Goal: Task Accomplishment & Management: Use online tool/utility

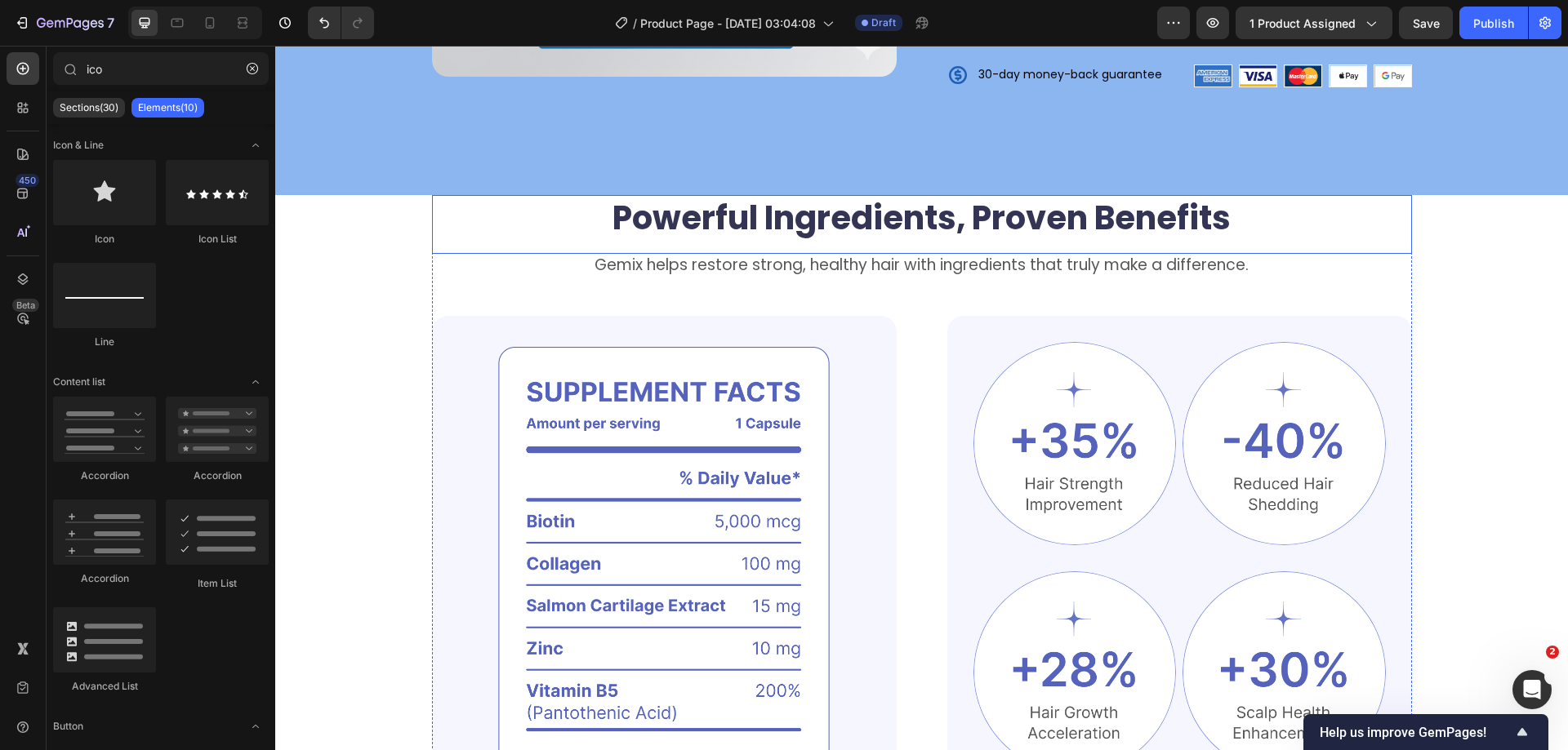
scroll to position [735, 0]
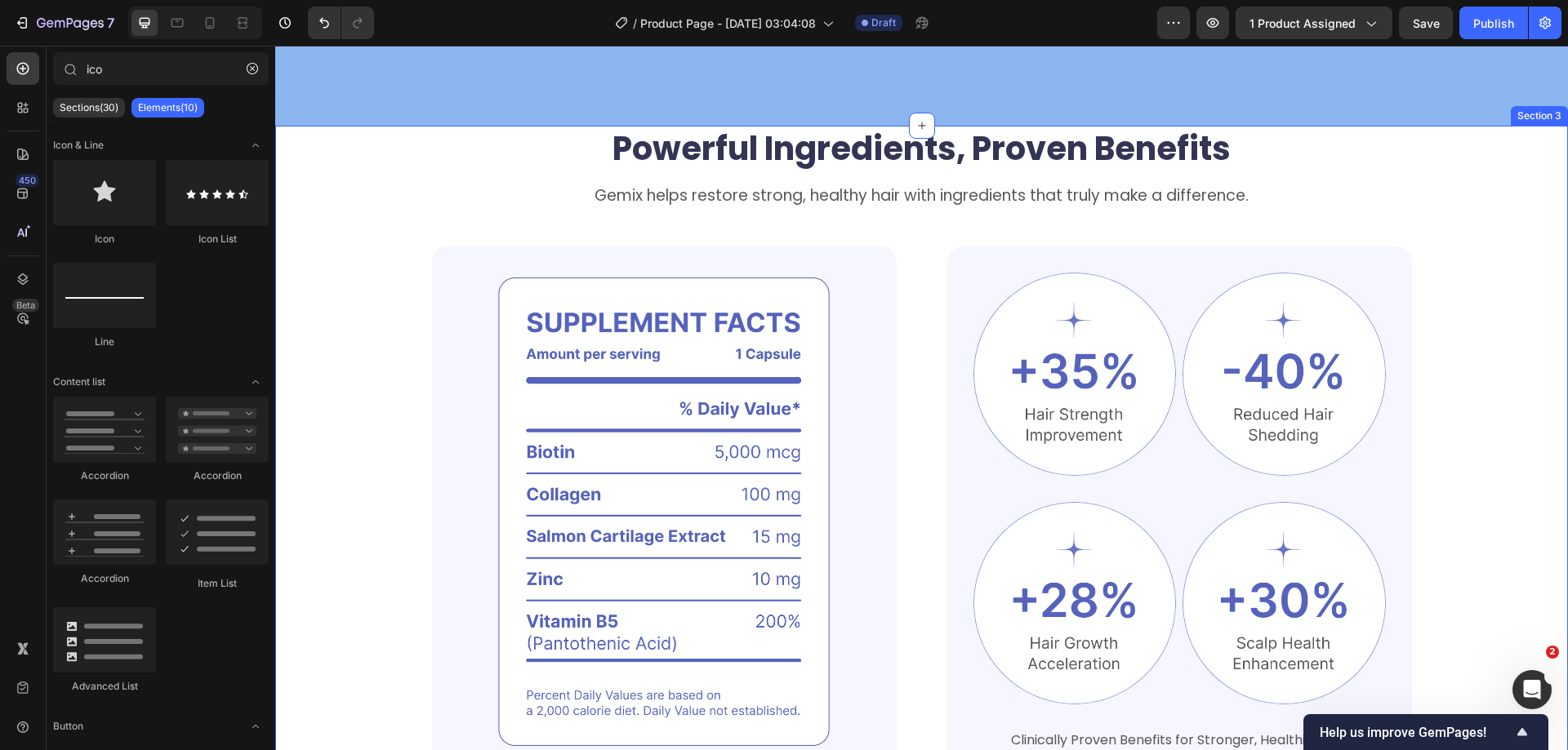
click at [1486, 256] on div "Powerful Ingredients, Proven Benefits Heading Gemix helps restore strong, healt…" at bounding box center [922, 452] width 1162 height 653
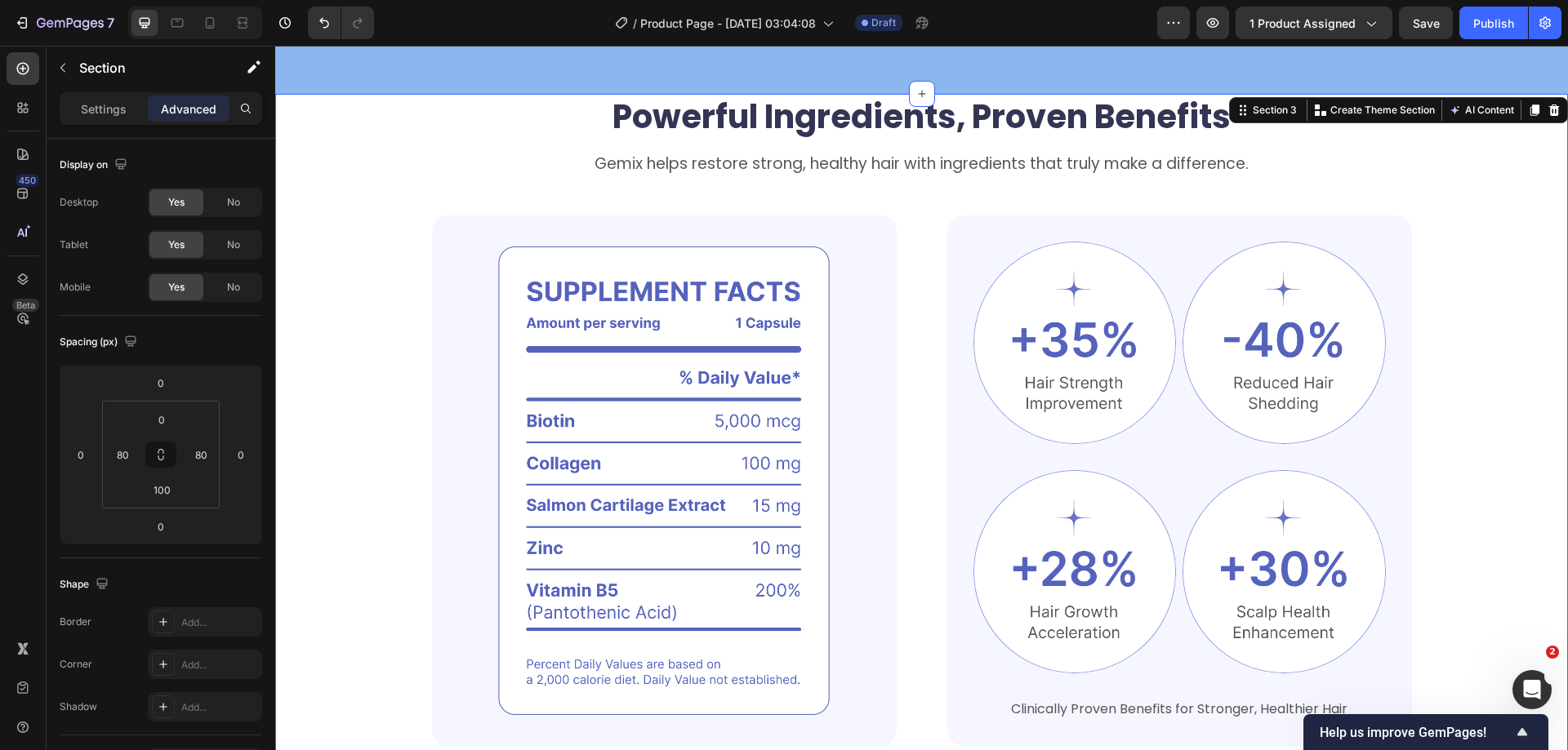
click at [1483, 363] on div "Powerful Ingredients, Proven Benefits Heading Gemix helps restore strong, healt…" at bounding box center [922, 420] width 1162 height 653
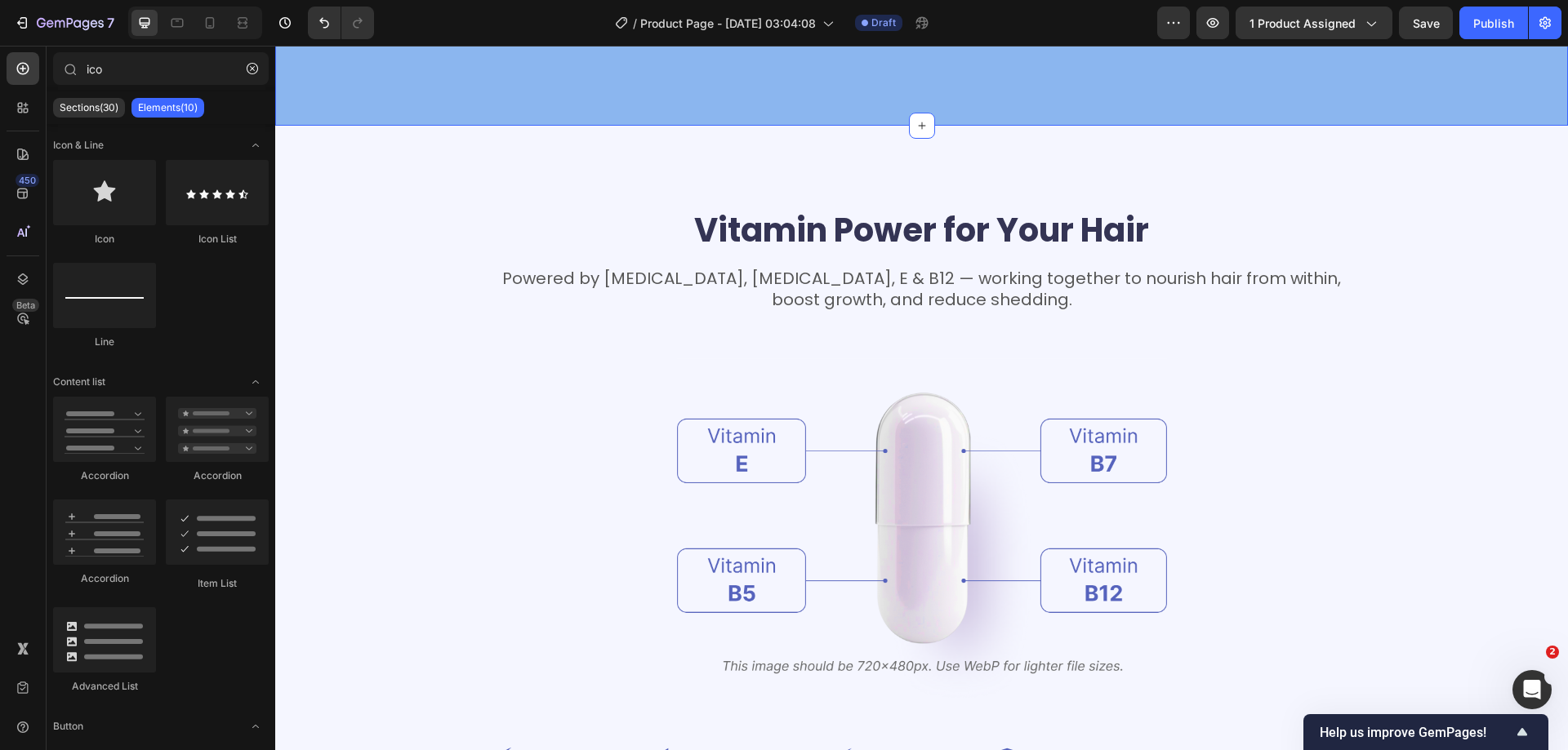
click at [1457, 396] on div "Vitamin Power for Your Hair Heading Powered by Biotin, Vitamin B5, E & B12 — wo…" at bounding box center [922, 518] width 1162 height 623
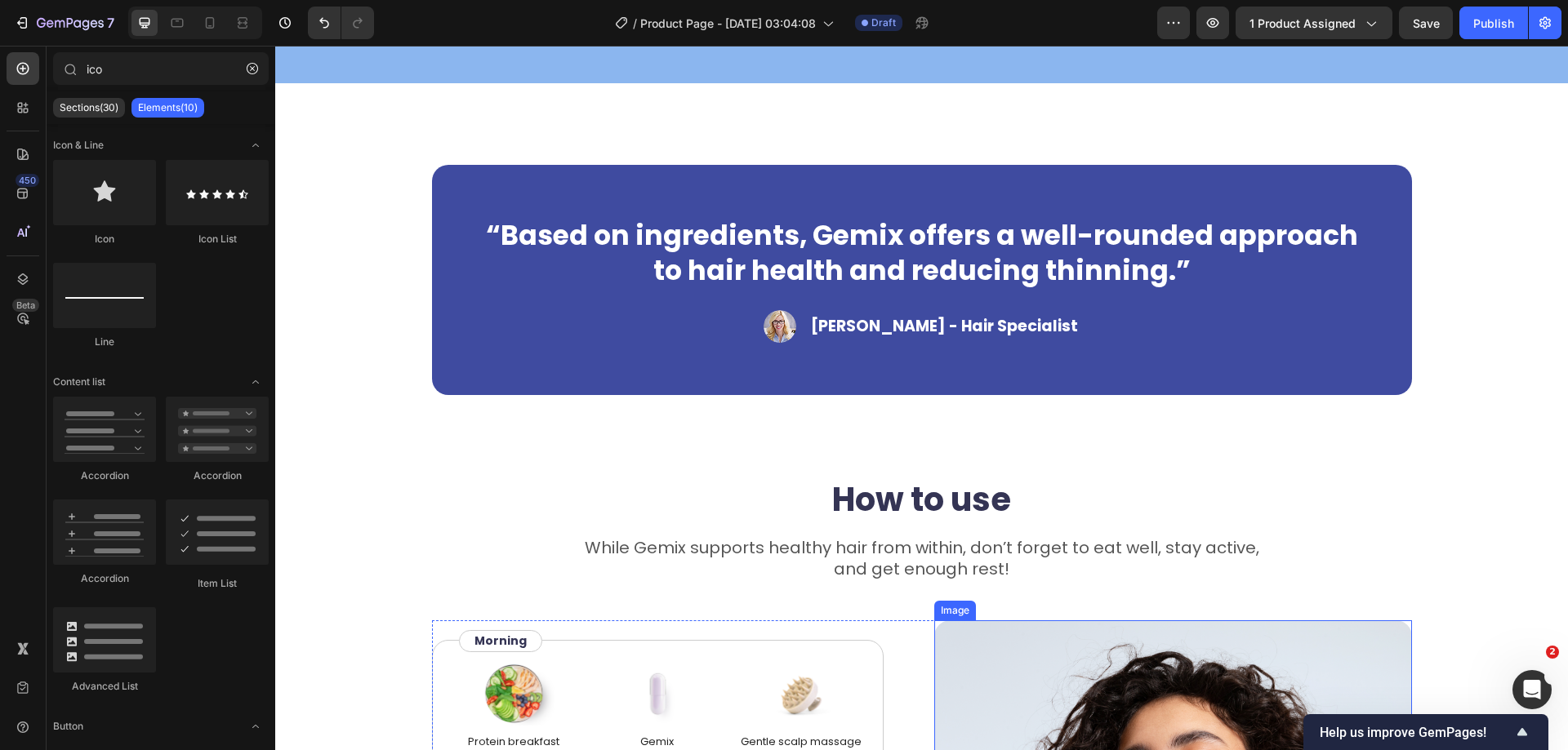
scroll to position [898, 0]
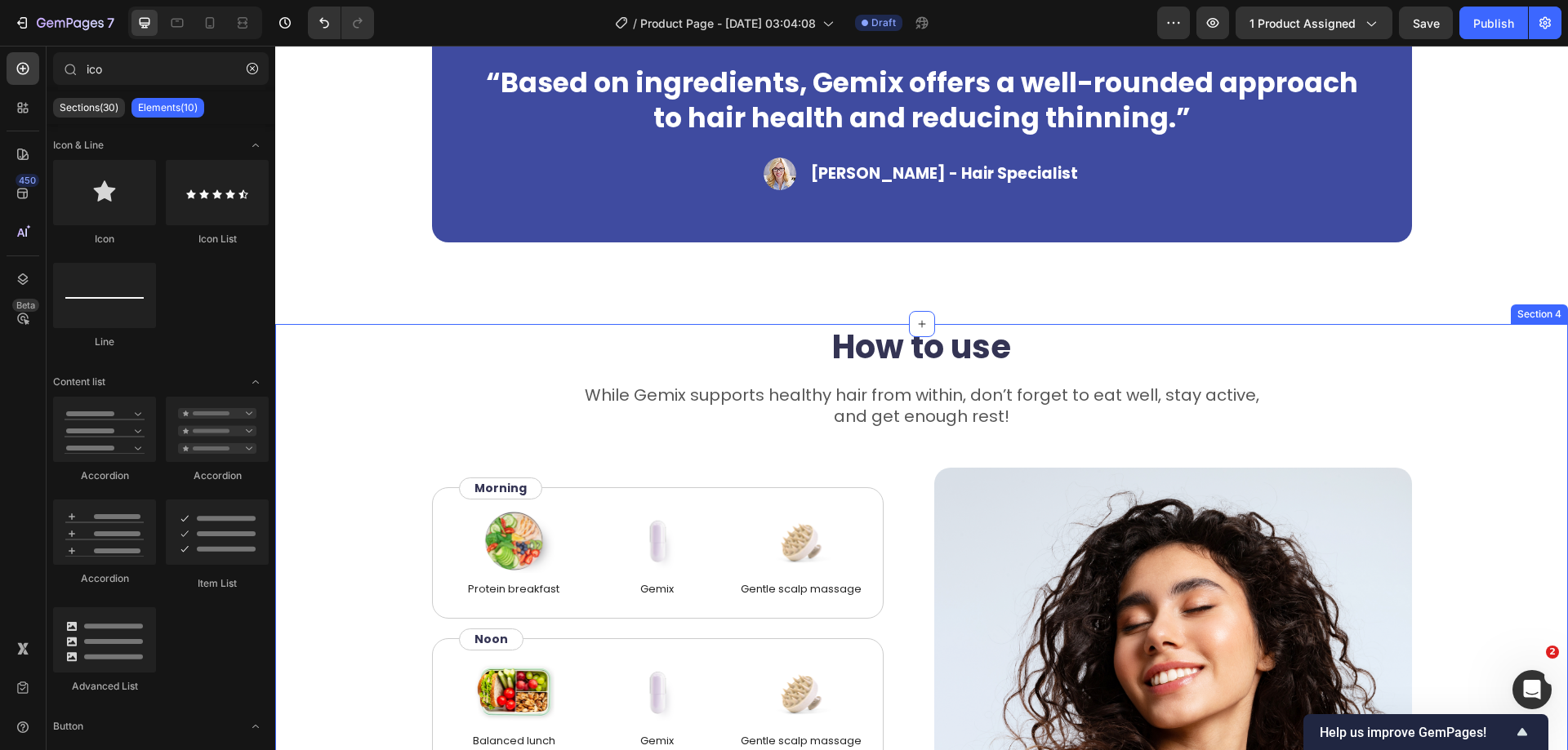
click at [1483, 549] on div "How to use Heading While Gemix supports healthy hair from within, don’t forget …" at bounding box center [922, 623] width 1162 height 598
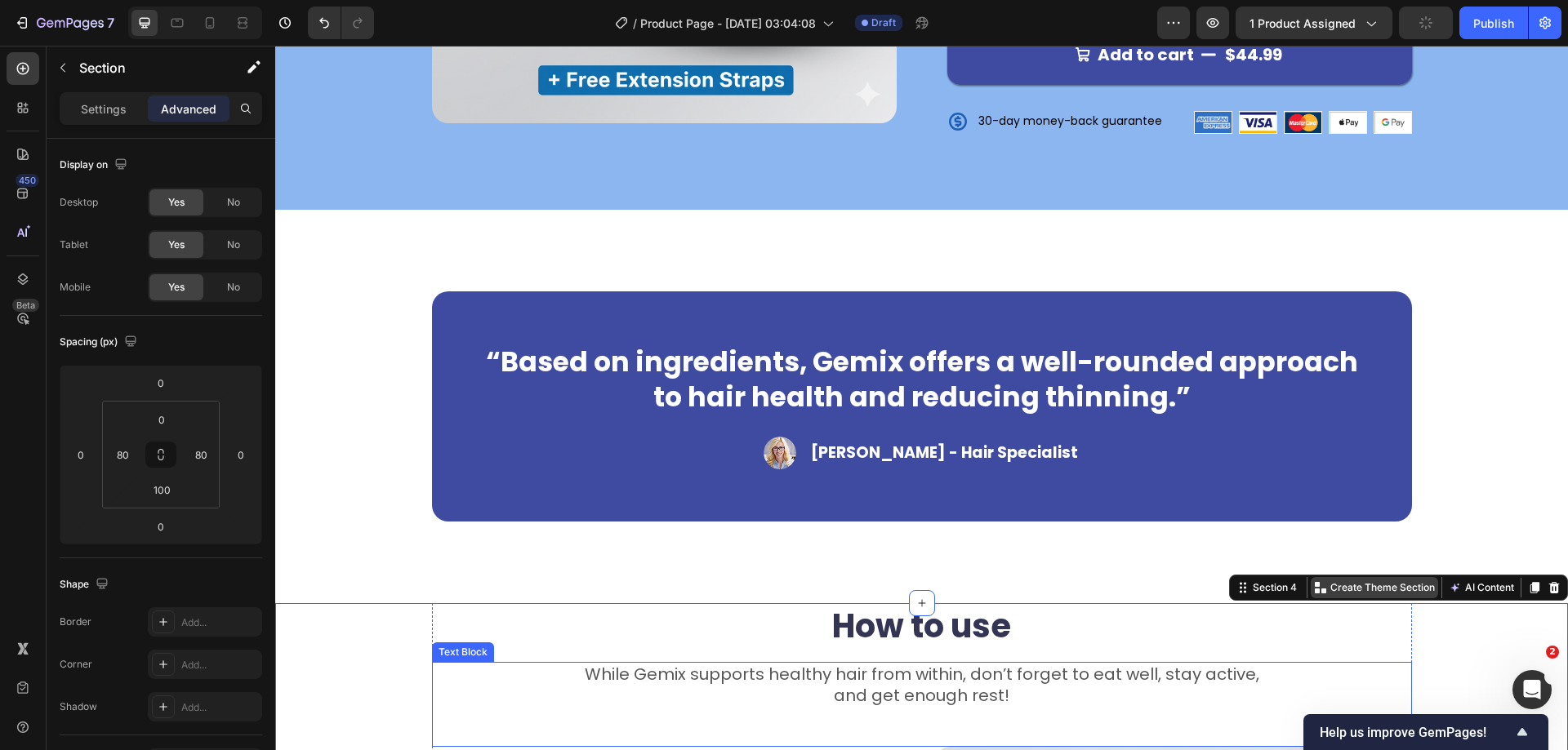
scroll to position [572, 0]
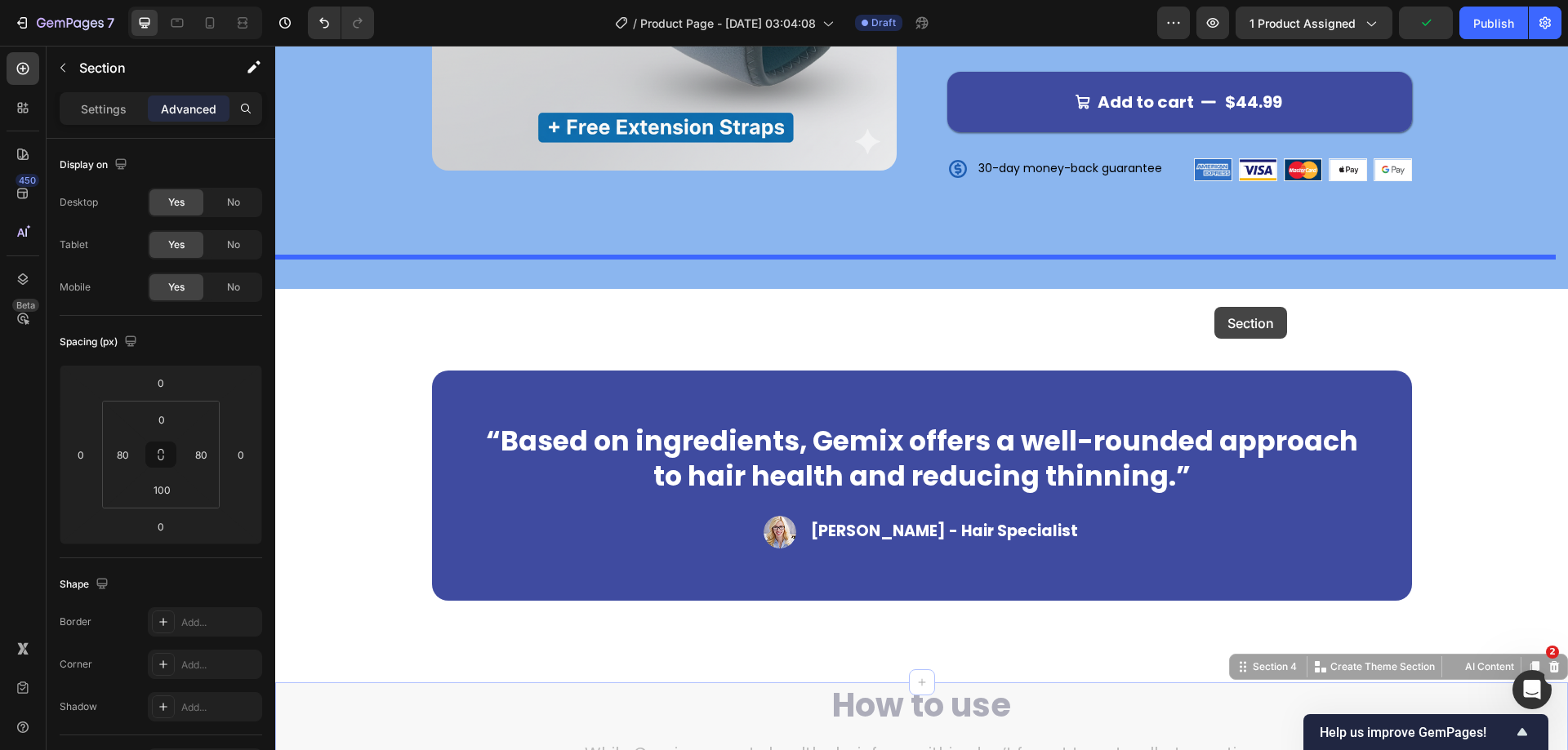
drag, startPoint x: 1249, startPoint y: 635, endPoint x: 1214, endPoint y: 302, distance: 334.8
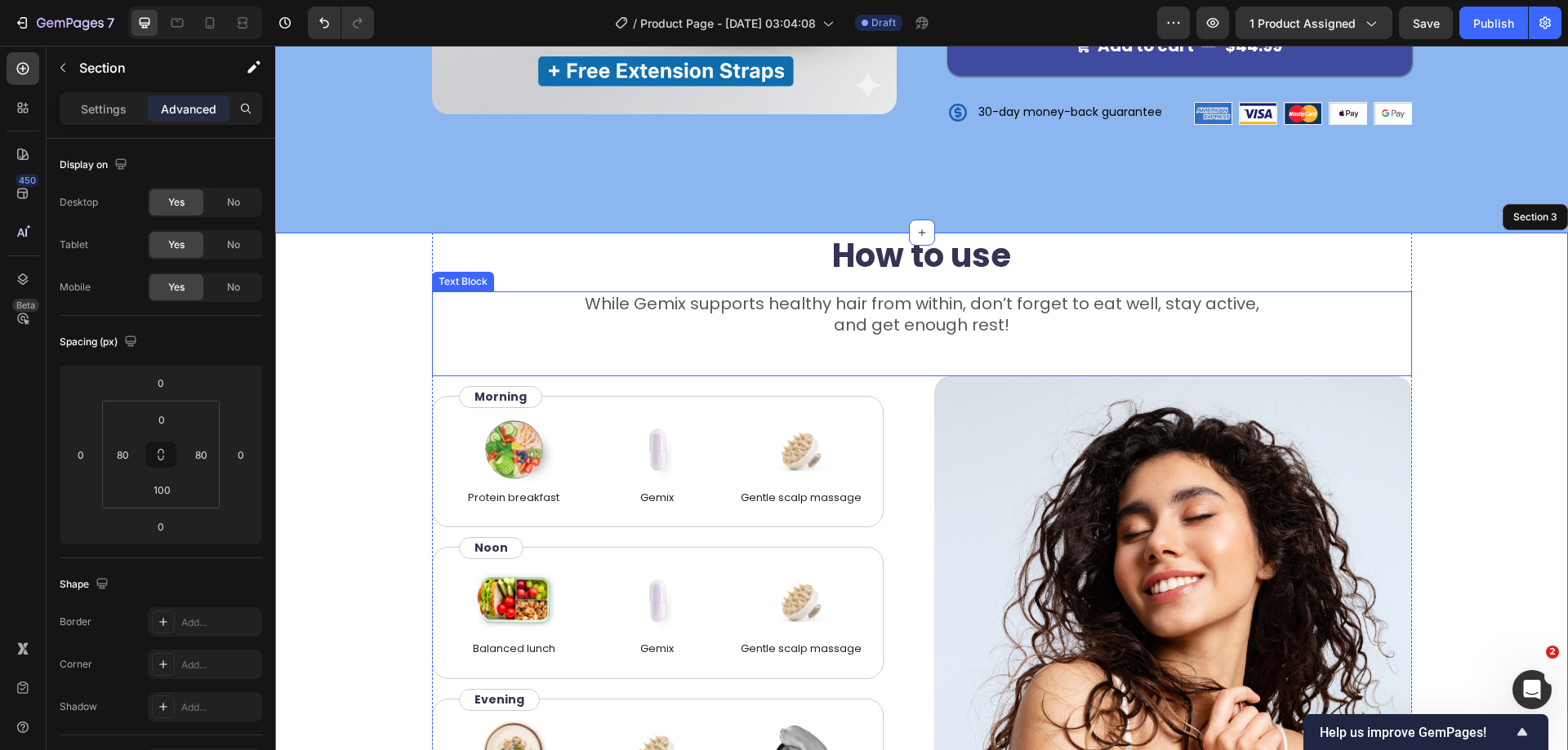
scroll to position [654, 0]
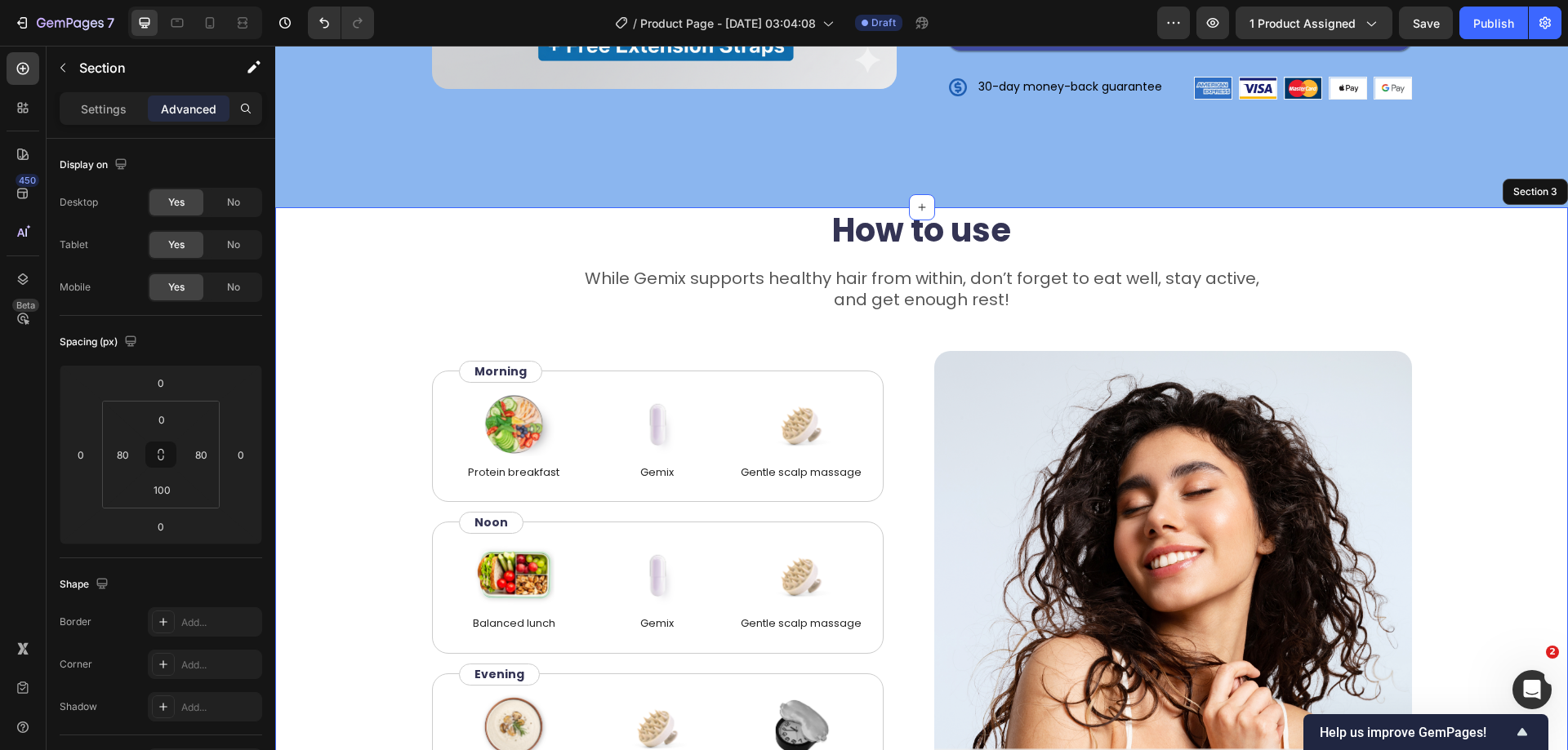
click at [1525, 280] on div "How to use Heading While Gemix supports healthy hair from within, don’t forget …" at bounding box center [921, 547] width 1293 height 680
click at [164, 498] on input "100" at bounding box center [161, 490] width 32 height 25
type input "80"
click at [163, 417] on input "0" at bounding box center [161, 420] width 32 height 25
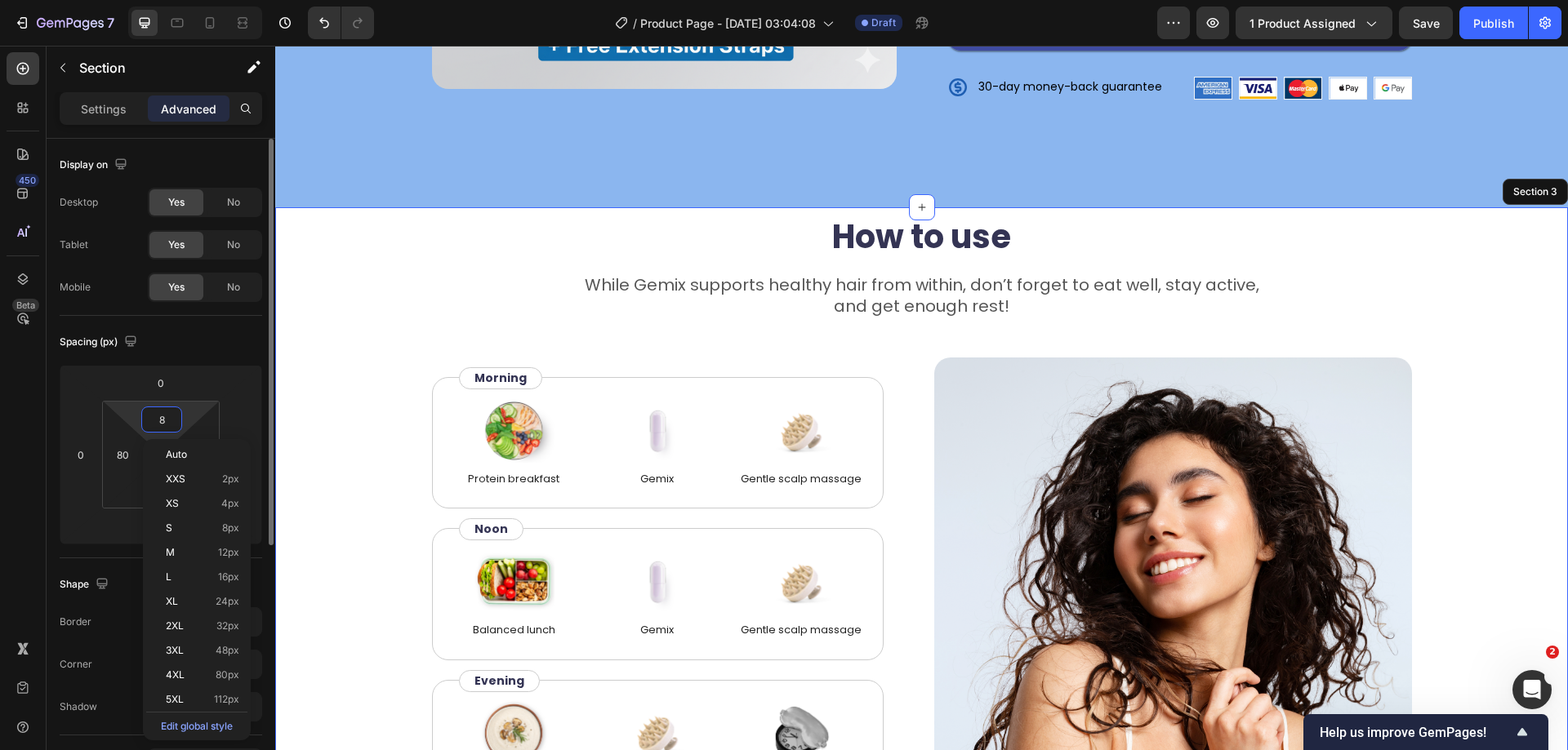
type input "80"
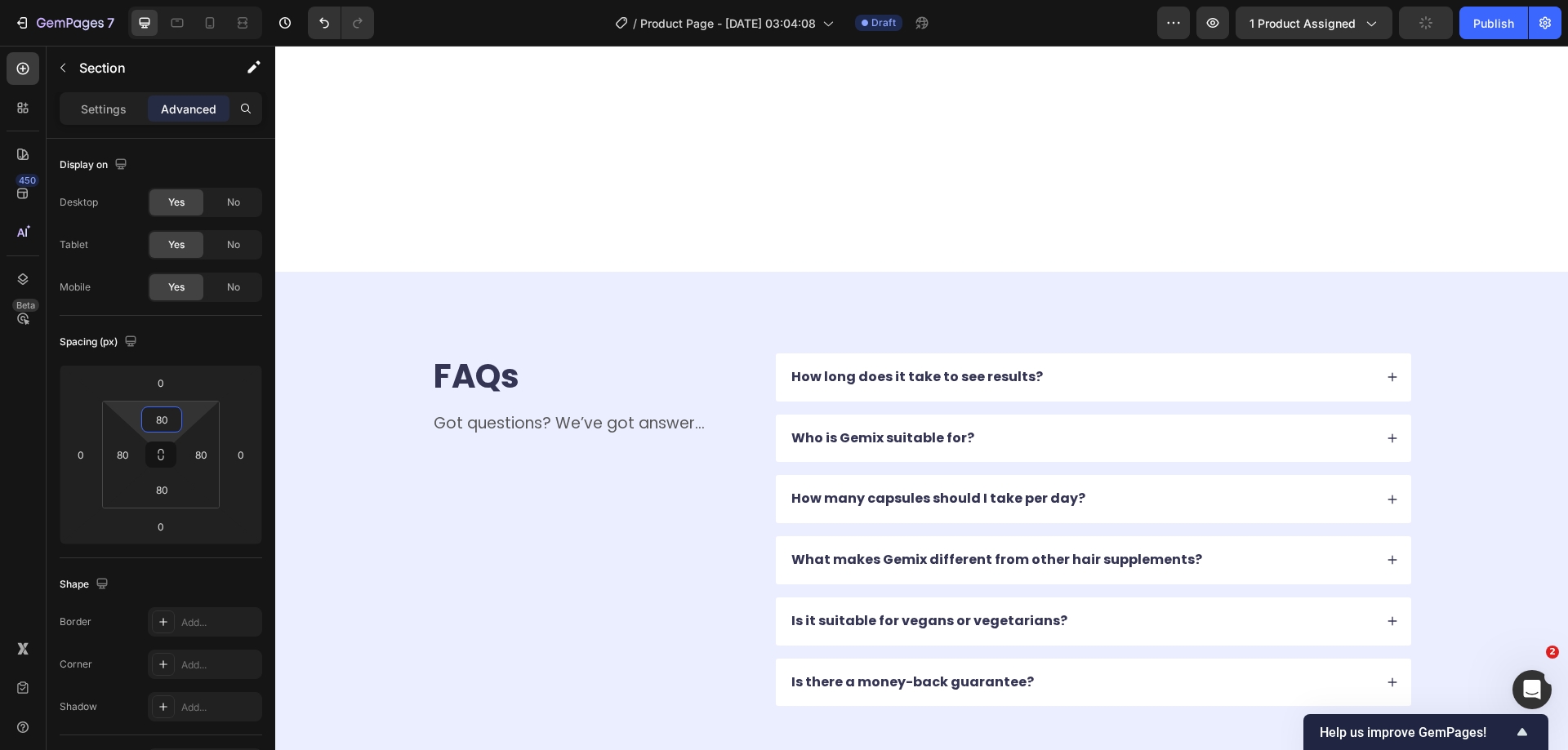
scroll to position [2940, 0]
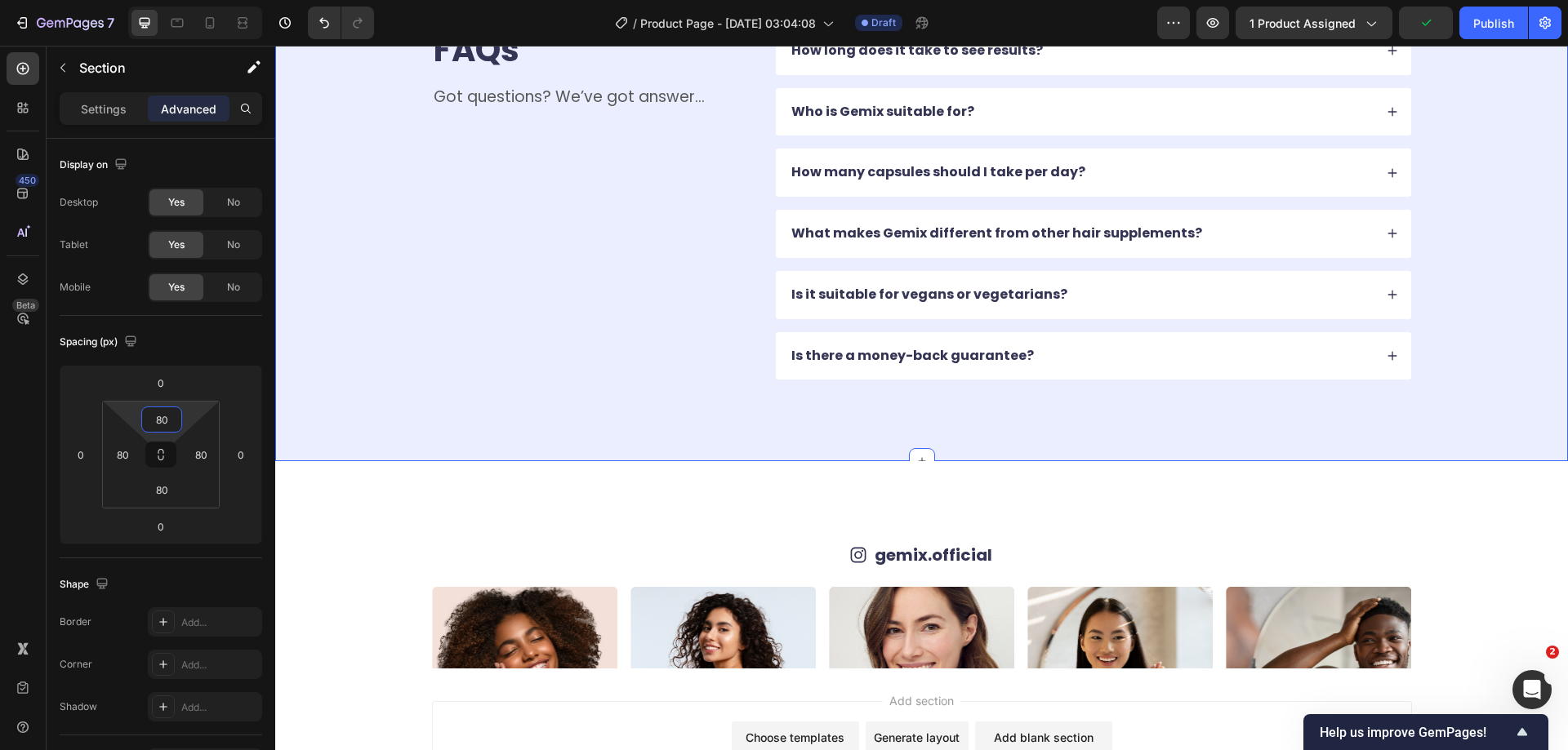
click at [1483, 418] on div "FAQs Heading Got questions? We’ve got answer... Text Block How long does it tak…" at bounding box center [921, 204] width 1293 height 517
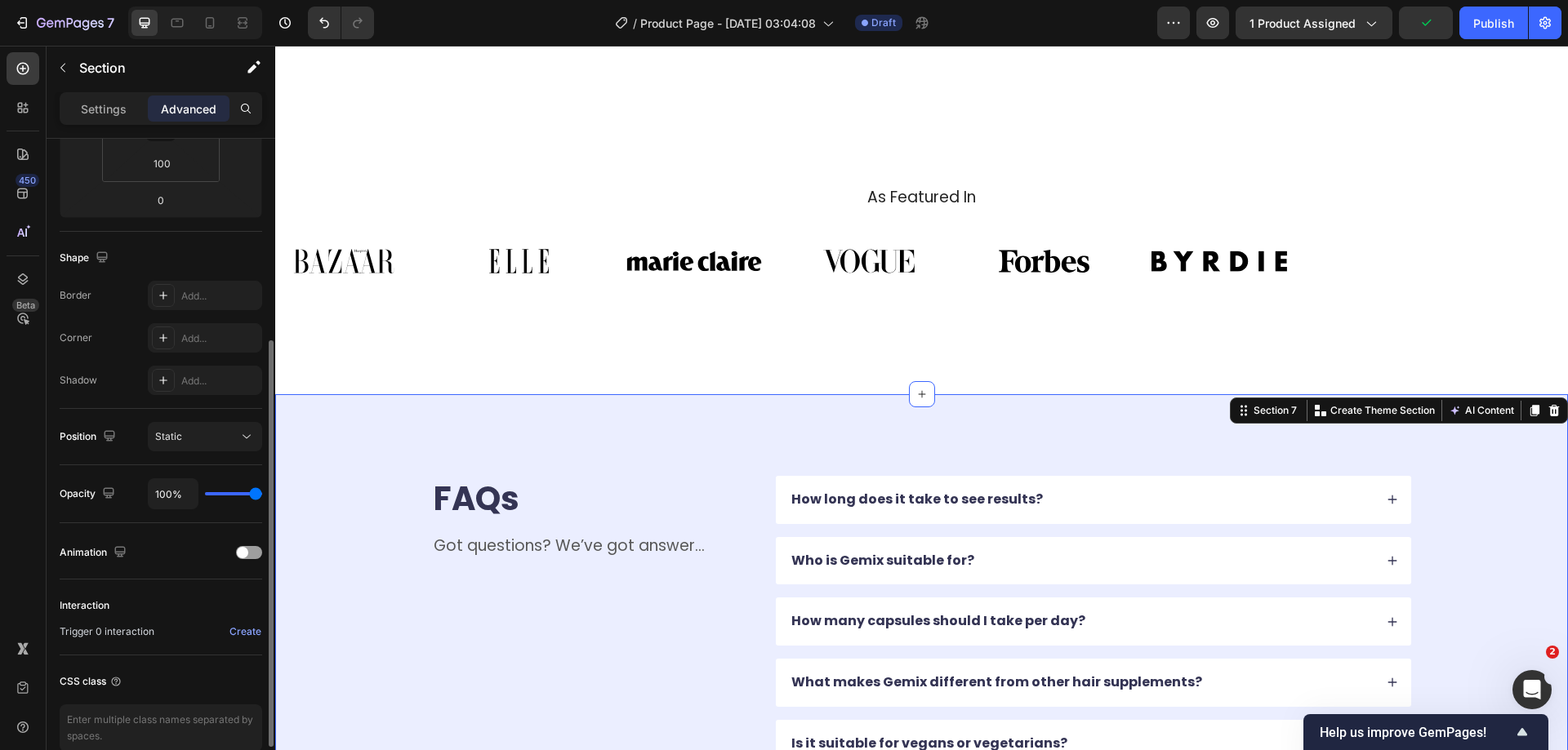
scroll to position [2449, 0]
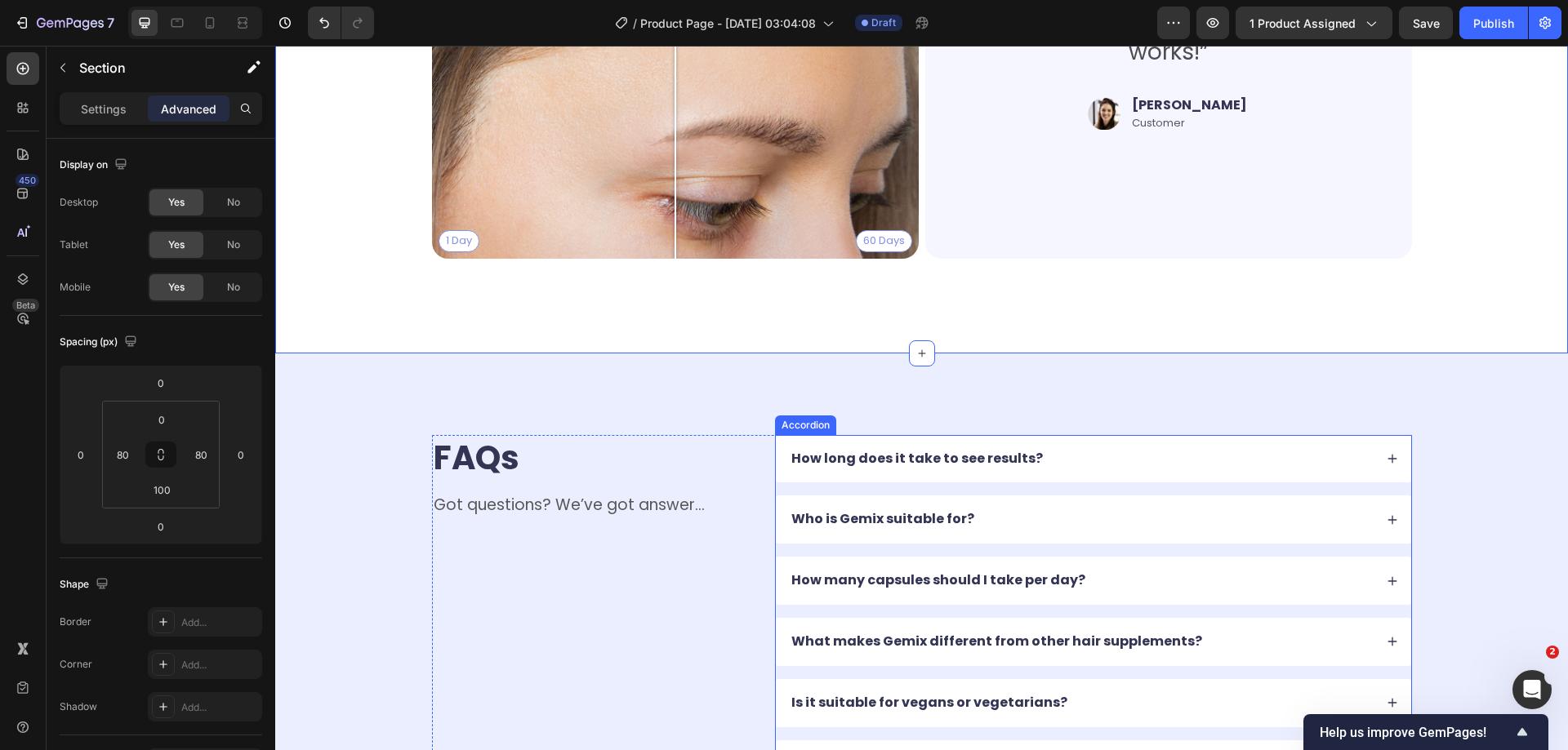
scroll to position [2266, 0]
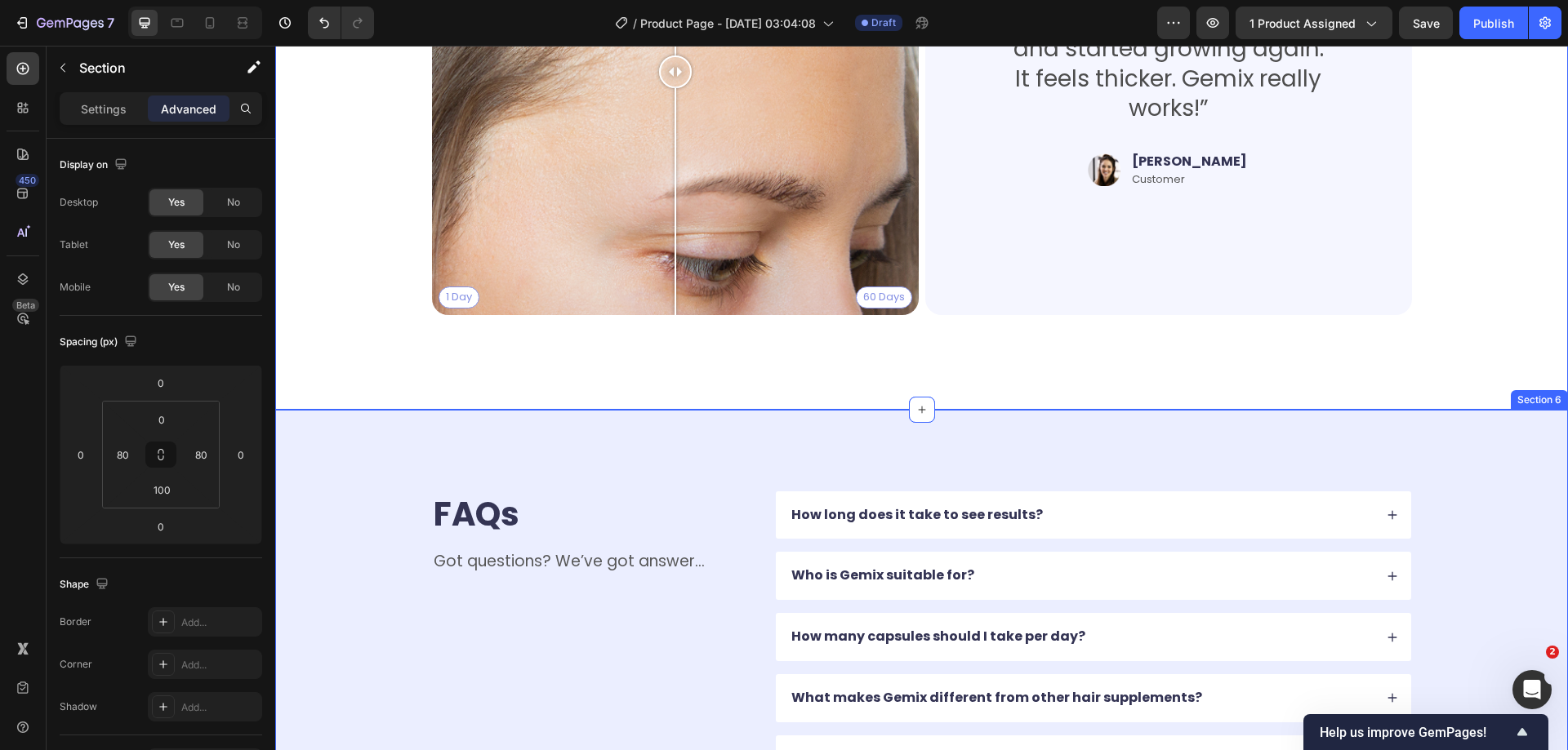
click at [1184, 444] on div "FAQs Heading Got questions? We’ve got answer... Text Block How long does it tak…" at bounding box center [921, 669] width 1293 height 517
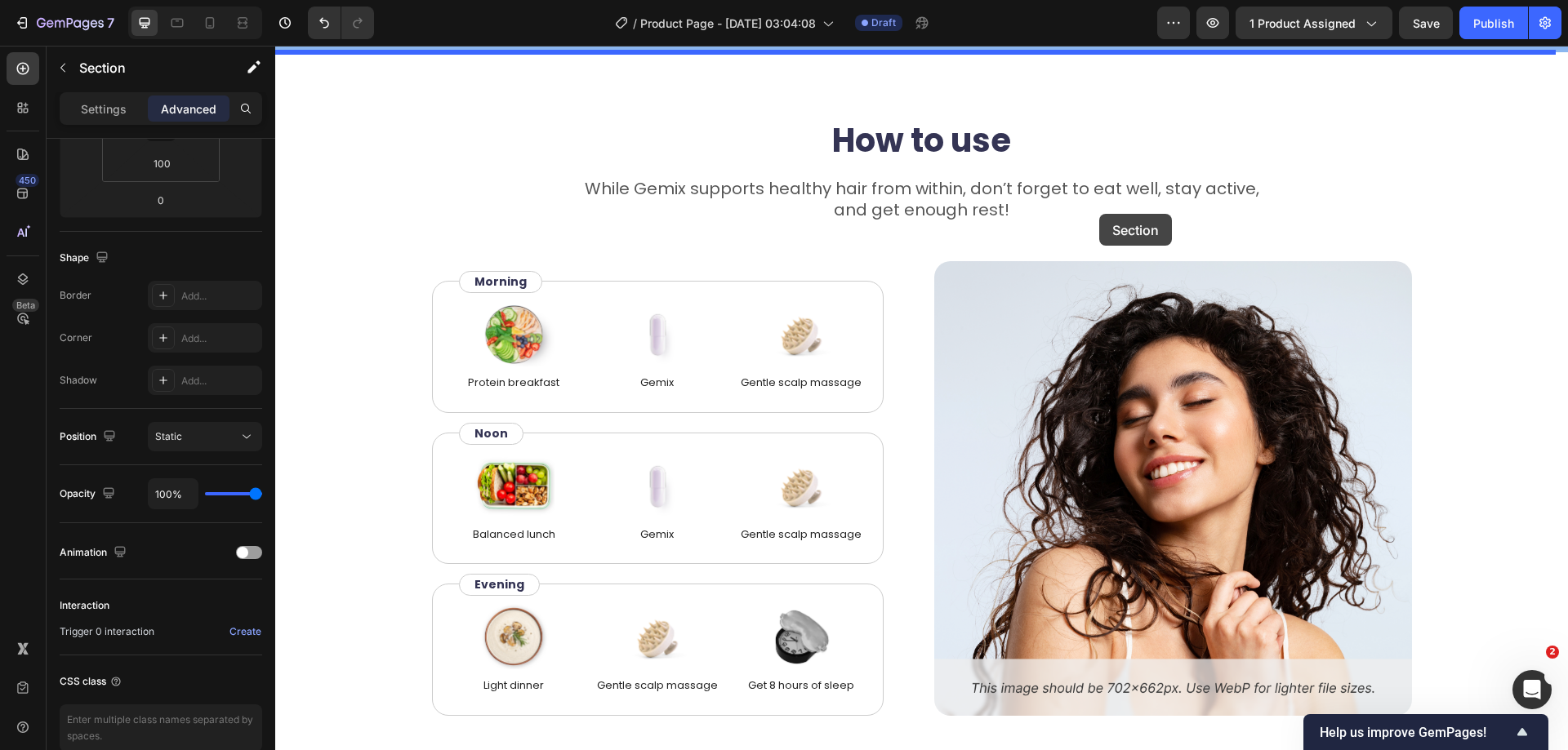
scroll to position [605, 0]
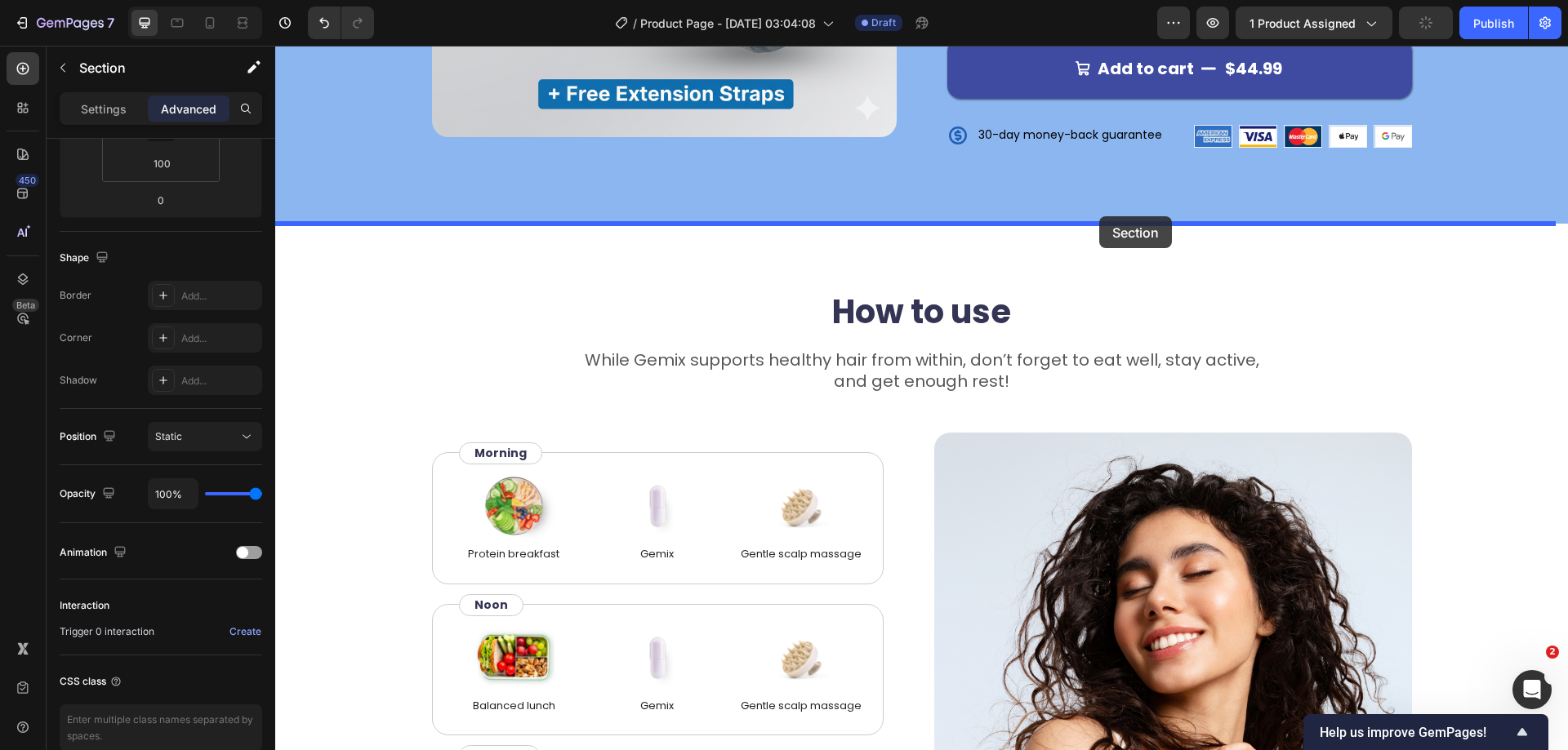
drag, startPoint x: 1239, startPoint y: 585, endPoint x: 1093, endPoint y: 242, distance: 372.8
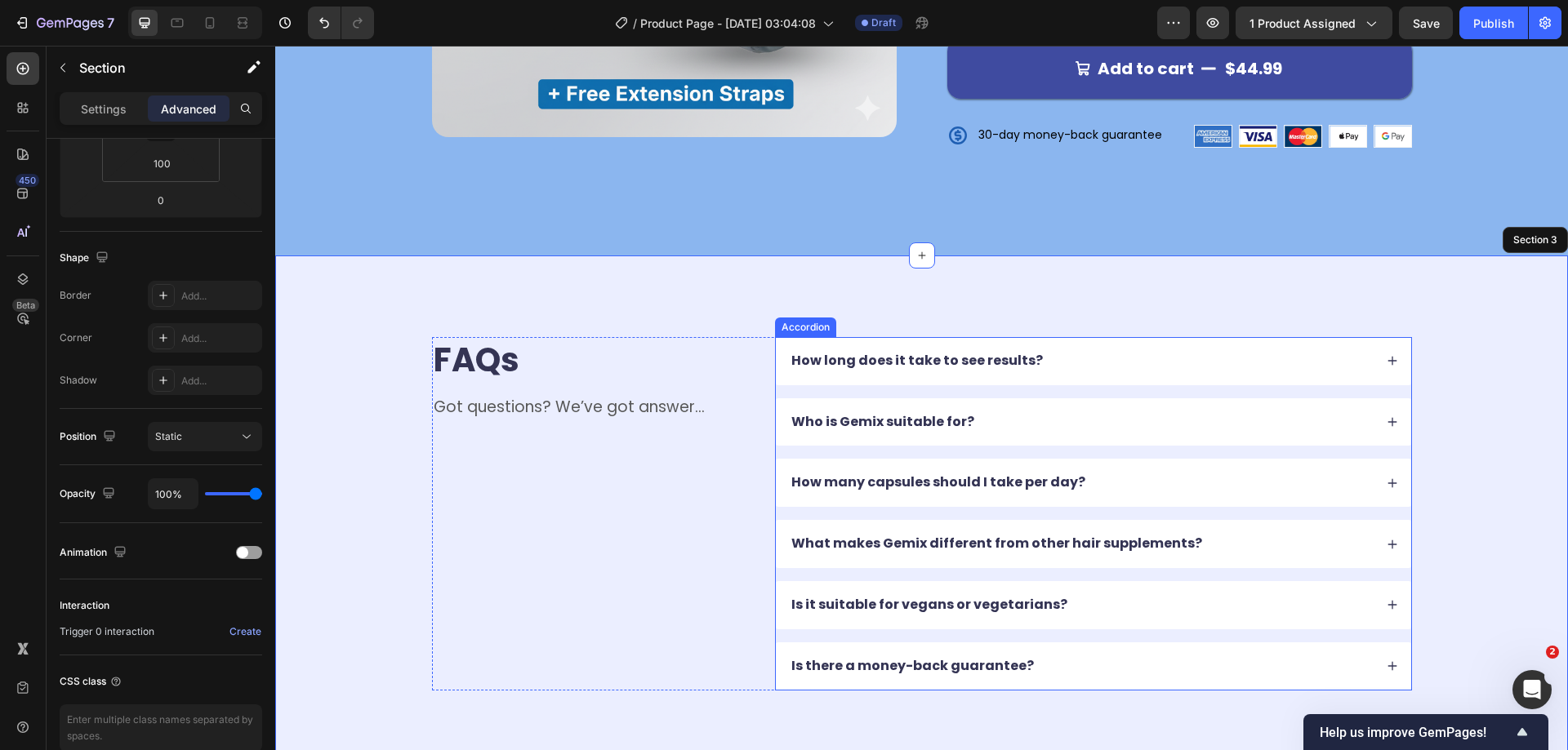
click at [1388, 357] on icon at bounding box center [1391, 361] width 9 height 9
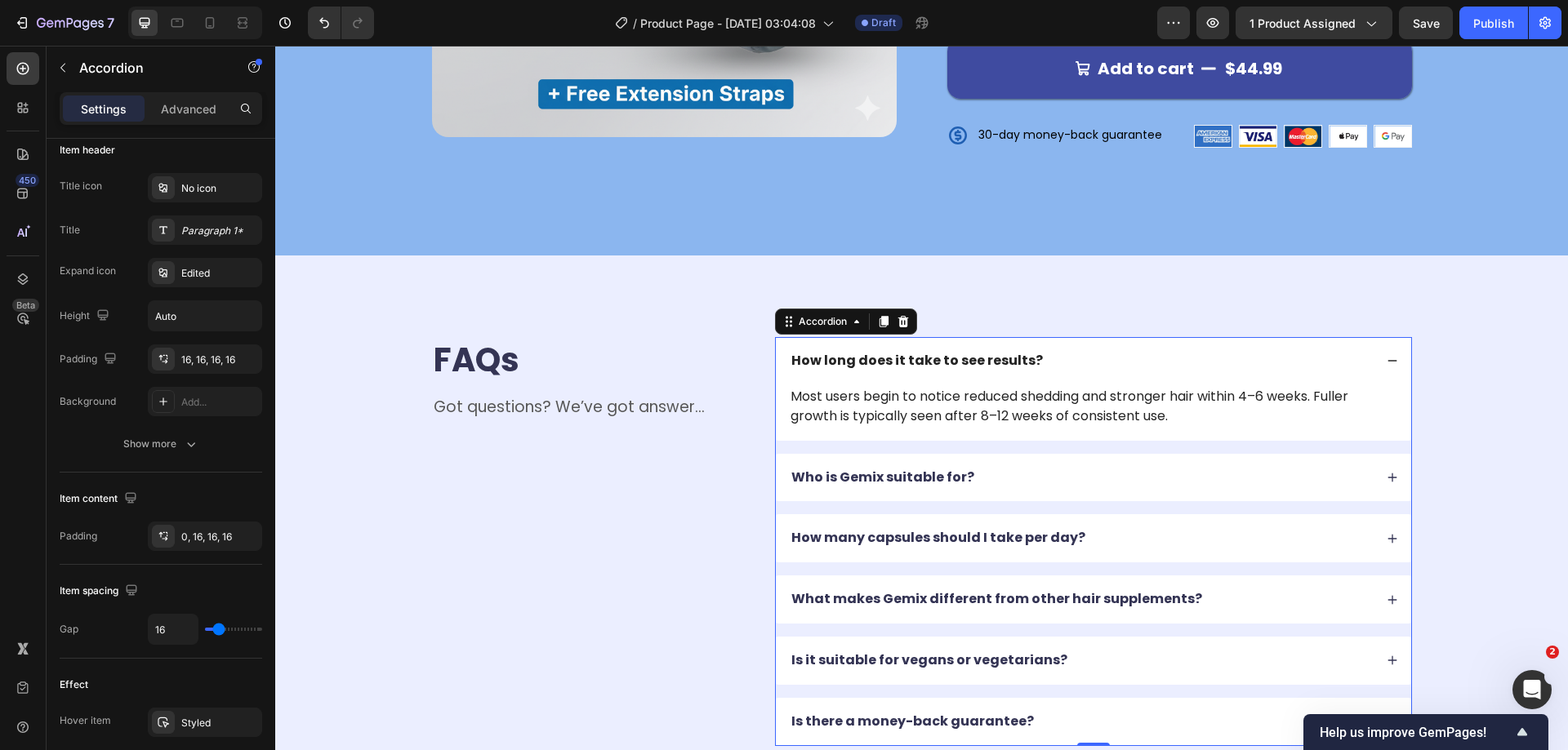
scroll to position [0, 0]
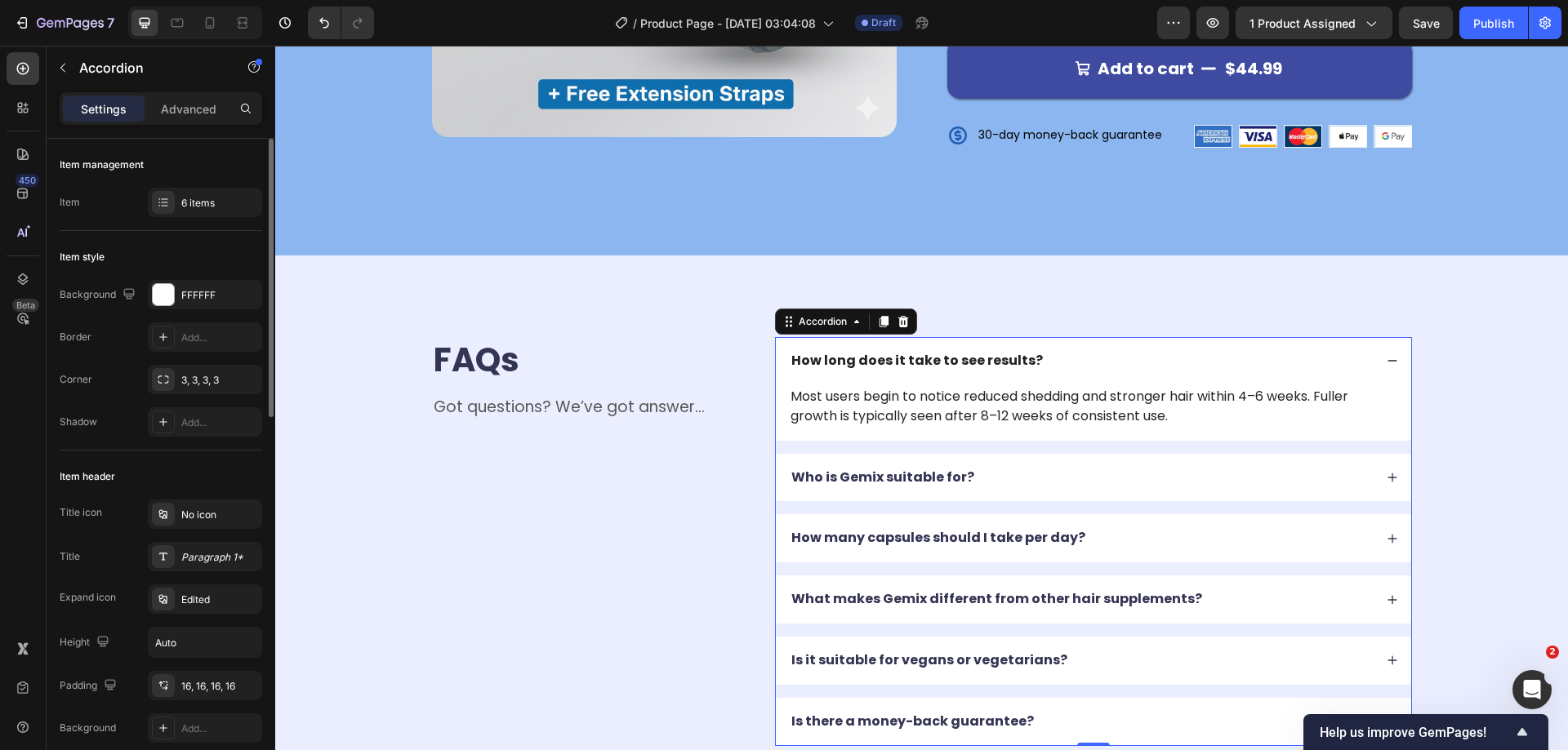
click at [1387, 355] on icon at bounding box center [1392, 361] width 11 height 11
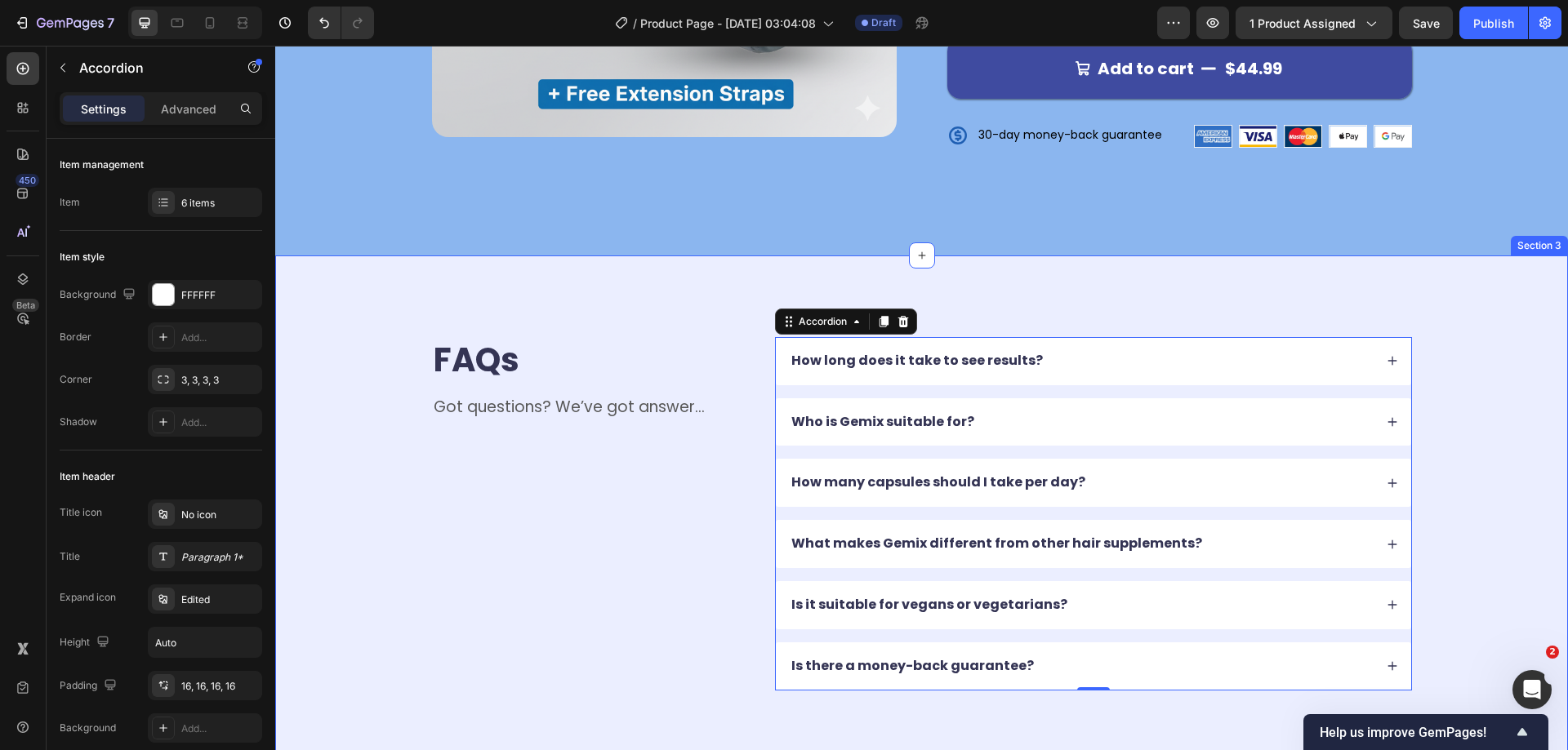
click at [1520, 294] on div "FAQs Heading Got questions? We’ve got answer... Text Block How long does it tak…" at bounding box center [921, 514] width 1293 height 517
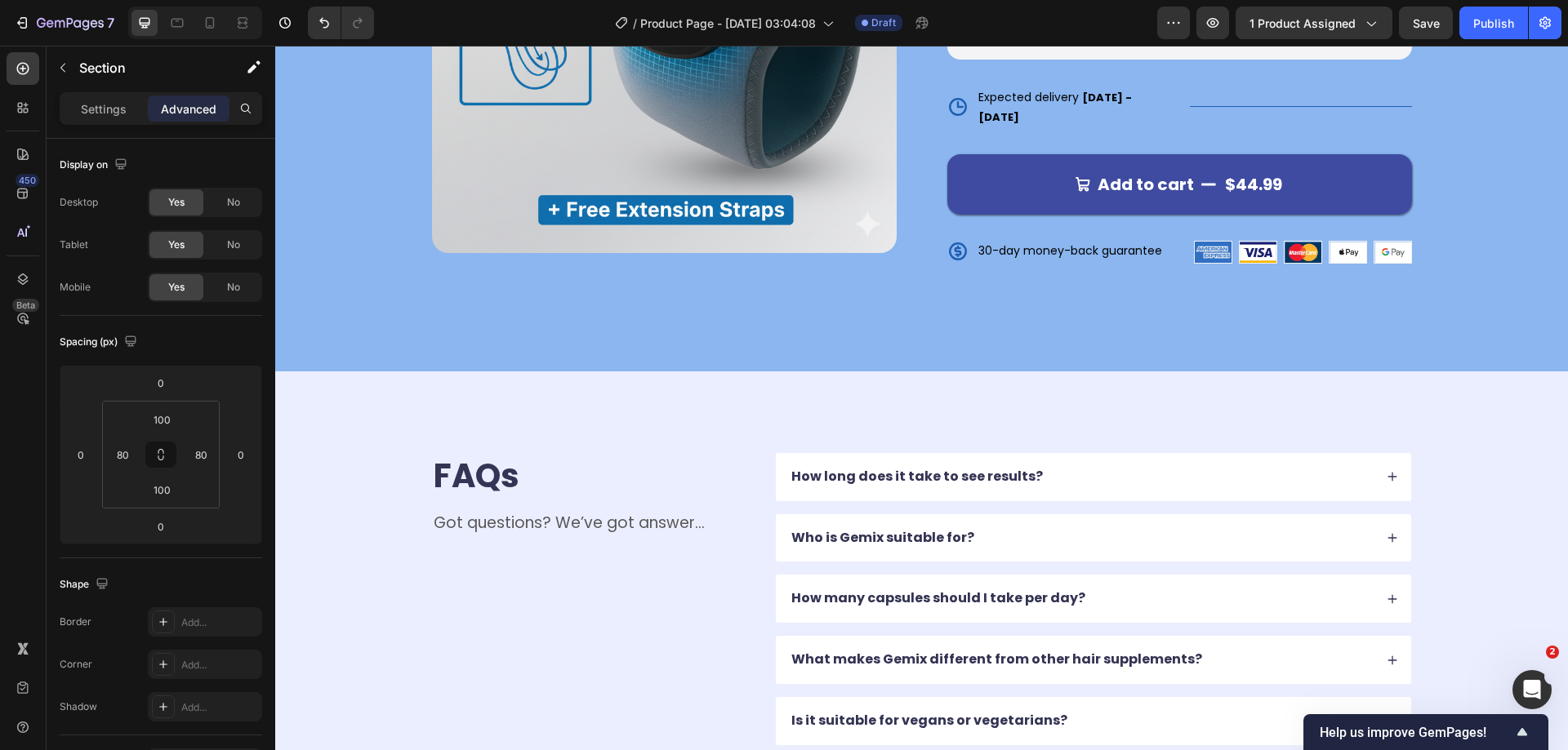
scroll to position [490, 0]
click at [1413, 26] on span "Save" at bounding box center [1426, 23] width 27 height 14
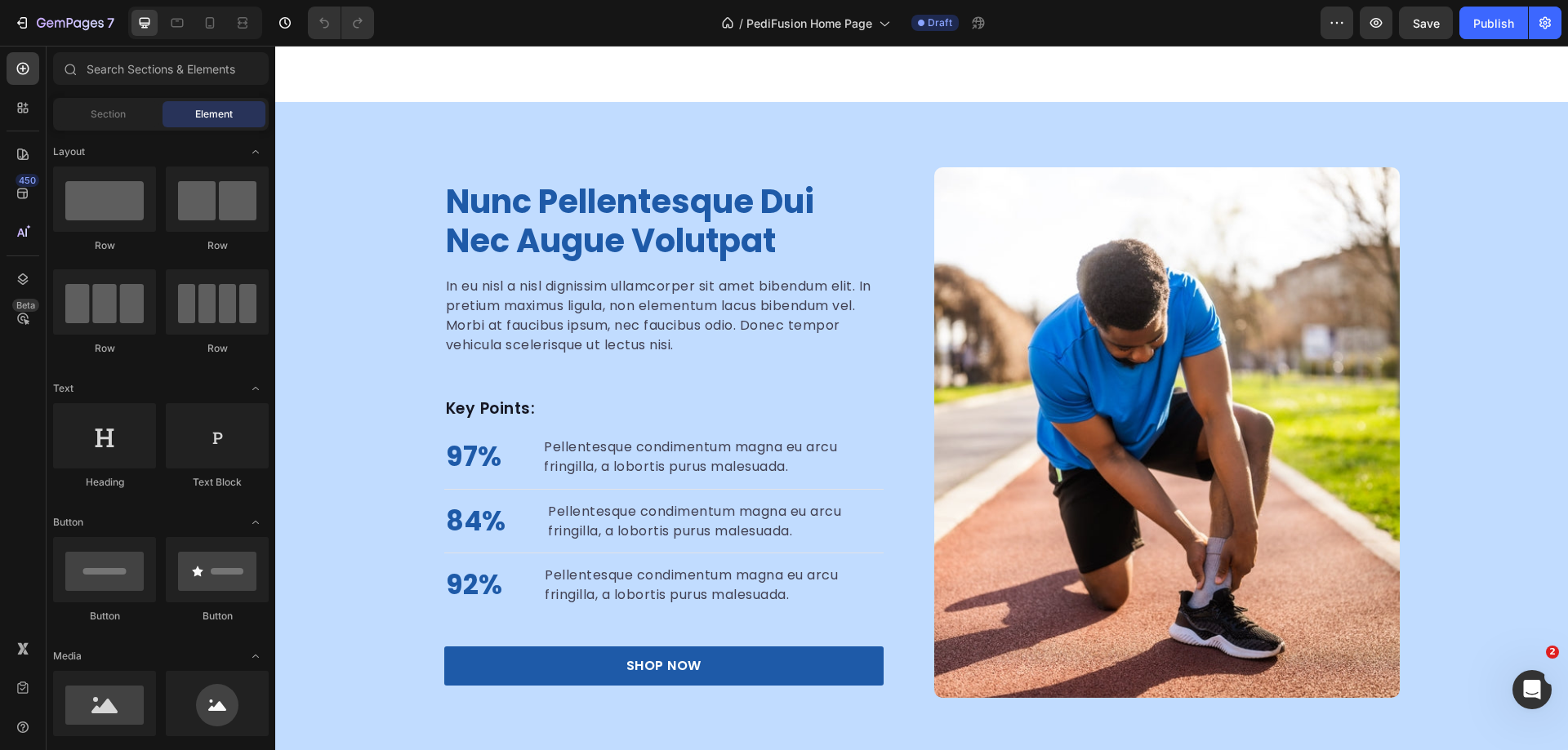
scroll to position [2204, 0]
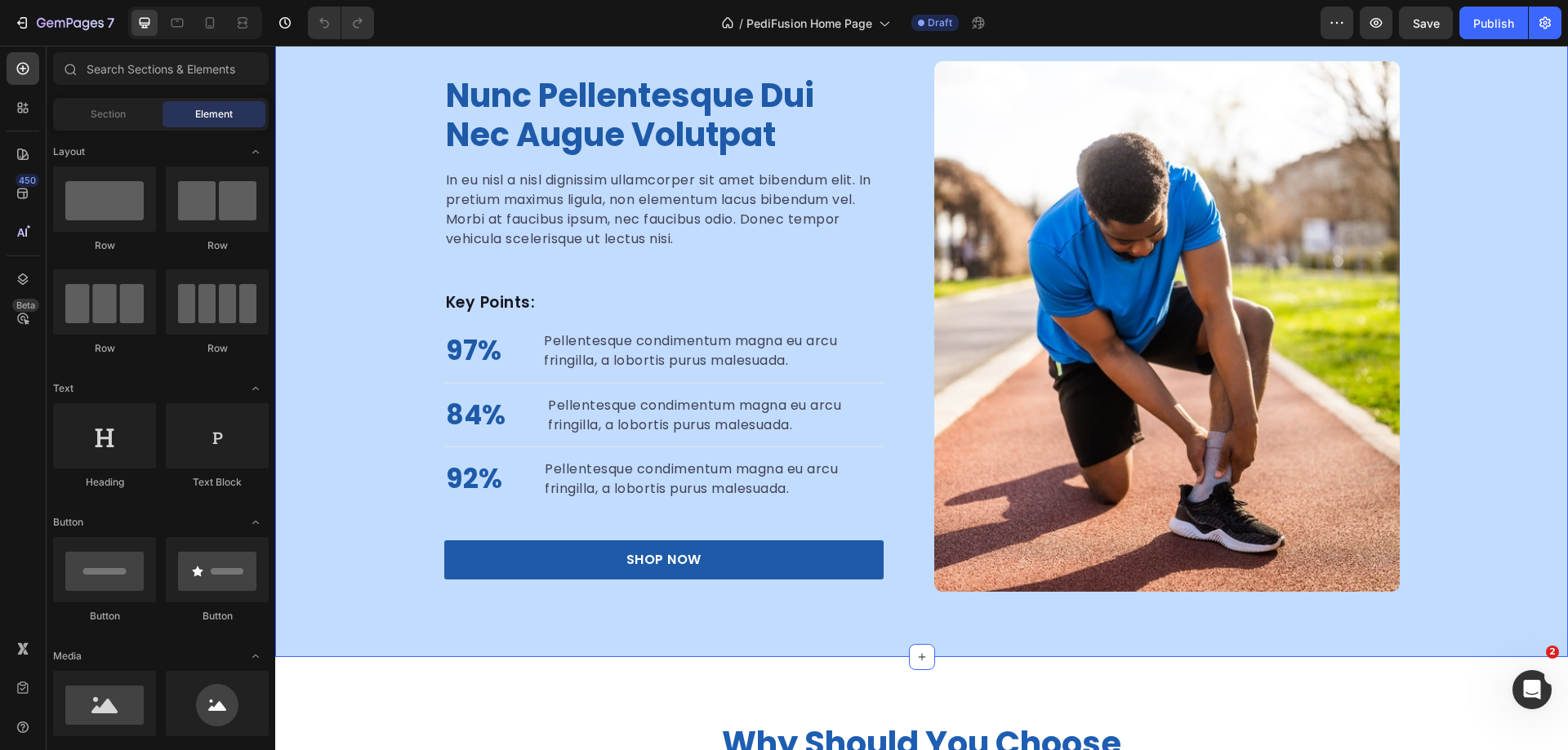
click at [314, 427] on div "nunc pellentesque dui nec augue volutpat Heading In eu nisl a nisl dignissim ul…" at bounding box center [921, 326] width 1293 height 531
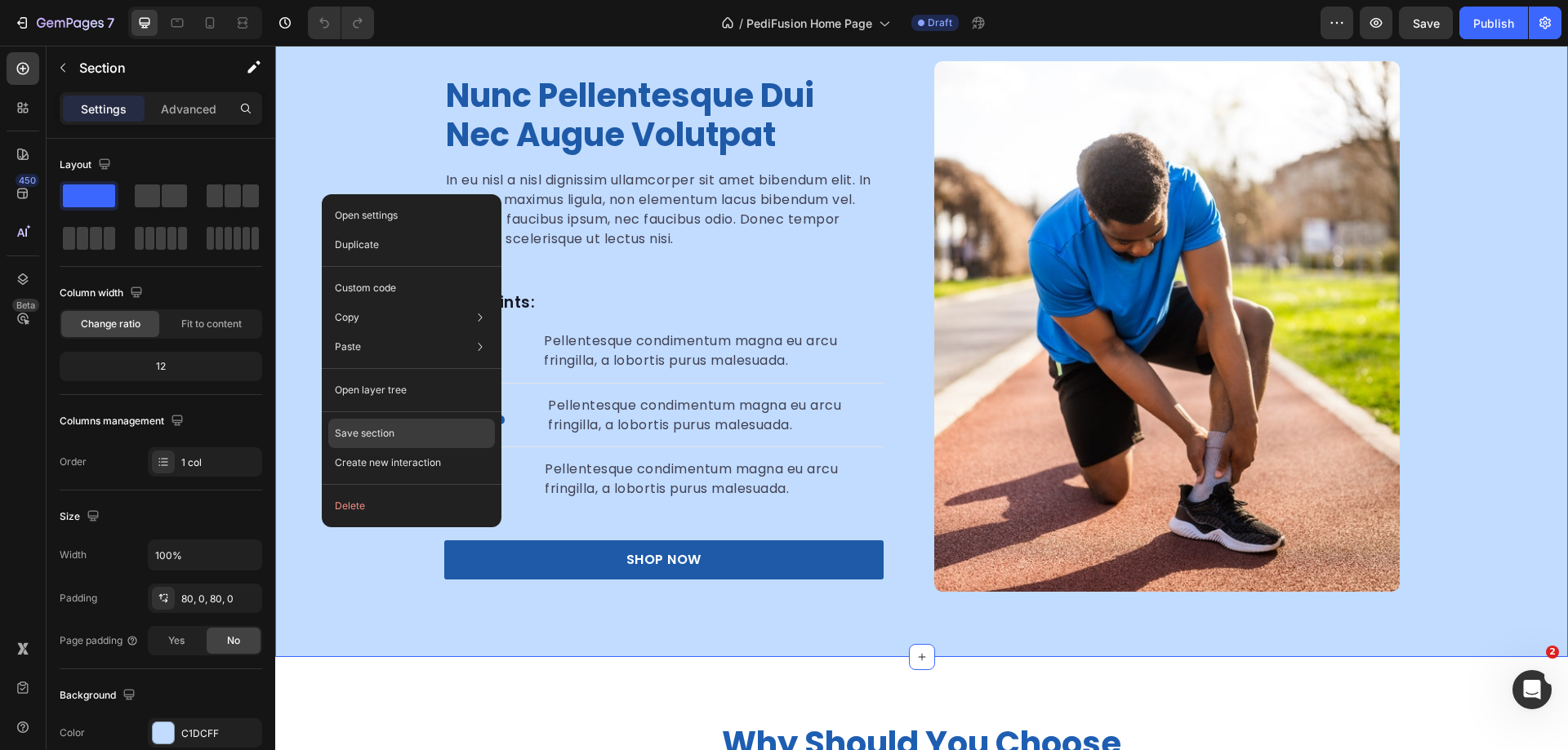
click at [370, 431] on p "Save section" at bounding box center [365, 433] width 59 height 14
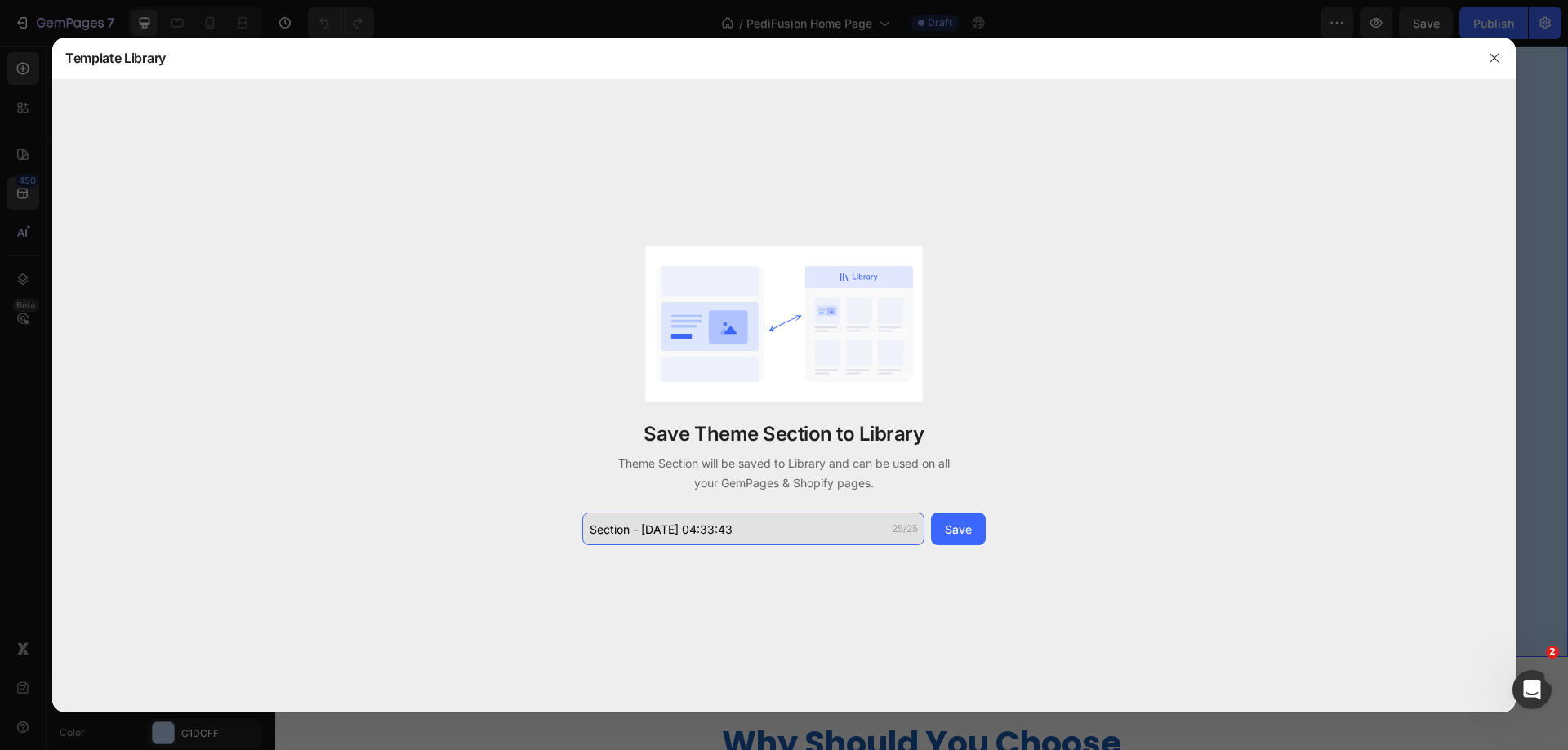
click at [739, 538] on input "Section - Sep 27 04:33:43" at bounding box center [753, 529] width 343 height 32
type input "Image With Text"
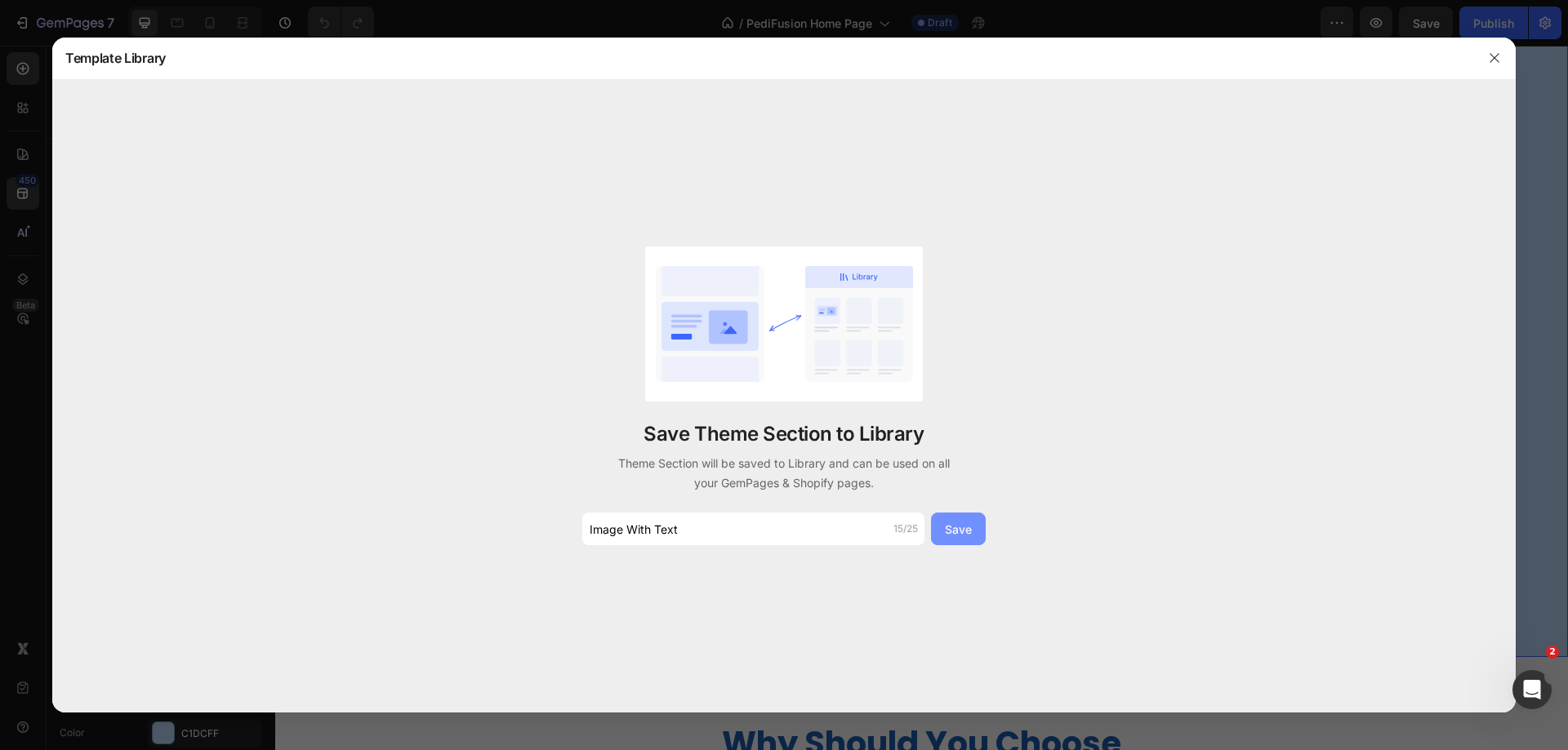
click at [954, 526] on div "Save" at bounding box center [958, 530] width 27 height 17
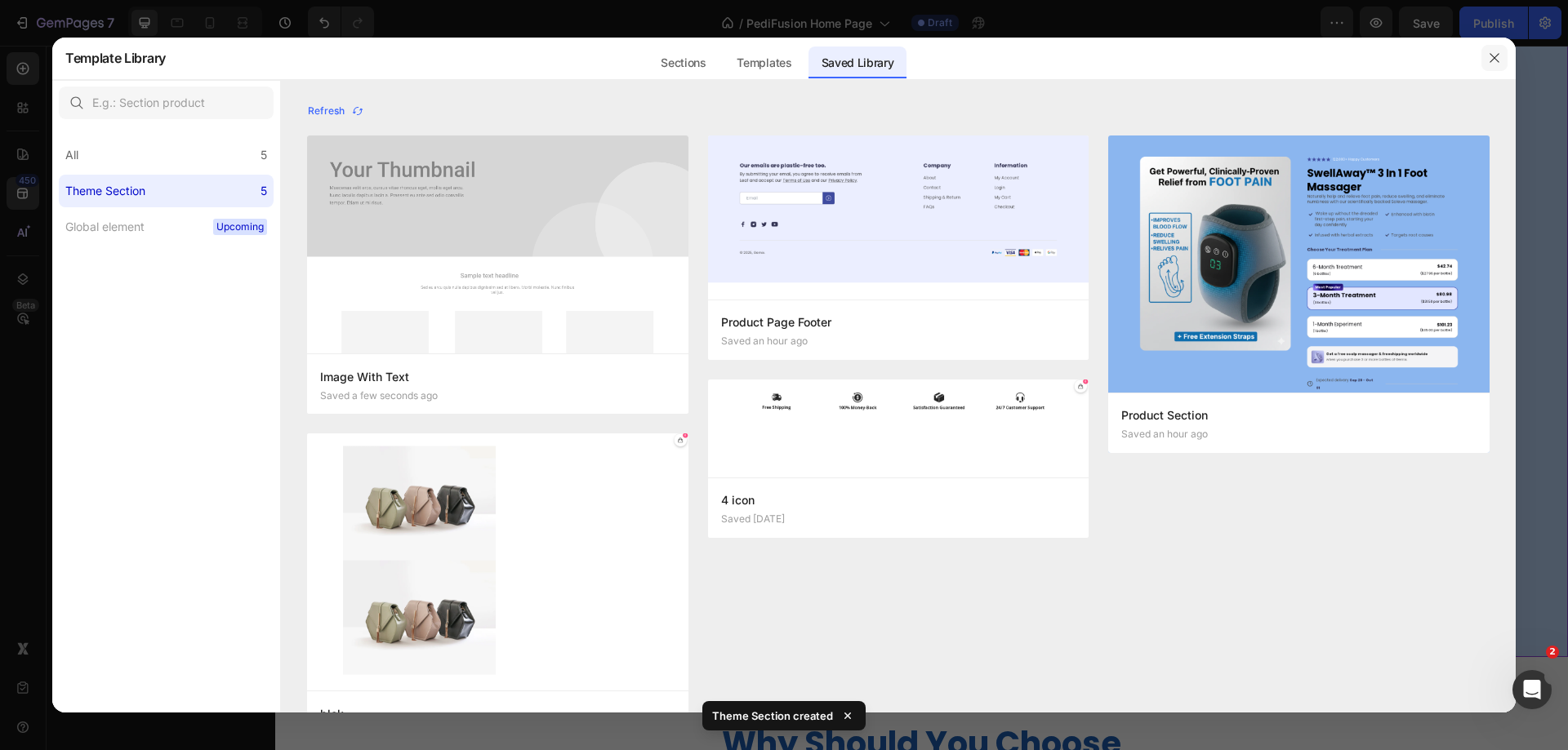
click at [1496, 63] on icon "button" at bounding box center [1495, 58] width 13 height 13
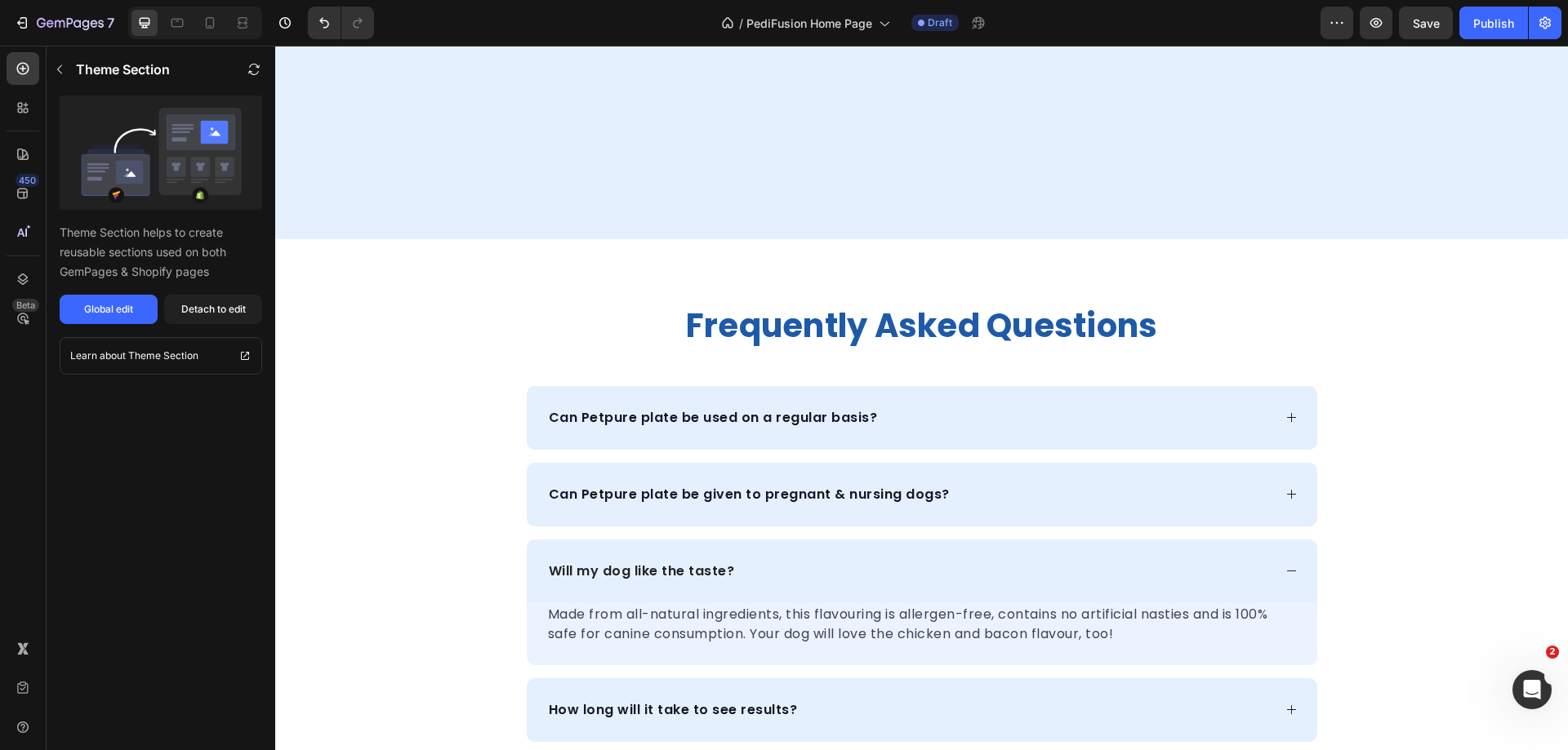
scroll to position [4616, 0]
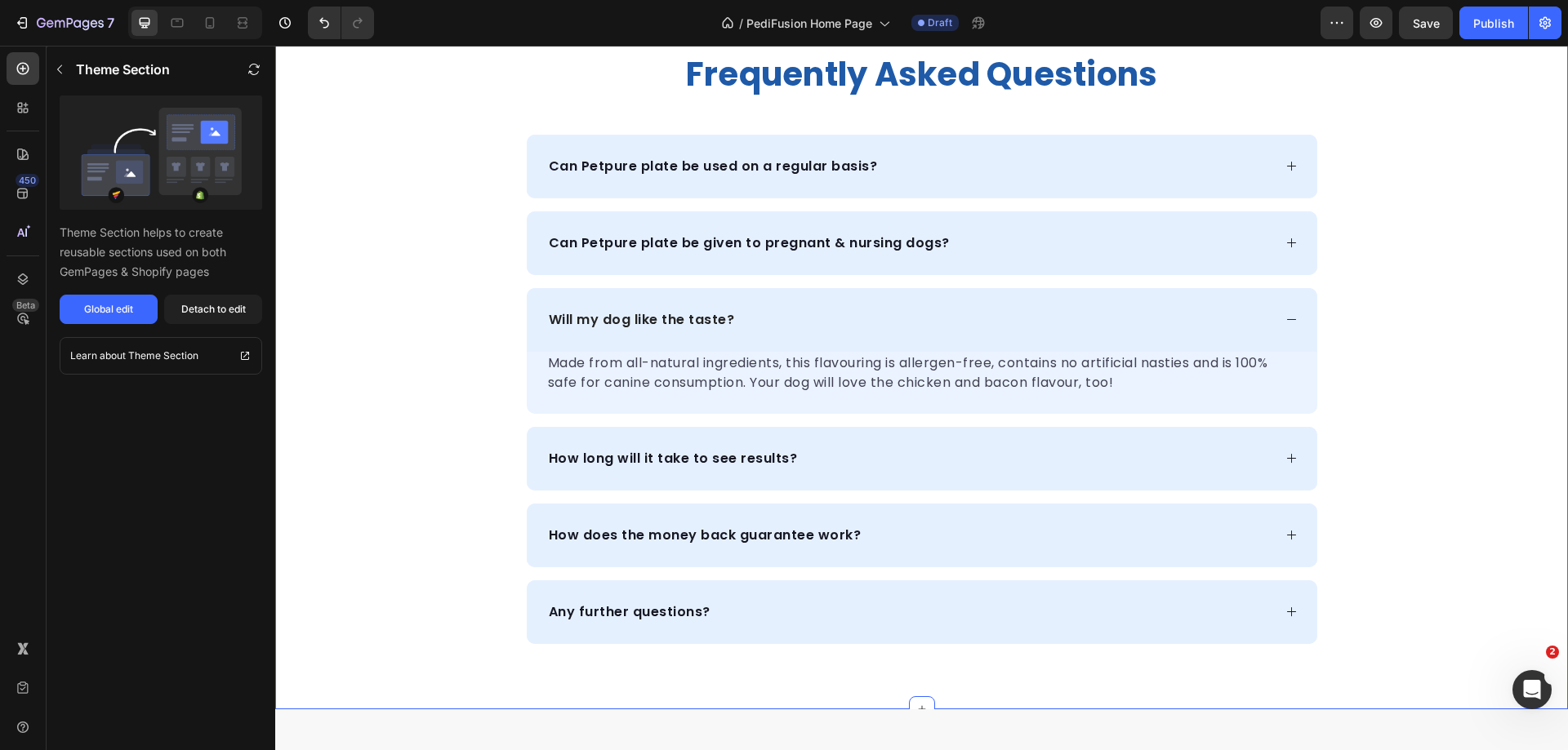
click at [387, 283] on div "frequently asked questions Heading Can Petpure plate be used on a regular basis…" at bounding box center [921, 349] width 1293 height 592
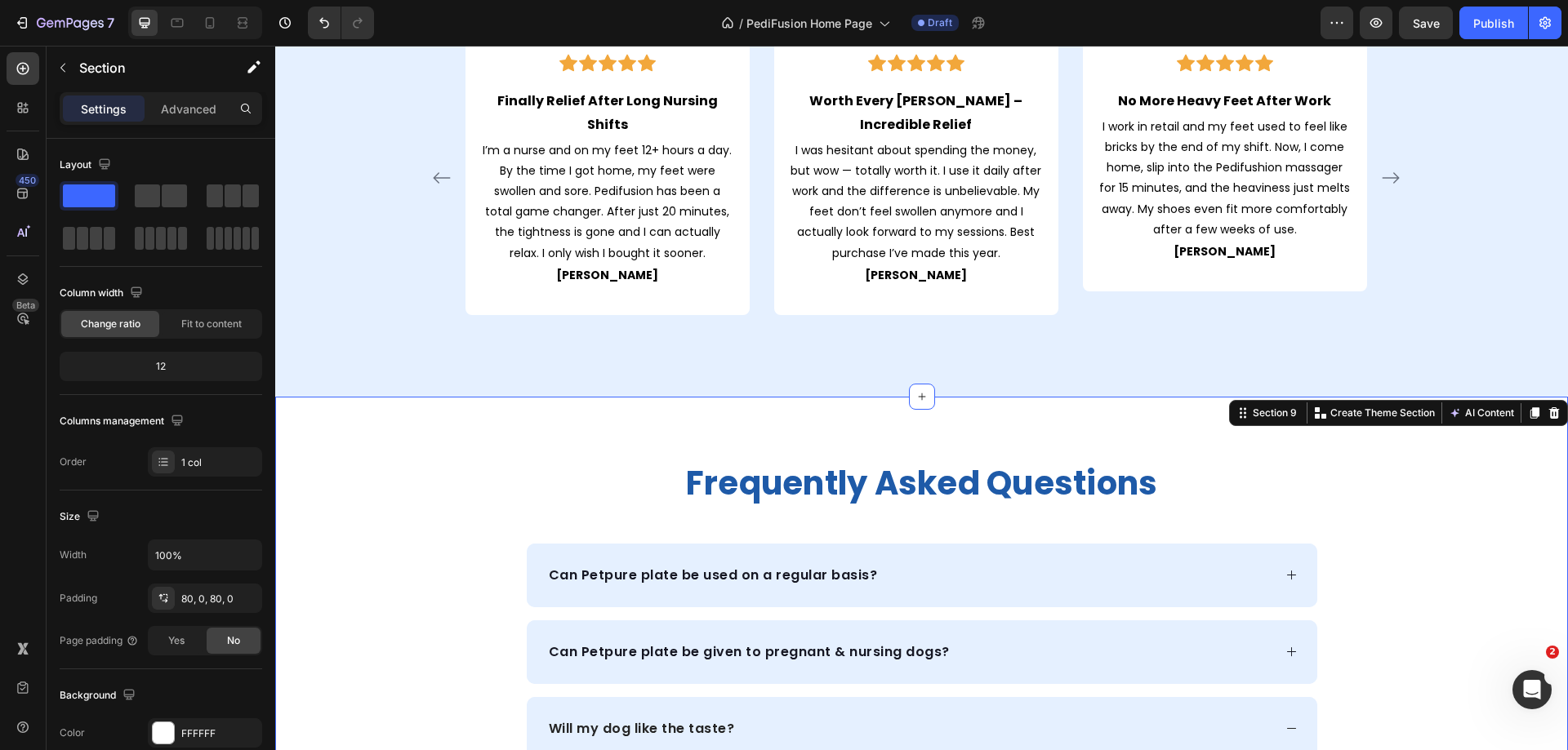
scroll to position [4290, 0]
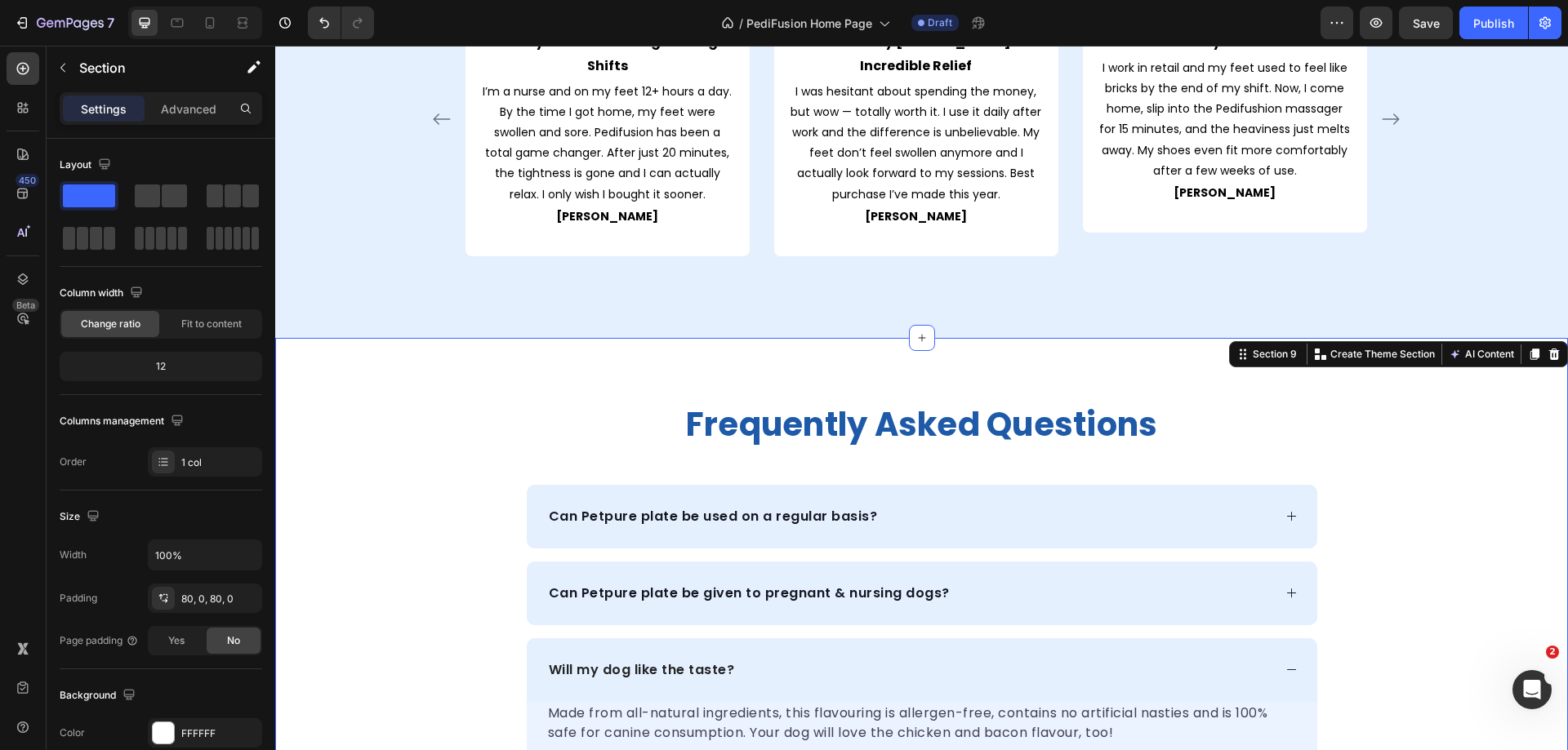
click at [380, 404] on div "frequently asked questions Heading Can Petpure plate be used on a regular basis…" at bounding box center [921, 699] width 1293 height 592
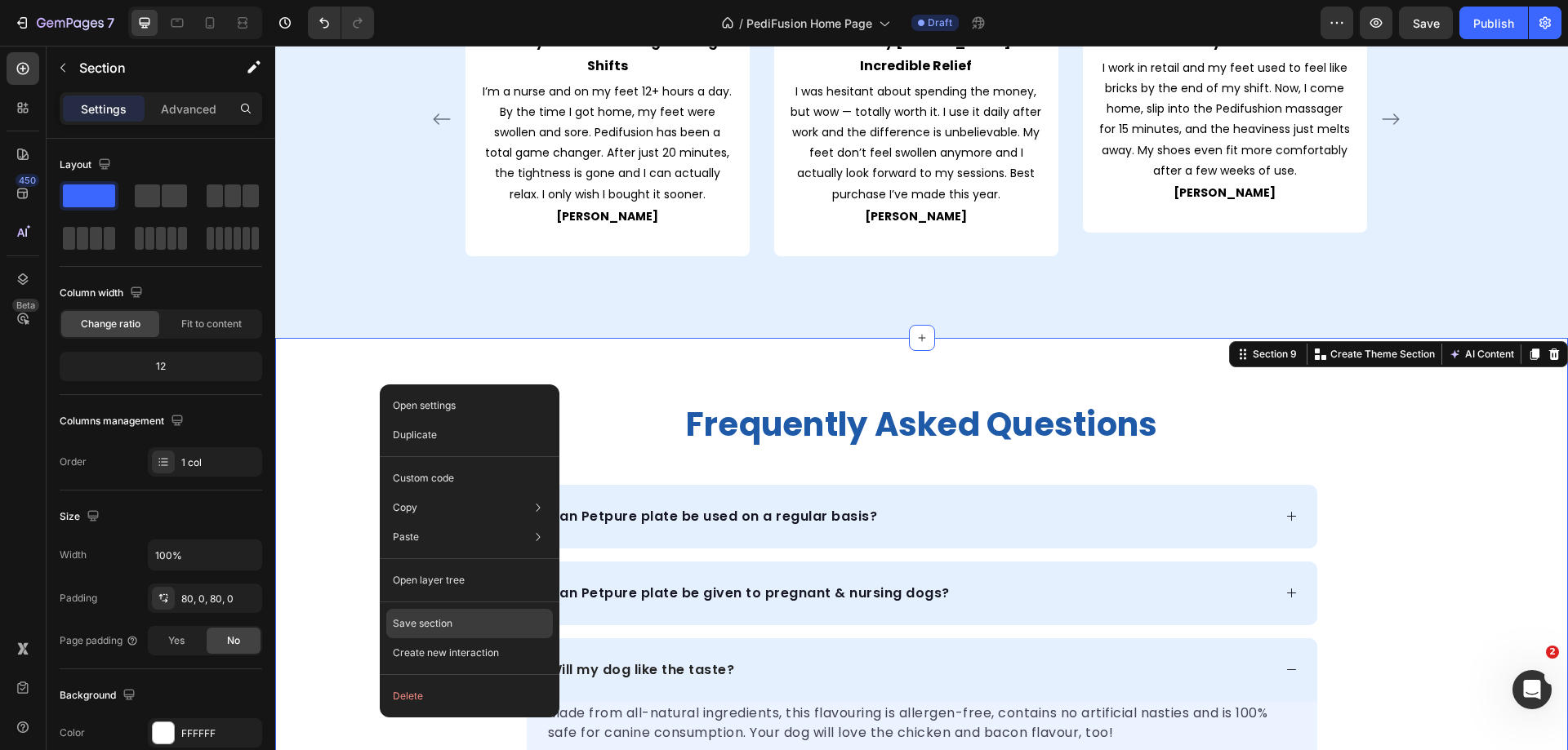
click at [422, 629] on p "Save section" at bounding box center [423, 623] width 59 height 14
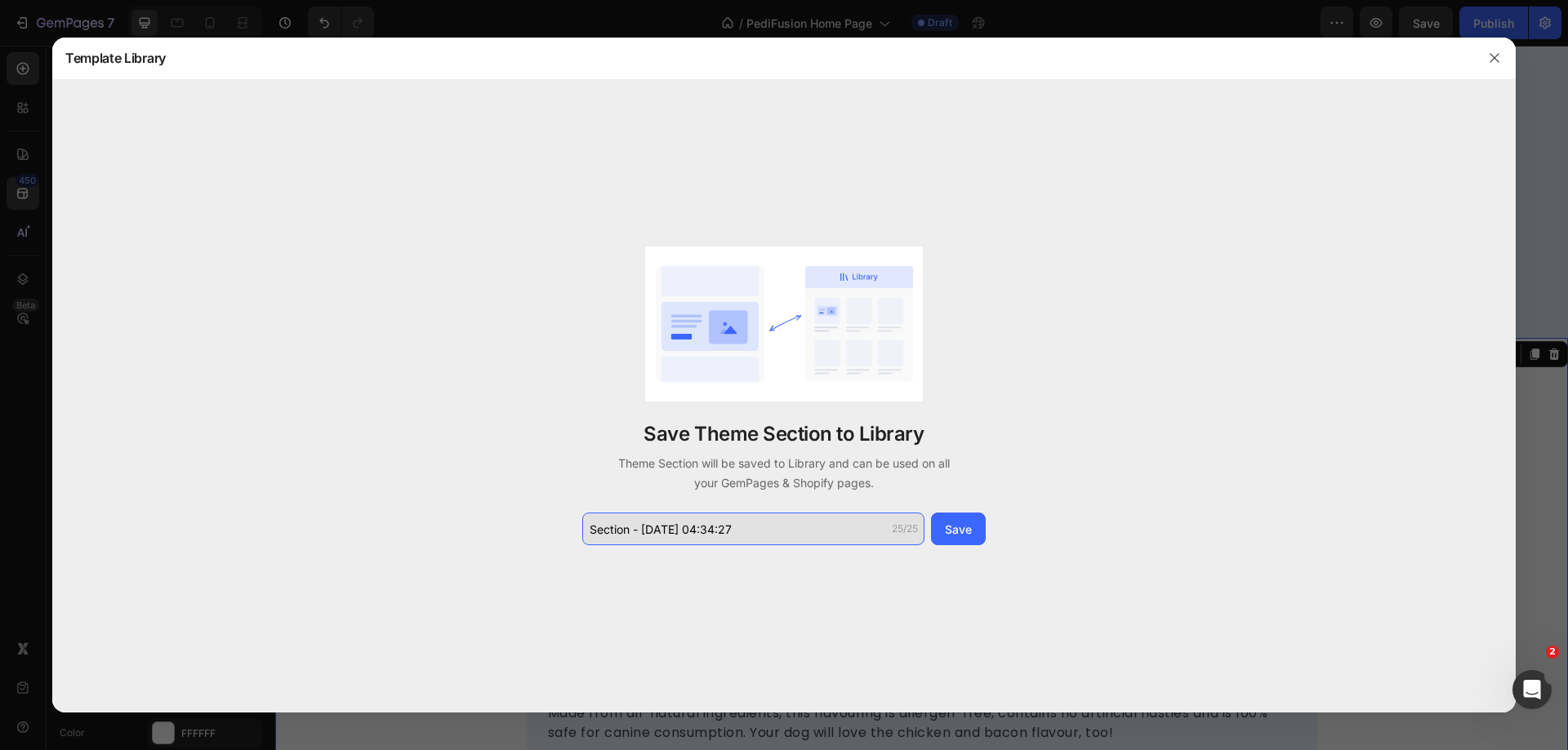
click at [754, 529] on input "Section - Sep 27 04:34:27" at bounding box center [753, 529] width 343 height 32
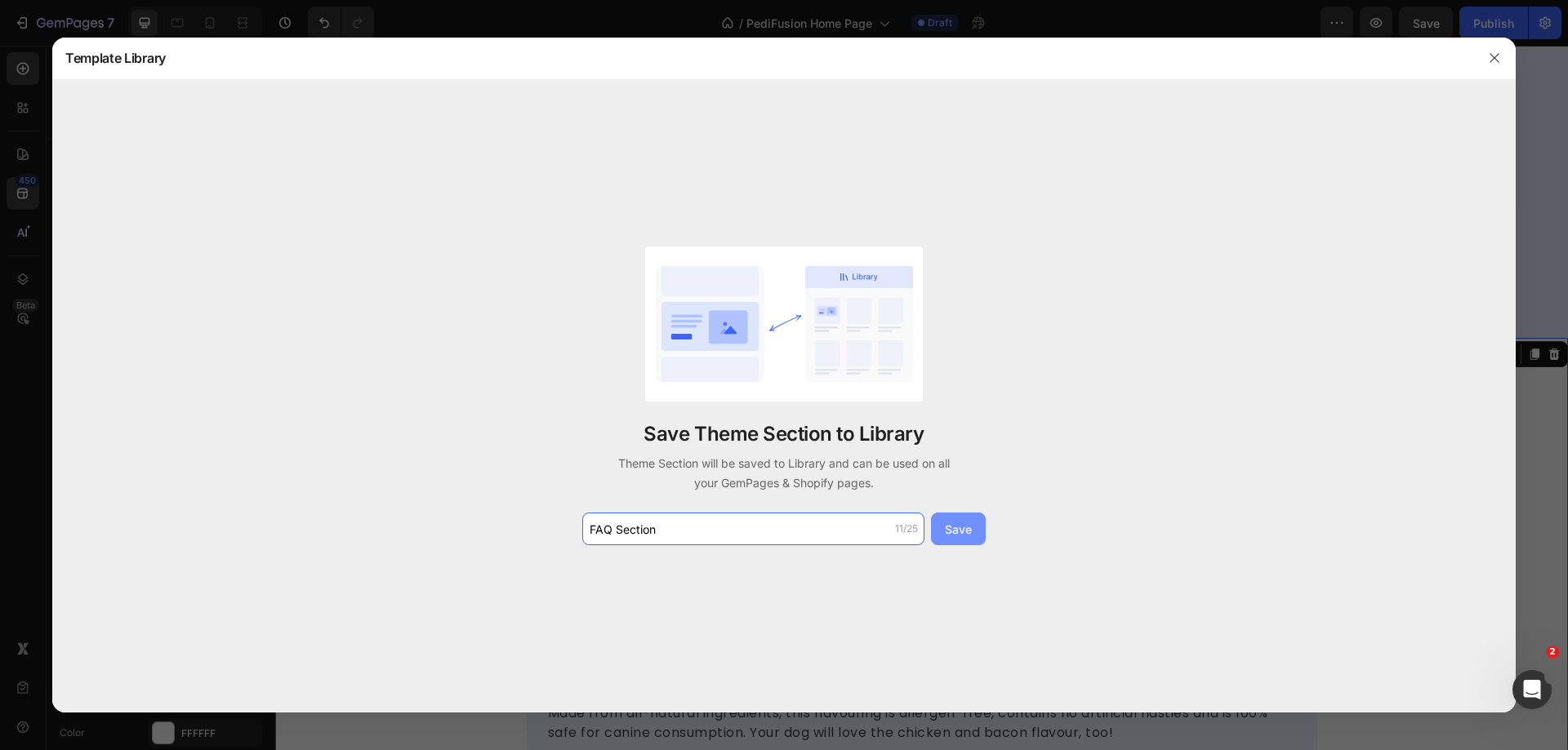
type input "FAQ Section"
click at [960, 526] on div "Save" at bounding box center [958, 530] width 27 height 17
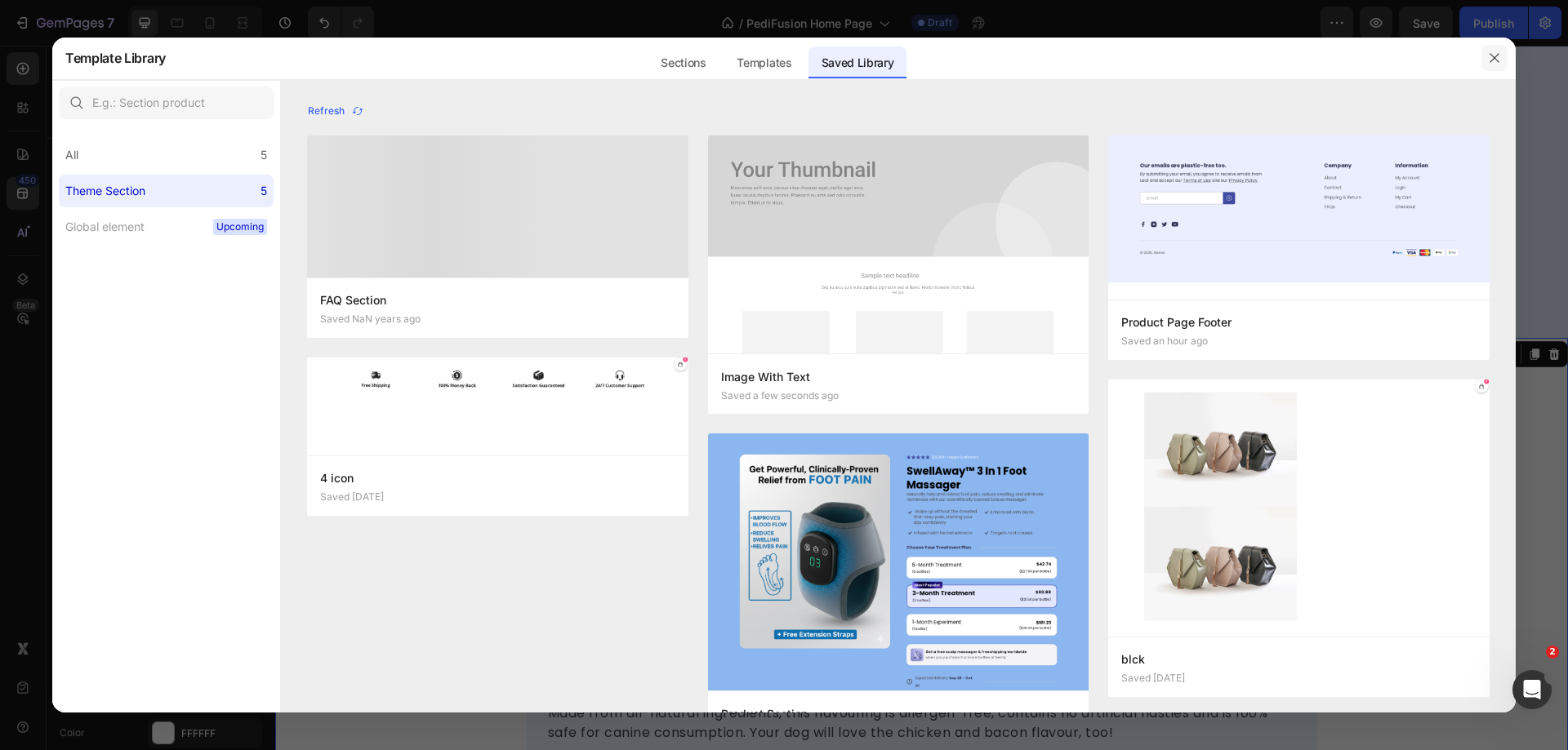
click at [1492, 58] on icon "button" at bounding box center [1495, 58] width 13 height 13
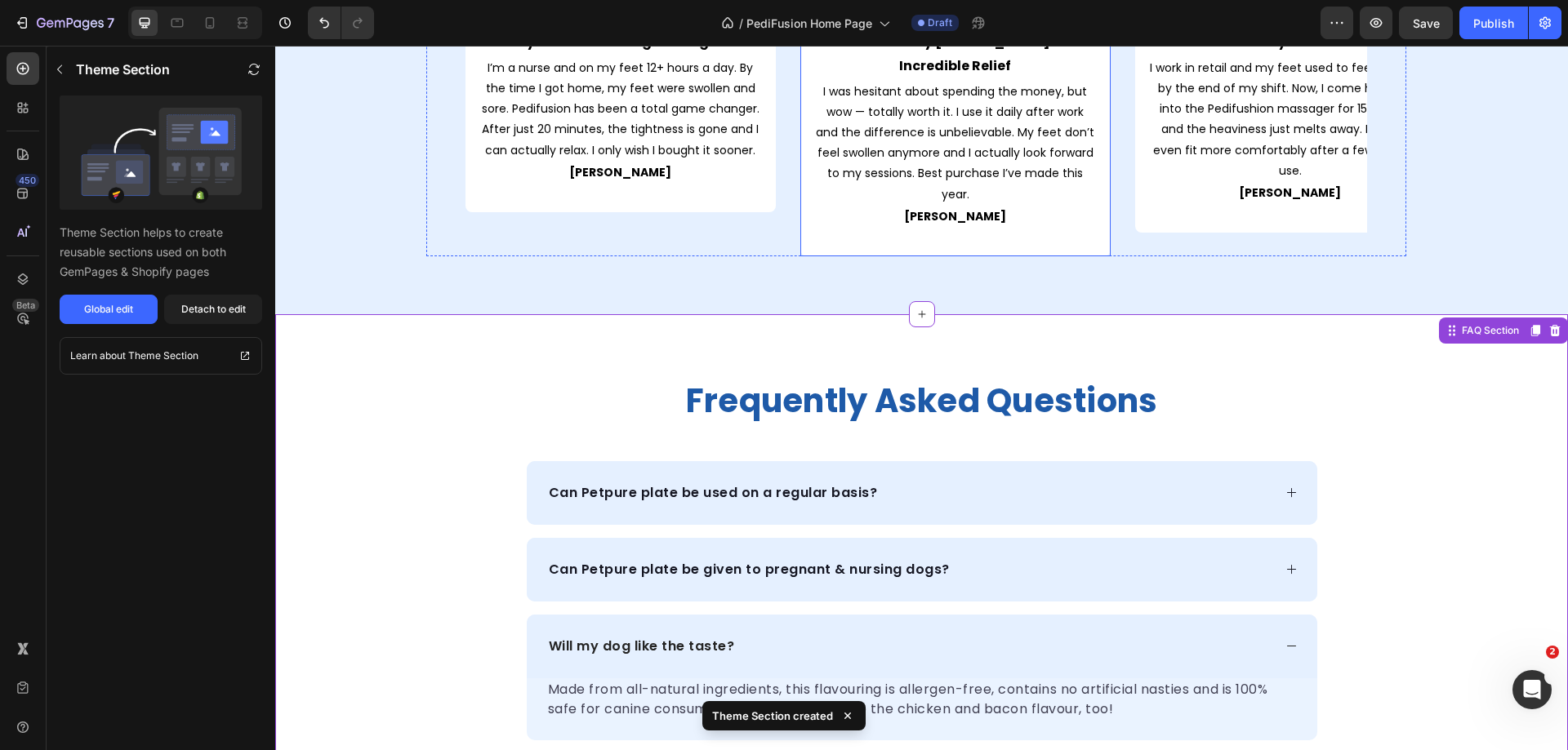
scroll to position [3964, 0]
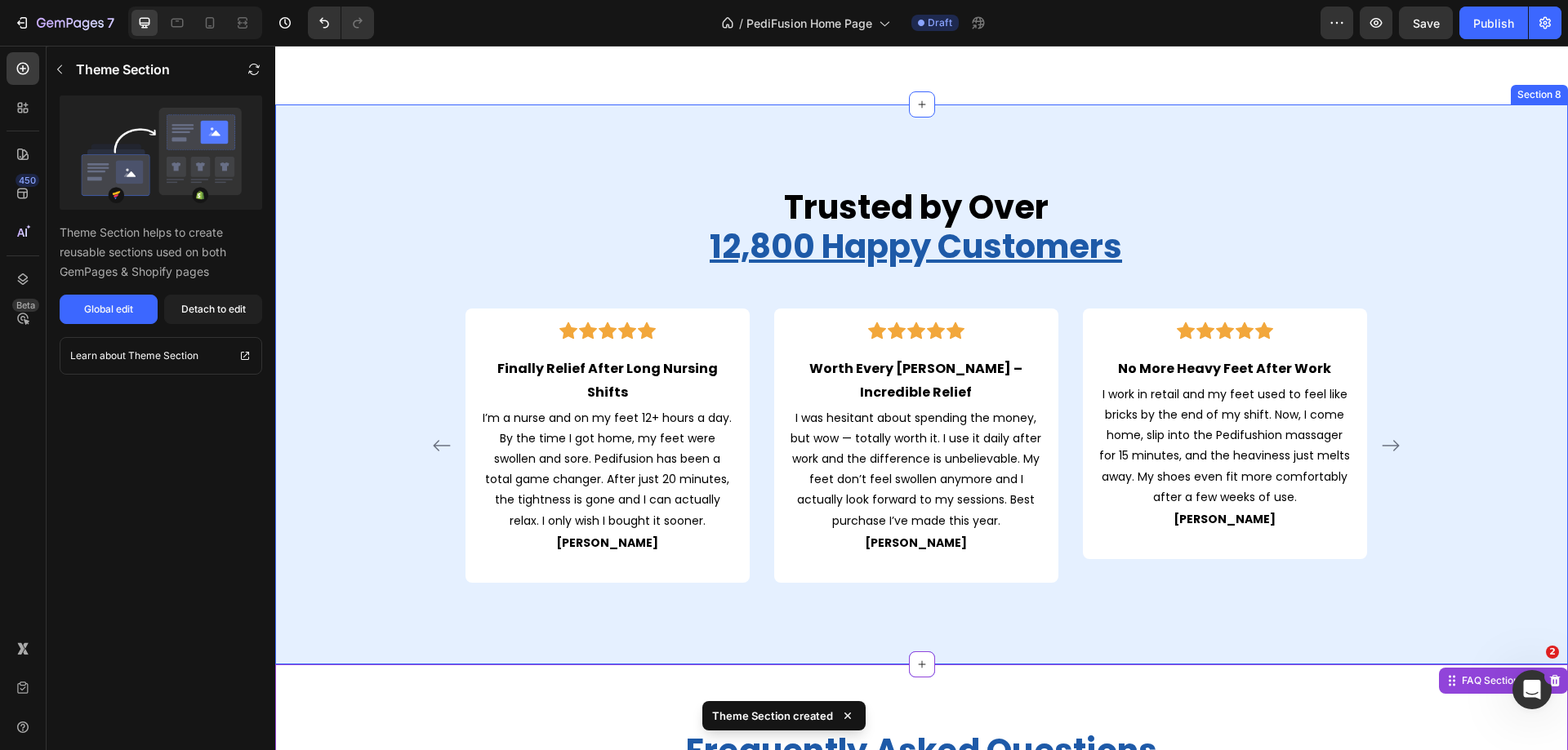
click at [658, 150] on div "Trusted by Over 12,800 Happy Customers Heading Icon Icon Icon Icon Icon Row Fin…" at bounding box center [921, 385] width 1293 height 560
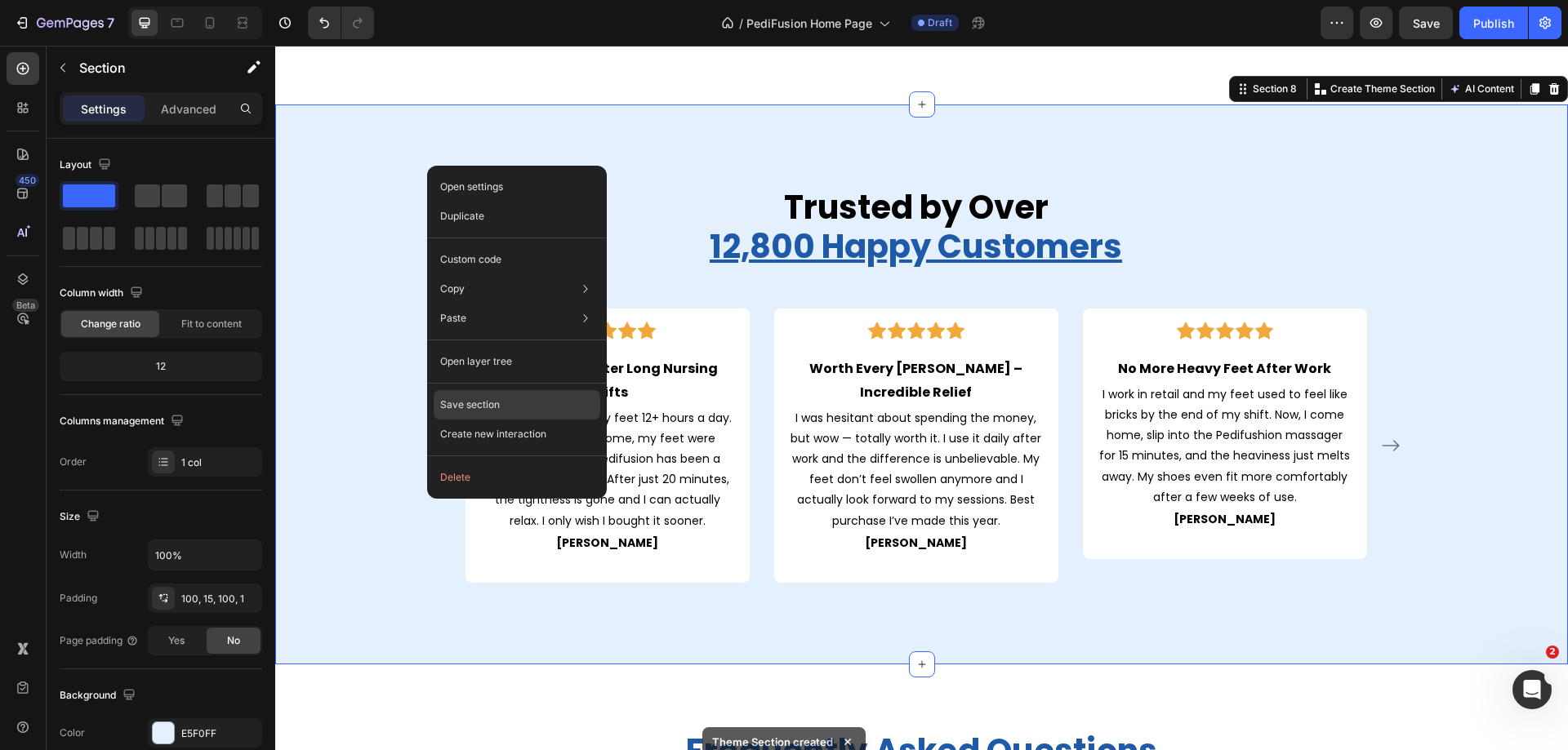
click at [474, 402] on p "Save section" at bounding box center [470, 405] width 59 height 14
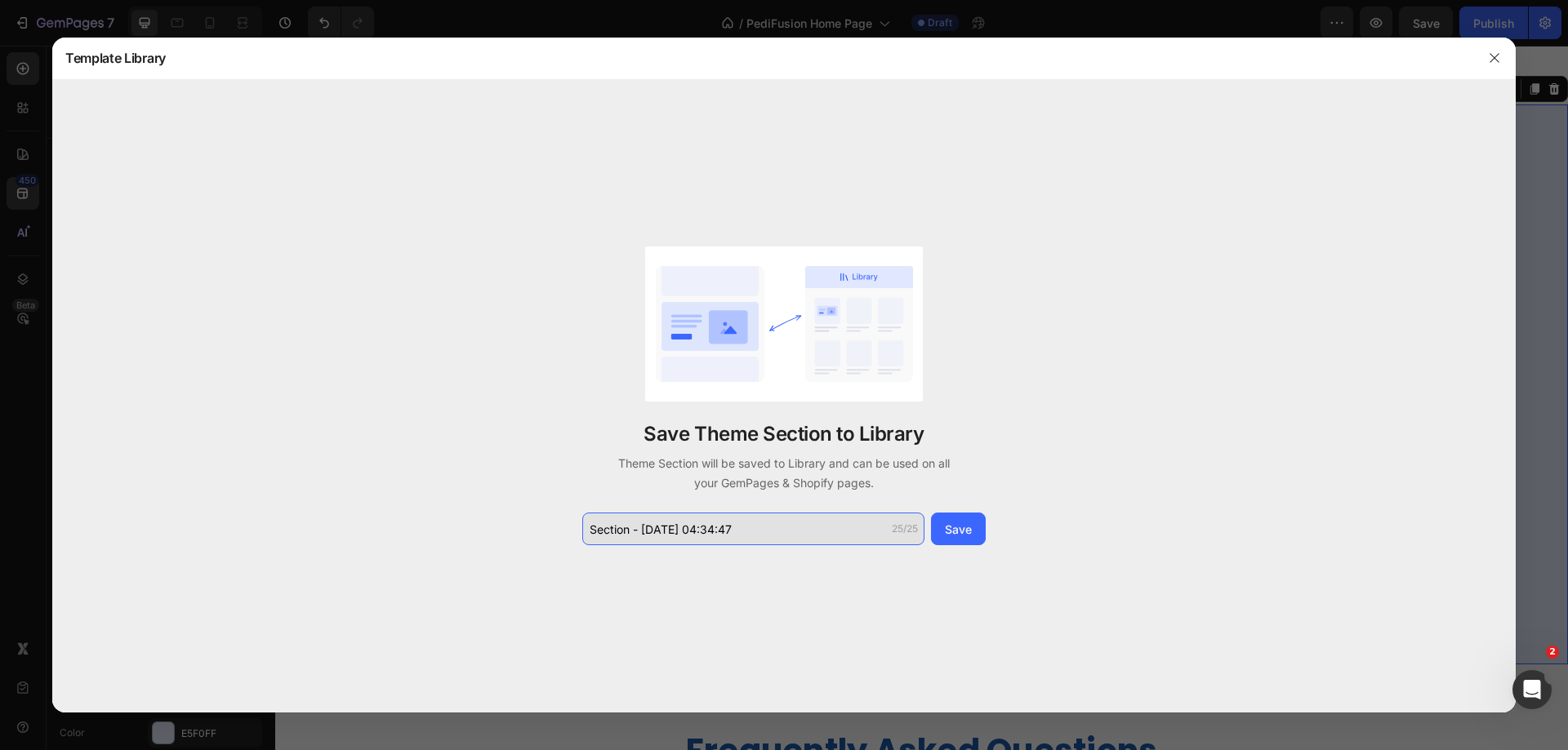
click at [721, 534] on input "Section - Sep 27 04:34:47" at bounding box center [753, 529] width 343 height 32
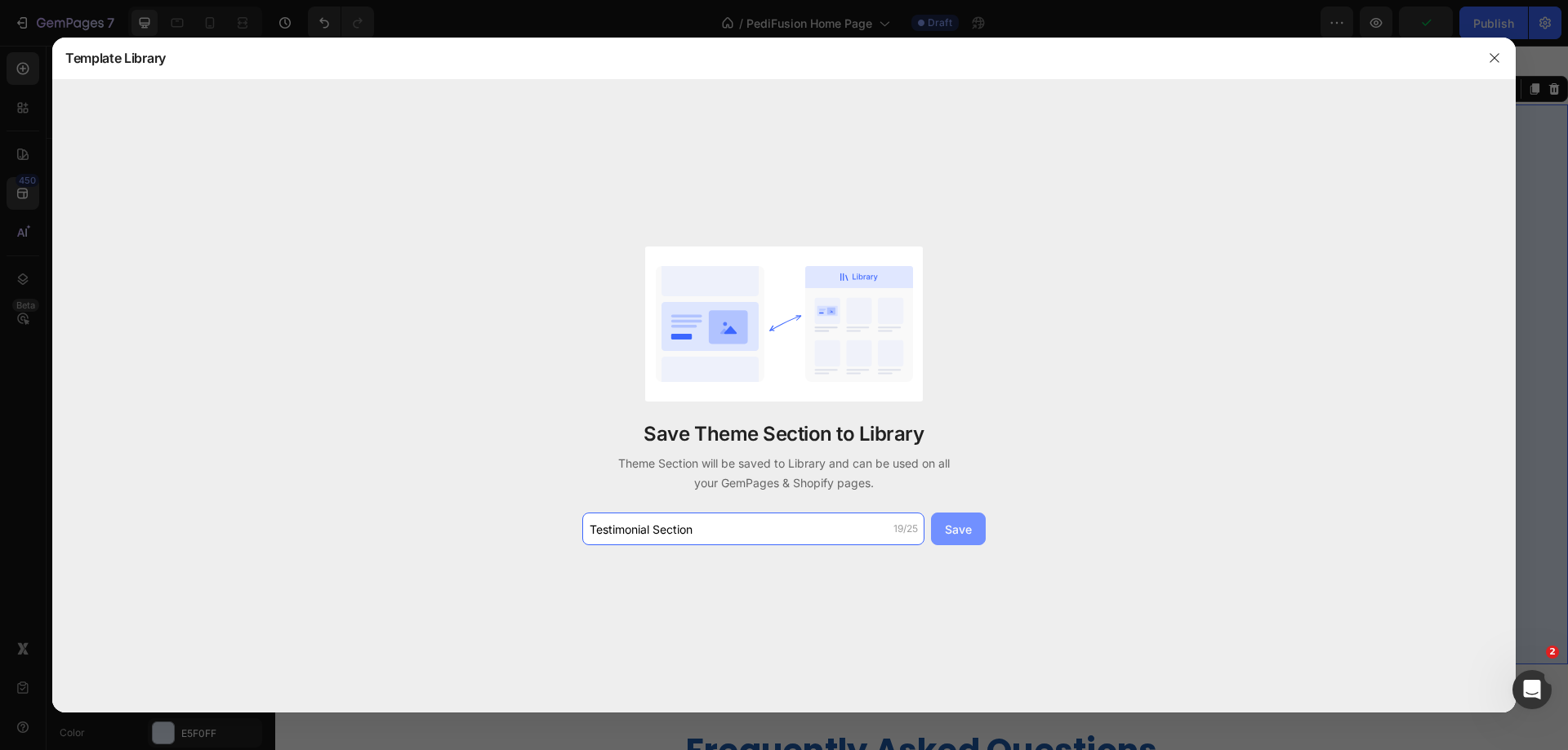
type input "Testimonial Section"
click at [948, 525] on div "Save" at bounding box center [958, 530] width 27 height 17
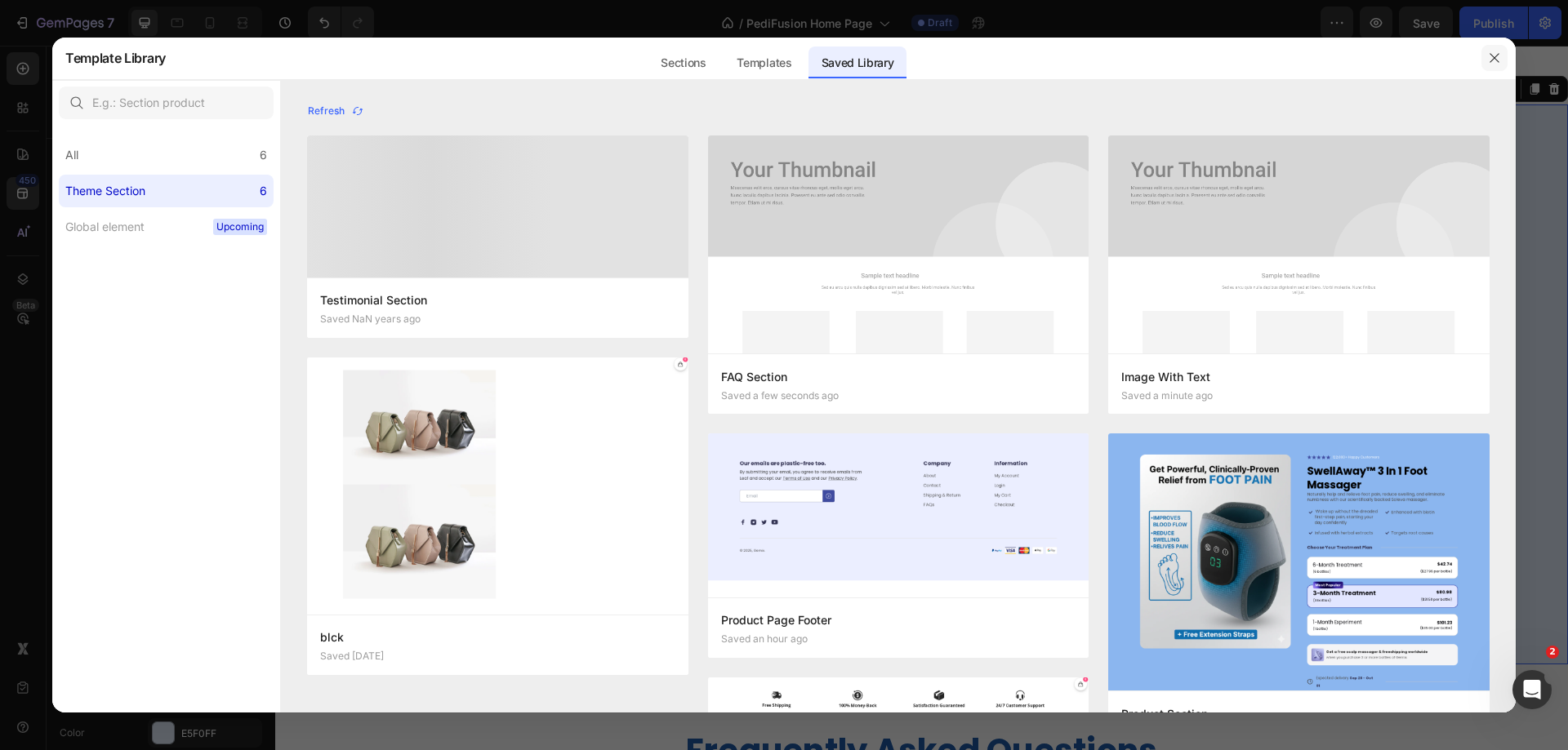
click at [1491, 65] on icon "button" at bounding box center [1495, 58] width 13 height 13
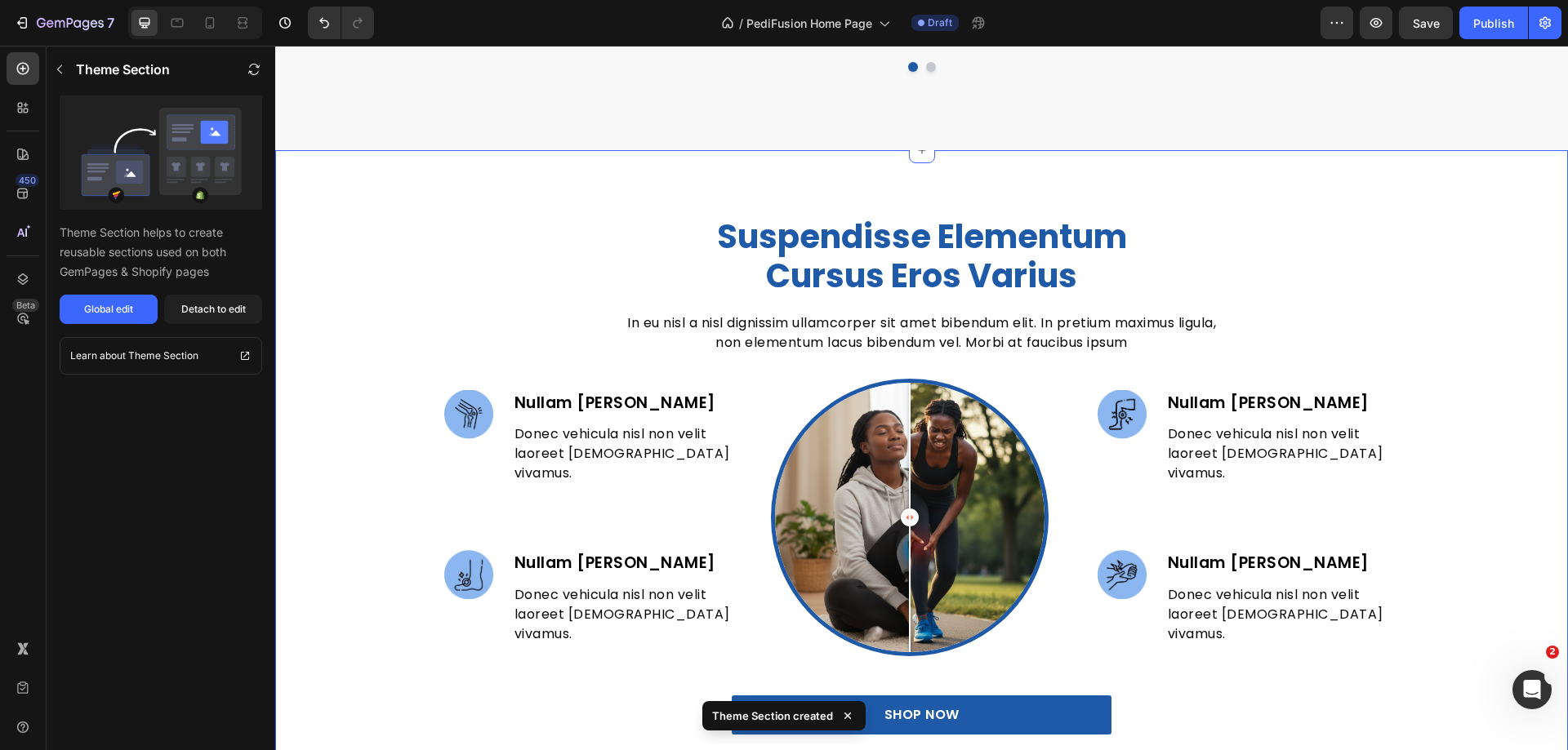
scroll to position [1475, 0]
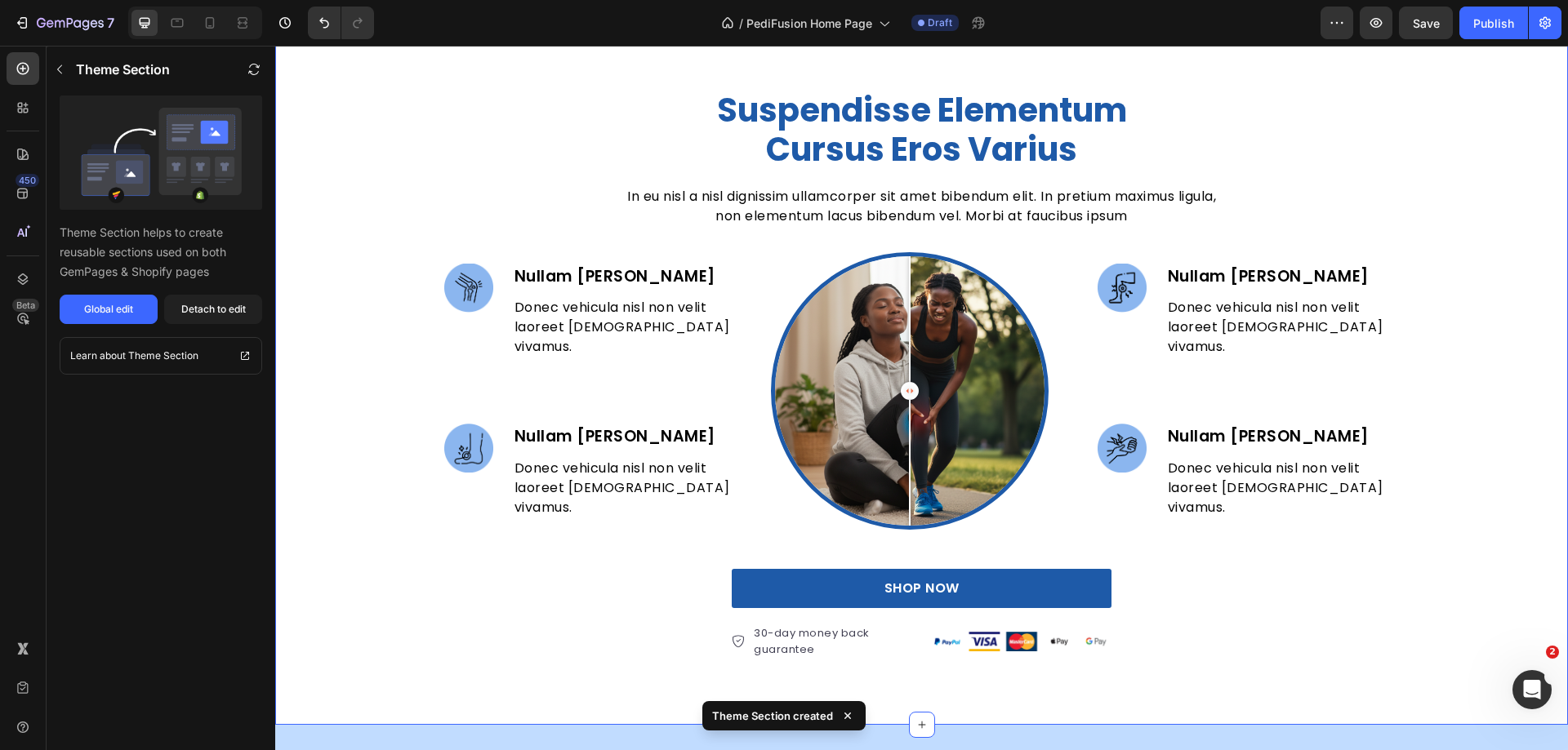
click at [1456, 256] on div "suspendisse elementum cursus eros varius Heading In eu nisl a nisl dignissim ul…" at bounding box center [921, 374] width 1293 height 571
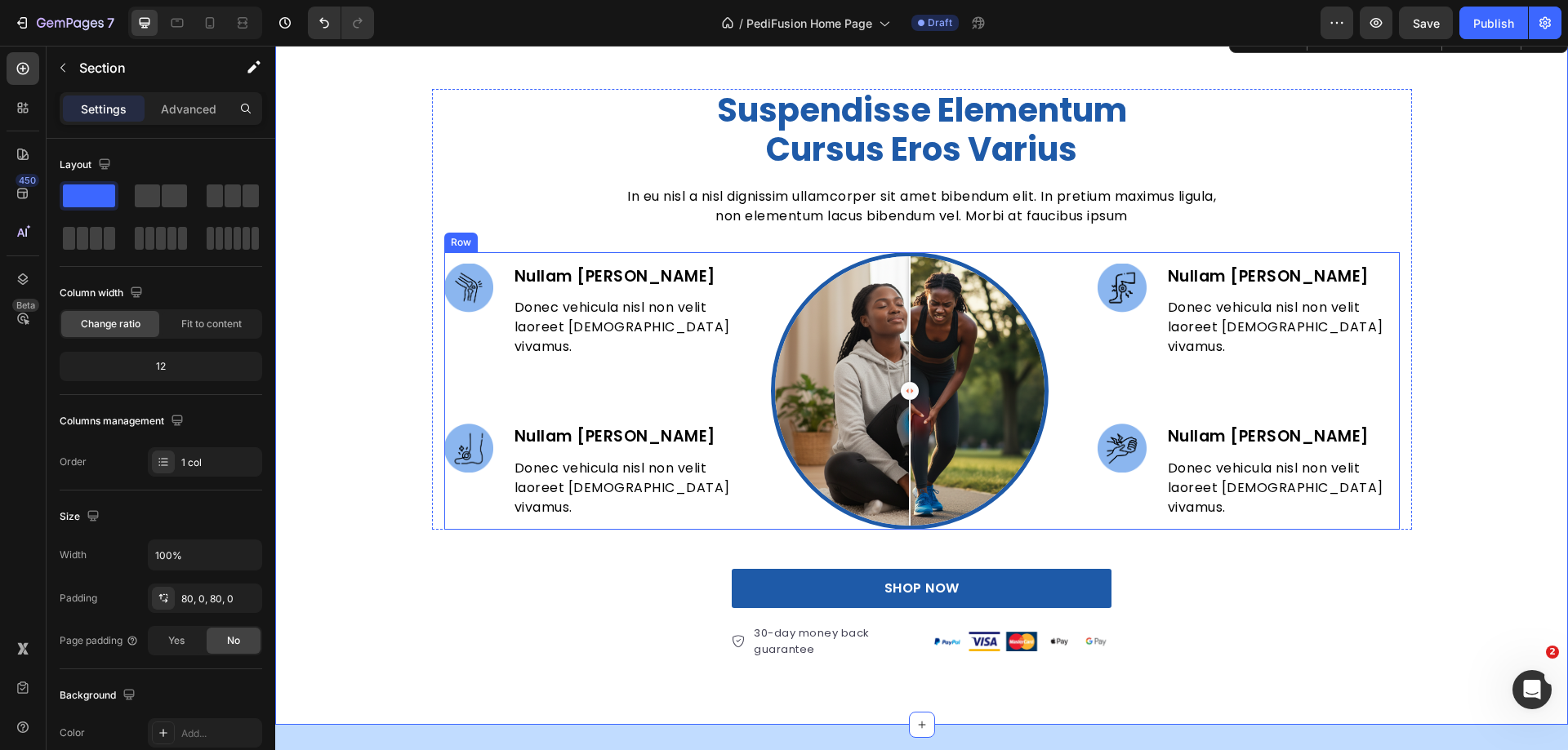
scroll to position [1312, 0]
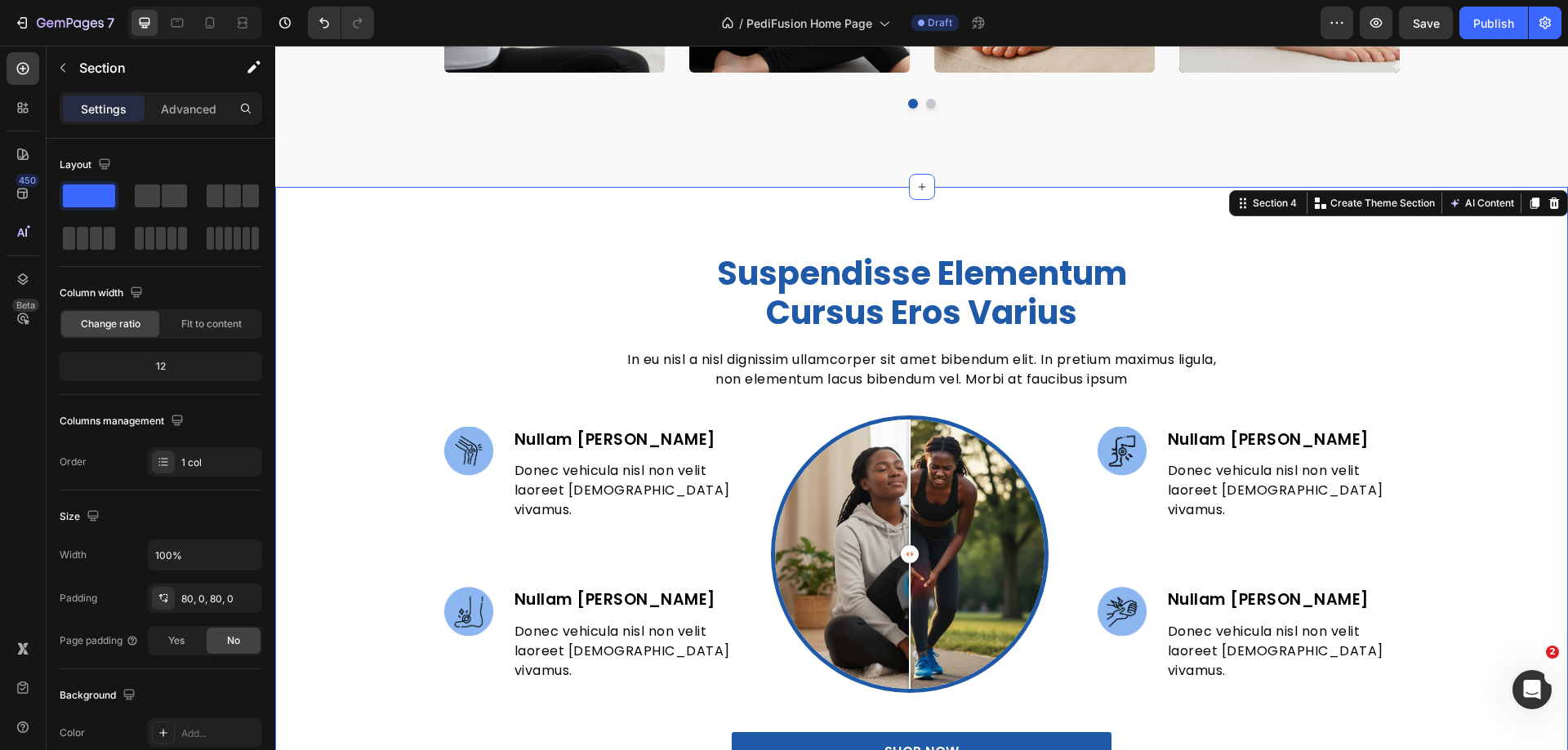
click at [1442, 351] on div "suspendisse elementum cursus eros varius Heading In eu nisl a nisl dignissim ul…" at bounding box center [921, 537] width 1293 height 571
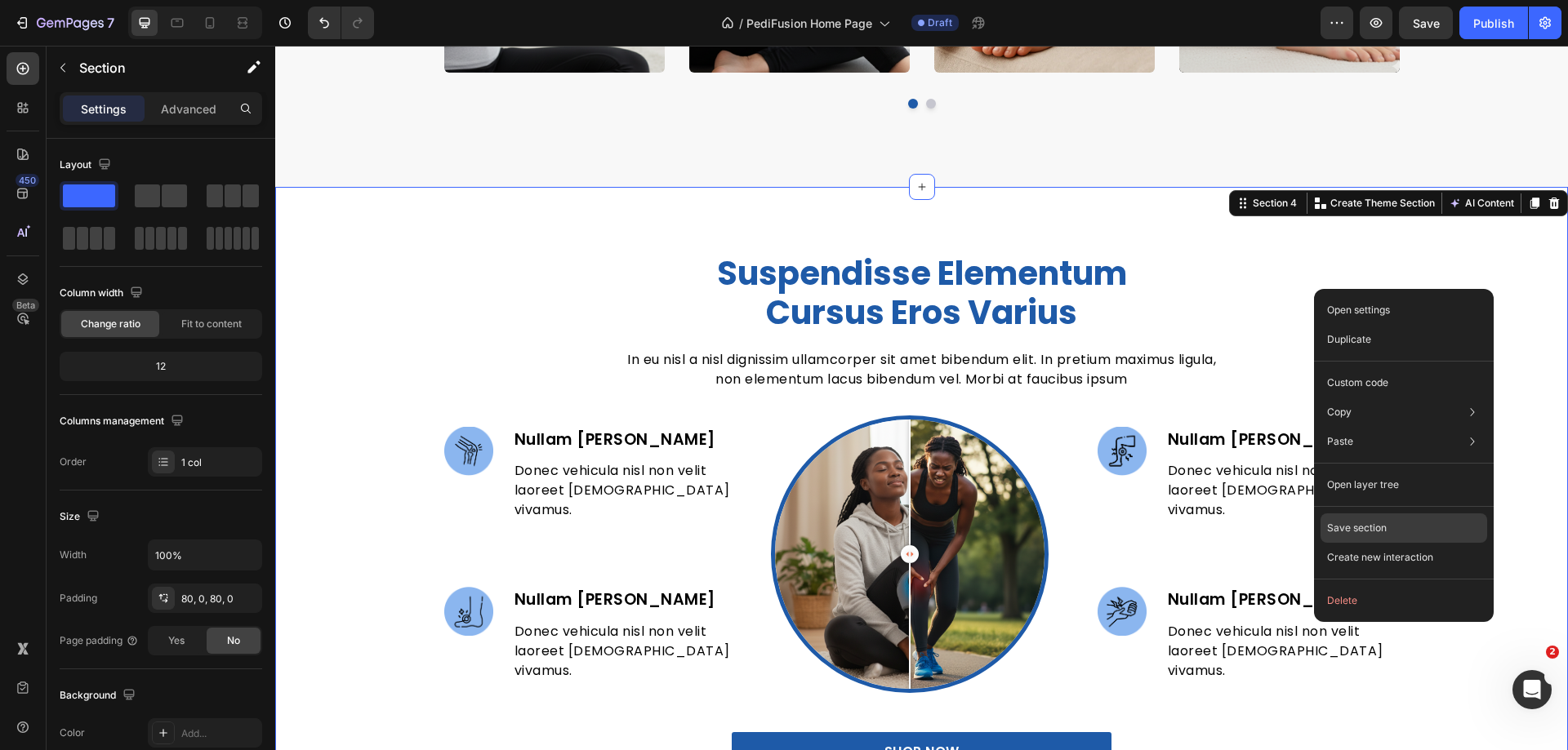
click at [1347, 529] on p "Save section" at bounding box center [1357, 528] width 59 height 14
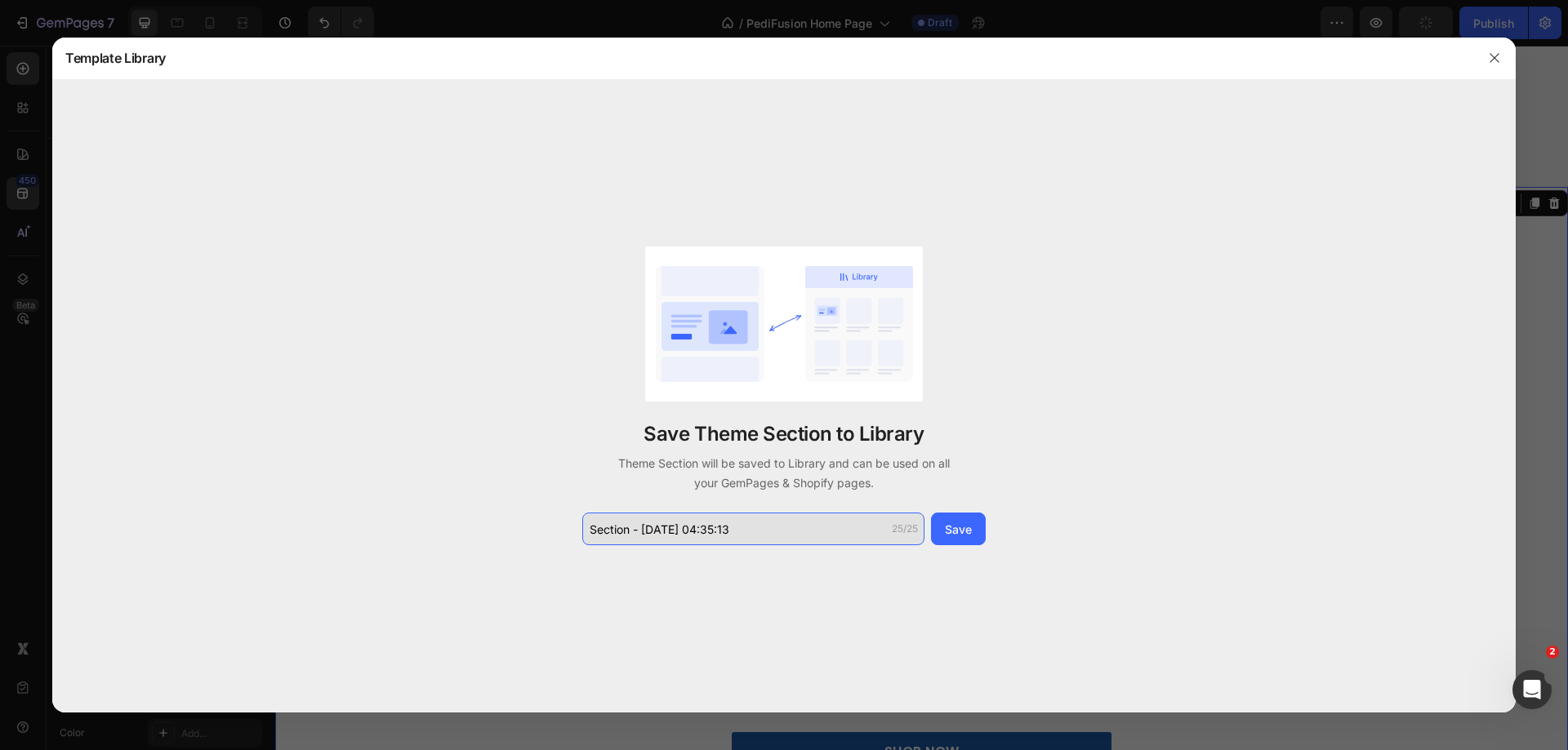
click at [762, 515] on input "Section - Sep 27 04:35:13" at bounding box center [753, 529] width 343 height 32
click at [762, 529] on input "Image Before After Sectio" at bounding box center [753, 529] width 343 height 32
click at [664, 529] on input "Image Before After Sectio" at bounding box center [753, 529] width 343 height 32
click at [734, 529] on input "Image BeforeAfter Sectio" at bounding box center [753, 529] width 343 height 32
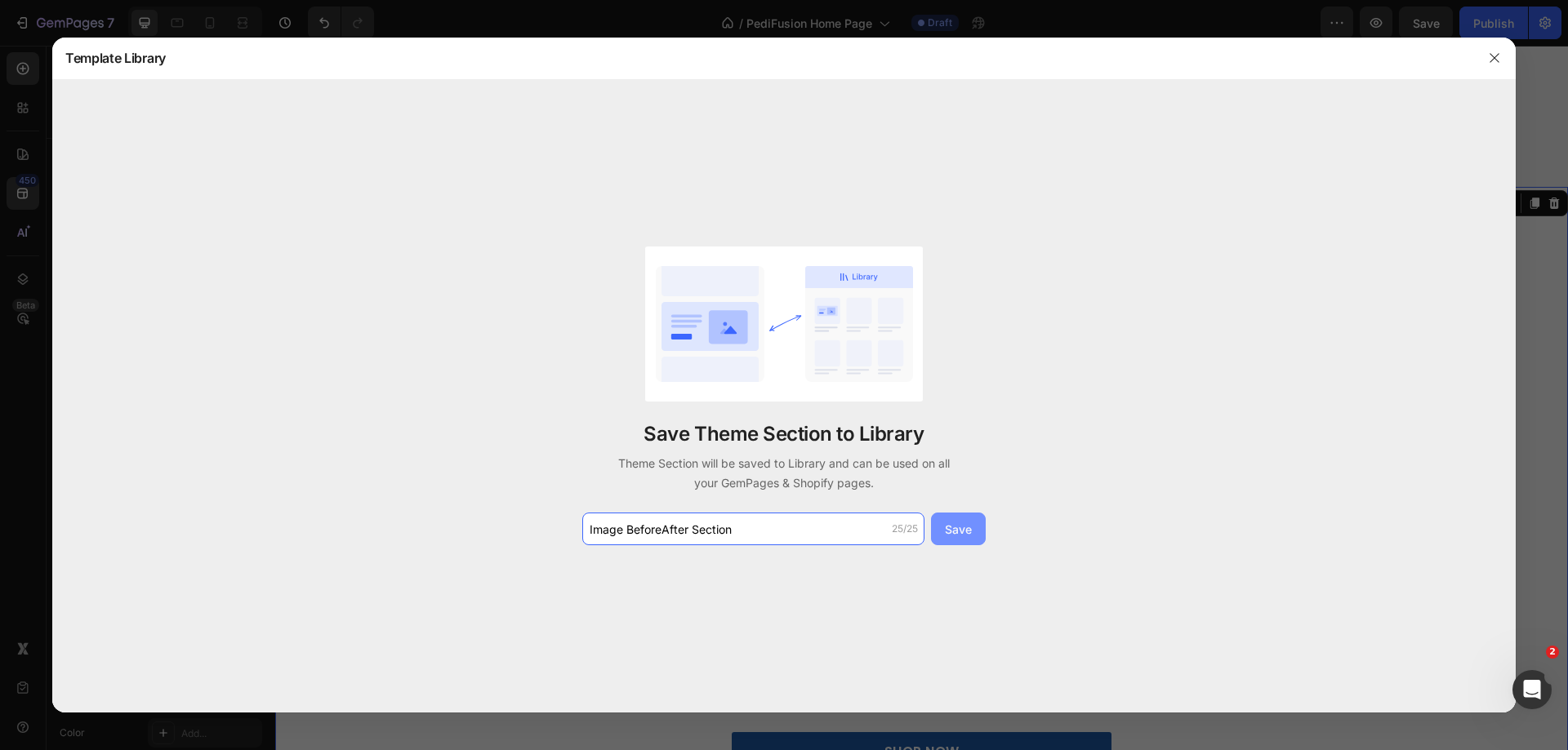
type input "Image BeforeAfter Section"
click at [962, 529] on div "Save" at bounding box center [958, 530] width 27 height 17
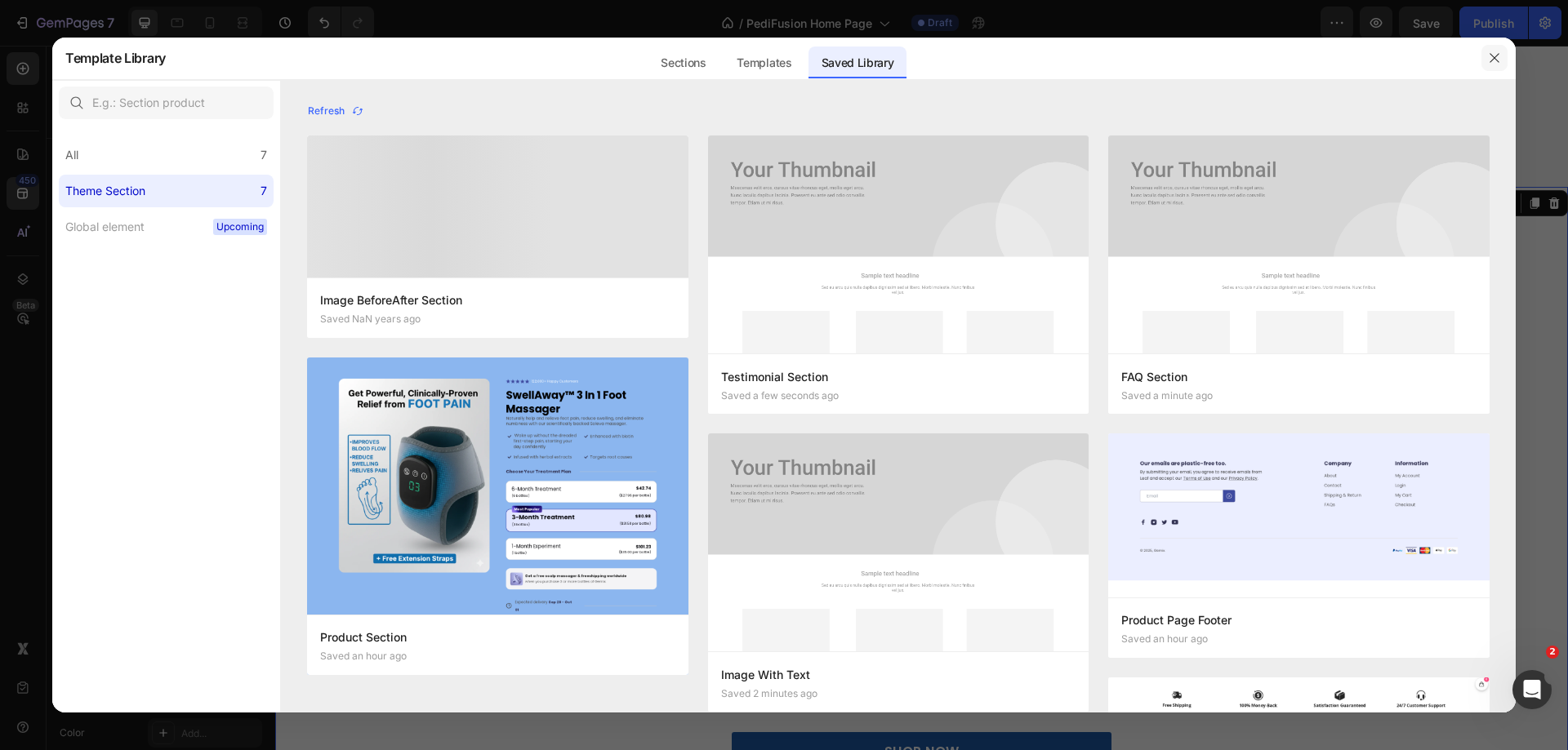
click at [1487, 56] on button "button" at bounding box center [1494, 57] width 26 height 26
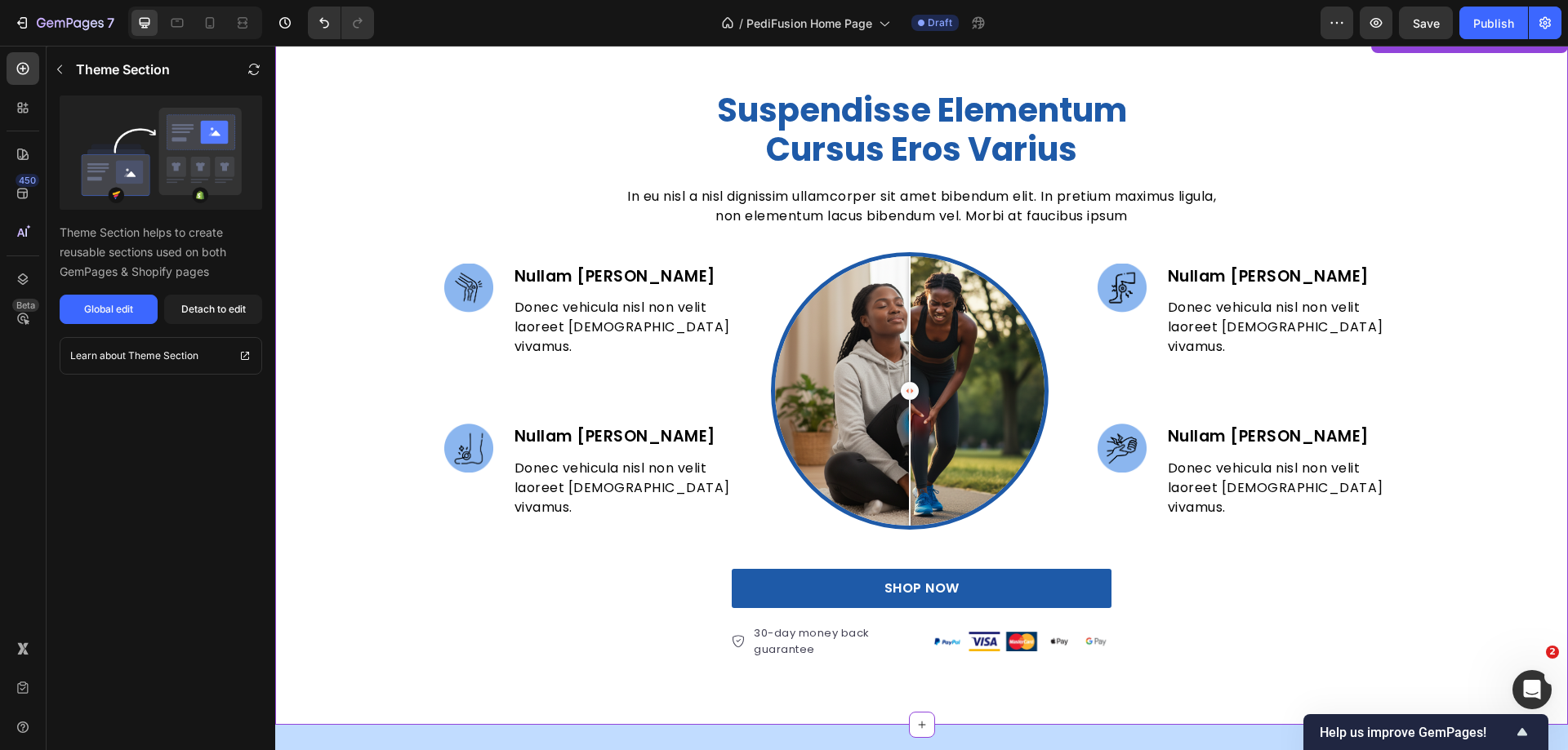
scroll to position [1149, 0]
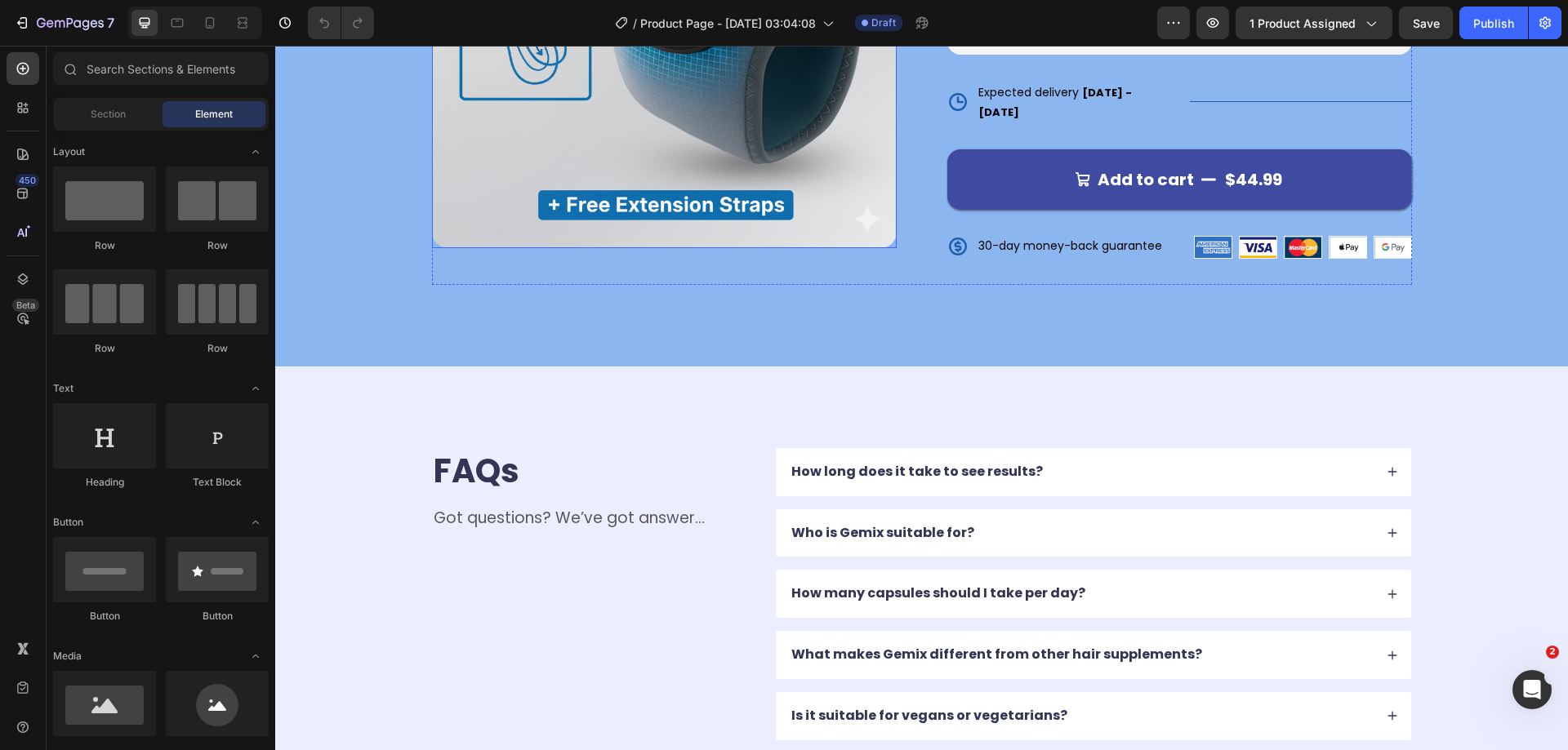
scroll to position [654, 0]
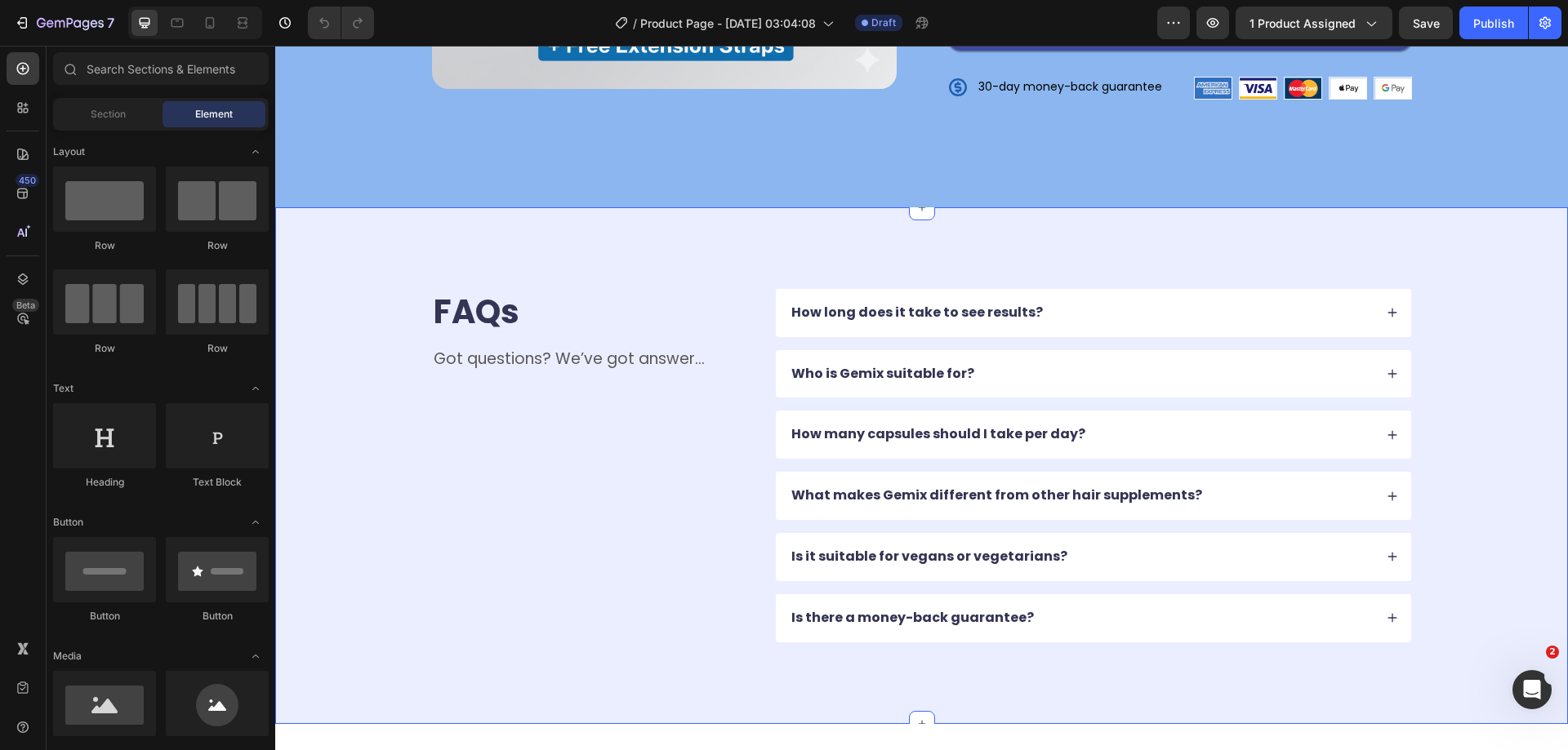
click at [706, 208] on div "FAQs Heading Got questions? We’ve got answer... Text Block How long does it tak…" at bounding box center [921, 466] width 1293 height 517
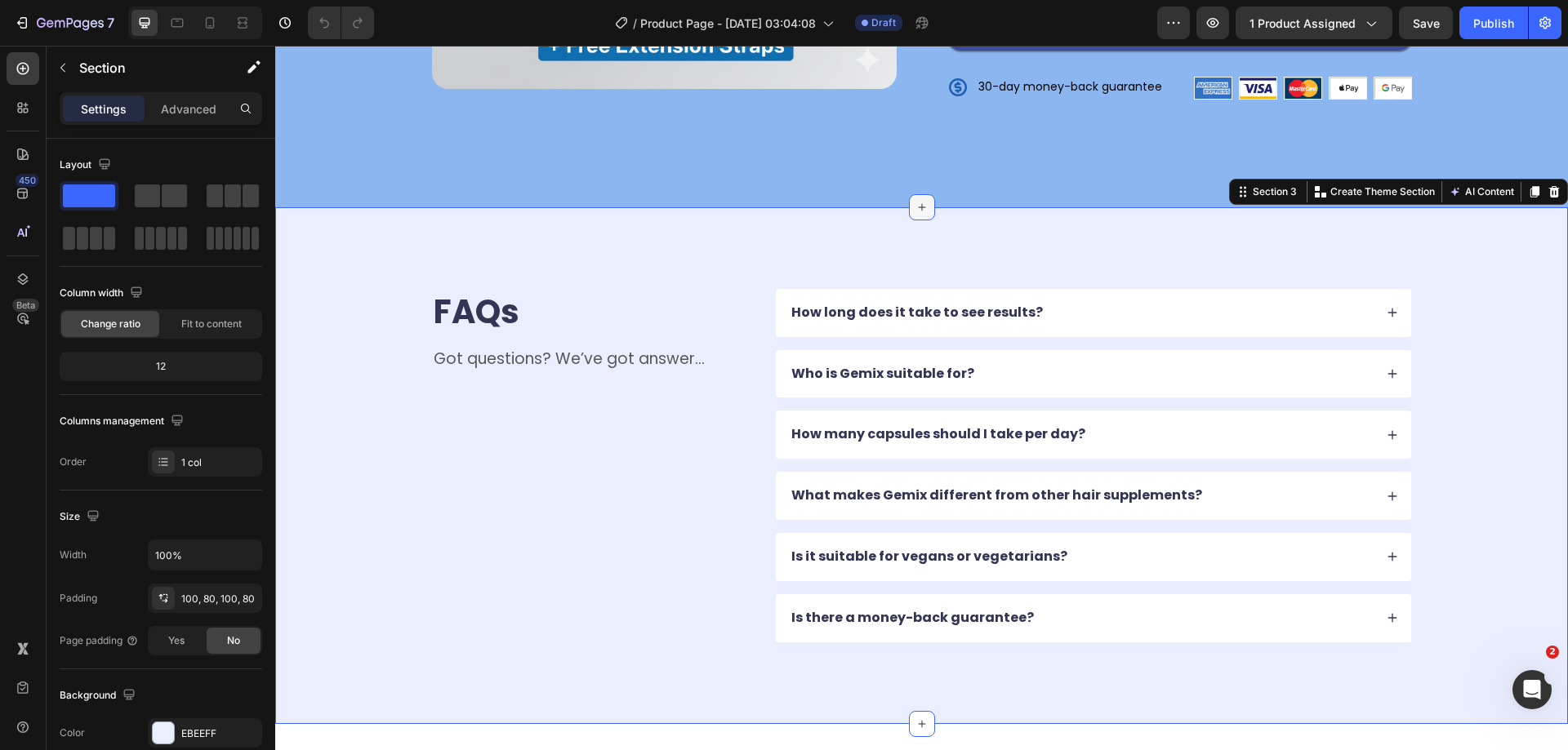
click at [915, 201] on icon at bounding box center [922, 208] width 13 height 13
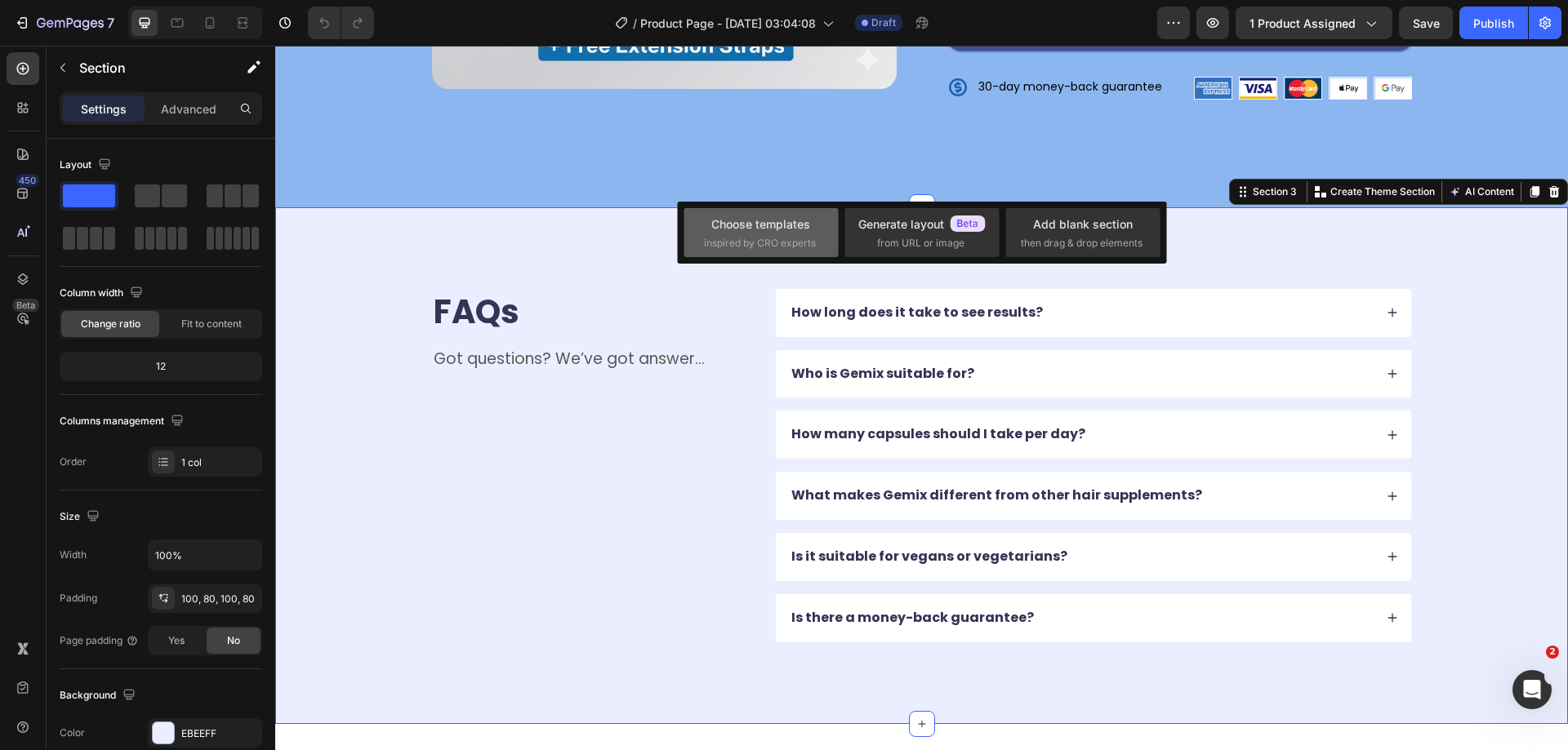
click at [767, 229] on div "Choose templates" at bounding box center [761, 224] width 99 height 17
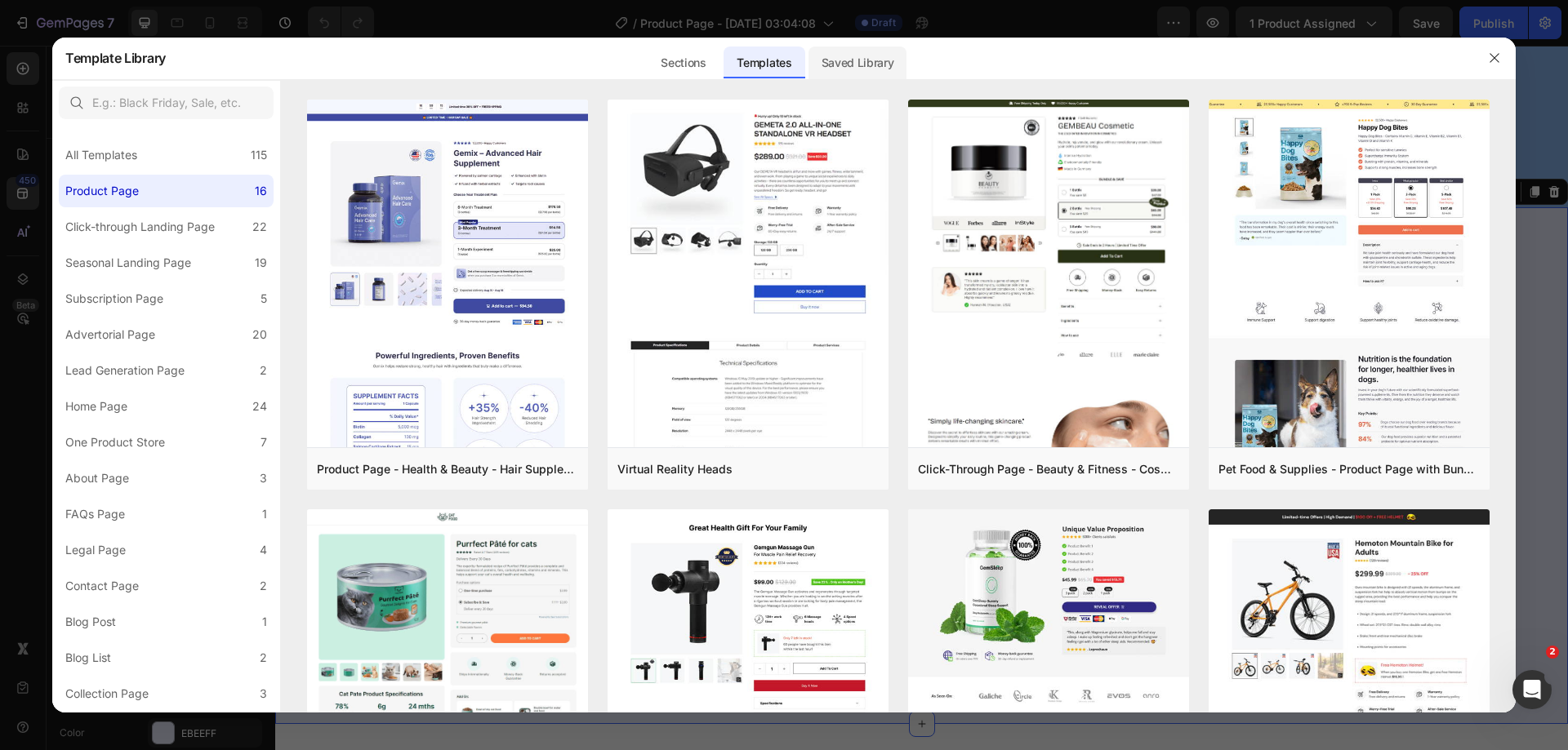
click at [857, 65] on div "Saved Library" at bounding box center [858, 63] width 99 height 32
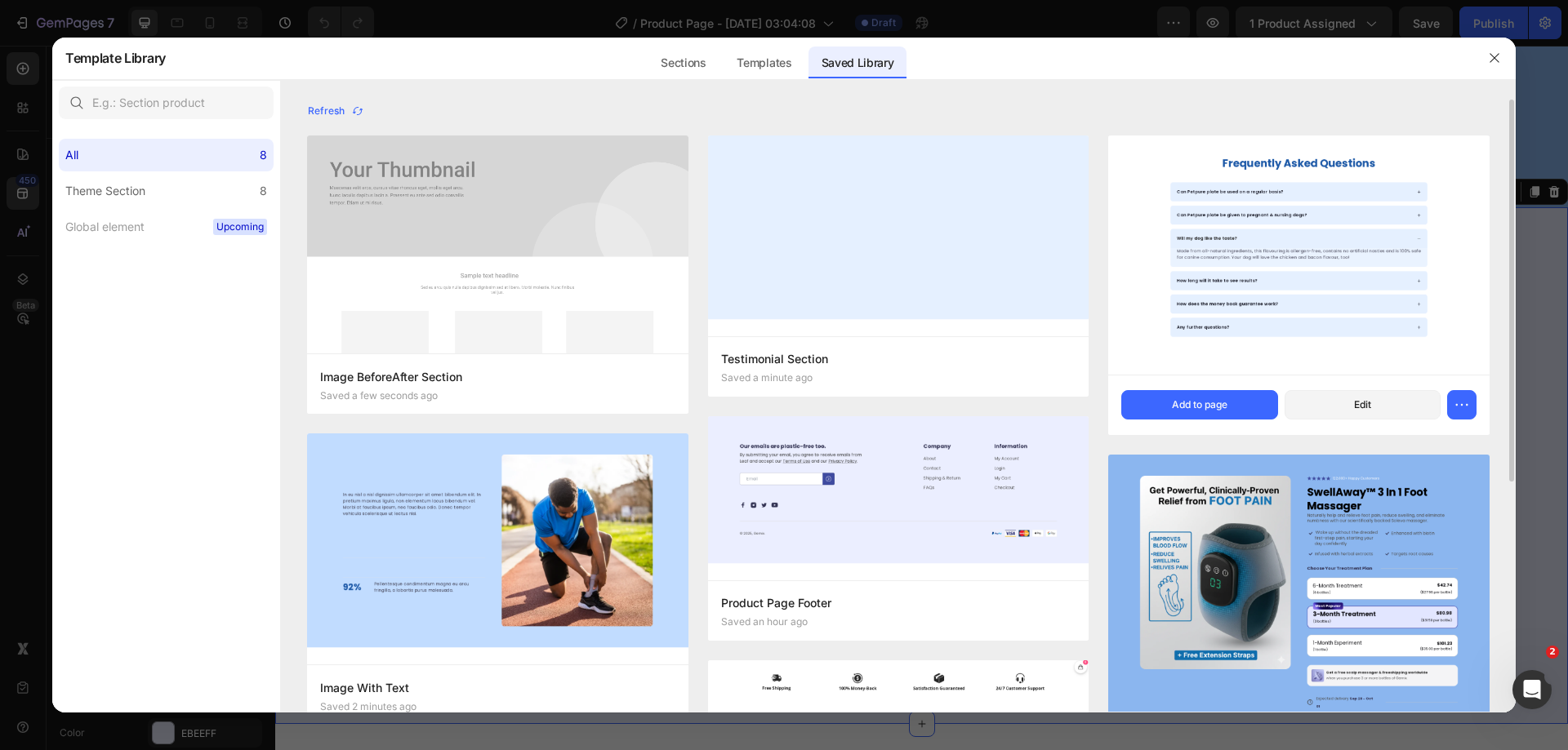
click at [1232, 229] on img at bounding box center [1299, 255] width 382 height 240
click at [1183, 391] on button "Add to page" at bounding box center [1199, 405] width 156 height 30
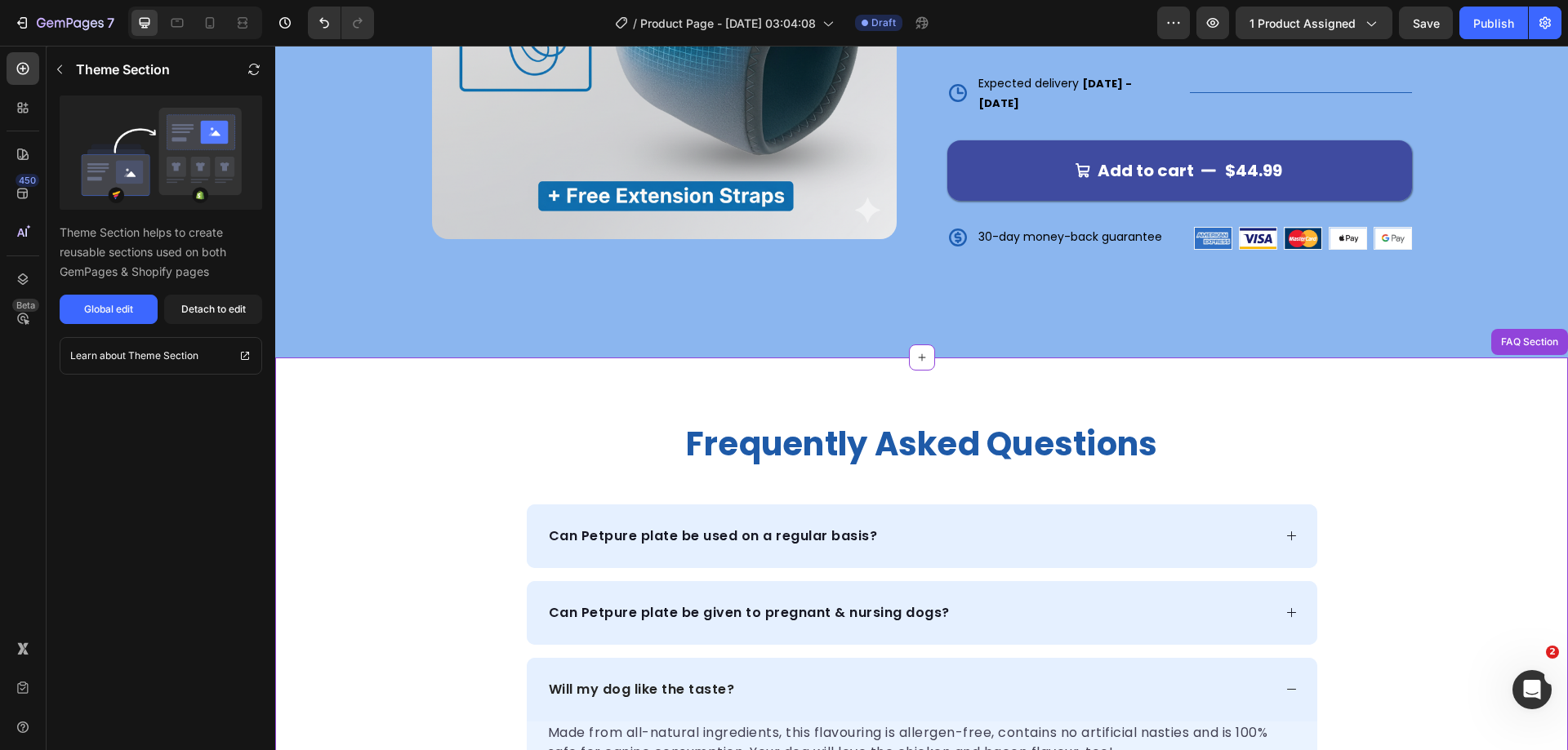
scroll to position [456, 0]
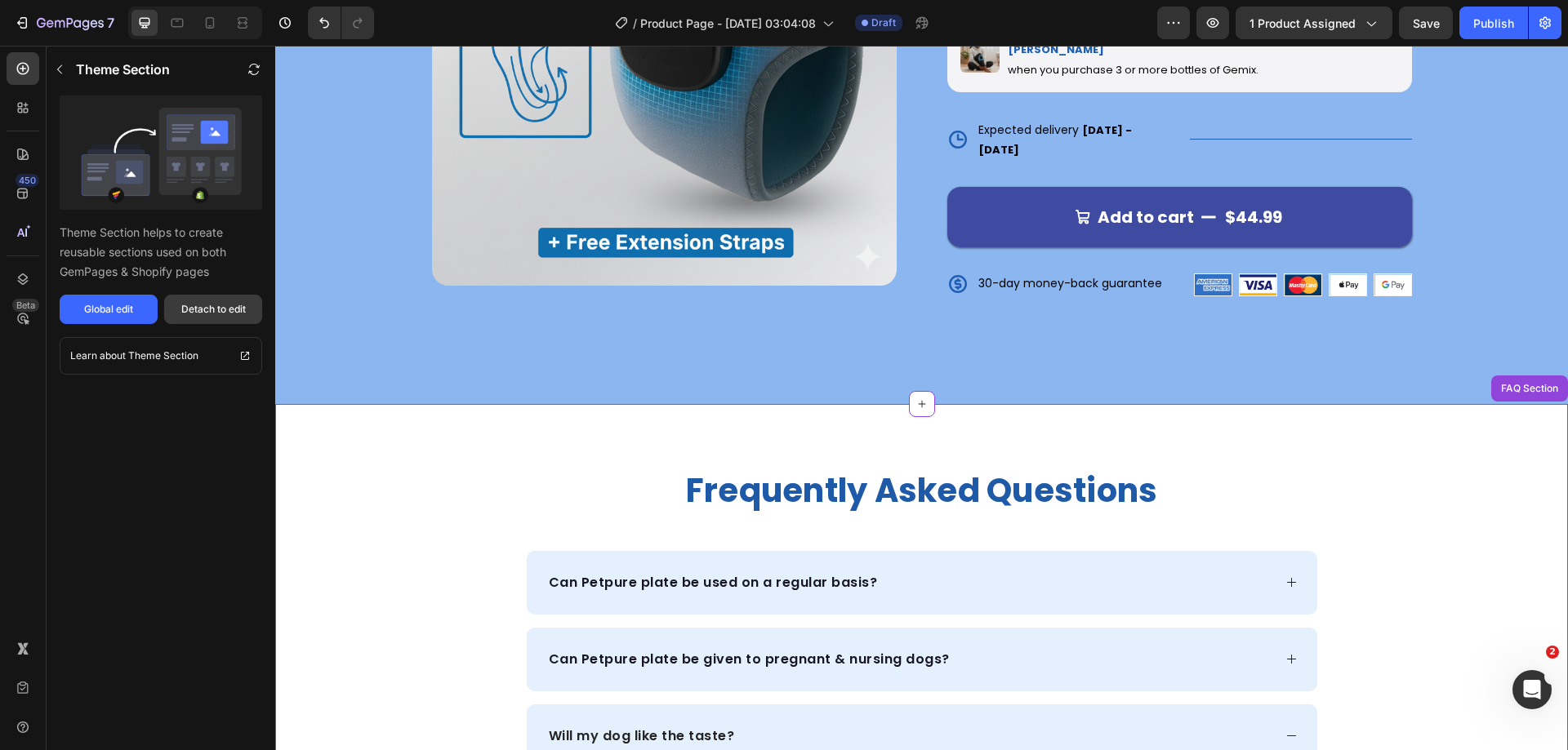
click at [218, 309] on div "Detach to edit" at bounding box center [214, 309] width 65 height 14
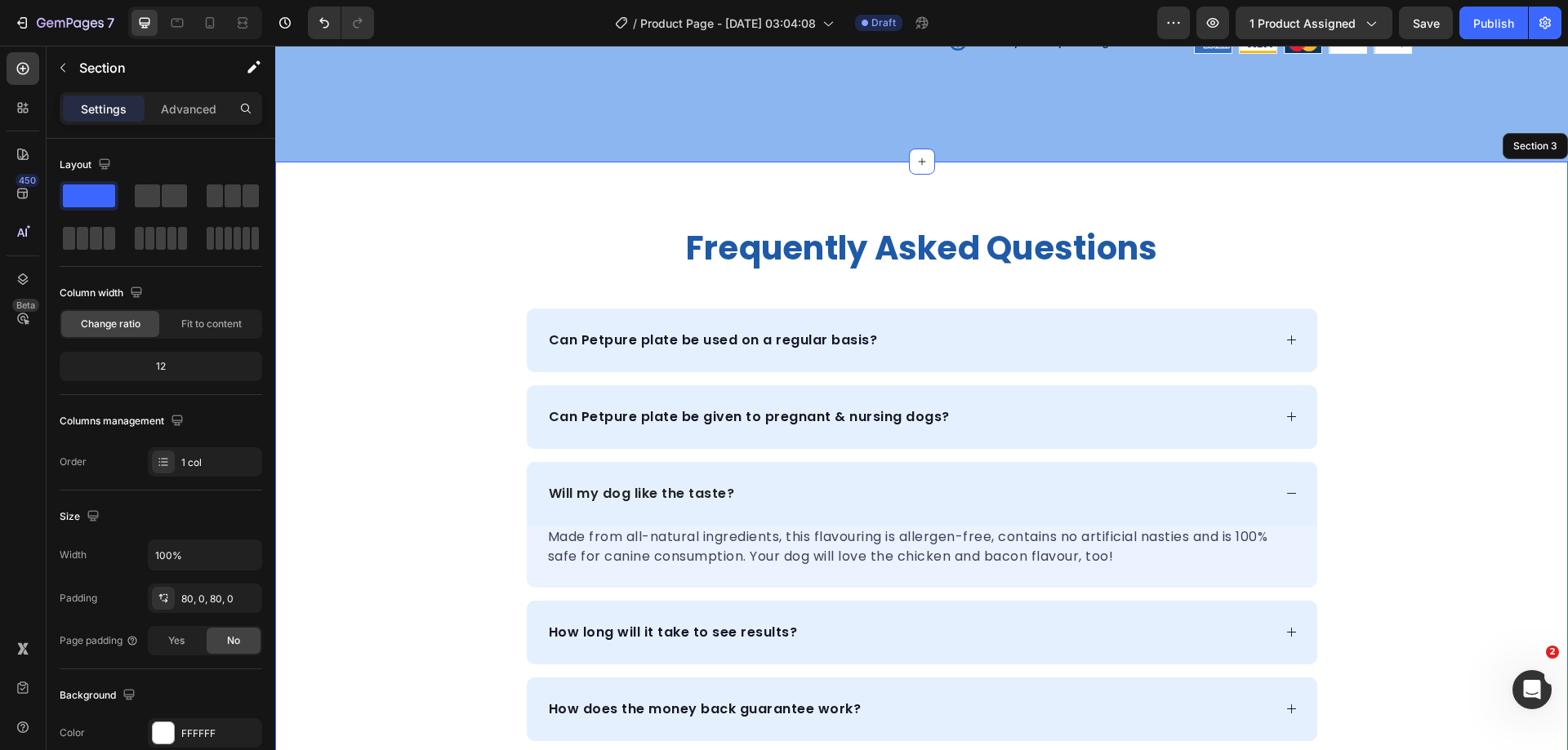
scroll to position [701, 0]
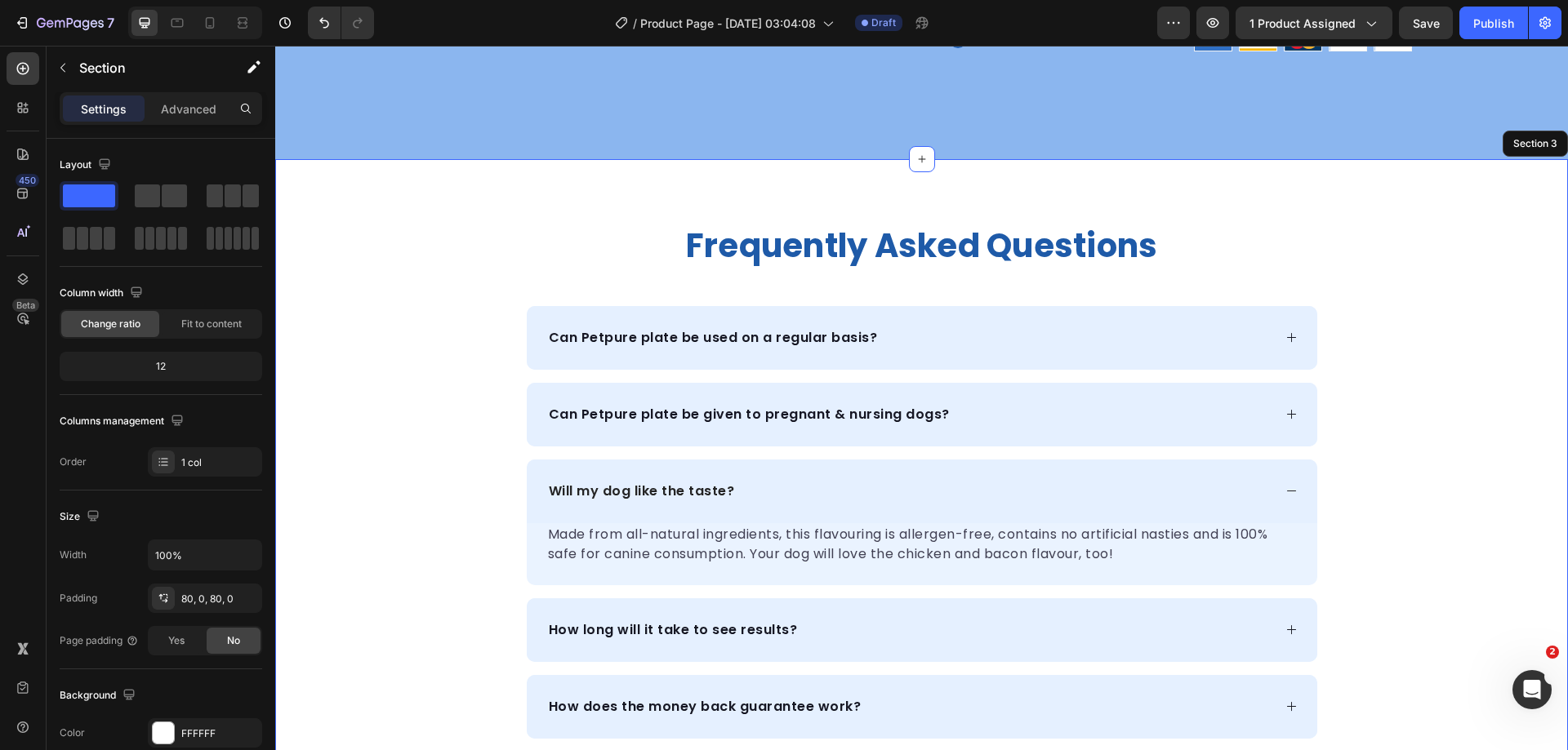
click at [1395, 366] on div "frequently asked questions Heading Can Petpure plate be used on a regular basis…" at bounding box center [921, 520] width 1293 height 592
click at [814, 328] on p "Can Petpure plate be used on a regular basis?" at bounding box center [713, 338] width 329 height 20
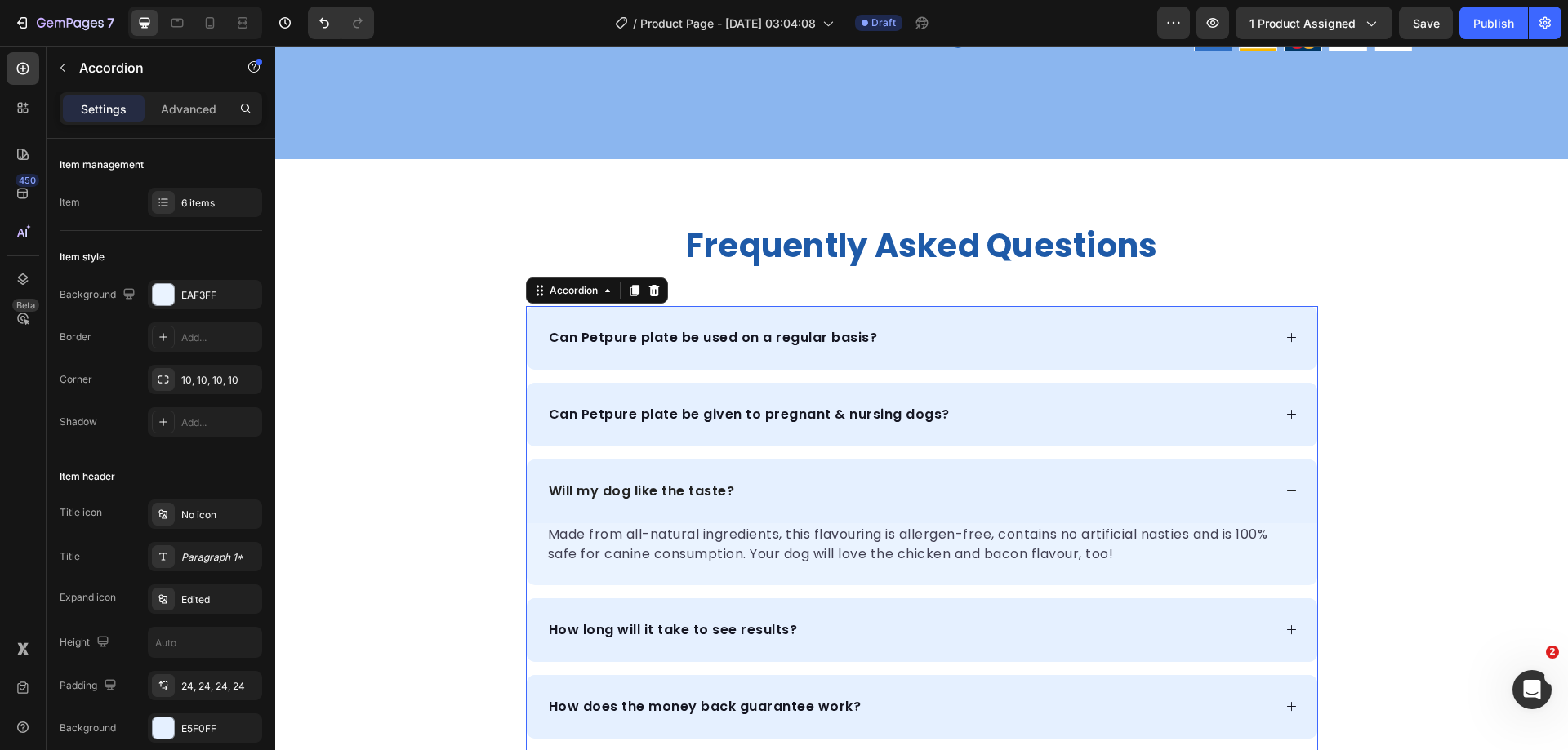
click at [806, 328] on p "Can Petpure plate be used on a regular basis?" at bounding box center [713, 338] width 329 height 20
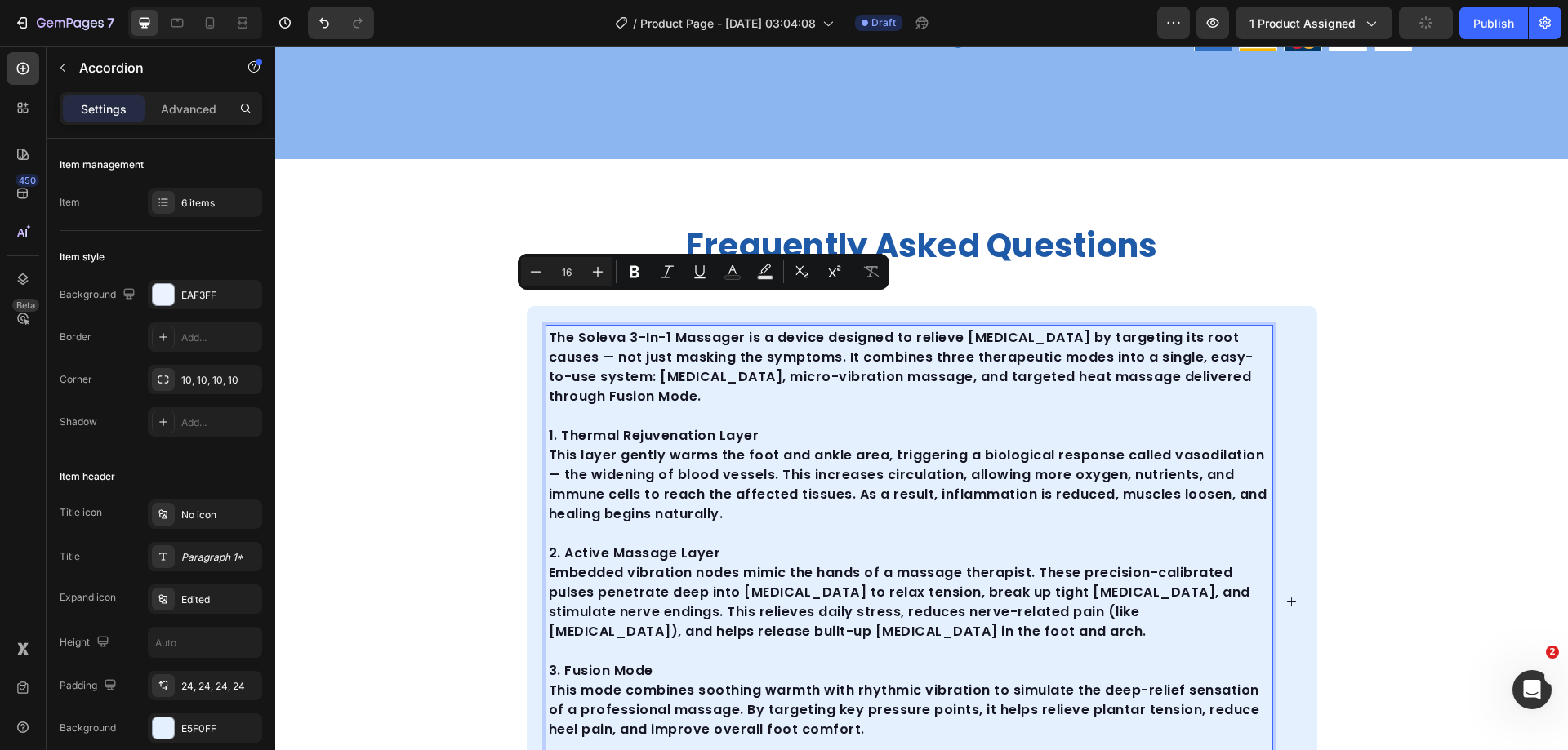
scroll to position [792, 0]
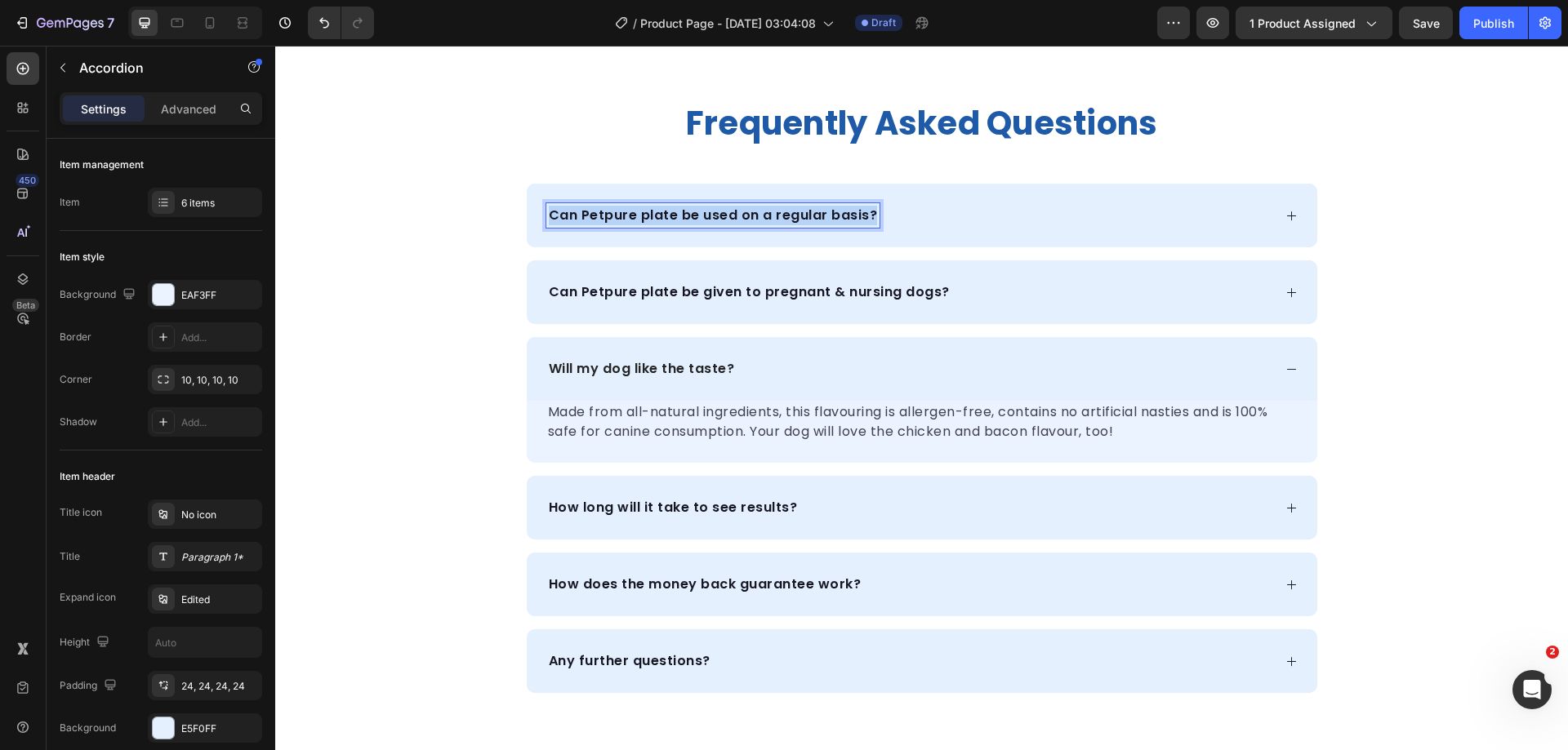
click at [762, 219] on p "Can Petpure plate be used on a regular basis?" at bounding box center [713, 216] width 329 height 20
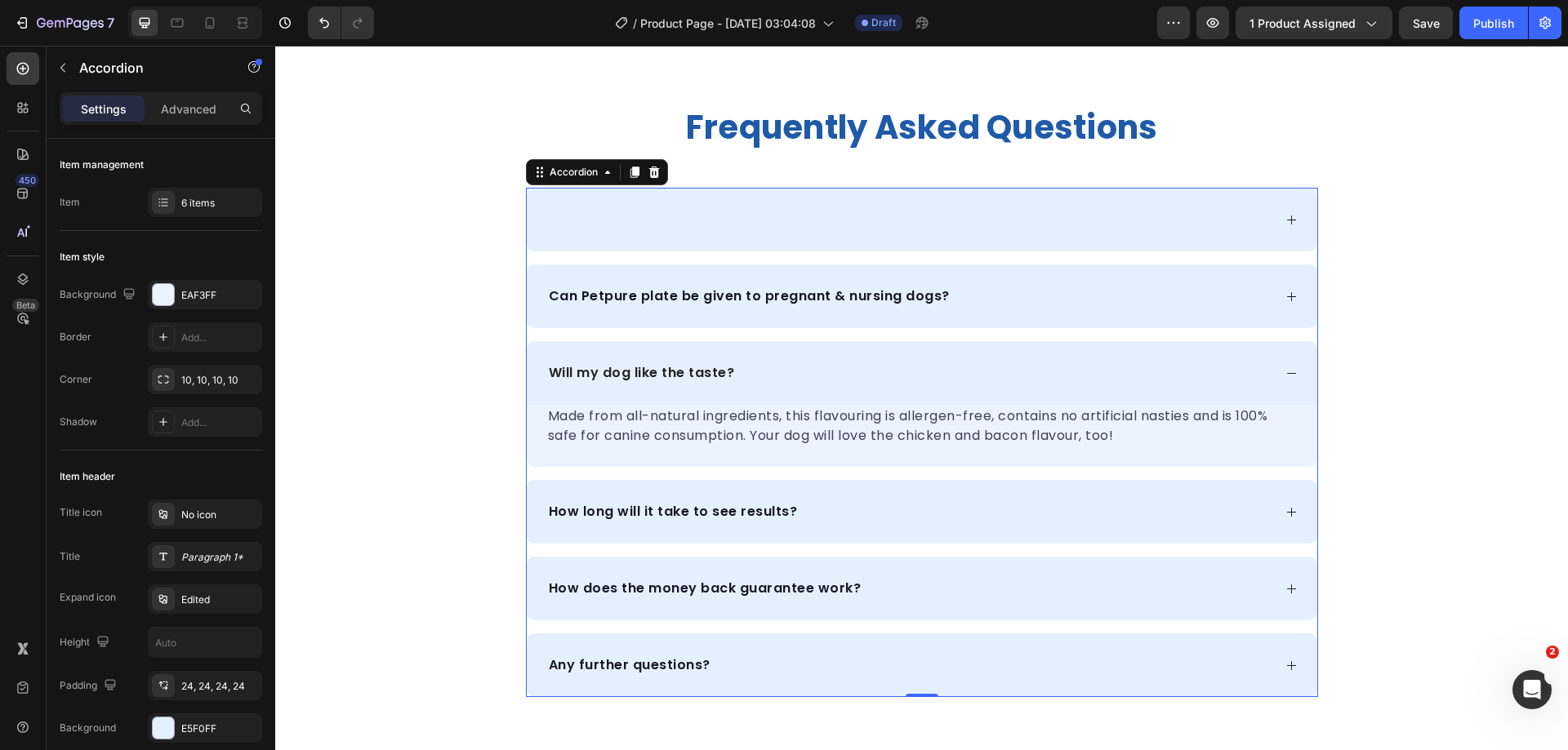
click at [637, 215] on div at bounding box center [909, 219] width 726 height 25
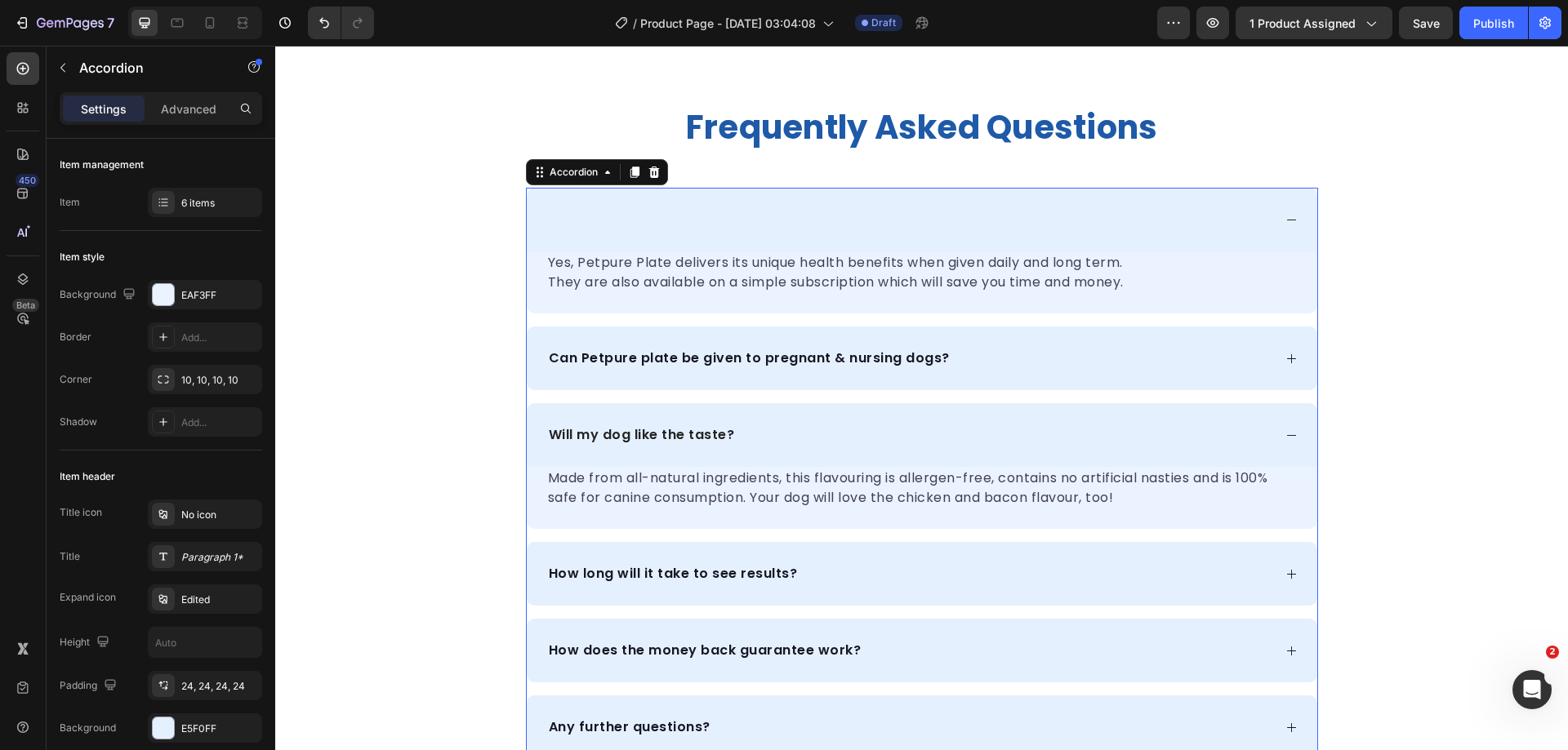
click at [602, 208] on div at bounding box center [909, 219] width 726 height 25
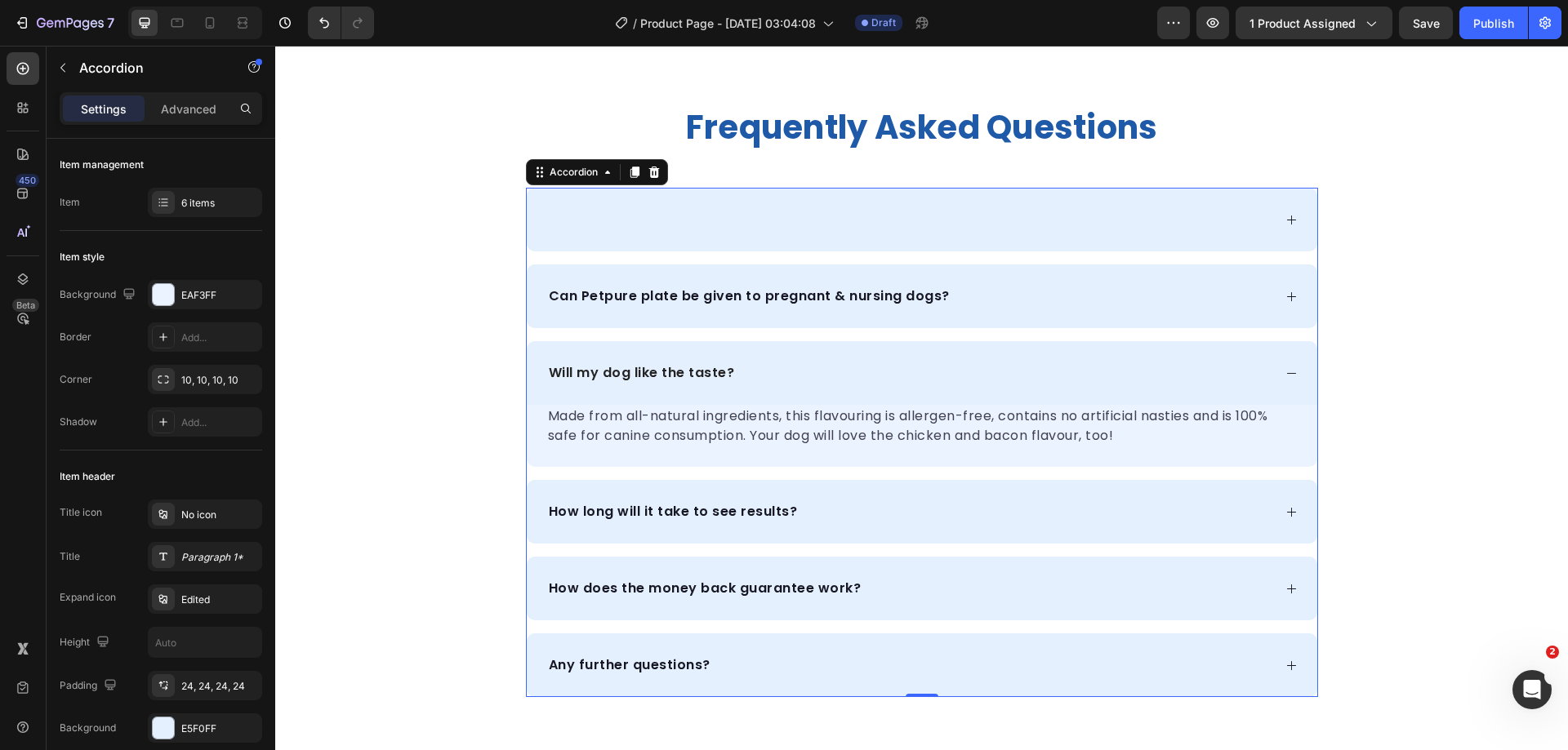
click at [602, 208] on div at bounding box center [909, 219] width 726 height 25
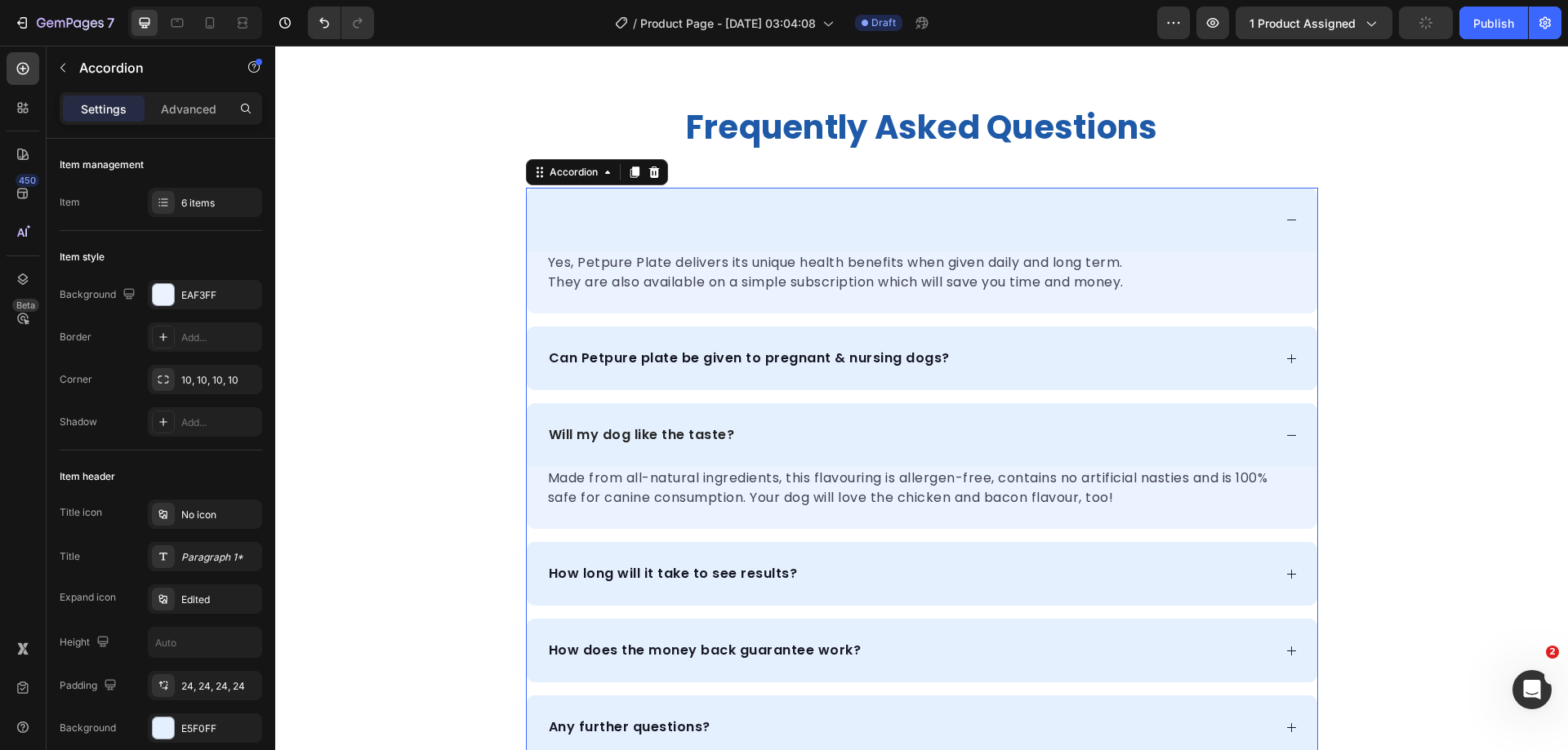
click at [654, 210] on div at bounding box center [909, 219] width 726 height 25
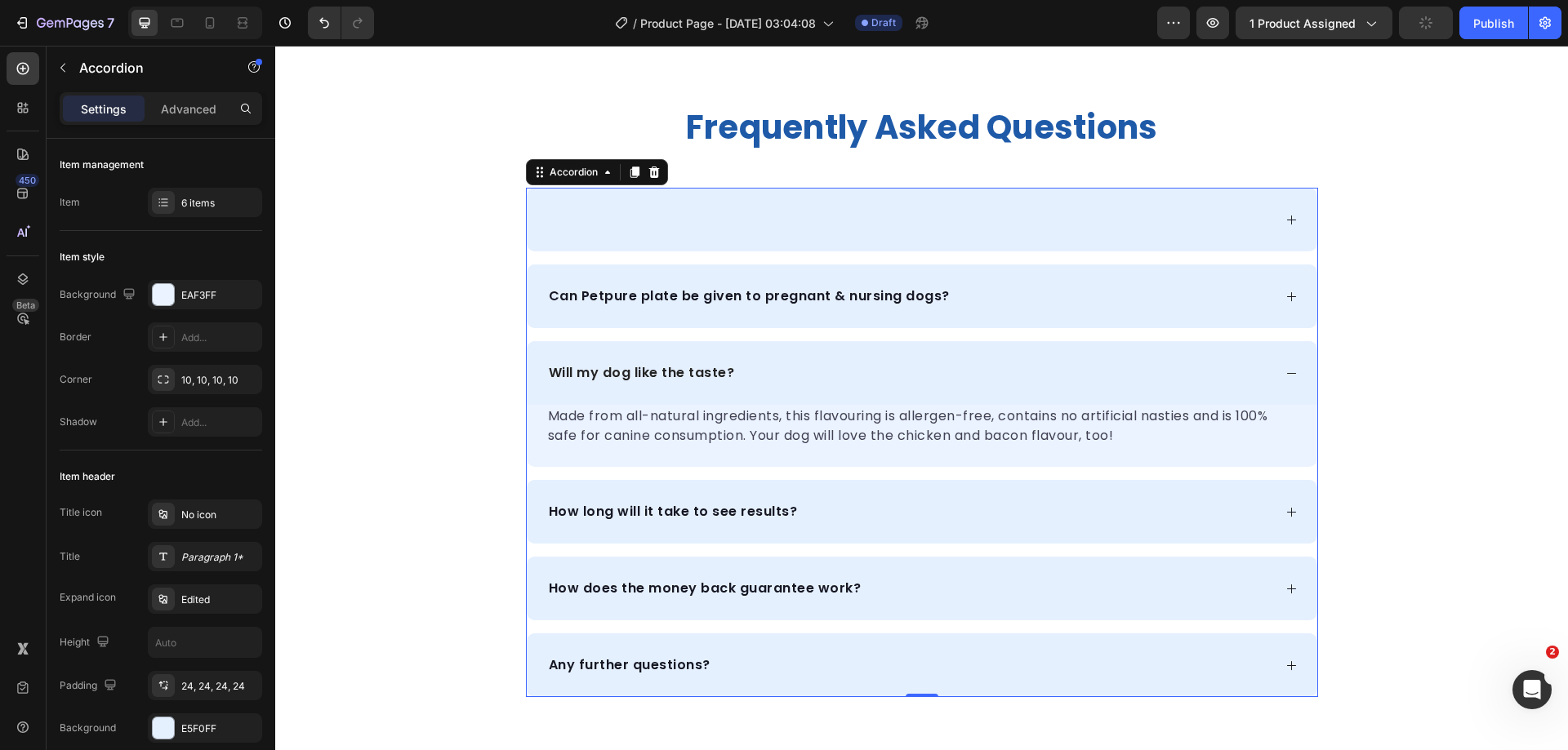
click at [806, 209] on div at bounding box center [909, 219] width 726 height 25
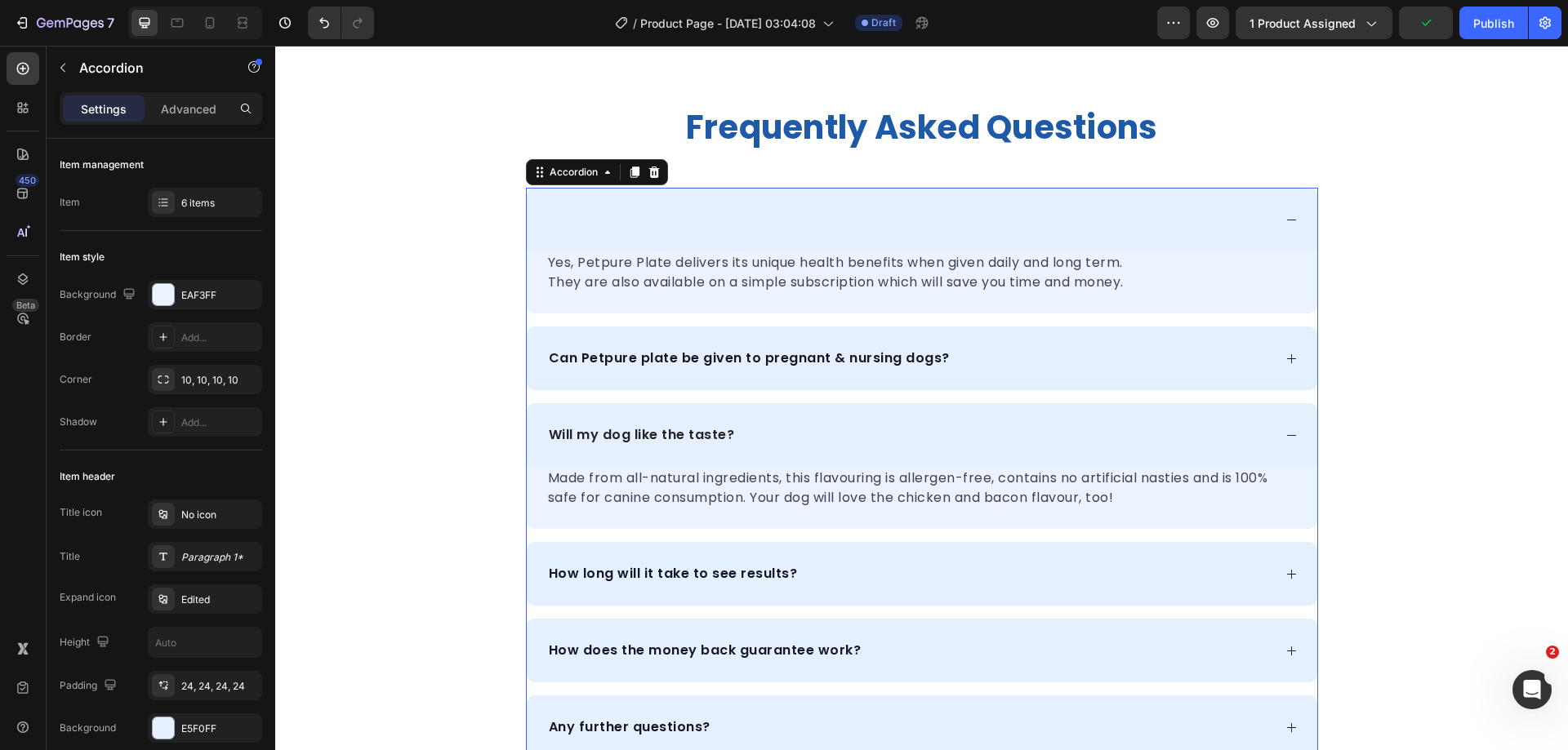
click at [706, 224] on div at bounding box center [909, 219] width 726 height 25
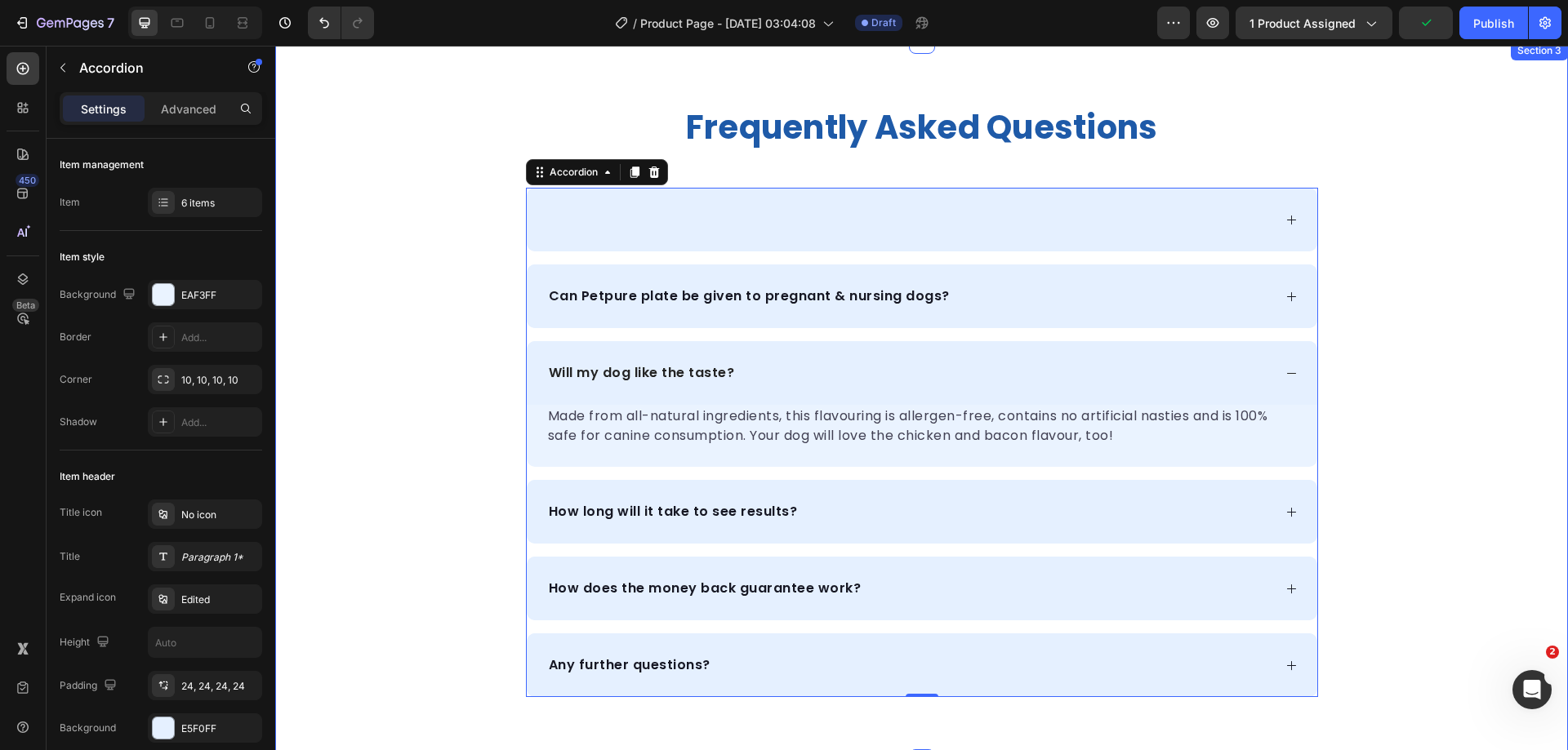
click at [461, 279] on div "frequently asked questions Heading Yes, Petpure Plate delivers its unique healt…" at bounding box center [921, 402] width 1293 height 592
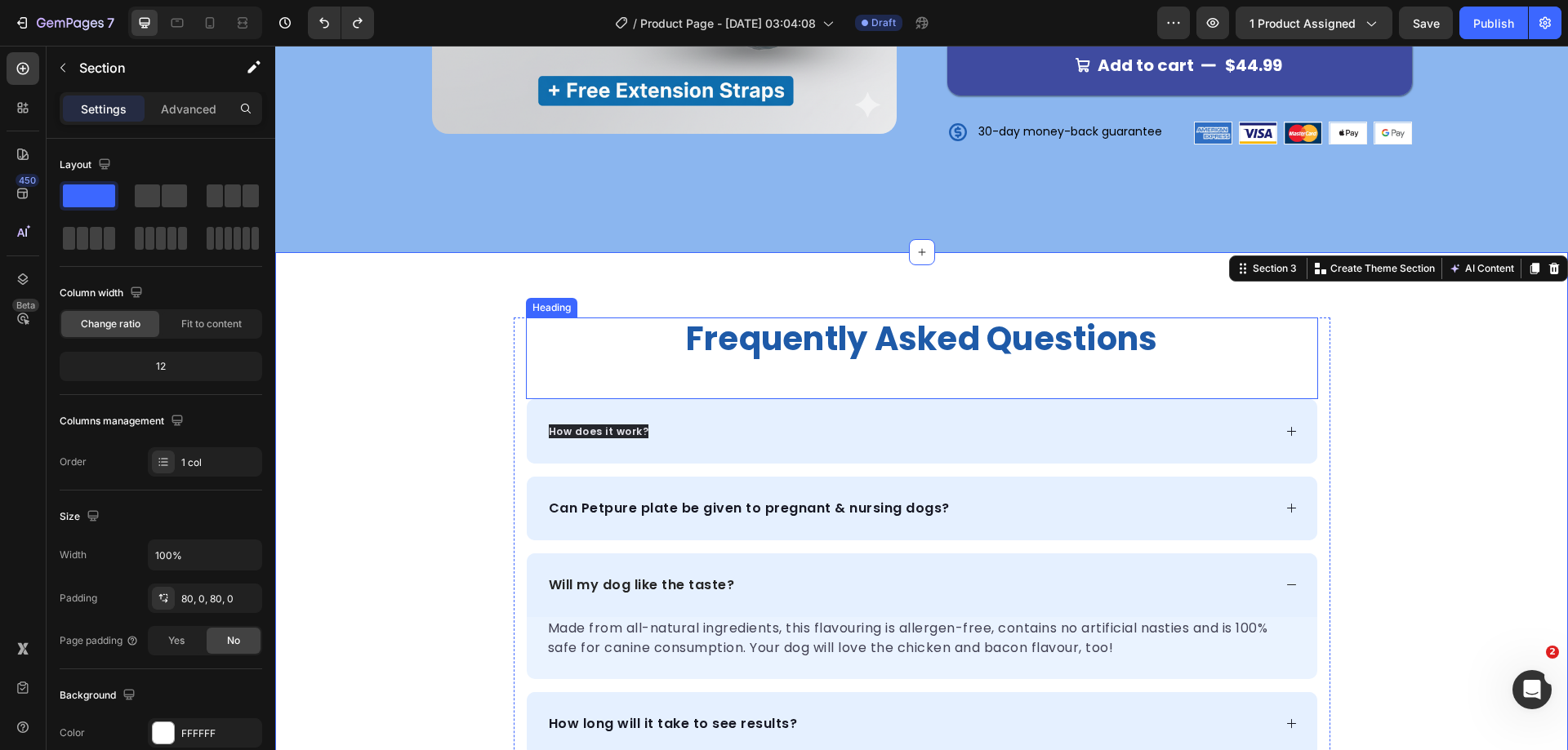
scroll to position [706, 0]
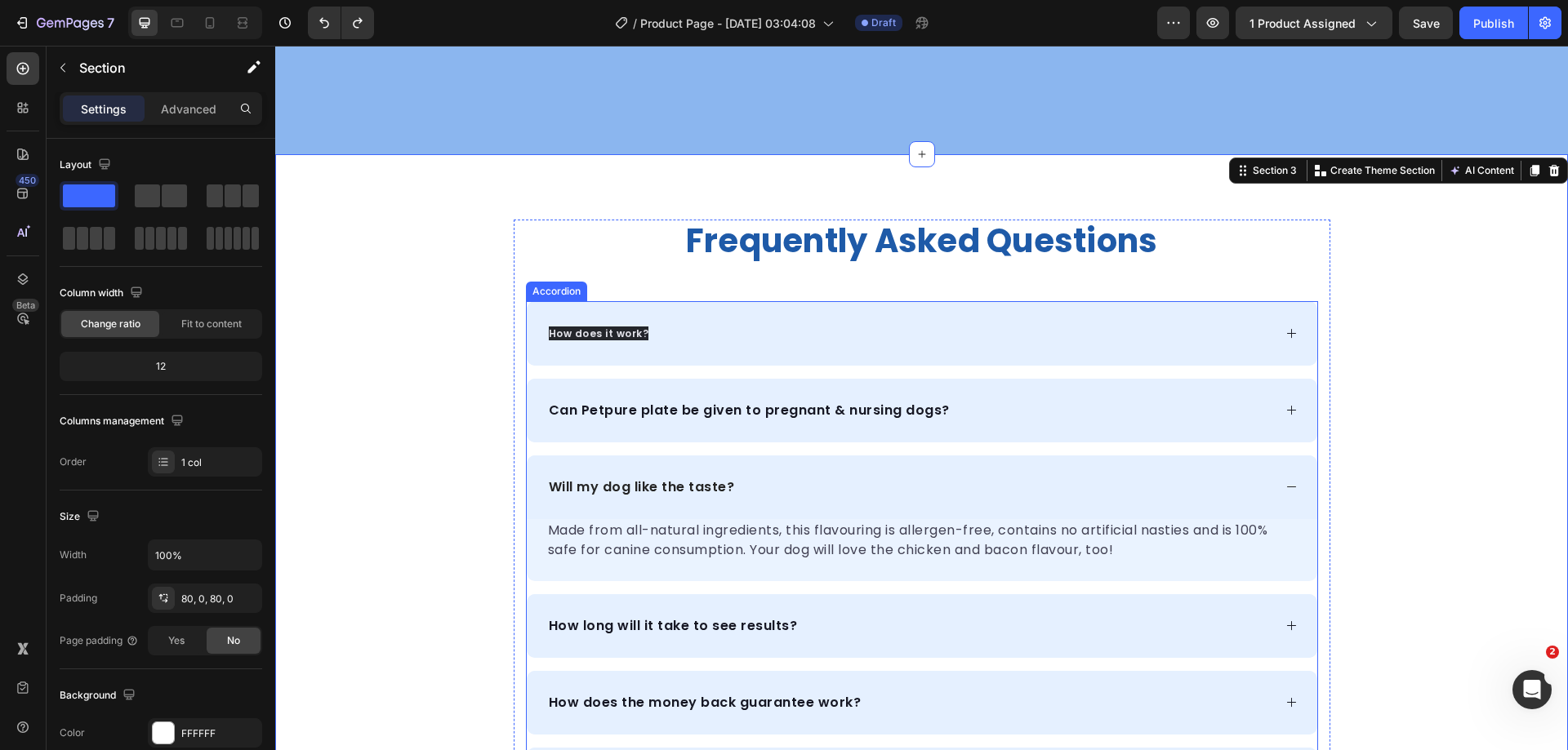
click at [616, 326] on span "How does it work?" at bounding box center [598, 333] width 100 height 14
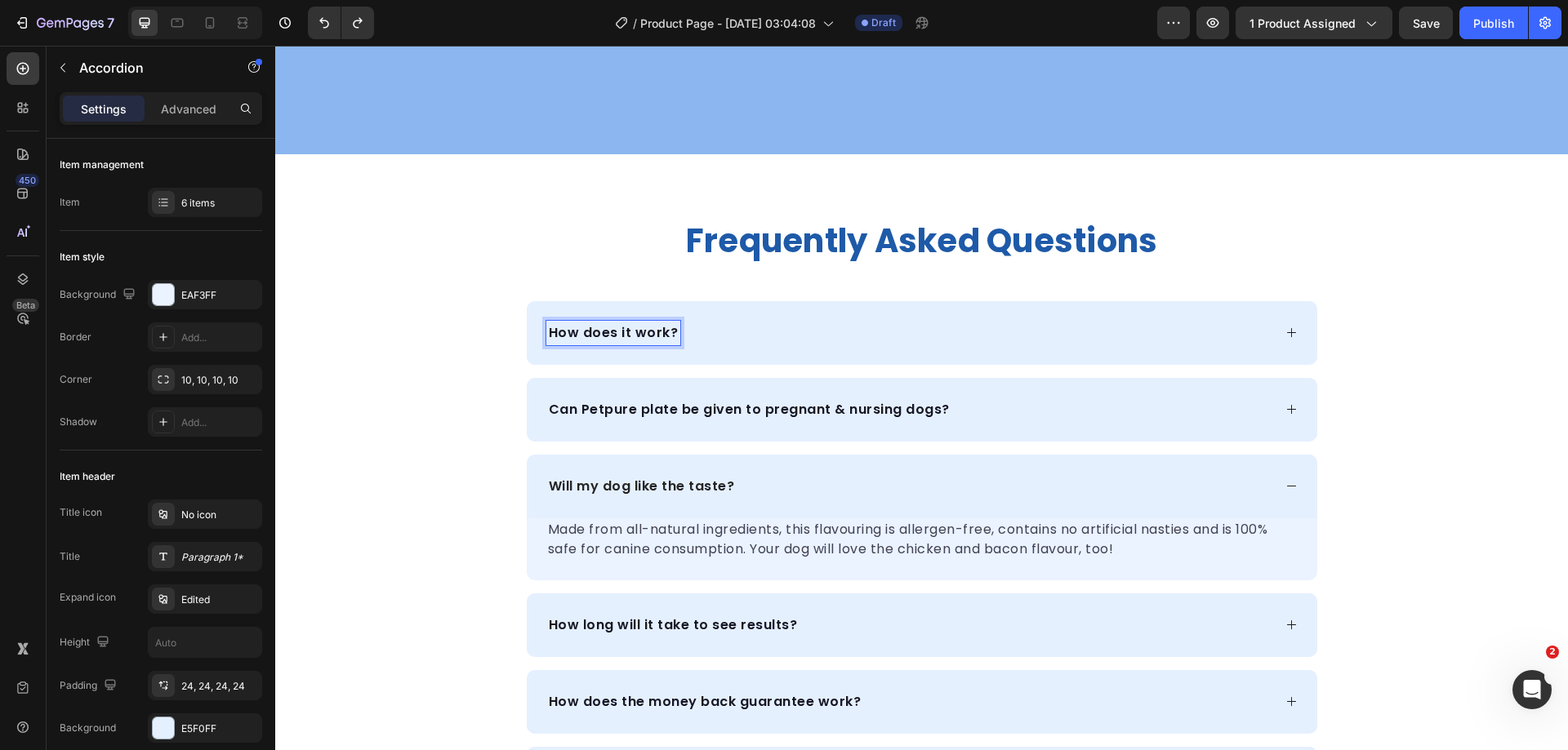
click at [1474, 359] on div "frequently asked questions Heading How does it work? Can Petpure plate be given…" at bounding box center [921, 515] width 1293 height 592
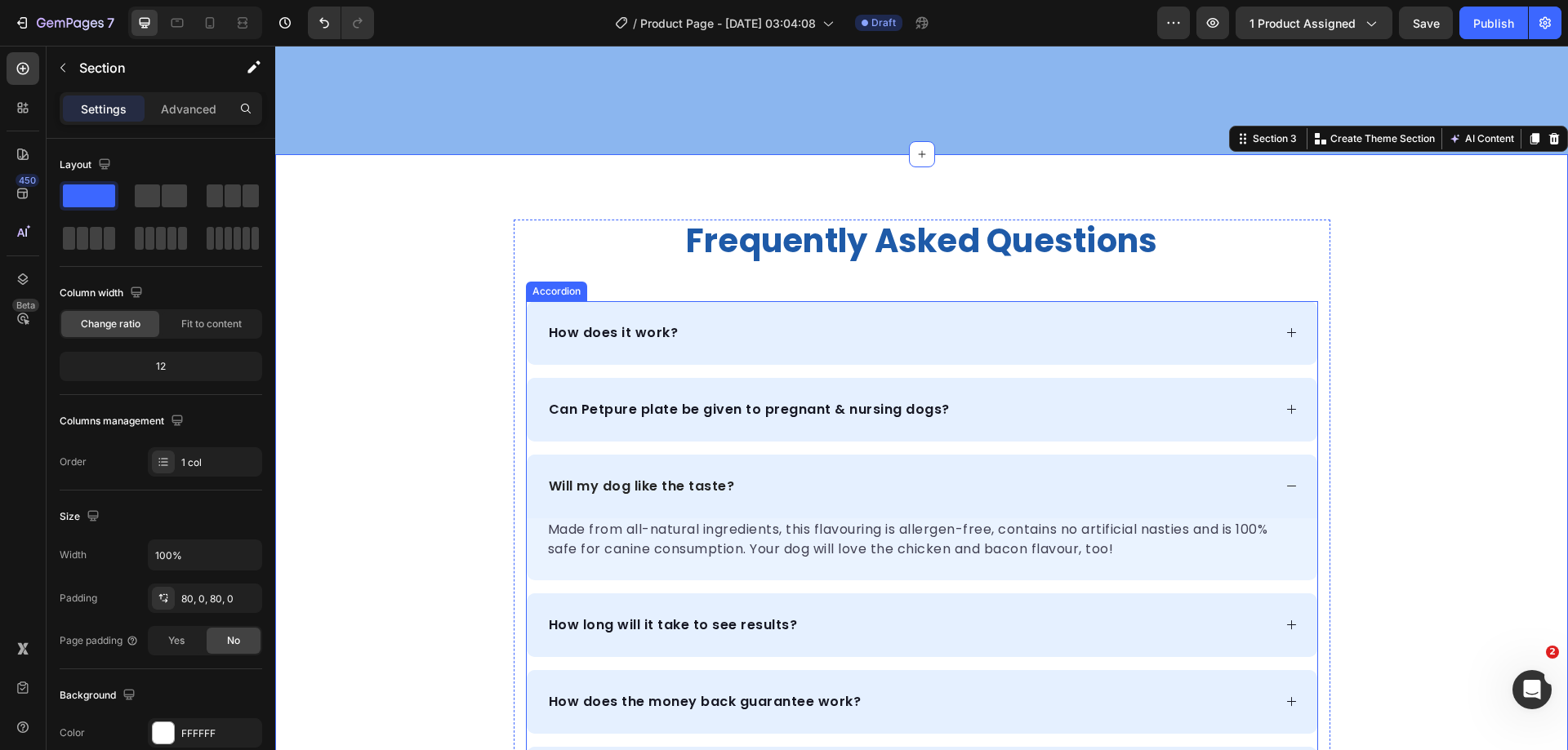
click at [1290, 308] on div "How does it work?" at bounding box center [922, 333] width 790 height 64
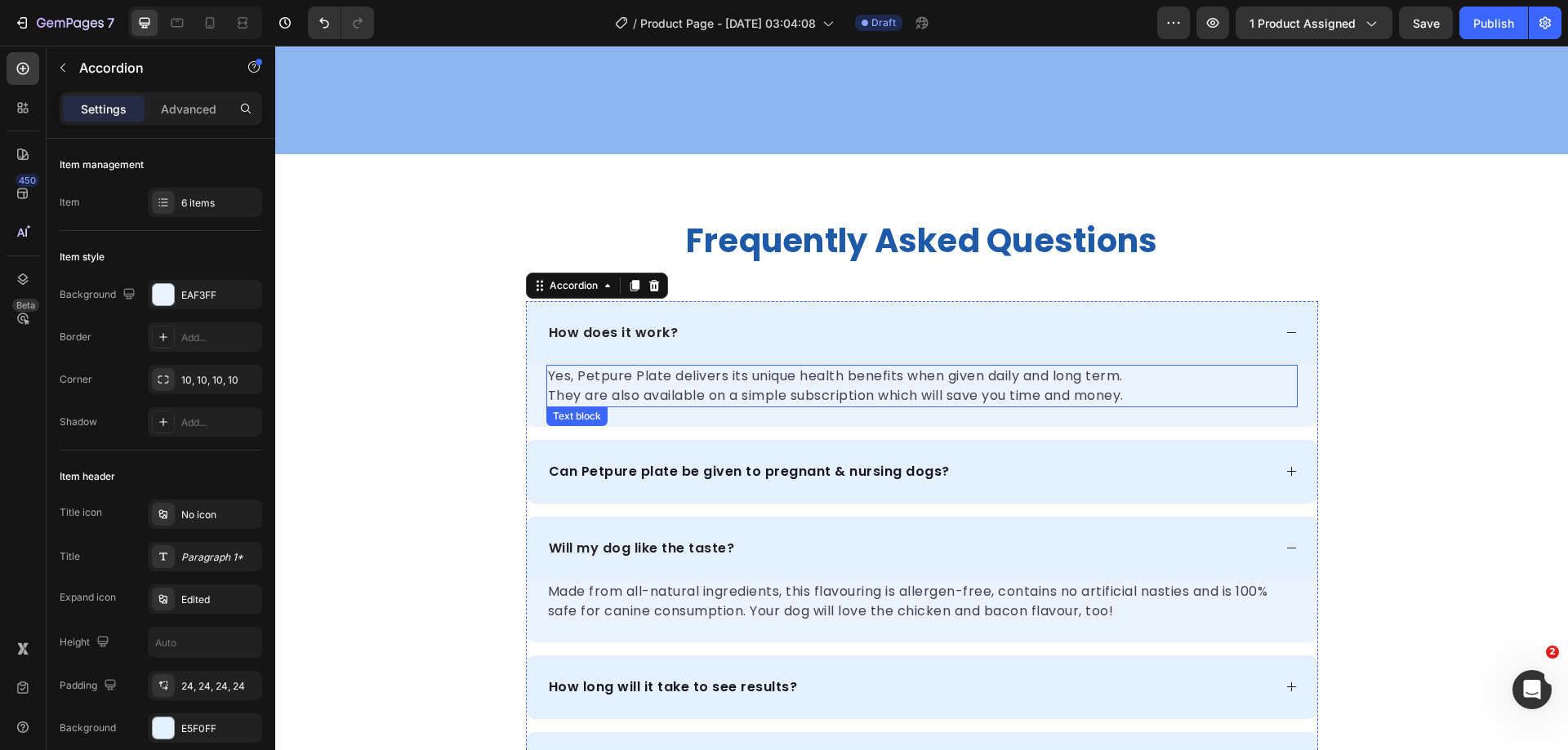
click at [800, 366] on p "Yes, Petpure Plate delivers its unique health benefits when given daily and lon…" at bounding box center [922, 385] width 748 height 39
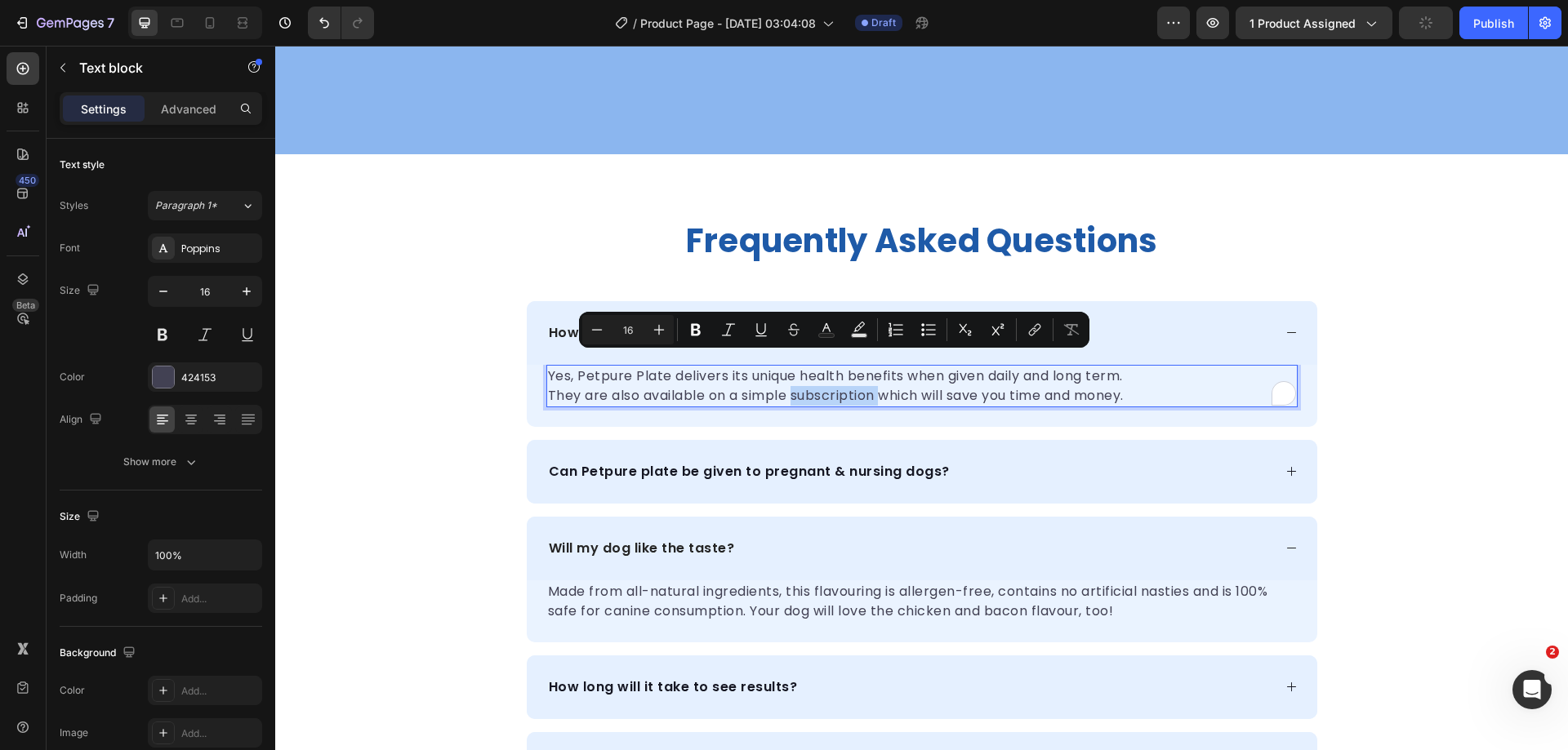
click at [800, 366] on p "Yes, Petpure Plate delivers its unique health benefits when given daily and lon…" at bounding box center [922, 385] width 748 height 39
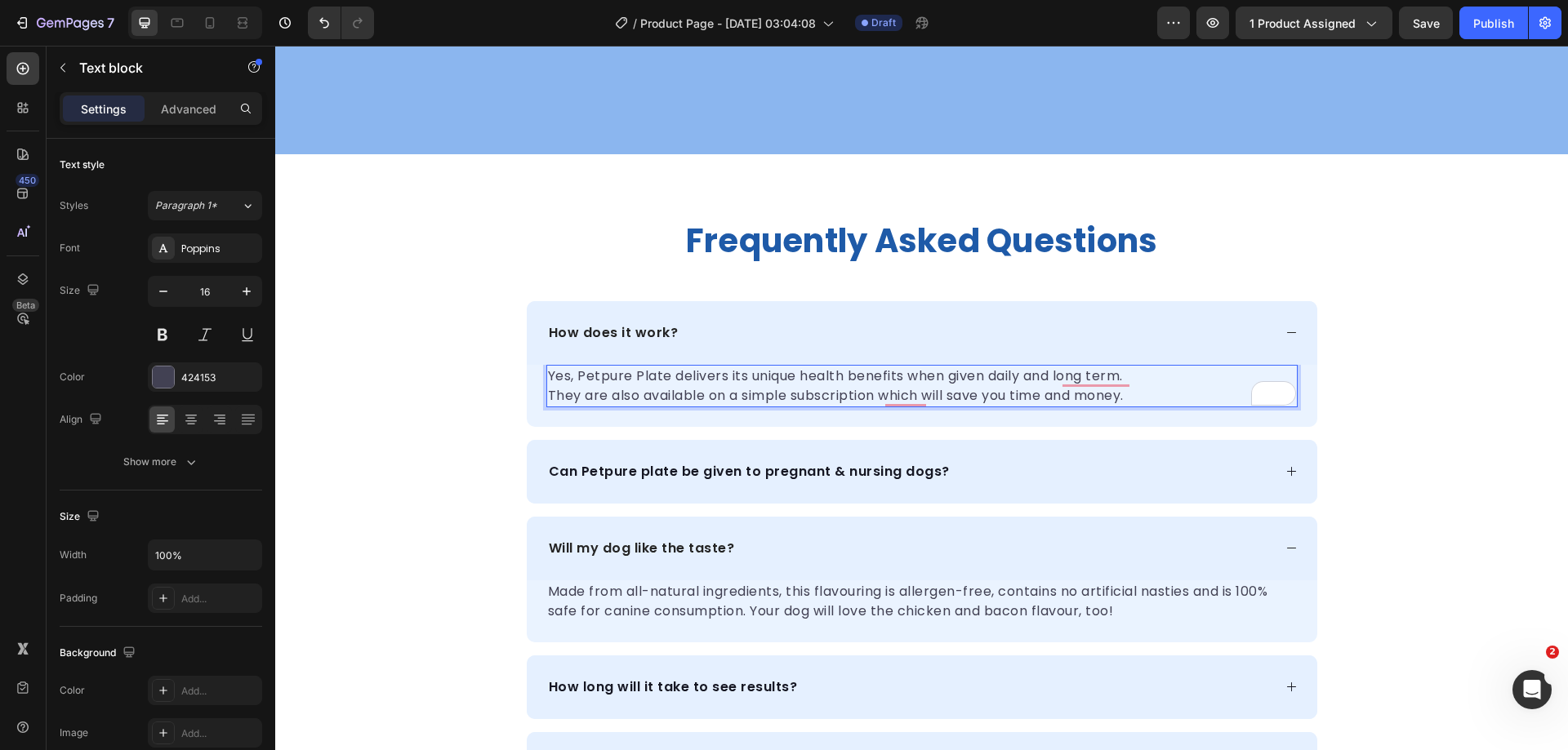
click at [708, 366] on p "Yes, Petpure Plate delivers its unique health benefits when given daily and lon…" at bounding box center [922, 385] width 748 height 39
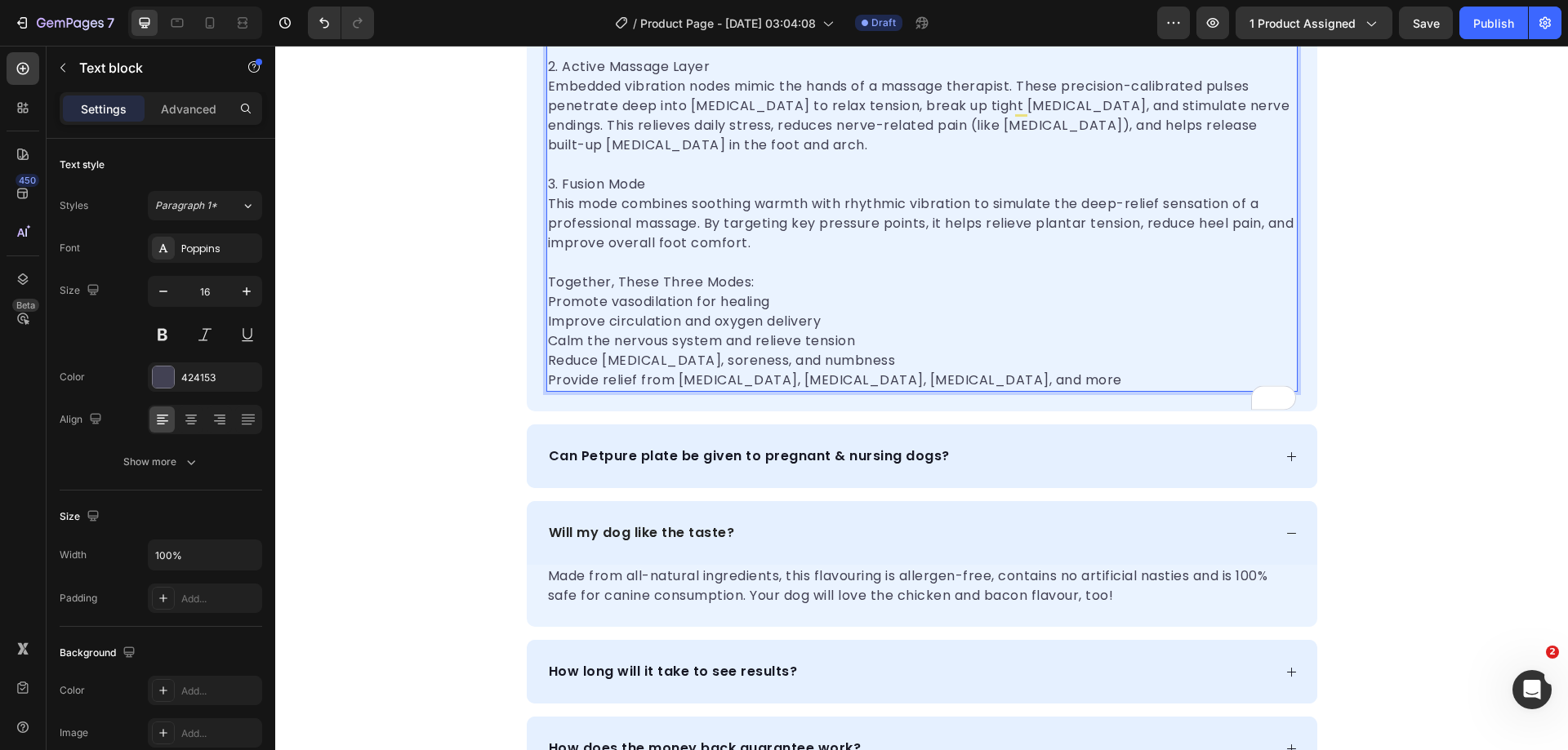
scroll to position [1162, 0]
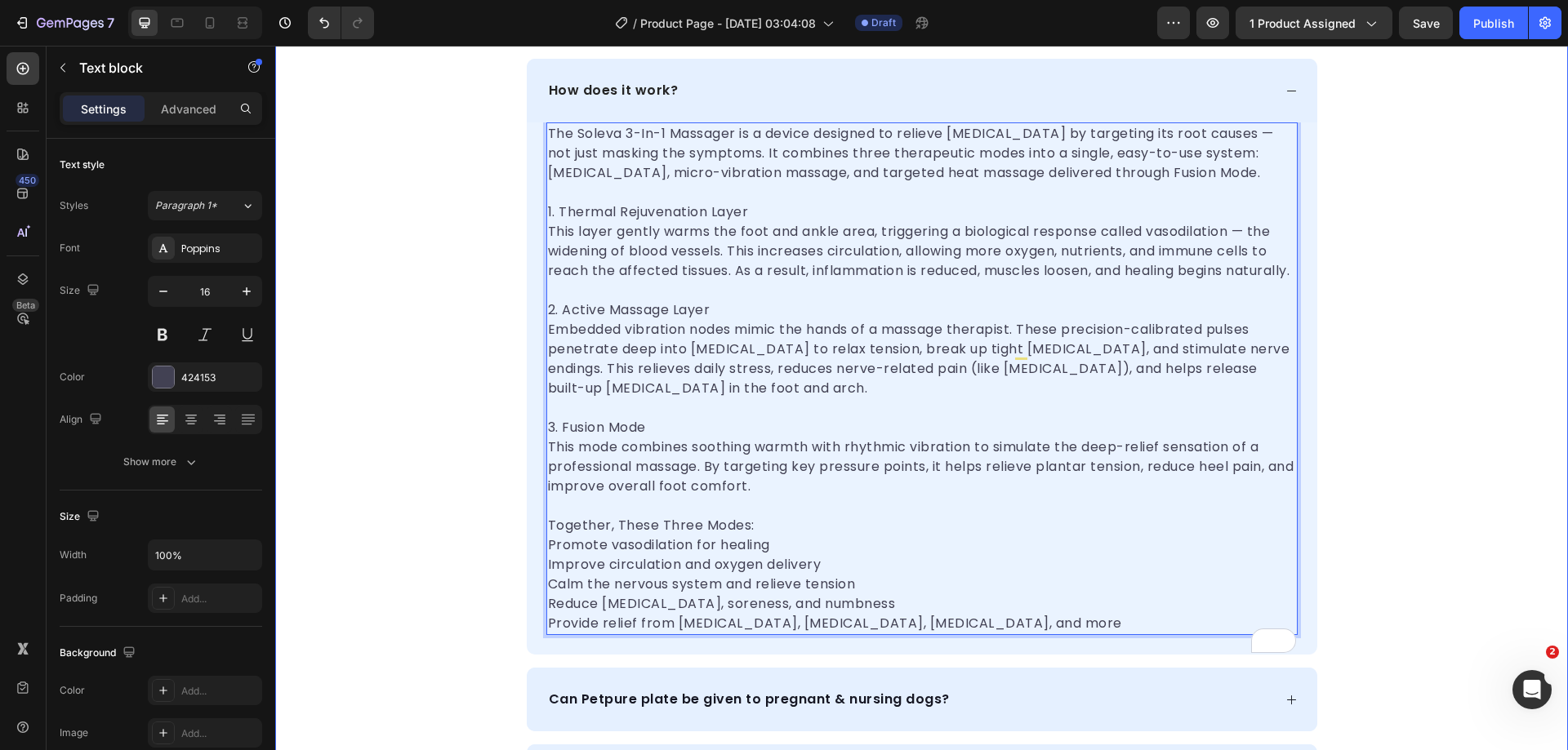
click at [1436, 316] on div "frequently asked questions Heading How does it work? The Soleva 3-In-1 Massager…" at bounding box center [921, 538] width 1293 height 1123
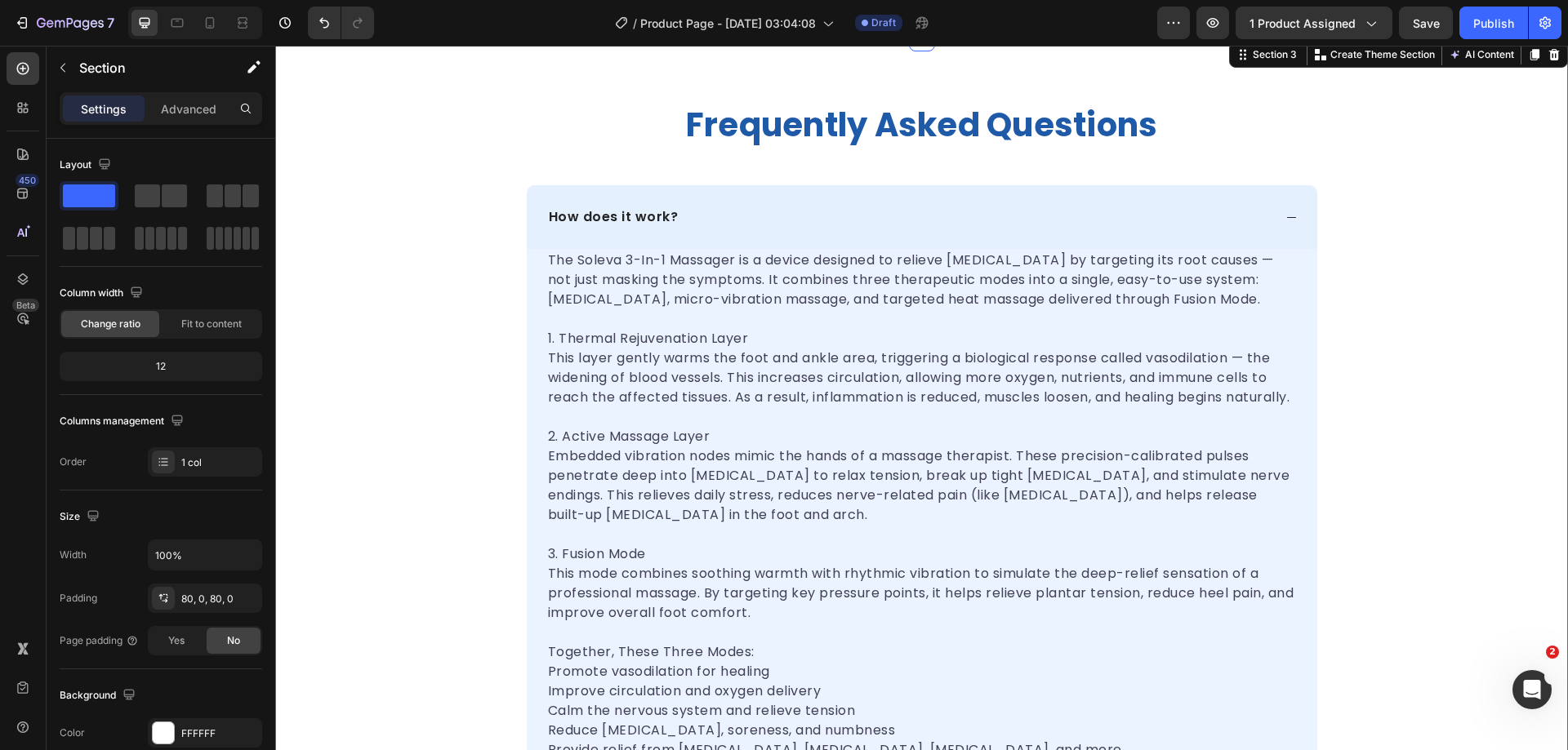
scroll to position [672, 0]
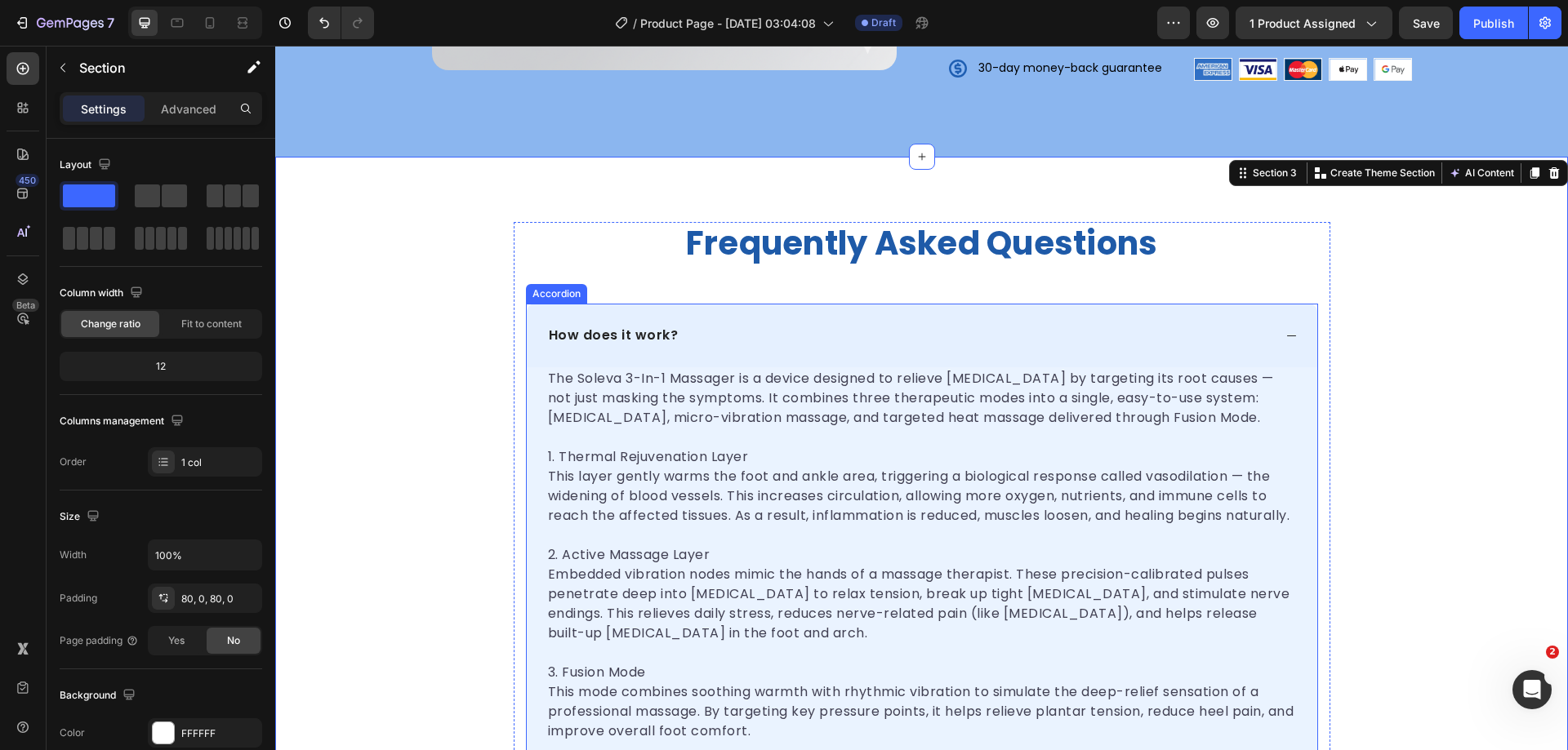
click at [1049, 327] on div "How does it work?" at bounding box center [909, 336] width 726 height 25
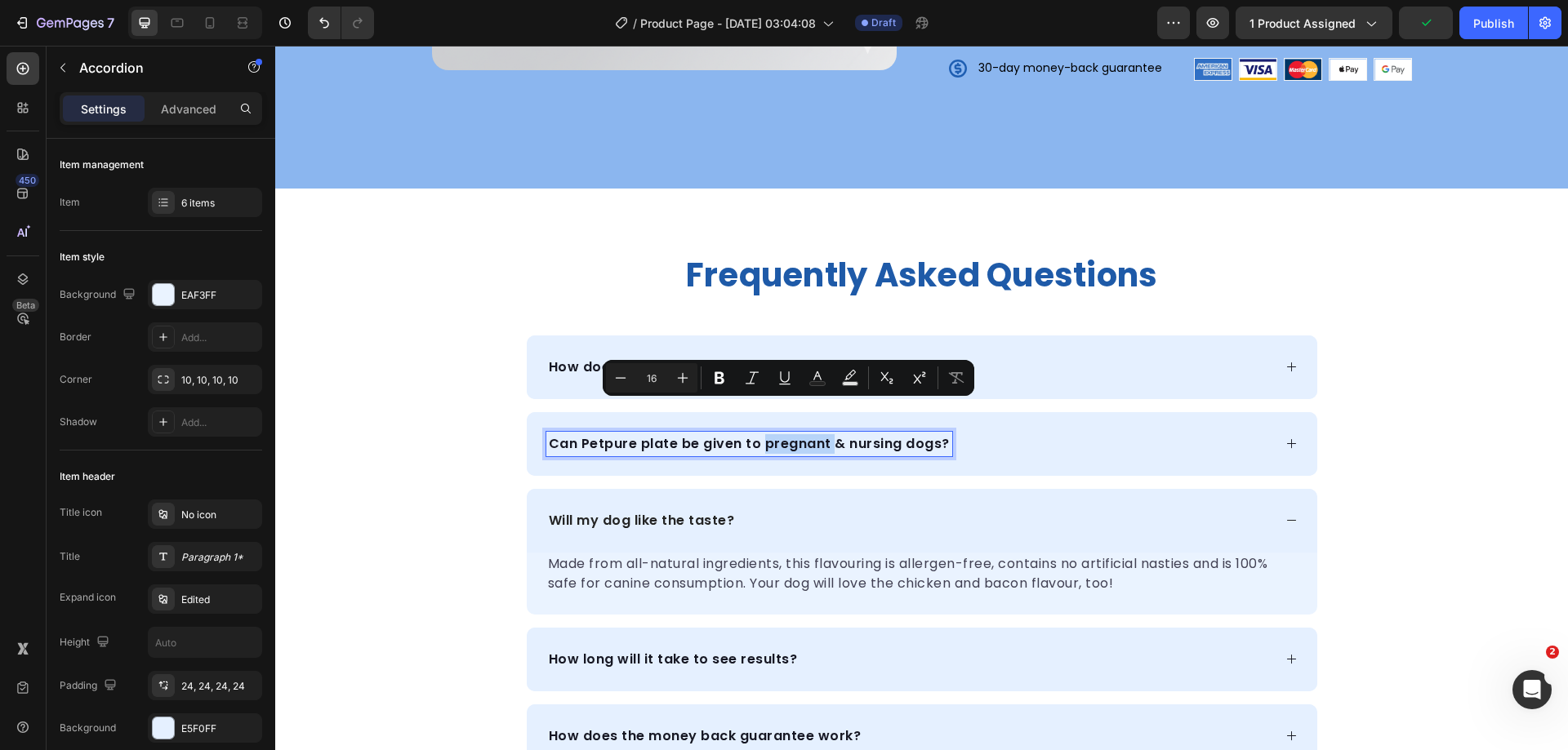
click at [755, 434] on p "Can Petpure plate be given to pregnant & nursing dogs?" at bounding box center [749, 444] width 401 height 20
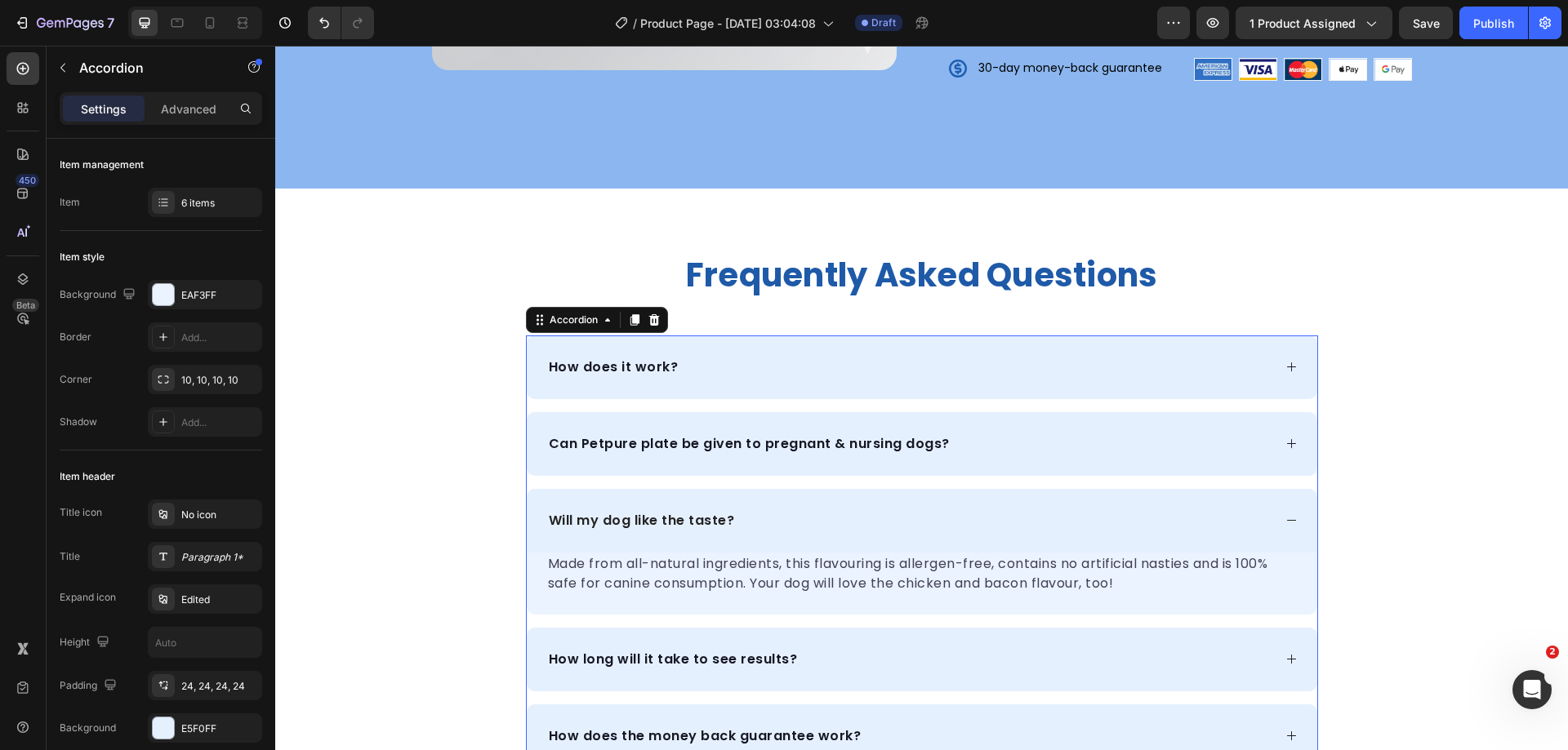
click at [615, 434] on p "Can Petpure plate be given to pregnant & nursing dogs?" at bounding box center [749, 444] width 401 height 20
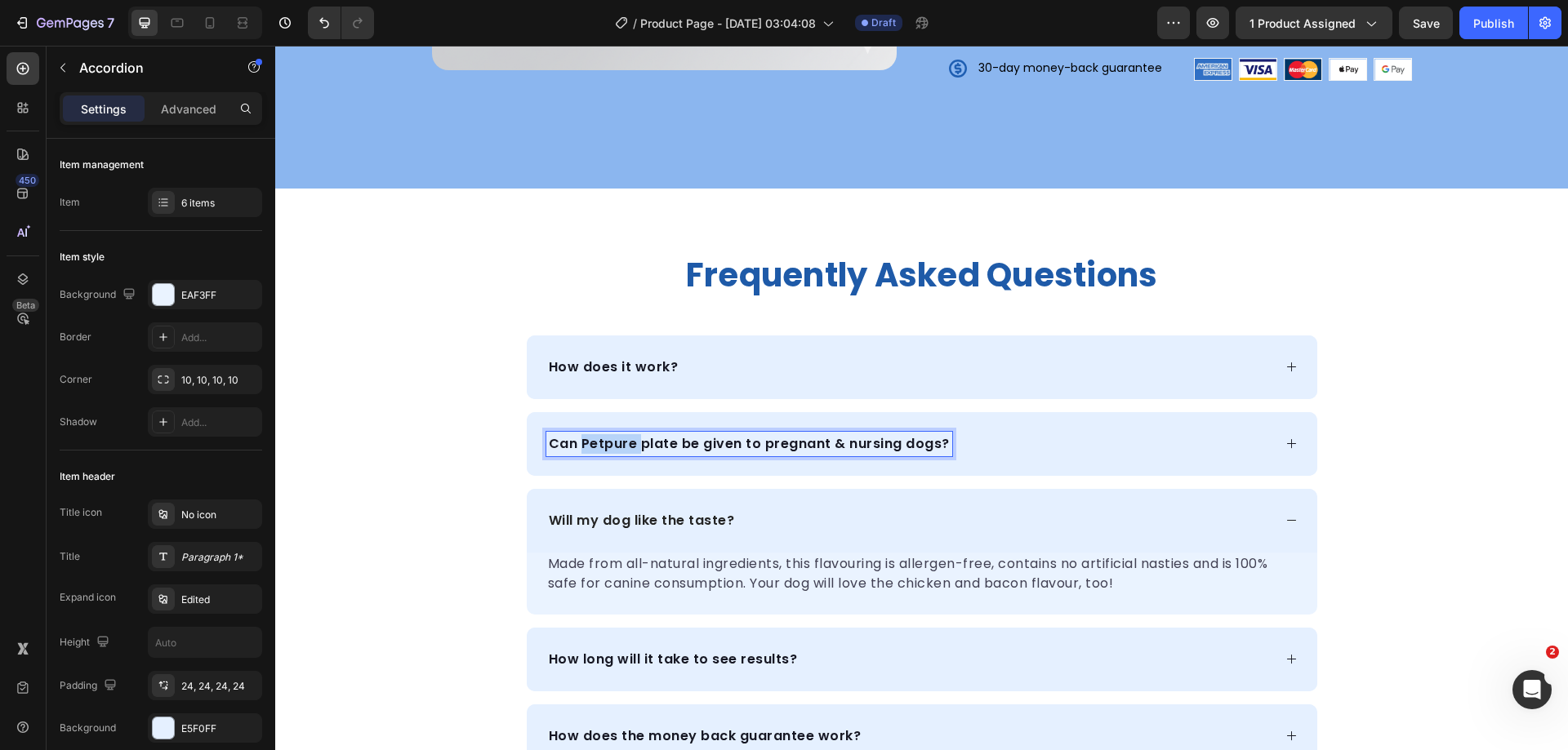
click at [615, 434] on p "Can Petpure plate be given to pregnant & nursing dogs?" at bounding box center [749, 444] width 401 height 20
click at [1281, 419] on div "Where is the scientific evidence?" at bounding box center [922, 444] width 790 height 64
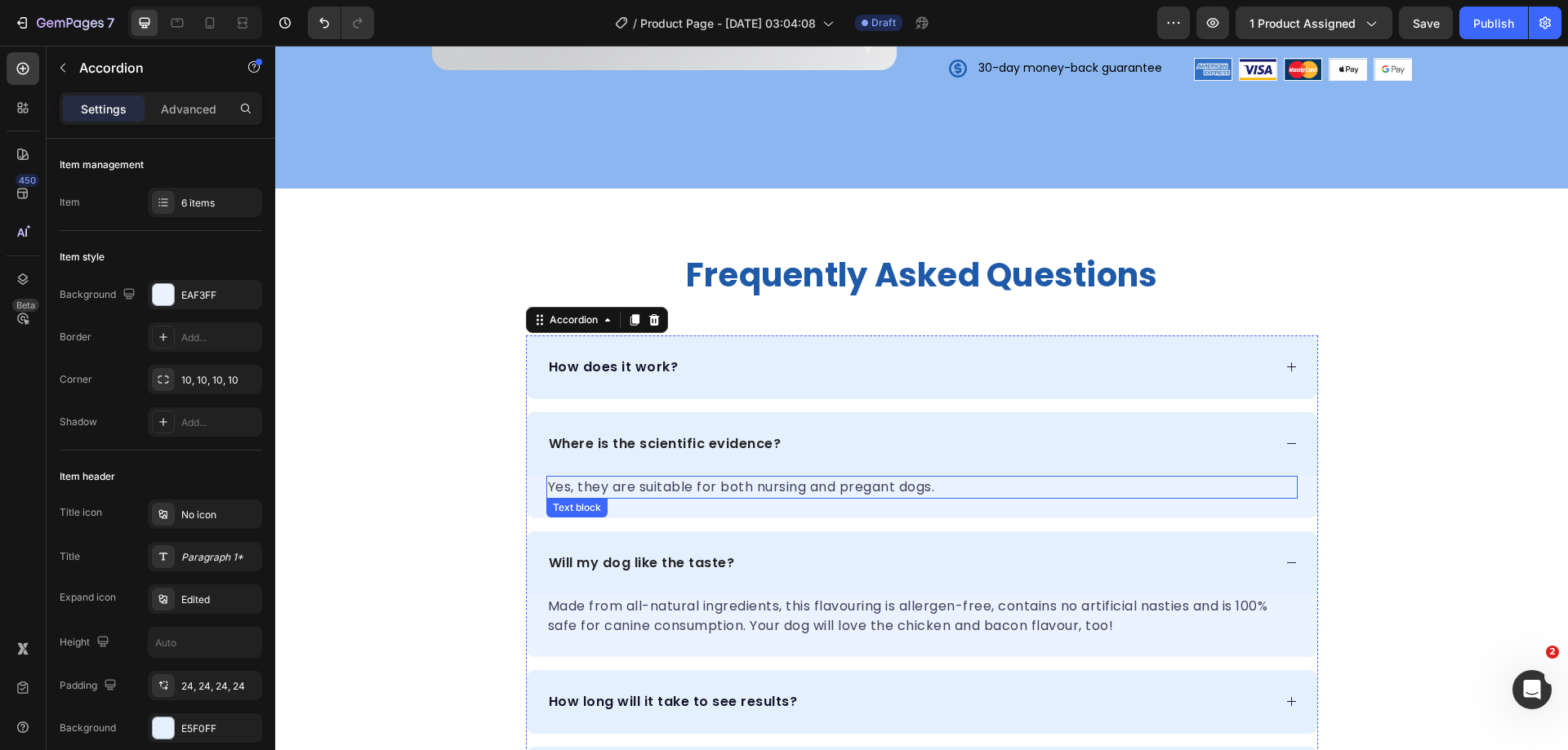
click at [785, 478] on p "Yes, they are suitable for both nursing and pregant dogs." at bounding box center [922, 488] width 748 height 20
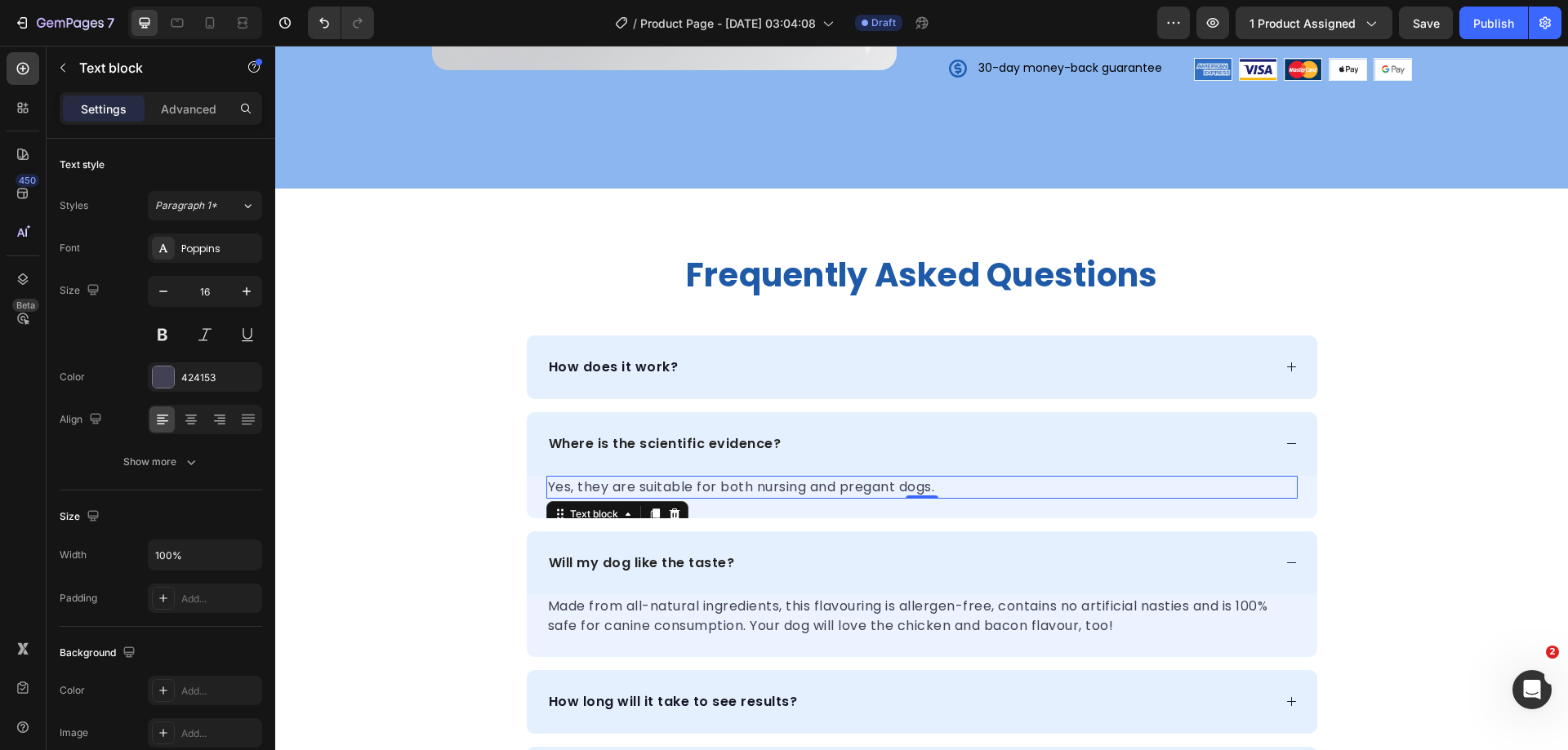
click at [785, 478] on p "Yes, they are suitable for both nursing and pregant dogs." at bounding box center [922, 488] width 748 height 20
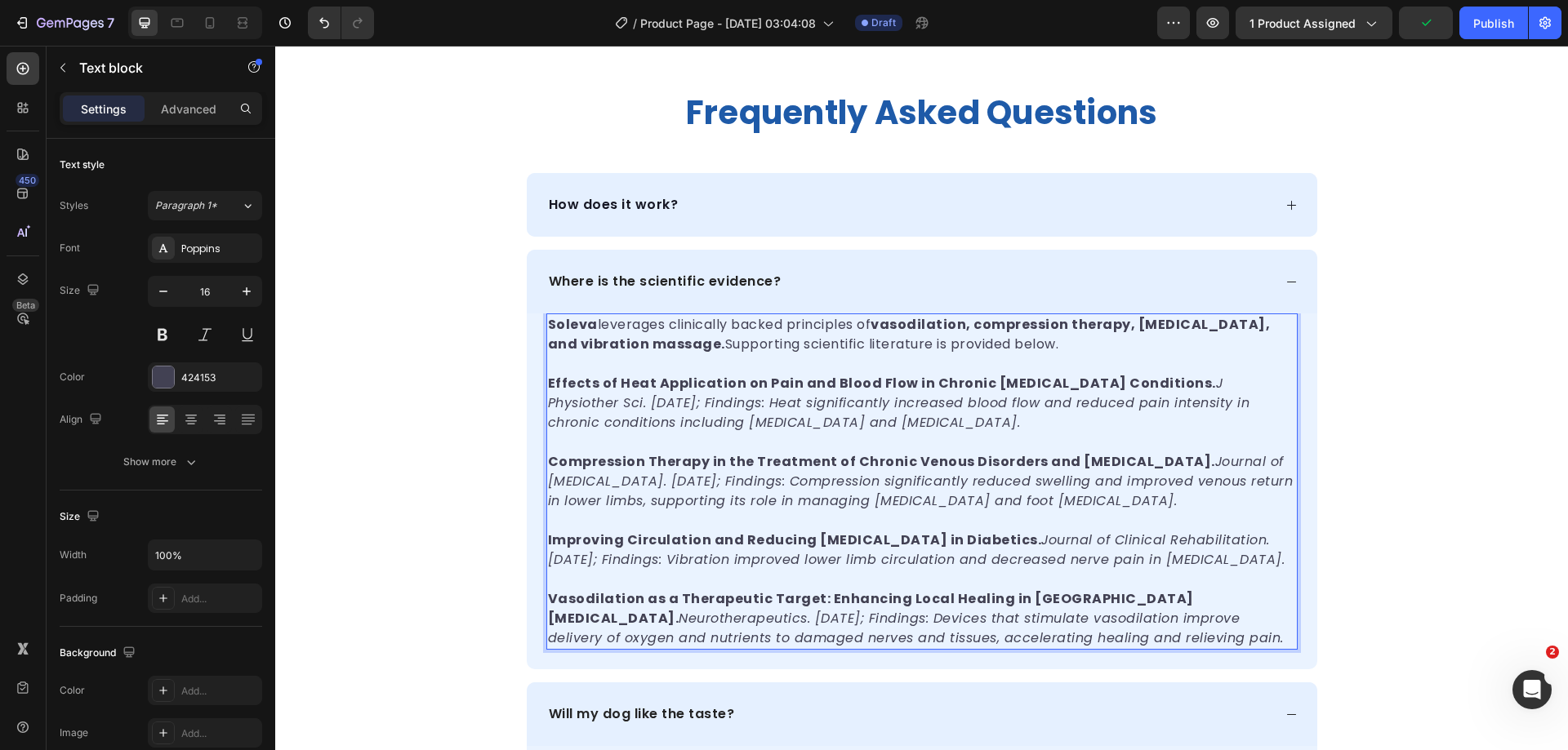
scroll to position [795, 0]
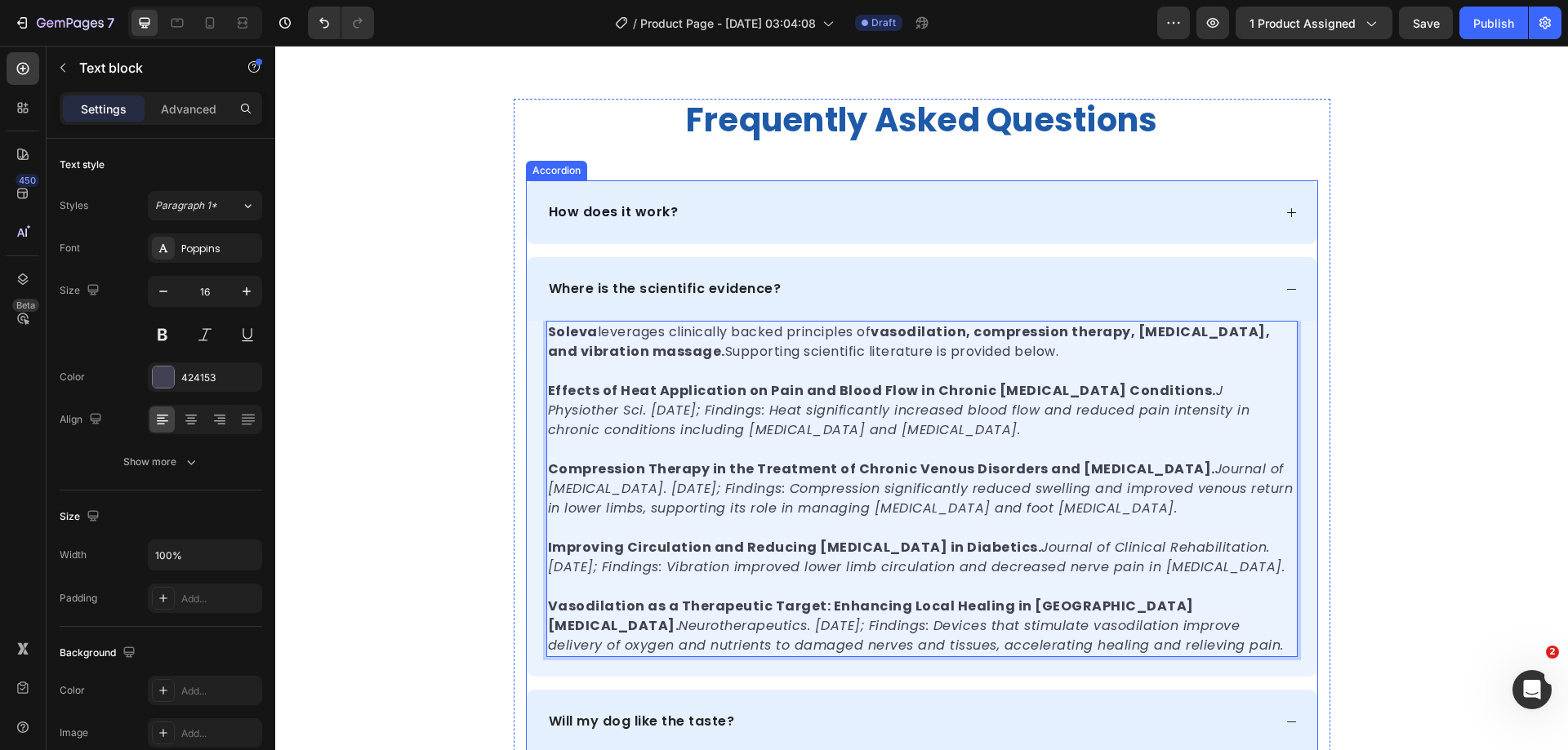
click at [1286, 292] on icon at bounding box center [1291, 289] width 12 height 12
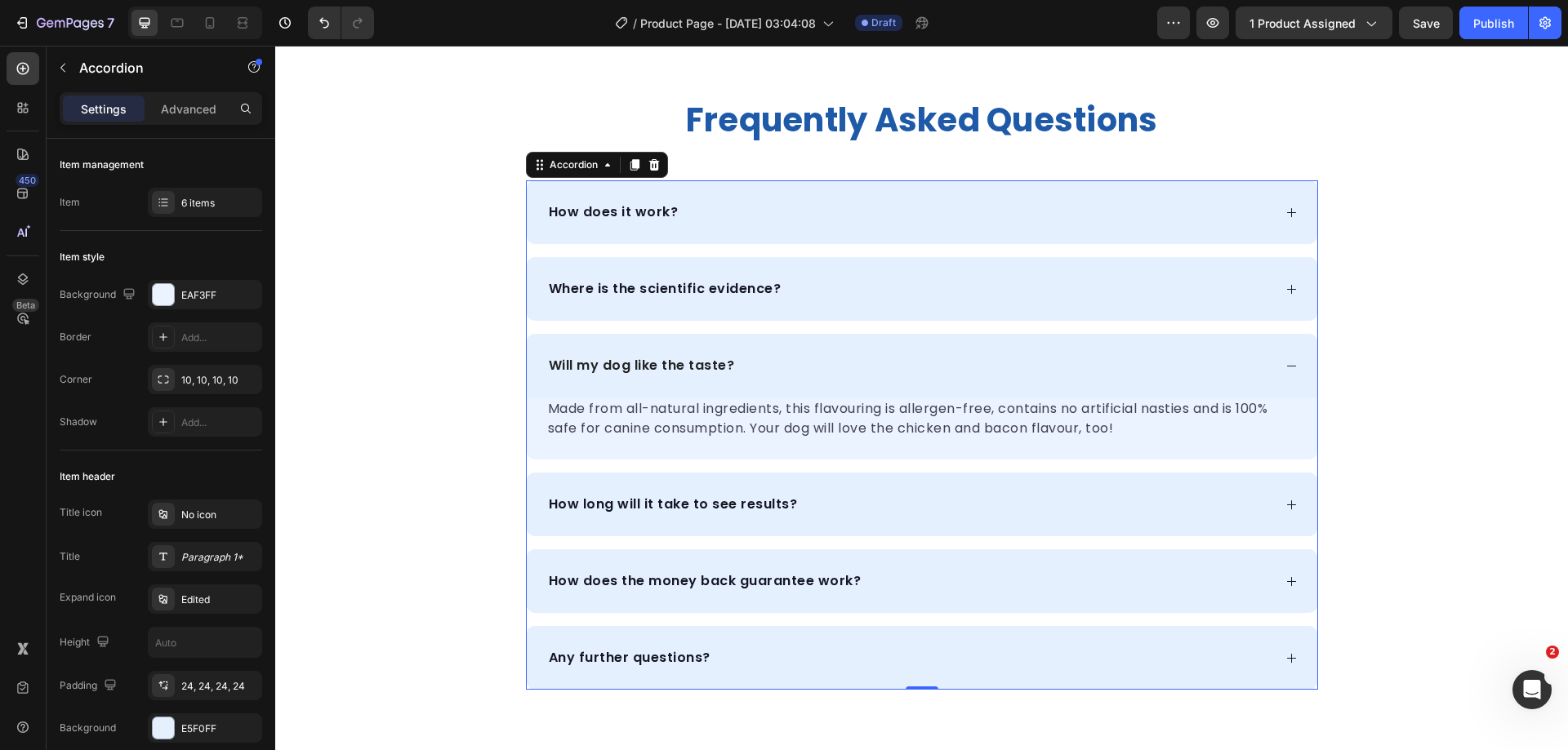
click at [1265, 359] on div "Will my dog like the taste?" at bounding box center [909, 366] width 726 height 25
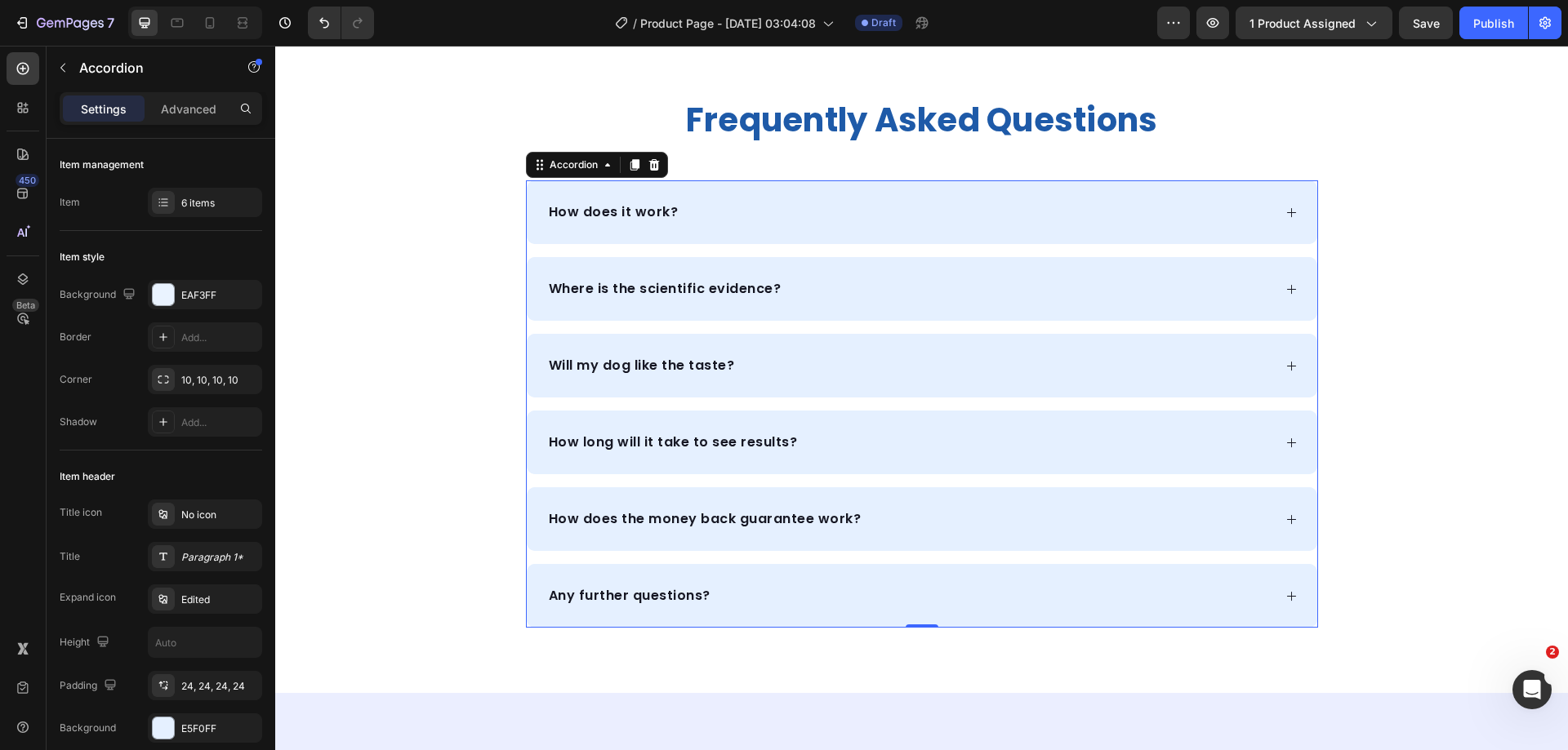
click at [1214, 365] on div "Will my dog like the taste?" at bounding box center [909, 366] width 726 height 25
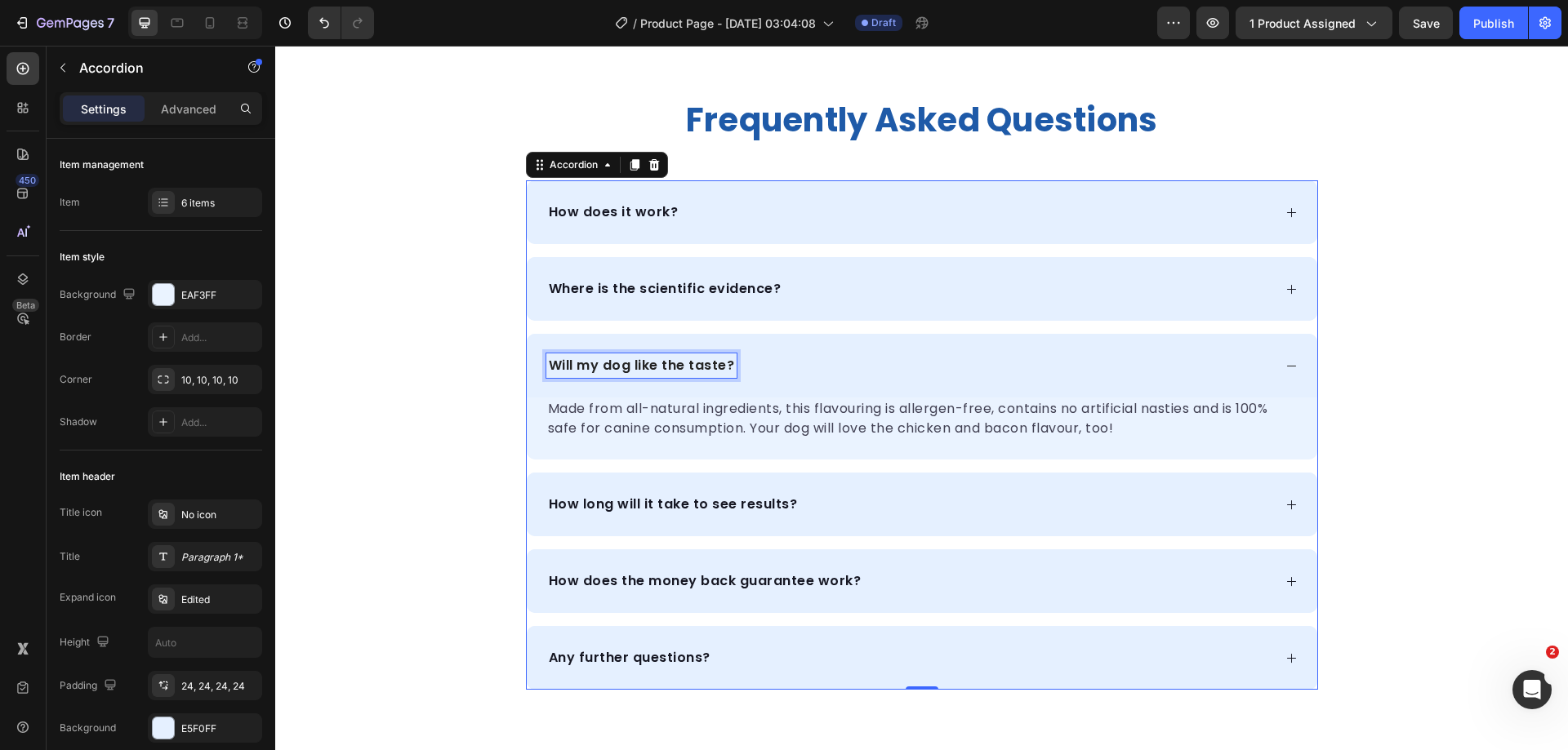
click at [706, 361] on p "Will my dog like the taste?" at bounding box center [641, 365] width 186 height 20
click at [607, 364] on p "Will my dog like the taste?" at bounding box center [641, 365] width 186 height 20
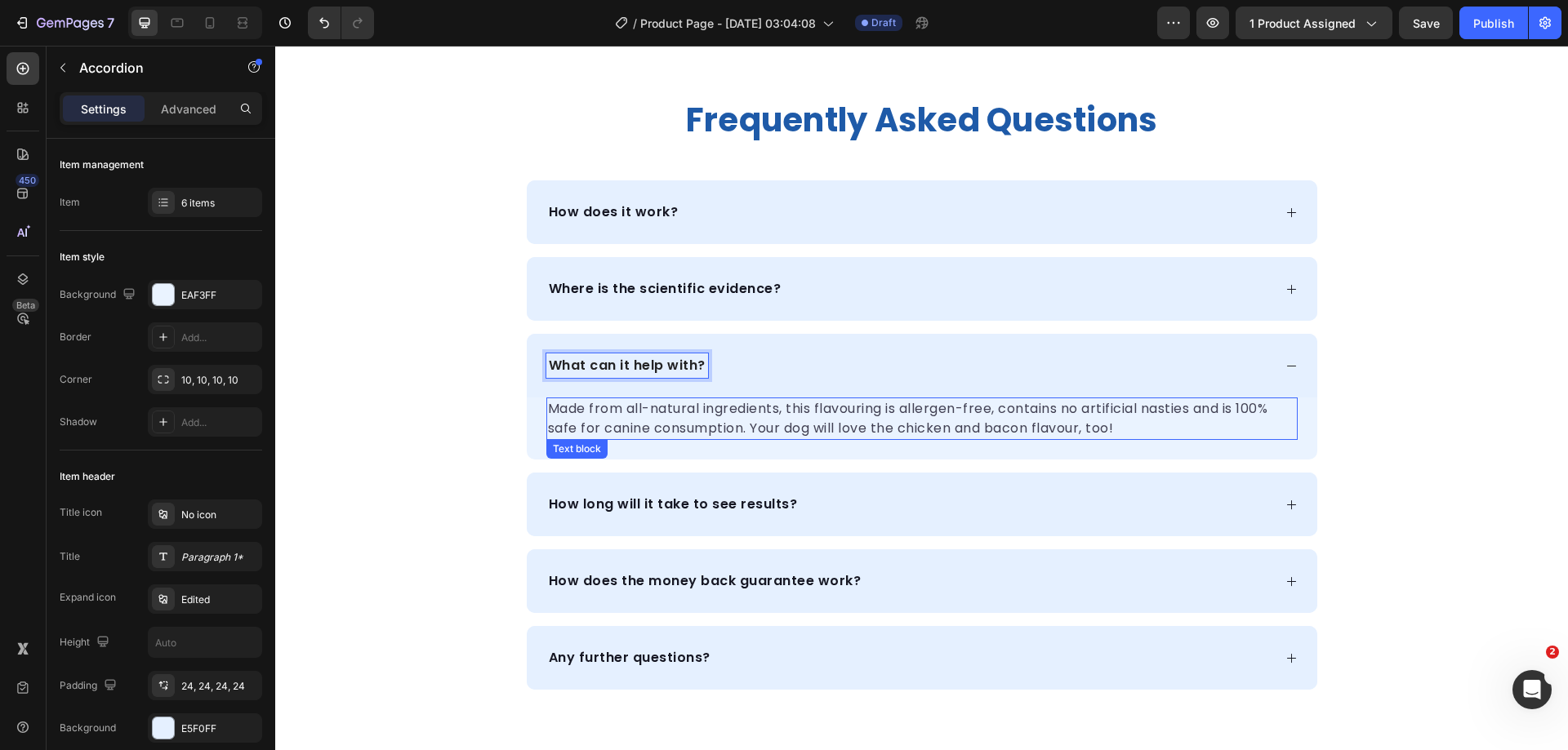
click at [1051, 409] on p "Made from all-natural ingredients, this flavouring is allergen-free, contains n…" at bounding box center [922, 418] width 748 height 39
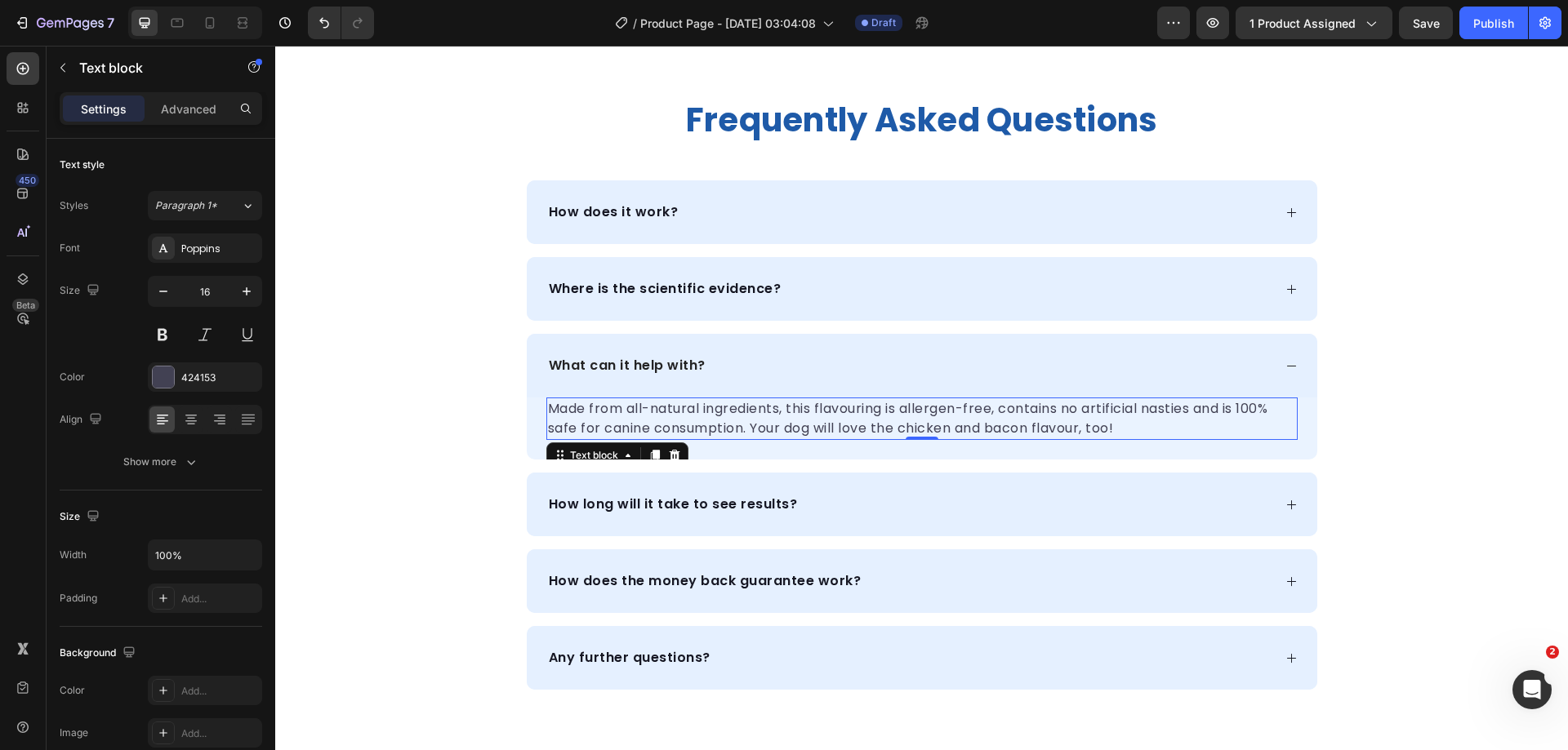
click at [857, 423] on p "Made from all-natural ingredients, this flavouring is allergen-free, contains n…" at bounding box center [922, 418] width 748 height 39
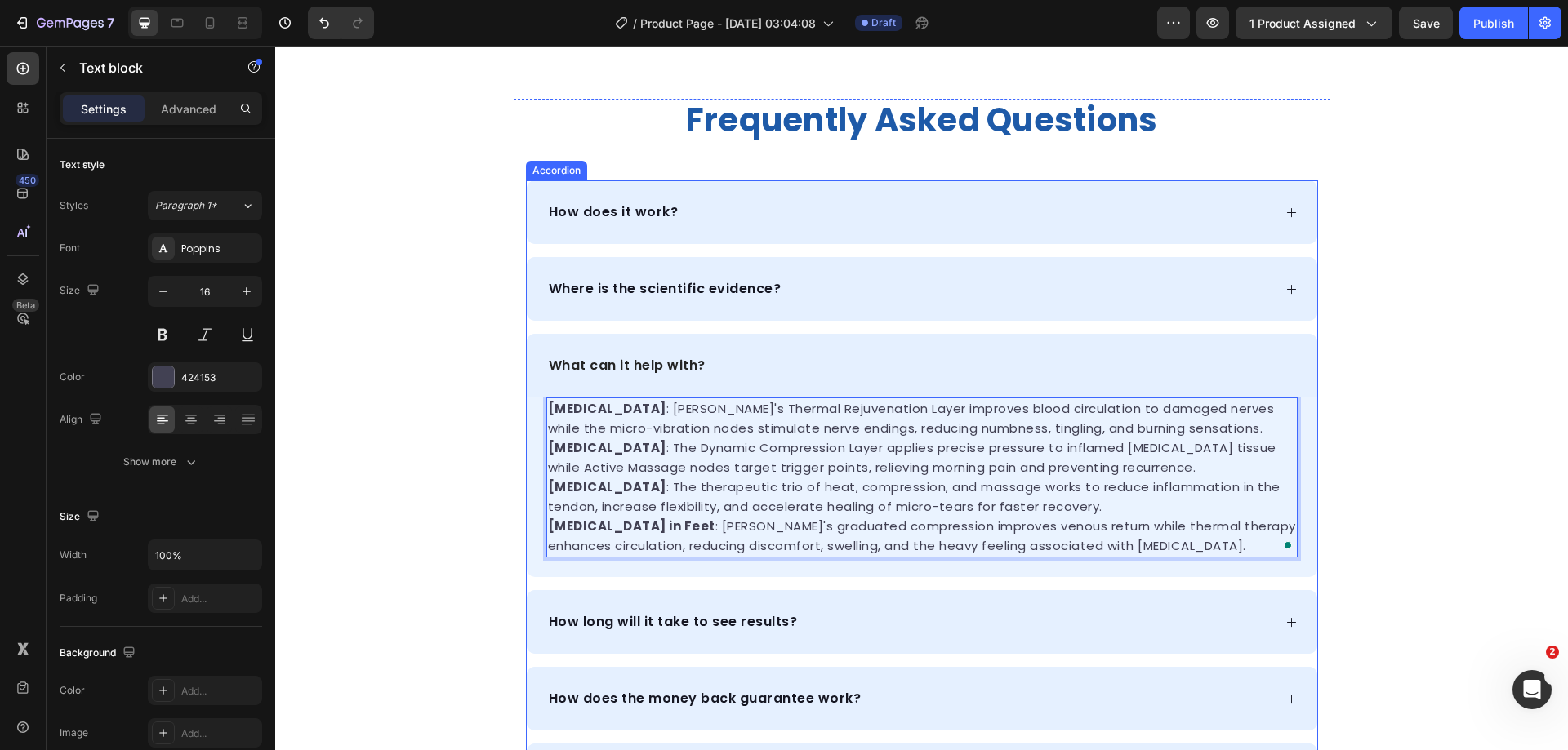
click at [1363, 462] on div "frequently asked questions Heading How does it work? Where is the scientific ev…" at bounding box center [921, 453] width 1293 height 709
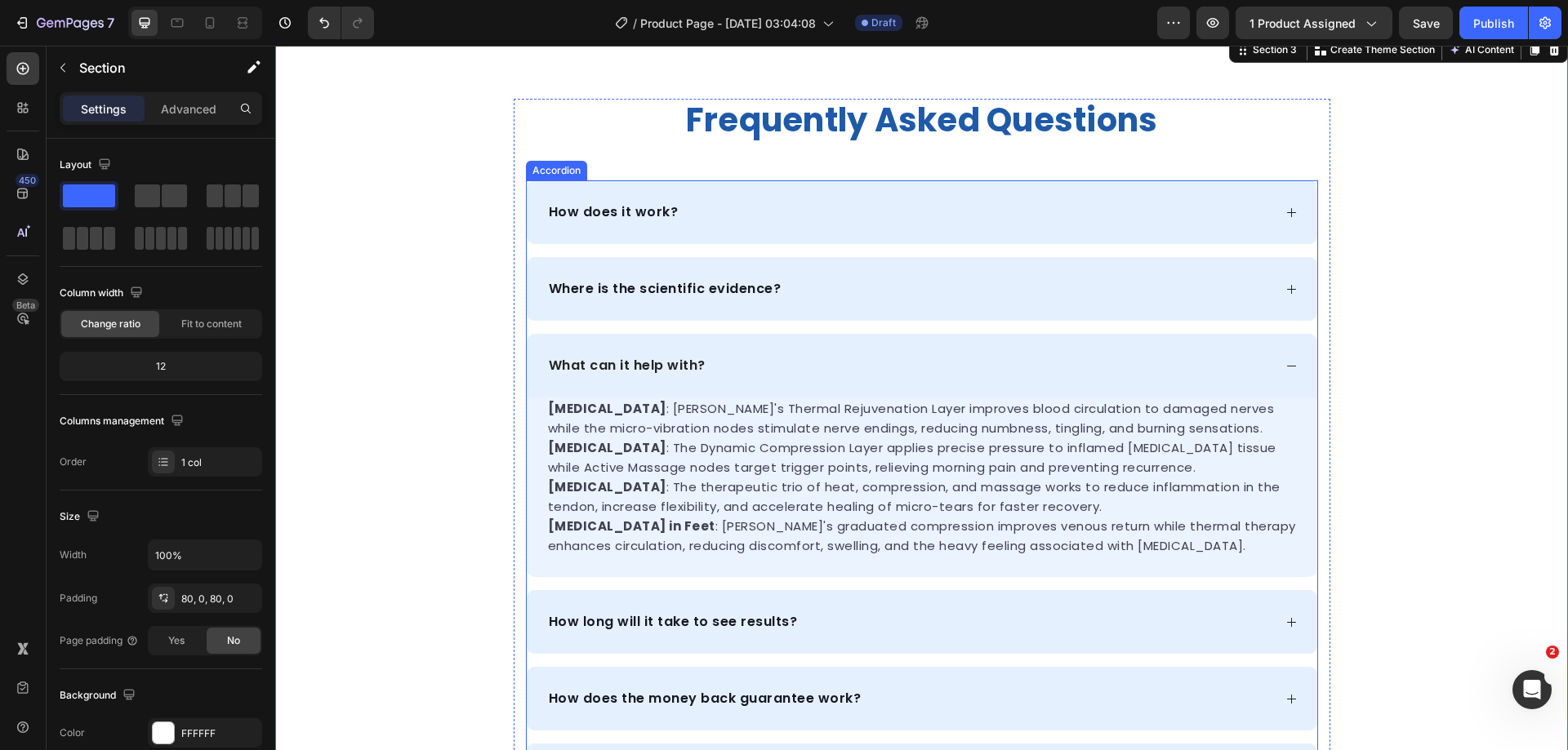
click at [1293, 369] on div "What can it help with?" at bounding box center [922, 365] width 790 height 64
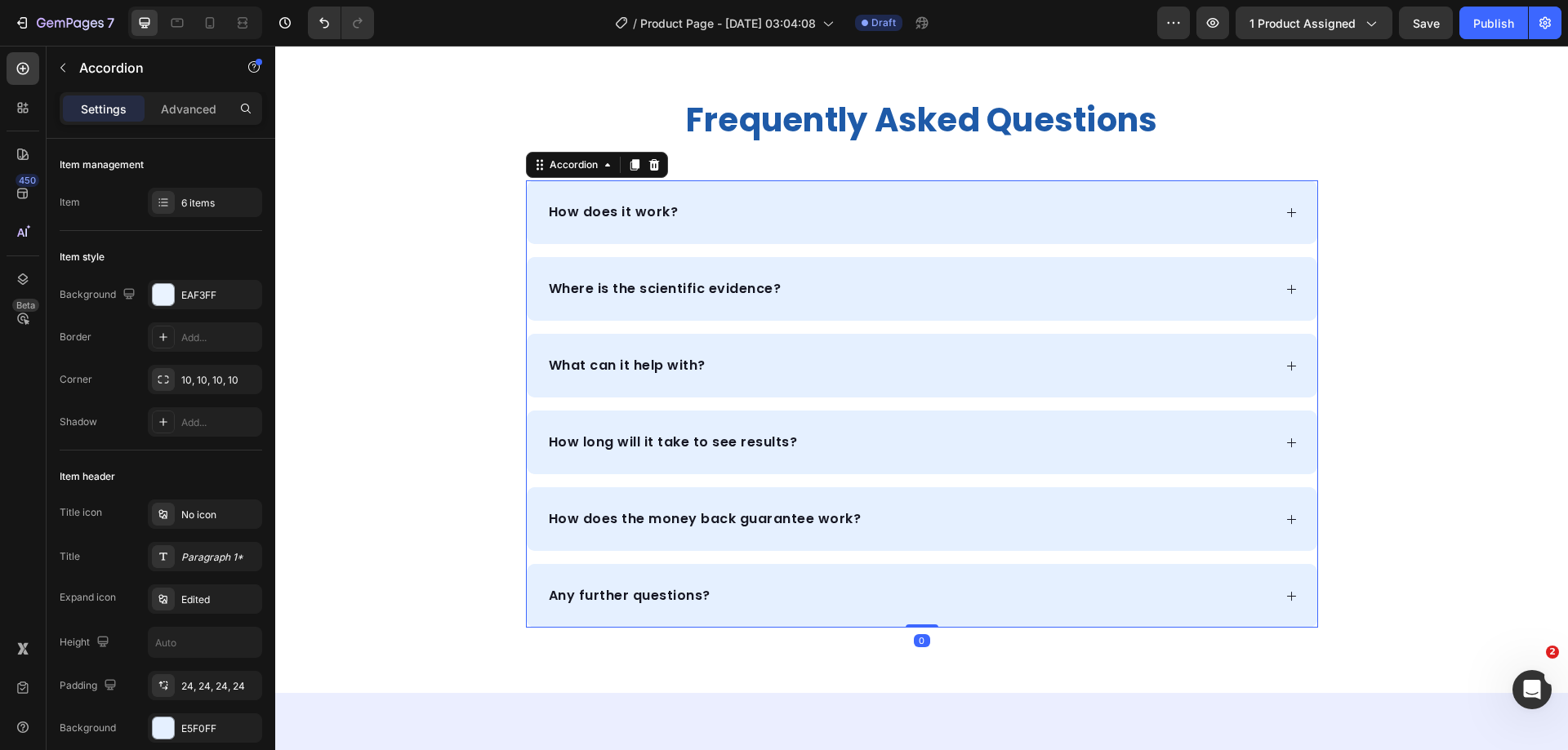
click at [1286, 437] on icon at bounding box center [1291, 443] width 12 height 12
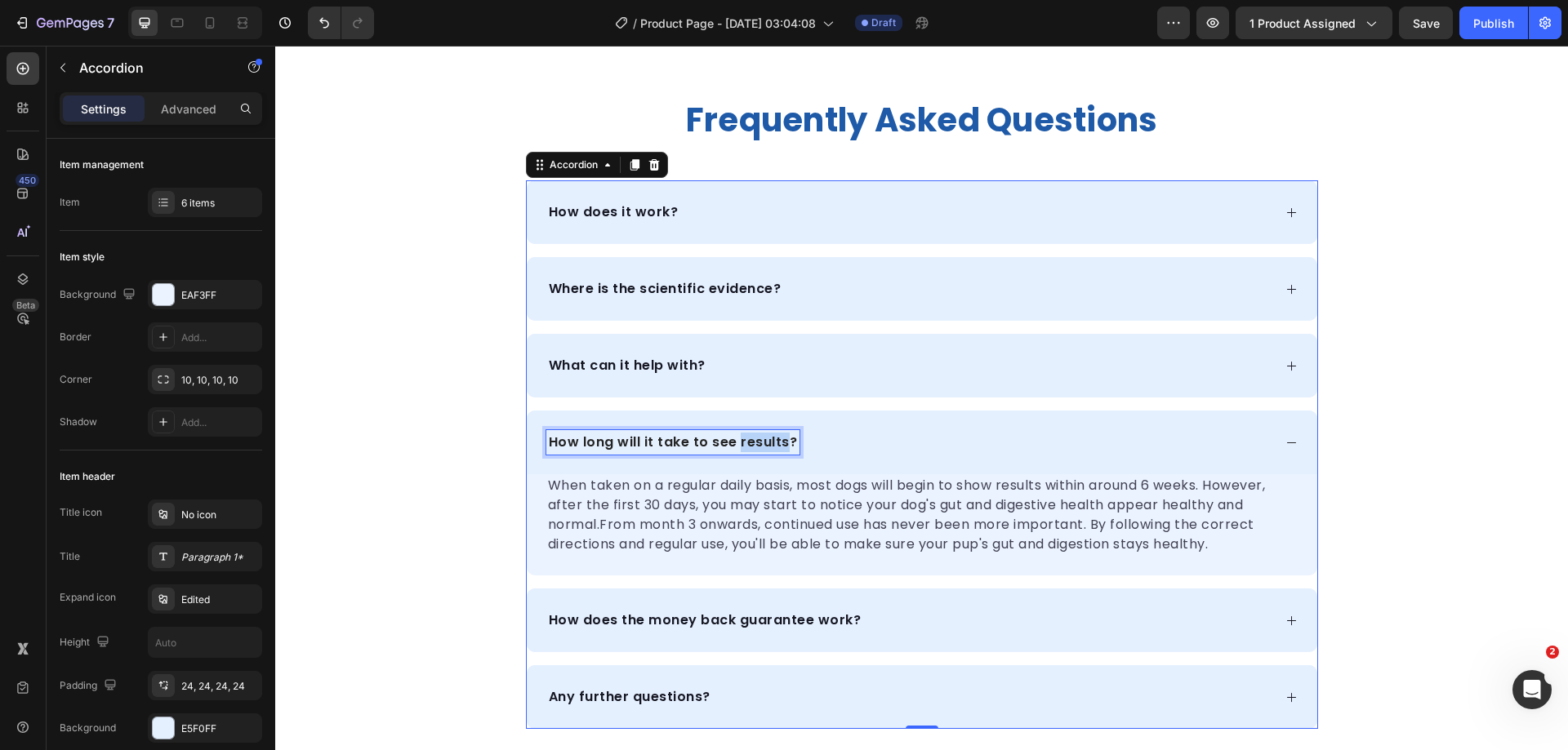
click at [755, 440] on p "How long will it take to see results?" at bounding box center [673, 443] width 249 height 20
click at [705, 443] on p "How long will it take to see results?" at bounding box center [673, 443] width 249 height 20
click at [631, 439] on span "What if it doesn't work for me?" at bounding box center [635, 443] width 173 height 14
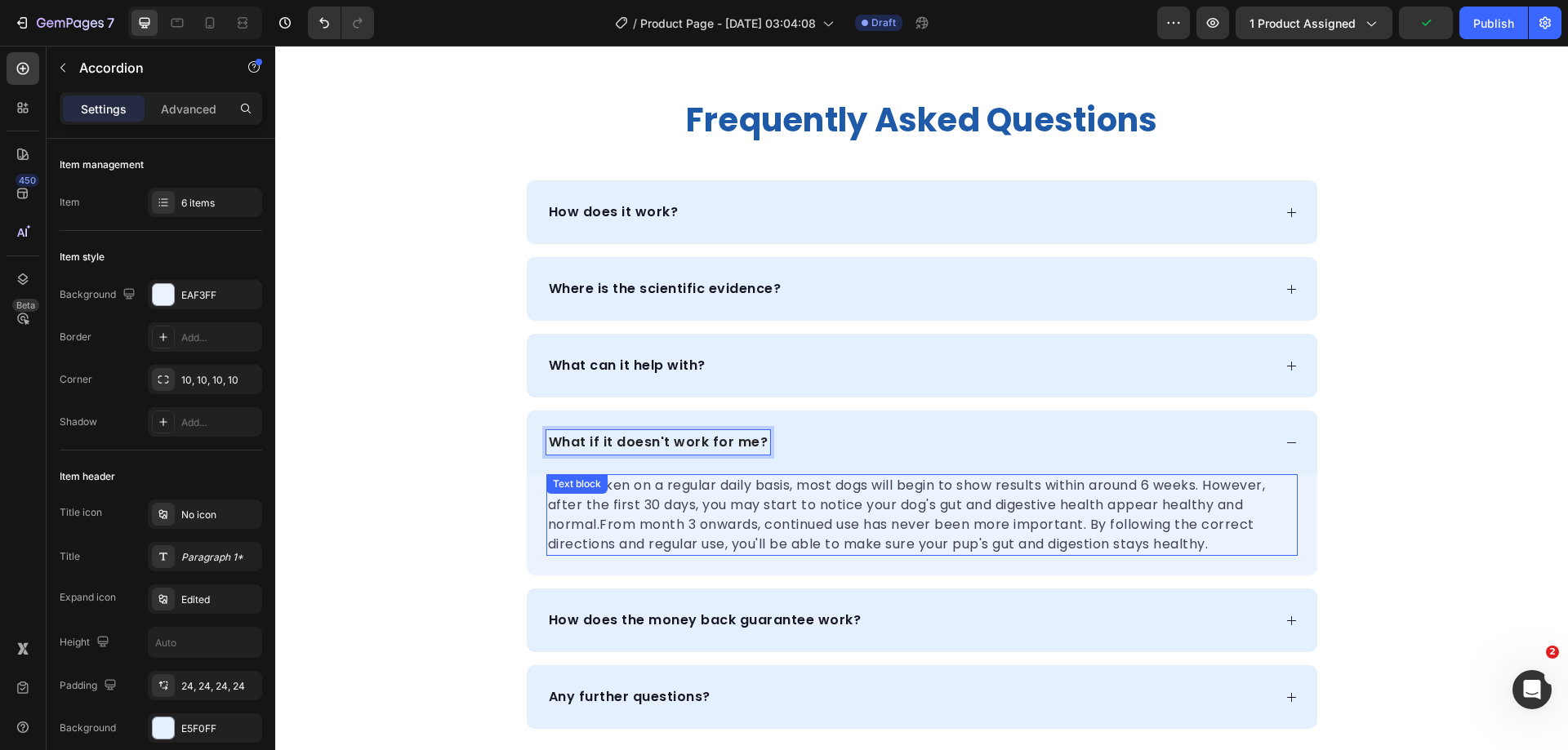
click at [719, 530] on p "When taken on a regular daily basis, most dogs will begin to show results withi…" at bounding box center [922, 515] width 748 height 78
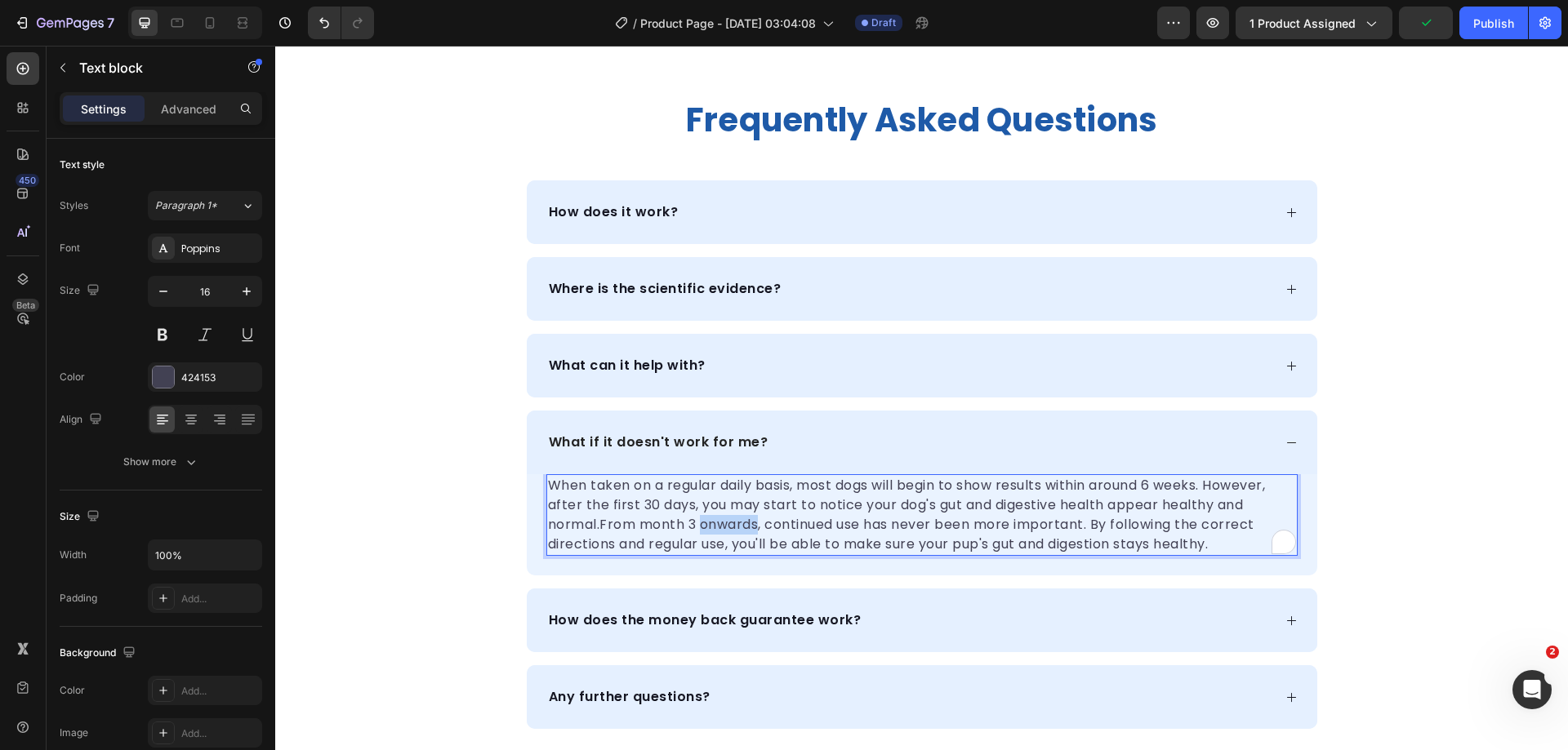
click at [784, 512] on p "When taken on a regular daily basis, most dogs will begin to show results withi…" at bounding box center [922, 515] width 748 height 78
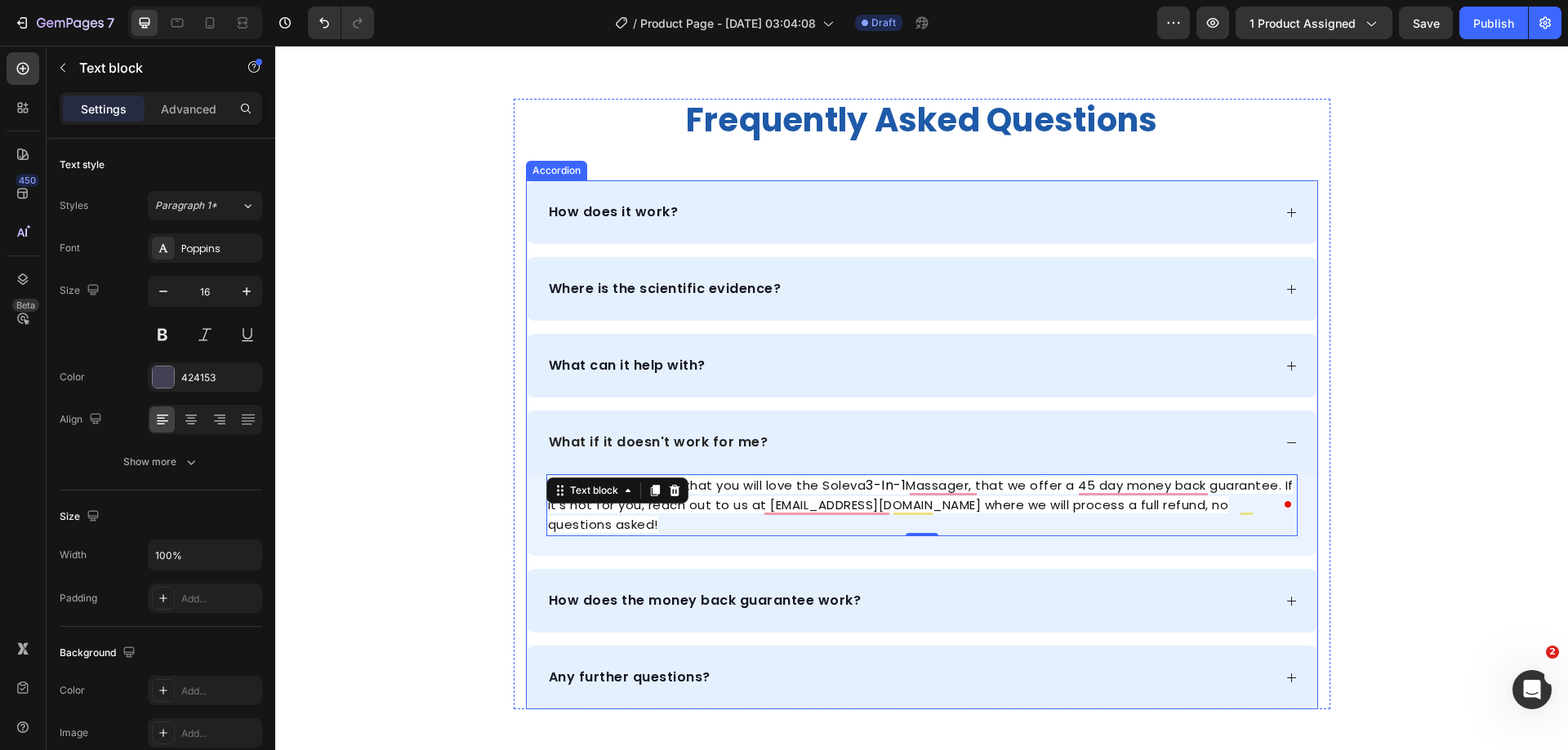
click at [1288, 369] on icon at bounding box center [1291, 365] width 12 height 12
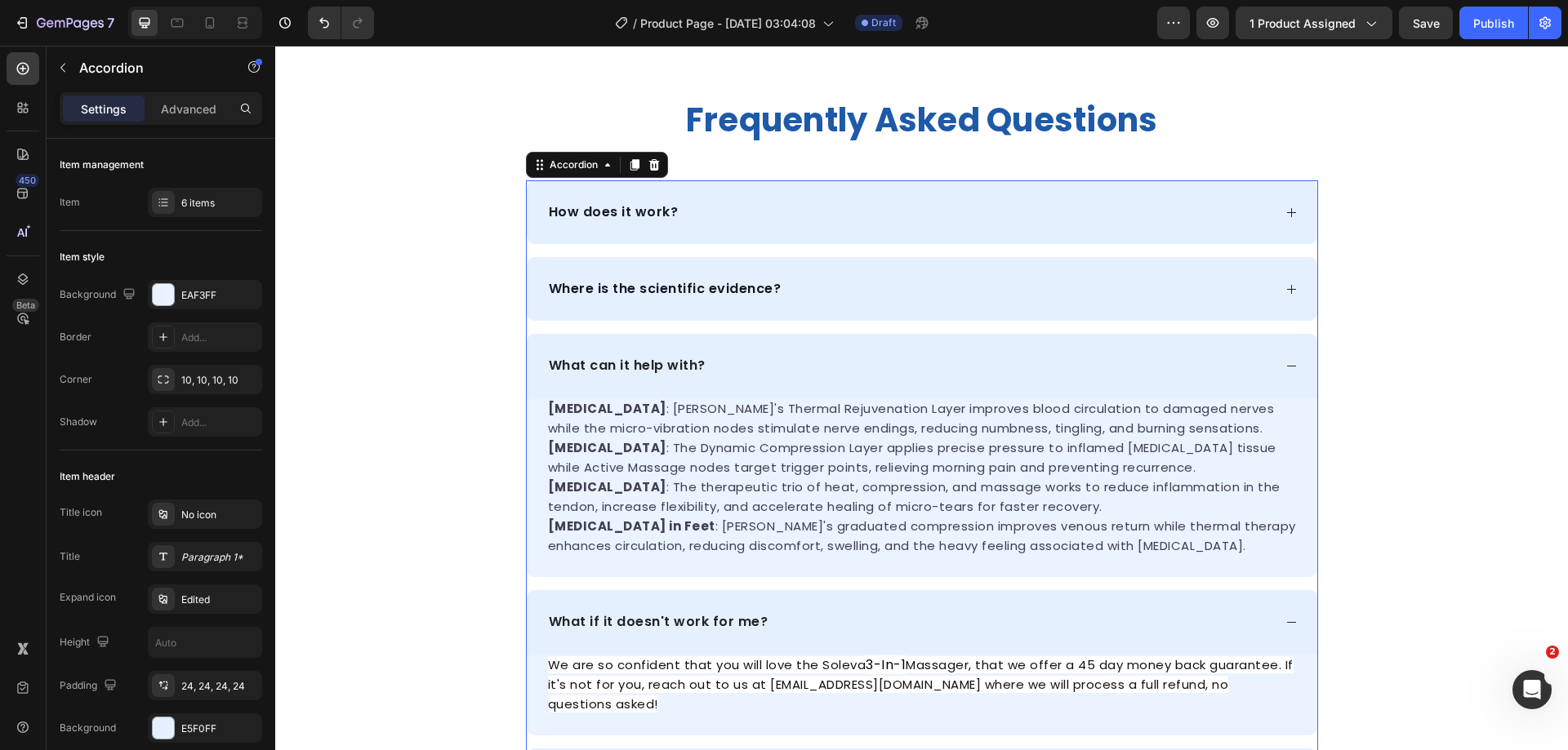
click at [1288, 369] on icon at bounding box center [1291, 365] width 12 height 12
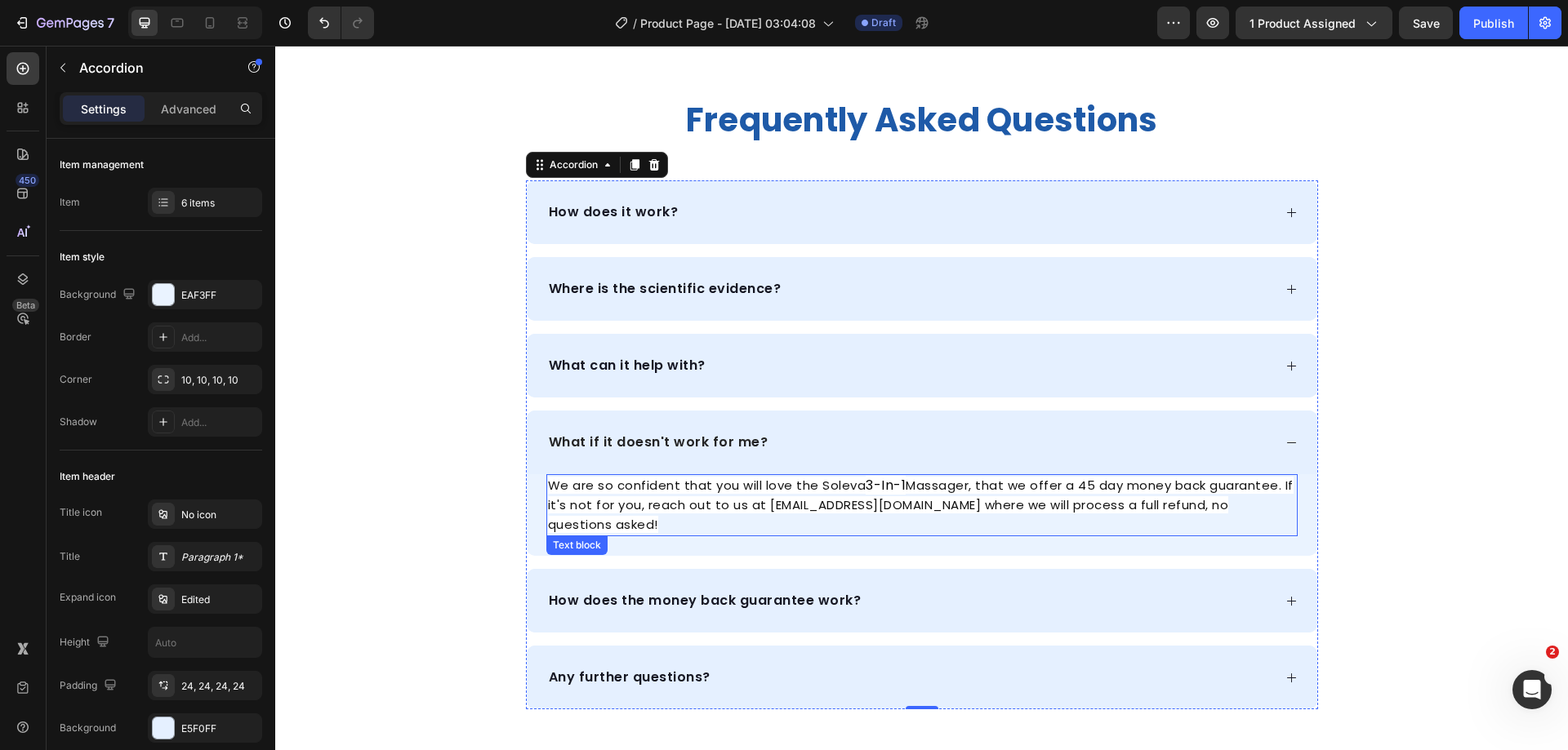
click at [1098, 496] on span "Massager, that we offer a 45 day money back guarantee. If it's not for you, rea…" at bounding box center [920, 505] width 745 height 56
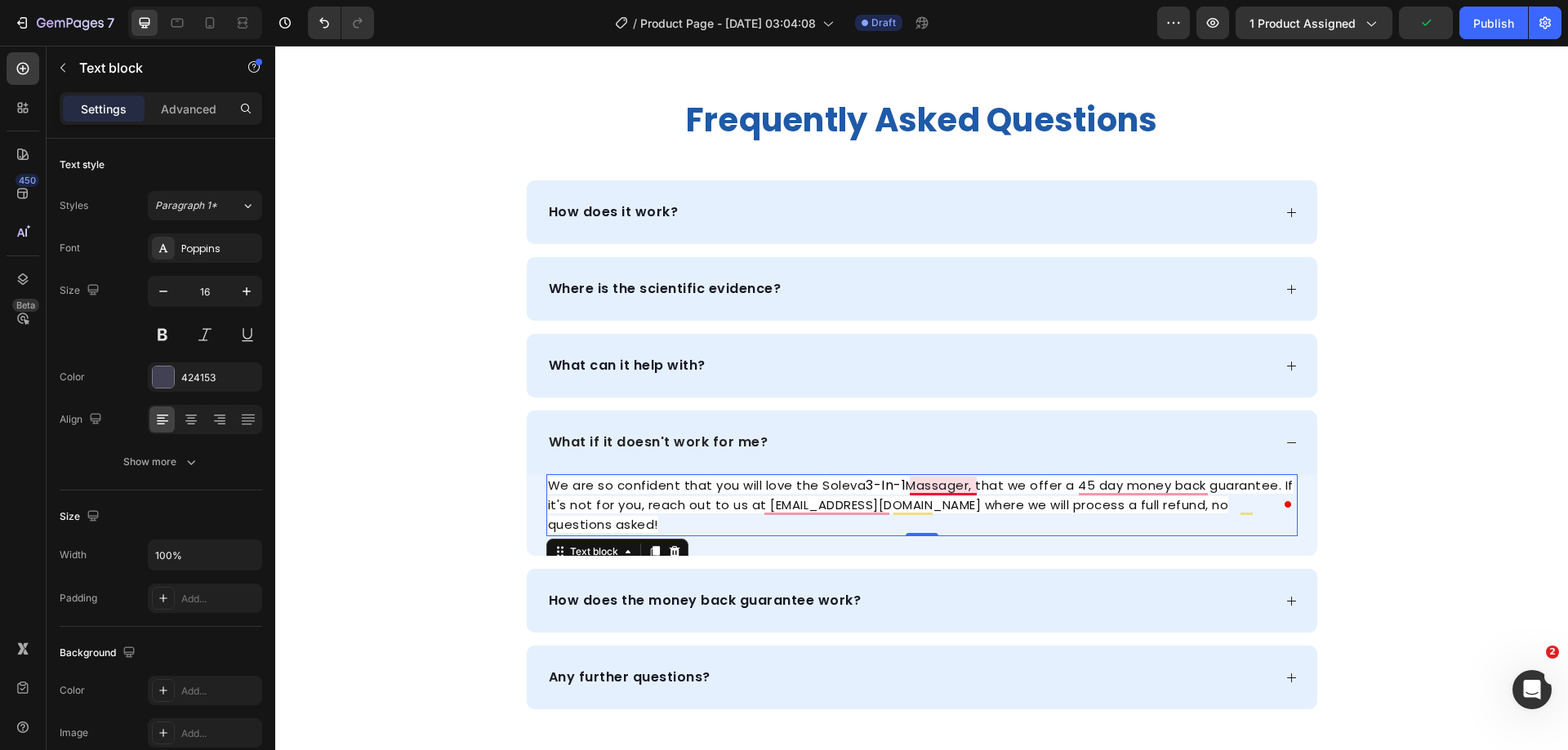
click at [908, 486] on span "Massager, that we offer a 45 day money back guarantee. If it's not for you, rea…" at bounding box center [920, 505] width 745 height 56
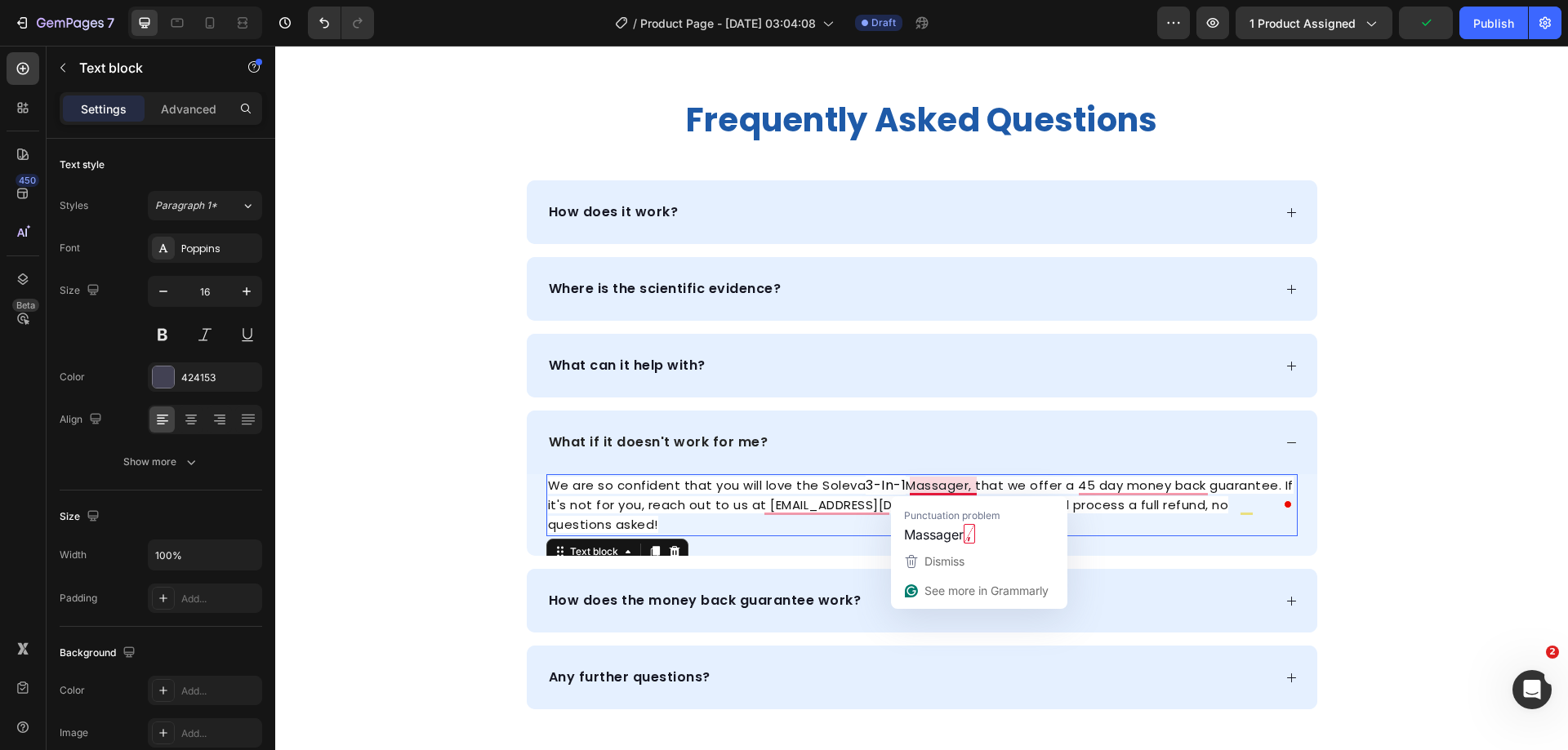
click at [908, 486] on span "Massager, that we offer a 45 day money back guarantee. If it's not for you, rea…" at bounding box center [920, 505] width 745 height 56
click at [1228, 484] on span "We are so confident that you will love the Soleva 3-In-1 Massager, that we offe…" at bounding box center [917, 505] width 739 height 56
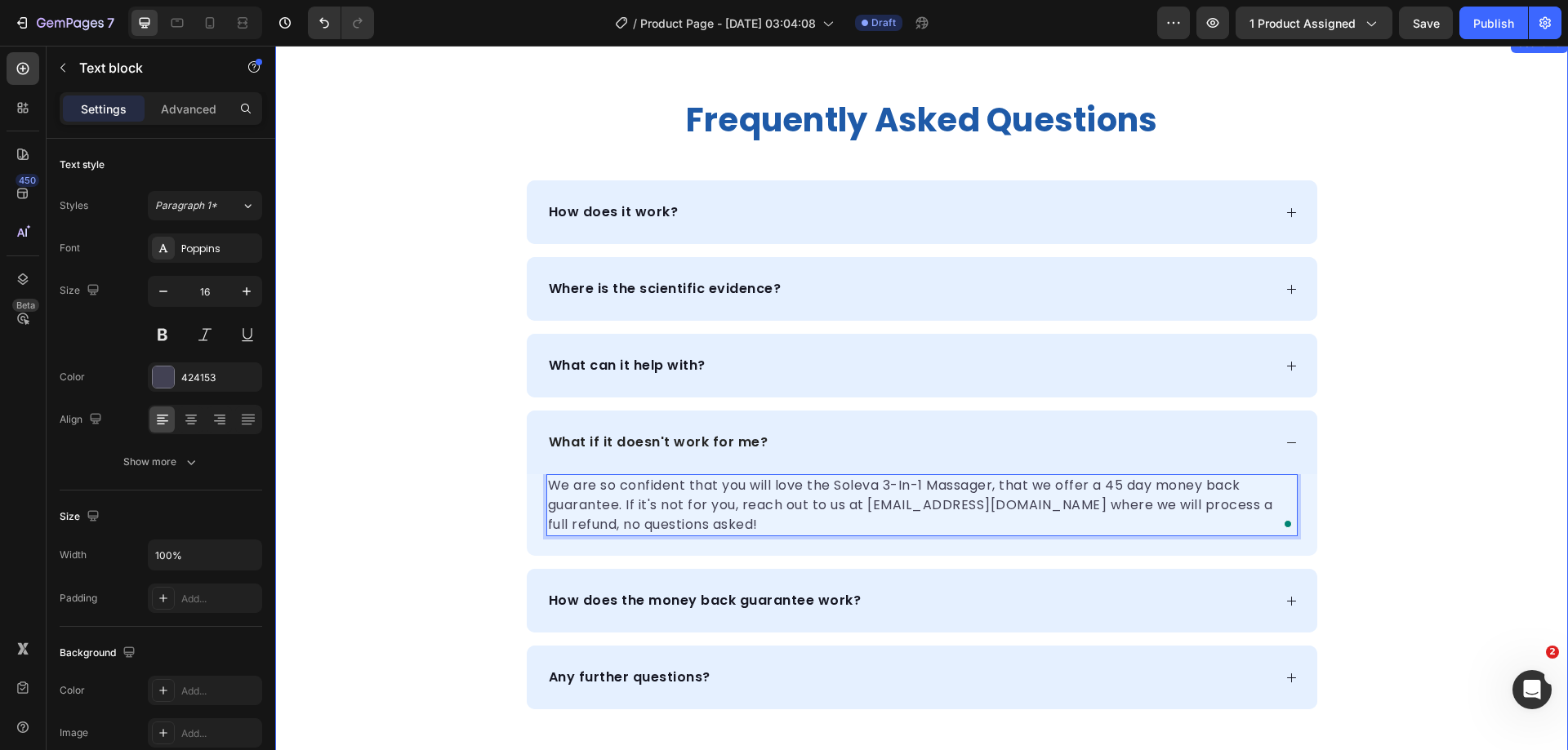
click at [1371, 456] on div "frequently asked questions Heading How does it work? Where is the scientific ev…" at bounding box center [921, 405] width 1293 height 611
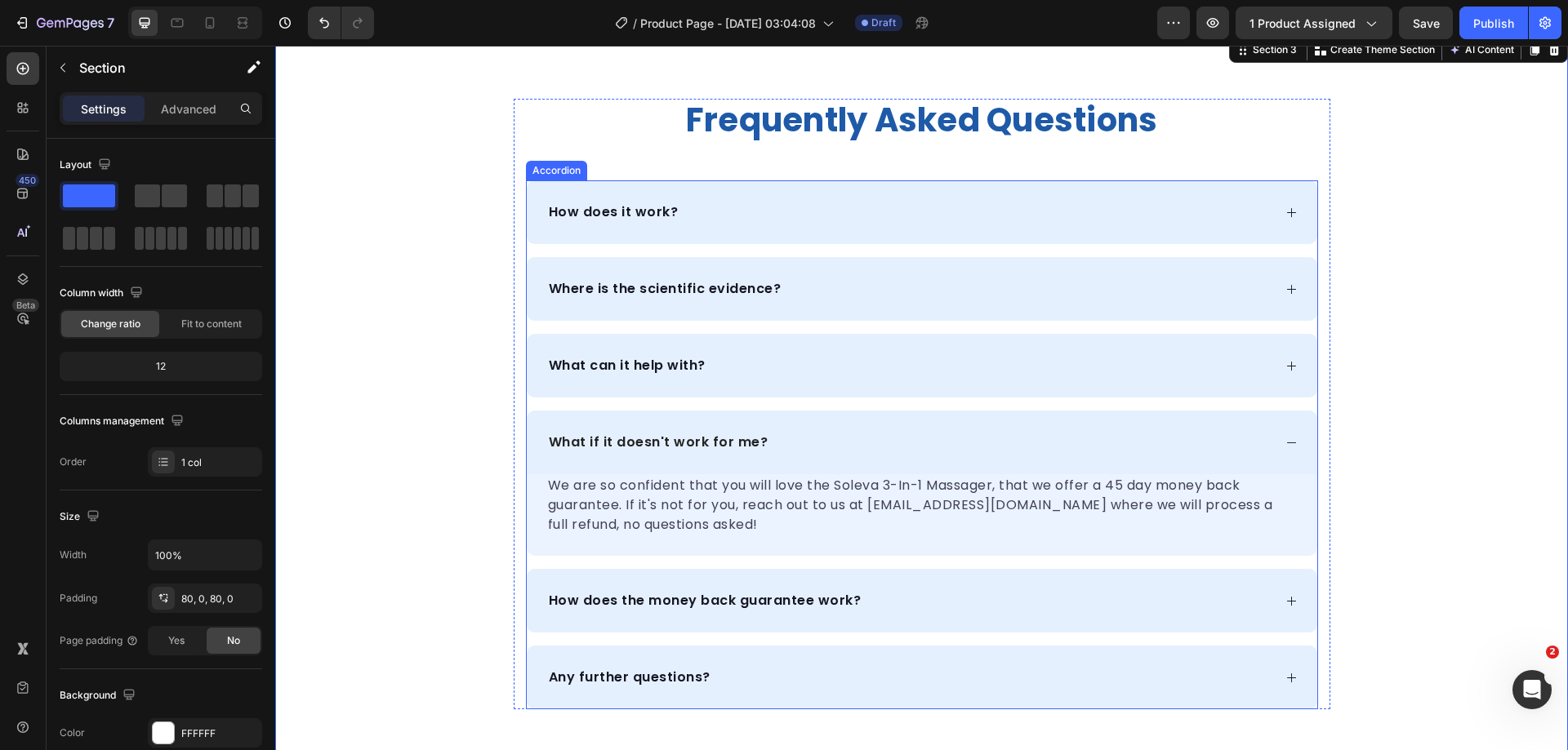
click at [705, 200] on div "How does it work?" at bounding box center [909, 213] width 726 height 25
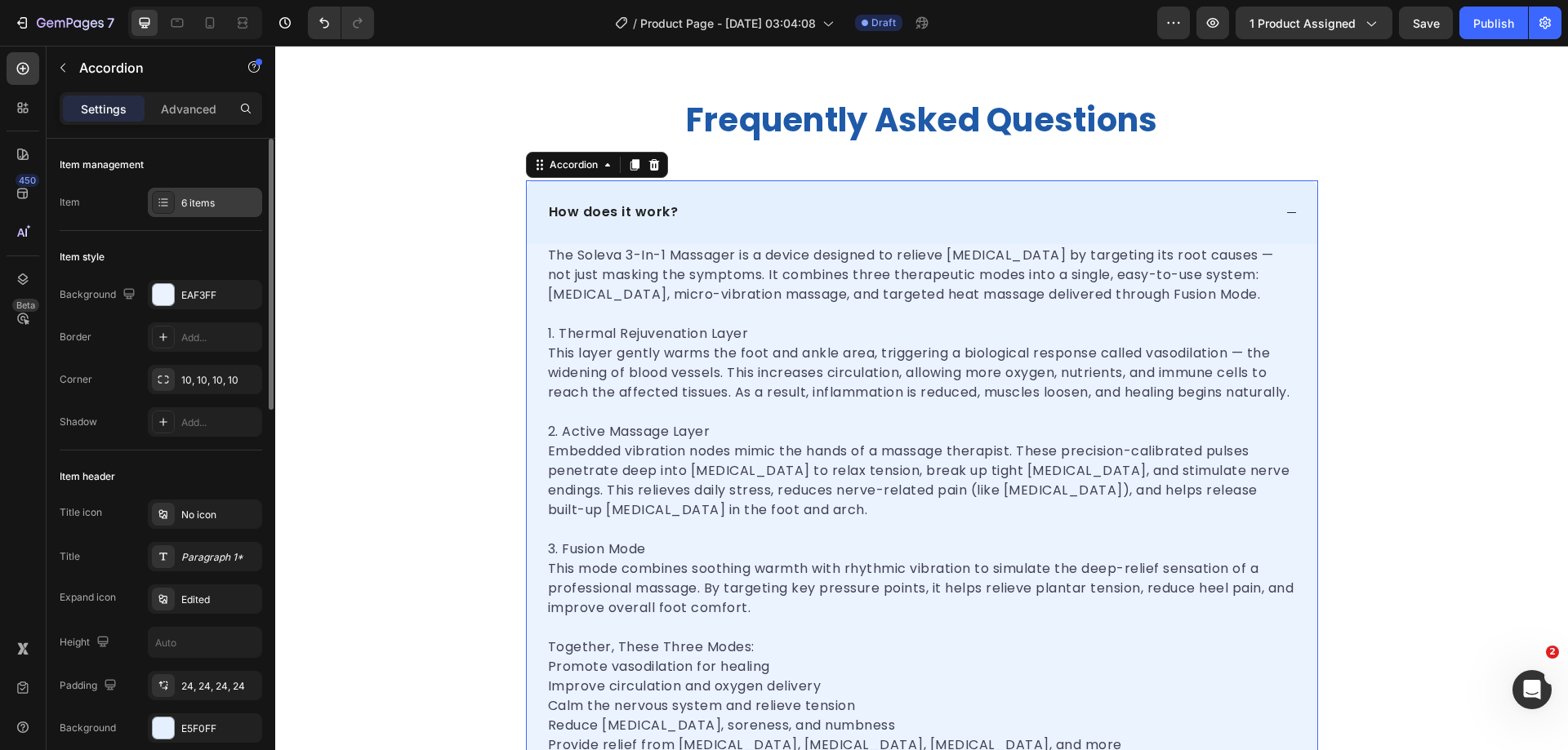
click at [169, 210] on div at bounding box center [163, 202] width 23 height 23
click at [1286, 213] on icon at bounding box center [1291, 212] width 12 height 12
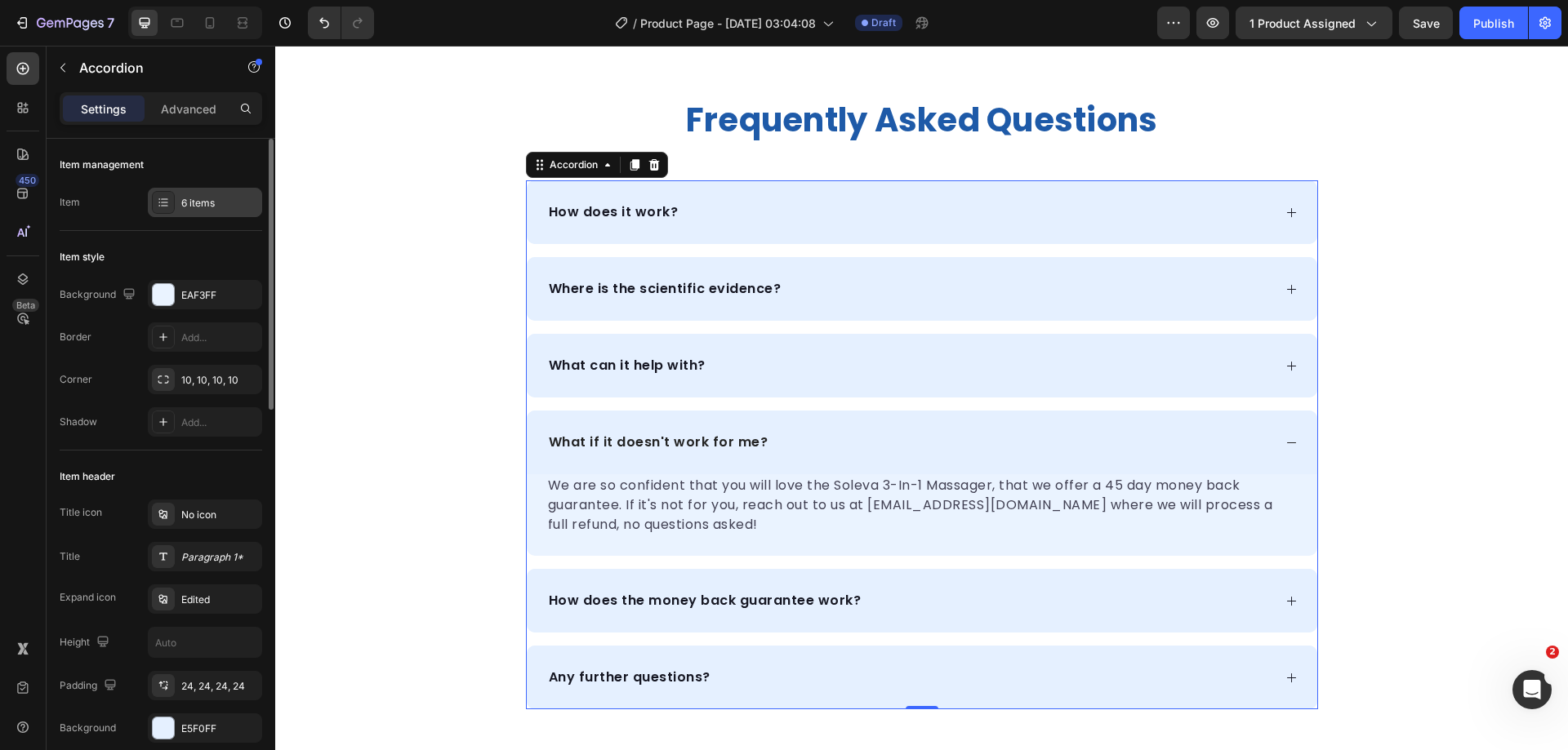
click at [182, 206] on div "6 items" at bounding box center [220, 202] width 76 height 14
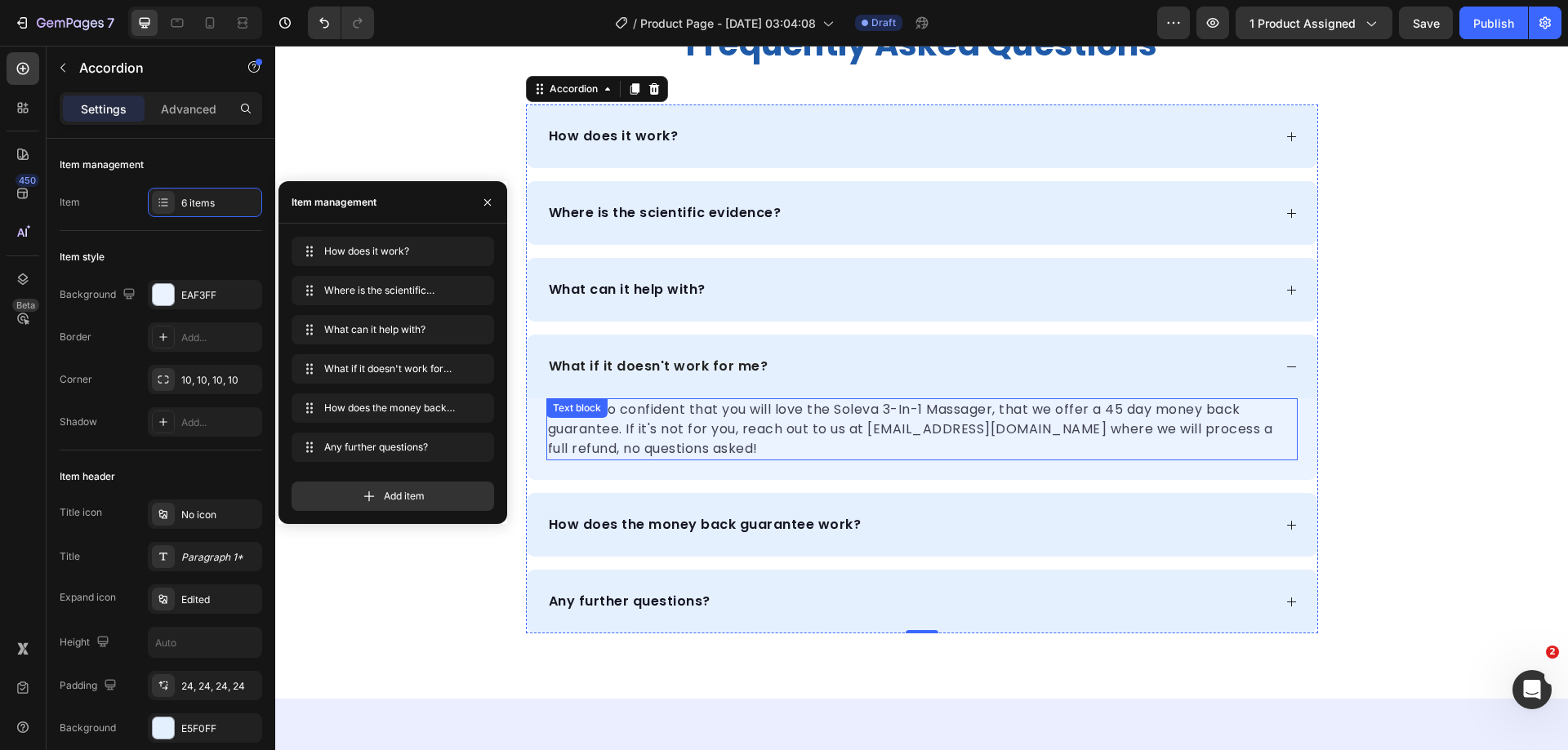
scroll to position [877, 0]
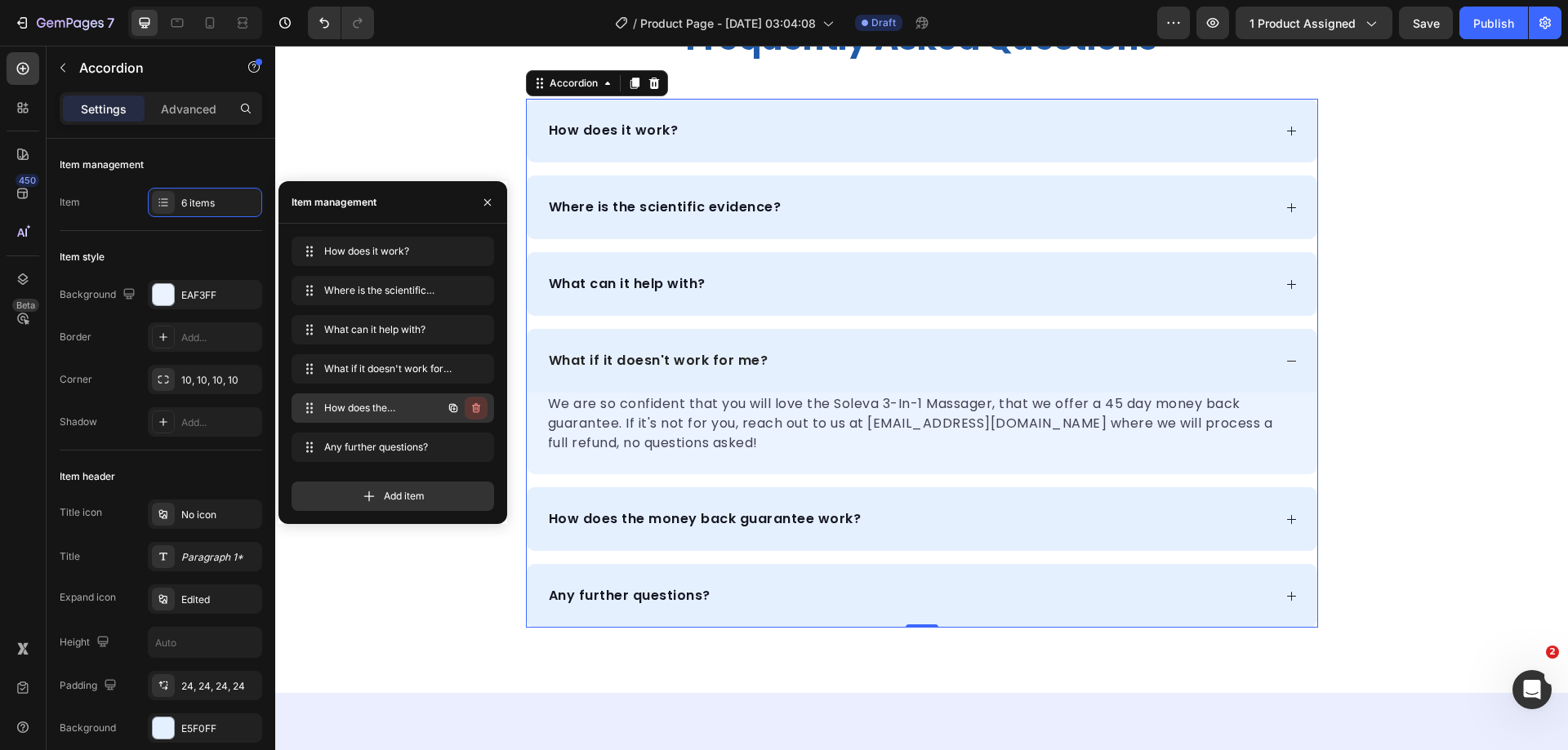
click at [476, 405] on icon "button" at bounding box center [476, 408] width 13 height 13
click at [469, 408] on div "Delete" at bounding box center [465, 407] width 31 height 14
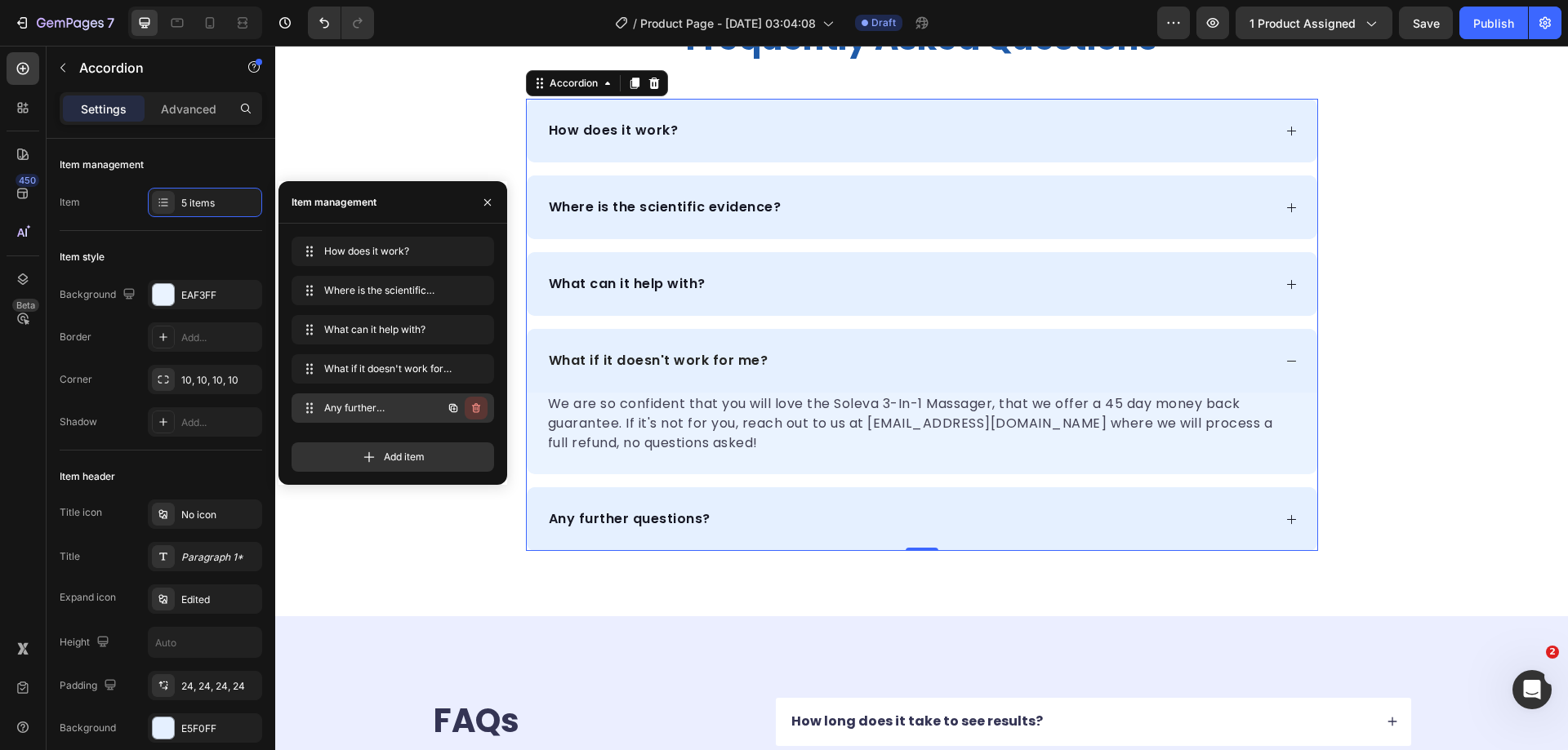
click at [476, 410] on icon "button" at bounding box center [476, 408] width 13 height 13
click at [463, 407] on div "Delete" at bounding box center [465, 407] width 31 height 14
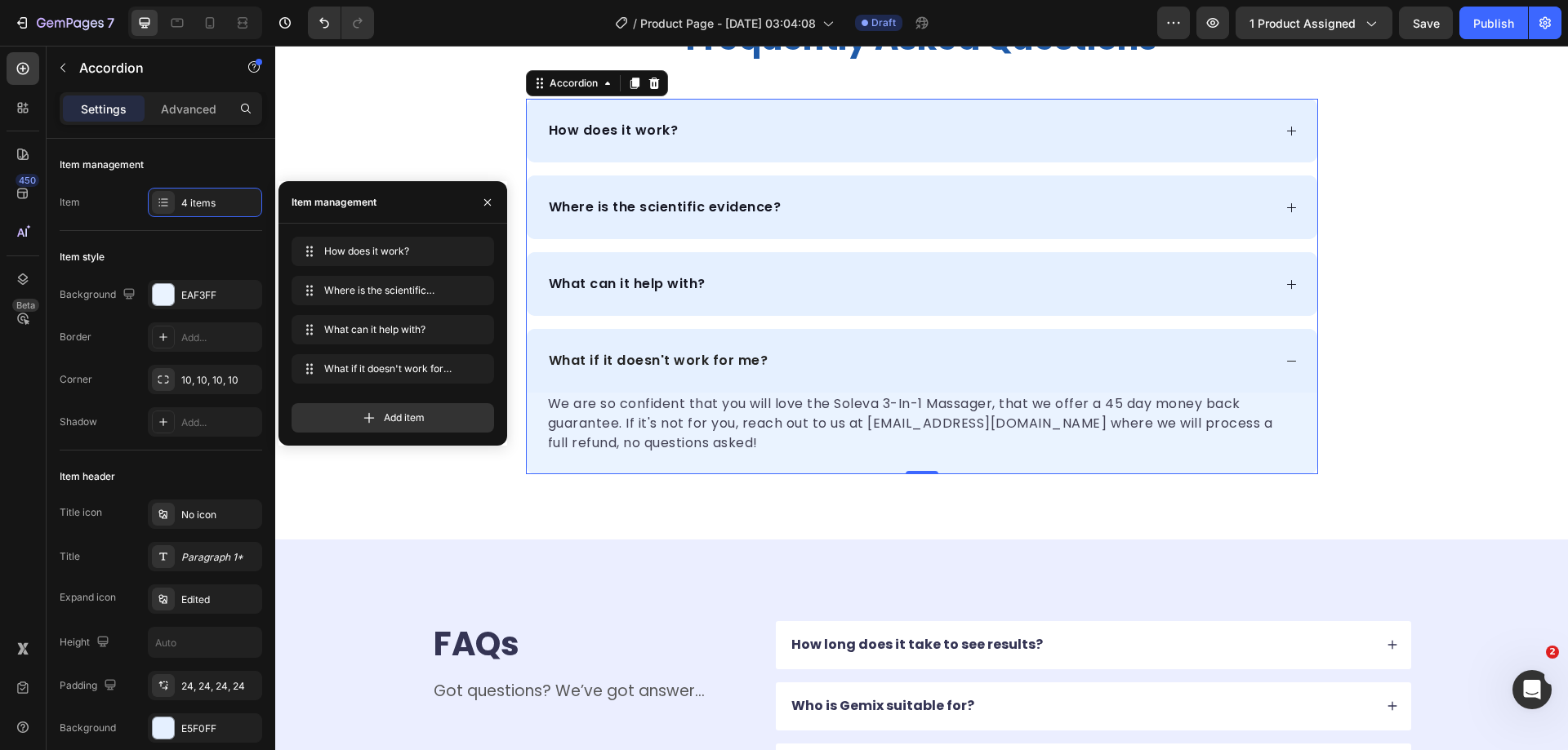
click at [1191, 358] on div "What if it doesn't work for me?" at bounding box center [909, 361] width 726 height 25
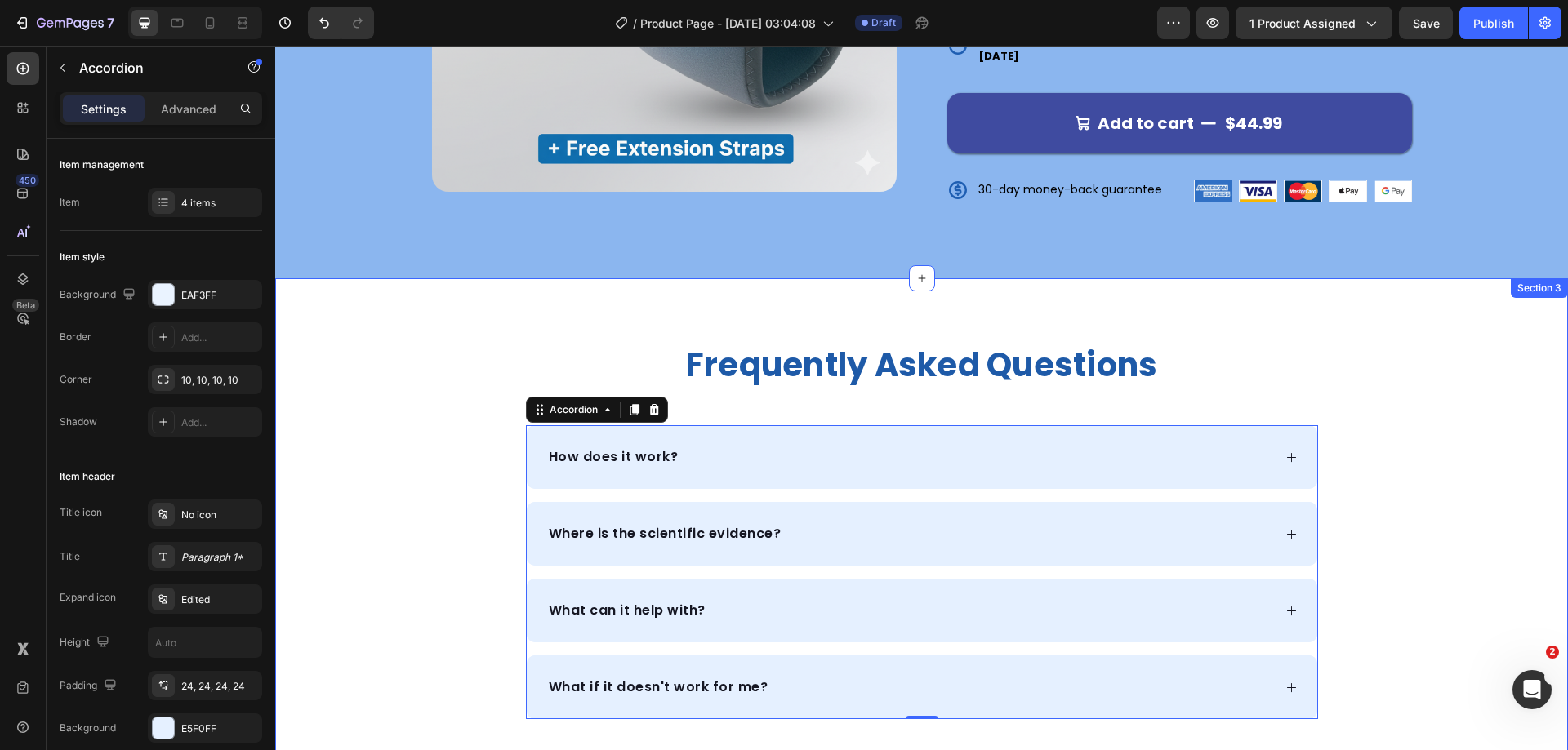
click at [1416, 396] on div "frequently asked questions Heading How does it work? Where is the scientific ev…" at bounding box center [921, 531] width 1293 height 376
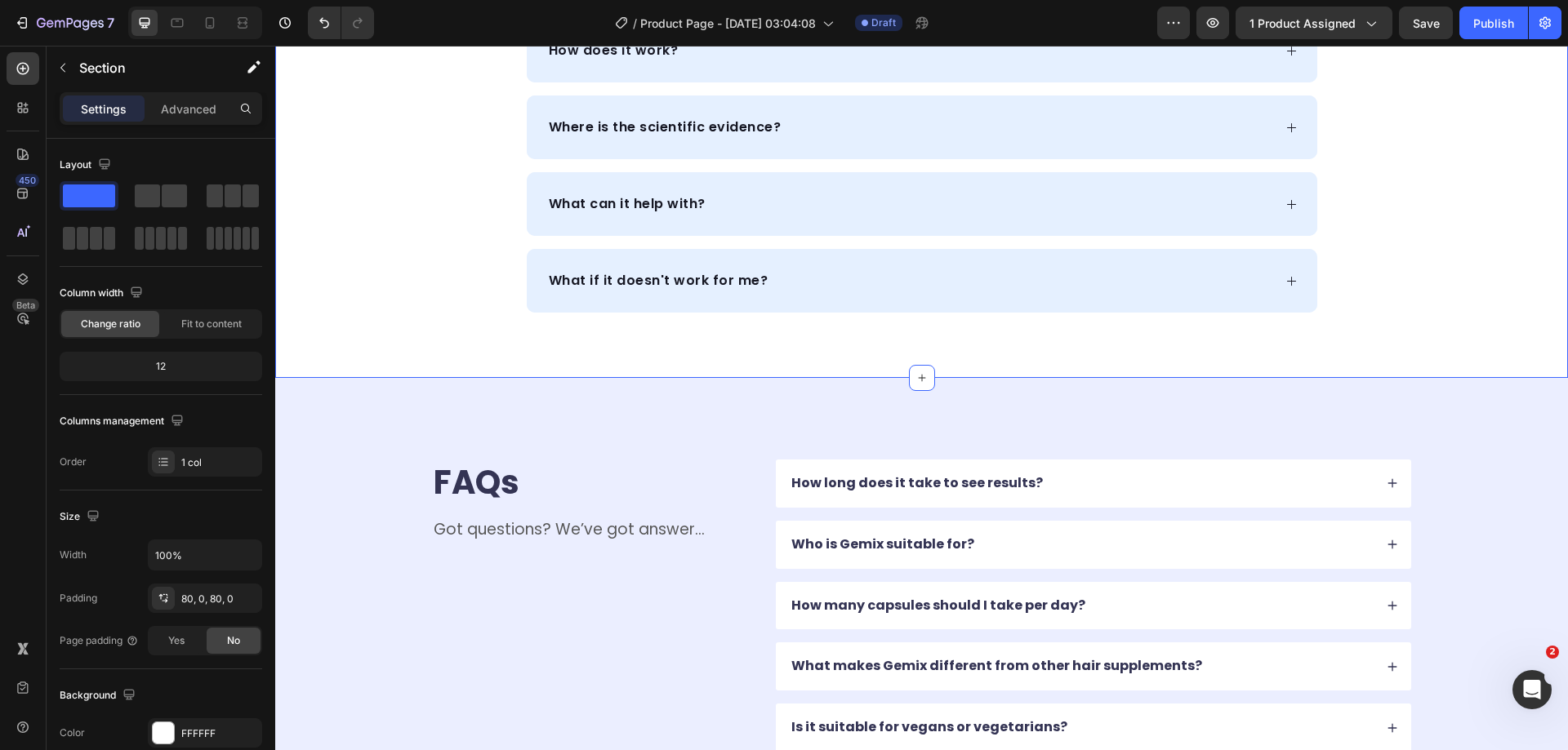
scroll to position [959, 0]
click at [1326, 427] on div "FAQs Heading Got questions? We’ve got answer... Text Block How long does it tak…" at bounding box center [921, 635] width 1293 height 517
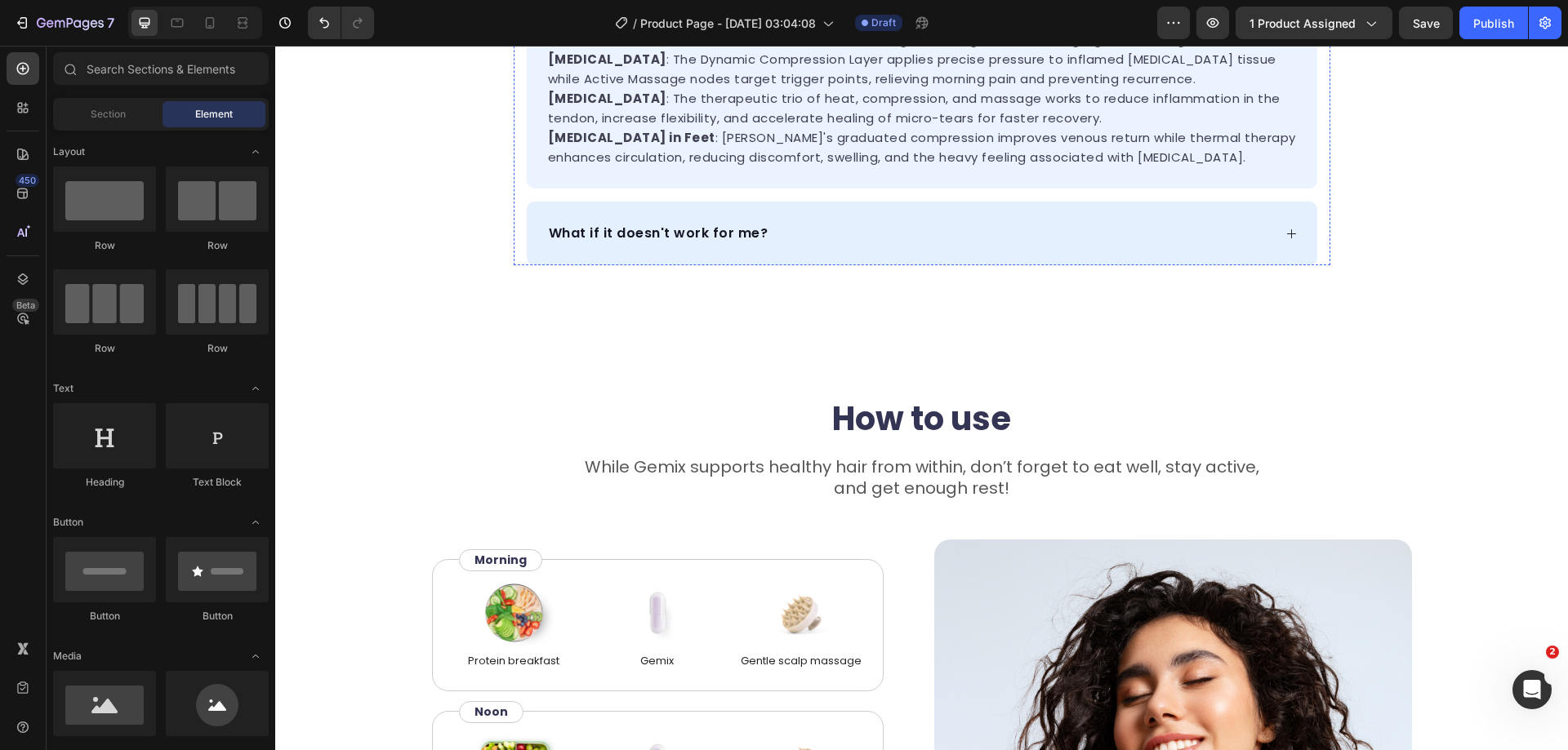
scroll to position [1225, 0]
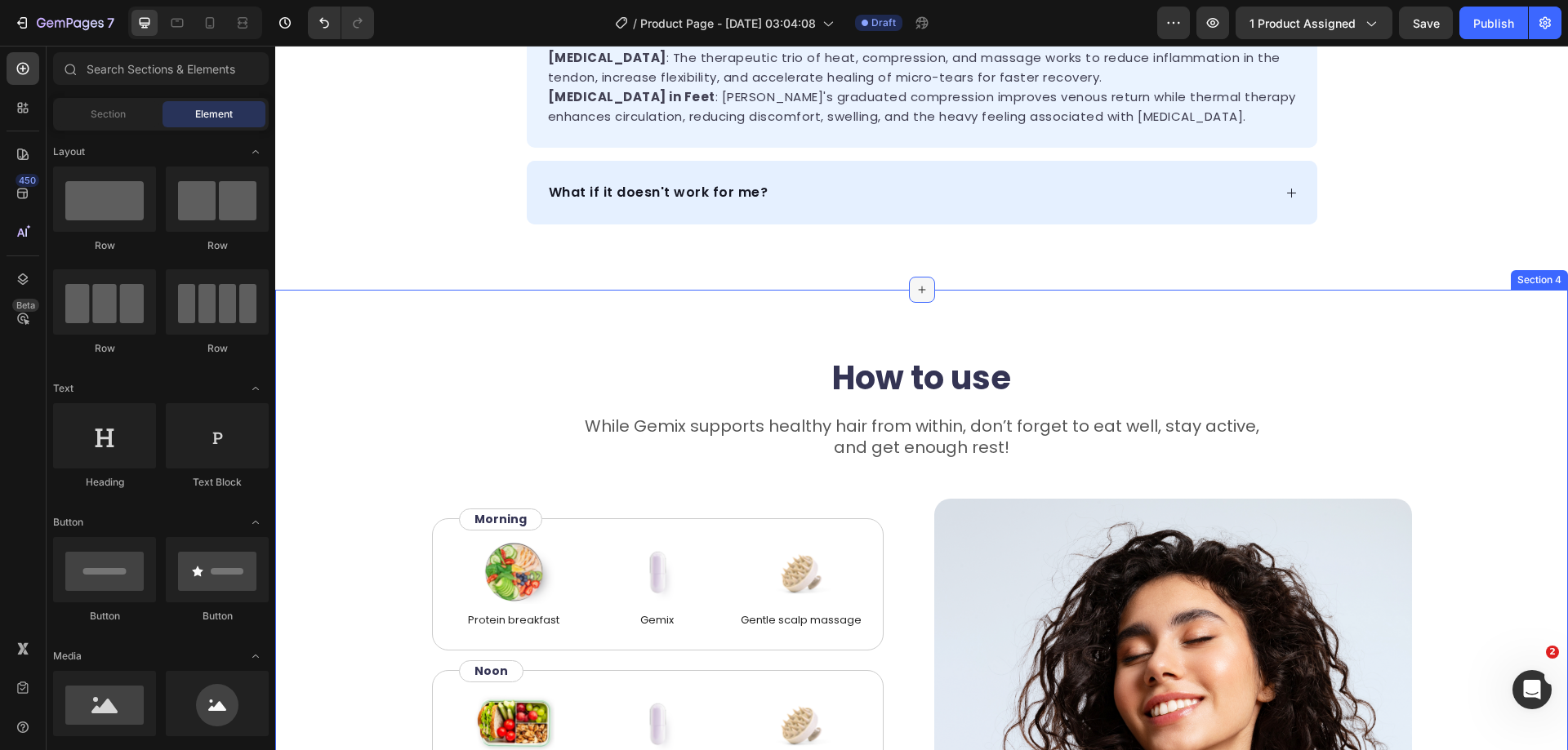
click at [915, 293] on icon at bounding box center [922, 290] width 13 height 13
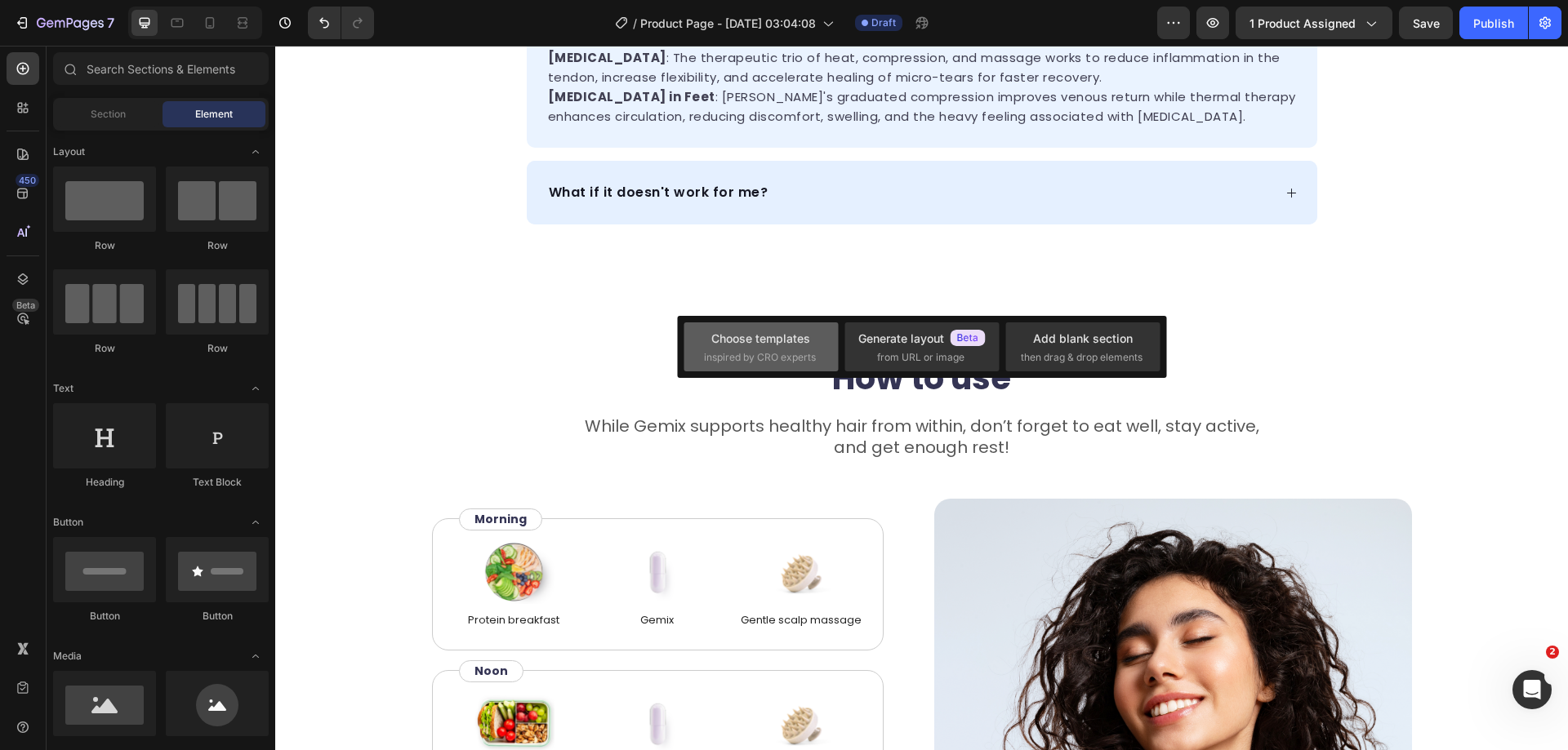
click at [808, 346] on div "Choose templates" at bounding box center [761, 339] width 99 height 17
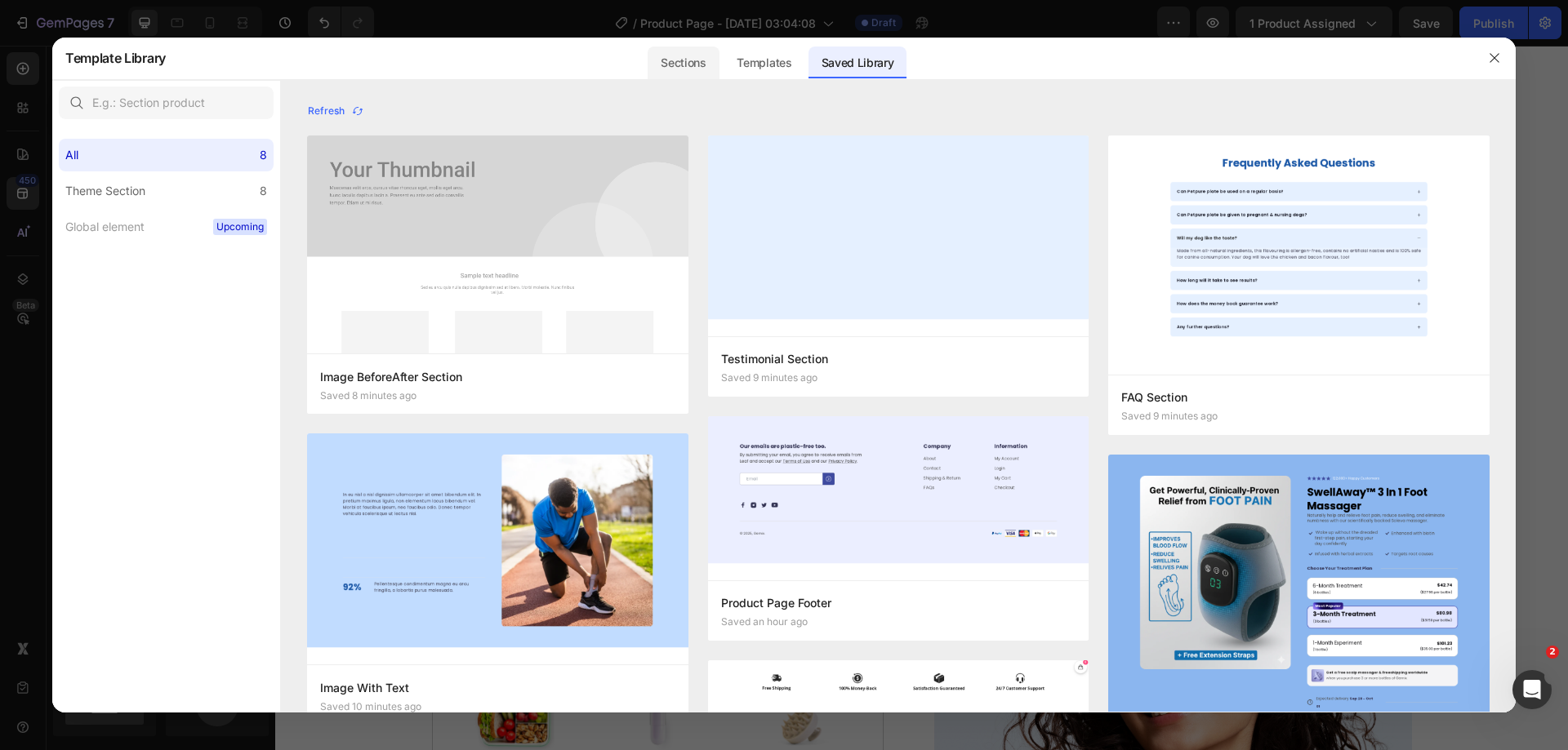
click at [683, 62] on div "Sections" at bounding box center [683, 63] width 71 height 32
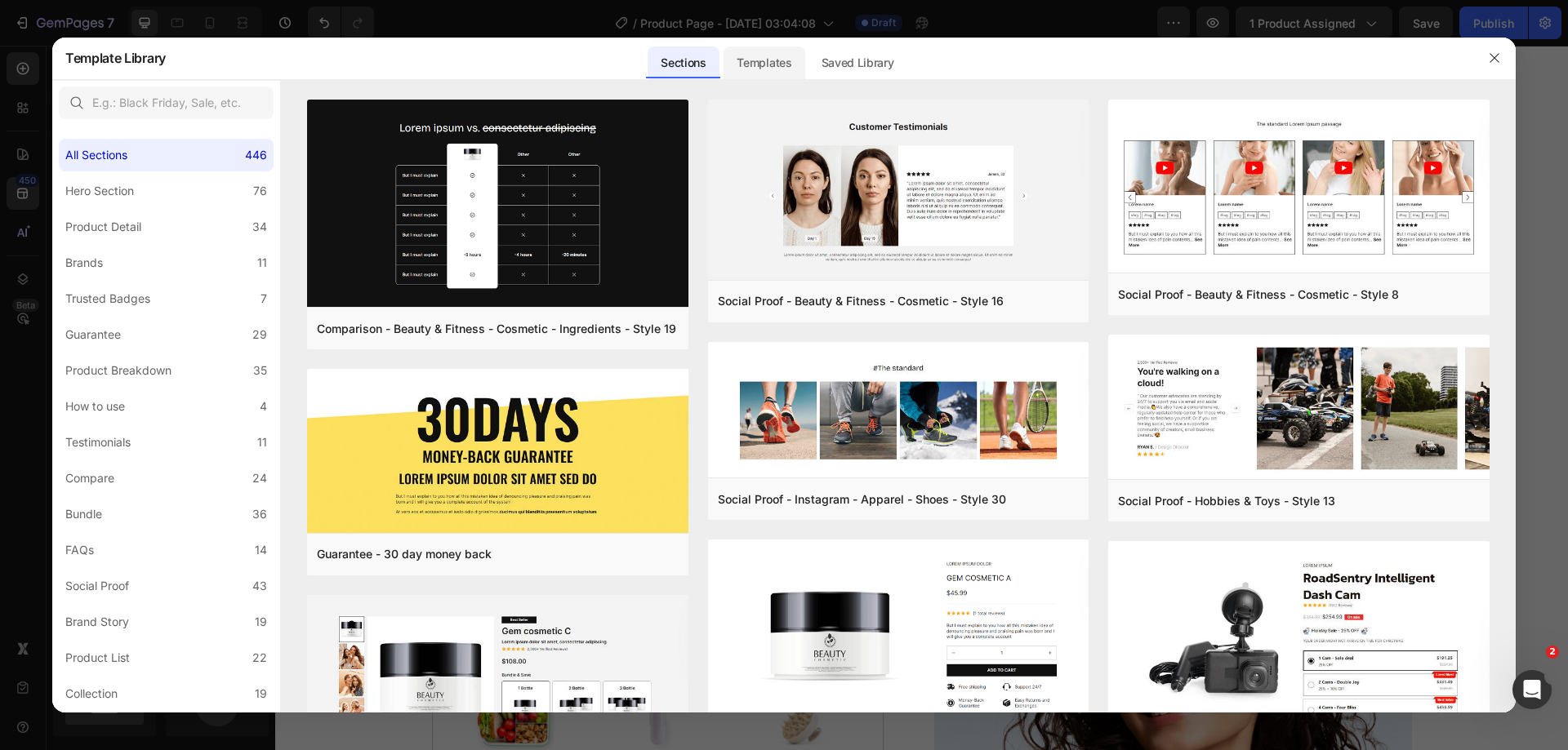
click at [773, 66] on div "Templates" at bounding box center [763, 63] width 81 height 32
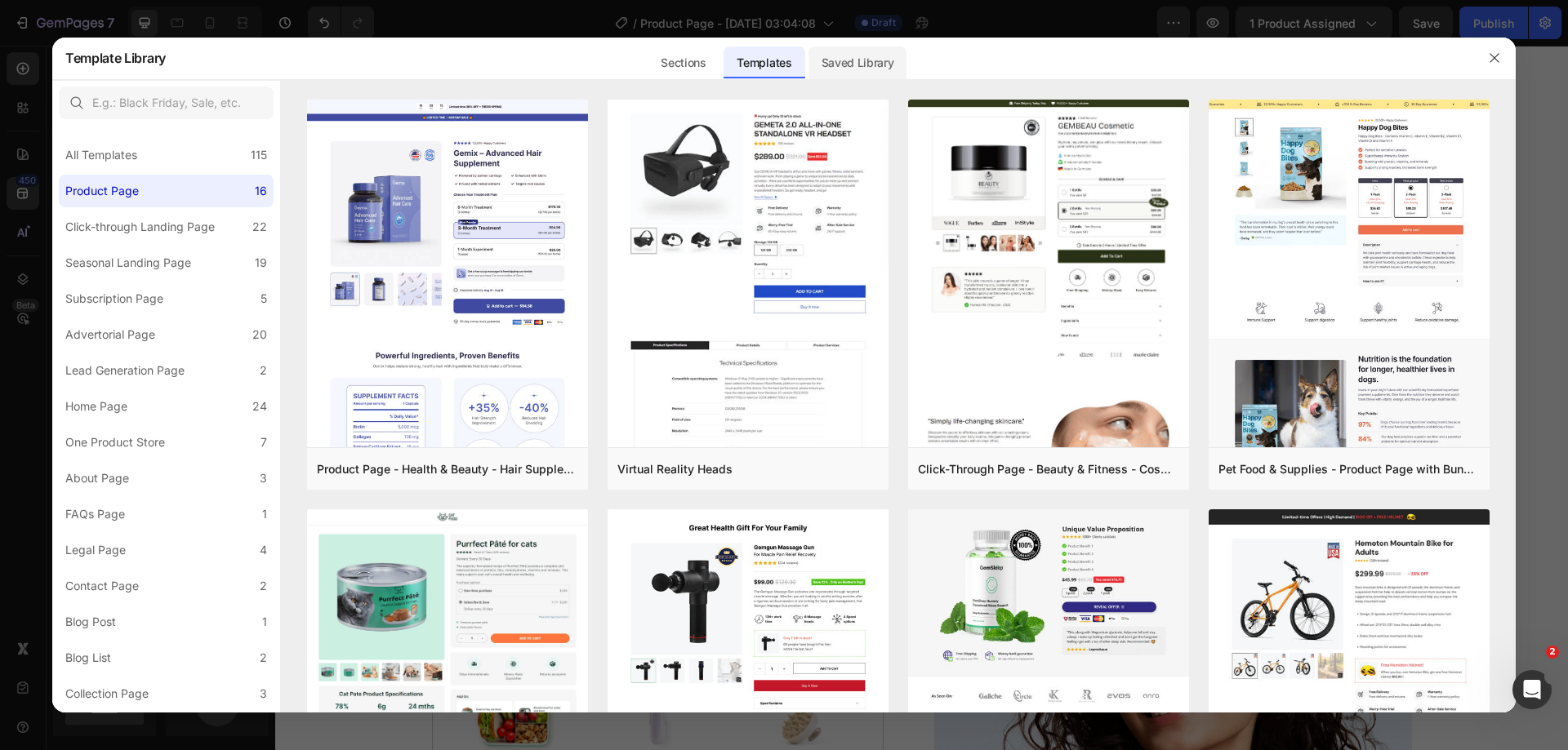
click at [889, 65] on div "Saved Library" at bounding box center [858, 63] width 99 height 32
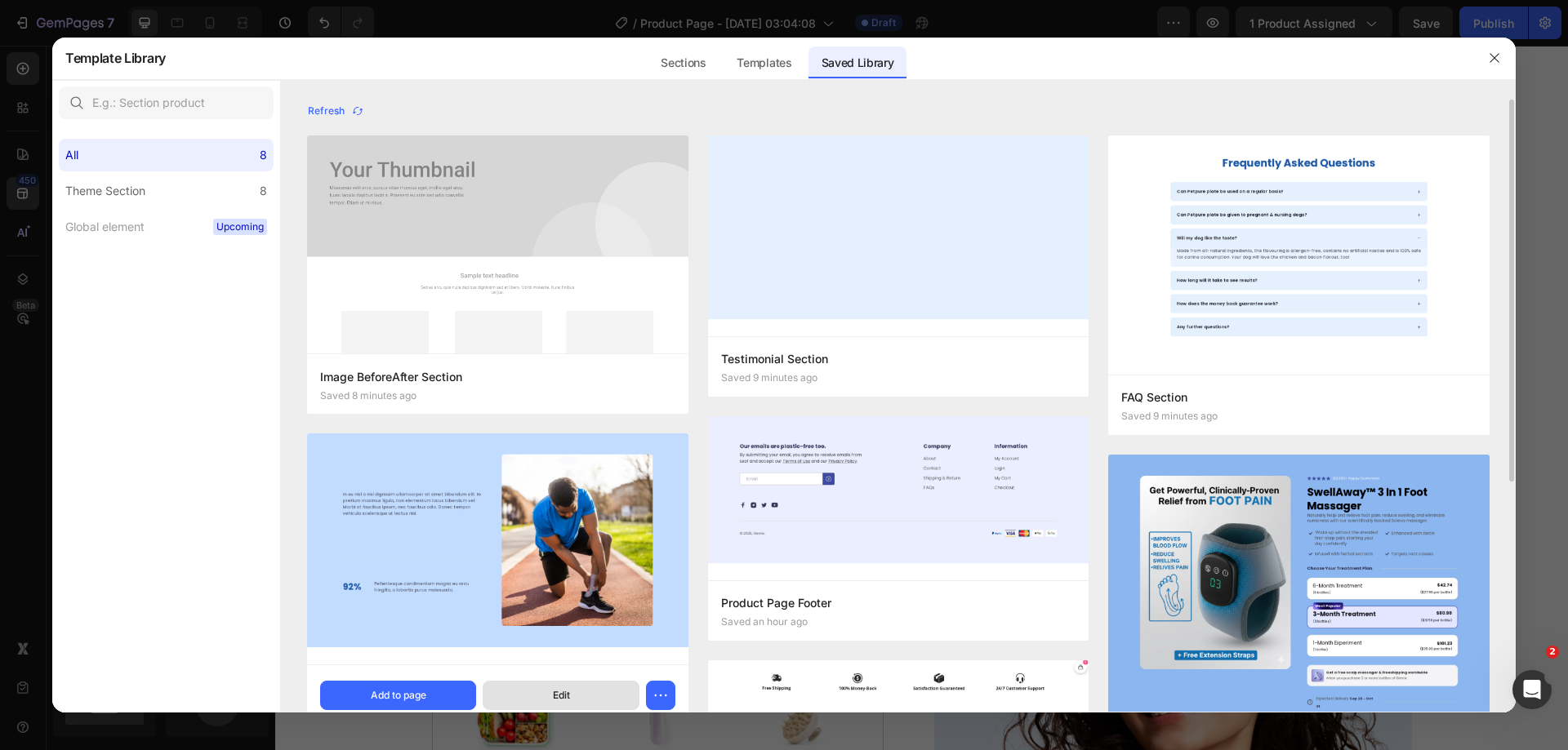
scroll to position [163, 0]
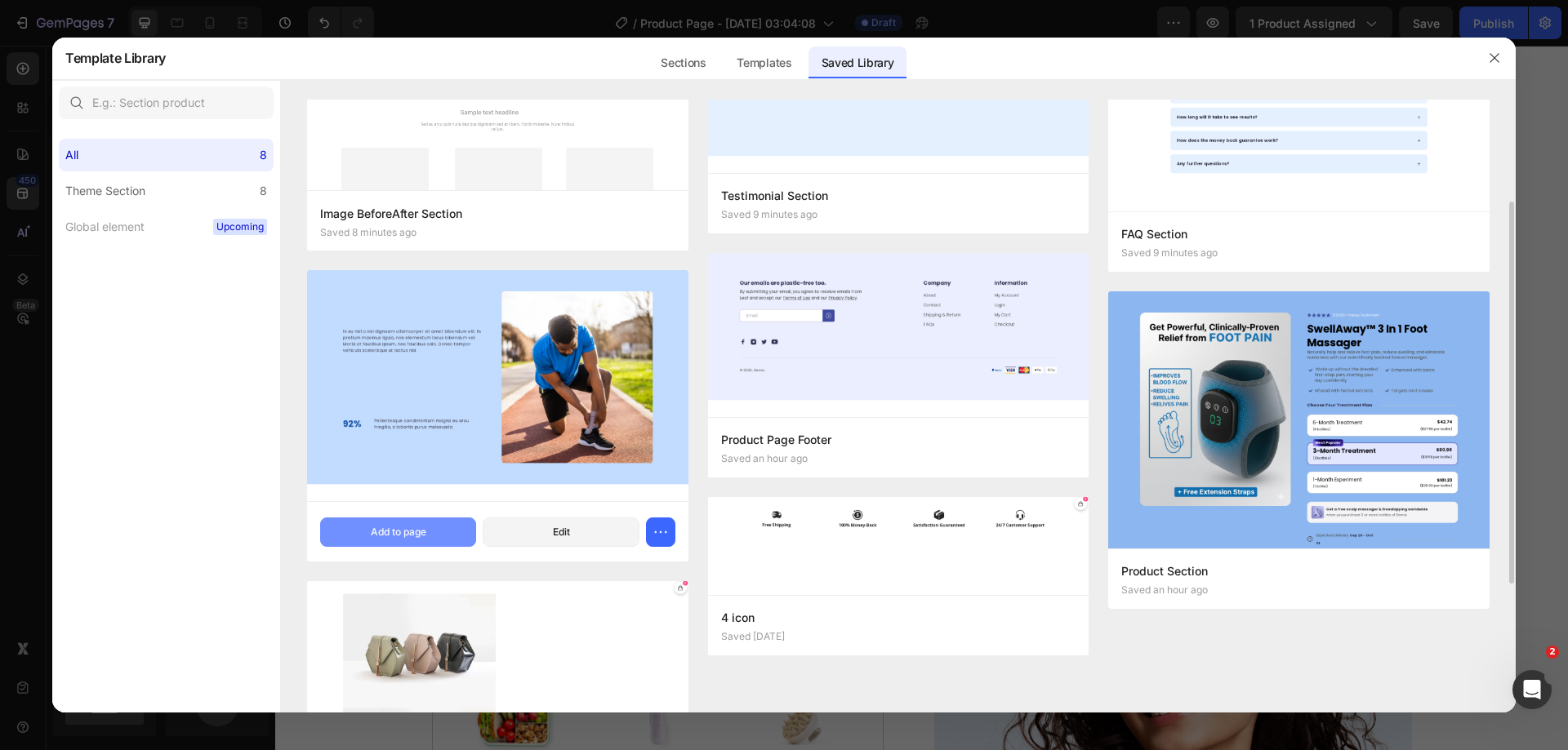
click at [408, 539] on div "Add to page" at bounding box center [398, 531] width 55 height 14
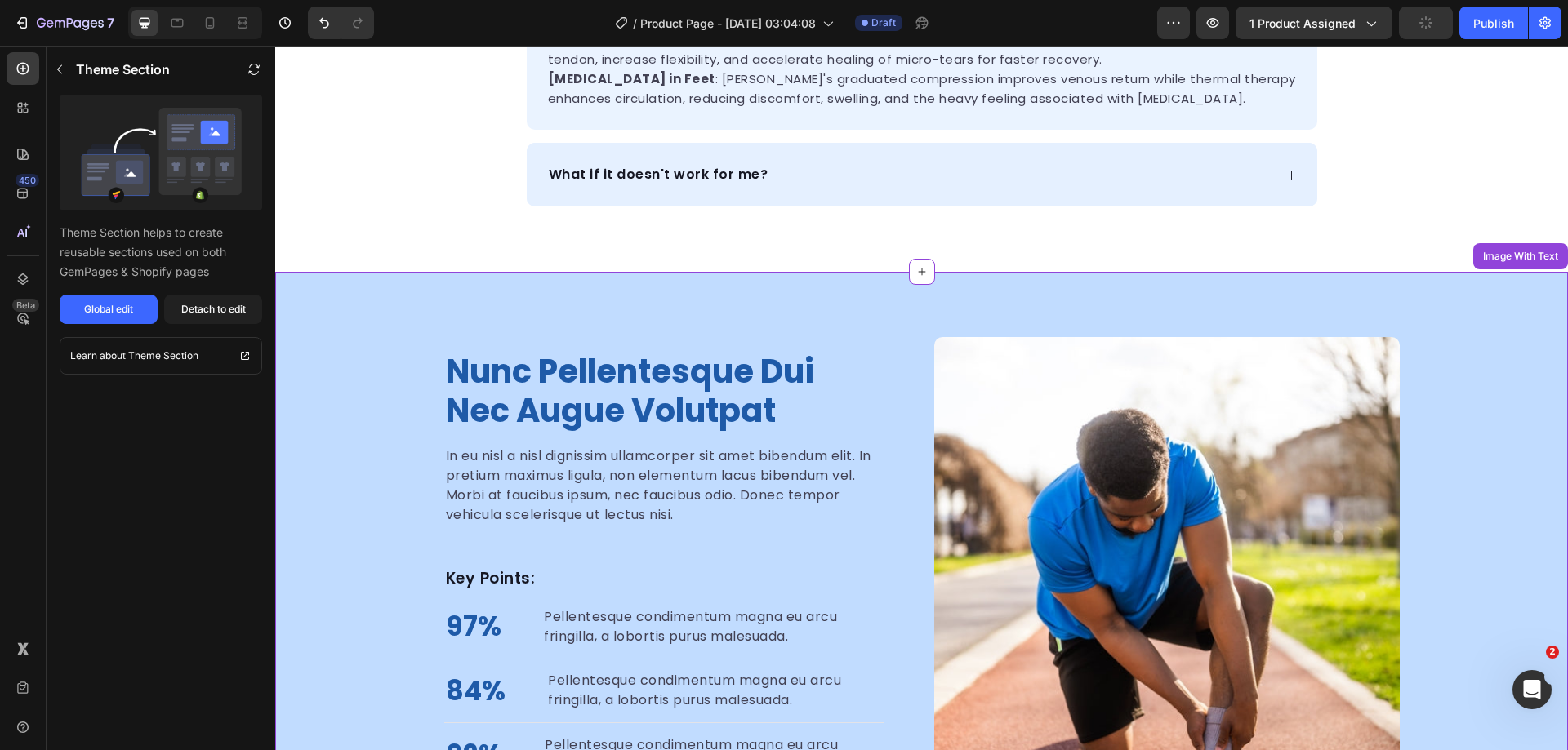
scroll to position [1224, 0]
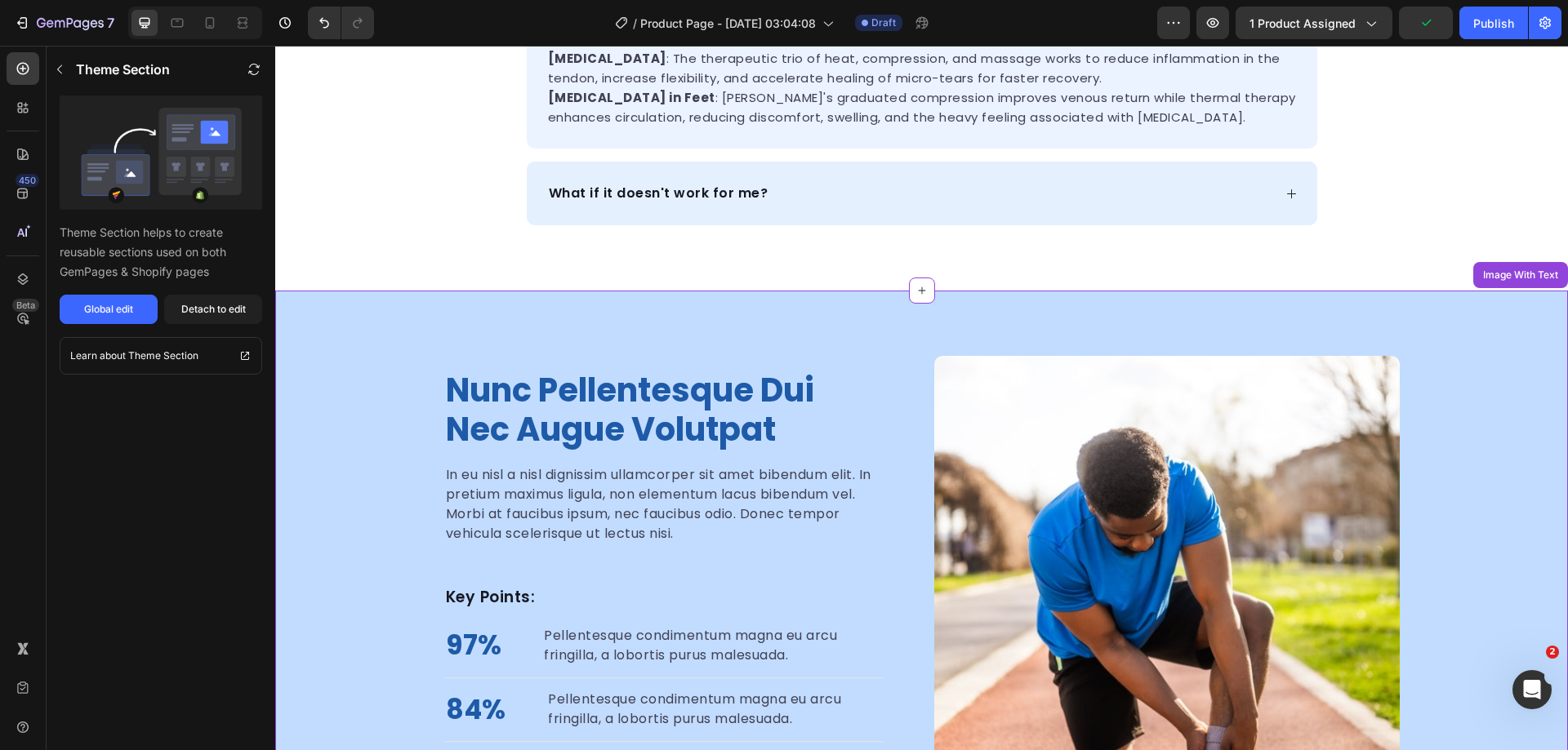
click at [638, 392] on h2 "nunc pellentesque dui nec augue volutpat" at bounding box center [664, 410] width 439 height 82
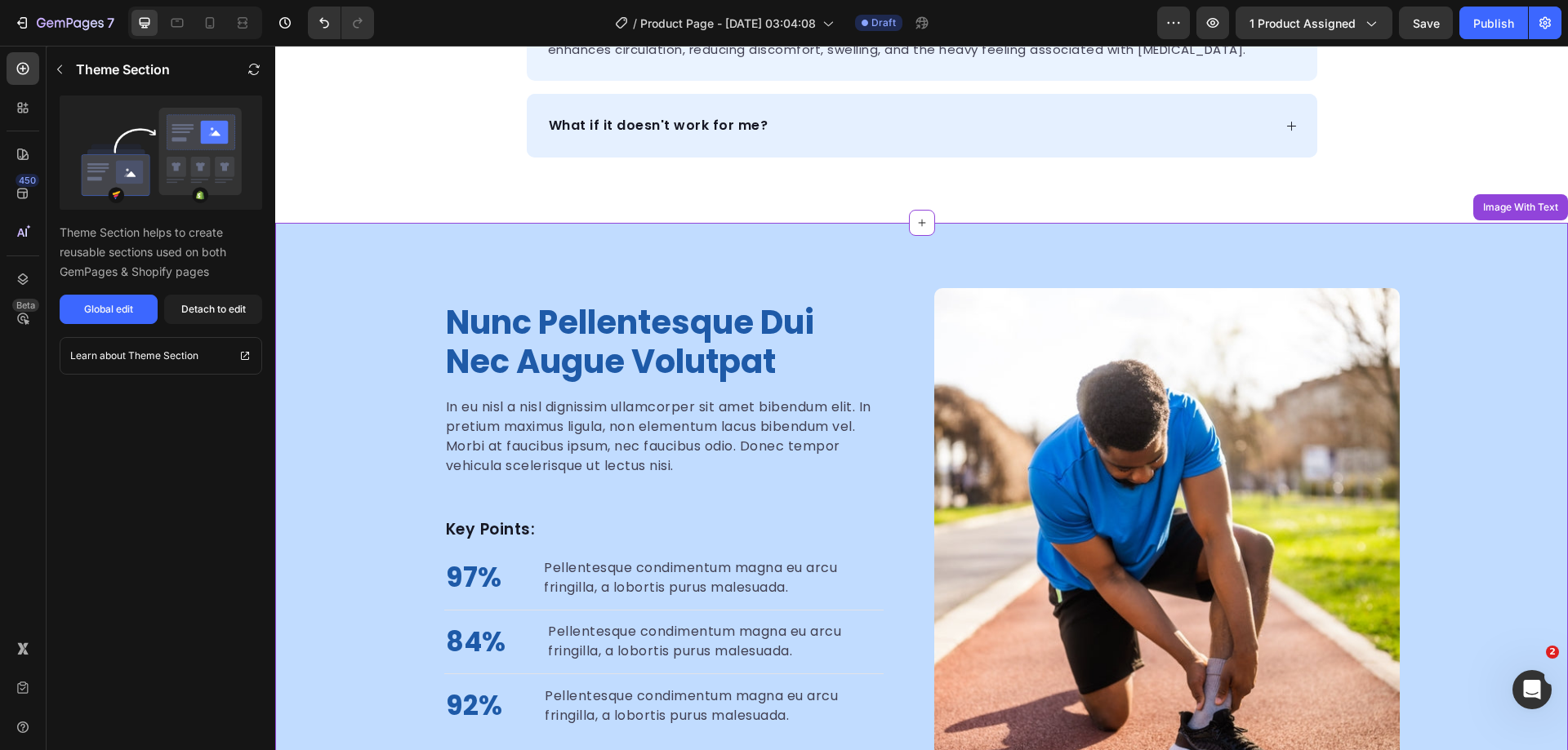
scroll to position [1387, 0]
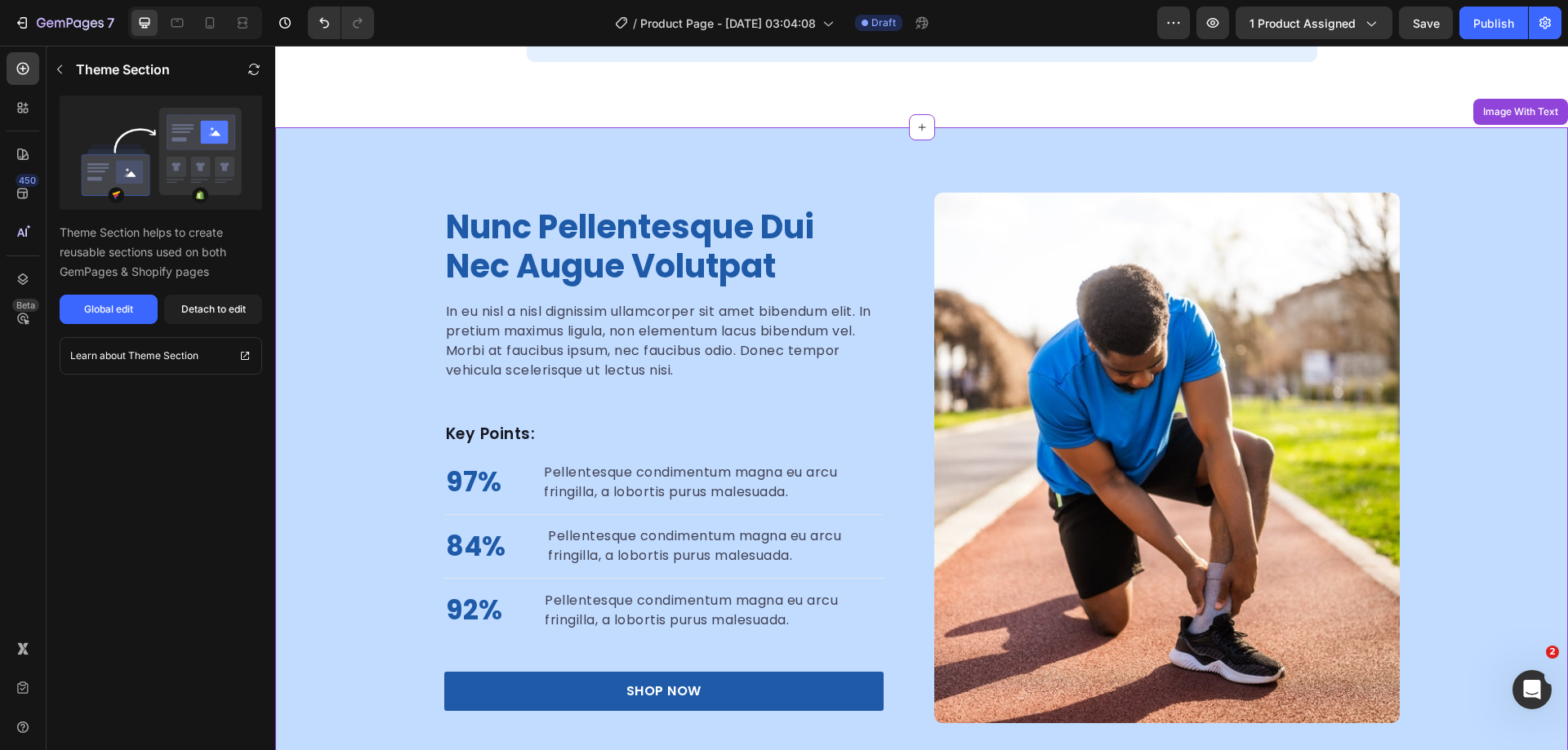
click at [635, 240] on h2 "nunc pellentesque dui nec augue volutpat" at bounding box center [664, 247] width 439 height 82
click at [214, 306] on div "Detach to edit" at bounding box center [214, 309] width 65 height 14
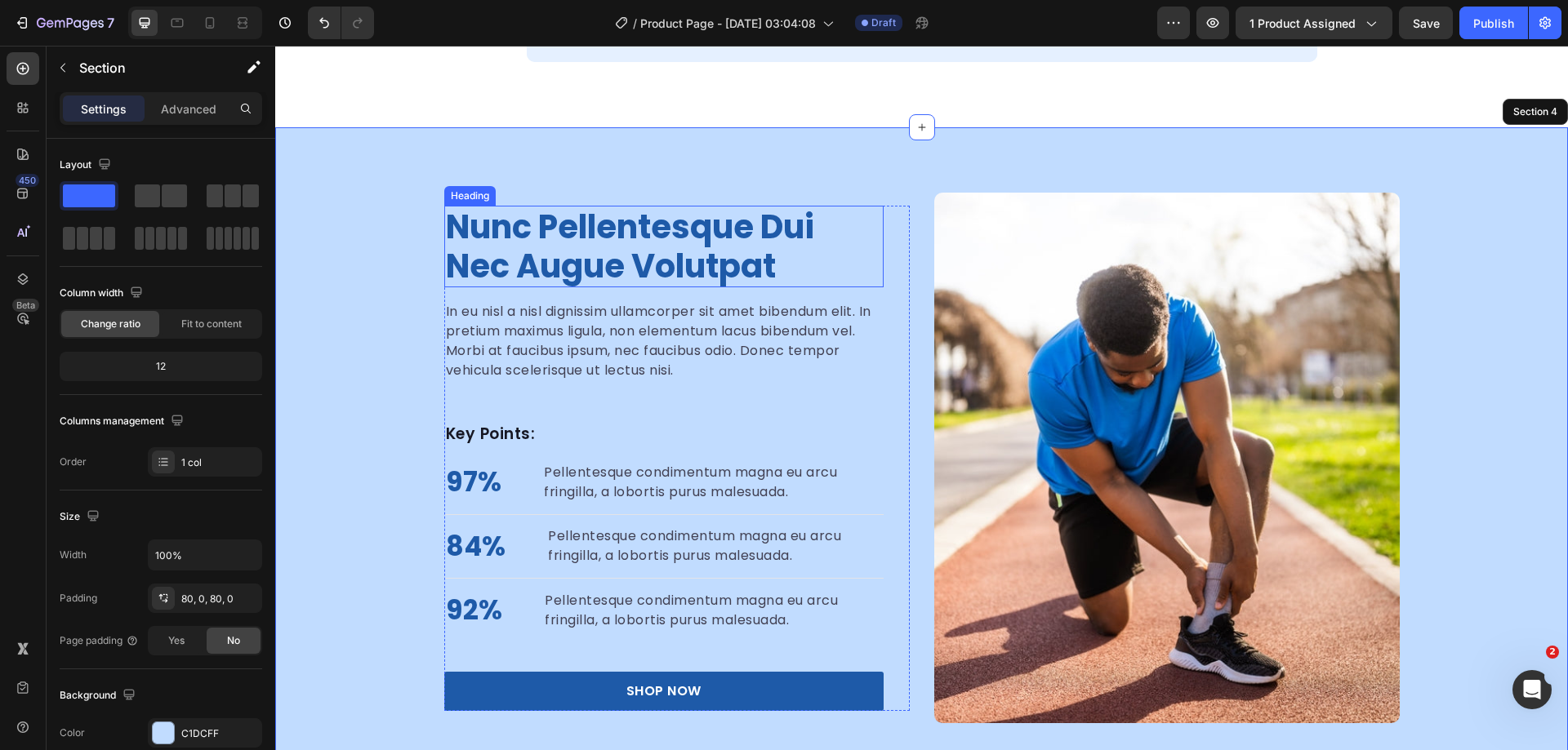
click at [733, 248] on h2 "nunc pellentesque dui nec augue volutpat" at bounding box center [664, 247] width 439 height 82
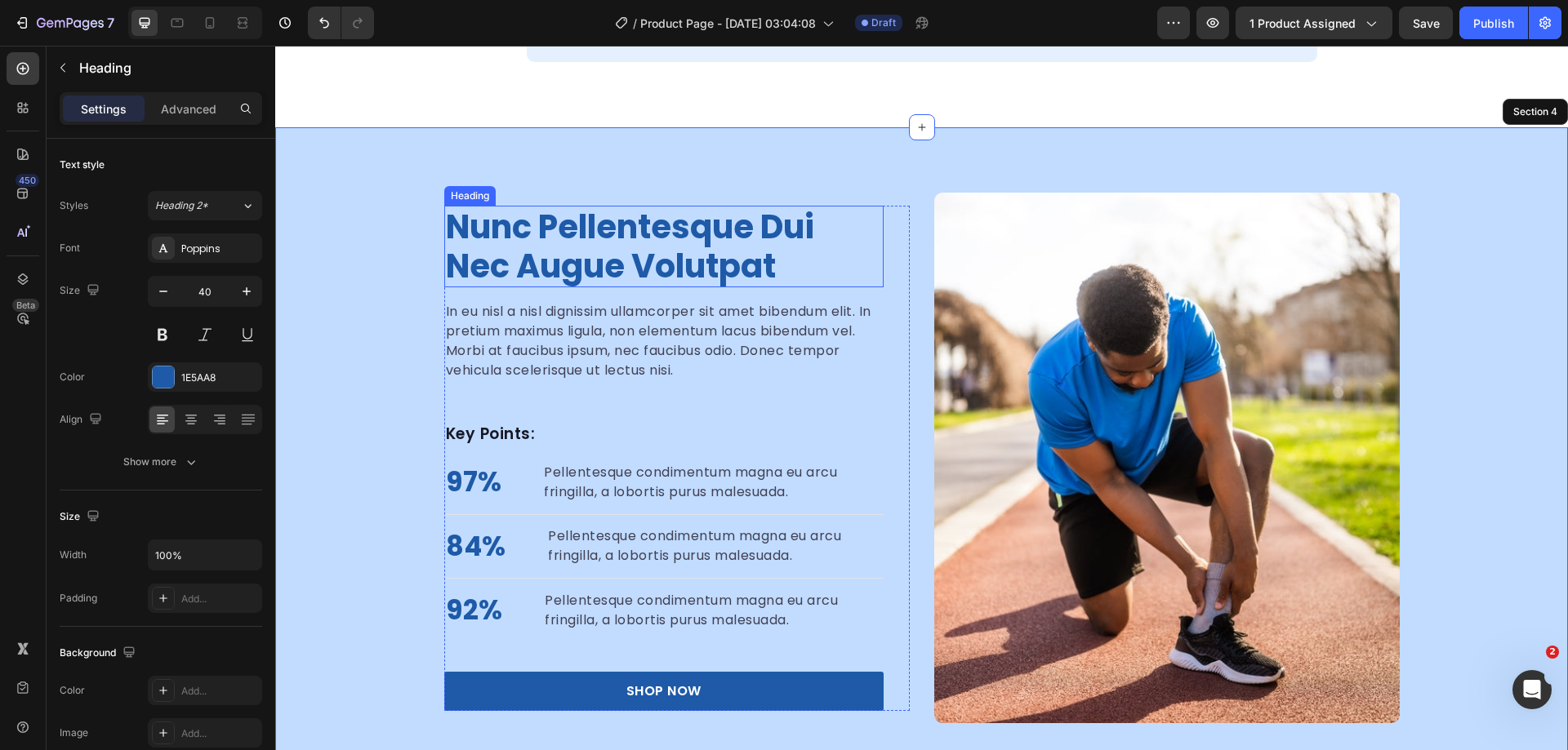
click at [733, 248] on h2 "nunc pellentesque dui nec augue volutpat" at bounding box center [664, 247] width 439 height 82
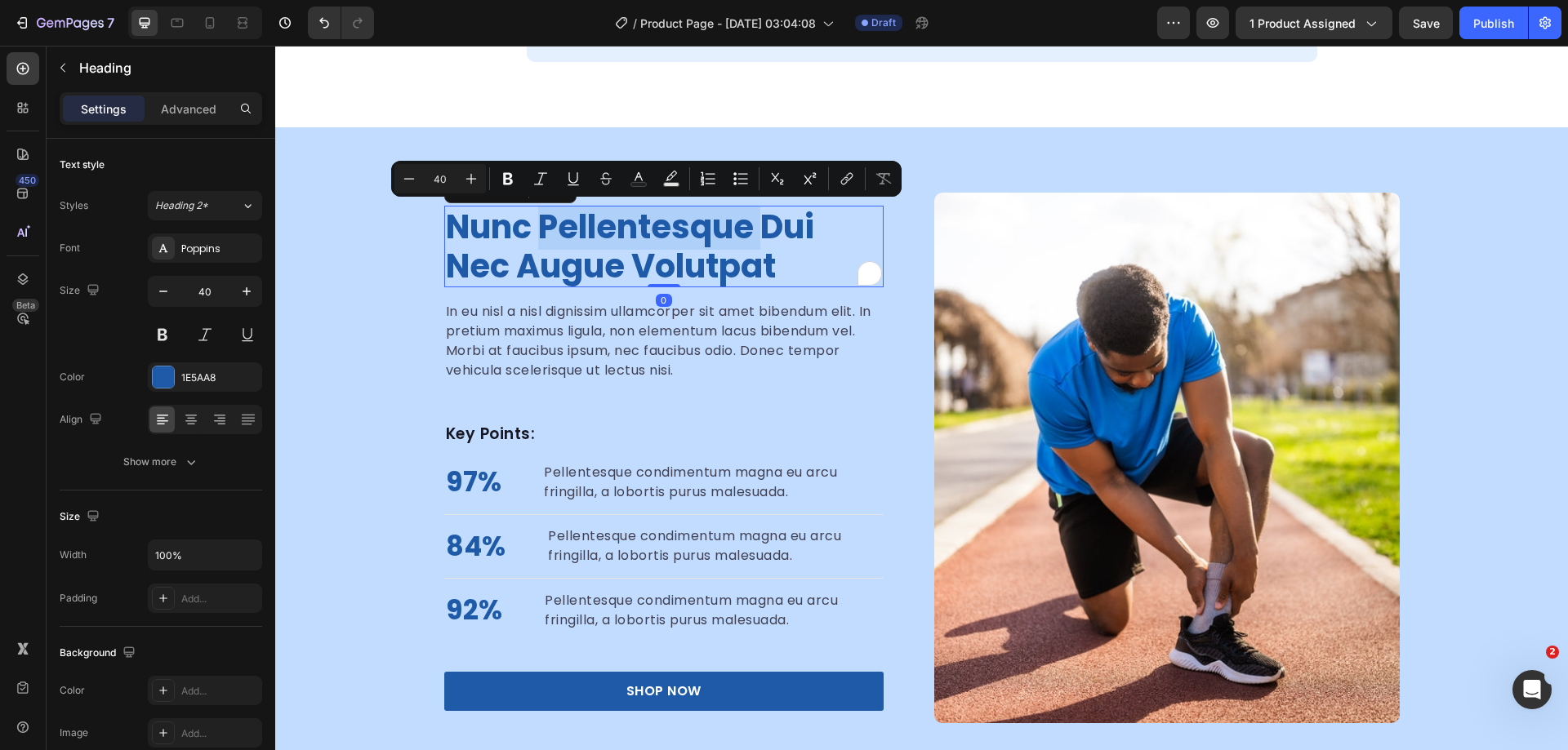
click at [643, 248] on p "nunc pellentesque dui nec augue volutpat" at bounding box center [663, 246] width 436 height 78
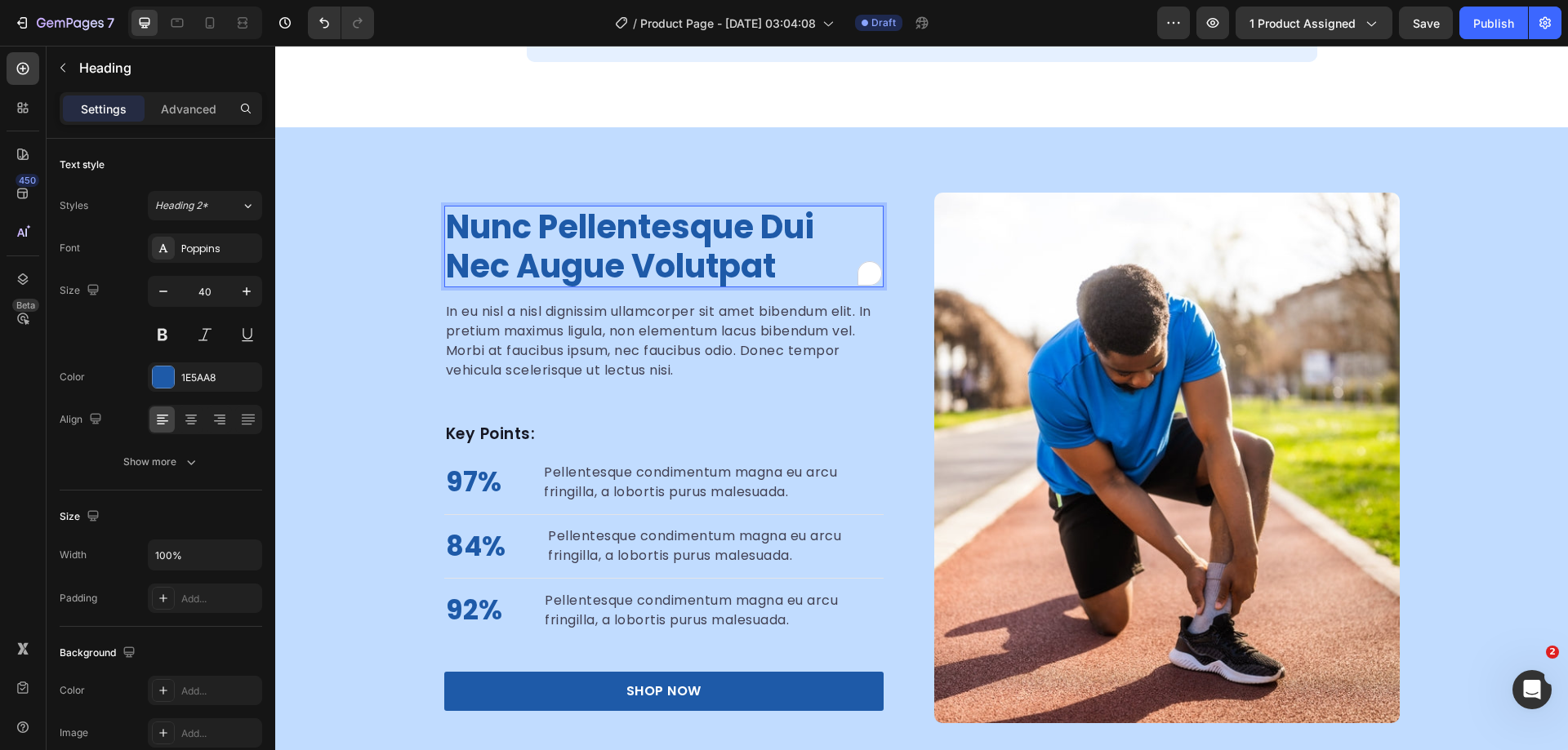
click at [704, 260] on p "nunc pellentesque dui nec augue volutpat" at bounding box center [663, 246] width 436 height 78
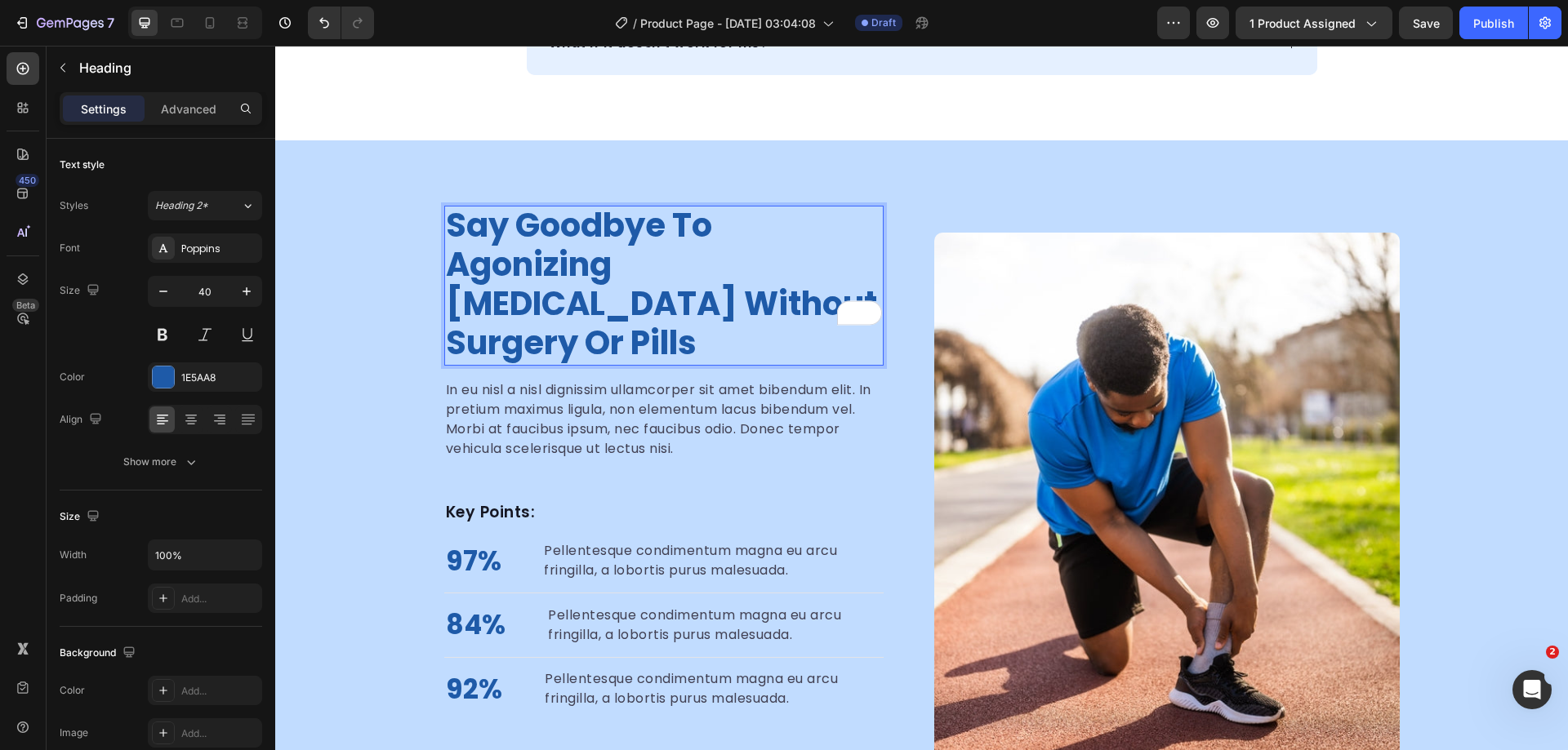
scroll to position [2, 0]
drag, startPoint x: 770, startPoint y: 261, endPoint x: 445, endPoint y: 277, distance: 325.4
click at [446, 277] on p "Say Goodbye to Agonizing Foot Pain Without Surgery or Pills" at bounding box center [663, 284] width 436 height 156
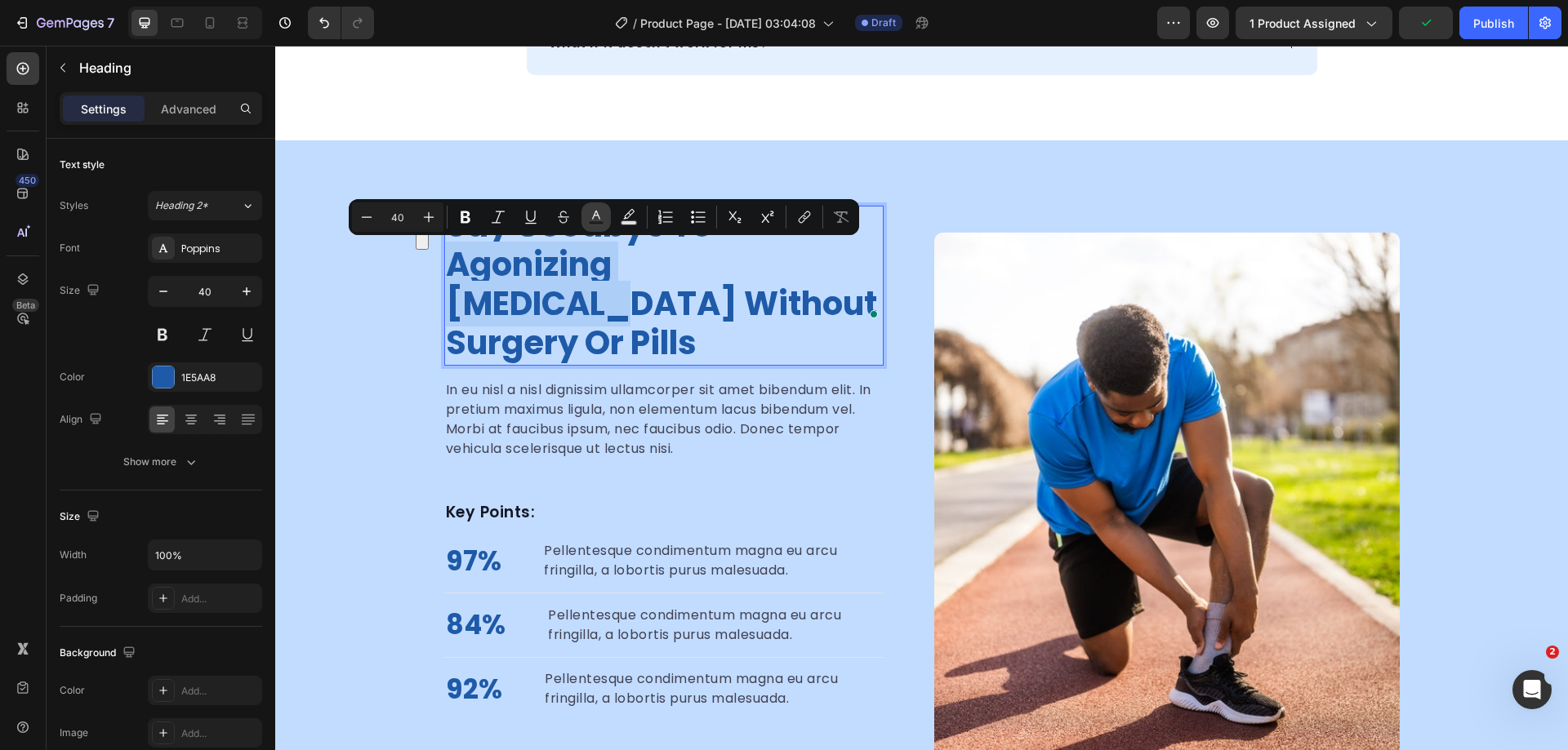
click at [595, 218] on icon "Editor contextual toolbar" at bounding box center [596, 217] width 16 height 16
type input "1E5AA8"
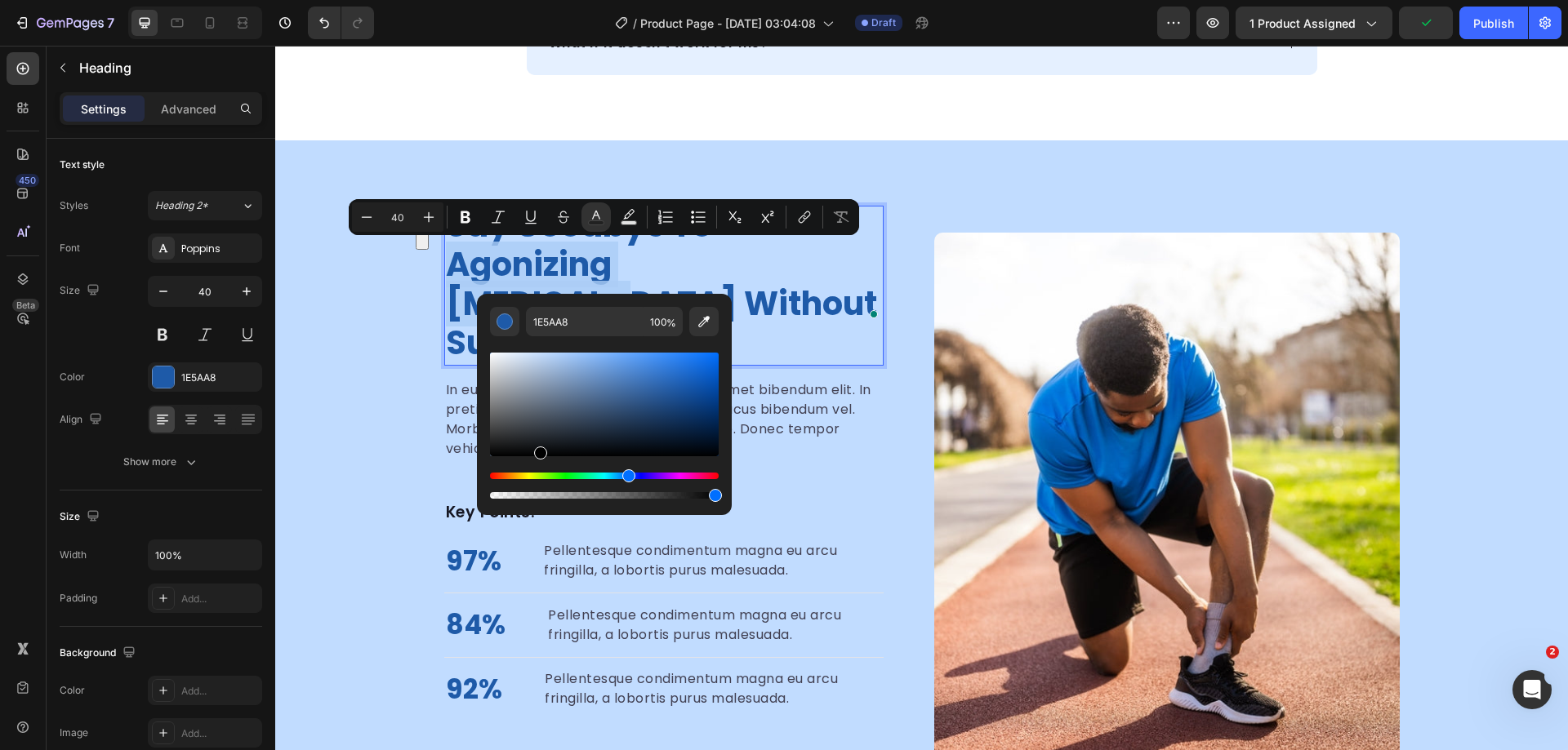
drag, startPoint x: 552, startPoint y: 388, endPoint x: 540, endPoint y: 490, distance: 102.7
click at [540, 490] on div "Editor contextual toolbar" at bounding box center [604, 426] width 229 height 153
type input "000000"
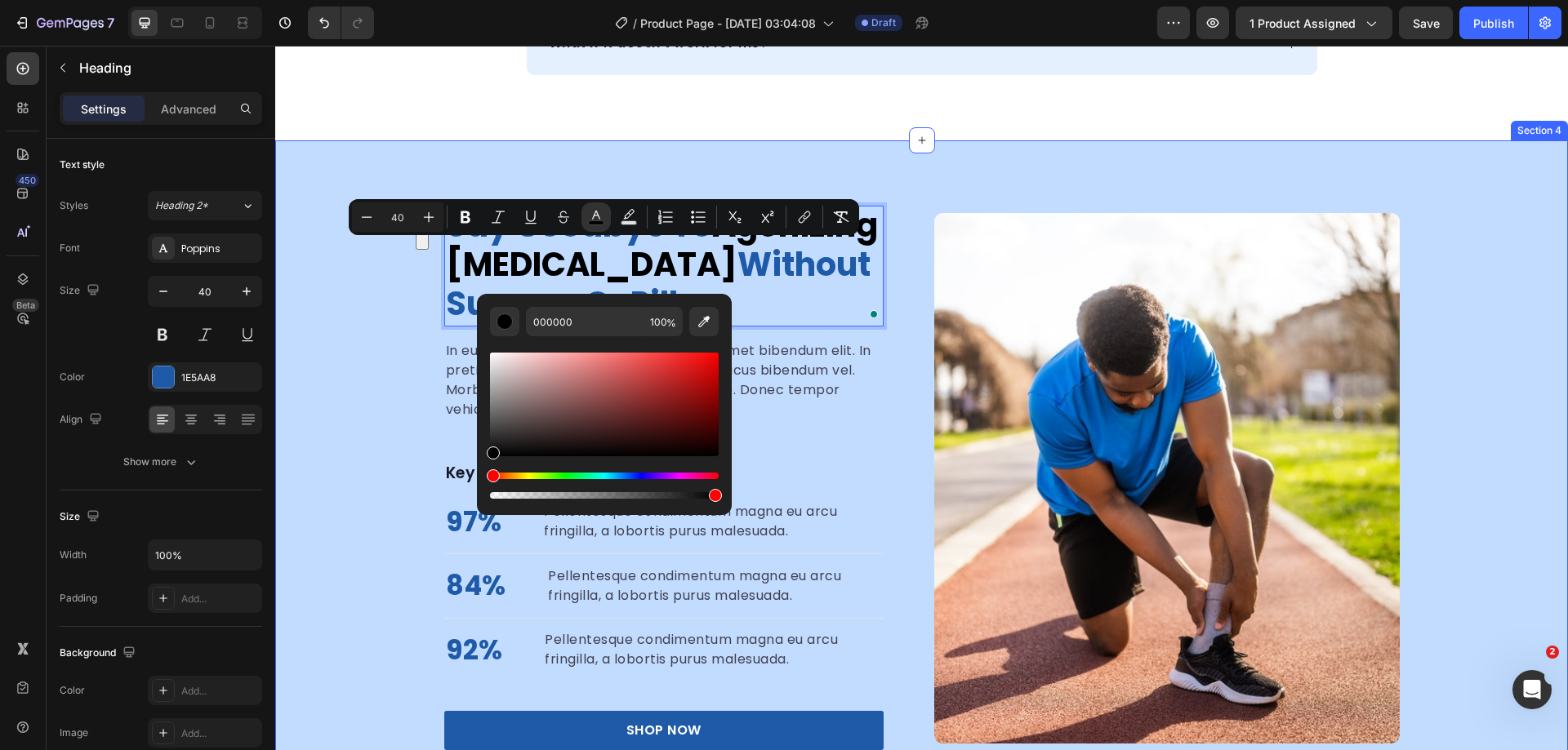
click at [358, 369] on div "Say Goodbye to Agonizing Foot Pain Without Surgery or Pills Heading 0 In eu nis…" at bounding box center [921, 478] width 1293 height 545
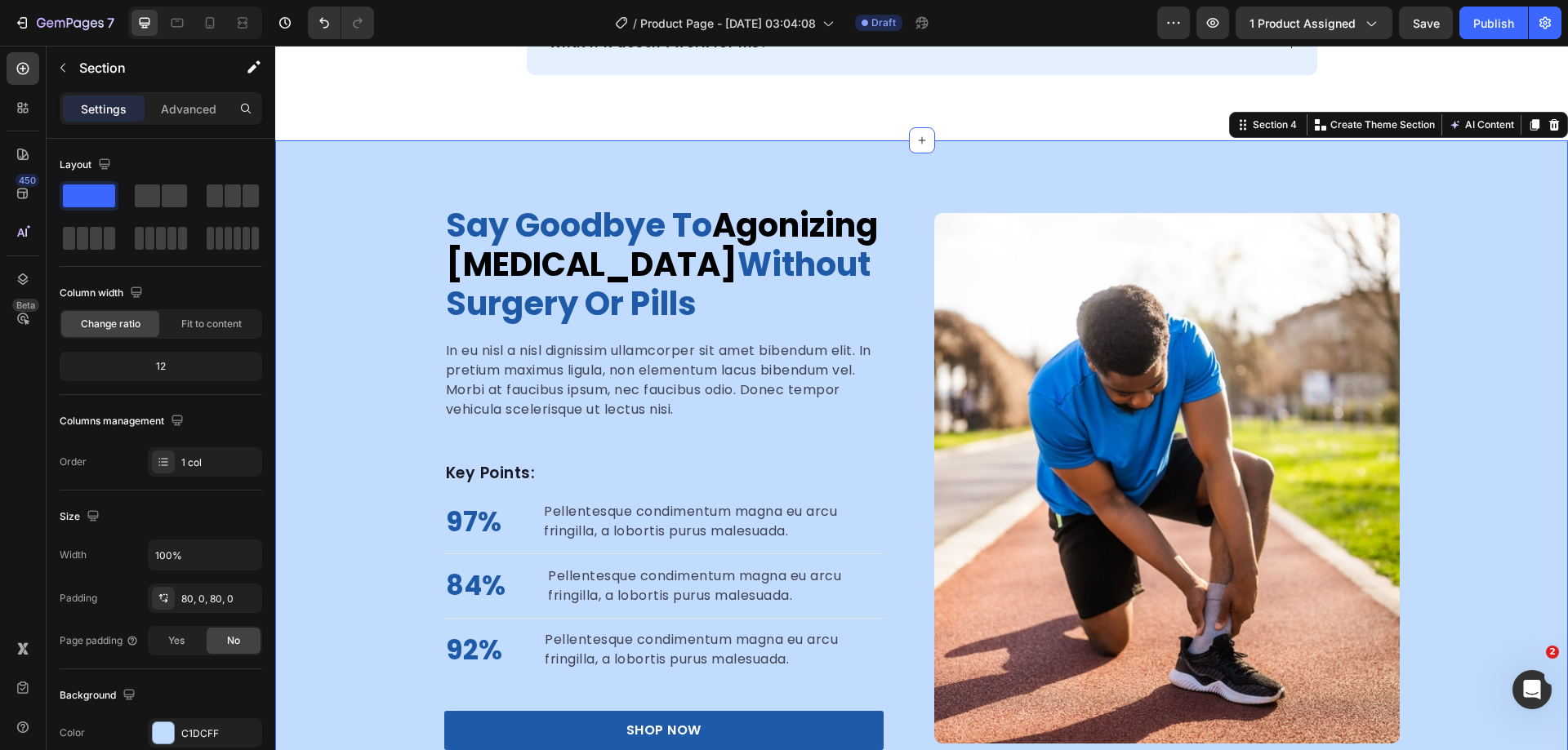
click at [1482, 296] on div "Say Goodbye to Agonizing Foot Pain Without Surgery or Pills Heading In eu nisl …" at bounding box center [921, 478] width 1293 height 545
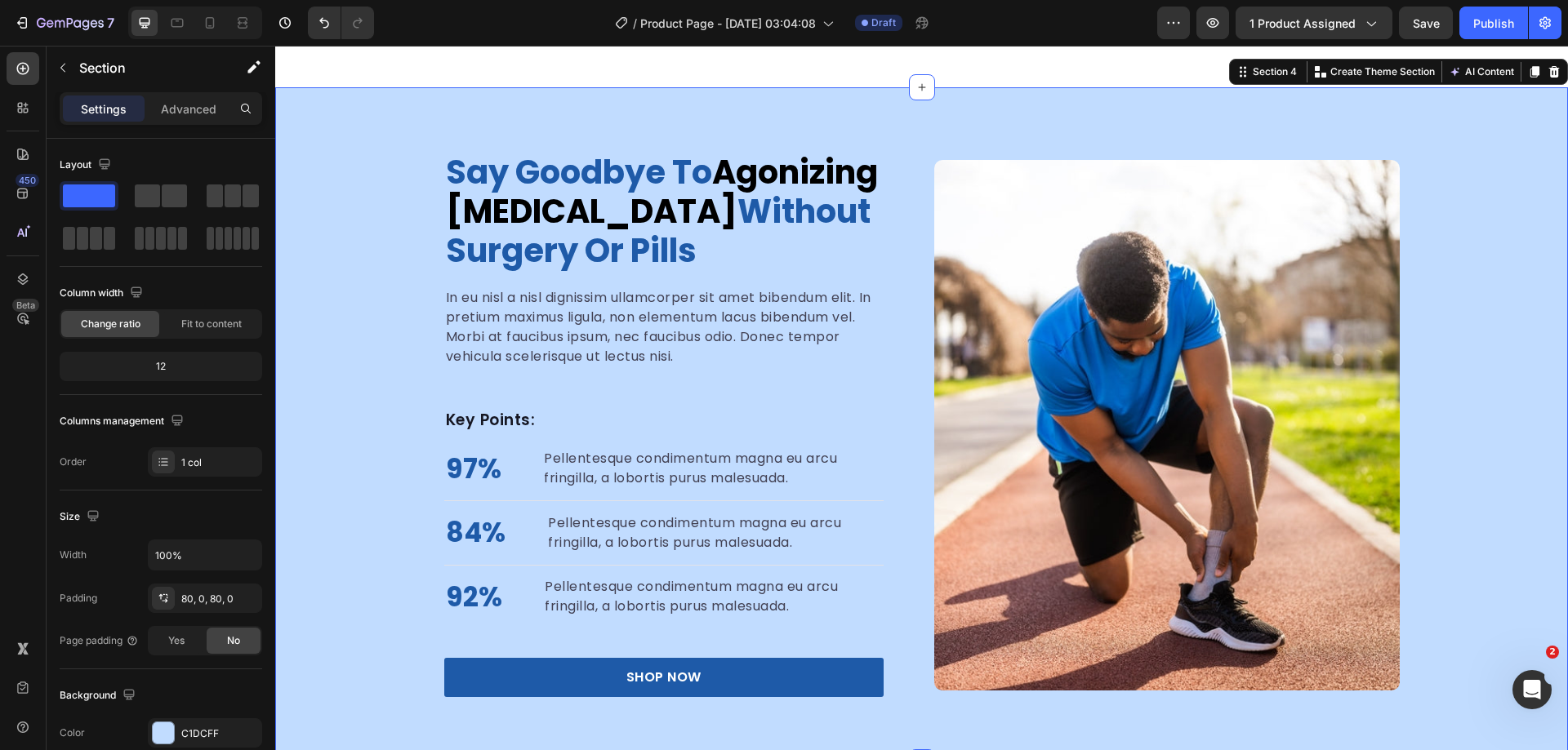
scroll to position [1456, 0]
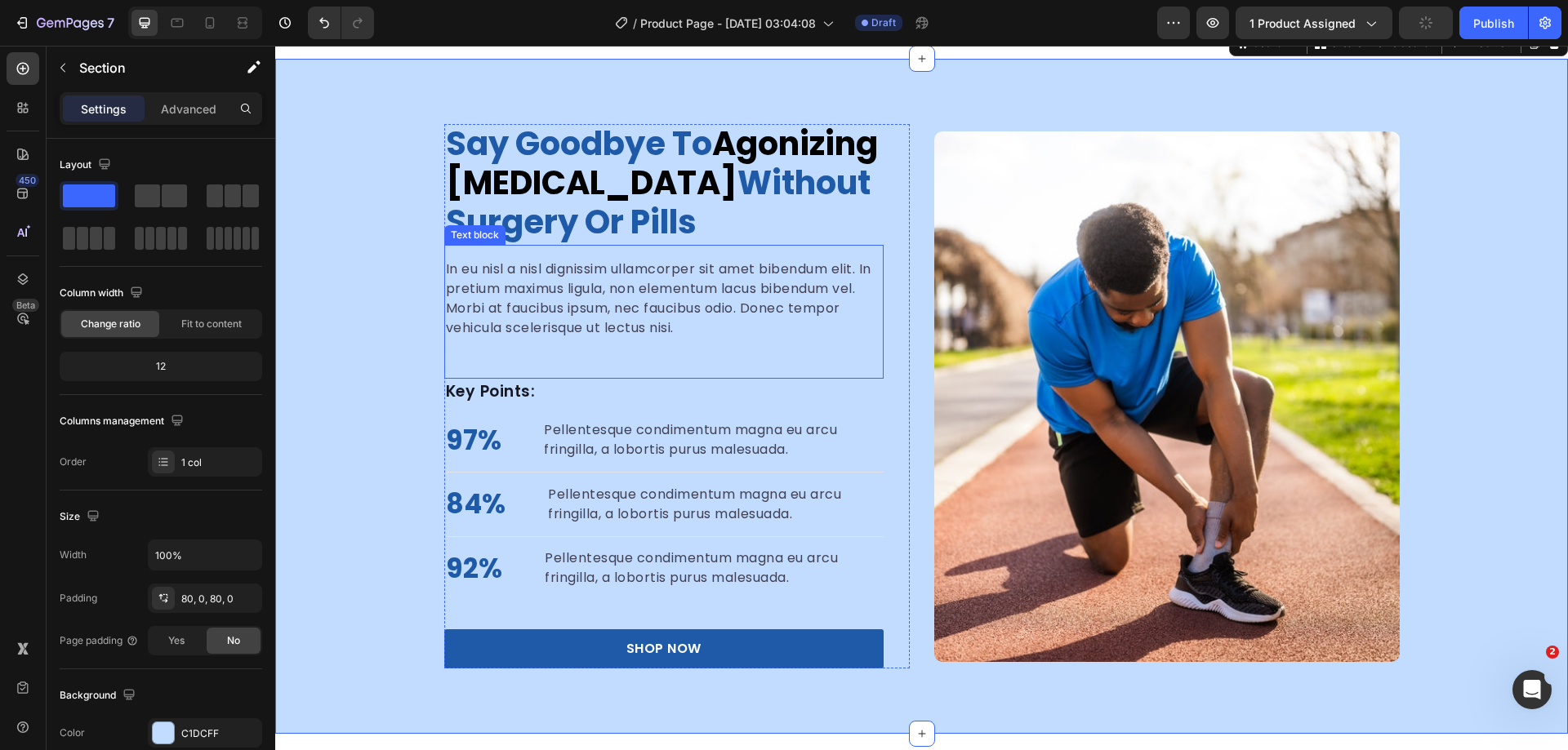
click at [512, 321] on p "In eu nisl a nisl dignissim ullamcorper sit amet bibendum elit. In pretium maxi…" at bounding box center [663, 299] width 436 height 78
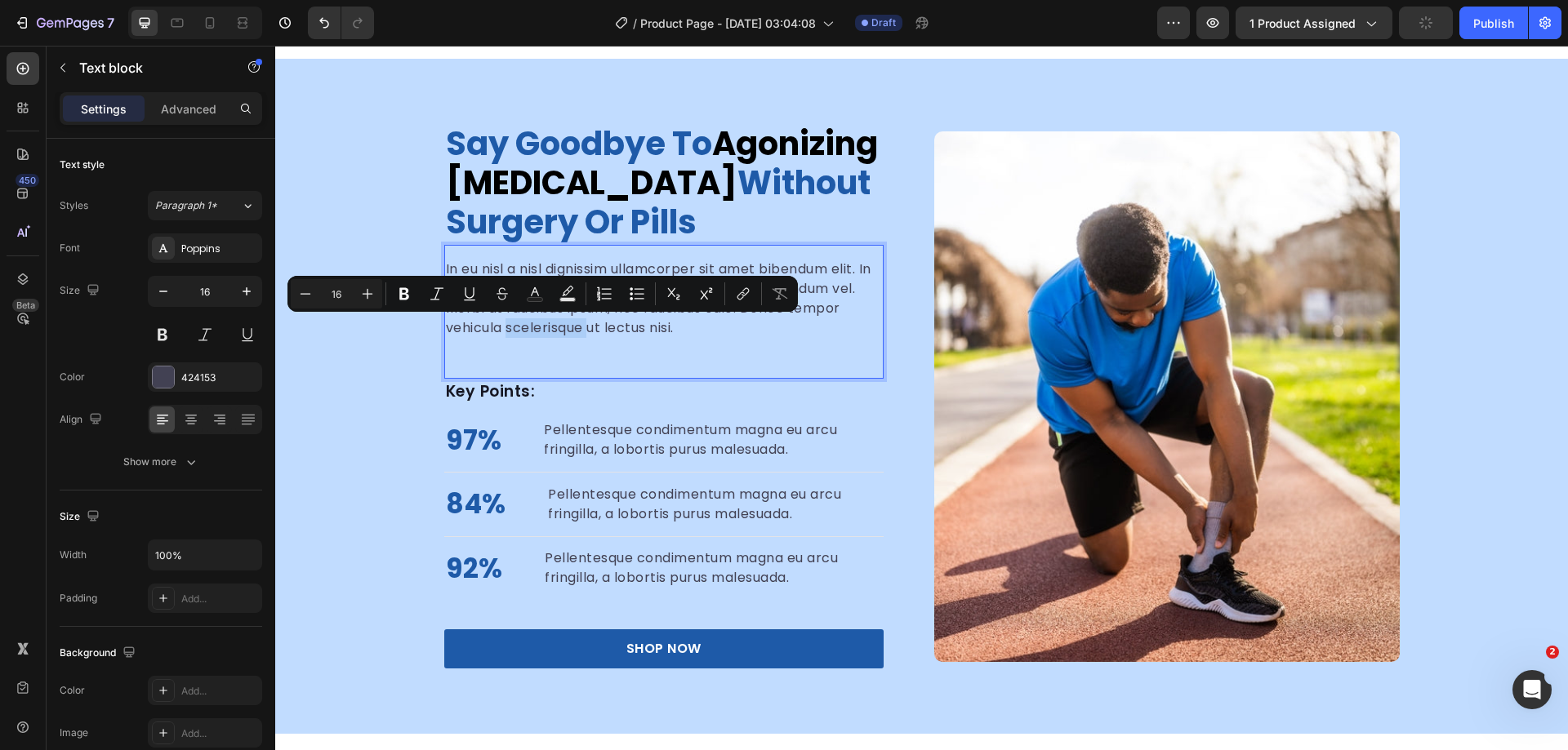
click at [569, 296] on icon "Editor contextual toolbar" at bounding box center [567, 293] width 16 height 16
type input "000000"
type input "77"
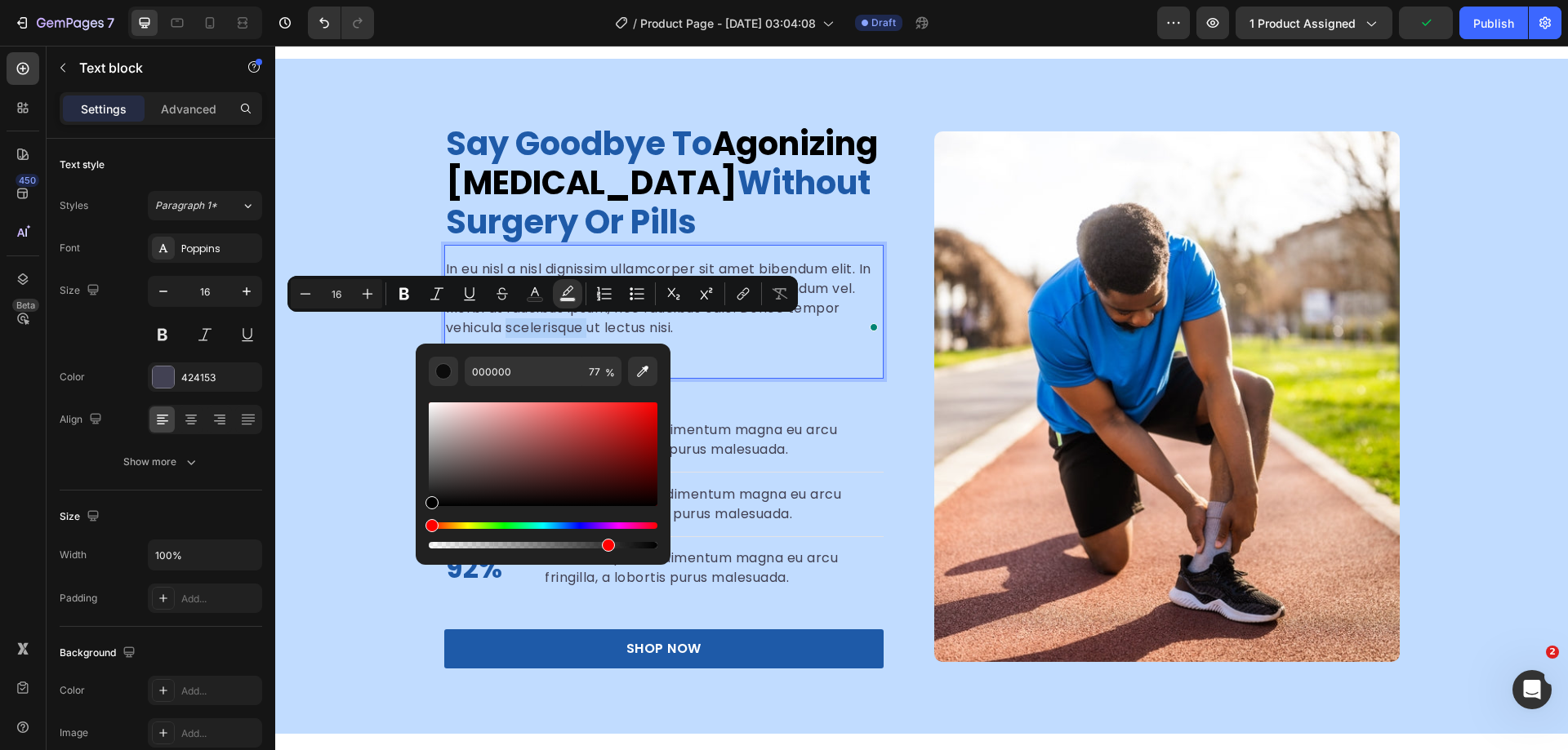
click at [801, 300] on p "In eu nisl a nisl dignissim ullamcorper sit amet bibendum elit. In pretium maxi…" at bounding box center [663, 299] width 436 height 78
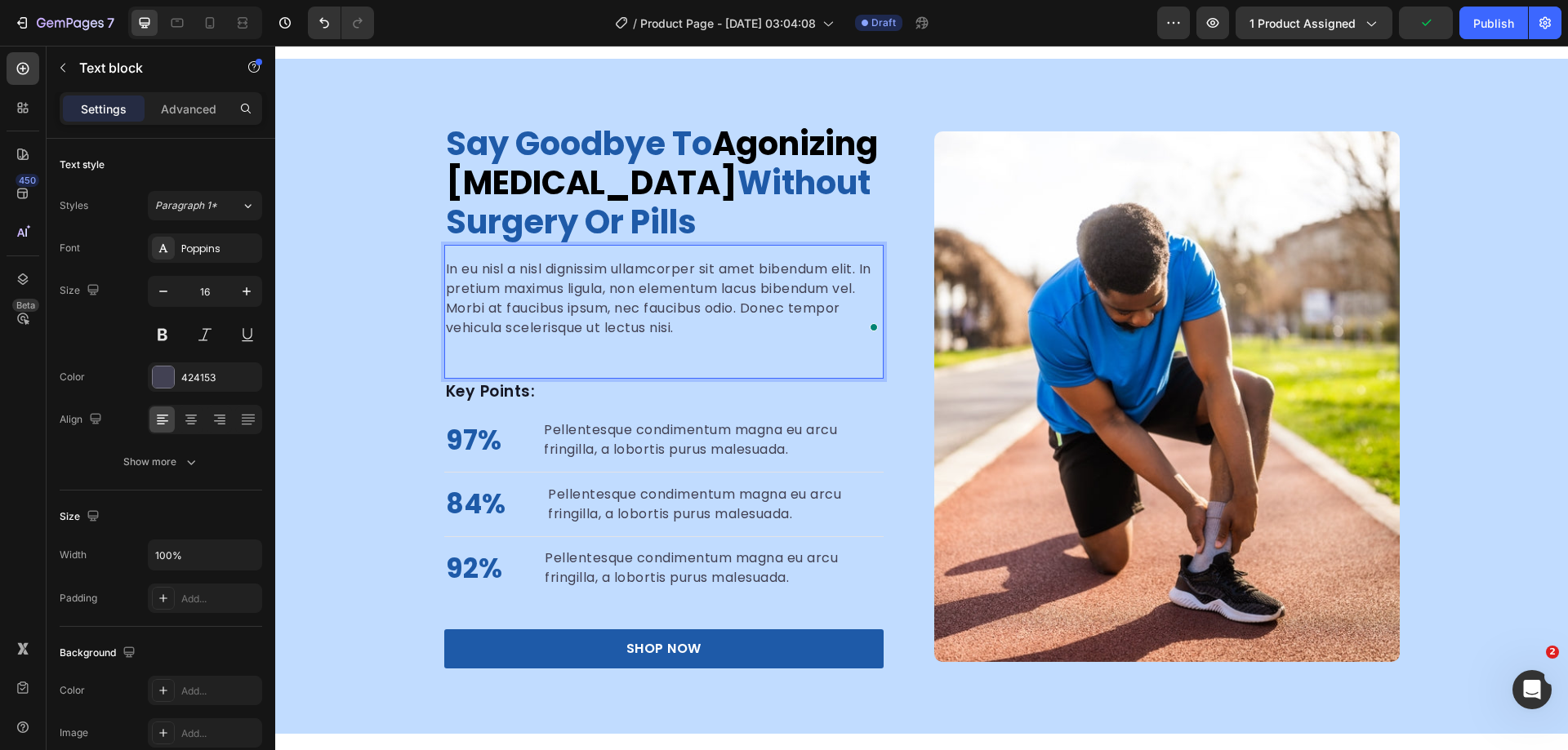
click at [621, 289] on p "In eu nisl a nisl dignissim ullamcorper sit amet bibendum elit. In pretium maxi…" at bounding box center [663, 299] width 436 height 78
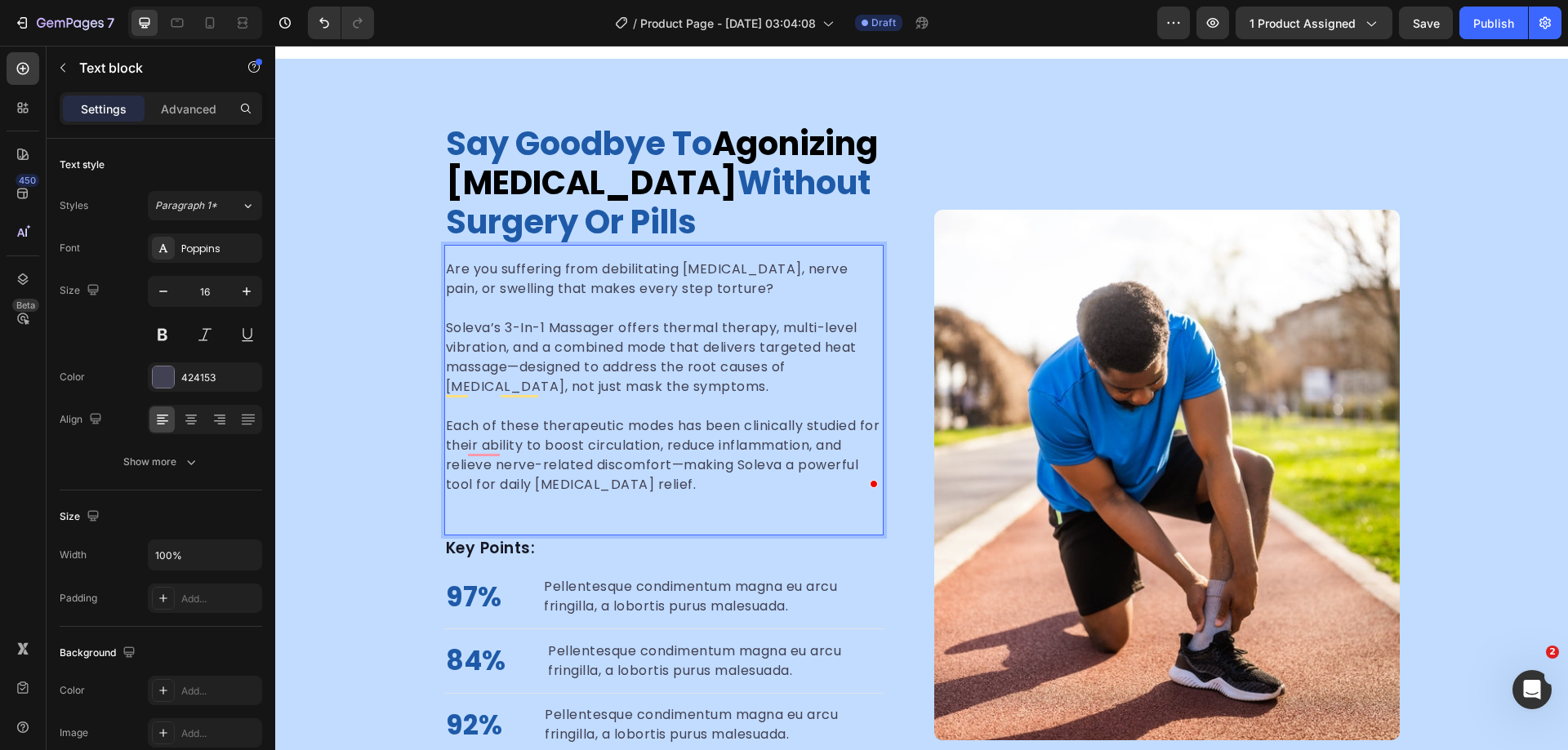
scroll to position [1537, 0]
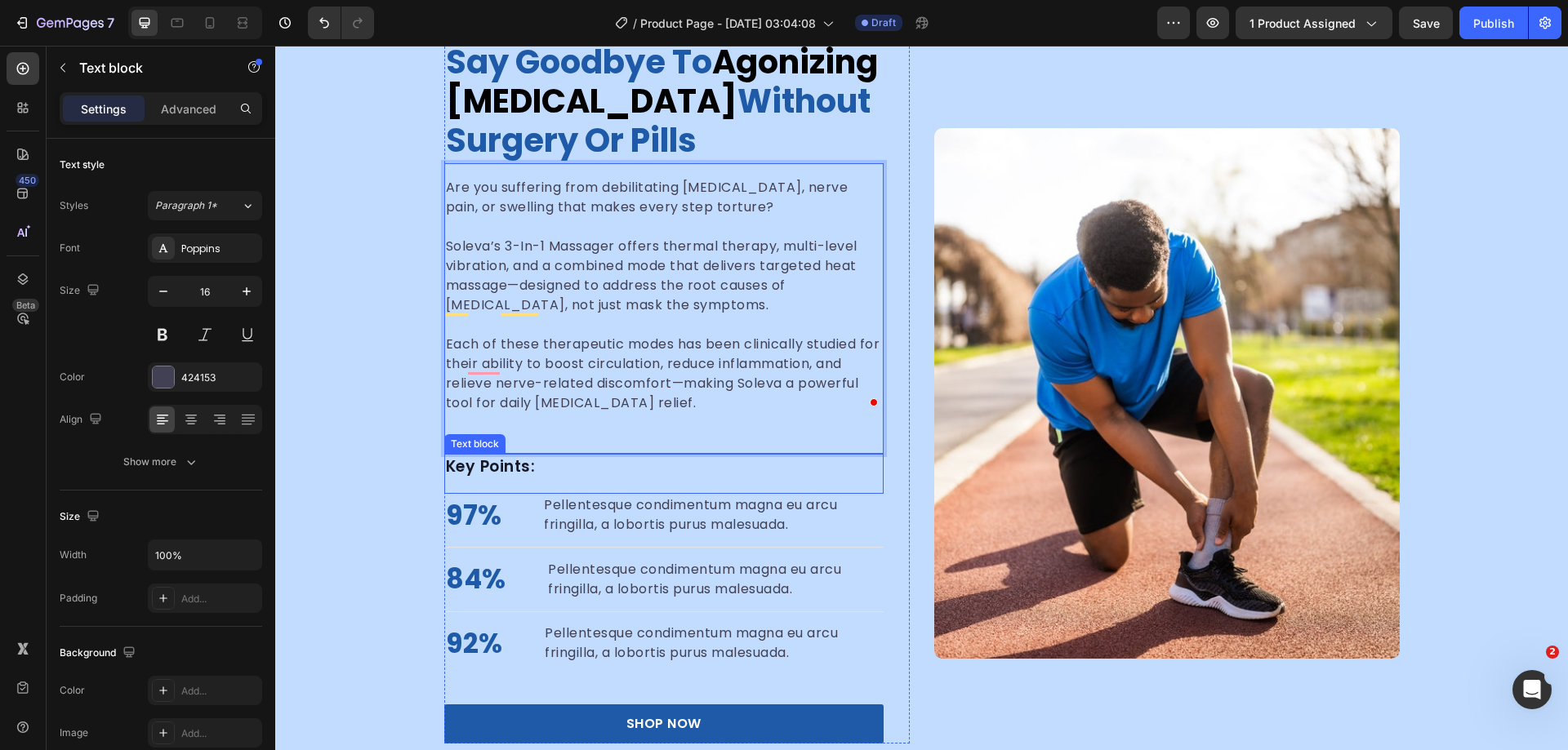
click at [732, 468] on p "Key Points:" at bounding box center [663, 467] width 436 height 24
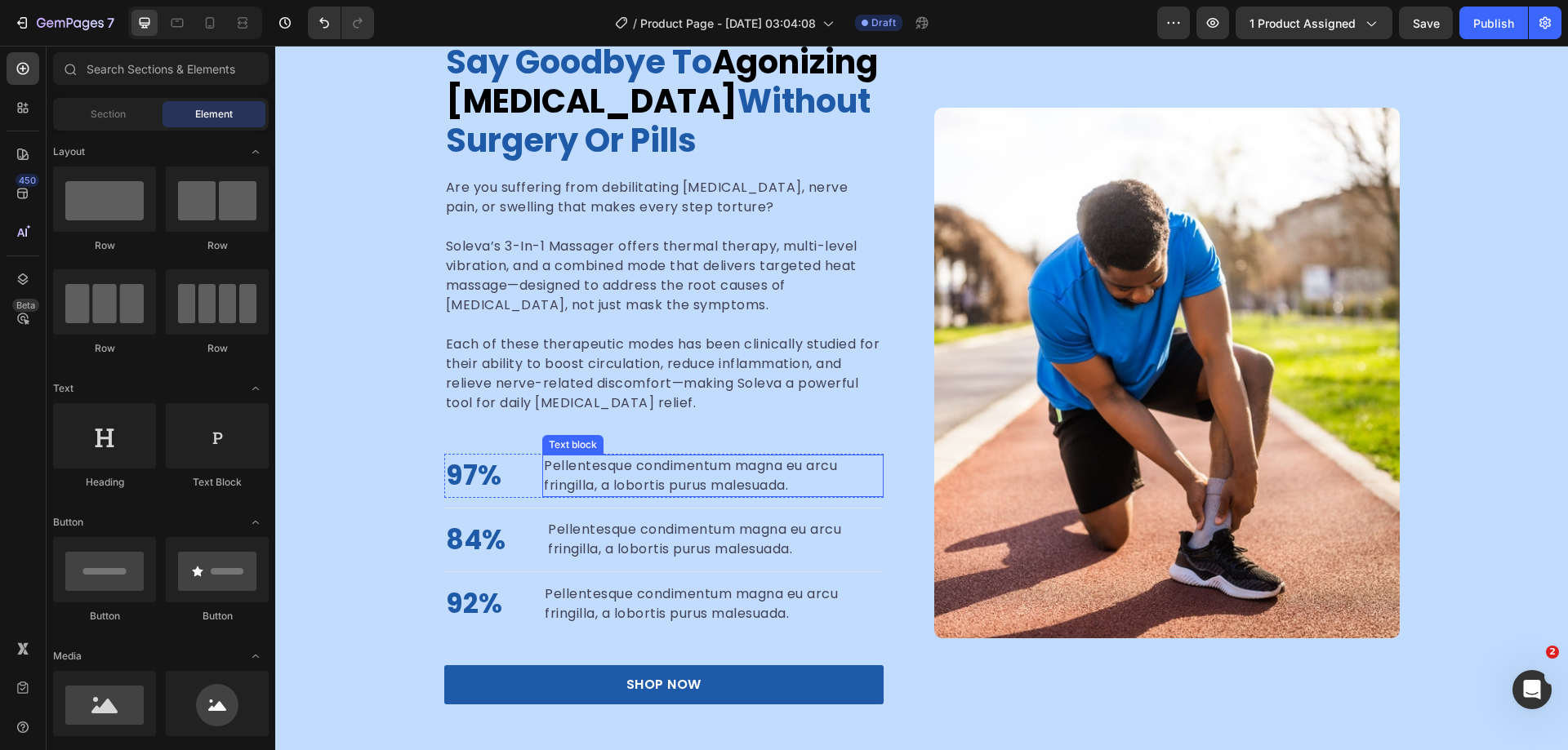
click at [726, 478] on p "Pellentesque condimentum magna eu arcu fringilla, a lobortis purus malesuada." at bounding box center [712, 475] width 337 height 39
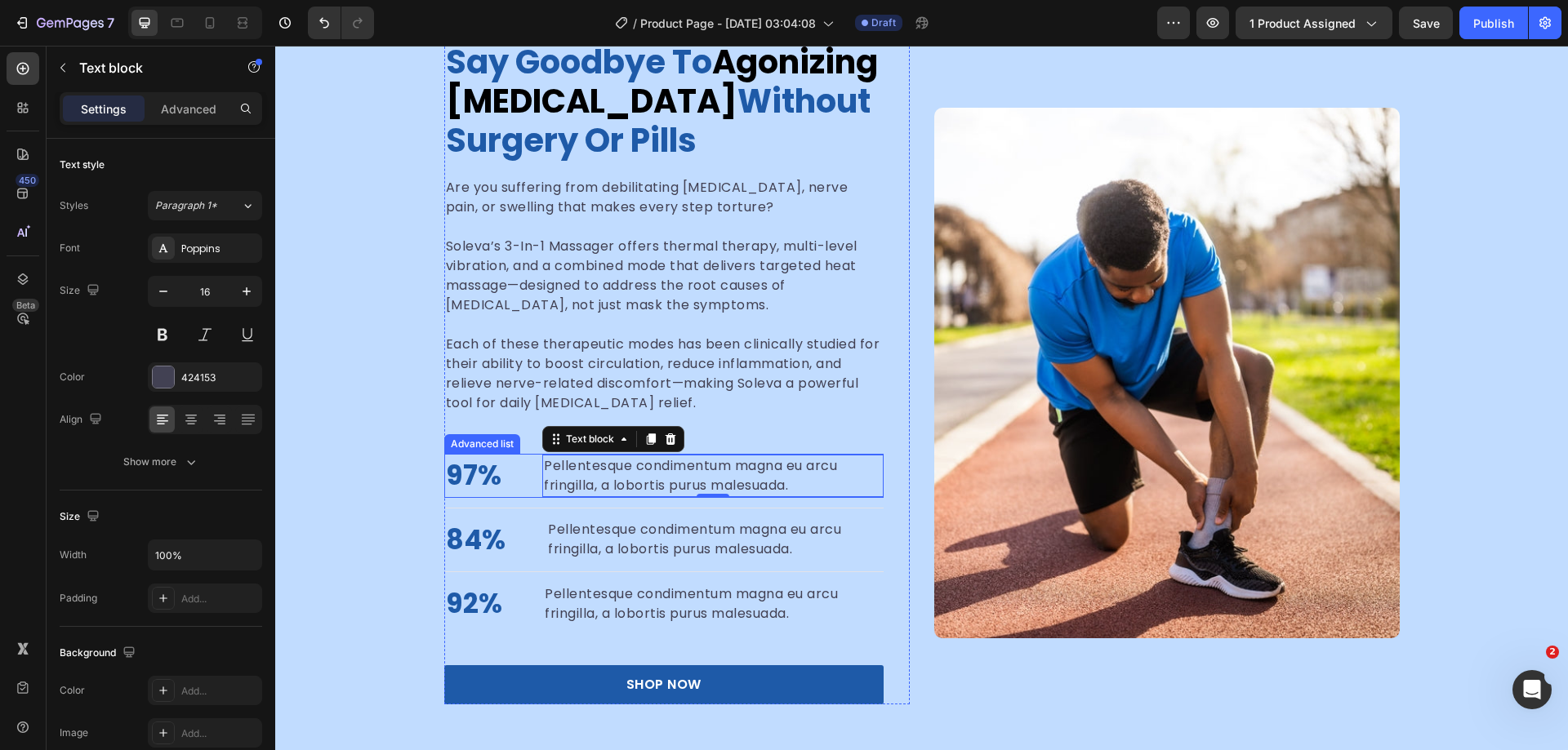
click at [518, 472] on li "97% Text block Pellentesque condimentum magna eu arcu fringilla, a lobortis pur…" at bounding box center [664, 476] width 439 height 44
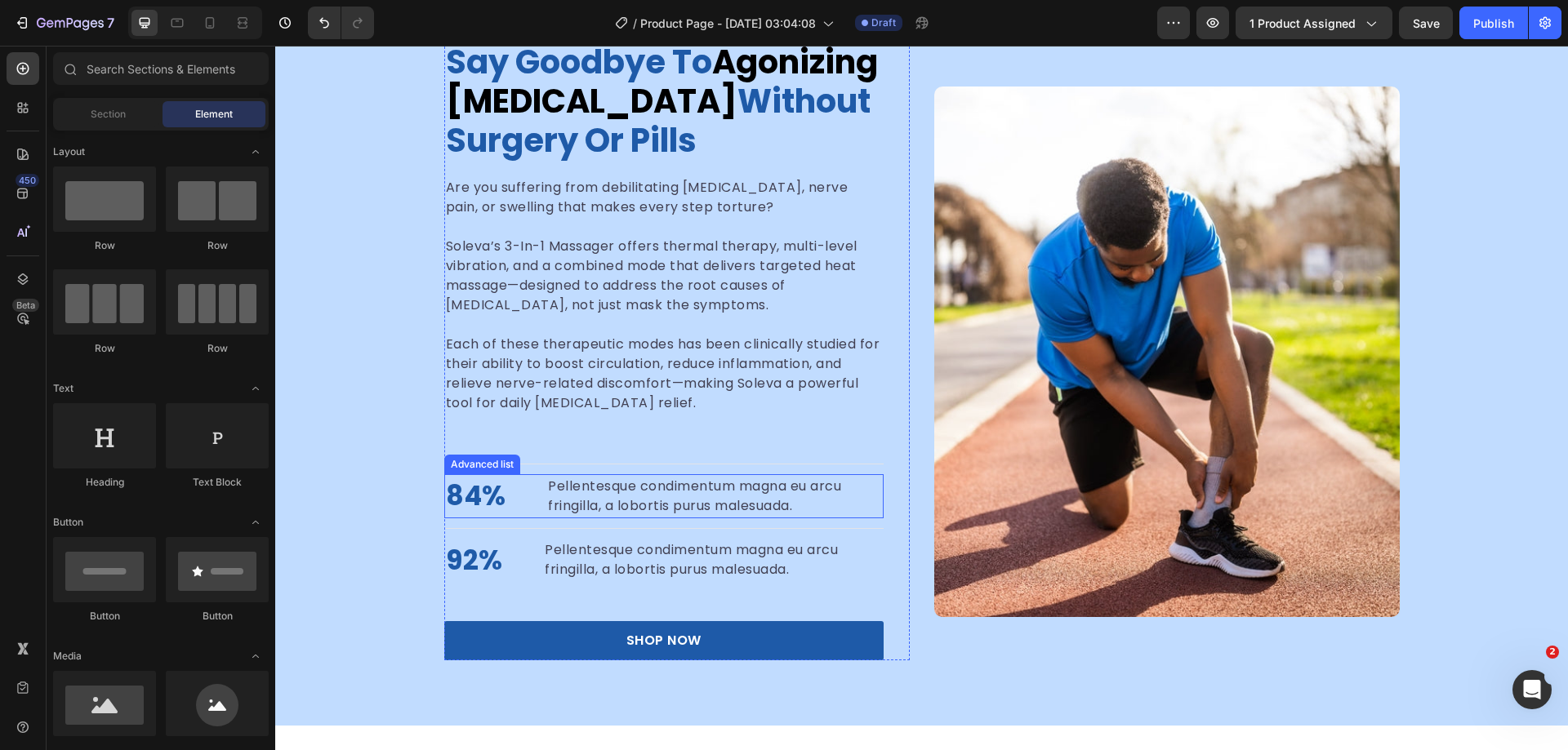
click at [518, 494] on li "84% Text block Pellentesque condimentum magna eu arcu fringilla, a lobortis pur…" at bounding box center [664, 496] width 439 height 44
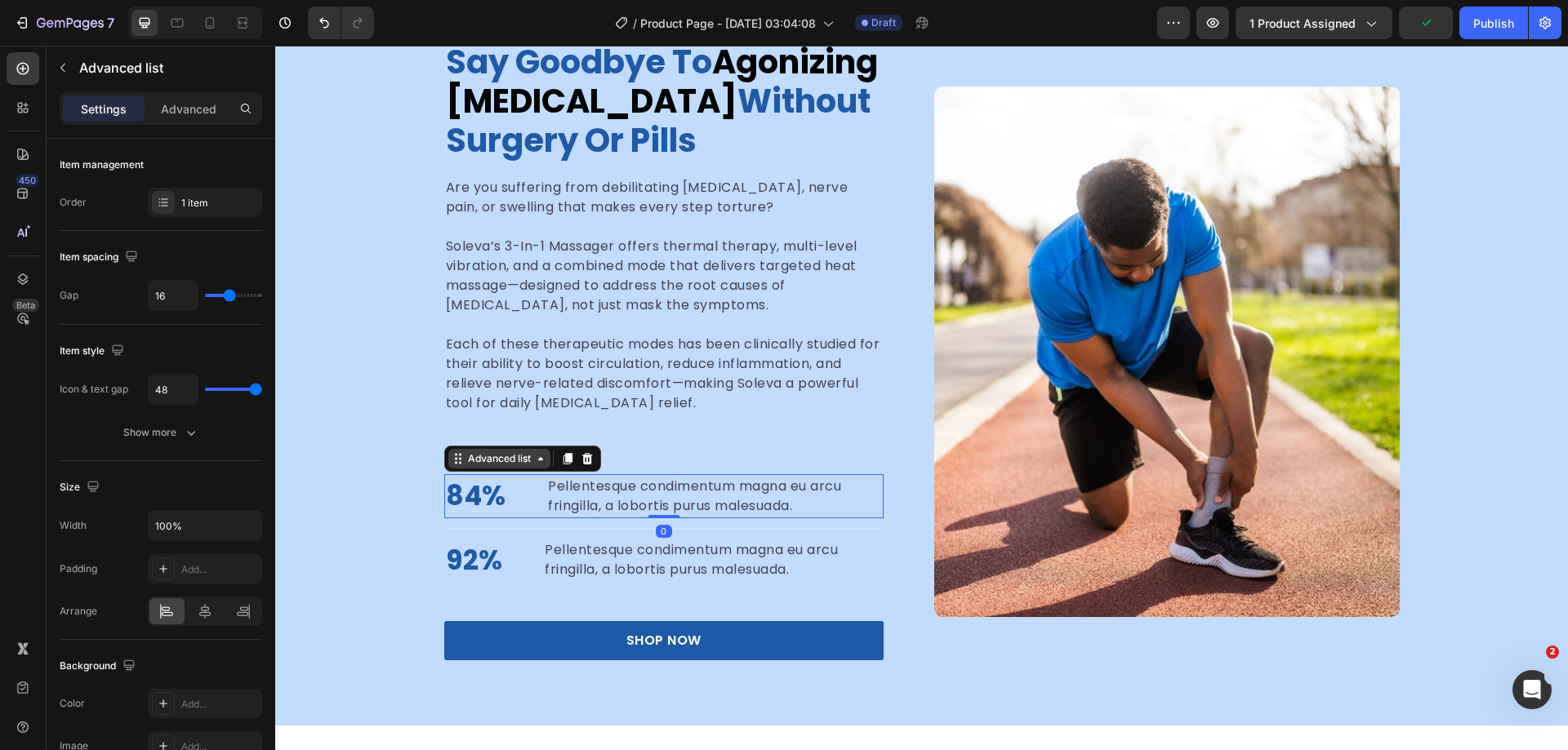
click at [513, 465] on div "Advanced list" at bounding box center [499, 458] width 70 height 14
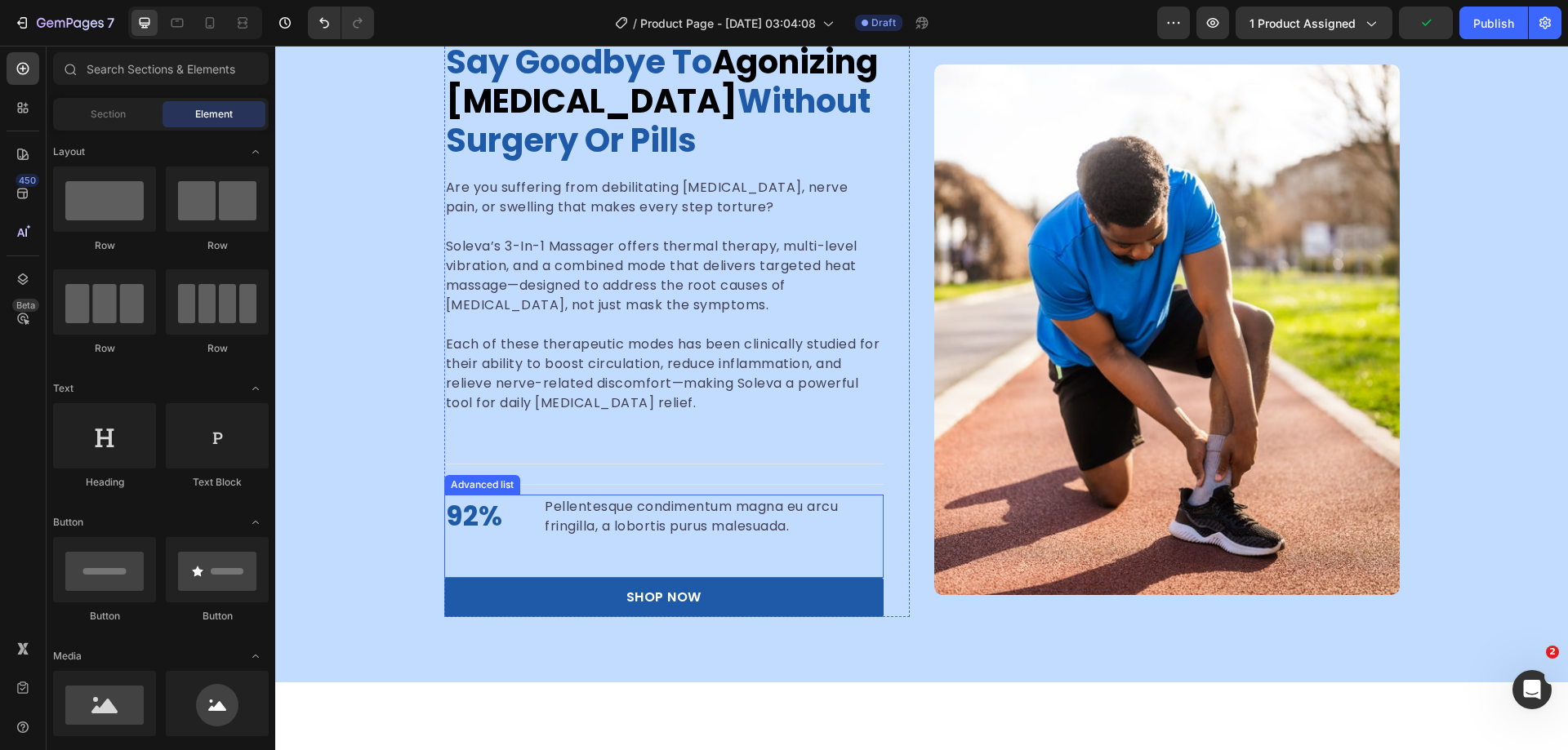
click at [515, 508] on li "92% Text block Pellentesque condimentum magna eu arcu fringilla, a lobortis pur…" at bounding box center [664, 517] width 439 height 44
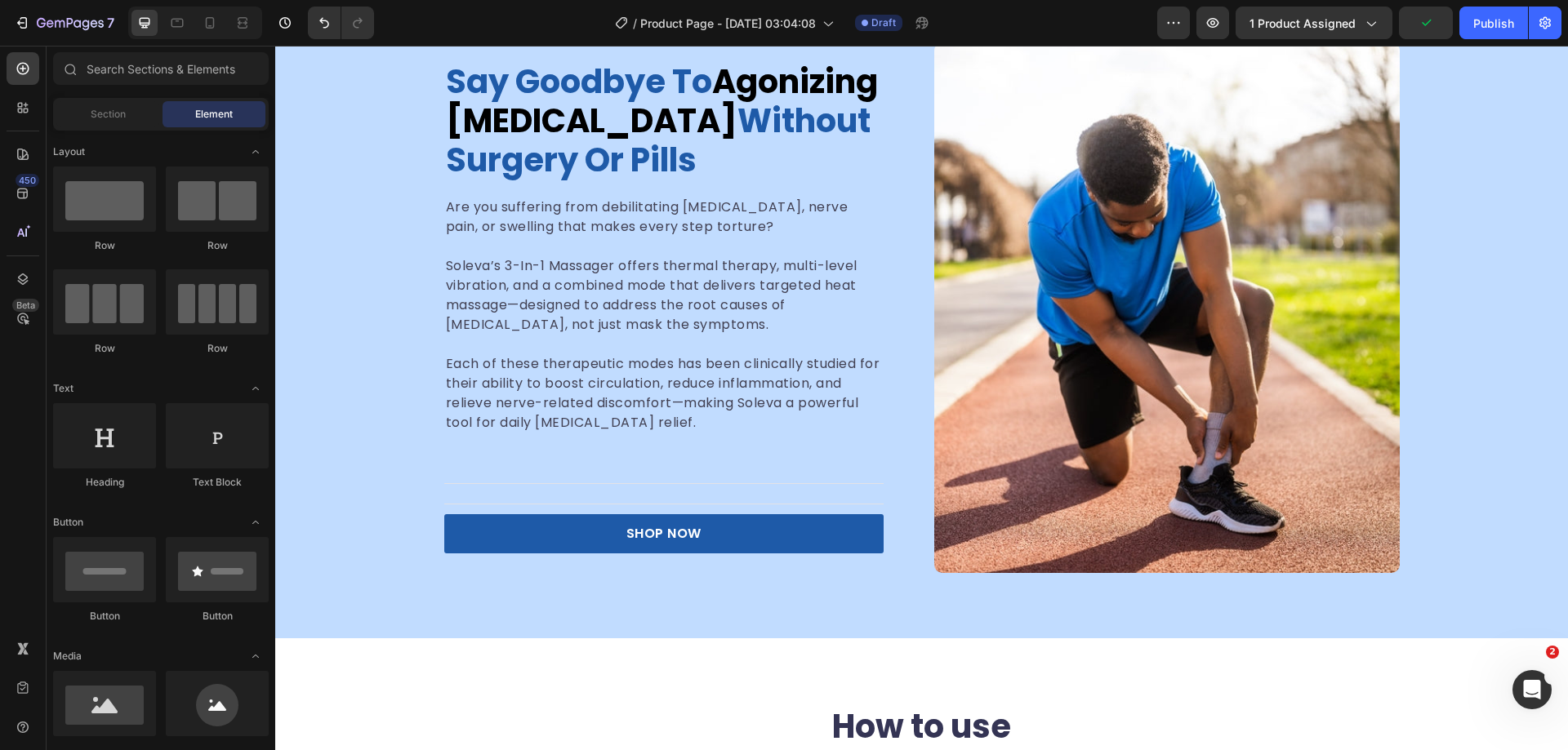
scroll to position [1557, 0]
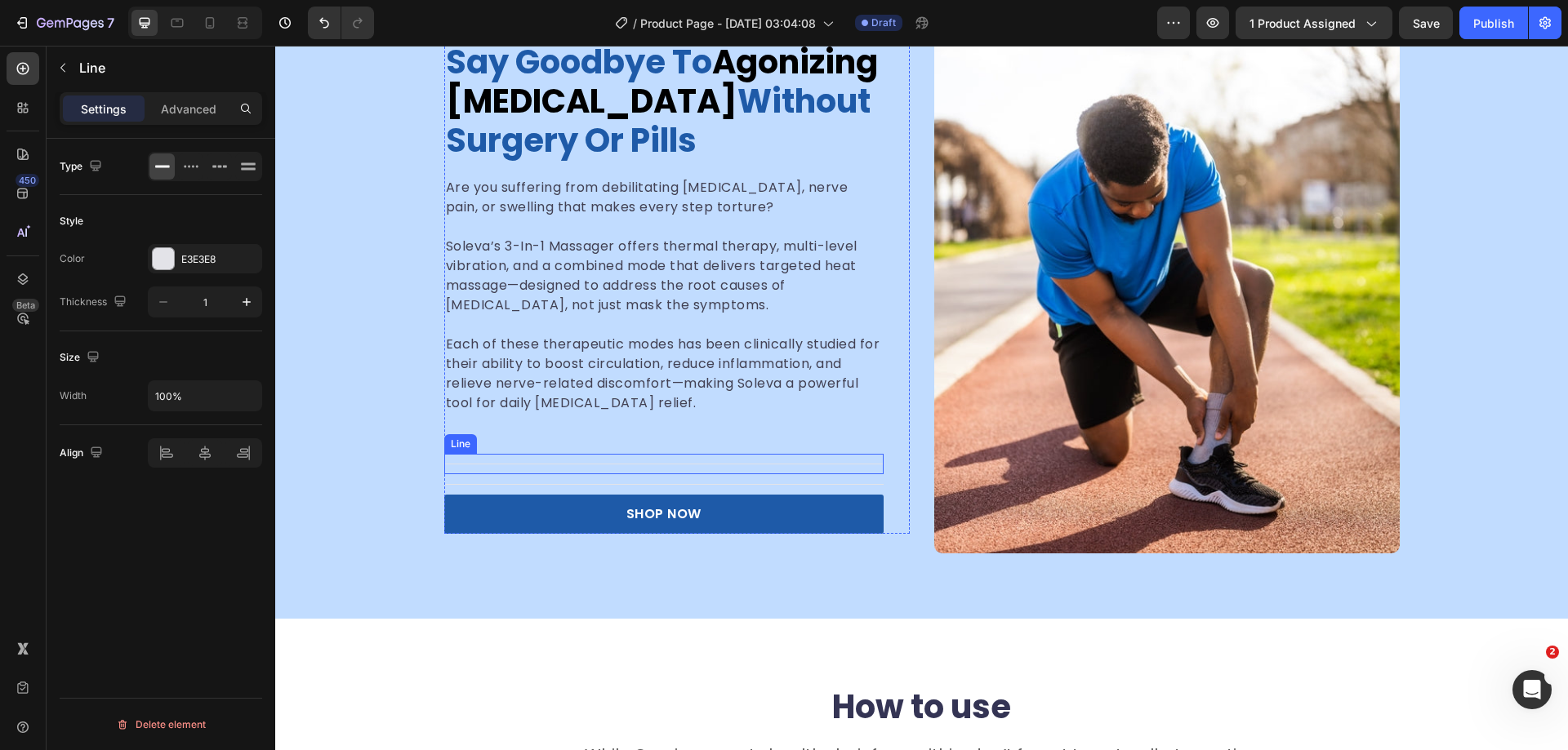
click at [517, 463] on div "Title Line" at bounding box center [664, 464] width 439 height 20
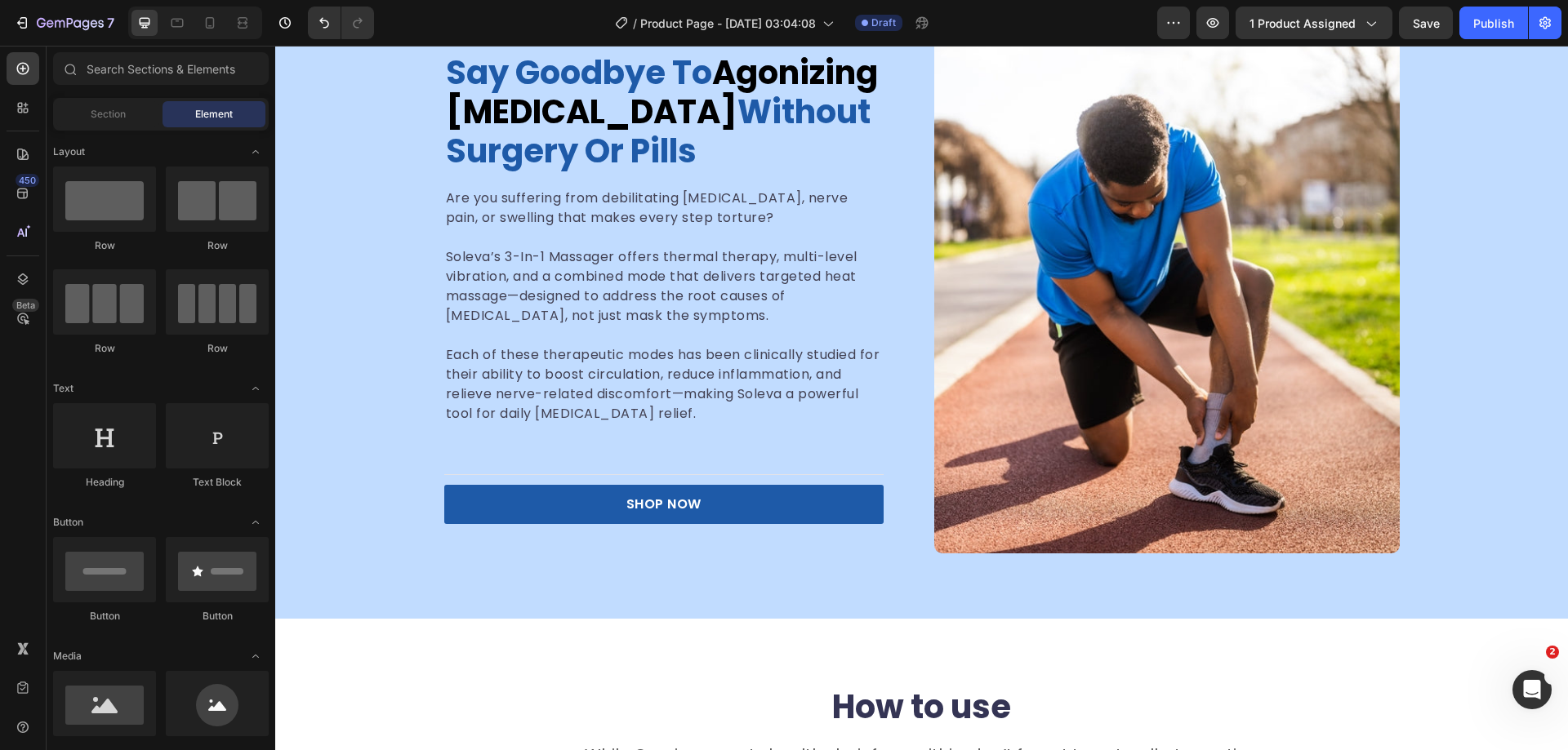
scroll to position [1568, 0]
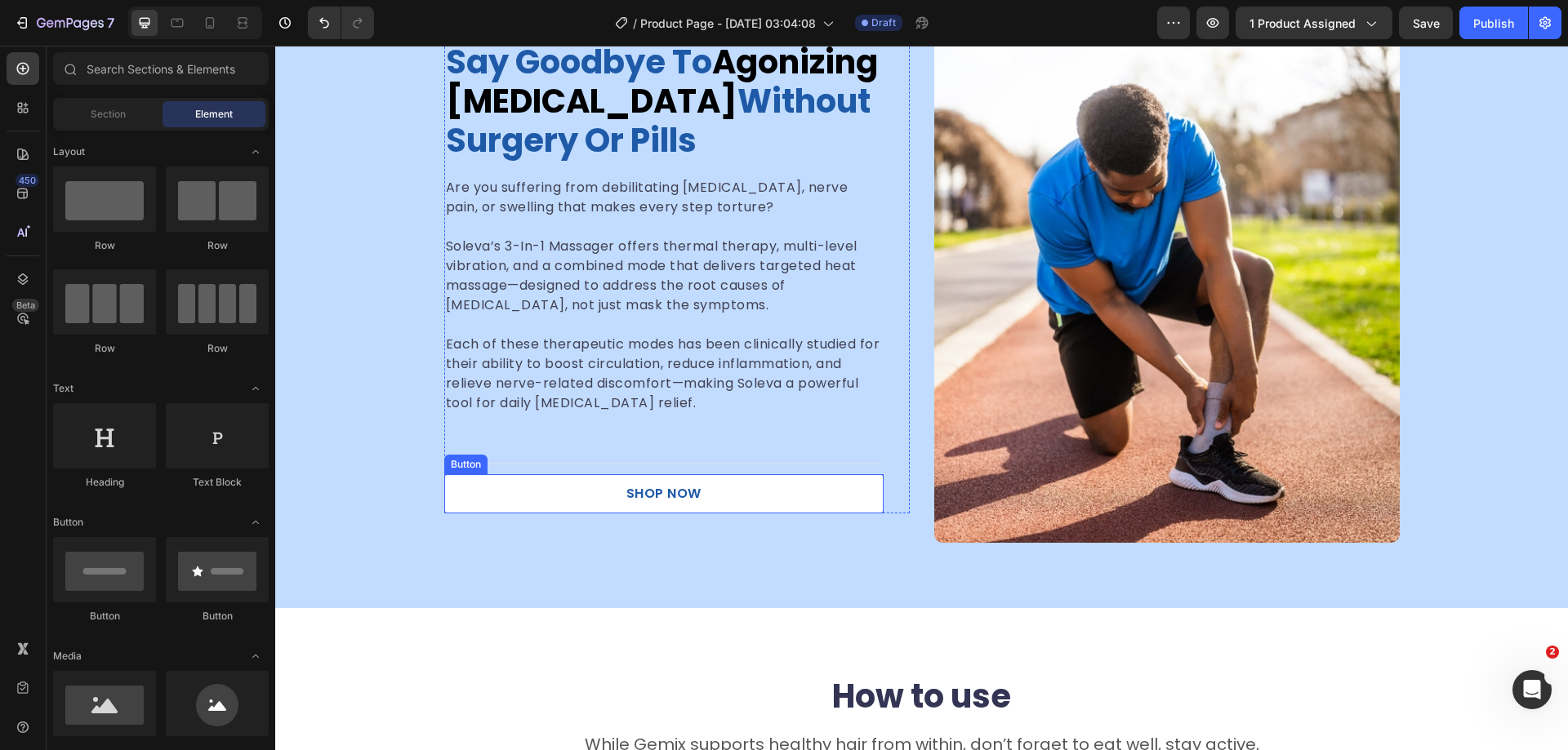
click at [530, 482] on link "SHOP NOW" at bounding box center [664, 493] width 439 height 39
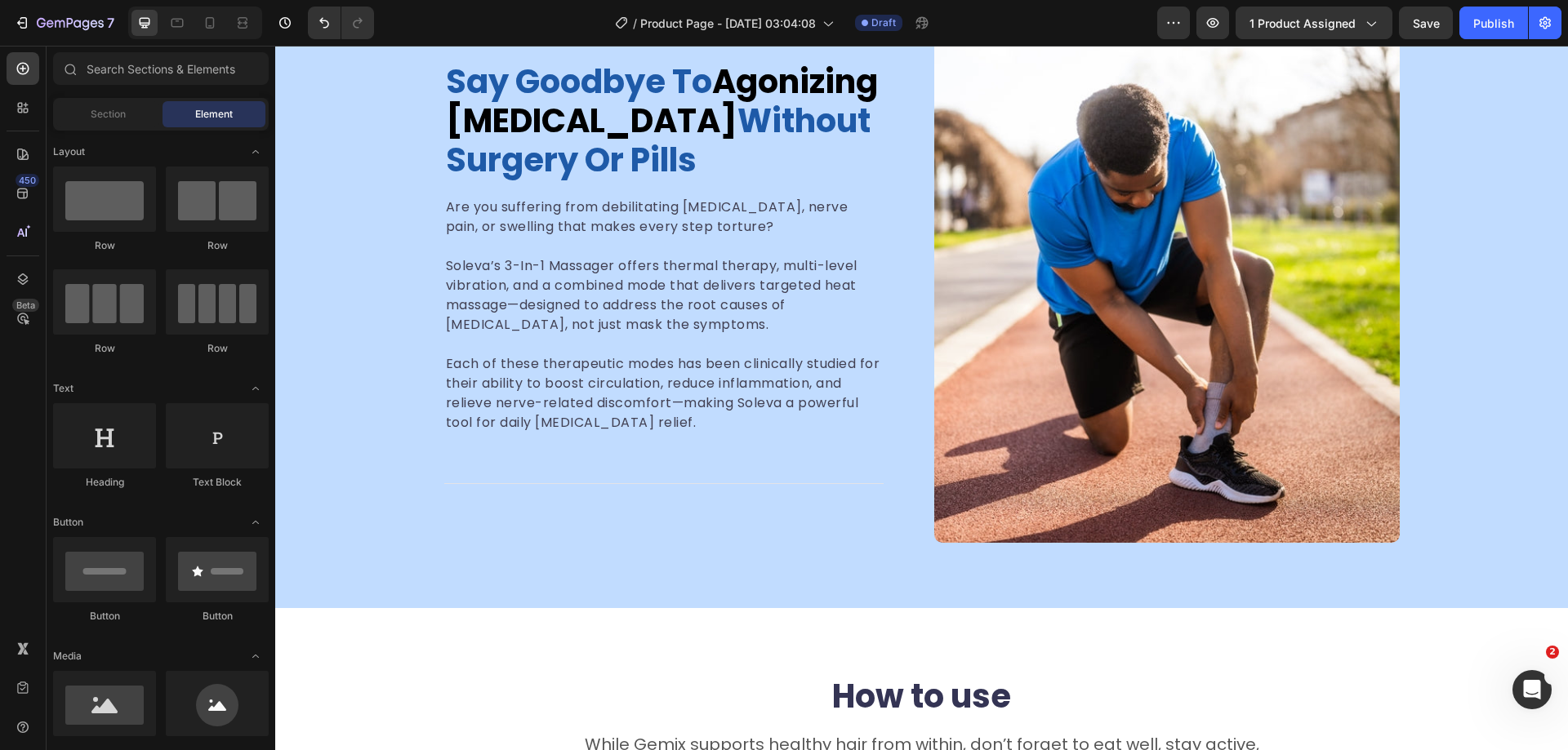
scroll to position [1587, 0]
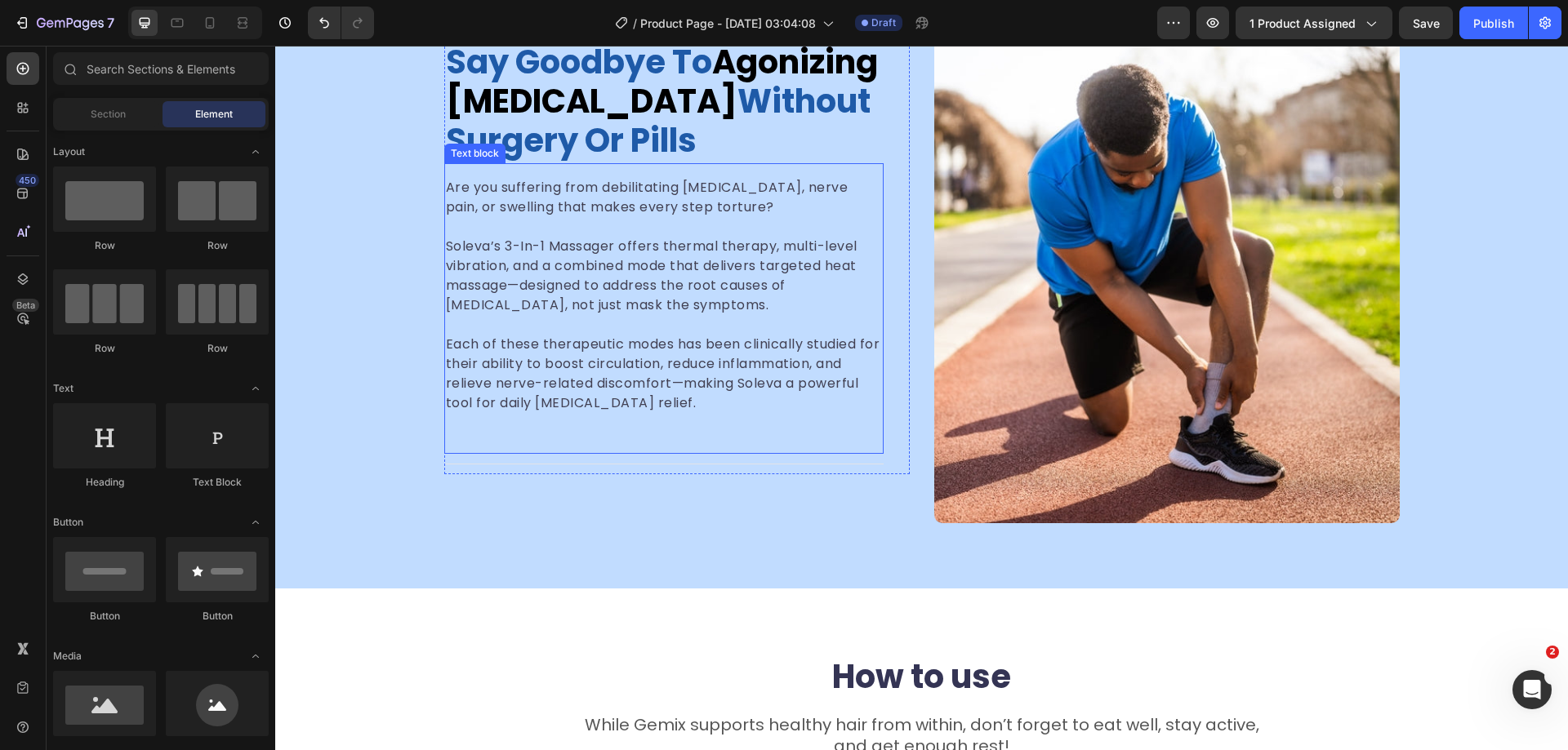
click at [571, 416] on div "Are you suffering from debilitating plantar fasciitis, nerve pain, or swelling …" at bounding box center [664, 308] width 439 height 291
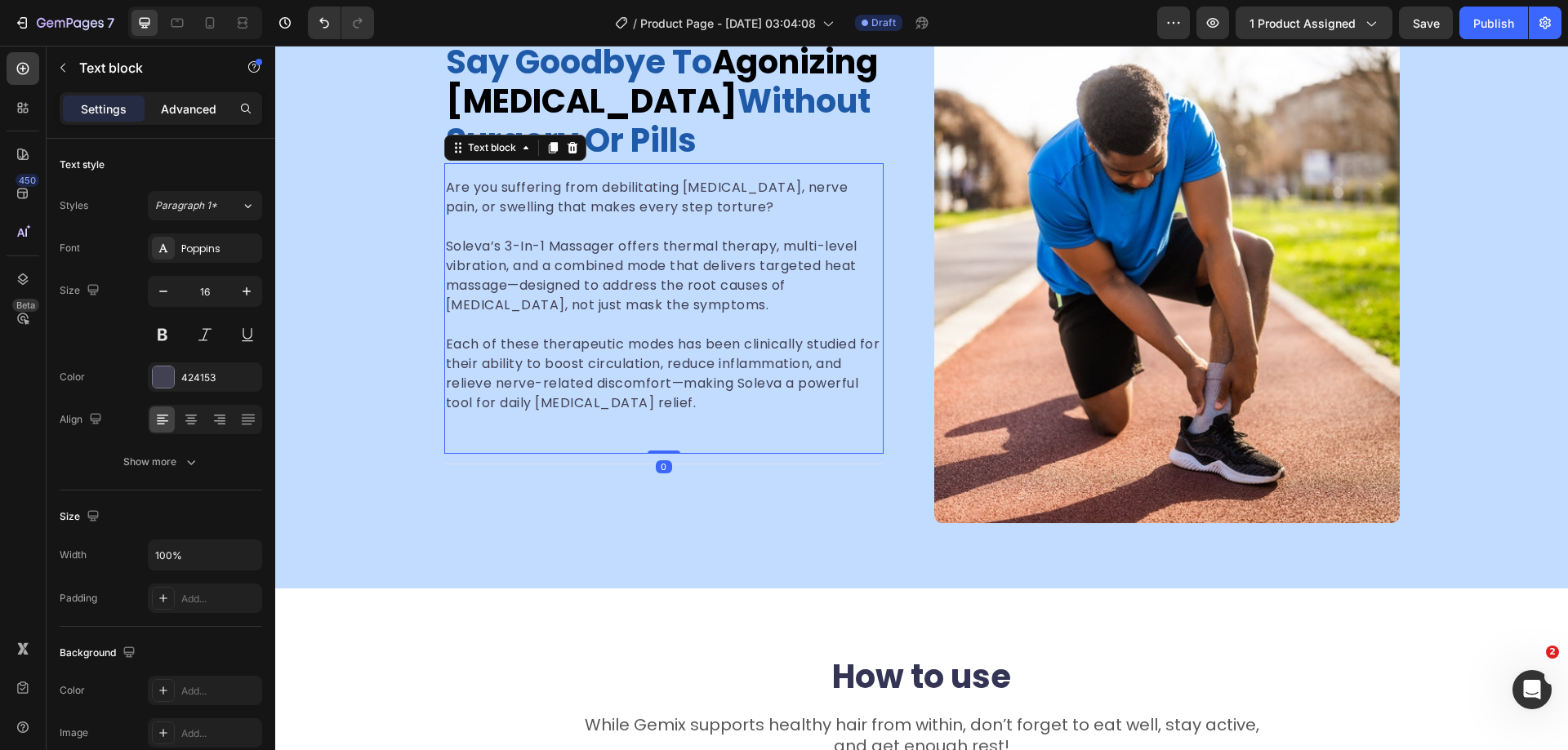
click at [196, 115] on p "Advanced" at bounding box center [189, 109] width 55 height 17
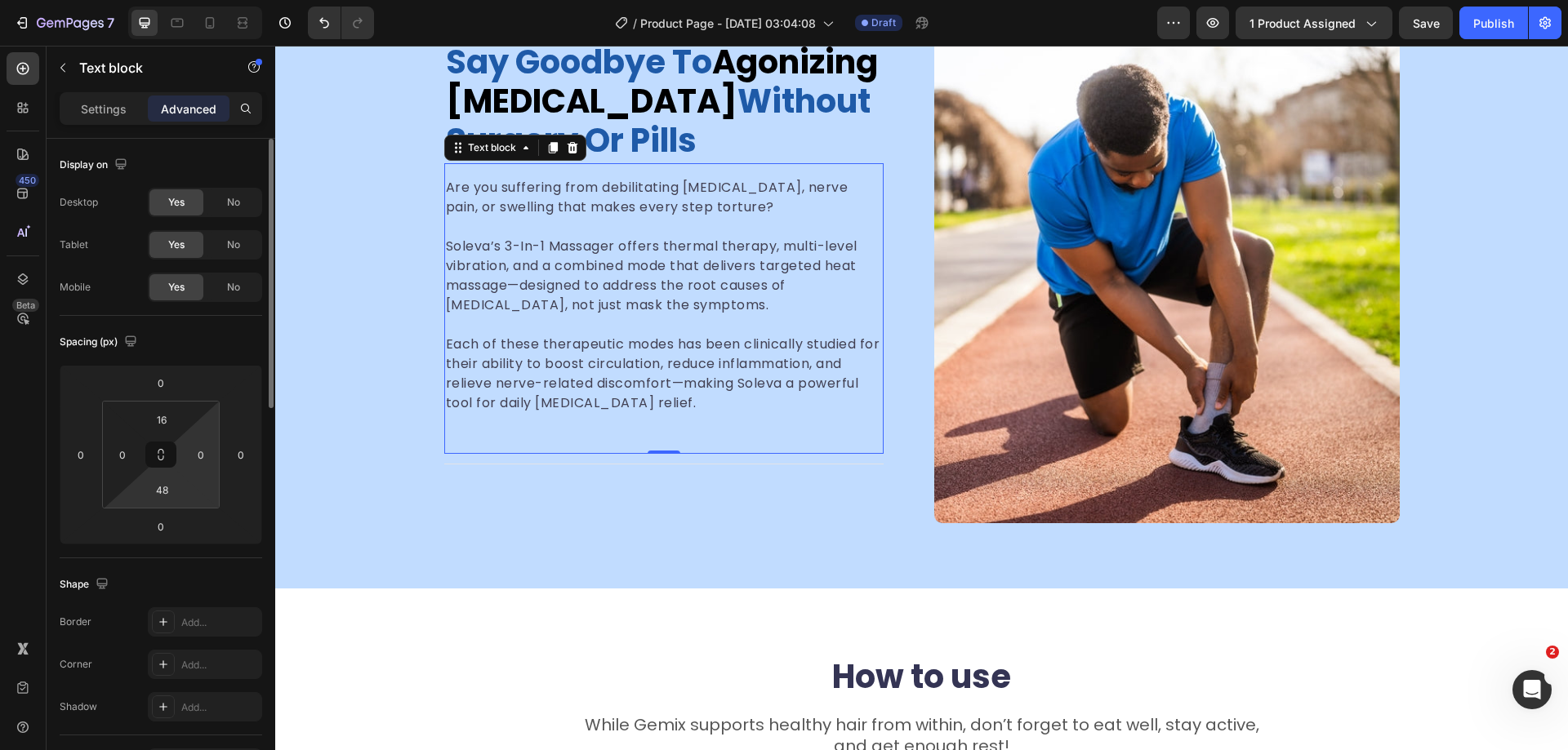
drag, startPoint x: 178, startPoint y: 490, endPoint x: 189, endPoint y: 474, distance: 19.4
click at [177, 490] on input "48" at bounding box center [161, 490] width 32 height 25
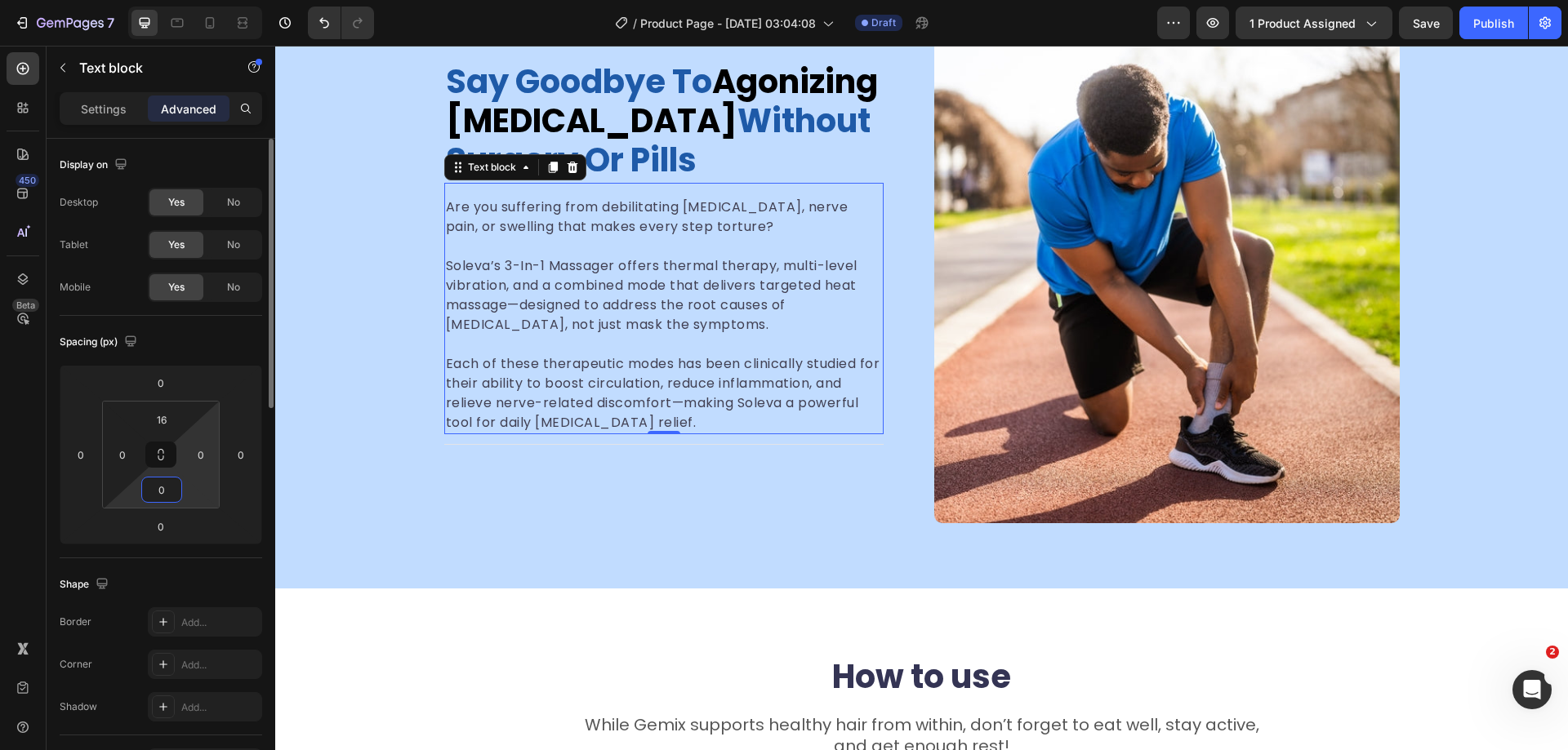
scroll to position [1607, 0]
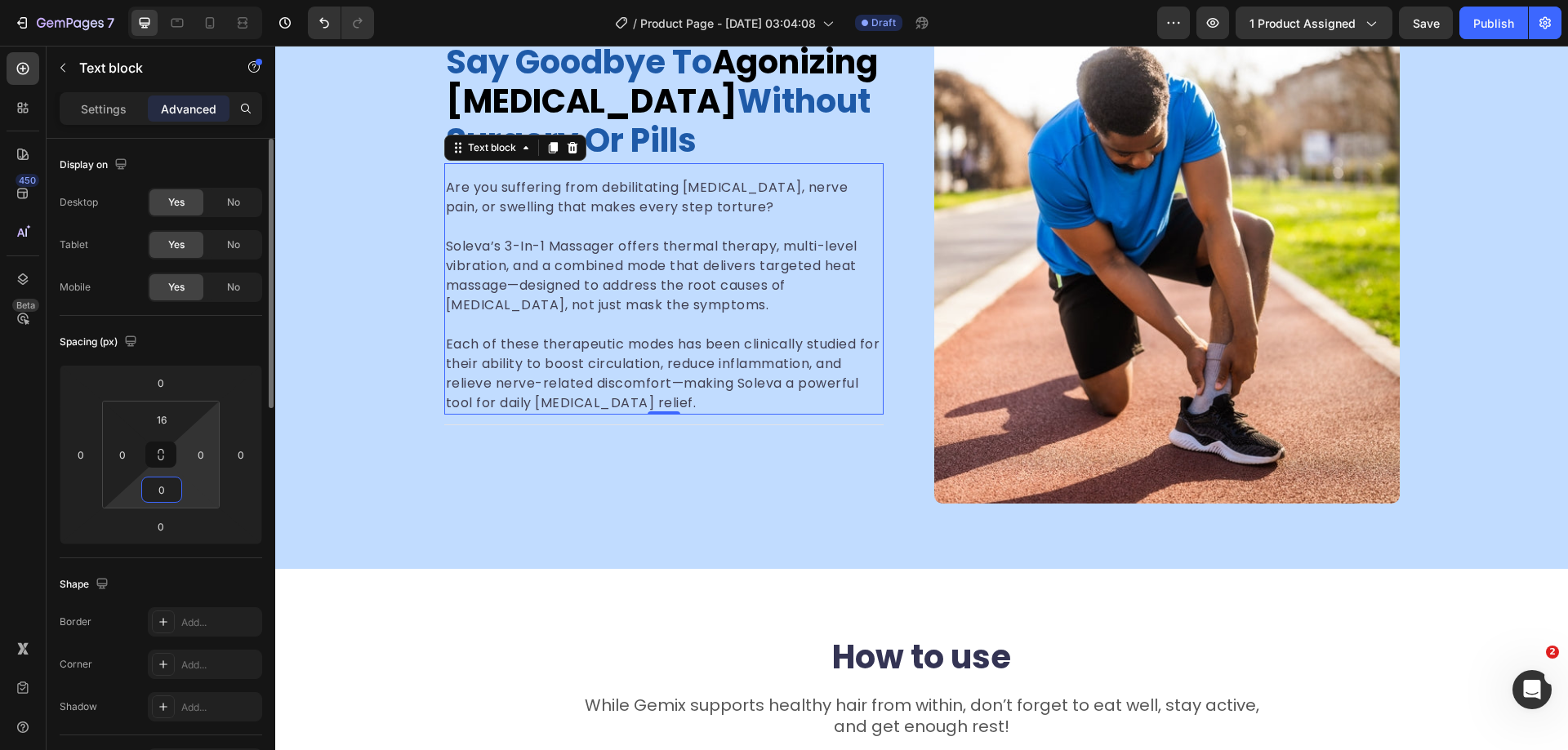
type input "0"
click at [626, 427] on div "Title Line" at bounding box center [664, 425] width 439 height 20
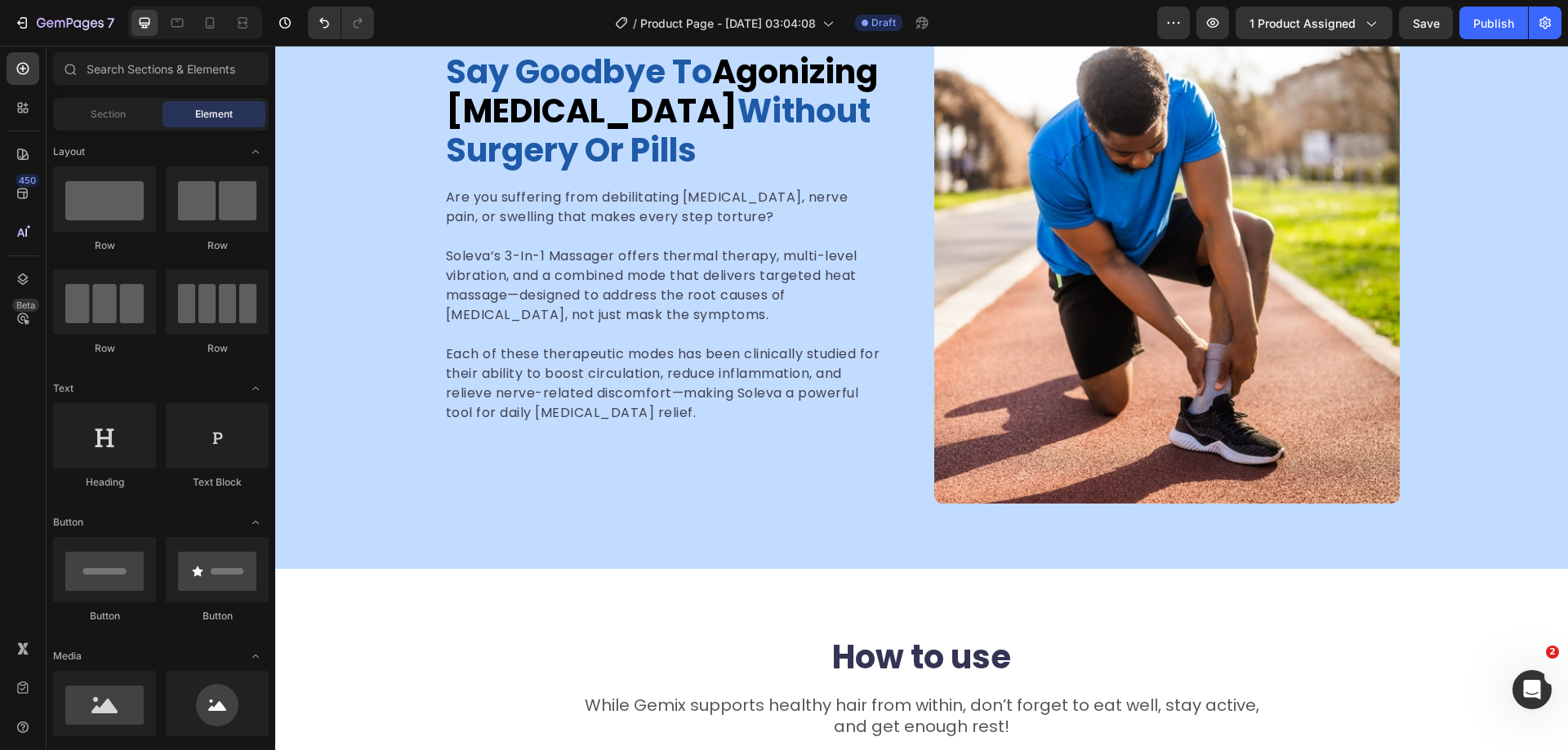
scroll to position [1616, 0]
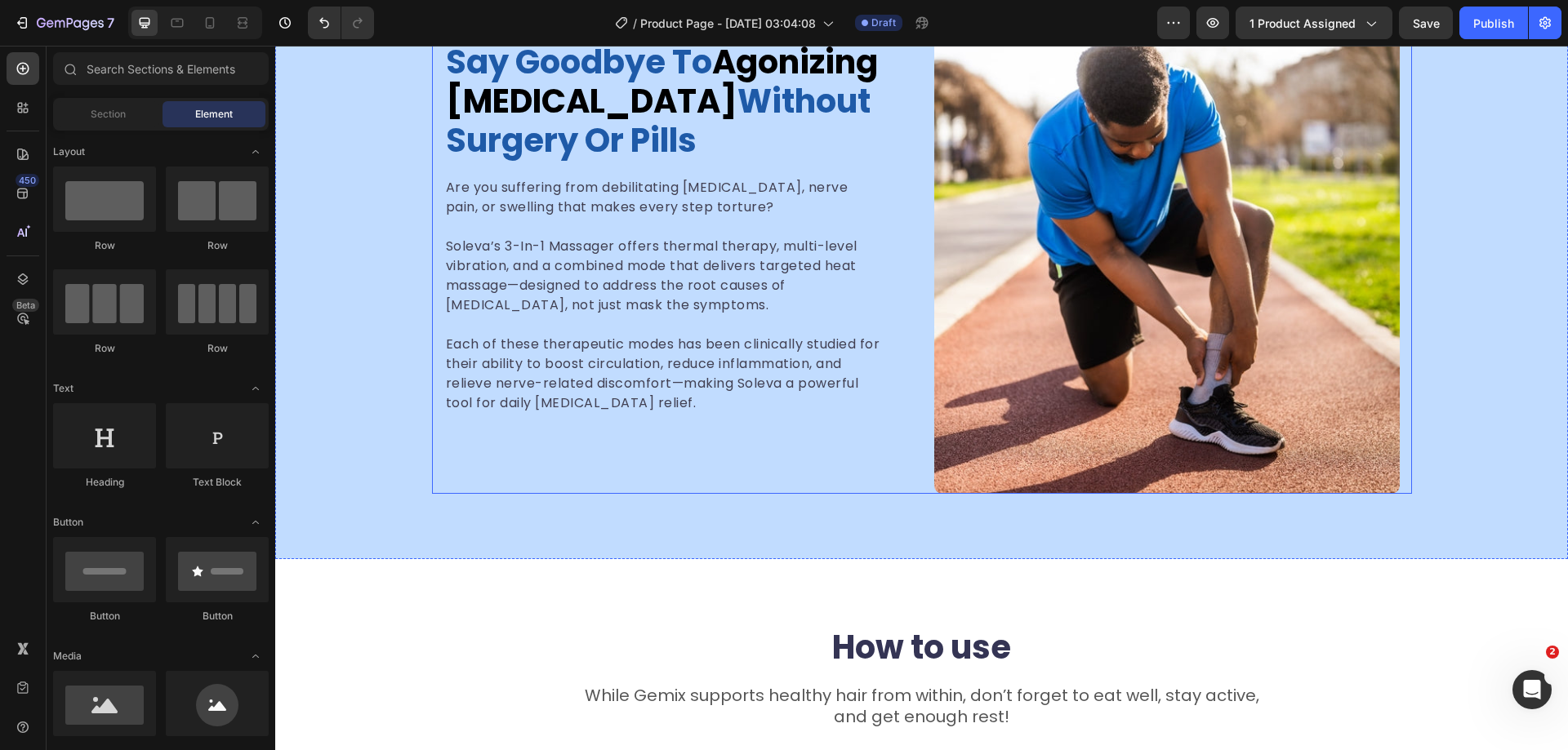
click at [670, 450] on div "Say Goodbye to Agonizing Foot Pain Without Surgery or Pills Heading Are you suf…" at bounding box center [678, 228] width 466 height 531
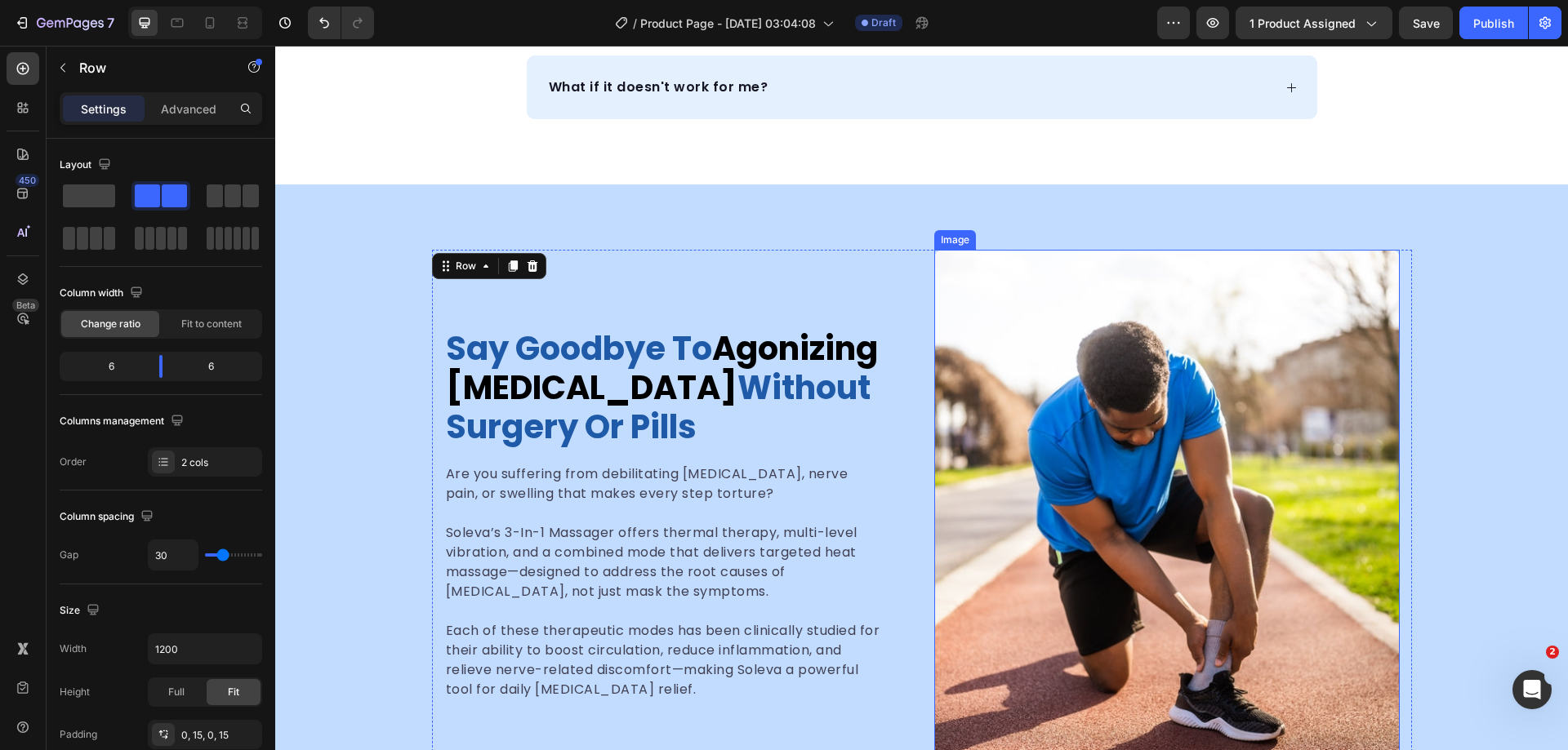
scroll to position [1453, 0]
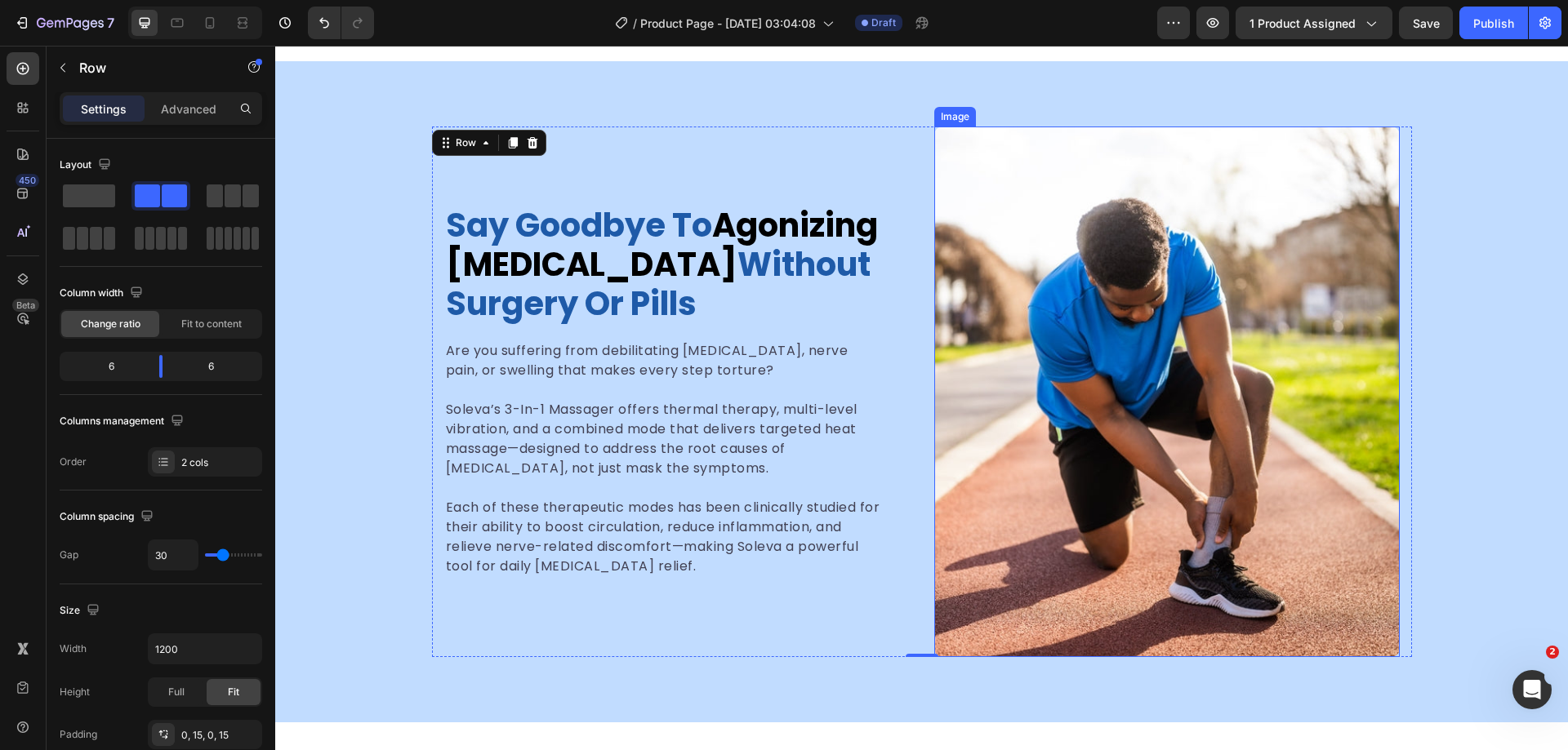
click at [1105, 358] on img at bounding box center [1167, 392] width 466 height 531
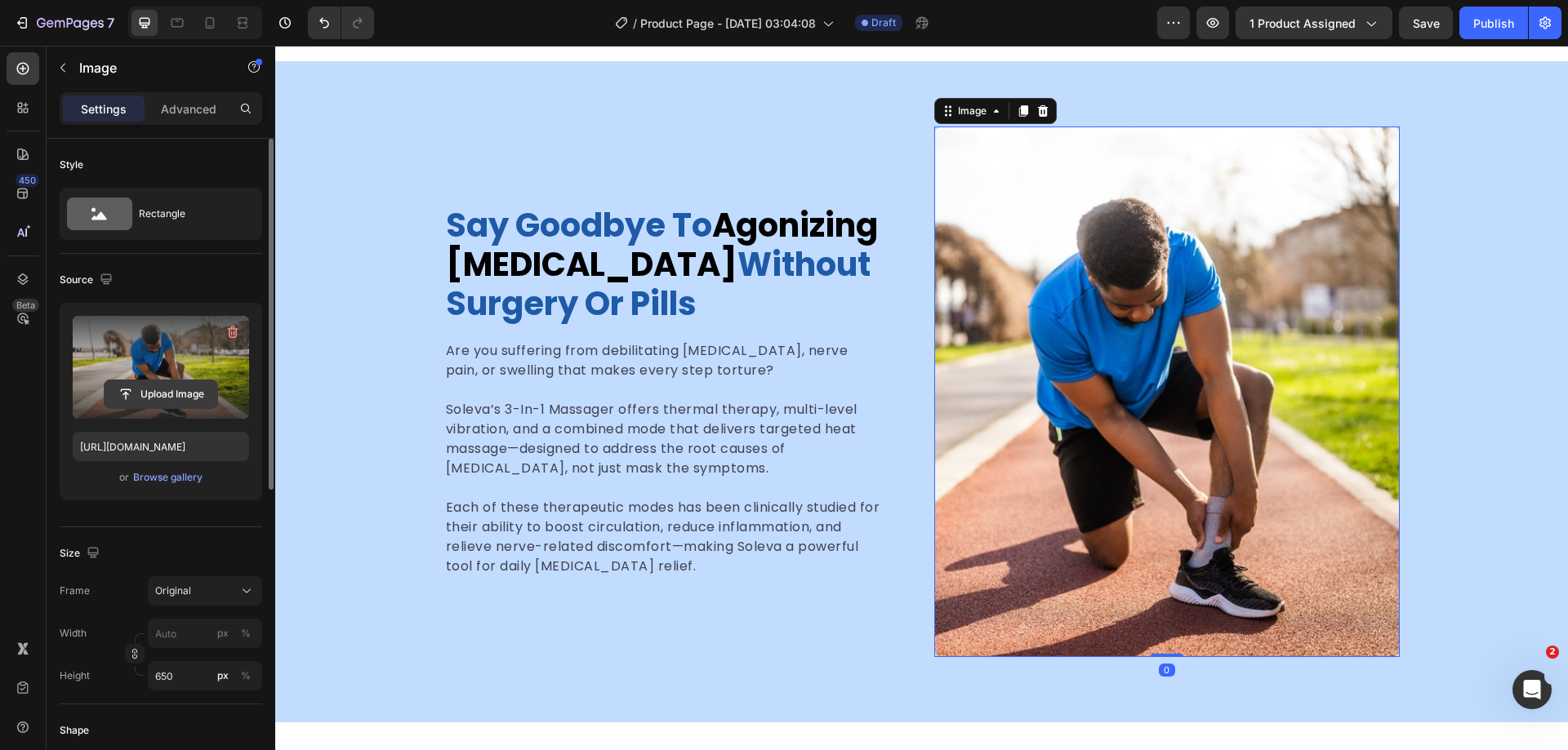
click at [166, 395] on input "file" at bounding box center [161, 394] width 113 height 28
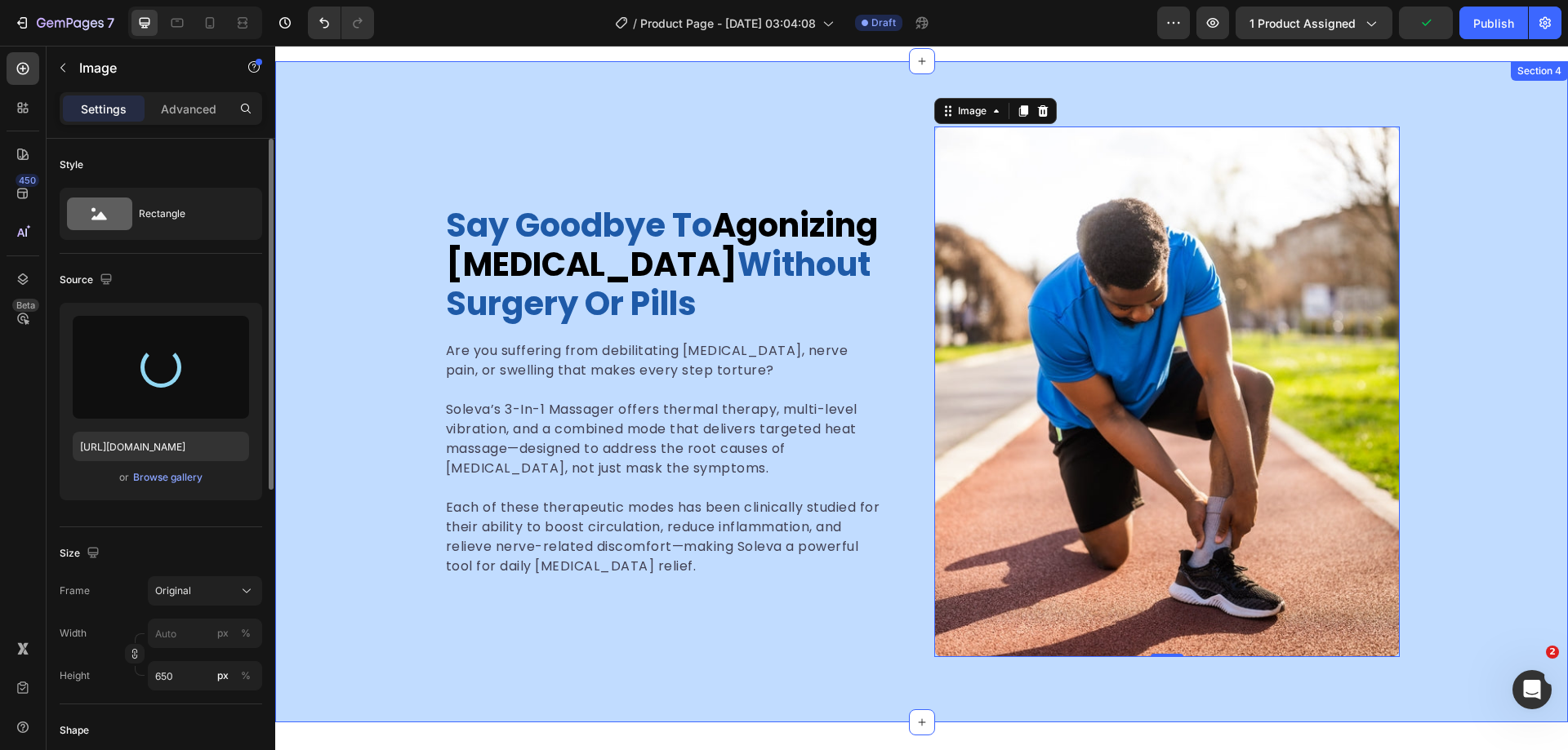
type input "[URL][DOMAIN_NAME]"
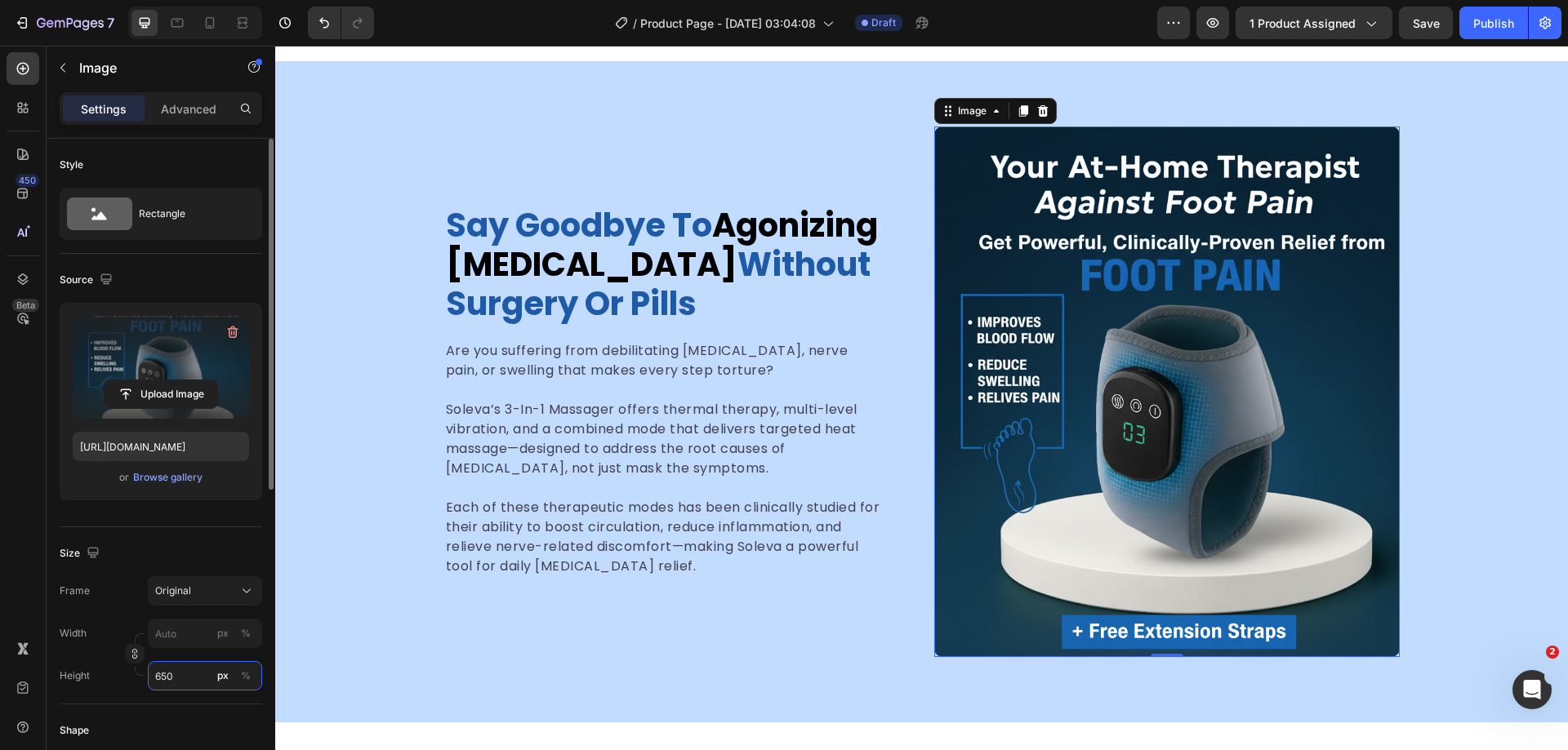
click at [176, 677] on input "650" at bounding box center [205, 676] width 115 height 30
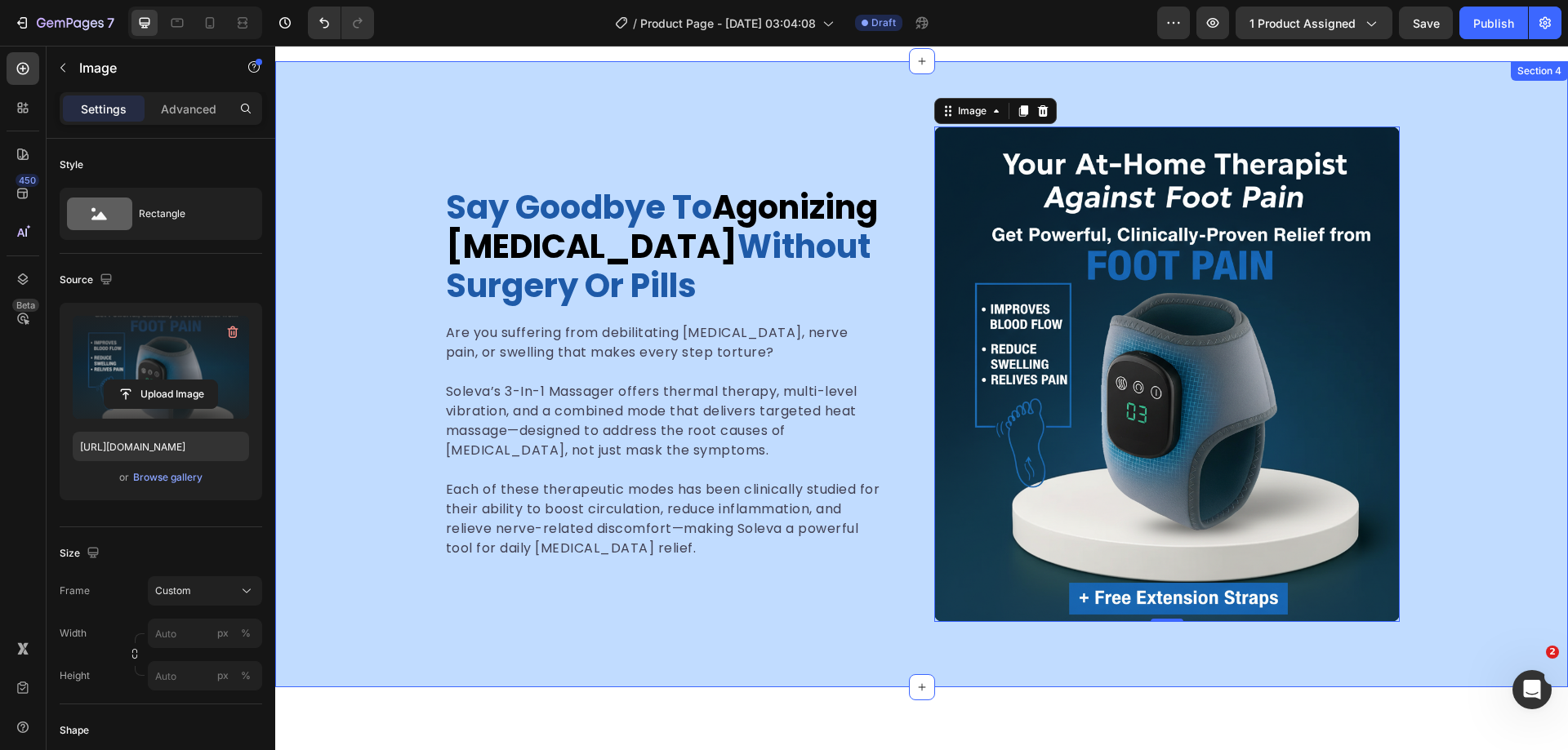
click at [387, 529] on div "Say Goodbye to Agonizing Foot Pain Without Surgery or Pills Heading Are you suf…" at bounding box center [921, 374] width 1293 height 495
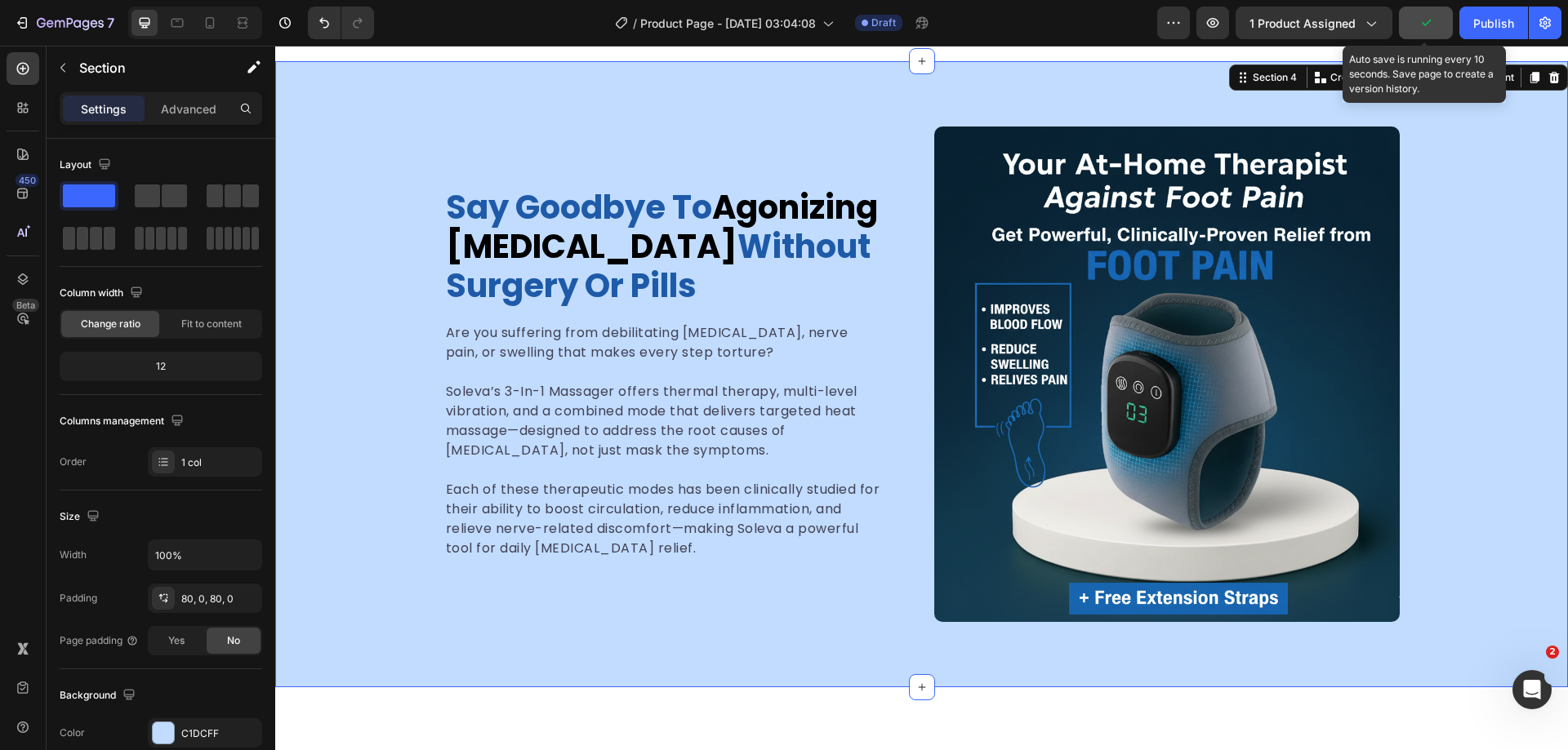
click at [1423, 22] on icon "button" at bounding box center [1425, 22] width 16 height 16
click at [157, 26] on div at bounding box center [144, 22] width 26 height 26
click at [171, 25] on icon at bounding box center [177, 22] width 16 height 16
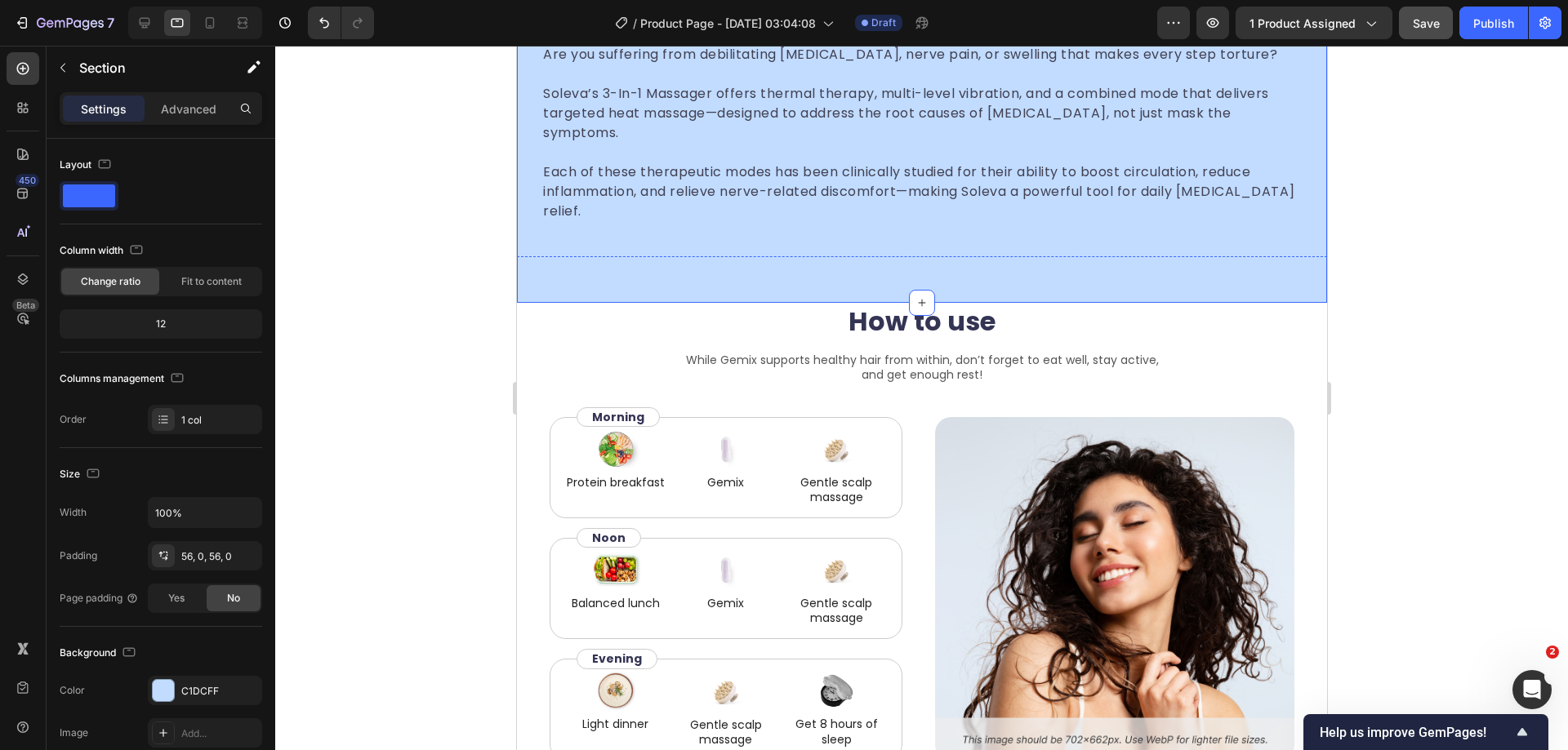
scroll to position [1615, 0]
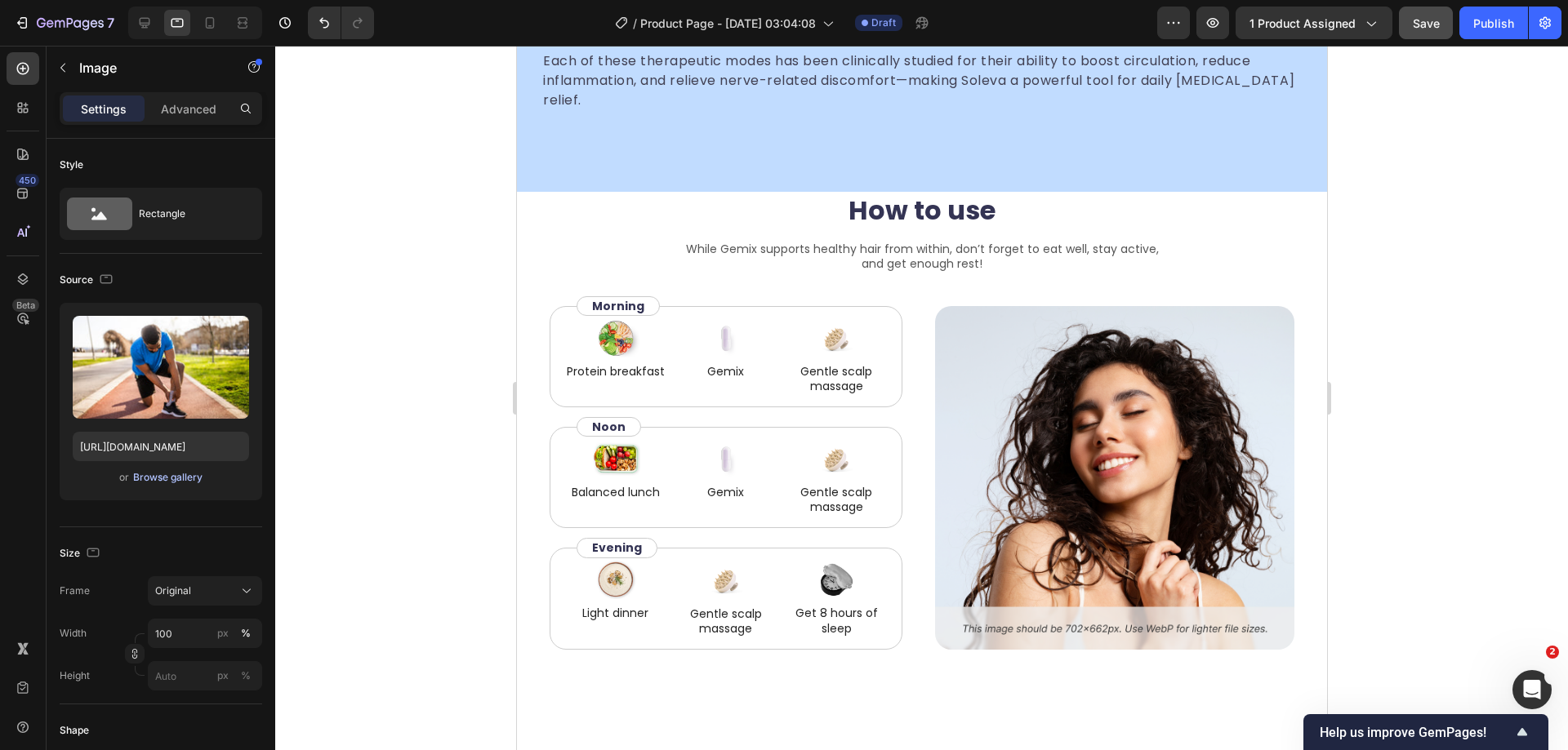
click at [172, 473] on div "Browse gallery" at bounding box center [167, 477] width 70 height 14
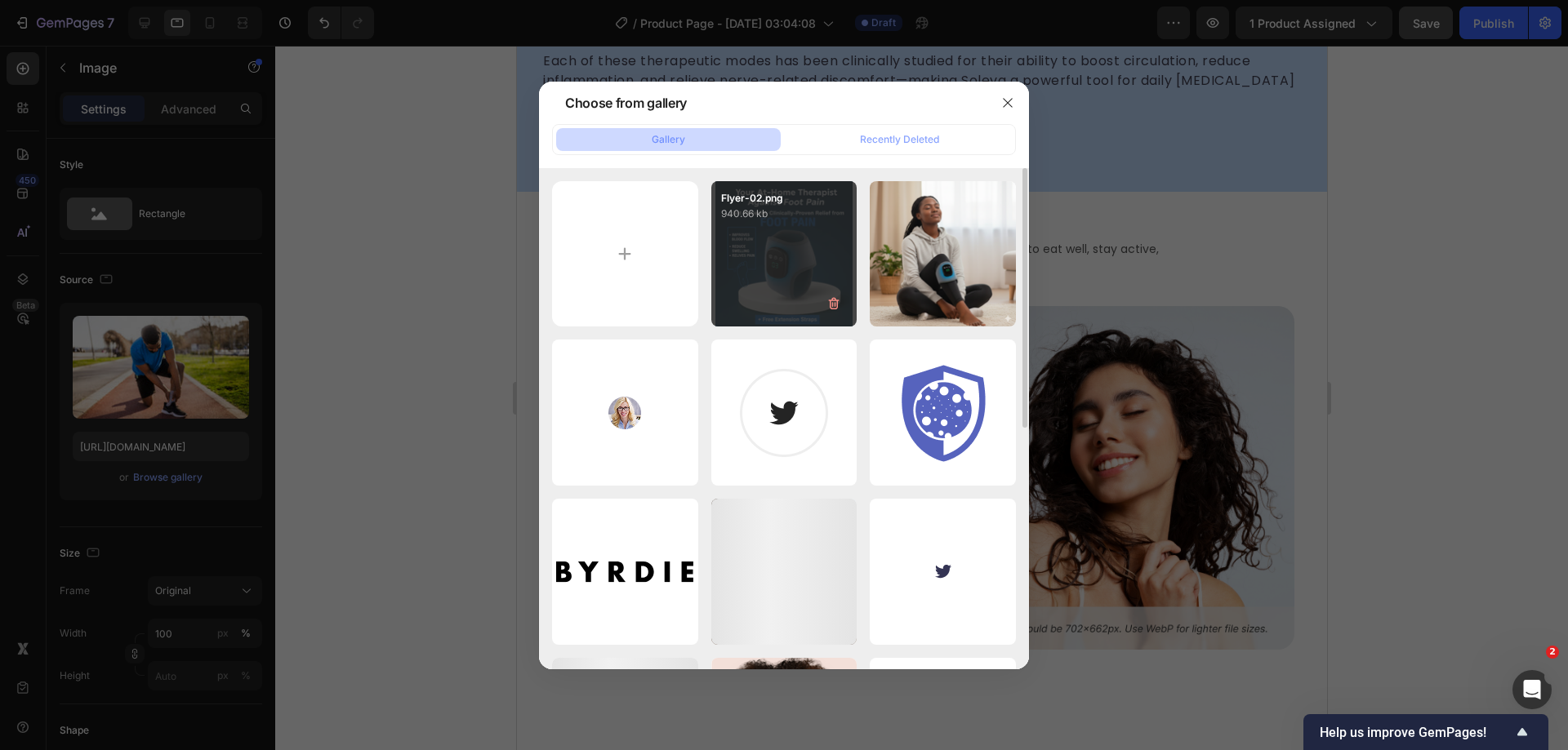
click at [779, 251] on div "Flyer-02.png 940.66 kb" at bounding box center [784, 254] width 146 height 146
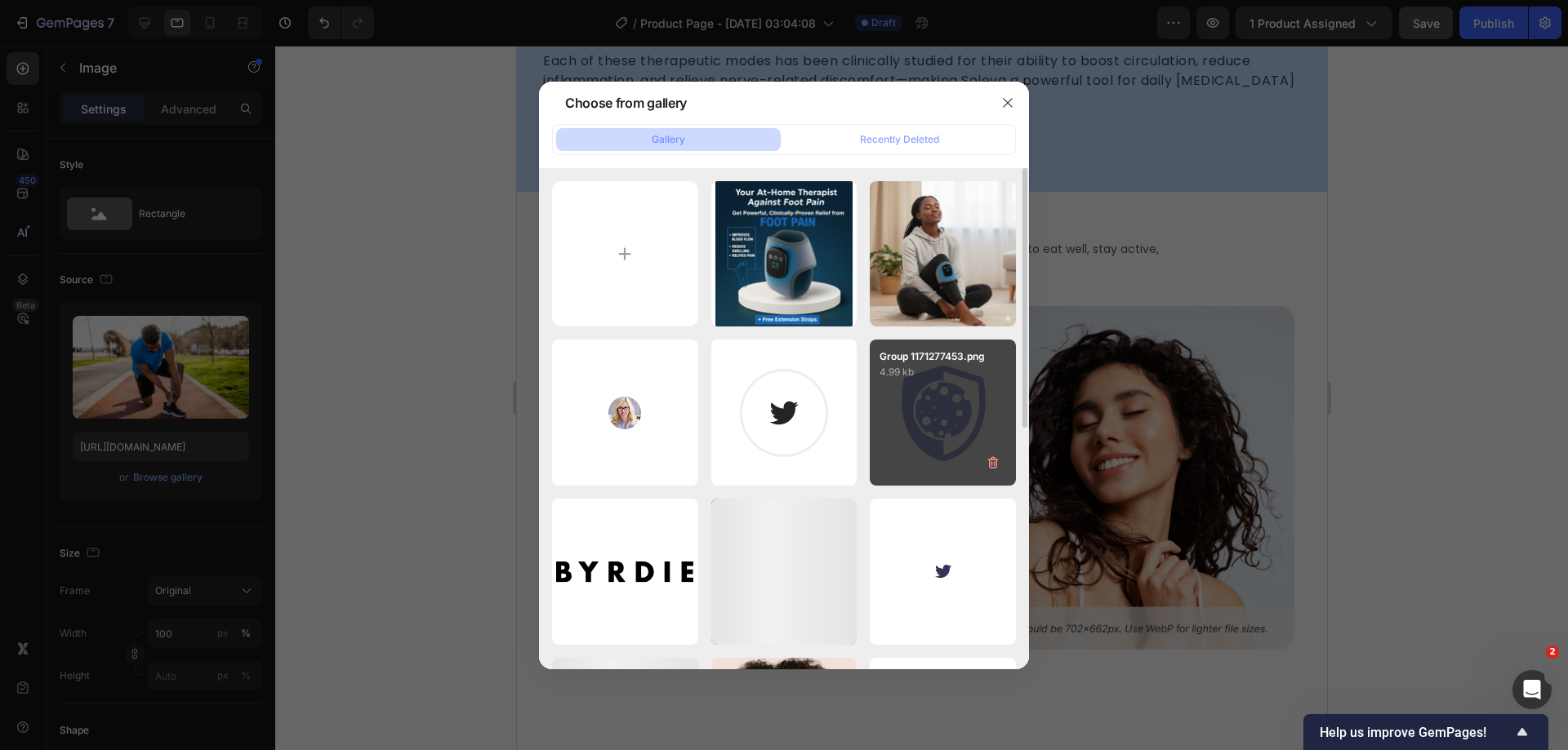
type input "[URL][DOMAIN_NAME]"
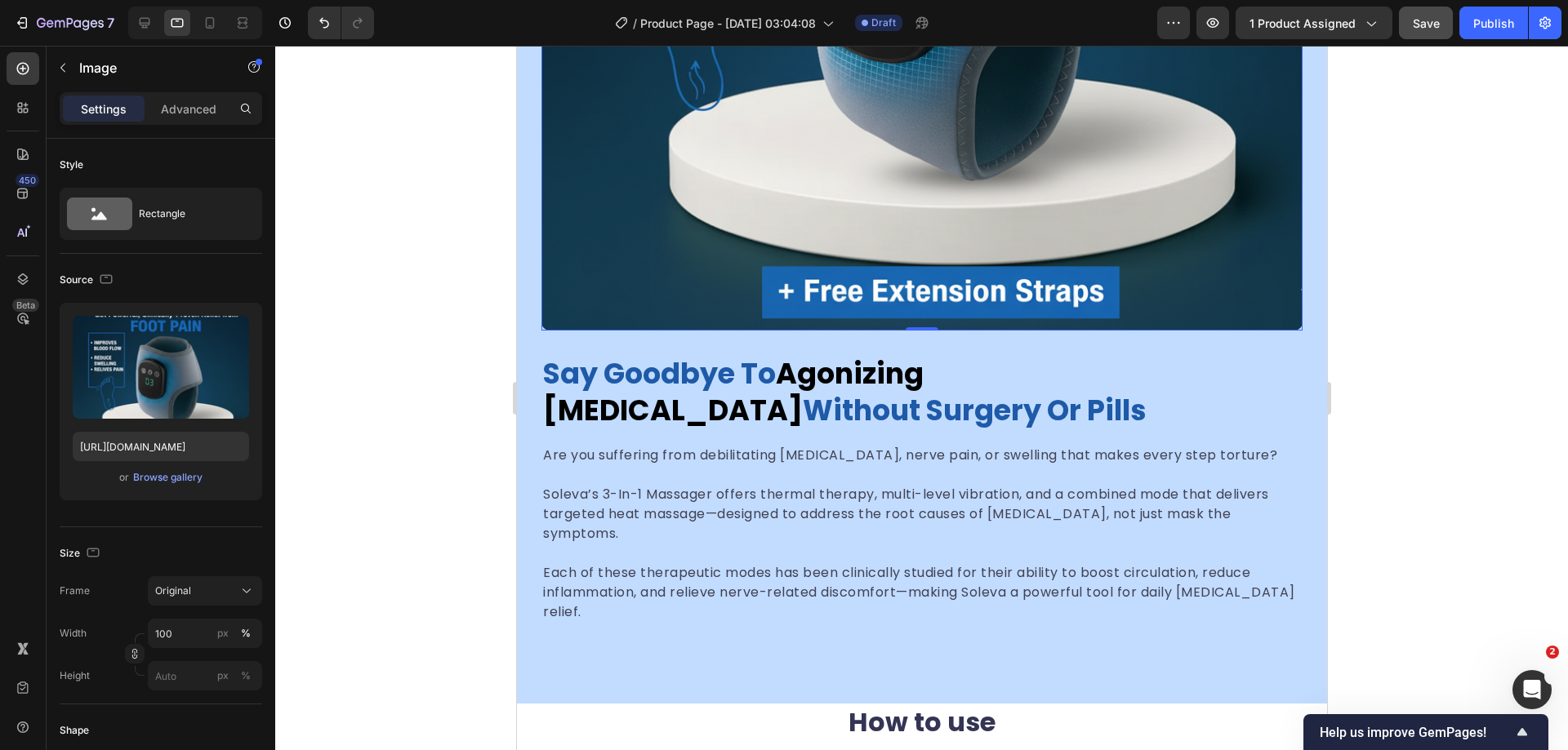
scroll to position [1994, 0]
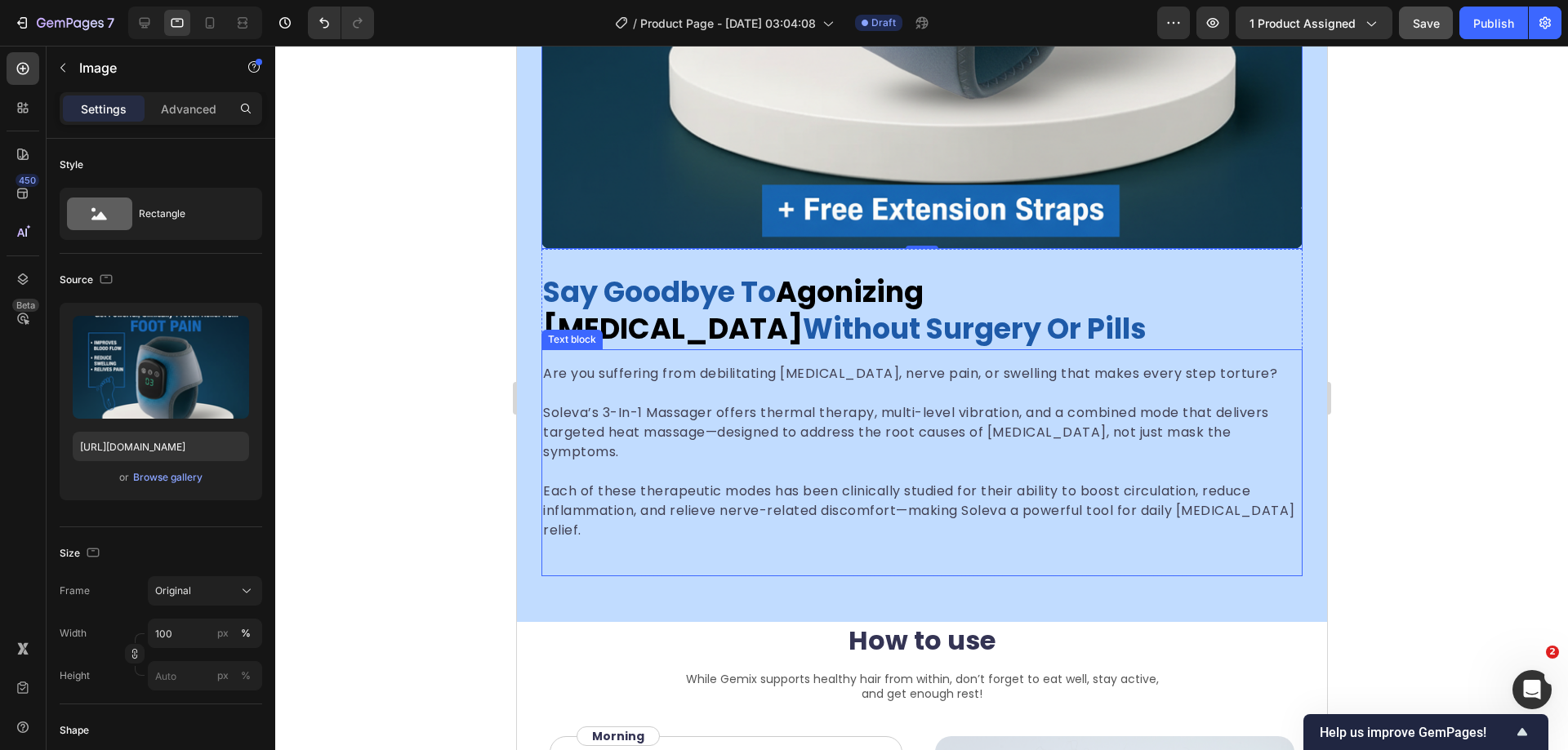
click at [880, 482] on p "Each of these therapeutic modes has been clinically studied for their ability t…" at bounding box center [921, 511] width 758 height 59
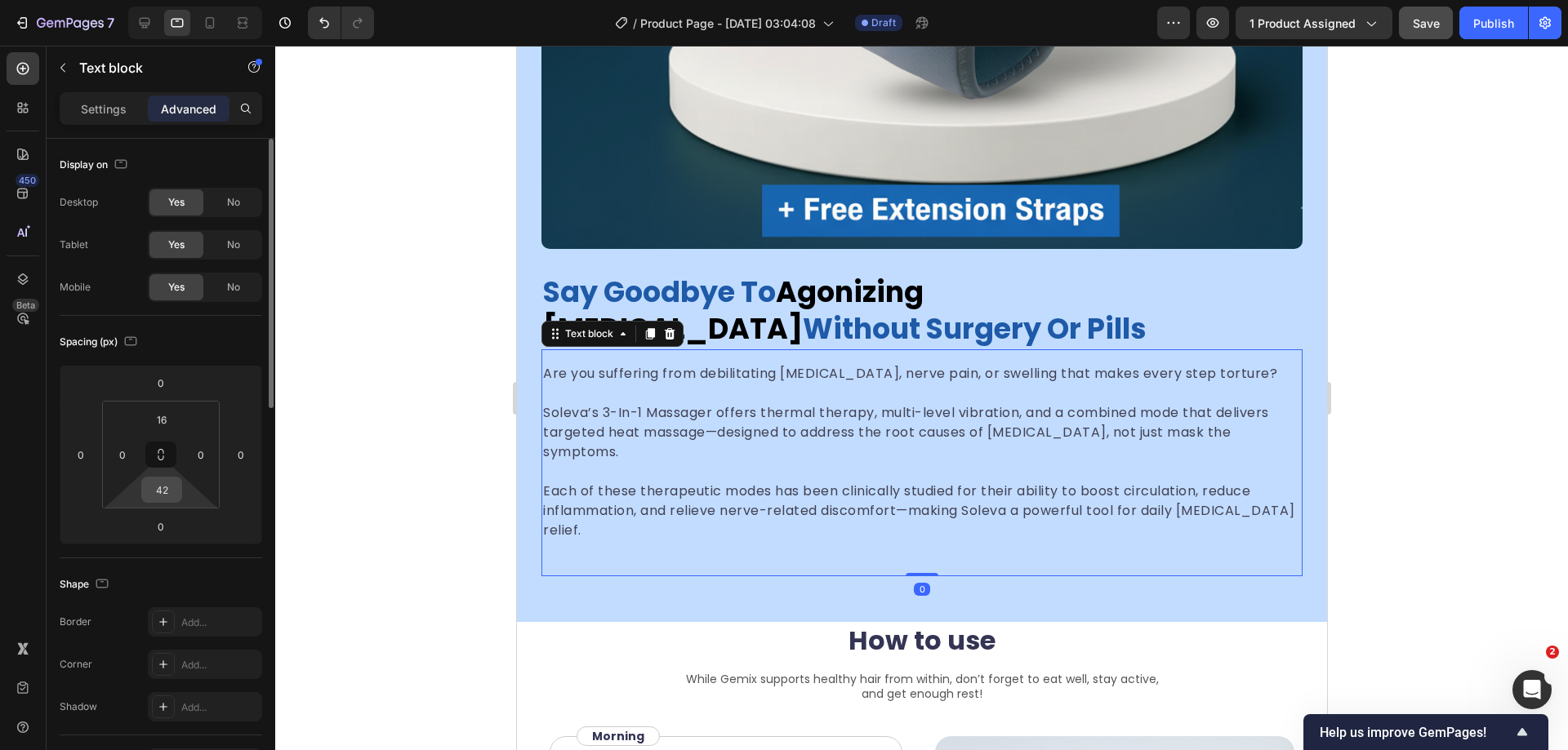
click at [165, 494] on input "42" at bounding box center [161, 490] width 32 height 25
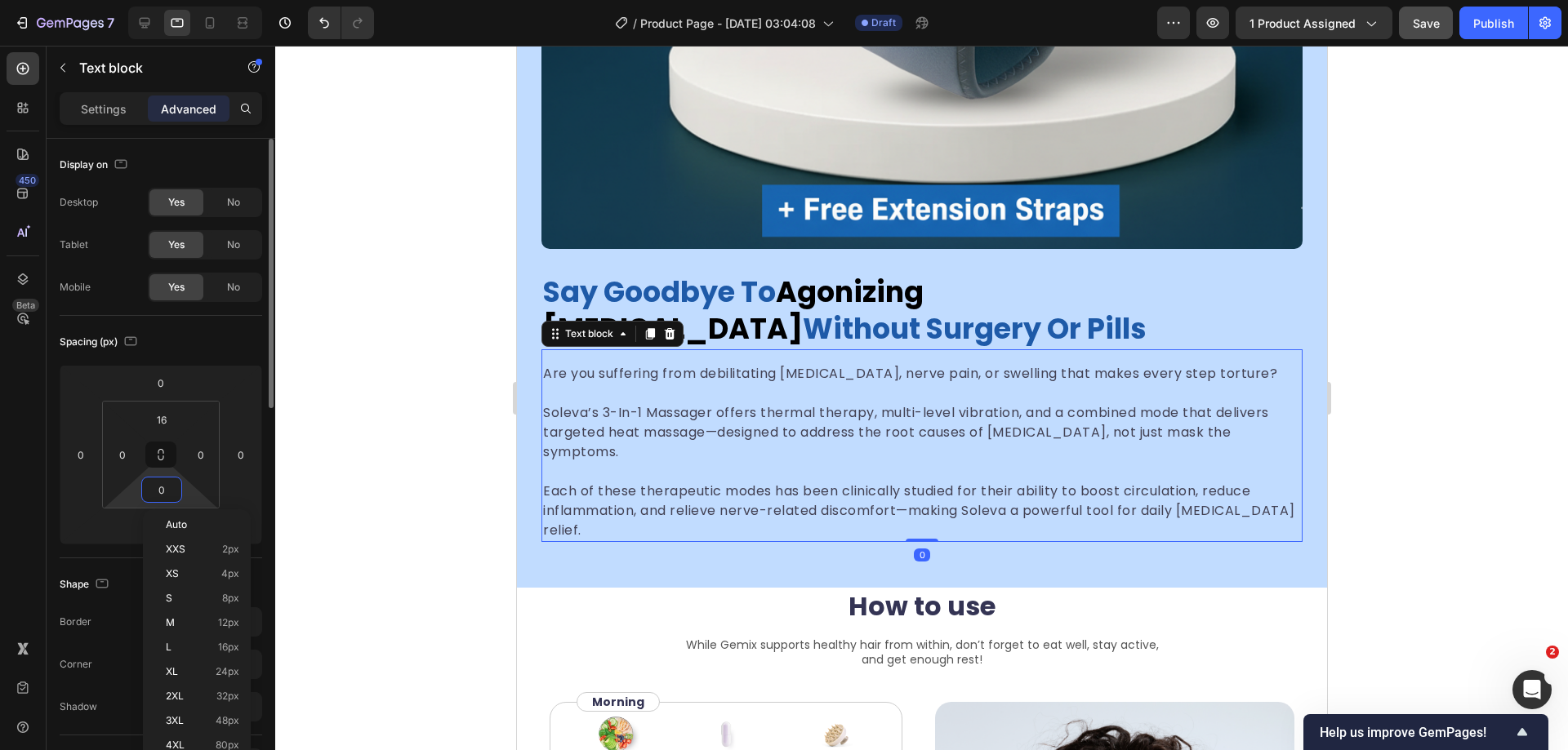
type input "0"
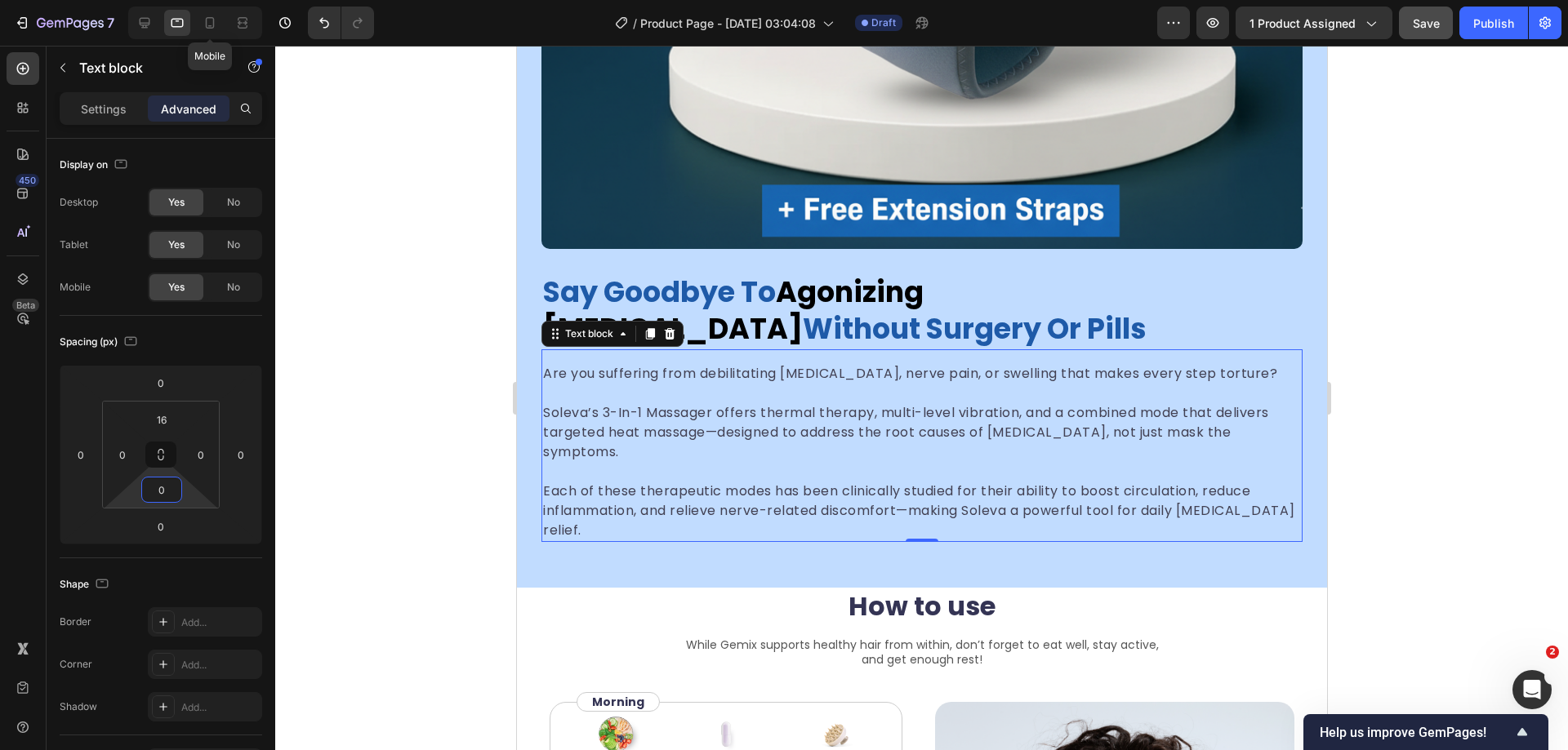
click at [206, 21] on icon at bounding box center [210, 23] width 9 height 11
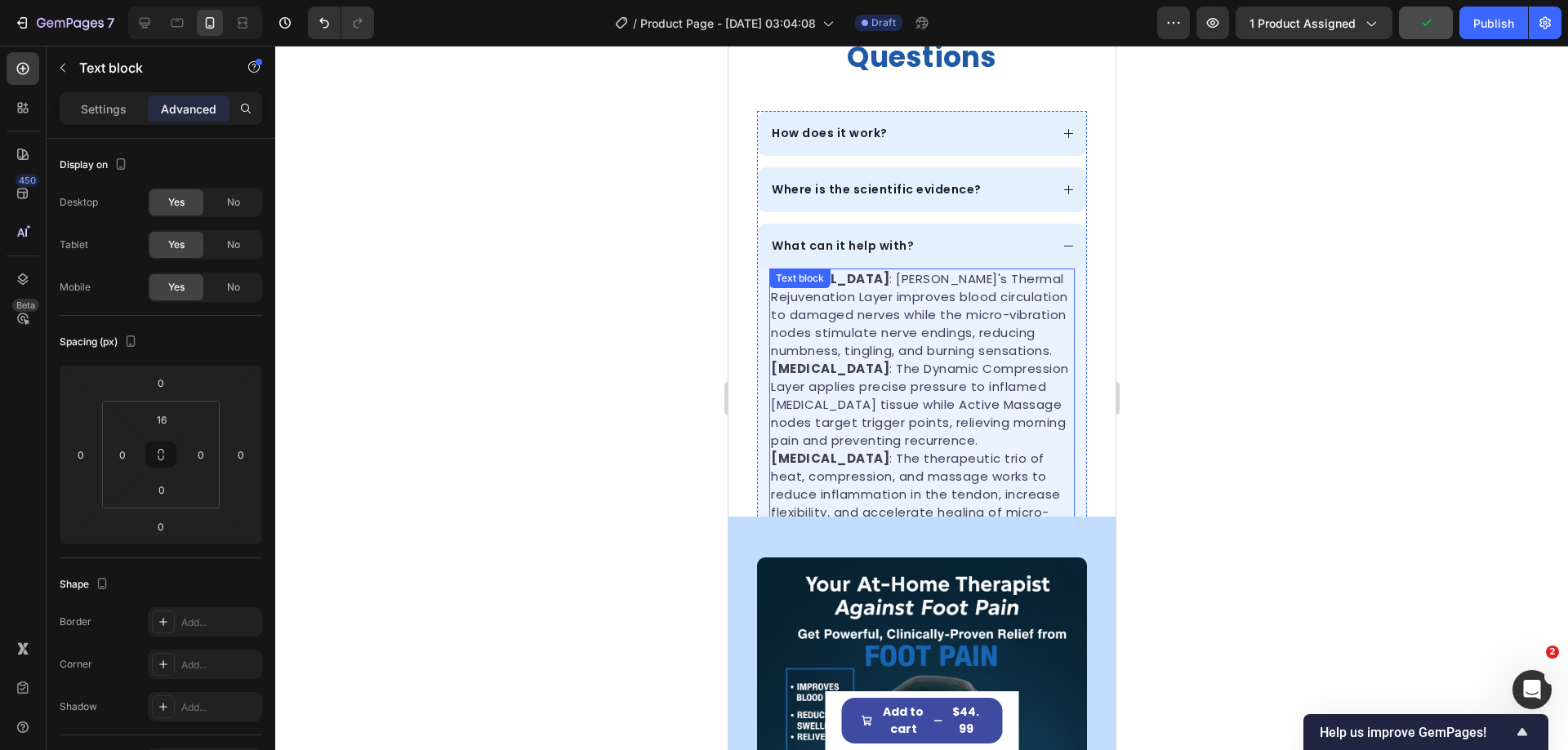
scroll to position [625, 0]
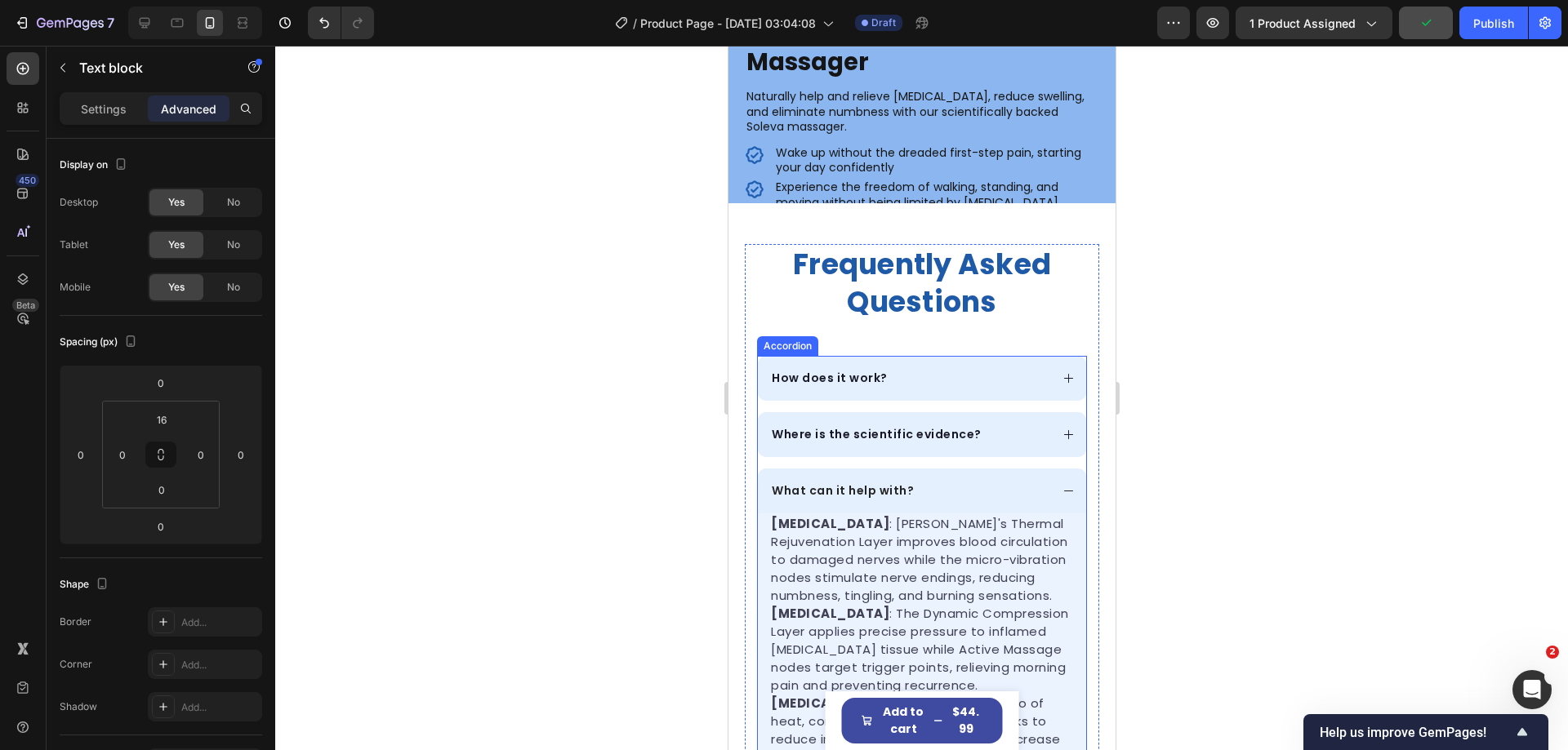
click at [1042, 491] on div "What can it help with?" at bounding box center [921, 490] width 328 height 45
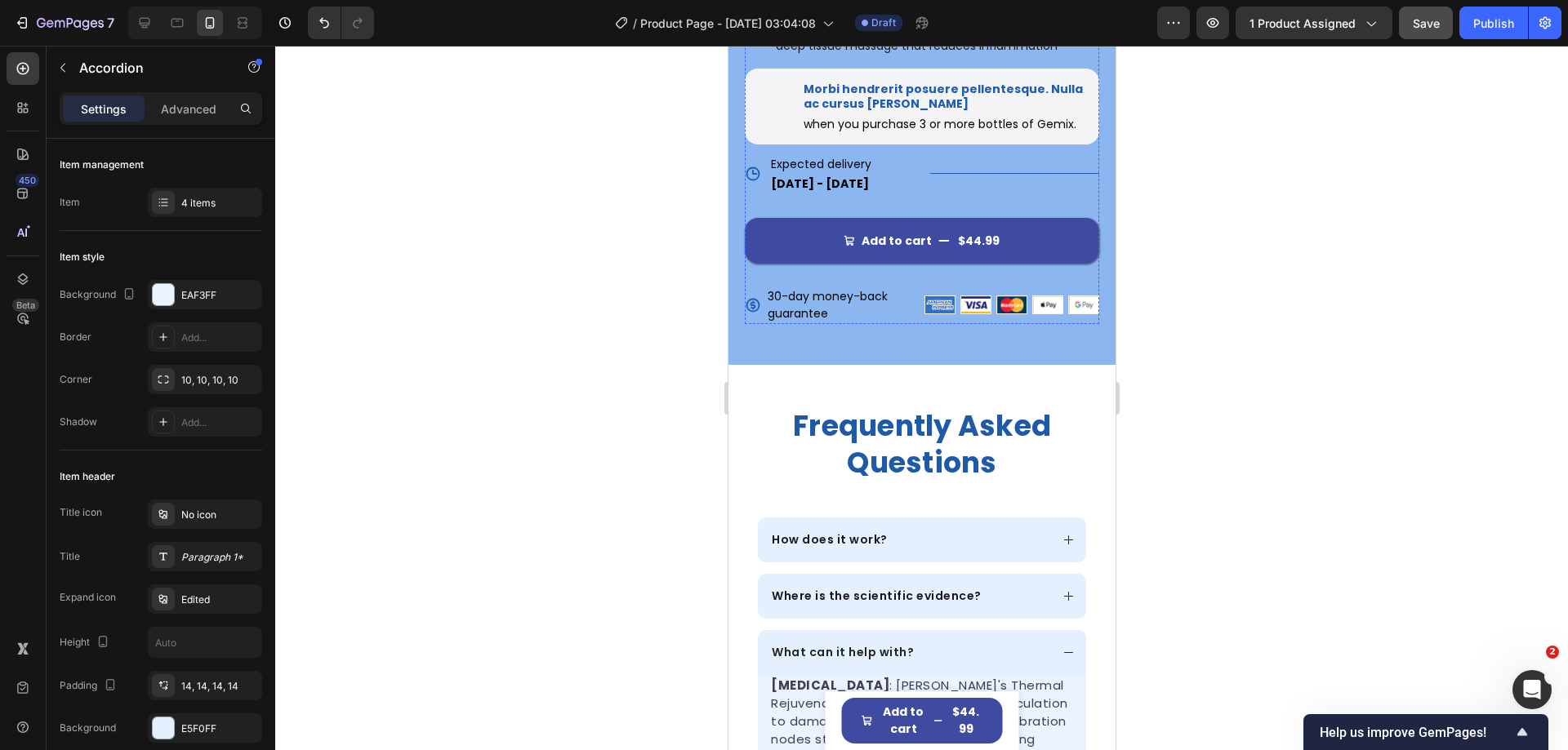
scroll to position [1061, 0]
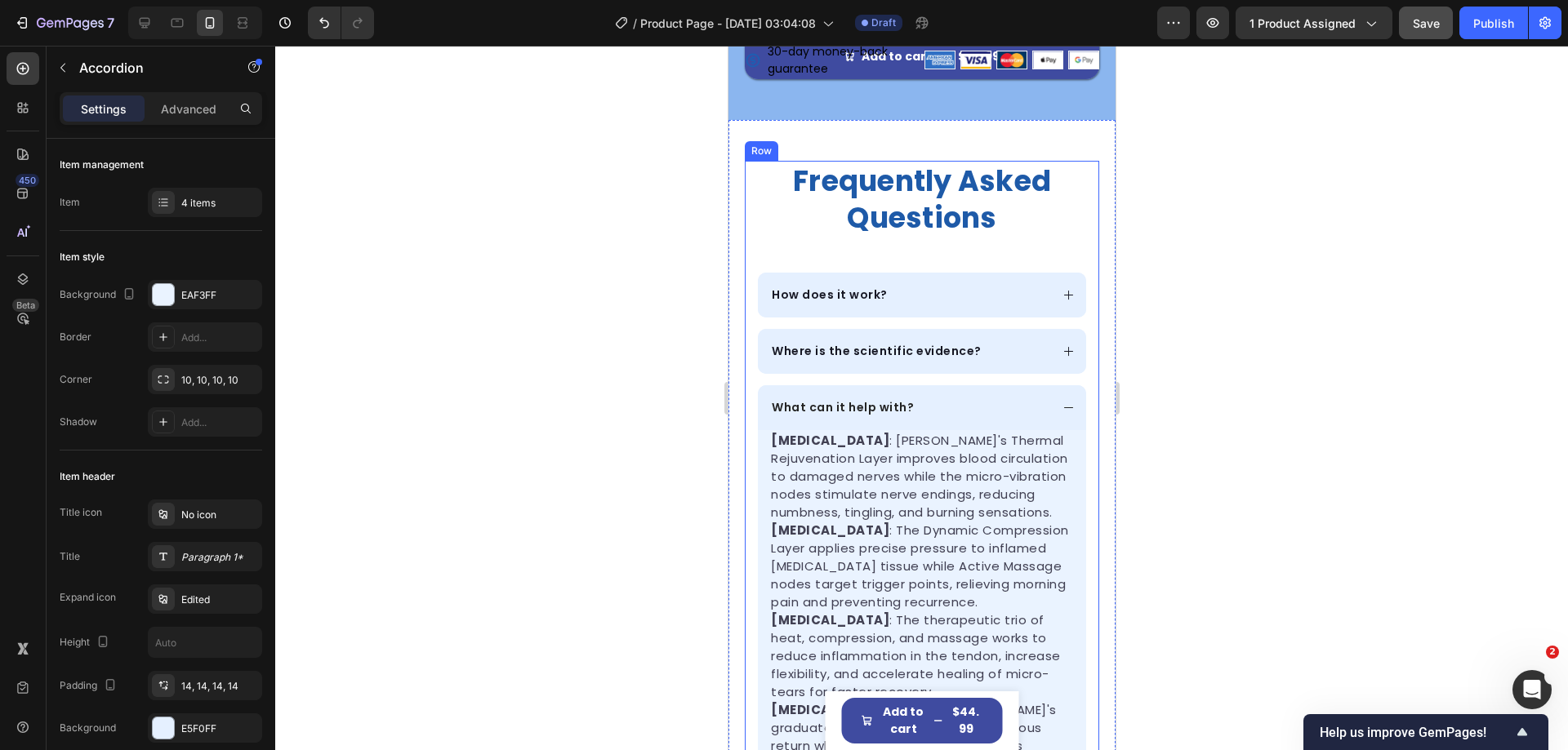
click at [1078, 440] on div "frequently asked questions Heading How does it work? Where is the scientific ev…" at bounding box center [921, 520] width 354 height 718
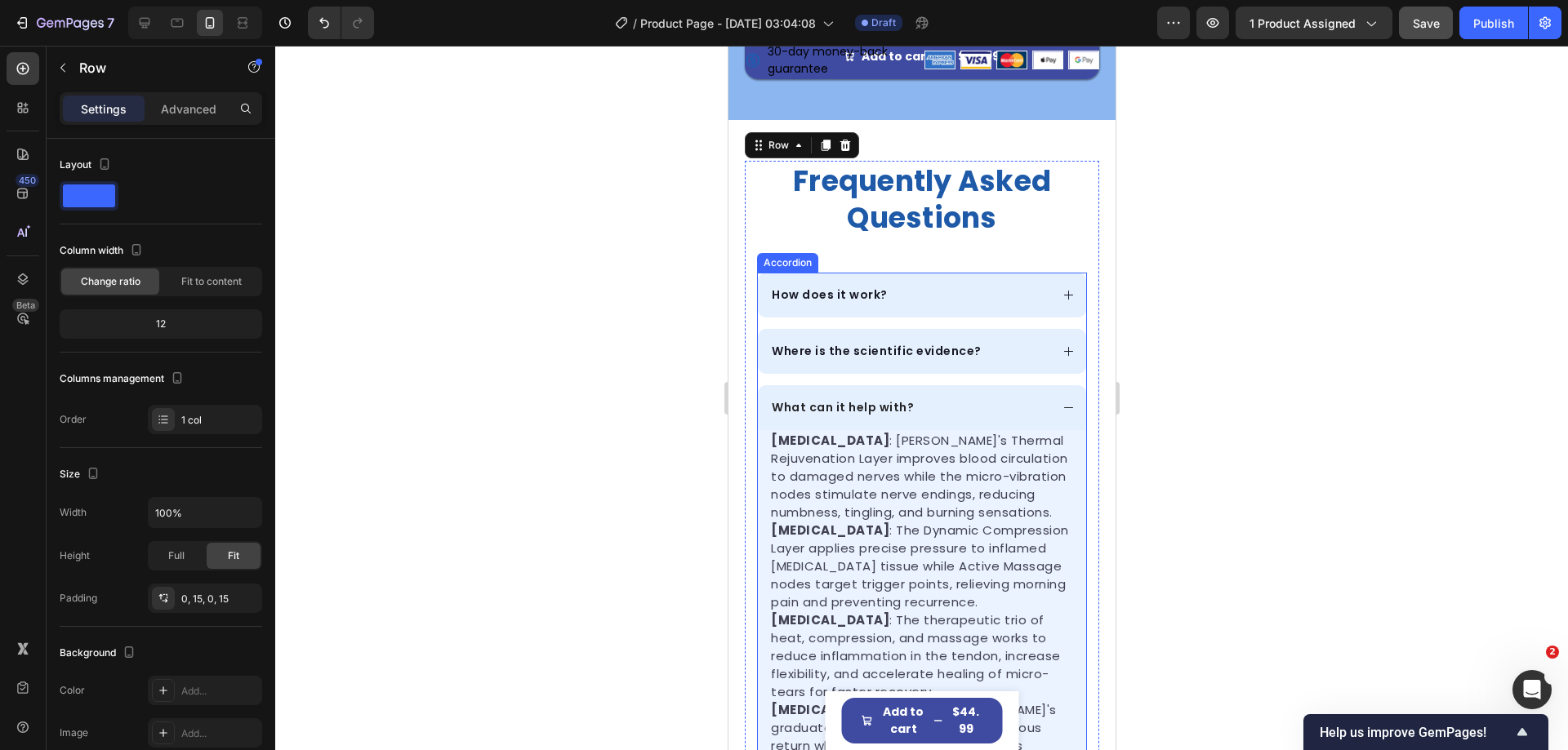
click at [993, 399] on div "What can it help with?" at bounding box center [909, 407] width 281 height 22
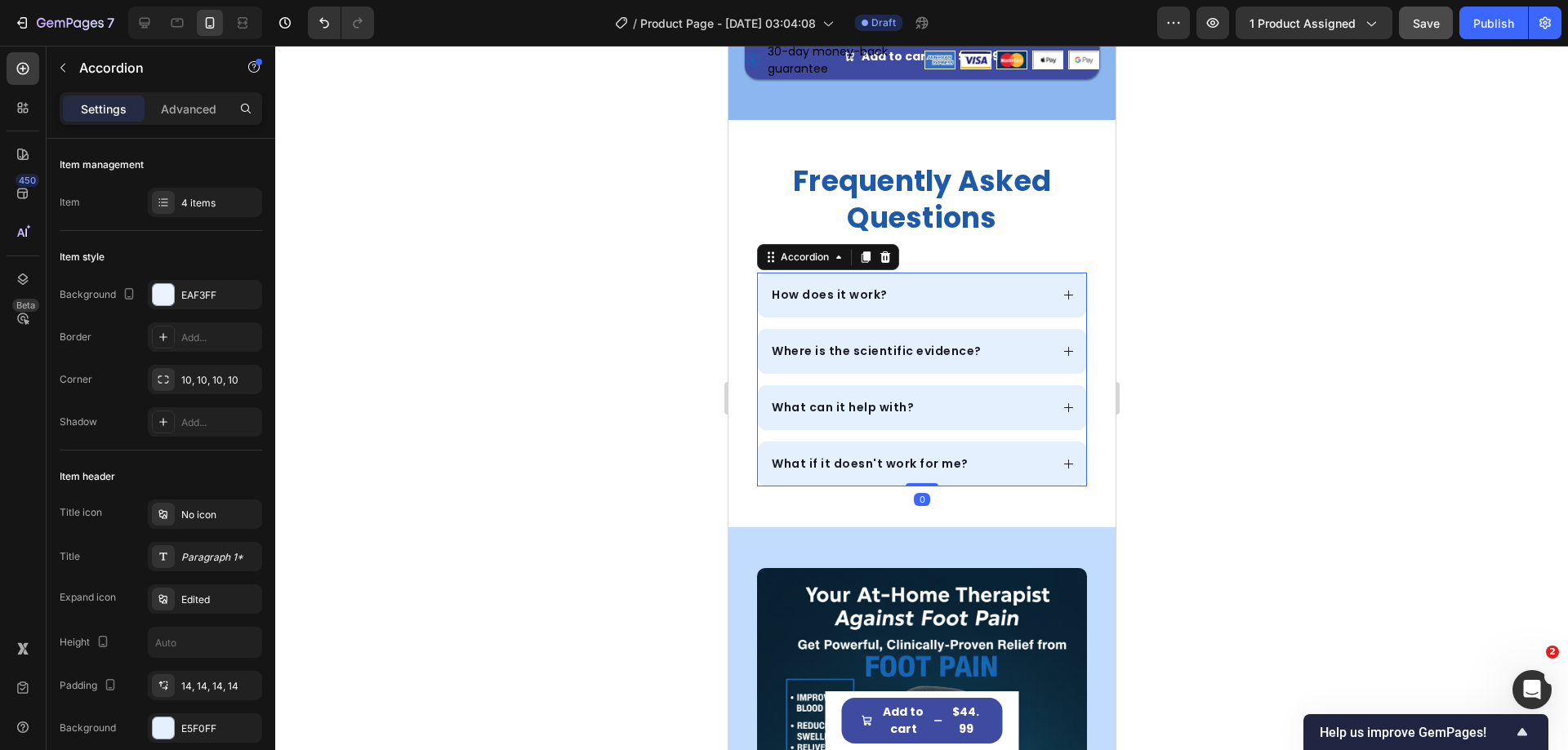
click at [1044, 455] on div "What if it doesn't work for me?" at bounding box center [921, 464] width 328 height 45
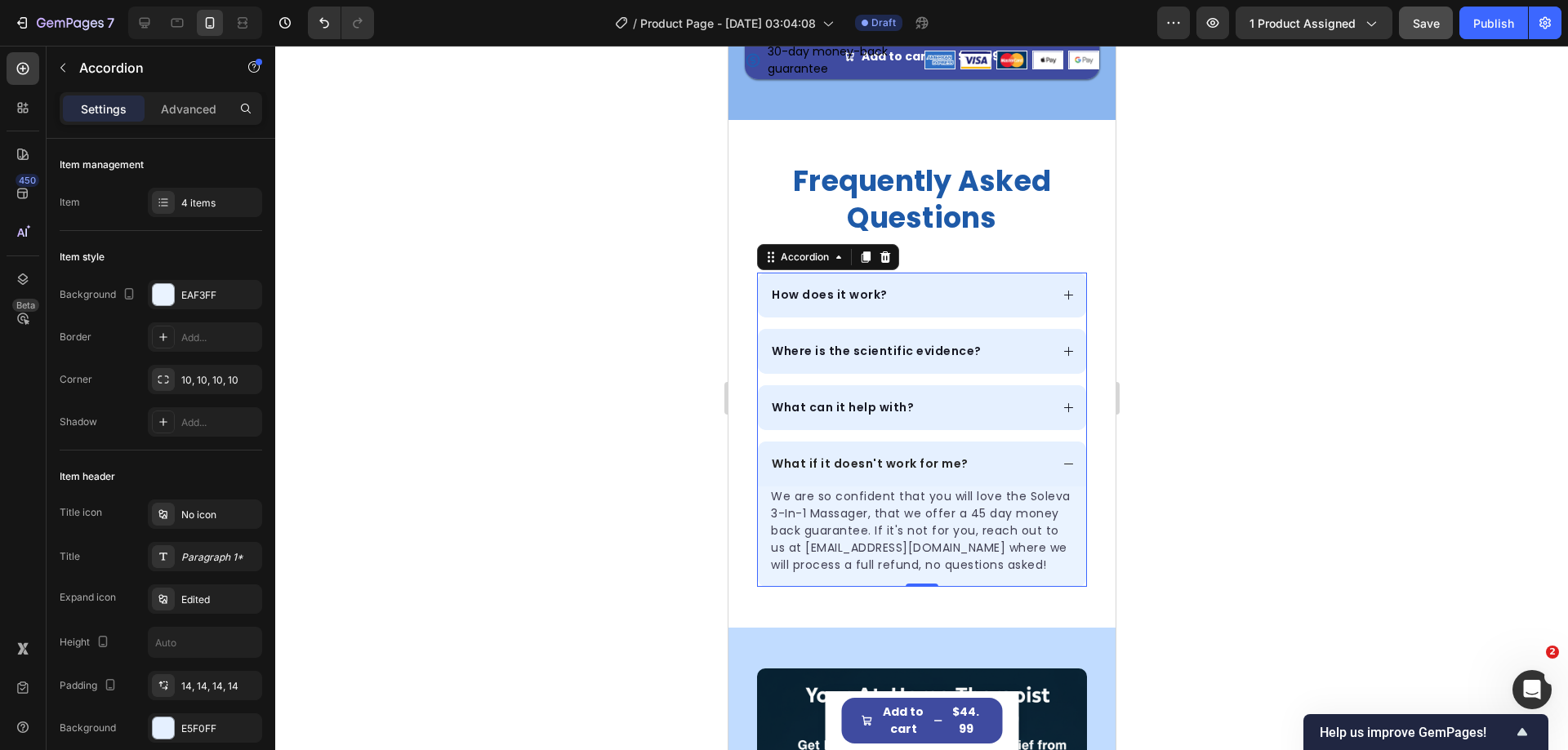
click at [1044, 455] on div "What if it doesn't work for me?" at bounding box center [921, 464] width 328 height 45
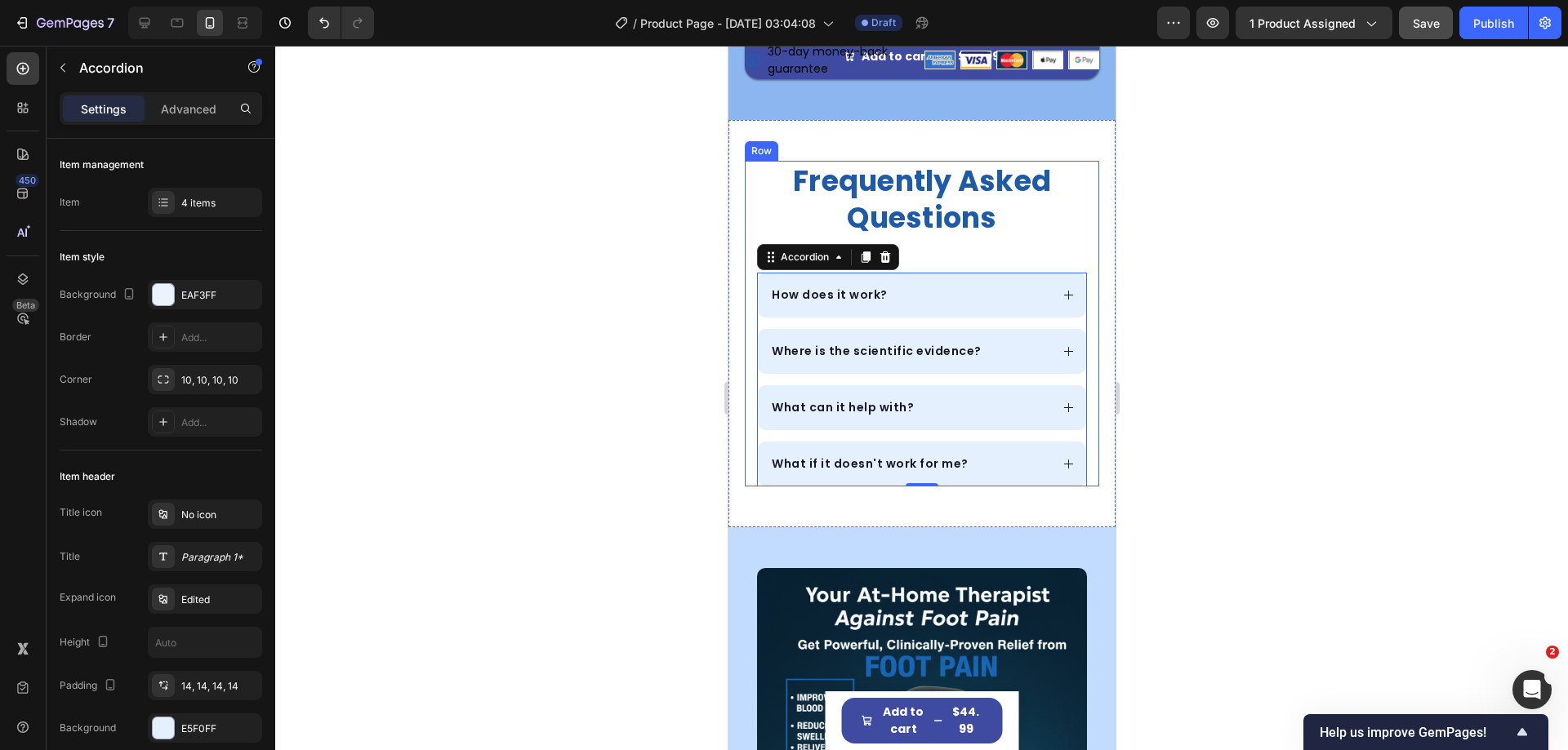
click at [1084, 268] on div "frequently asked questions Heading How does it work? Where is the scientific ev…" at bounding box center [921, 323] width 354 height 325
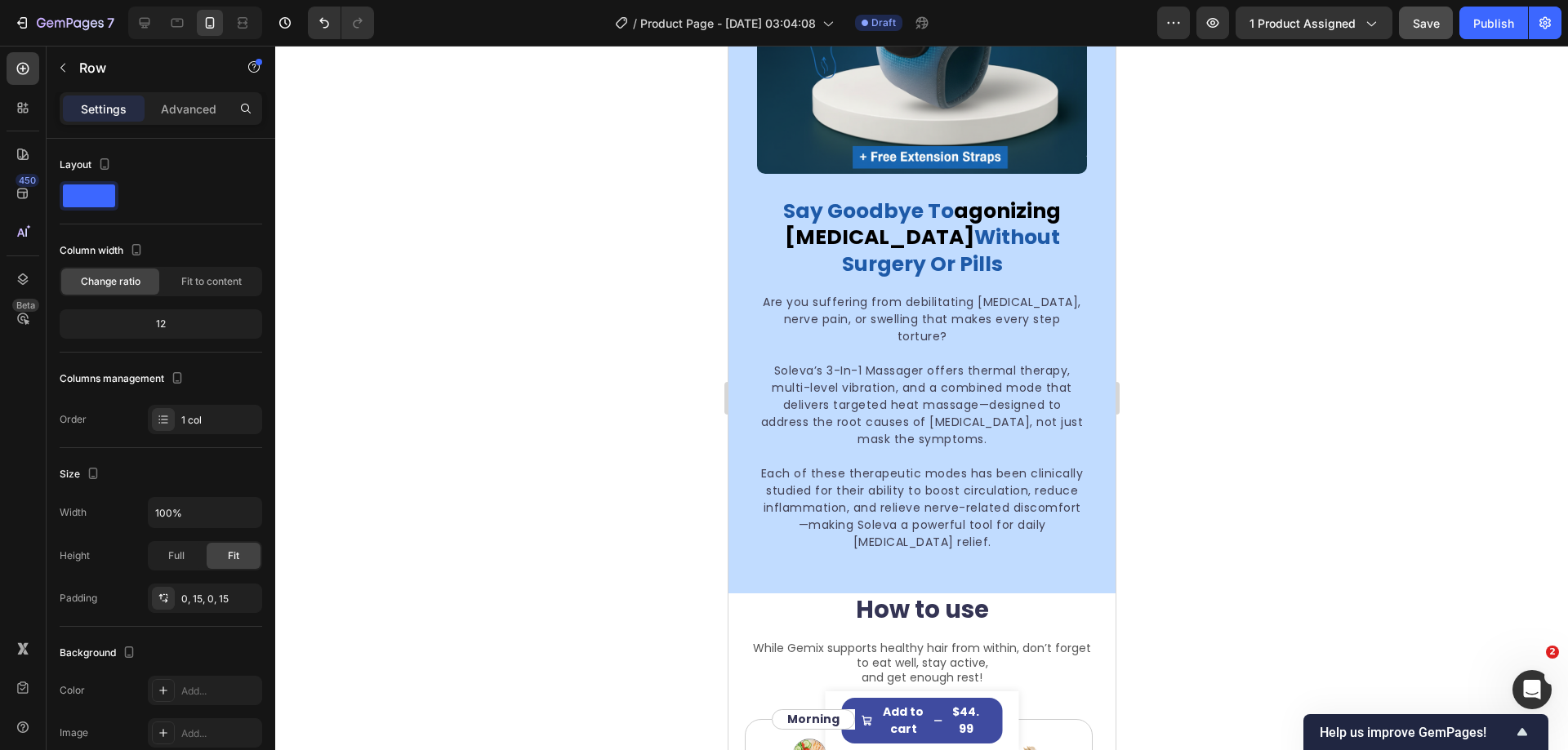
scroll to position [1960, 0]
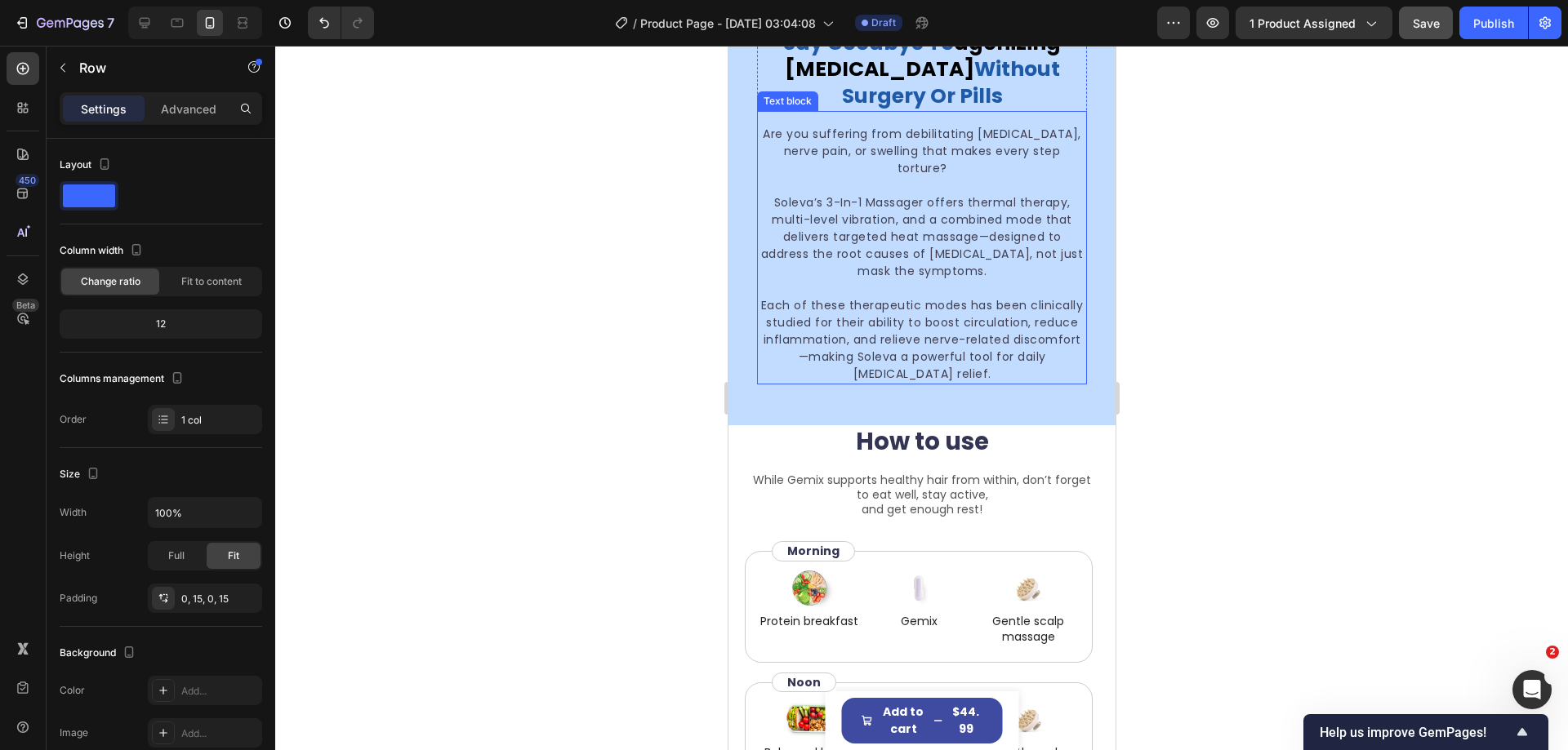
click at [985, 346] on p "Each of these therapeutic modes has been clinically studied for their ability t…" at bounding box center [921, 340] width 326 height 86
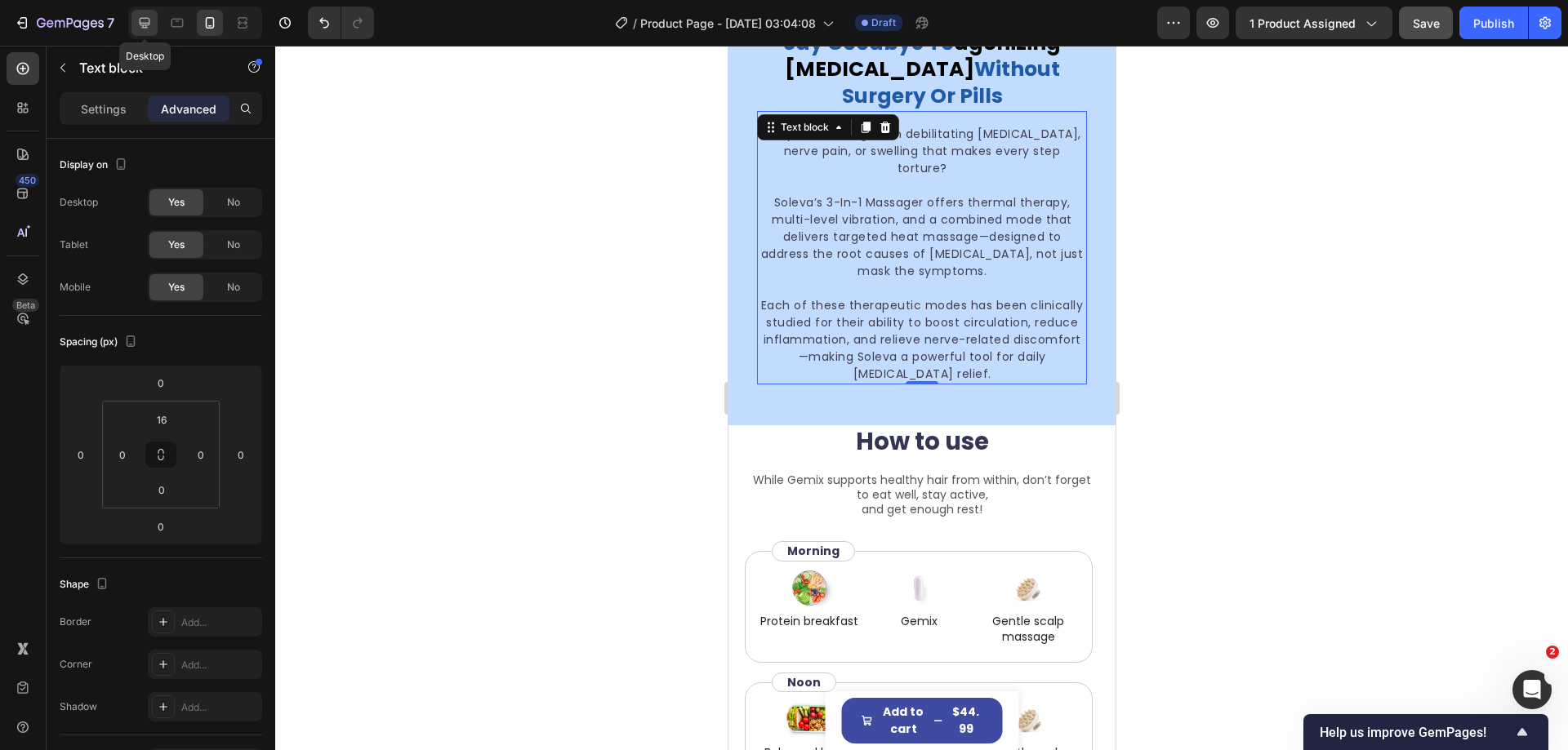
click at [140, 30] on icon at bounding box center [144, 22] width 16 height 16
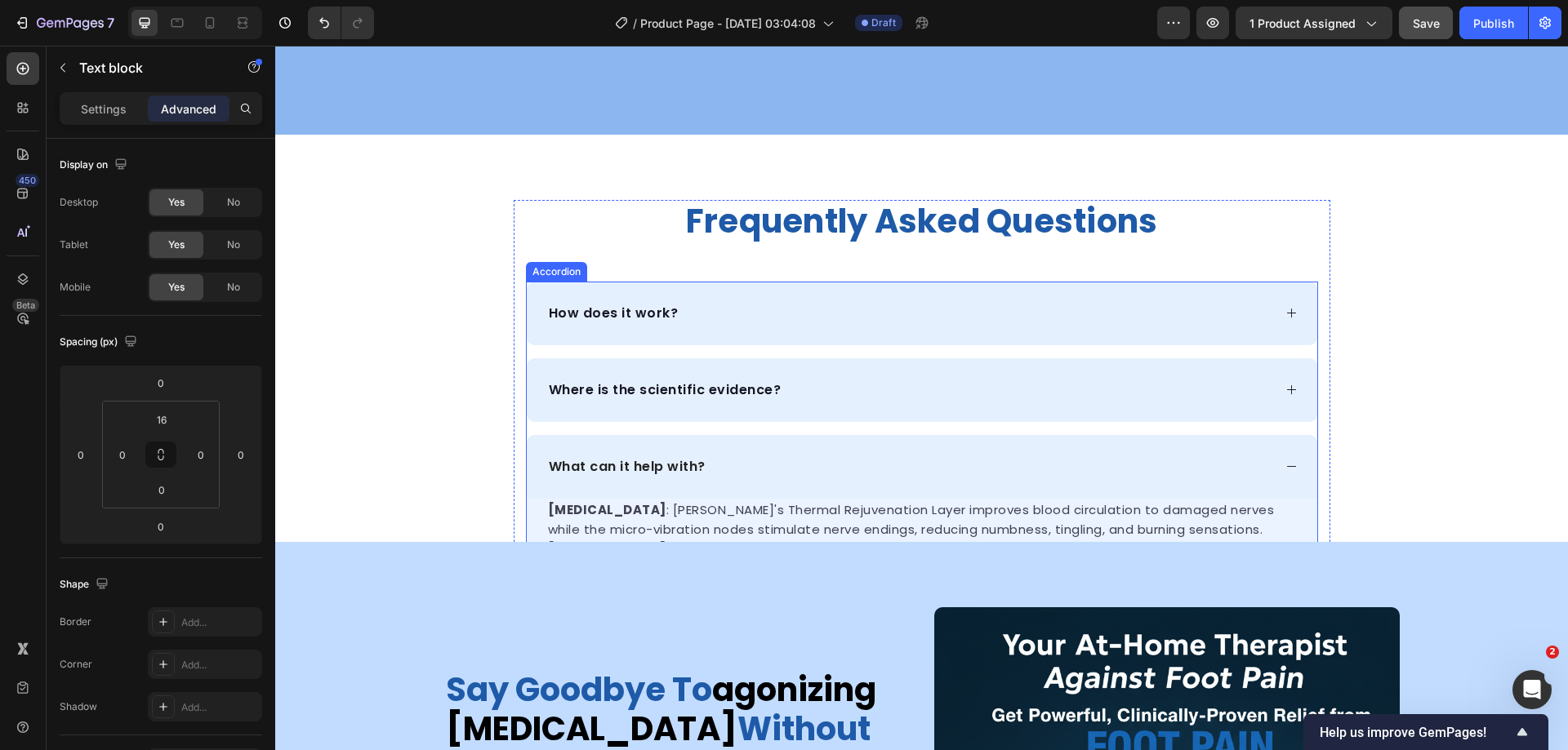
scroll to position [1066, 0]
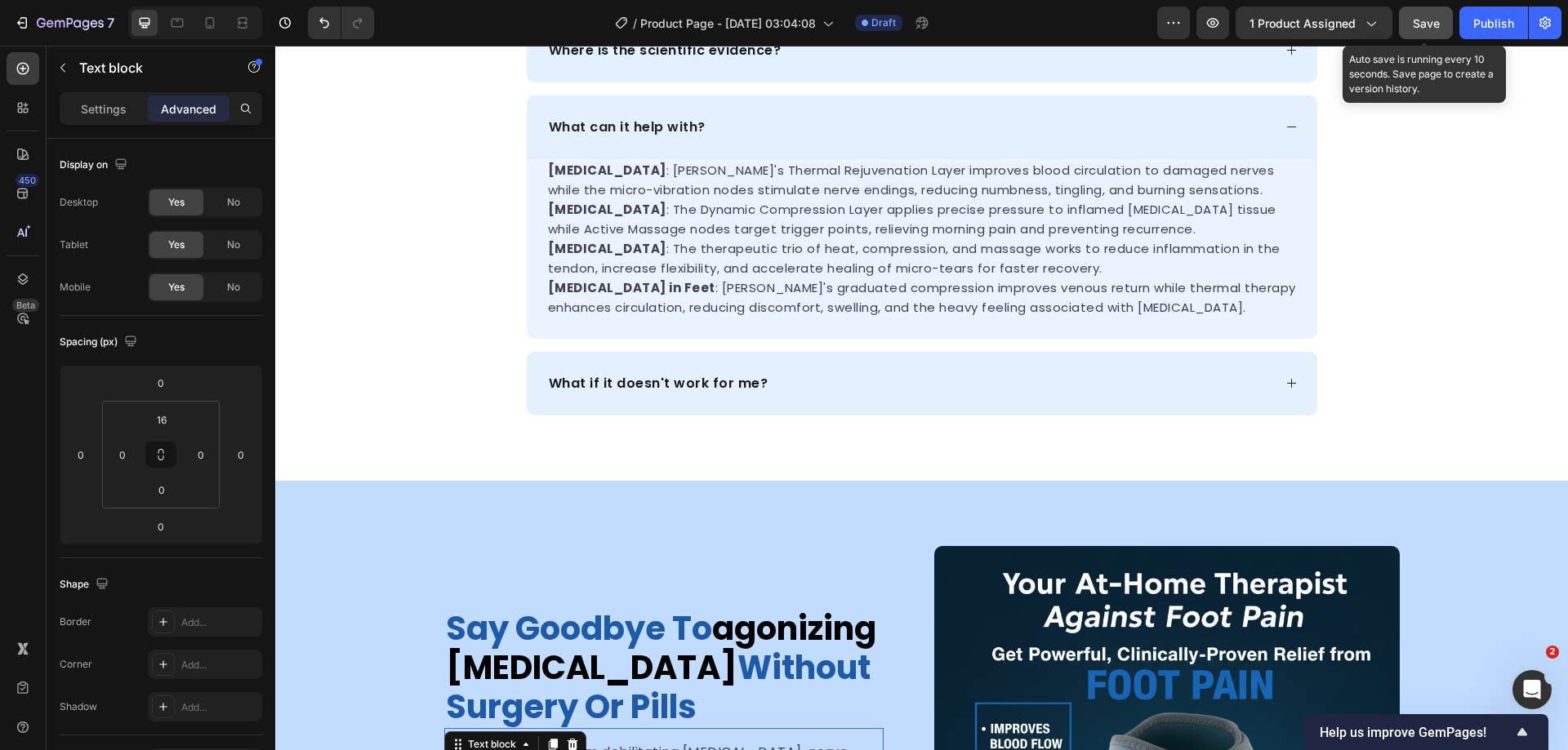
click at [1424, 28] on span "Save" at bounding box center [1426, 23] width 27 height 14
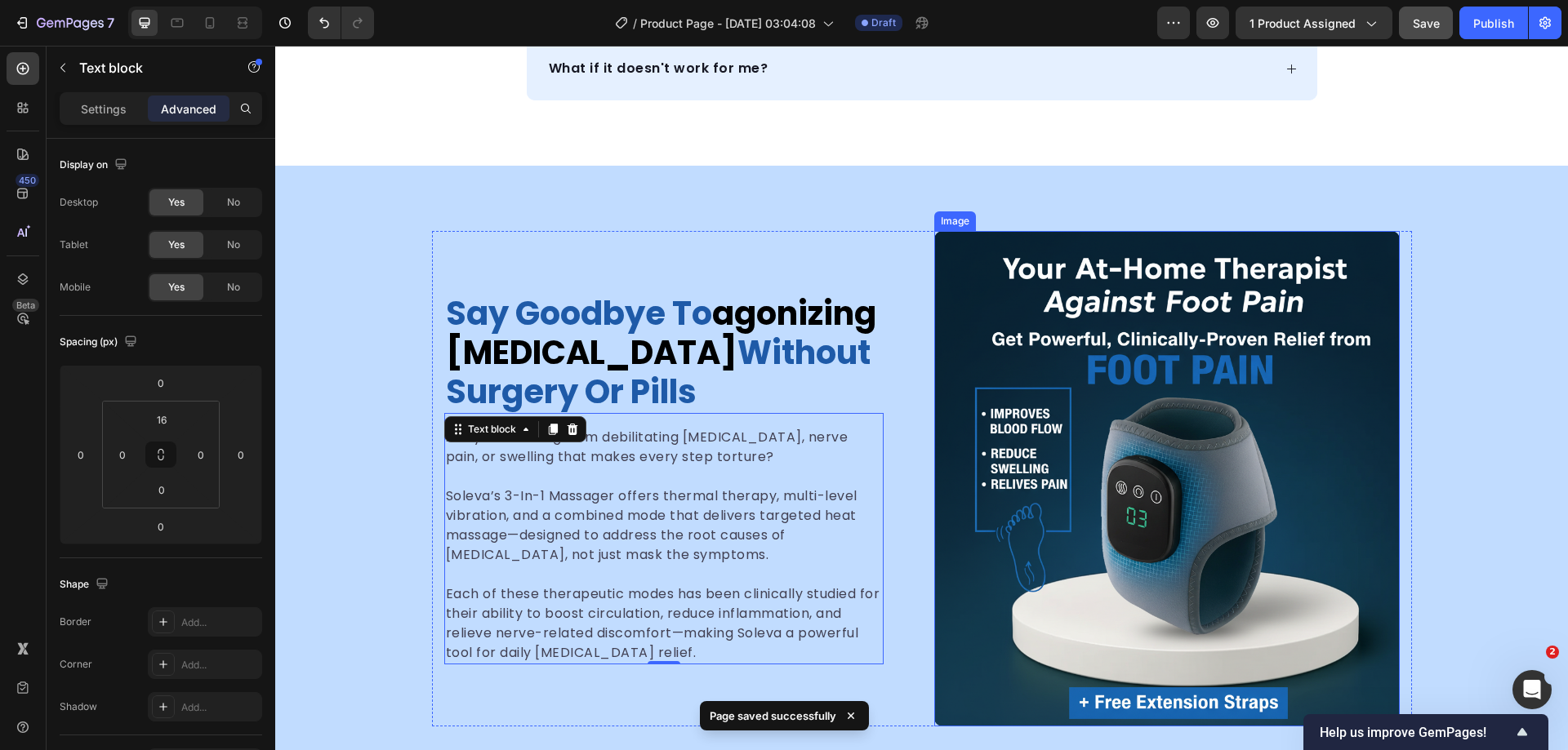
scroll to position [1392, 0]
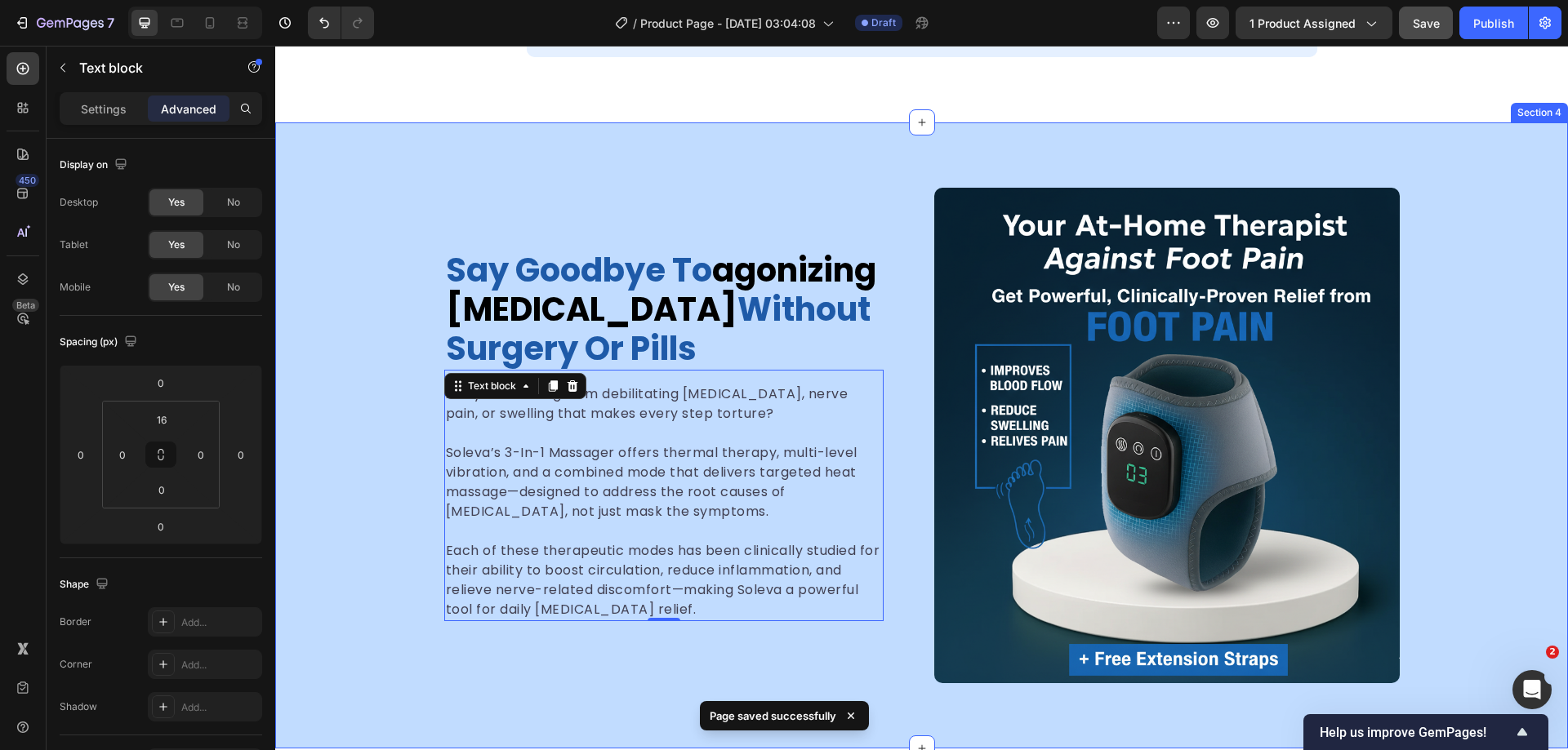
click at [1495, 290] on div "say goodbye to agonizing foot pain without surgery or pills Heading Are you suf…" at bounding box center [921, 435] width 1293 height 495
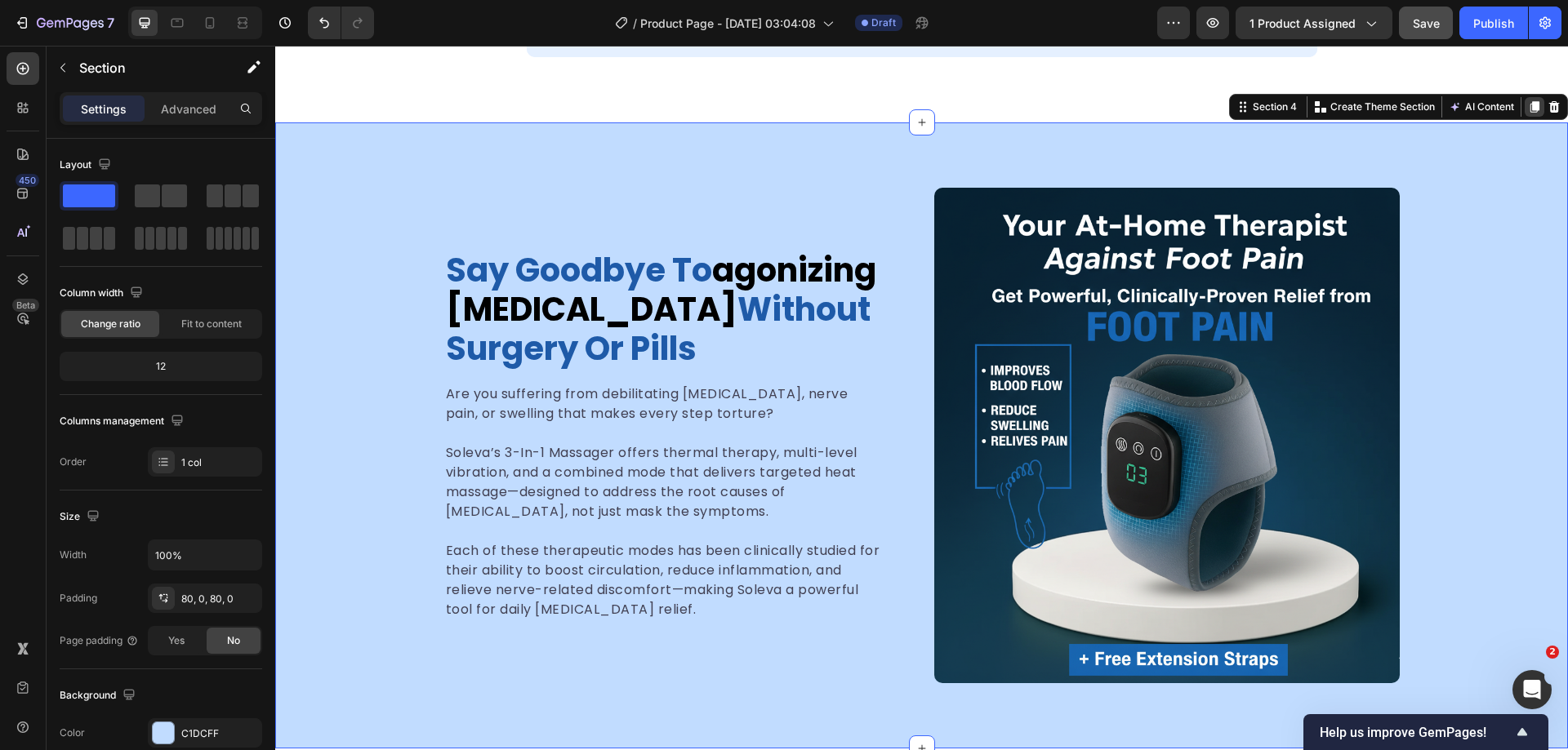
click at [1531, 107] on icon at bounding box center [1535, 107] width 9 height 11
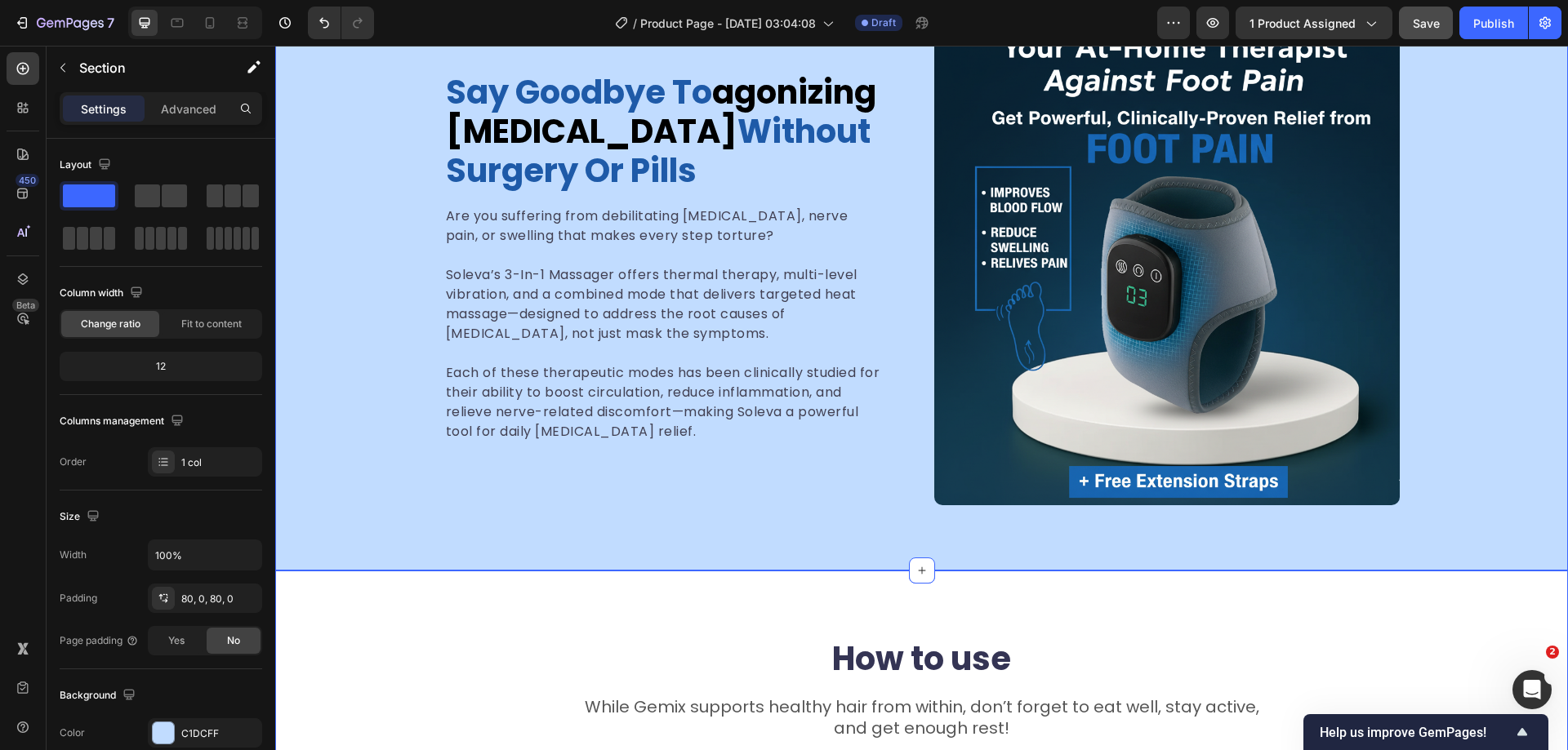
scroll to position [2038, 0]
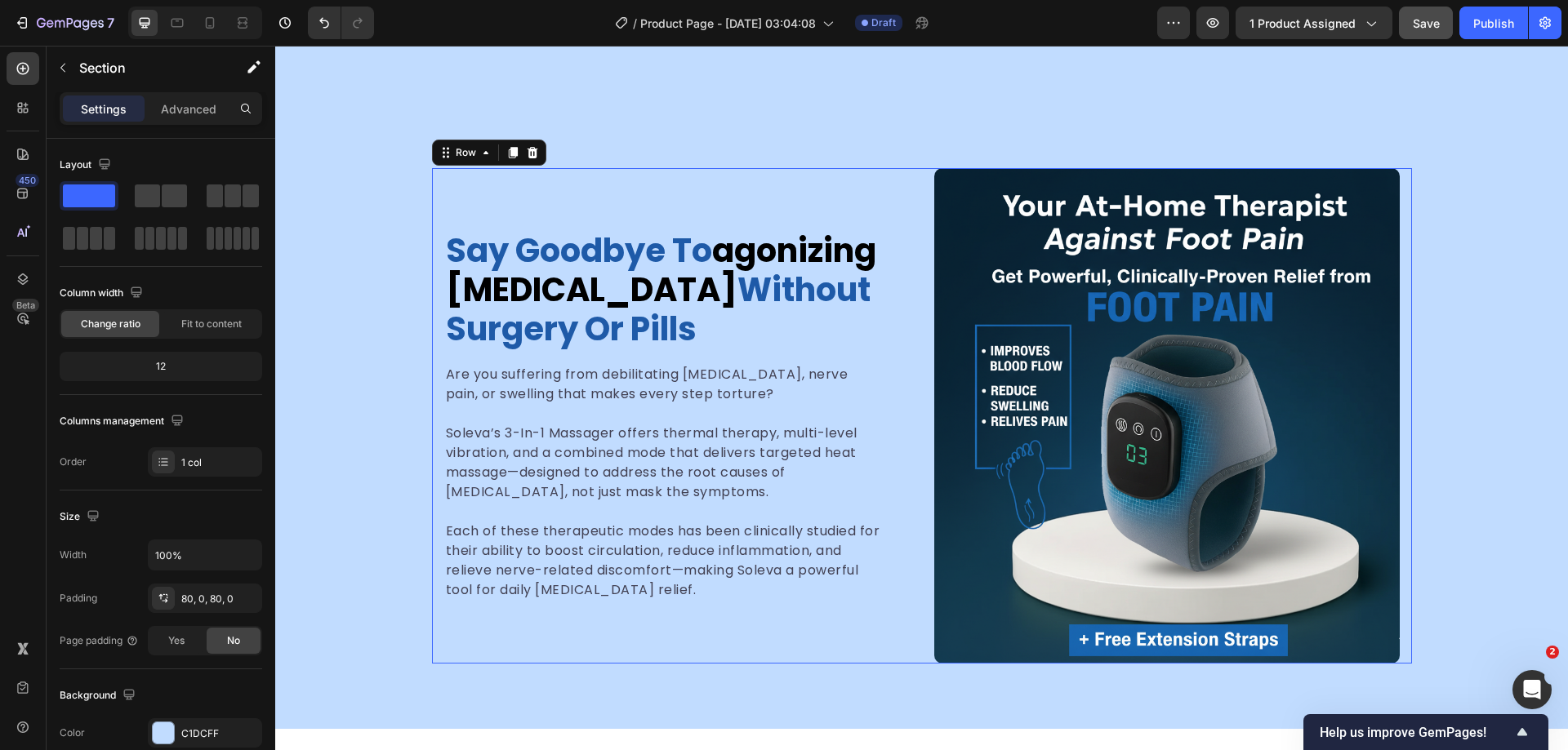
click at [904, 223] on div "say goodbye to agonizing foot pain without surgery or pills Heading Are you suf…" at bounding box center [922, 415] width 980 height 495
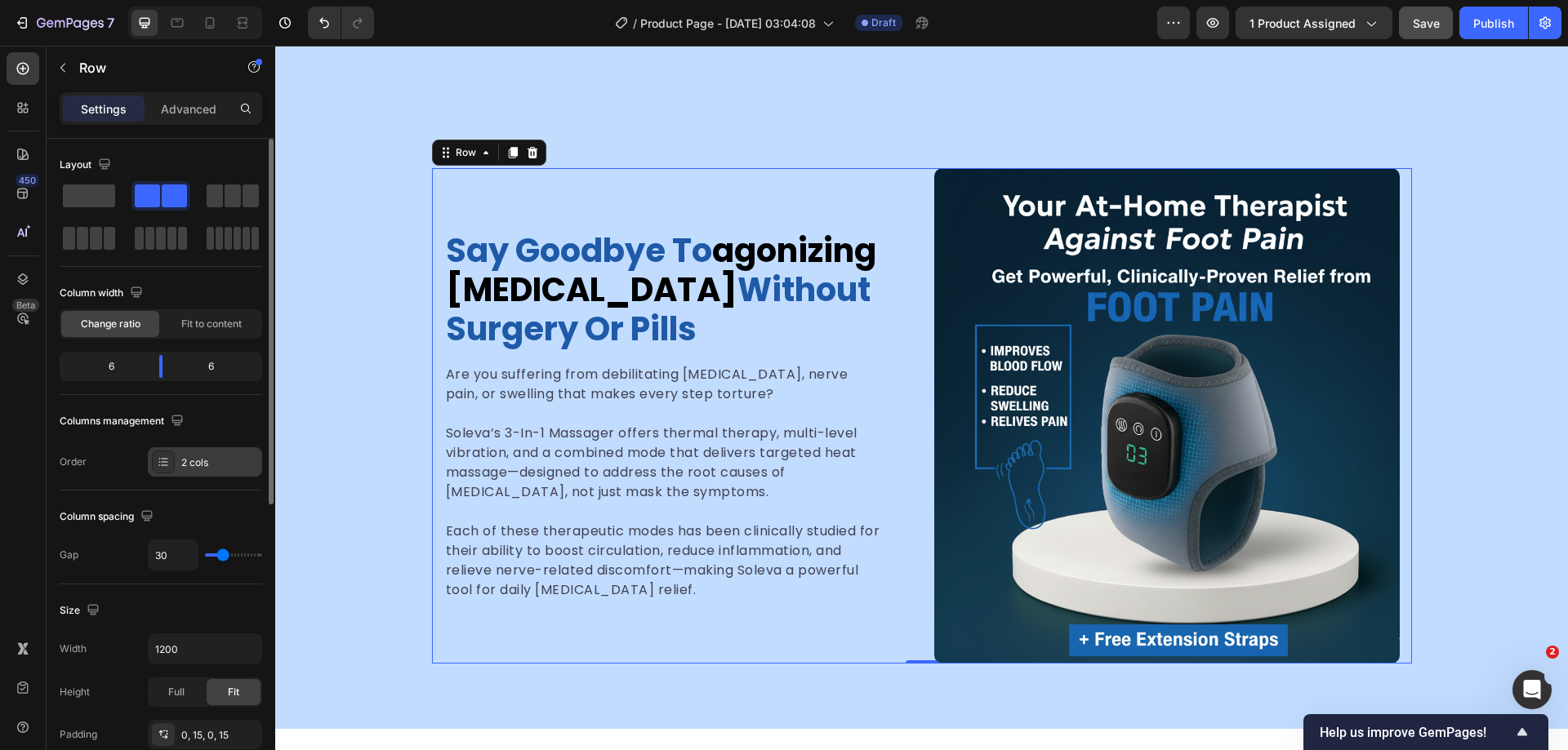
click at [180, 462] on div "2 cols" at bounding box center [205, 462] width 115 height 30
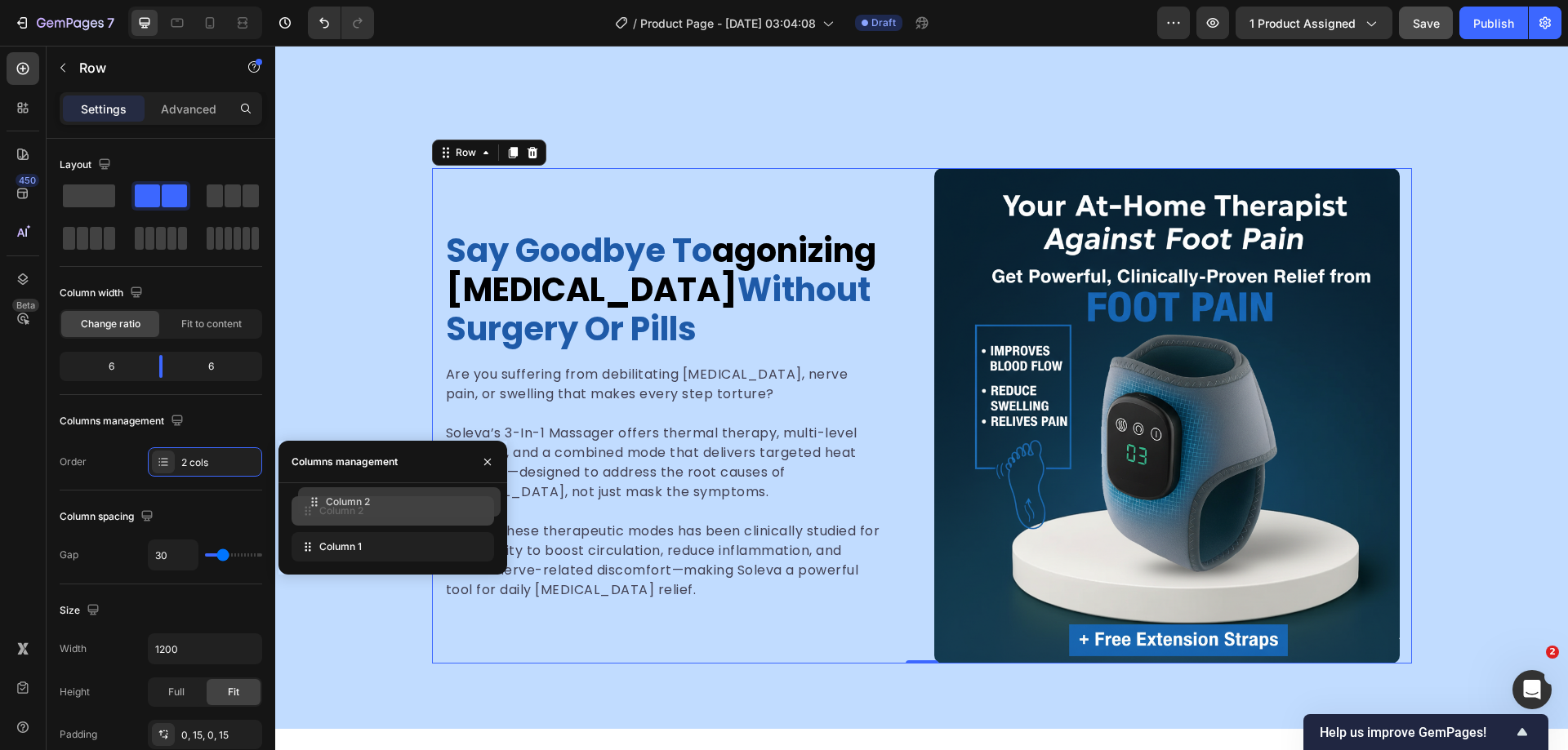
drag, startPoint x: 337, startPoint y: 548, endPoint x: 344, endPoint y: 503, distance: 45.5
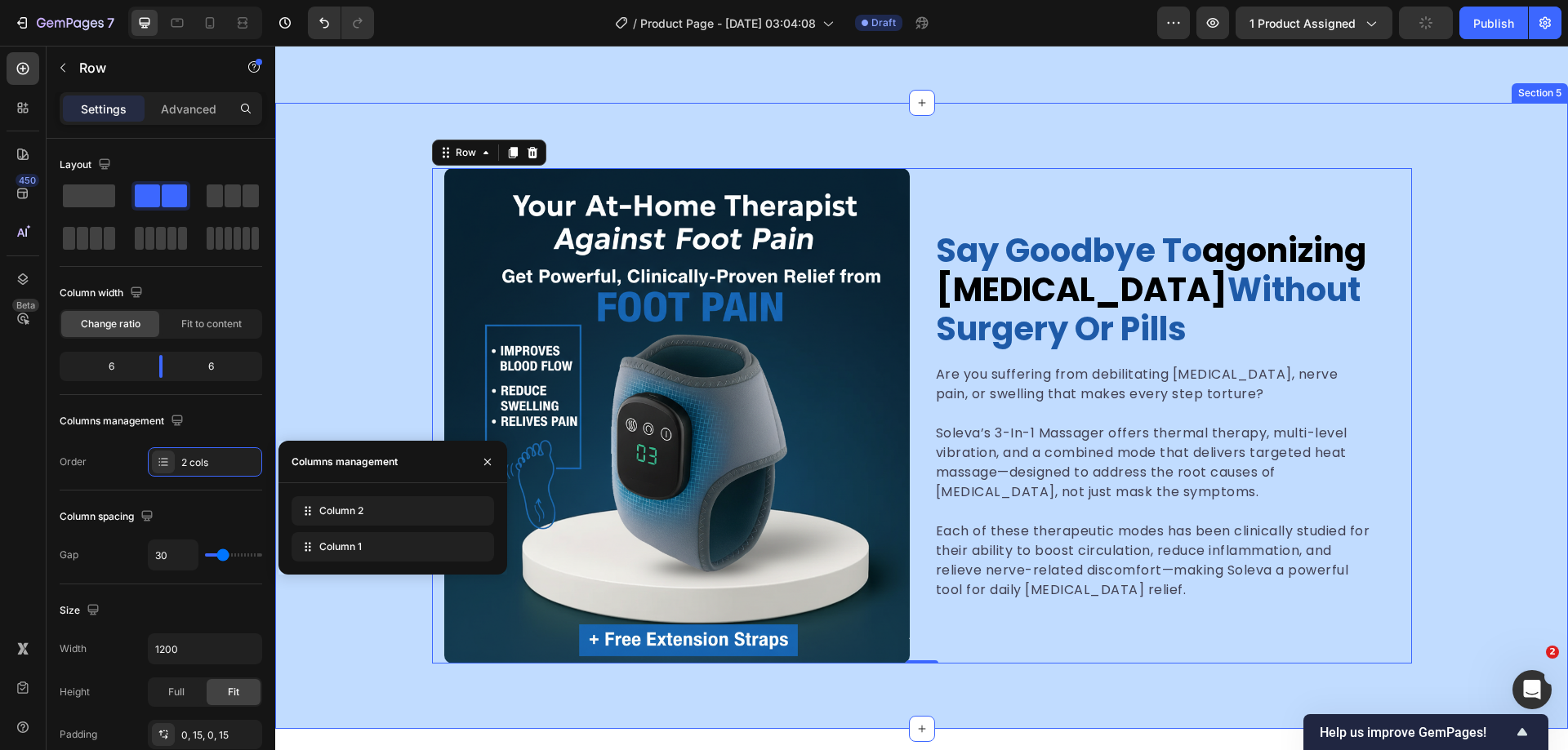
click at [1443, 335] on div "say goodbye to agonizing foot pain without surgery or pills Heading Are you suf…" at bounding box center [921, 415] width 1293 height 495
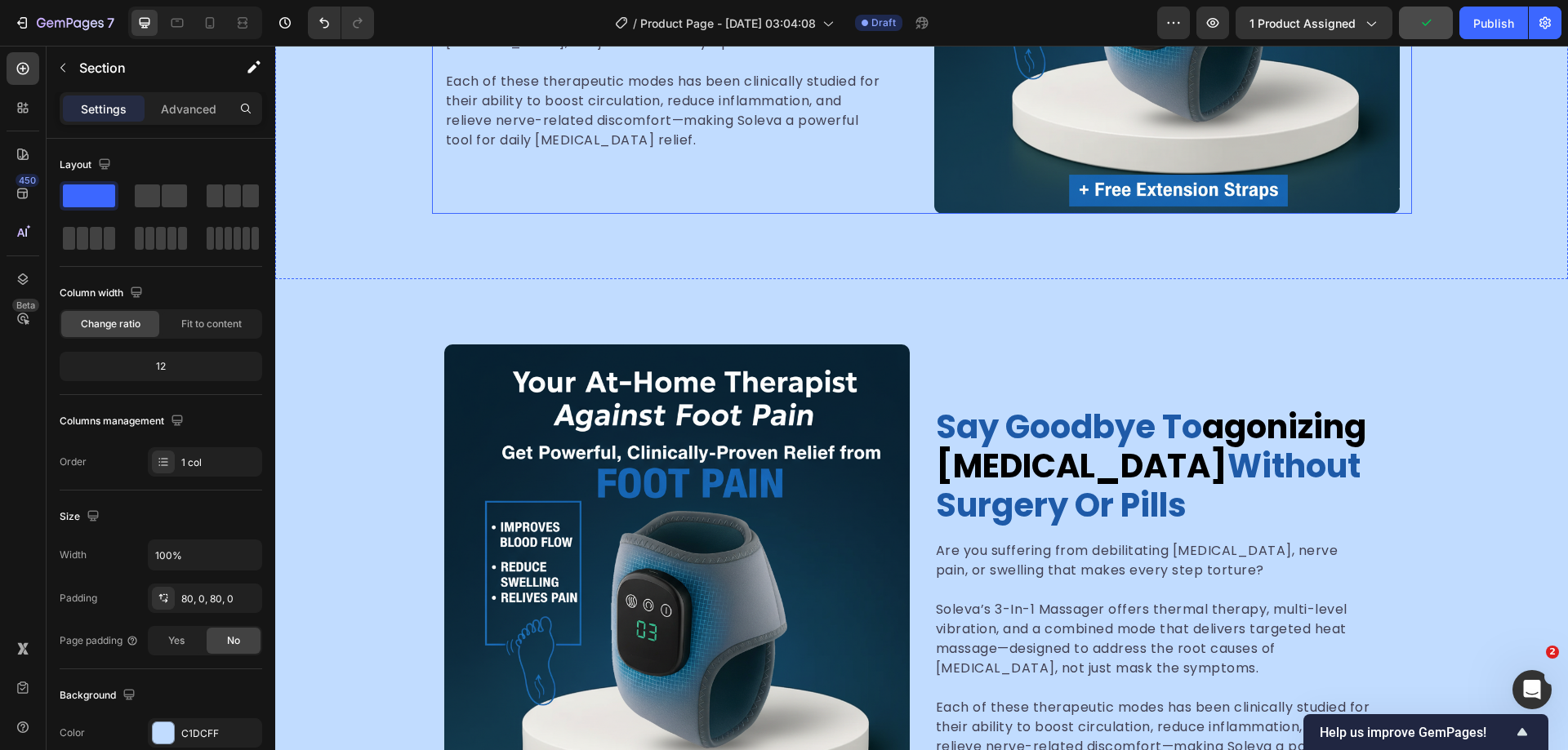
scroll to position [1875, 0]
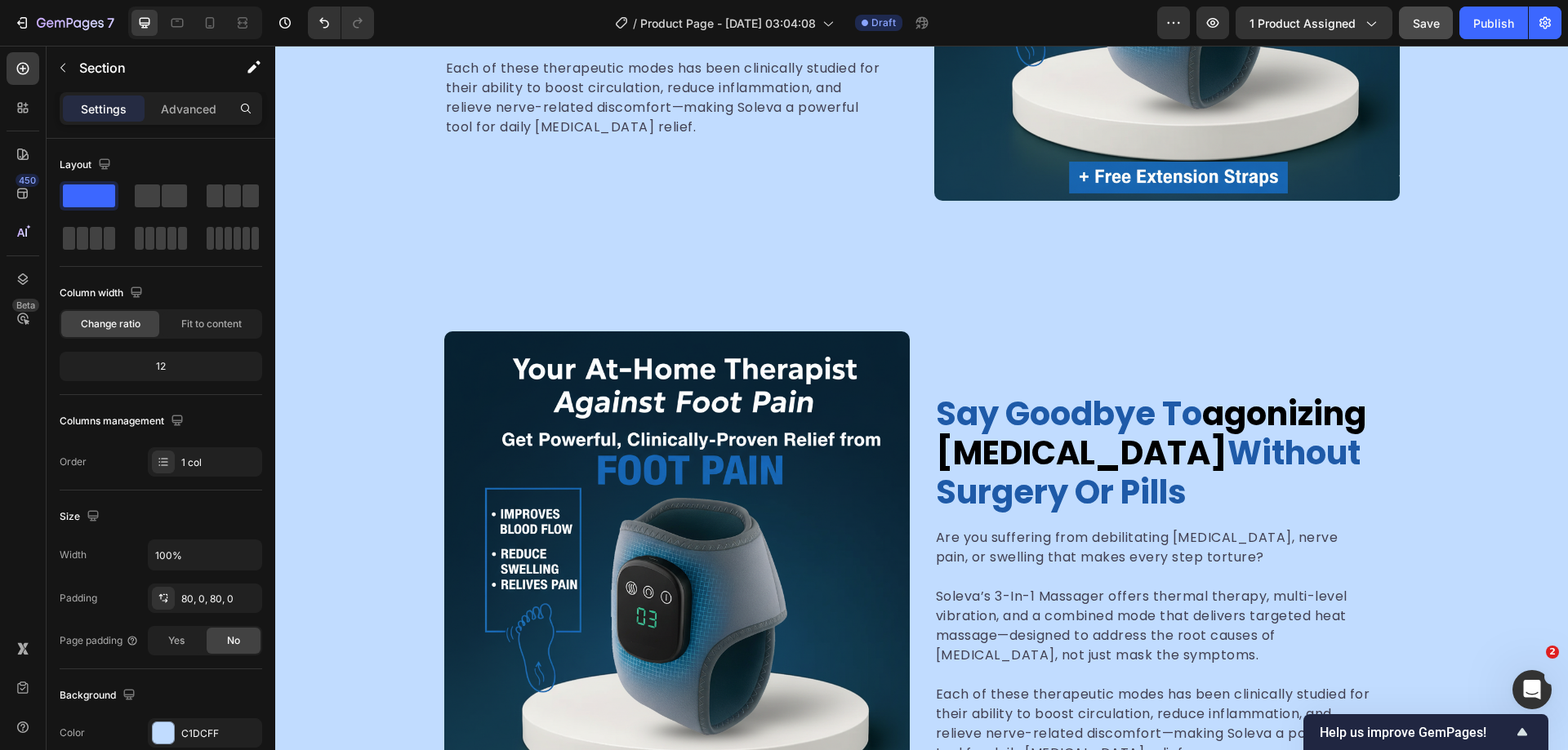
click at [1425, 325] on div "say goodbye to agonizing foot pain without surgery or pills Heading Are you suf…" at bounding box center [921, 579] width 1293 height 626
click at [333, 410] on div "say goodbye to agonizing foot pain without surgery or pills Heading Are you suf…" at bounding box center [921, 578] width 1293 height 495
click at [66, 65] on icon "button" at bounding box center [63, 68] width 13 height 13
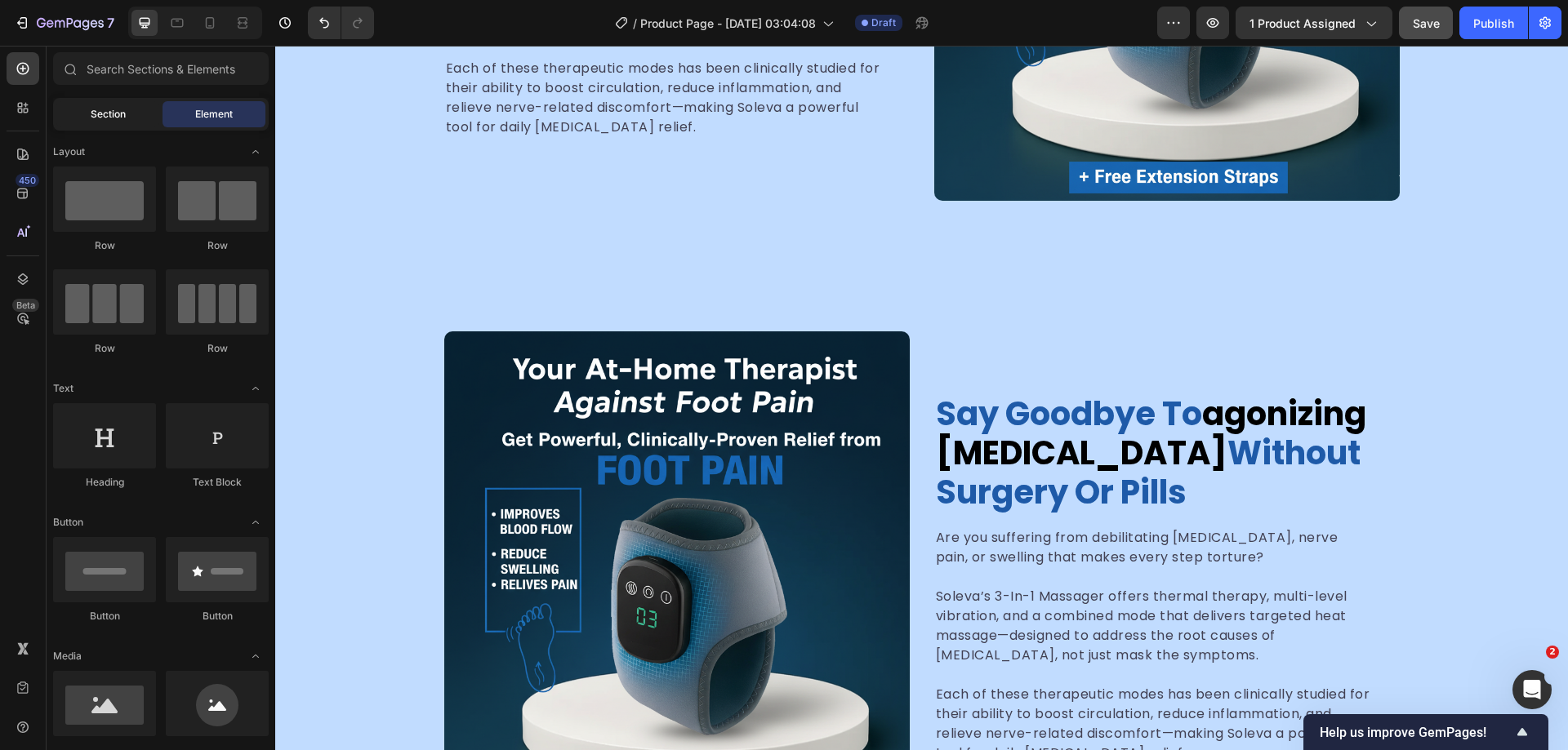
click at [99, 113] on span "Section" at bounding box center [108, 114] width 35 height 14
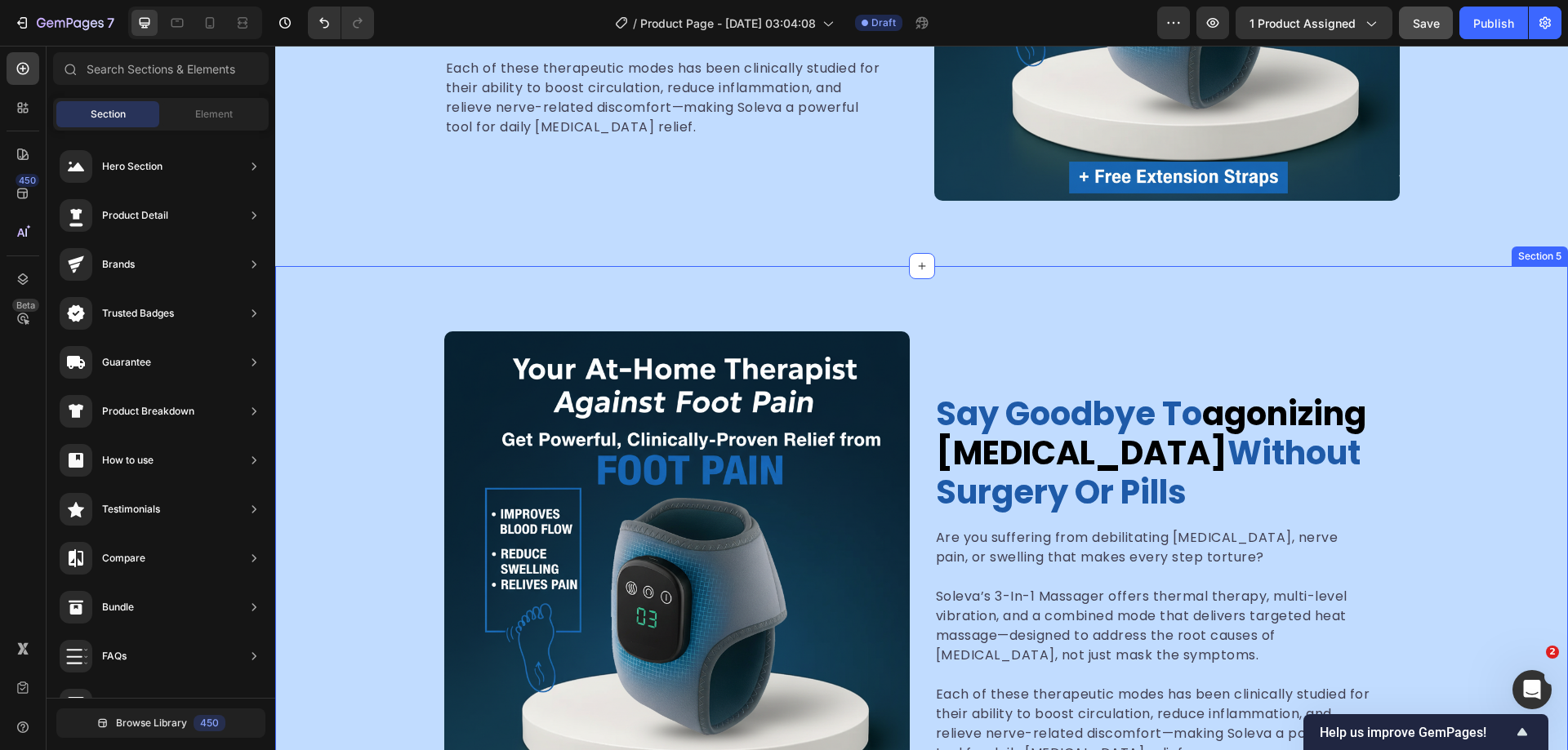
click at [893, 314] on div "say goodbye to agonizing foot pain without surgery or pills Heading Are you suf…" at bounding box center [921, 579] width 1293 height 626
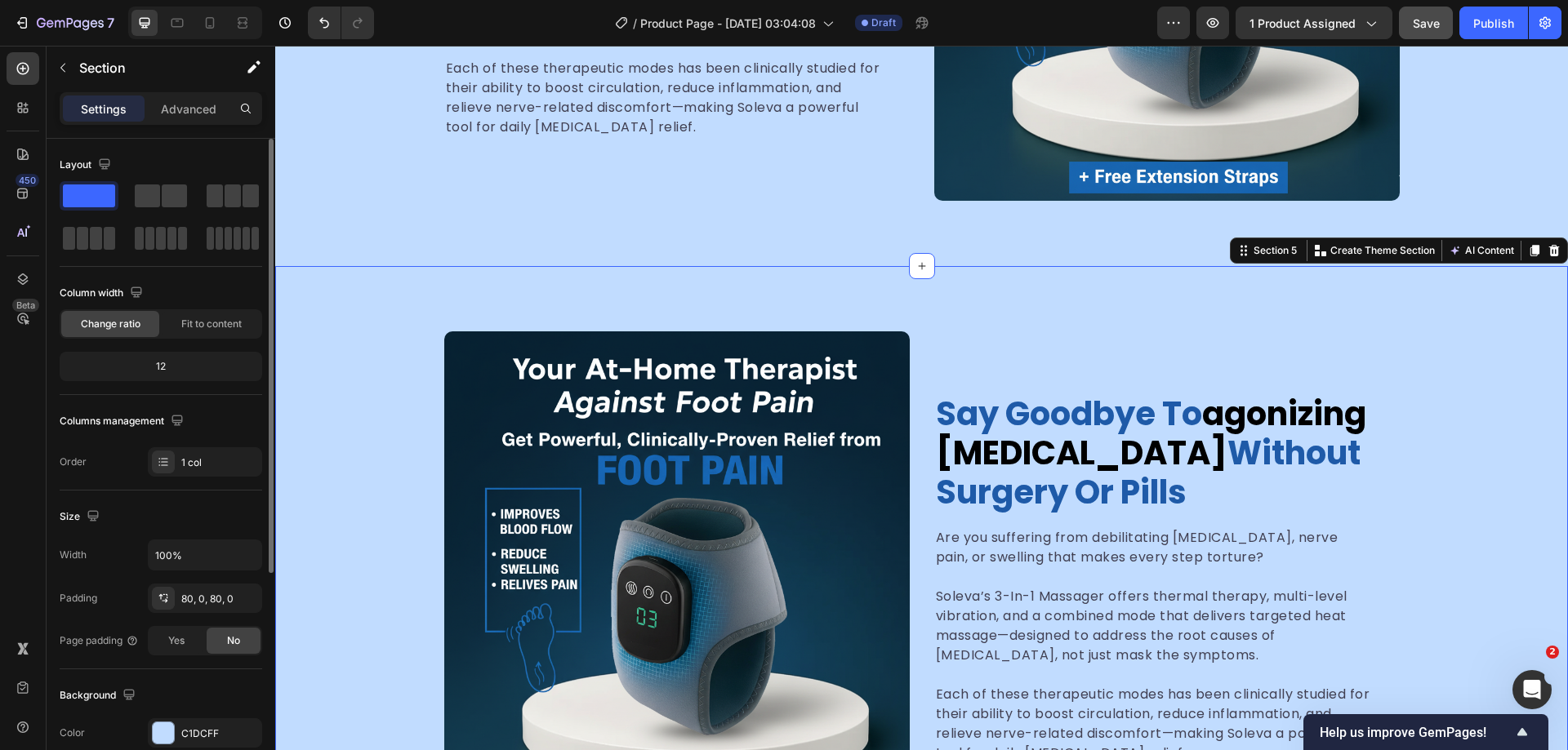
scroll to position [245, 0]
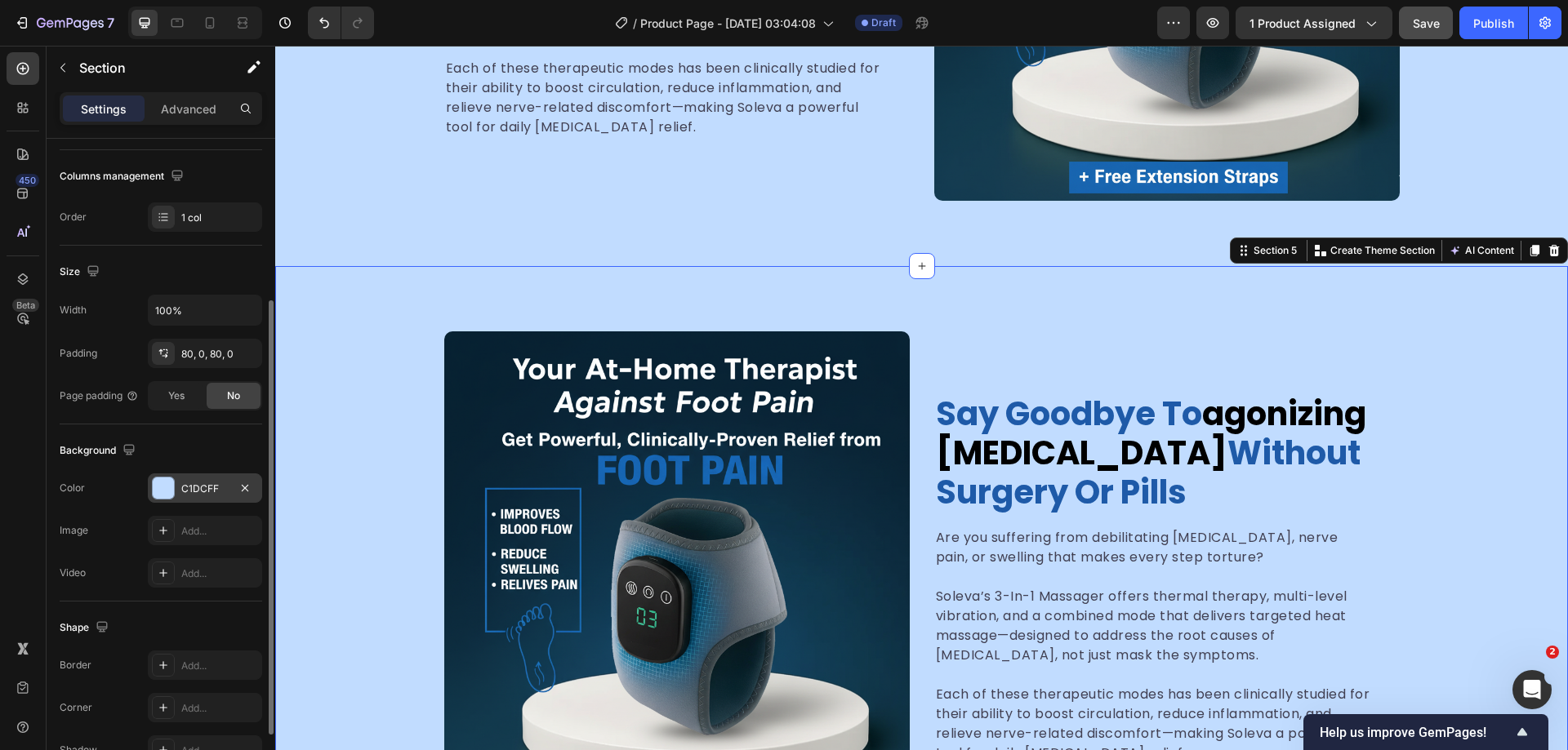
click at [166, 473] on div "C1DCFF" at bounding box center [205, 488] width 115 height 30
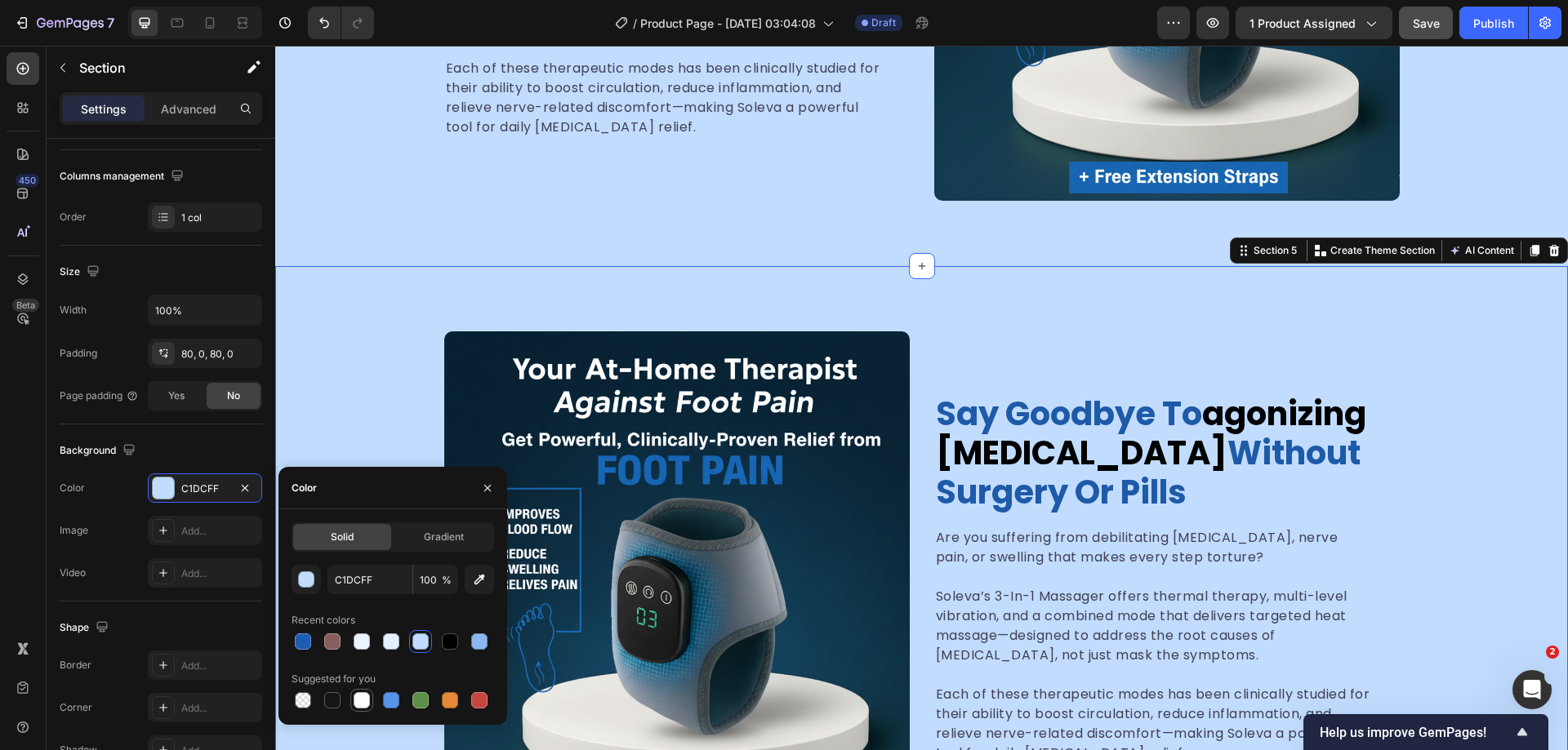
click at [364, 698] on div at bounding box center [362, 700] width 16 height 16
type input "FFFFFF"
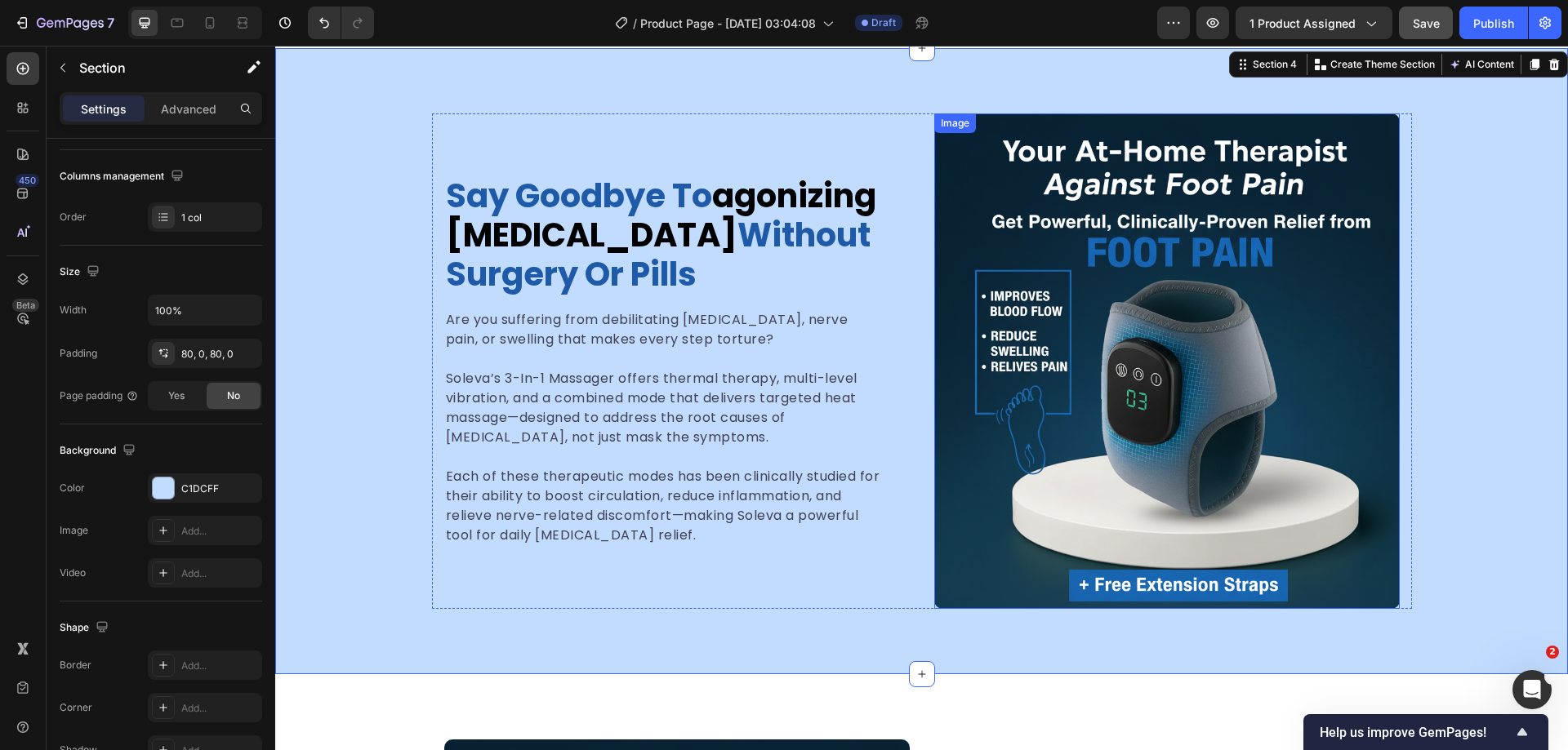
scroll to position [1875, 0]
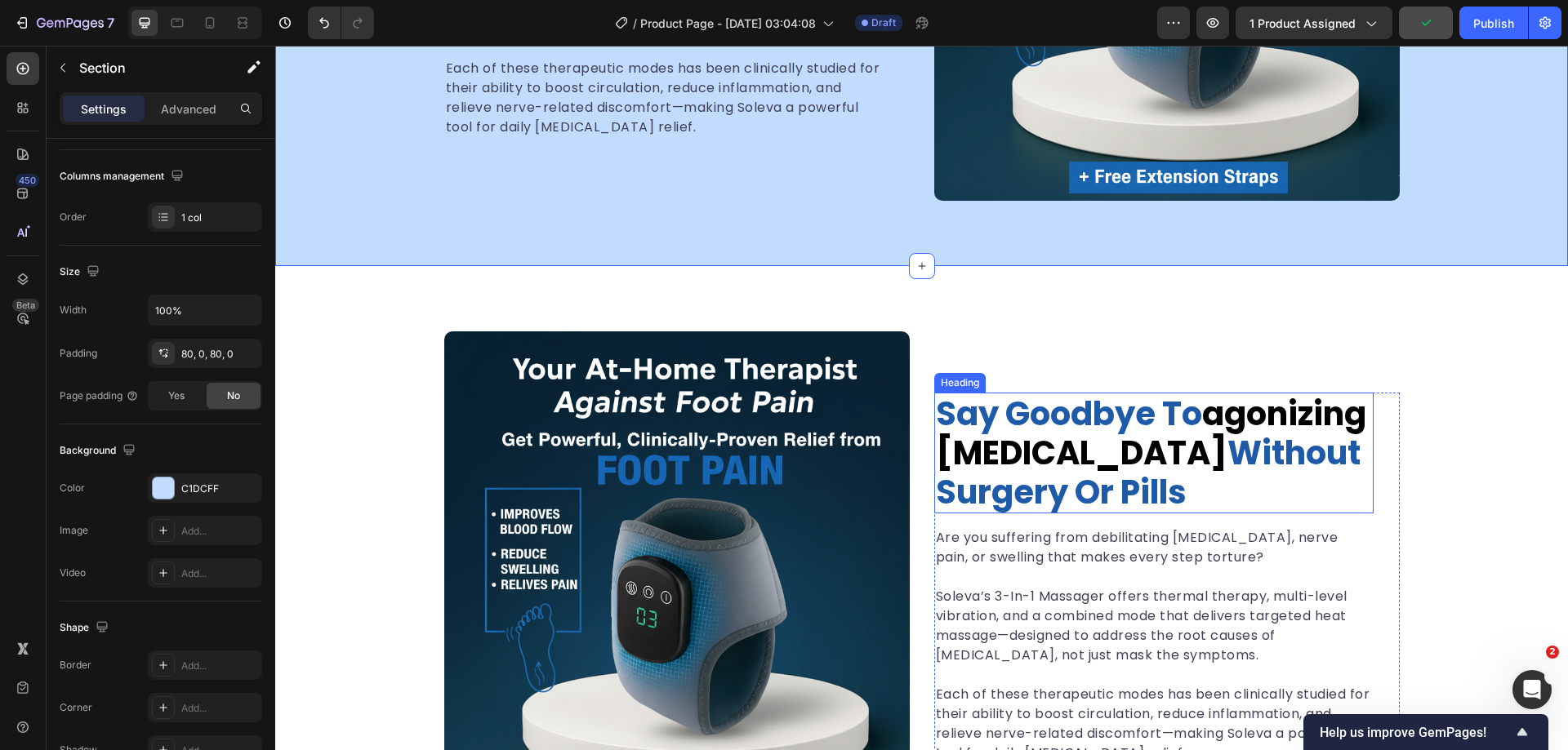
click at [1076, 455] on span "agonizing [MEDICAL_DATA]" at bounding box center [1151, 433] width 430 height 85
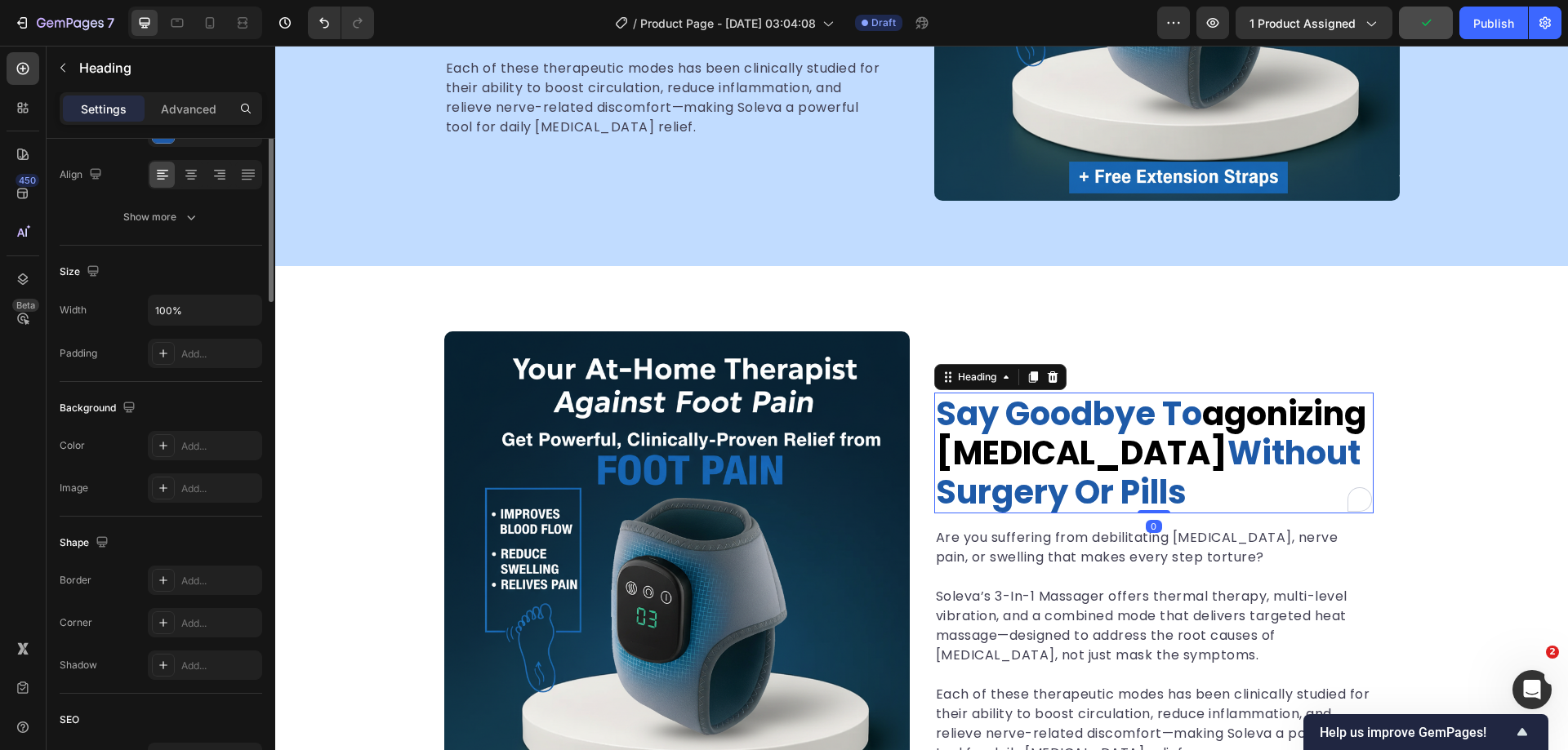
scroll to position [0, 0]
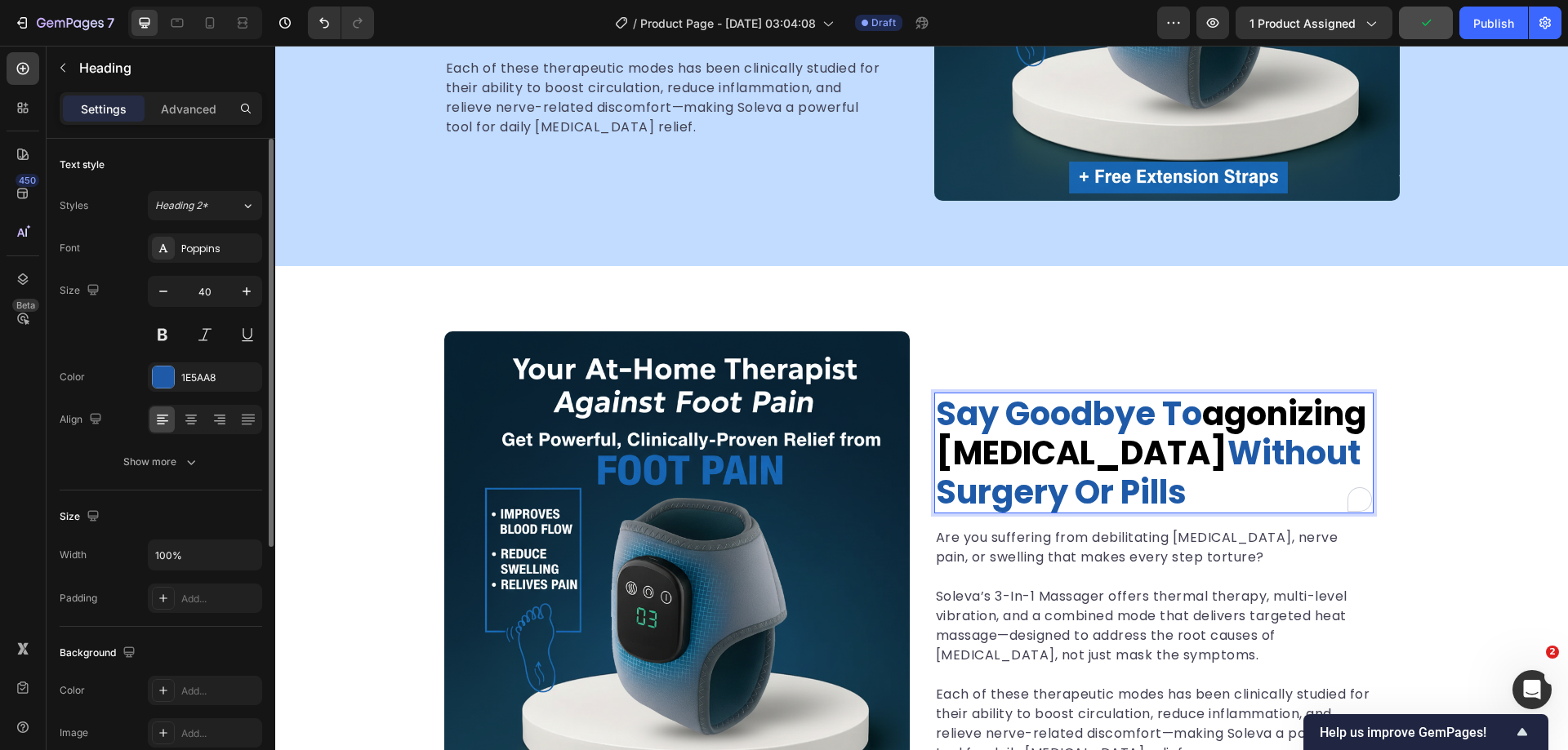
click at [1076, 455] on span "agonizing [MEDICAL_DATA]" at bounding box center [1151, 433] width 430 height 85
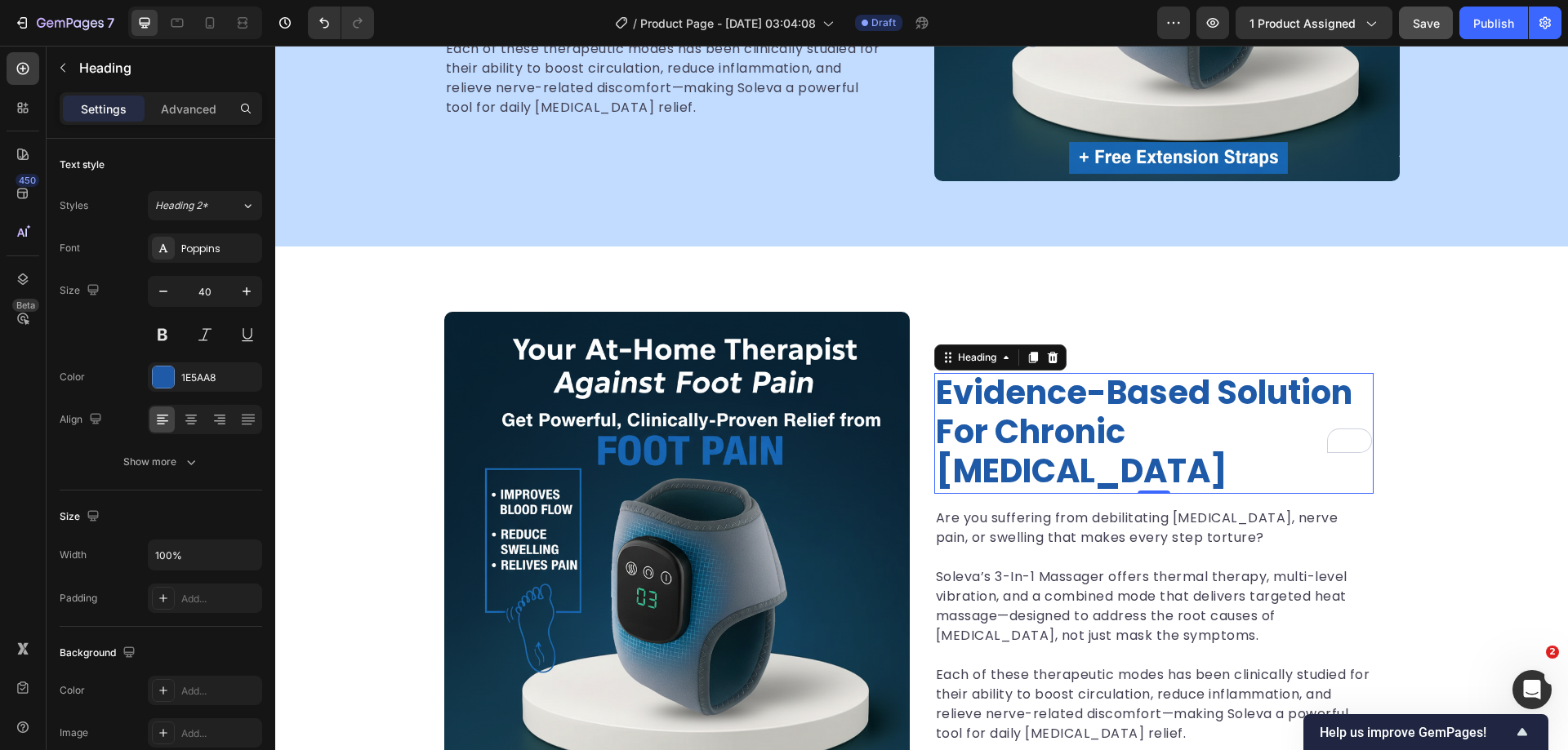
scroll to position [2, 0]
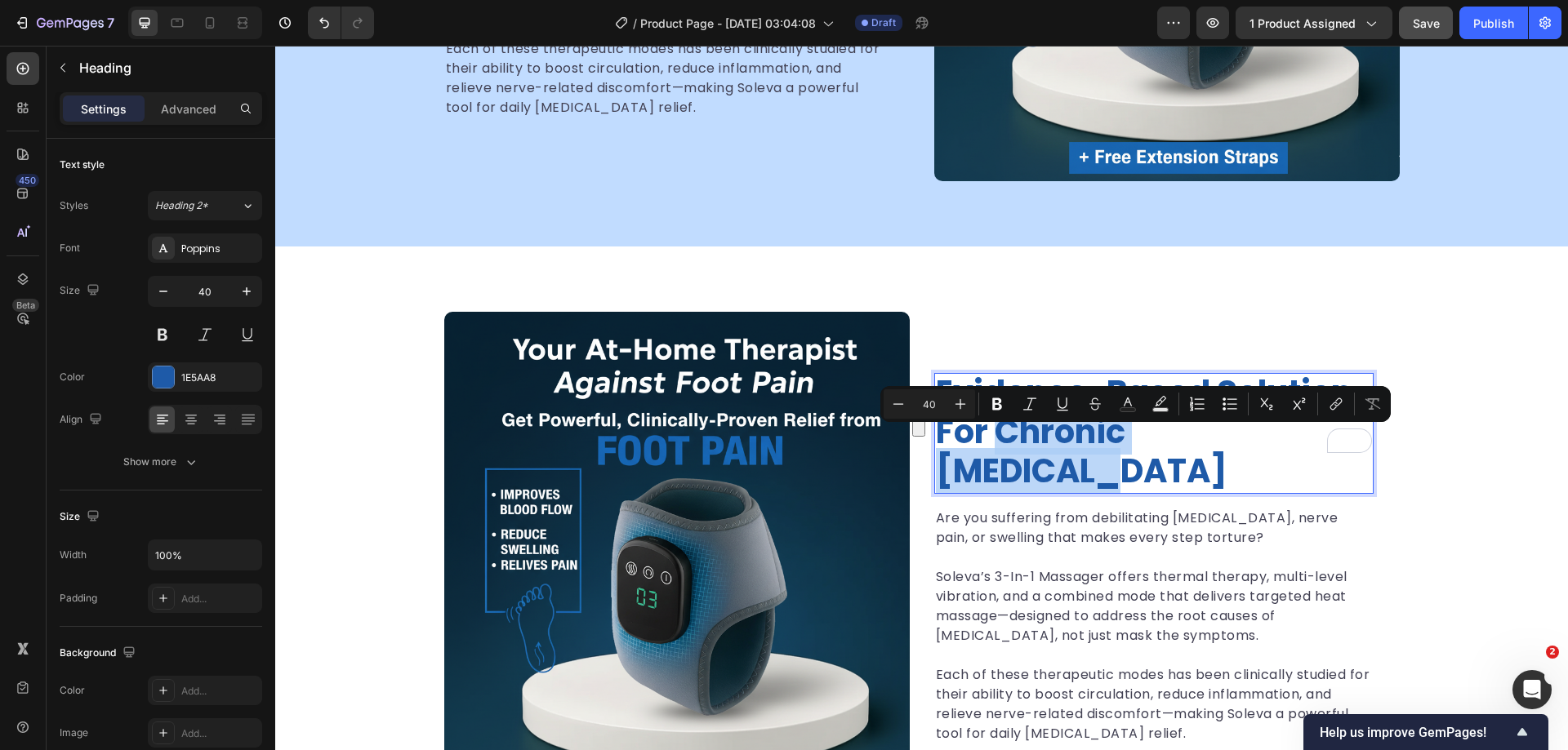
drag, startPoint x: 990, startPoint y: 448, endPoint x: 1277, endPoint y: 453, distance: 287.0
click at [1277, 453] on p "Evidence-Based Solution for Chronic Foot Pain" at bounding box center [1154, 431] width 436 height 117
click at [1123, 404] on icon "Editor contextual toolbar" at bounding box center [1127, 404] width 16 height 16
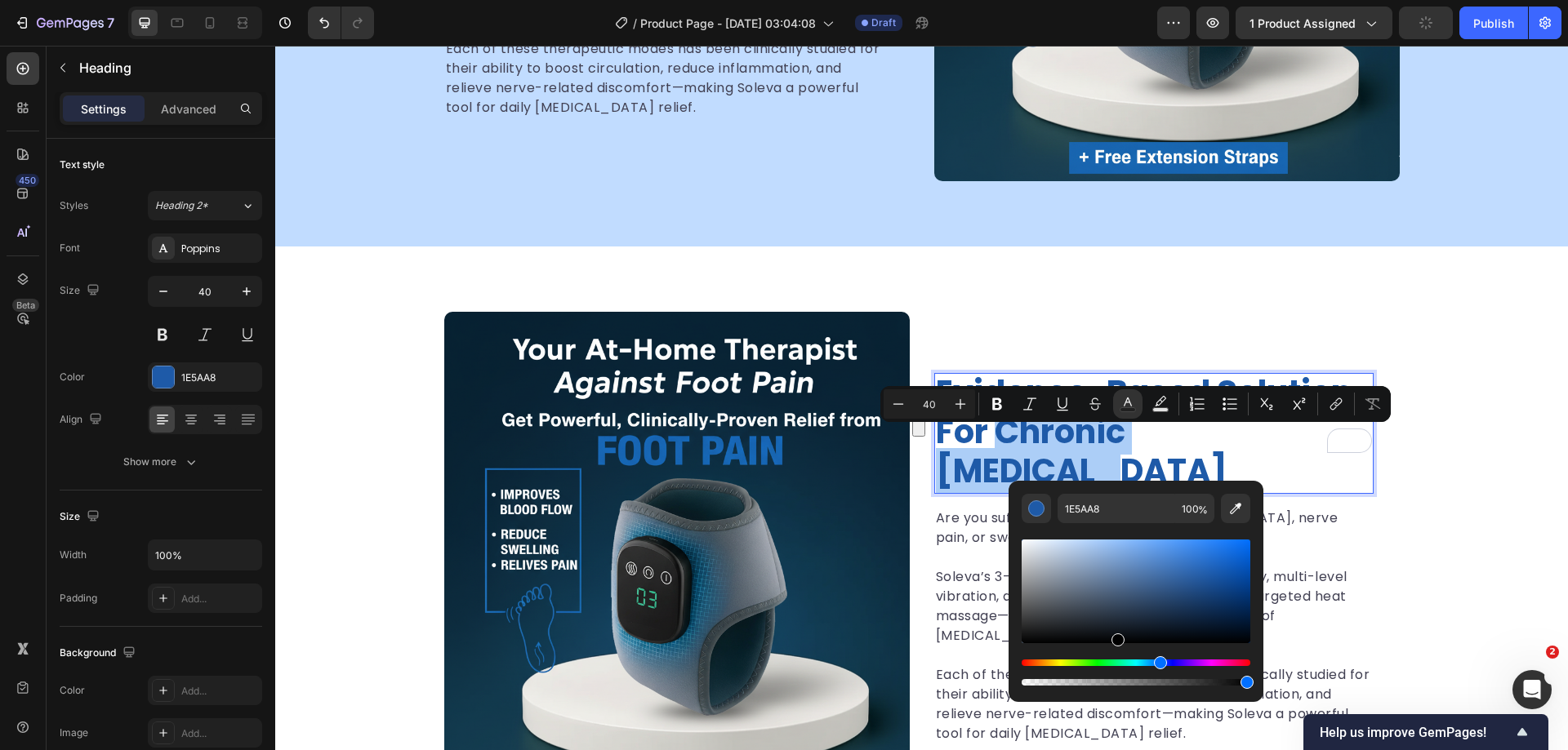
drag, startPoint x: 1124, startPoint y: 602, endPoint x: 1116, endPoint y: 665, distance: 63.5
click at [1116, 665] on div "Editor contextual toolbar" at bounding box center [1136, 613] width 229 height 153
type input "000000"
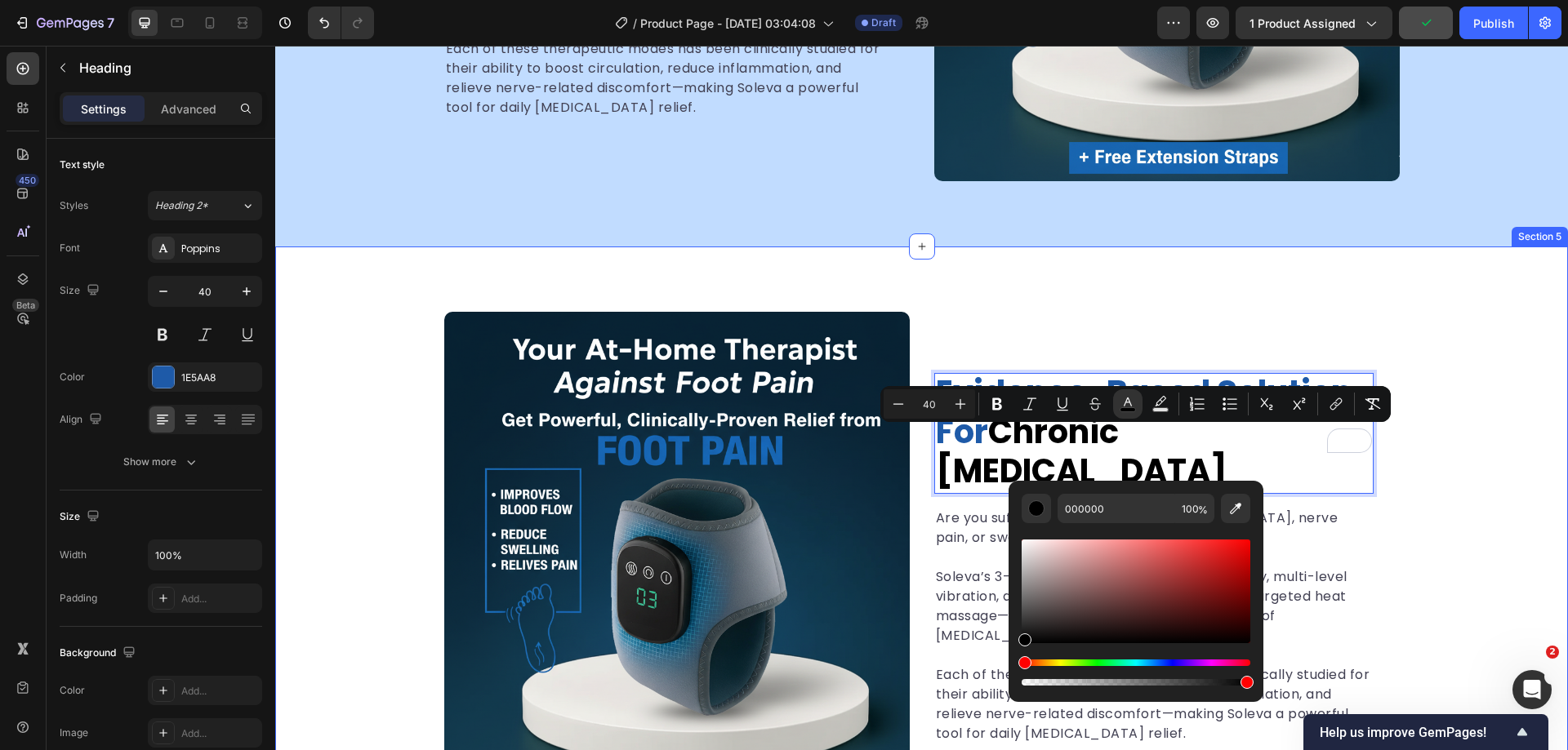
click at [1446, 540] on div "Evidence-Based Solution for Chronic Foot Pain Heading 0 Are you suffering from …" at bounding box center [921, 559] width 1293 height 495
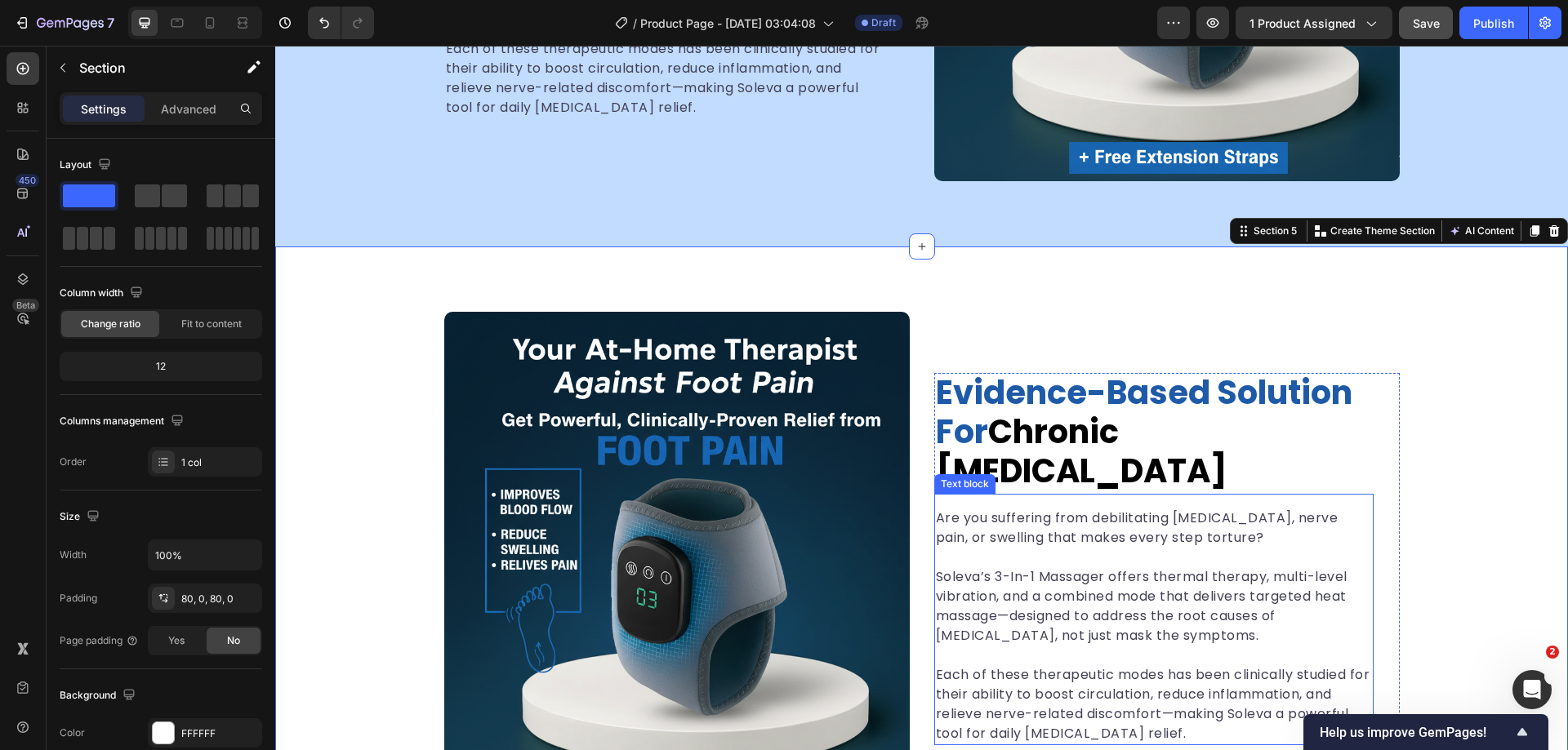
click at [1084, 568] on p "Soleva’s 3-In-1 Massager offers thermal therapy, multi-level vibration, and a c…" at bounding box center [1154, 607] width 436 height 78
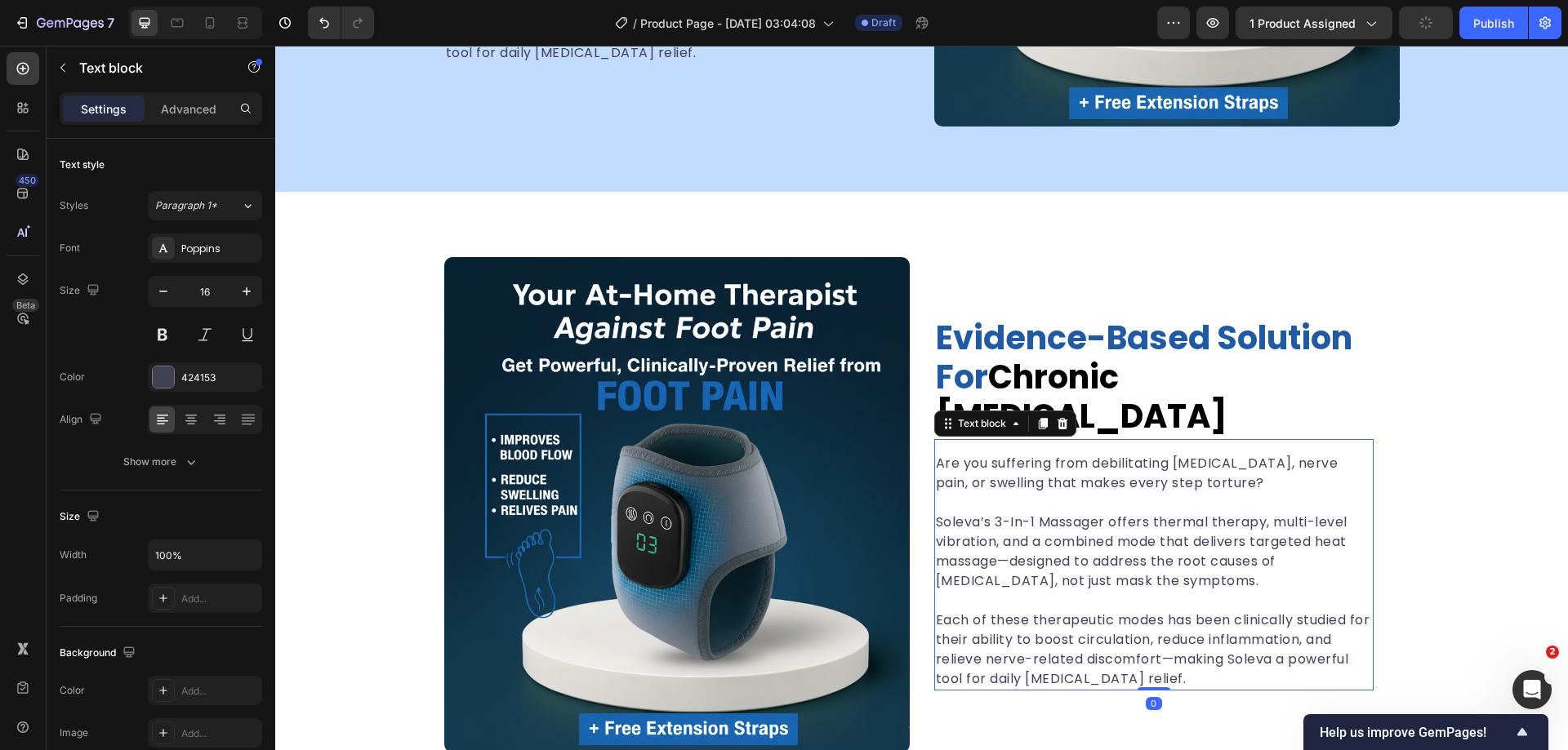
scroll to position [2057, 0]
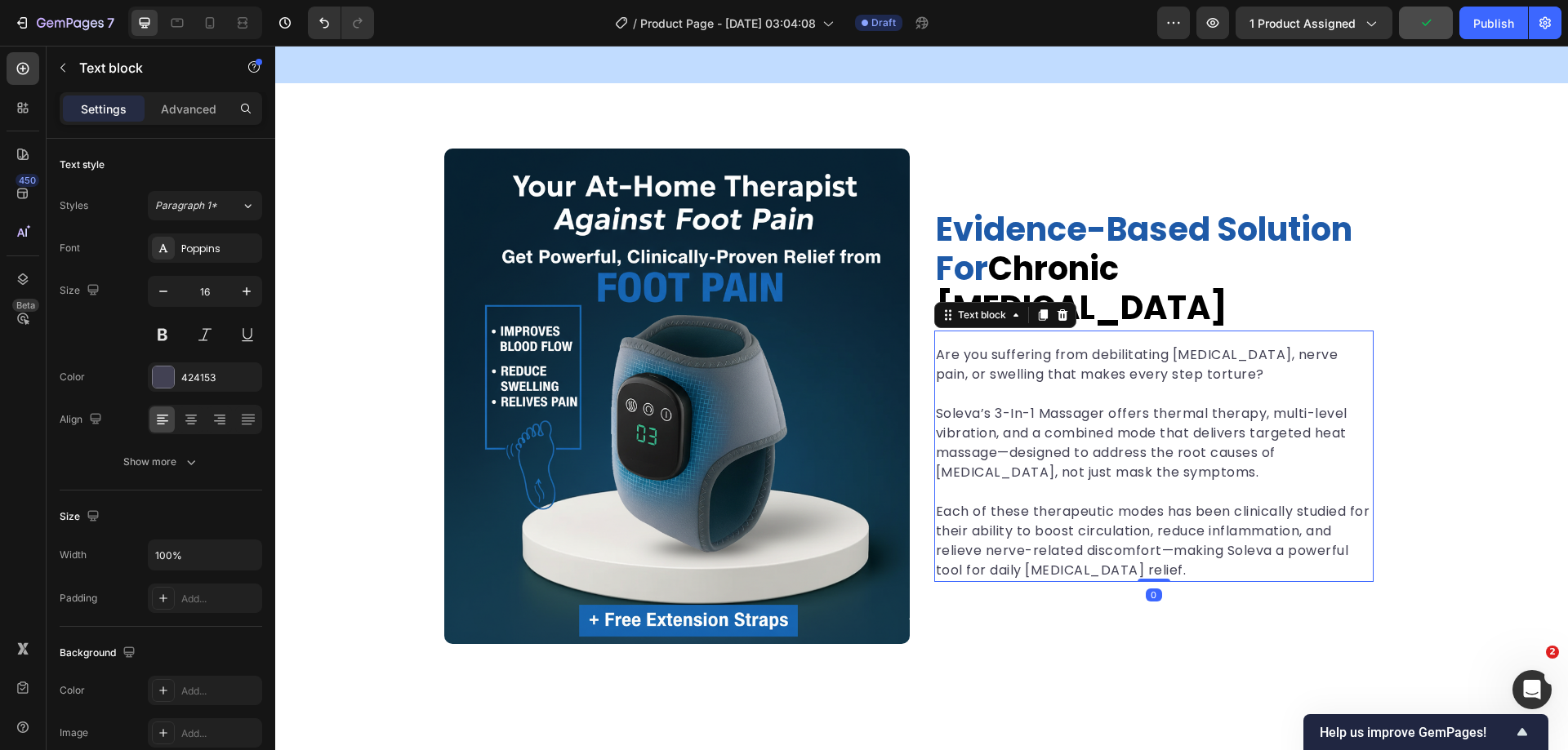
click at [1087, 457] on p "Soleva’s 3-In-1 Massager offers thermal therapy, multi-level vibration, and a c…" at bounding box center [1154, 444] width 436 height 78
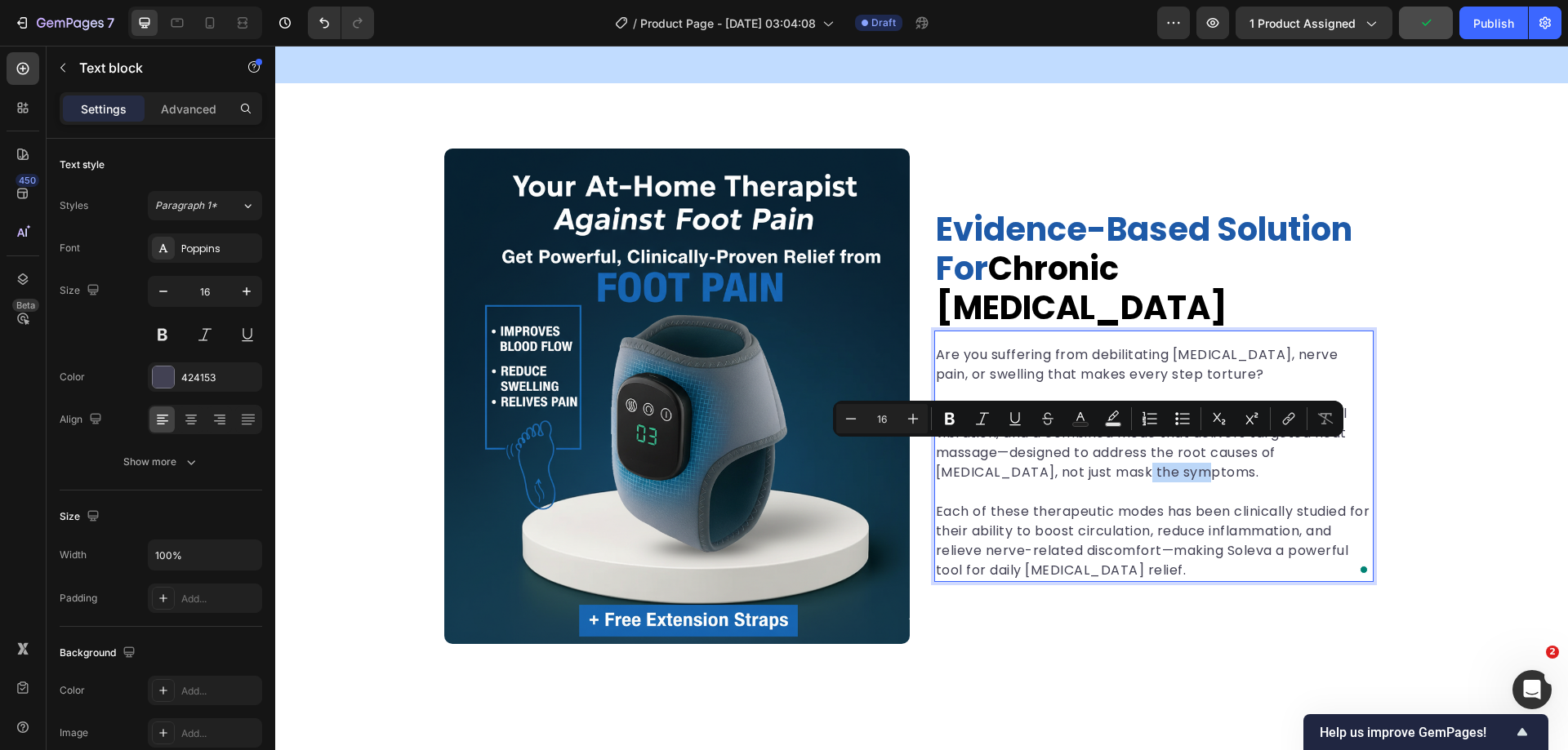
click at [1092, 483] on p "To enrich screen reader interactions, please activate Accessibility in Grammarl…" at bounding box center [1154, 492] width 436 height 20
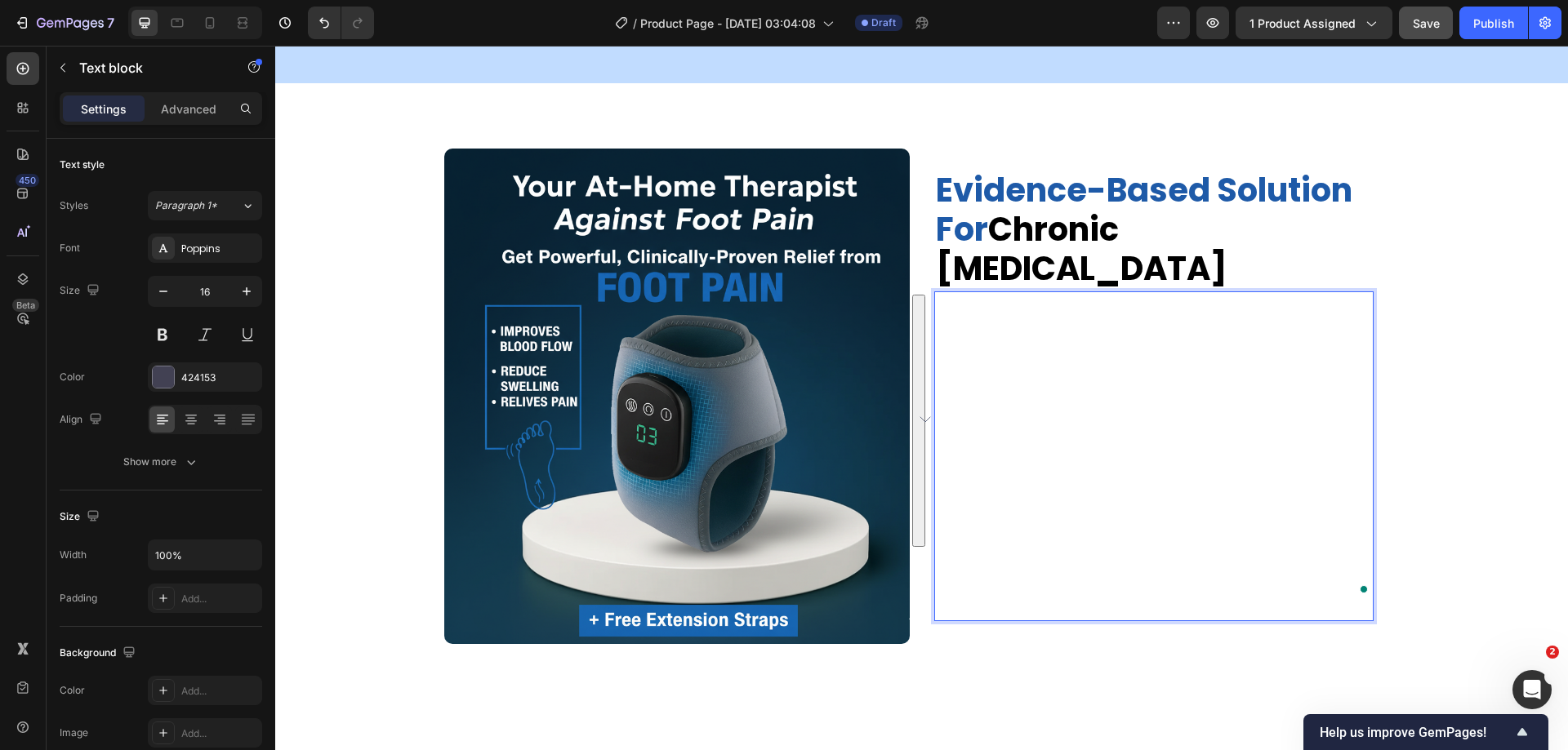
scroll to position [2029, 0]
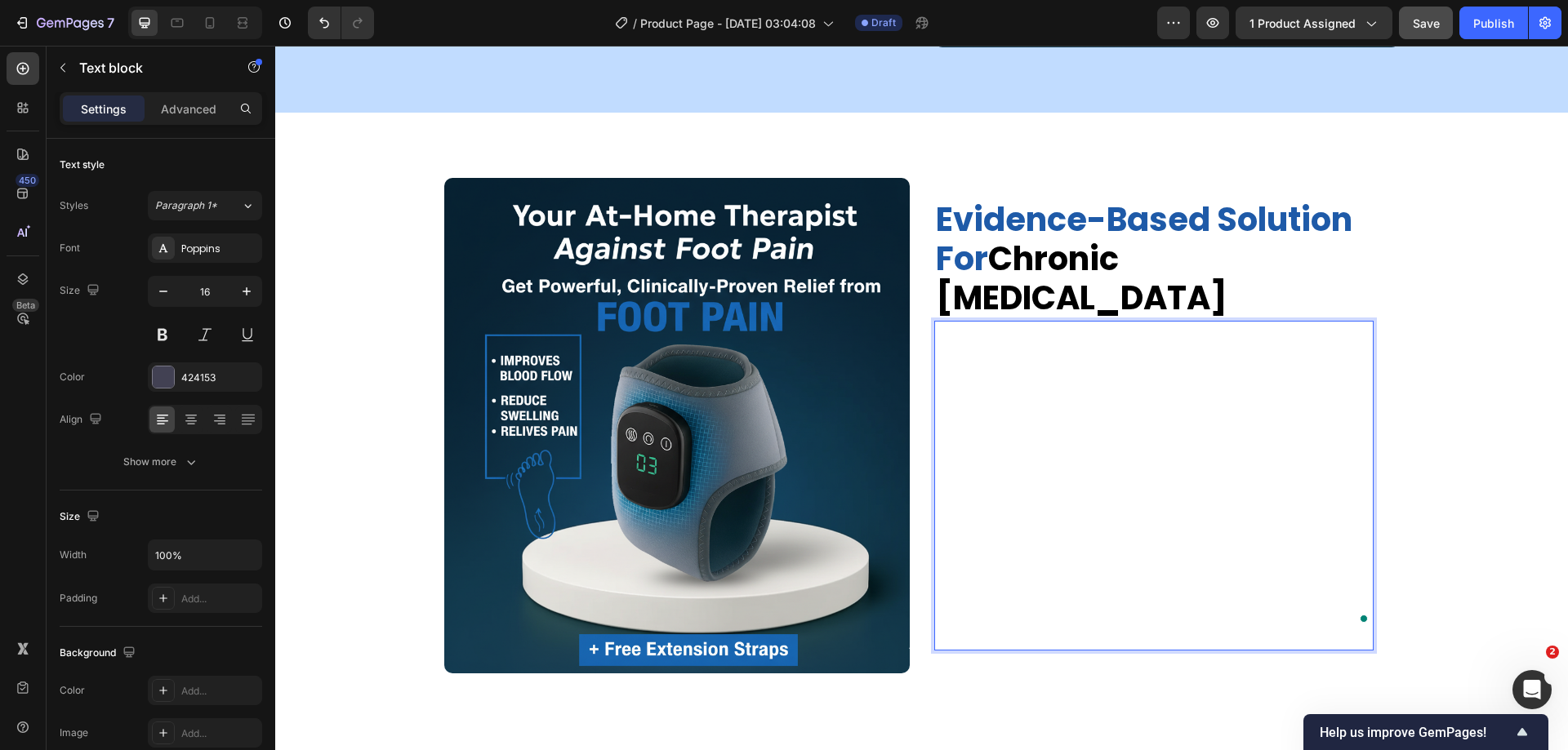
click at [1092, 493] on span "Simultaneously, the Vibration Therapy Mode uses precision-calibrated micro-vibr…" at bounding box center [1153, 521] width 434 height 56
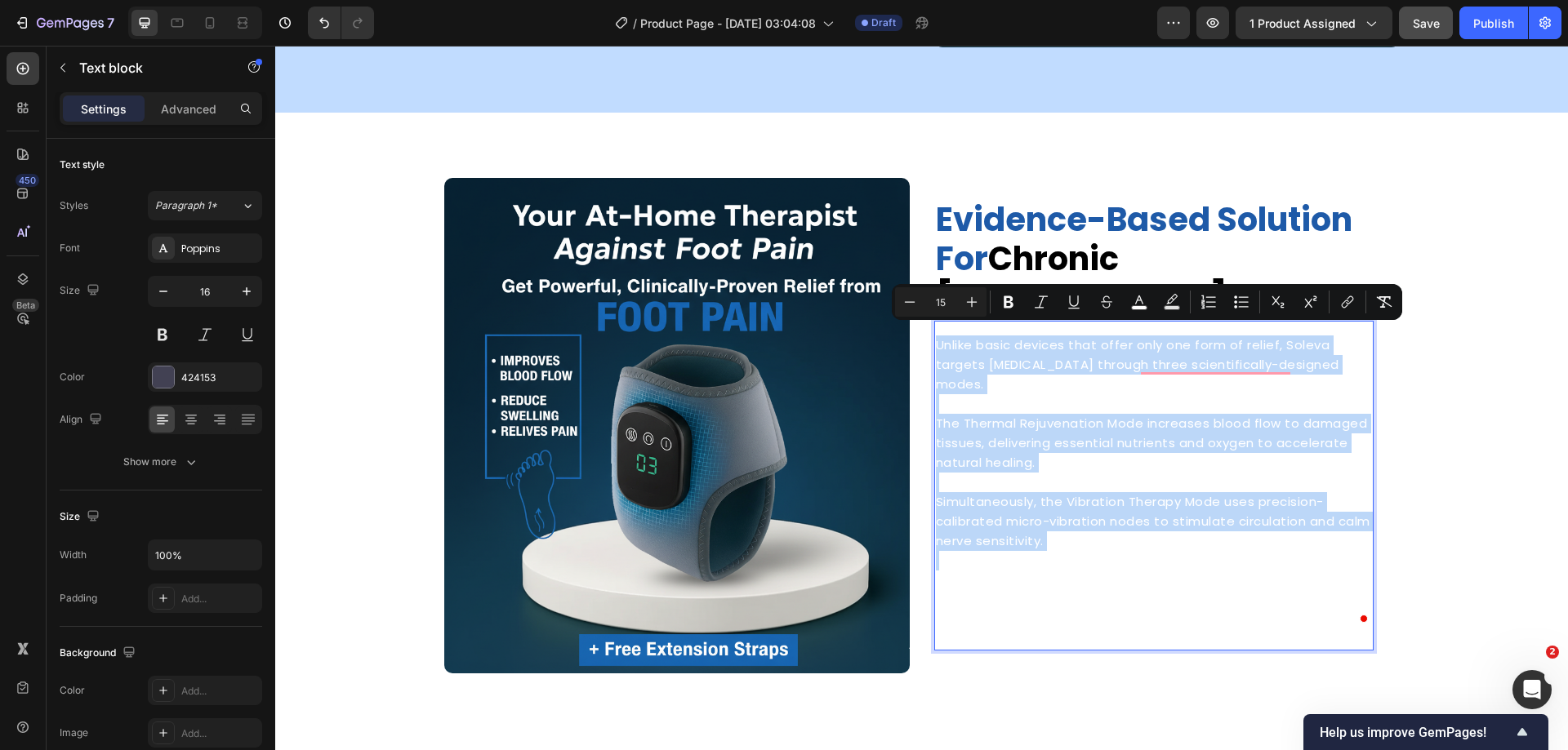
click at [1092, 493] on span "Simultaneously, the Vibration Therapy Mode uses precision-calibrated micro-vibr…" at bounding box center [1153, 521] width 434 height 56
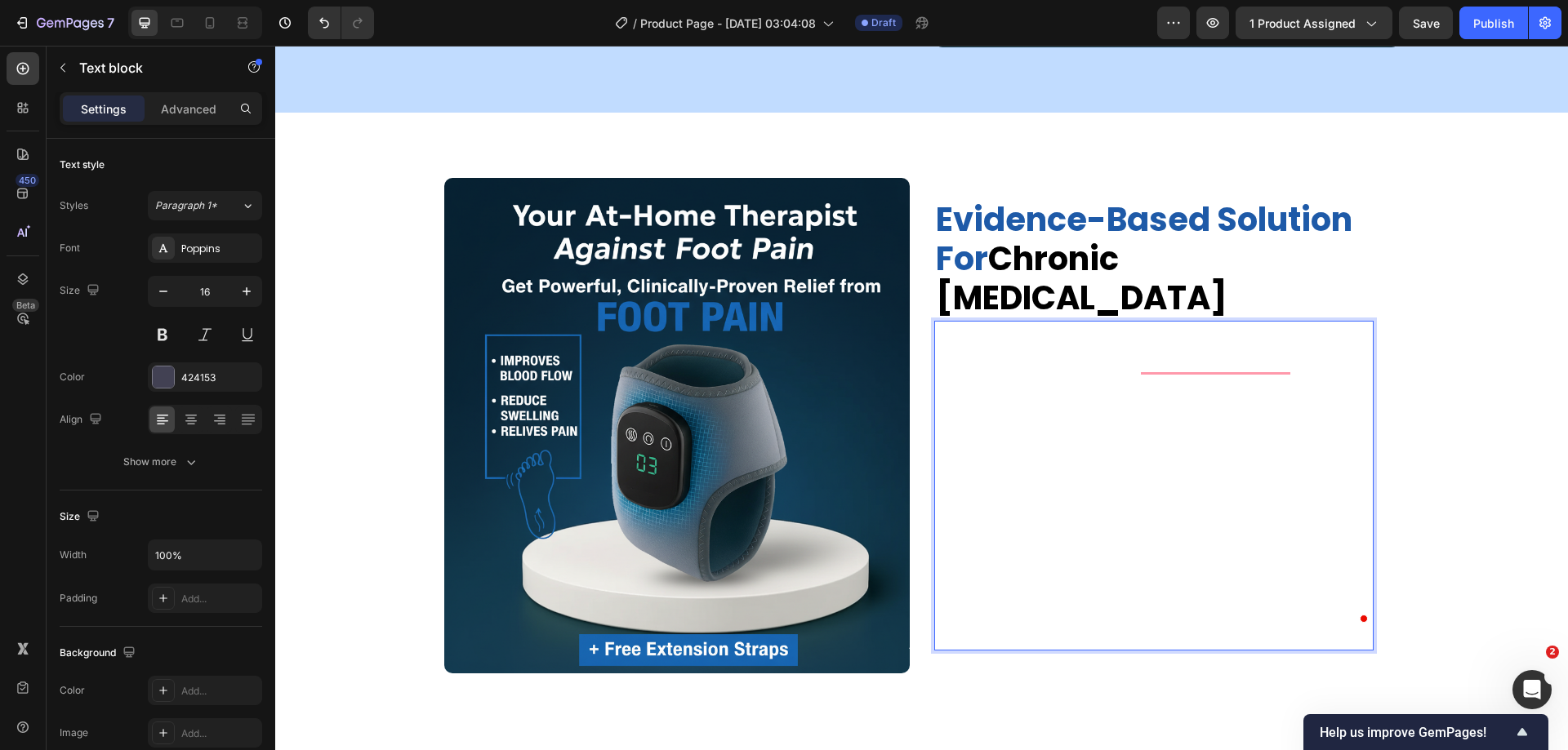
scroll to position [1947, 0]
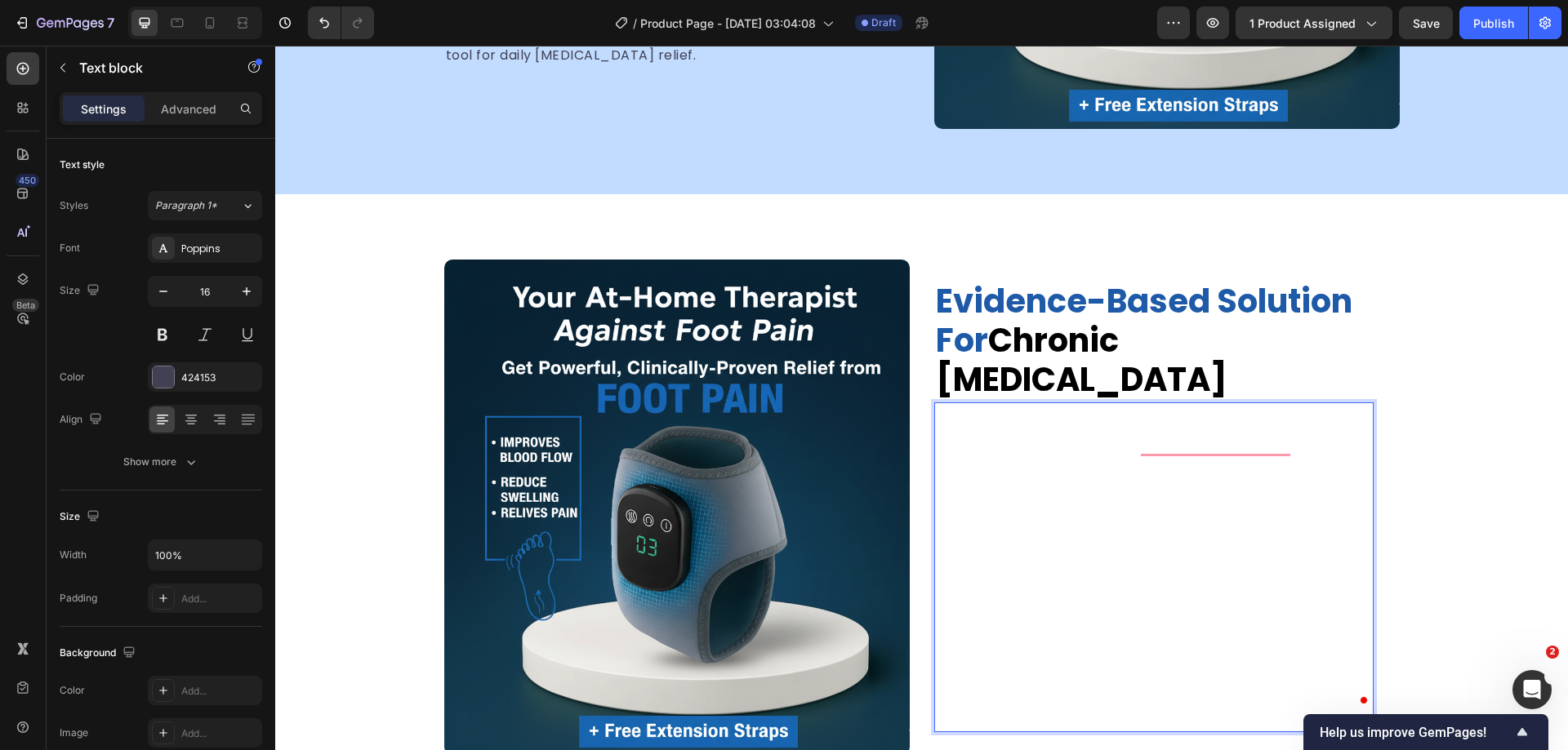
click at [1059, 428] on span "Unlike basic devices that offer only one form of relief, Soleva targets [MEDICA…" at bounding box center [1138, 446] width 404 height 56
click at [1061, 496] on span "The Thermal Rejuvenation Mode increases blood flow to damaged tissues, deliveri…" at bounding box center [1152, 524] width 432 height 56
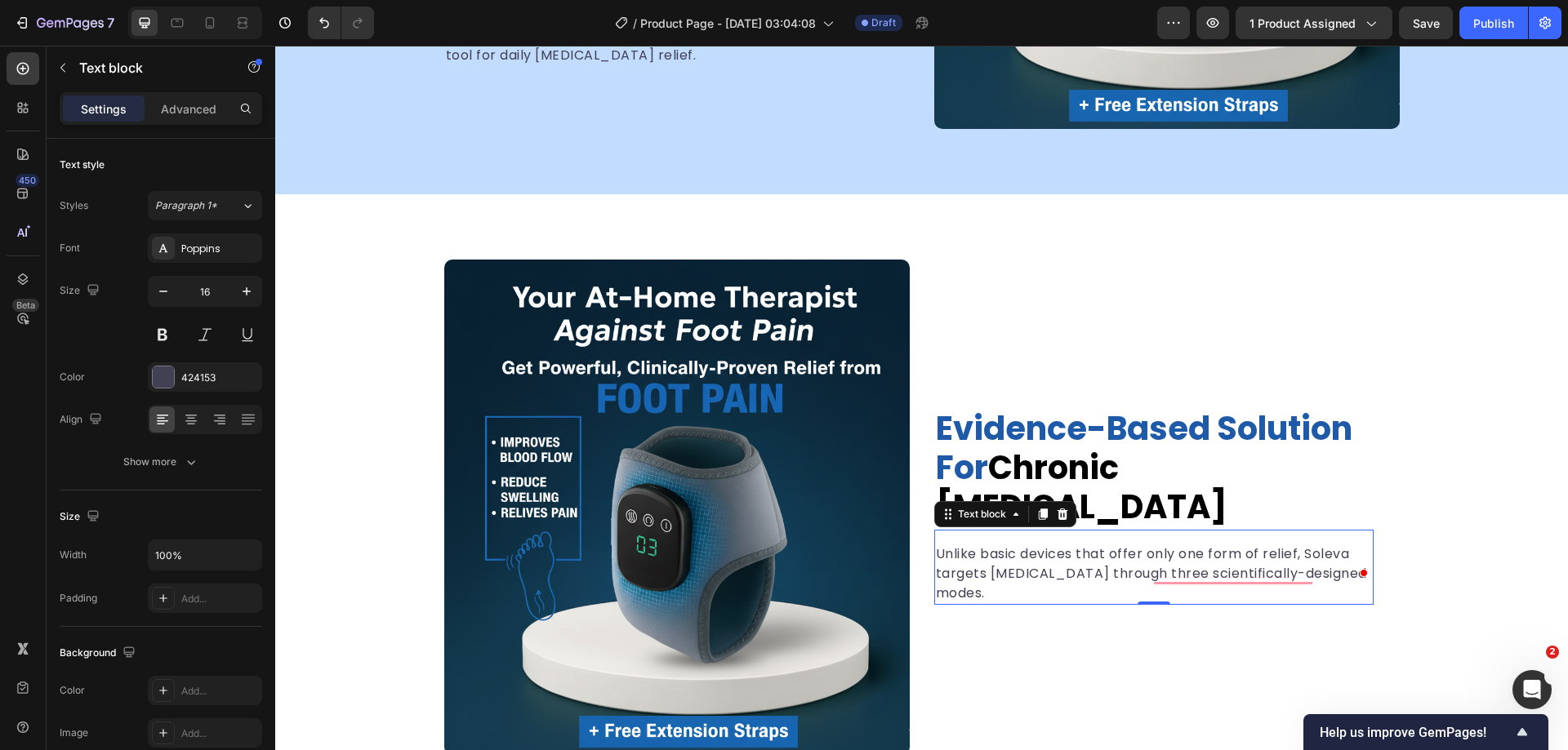
drag, startPoint x: 1128, startPoint y: 529, endPoint x: 1171, endPoint y: 540, distance: 44.4
click at [1171, 545] on p "Unlike basic devices that offer only one form of relief, Soleva targets [MEDICA…" at bounding box center [1154, 574] width 436 height 59
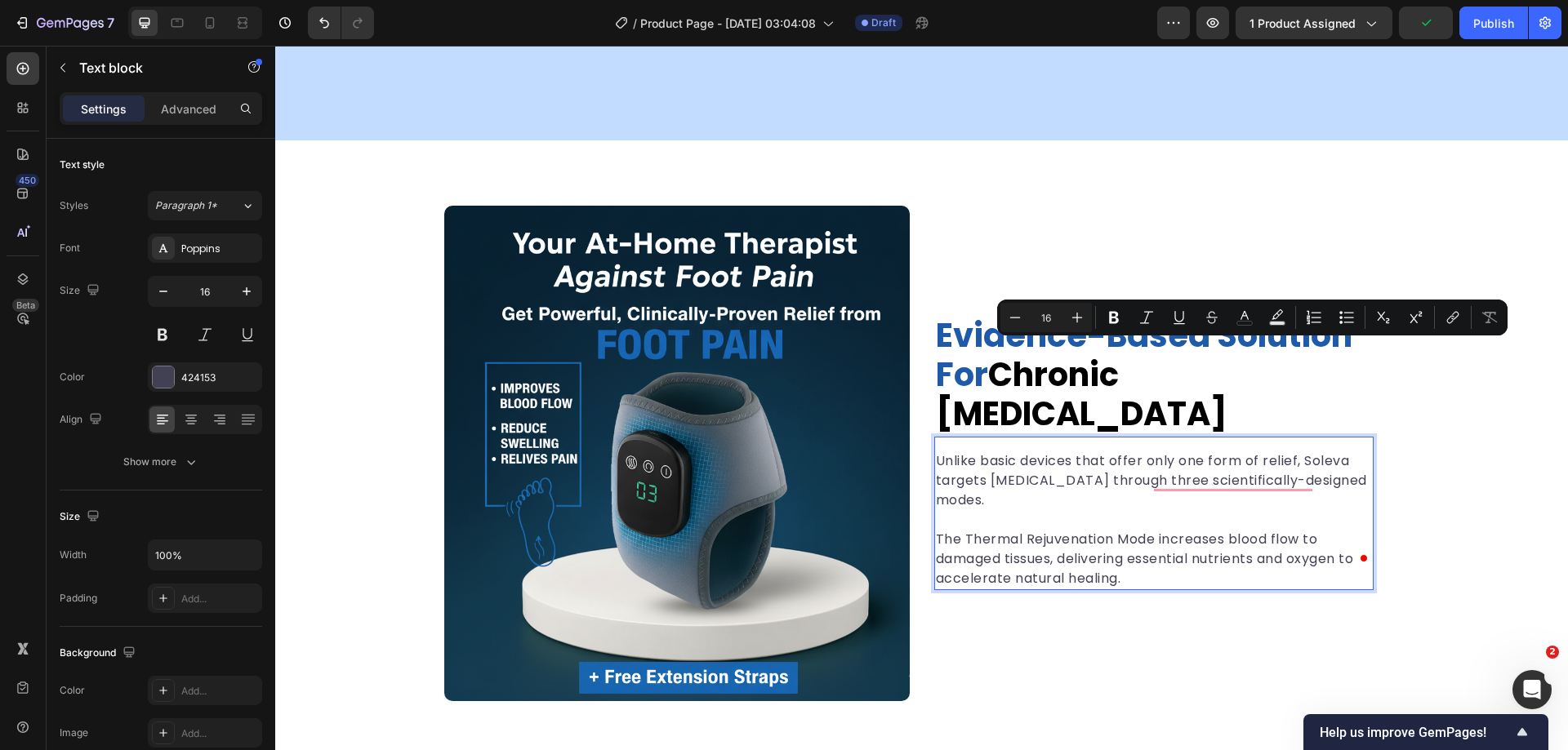
scroll to position [2192, 0]
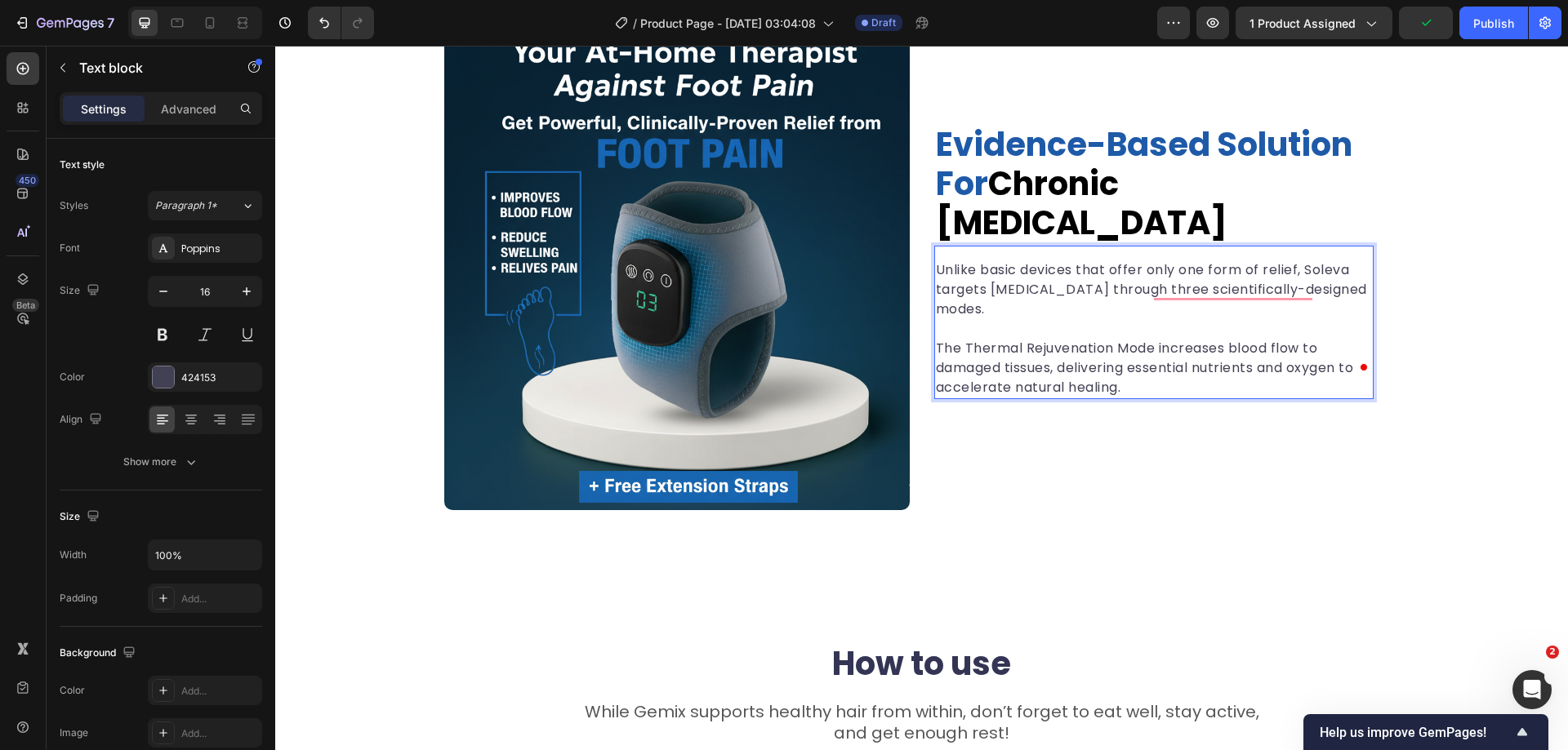
click at [1140, 353] on p "The Thermal Rejuvenation Mode increases blood flow to damaged tissues, deliveri…" at bounding box center [1154, 368] width 436 height 59
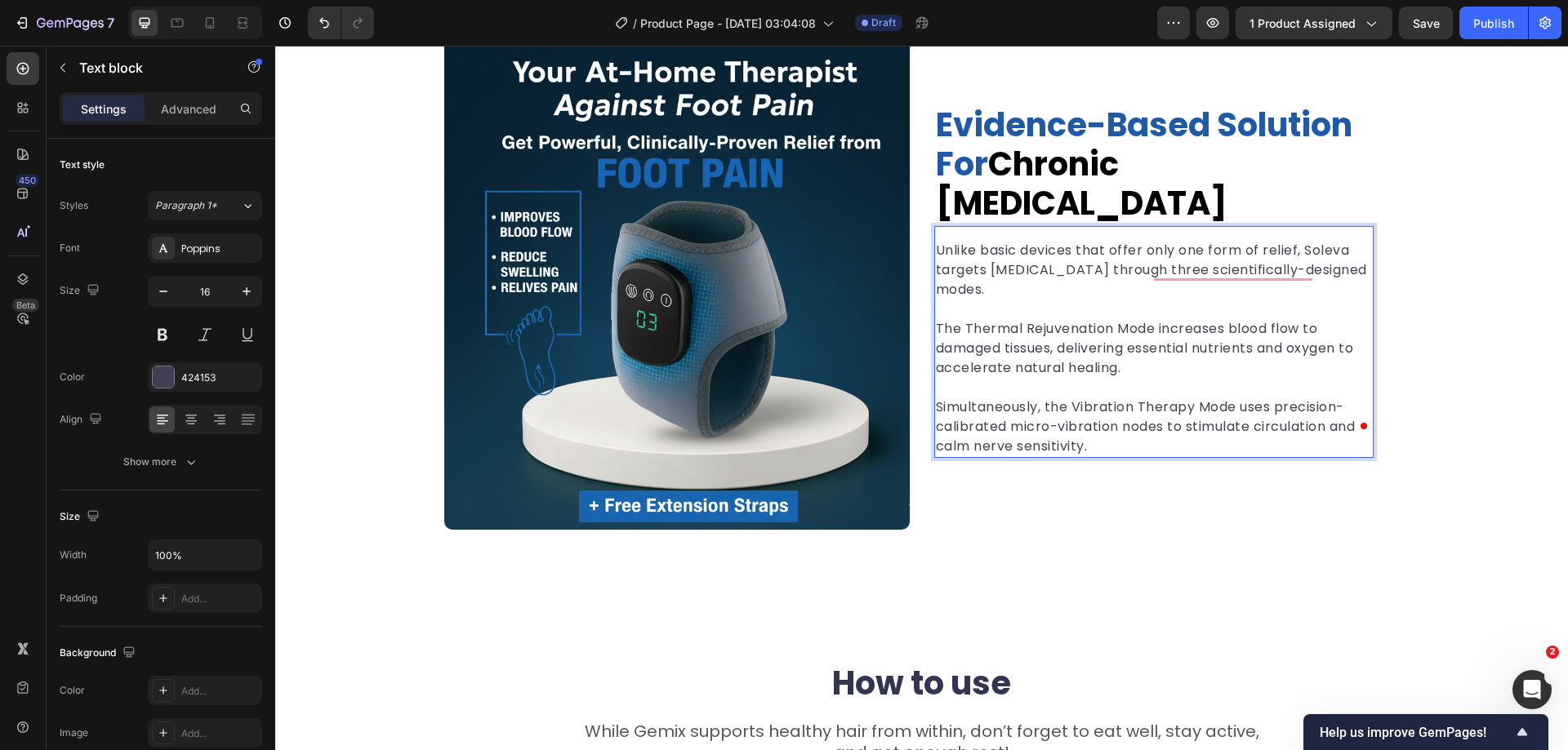
scroll to position [2153, 0]
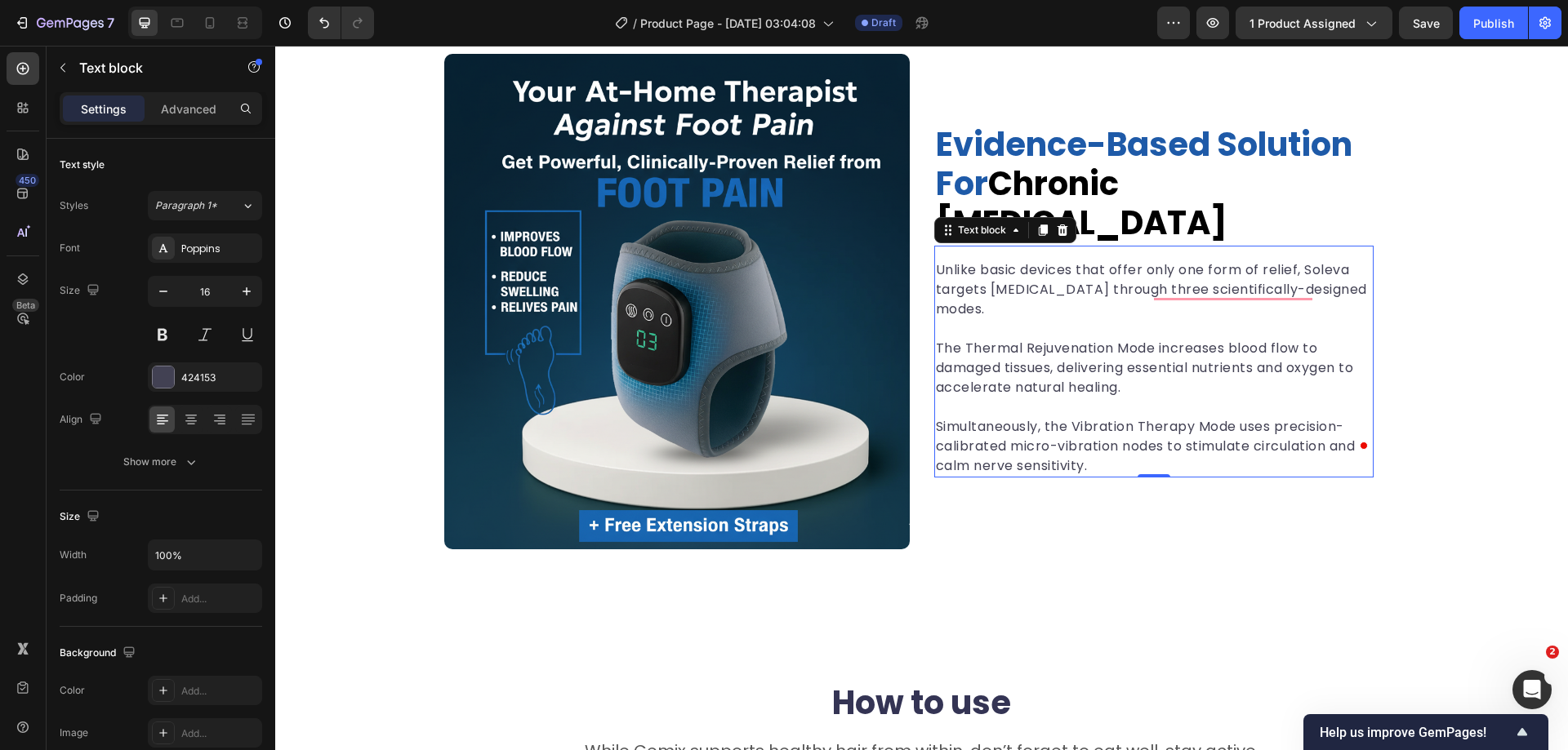
click at [1090, 427] on p "Simultaneously, the Vibration Therapy Mode uses precision-calibrated micro-vibr…" at bounding box center [1154, 447] width 436 height 59
click at [1129, 443] on p "Simultaneously, the Vibration Therapy Mode uses precision-calibrated micro-vibr…" at bounding box center [1154, 447] width 436 height 59
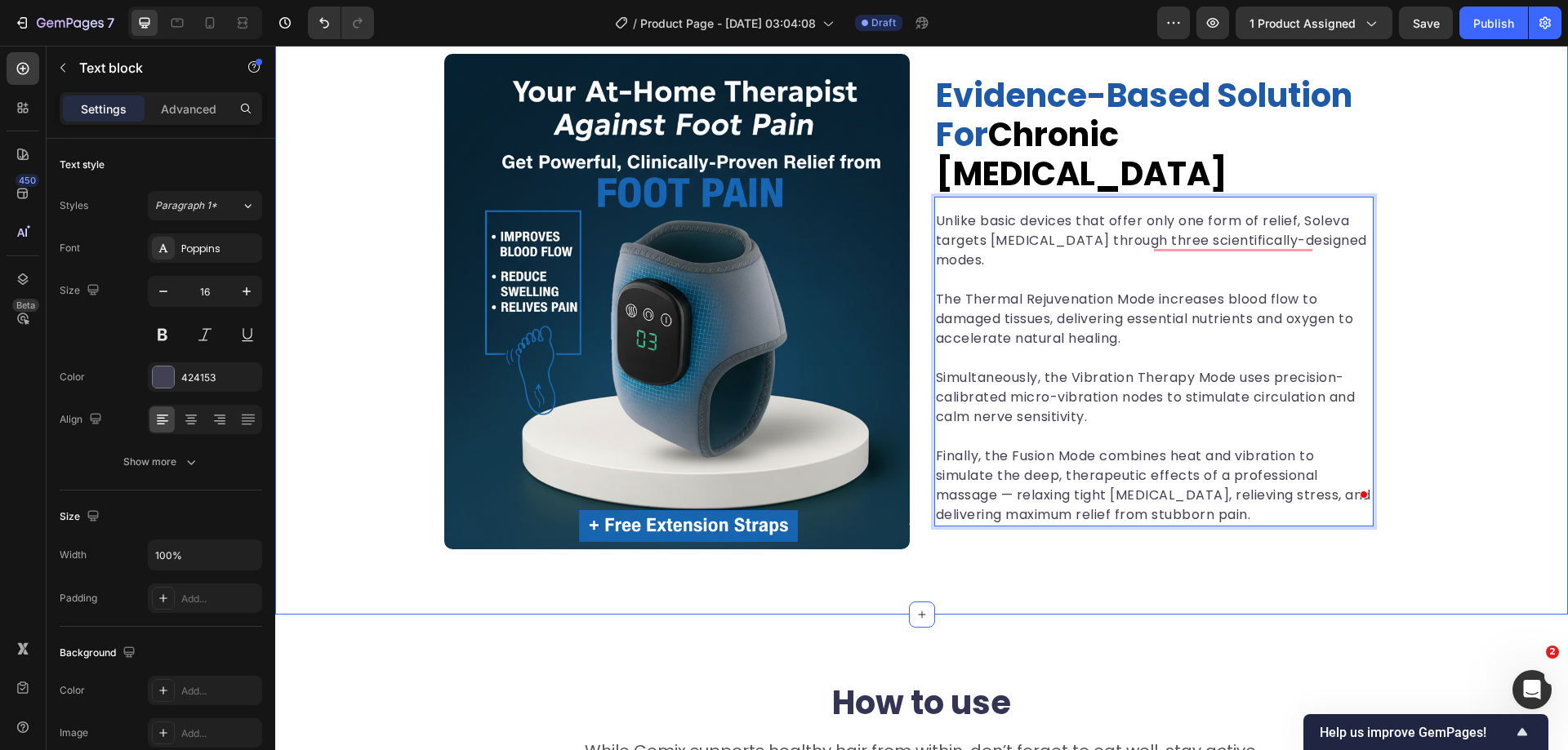
click at [1474, 387] on div "Evidence-Based Solution for Chronic [MEDICAL_DATA] Heading Unlike basic devices…" at bounding box center [921, 301] width 1293 height 495
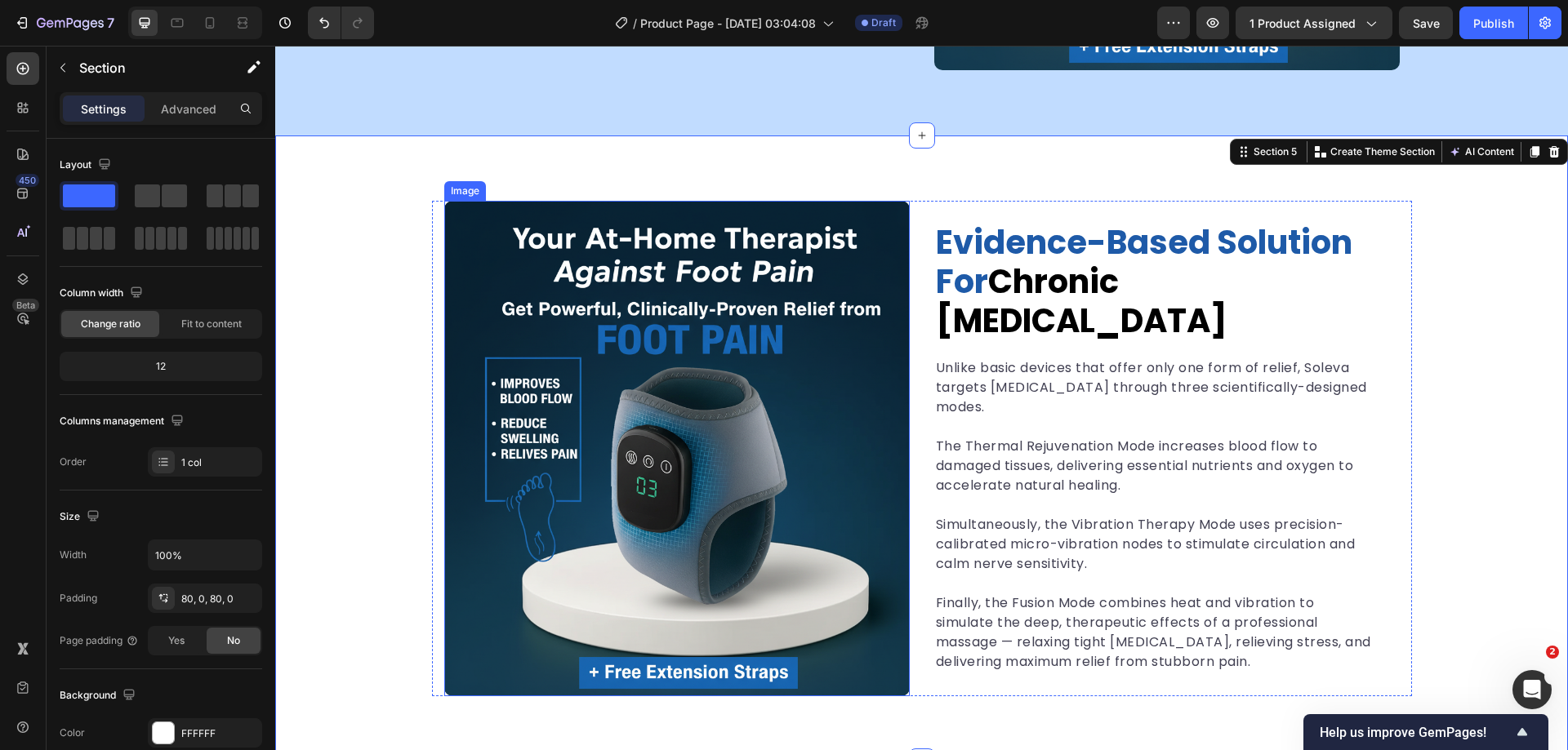
scroll to position [2071, 0]
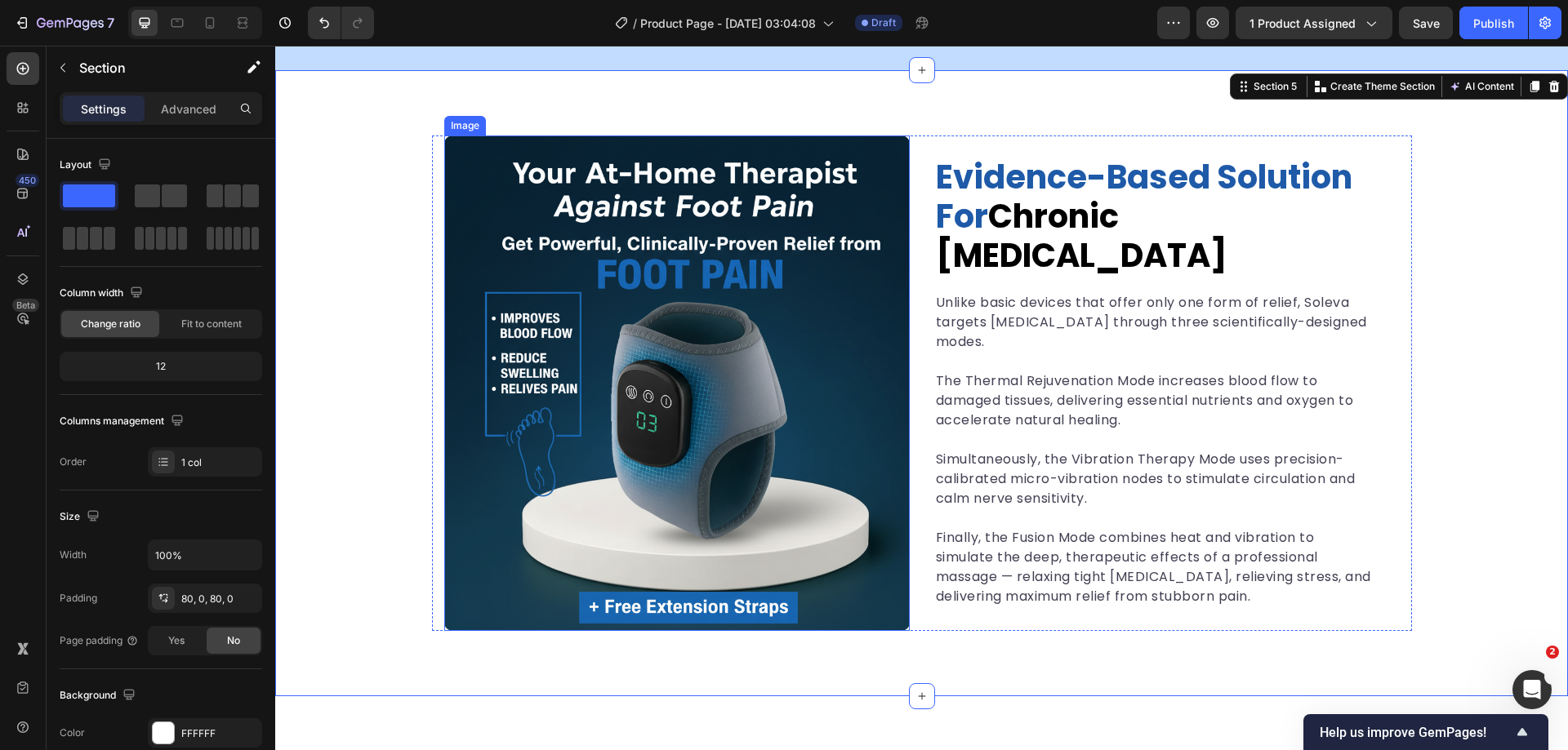
click at [659, 417] on img at bounding box center [678, 383] width 466 height 495
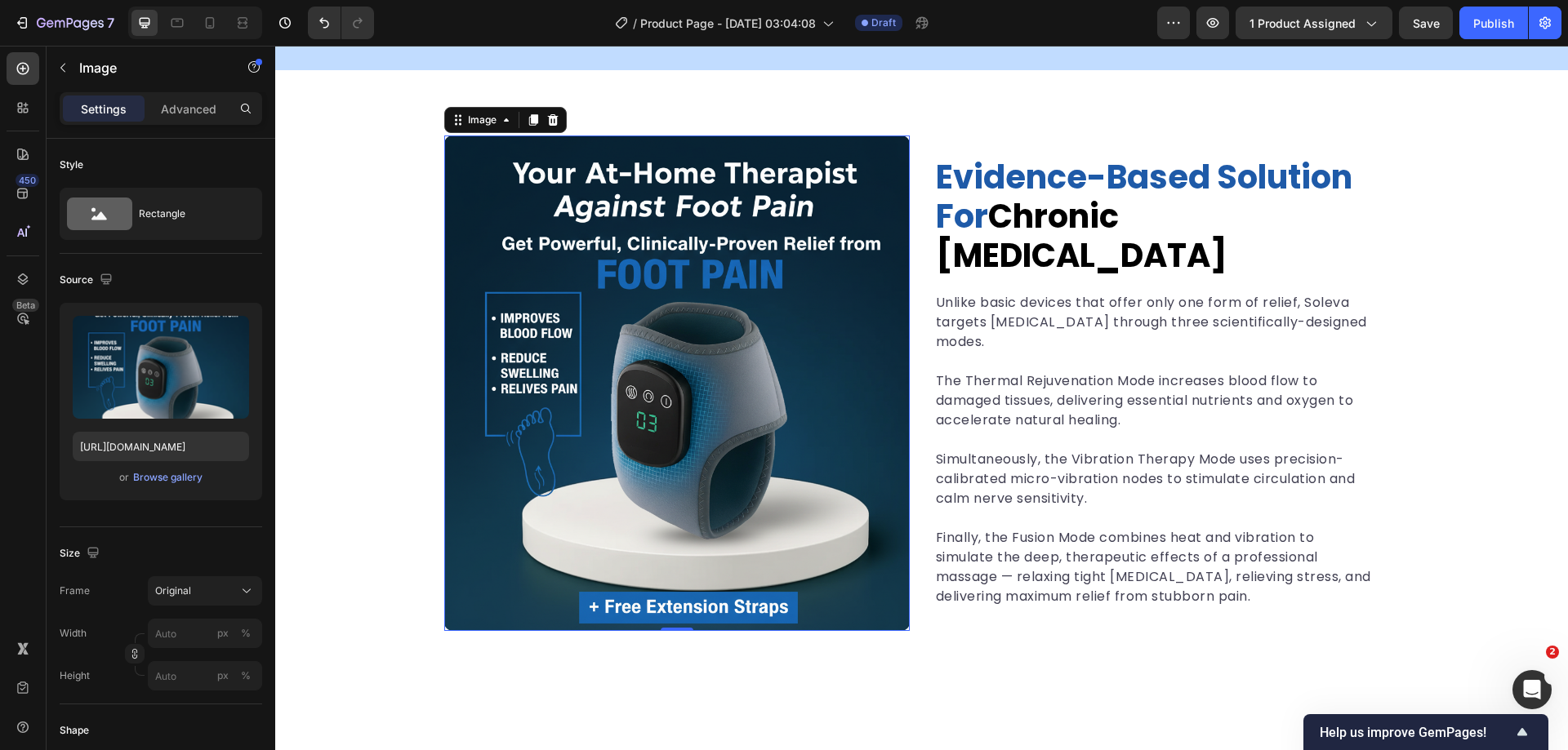
click at [743, 335] on img at bounding box center [678, 383] width 466 height 495
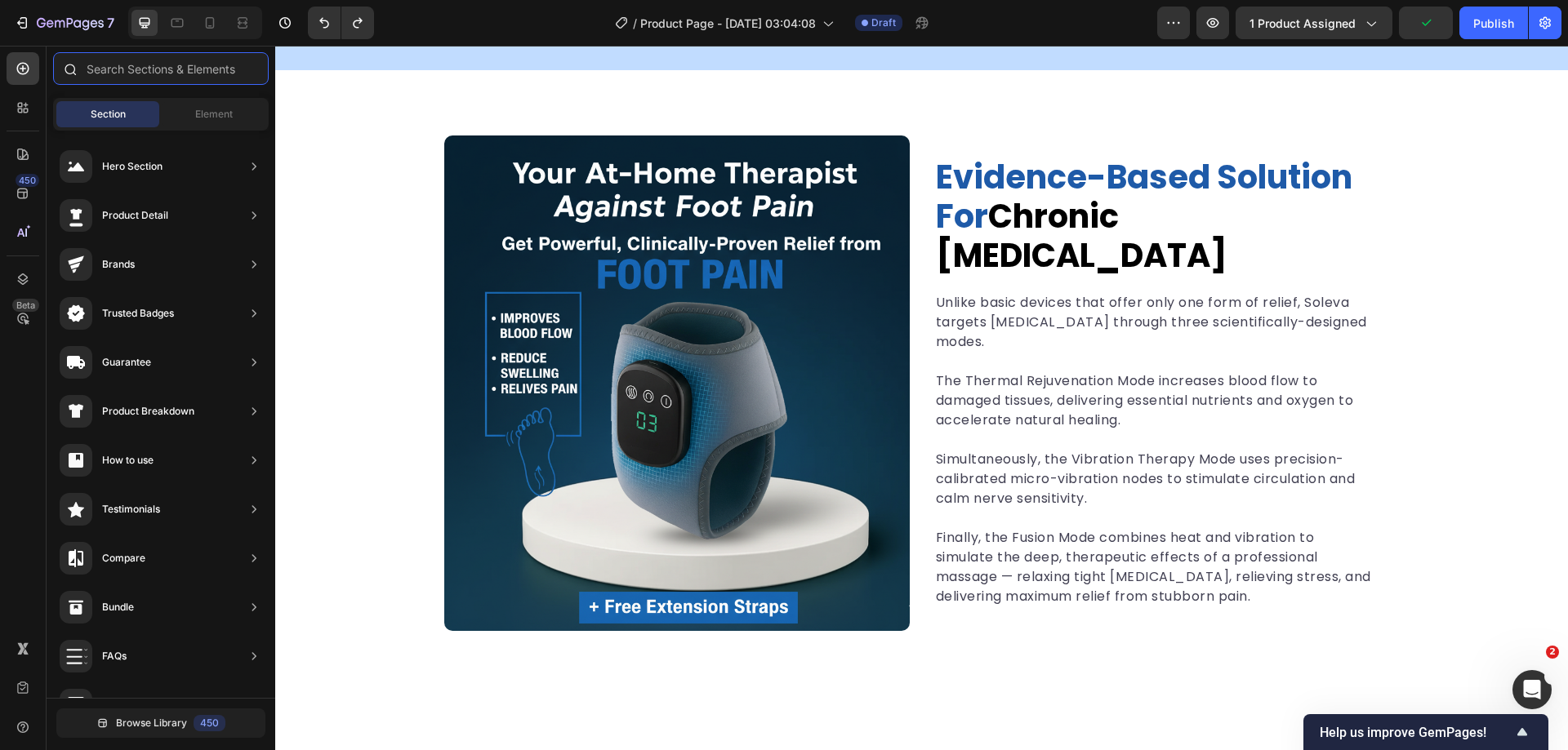
click at [133, 75] on input "text" at bounding box center [161, 69] width 216 height 32
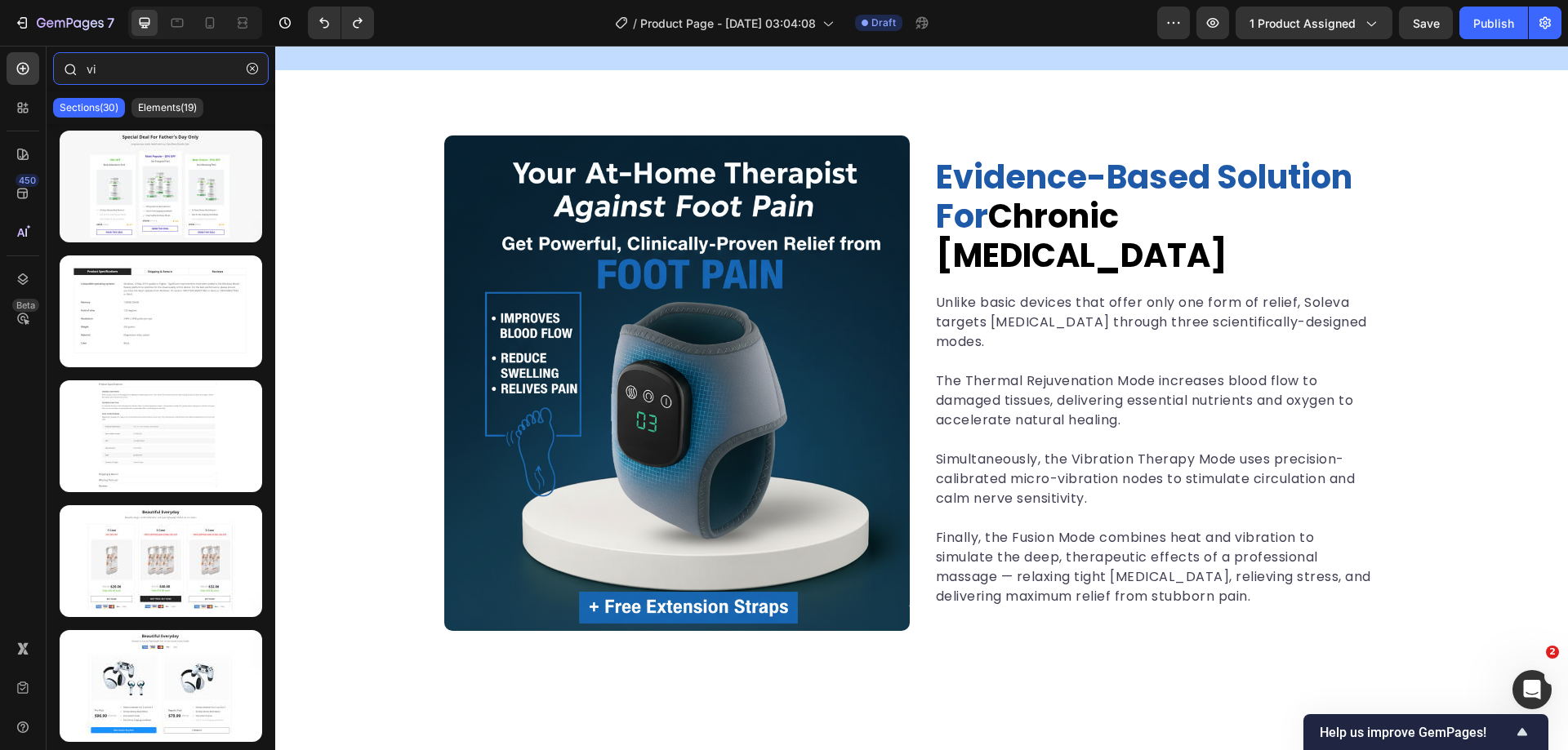
click at [123, 73] on input "vi" at bounding box center [161, 69] width 216 height 32
type input "vi"
click at [173, 104] on p "Elements(19)" at bounding box center [168, 108] width 59 height 13
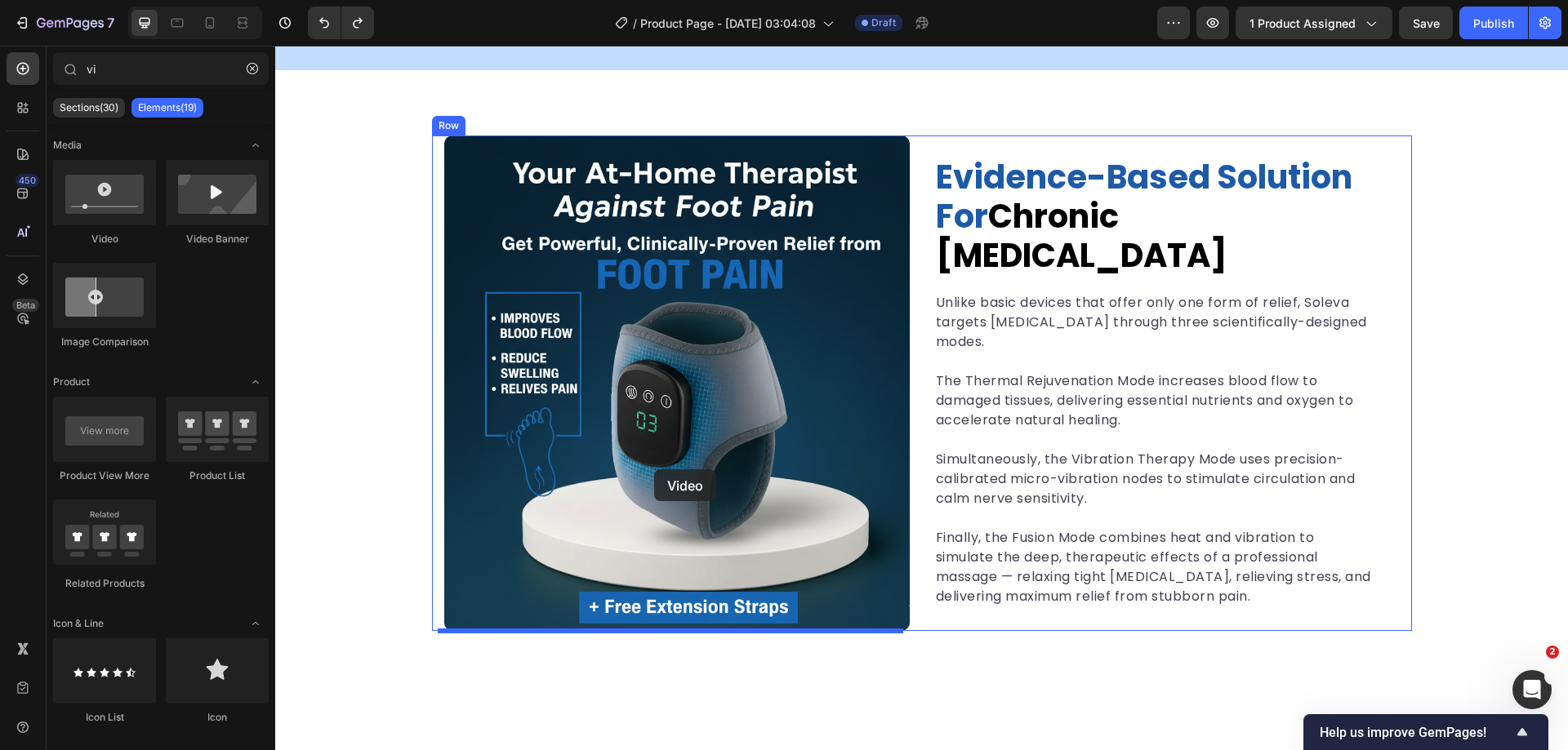
drag, startPoint x: 379, startPoint y: 265, endPoint x: 654, endPoint y: 469, distance: 342.4
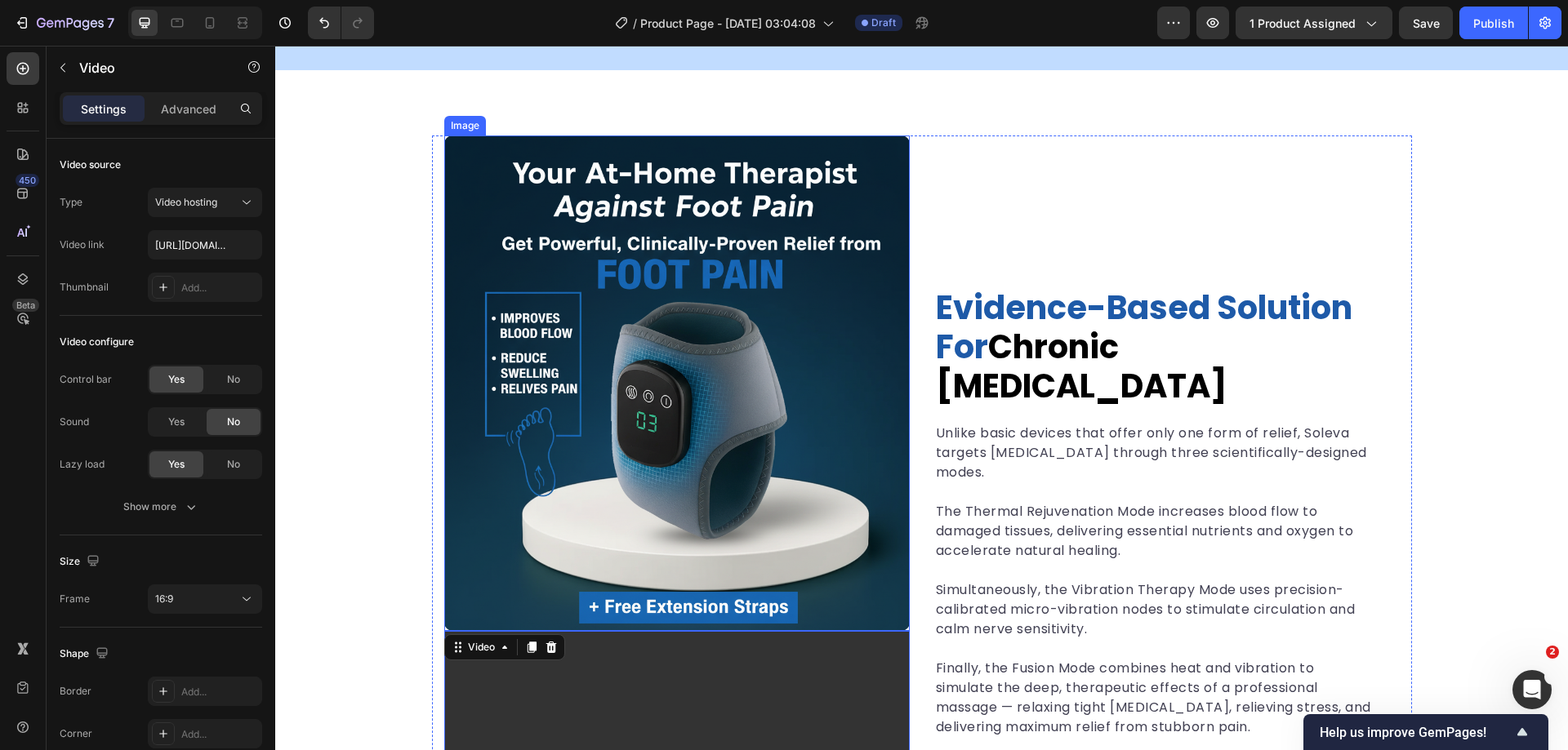
click at [666, 435] on img at bounding box center [678, 383] width 466 height 495
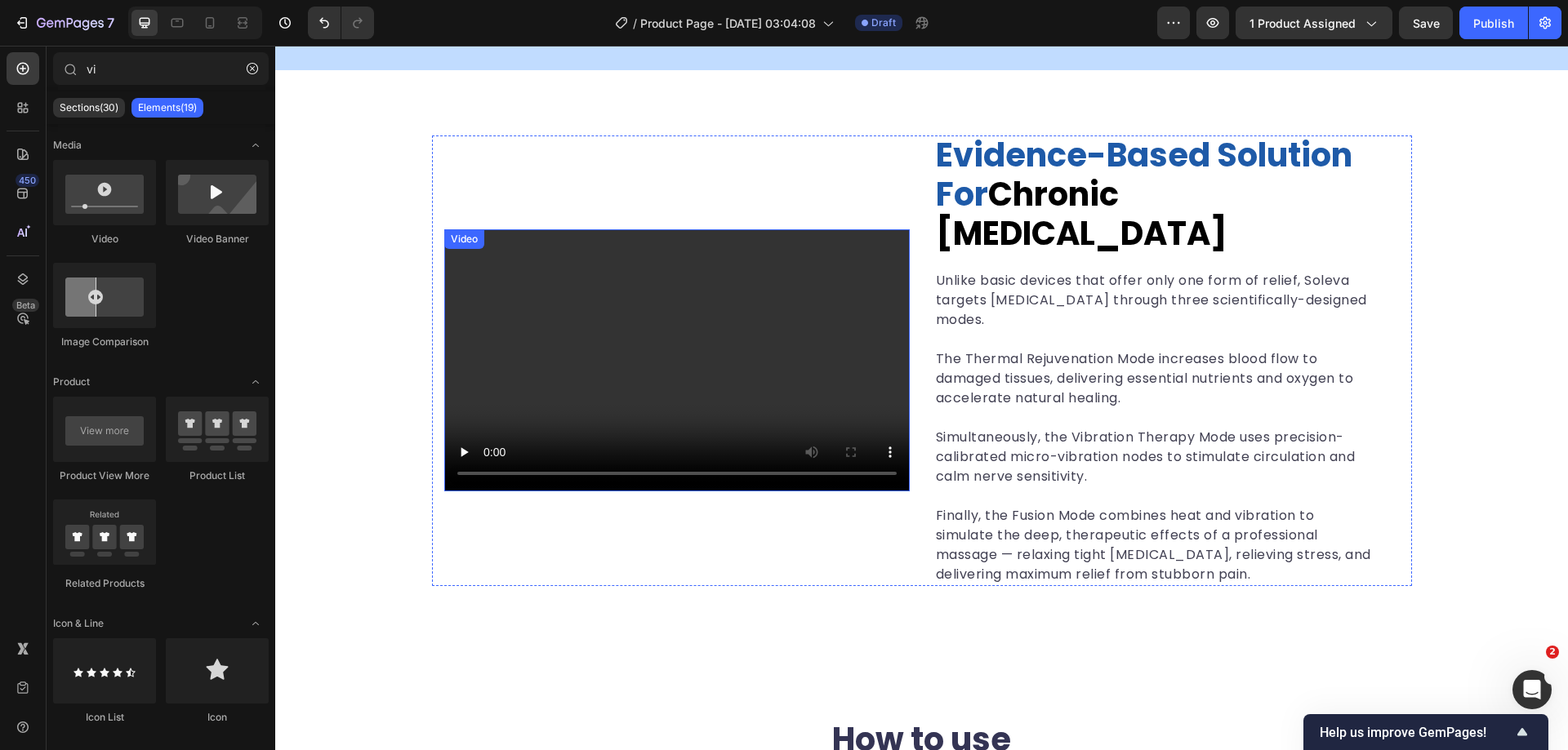
click at [688, 360] on video at bounding box center [678, 360] width 466 height 262
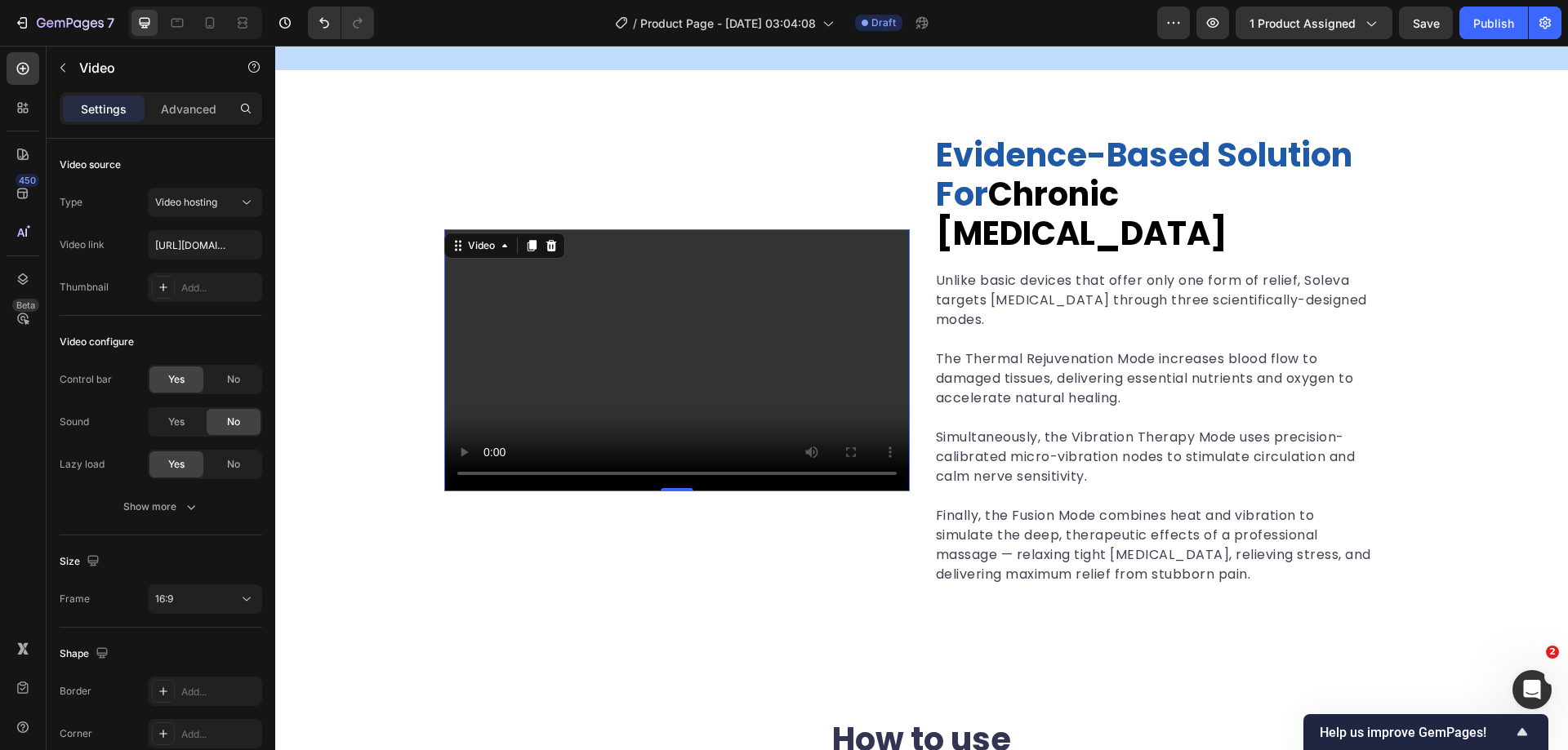
click at [637, 271] on video at bounding box center [678, 360] width 466 height 262
click at [186, 240] on input "https://cdn.shopify.com/videos/c/o/v/2cd3deb506b54b009063f7270ab5cf2e.mp4" at bounding box center [205, 244] width 115 height 30
type input "https://cdn.shopify.com/videos/c/o/v/06c9f8b311a64a8eab74e052466024d6.mov"
click at [121, 223] on div "Type Video hosting Video link https://cdn.shopify.com/videos/c/o/v/06c9f8b311a6…" at bounding box center [160, 245] width 202 height 115
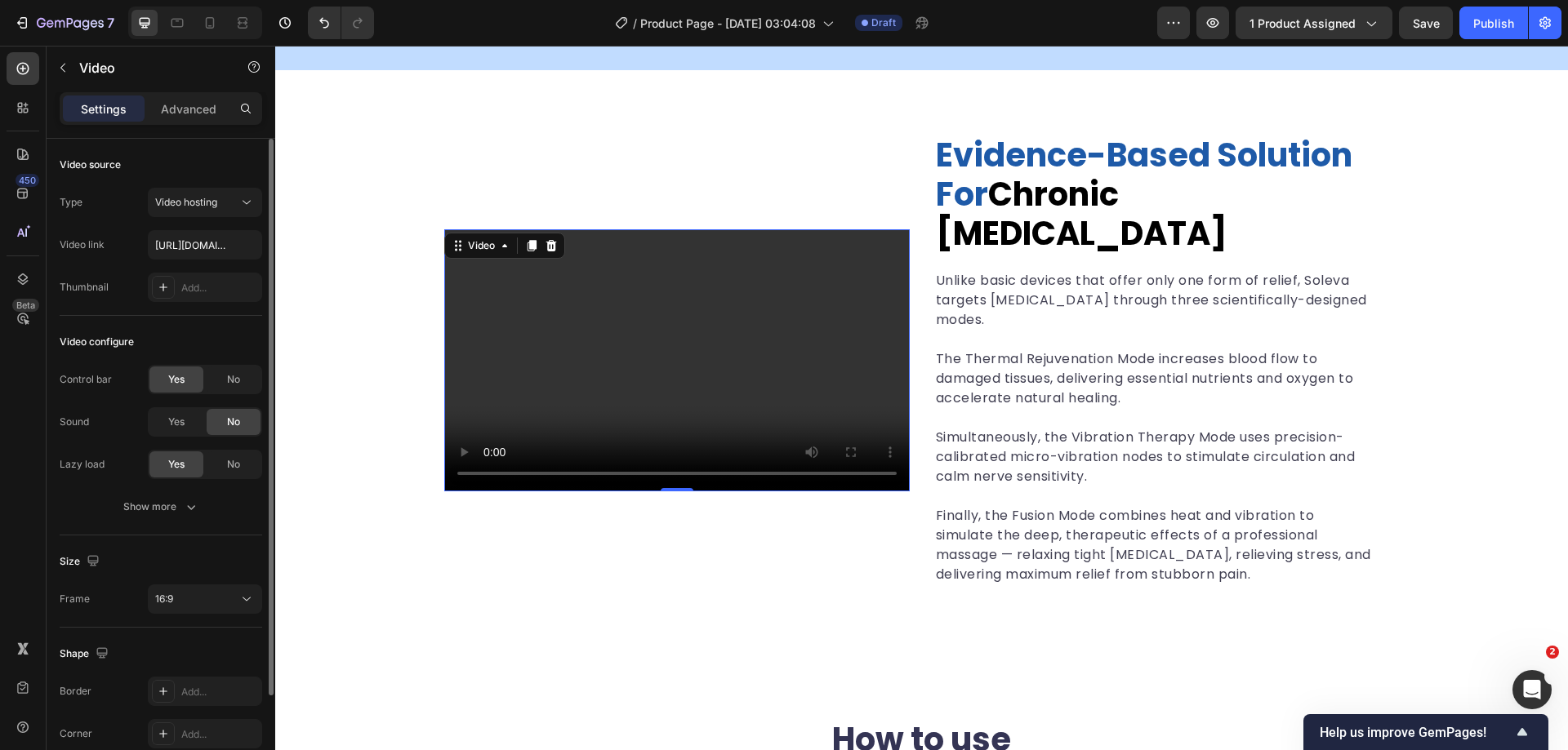
scroll to position [119, 0]
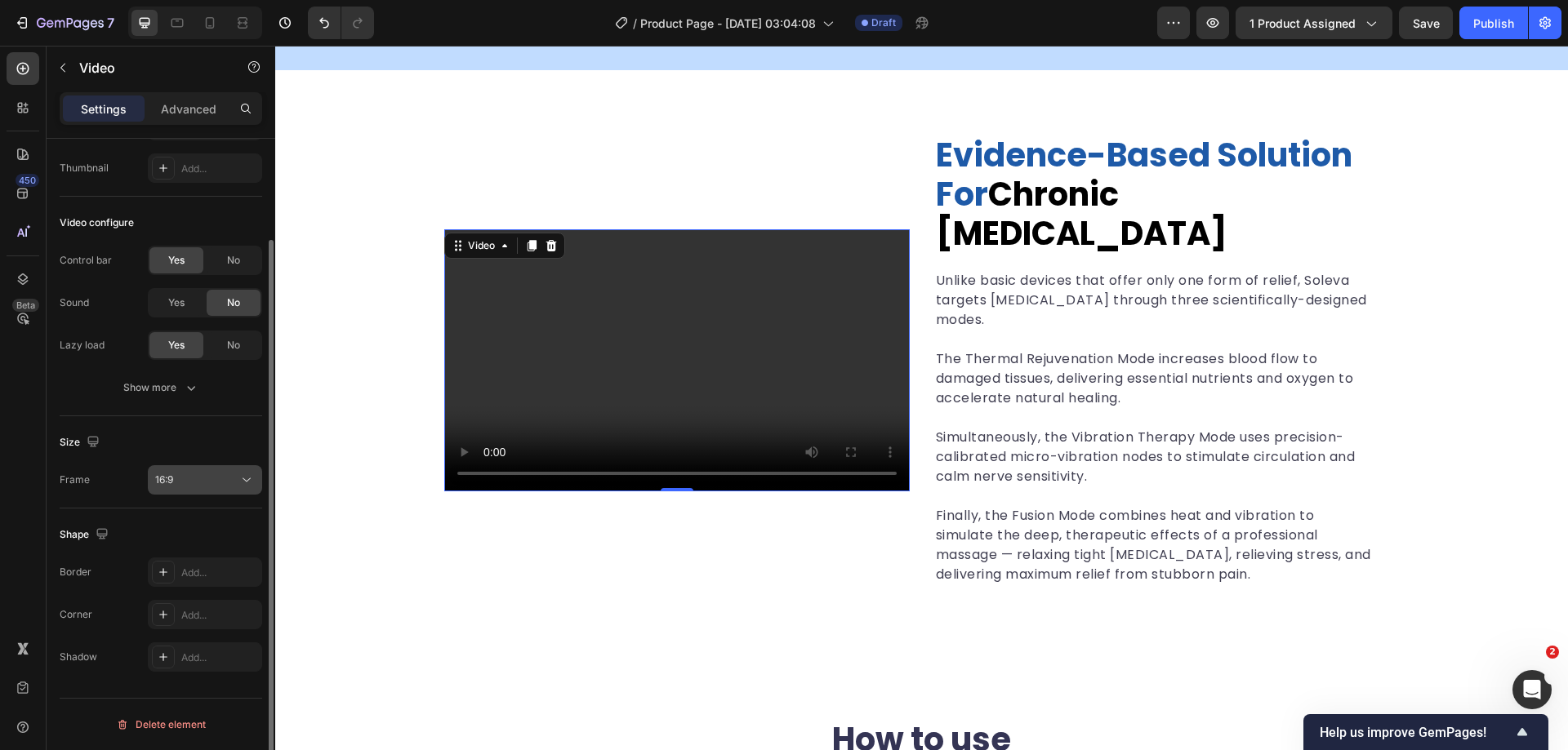
click at [182, 480] on div "16:9" at bounding box center [197, 479] width 83 height 14
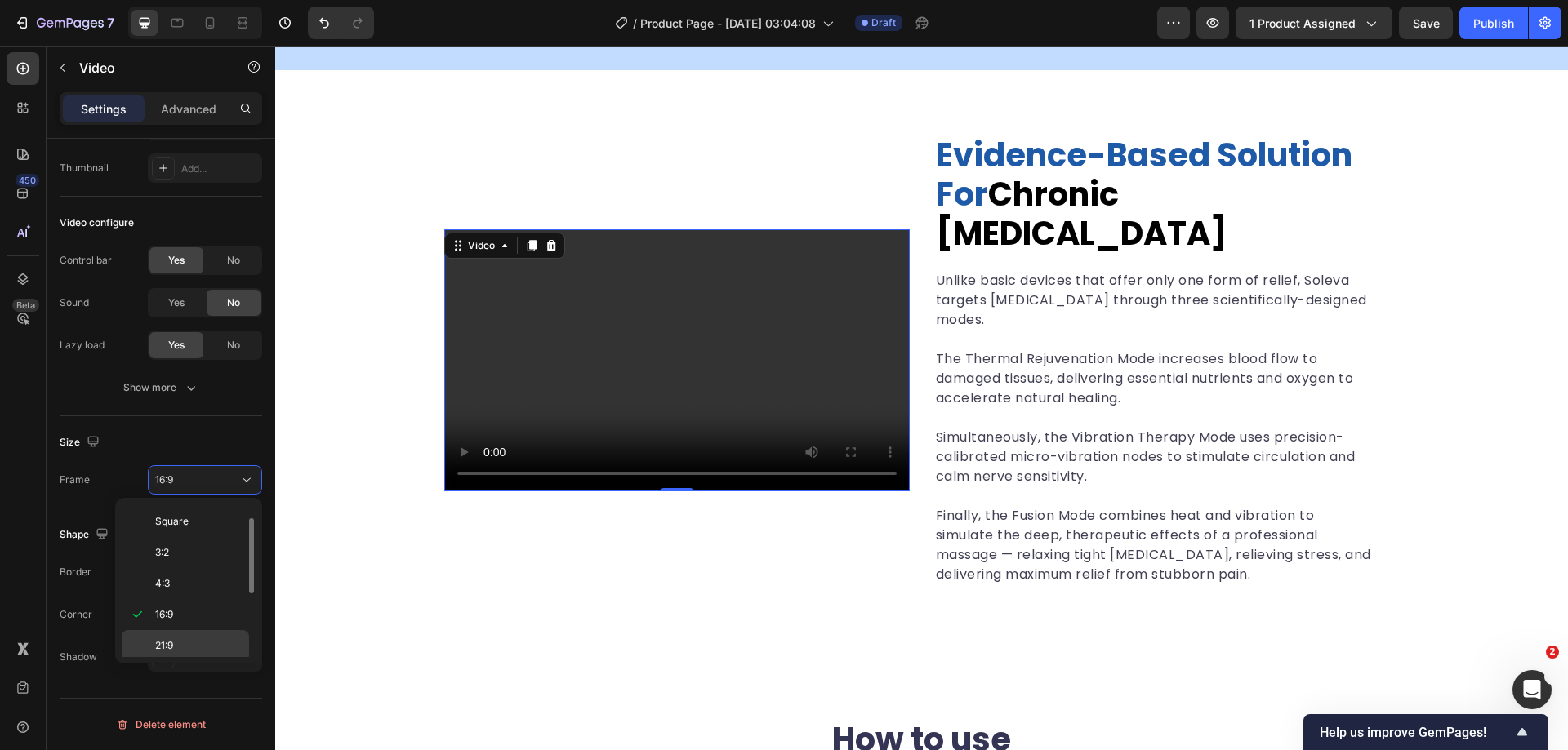
click at [191, 634] on div "21:9" at bounding box center [184, 646] width 127 height 31
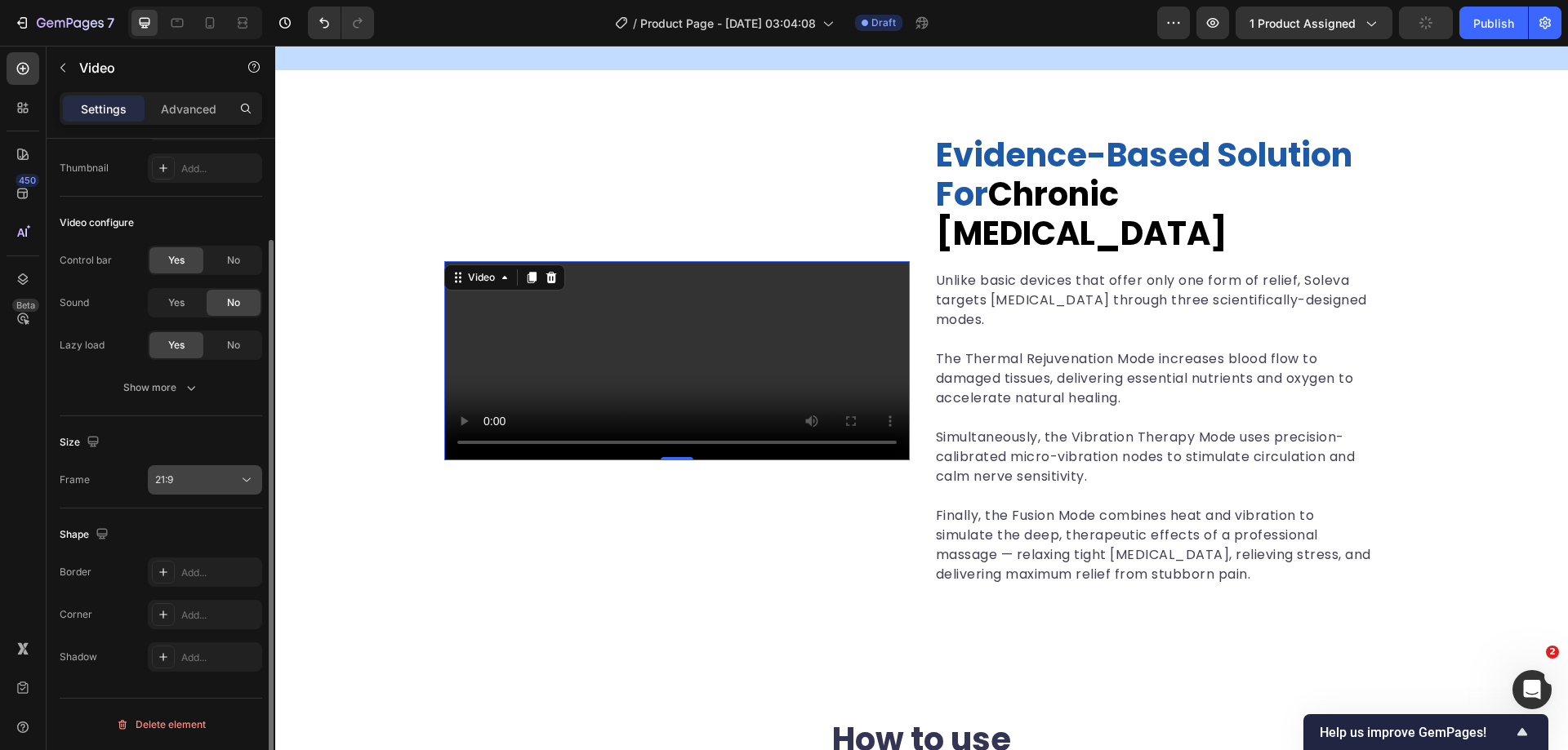
click at [178, 468] on button "21:9" at bounding box center [205, 480] width 115 height 30
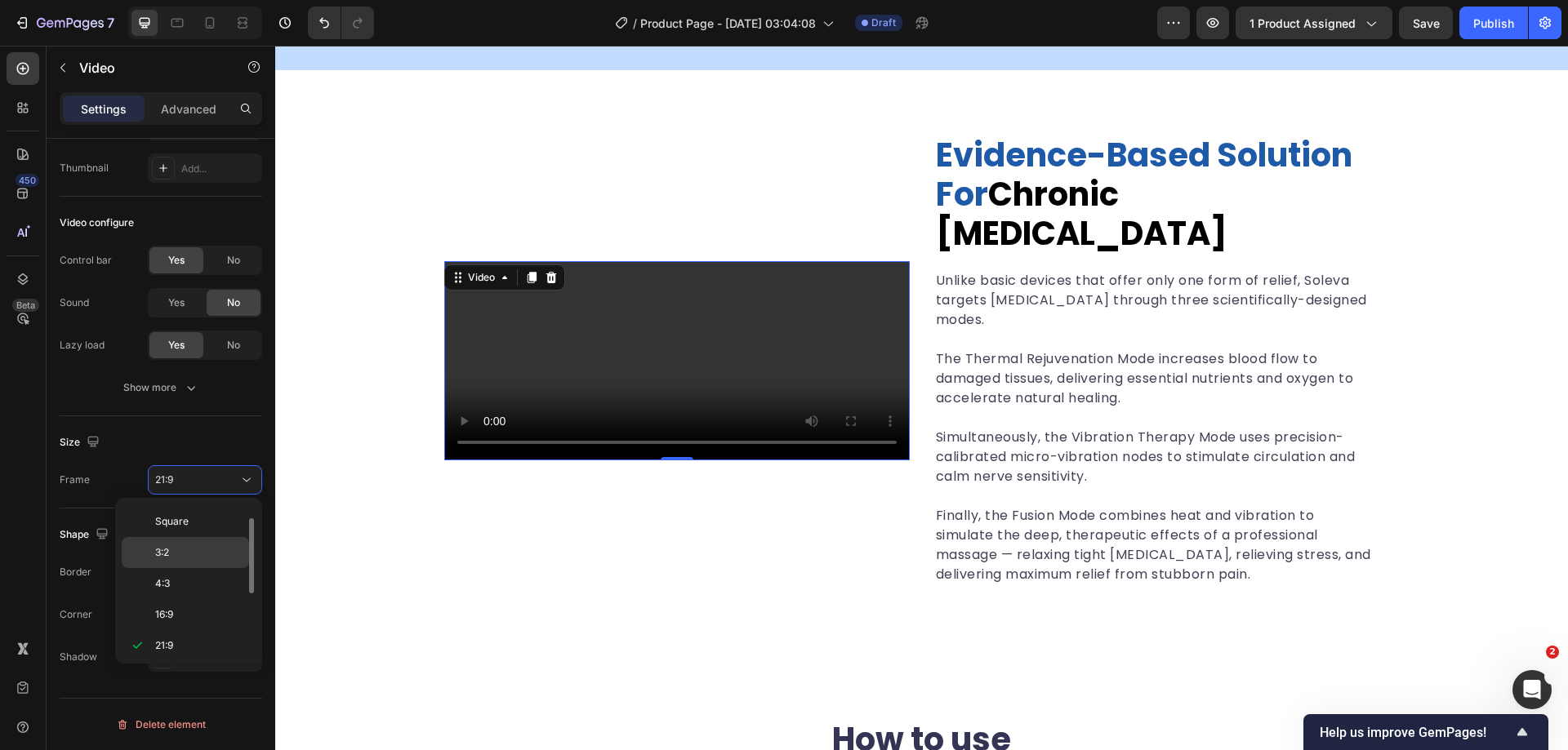
scroll to position [157, 0]
click at [175, 615] on p "9:16" at bounding box center [199, 610] width 87 height 14
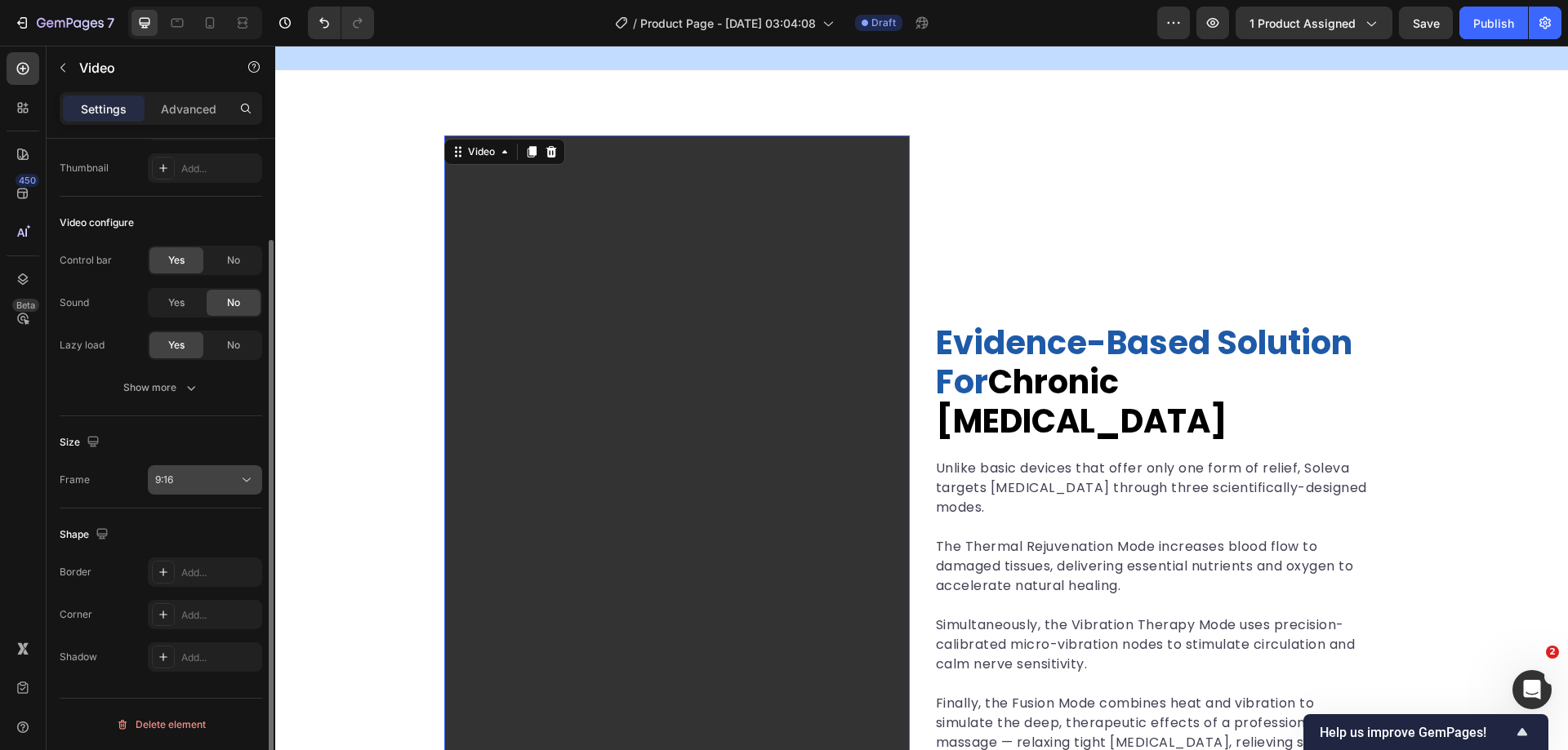
click at [186, 467] on button "9:16" at bounding box center [205, 480] width 115 height 30
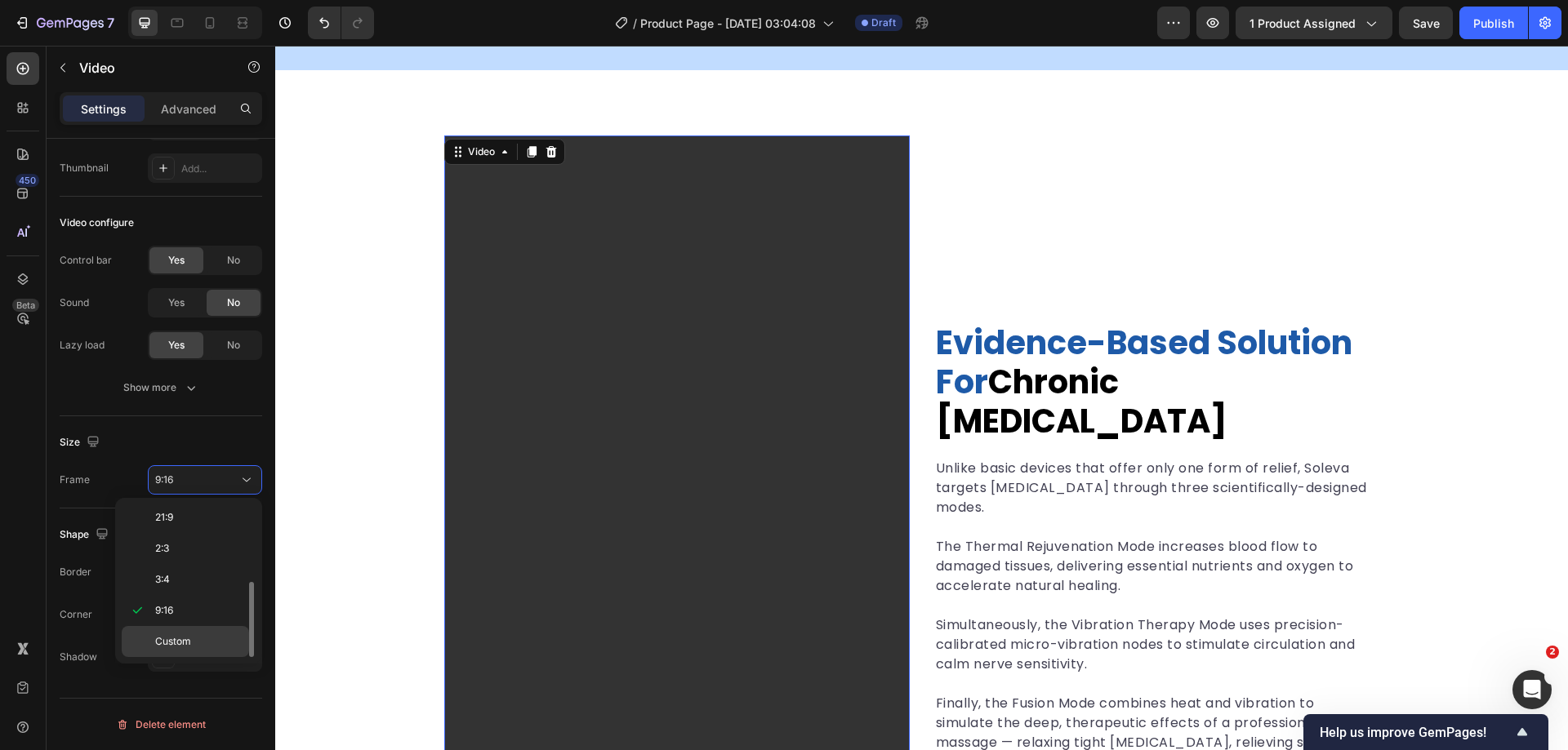
click at [195, 644] on p "Custom" at bounding box center [199, 641] width 87 height 14
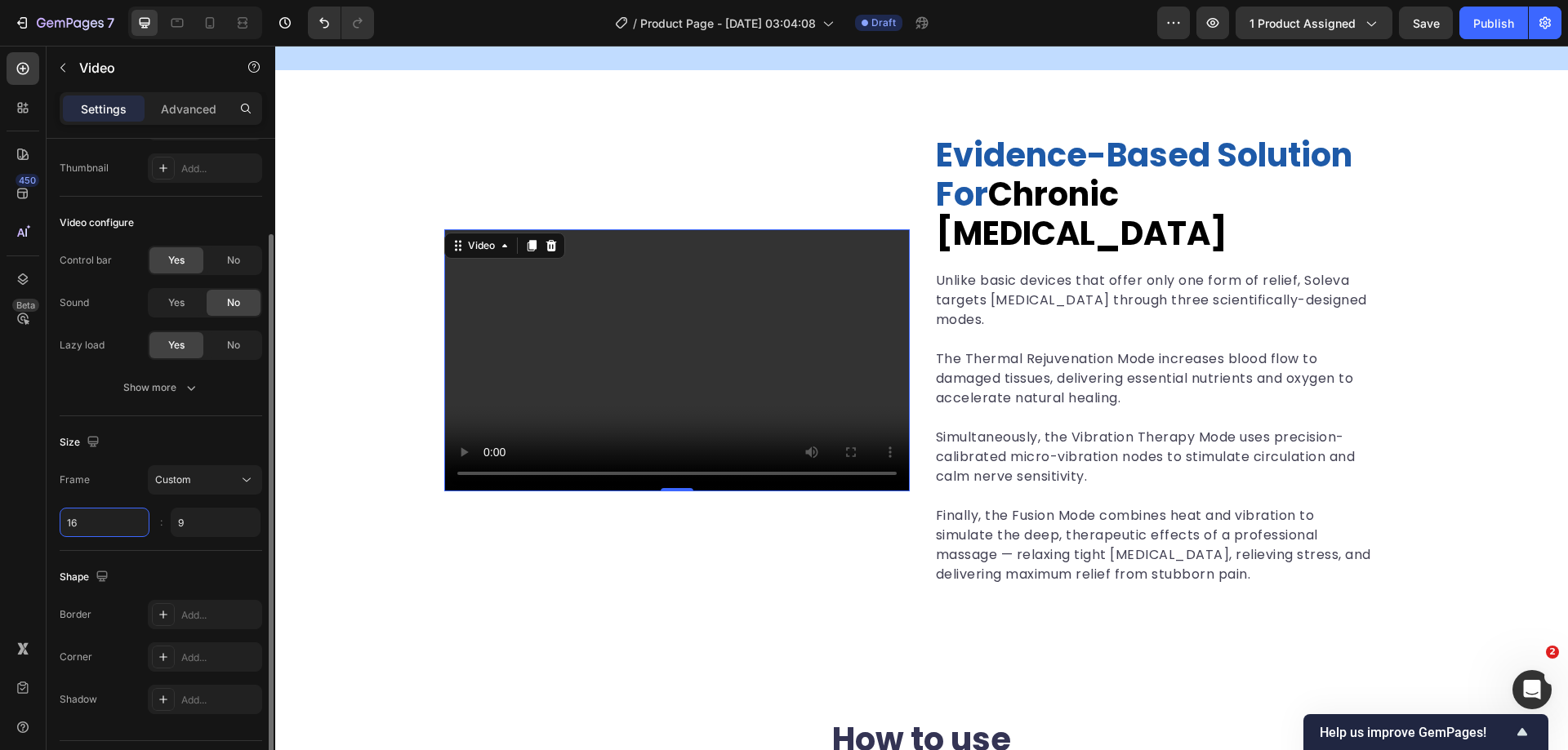
click at [91, 529] on input "16" at bounding box center [104, 522] width 90 height 30
type input "16"
click at [190, 527] on input "9" at bounding box center [216, 522] width 90 height 30
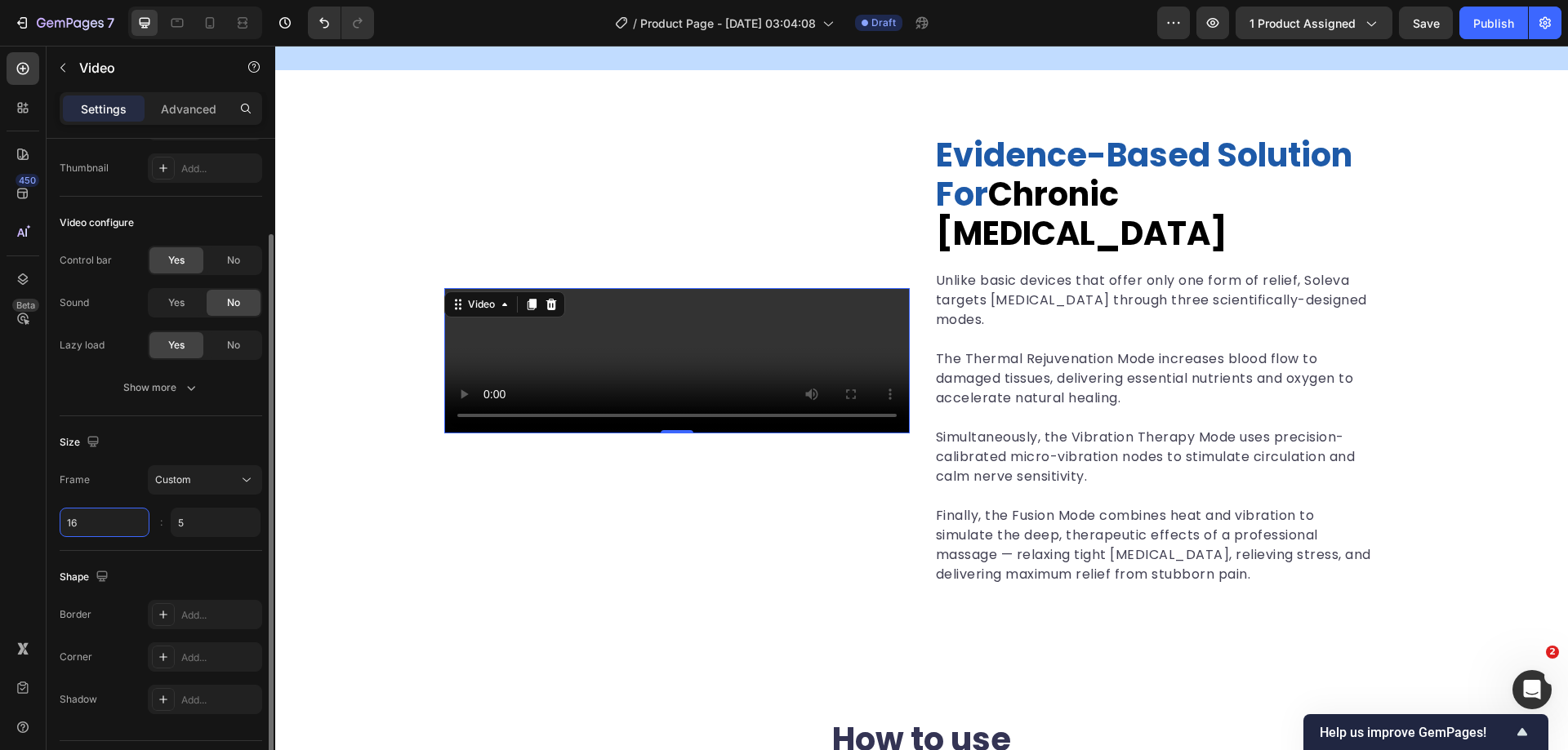
type input "5"
click at [96, 528] on input "16" at bounding box center [104, 522] width 90 height 30
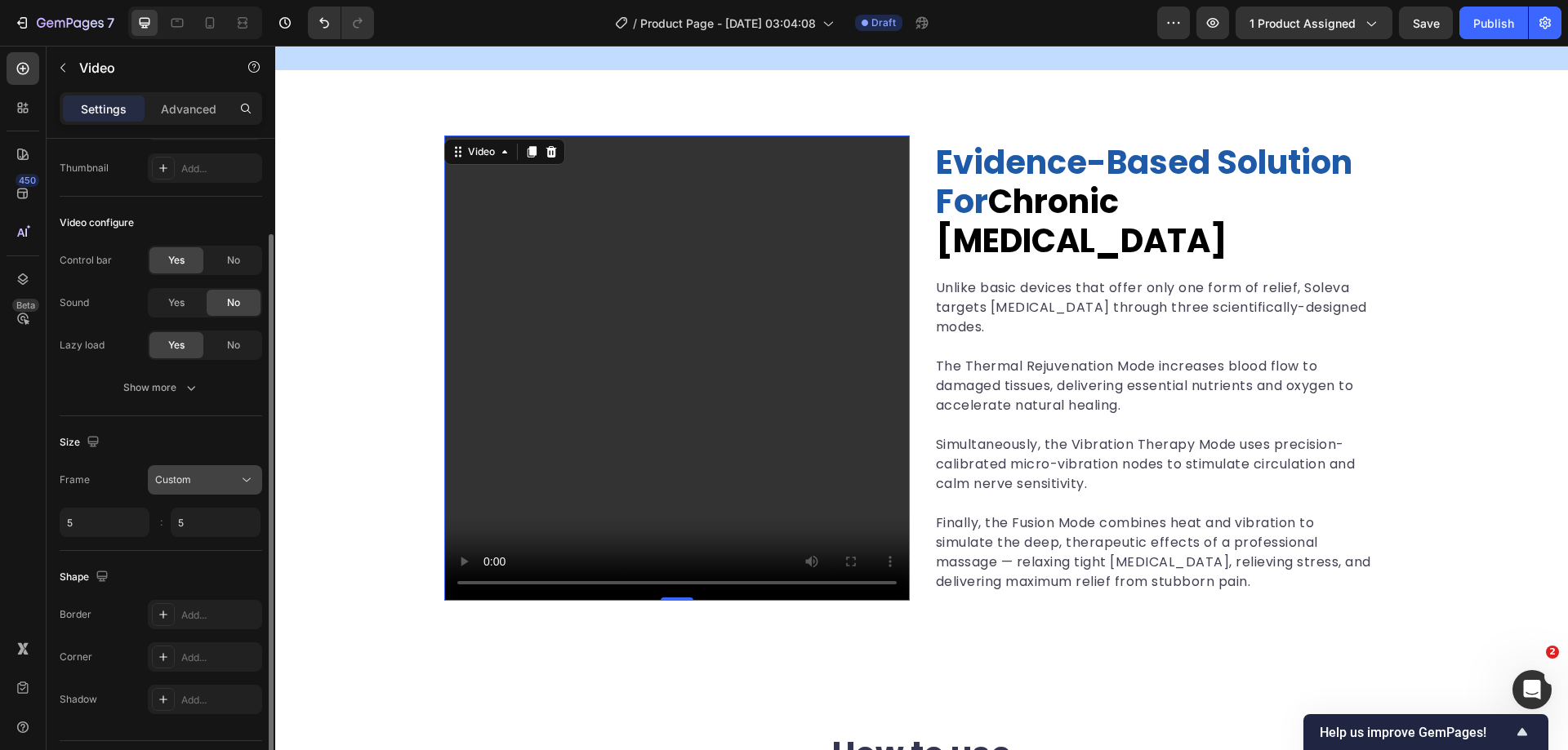
type input "5"
click at [244, 477] on icon at bounding box center [246, 480] width 16 height 16
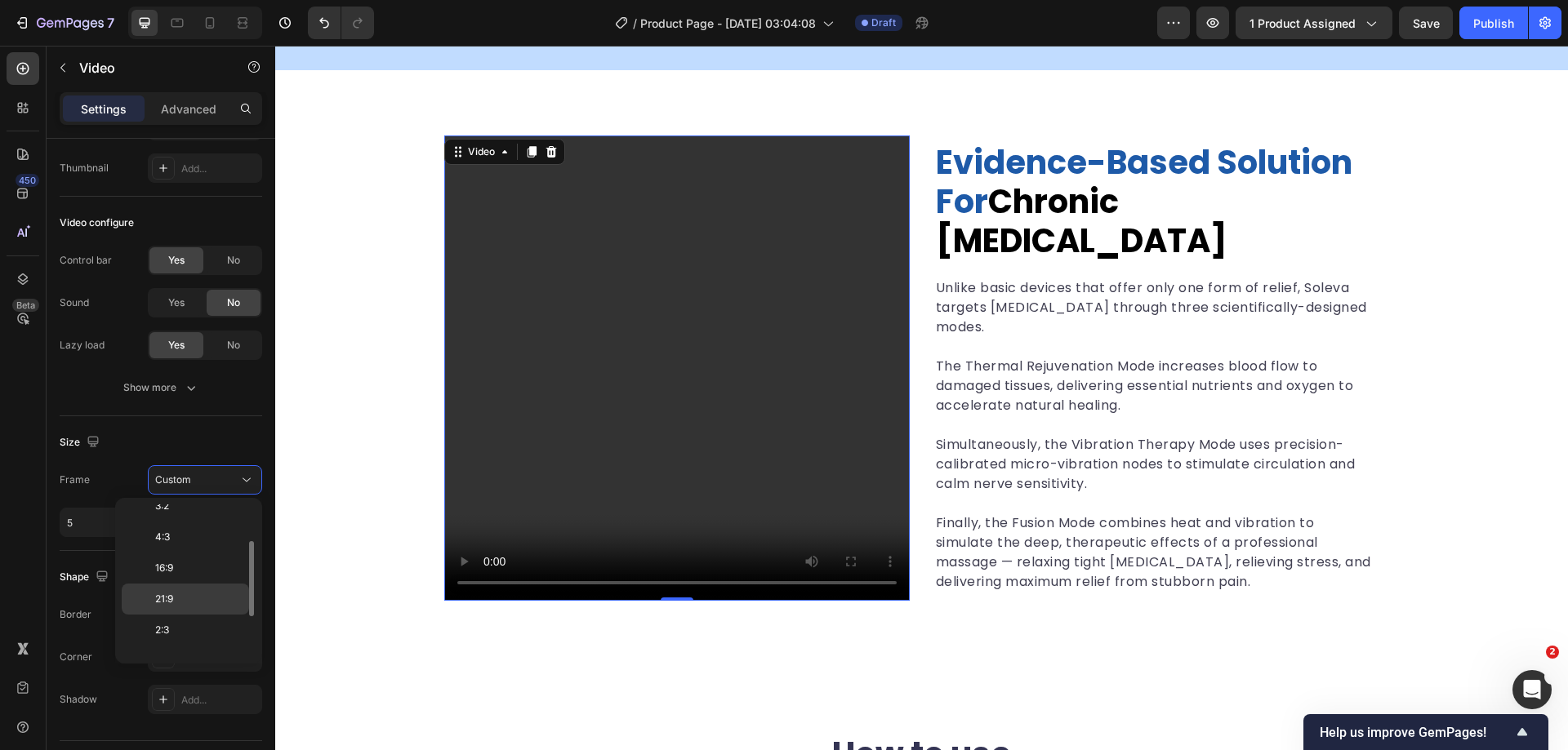
scroll to position [0, 0]
click at [182, 549] on span "Square" at bounding box center [172, 551] width 33 height 14
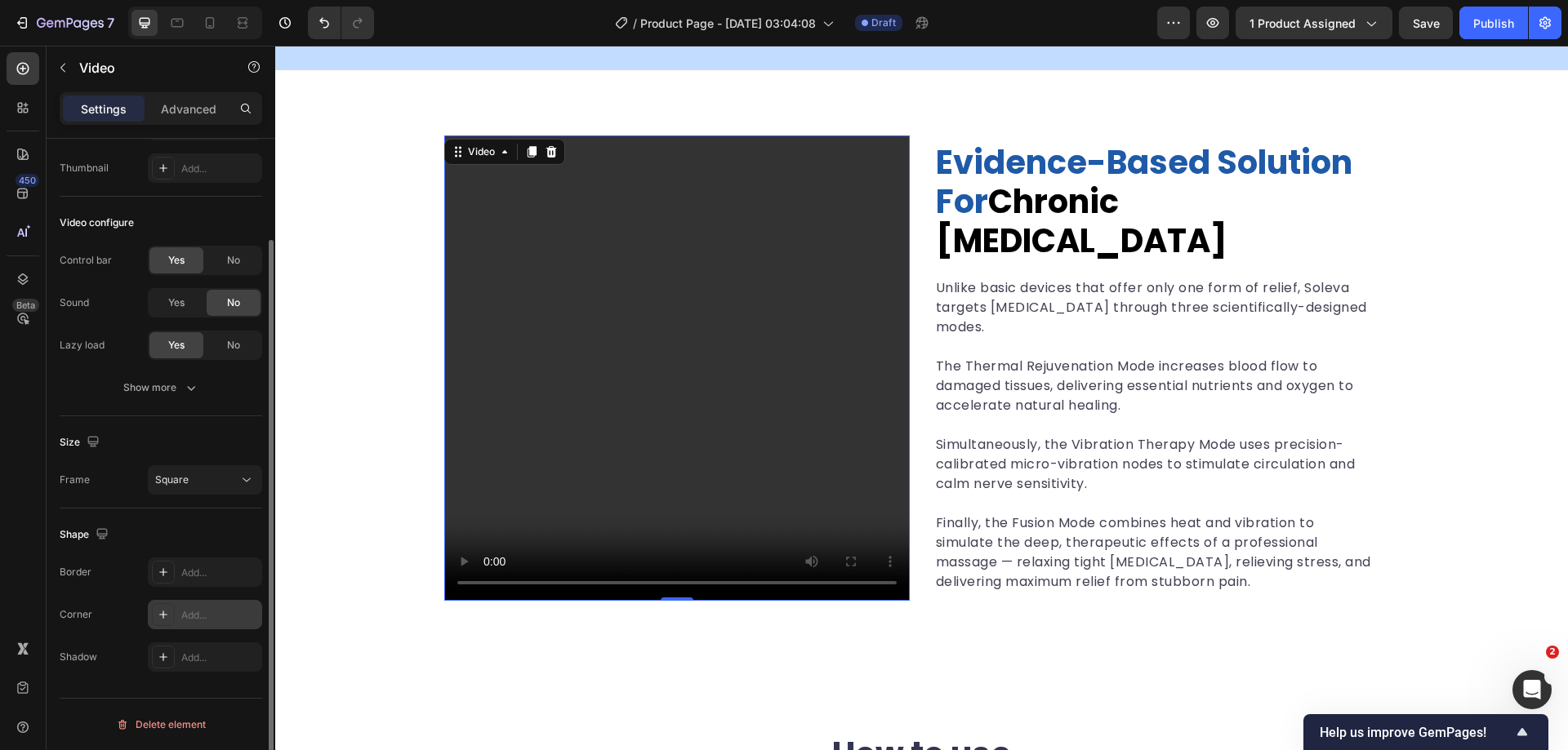
click at [184, 618] on div "Add..." at bounding box center [220, 615] width 76 height 14
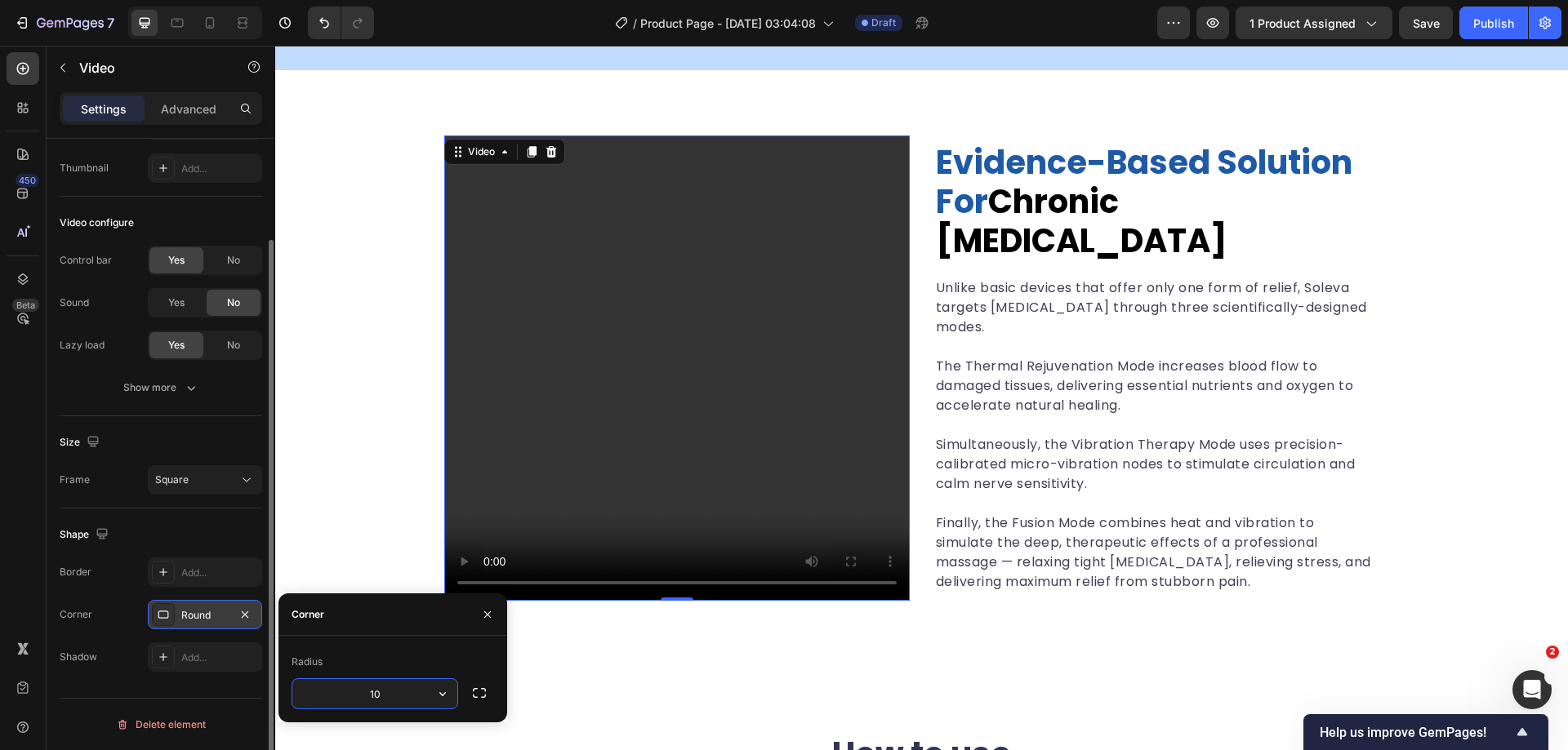
type input "10"
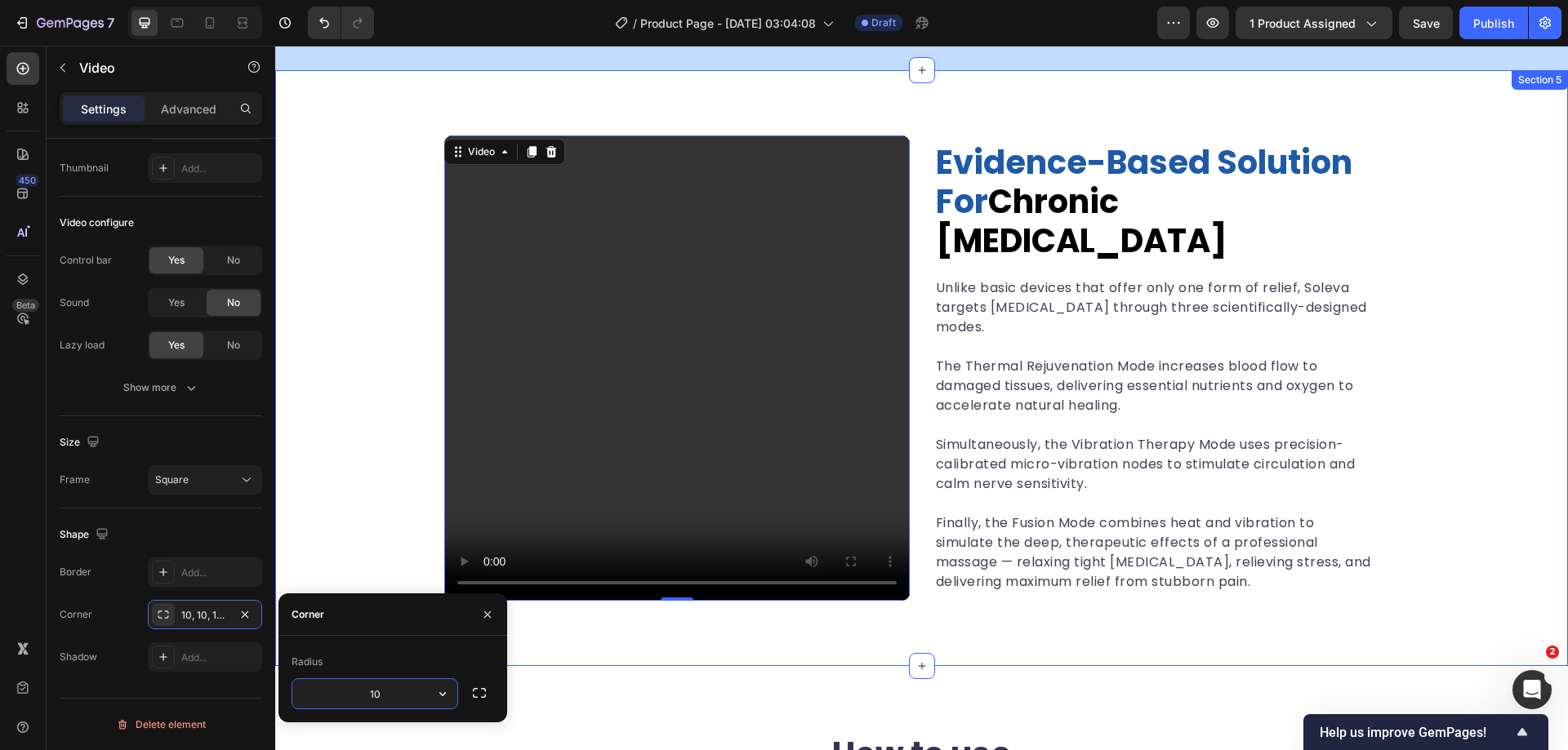
click at [379, 370] on div "Evidence-Based Solution for Chronic Foot Pain Heading Unlike basic devices that…" at bounding box center [921, 368] width 1293 height 466
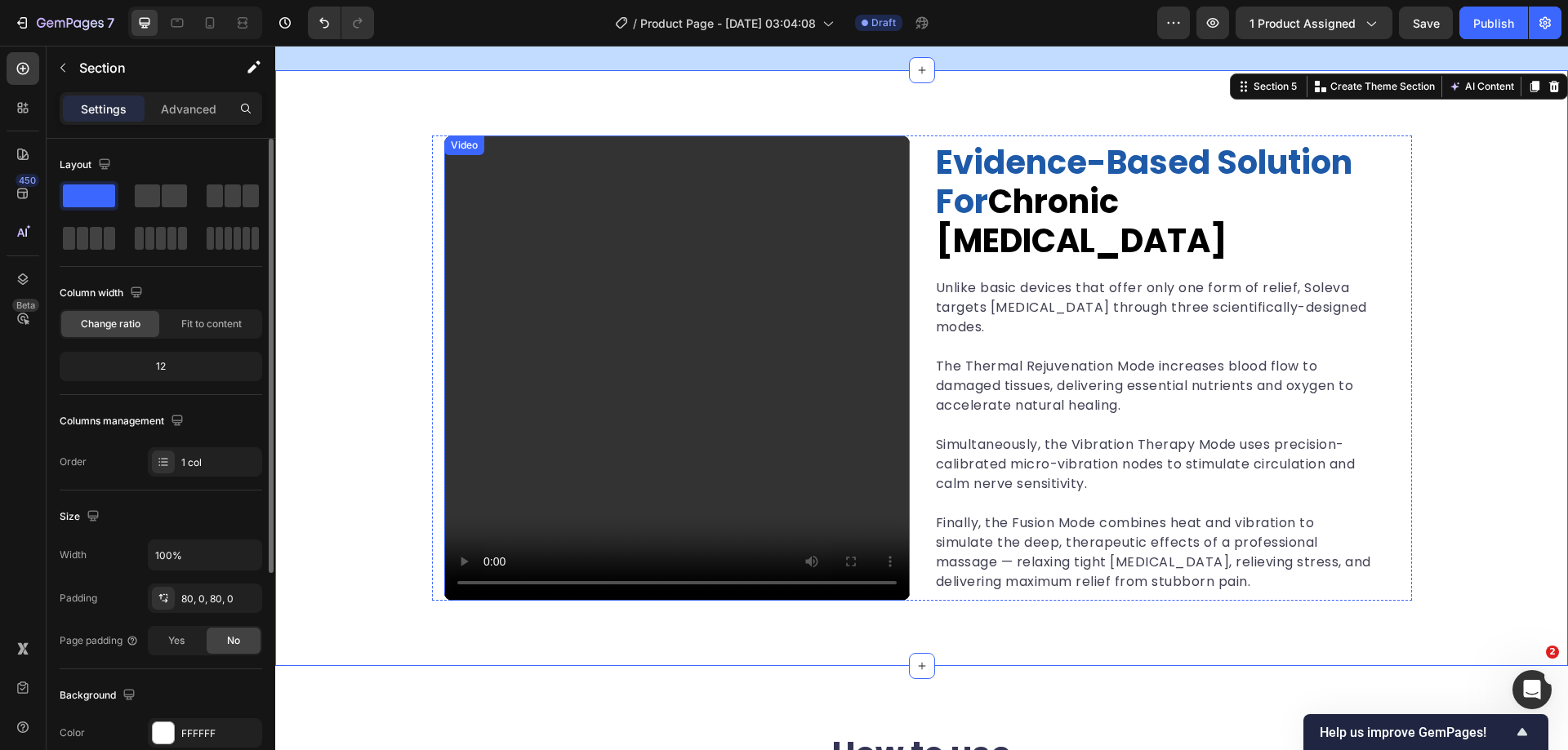
click at [560, 395] on video at bounding box center [678, 368] width 466 height 466
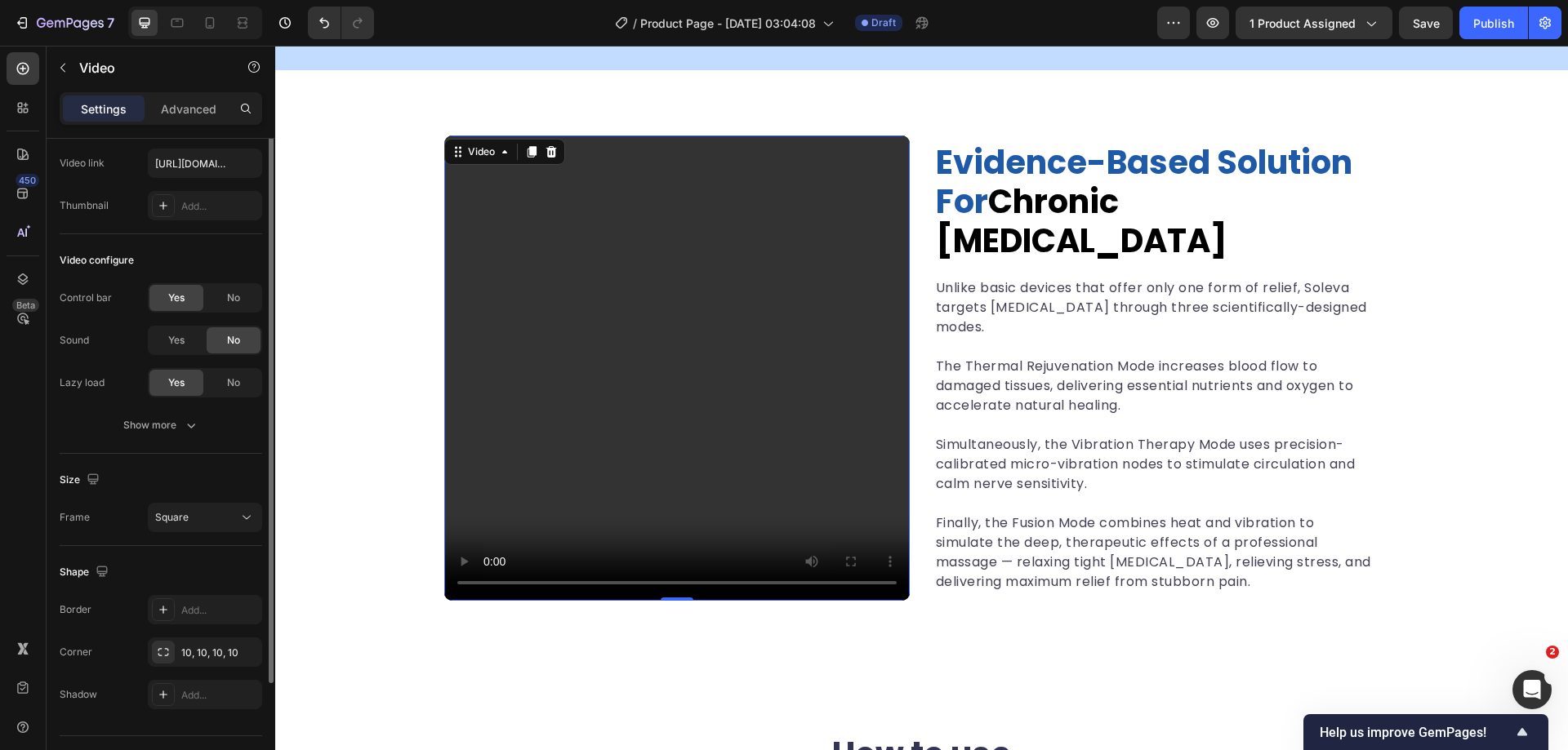
scroll to position [37, 0]
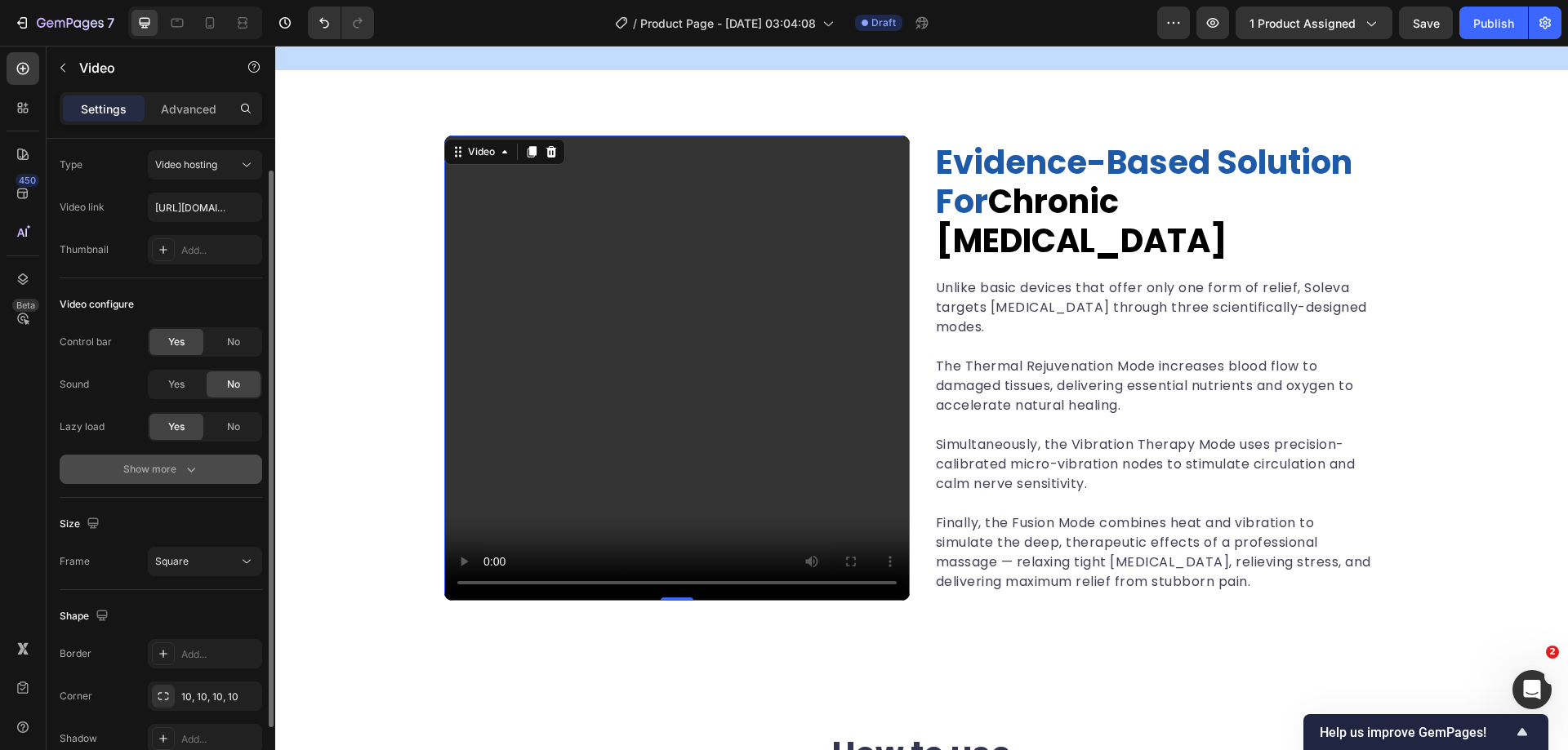
click at [196, 467] on icon "button" at bounding box center [191, 469] width 16 height 16
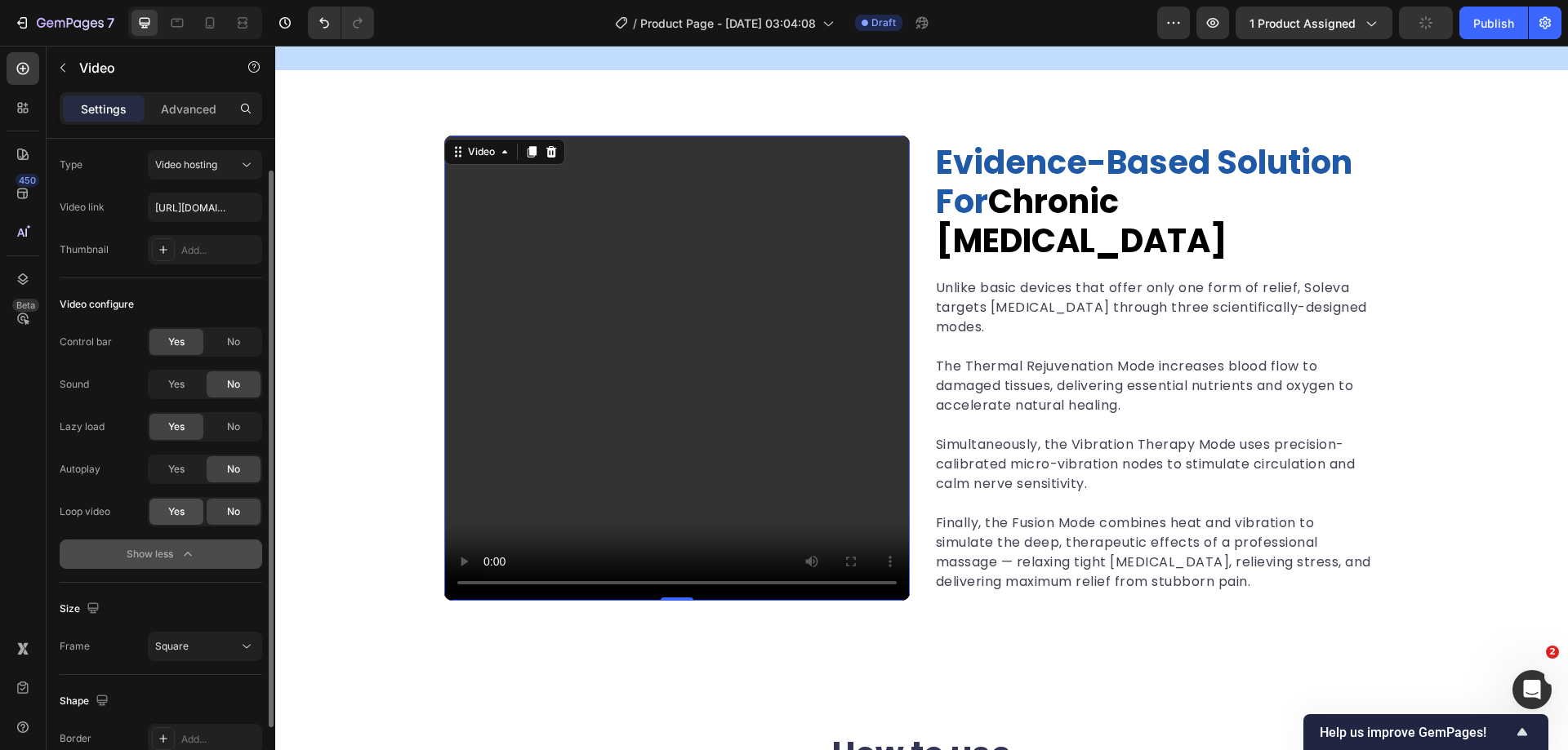
click at [189, 512] on div "Yes" at bounding box center [177, 511] width 53 height 26
click at [178, 473] on span "Yes" at bounding box center [176, 469] width 16 height 14
click at [216, 340] on div "No" at bounding box center [233, 342] width 53 height 26
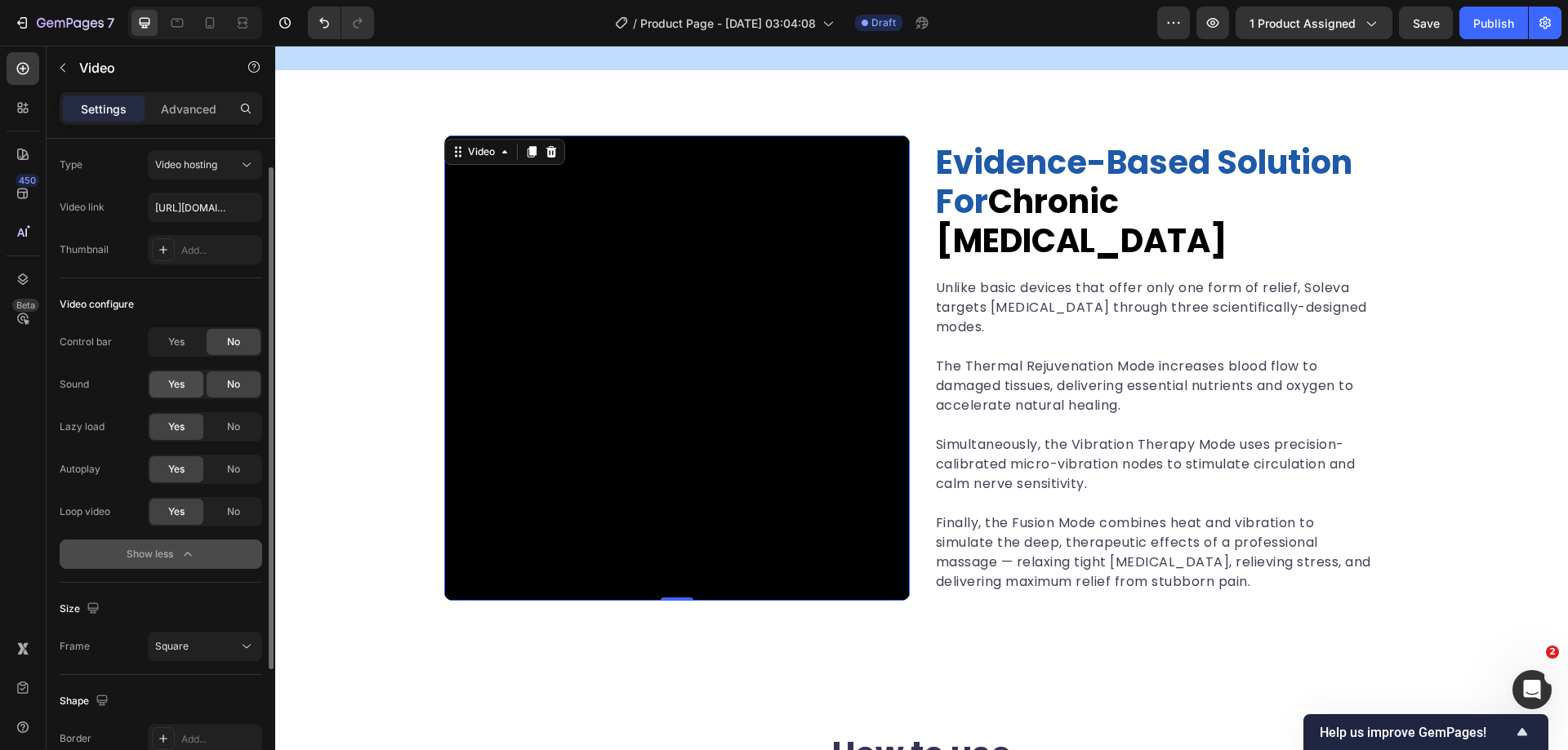
click at [169, 379] on span "Yes" at bounding box center [176, 384] width 16 height 14
click at [562, 416] on video at bounding box center [678, 368] width 466 height 466
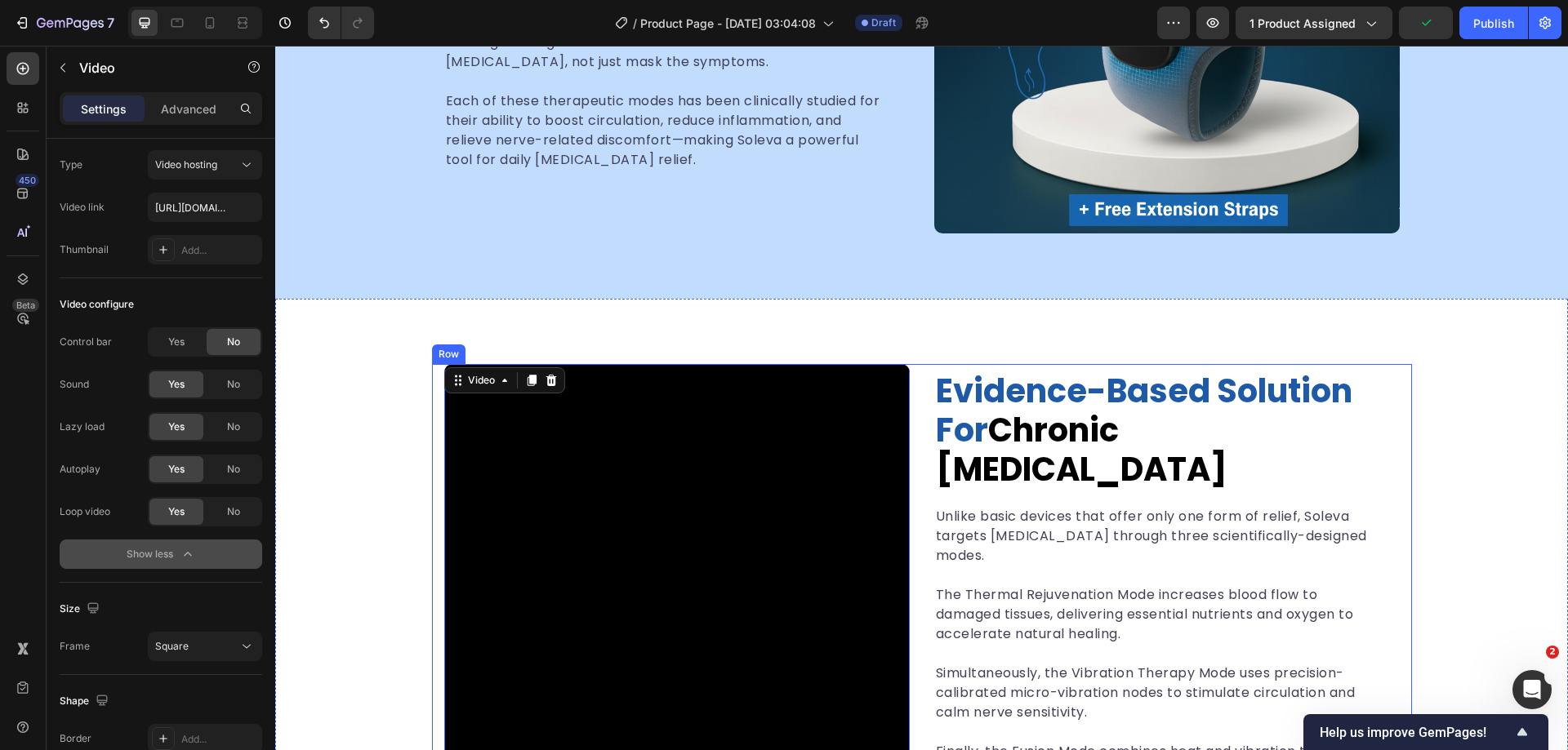
scroll to position [1825, 0]
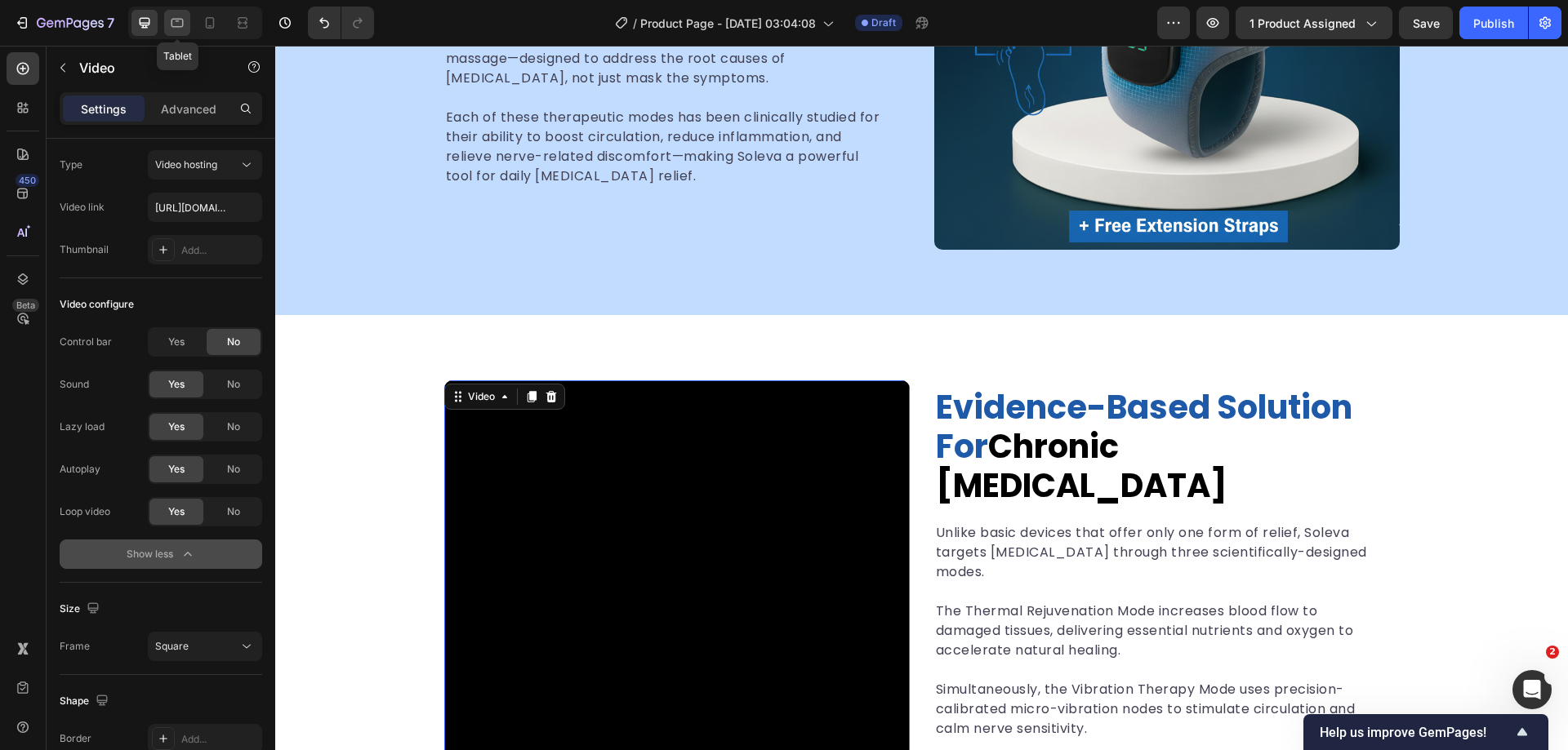
click at [178, 23] on icon at bounding box center [177, 22] width 16 height 16
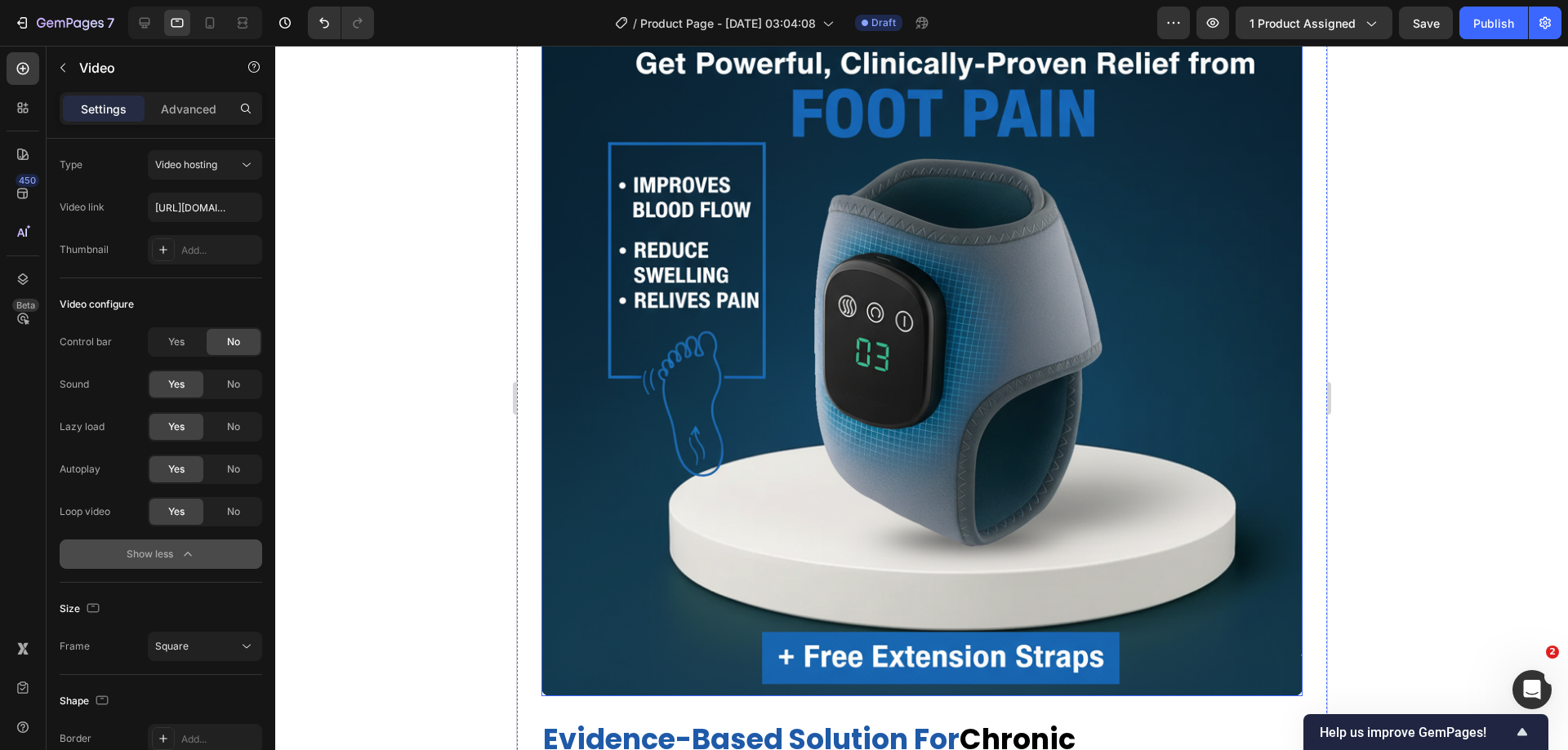
scroll to position [3661, 0]
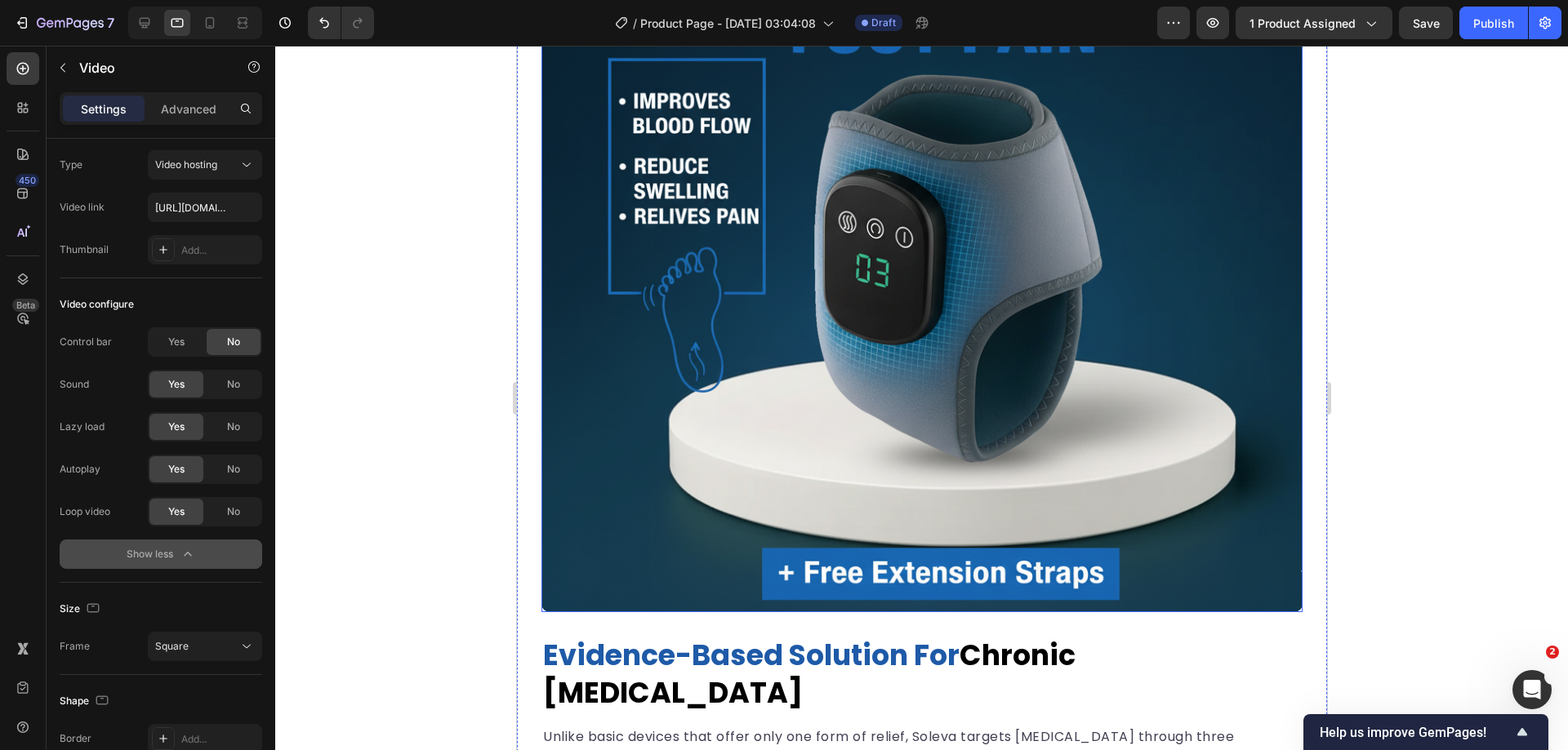
click at [939, 382] on img at bounding box center [921, 207] width 762 height 810
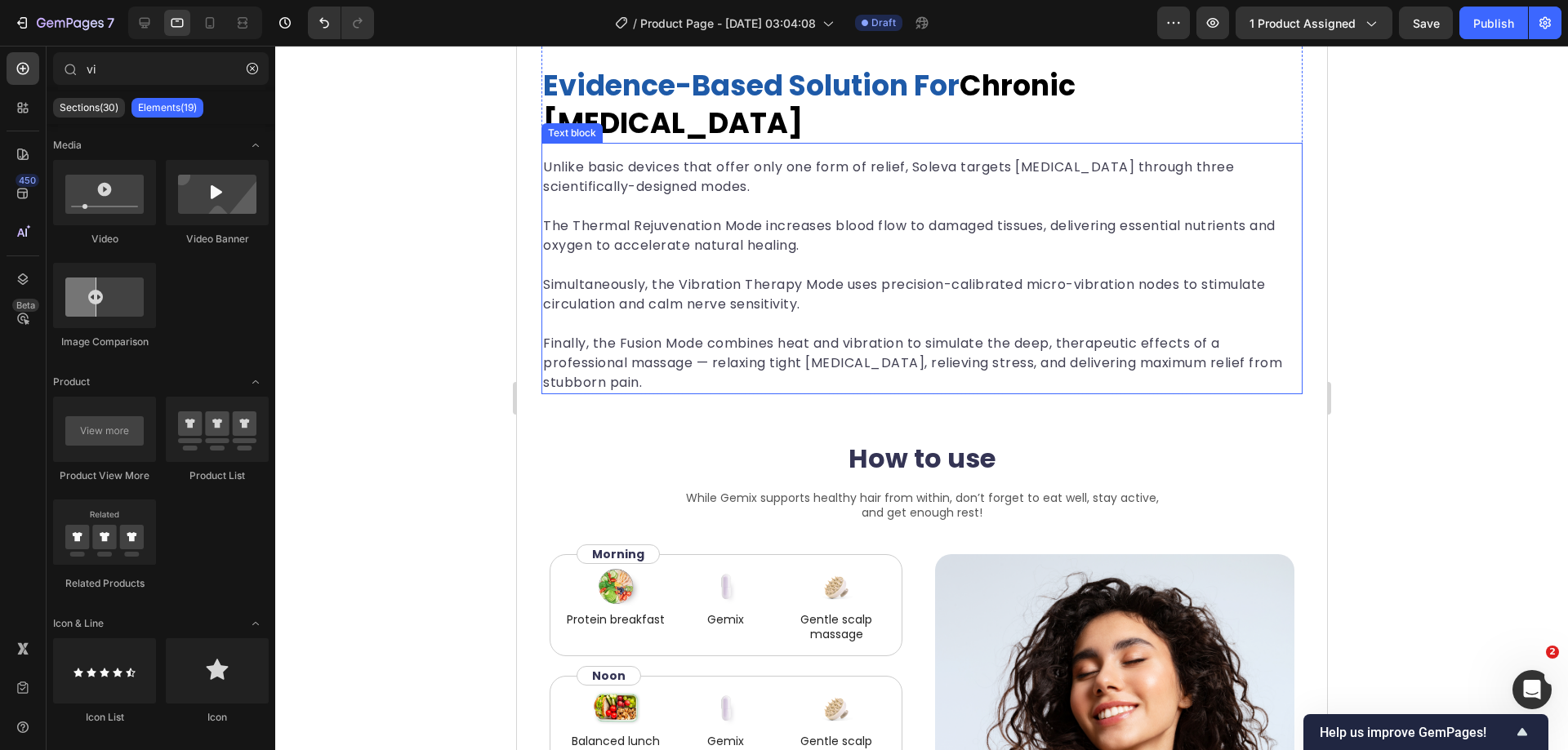
scroll to position [3273, 0]
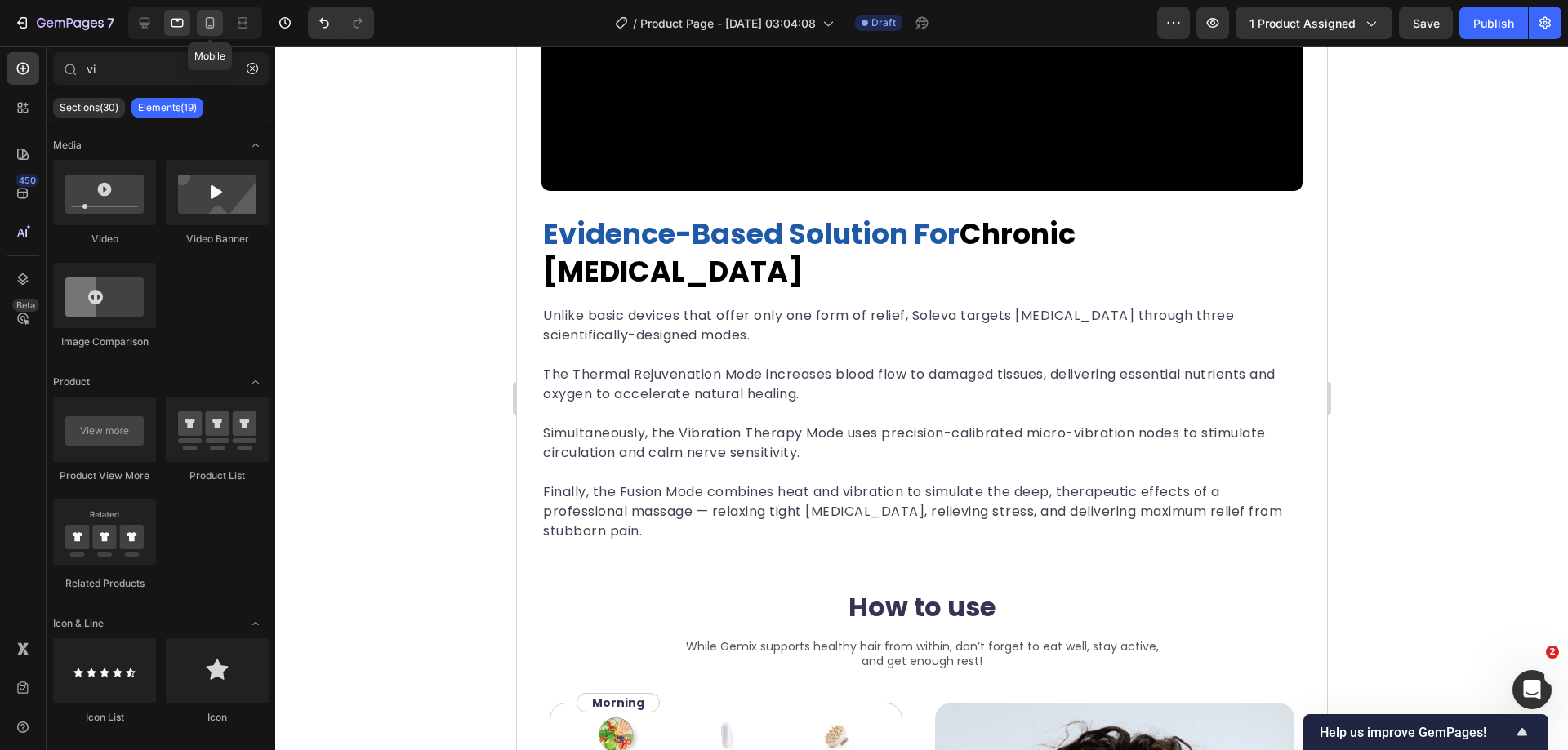
click at [212, 25] on icon at bounding box center [209, 22] width 16 height 16
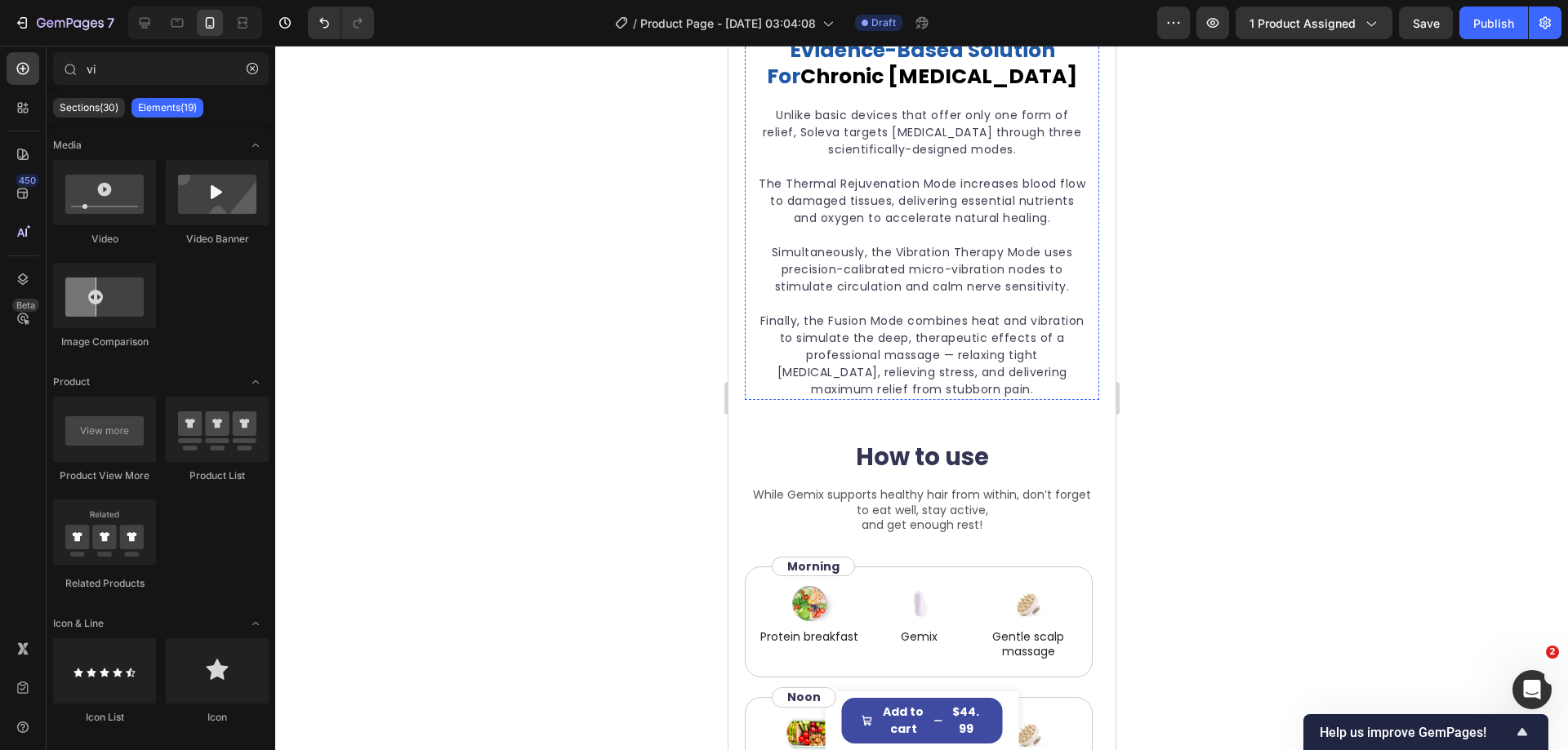
scroll to position [2674, 0]
click at [148, 18] on icon at bounding box center [144, 23] width 10 height 10
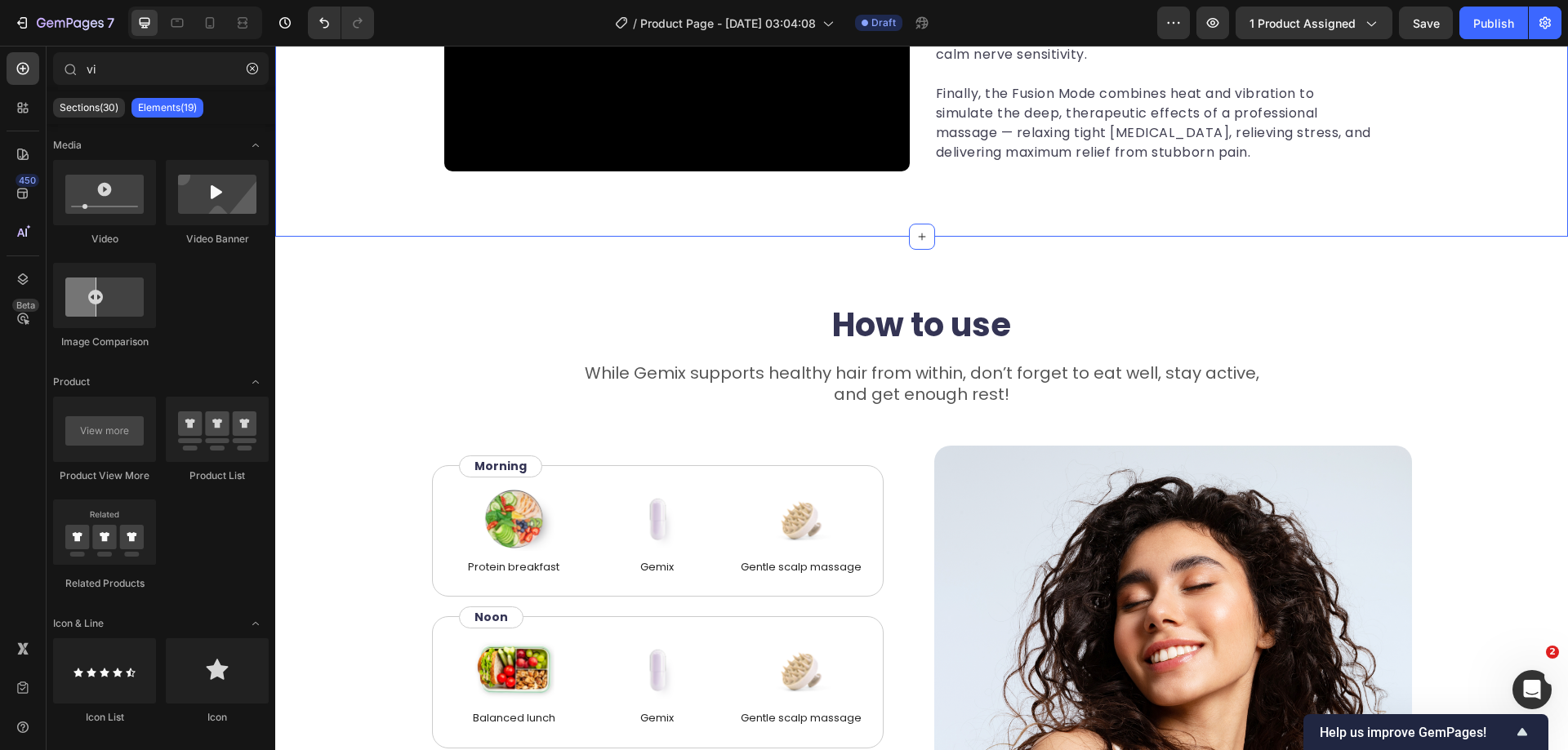
scroll to position [2738, 0]
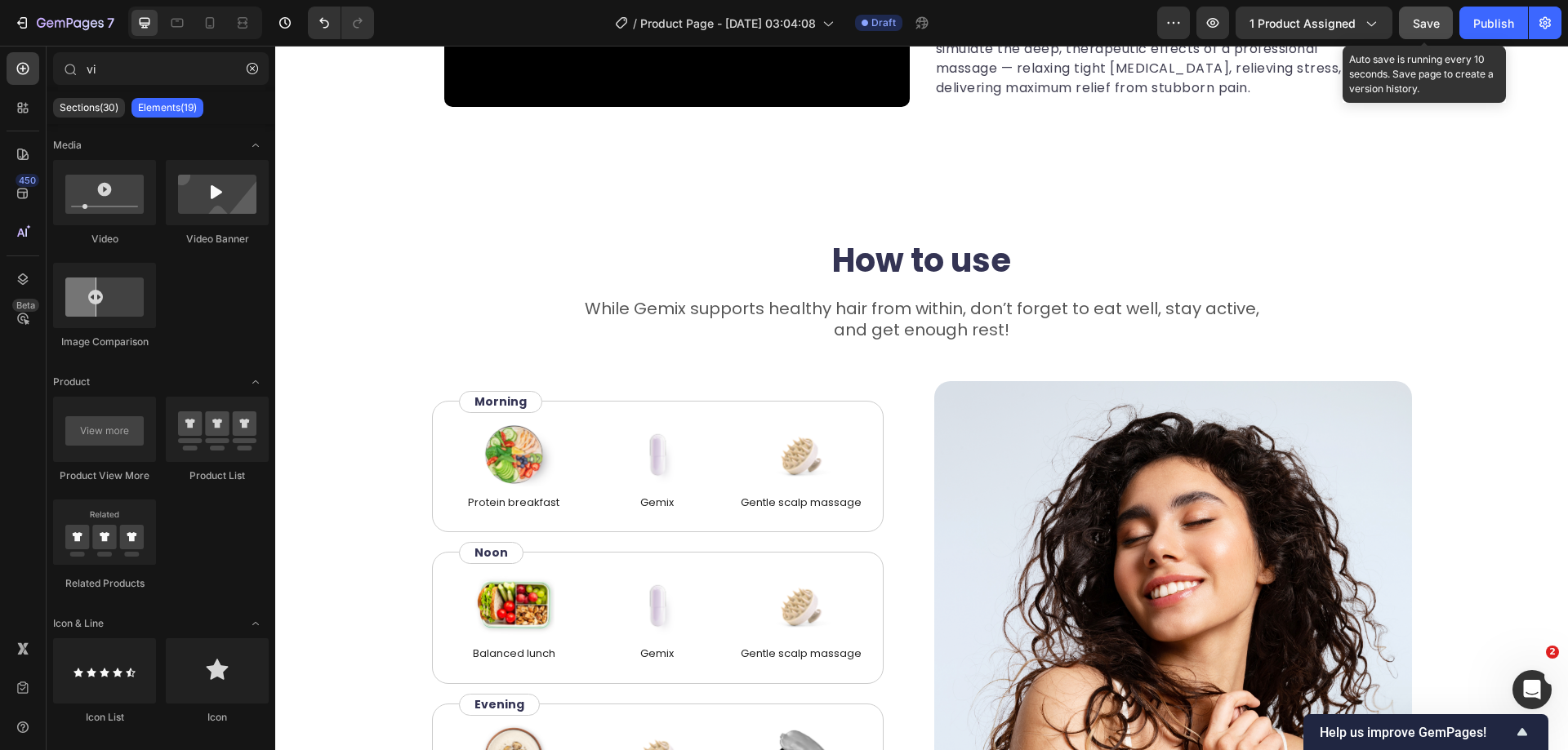
click at [1419, 28] on span "Save" at bounding box center [1426, 23] width 27 height 14
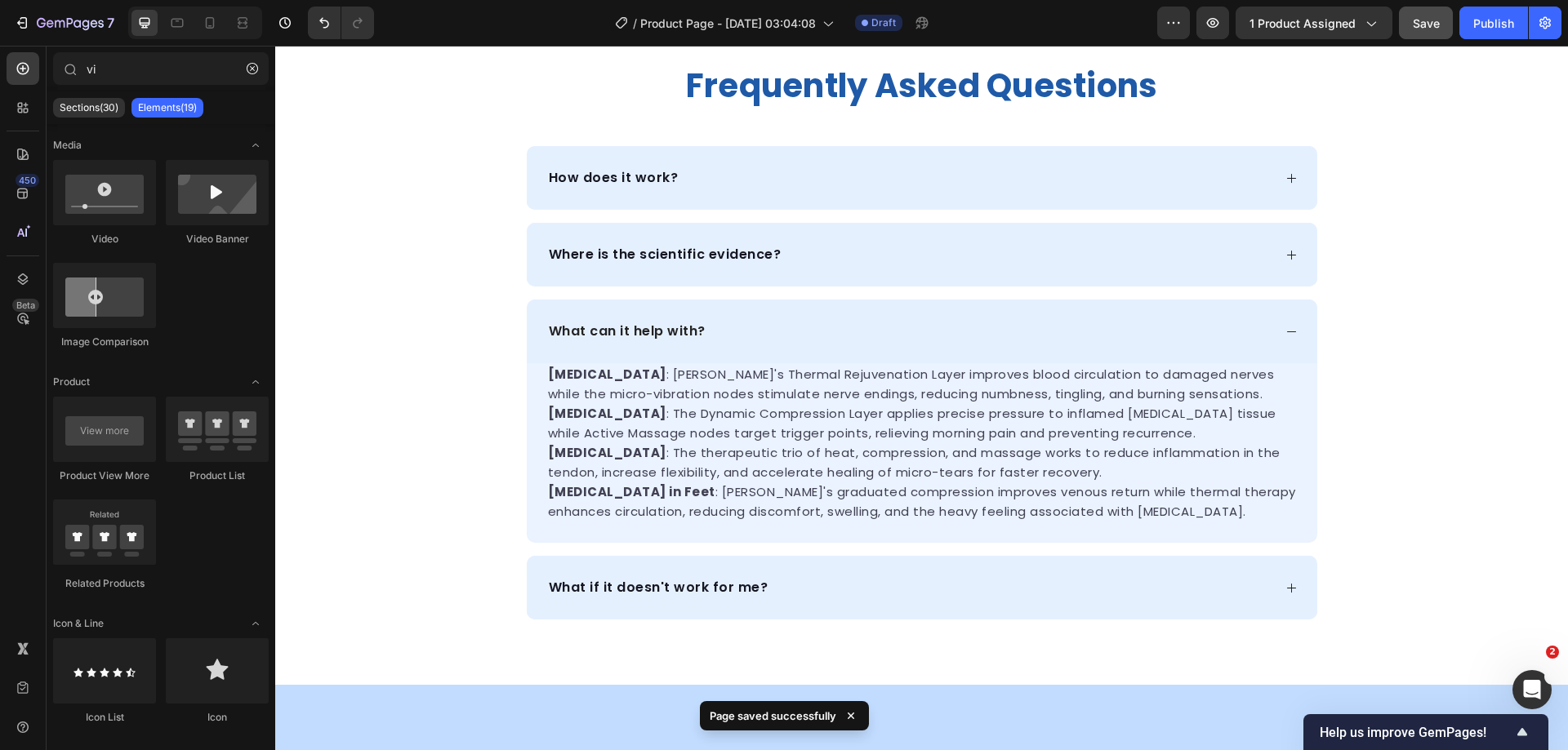
scroll to position [778, 0]
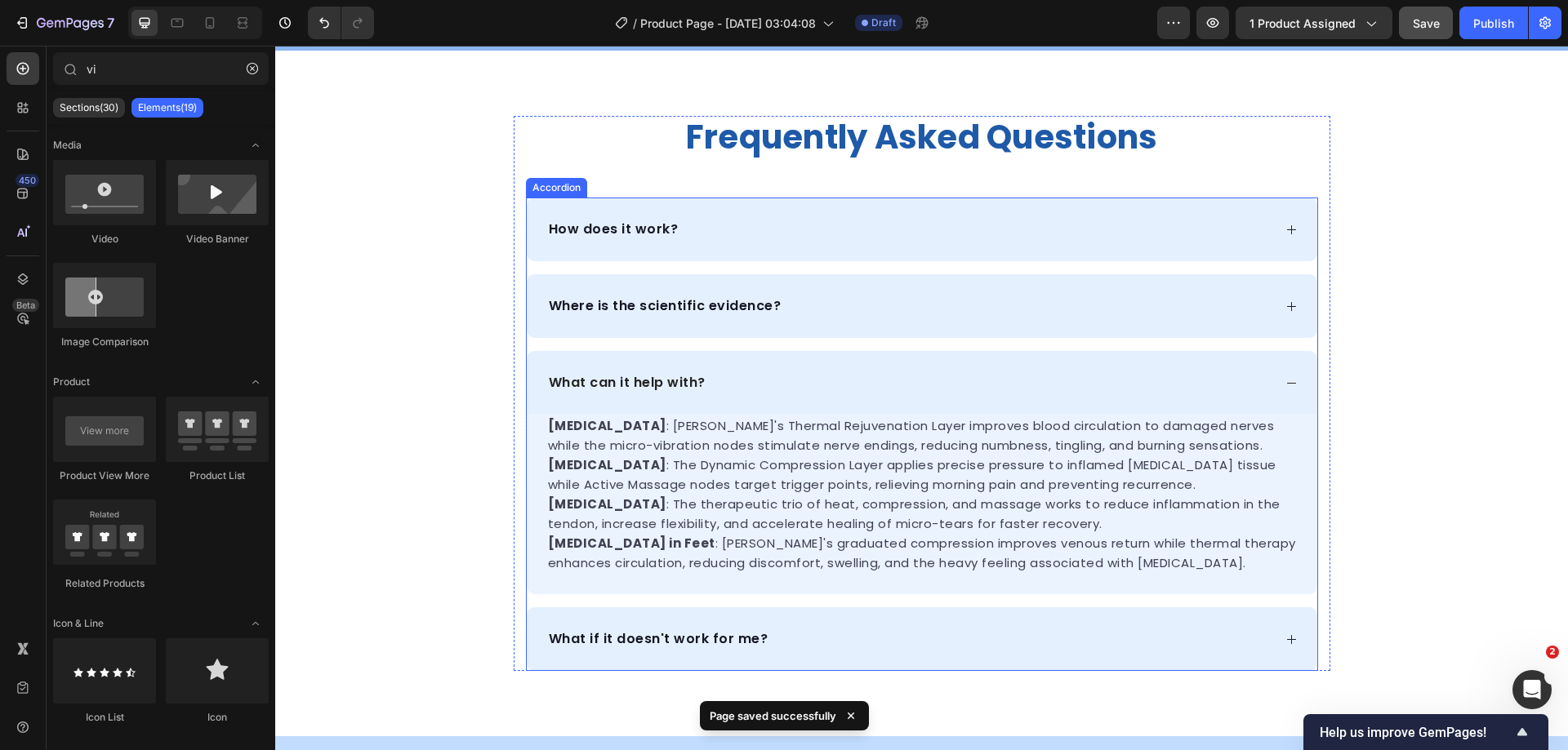
click at [1159, 386] on div "What can it help with?" at bounding box center [909, 383] width 726 height 25
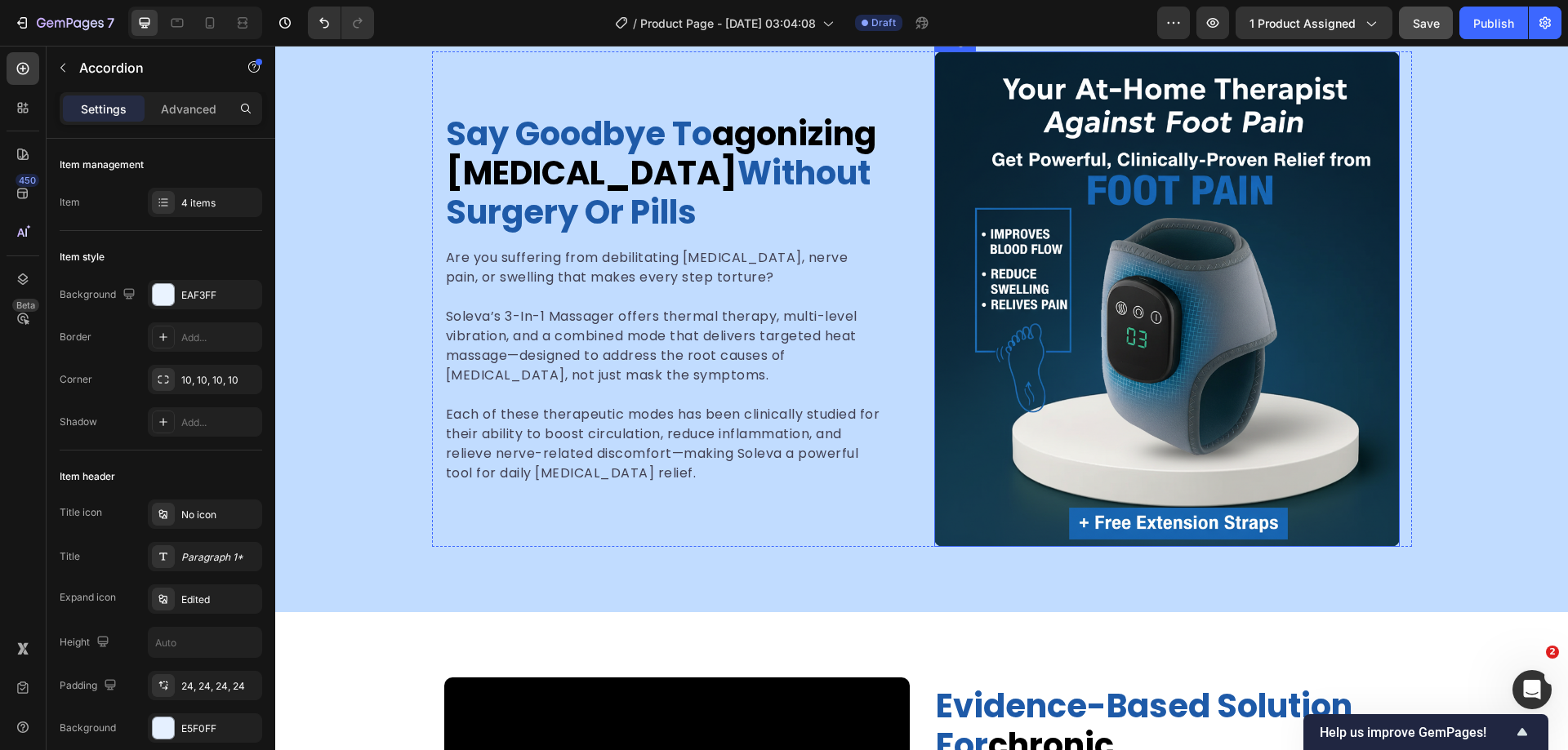
scroll to position [1349, 0]
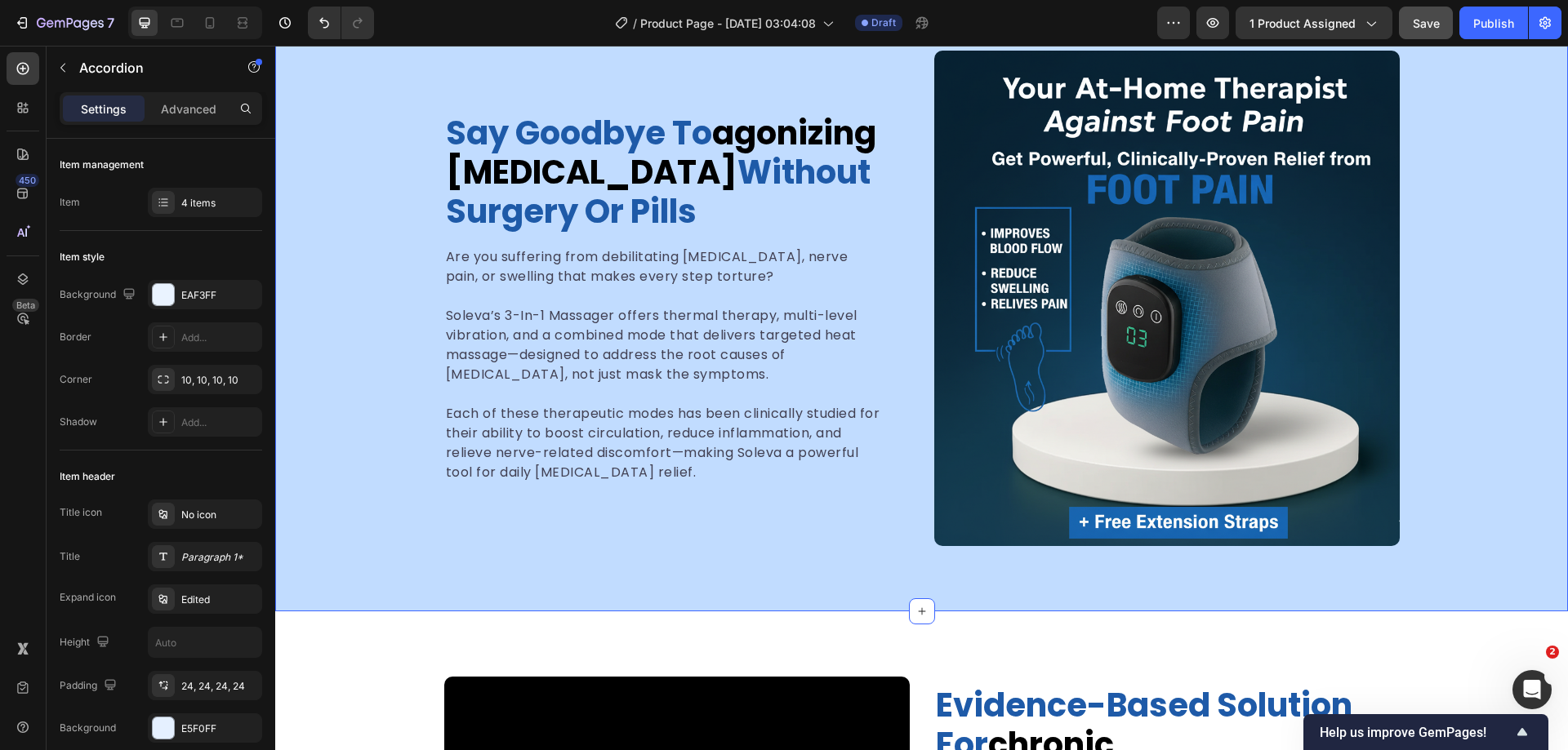
click at [1425, 32] on button "Save" at bounding box center [1426, 23] width 53 height 32
click at [1209, 23] on icon "button" at bounding box center [1213, 23] width 12 height 10
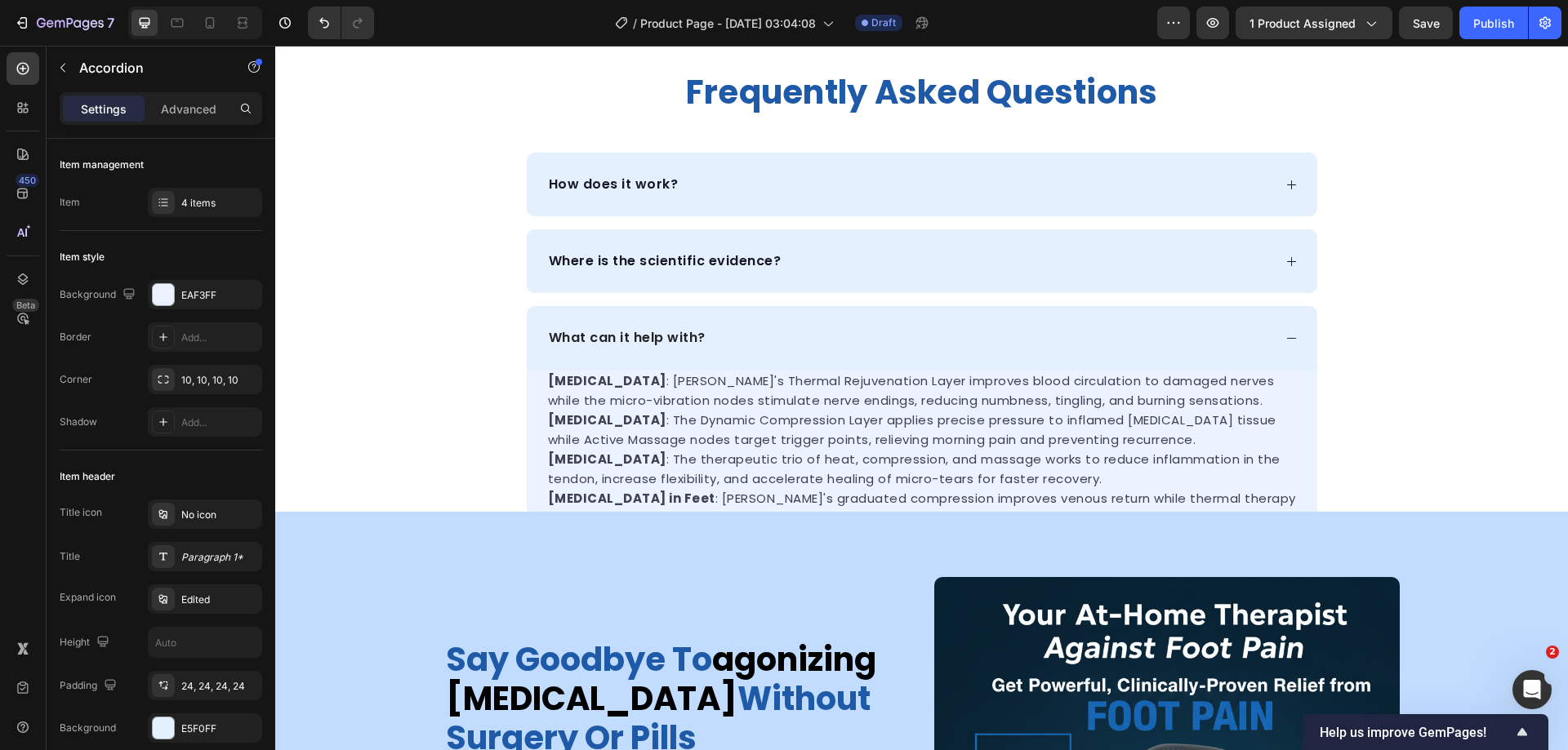
scroll to position [713, 0]
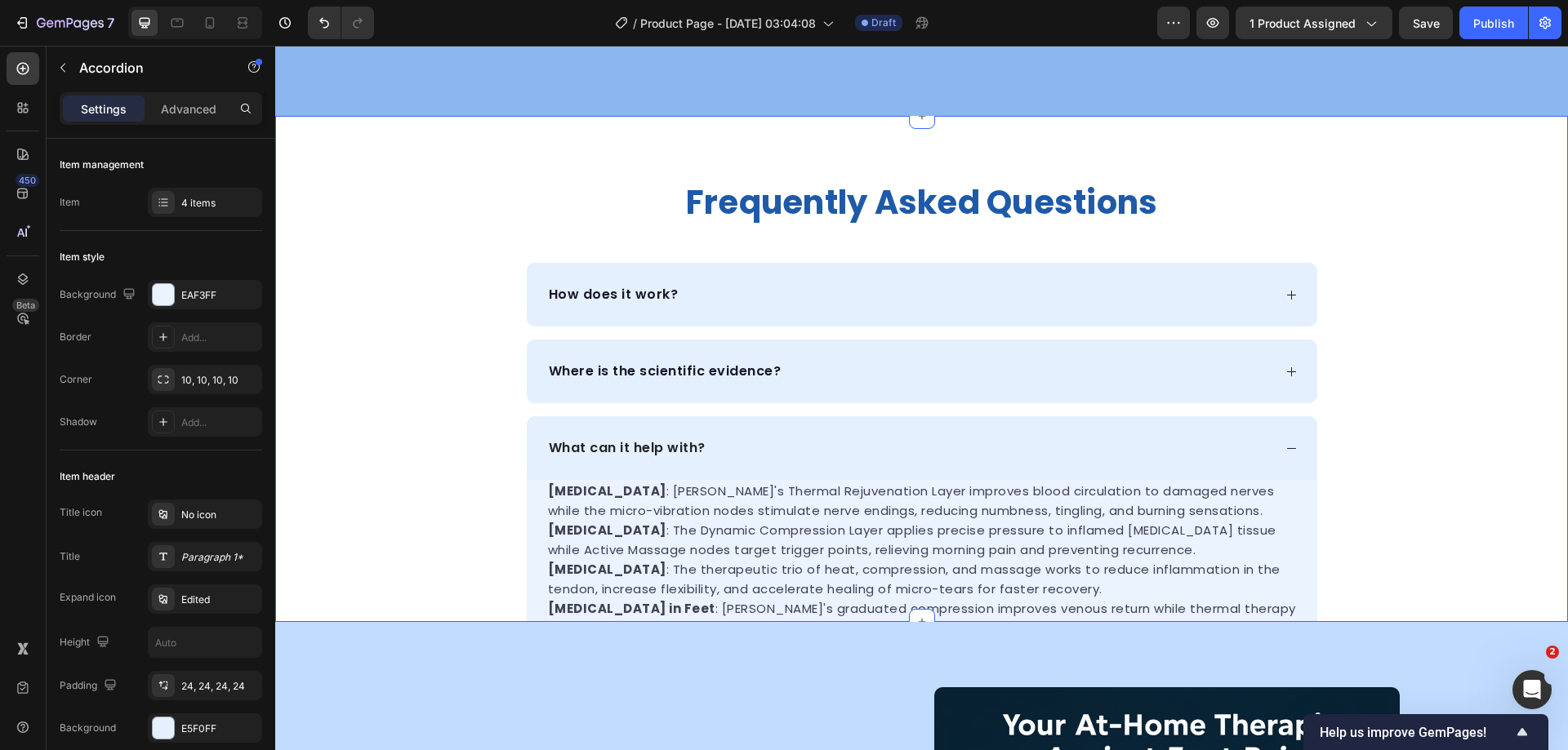
click at [1407, 340] on div "frequently asked questions Heading How does it work? Where is the scientific ev…" at bounding box center [921, 459] width 1293 height 555
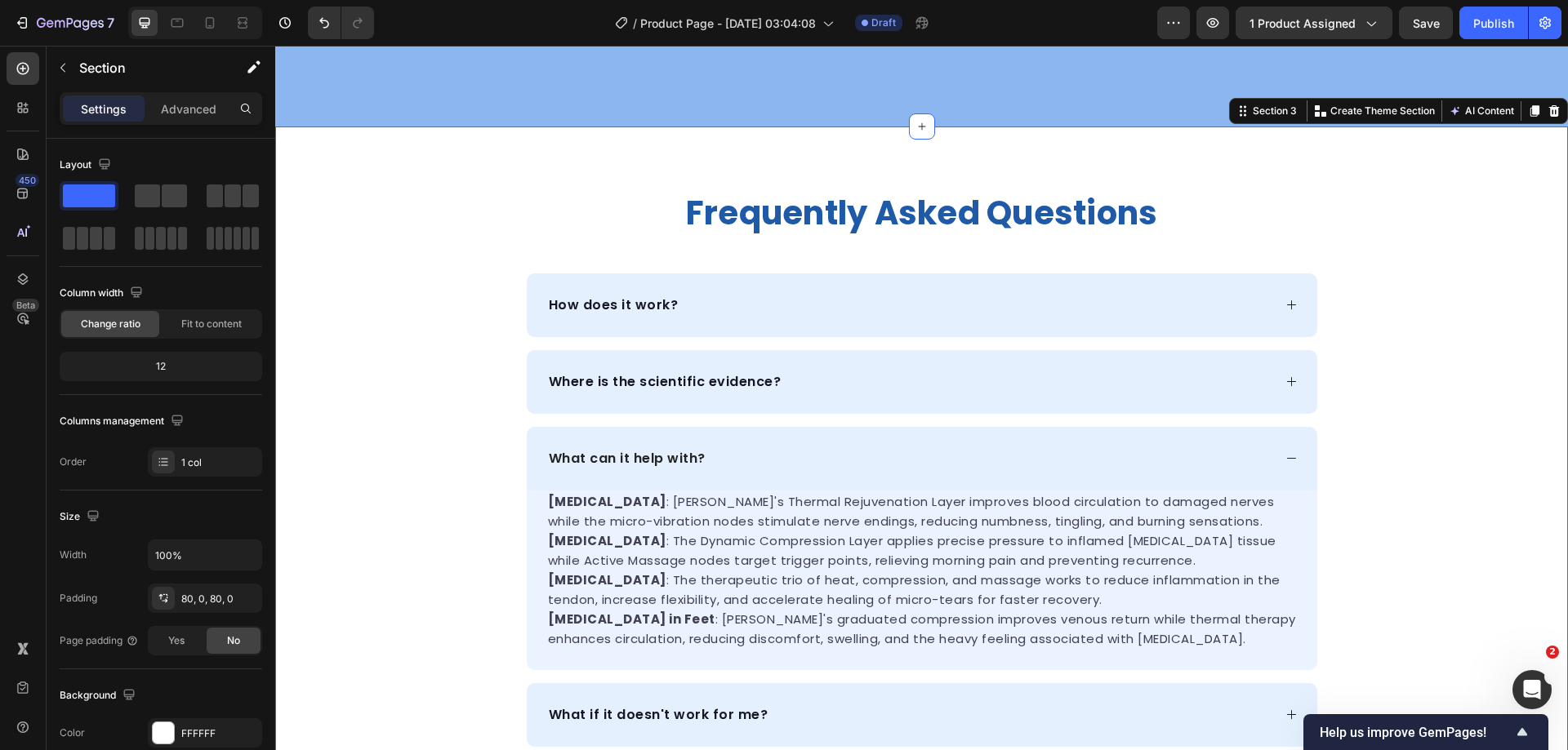
click at [370, 238] on div "frequently asked questions Heading How does it work? Where is the scientific ev…" at bounding box center [921, 469] width 1293 height 555
click at [23, 275] on icon at bounding box center [22, 279] width 16 height 16
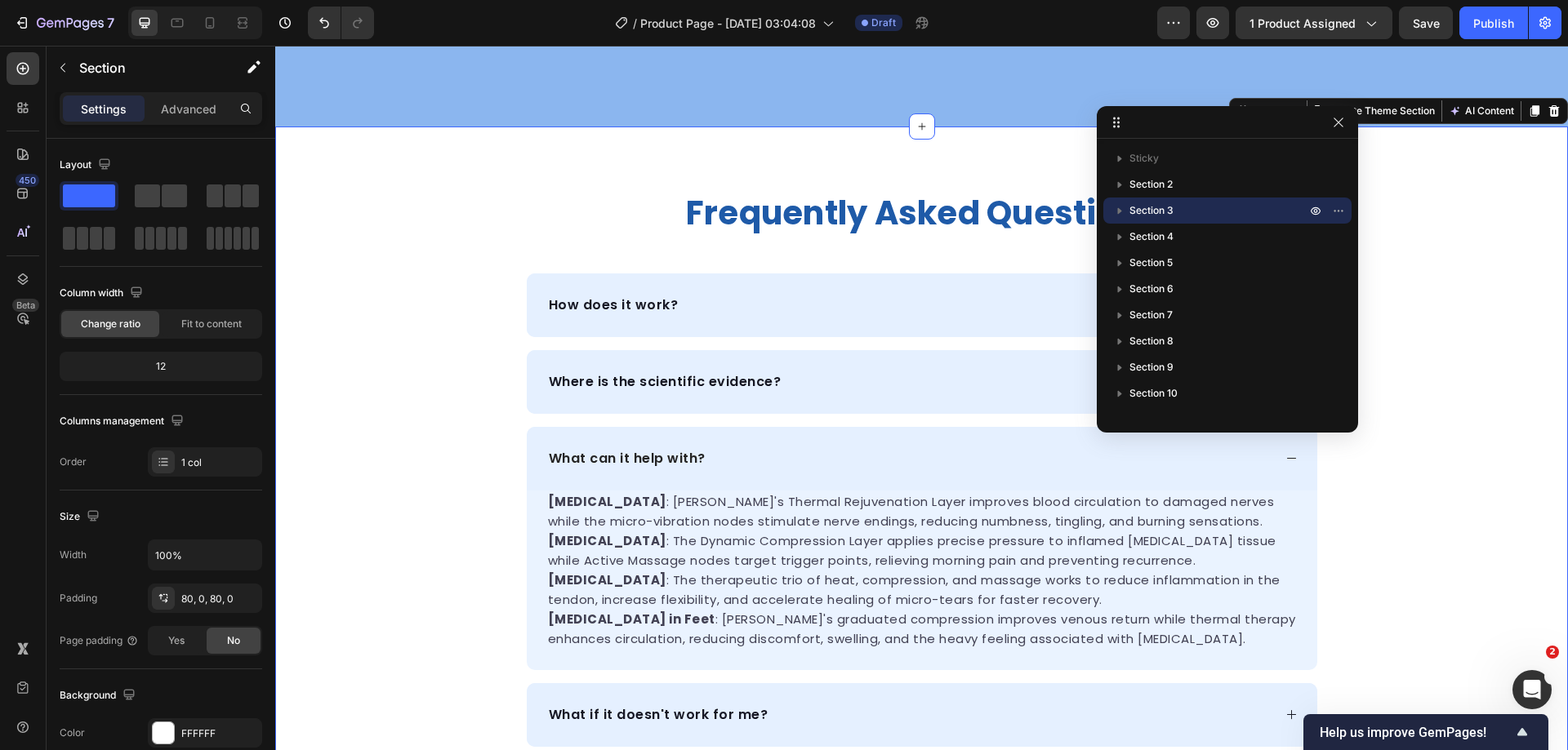
click at [463, 254] on div "frequently asked questions Heading How does it work? Where is the scientific ev…" at bounding box center [921, 469] width 1293 height 555
click at [1428, 198] on div "frequently asked questions Heading How does it work? Where is the scientific ev…" at bounding box center [921, 469] width 1293 height 555
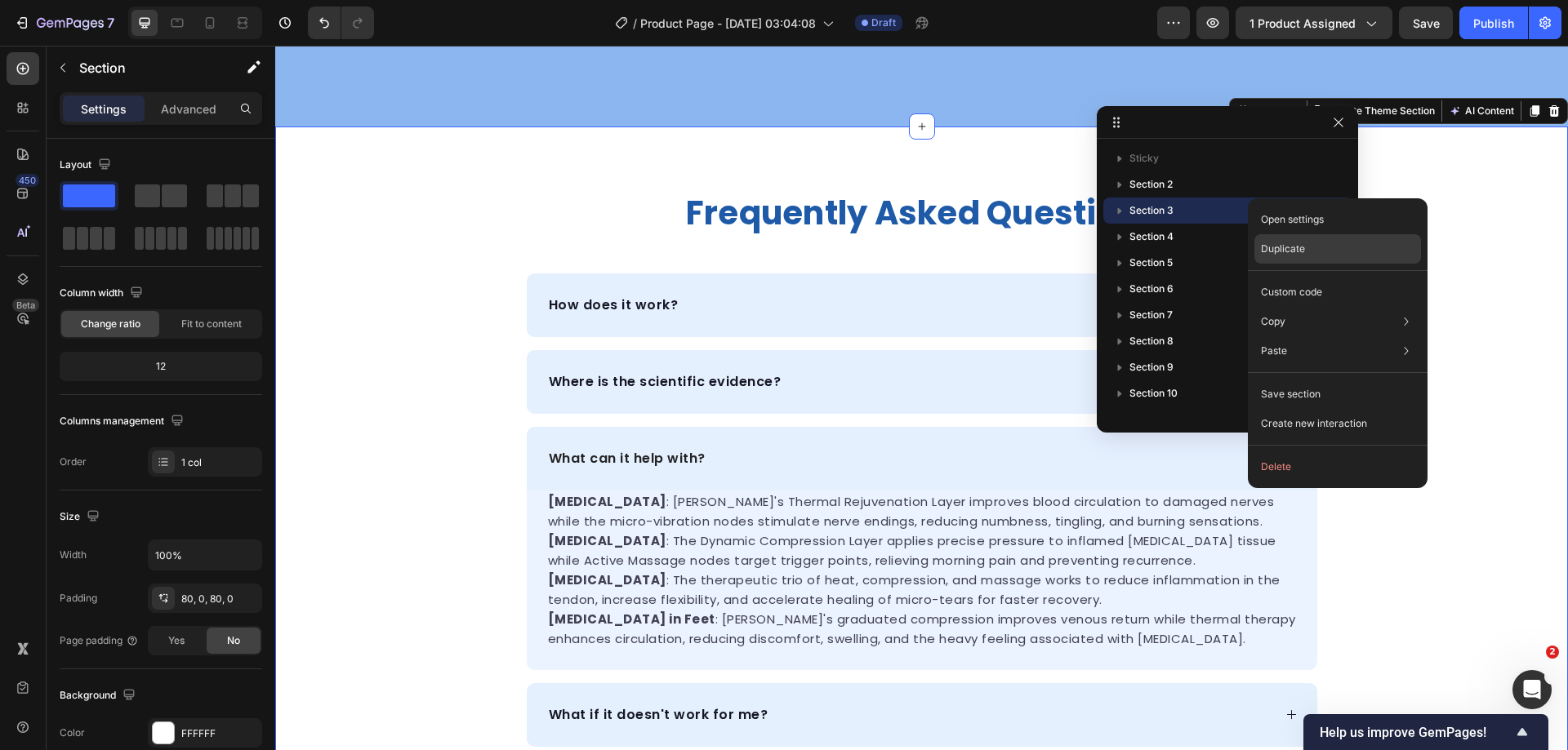
click at [1348, 244] on div "Duplicate" at bounding box center [1337, 249] width 167 height 30
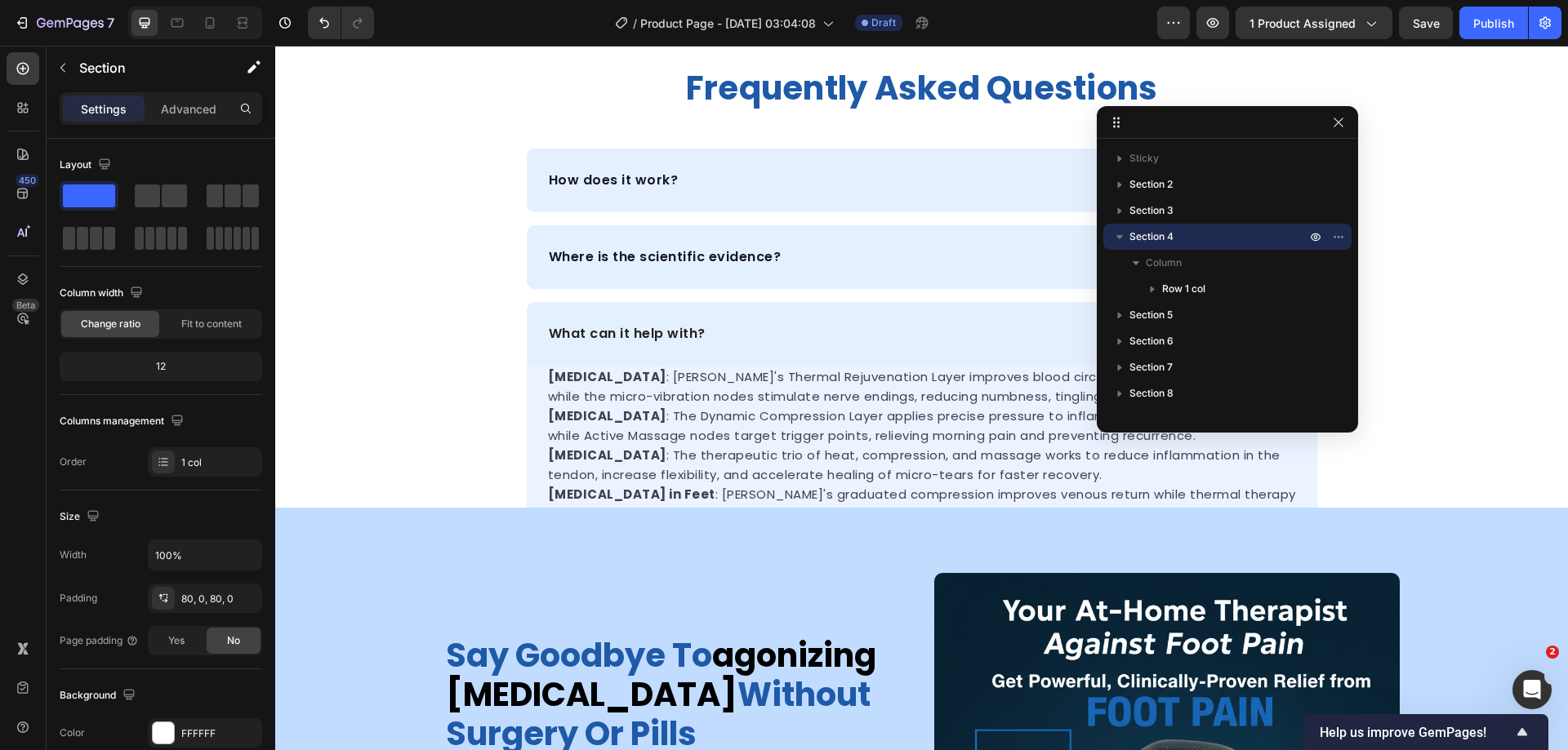
scroll to position [1330, 0]
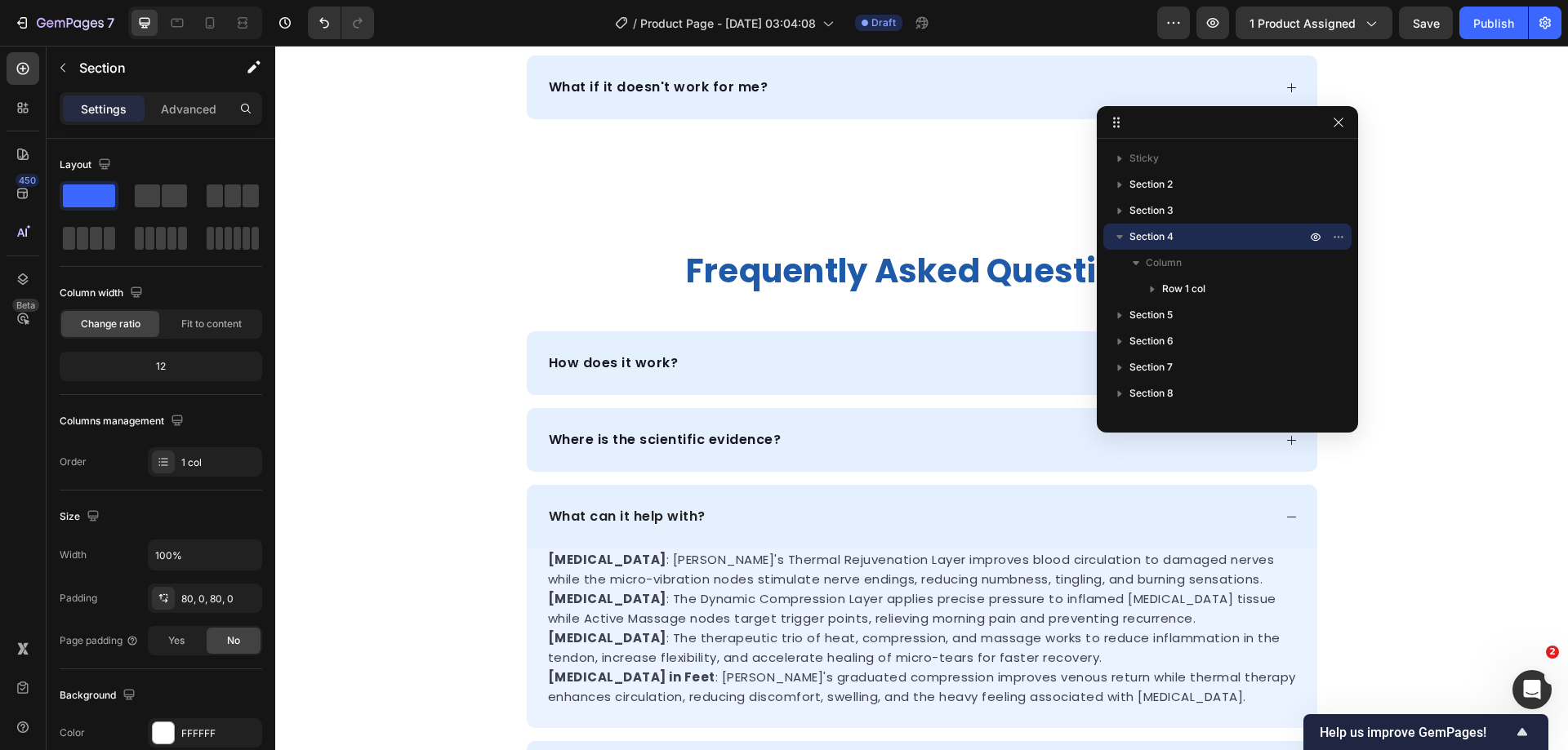
click at [1504, 303] on div "frequently asked questions Heading How does it work? Where is the scientific ev…" at bounding box center [921, 528] width 1293 height 555
click at [1208, 511] on div "What can it help with?" at bounding box center [909, 517] width 726 height 25
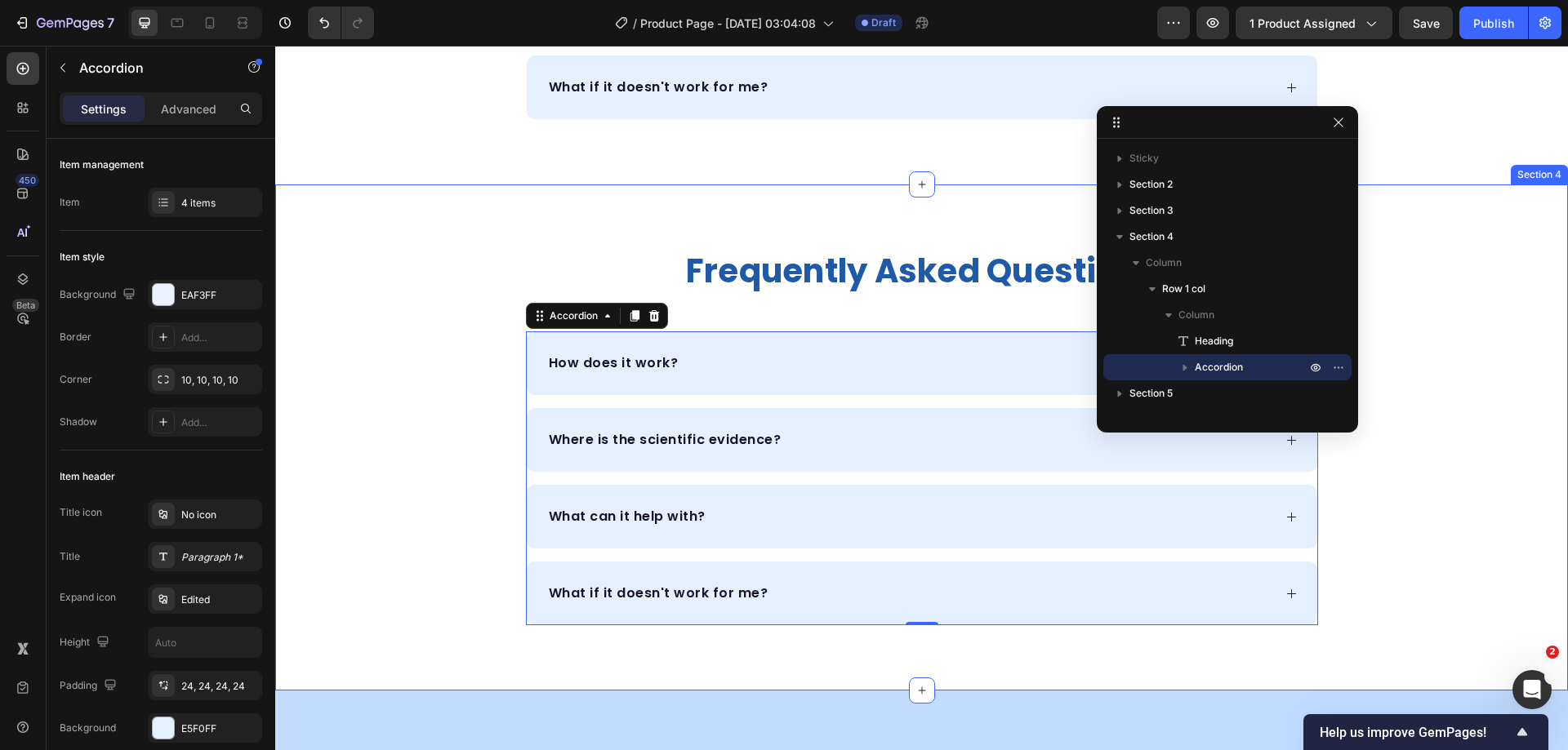
click at [1465, 416] on div "frequently asked questions Heading How does it work? Where is the scientific ev…" at bounding box center [921, 438] width 1293 height 376
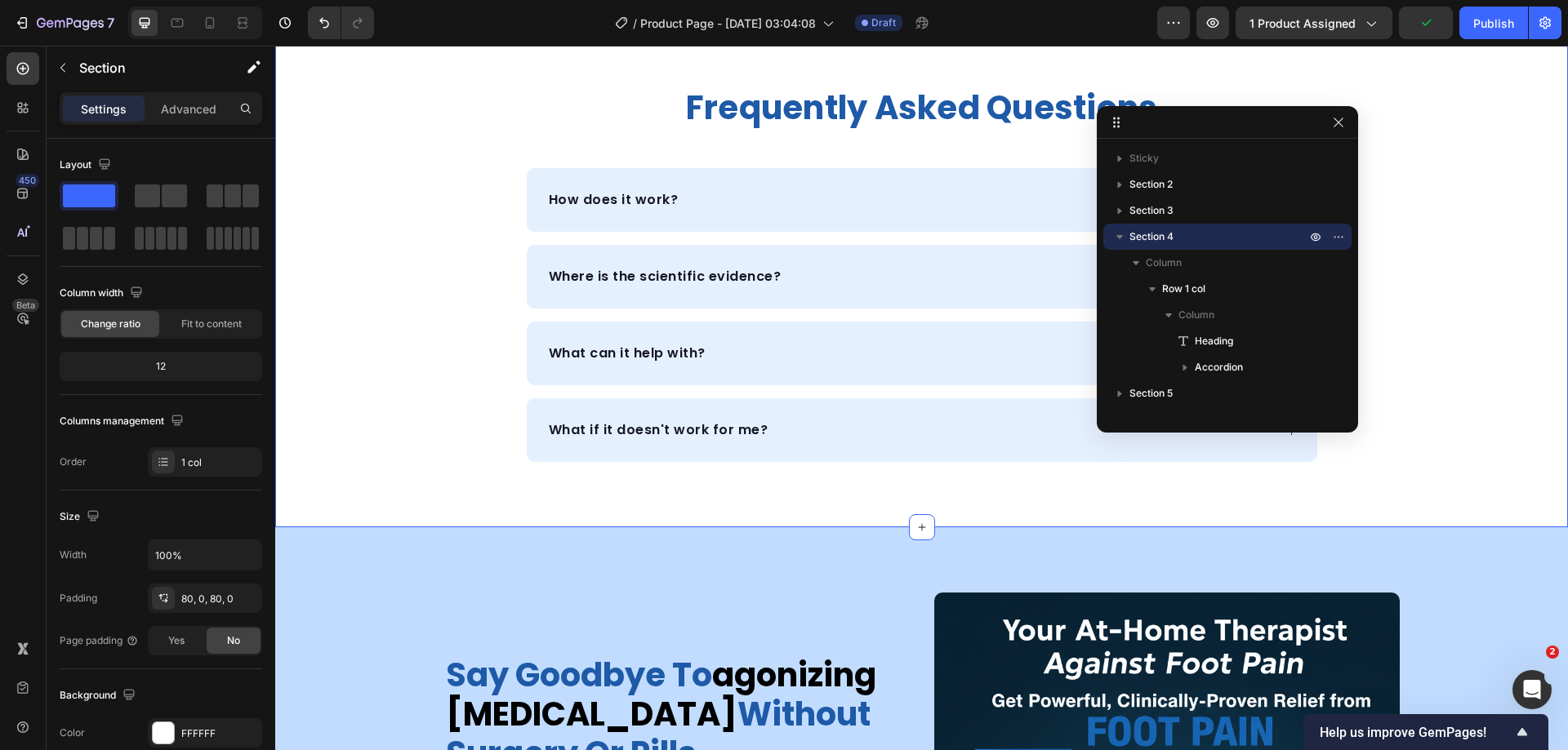
click at [379, 257] on div "frequently asked questions Heading How does it work? Where is the scientific ev…" at bounding box center [921, 275] width 1293 height 376
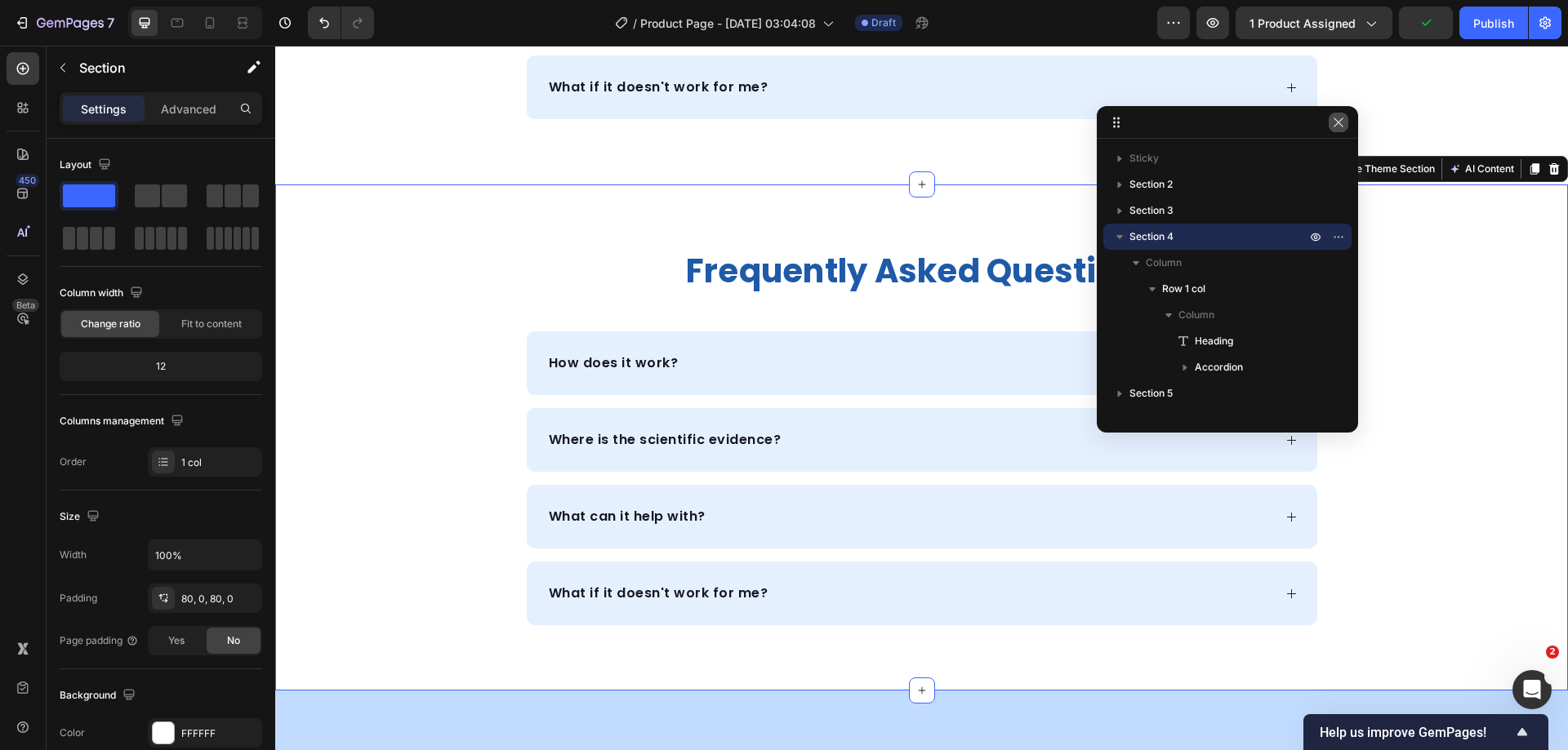
click at [1340, 127] on icon "button" at bounding box center [1339, 123] width 13 height 13
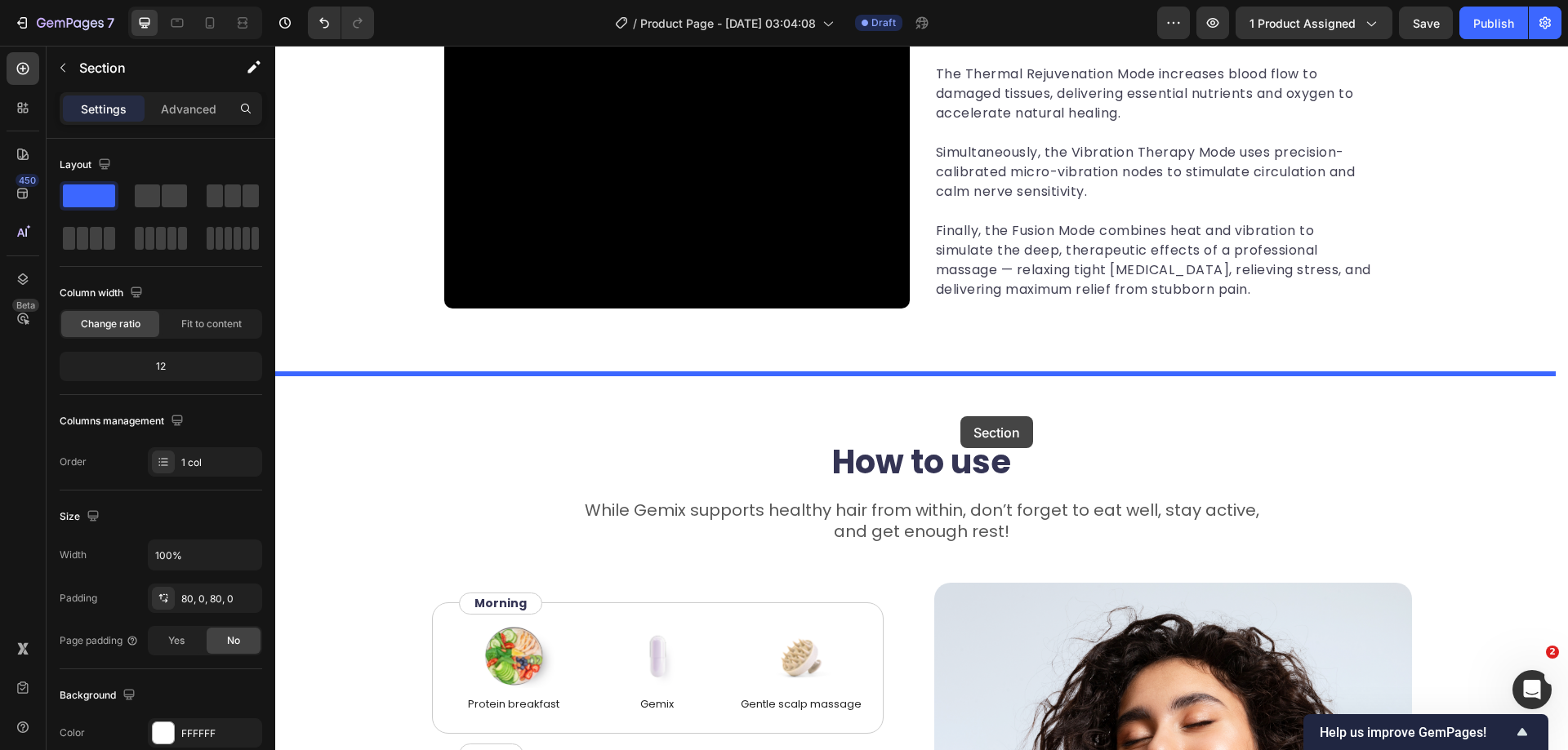
drag, startPoint x: 1223, startPoint y: 173, endPoint x: 960, endPoint y: 416, distance: 358.1
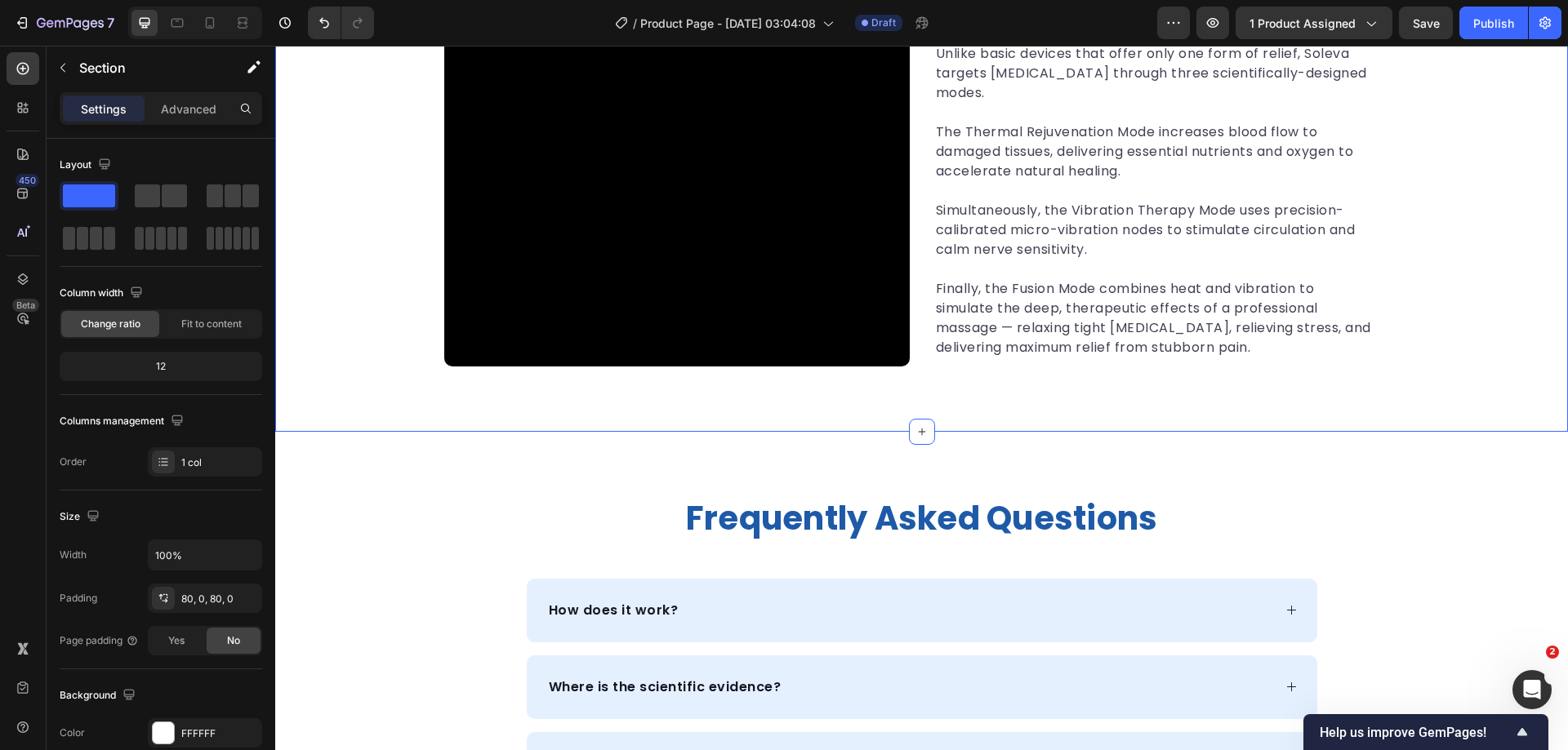
scroll to position [2298, 0]
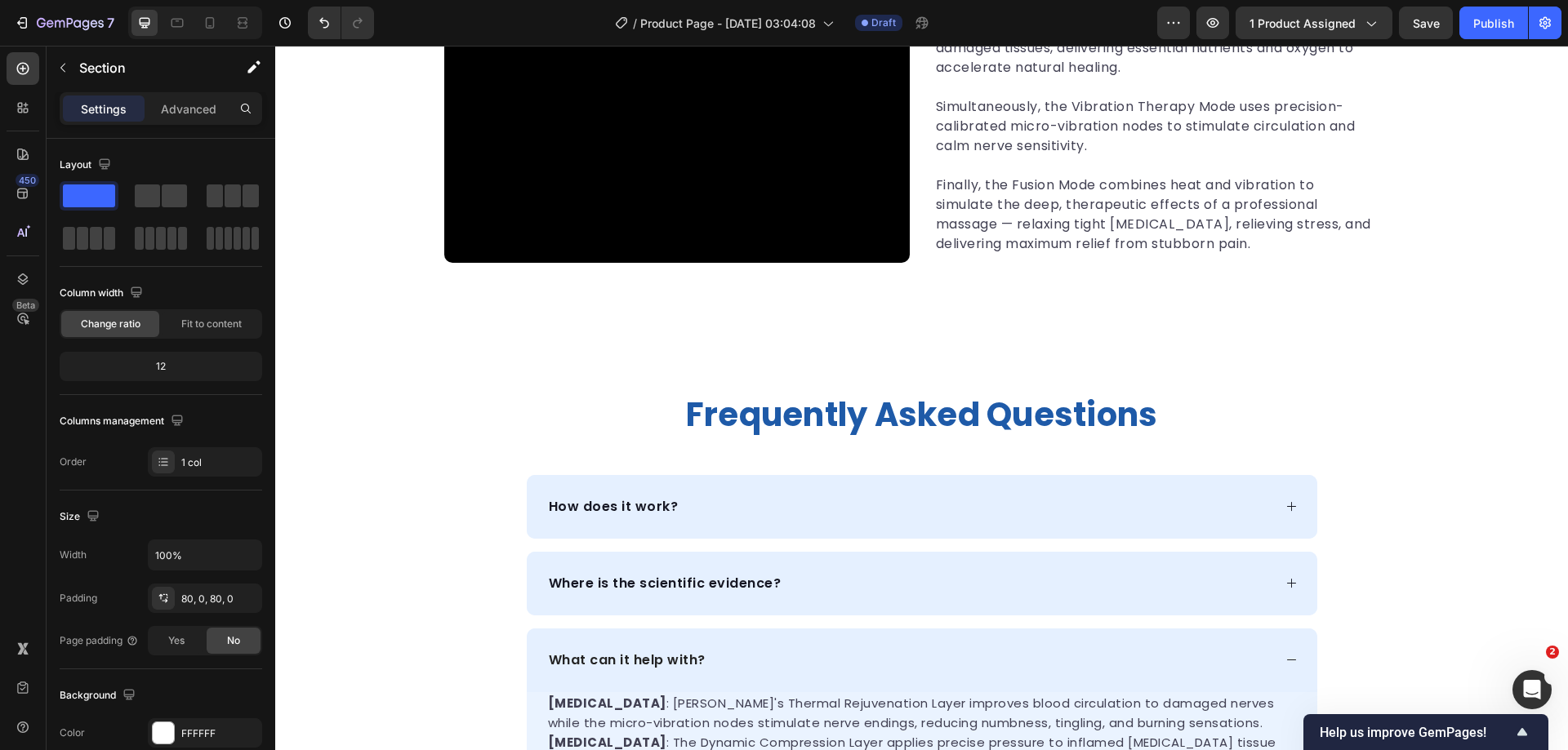
scroll to position [2543, 0]
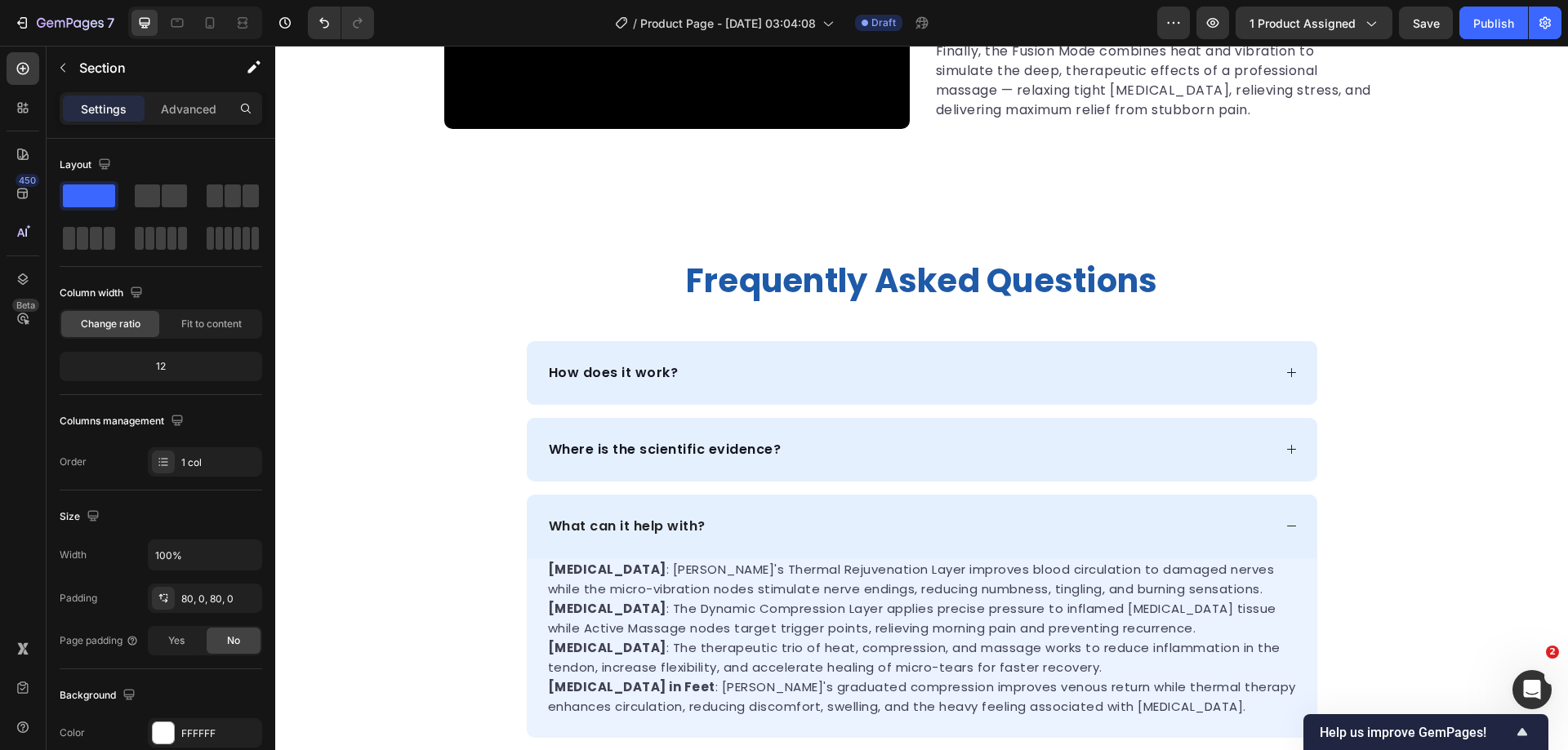
click at [1350, 439] on div "frequently asked questions Heading How does it work? Where is the scientific ev…" at bounding box center [921, 537] width 1293 height 555
click at [75, 69] on div "Section" at bounding box center [132, 68] width 170 height 42
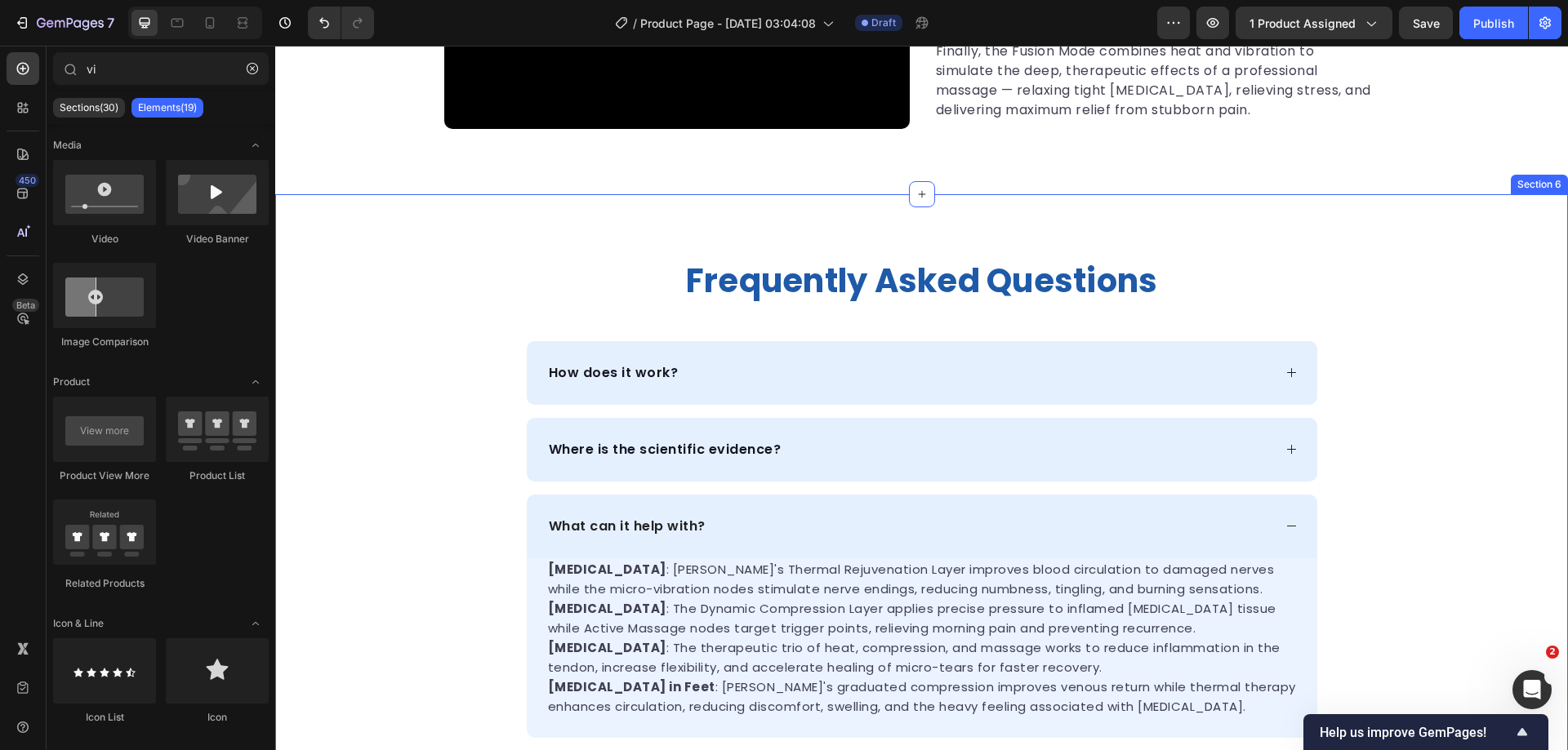
click at [469, 471] on div "frequently asked questions Heading How does it work? Where is the scientific ev…" at bounding box center [921, 537] width 1293 height 555
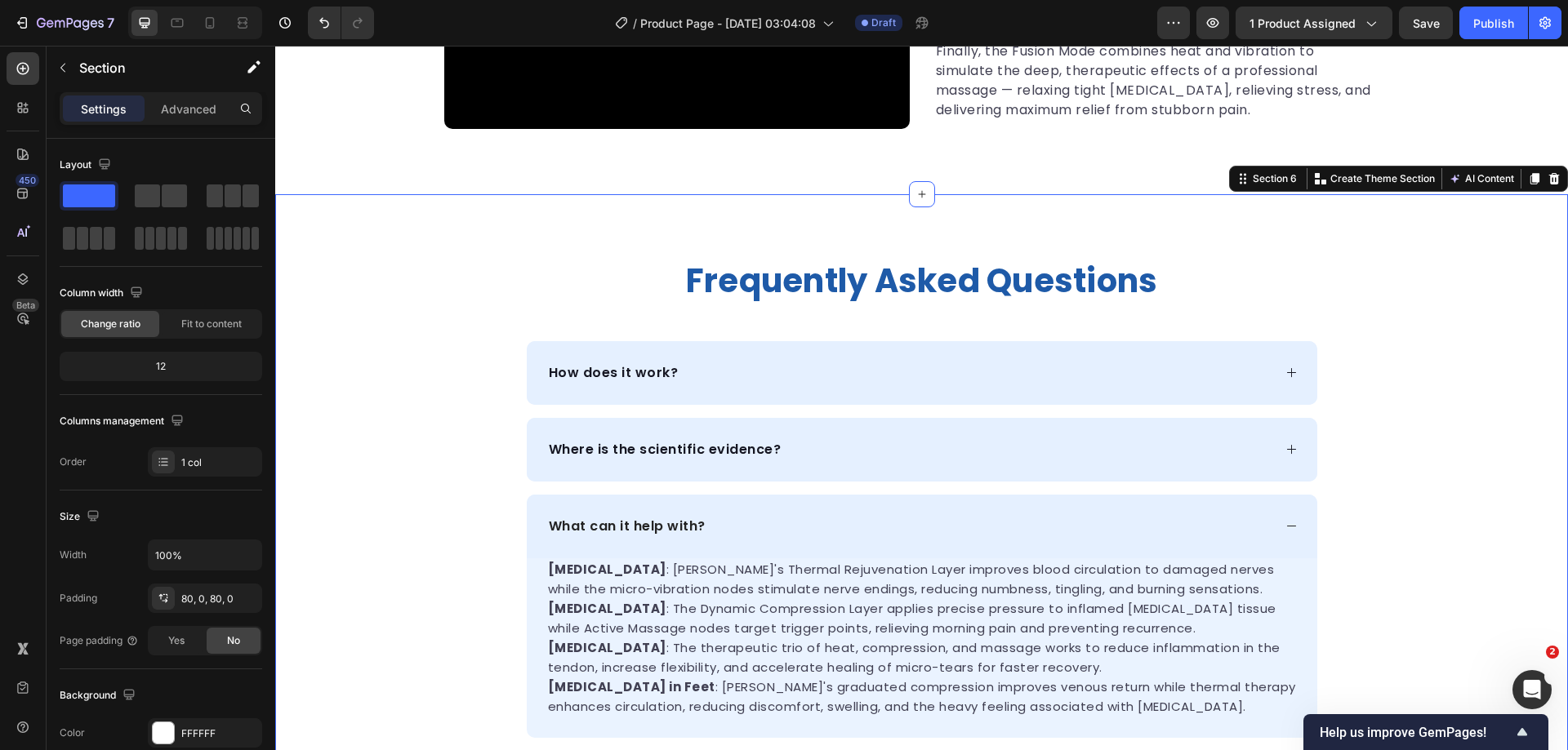
click at [348, 372] on div "frequently asked questions Heading How does it work? Where is the scientific ev…" at bounding box center [921, 537] width 1293 height 555
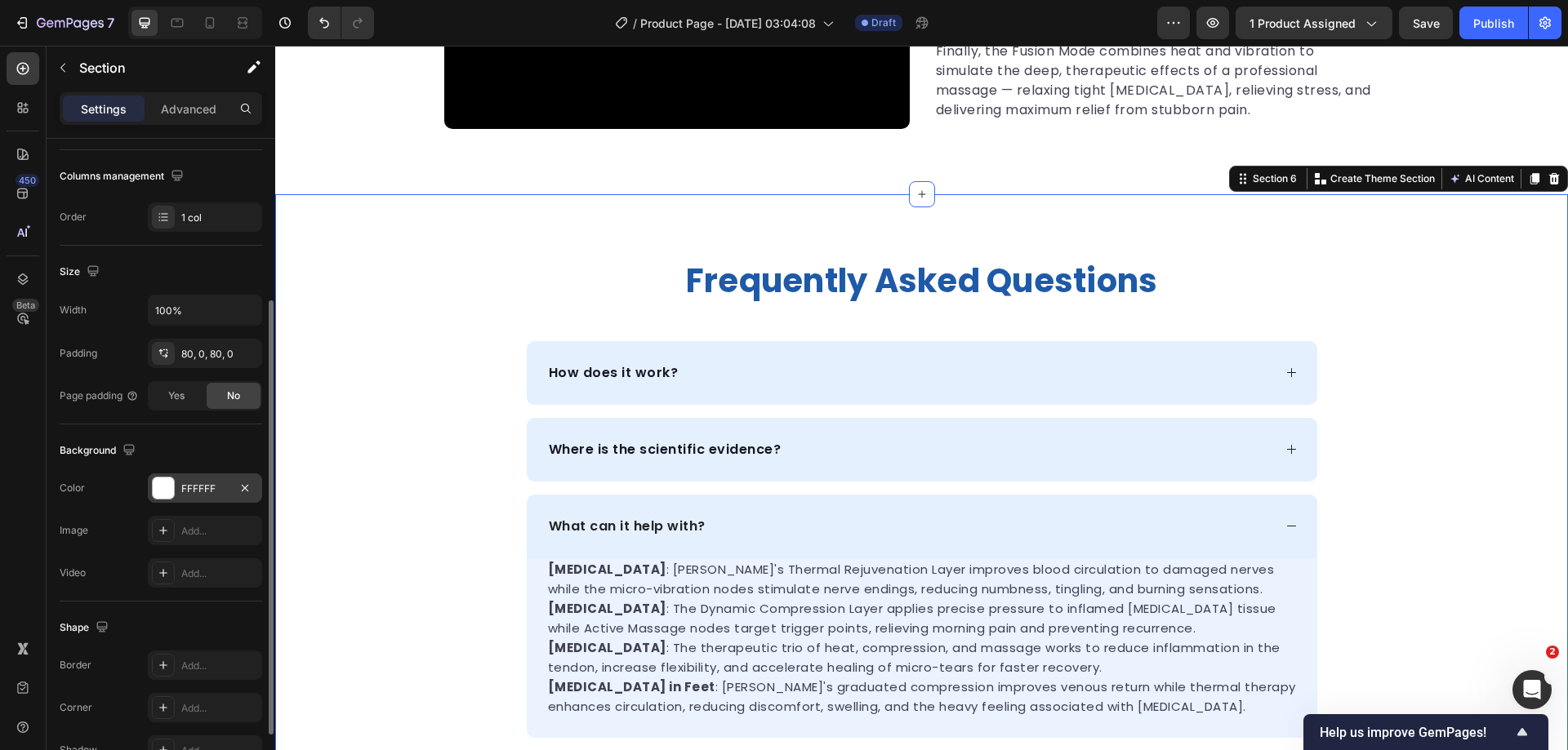
click at [158, 481] on div at bounding box center [163, 489] width 21 height 21
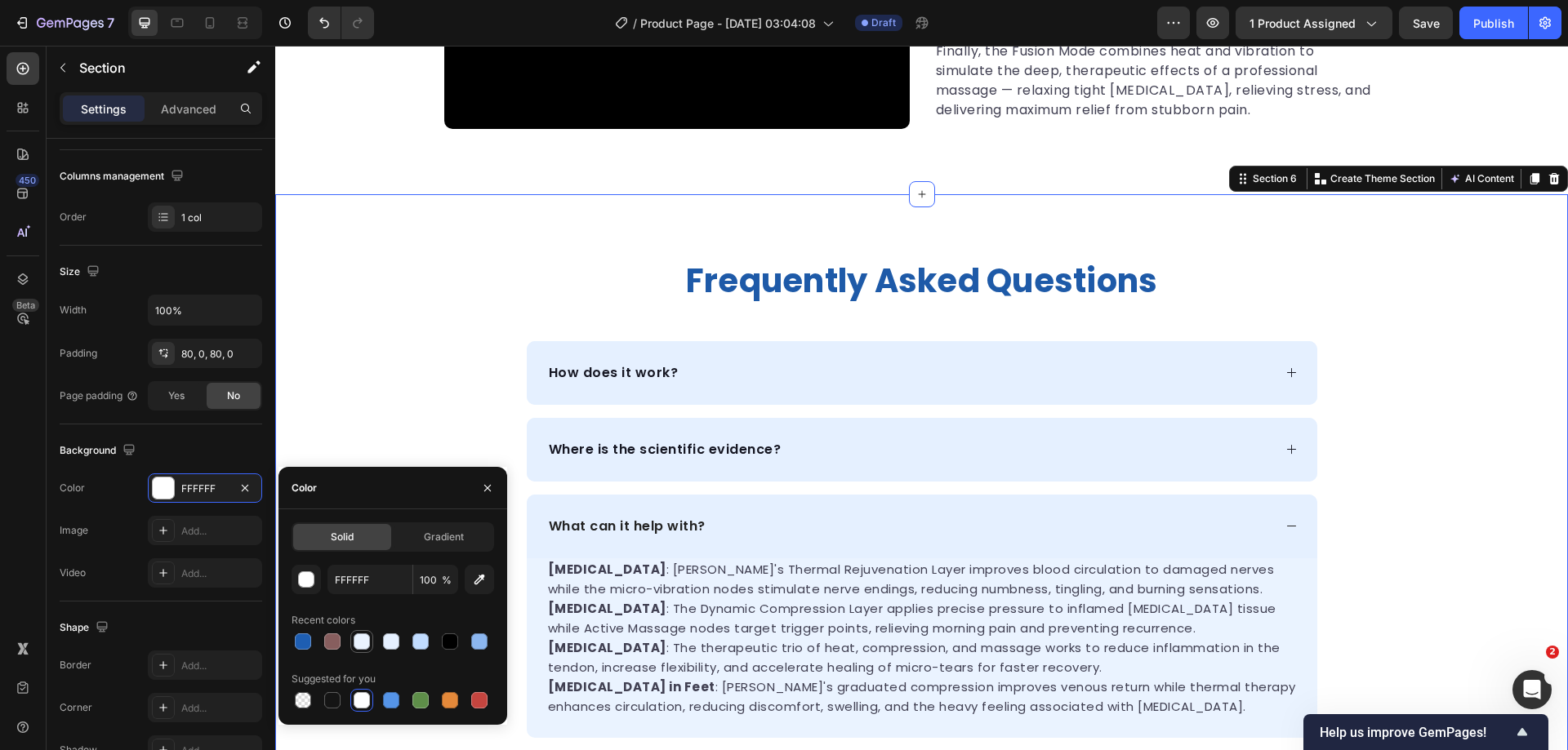
click at [363, 640] on div at bounding box center [362, 641] width 16 height 16
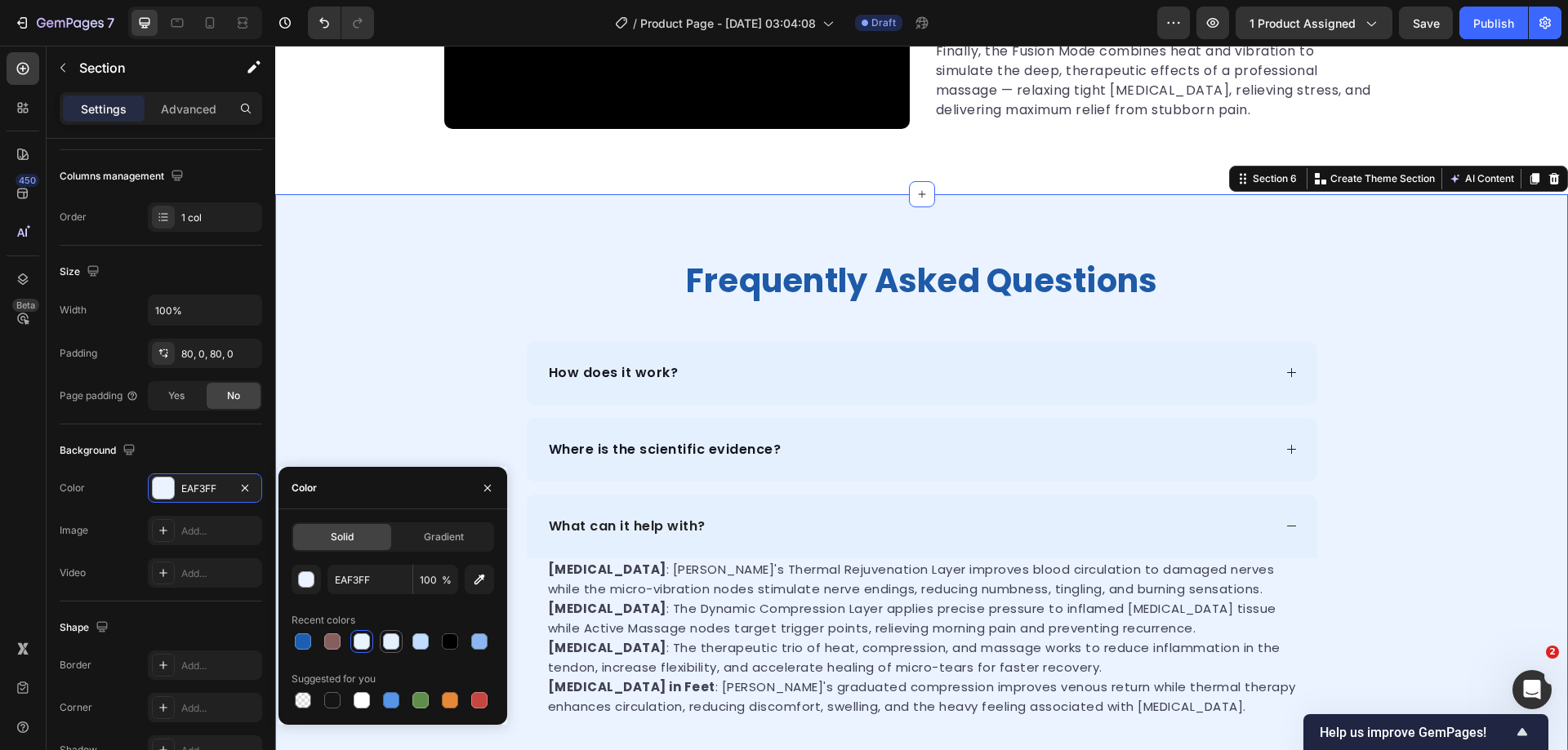
click at [389, 639] on div at bounding box center [390, 641] width 16 height 16
click at [411, 641] on div at bounding box center [420, 641] width 20 height 20
type input "C1DCFF"
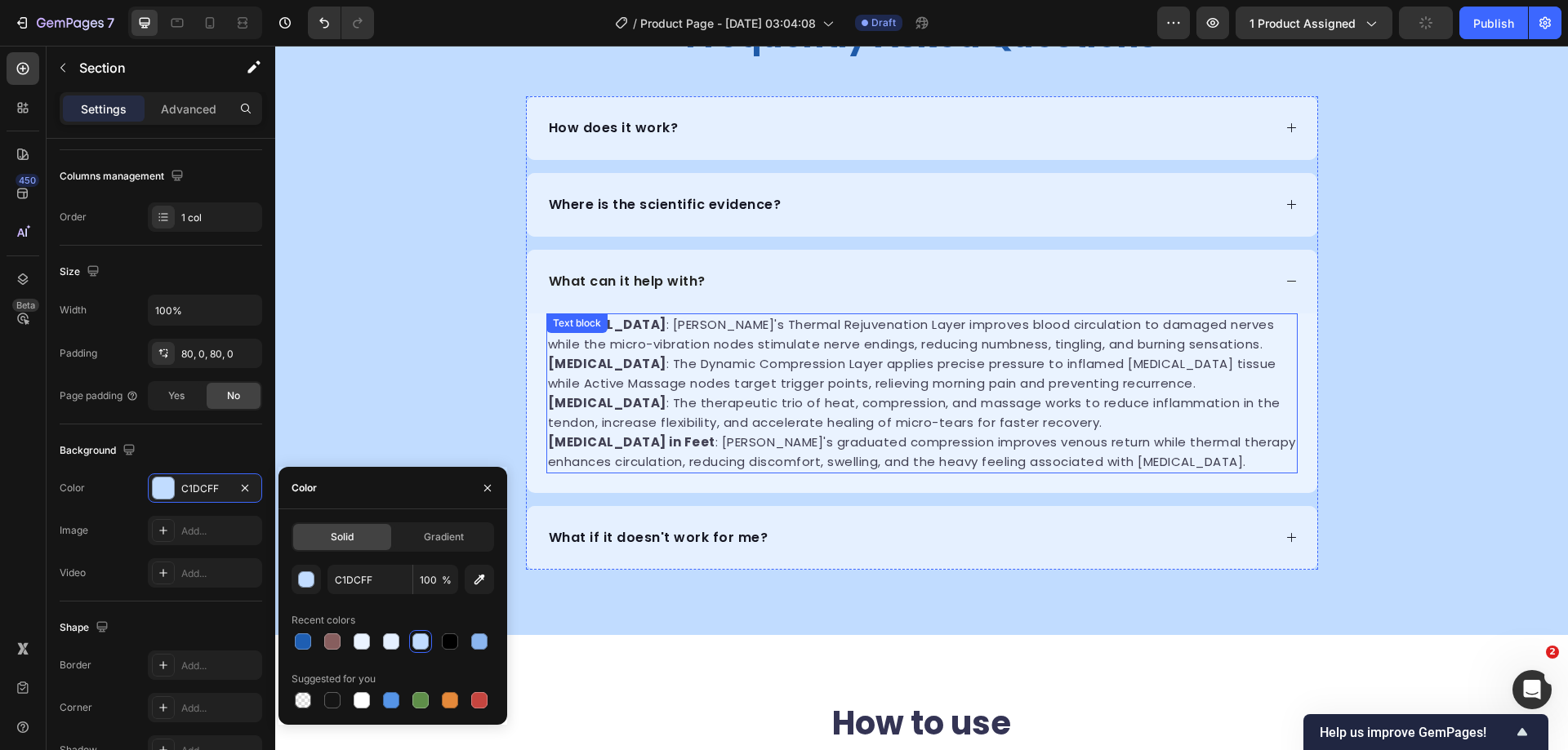
scroll to position [2624, 0]
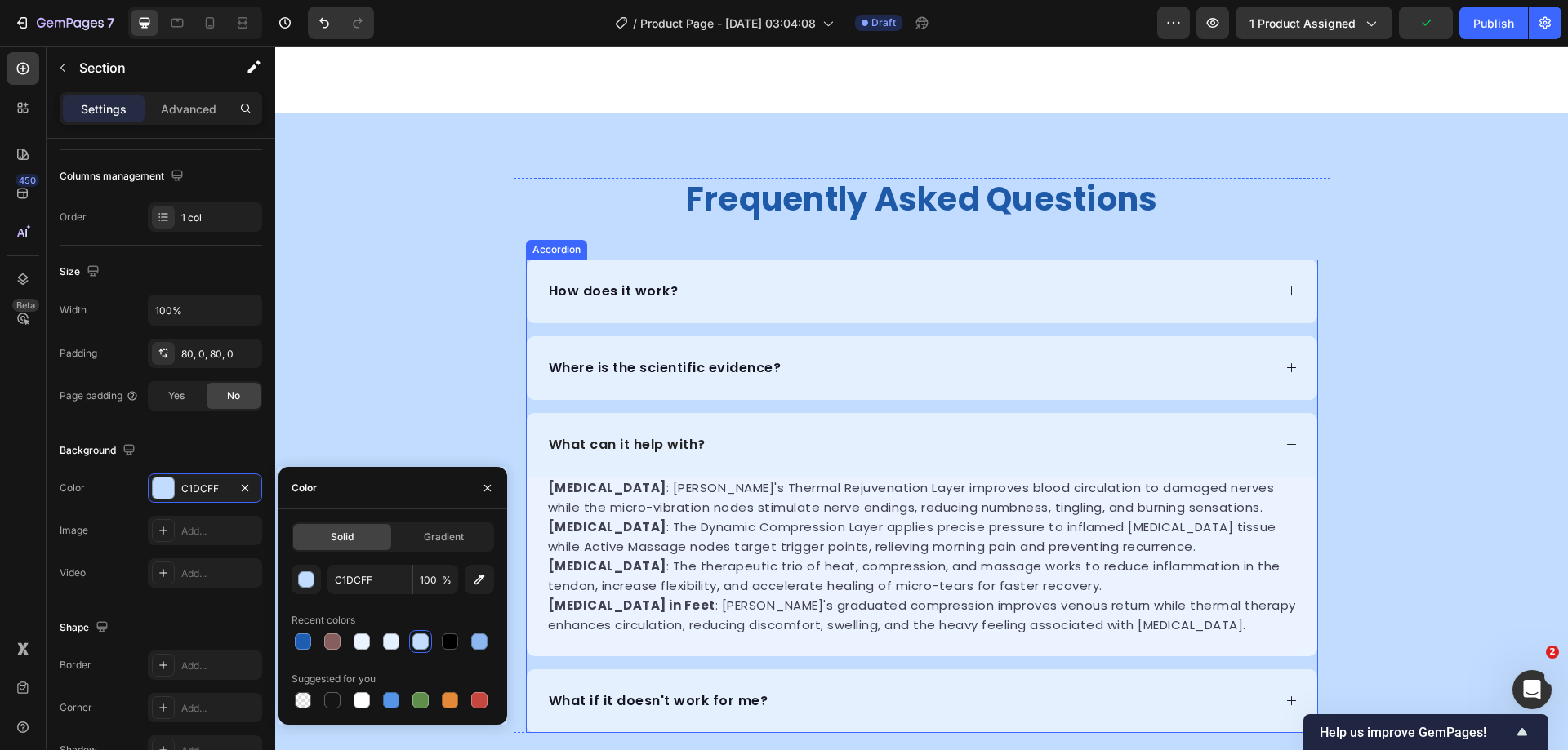
click at [1289, 439] on icon at bounding box center [1291, 445] width 12 height 12
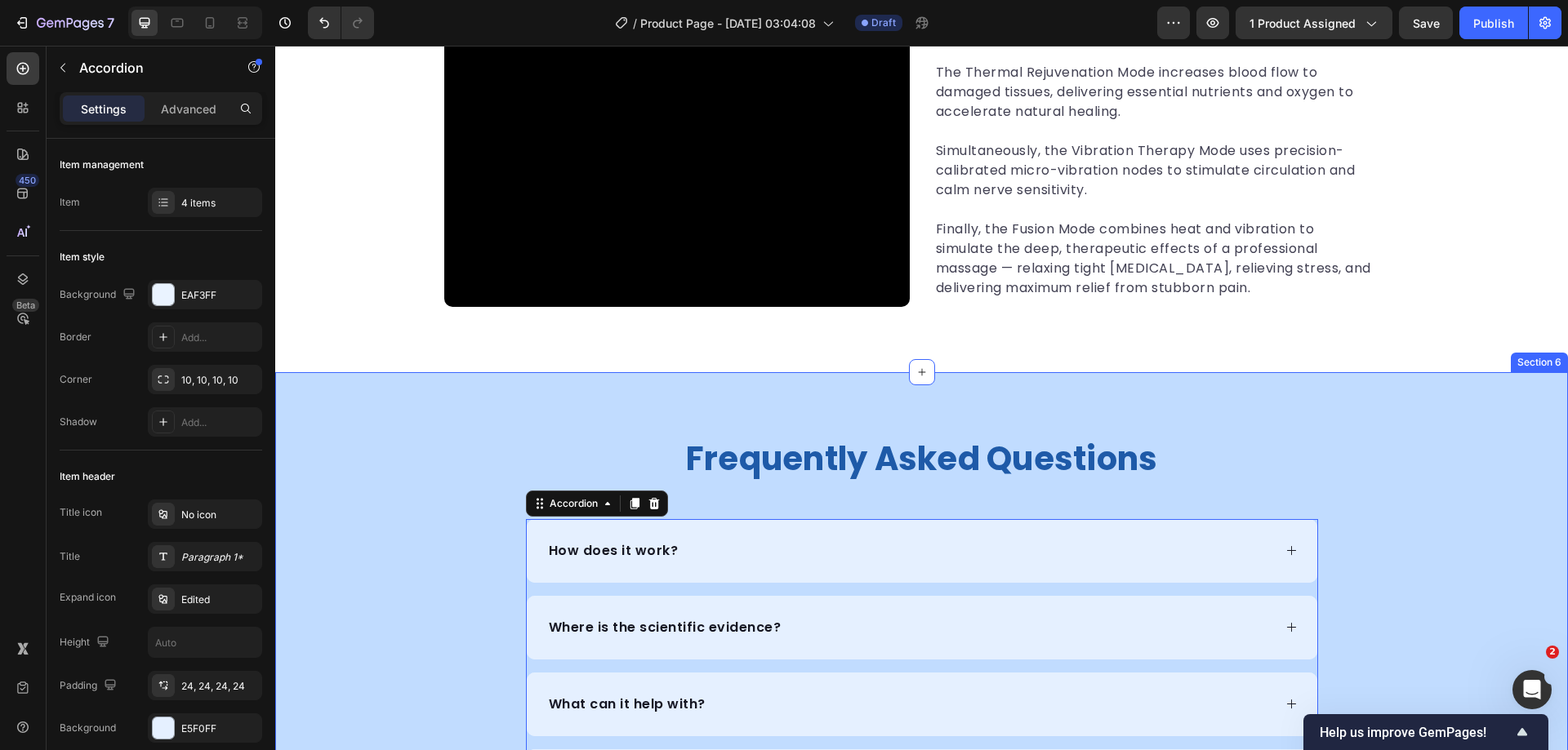
scroll to position [2461, 0]
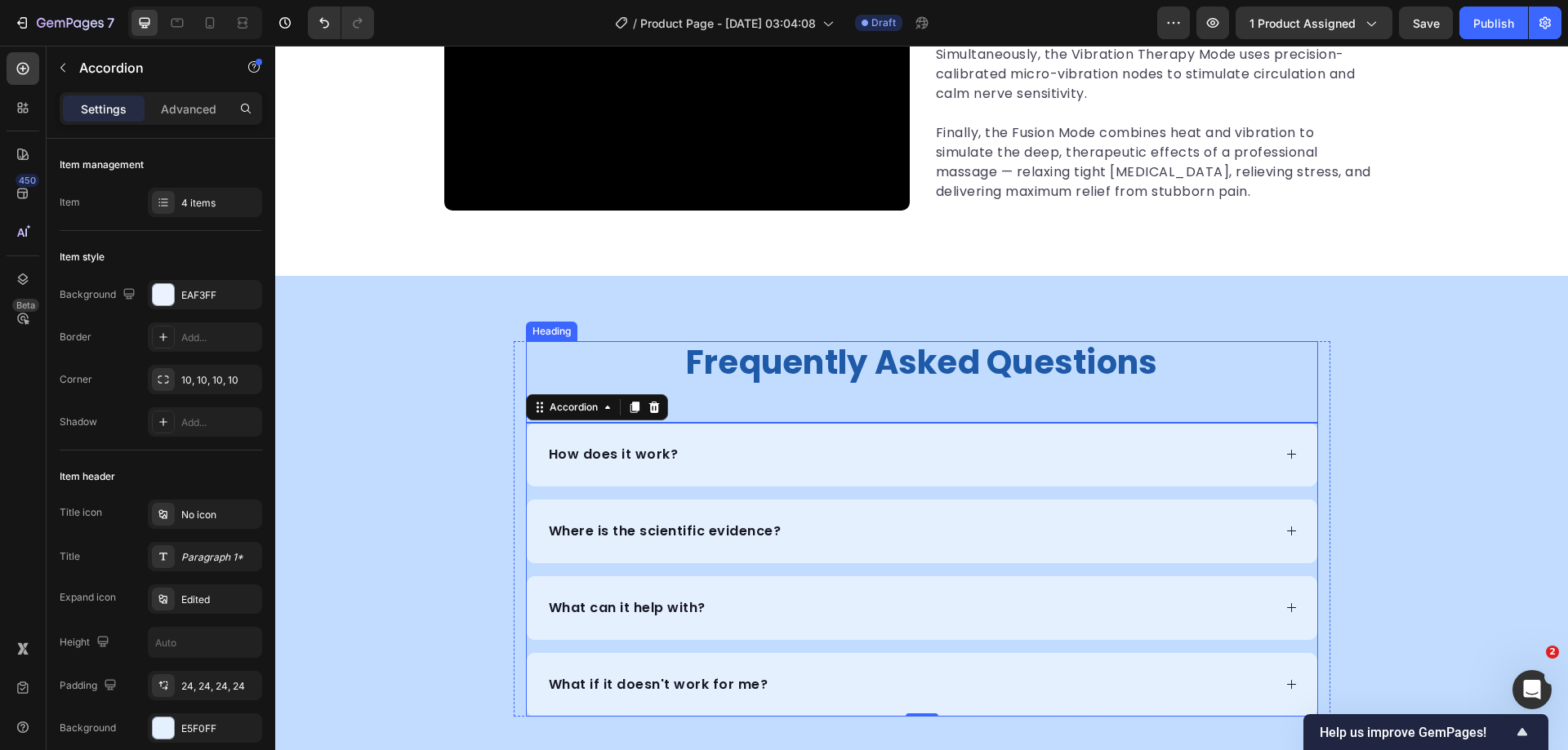
click at [1033, 362] on p "frequently asked questions" at bounding box center [922, 362] width 789 height 39
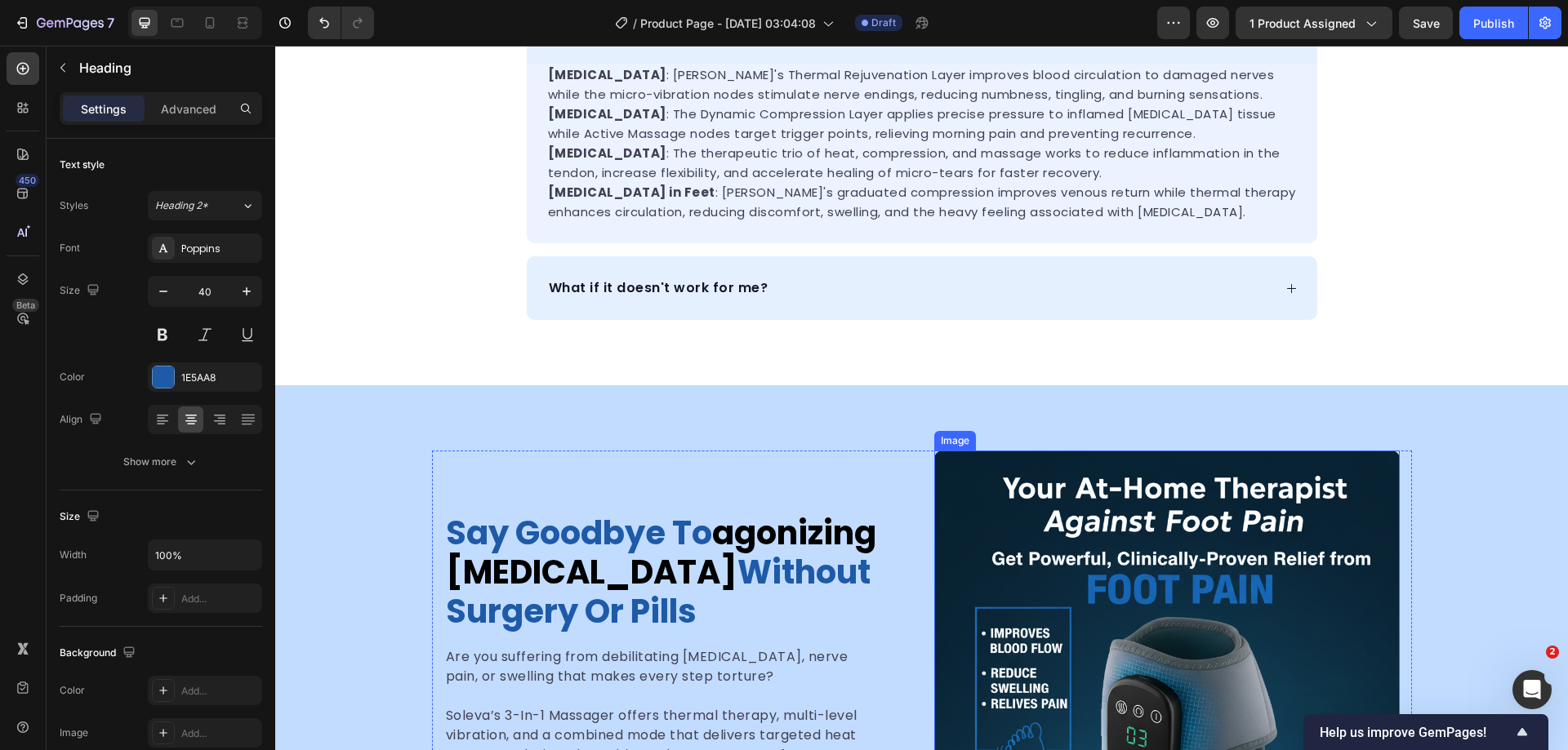
scroll to position [639, 0]
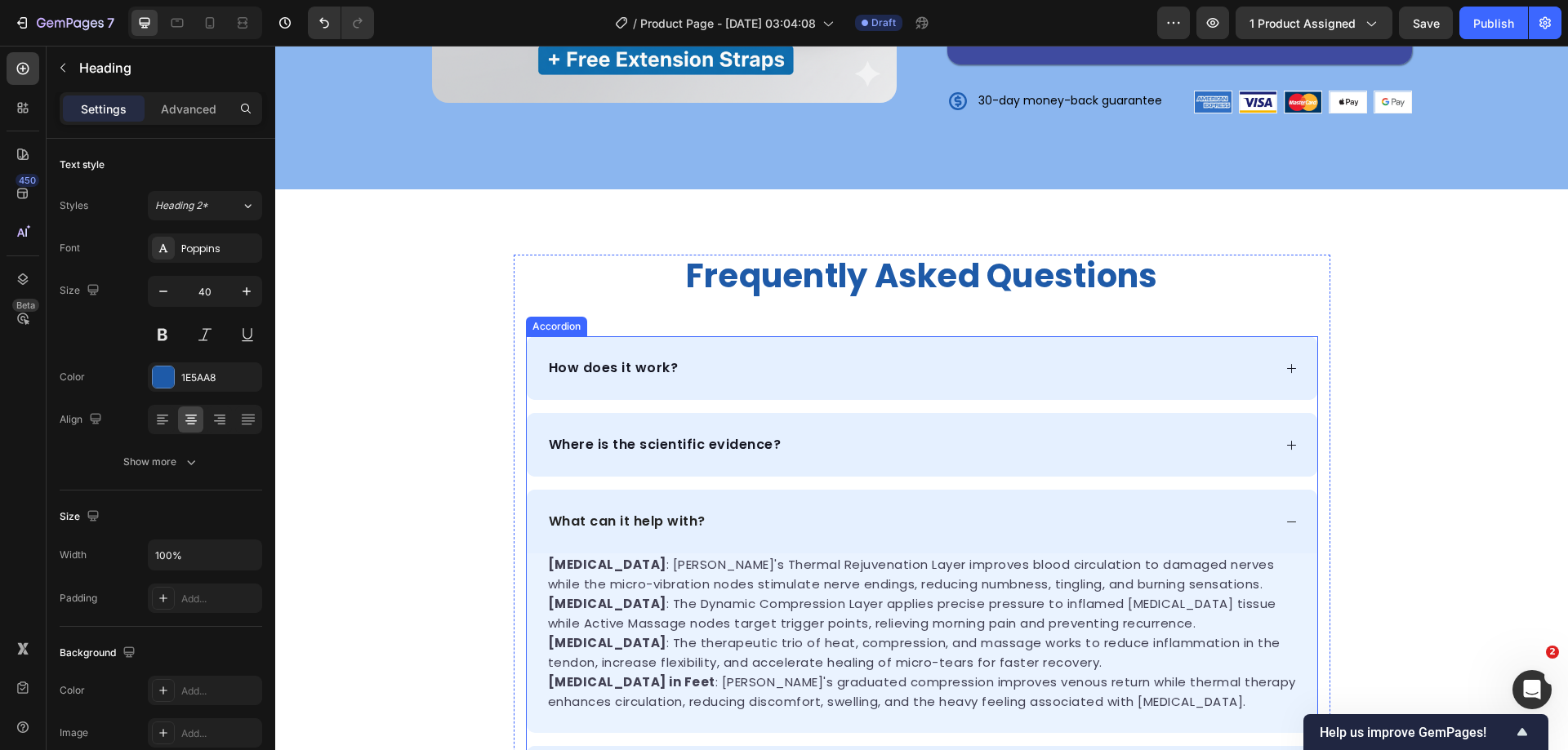
click at [1292, 524] on div "What can it help with?" at bounding box center [922, 521] width 790 height 64
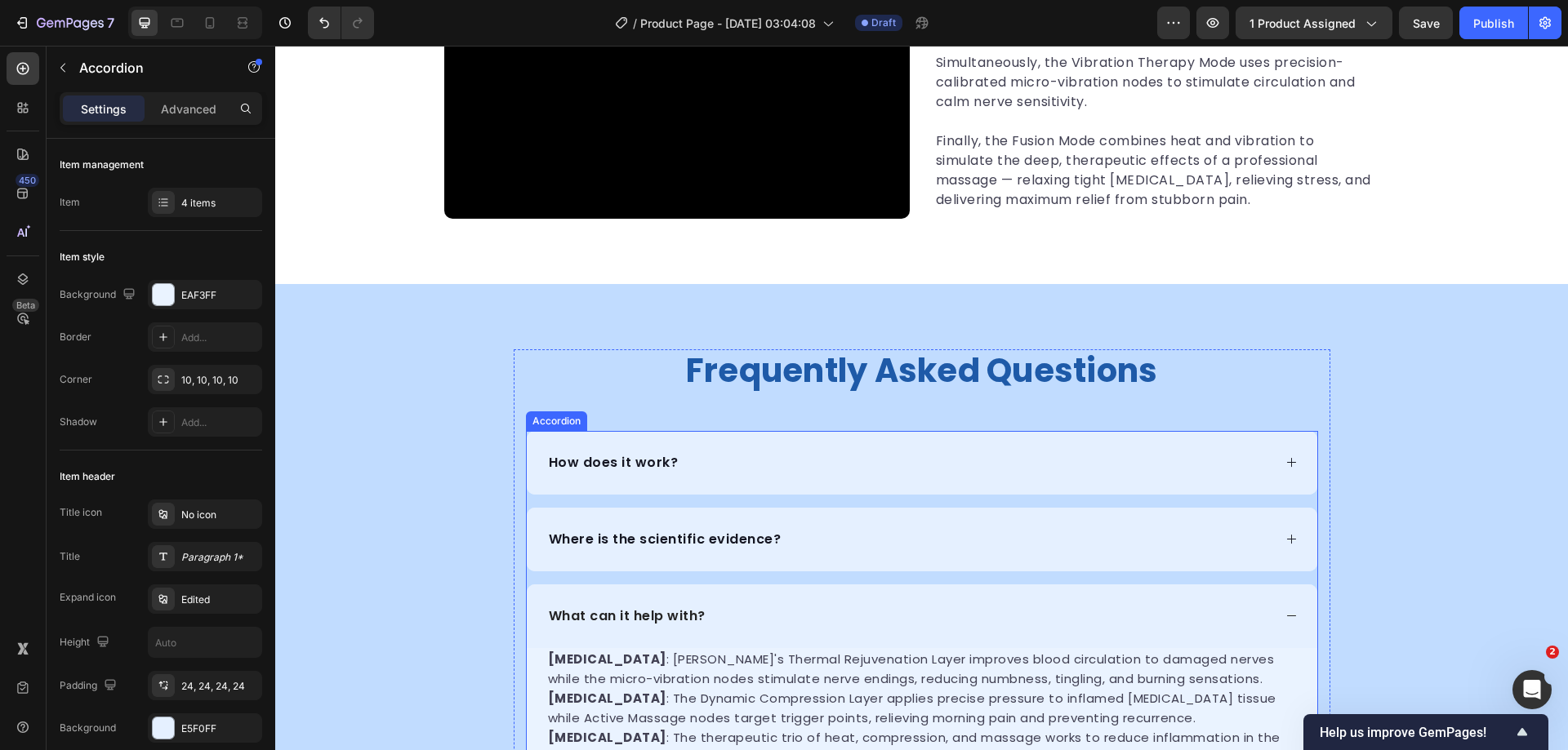
scroll to position [2272, 0]
click at [897, 368] on p "frequently asked questions" at bounding box center [922, 371] width 789 height 39
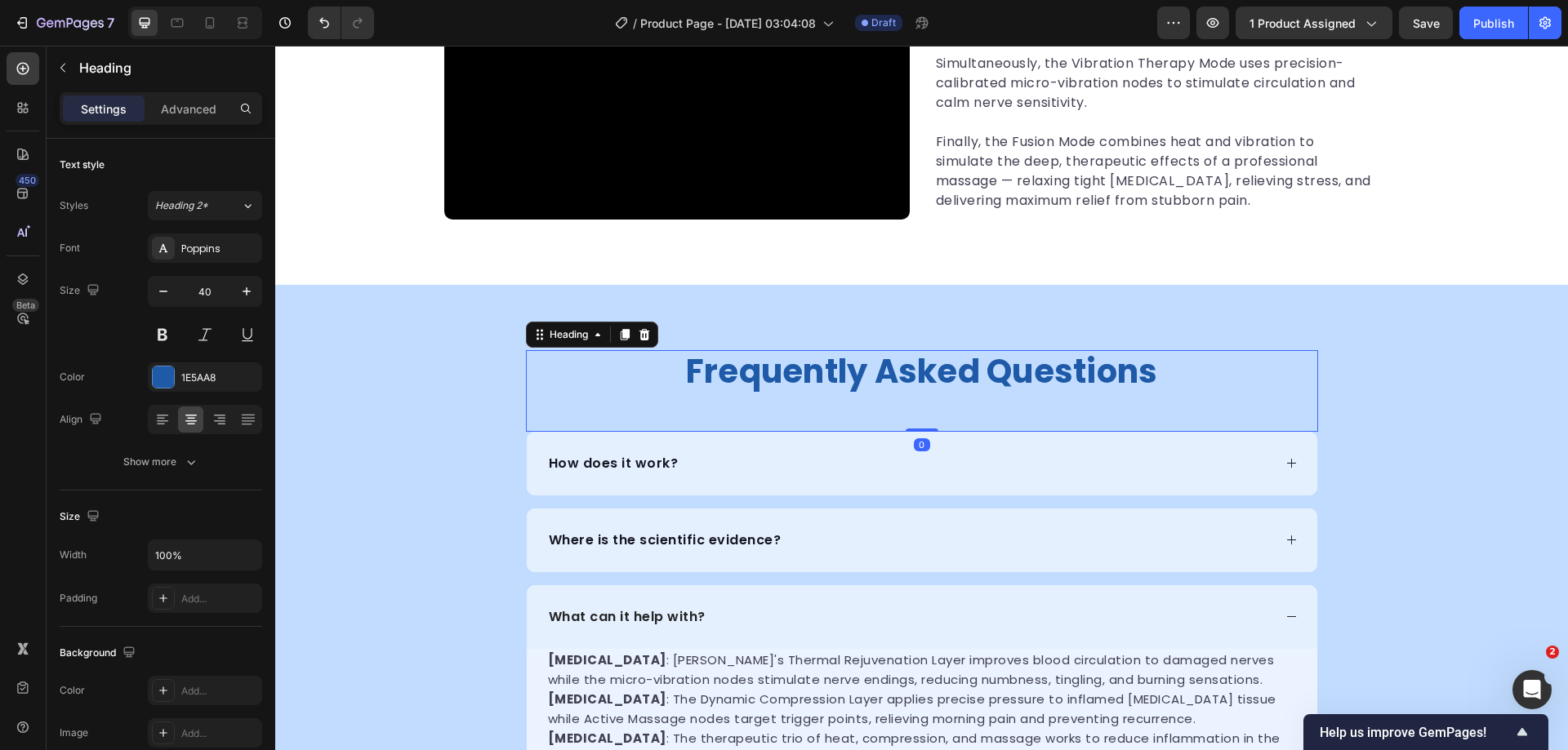
click at [897, 368] on p "frequently asked questions" at bounding box center [922, 371] width 789 height 39
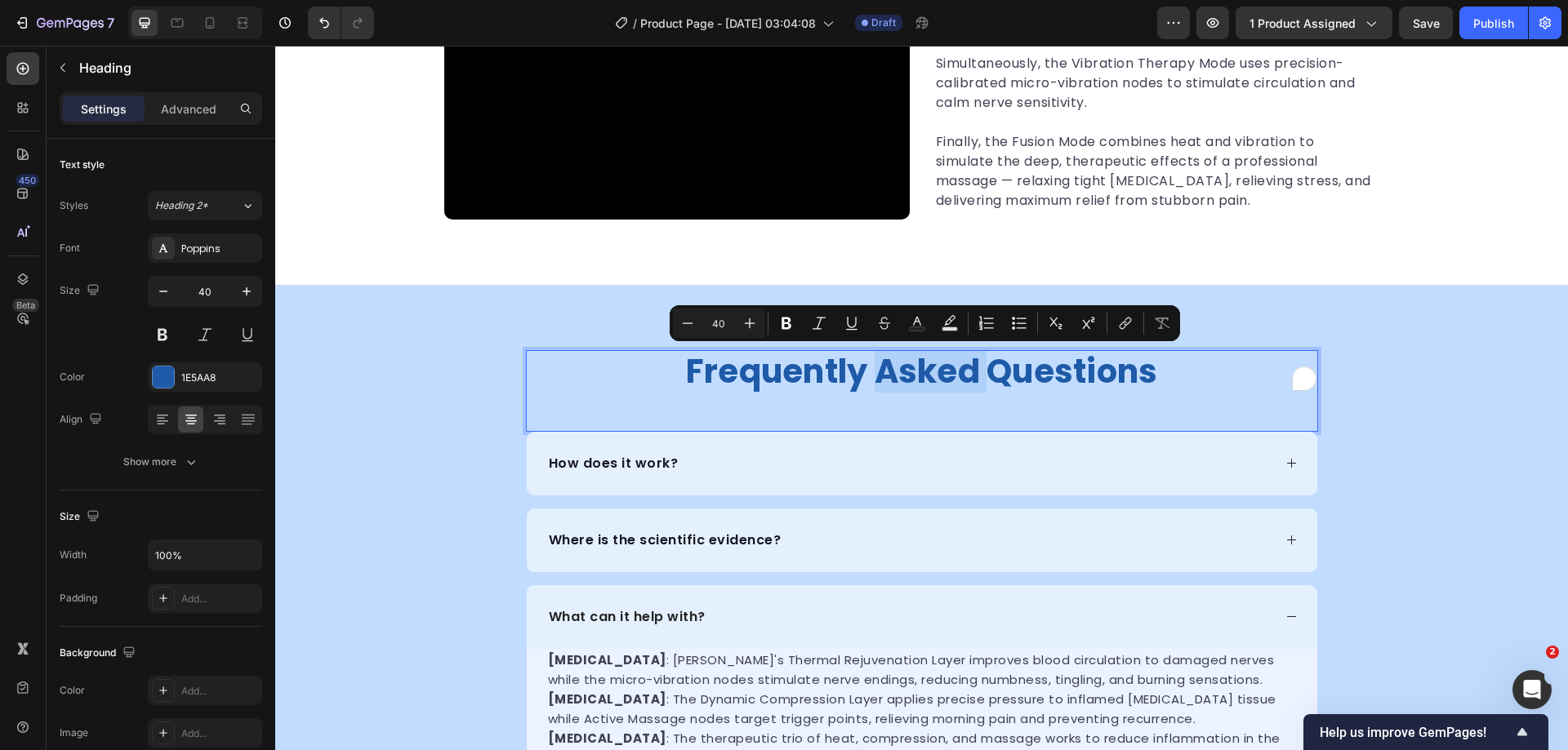
click at [898, 371] on p "frequently asked questions" at bounding box center [922, 371] width 789 height 39
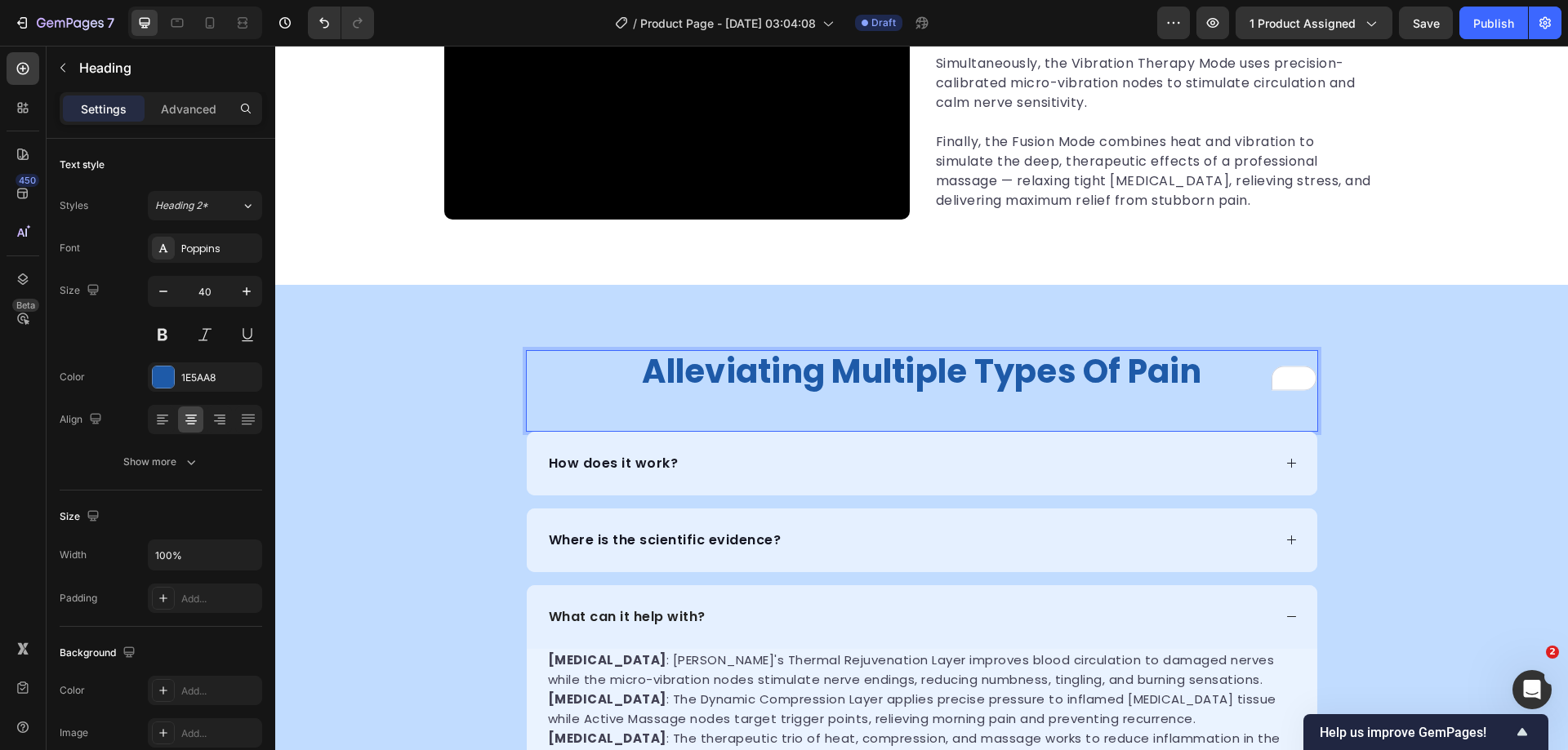
click at [818, 376] on p "alleviating multiple types of pain" at bounding box center [922, 371] width 789 height 39
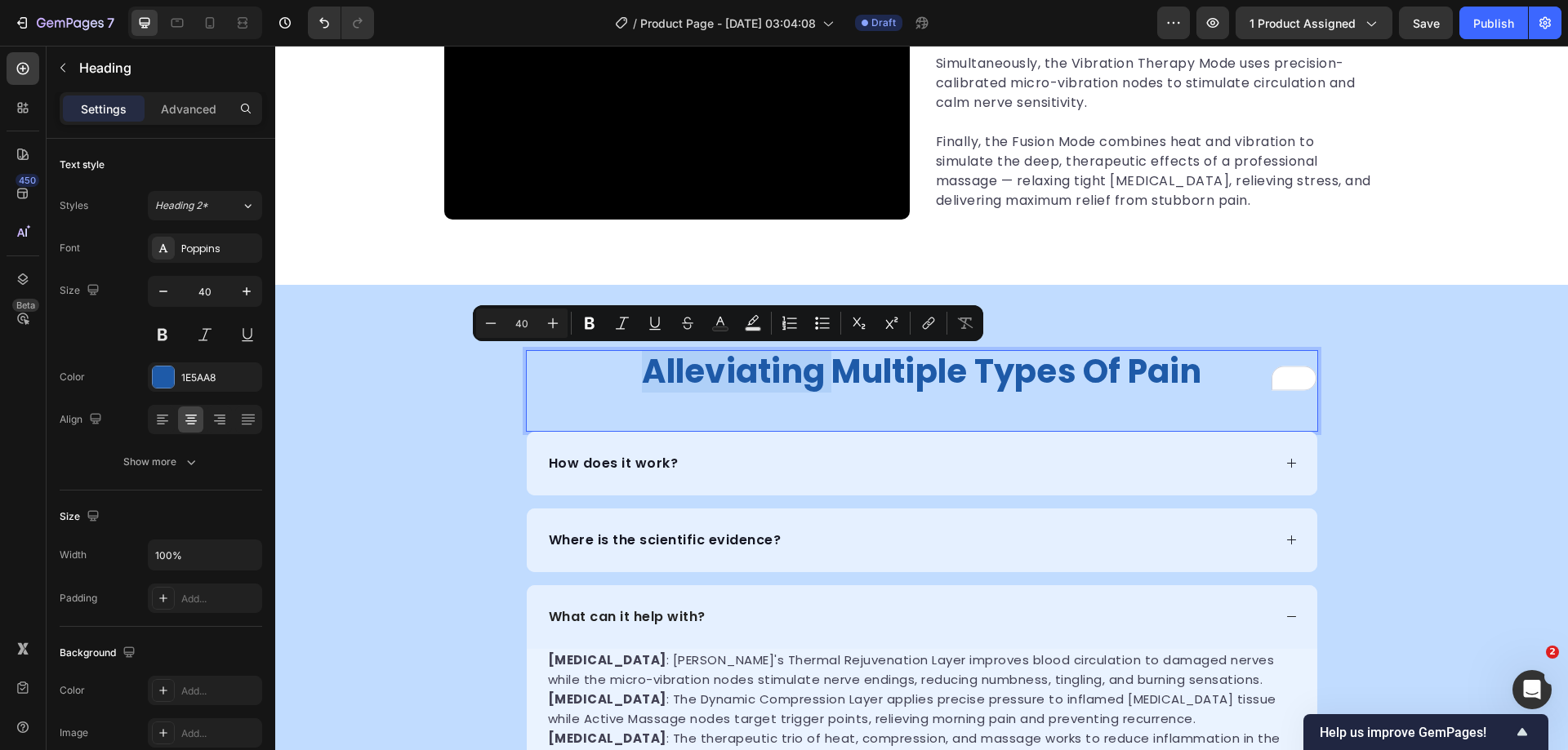
drag, startPoint x: 816, startPoint y: 376, endPoint x: 657, endPoint y: 371, distance: 159.1
click at [657, 371] on p "alleviating multiple types of pain" at bounding box center [922, 371] width 789 height 39
click at [718, 325] on icon "Editor contextual toolbar" at bounding box center [720, 323] width 16 height 16
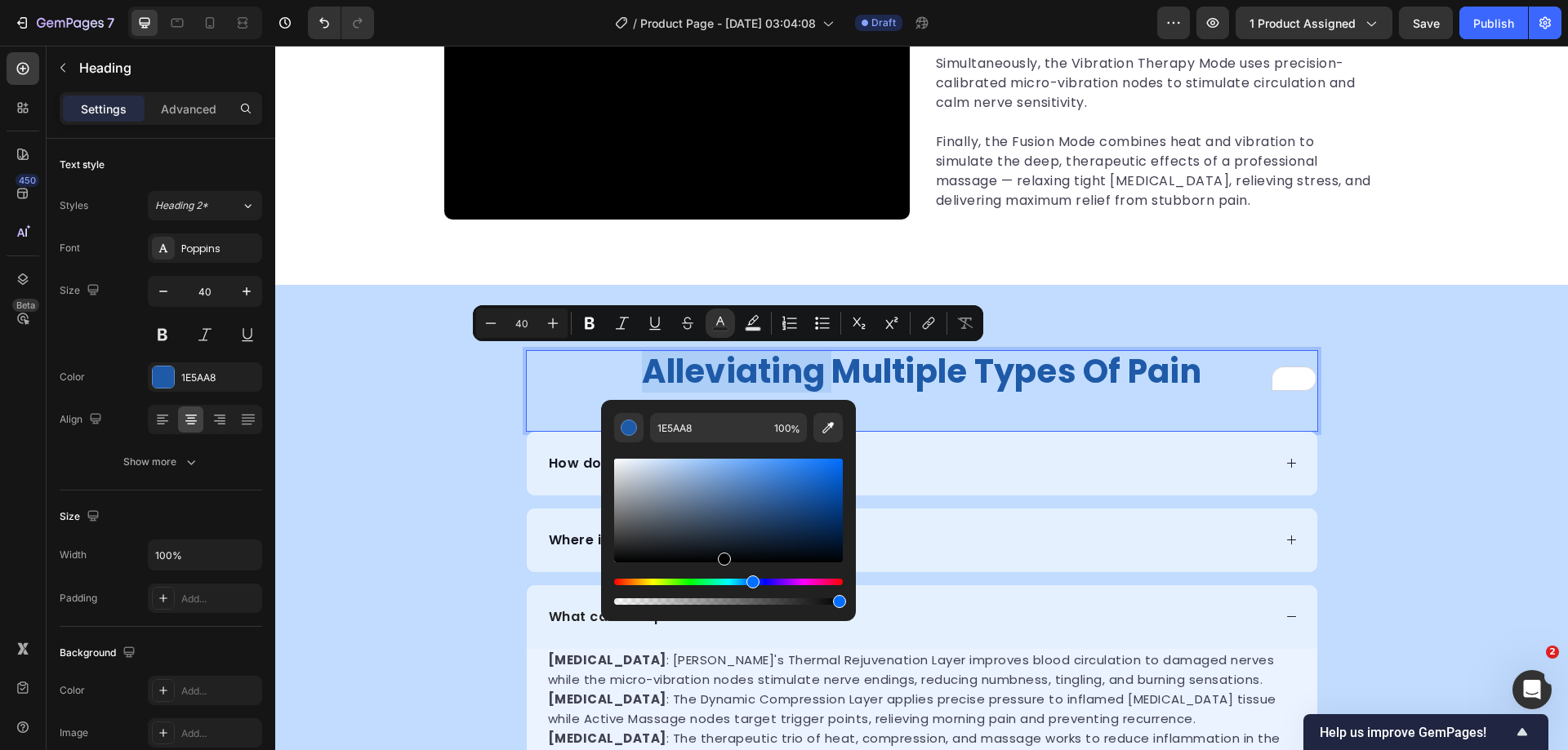
drag, startPoint x: 726, startPoint y: 513, endPoint x: 722, endPoint y: 594, distance: 81.1
click at [722, 594] on div "Editor contextual toolbar" at bounding box center [728, 531] width 229 height 153
type input "000000"
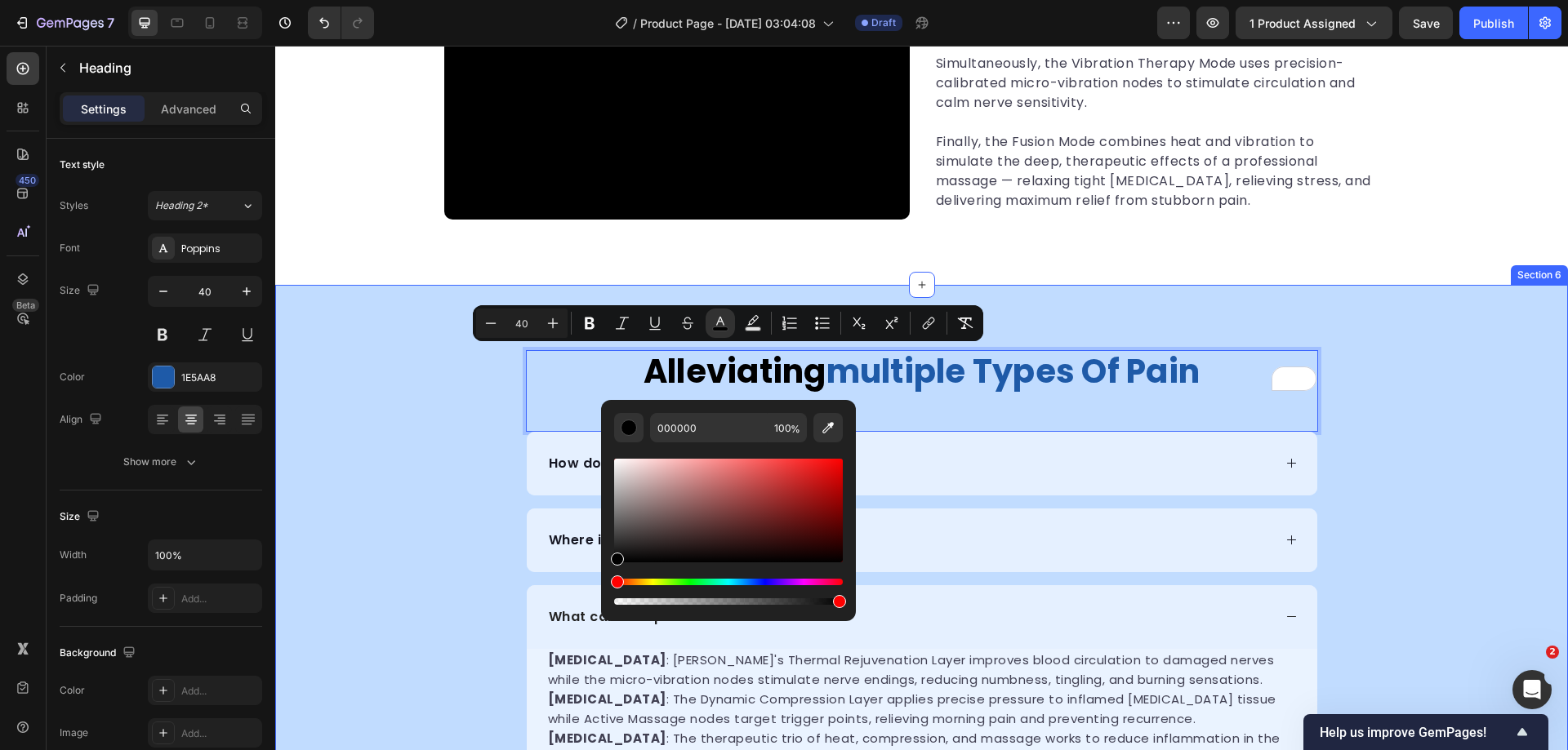
click at [1448, 456] on div "alleviating multiple types of pain Heading 0 How does it work? Where is the sci…" at bounding box center [921, 628] width 1293 height 555
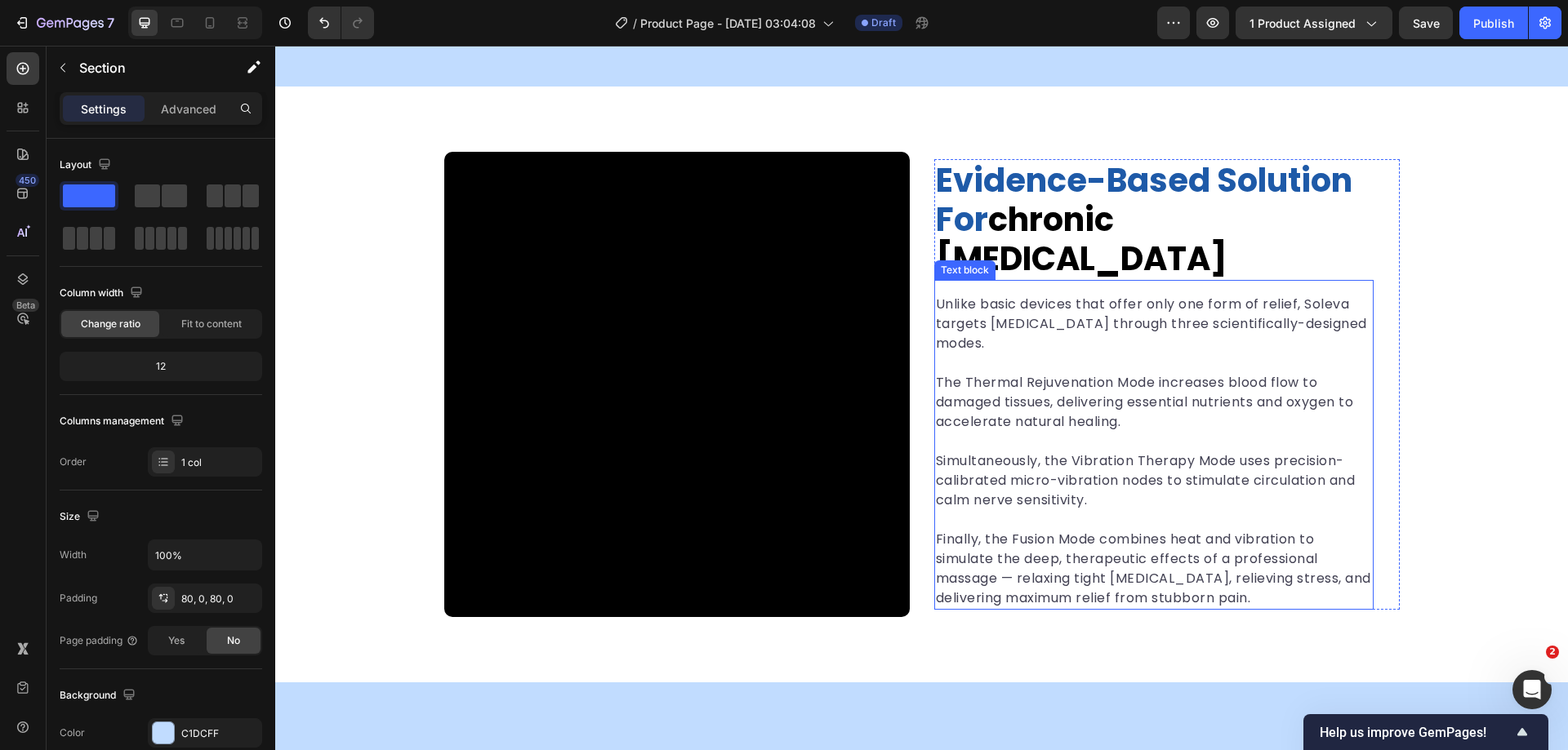
scroll to position [2041, 0]
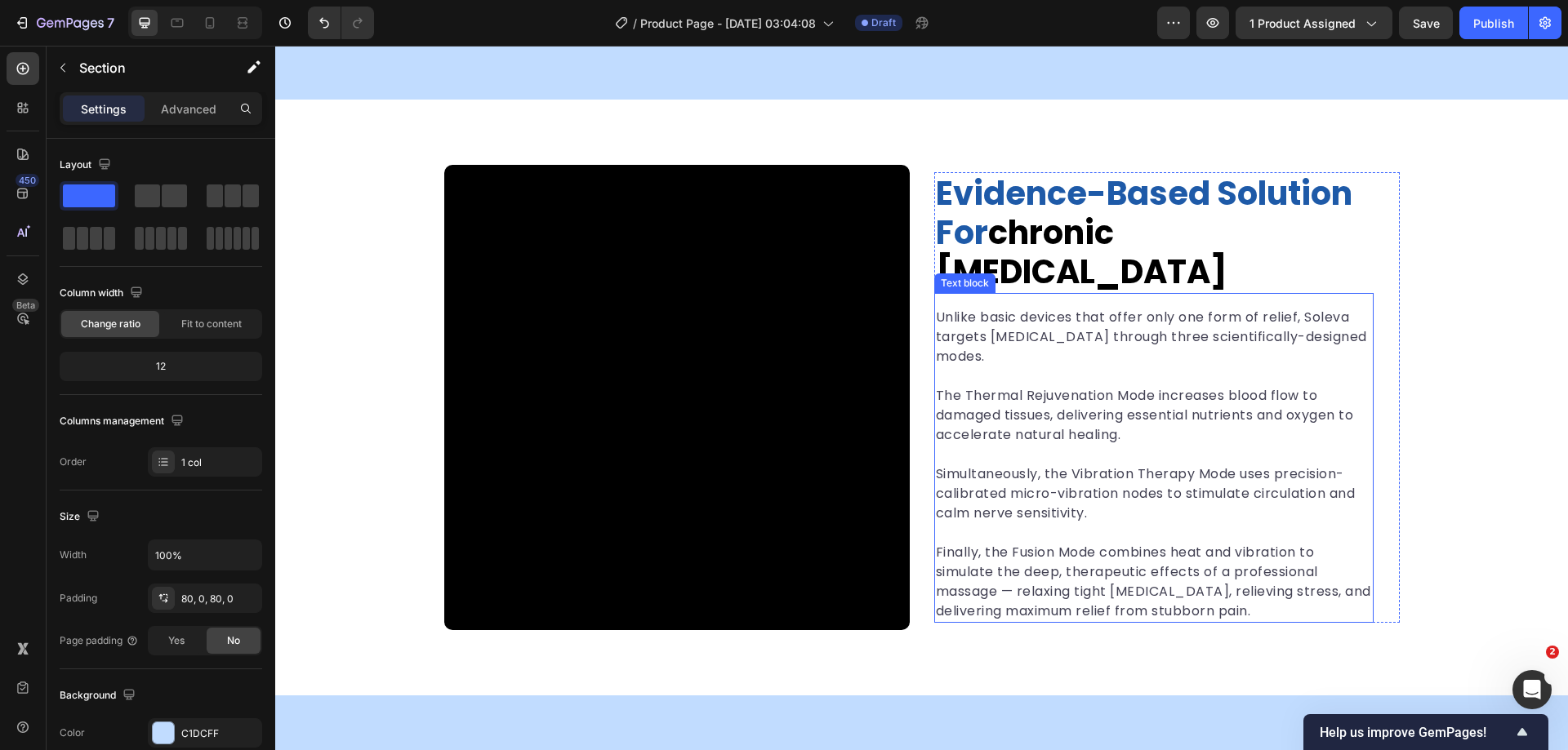
click at [1112, 322] on p "Unlike basic devices that offer only one form of relief, Soleva targets [MEDICA…" at bounding box center [1154, 338] width 436 height 59
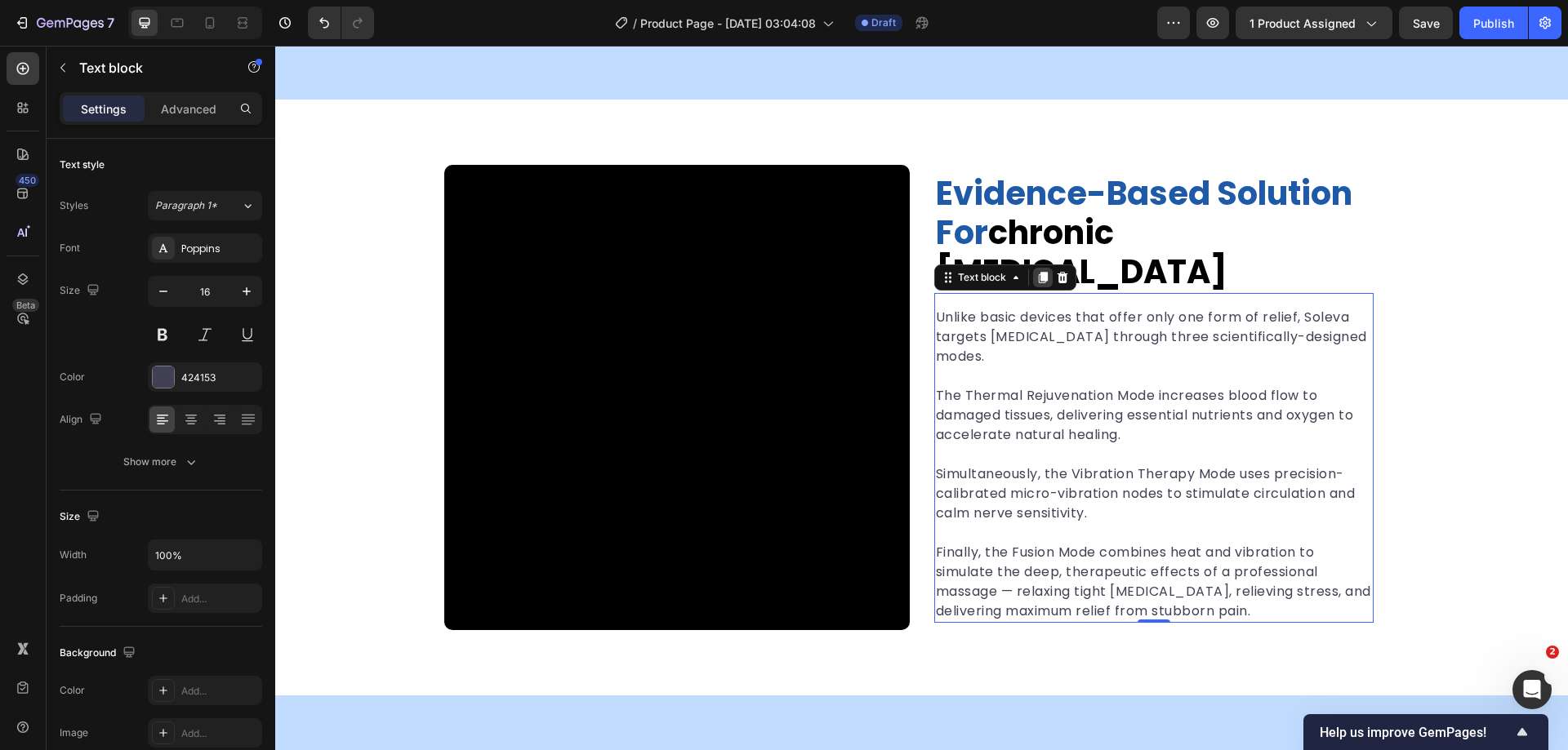
click at [1043, 271] on icon at bounding box center [1043, 278] width 13 height 13
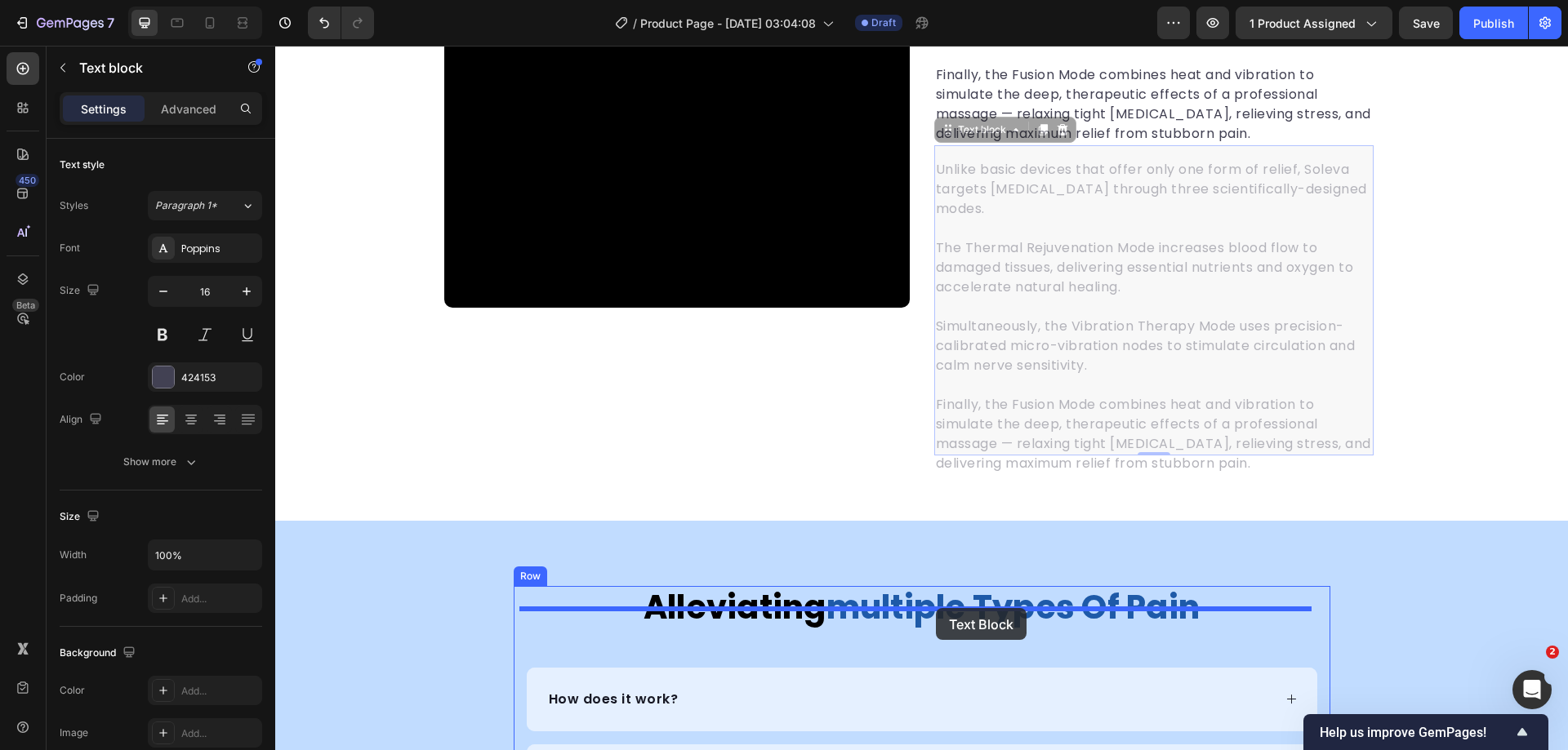
scroll to position [2532, 0]
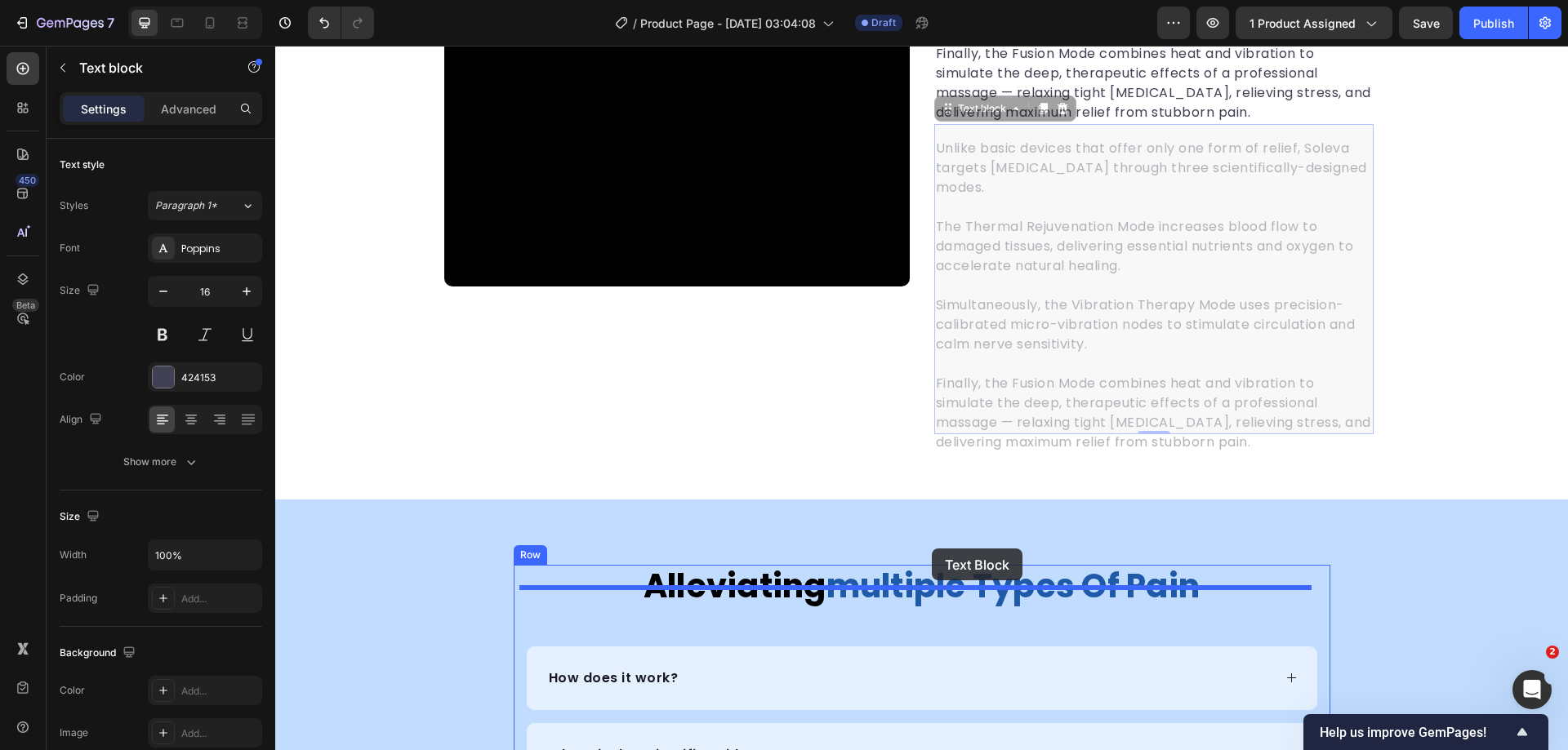
drag, startPoint x: 949, startPoint y: 337, endPoint x: 936, endPoint y: 551, distance: 214.4
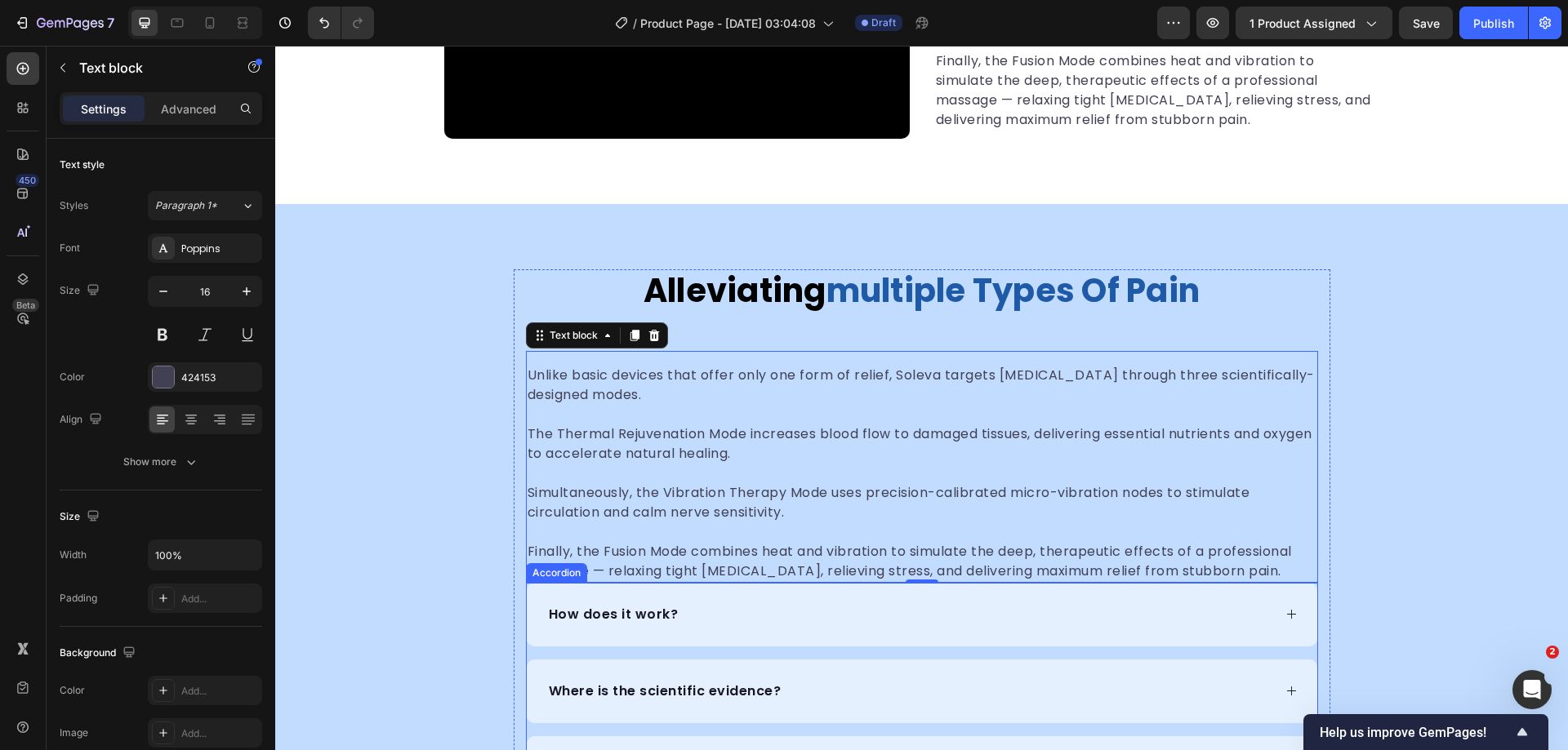
scroll to position [2570, 0]
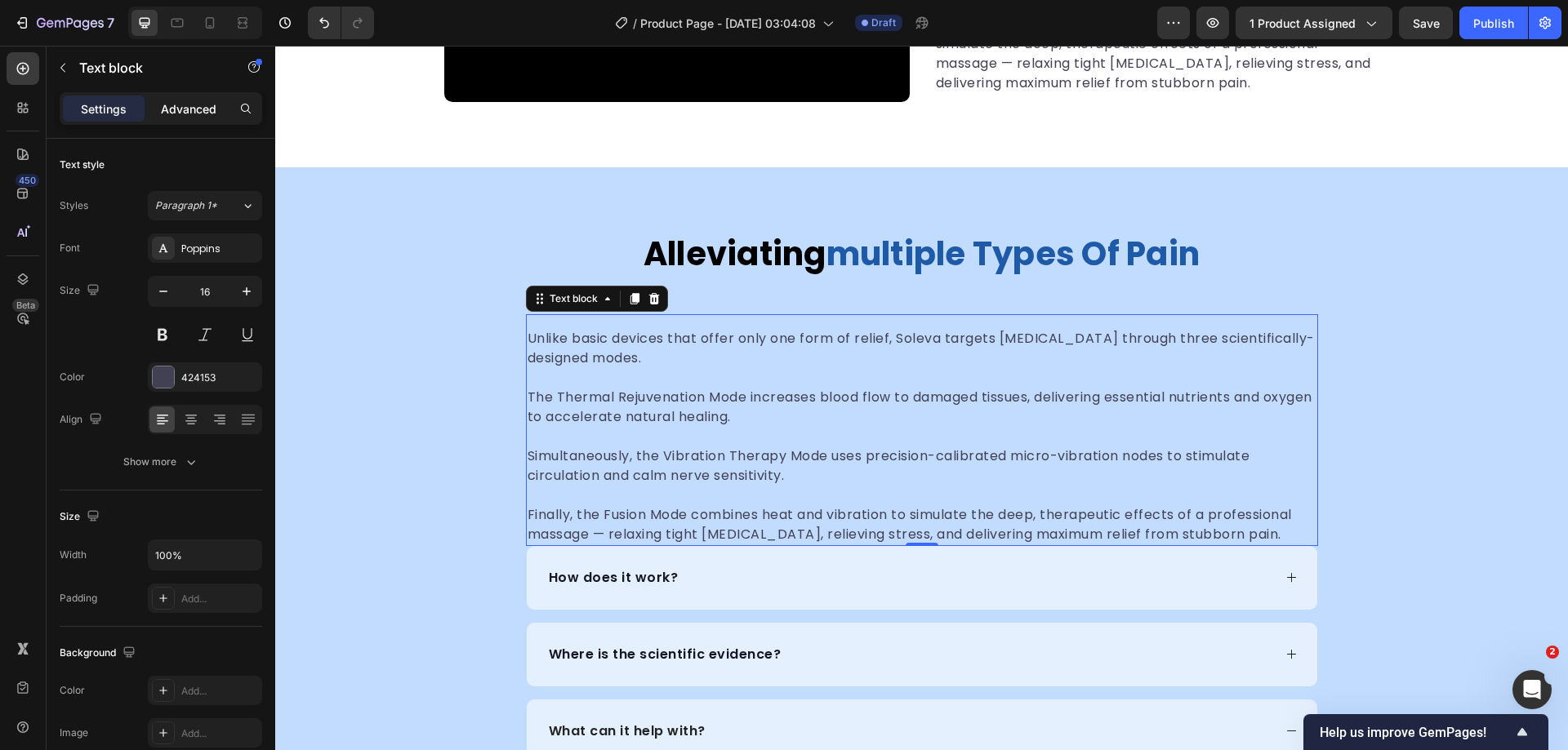
click at [180, 110] on p "Advanced" at bounding box center [189, 109] width 55 height 17
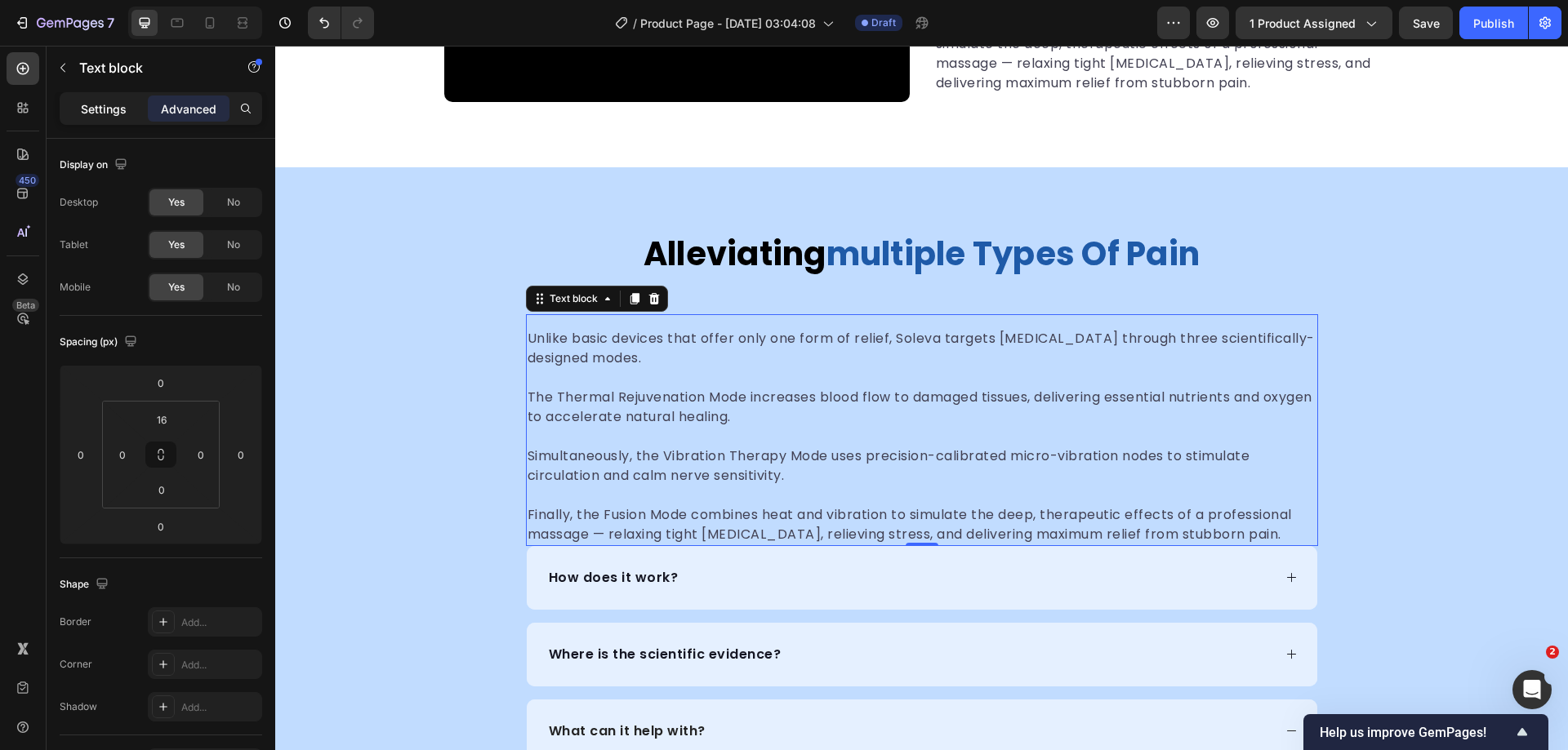
click at [106, 116] on p "Settings" at bounding box center [104, 109] width 46 height 17
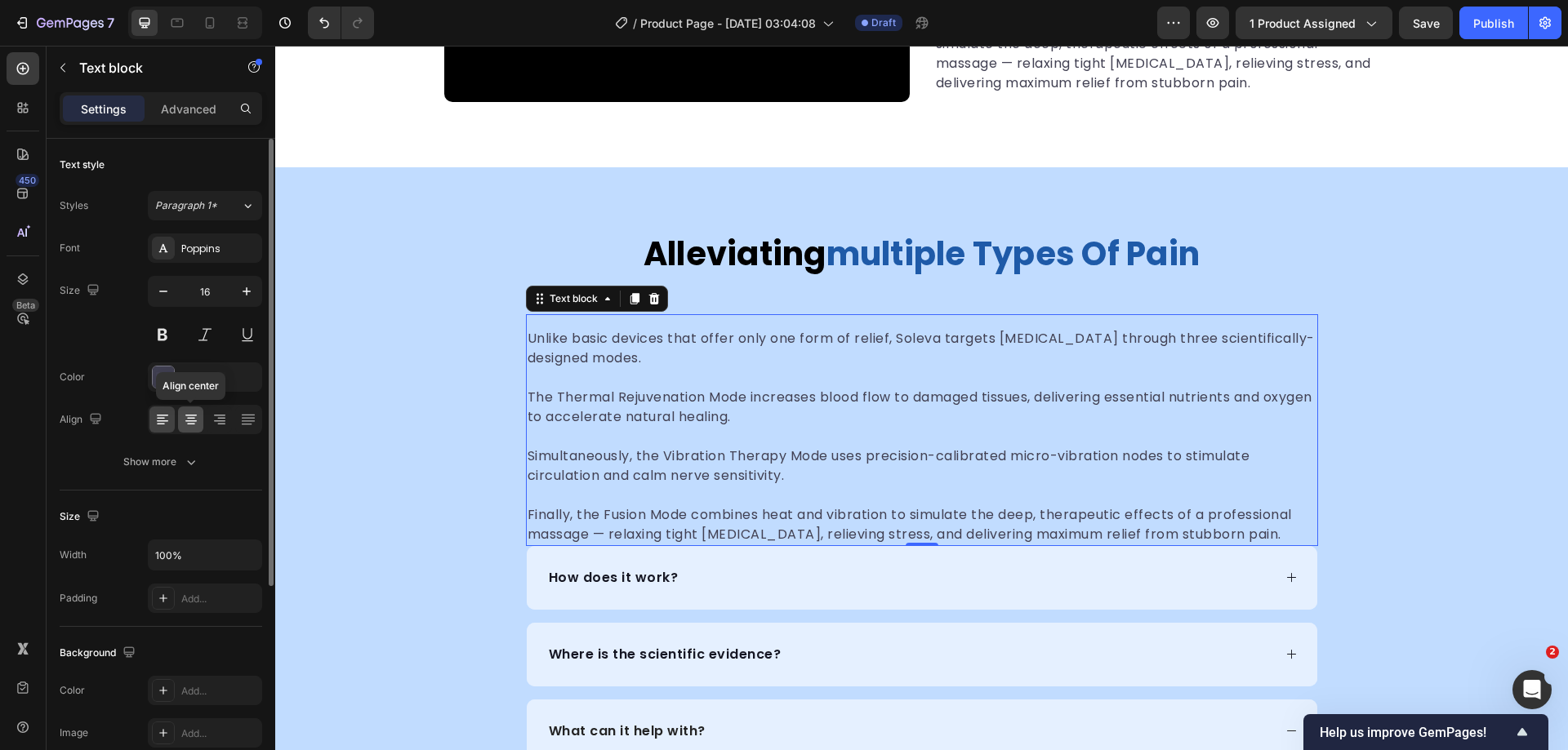
click at [186, 420] on icon at bounding box center [191, 419] width 16 height 16
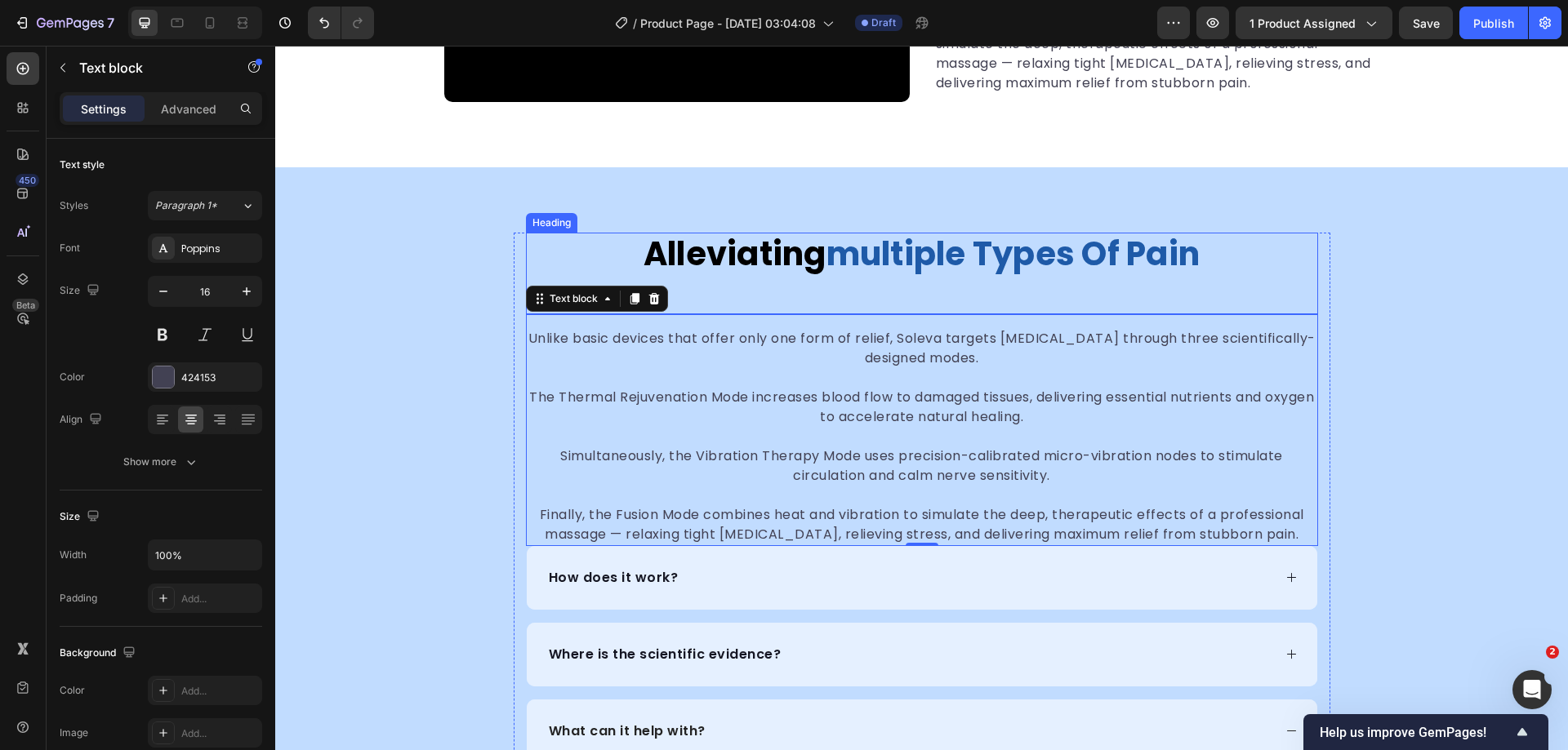
click at [852, 275] on h2 "alleviating multiple types of pain" at bounding box center [922, 254] width 792 height 42
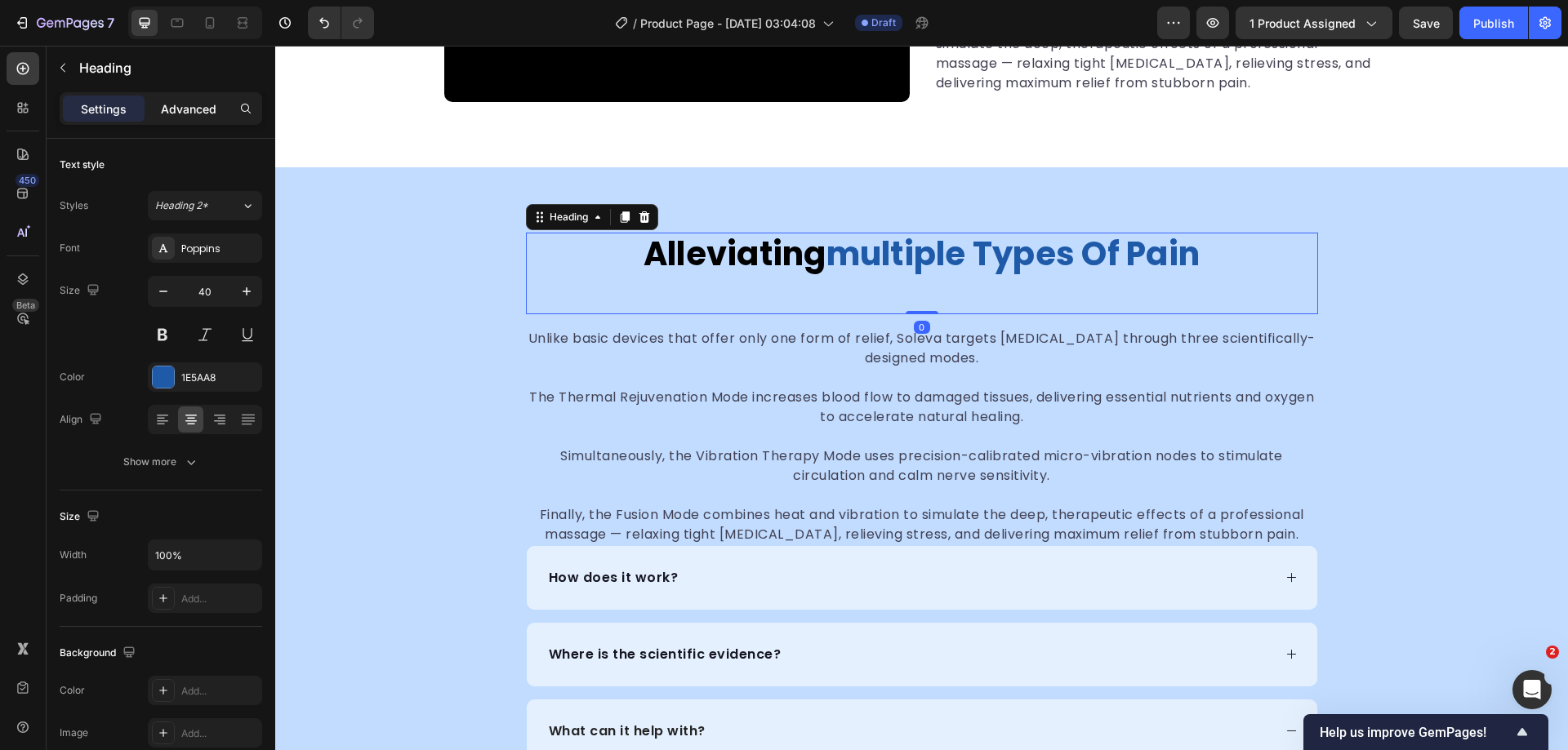
click at [167, 107] on p "Advanced" at bounding box center [189, 109] width 55 height 17
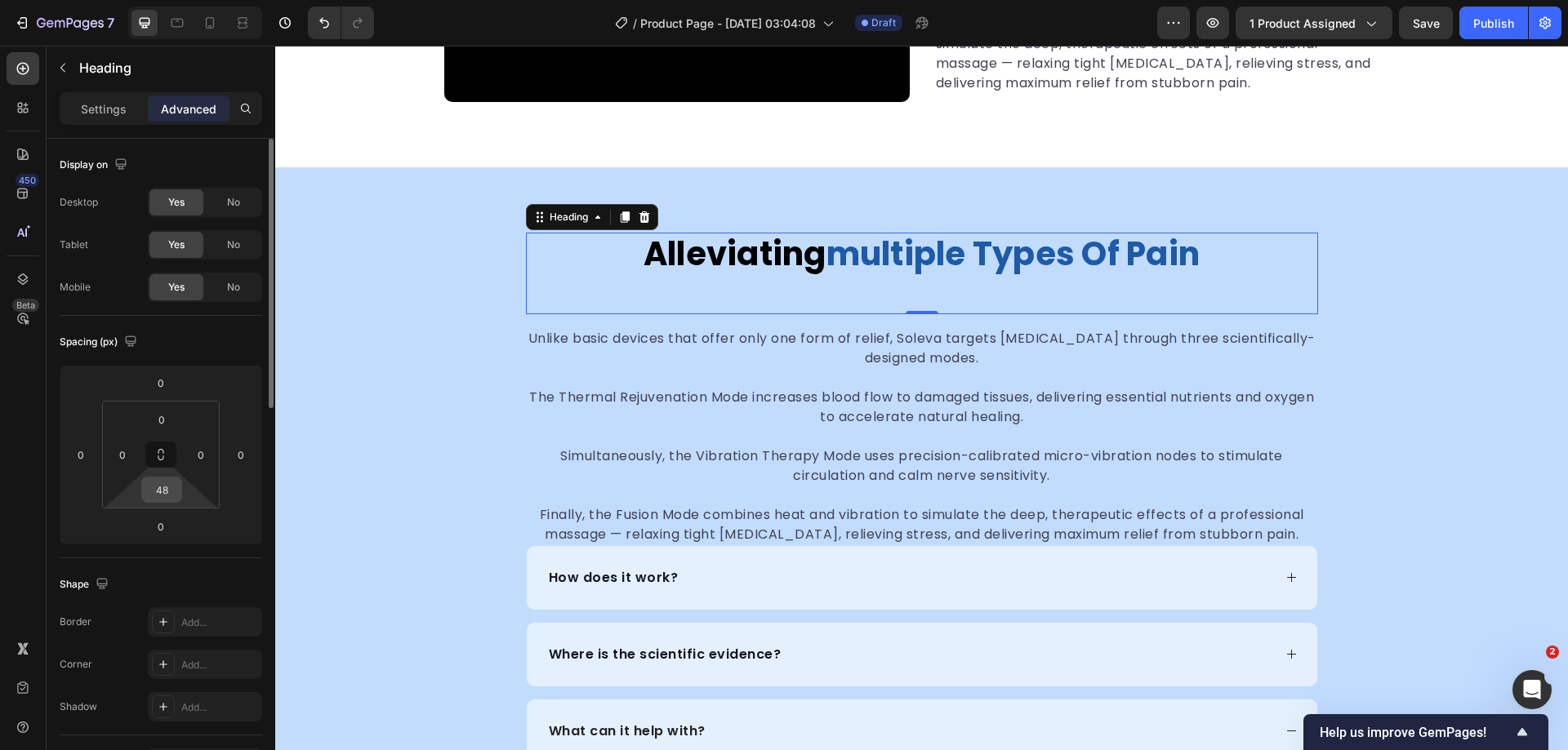
click at [170, 497] on input "48" at bounding box center [161, 490] width 32 height 25
type input "0"
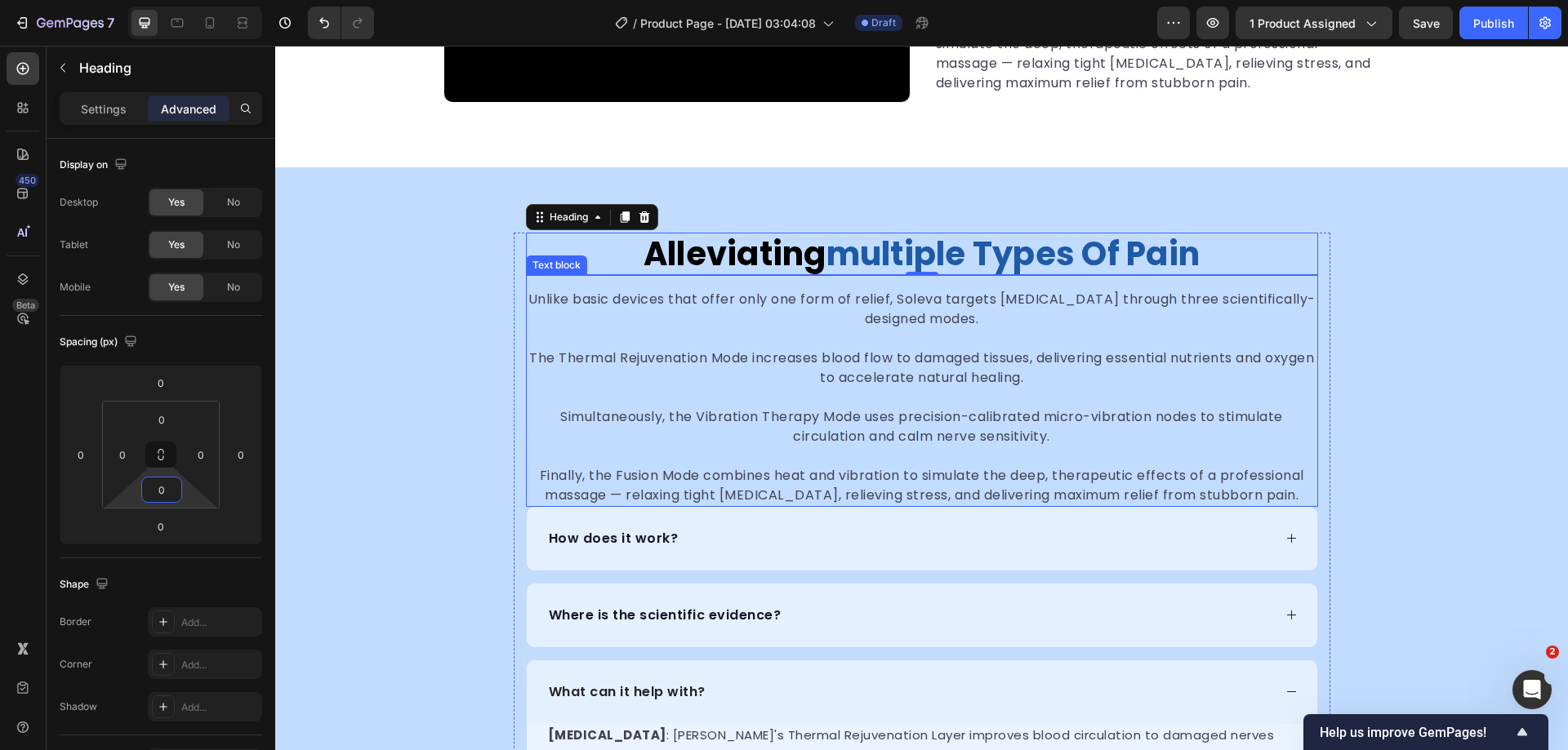
click at [1247, 377] on p "The Thermal Rejuvenation Mode increases blood flow to damaged tissues, deliveri…" at bounding box center [922, 367] width 789 height 39
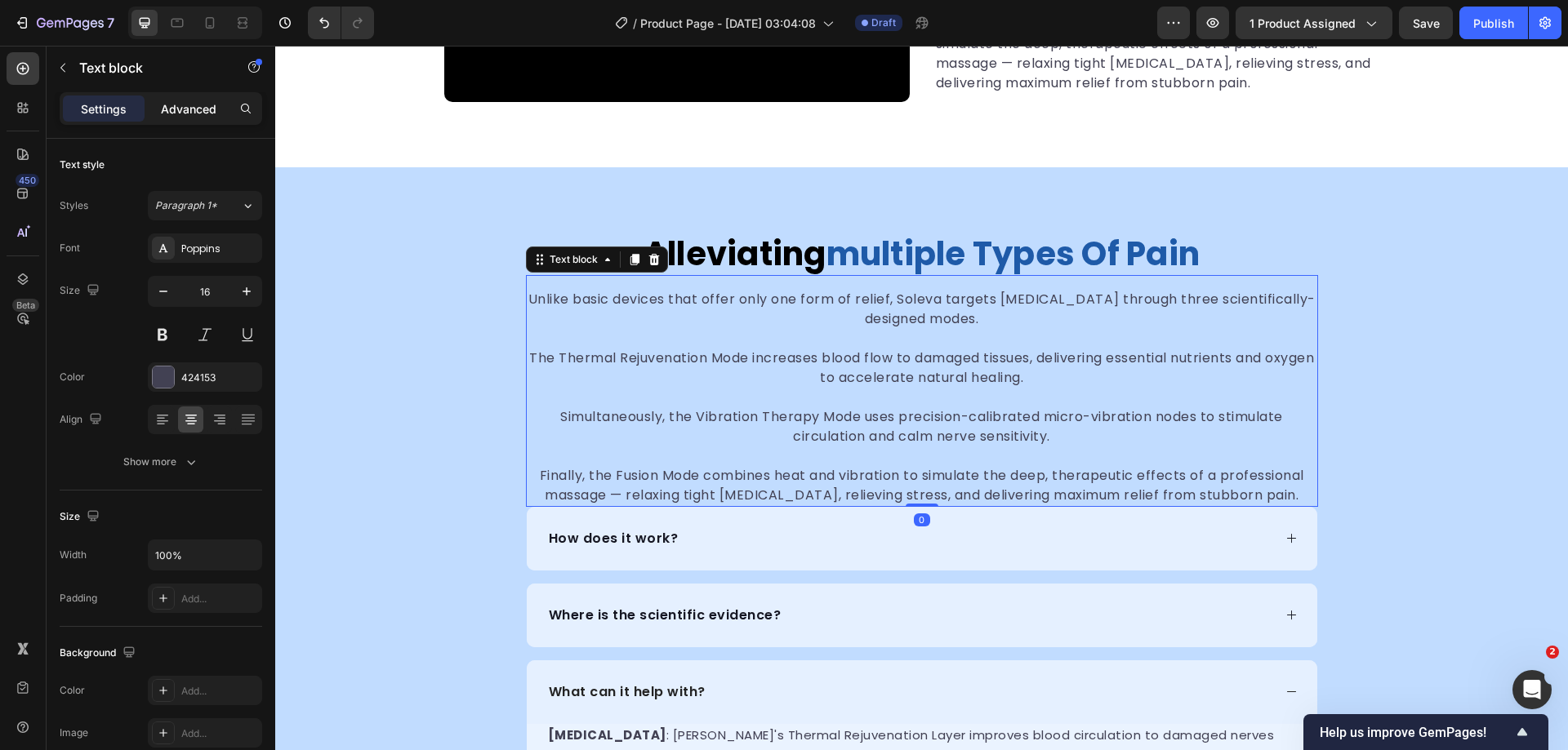
click at [197, 111] on p "Advanced" at bounding box center [189, 109] width 55 height 17
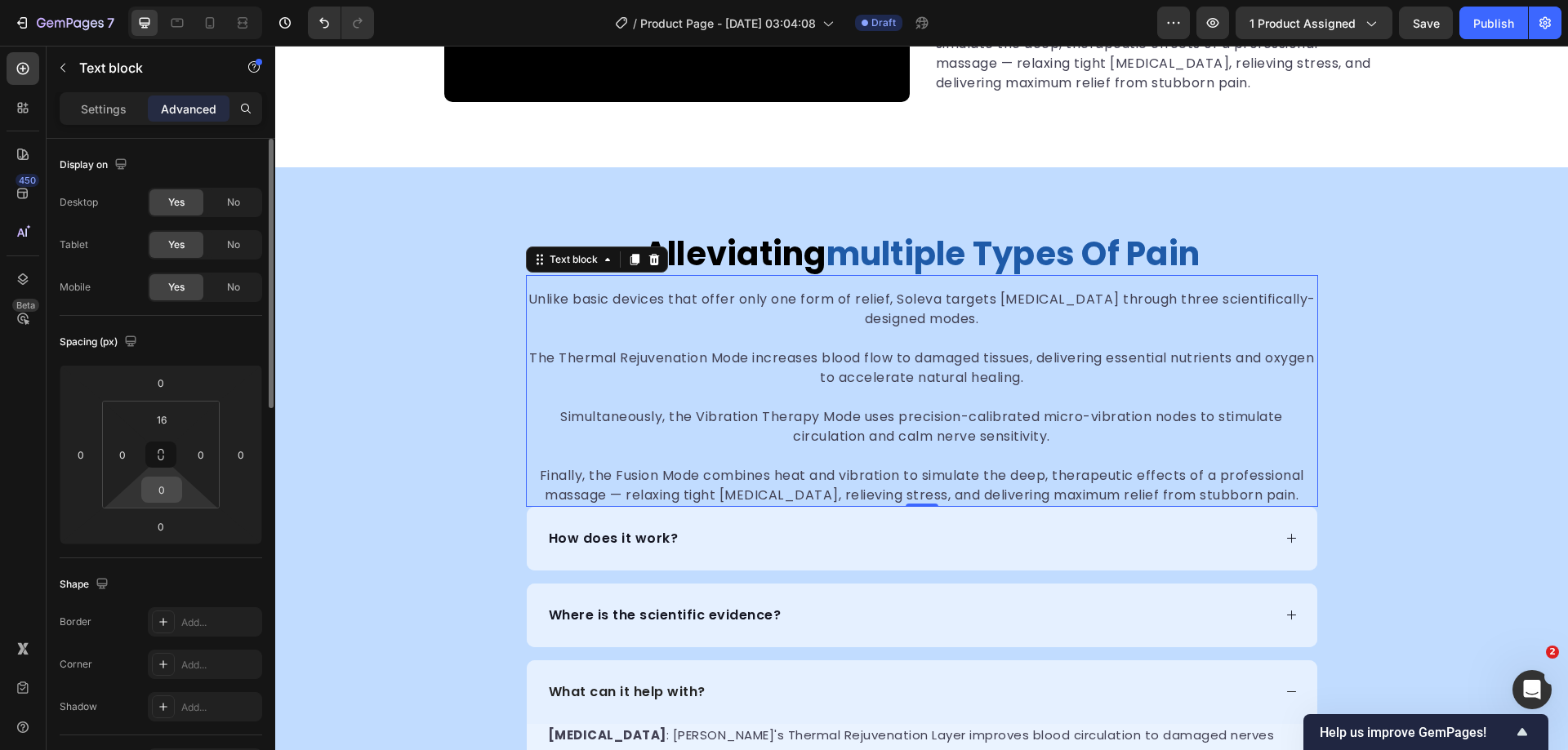
click at [162, 490] on input "0" at bounding box center [161, 490] width 32 height 25
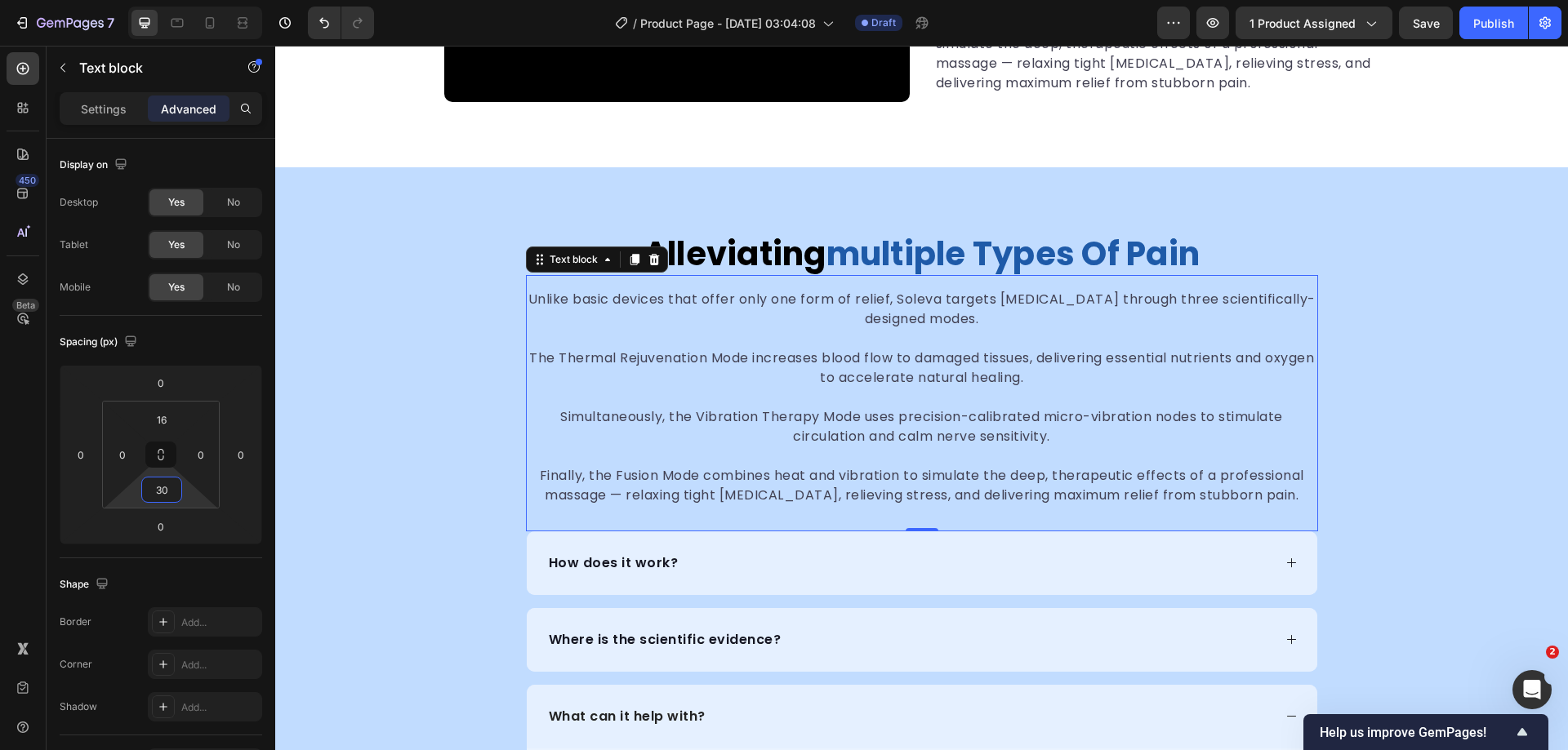
type input "30"
click at [880, 370] on p "The Thermal Rejuvenation Mode increases blood flow to damaged tissues, deliveri…" at bounding box center [922, 367] width 789 height 39
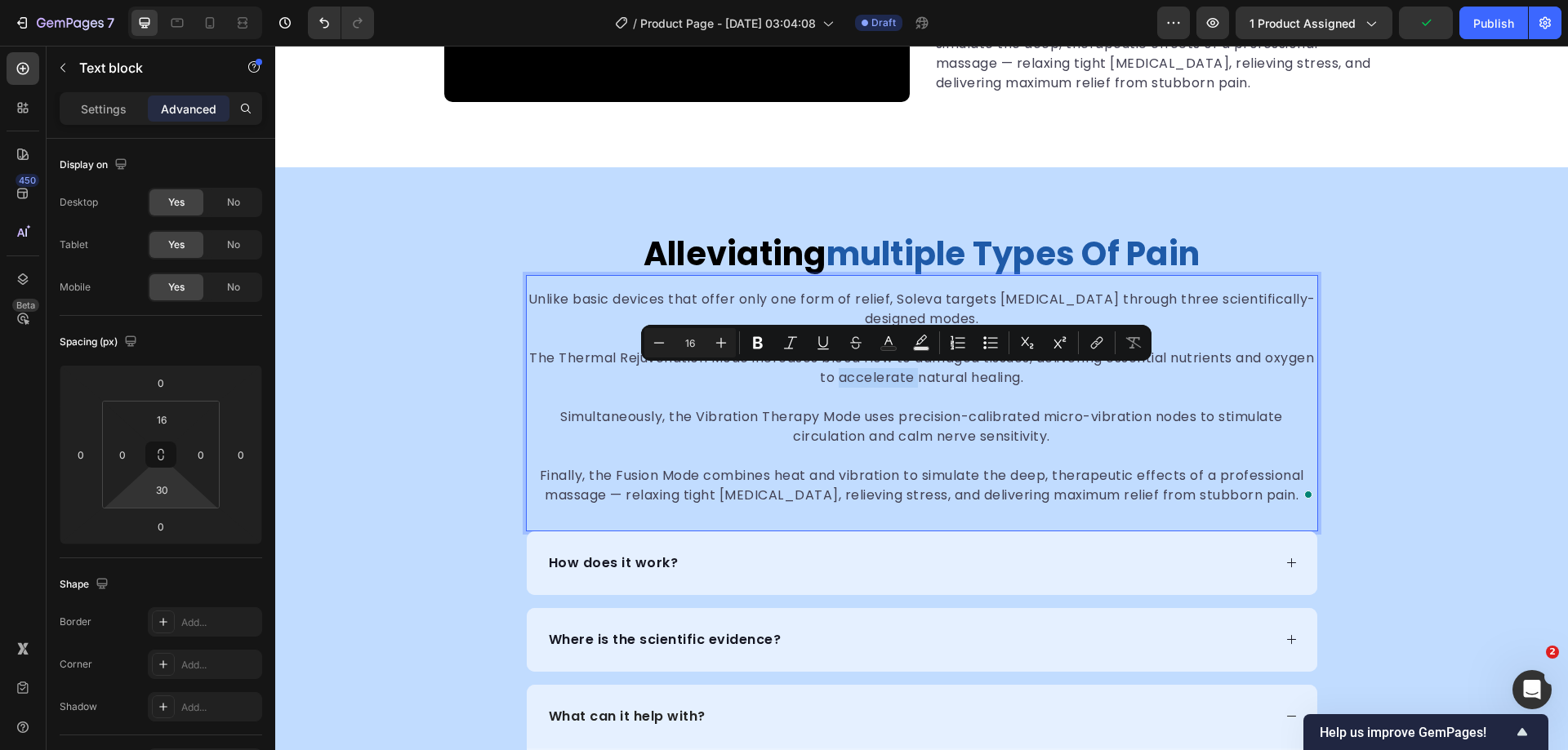
click at [880, 370] on p "The Thermal Rejuvenation Mode increases blood flow to damaged tissues, deliveri…" at bounding box center [922, 367] width 789 height 39
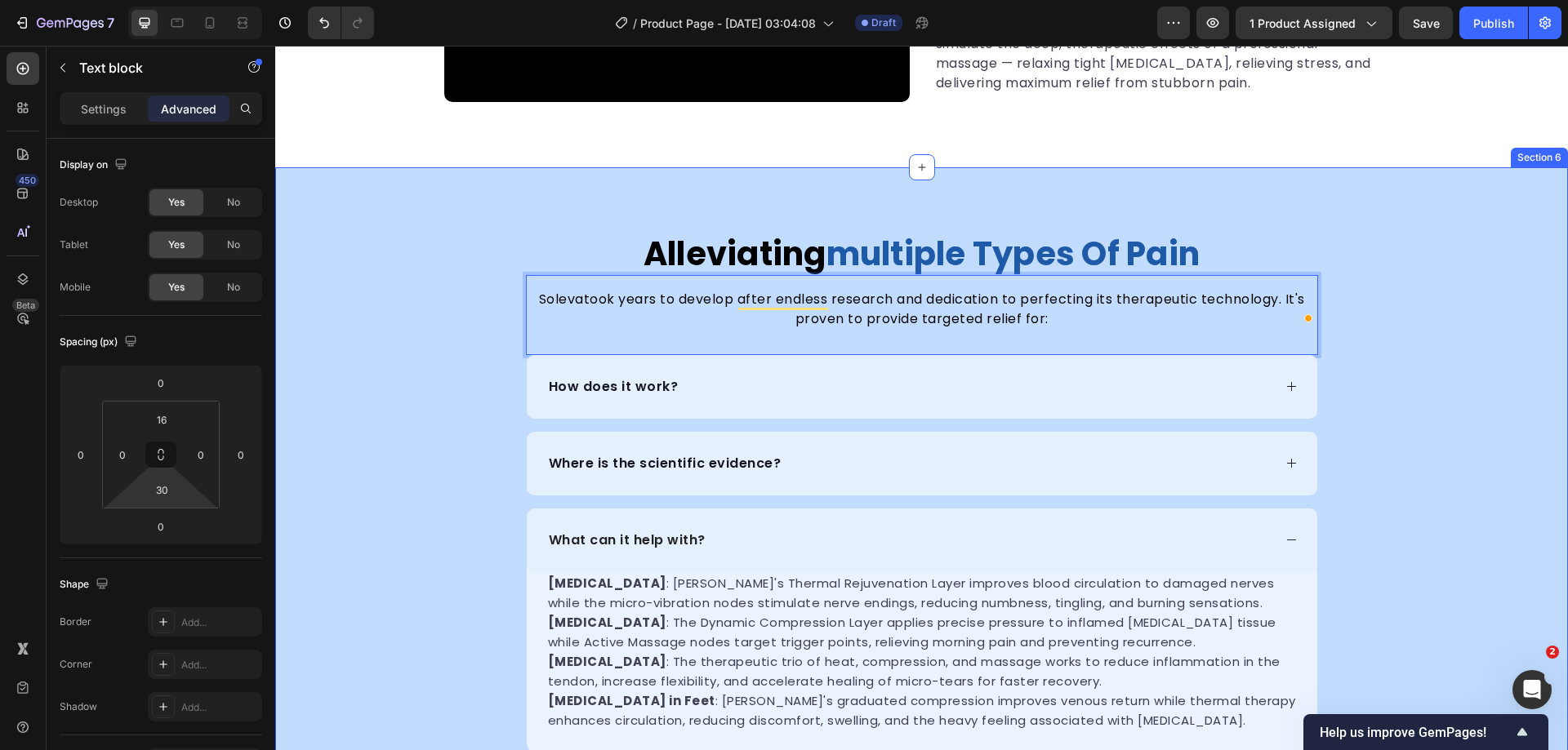
click at [1469, 357] on div "alleviating multiple types of pain Heading Soleva took years to develop after e…" at bounding box center [921, 531] width 1293 height 596
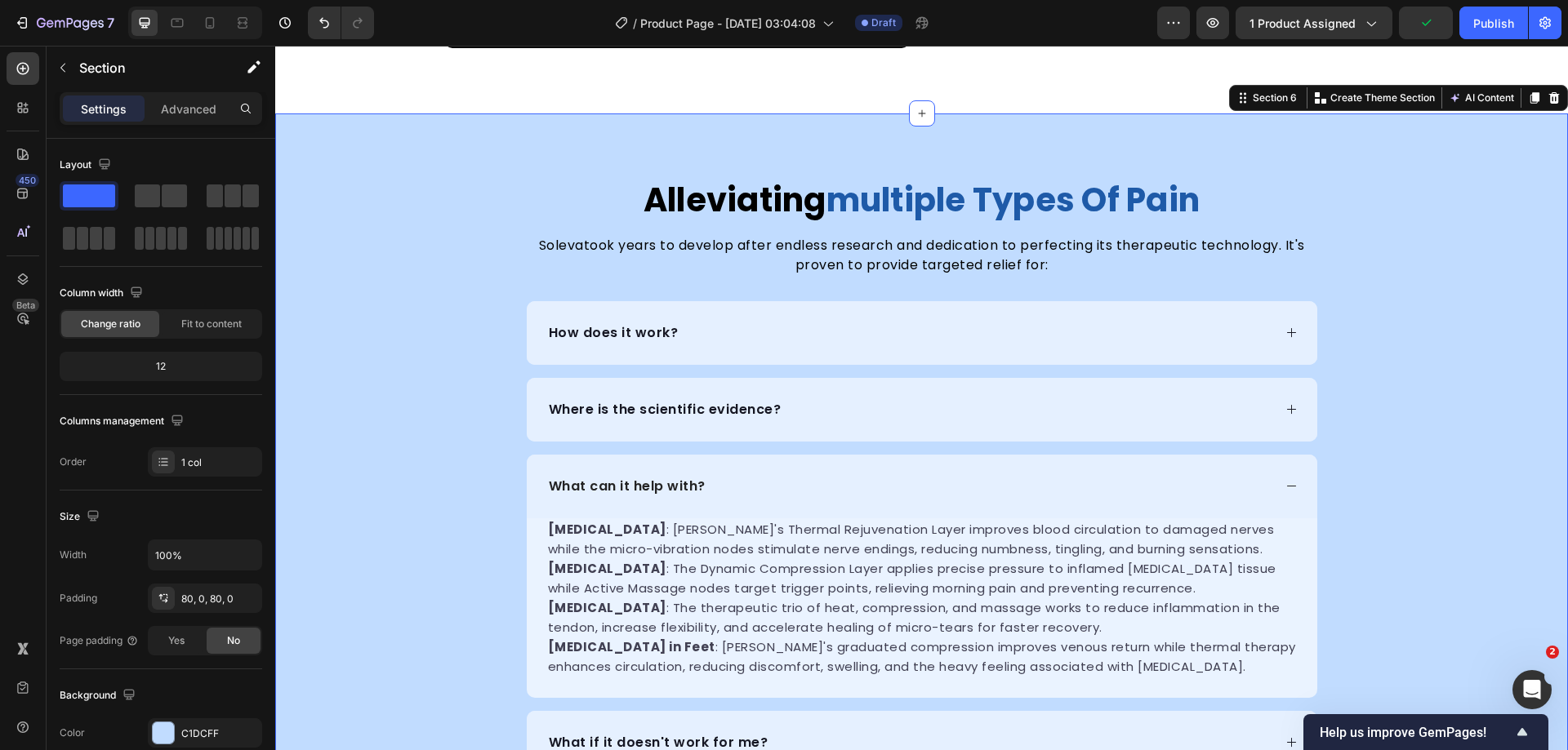
scroll to position [2651, 0]
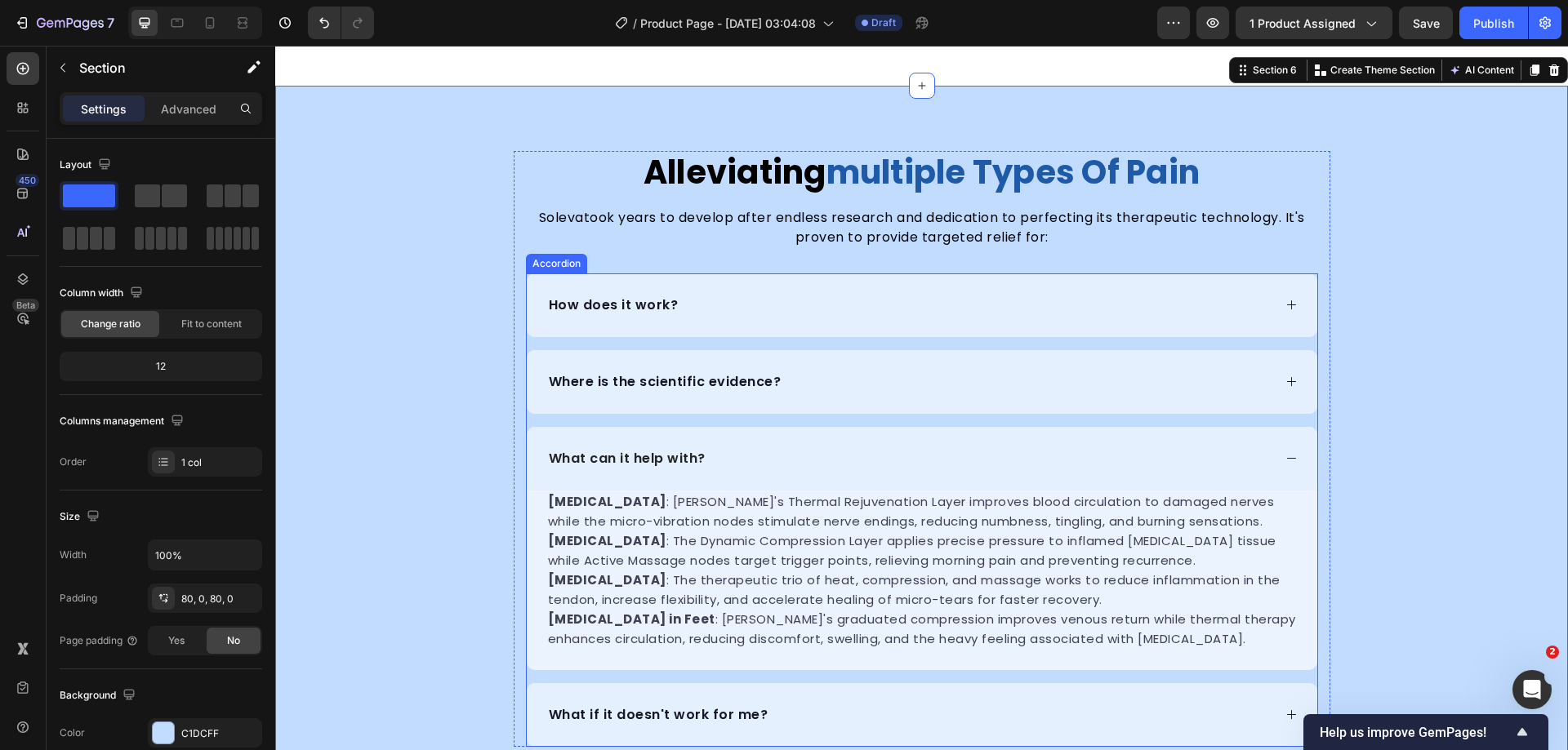
click at [632, 302] on p "How does it work?" at bounding box center [614, 305] width 130 height 20
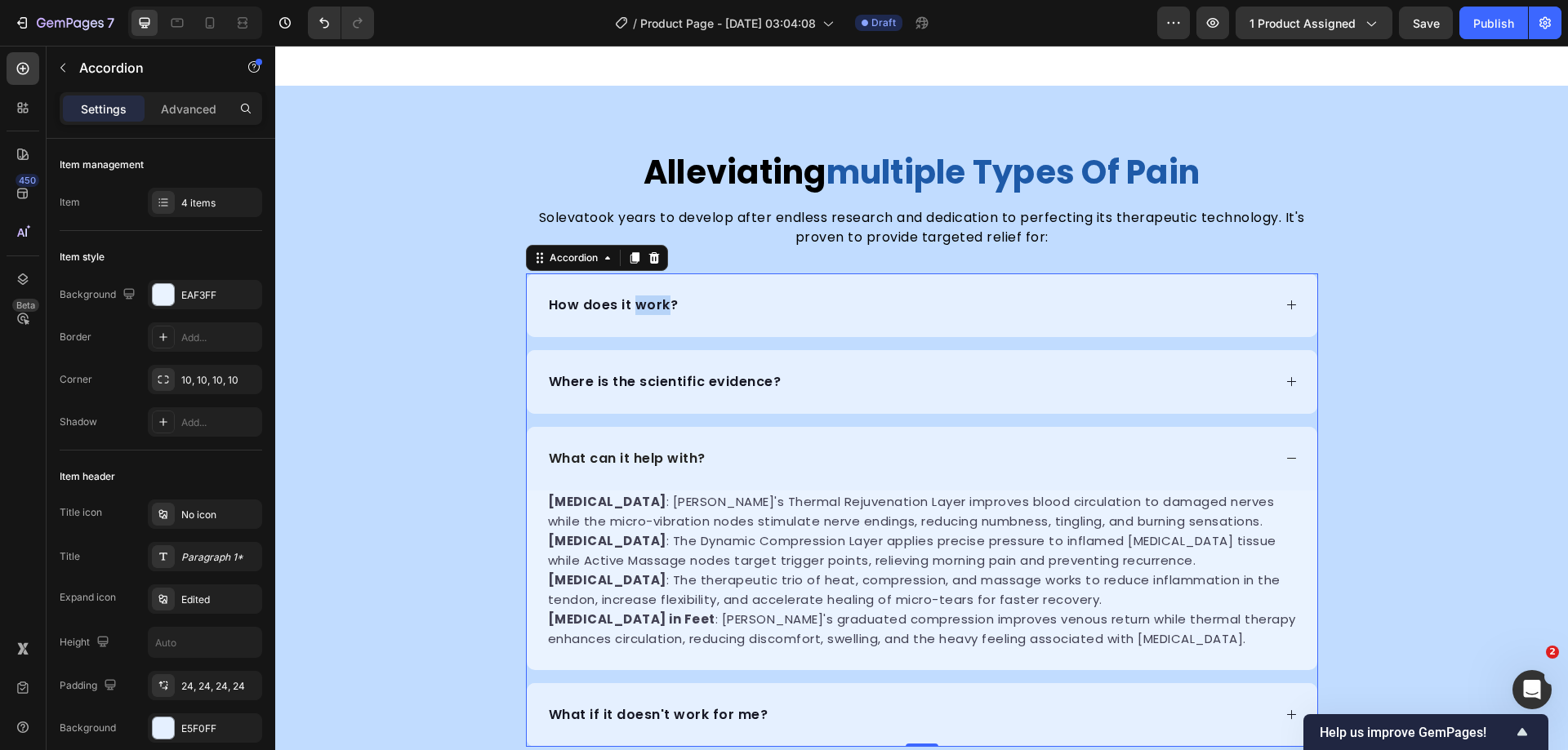
click at [609, 300] on p "How does it work?" at bounding box center [614, 305] width 130 height 20
click at [713, 302] on div "[MEDICAL_DATA]" at bounding box center [909, 305] width 726 height 25
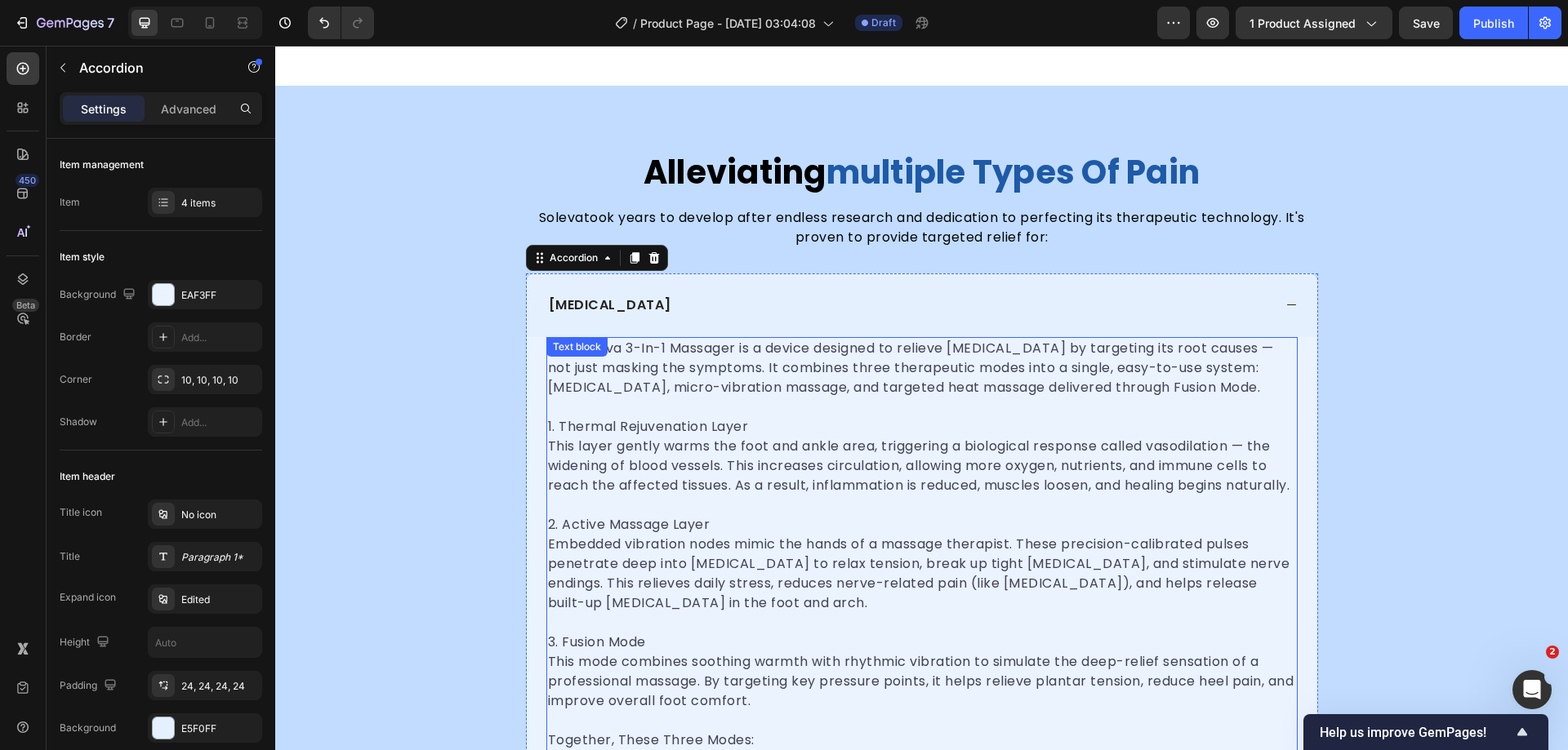
click at [701, 379] on p "The Soleva 3-In-1 Massager is a device designed to relieve foot pain by targeti…" at bounding box center [922, 368] width 748 height 59
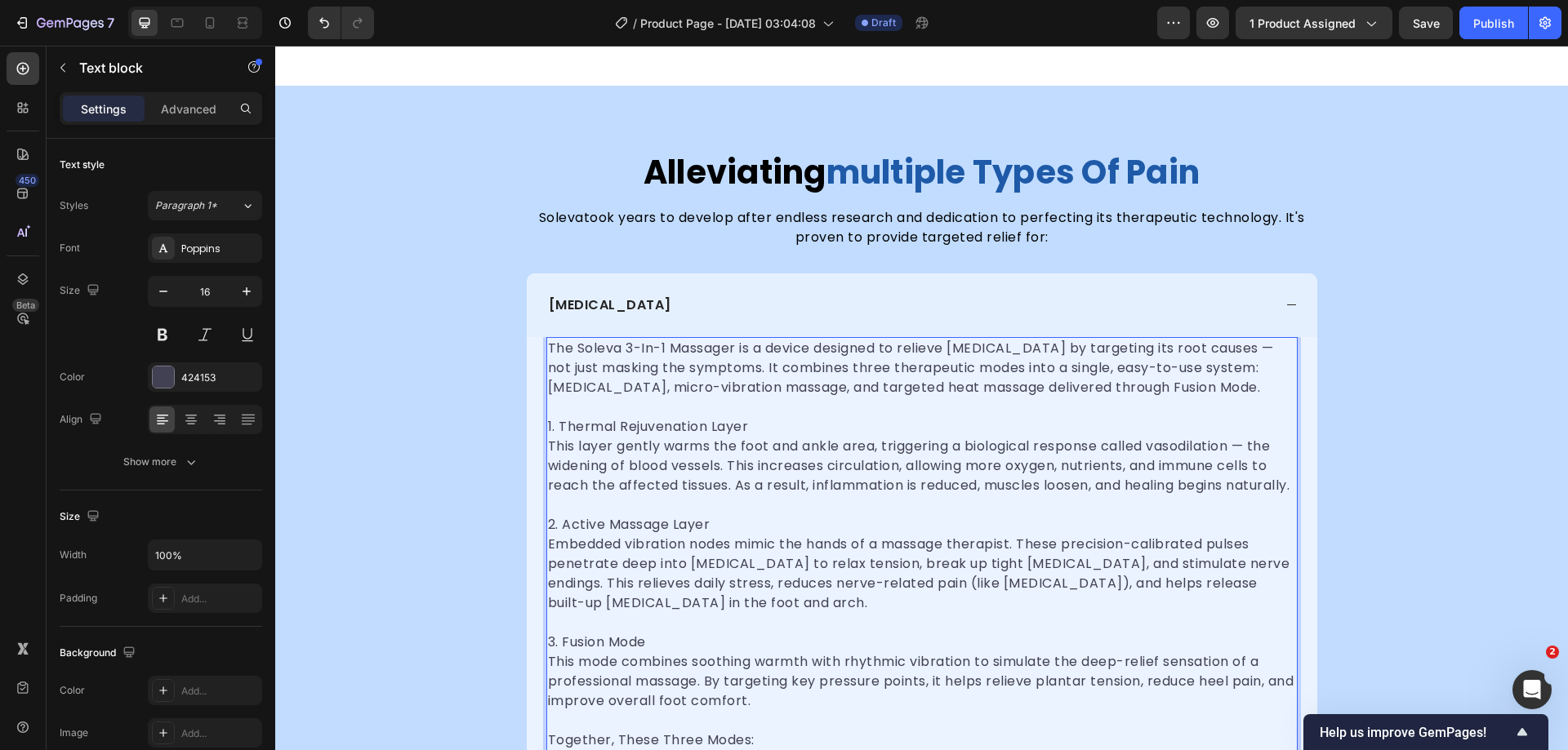
click at [730, 462] on p "1. Thermal Rejuvenation Layer This layer gently warms the foot and ankle area, …" at bounding box center [922, 456] width 748 height 78
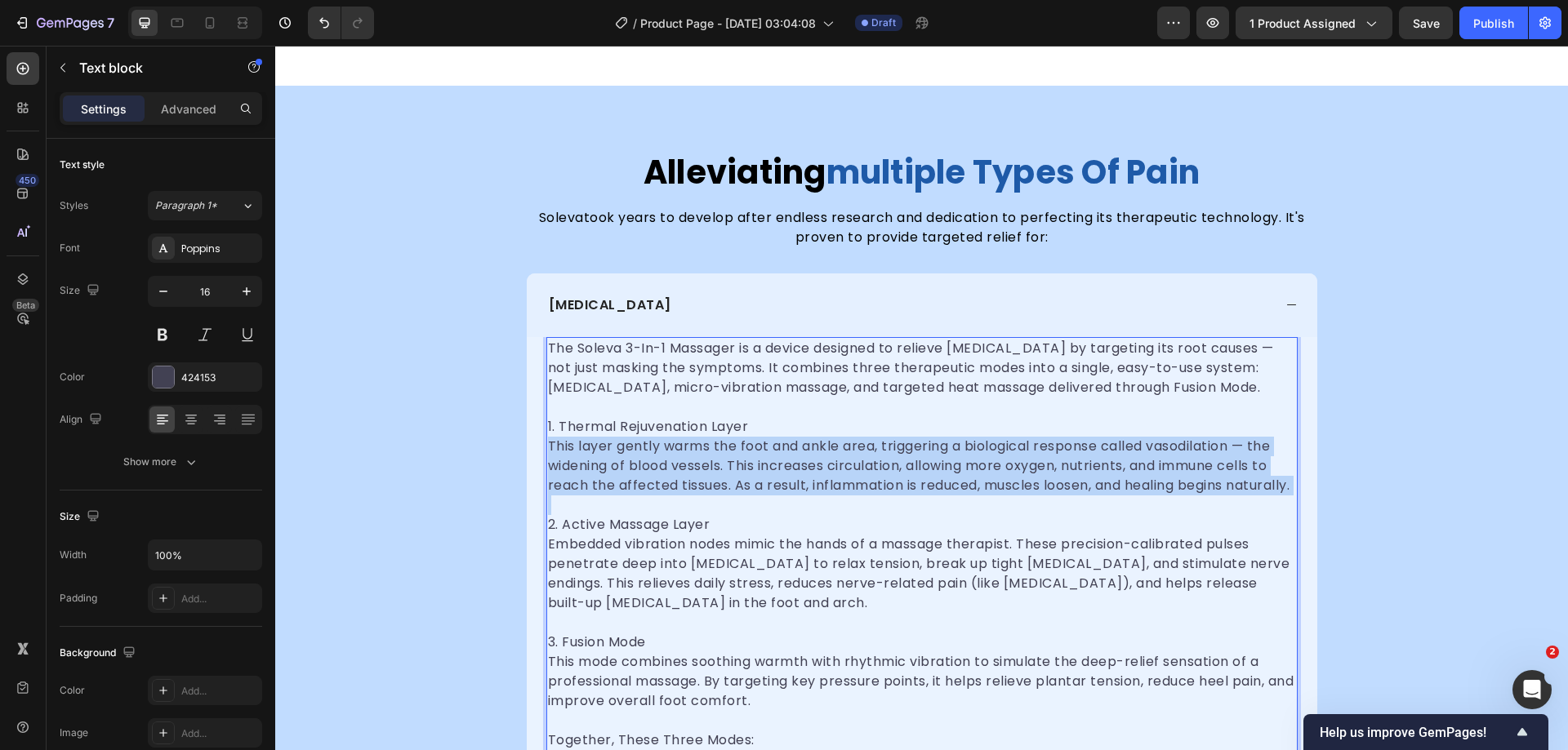
click at [730, 462] on p "1. Thermal Rejuvenation Layer This layer gently warms the foot and ankle area, …" at bounding box center [922, 456] width 748 height 78
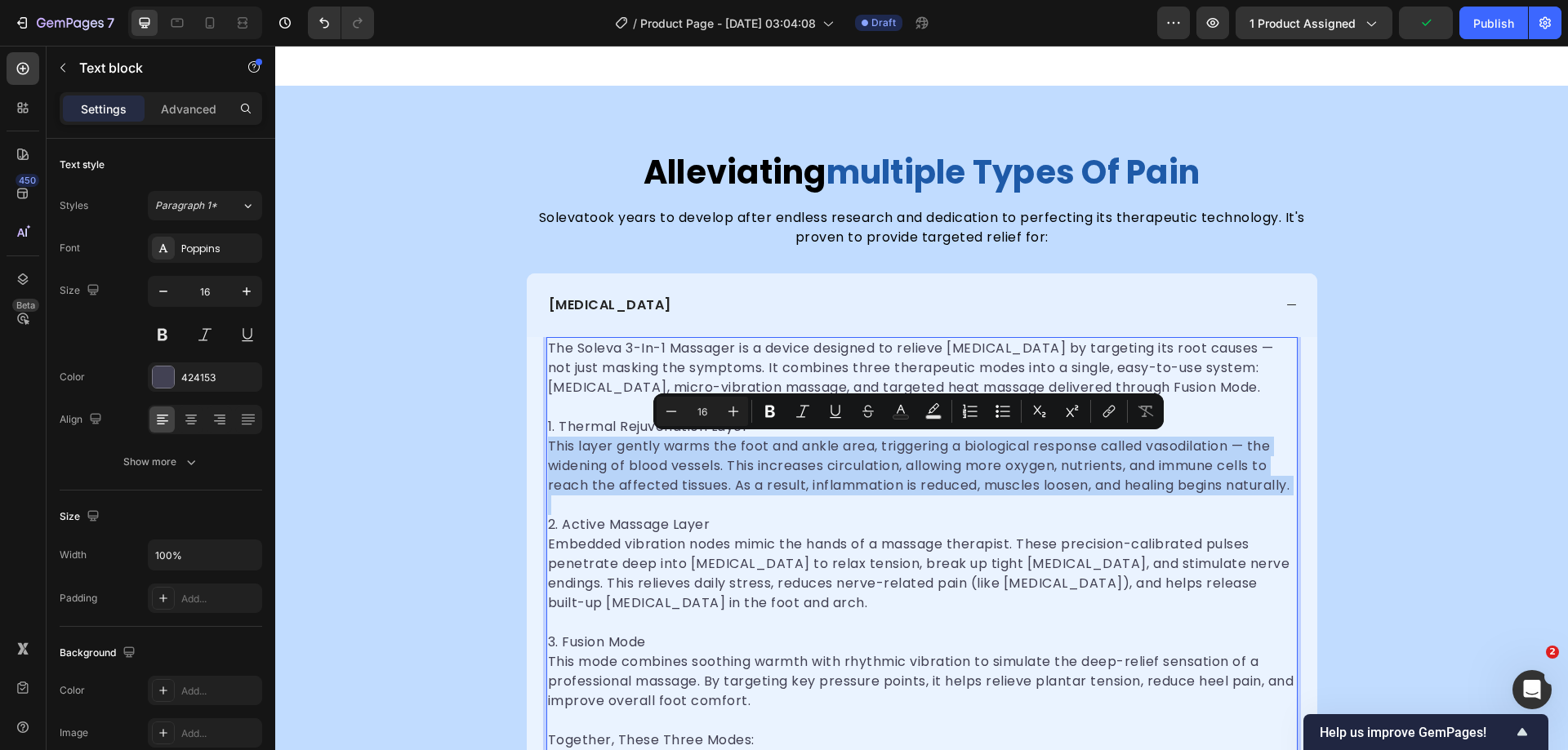
click at [730, 462] on p "1. Thermal Rejuvenation Layer This layer gently warms the foot and ankle area, …" at bounding box center [922, 456] width 748 height 78
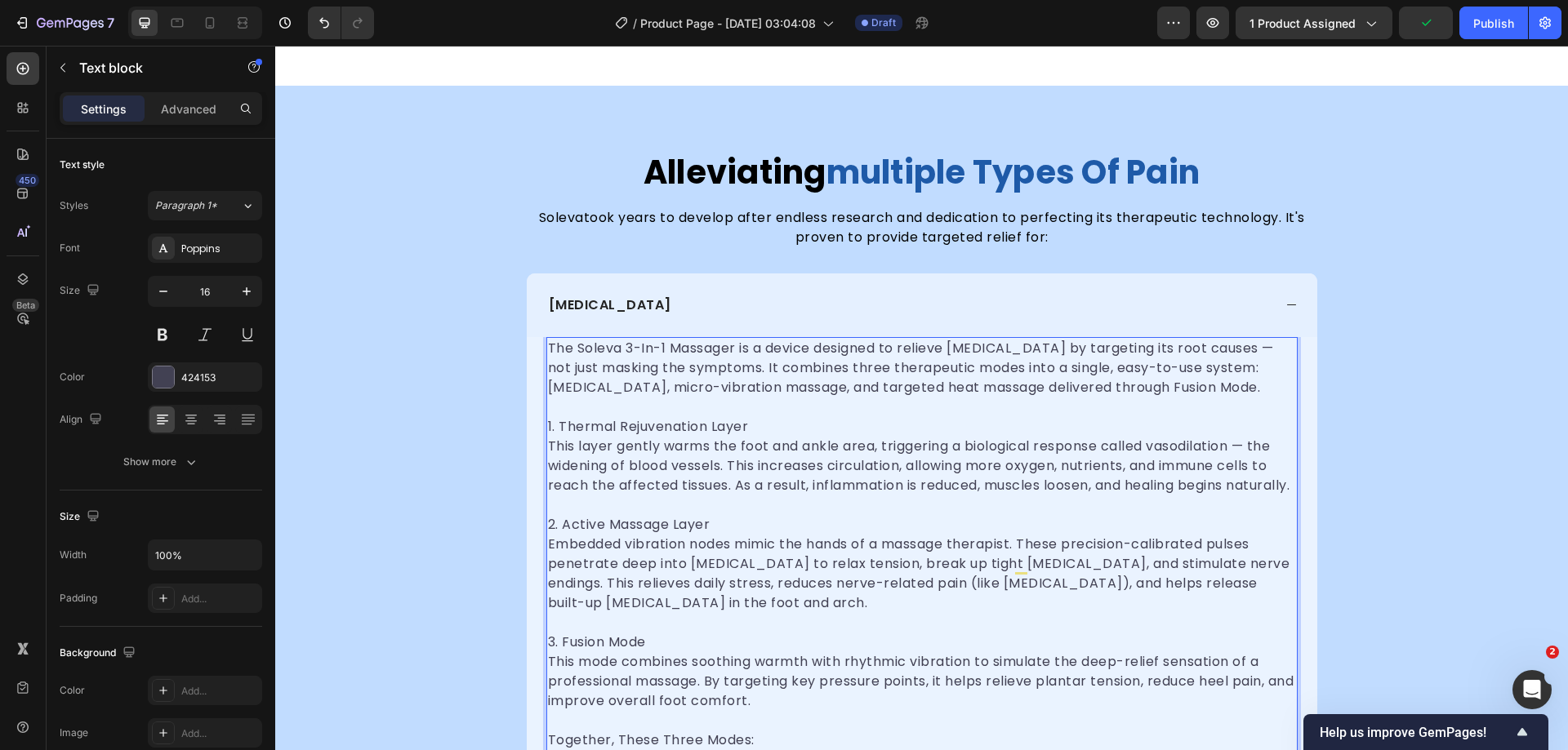
click at [636, 429] on p "1. Thermal Rejuvenation Layer This layer gently warms the foot and ankle area, …" at bounding box center [922, 456] width 748 height 78
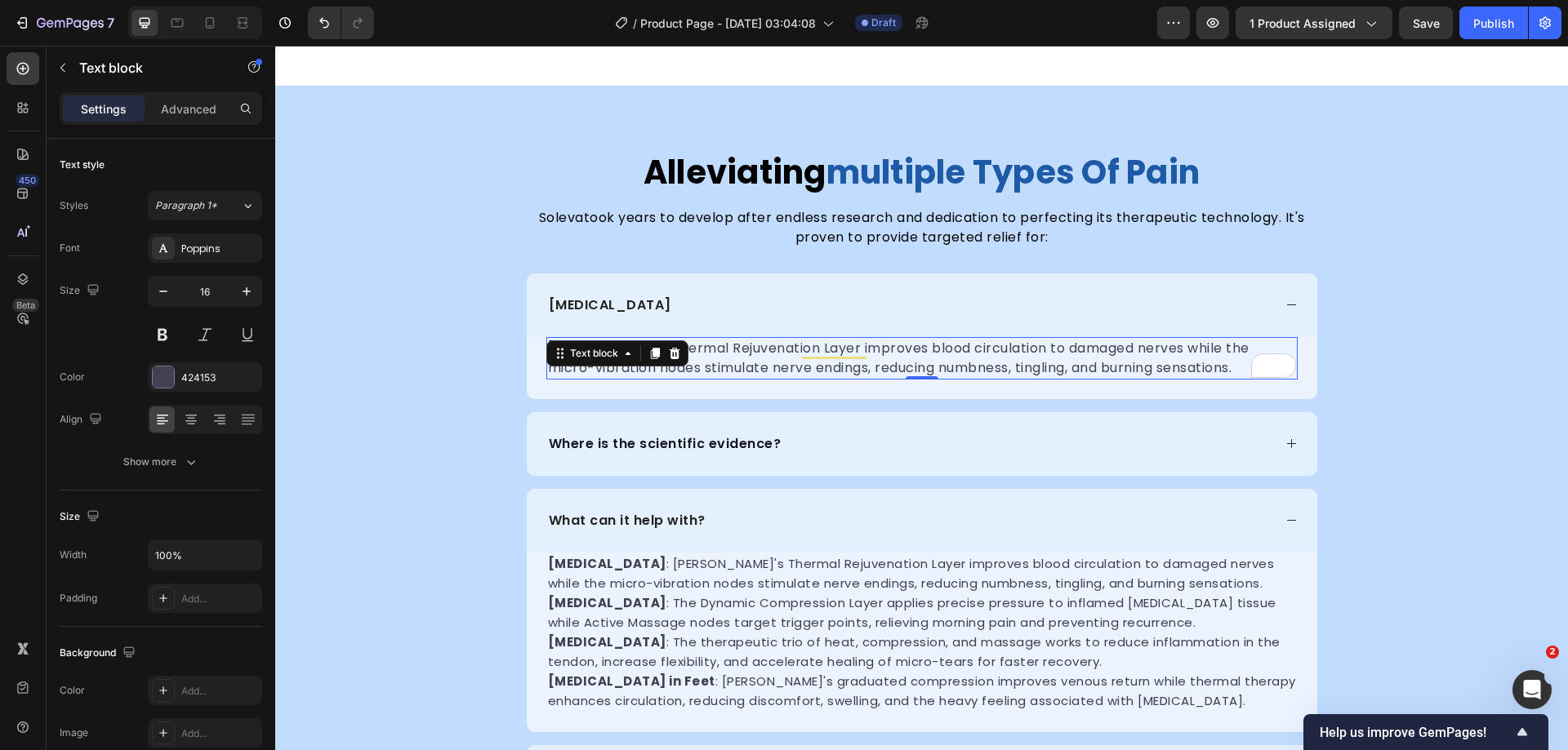
scroll to position [2651, 0]
click at [698, 434] on p "Where is the scientific evidence?" at bounding box center [665, 444] width 233 height 20
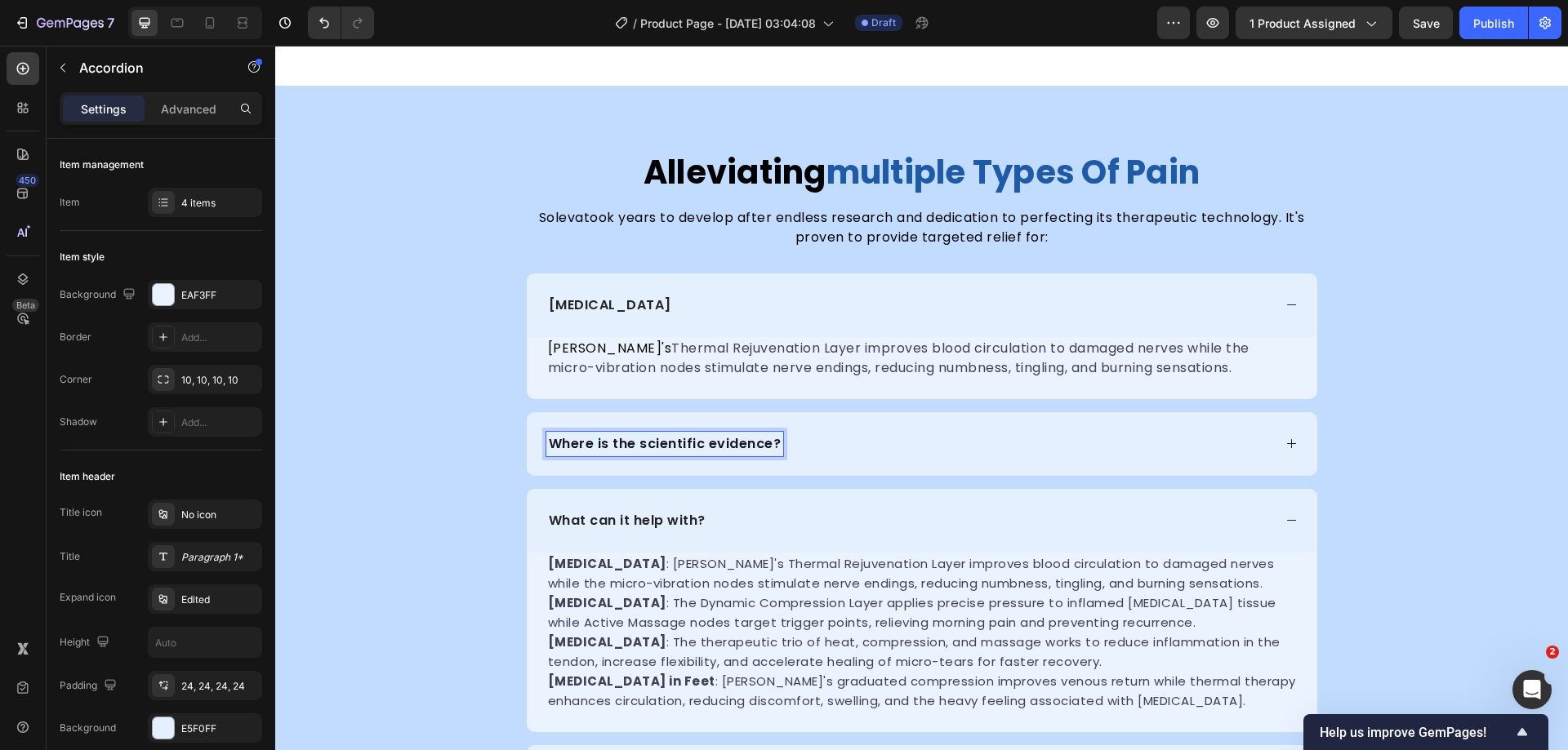
click at [698, 441] on p "Where is the scientific evidence?" at bounding box center [665, 444] width 233 height 20
click at [959, 446] on div "[MEDICAL_DATA]" at bounding box center [909, 445] width 726 height 25
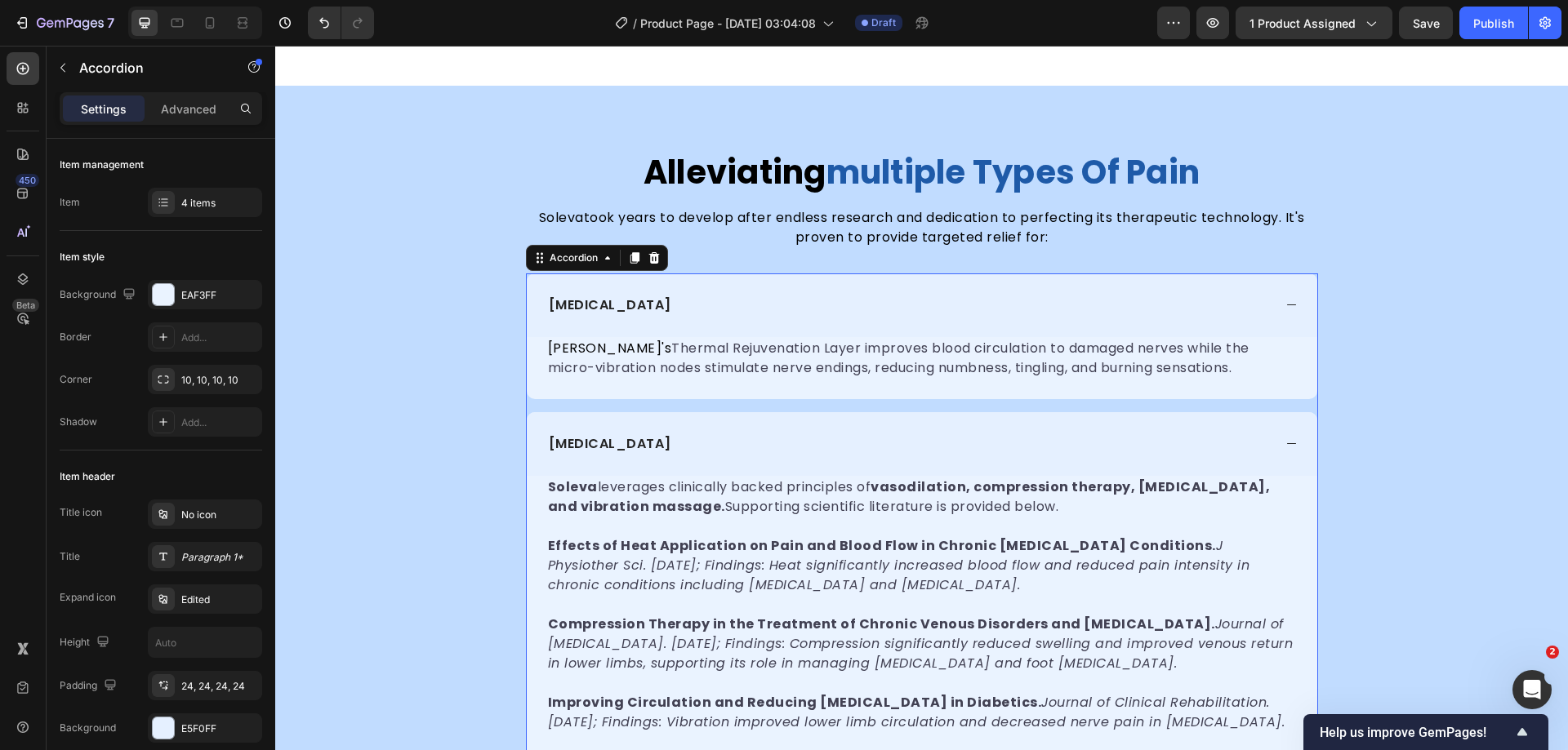
click at [988, 315] on div "[MEDICAL_DATA]" at bounding box center [909, 305] width 726 height 25
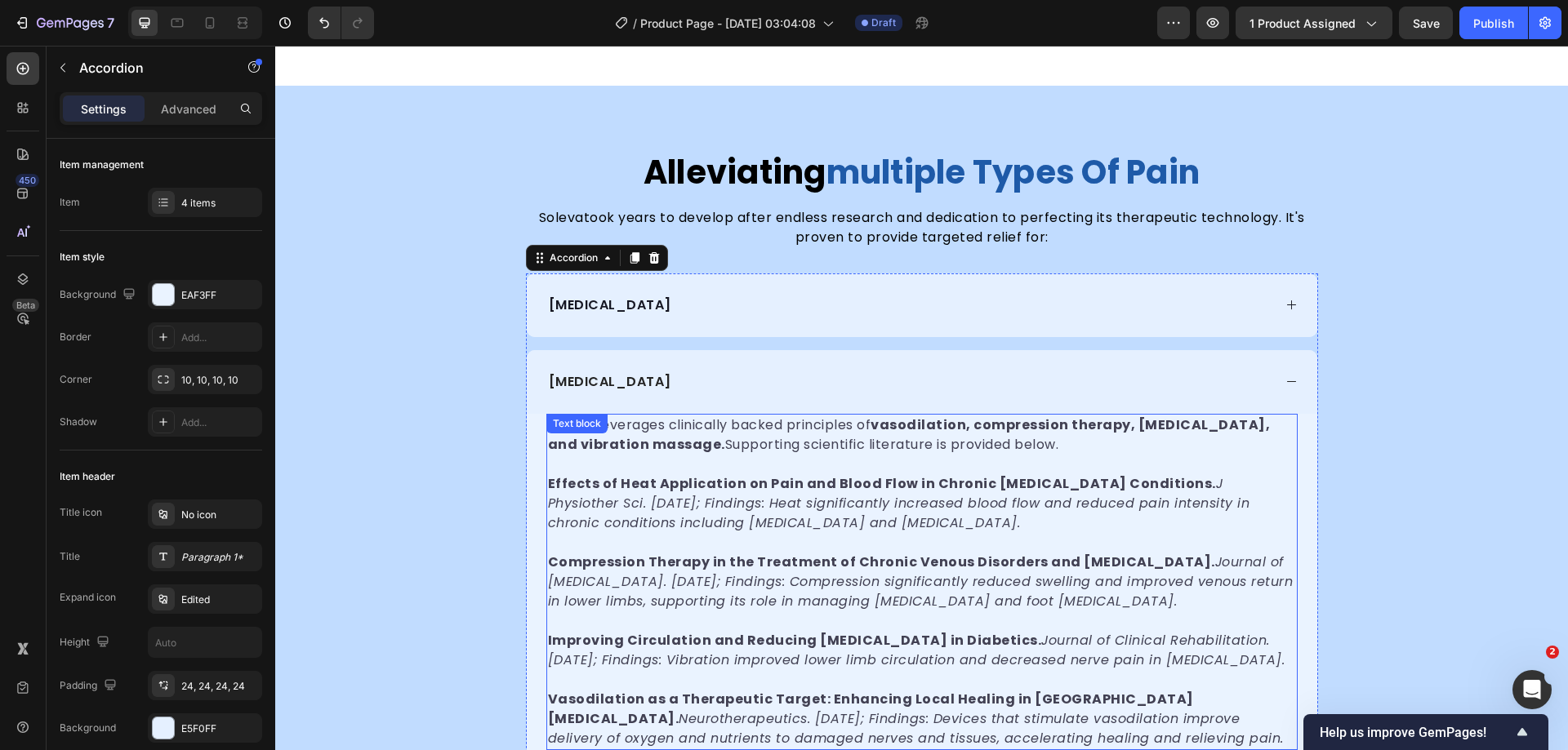
scroll to position [2733, 0]
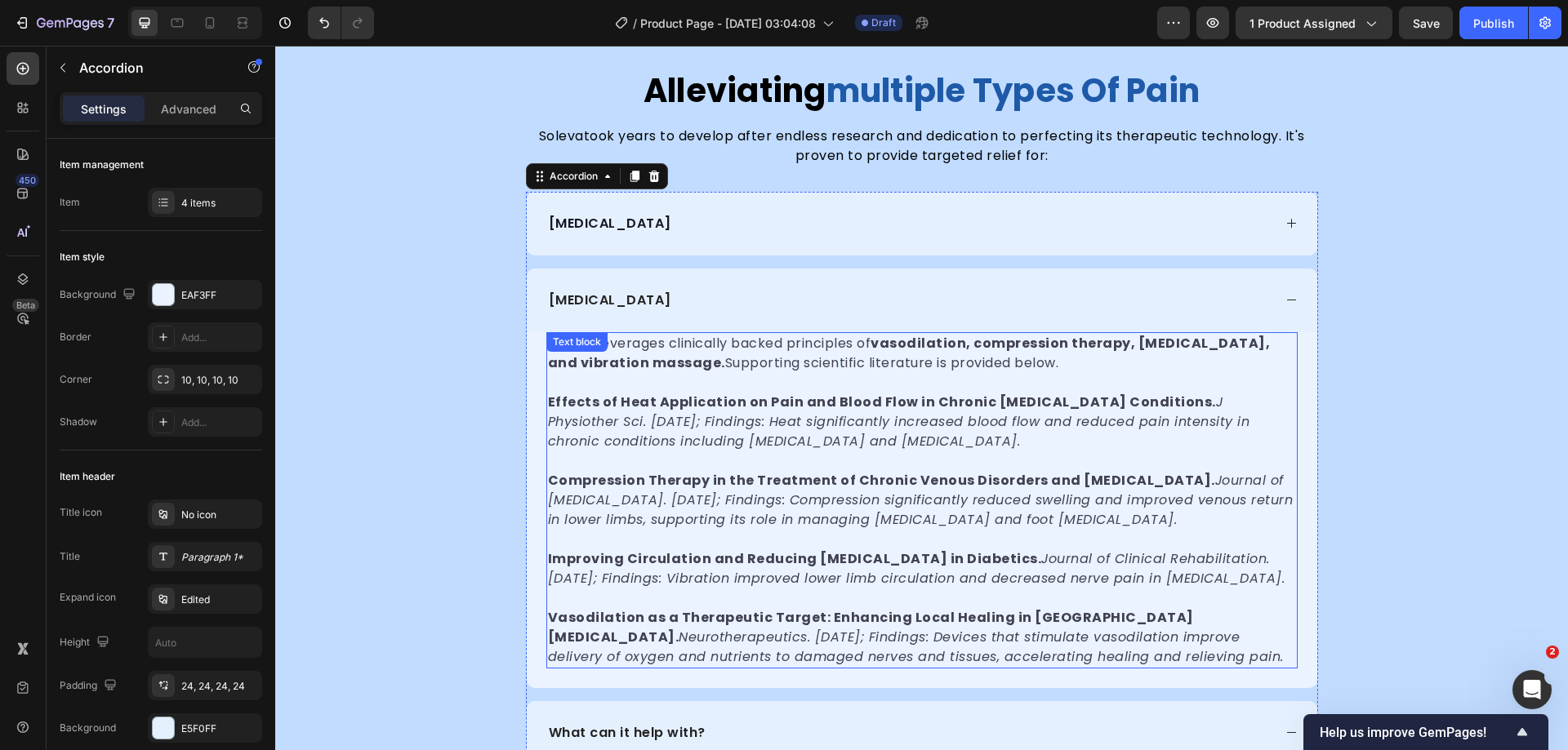
click at [761, 393] on strong "Effects of Heat Application on Pain and Blood Flow in Chronic [MEDICAL_DATA] Co…" at bounding box center [882, 403] width 668 height 19
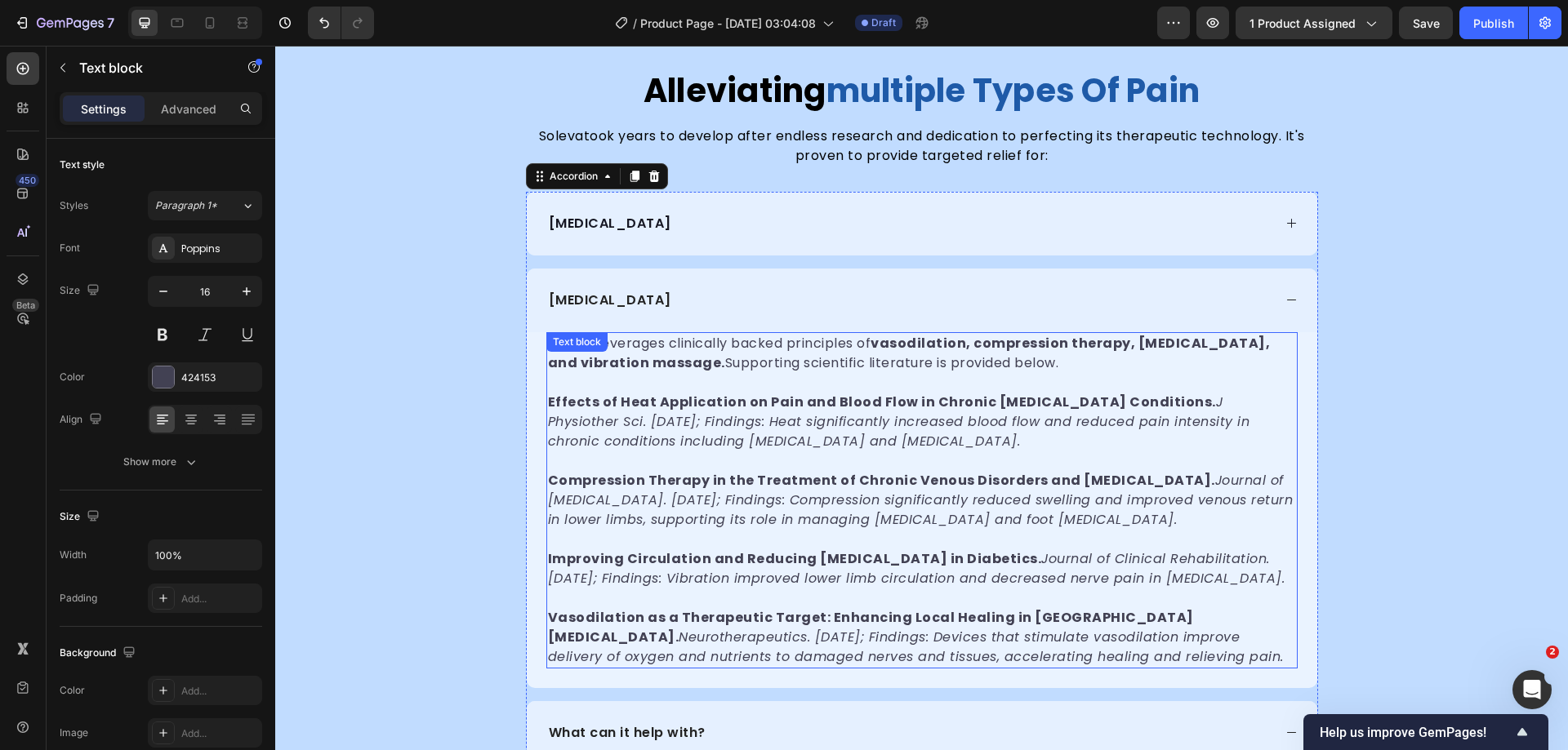
click at [761, 393] on strong "Effects of Heat Application on Pain and Blood Flow in Chronic [MEDICAL_DATA] Co…" at bounding box center [882, 403] width 668 height 19
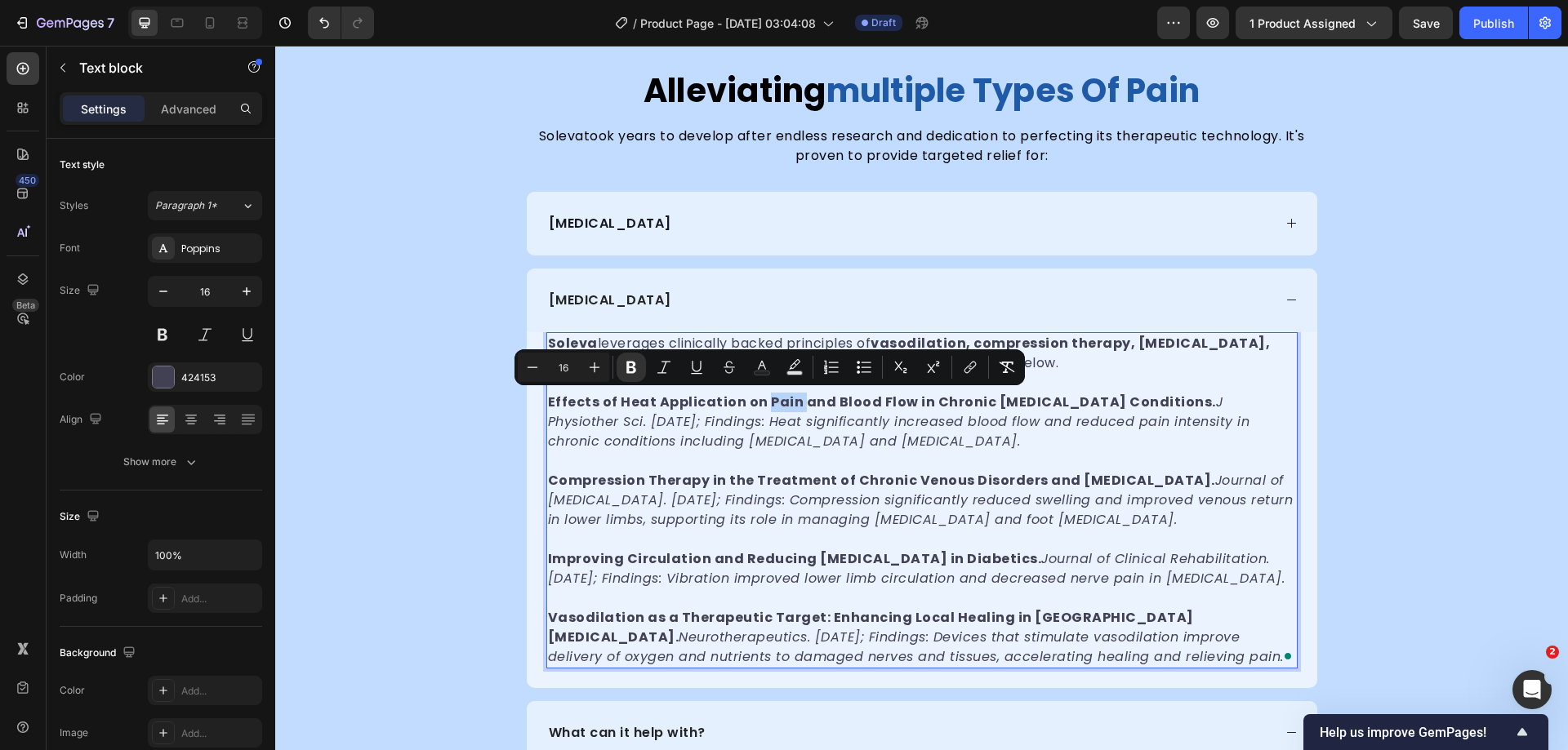
click at [739, 399] on strong "Effects of Heat Application on Pain and Blood Flow in Chronic [MEDICAL_DATA] Co…" at bounding box center [882, 403] width 668 height 19
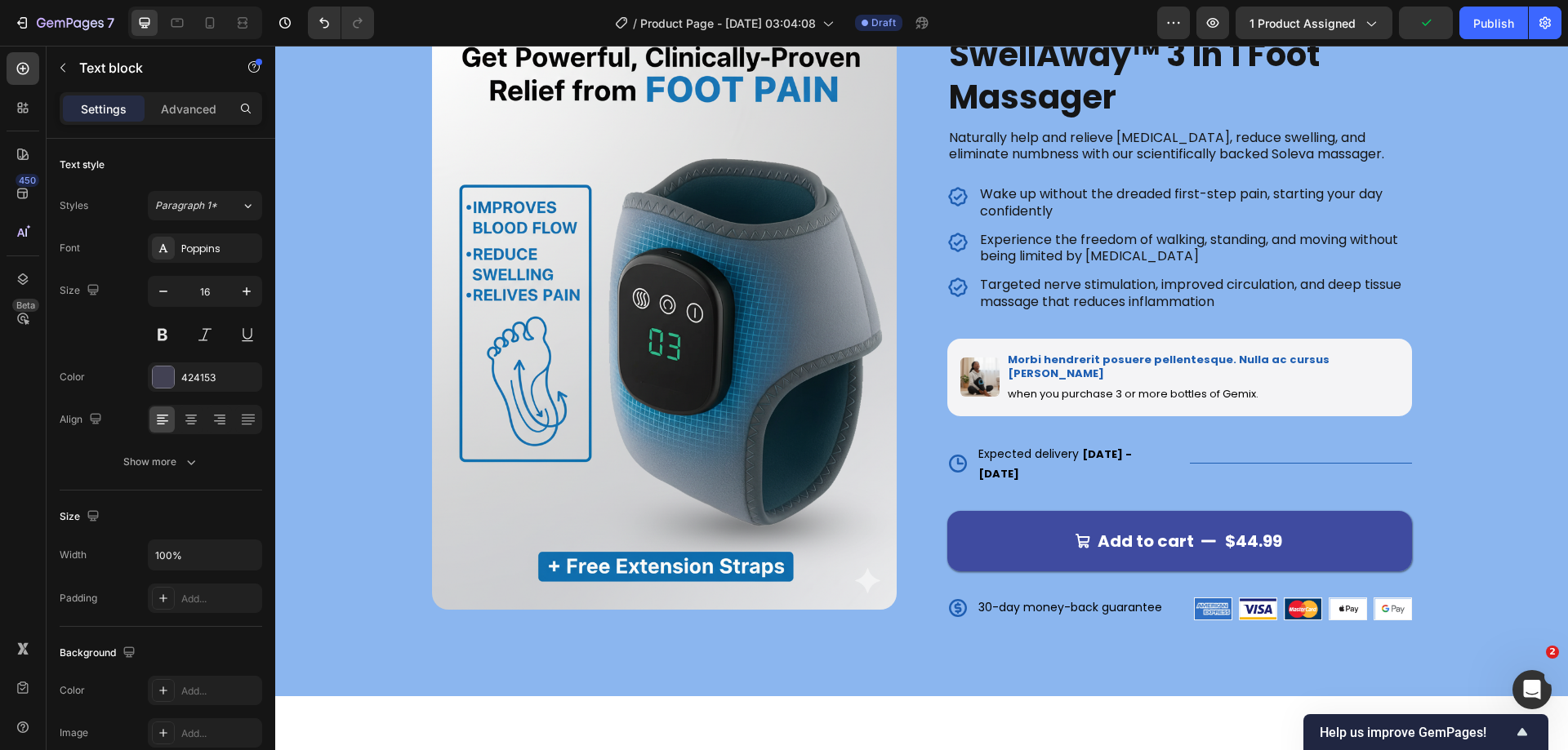
scroll to position [133, 0]
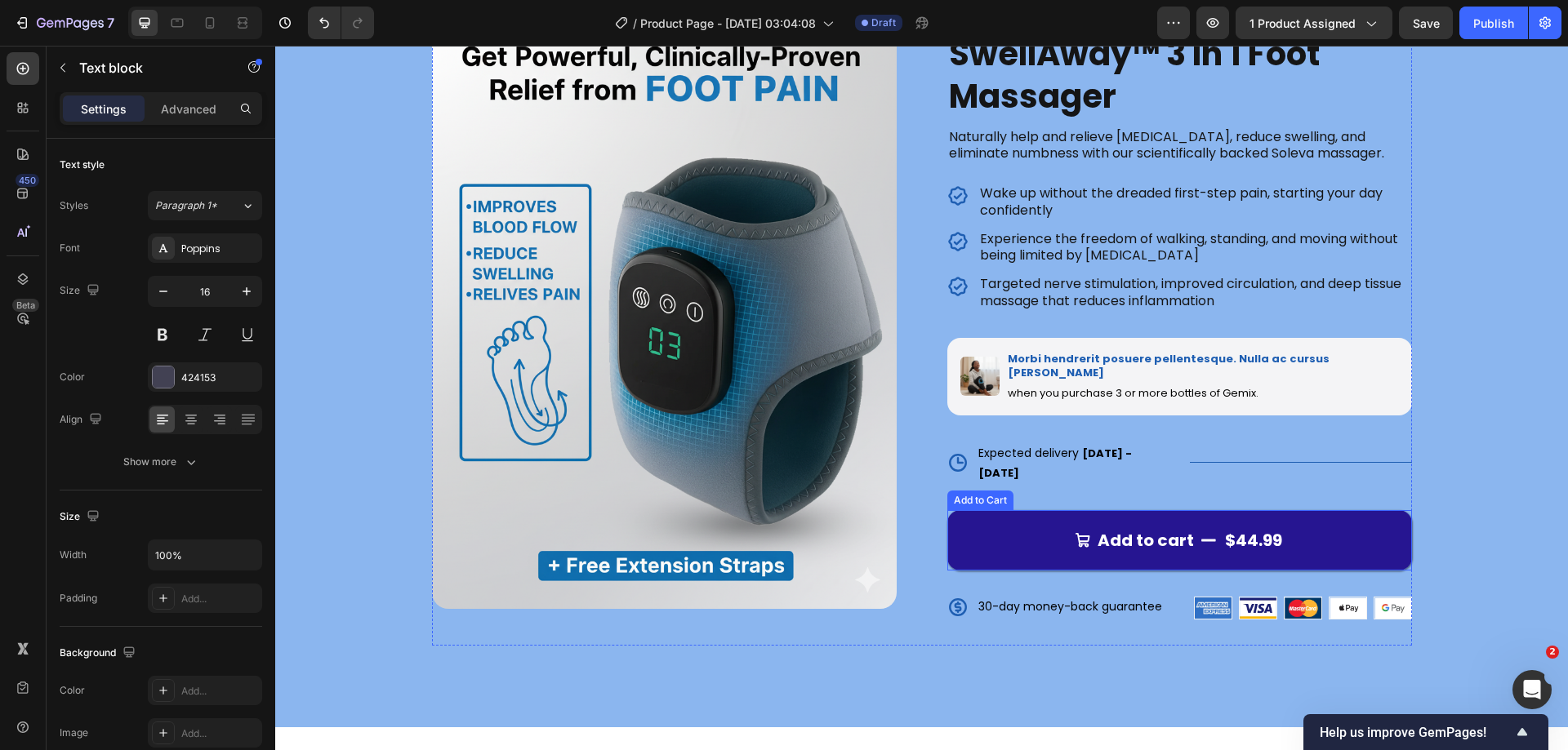
click at [1355, 517] on button "Add to cart $44.99" at bounding box center [1180, 540] width 465 height 60
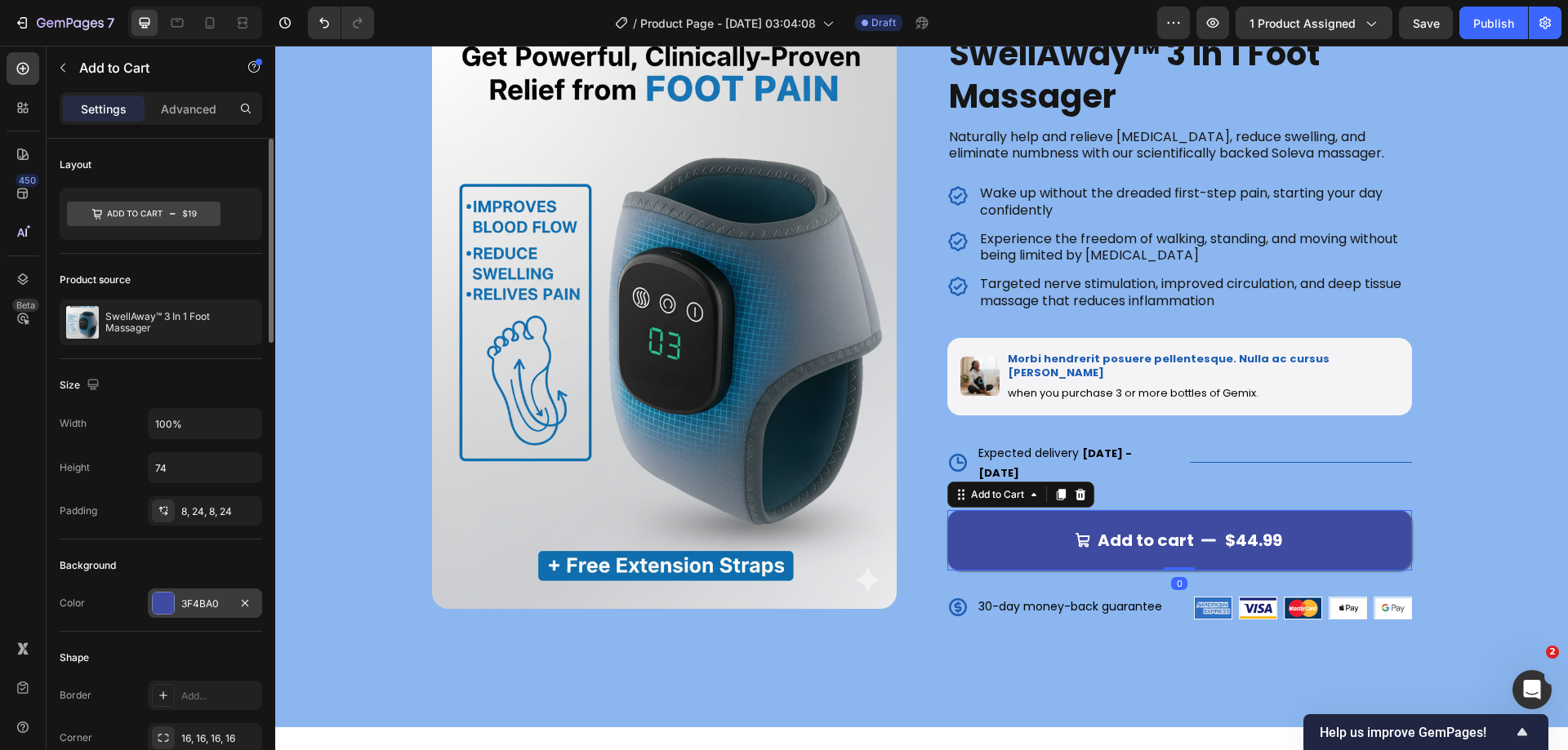
click at [161, 606] on div at bounding box center [163, 603] width 21 height 21
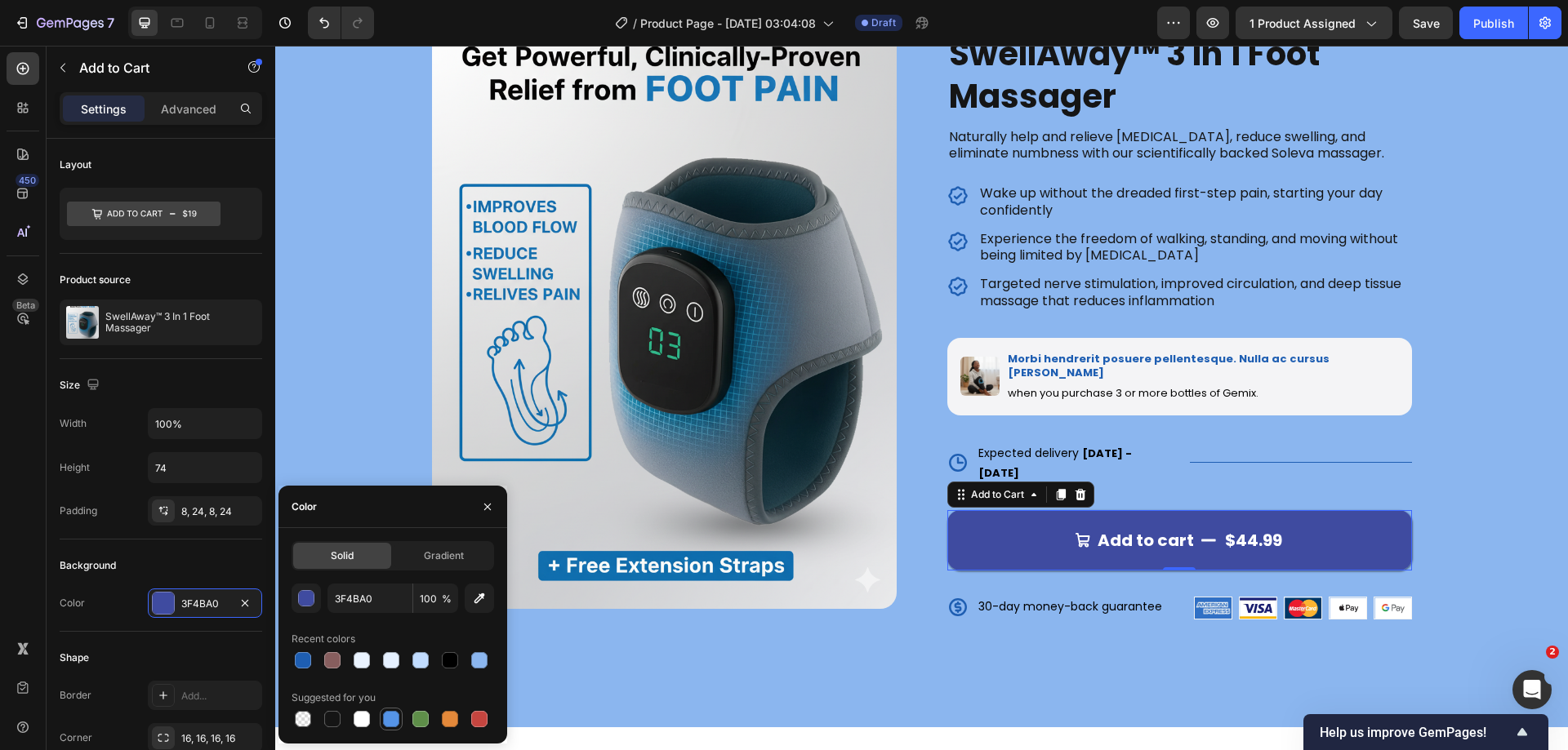
click at [390, 715] on div at bounding box center [390, 719] width 16 height 16
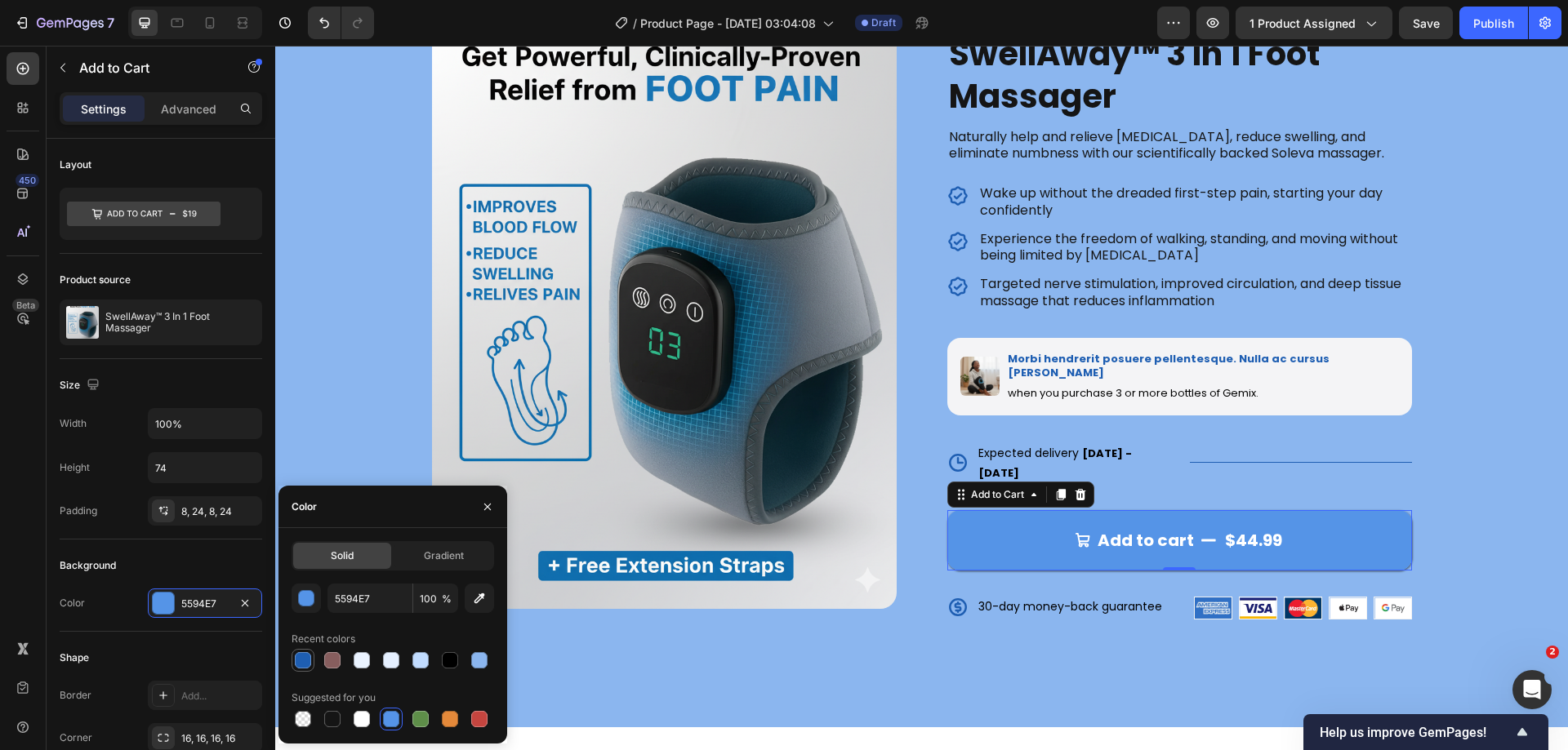
click at [303, 664] on div at bounding box center [303, 660] width 16 height 16
type input "1E5EB2"
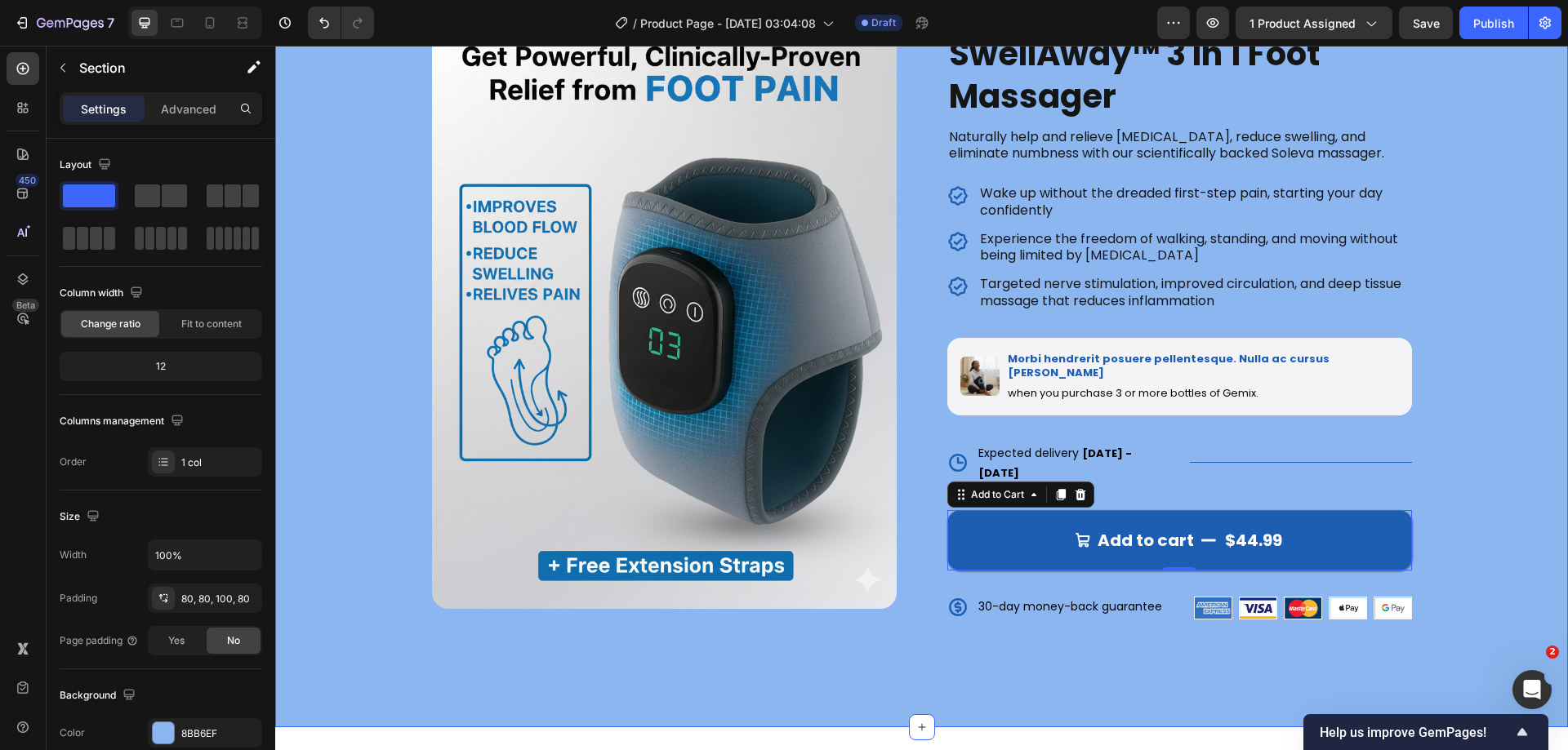
click at [904, 620] on div "Product Images Icon Icon Icon Icon Icon Icon List 122,000+ Happy Customers Text…" at bounding box center [921, 337] width 1293 height 781
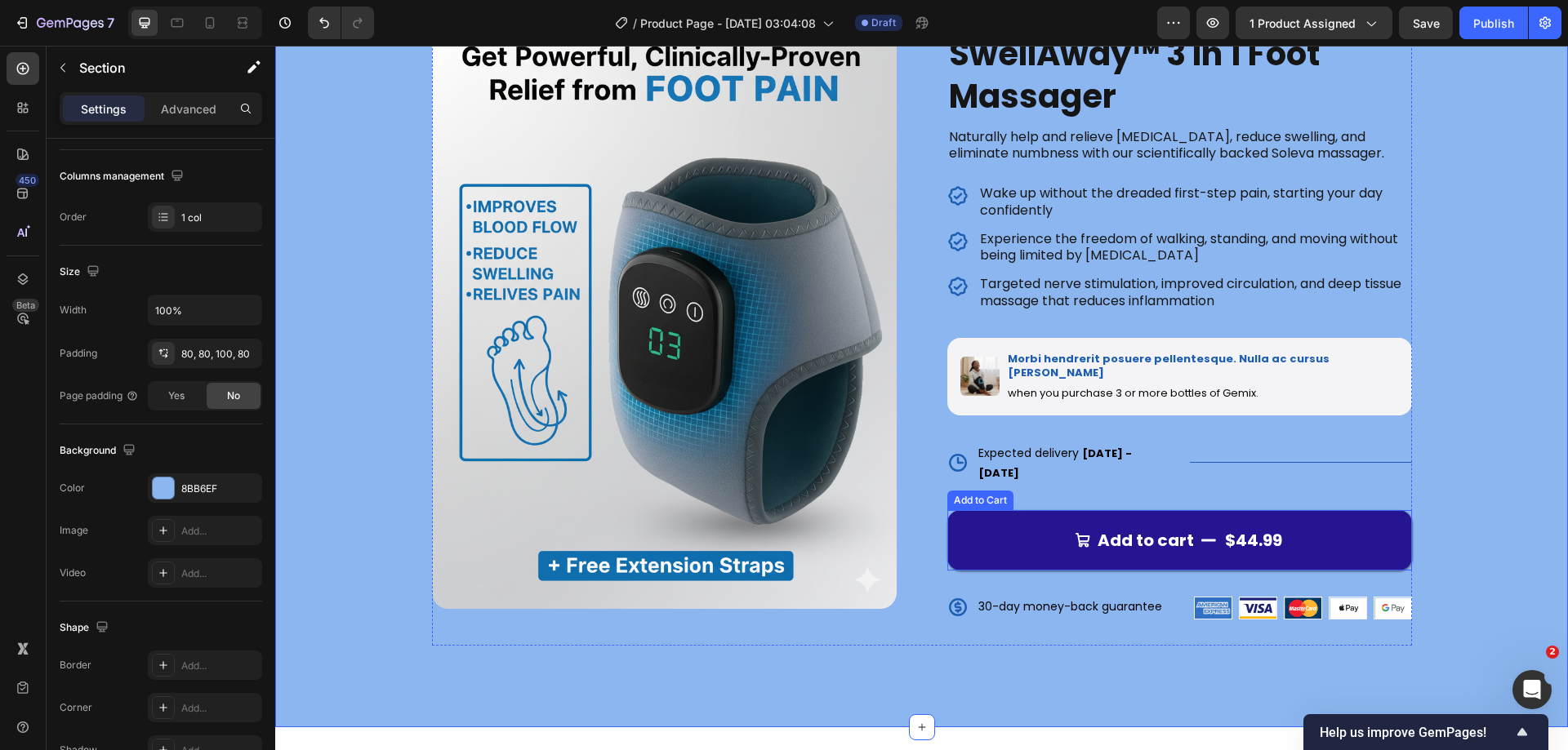
click at [985, 510] on button "Add to cart $44.99" at bounding box center [1180, 540] width 465 height 60
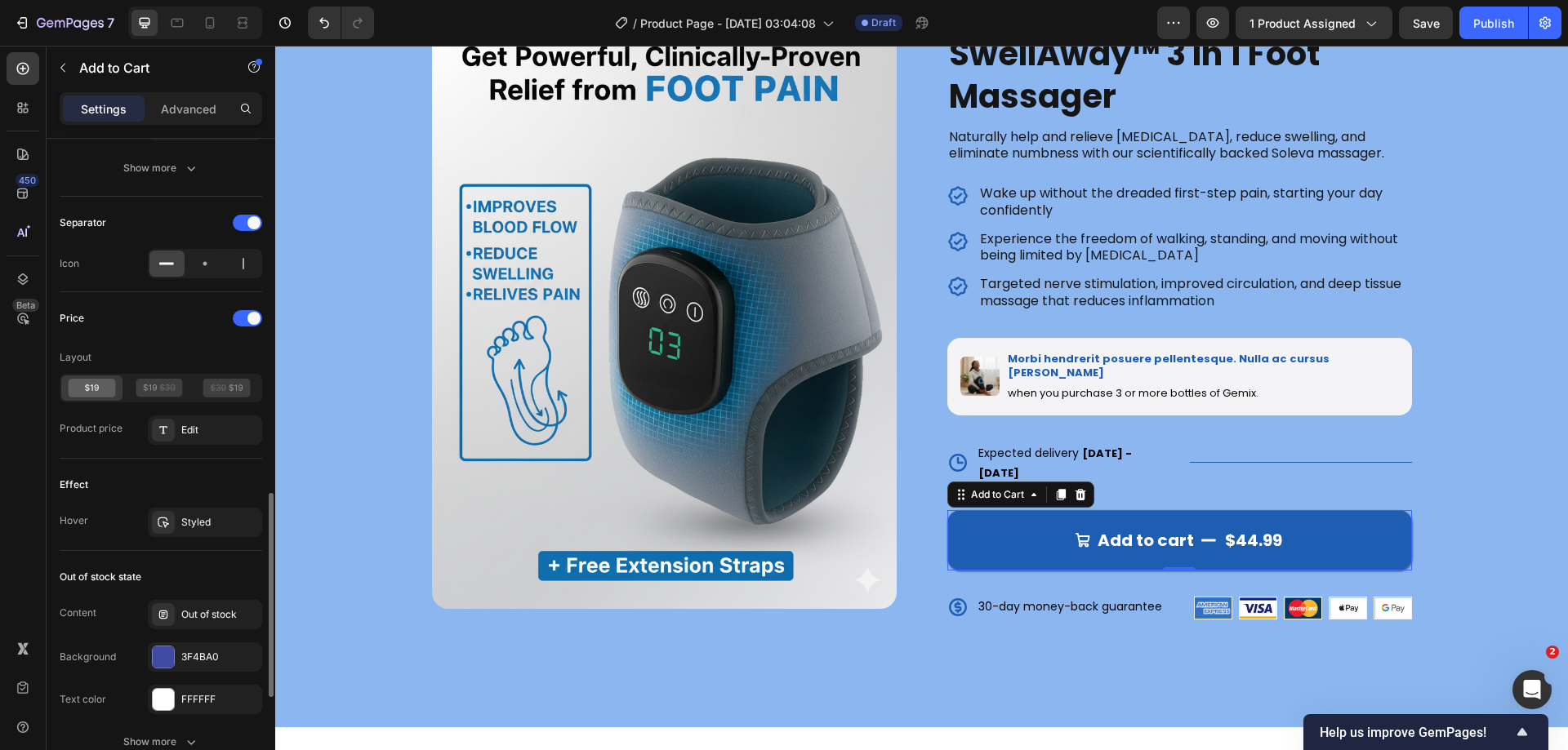
scroll to position [1462, 0]
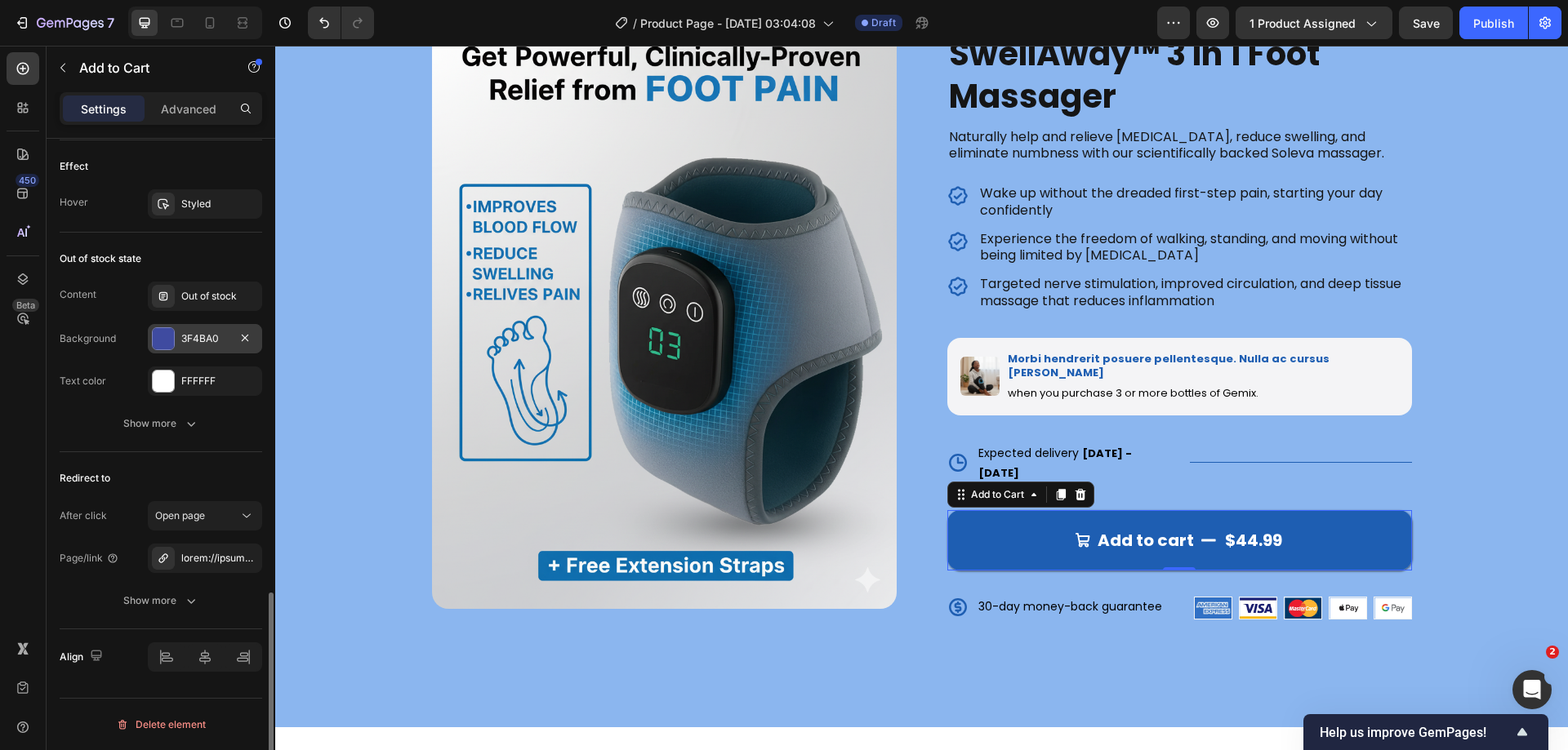
click at [162, 330] on div at bounding box center [163, 339] width 21 height 21
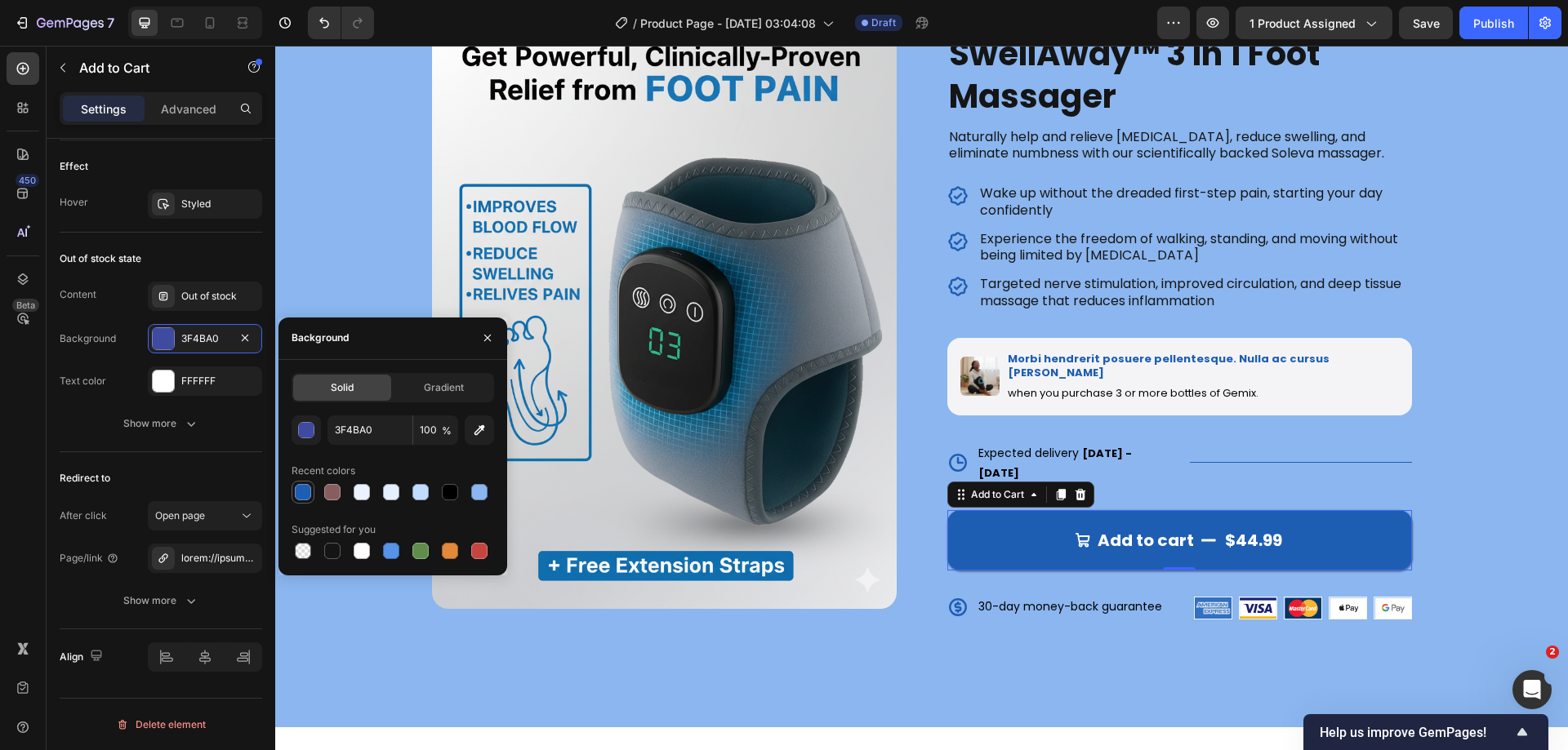
click at [300, 495] on div at bounding box center [303, 491] width 16 height 16
type input "1E5EB2"
click at [146, 459] on div "Redirect to After click Open page Page/link Show more" at bounding box center [160, 541] width 202 height 177
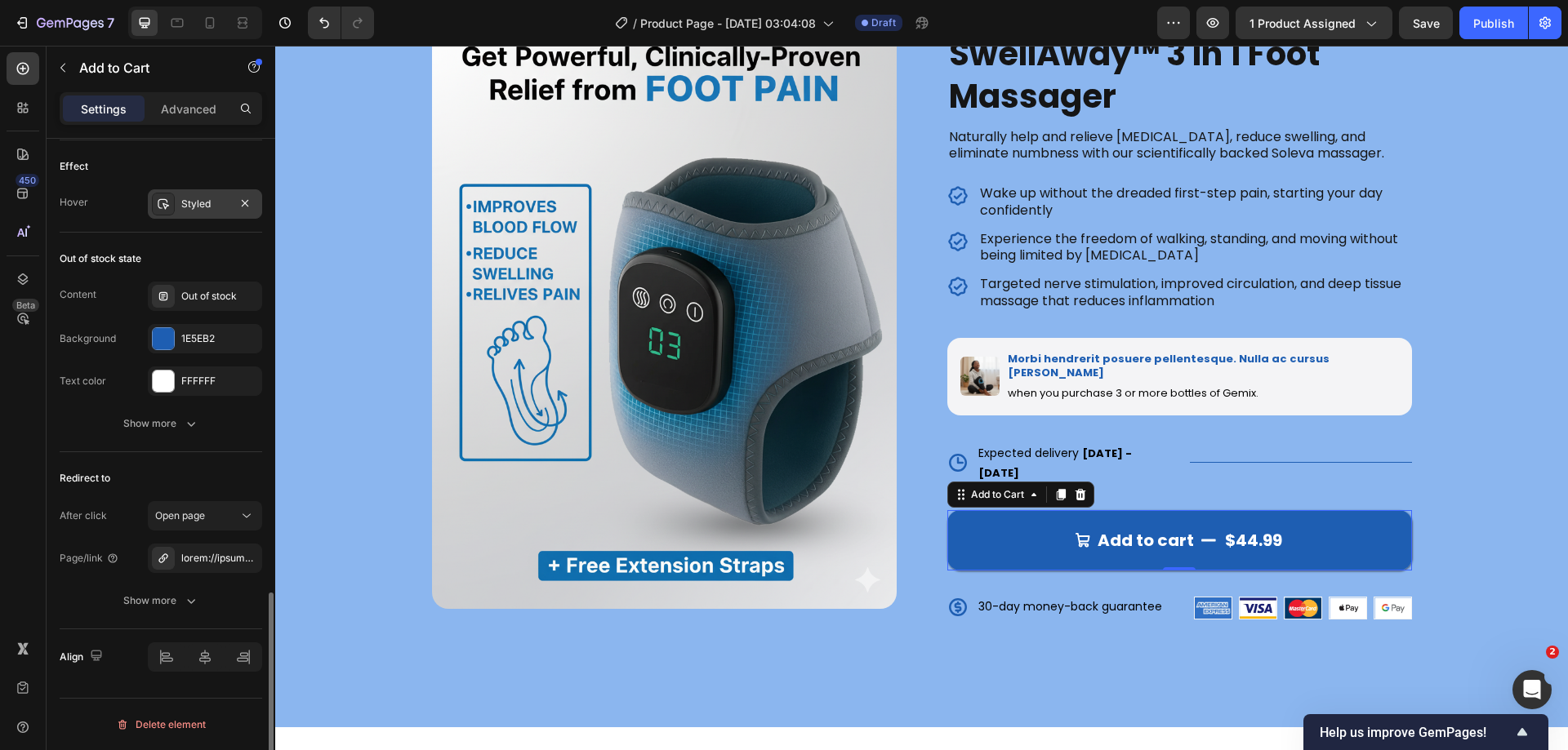
click at [194, 212] on div "Styled" at bounding box center [205, 204] width 115 height 30
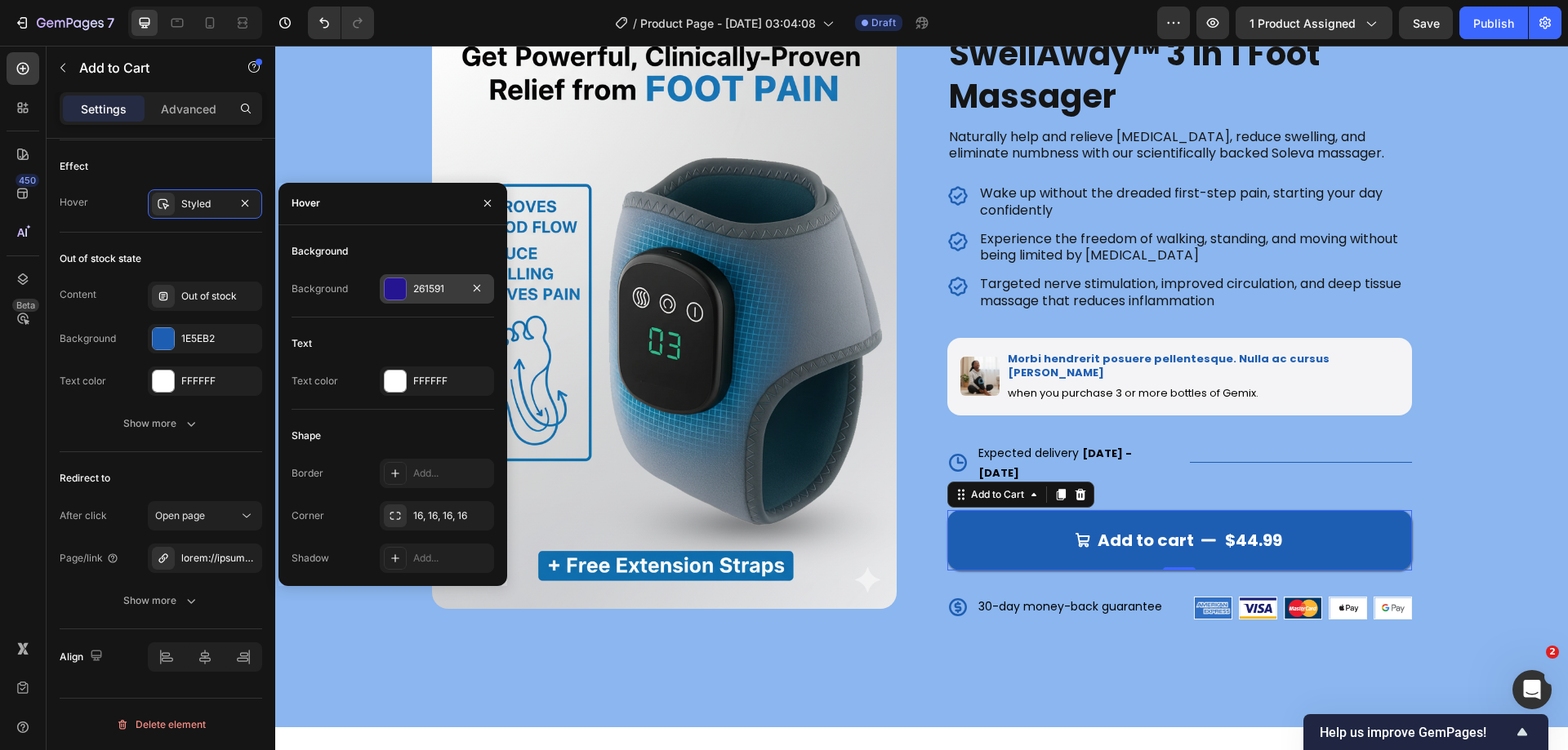
click at [399, 287] on div at bounding box center [395, 289] width 21 height 21
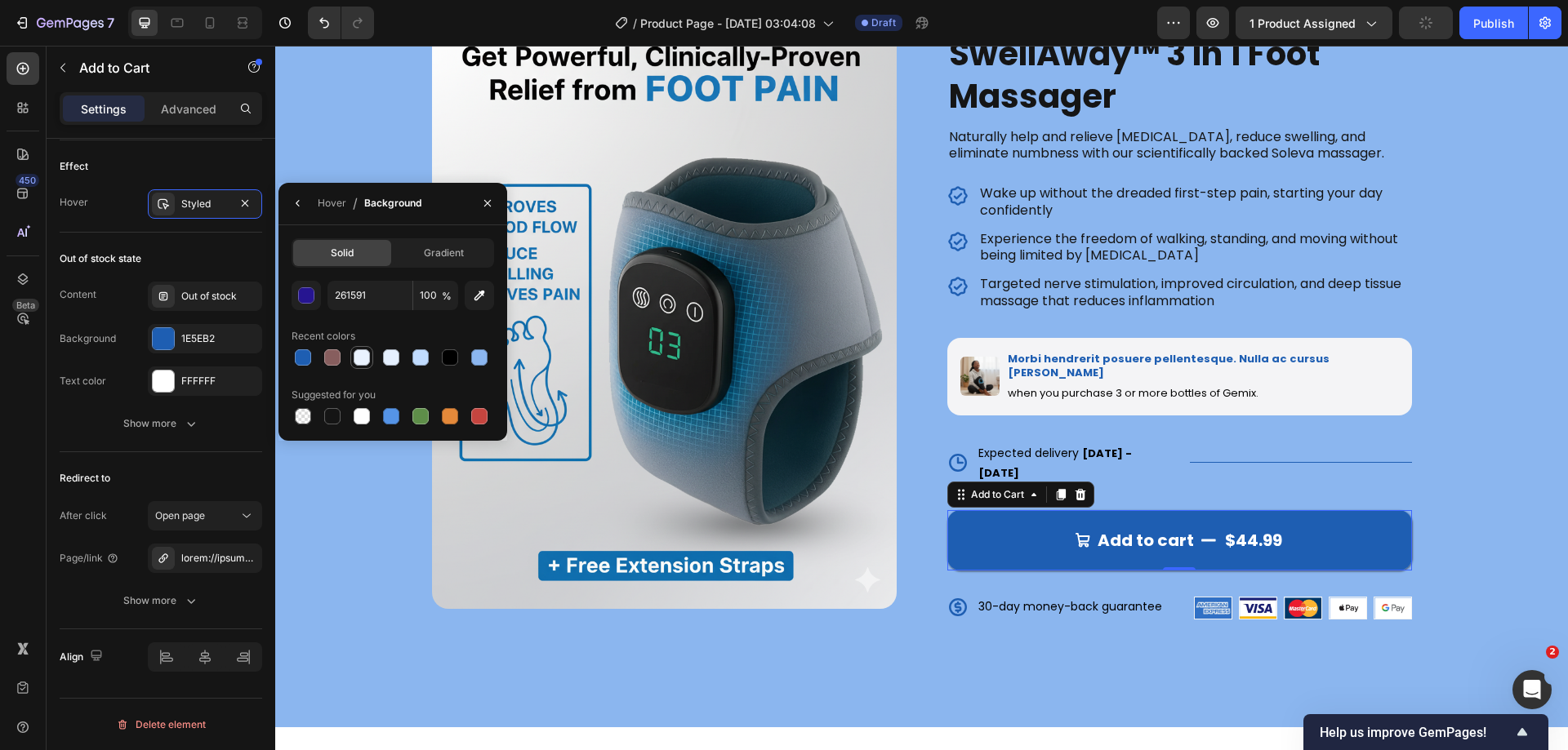
click at [362, 357] on div at bounding box center [362, 357] width 16 height 16
type input "EAF3FF"
click at [292, 208] on icon "button" at bounding box center [298, 203] width 13 height 13
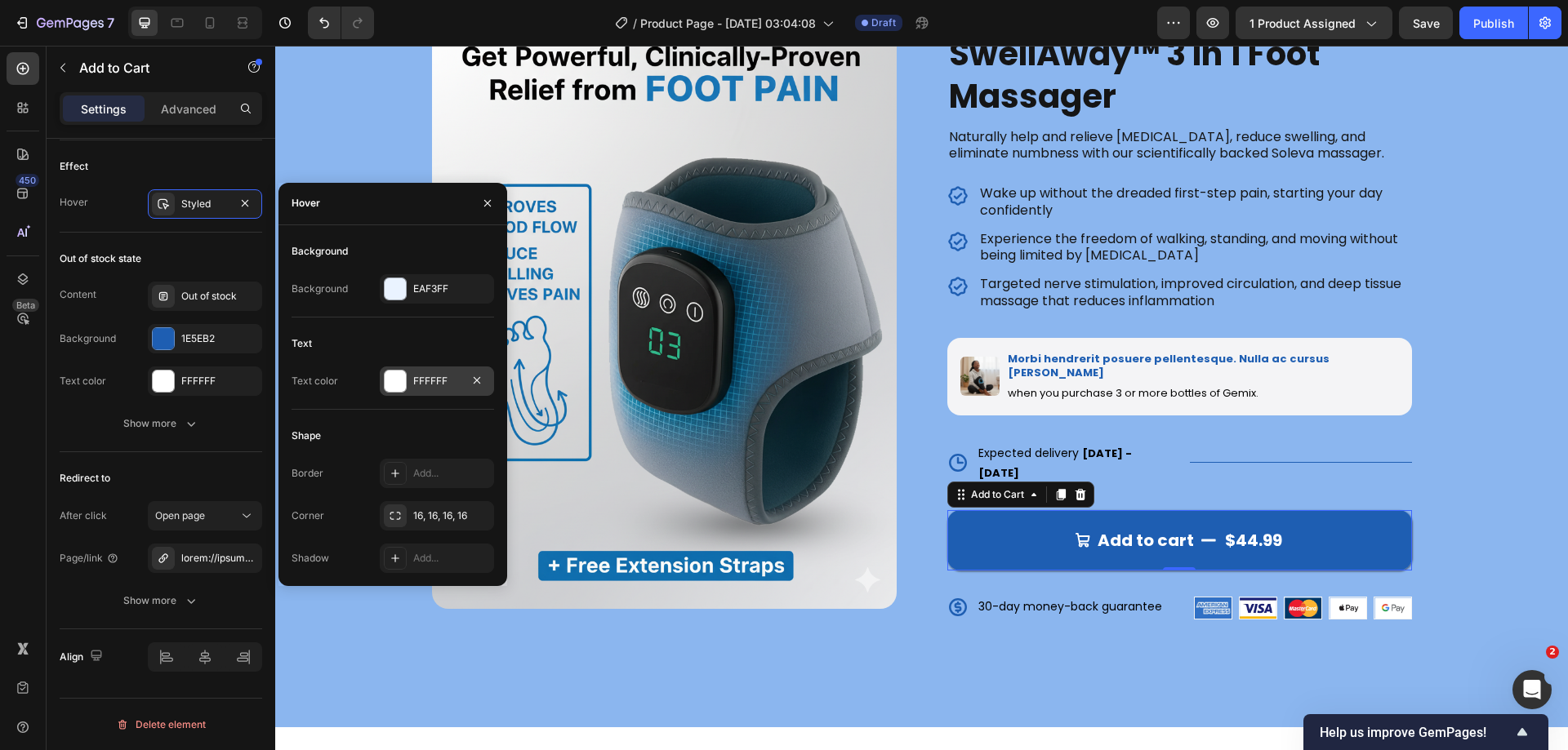
click at [393, 388] on div at bounding box center [395, 381] width 21 height 21
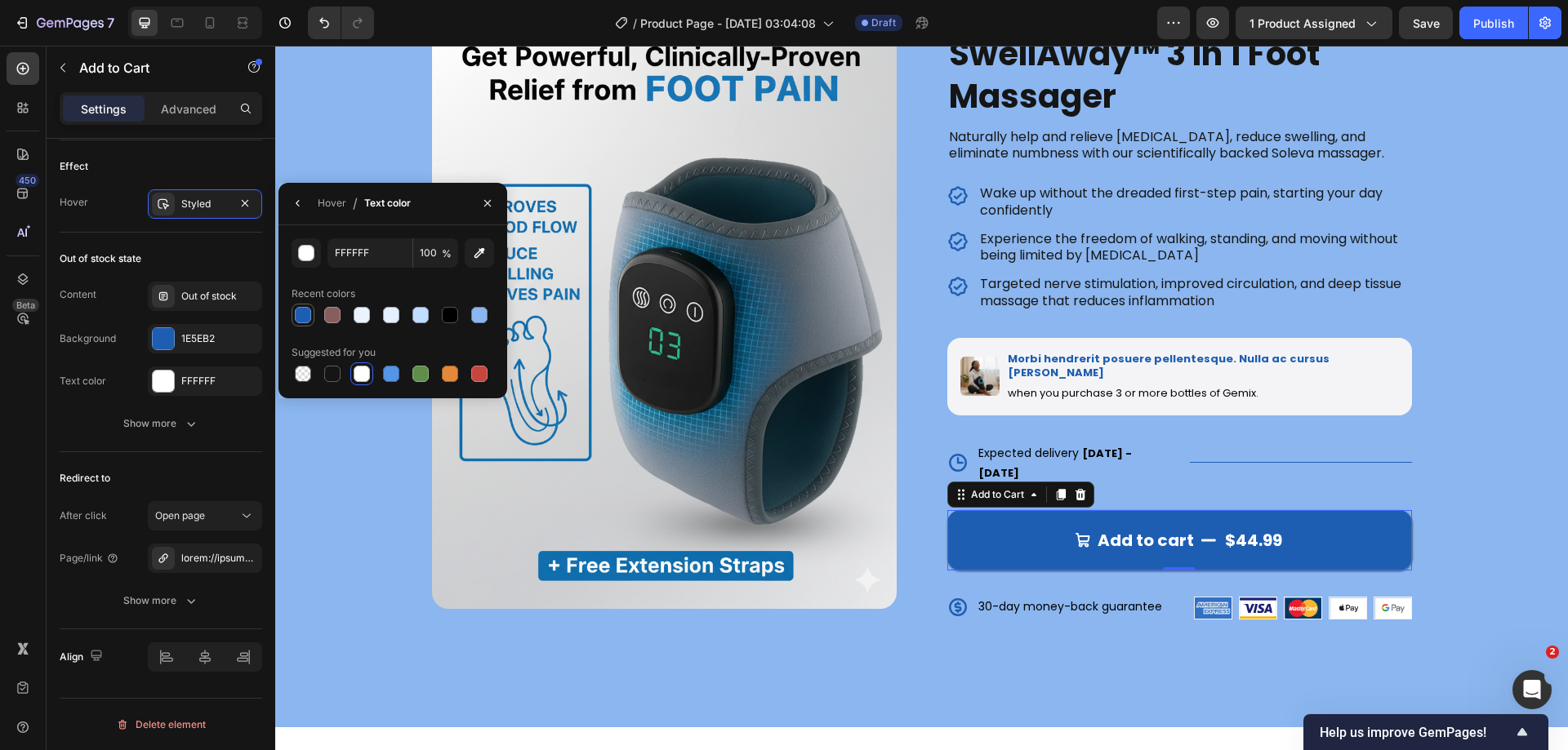
click at [304, 316] on div at bounding box center [303, 315] width 16 height 16
type input "1E5EB2"
click at [295, 203] on icon "button" at bounding box center [298, 203] width 13 height 13
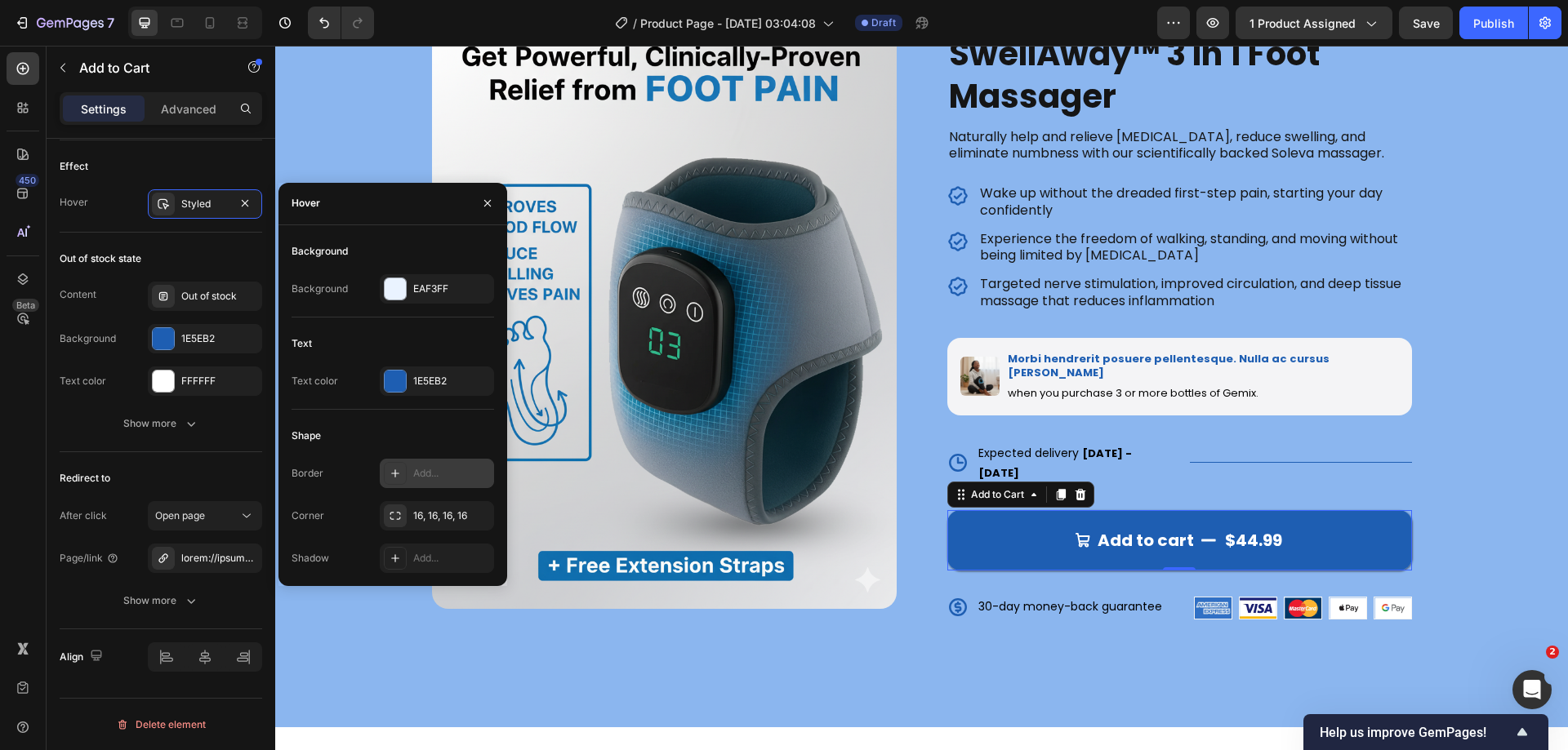
click at [432, 470] on div "Add..." at bounding box center [451, 473] width 76 height 14
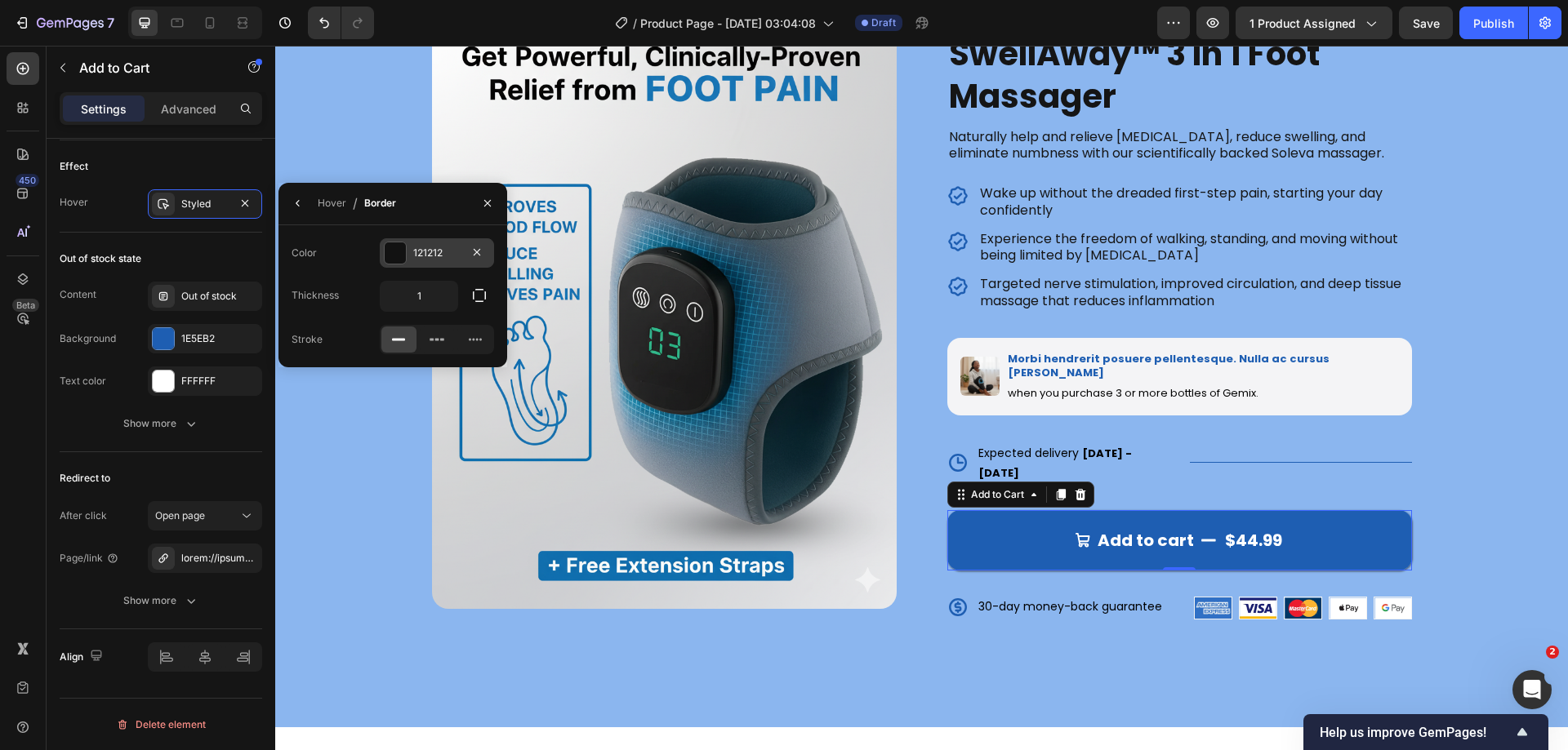
click at [394, 246] on div at bounding box center [395, 253] width 21 height 21
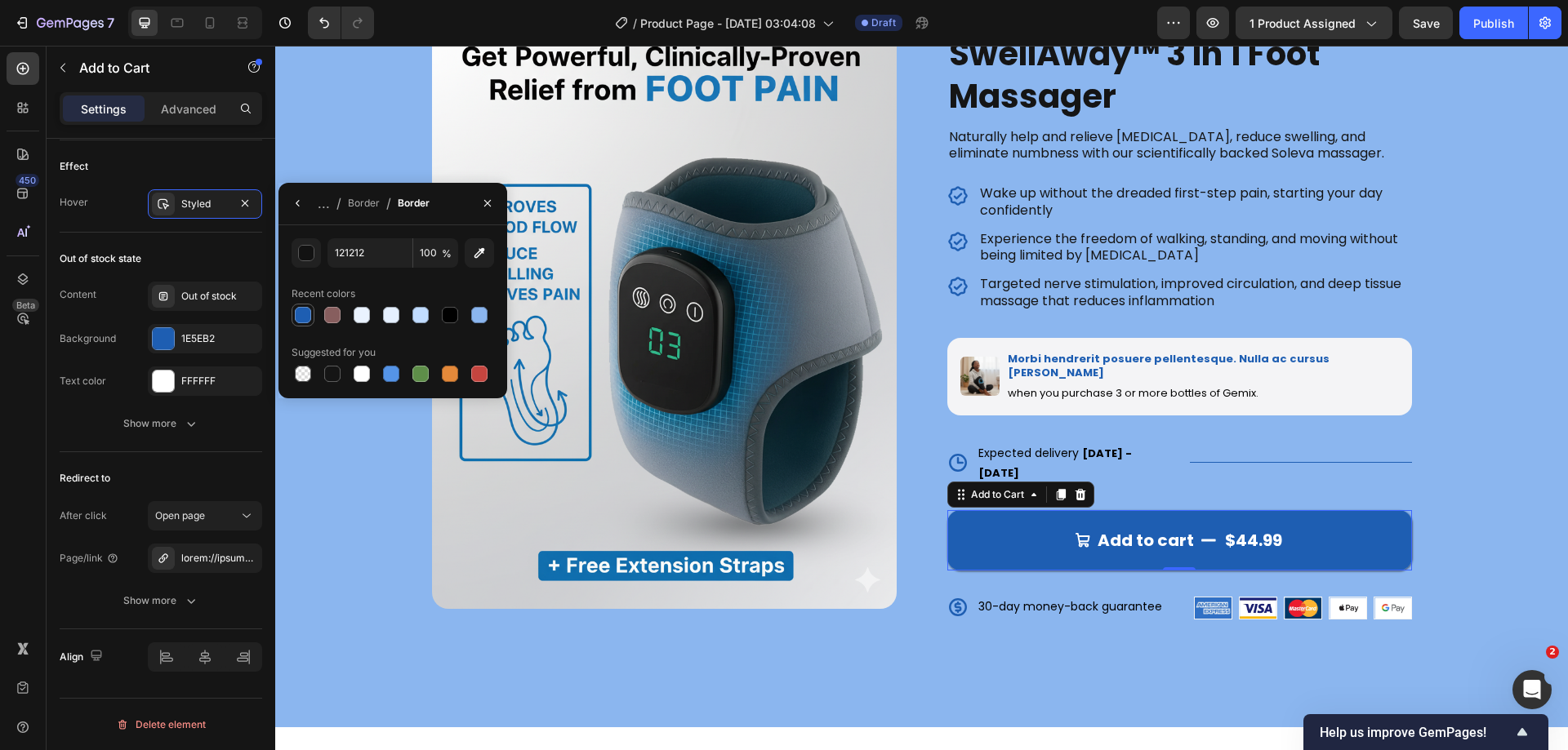
click at [308, 320] on div at bounding box center [303, 315] width 16 height 16
type input "1E5EB2"
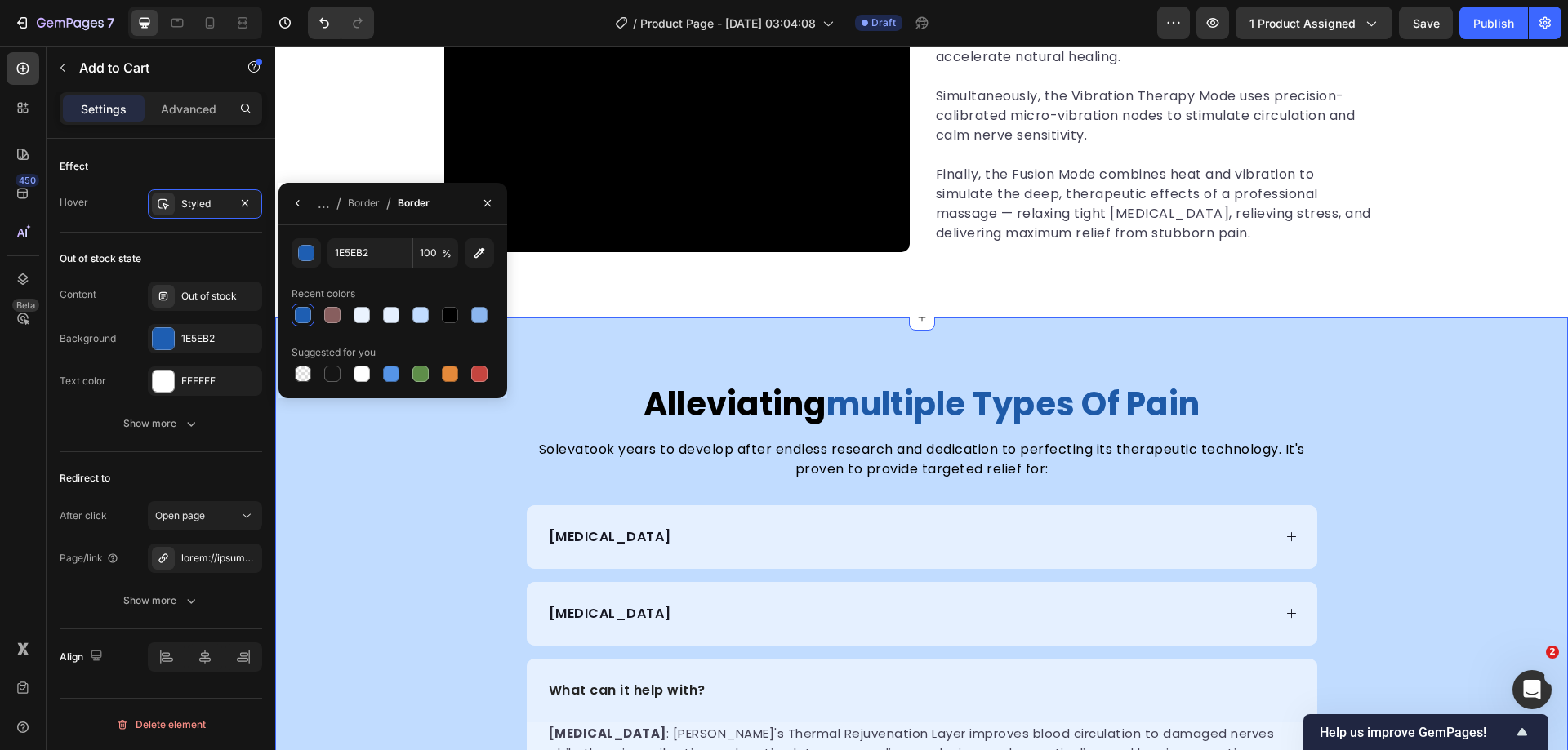
scroll to position [2664, 0]
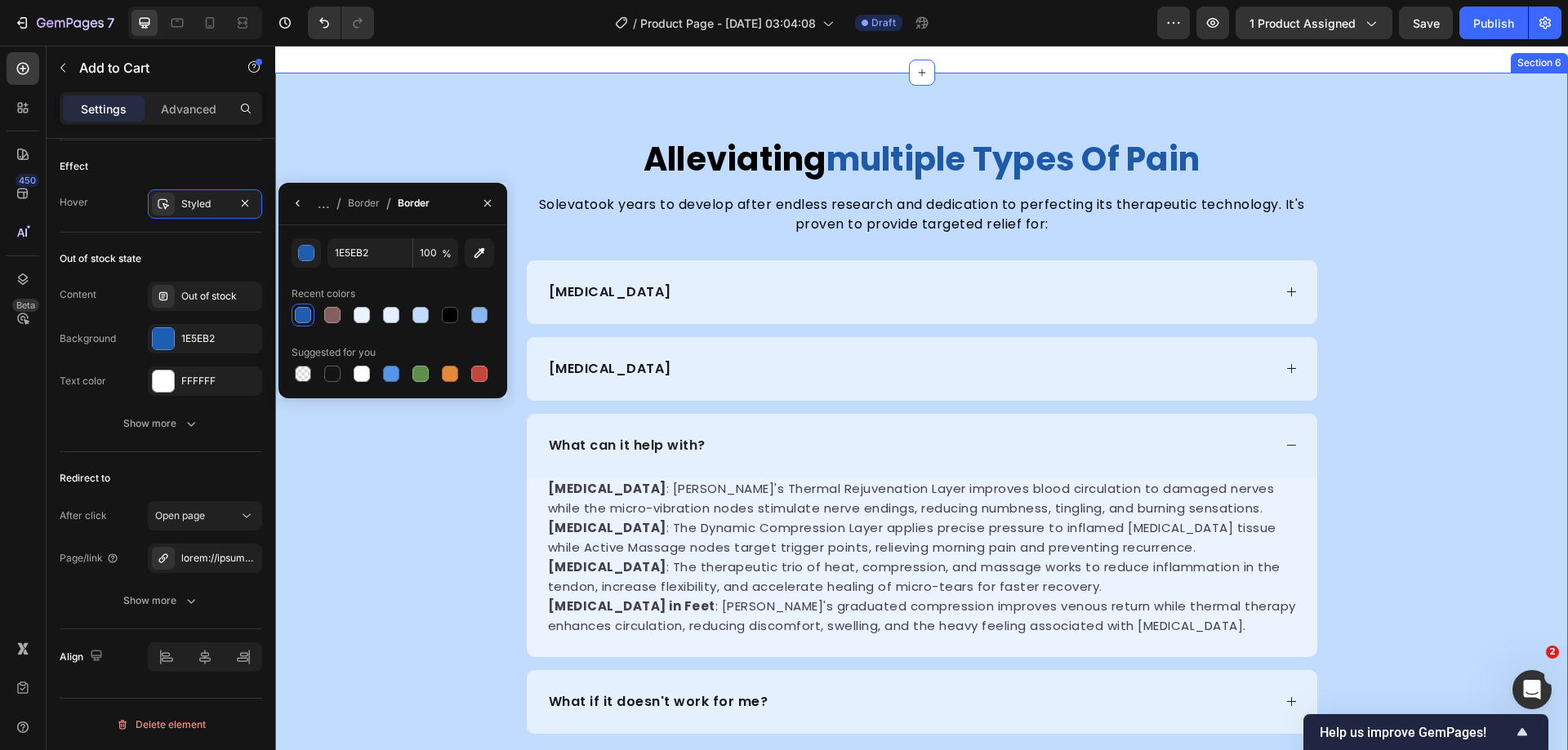
click at [1422, 422] on div "alleviating multiple types of pain Heading Soleva took years to develop after e…" at bounding box center [921, 436] width 1293 height 596
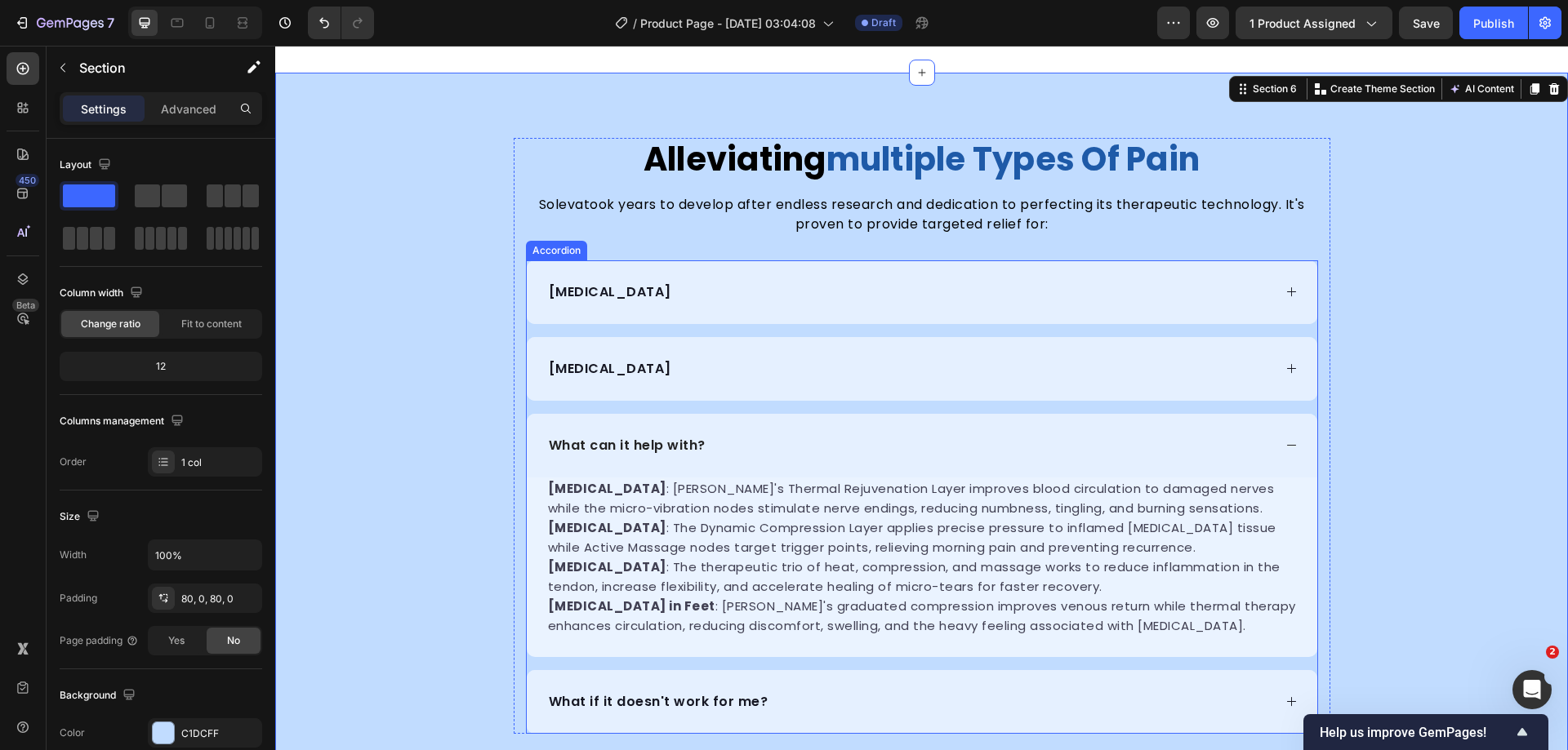
click at [842, 360] on div "[MEDICAL_DATA]" at bounding box center [909, 369] width 726 height 25
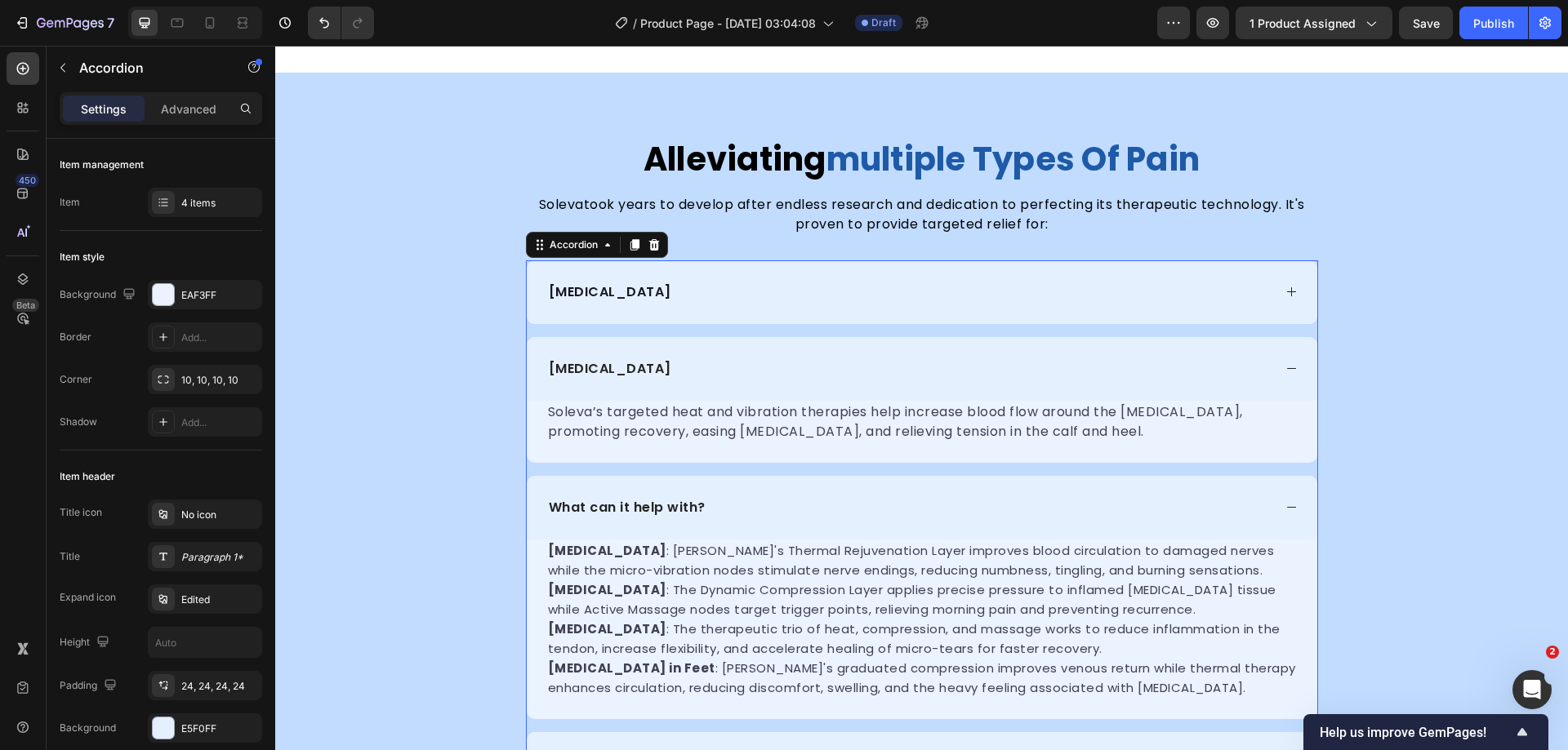
click at [826, 371] on div "[MEDICAL_DATA]" at bounding box center [909, 369] width 726 height 25
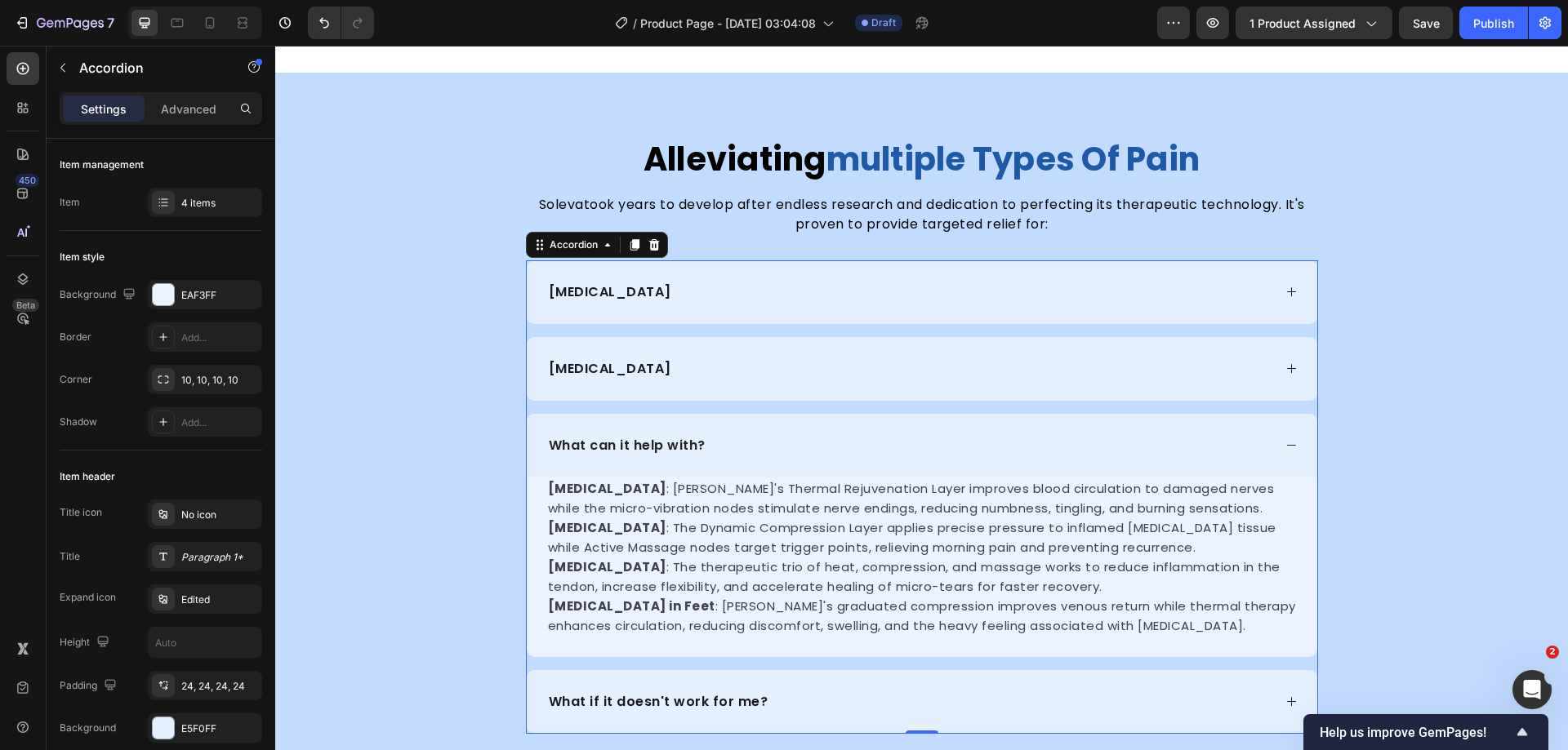
click at [673, 445] on p "What can it help with?" at bounding box center [627, 446] width 157 height 20
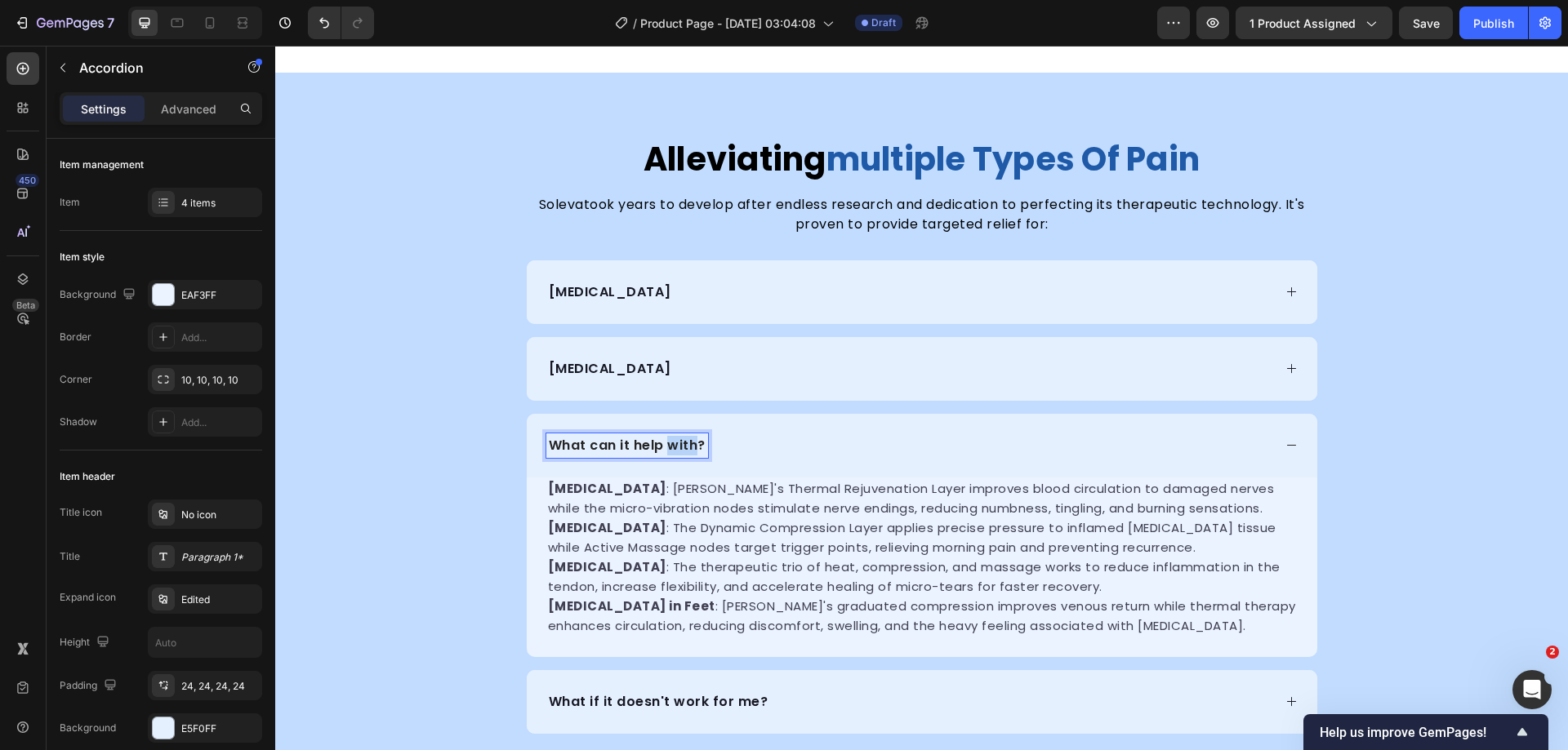
click at [673, 445] on p "What can it help with?" at bounding box center [627, 446] width 157 height 20
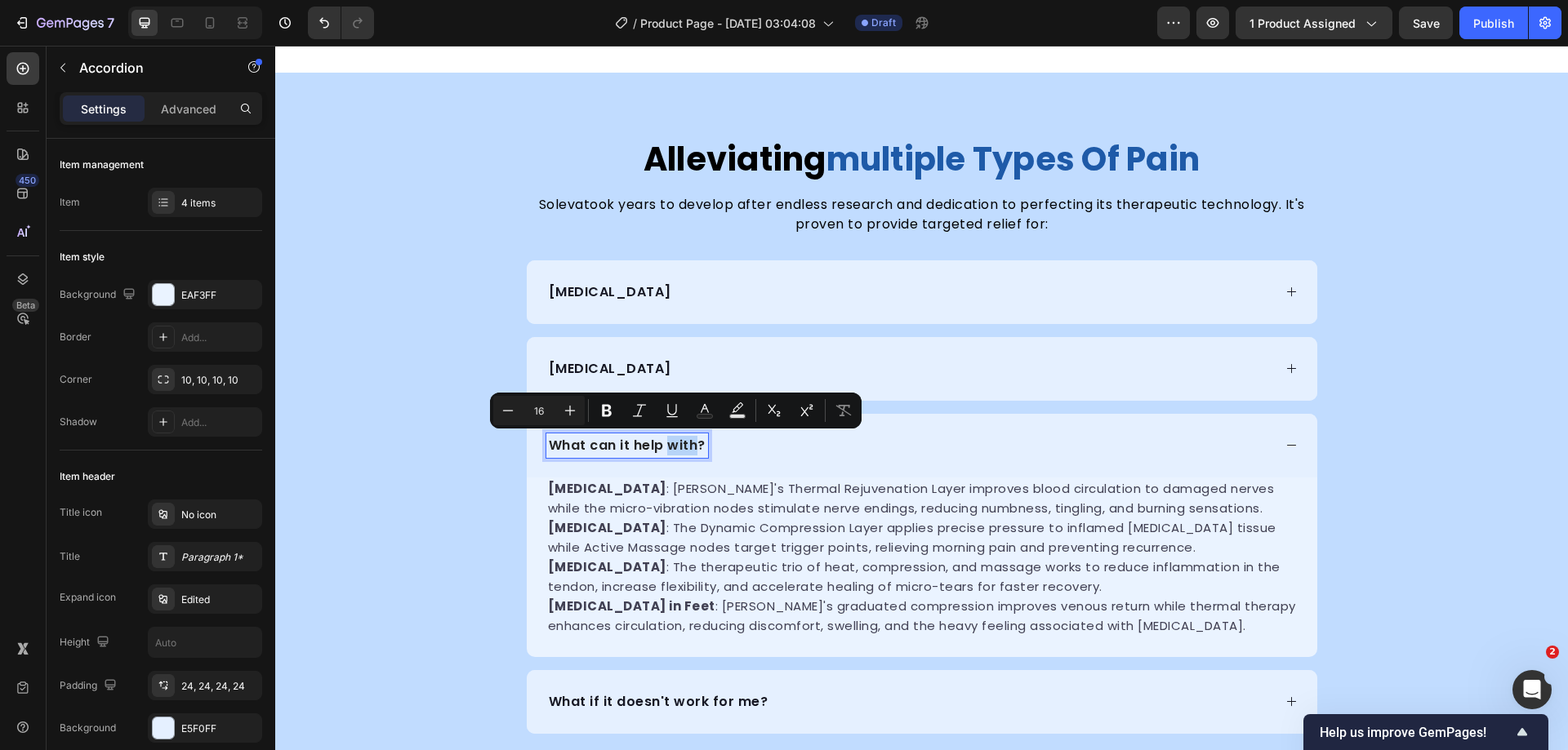
click at [665, 446] on p "What can it help with?" at bounding box center [627, 446] width 157 height 20
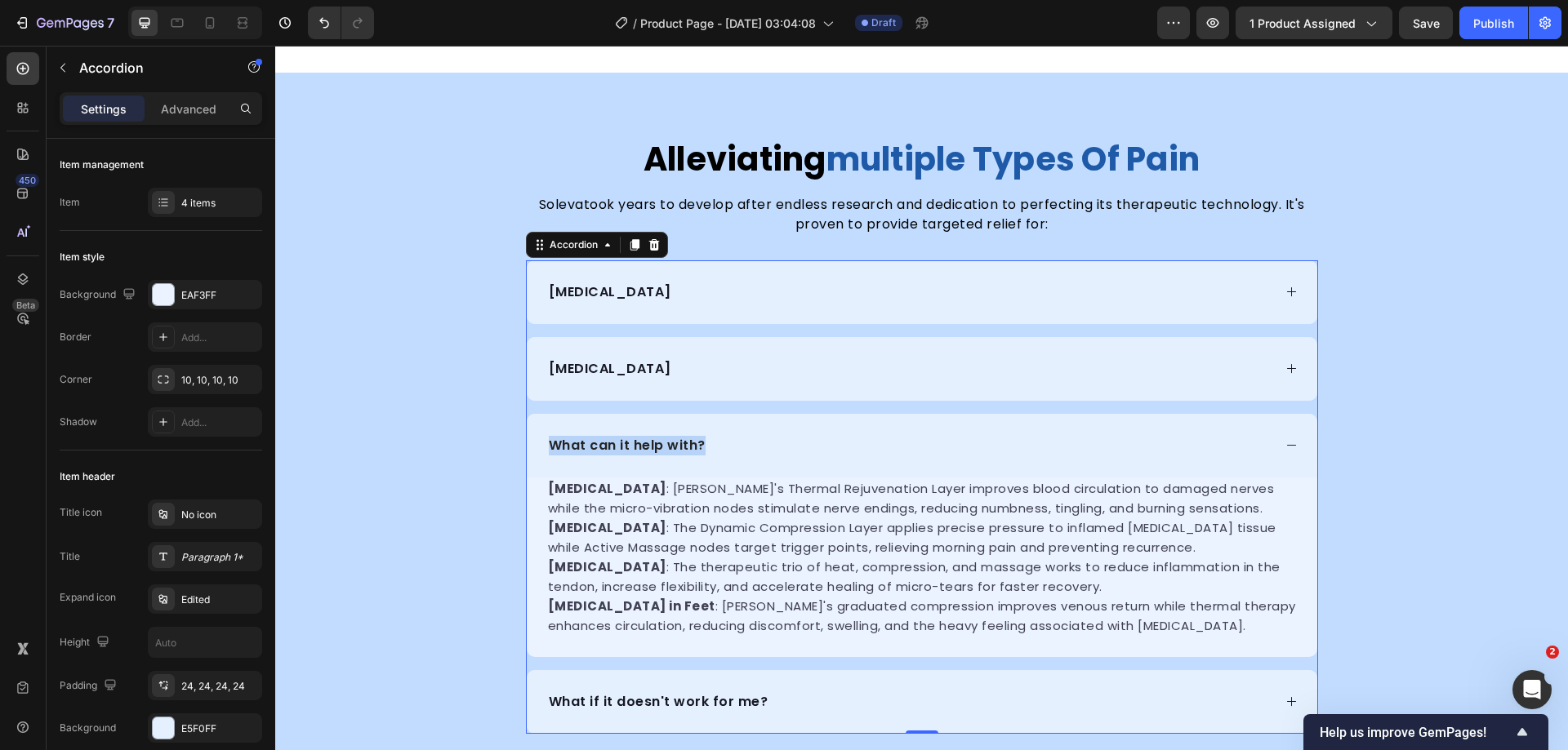
click at [621, 445] on p "What can it help with?" at bounding box center [627, 446] width 157 height 20
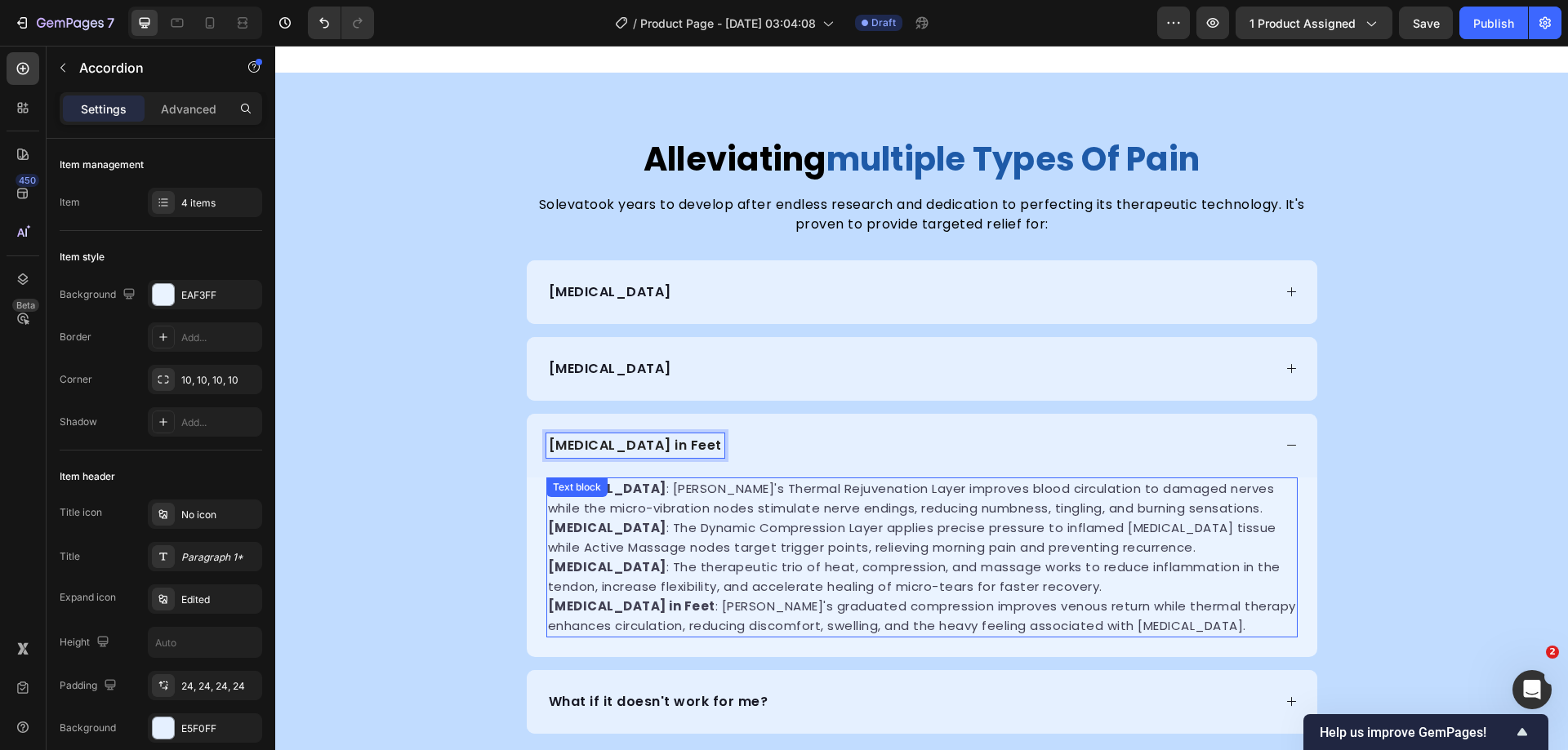
click at [801, 552] on span "Plantar Fasciitis : The Dynamic Compression Layer applies precise pressure to i…" at bounding box center [911, 537] width 728 height 37
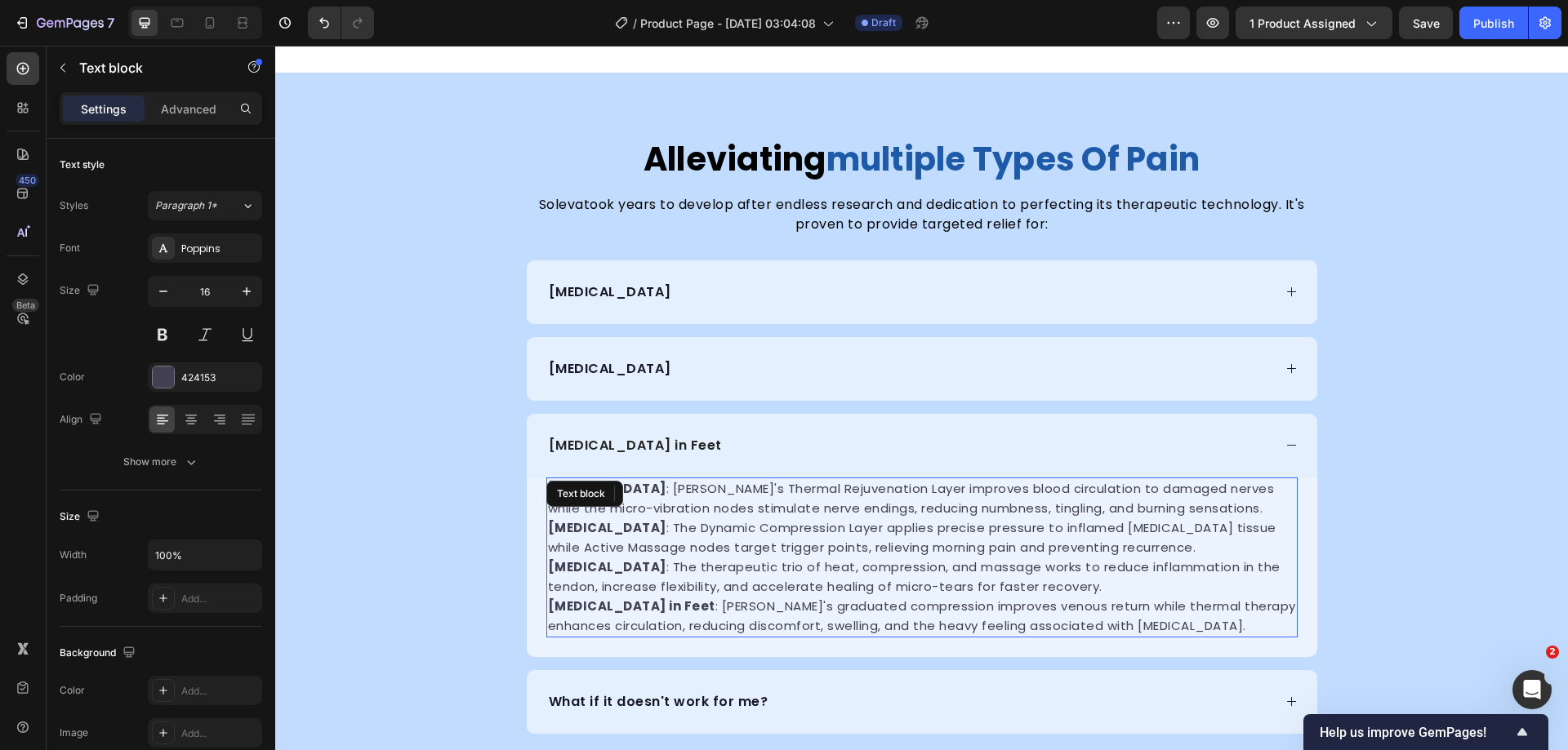
click at [801, 552] on span "Plantar Fasciitis : The Dynamic Compression Layer applies precise pressure to i…" at bounding box center [911, 537] width 728 height 37
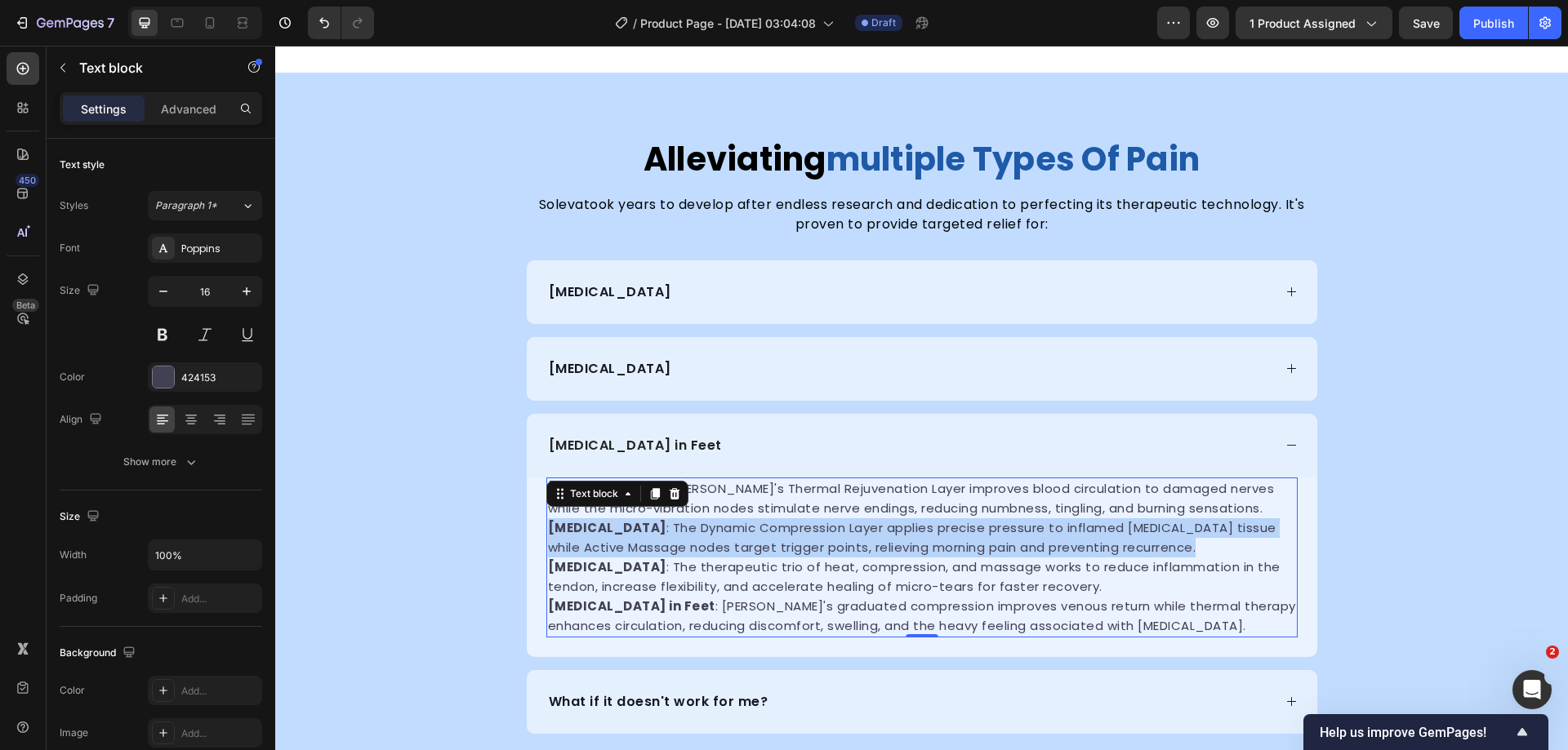
click at [801, 552] on span "Plantar Fasciitis : The Dynamic Compression Layer applies precise pressure to i…" at bounding box center [911, 537] width 728 height 37
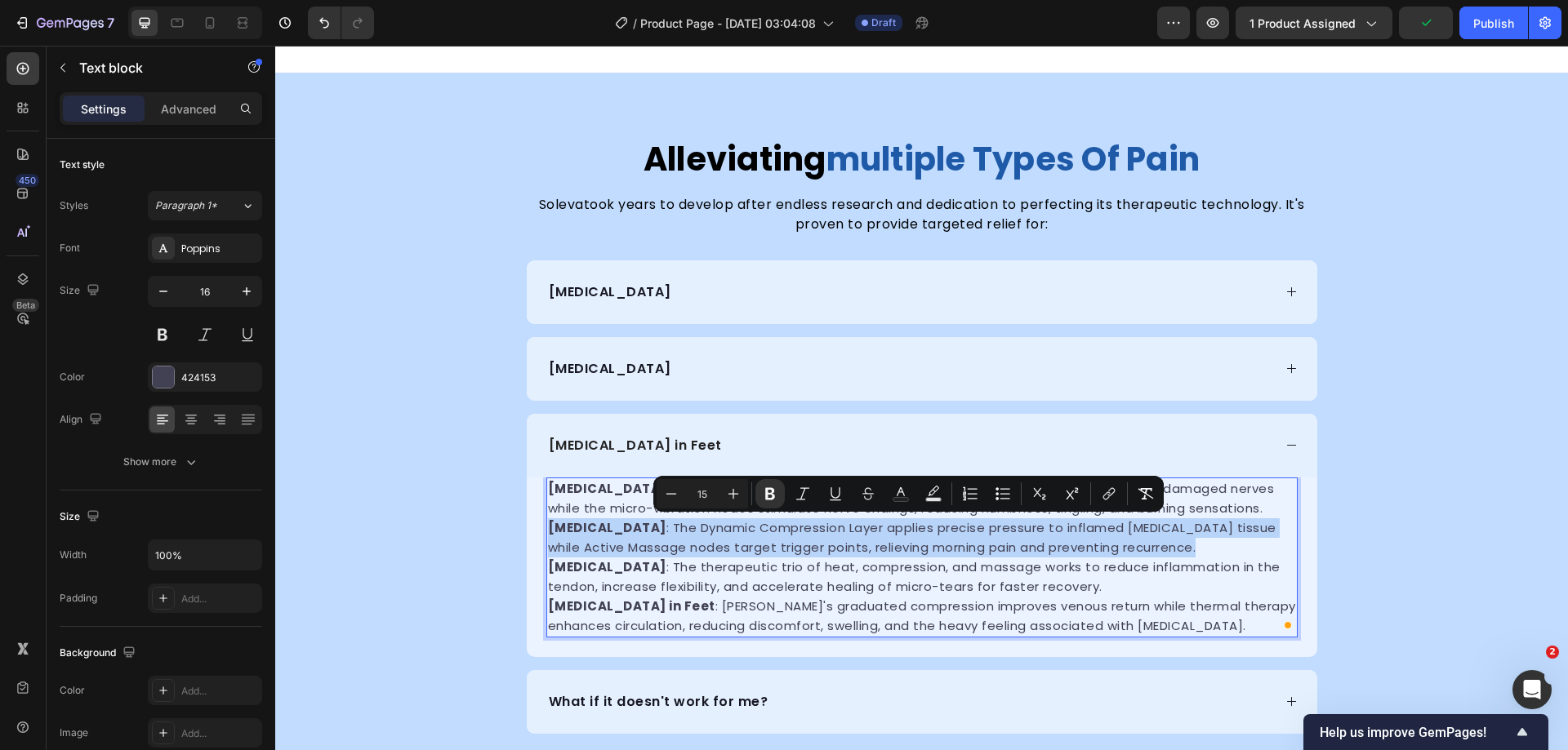
click at [810, 552] on span "Plantar Fasciitis : The Dynamic Compression Layer applies precise pressure to i…" at bounding box center [911, 537] width 728 height 37
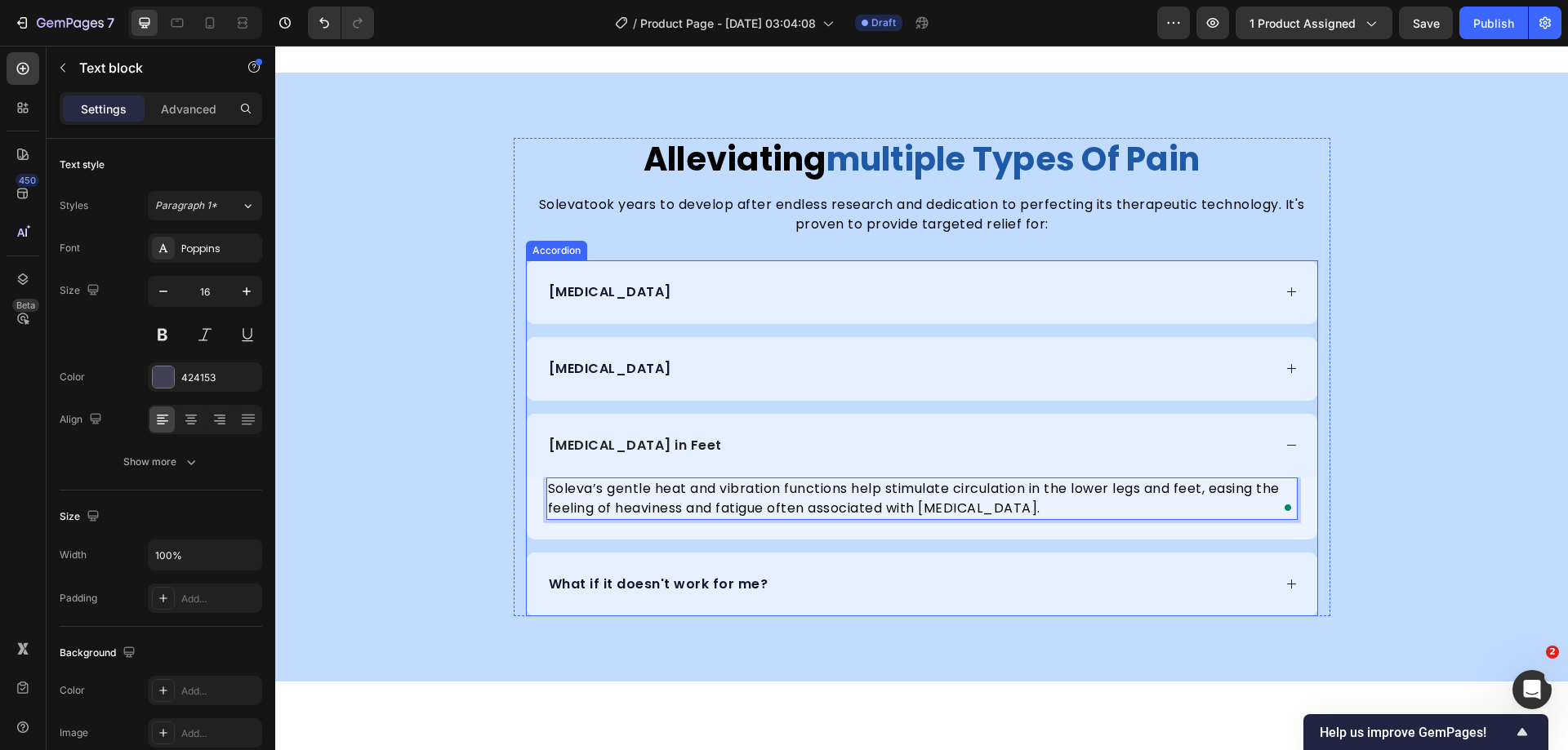
click at [640, 270] on div "[MEDICAL_DATA]" at bounding box center [922, 292] width 790 height 64
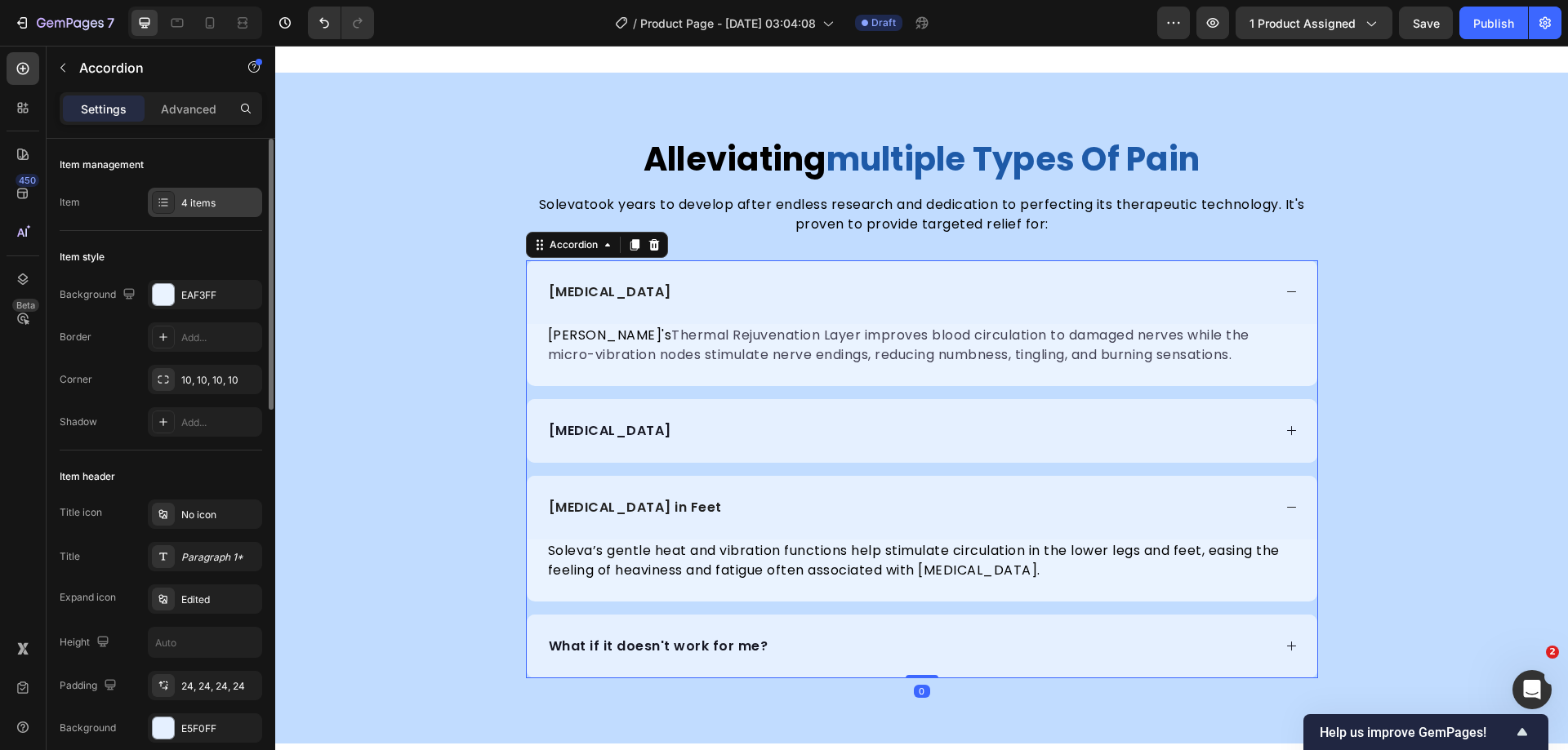
click at [196, 214] on div "4 items" at bounding box center [205, 202] width 115 height 30
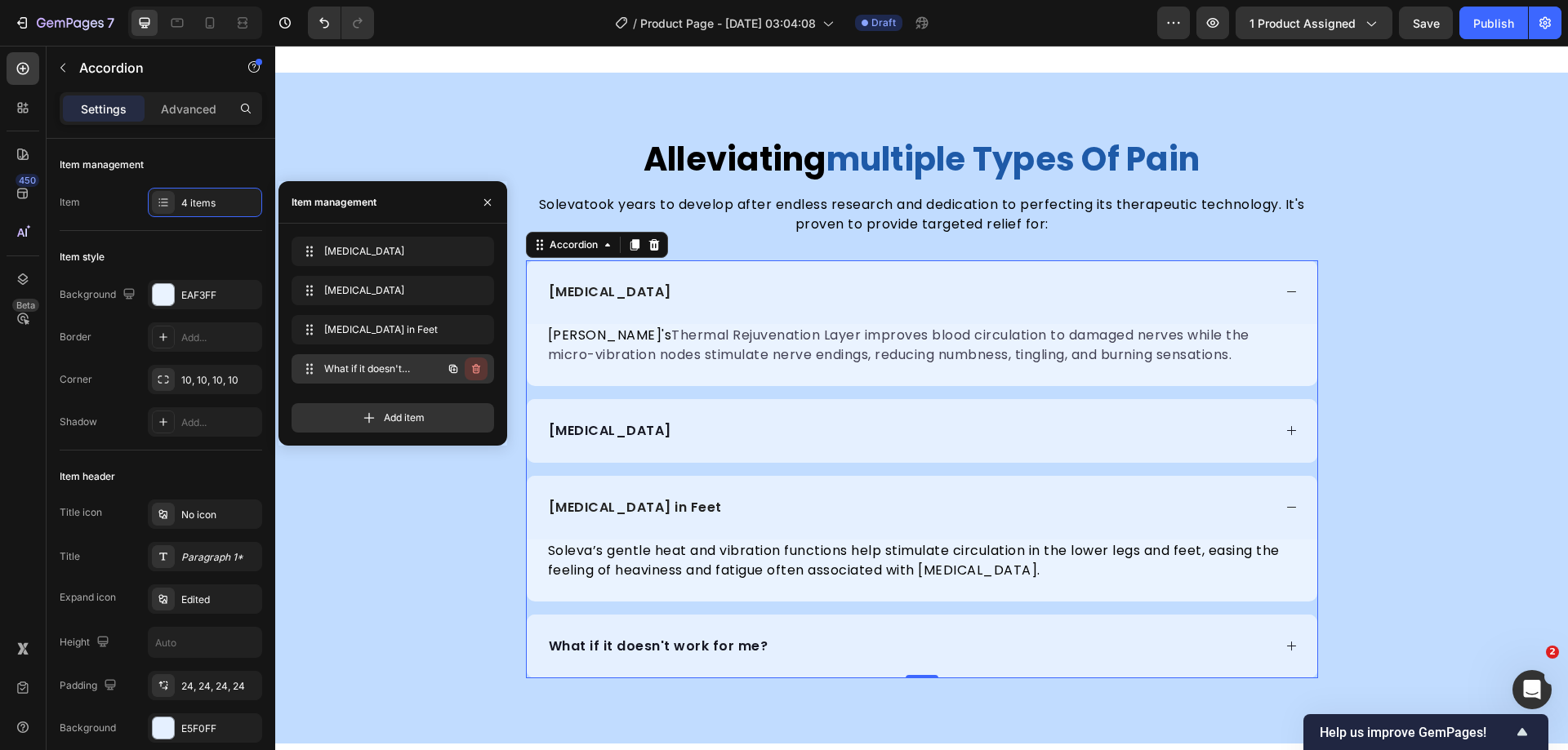
click at [477, 369] on icon "button" at bounding box center [477, 370] width 1 height 4
click at [471, 362] on div "Delete" at bounding box center [465, 368] width 31 height 14
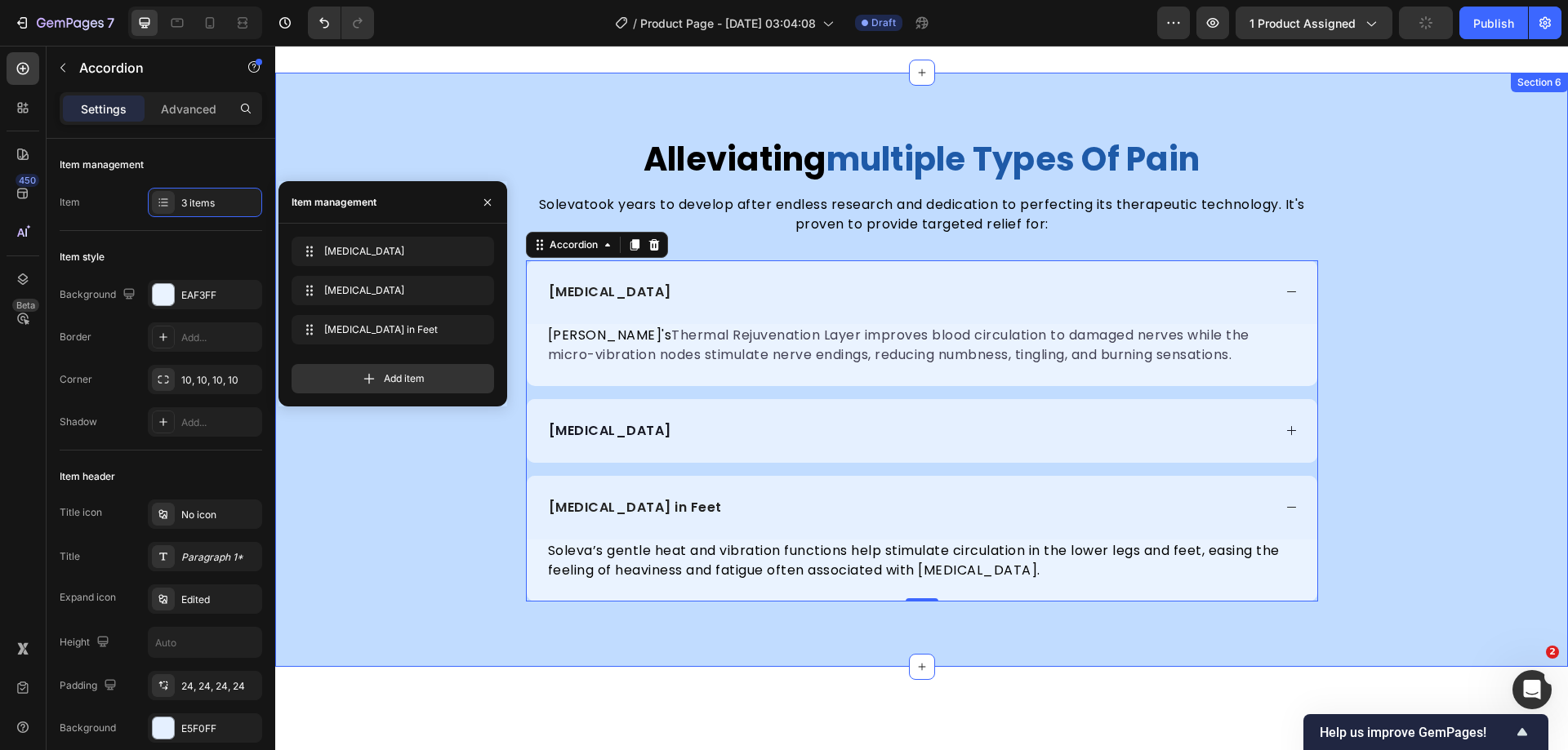
click at [1453, 416] on div "alleviating multiple types of pain Heading Soleva took years to develop after e…" at bounding box center [921, 370] width 1293 height 464
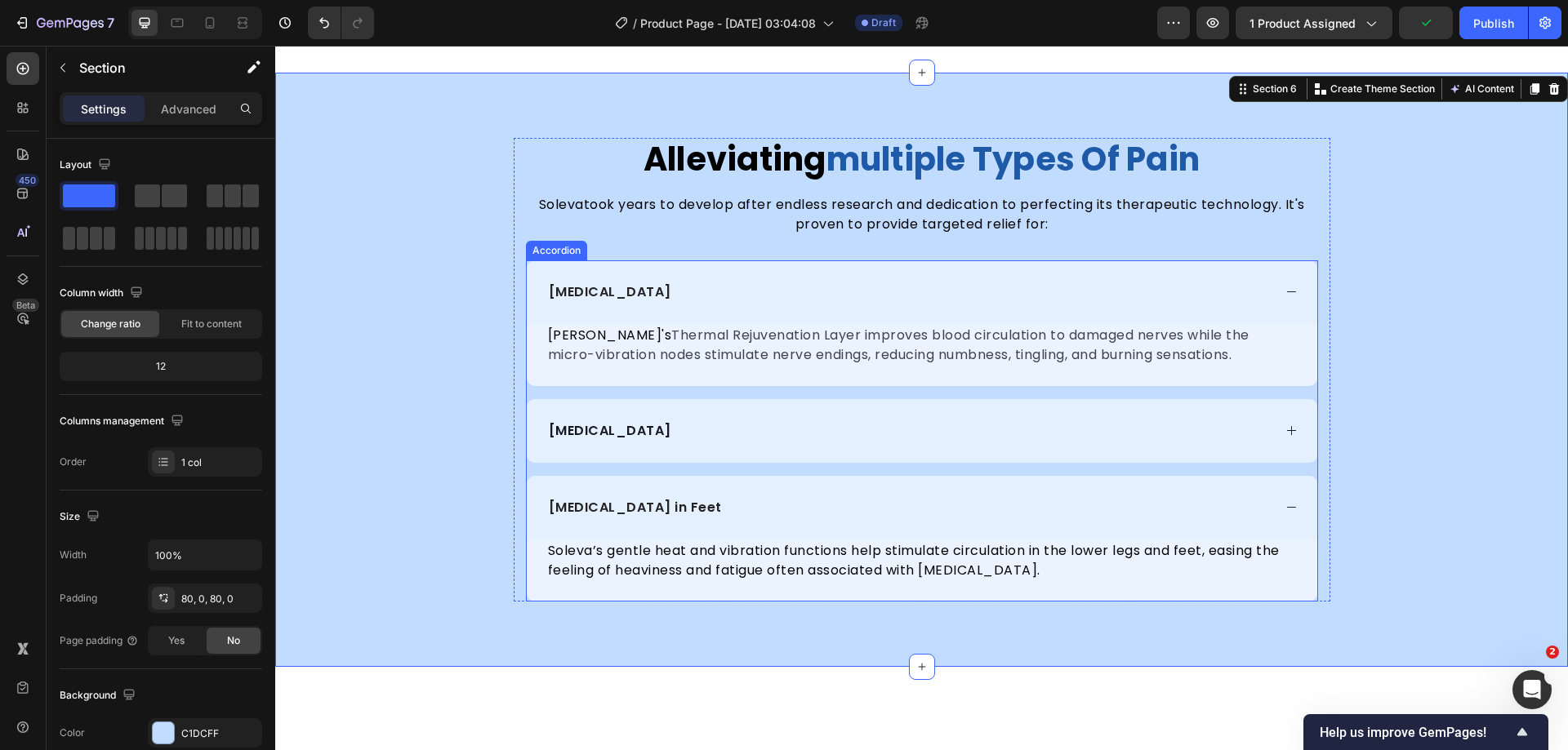
click at [1299, 302] on div "[MEDICAL_DATA]" at bounding box center [922, 292] width 790 height 64
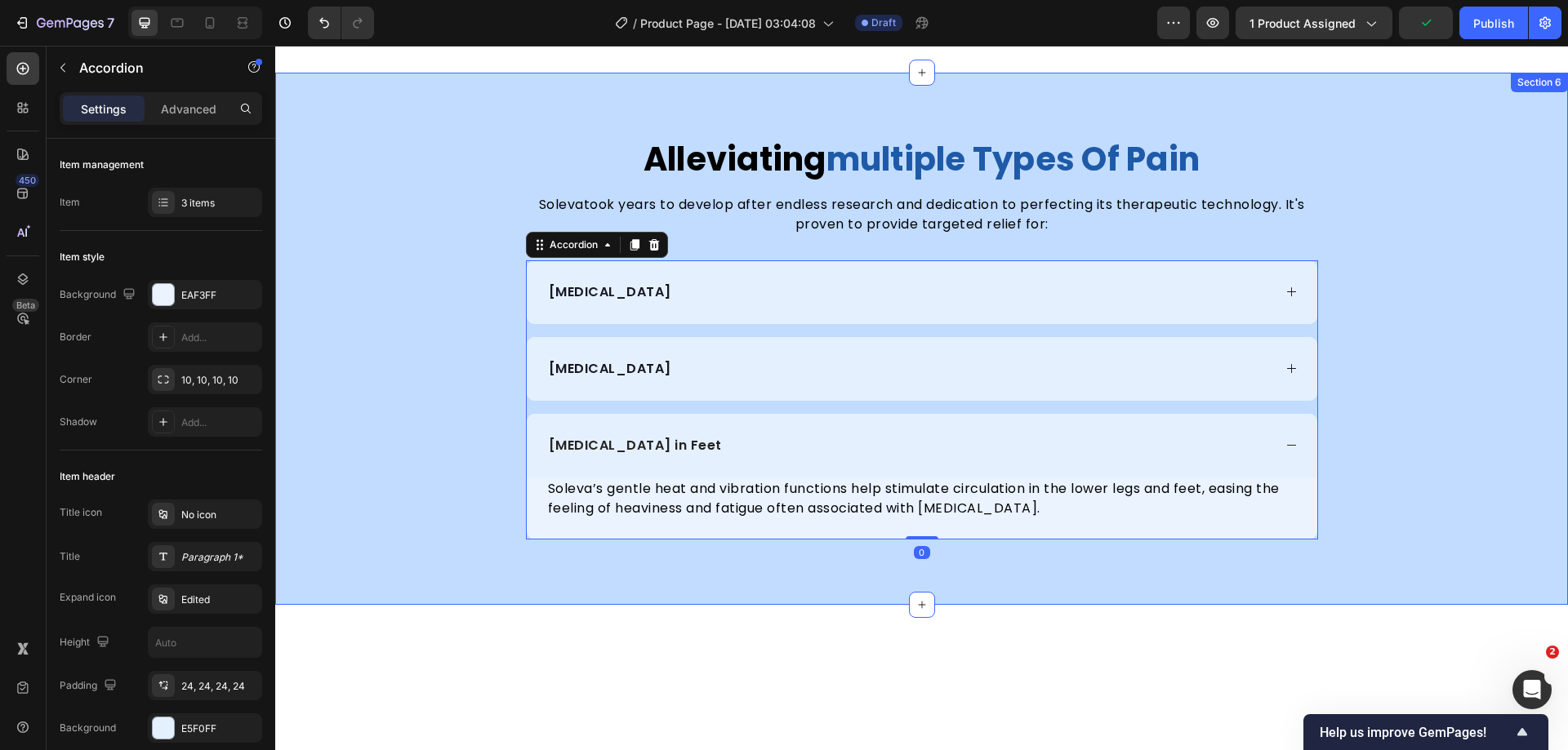
scroll to position [2338, 0]
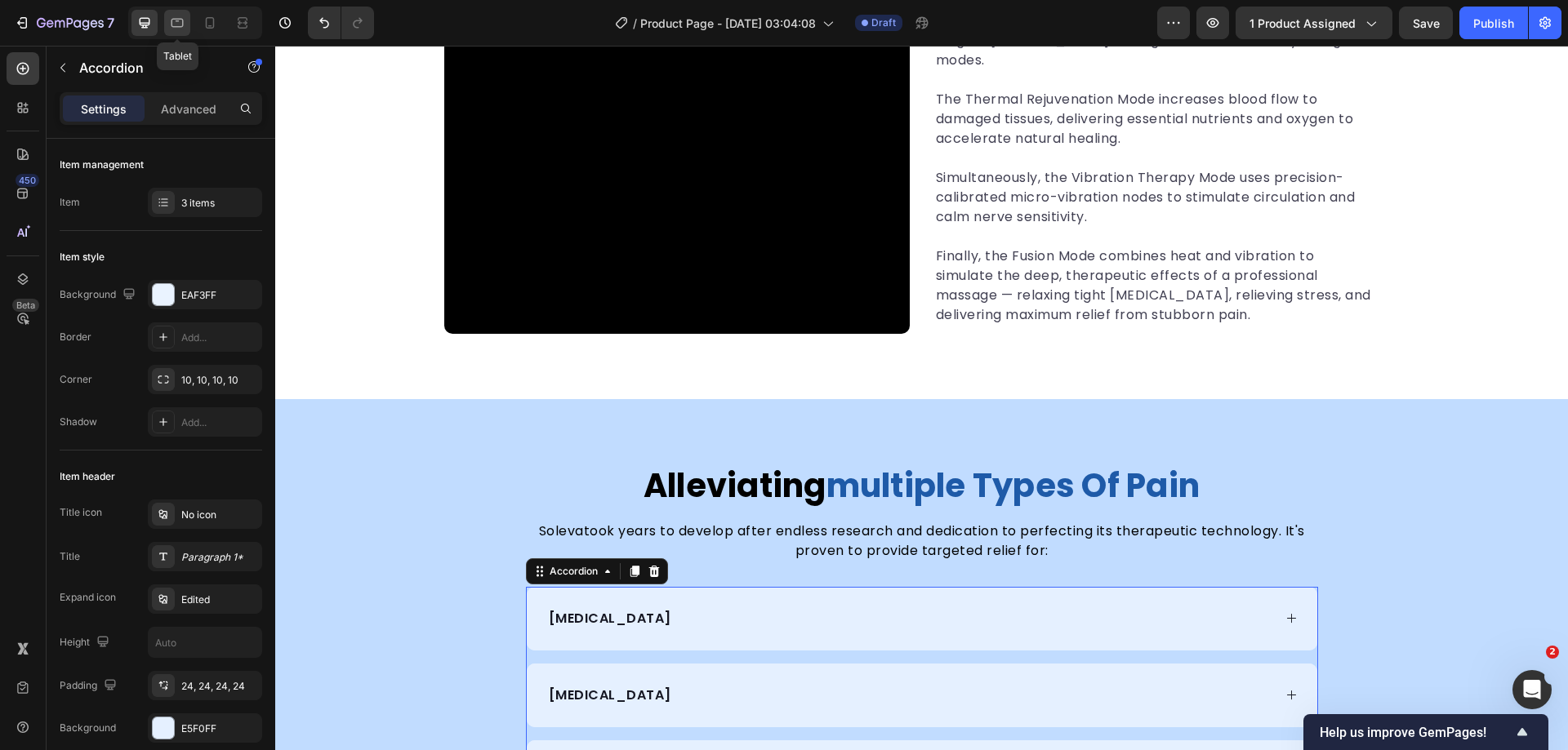
click at [184, 25] on icon at bounding box center [177, 22] width 16 height 16
type input "14"
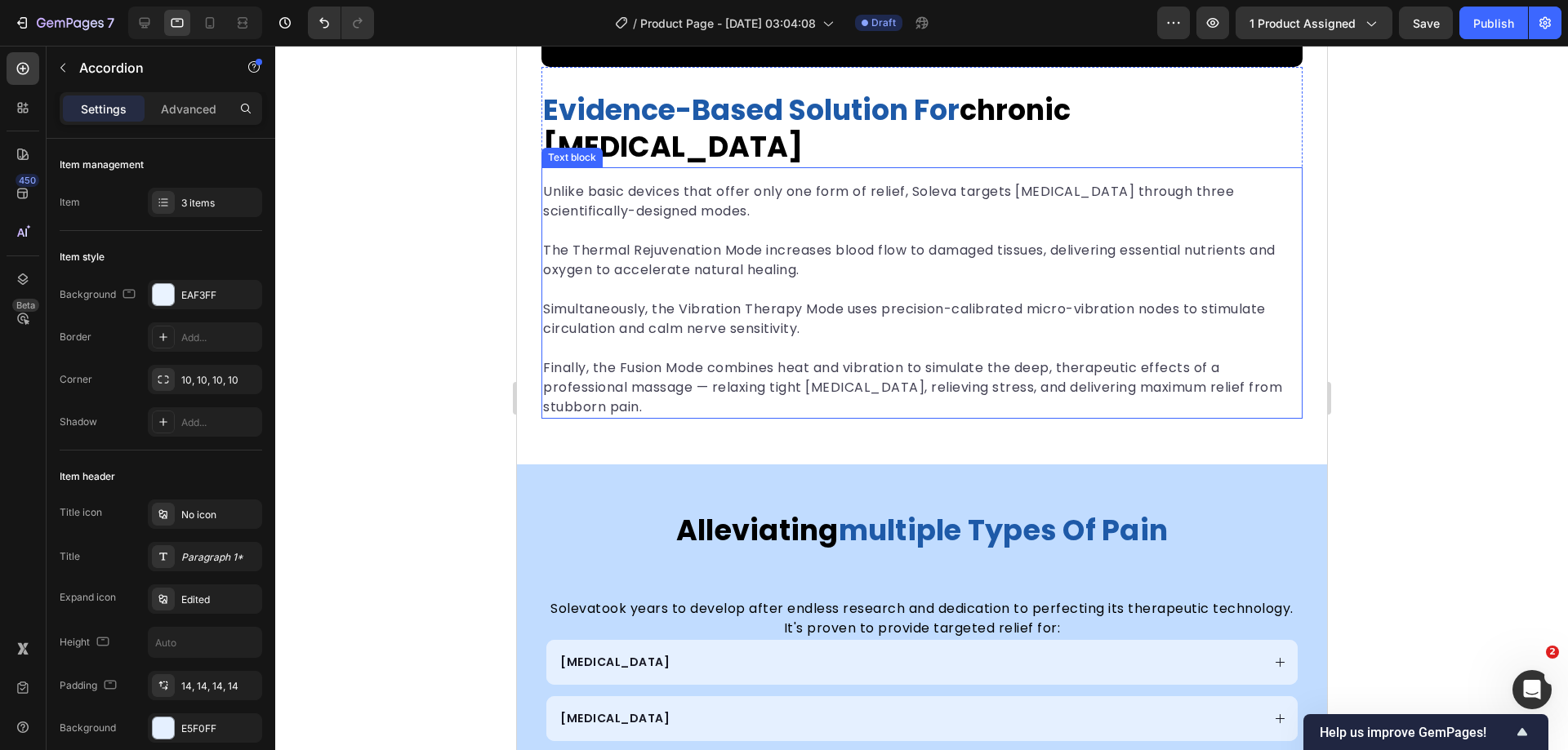
scroll to position [3157, 0]
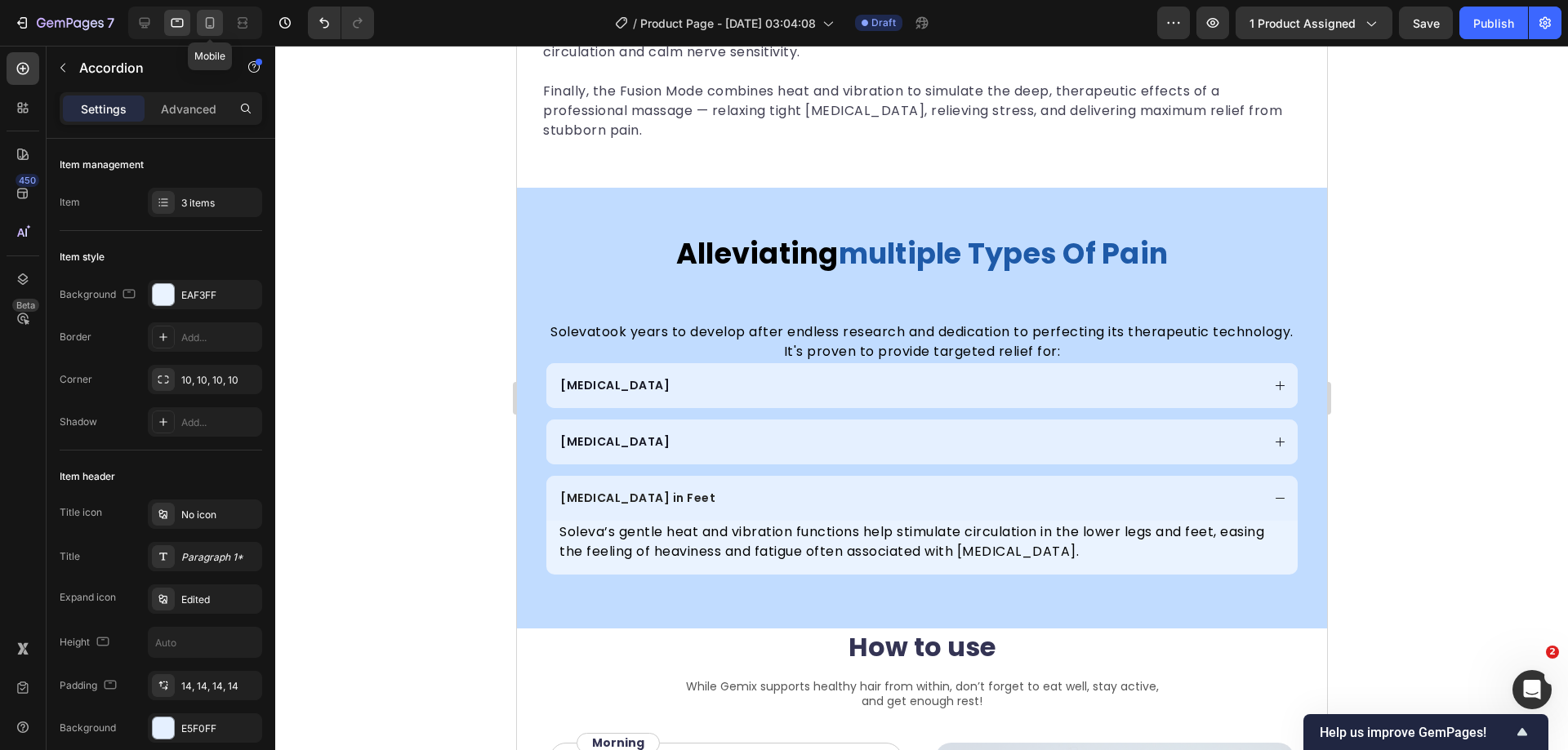
click at [212, 21] on icon at bounding box center [209, 22] width 16 height 16
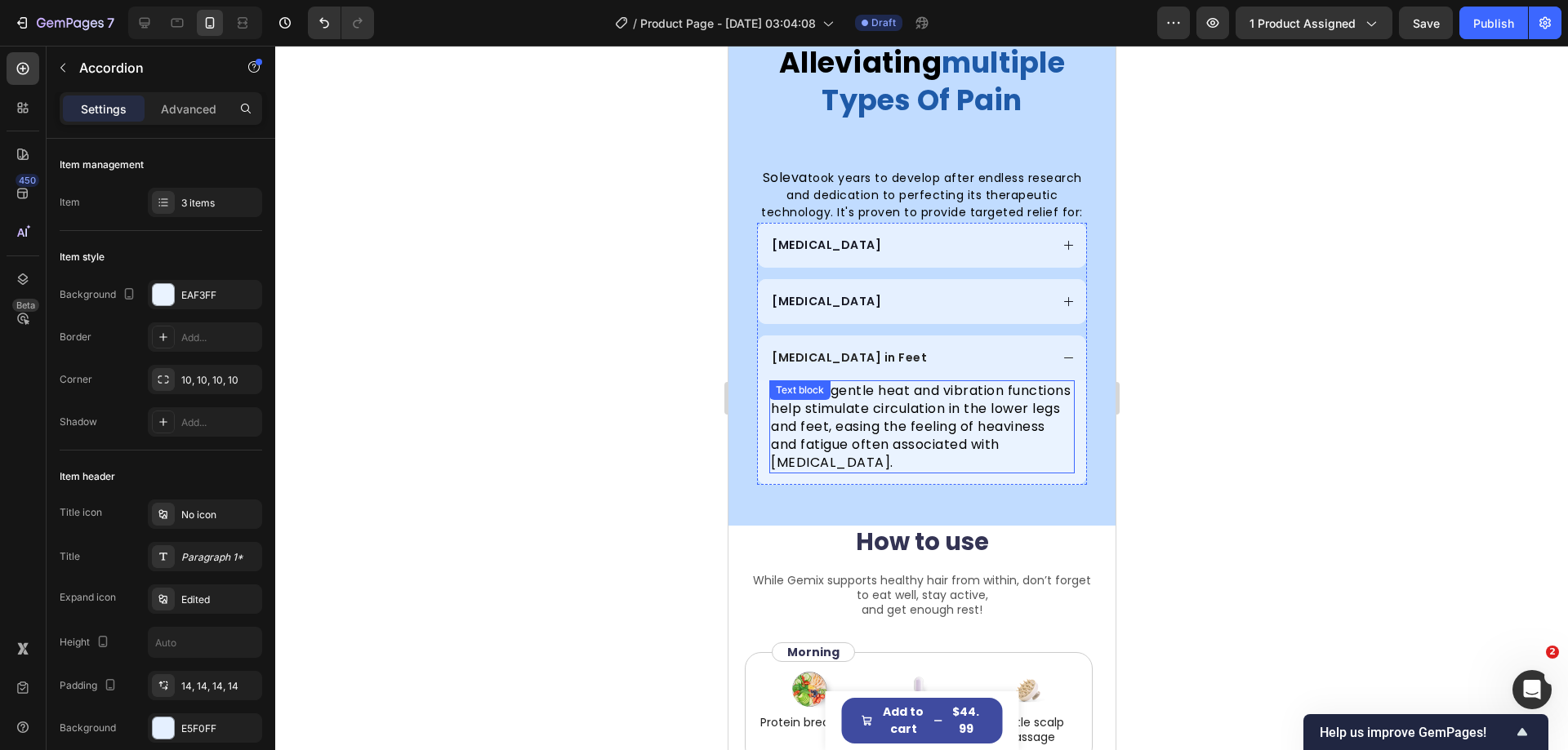
scroll to position [2721, 0]
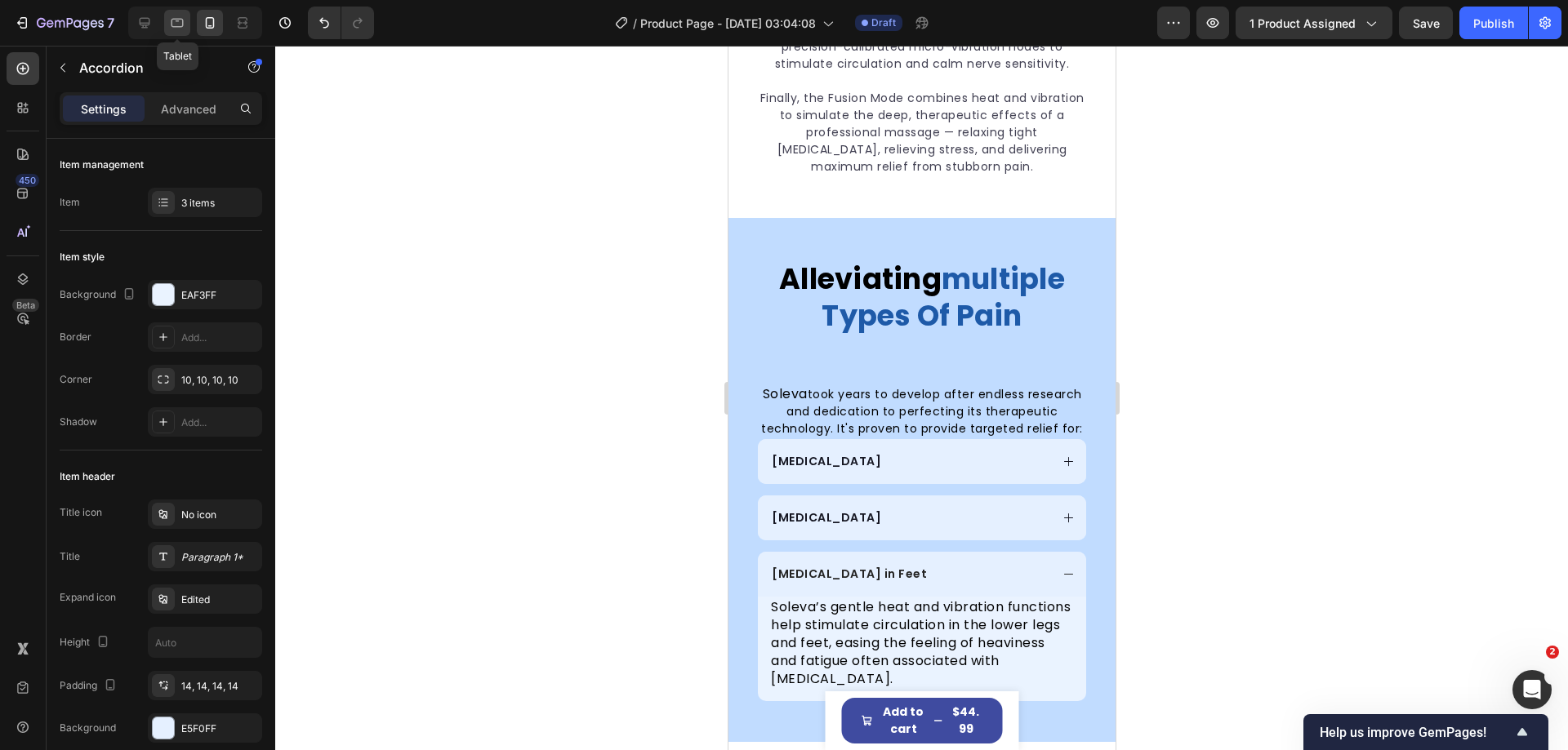
click at [176, 26] on icon at bounding box center [177, 22] width 16 height 16
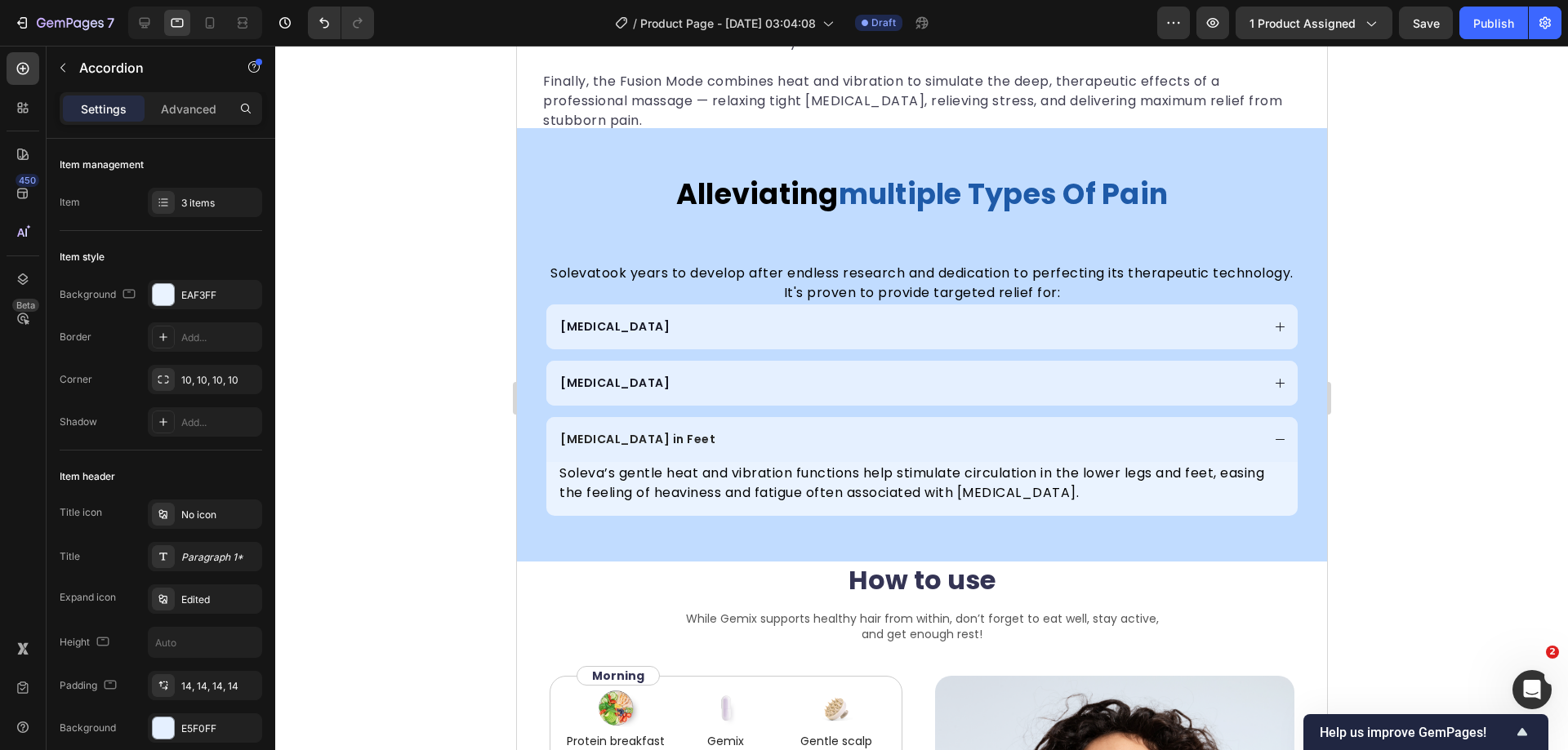
scroll to position [3042, 0]
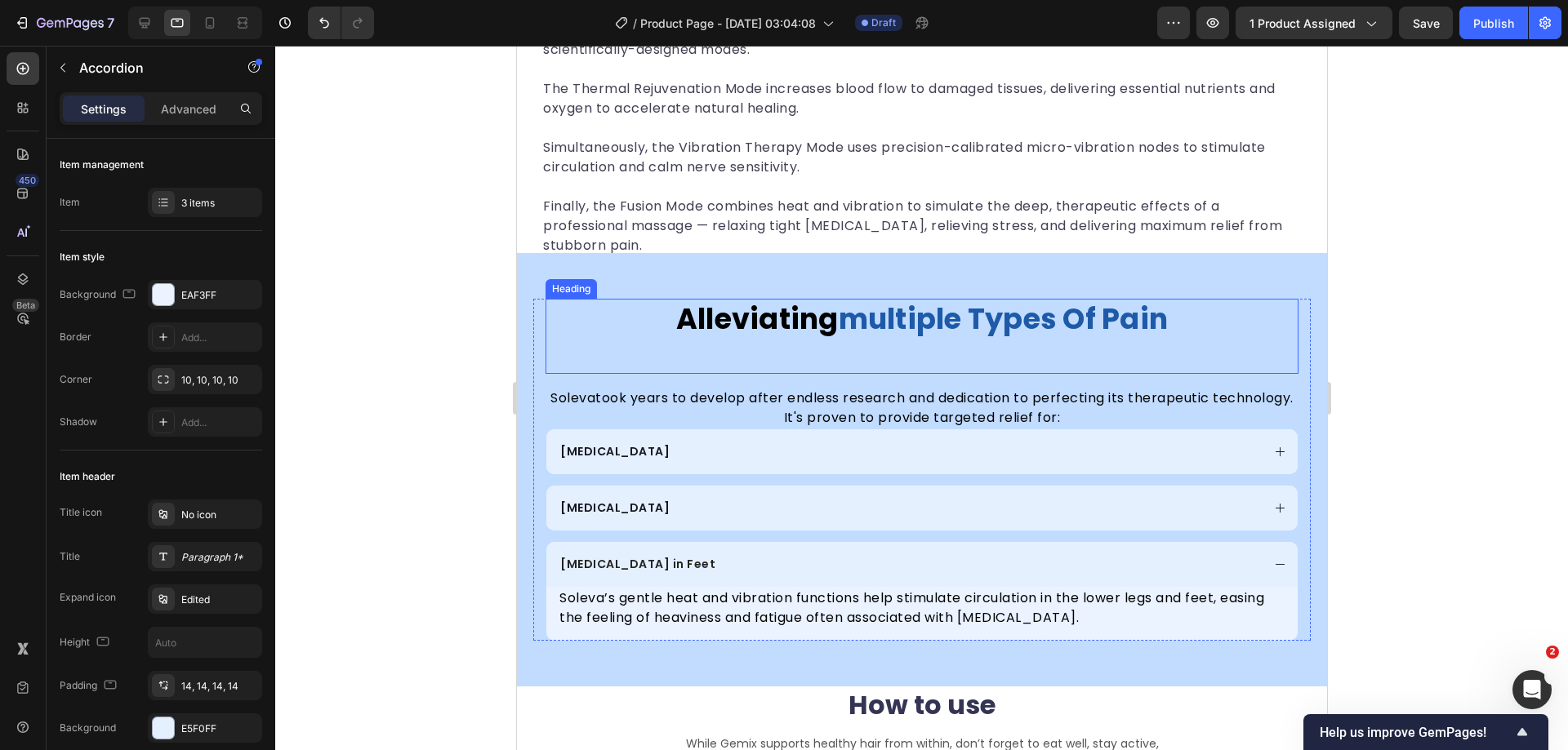
click at [1072, 356] on div "alleviating multiple types of pain Heading" at bounding box center [921, 336] width 753 height 75
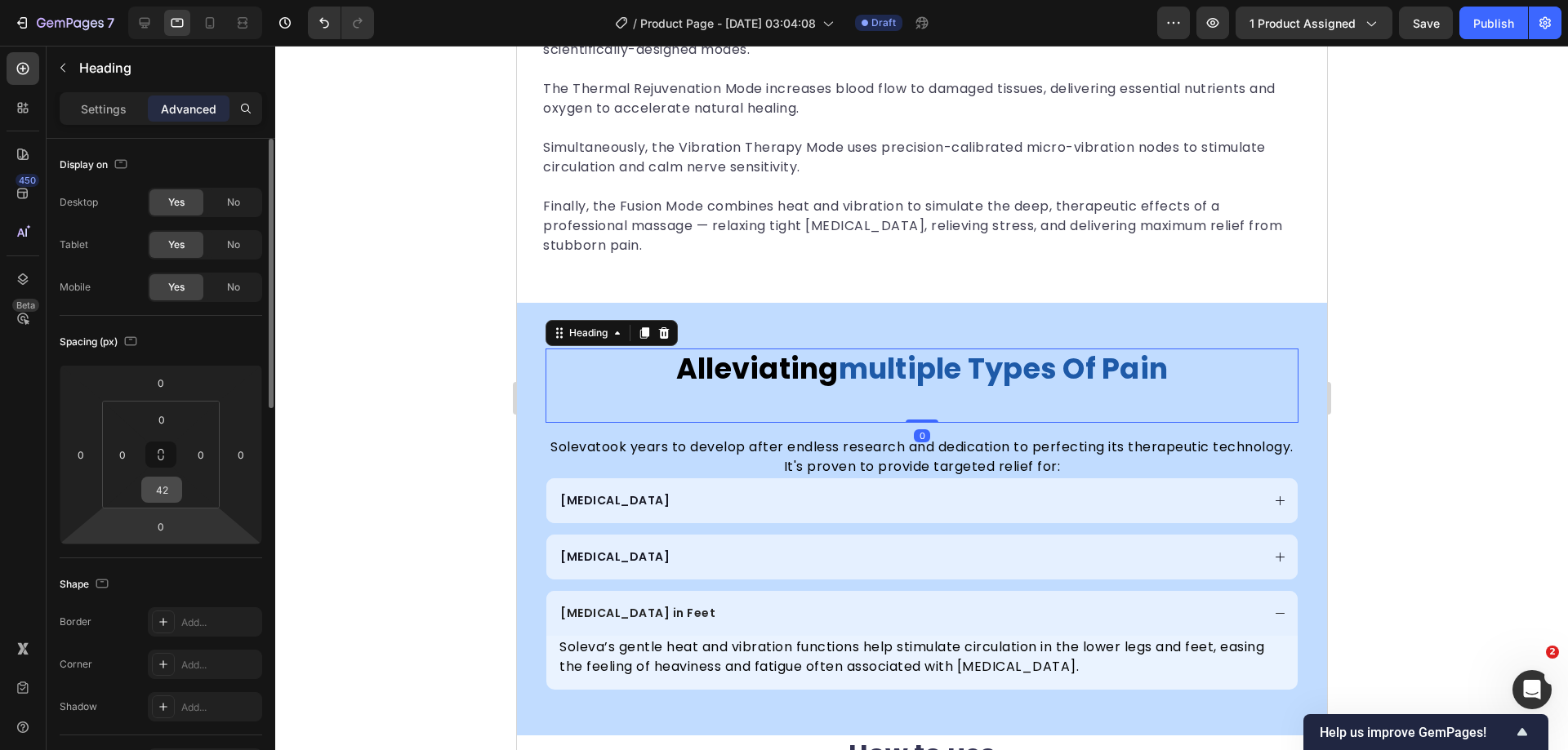
click at [161, 501] on input "42" at bounding box center [161, 490] width 32 height 25
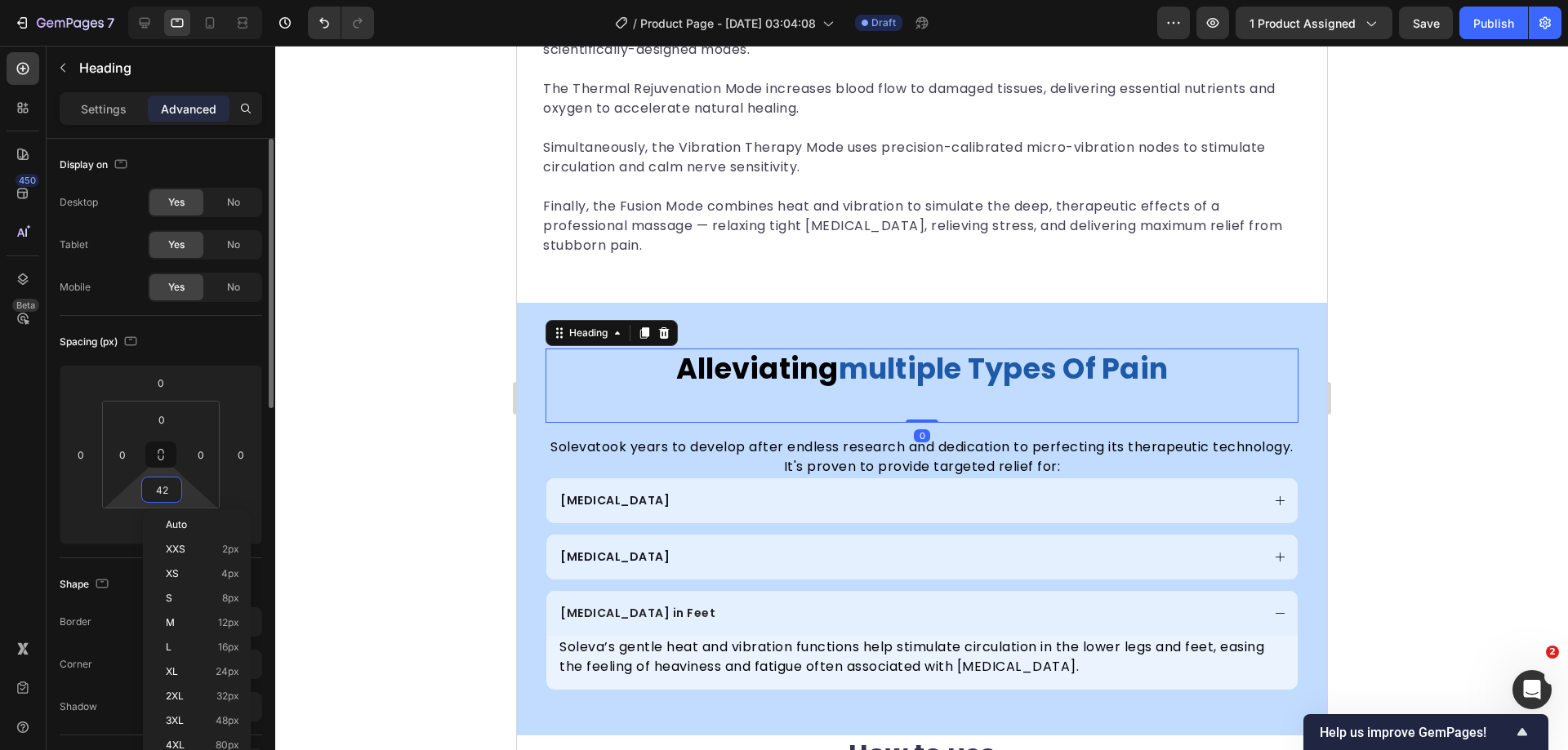
type input "0"
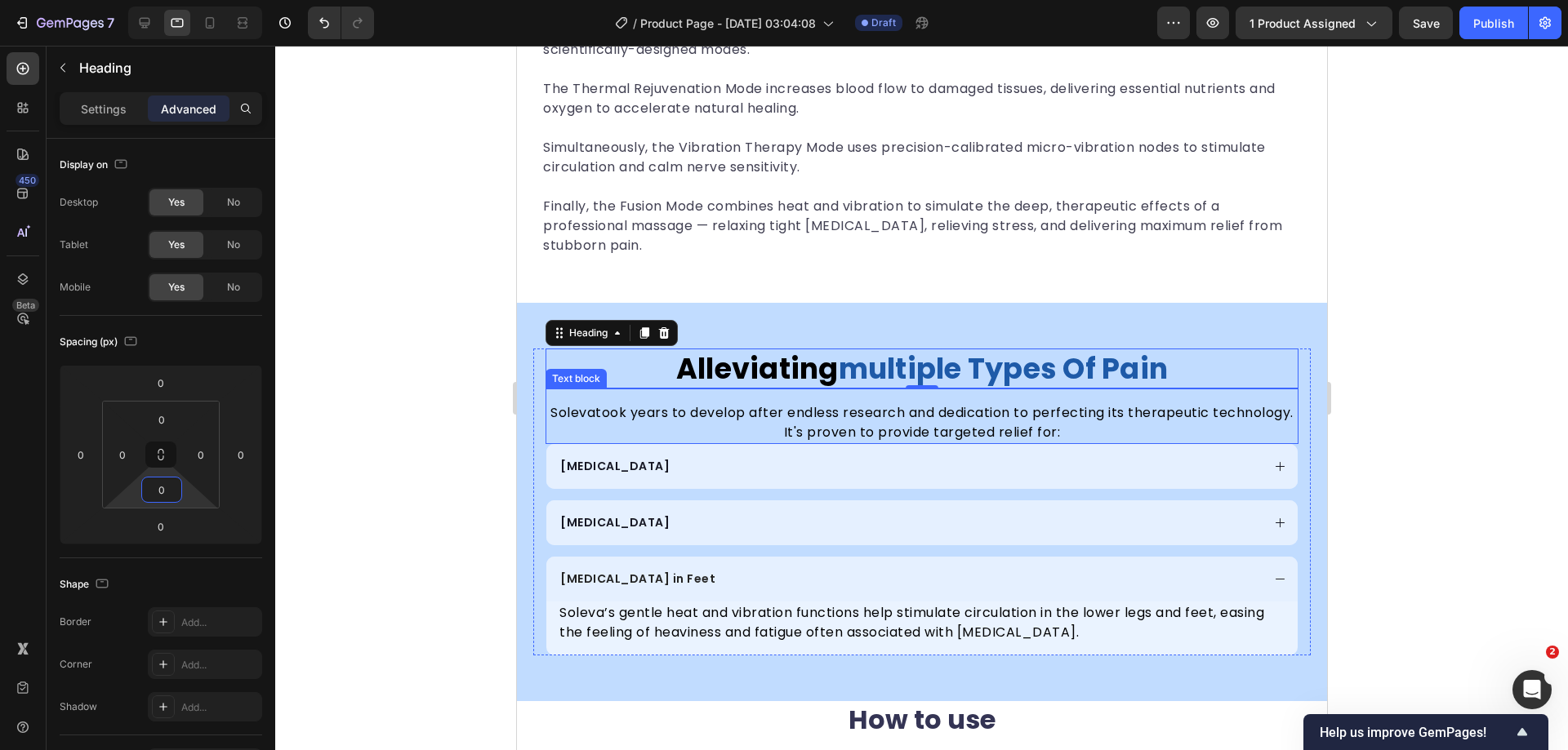
click at [1179, 404] on p "Soleva took years to develop after endless research and dedication to perfectin…" at bounding box center [921, 423] width 750 height 39
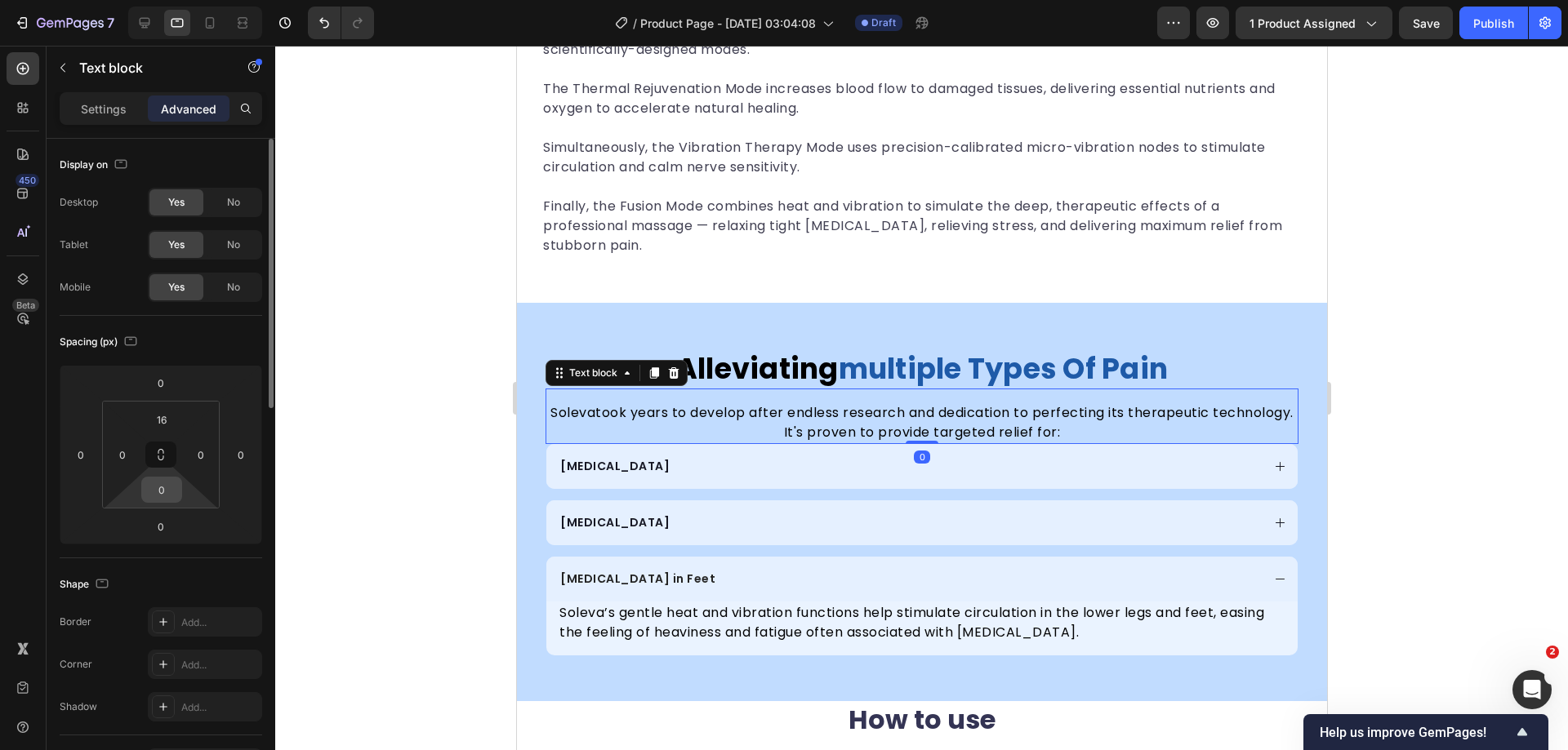
click at [161, 501] on input "0" at bounding box center [161, 490] width 32 height 25
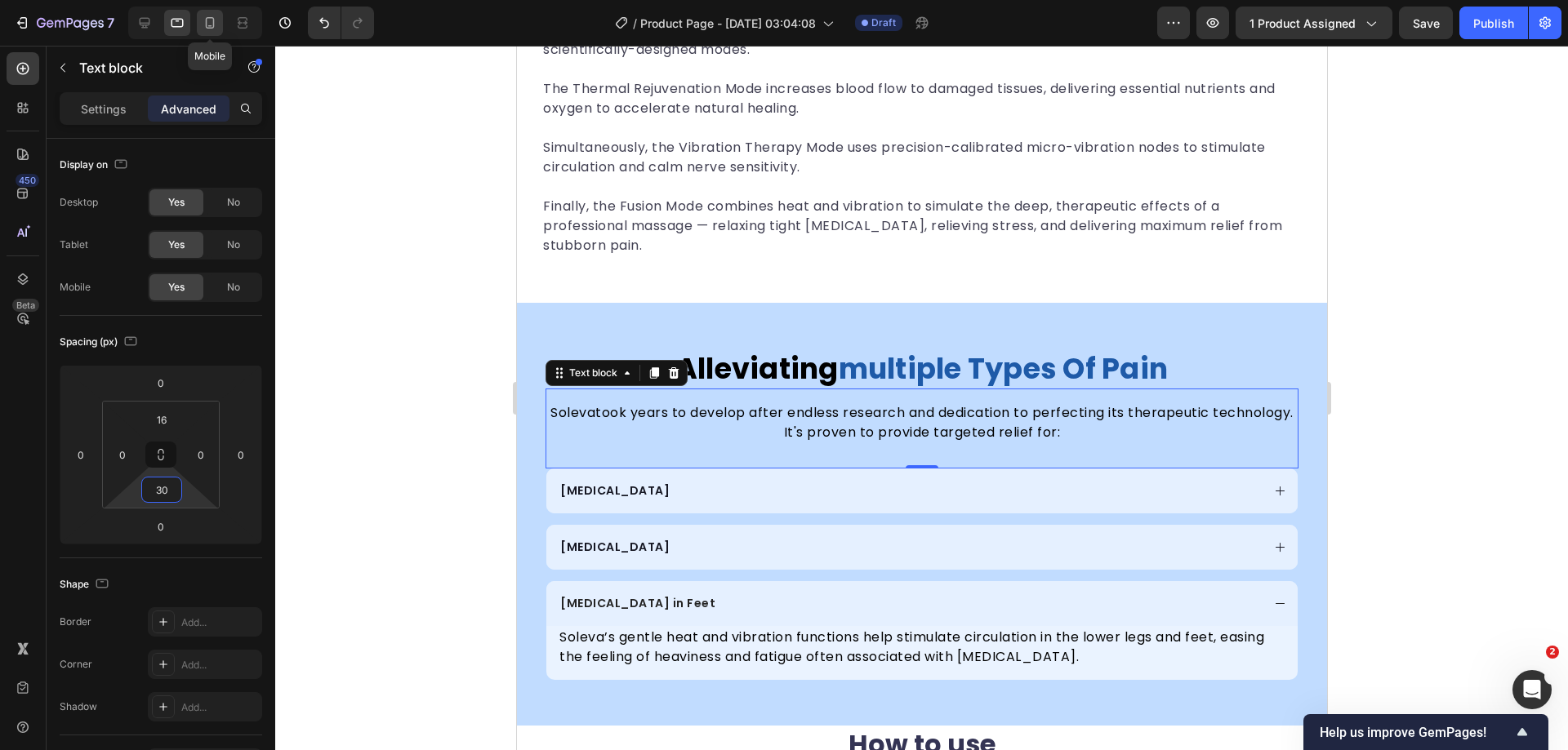
type input "30"
click at [212, 24] on icon at bounding box center [209, 22] width 16 height 16
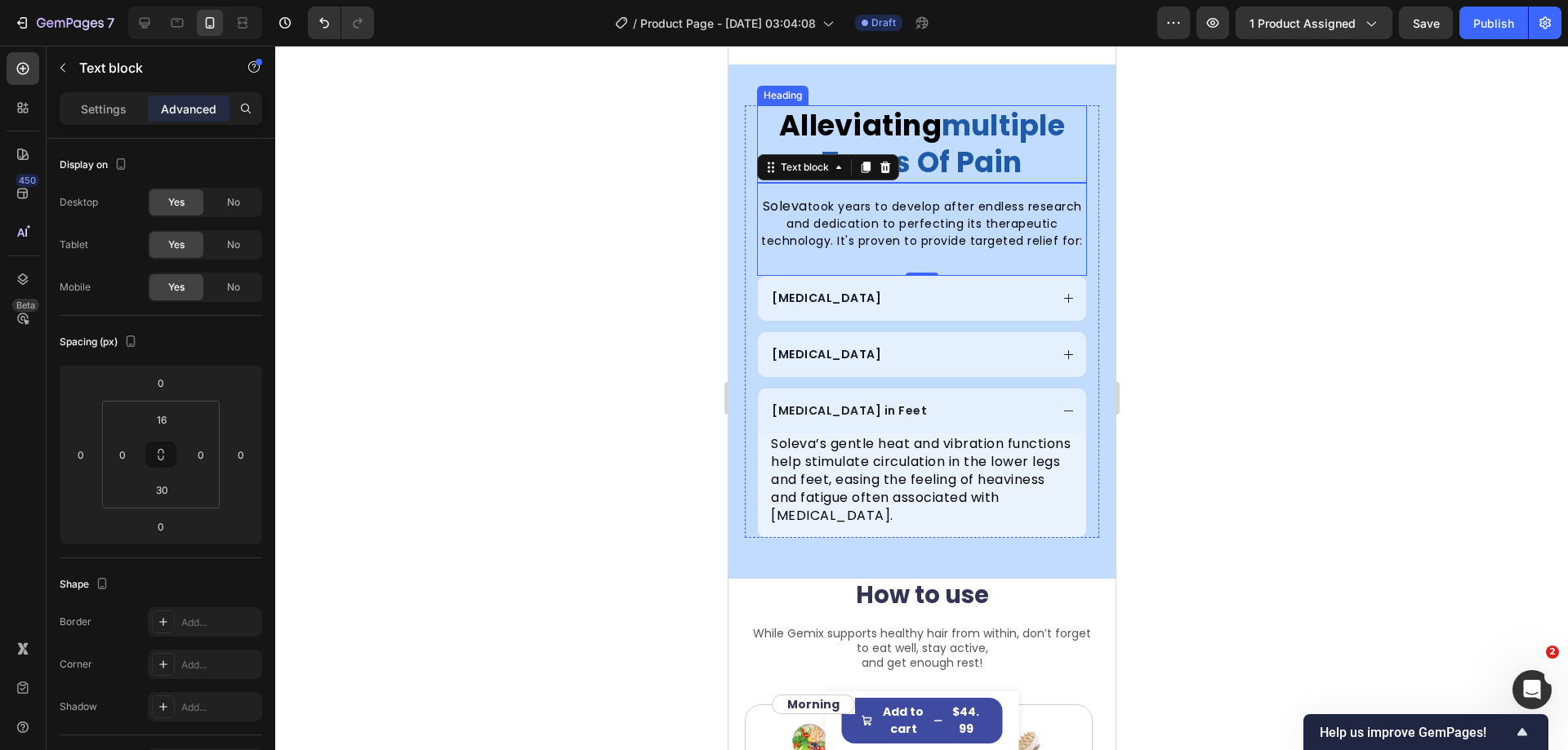
scroll to position [2781, 0]
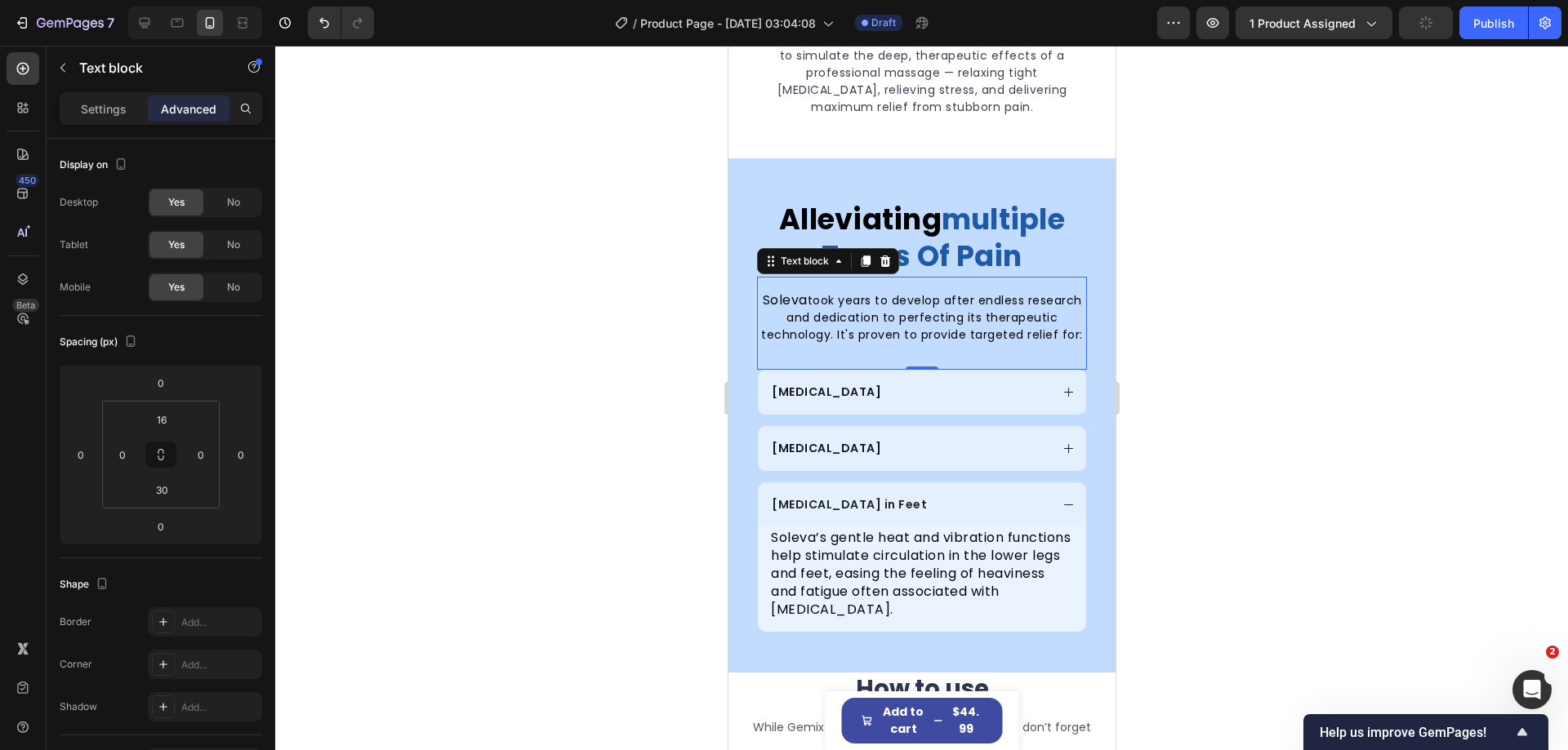
click at [520, 369] on div at bounding box center [921, 398] width 1293 height 704
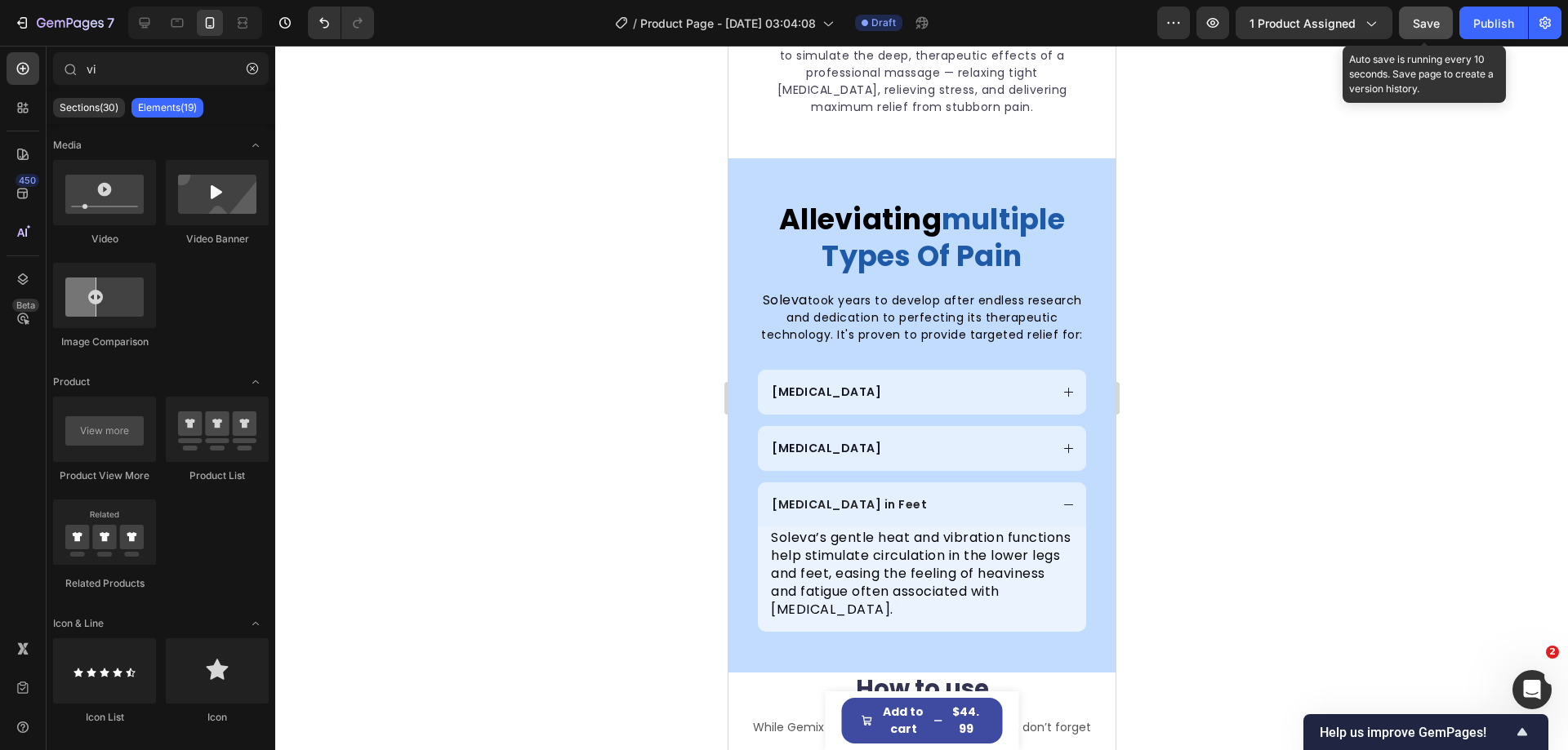
click at [1430, 27] on span "Save" at bounding box center [1426, 23] width 27 height 14
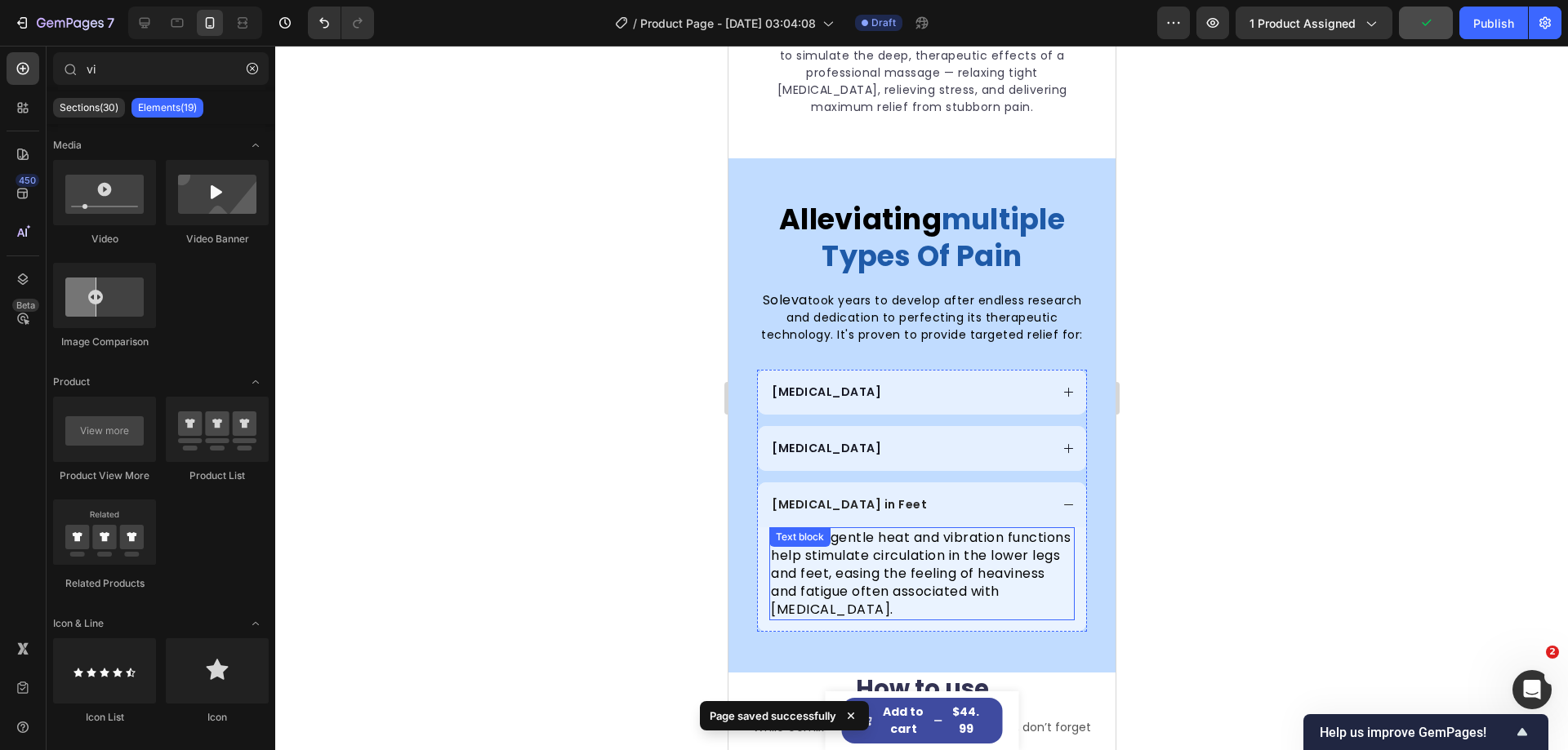
click at [886, 549] on span "Soleva’s gentle heat and vibration functions help stimulate circulation in the …" at bounding box center [920, 573] width 300 height 91
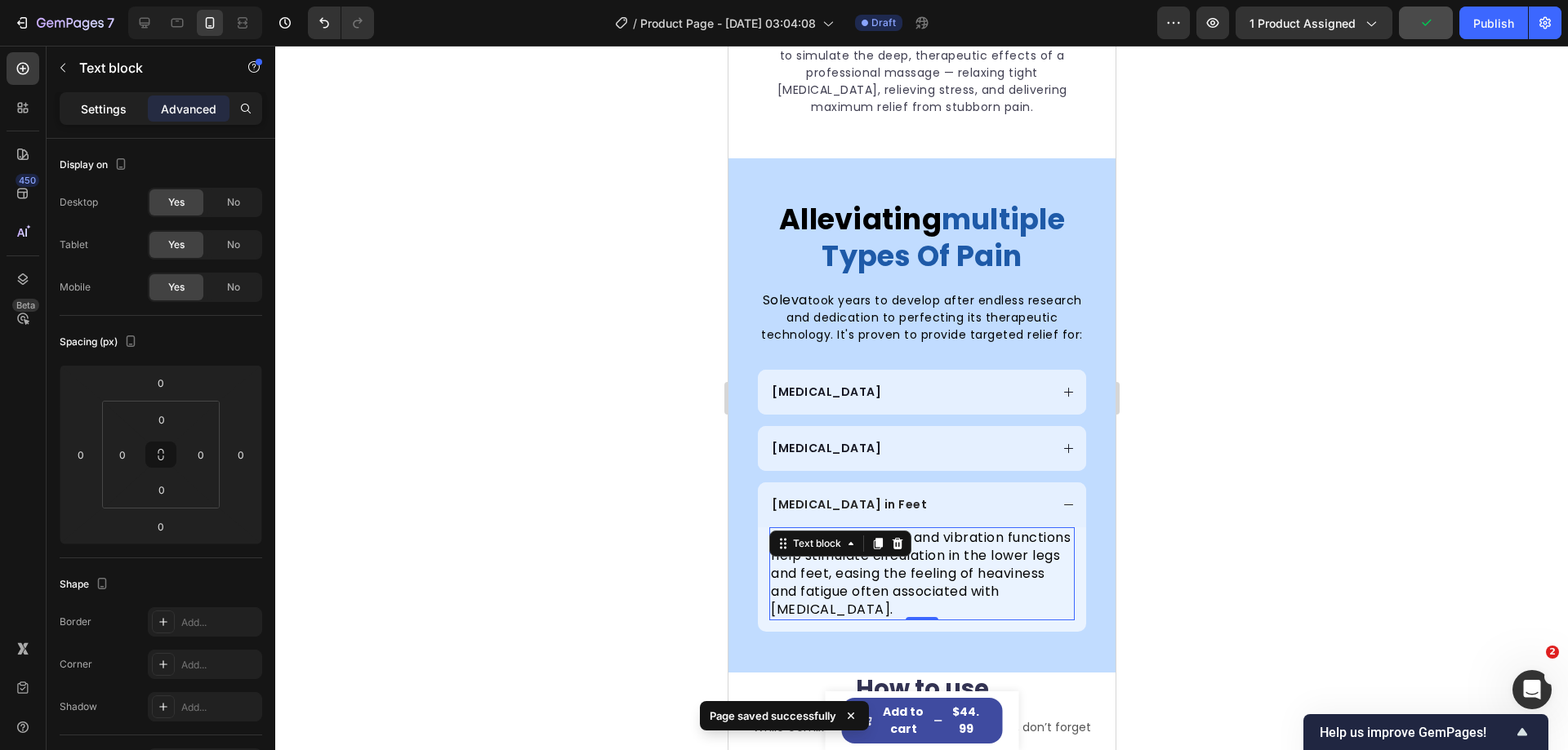
click at [94, 98] on div "Settings" at bounding box center [104, 108] width 82 height 26
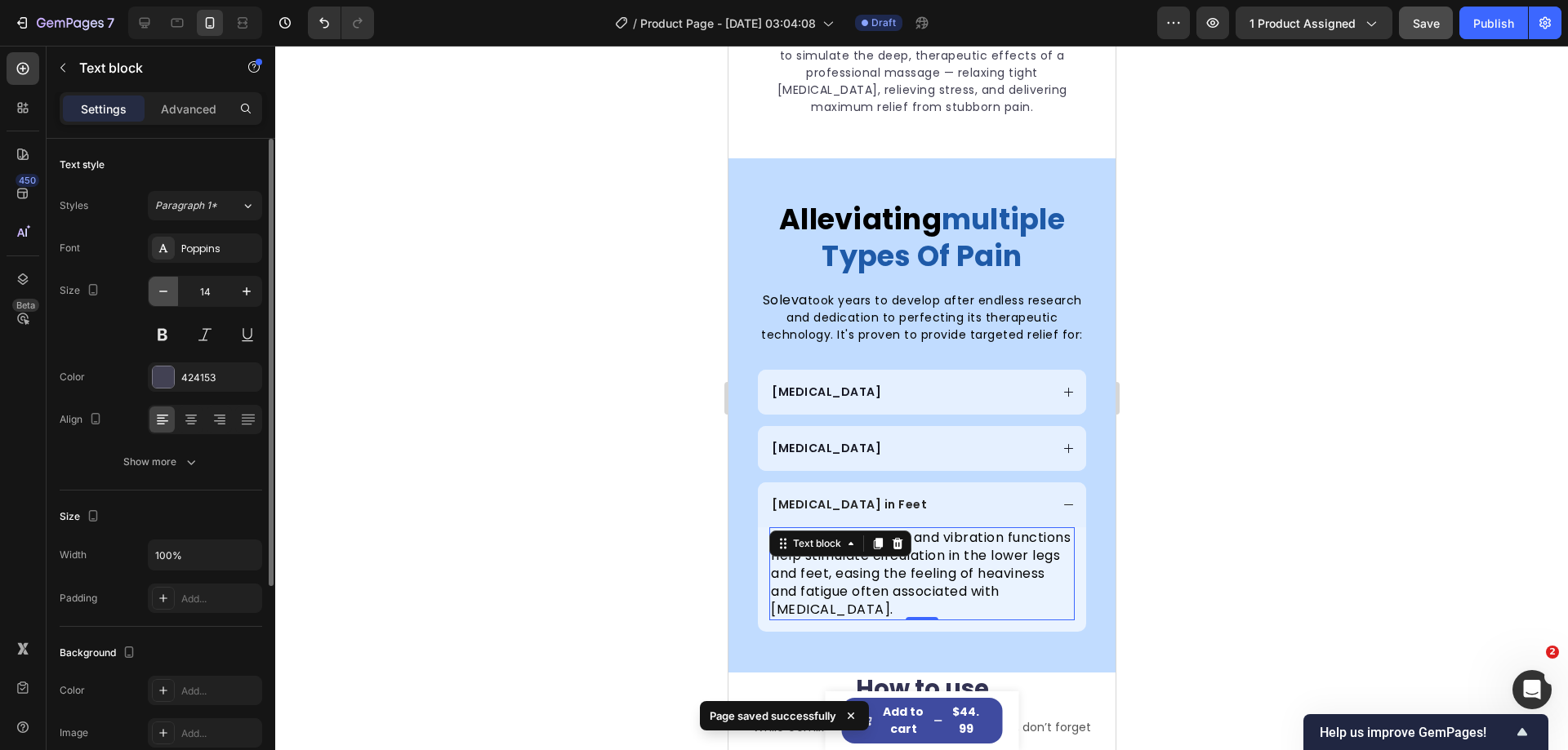
click at [163, 289] on icon "button" at bounding box center [163, 291] width 16 height 16
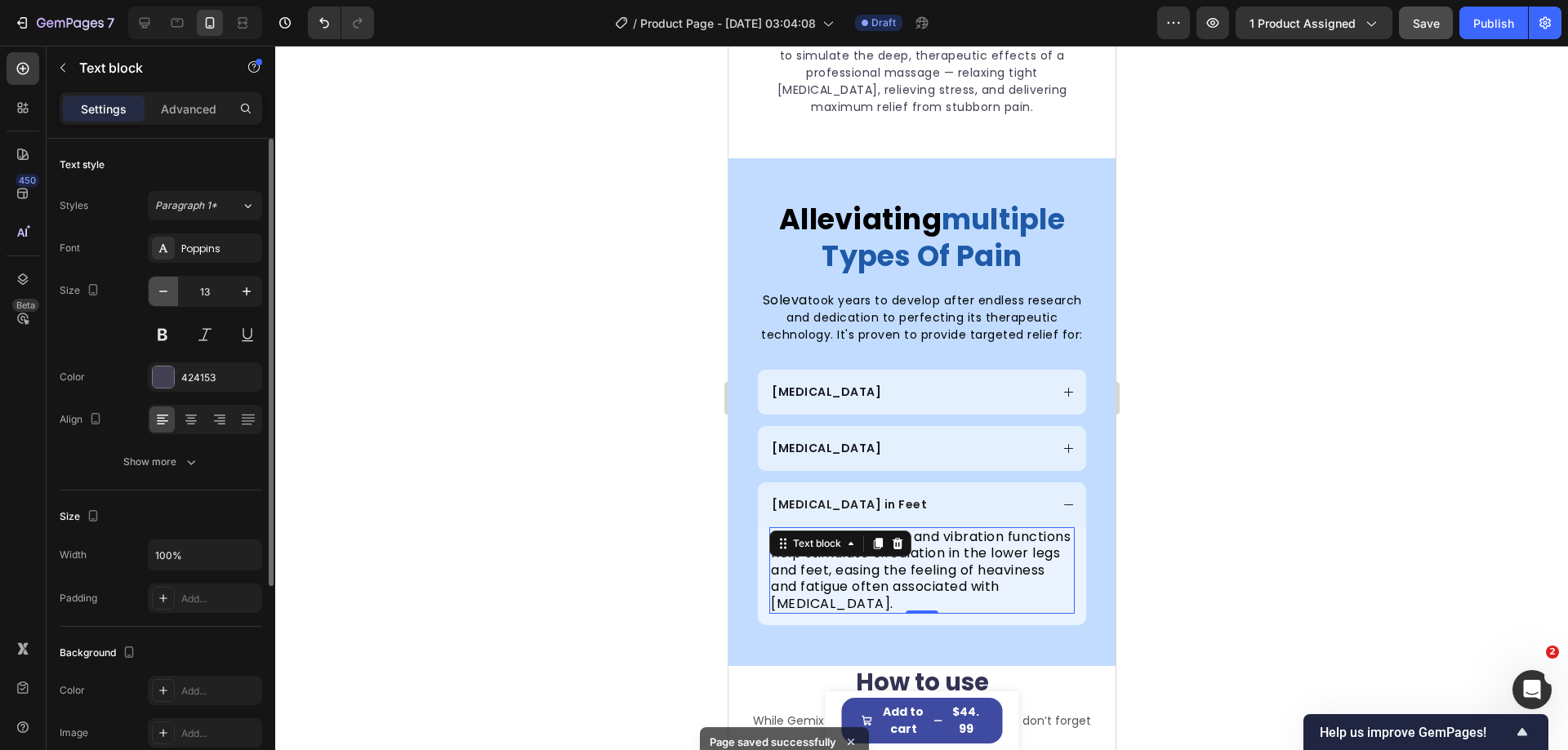
click at [163, 289] on icon "button" at bounding box center [163, 291] width 16 height 16
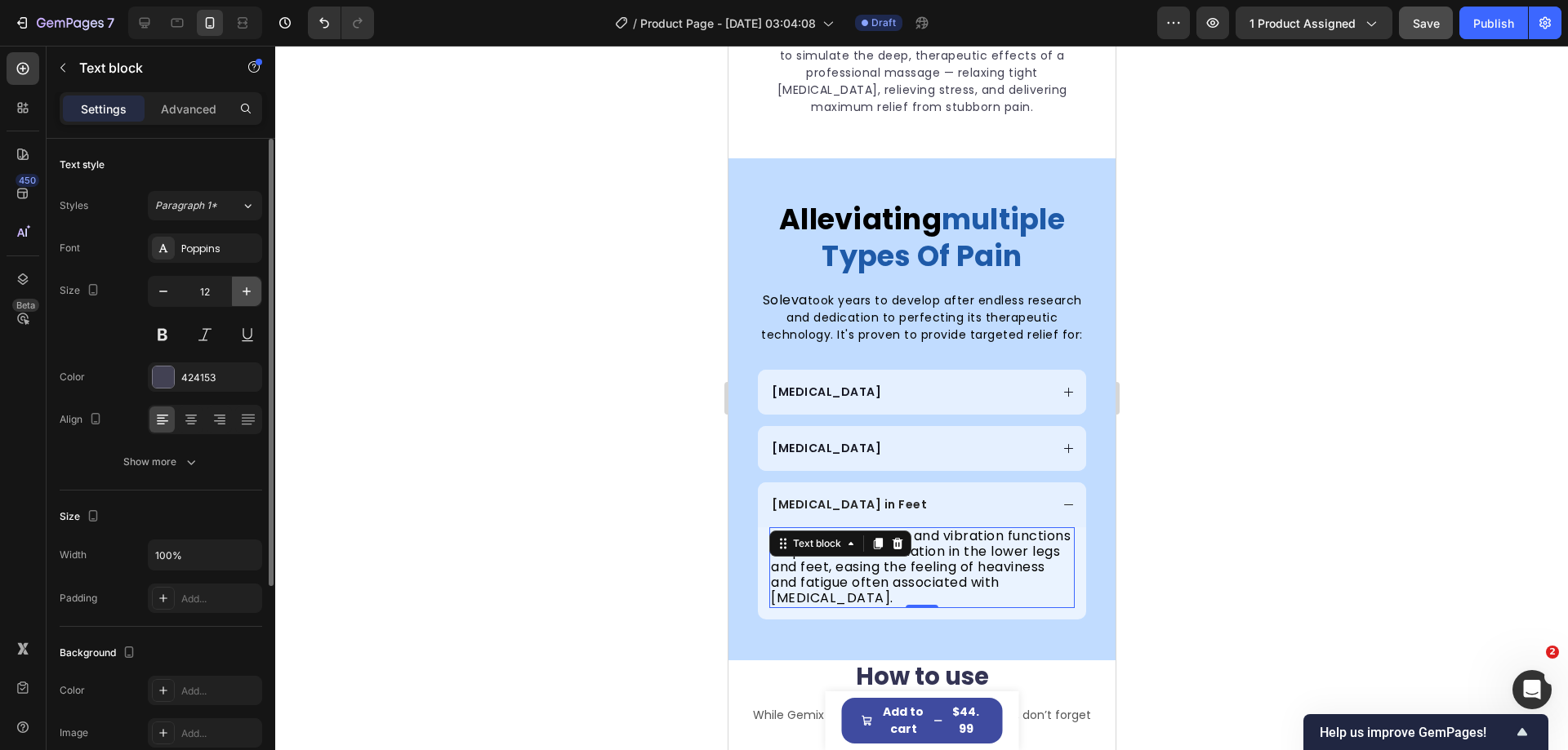
click at [249, 290] on icon "button" at bounding box center [246, 291] width 16 height 16
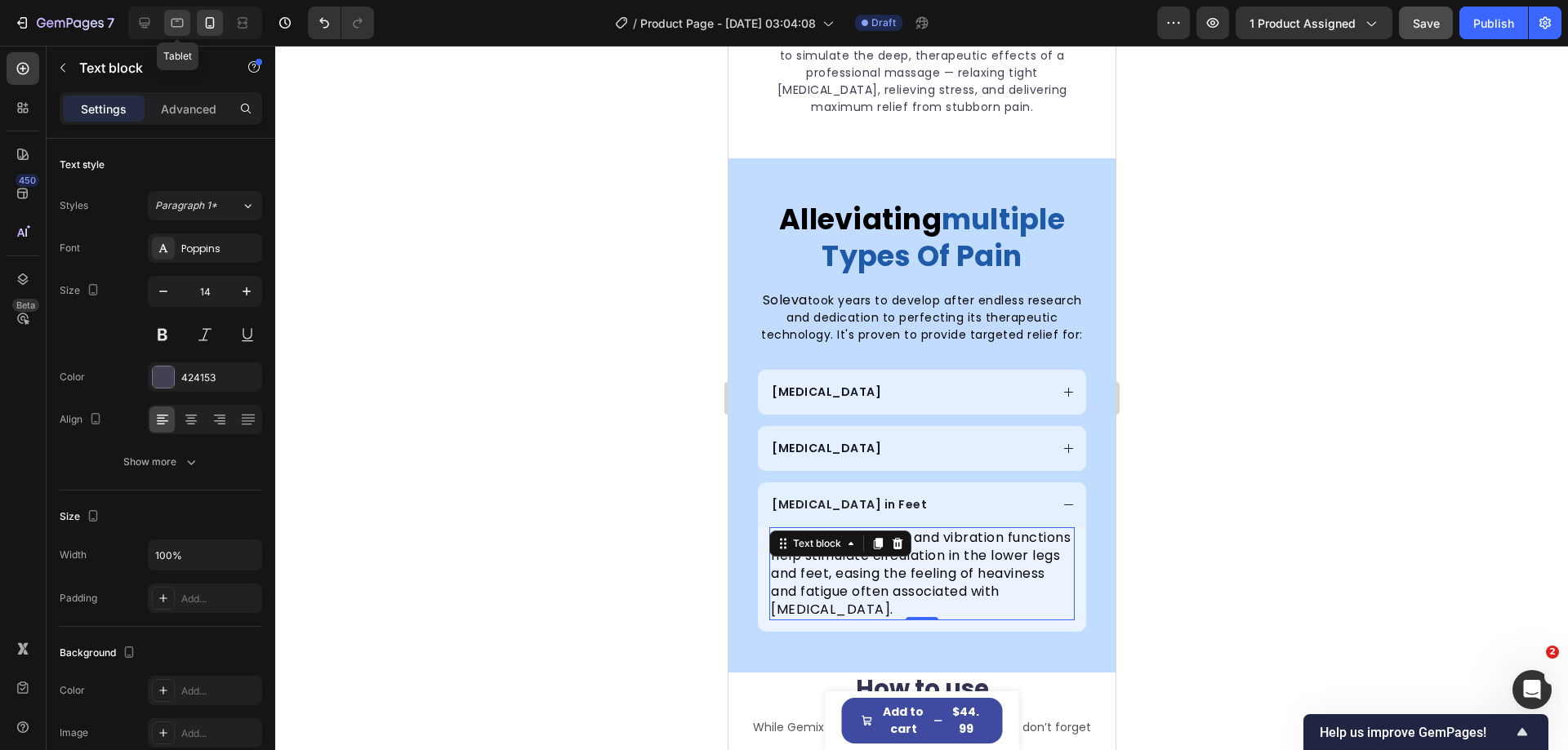
click at [166, 24] on div at bounding box center [177, 22] width 26 height 26
type input "16"
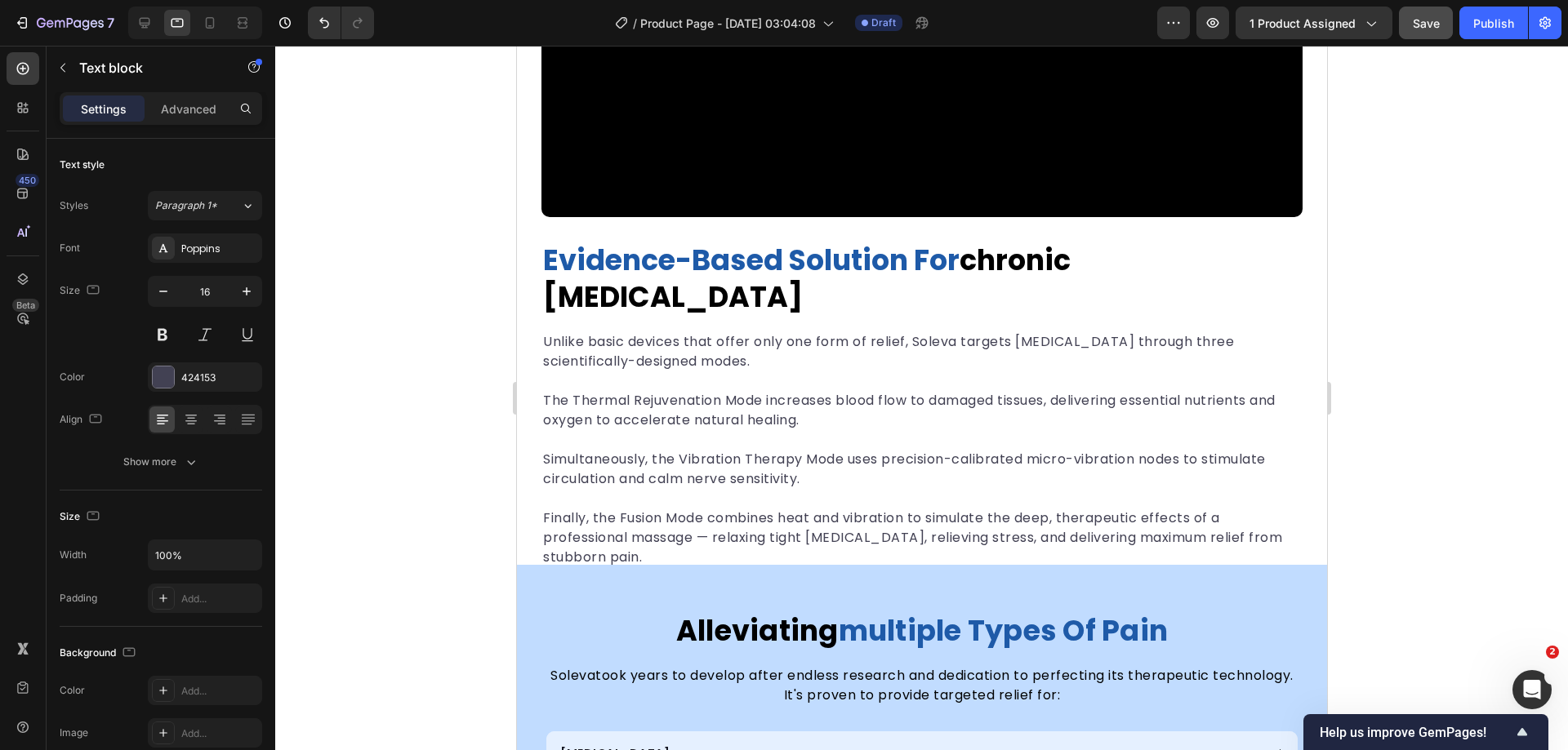
scroll to position [2700, 0]
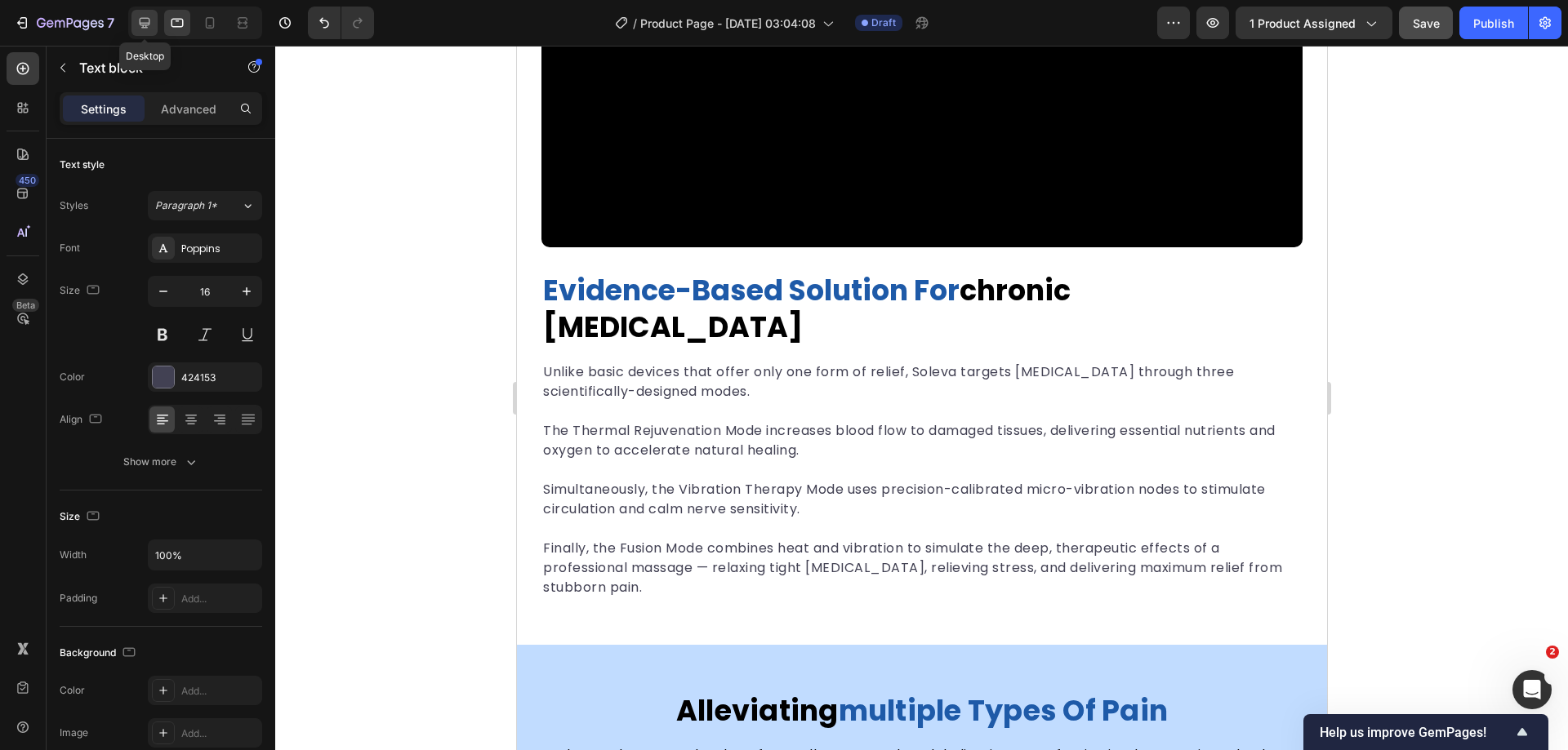
click at [153, 26] on icon at bounding box center [144, 22] width 16 height 16
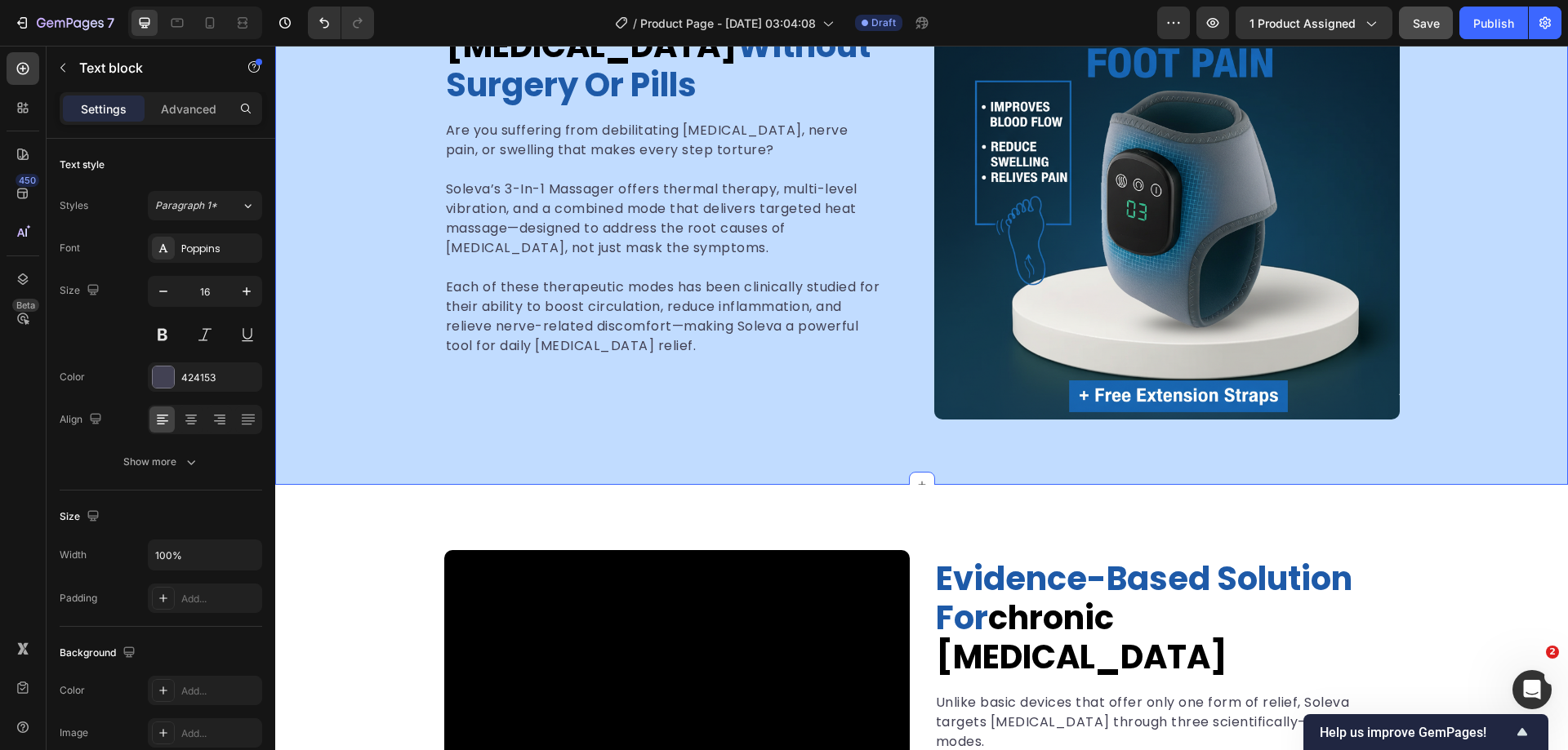
scroll to position [1492, 0]
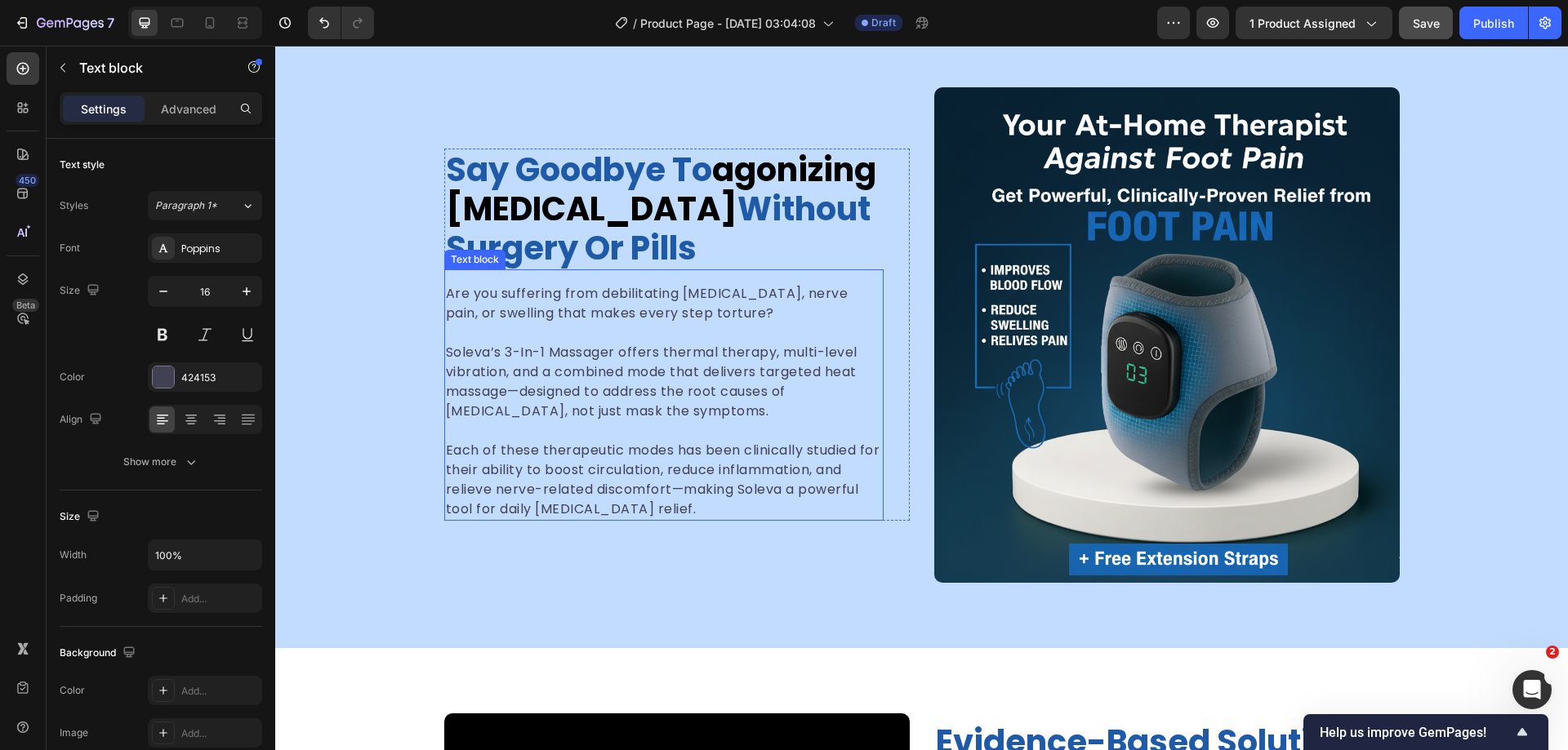
click at [777, 347] on p "Soleva’s 3-In-1 Massager offers thermal therapy, multi-level vibration, and a c…" at bounding box center [663, 382] width 436 height 78
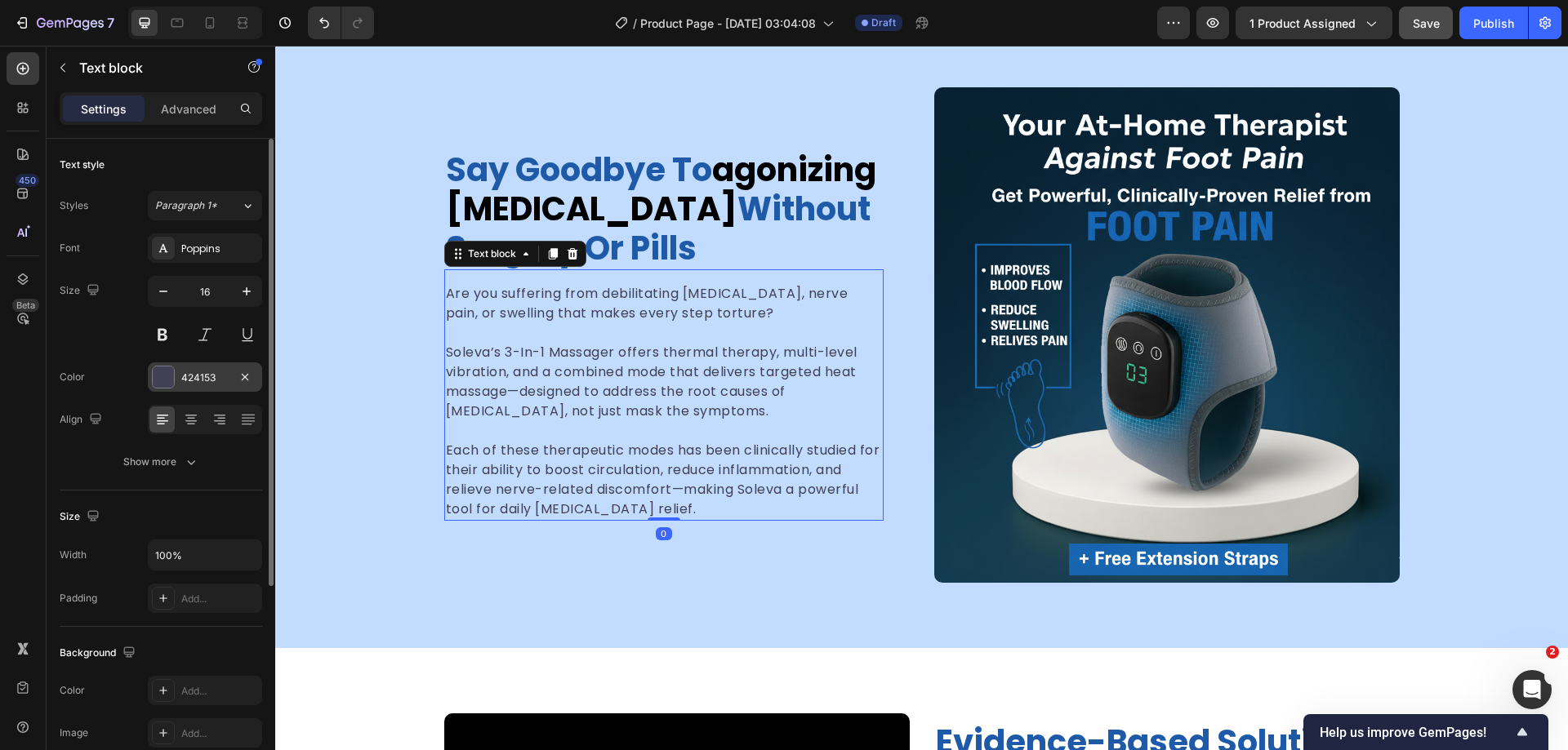
click at [160, 382] on div at bounding box center [163, 377] width 21 height 21
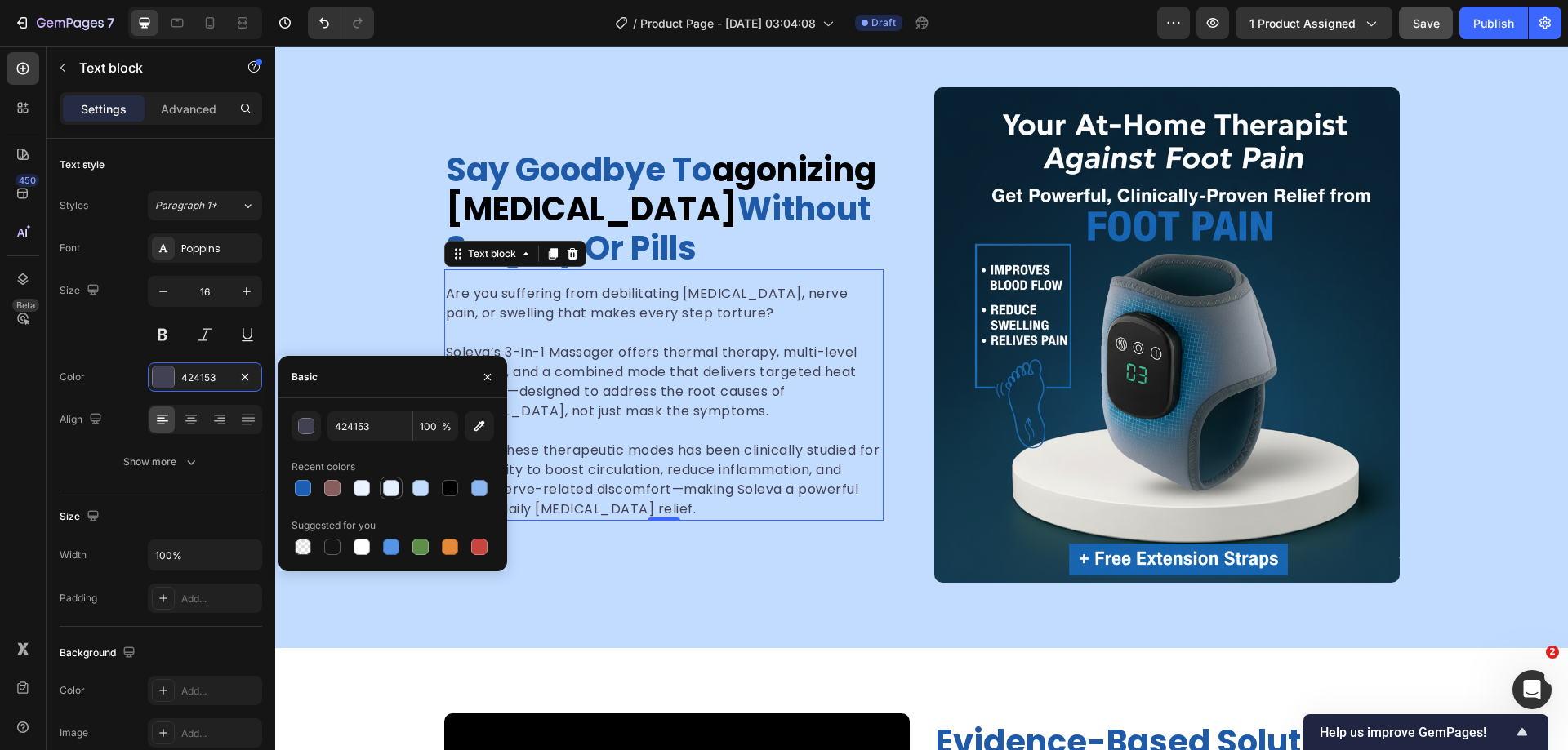
click at [390, 486] on div at bounding box center [390, 488] width 16 height 16
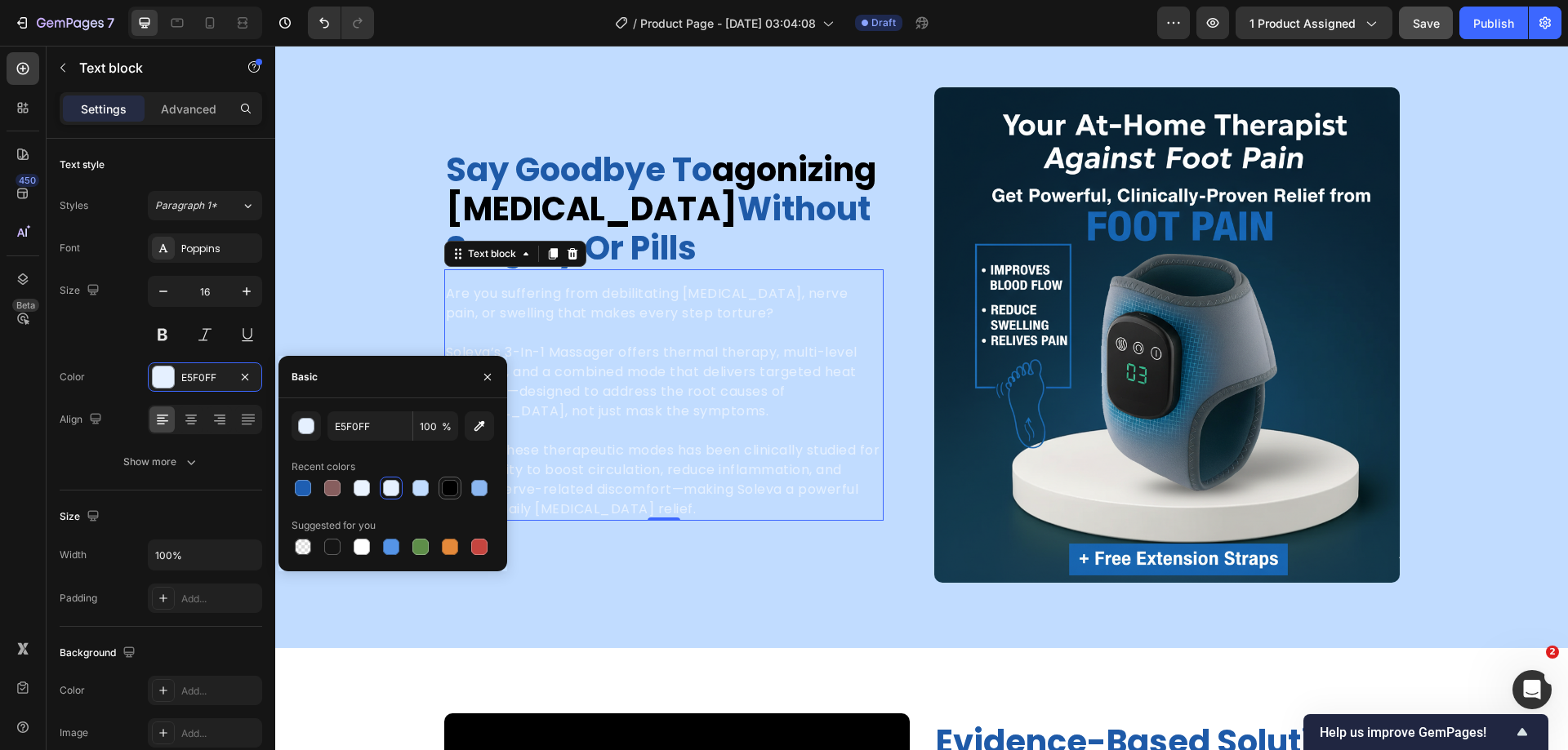
click at [456, 490] on div at bounding box center [449, 488] width 16 height 16
type input "000000"
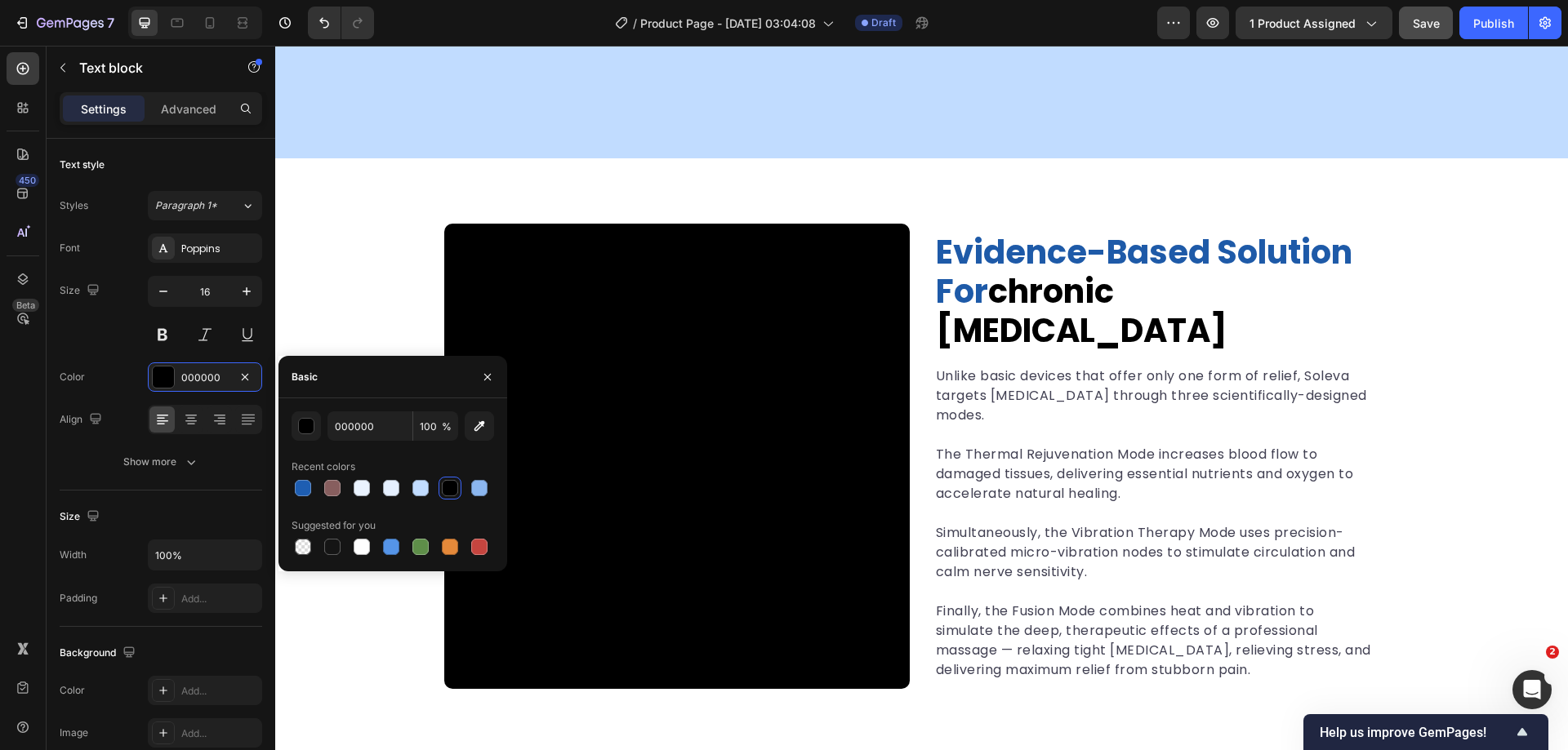
scroll to position [2146, 0]
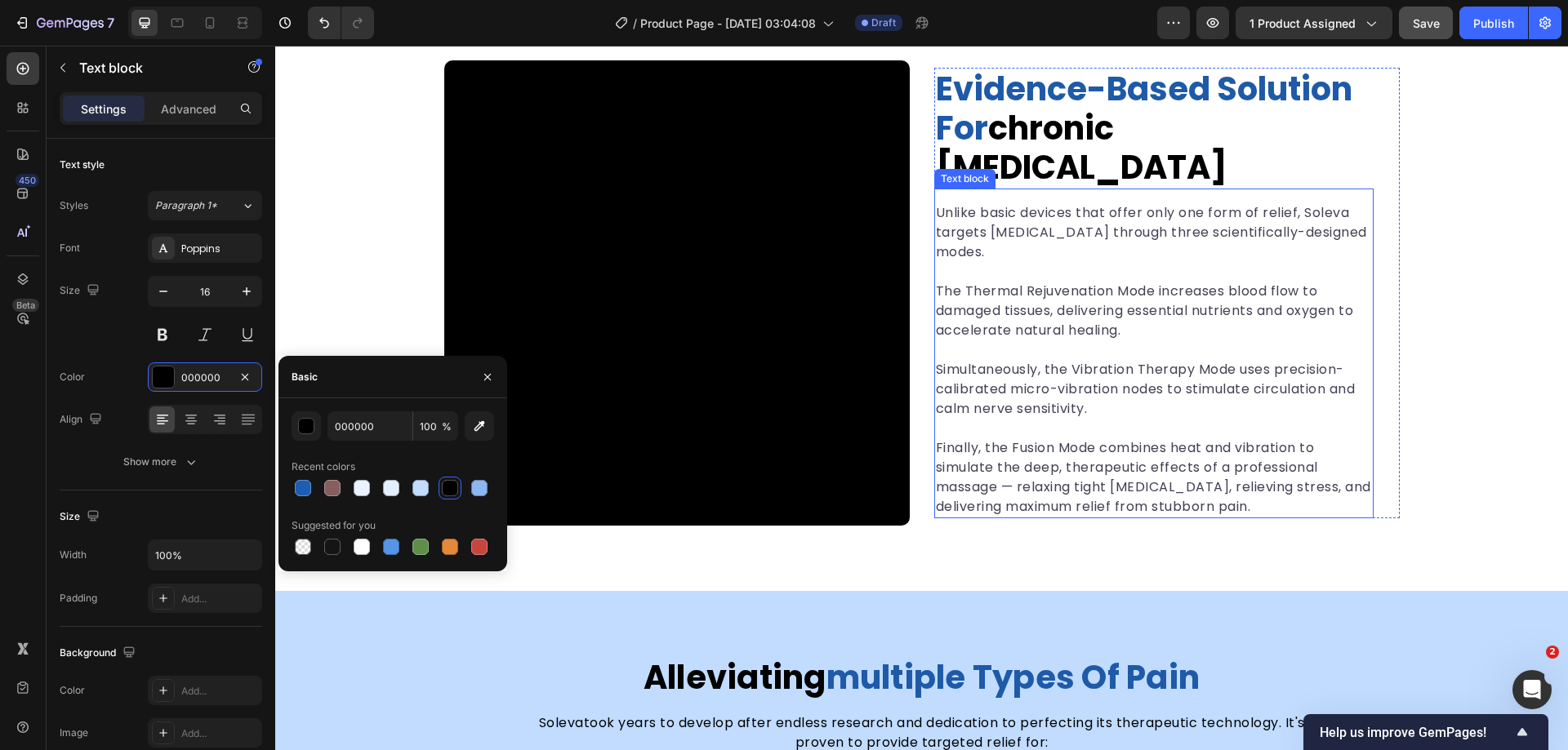
click at [1080, 384] on p "Simultaneously, the Vibration Therapy Mode uses precision-calibrated micro-vibr…" at bounding box center [1154, 389] width 436 height 59
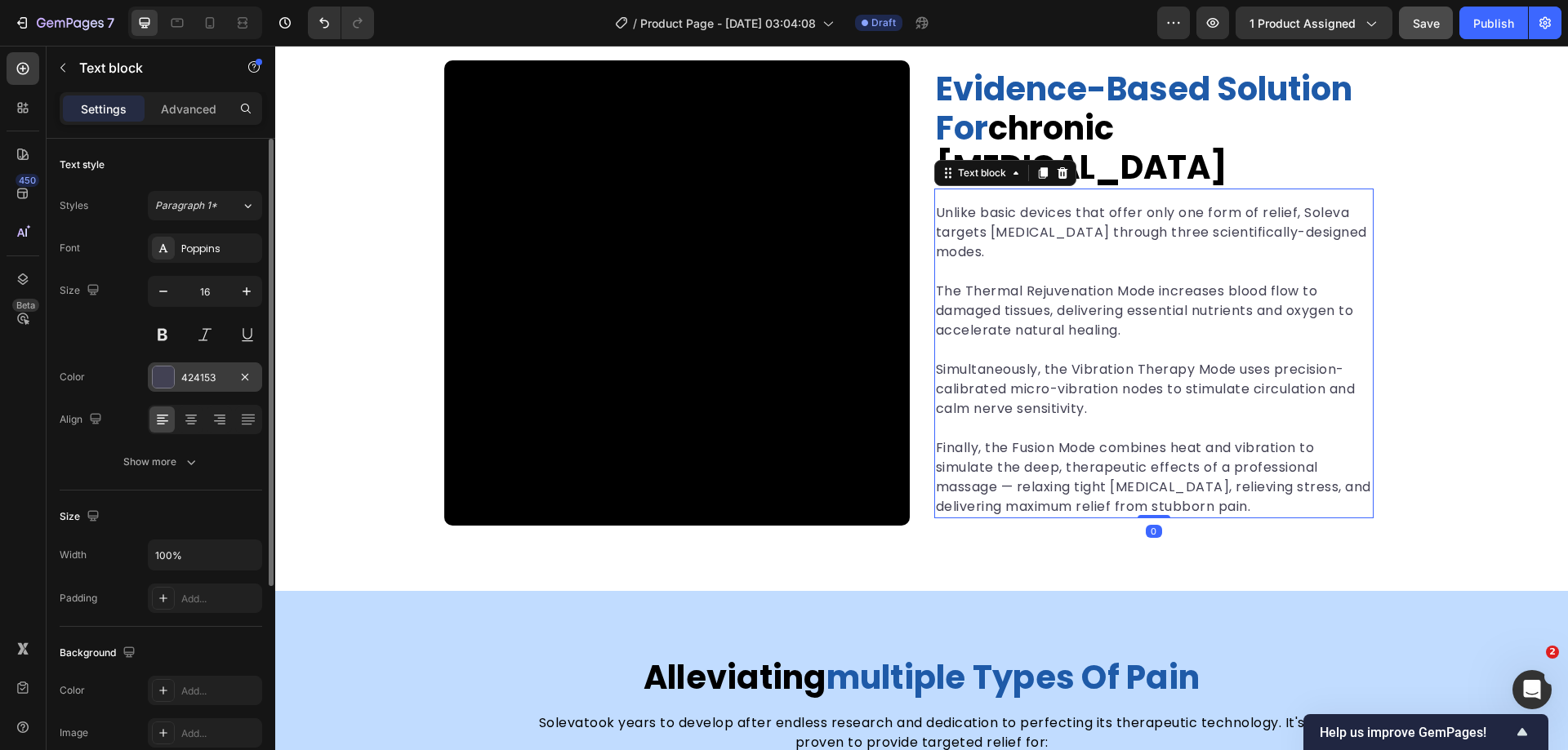
click at [166, 377] on div at bounding box center [163, 377] width 21 height 21
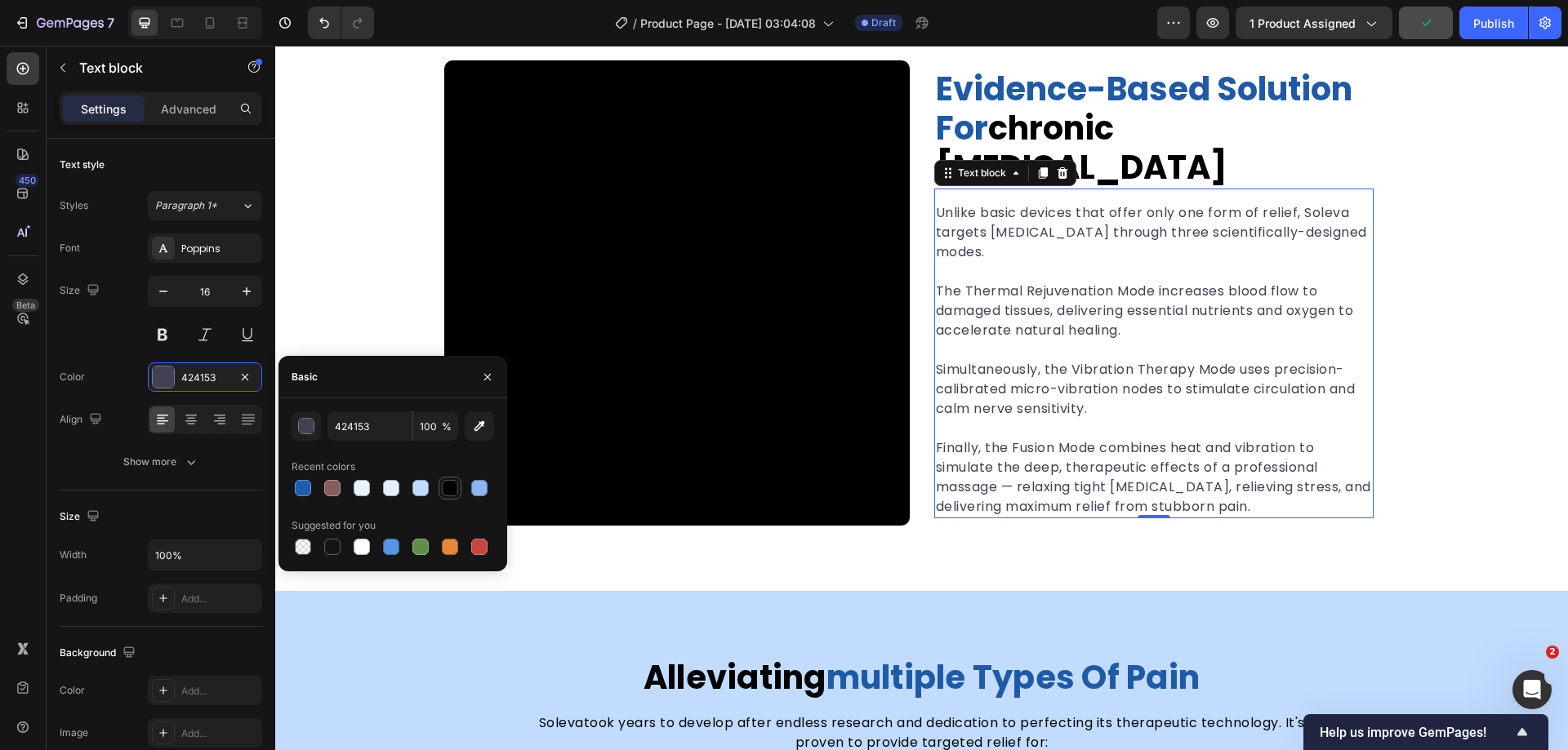
click at [445, 491] on div at bounding box center [449, 488] width 16 height 16
type input "000000"
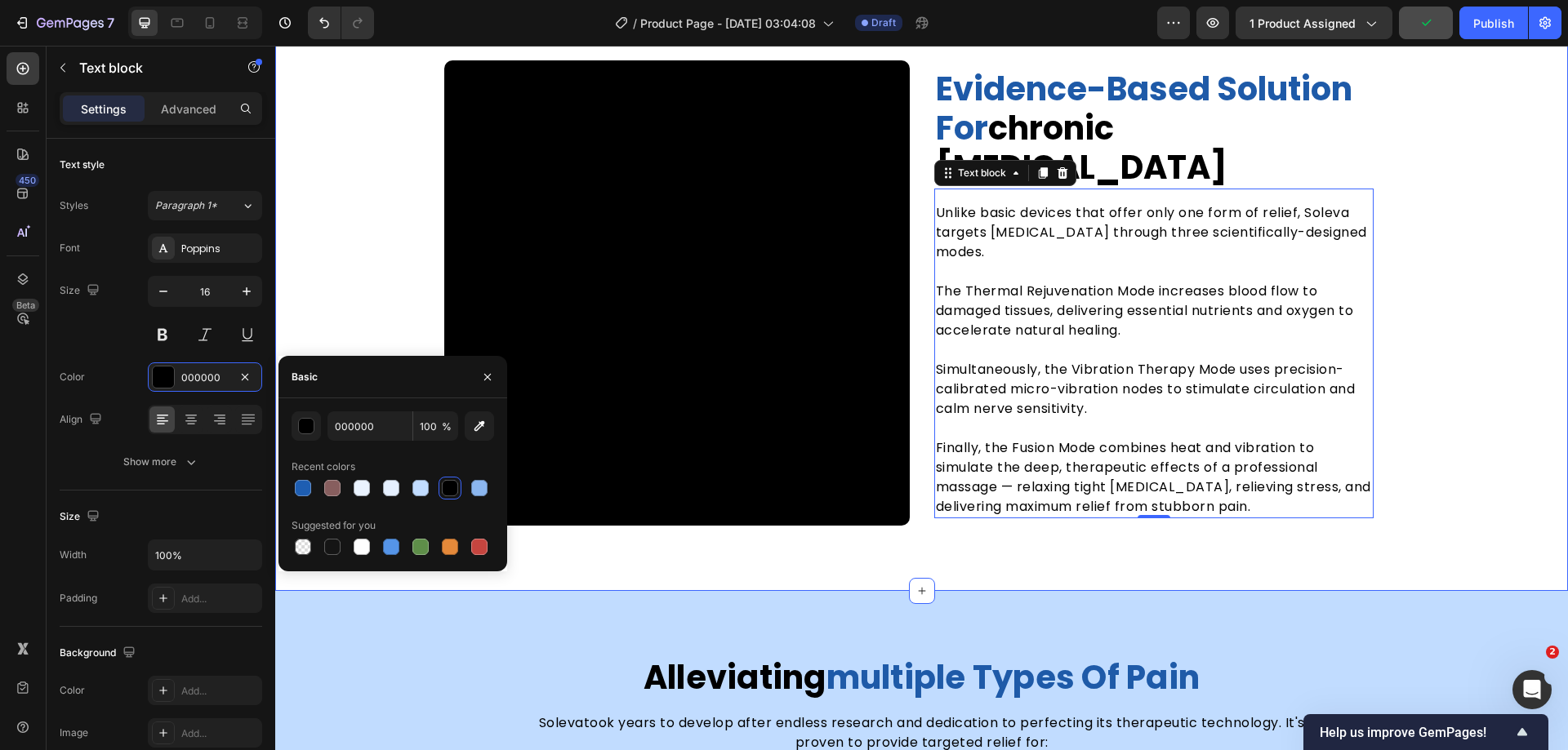
click at [1434, 445] on div "evidence-based solution for chronic foot pain Heading Unlike basic devices that…" at bounding box center [921, 293] width 1293 height 466
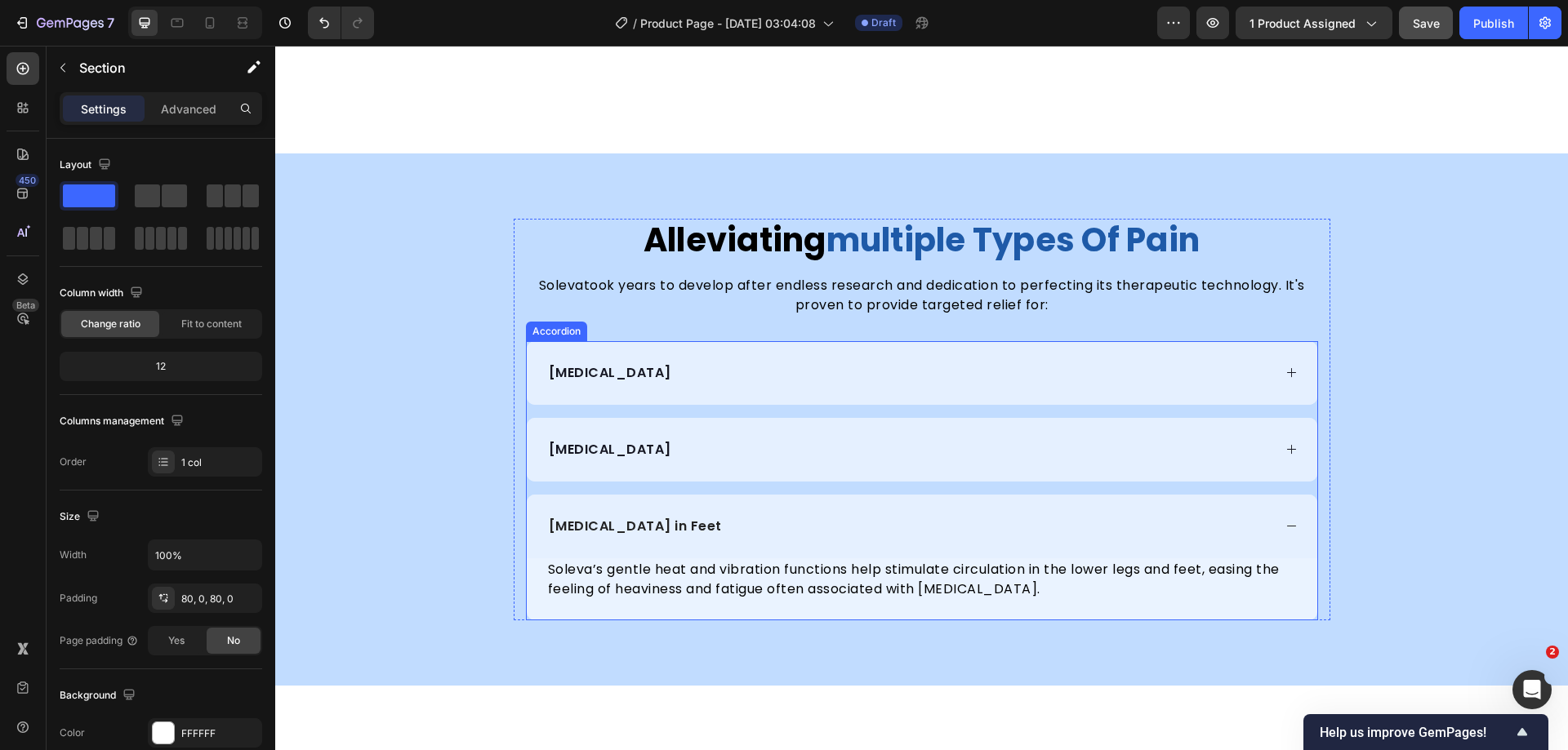
scroll to position [2718, 0]
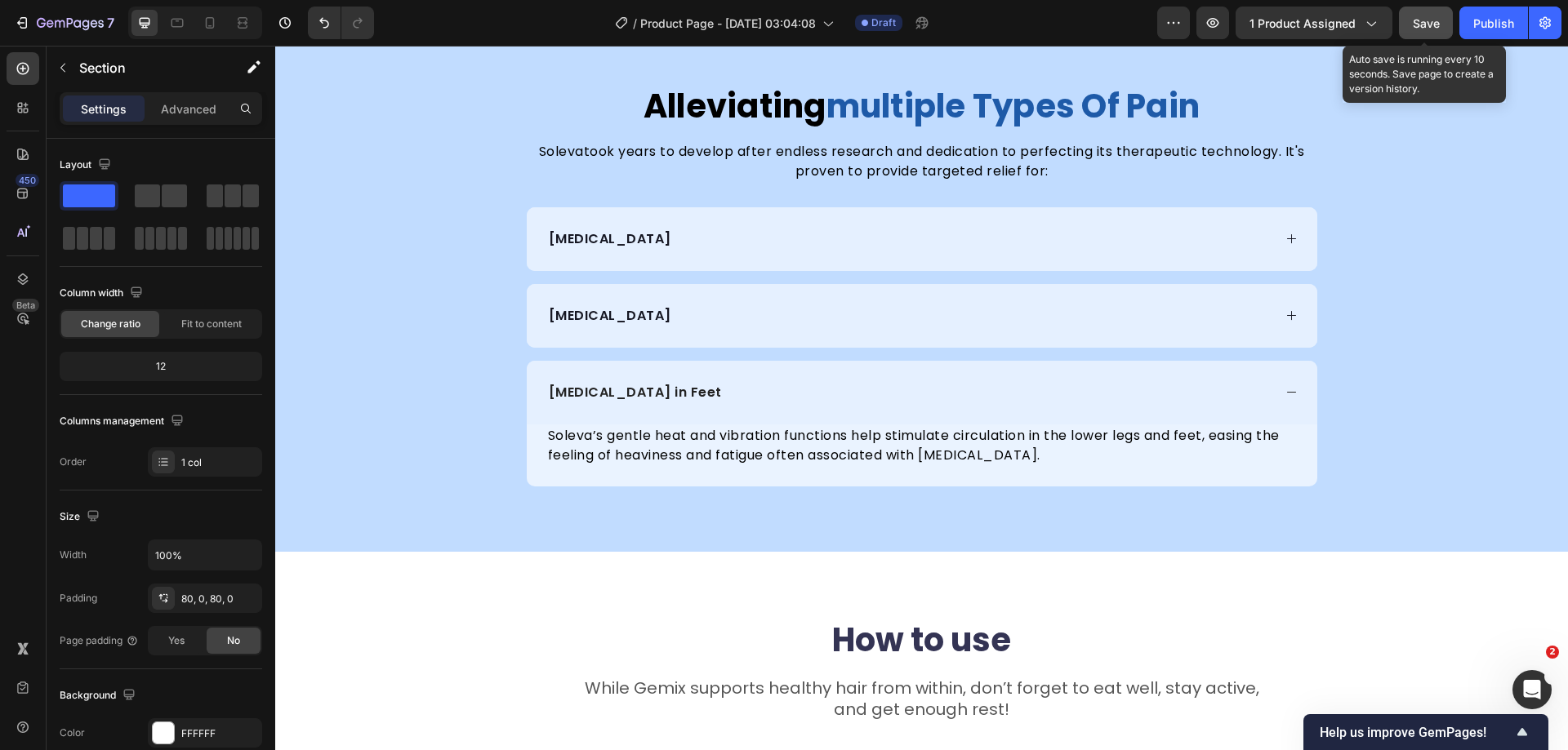
click at [1436, 25] on span "Save" at bounding box center [1426, 23] width 27 height 14
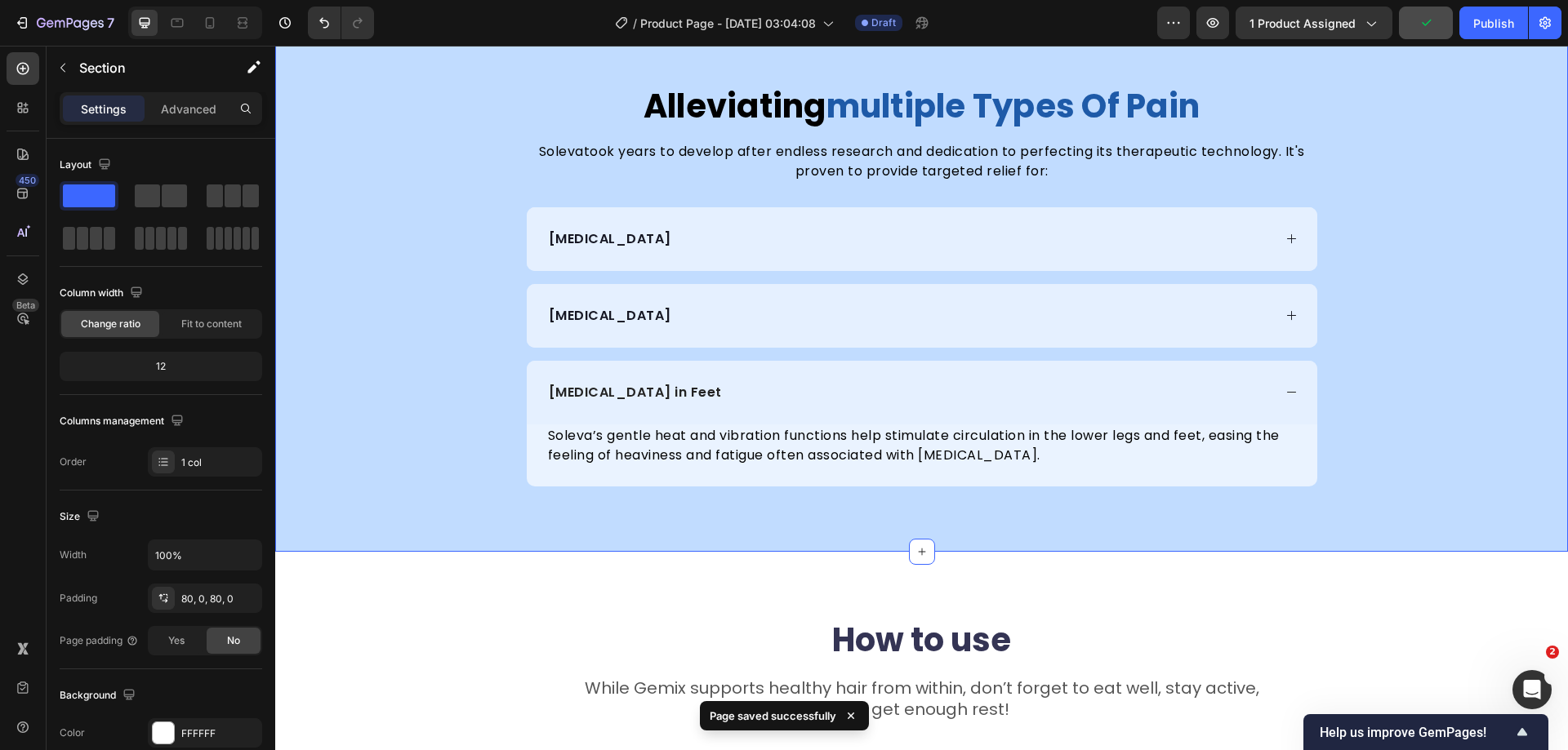
scroll to position [3044, 0]
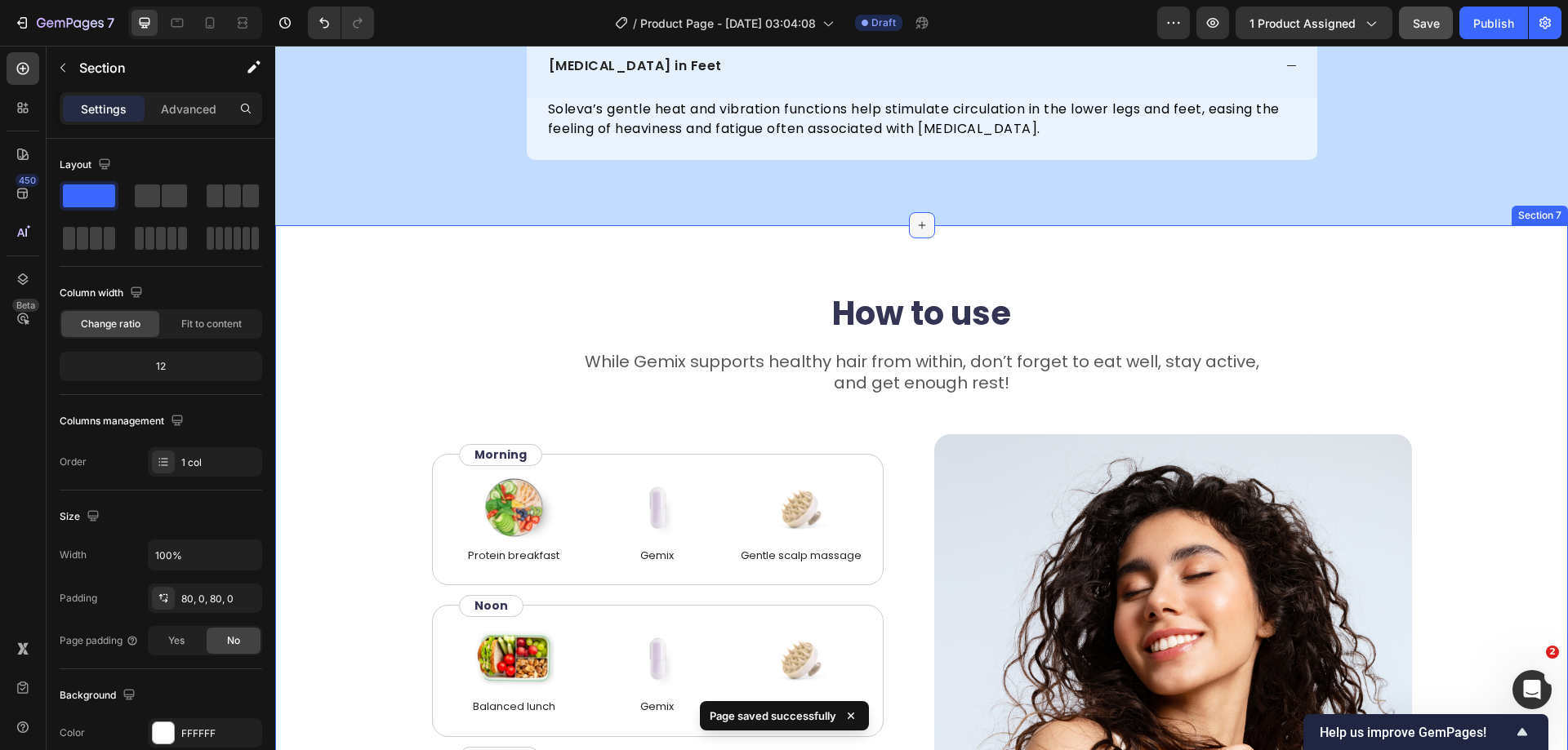
click at [918, 228] on icon at bounding box center [922, 225] width 13 height 13
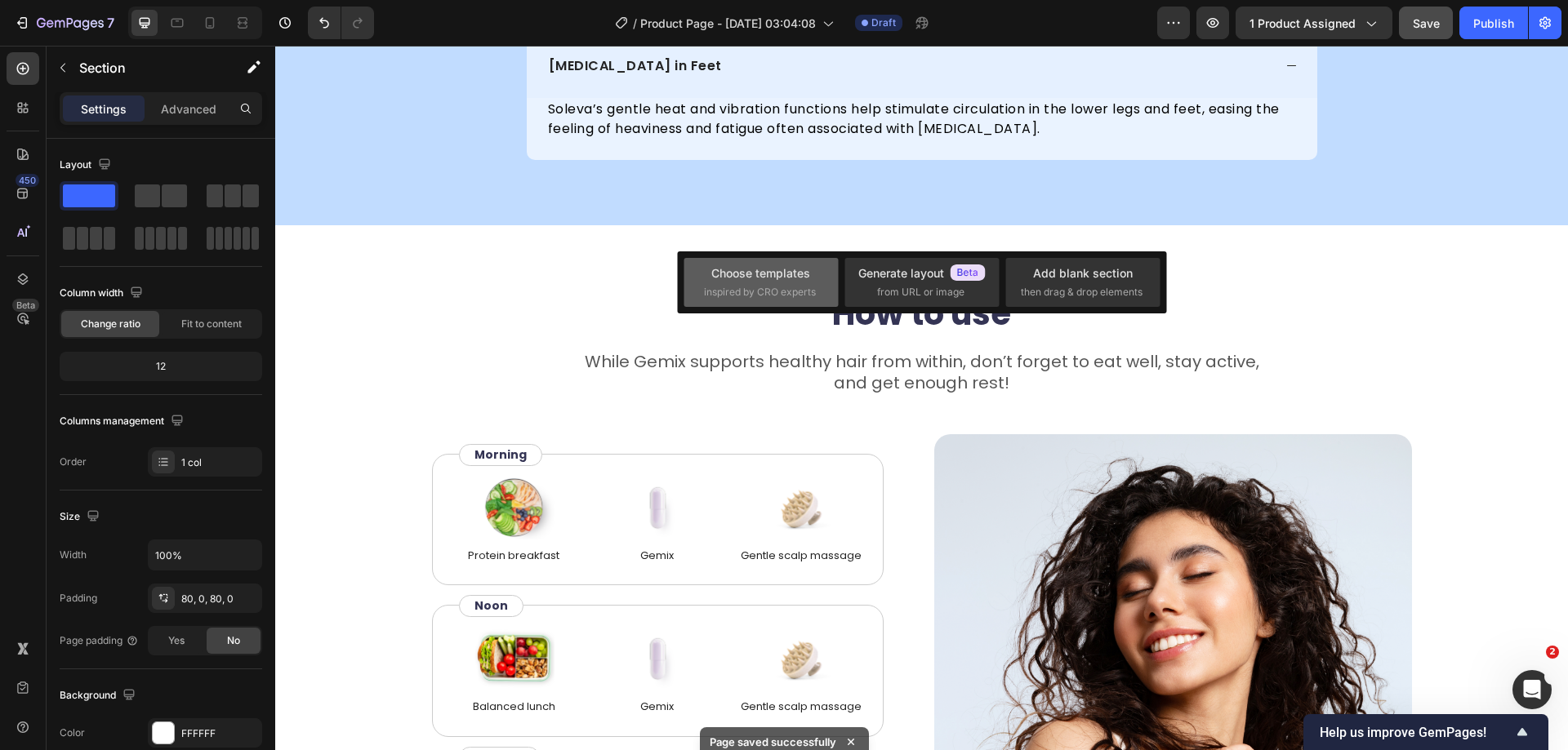
click at [778, 282] on div "Choose templates inspired by CRO experts" at bounding box center [762, 281] width 115 height 35
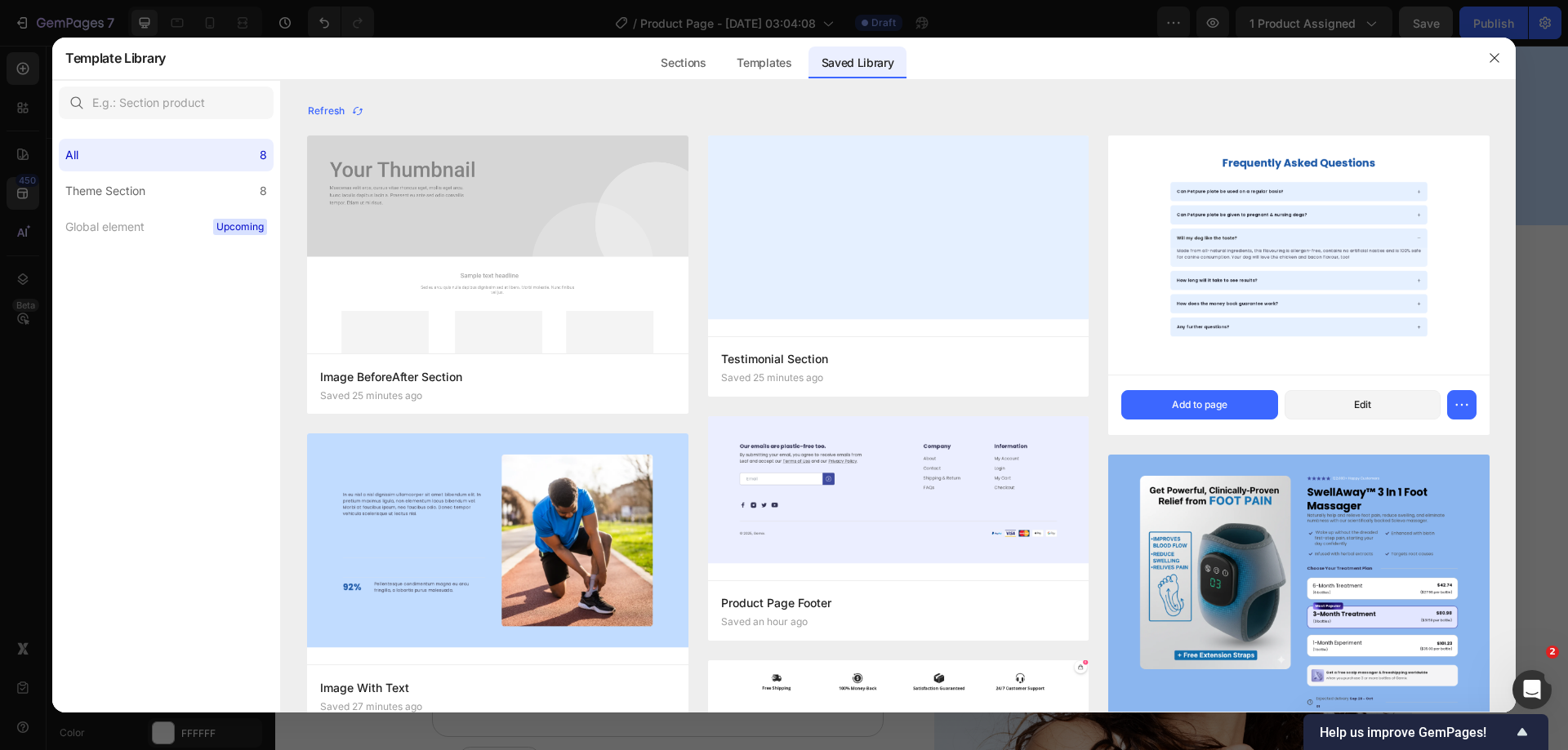
drag, startPoint x: 434, startPoint y: 697, endPoint x: 1139, endPoint y: 387, distance: 770.1
click at [0, 0] on button "Add to page" at bounding box center [0, 0] width 0 height 0
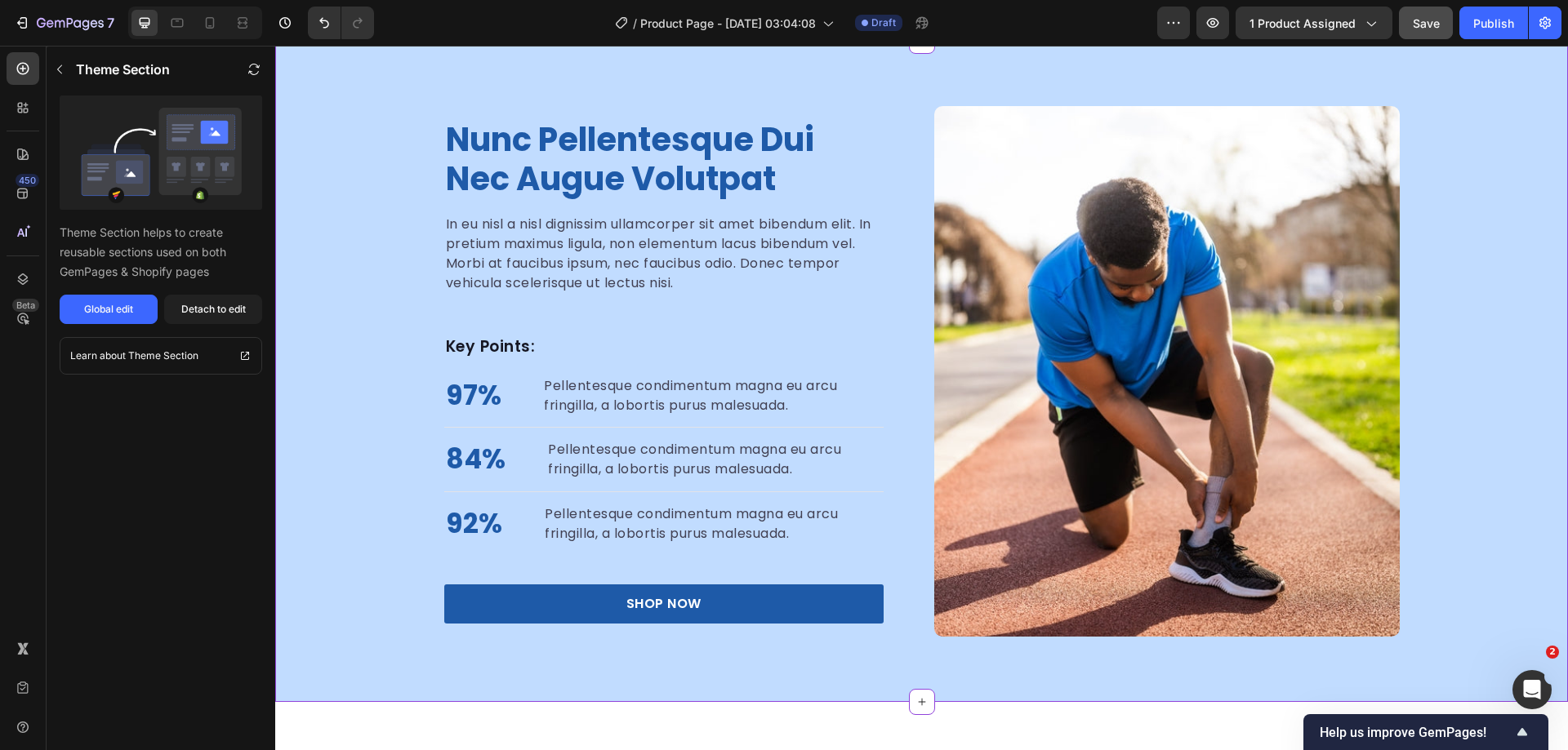
scroll to position [3305, 0]
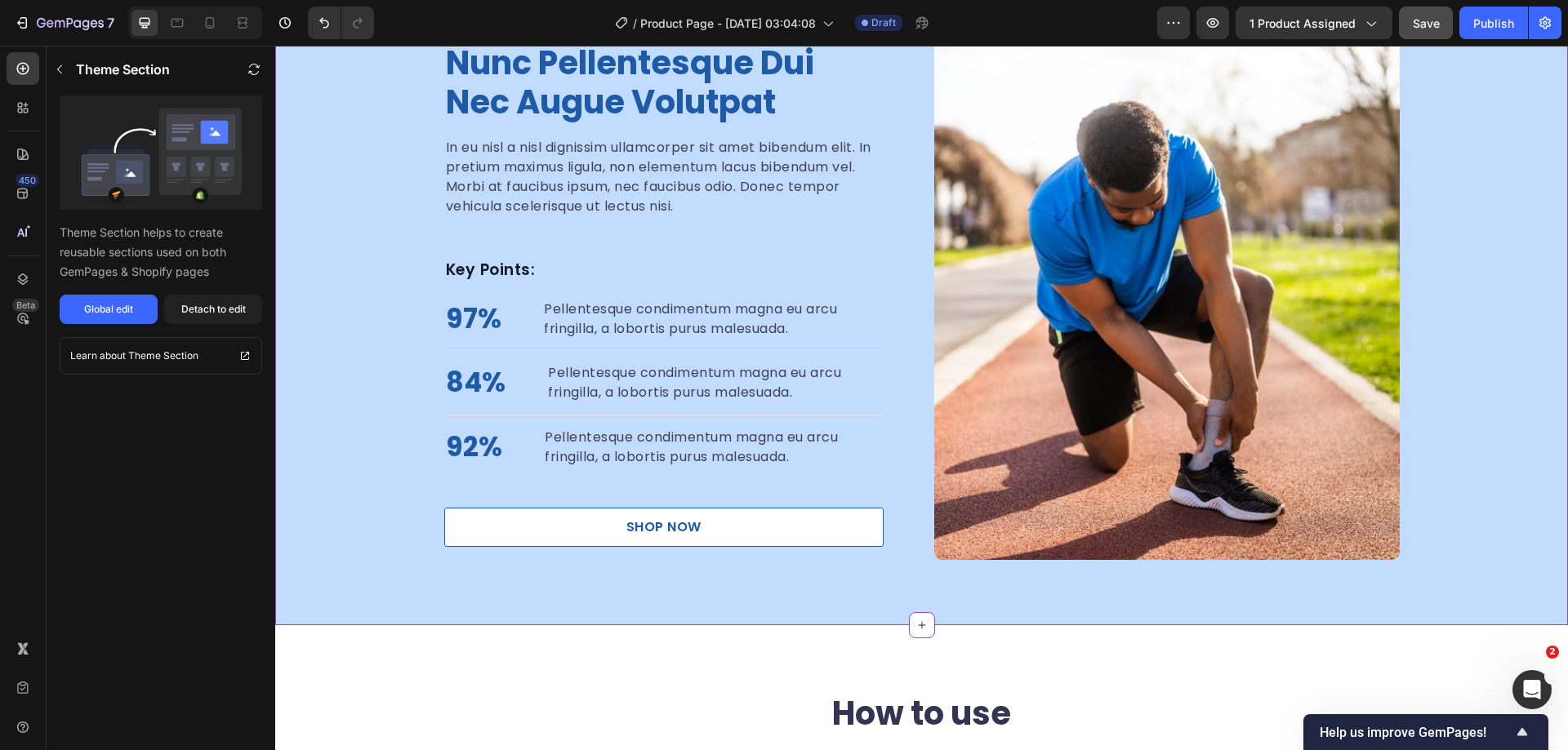
click at [775, 524] on link "SHOP NOW" at bounding box center [664, 527] width 439 height 39
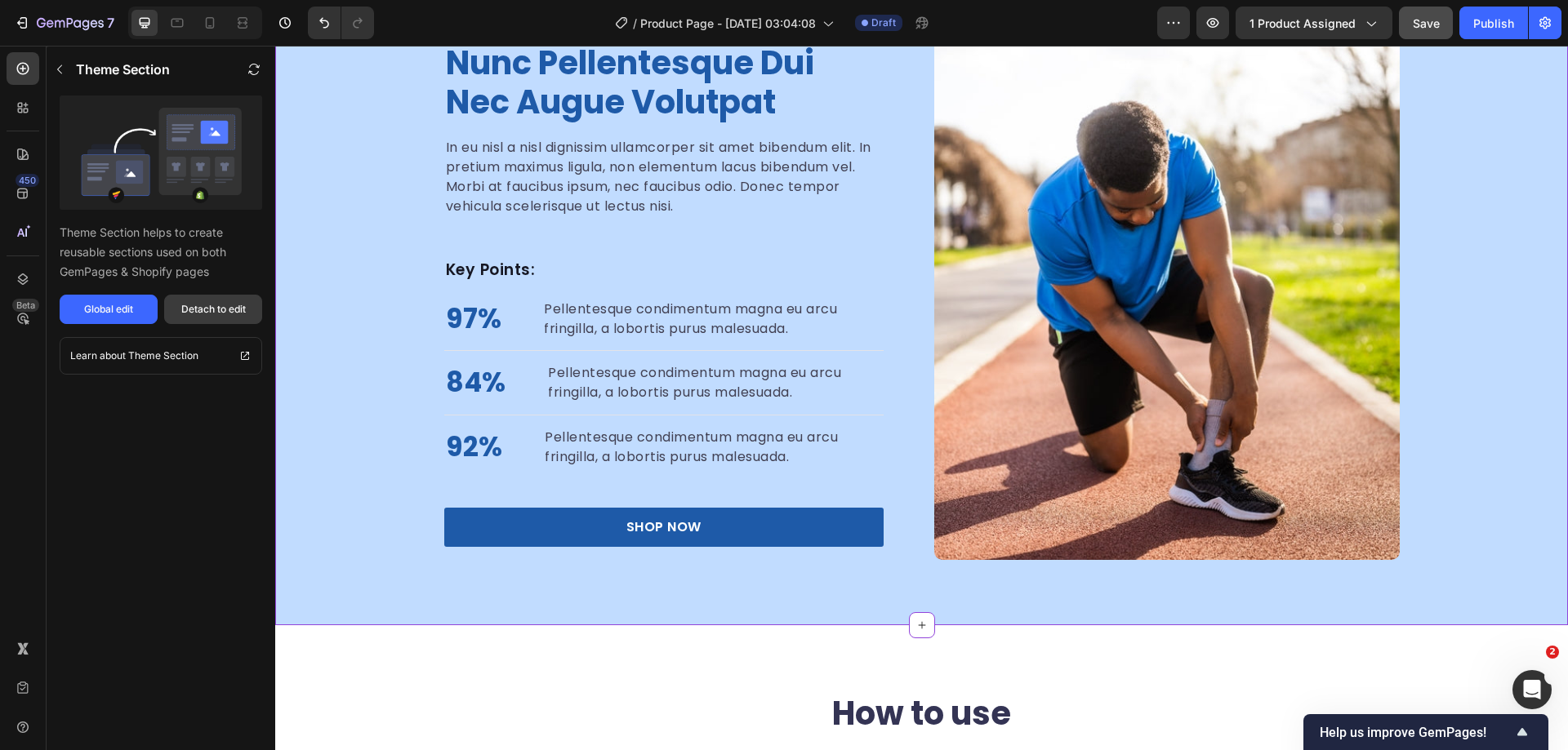
drag, startPoint x: 210, startPoint y: 303, endPoint x: 475, endPoint y: 586, distance: 387.7
click at [210, 303] on div "Detach to edit" at bounding box center [214, 309] width 65 height 14
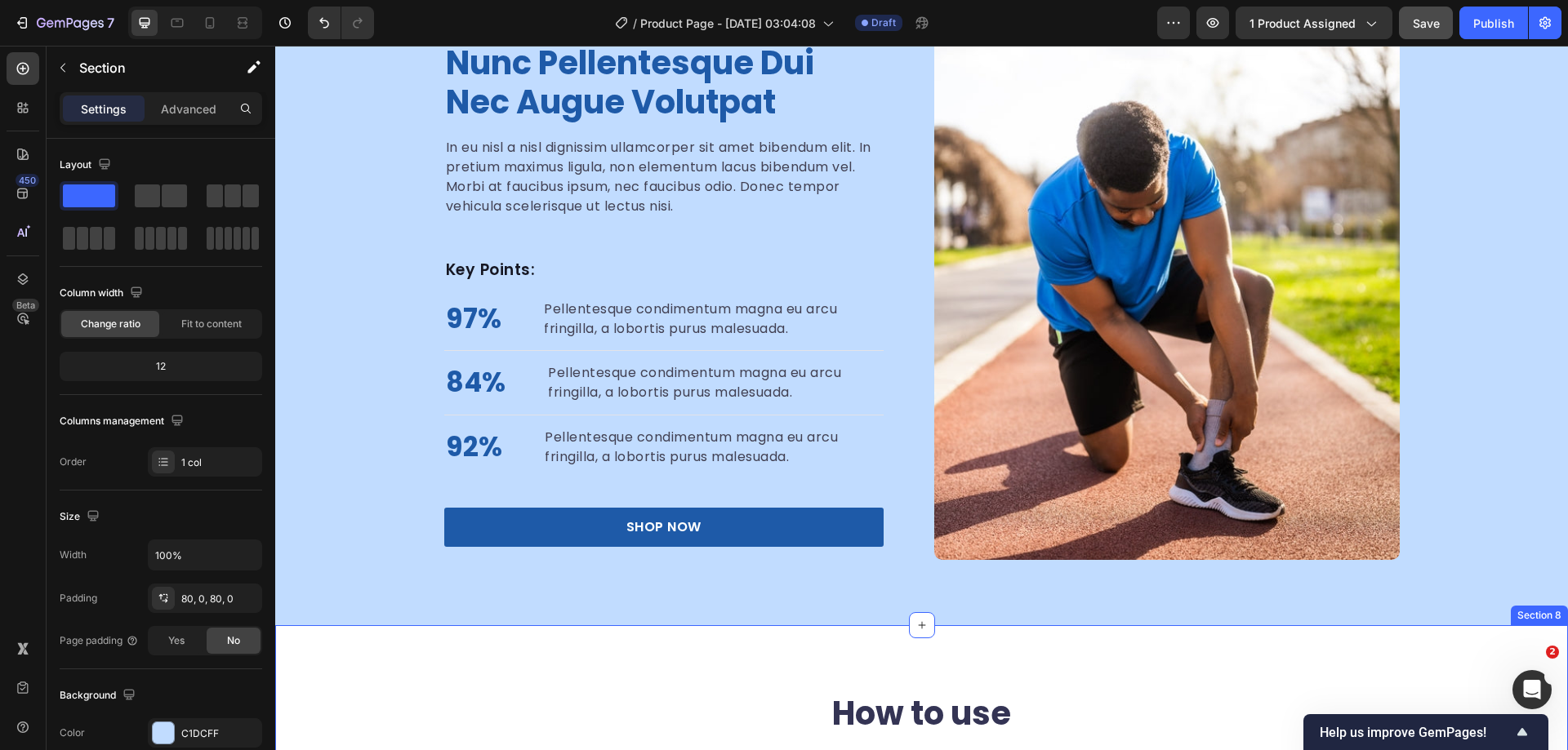
scroll to position [3223, 0]
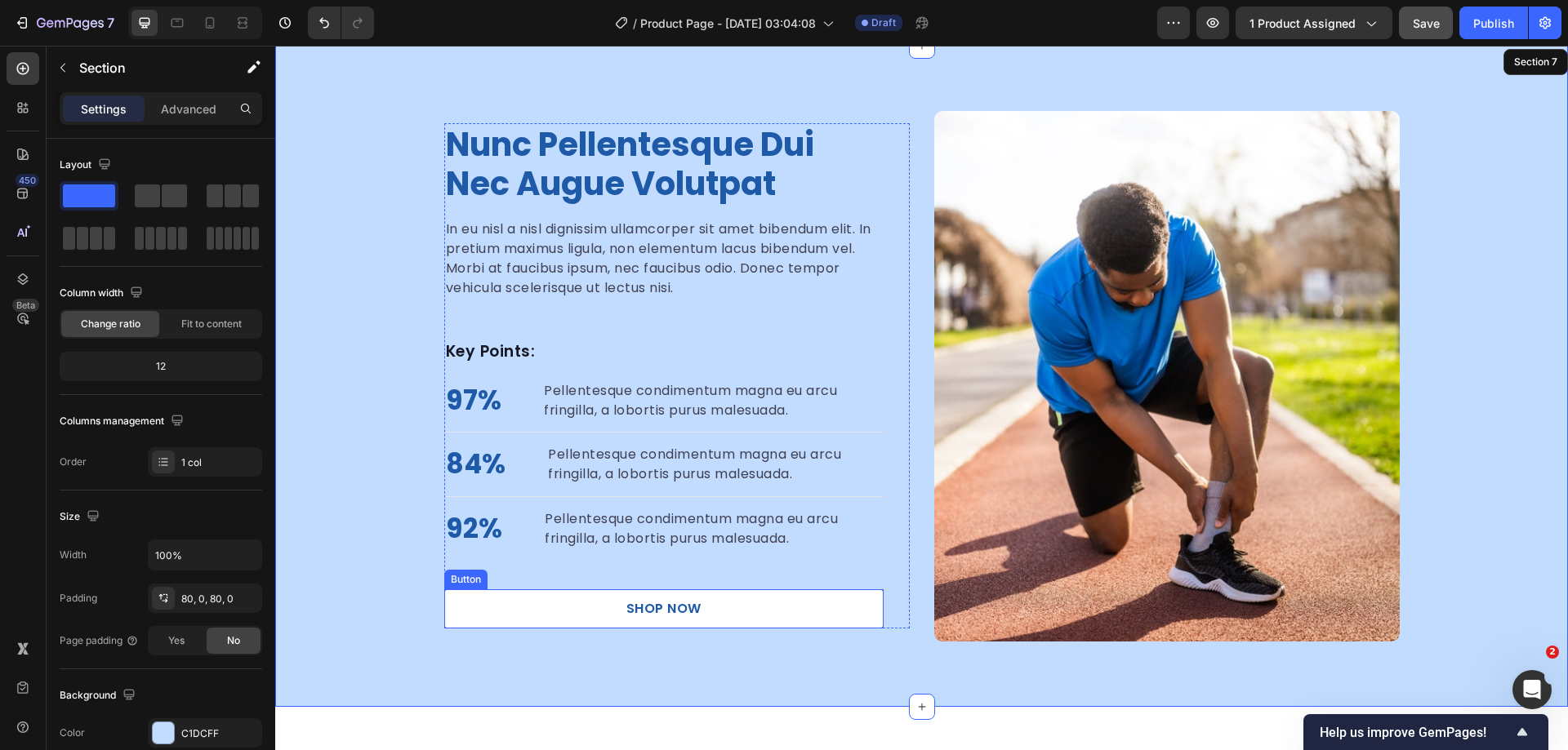
click at [795, 610] on link "SHOP NOW" at bounding box center [664, 609] width 439 height 39
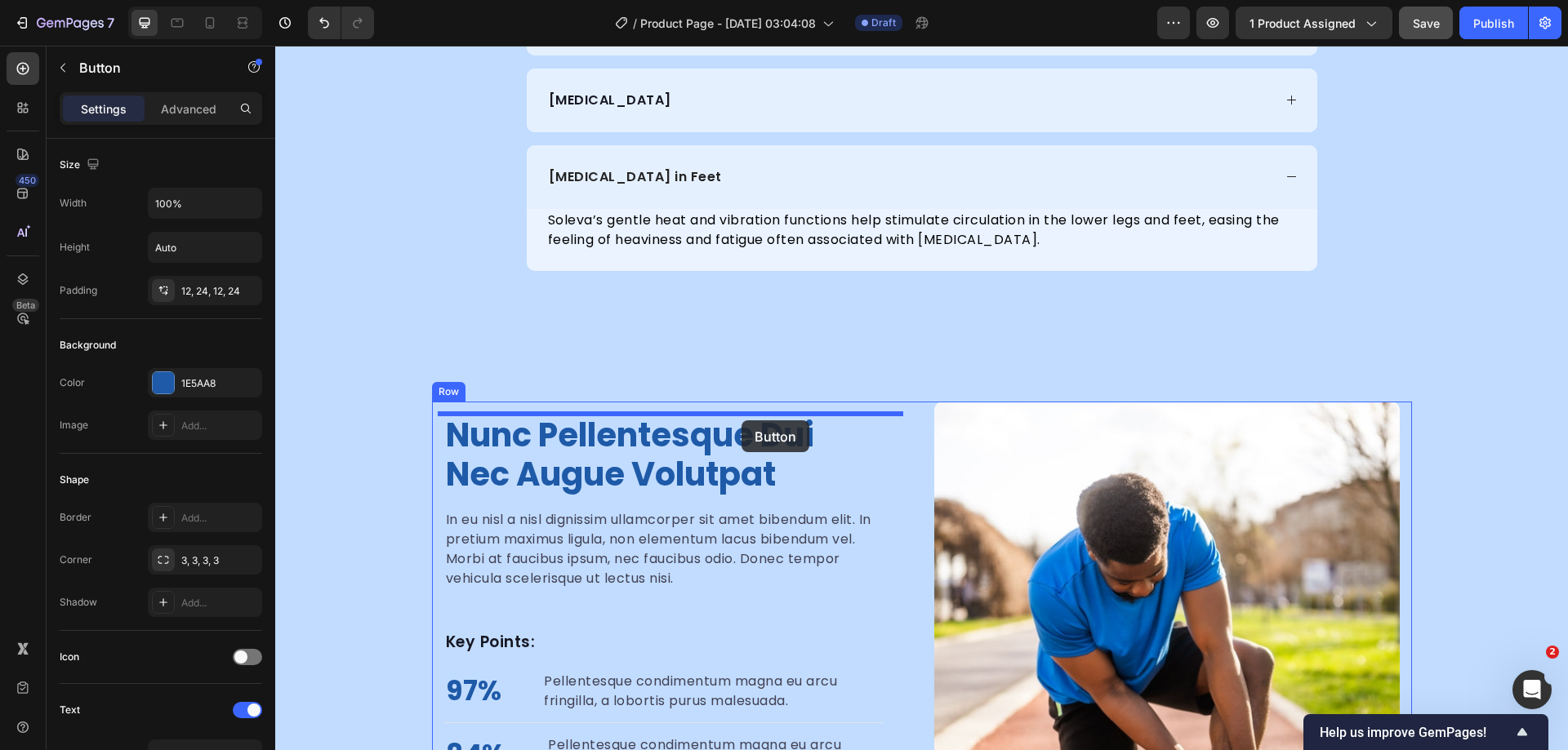
scroll to position [2931, 0]
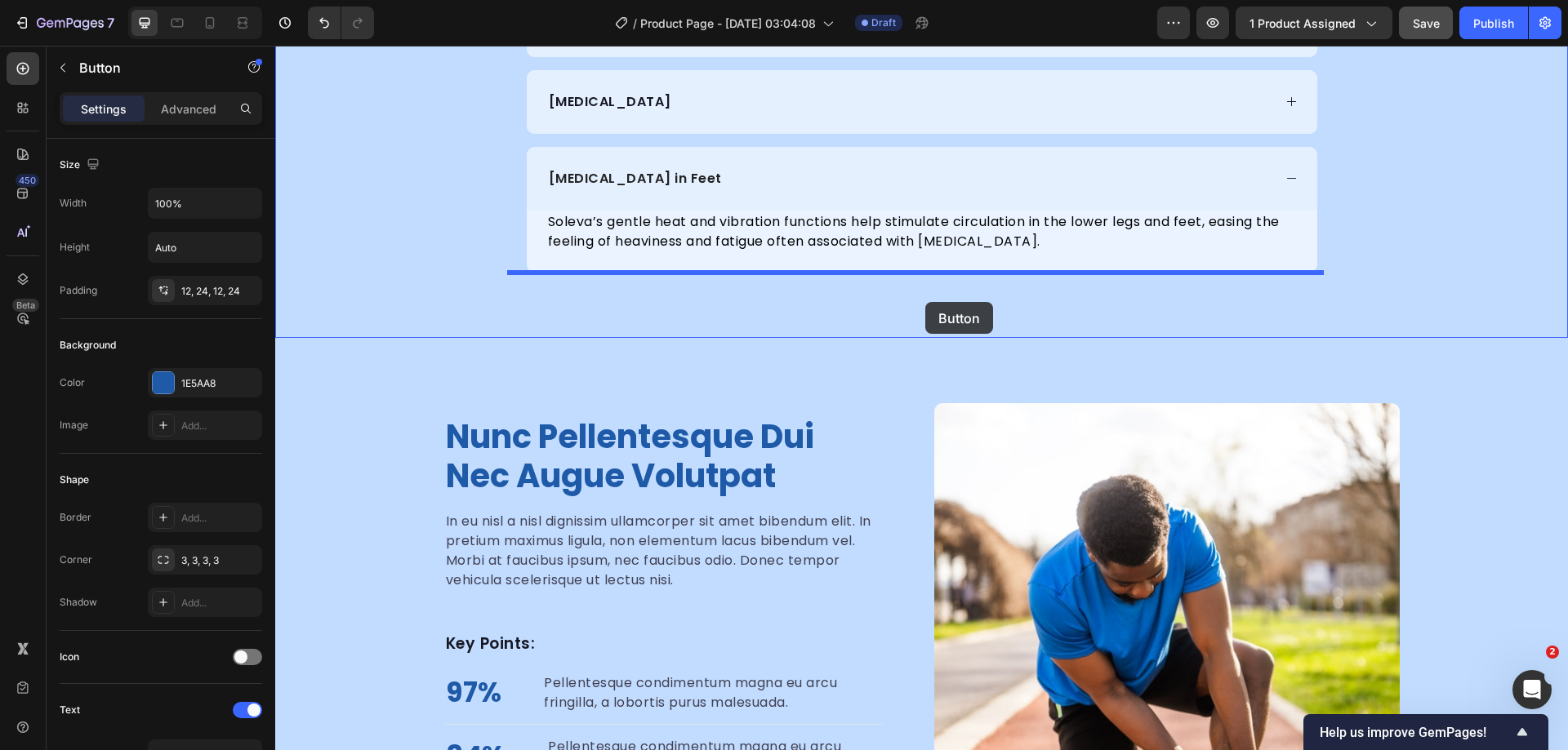
drag, startPoint x: 458, startPoint y: 573, endPoint x: 926, endPoint y: 302, distance: 540.8
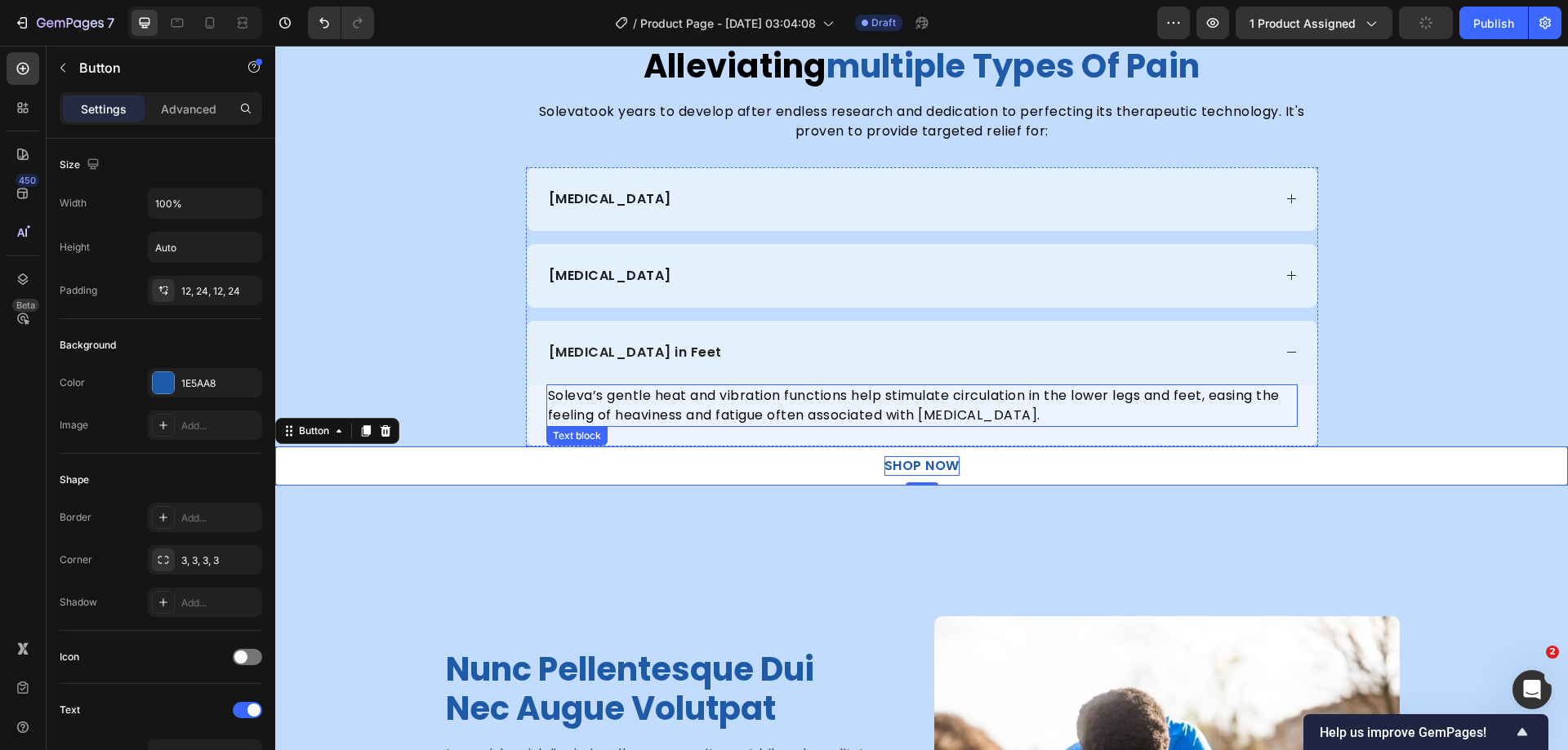
scroll to position [2757, 0]
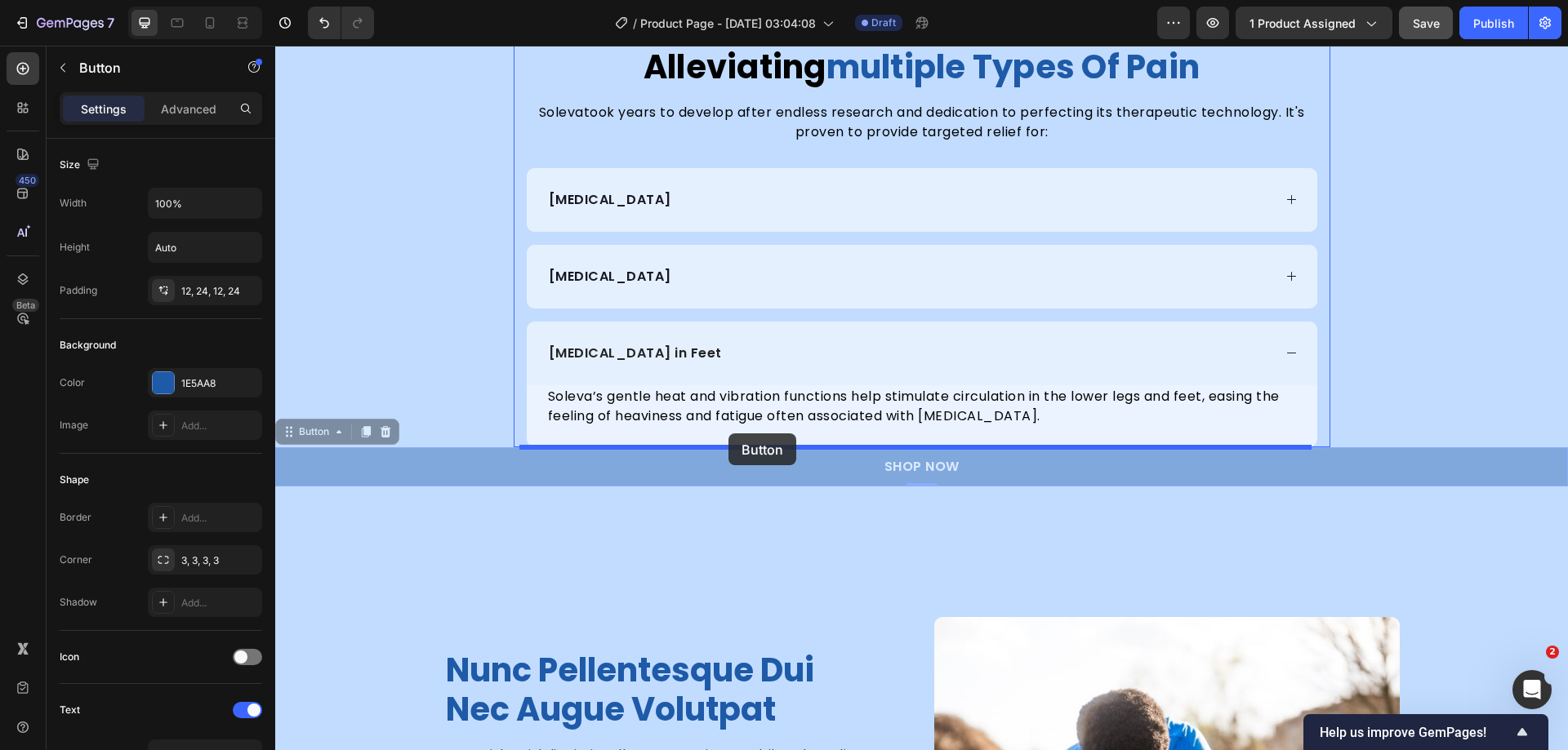
drag, startPoint x: 302, startPoint y: 428, endPoint x: 728, endPoint y: 433, distance: 426.0
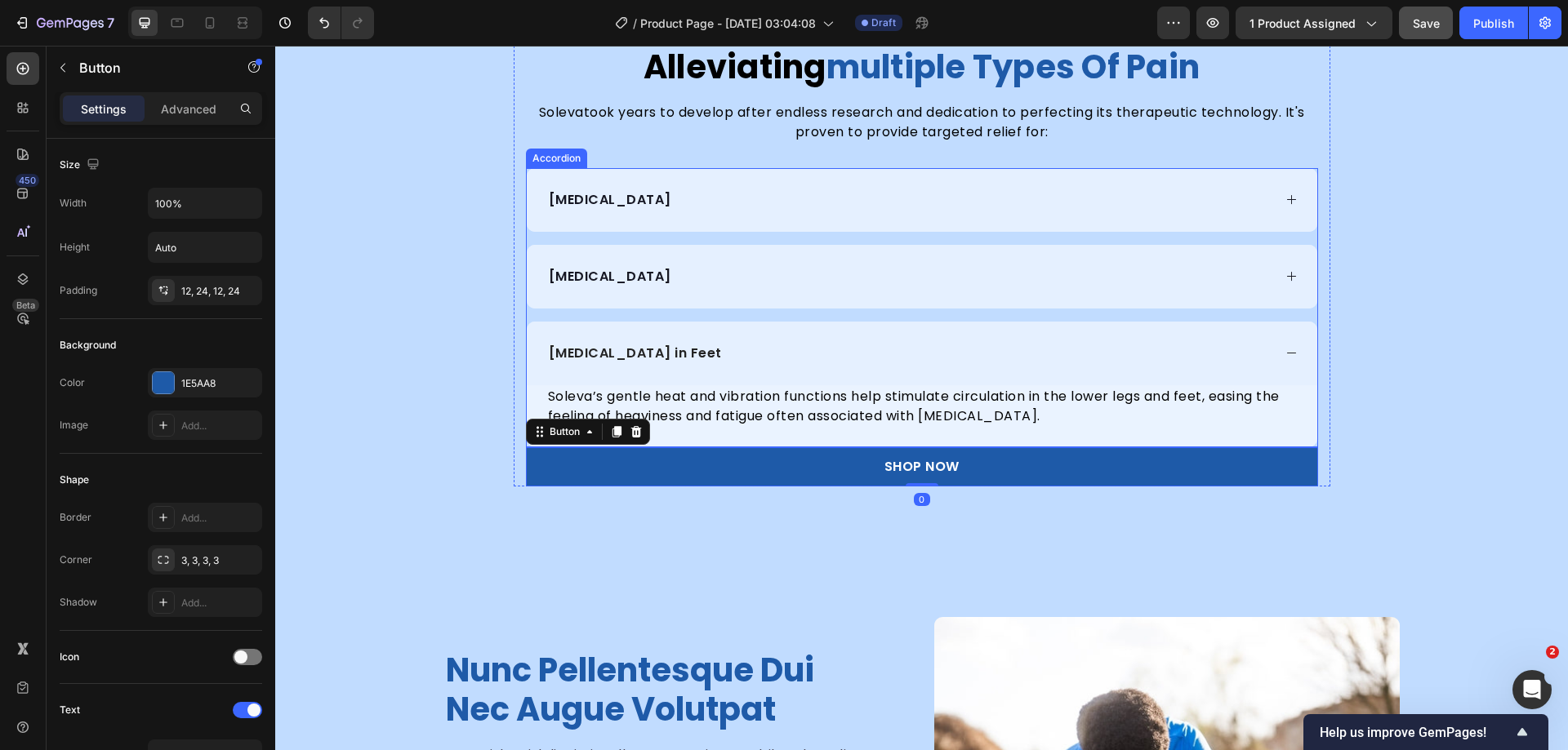
click at [1272, 347] on div "[MEDICAL_DATA] in Feet" at bounding box center [922, 353] width 790 height 64
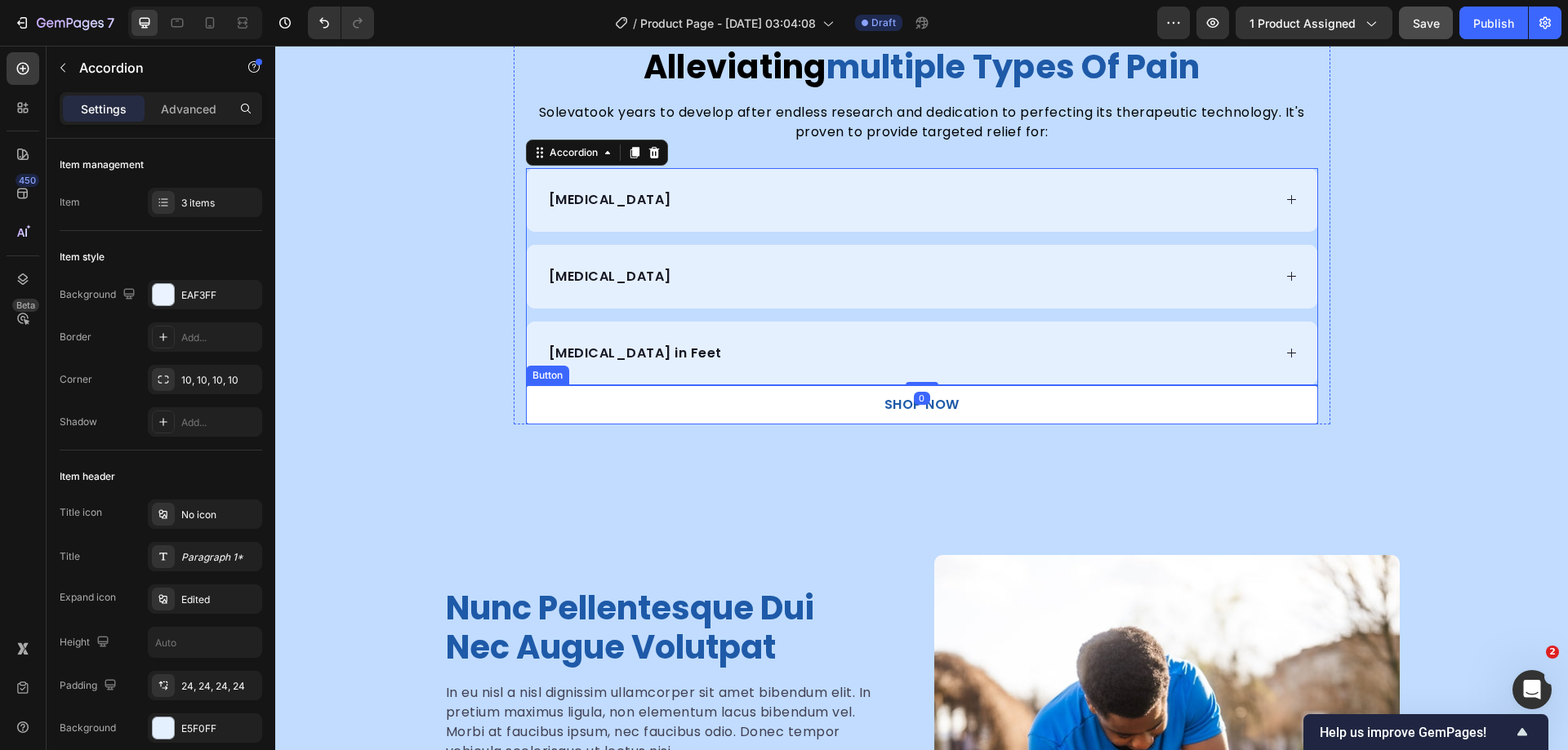
click at [1265, 401] on link "SHOP NOW" at bounding box center [922, 405] width 792 height 39
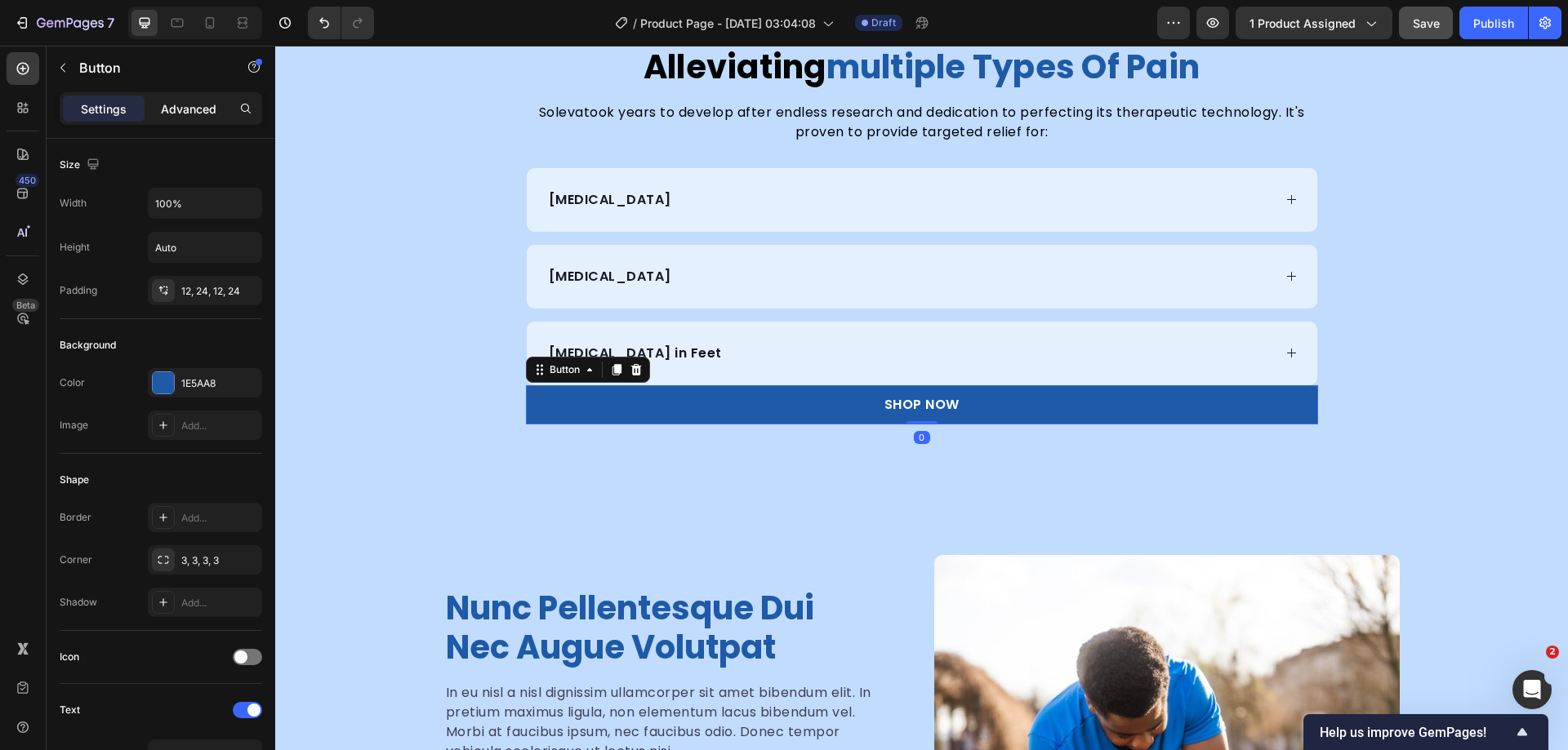
click at [203, 115] on p "Advanced" at bounding box center [189, 109] width 55 height 17
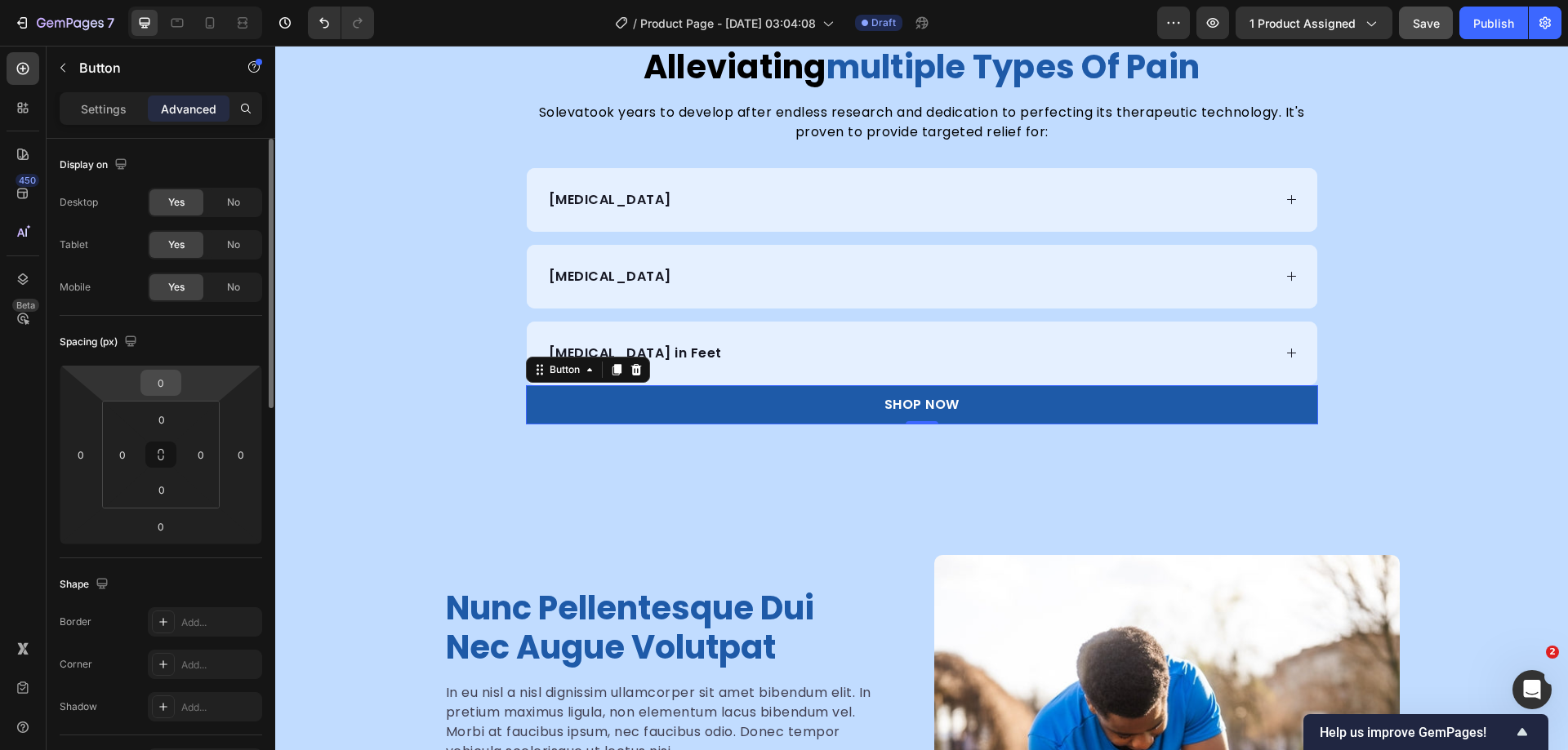
click at [157, 390] on input "0" at bounding box center [160, 383] width 32 height 25
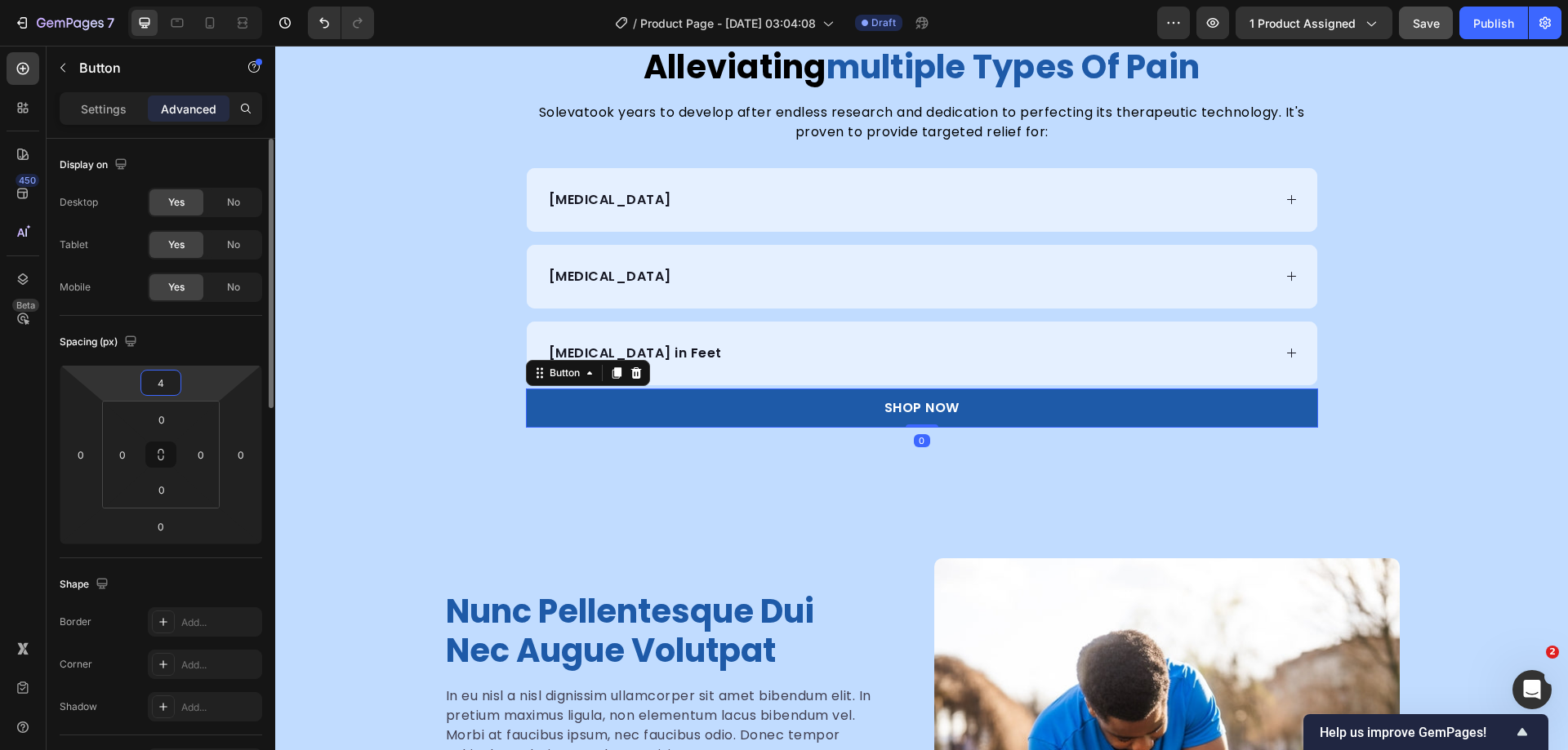
type input "40"
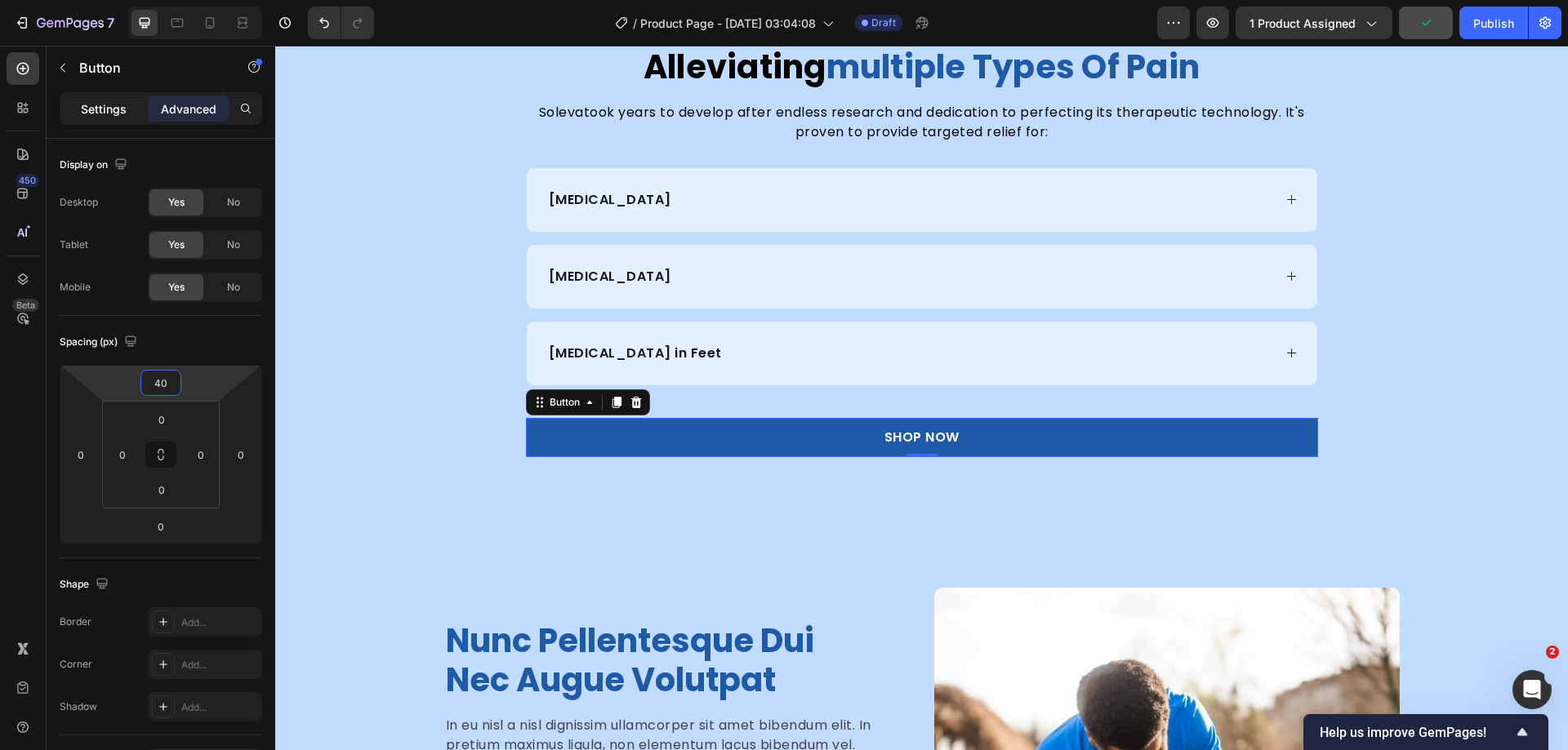
click at [94, 102] on p "Settings" at bounding box center [104, 109] width 46 height 17
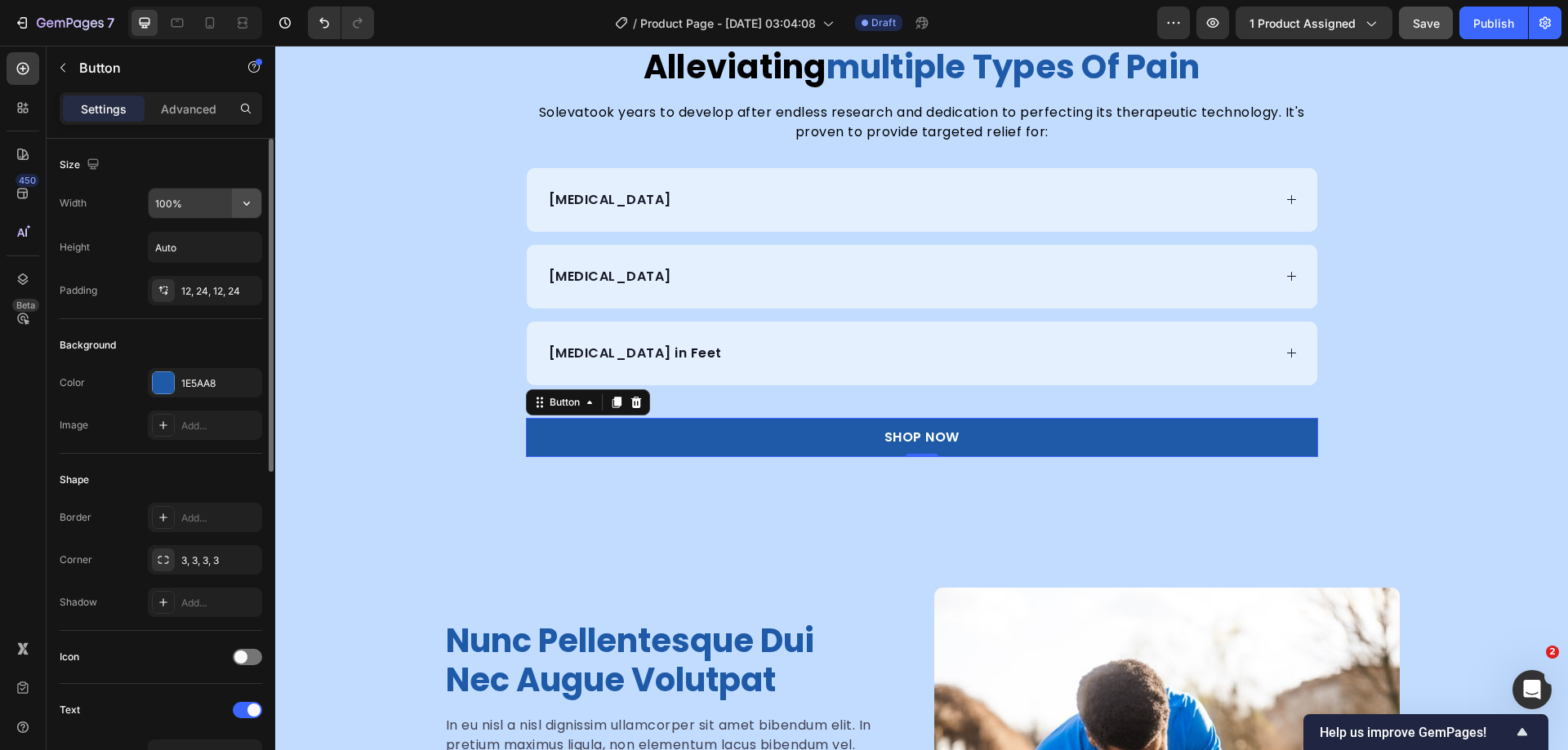
click at [247, 202] on icon "button" at bounding box center [246, 203] width 16 height 16
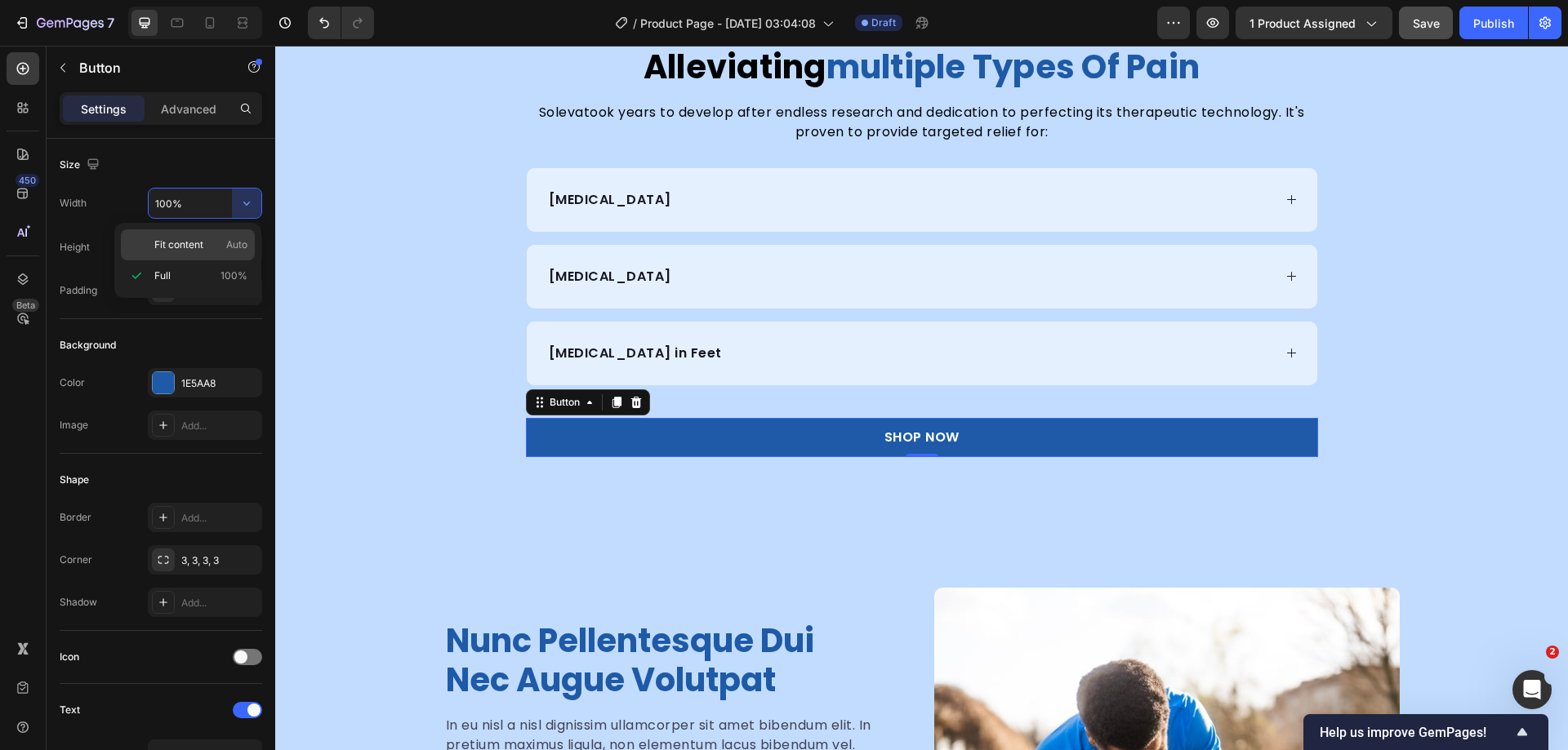
click at [192, 252] on span "Fit content" at bounding box center [178, 244] width 49 height 14
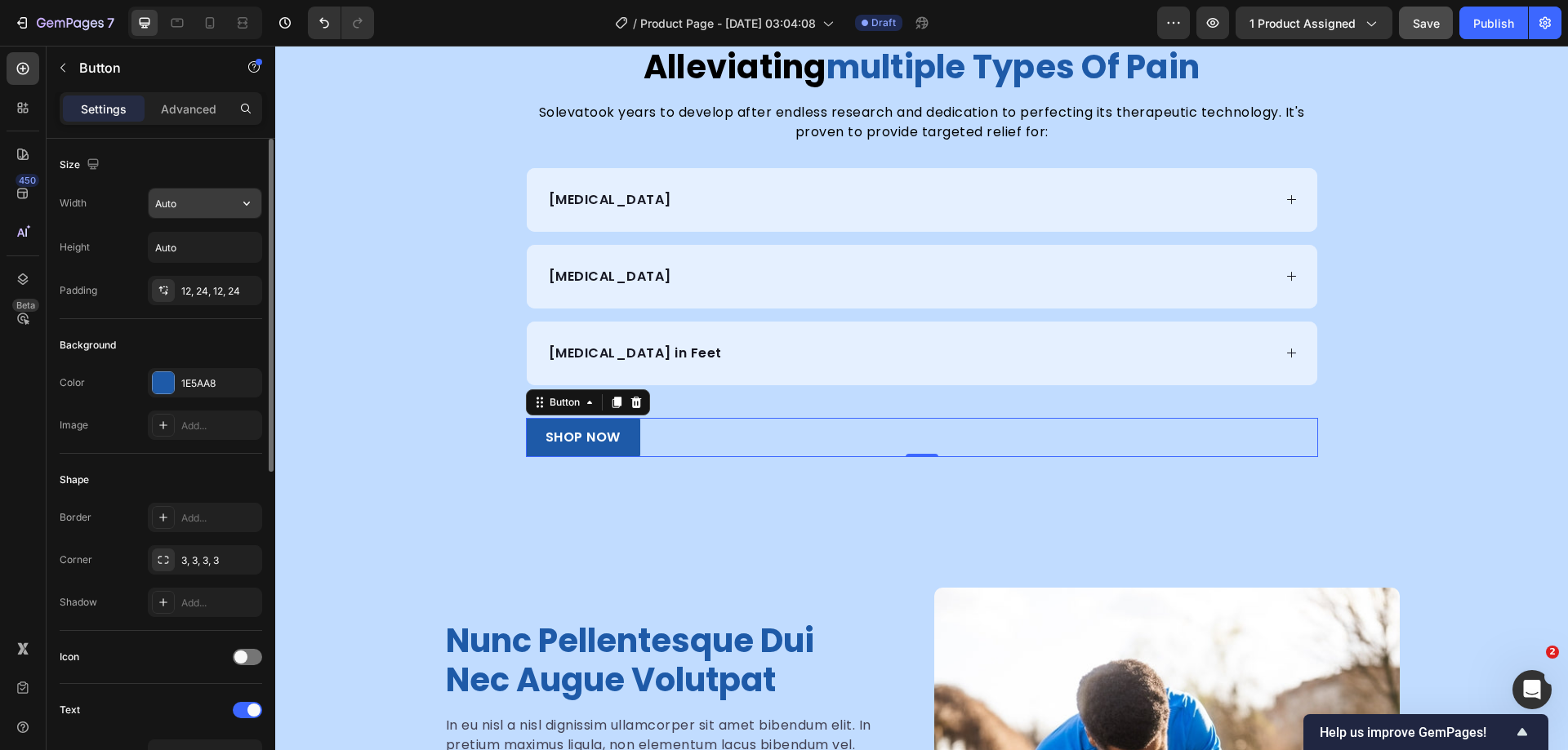
click at [190, 202] on input "Auto" at bounding box center [205, 203] width 113 height 30
click at [223, 255] on input "Auto" at bounding box center [205, 247] width 113 height 30
click at [240, 206] on icon "button" at bounding box center [246, 203] width 16 height 16
click at [186, 275] on p "Full 100%" at bounding box center [201, 276] width 94 height 14
type input "100%"
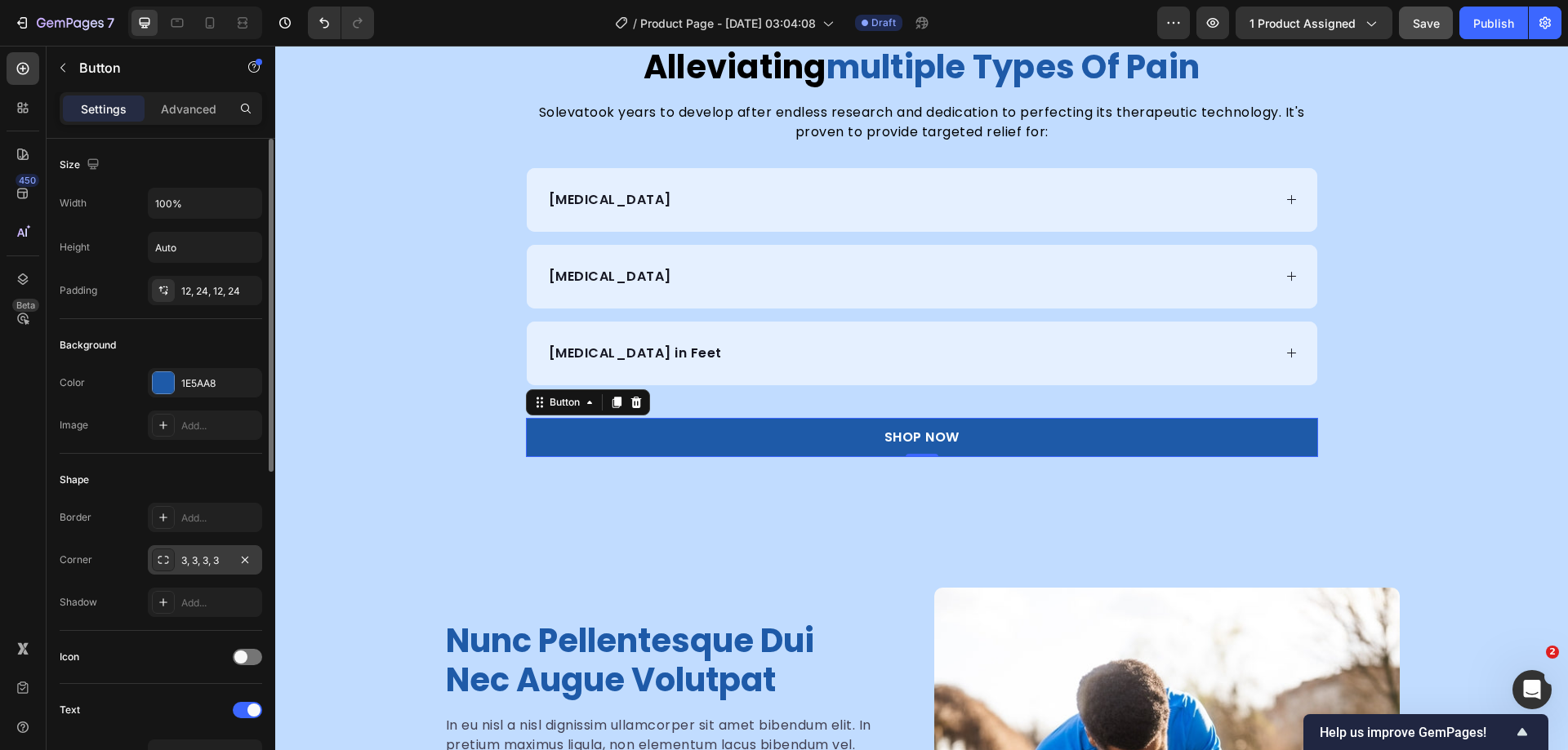
click at [180, 564] on div "3, 3, 3, 3" at bounding box center [205, 560] width 115 height 30
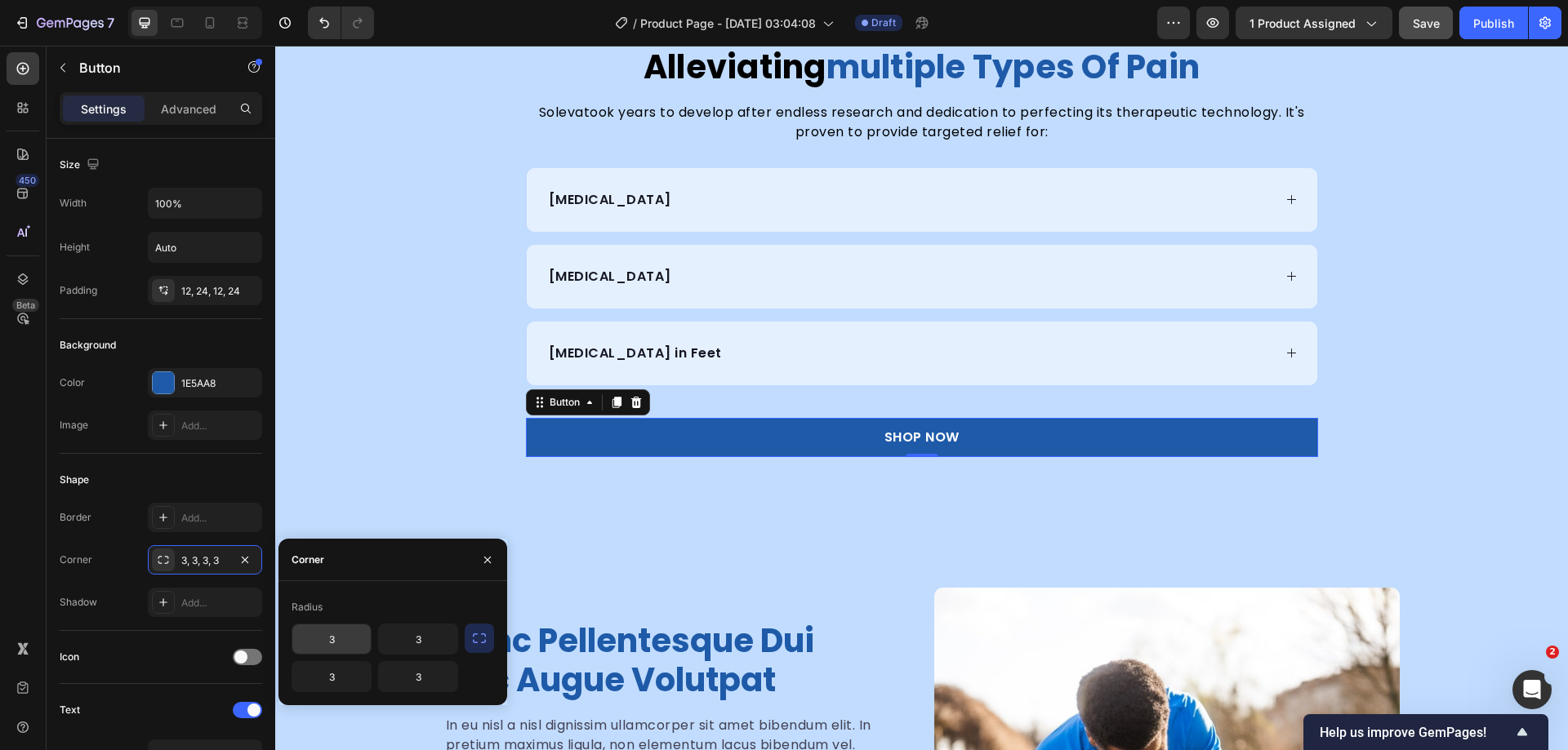
click at [316, 643] on input "3" at bounding box center [331, 639] width 78 height 30
click at [194, 560] on div "3, 3, 3, 3" at bounding box center [205, 560] width 48 height 14
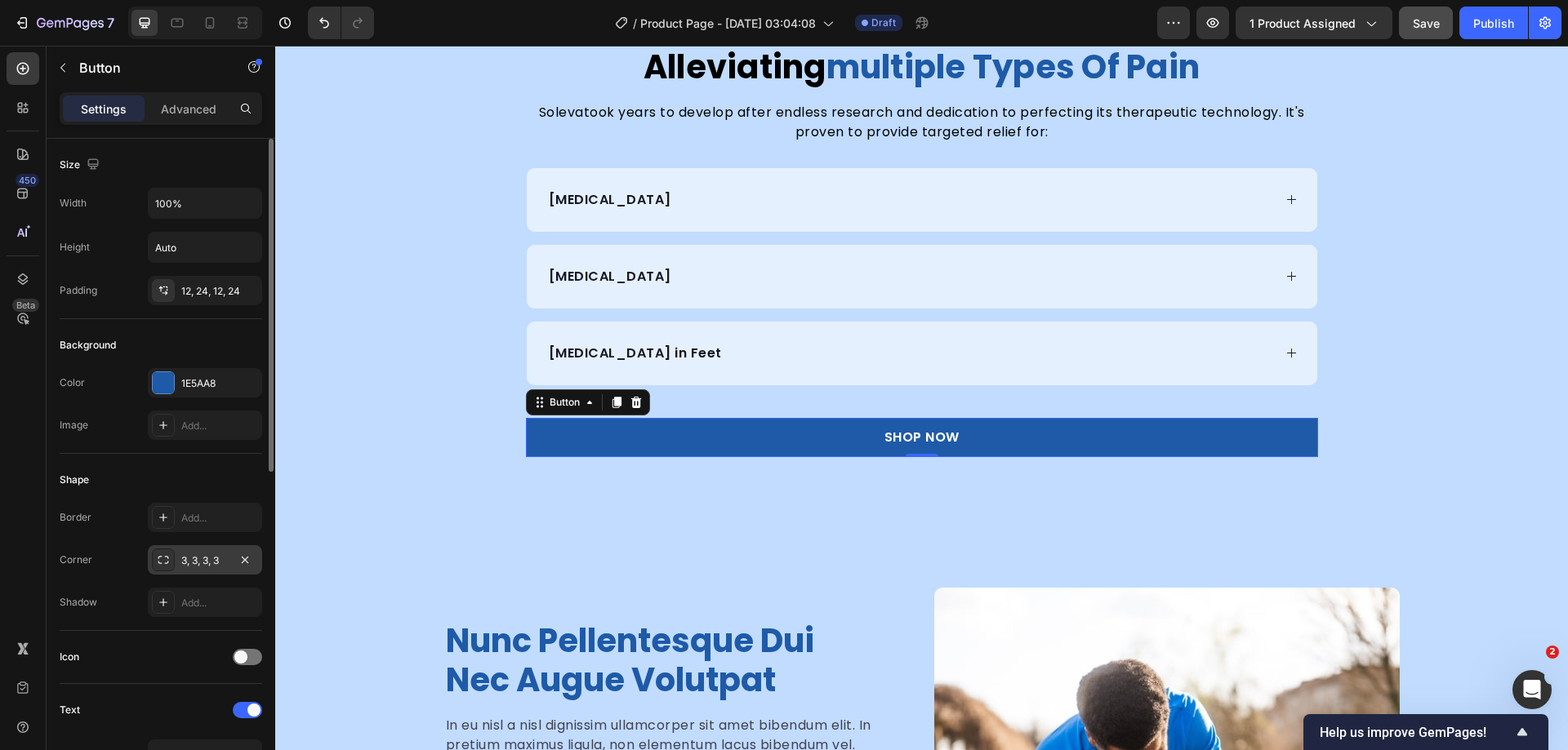
click at [163, 559] on icon at bounding box center [163, 560] width 13 height 13
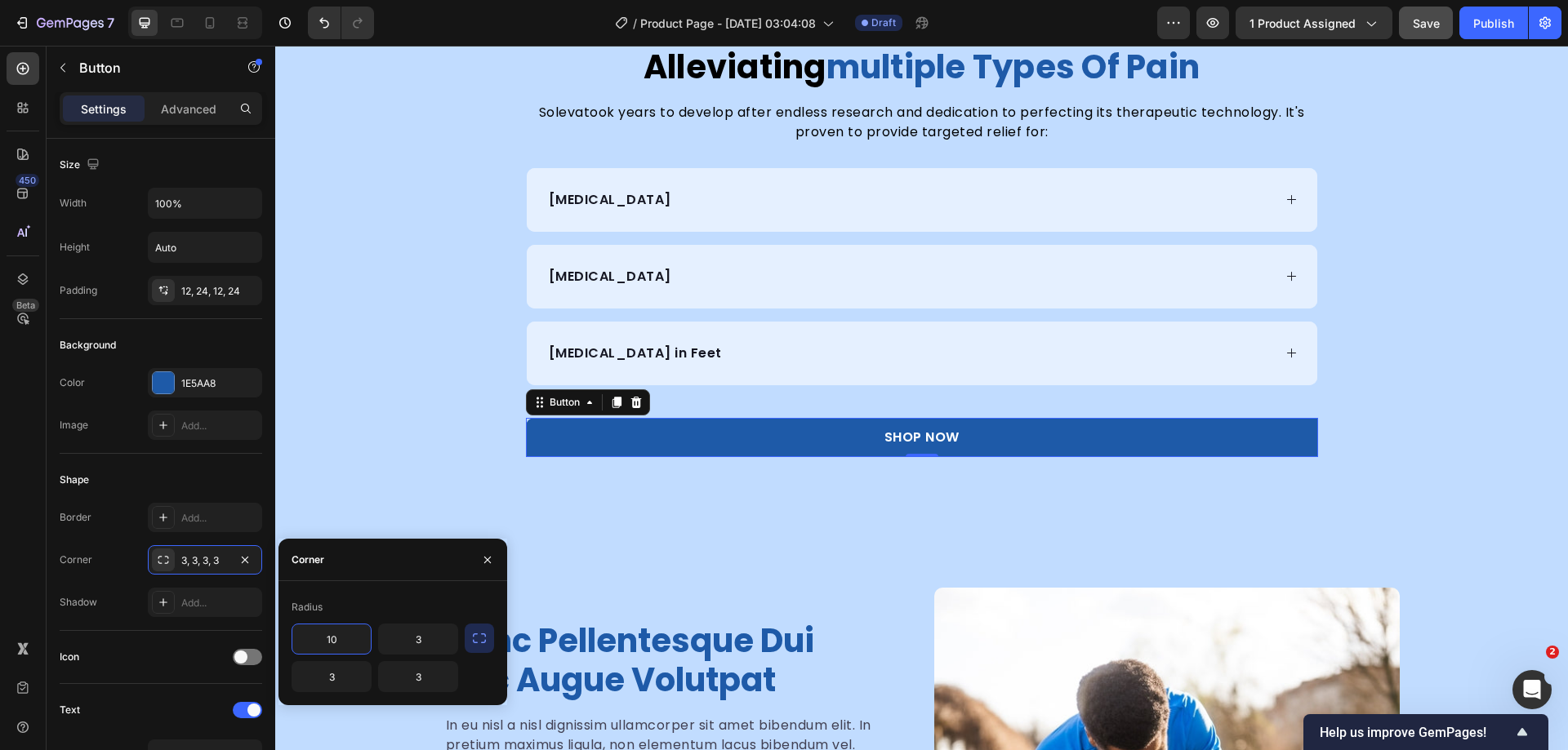
type input "10"
click at [491, 636] on button "button" at bounding box center [479, 638] width 30 height 30
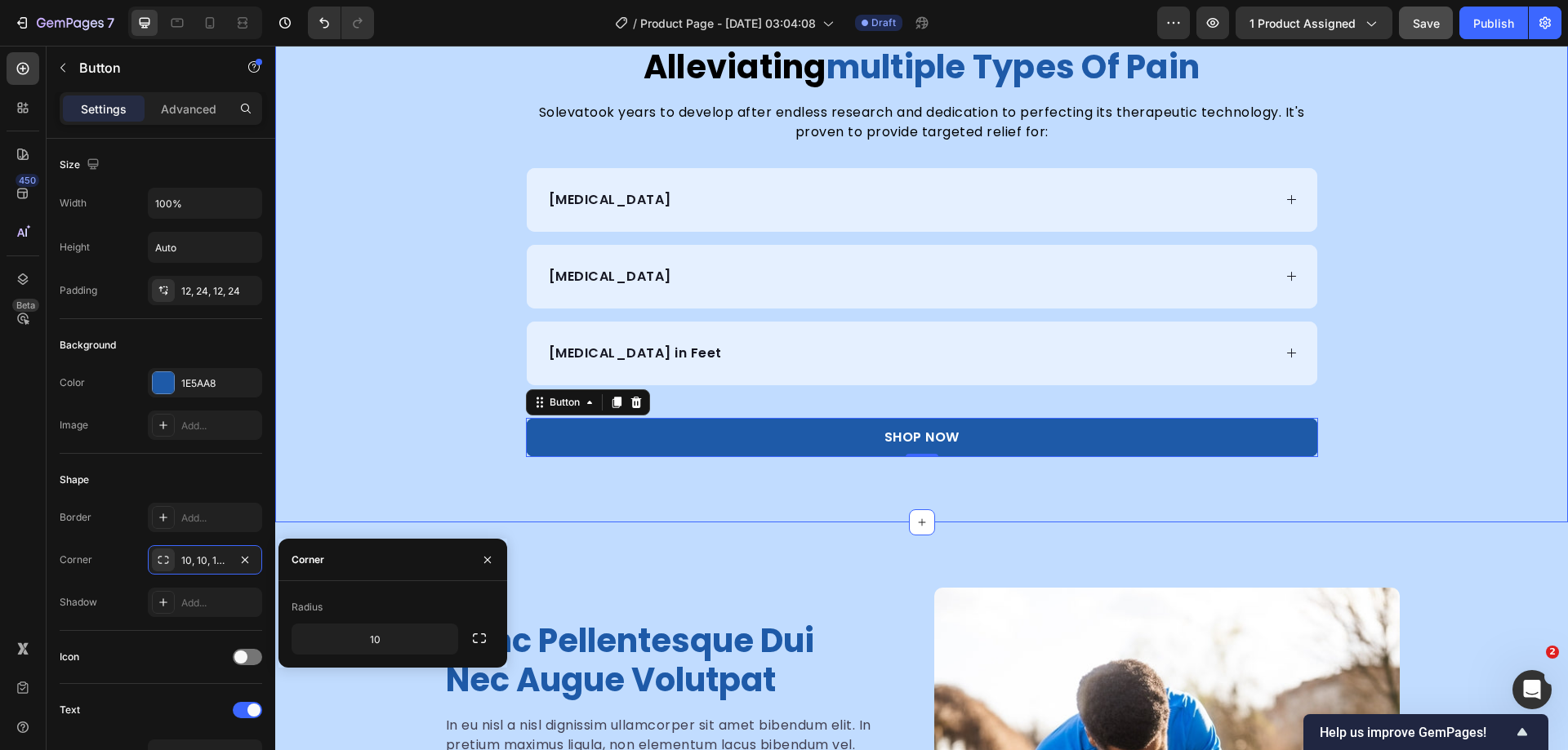
click at [340, 454] on div "alleviating multiple types of pain Heading Soleva took years to develop after e…" at bounding box center [921, 251] width 1293 height 411
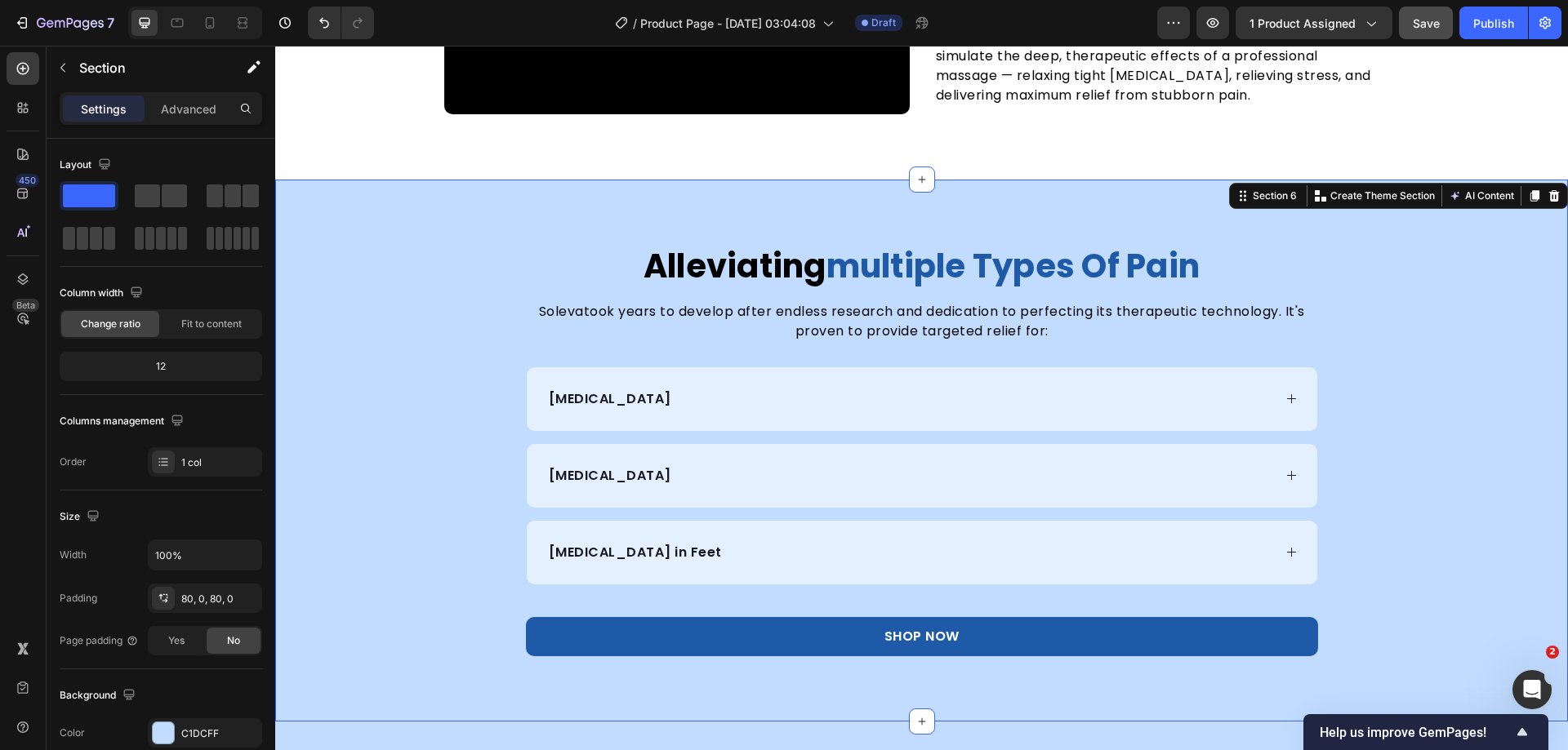
scroll to position [2594, 0]
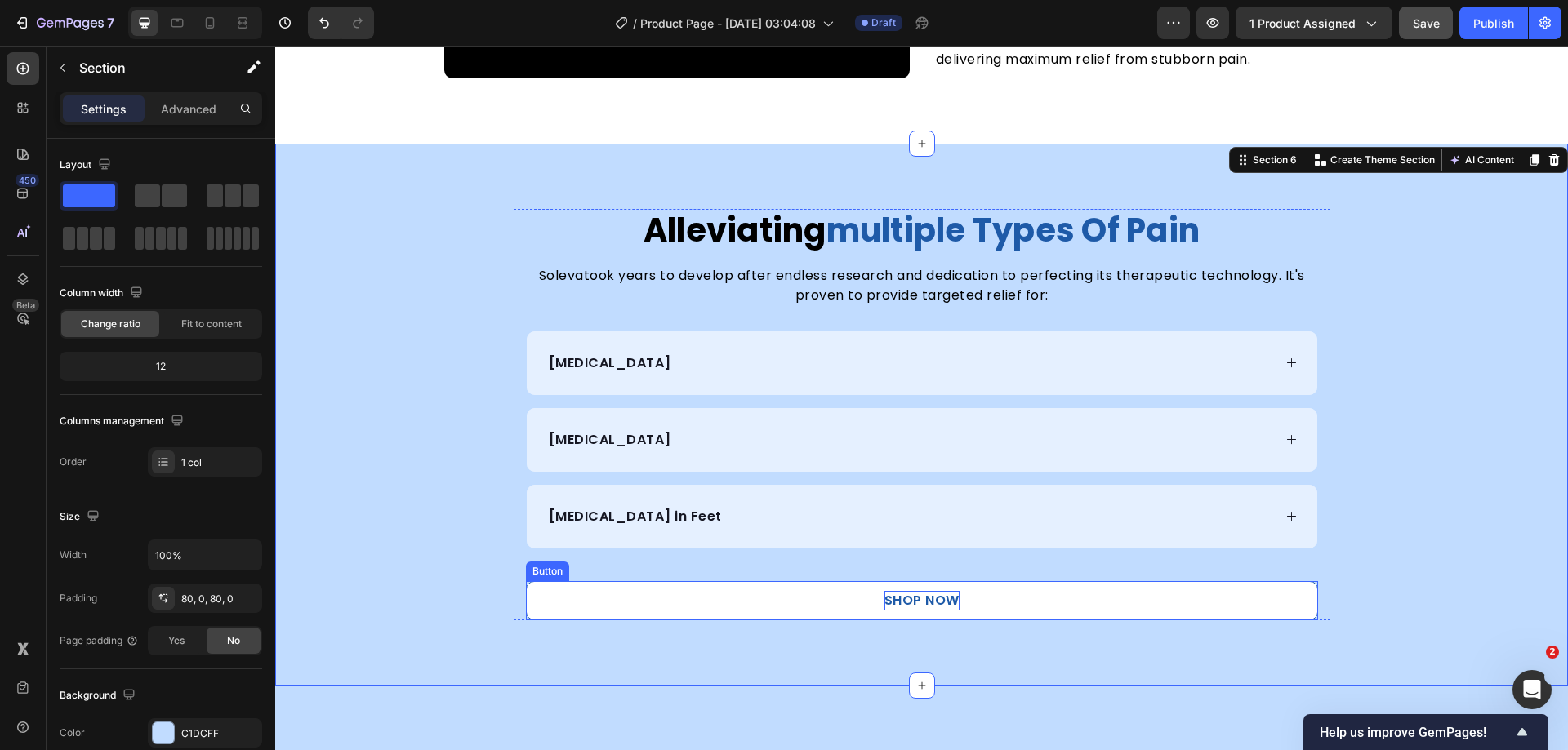
click at [900, 596] on p "SHOP NOW" at bounding box center [922, 601] width 75 height 20
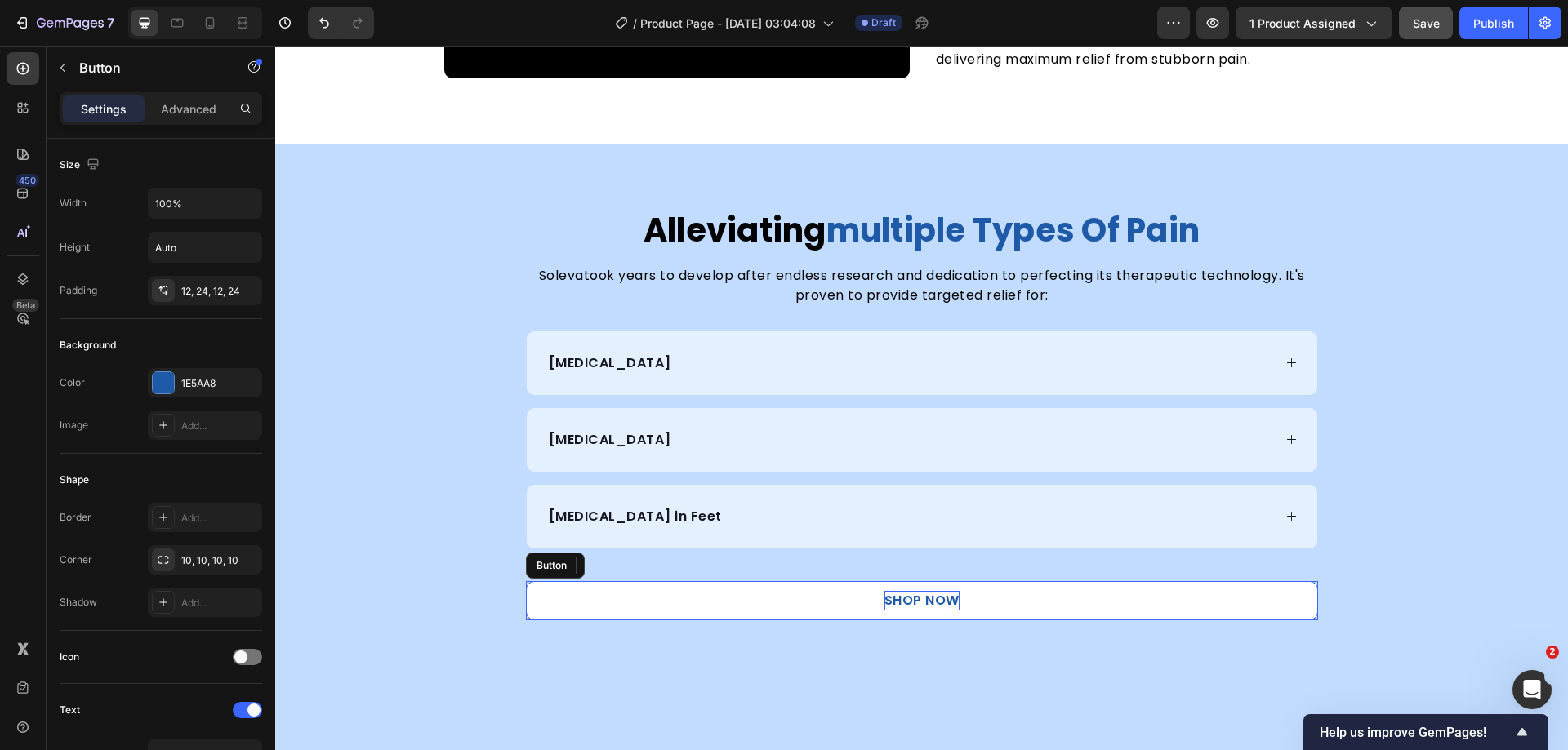
click at [900, 596] on p "SHOP NOW" at bounding box center [922, 601] width 75 height 20
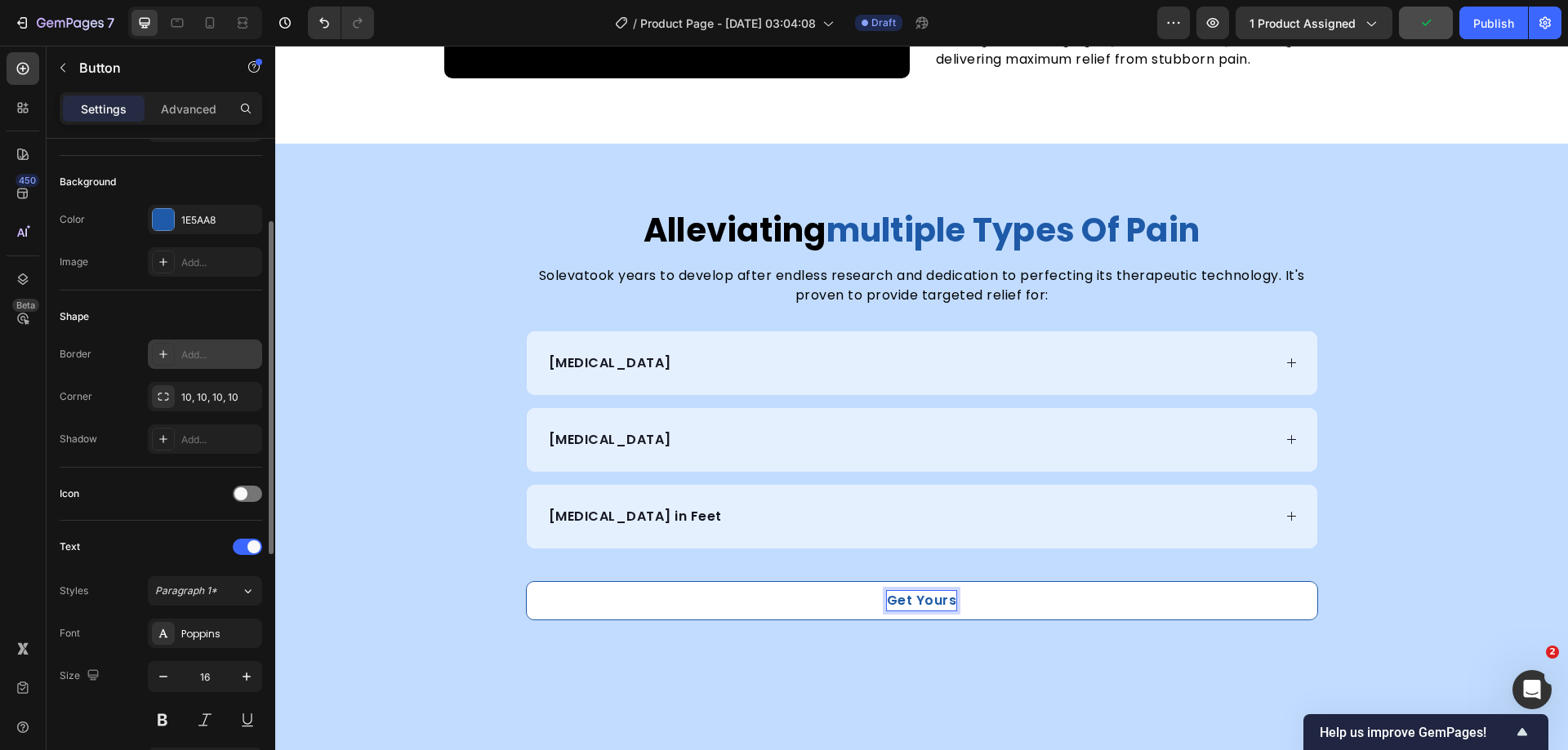
scroll to position [326, 0]
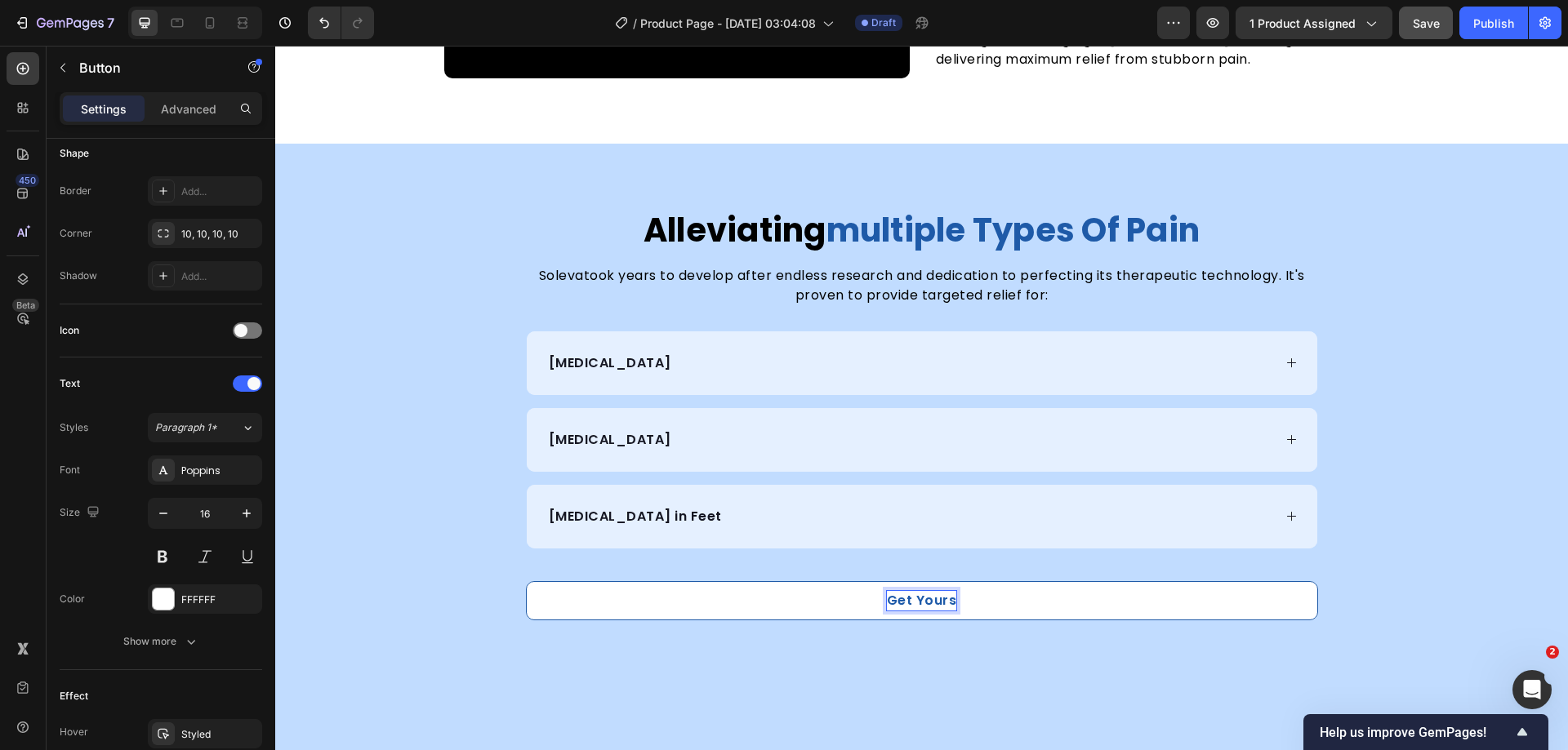
click at [778, 610] on link "Get Yours" at bounding box center [922, 600] width 792 height 39
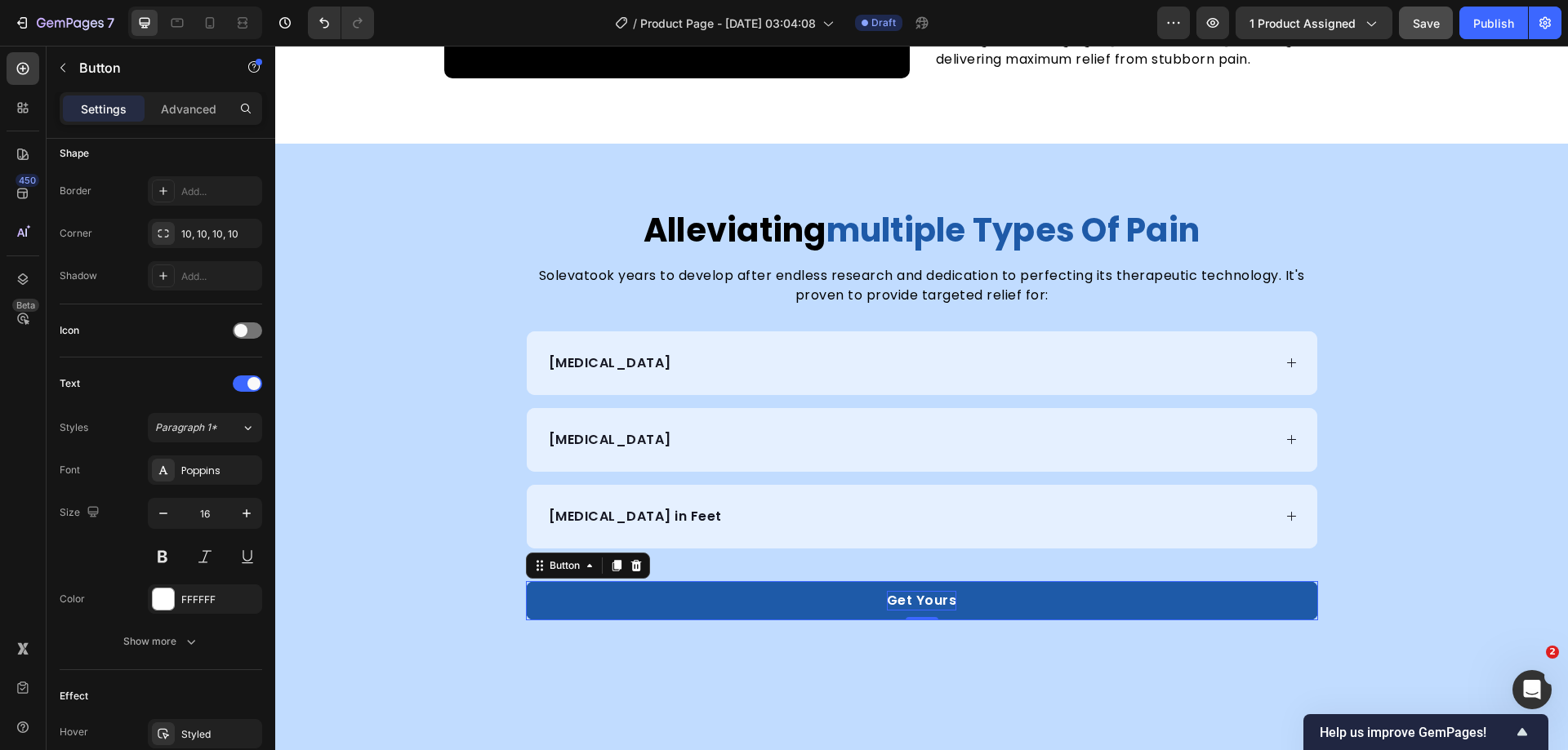
click at [914, 602] on p "Get Yours" at bounding box center [922, 601] width 71 height 20
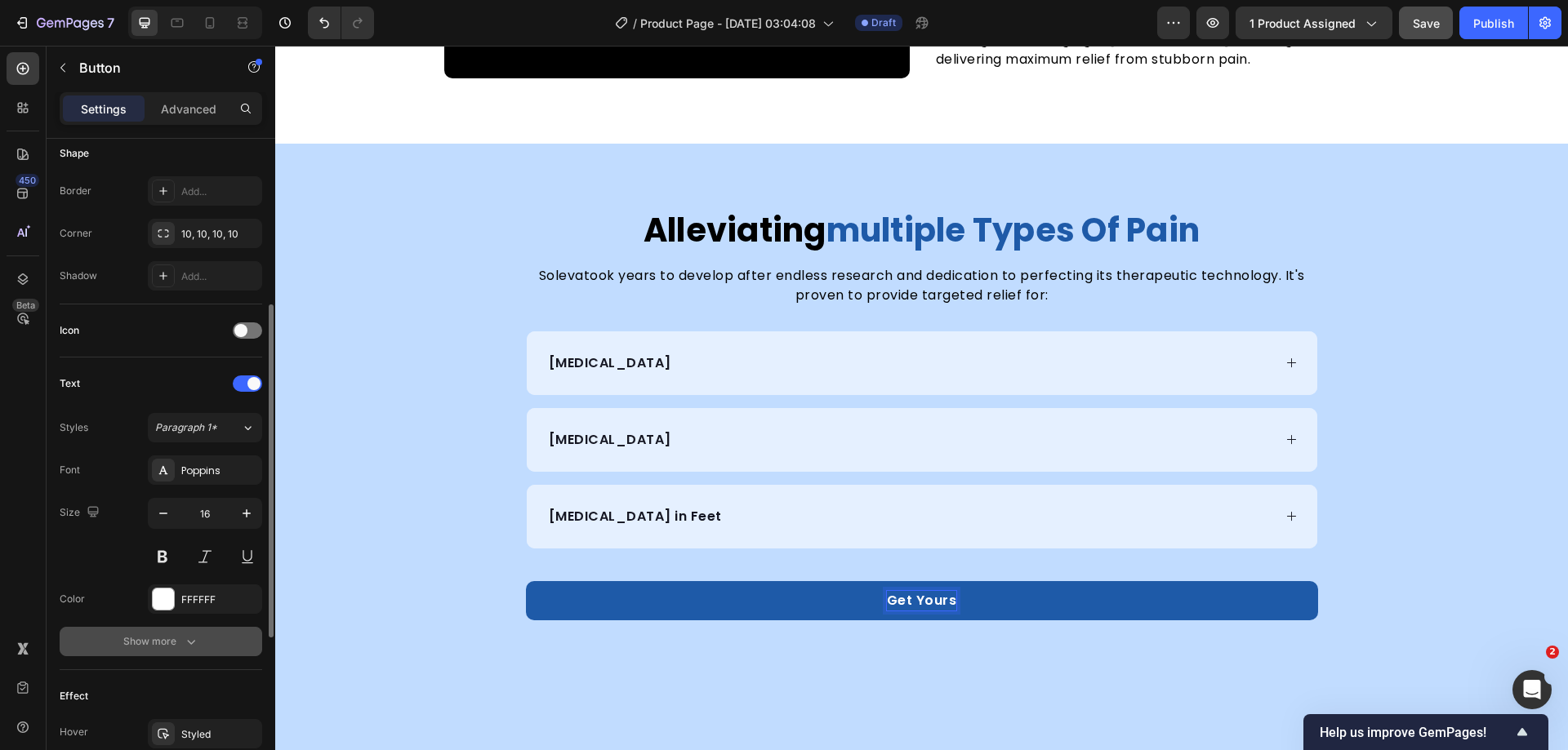
click at [183, 646] on icon "button" at bounding box center [191, 641] width 16 height 16
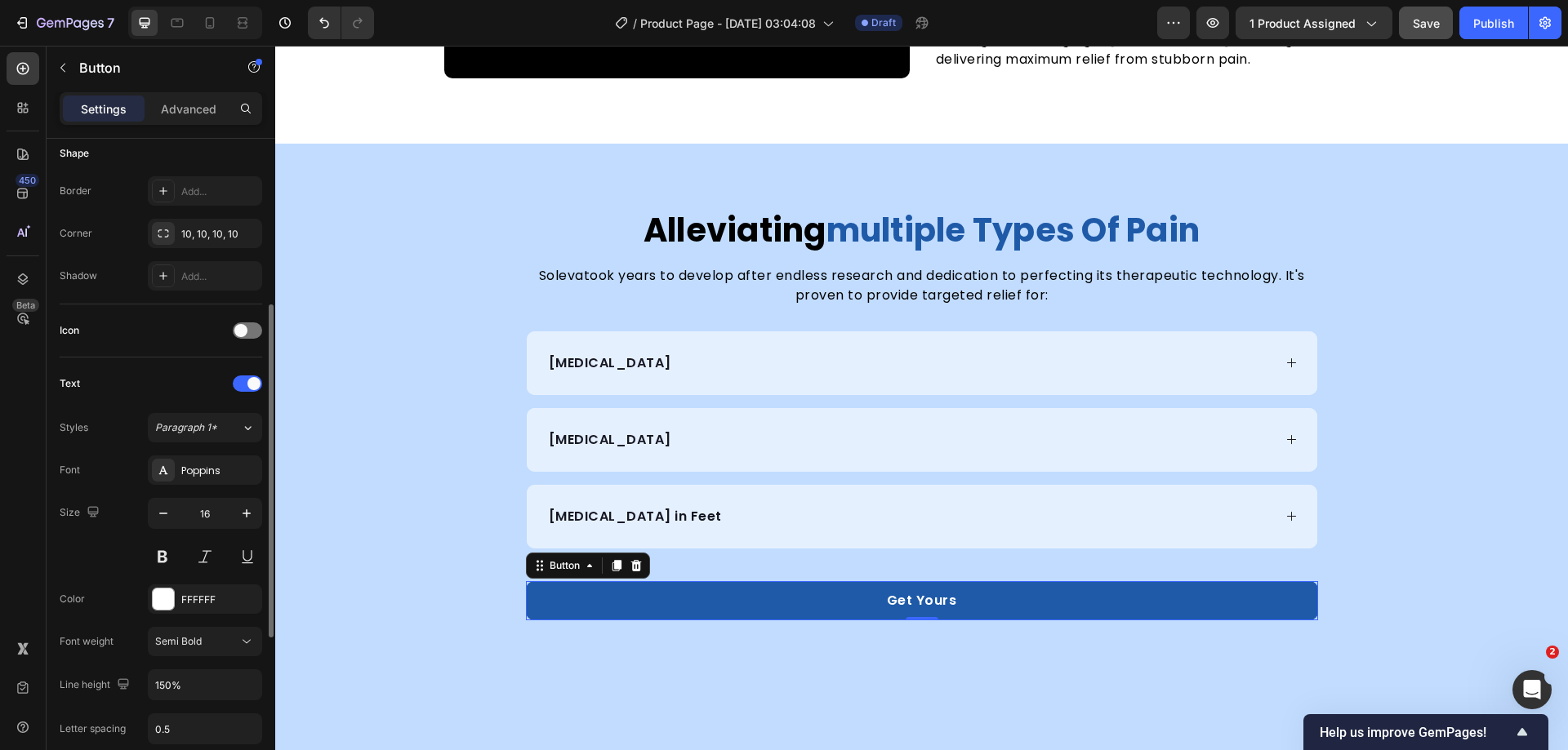
scroll to position [735, 0]
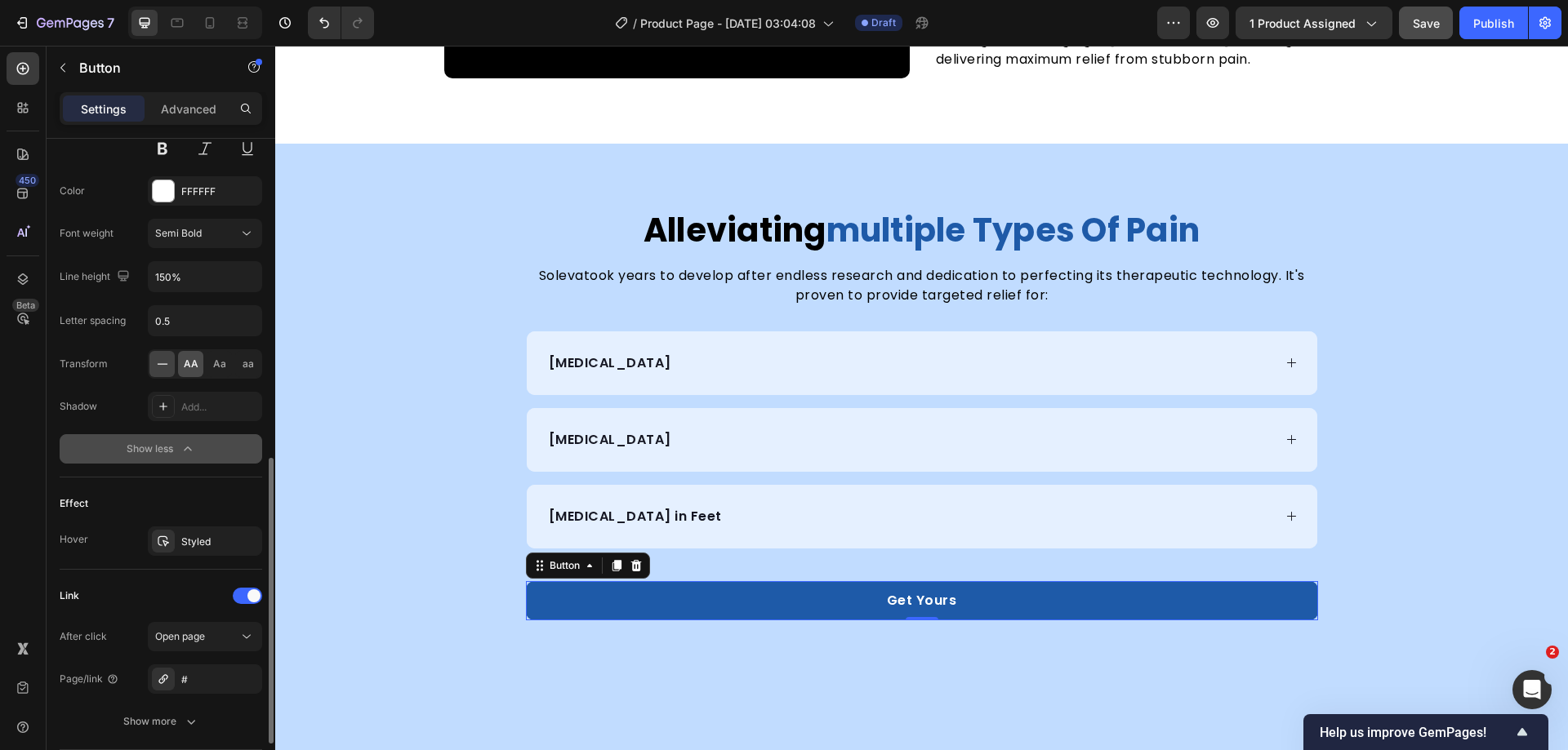
click at [196, 366] on span "AA" at bounding box center [191, 364] width 14 height 14
click at [1393, 515] on div "alleviating multiple types of pain Heading Soleva took years to develop after e…" at bounding box center [921, 414] width 1293 height 411
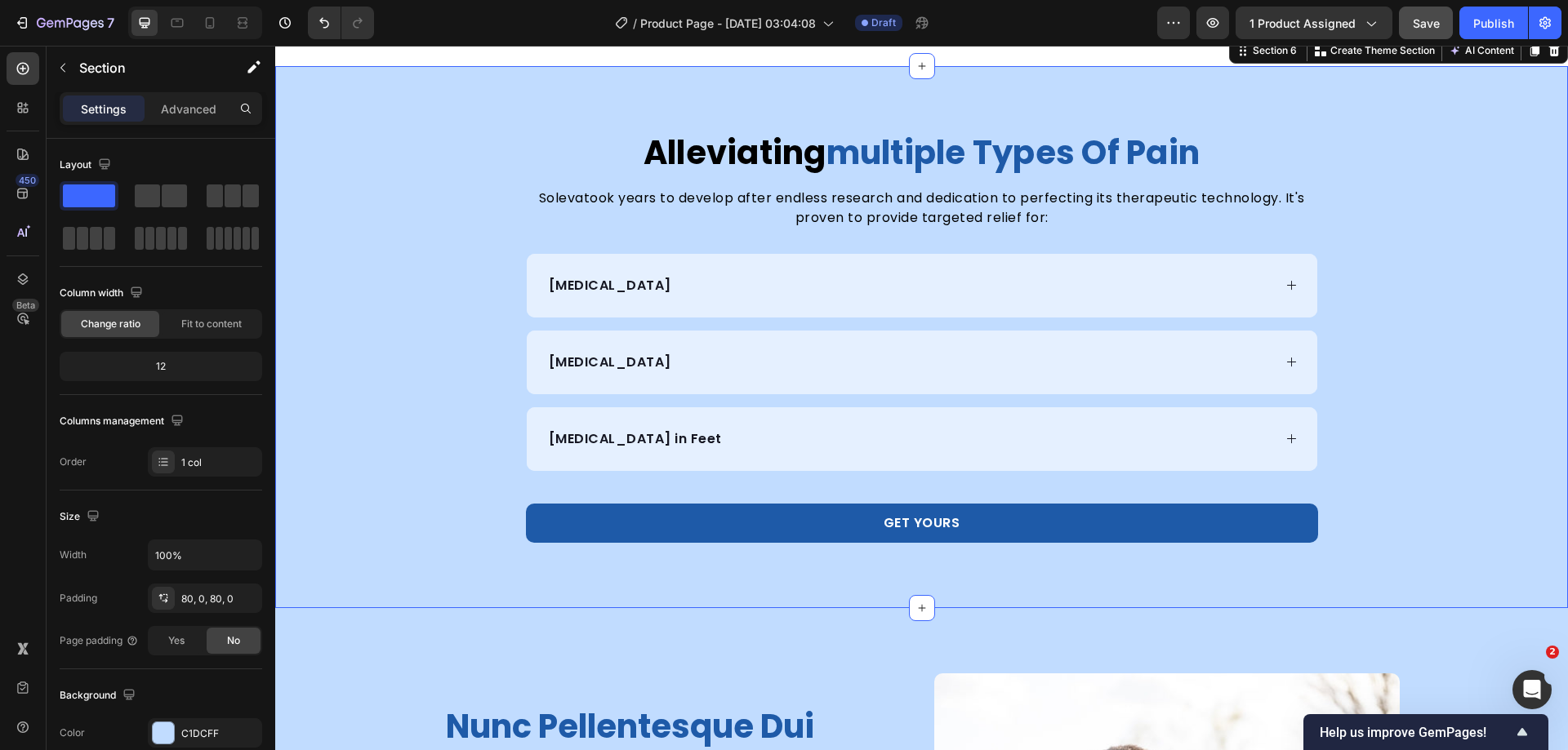
scroll to position [2511, 0]
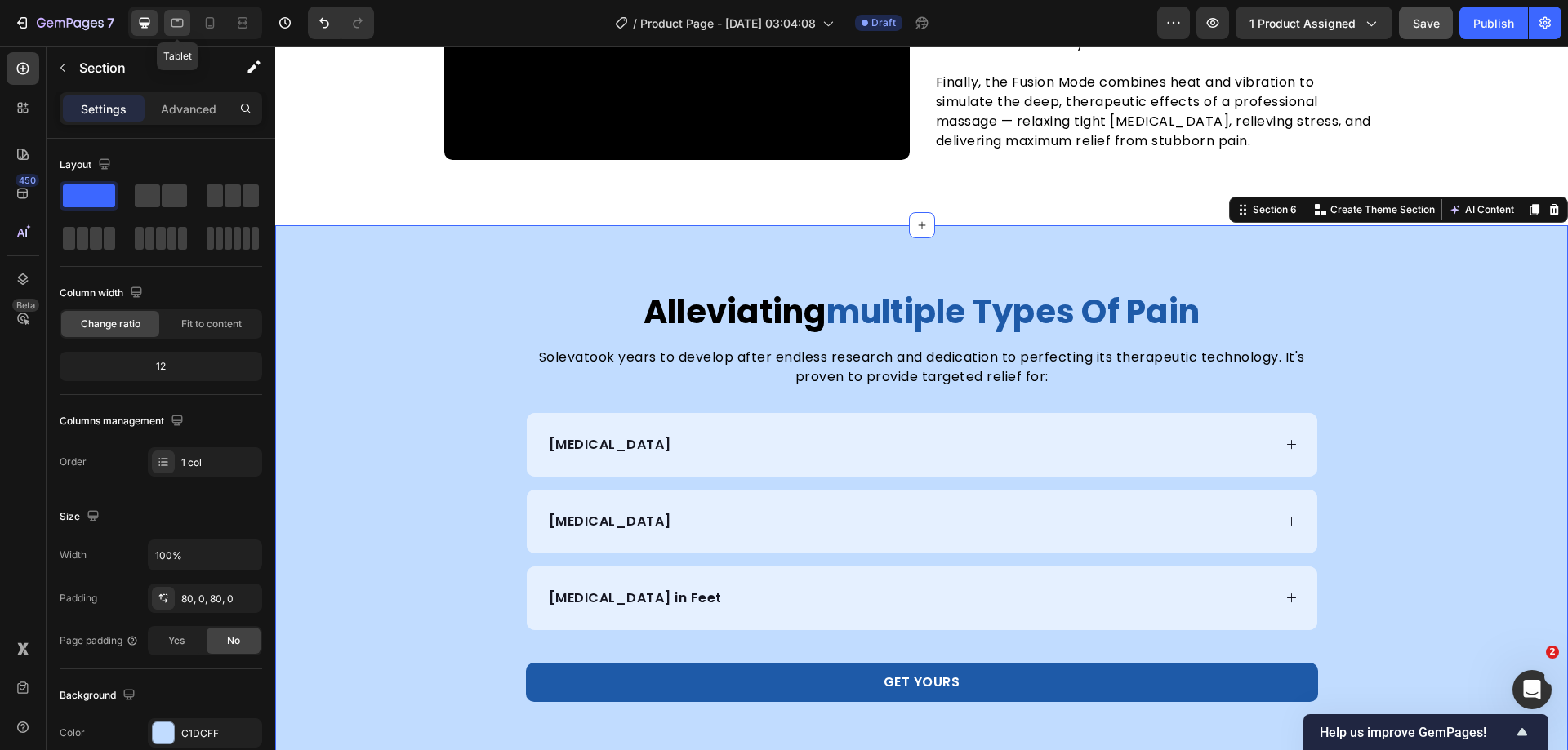
click at [190, 26] on div at bounding box center [177, 22] width 26 height 26
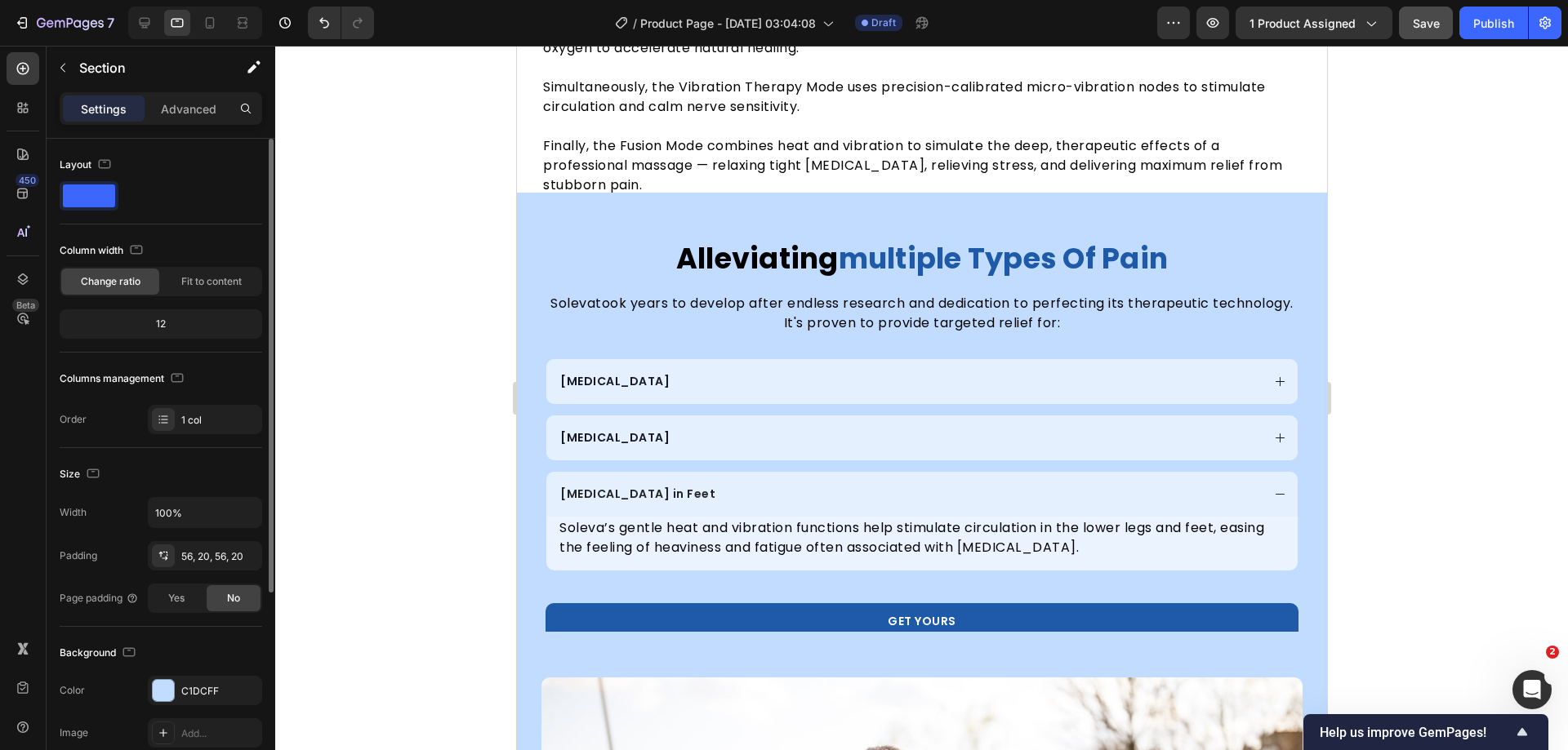
scroll to position [3102, 0]
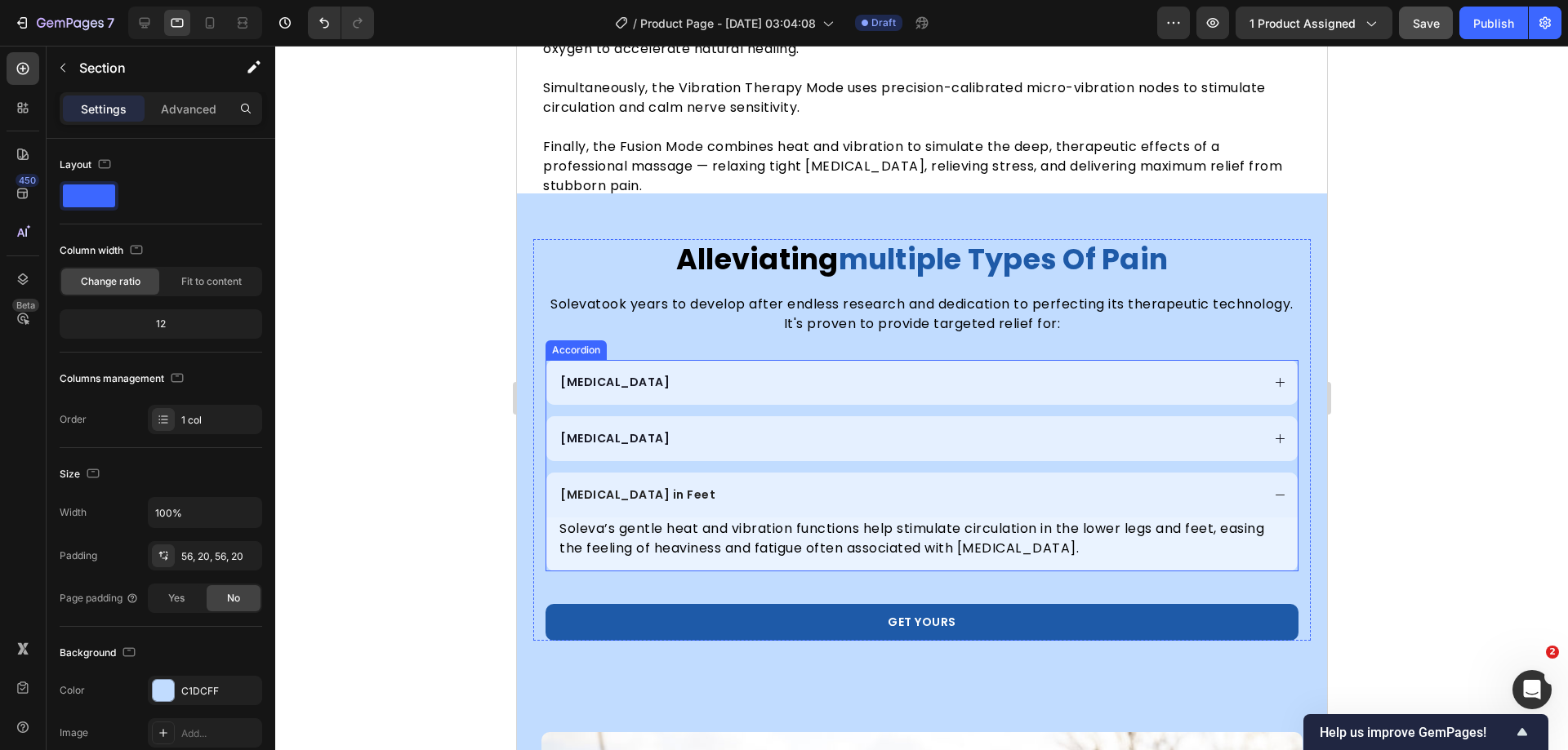
click at [1206, 501] on div "[MEDICAL_DATA] in Feet" at bounding box center [909, 494] width 703 height 22
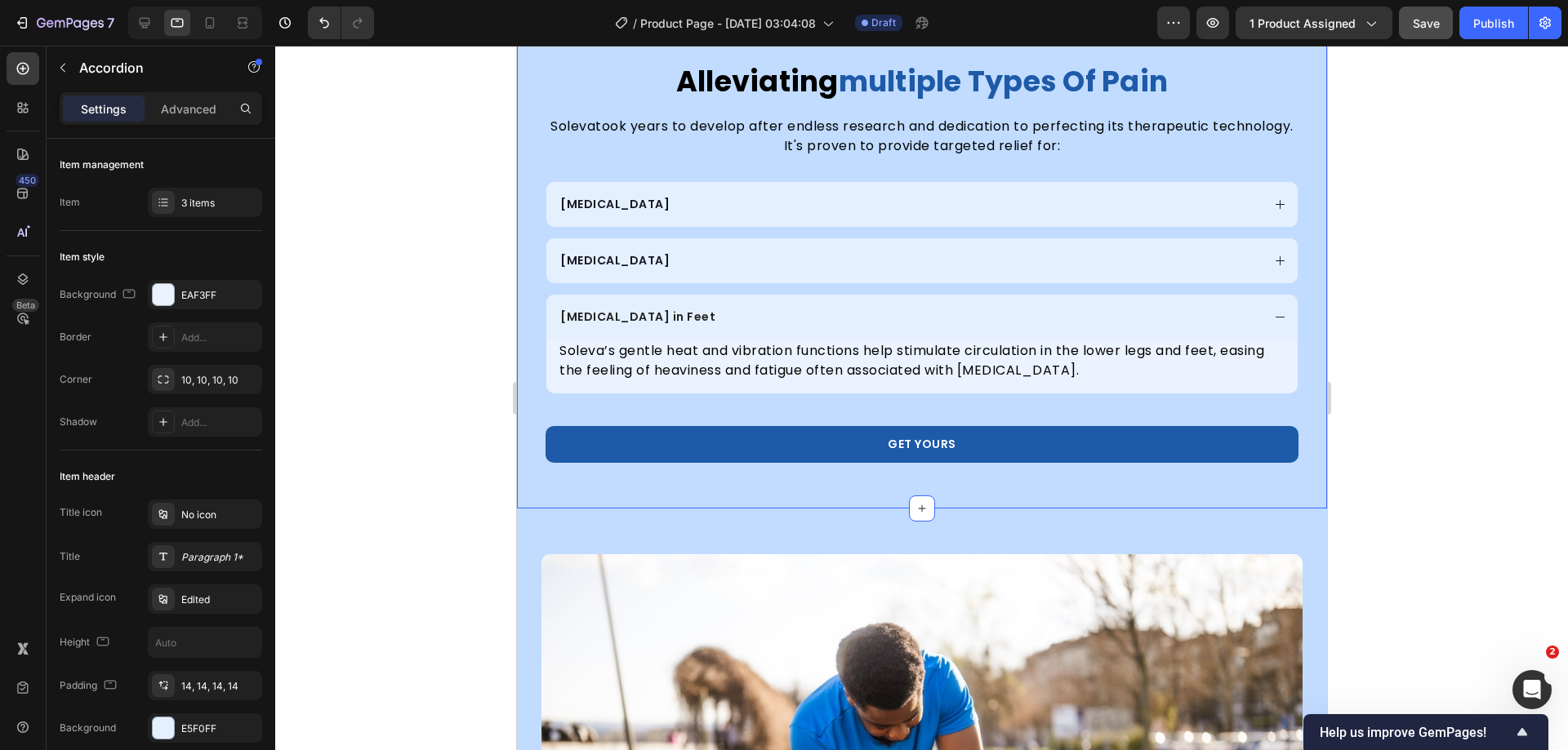
scroll to position [3195, 0]
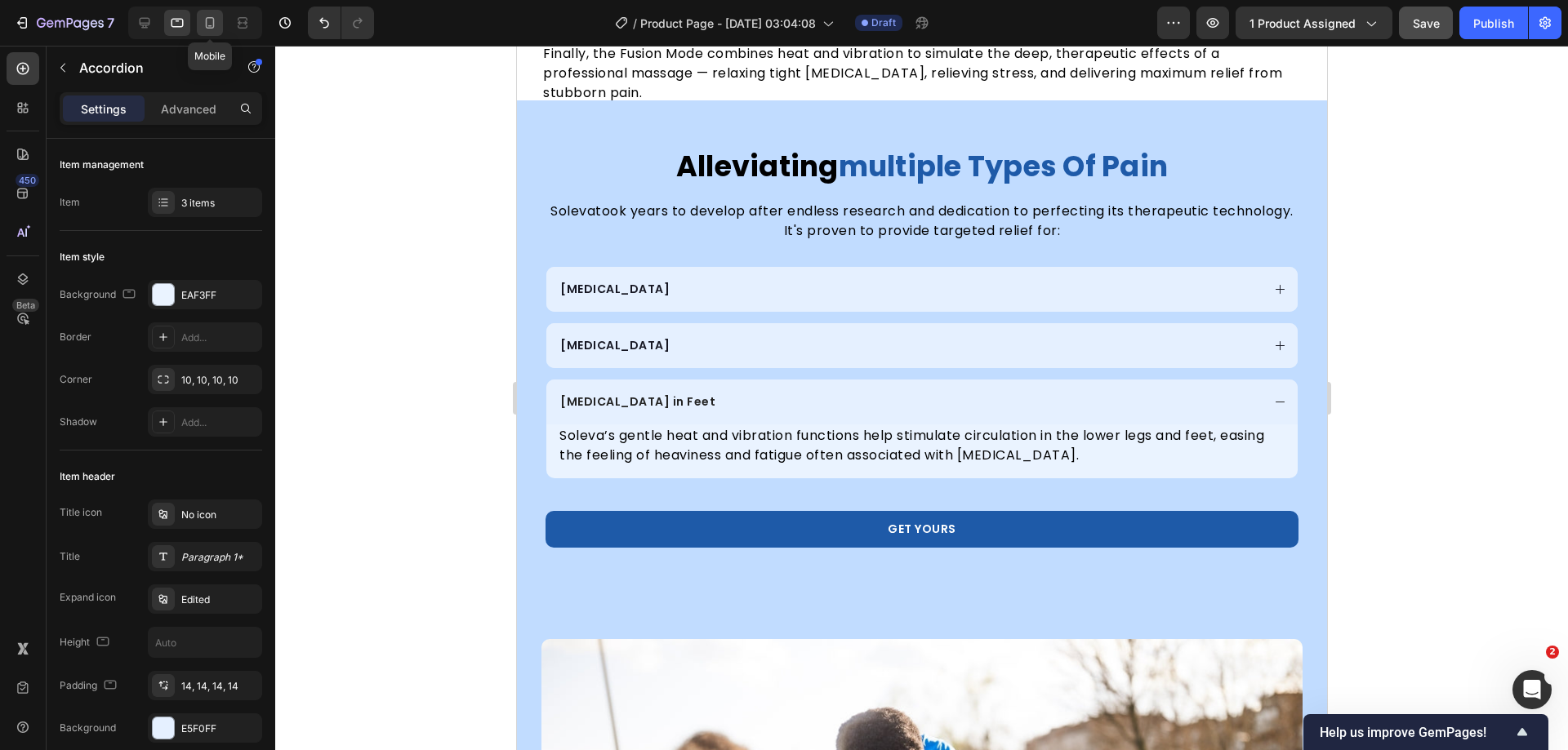
click at [213, 25] on icon at bounding box center [210, 23] width 9 height 11
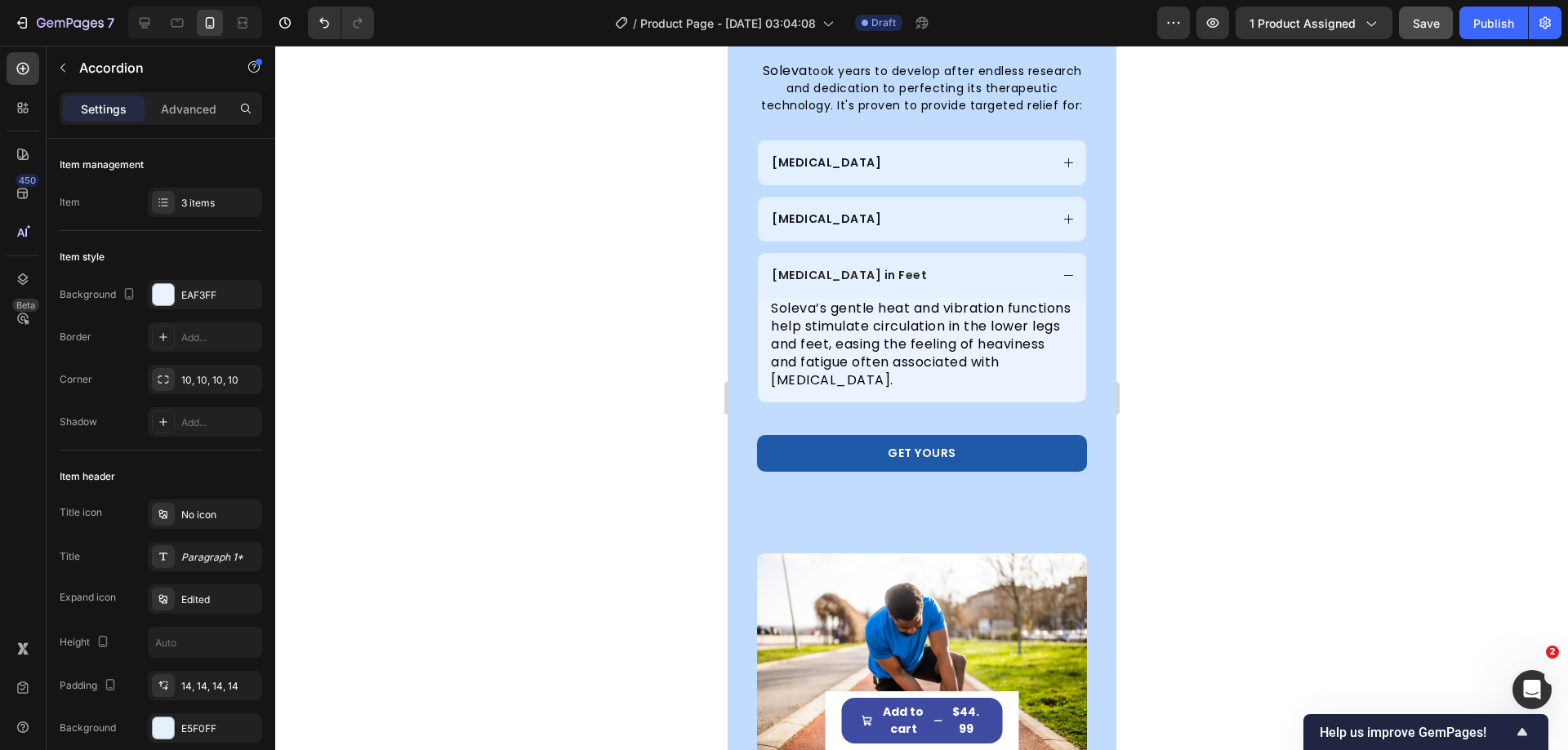
scroll to position [2971, 0]
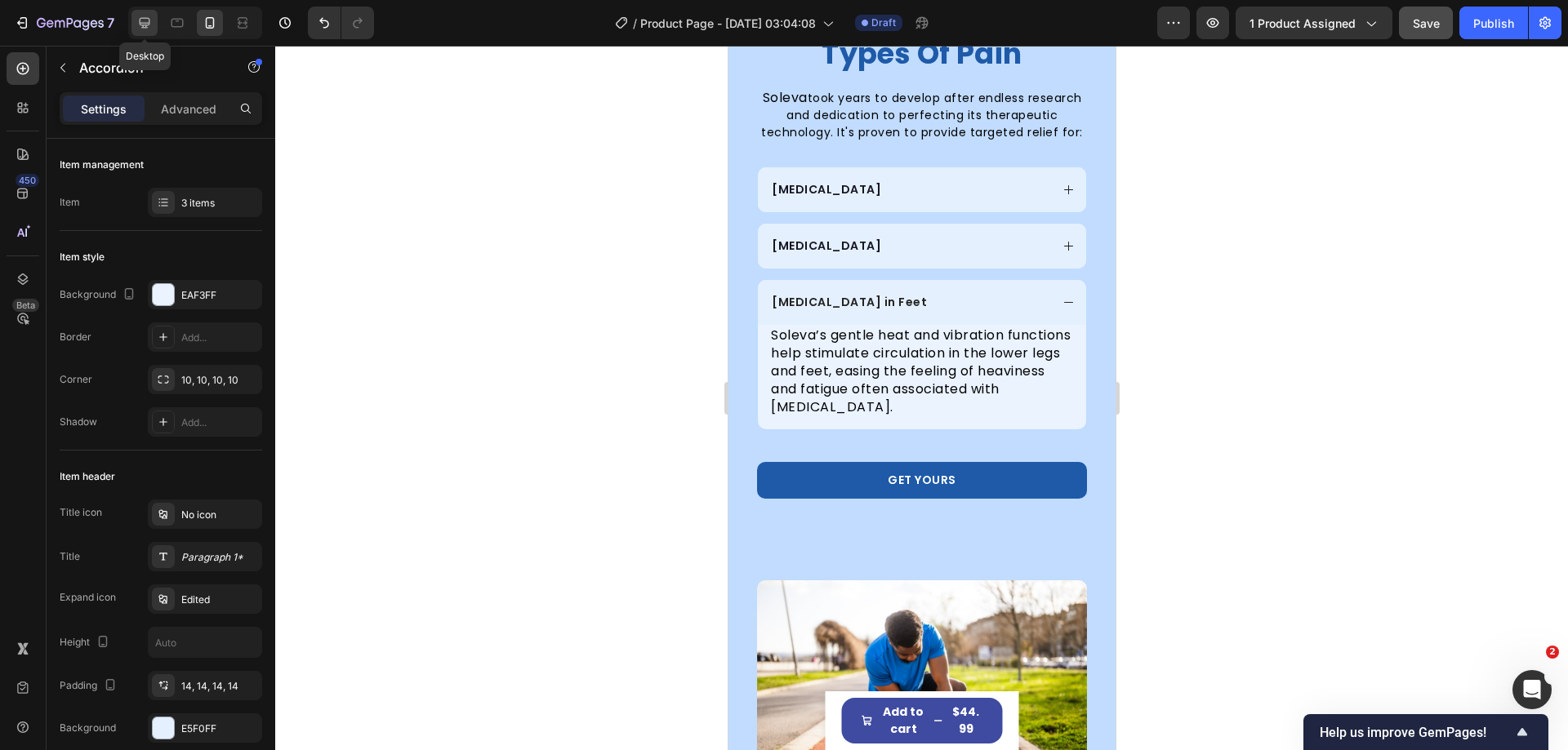
click at [150, 23] on icon at bounding box center [144, 22] width 16 height 16
type input "16"
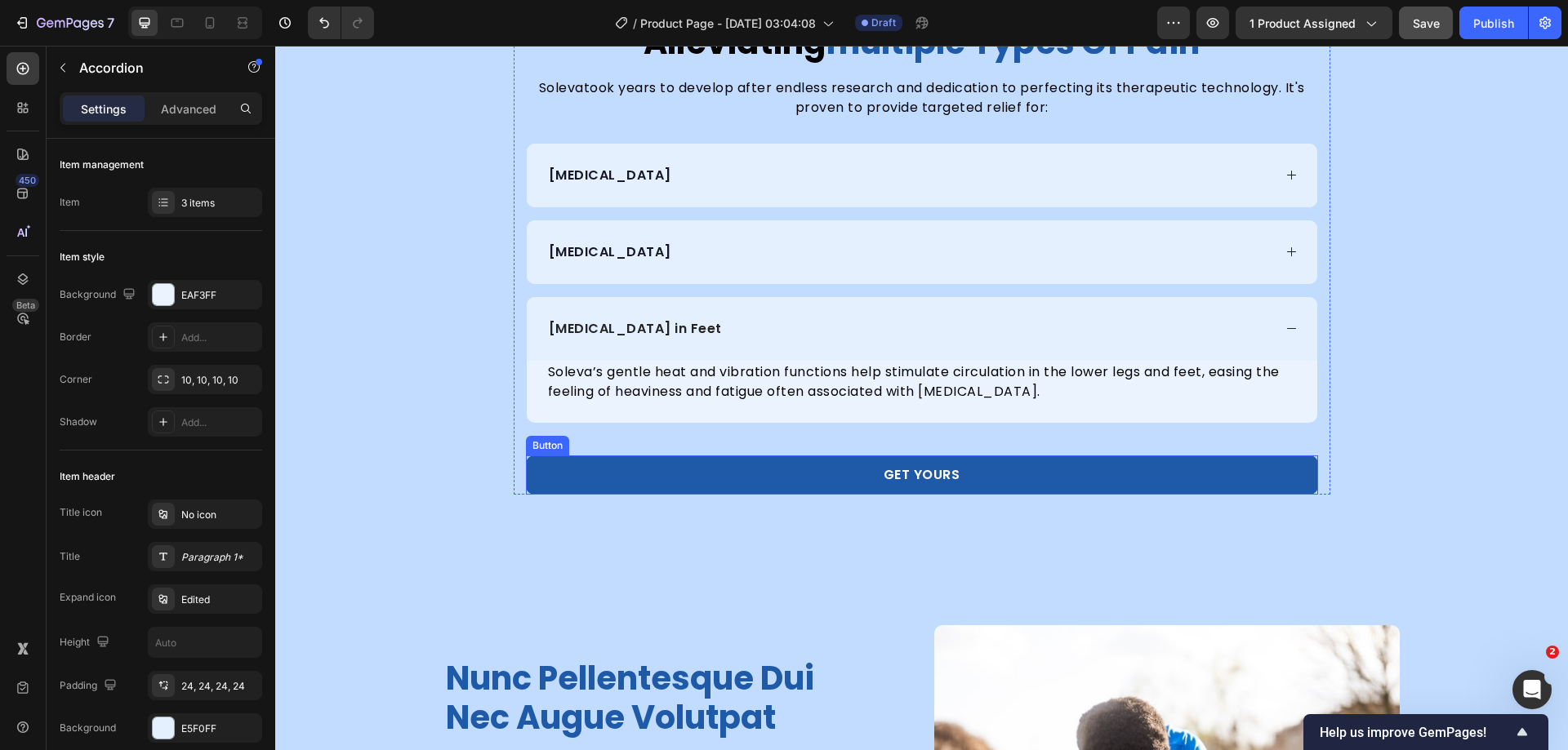
scroll to position [3012, 0]
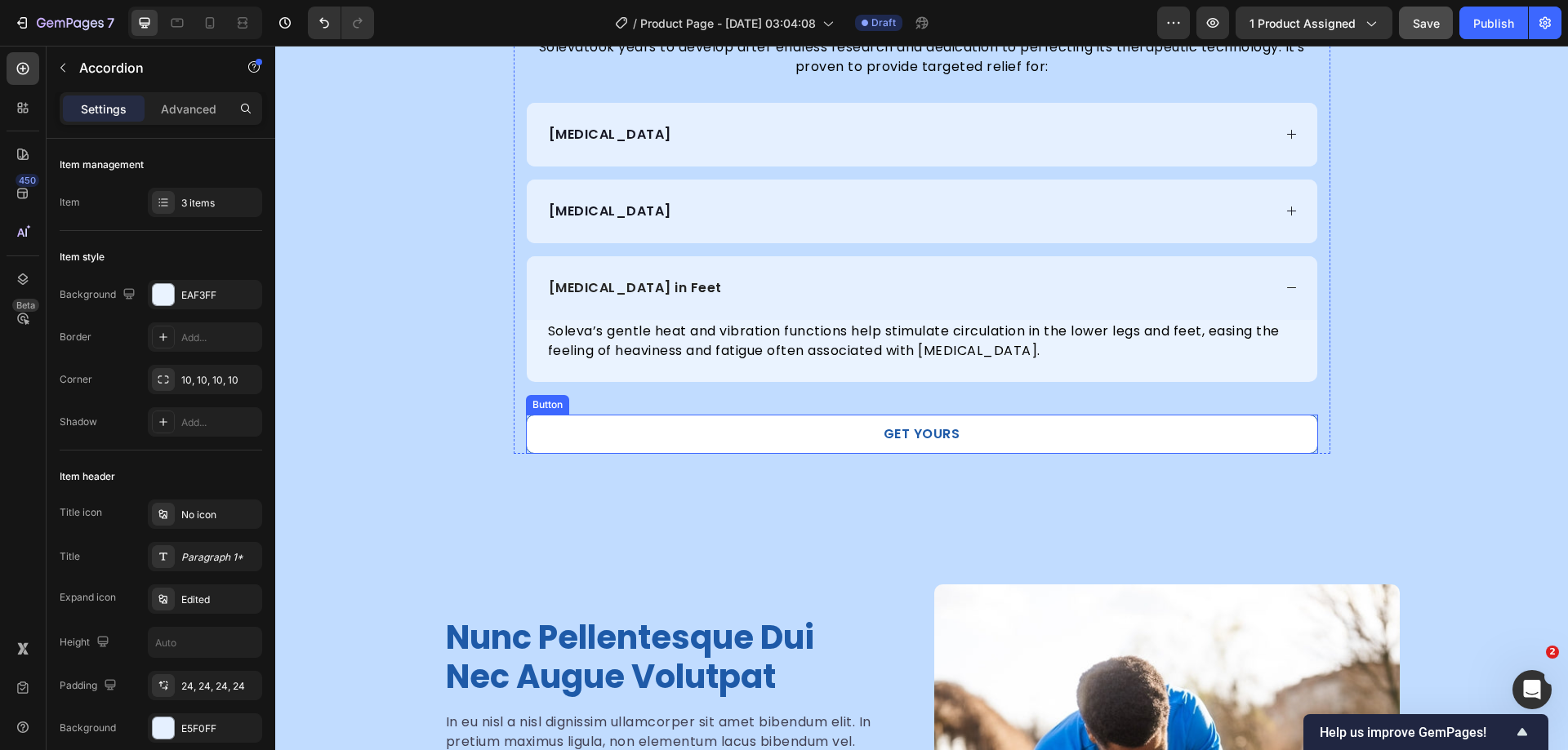
click at [847, 431] on link "Get Yours" at bounding box center [922, 434] width 792 height 39
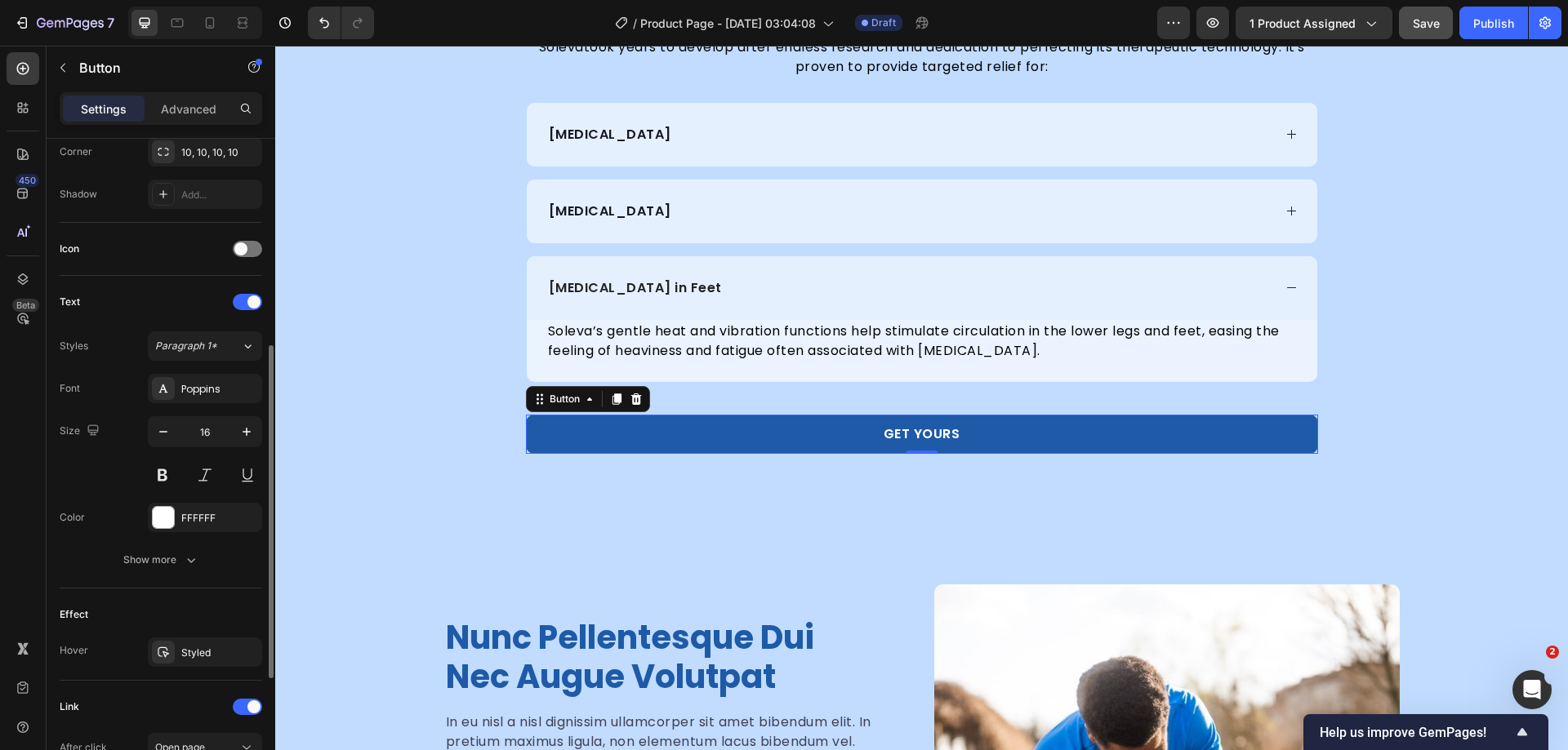
scroll to position [640, 0]
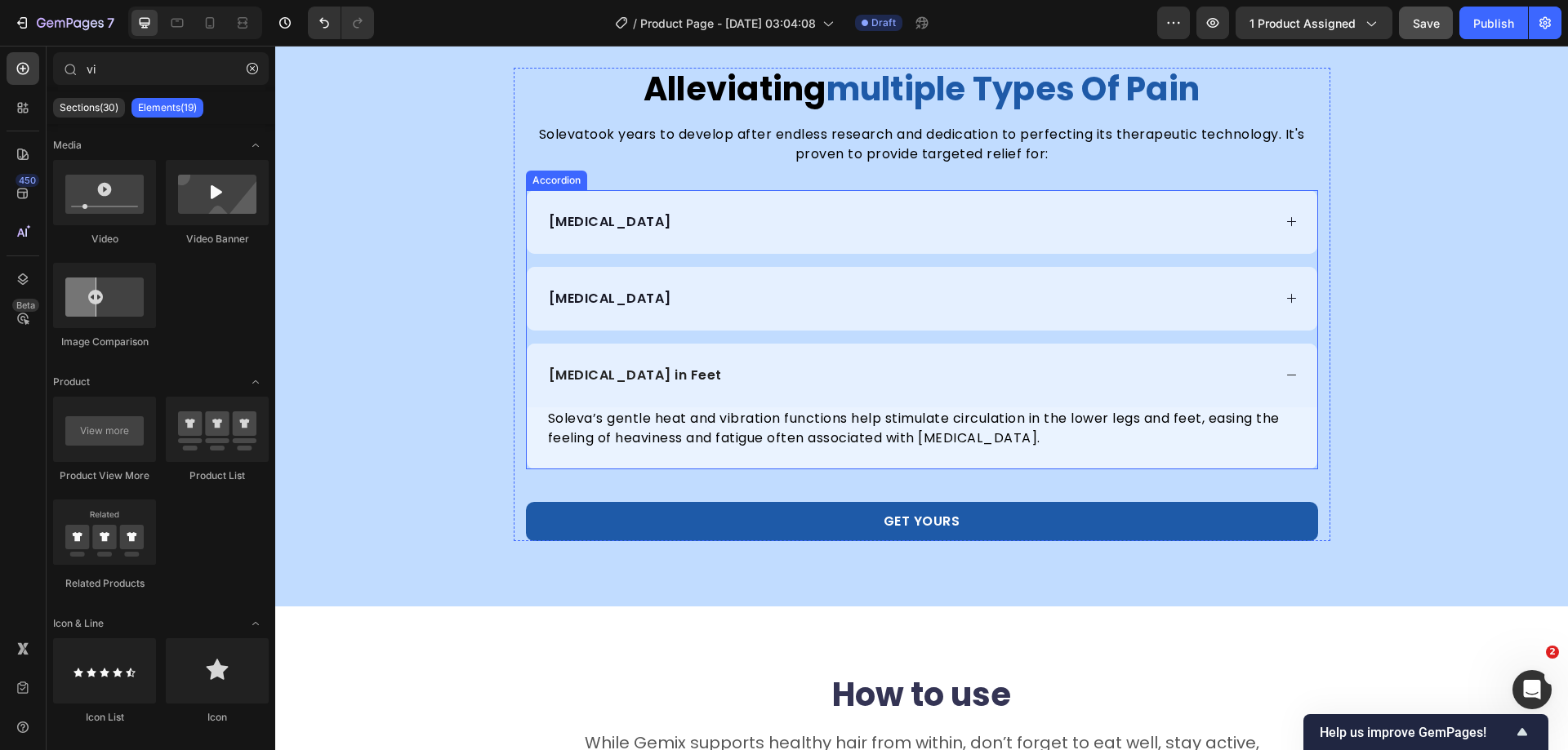
scroll to position [2849, 0]
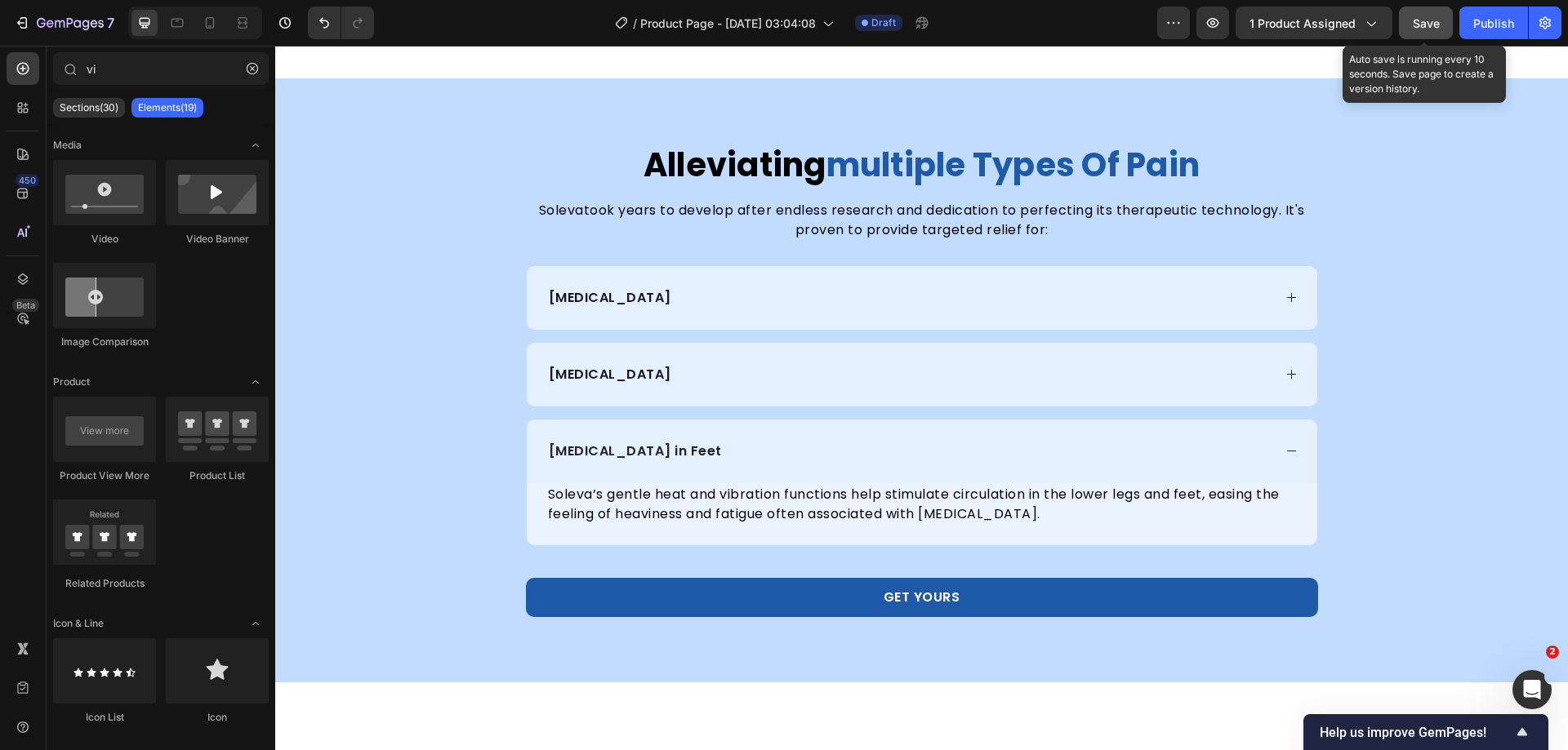
click at [1423, 37] on button "Save" at bounding box center [1426, 23] width 53 height 32
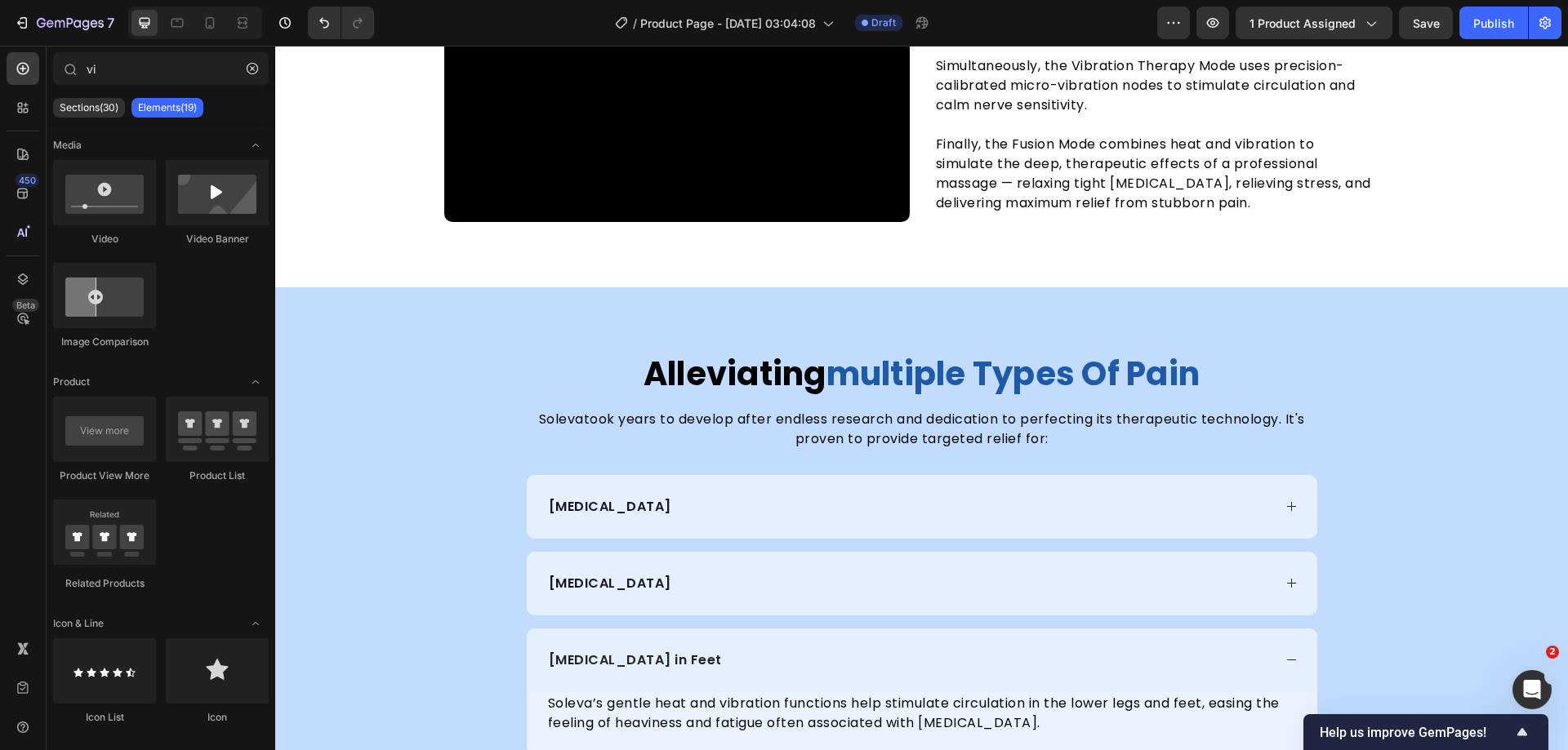
scroll to position [2123, 0]
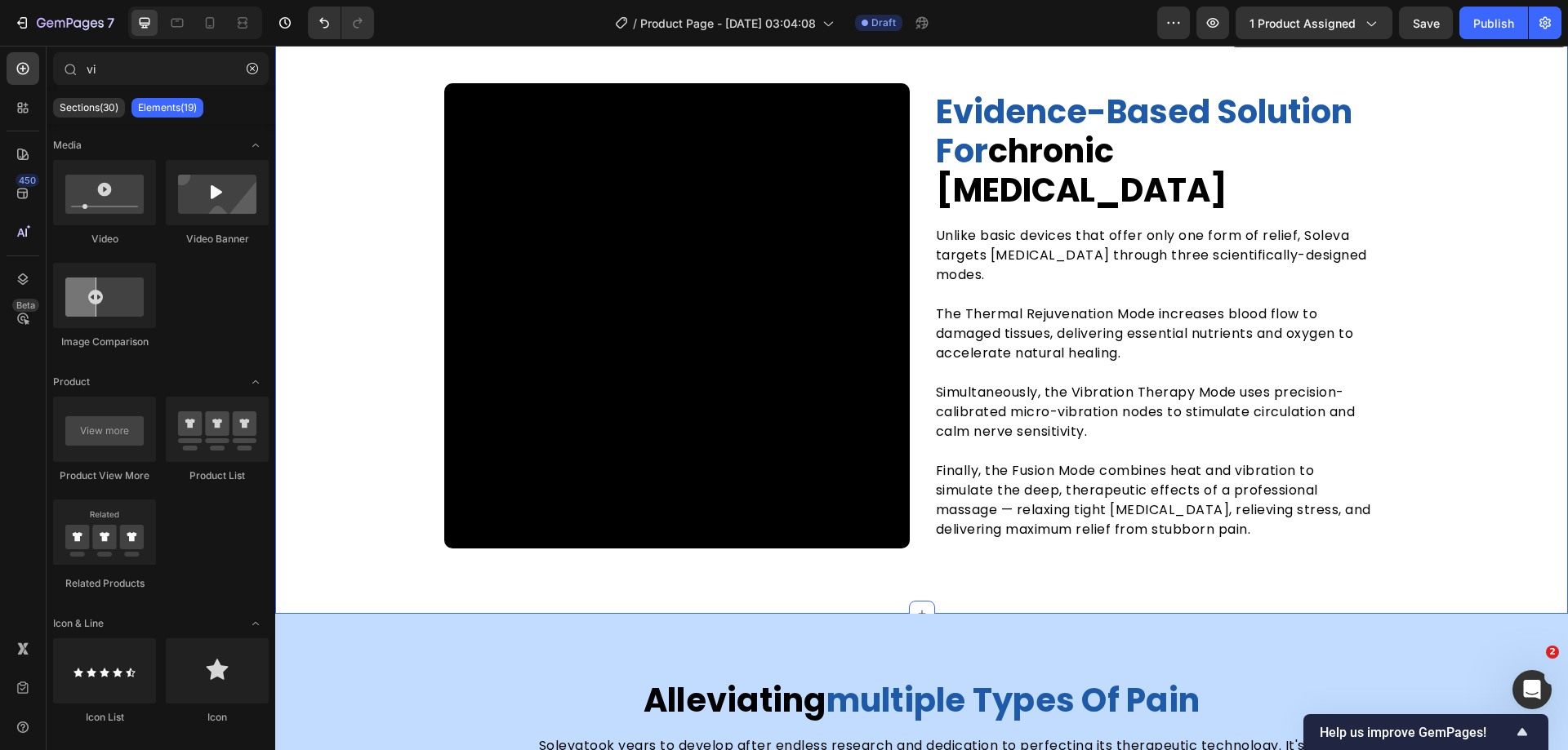
click at [1434, 326] on div "evidence-based solution for chronic foot pain Heading Unlike basic devices that…" at bounding box center [921, 316] width 1293 height 466
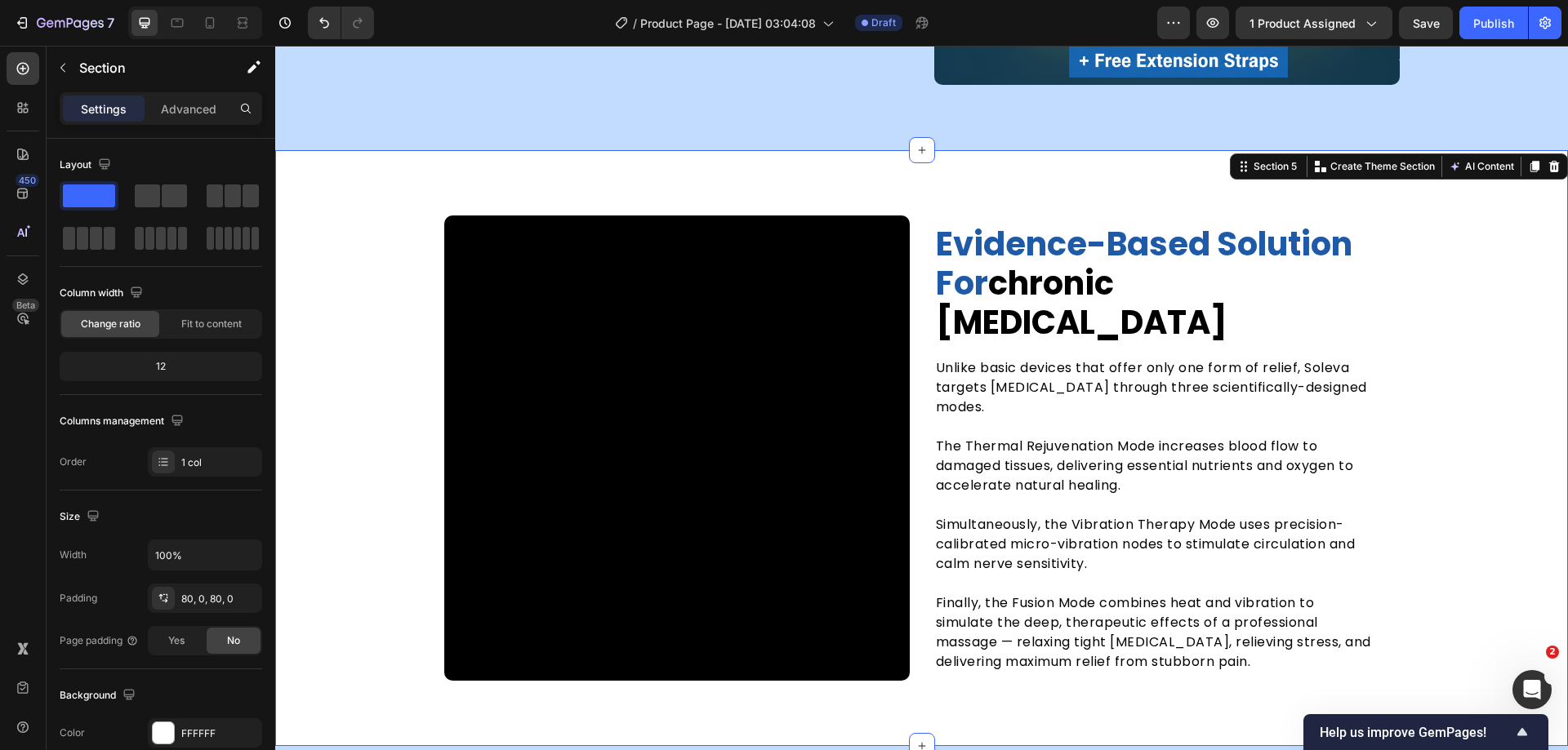
scroll to position [2102, 0]
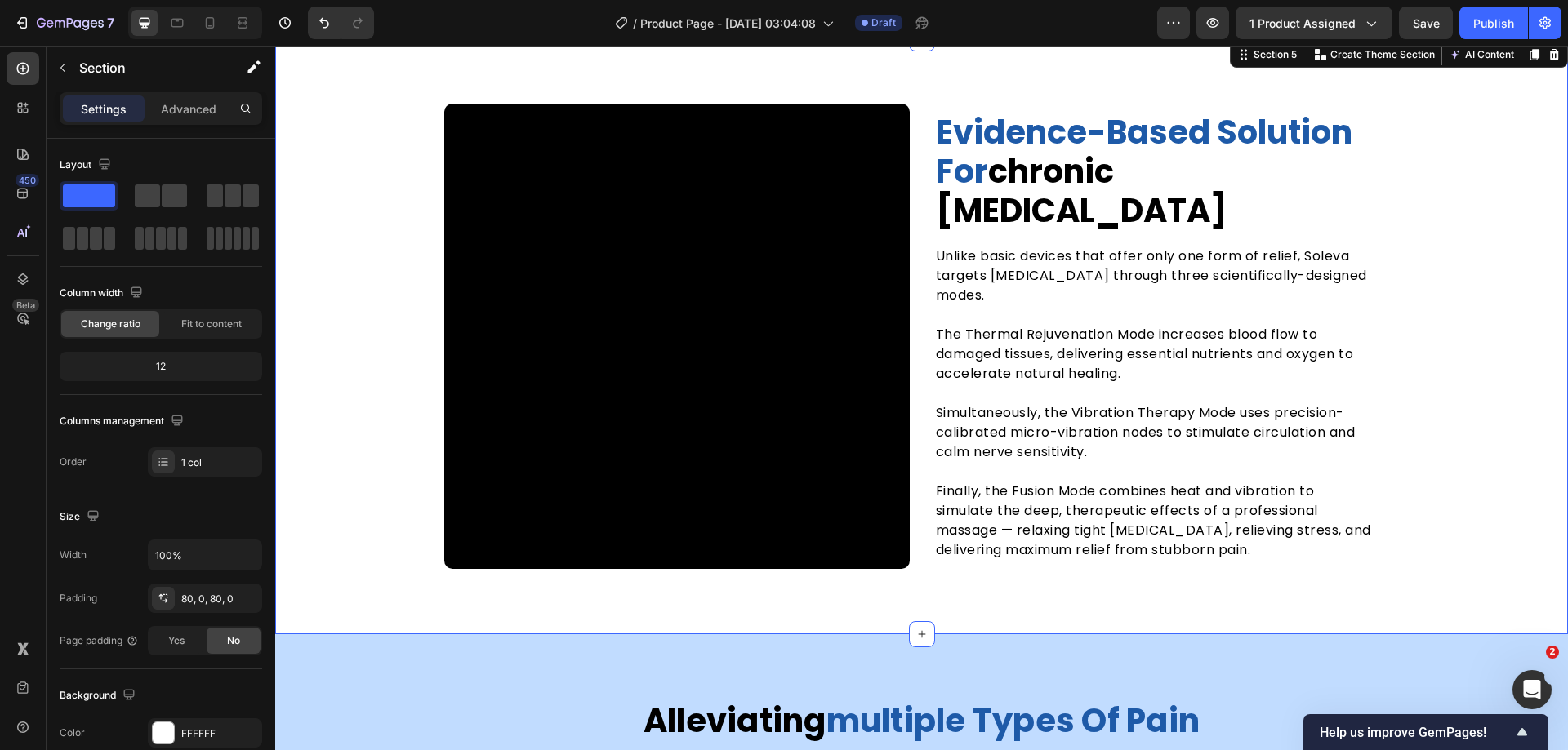
click at [358, 235] on div "evidence-based solution for chronic foot pain Heading Unlike basic devices that…" at bounding box center [921, 337] width 1293 height 466
click at [1531, 59] on icon at bounding box center [1535, 54] width 9 height 11
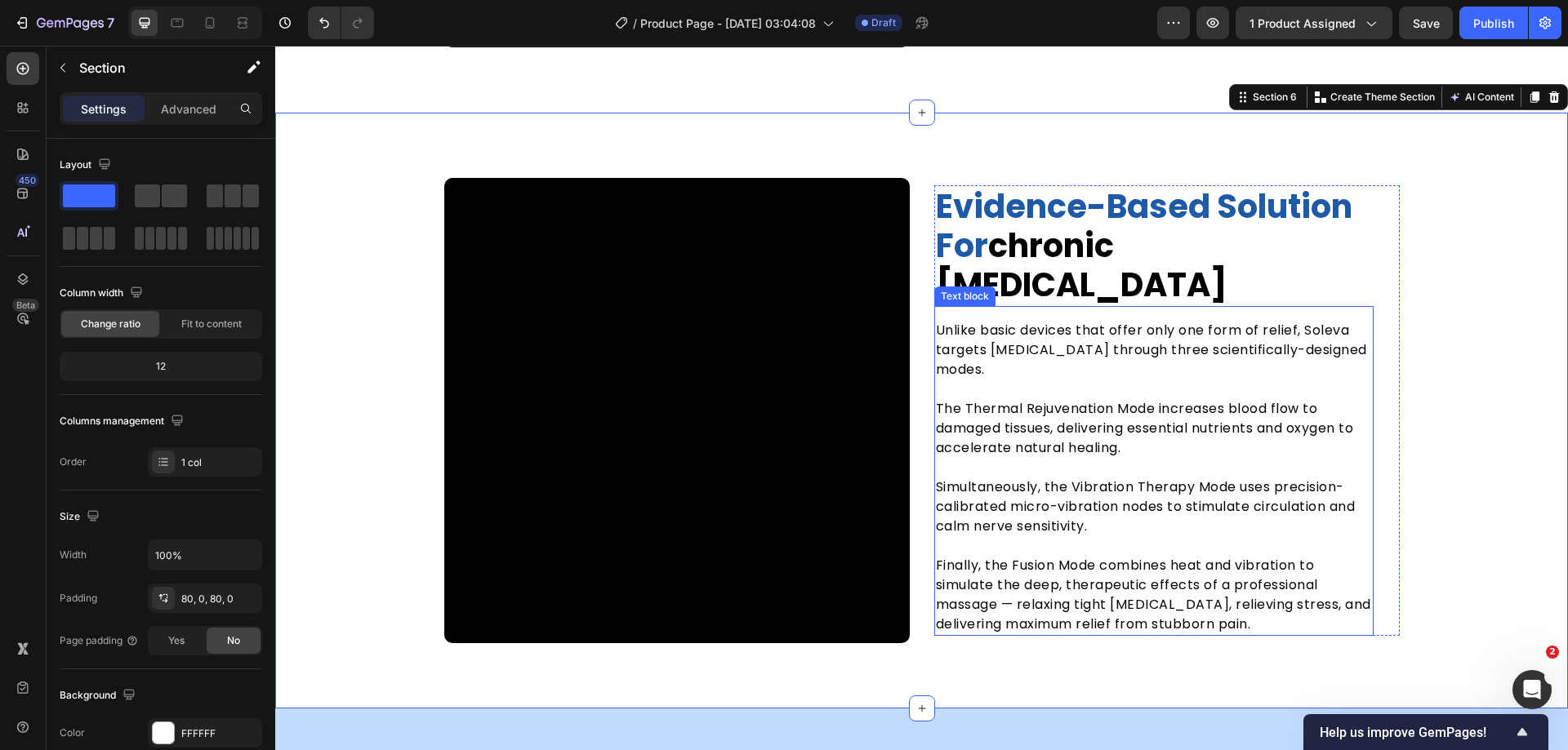
scroll to position [2634, 0]
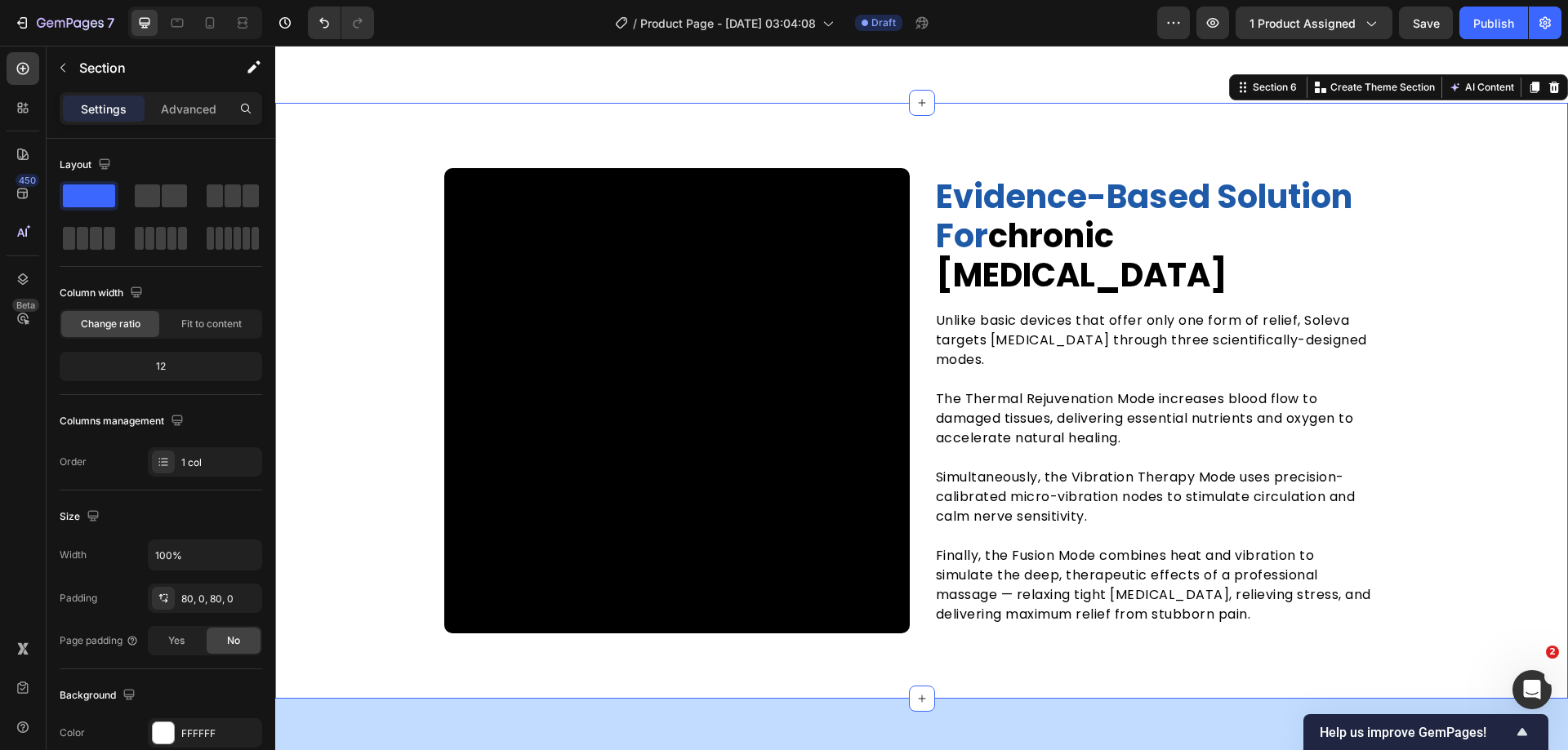
click at [1477, 240] on div "evidence-based solution for chronic foot pain Heading Unlike basic devices that…" at bounding box center [921, 401] width 1293 height 466
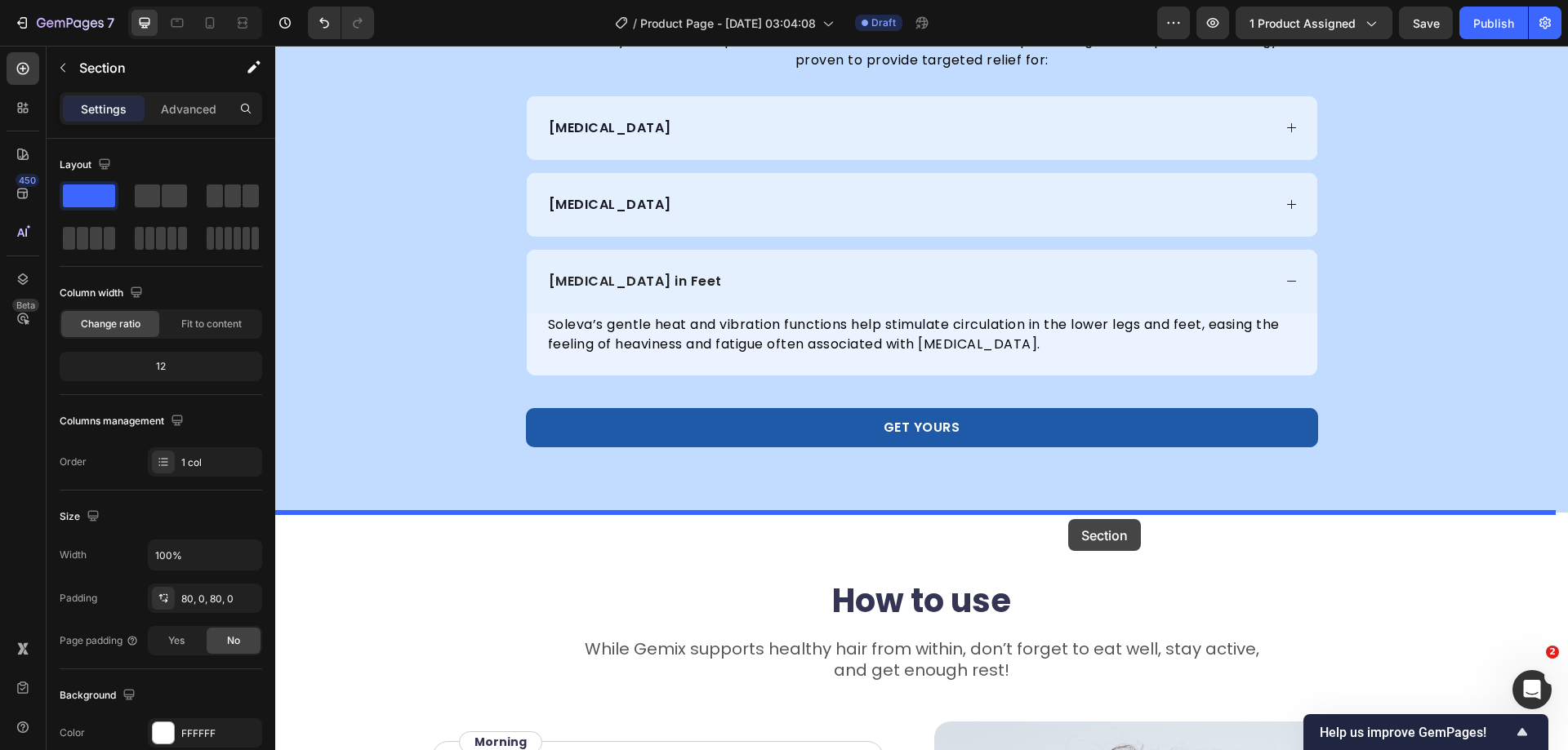
drag, startPoint x: 1233, startPoint y: 91, endPoint x: 1078, endPoint y: 524, distance: 459.9
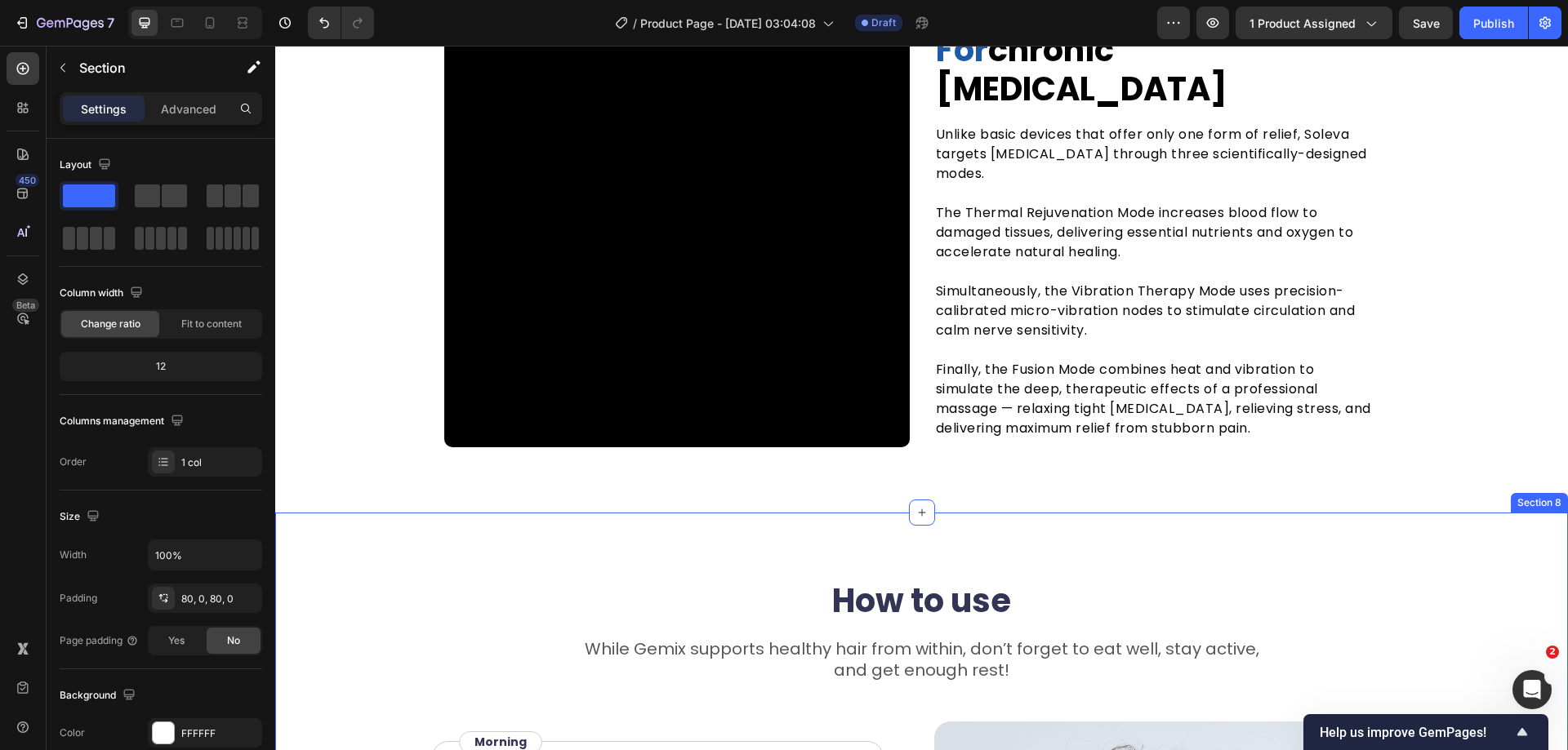
scroll to position [2828, 0]
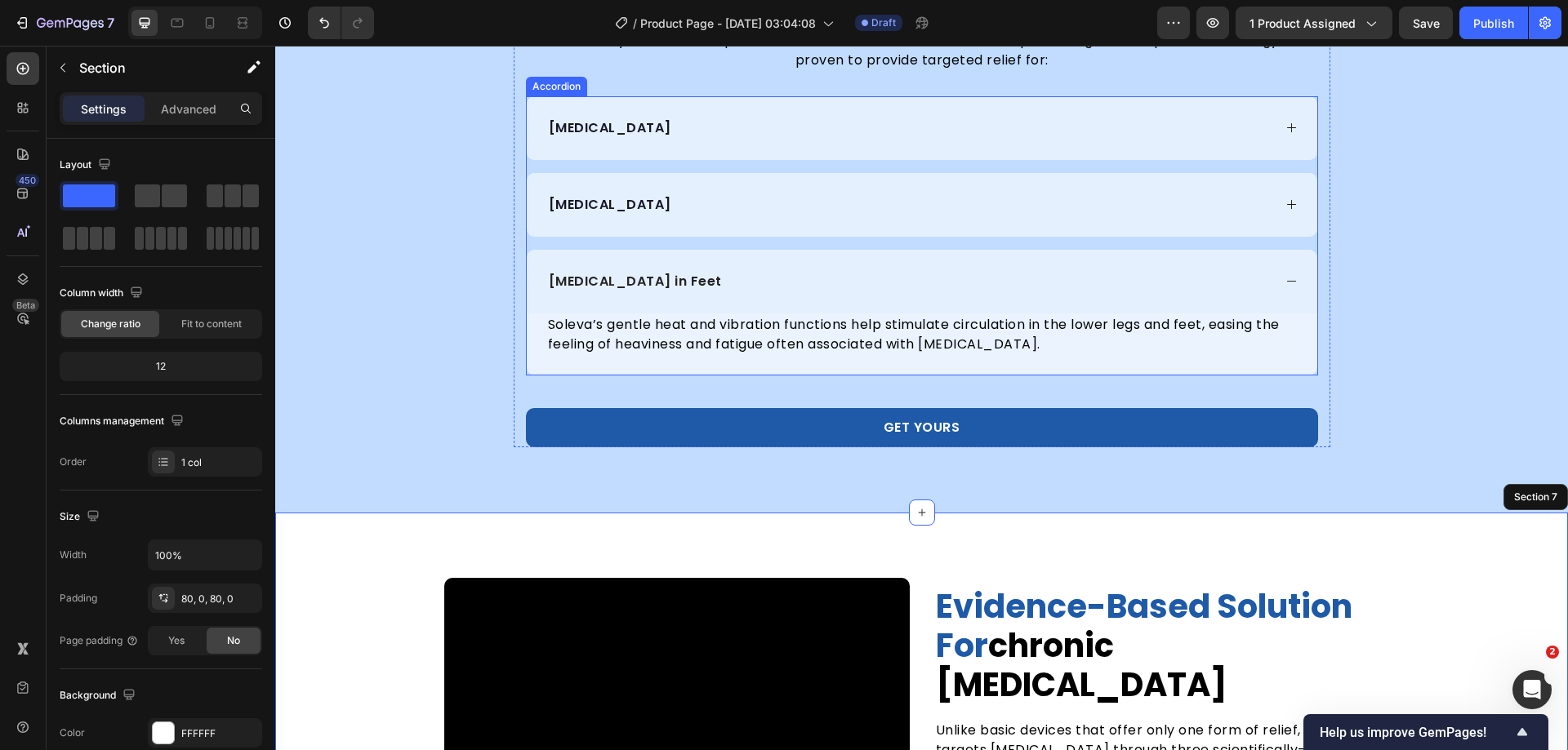
click at [1297, 121] on div "[MEDICAL_DATA]" at bounding box center [922, 128] width 790 height 64
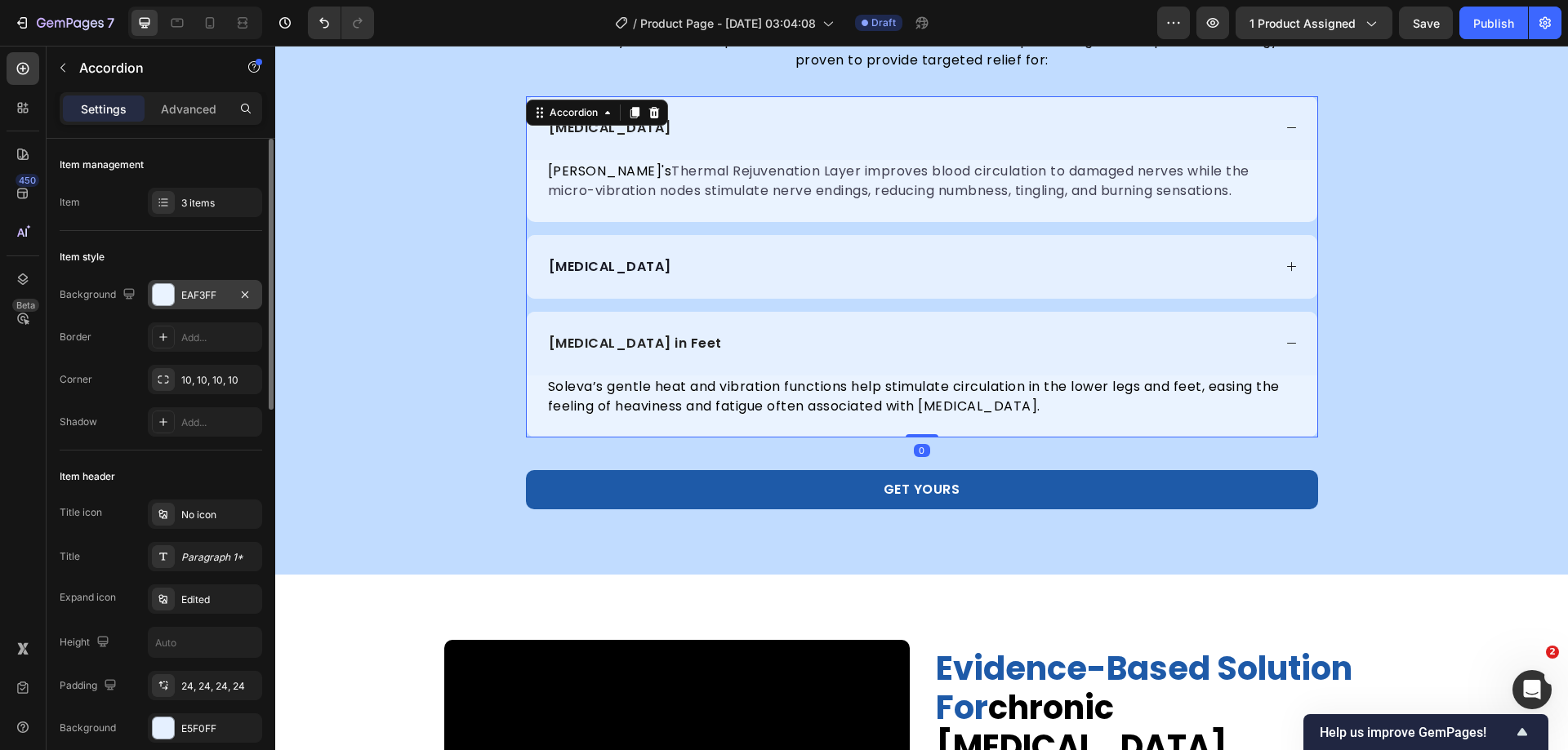
click at [152, 283] on div "EAF3FF" at bounding box center [205, 295] width 115 height 30
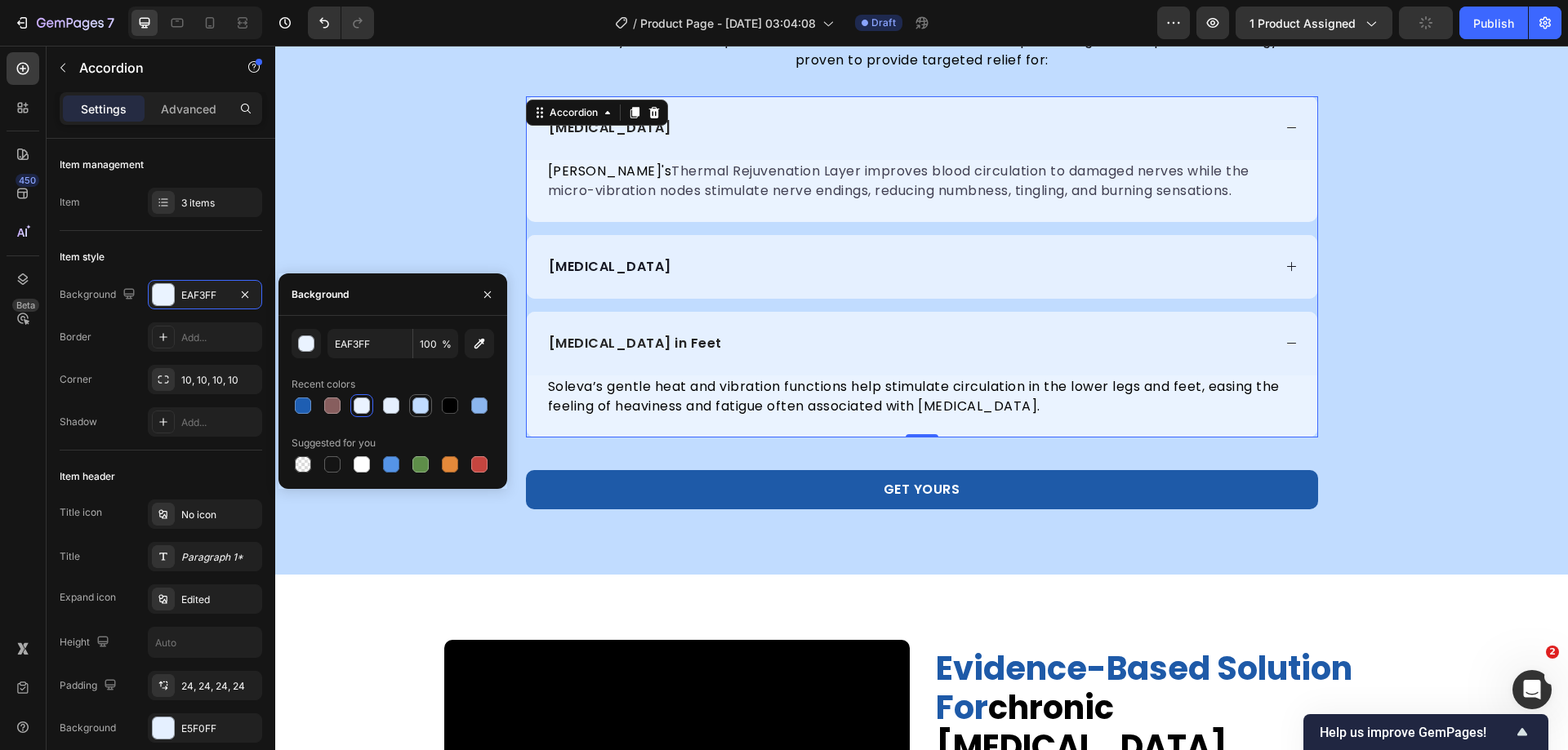
click at [422, 405] on div at bounding box center [420, 406] width 16 height 16
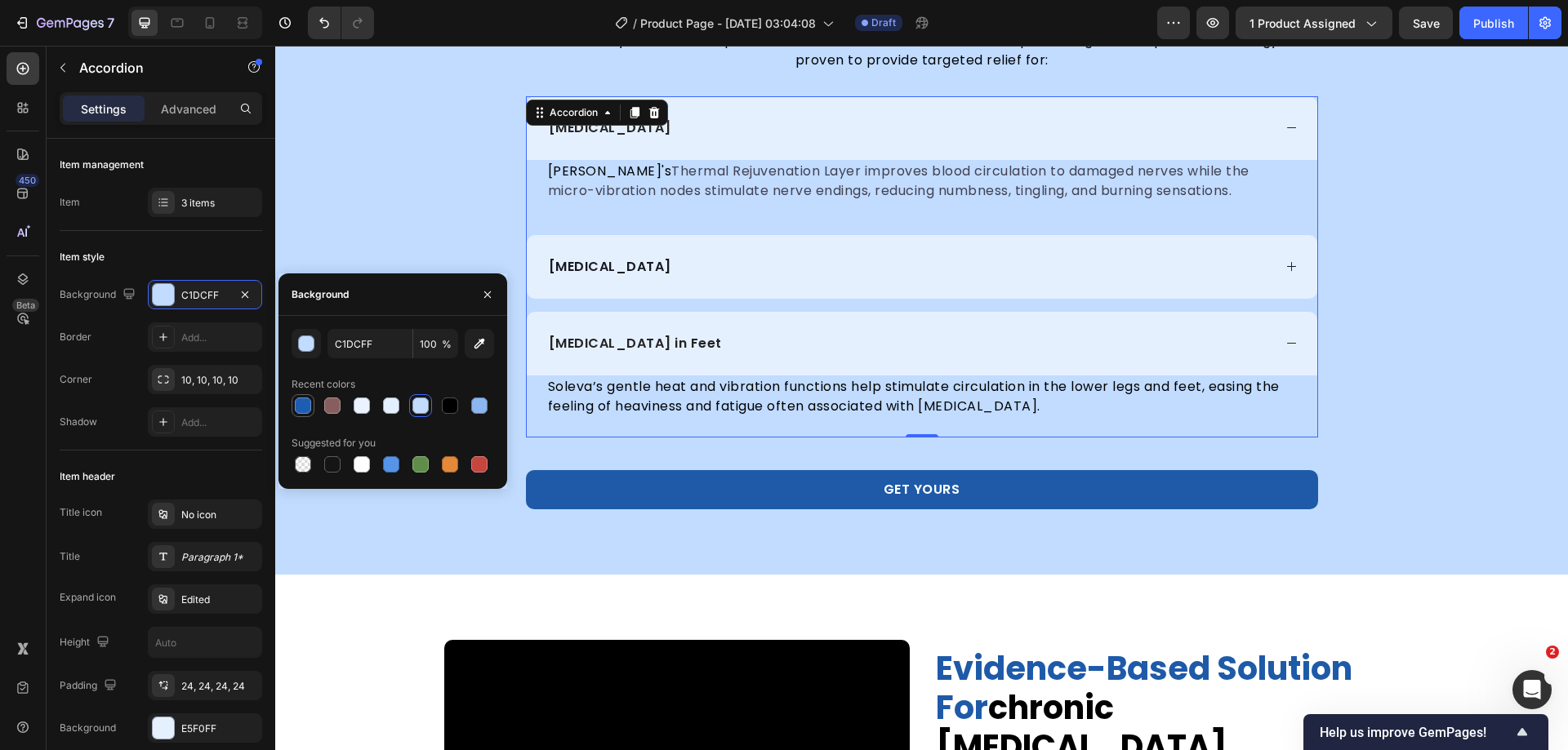
click at [296, 407] on div at bounding box center [303, 406] width 16 height 16
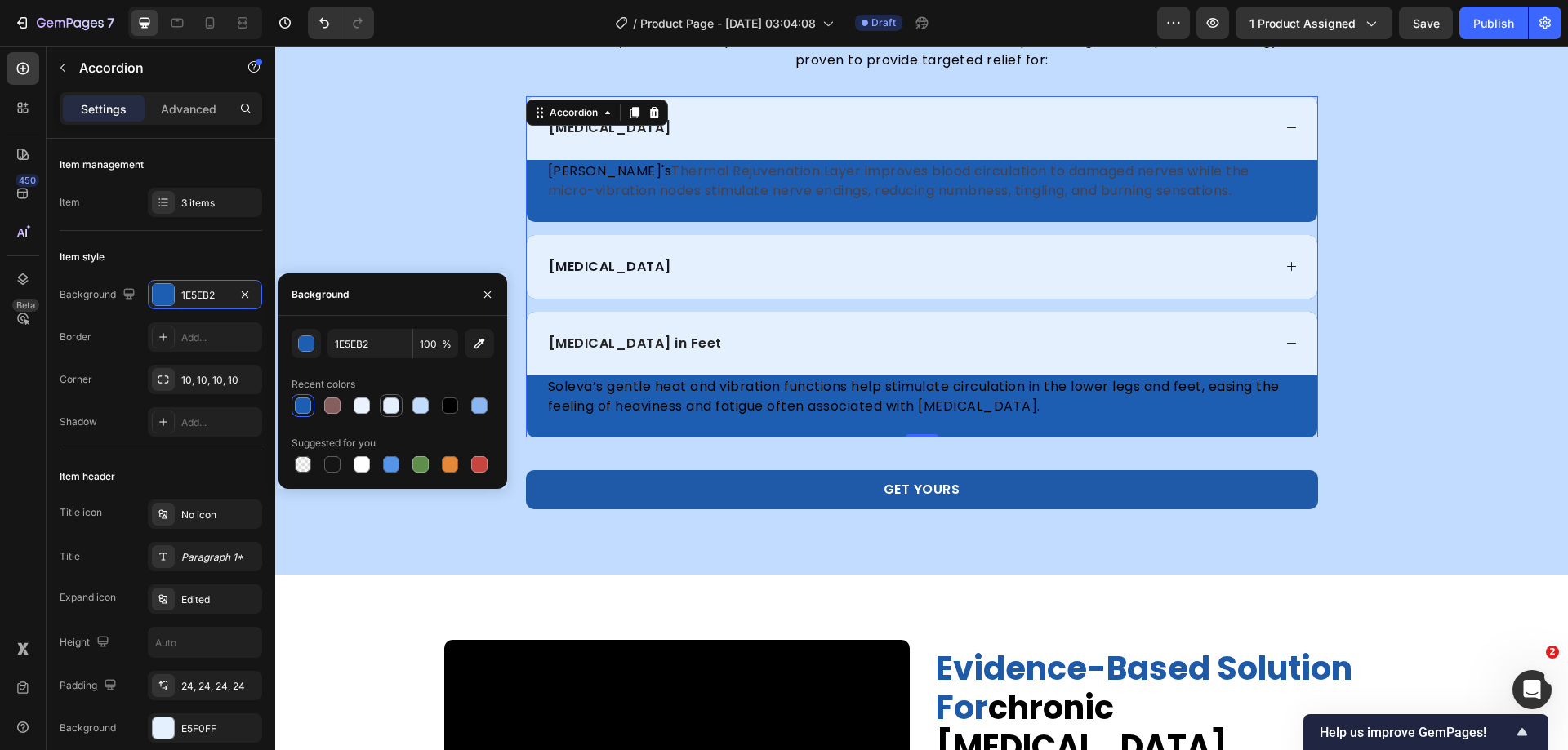
click at [385, 404] on div at bounding box center [390, 406] width 16 height 16
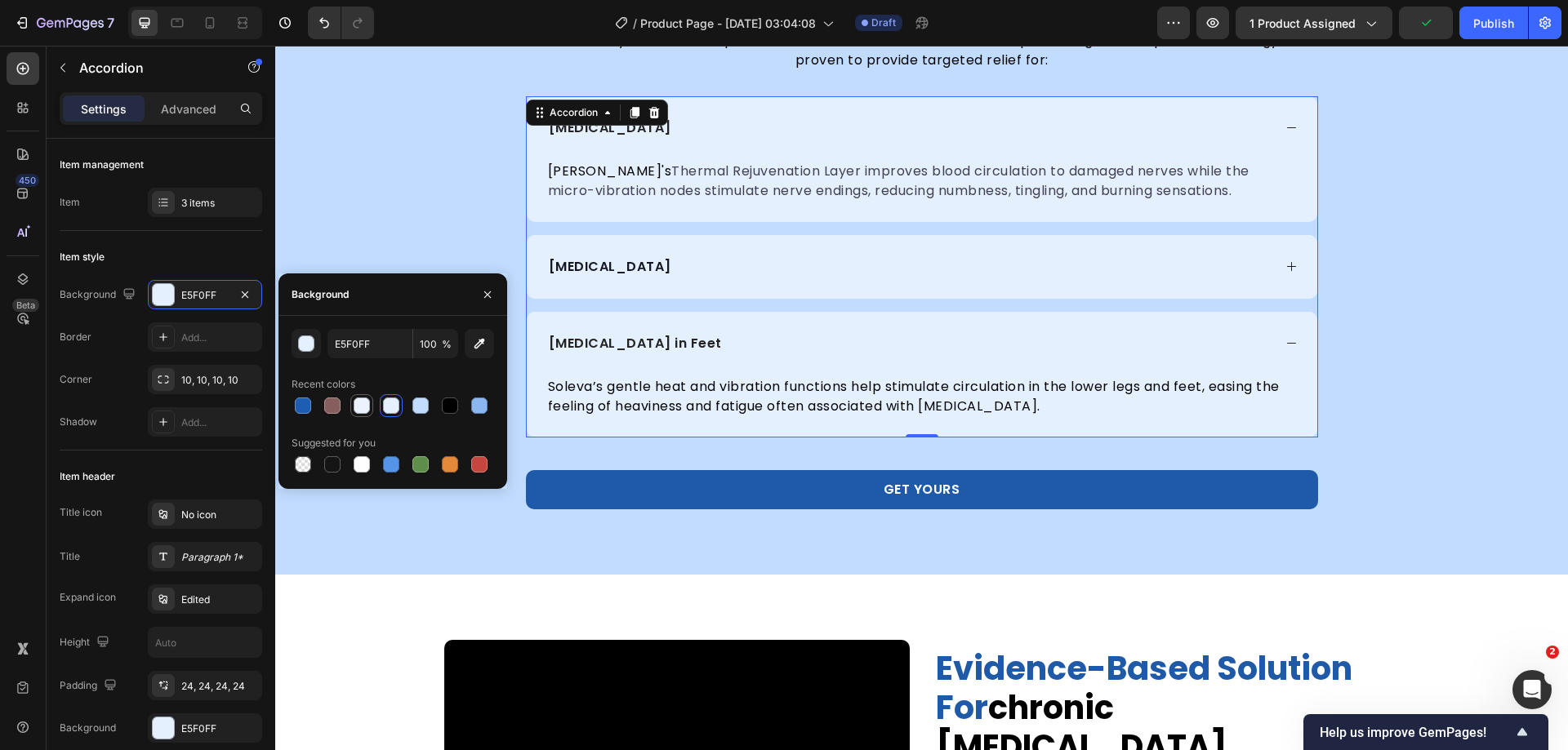
click at [357, 412] on div at bounding box center [362, 406] width 16 height 16
click at [332, 410] on div at bounding box center [332, 406] width 16 height 16
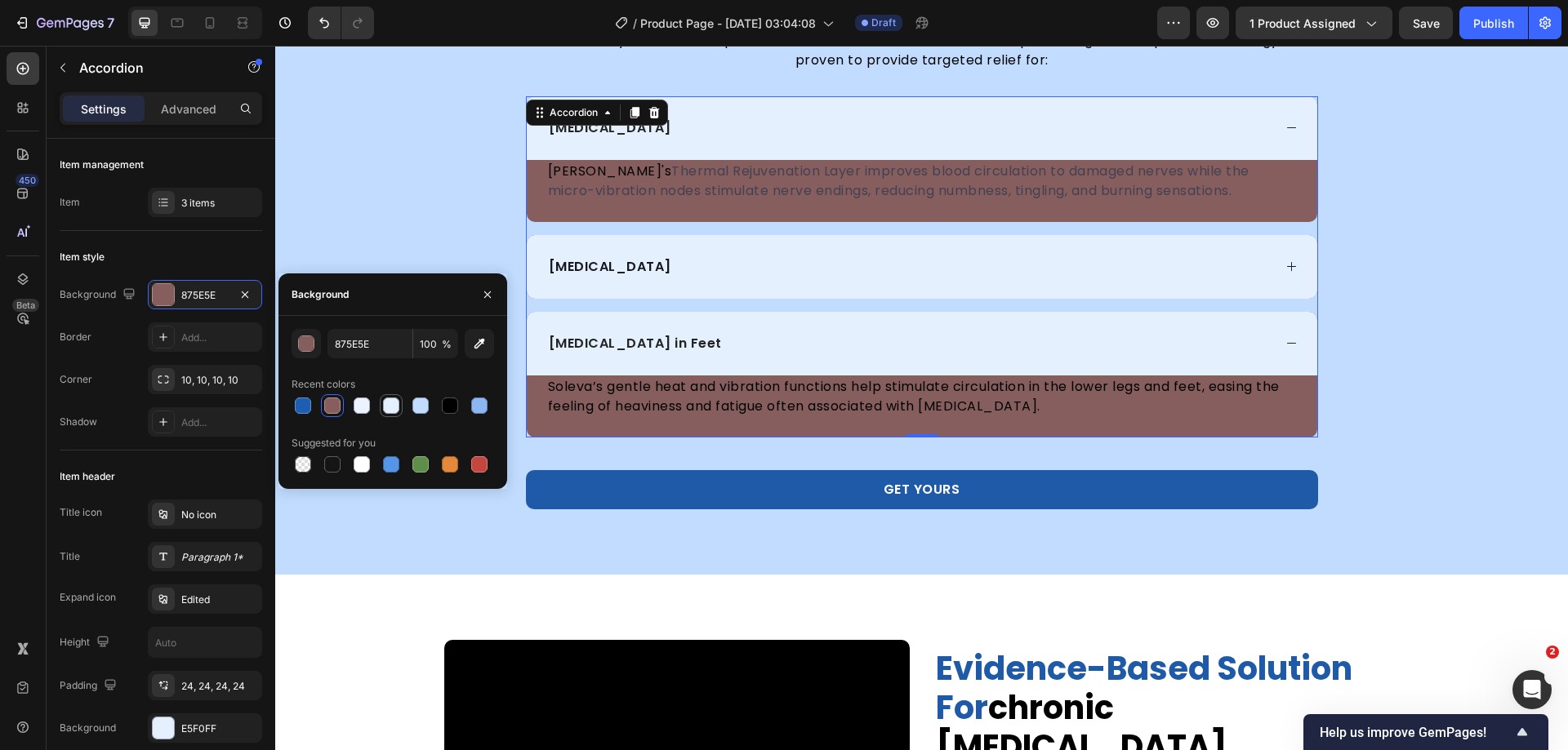
click at [384, 406] on div at bounding box center [390, 406] width 16 height 16
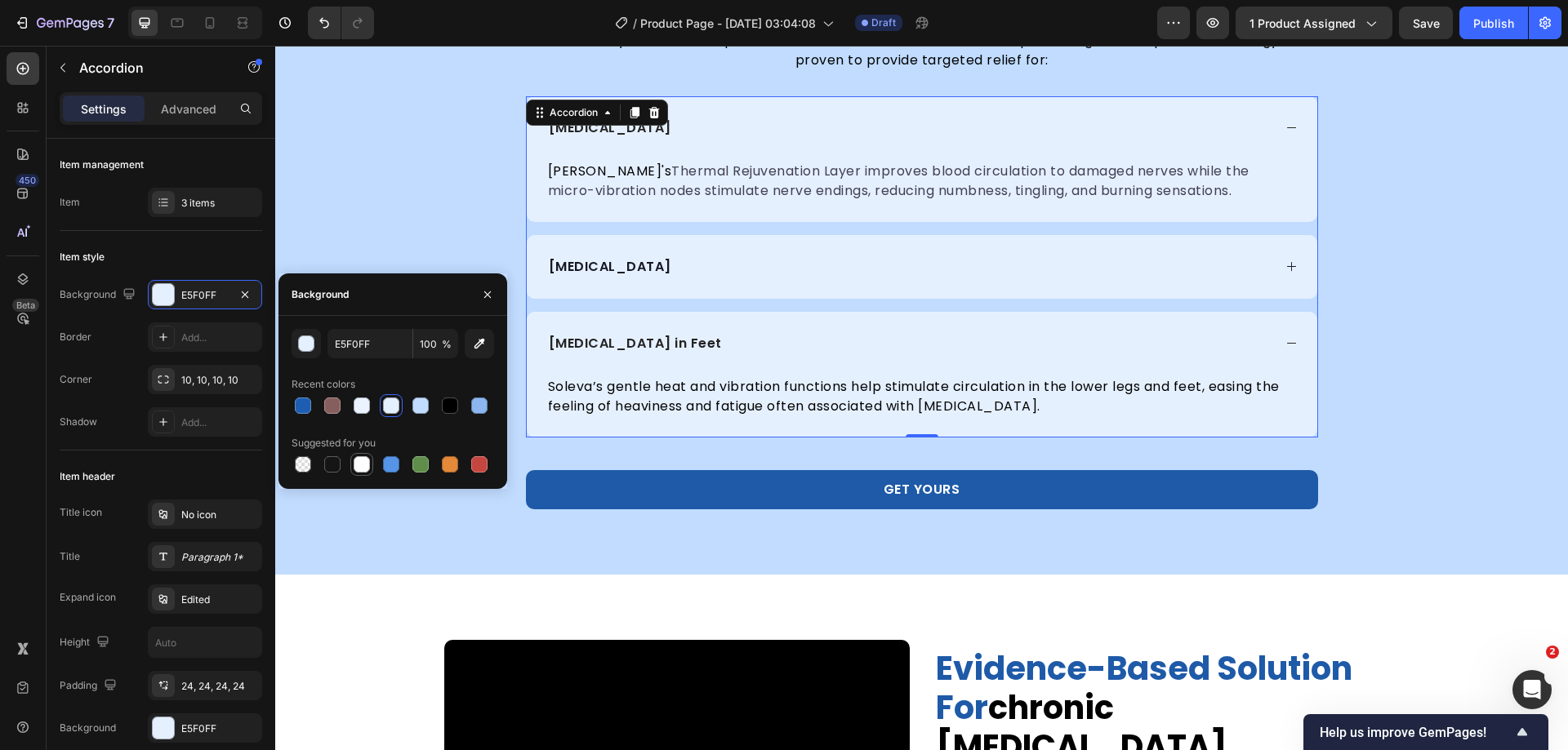
click at [360, 467] on div at bounding box center [362, 464] width 16 height 16
type input "FFFFFF"
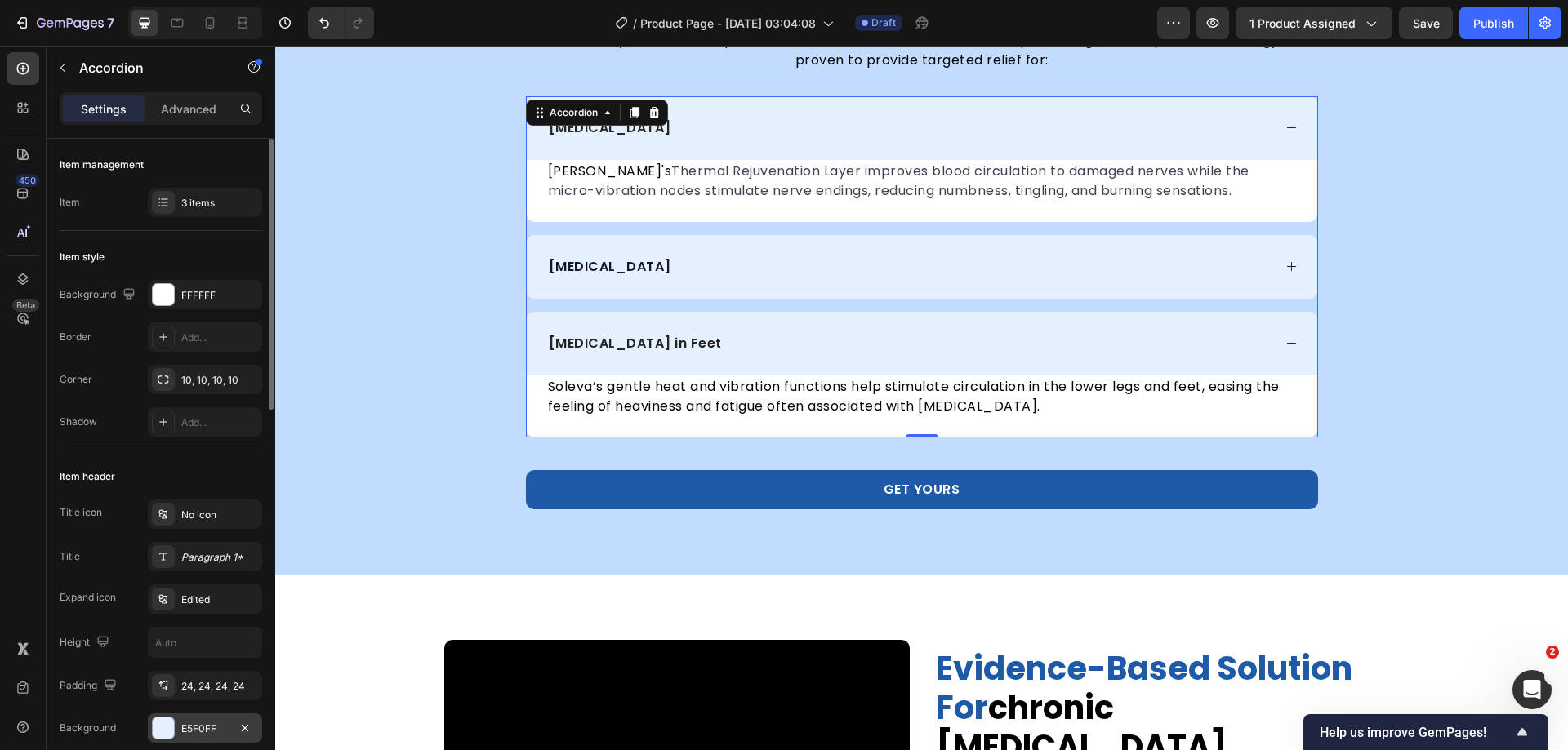
click at [164, 726] on div at bounding box center [163, 728] width 21 height 21
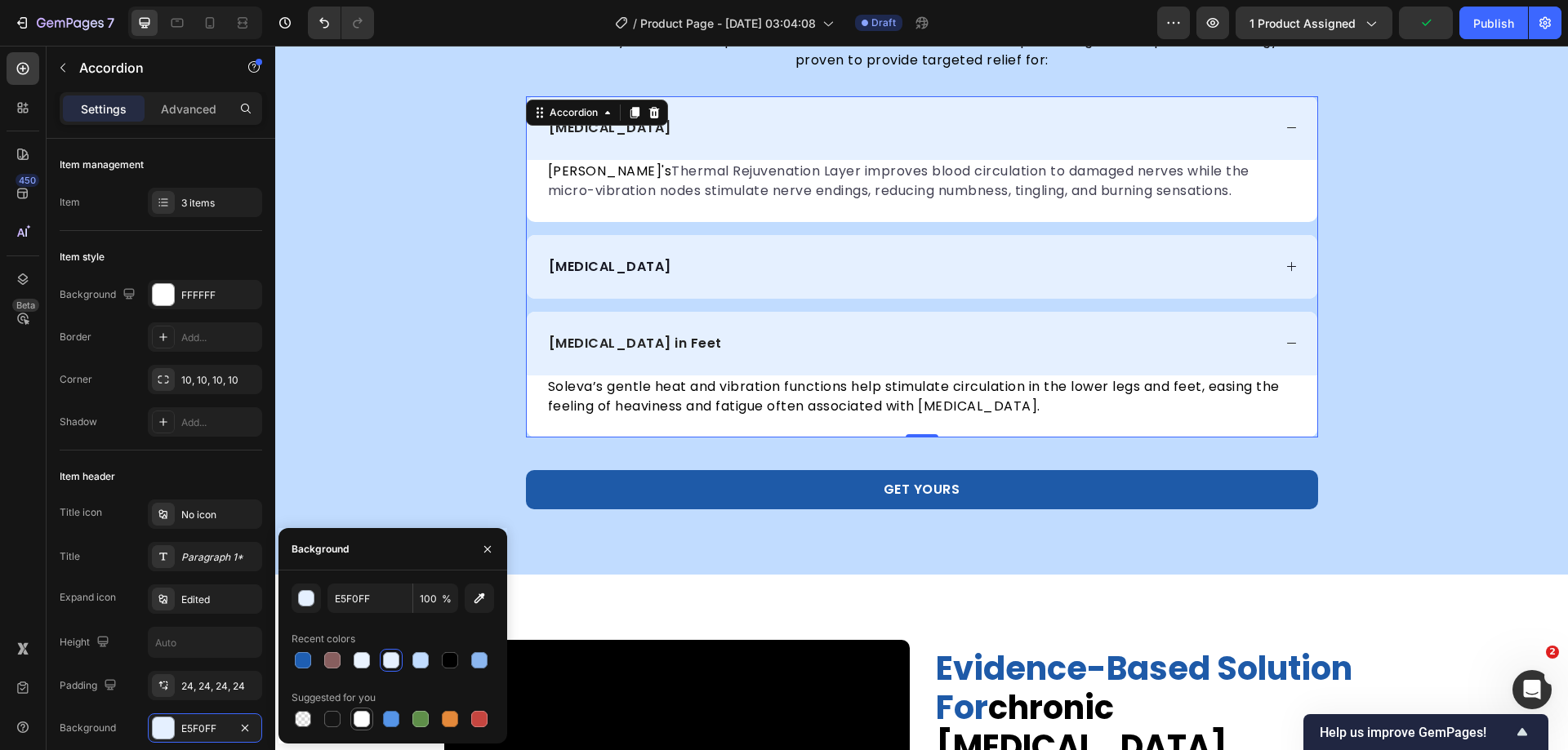
click at [362, 723] on div at bounding box center [362, 719] width 16 height 16
type input "FFFFFF"
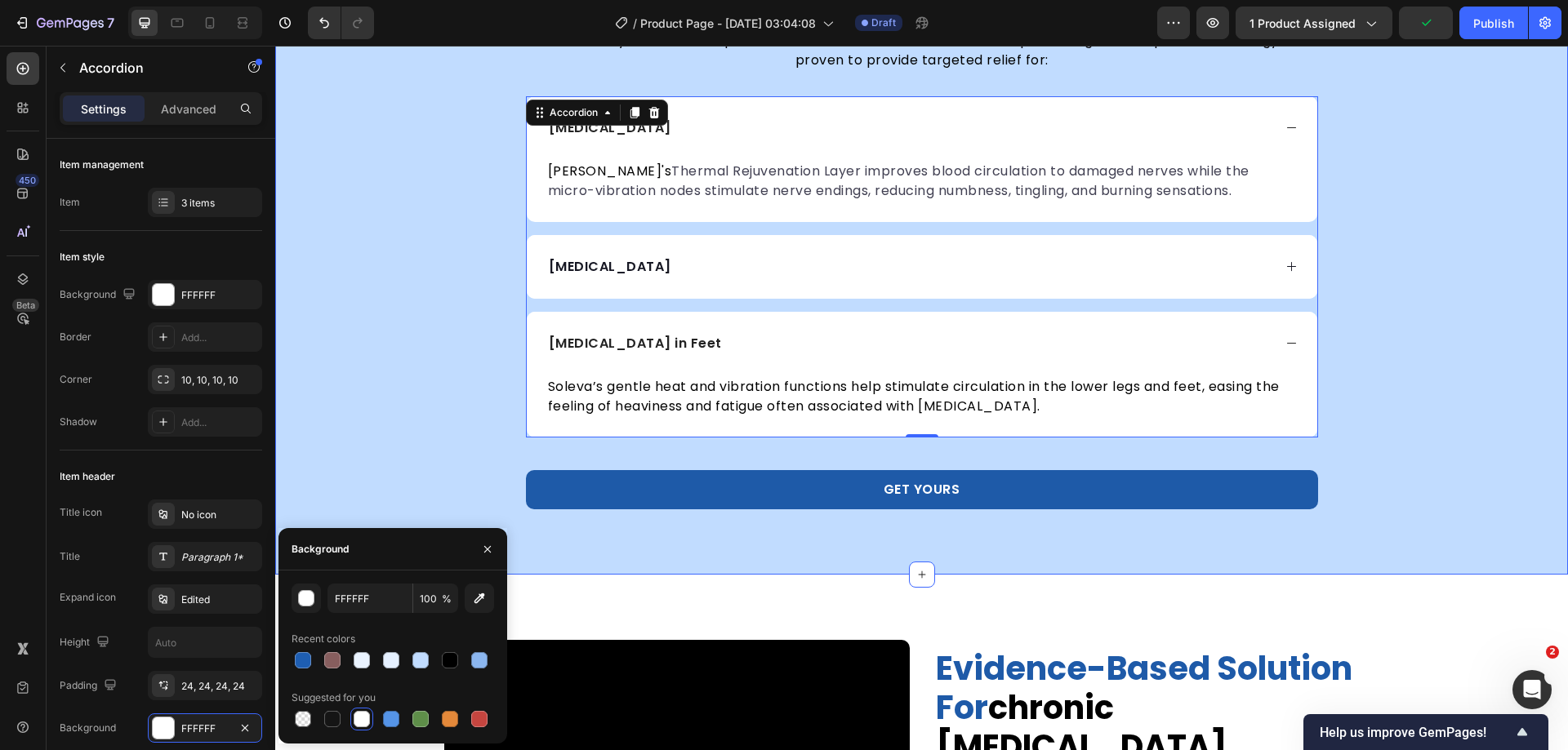
click at [1474, 405] on div "alleviating multiple types of pain Heading Soleva took years to develop after e…" at bounding box center [921, 241] width 1293 height 535
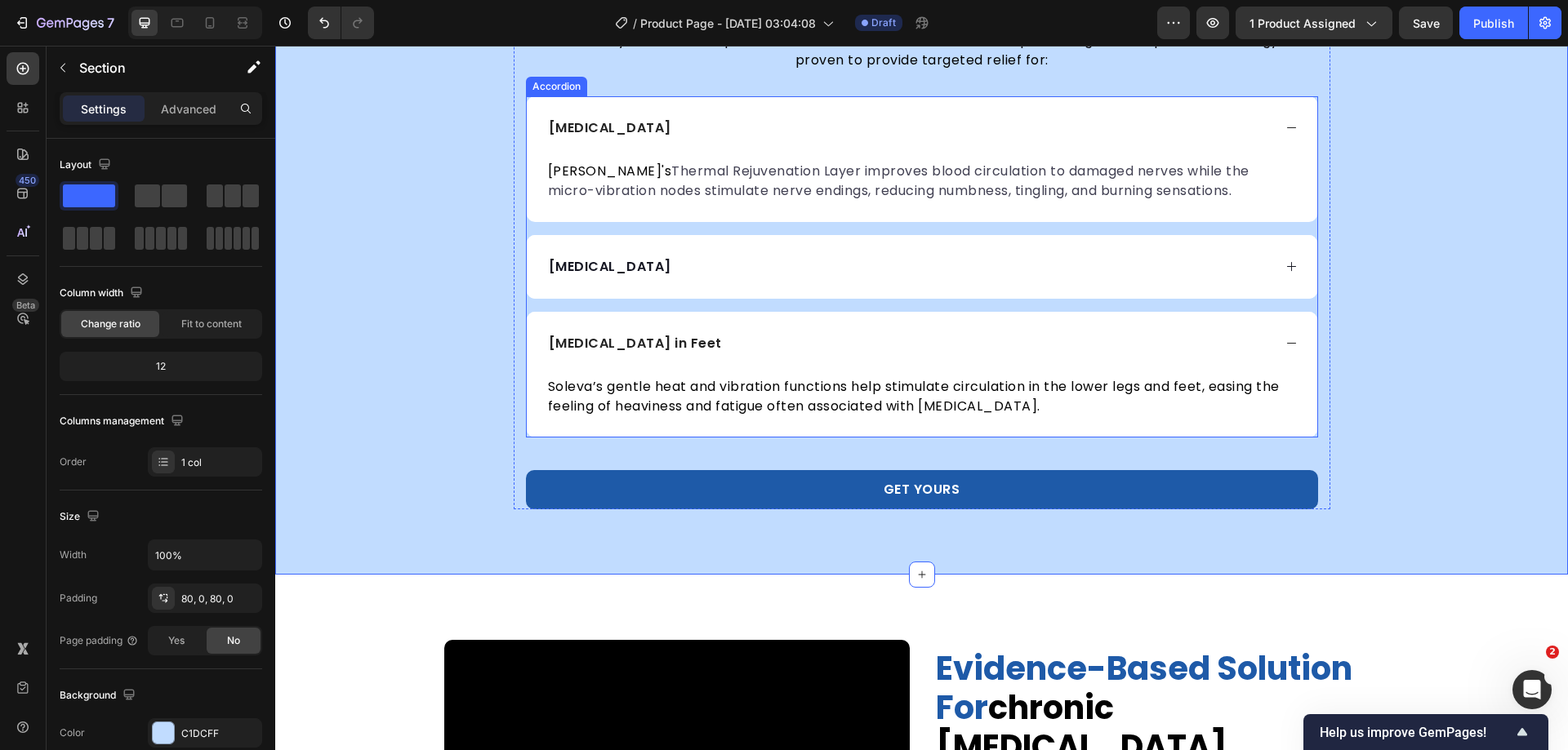
click at [1280, 137] on div "[MEDICAL_DATA]" at bounding box center [922, 128] width 790 height 64
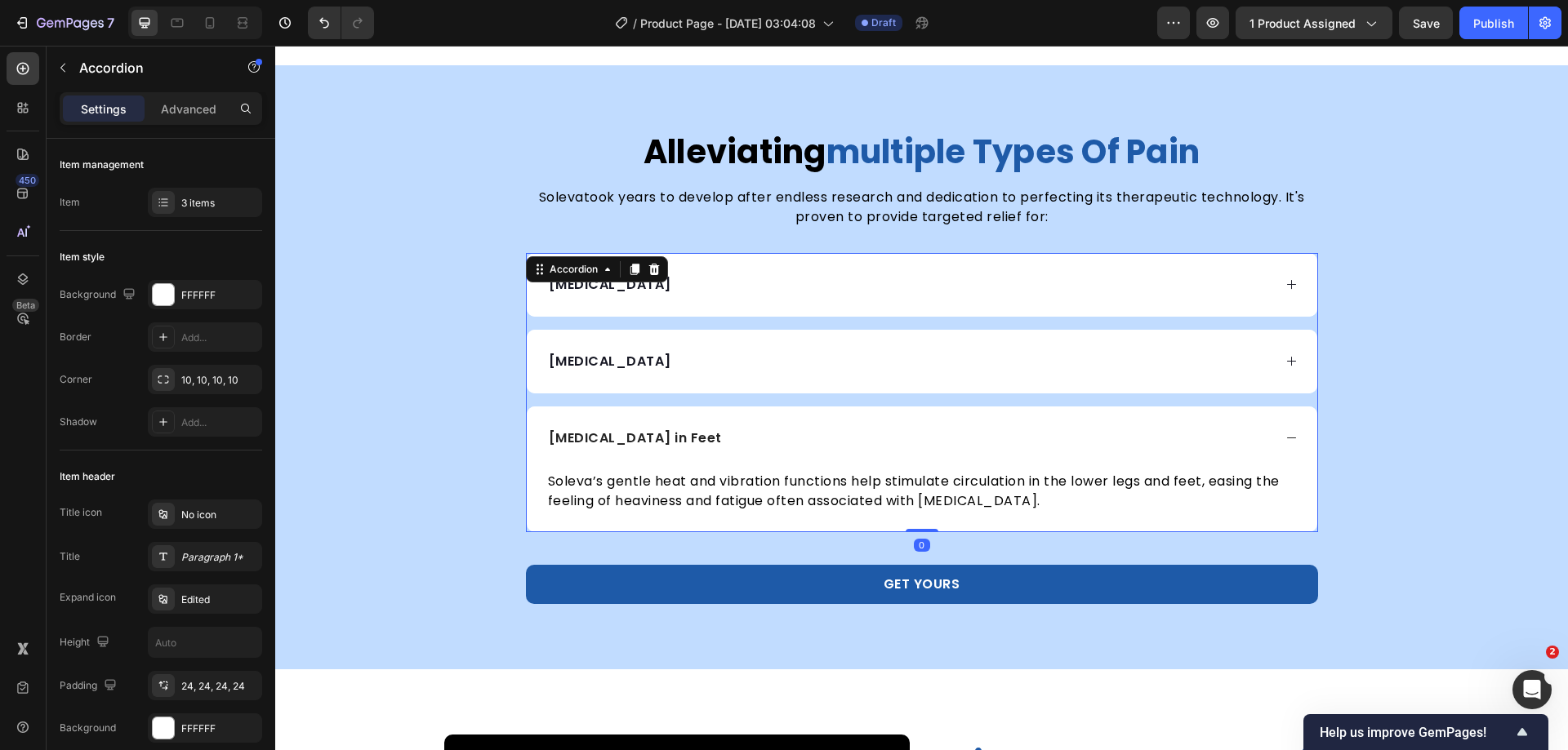
scroll to position [2665, 0]
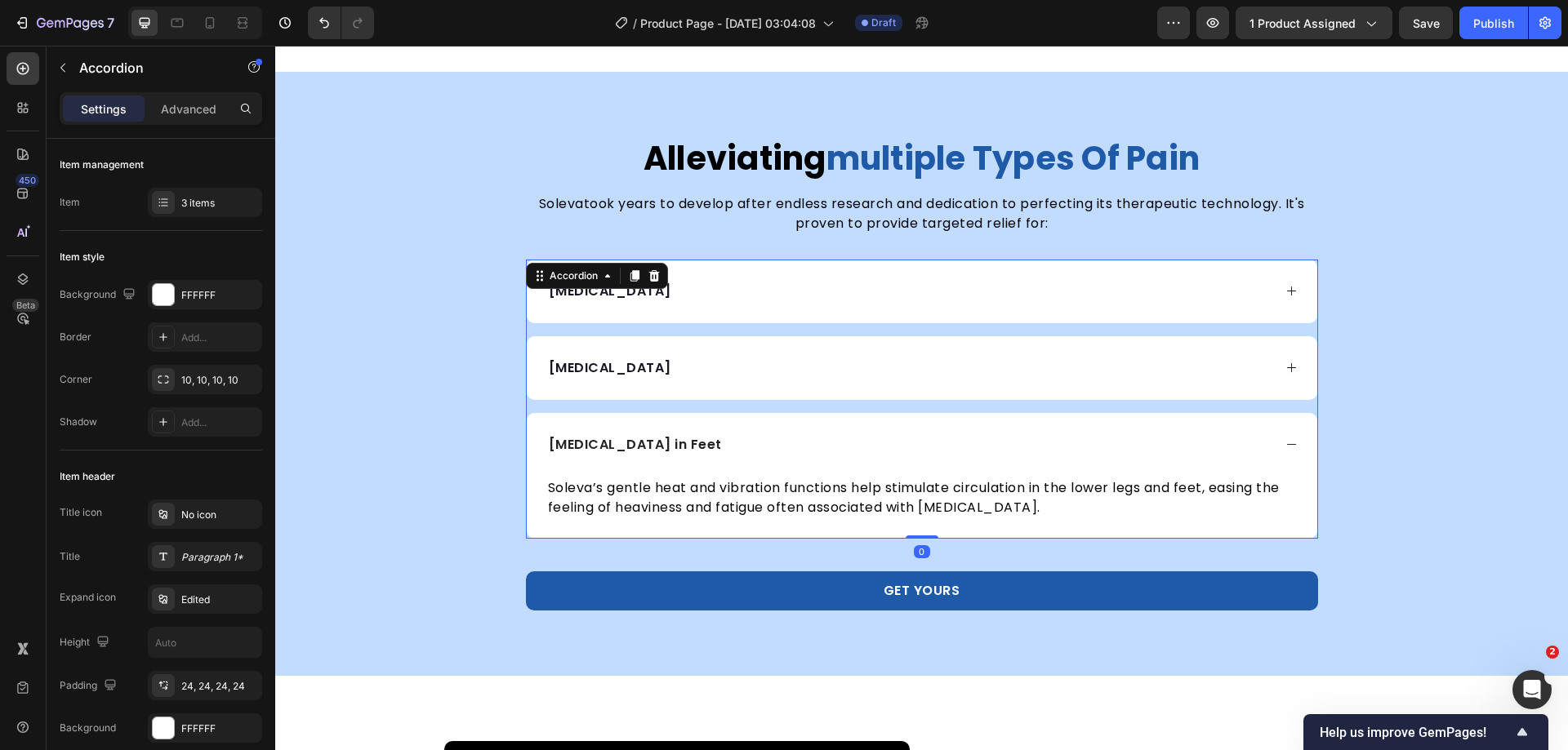
click at [1286, 443] on icon at bounding box center [1291, 445] width 12 height 12
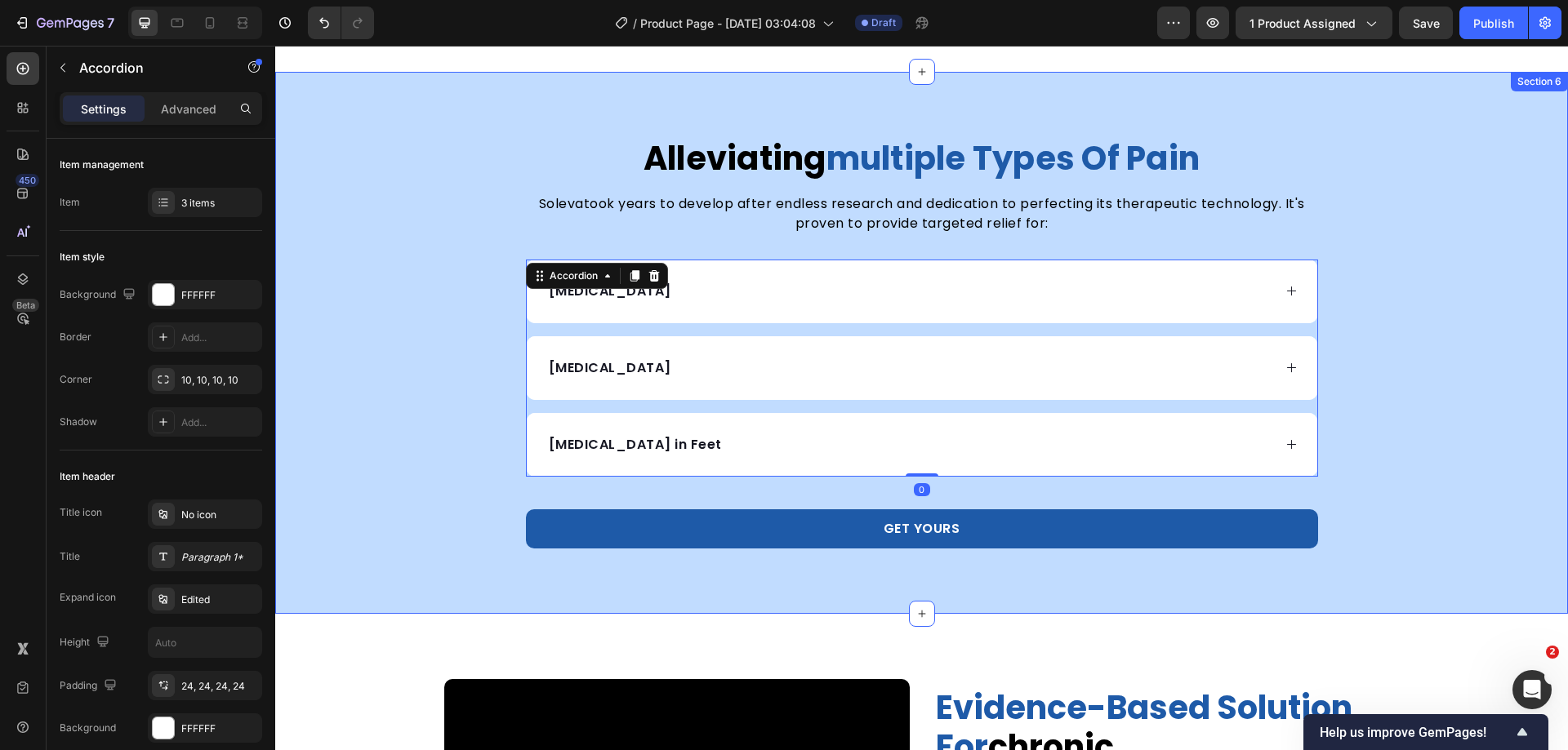
click at [1432, 359] on div "alleviating multiple types of pain Heading Soleva took years to develop after e…" at bounding box center [921, 343] width 1293 height 411
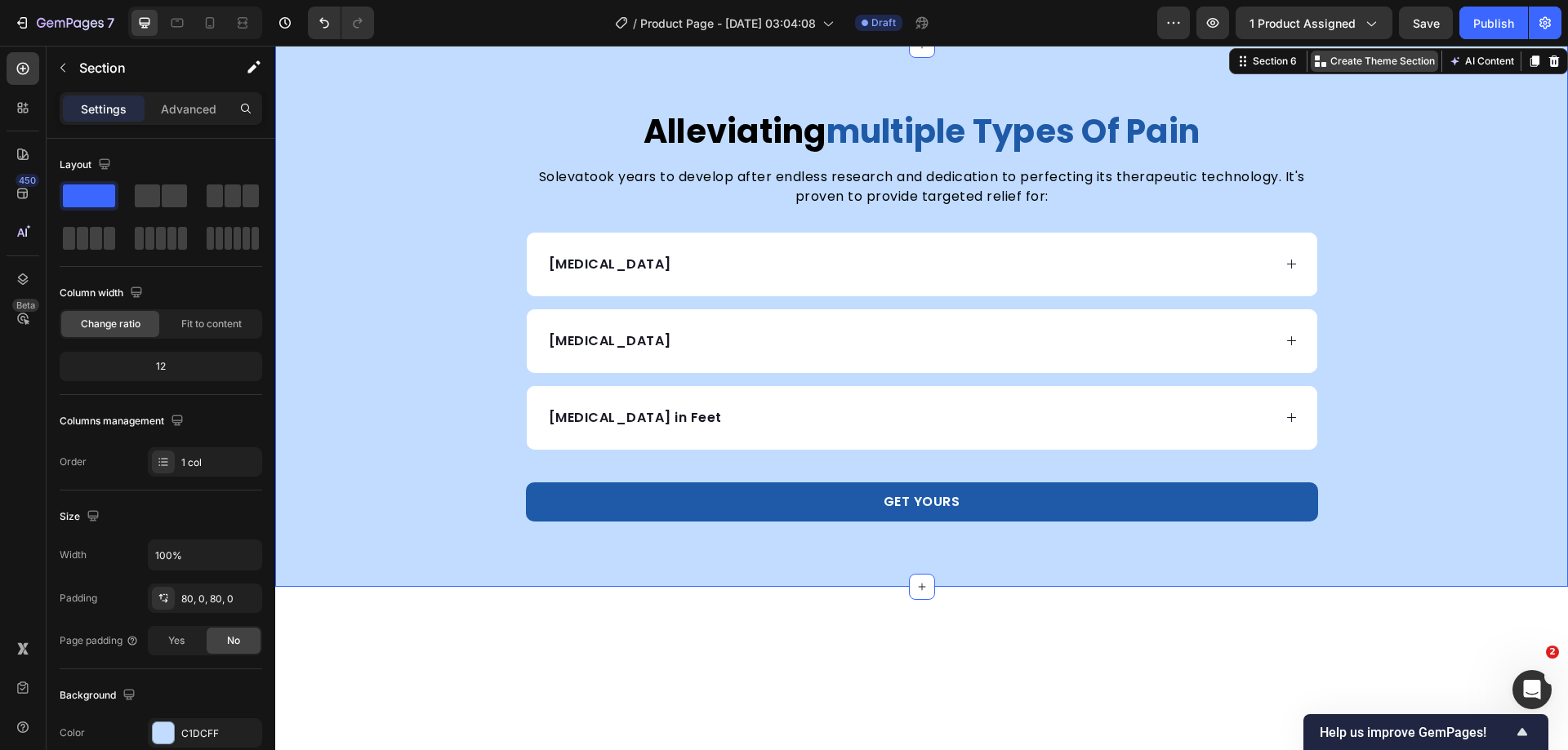
scroll to position [2747, 0]
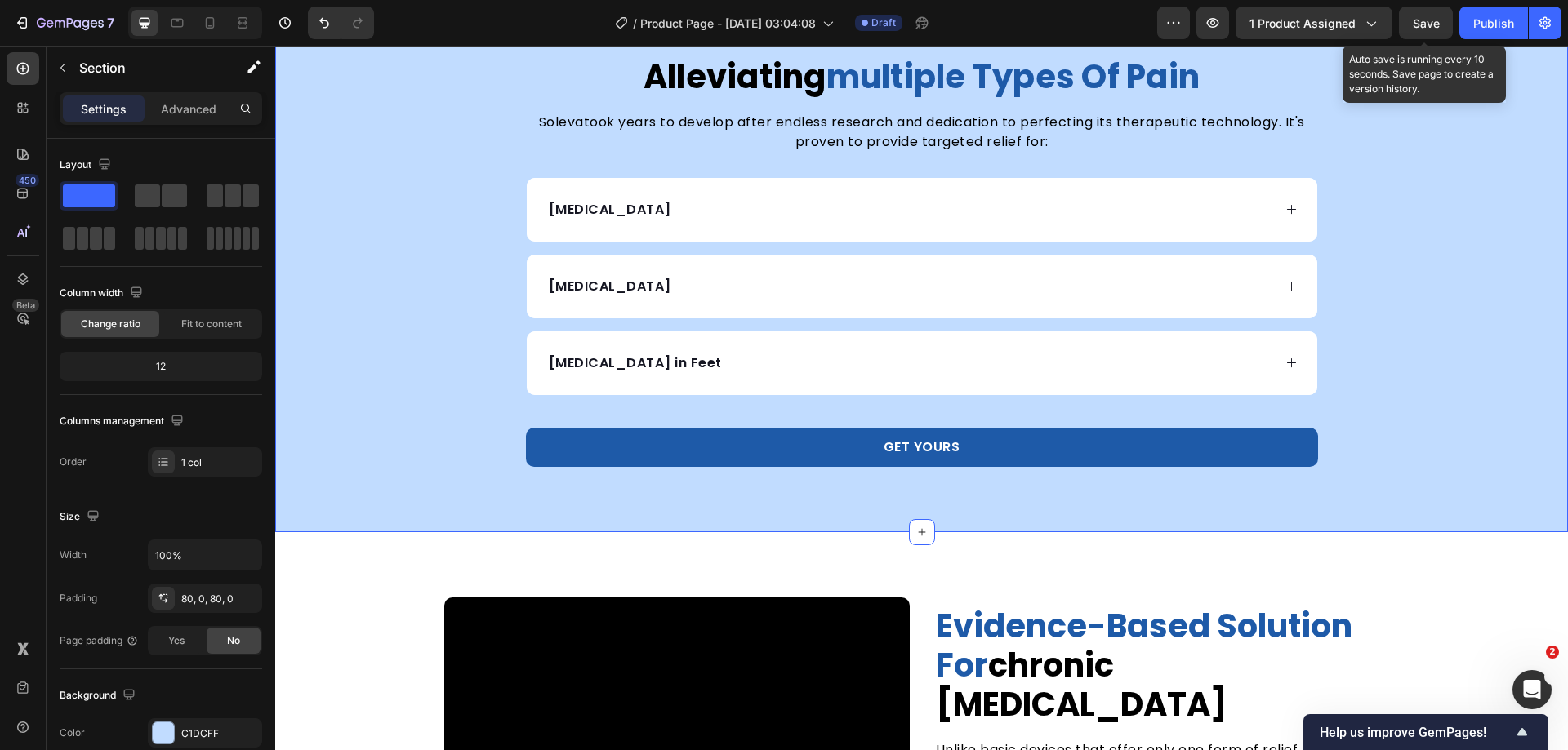
click at [1416, 19] on span "Save" at bounding box center [1426, 23] width 27 height 14
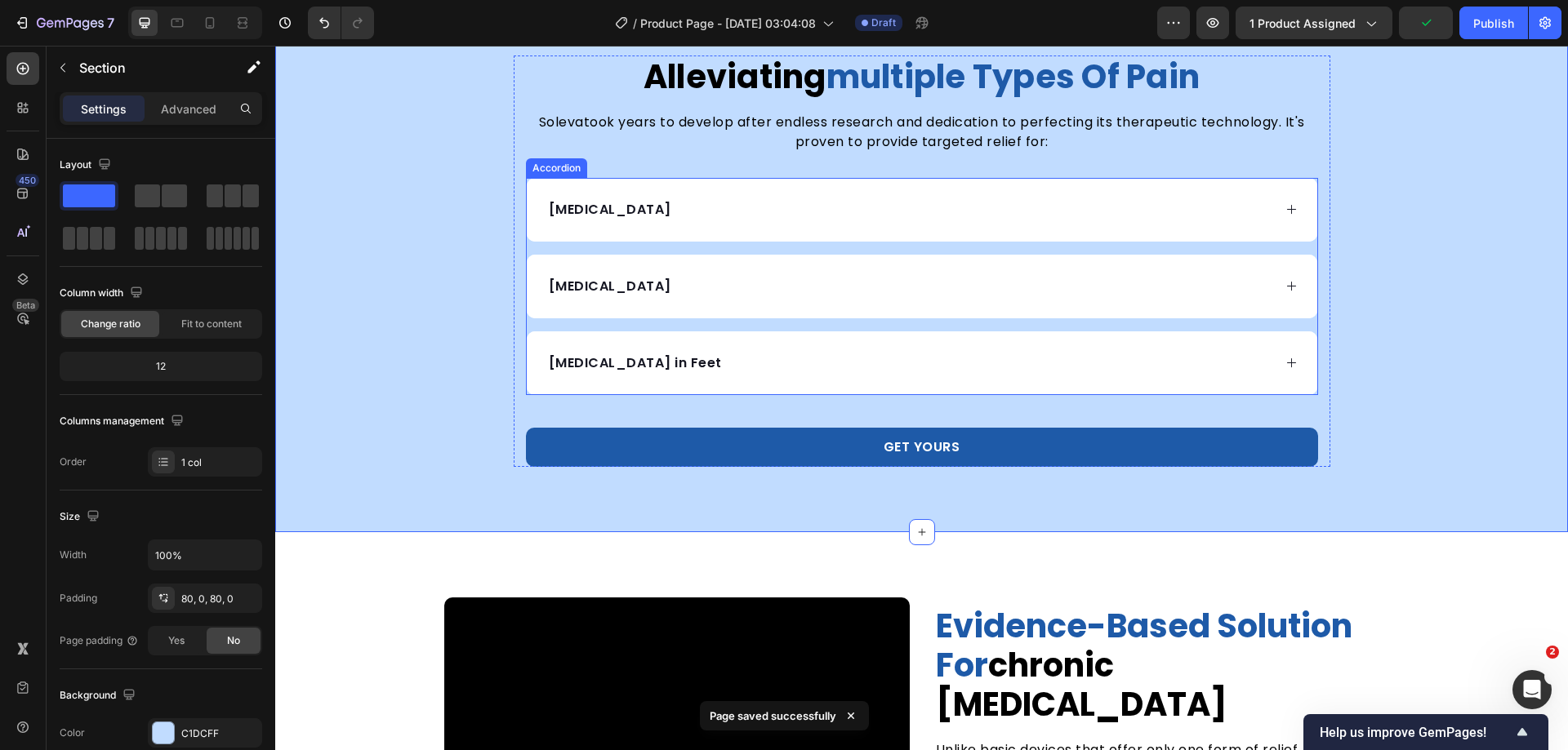
click at [1277, 364] on div "[MEDICAL_DATA] in Feet" at bounding box center [922, 363] width 790 height 64
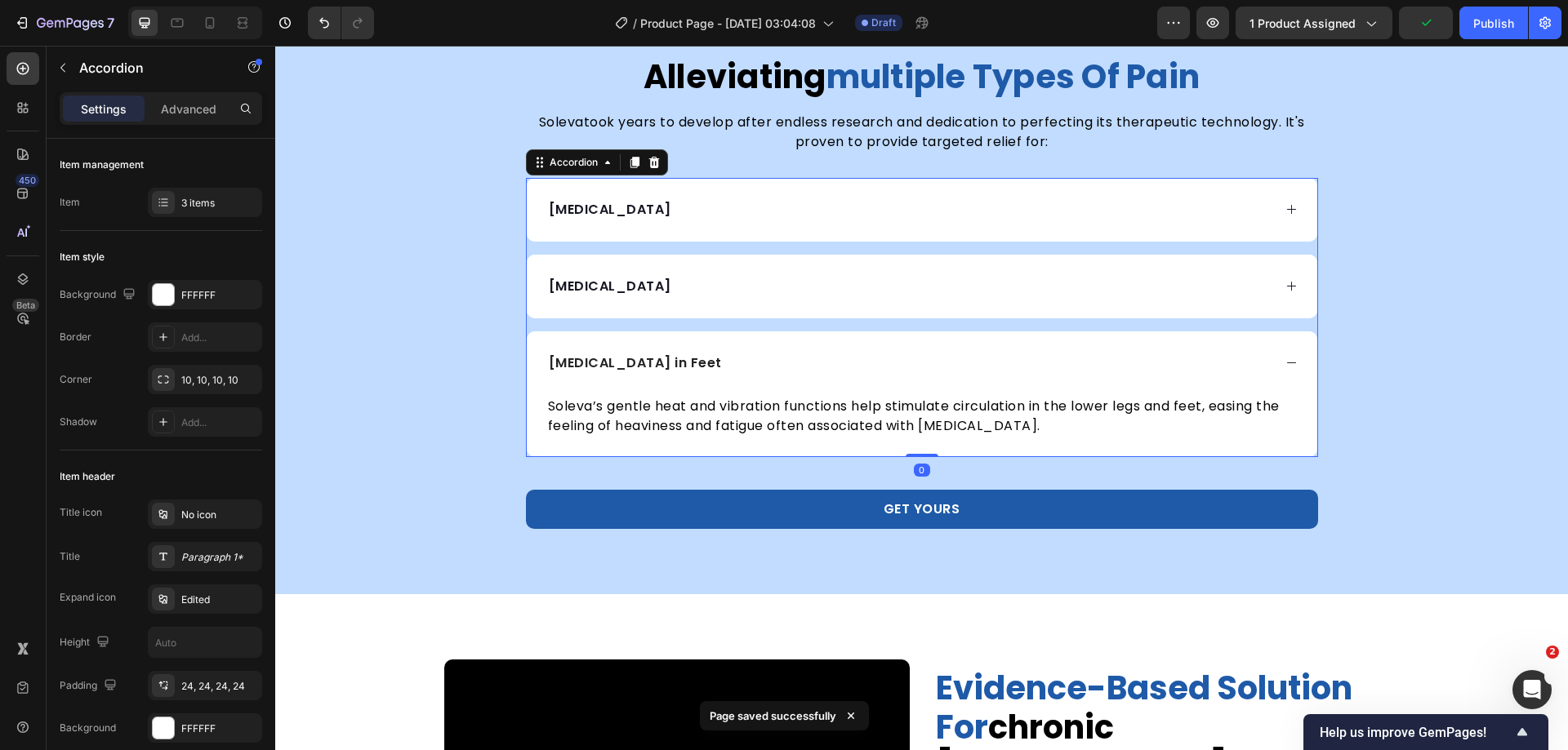
click at [1277, 364] on div "[MEDICAL_DATA] in Feet" at bounding box center [922, 363] width 790 height 64
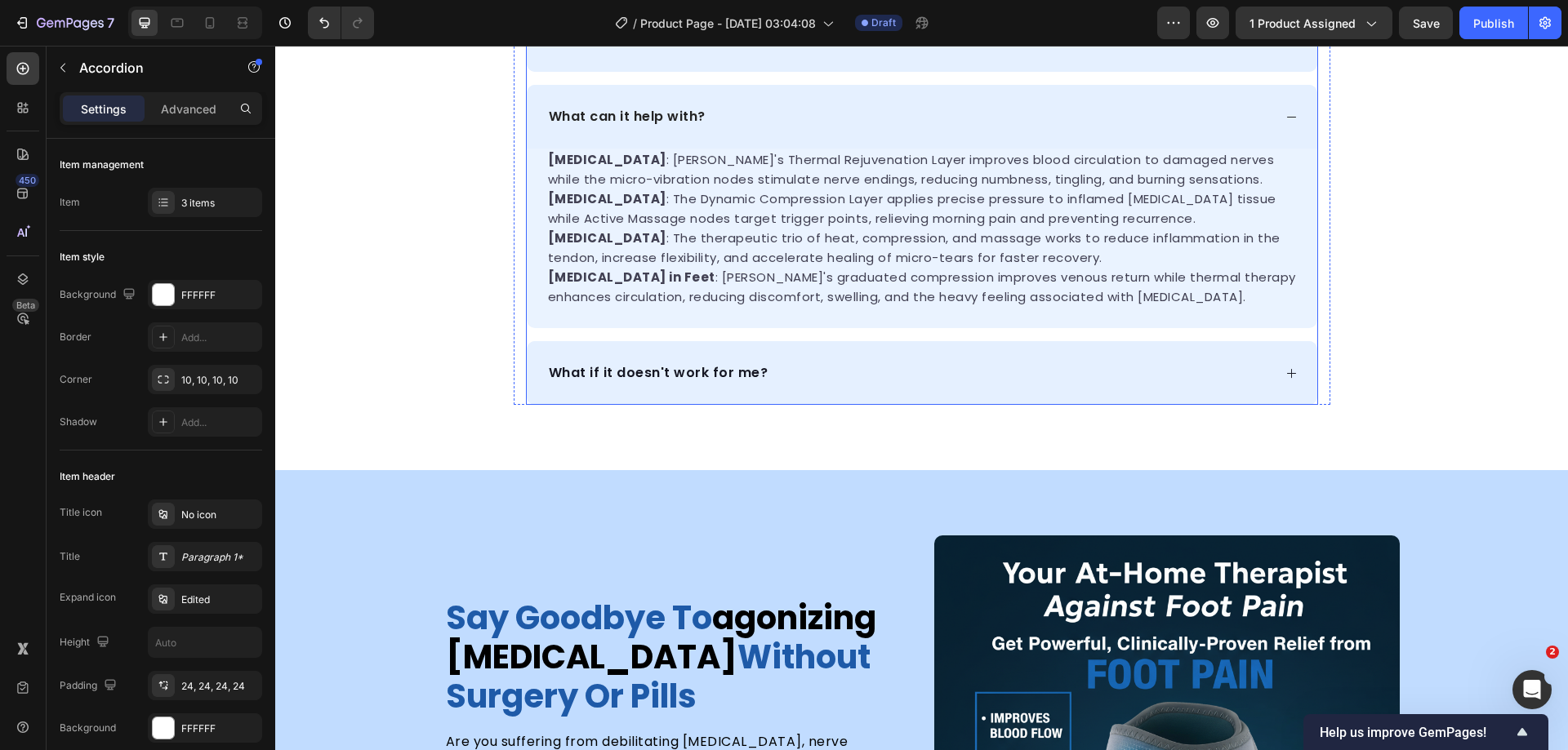
scroll to position [1032, 0]
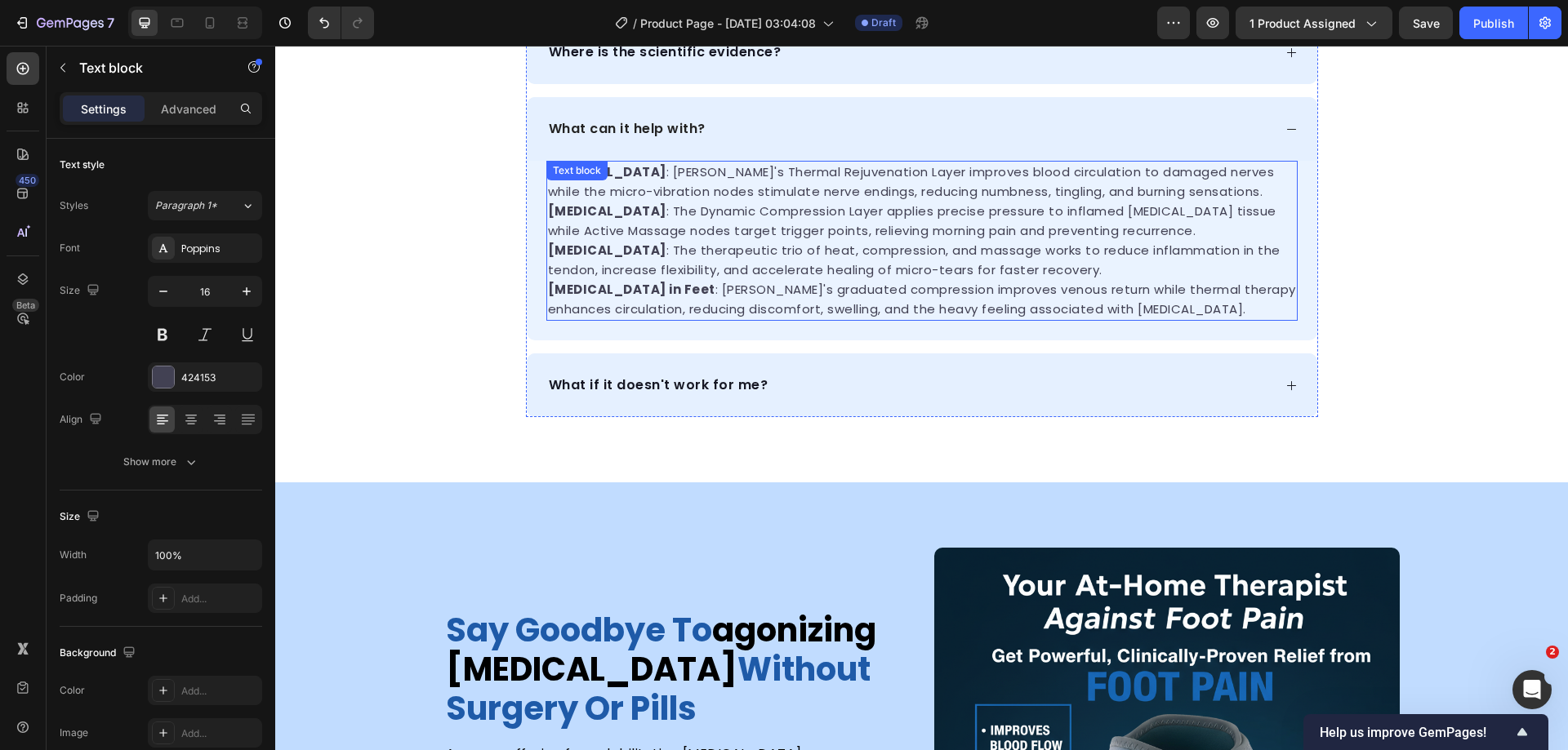
click at [937, 288] on span "Varicose Veins in Feet : Soleva's graduated compression improves venous return …" at bounding box center [922, 299] width 748 height 37
click at [161, 296] on icon "button" at bounding box center [163, 291] width 16 height 16
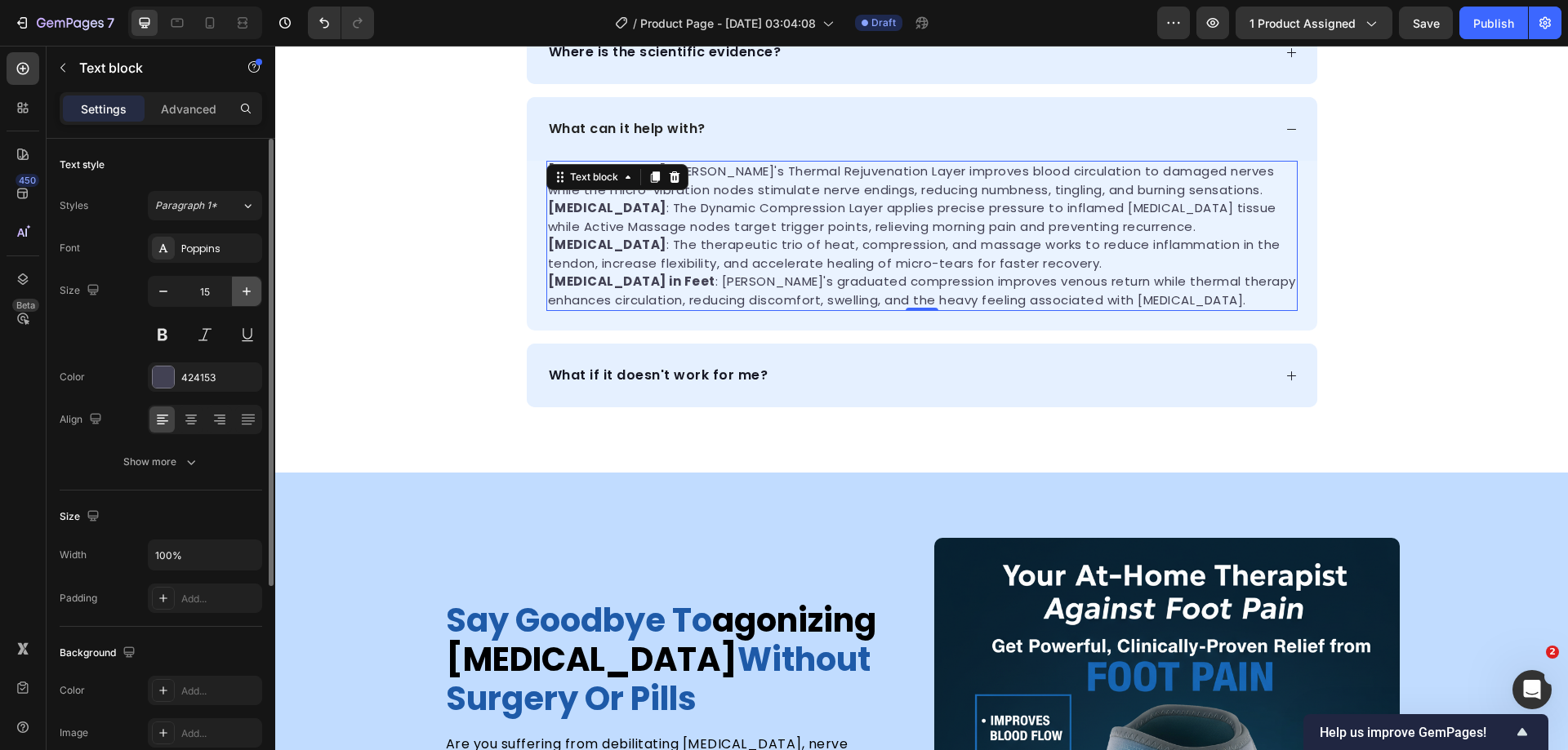
click at [247, 287] on icon "button" at bounding box center [246, 291] width 16 height 16
type input "16"
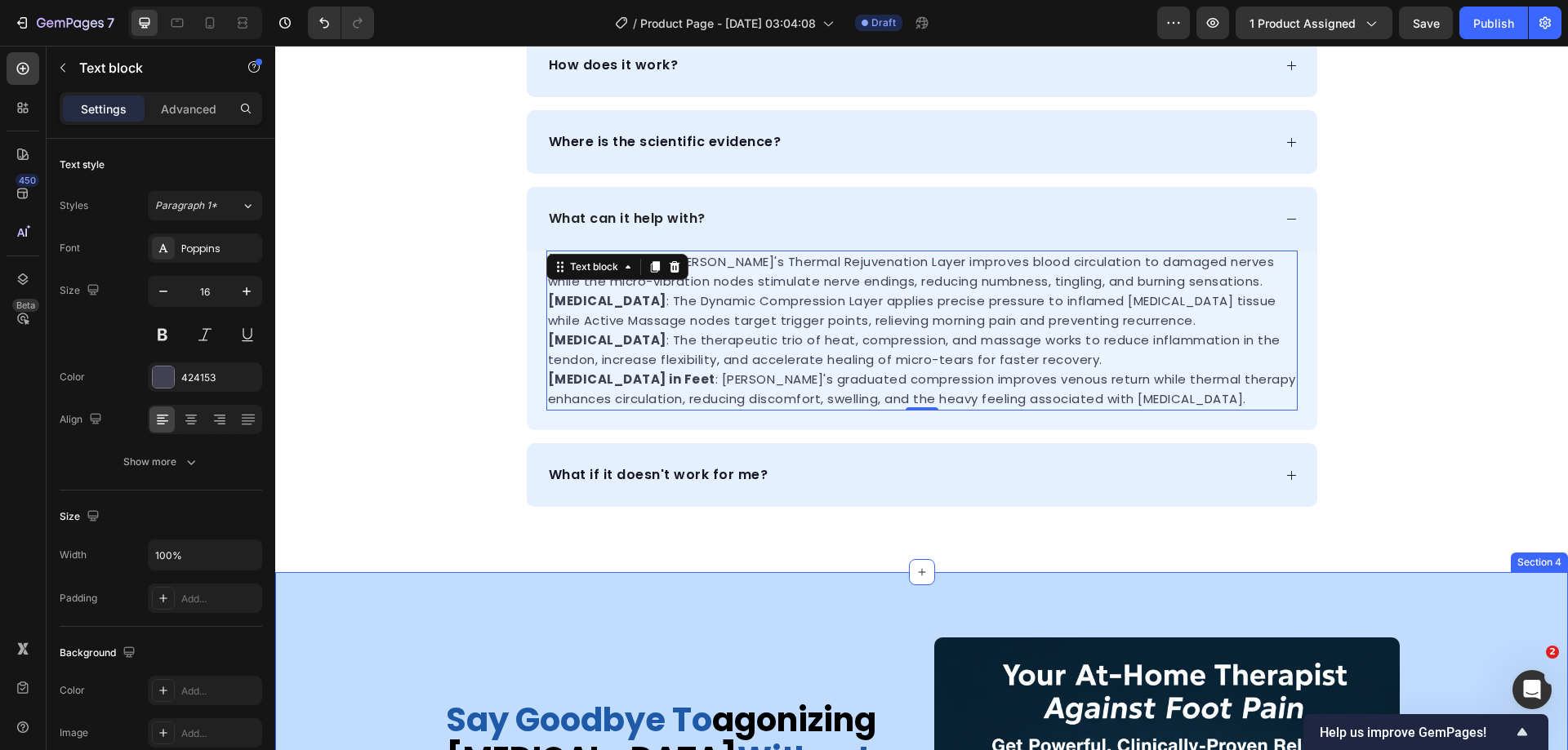
scroll to position [705, 0]
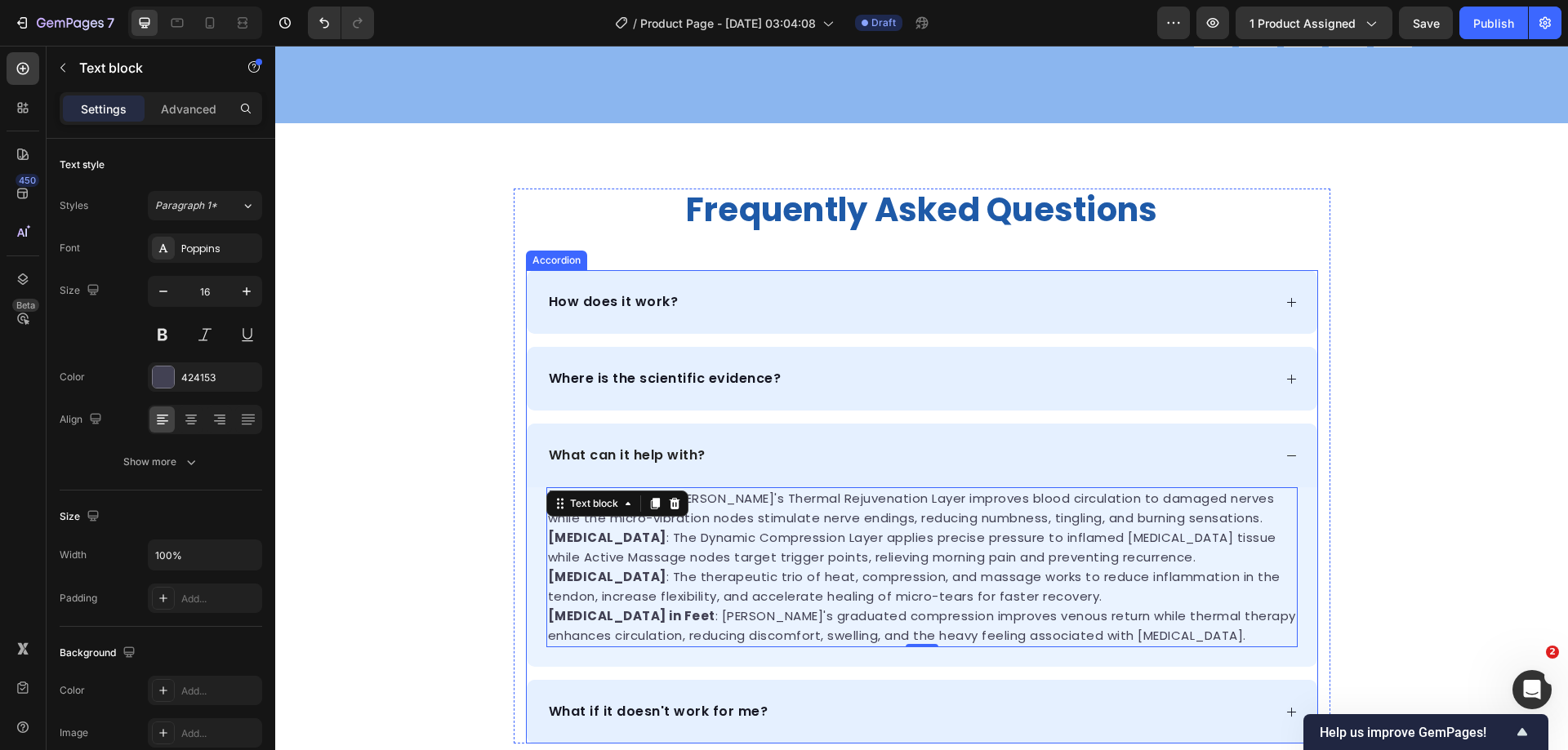
click at [1286, 454] on icon at bounding box center [1291, 455] width 12 height 12
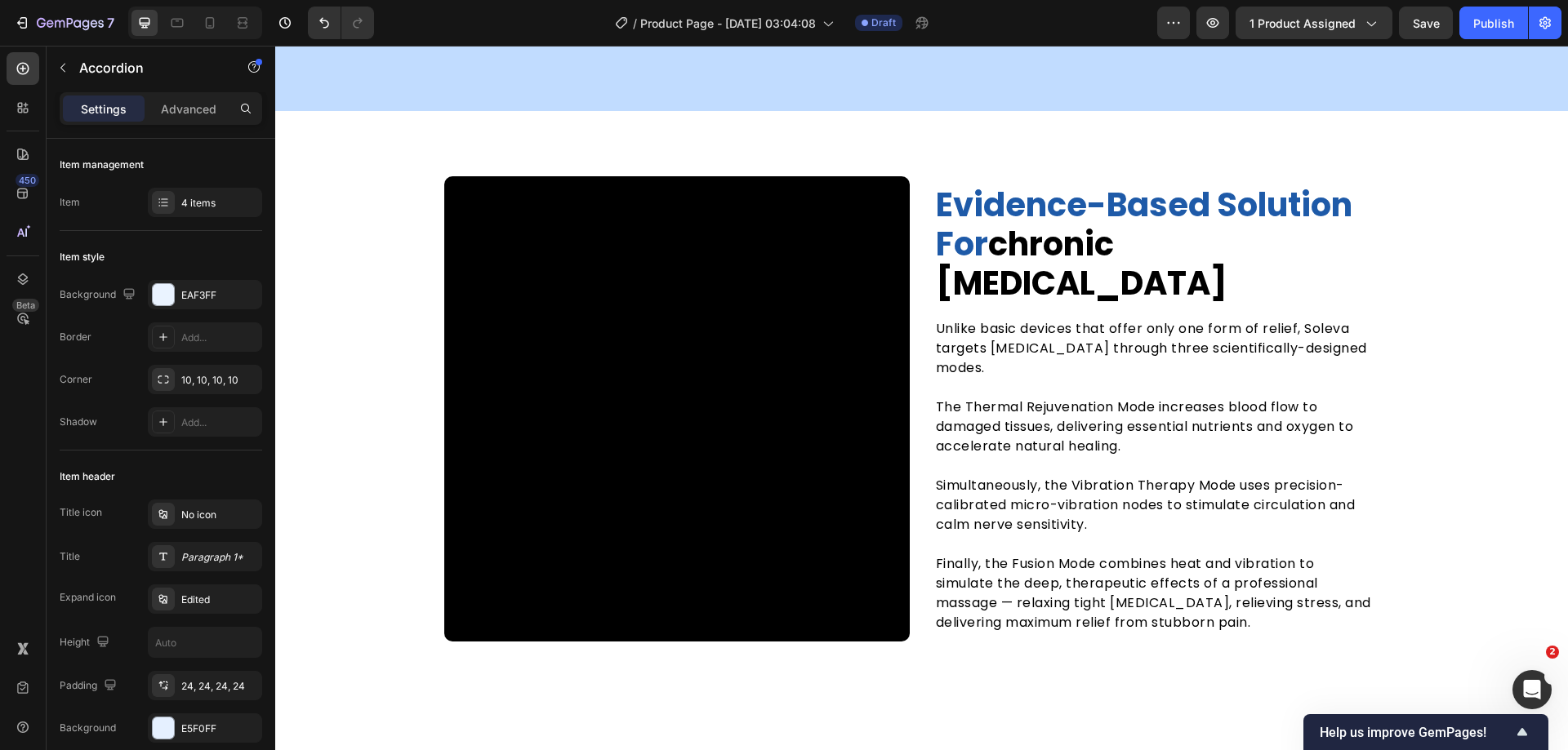
scroll to position [2991, 0]
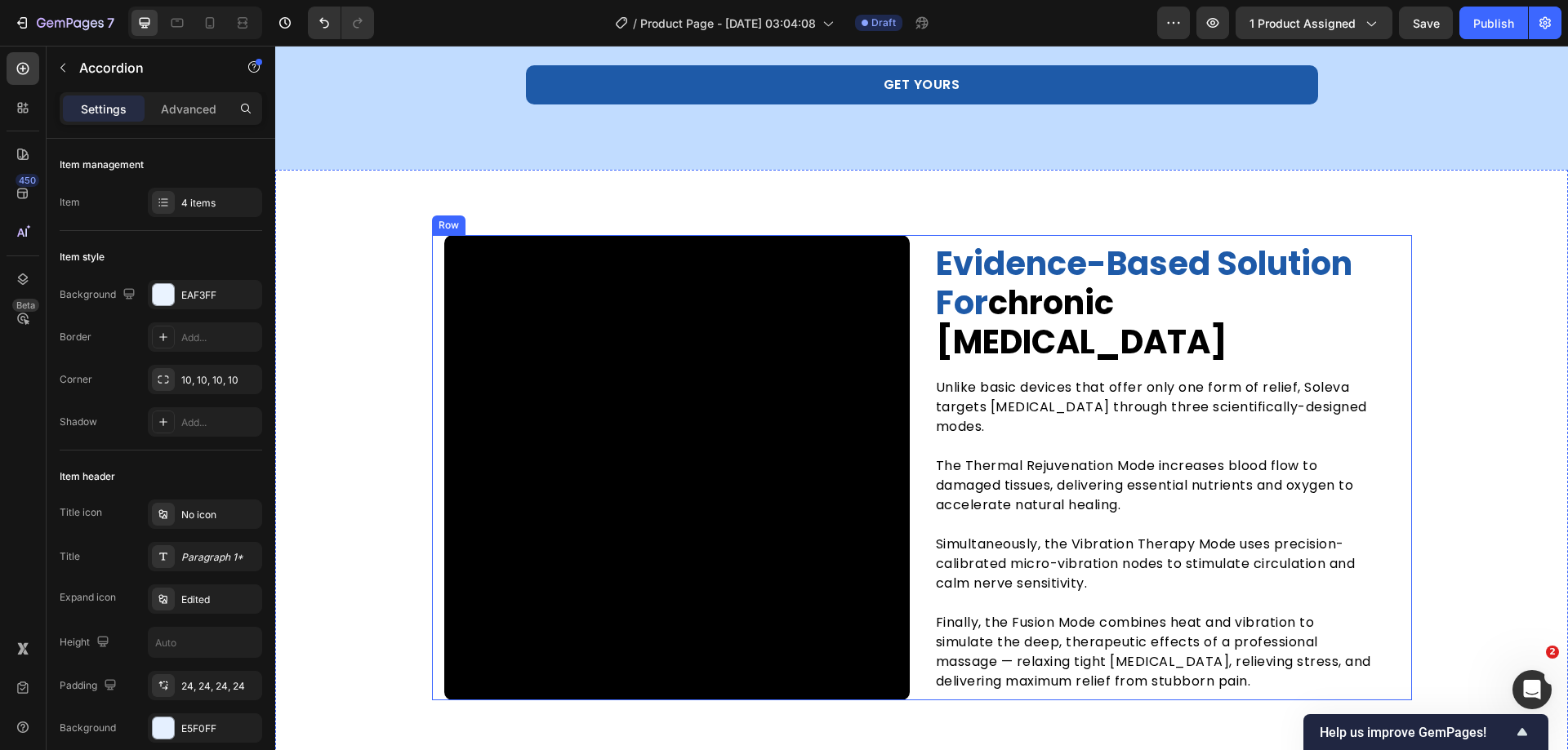
click at [1084, 242] on div "evidence-based solution for chronic foot pain Heading Unlike basic devices that…" at bounding box center [1167, 468] width 466 height 466
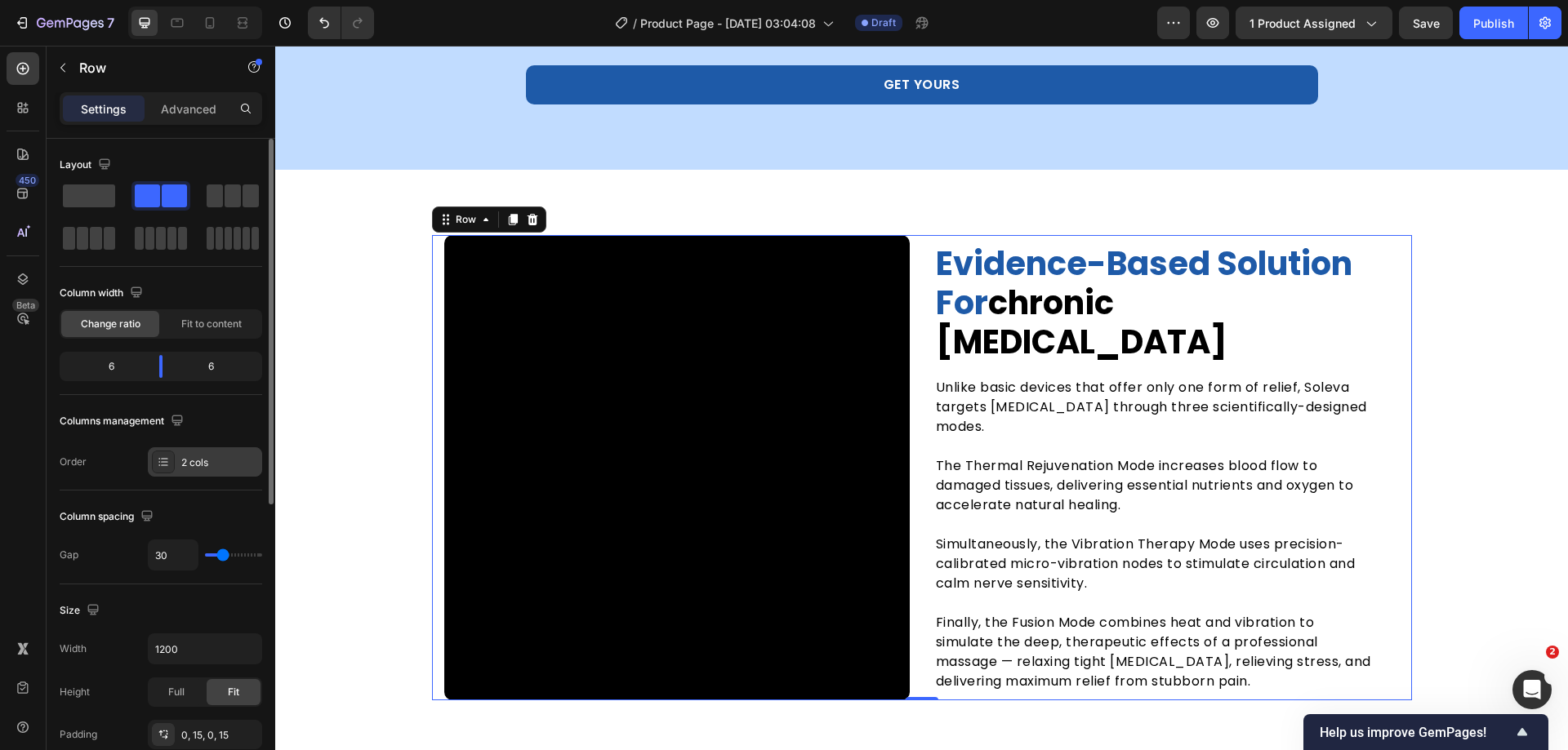
click at [192, 470] on div "2 cols" at bounding box center [205, 462] width 115 height 30
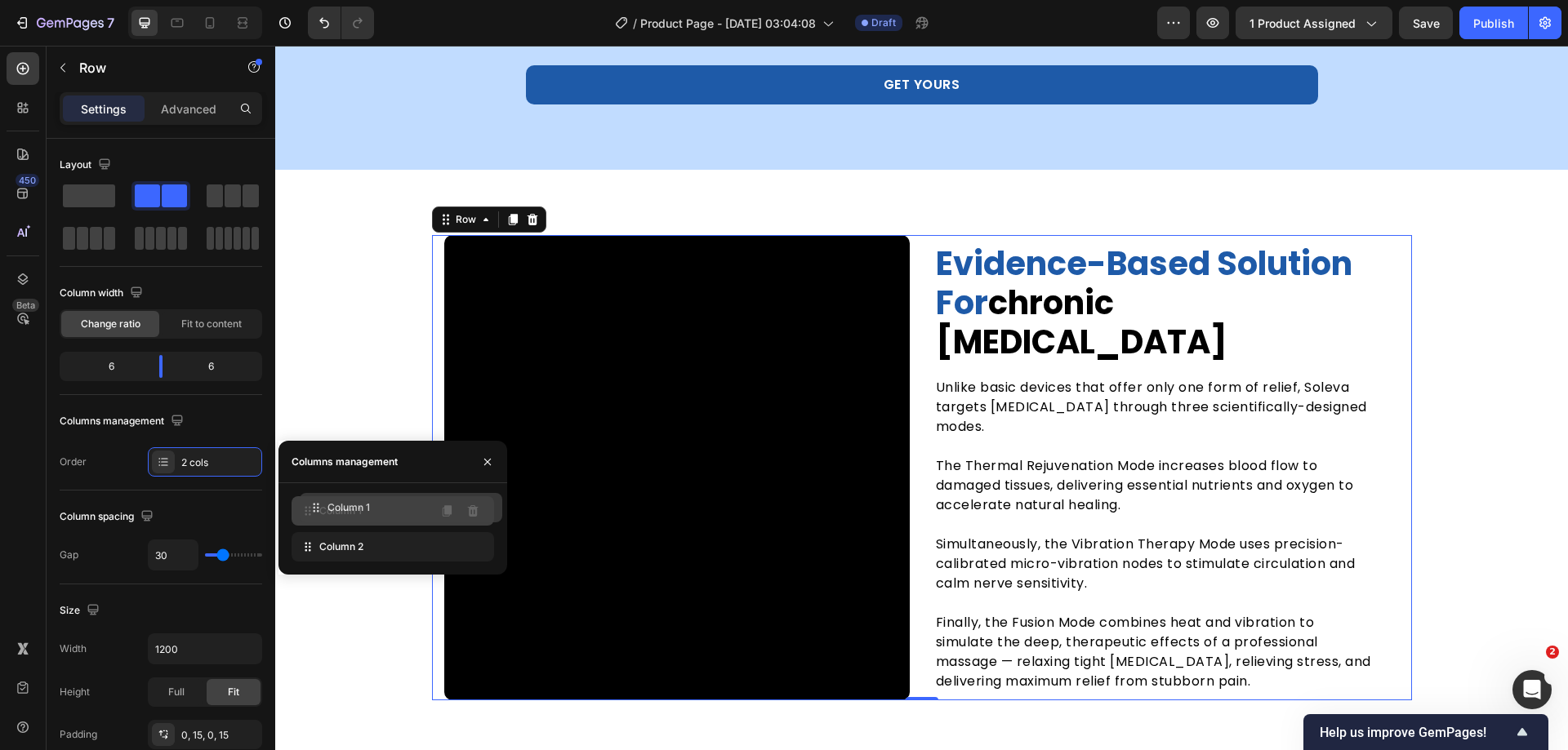
drag, startPoint x: 304, startPoint y: 551, endPoint x: 313, endPoint y: 509, distance: 43.0
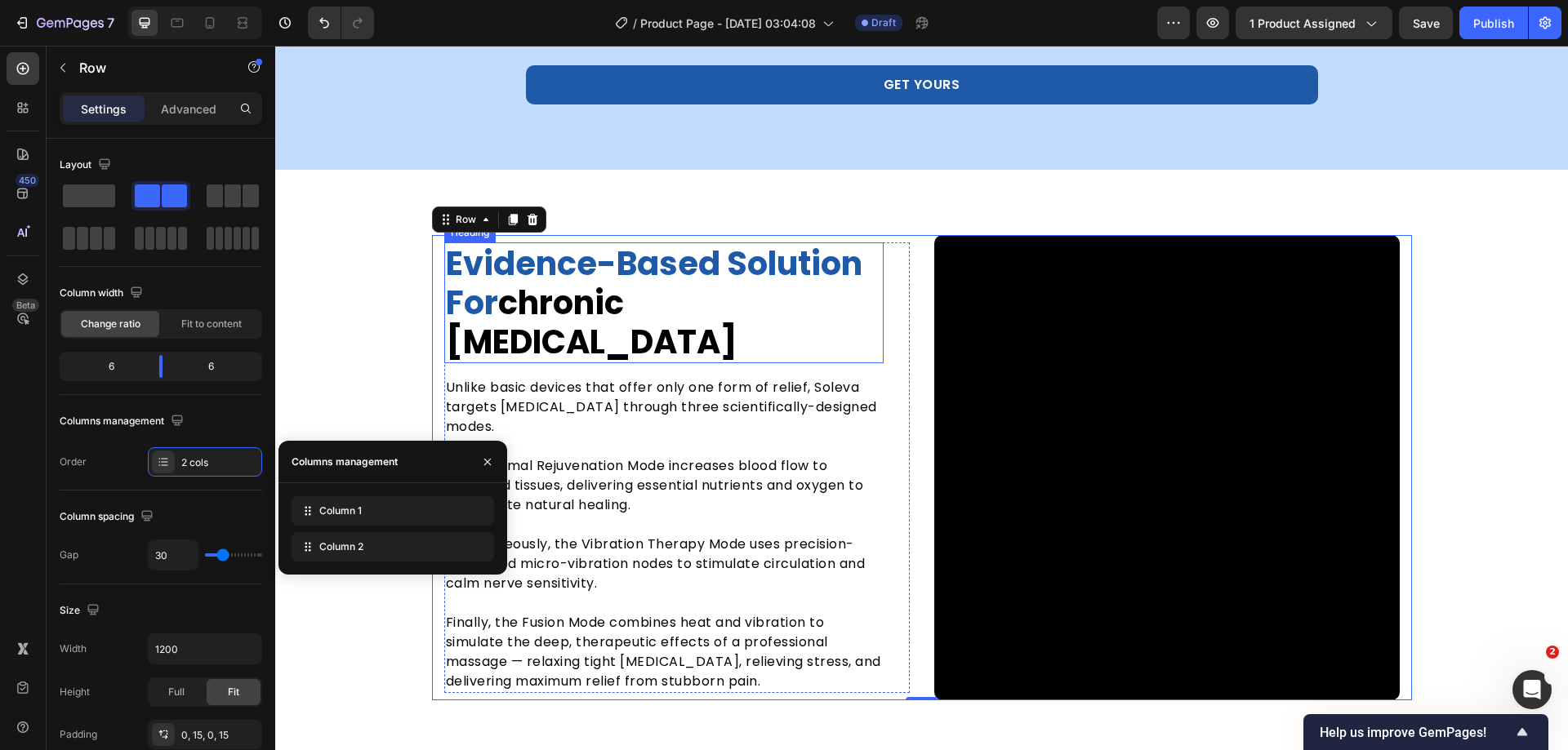
click at [557, 304] on h2 "evidence-based solution for chronic foot pain" at bounding box center [664, 302] width 439 height 121
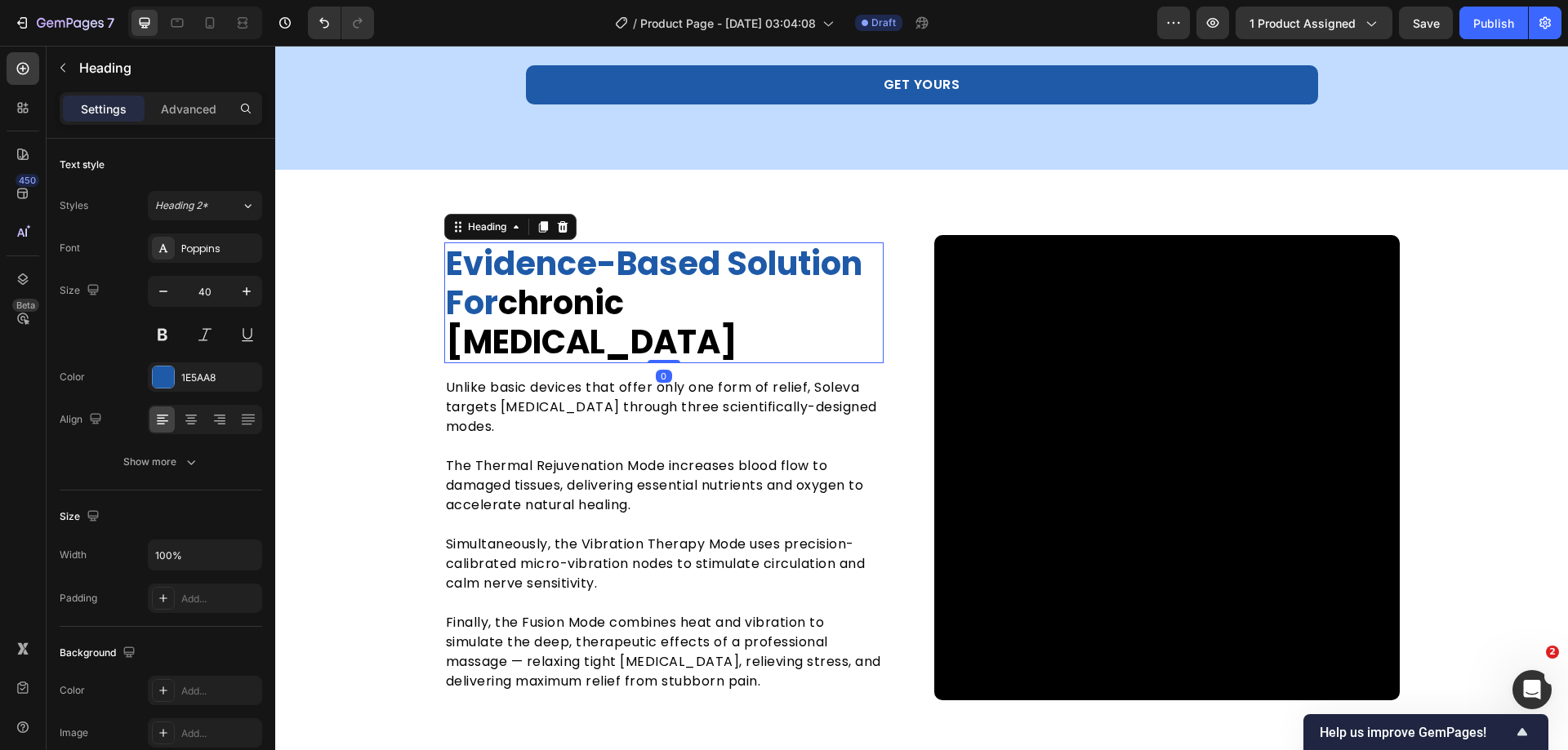
click at [557, 304] on h2 "evidence-based solution for chronic foot pain" at bounding box center [664, 302] width 439 height 121
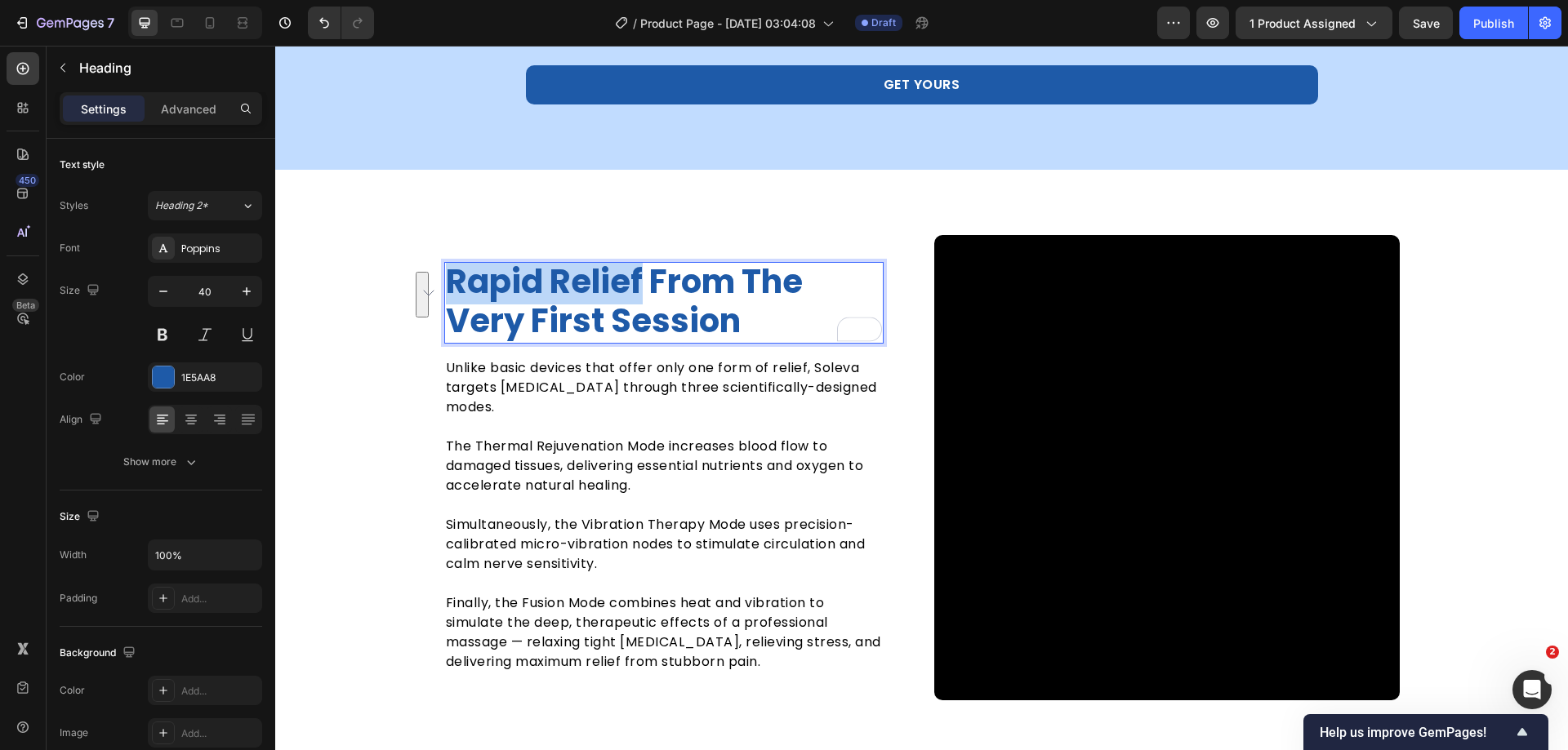
scroll to position [2, 0]
drag, startPoint x: 637, startPoint y: 282, endPoint x: 440, endPoint y: 291, distance: 197.2
click at [446, 291] on p "Rapid Relief From the Very First Session" at bounding box center [663, 302] width 436 height 78
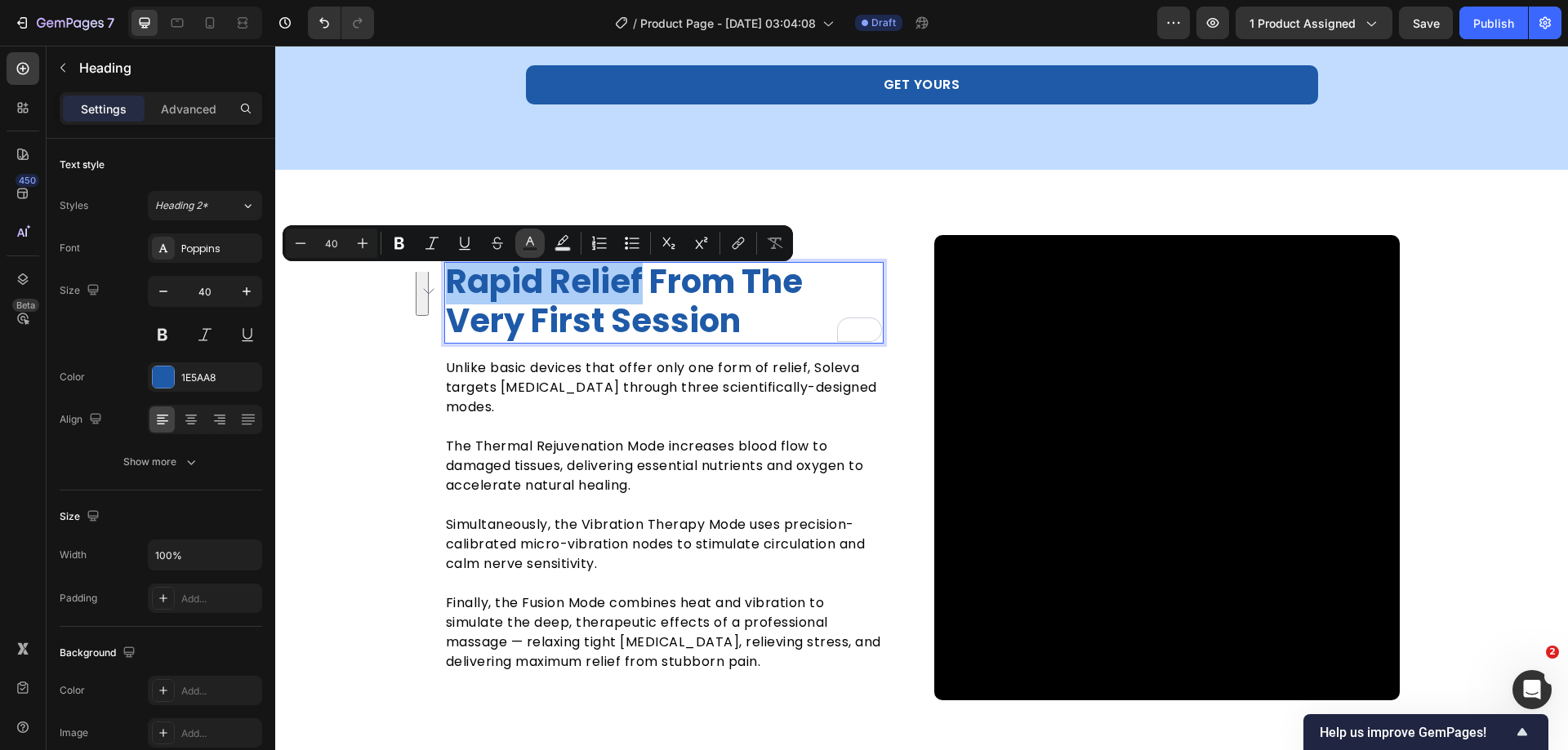
click at [537, 244] on icon "Editor contextual toolbar" at bounding box center [530, 242] width 16 height 16
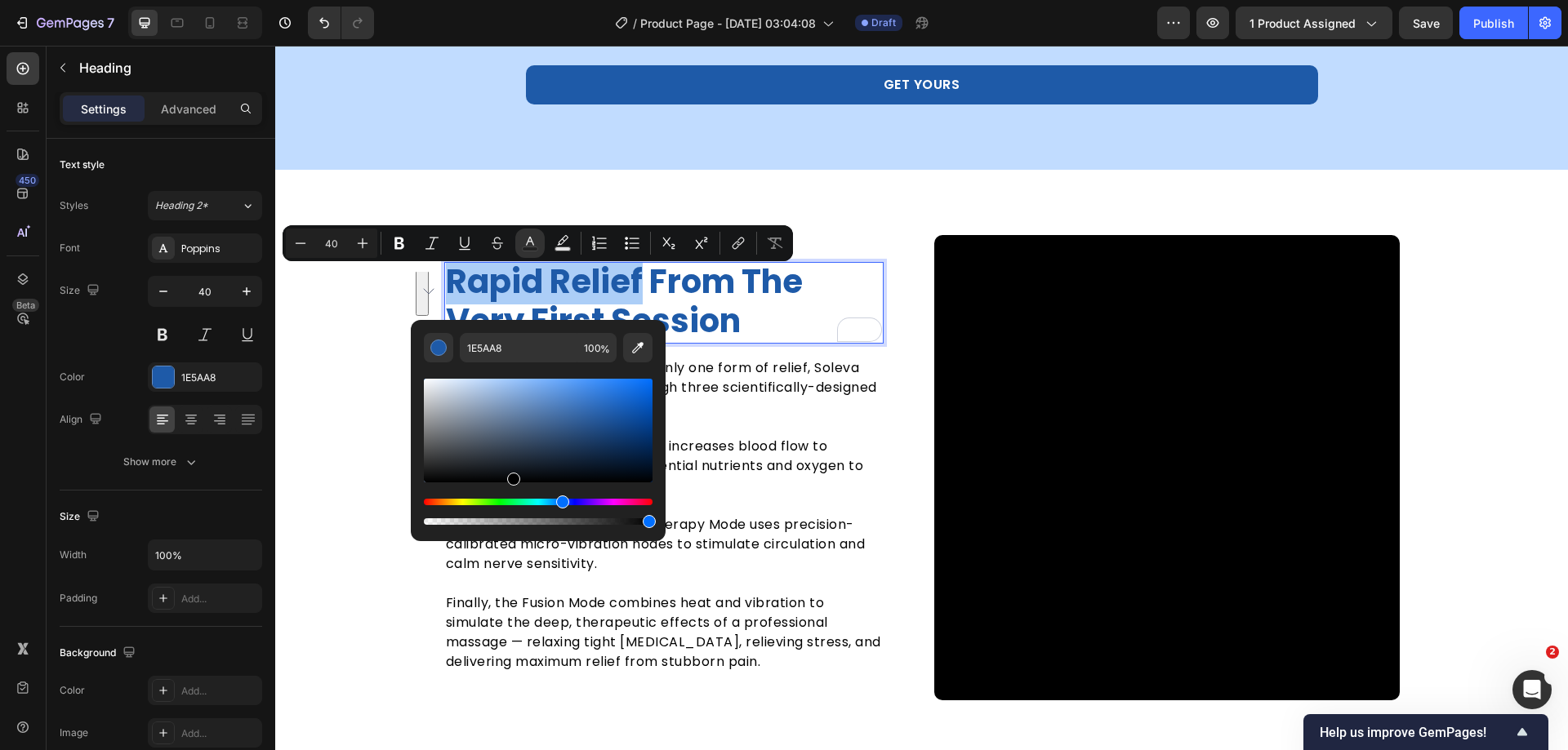
drag, startPoint x: 514, startPoint y: 452, endPoint x: 512, endPoint y: 495, distance: 43.0
click at [512, 495] on div "Editor contextual toolbar" at bounding box center [538, 452] width 229 height 153
type input "000000"
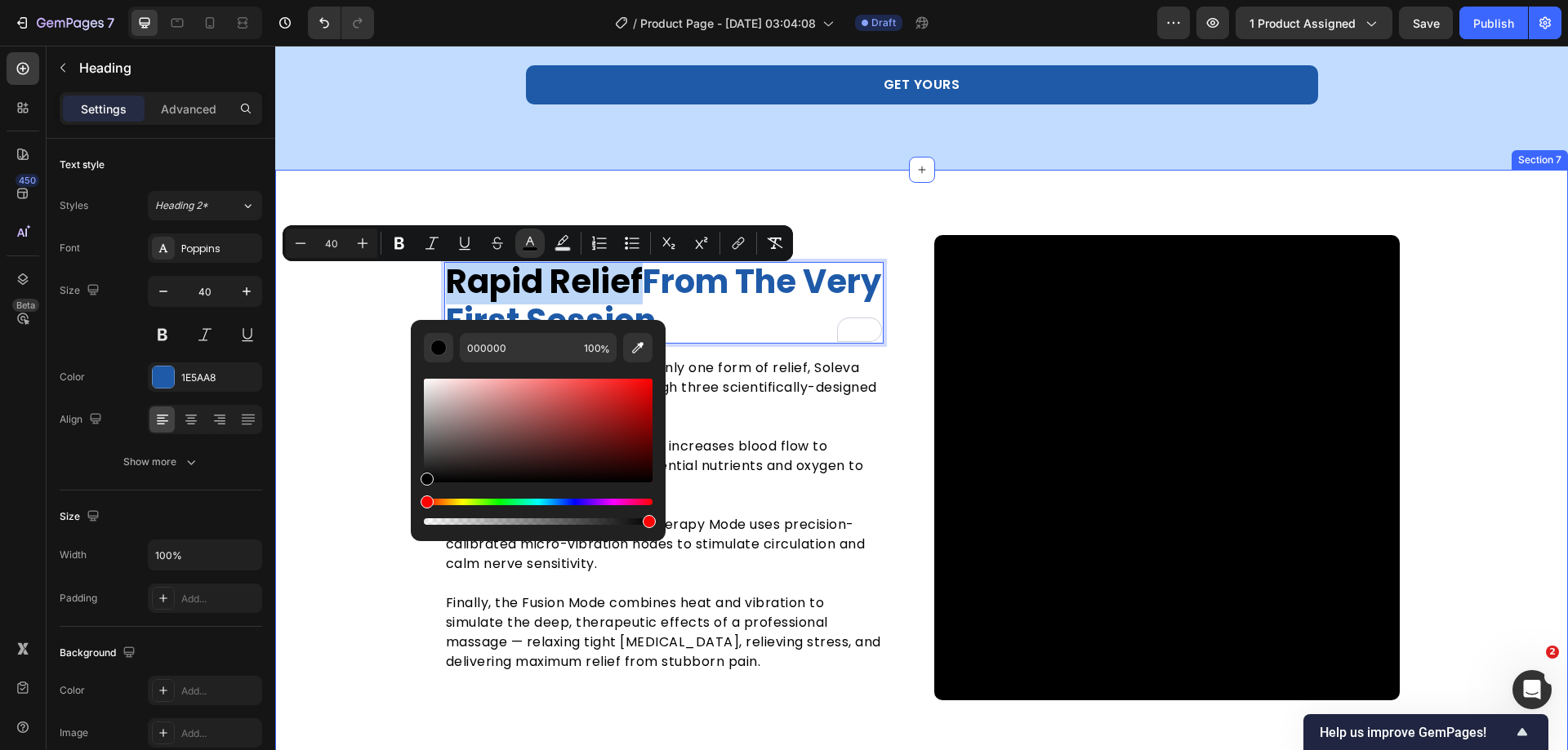
click at [388, 433] on div "Rapid Relief From the Very First Session Heading 0 Unlike basic devices that of…" at bounding box center [921, 468] width 1293 height 466
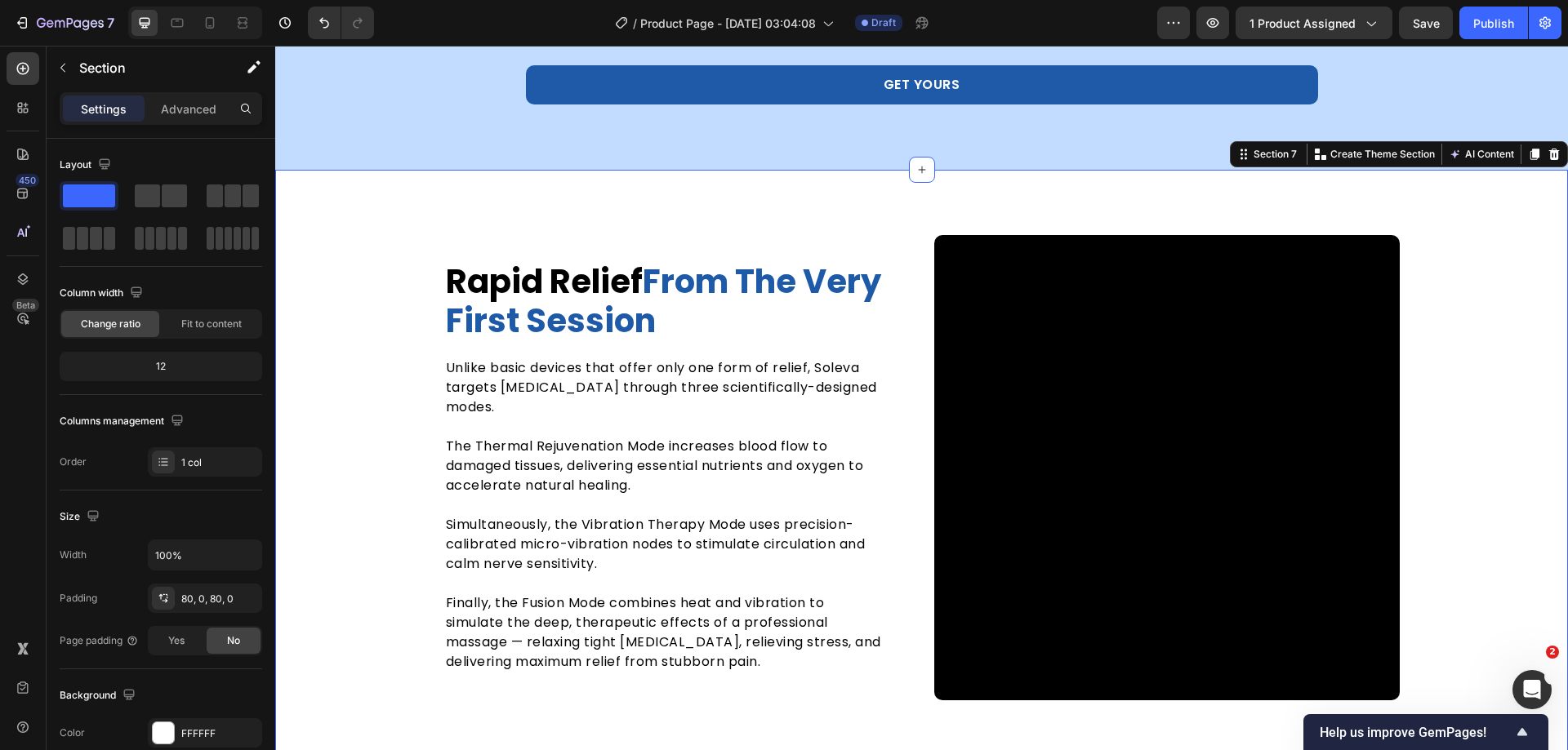
click at [621, 437] on p "The Thermal Rejuvenation Mode increases blood flow to damaged tissues, deliveri…" at bounding box center [663, 467] width 436 height 59
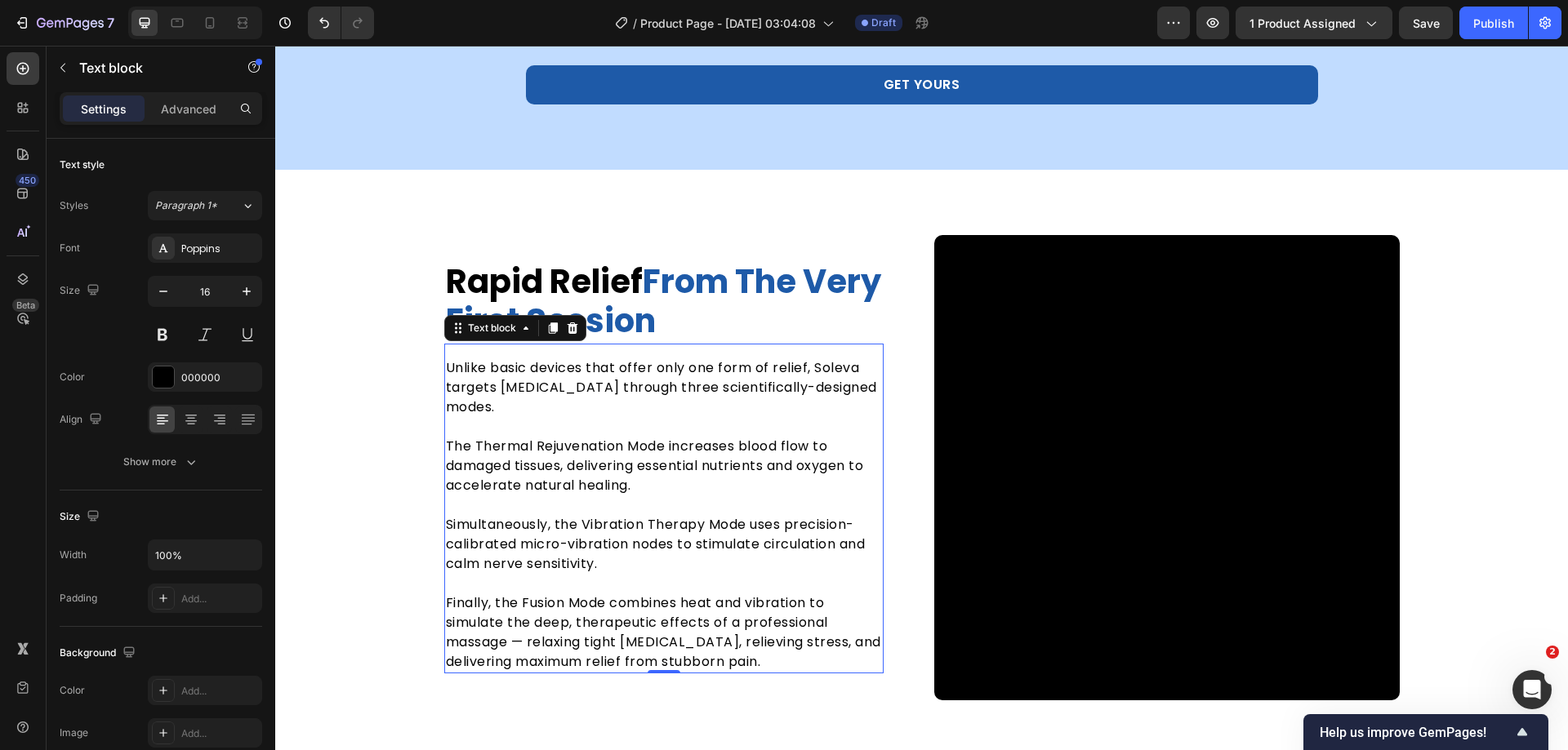
click at [621, 437] on p "The Thermal Rejuvenation Mode increases blood flow to damaged tissues, deliveri…" at bounding box center [663, 467] width 436 height 59
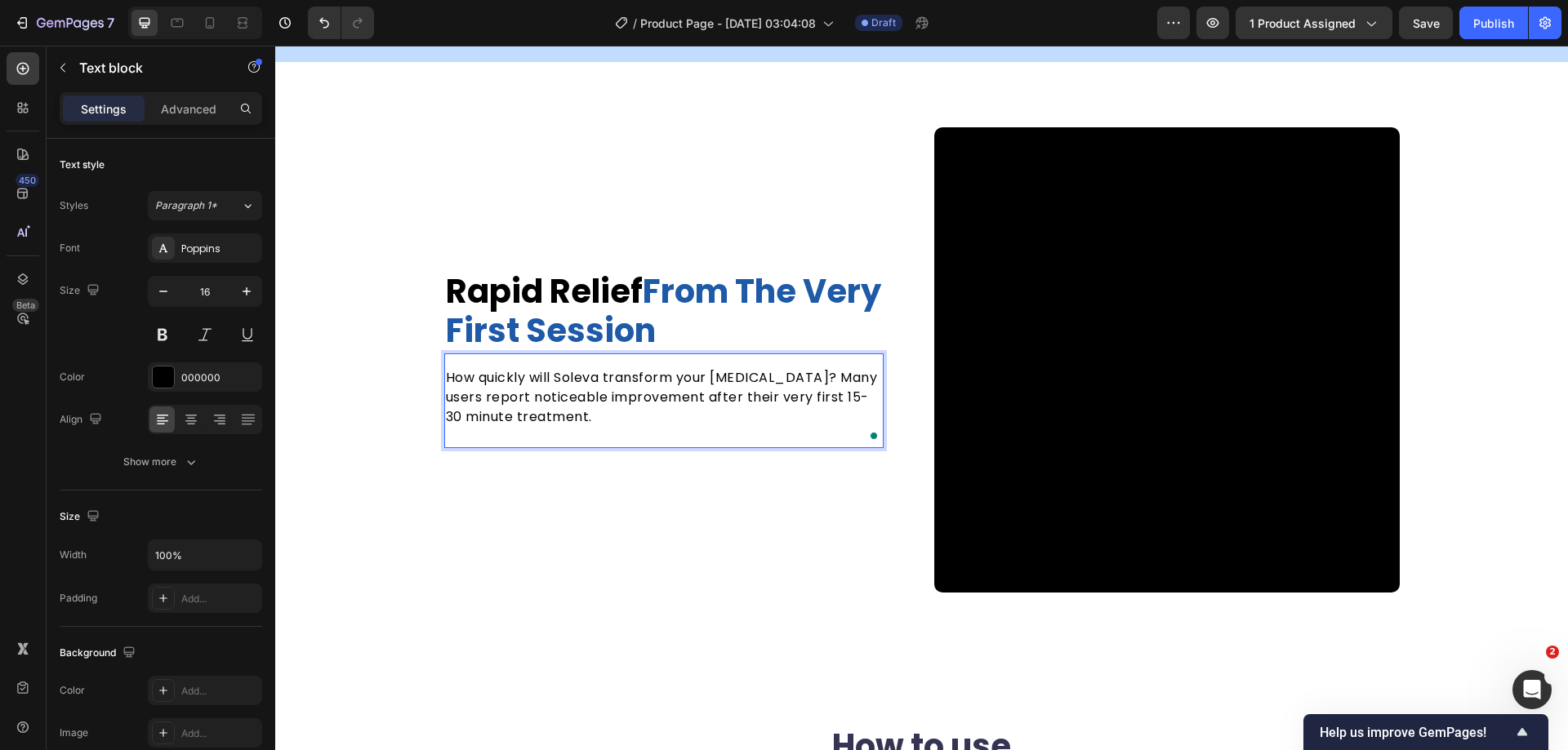
scroll to position [3090, 0]
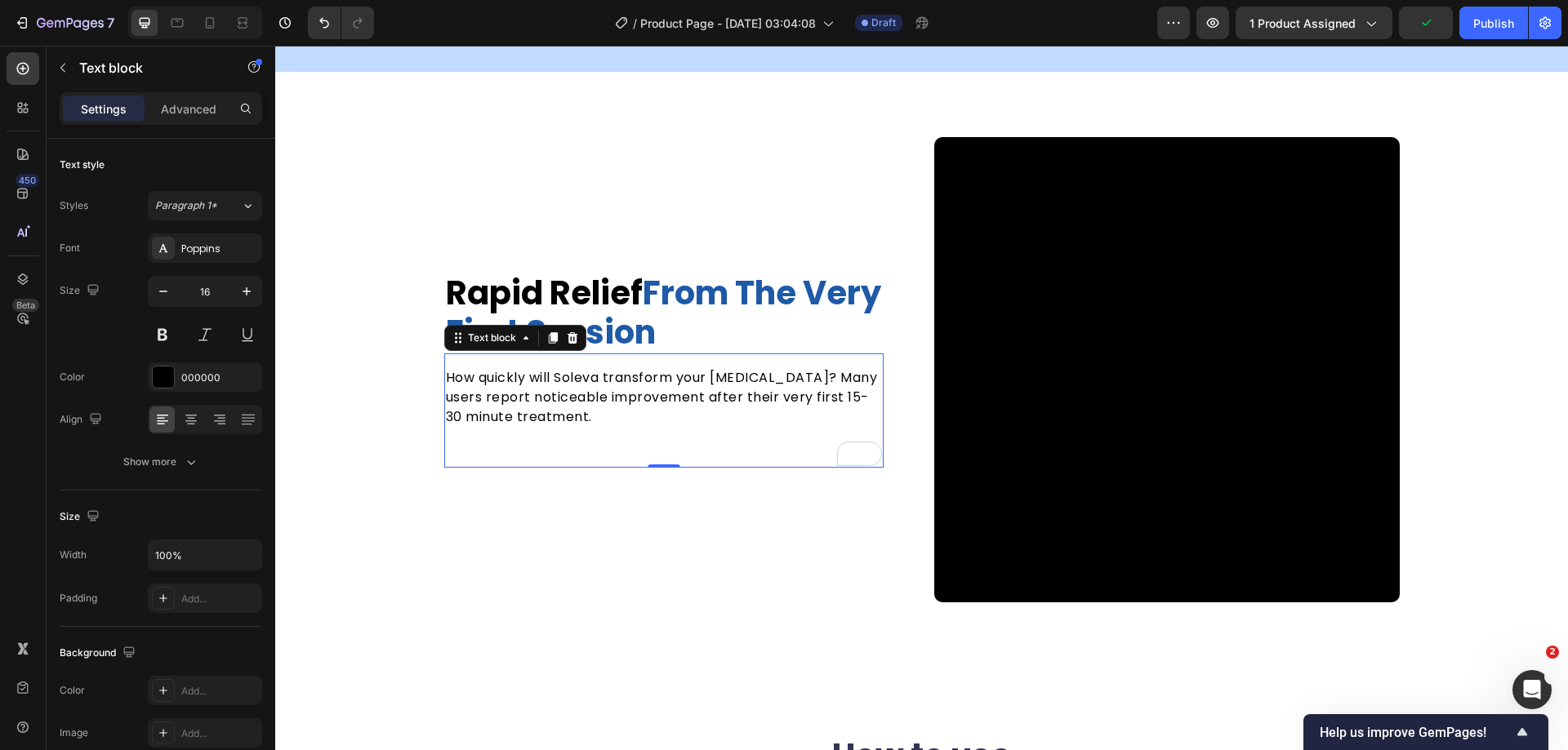
scroll to position [2, 0]
click at [589, 432] on p "Rich Text Editor. Editing area: main" at bounding box center [663, 437] width 436 height 20
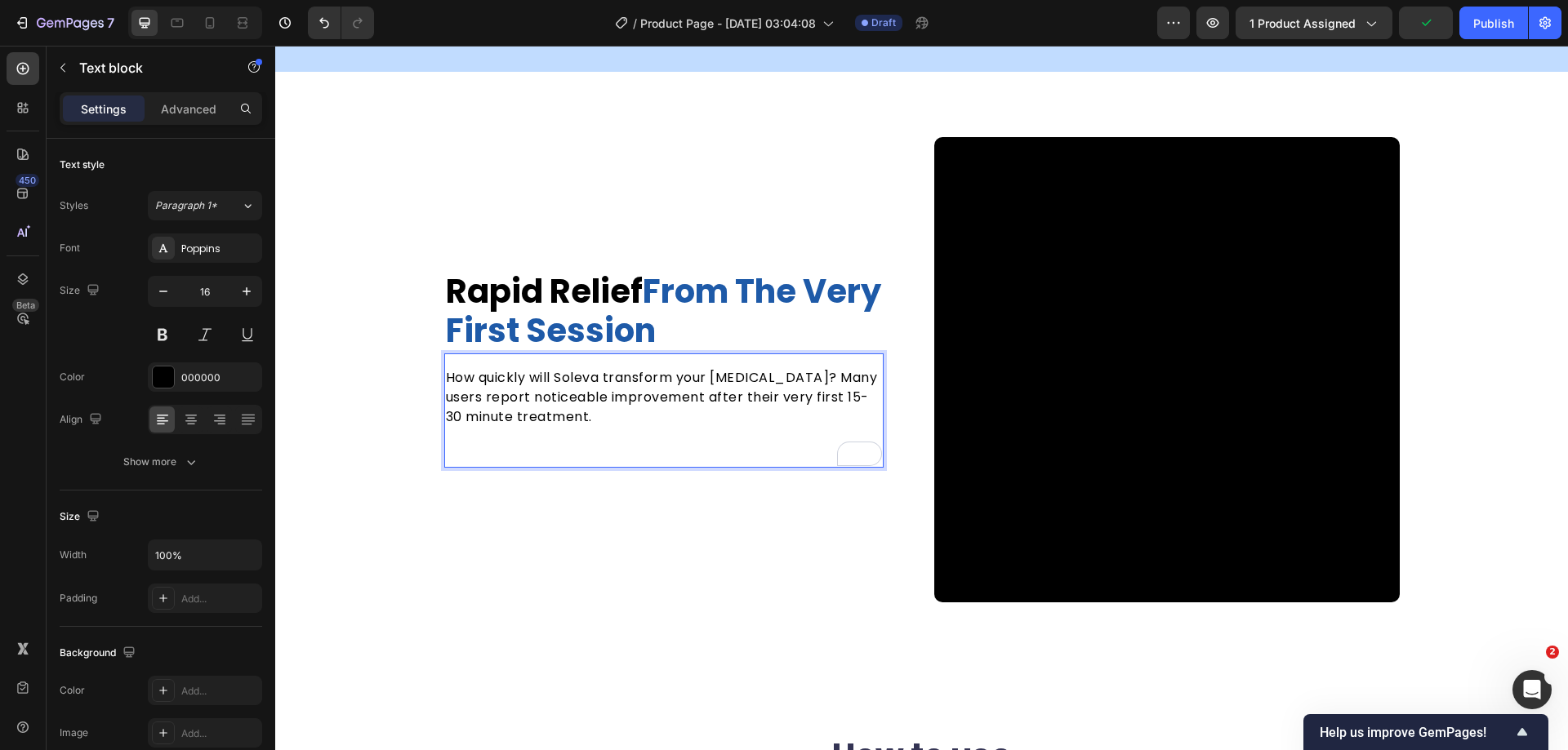
click at [541, 448] on p "Rich Text Editor. Editing area: main" at bounding box center [663, 456] width 436 height 20
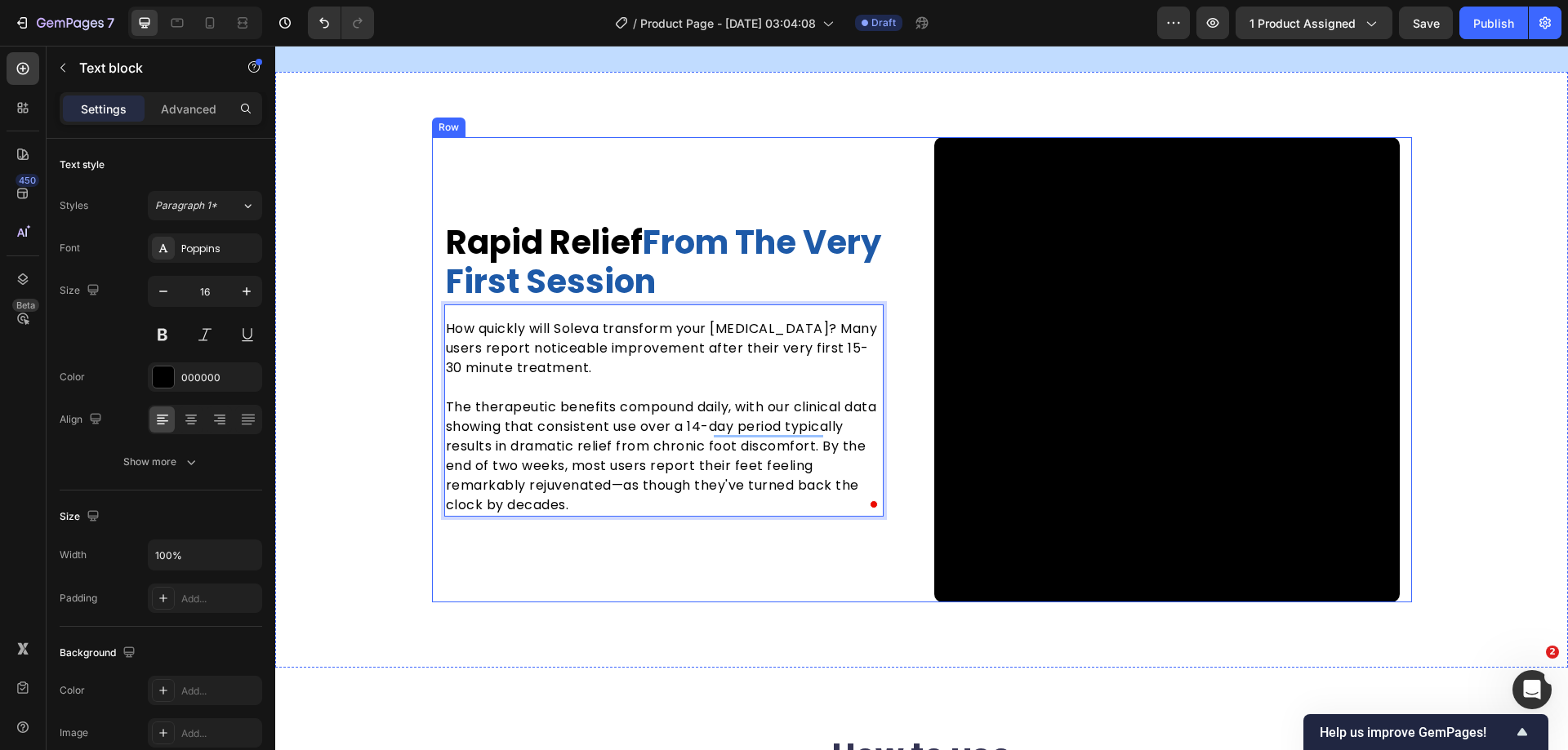
click at [595, 589] on div "⁠⁠⁠⁠⁠⁠⁠ Rapid Relief From the Very First Session Heading How quickly will Solev…" at bounding box center [678, 370] width 466 height 466
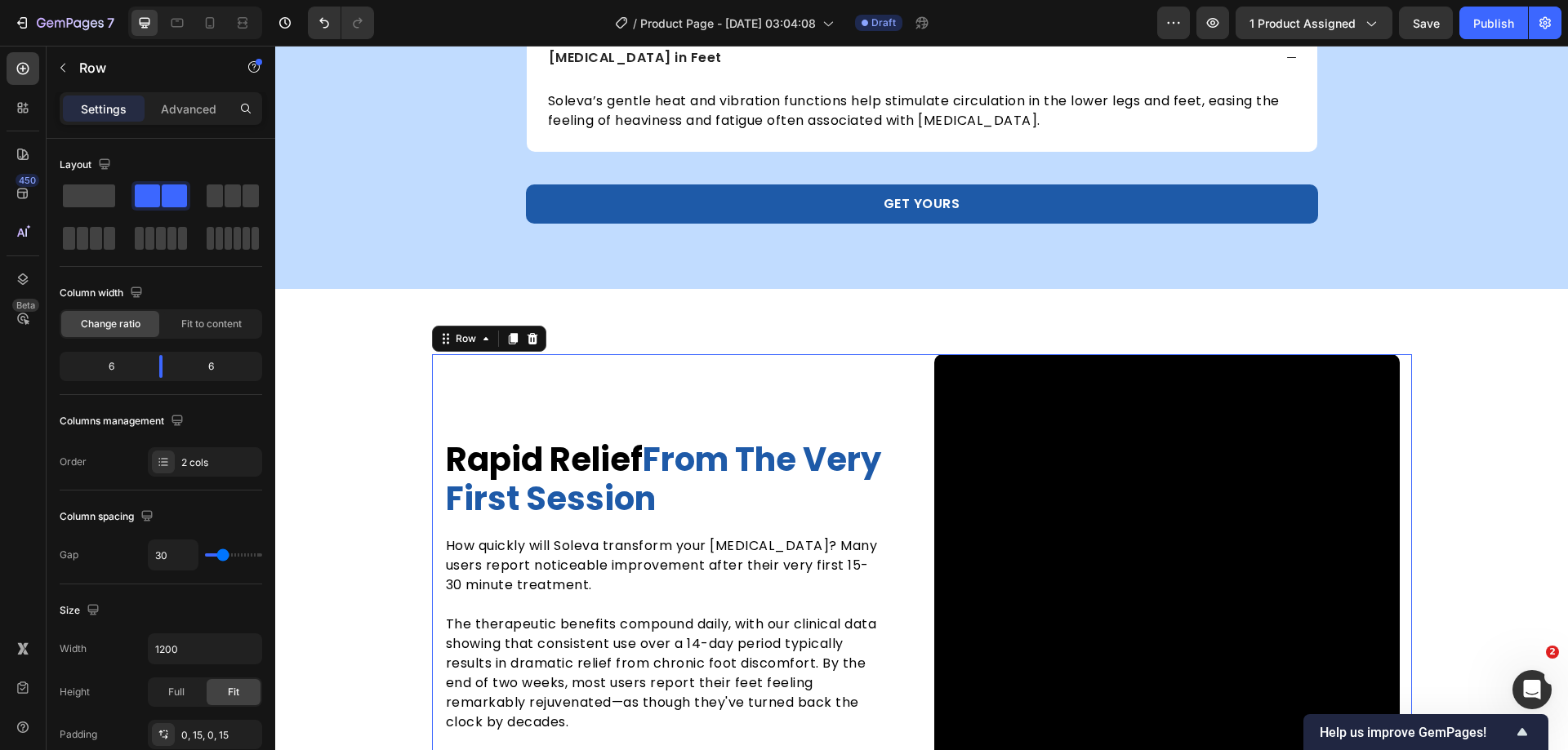
scroll to position [3008, 0]
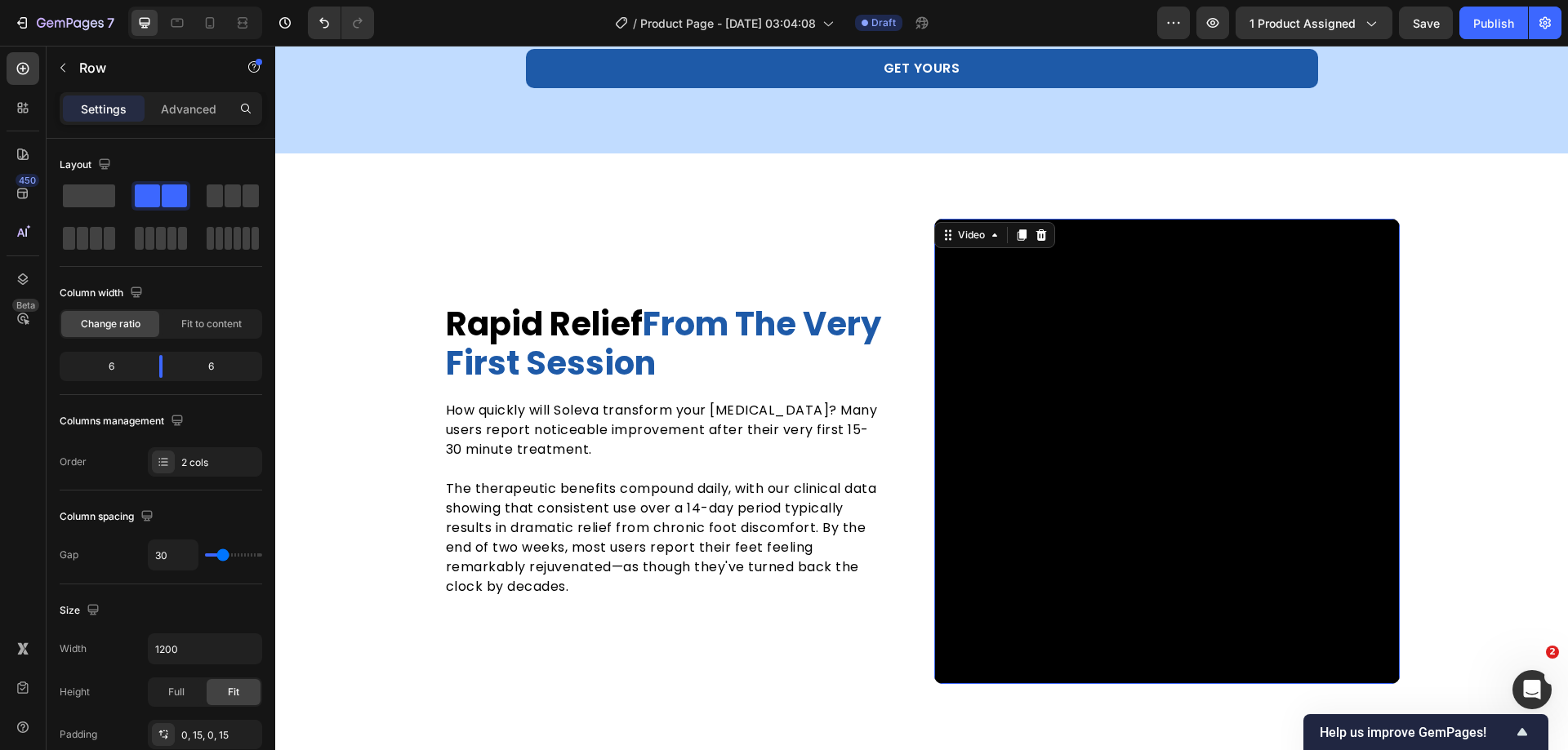
click at [1111, 406] on video at bounding box center [1167, 451] width 466 height 466
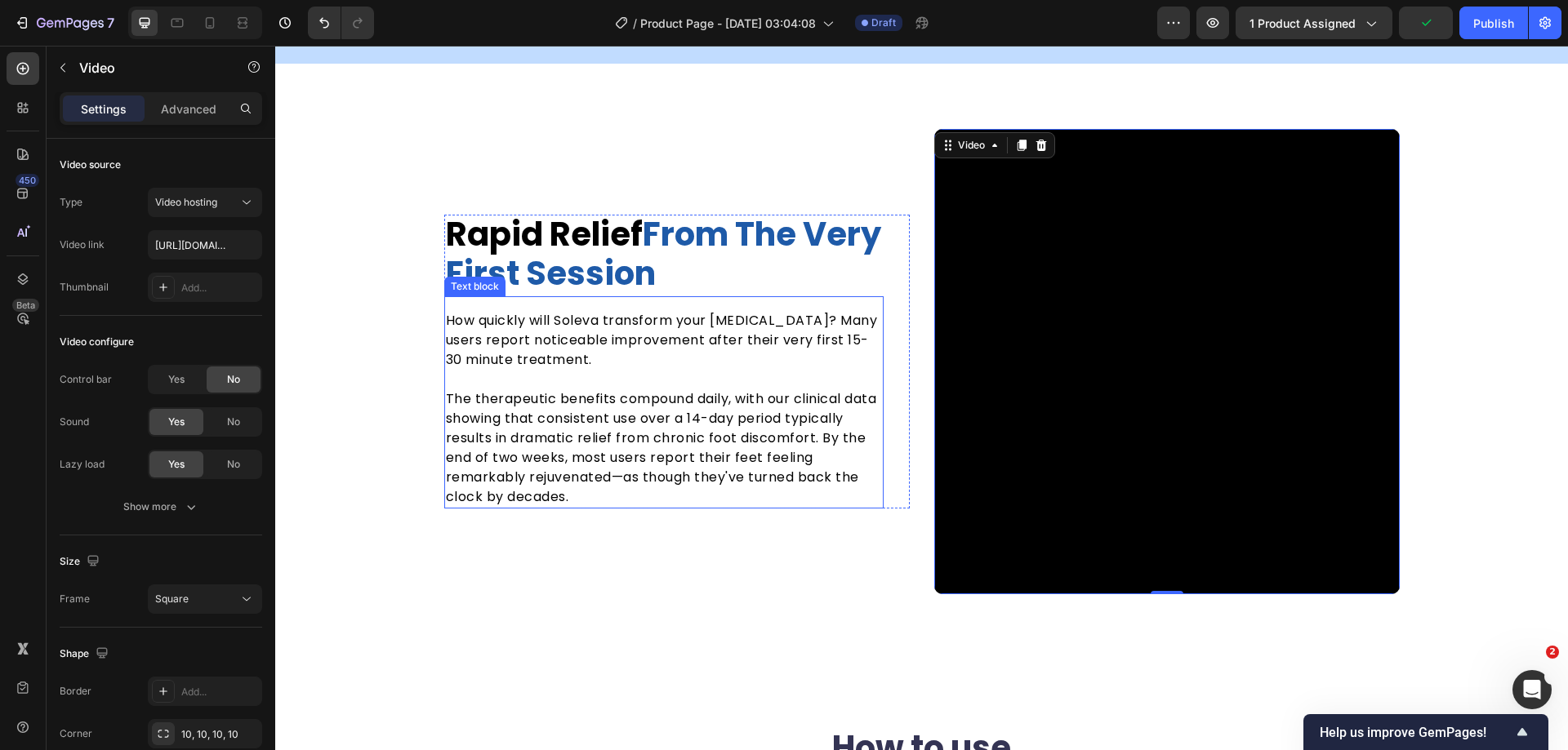
scroll to position [2927, 0]
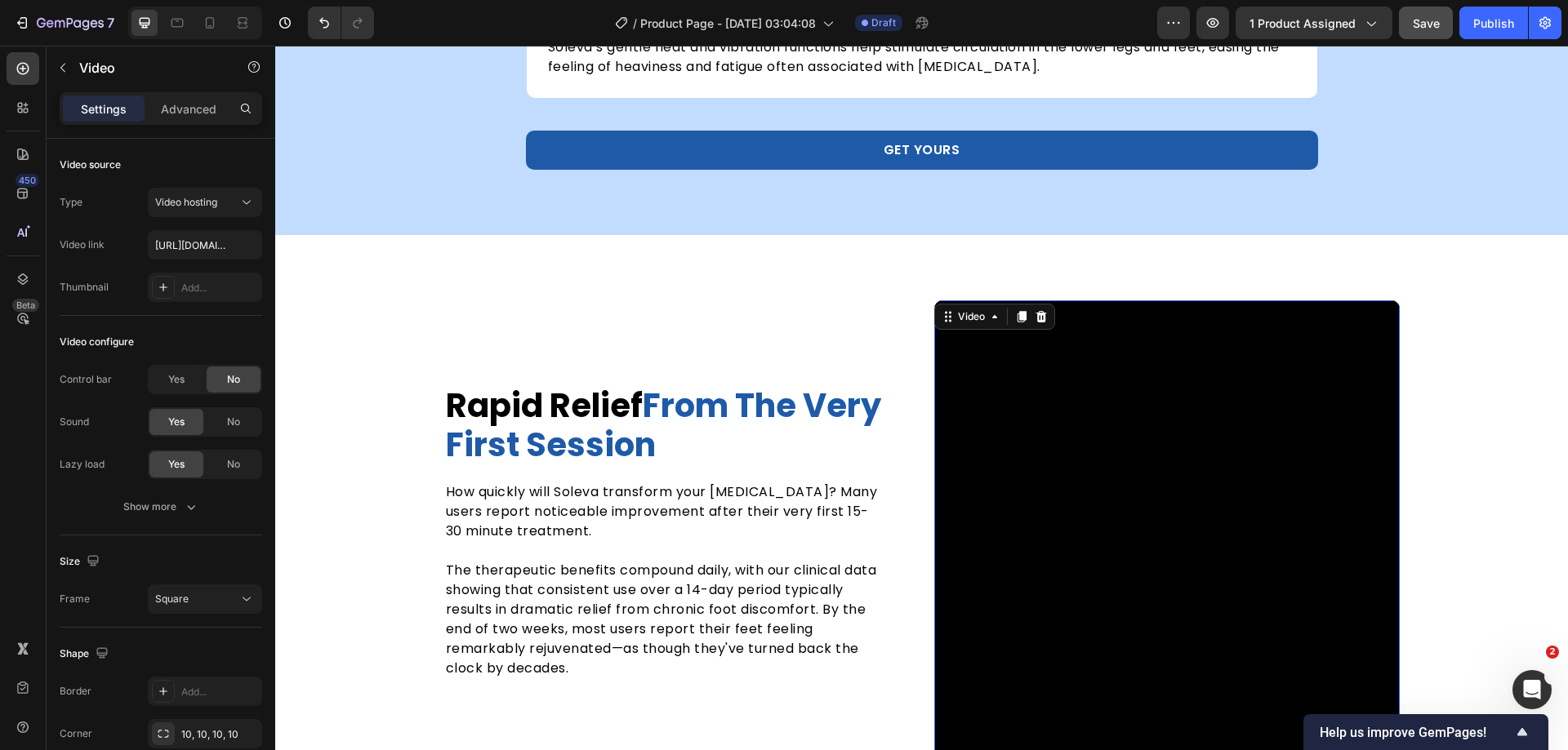
click at [1426, 30] on span "Save" at bounding box center [1426, 23] width 27 height 14
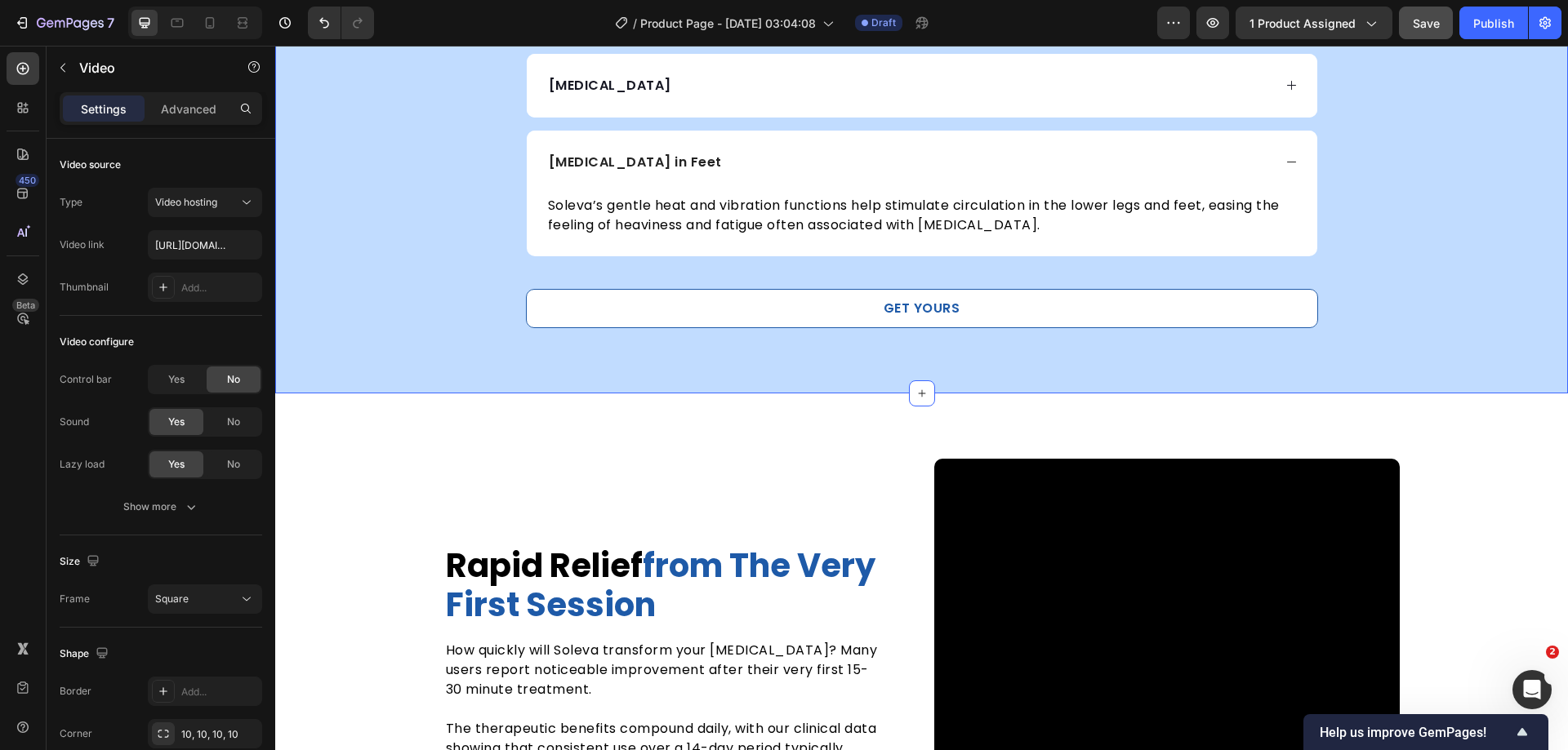
scroll to position [2702, 0]
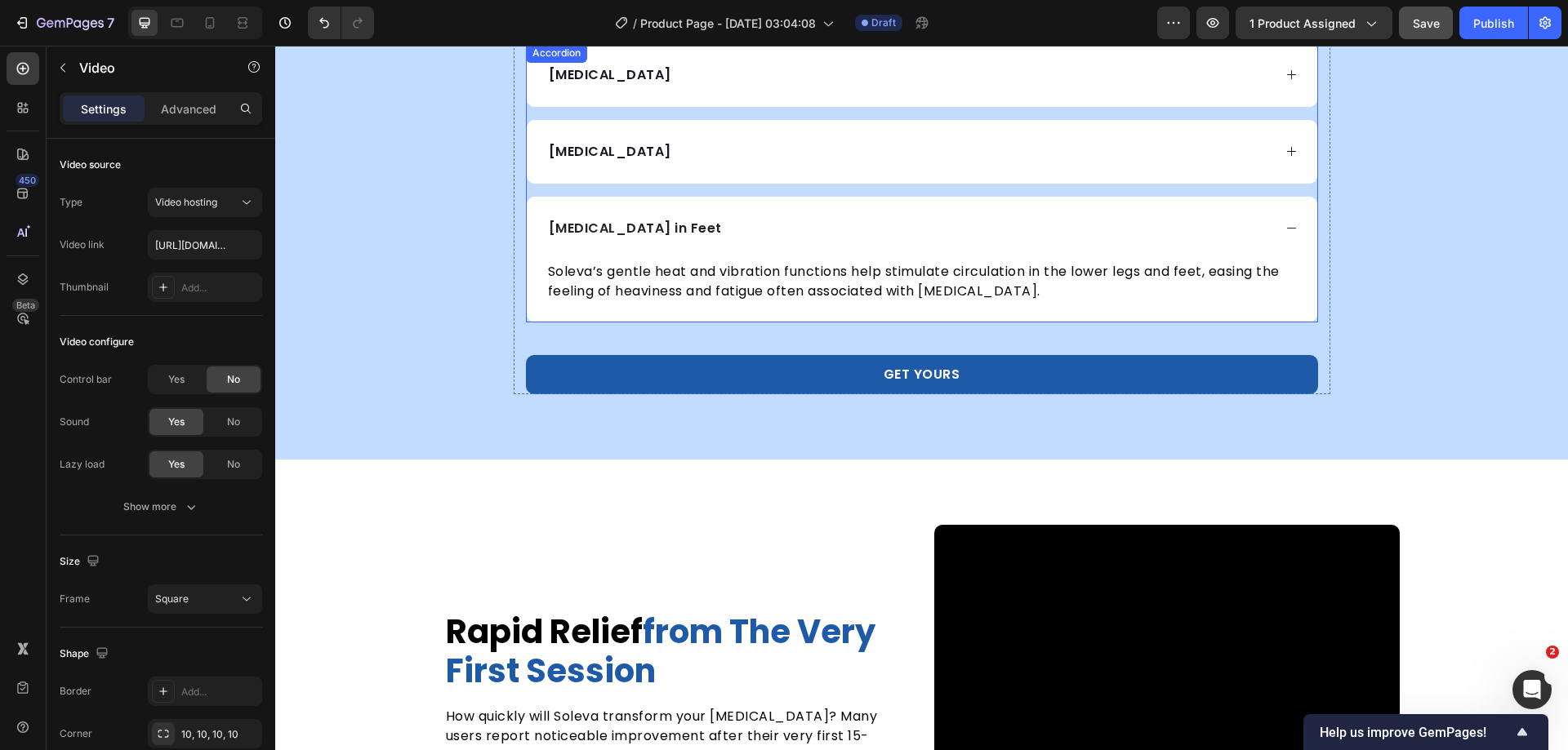
click at [953, 230] on div "[MEDICAL_DATA] in Feet" at bounding box center [909, 229] width 726 height 25
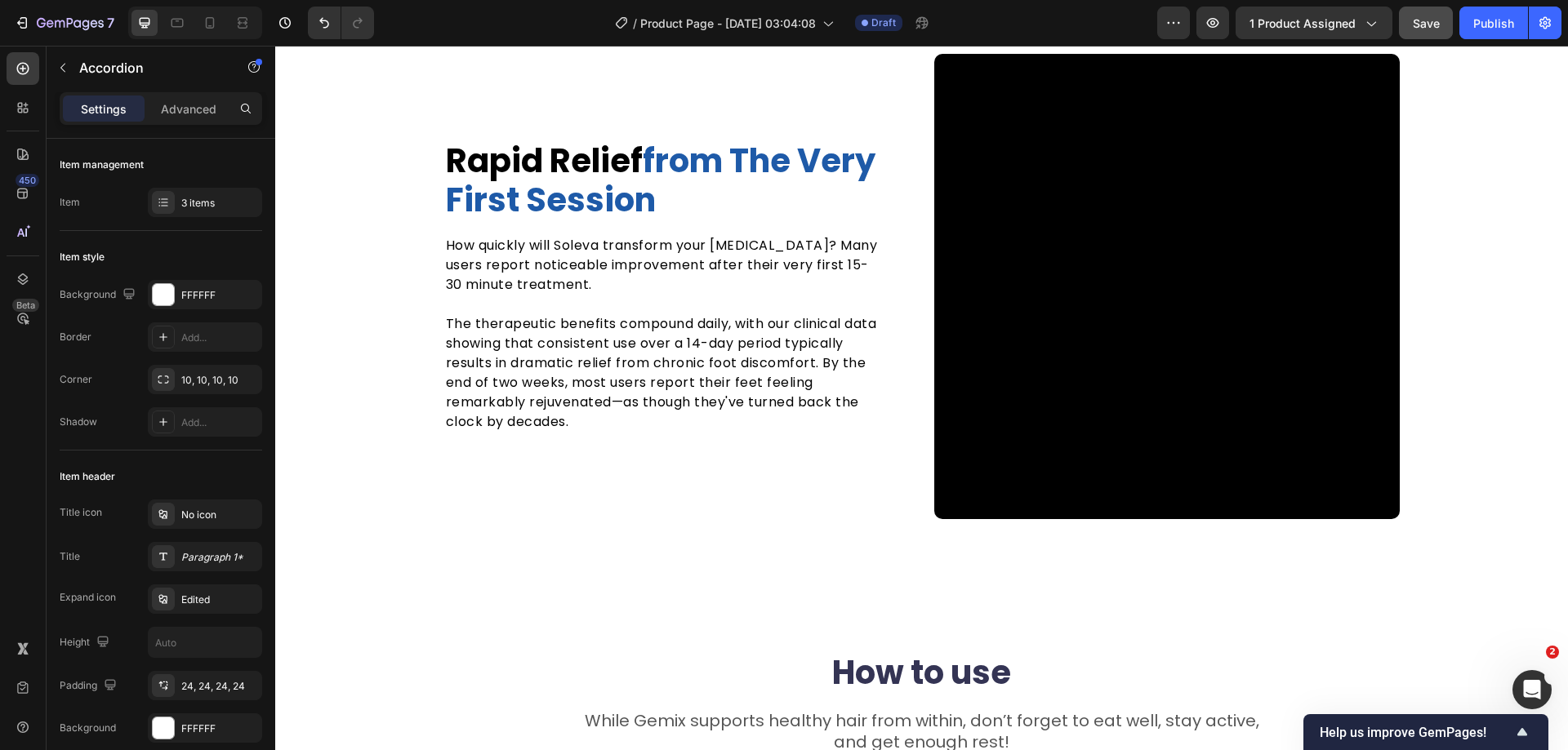
scroll to position [3110, 0]
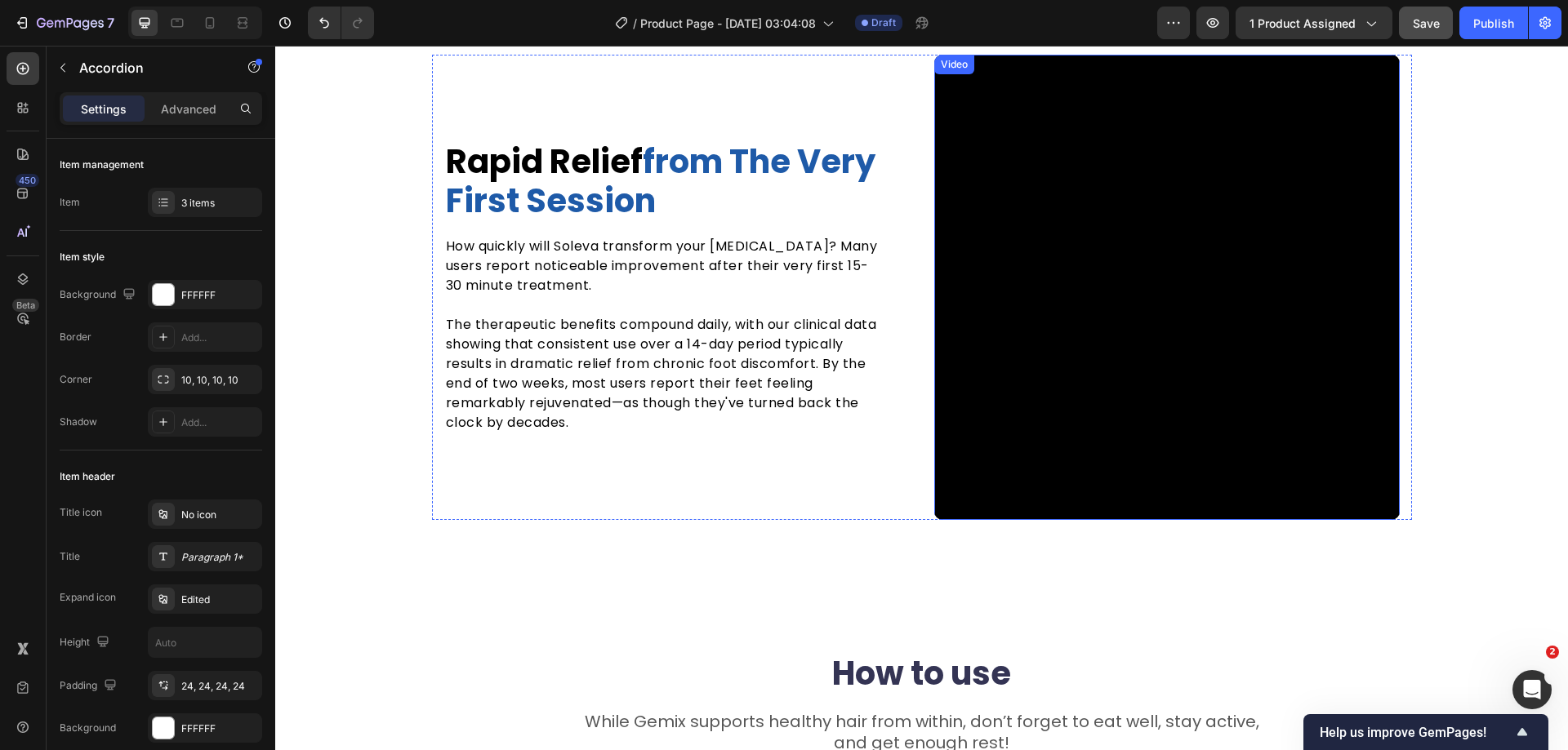
click at [1078, 318] on video at bounding box center [1167, 287] width 466 height 466
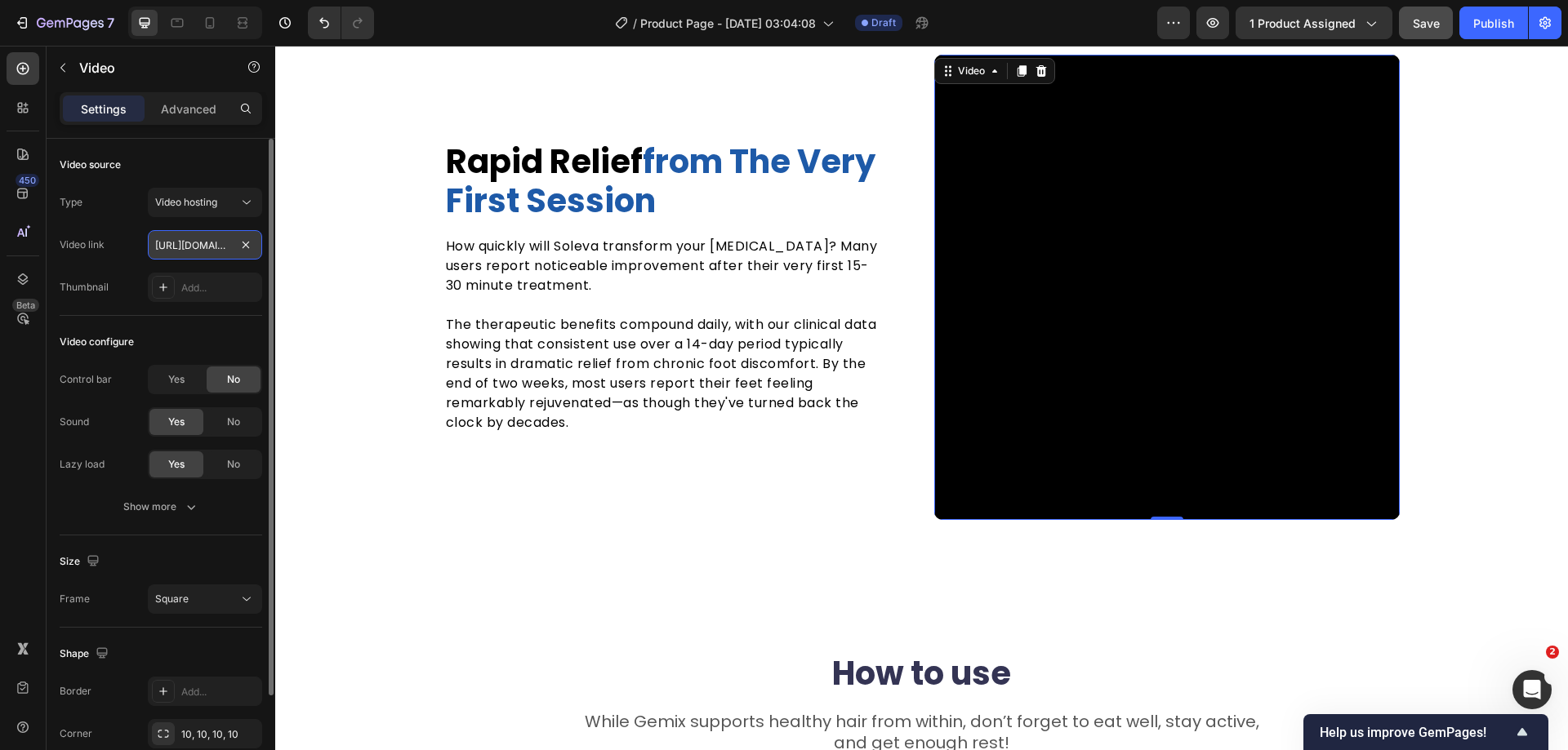
click at [190, 250] on input "https://cdn.shopify.com/videos/c/o/v/06c9f8b311a64a8eab74e052466024d6.mov" at bounding box center [205, 244] width 115 height 30
paste input "c7280fd0414463e9e9e133bf8df1450"
type input "https://cdn.shopify.com/videos/c/o/v/0c7280fd0414463e9e9e133bf8df1450.mov"
click at [105, 212] on div "Type Video hosting" at bounding box center [160, 202] width 202 height 30
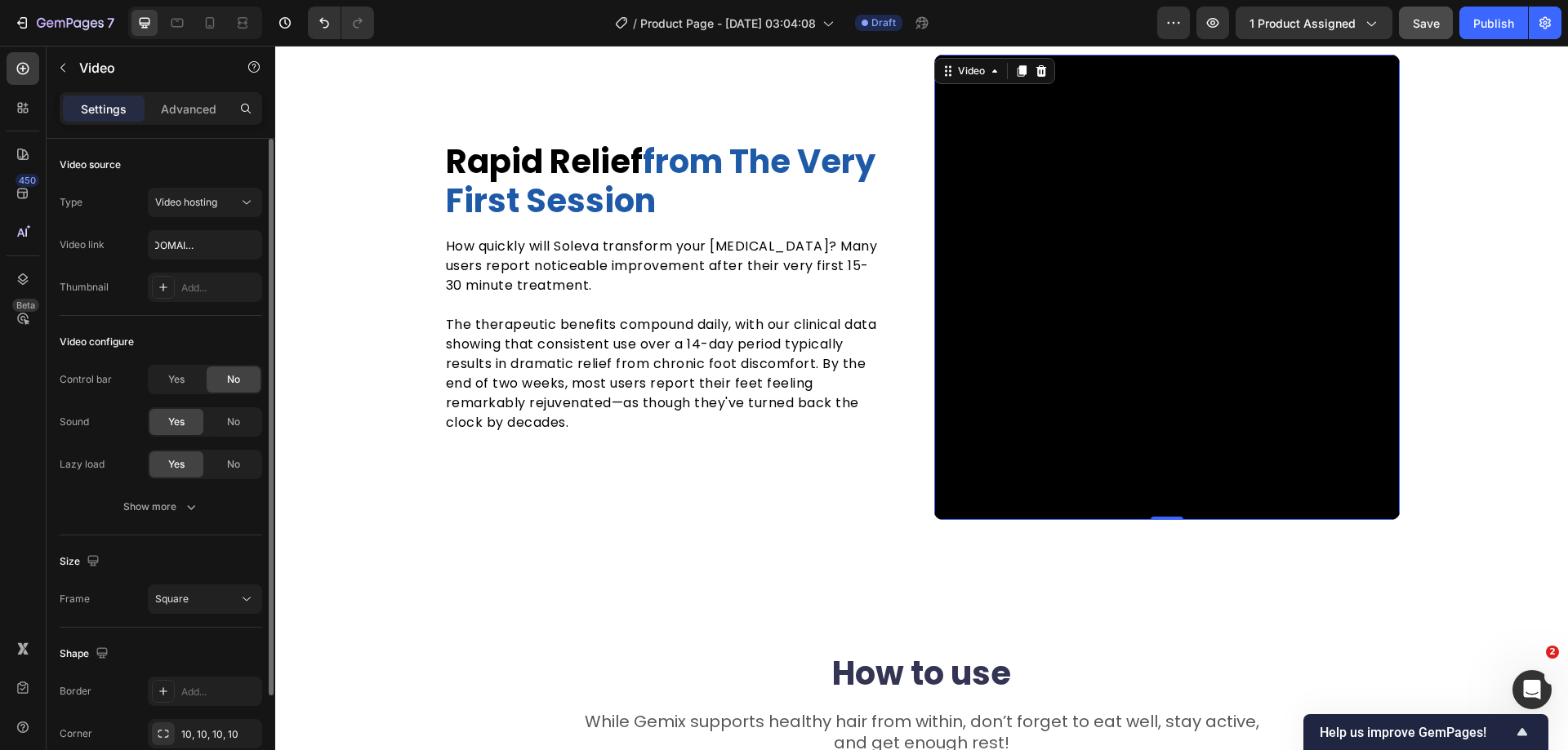
scroll to position [0, 0]
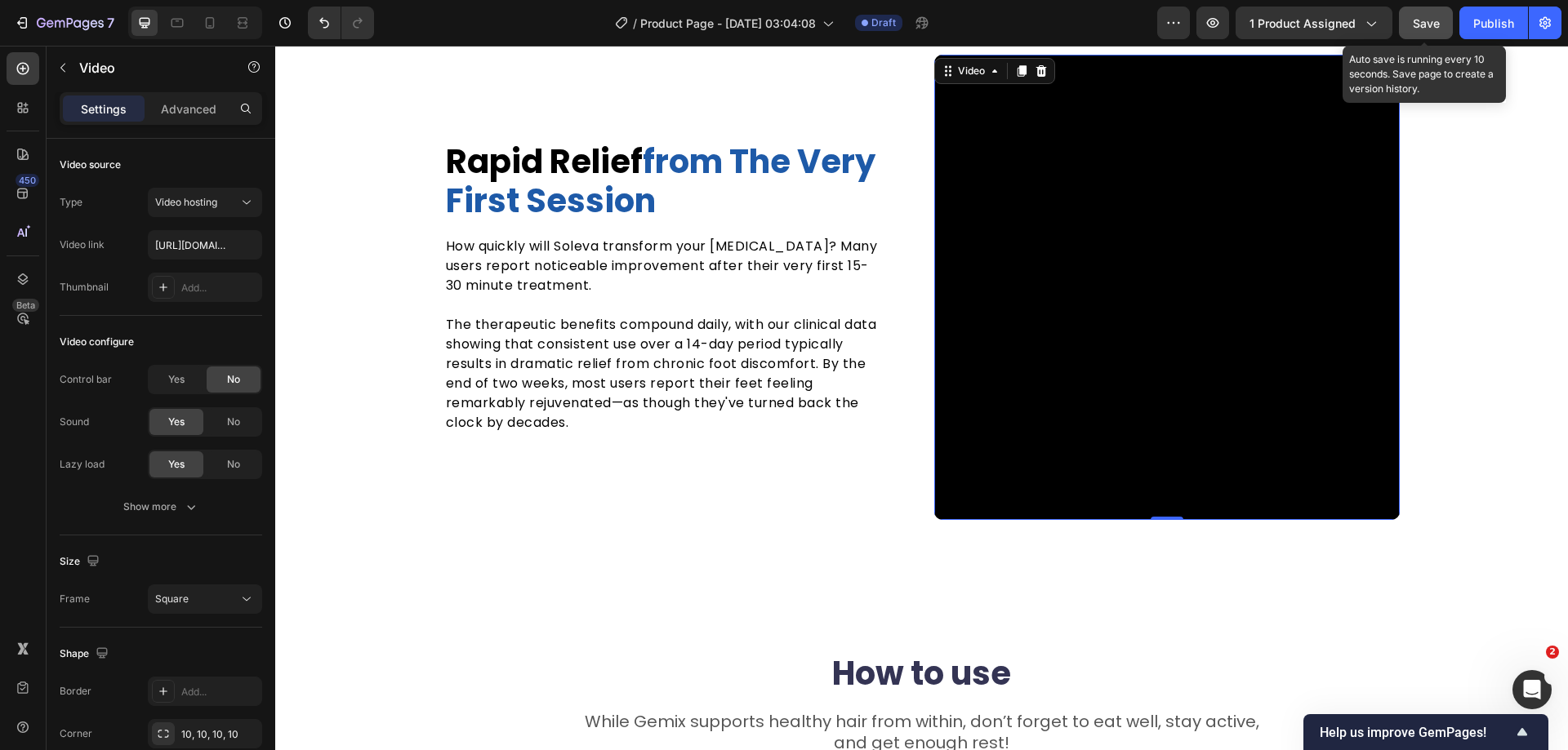
click at [1421, 23] on span "Save" at bounding box center [1426, 23] width 27 height 14
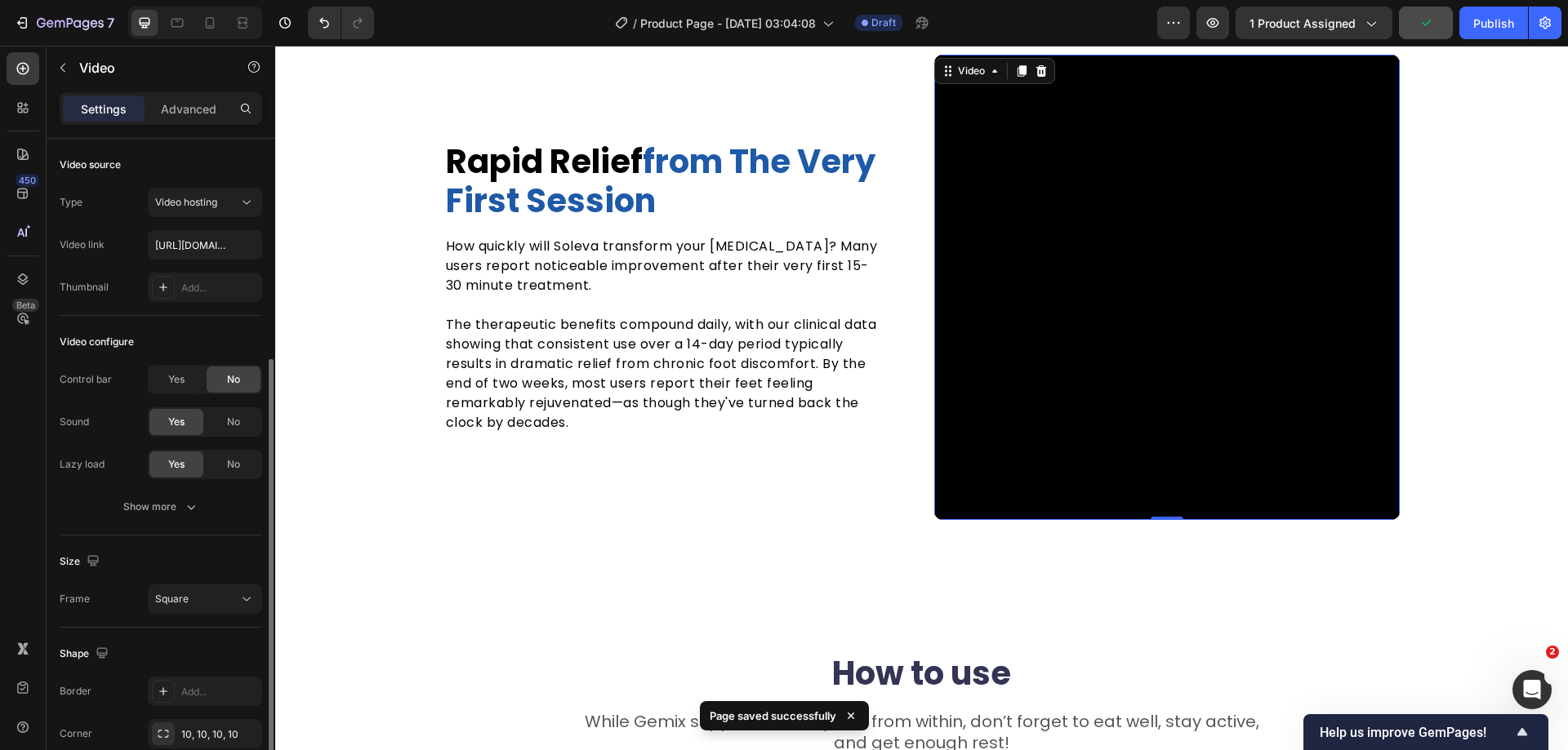
scroll to position [119, 0]
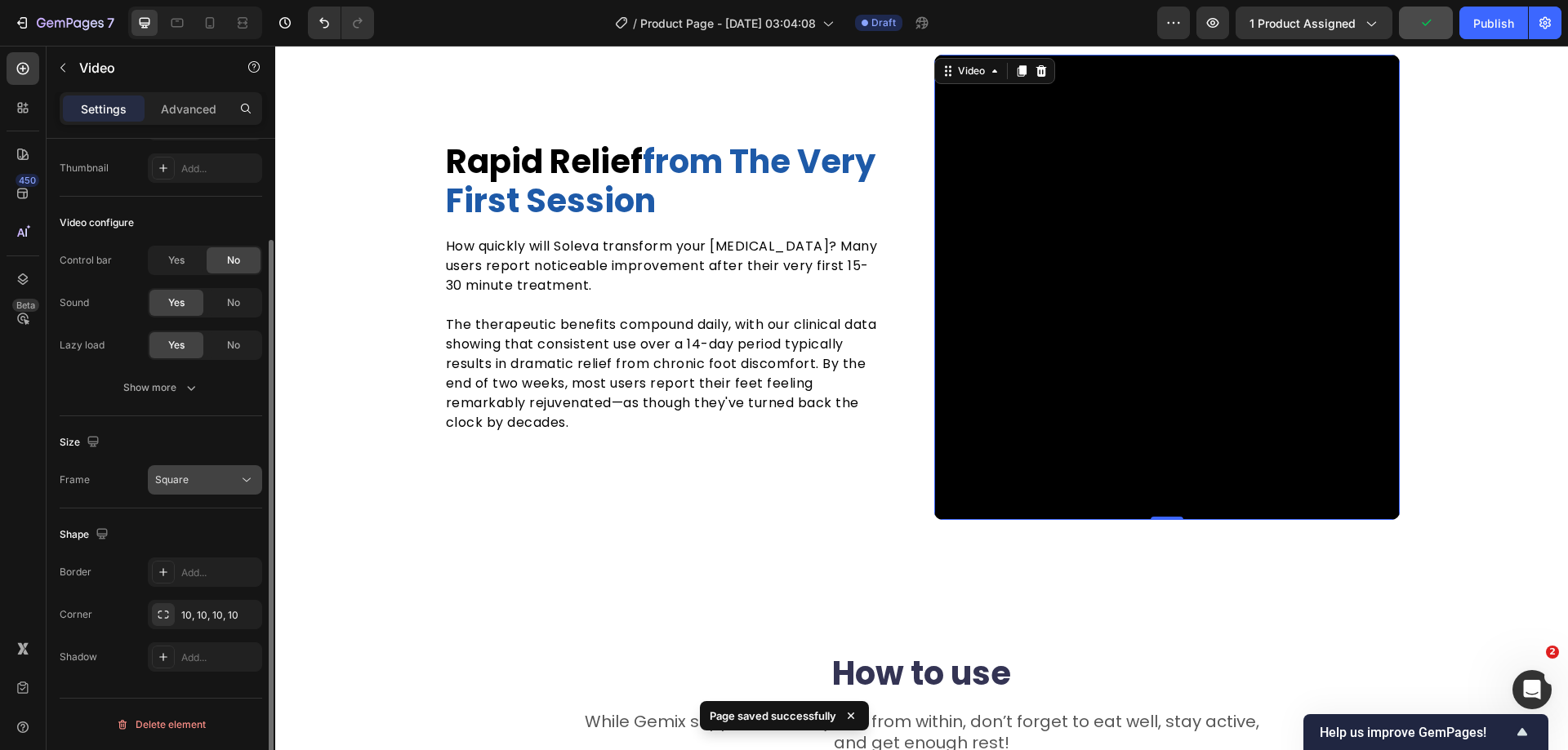
click at [213, 483] on div "Square" at bounding box center [197, 479] width 83 height 14
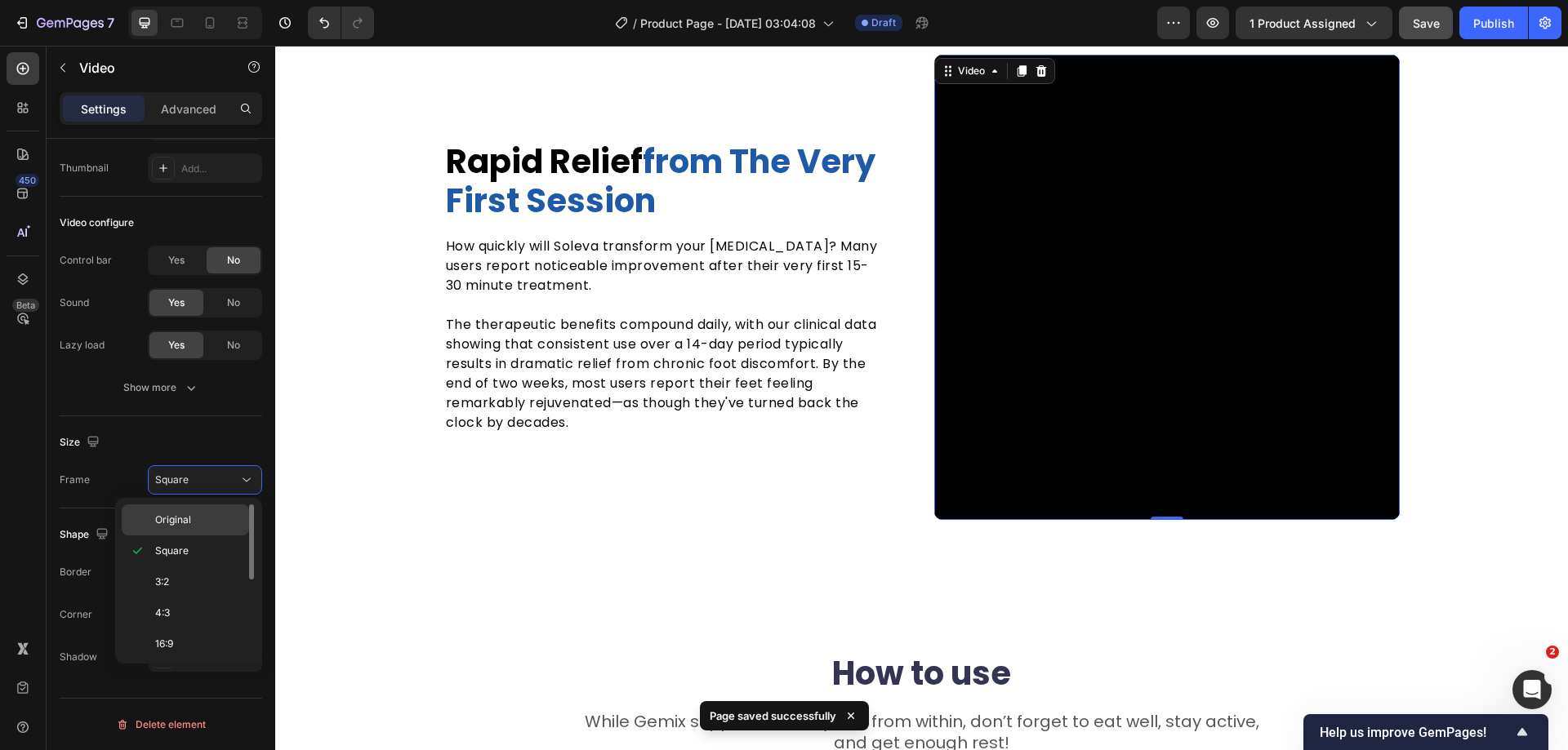
click at [165, 524] on span "Original" at bounding box center [174, 519] width 36 height 14
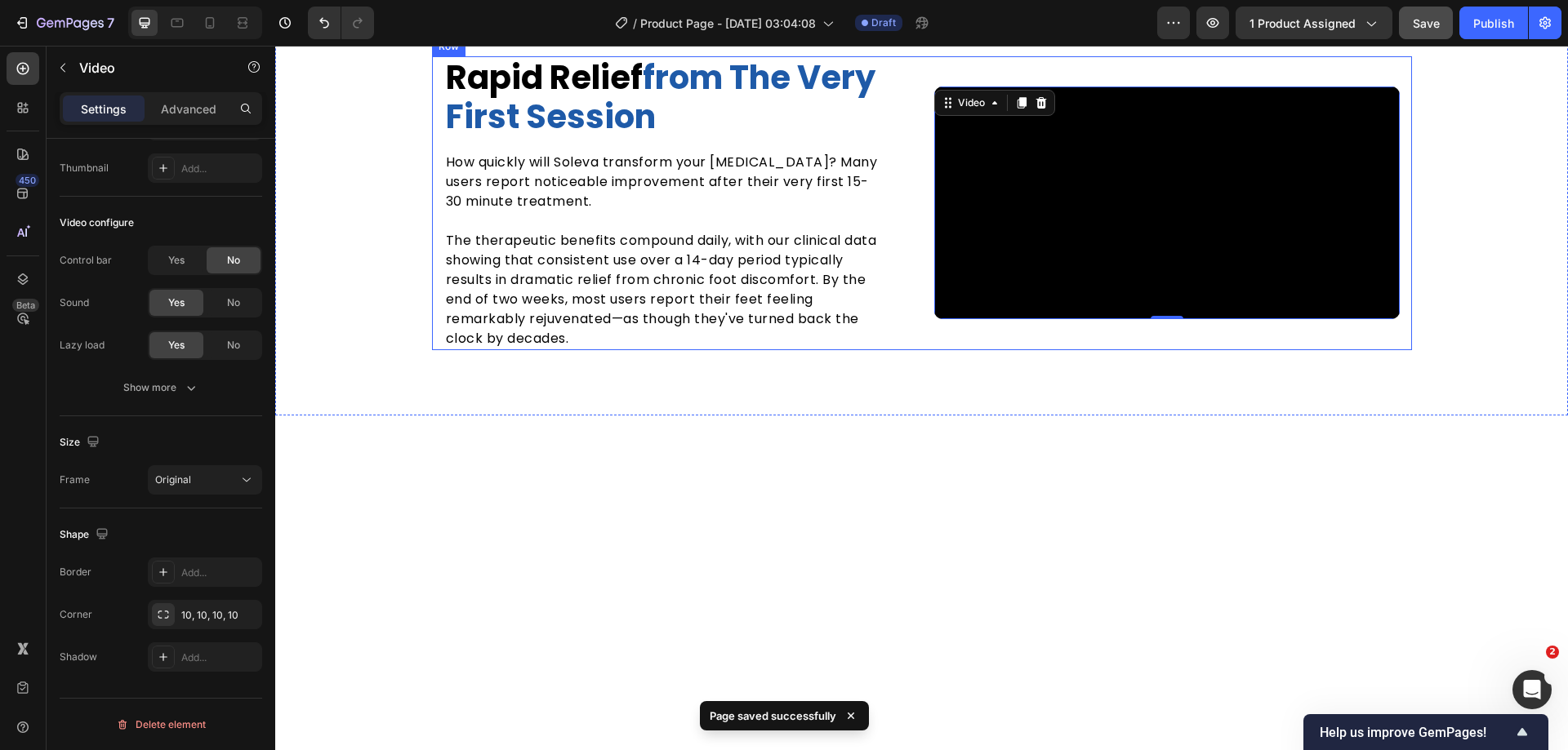
scroll to position [2865, 0]
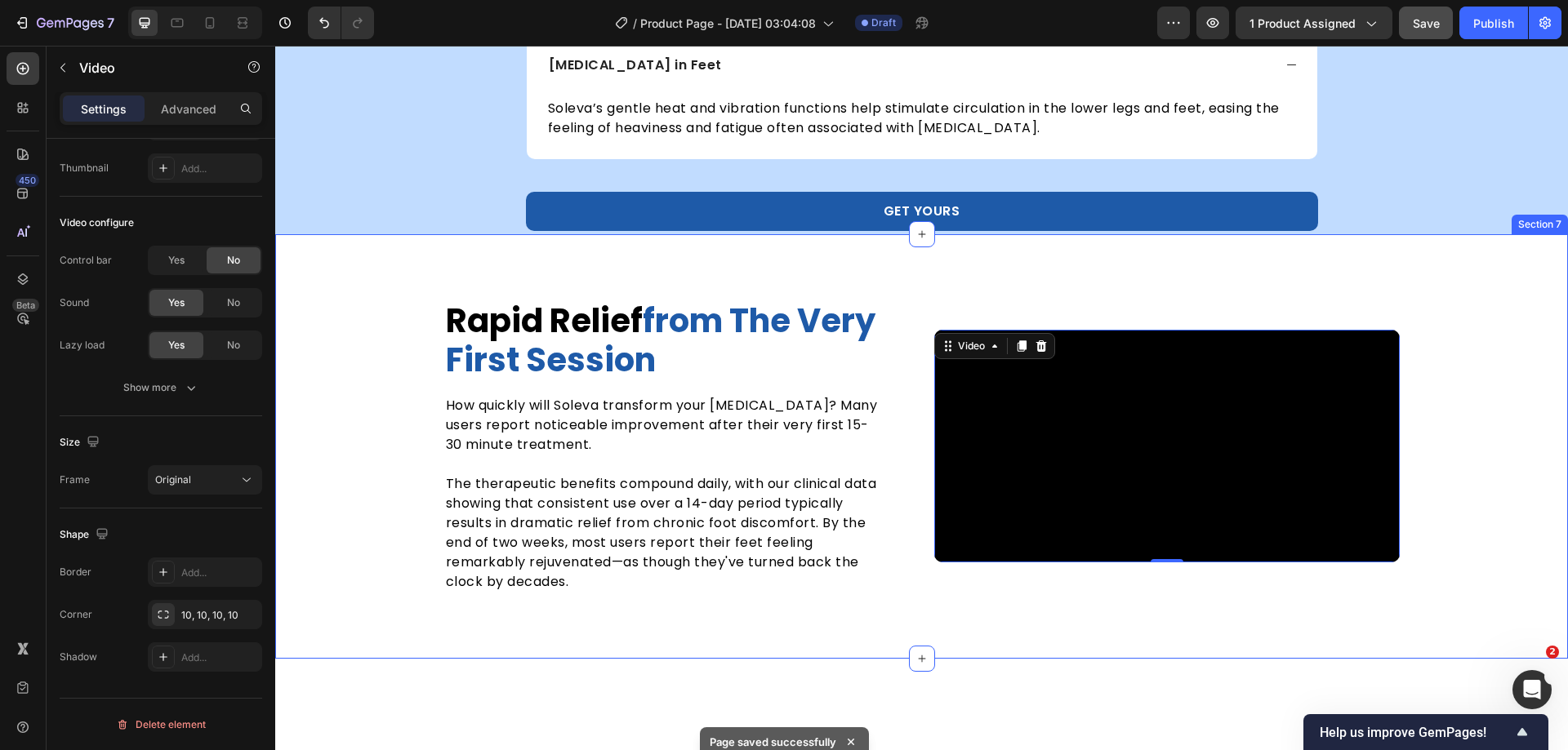
drag, startPoint x: 752, startPoint y: 273, endPoint x: 687, endPoint y: 345, distance: 97.0
click at [752, 273] on div "rapid relief from the very first session Heading How quickly will Soleva transf…" at bounding box center [921, 447] width 1293 height 425
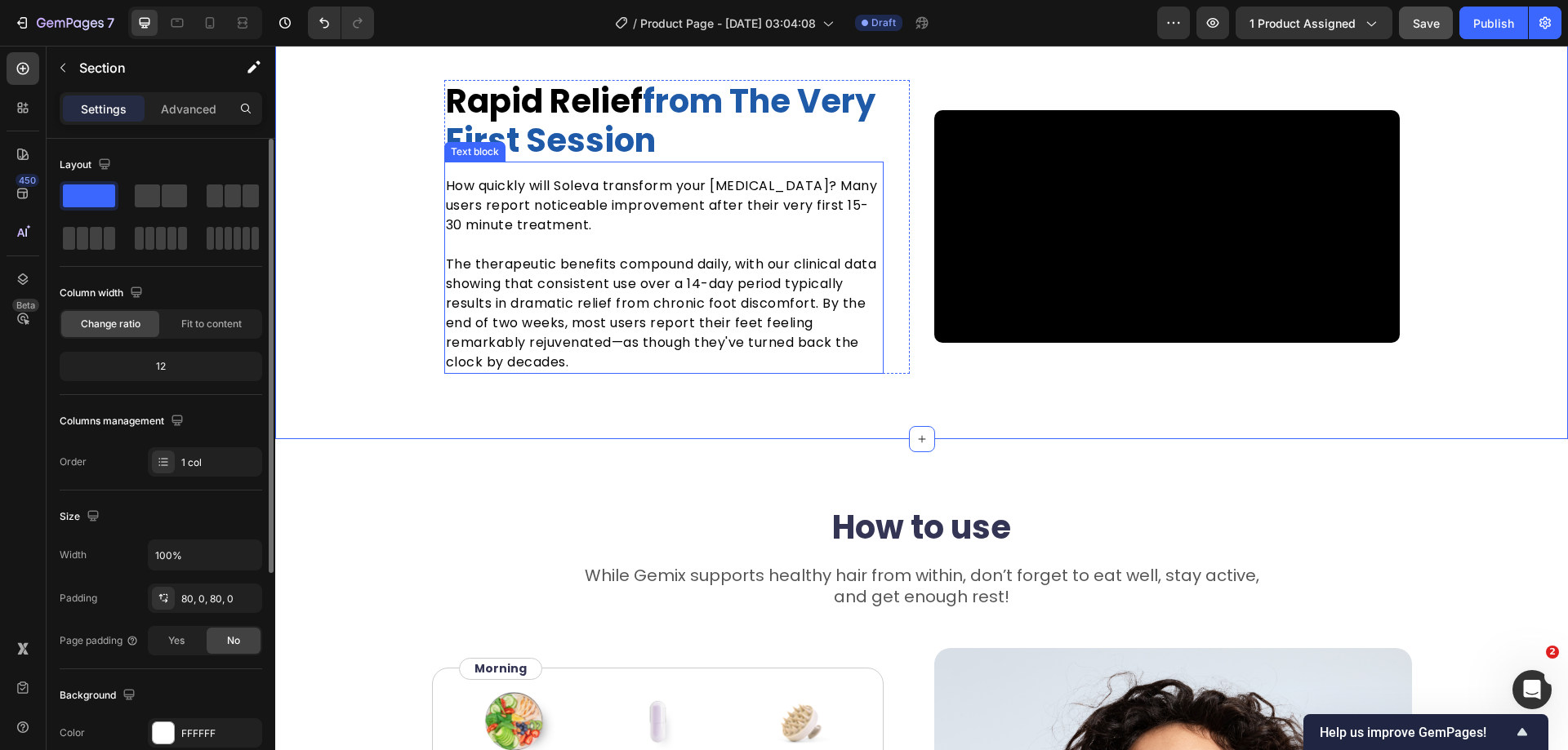
scroll to position [3192, 0]
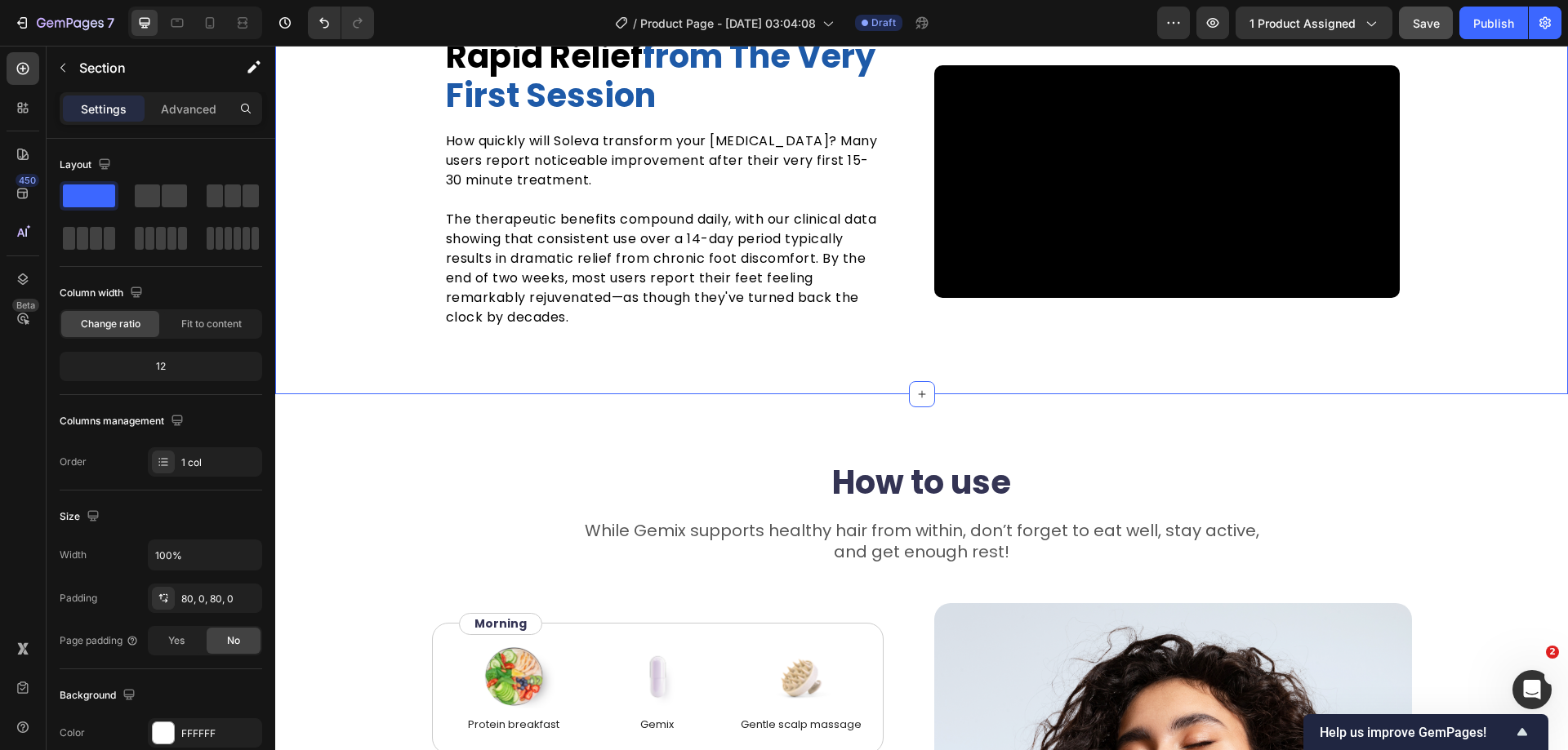
click at [399, 284] on div "rapid relief from the very first session Heading How quickly will Soleva transf…" at bounding box center [921, 182] width 1293 height 294
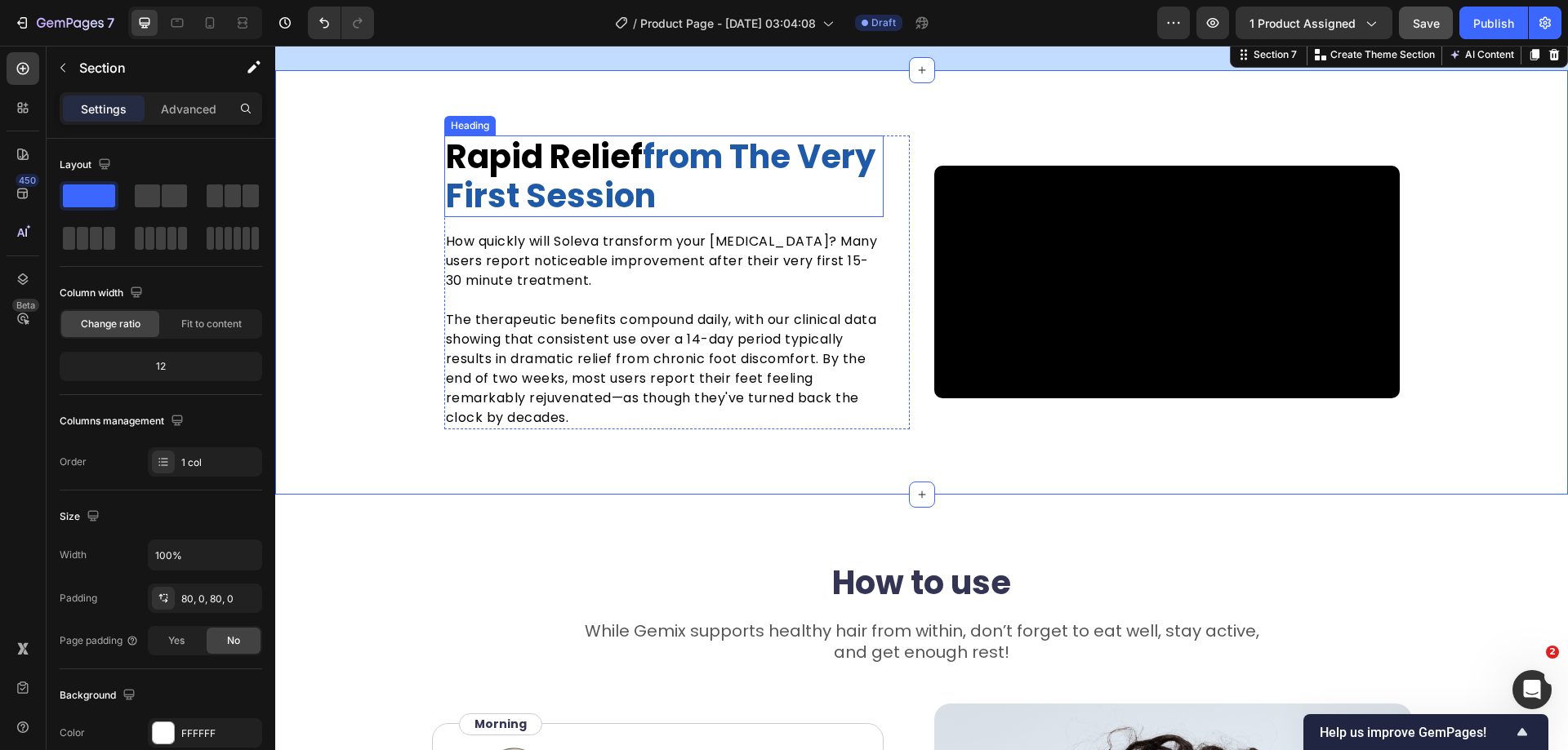
scroll to position [3273, 0]
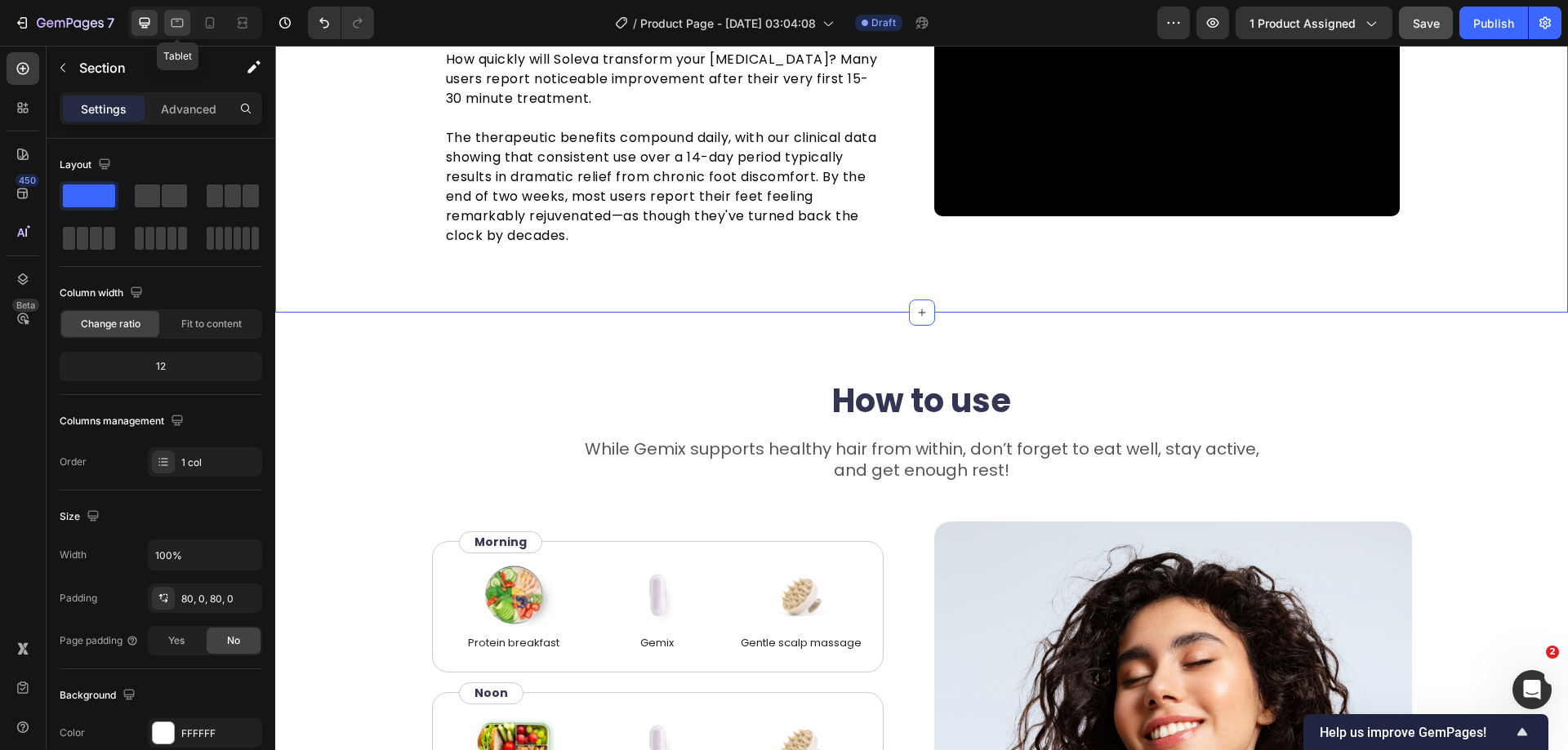
click at [182, 26] on icon at bounding box center [178, 23] width 12 height 9
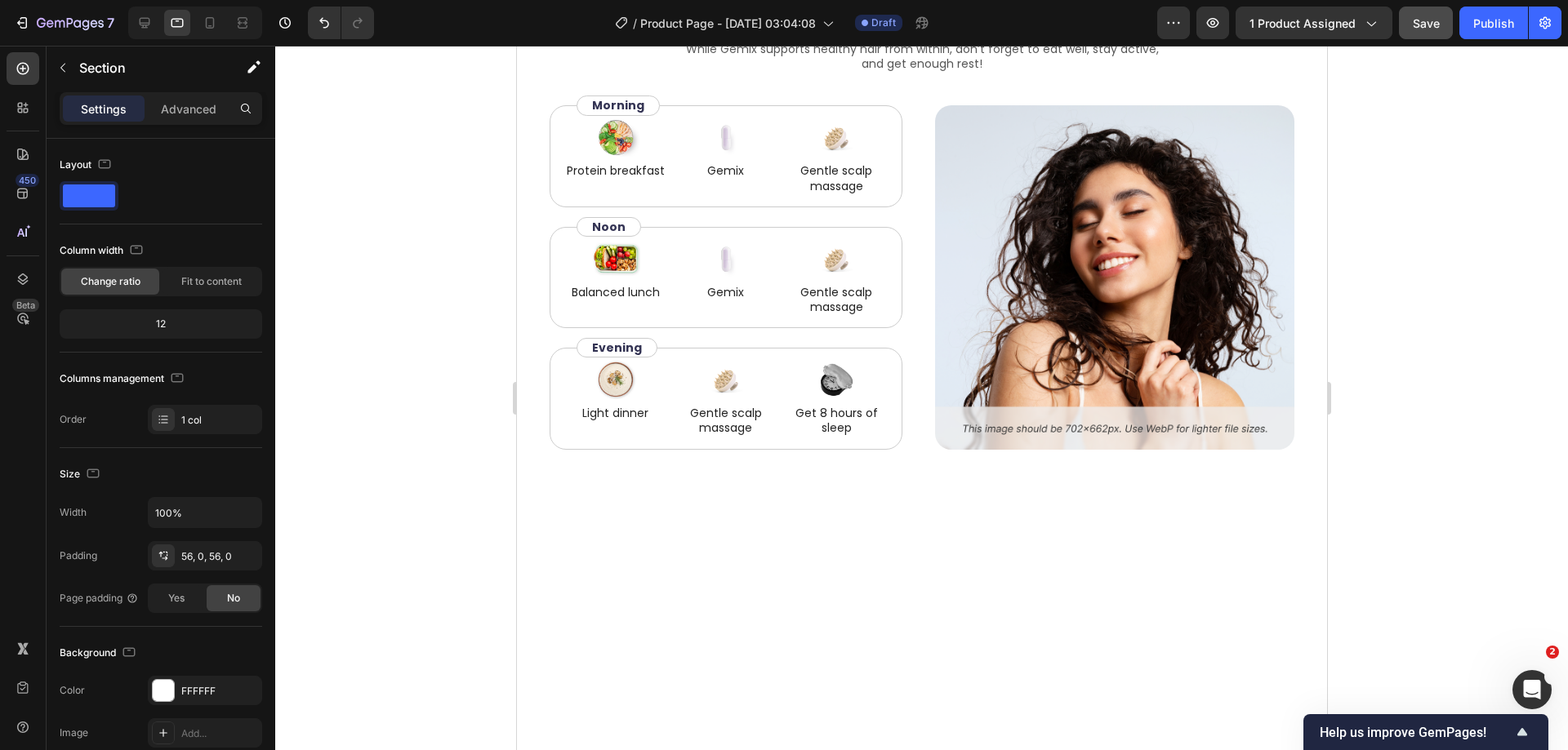
scroll to position [3963, 0]
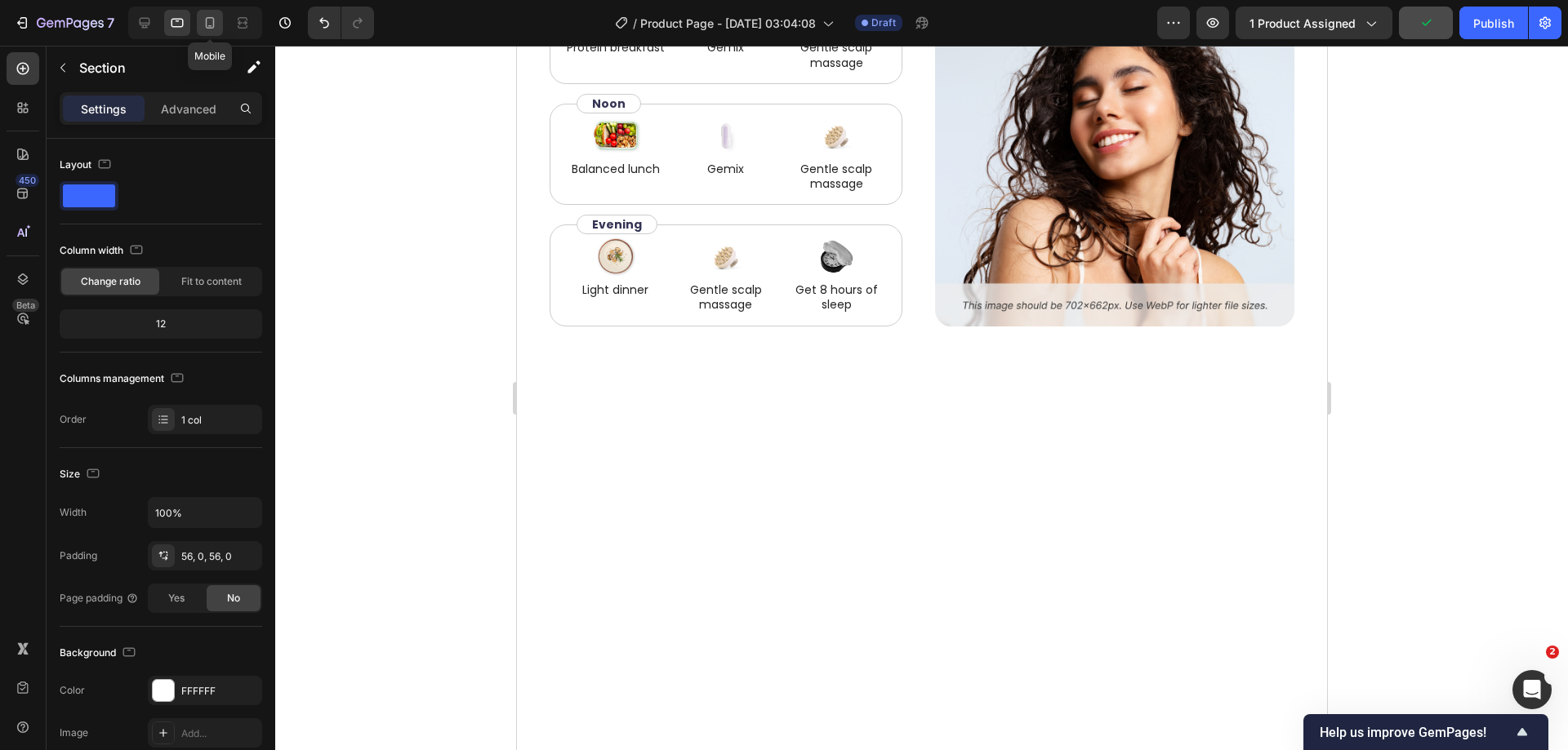
click at [218, 26] on icon at bounding box center [209, 22] width 16 height 16
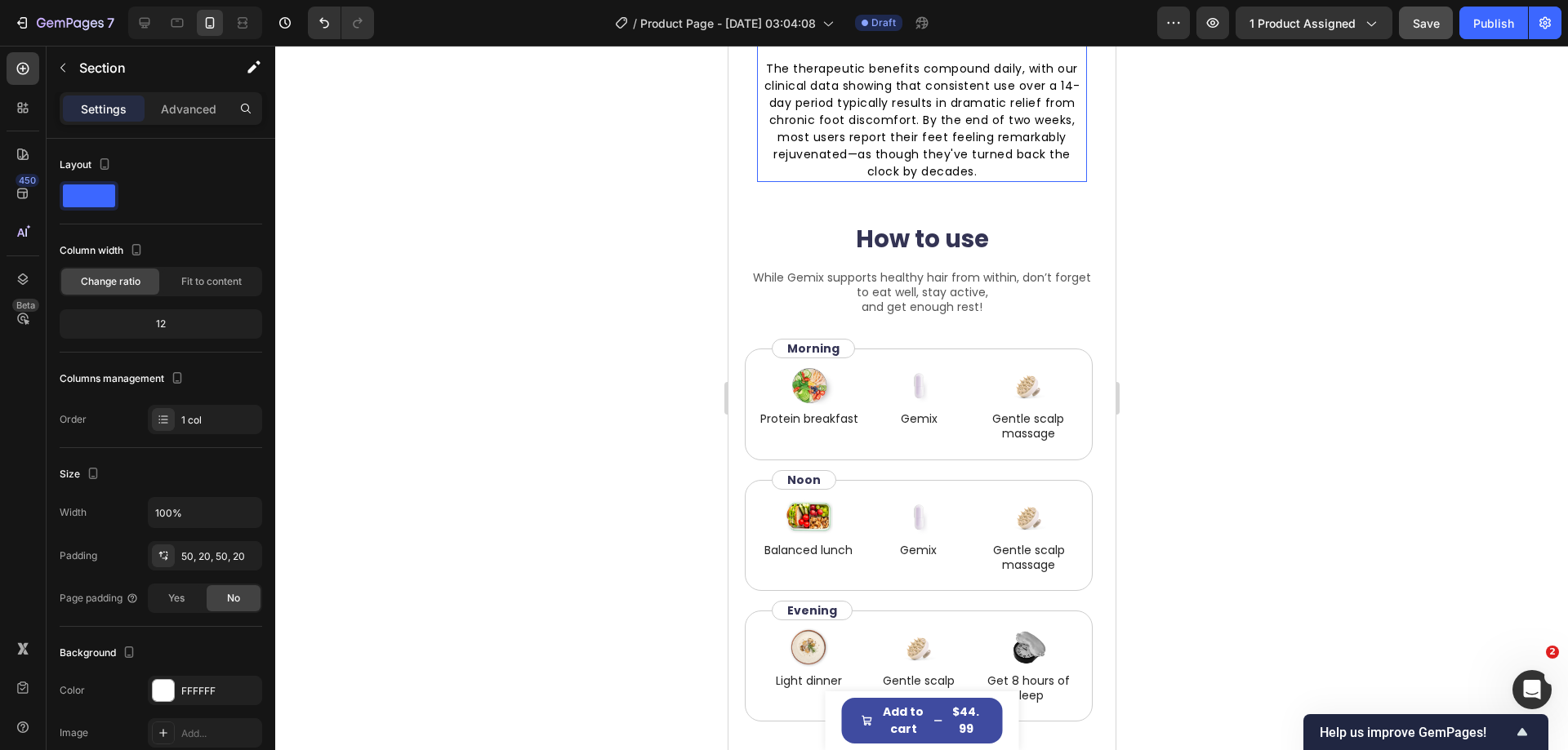
scroll to position [3469, 0]
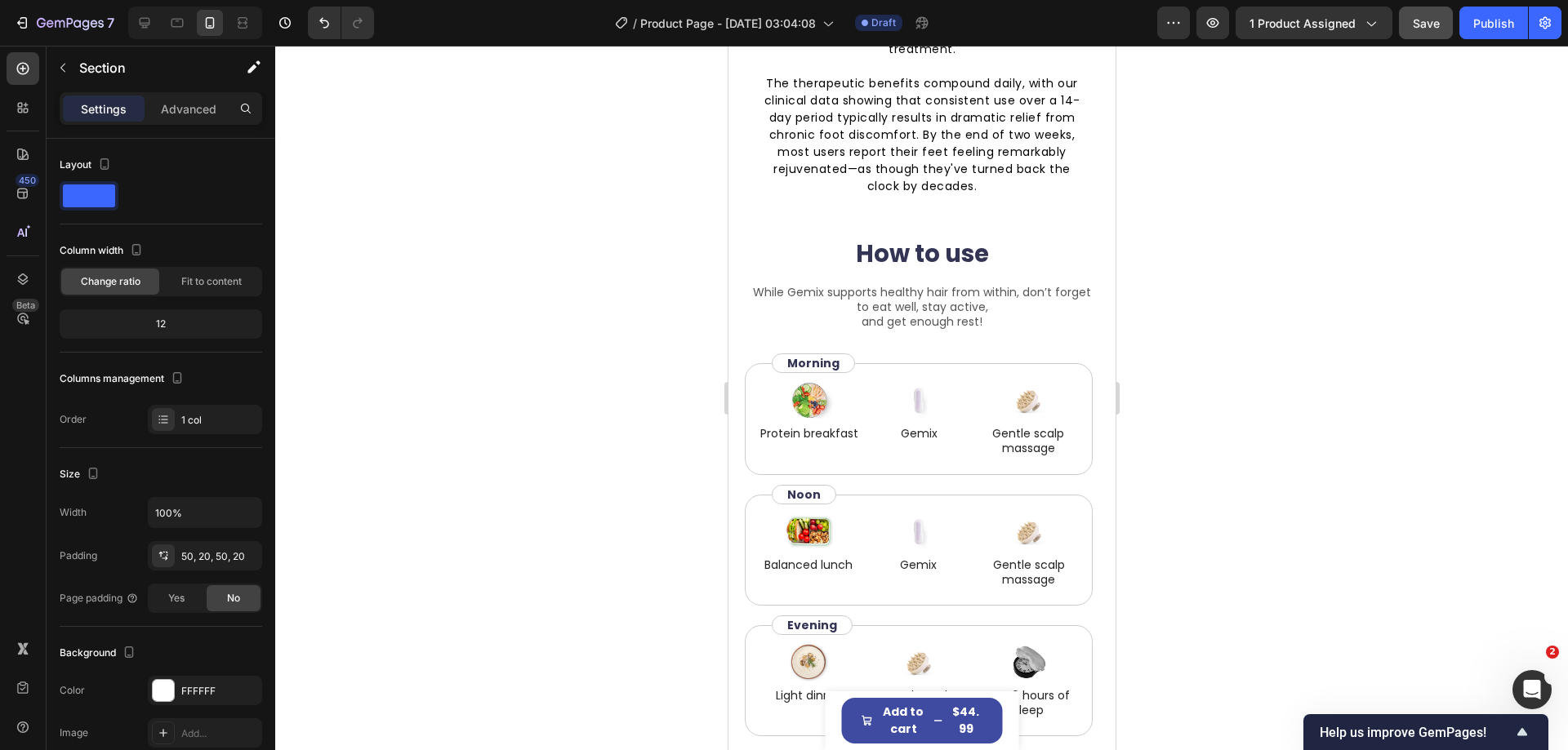
click at [989, 196] on p "The therapeutic benefits compound daily, with our clinical data showing that co…" at bounding box center [921, 135] width 326 height 120
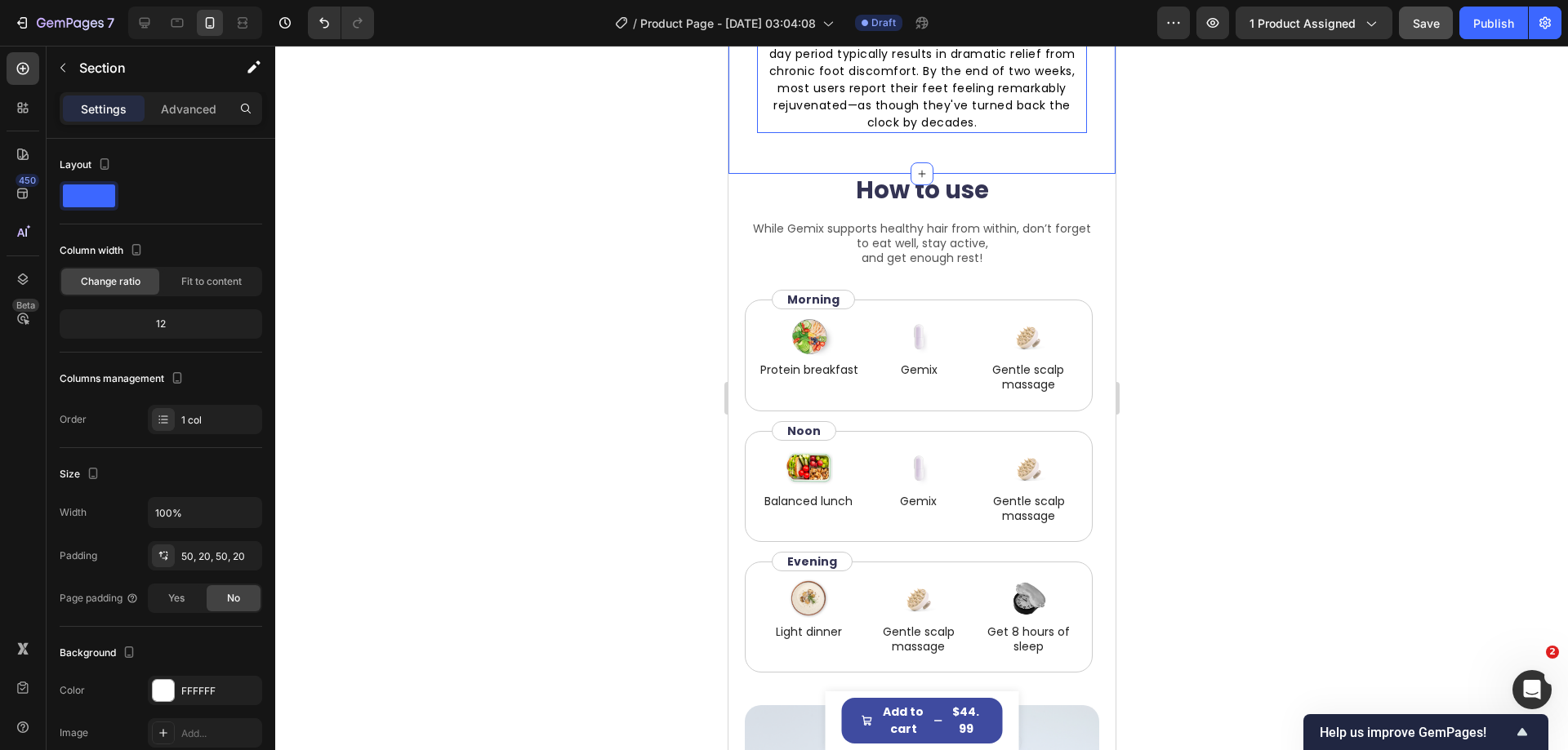
scroll to position [3551, 0]
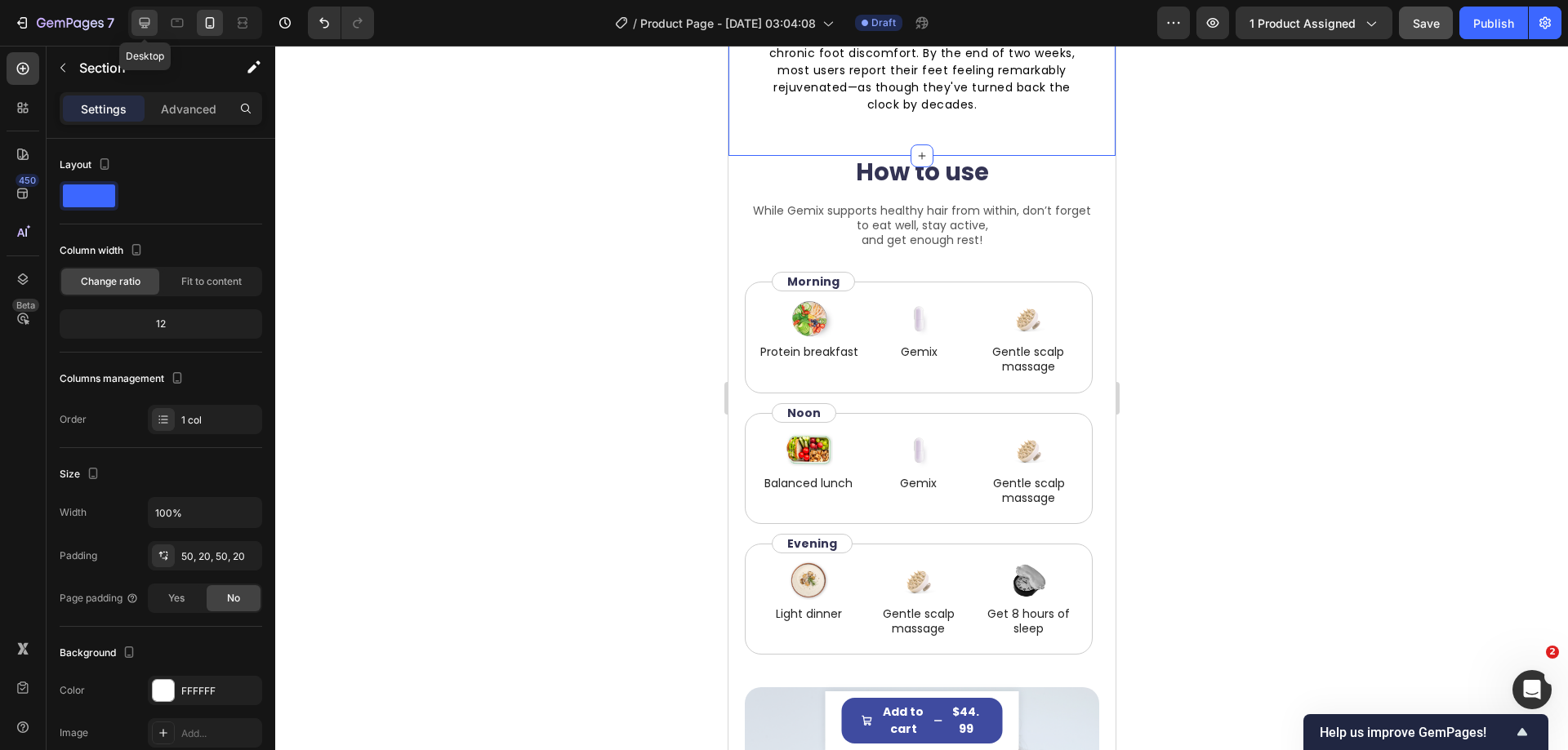
click at [153, 26] on icon at bounding box center [144, 22] width 16 height 16
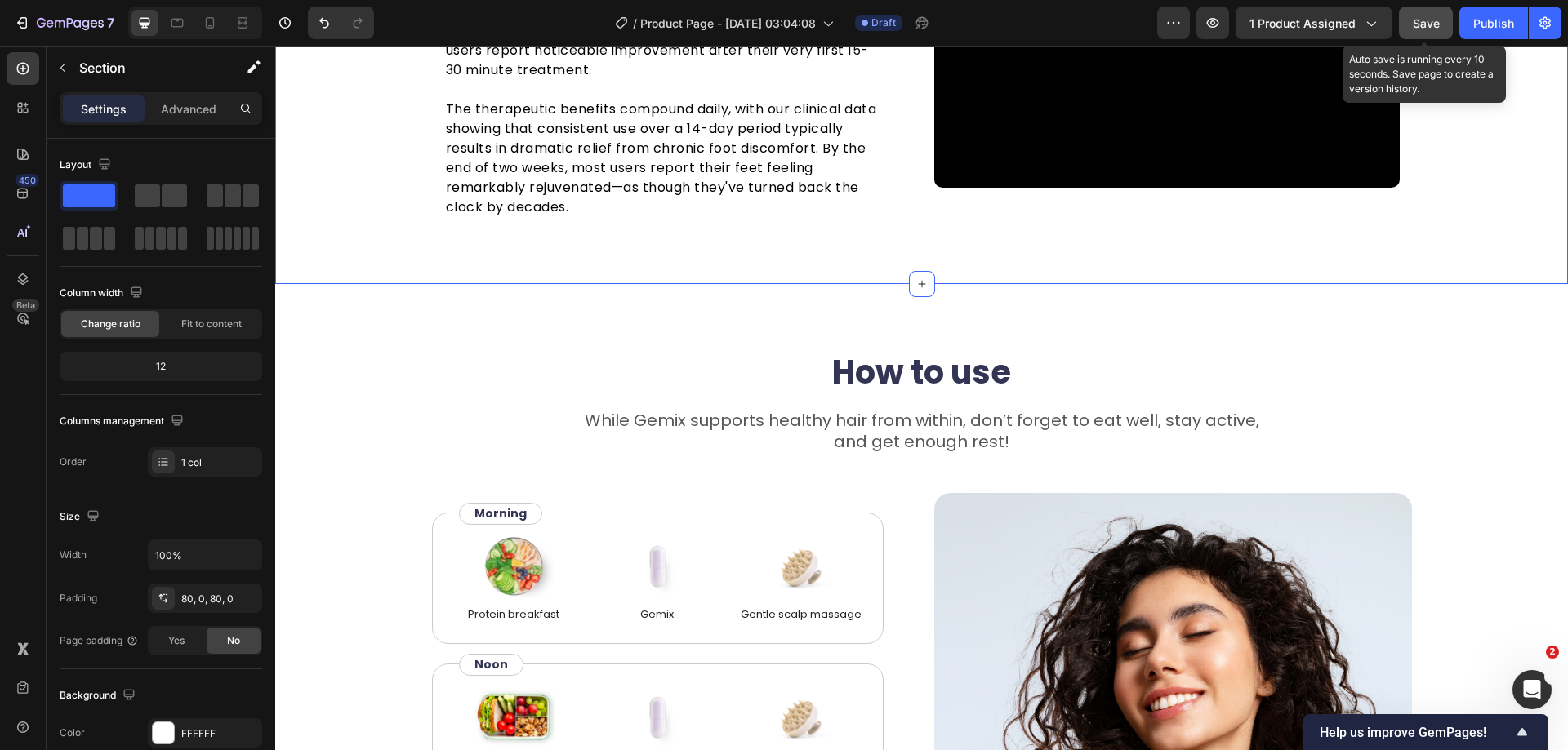
click at [1425, 23] on span "Save" at bounding box center [1426, 23] width 27 height 14
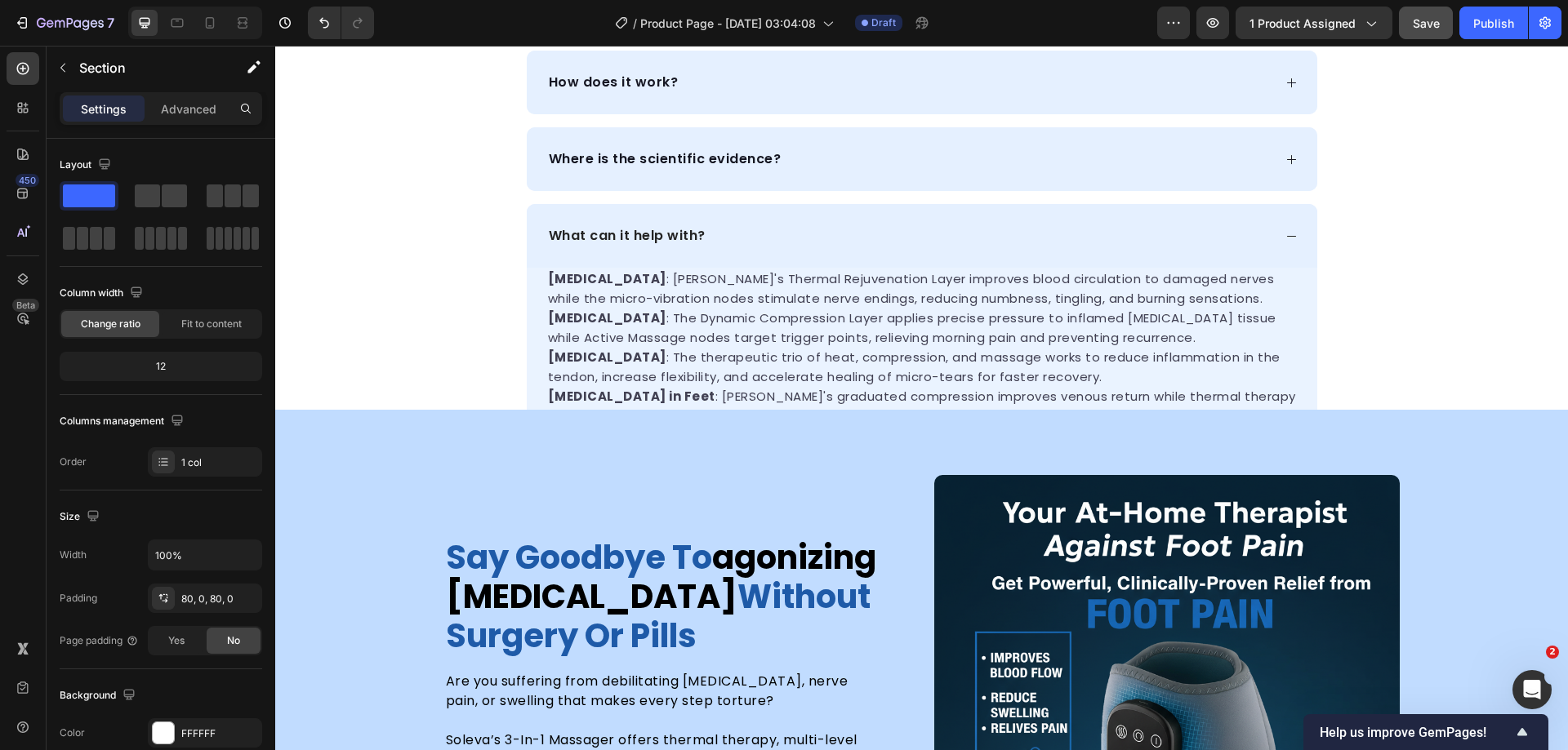
scroll to position [1132, 0]
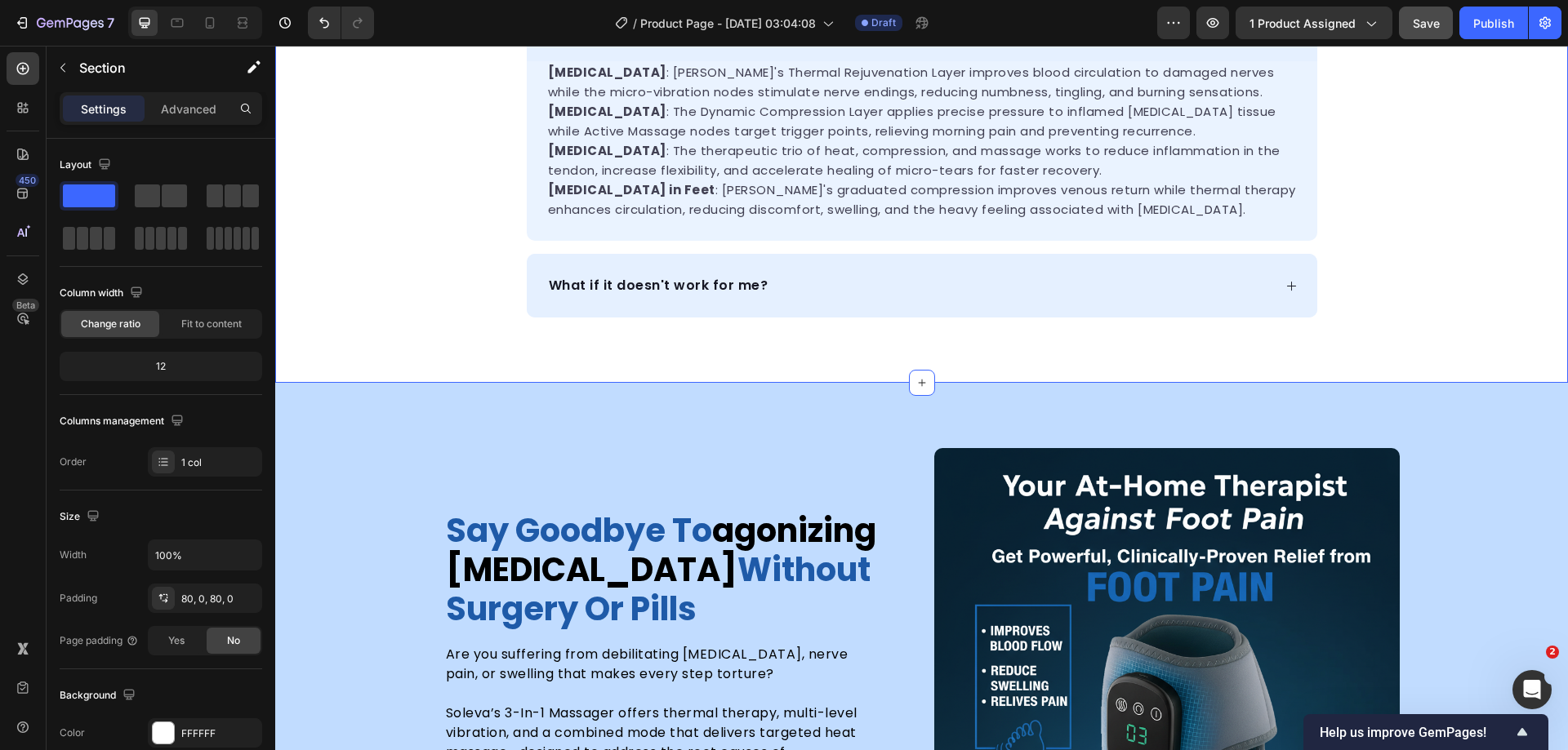
click at [1479, 228] on div "frequently asked questions Heading How does it work? Where is the scientific ev…" at bounding box center [921, 40] width 1293 height 555
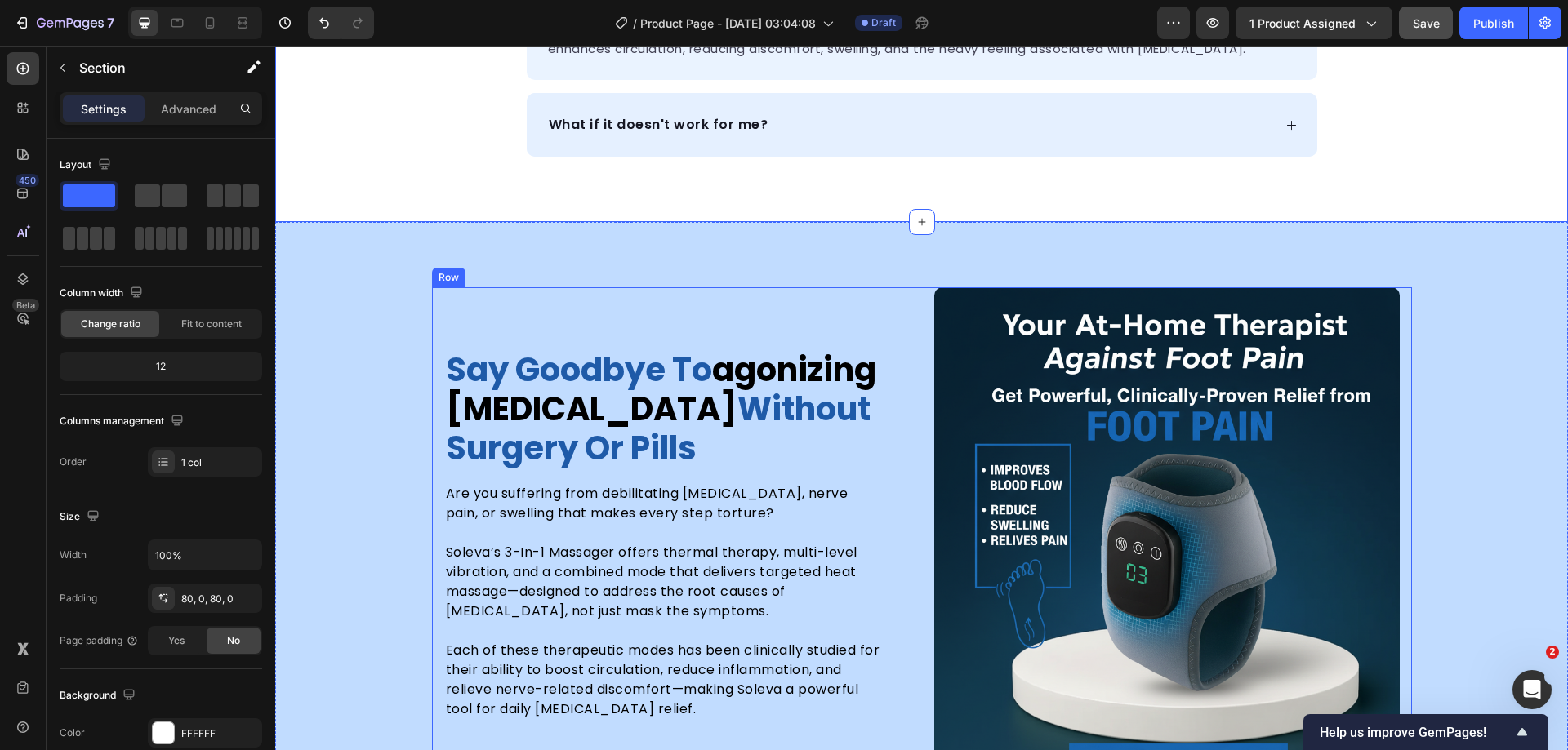
scroll to position [1458, 0]
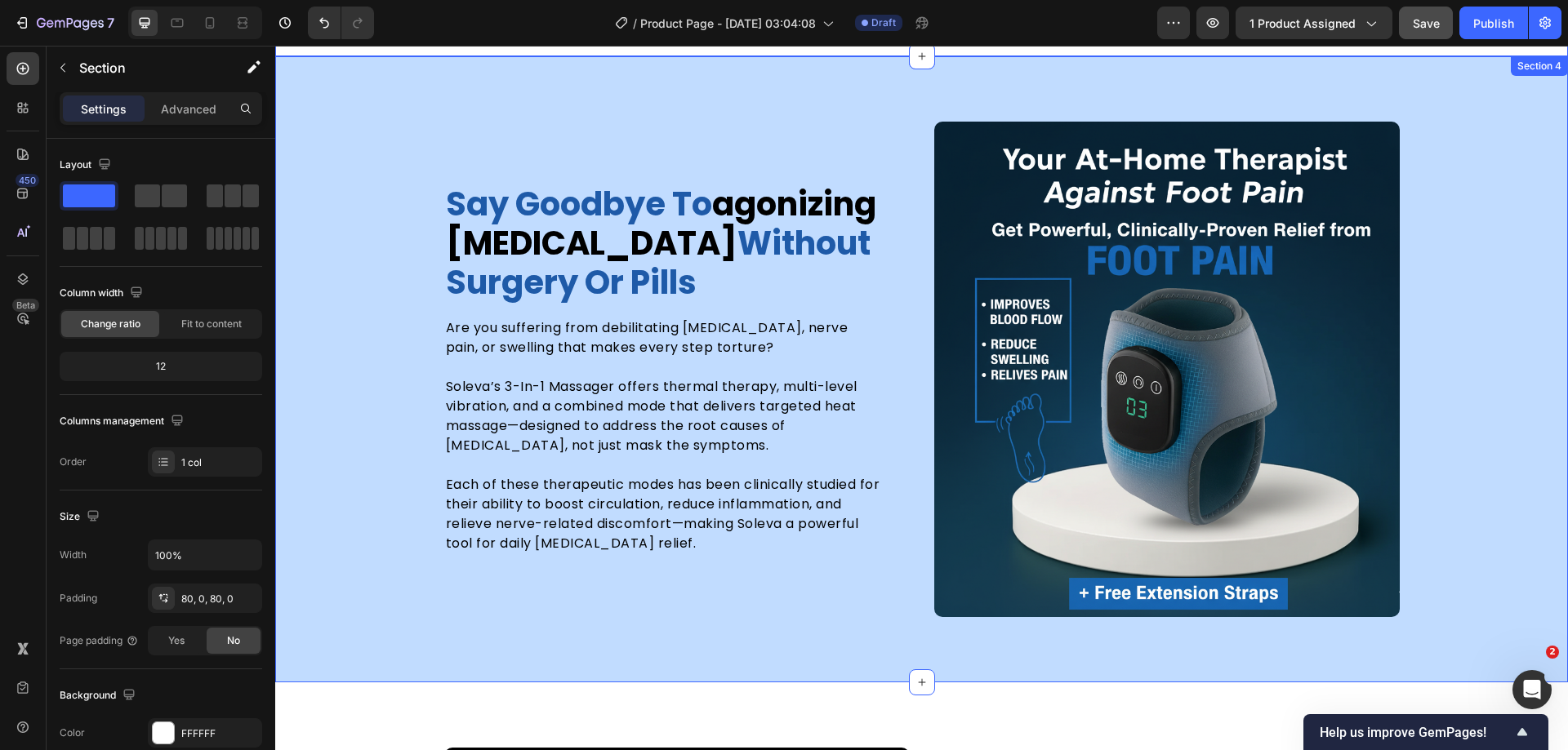
click at [1501, 262] on div "say goodbye to agonizing foot pain without surgery or pills Heading Are you suf…" at bounding box center [921, 368] width 1293 height 495
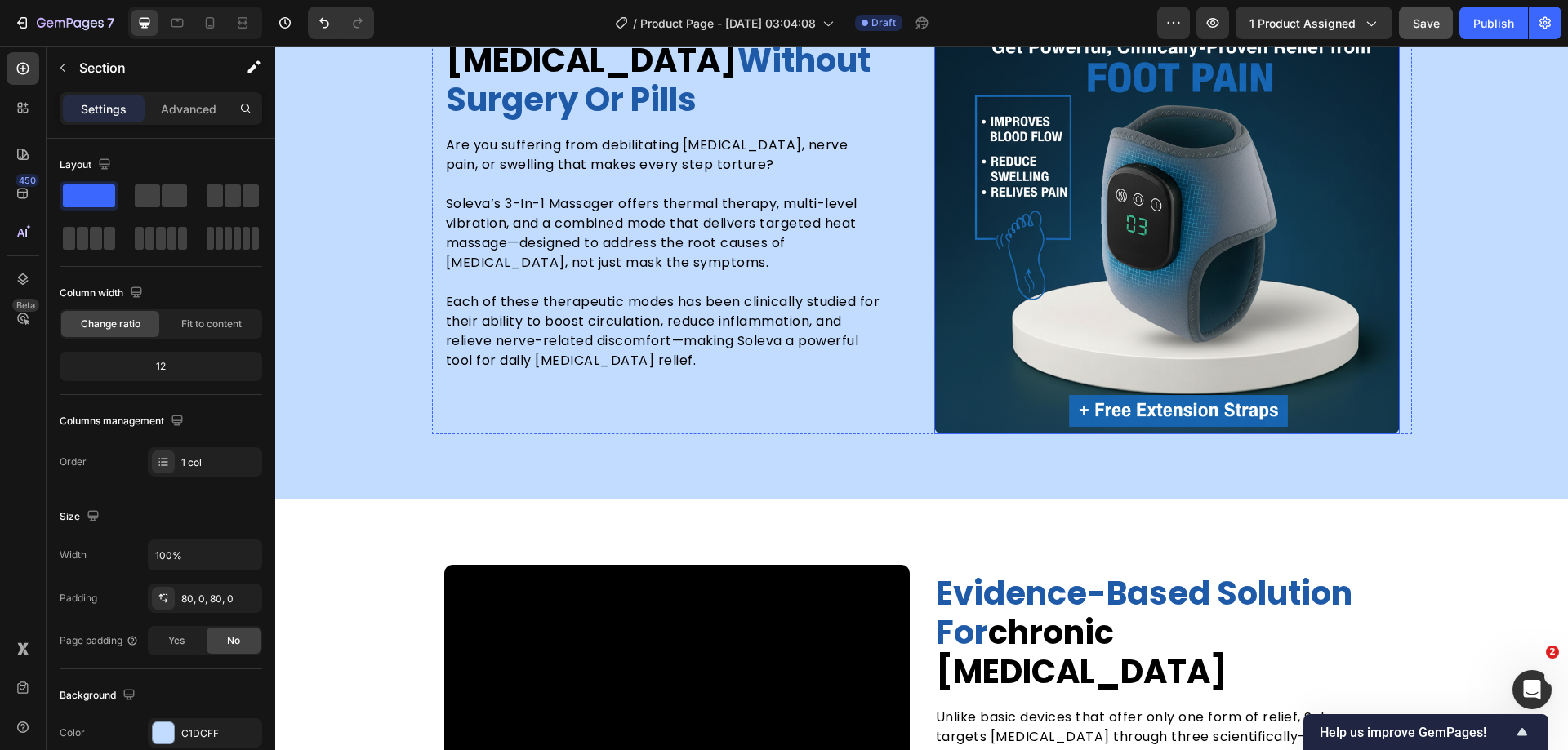
scroll to position [1396, 0]
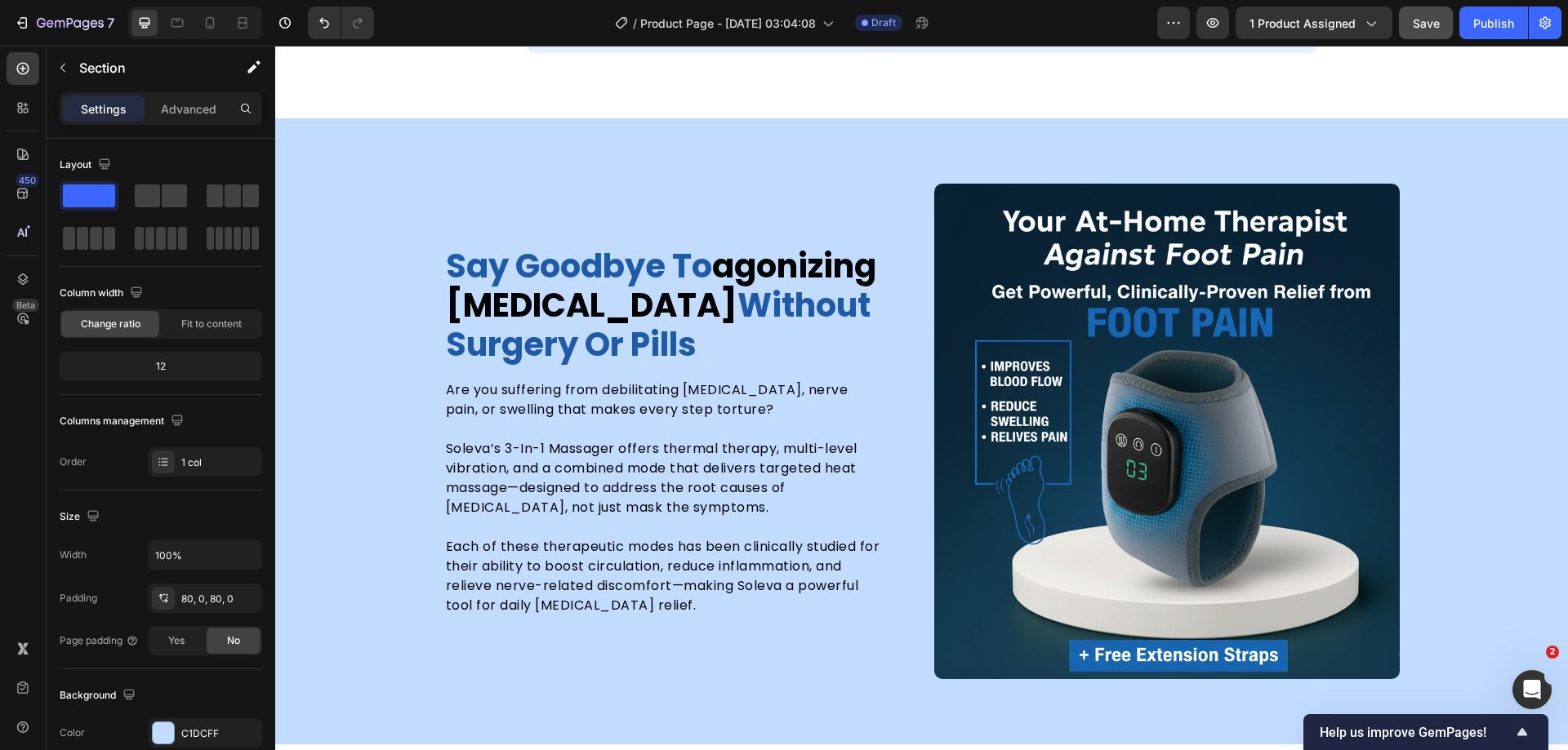
click at [1490, 302] on div "say goodbye to agonizing foot pain without surgery or pills Heading Are you suf…" at bounding box center [921, 431] width 1293 height 495
click at [1440, 285] on div "say goodbye to agonizing foot pain without surgery or pills Heading Are you suf…" at bounding box center [921, 431] width 1293 height 495
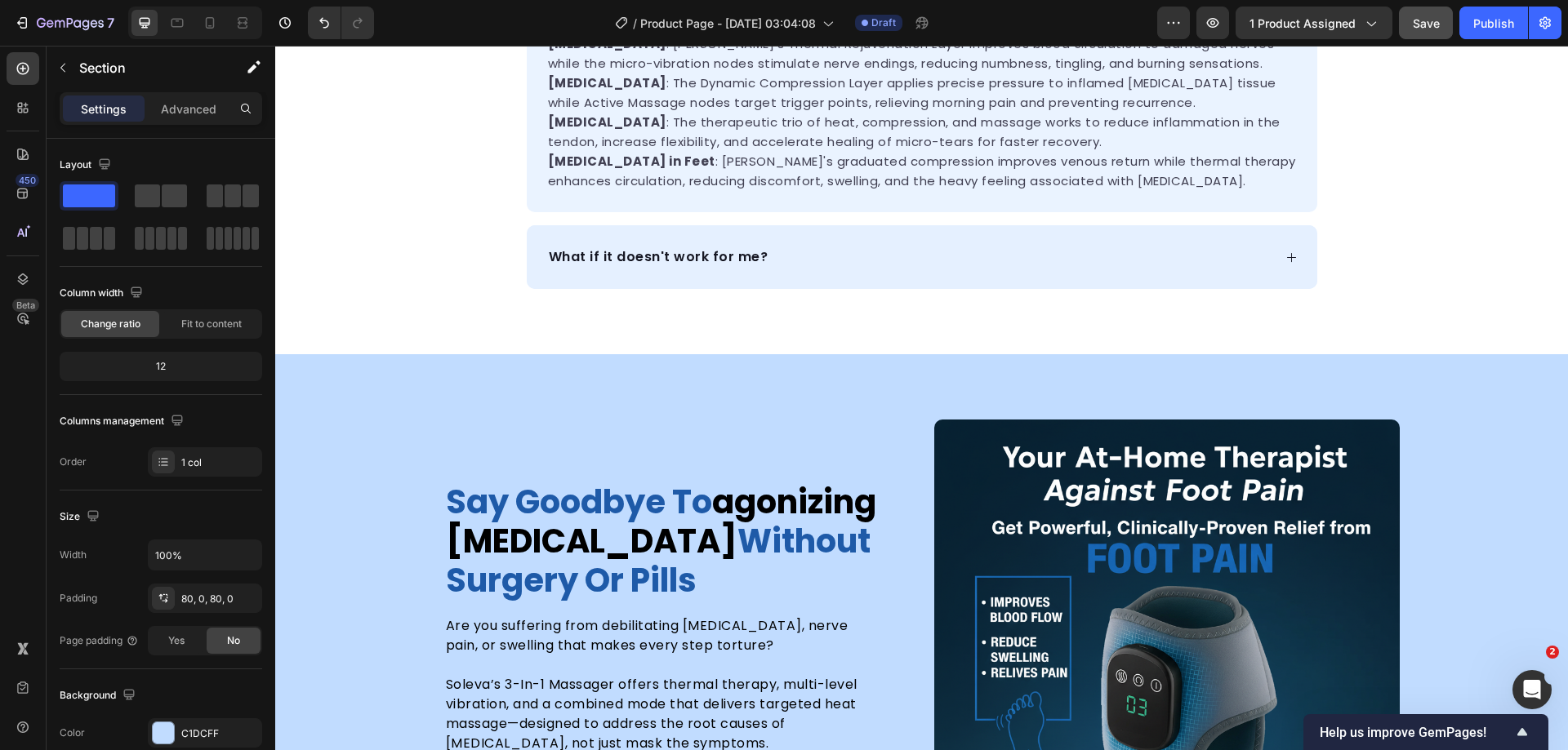
scroll to position [1152, 0]
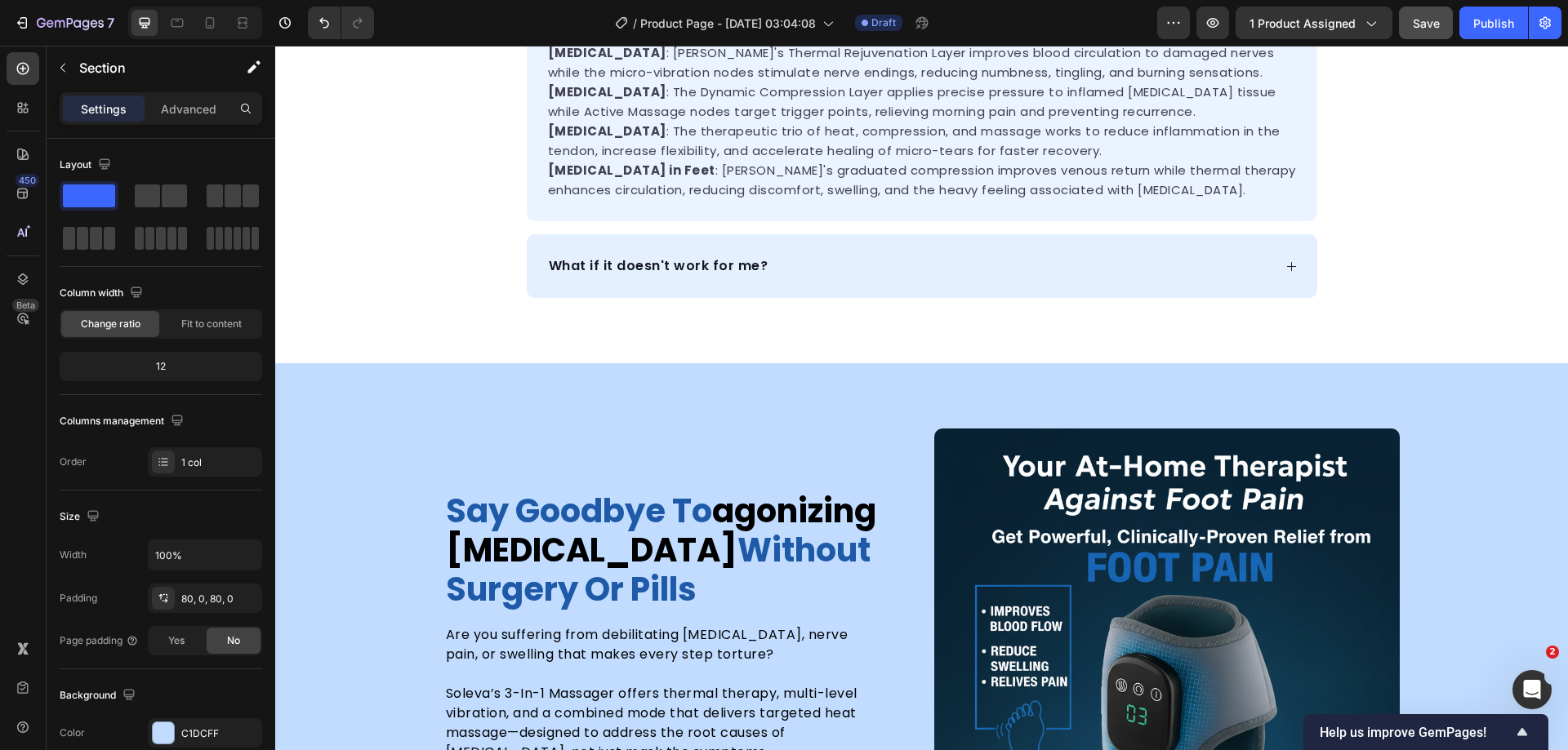
click at [1436, 413] on div "say goodbye to agonizing foot pain without surgery or pills Heading Are you suf…" at bounding box center [921, 677] width 1293 height 626
click at [1406, 338] on div "frequently asked questions Heading How does it work? Where is the scientific ev…" at bounding box center [921, 20] width 1293 height 686
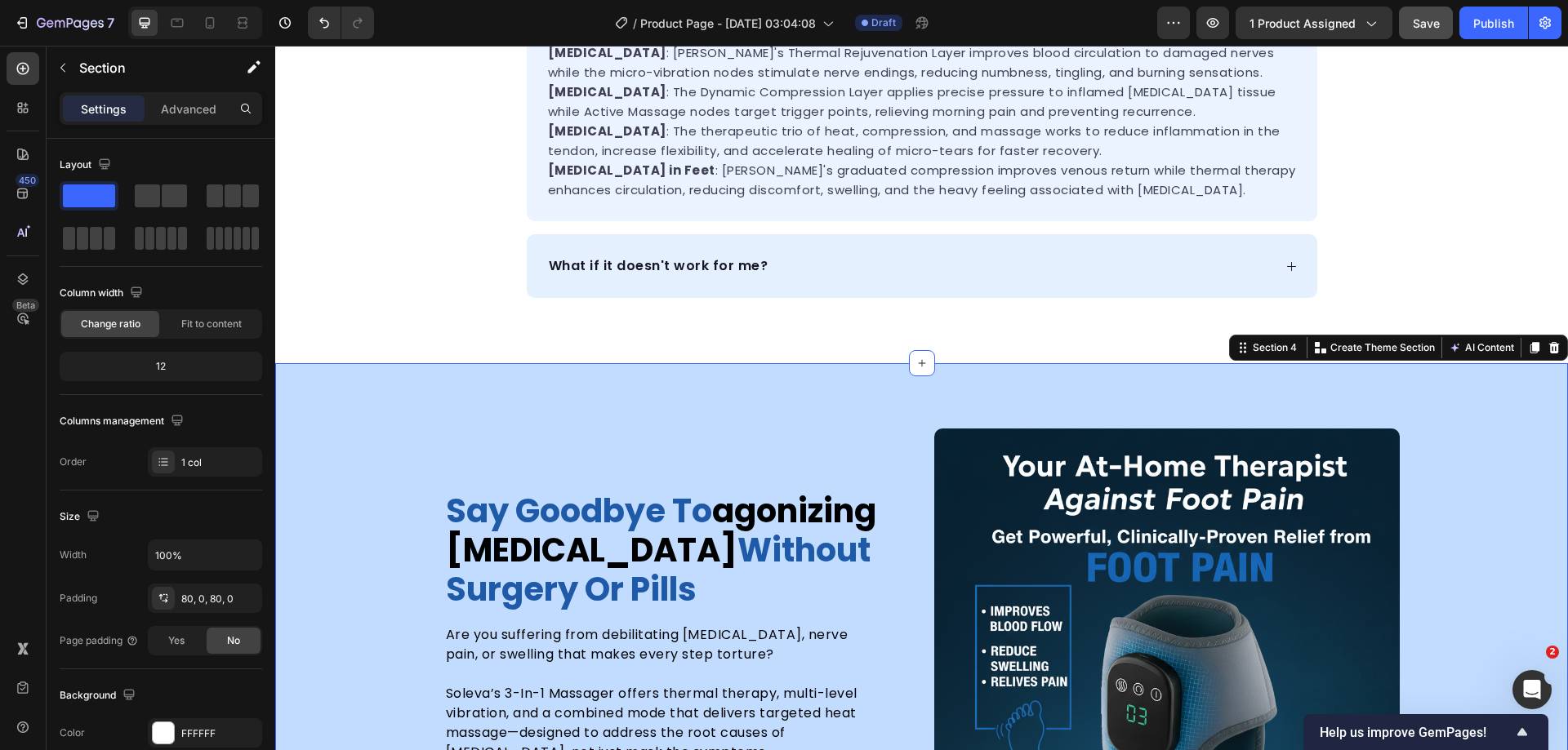
click at [1450, 426] on div "say goodbye to agonizing foot pain without surgery or pills Heading Are you suf…" at bounding box center [921, 677] width 1293 height 626
click at [1528, 350] on icon at bounding box center [1535, 348] width 13 height 13
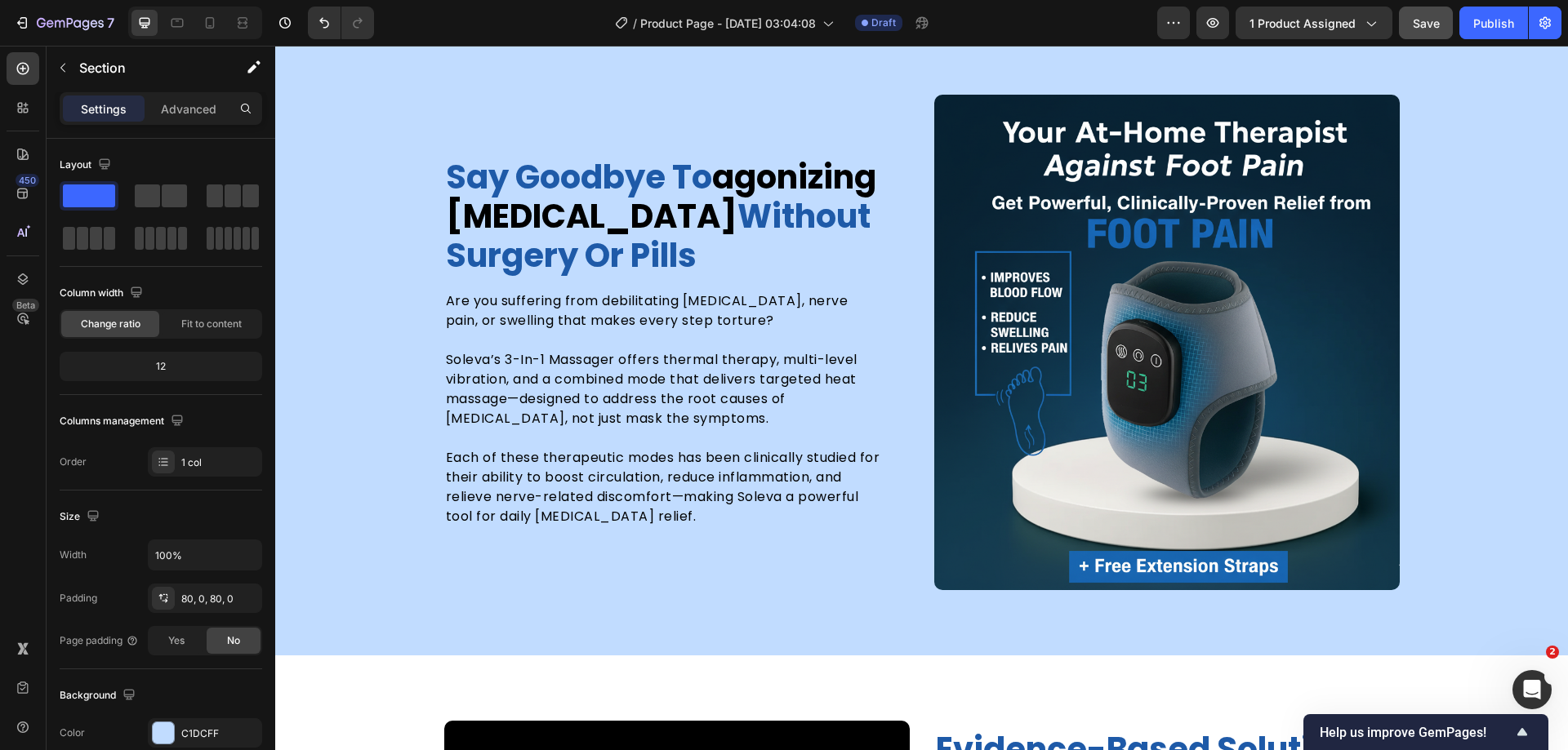
scroll to position [2119, 0]
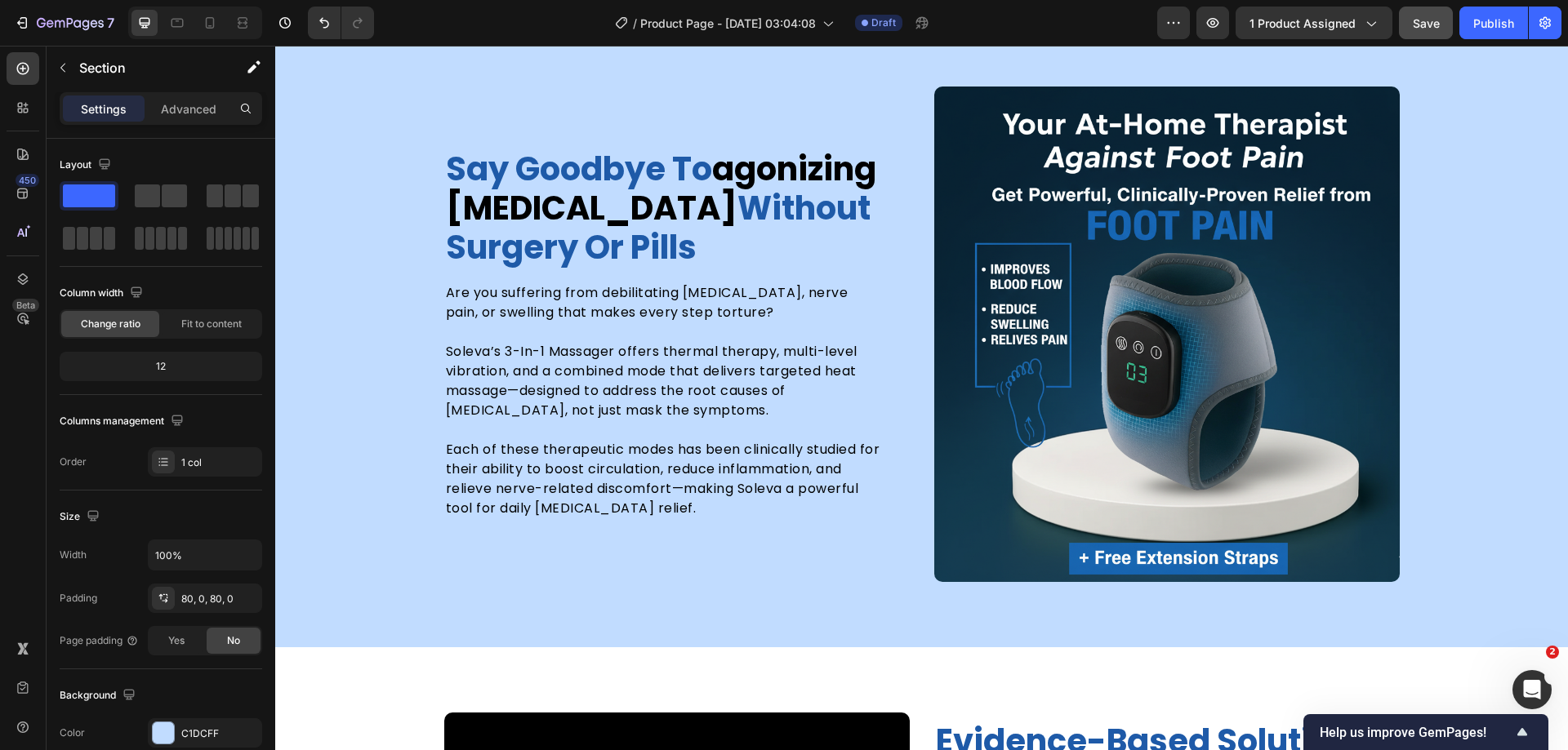
click at [1480, 398] on div "say goodbye to agonizing foot pain without surgery or pills Heading Are you suf…" at bounding box center [921, 334] width 1293 height 495
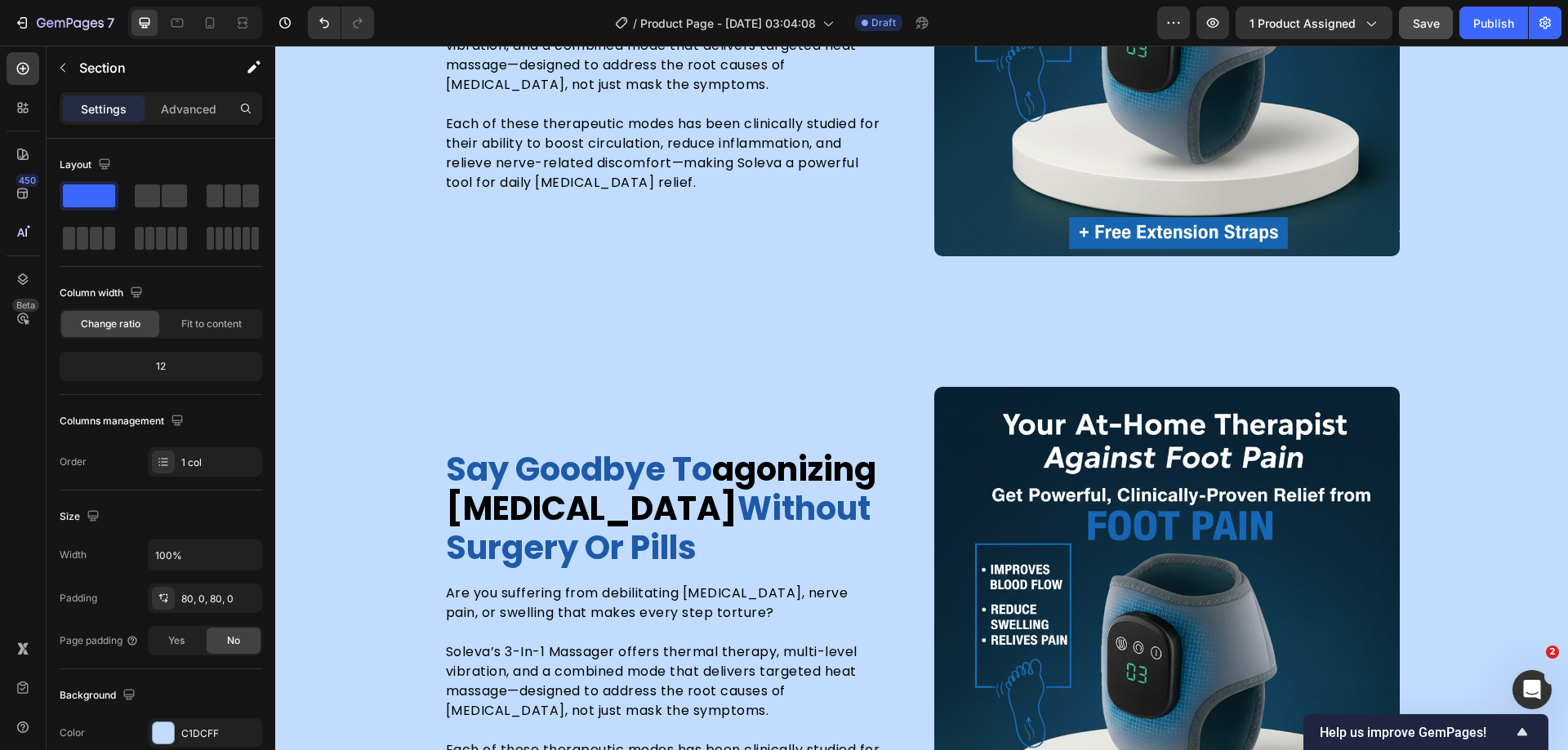
scroll to position [1793, 0]
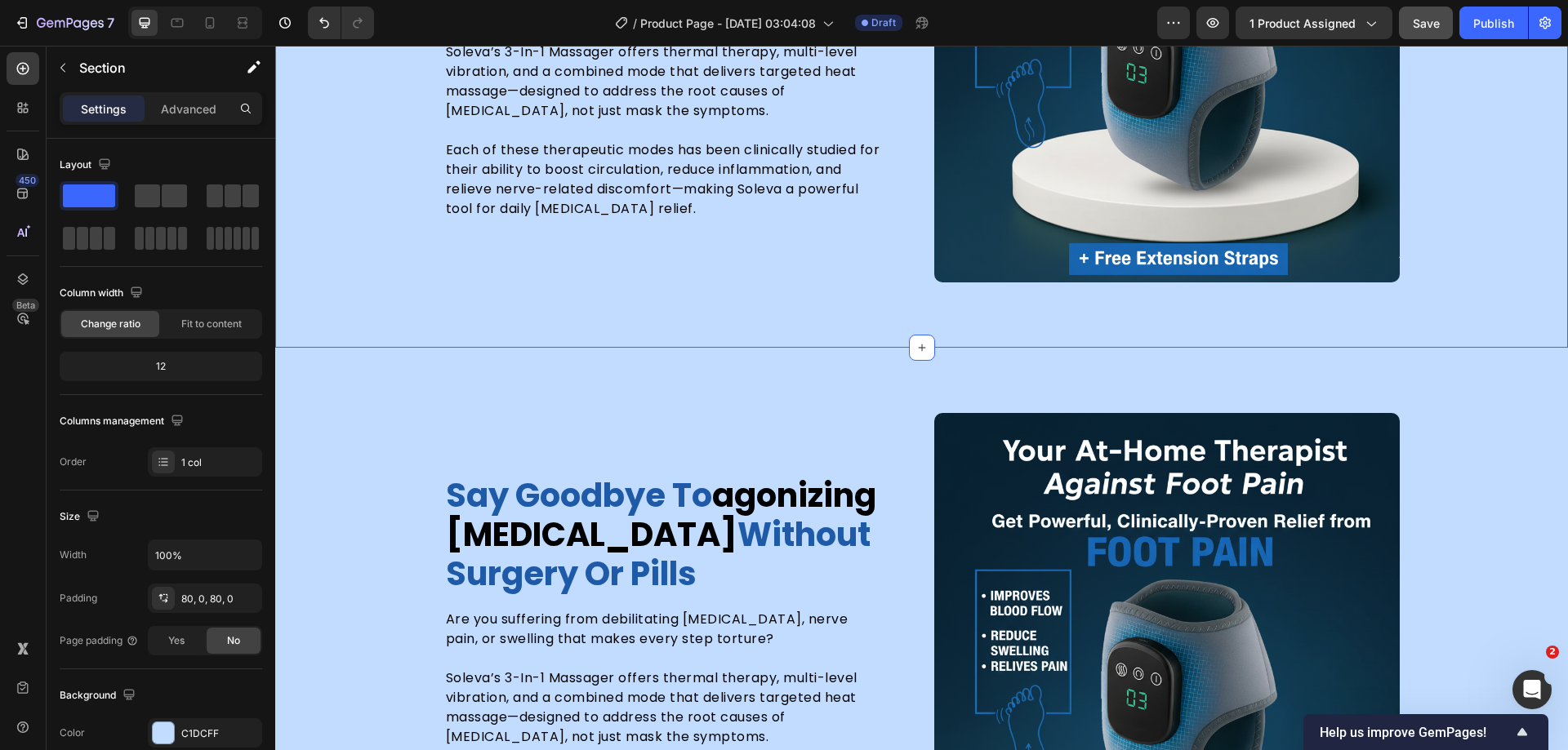
click at [1472, 293] on div "say goodbye to agonizing foot pain without surgery or pills Heading Are you suf…" at bounding box center [921, 34] width 1293 height 626
click at [1479, 423] on div "say goodbye to agonizing foot pain without surgery or pills Heading Are you suf…" at bounding box center [921, 660] width 1293 height 495
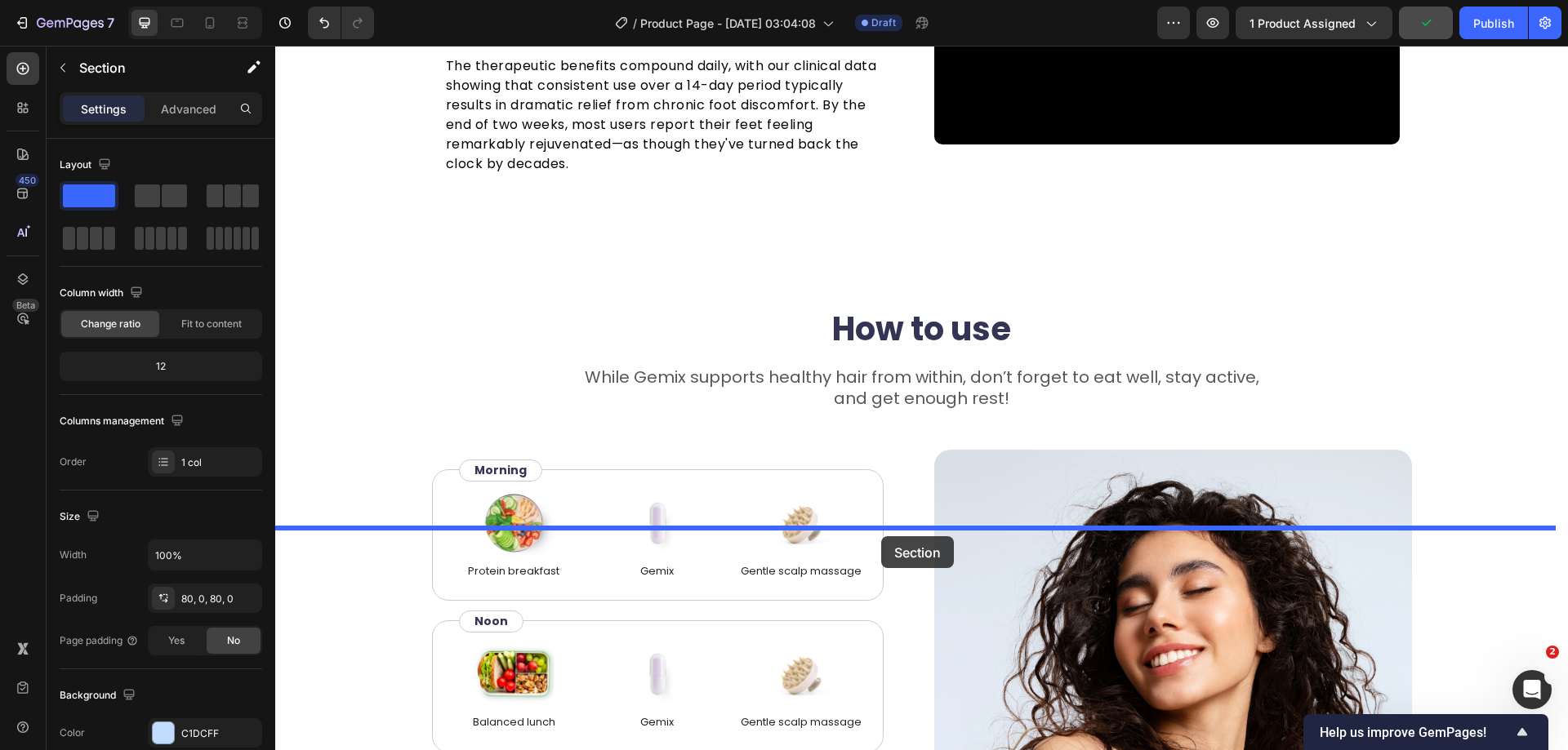
drag, startPoint x: 1249, startPoint y: 343, endPoint x: 881, endPoint y: 536, distance: 415.5
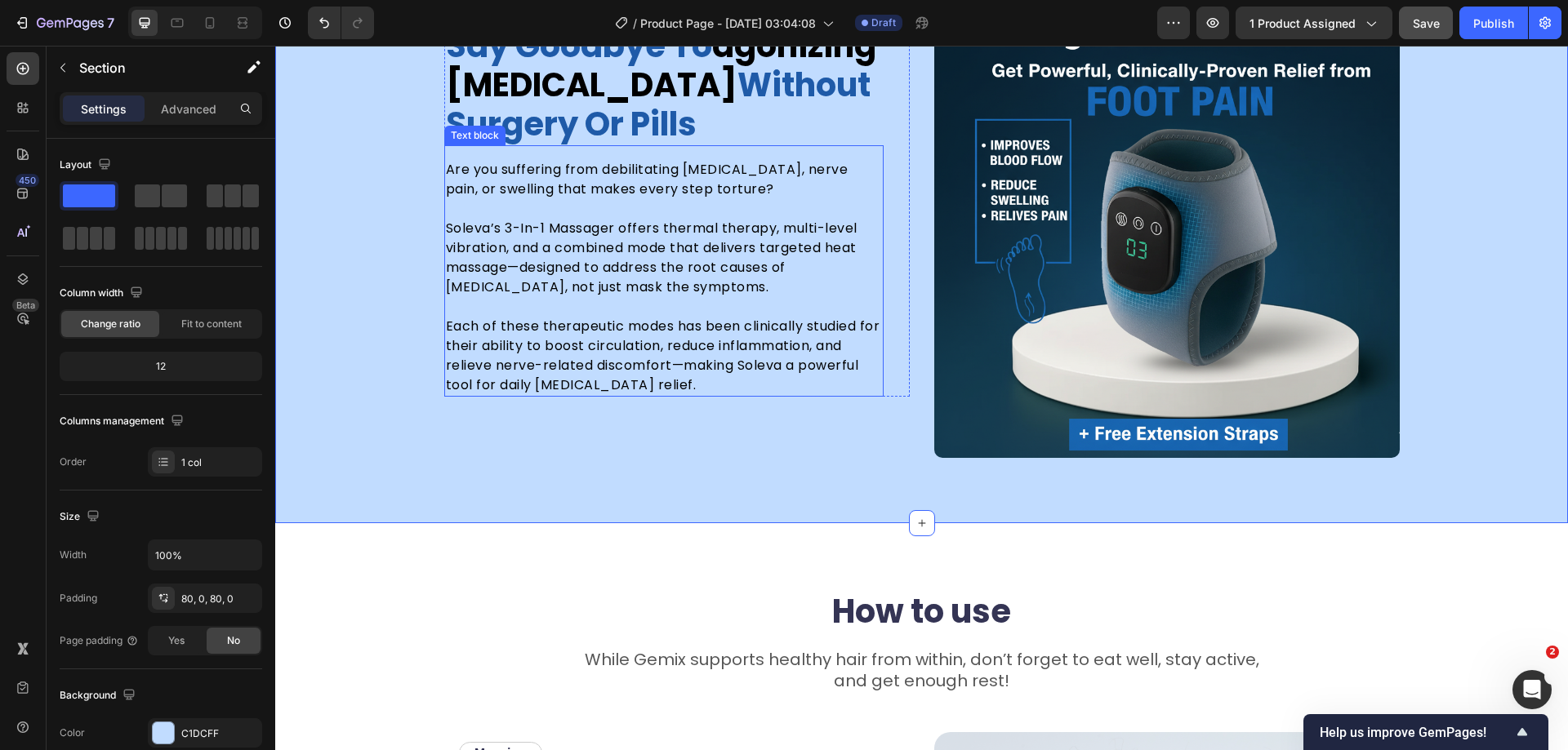
scroll to position [4096, 0]
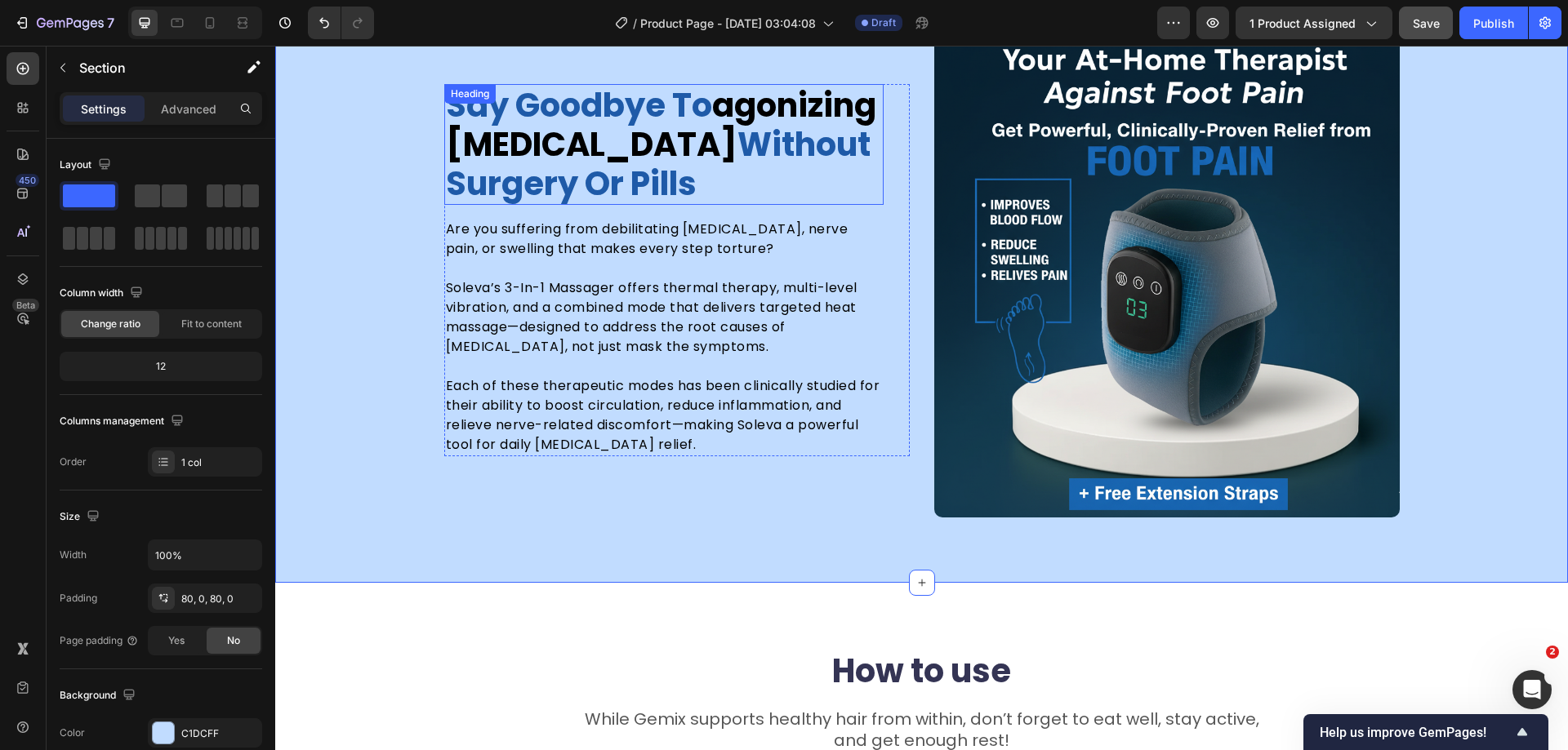
click at [569, 127] on span "agonizing [MEDICAL_DATA]" at bounding box center [660, 124] width 430 height 85
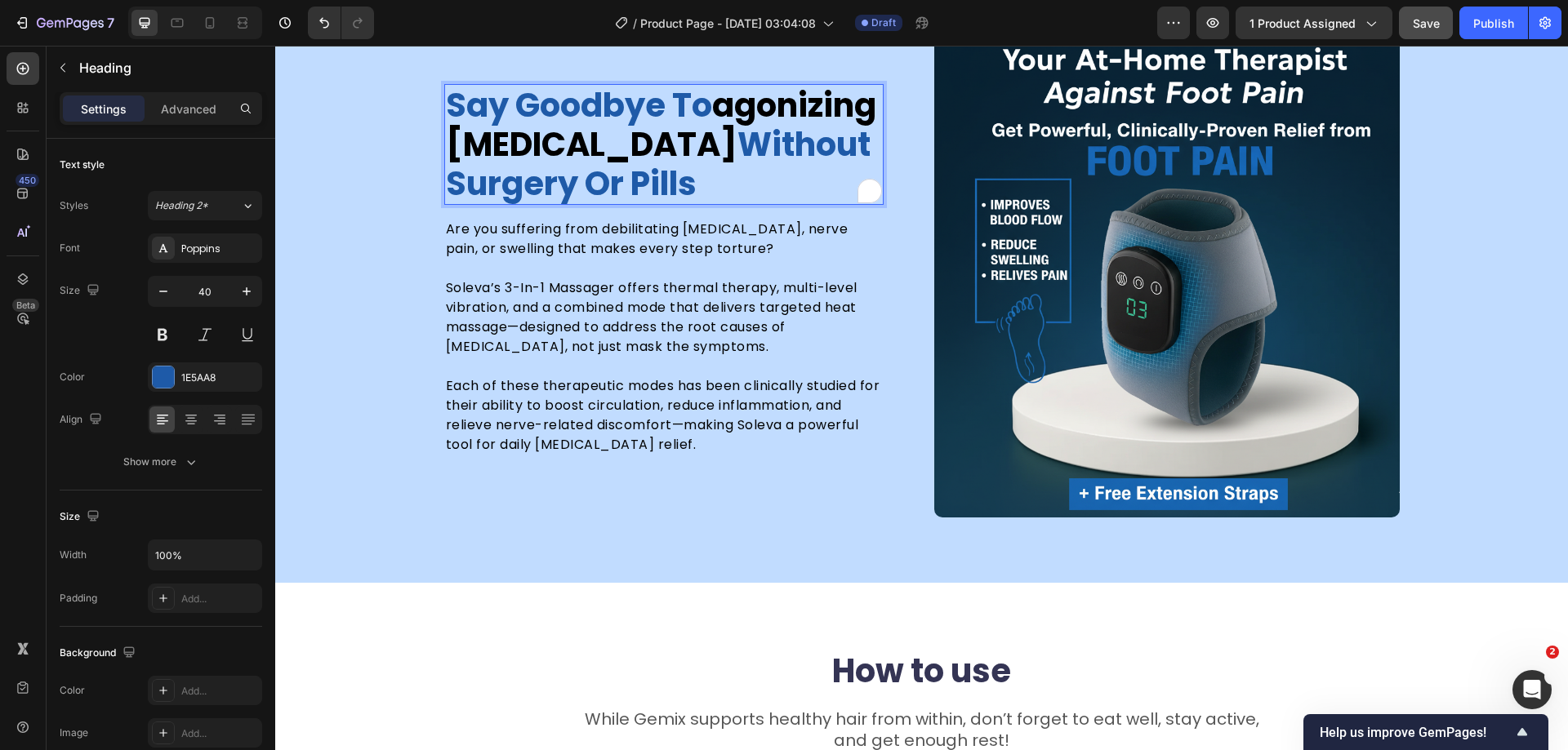
click at [601, 140] on span "agonizing [MEDICAL_DATA]" at bounding box center [660, 124] width 430 height 85
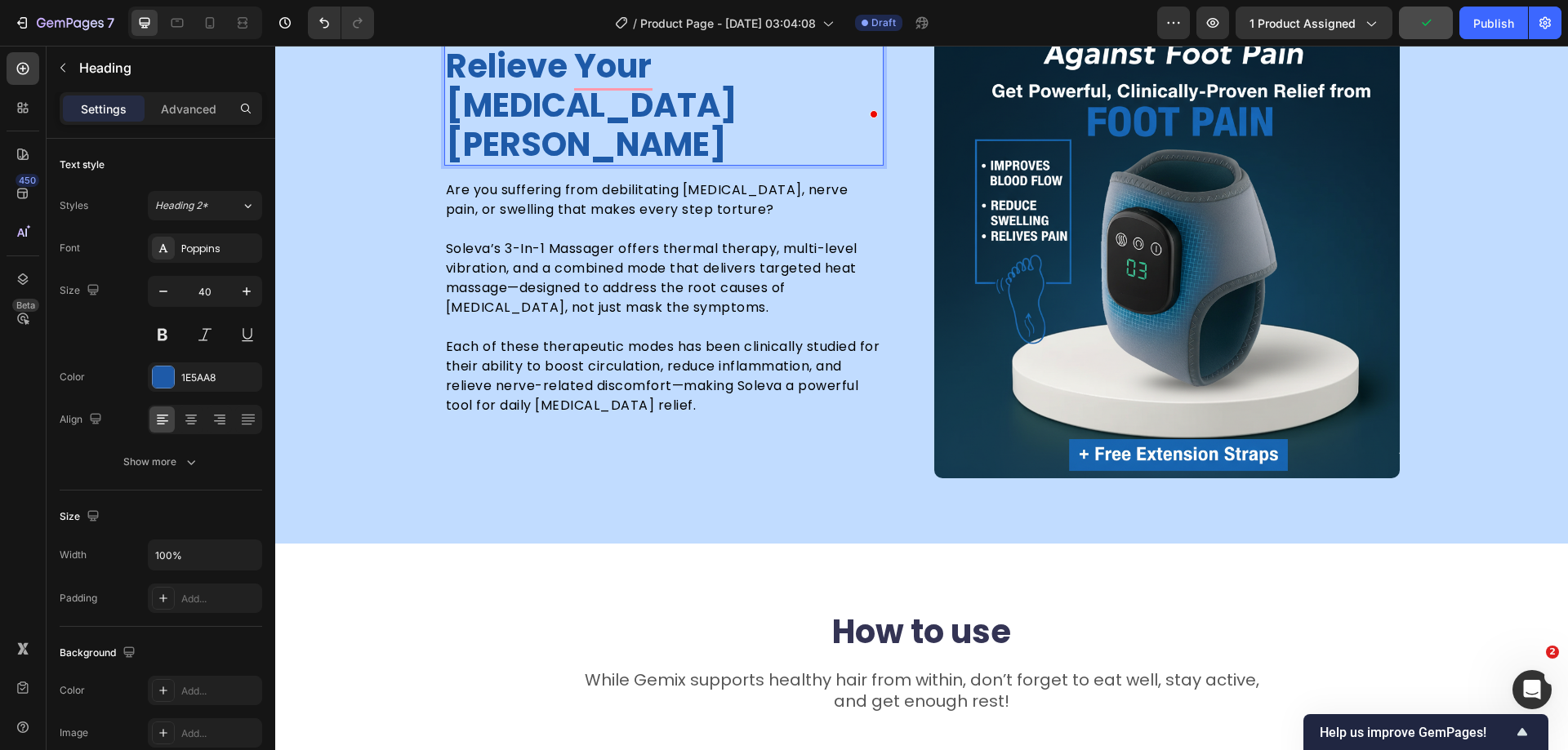
scroll to position [4116, 0]
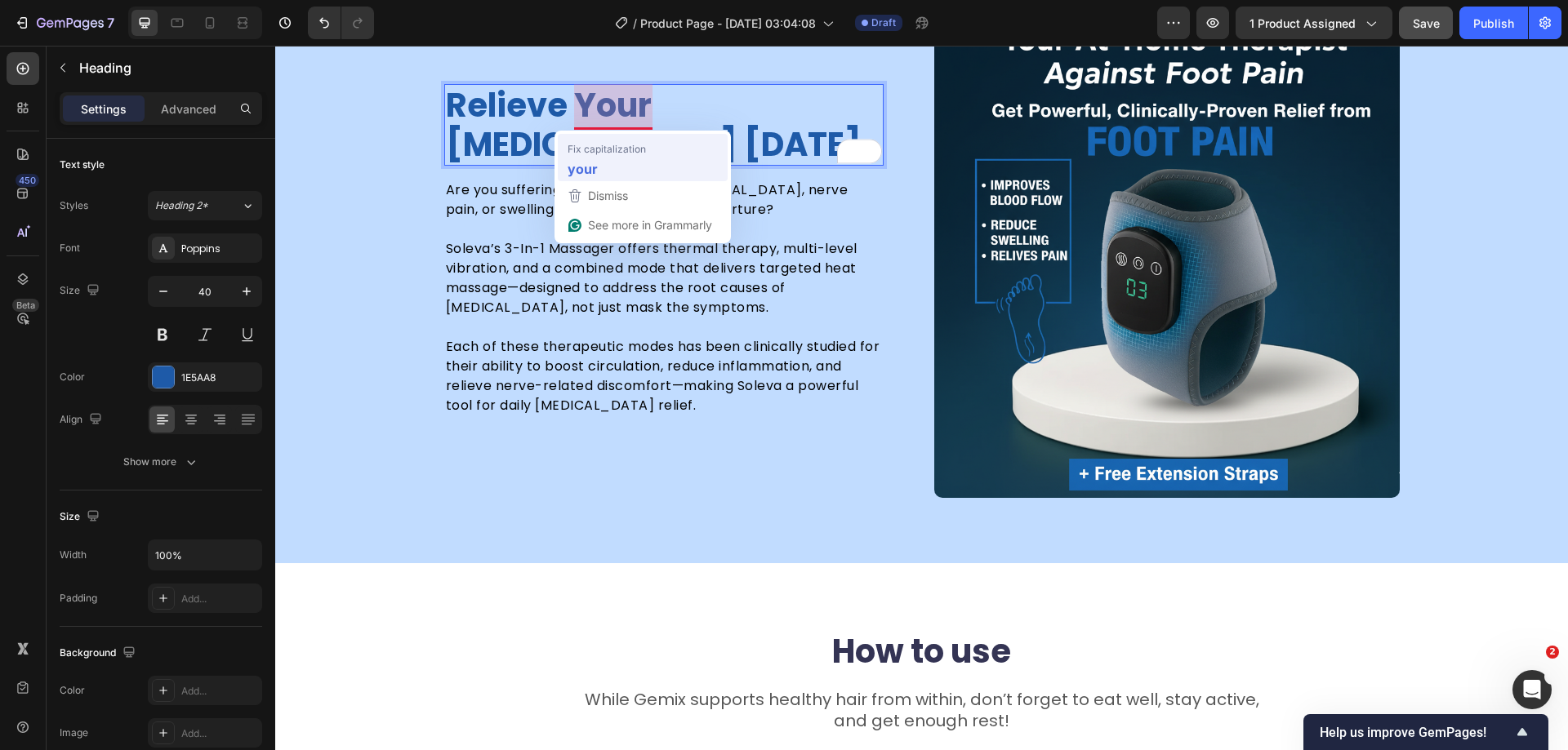
click at [623, 162] on div "your" at bounding box center [642, 168] width 157 height 26
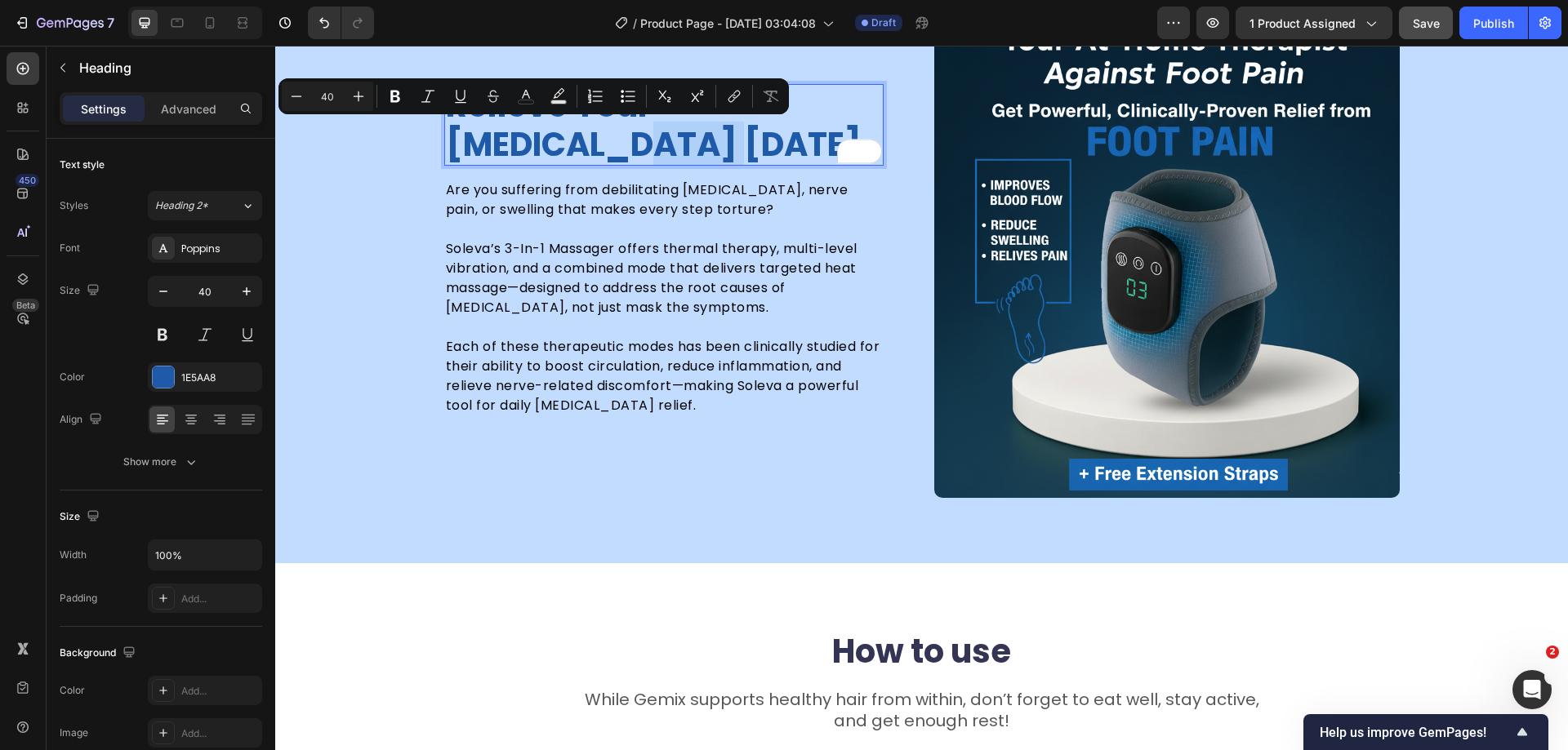
drag, startPoint x: 546, startPoint y: 148, endPoint x: 440, endPoint y: 151, distance: 106.0
click at [446, 151] on p "Relieve your foot pain today" at bounding box center [663, 125] width 436 height 78
click at [725, 150] on p "Relieve your foot pain today" at bounding box center [663, 125] width 436 height 78
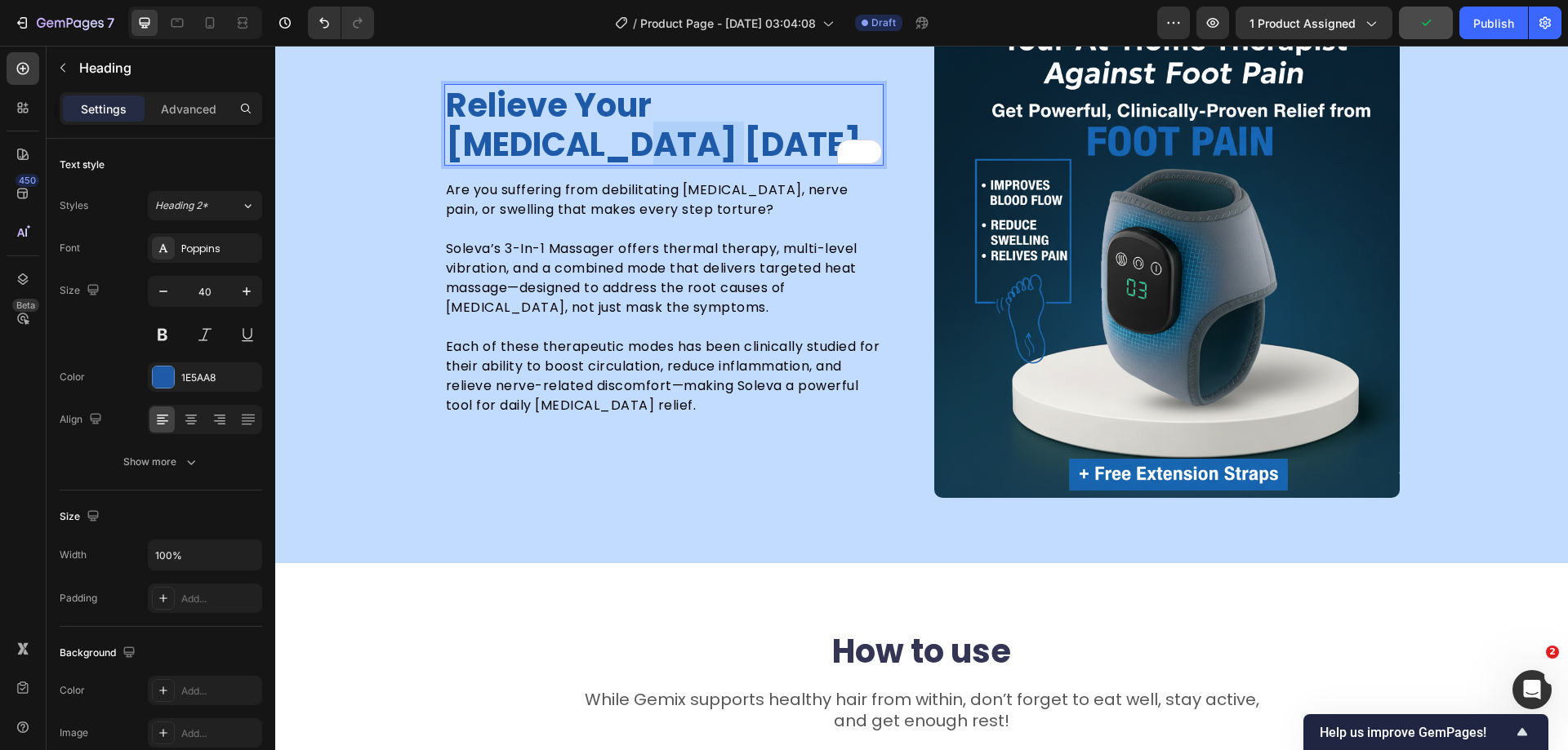
drag, startPoint x: 552, startPoint y: 142, endPoint x: 443, endPoint y: 150, distance: 109.3
click at [446, 150] on p "Relieve your foot pain today" at bounding box center [663, 125] width 436 height 78
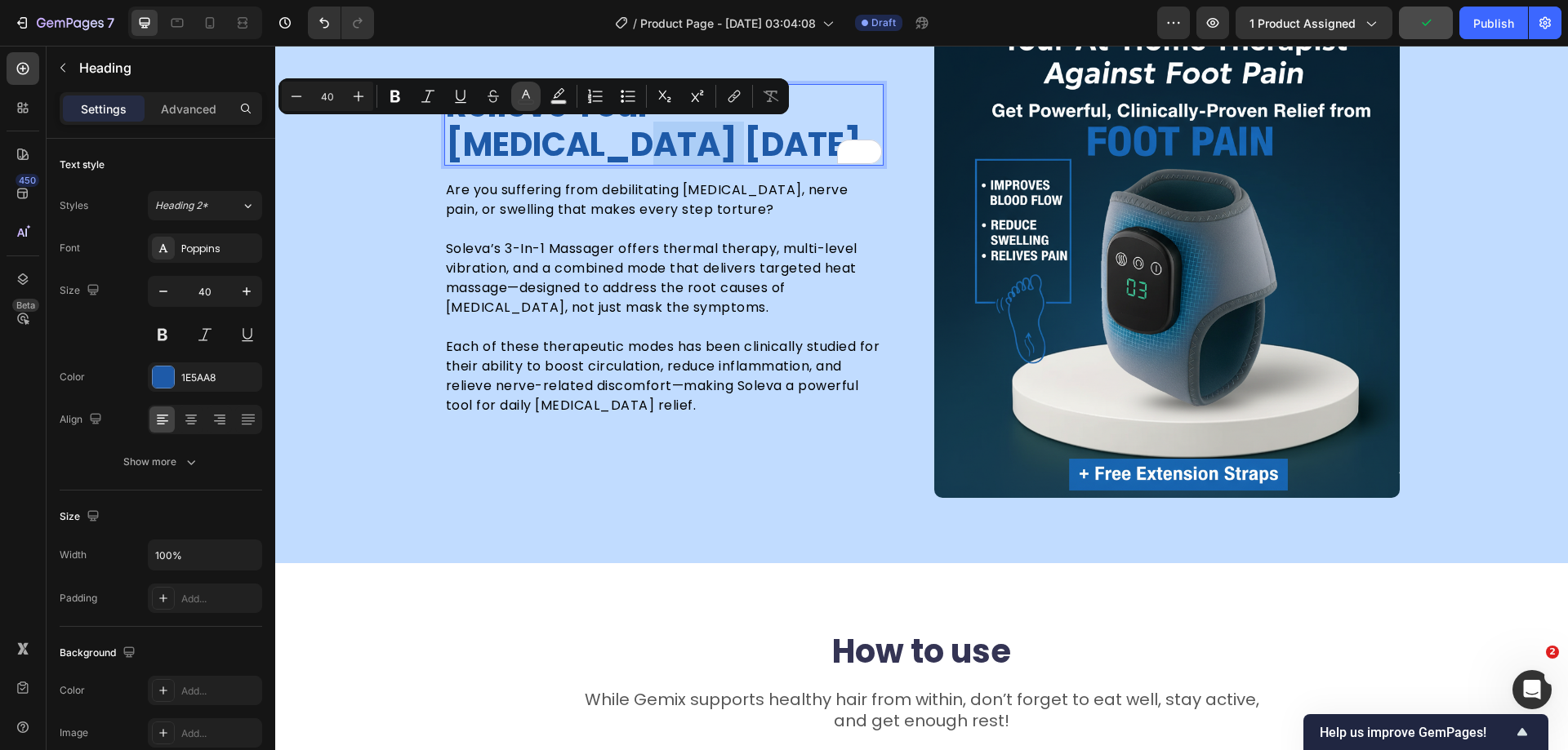
click at [533, 99] on icon "Editor contextual toolbar" at bounding box center [526, 95] width 16 height 16
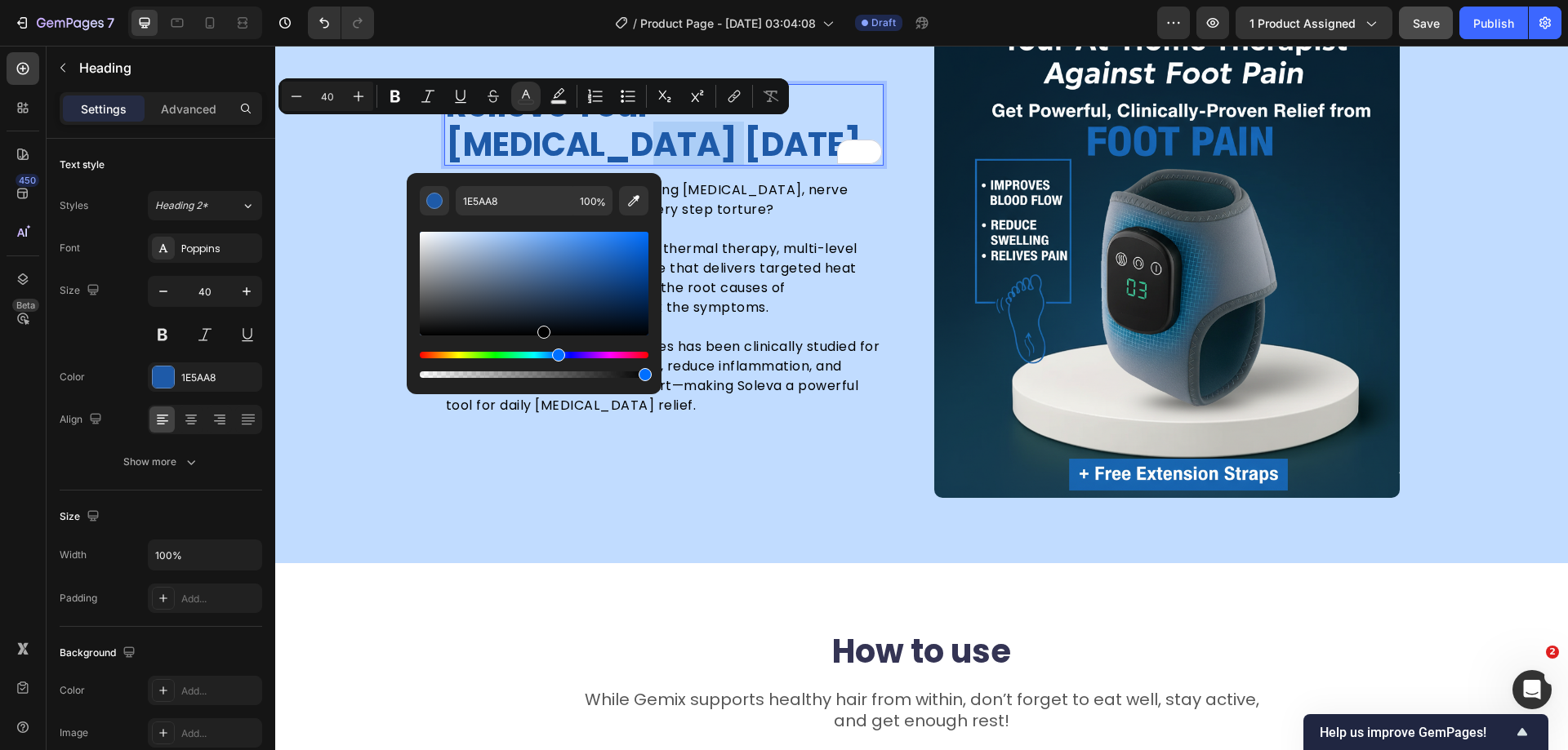
drag, startPoint x: 557, startPoint y: 313, endPoint x: 542, endPoint y: 380, distance: 68.7
click at [542, 380] on div "Editor contextual toolbar" at bounding box center [534, 305] width 229 height 153
type input "000000"
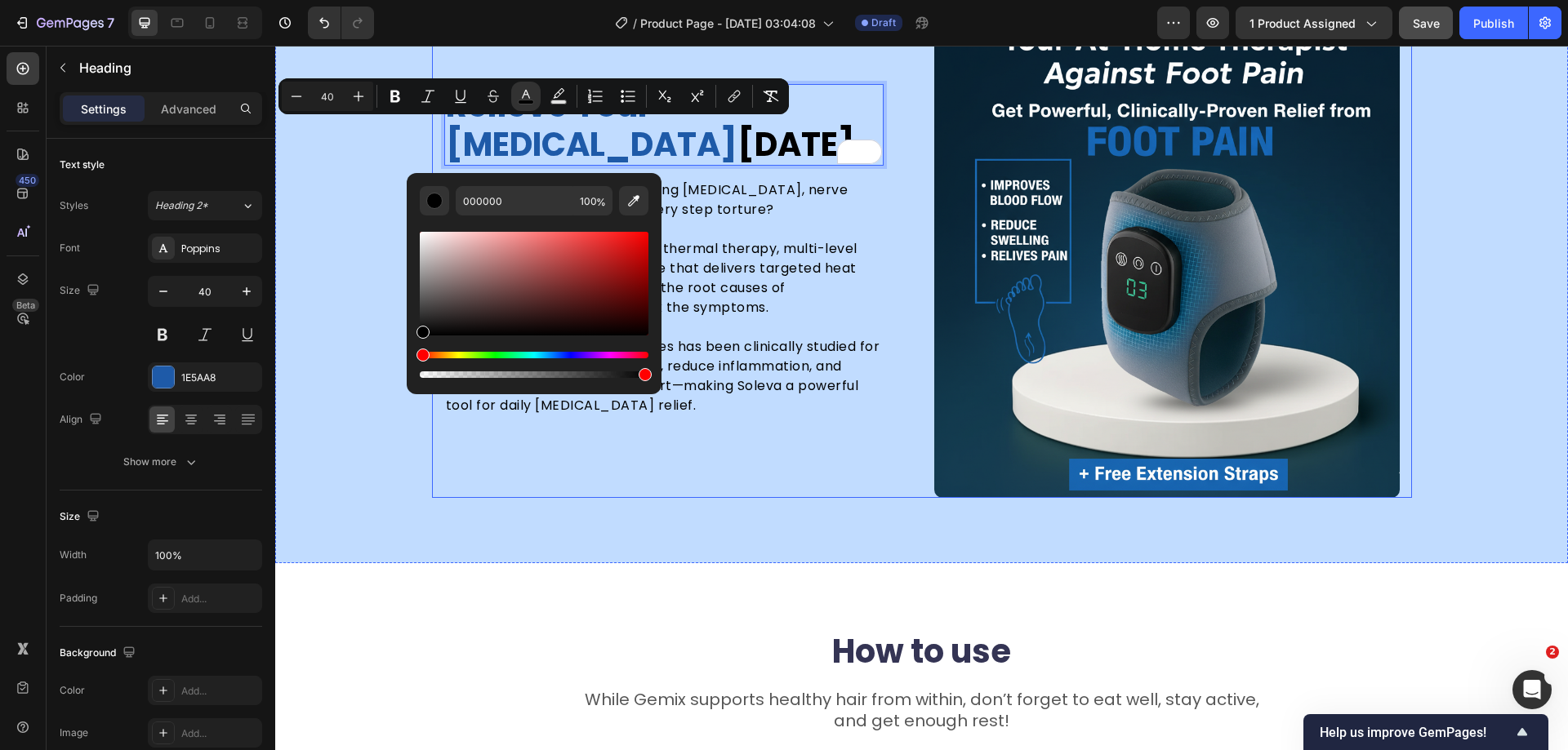
click at [527, 493] on div "Relieve your foot pain today Heading 0 Are you suffering from debilitating plan…" at bounding box center [678, 250] width 466 height 495
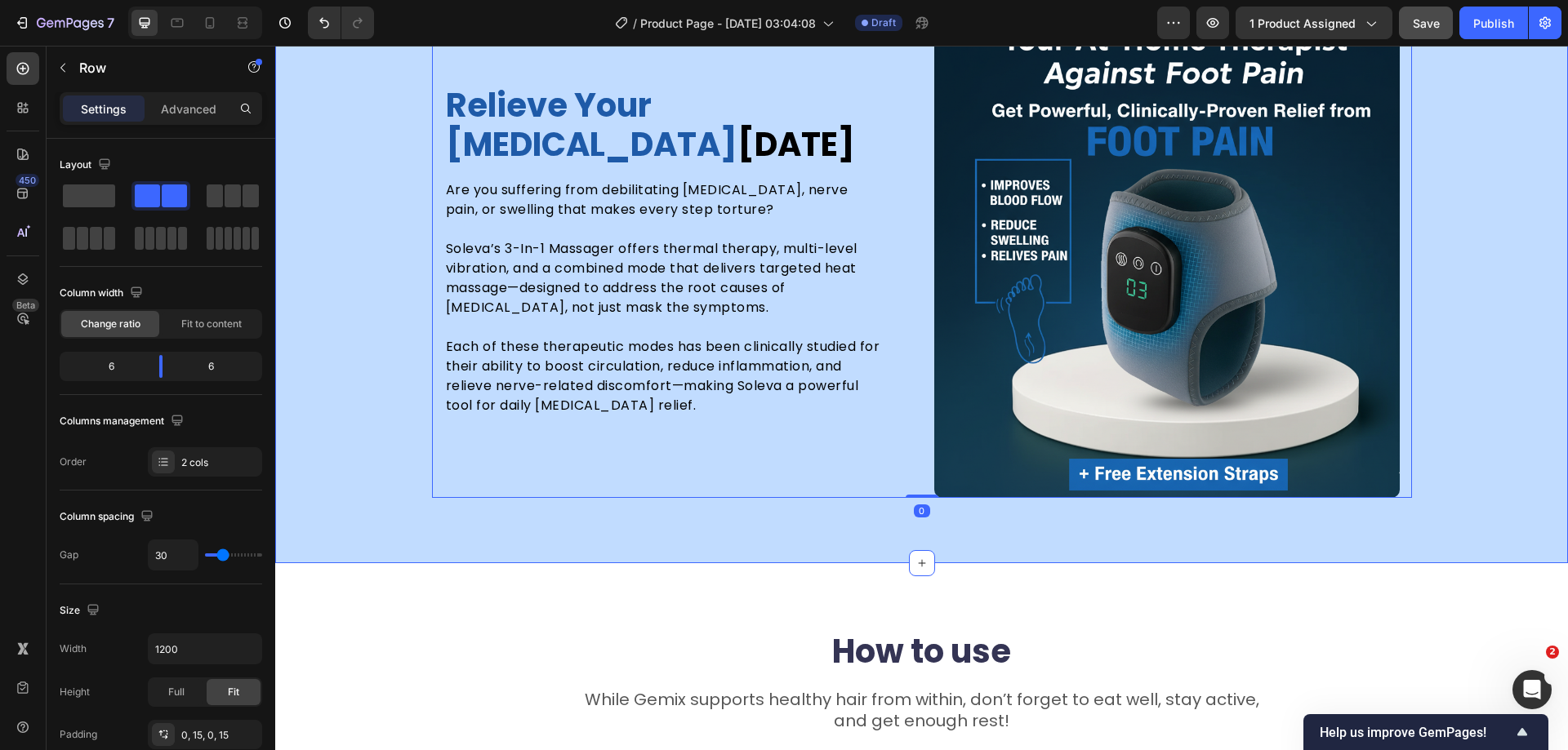
click at [336, 433] on div "Relieve your foot pain today Heading Are you suffering from debilitating planta…" at bounding box center [921, 250] width 1293 height 495
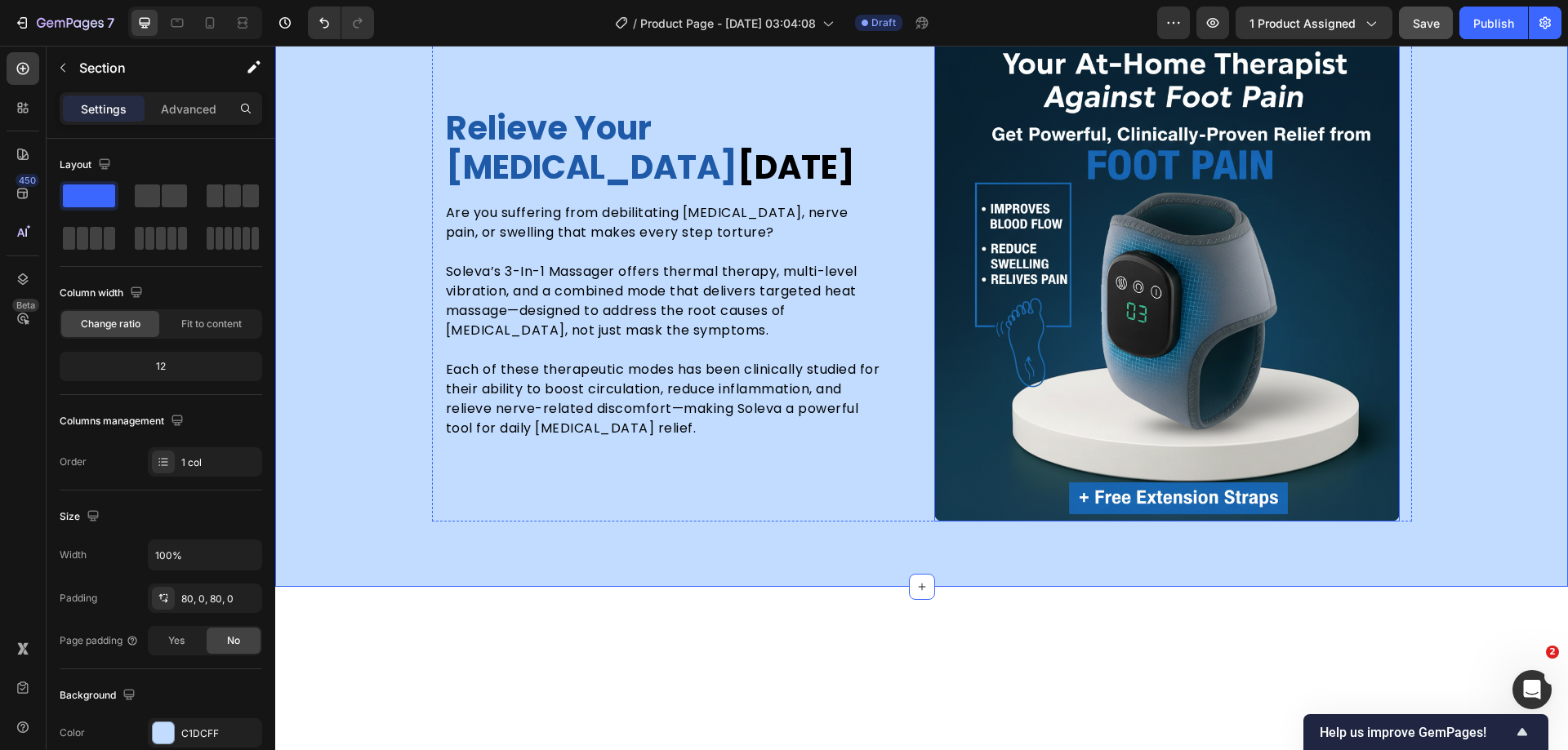
scroll to position [3871, 0]
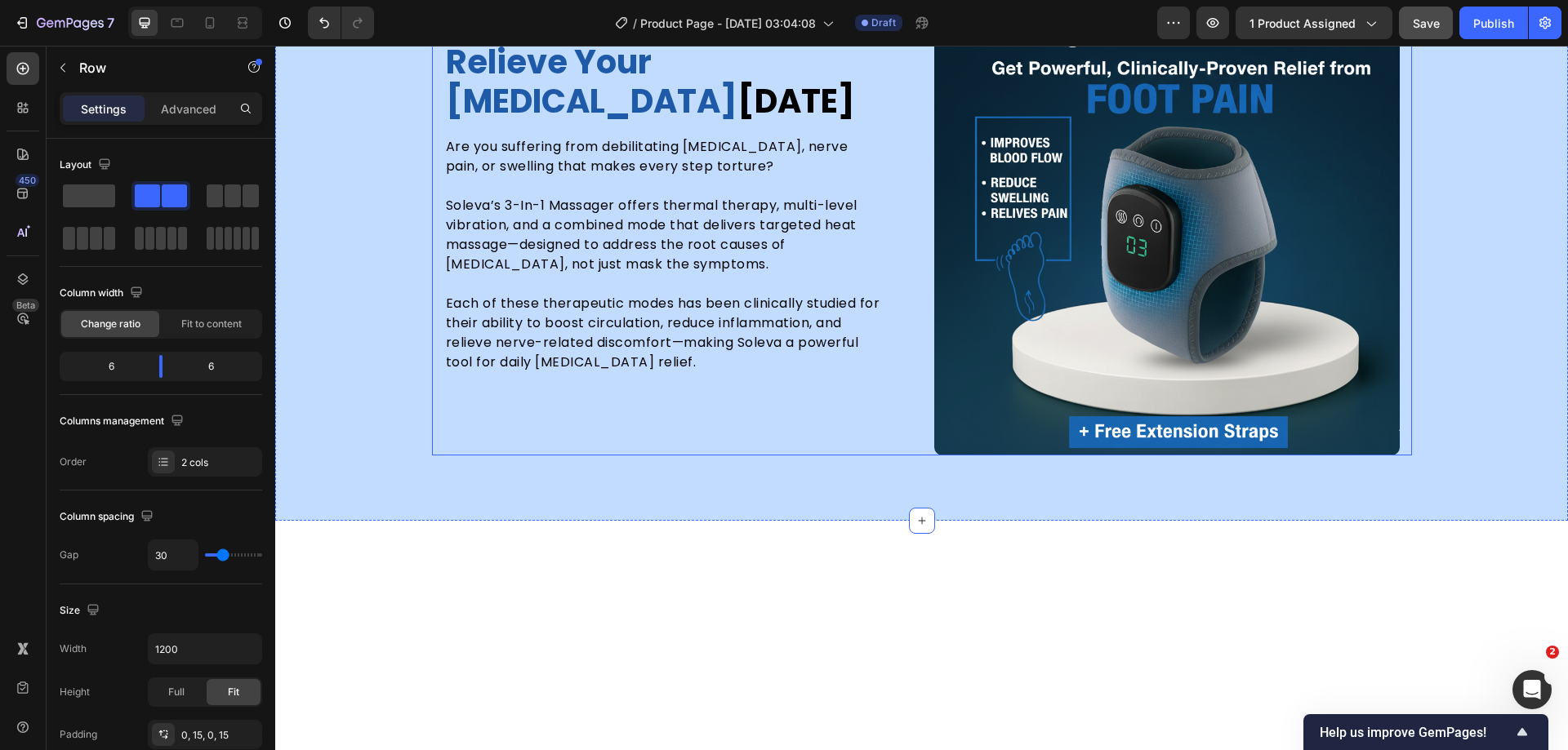
click at [905, 268] on div "Relieve your foot pain today Heading Are you suffering from debilitating planta…" at bounding box center [922, 207] width 980 height 495
click at [194, 472] on div "2 cols" at bounding box center [205, 462] width 115 height 30
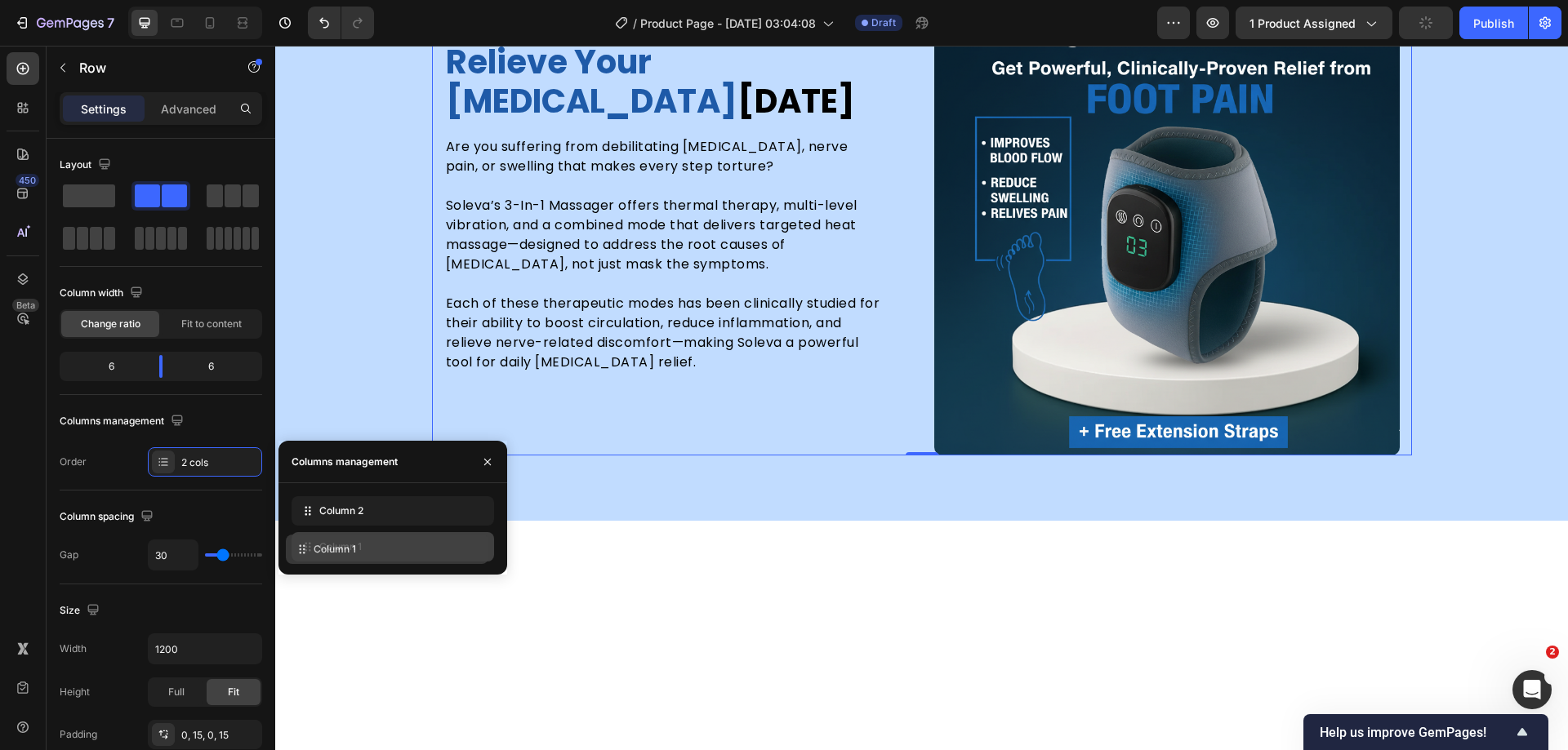
drag, startPoint x: 343, startPoint y: 517, endPoint x: 337, endPoint y: 555, distance: 38.5
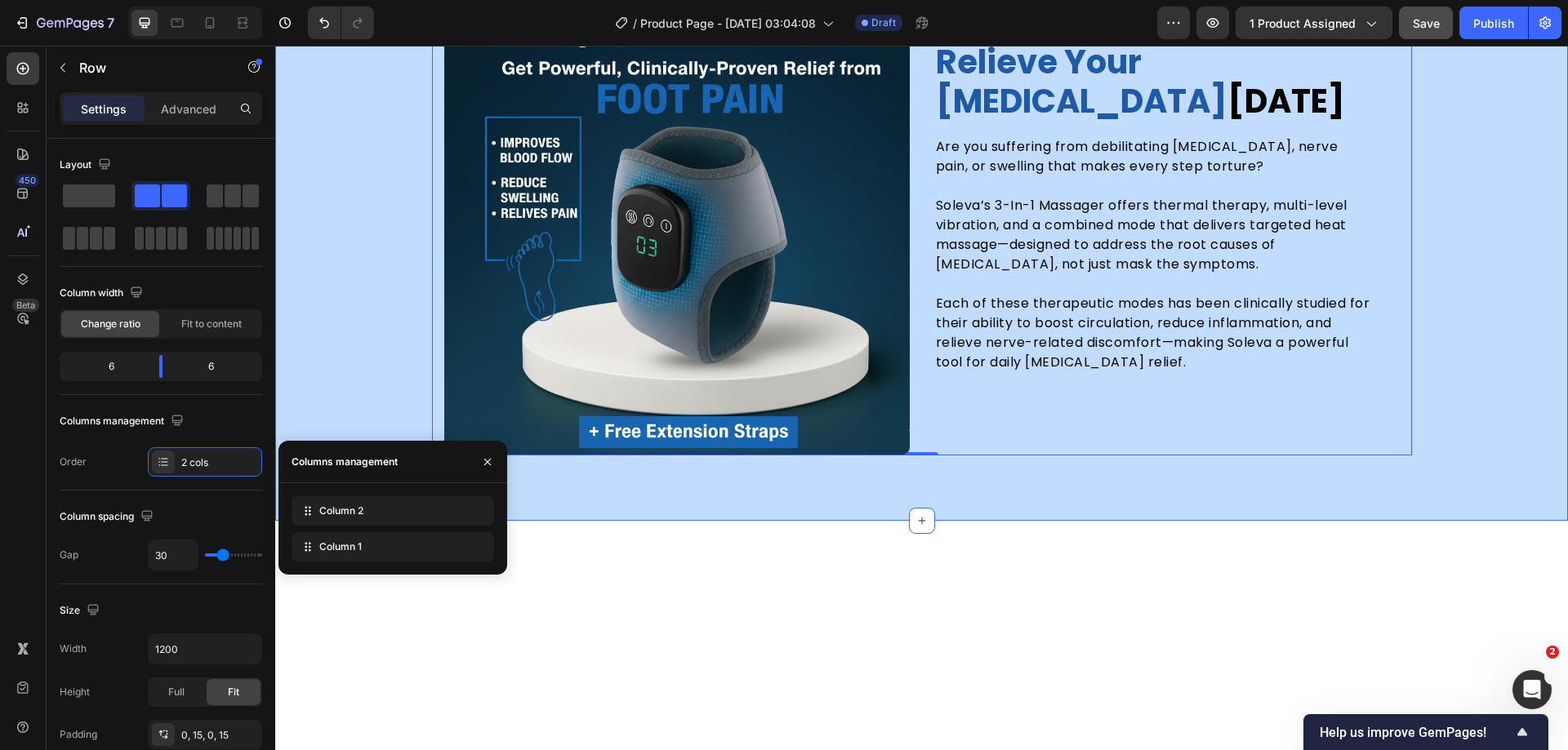
click at [358, 365] on div "Relieve your foot pain today Heading Are you suffering from debilitating planta…" at bounding box center [921, 207] width 1293 height 495
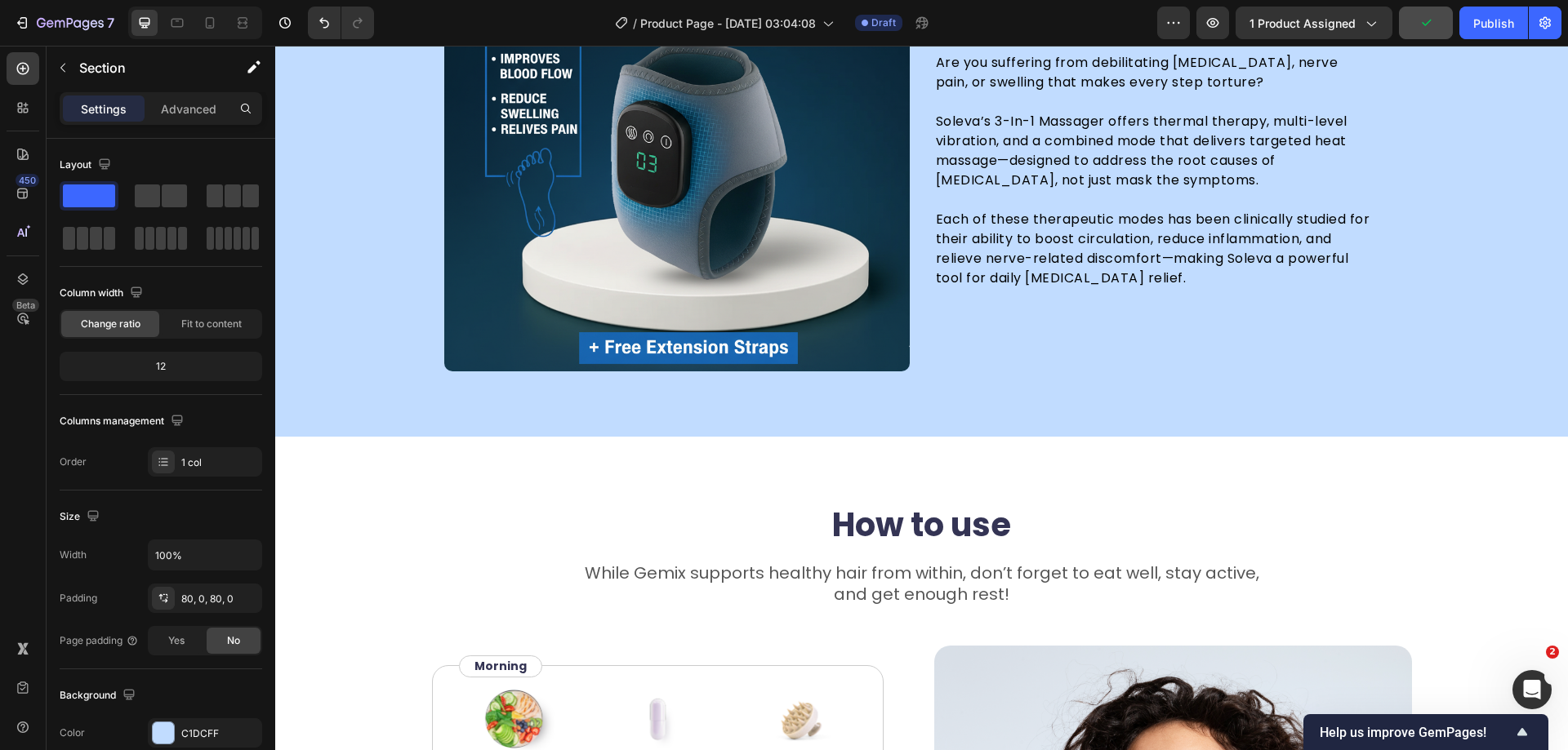
scroll to position [4121, 0]
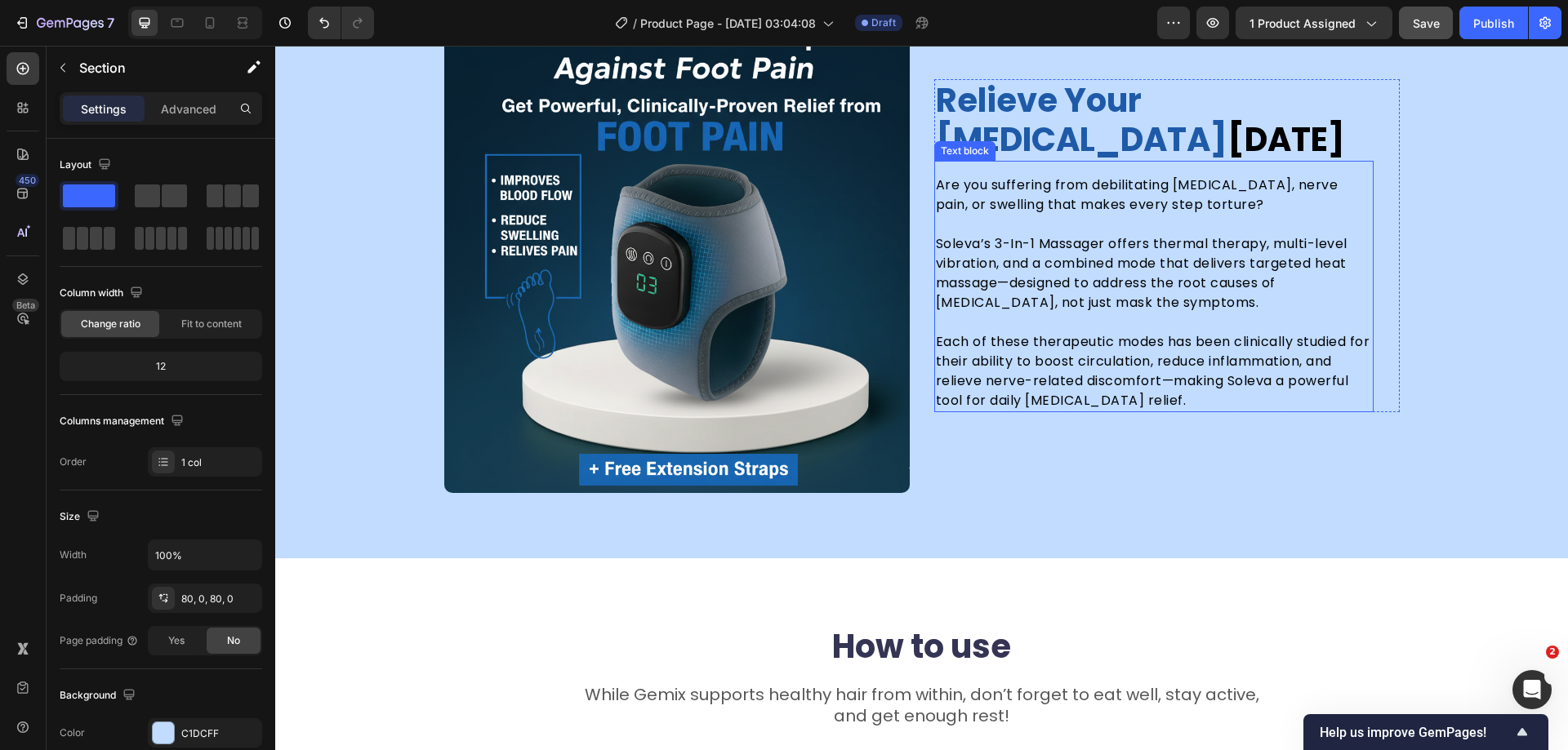
click at [701, 312] on img at bounding box center [678, 244] width 466 height 495
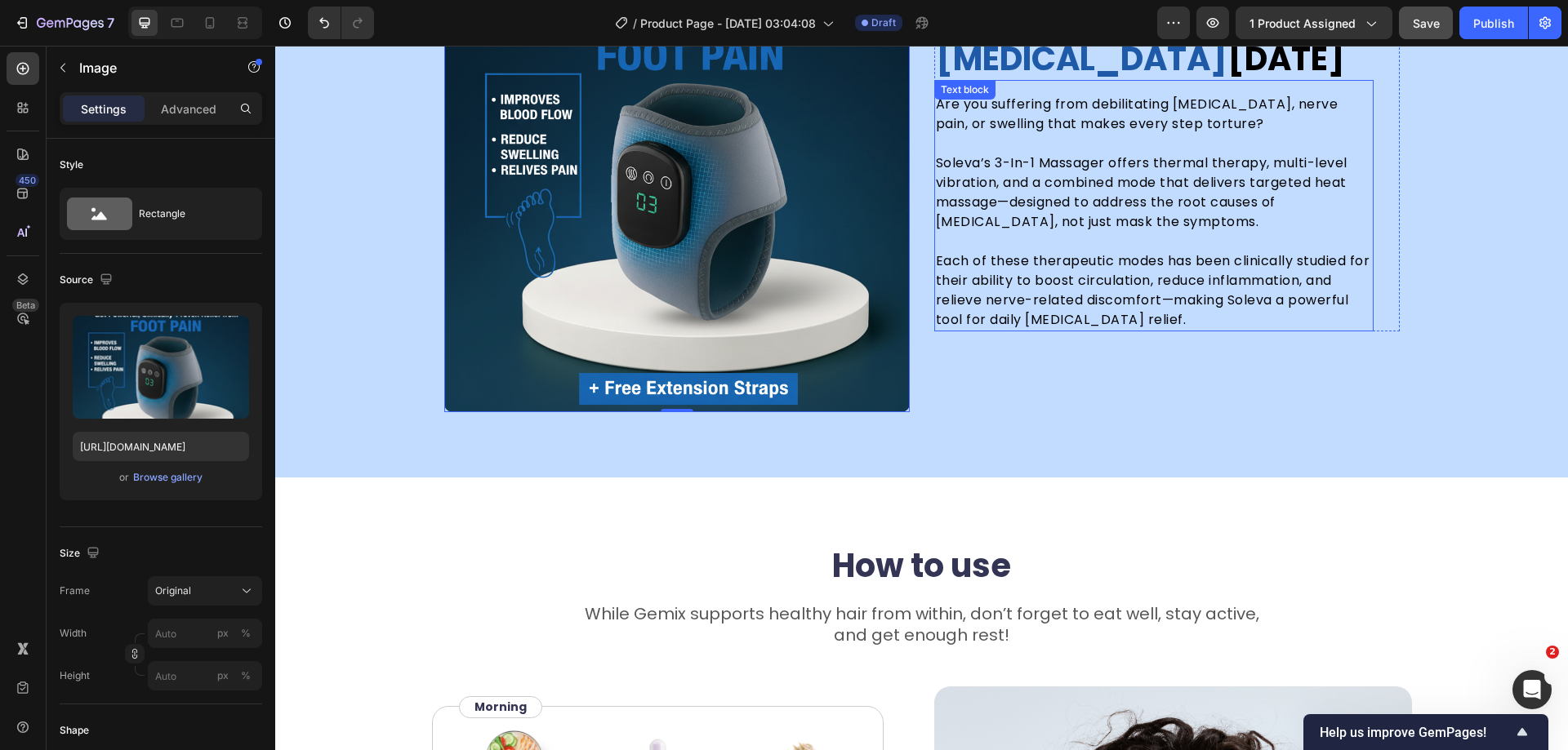
scroll to position [4202, 0]
click at [1040, 198] on p "Soleva’s 3-In-1 Massager offers thermal therapy, multi-level vibration, and a c…" at bounding box center [1154, 192] width 436 height 78
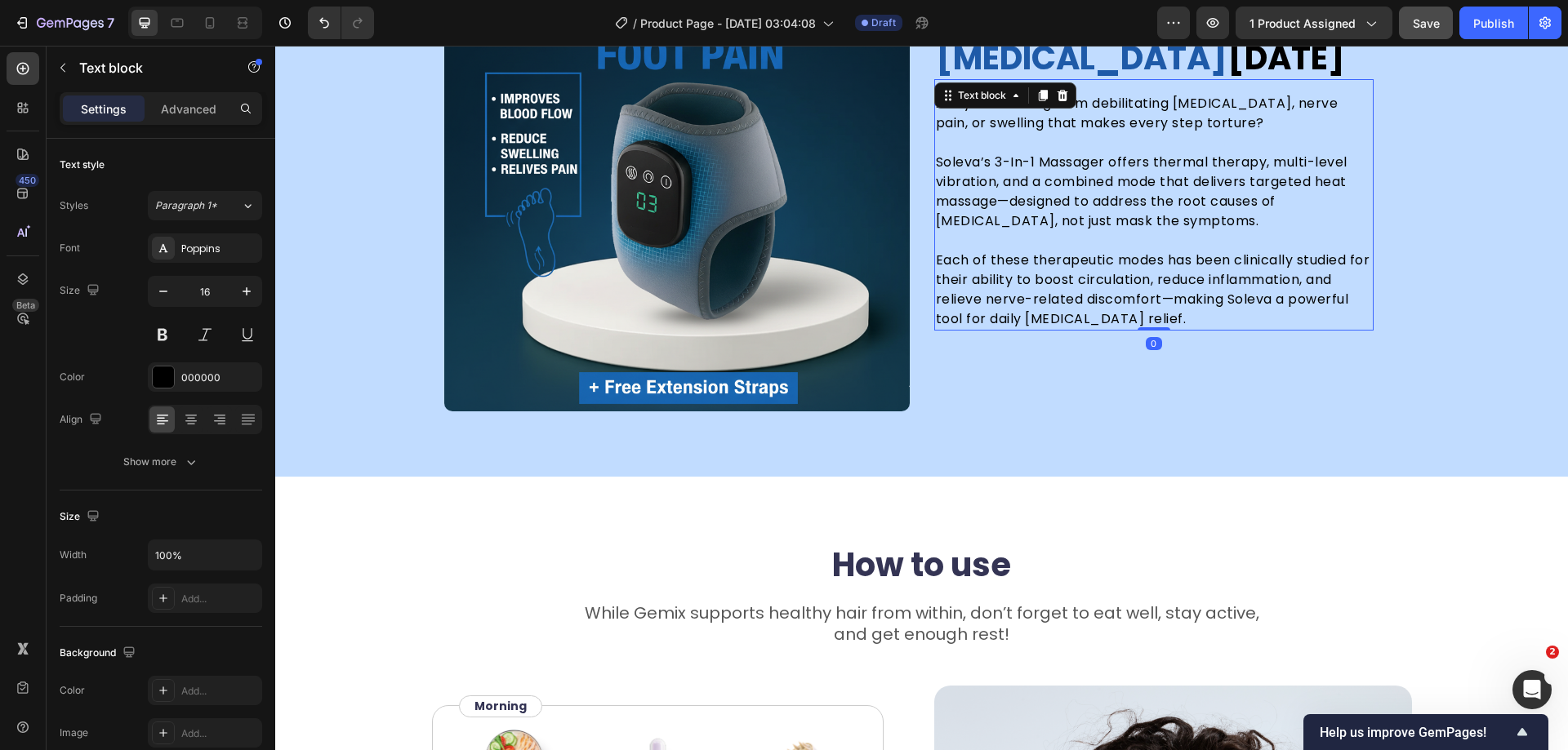
click at [1040, 198] on p "Soleva’s 3-In-1 Massager offers thermal therapy, multi-level vibration, and a c…" at bounding box center [1154, 192] width 436 height 78
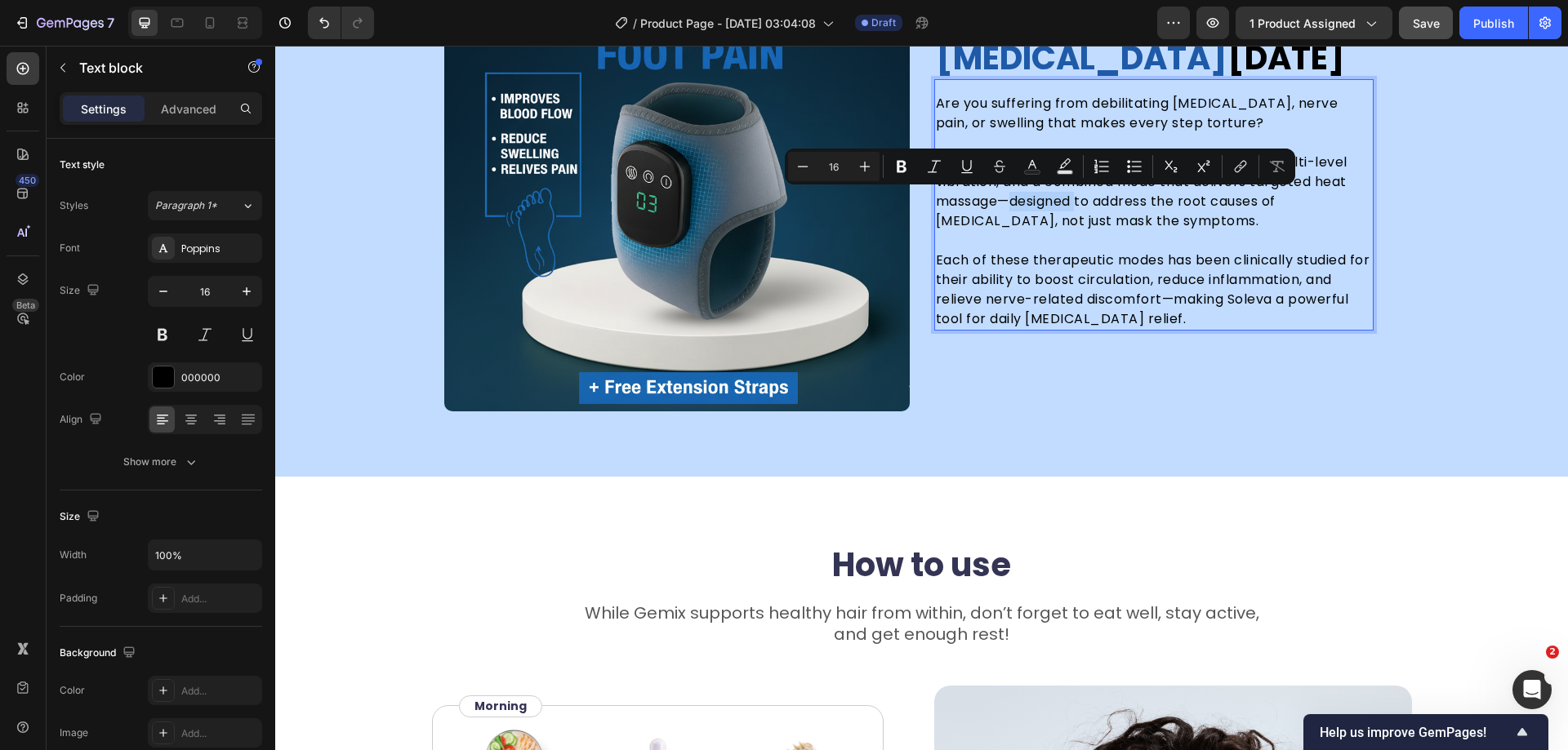
click at [1053, 218] on p "Soleva’s 3-In-1 Massager offers thermal therapy, multi-level vibration, and a c…" at bounding box center [1154, 192] width 436 height 78
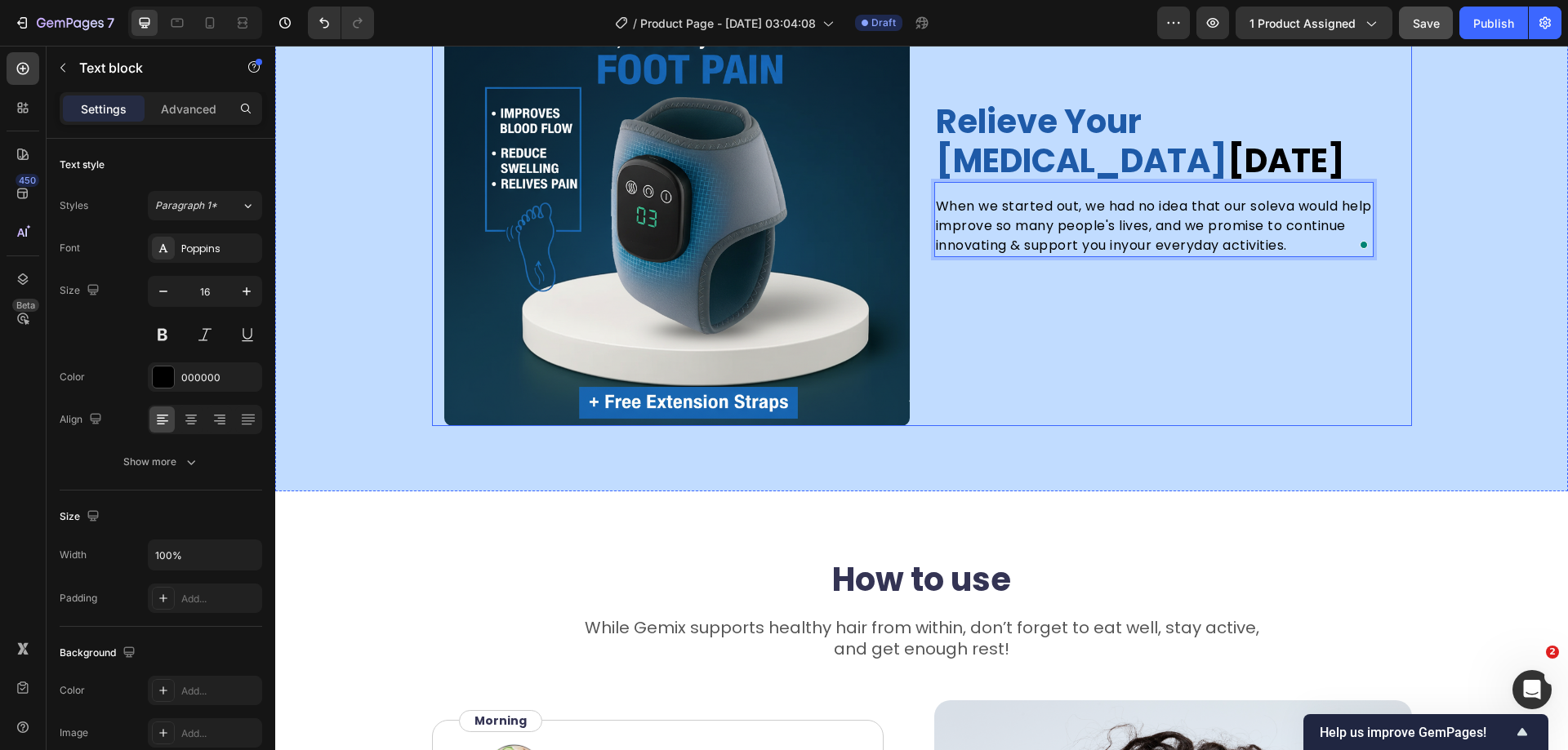
scroll to position [4128, 0]
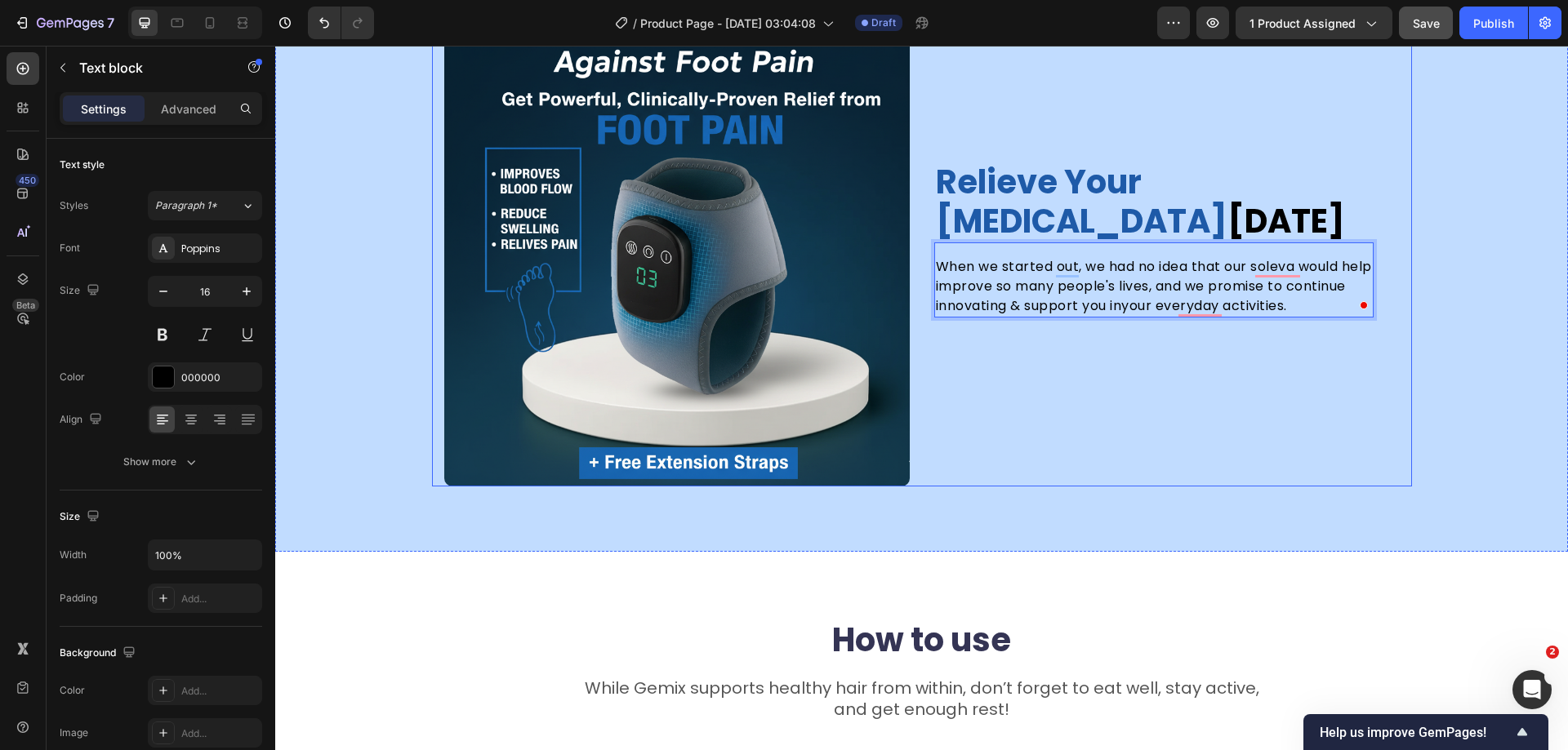
click at [1214, 391] on div "relieve your foot pain today Heading When we started out, we had no idea that o…" at bounding box center [1167, 239] width 466 height 495
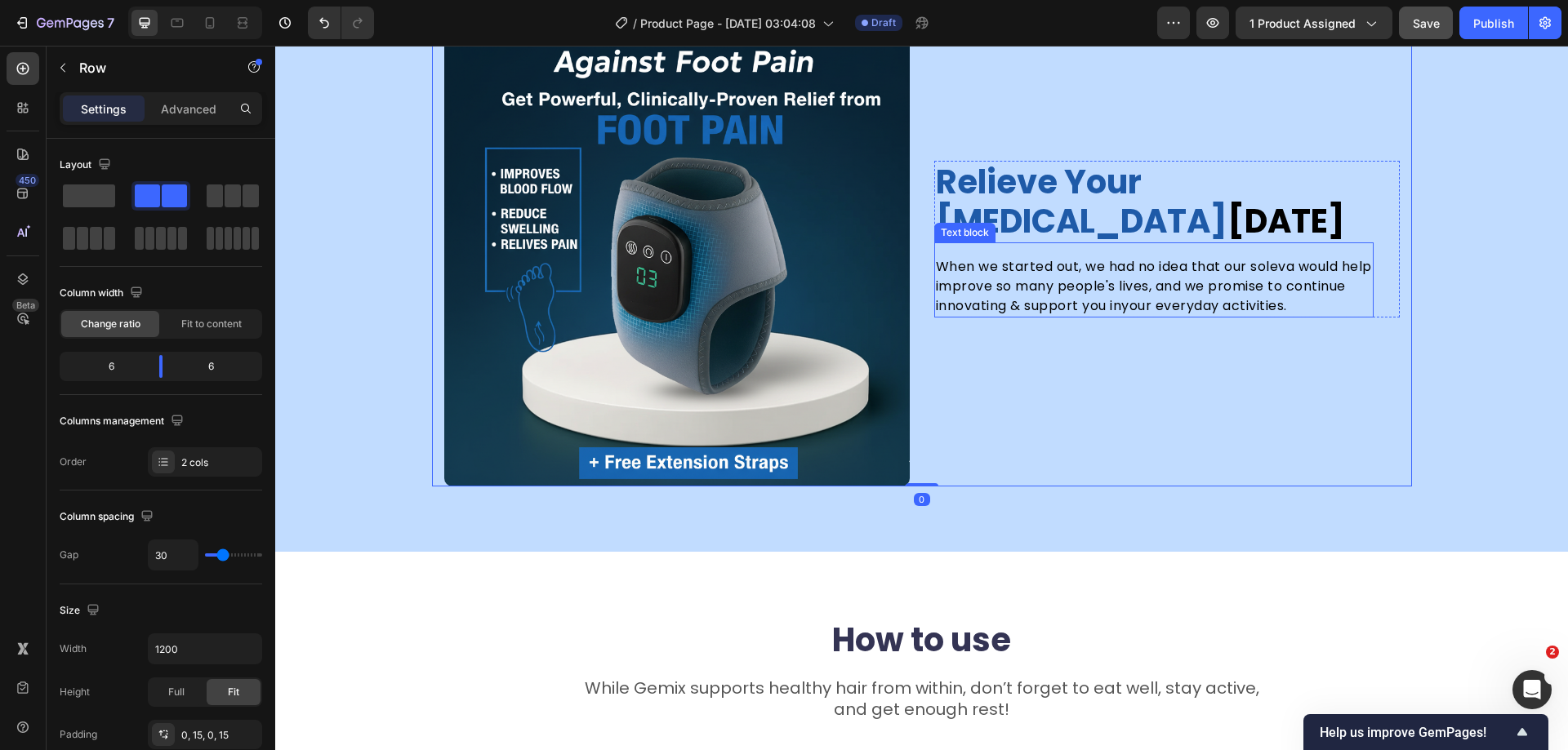
click at [1200, 297] on p "When we started out, we had no idea that our soleva would help improve so many …" at bounding box center [1154, 287] width 436 height 59
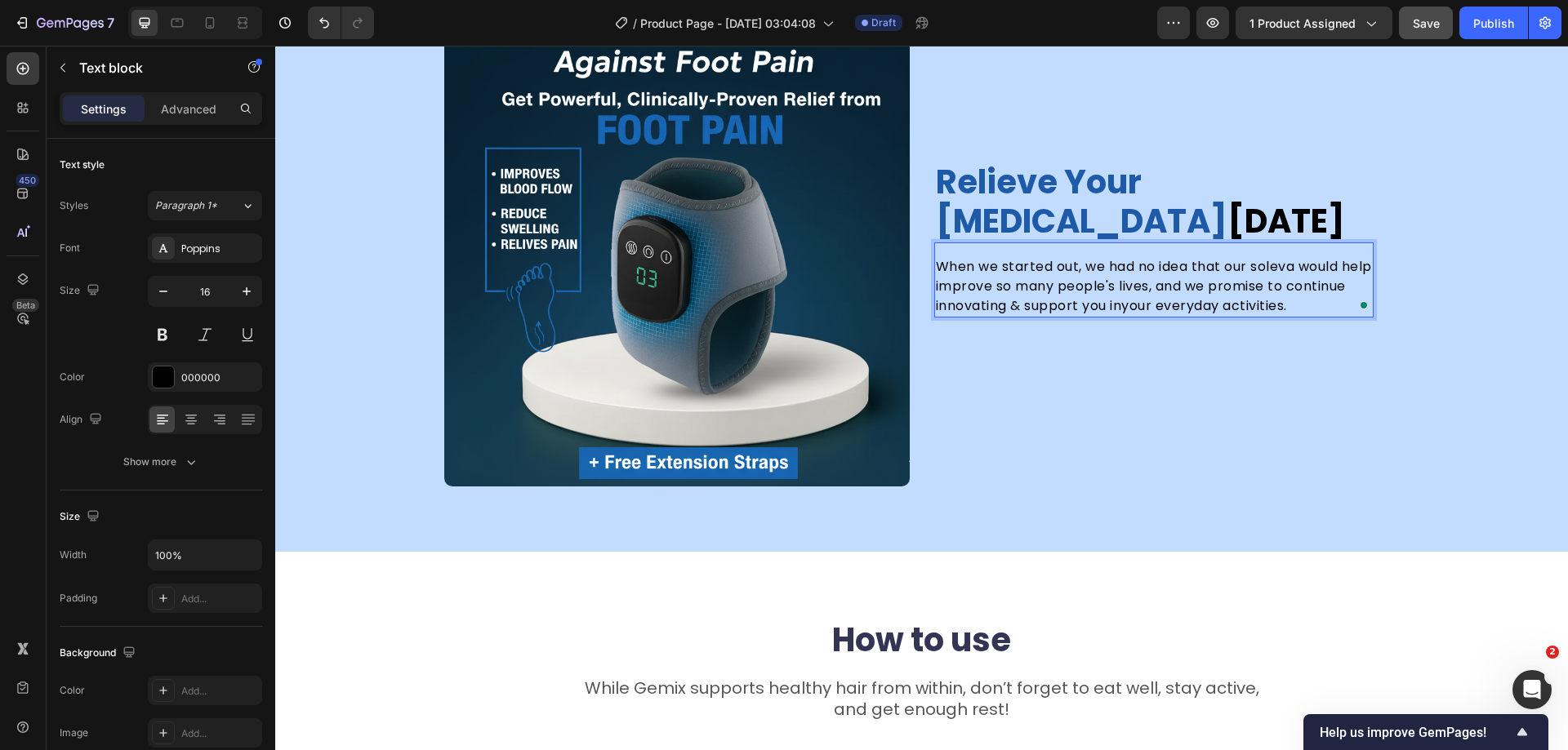
click at [1279, 285] on p "When we started out, we had no idea that our soleva would help improve so many …" at bounding box center [1154, 287] width 436 height 59
click at [1202, 290] on p "When we started out, we had no idea that our soleva would help improve so many …" at bounding box center [1154, 287] width 436 height 59
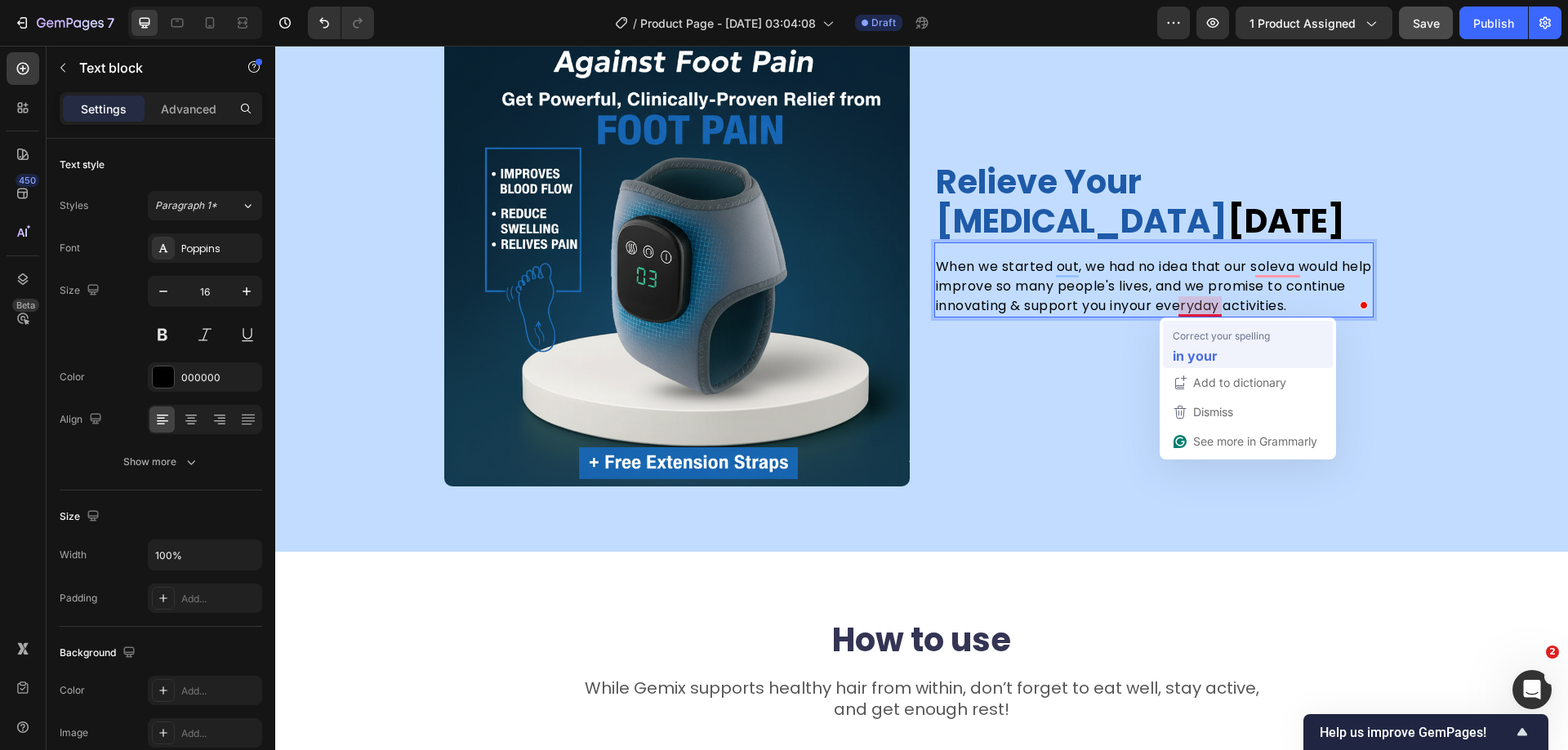
click at [1202, 345] on strong "in your" at bounding box center [1195, 355] width 45 height 20
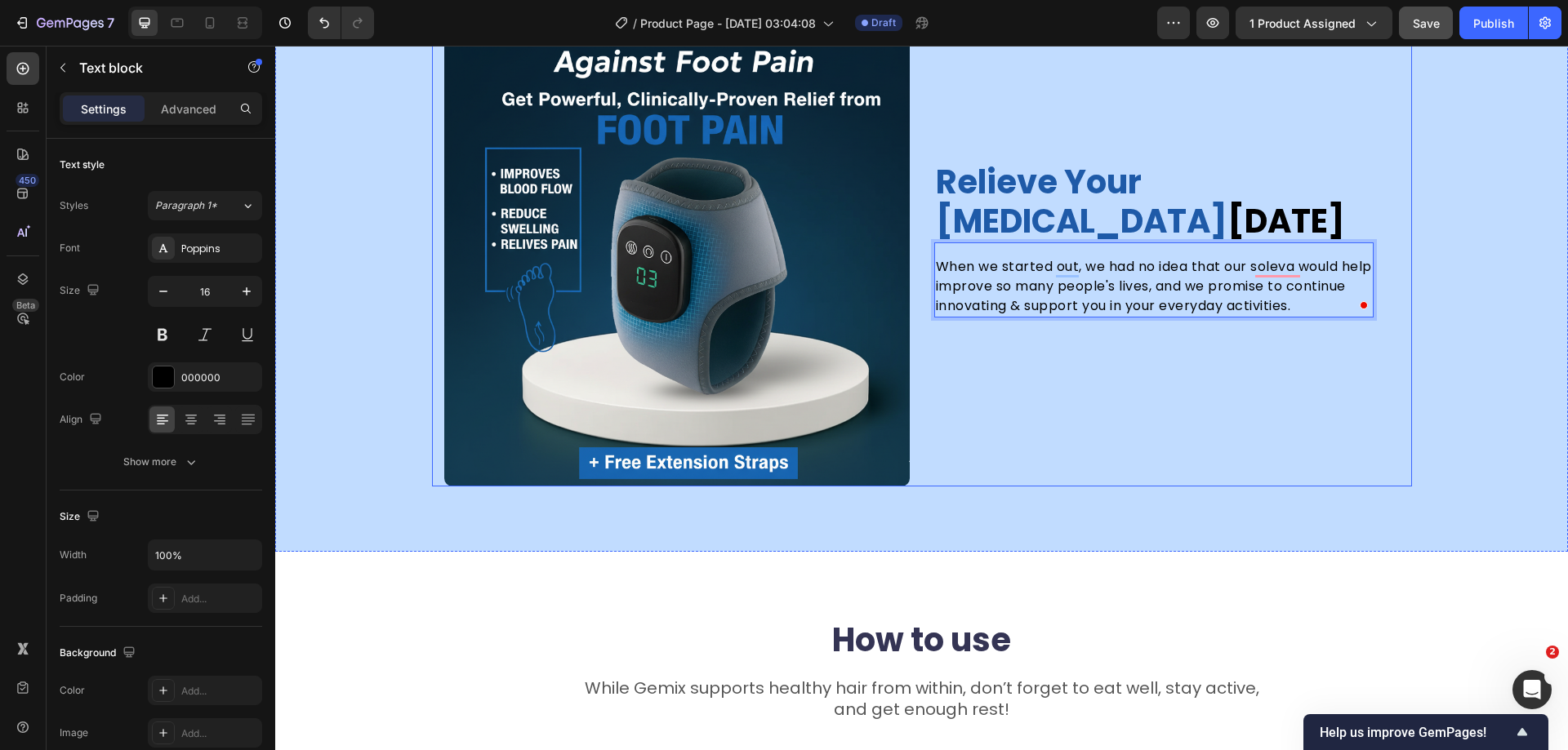
click at [1096, 366] on div "relieve your foot pain today Heading When we started out, we had no idea that o…" at bounding box center [1167, 239] width 466 height 495
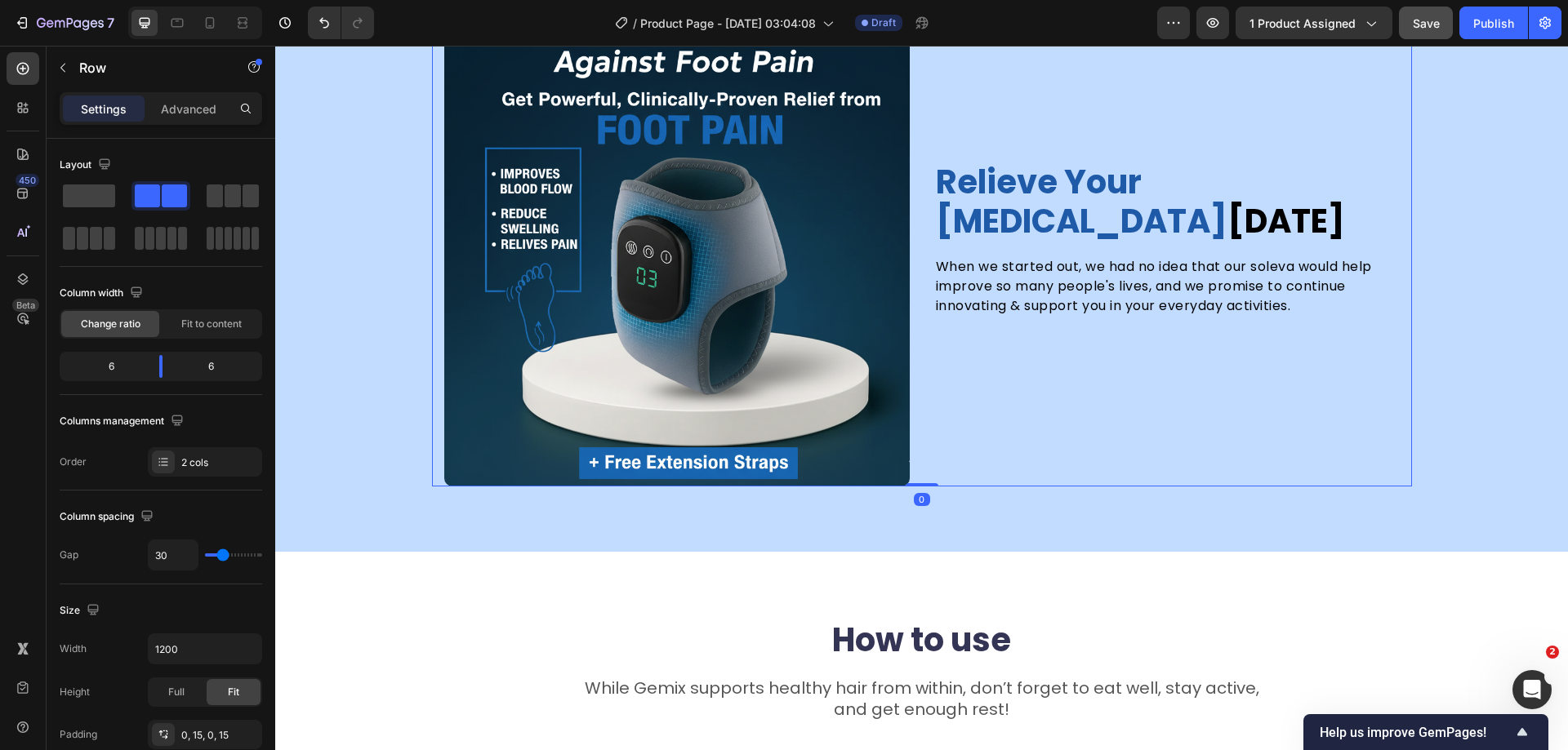
click at [789, 332] on img at bounding box center [678, 239] width 466 height 495
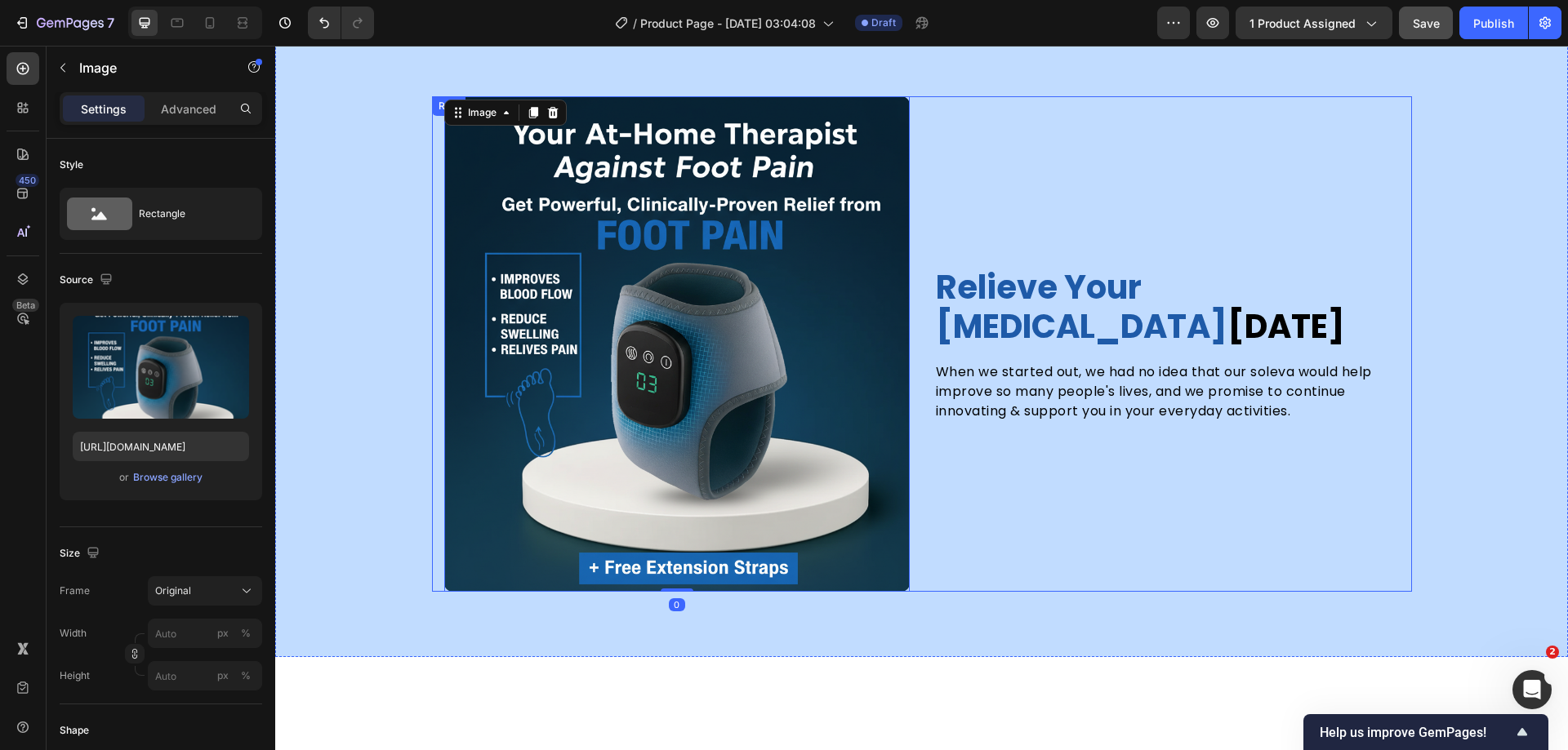
scroll to position [3801, 0]
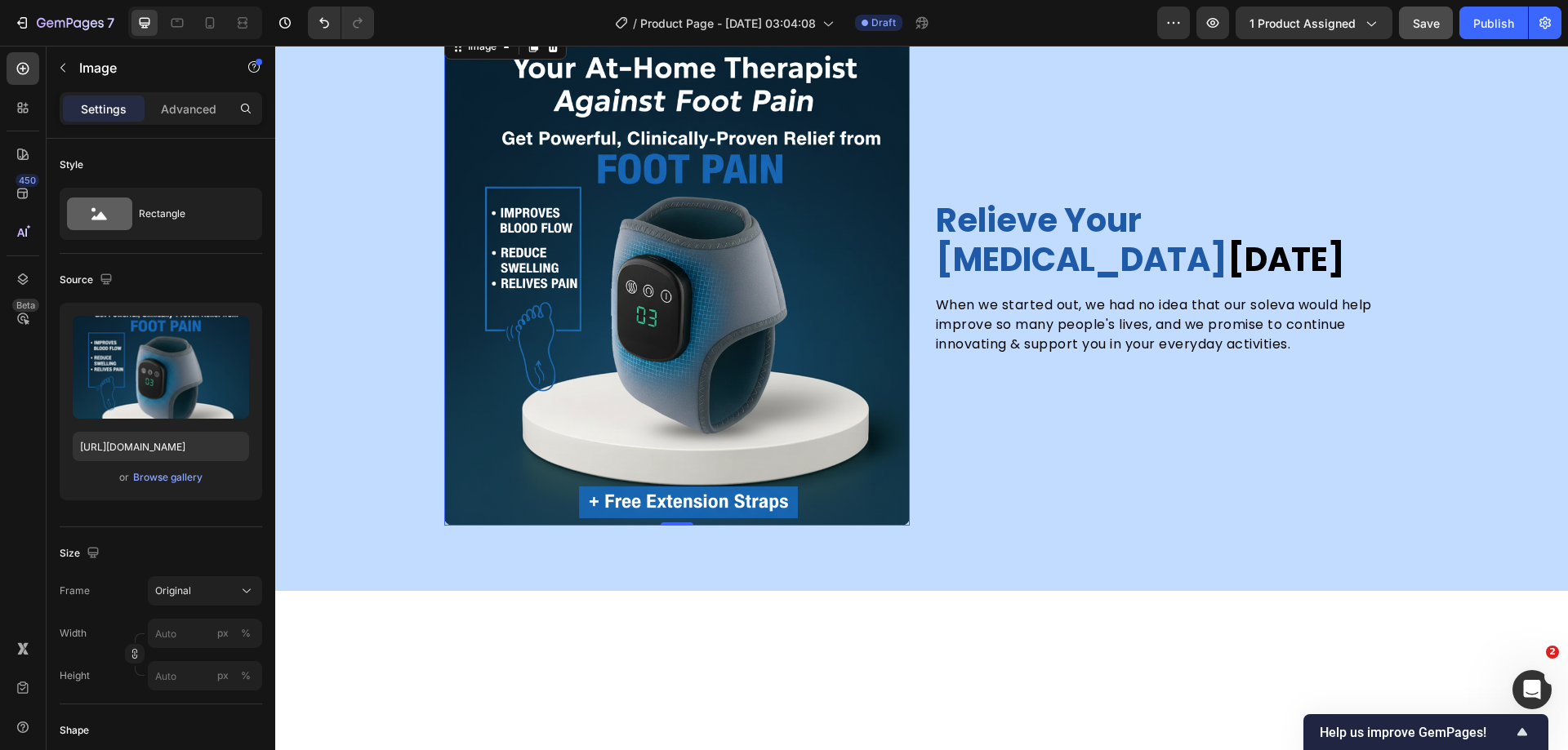
click at [653, 455] on img at bounding box center [678, 278] width 466 height 495
click at [169, 487] on div "or Browse gallery" at bounding box center [160, 477] width 177 height 20
click at [179, 478] on div "Browse gallery" at bounding box center [167, 477] width 70 height 14
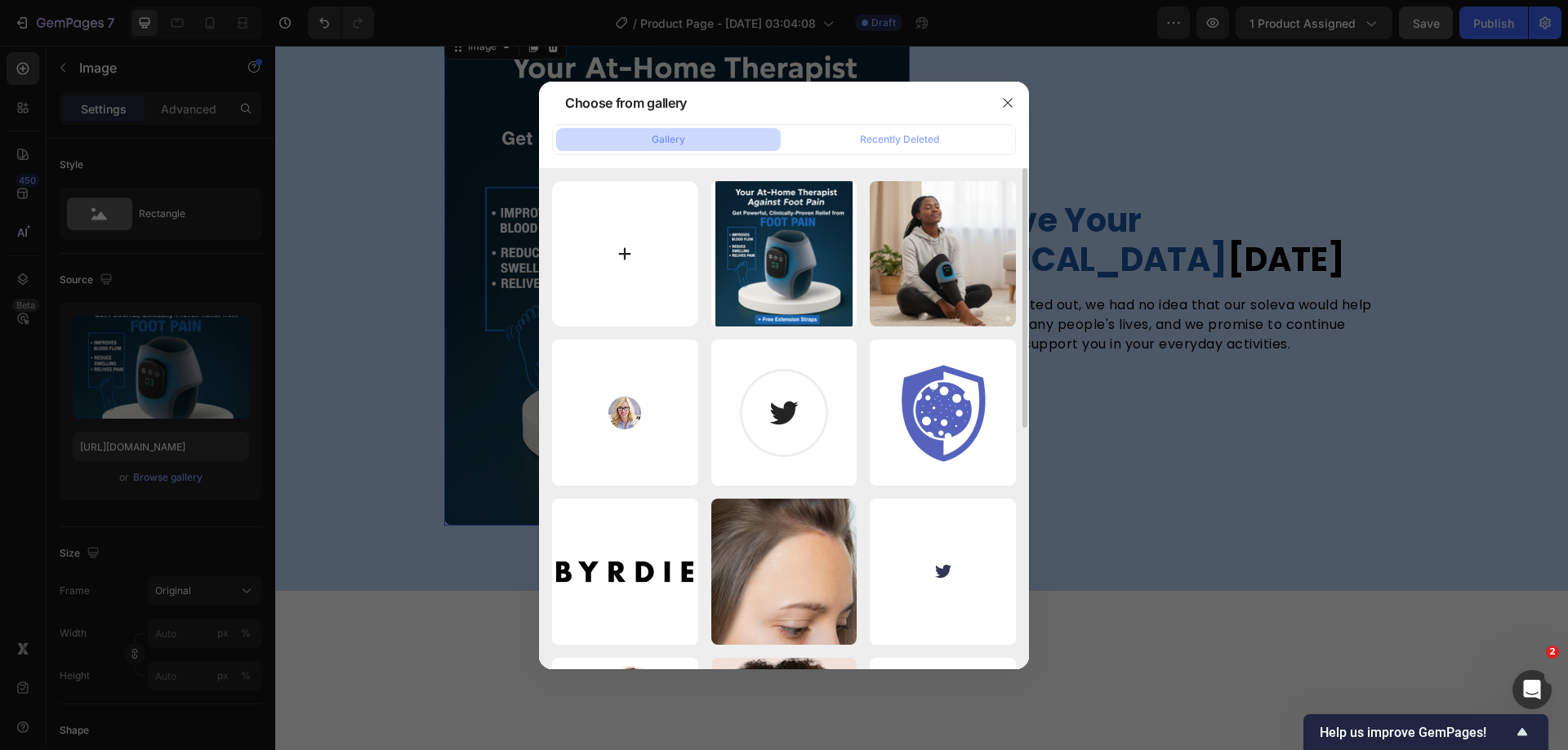
click at [645, 231] on input "file" at bounding box center [624, 254] width 146 height 146
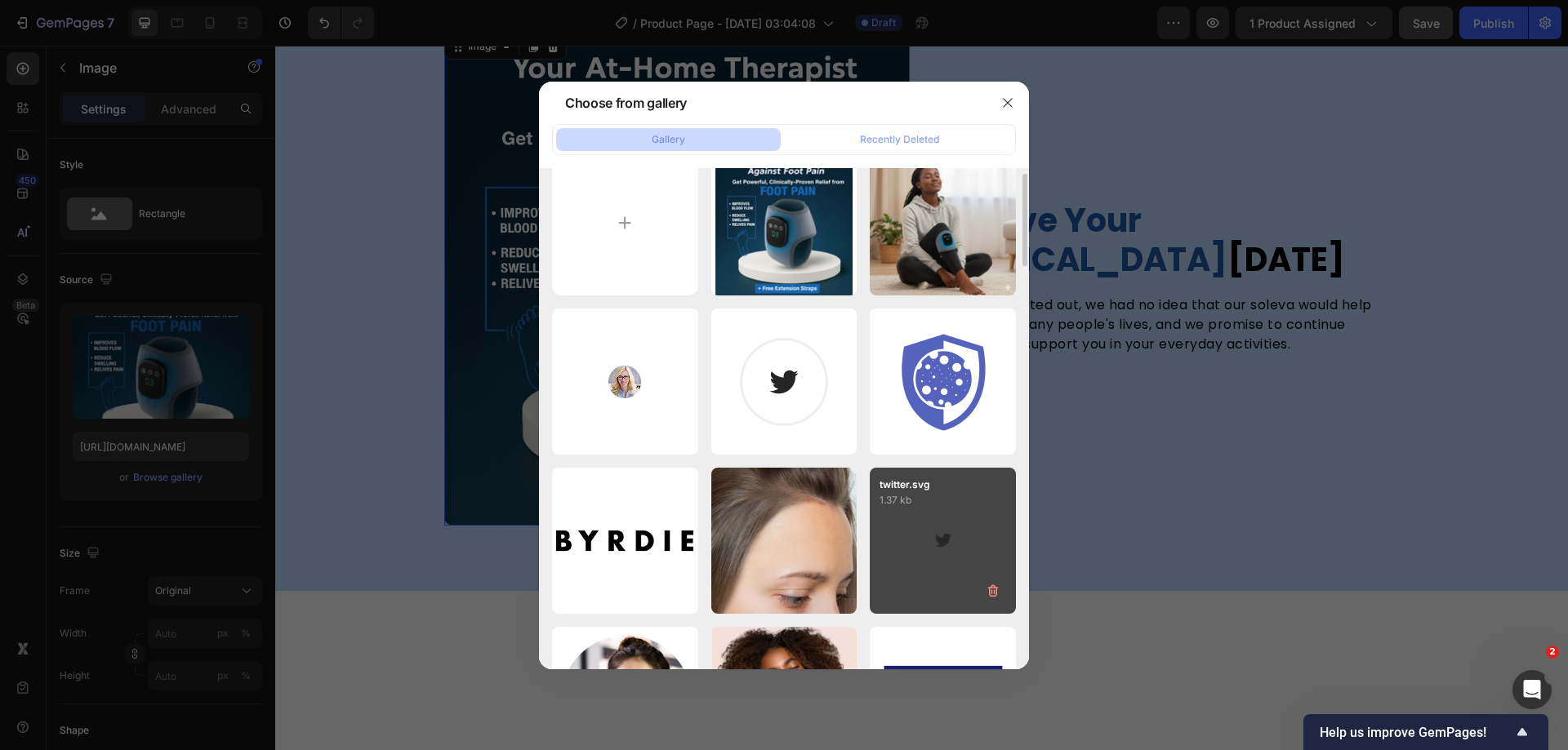
scroll to position [0, 0]
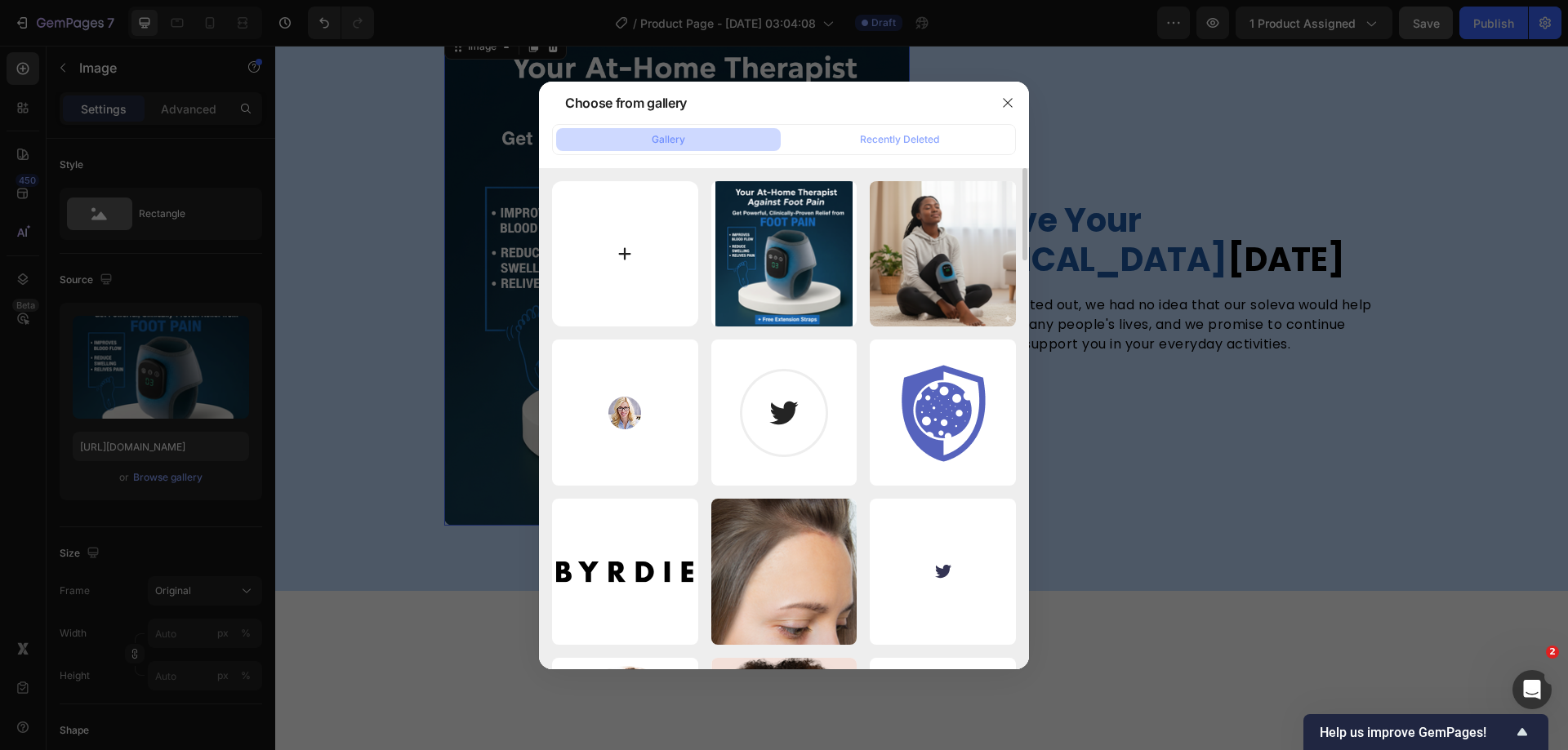
click at [629, 234] on input "file" at bounding box center [624, 254] width 146 height 146
type input "C:\fakepath\Gemini_Generated_Image_1donrv1donrv1don.png"
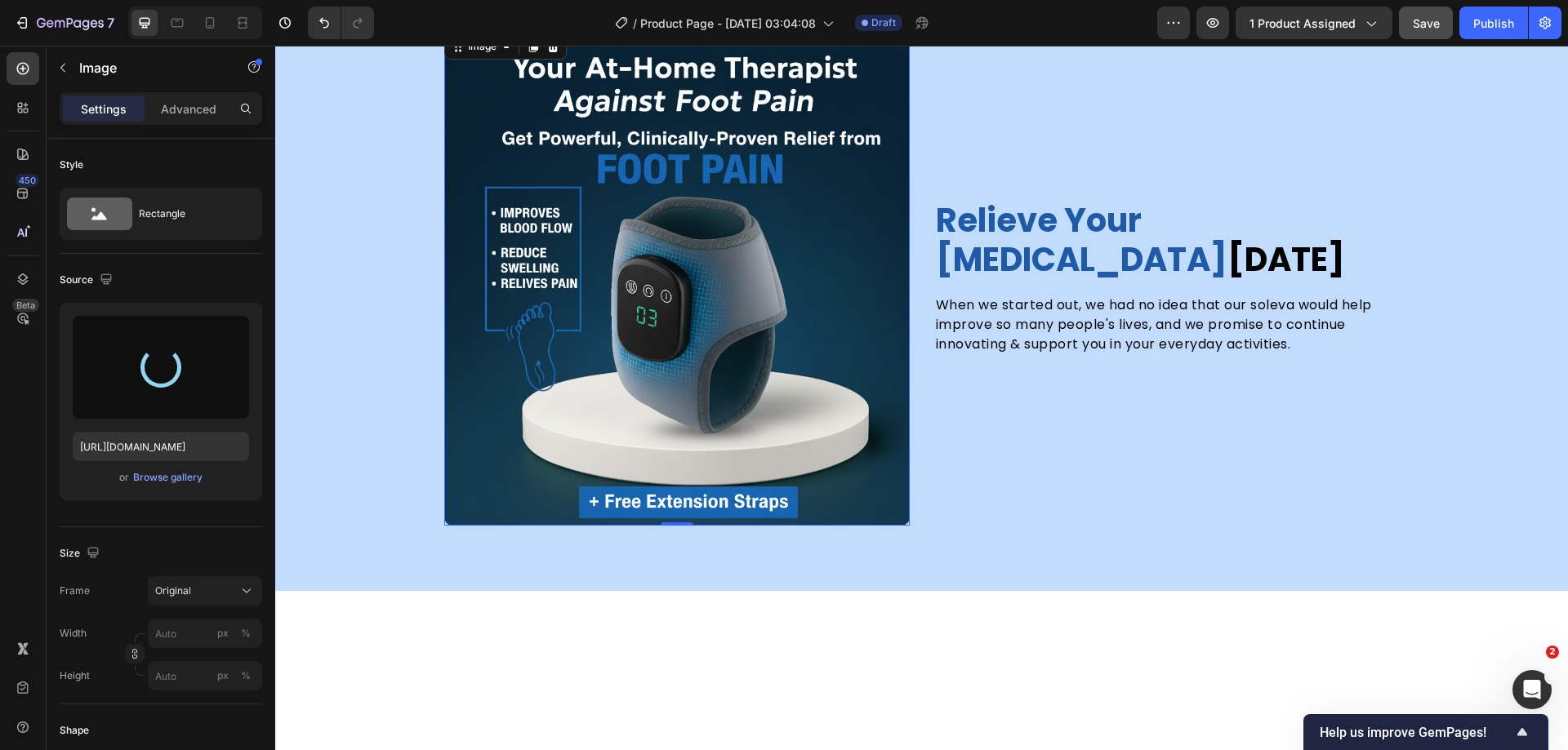
type input "https://cdn.shopify.com/s/files/1/0613/3887/8011/files/gempages_577880171097359…"
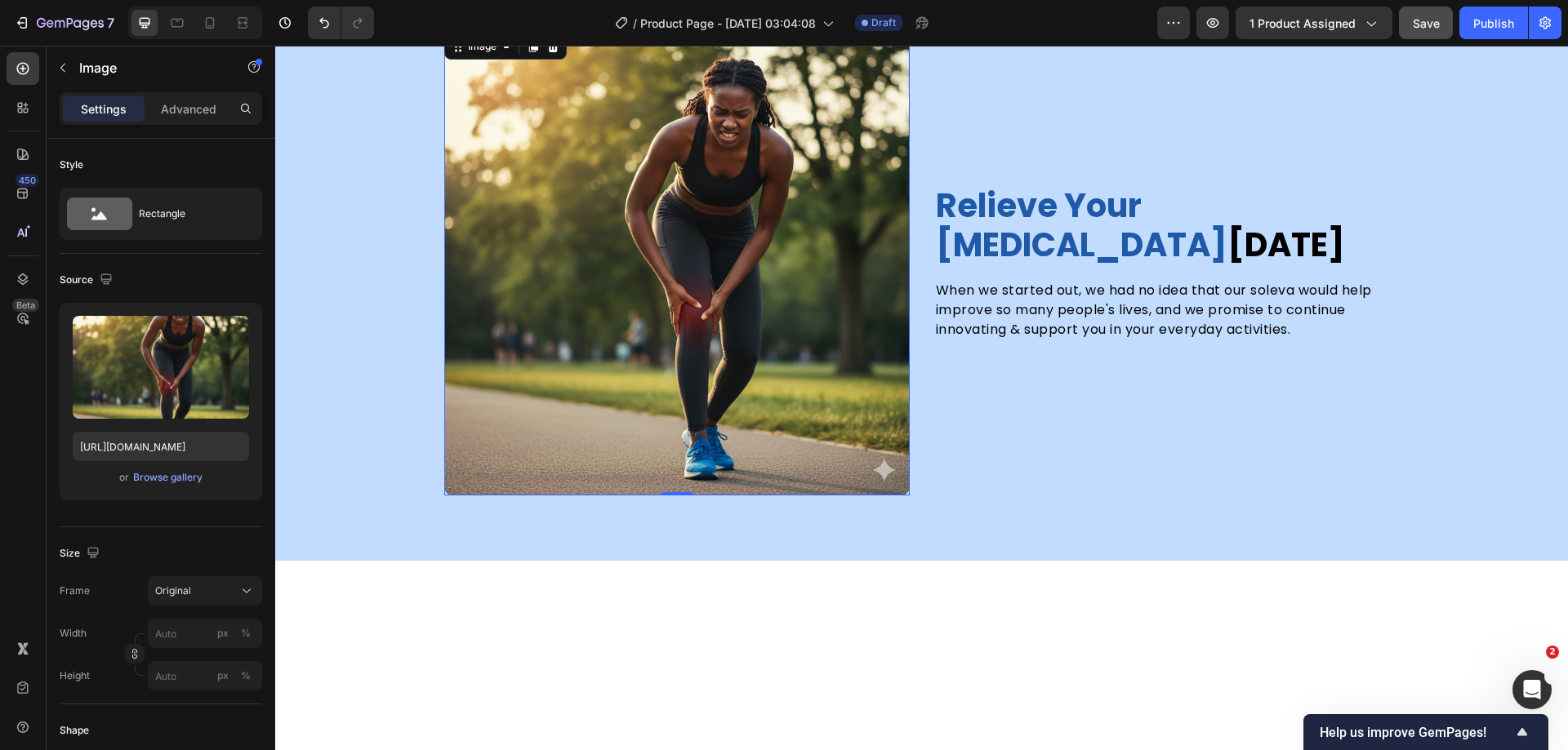
click at [808, 416] on img at bounding box center [678, 263] width 466 height 466
click at [171, 477] on div "Browse gallery" at bounding box center [167, 477] width 70 height 14
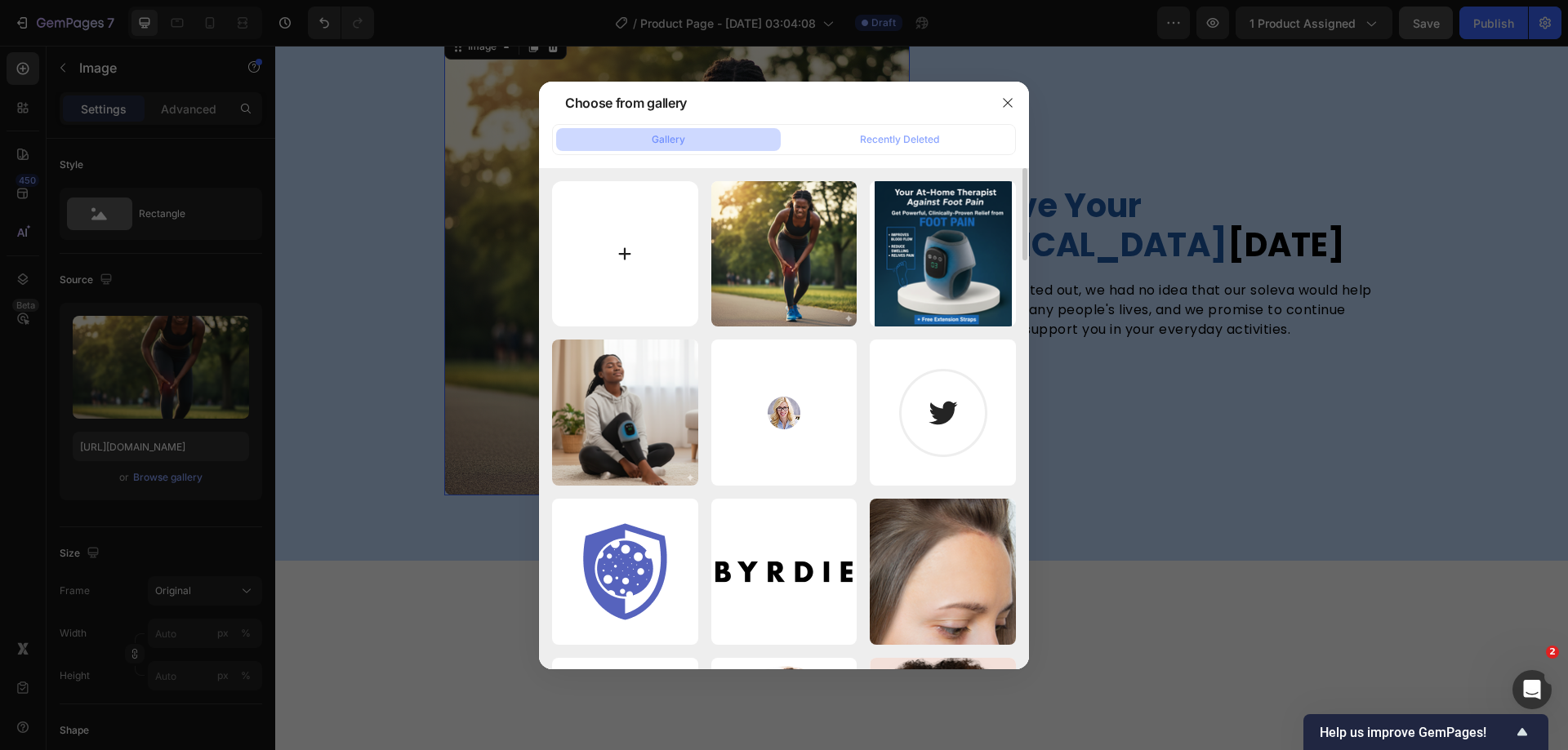
click at [641, 260] on input "file" at bounding box center [624, 254] width 146 height 146
type input "C:\fakepath\foot_massagerss.webp"
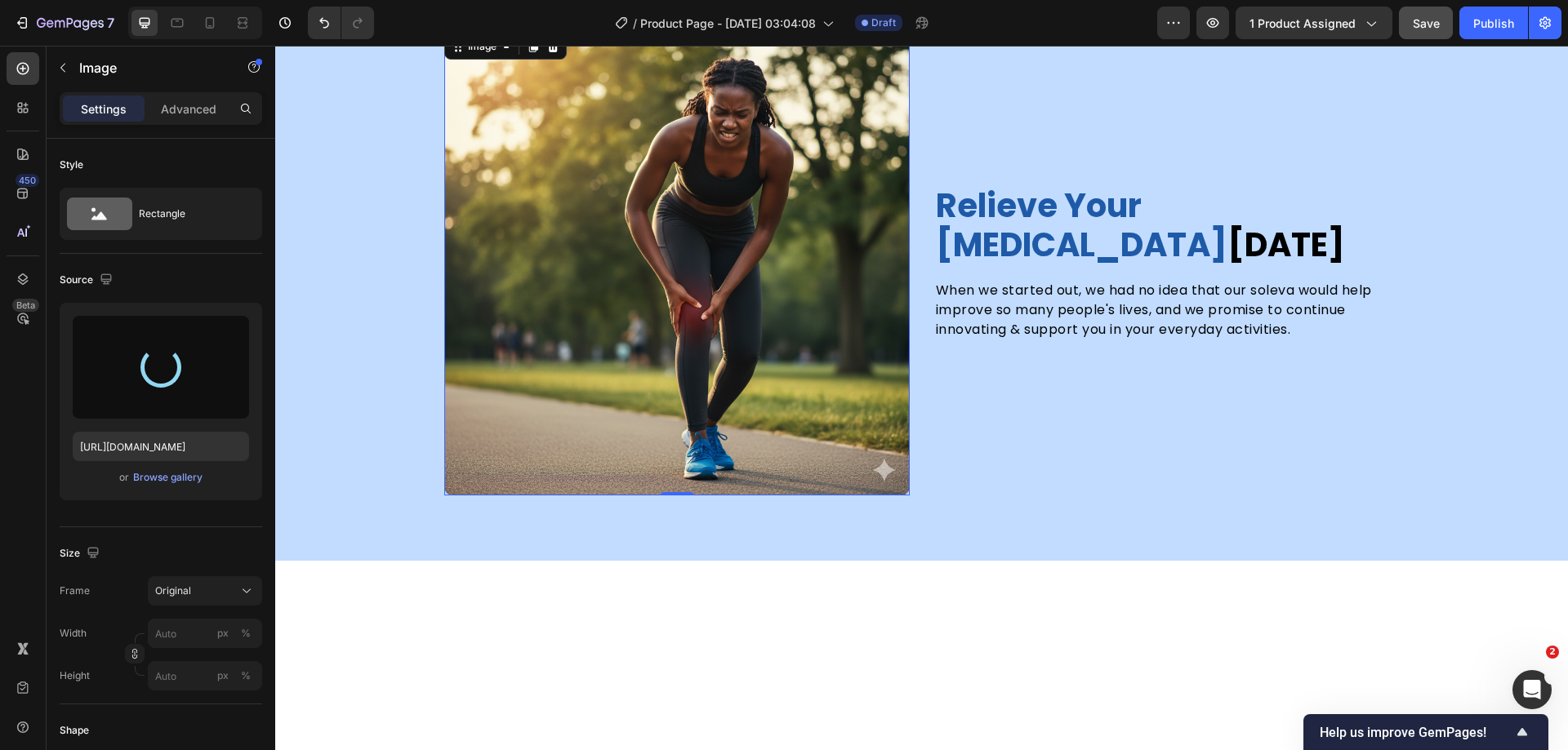
type input "https://cdn.shopify.com/s/files/1/0613/3887/8011/files/gempages_577880171097359…"
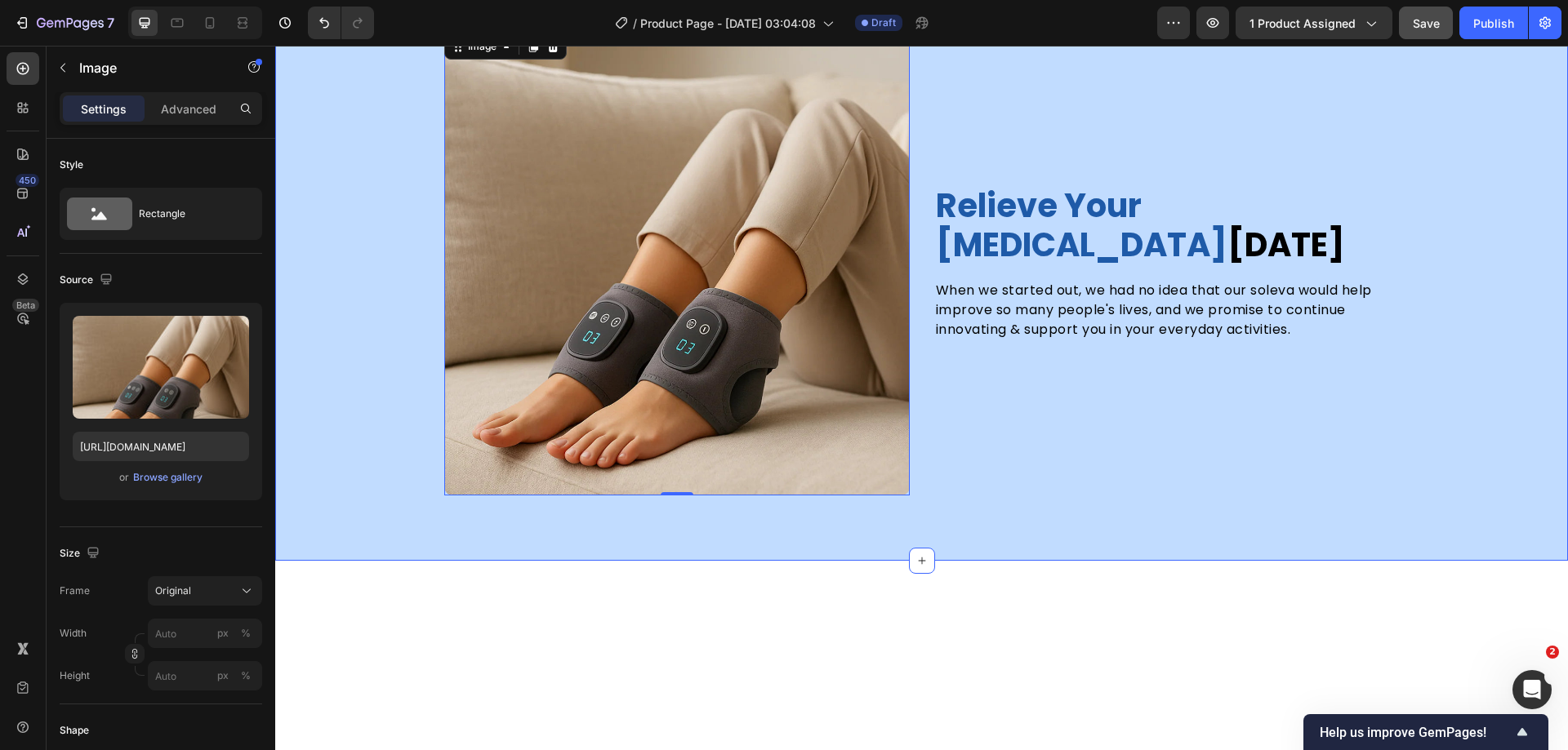
click at [408, 469] on div "relieve your foot pain today Heading When we started out, we had no idea that o…" at bounding box center [921, 263] width 1293 height 466
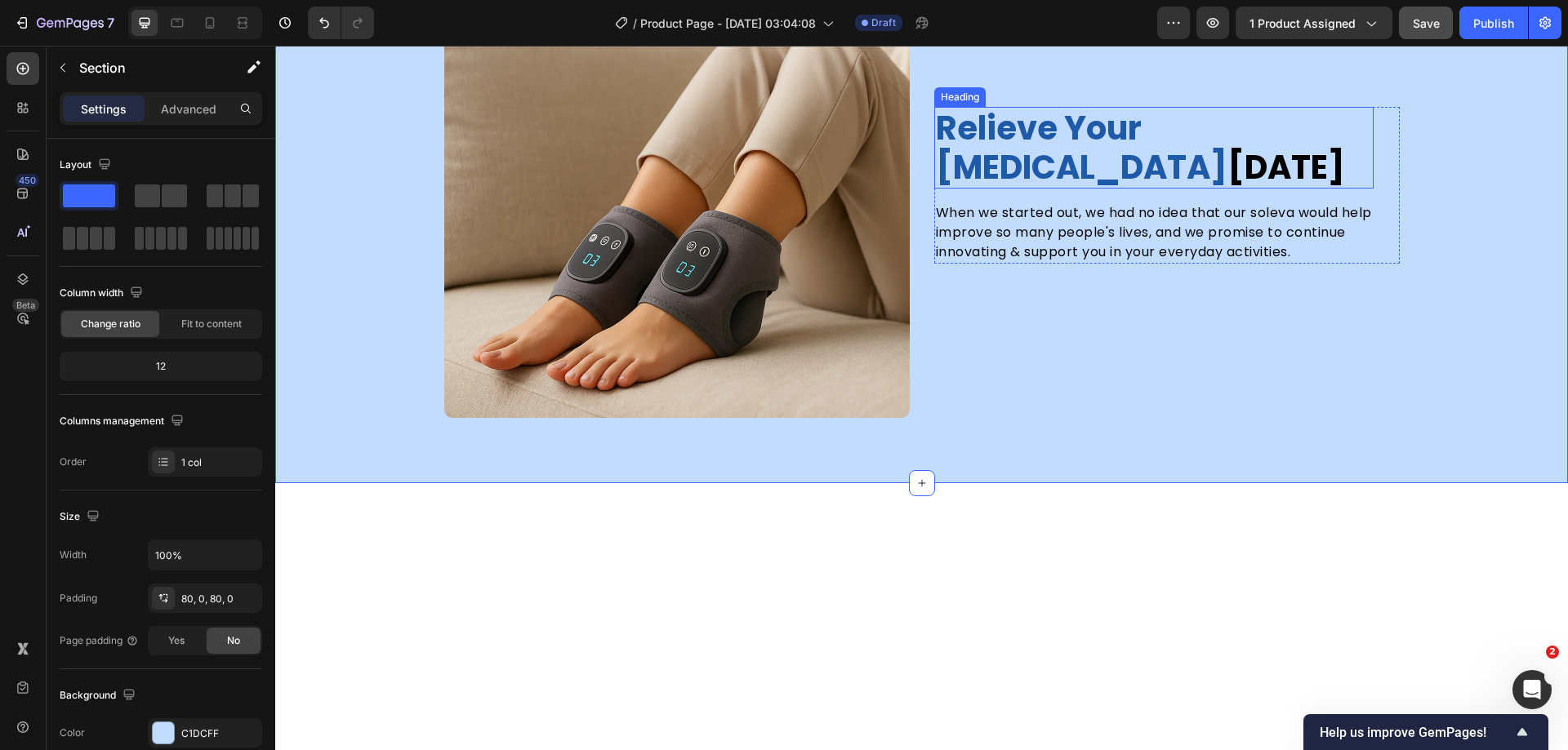
scroll to position [3964, 0]
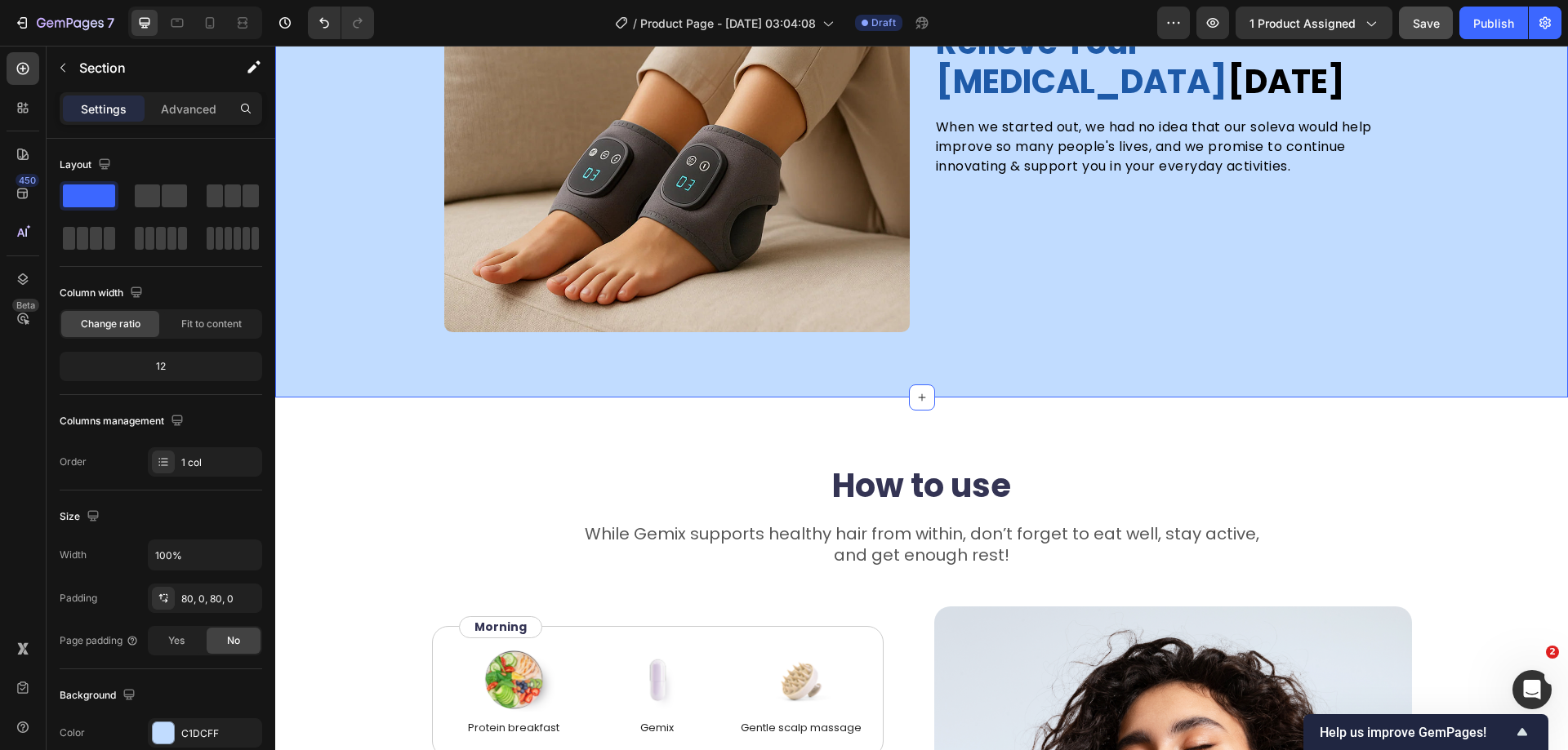
click at [1511, 332] on div "relieve your foot pain today Heading When we started out, we had no idea that o…" at bounding box center [921, 100] width 1293 height 466
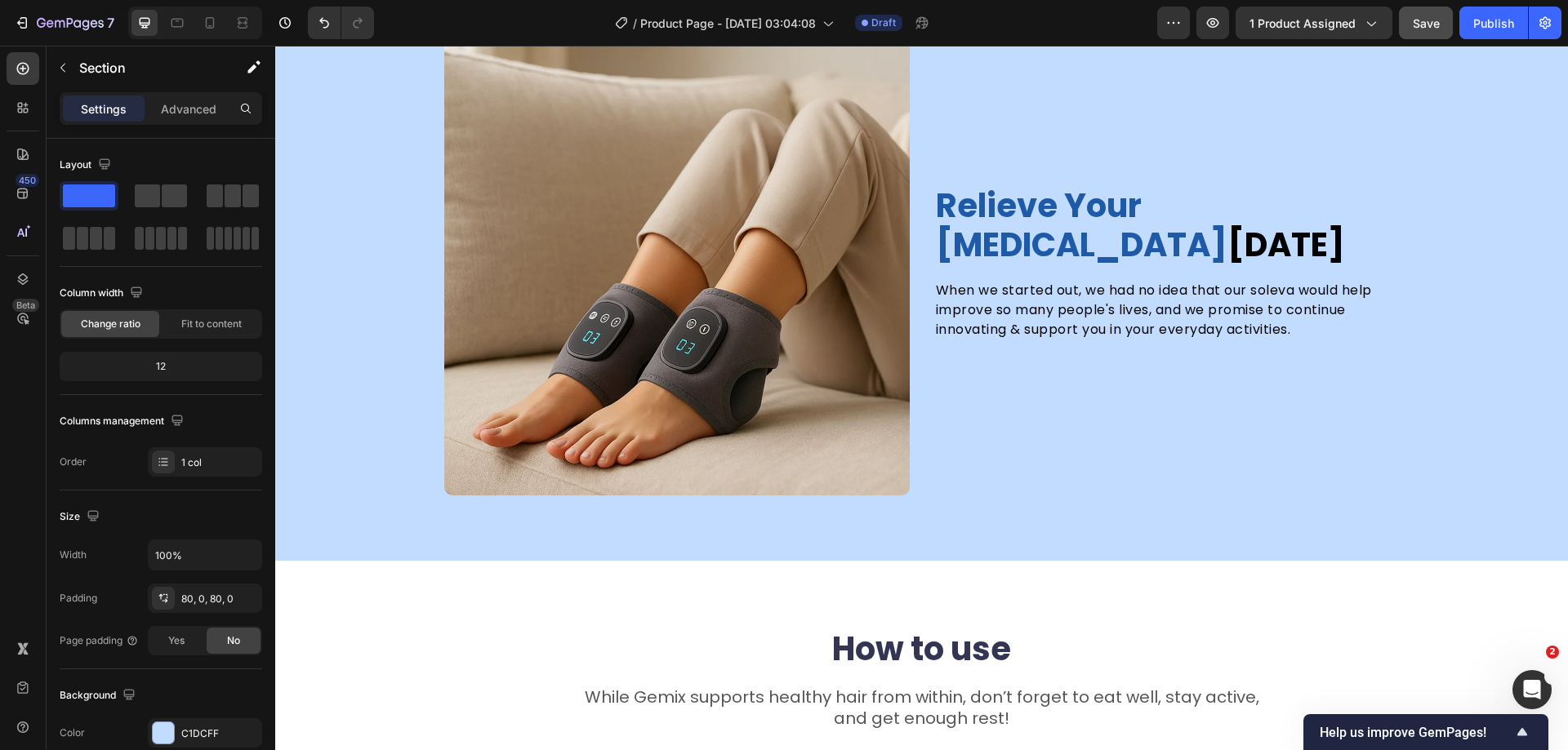
scroll to position [4046, 0]
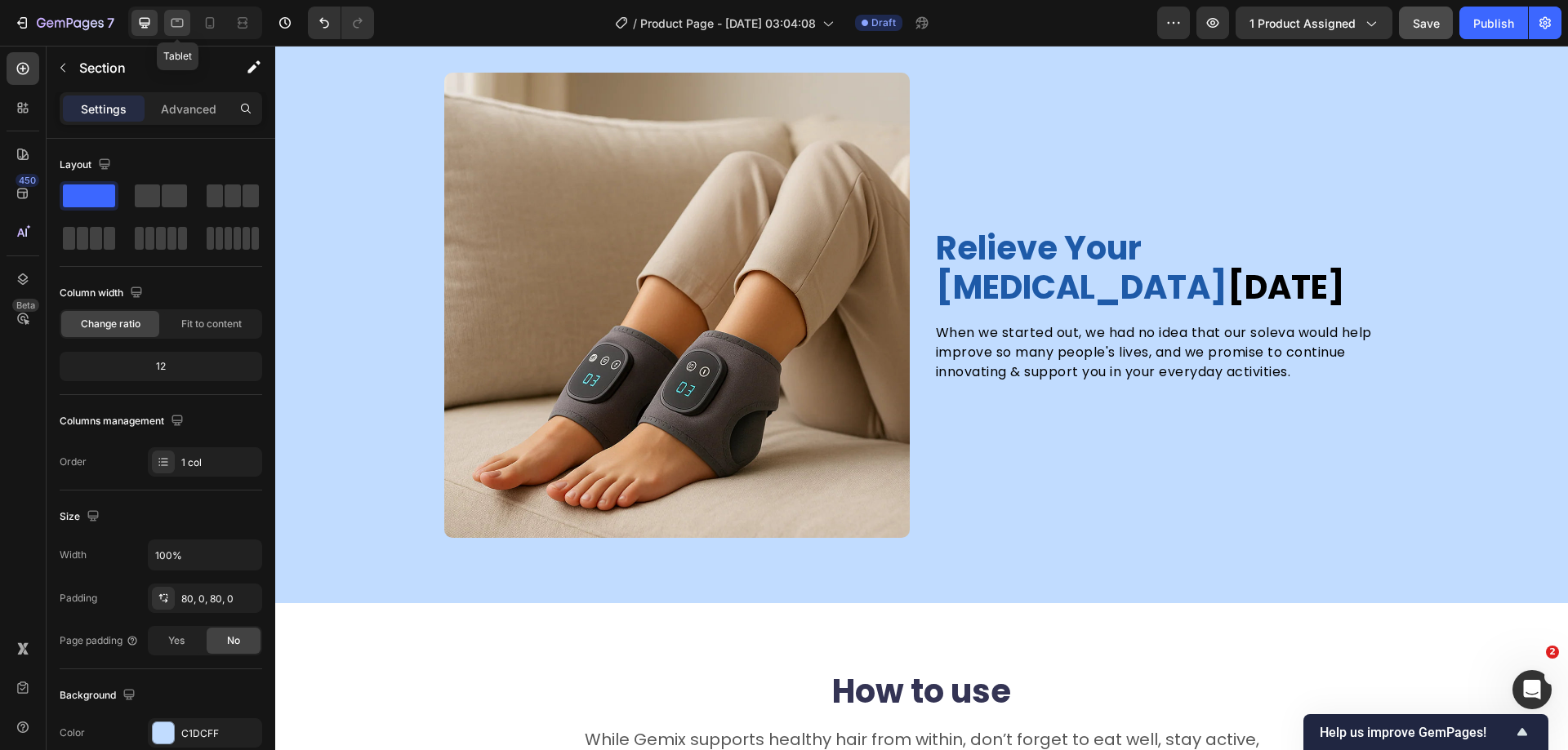
click at [173, 22] on icon at bounding box center [178, 23] width 12 height 9
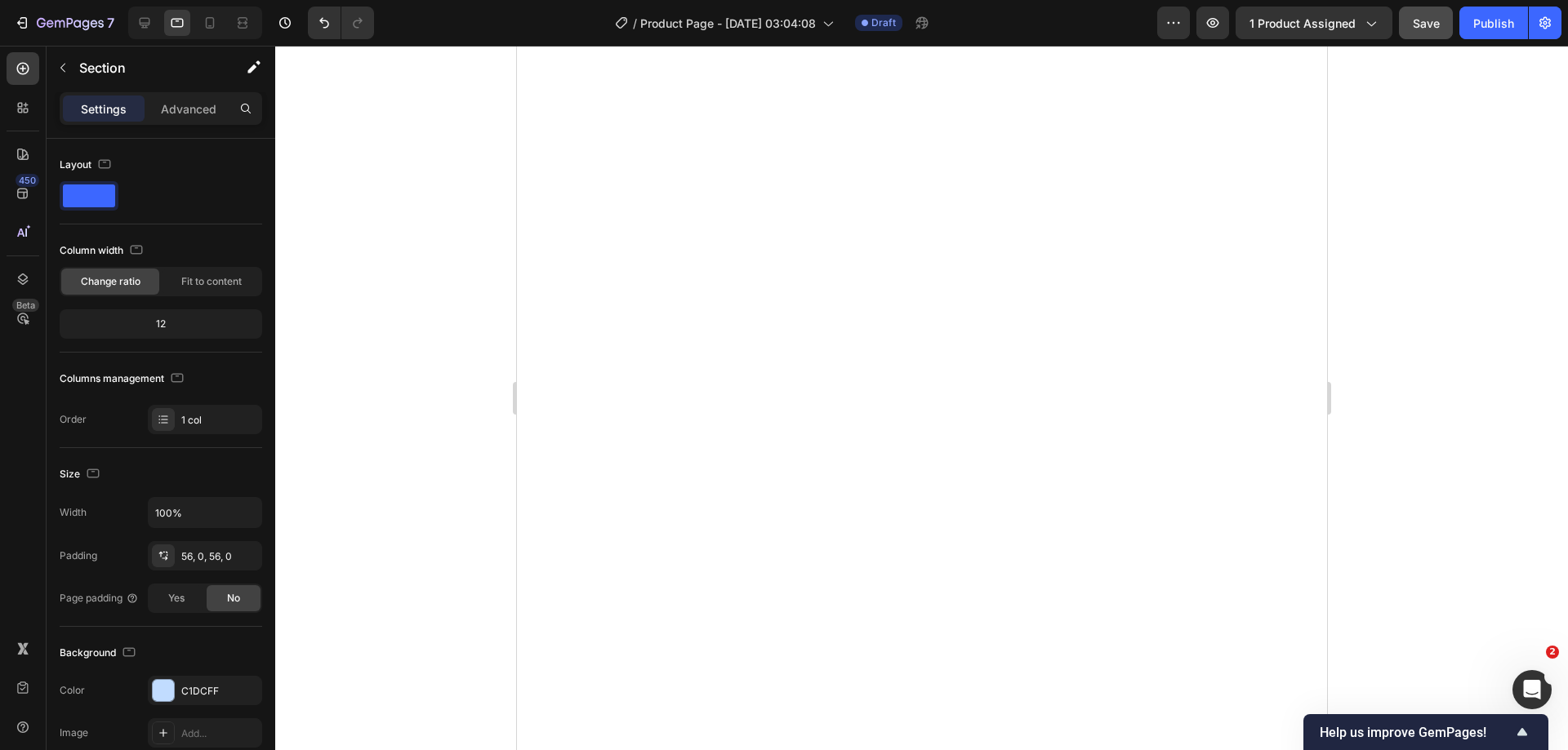
scroll to position [4114, 0]
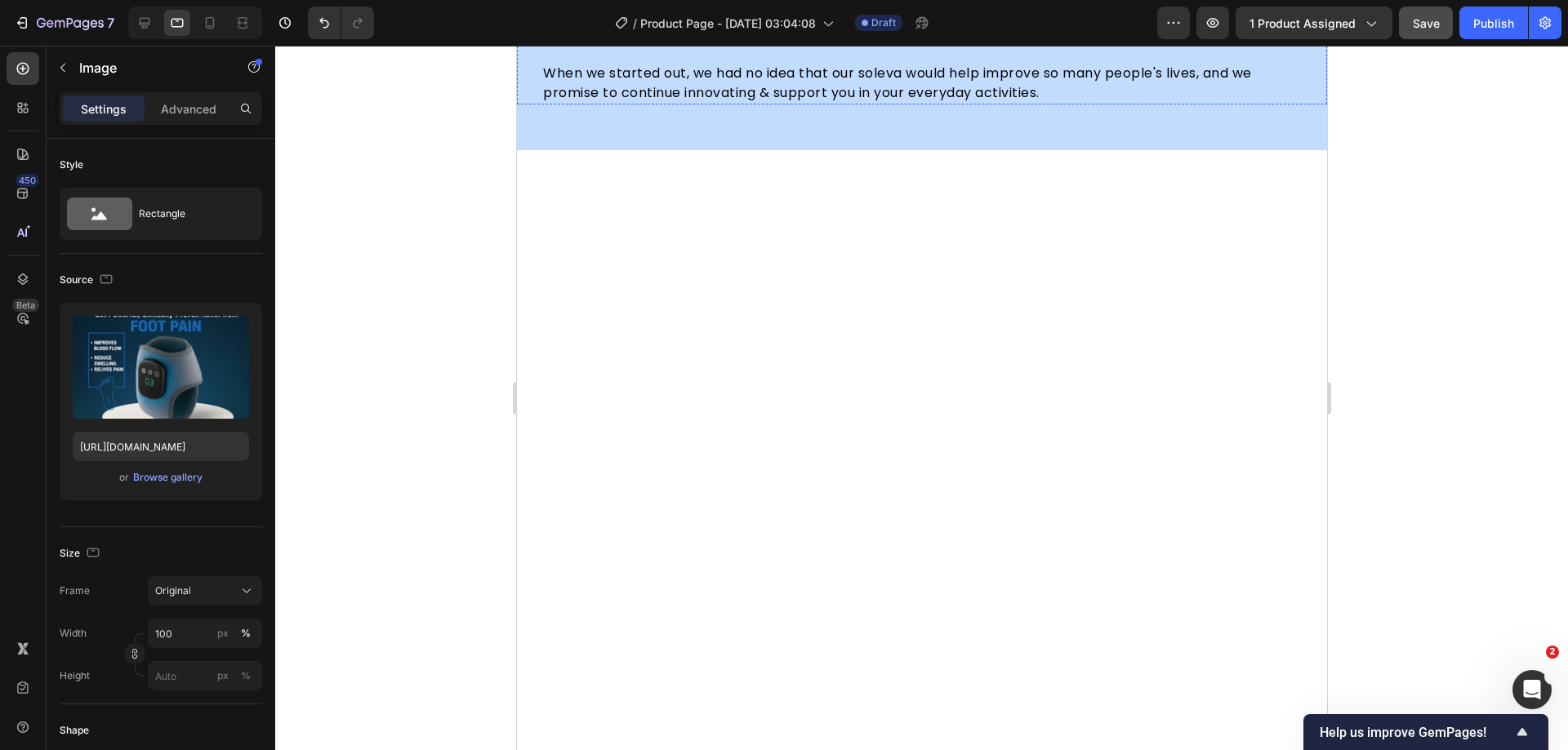
click at [174, 477] on div "Browse gallery" at bounding box center [167, 477] width 70 height 14
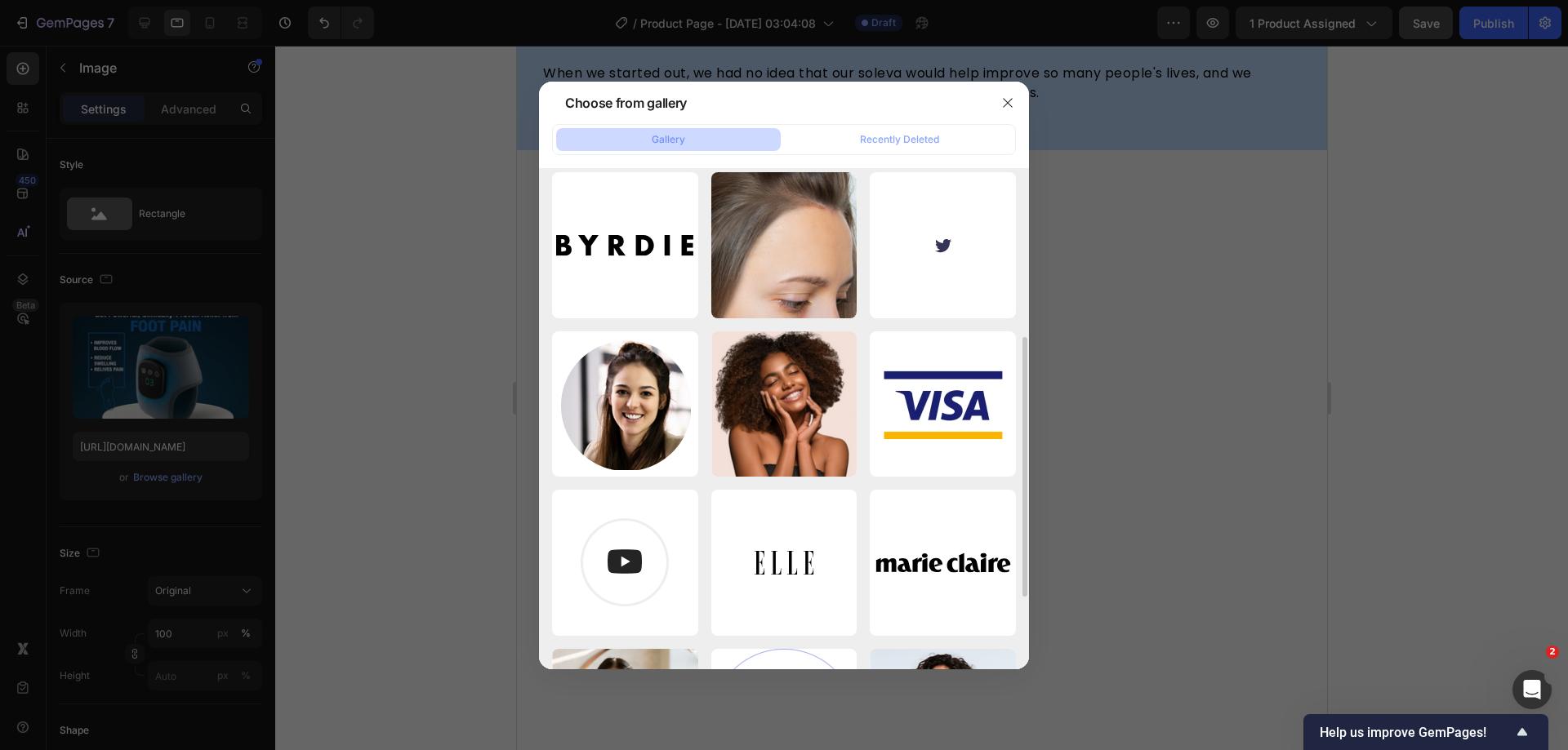
scroll to position [0, 0]
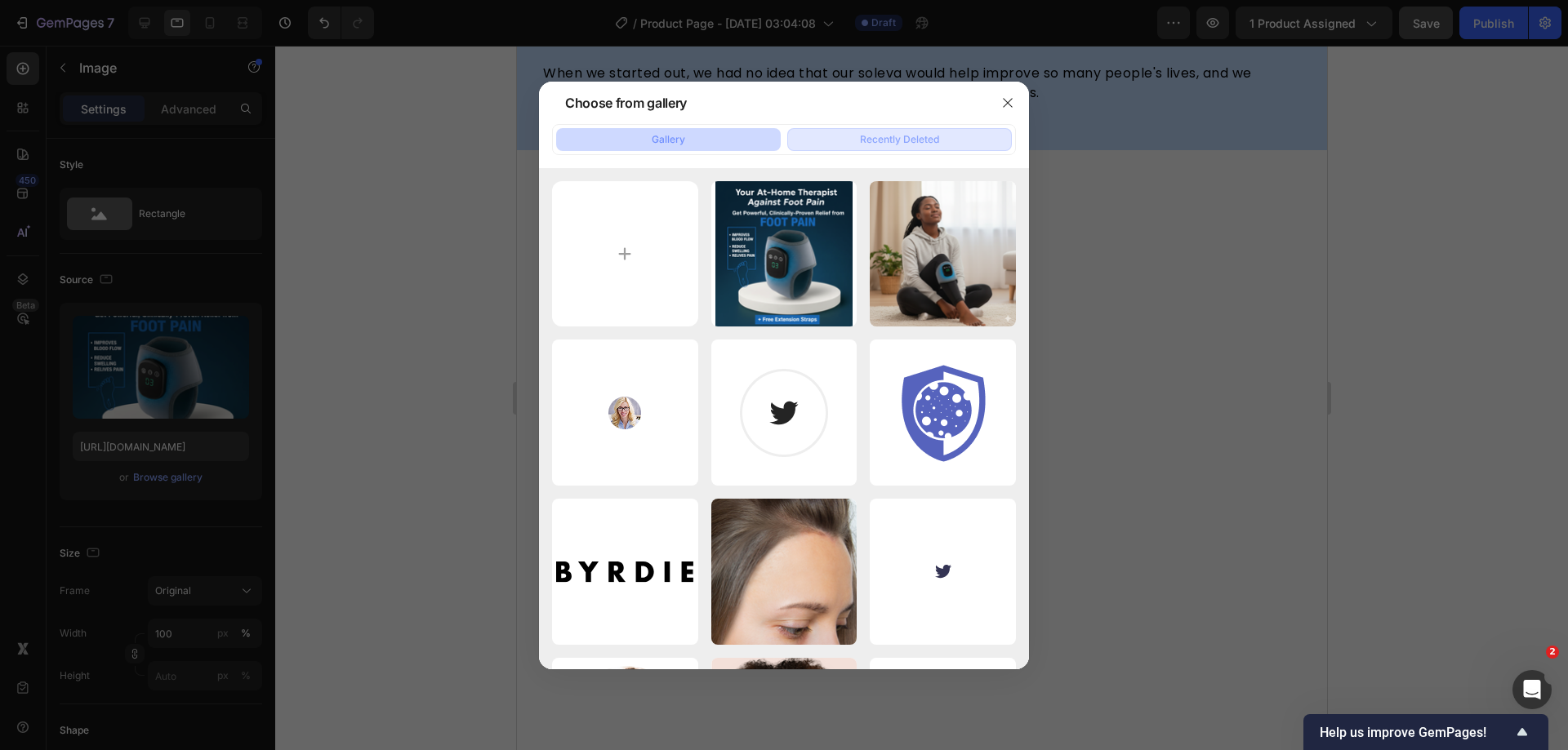
click at [890, 139] on div "Recently Deleted" at bounding box center [899, 139] width 79 height 14
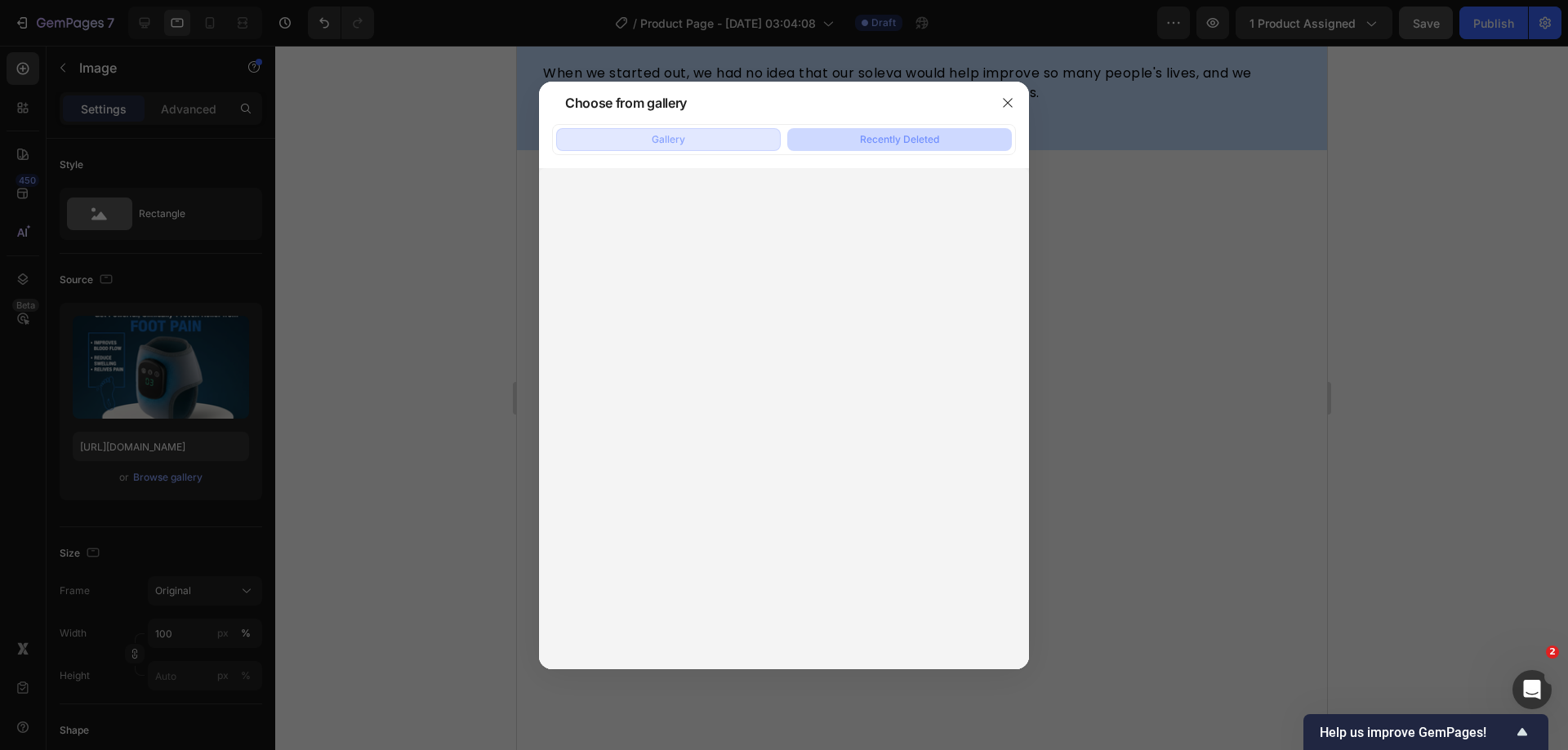
click at [699, 140] on button "Gallery" at bounding box center [668, 139] width 224 height 23
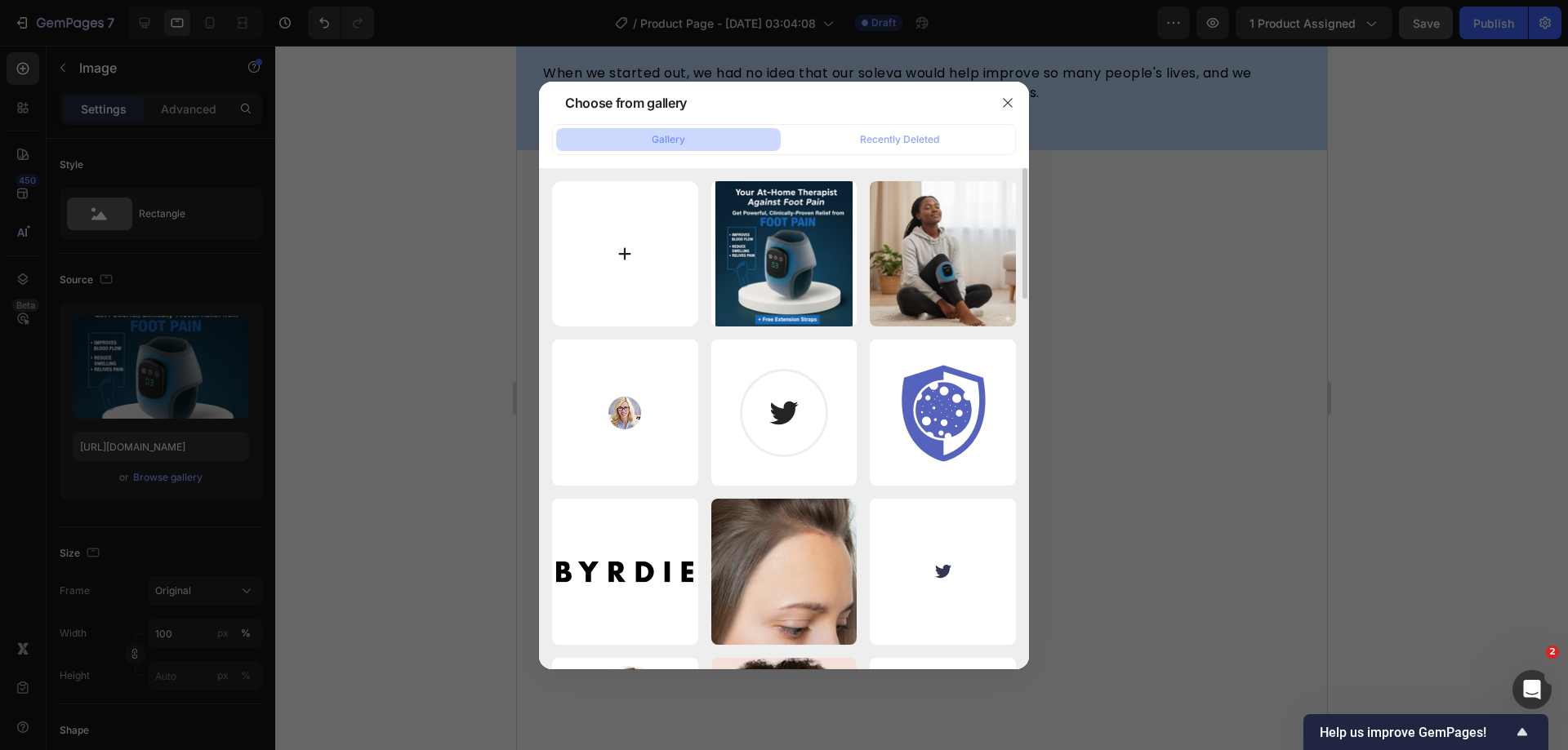
click at [630, 271] on input "file" at bounding box center [624, 254] width 146 height 146
type input "C:\fakepath\foot_massagerss-ezgif.com-webp-to-png-converter.png"
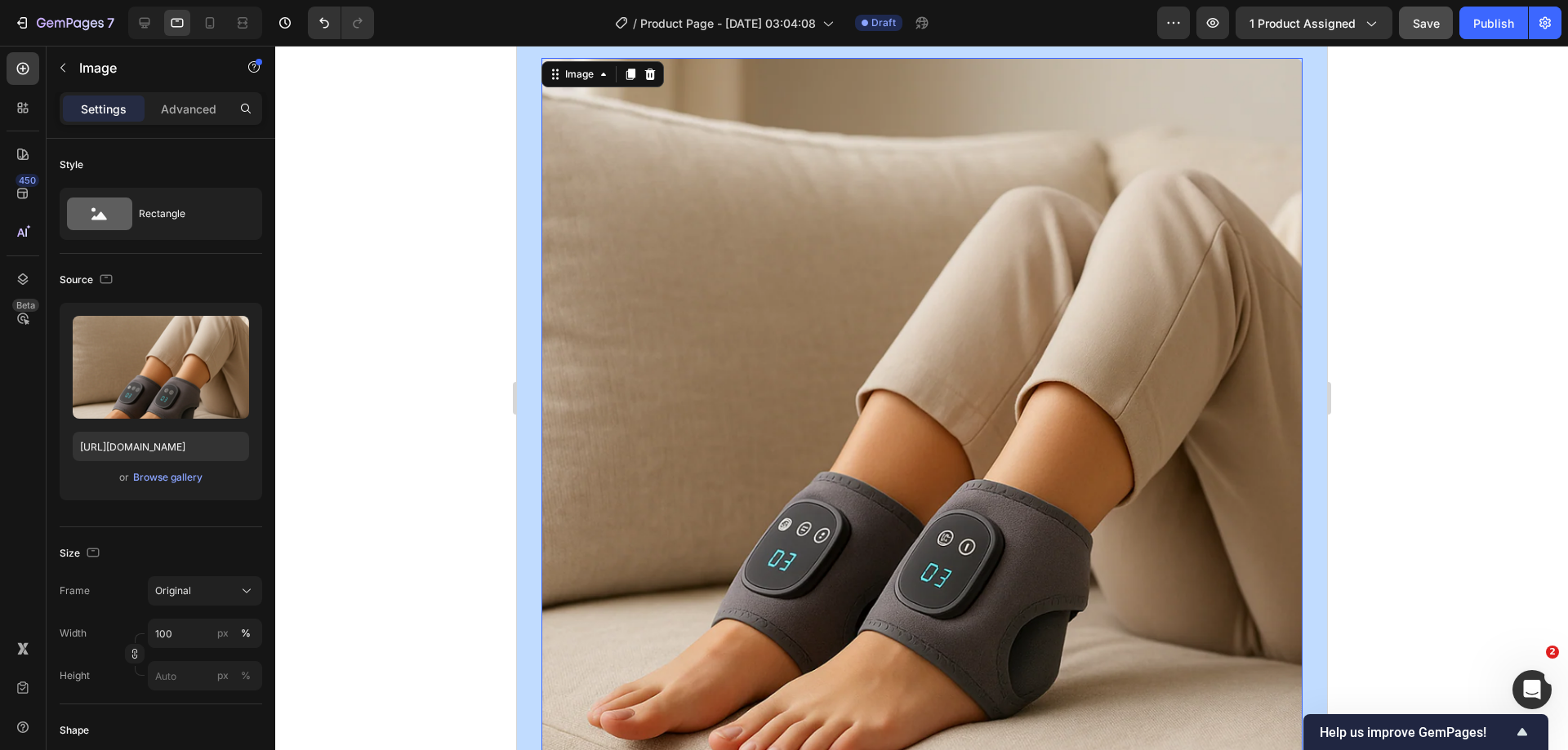
scroll to position [4114, 0]
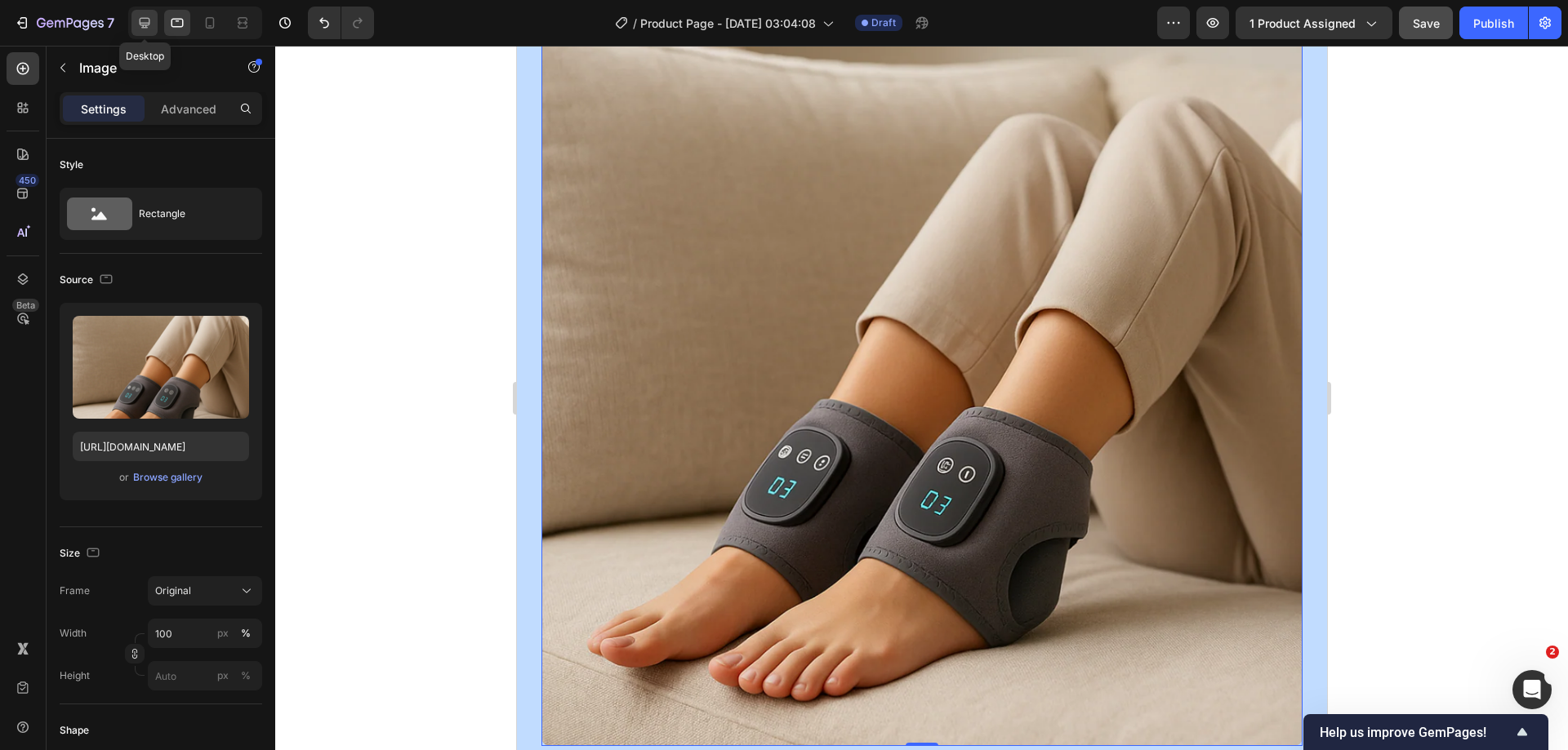
click at [148, 23] on icon at bounding box center [144, 23] width 10 height 10
type input "https://gempages-demo.myshopify.com/cdn/shop/t/1/assets/495611768014373769-7ae9…"
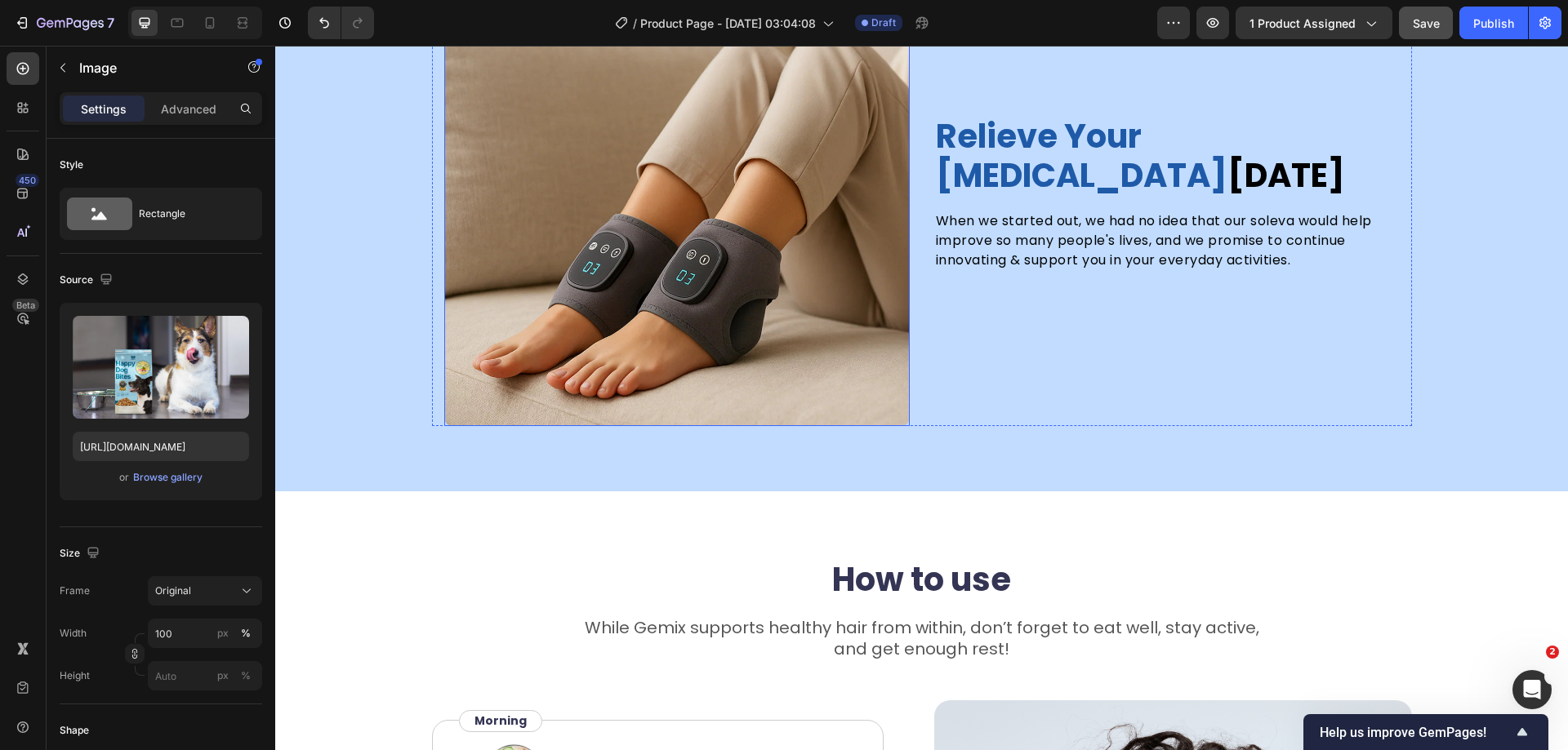
scroll to position [4103, 0]
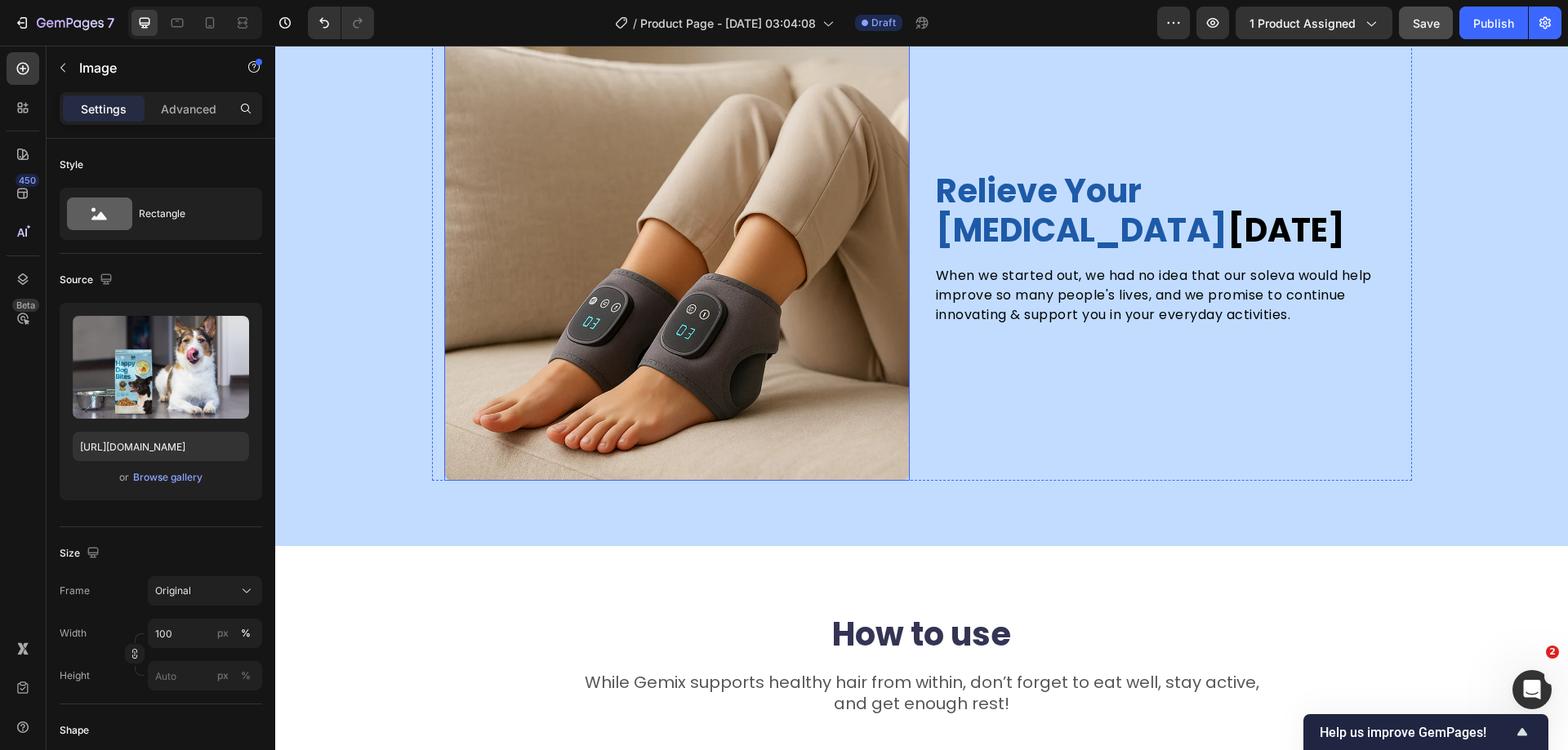
click at [533, 361] on img at bounding box center [678, 248] width 466 height 466
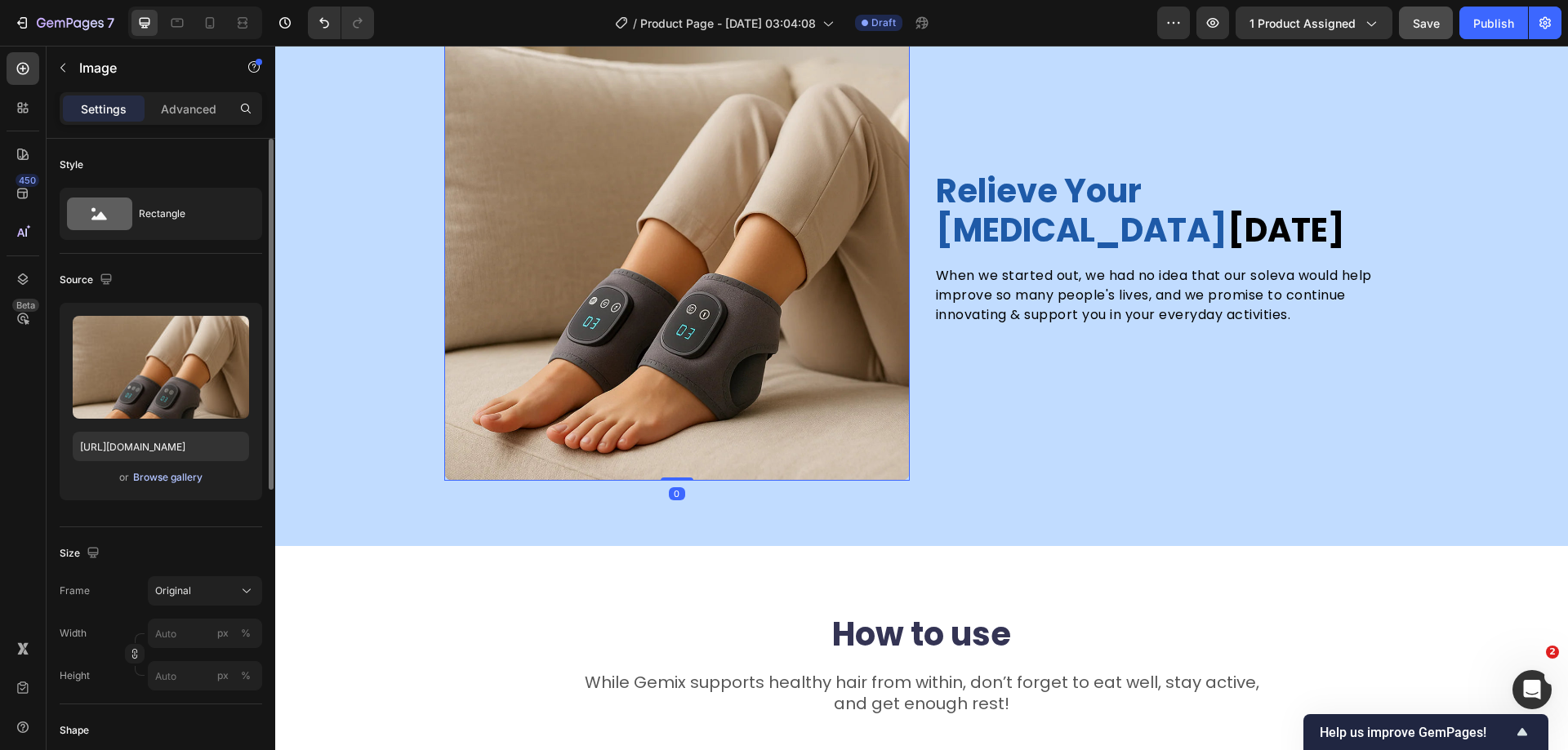
click at [160, 484] on div "Browse gallery" at bounding box center [167, 477] width 70 height 14
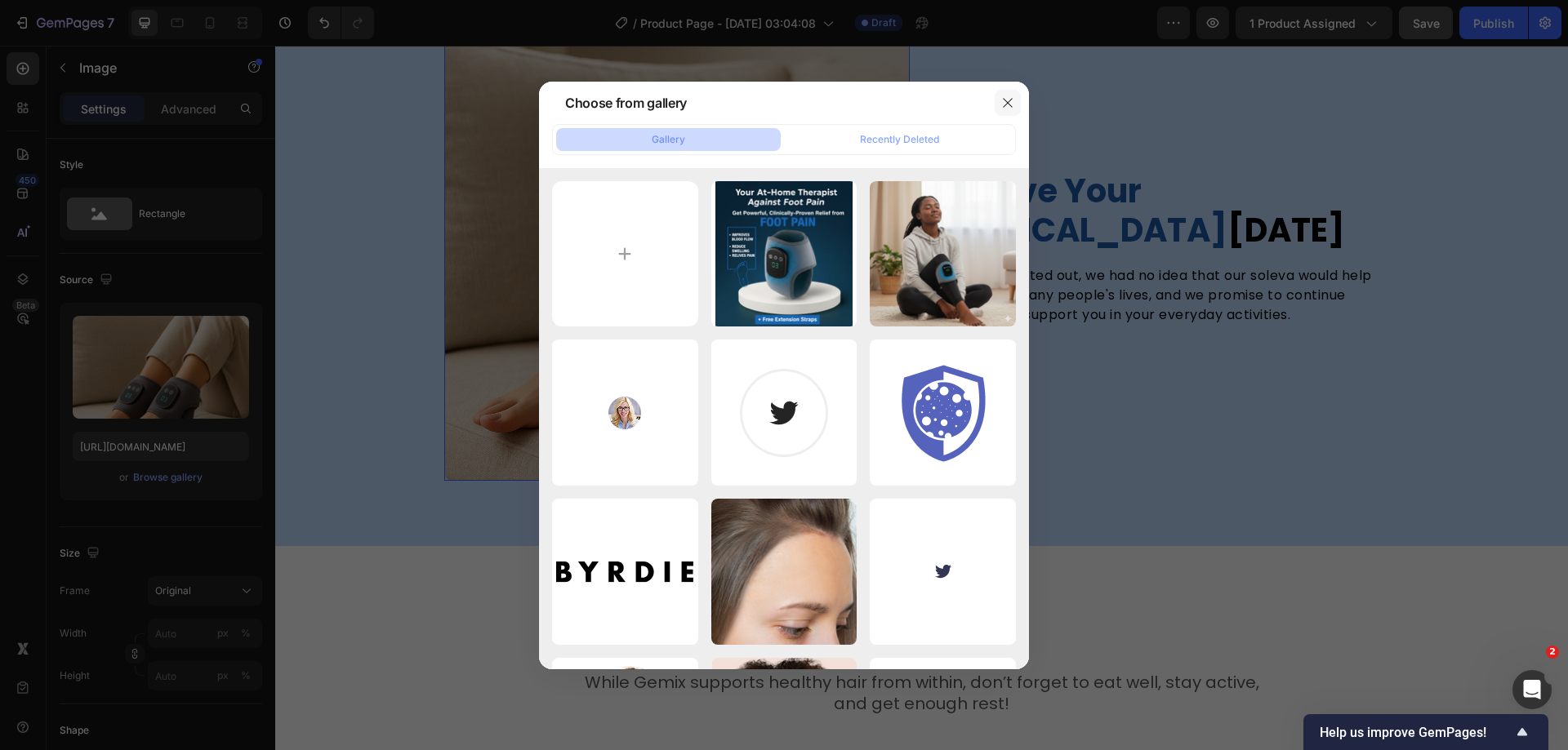
click at [1008, 107] on icon "button" at bounding box center [1008, 103] width 13 height 13
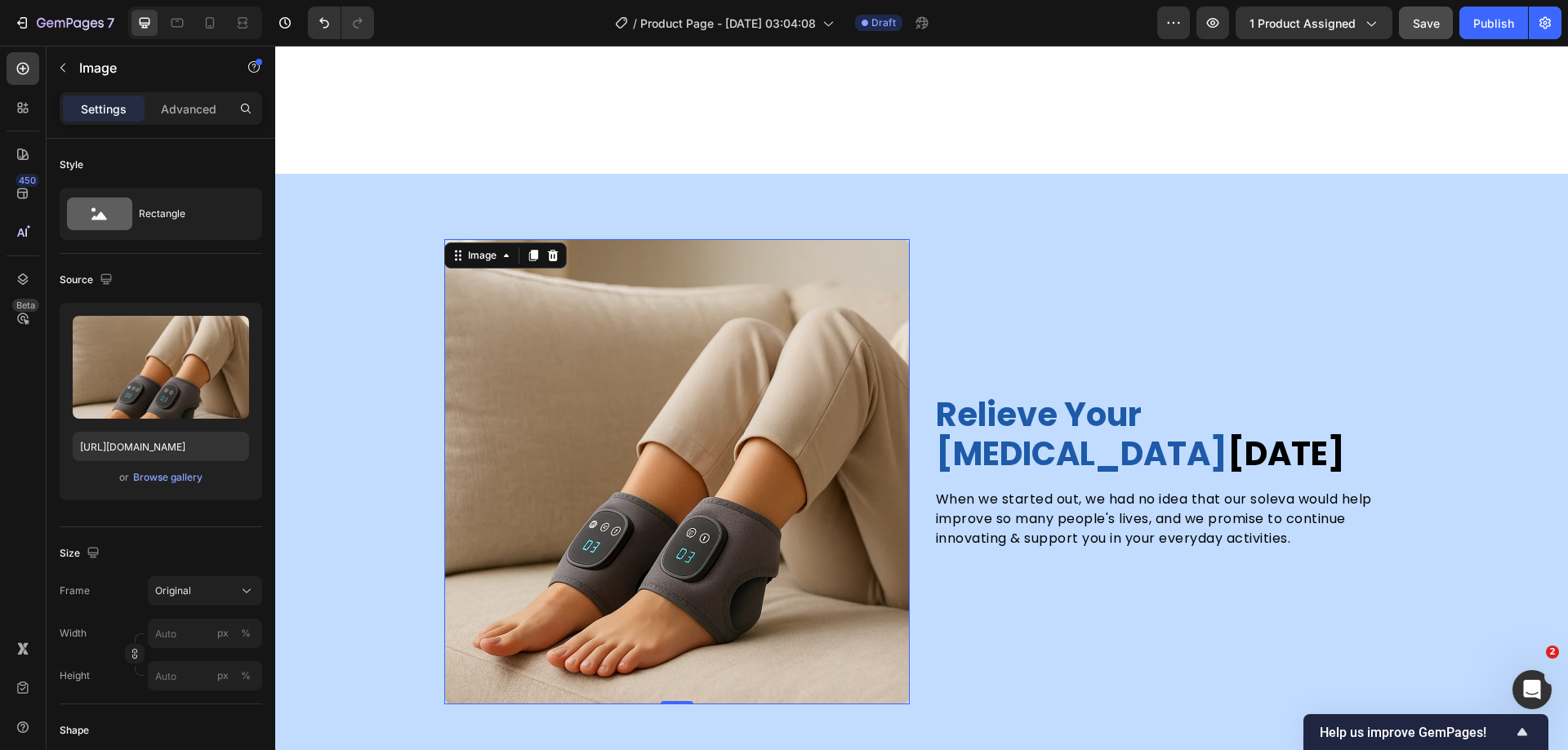
scroll to position [3777, 0]
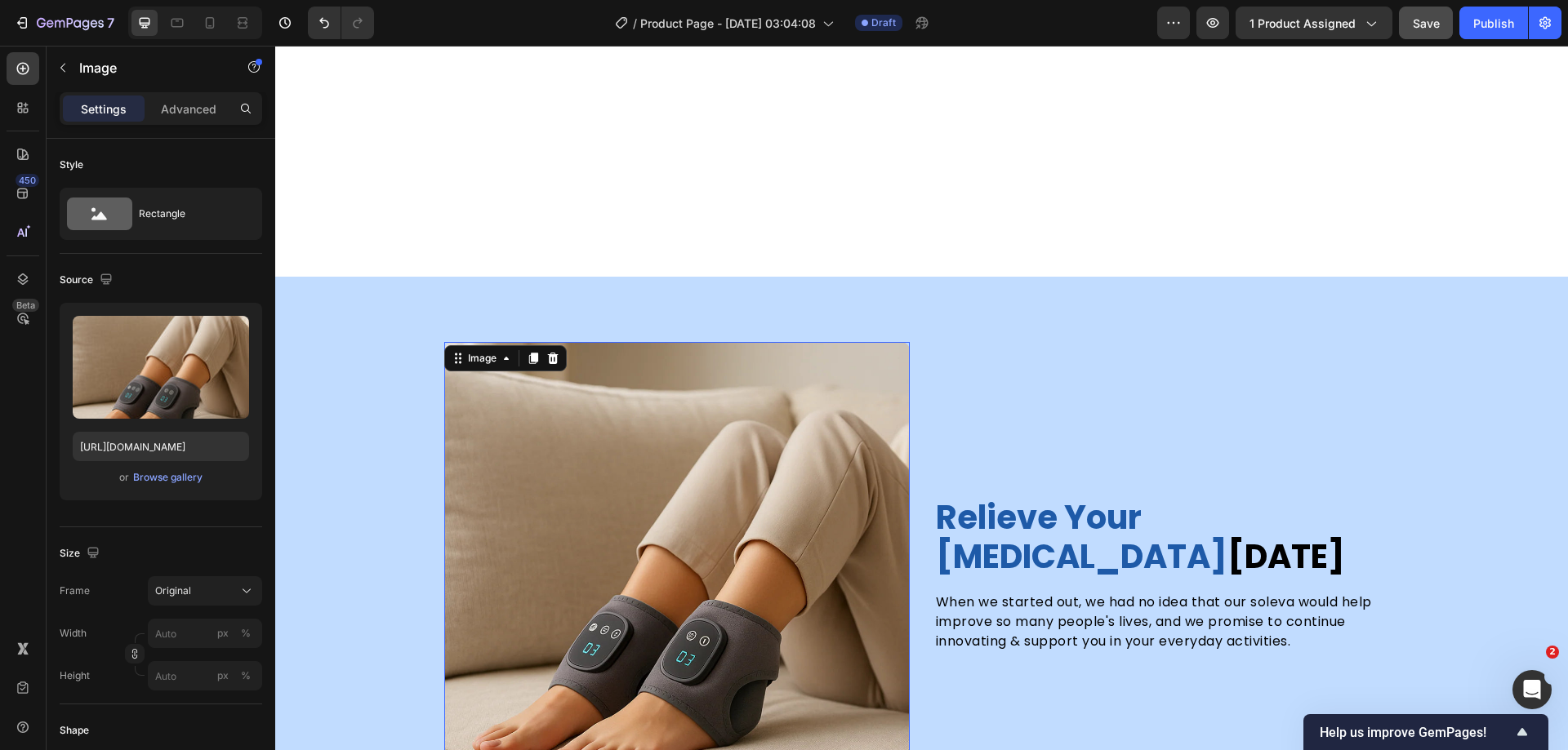
click at [715, 537] on img at bounding box center [678, 575] width 466 height 466
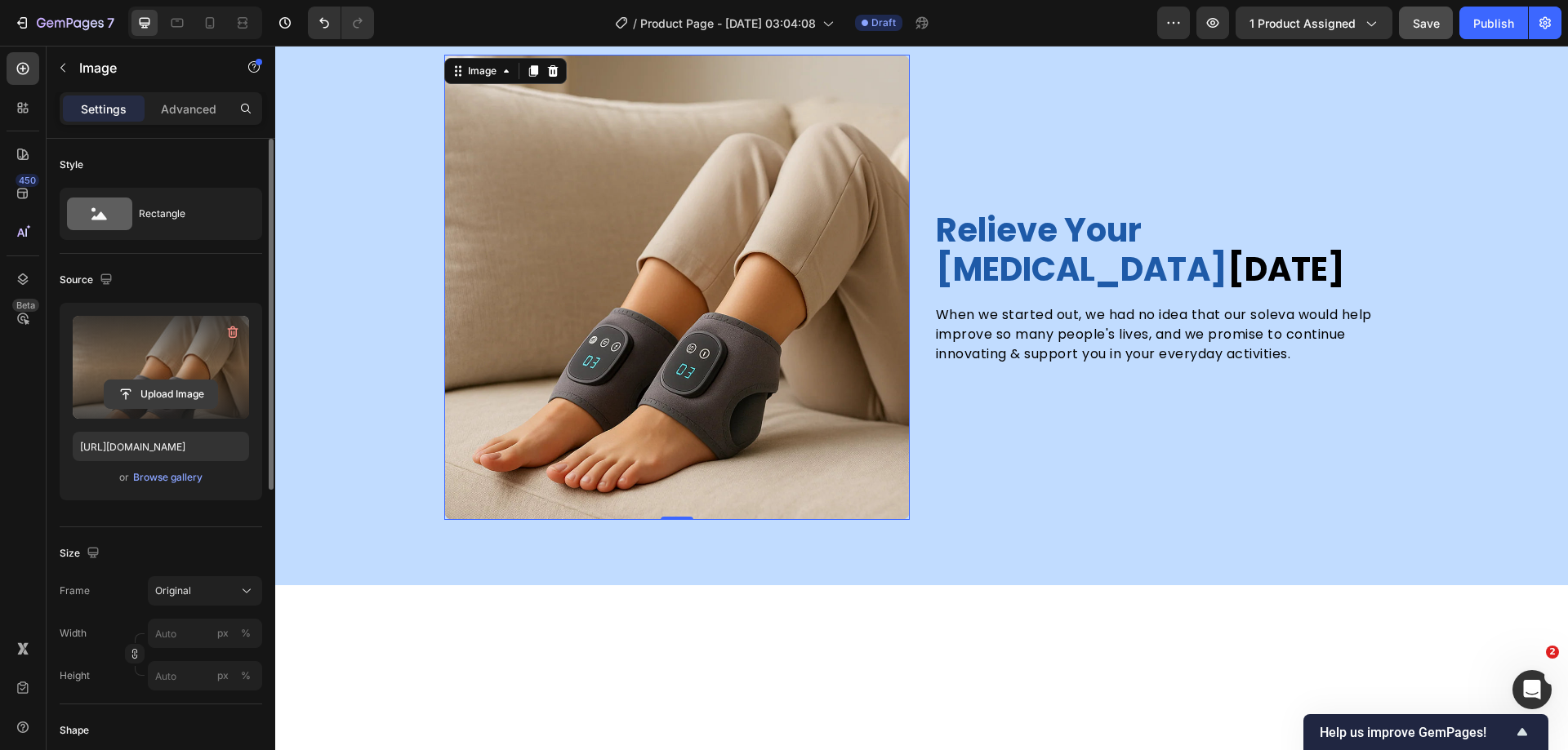
click at [170, 393] on input "file" at bounding box center [161, 394] width 113 height 28
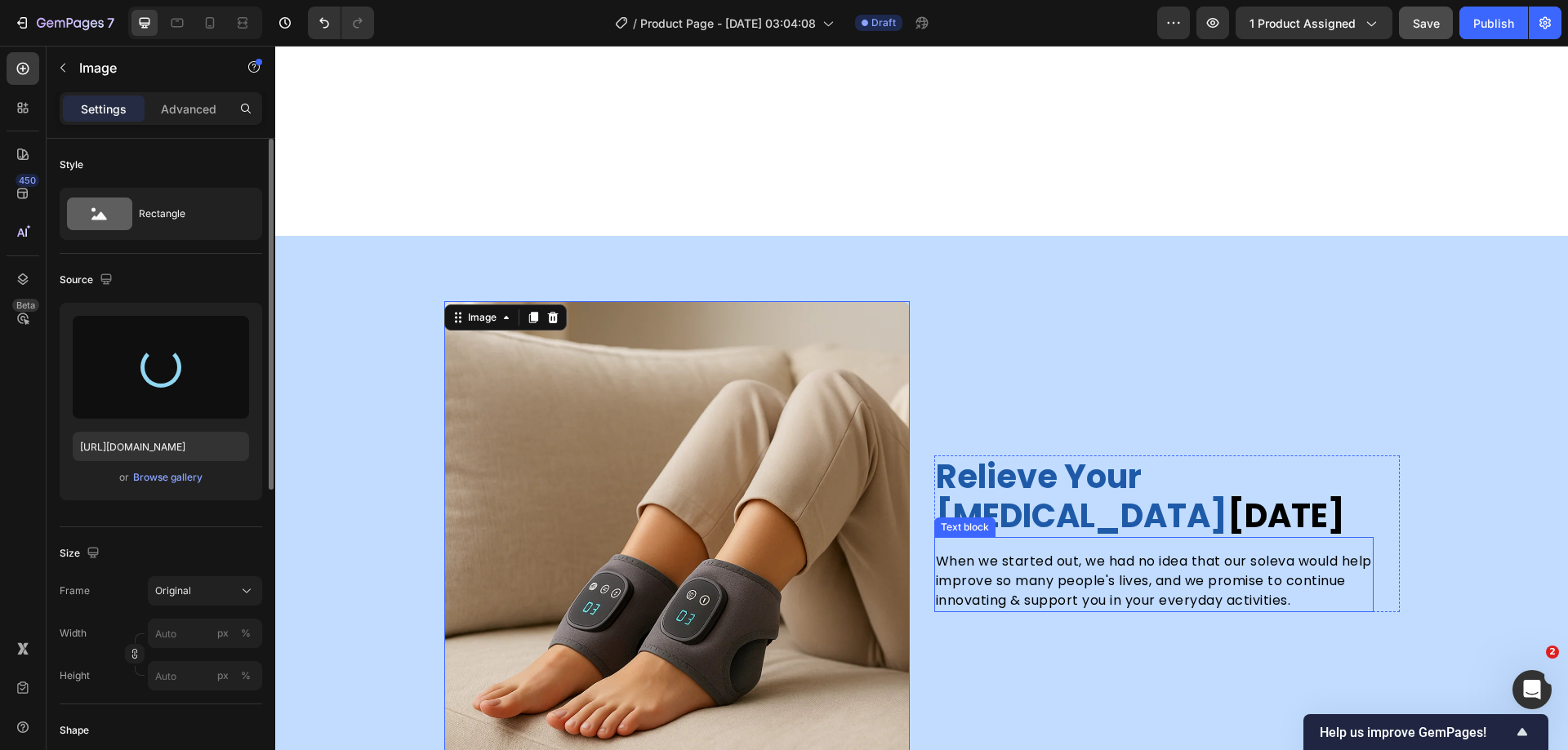
scroll to position [3695, 0]
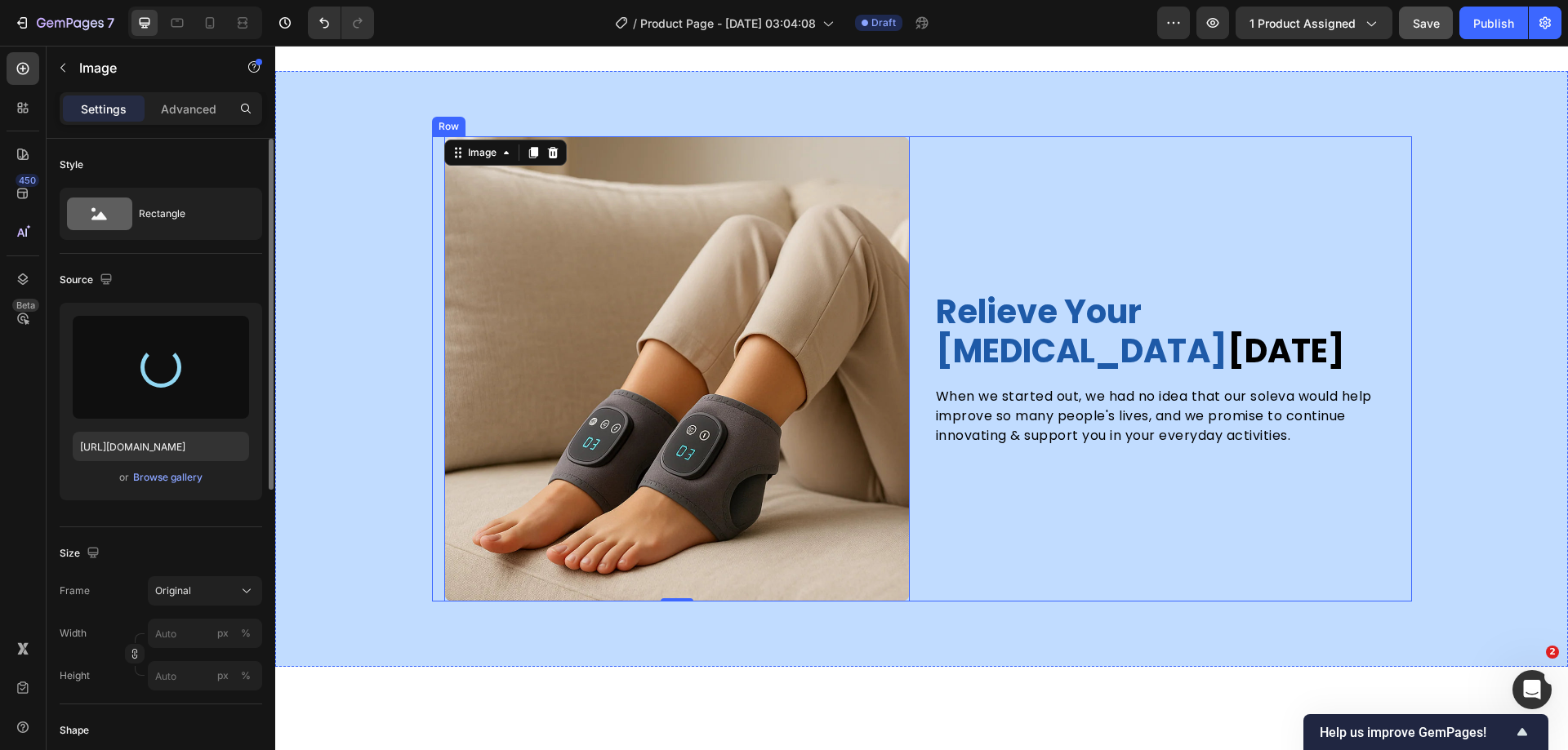
type input "[URL][DOMAIN_NAME]"
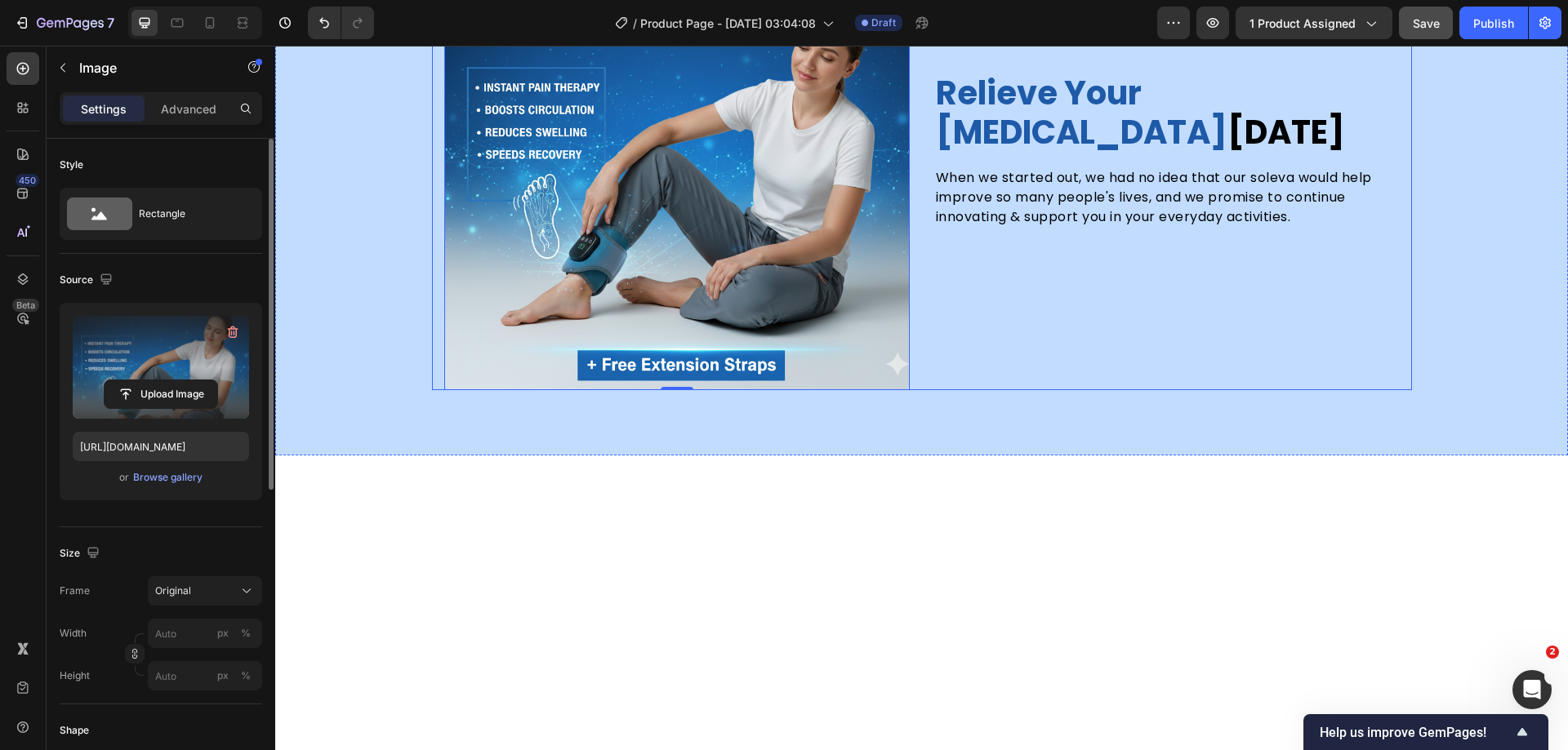
scroll to position [3940, 0]
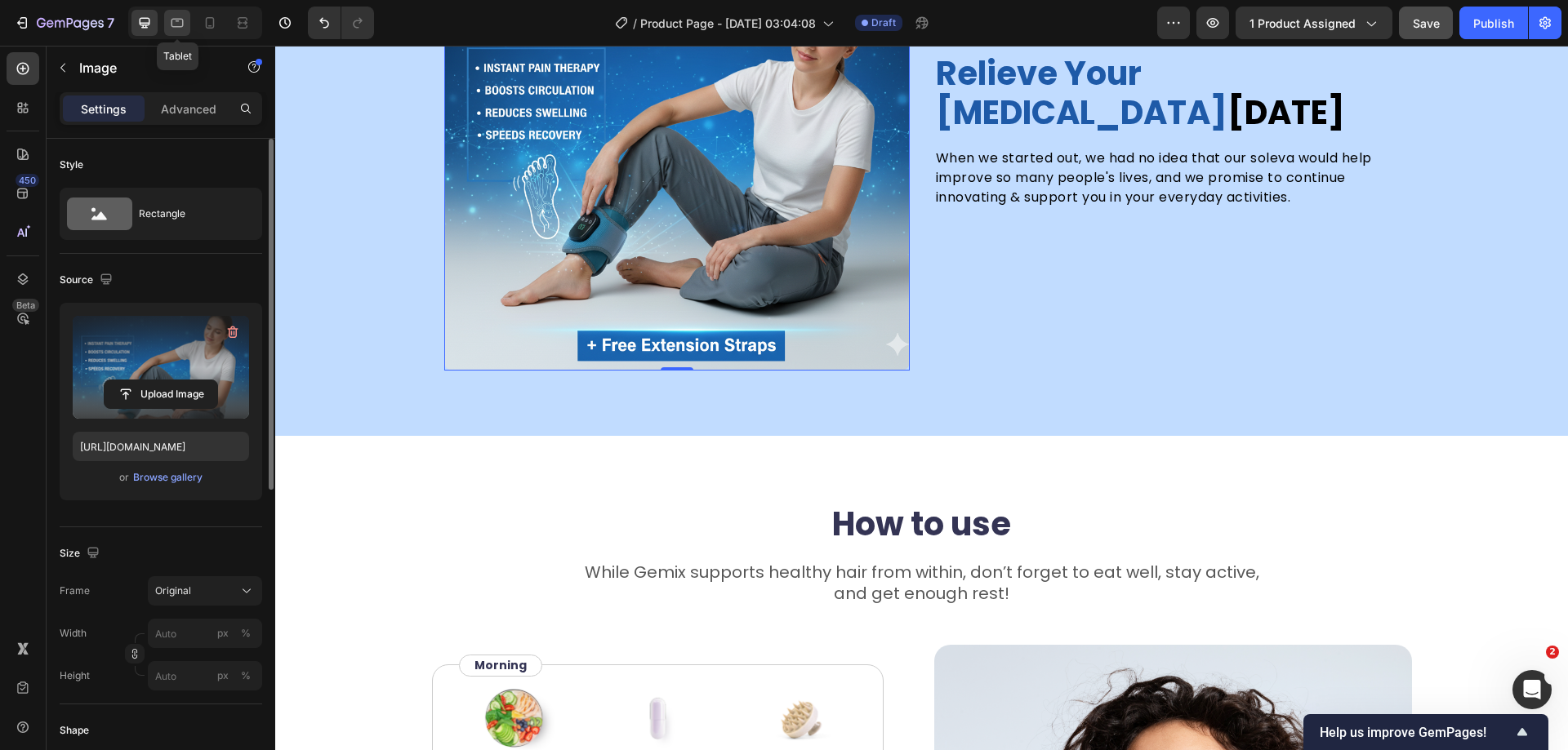
click at [168, 24] on div at bounding box center [177, 22] width 26 height 26
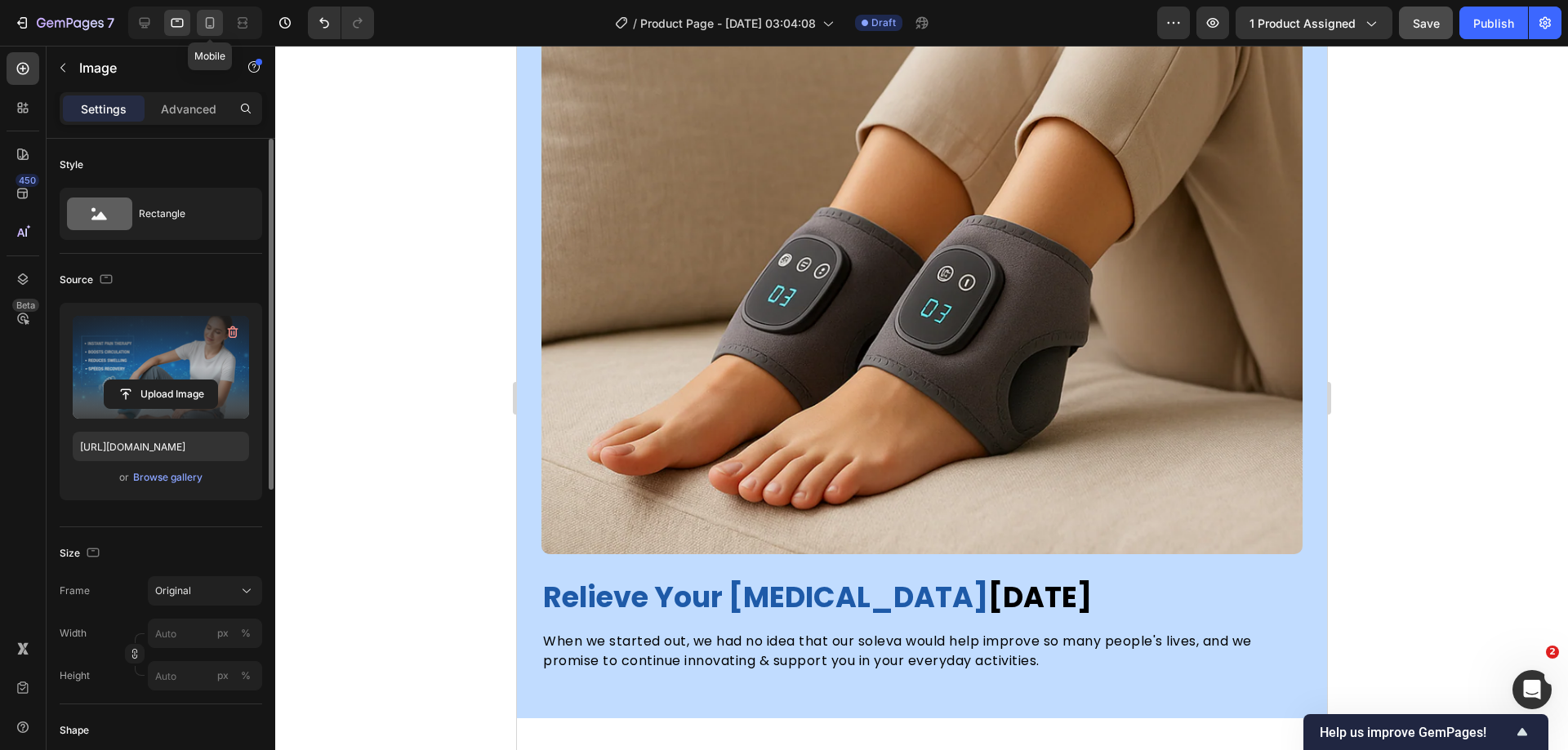
scroll to position [4176, 0]
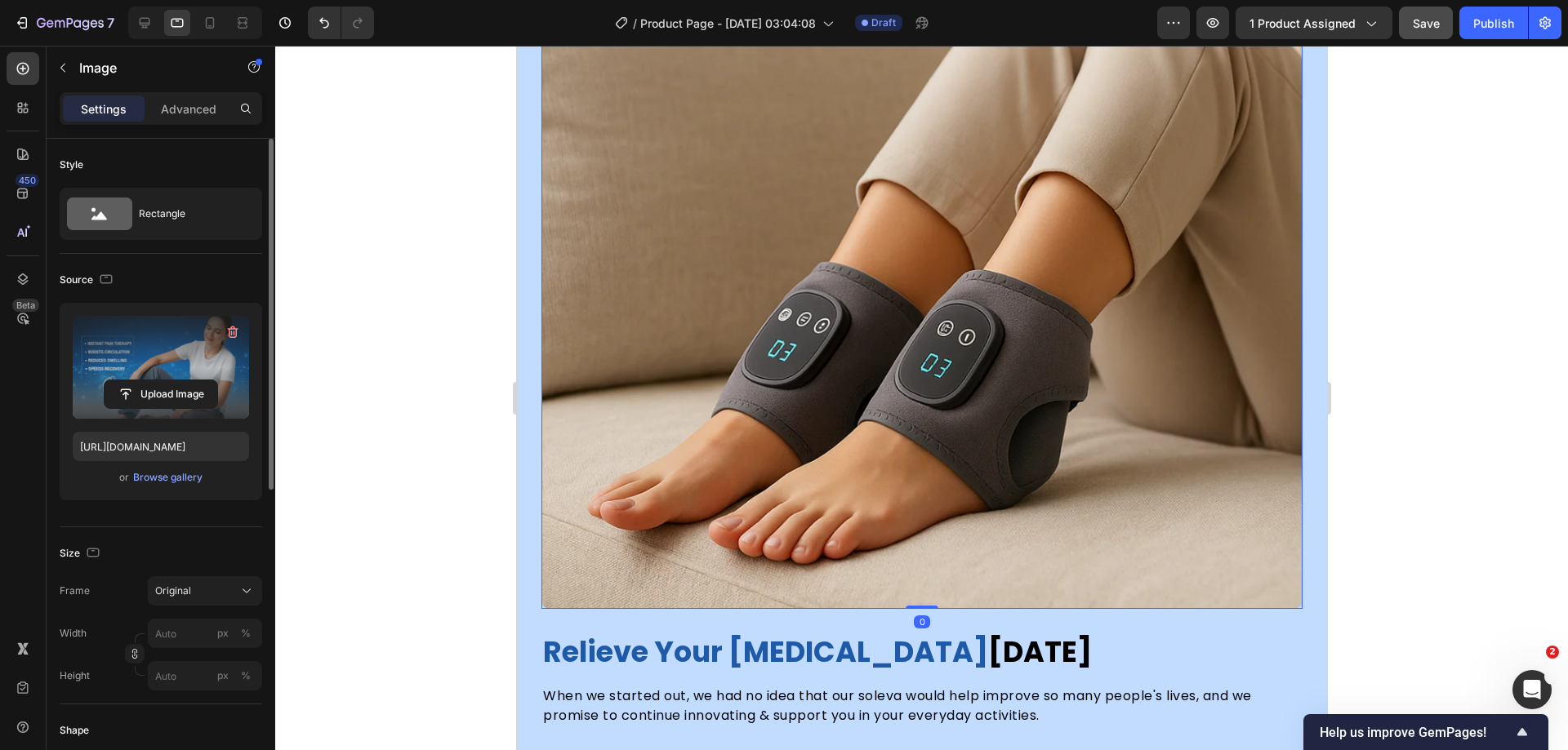
click at [772, 286] on img at bounding box center [921, 229] width 762 height 761
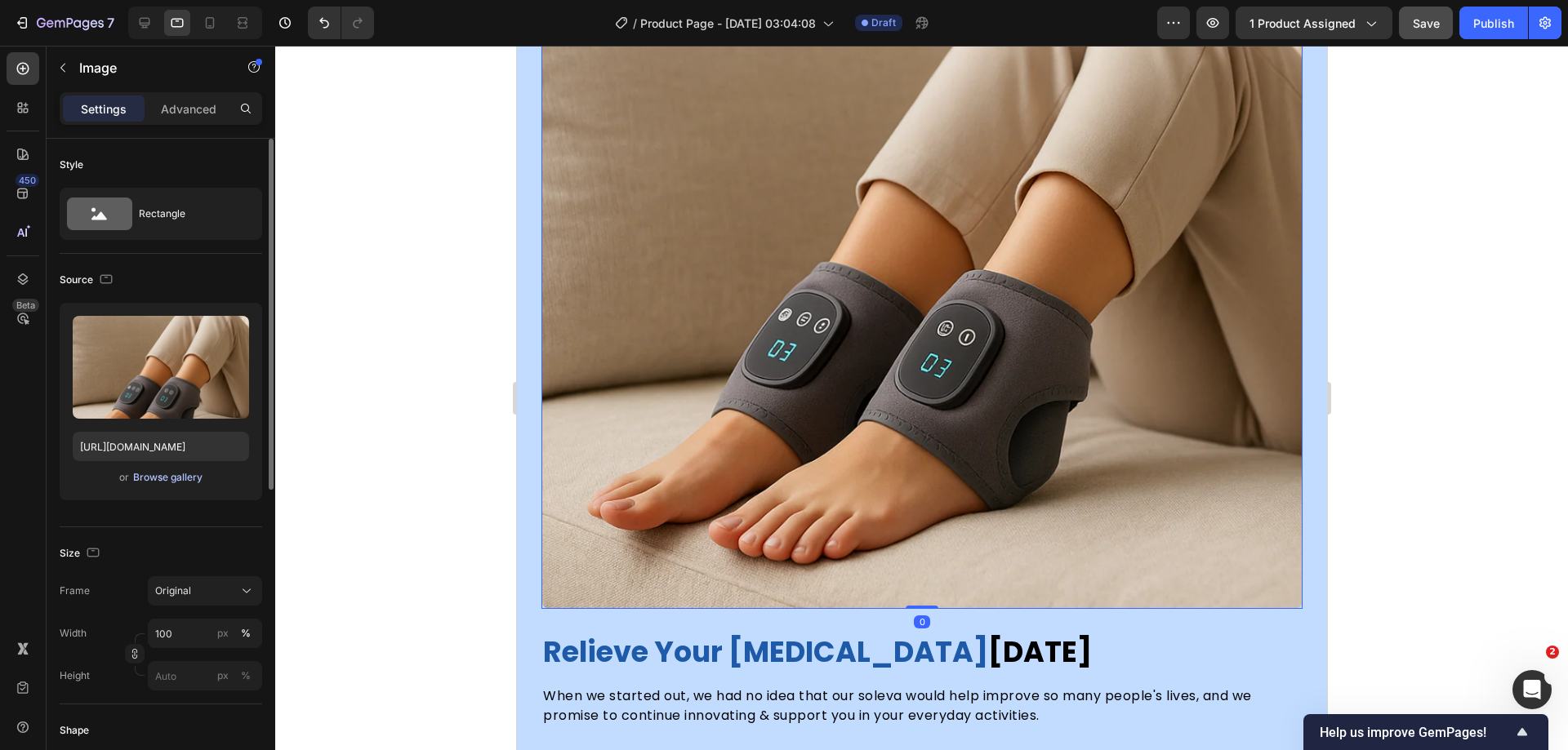
click at [174, 484] on div "Browse gallery" at bounding box center [167, 477] width 70 height 14
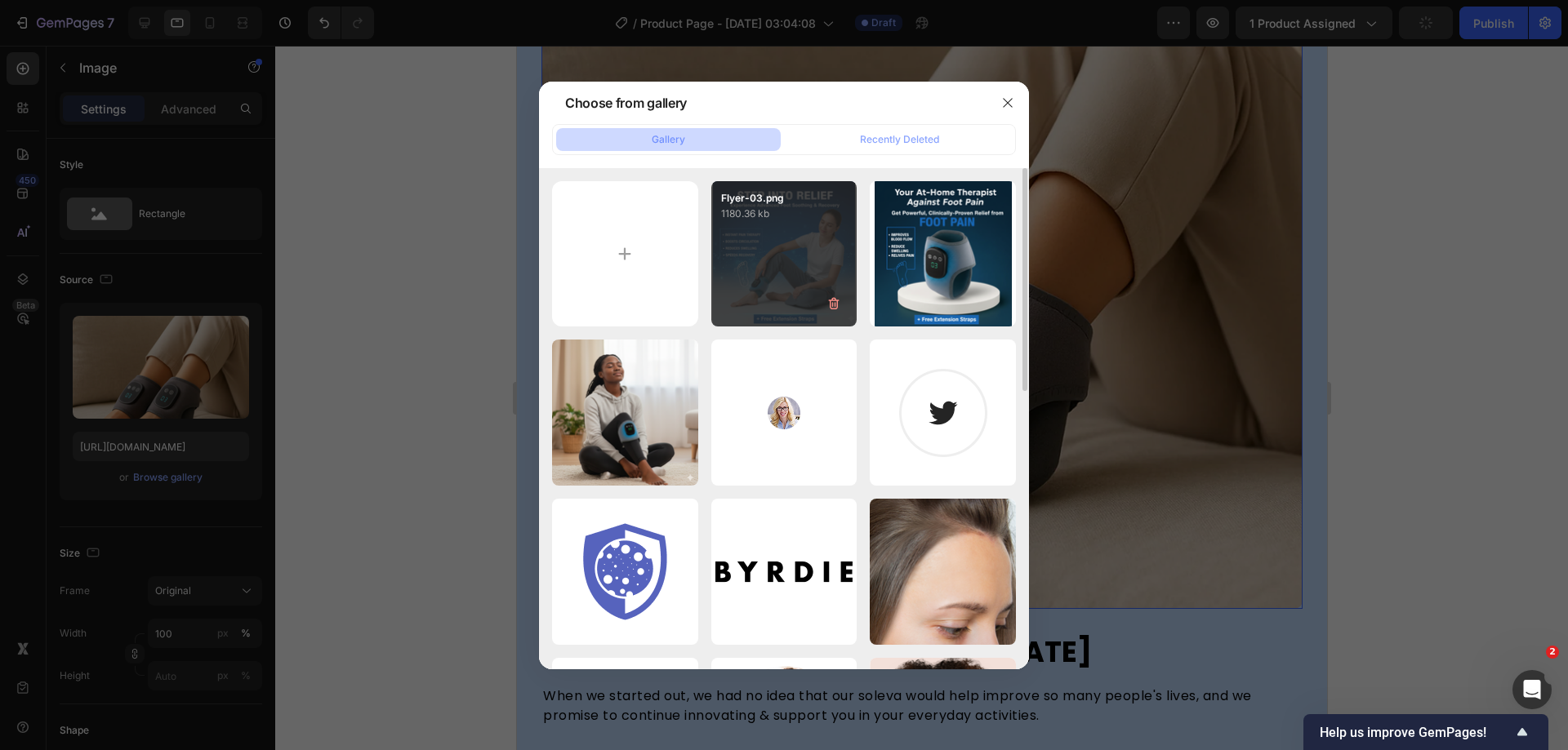
click at [824, 257] on div "Flyer-03.png 1180.36 kb" at bounding box center [784, 254] width 146 height 146
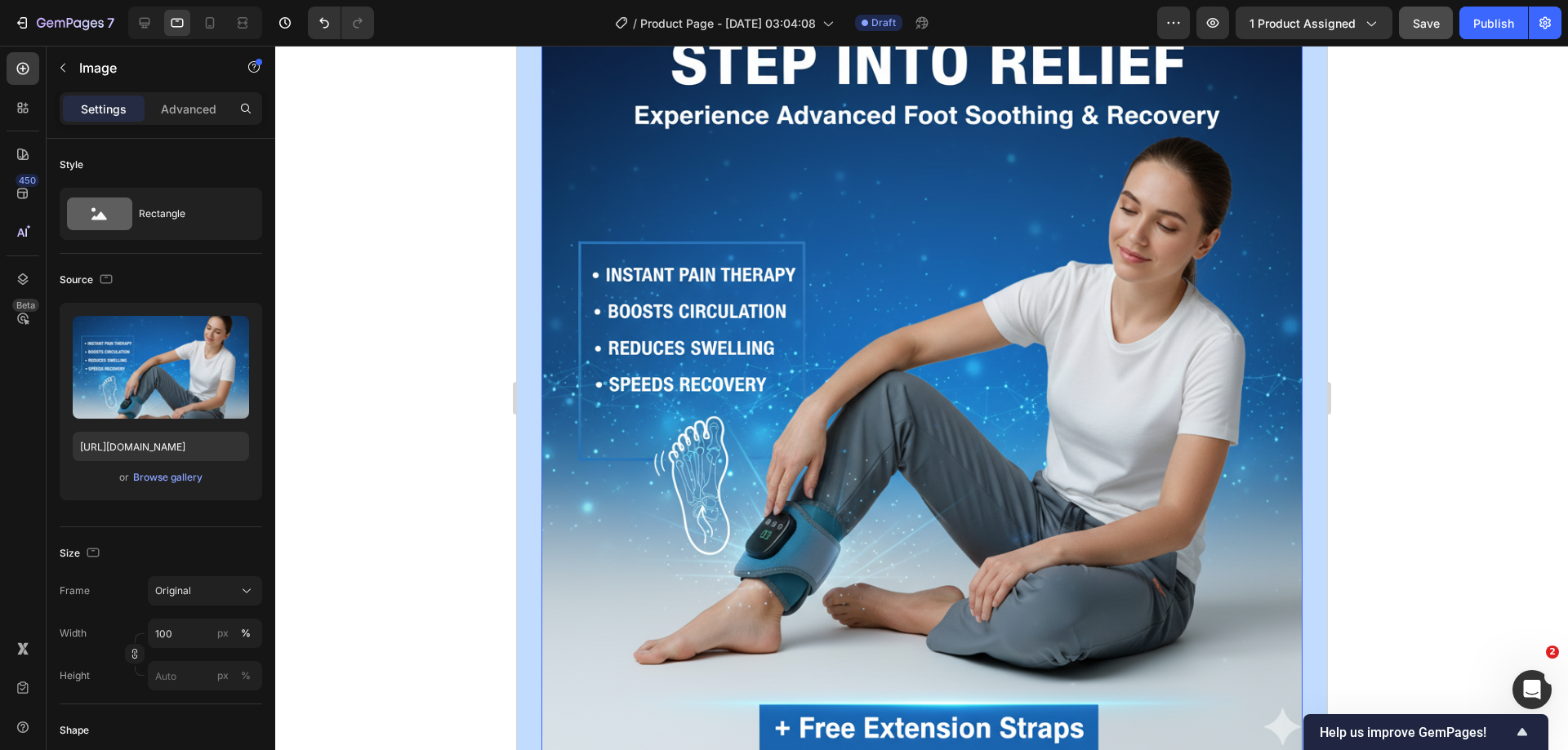
scroll to position [3871, 0]
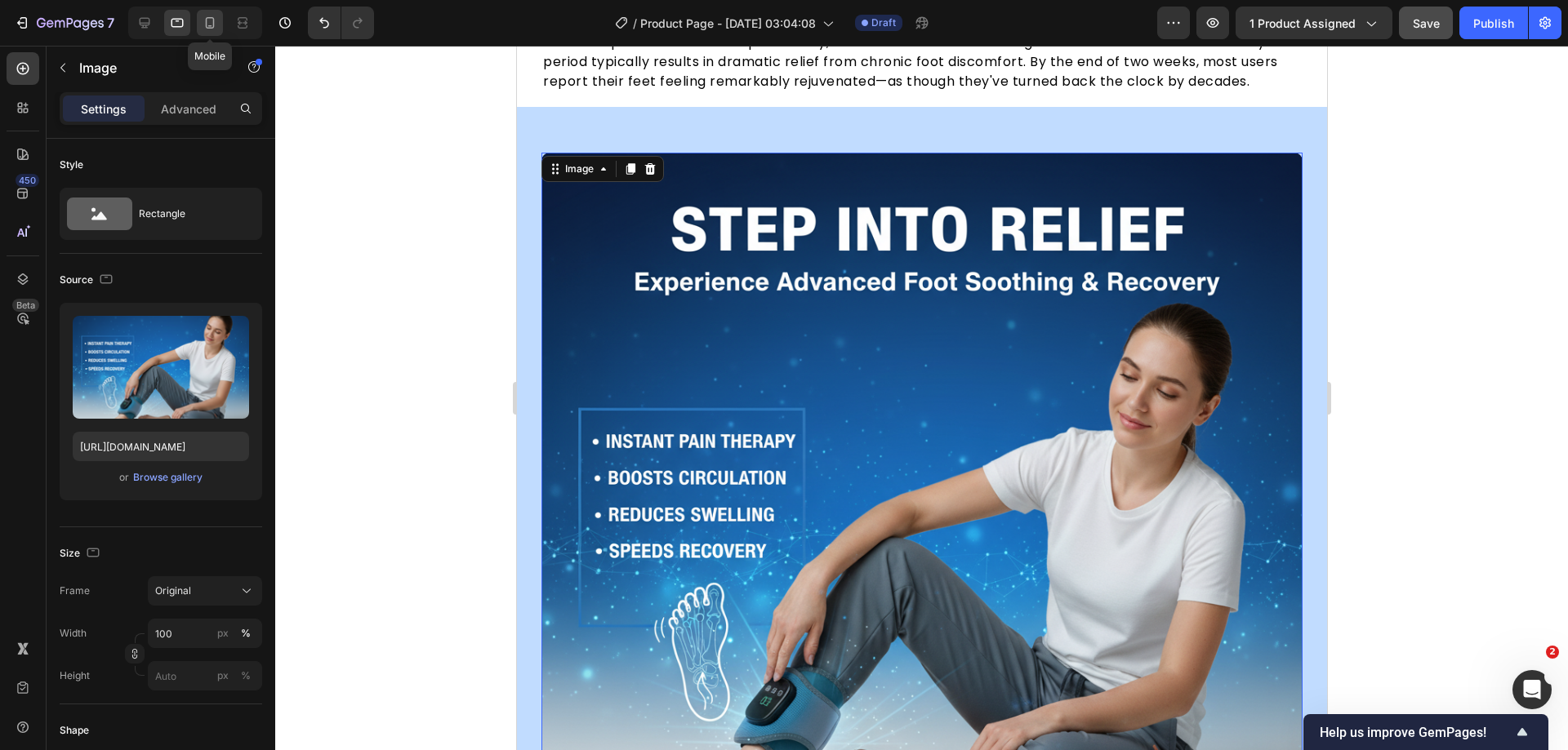
click at [204, 24] on icon at bounding box center [209, 22] width 16 height 16
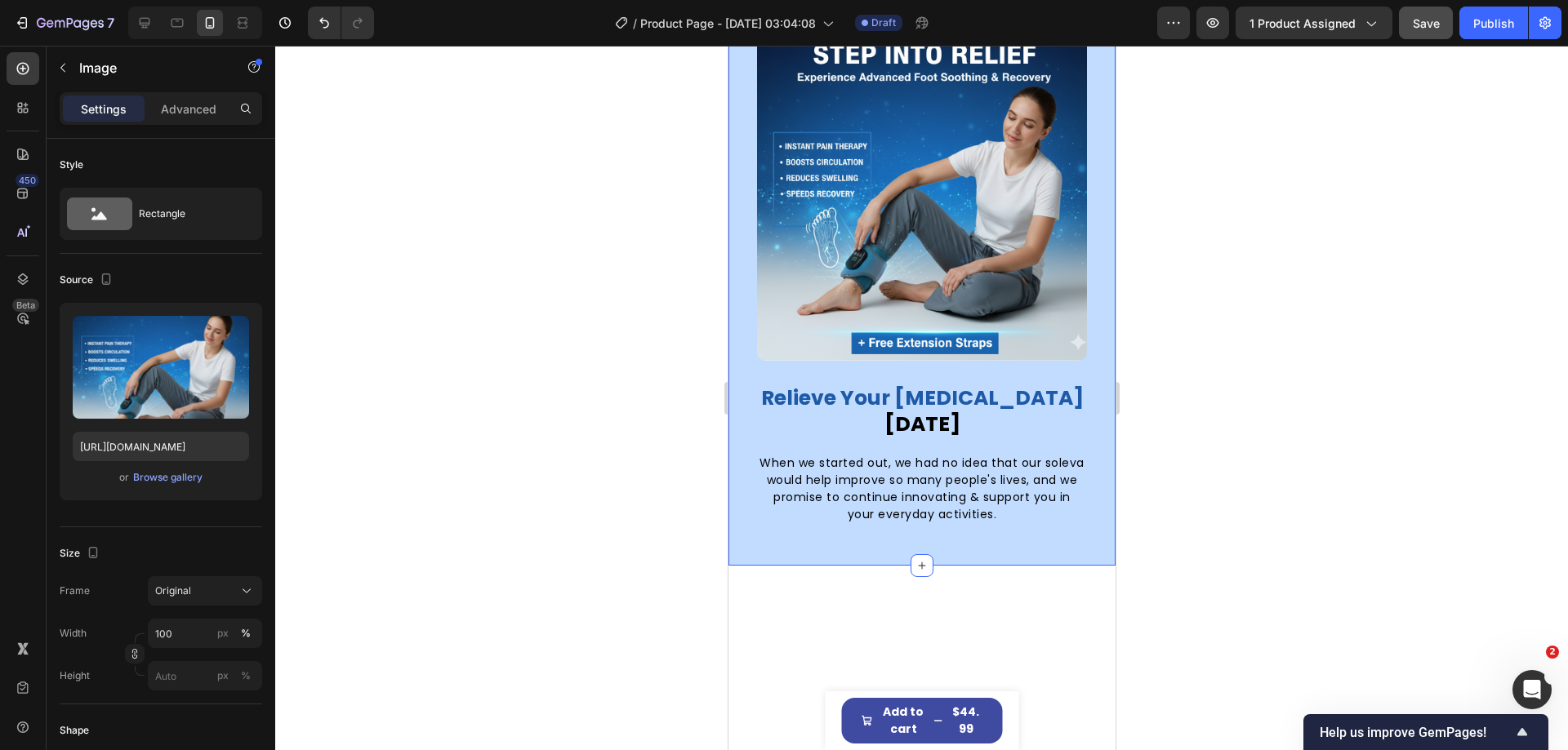
scroll to position [4073, 0]
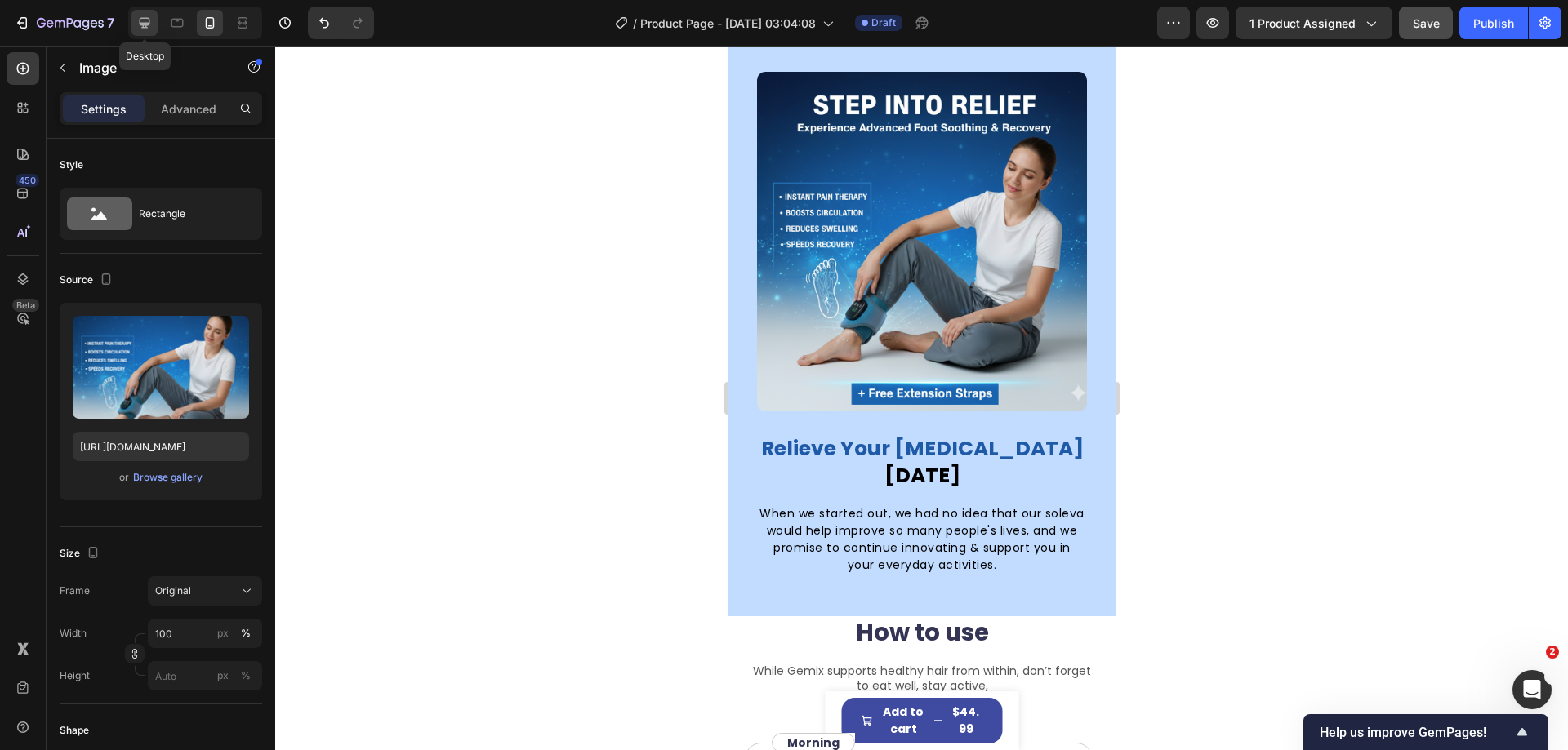
click at [150, 26] on icon at bounding box center [144, 22] width 16 height 16
type input "https://gempages-demo.myshopify.com/cdn/shop/t/1/assets/495611768014373769-7ae9…"
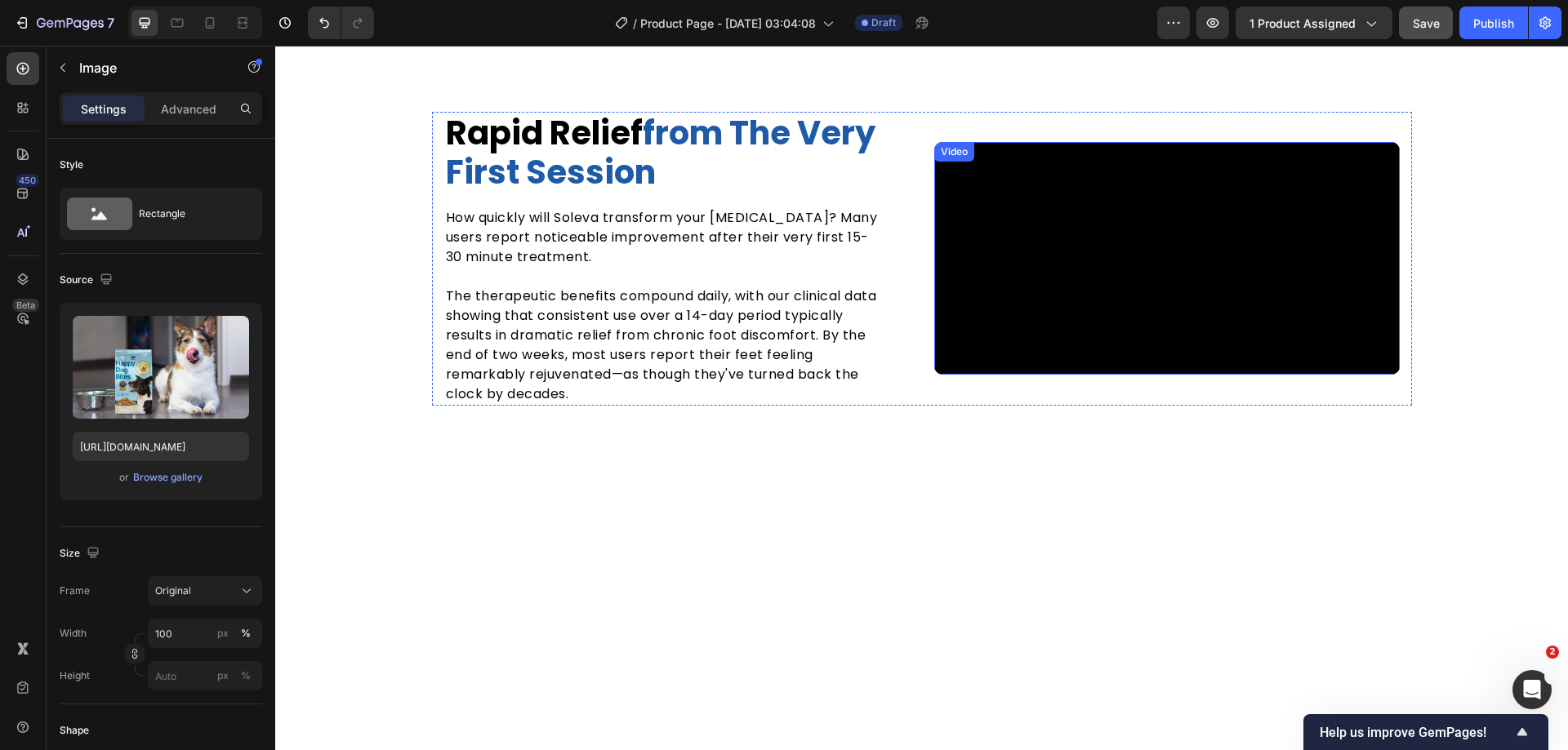
scroll to position [3281, 0]
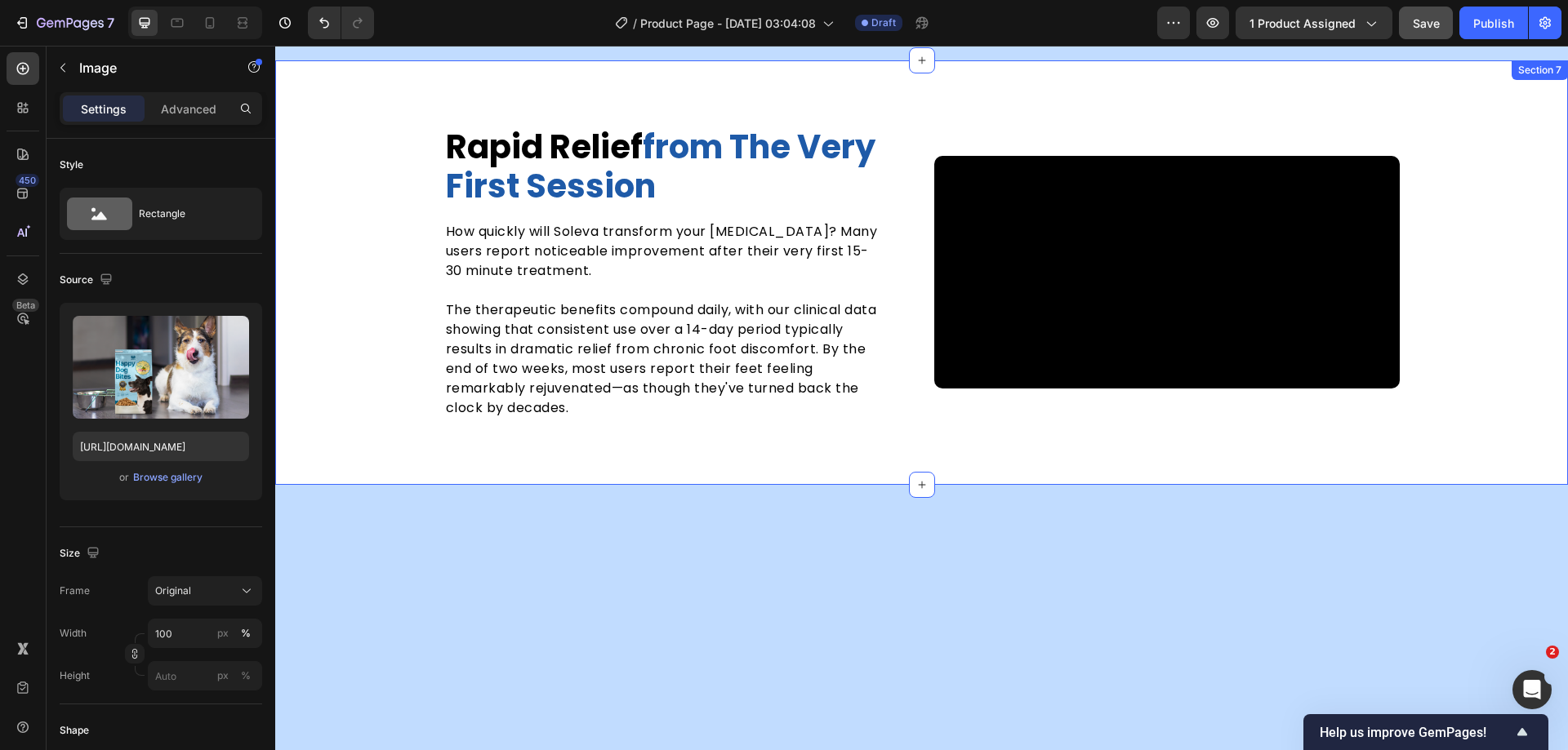
click at [1495, 283] on div "rapid relief from the very first session Heading How quickly will Soleva transf…" at bounding box center [921, 273] width 1293 height 294
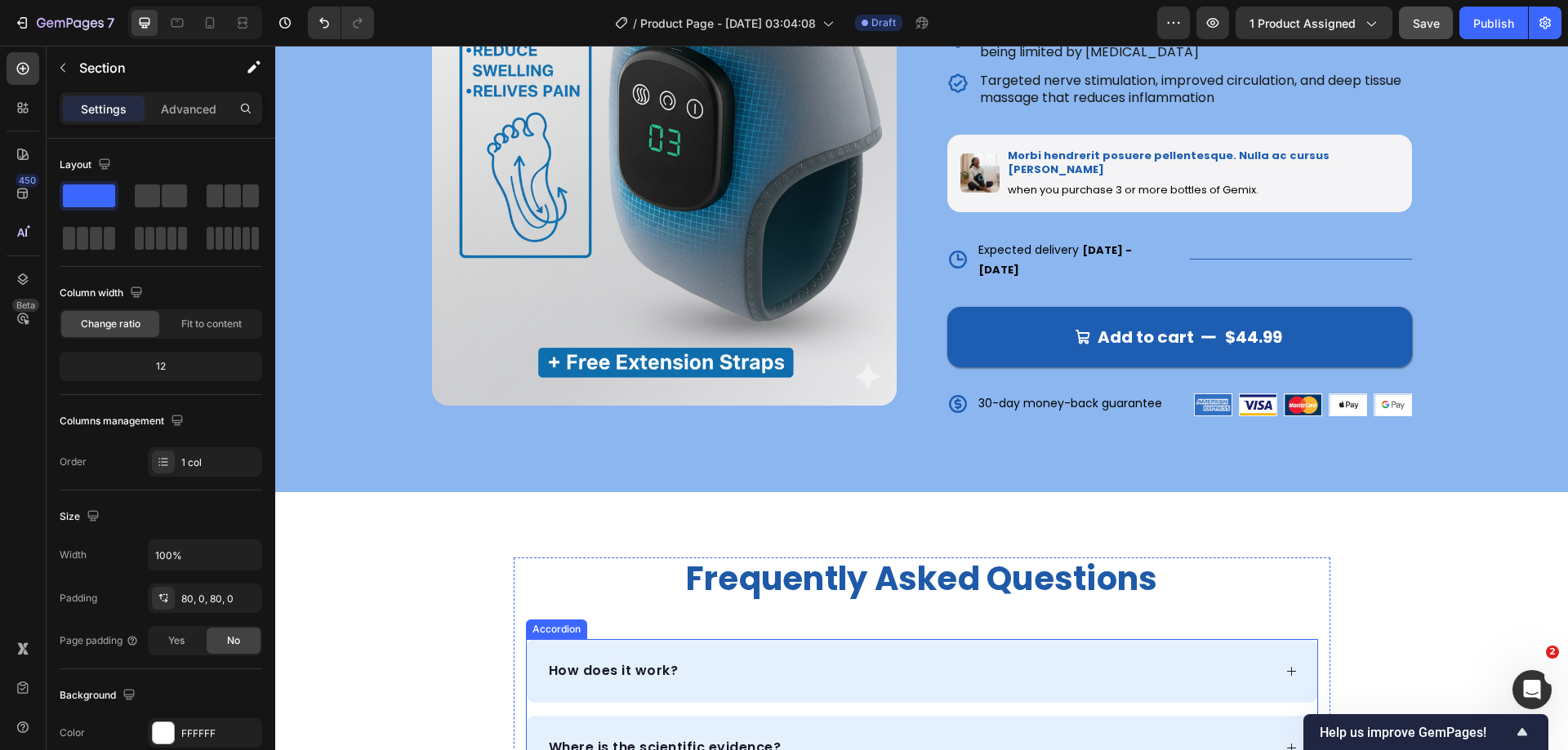
scroll to position [0, 0]
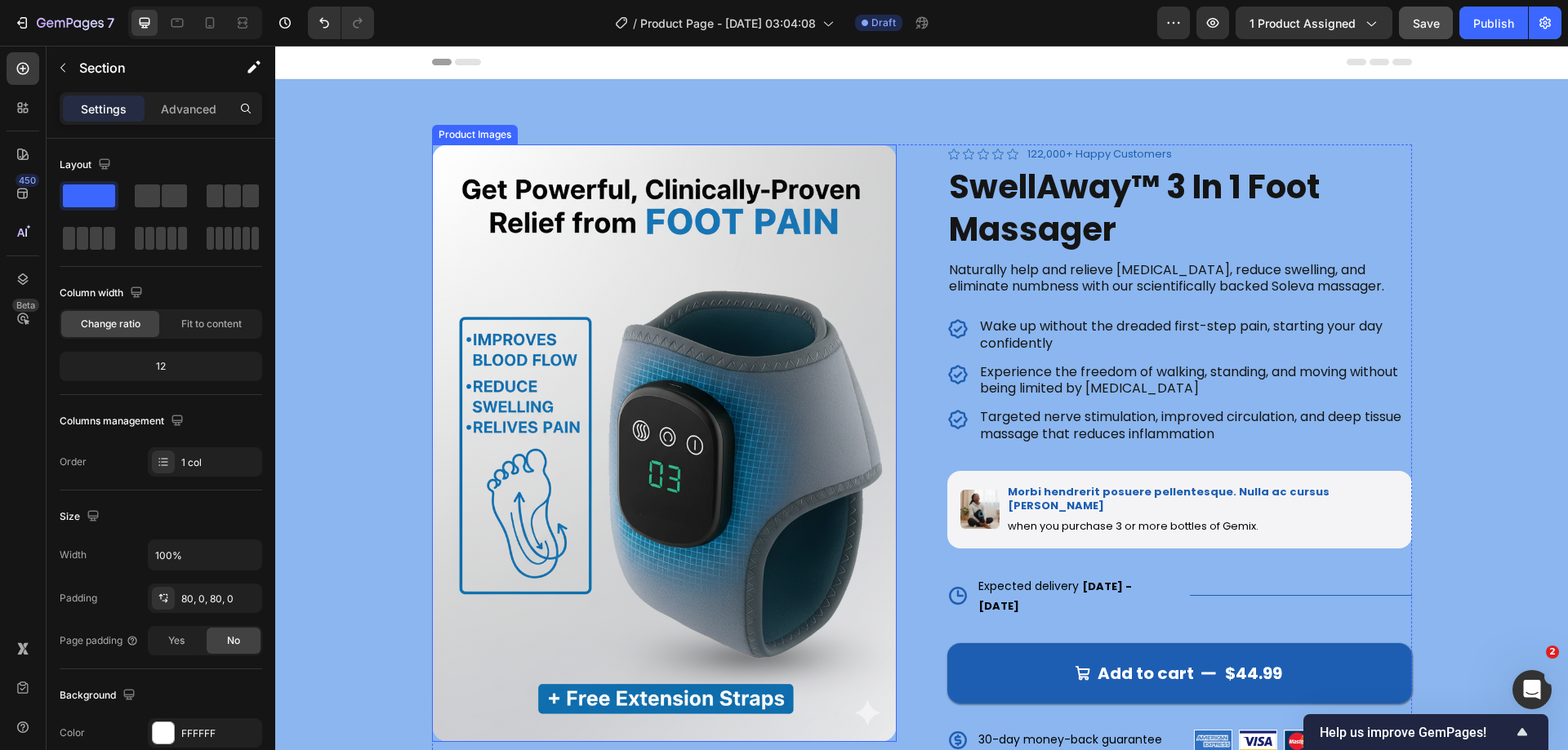
click at [822, 240] on img at bounding box center [664, 443] width 465 height 597
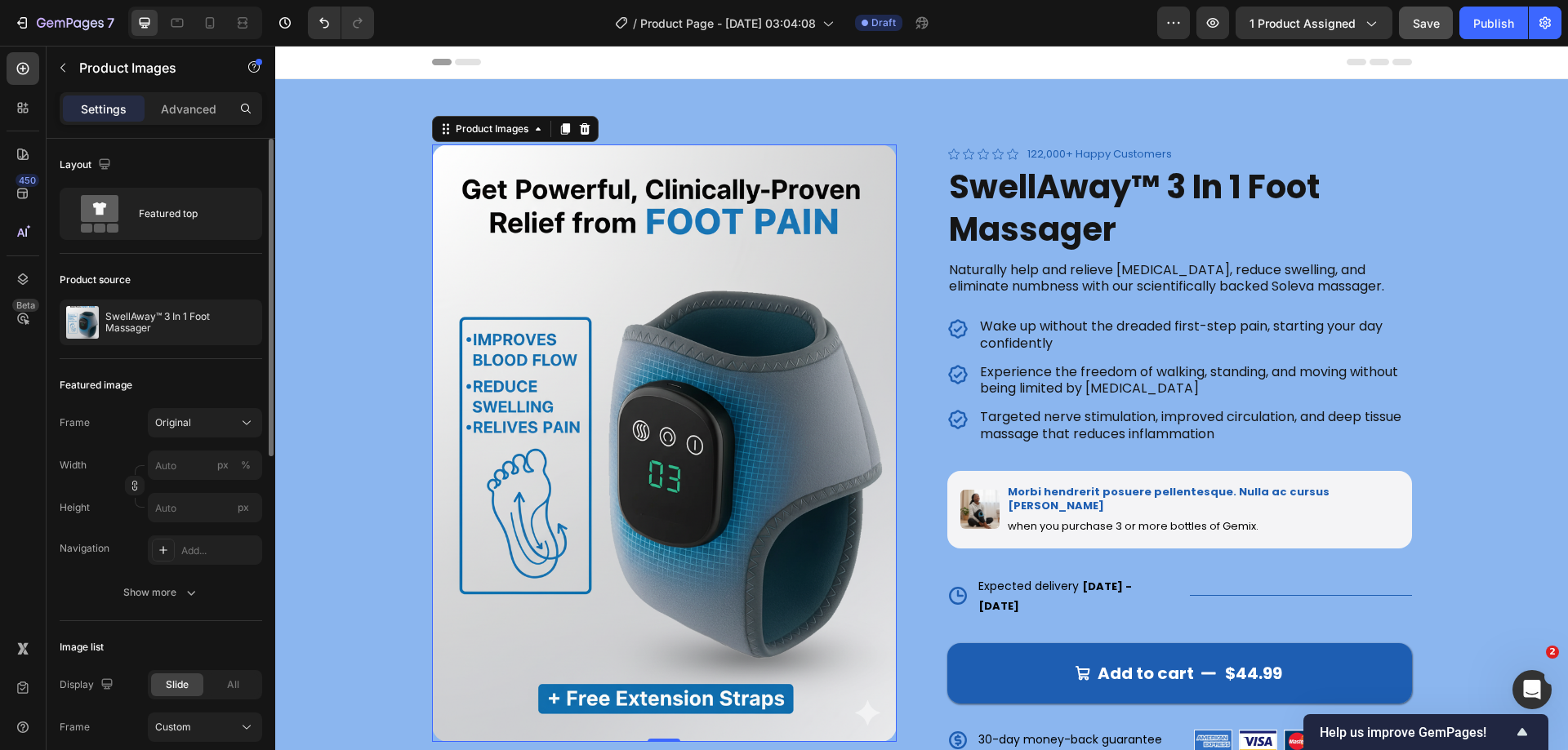
click at [186, 105] on p "Advanced" at bounding box center [189, 109] width 55 height 17
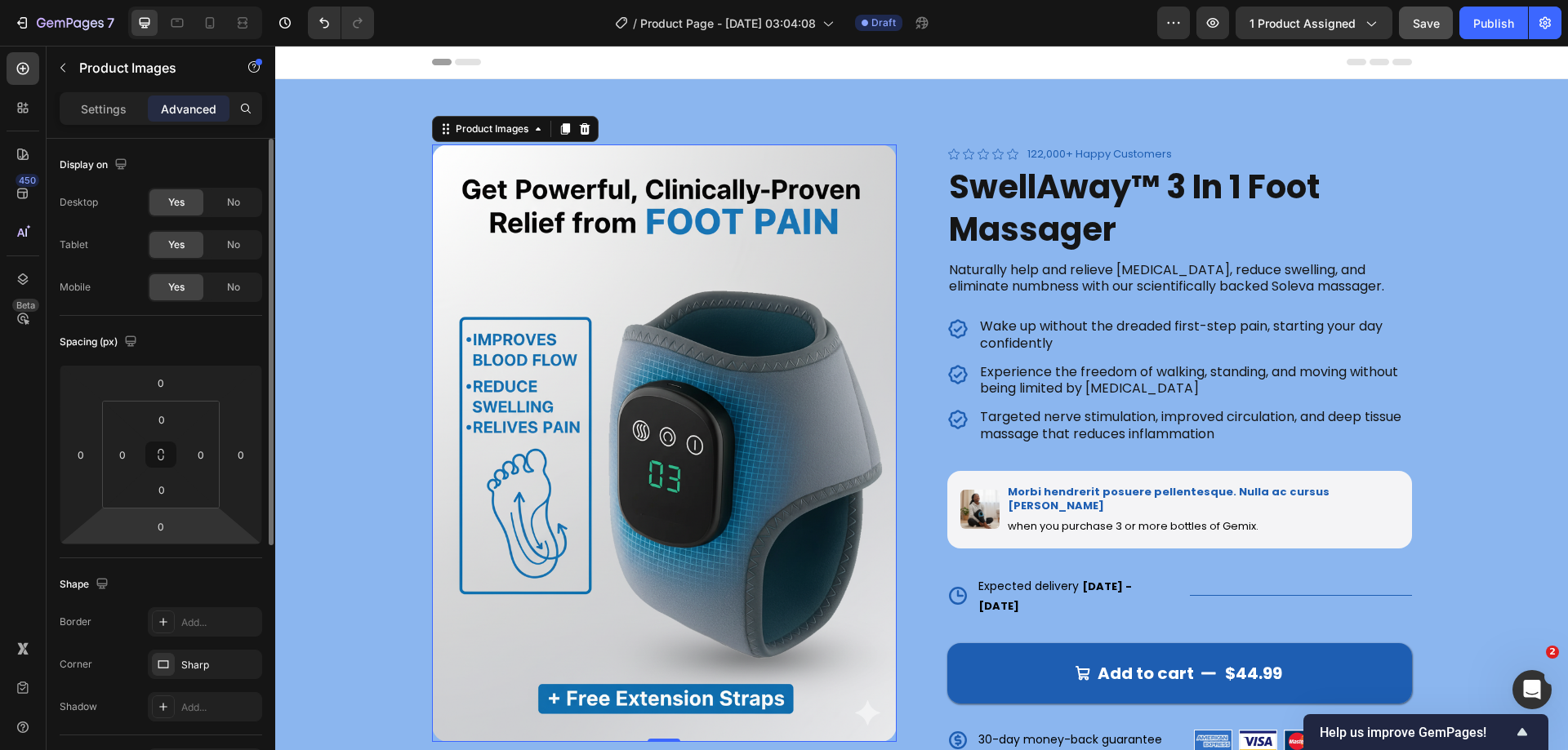
scroll to position [245, 0]
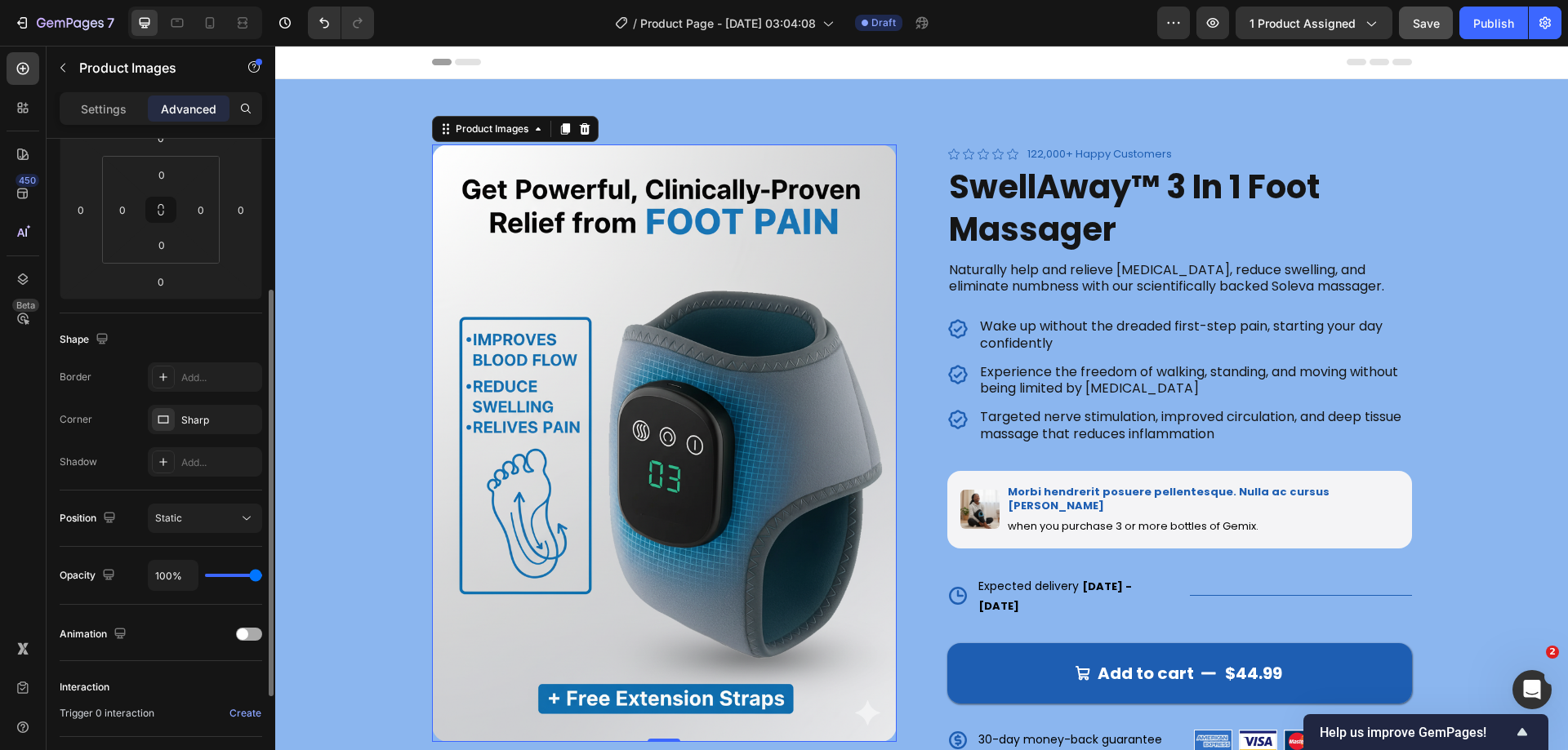
click at [251, 628] on div at bounding box center [248, 635] width 26 height 13
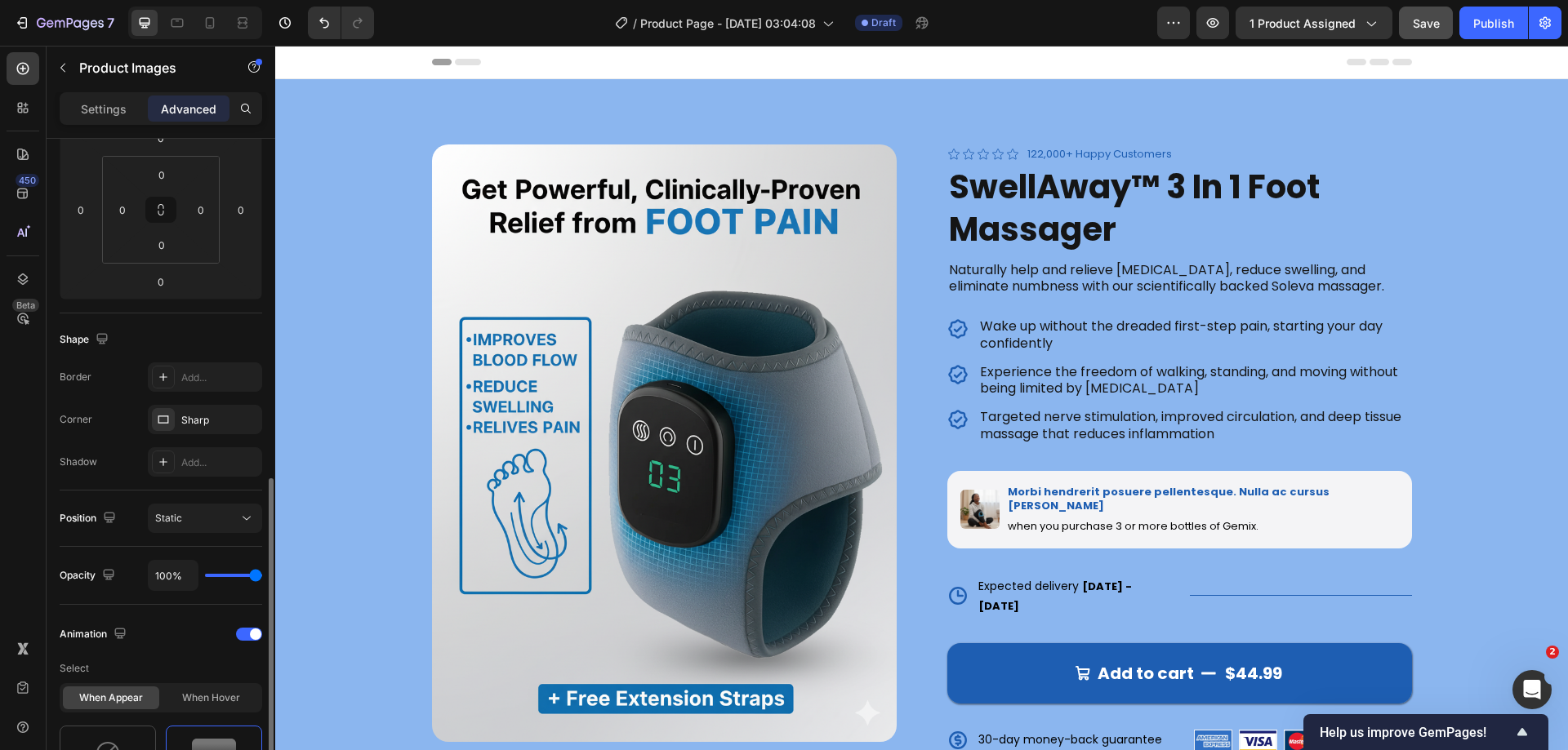
scroll to position [490, 0]
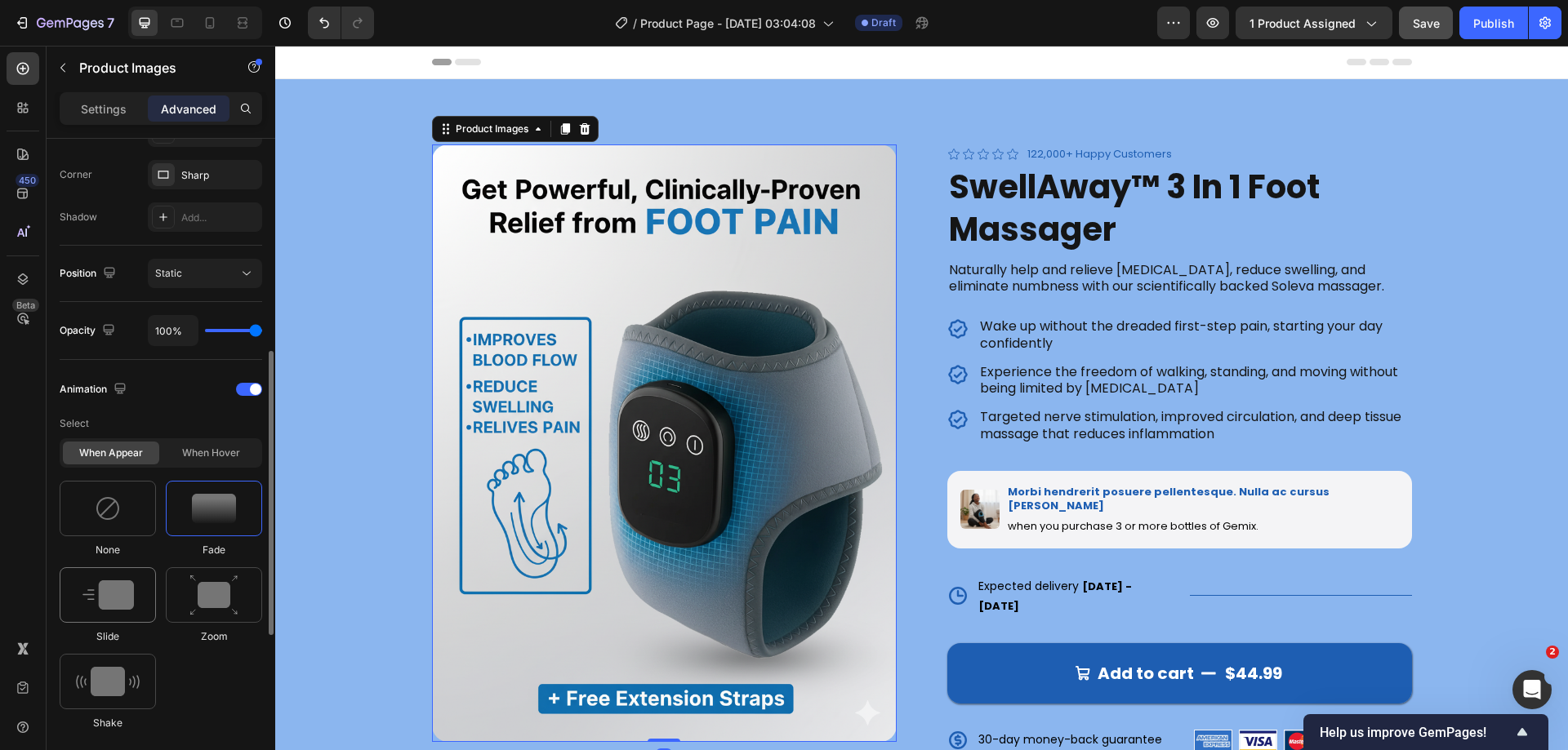
click at [135, 604] on div at bounding box center [107, 595] width 96 height 55
click at [1266, 157] on div "Icon Icon Icon Icon Icon Icon List 122,000+ Happy Customers Text Block Row" at bounding box center [1180, 154] width 465 height 20
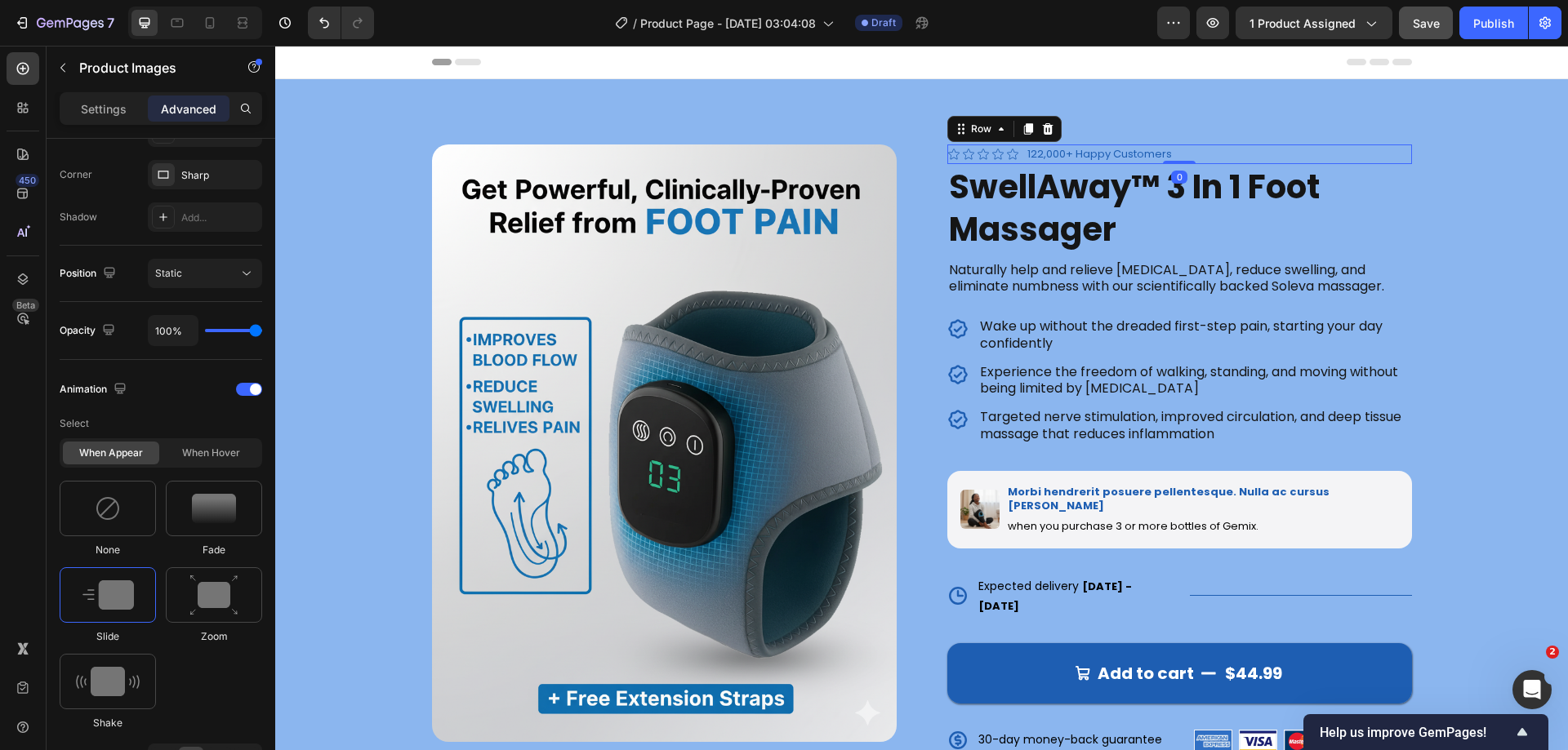
scroll to position [0, 0]
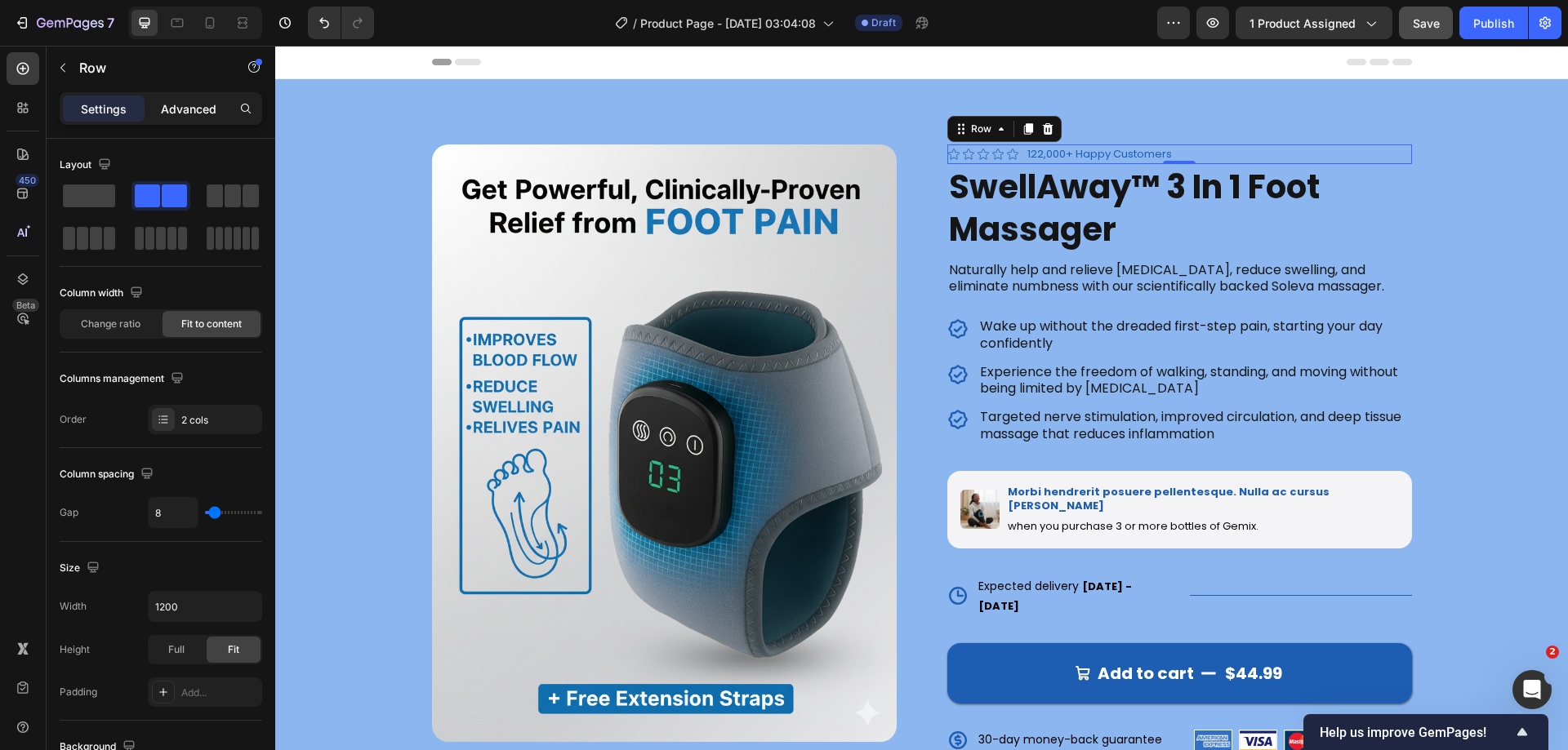
click at [195, 102] on p "Advanced" at bounding box center [189, 109] width 55 height 17
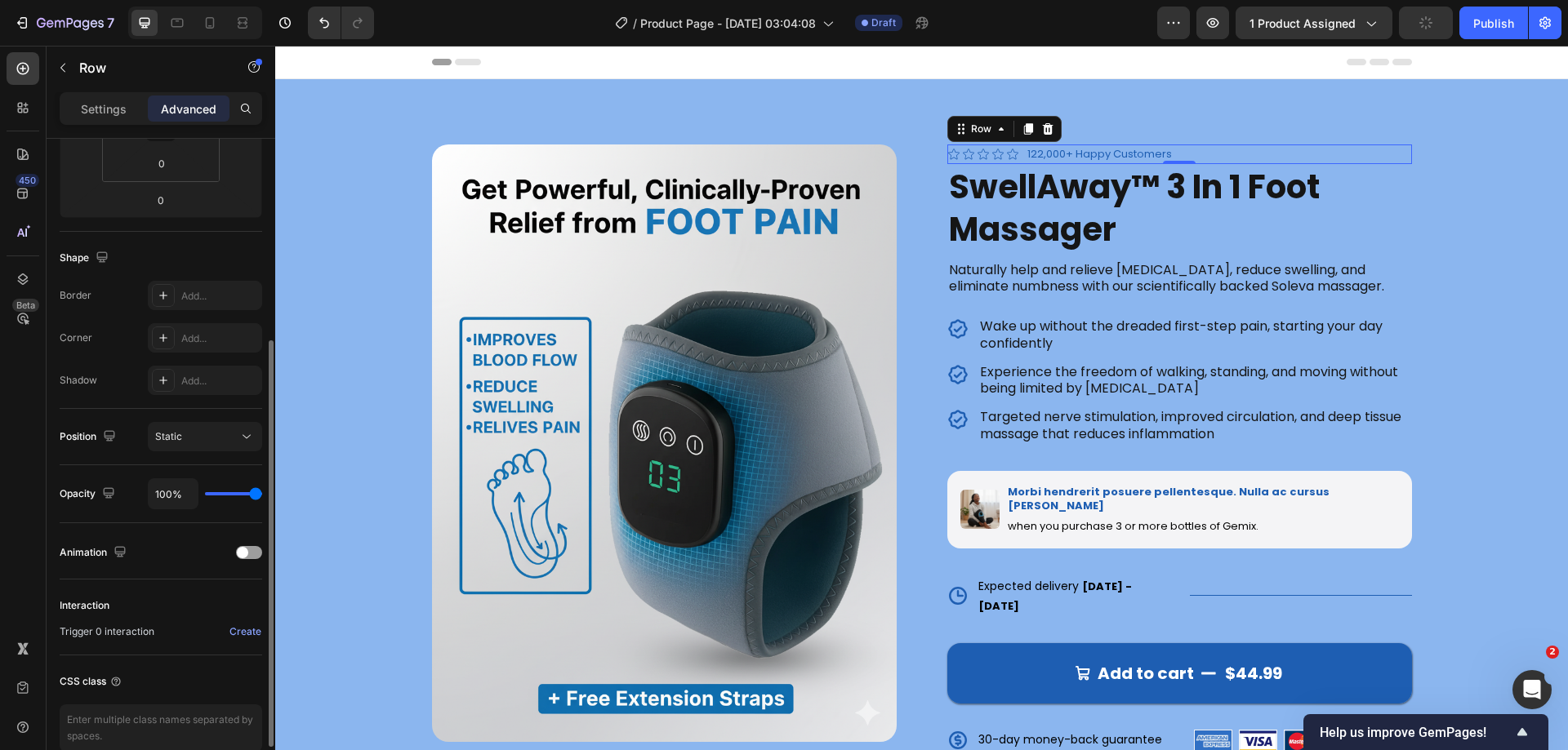
scroll to position [406, 0]
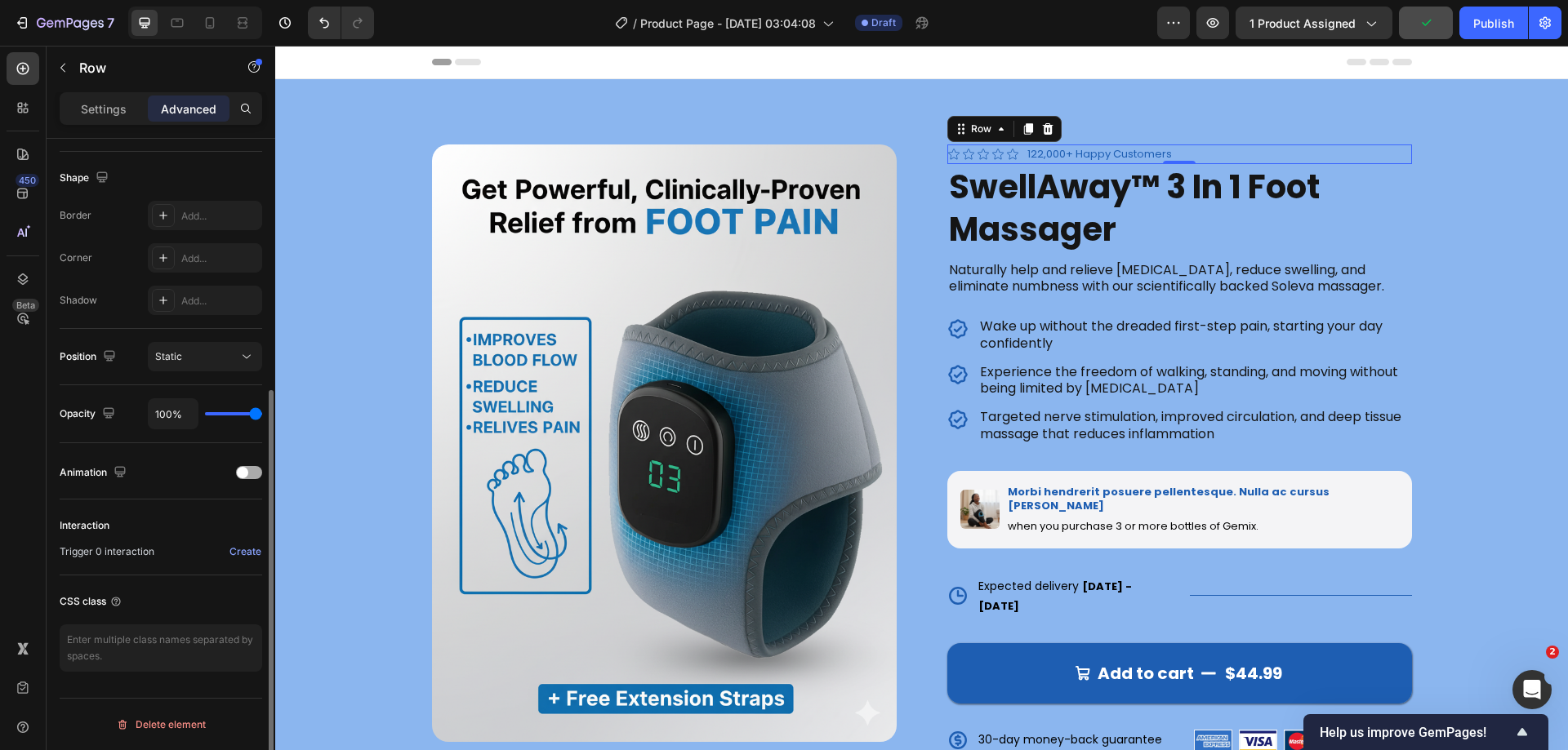
click at [246, 478] on div at bounding box center [248, 473] width 26 height 13
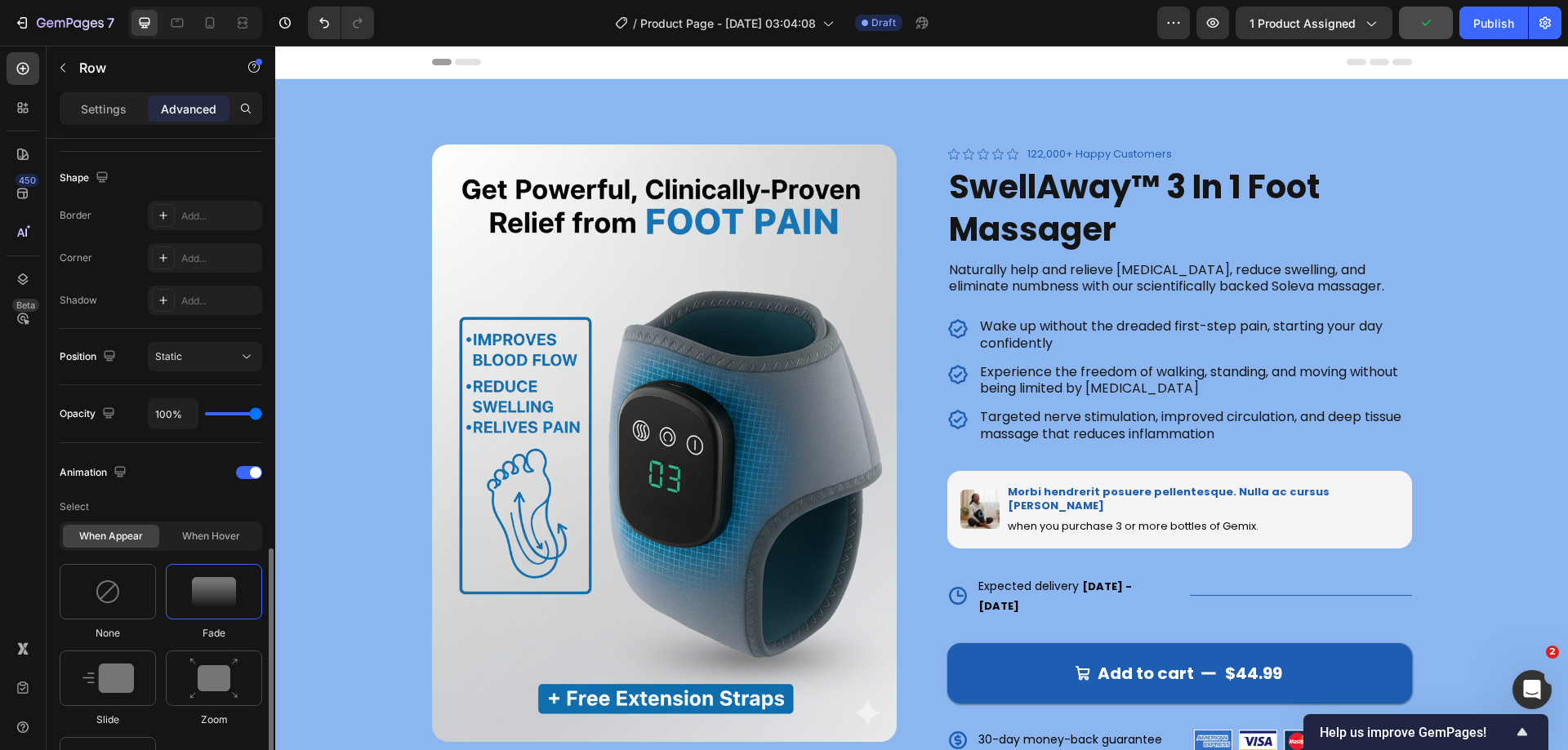
scroll to position [570, 0]
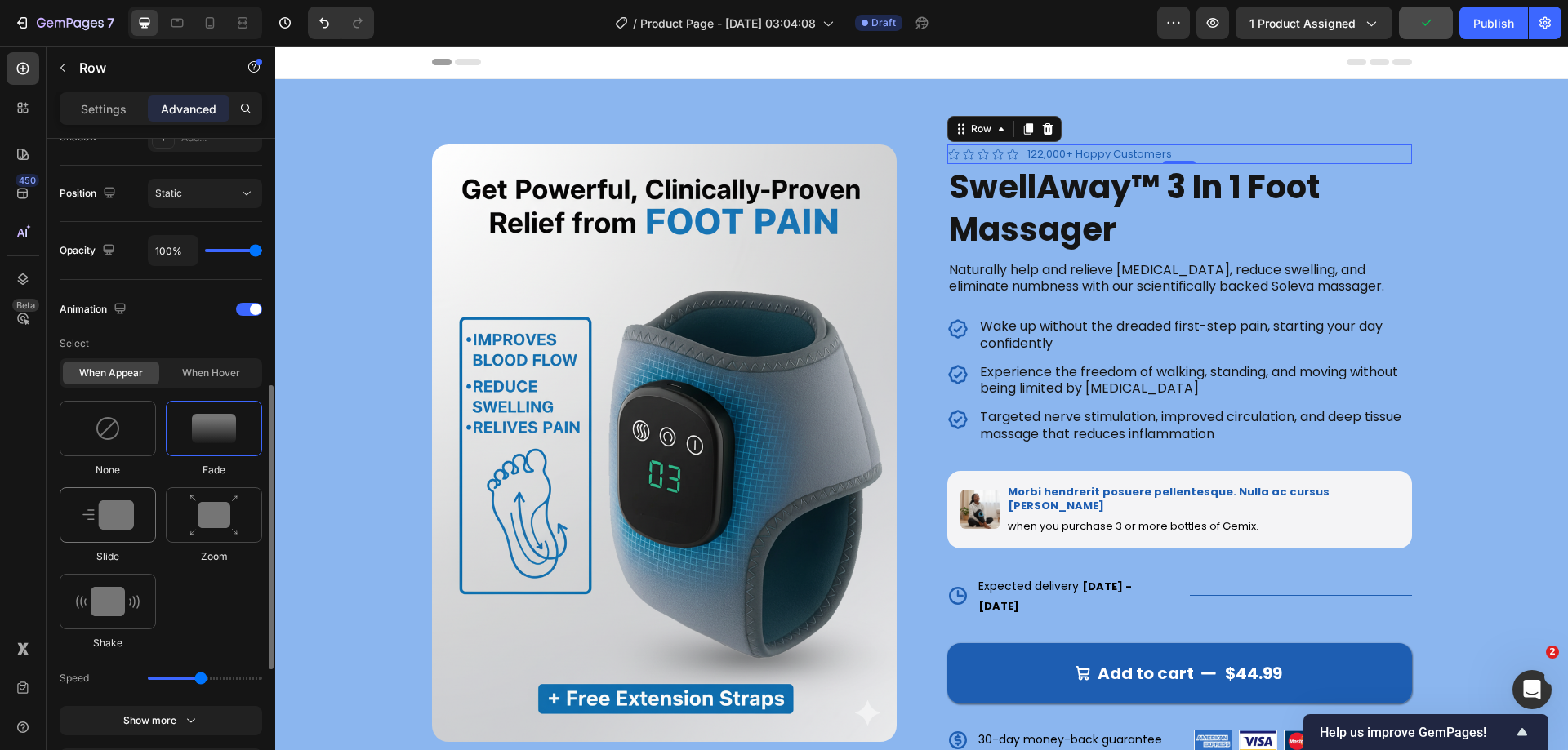
click at [111, 508] on img at bounding box center [108, 515] width 52 height 30
click at [244, 684] on icon at bounding box center [246, 678] width 16 height 16
type input "100"
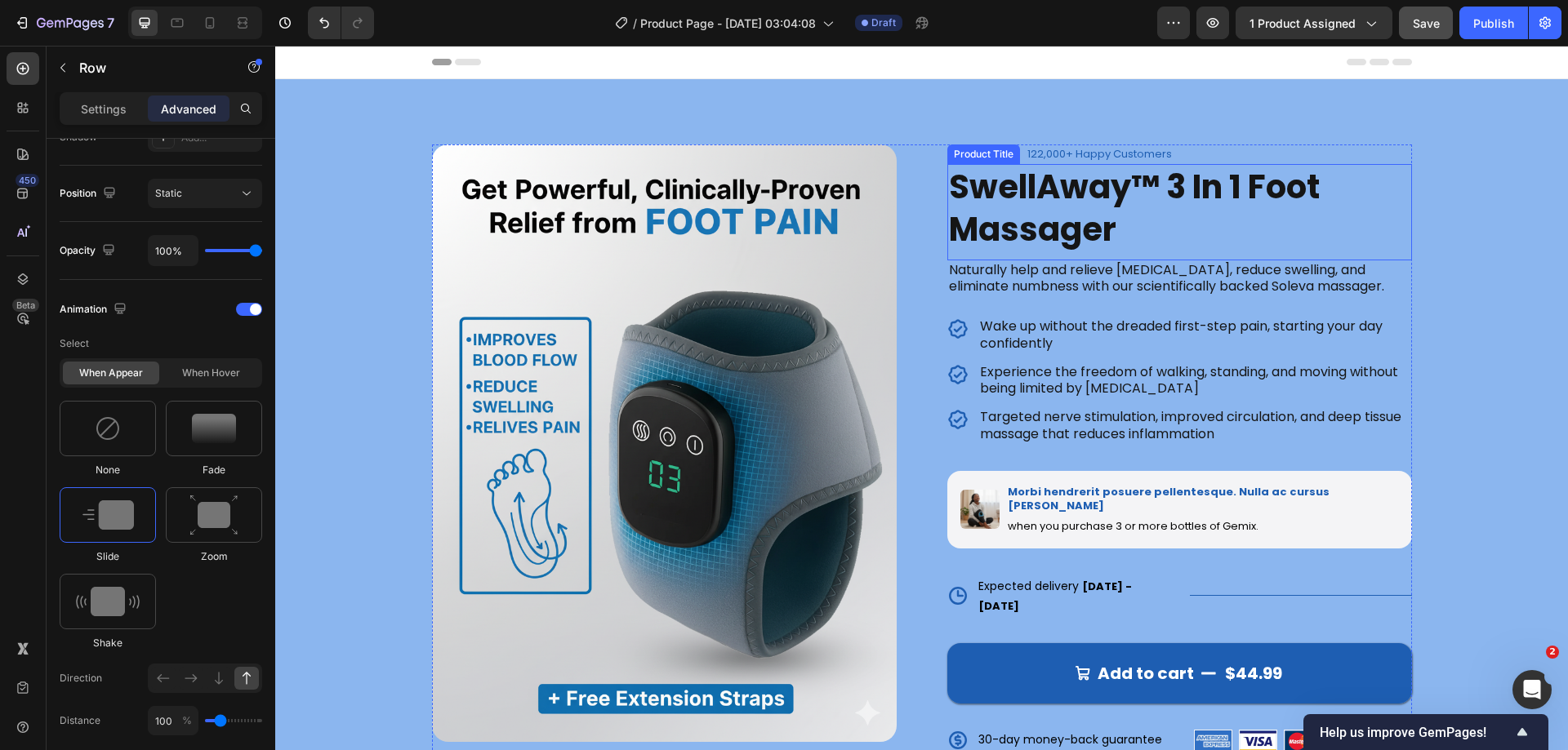
click at [1206, 220] on h1 "SwellAway™ 3 In 1 Foot Massager" at bounding box center [1180, 208] width 465 height 88
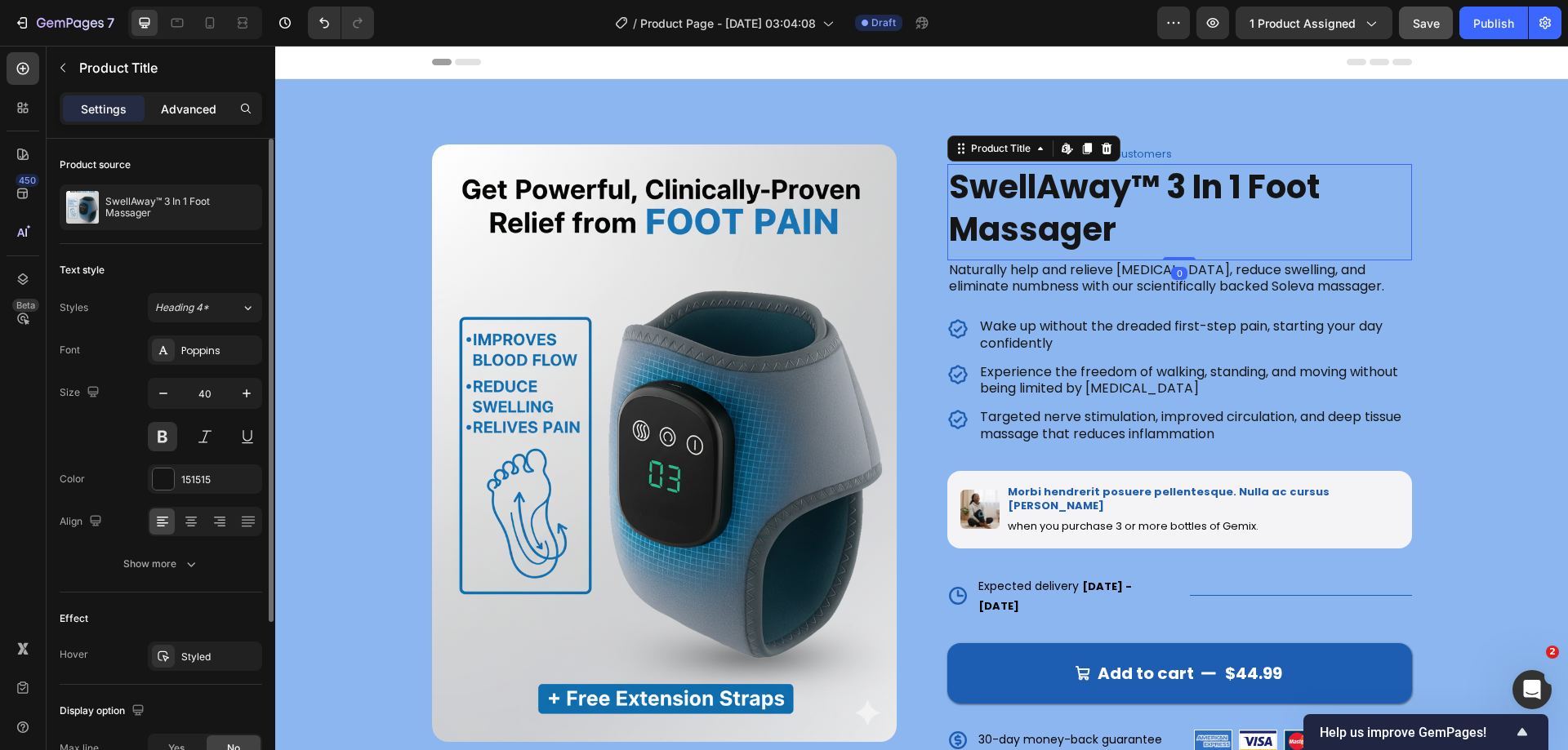
click at [181, 109] on p "Advanced" at bounding box center [189, 109] width 55 height 17
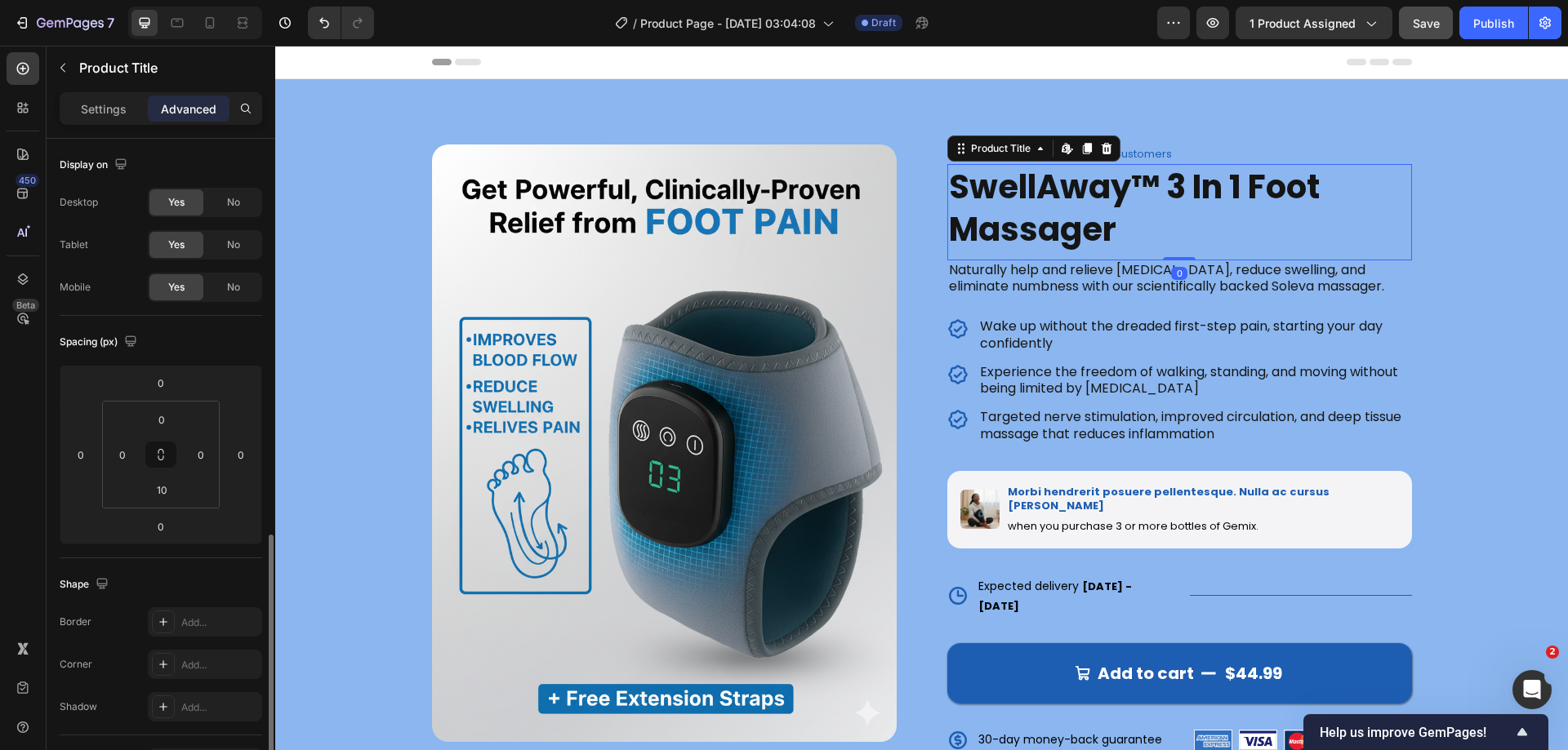
scroll to position [406, 0]
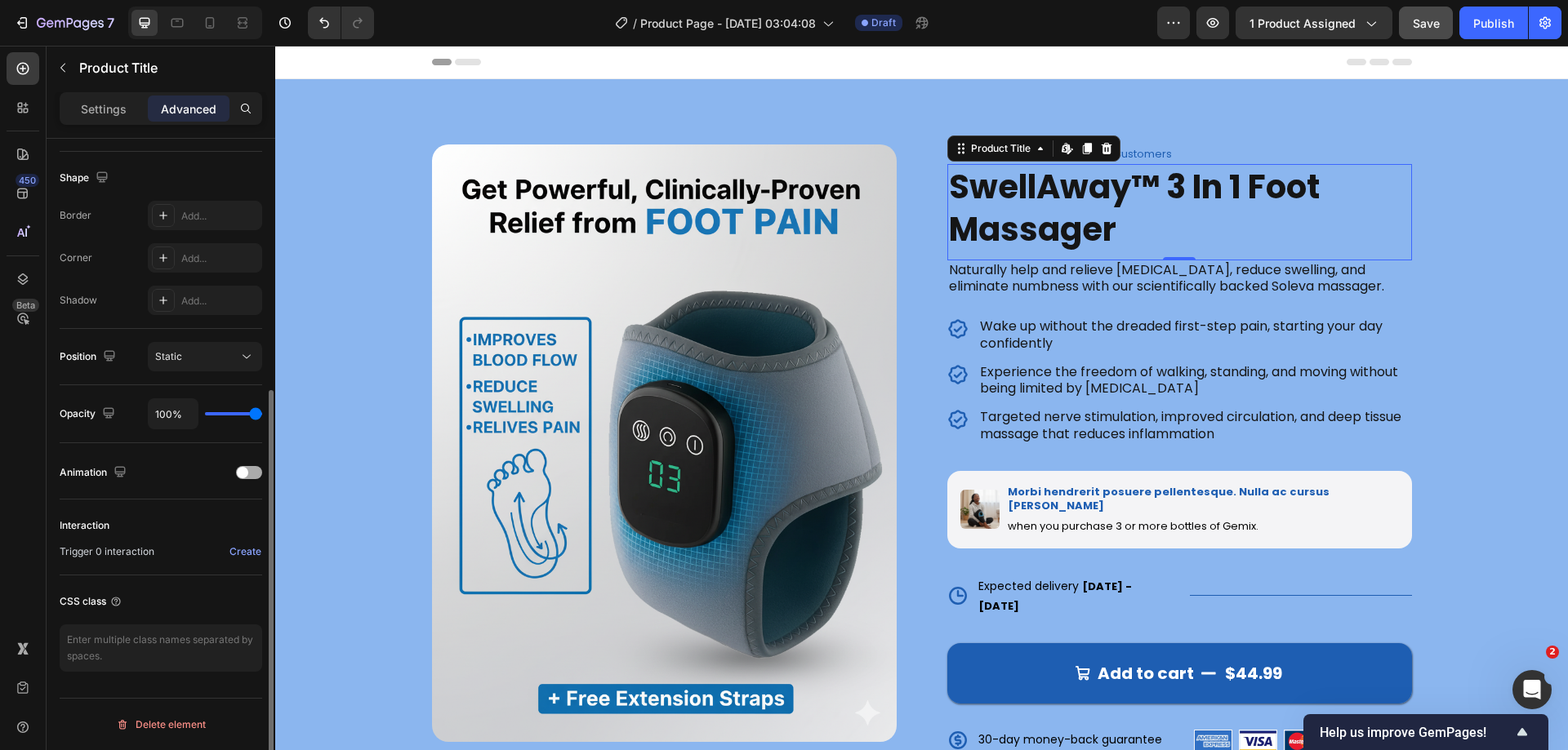
click at [241, 477] on span at bounding box center [242, 472] width 11 height 11
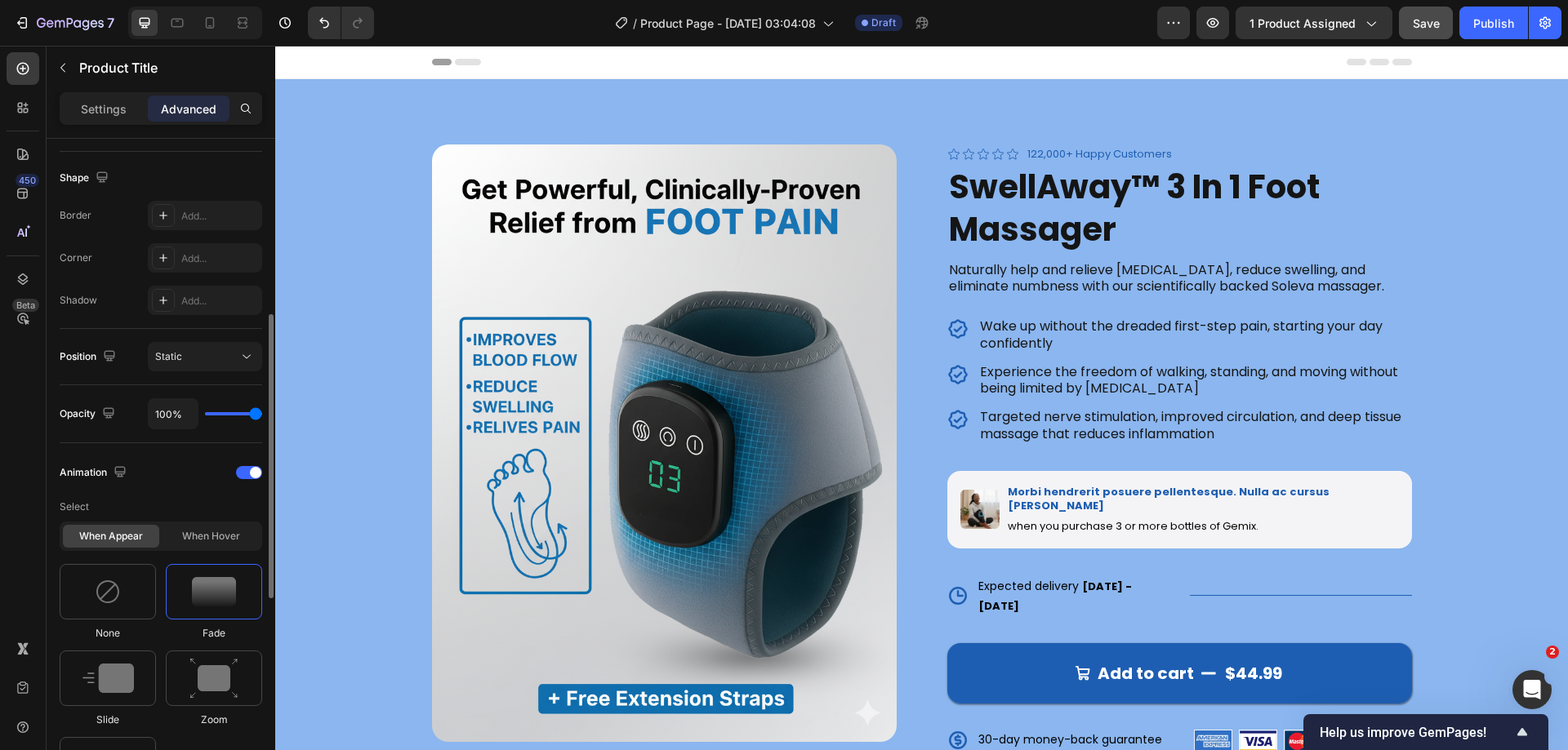
scroll to position [733, 0]
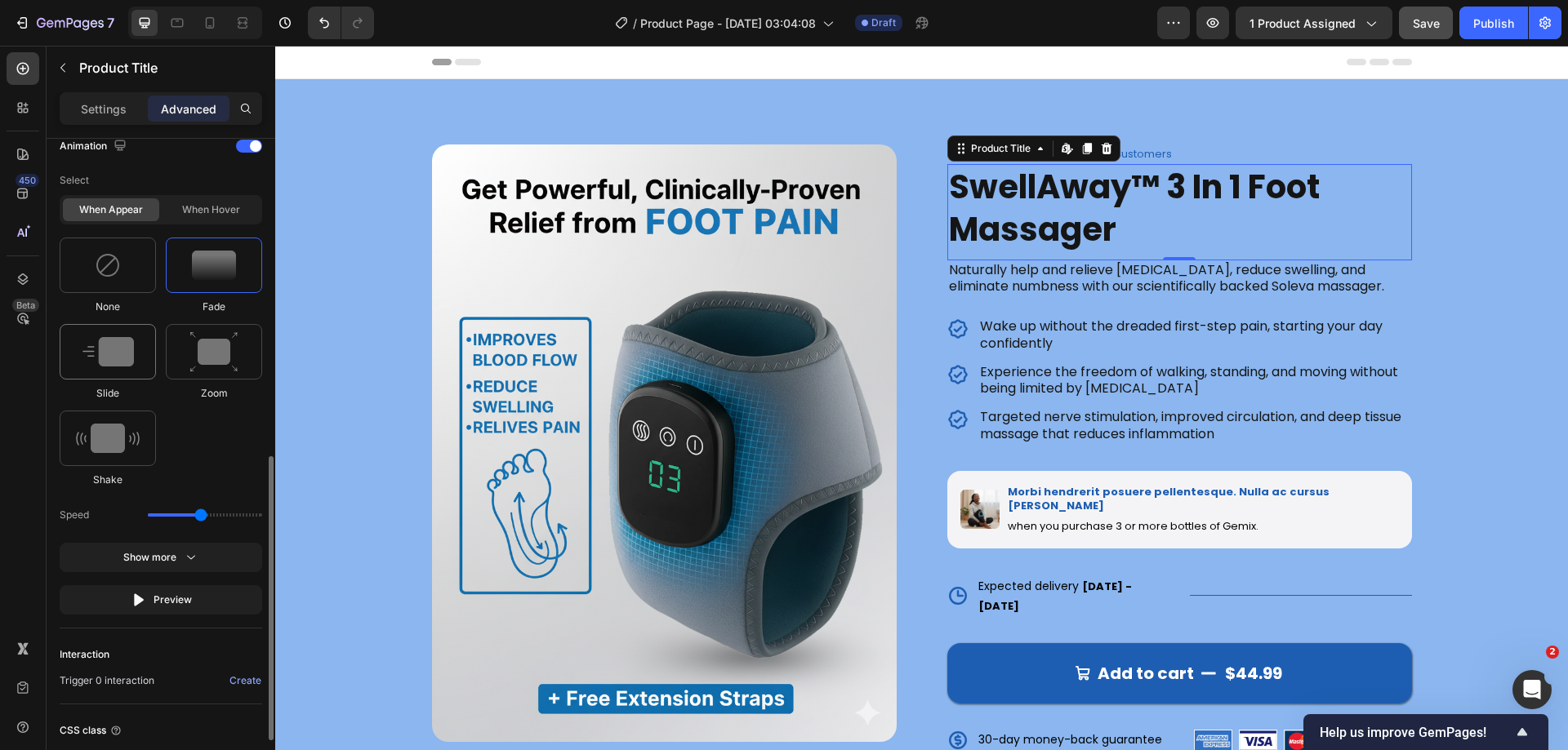
click at [121, 353] on img at bounding box center [108, 351] width 52 height 30
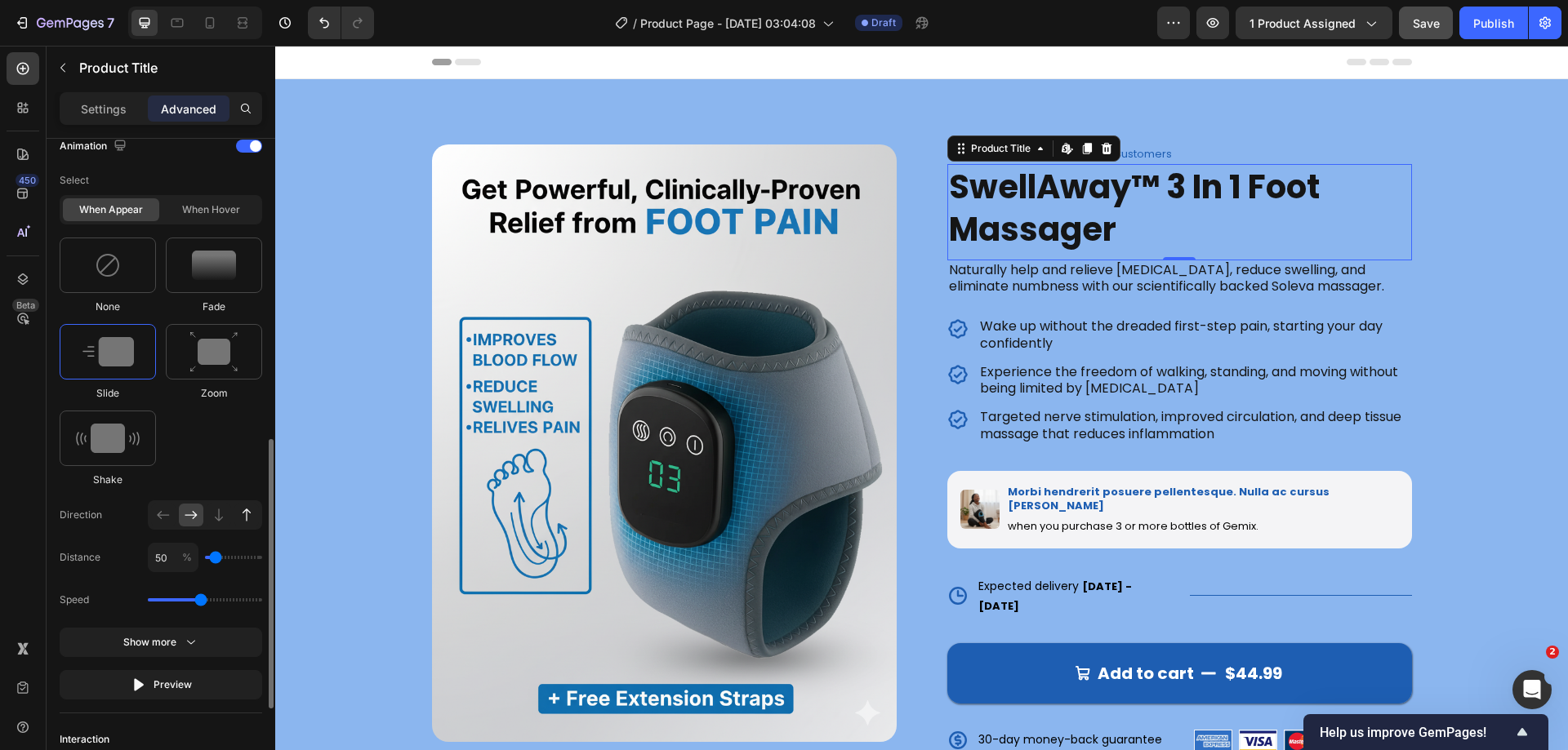
drag, startPoint x: 246, startPoint y: 519, endPoint x: 816, endPoint y: 325, distance: 602.1
click at [246, 519] on icon at bounding box center [246, 514] width 9 height 12
type input "100"
click at [1360, 284] on p "Naturally help and relieve foot pain, reduce swelling, and eliminate numbness w…" at bounding box center [1179, 280] width 461 height 34
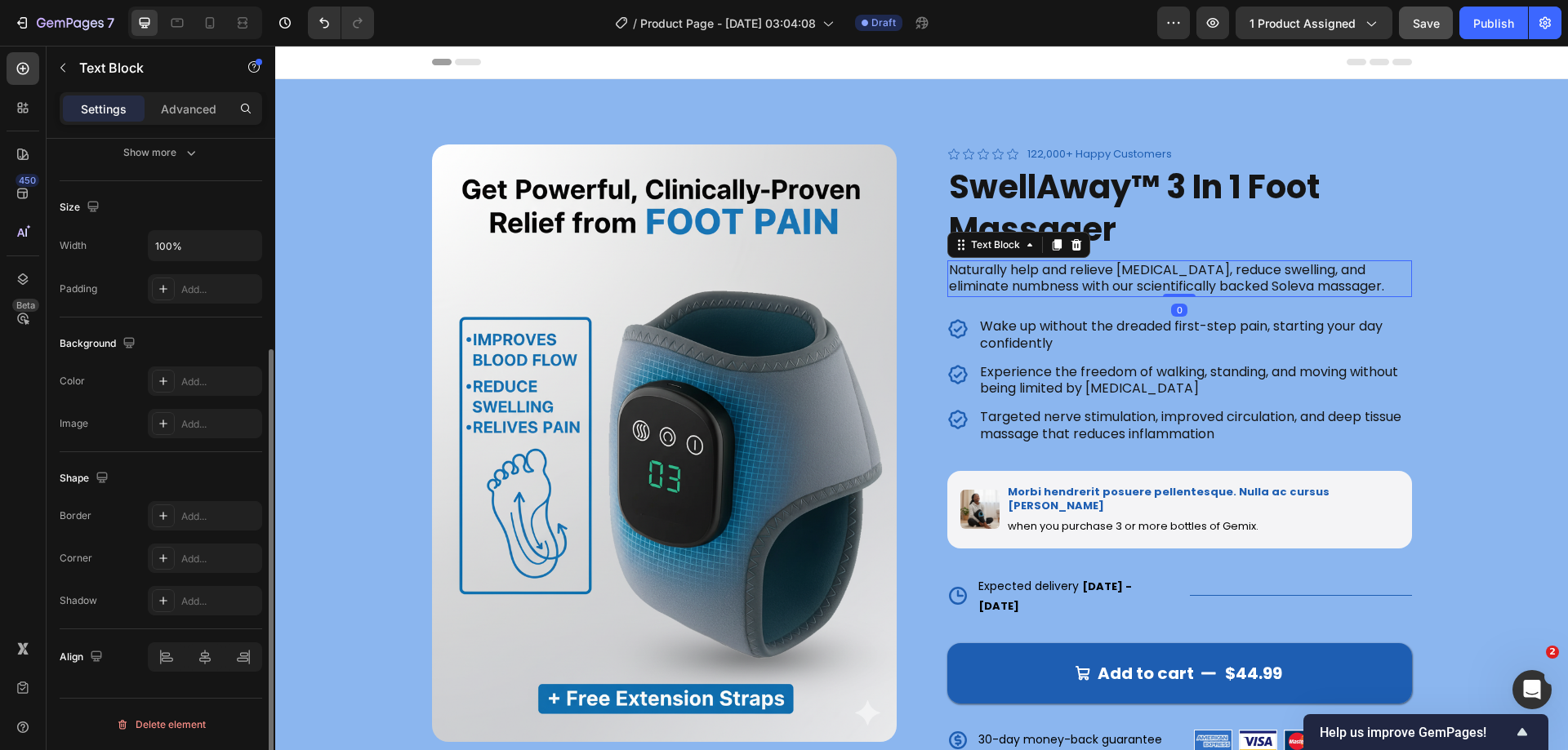
scroll to position [0, 0]
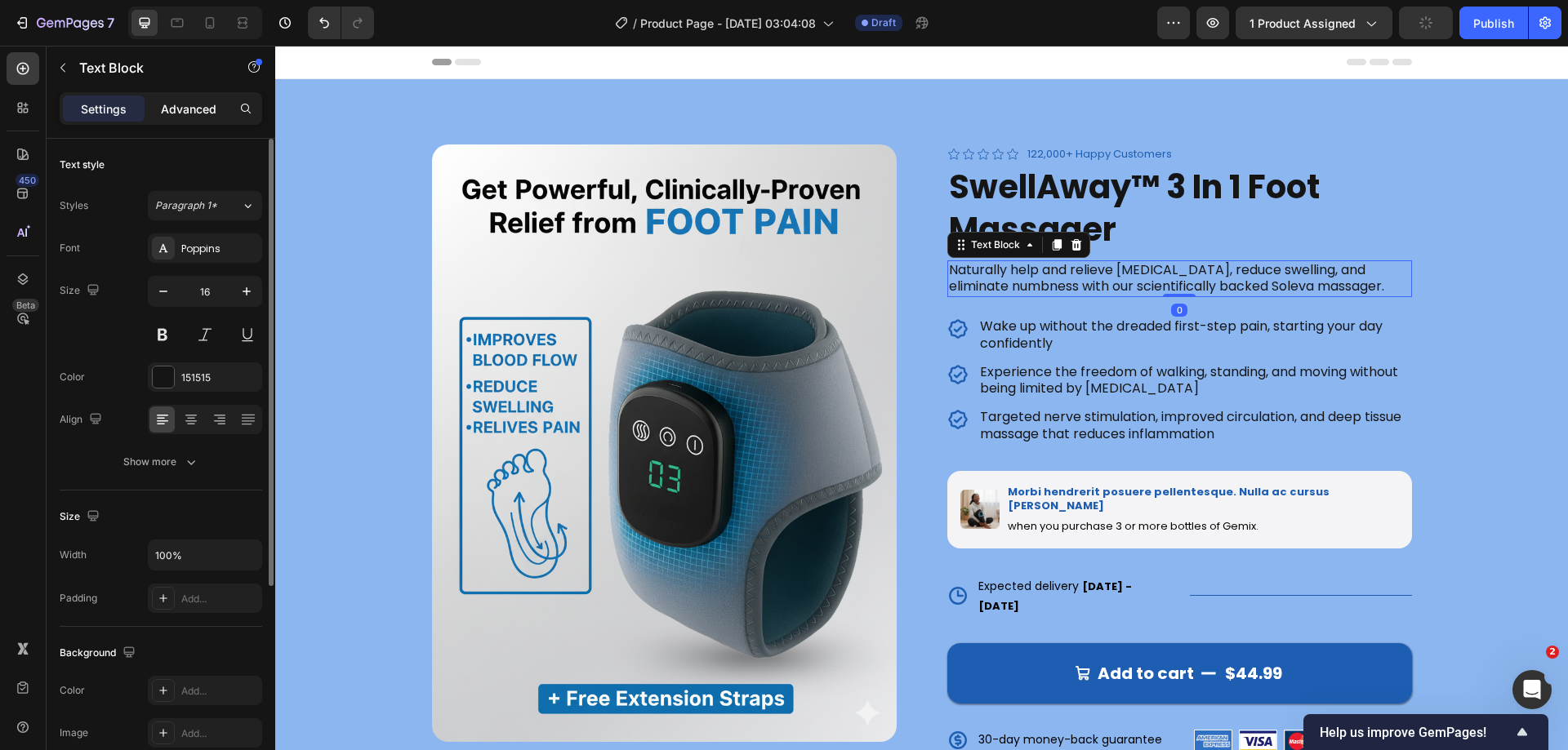
click at [201, 115] on p "Advanced" at bounding box center [189, 109] width 55 height 17
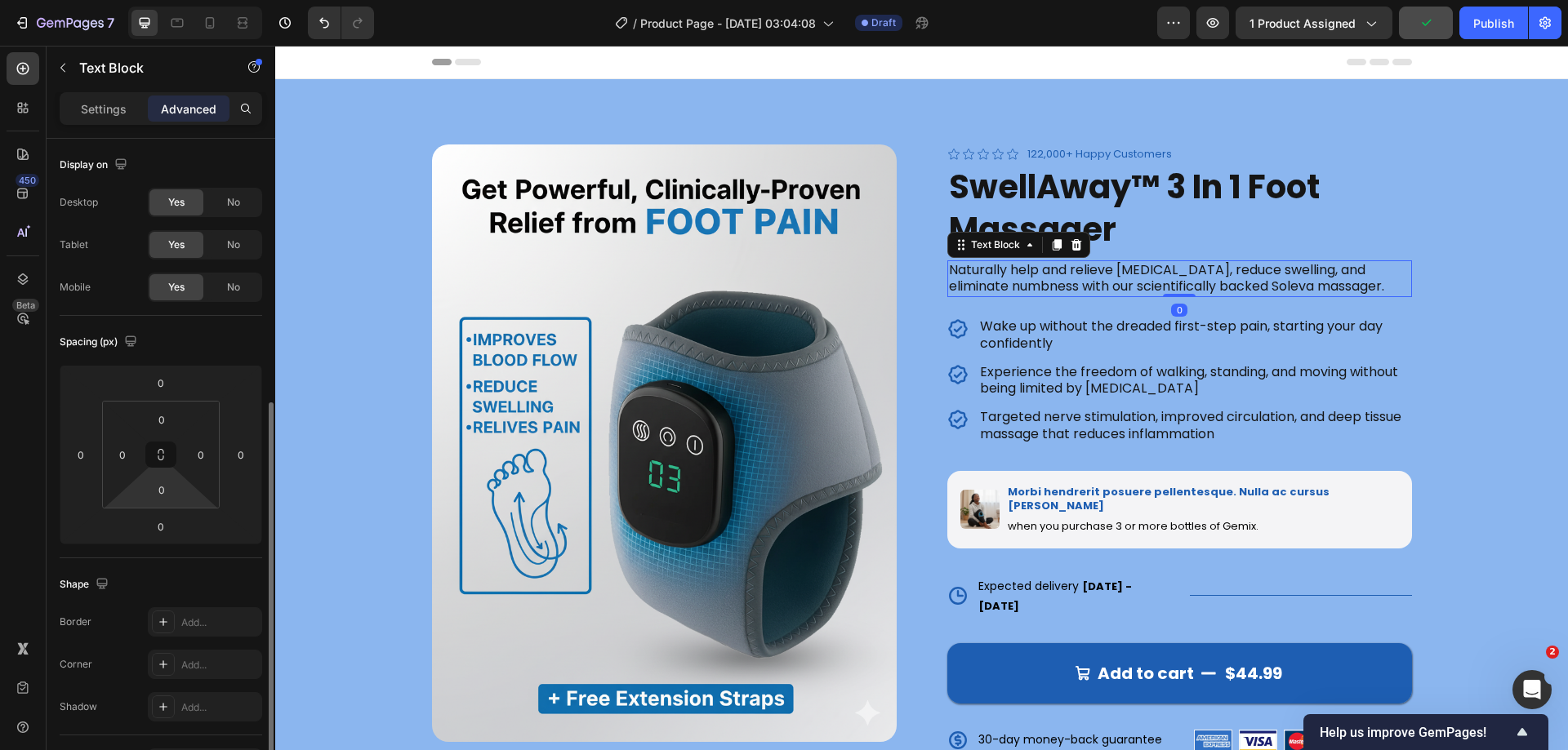
scroll to position [245, 0]
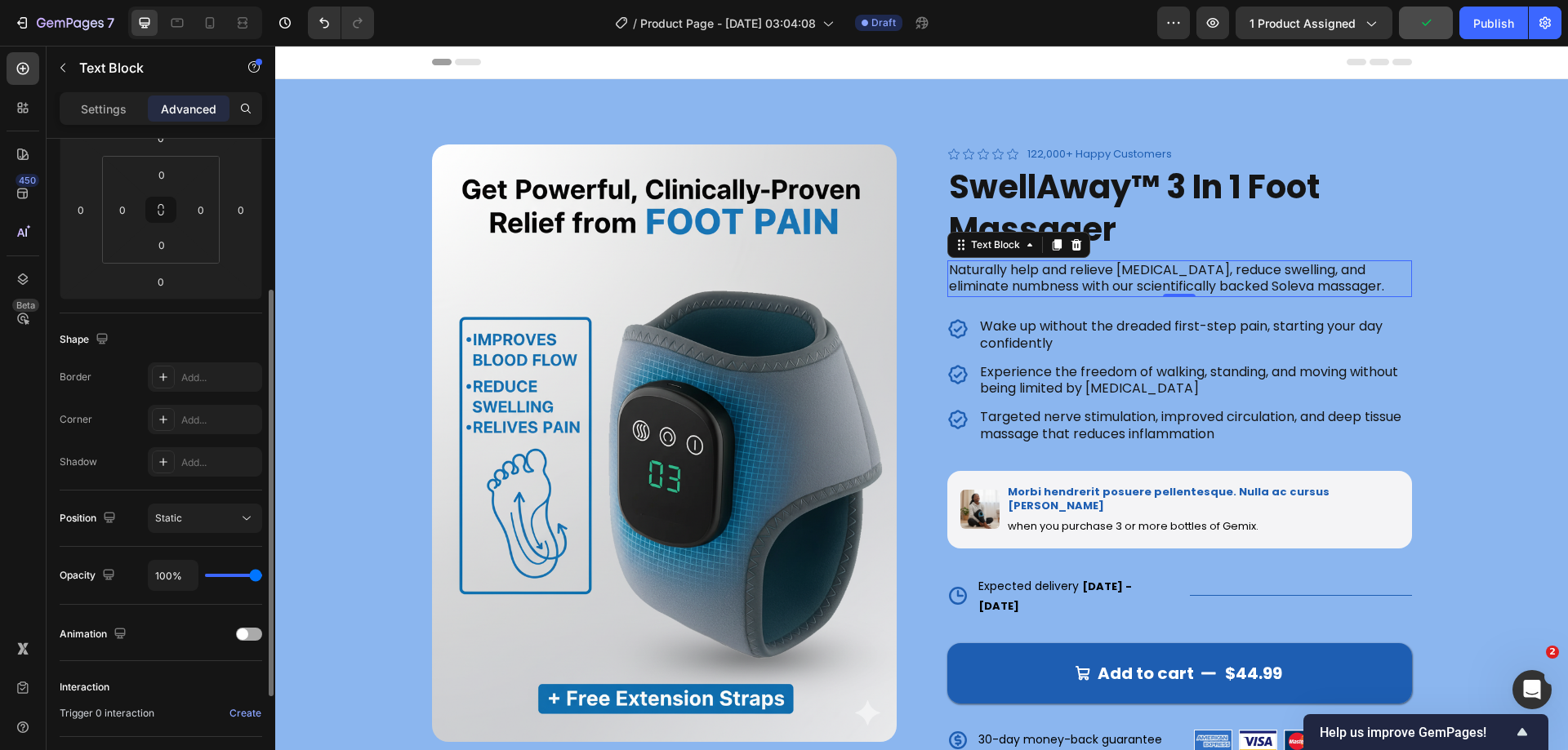
click at [245, 633] on span at bounding box center [242, 635] width 11 height 11
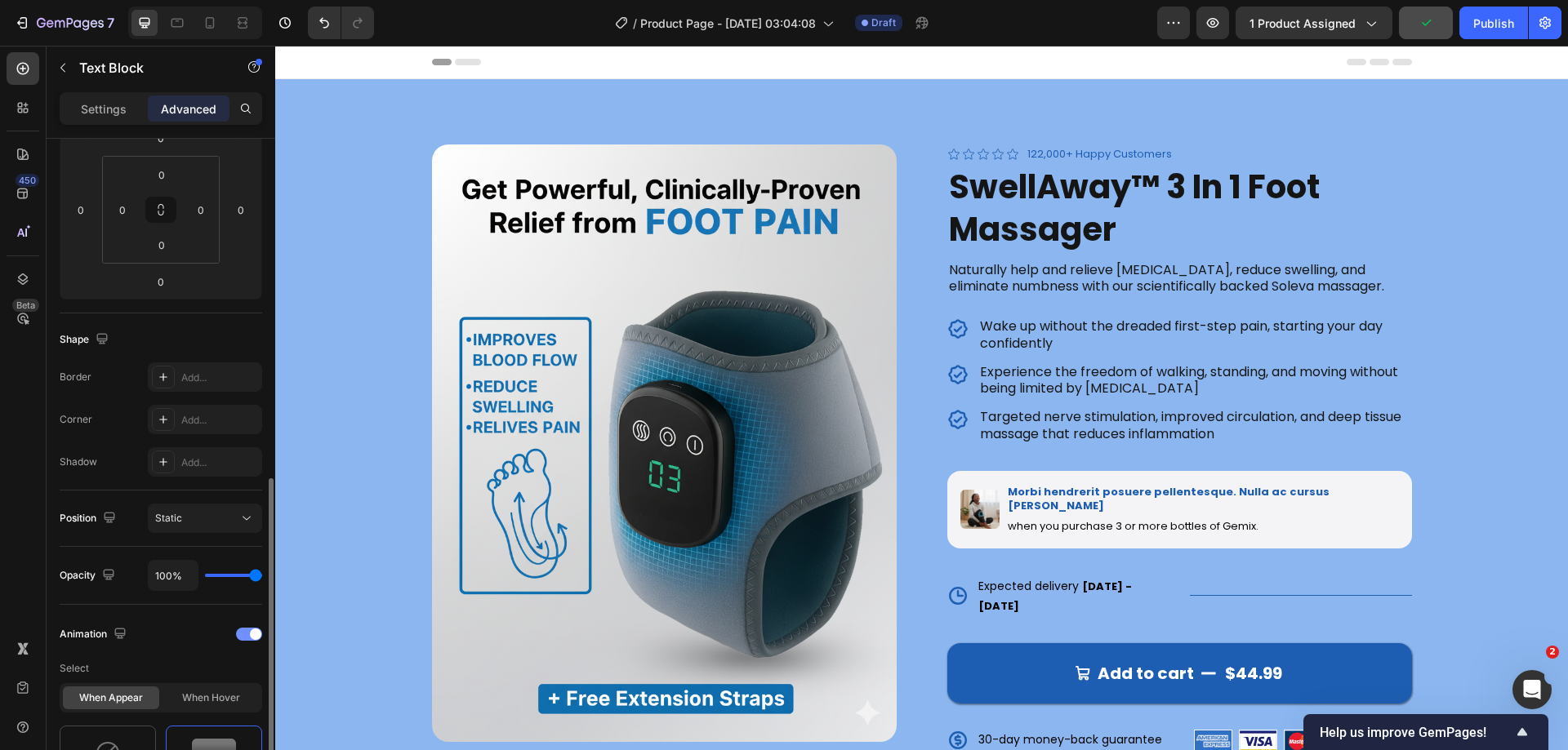
scroll to position [408, 0]
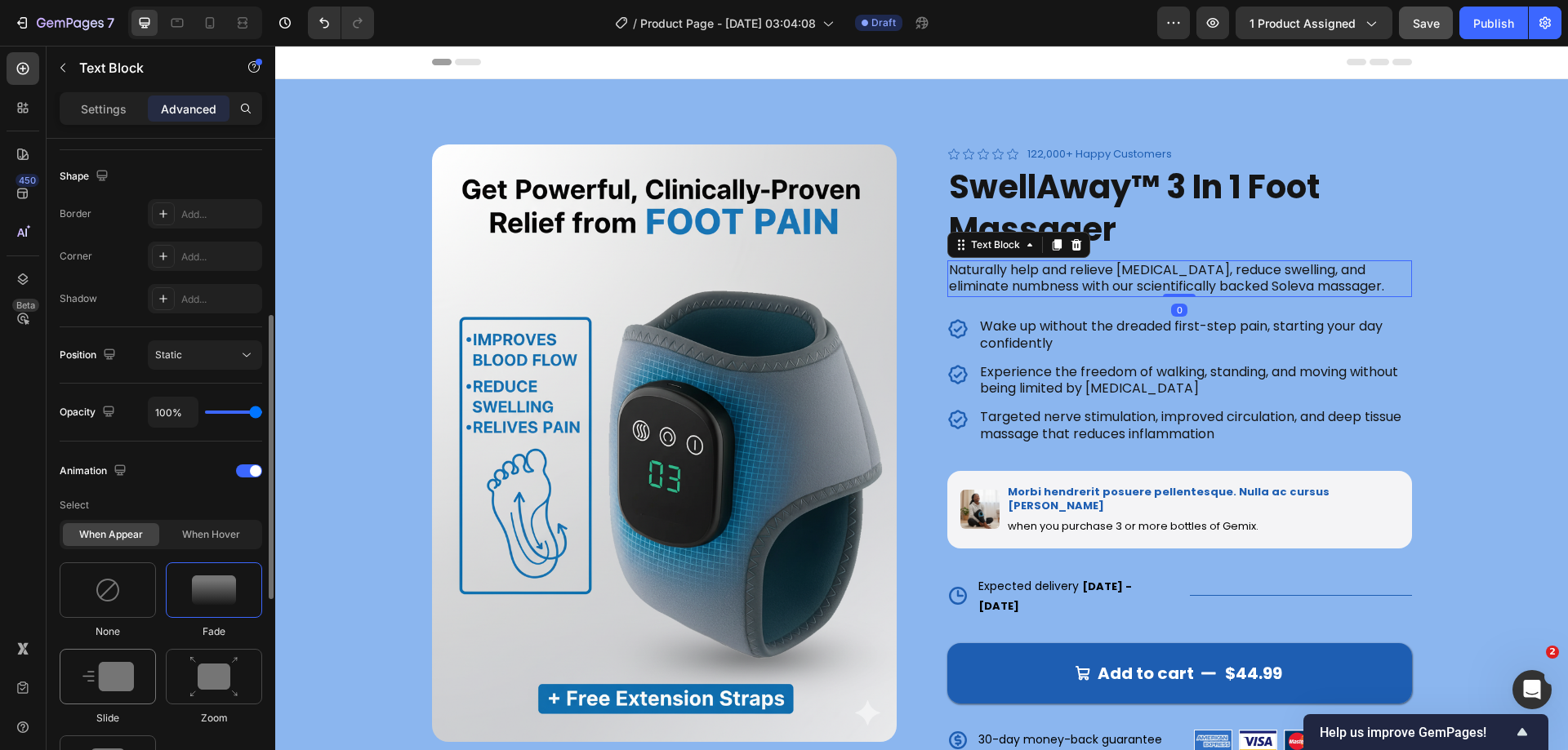
click at [125, 678] on img at bounding box center [108, 677] width 52 height 30
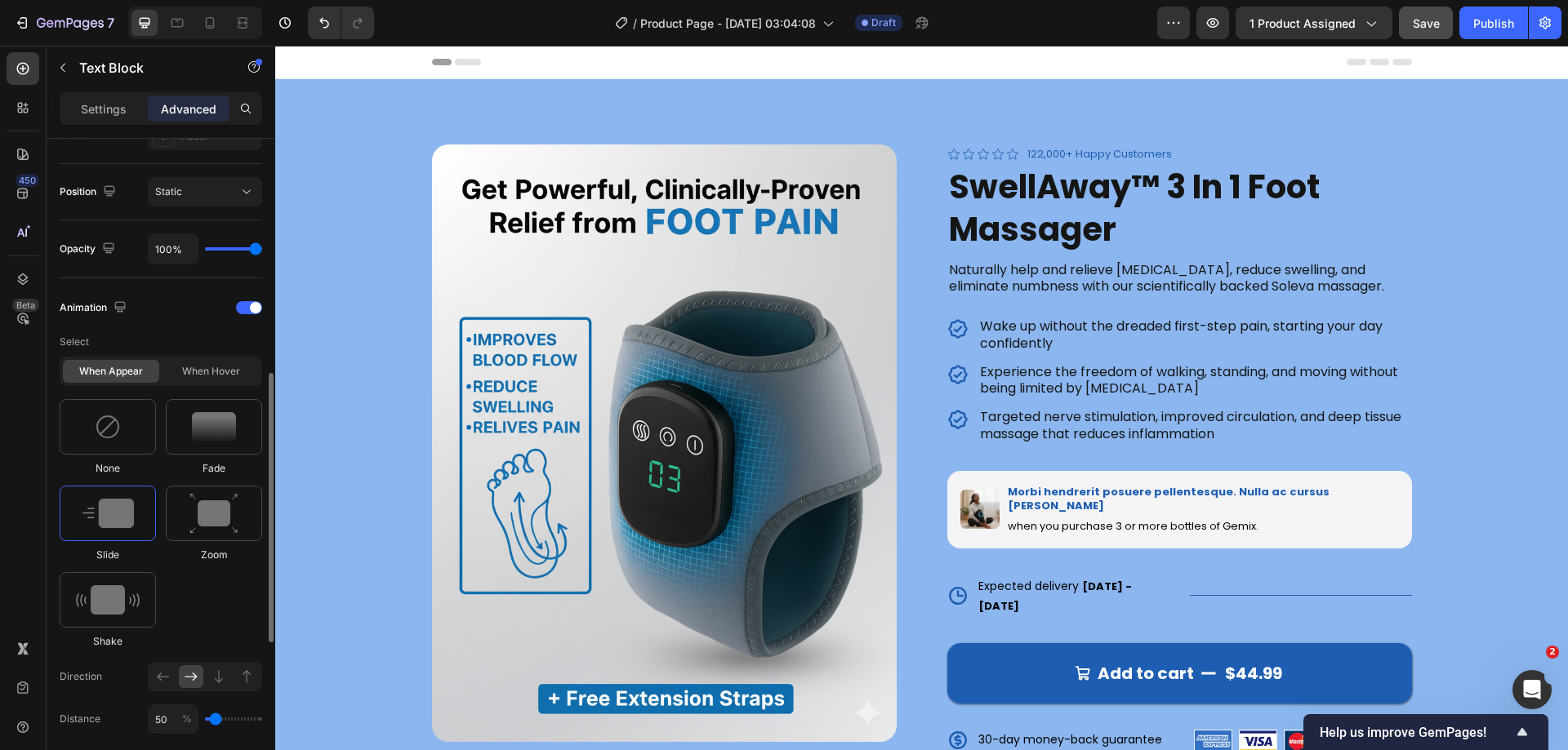
scroll to position [654, 0]
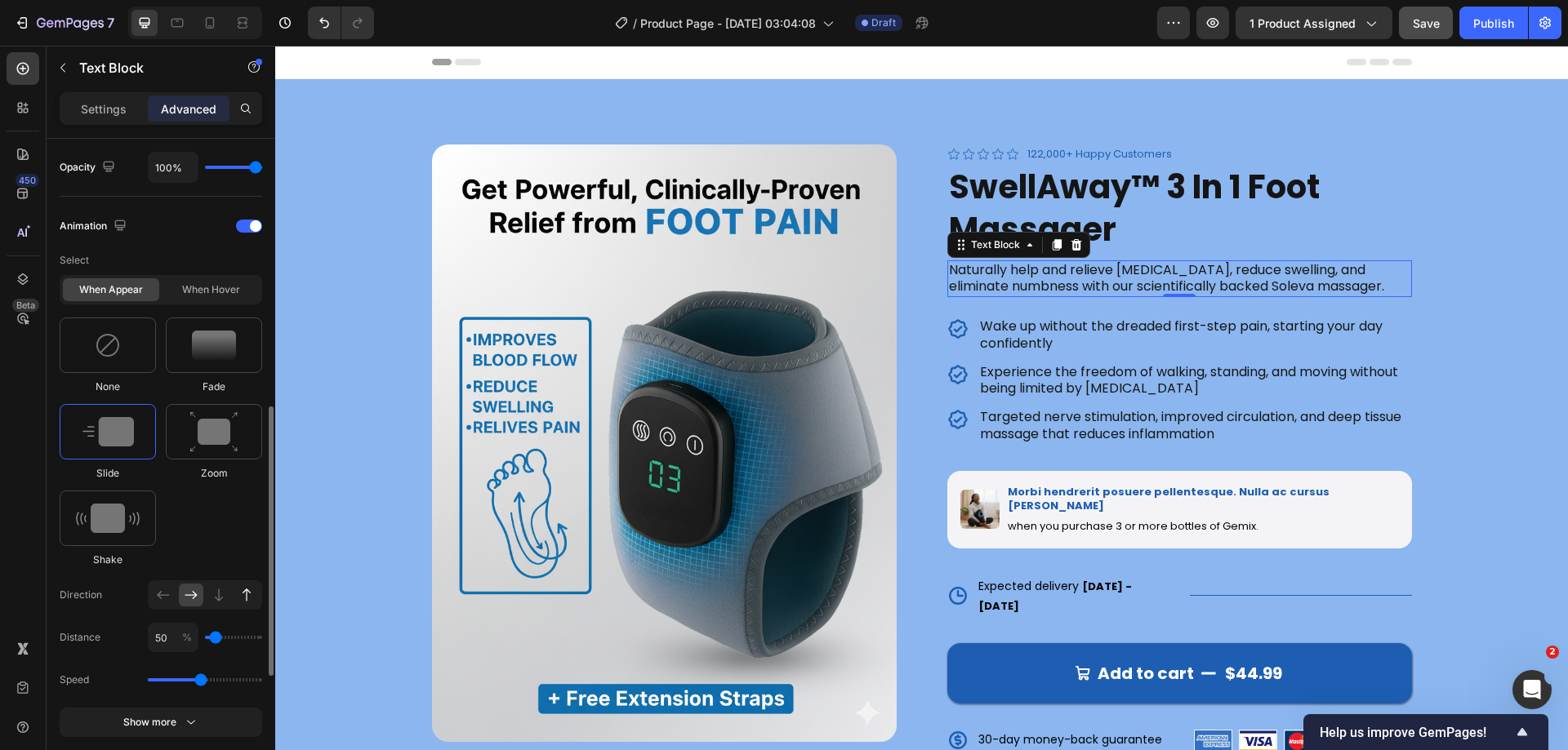
click at [245, 601] on icon at bounding box center [246, 594] width 16 height 16
type input "100"
click at [953, 348] on div "Icon" at bounding box center [962, 335] width 30 height 37
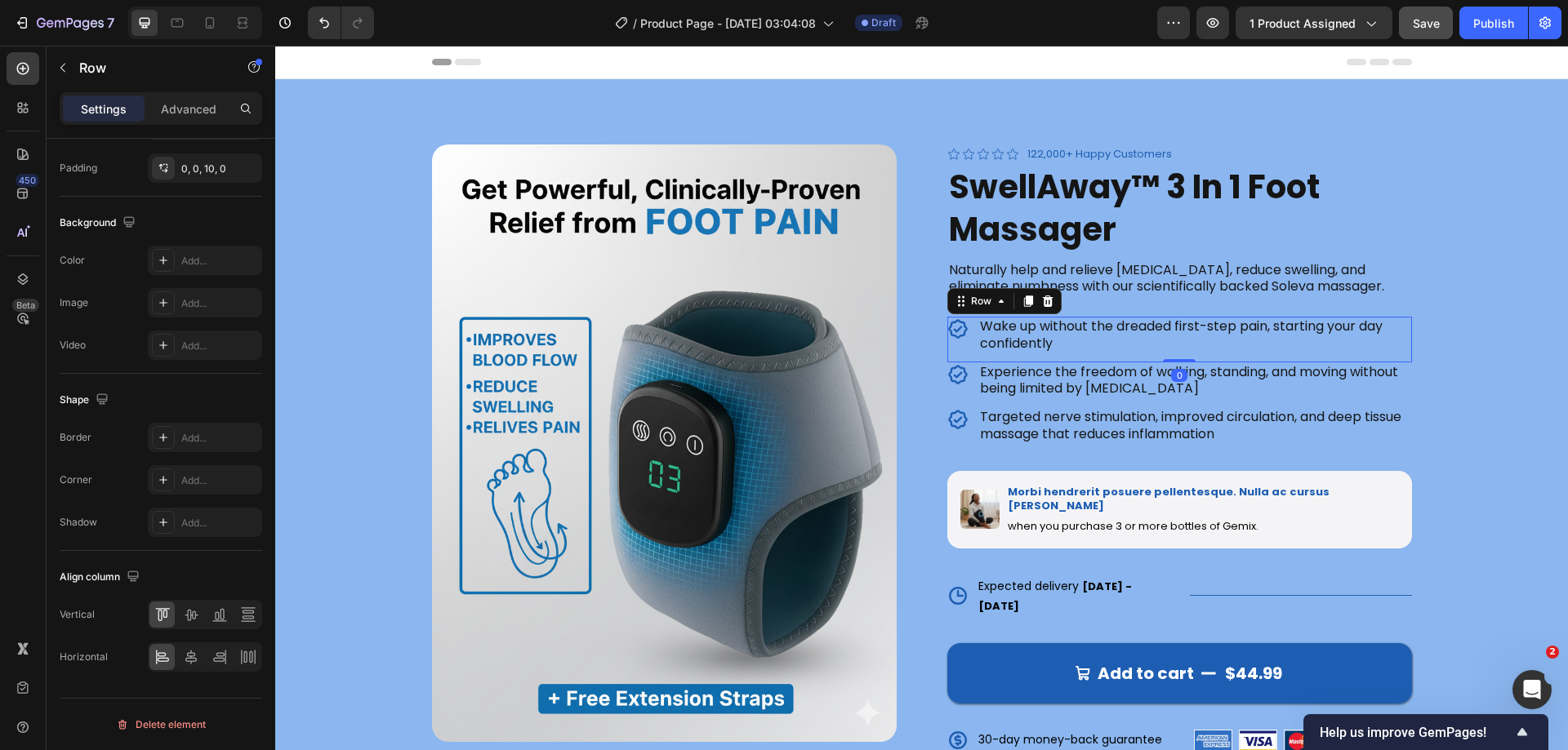
scroll to position [0, 0]
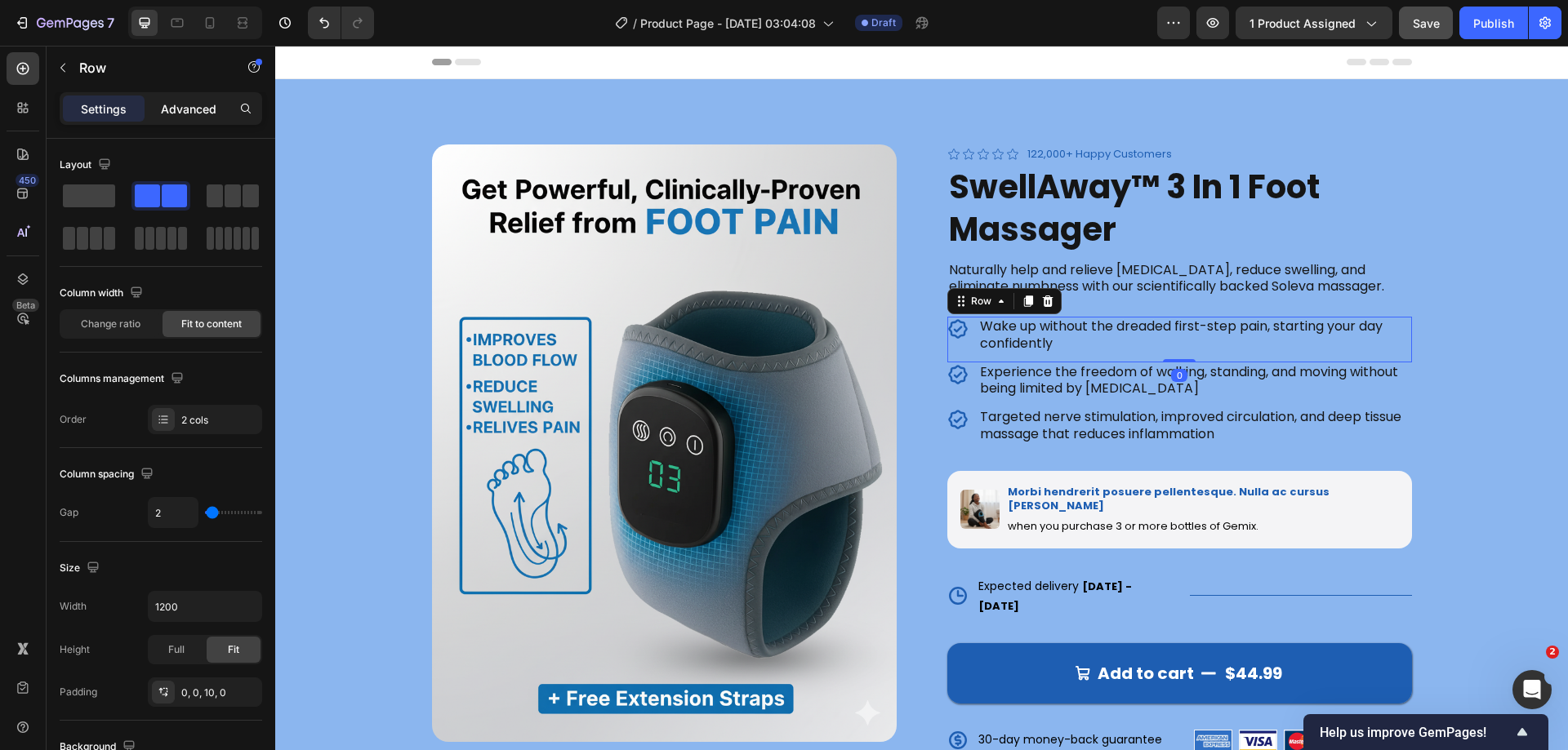
click at [173, 114] on p "Advanced" at bounding box center [189, 109] width 55 height 17
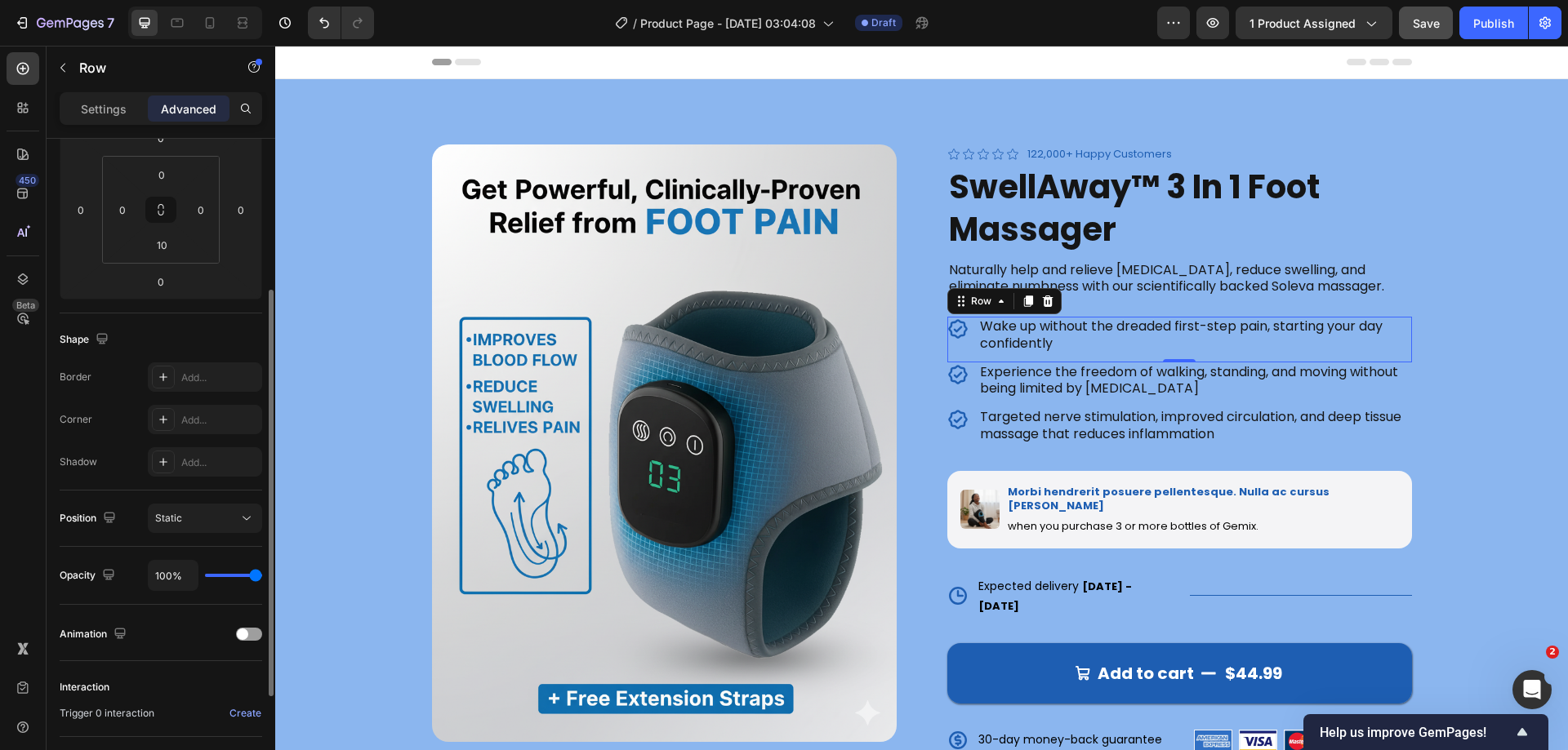
scroll to position [406, 0]
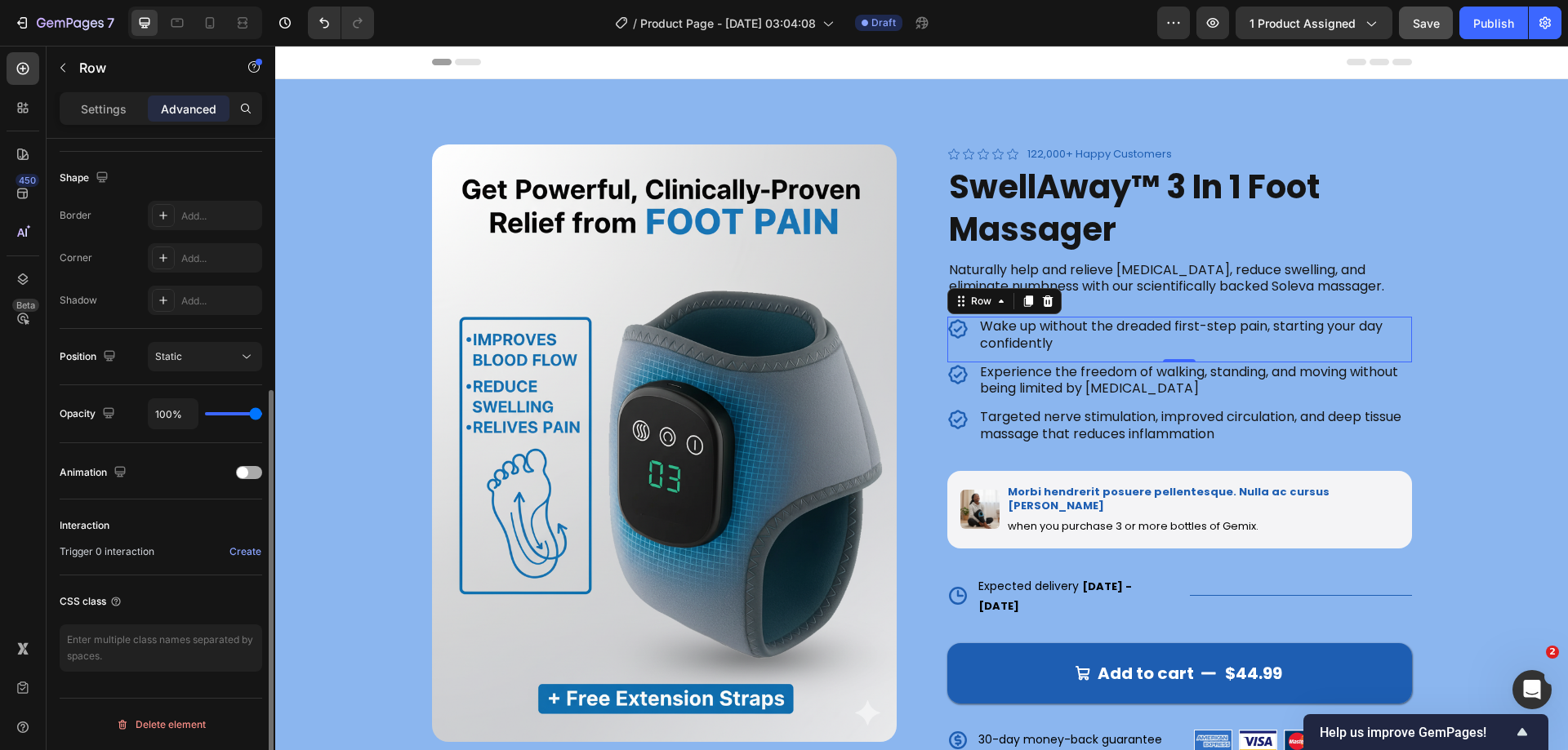
click at [250, 467] on div at bounding box center [248, 473] width 26 height 13
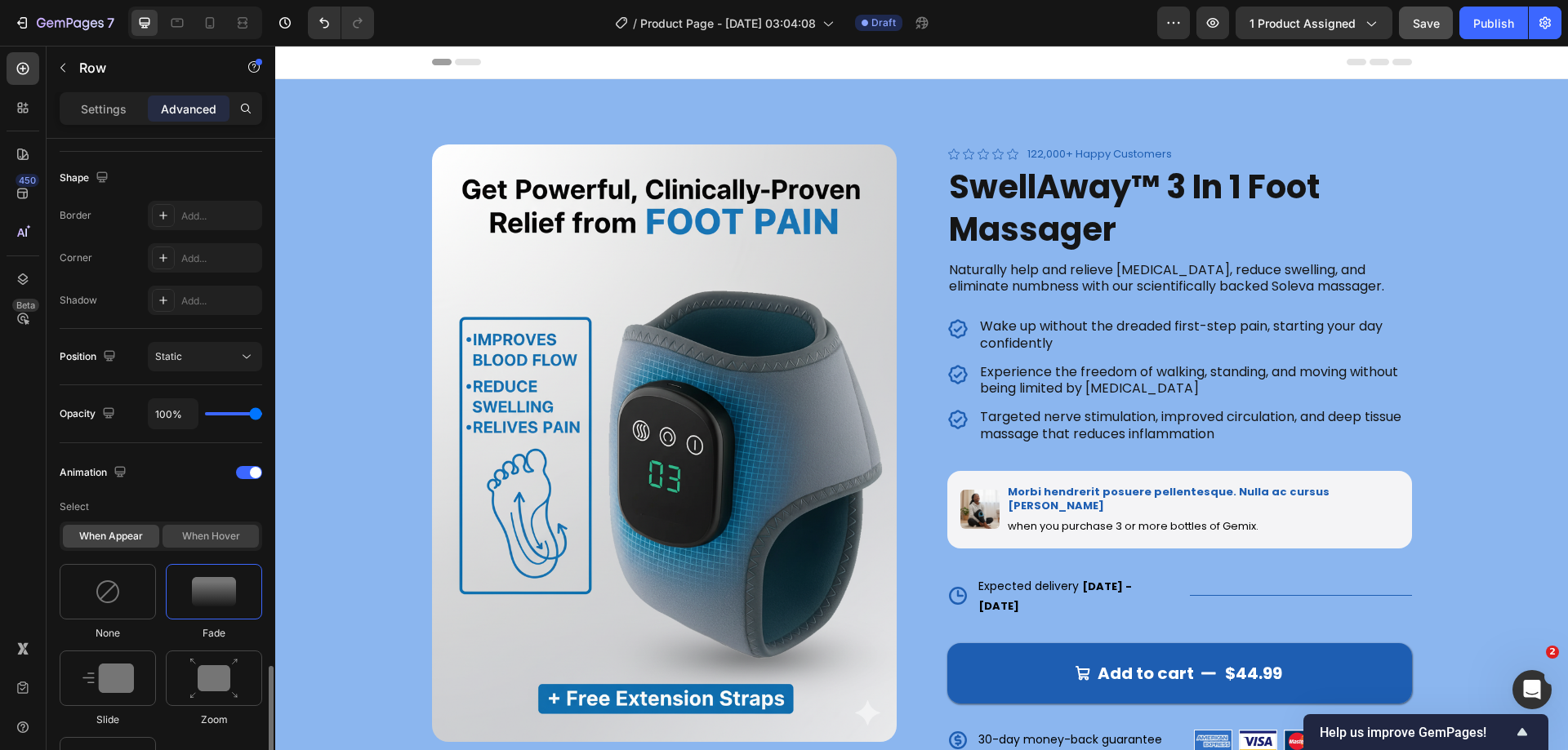
scroll to position [652, 0]
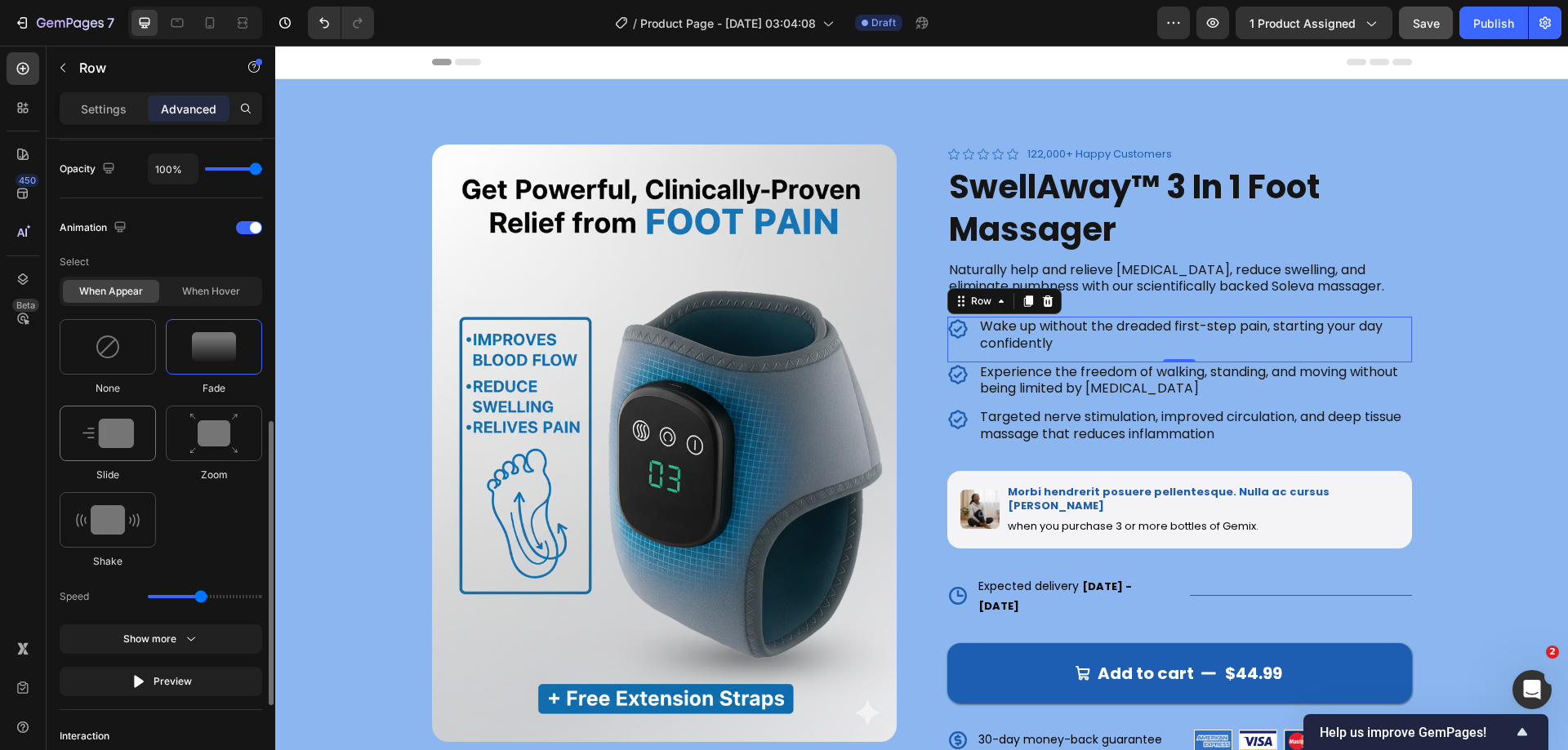
click at [116, 425] on img at bounding box center [108, 433] width 52 height 30
drag, startPoint x: 250, startPoint y: 599, endPoint x: 136, endPoint y: 514, distance: 142.2
click at [250, 599] on icon at bounding box center [246, 596] width 16 height 16
type input "100"
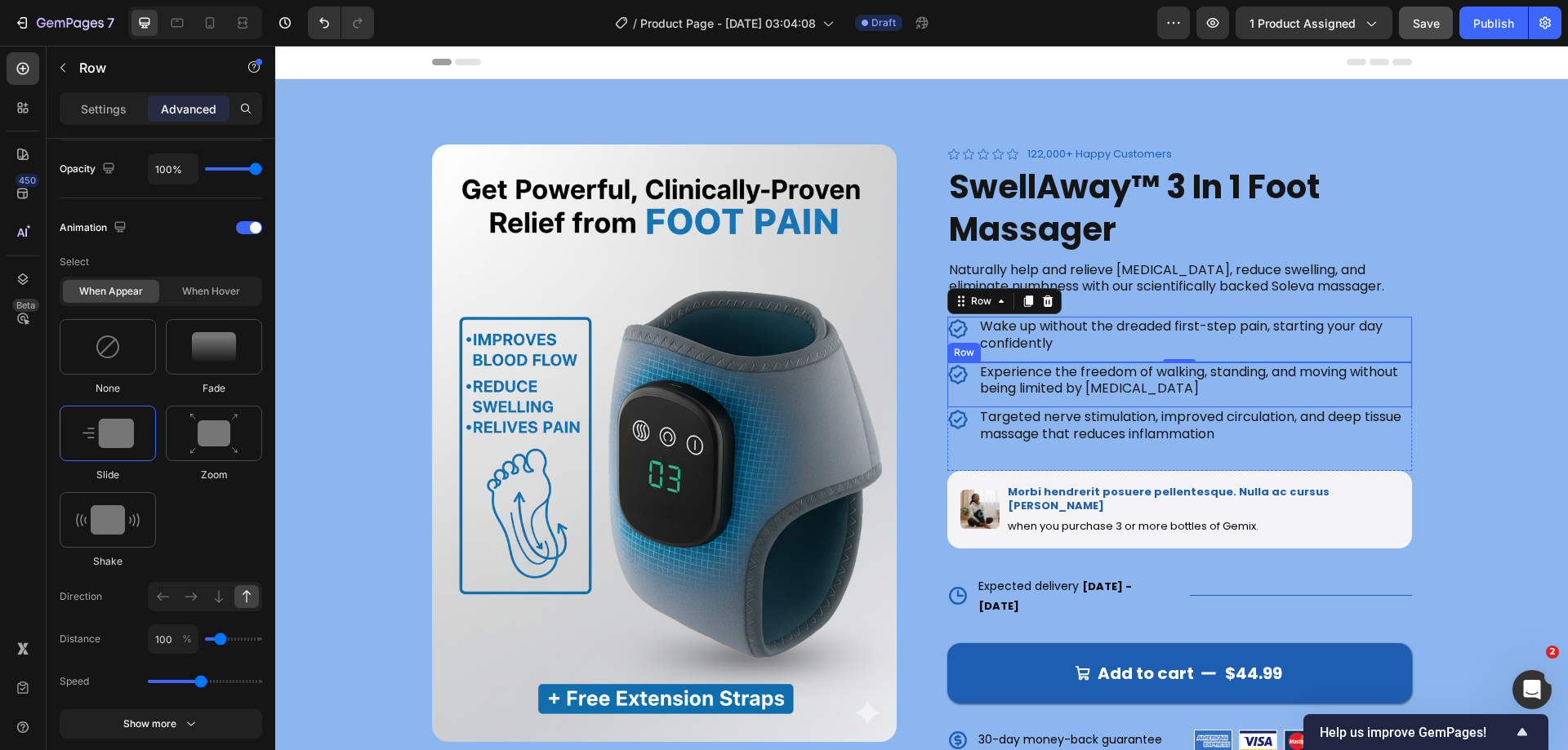
click at [963, 396] on div "Icon" at bounding box center [962, 381] width 30 height 37
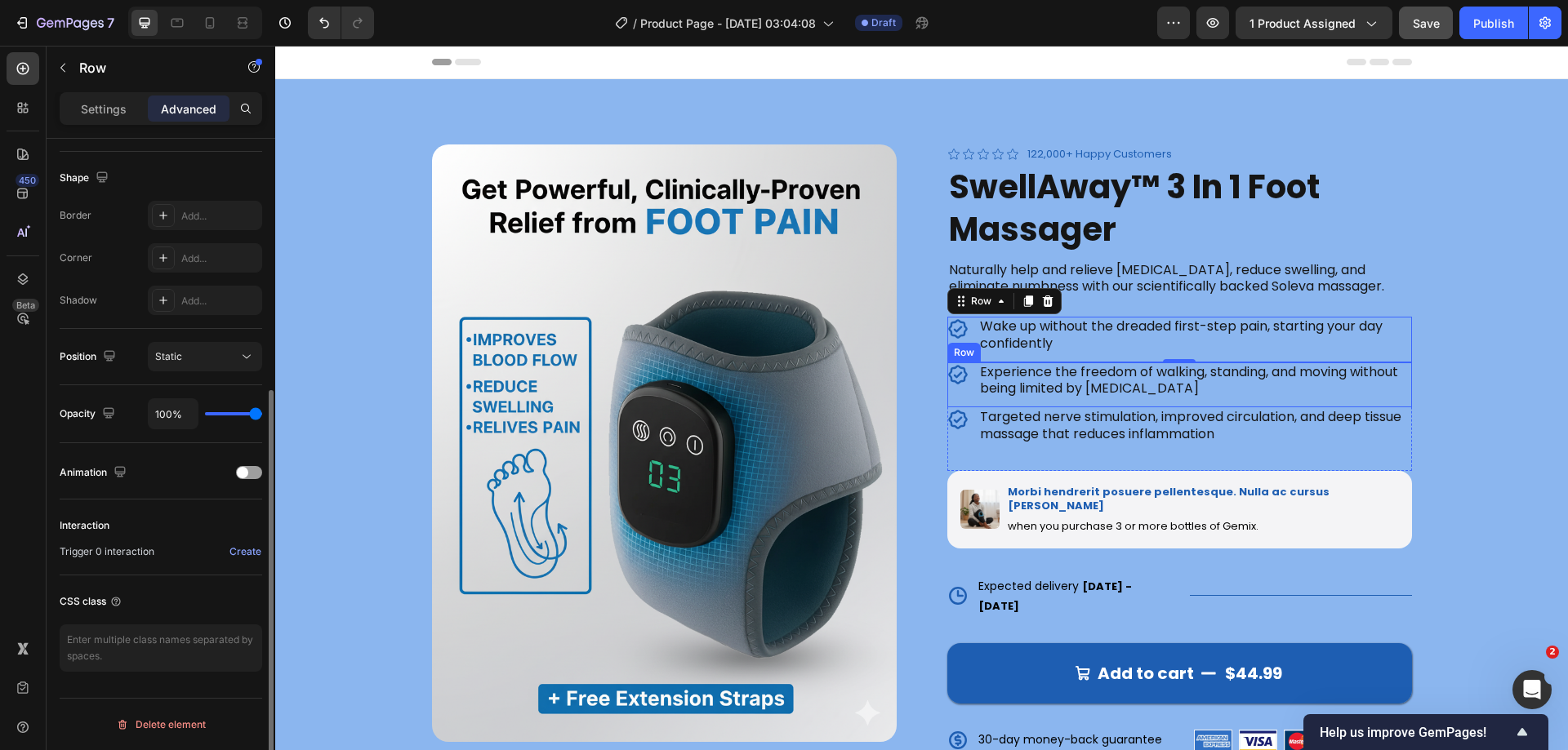
scroll to position [406, 0]
click at [247, 474] on span at bounding box center [242, 472] width 11 height 11
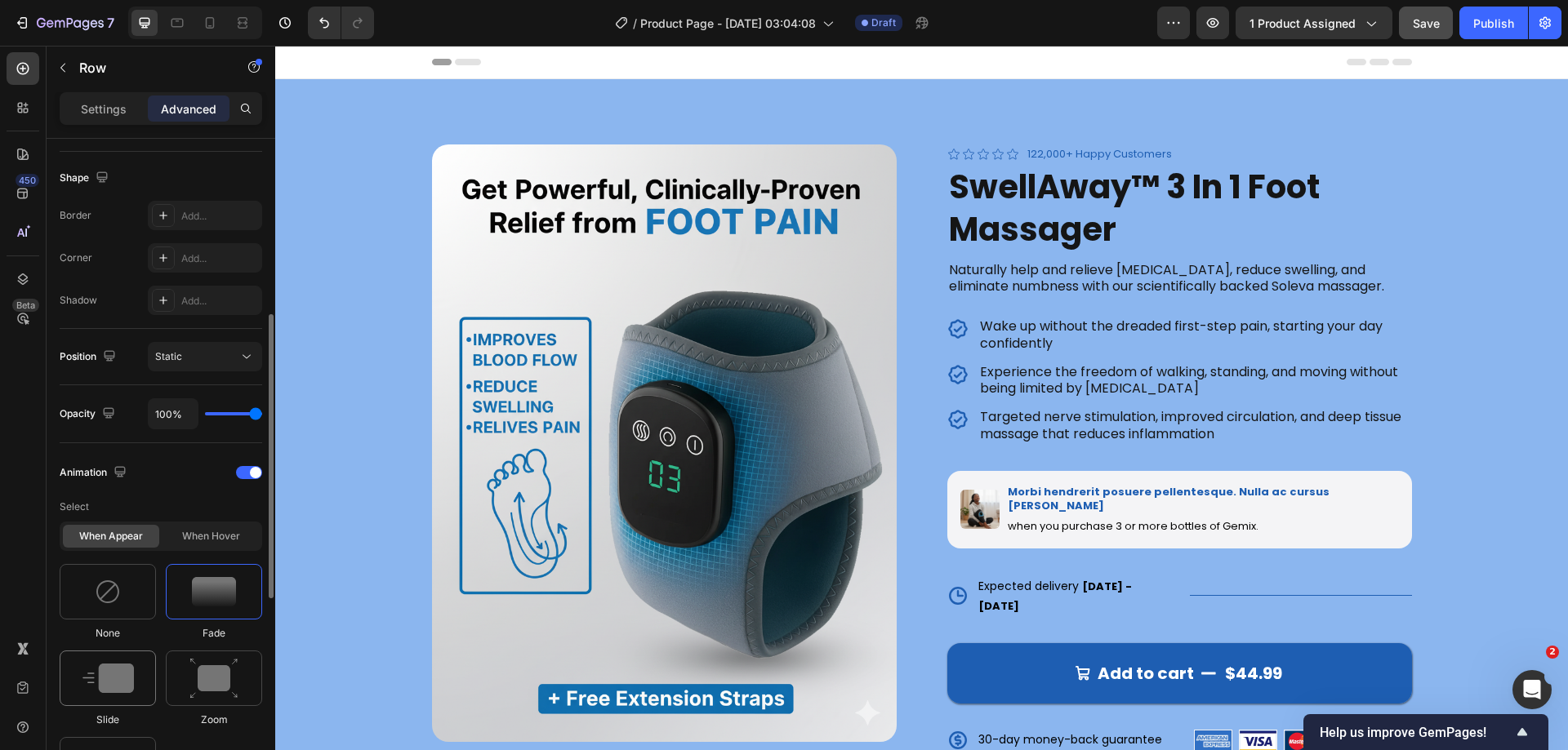
scroll to position [652, 0]
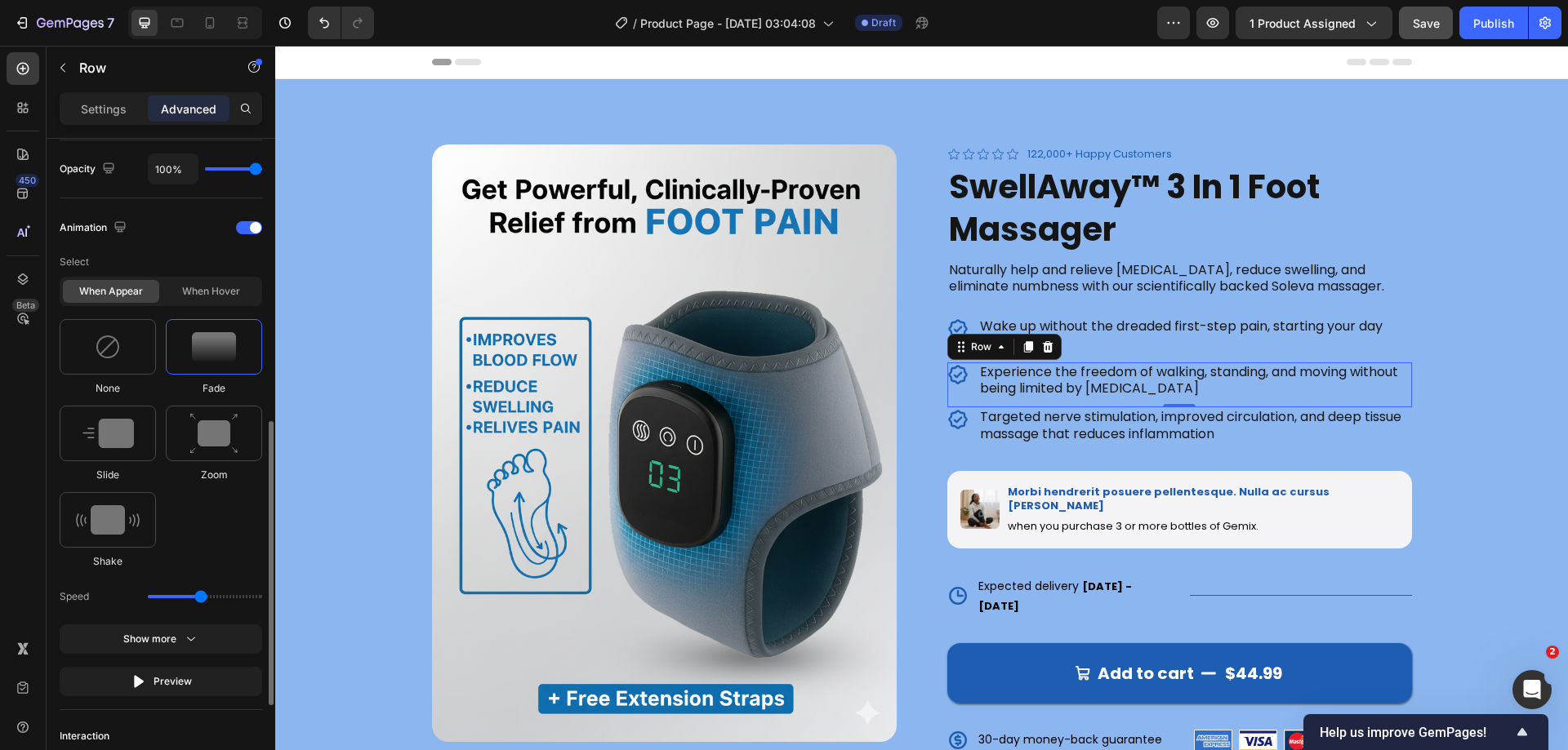
click at [127, 462] on div "Slide" at bounding box center [107, 444] width 96 height 76
click at [245, 605] on div at bounding box center [247, 597] width 25 height 23
type input "100"
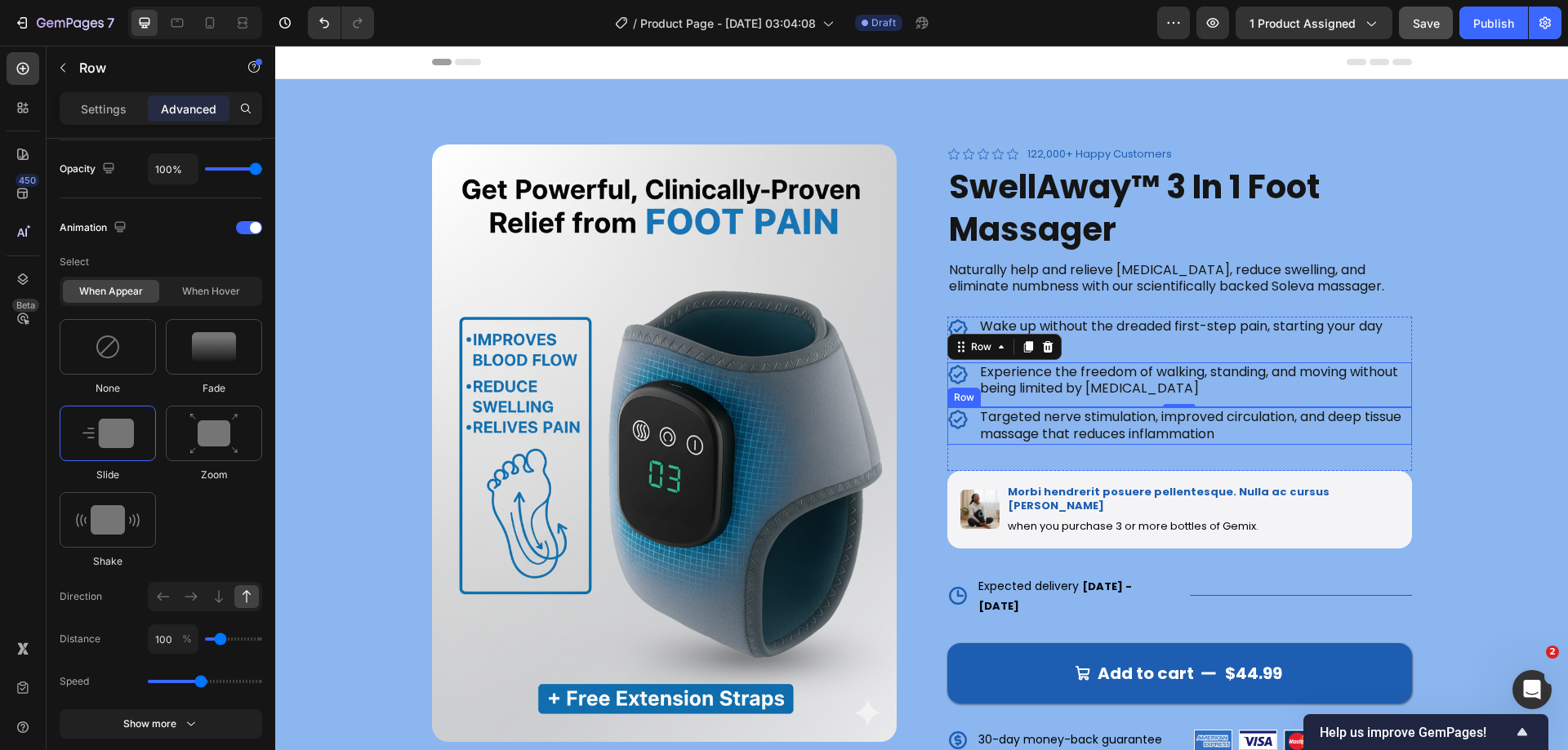
click at [954, 439] on div "Icon" at bounding box center [962, 426] width 30 height 37
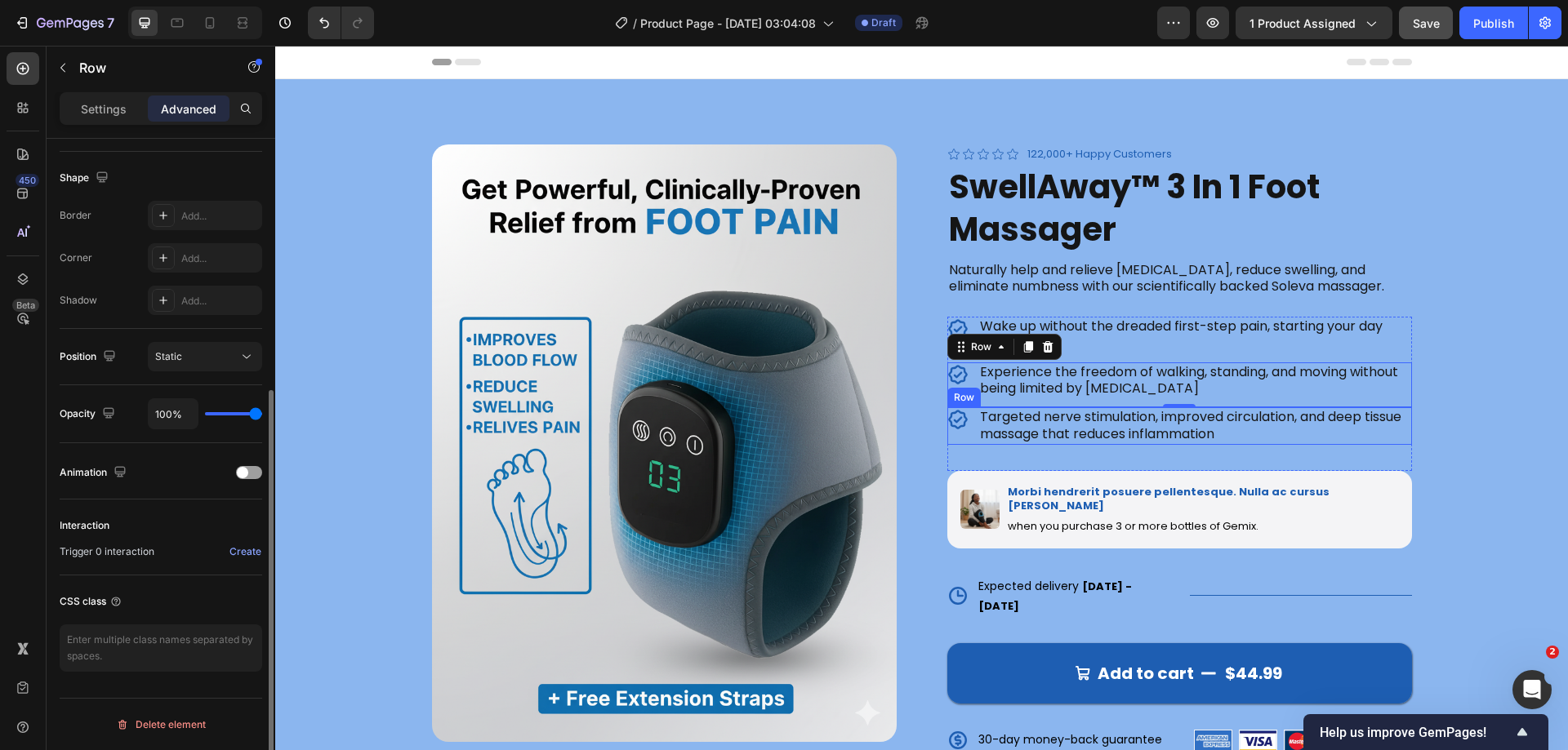
scroll to position [406, 0]
click at [253, 481] on div "Animation" at bounding box center [160, 472] width 202 height 26
click at [252, 472] on div at bounding box center [248, 473] width 26 height 13
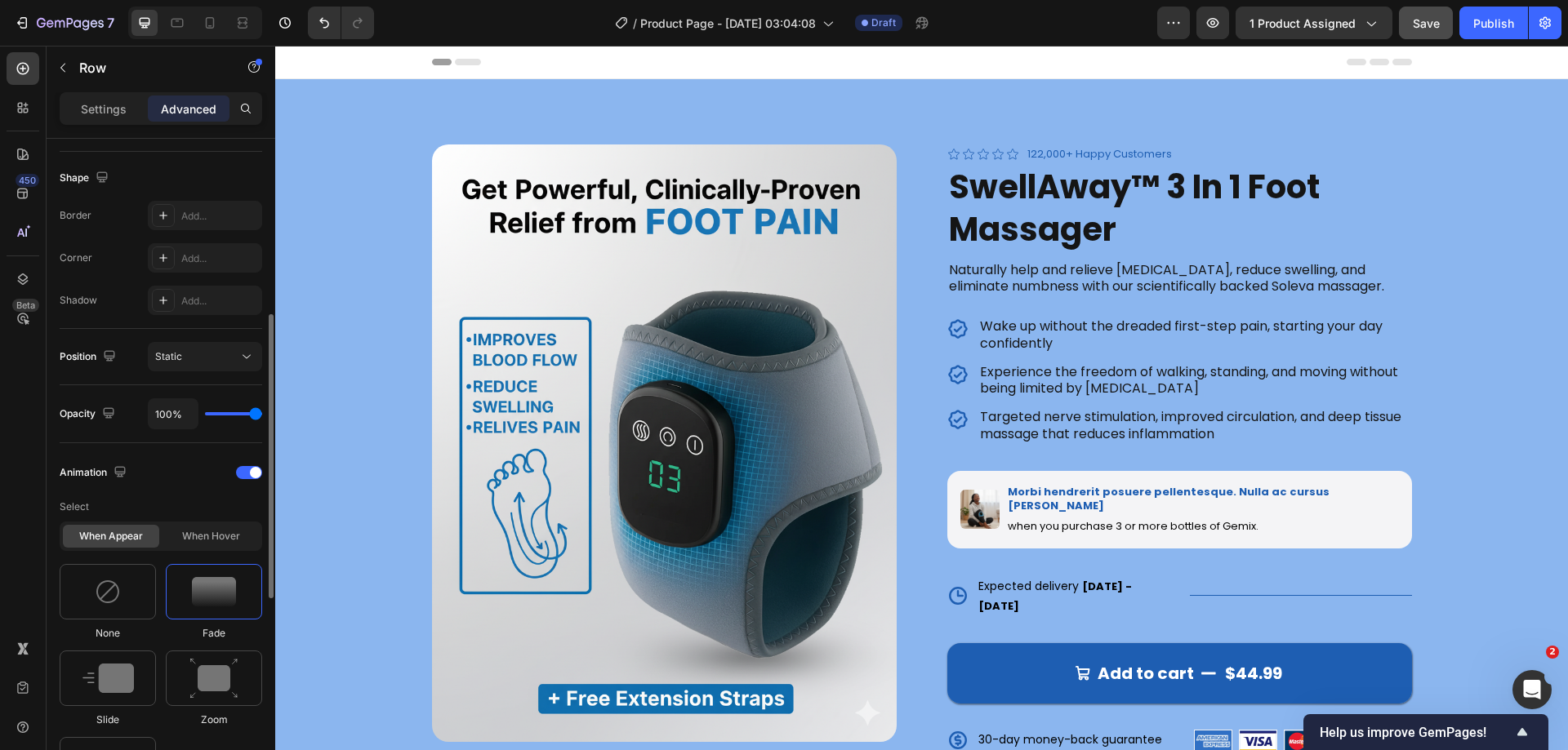
scroll to position [570, 0]
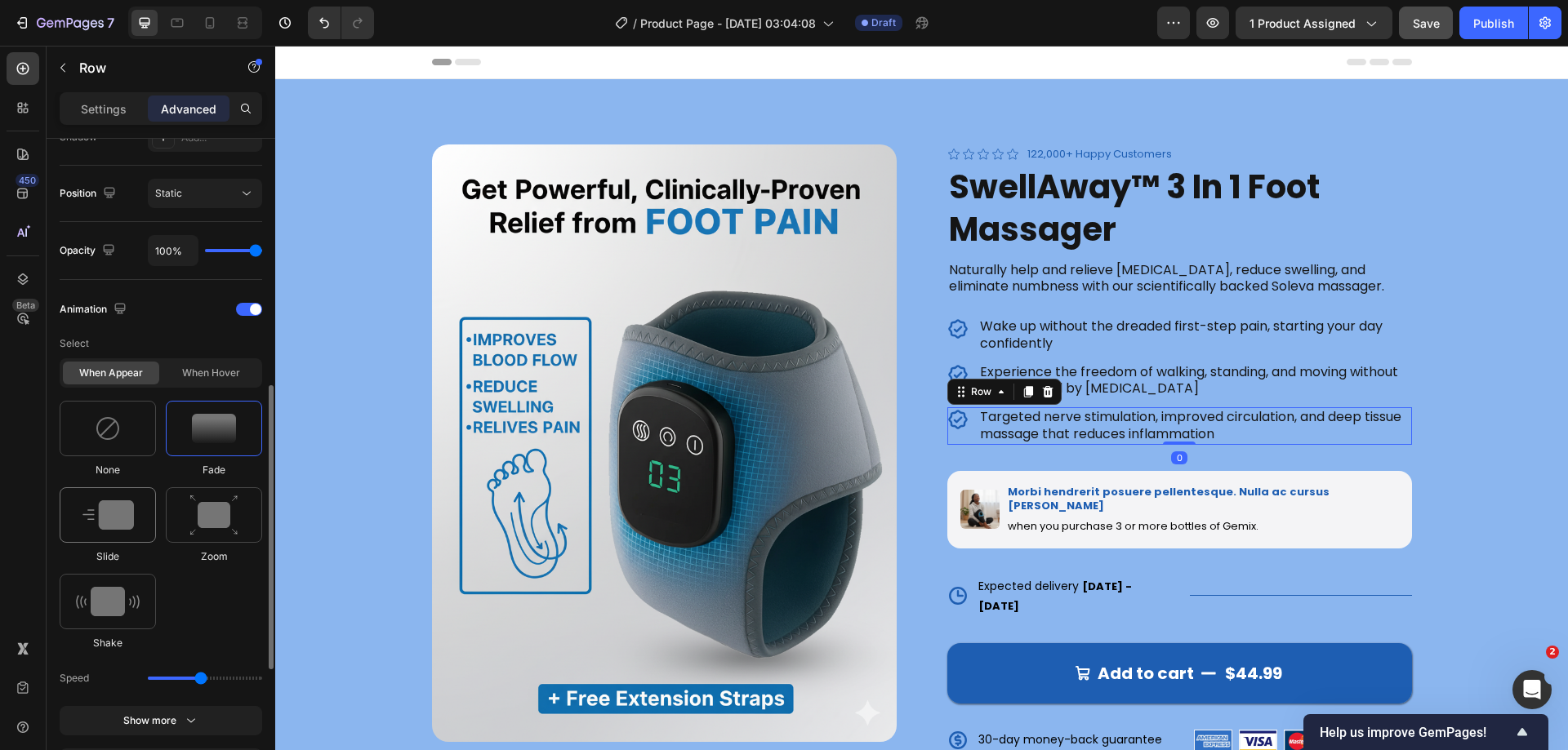
click at [126, 512] on img at bounding box center [108, 515] width 52 height 30
click at [245, 682] on icon at bounding box center [246, 678] width 16 height 16
type input "100"
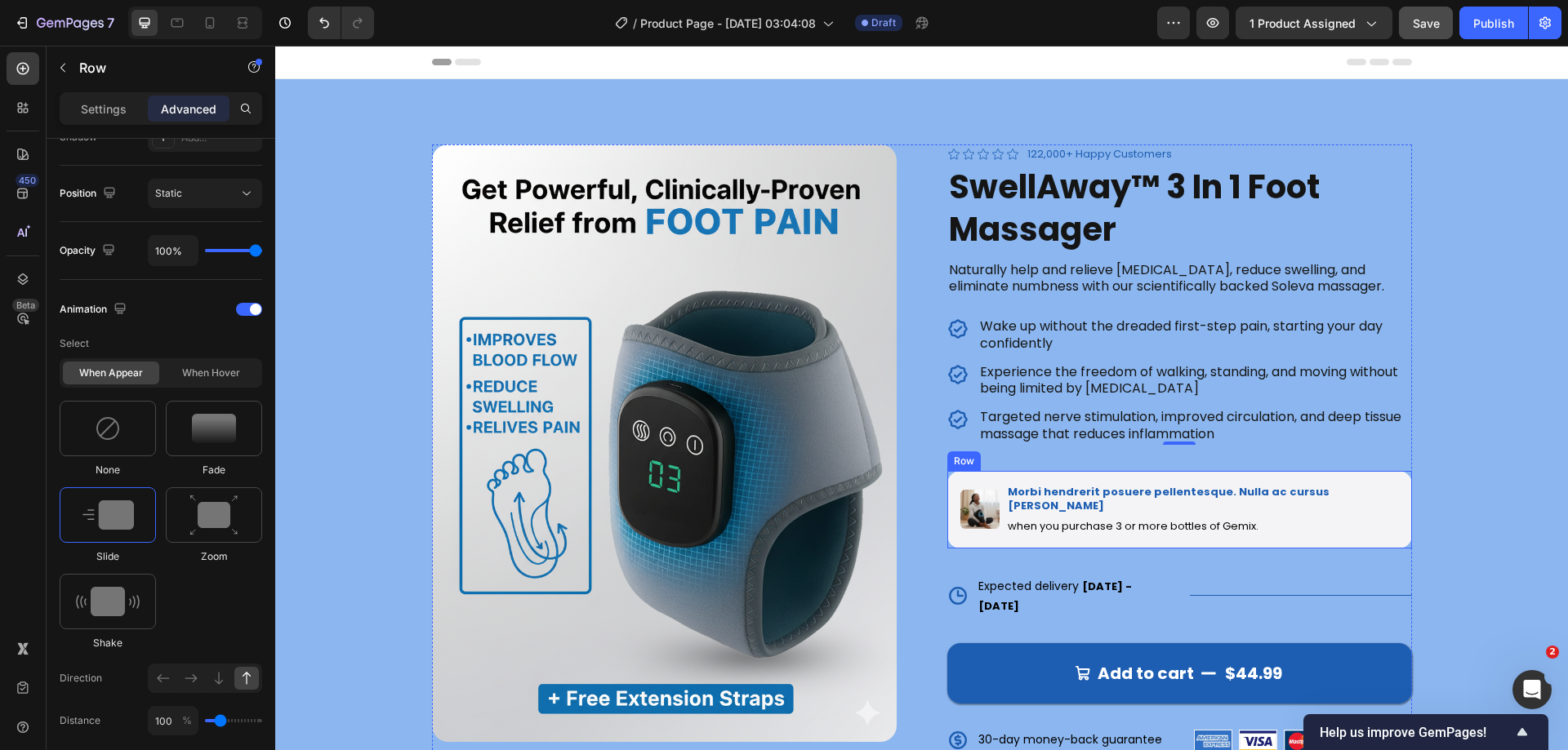
click at [1387, 510] on div "Image Morbi hendrerit posuere pellentesque. Nulla ac cursus leo Text Block when…" at bounding box center [1180, 510] width 465 height 77
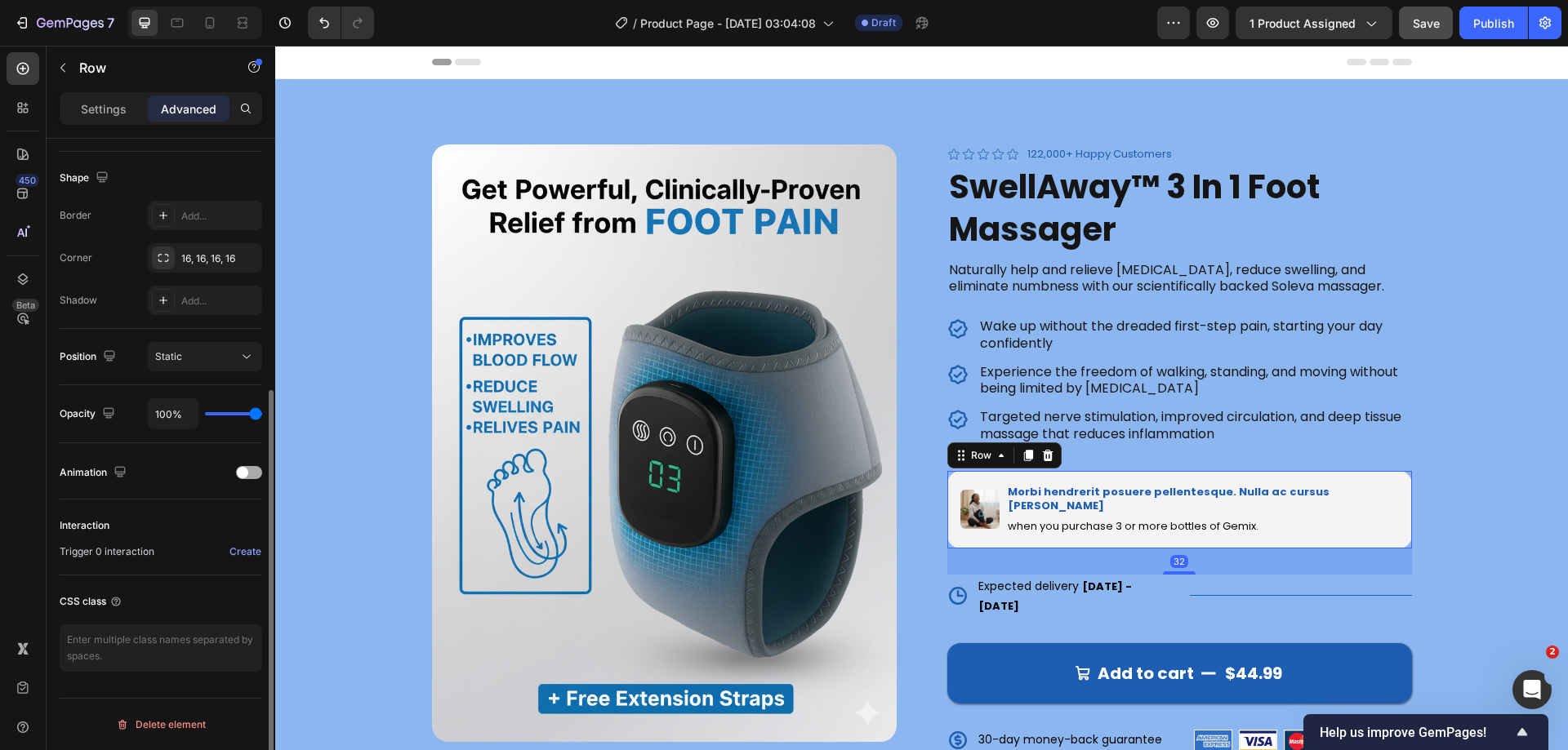
click at [238, 471] on span at bounding box center [242, 472] width 11 height 11
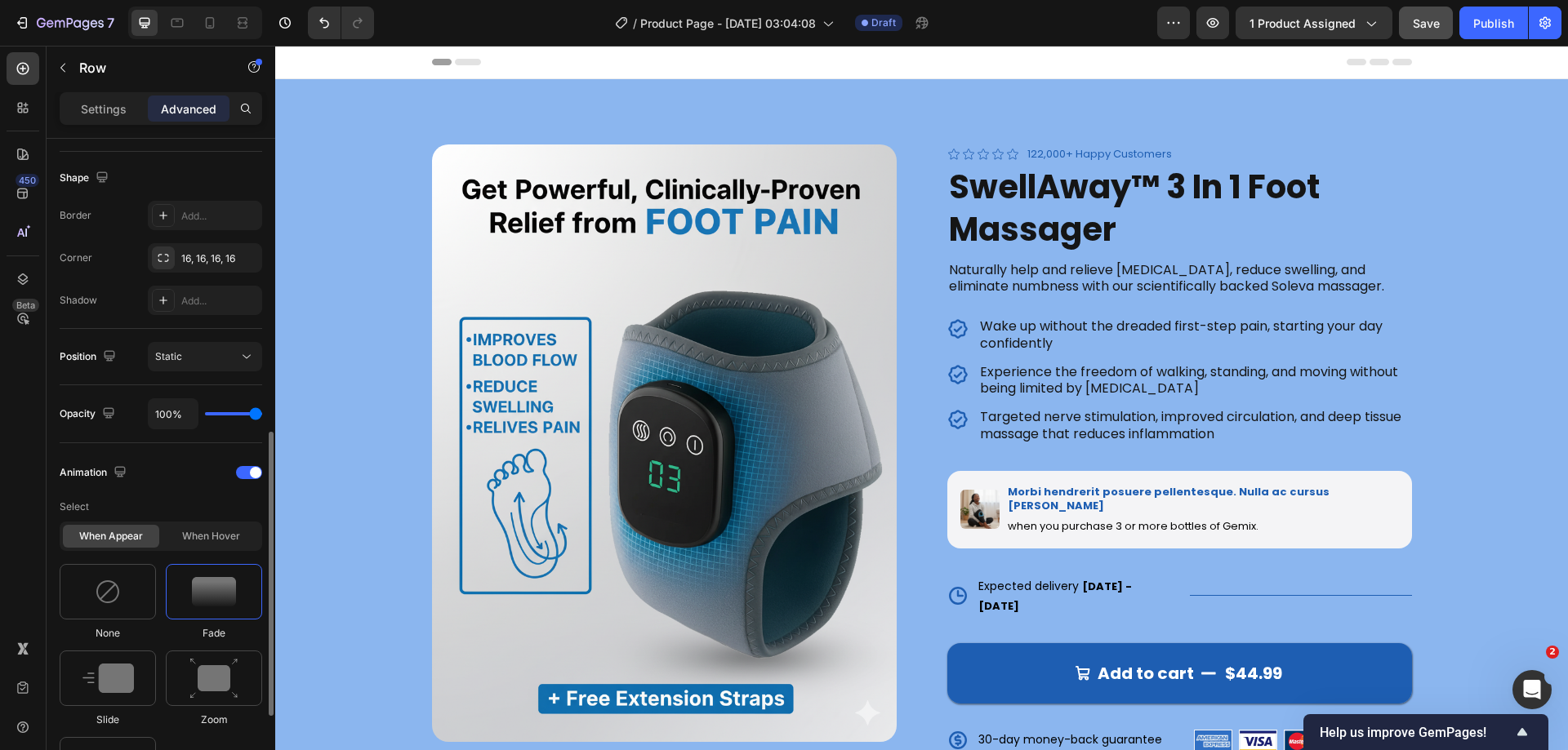
scroll to position [570, 0]
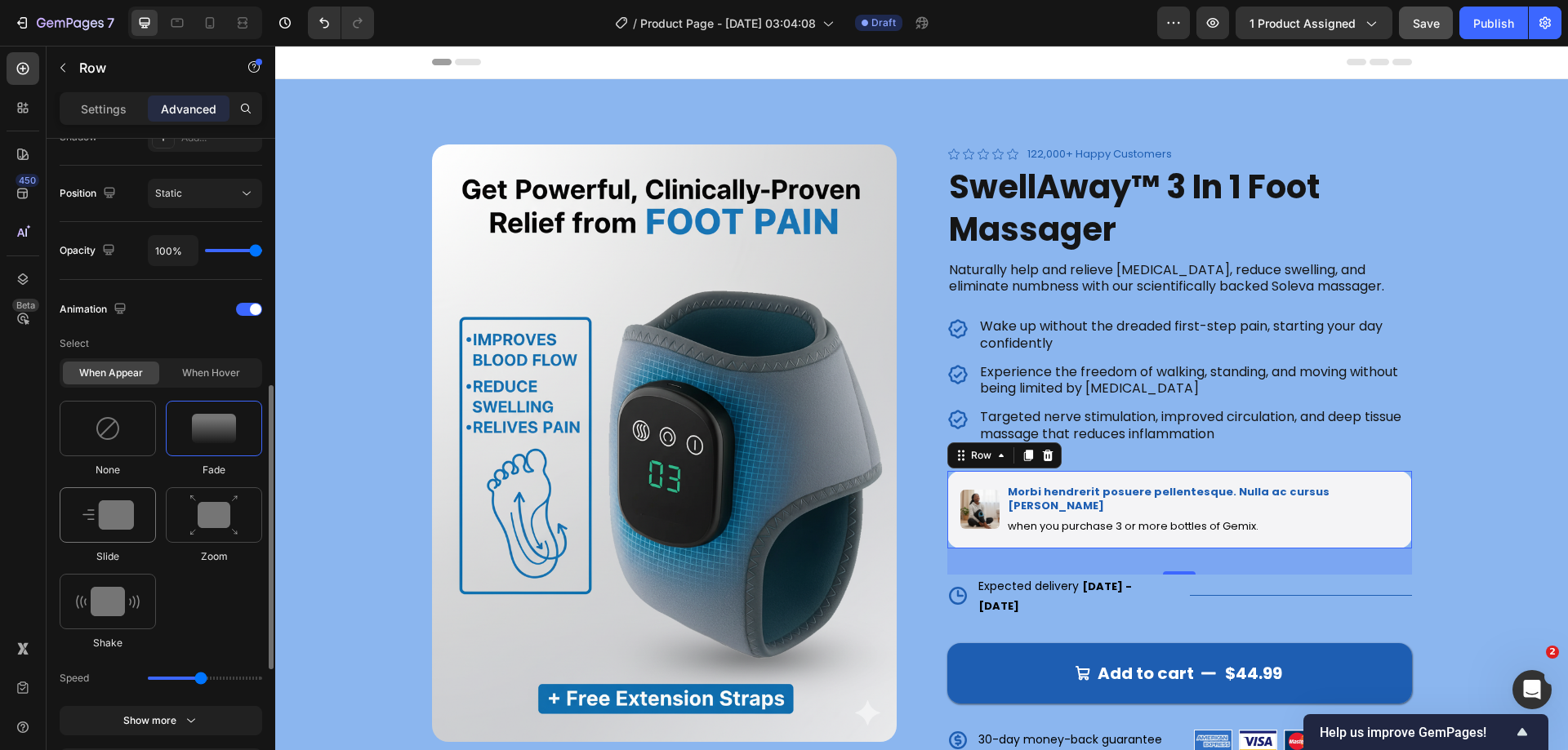
click at [127, 516] on img at bounding box center [108, 515] width 52 height 30
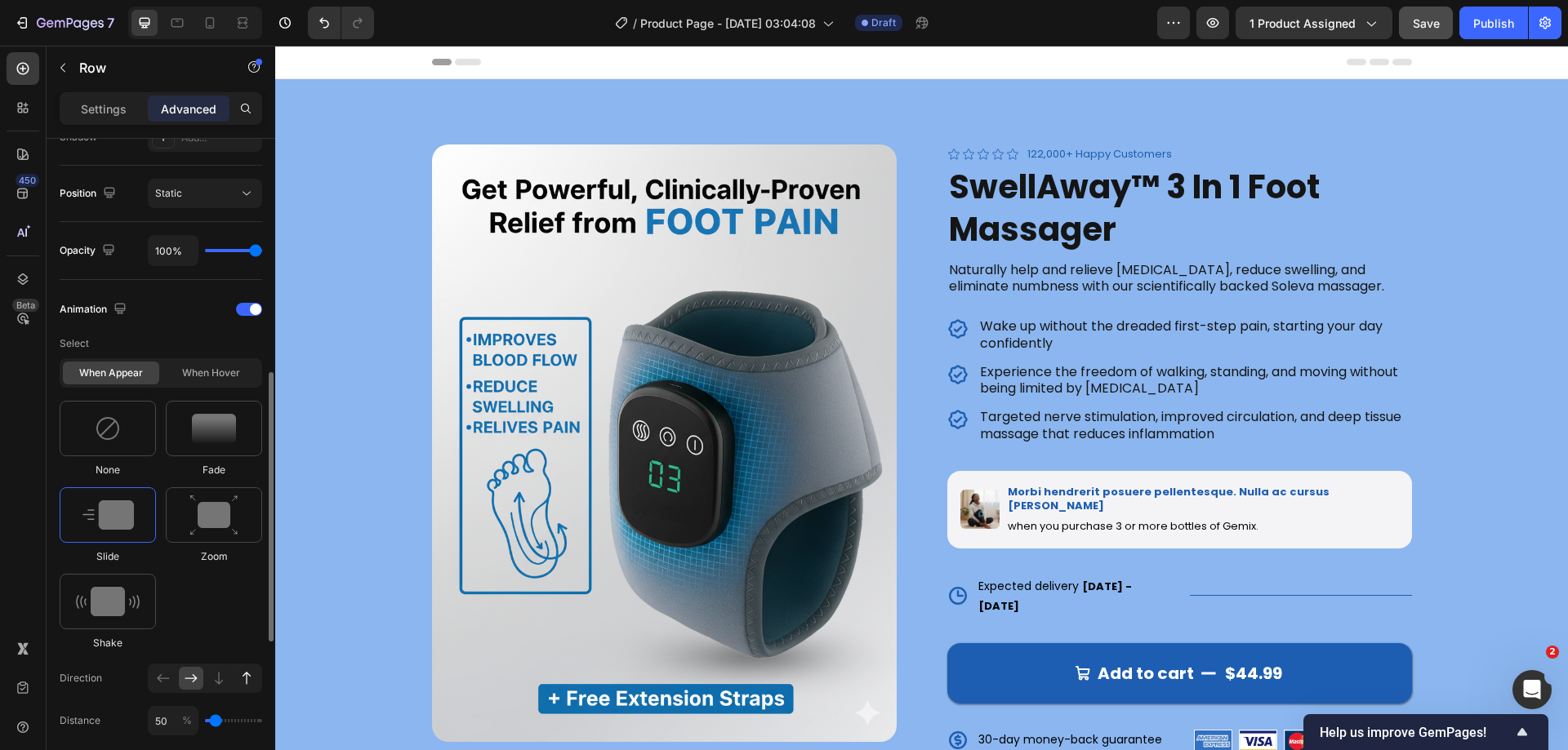
click at [250, 681] on icon at bounding box center [246, 678] width 16 height 16
type input "100"
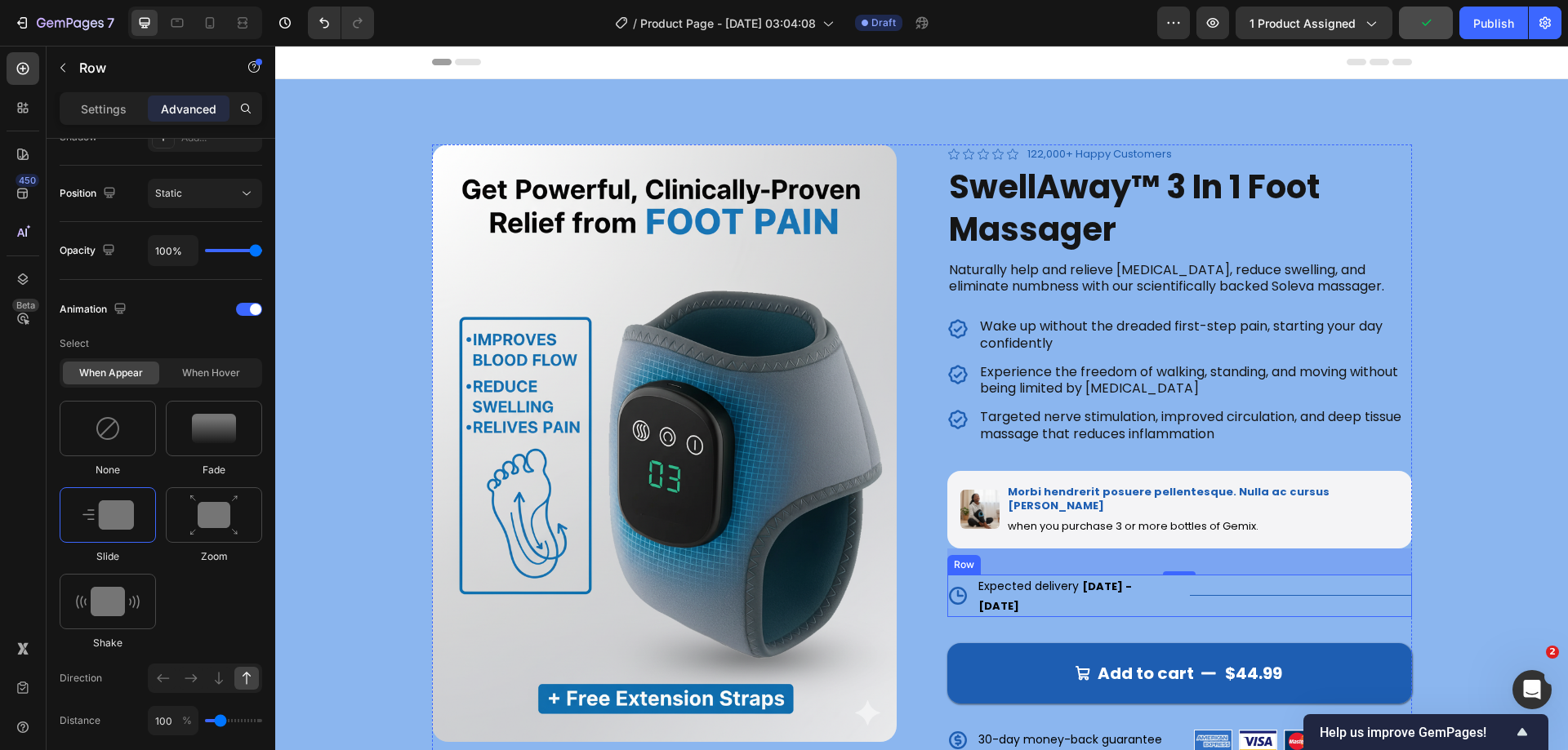
click at [1231, 574] on div "Title Line" at bounding box center [1301, 595] width 222 height 42
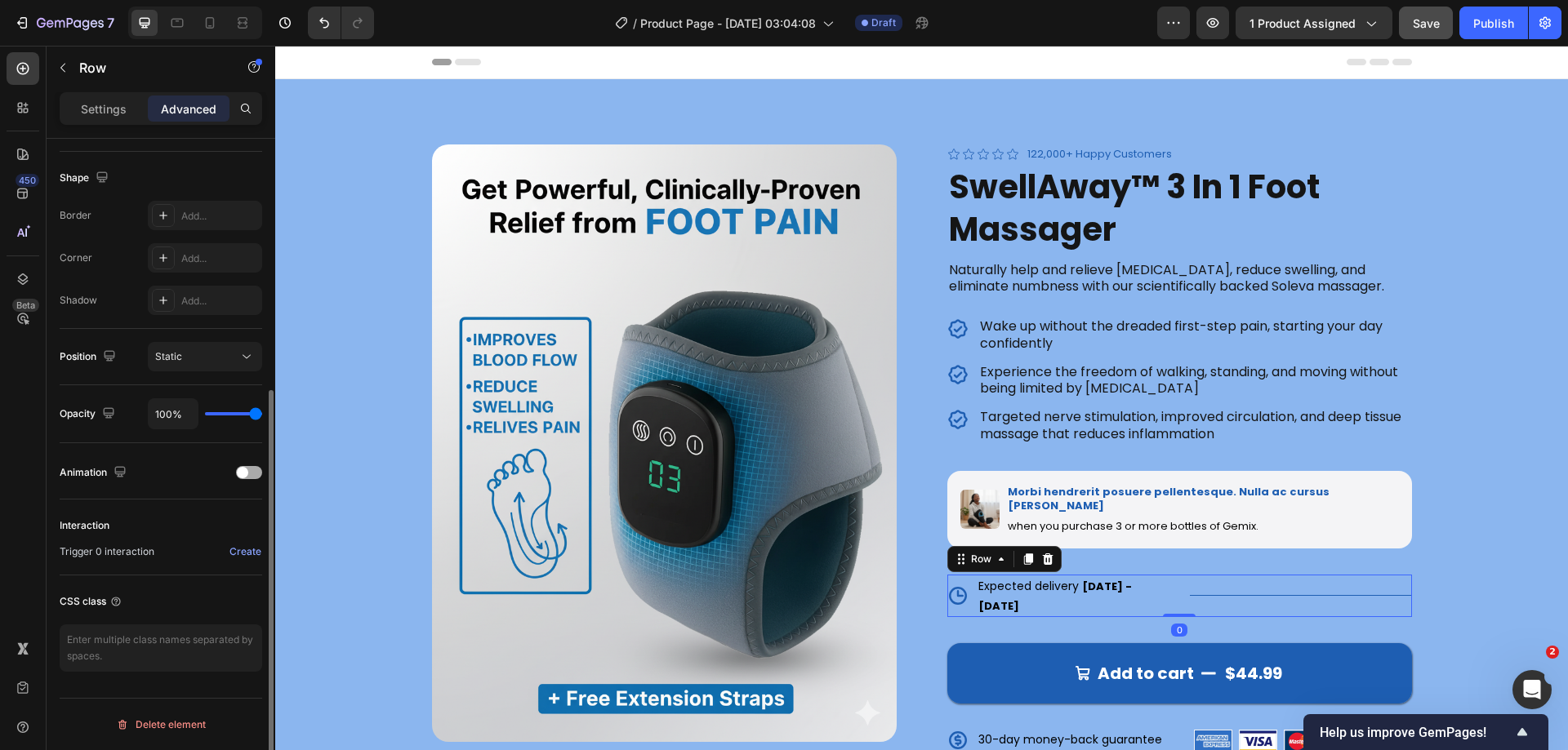
click at [240, 479] on div "Animation" at bounding box center [160, 472] width 202 height 26
click at [254, 472] on div at bounding box center [248, 473] width 26 height 13
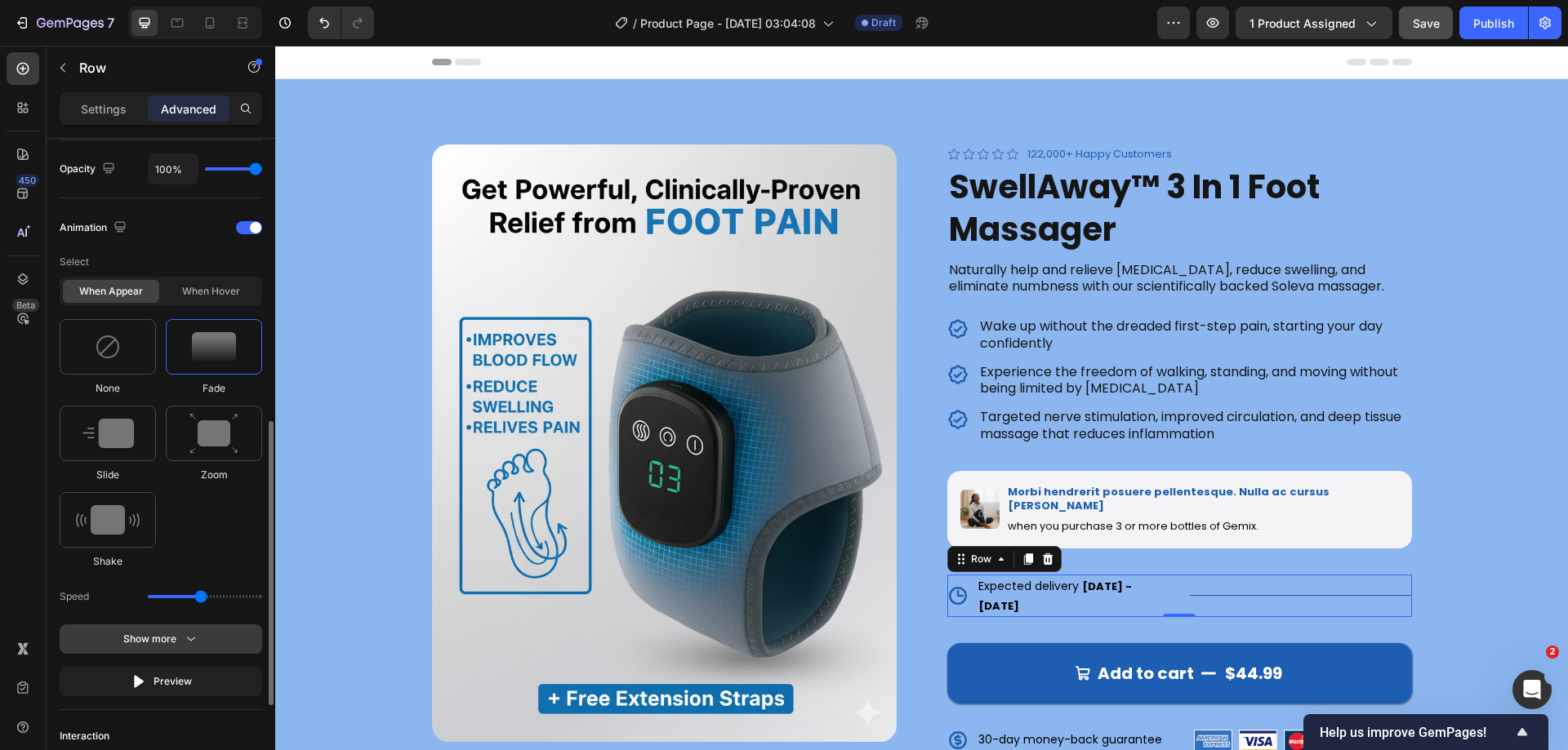
scroll to position [733, 0]
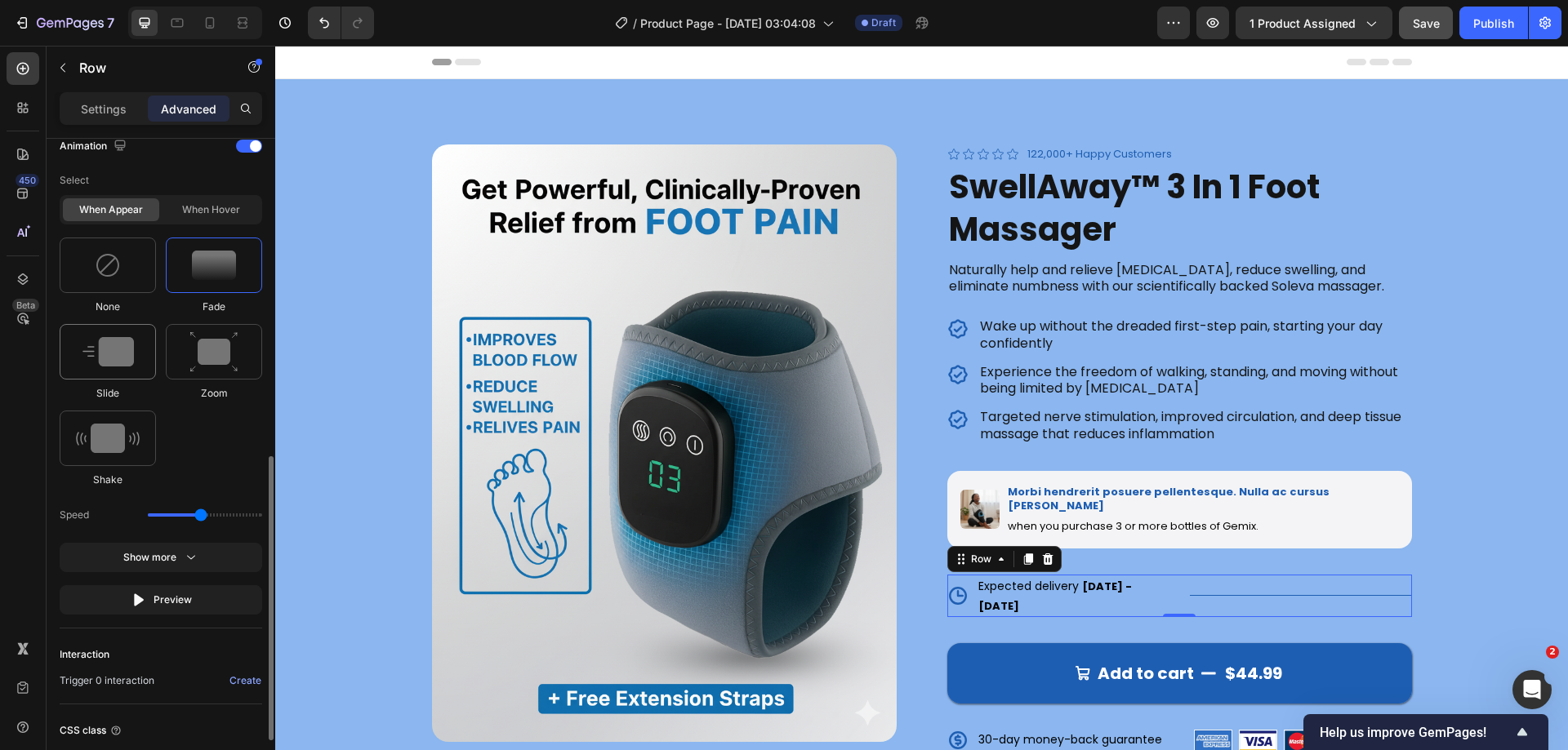
click at [108, 365] on img at bounding box center [108, 351] width 52 height 30
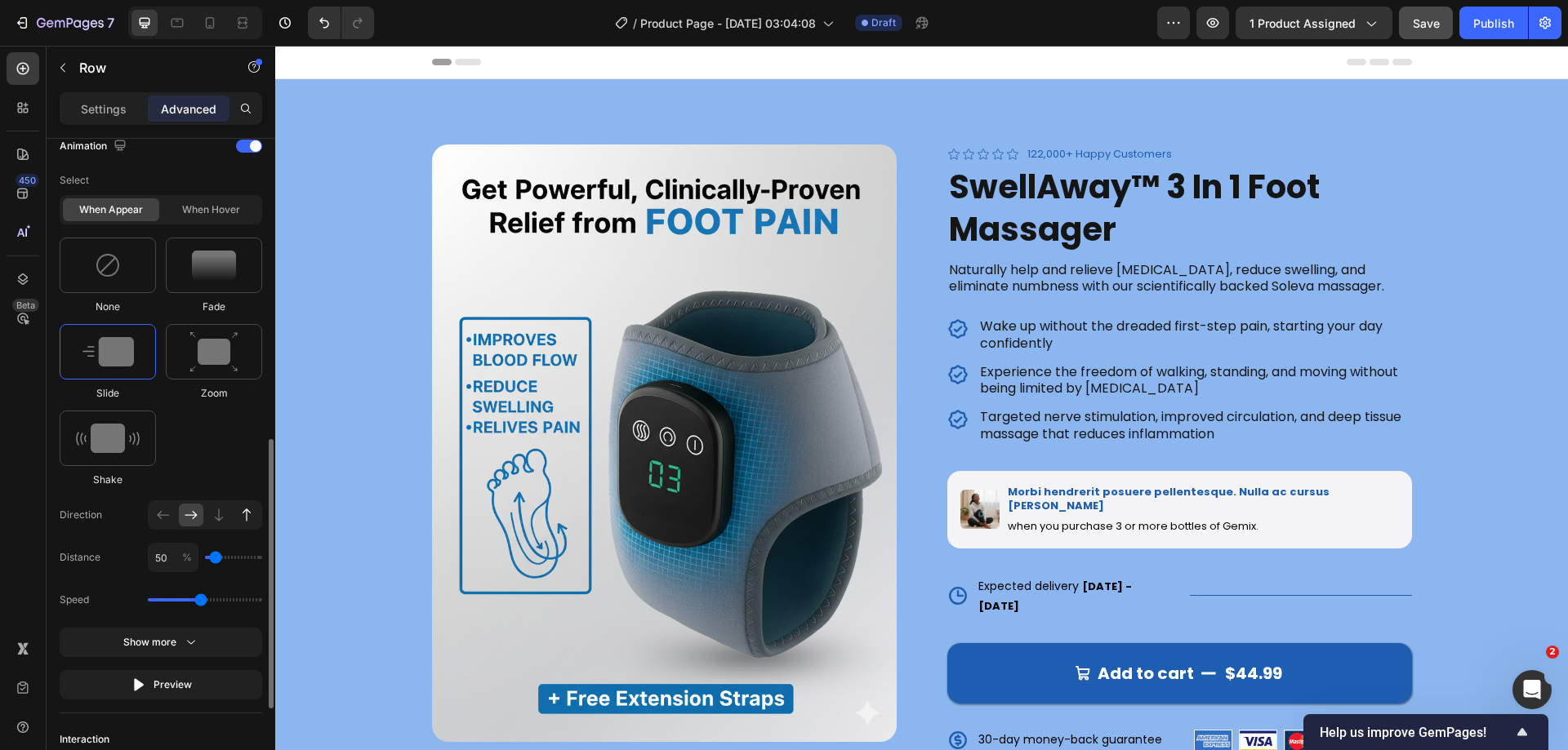
click at [249, 521] on icon at bounding box center [246, 514] width 16 height 16
type input "100"
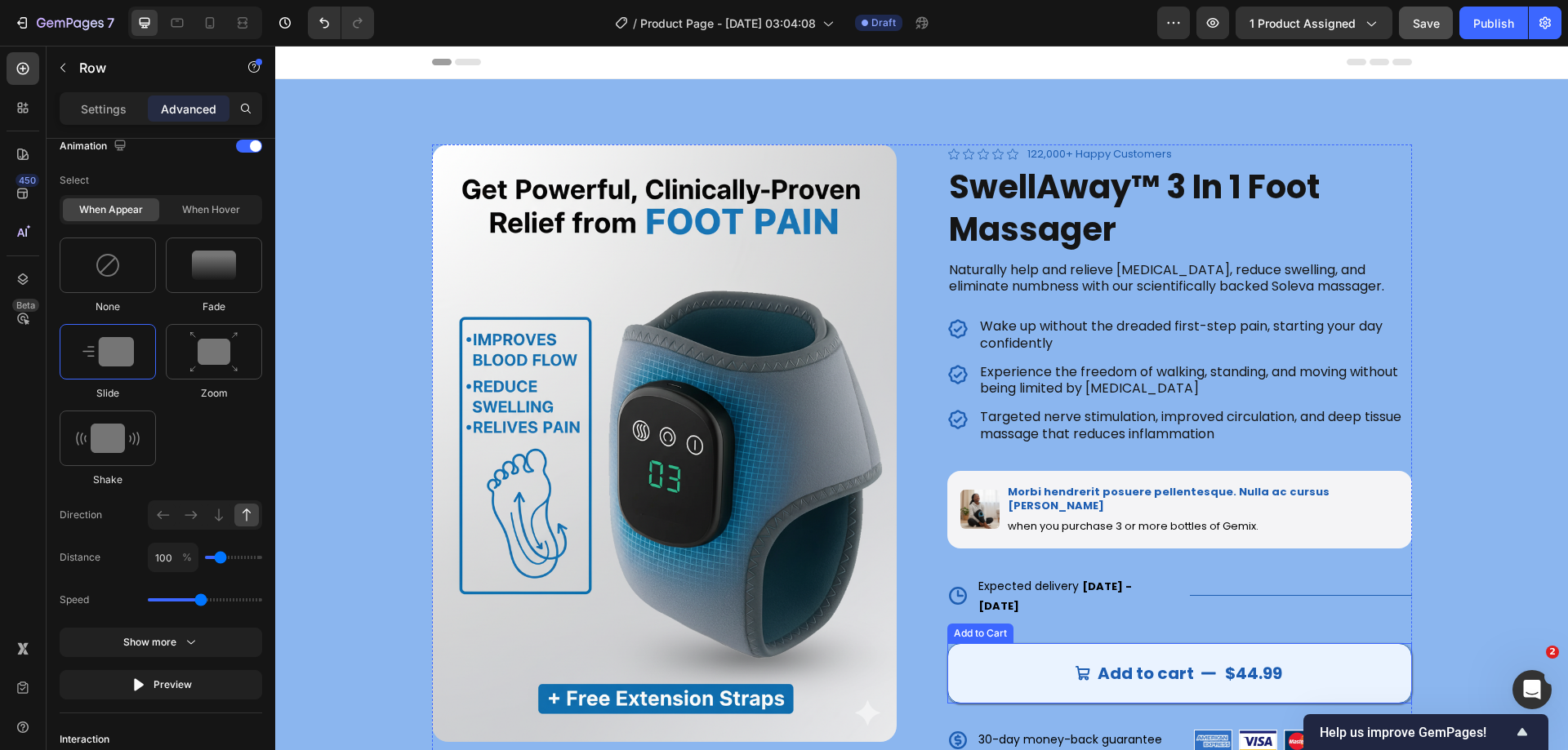
click at [988, 643] on button "Add to cart $44.99" at bounding box center [1180, 673] width 465 height 60
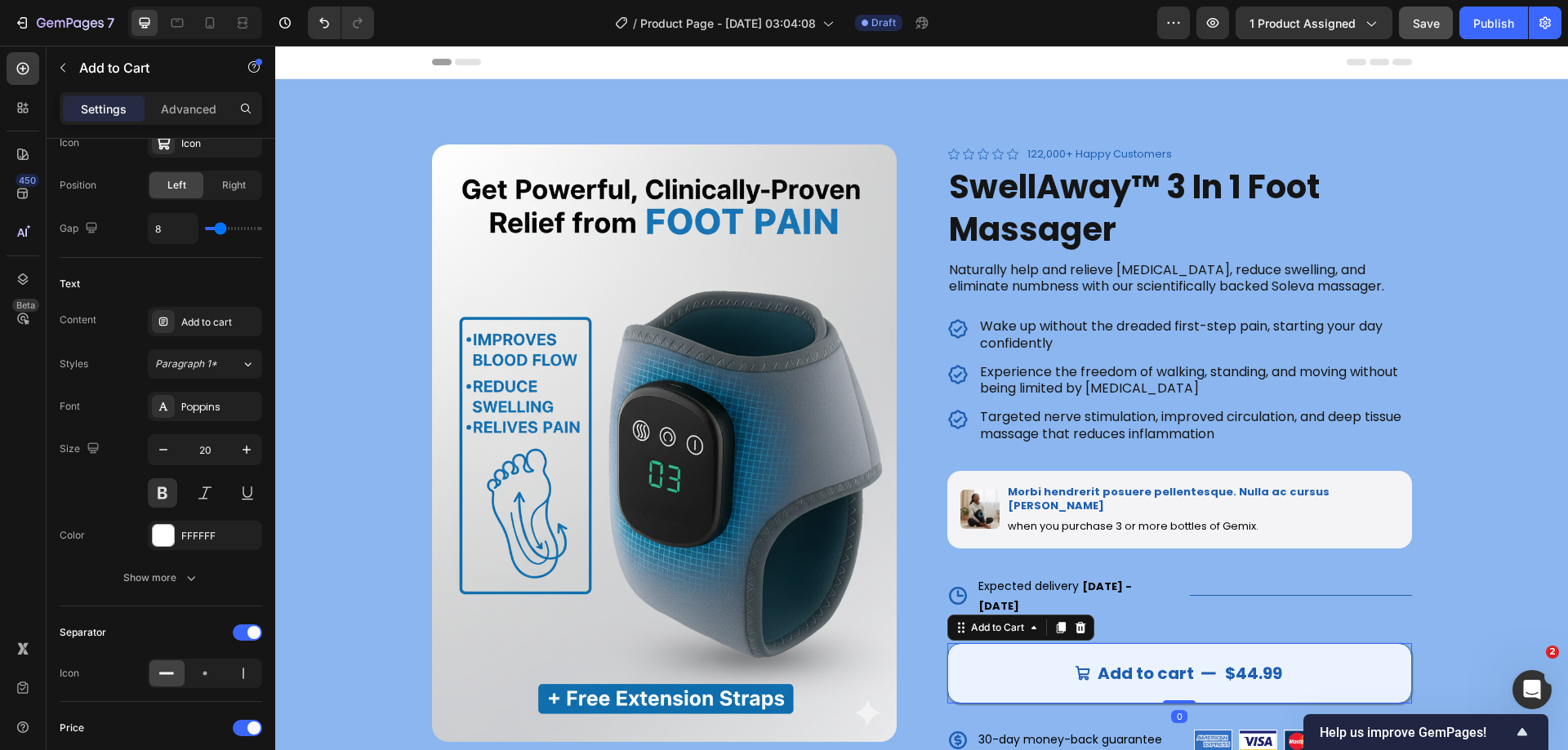
scroll to position [0, 0]
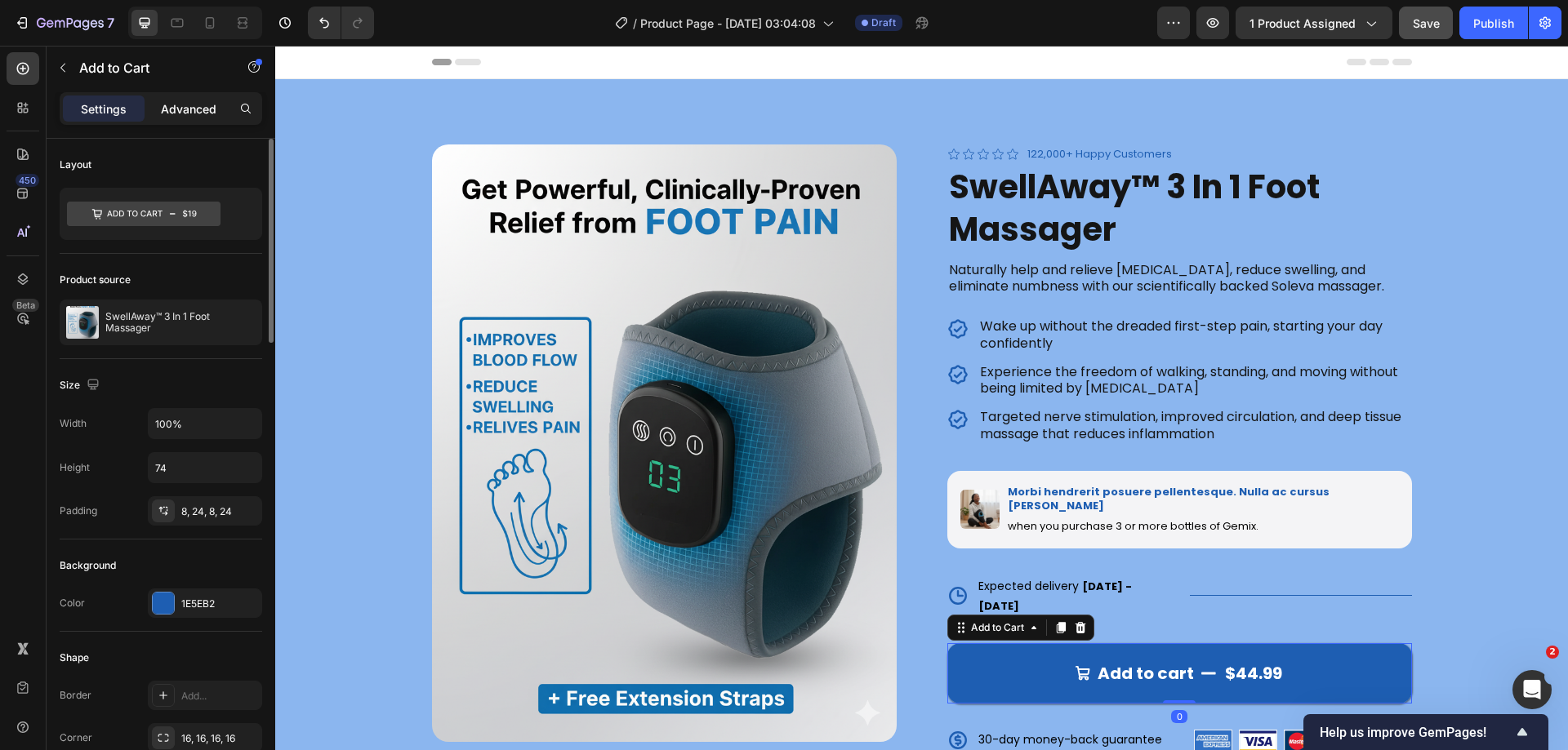
click at [189, 121] on div "Advanced" at bounding box center [189, 108] width 82 height 26
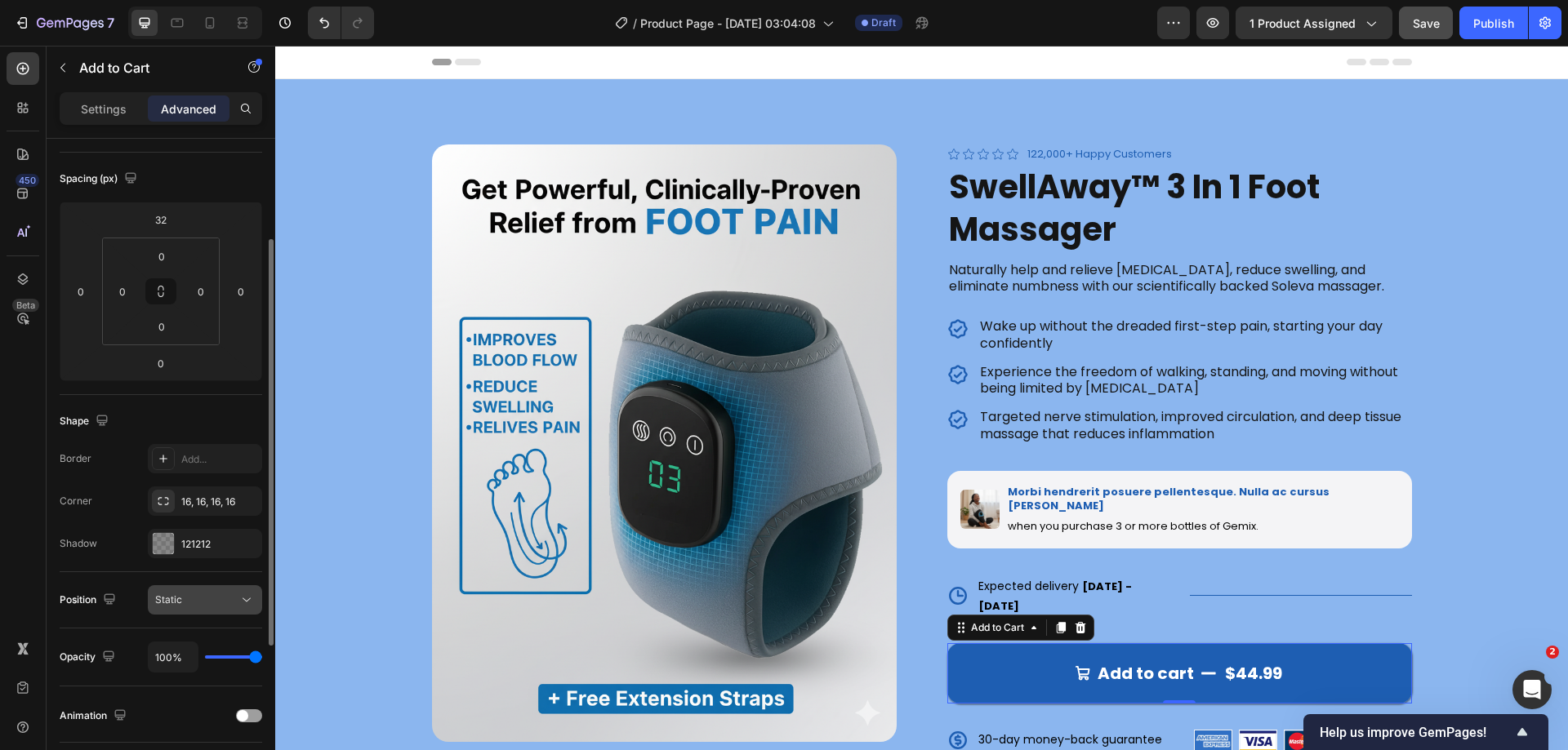
scroll to position [406, 0]
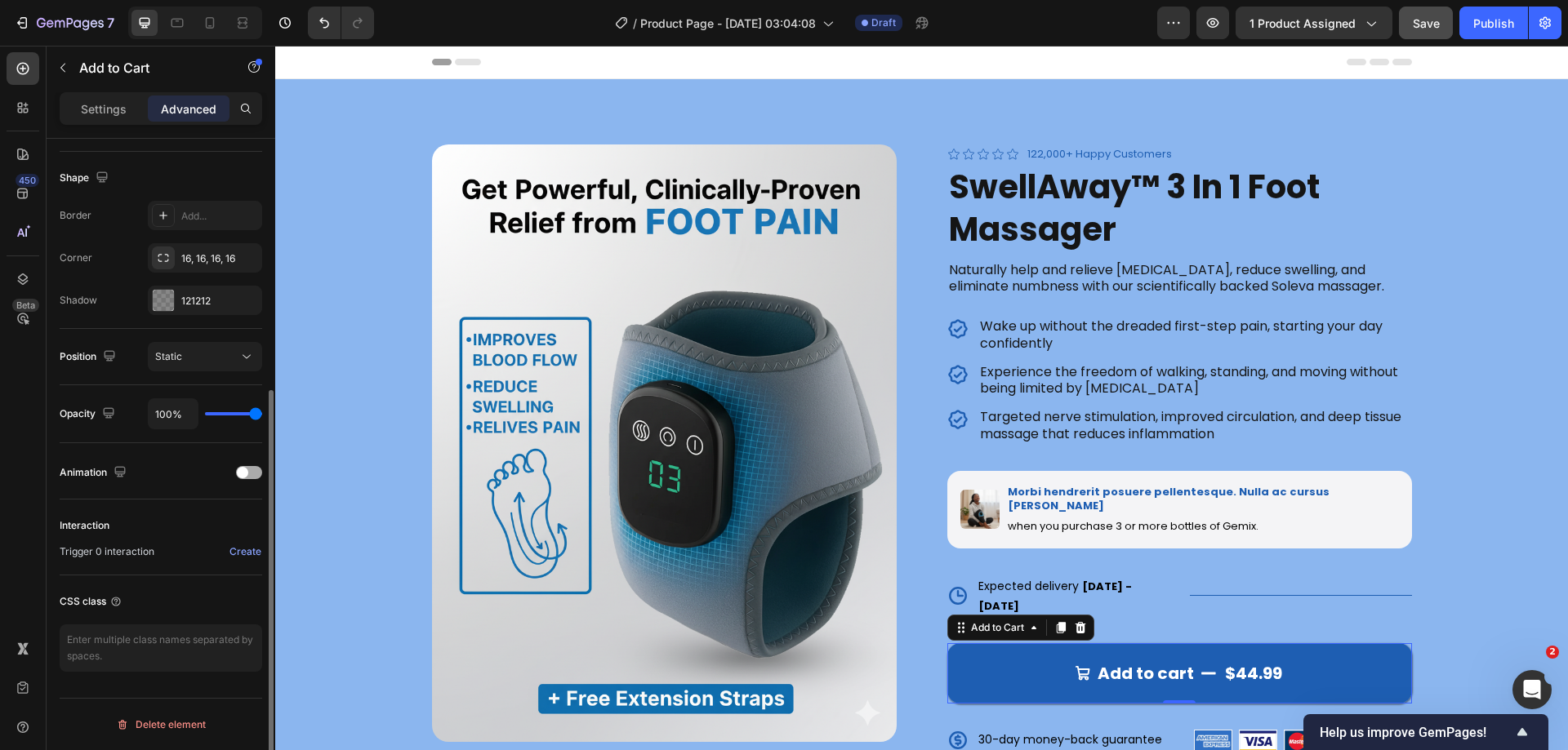
click at [244, 471] on span at bounding box center [242, 472] width 11 height 11
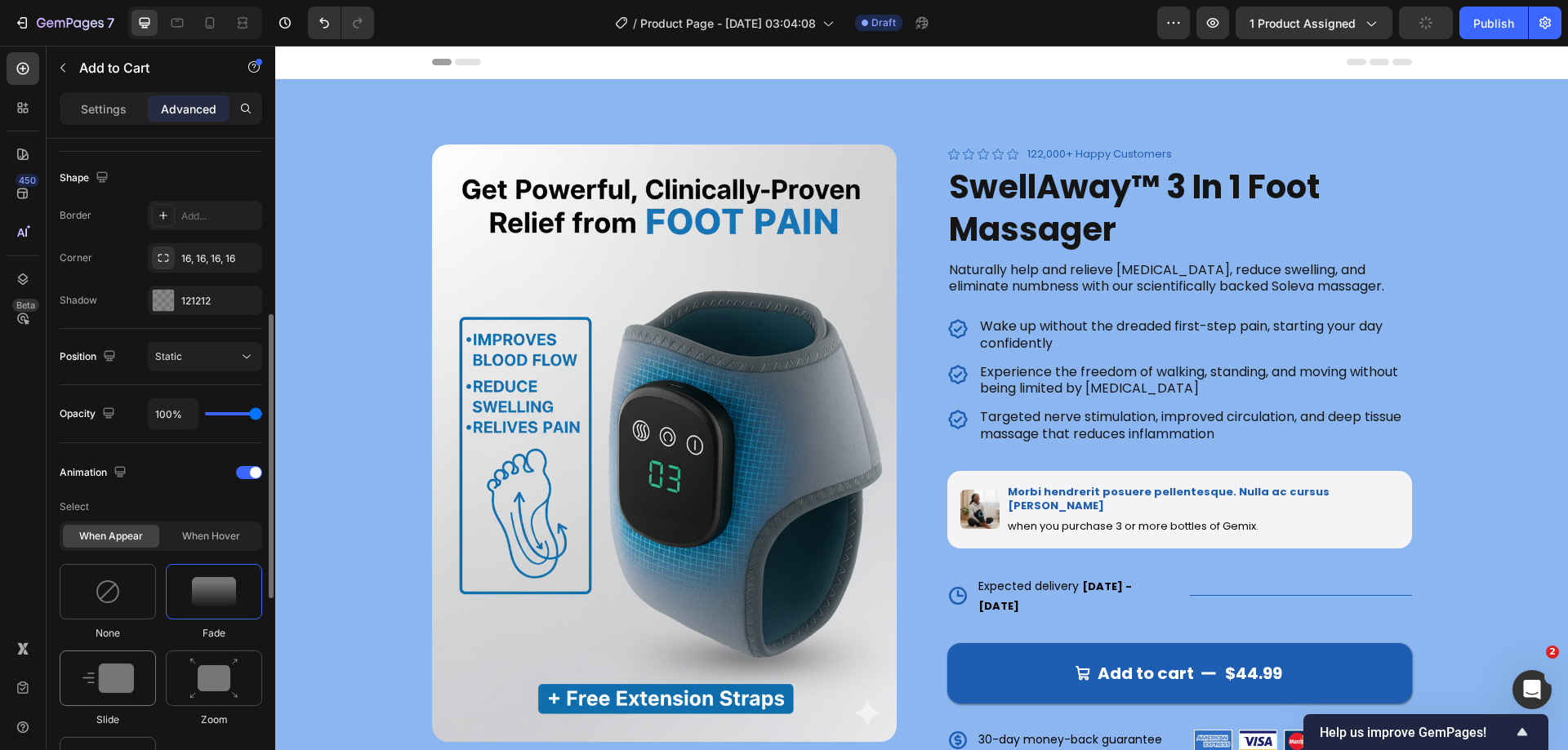
click at [104, 692] on img at bounding box center [108, 678] width 52 height 30
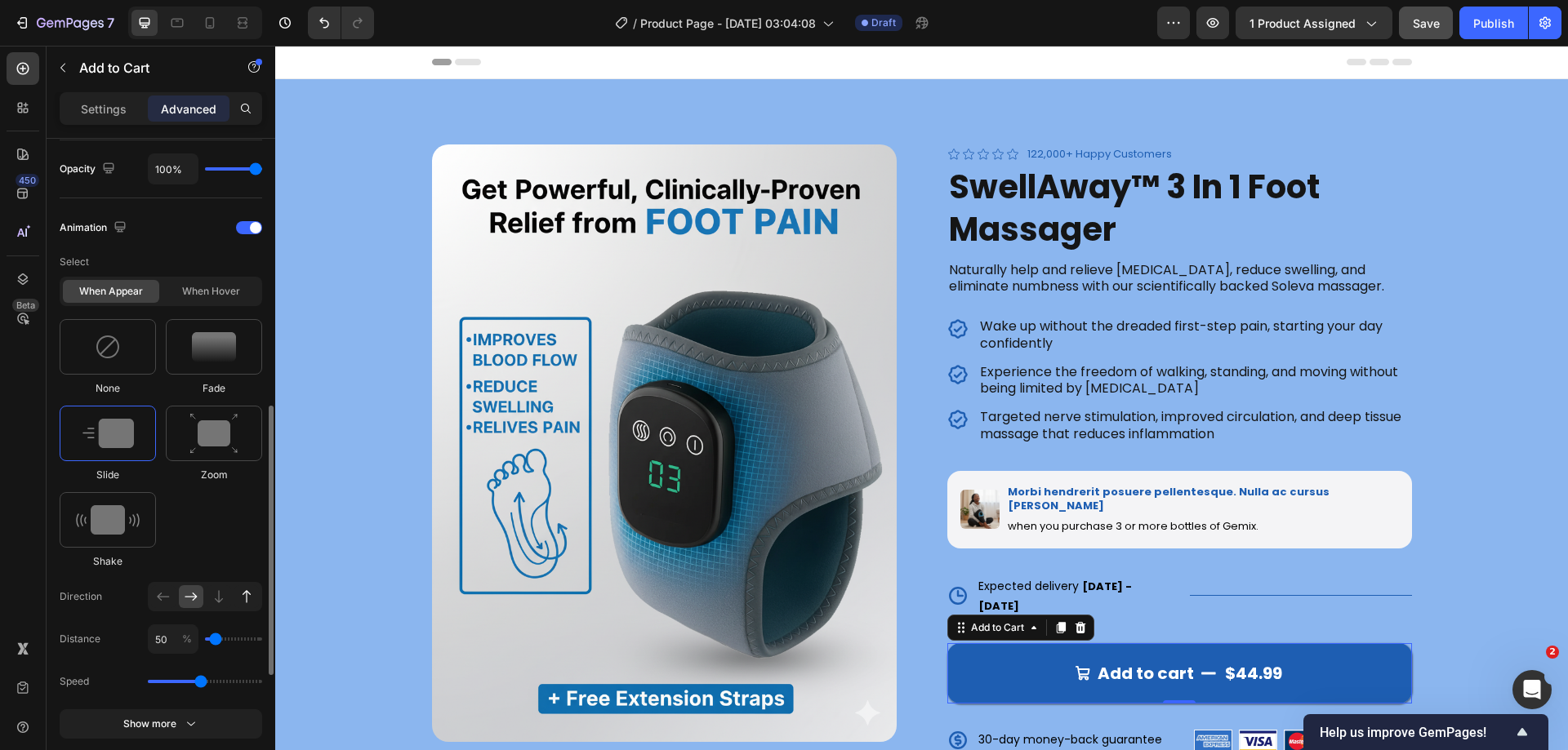
click at [252, 591] on icon at bounding box center [246, 596] width 16 height 16
type input "100"
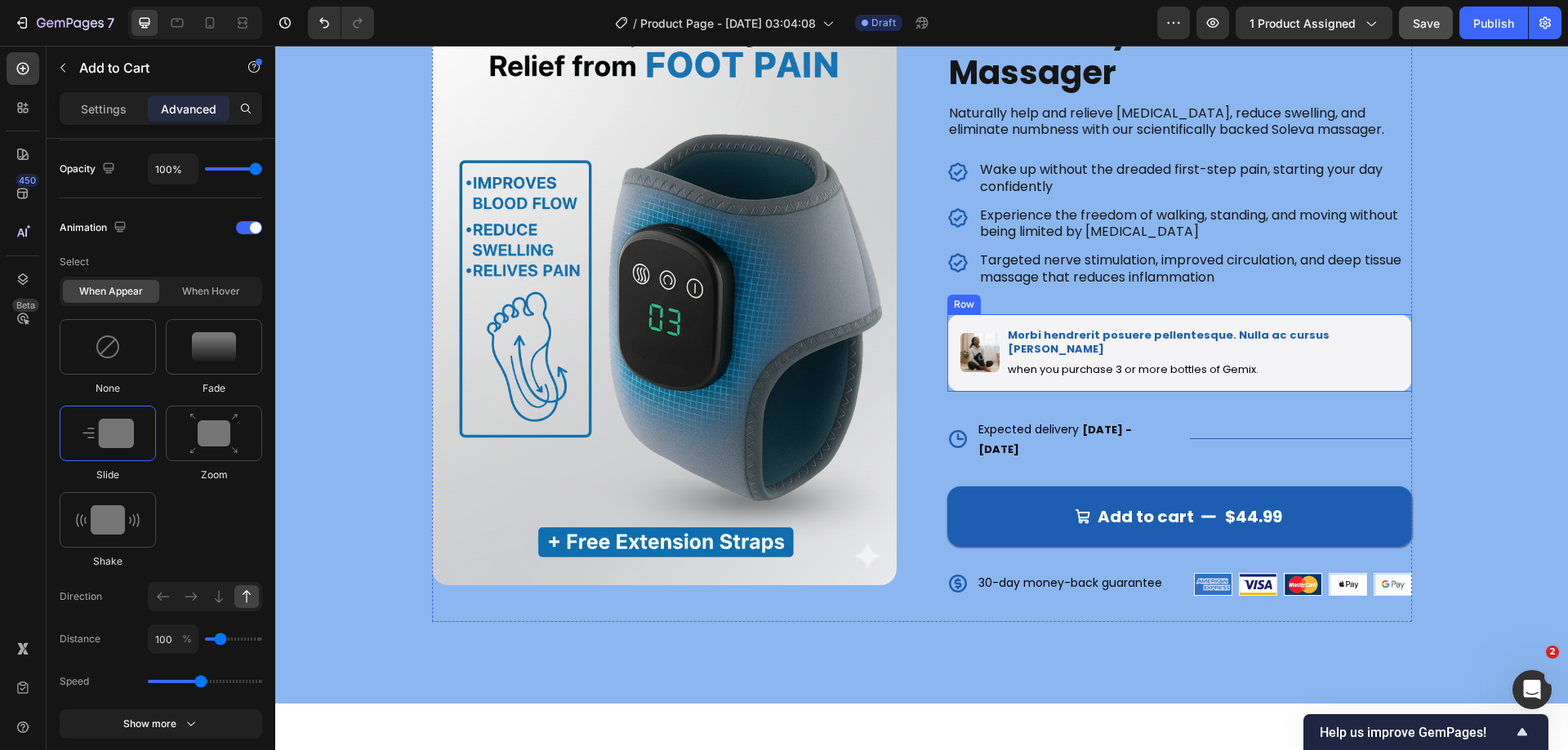
scroll to position [163, 0]
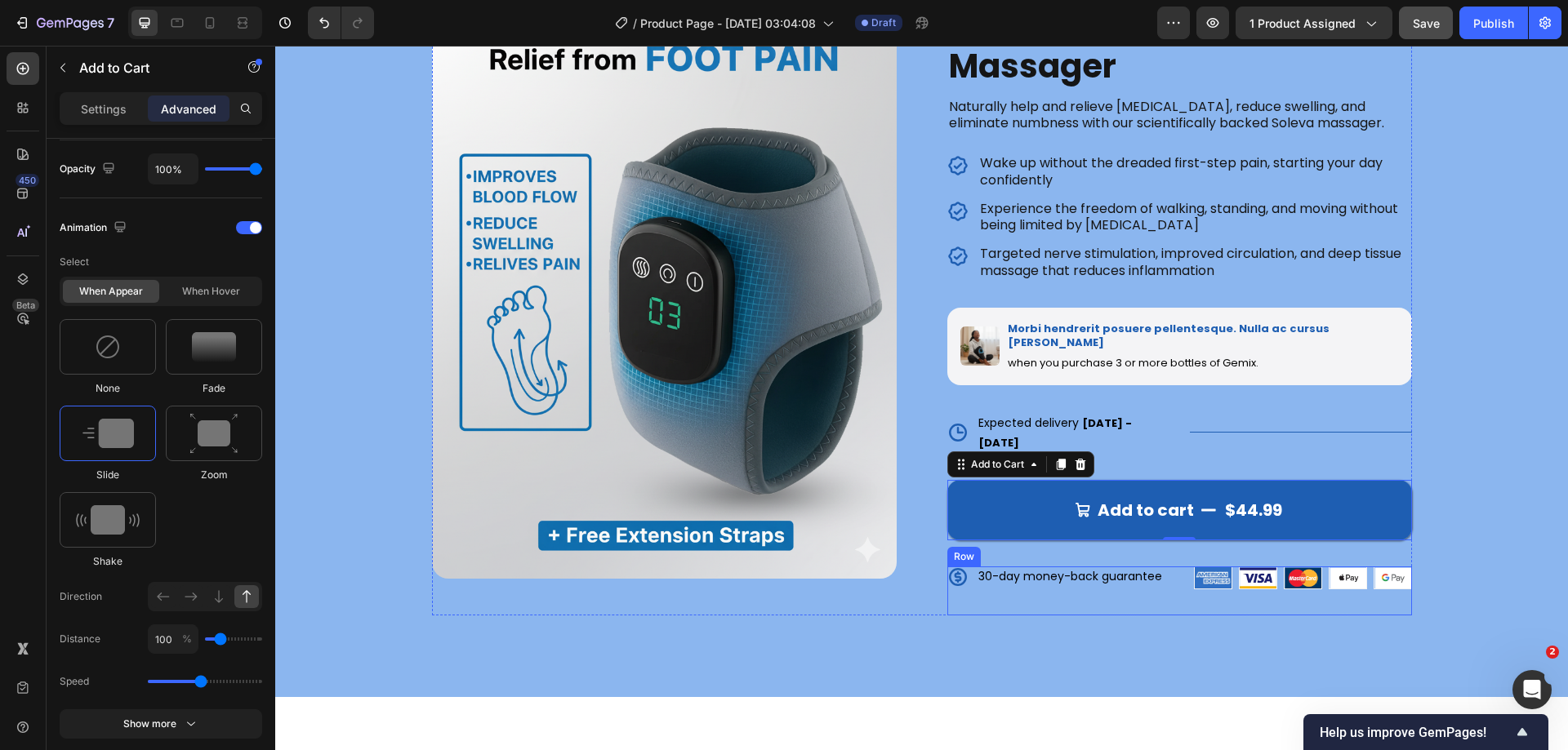
click at [1169, 567] on div "Icon 30-day money-back guarantee Text Block Row" at bounding box center [1068, 591] width 240 height 49
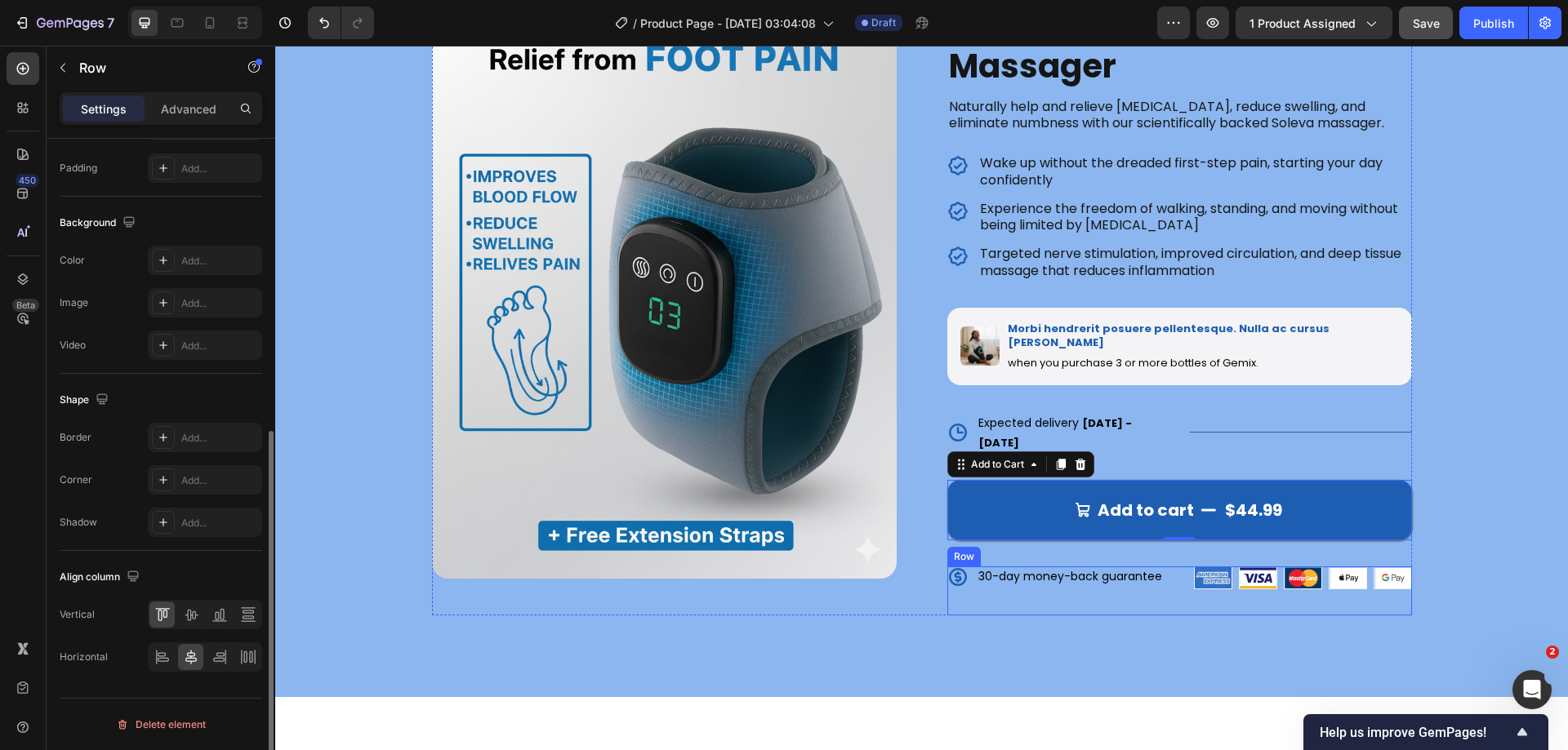
scroll to position [0, 0]
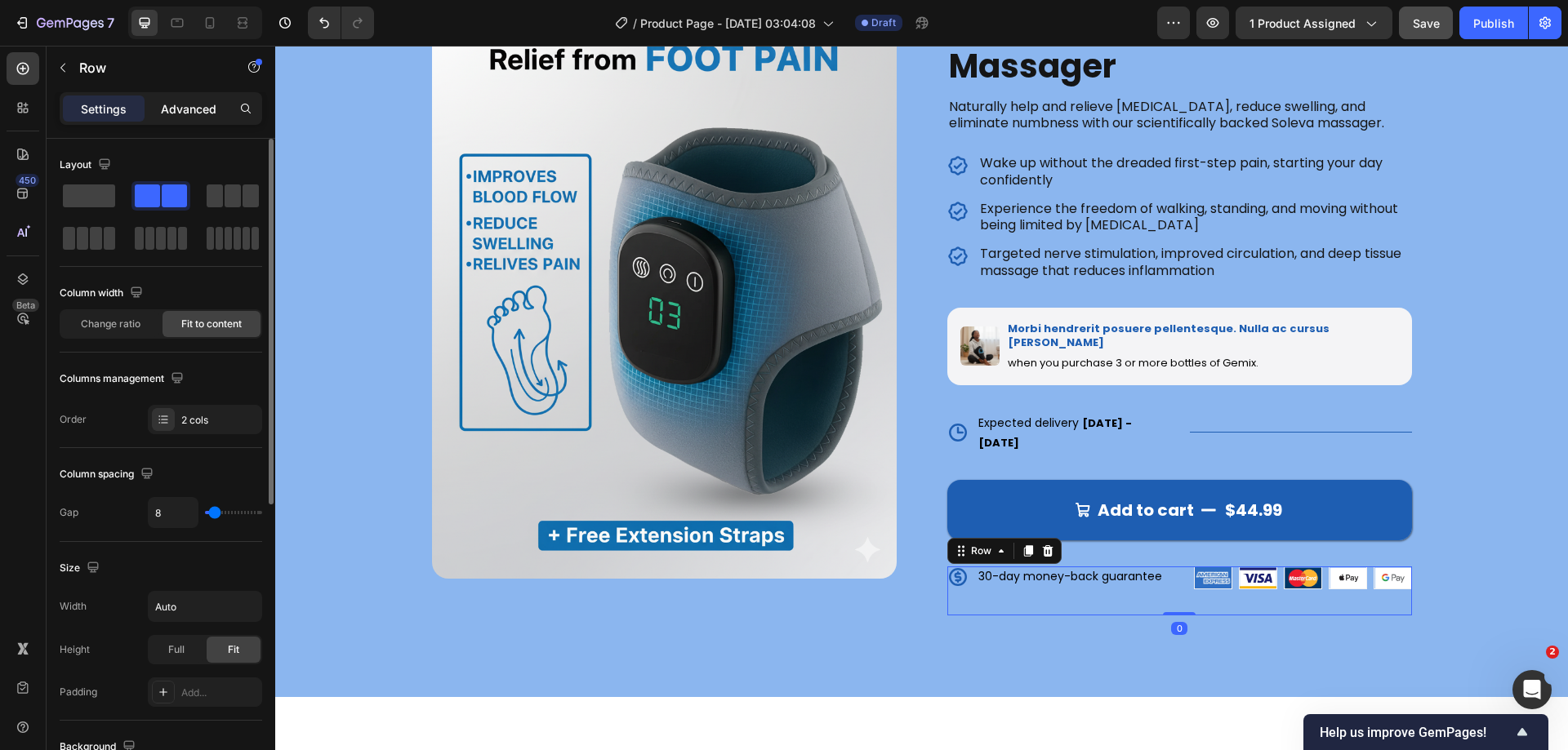
click at [157, 113] on div "Advanced" at bounding box center [189, 108] width 82 height 26
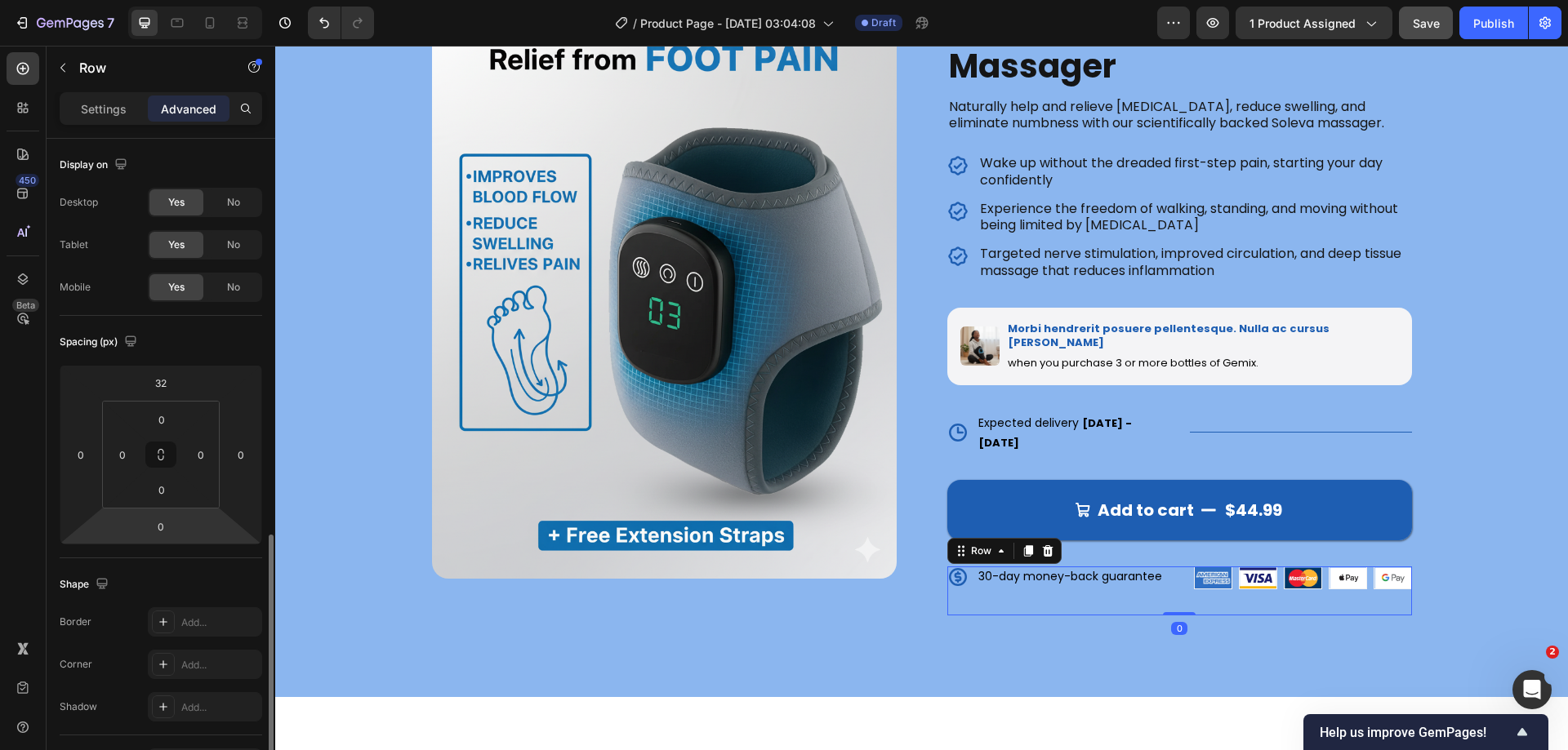
scroll to position [406, 0]
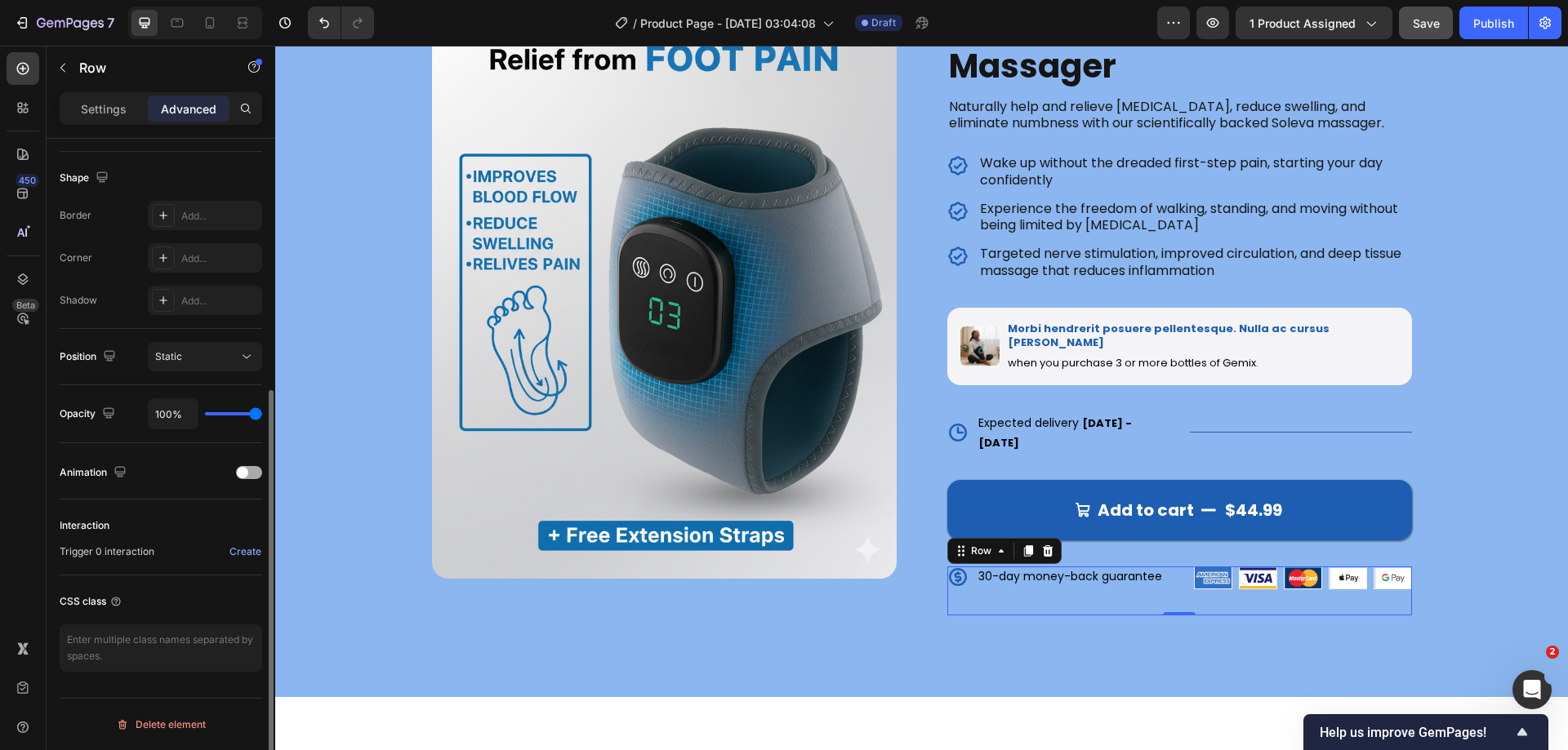
click at [246, 472] on span at bounding box center [242, 472] width 11 height 11
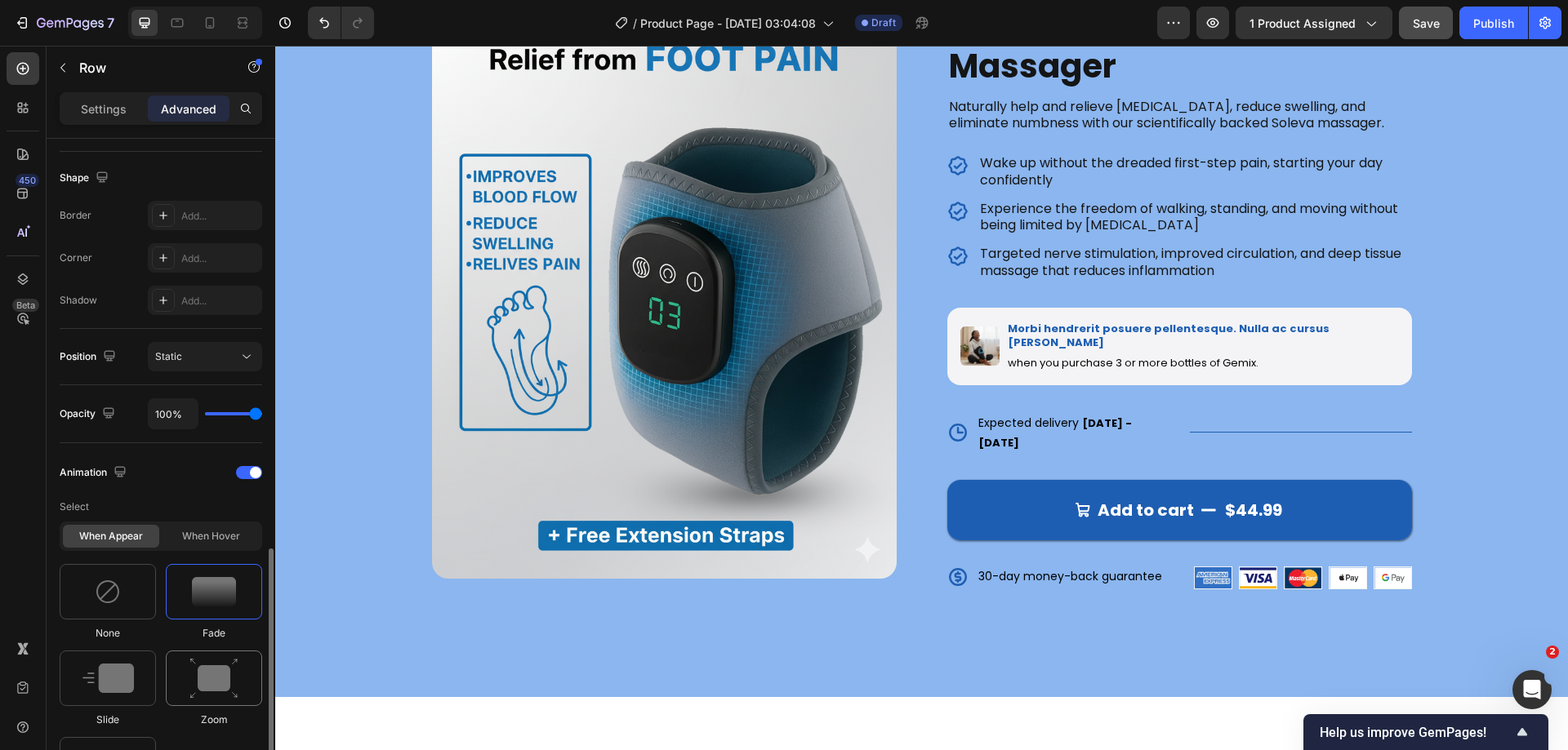
scroll to position [570, 0]
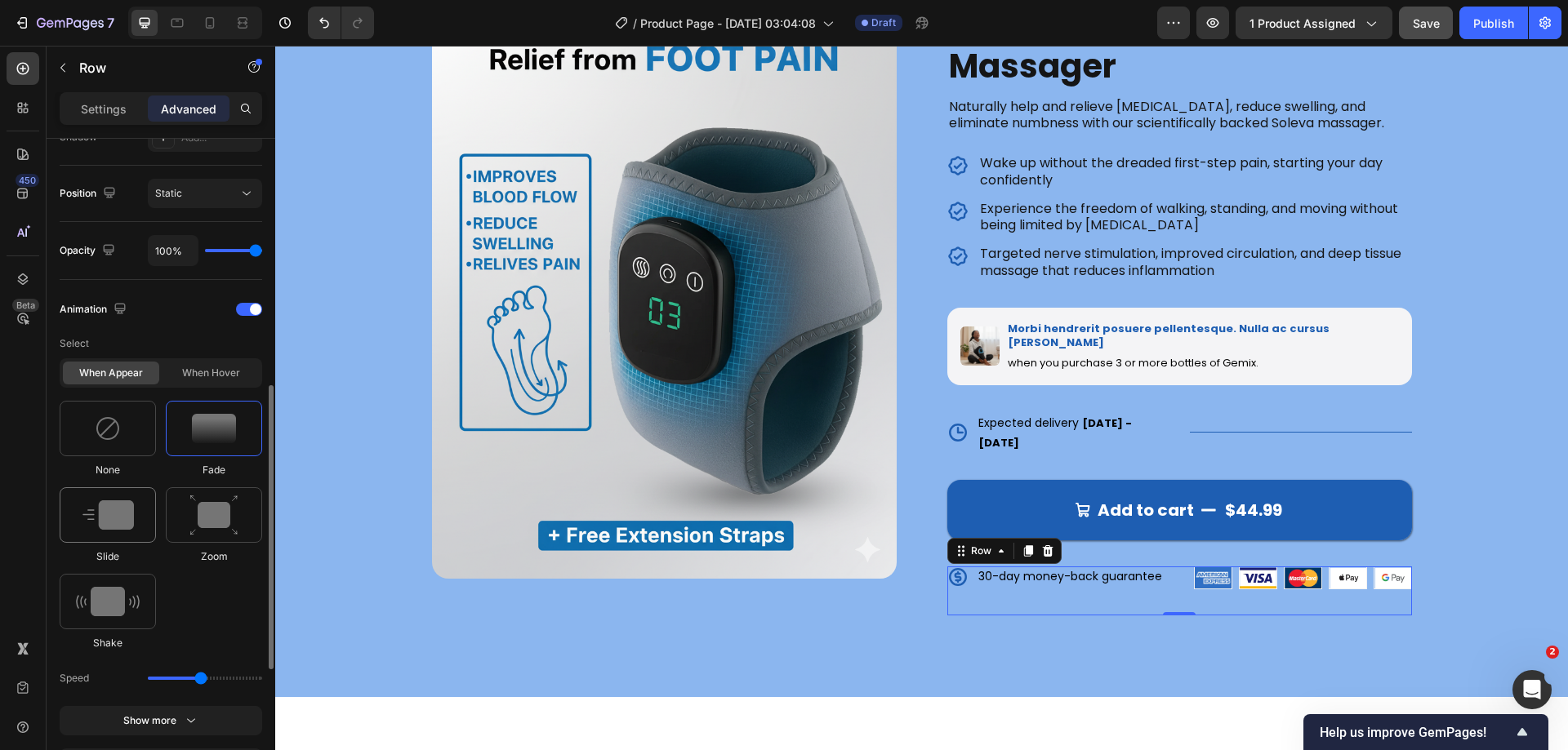
click at [111, 525] on img at bounding box center [108, 515] width 52 height 30
click at [244, 680] on icon at bounding box center [246, 678] width 16 height 16
type input "100"
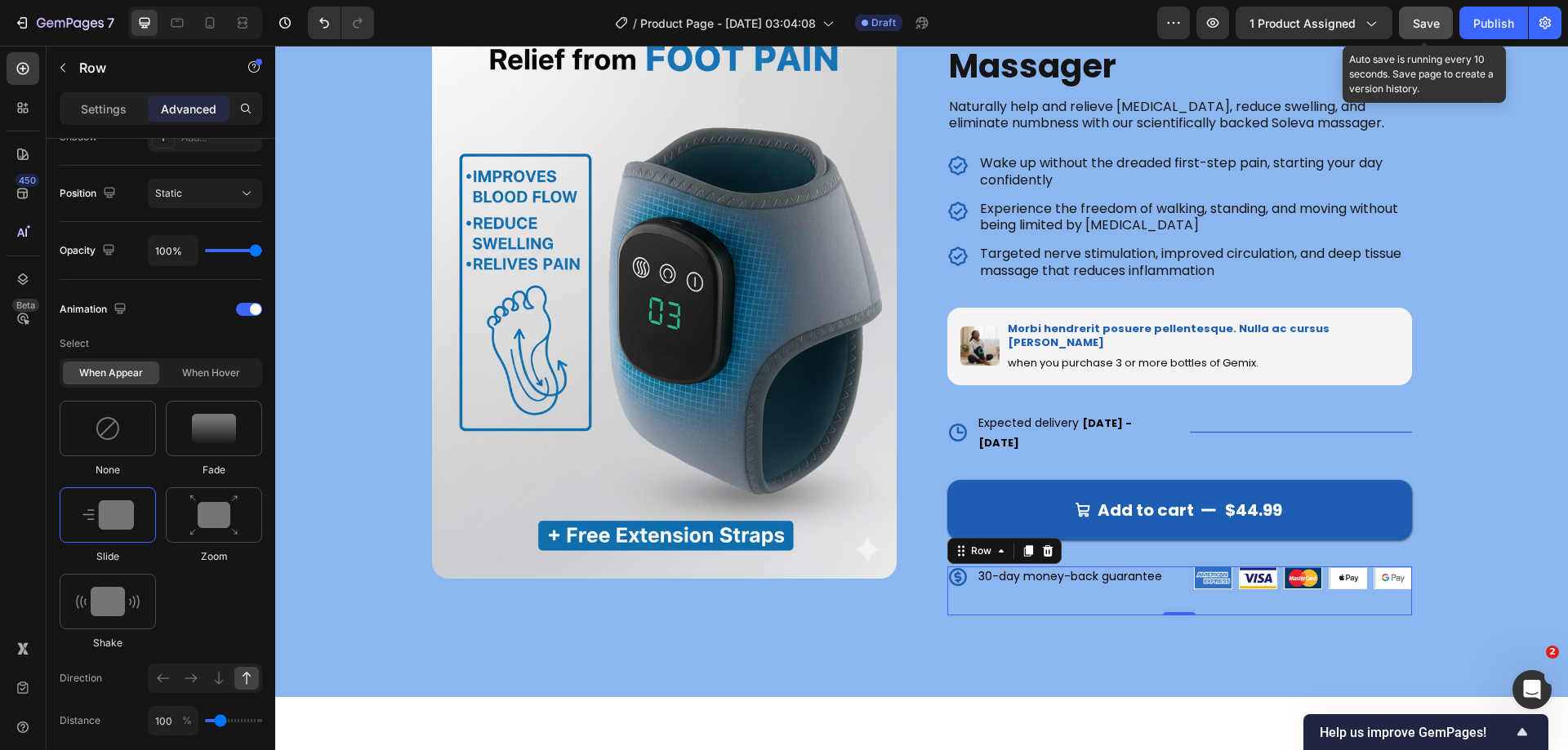
click at [1419, 27] on span "Save" at bounding box center [1426, 23] width 27 height 14
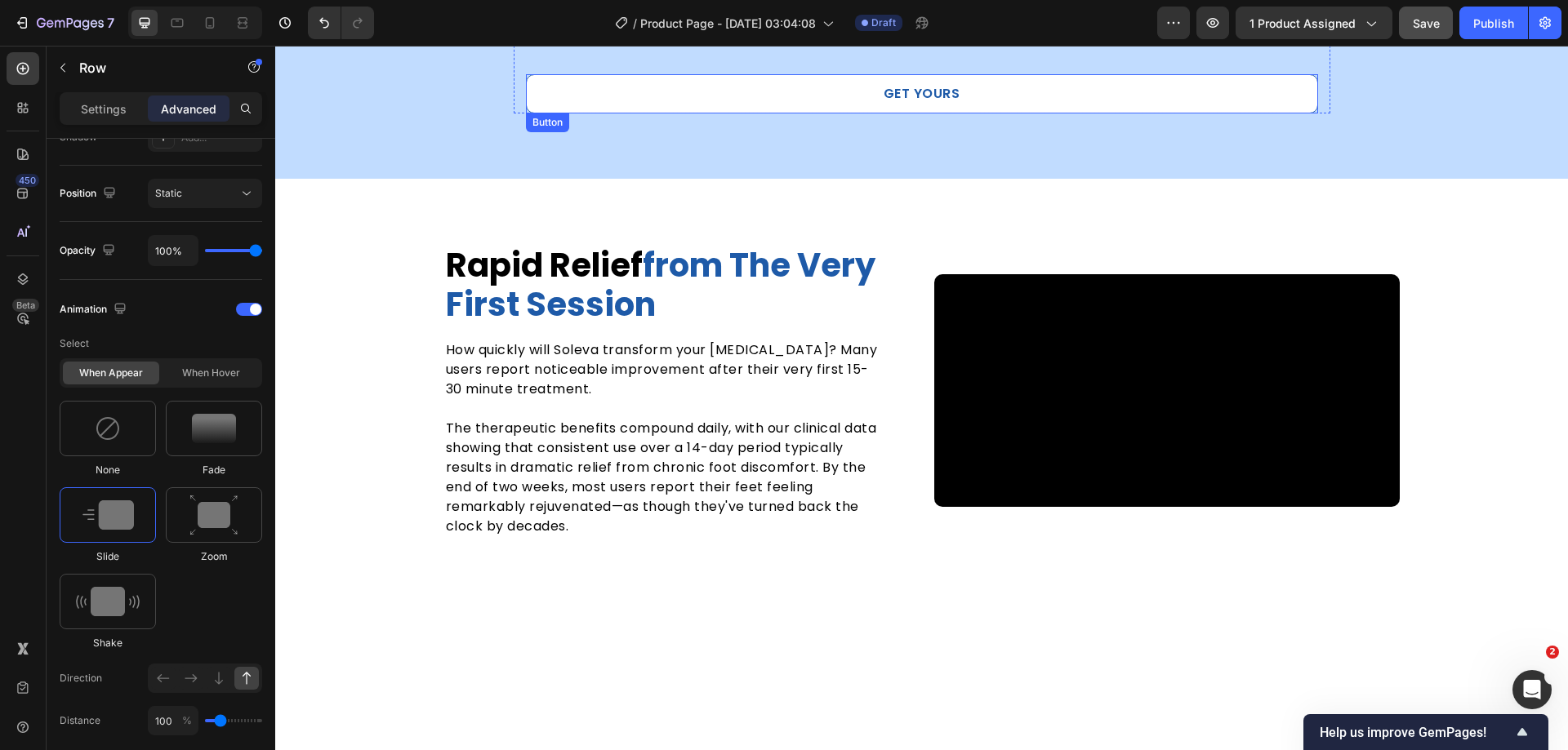
scroll to position [3165, 0]
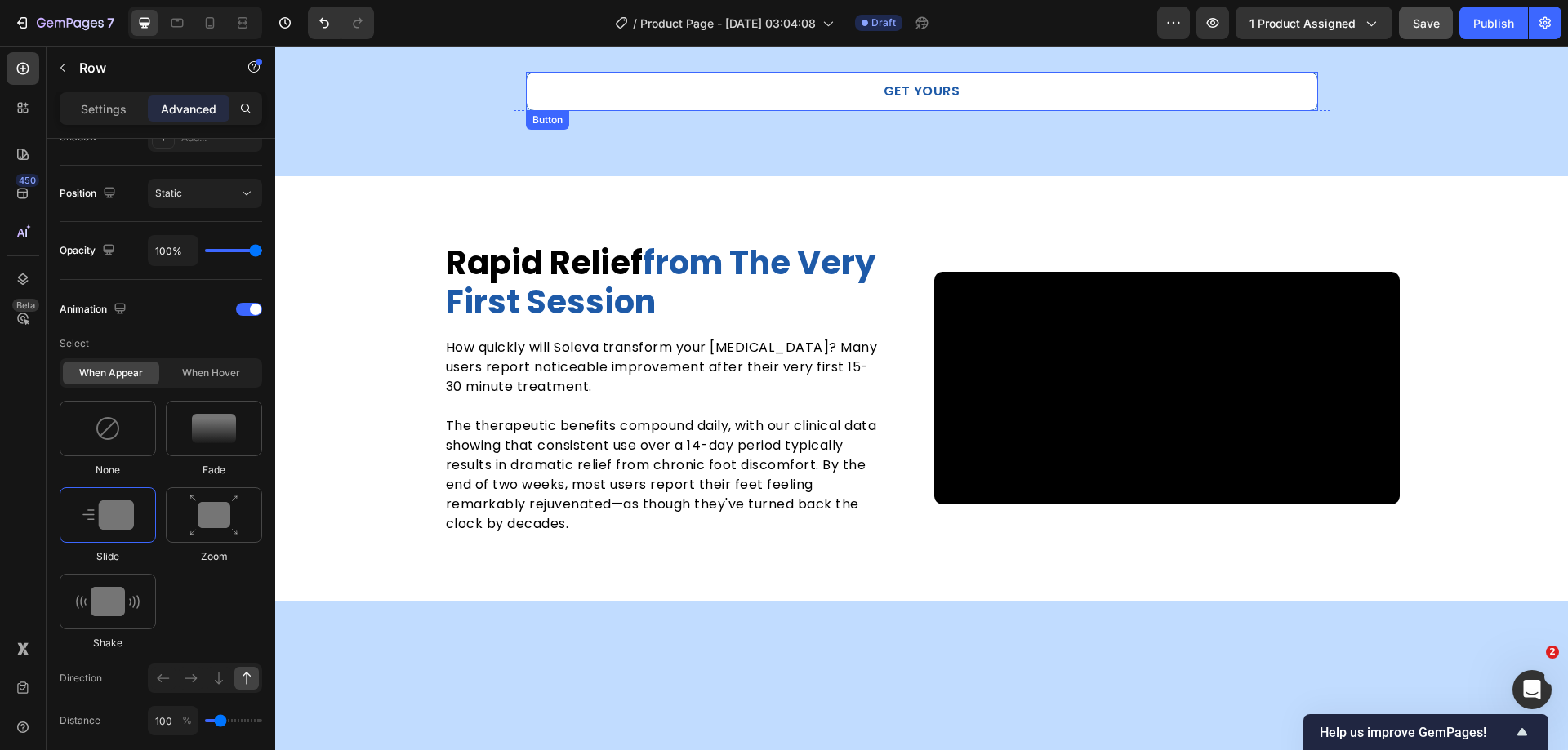
click at [970, 83] on link "Get Yours" at bounding box center [922, 91] width 792 height 39
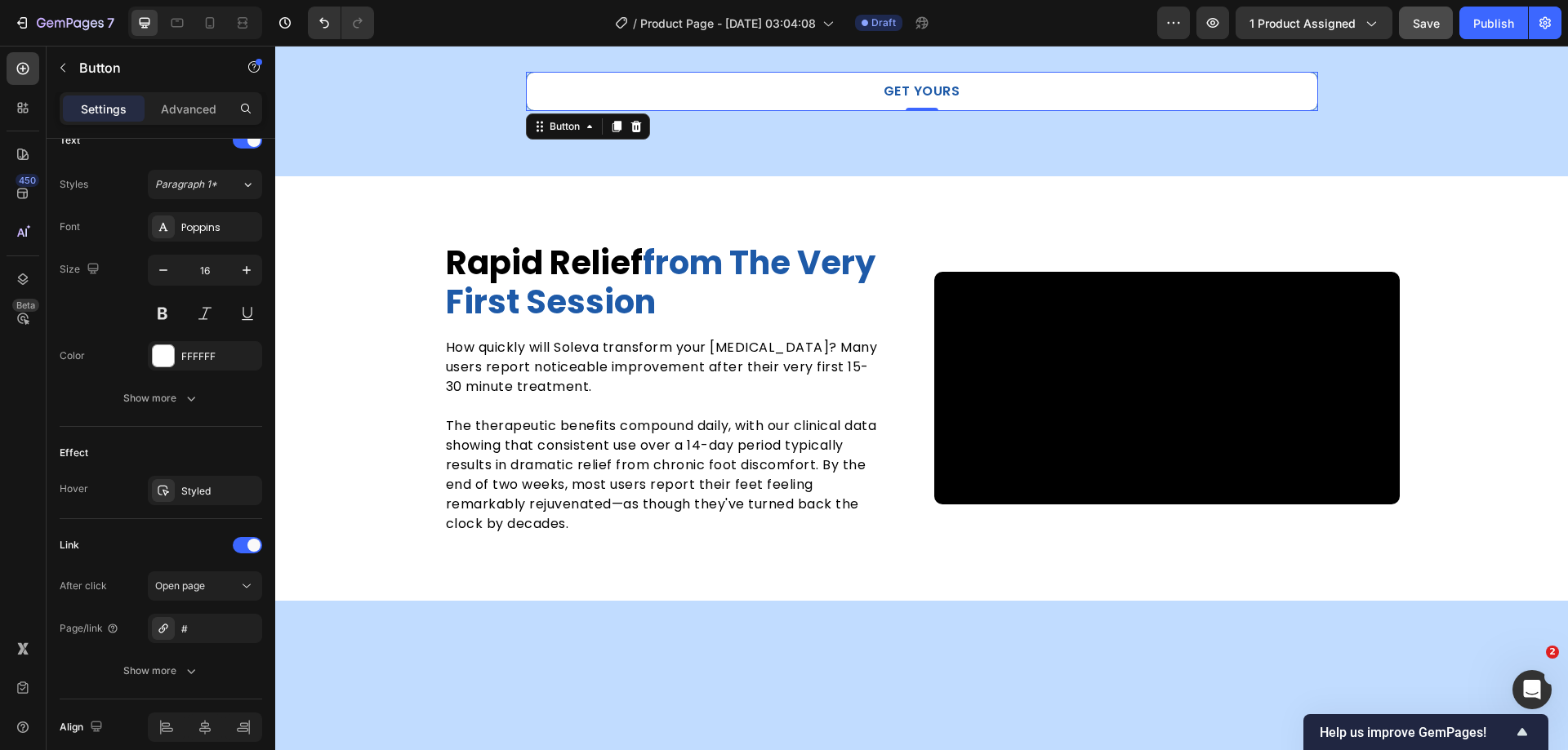
scroll to position [0, 0]
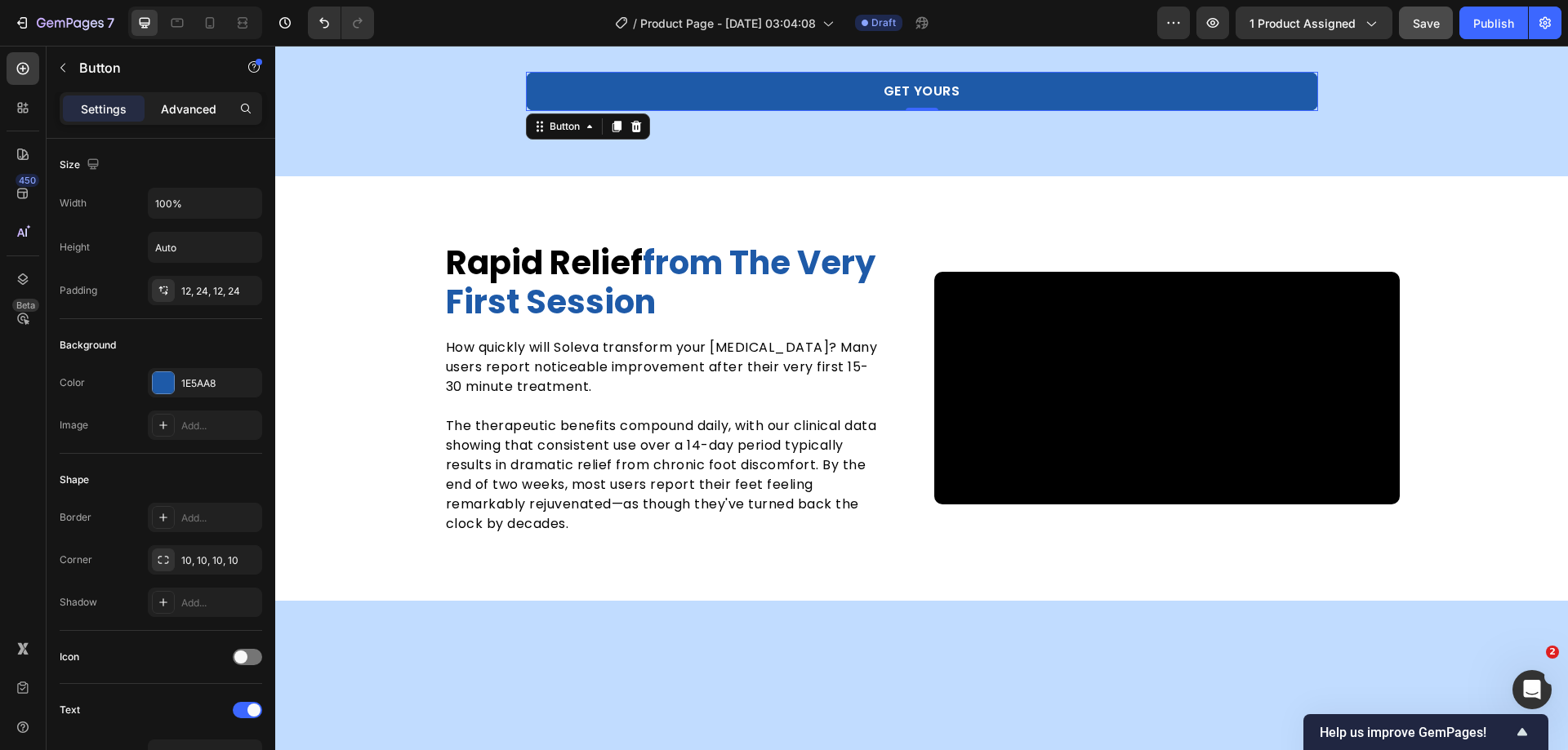
click at [197, 100] on p "Advanced" at bounding box center [189, 109] width 55 height 17
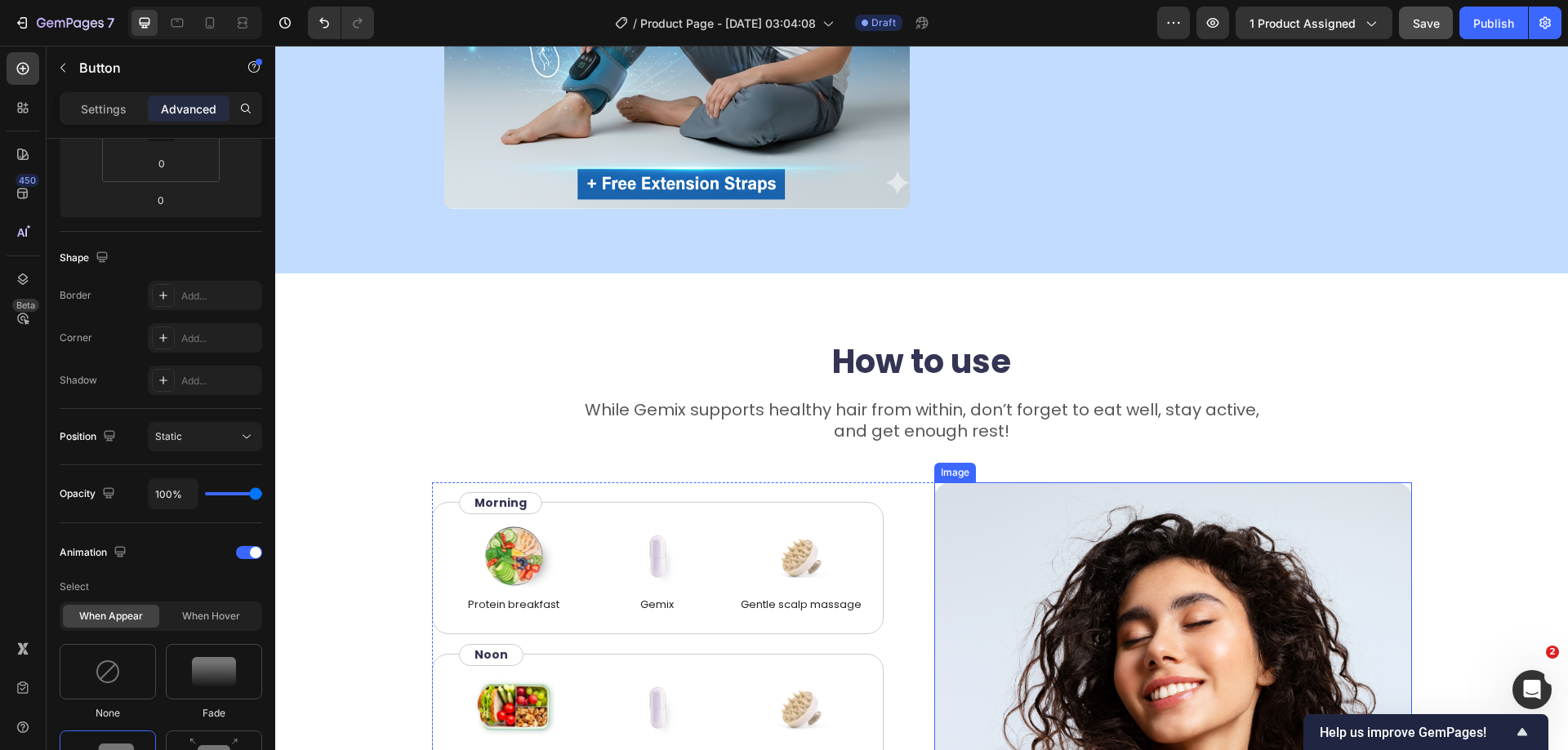
scroll to position [4308, 0]
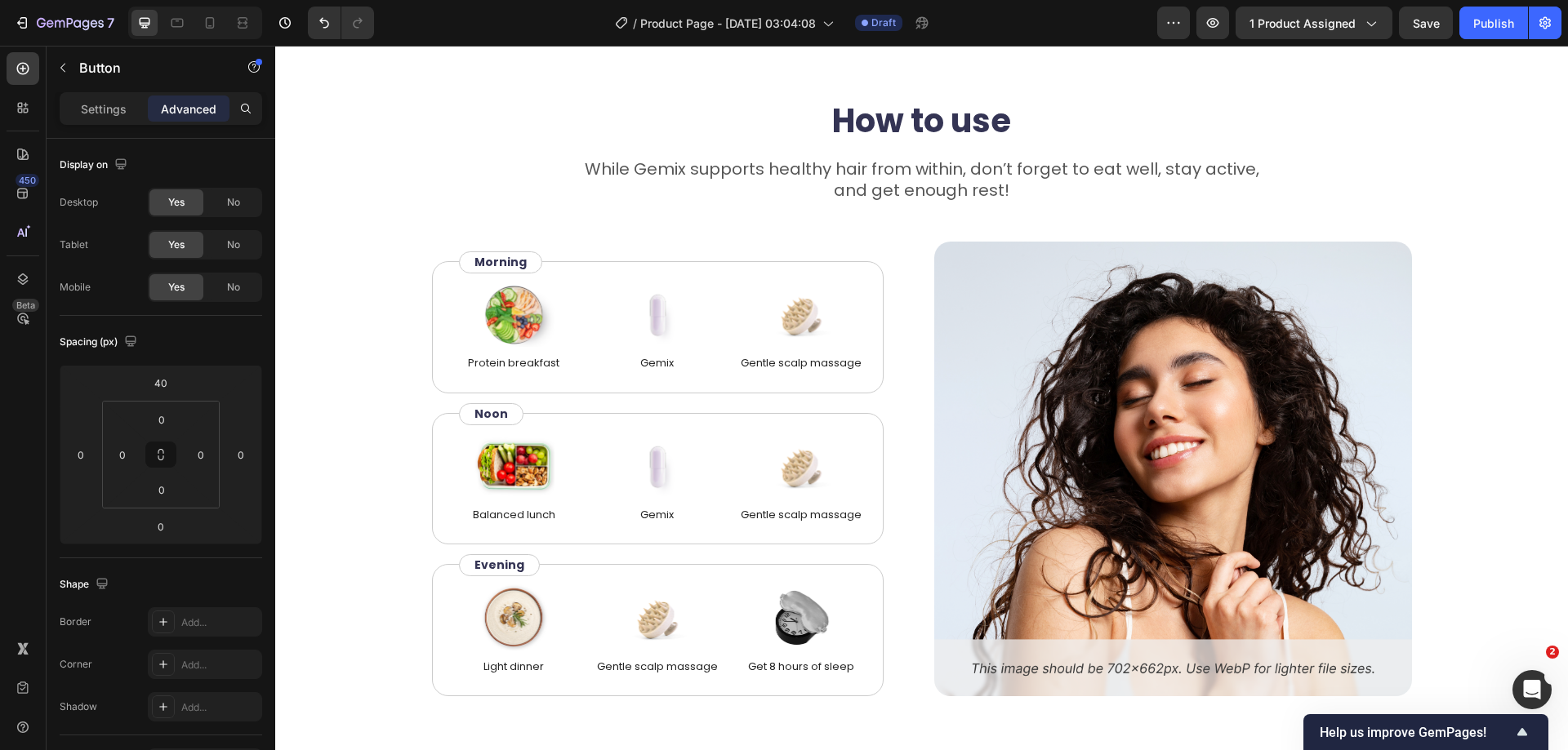
scroll to position [326, 0]
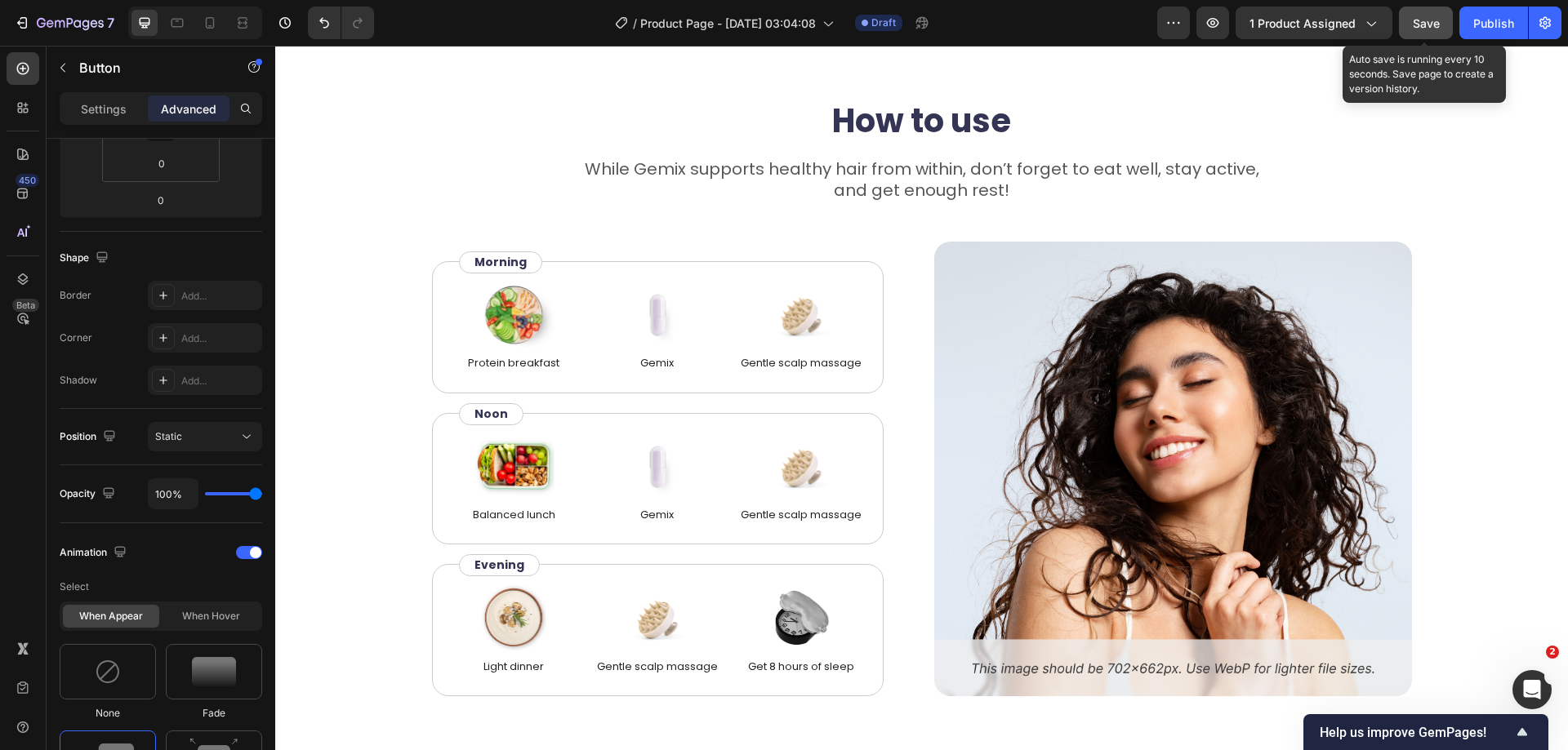
click at [1415, 26] on span "Save" at bounding box center [1426, 23] width 27 height 14
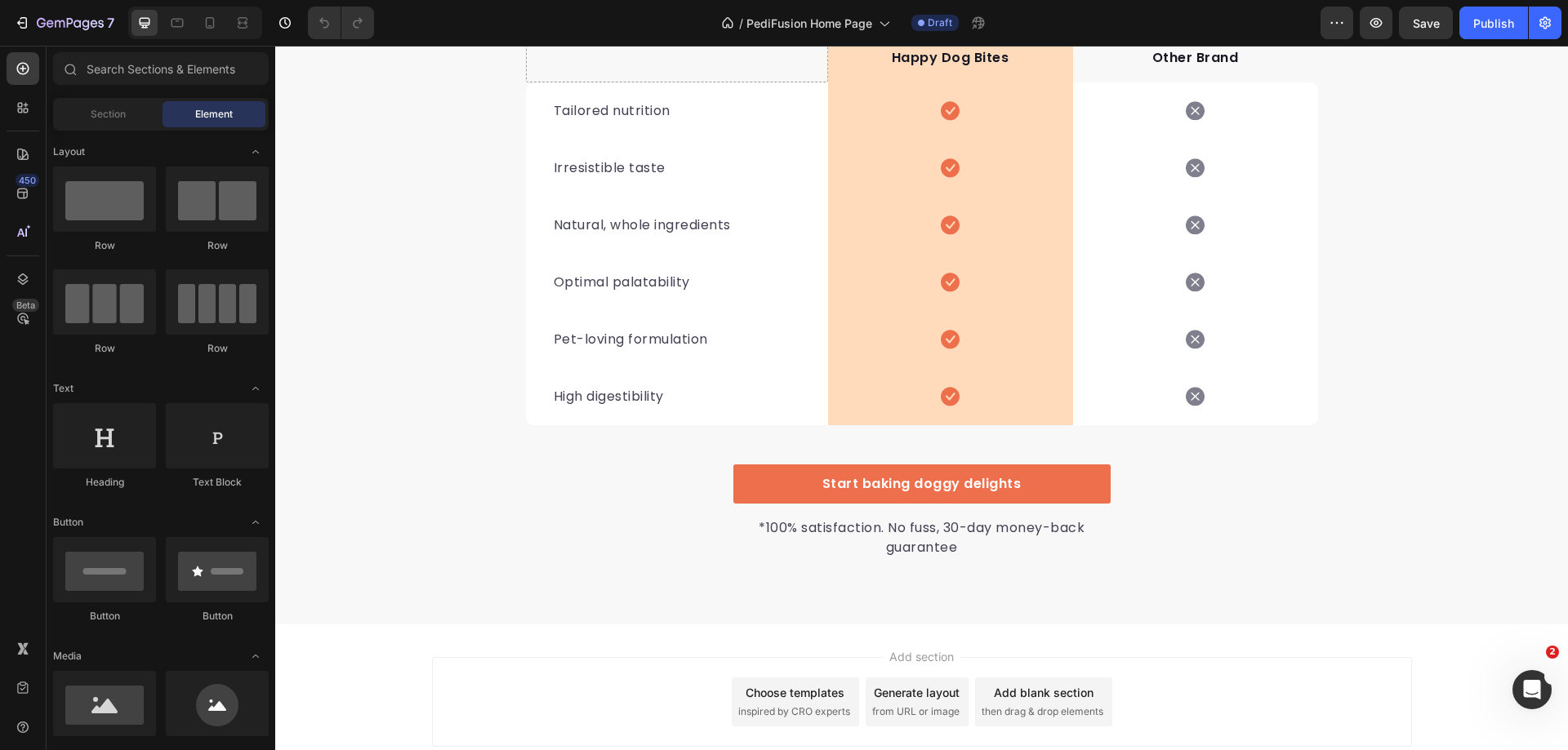
scroll to position [5465, 0]
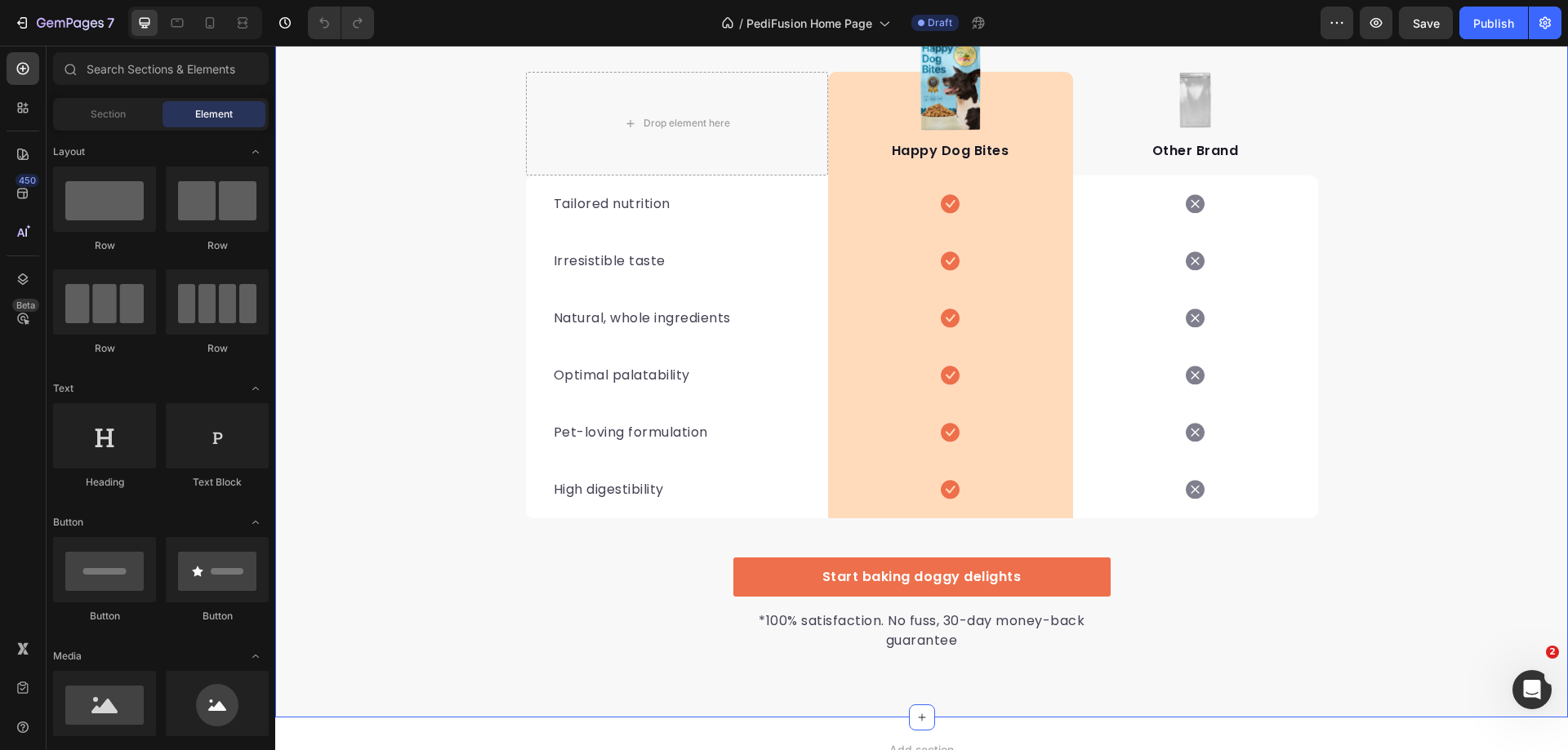
click at [449, 321] on div "We’re a whole different breed. Heading It’s easy to see why Super Tummy Daily i…" at bounding box center [921, 259] width 1293 height 788
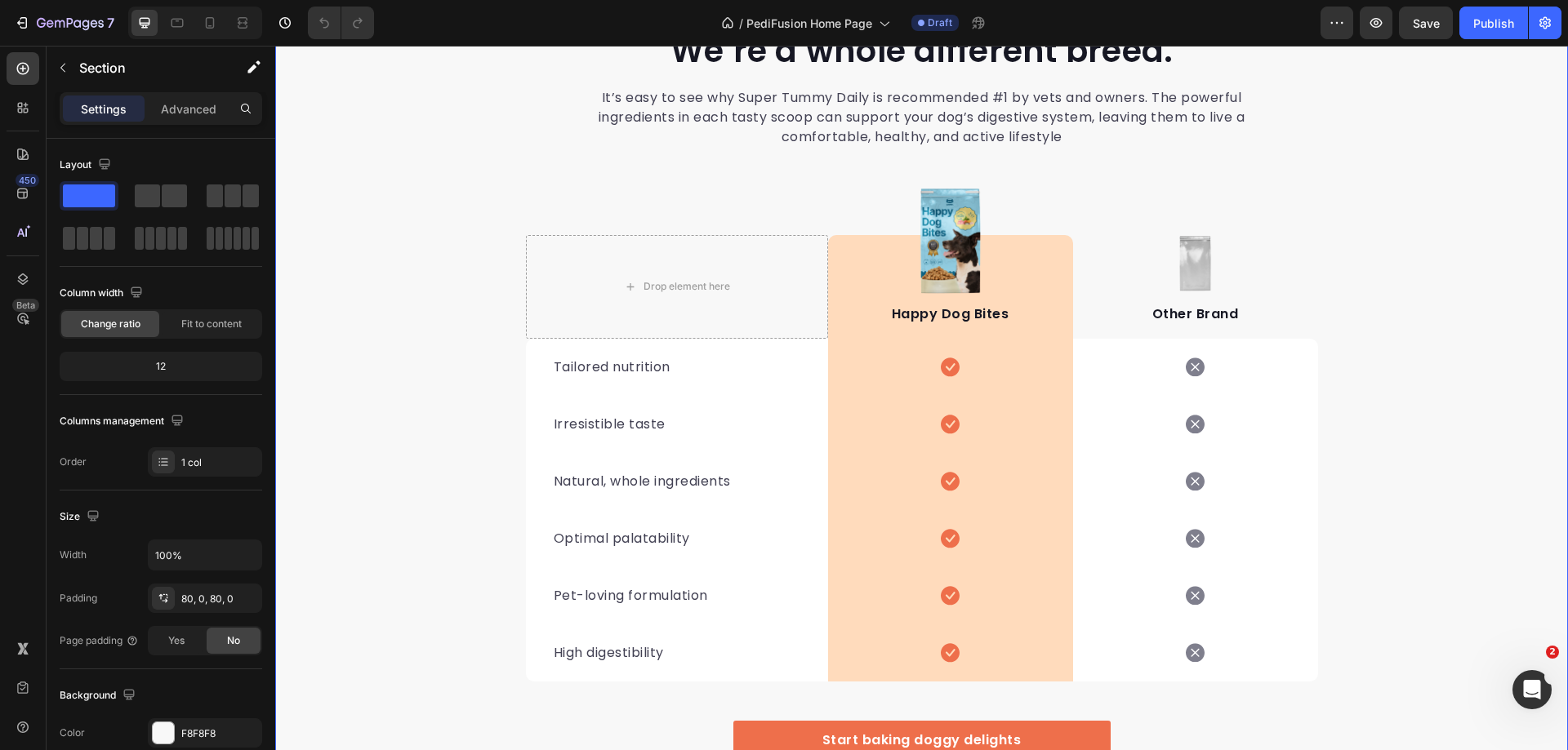
click at [461, 341] on div "We’re a whole different breed. Heading It’s easy to see why Super Tummy Daily i…" at bounding box center [921, 422] width 1293 height 788
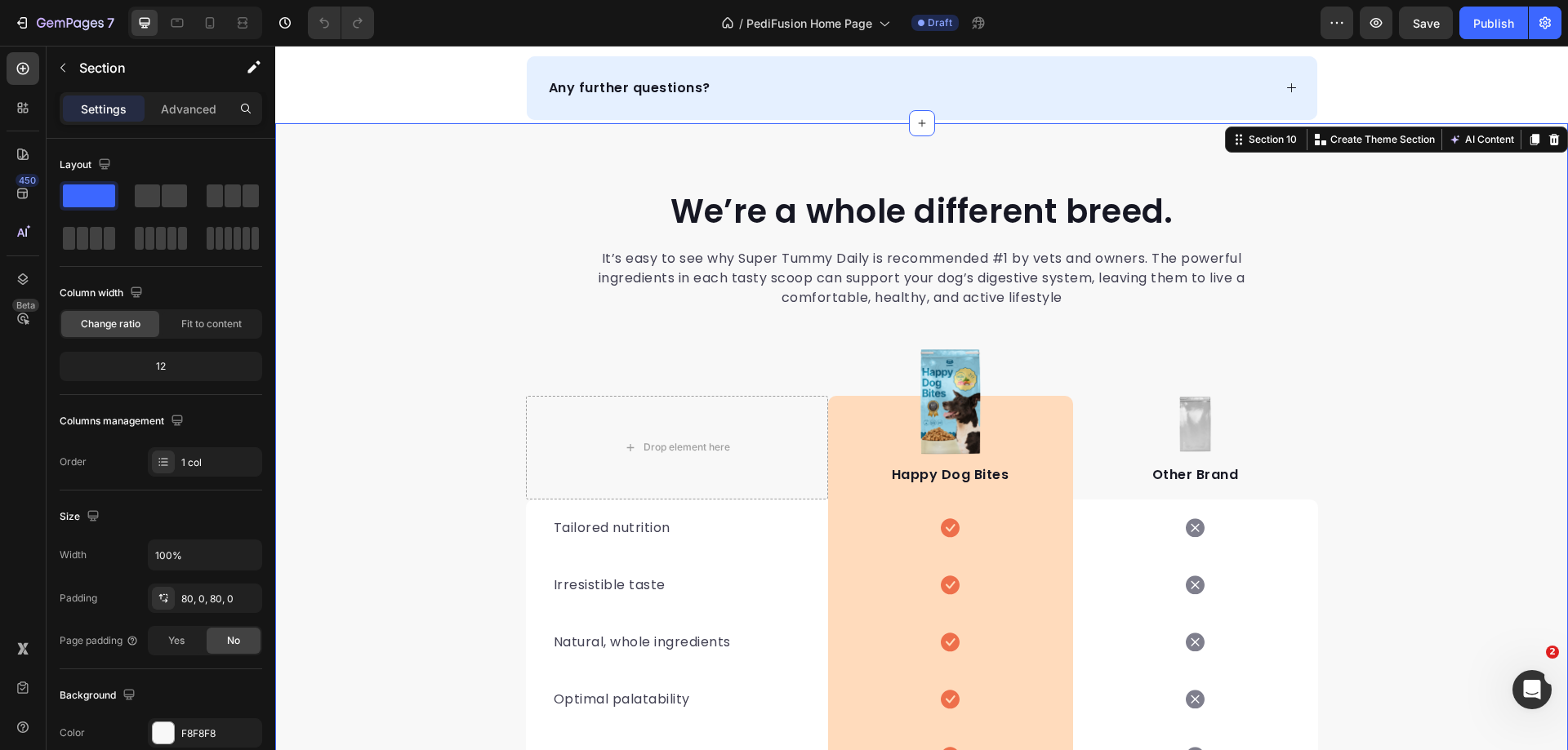
scroll to position [5118, 0]
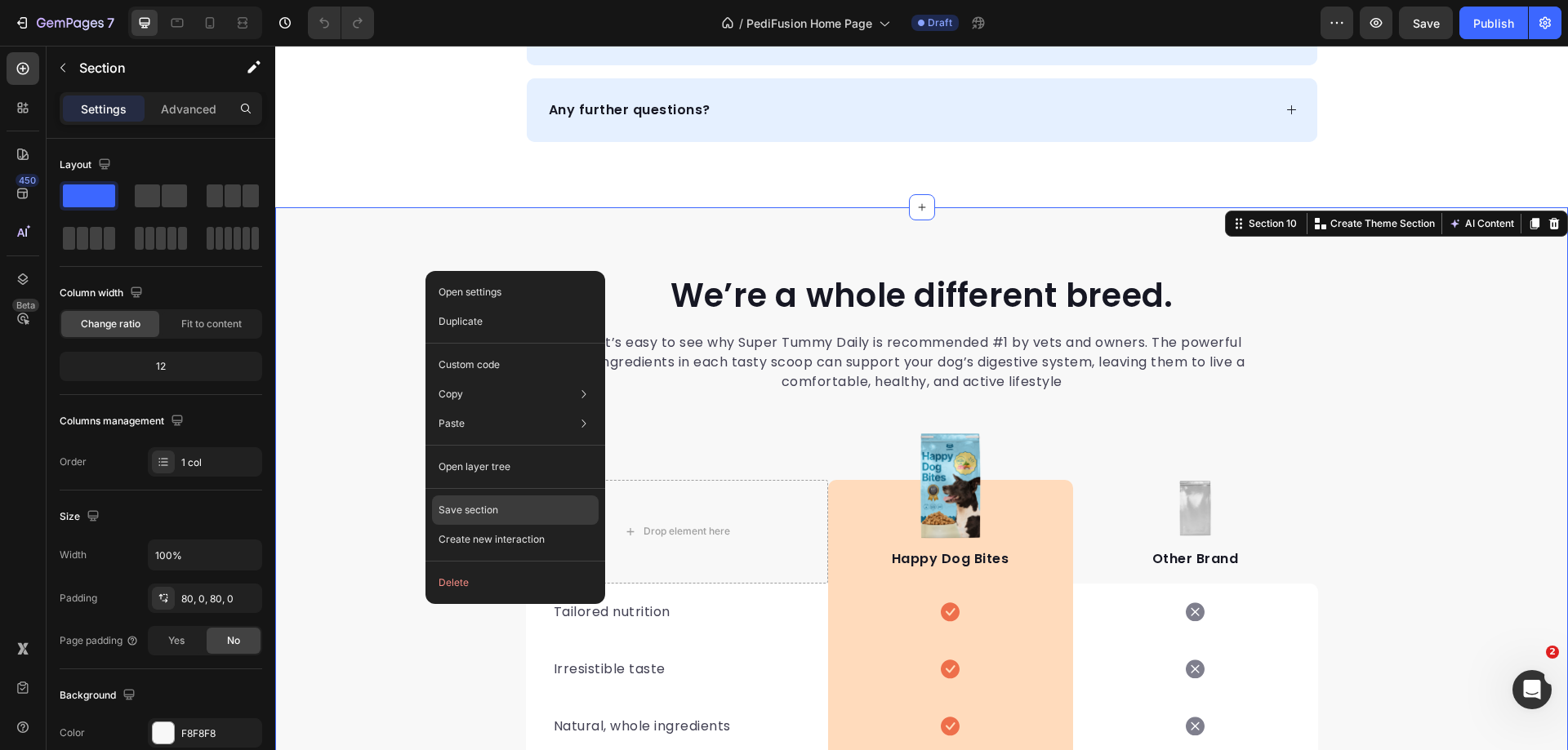
click at [478, 512] on p "Save section" at bounding box center [469, 510] width 59 height 14
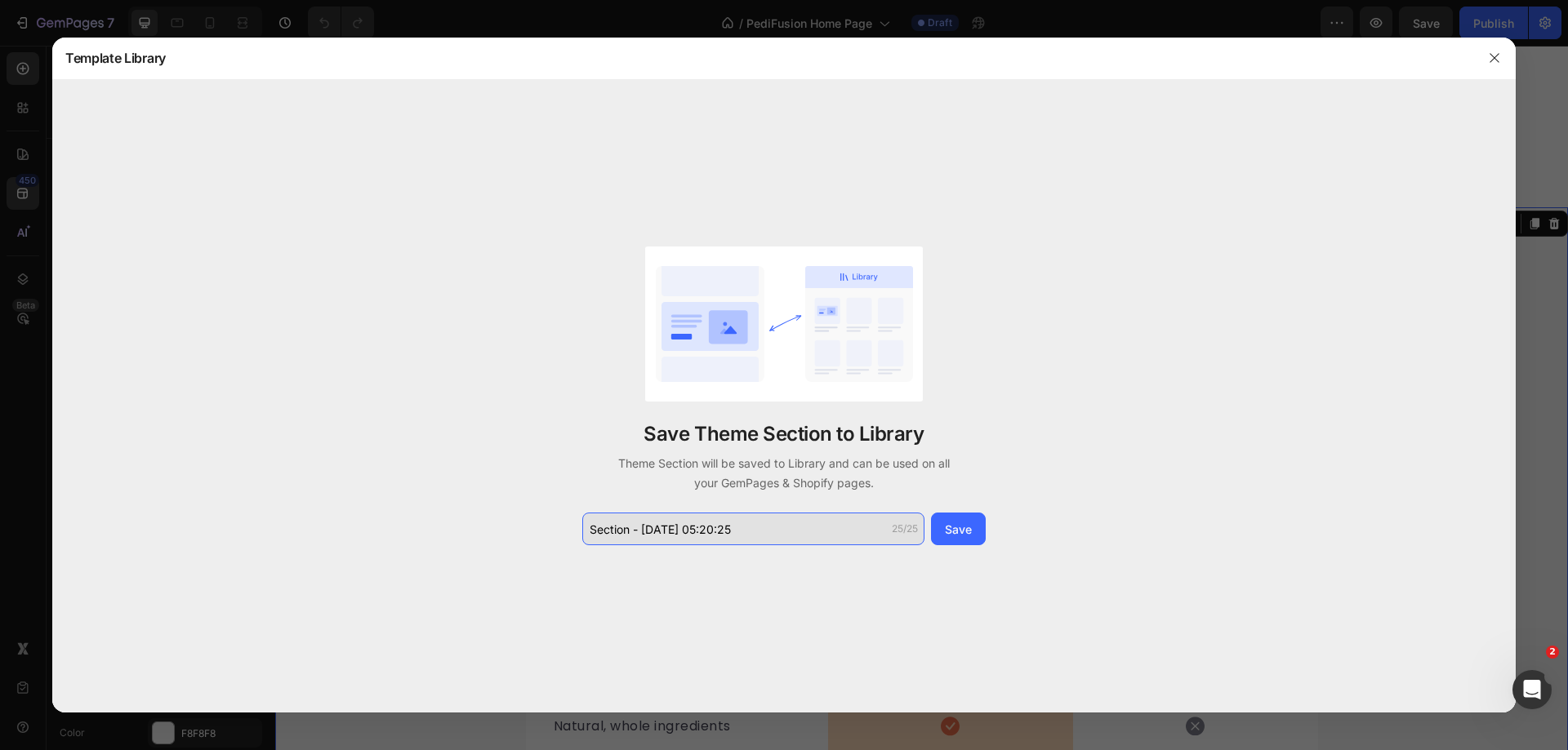
click at [724, 531] on input "Section - [DATE] 05:20:25" at bounding box center [753, 529] width 343 height 32
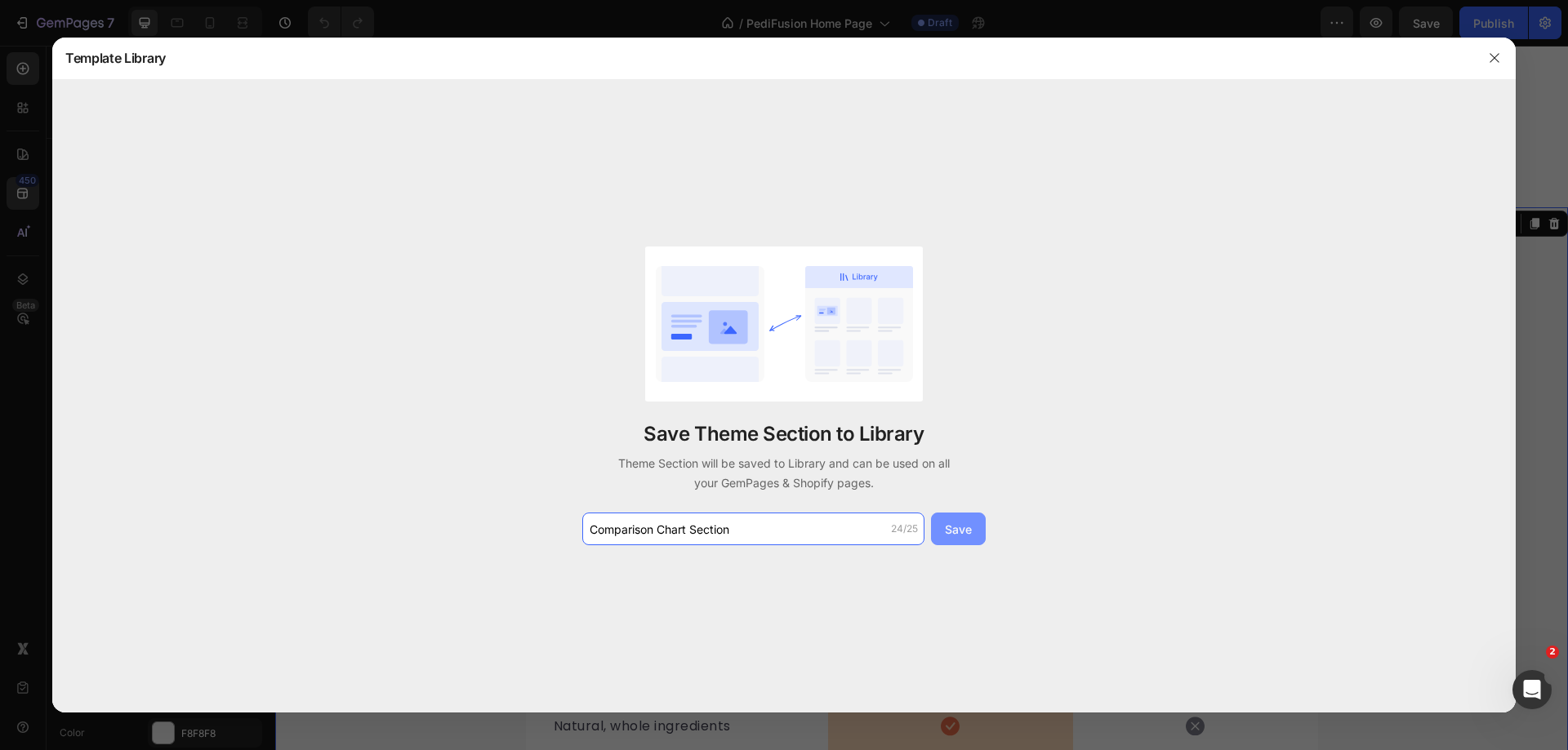
type input "Comparison Chart Section"
click at [963, 535] on div "Save" at bounding box center [958, 530] width 27 height 17
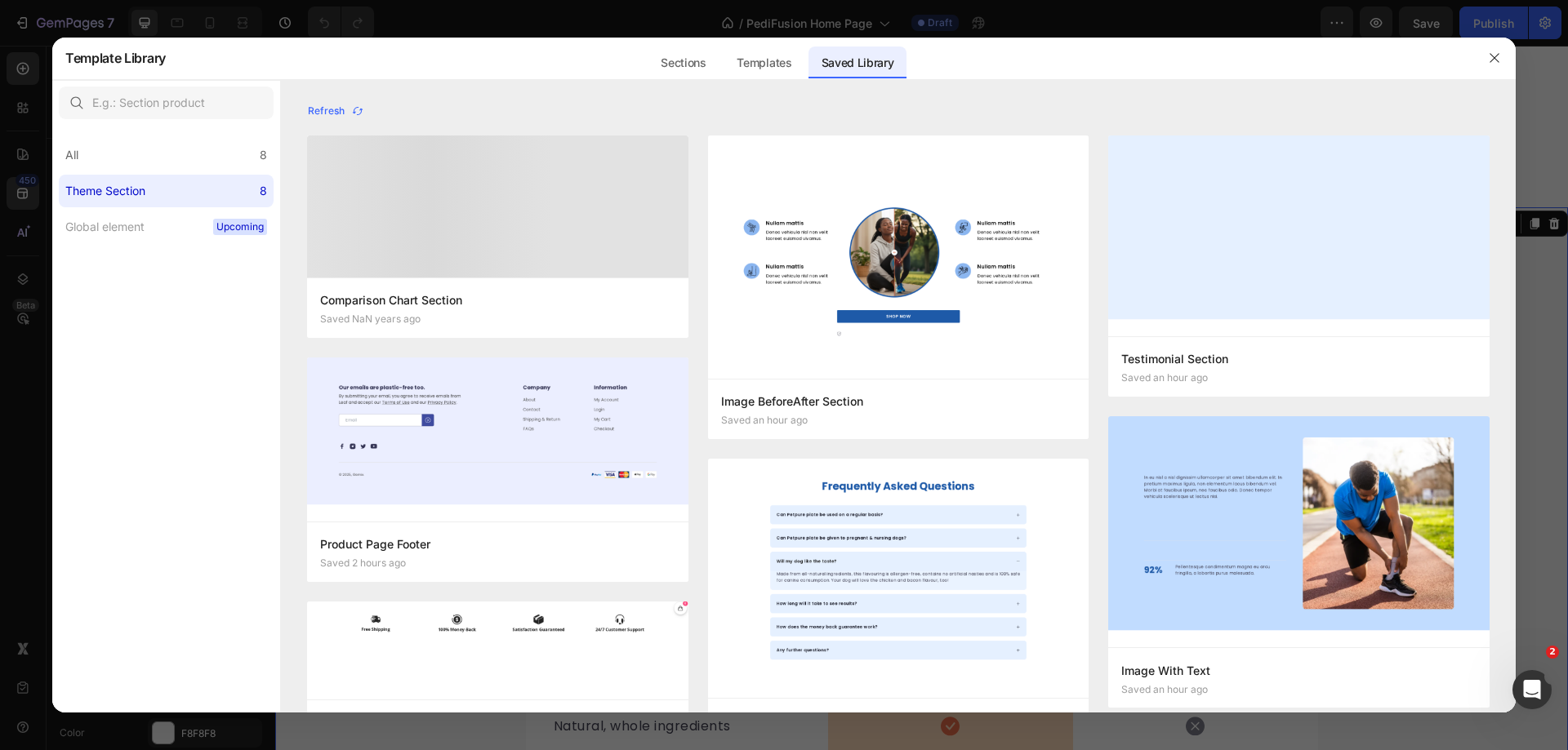
click at [1490, 56] on icon "button" at bounding box center [1495, 58] width 13 height 13
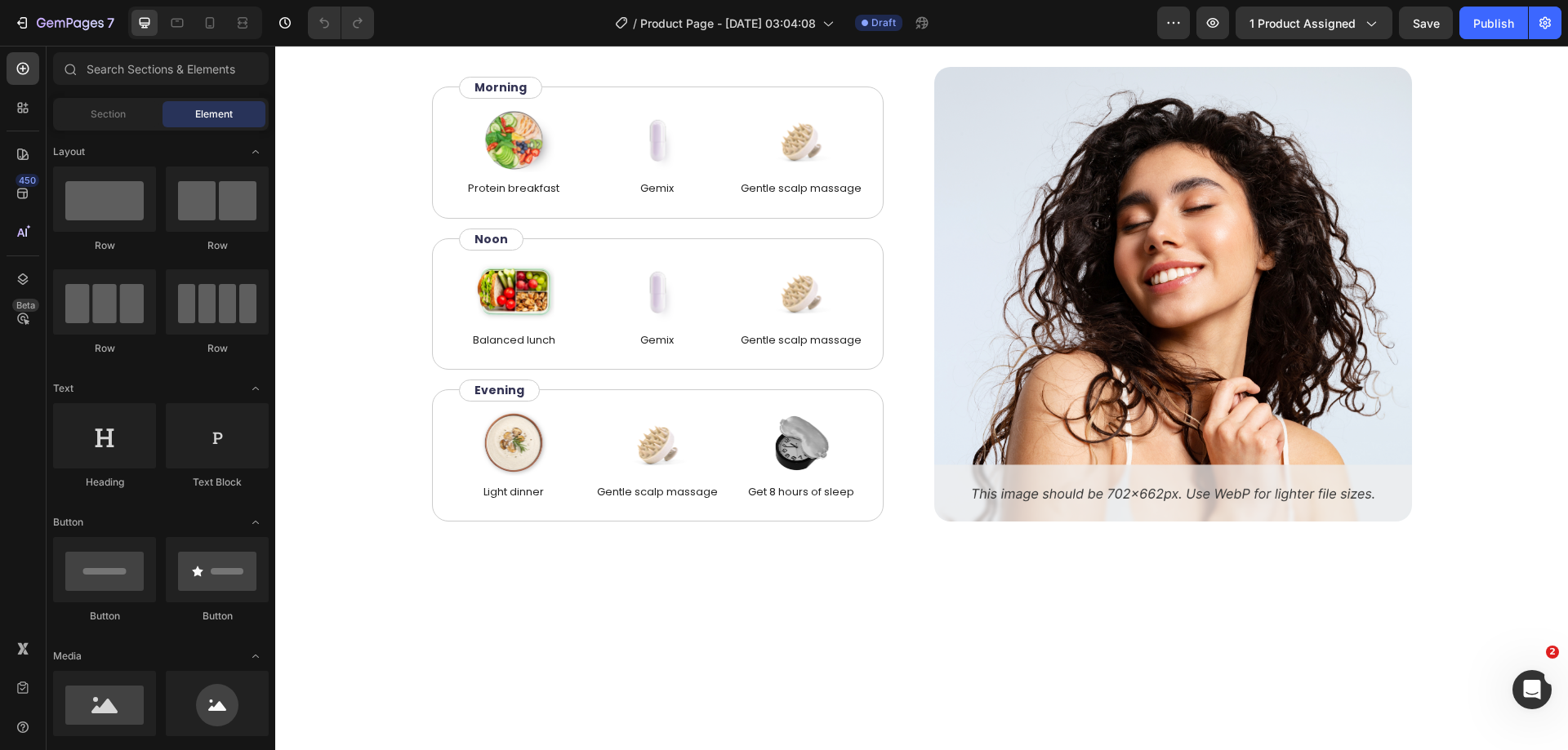
scroll to position [4490, 0]
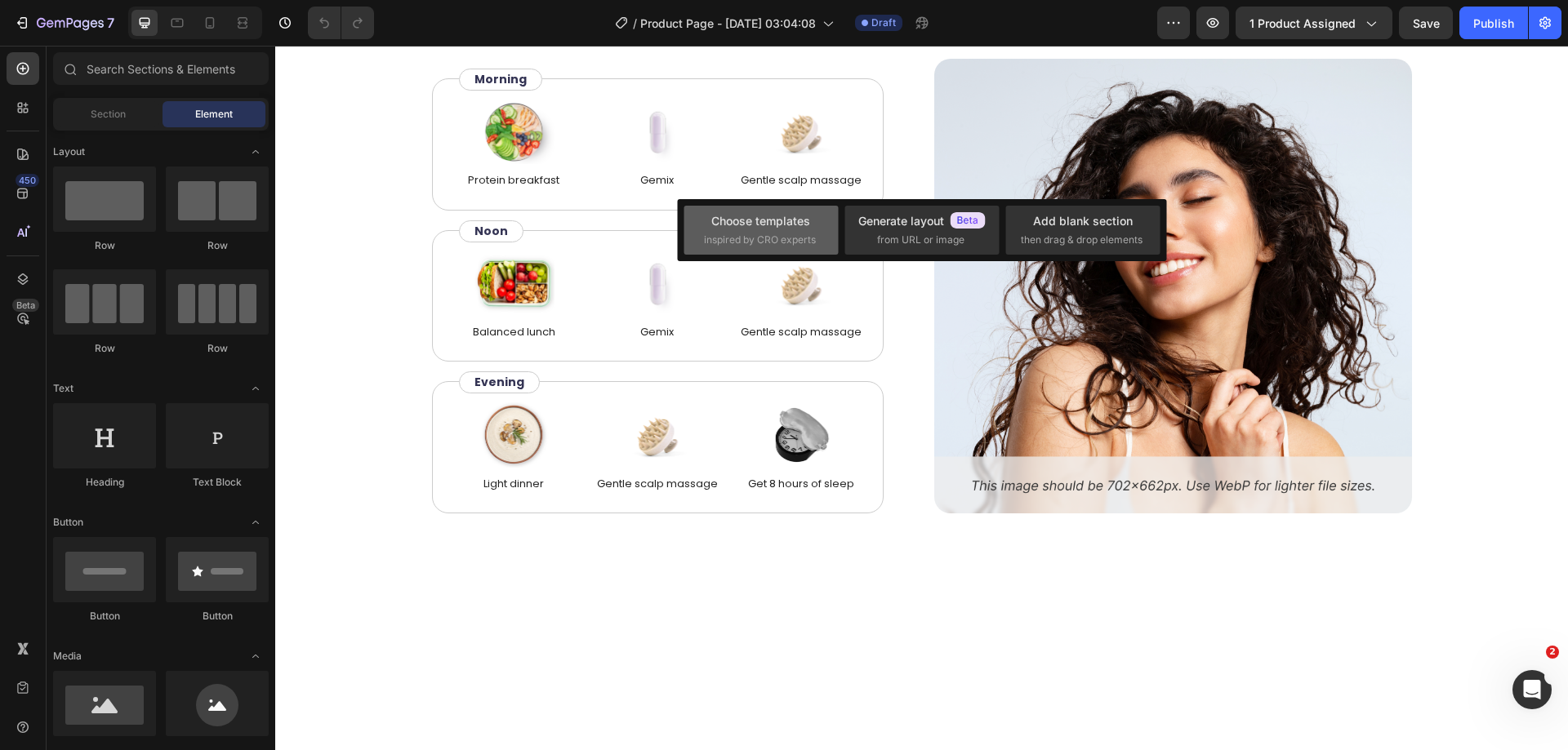
click at [757, 231] on div "Choose templates inspired by CRO experts" at bounding box center [762, 229] width 115 height 35
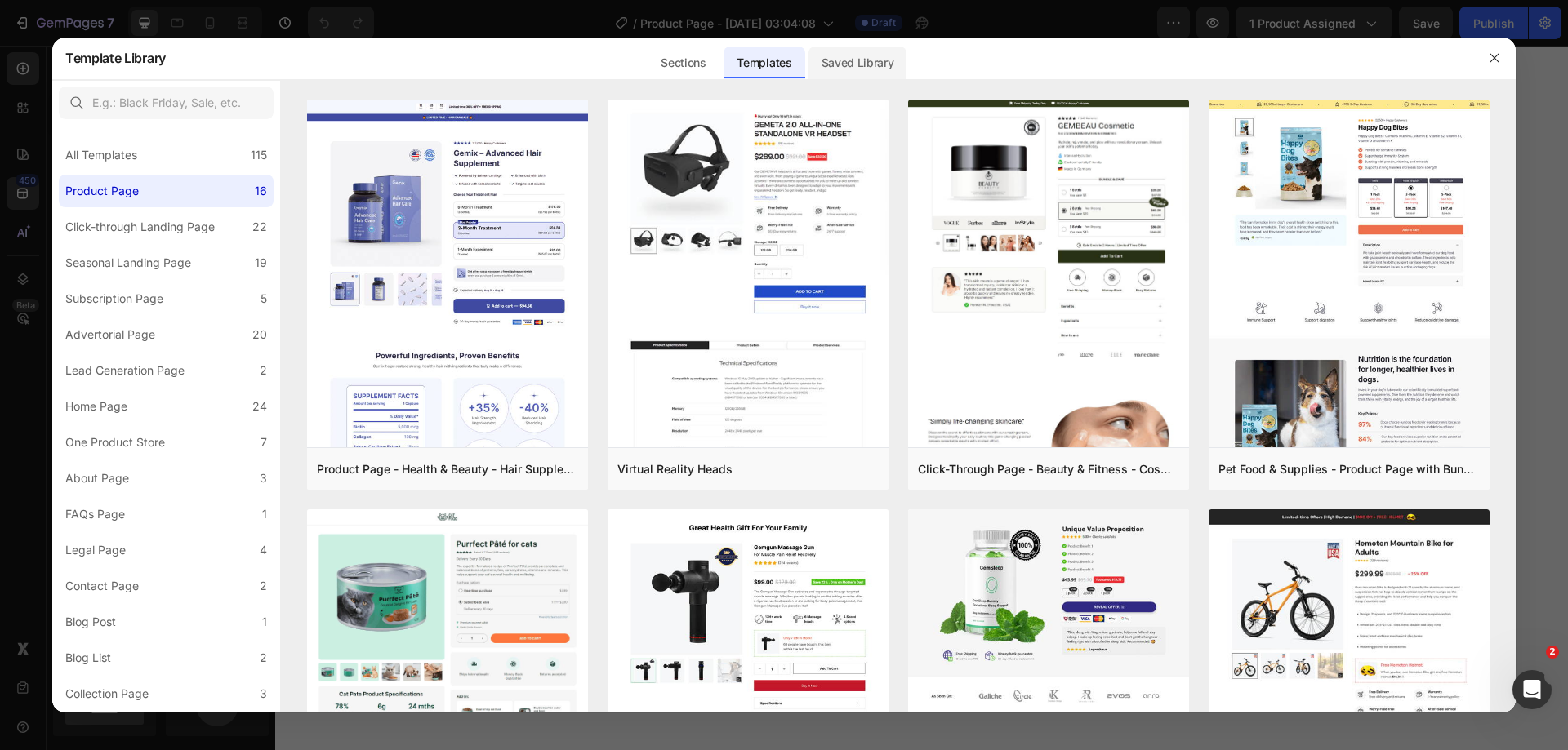
click at [831, 68] on div "Saved Library" at bounding box center [858, 63] width 99 height 32
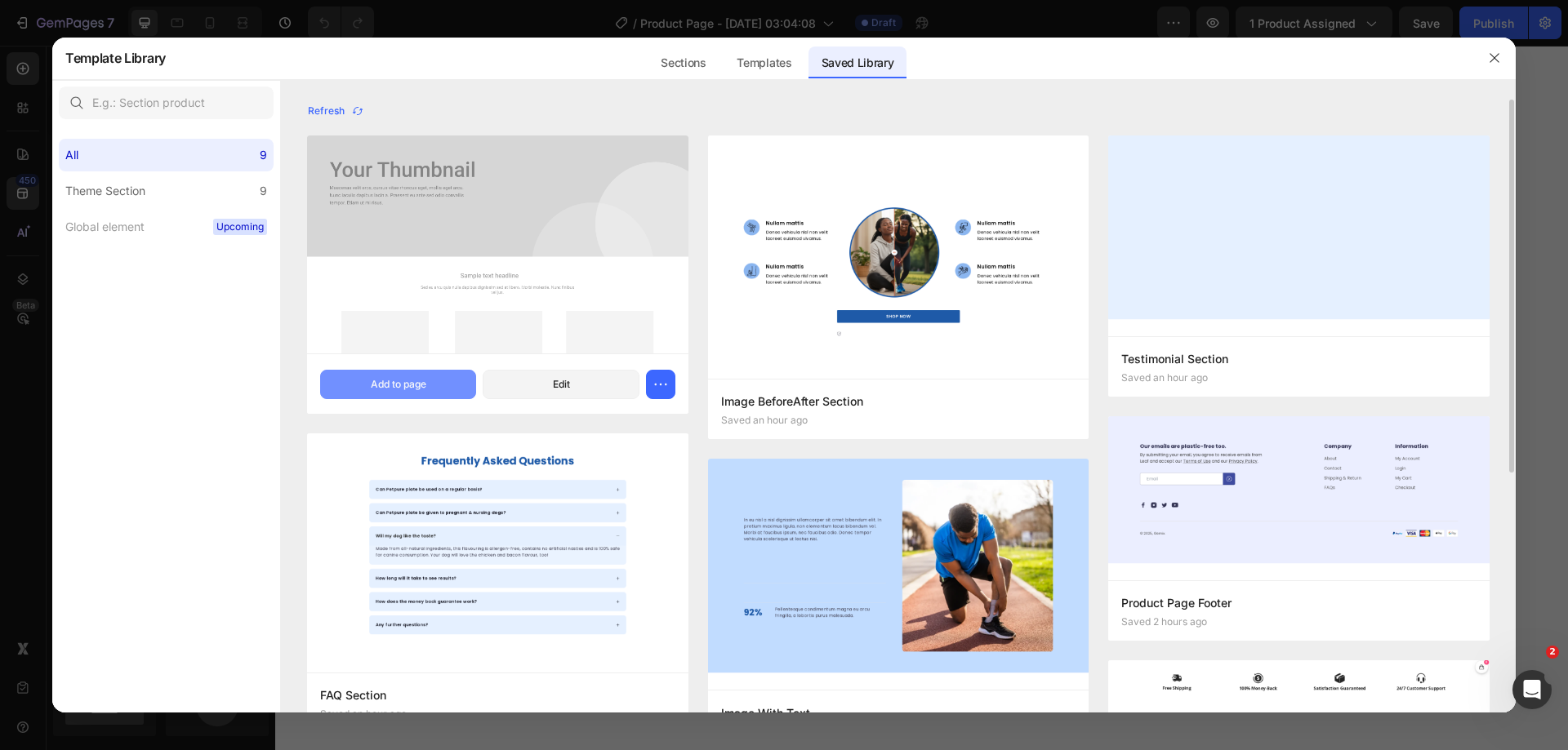
click at [399, 385] on div "Add to page" at bounding box center [398, 384] width 55 height 14
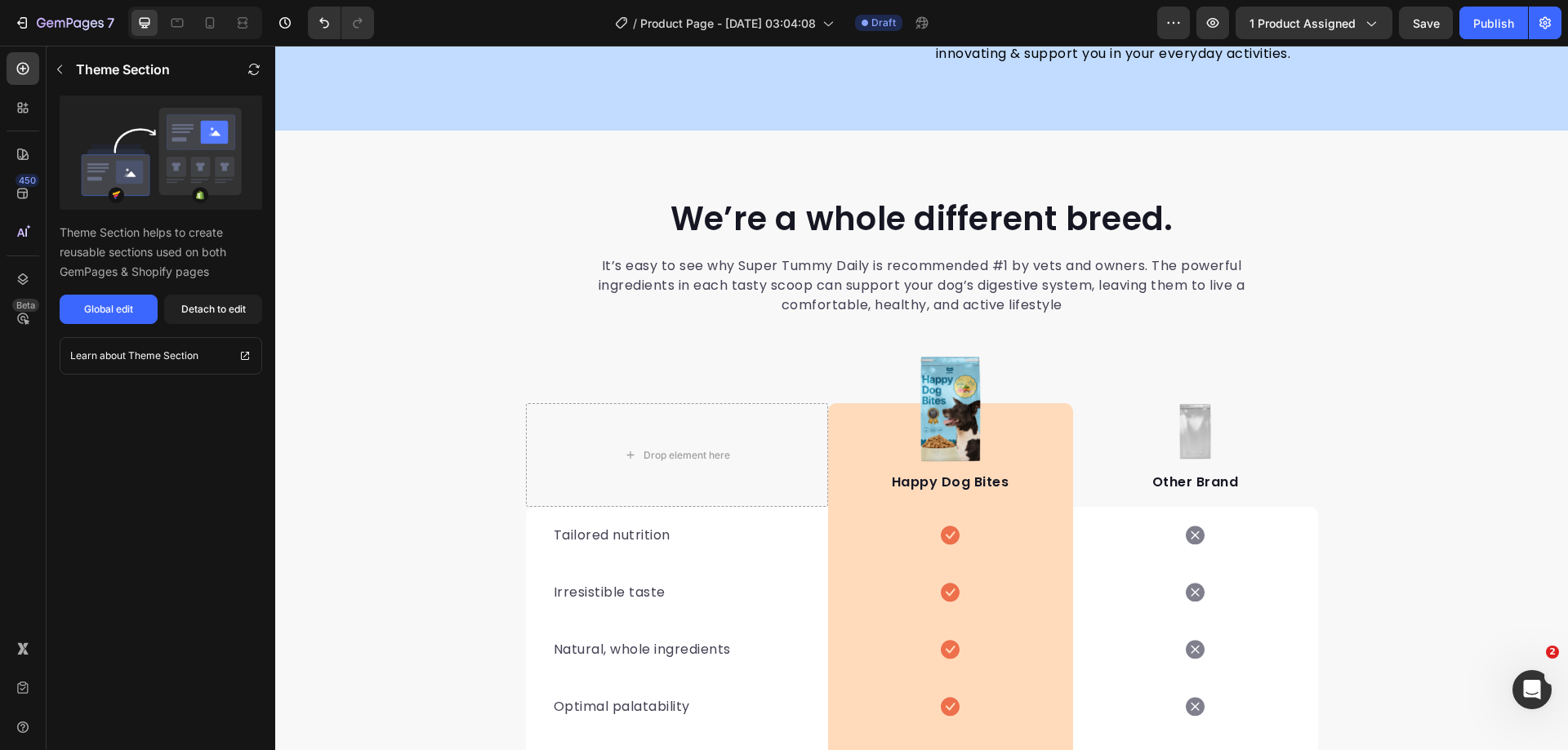
scroll to position [4455, 0]
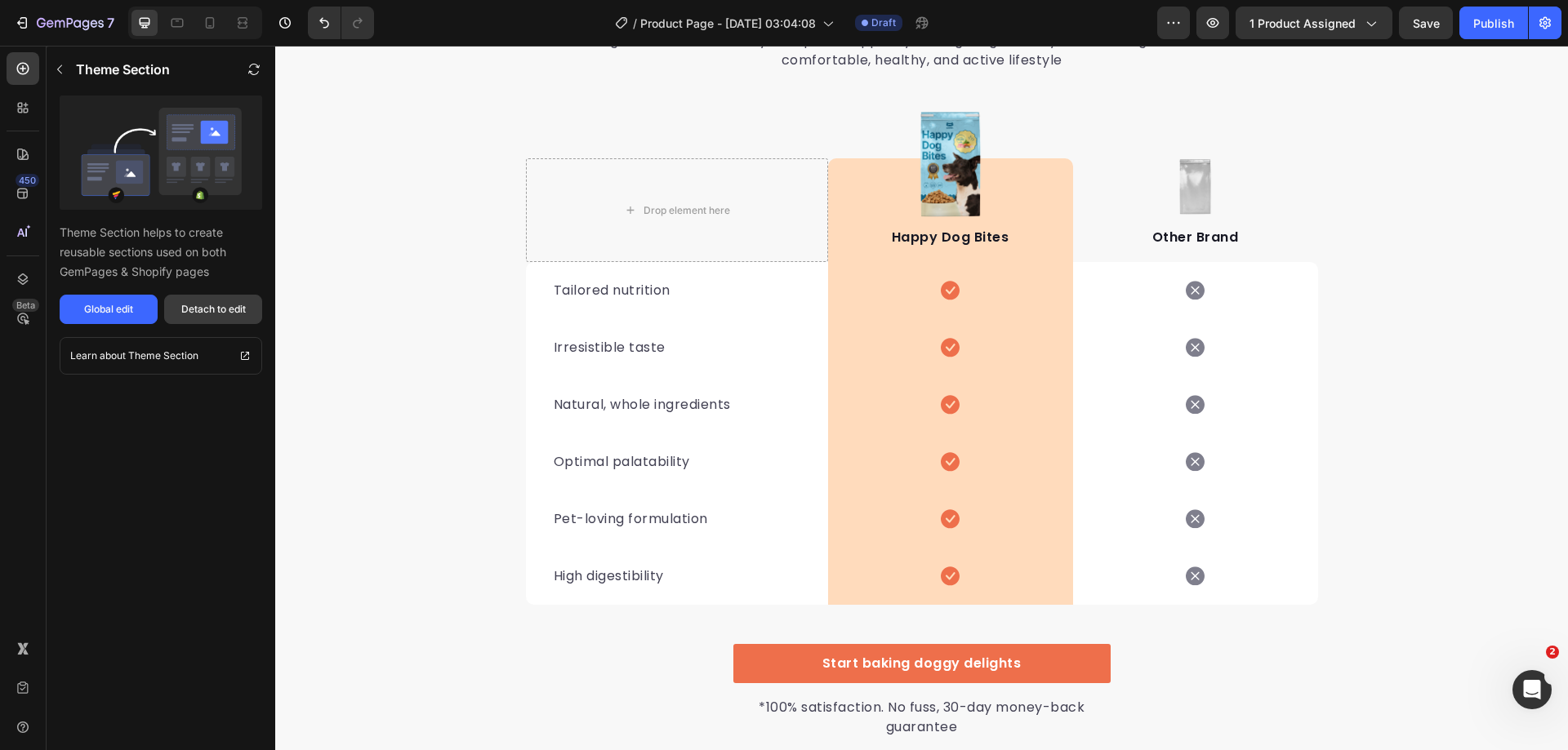
click at [233, 302] on button "Detach to edit" at bounding box center [213, 309] width 98 height 30
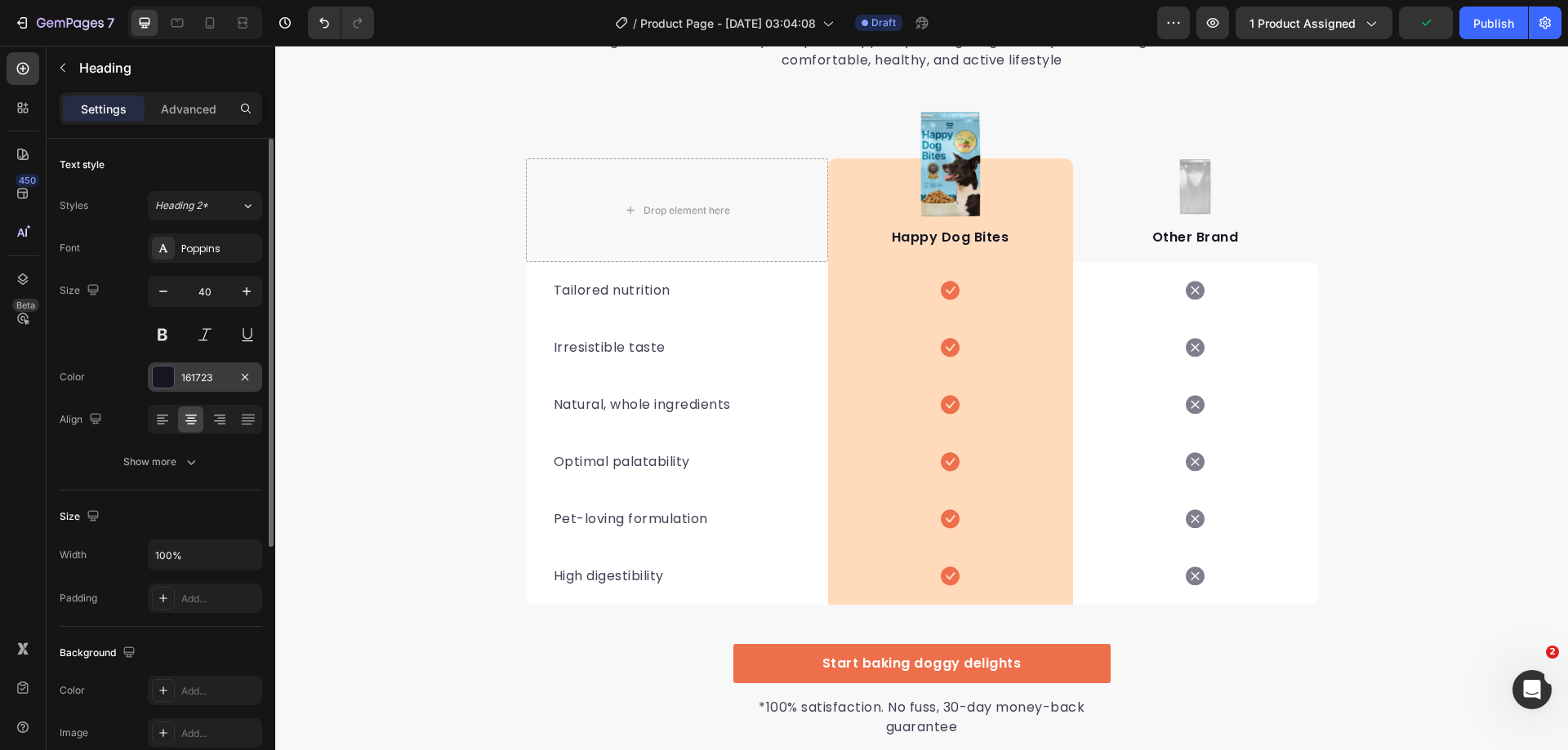
click at [159, 378] on div at bounding box center [163, 377] width 21 height 21
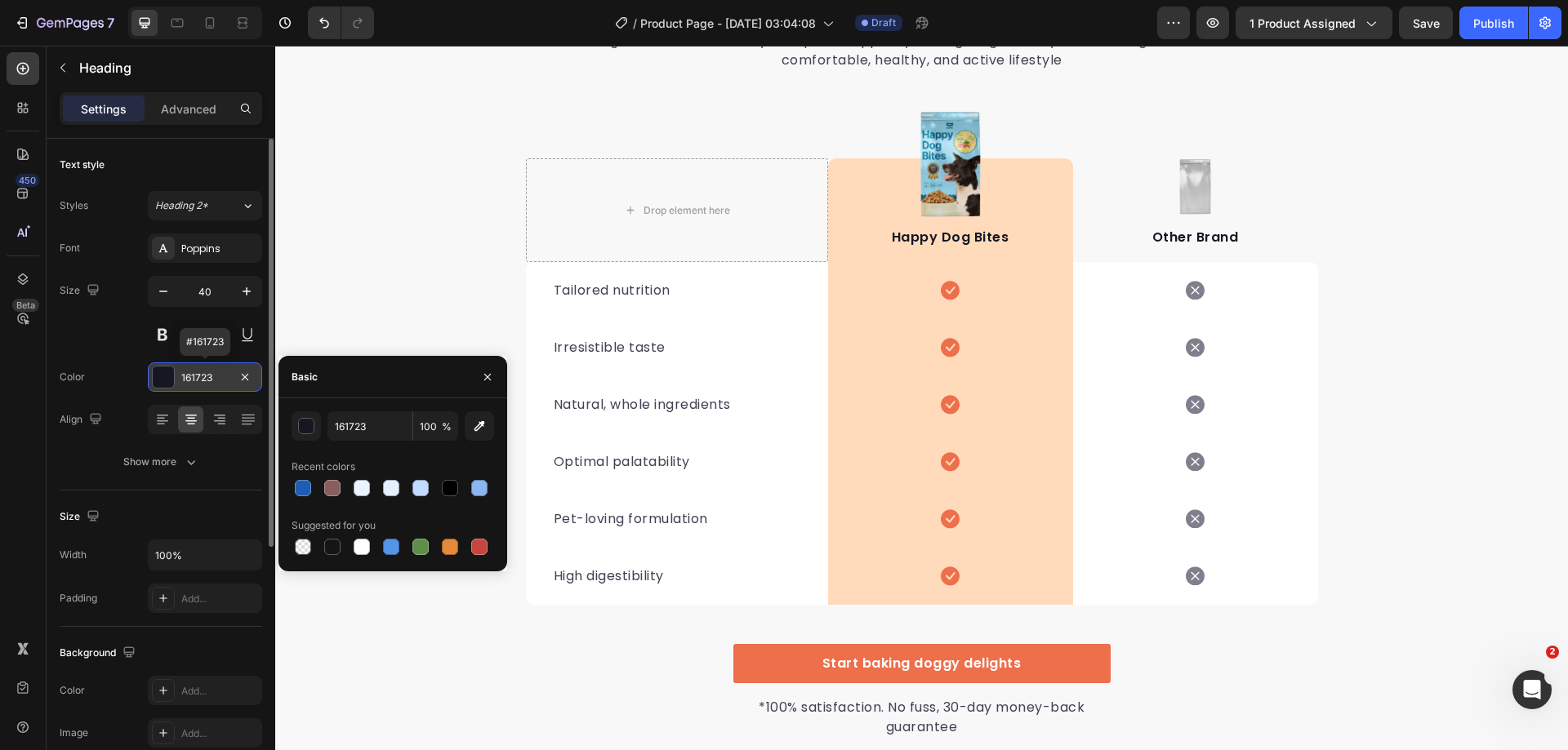
click at [159, 378] on div at bounding box center [163, 377] width 21 height 21
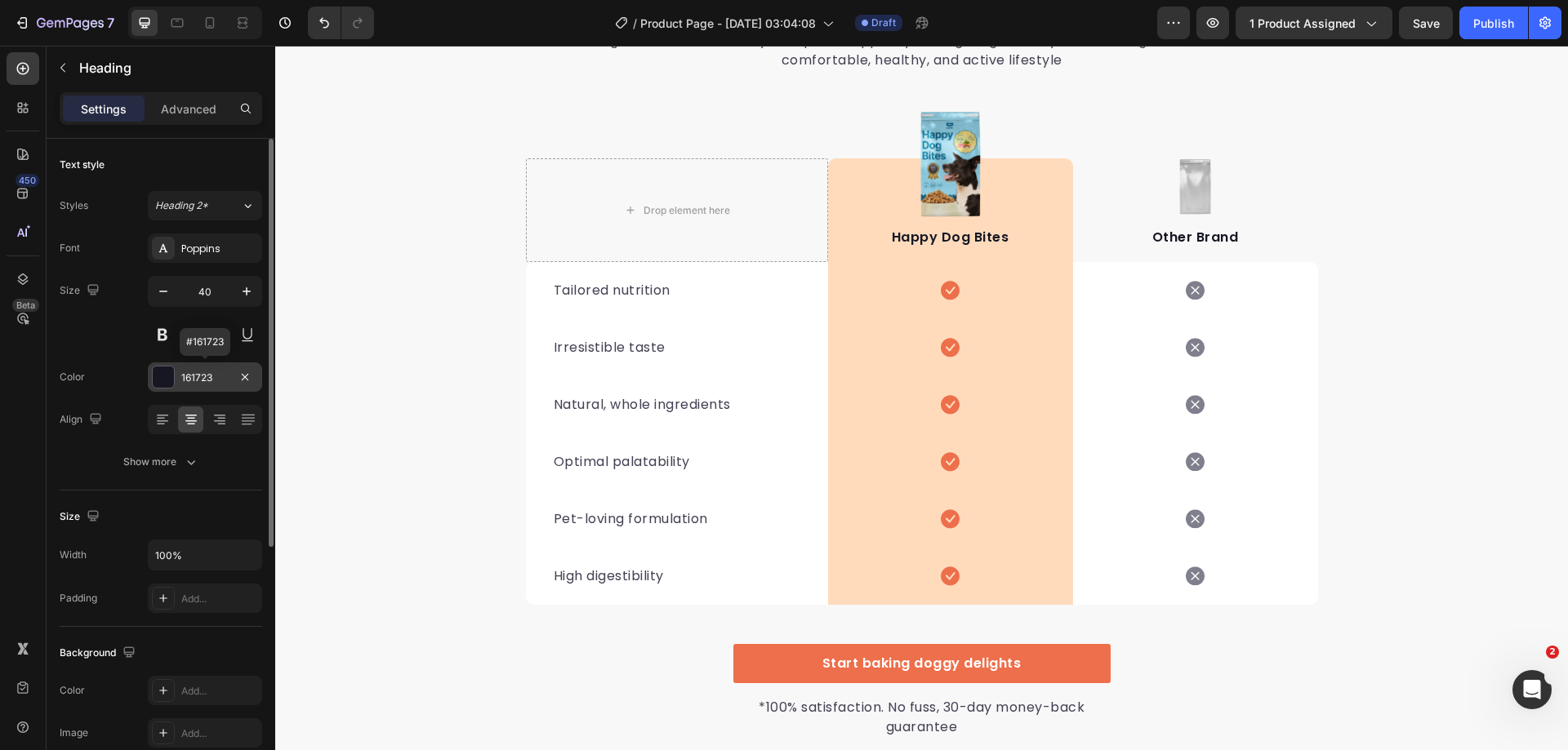
click at [159, 378] on div at bounding box center [163, 377] width 21 height 21
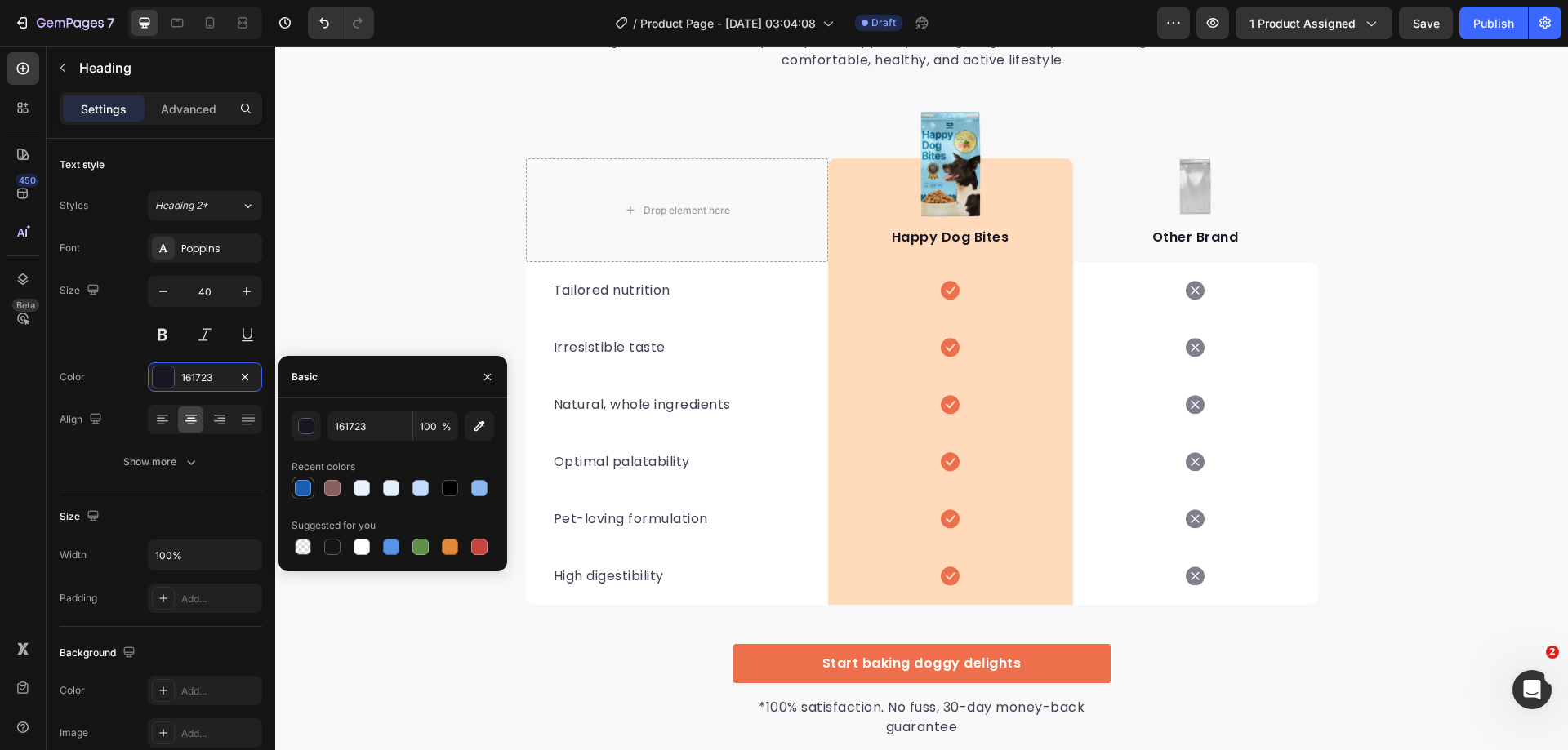
click at [308, 488] on div at bounding box center [303, 488] width 16 height 16
type input "1E5EB2"
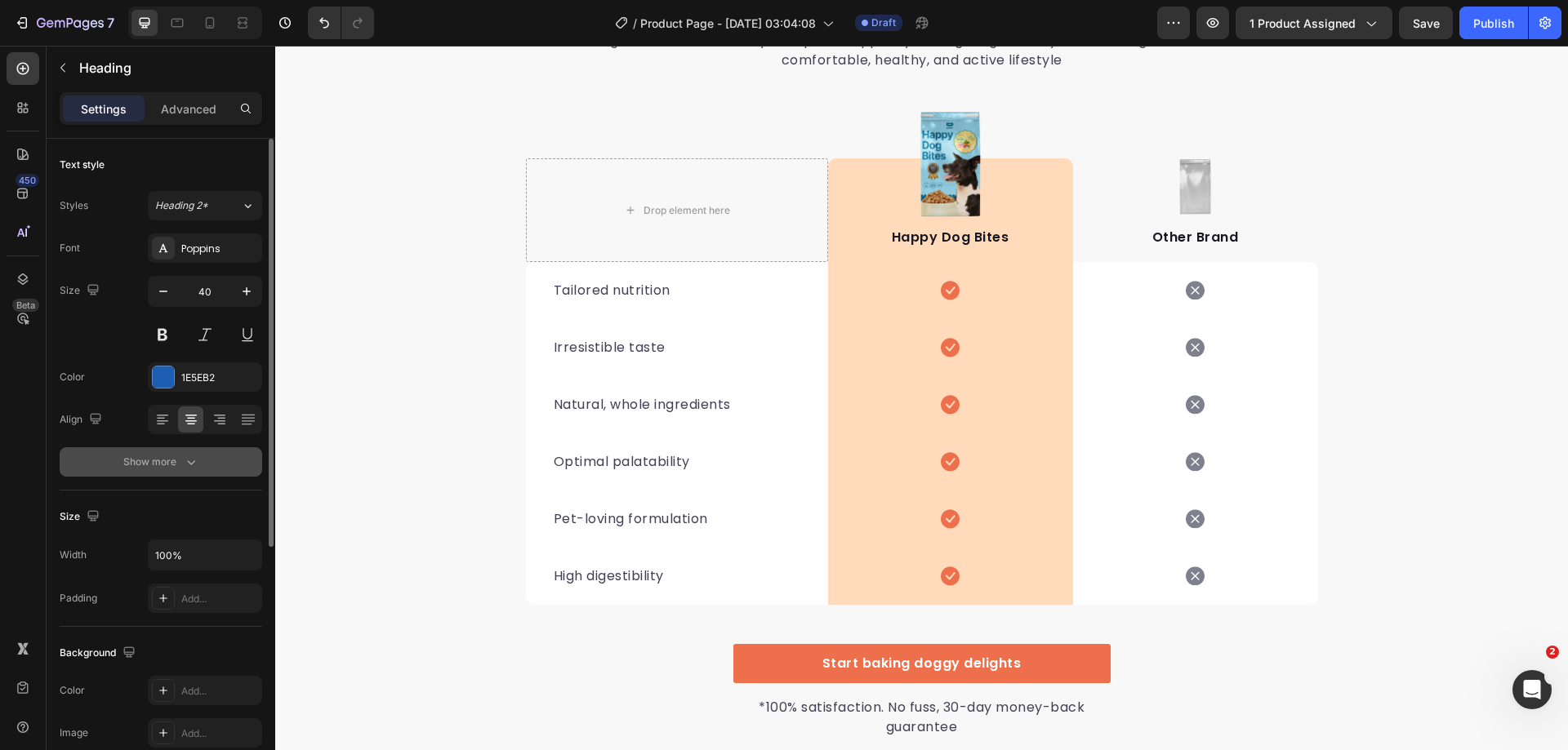
click at [179, 462] on div "Show more" at bounding box center [161, 462] width 76 height 16
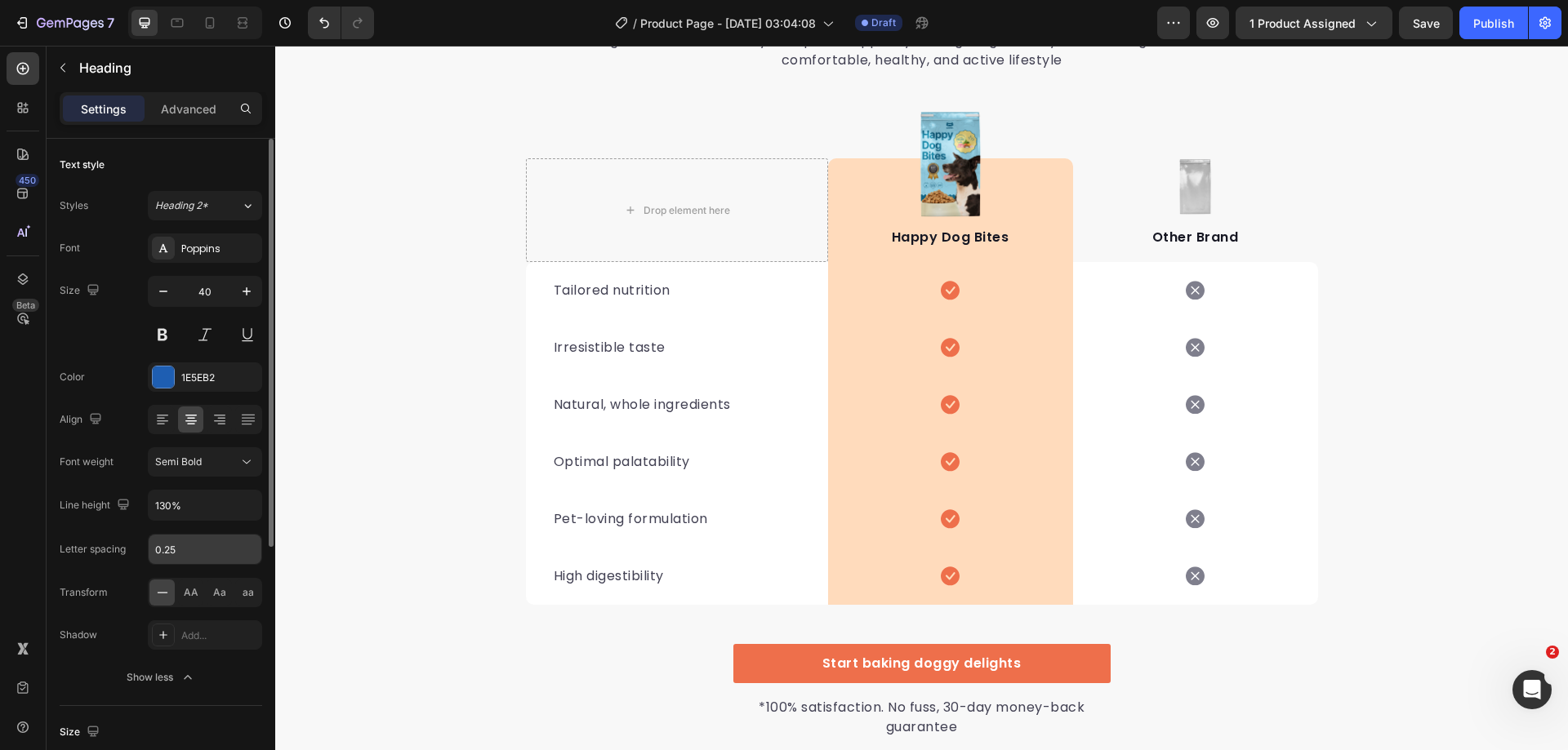
click at [240, 556] on input "0.25" at bounding box center [205, 549] width 113 height 30
click at [247, 467] on icon at bounding box center [246, 462] width 16 height 16
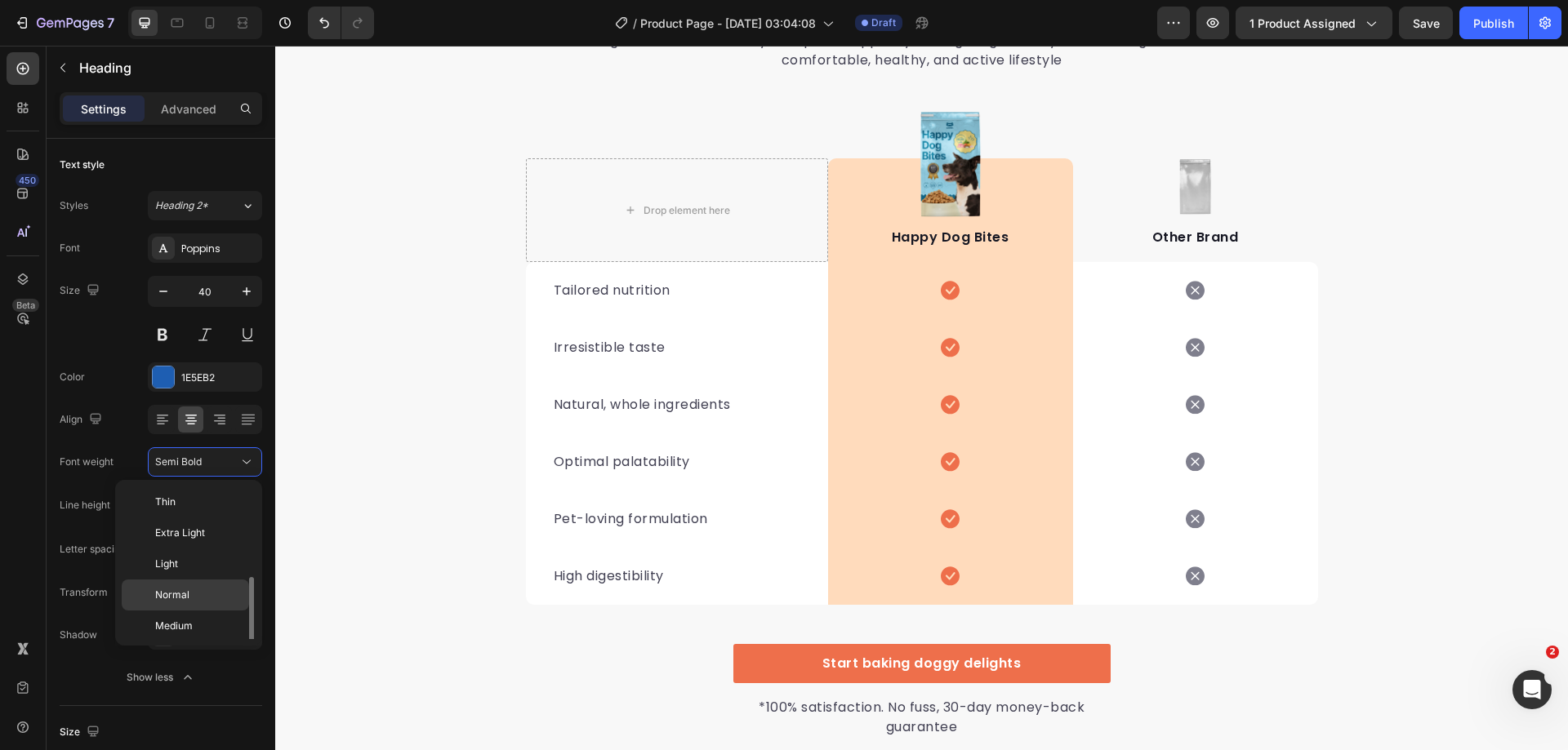
scroll to position [59, 0]
click at [183, 629] on p "Bold" at bounding box center [199, 629] width 87 height 14
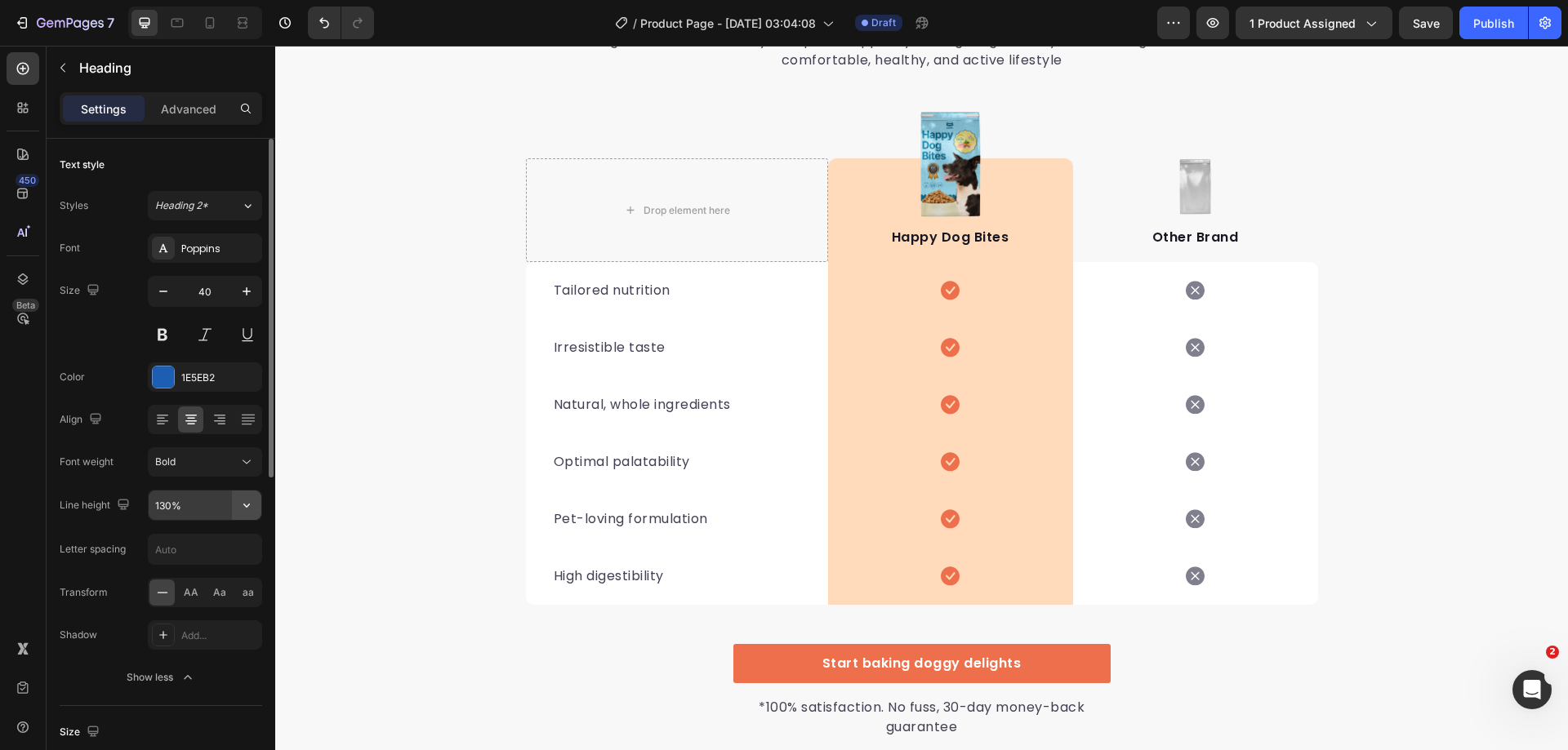
click at [247, 512] on icon "button" at bounding box center [246, 505] width 16 height 16
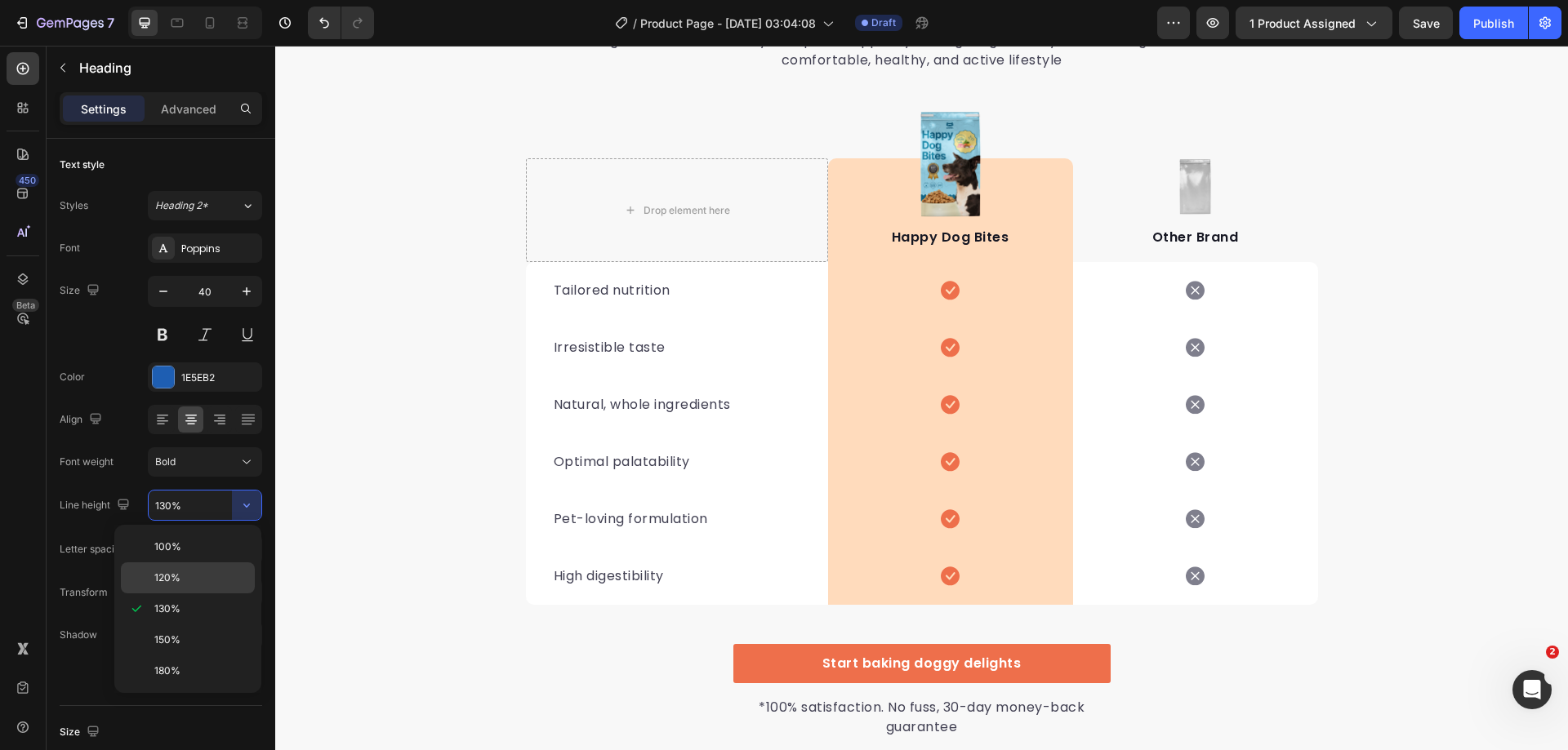
click at [199, 578] on p "120%" at bounding box center [201, 577] width 94 height 14
type input "120%"
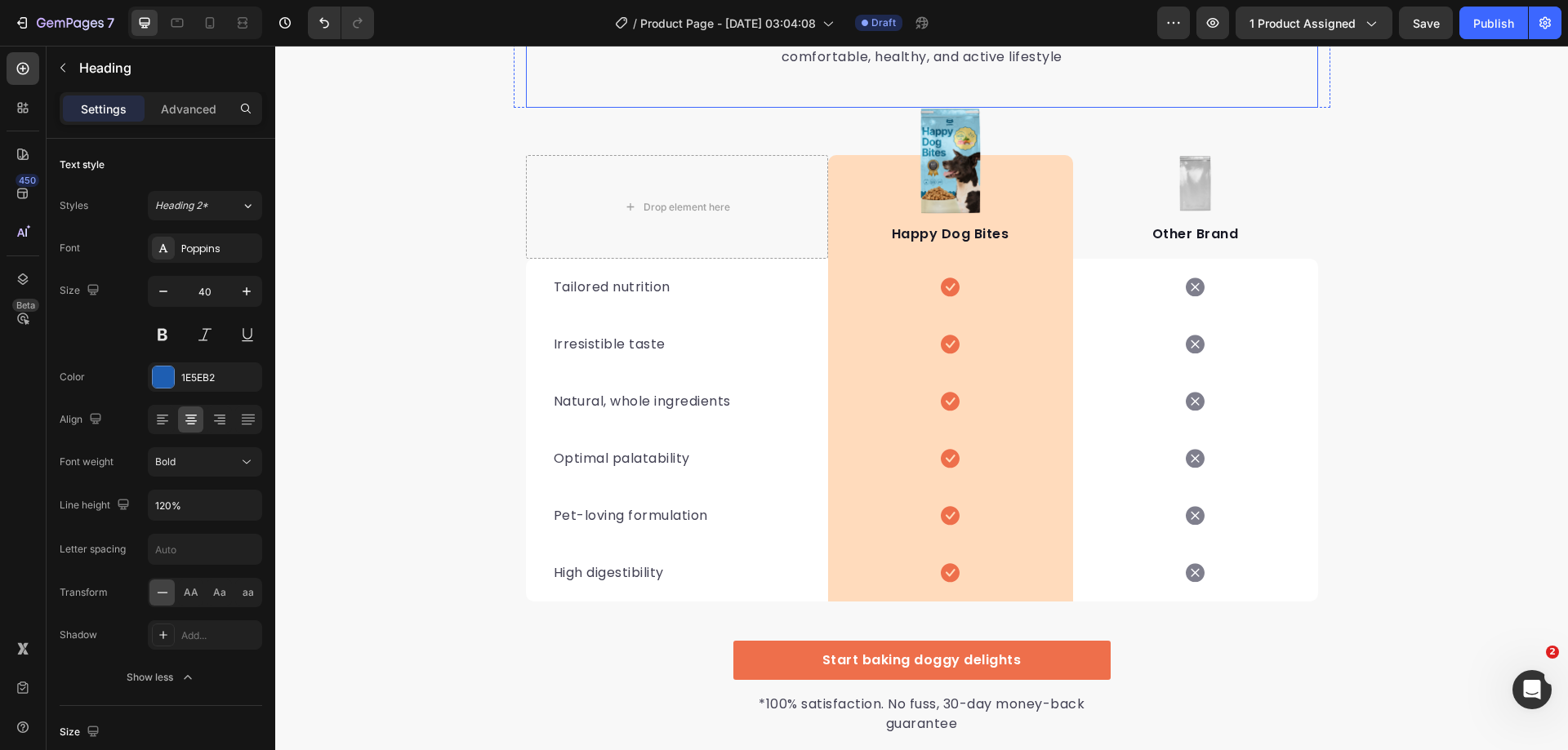
click at [1015, 67] on p "It’s easy to see why Super Tummy Daily is recommended #1 by vets and owners. Th…" at bounding box center [921, 38] width 713 height 59
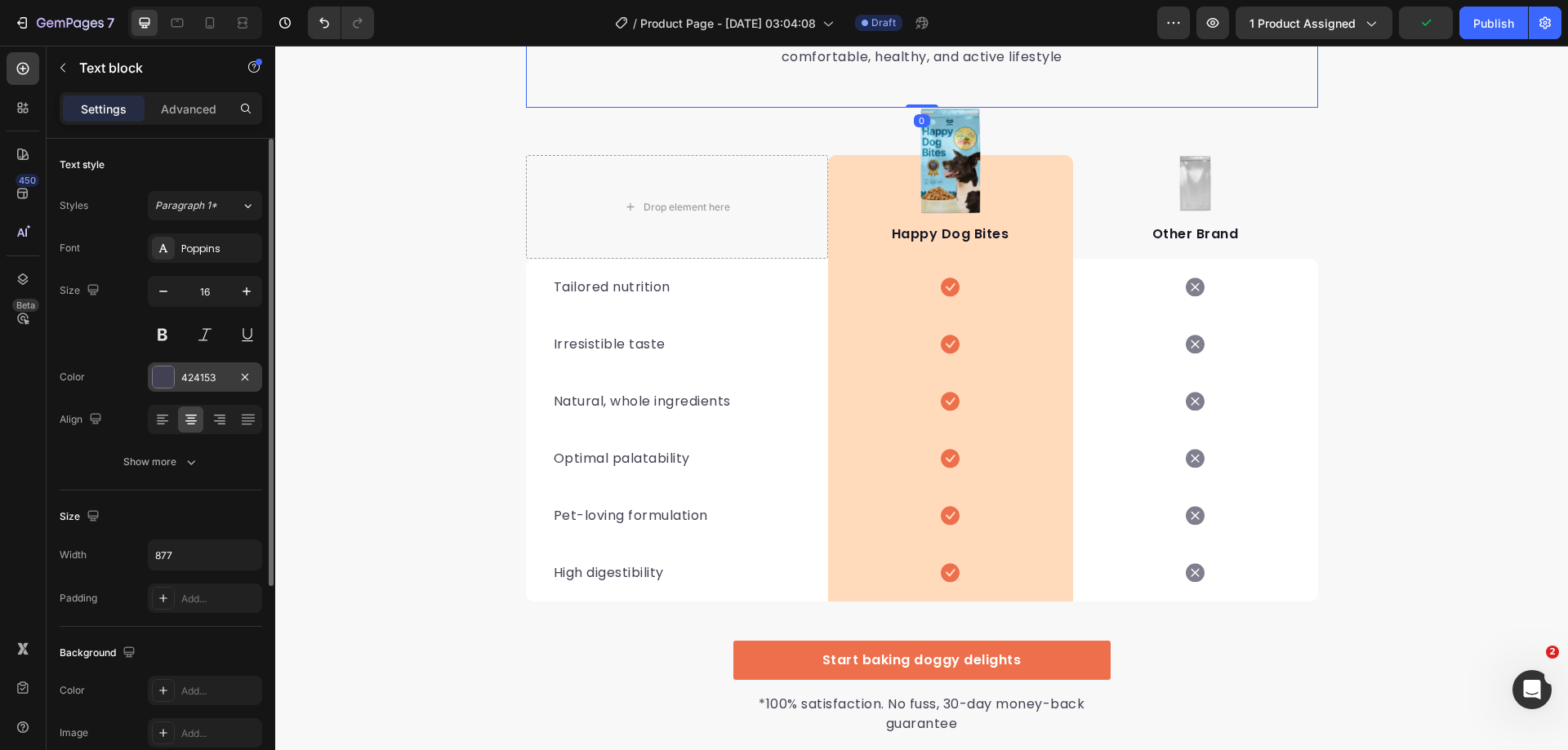
click at [160, 365] on div "424153" at bounding box center [205, 377] width 115 height 30
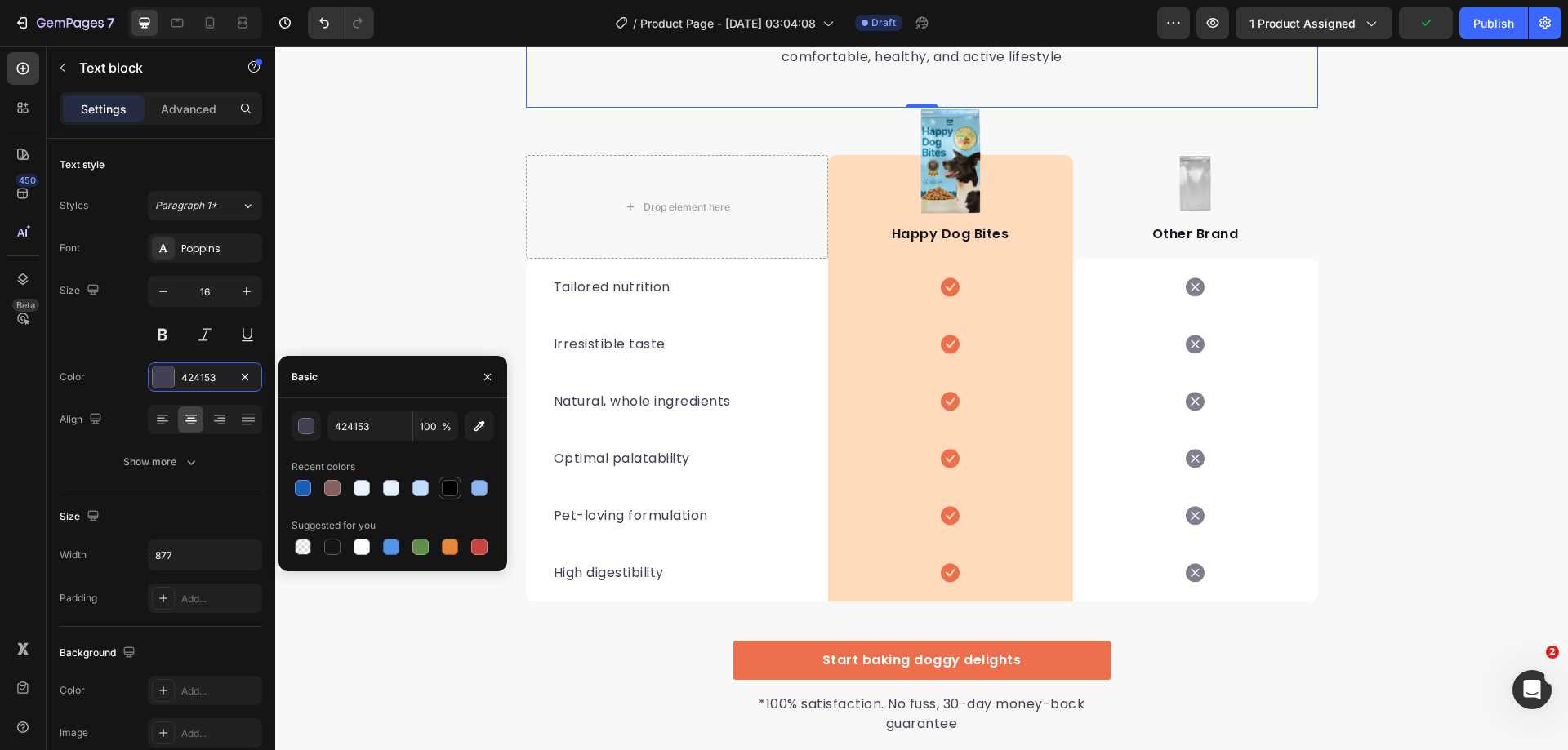
click at [452, 488] on div at bounding box center [449, 488] width 16 height 16
type input "000000"
drag, startPoint x: 107, startPoint y: 344, endPoint x: 117, endPoint y: 344, distance: 10.0
click at [108, 344] on div "Size 16" at bounding box center [160, 312] width 202 height 73
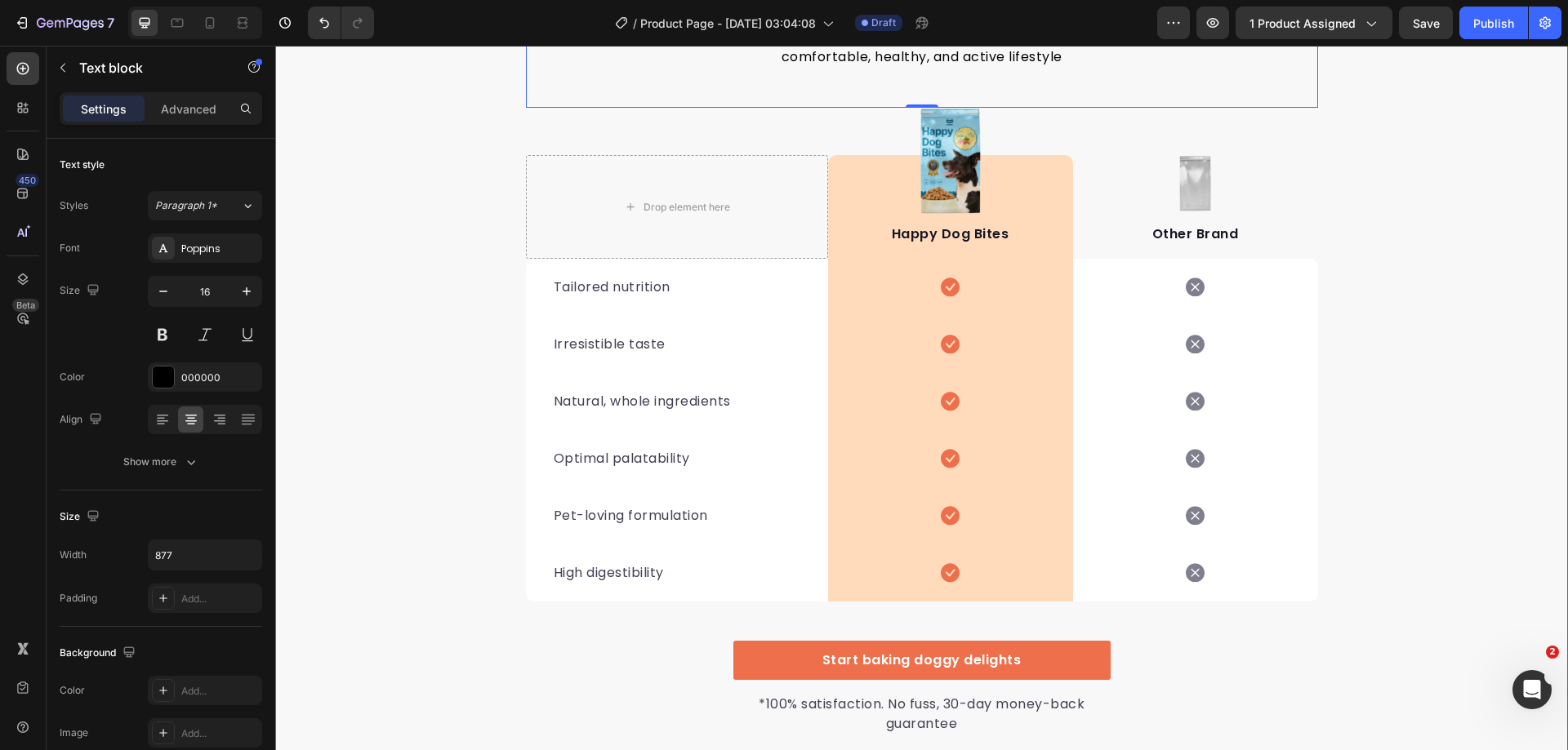
click at [1430, 334] on div "We’re a whole different breed. Heading It’s easy to see why Super Tummy Daily i…" at bounding box center [921, 344] width 1293 height 784
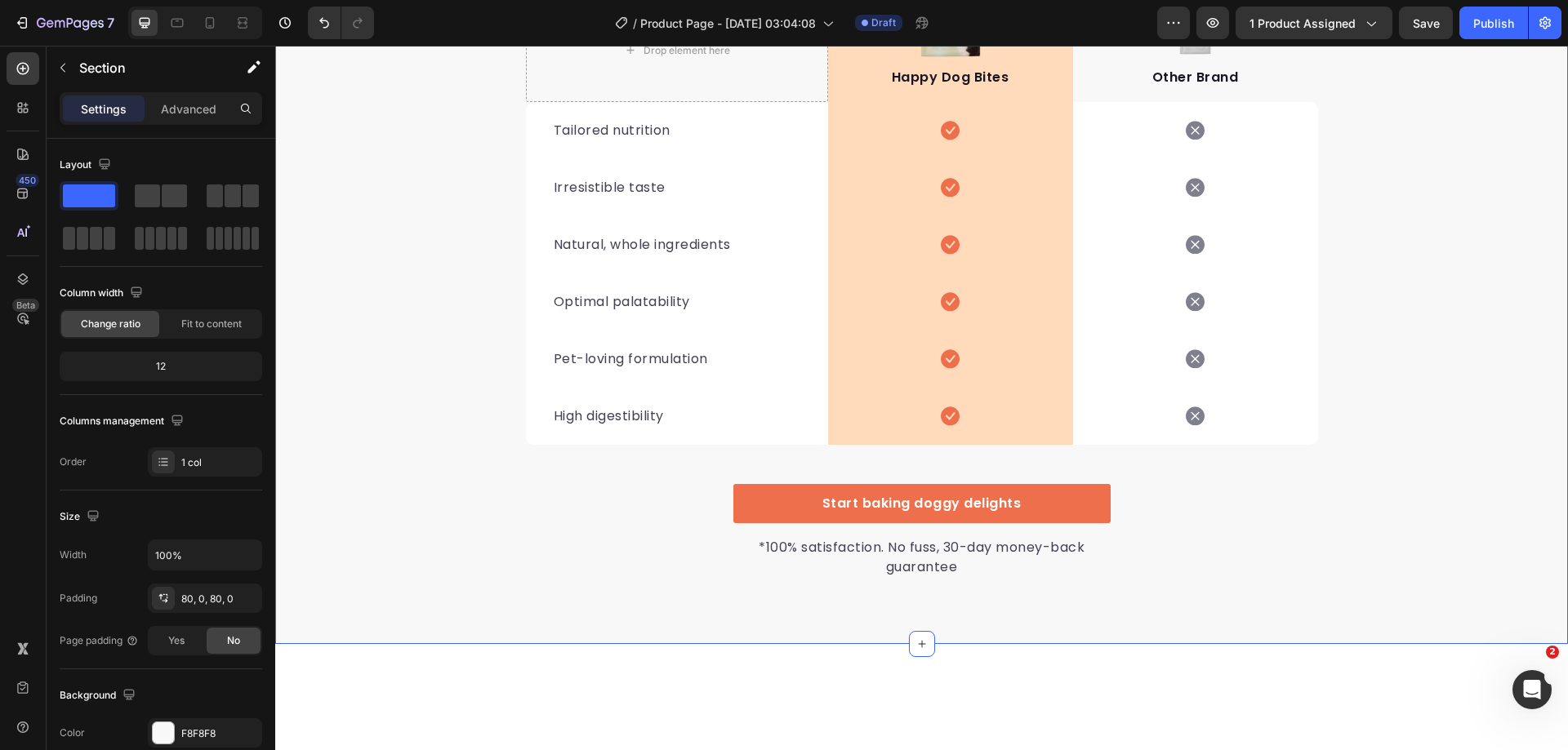
scroll to position [4618, 0]
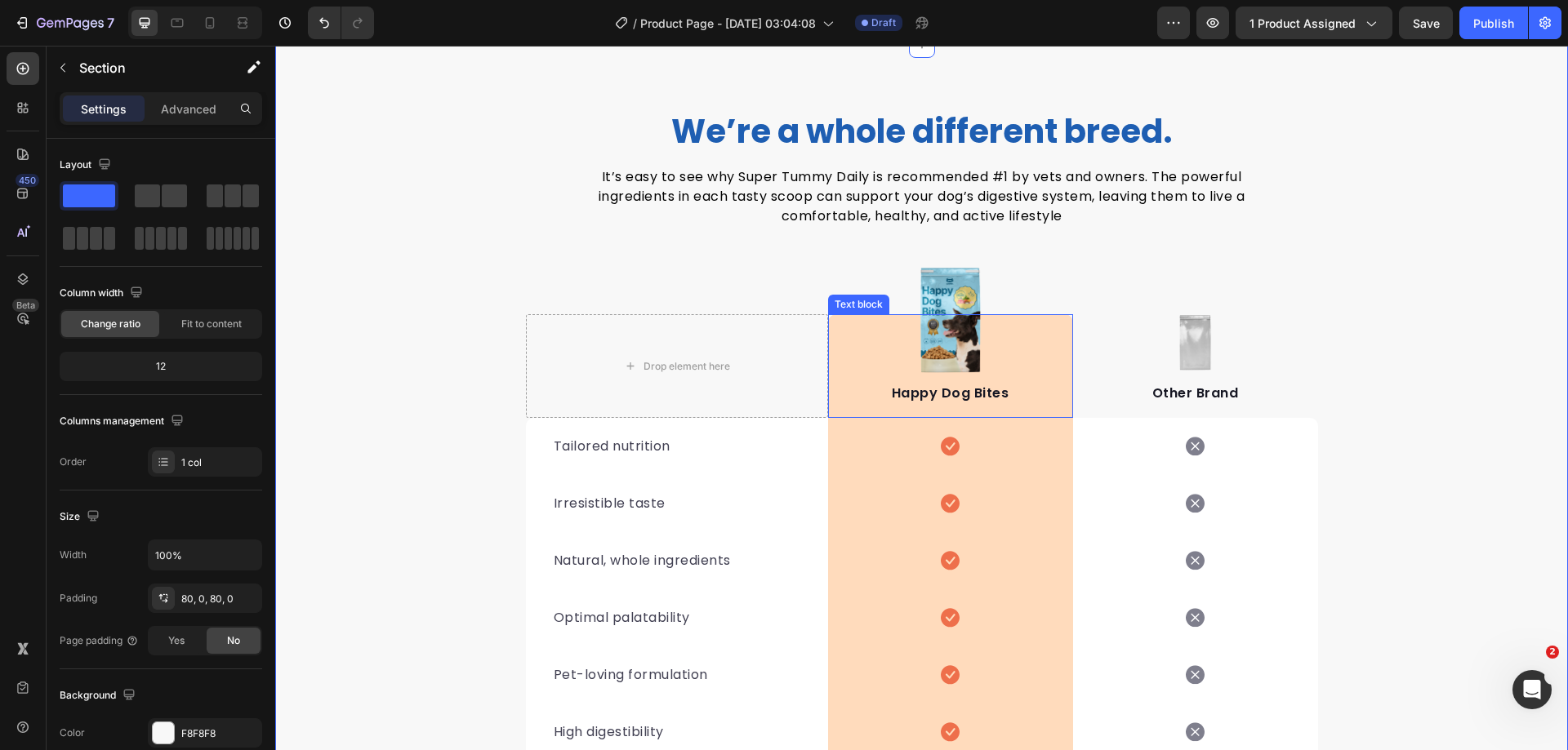
click at [949, 315] on div "Happy Dog Bites Text block" at bounding box center [951, 365] width 245 height 104
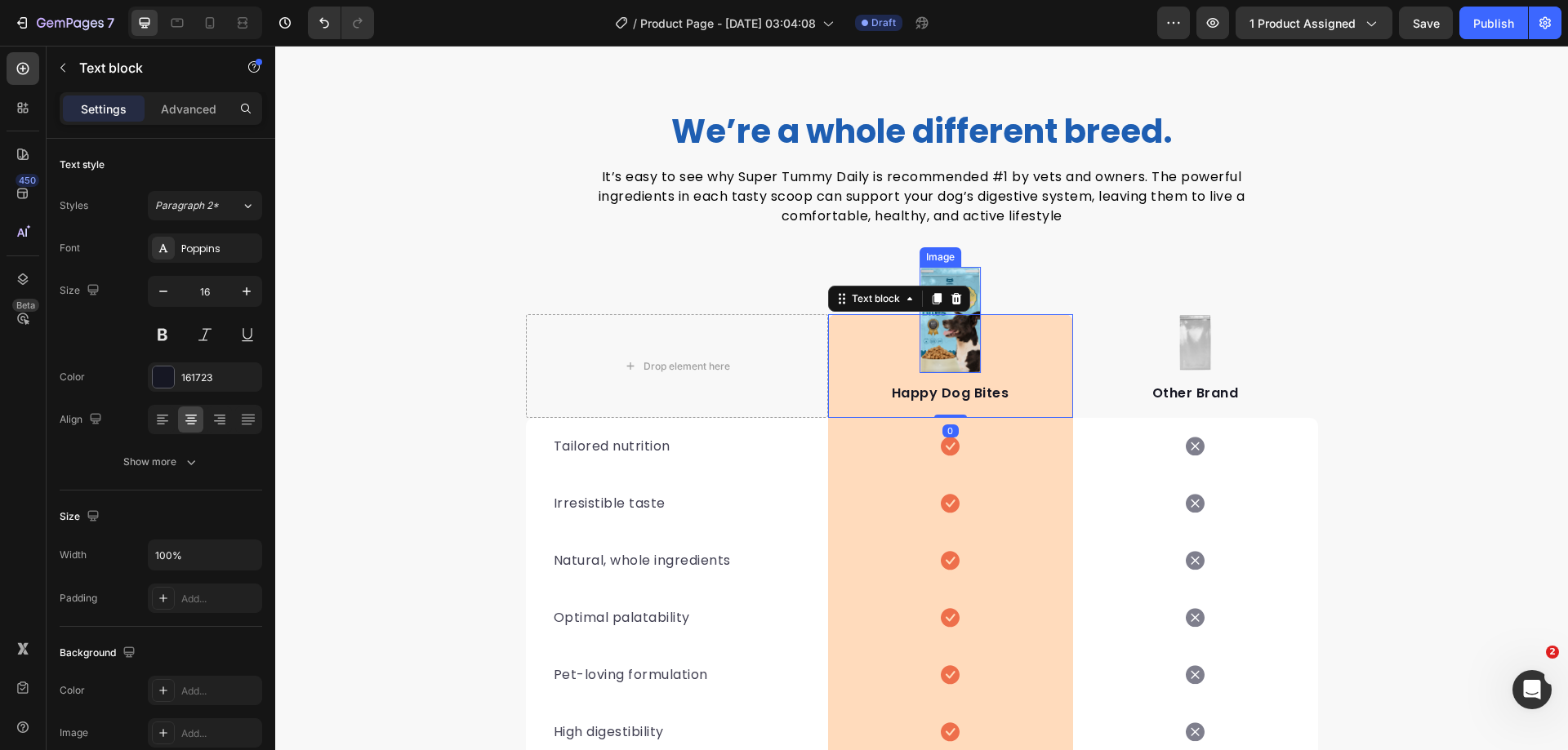
click at [956, 277] on img at bounding box center [951, 320] width 62 height 106
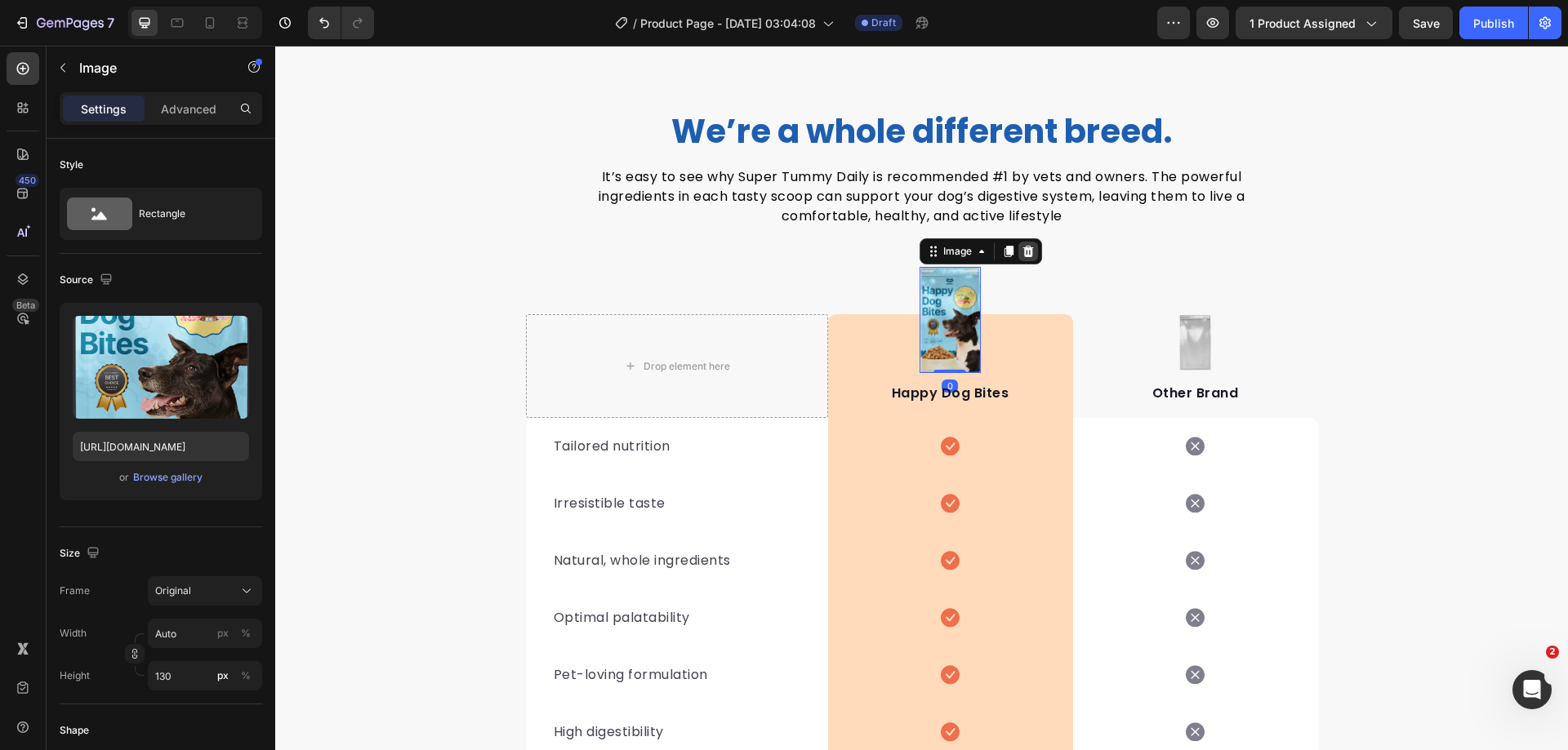
click at [1026, 254] on icon at bounding box center [1027, 252] width 10 height 11
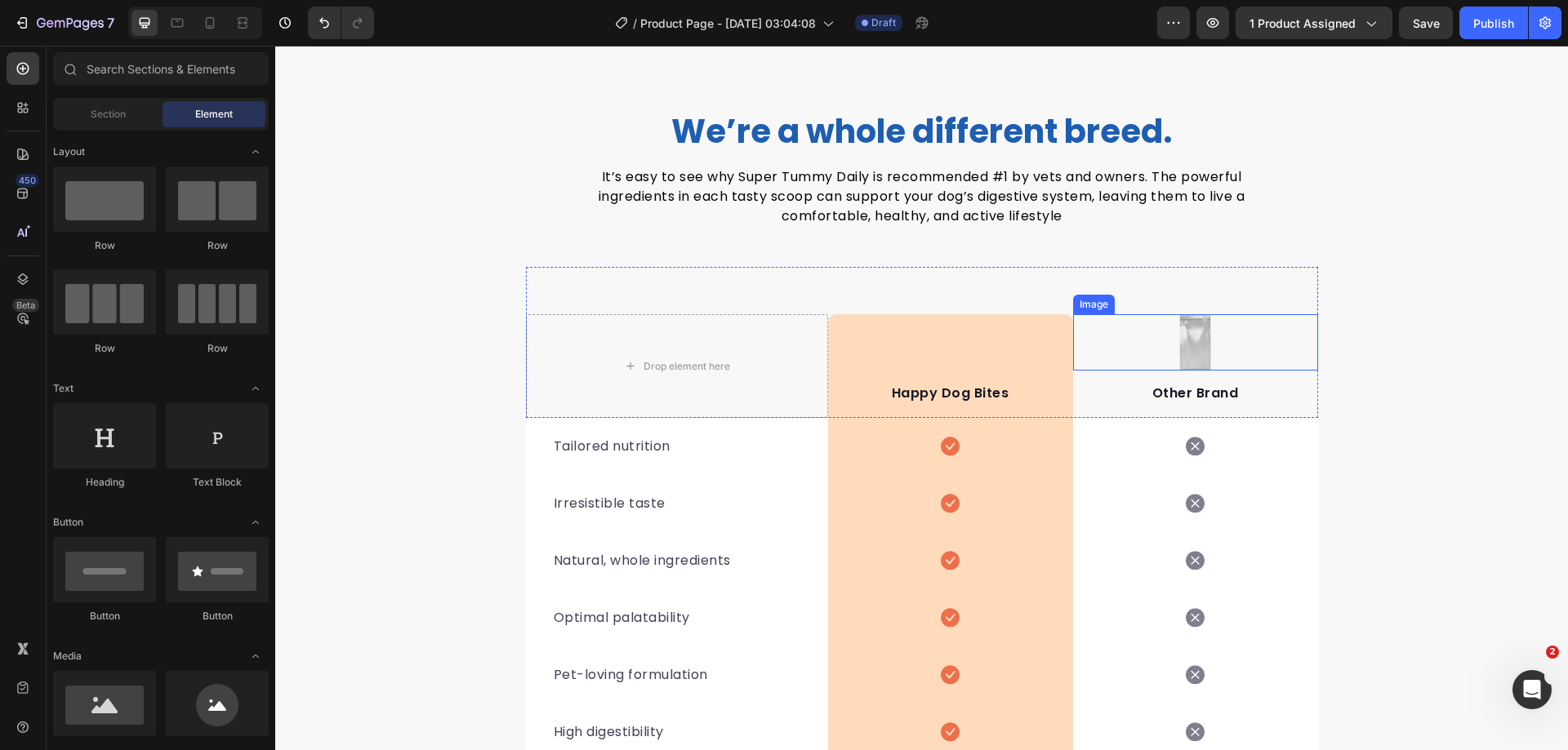
click at [1199, 338] on img at bounding box center [1196, 342] width 34 height 56
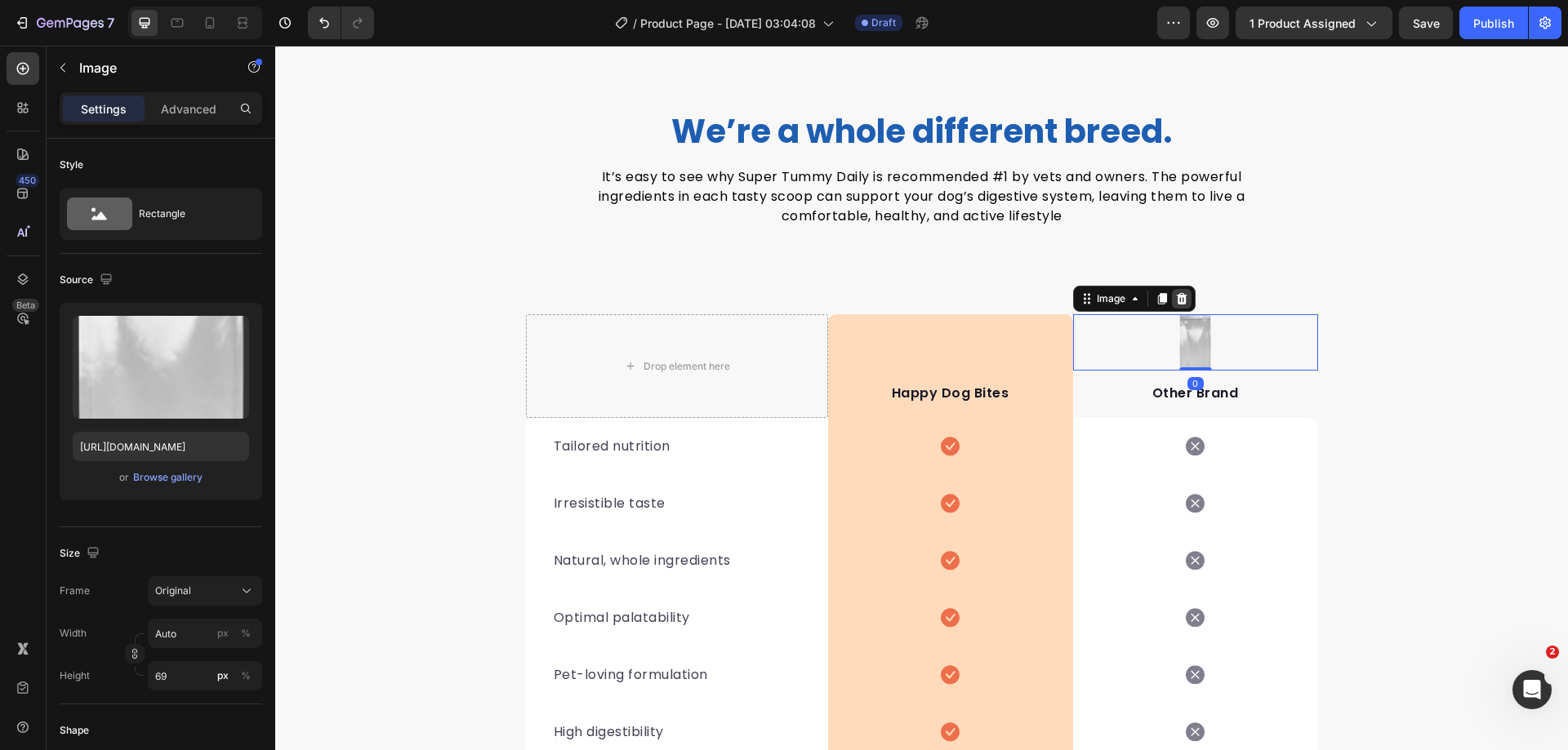
click at [1175, 293] on icon at bounding box center [1181, 299] width 13 height 13
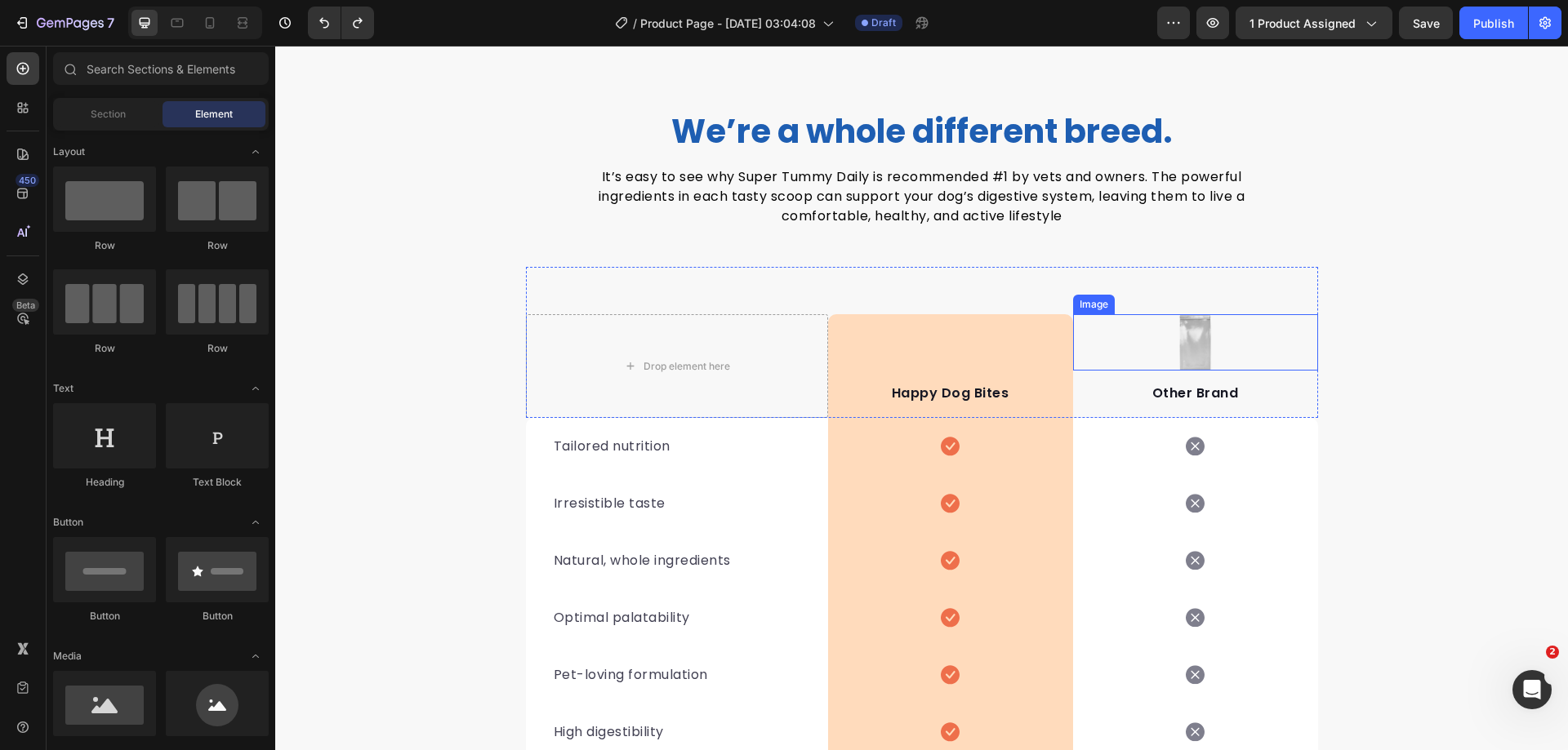
click at [1194, 340] on img at bounding box center [1196, 342] width 34 height 56
click at [1193, 331] on p "Other Brand" at bounding box center [1195, 337] width 241 height 20
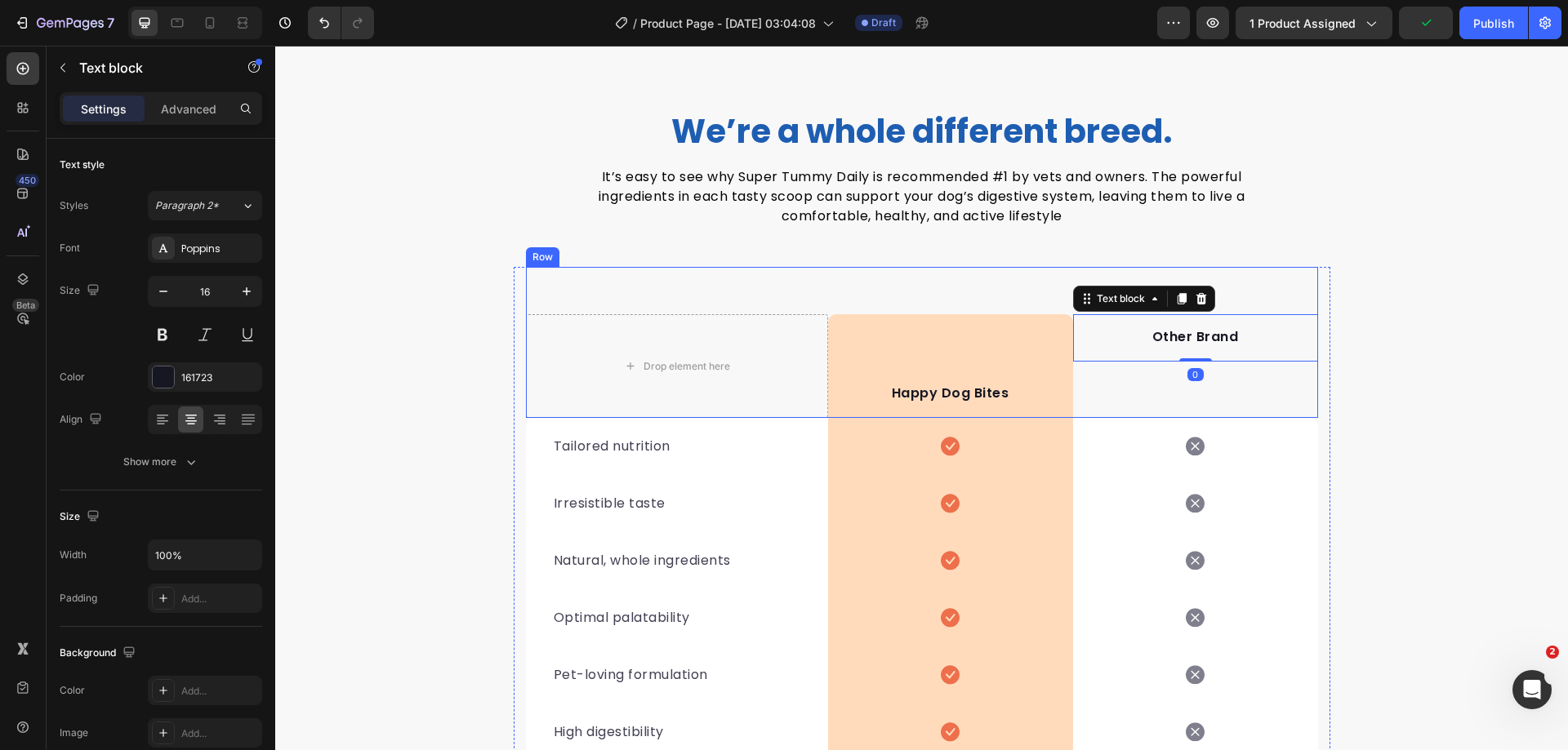
click at [1129, 395] on div "Other Brand Text block 0" at bounding box center [1195, 365] width 245 height 104
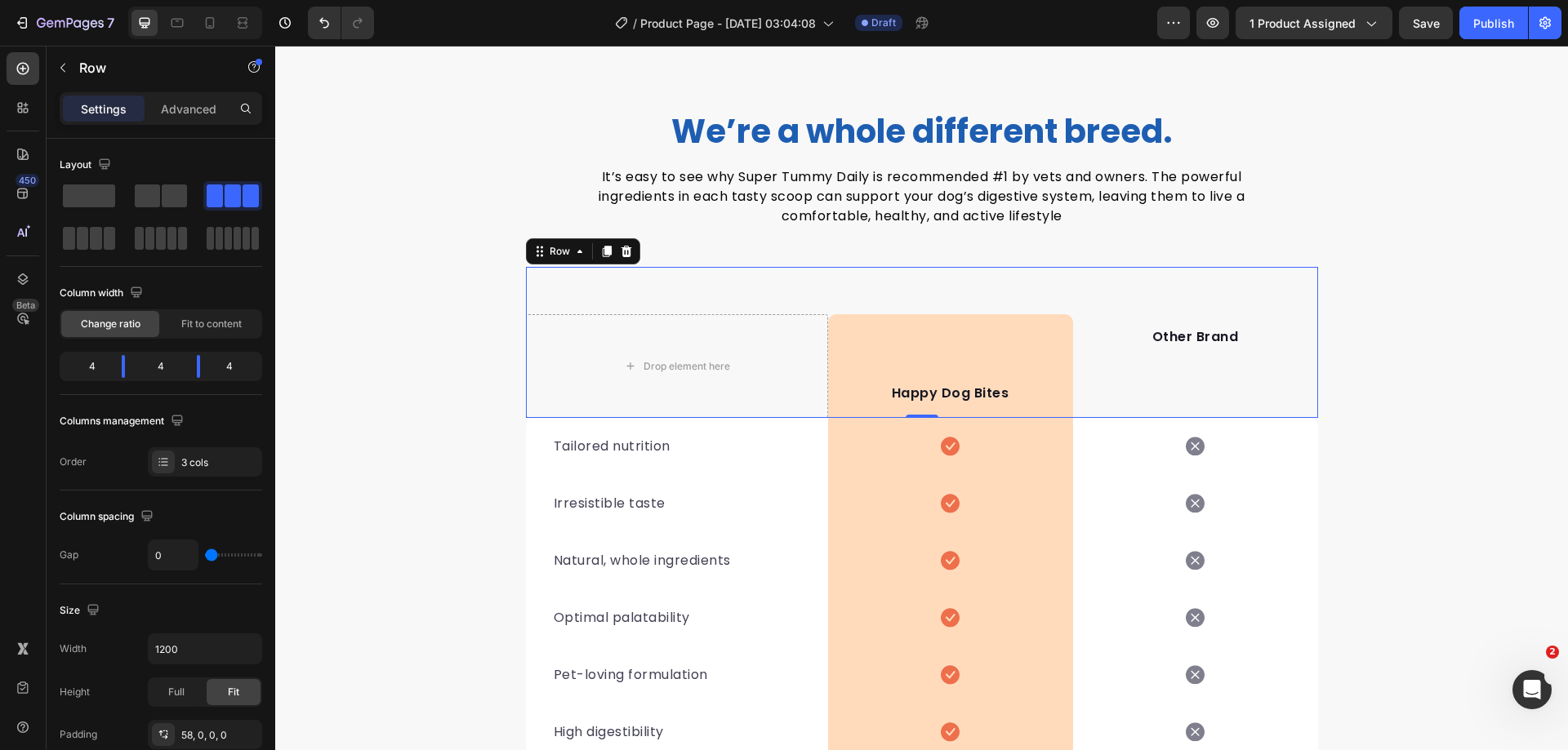
click at [1134, 383] on div "Other Brand Text block" at bounding box center [1195, 365] width 245 height 104
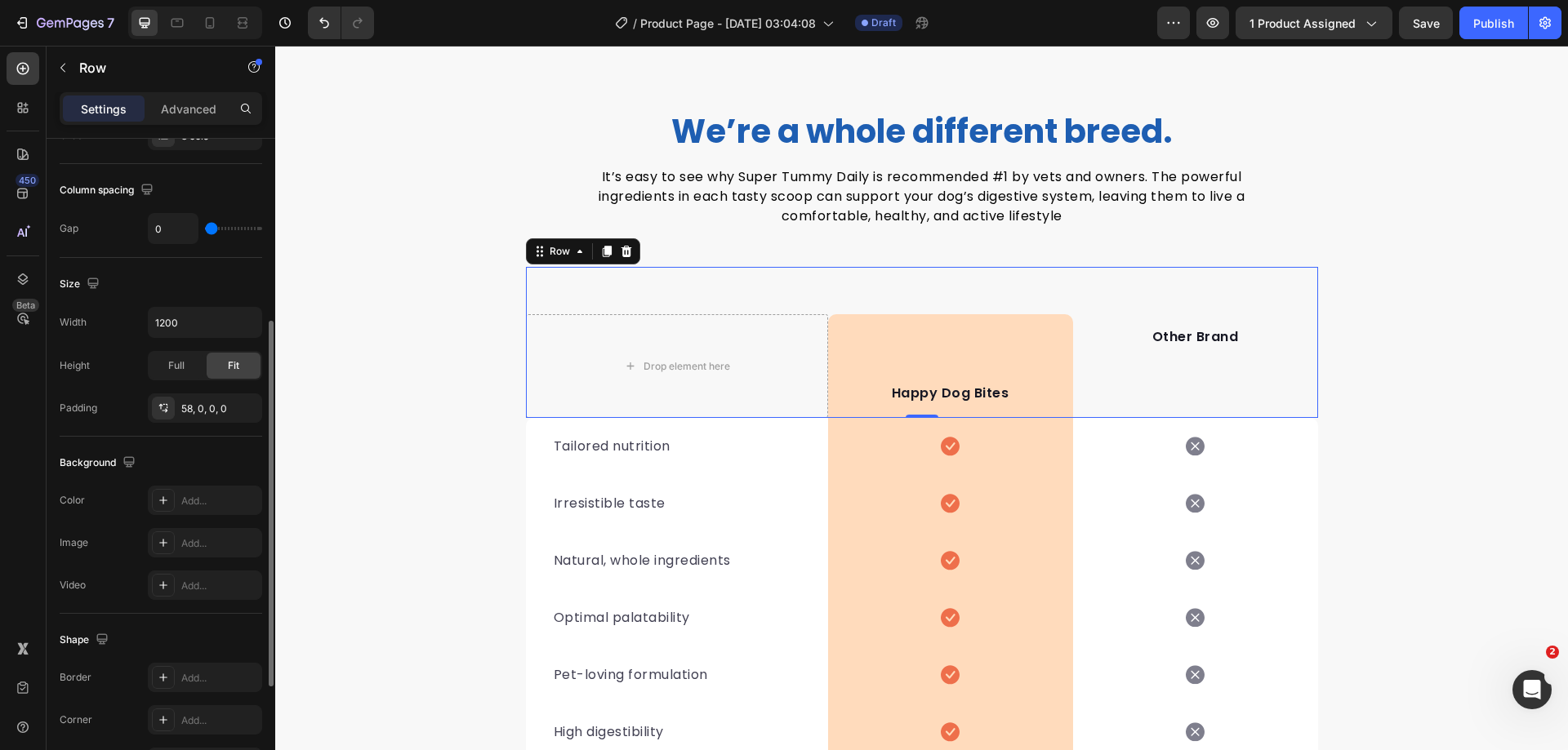
scroll to position [524, 0]
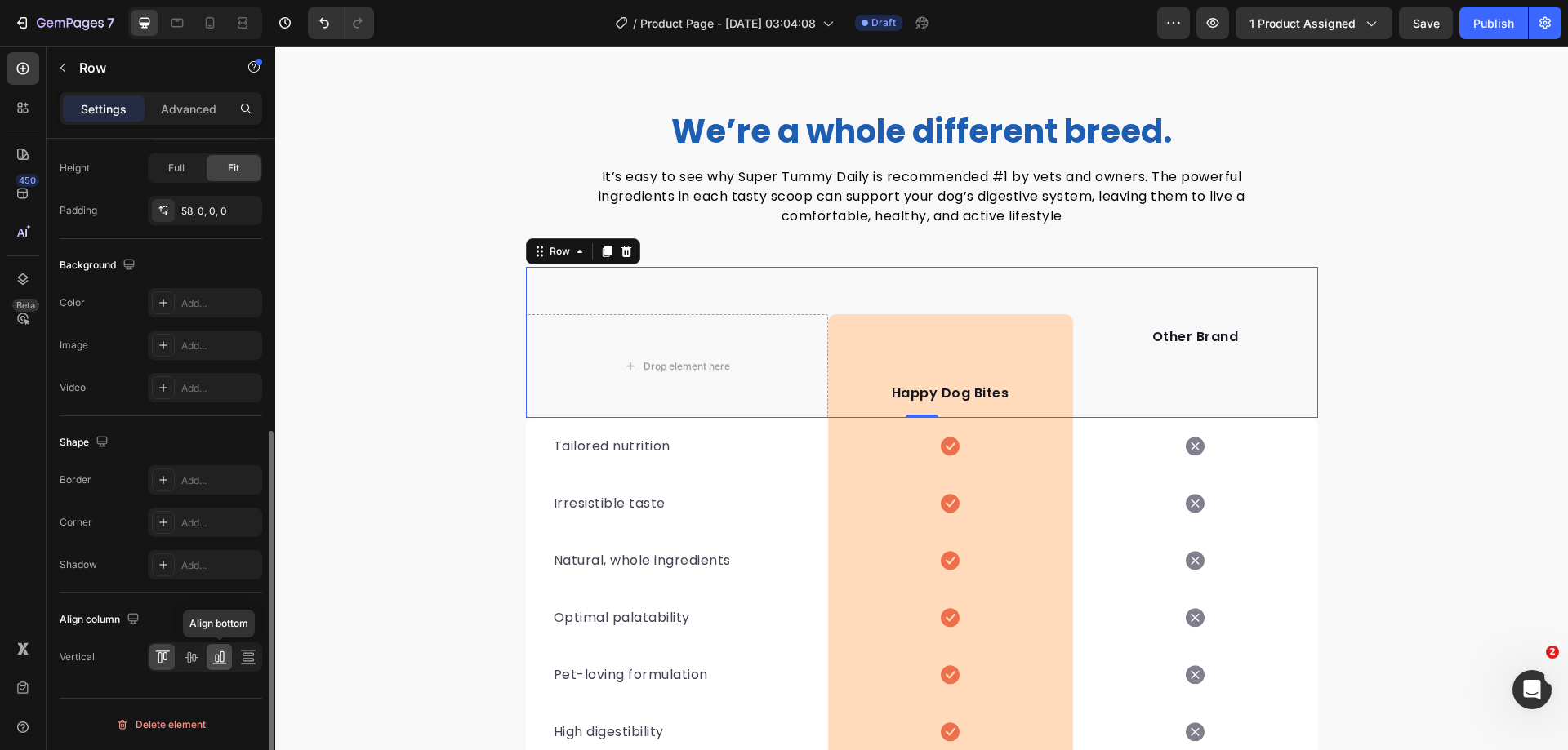
click at [212, 656] on icon at bounding box center [220, 656] width 16 height 16
click at [1407, 410] on div "We’re a whole different breed. Heading It’s easy to see why Super Tummy Daily i…" at bounding box center [921, 503] width 1293 height 784
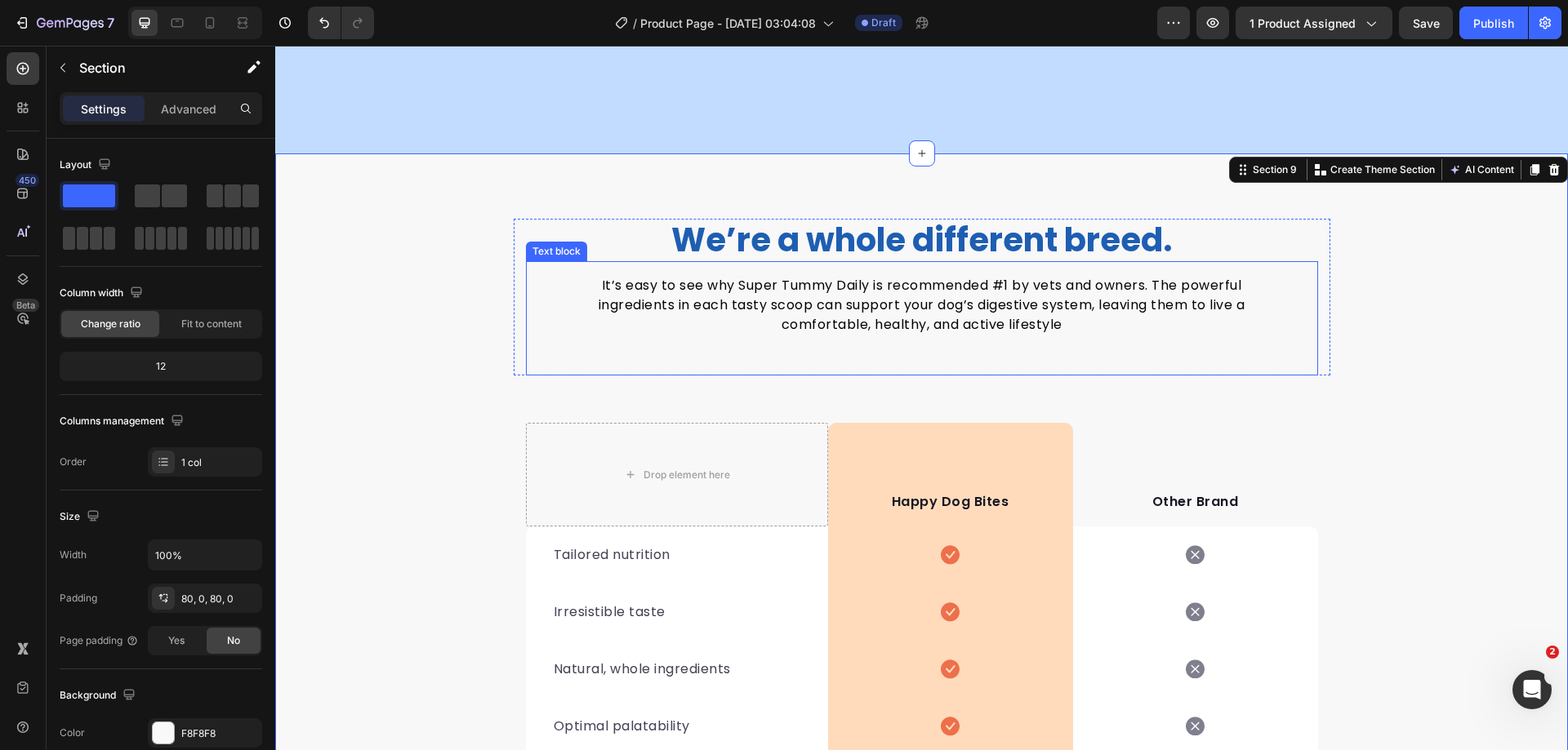
scroll to position [4455, 0]
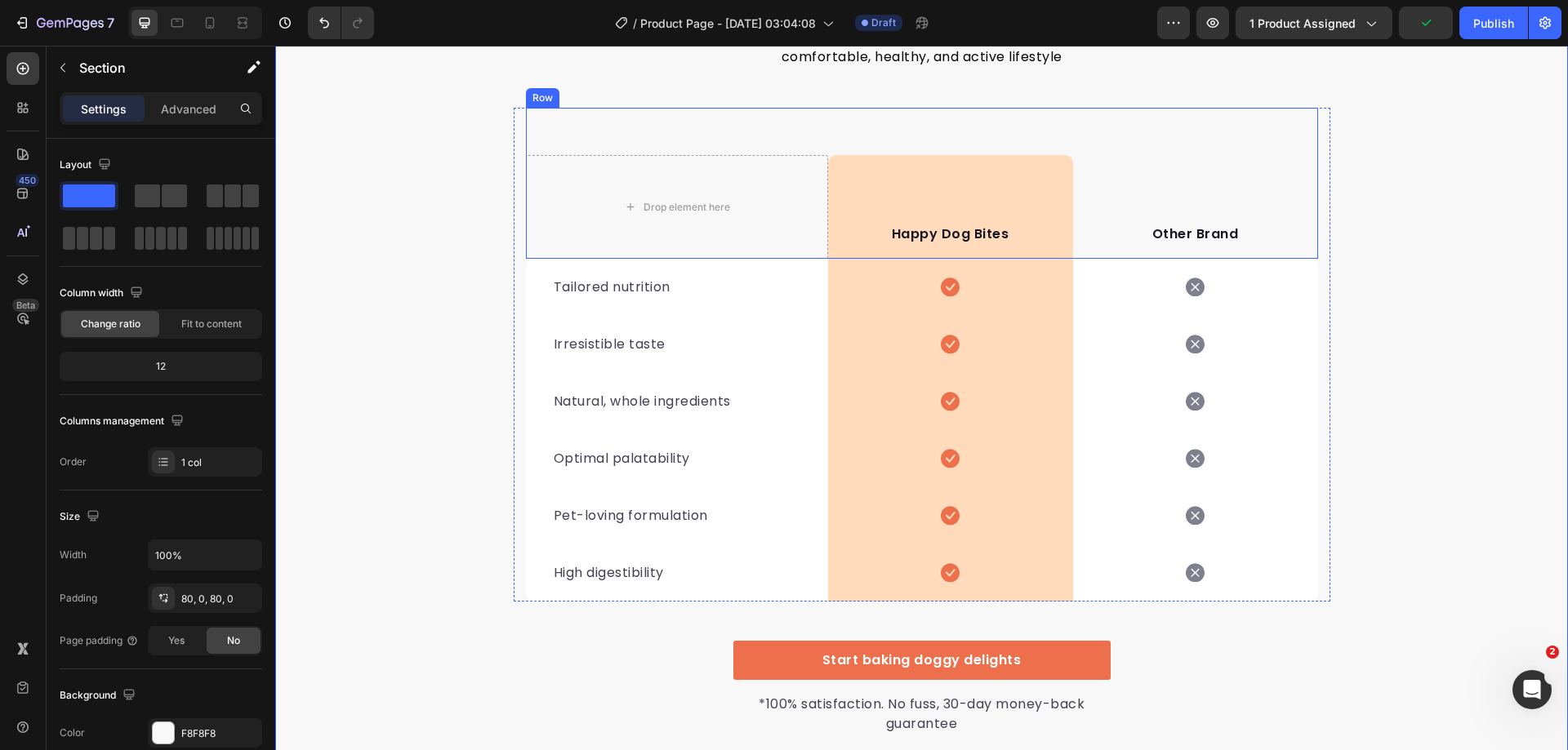
click at [1091, 259] on div "Drop element here Happy Dog Bites Text block Row Other Brand Text block Row" at bounding box center [922, 183] width 792 height 151
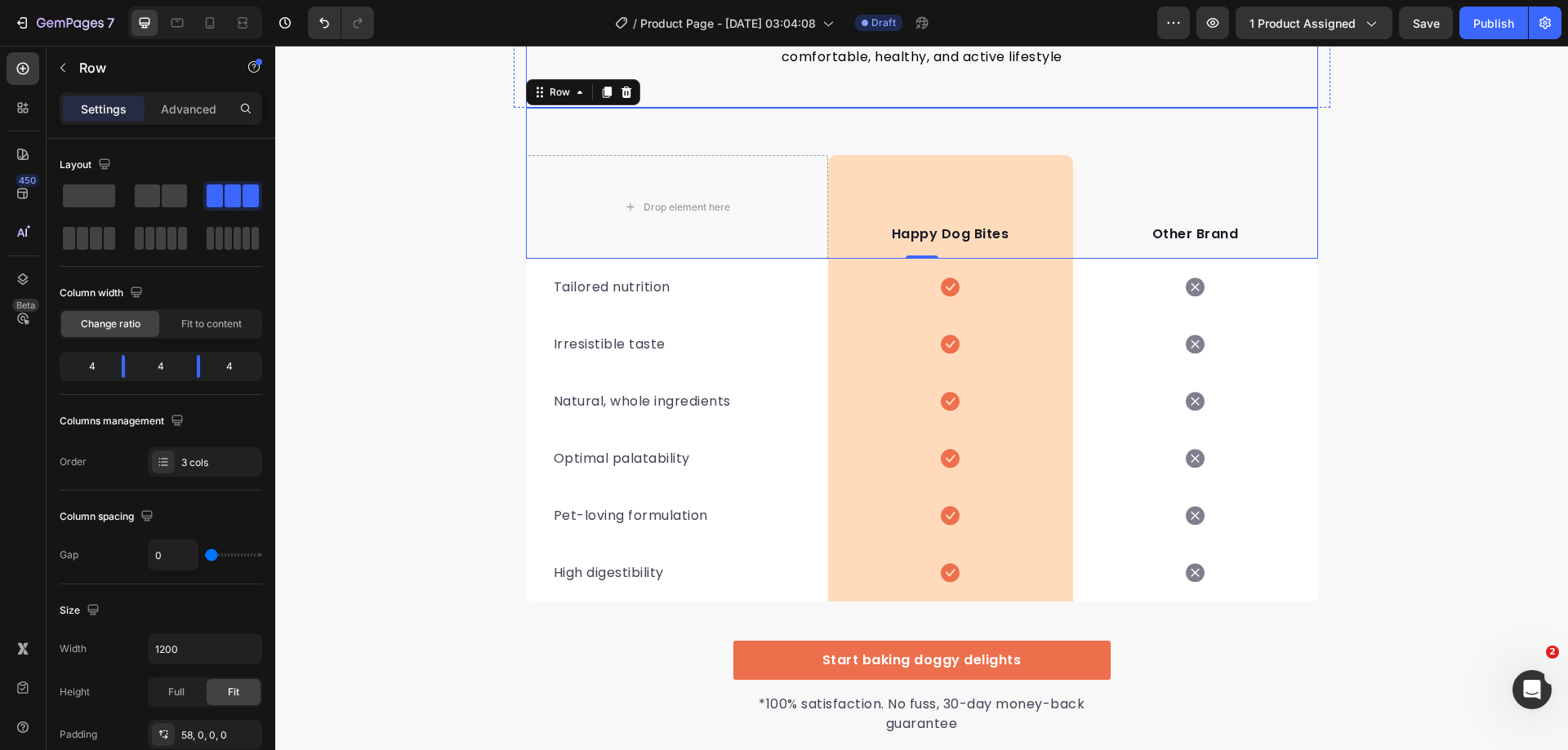
click at [1129, 67] on p "It’s easy to see why Super Tummy Daily is recommended #1 by vets and owners. Th…" at bounding box center [921, 38] width 713 height 59
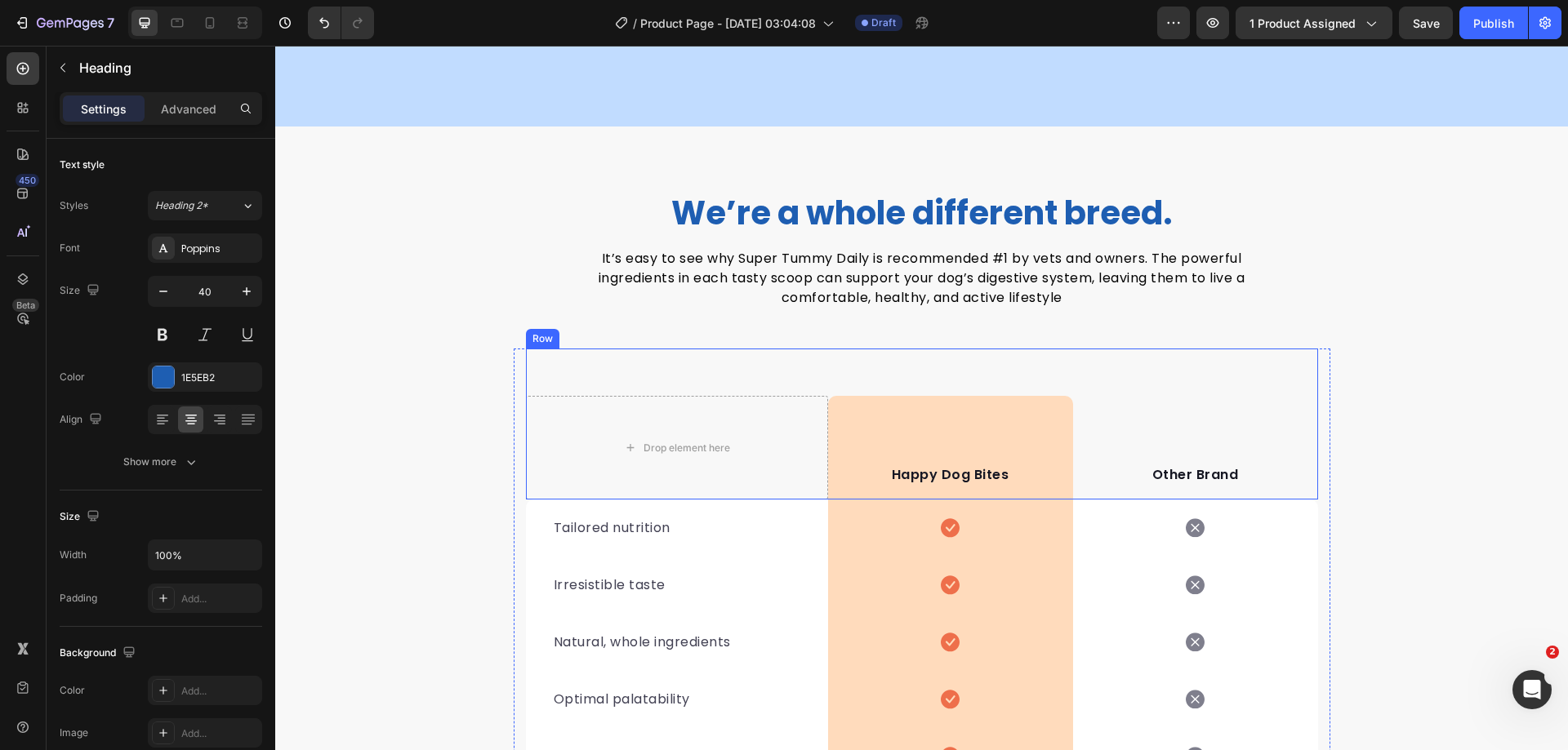
scroll to position [4618, 0]
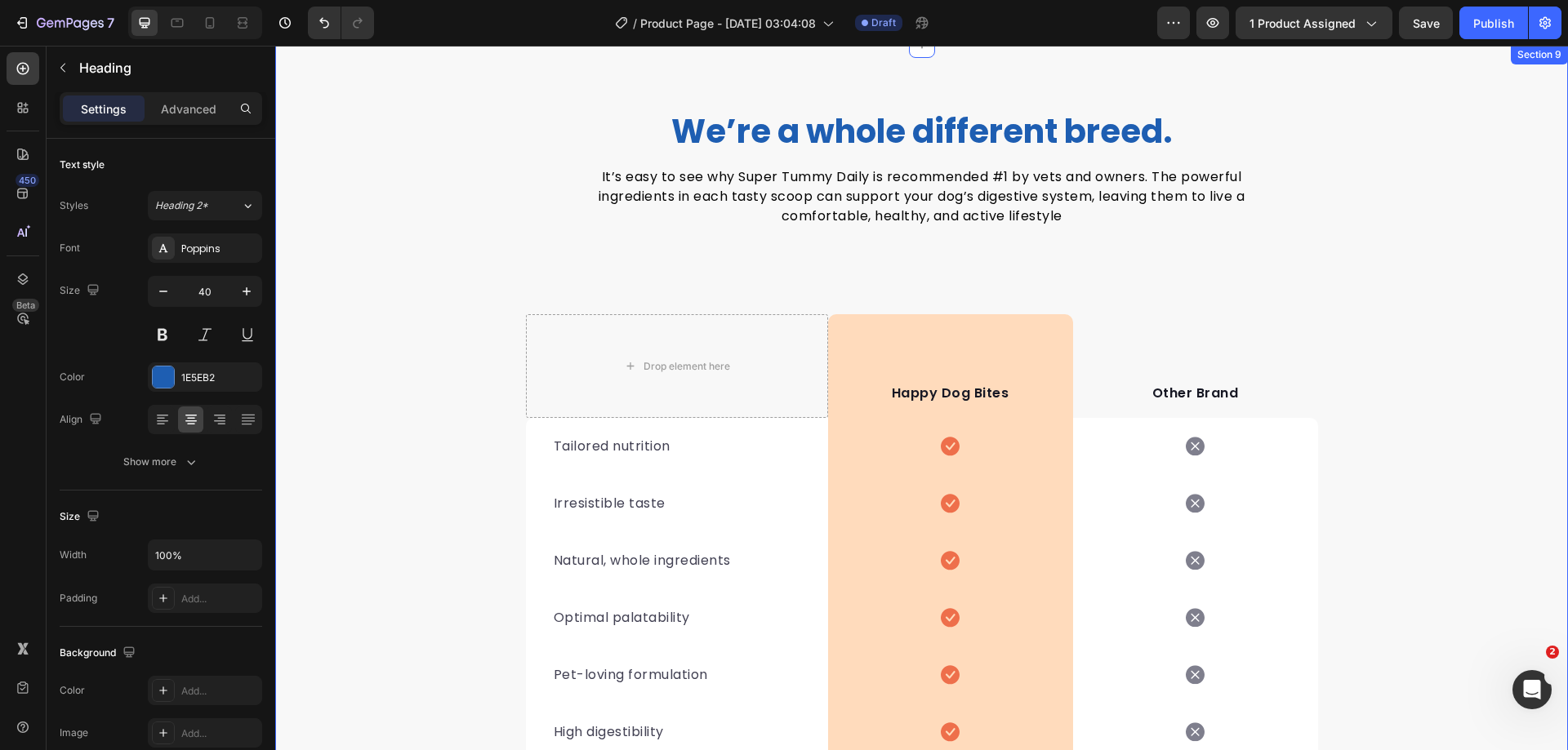
click at [1421, 295] on div "We’re a whole different breed. Heading It’s easy to see why Super Tummy Daily i…" at bounding box center [921, 503] width 1293 height 784
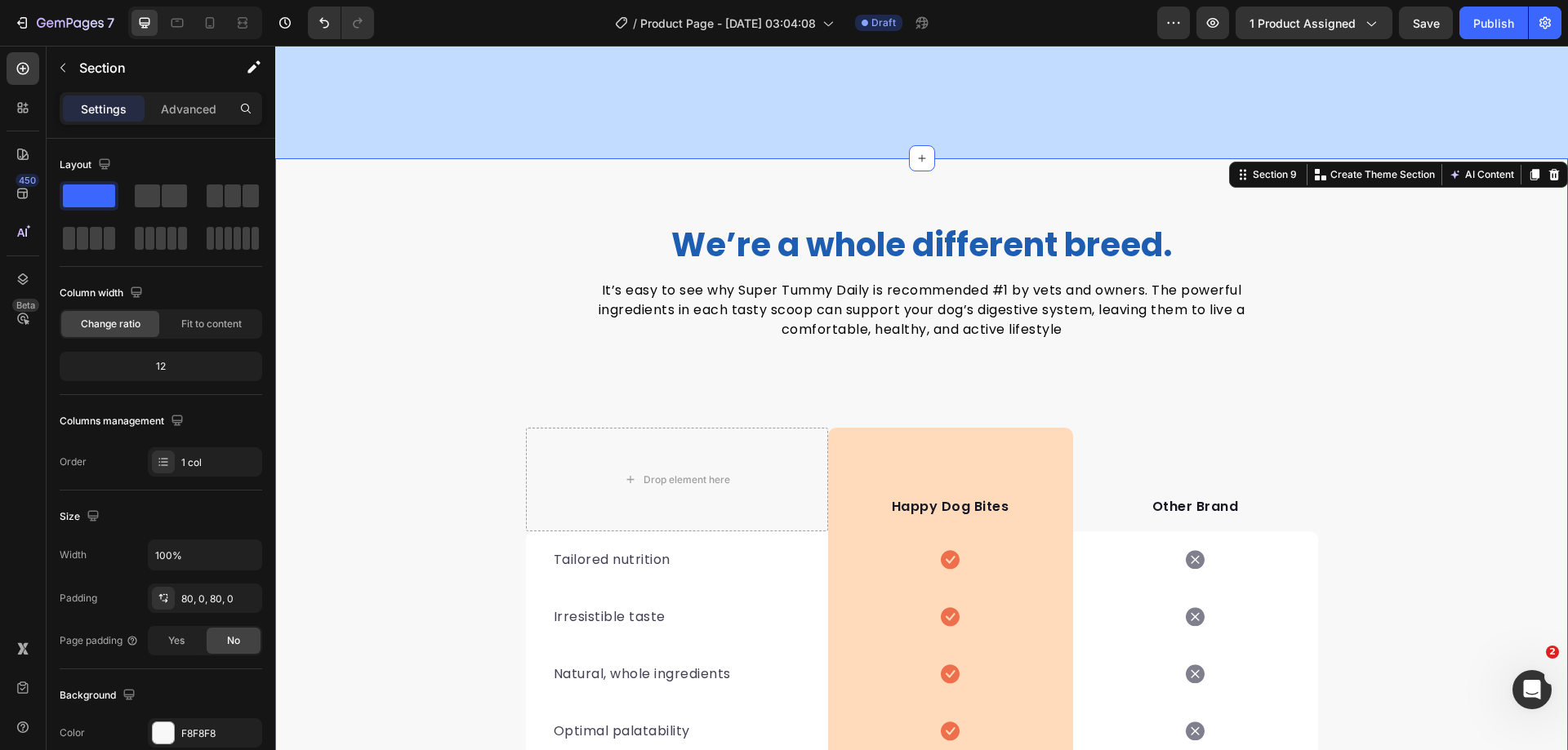
scroll to position [4699, 0]
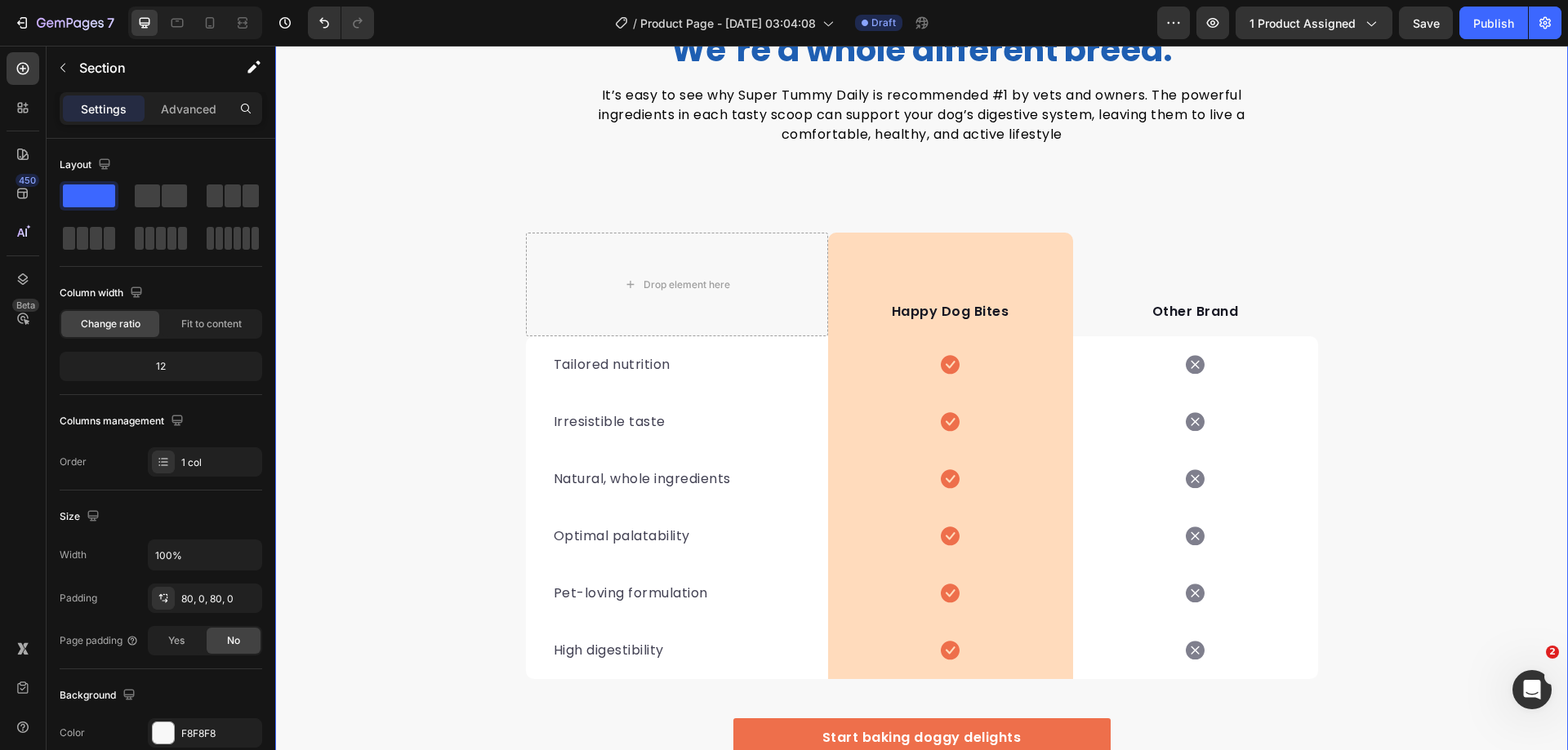
click at [1418, 413] on div "We’re a whole different breed. Heading It’s easy to see why Super Tummy Daily i…" at bounding box center [921, 421] width 1293 height 784
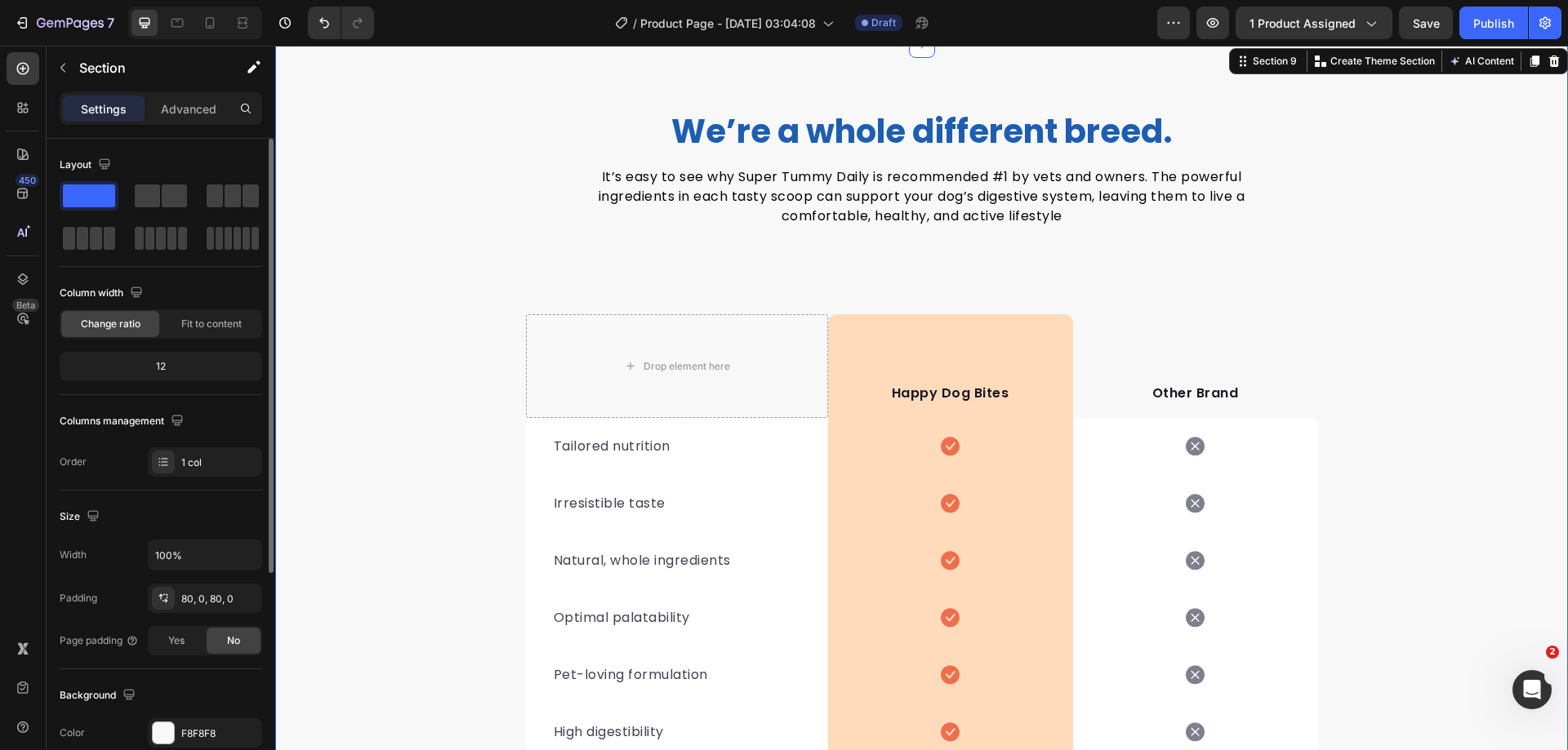
scroll to position [245, 0]
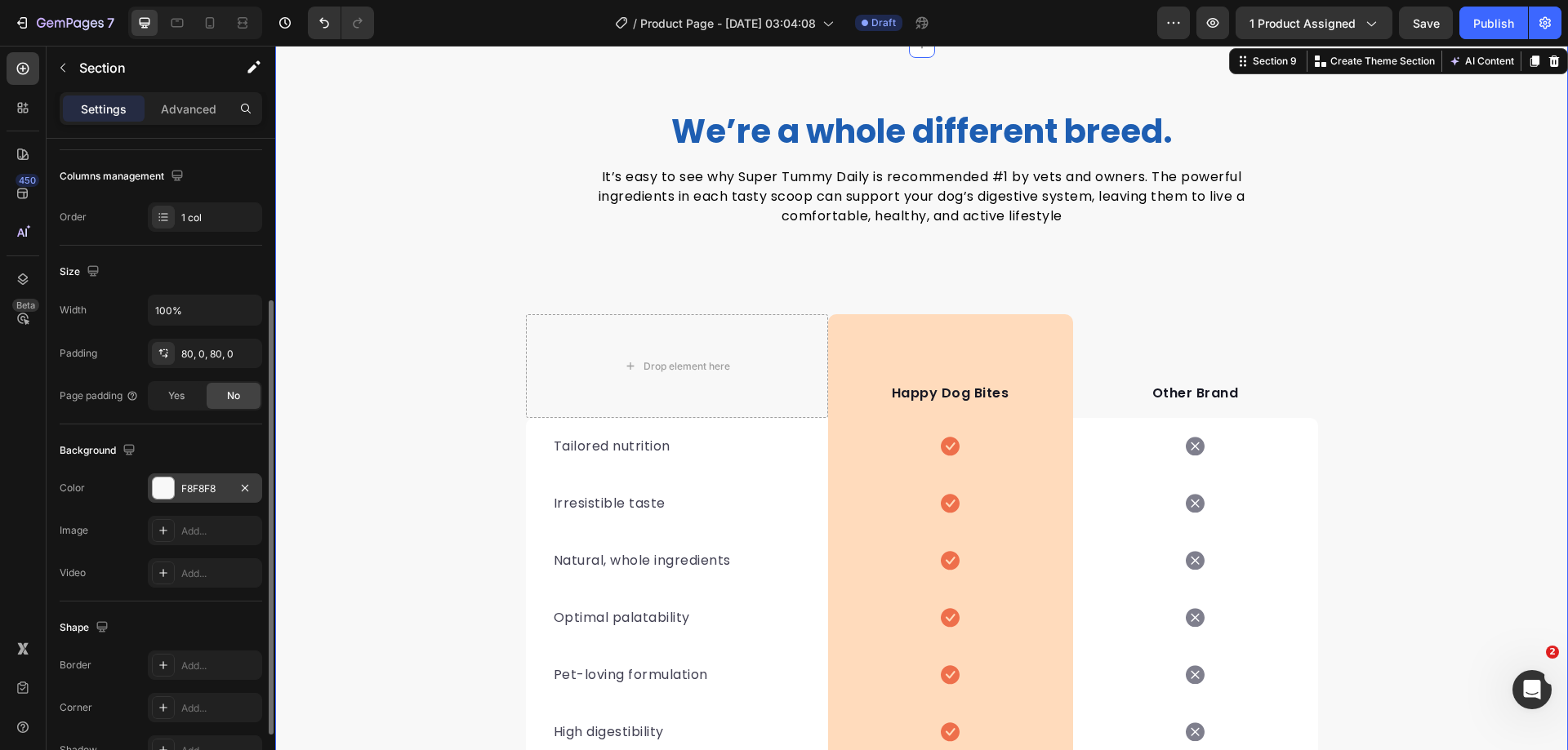
click at [161, 486] on div at bounding box center [163, 489] width 21 height 21
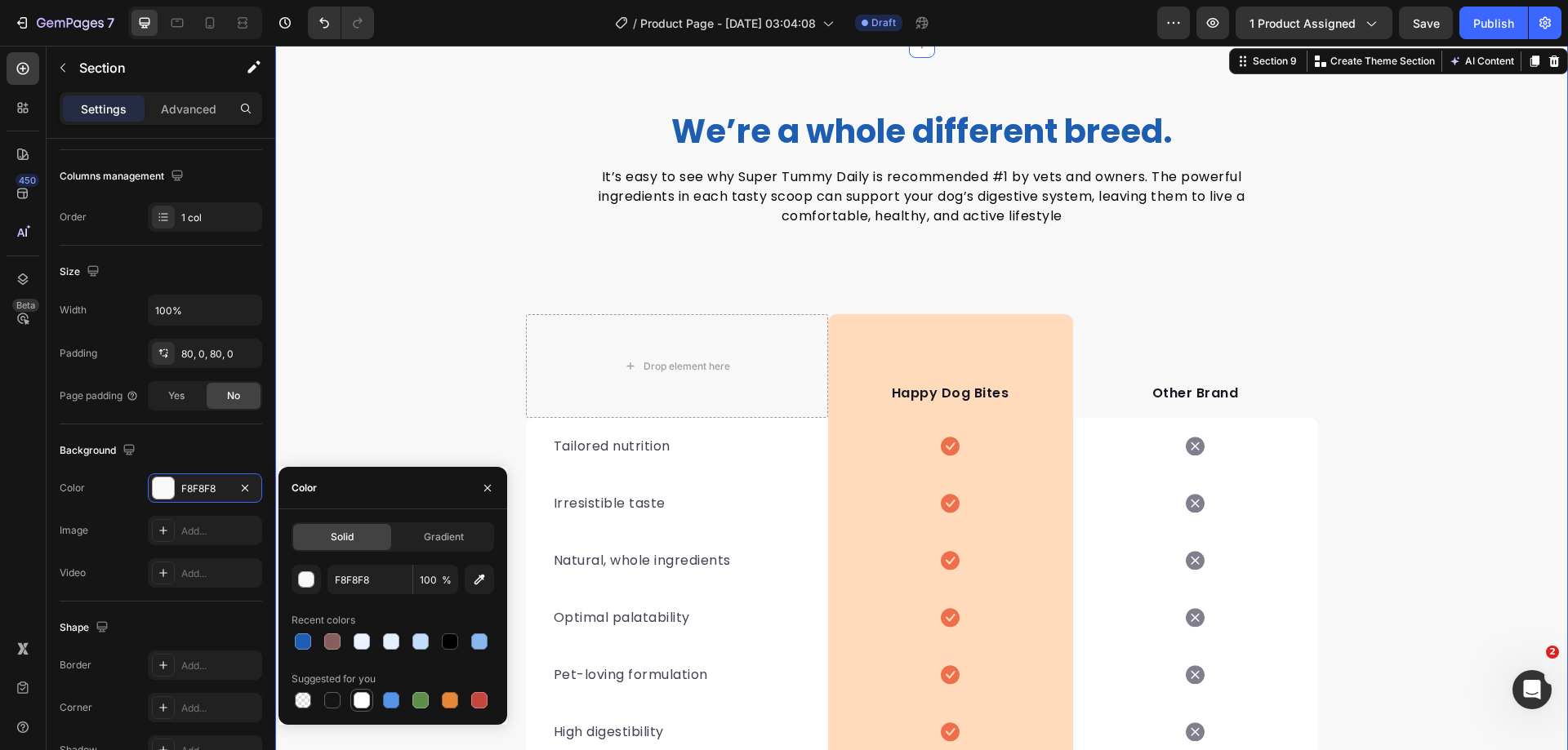
click at [365, 704] on div at bounding box center [362, 700] width 16 height 16
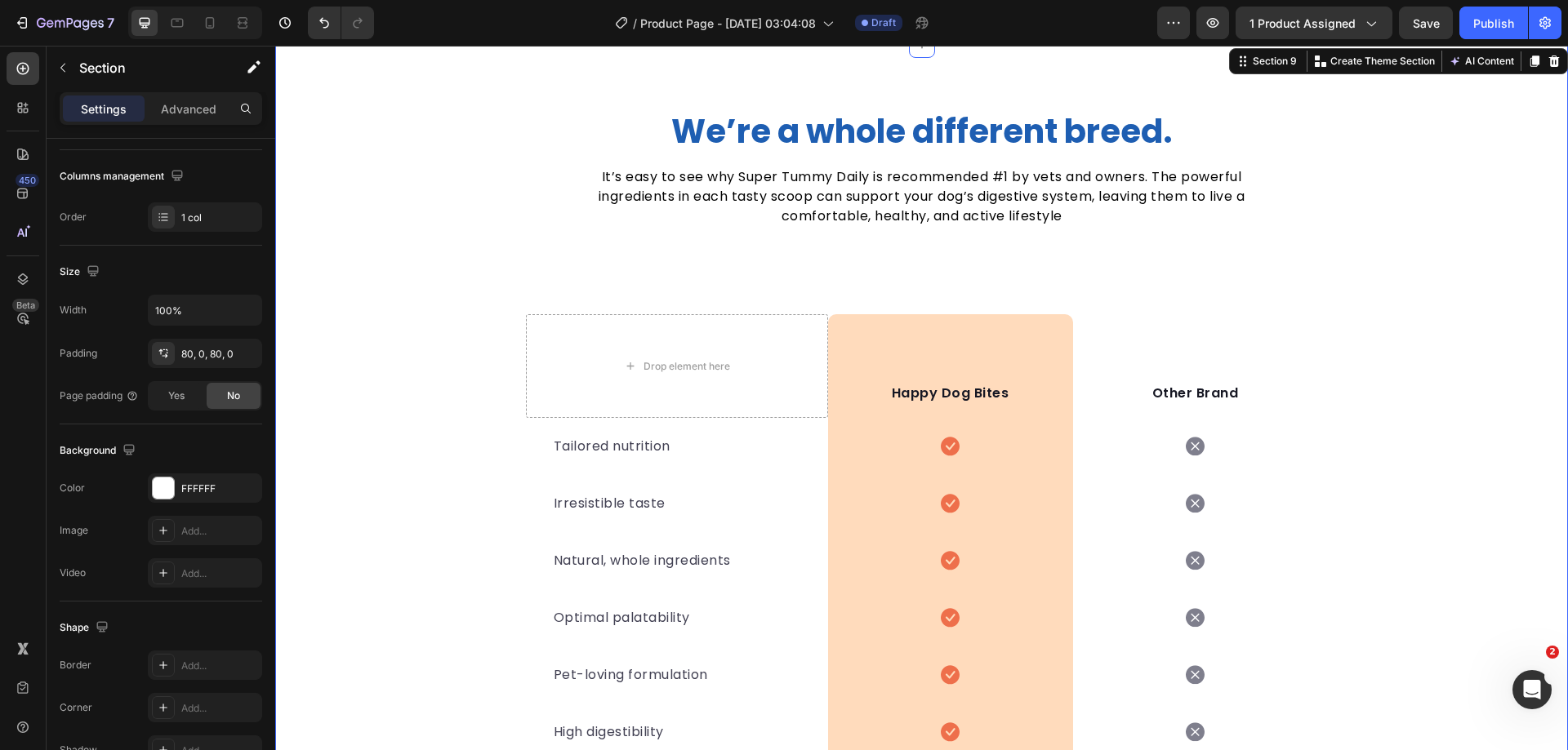
click at [361, 367] on div "We’re a whole different breed. Heading It’s easy to see why Super Tummy Daily i…" at bounding box center [921, 503] width 1293 height 784
click at [163, 484] on div at bounding box center [163, 489] width 21 height 21
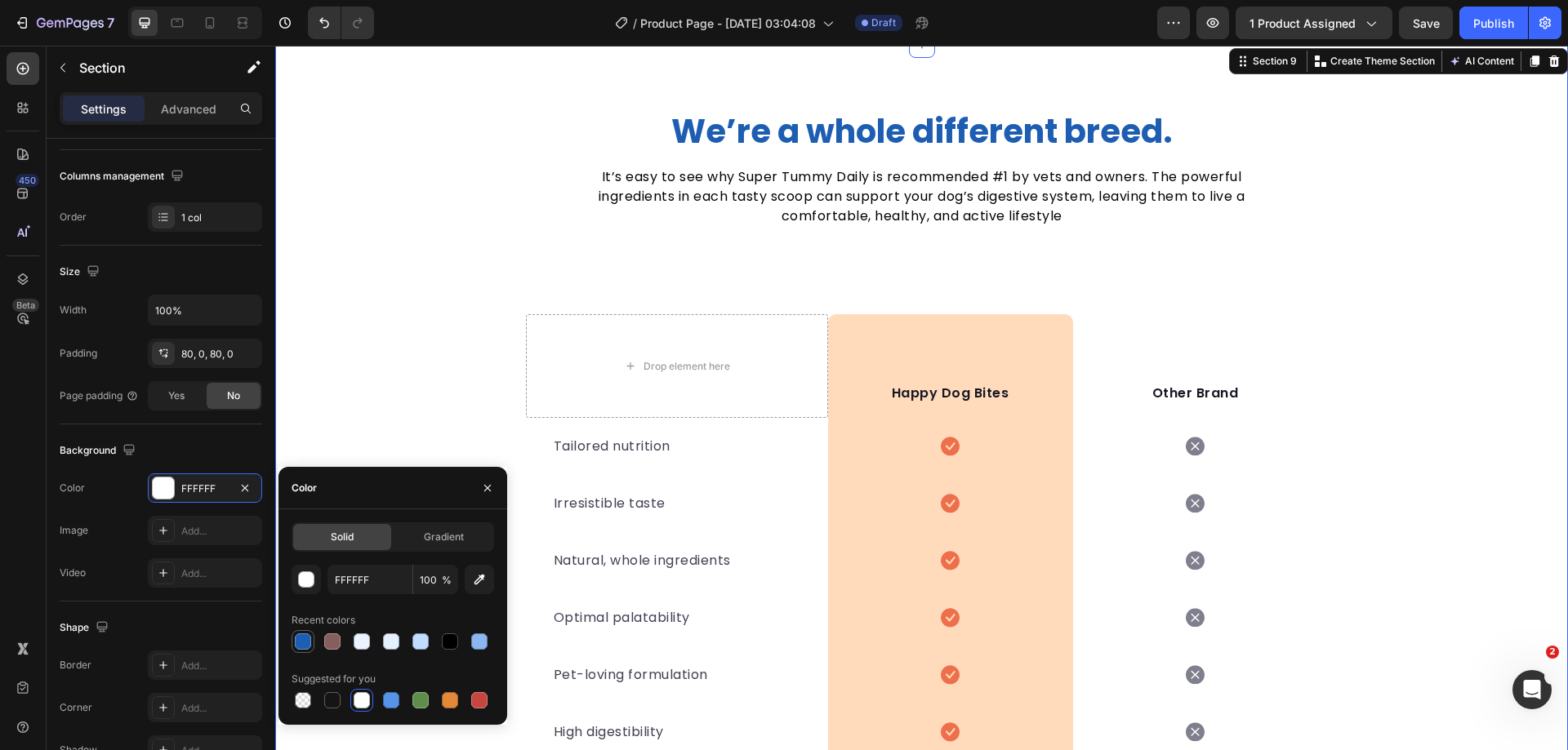
click at [301, 648] on div at bounding box center [303, 641] width 16 height 16
type input "1E5EB2"
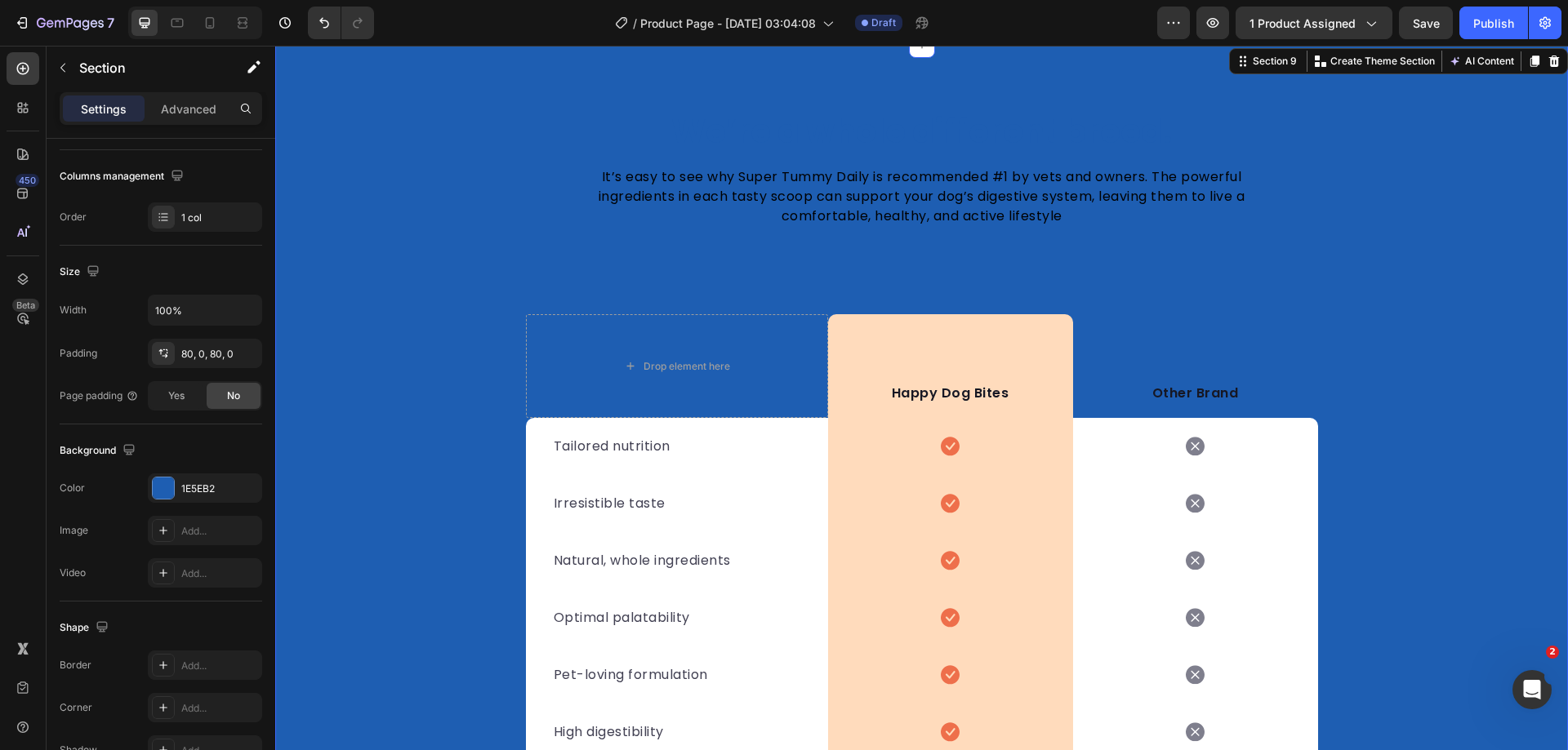
click at [371, 330] on div "We’re a whole different breed. Heading It’s easy to see why Super Tummy Daily i…" at bounding box center [921, 503] width 1293 height 784
click at [536, 446] on div "Tailored nutrition Text block" at bounding box center [677, 447] width 303 height 57
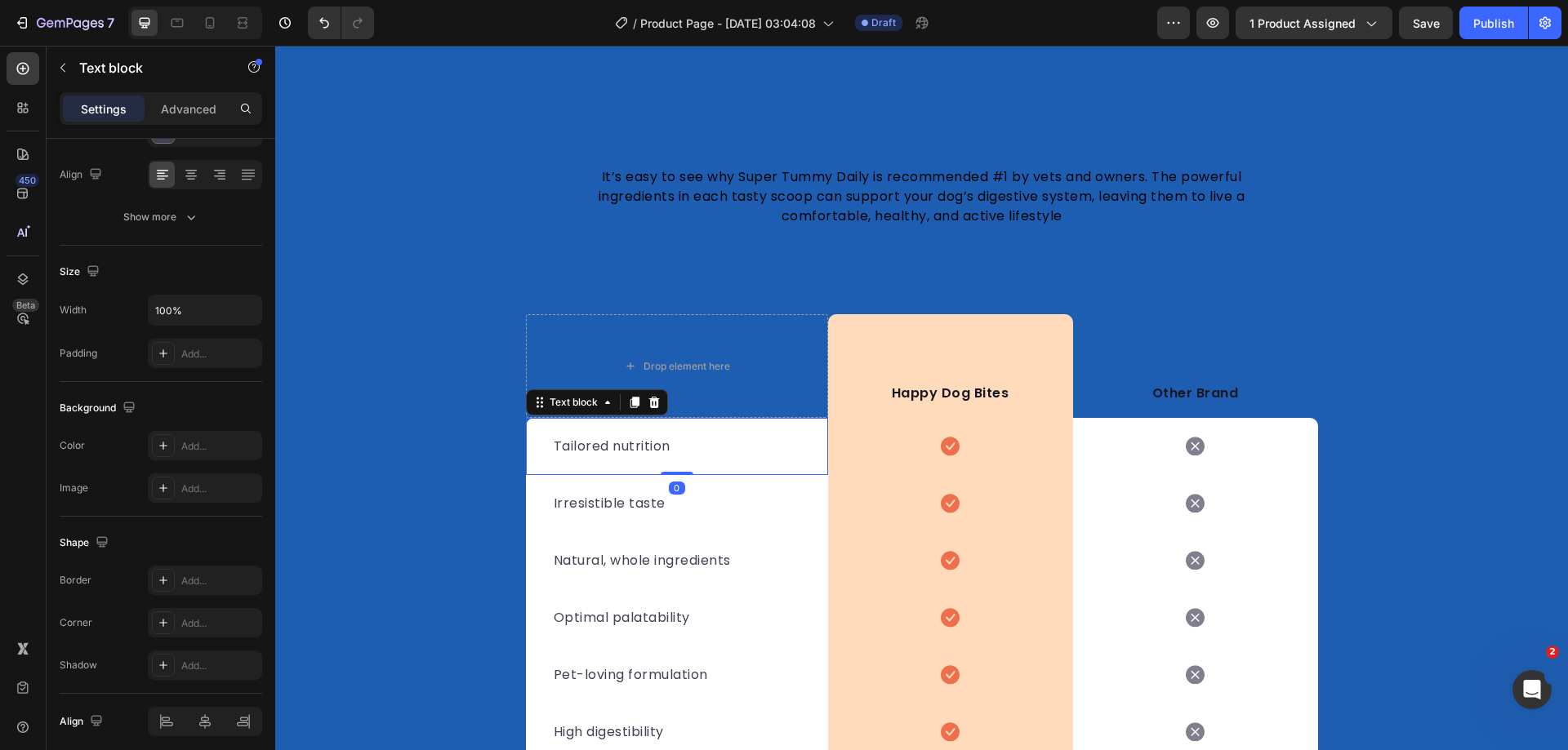
scroll to position [0, 0]
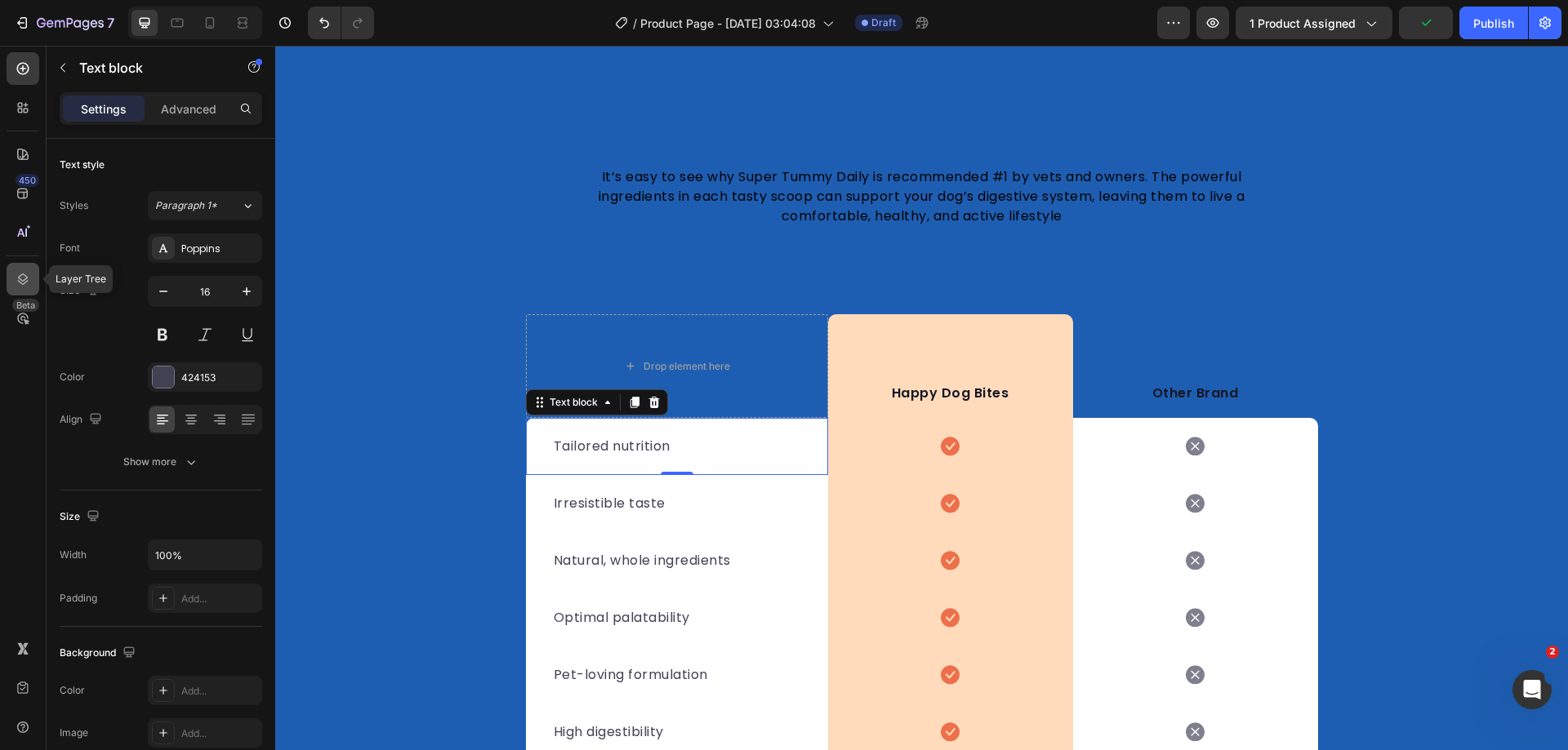
click at [16, 273] on icon at bounding box center [22, 279] width 16 height 16
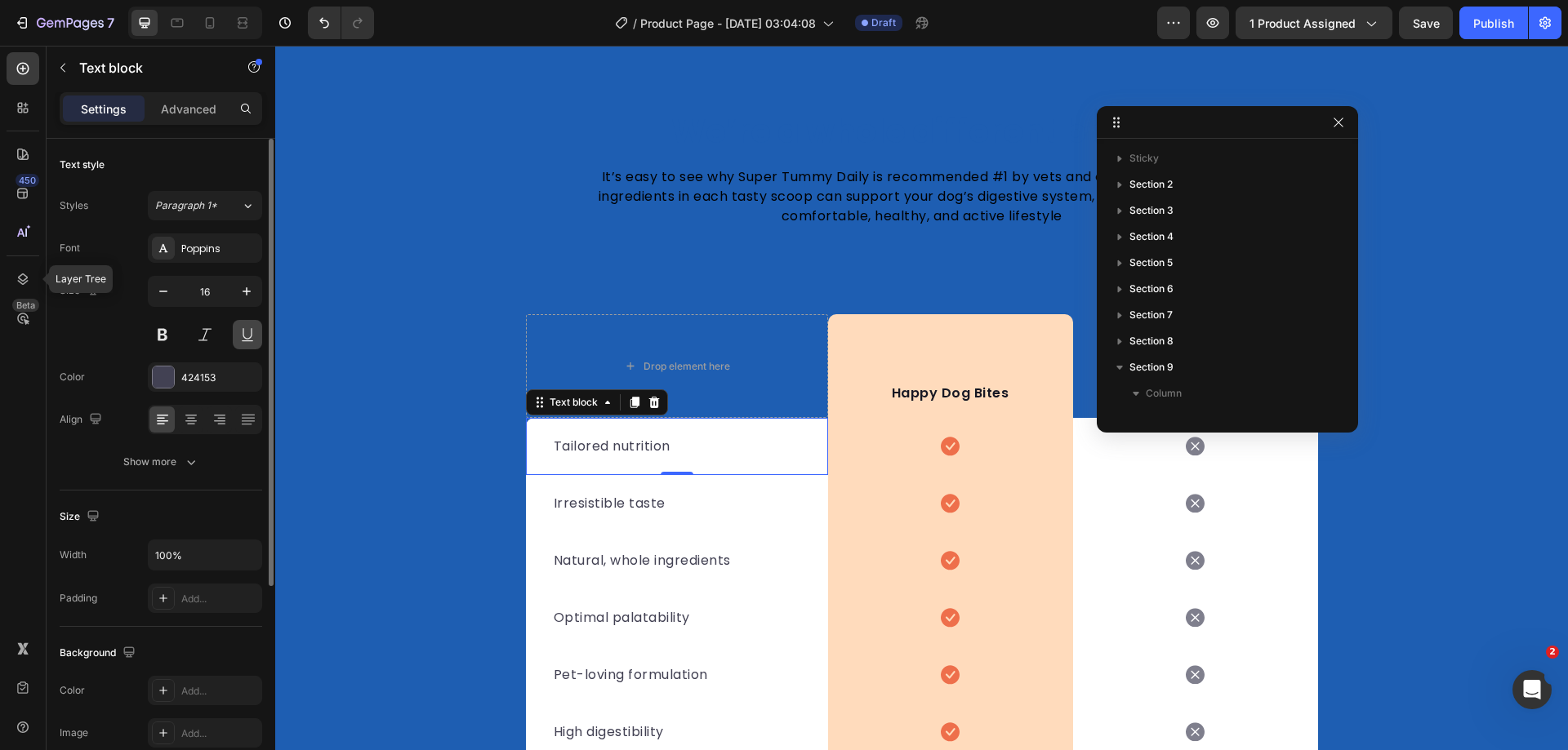
scroll to position [309, 0]
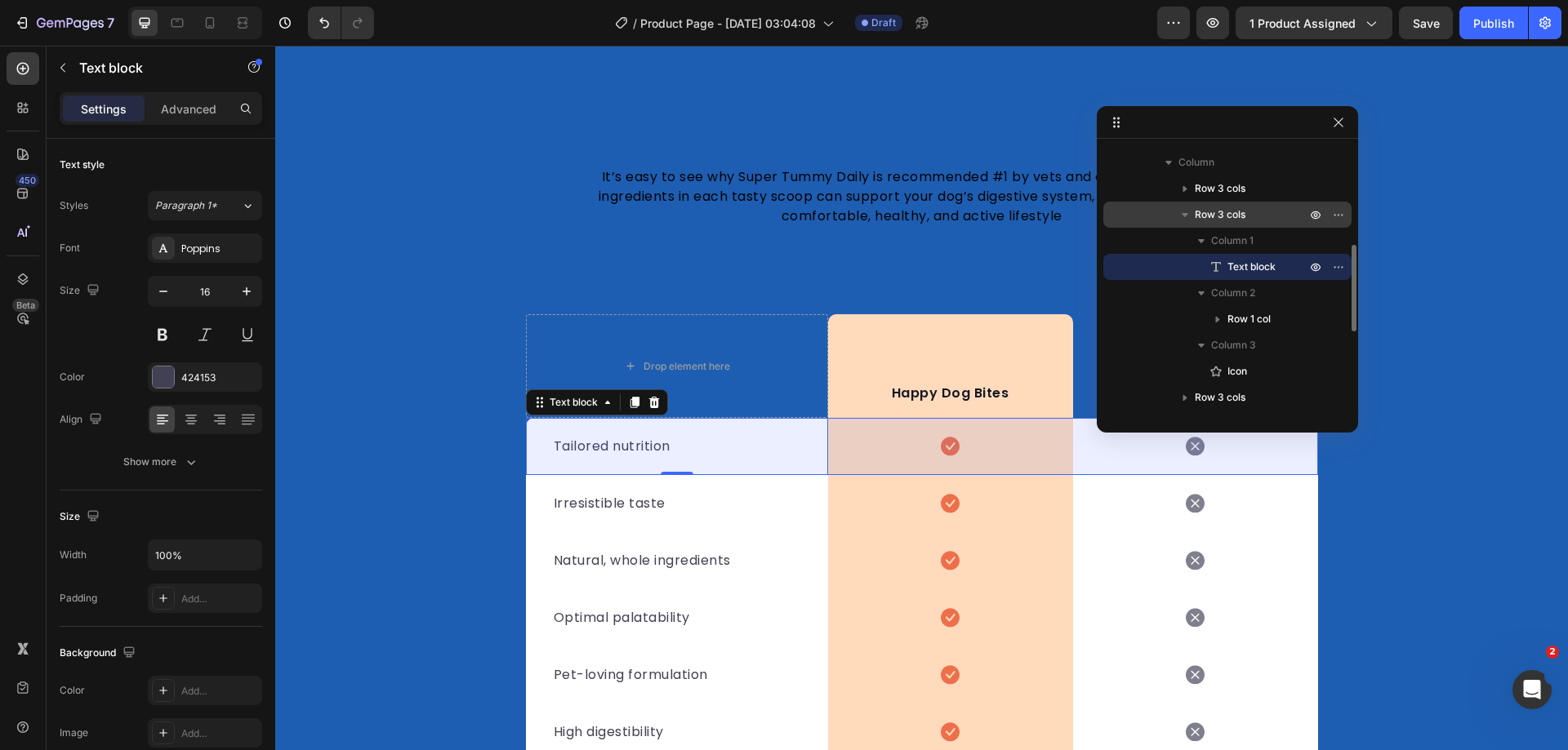
click at [1231, 219] on span "Row 3 cols" at bounding box center [1220, 214] width 51 height 16
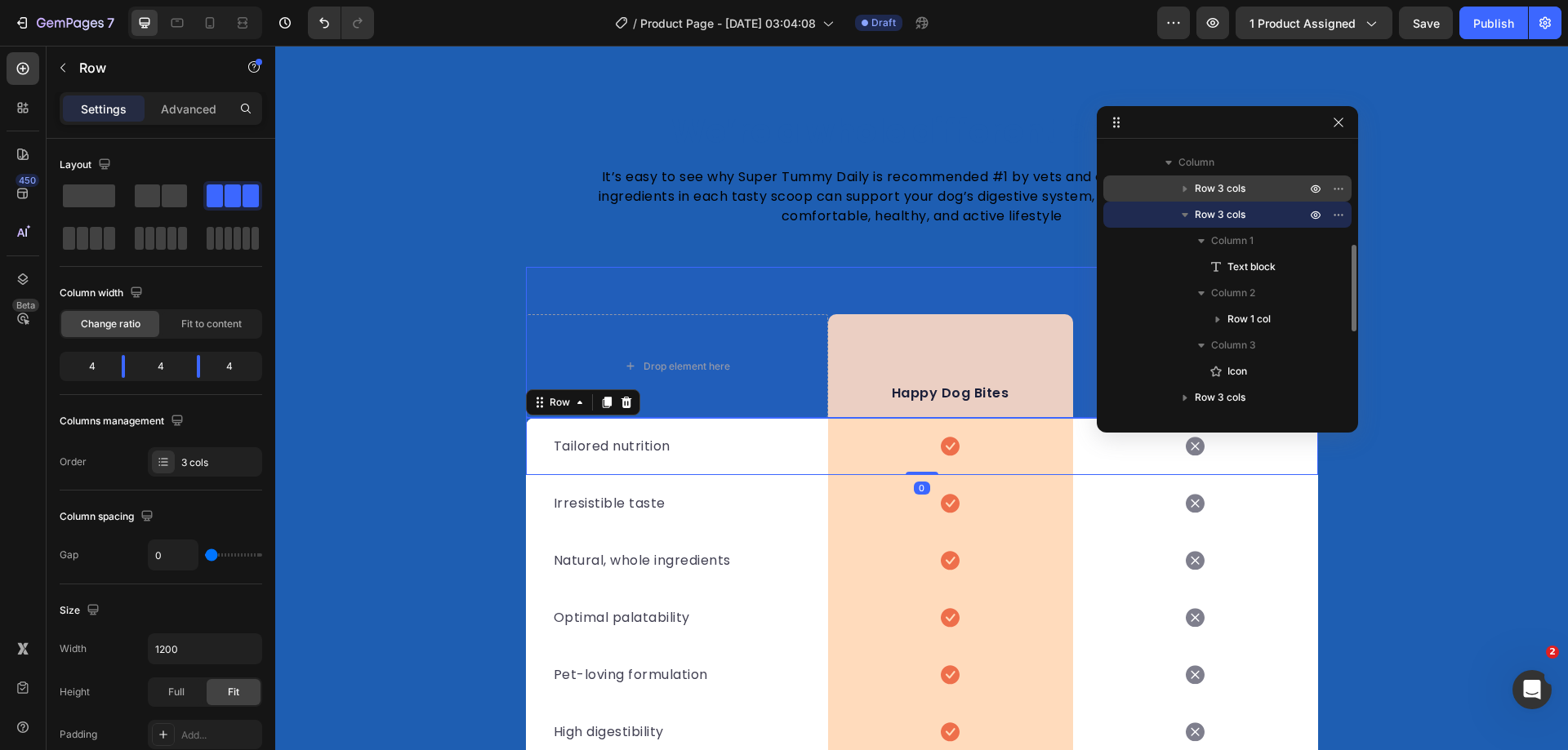
click at [1226, 192] on span "Row 3 cols" at bounding box center [1220, 188] width 51 height 16
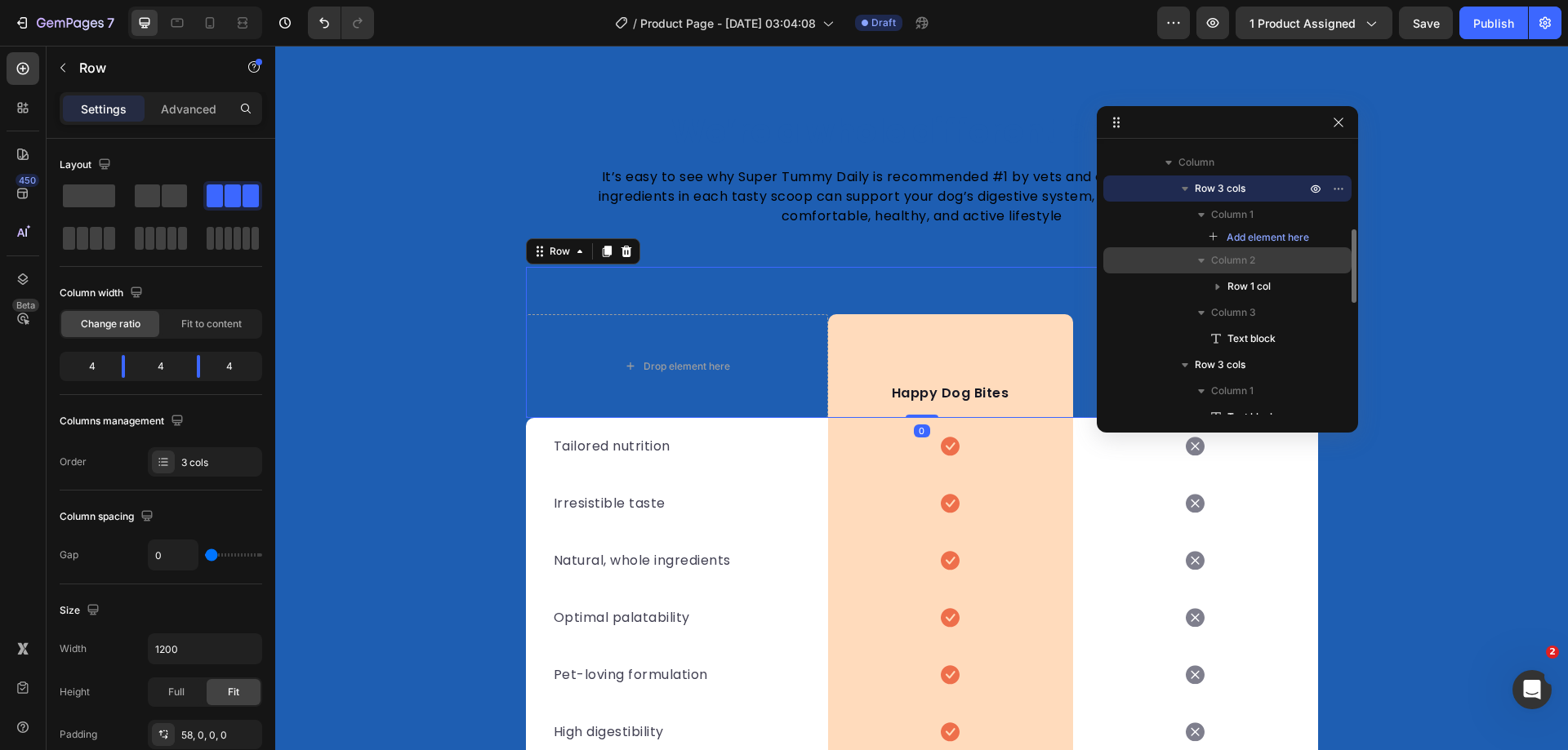
scroll to position [228, 0]
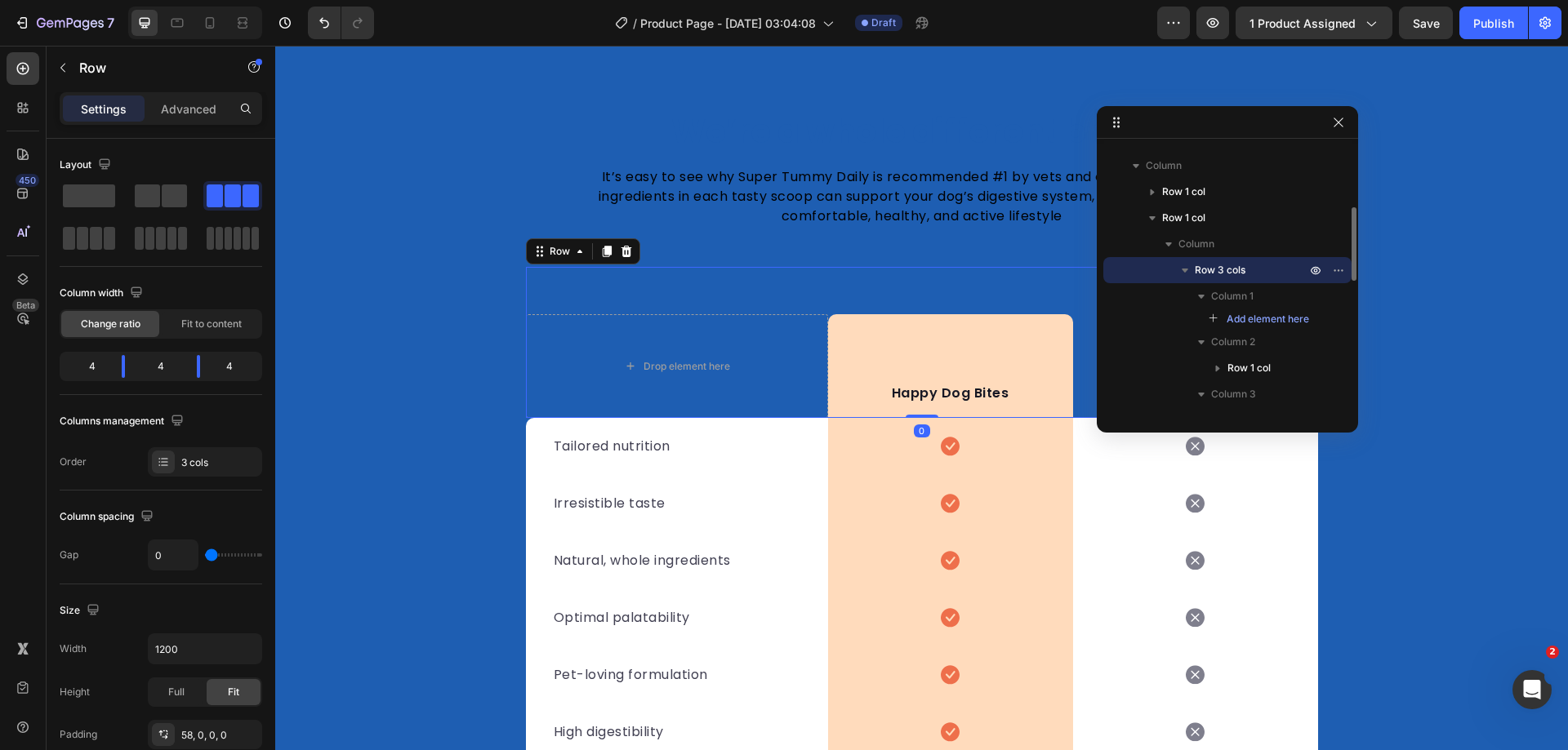
click at [1184, 270] on icon "button" at bounding box center [1184, 271] width 7 height 4
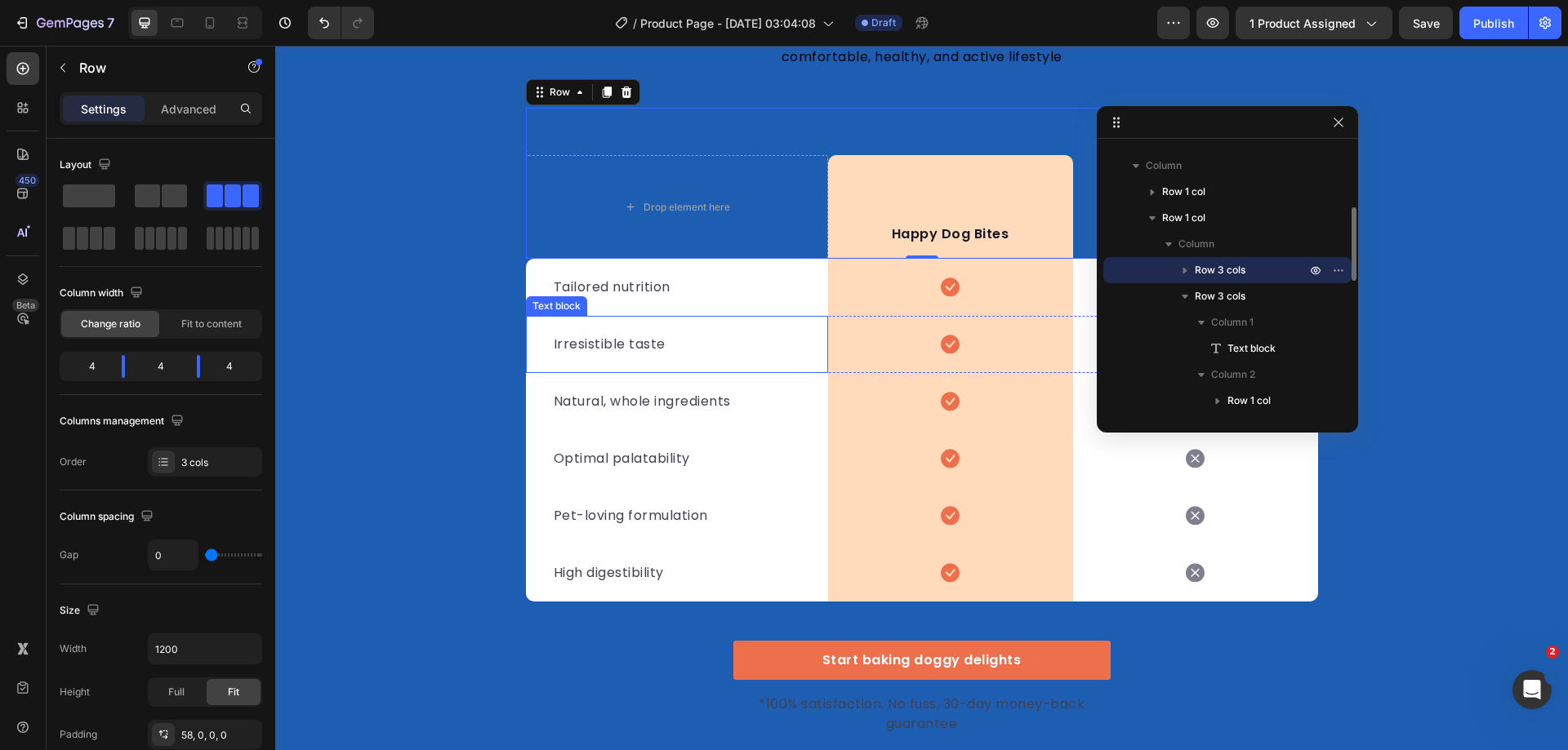
scroll to position [4781, 0]
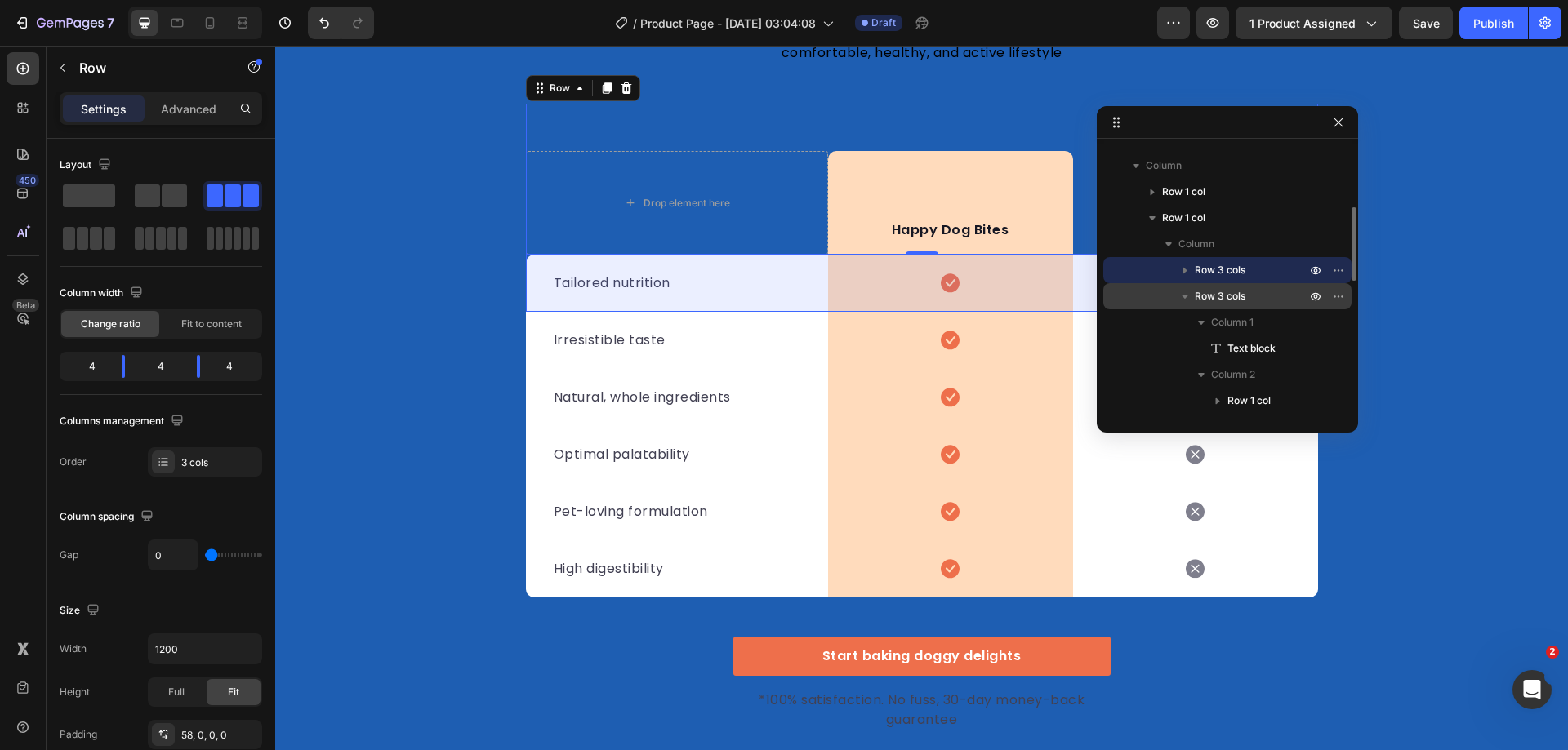
click at [1197, 301] on span "Row 3 cols" at bounding box center [1220, 296] width 51 height 16
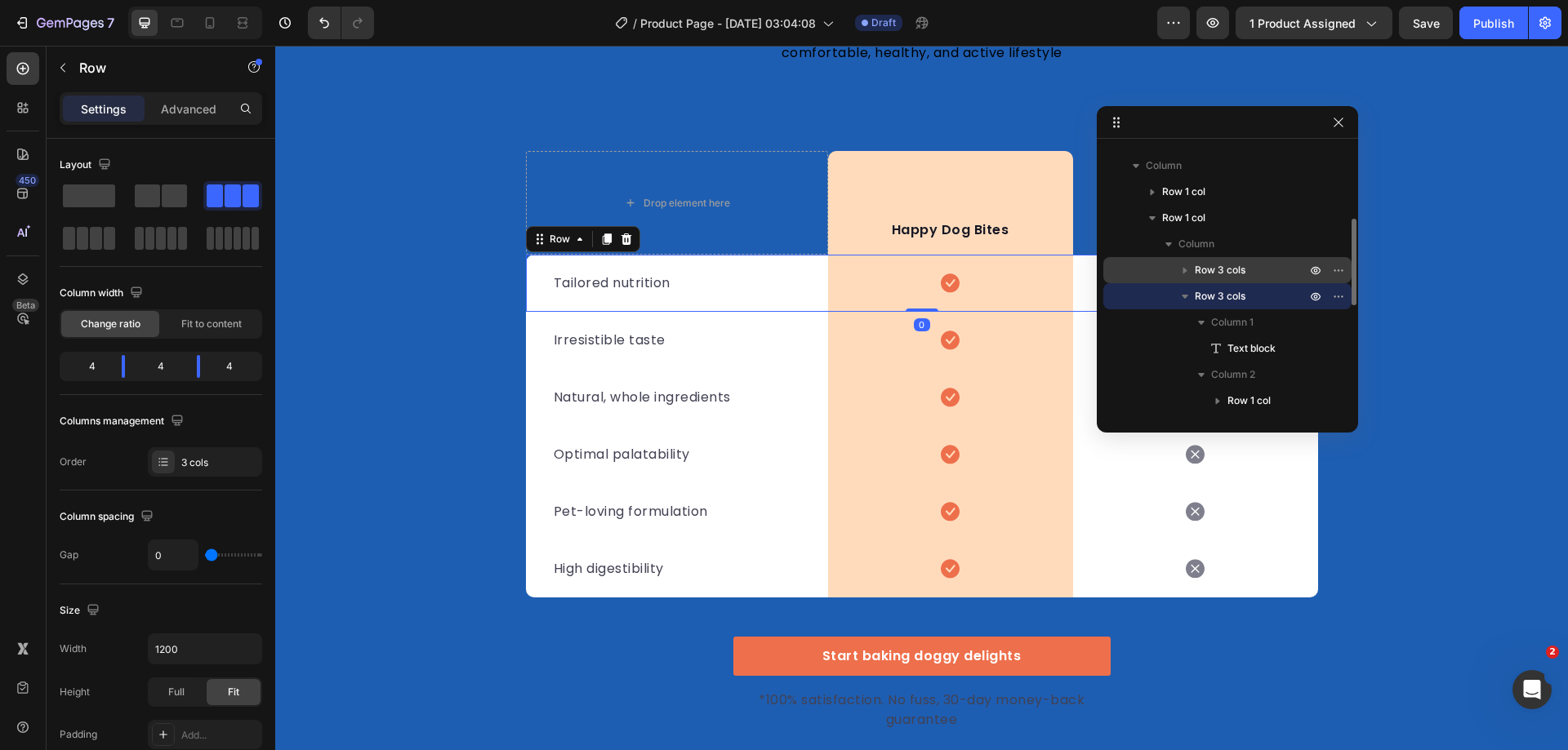
click at [1182, 299] on icon "button" at bounding box center [1184, 296] width 16 height 16
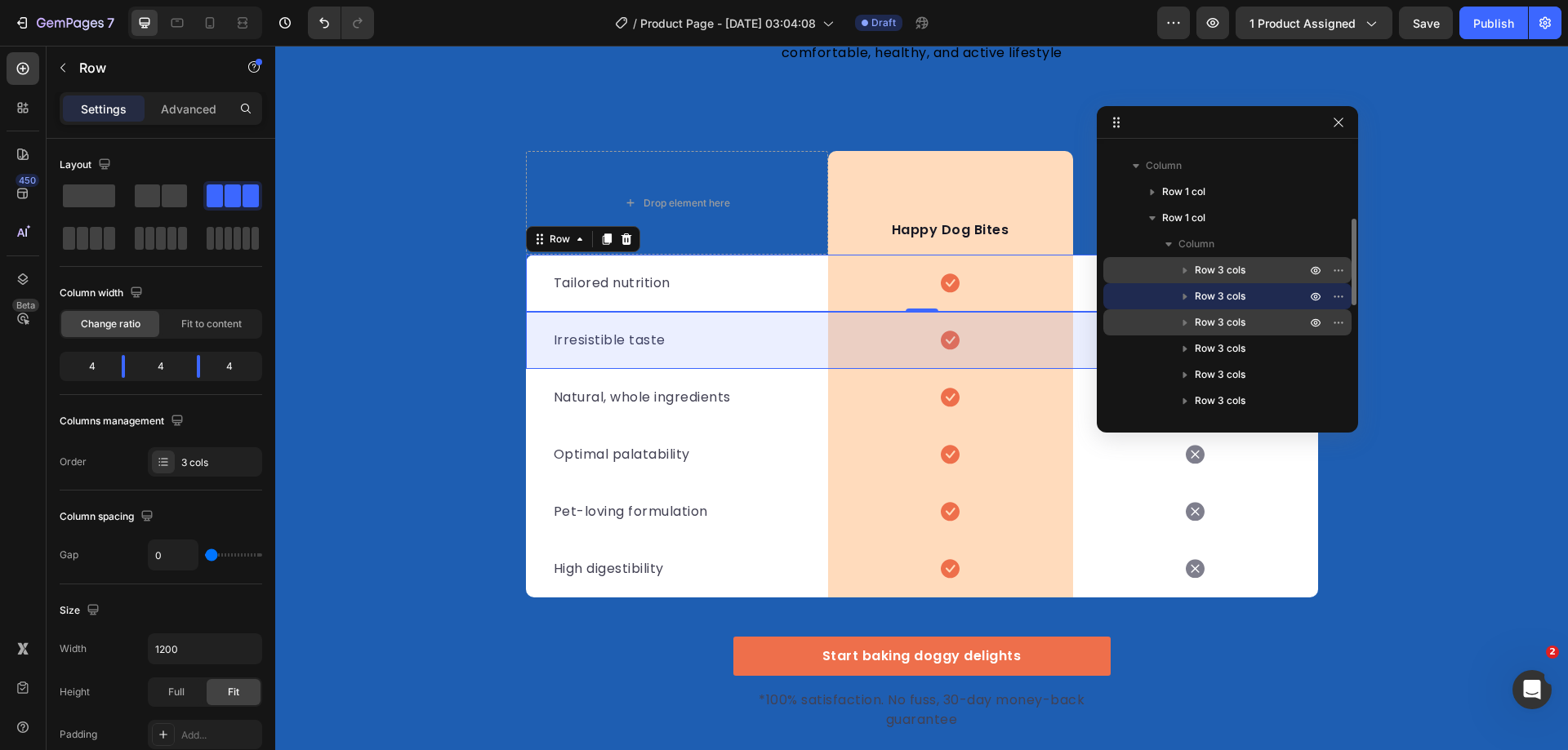
click at [1222, 325] on span "Row 3 cols" at bounding box center [1220, 322] width 51 height 16
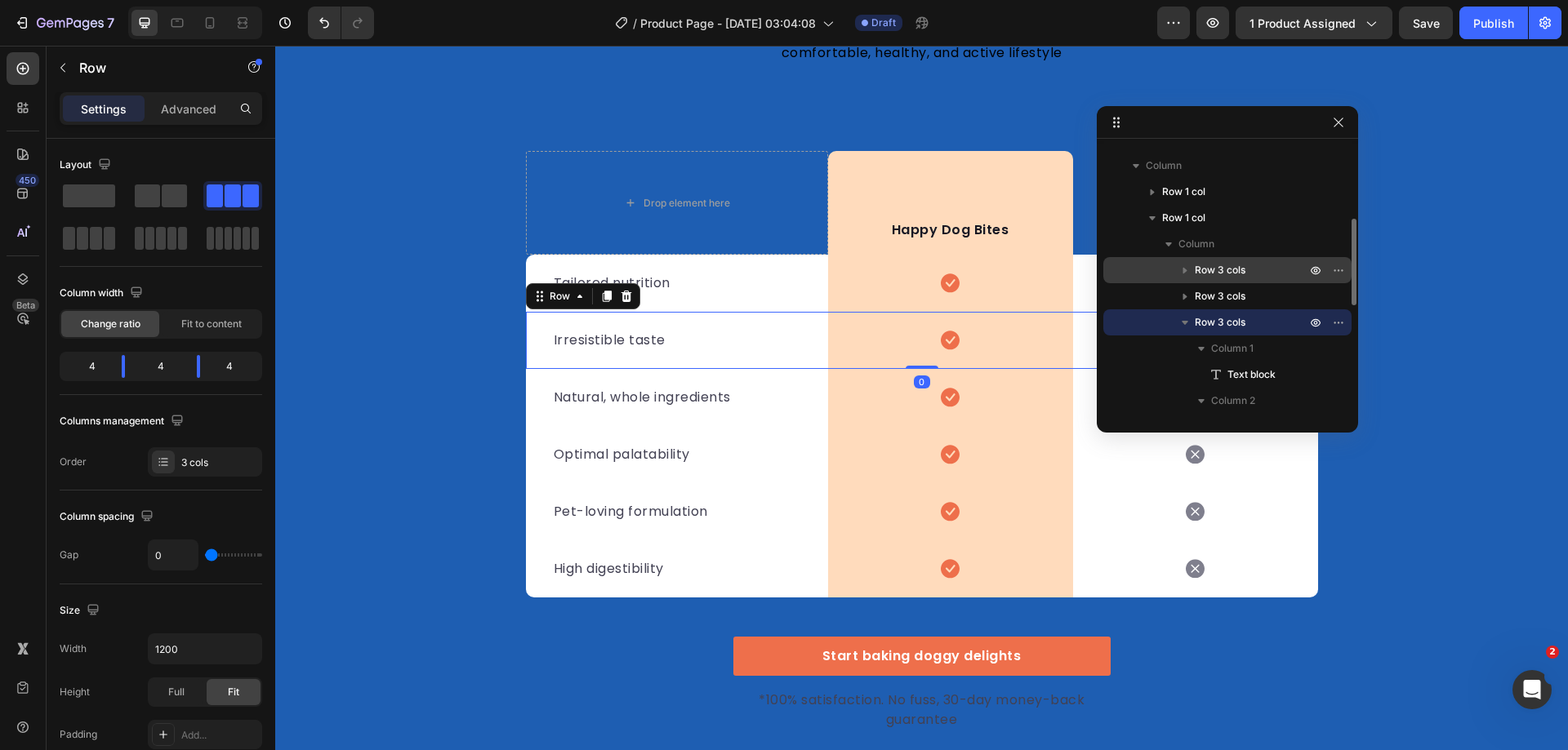
click at [1191, 326] on icon "button" at bounding box center [1184, 322] width 16 height 16
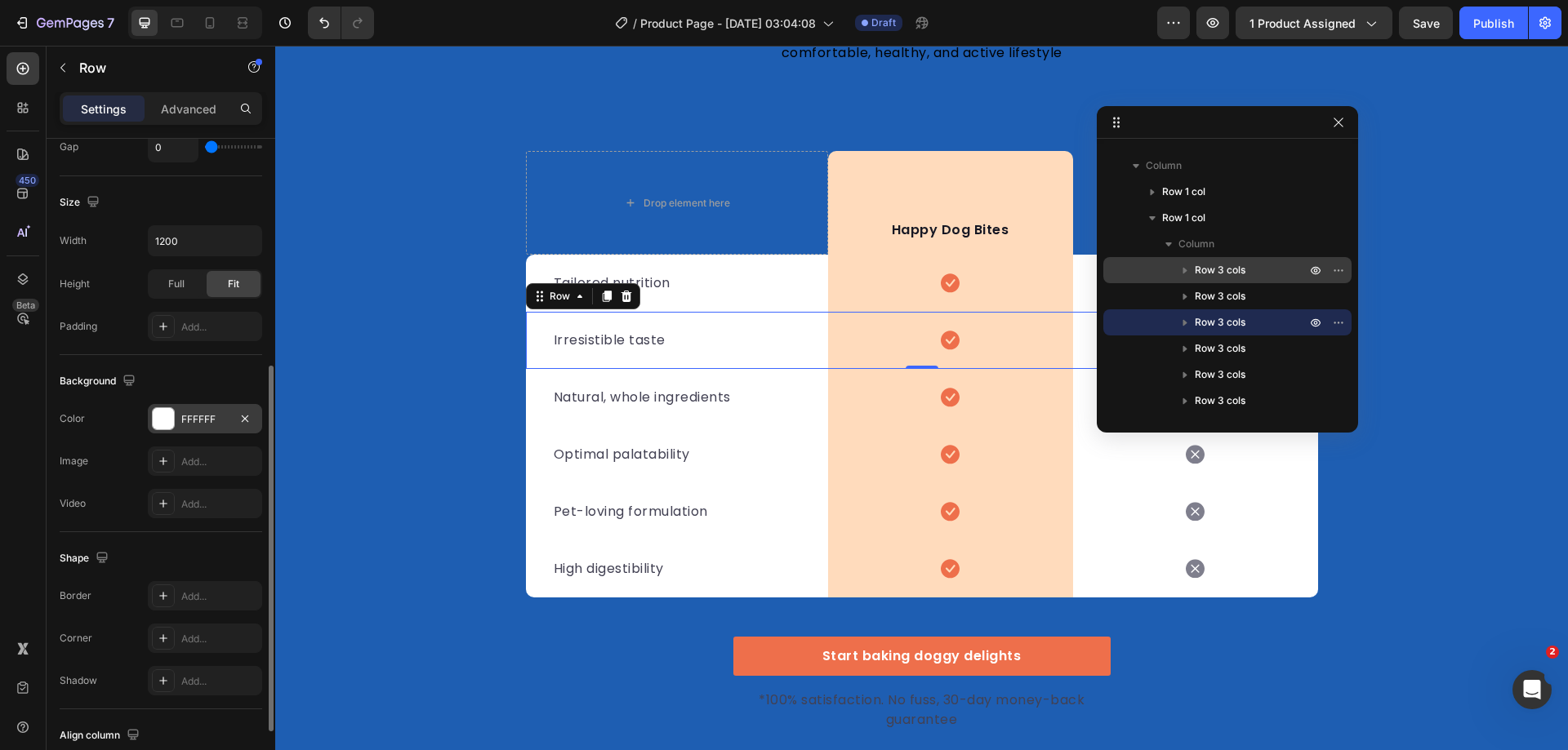
click at [165, 423] on div at bounding box center [163, 419] width 21 height 21
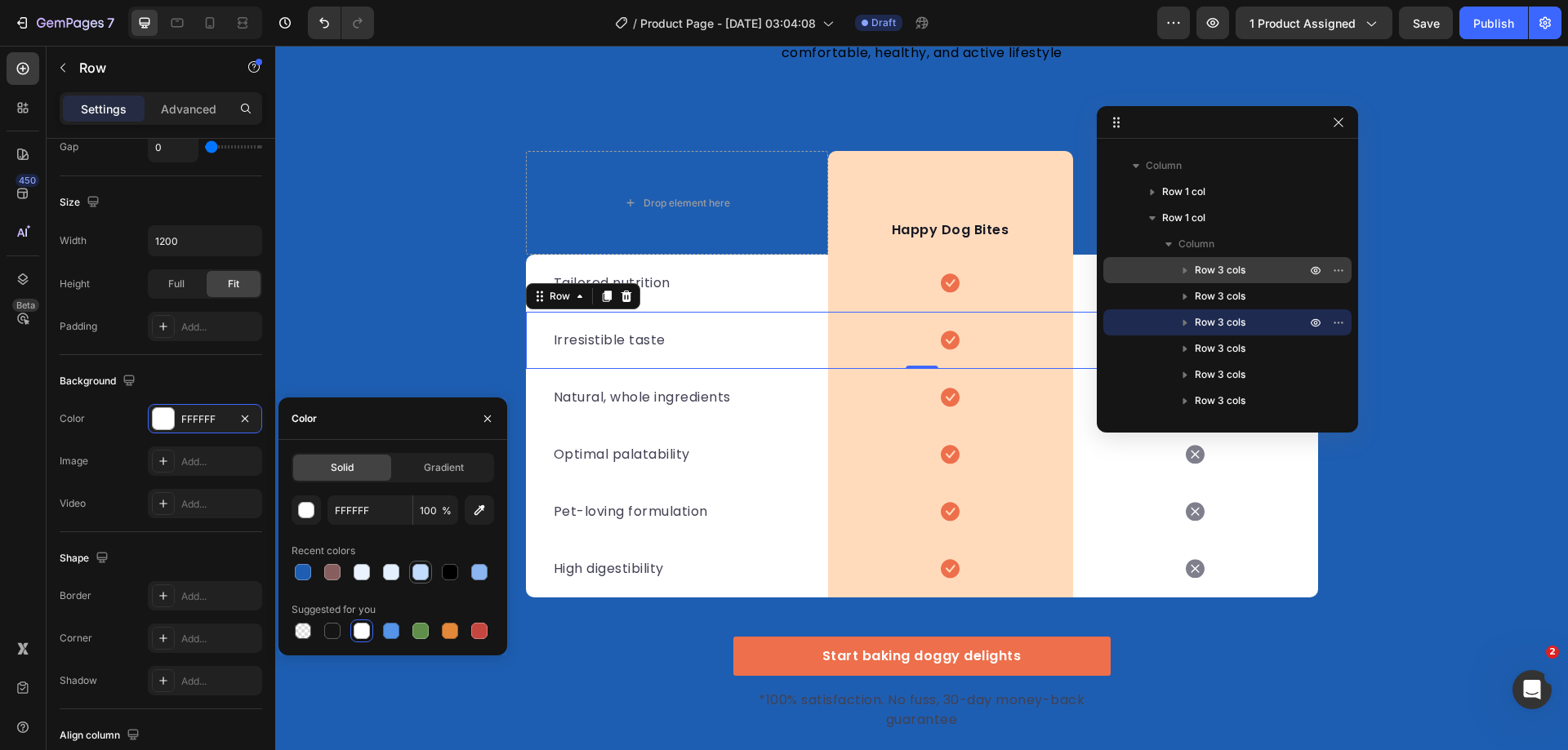
click at [419, 575] on div at bounding box center [420, 572] width 16 height 16
type input "C1DCFF"
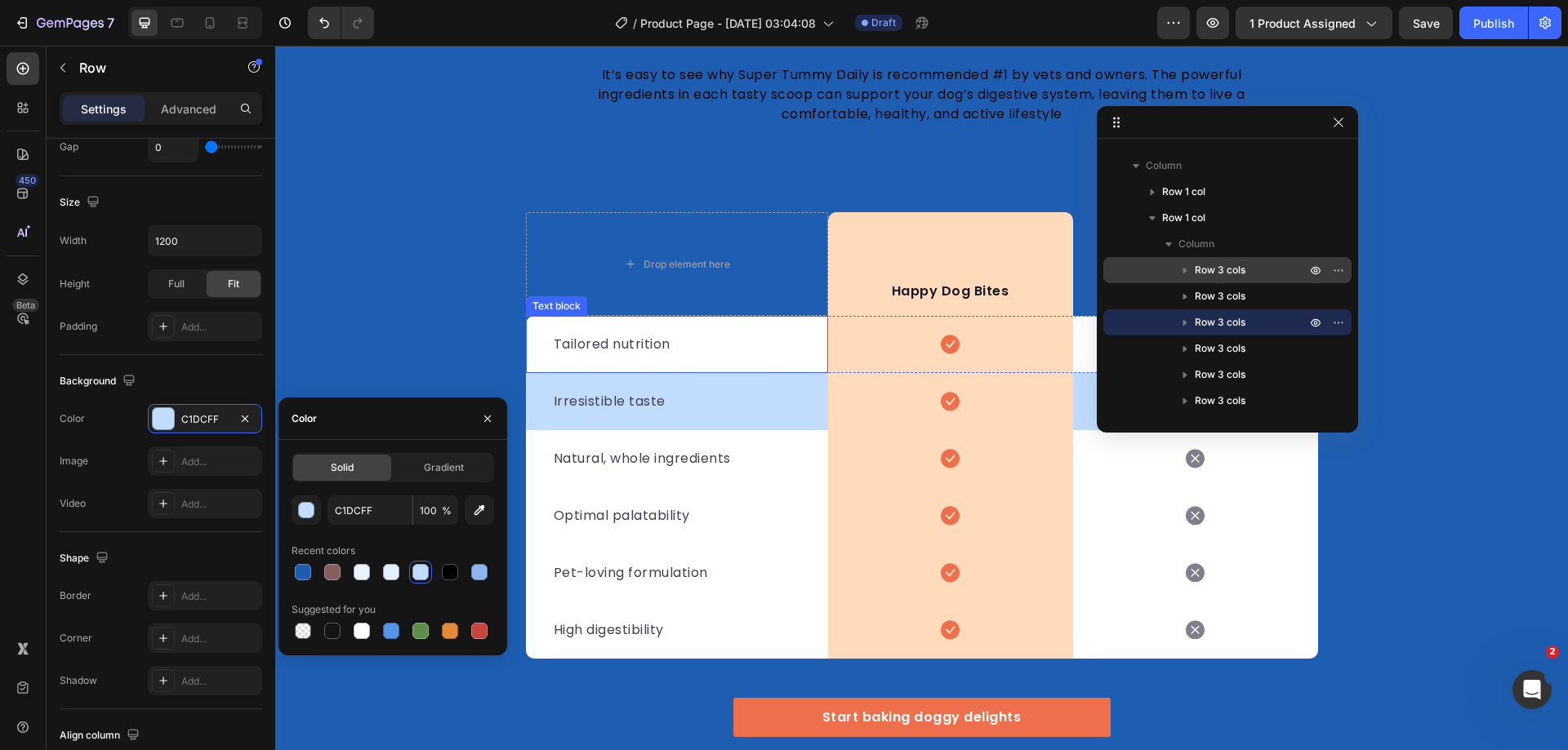
scroll to position [4781, 0]
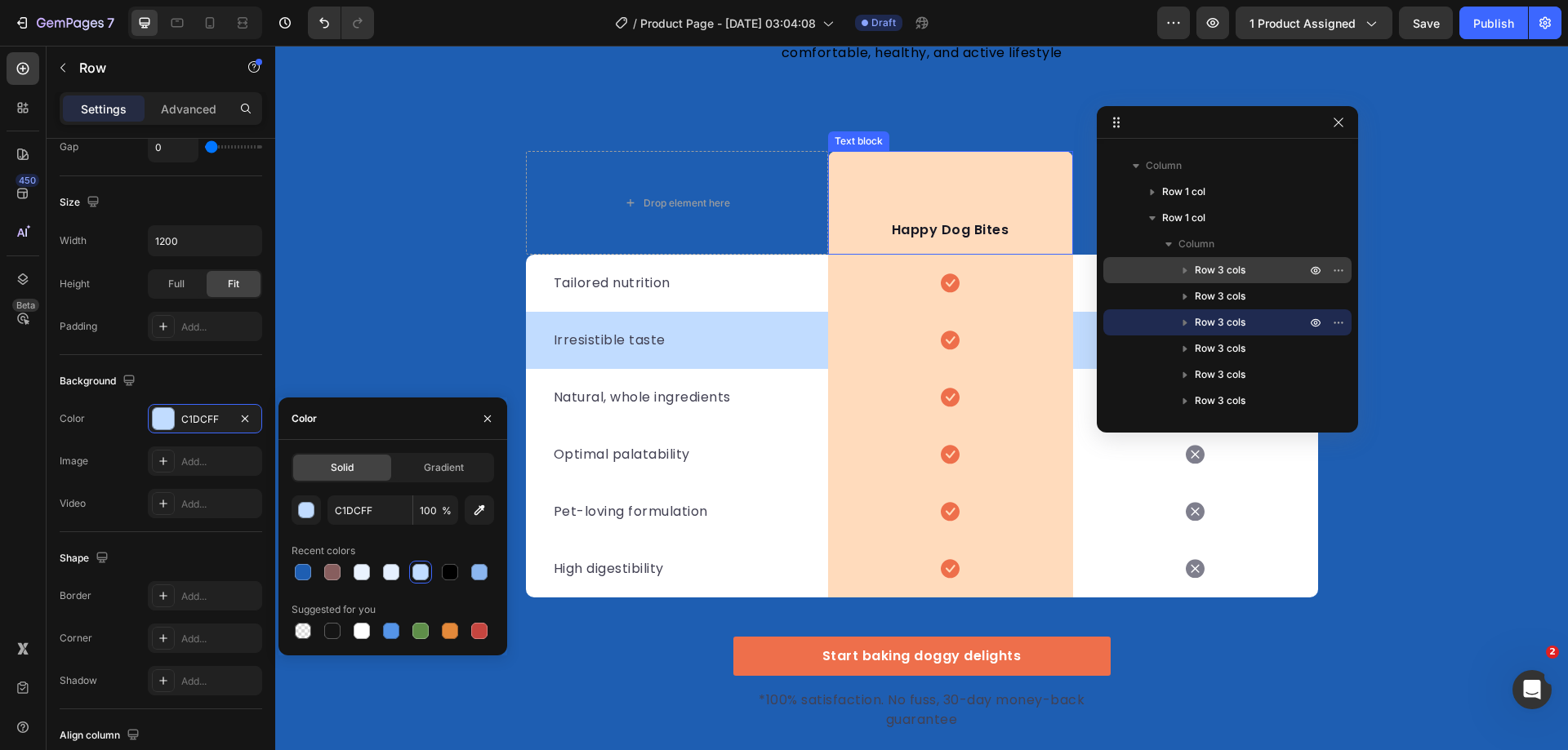
click at [847, 203] on div "Happy Dog Bites Text block" at bounding box center [951, 202] width 245 height 104
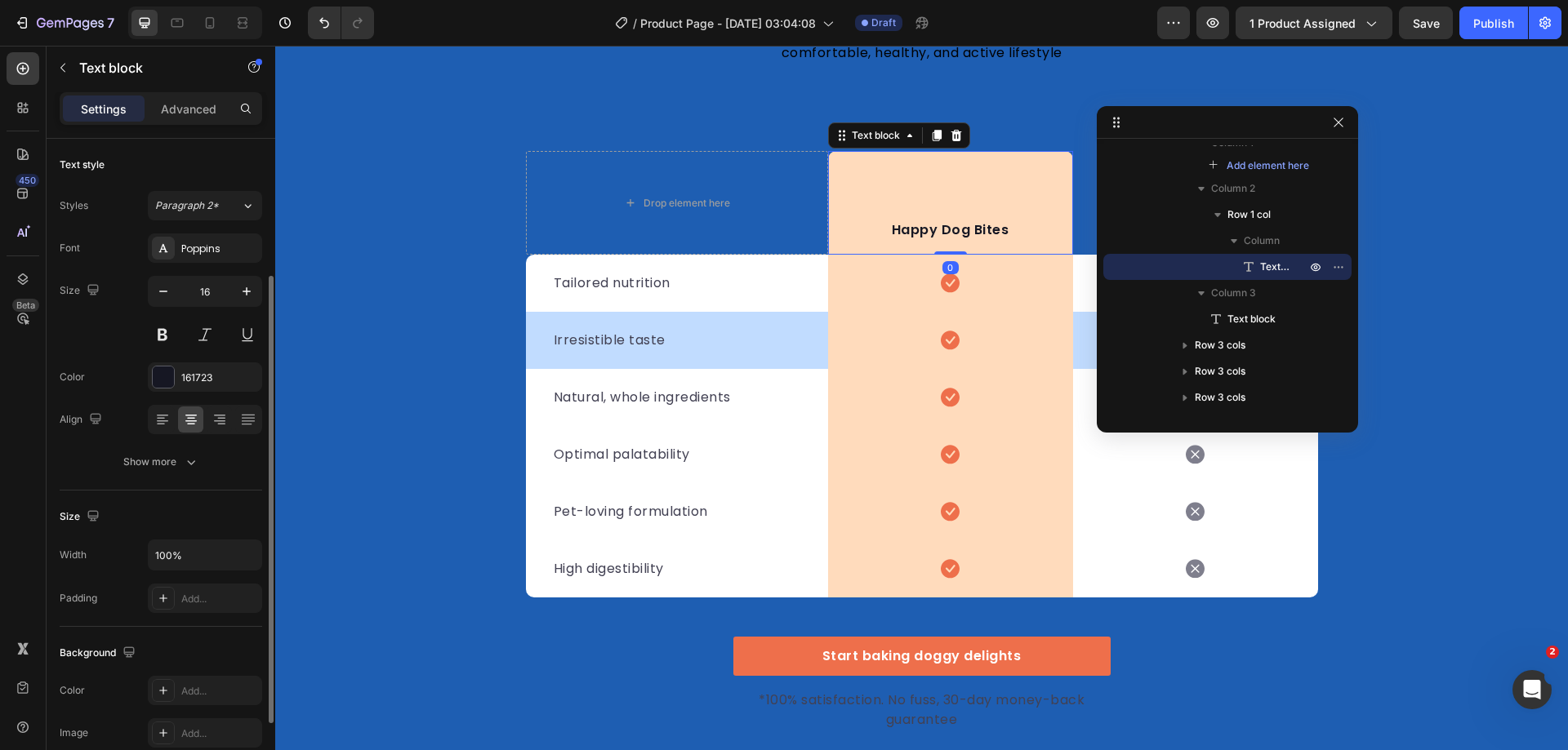
scroll to position [309, 0]
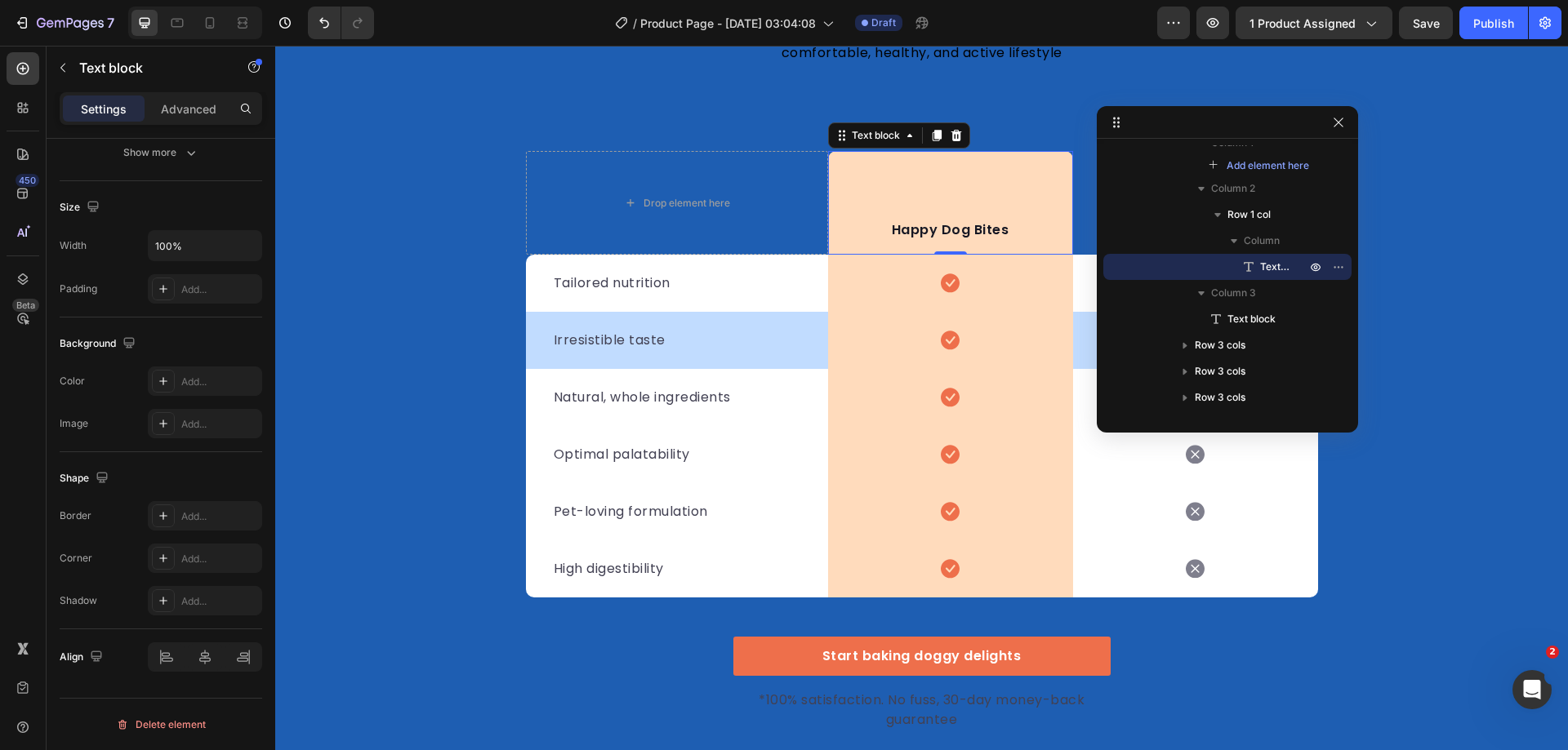
click at [880, 213] on div "Happy Dog Bites Text block 0" at bounding box center [951, 202] width 245 height 104
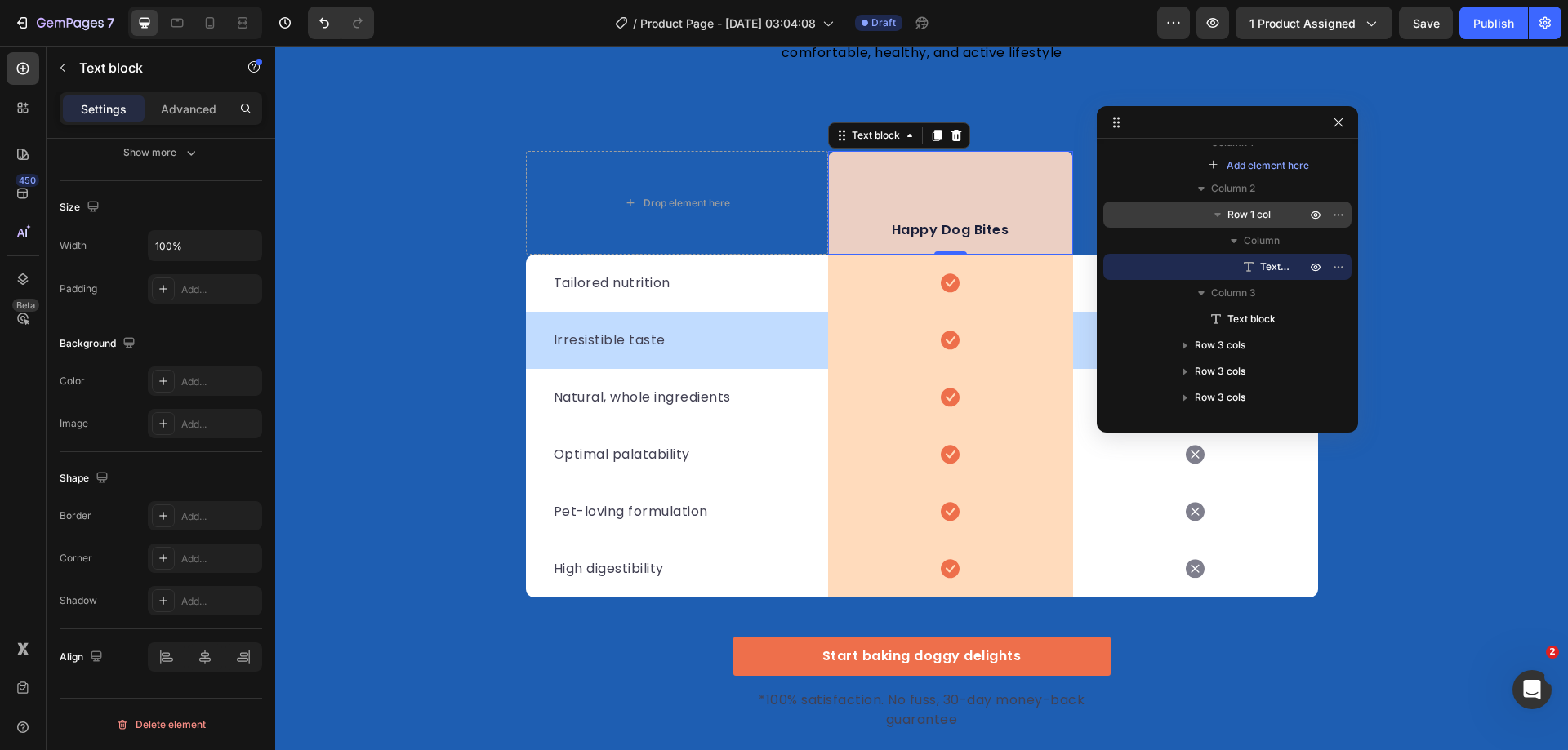
click at [1231, 217] on span "Row 1 col" at bounding box center [1248, 214] width 43 height 16
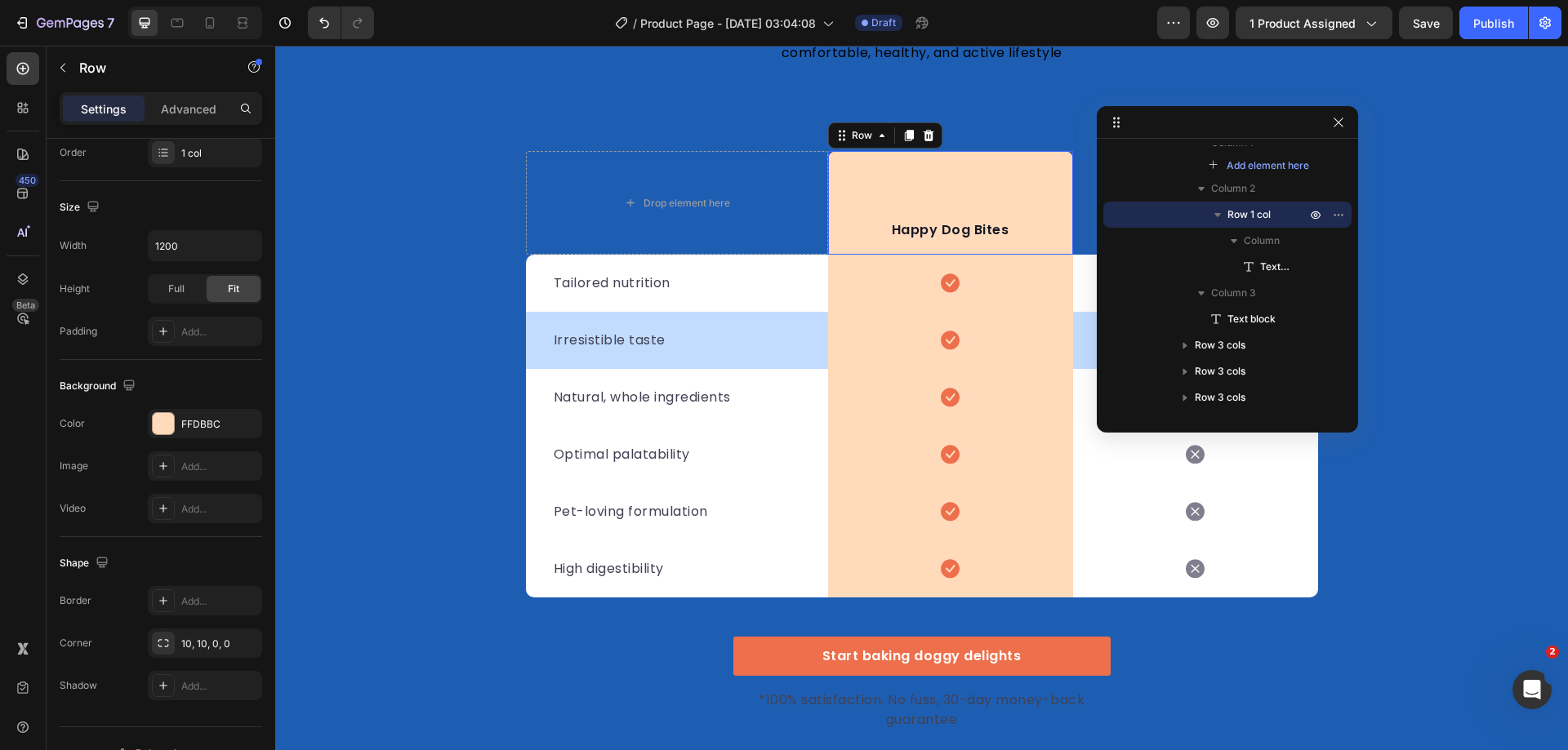
scroll to position [0, 0]
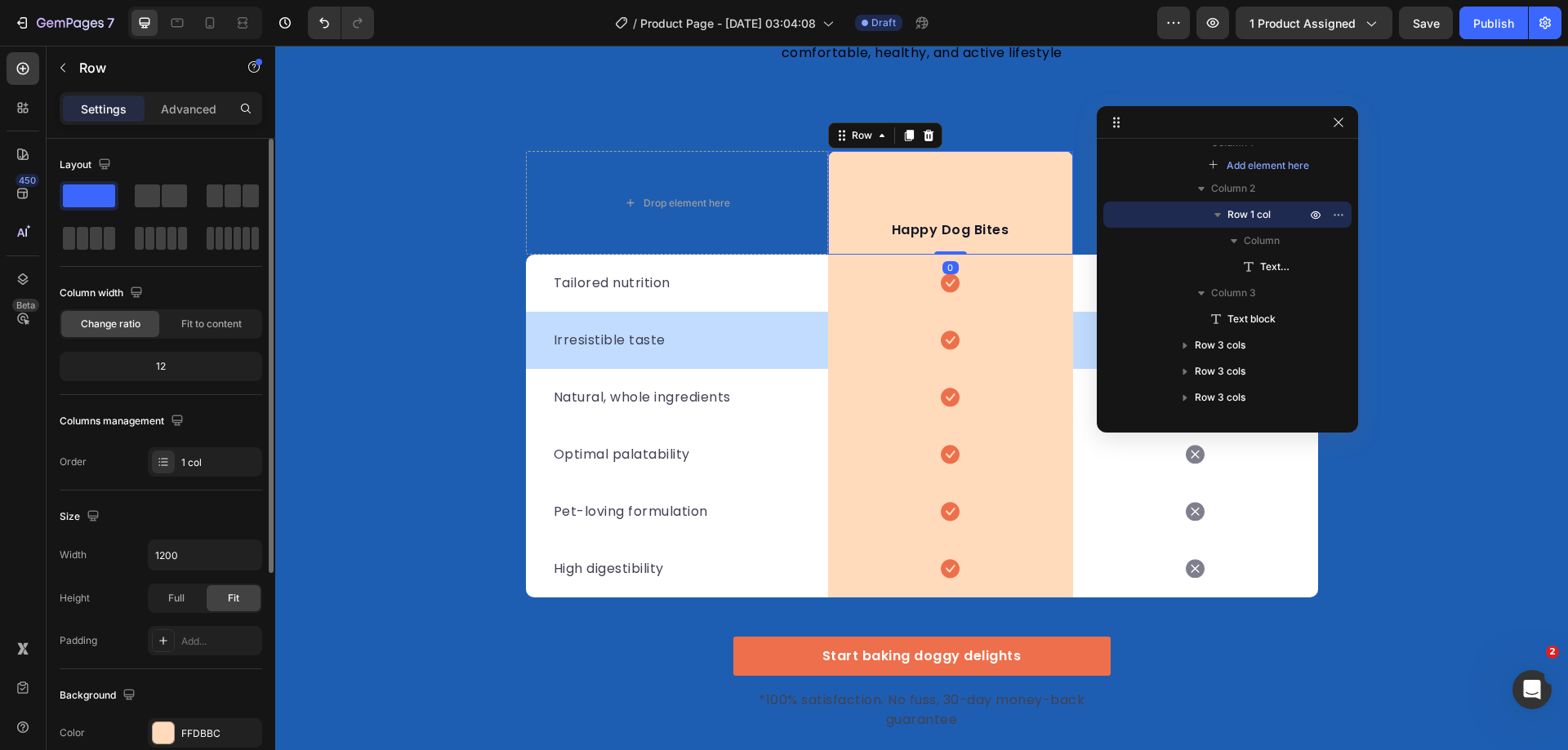
click at [1219, 217] on icon "button" at bounding box center [1217, 215] width 7 height 4
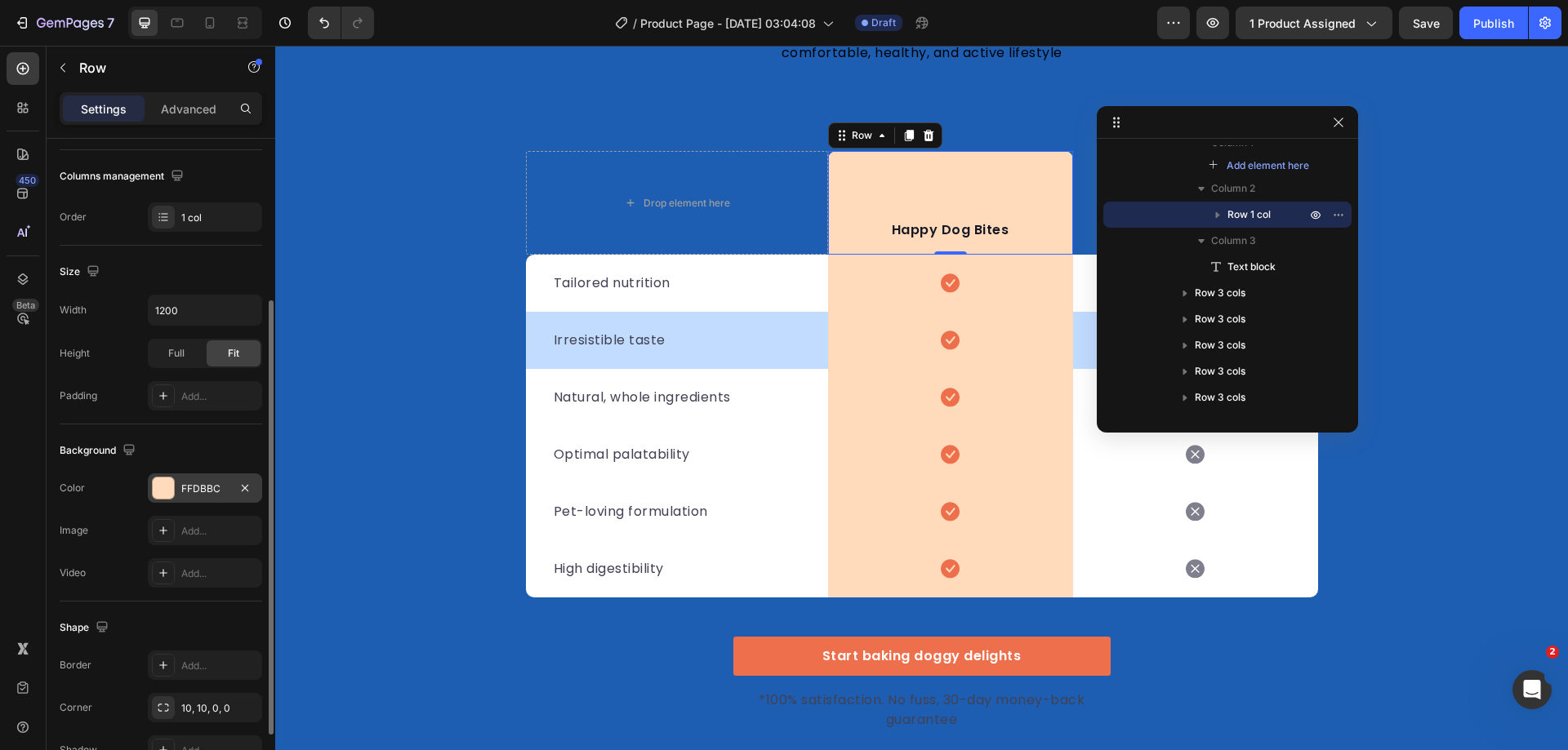
click at [165, 490] on div at bounding box center [163, 489] width 21 height 21
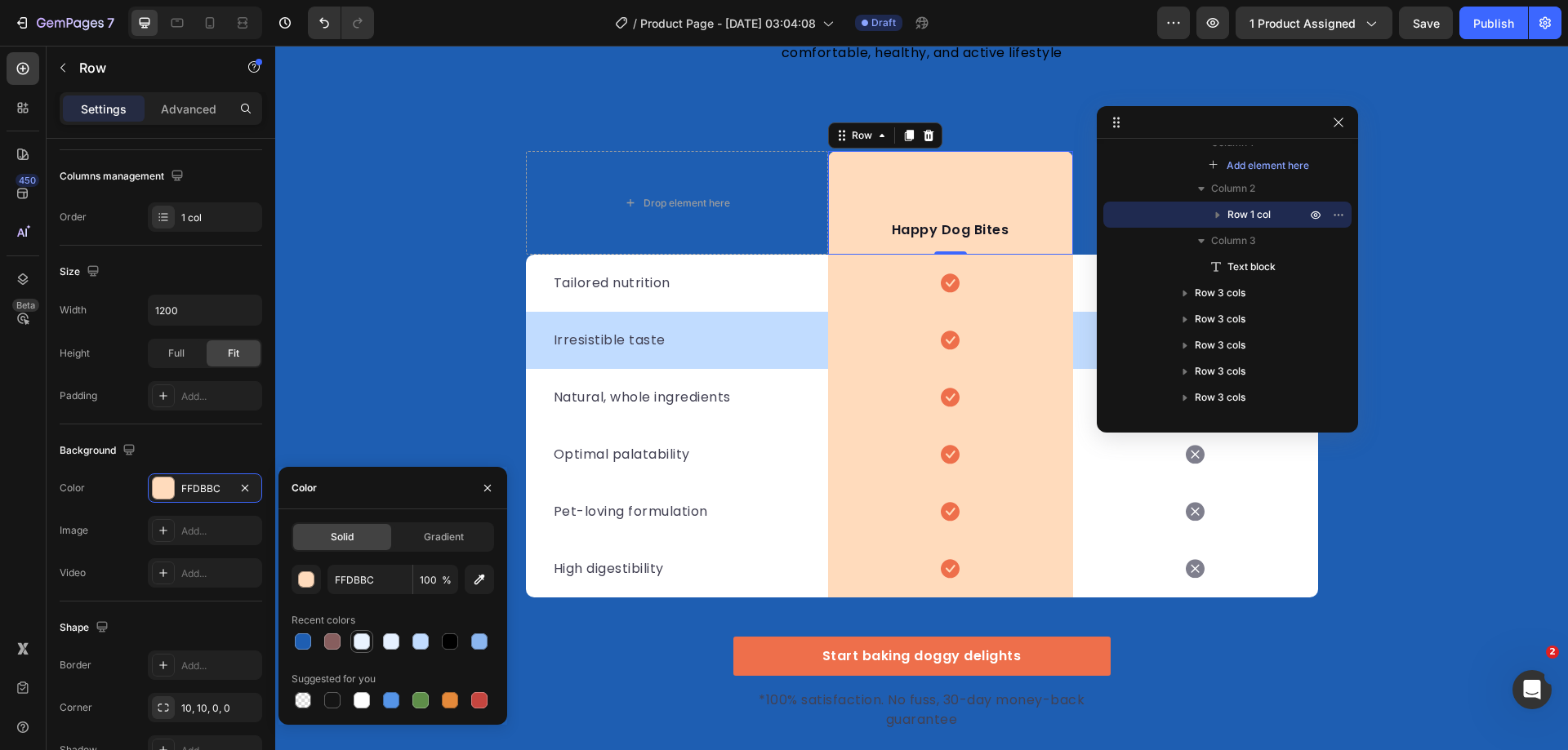
click at [360, 646] on div at bounding box center [362, 641] width 16 height 16
type input "EAF3FF"
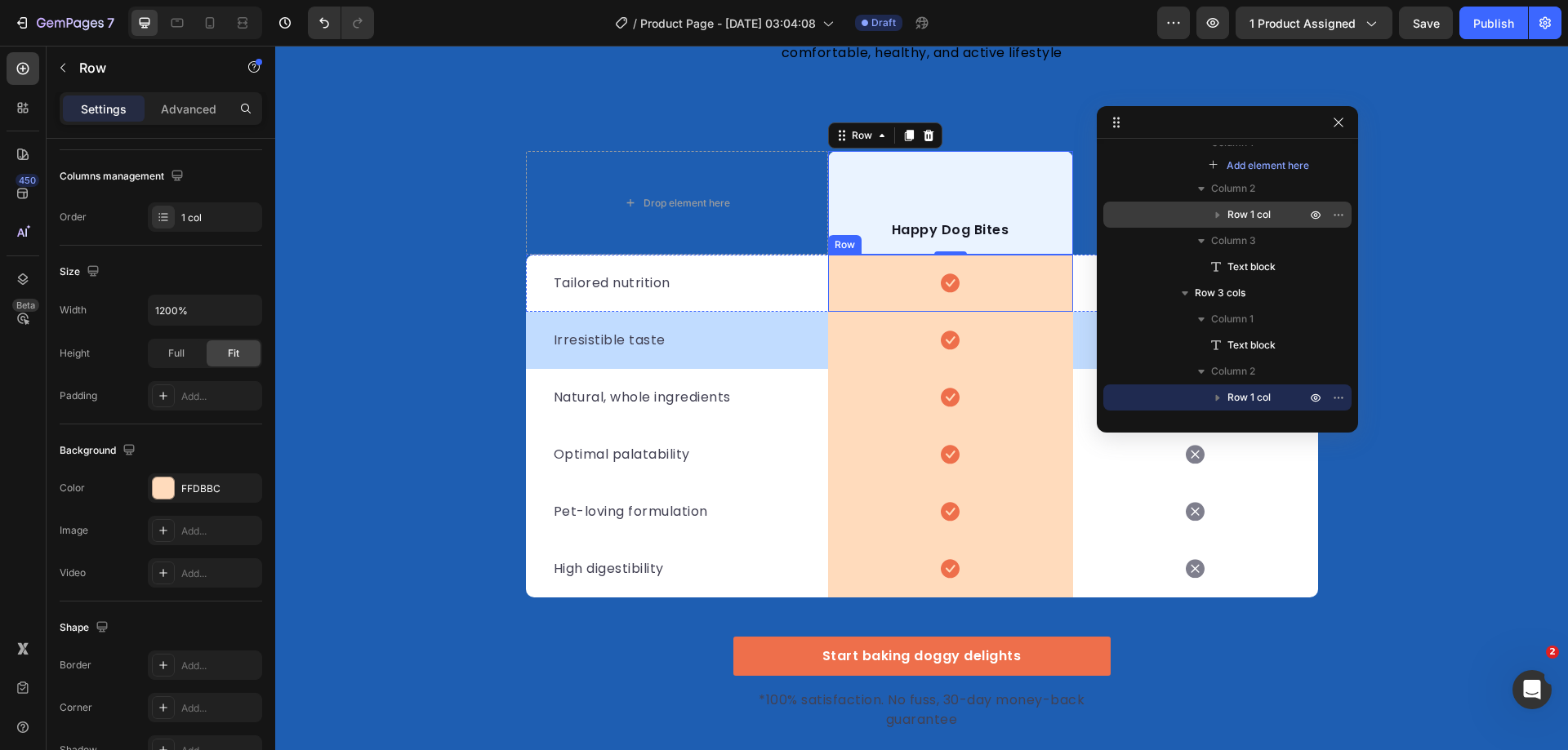
click at [886, 291] on div "Icon Row" at bounding box center [951, 283] width 245 height 57
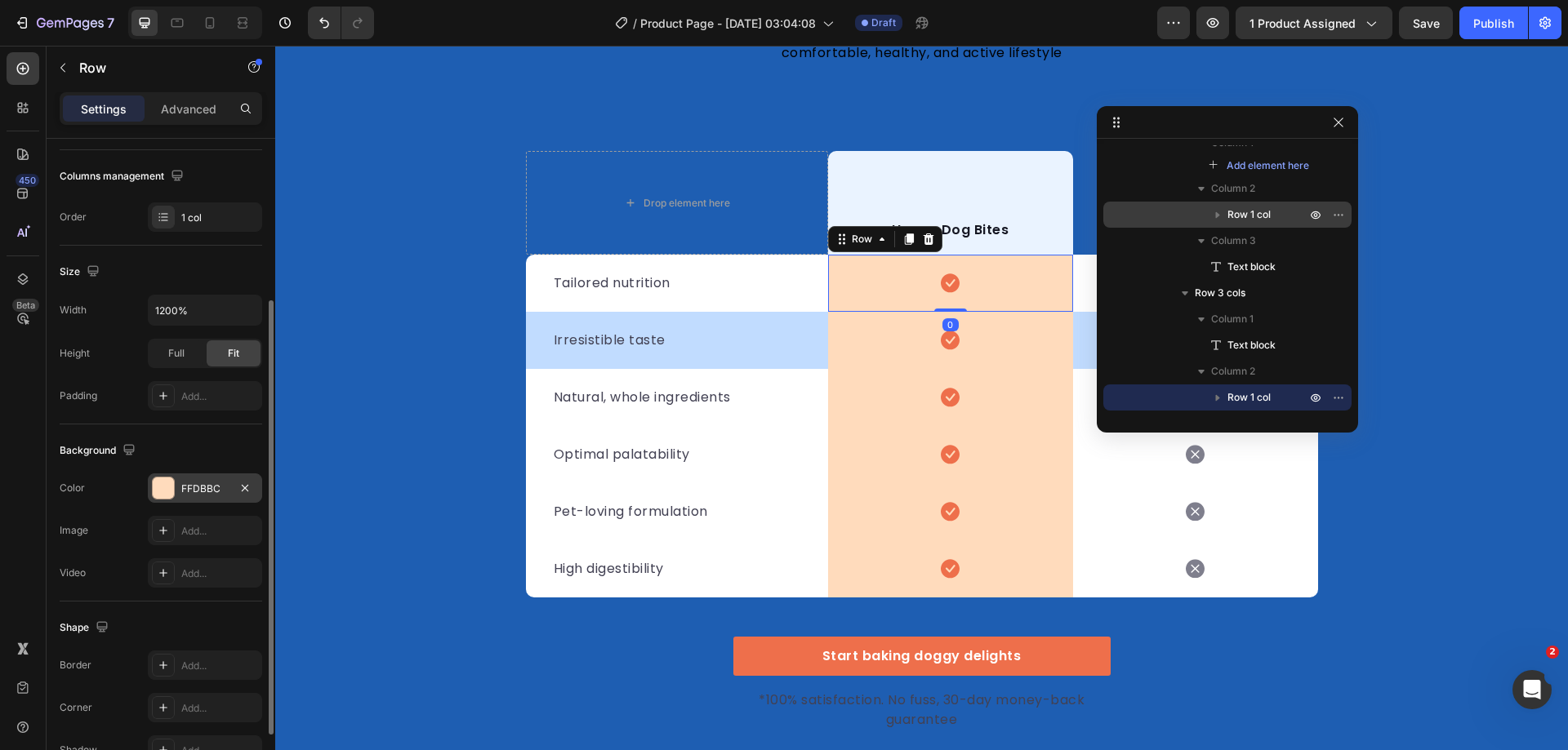
click at [152, 485] on div at bounding box center [163, 489] width 23 height 23
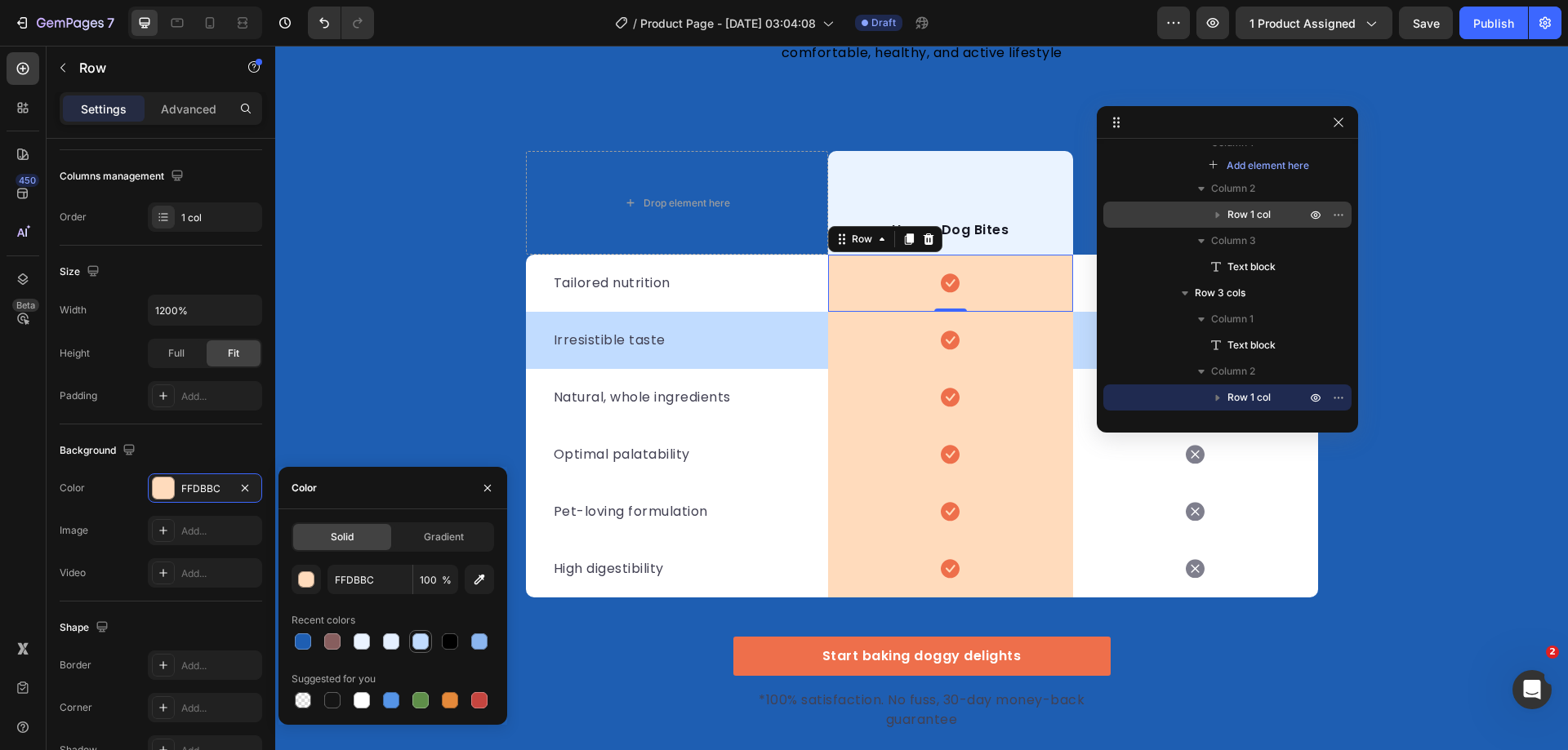
click at [418, 644] on div at bounding box center [420, 641] width 16 height 16
type input "C1DCFF"
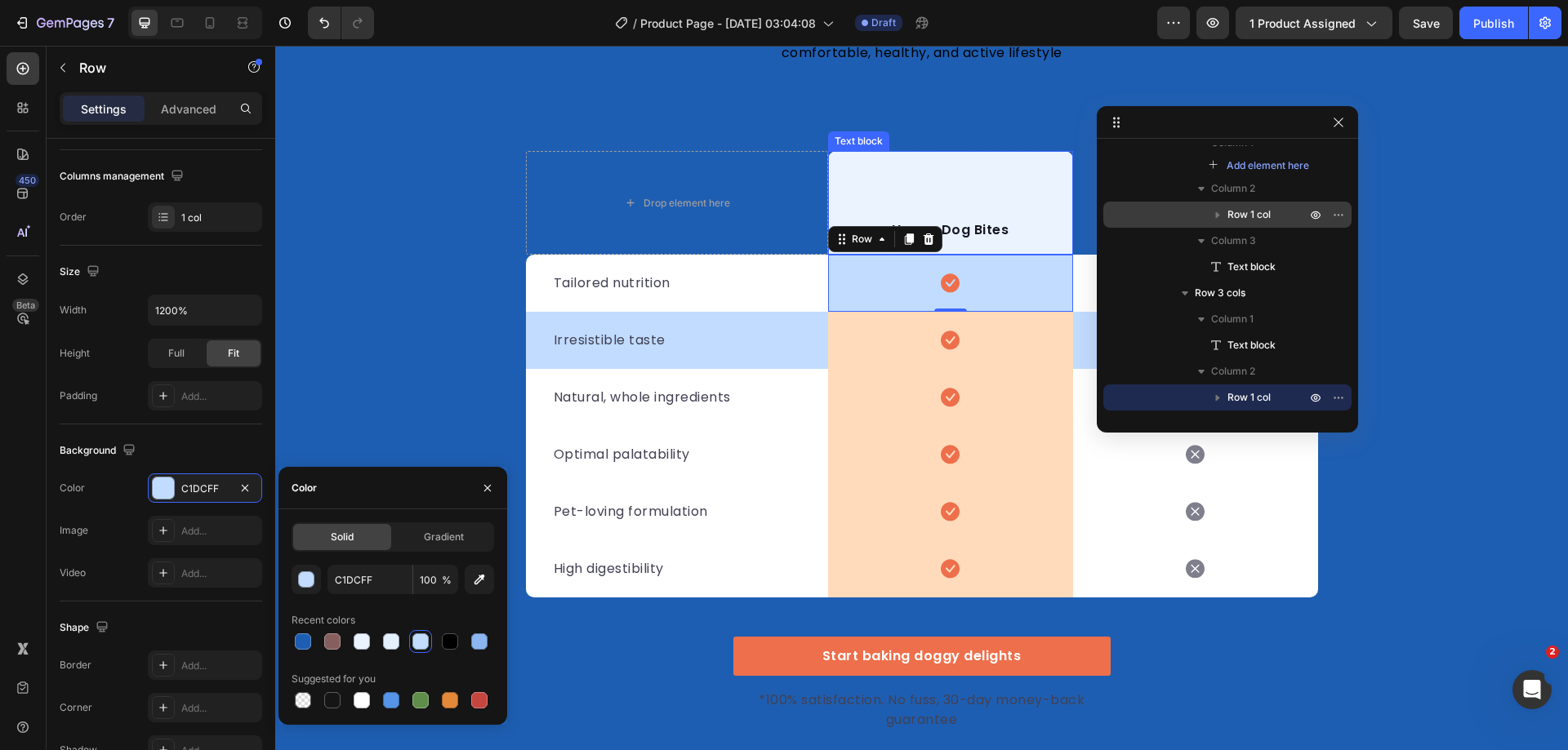
click at [897, 194] on div "Happy Dog Bites Text block" at bounding box center [951, 202] width 245 height 104
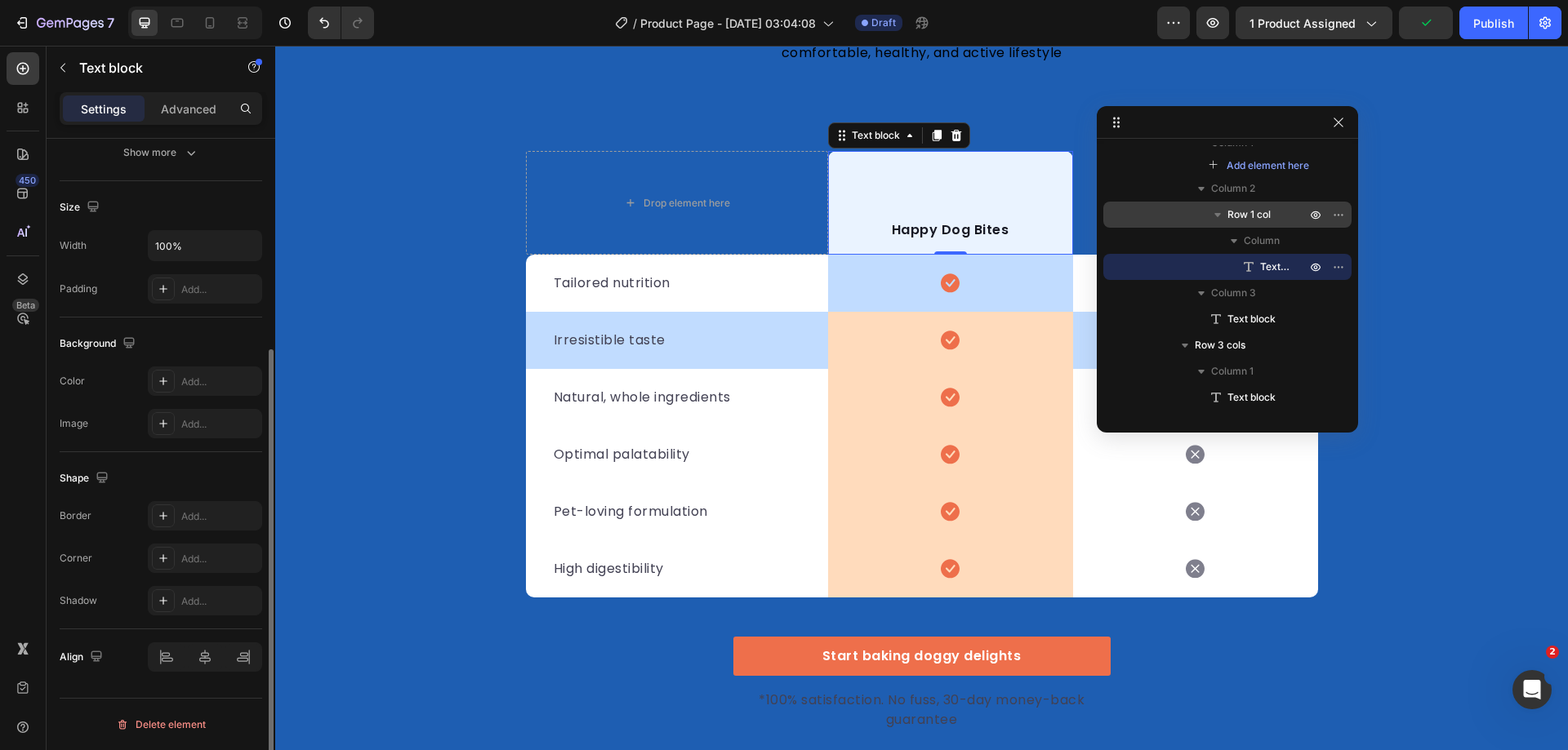
scroll to position [0, 0]
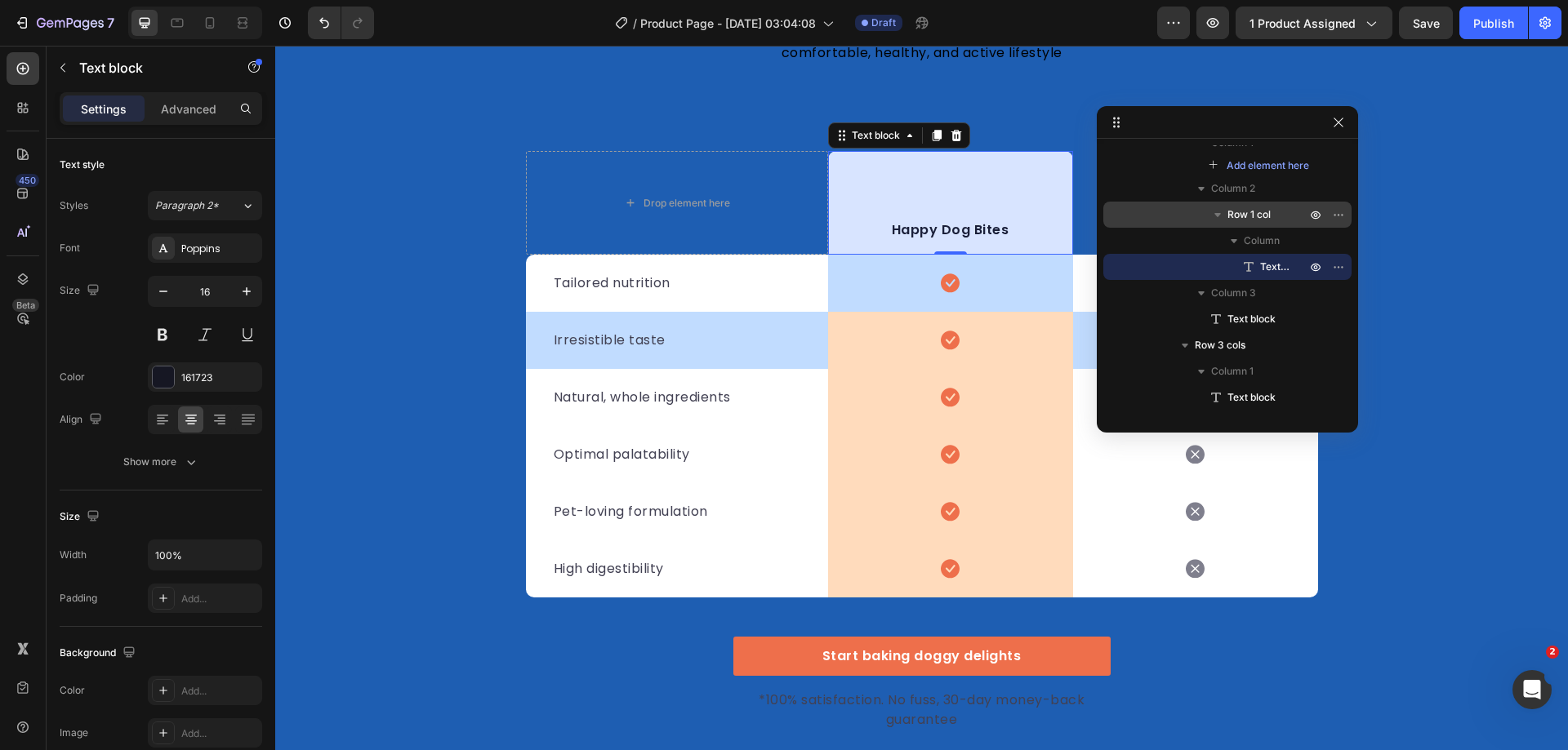
click at [1240, 216] on span "Row 1 col" at bounding box center [1248, 214] width 43 height 16
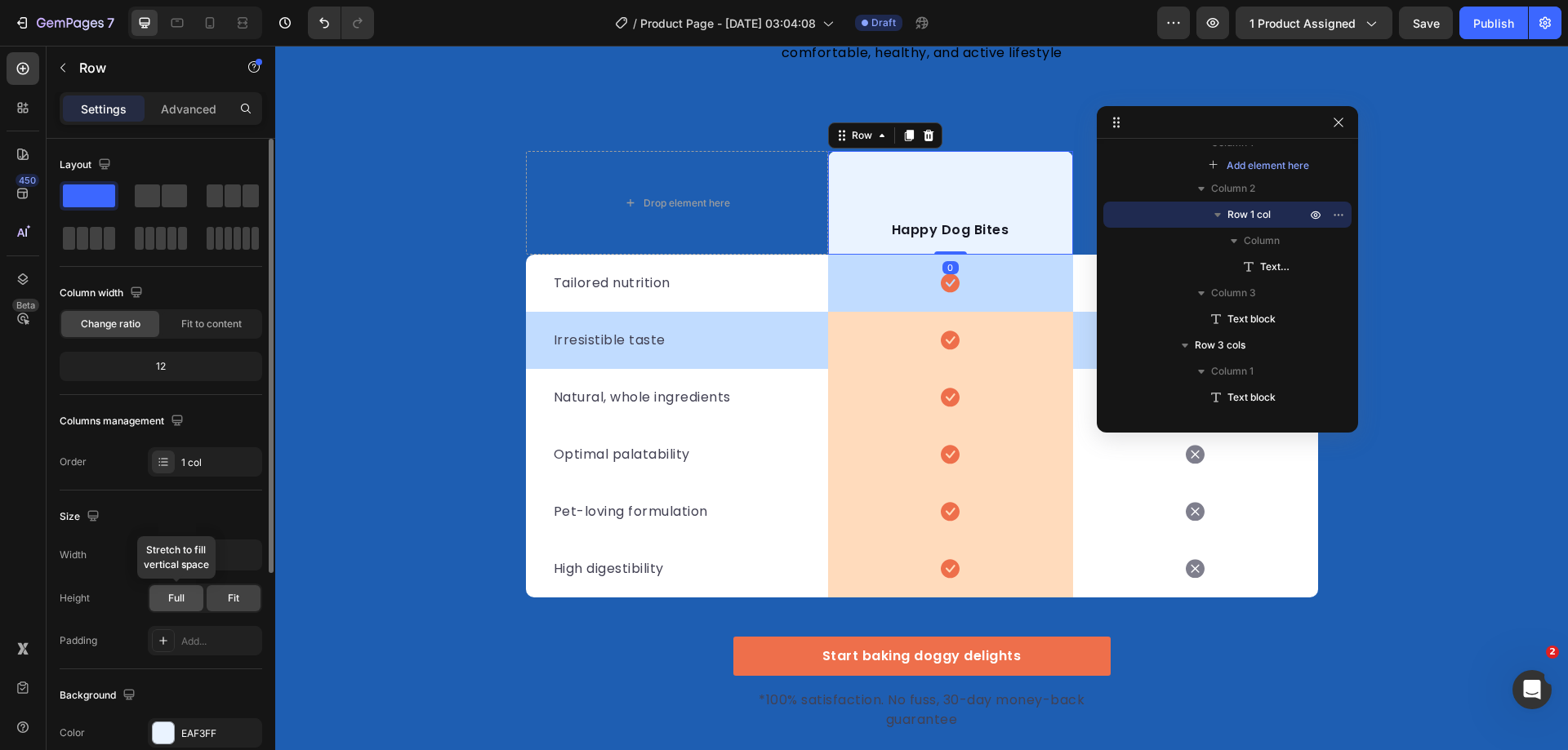
scroll to position [245, 0]
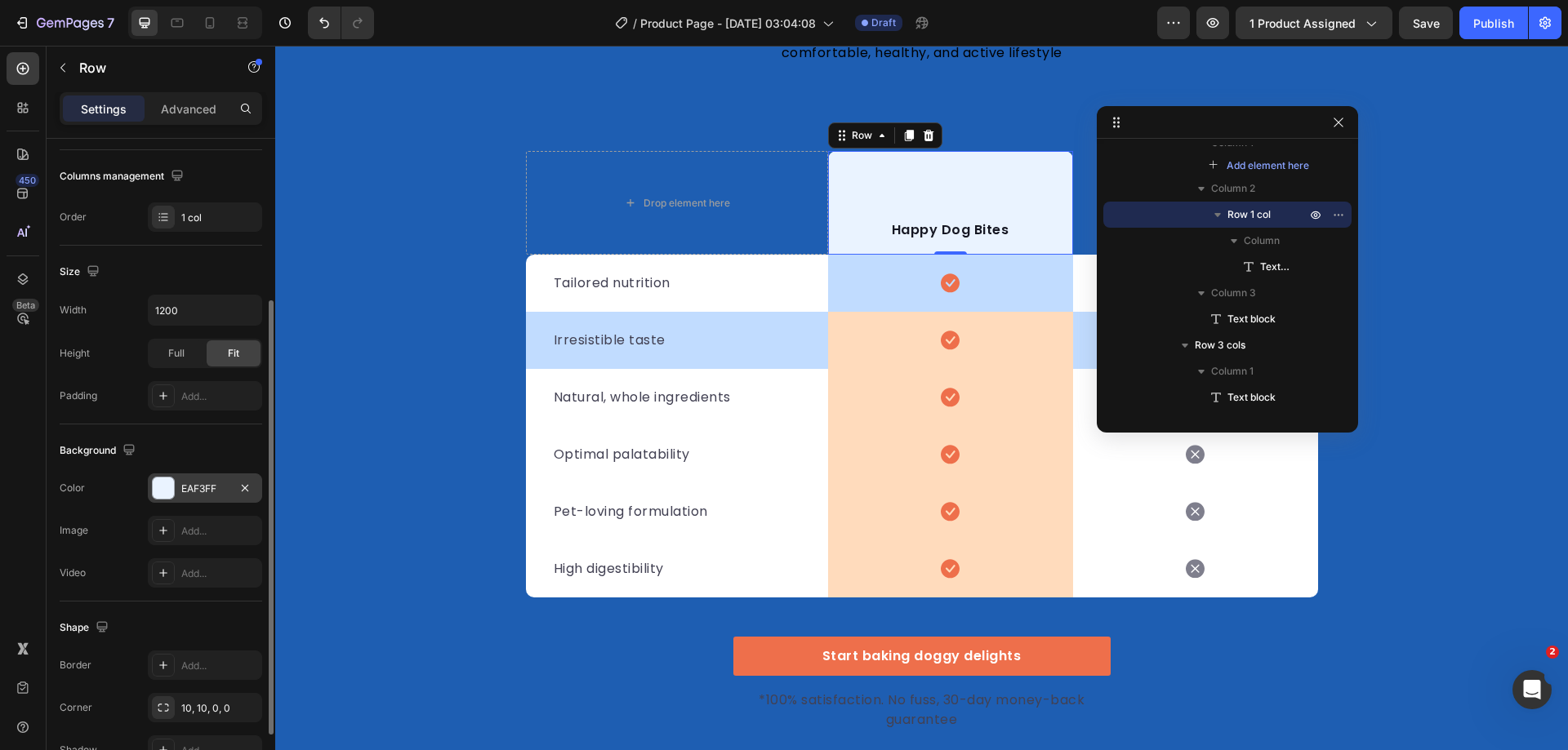
click at [165, 492] on div at bounding box center [163, 489] width 21 height 21
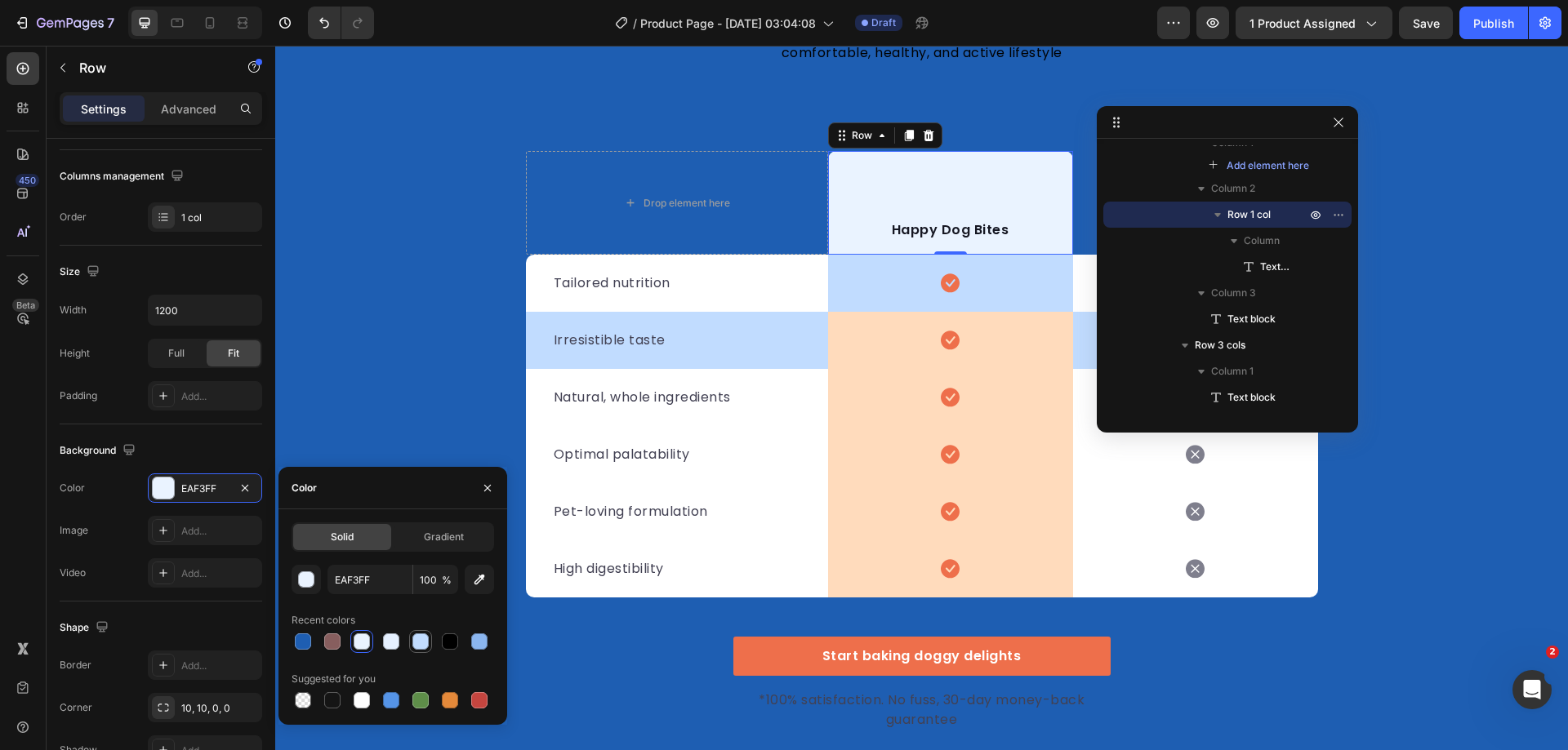
click at [416, 644] on div at bounding box center [420, 641] width 16 height 16
type input "C1DCFF"
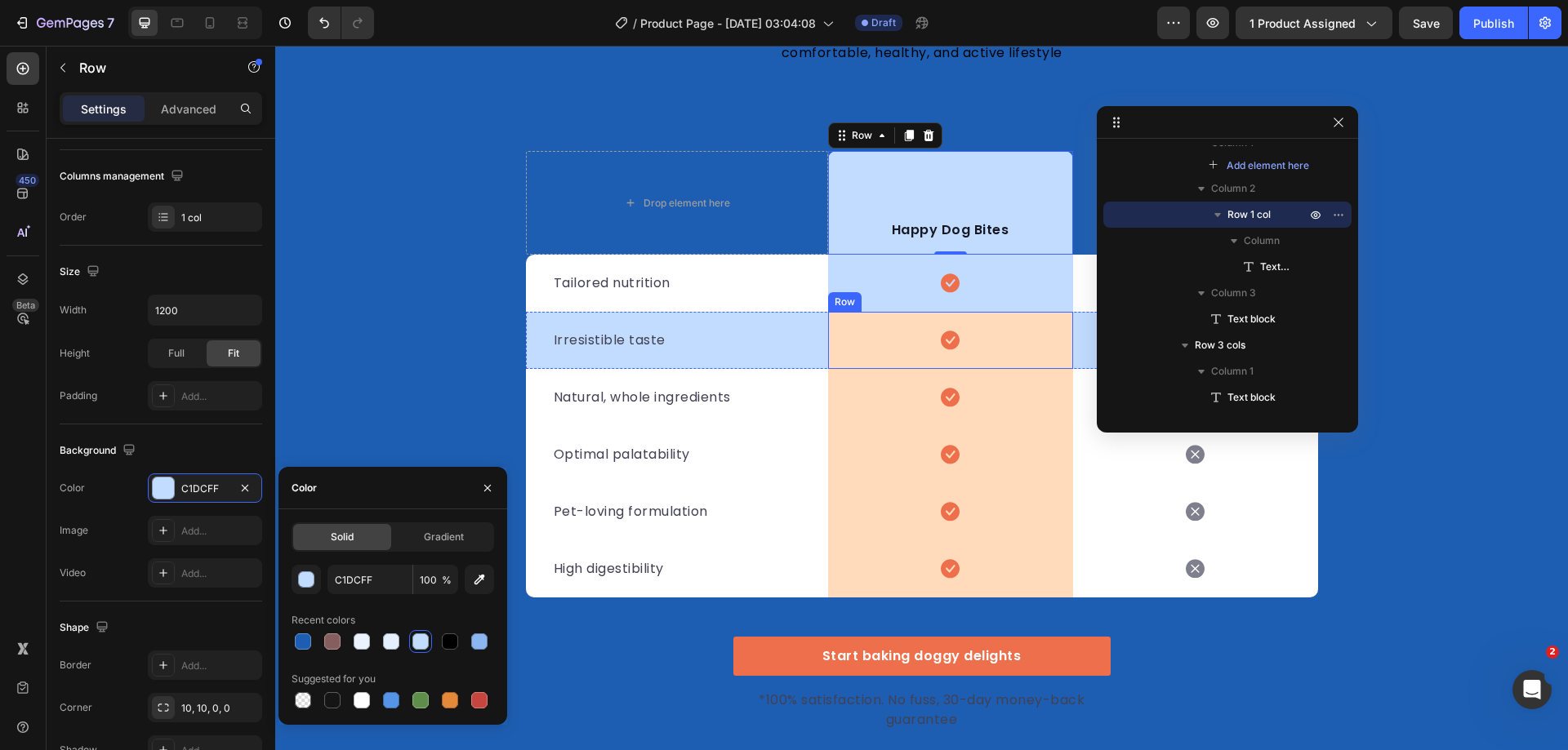
click at [875, 332] on div "Icon Row" at bounding box center [951, 341] width 245 height 57
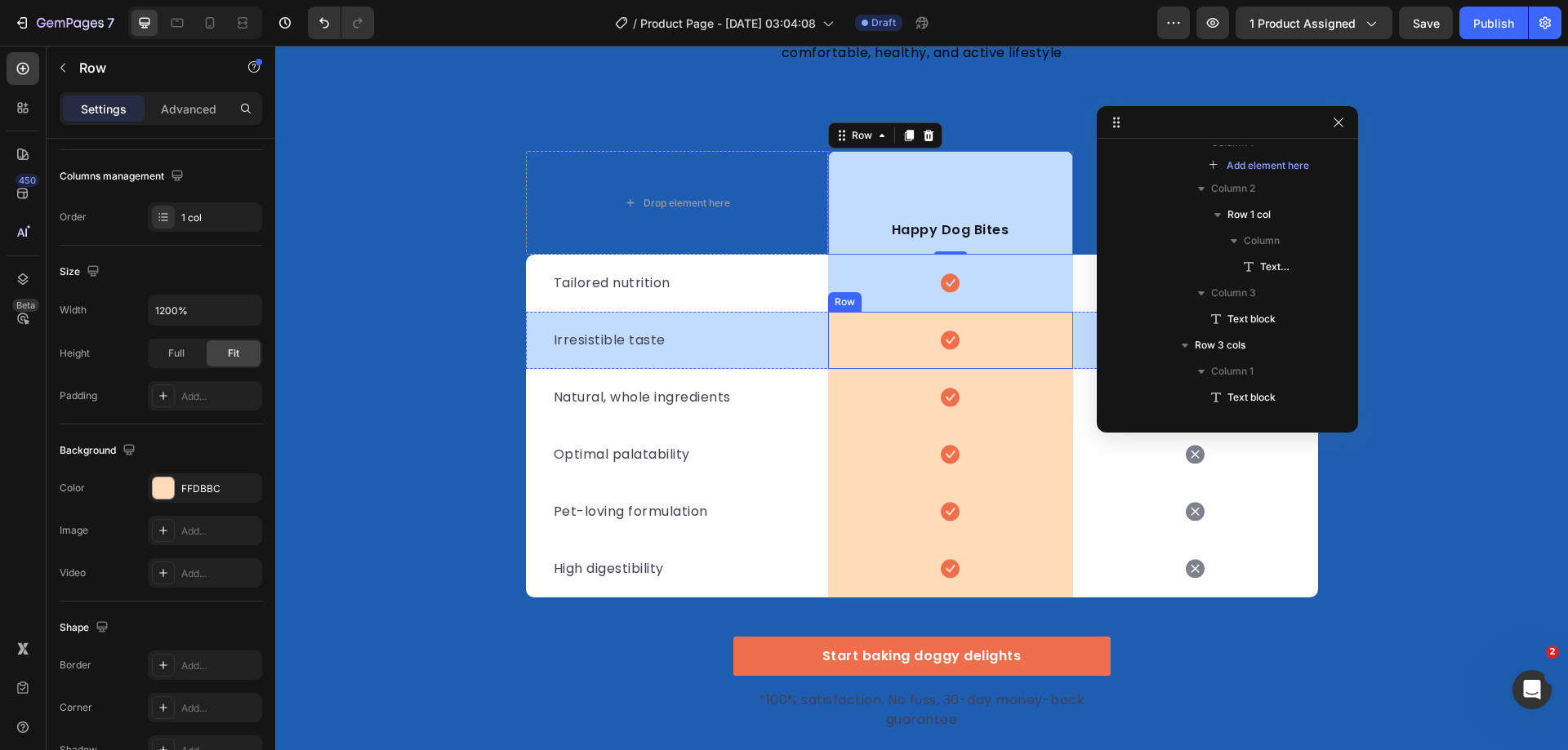
scroll to position [747, 0]
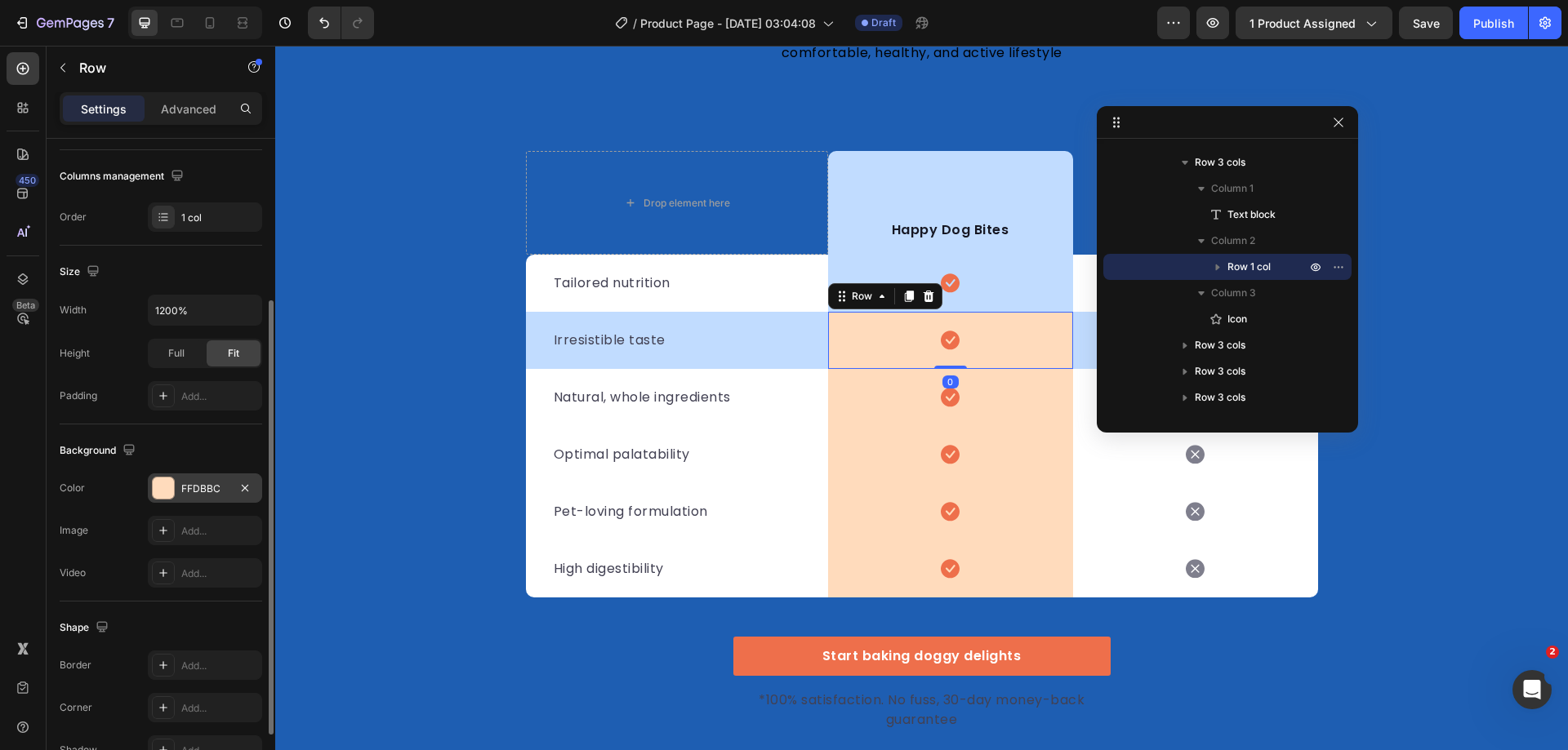
click at [170, 497] on div at bounding box center [163, 489] width 21 height 21
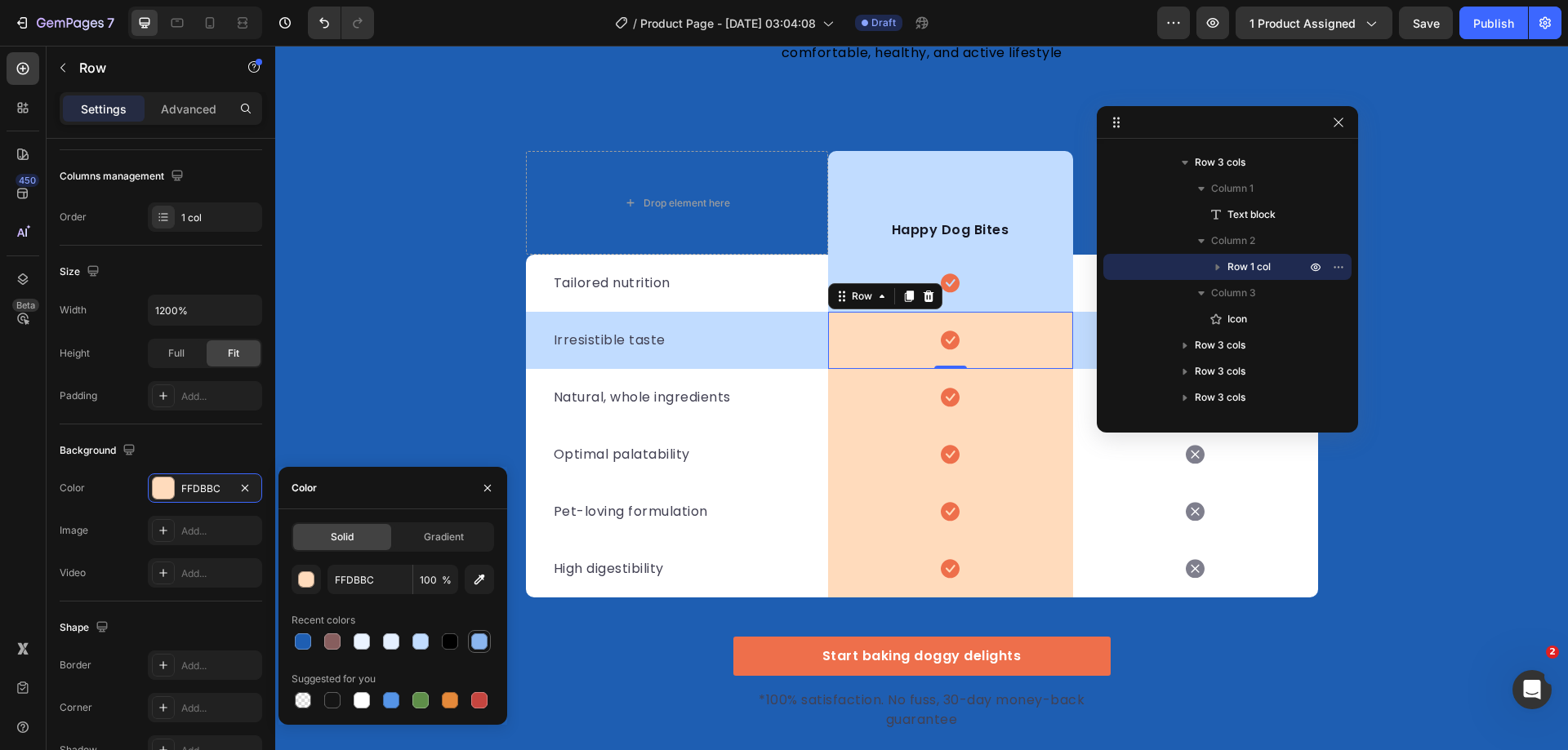
click at [472, 645] on div at bounding box center [479, 641] width 16 height 16
type input "8BB6EF"
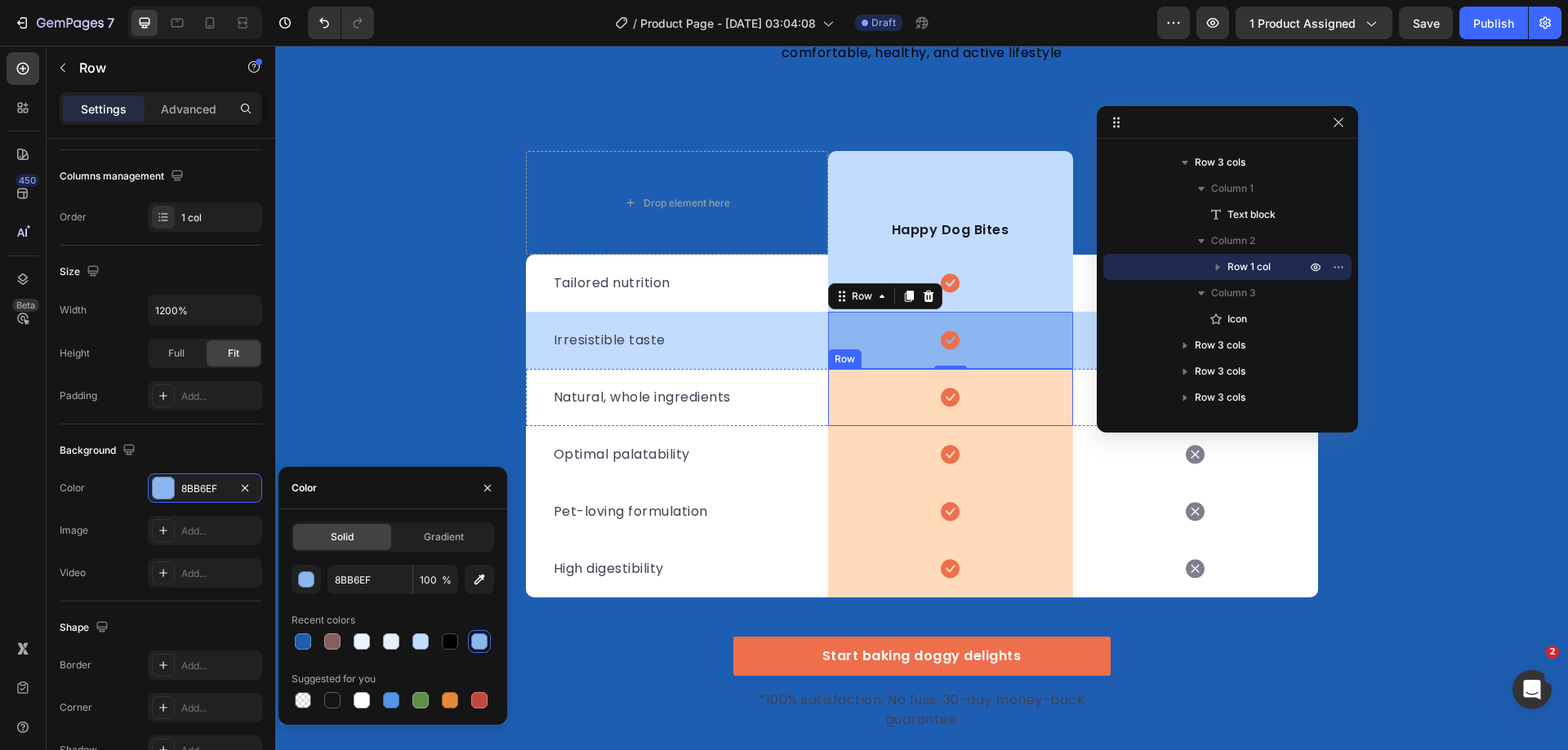
click at [868, 414] on div "Icon Row" at bounding box center [951, 398] width 245 height 57
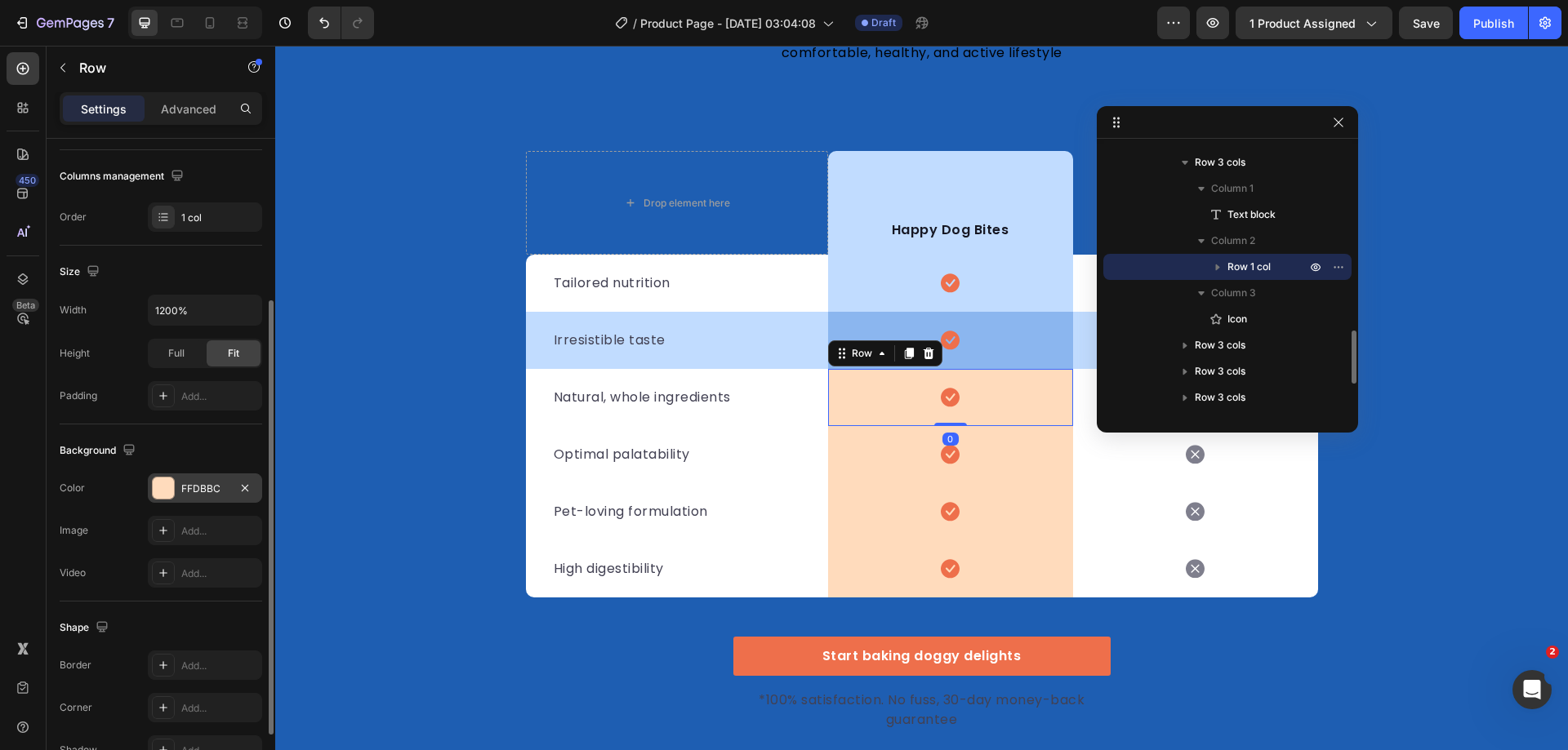
click at [222, 484] on div "FFDBBC" at bounding box center [205, 489] width 48 height 14
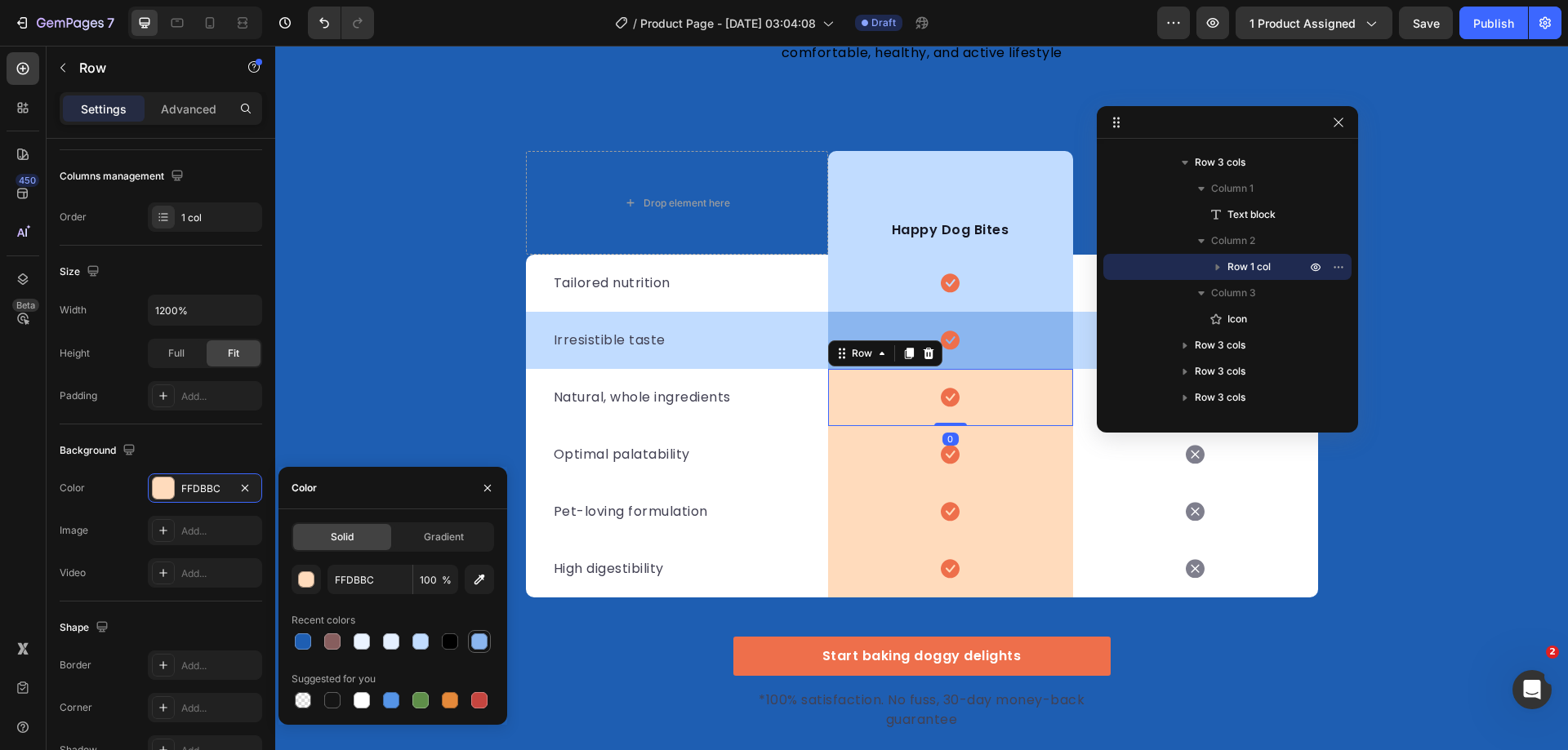
drag, startPoint x: 482, startPoint y: 637, endPoint x: 575, endPoint y: 434, distance: 223.3
click at [482, 637] on div at bounding box center [479, 641] width 16 height 16
type input "8BB6EF"
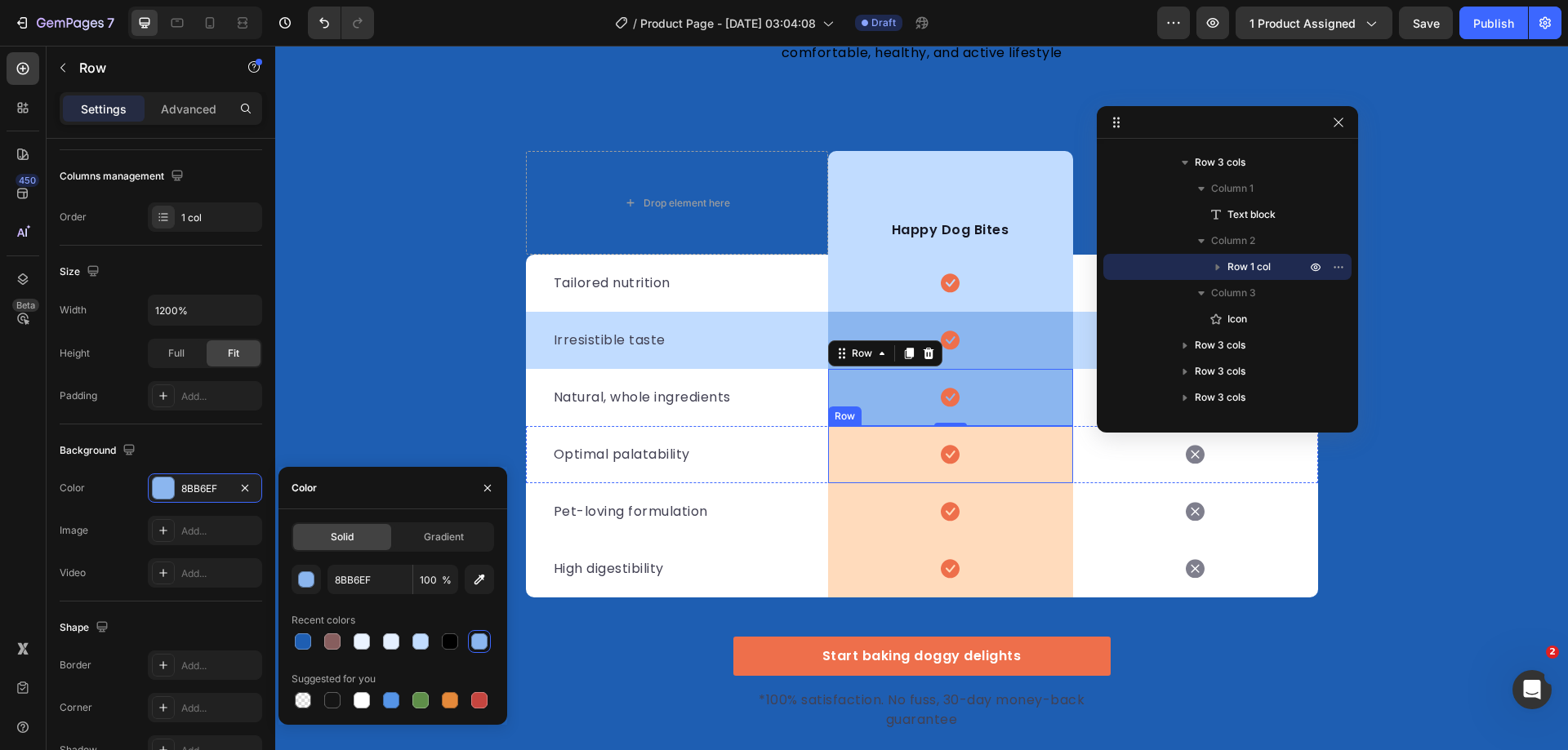
click at [856, 464] on div "Icon Row" at bounding box center [951, 455] width 245 height 57
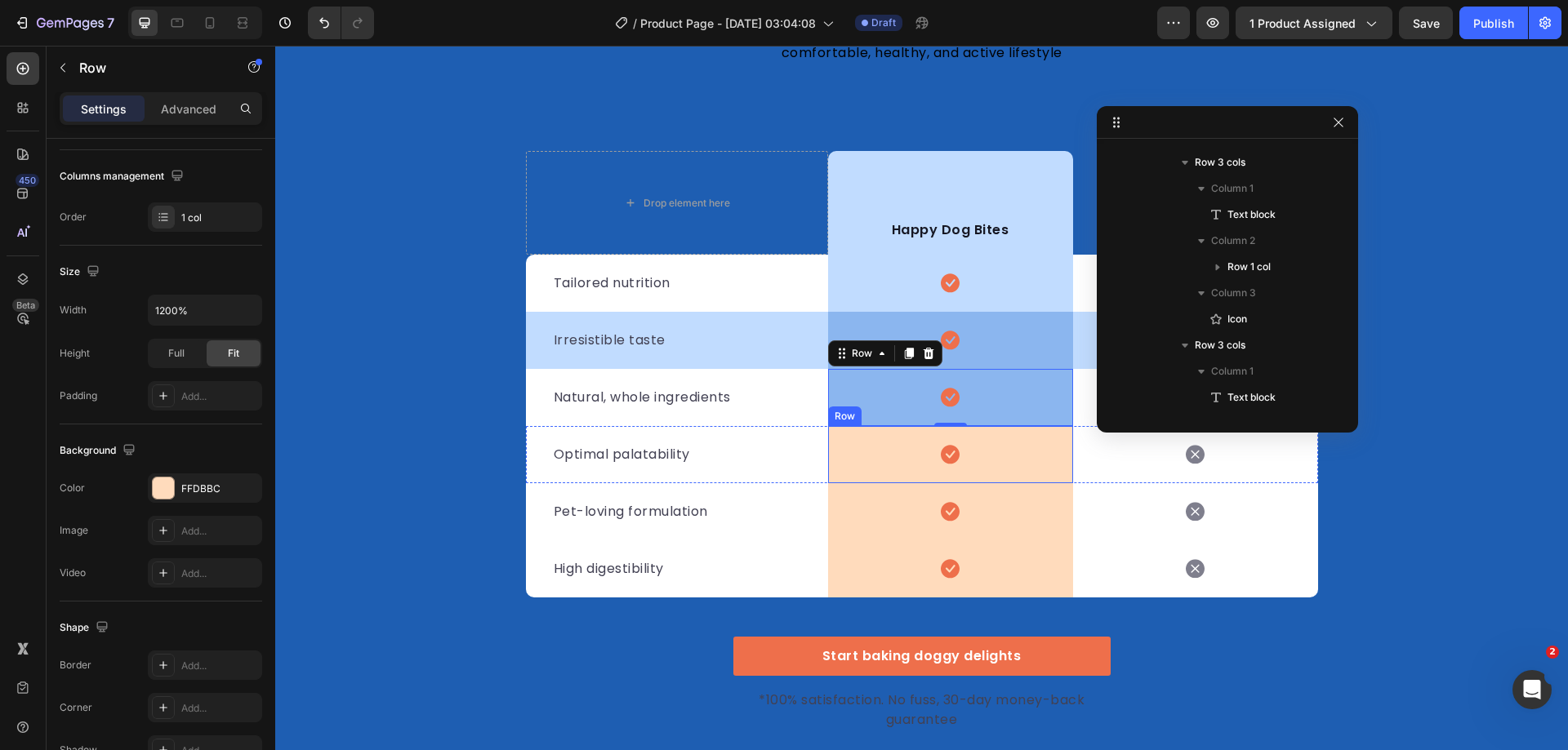
scroll to position [1113, 0]
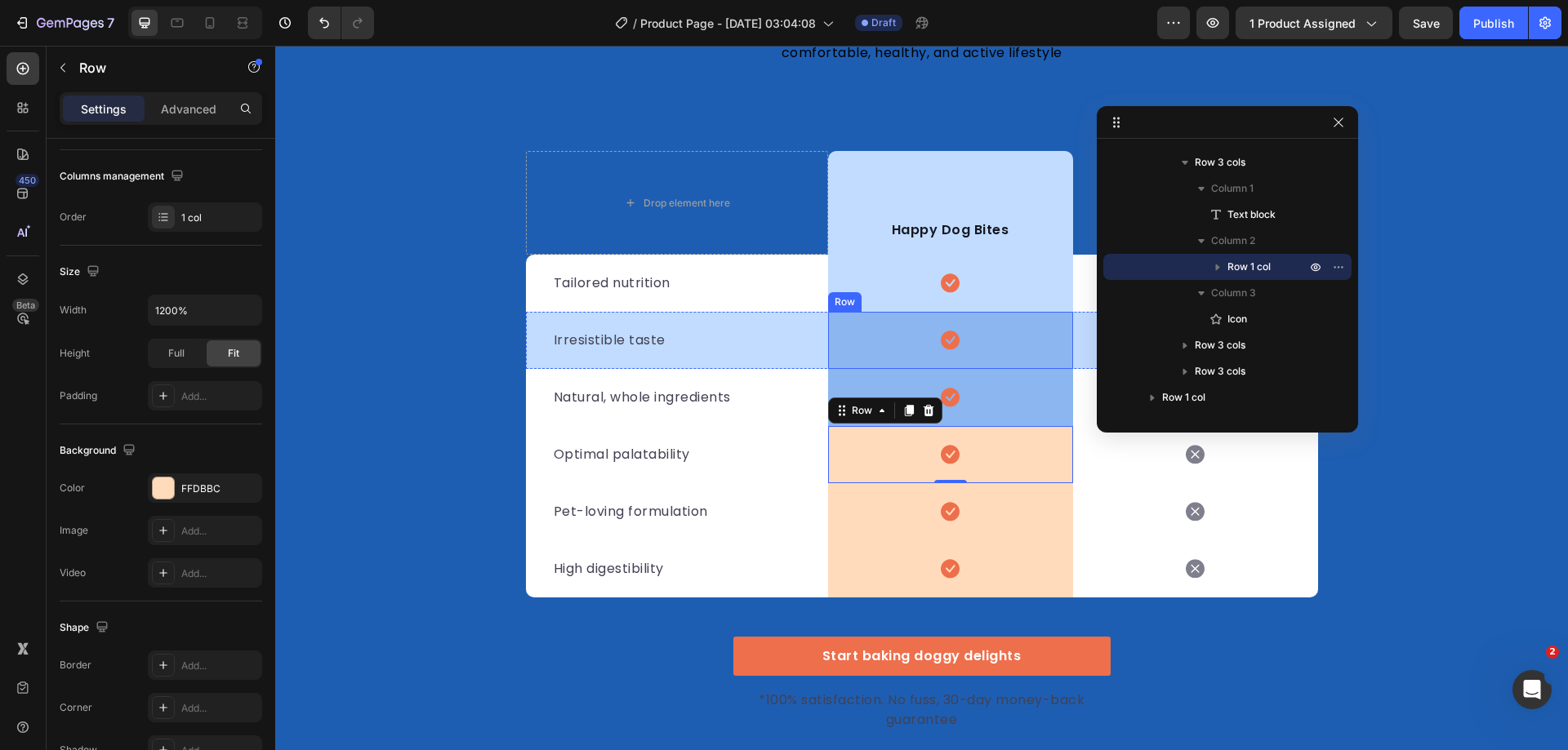
click at [870, 343] on div "Icon Row" at bounding box center [951, 341] width 245 height 57
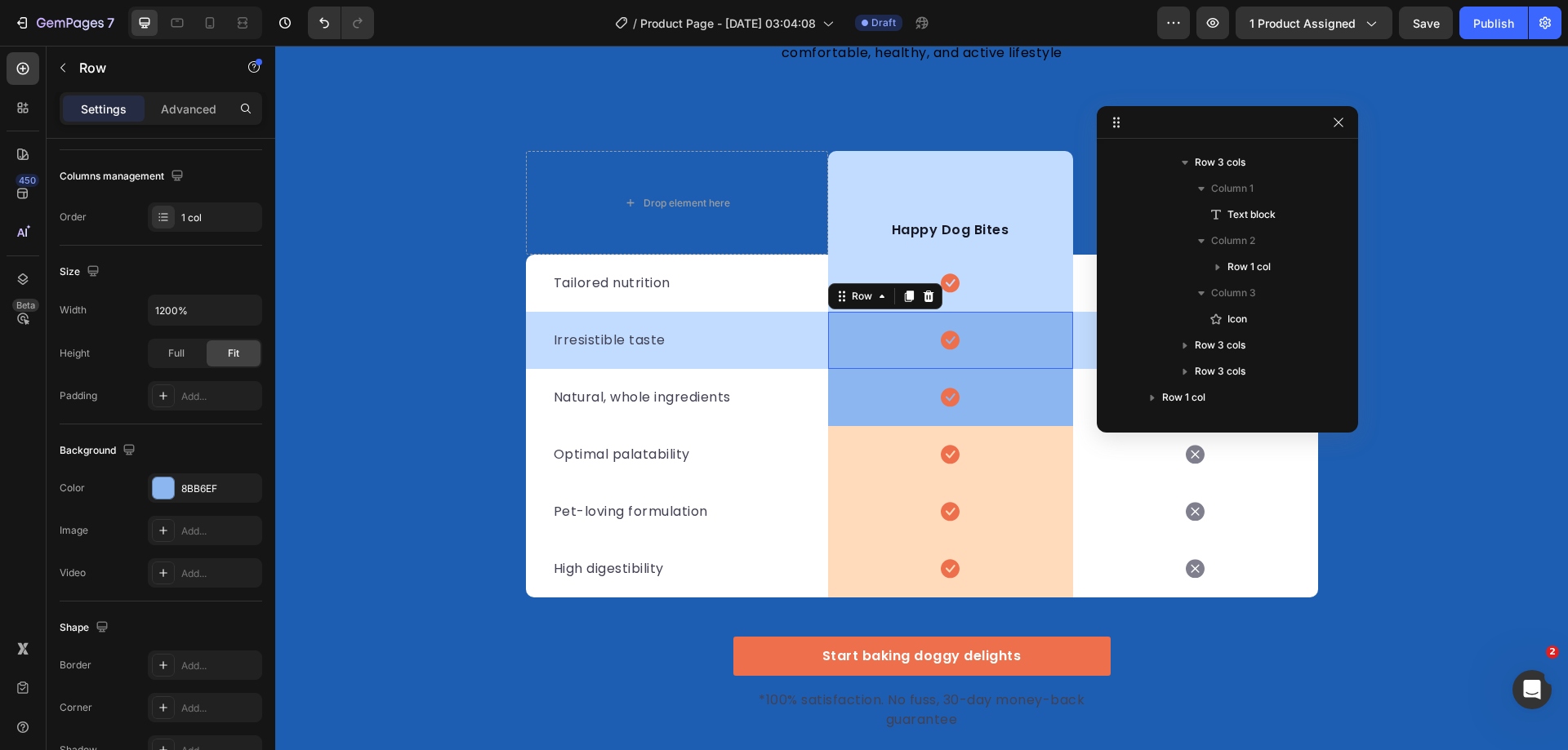
scroll to position [747, 0]
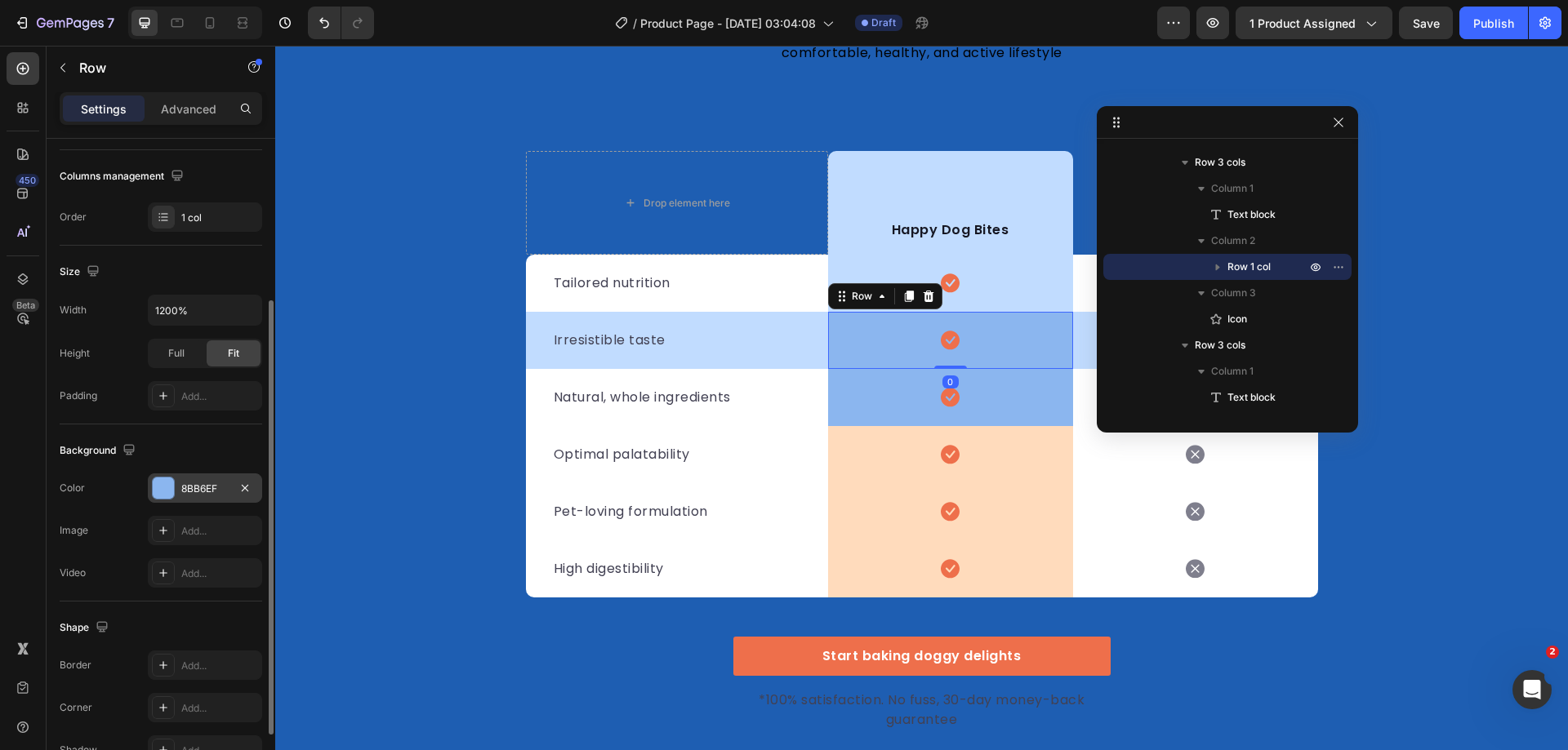
click at [170, 488] on div at bounding box center [163, 489] width 21 height 21
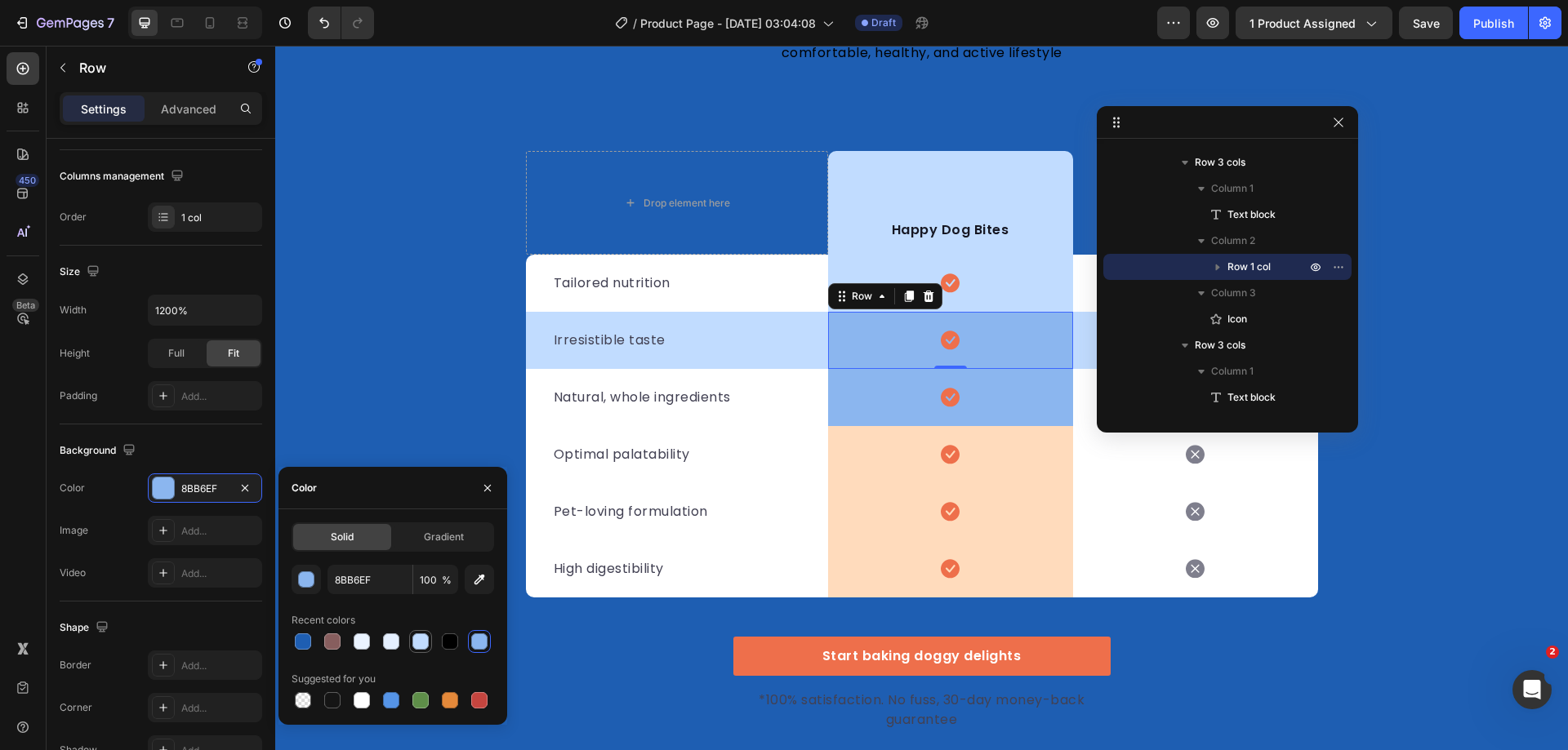
click at [420, 642] on div at bounding box center [420, 641] width 16 height 16
type input "C1DCFF"
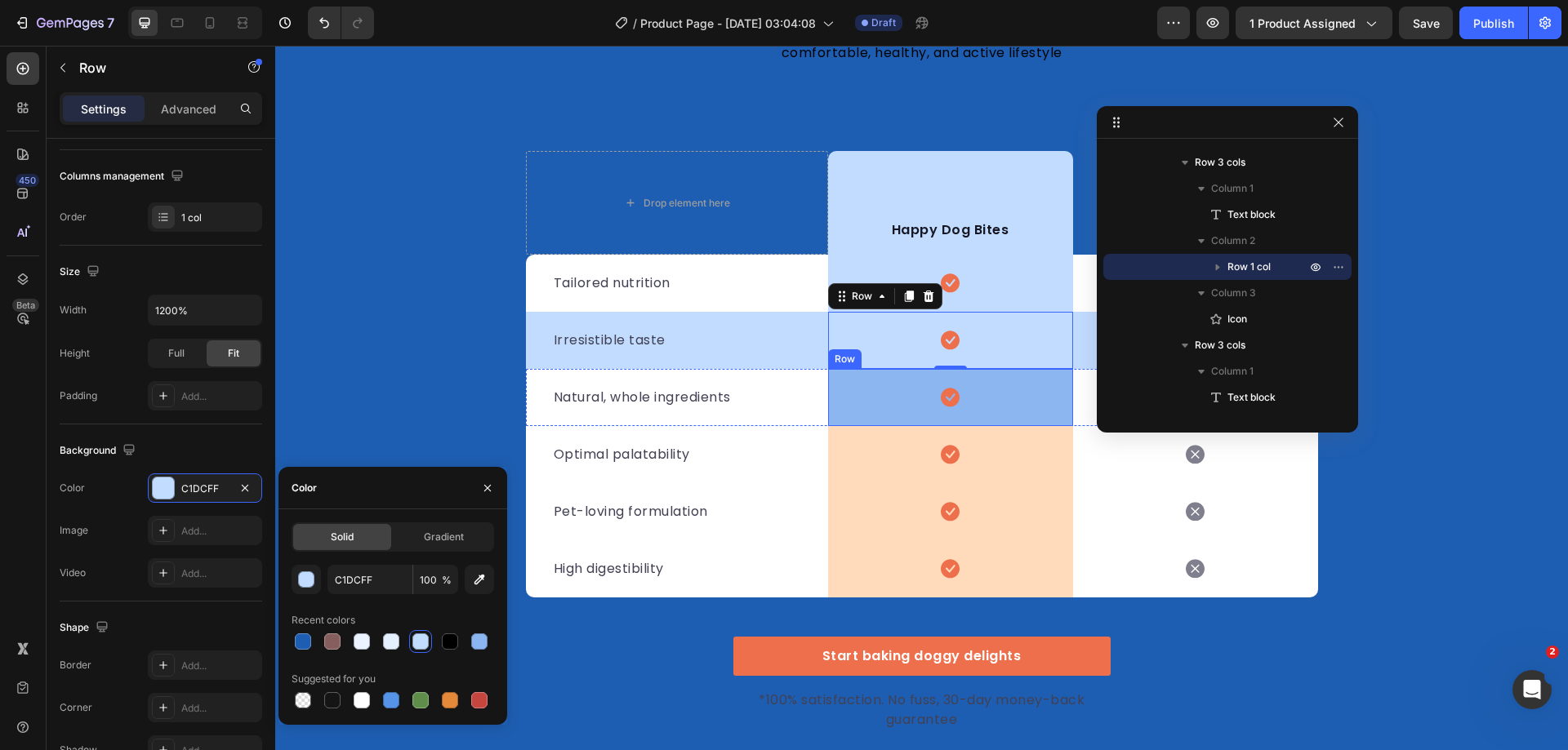
click at [868, 403] on div "Icon Row" at bounding box center [951, 398] width 245 height 57
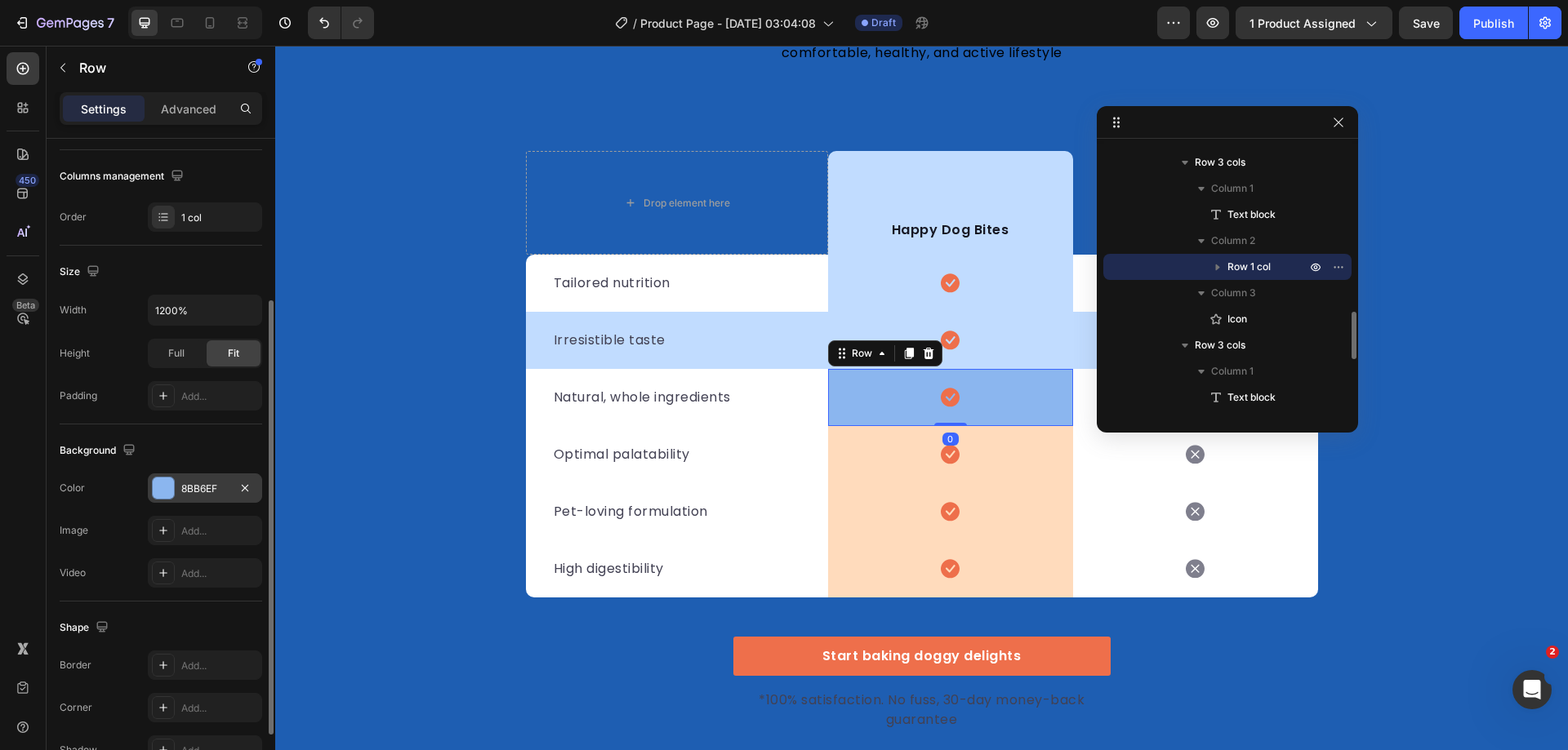
click at [161, 495] on div at bounding box center [163, 489] width 21 height 21
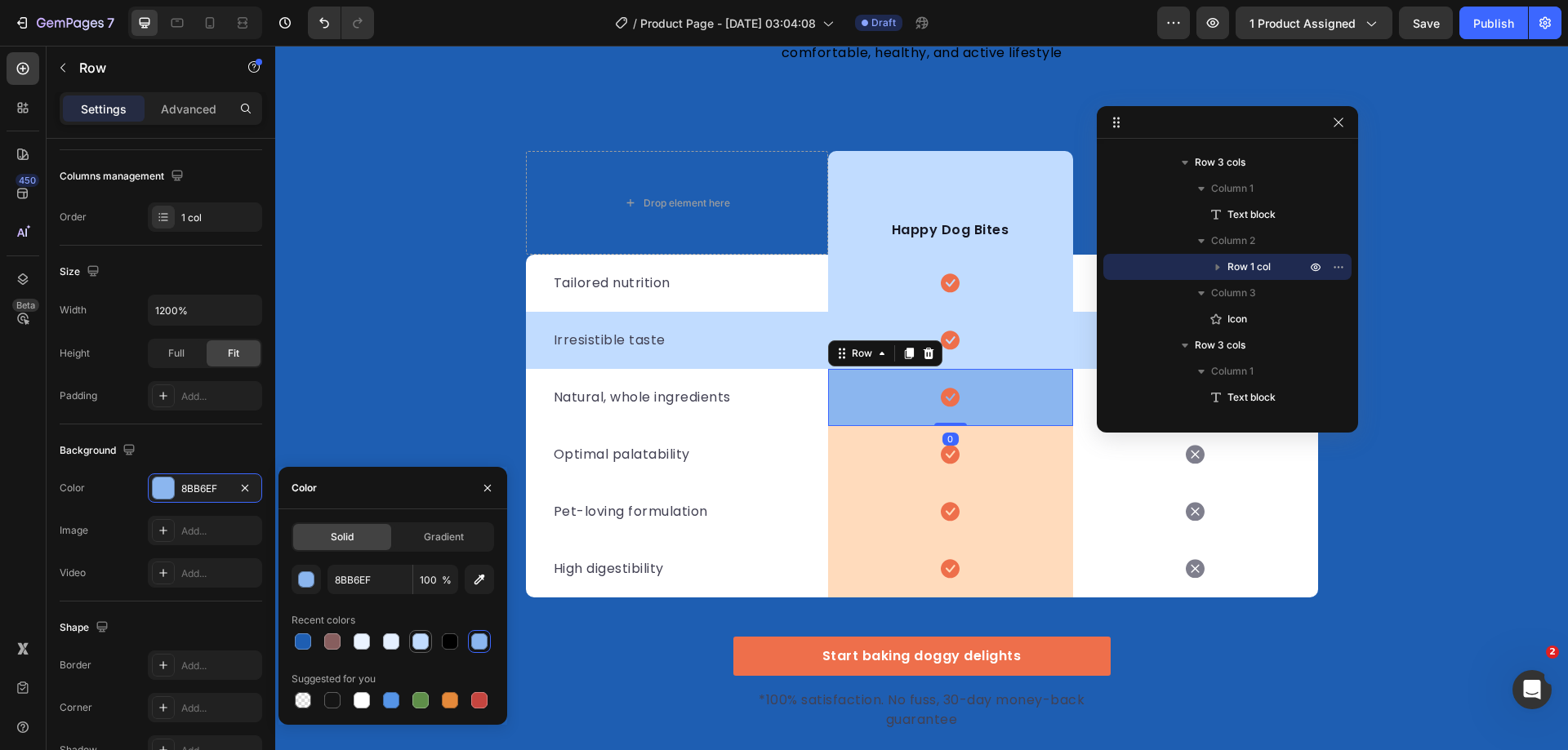
click at [425, 639] on div at bounding box center [420, 641] width 16 height 16
type input "C1DCFF"
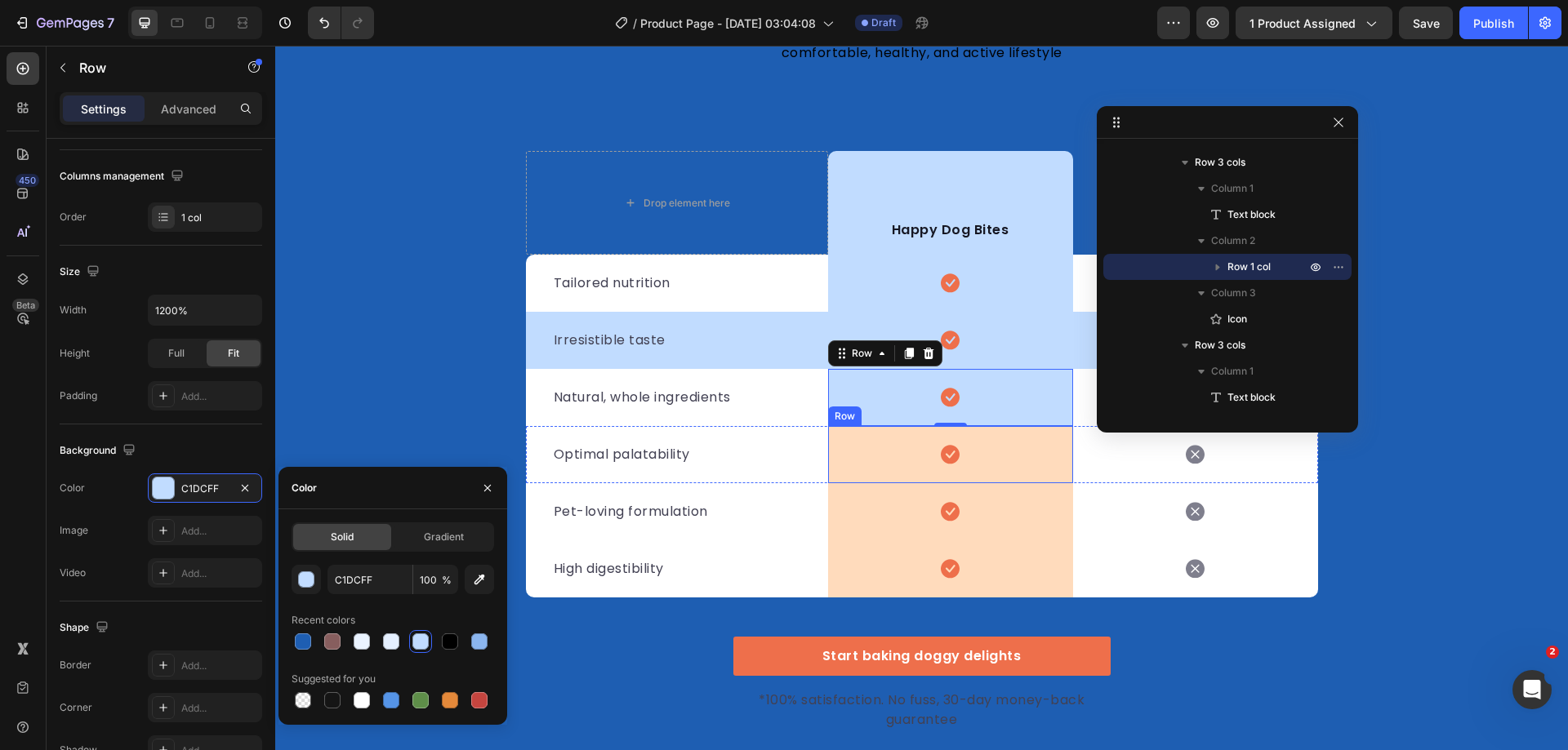
click at [881, 450] on div "Icon Row" at bounding box center [951, 455] width 245 height 57
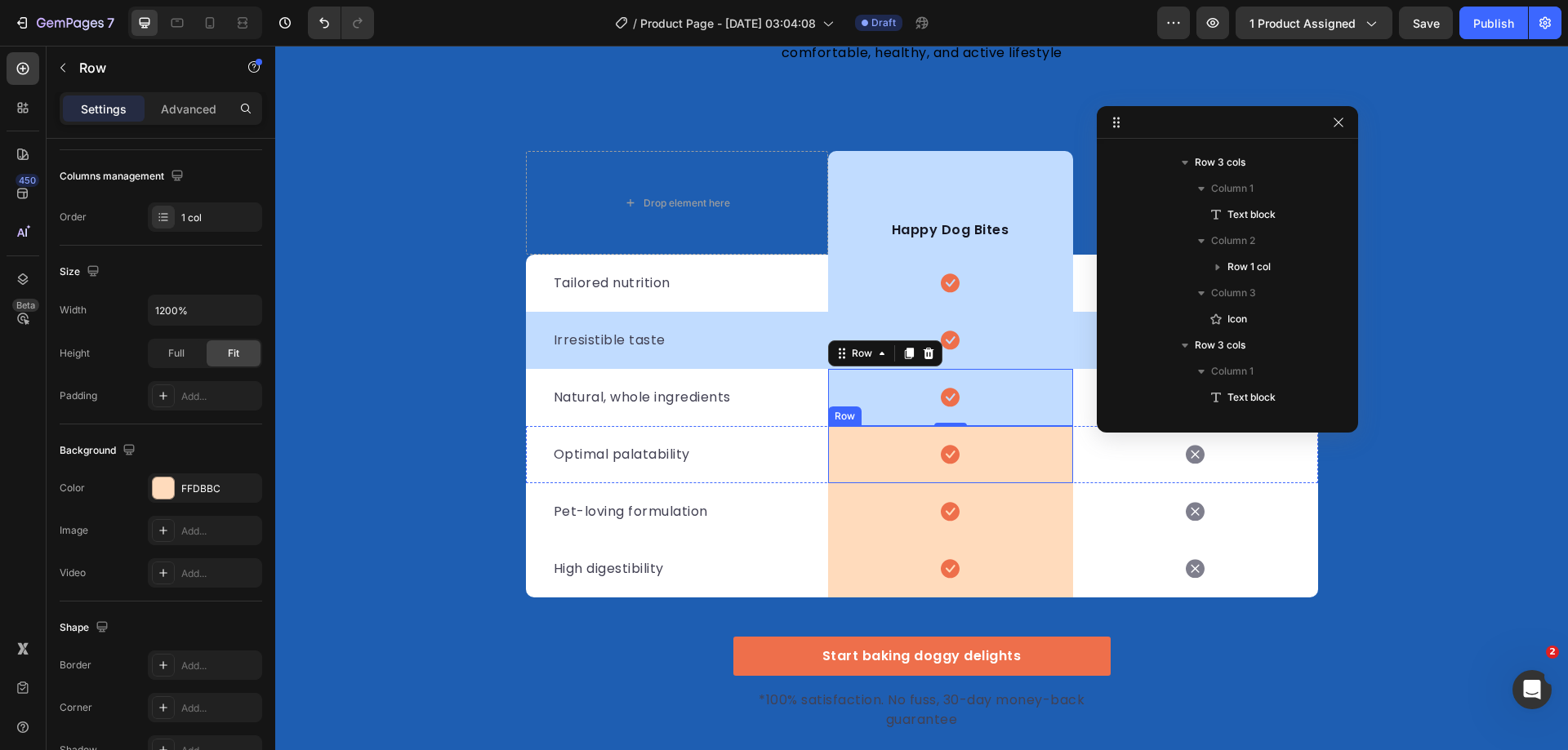
scroll to position [1113, 0]
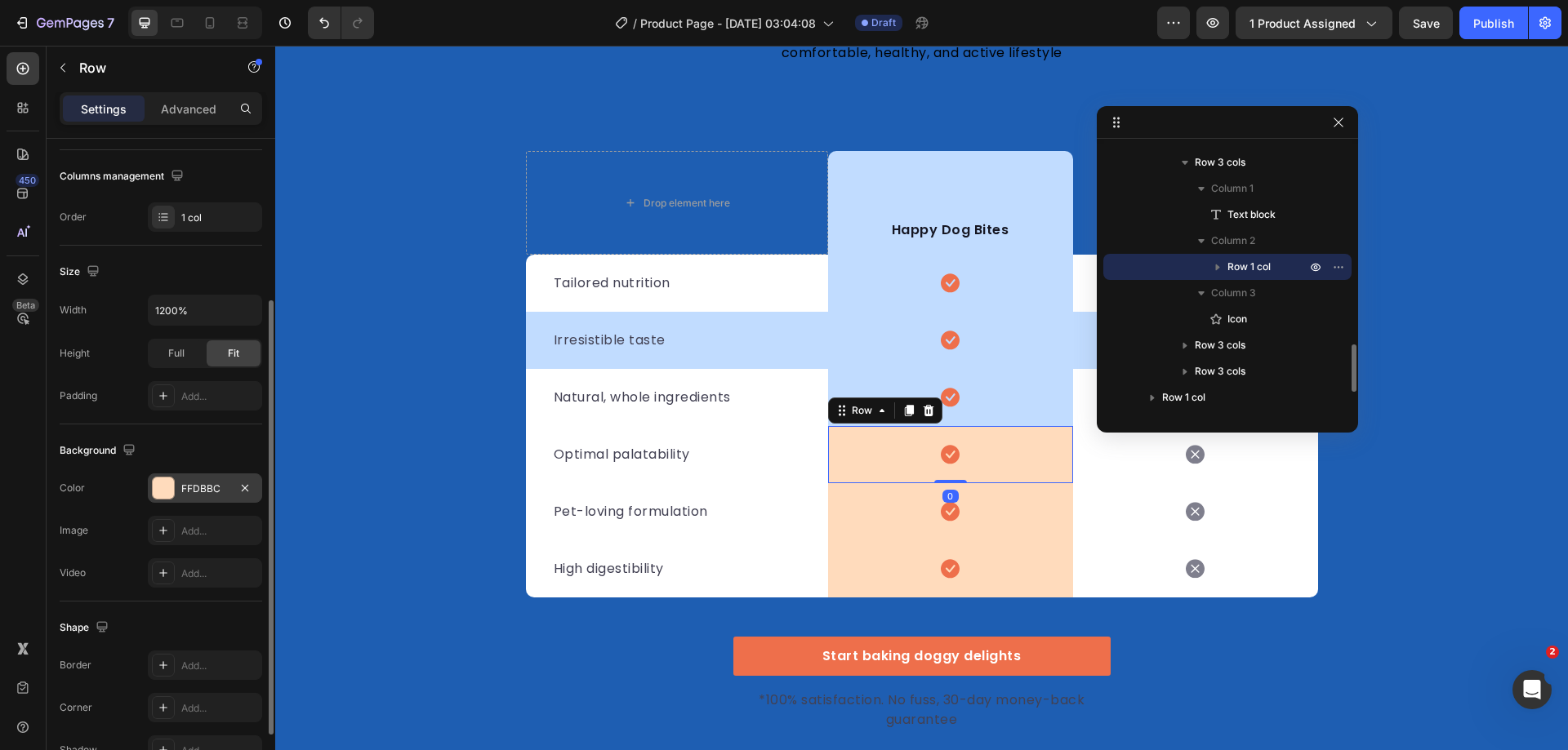
click at [163, 491] on div at bounding box center [163, 489] width 21 height 21
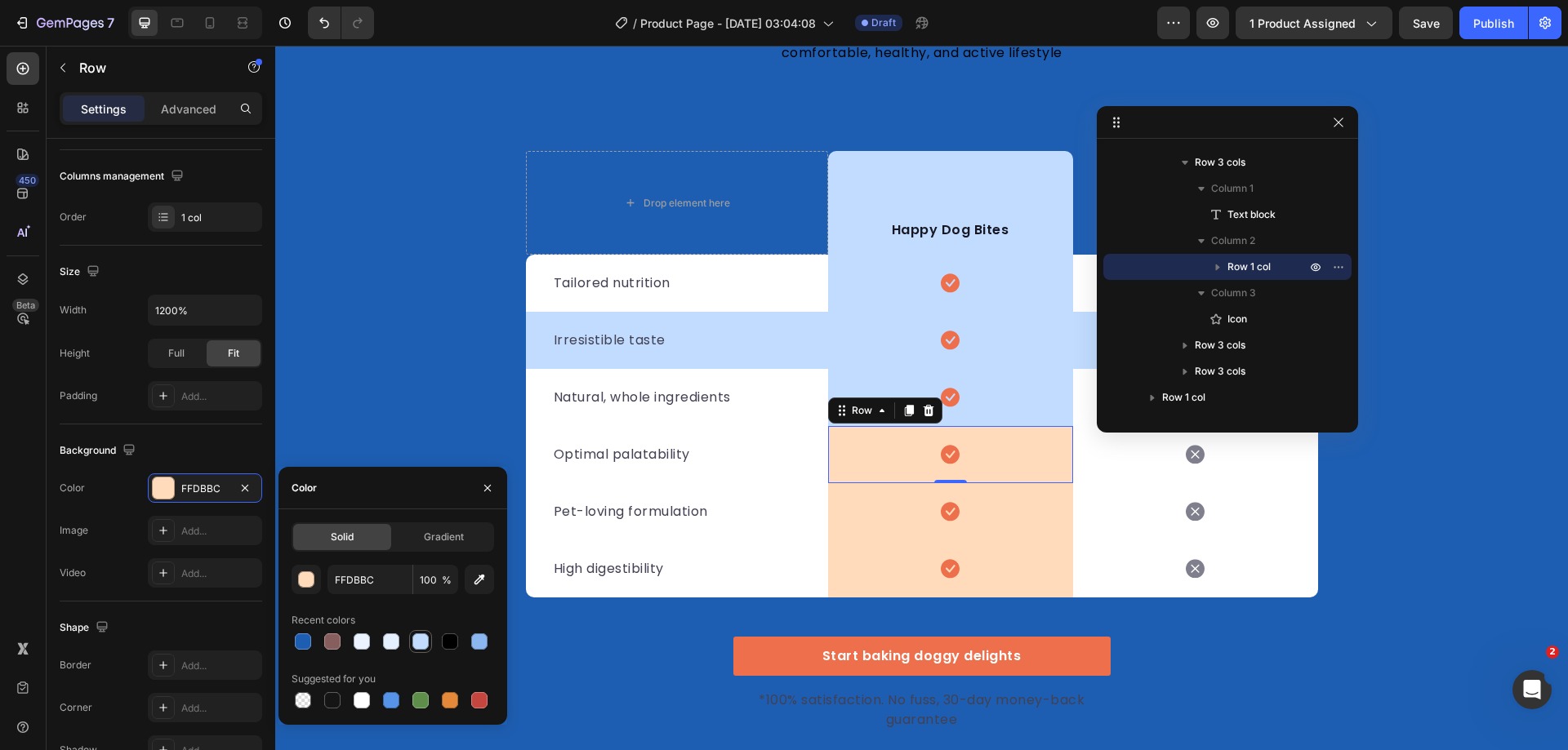
click at [423, 638] on div at bounding box center [420, 641] width 16 height 16
type input "C1DCFF"
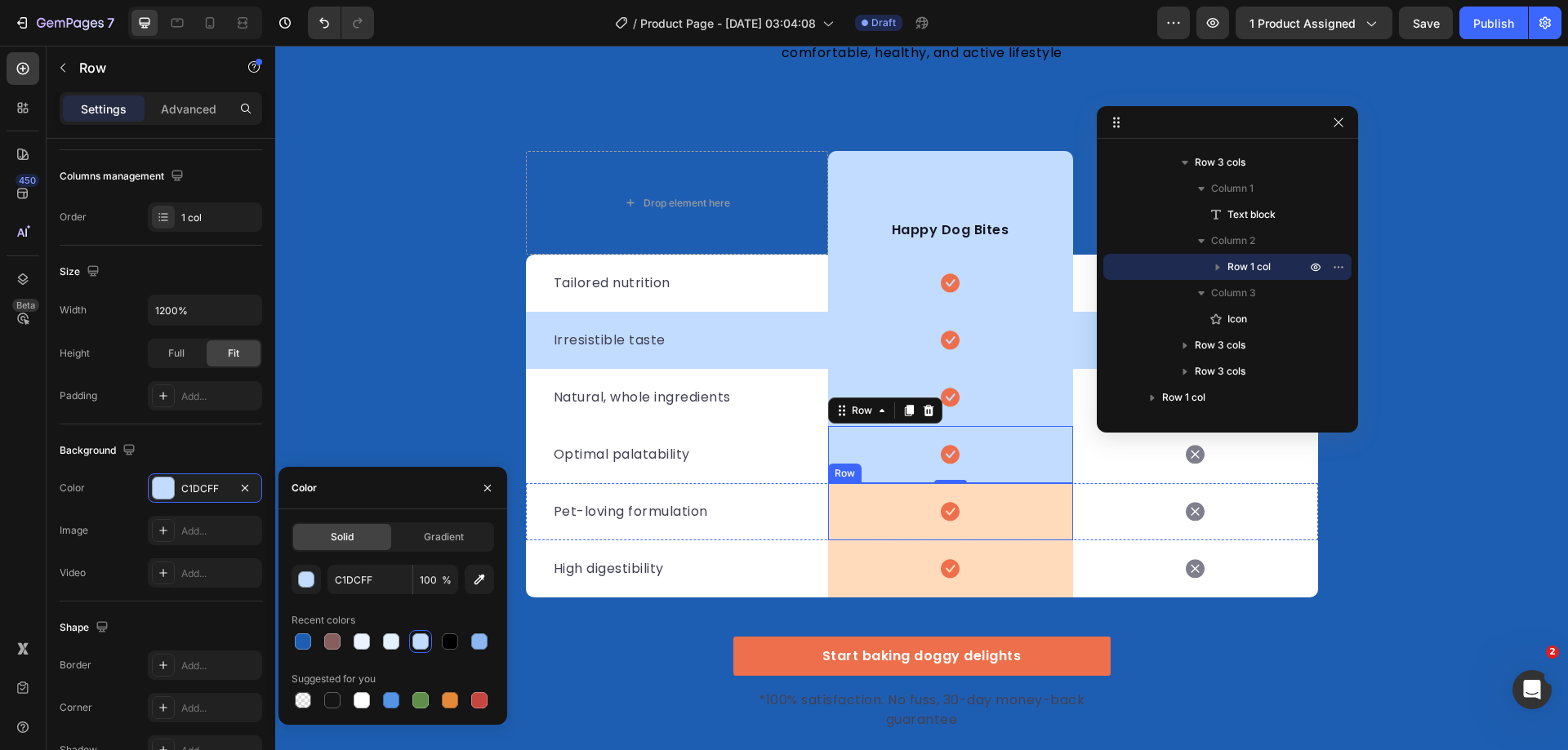
click at [905, 517] on div "Icon Row" at bounding box center [951, 512] width 245 height 57
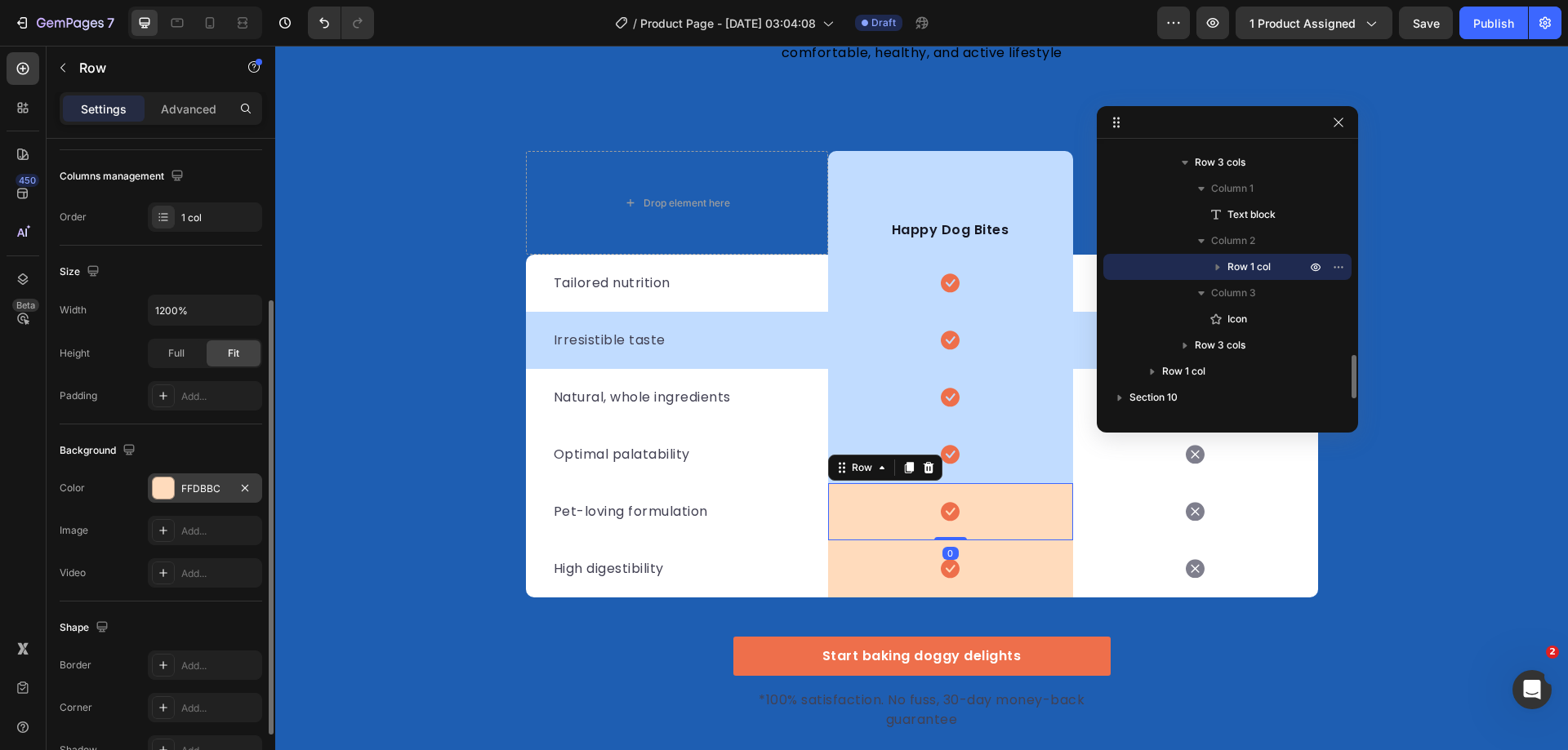
click at [170, 490] on div at bounding box center [163, 489] width 21 height 21
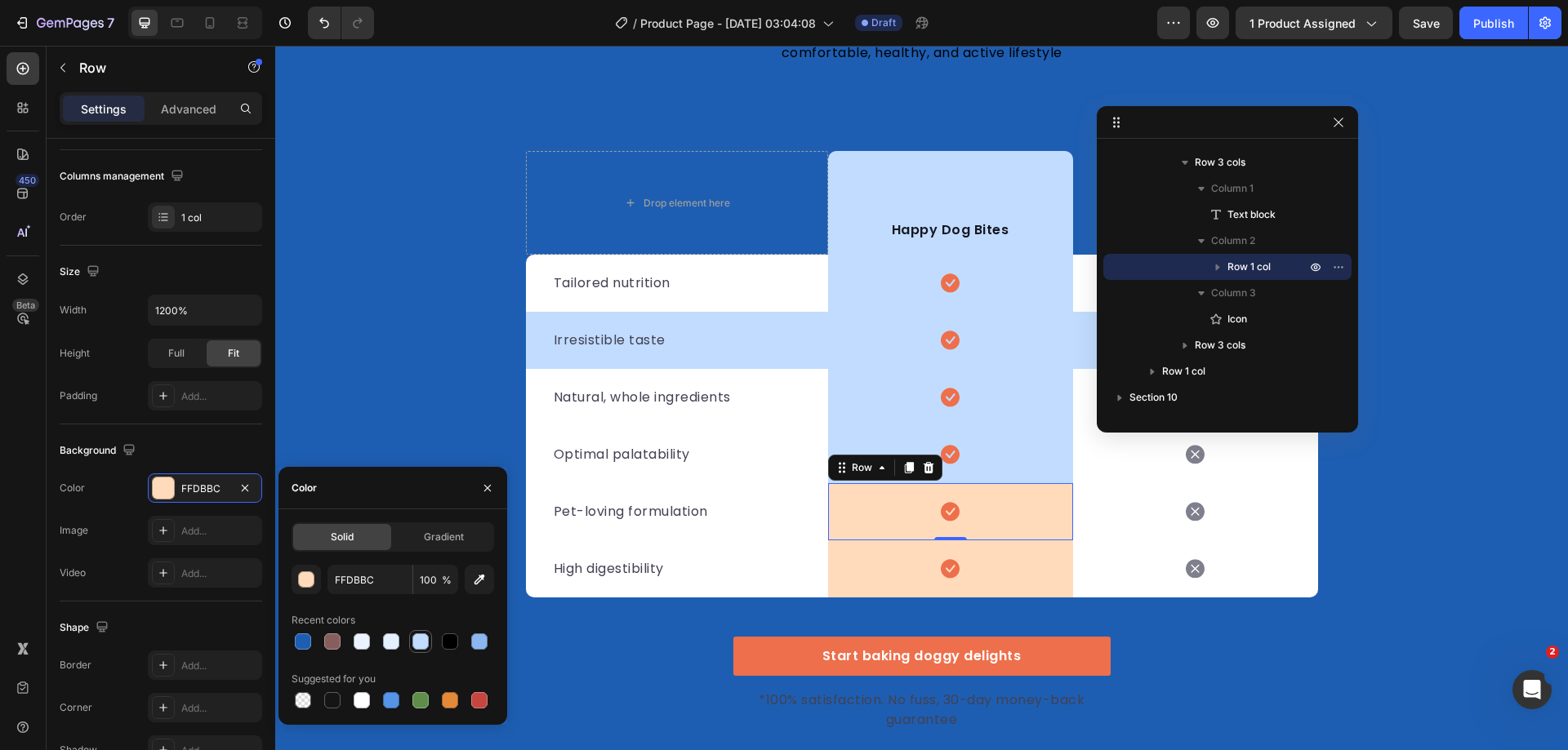
drag, startPoint x: 416, startPoint y: 642, endPoint x: 328, endPoint y: 550, distance: 127.3
click at [416, 642] on div at bounding box center [420, 641] width 16 height 16
type input "C1DCFF"
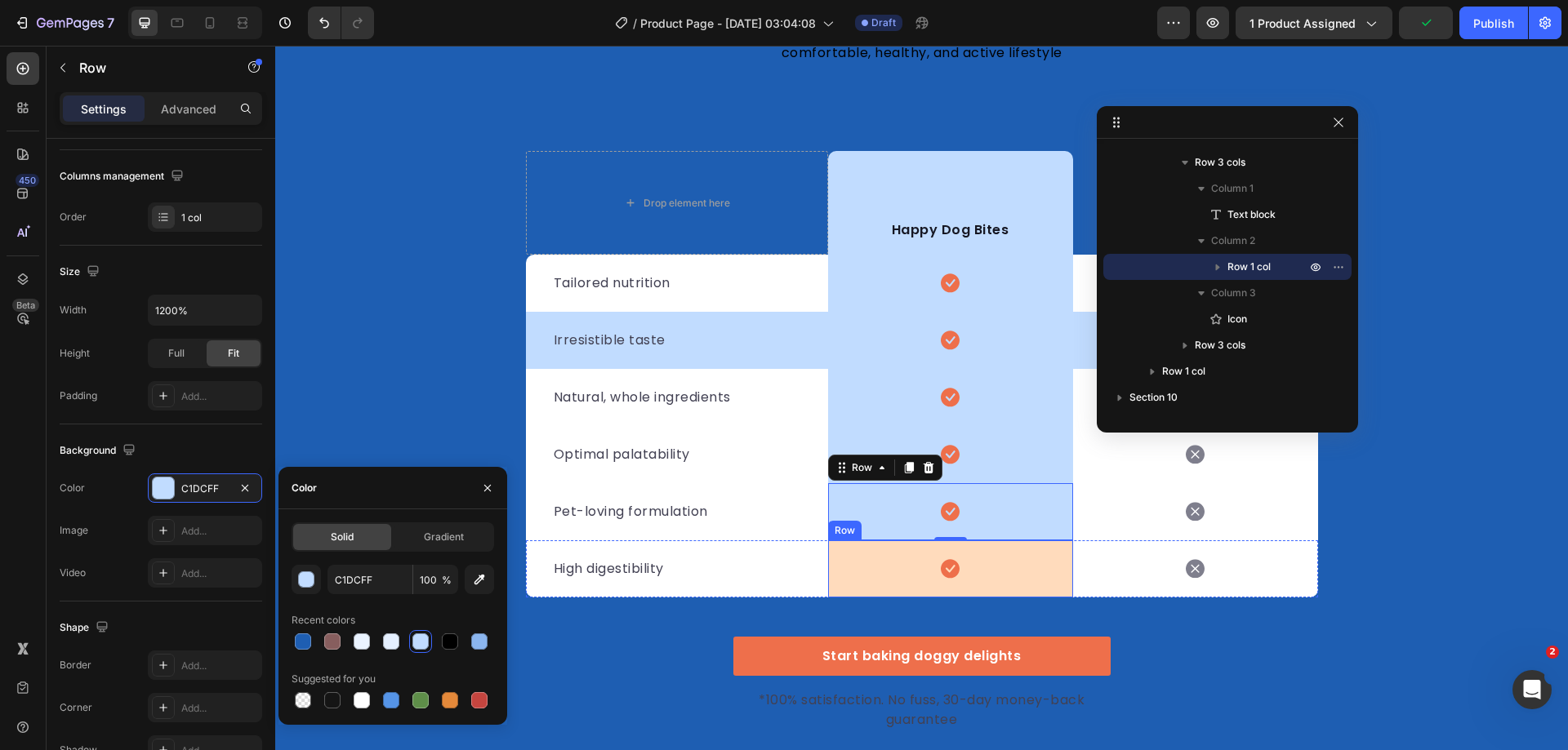
click at [882, 572] on div "Icon Row" at bounding box center [951, 569] width 245 height 57
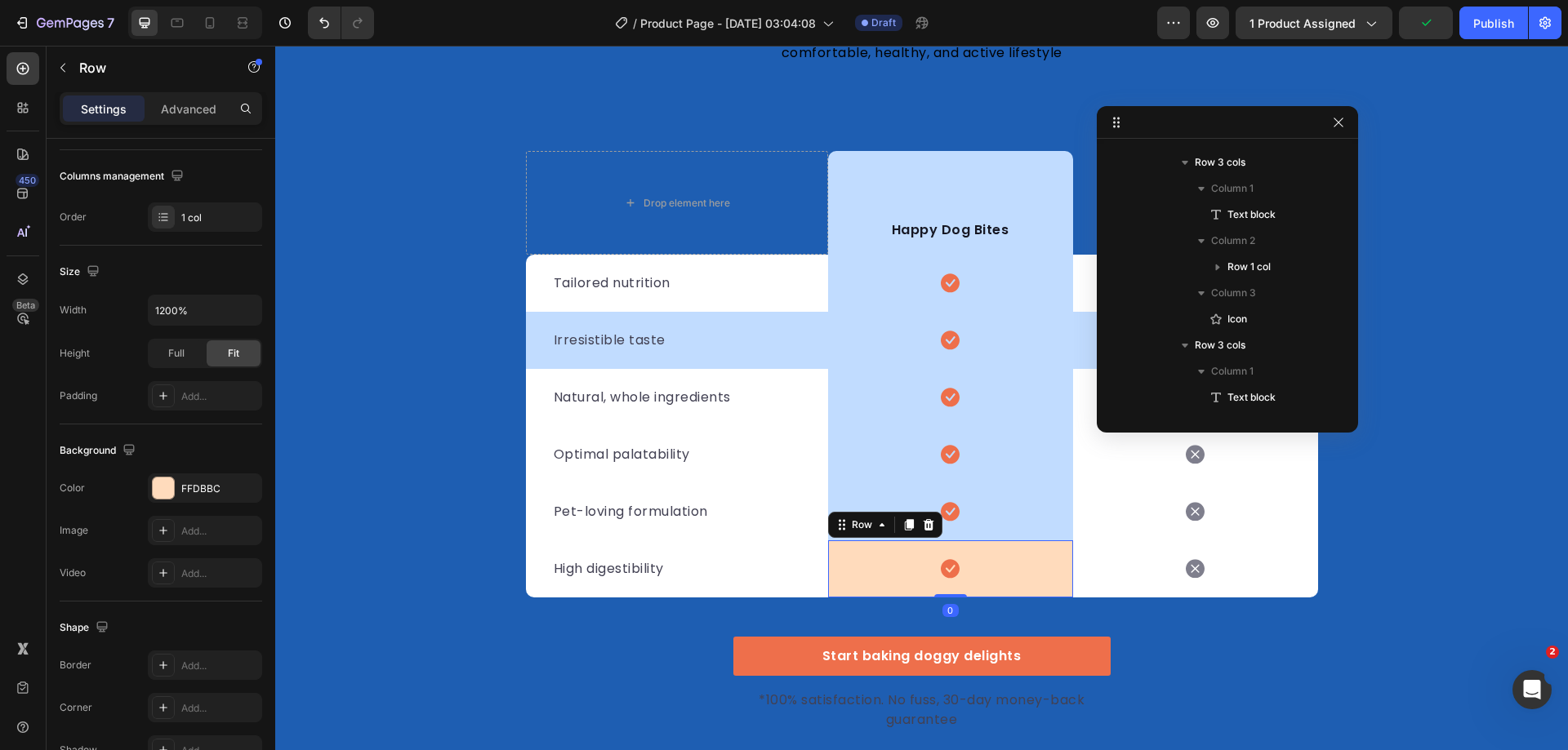
scroll to position [1479, 0]
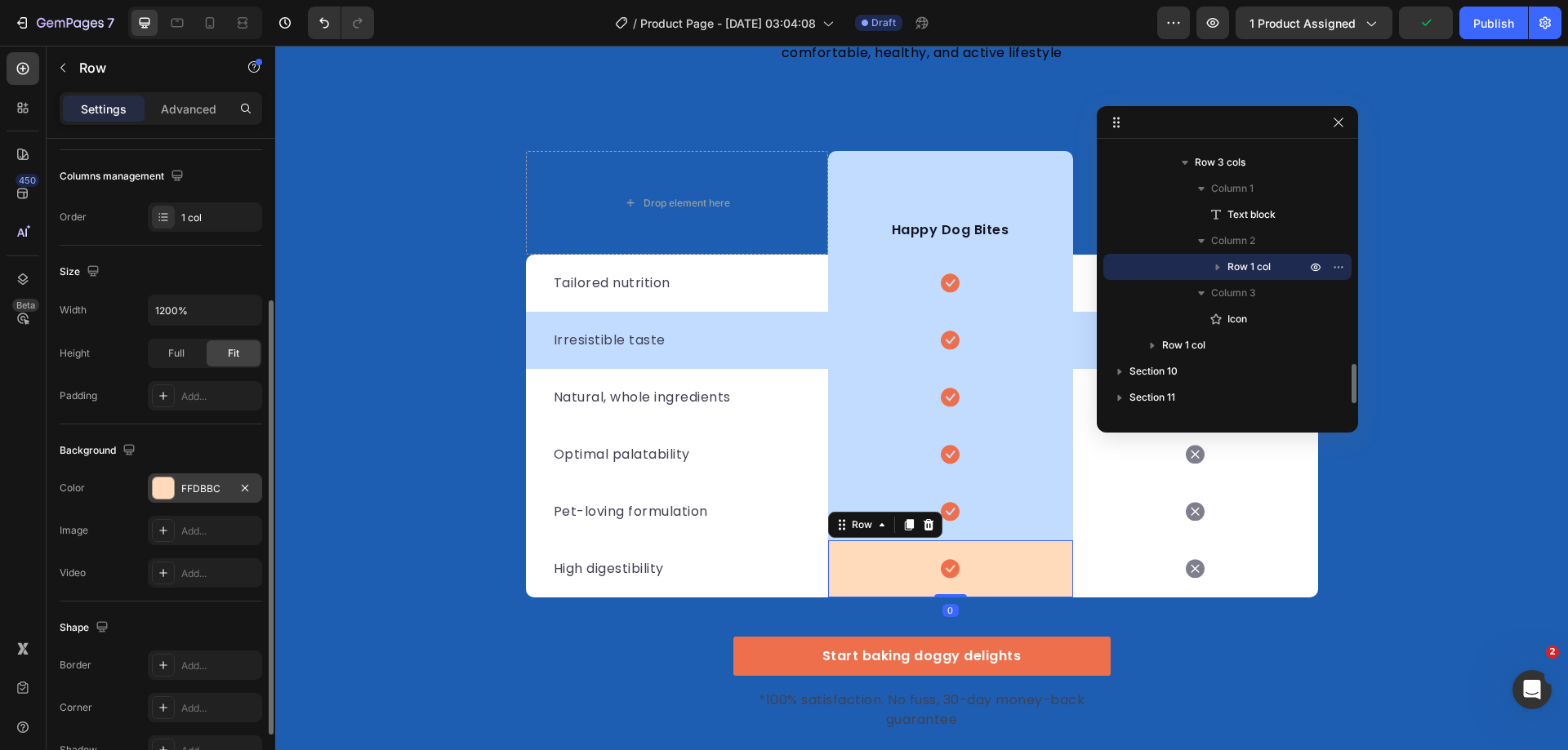
click at [151, 482] on div "FFDBBC" at bounding box center [205, 488] width 115 height 30
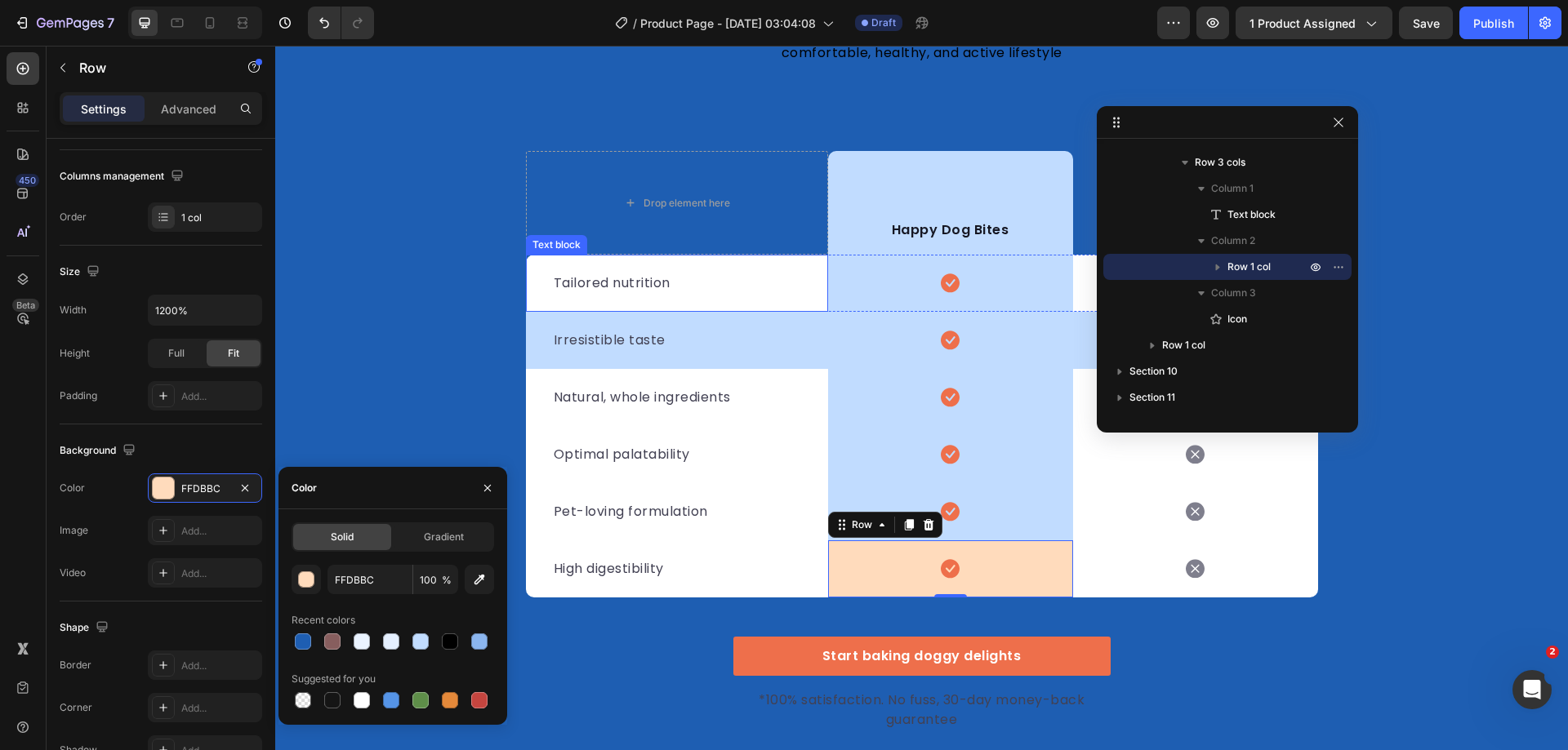
click at [719, 287] on p "Tailored nutrition" at bounding box center [677, 283] width 246 height 20
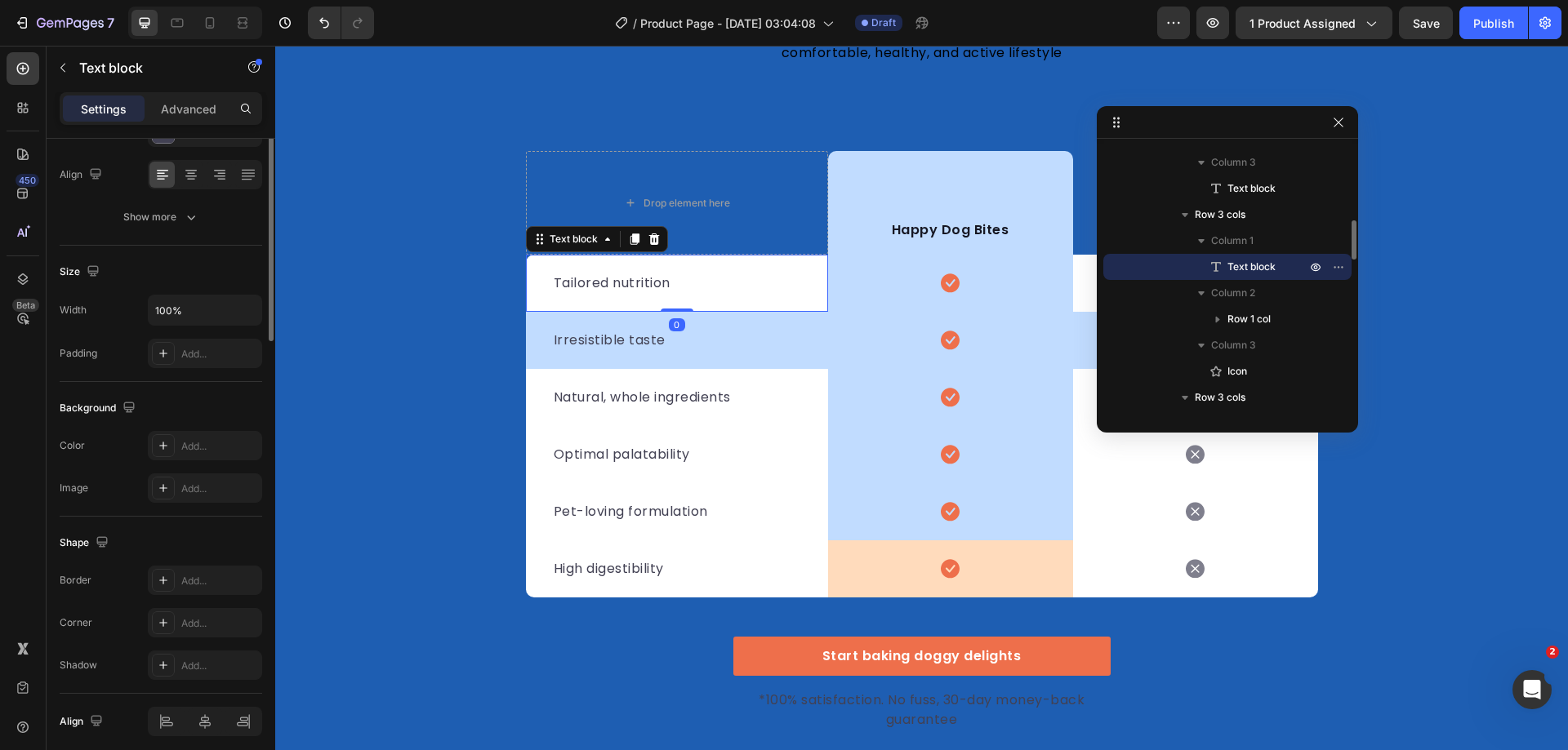
scroll to position [0, 0]
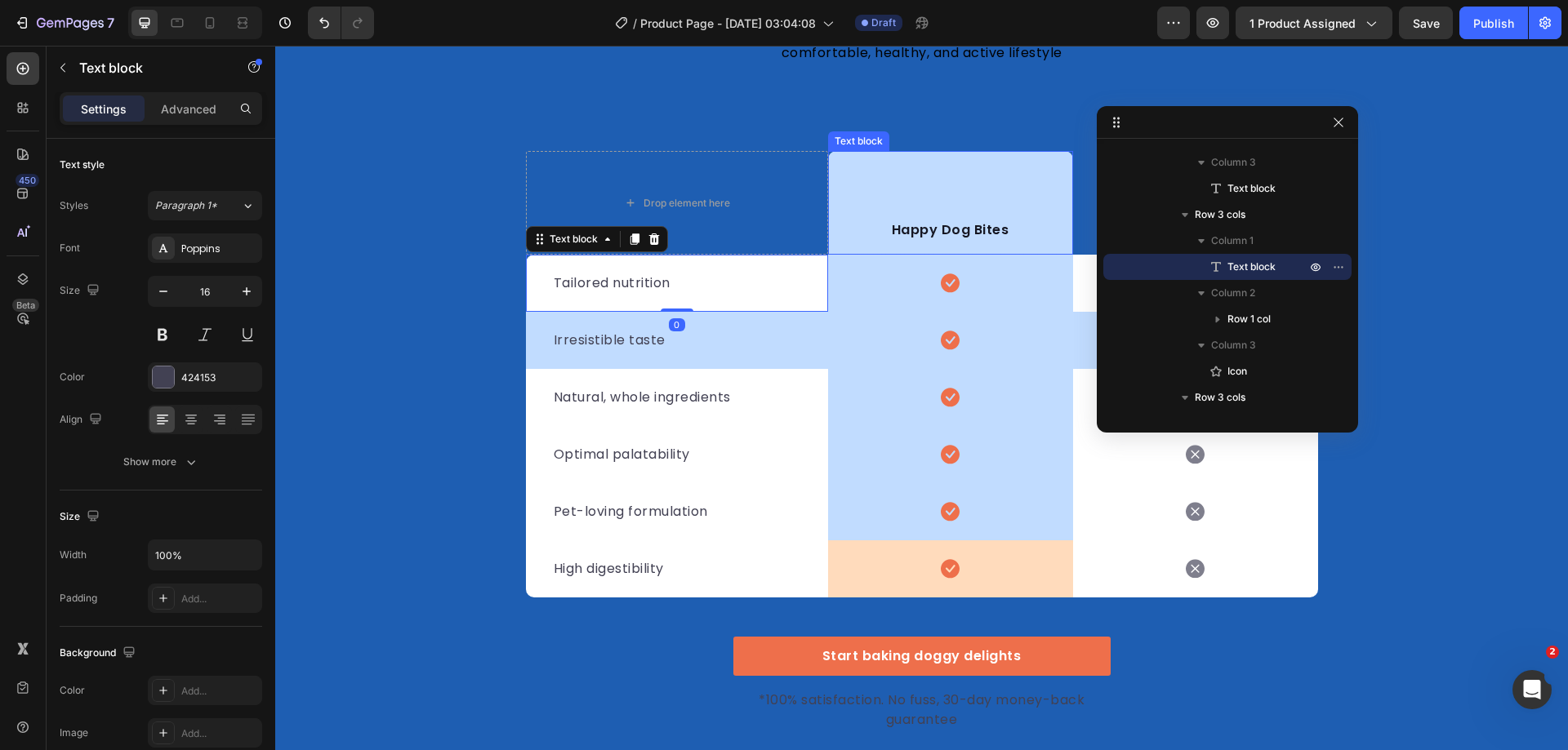
click at [889, 199] on div "Happy Dog Bites Text block" at bounding box center [951, 202] width 245 height 104
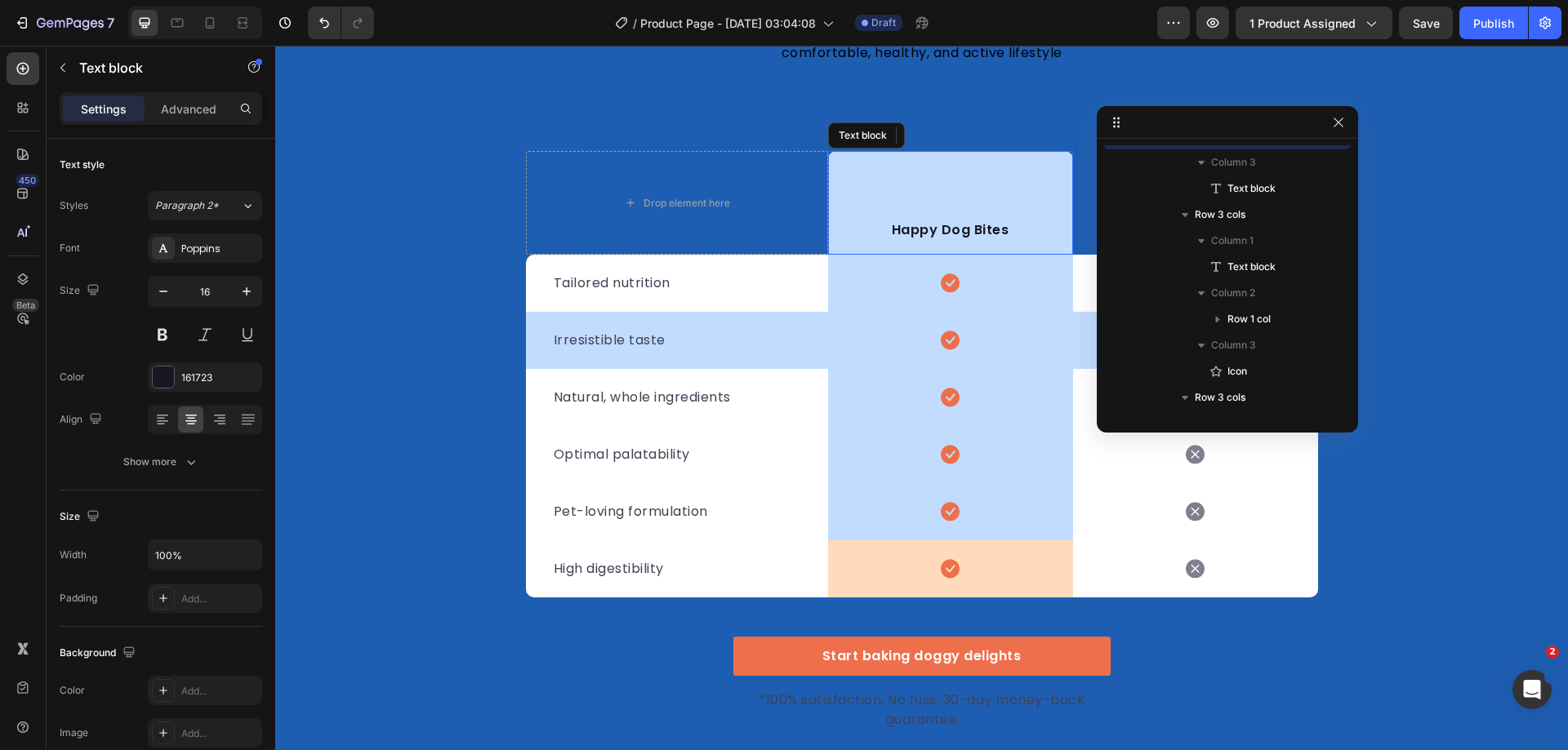
scroll to position [382, 0]
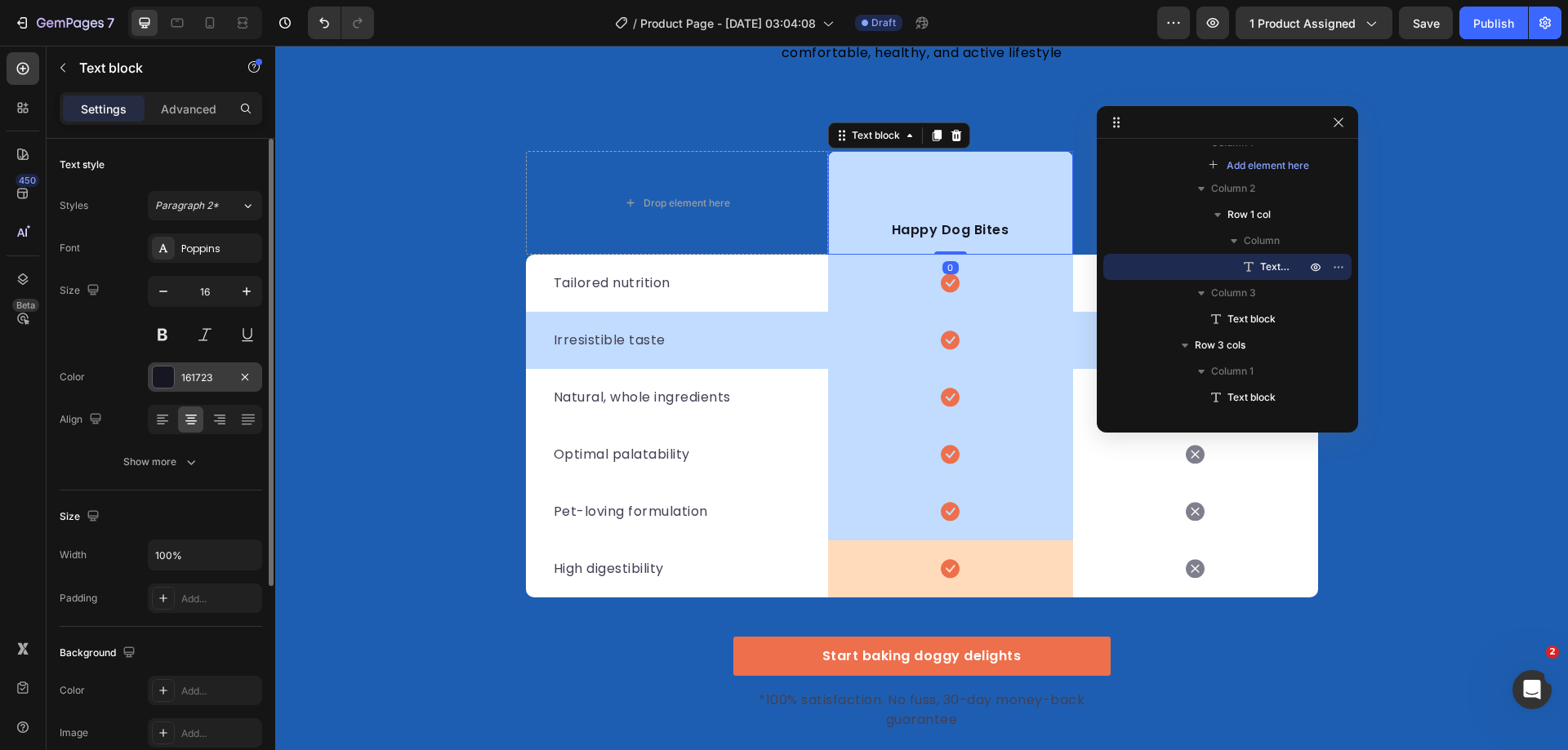
click at [164, 385] on div at bounding box center [163, 377] width 21 height 21
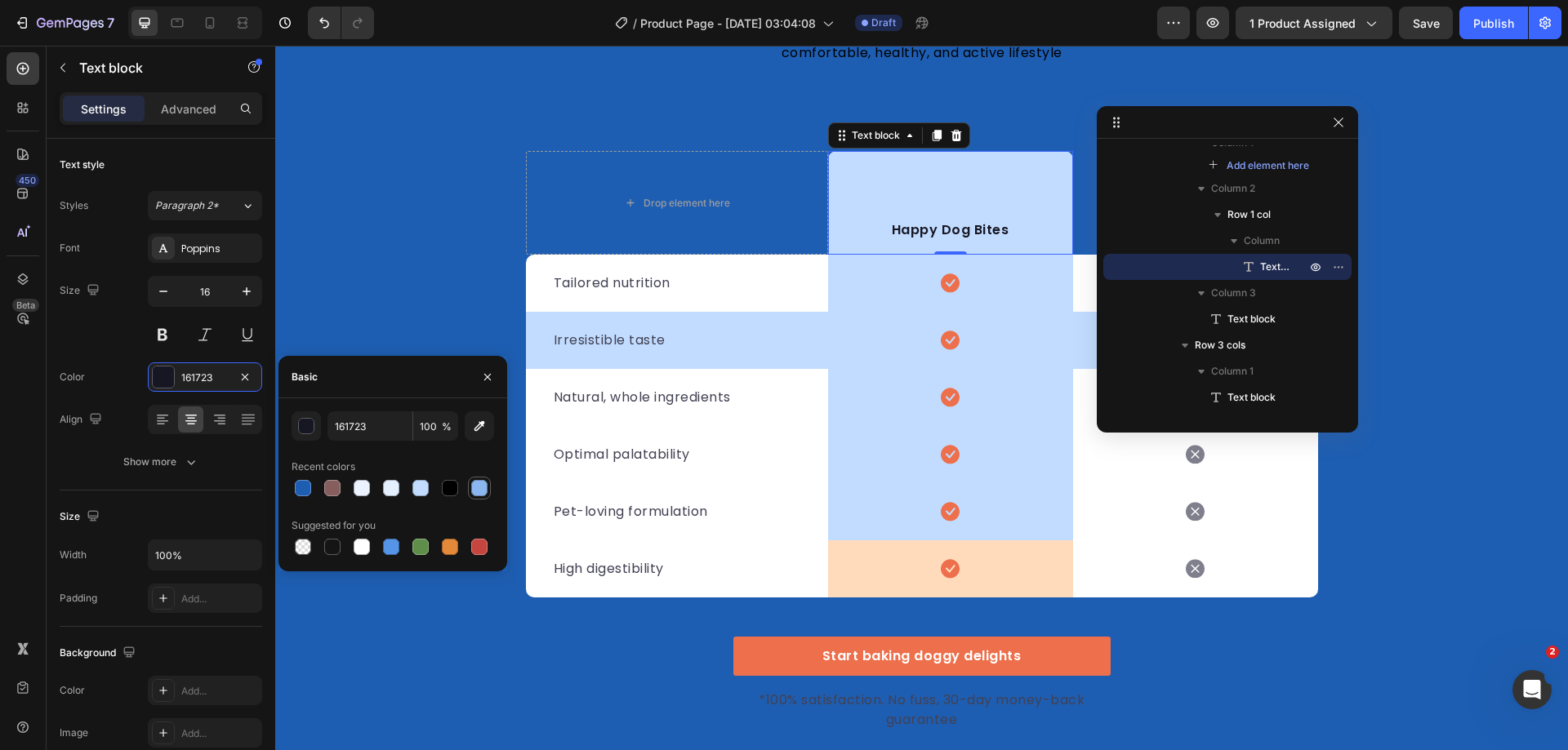
click at [482, 482] on div at bounding box center [479, 488] width 16 height 16
type input "8BB6EF"
click at [105, 354] on div "Font Poppins Size 16 Color 8BB6EF Align Show more" at bounding box center [160, 355] width 202 height 243
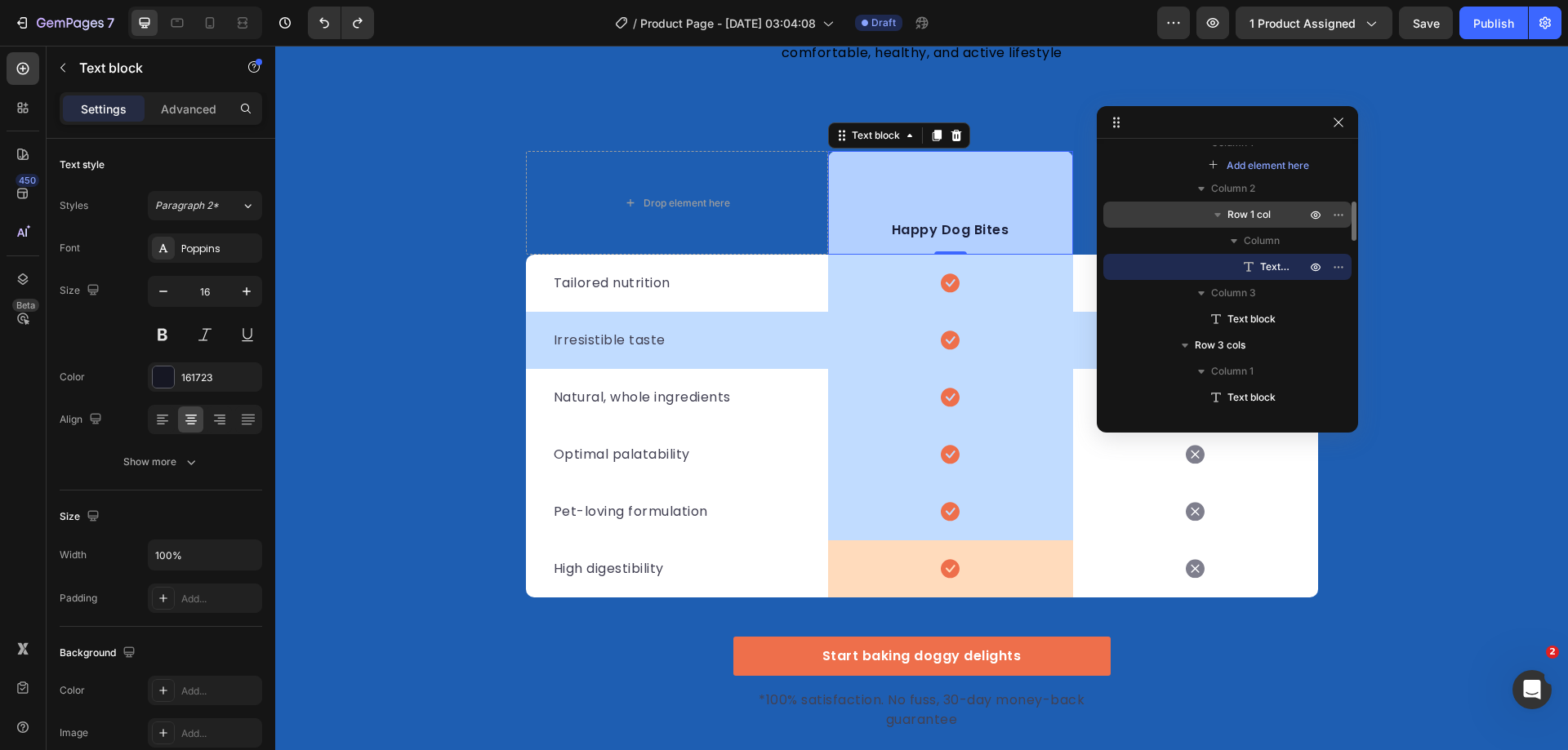
click at [1265, 204] on div "Row 1 col" at bounding box center [1227, 214] width 235 height 26
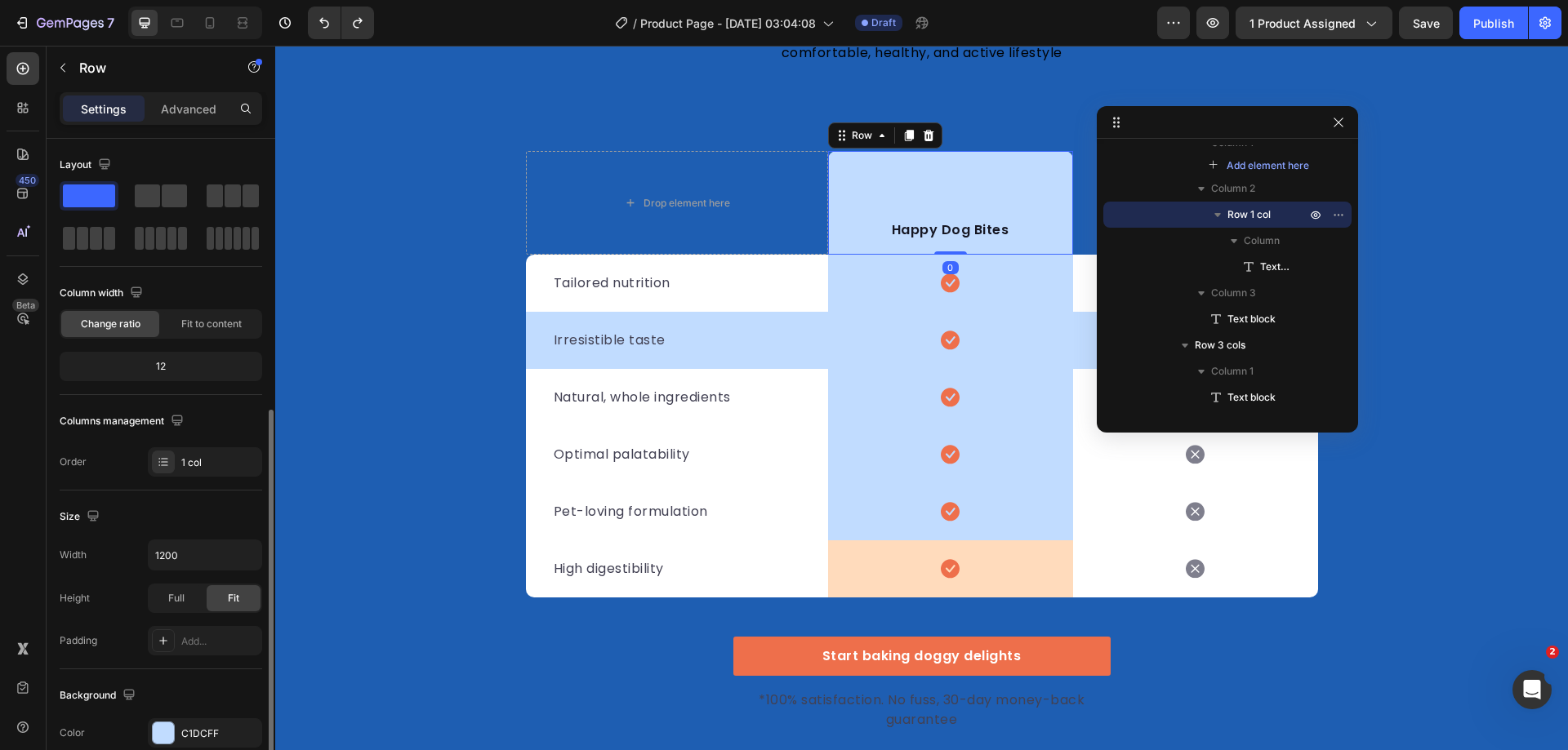
scroll to position [245, 0]
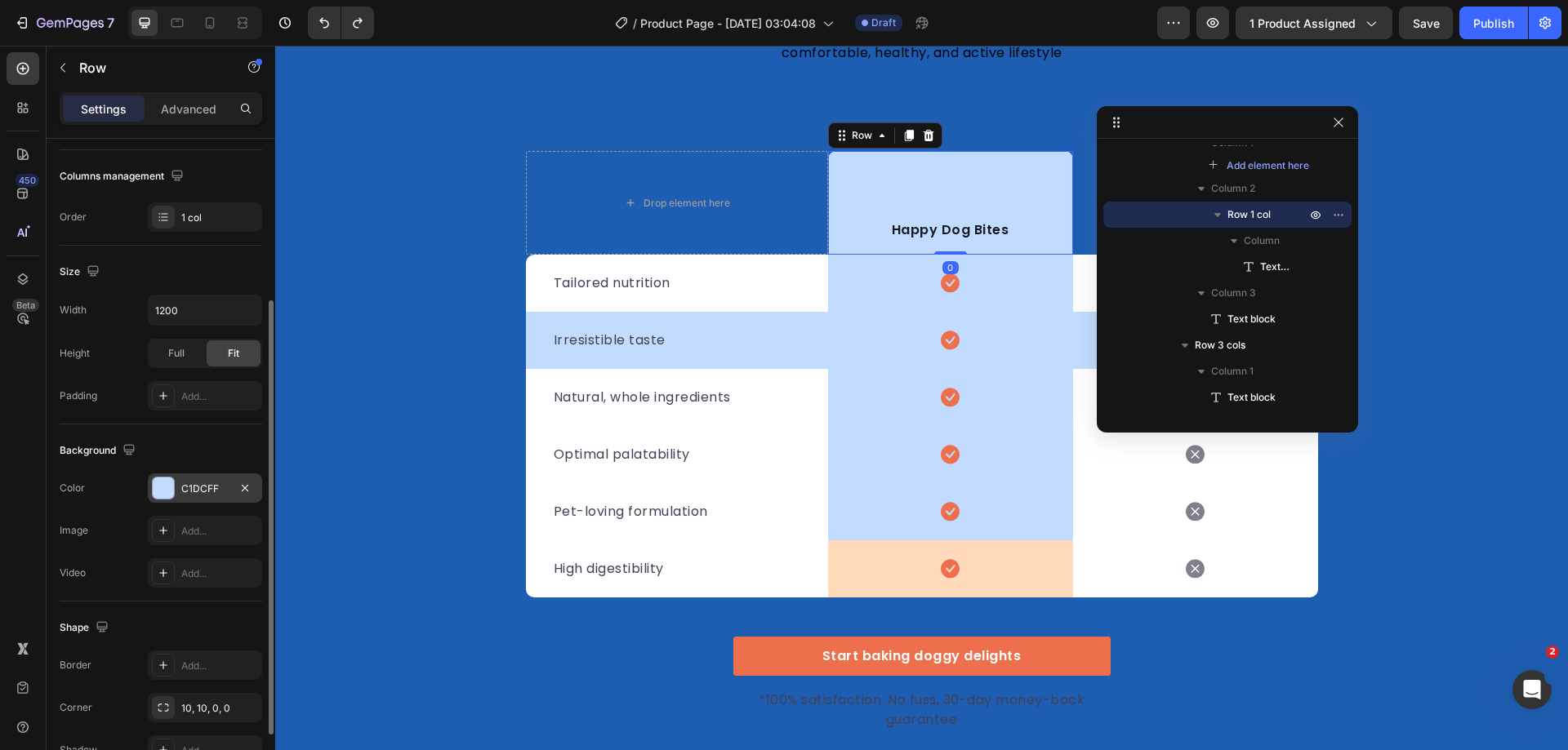
click at [172, 495] on div at bounding box center [163, 489] width 21 height 21
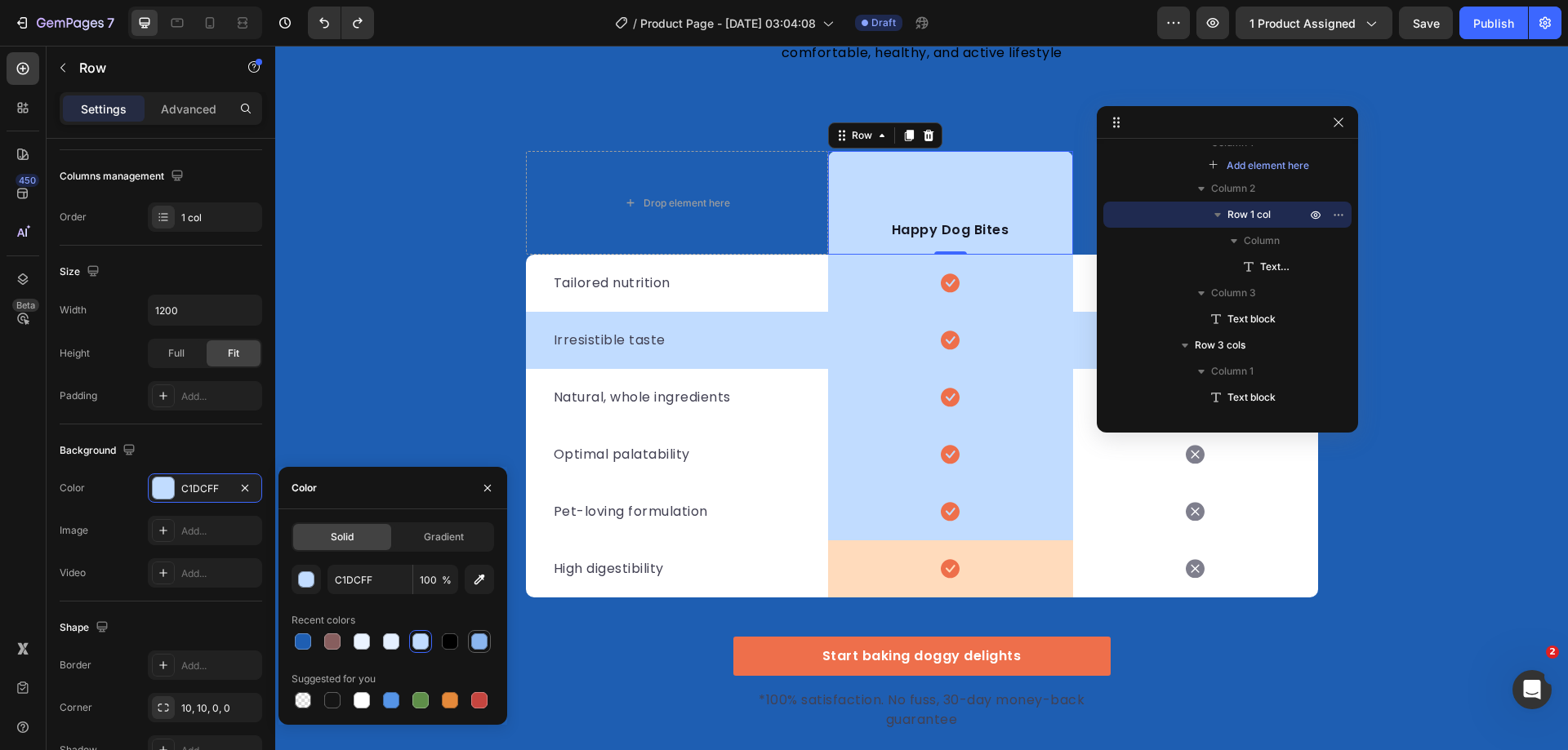
click at [483, 640] on div at bounding box center [479, 641] width 16 height 16
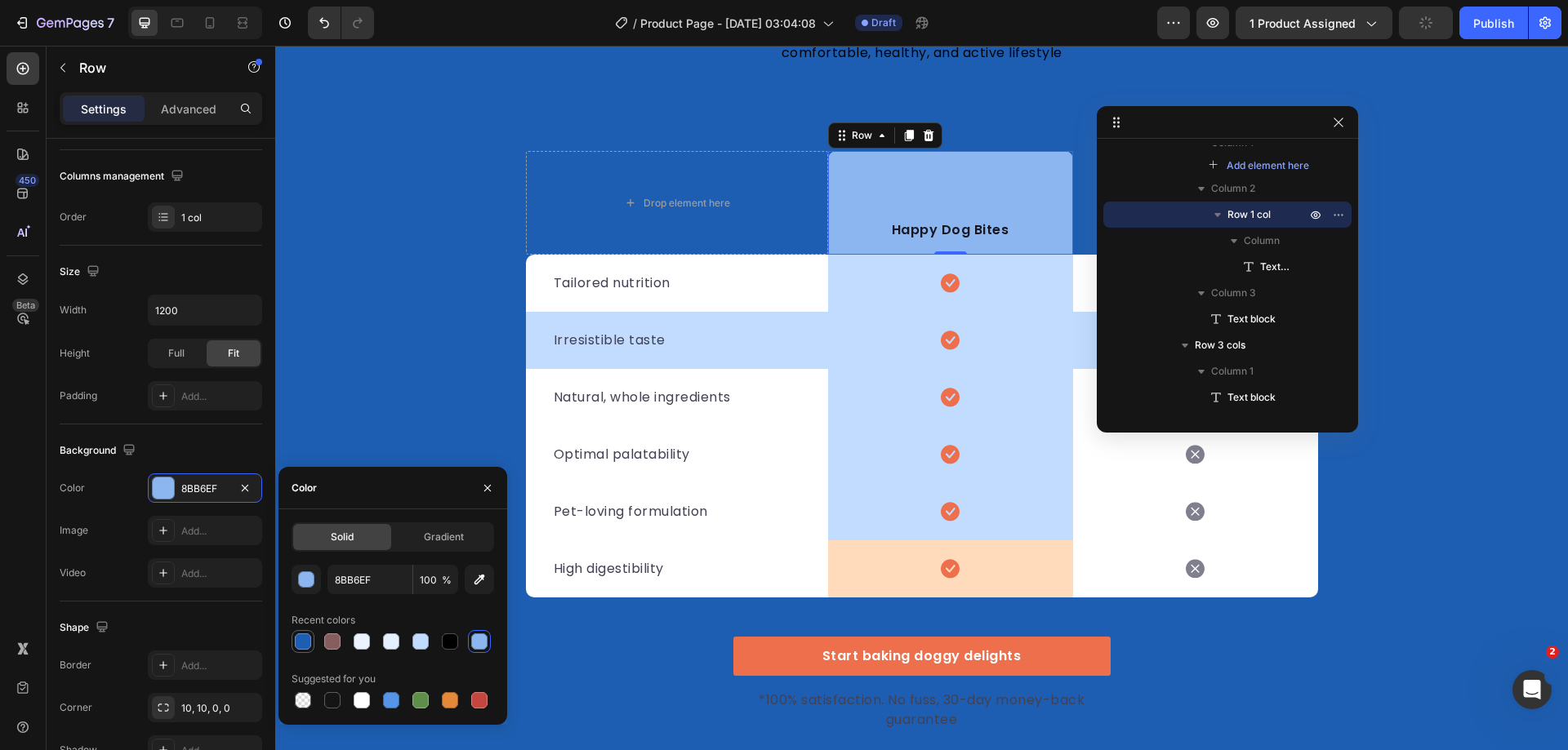
click at [303, 639] on div at bounding box center [303, 641] width 16 height 16
type input "1E5EB2"
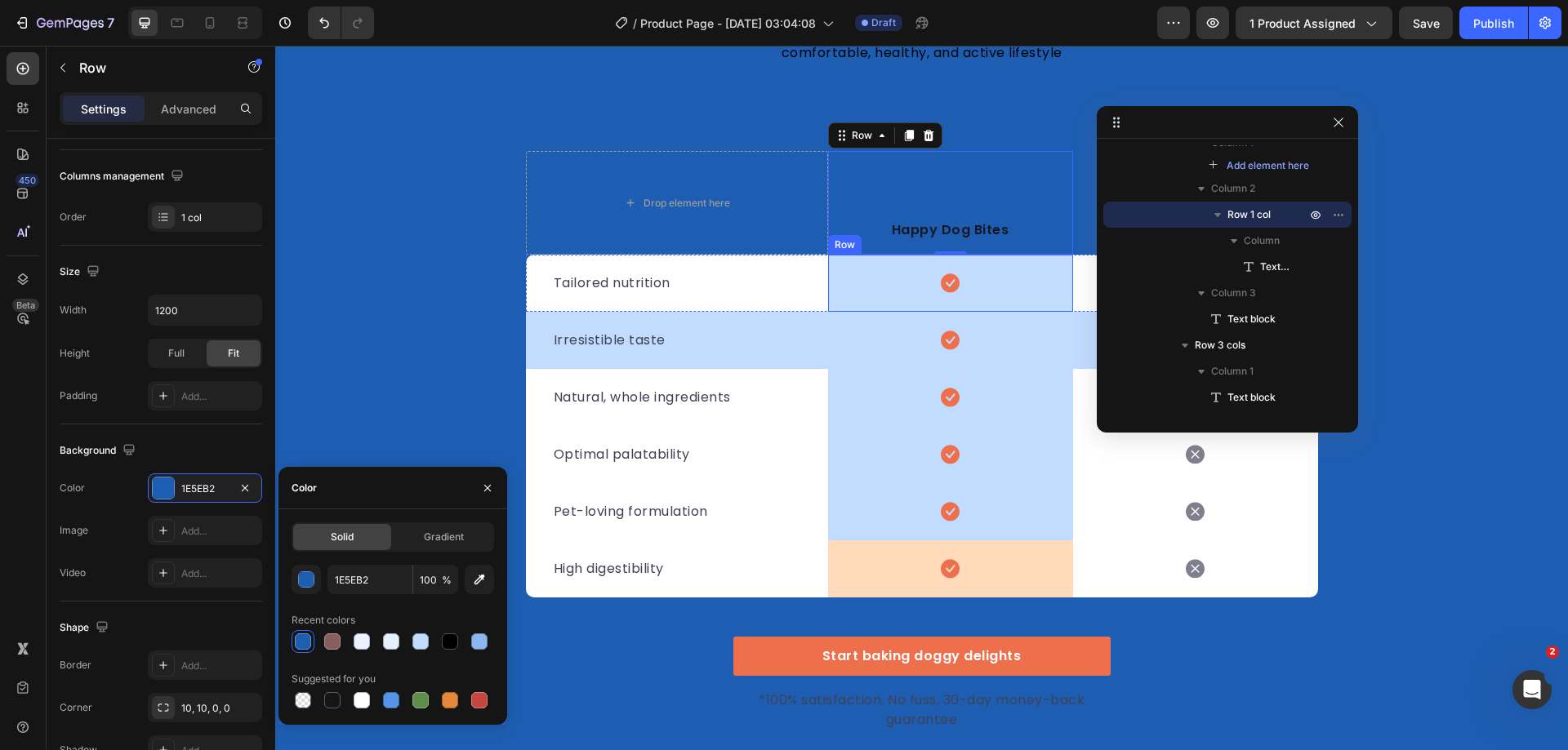
click at [844, 286] on div "Icon Row" at bounding box center [951, 283] width 245 height 57
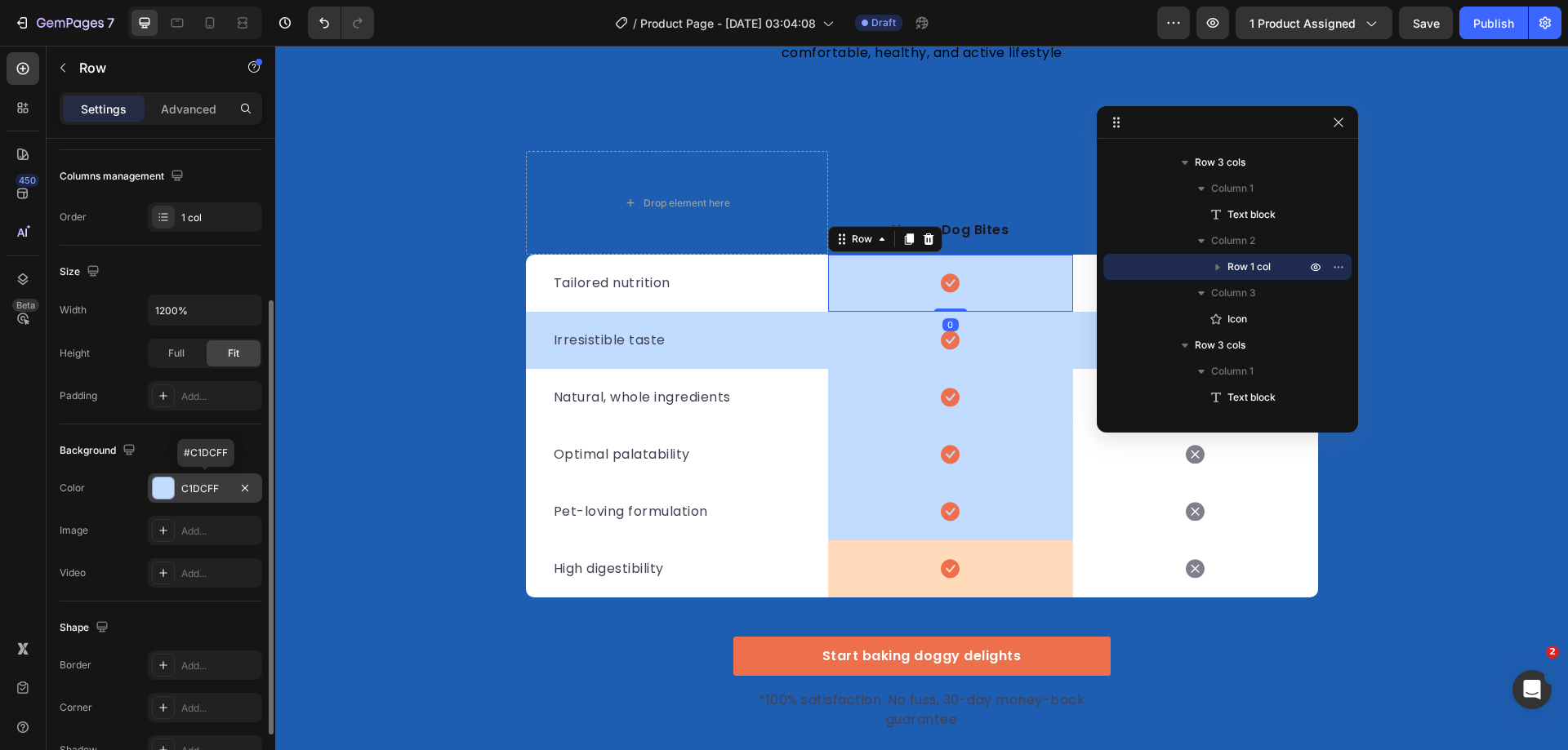
click at [168, 492] on div at bounding box center [163, 489] width 21 height 21
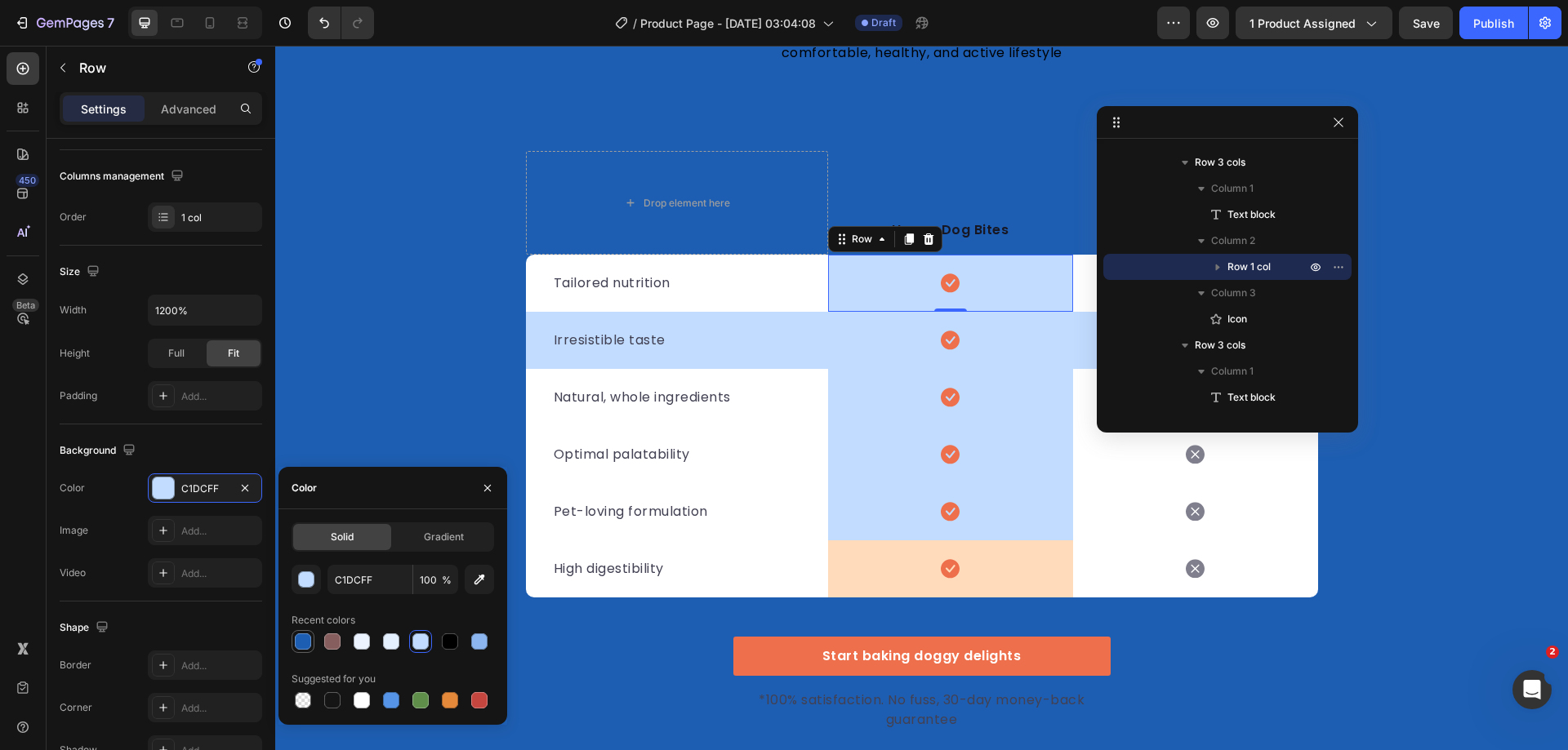
click at [299, 644] on div at bounding box center [303, 641] width 16 height 16
type input "1E5EB2"
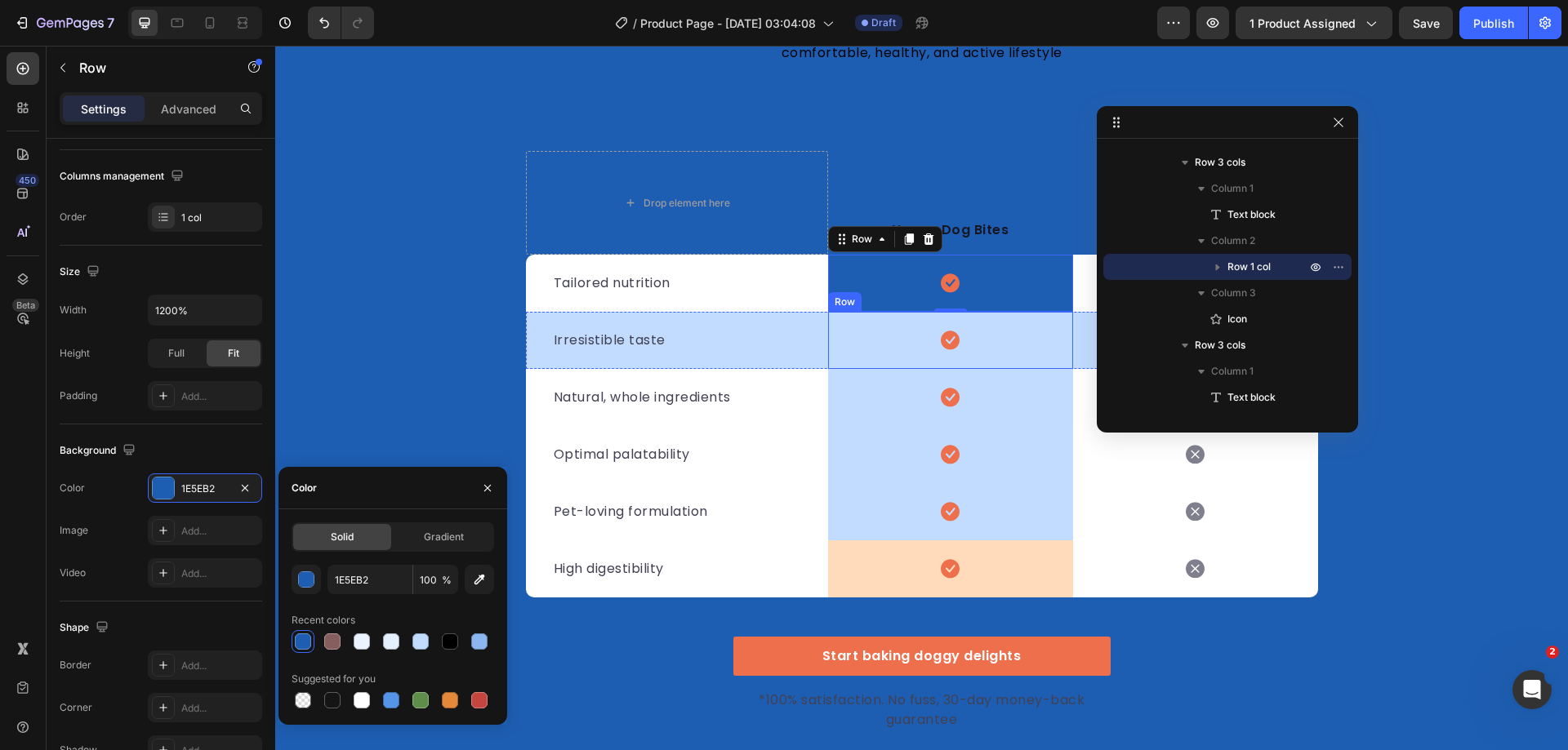
click at [866, 334] on div "Icon Row" at bounding box center [951, 341] width 245 height 57
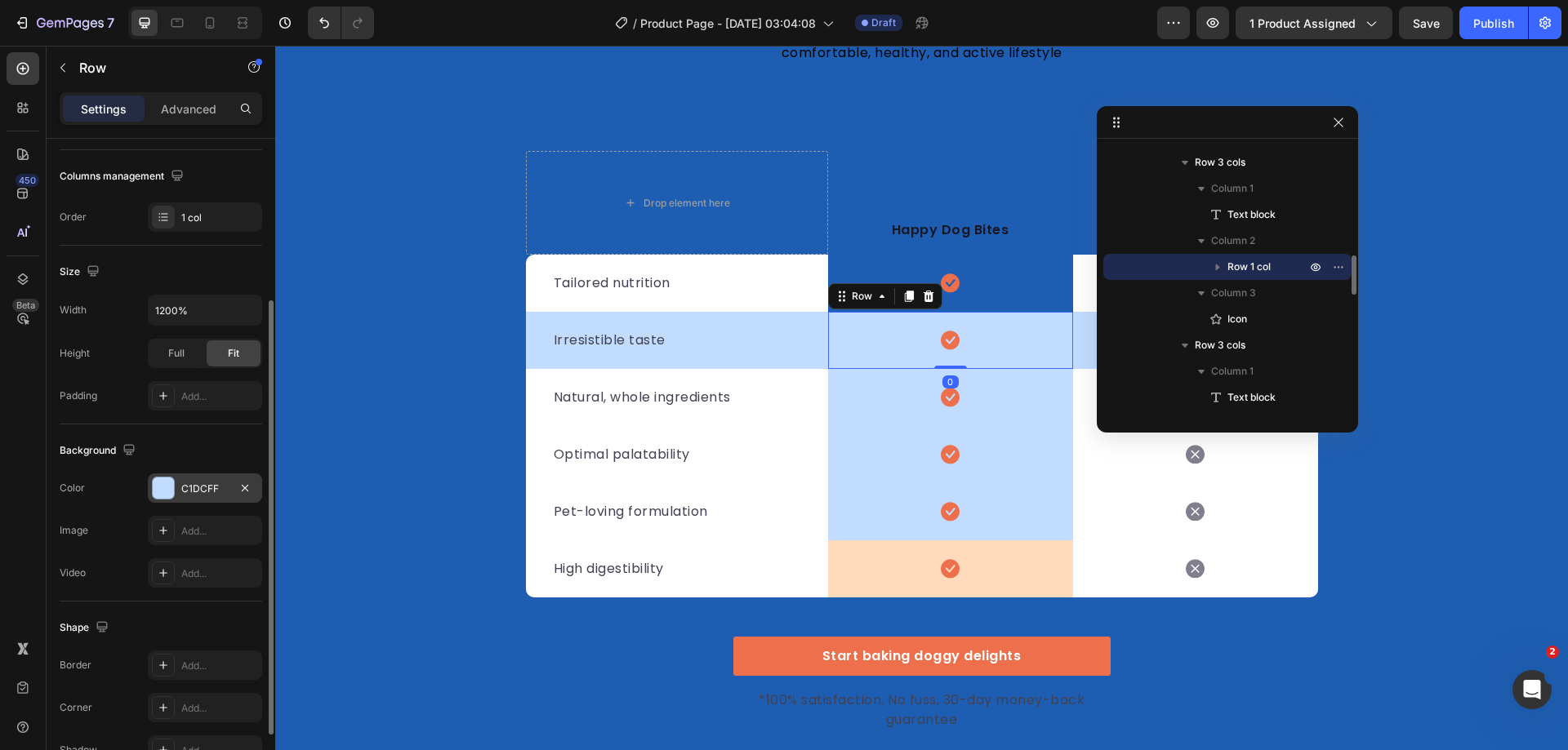
click at [165, 487] on div at bounding box center [163, 489] width 21 height 21
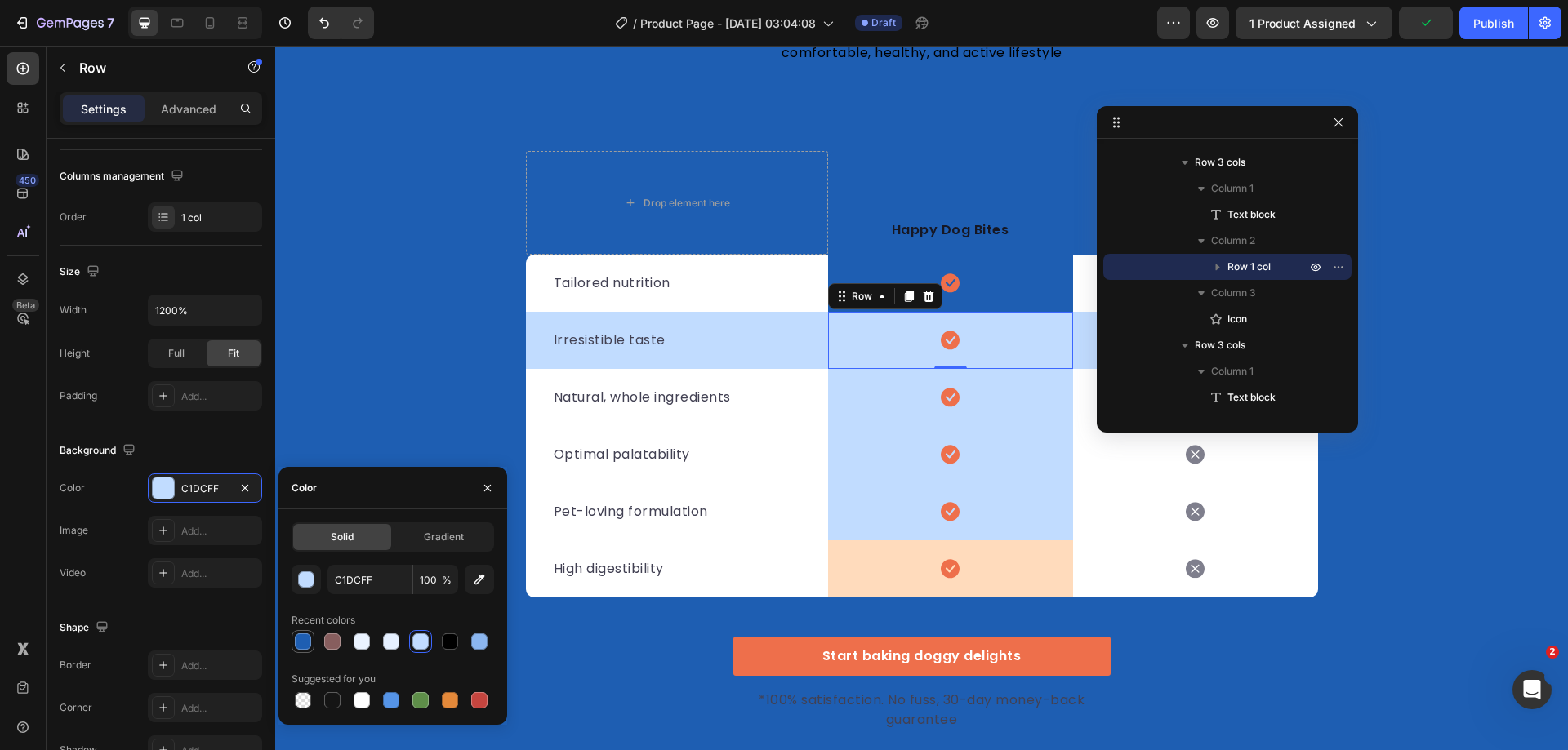
click at [303, 642] on div at bounding box center [303, 641] width 16 height 16
type input "1E5EB2"
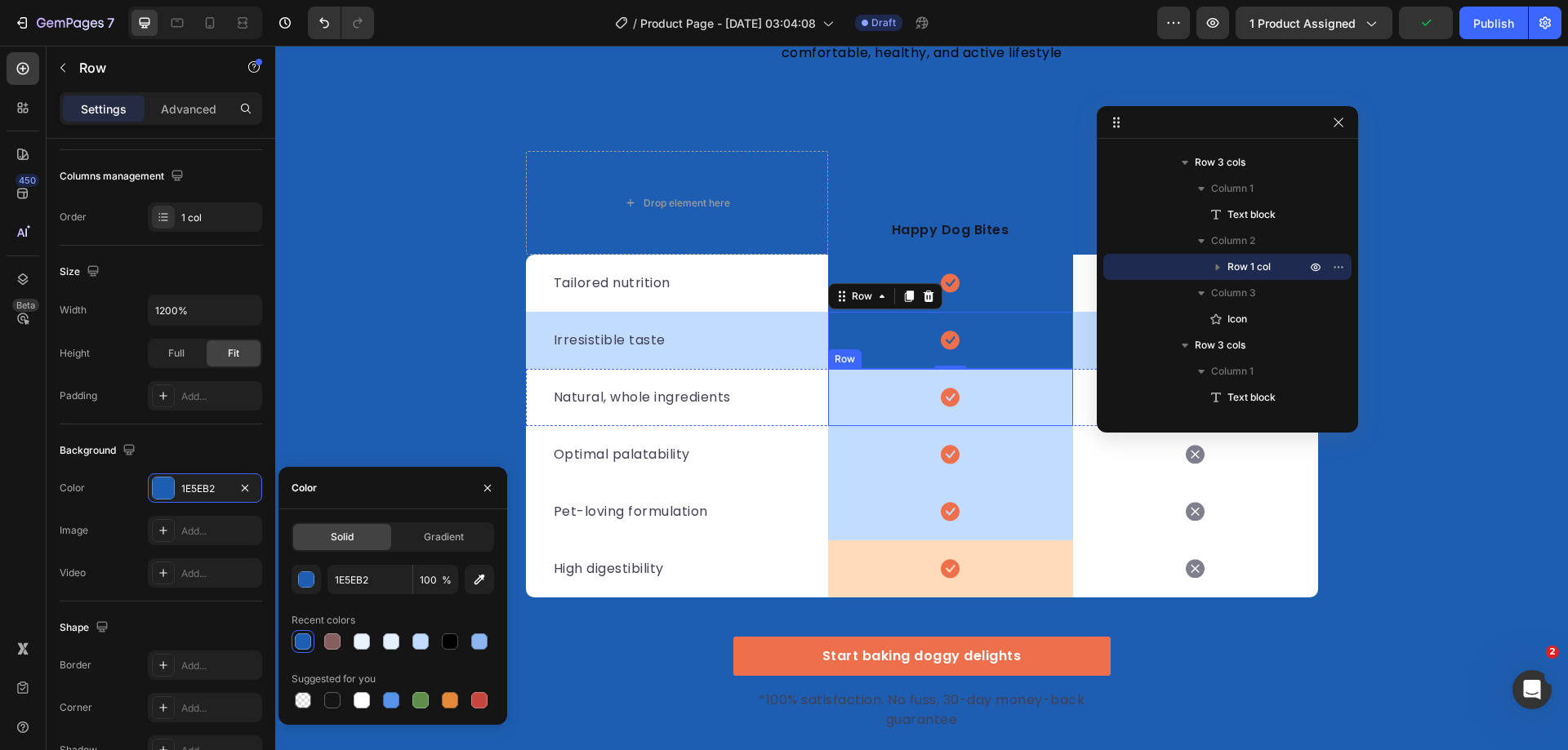
click at [855, 405] on div "Icon Row" at bounding box center [951, 398] width 245 height 57
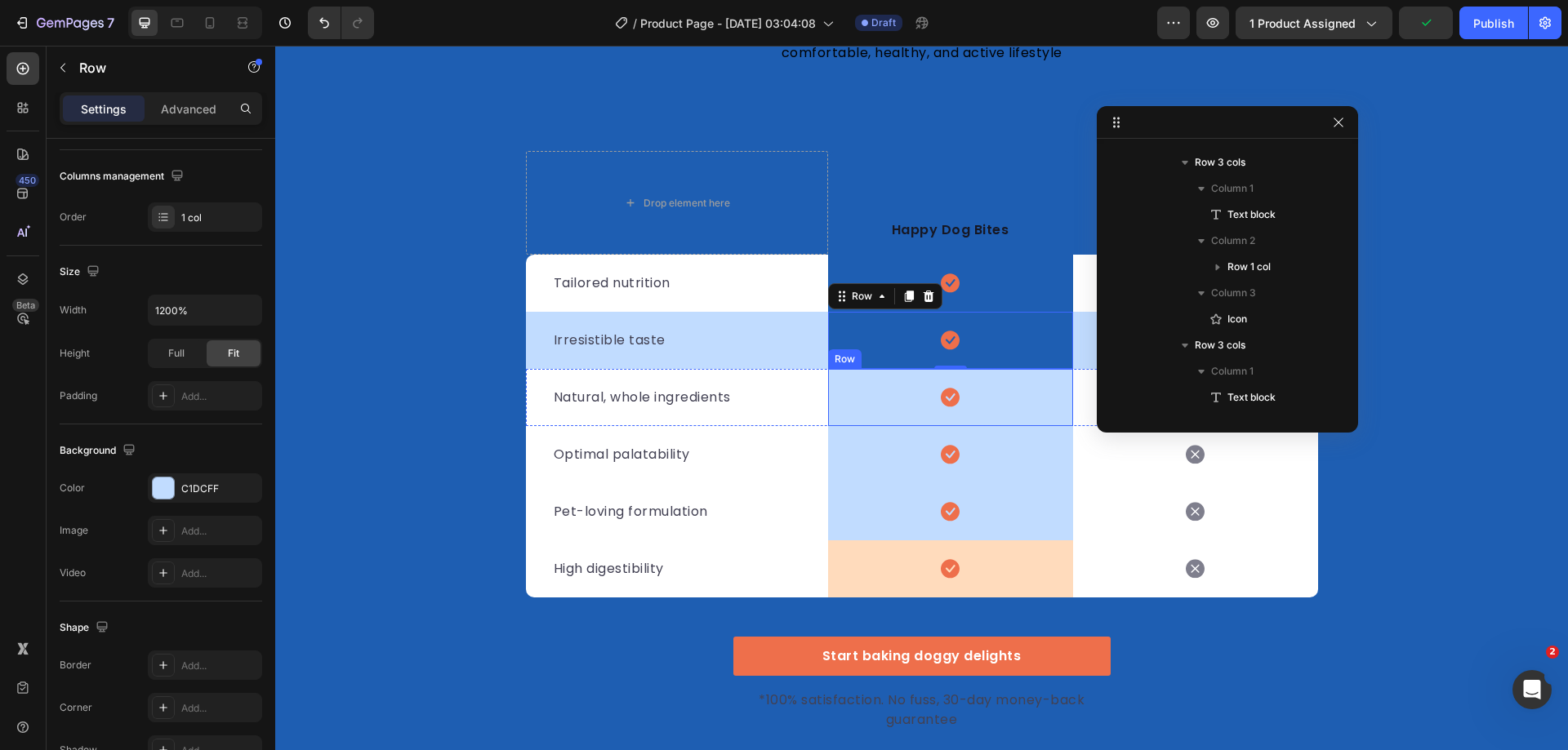
scroll to position [930, 0]
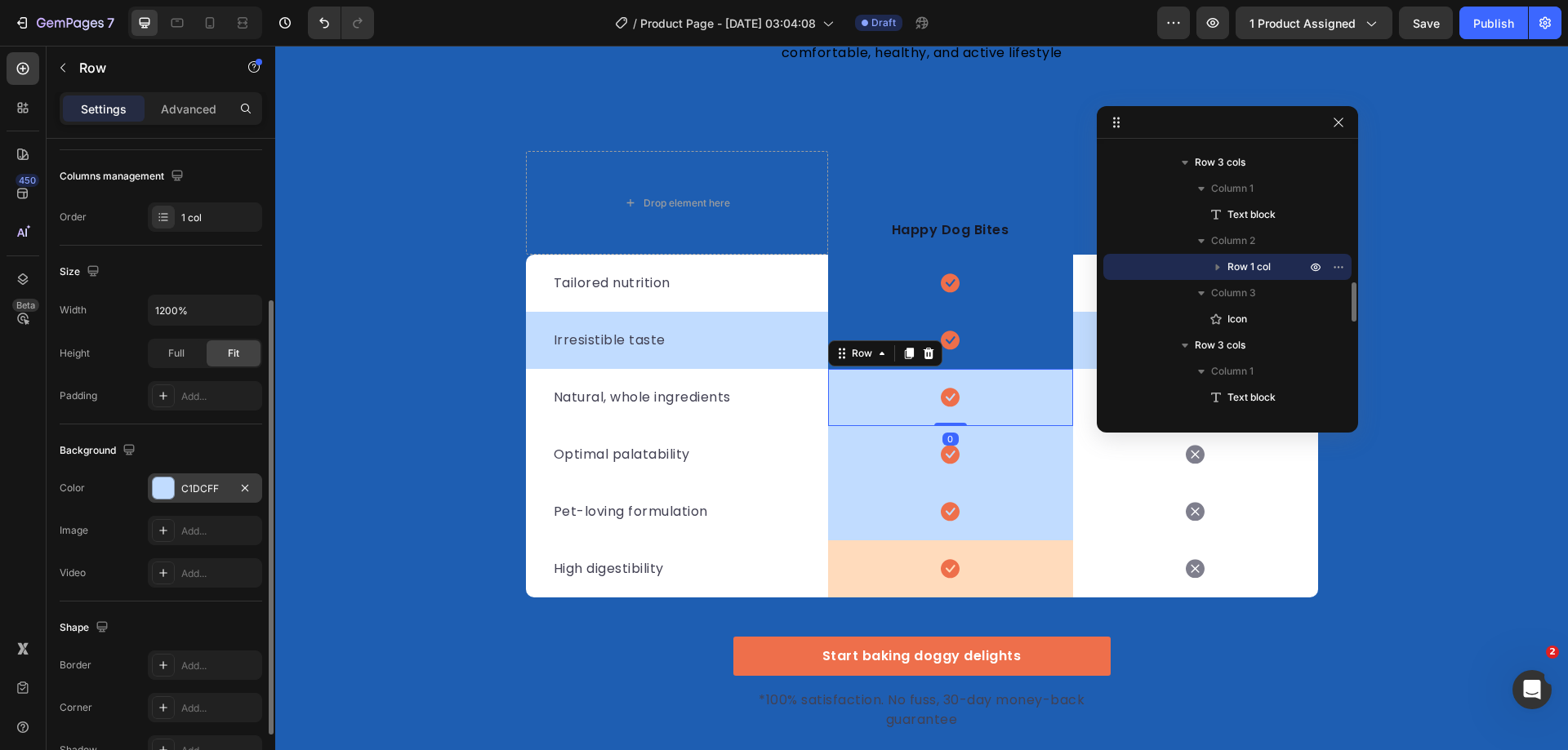
click at [173, 487] on div at bounding box center [163, 489] width 21 height 21
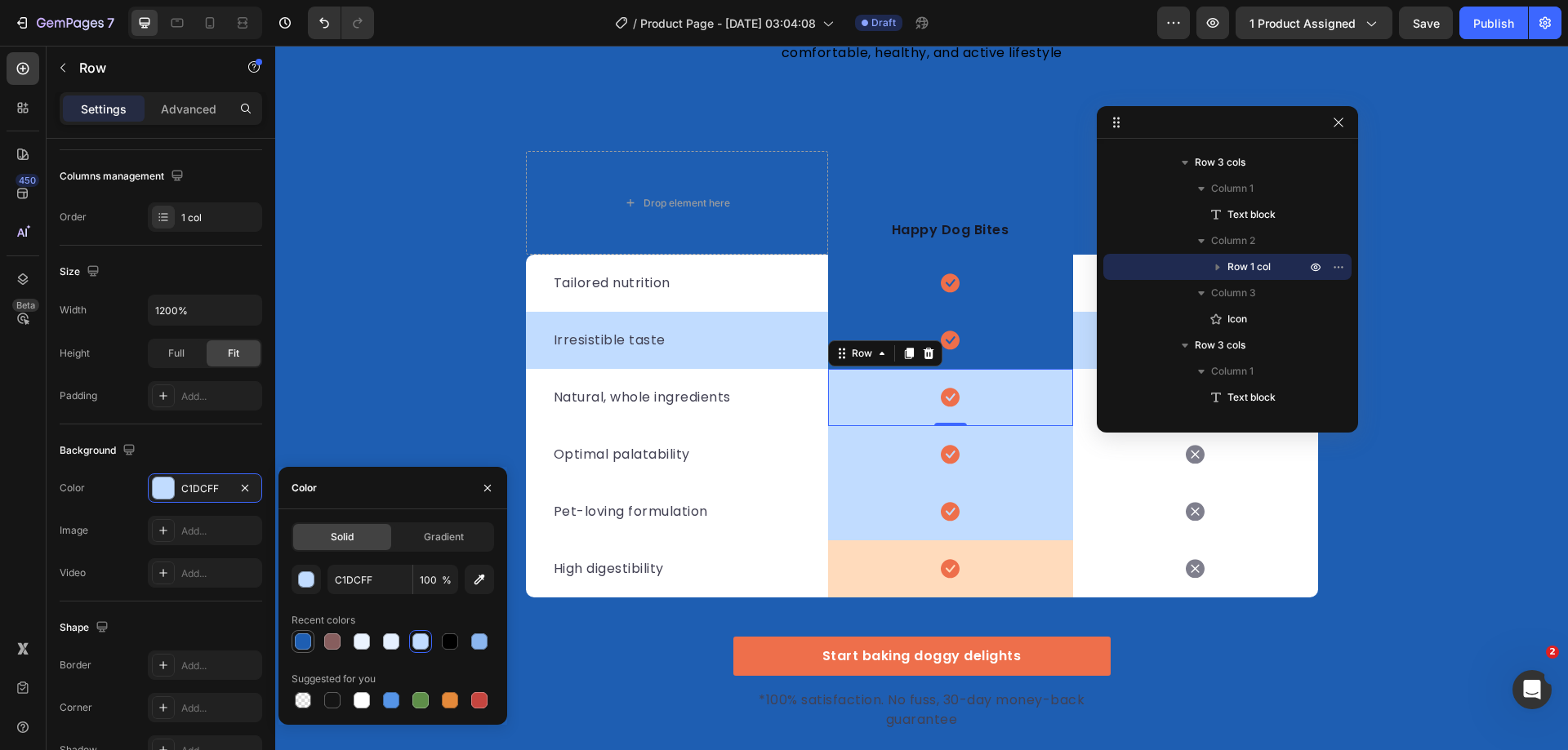
click at [299, 641] on div at bounding box center [303, 641] width 16 height 16
type input "1E5EB2"
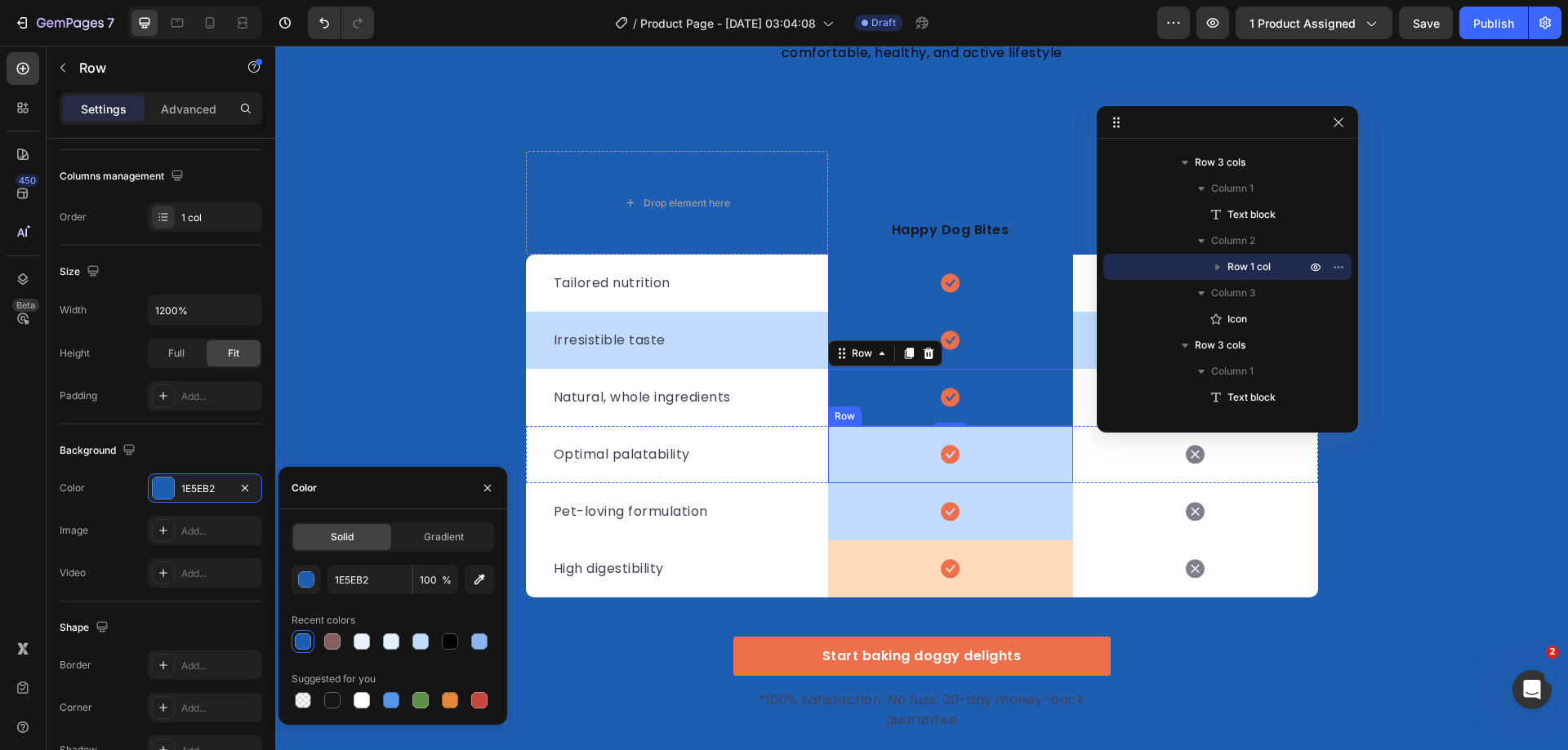
click at [886, 467] on div "Icon Row" at bounding box center [951, 455] width 245 height 57
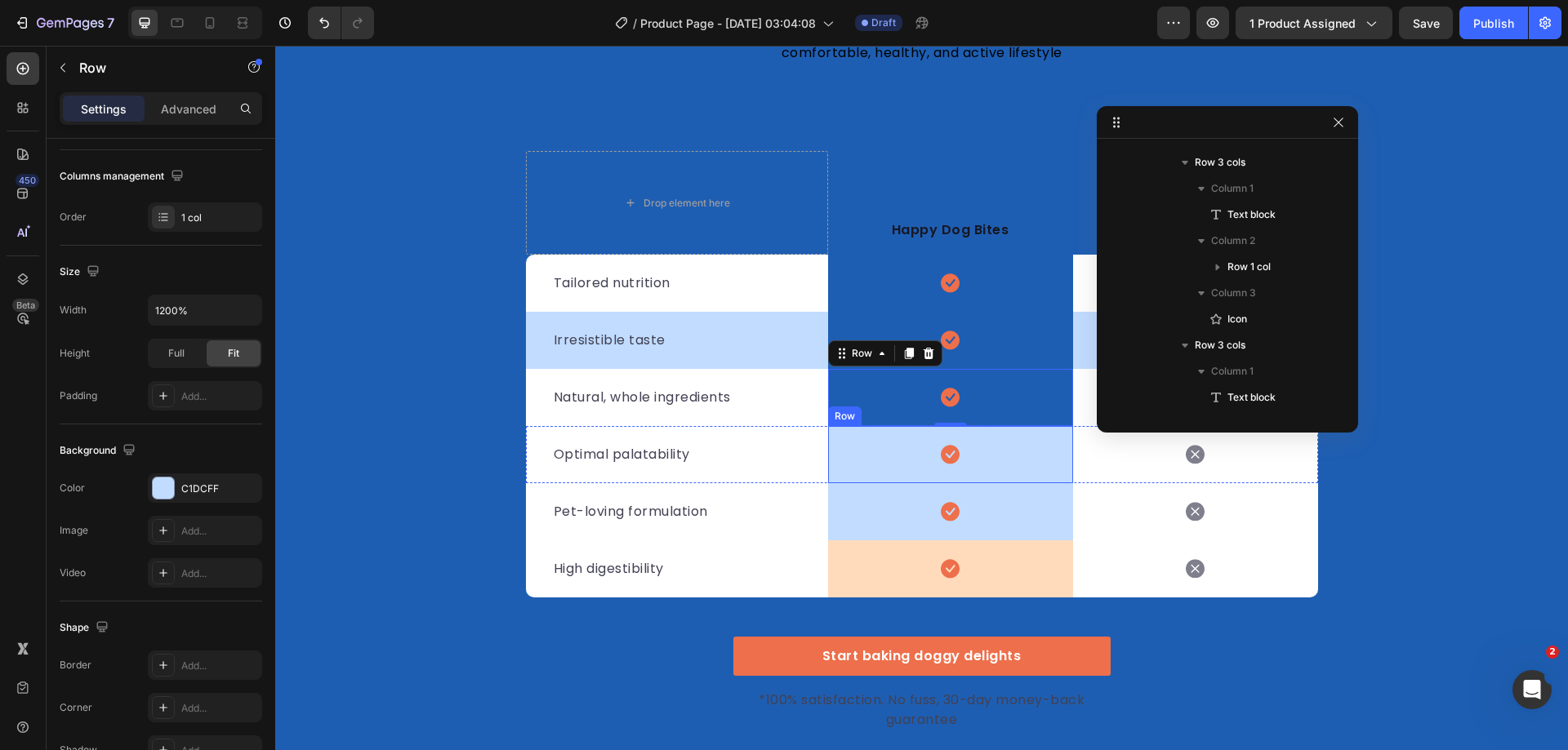
scroll to position [1113, 0]
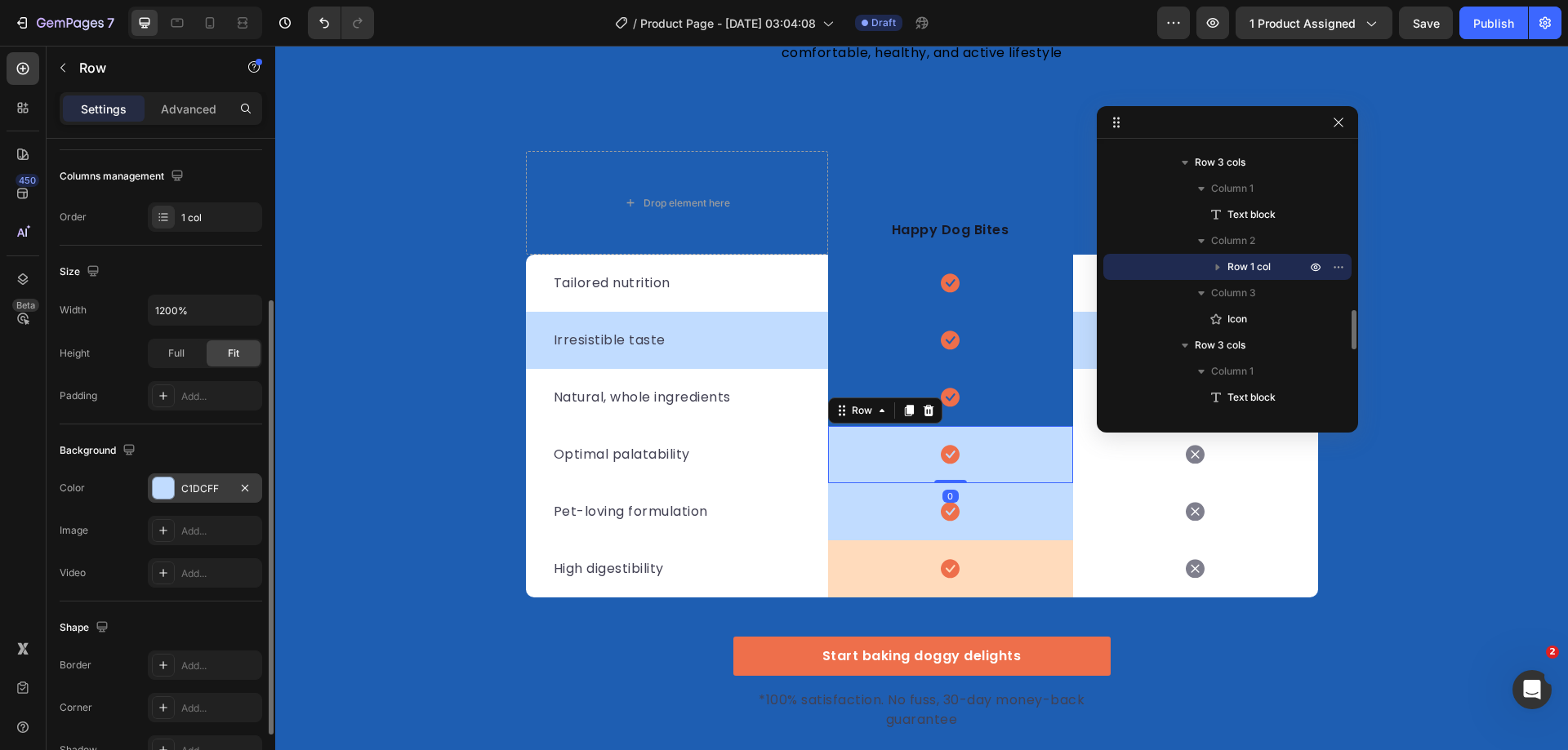
click at [160, 486] on div at bounding box center [163, 489] width 21 height 21
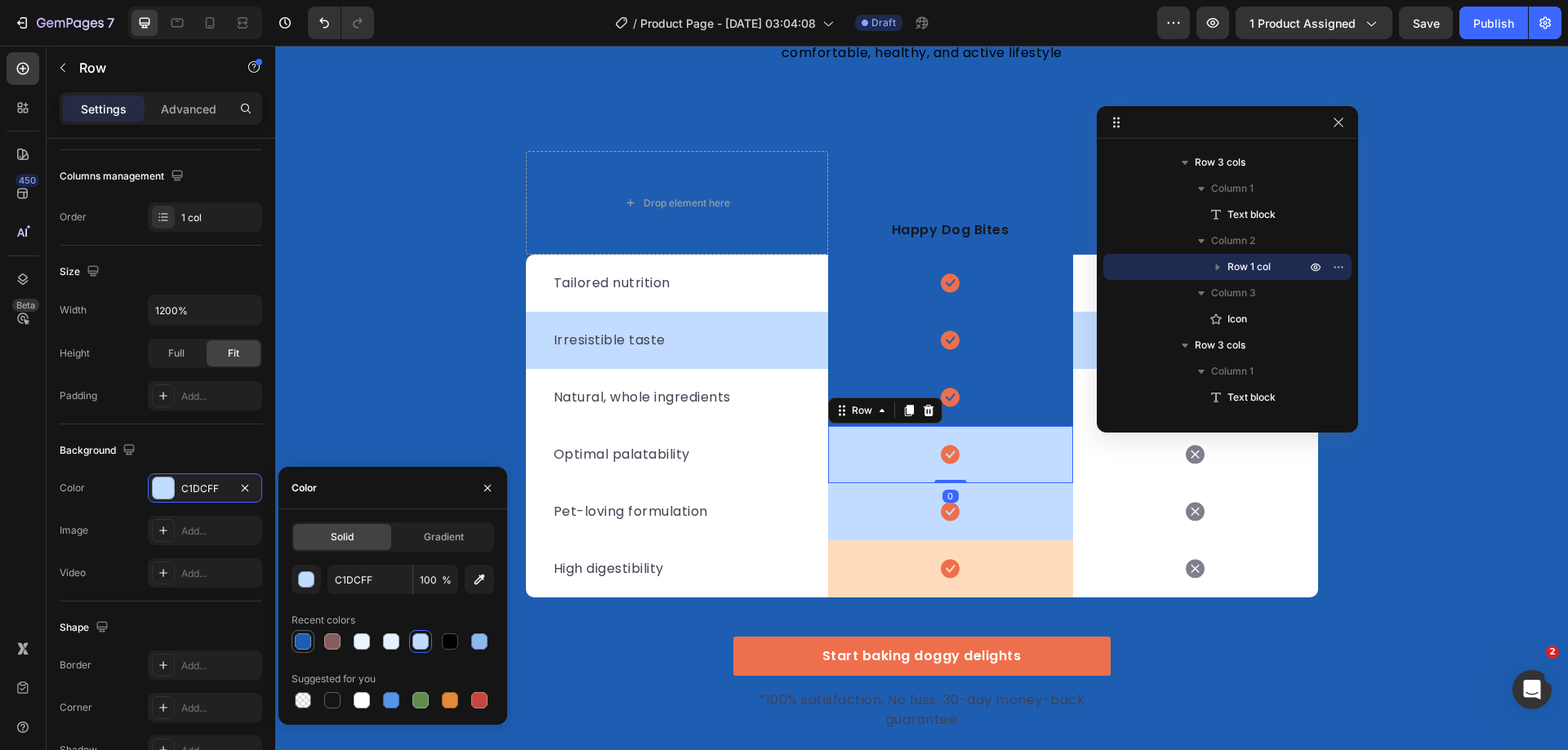
click at [304, 642] on div at bounding box center [303, 641] width 16 height 16
type input "1E5EB2"
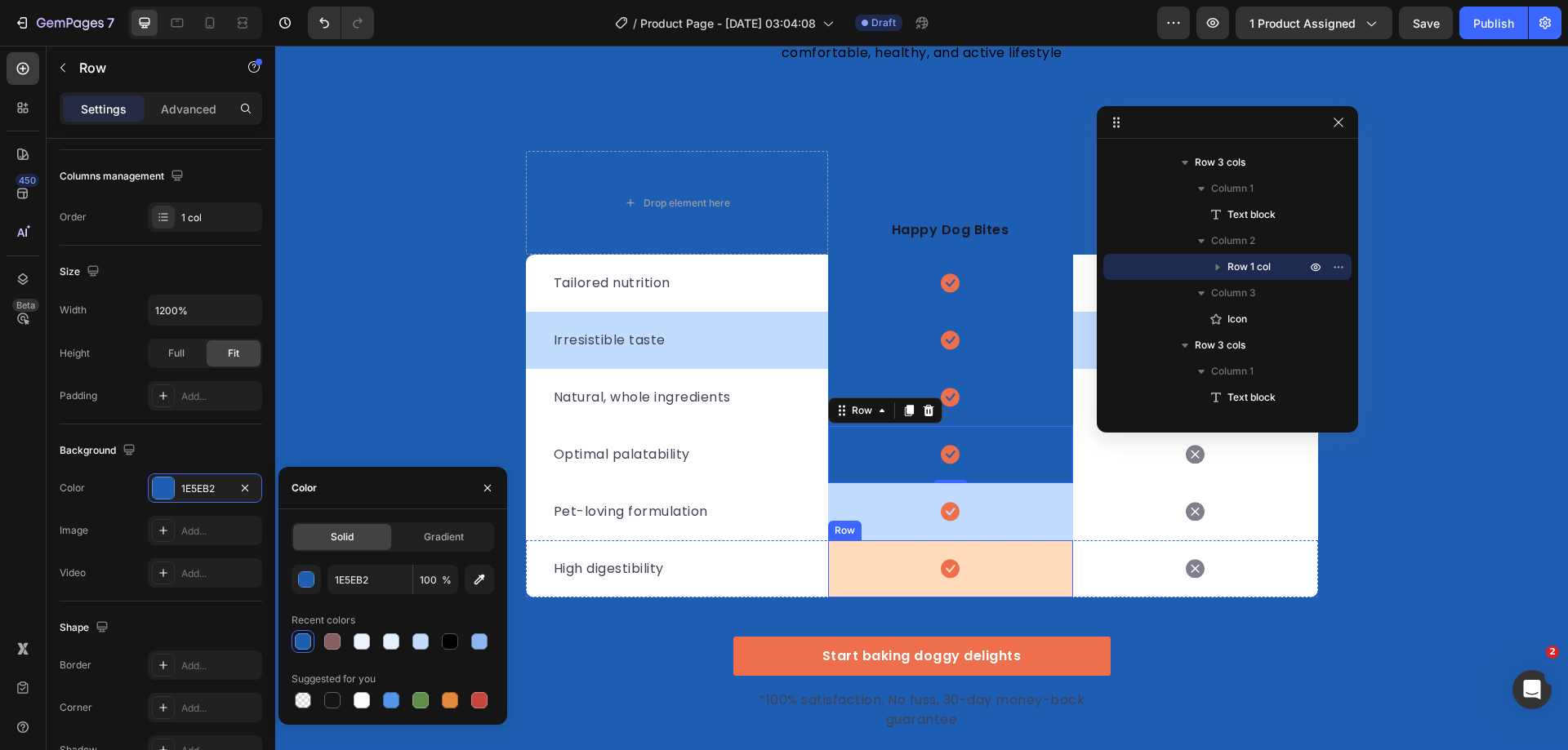
click at [857, 518] on div "Icon Row" at bounding box center [951, 512] width 245 height 57
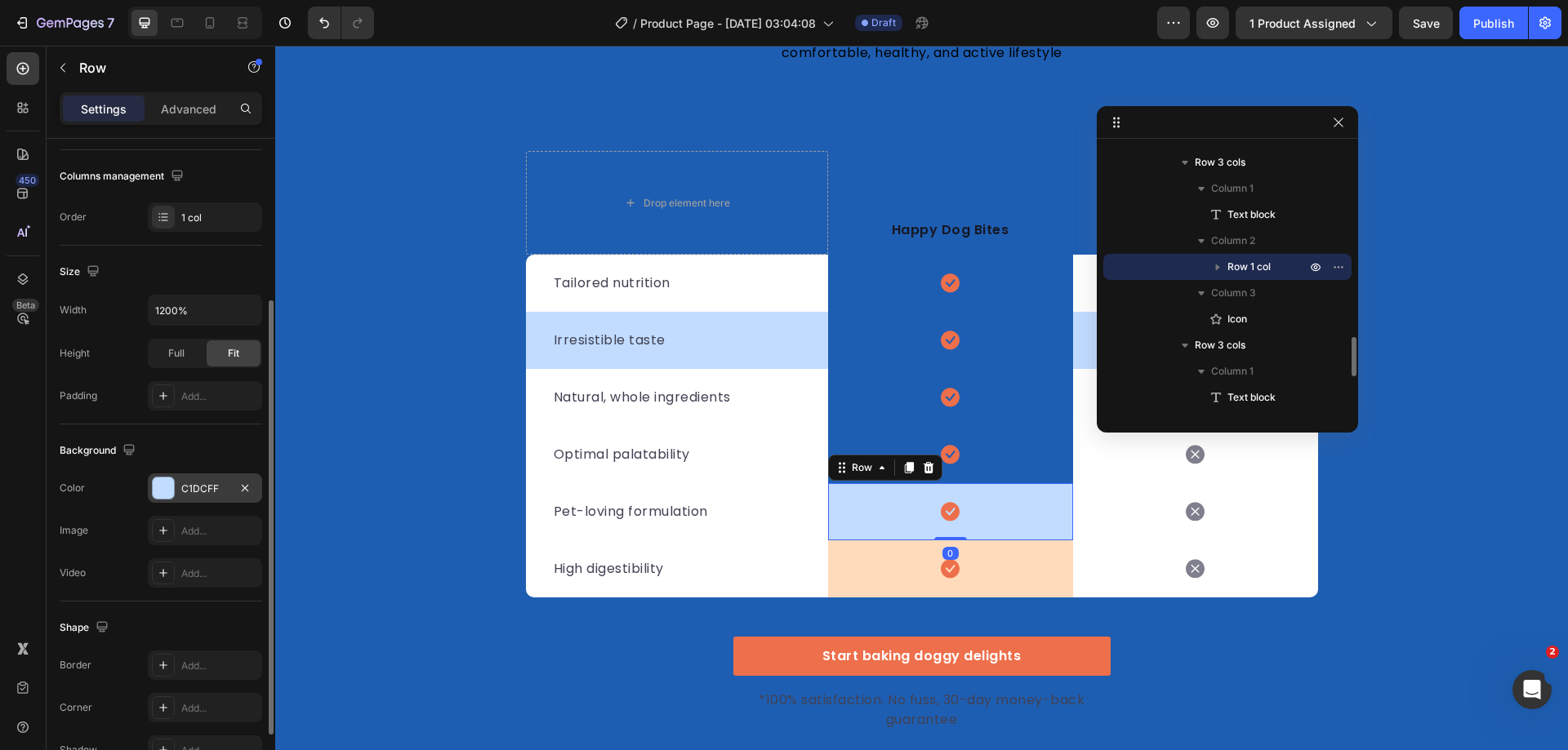
click at [161, 480] on div at bounding box center [163, 489] width 21 height 21
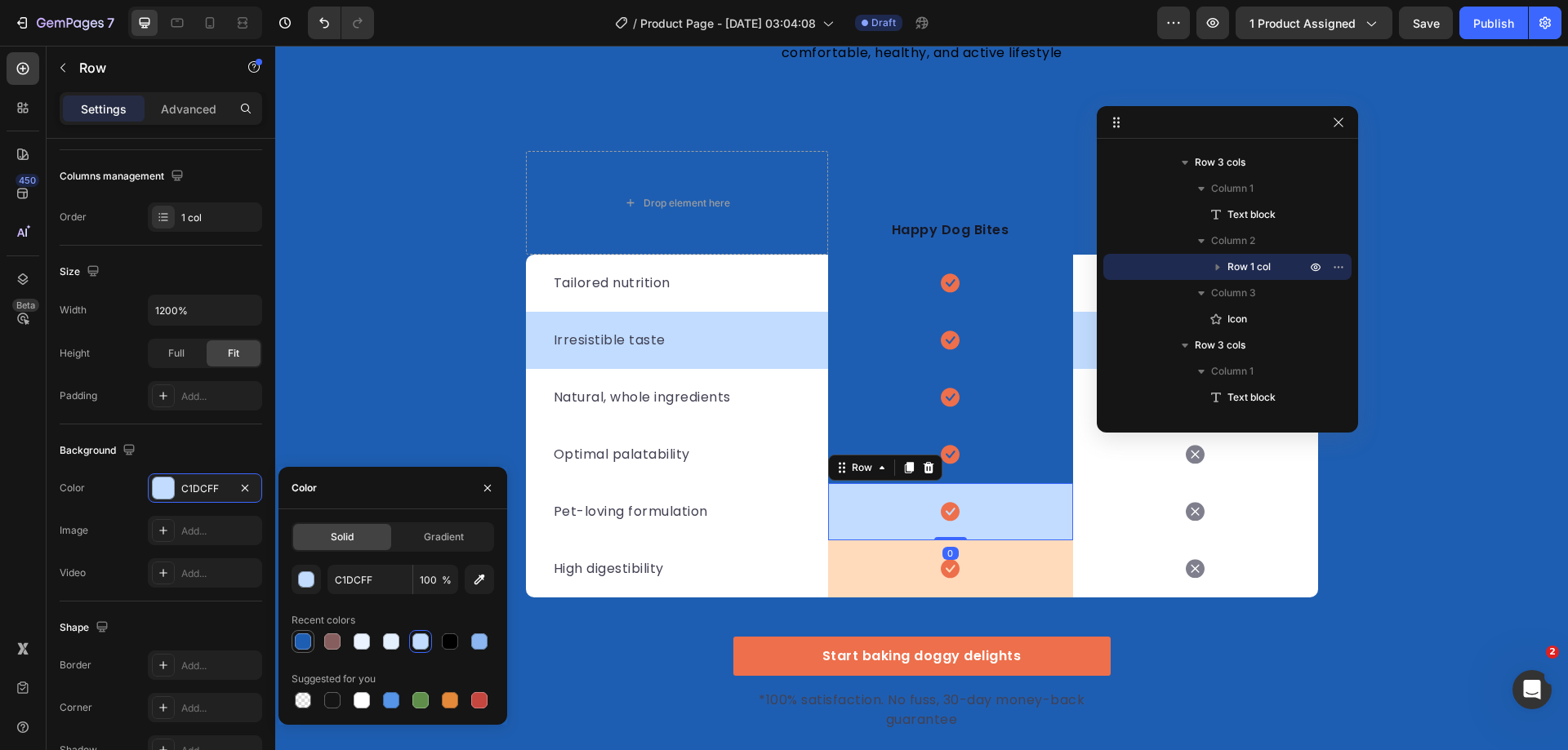
drag, startPoint x: 303, startPoint y: 642, endPoint x: 557, endPoint y: 528, distance: 278.4
click at [303, 642] on div at bounding box center [303, 641] width 16 height 16
type input "1E5EB2"
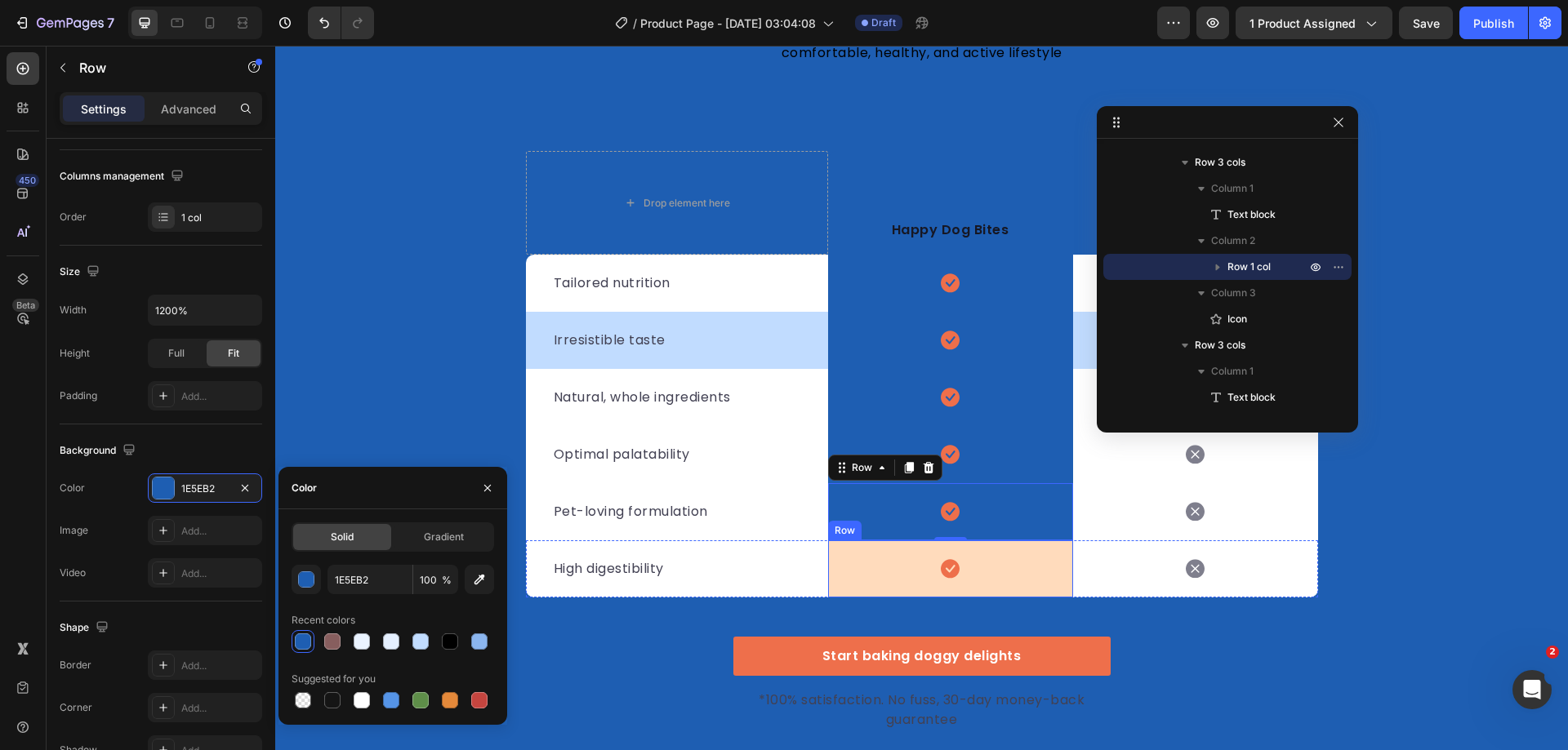
click at [892, 566] on div "Icon Row" at bounding box center [951, 569] width 245 height 57
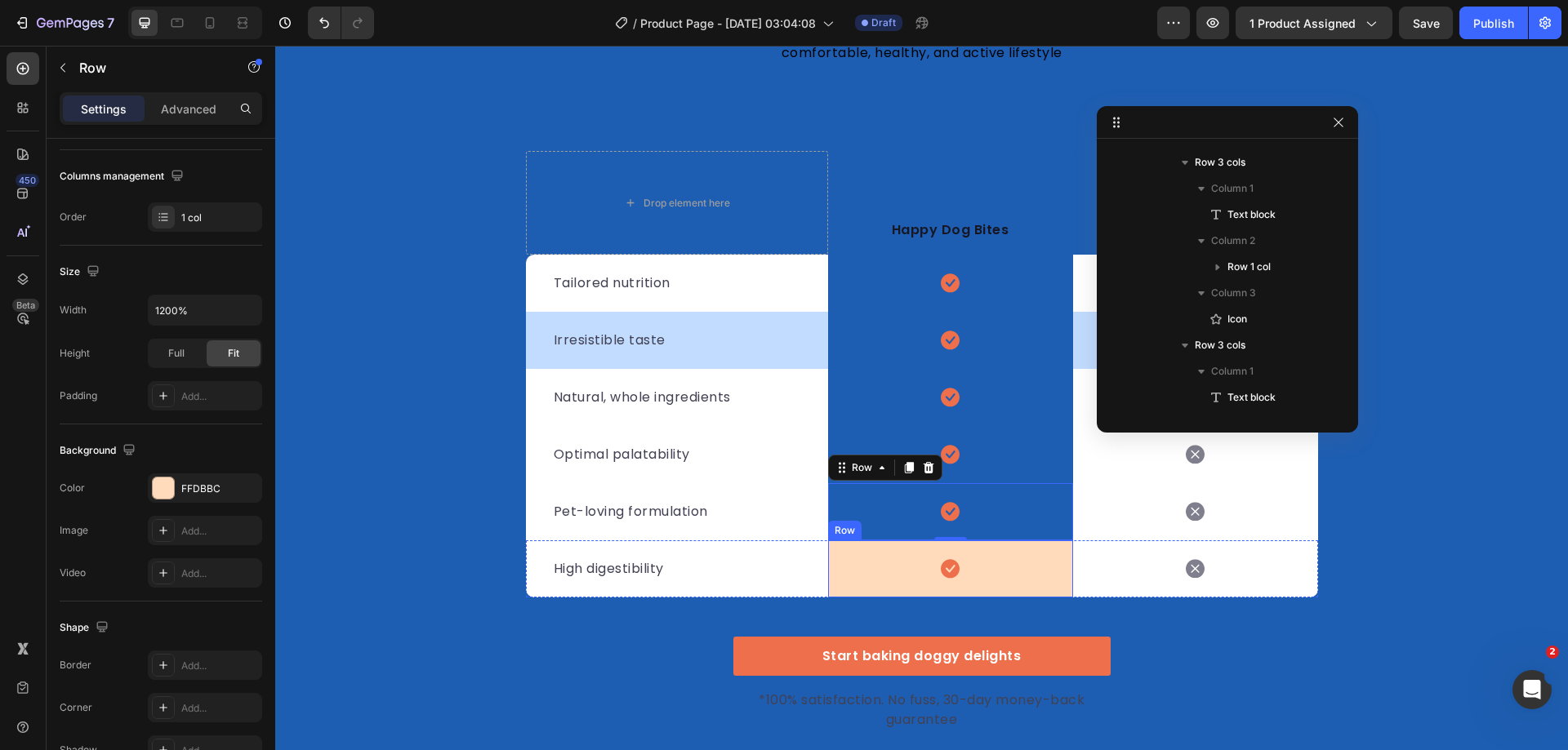
scroll to position [1479, 0]
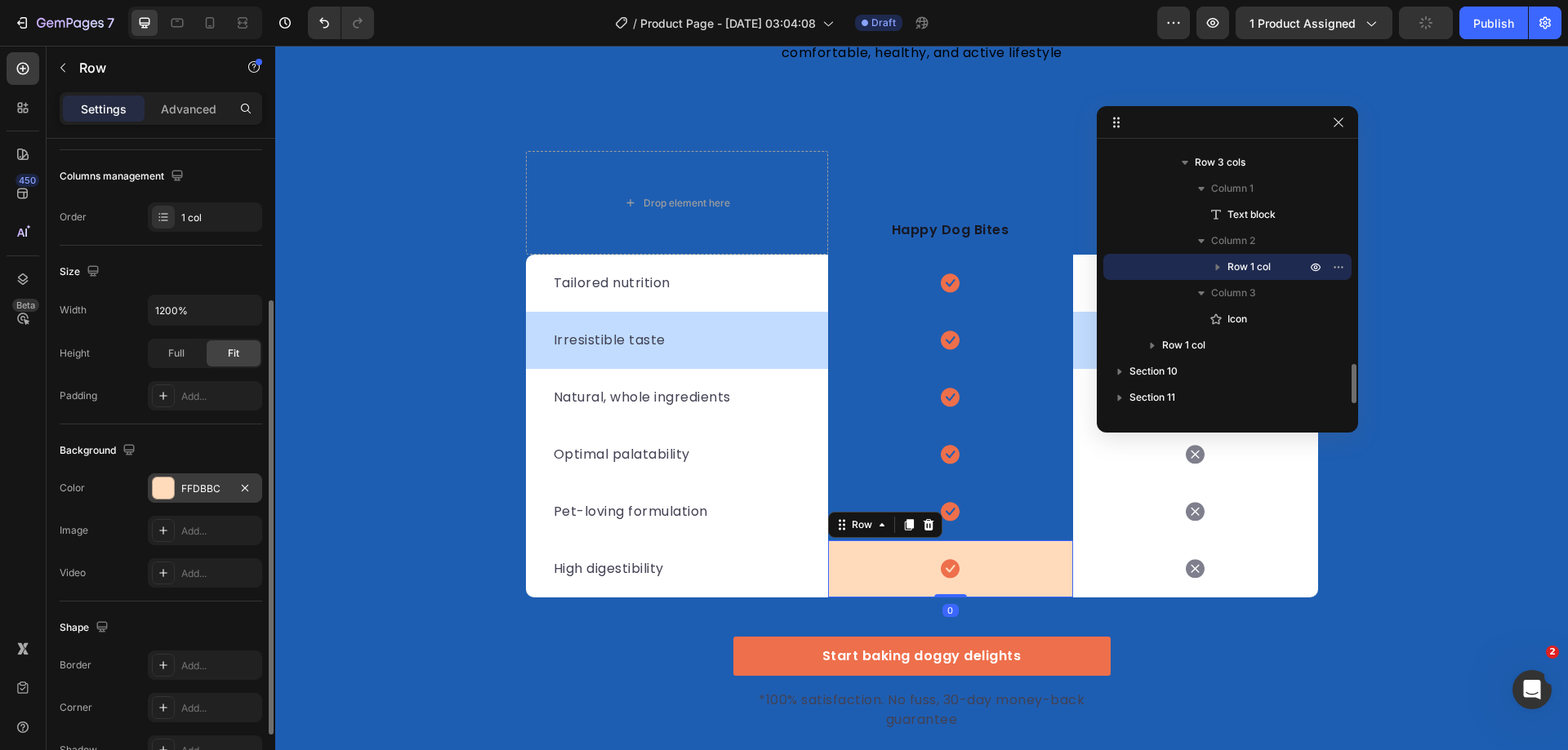
click at [162, 489] on div at bounding box center [163, 489] width 21 height 21
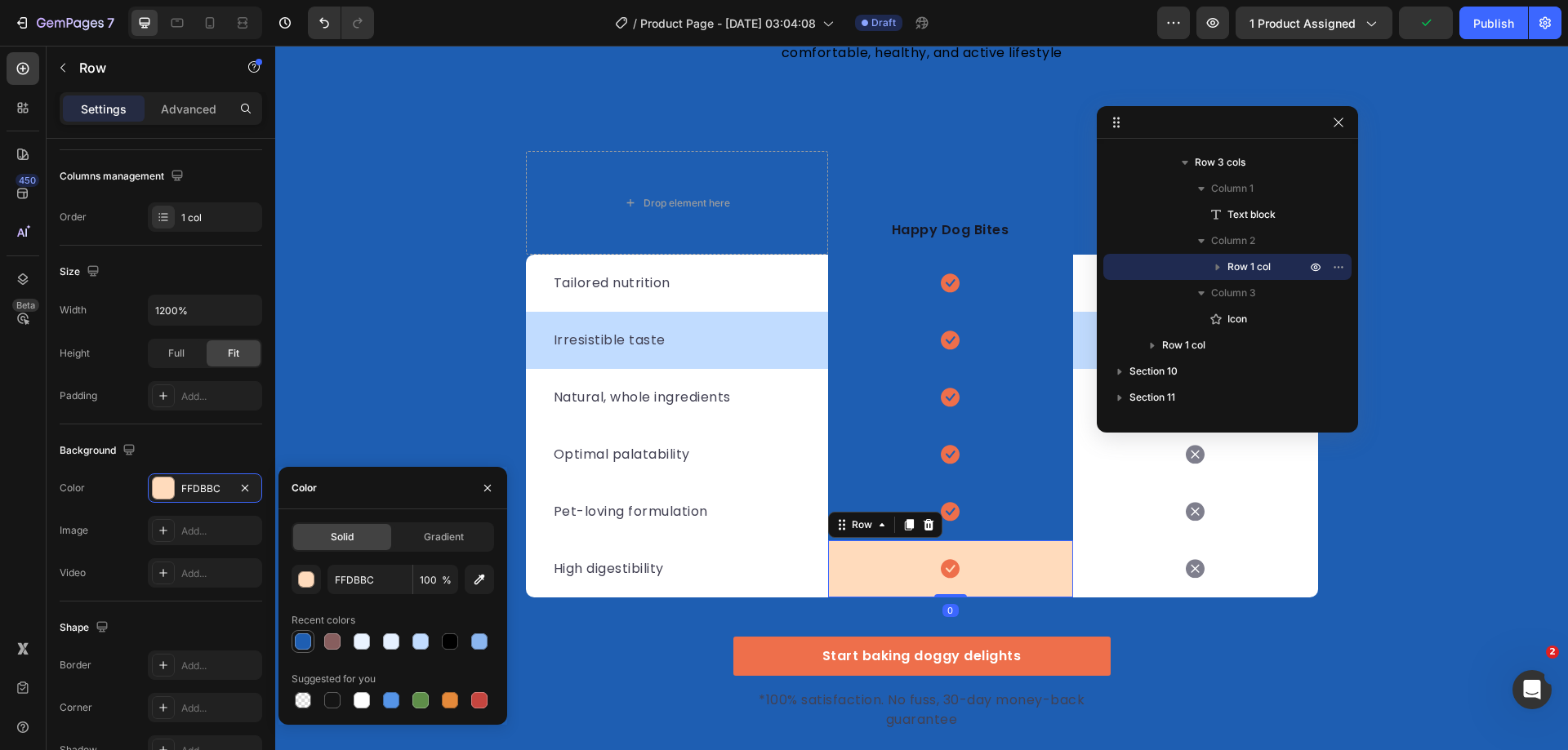
click at [294, 640] on div at bounding box center [303, 641] width 20 height 20
type input "1E5EB2"
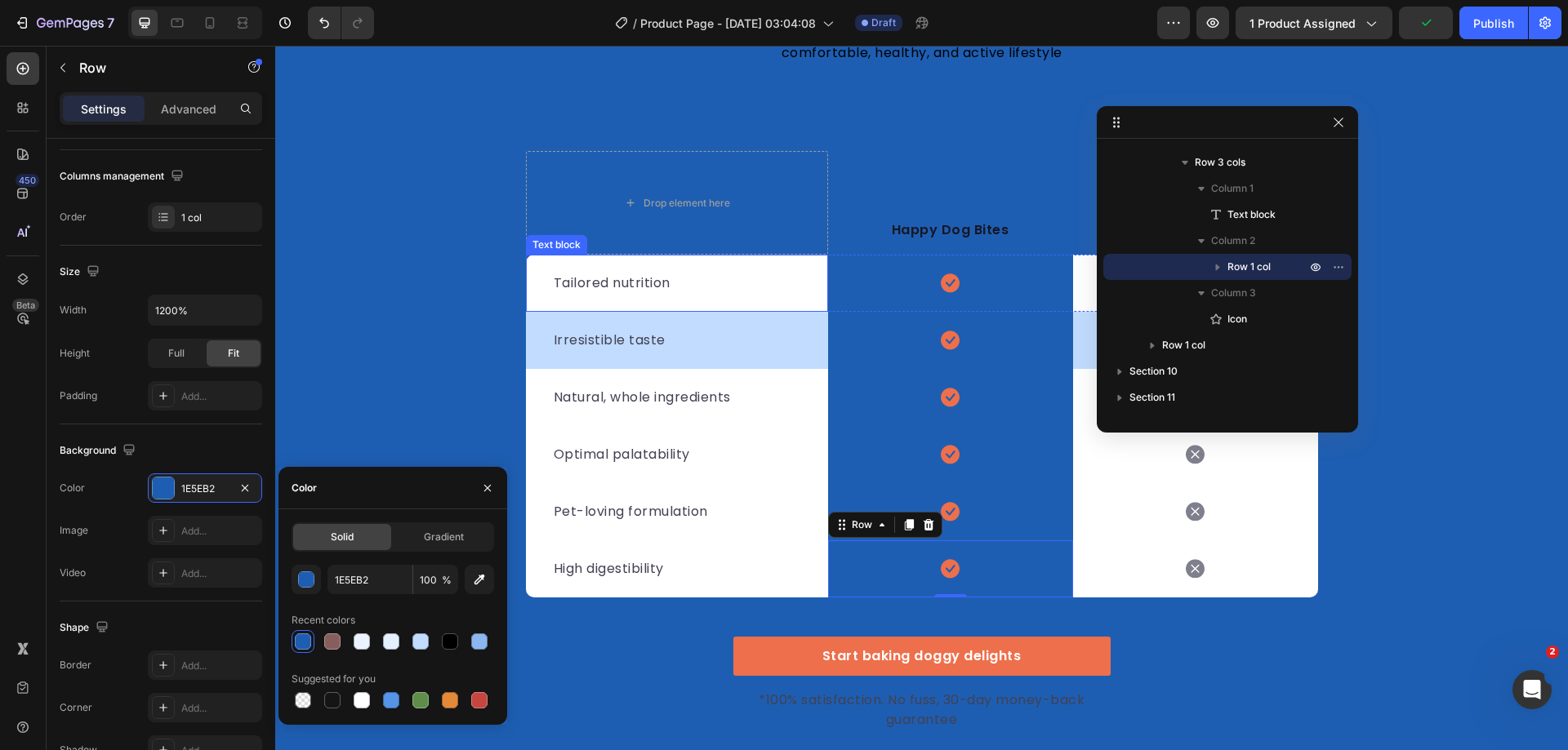
click at [543, 286] on div "Tailored nutrition Text block" at bounding box center [677, 283] width 303 height 57
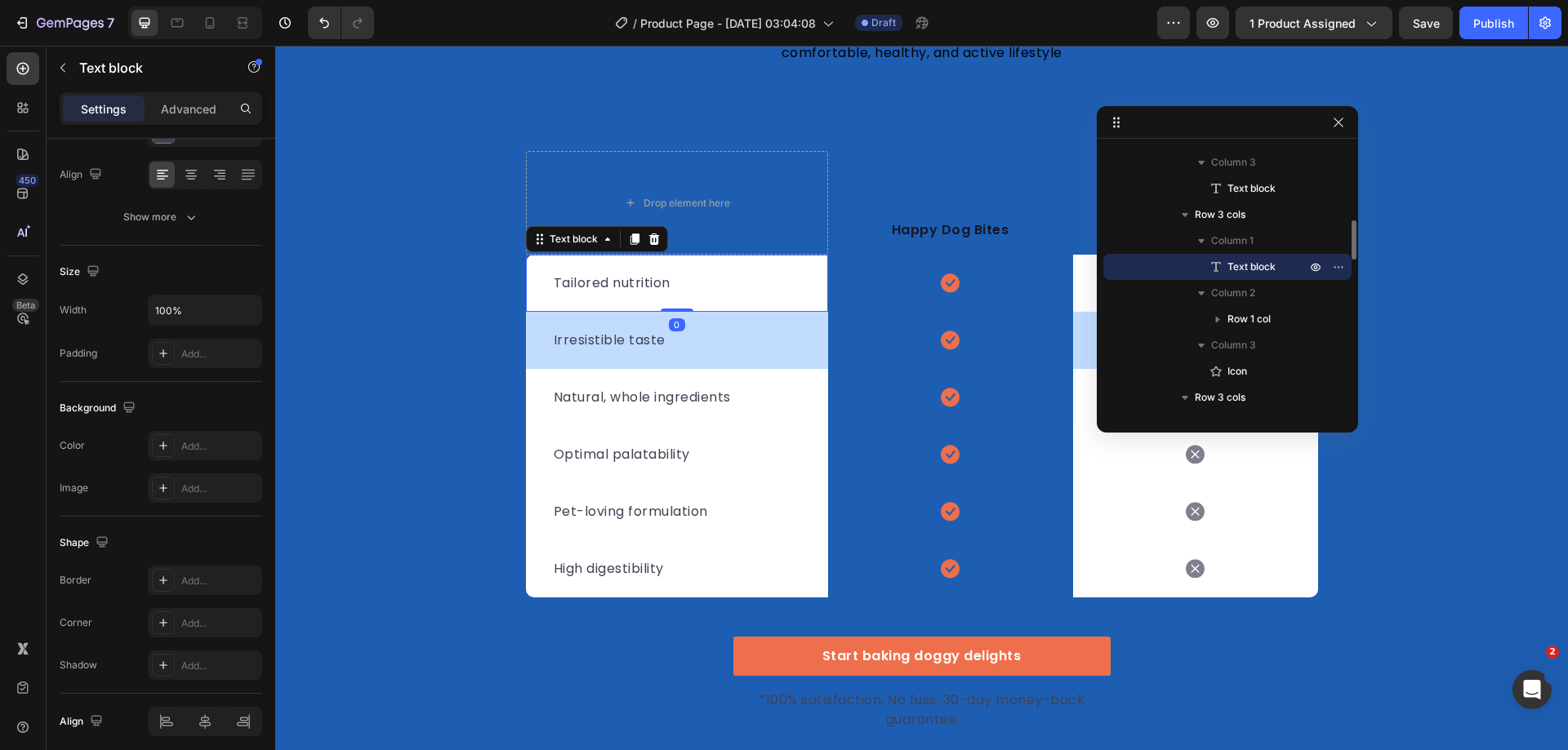
scroll to position [0, 0]
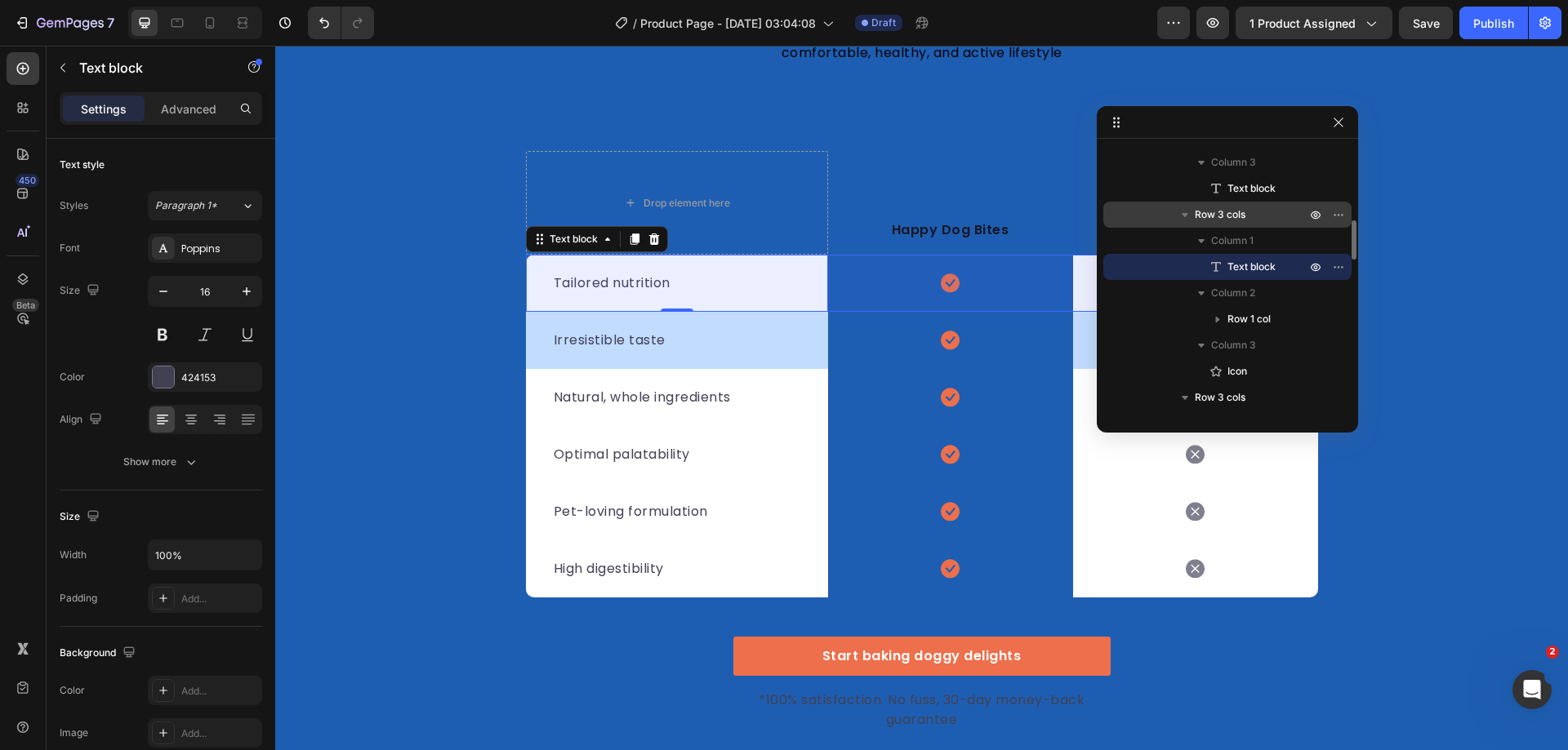
click at [1188, 218] on icon "button" at bounding box center [1184, 214] width 16 height 16
click at [1225, 214] on span "Row 3 cols" at bounding box center [1220, 214] width 51 height 16
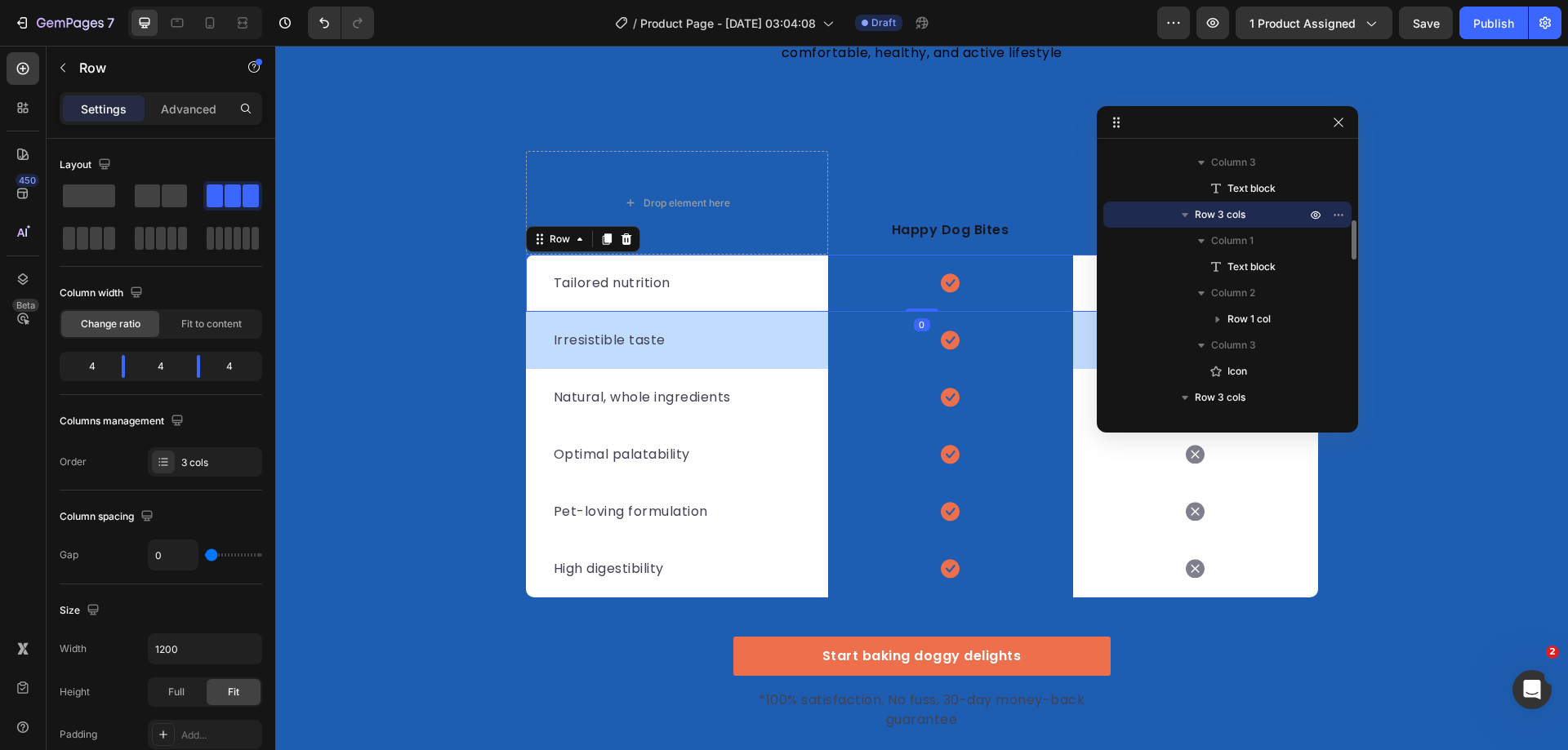
click at [1191, 213] on icon "button" at bounding box center [1184, 214] width 16 height 16
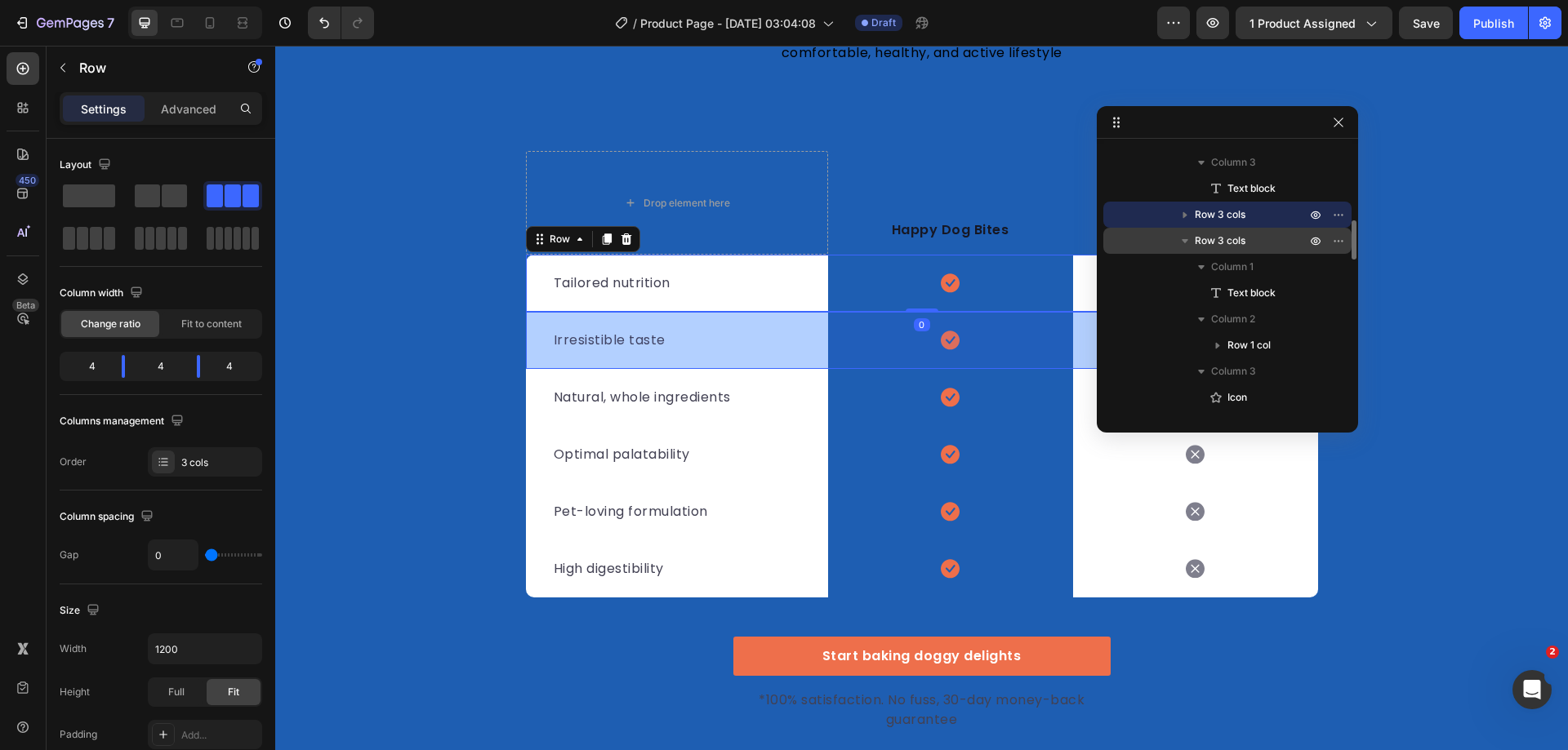
click at [1185, 239] on icon "button" at bounding box center [1184, 240] width 16 height 16
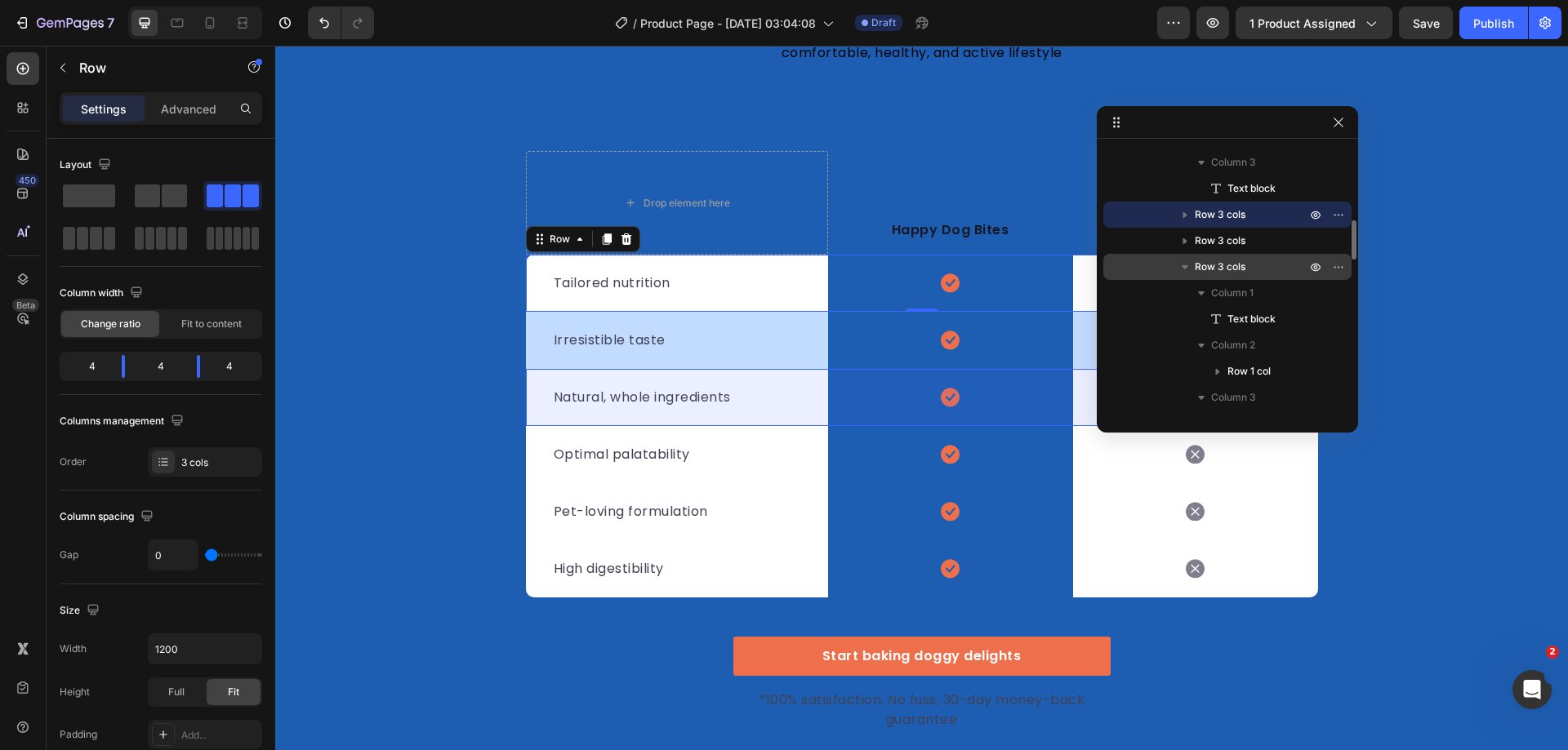
click at [1185, 265] on icon "button" at bounding box center [1184, 267] width 7 height 4
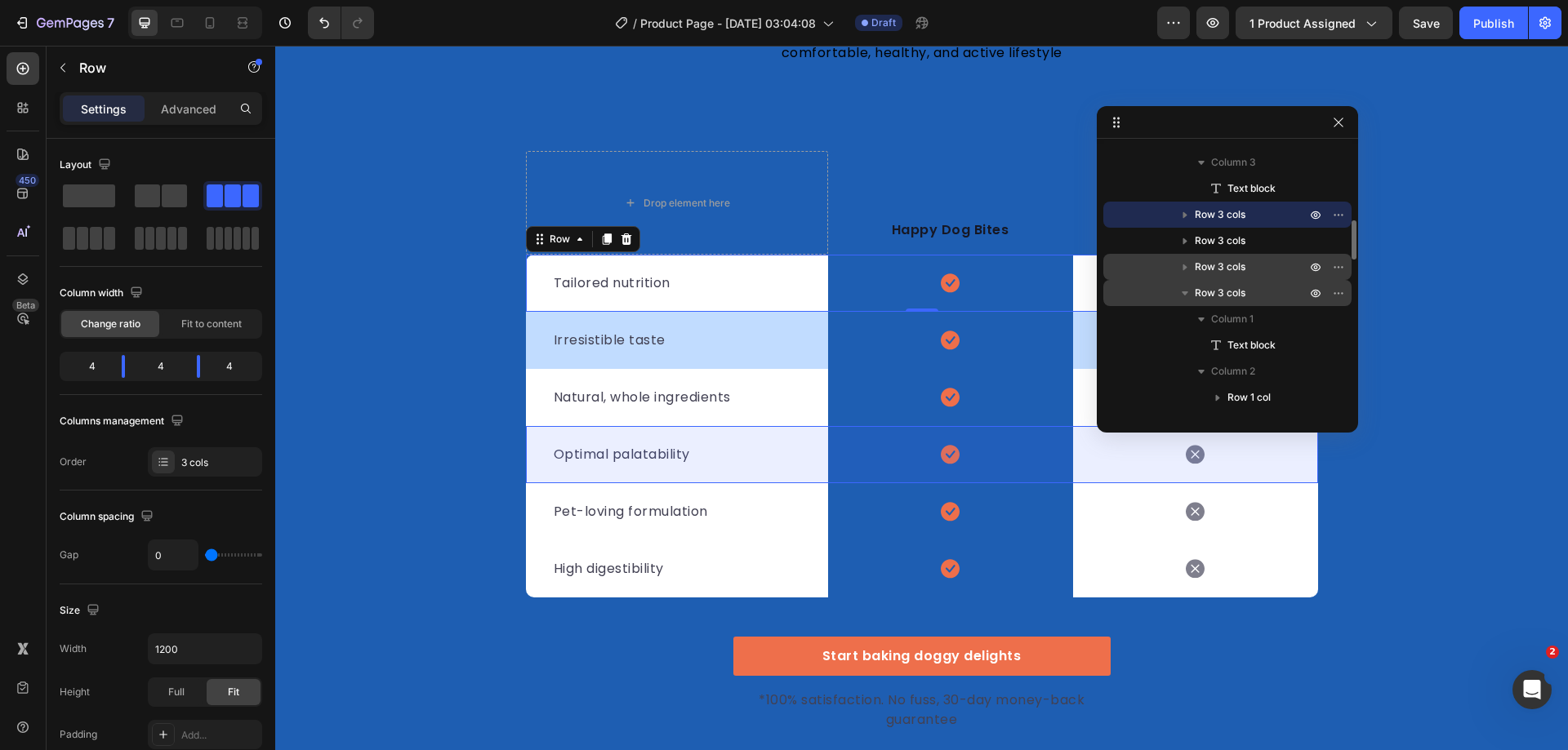
click at [1185, 299] on icon "button" at bounding box center [1184, 293] width 16 height 16
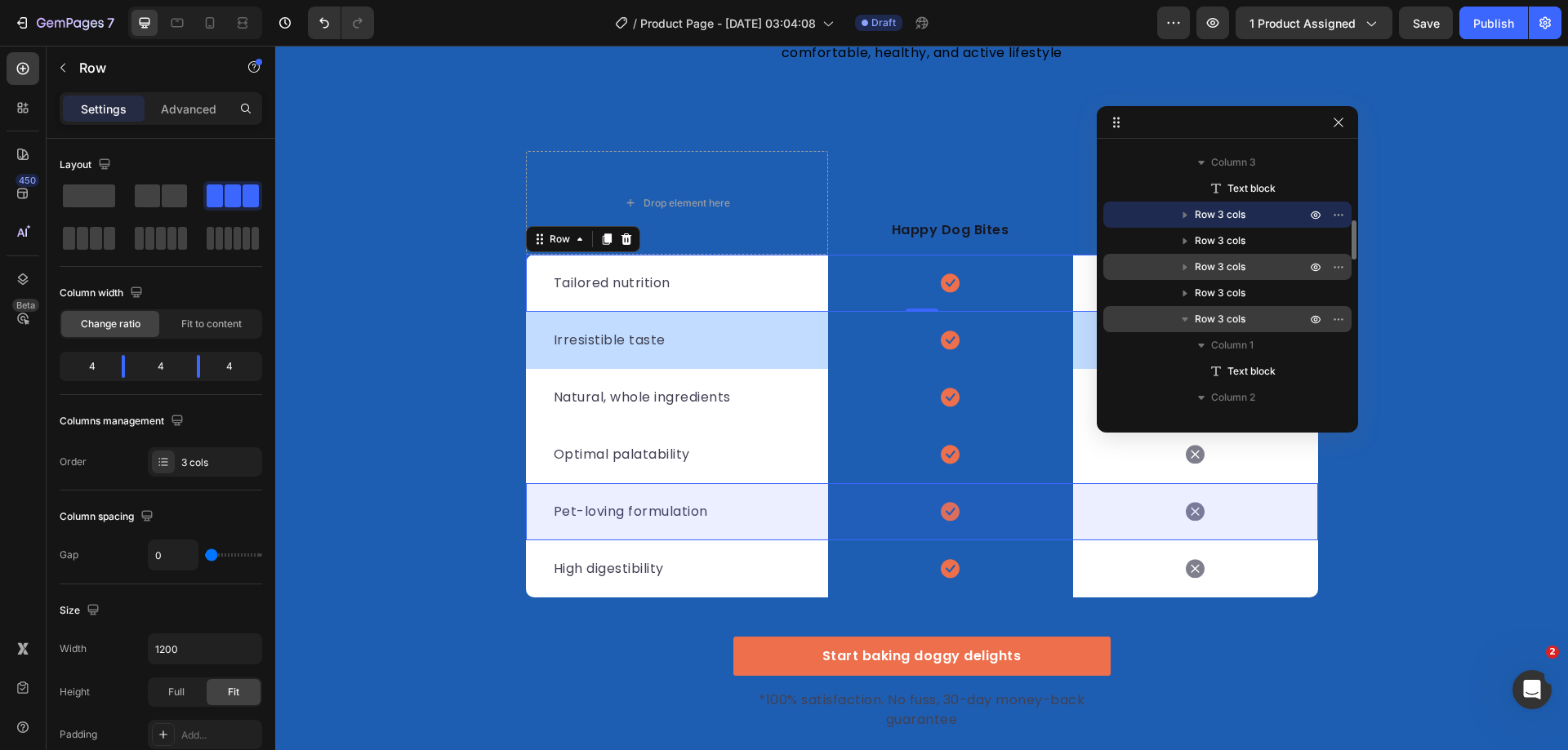
click at [1185, 322] on icon "button" at bounding box center [1184, 319] width 16 height 16
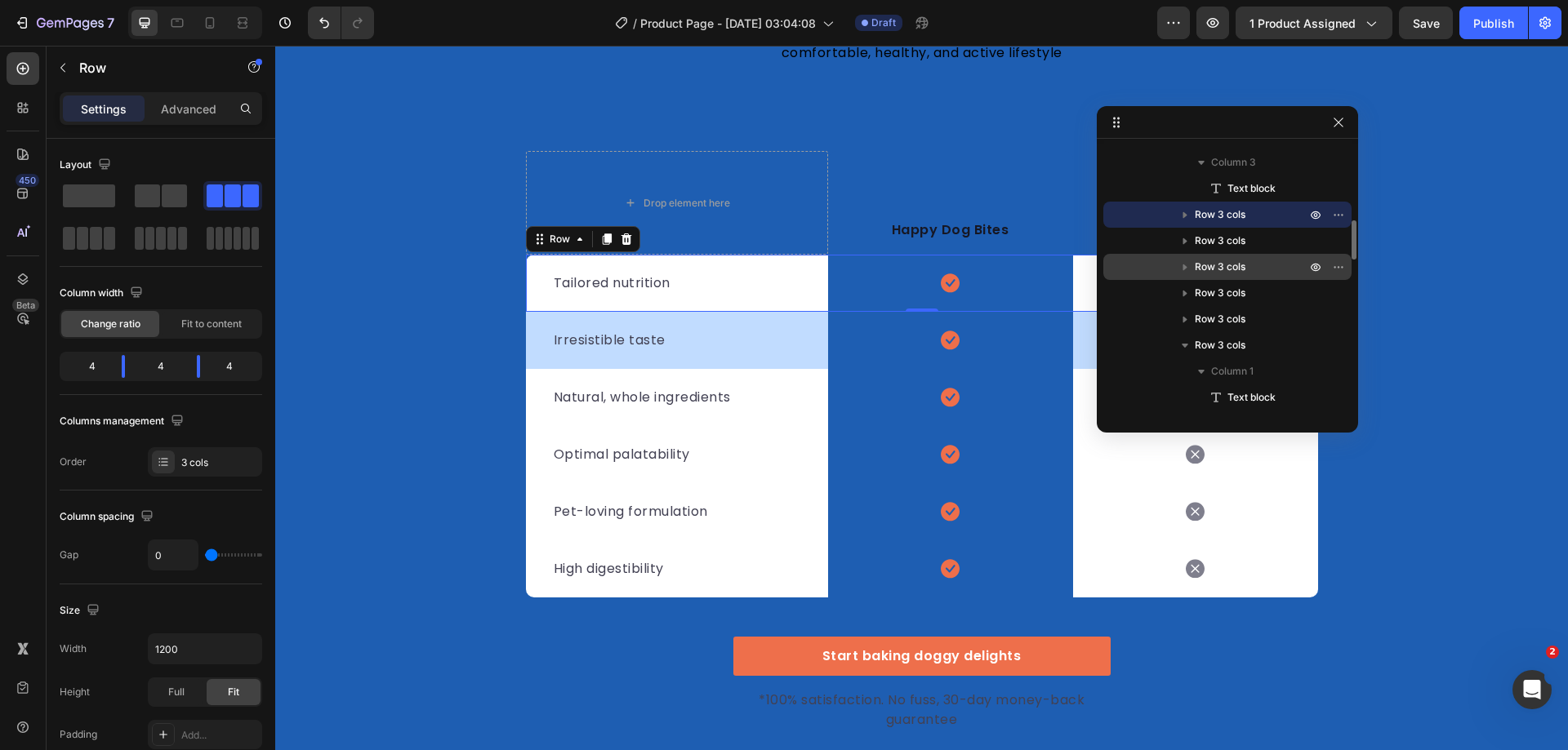
click at [1227, 210] on span "Row 3 cols" at bounding box center [1220, 214] width 51 height 16
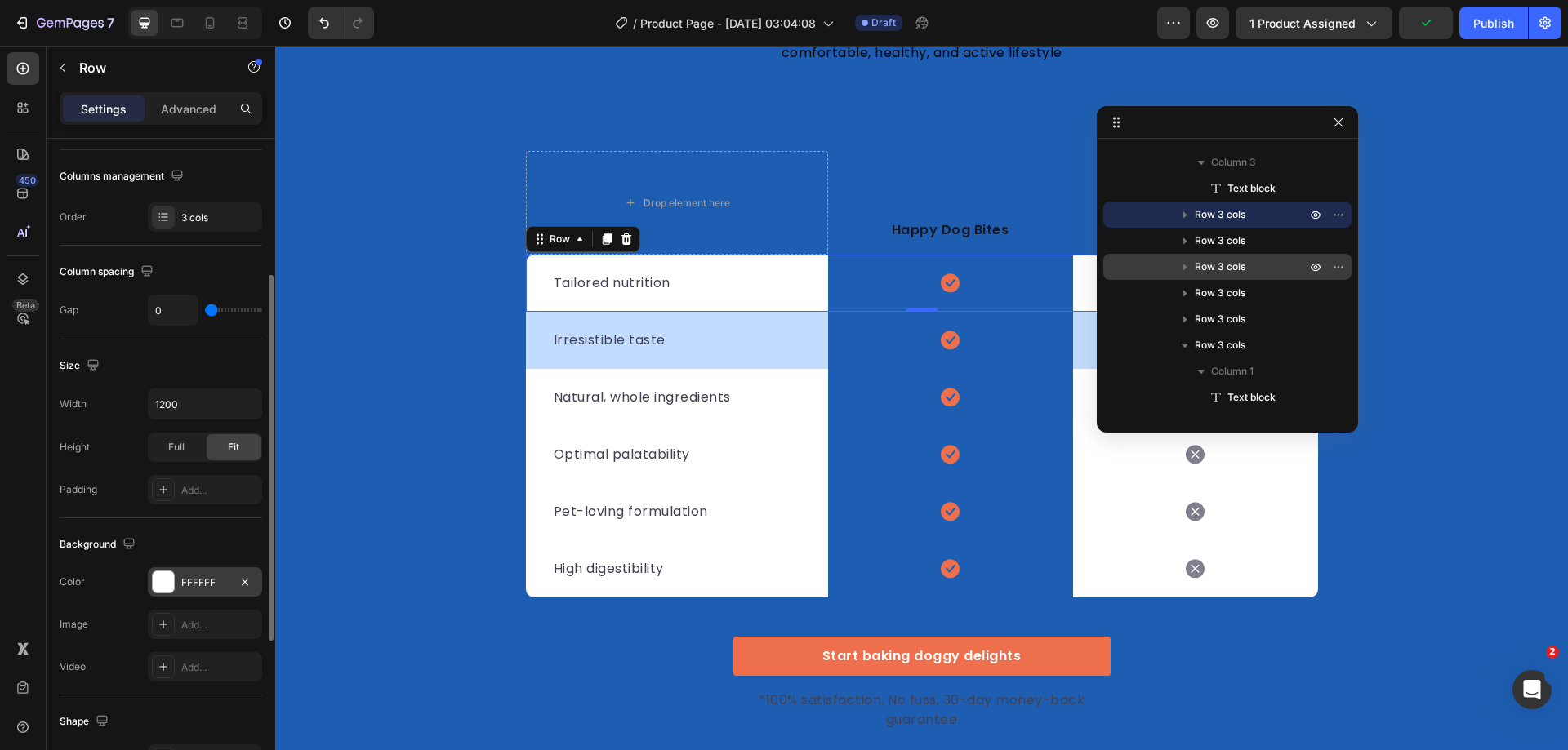
click at [173, 581] on div at bounding box center [163, 582] width 21 height 21
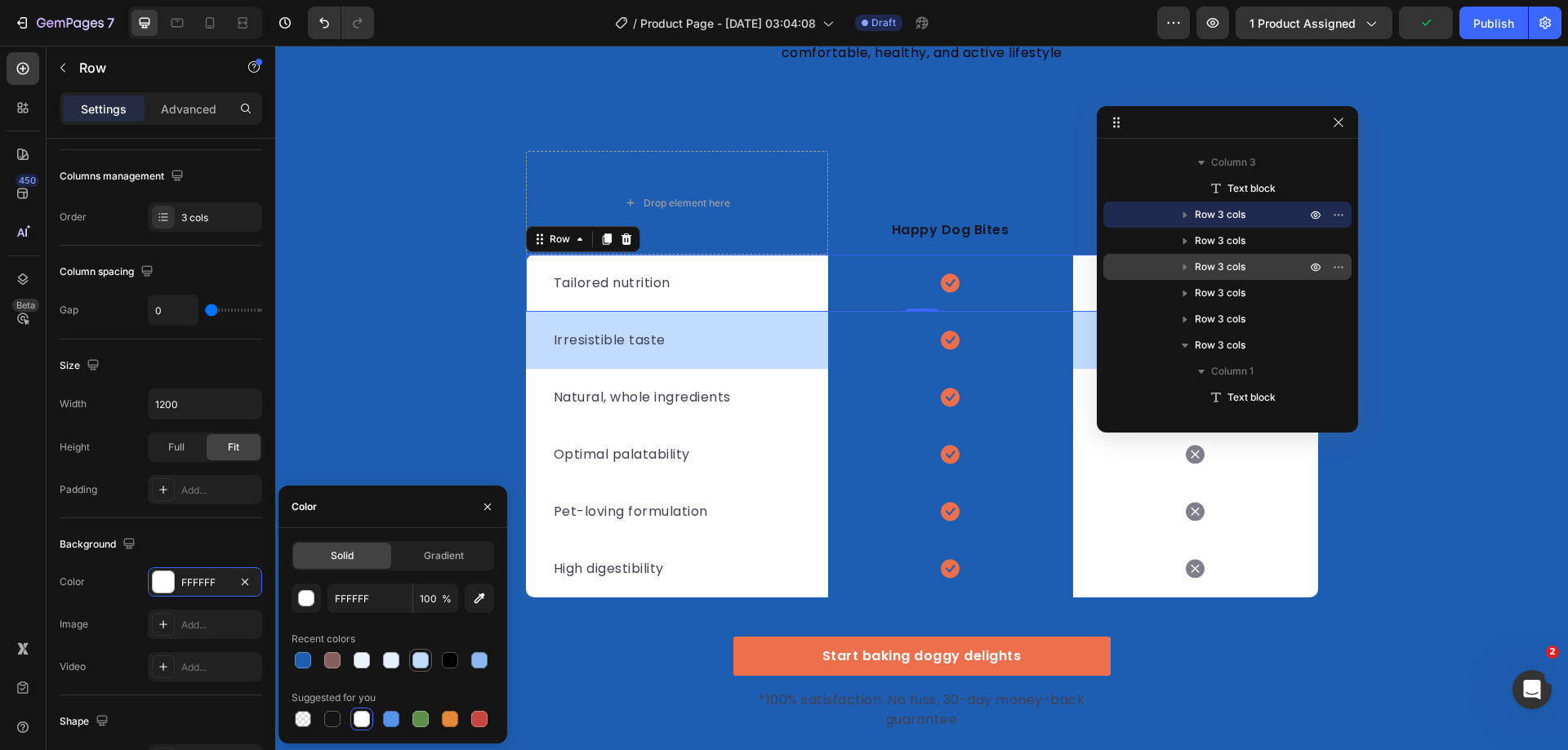
click at [424, 664] on div at bounding box center [420, 660] width 16 height 16
type input "C1DCFF"
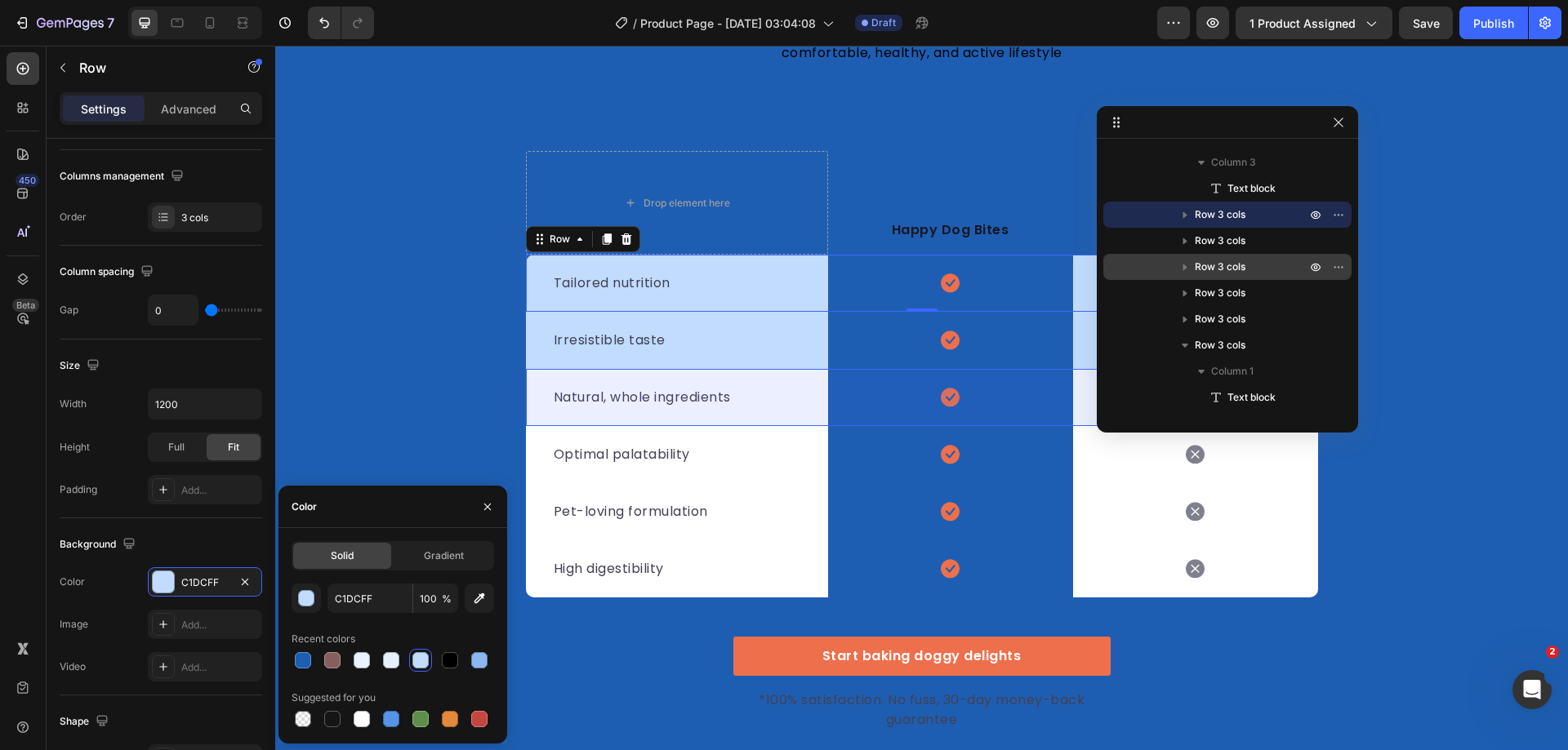
click at [1226, 263] on span "Row 3 cols" at bounding box center [1220, 266] width 51 height 16
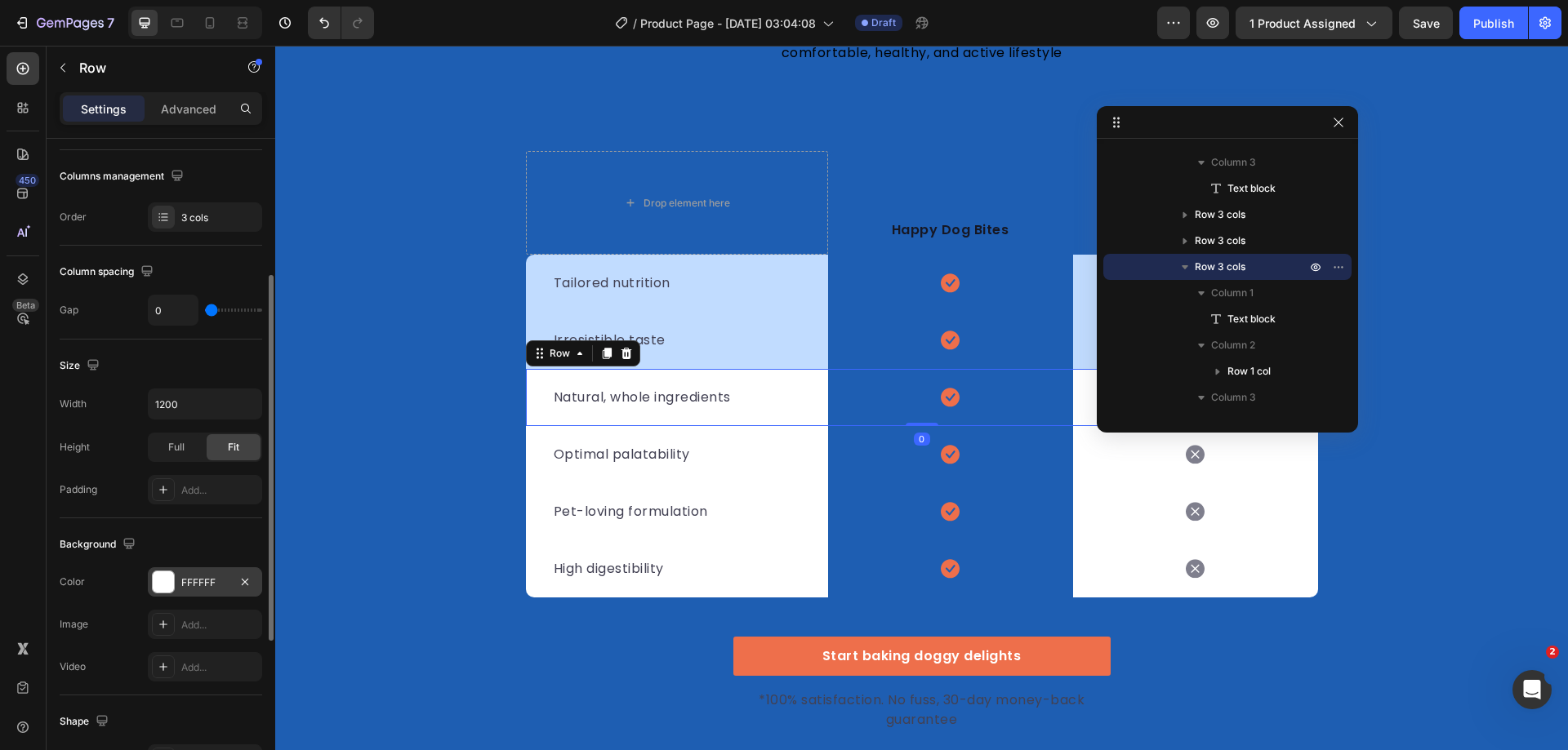
click at [174, 586] on div at bounding box center [163, 582] width 23 height 23
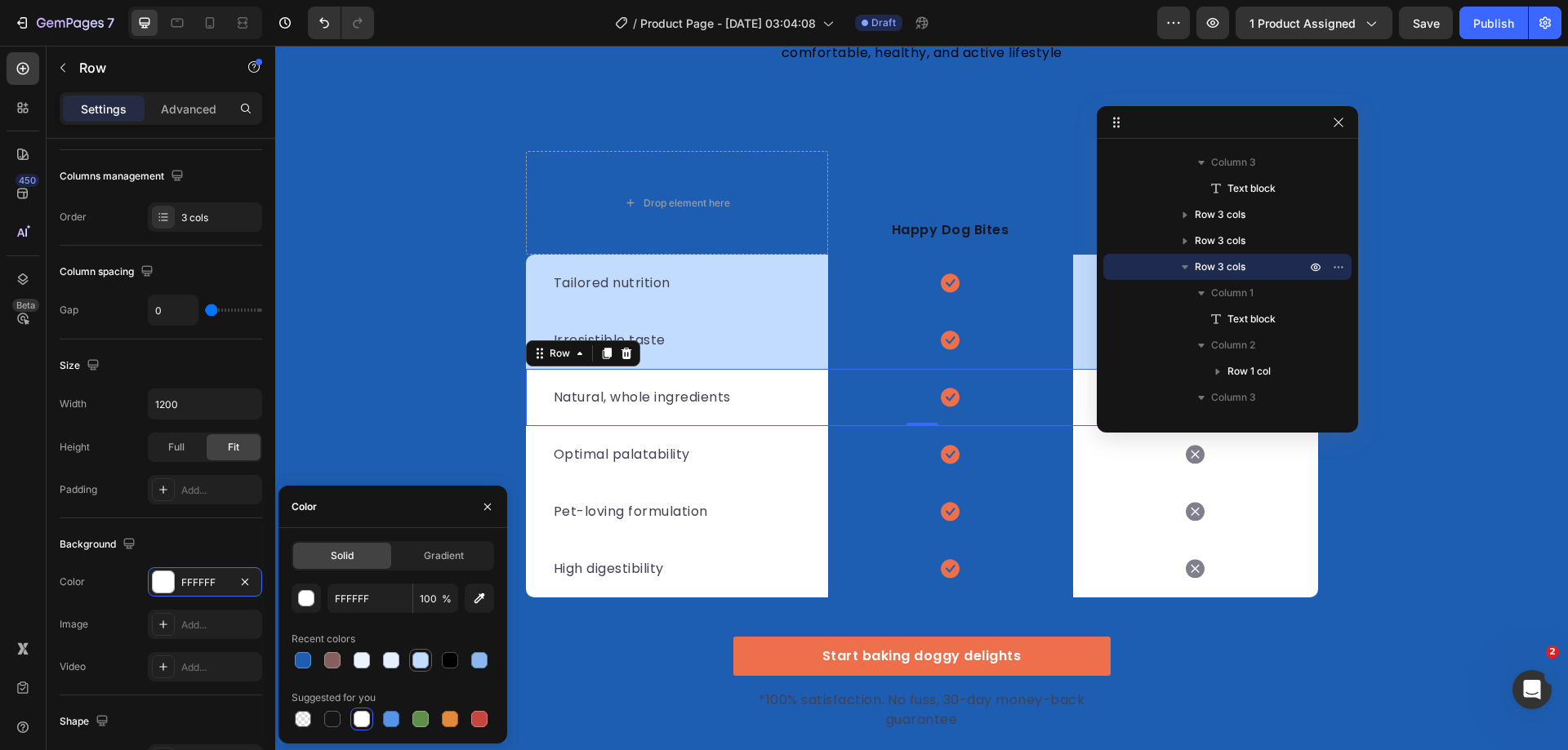
click at [424, 660] on div at bounding box center [420, 660] width 16 height 16
type input "C1DCFF"
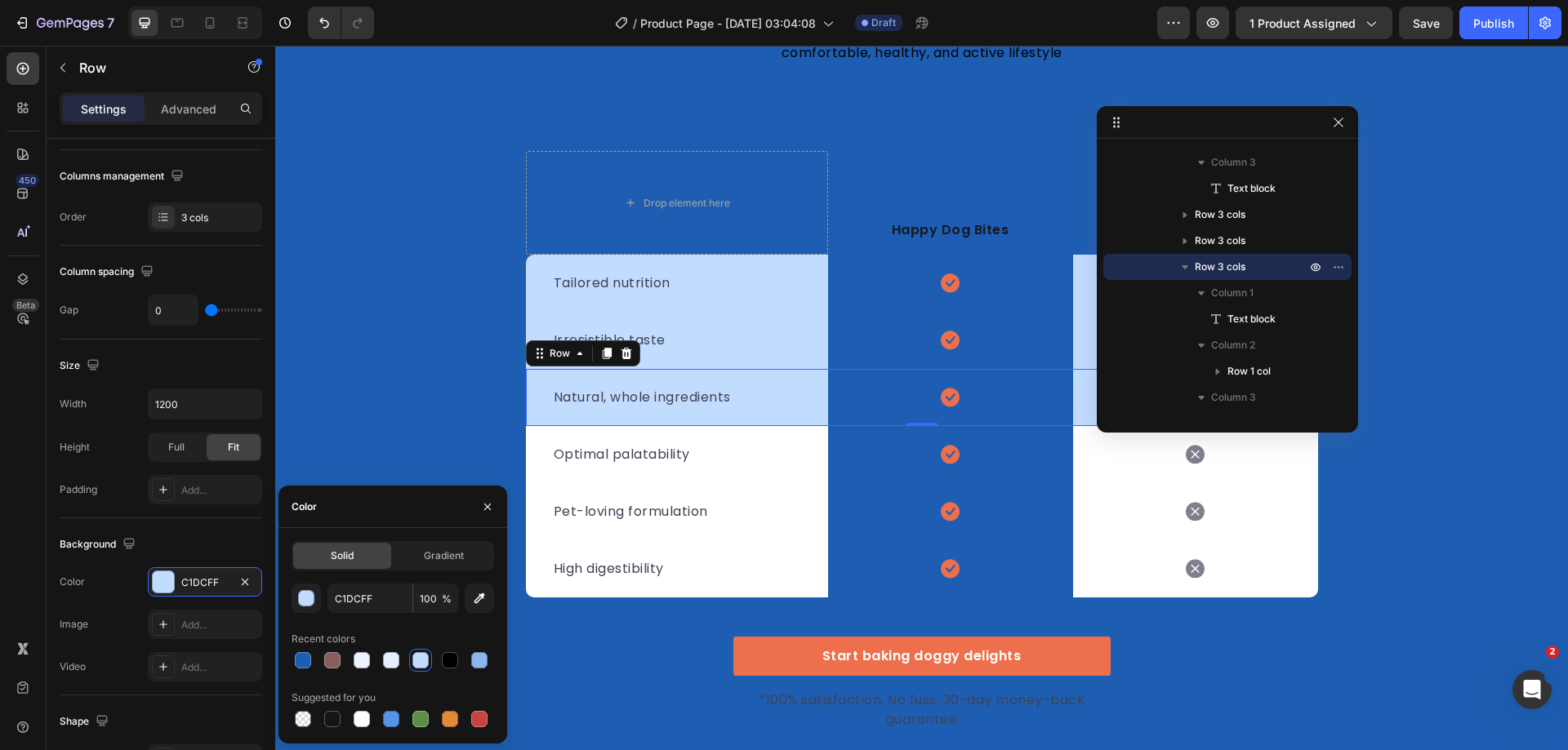
click at [1180, 263] on icon "button" at bounding box center [1184, 266] width 16 height 16
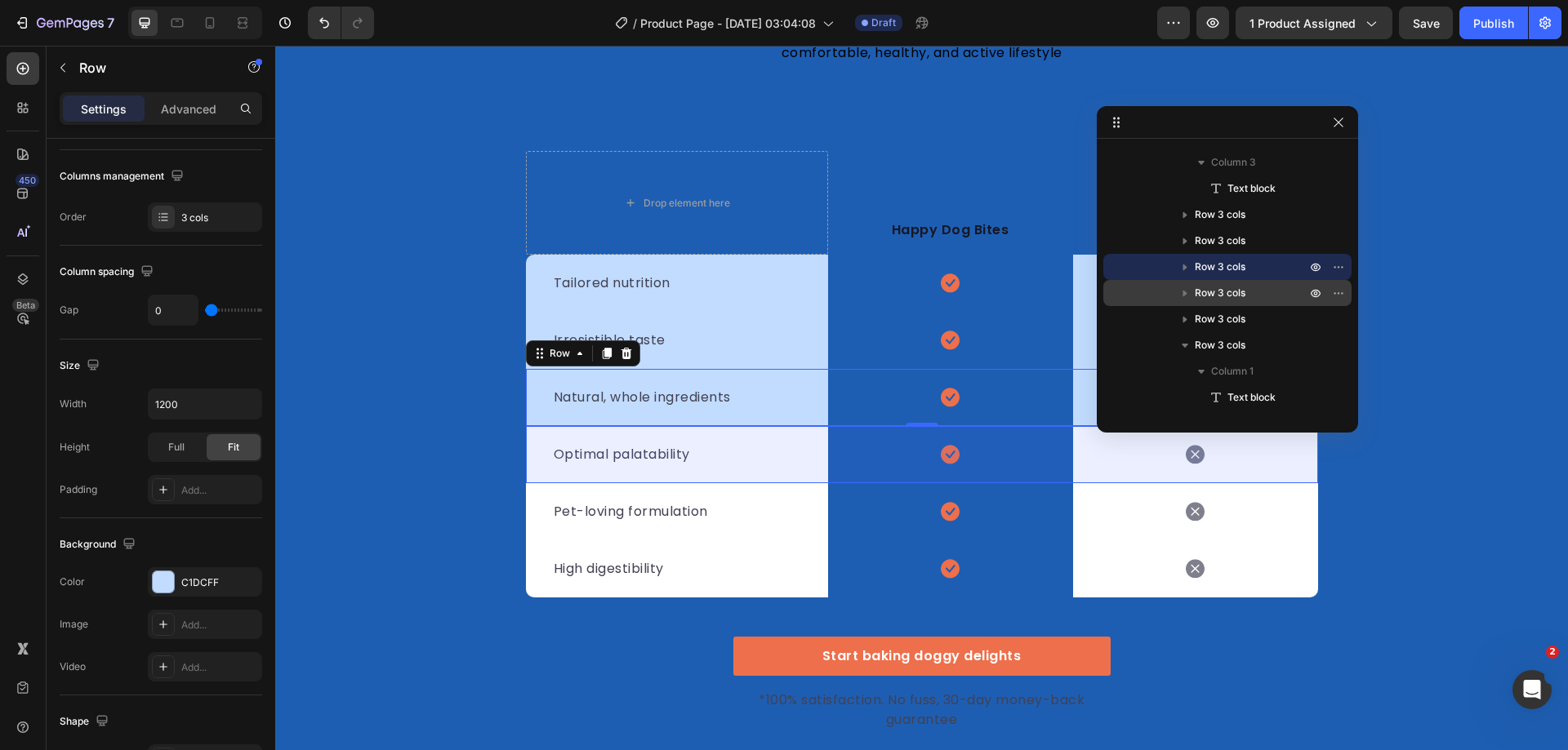
click at [1220, 287] on span "Row 3 cols" at bounding box center [1220, 293] width 51 height 16
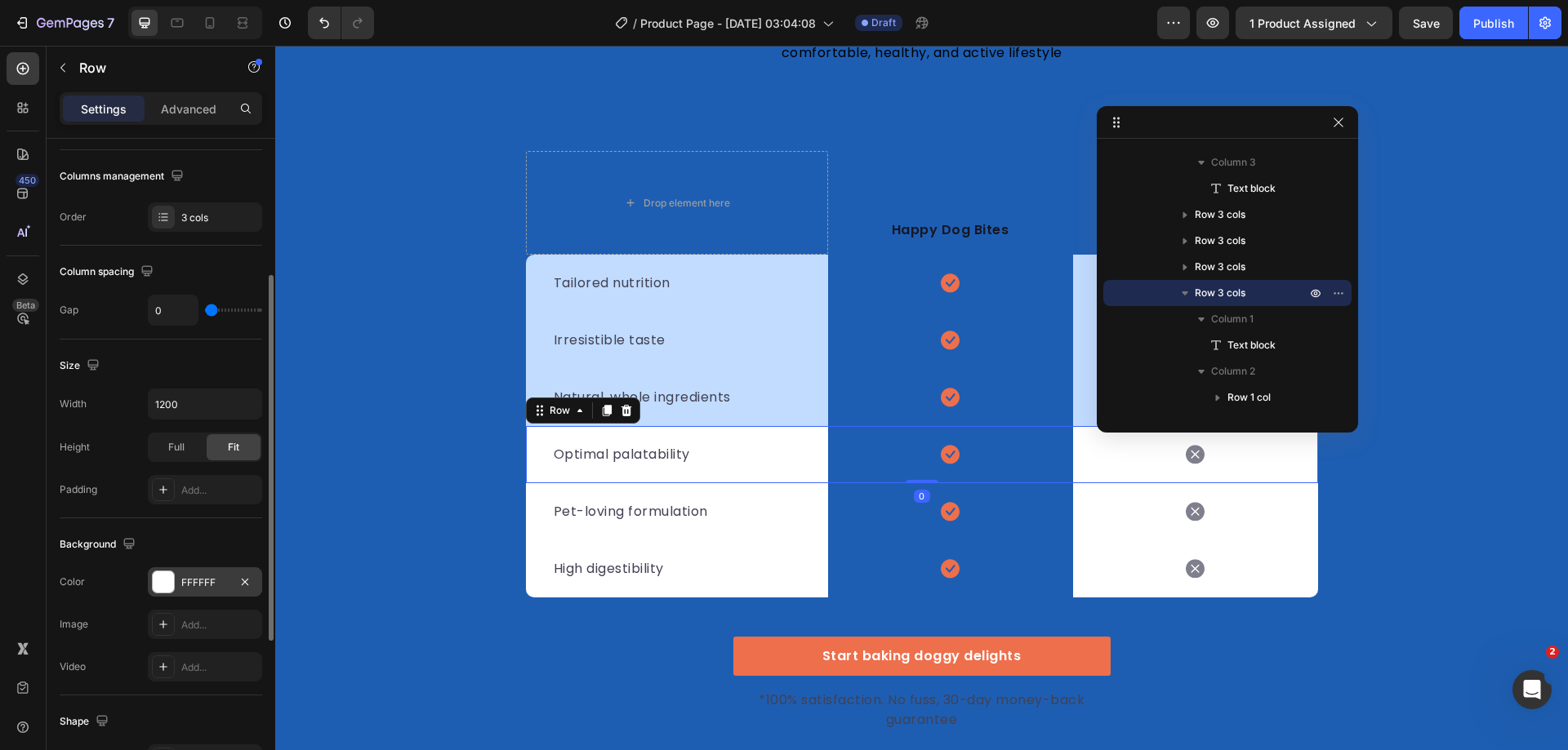
click at [164, 587] on div at bounding box center [163, 582] width 21 height 21
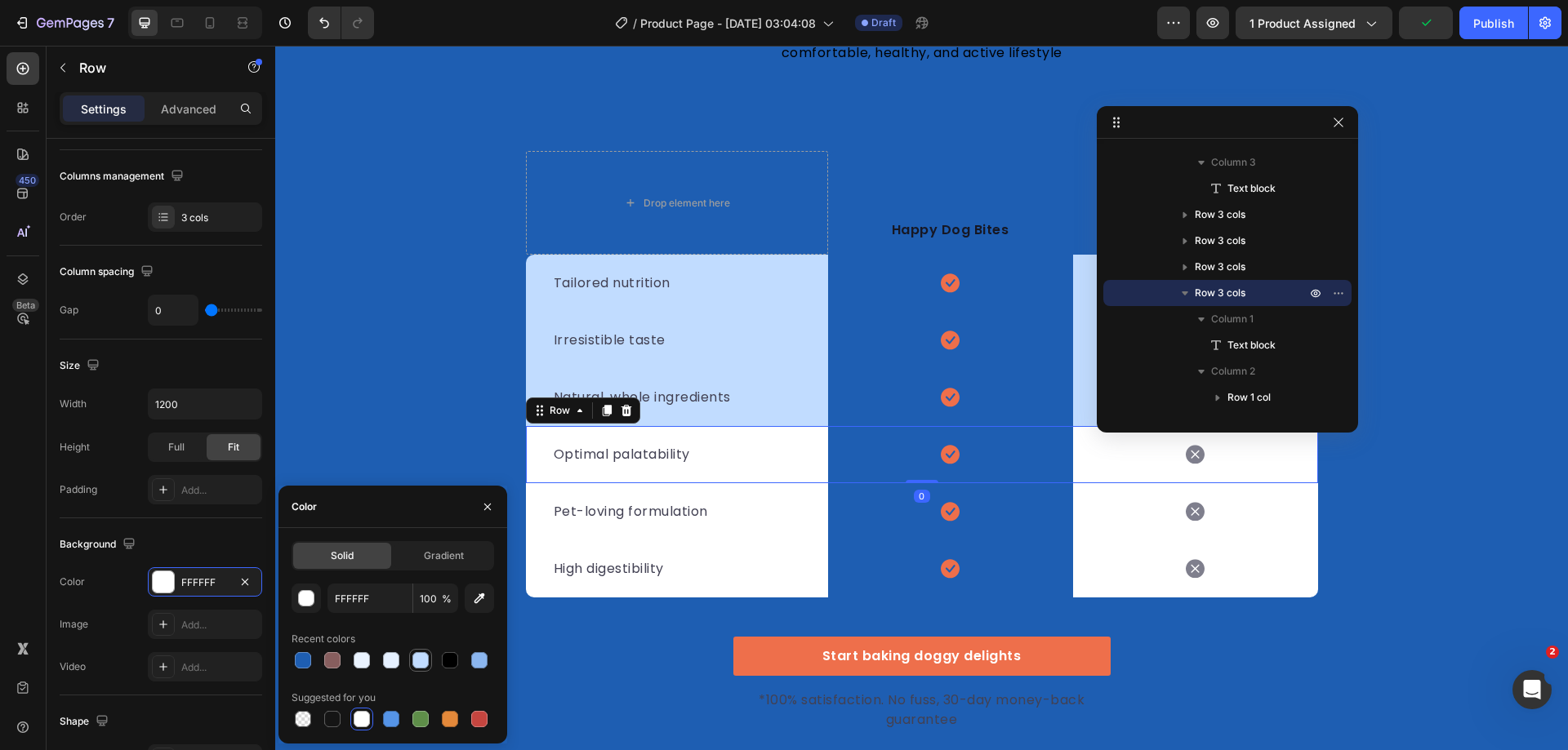
click at [417, 658] on div at bounding box center [420, 660] width 16 height 16
type input "C1DCFF"
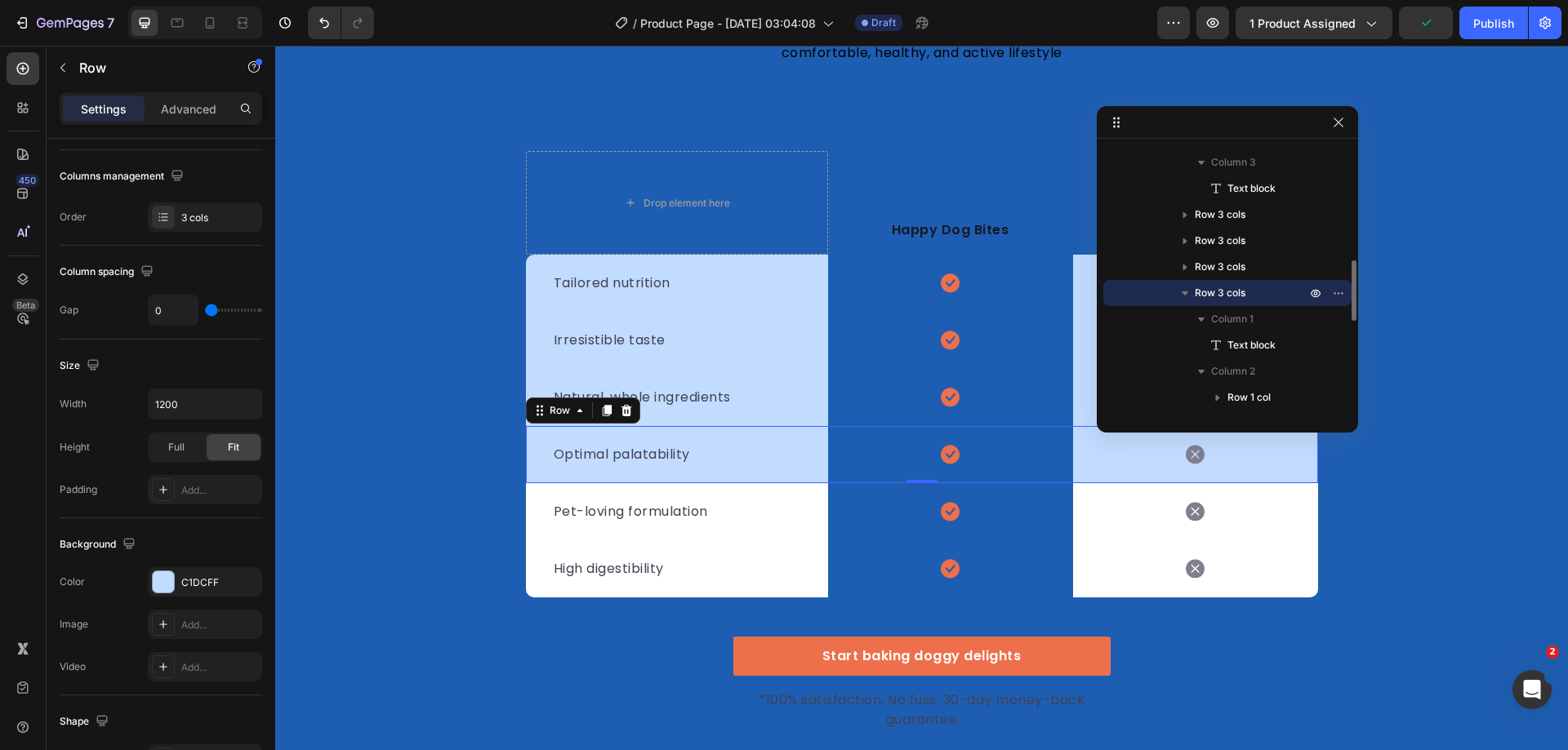
click at [1187, 294] on icon "button" at bounding box center [1184, 293] width 16 height 16
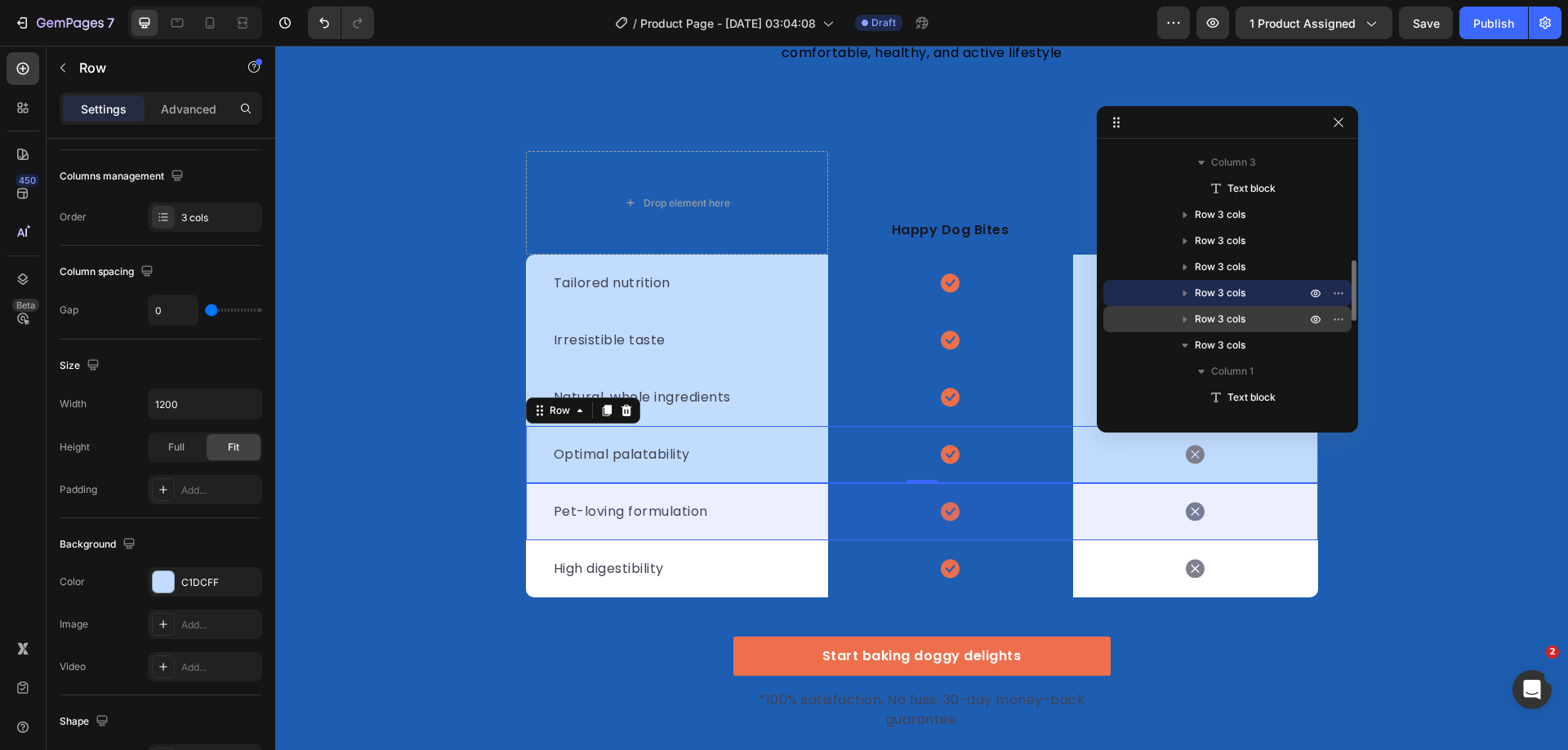
click at [1229, 326] on span "Row 3 cols" at bounding box center [1220, 319] width 51 height 16
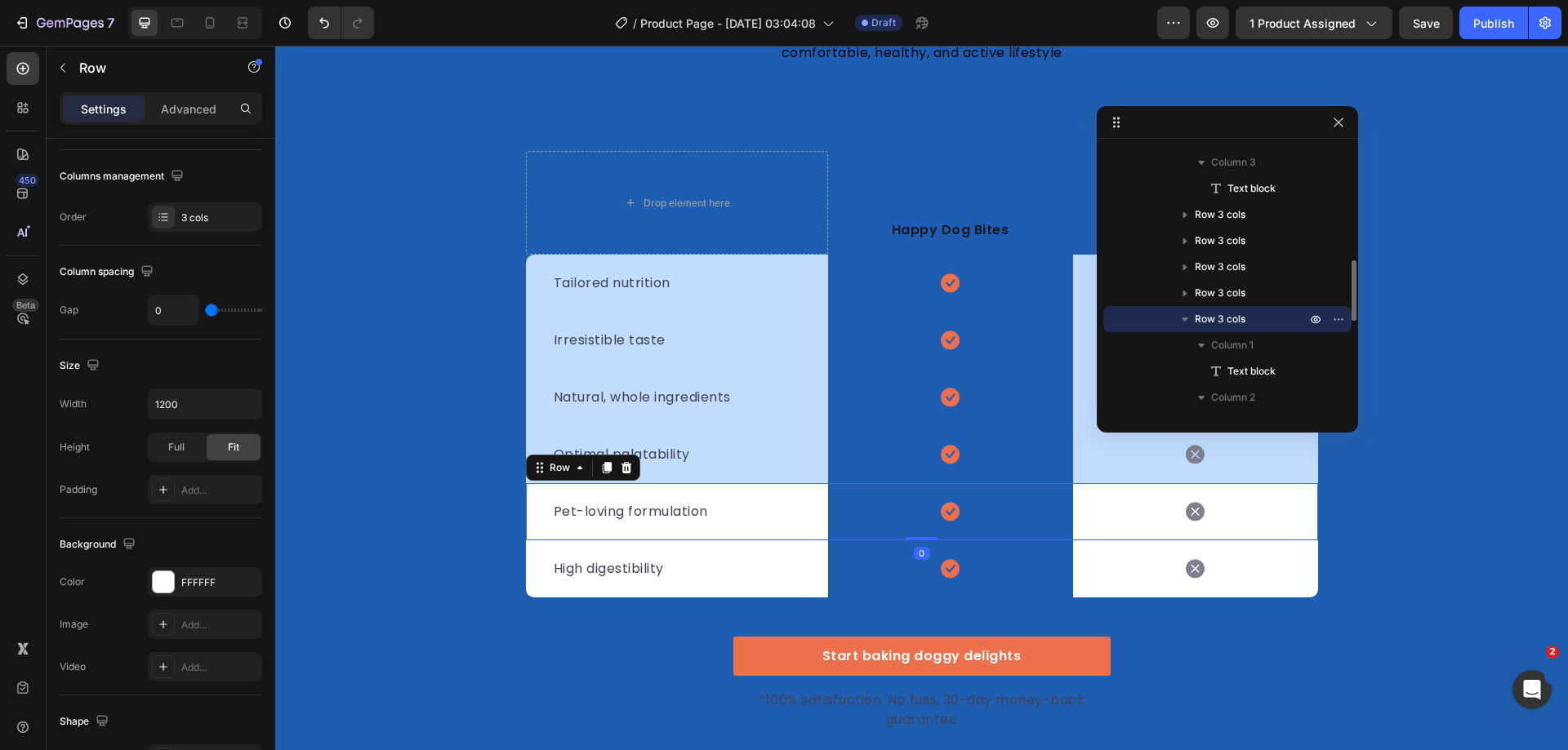
click at [1229, 326] on span "Row 3 cols" at bounding box center [1220, 319] width 51 height 16
click at [1190, 322] on icon "button" at bounding box center [1184, 319] width 16 height 16
click at [1189, 321] on icon "button" at bounding box center [1184, 319] width 16 height 16
click at [157, 586] on div at bounding box center [163, 582] width 21 height 21
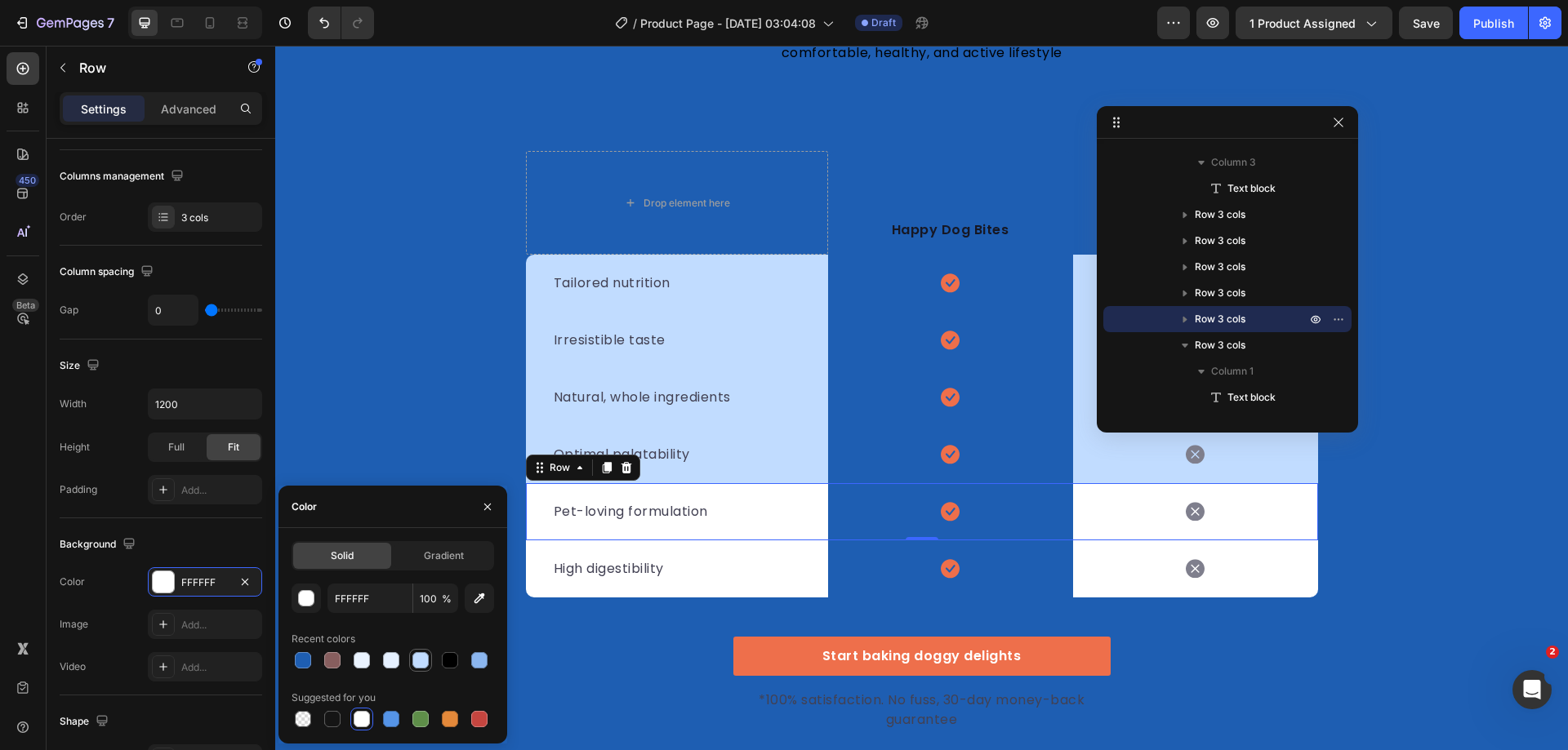
drag, startPoint x: 429, startPoint y: 659, endPoint x: 477, endPoint y: 507, distance: 159.4
click at [429, 659] on div at bounding box center [420, 660] width 20 height 20
type input "C1DCFF"
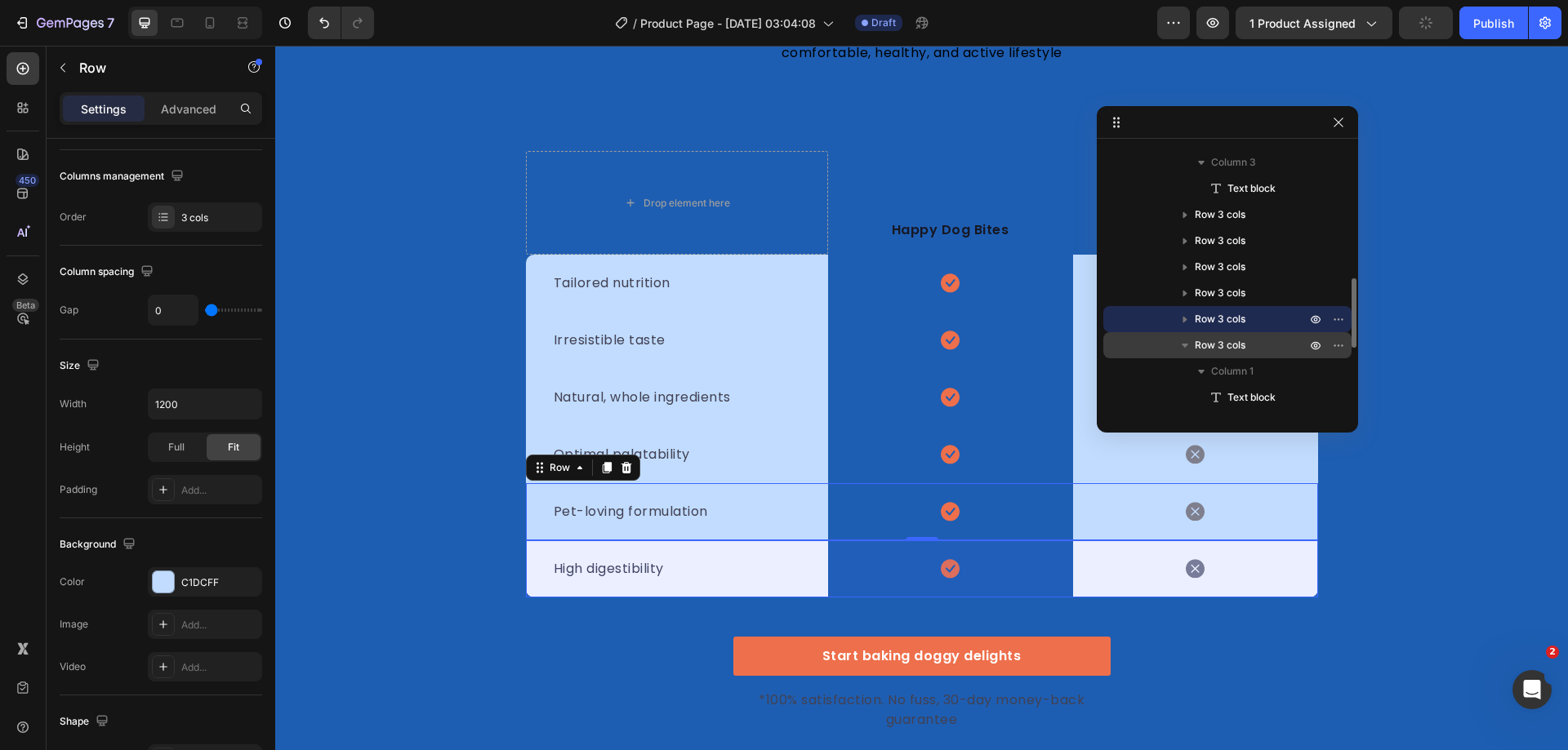
click at [1189, 351] on icon "button" at bounding box center [1184, 344] width 16 height 16
click at [1248, 346] on p "Row 3 cols" at bounding box center [1252, 344] width 115 height 16
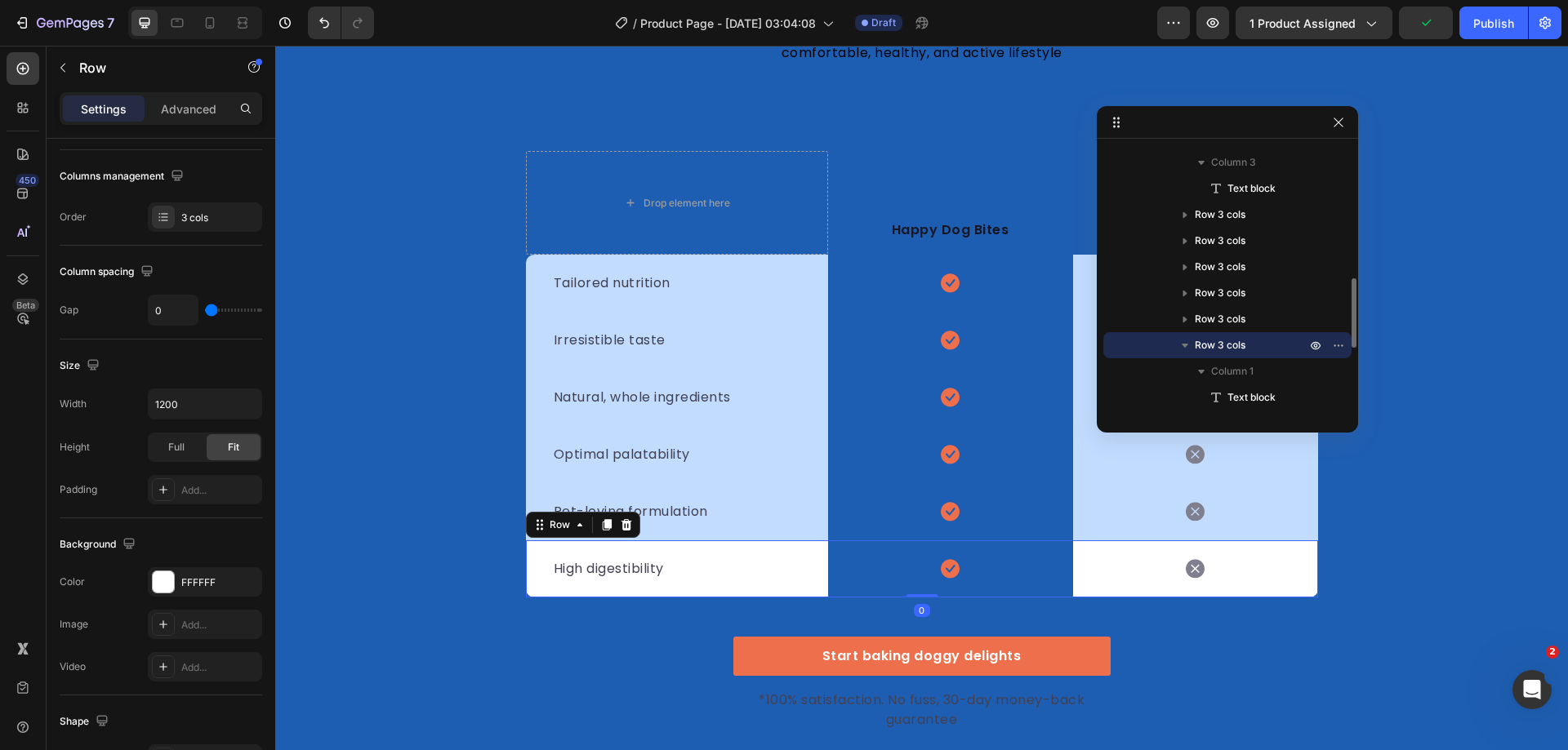
click at [1187, 342] on icon "button" at bounding box center [1184, 344] width 16 height 16
click at [161, 587] on div at bounding box center [163, 582] width 21 height 21
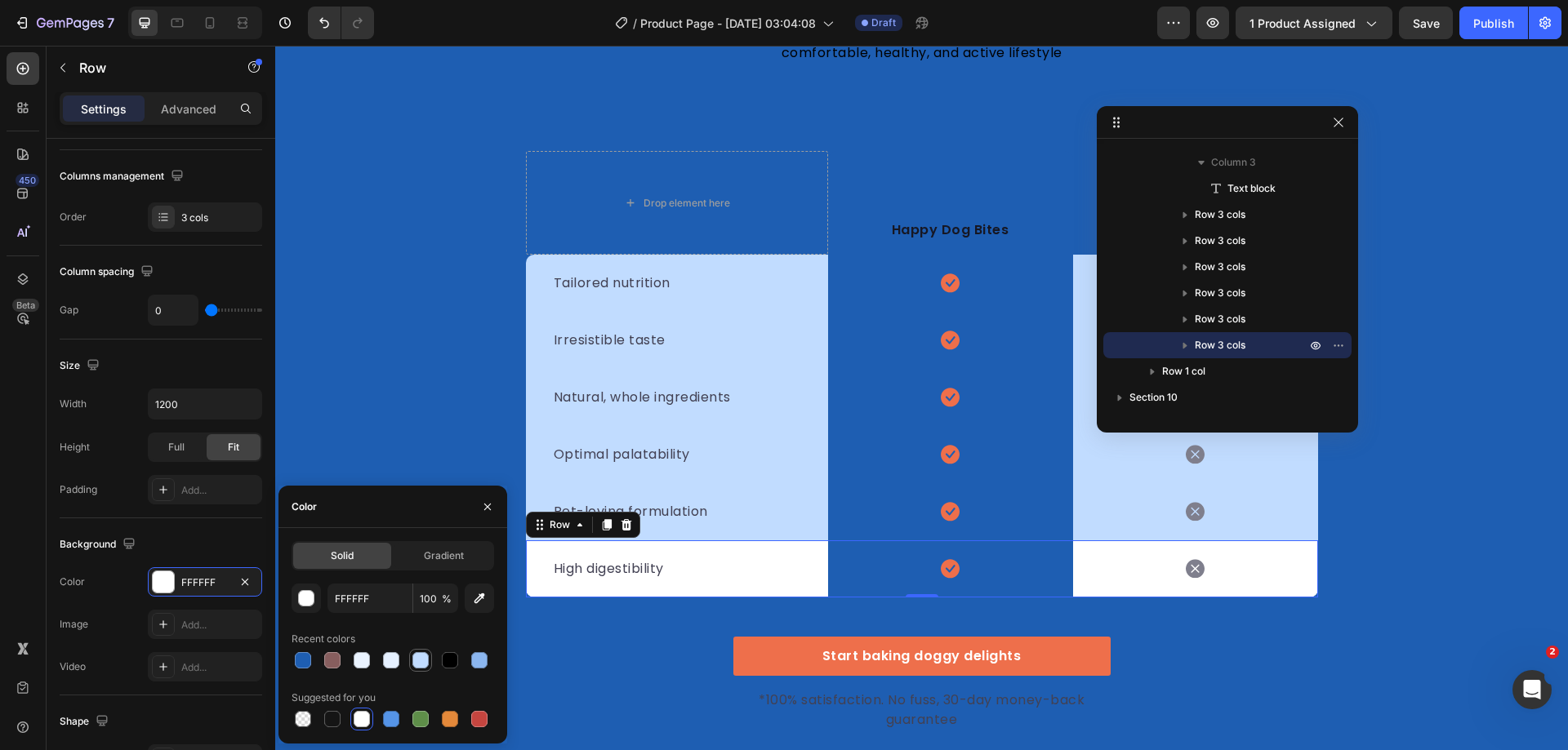
click at [419, 659] on div at bounding box center [420, 660] width 16 height 16
type input "C1DCFF"
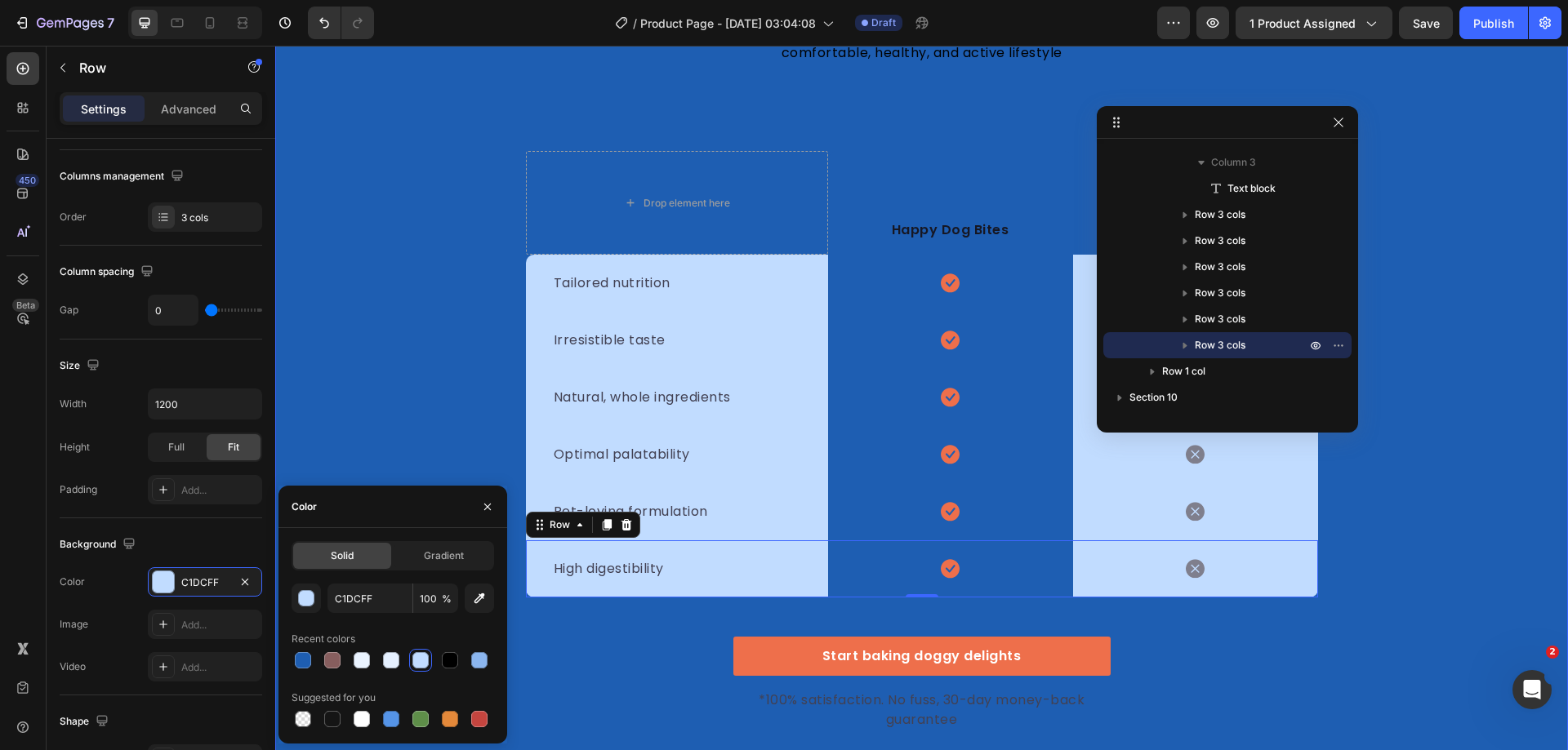
click at [352, 342] on div "We’re a whole different breed. Heading It’s easy to see why Super Tummy Daily i…" at bounding box center [921, 339] width 1293 height 784
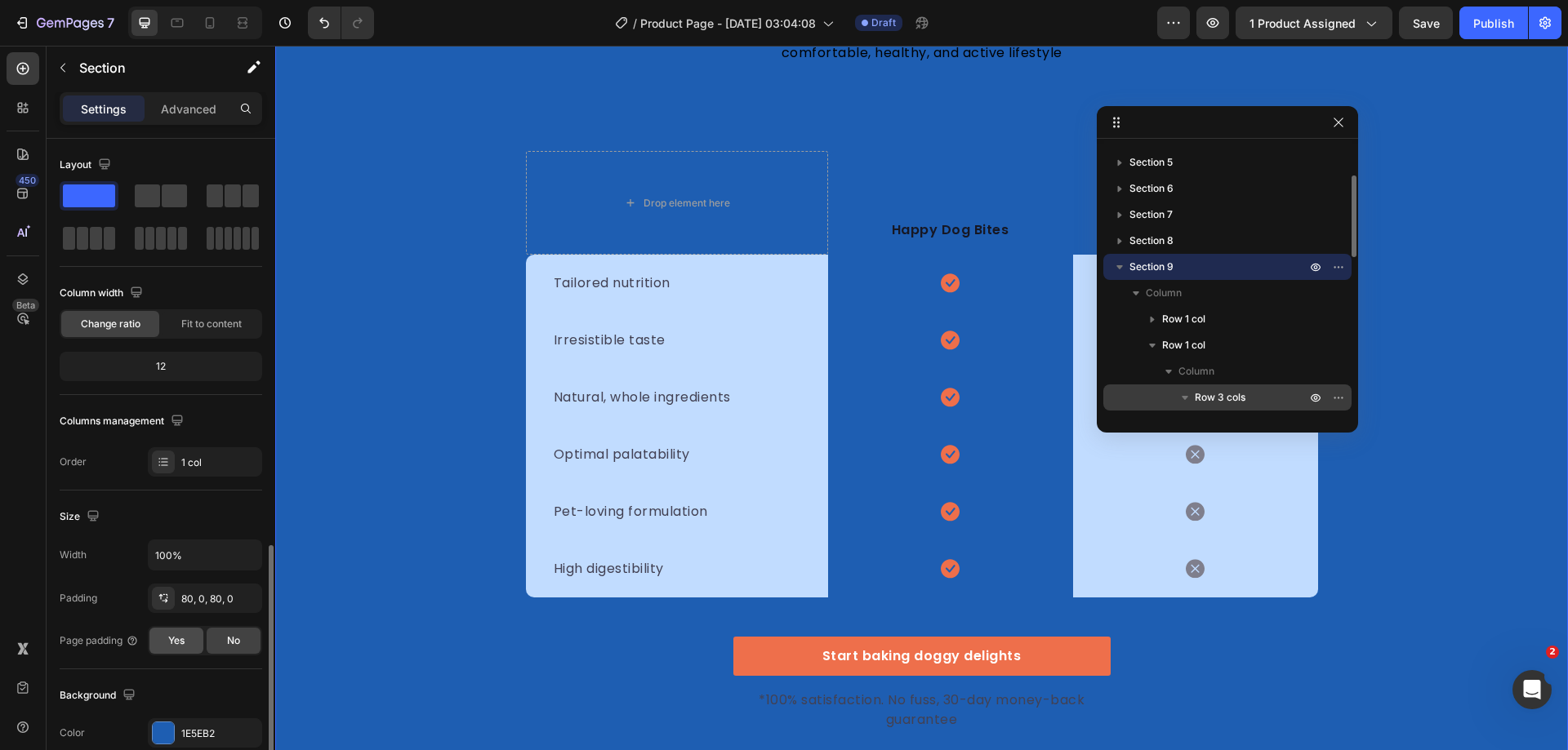
scroll to position [326, 0]
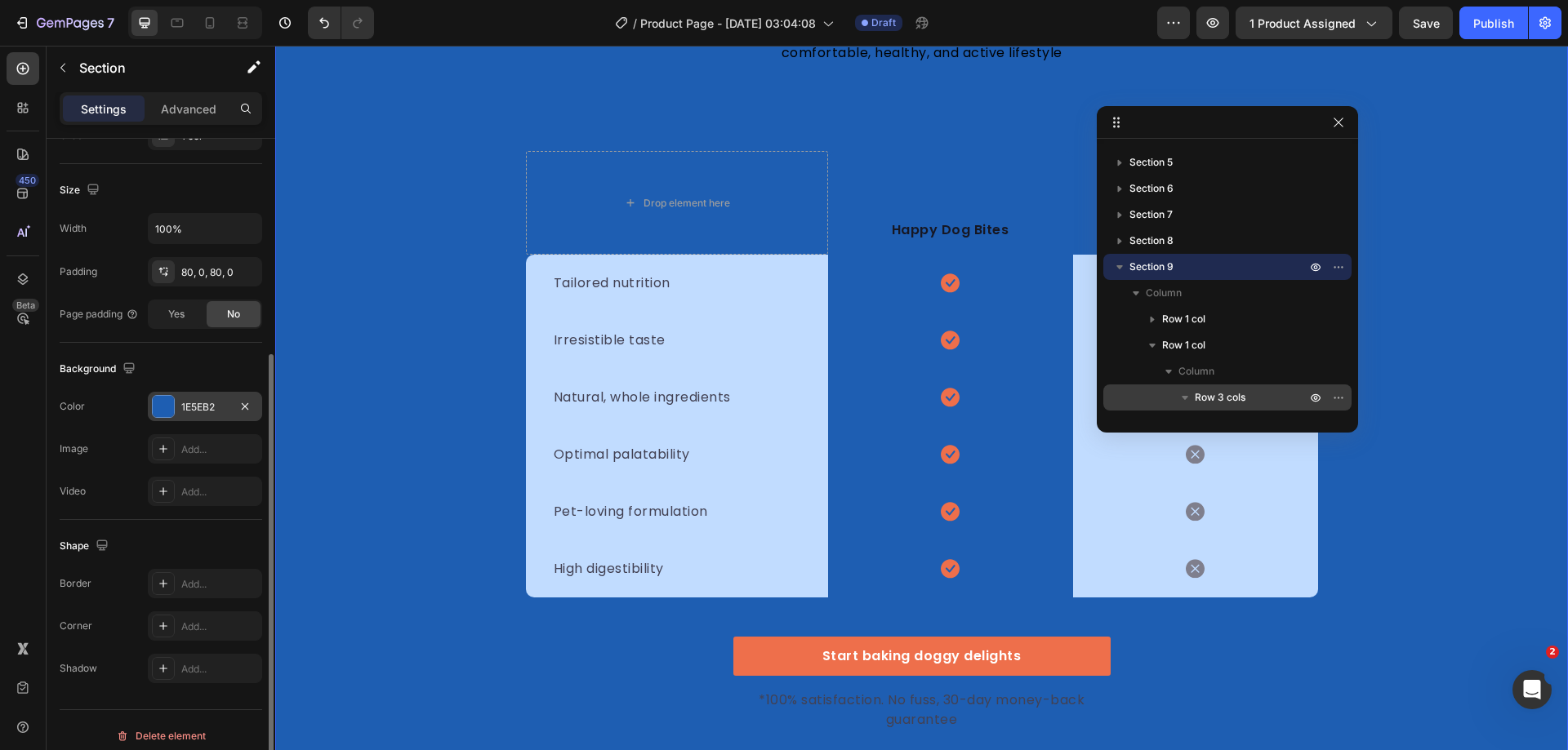
click at [170, 412] on div at bounding box center [163, 406] width 21 height 21
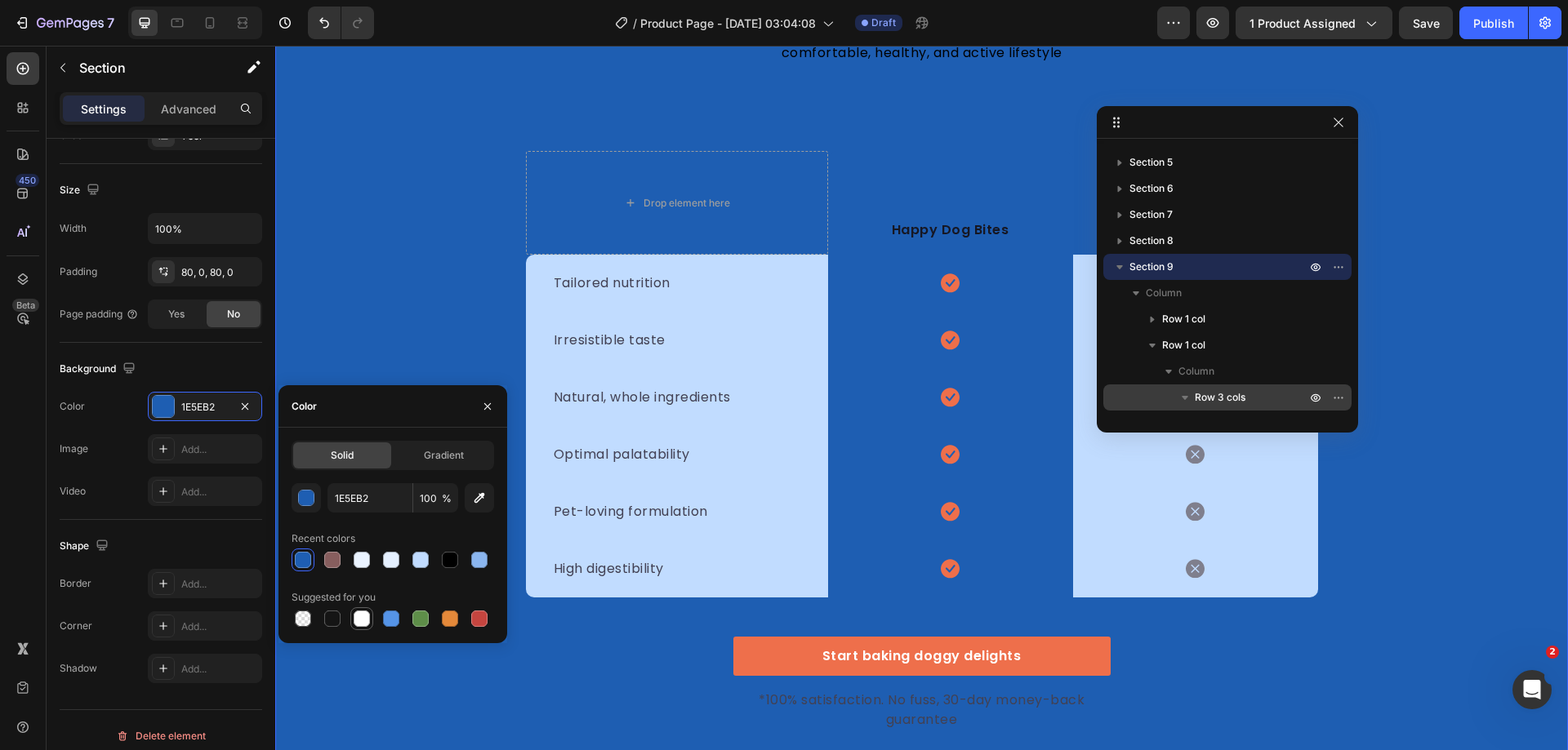
click at [365, 623] on div at bounding box center [362, 618] width 16 height 16
type input "FFFFFF"
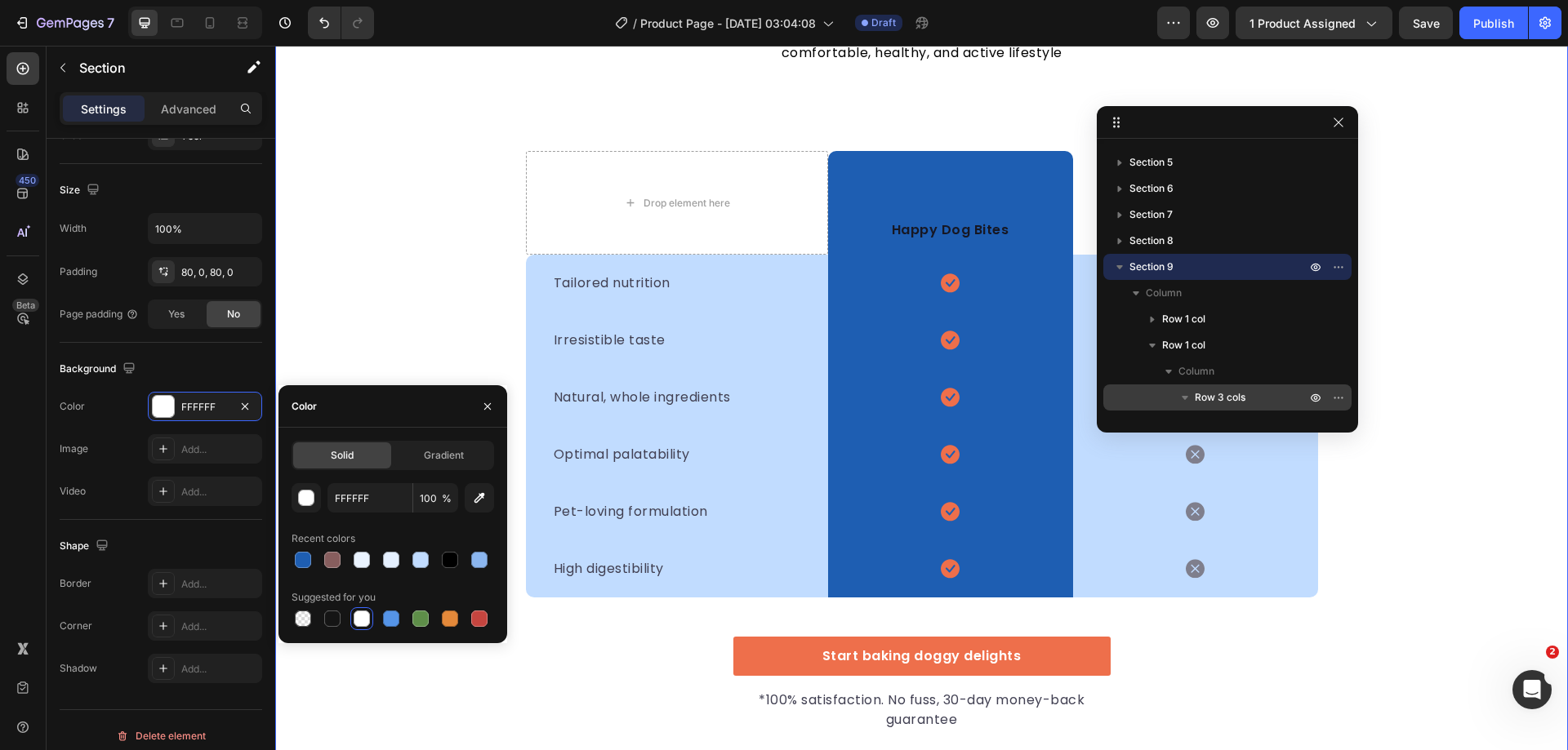
click at [1474, 486] on div "We’re a whole different breed. Heading It’s easy to see why Super Tummy Daily i…" at bounding box center [921, 339] width 1293 height 784
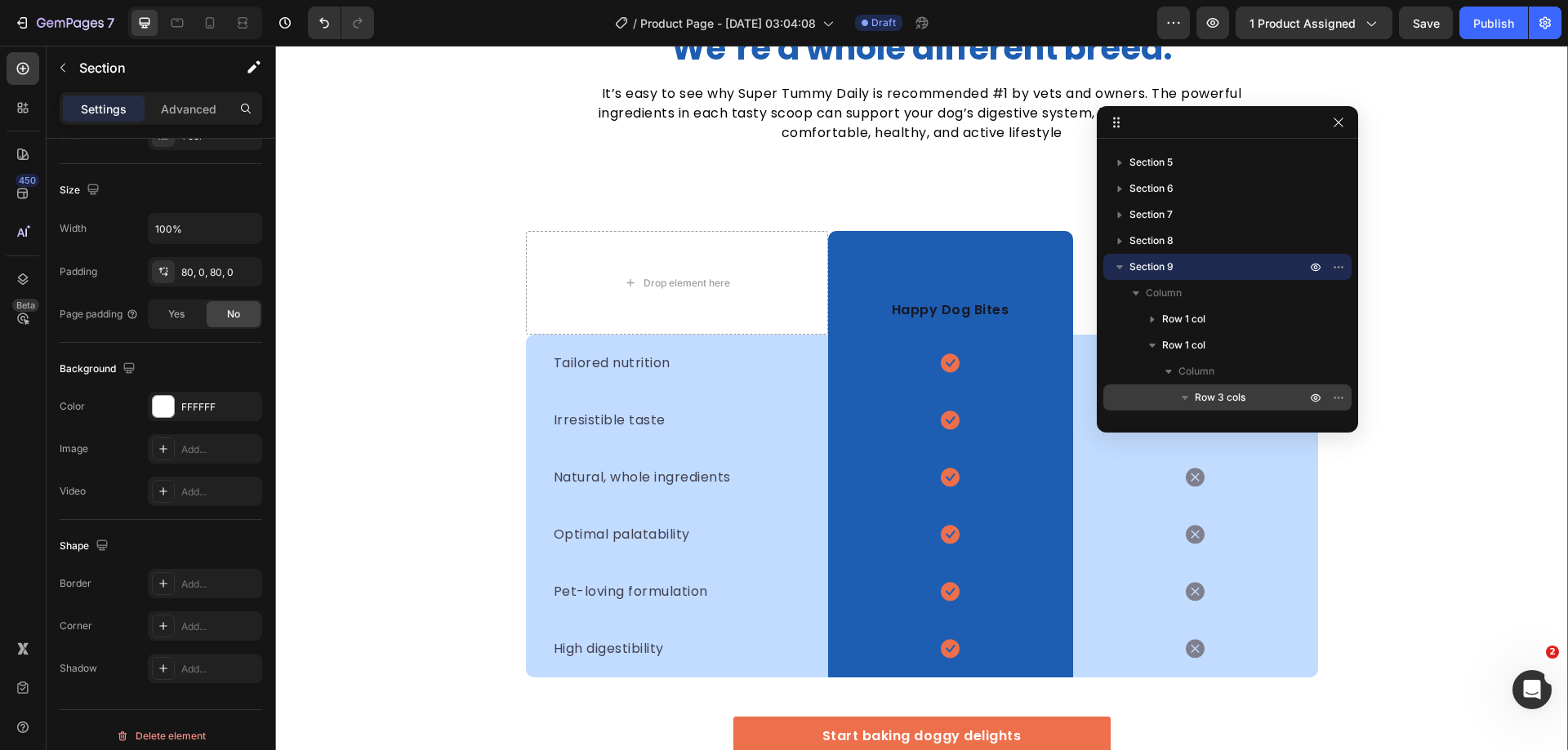
scroll to position [4536, 0]
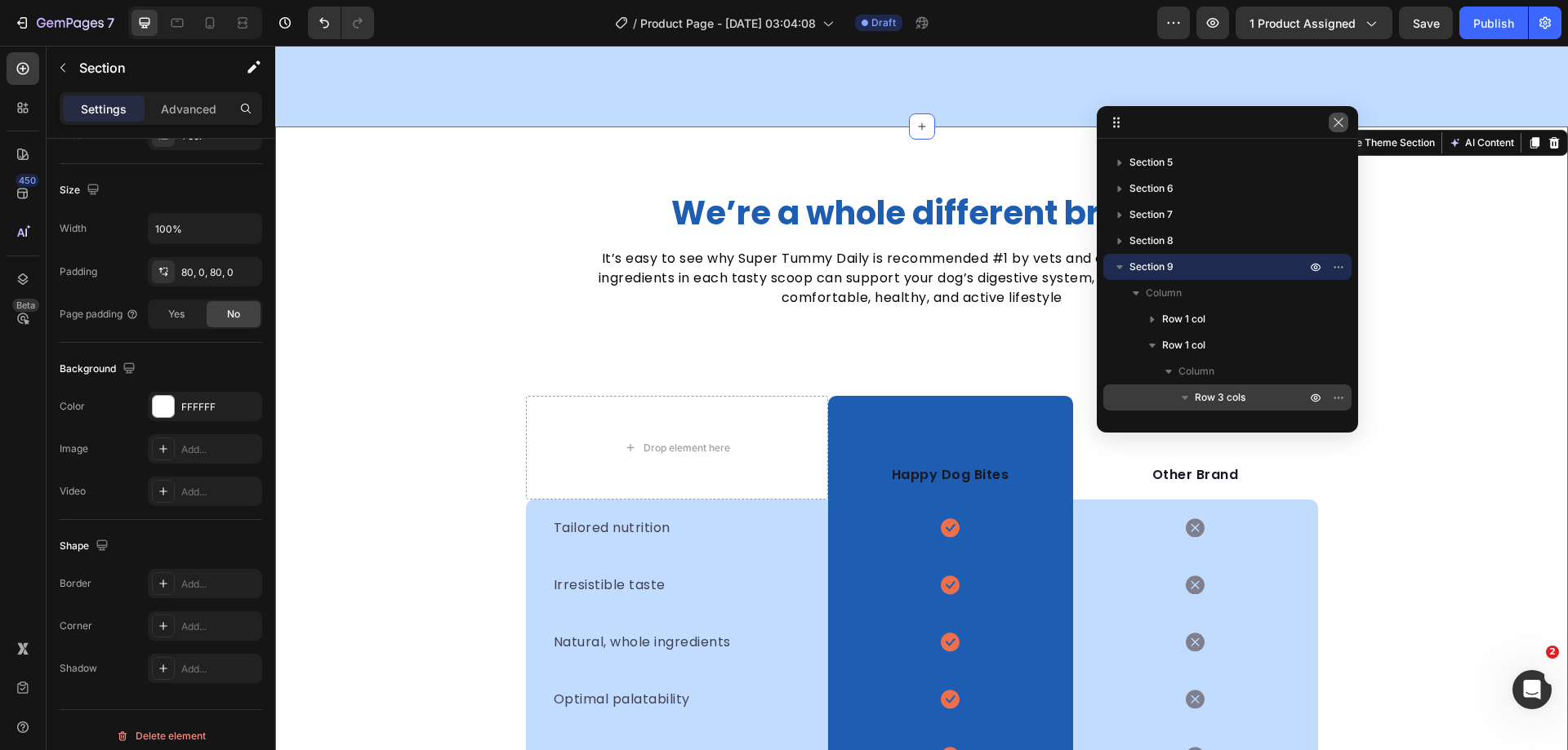
drag, startPoint x: 1338, startPoint y: 126, endPoint x: 1050, endPoint y: 94, distance: 289.8
click at [1338, 126] on icon "button" at bounding box center [1339, 123] width 13 height 13
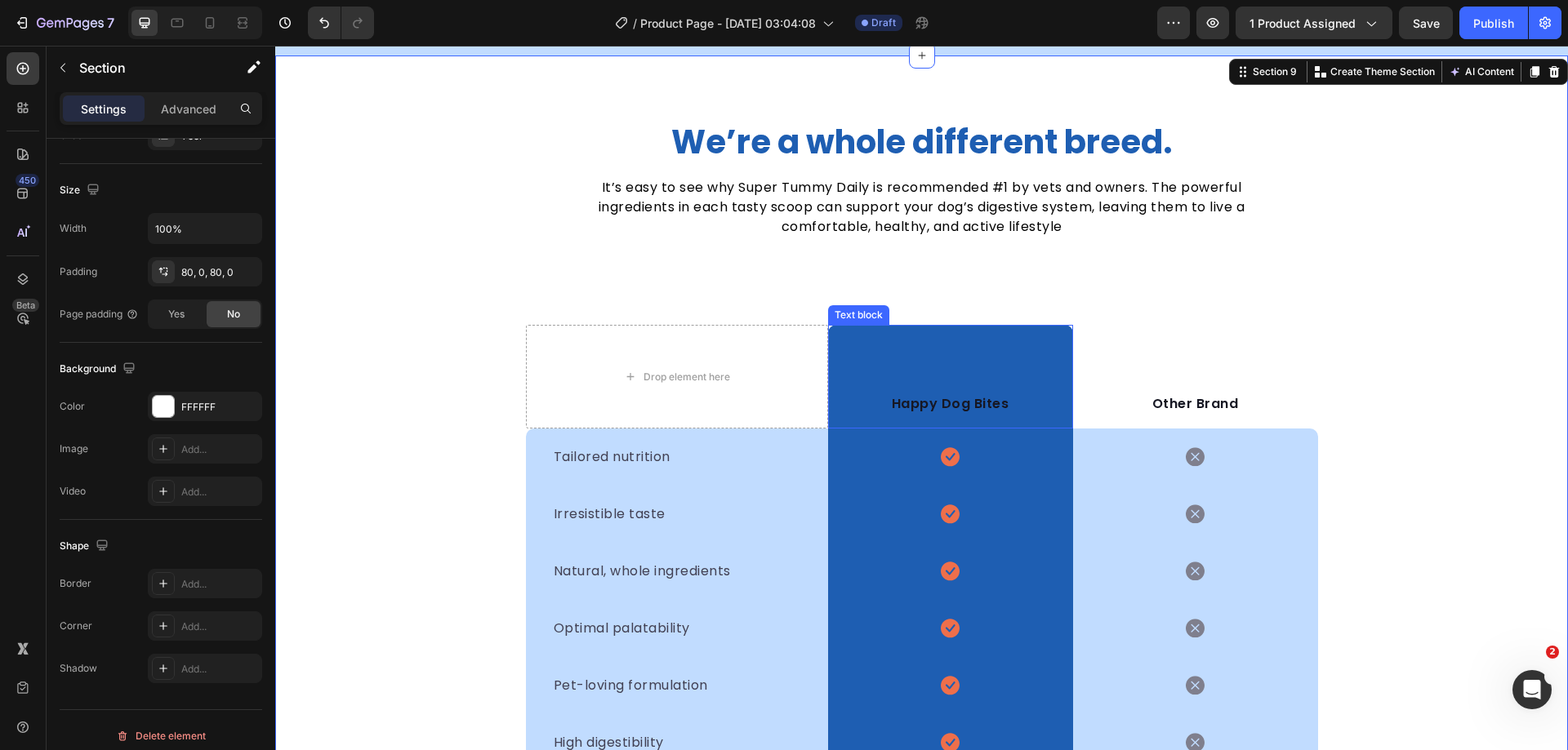
scroll to position [4699, 0]
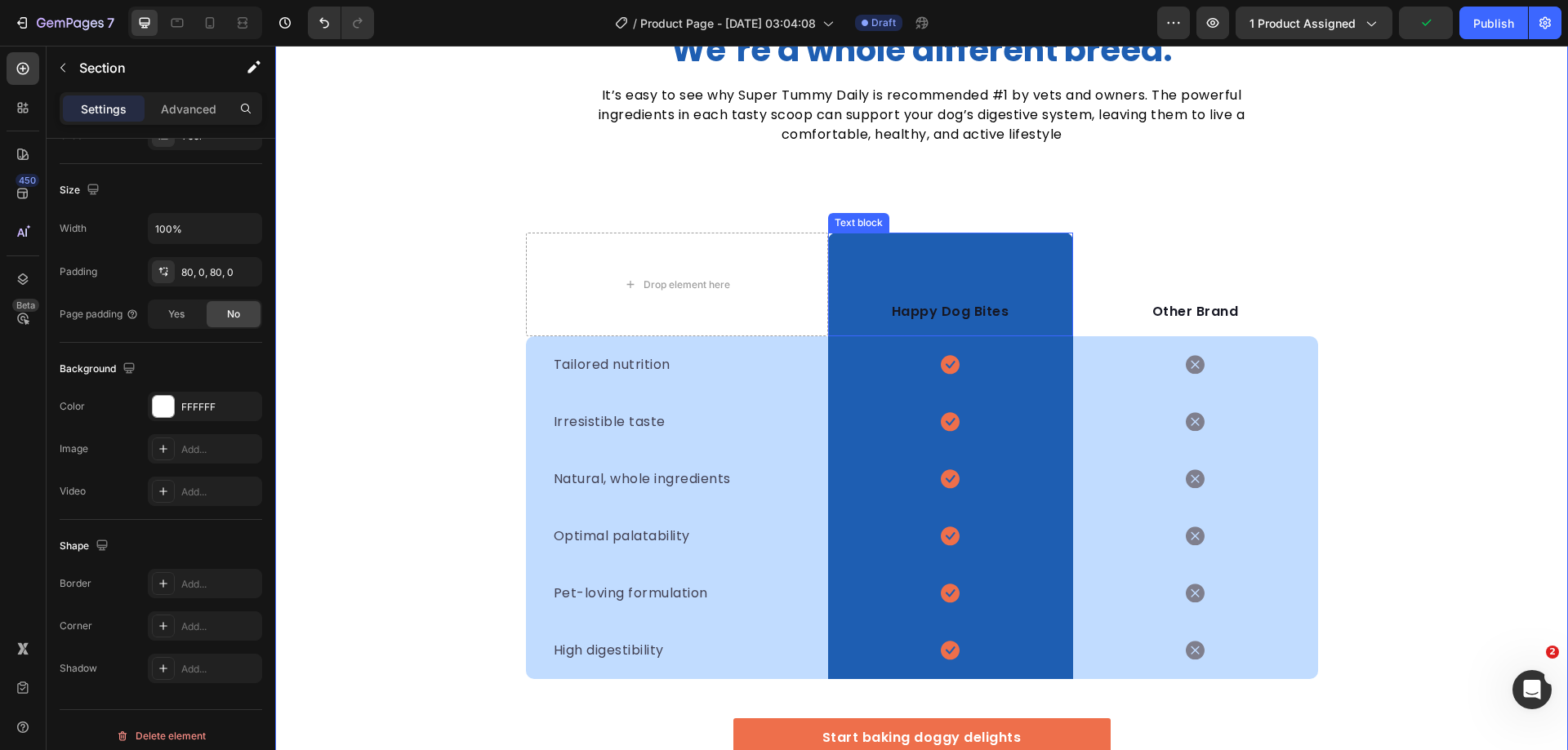
click at [953, 310] on p "Happy Dog Bites" at bounding box center [950, 312] width 241 height 20
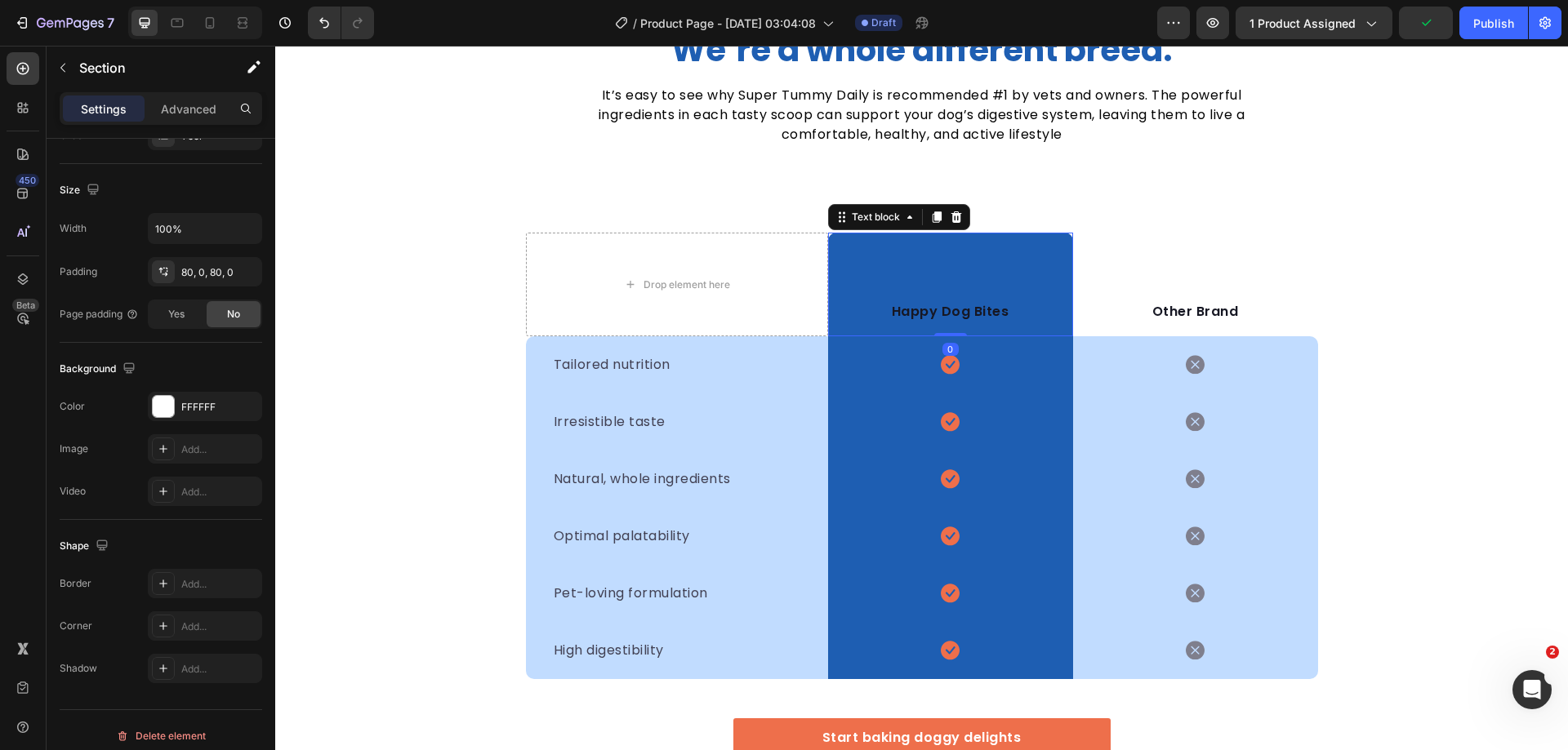
scroll to position [0, 0]
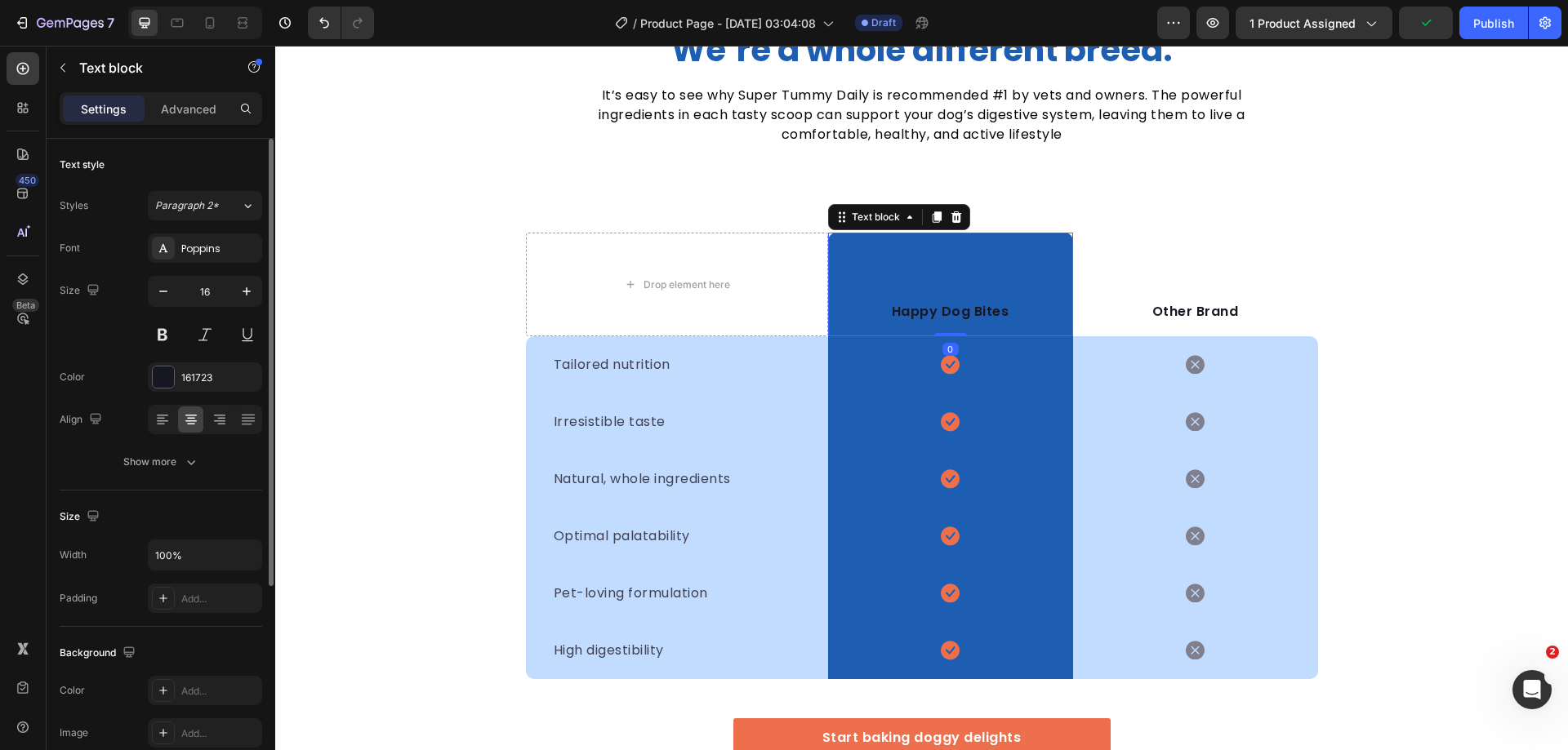
click at [953, 312] on p "Happy Dog Bites" at bounding box center [950, 312] width 241 height 20
click at [938, 313] on p "Happy Dog Bites" at bounding box center [950, 312] width 241 height 20
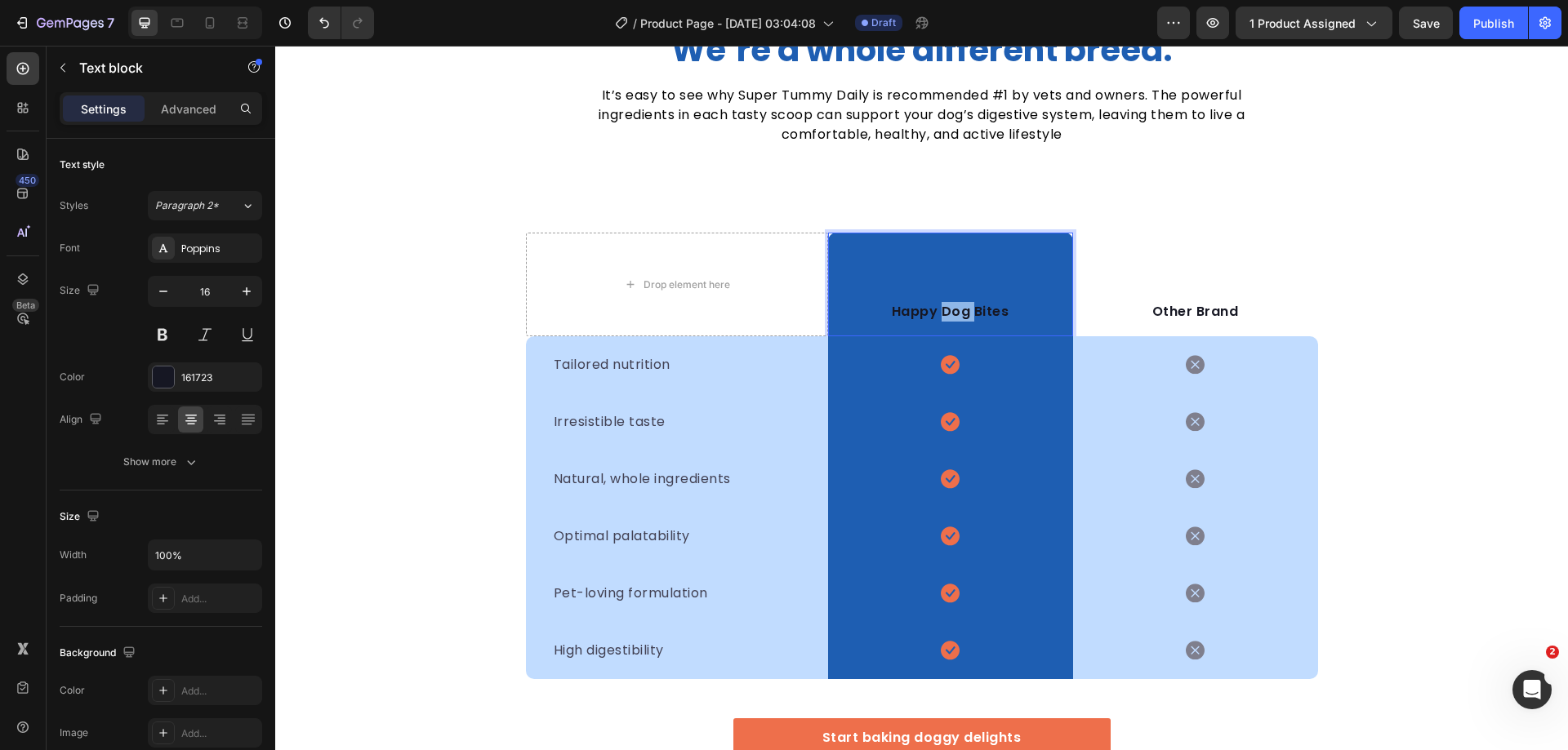
click at [938, 313] on p "Happy Dog Bites" at bounding box center [950, 312] width 241 height 20
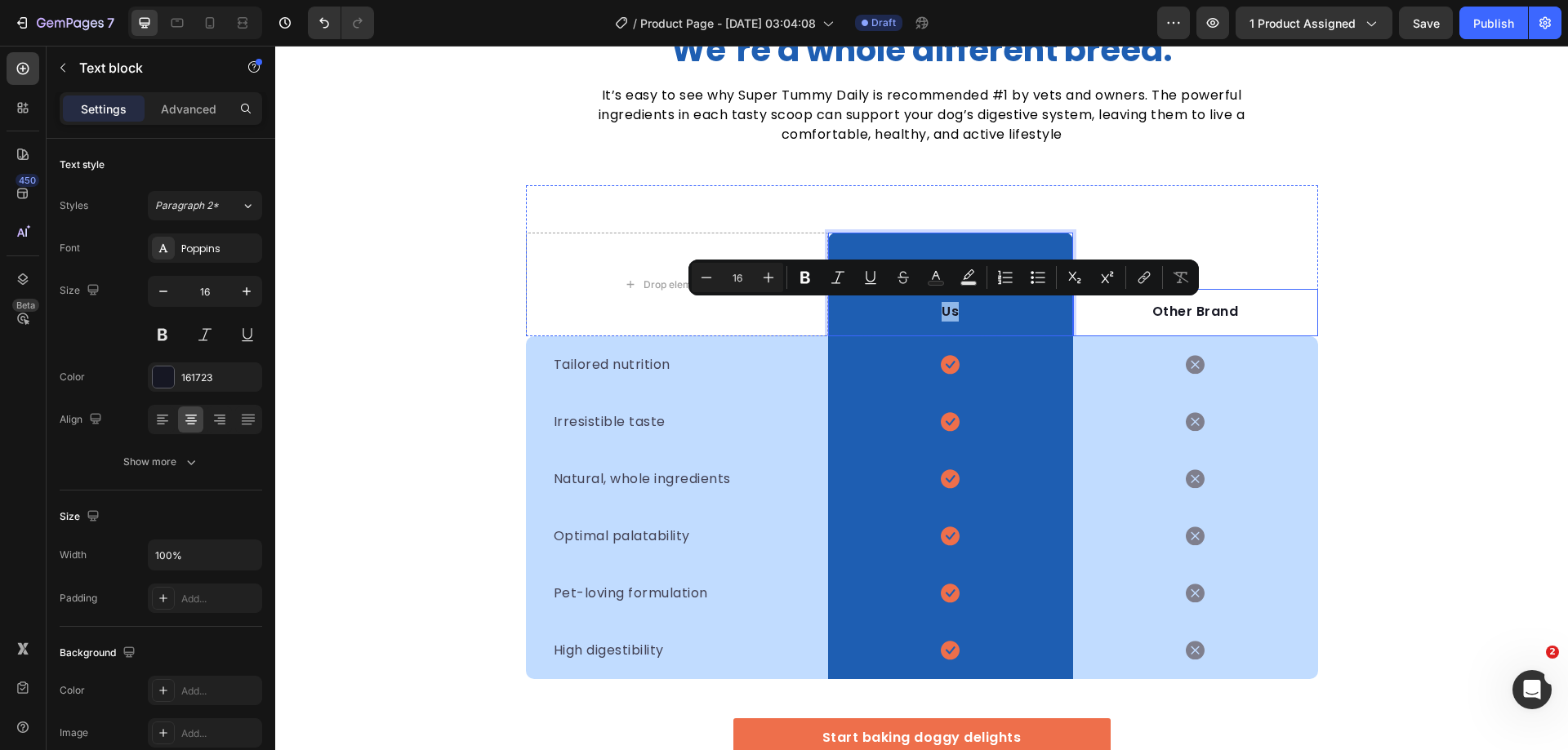
click at [1178, 312] on p "Other Brand" at bounding box center [1195, 312] width 241 height 20
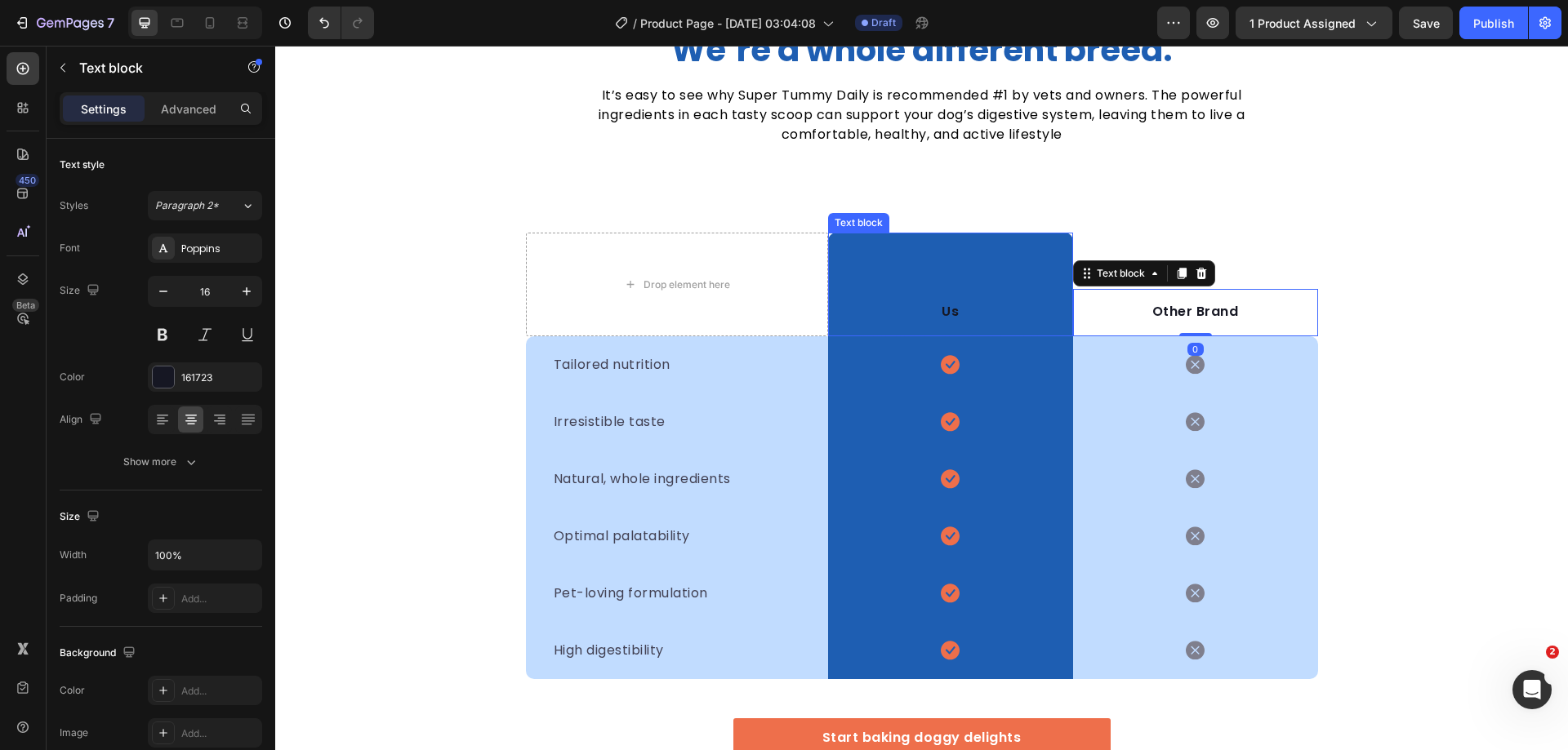
click at [949, 308] on p "Us" at bounding box center [950, 312] width 241 height 20
click at [946, 311] on p "Us" at bounding box center [950, 312] width 241 height 20
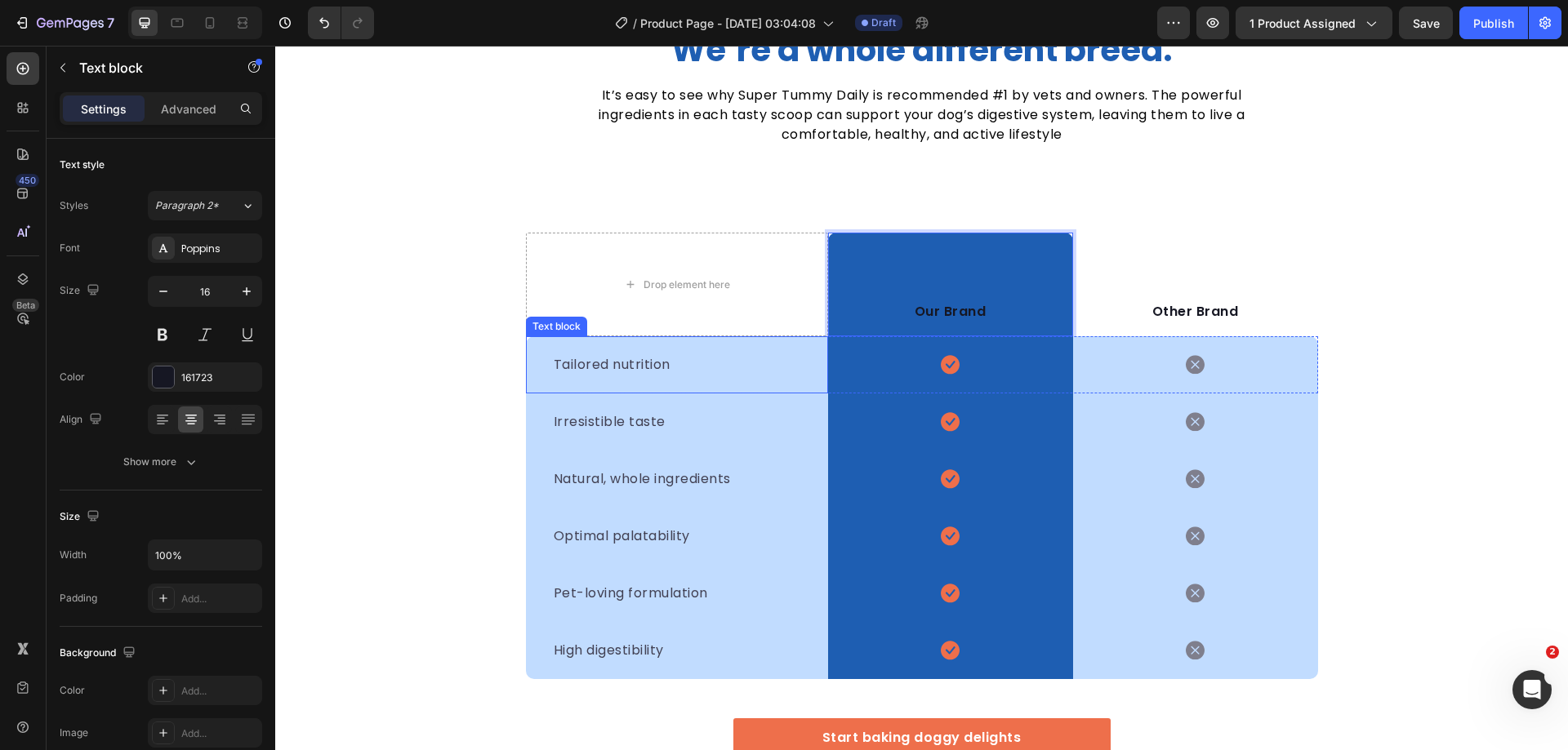
click at [614, 365] on p "Tailored nutrition" at bounding box center [677, 365] width 246 height 20
click at [637, 365] on p "Tailored nutrition" at bounding box center [677, 365] width 246 height 20
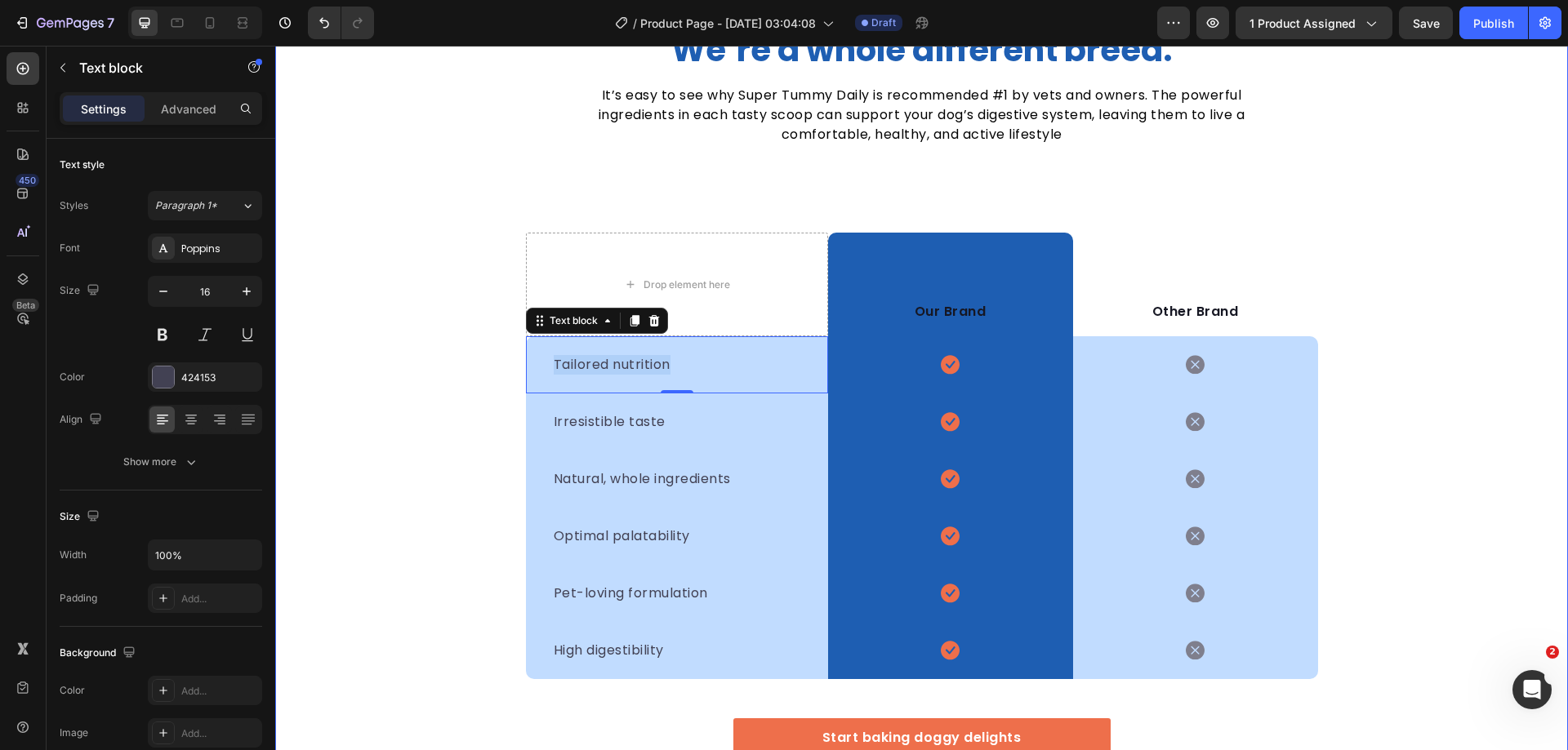
drag, startPoint x: 303, startPoint y: 379, endPoint x: 486, endPoint y: 427, distance: 189.2
click at [303, 379] on div "We’re a whole different breed. Heading It’s easy to see why Super Tummy Daily i…" at bounding box center [921, 421] width 1293 height 784
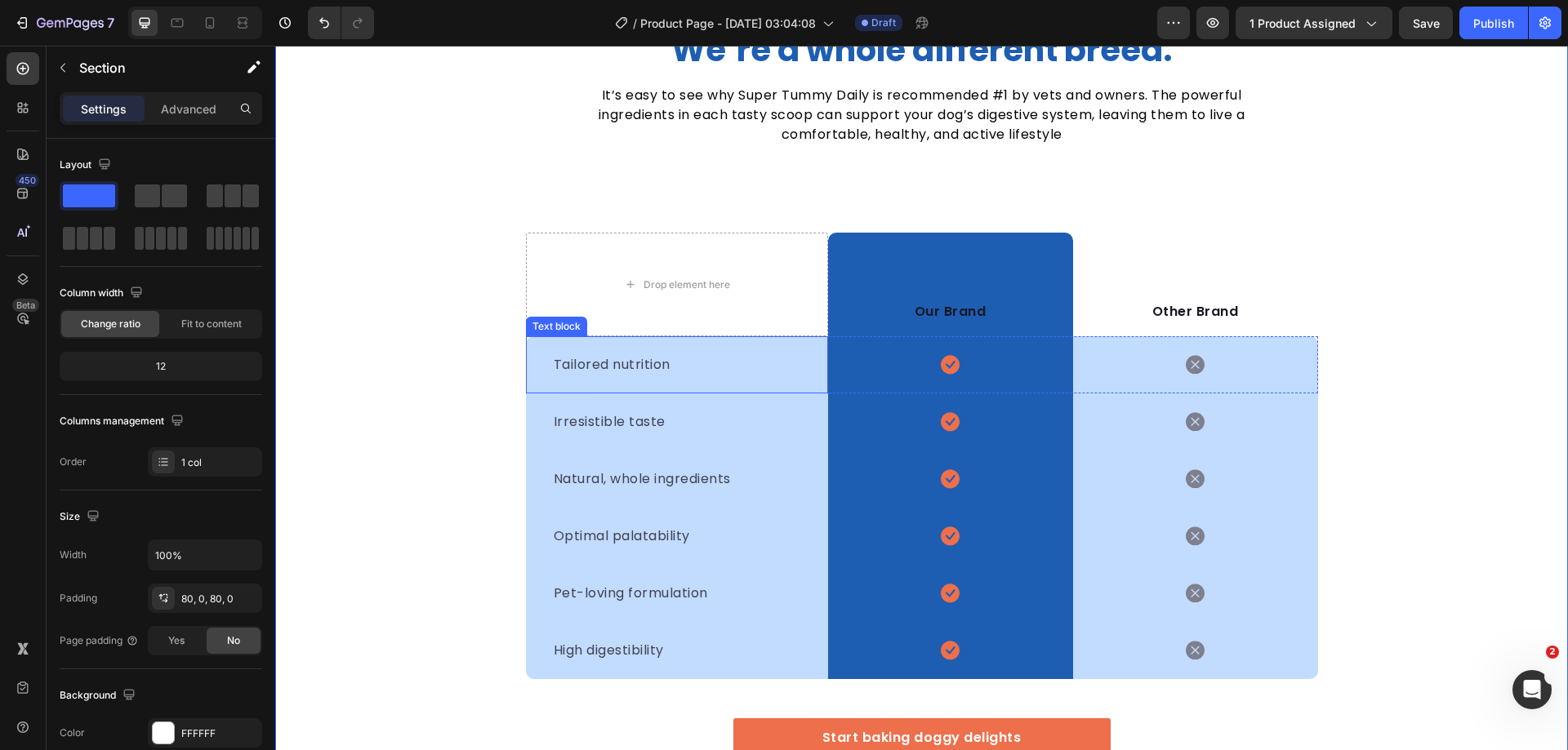
click at [608, 357] on p "Tailored nutrition" at bounding box center [677, 365] width 246 height 20
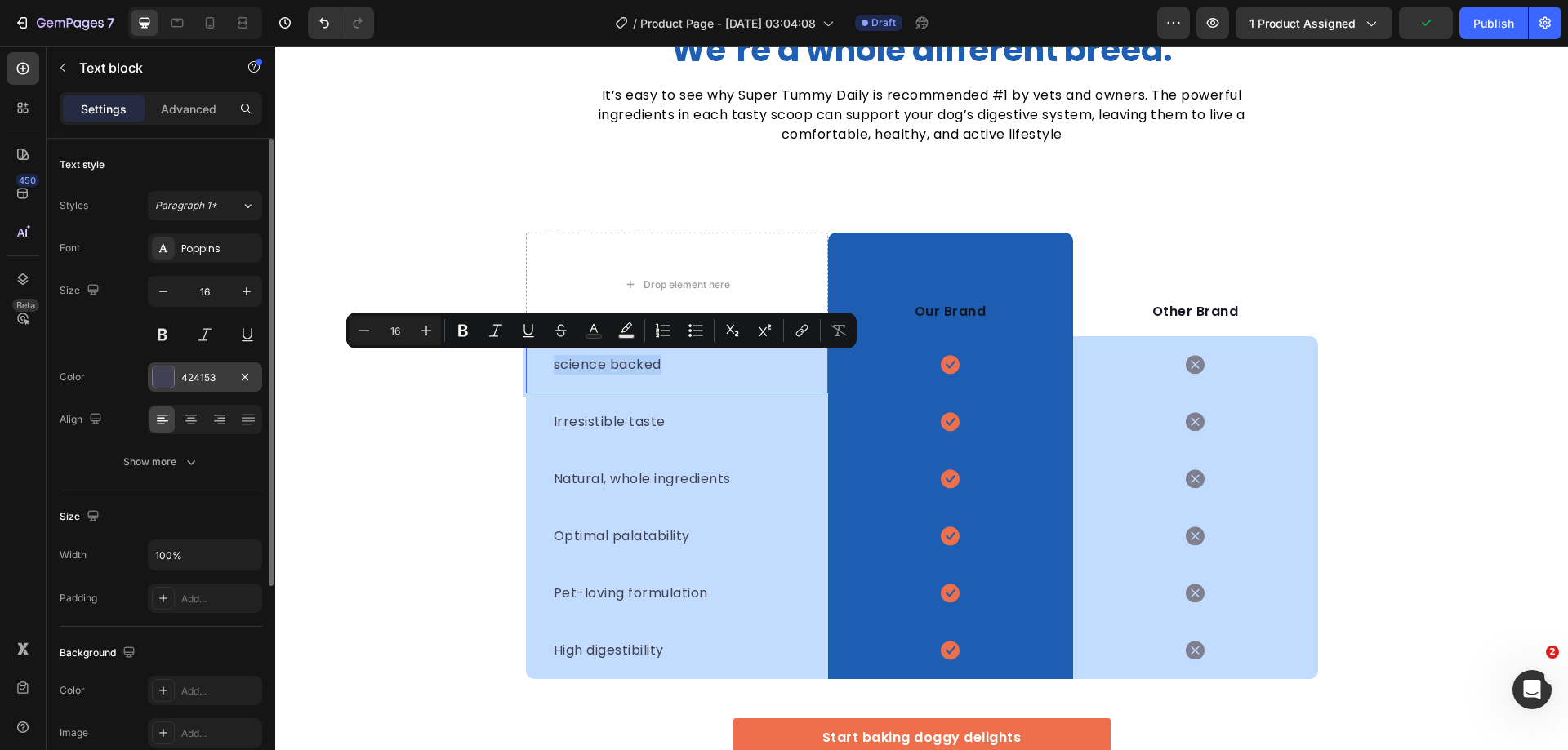
click at [157, 376] on div at bounding box center [163, 377] width 21 height 21
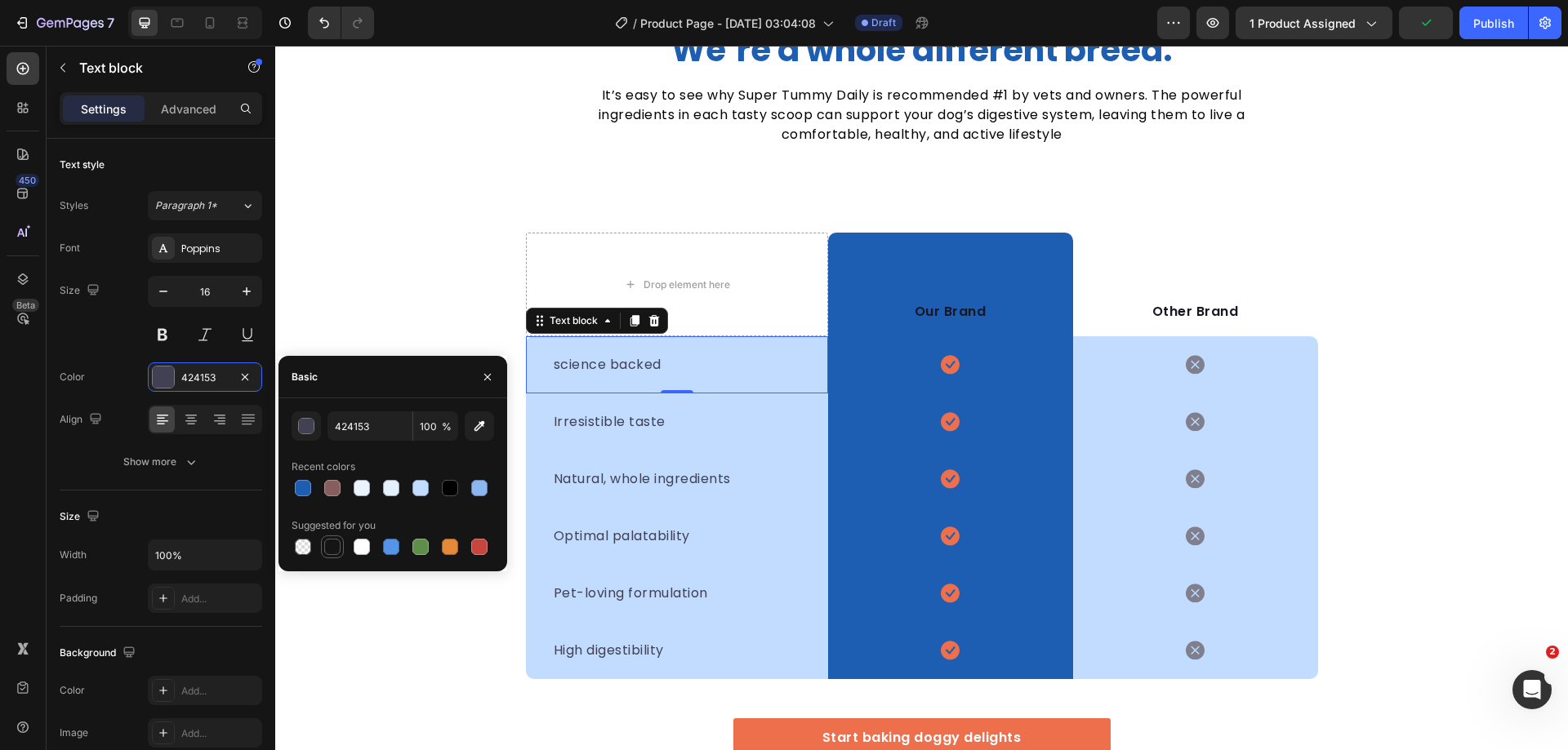
click at [335, 545] on div at bounding box center [332, 547] width 16 height 16
type input "151515"
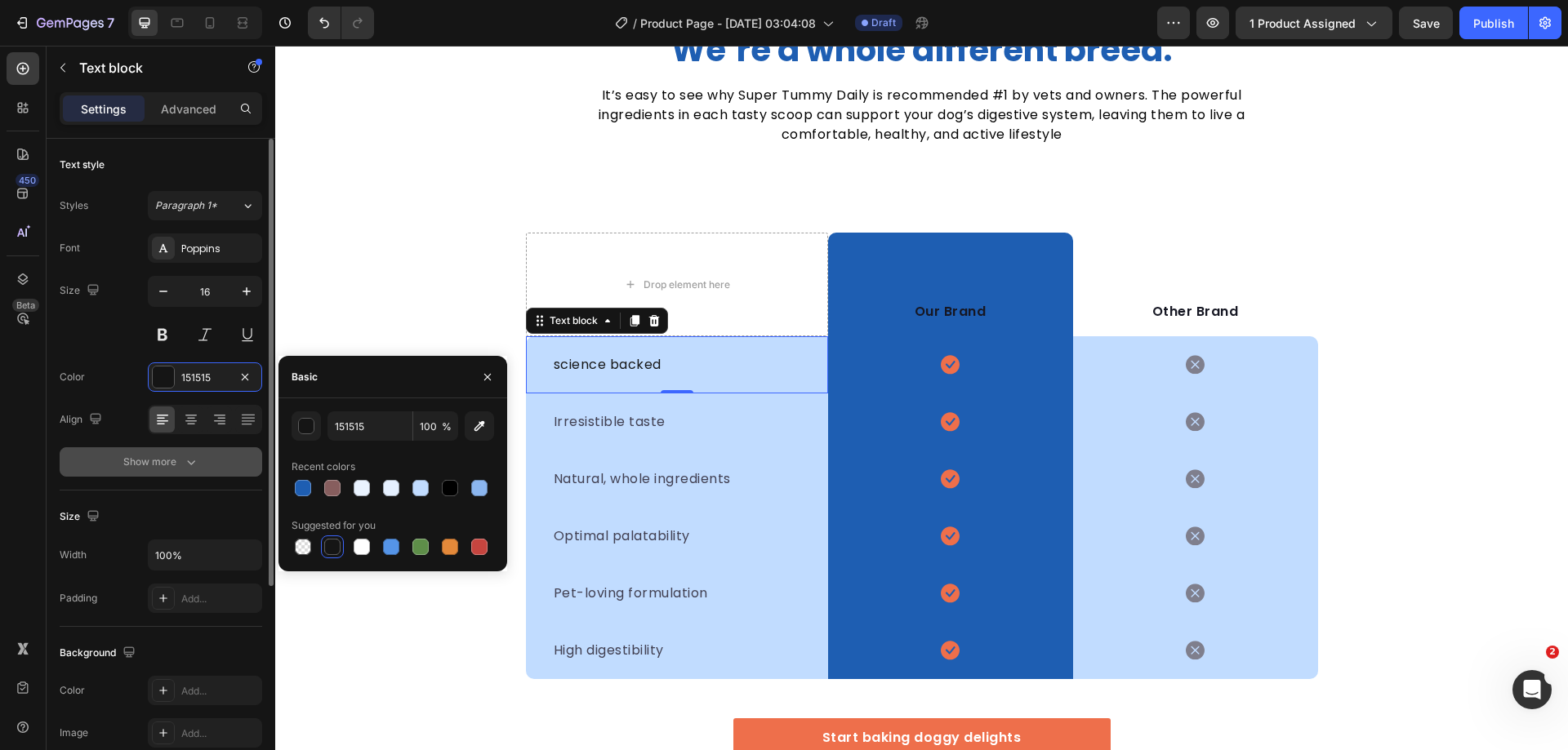
click at [196, 464] on icon "button" at bounding box center [191, 462] width 16 height 16
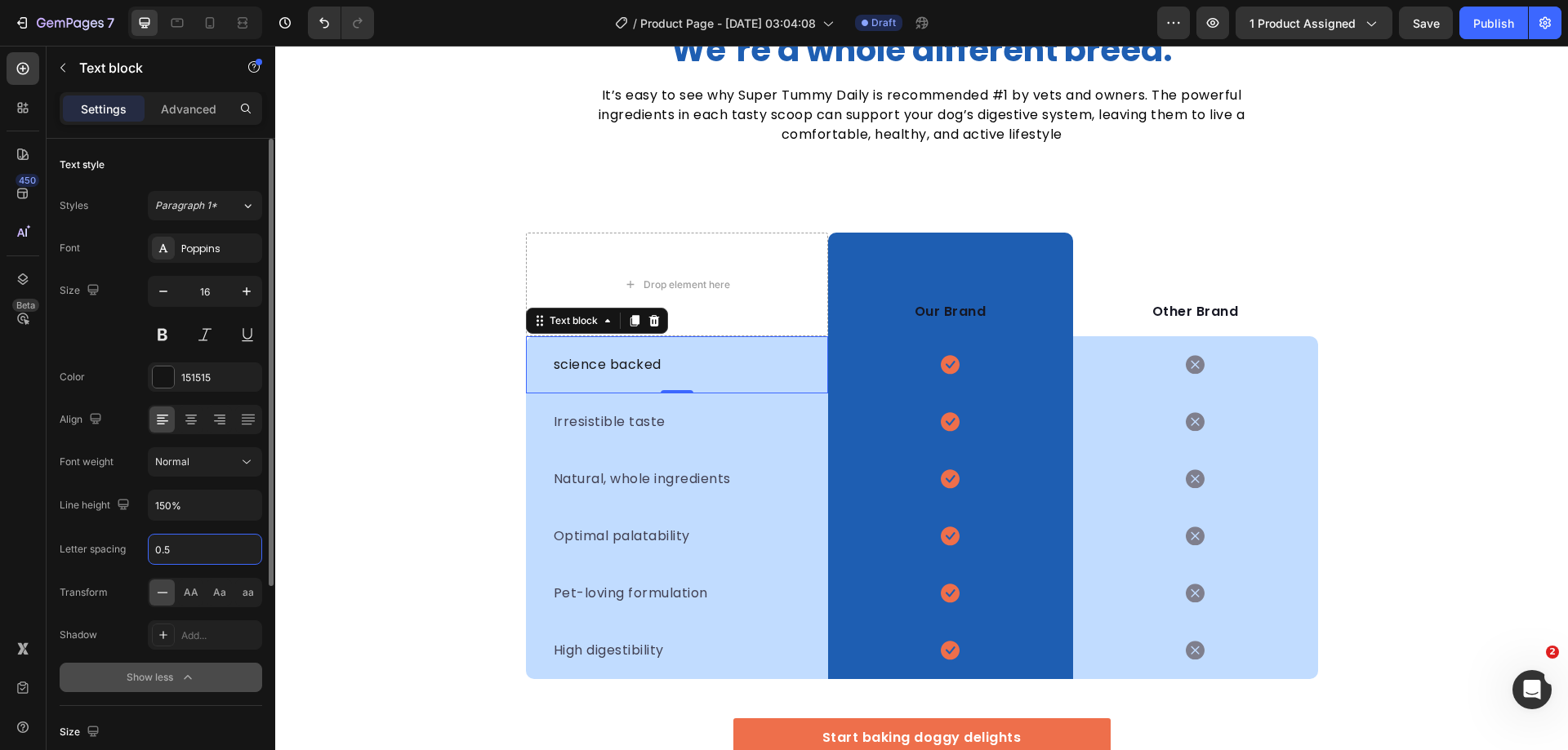
click at [237, 552] on input "0.5" at bounding box center [205, 549] width 113 height 30
click at [252, 464] on icon at bounding box center [246, 462] width 16 height 16
click at [246, 467] on icon at bounding box center [246, 462] width 16 height 16
click at [208, 597] on div "Aa" at bounding box center [219, 593] width 26 height 26
click at [628, 324] on icon at bounding box center [635, 321] width 13 height 13
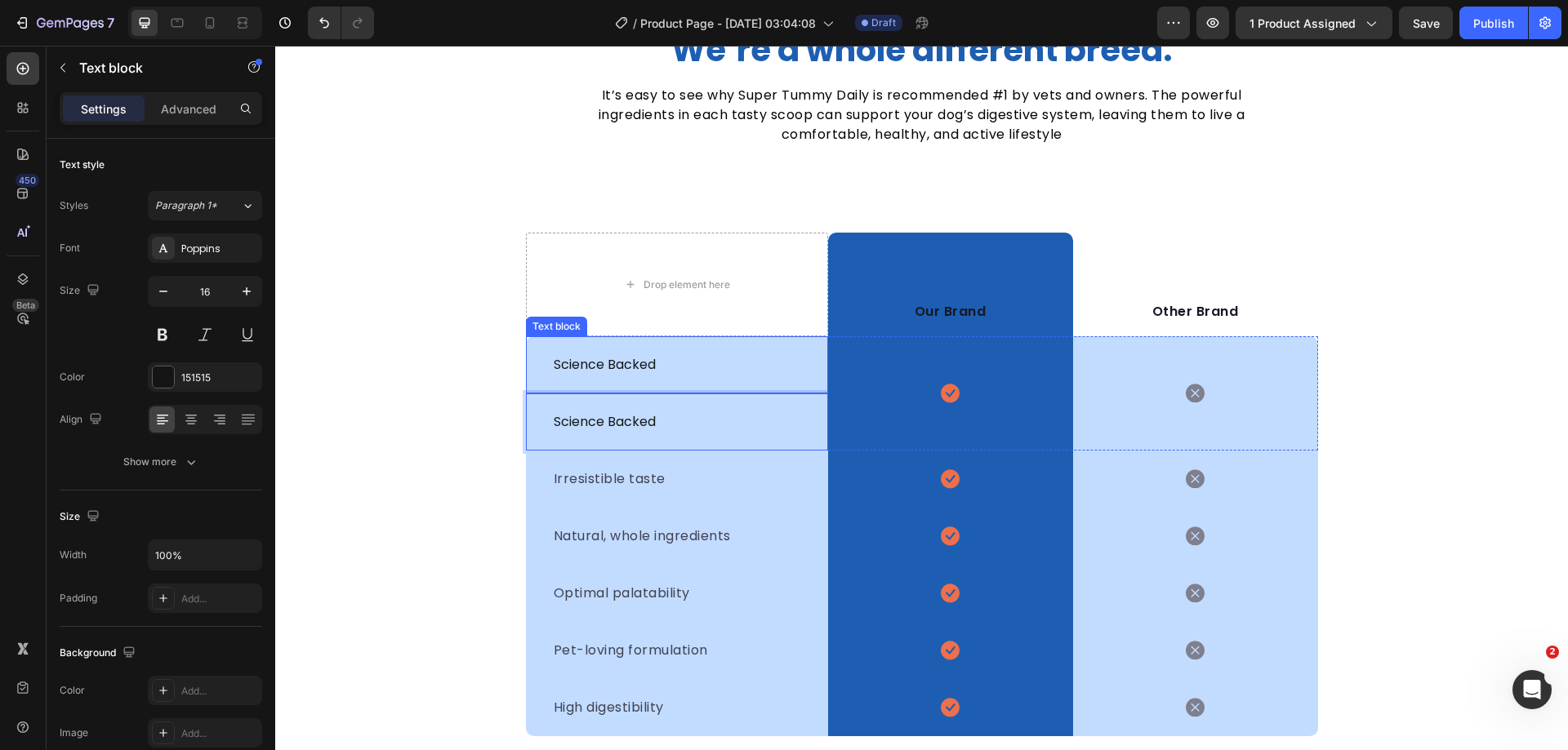
click at [710, 370] on p "science backed" at bounding box center [677, 365] width 246 height 20
click at [701, 420] on p "science backed" at bounding box center [677, 422] width 246 height 20
drag, startPoint x: 622, startPoint y: 382, endPoint x: 645, endPoint y: 482, distance: 102.6
click at [645, 482] on div "Drop element here Our Brand Text block Row Other Brand Text block Row science b…" at bounding box center [922, 461] width 792 height 552
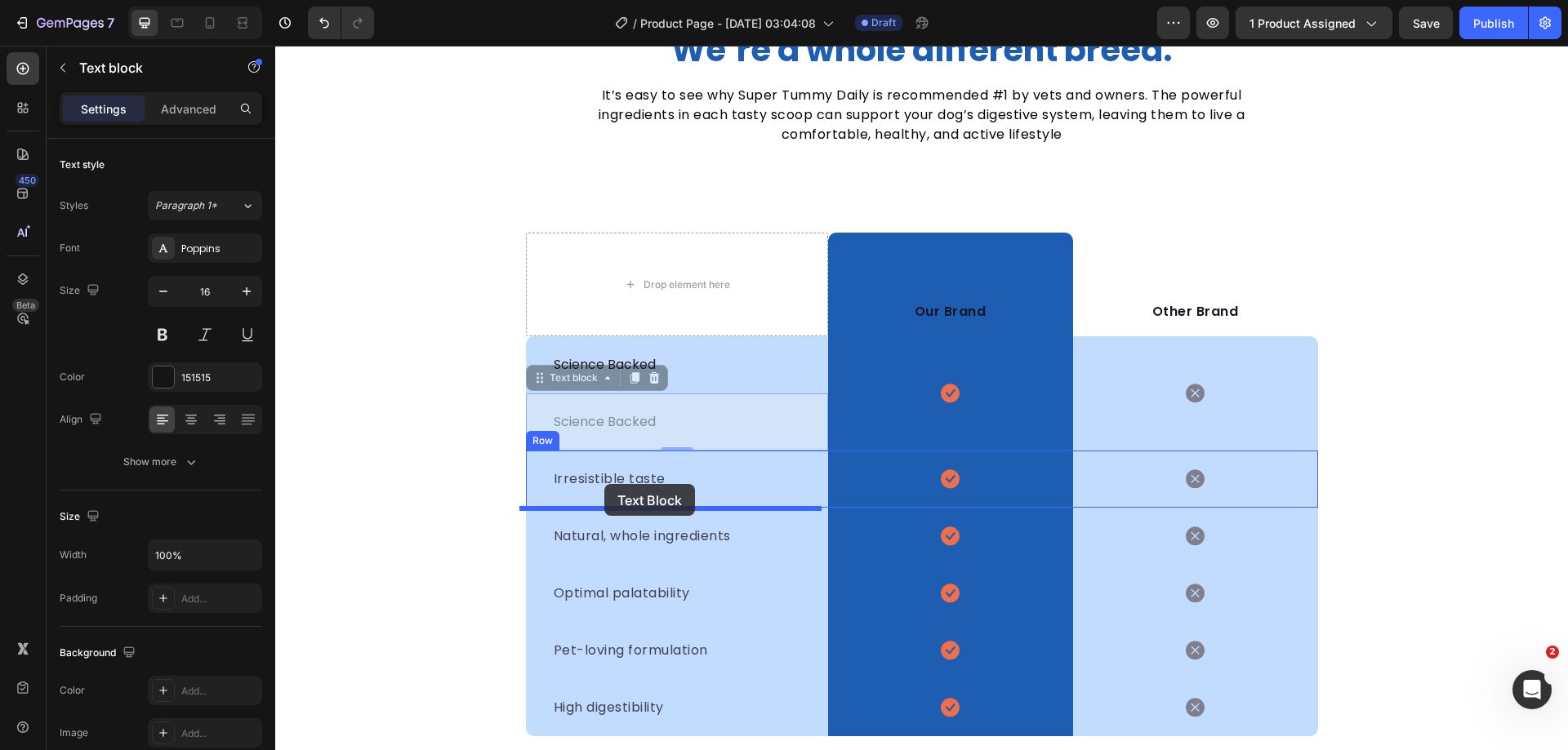
drag, startPoint x: 533, startPoint y: 380, endPoint x: 604, endPoint y: 484, distance: 125.9
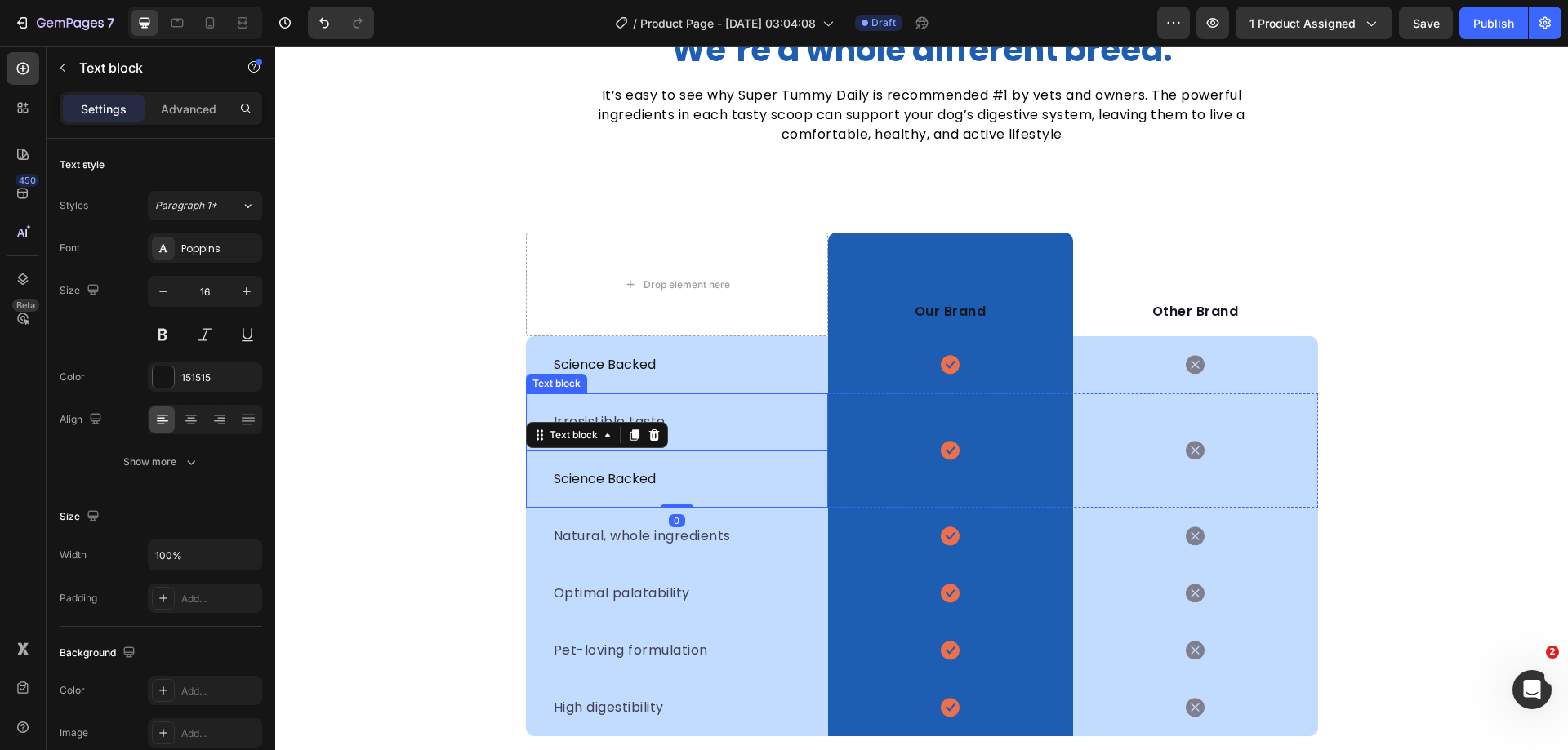
click at [703, 433] on div "Irresistible taste" at bounding box center [677, 422] width 250 height 23
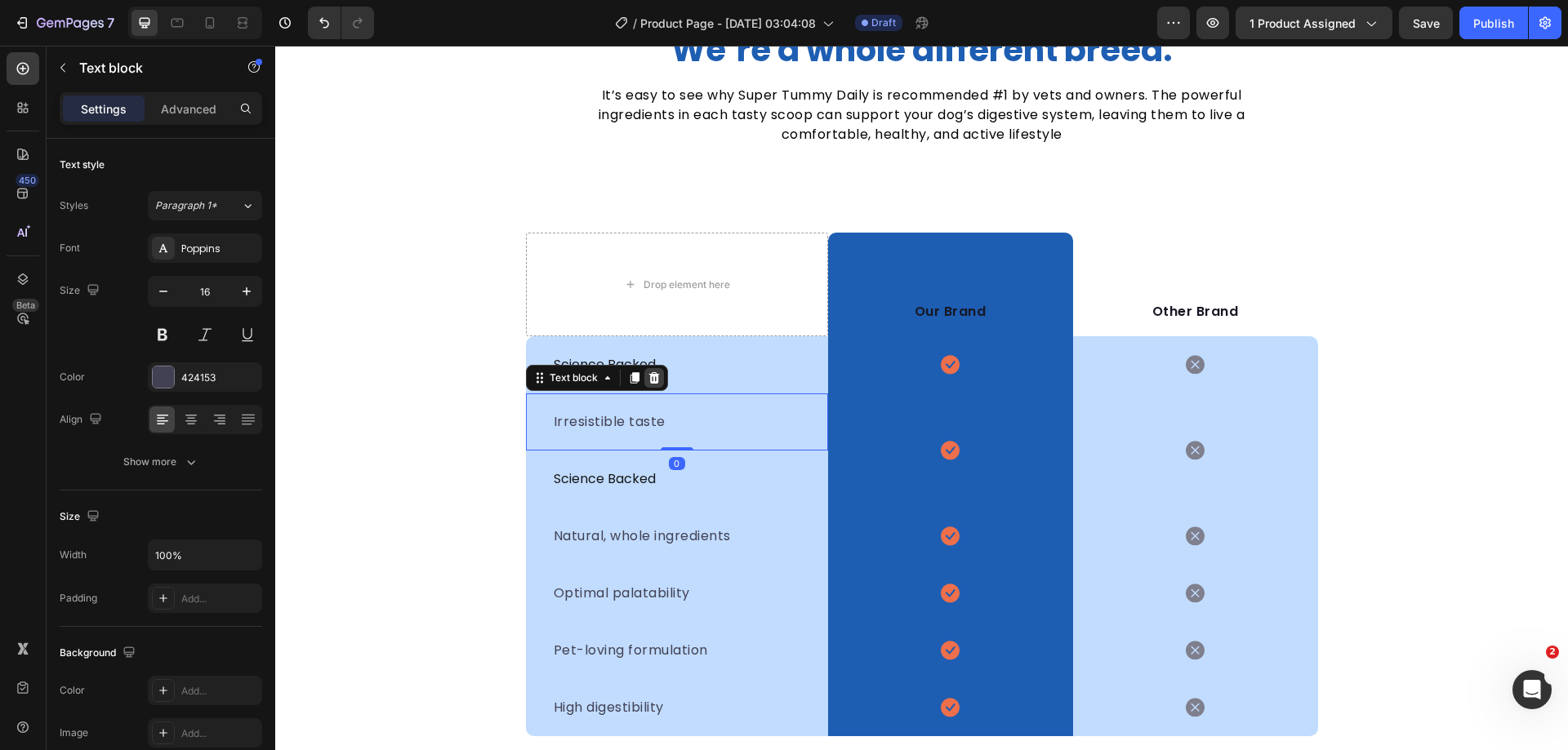
click at [650, 377] on icon at bounding box center [653, 378] width 10 height 11
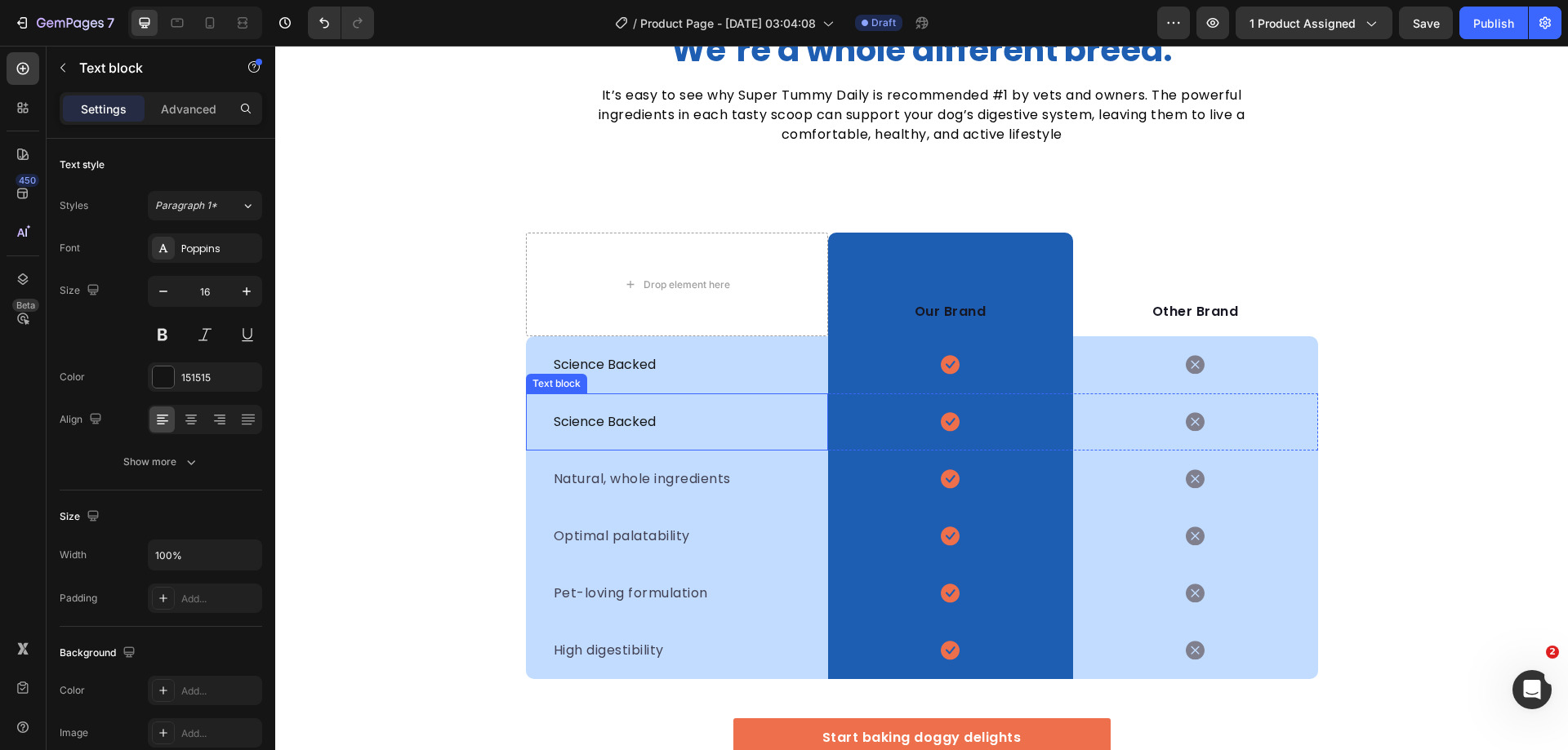
click at [694, 420] on p "science backed" at bounding box center [677, 422] width 246 height 20
click at [630, 374] on icon at bounding box center [634, 379] width 9 height 11
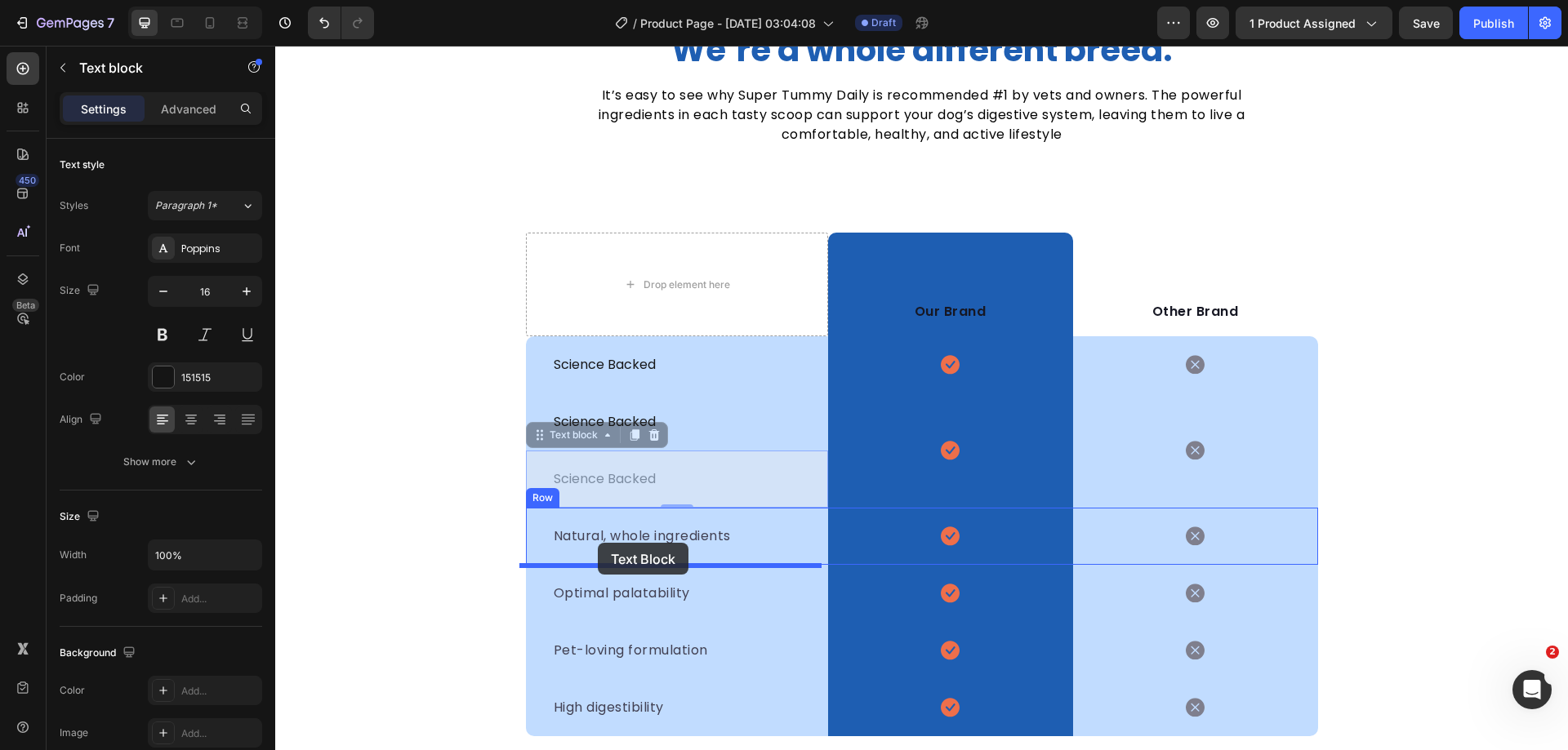
drag, startPoint x: 562, startPoint y: 440, endPoint x: 597, endPoint y: 543, distance: 108.8
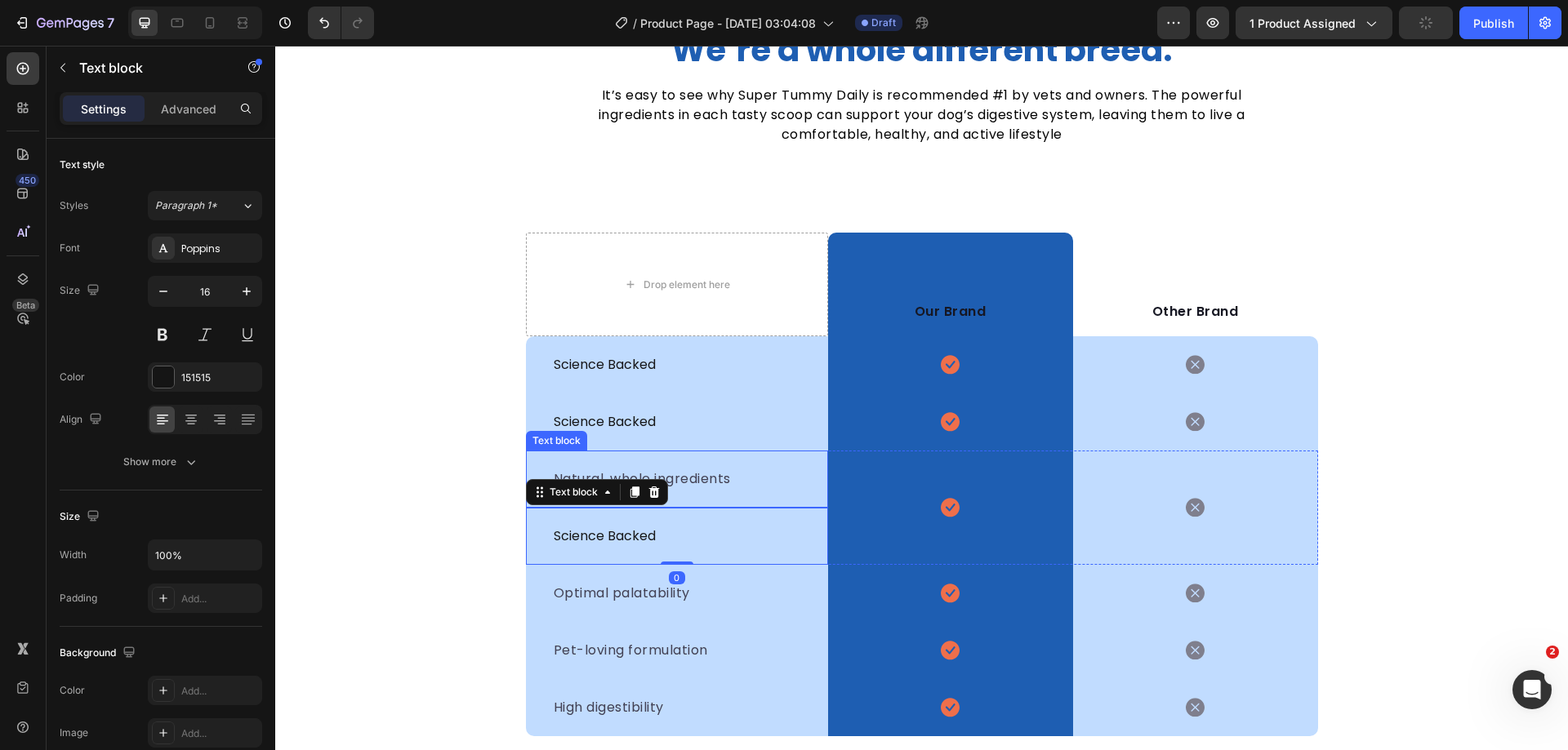
click at [736, 483] on p "Natural, whole ingredients" at bounding box center [677, 479] width 246 height 20
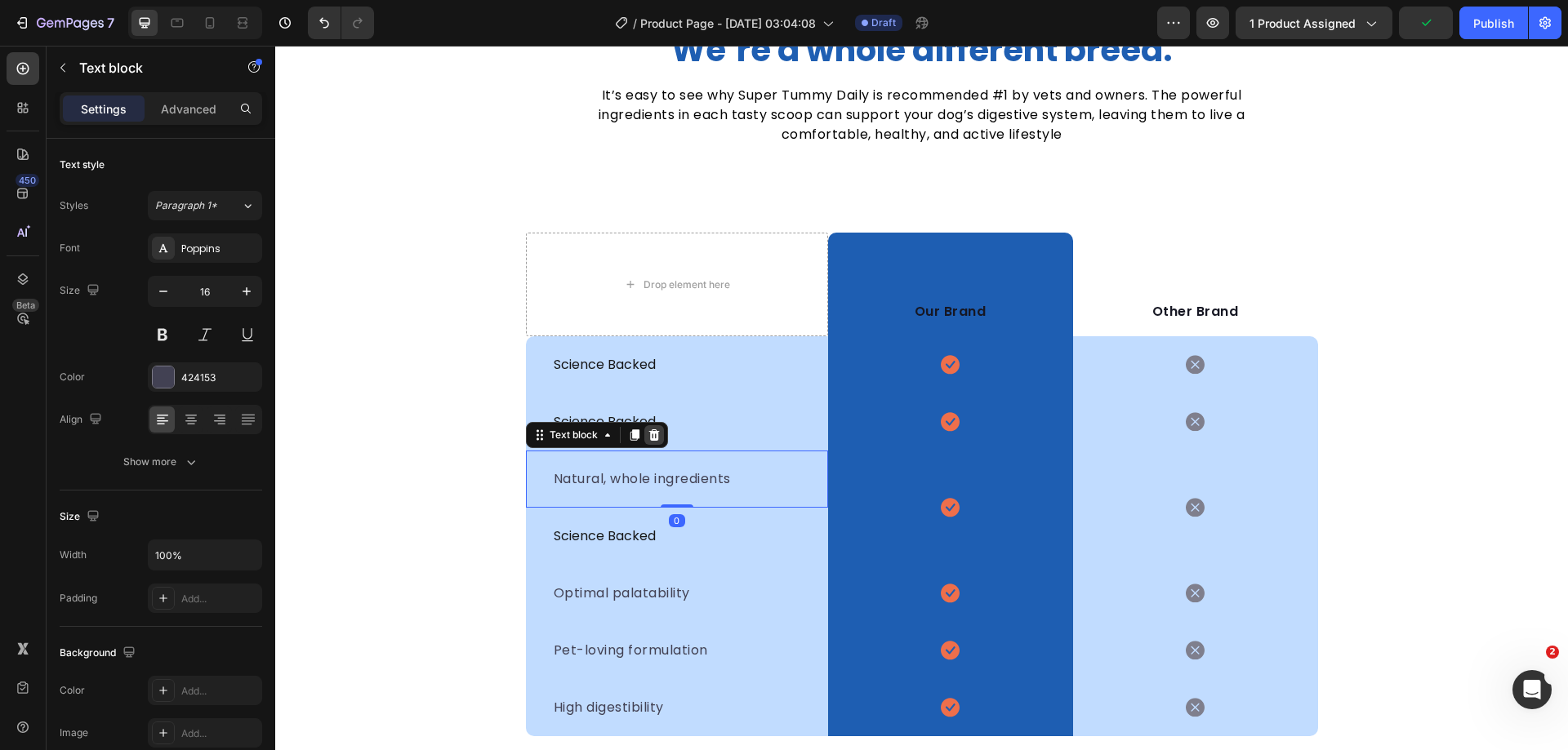
click at [648, 435] on icon at bounding box center [655, 435] width 13 height 13
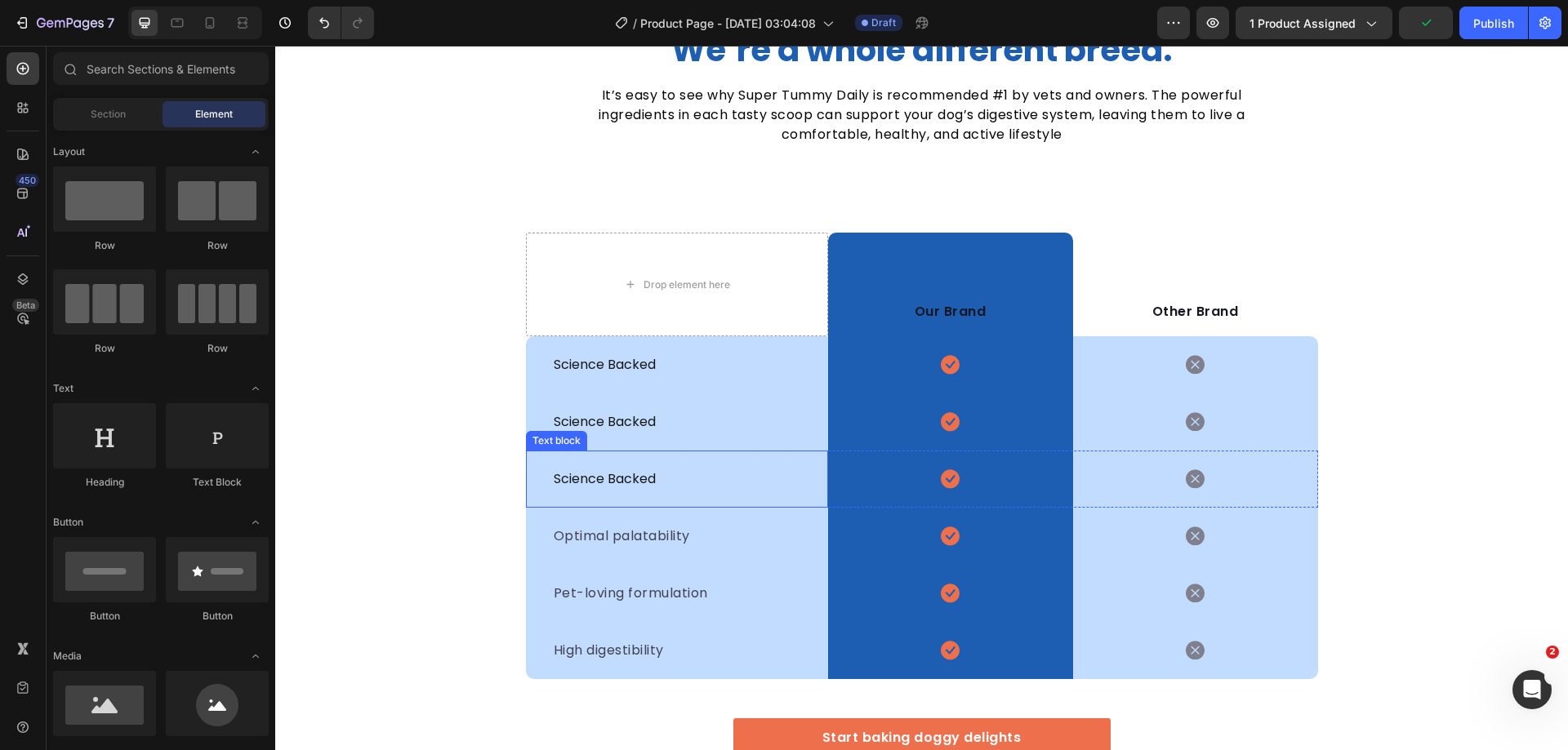
click at [639, 486] on p "science backed" at bounding box center [677, 479] width 246 height 20
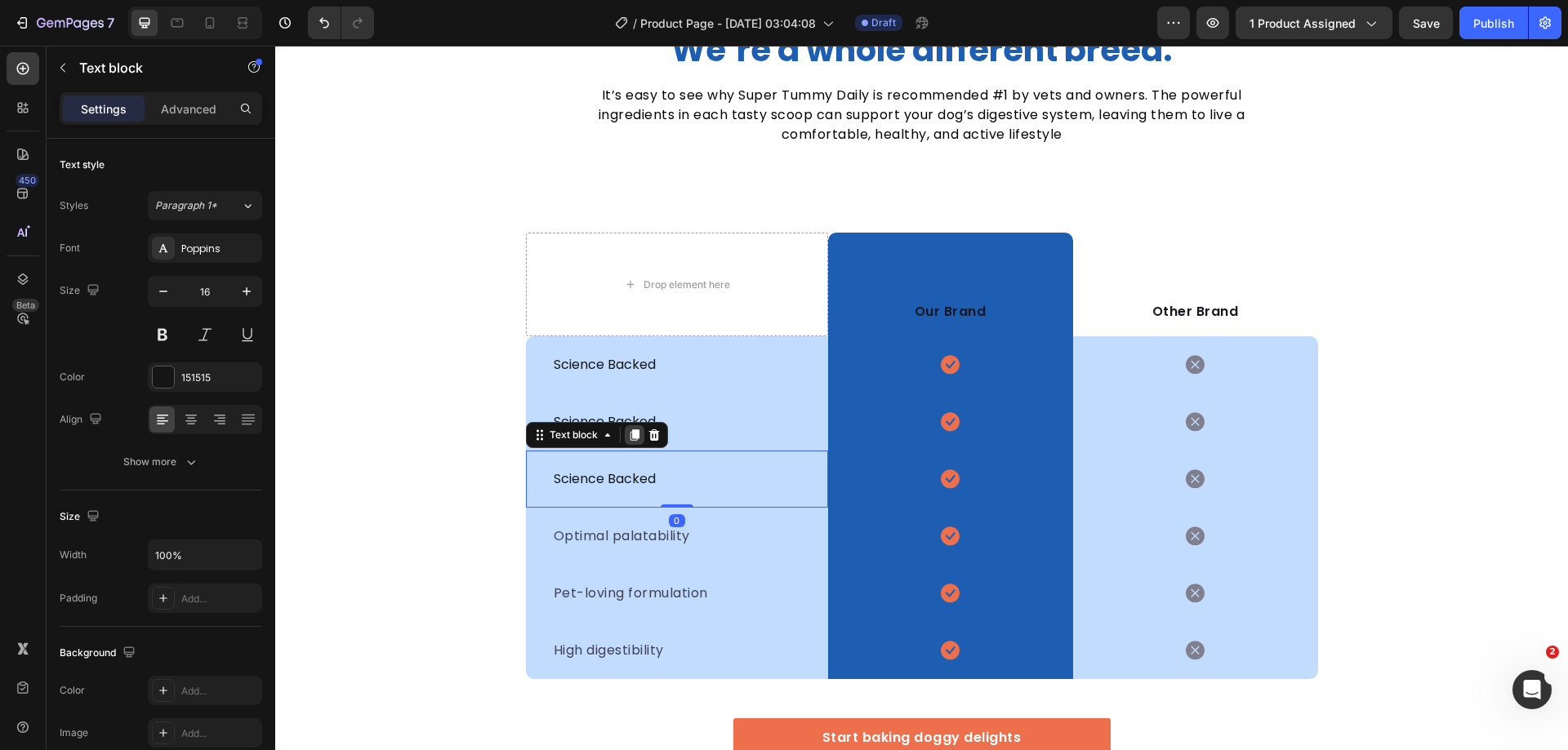
click at [630, 433] on icon at bounding box center [634, 436] width 9 height 11
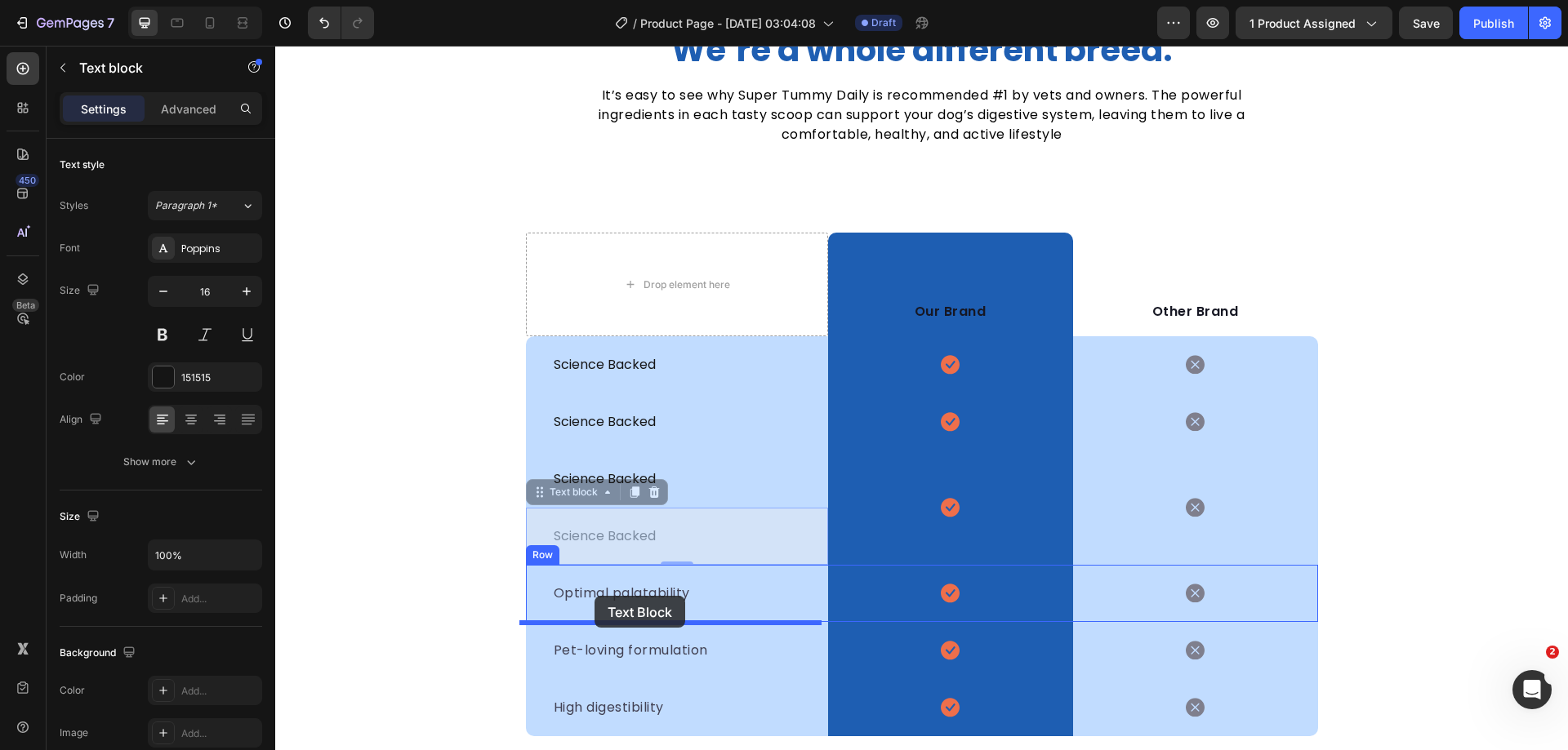
drag, startPoint x: 571, startPoint y: 495, endPoint x: 596, endPoint y: 596, distance: 104.0
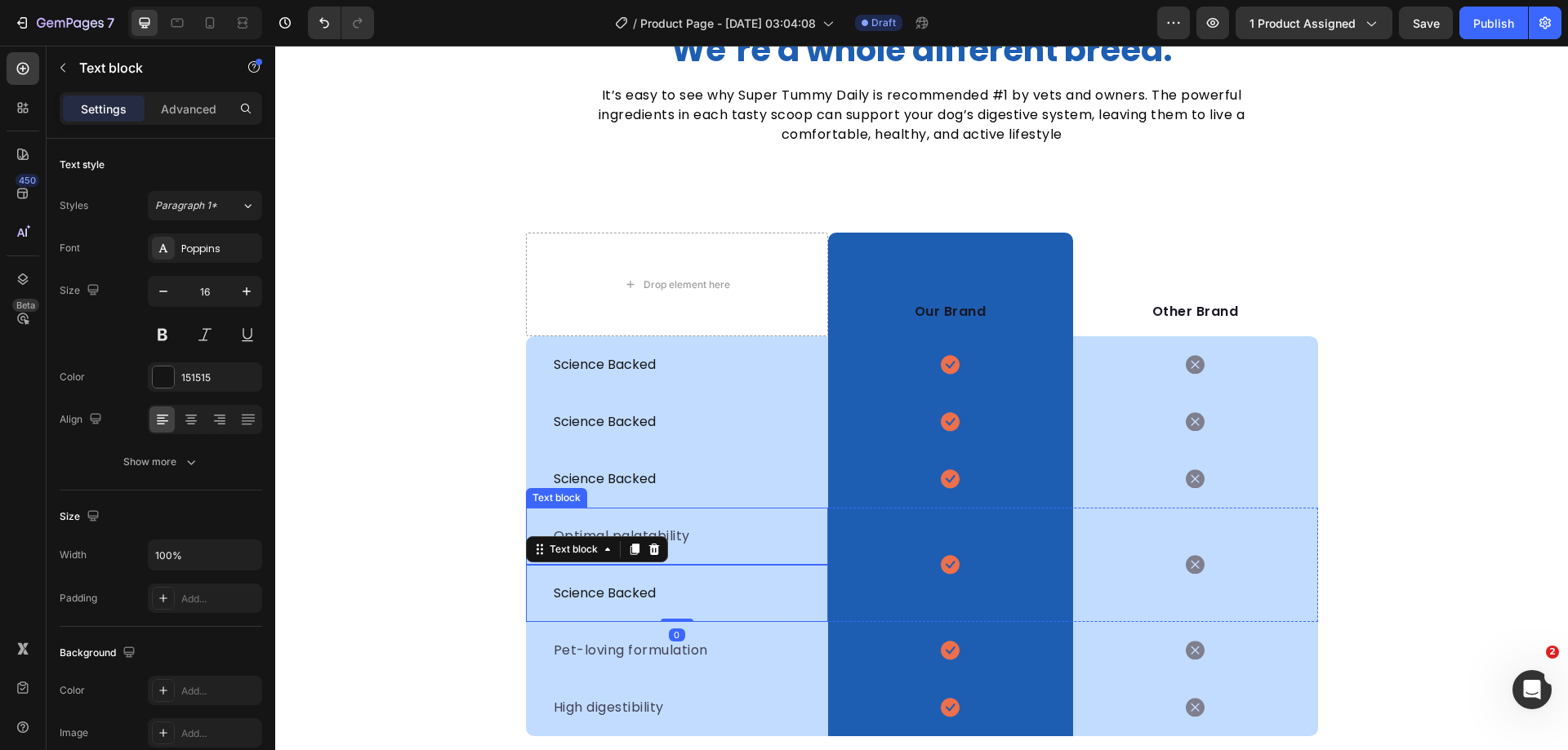
click at [717, 539] on p "Optimal palatability" at bounding box center [677, 536] width 246 height 20
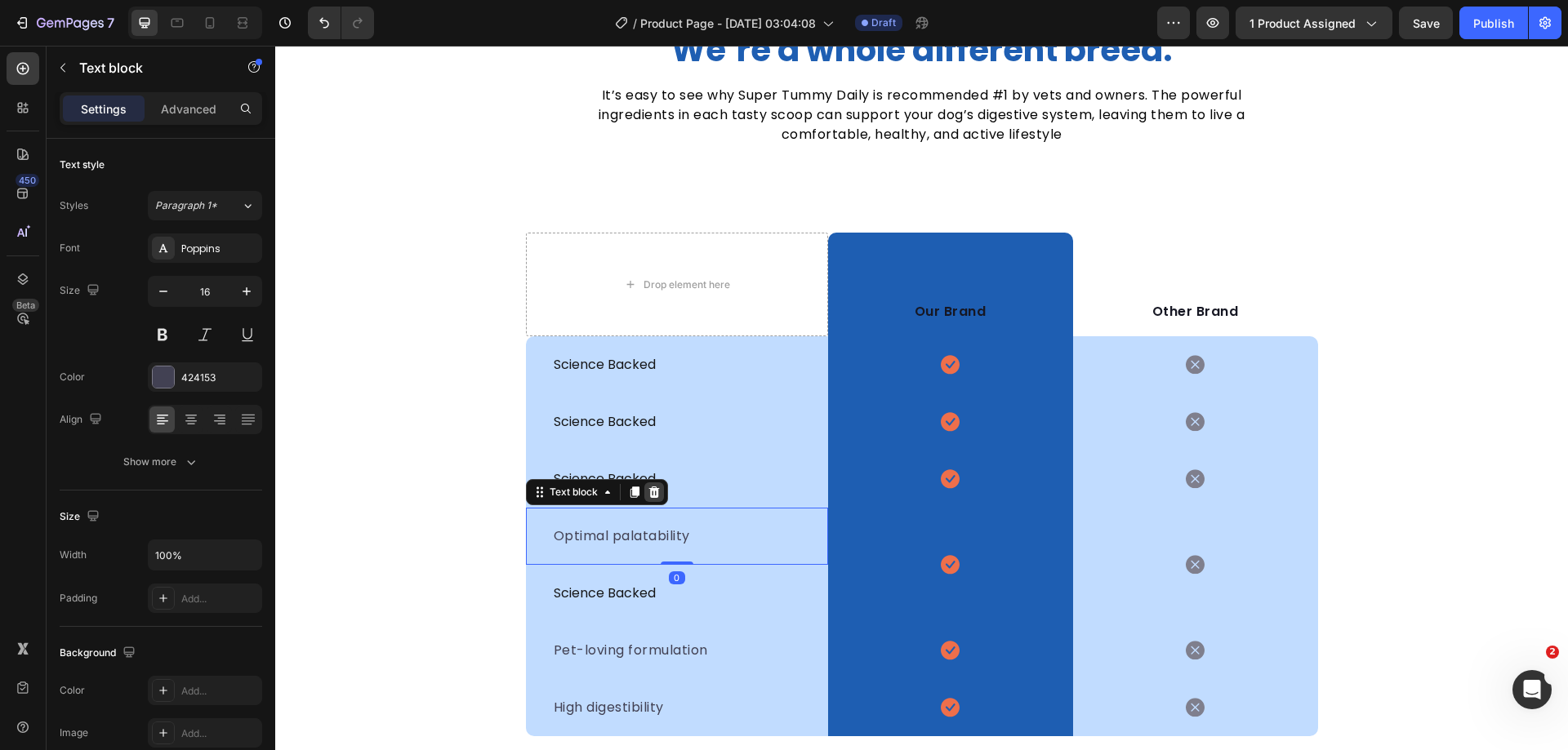
click at [648, 492] on icon at bounding box center [655, 492] width 13 height 13
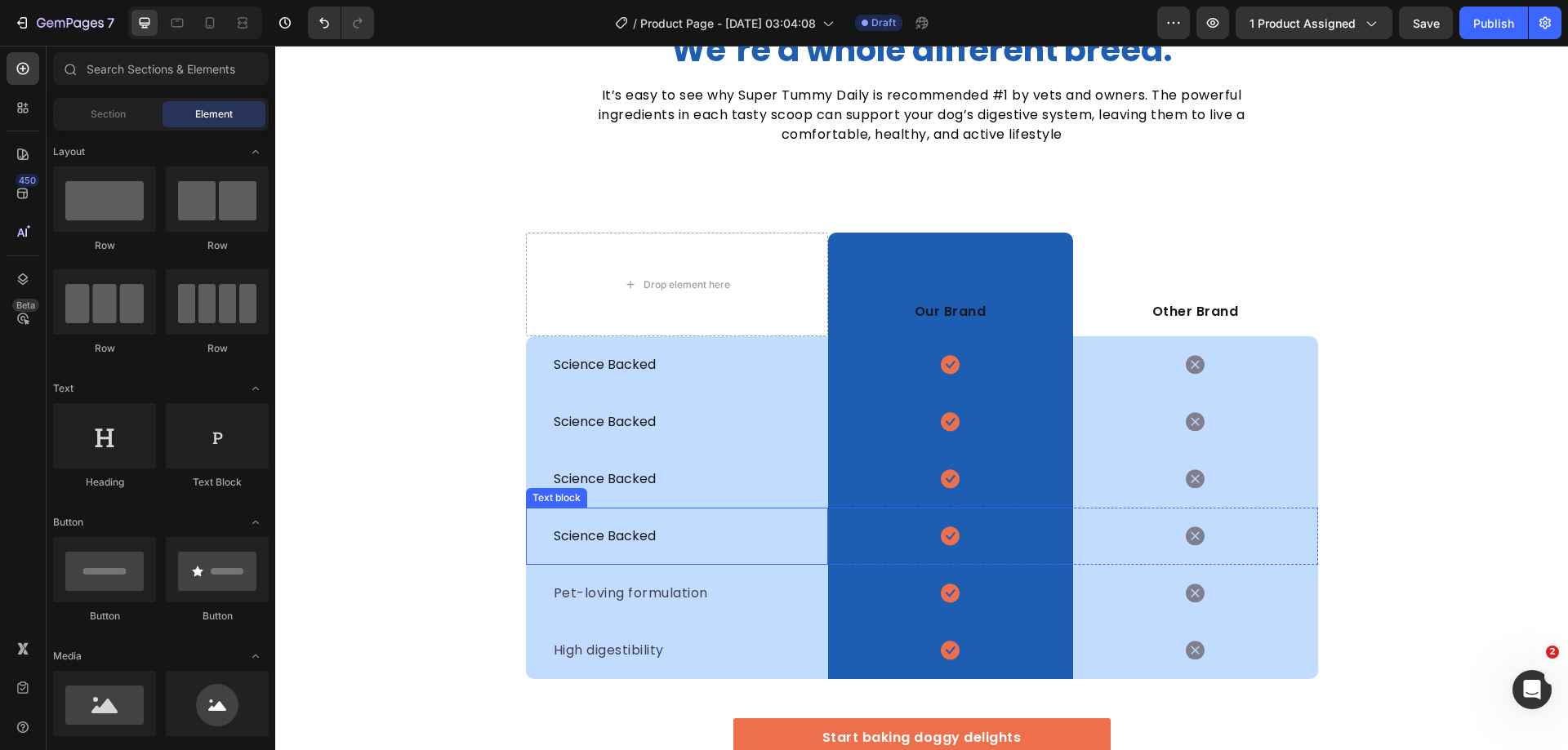
scroll to position [4781, 0]
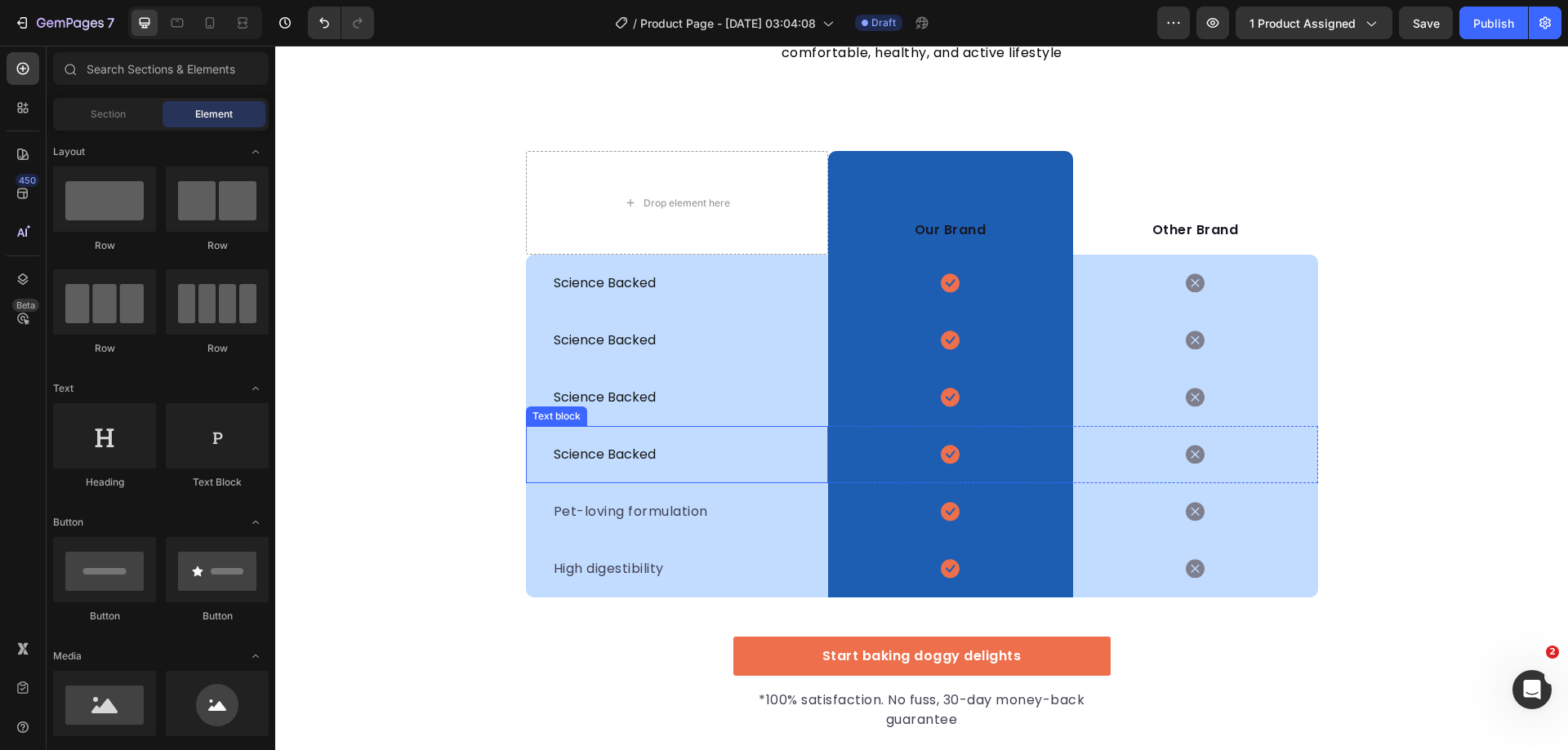
click at [695, 462] on p "science backed" at bounding box center [677, 454] width 246 height 20
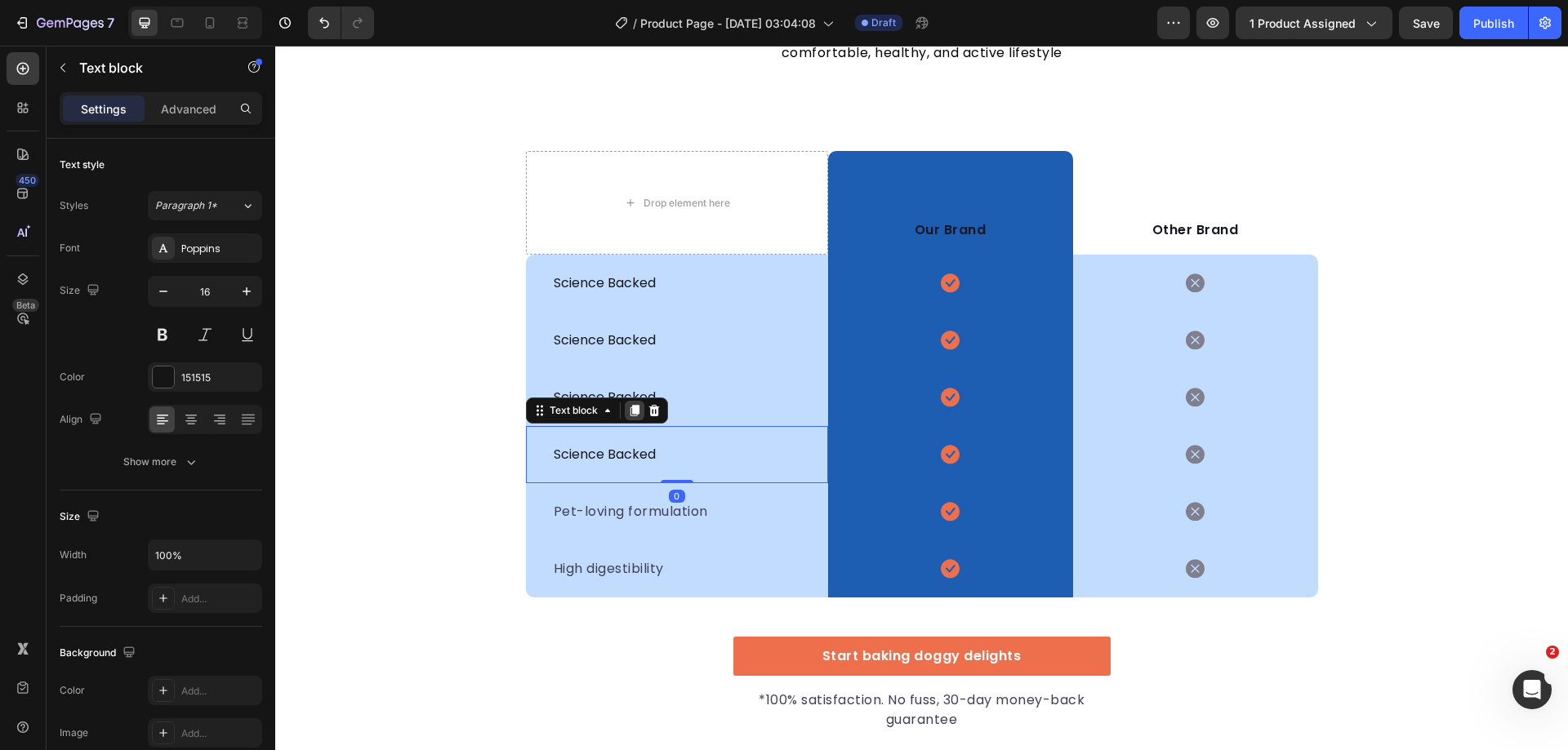
click at [630, 410] on icon at bounding box center [634, 411] width 9 height 11
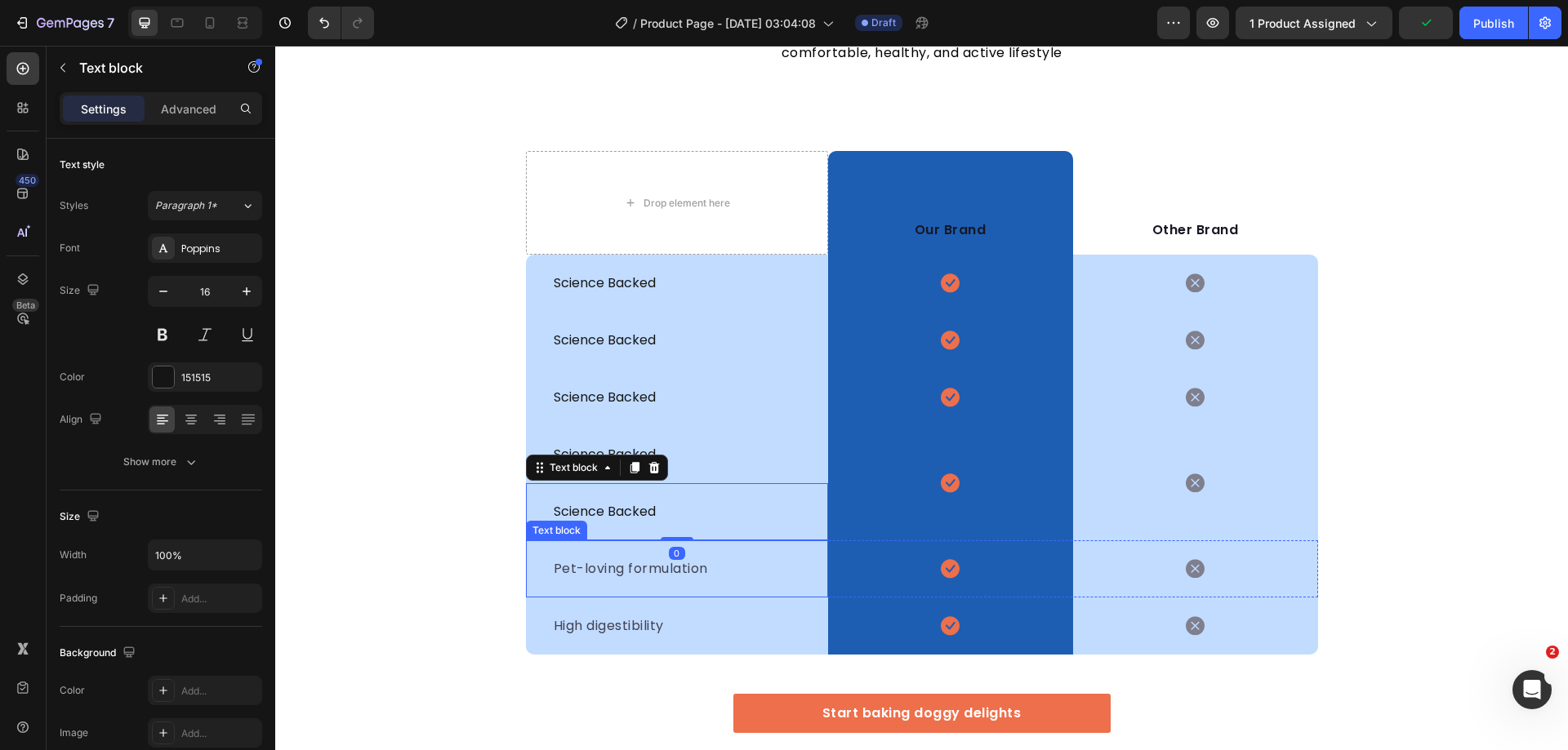
drag, startPoint x: 626, startPoint y: 467, endPoint x: 629, endPoint y: 573, distance: 106.0
click at [629, 573] on div "Drop element here Our Brand Text block Row Other Brand Text block Row science b…" at bounding box center [922, 380] width 792 height 552
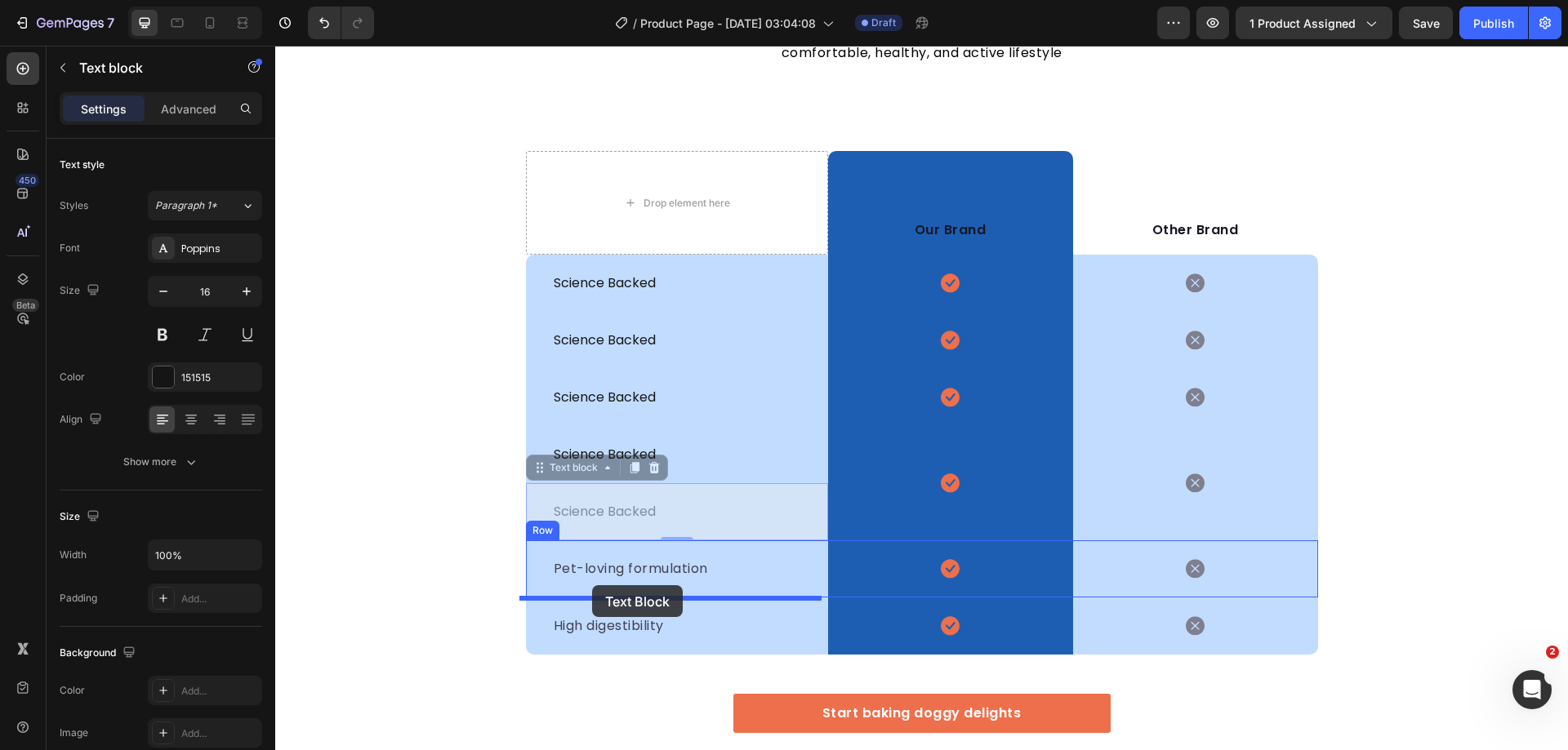
drag, startPoint x: 541, startPoint y: 491, endPoint x: 592, endPoint y: 586, distance: 107.8
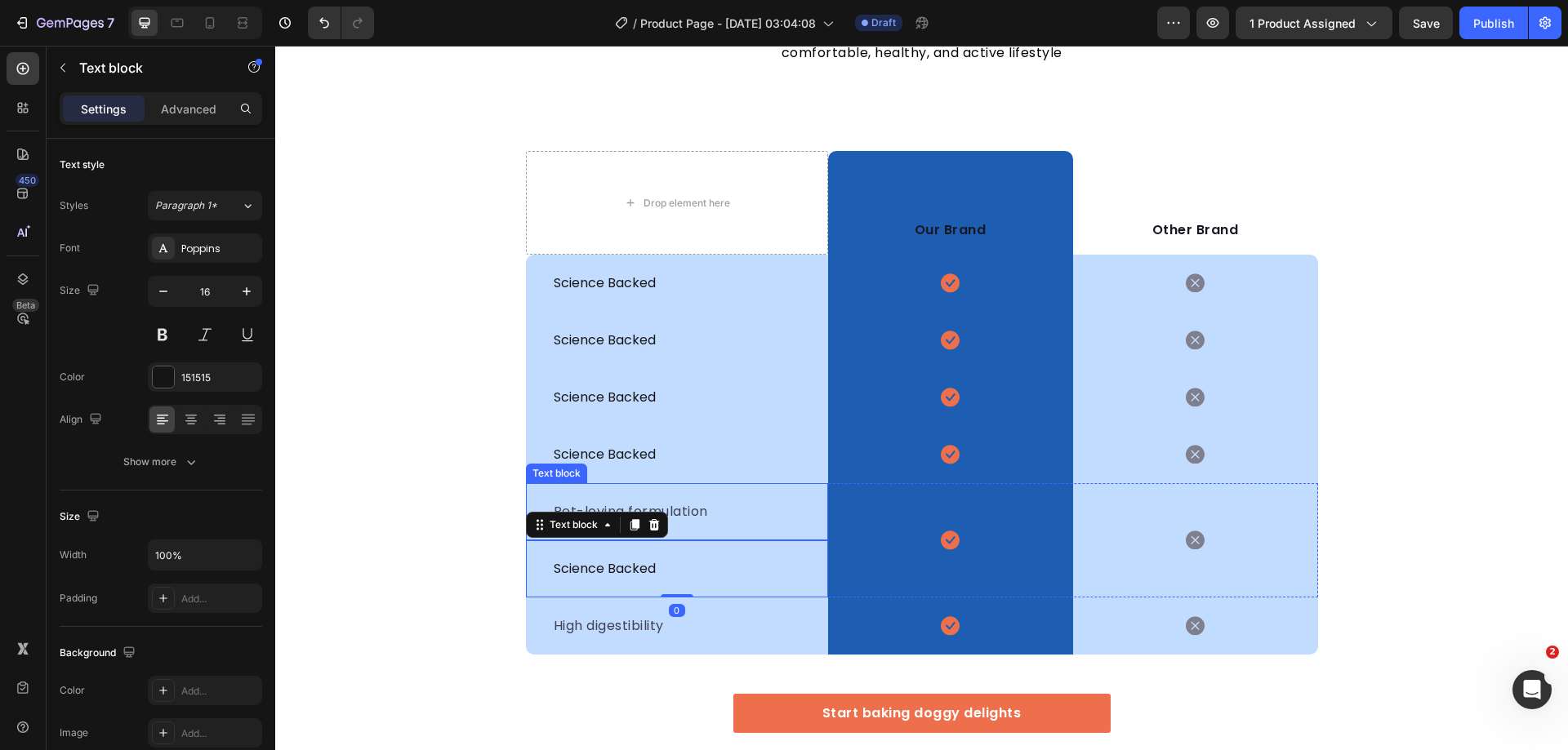
click at [722, 518] on p "Pet-loving formulation" at bounding box center [677, 511] width 246 height 20
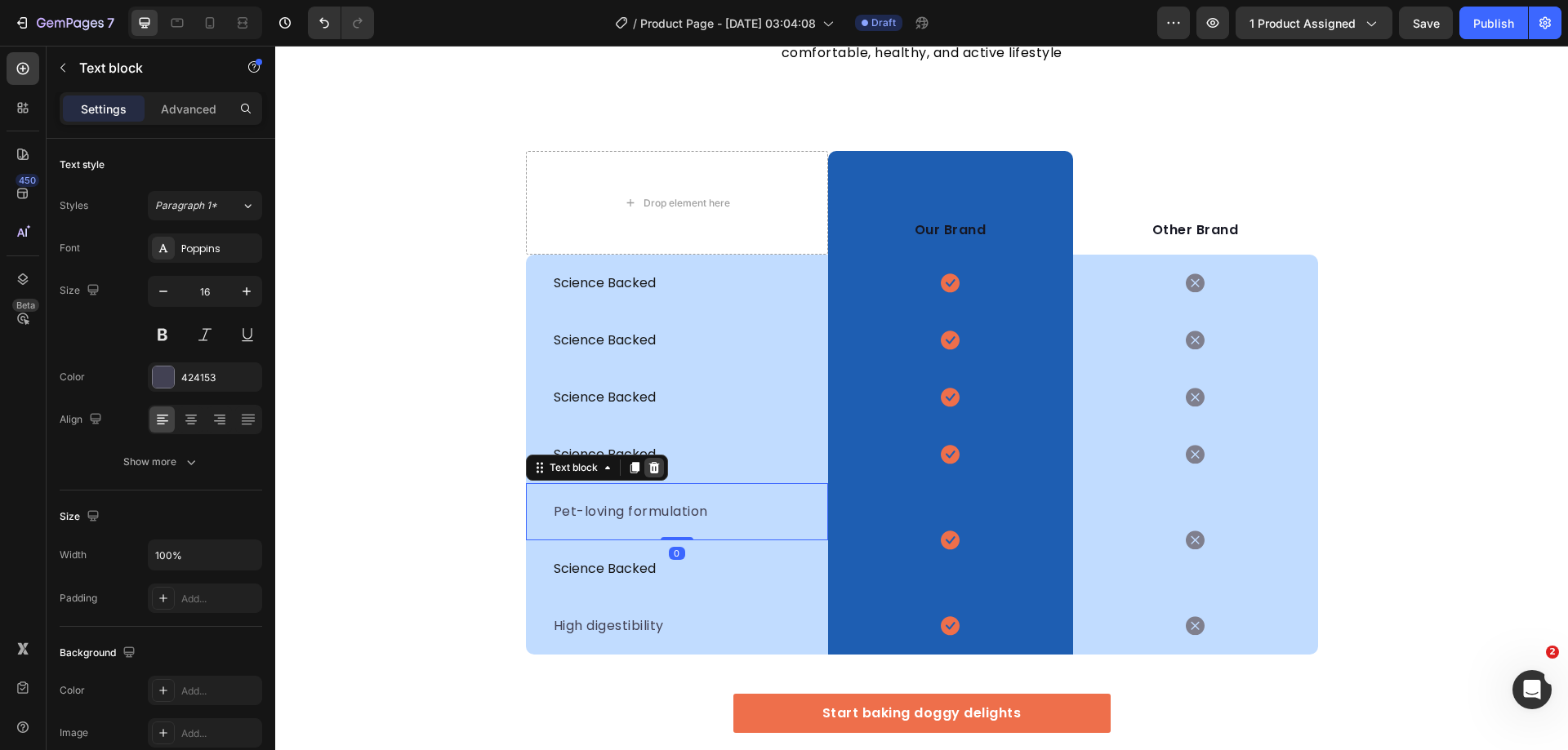
click at [653, 471] on icon at bounding box center [655, 468] width 13 height 13
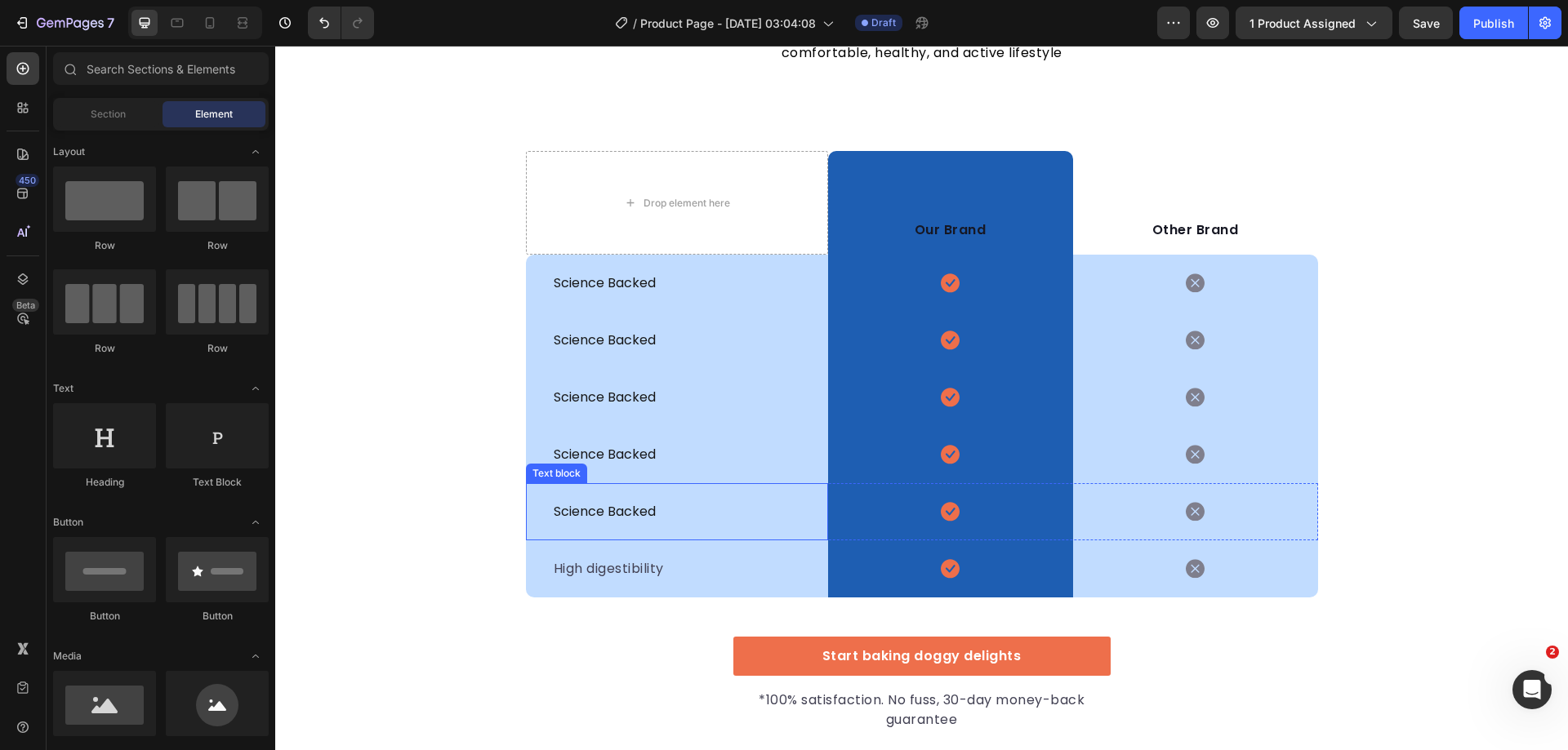
click at [685, 516] on p "science backed" at bounding box center [677, 511] width 246 height 20
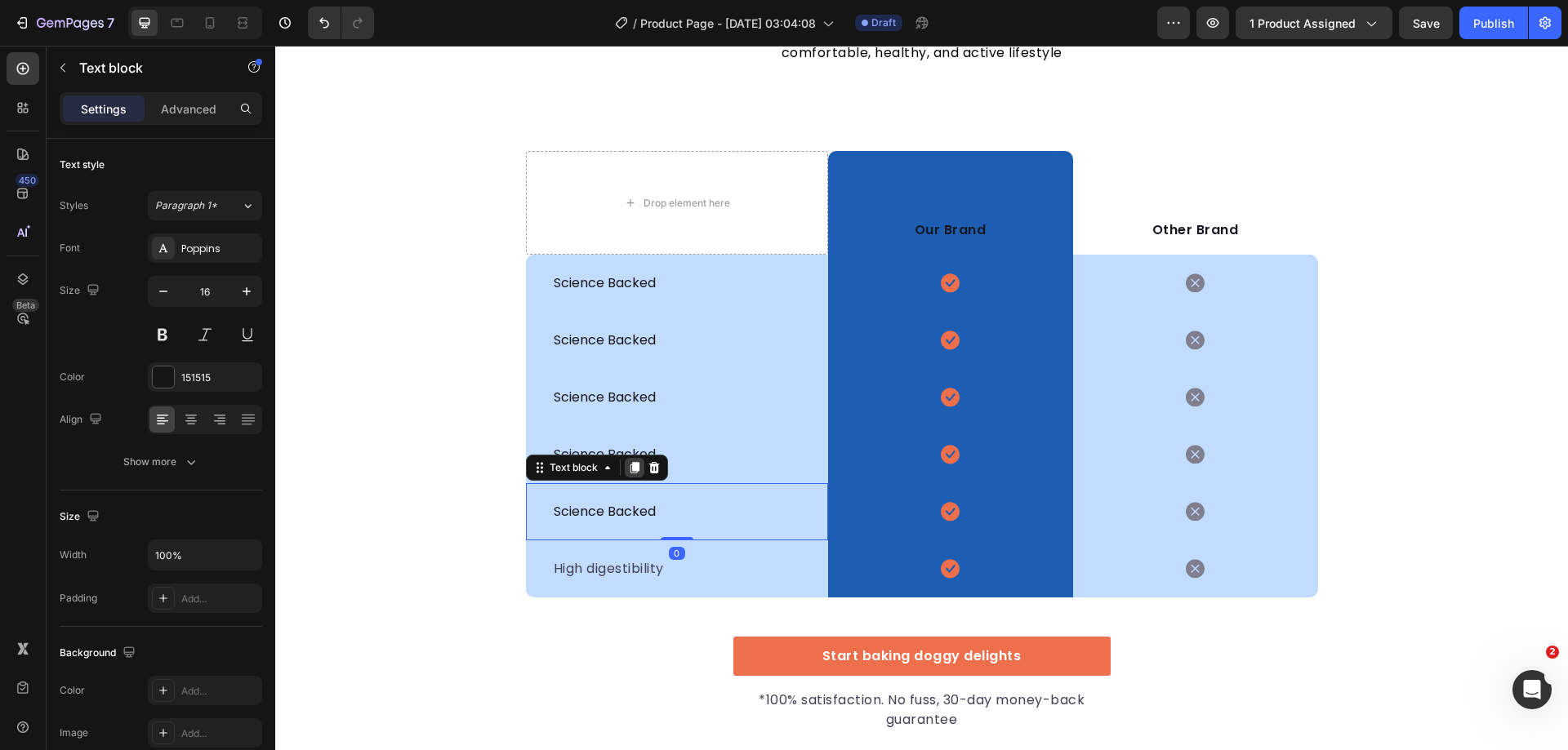
click at [632, 472] on icon at bounding box center [635, 468] width 13 height 13
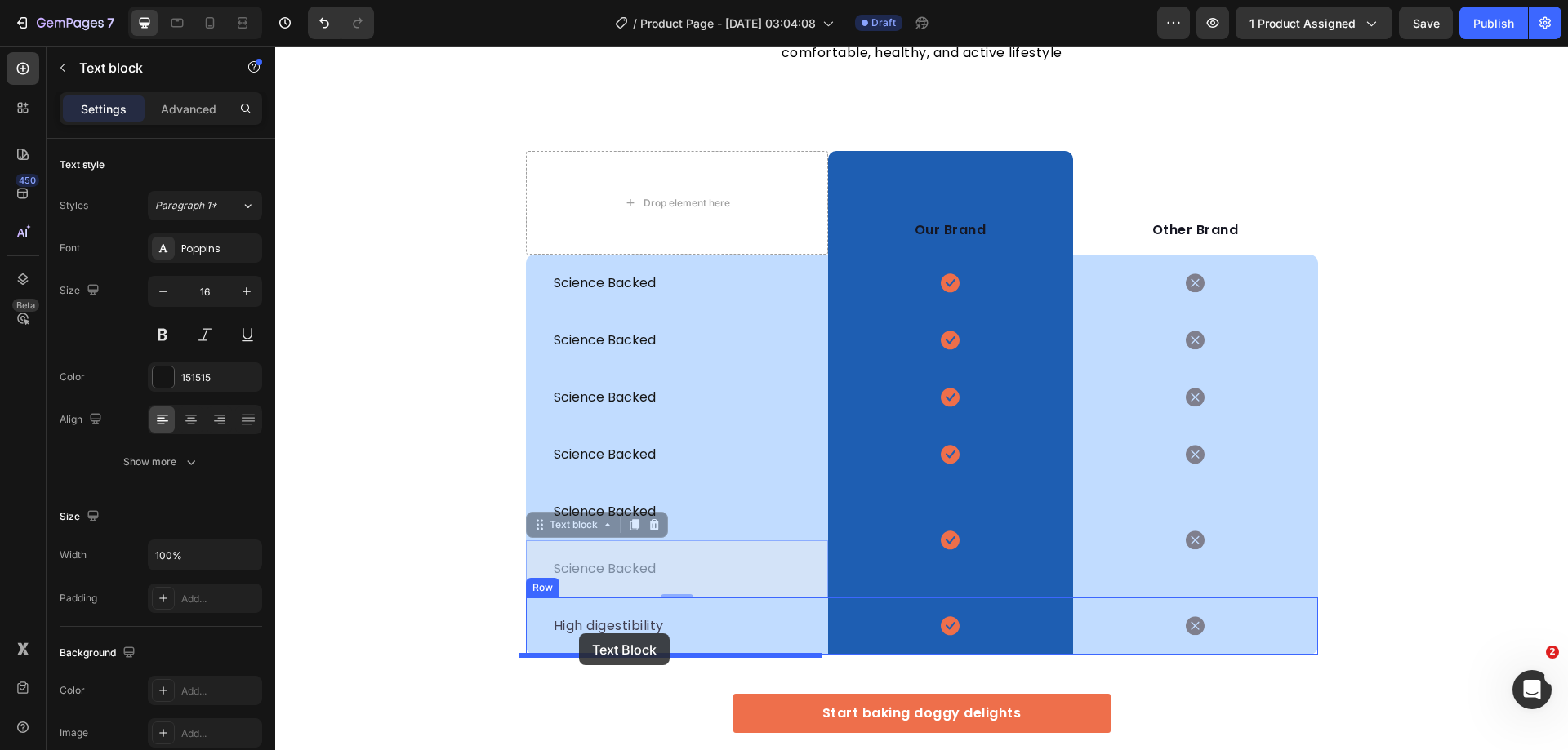
drag, startPoint x: 557, startPoint y: 535, endPoint x: 580, endPoint y: 634, distance: 101.6
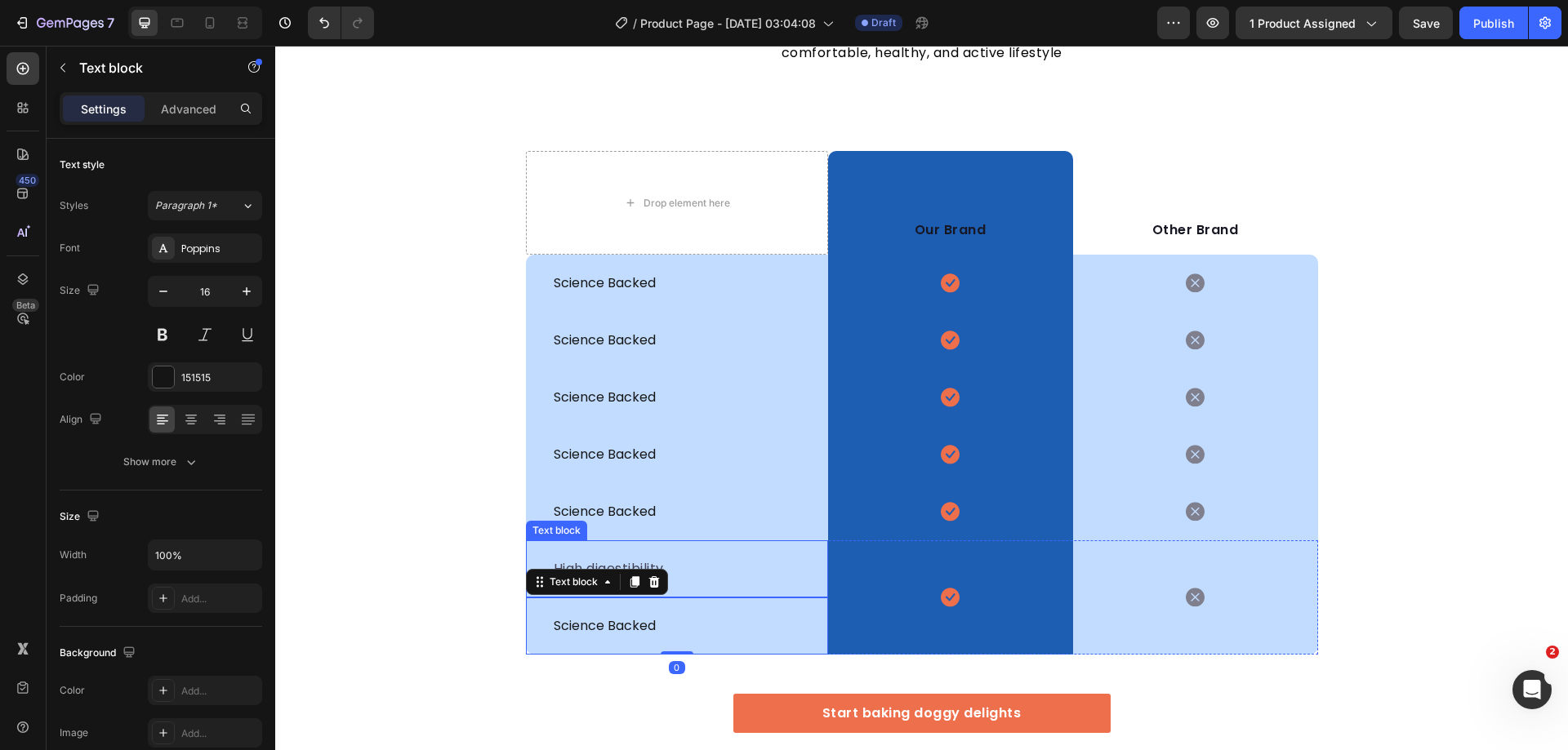
click at [696, 570] on p "High digestibility" at bounding box center [677, 569] width 246 height 20
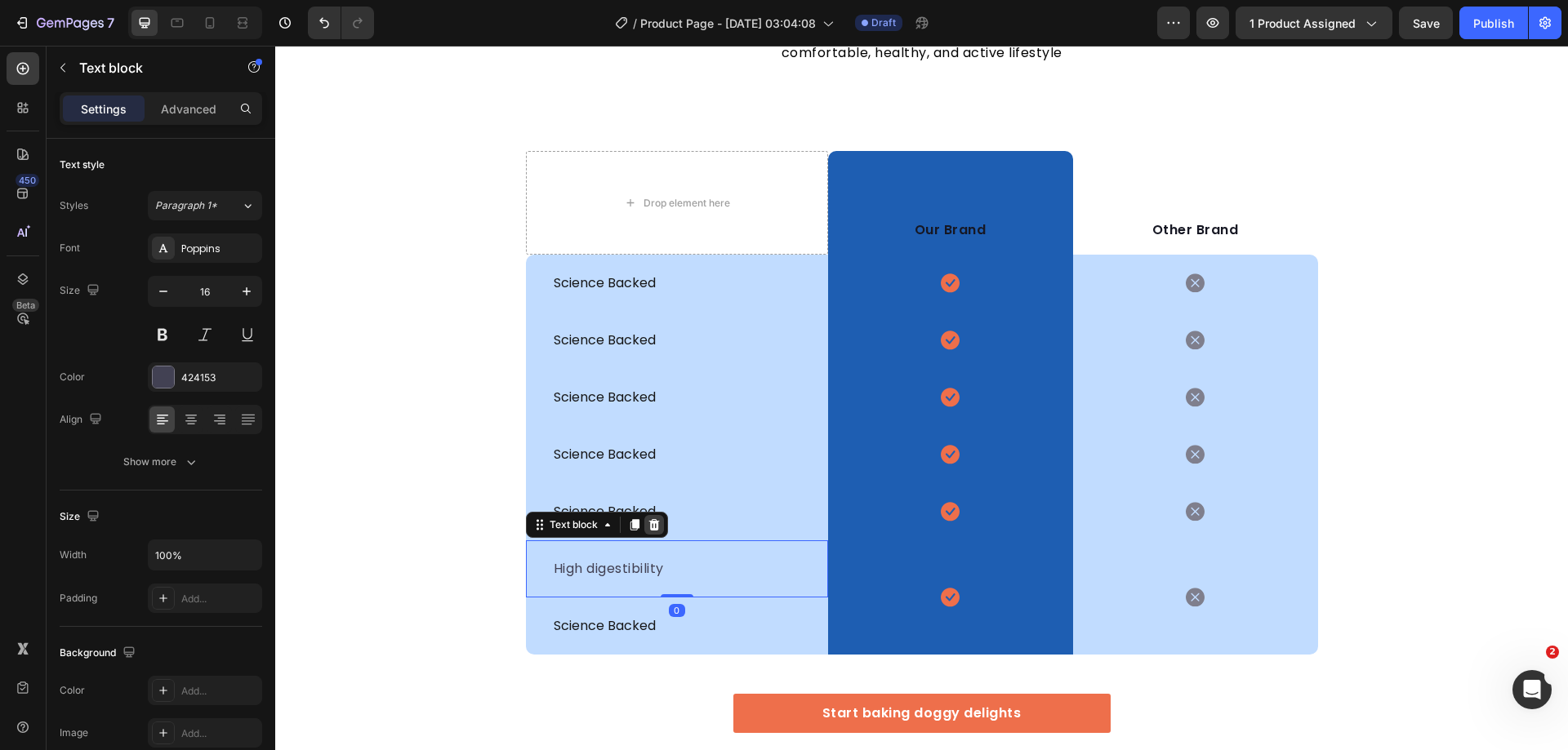
click at [648, 524] on icon at bounding box center [653, 525] width 10 height 11
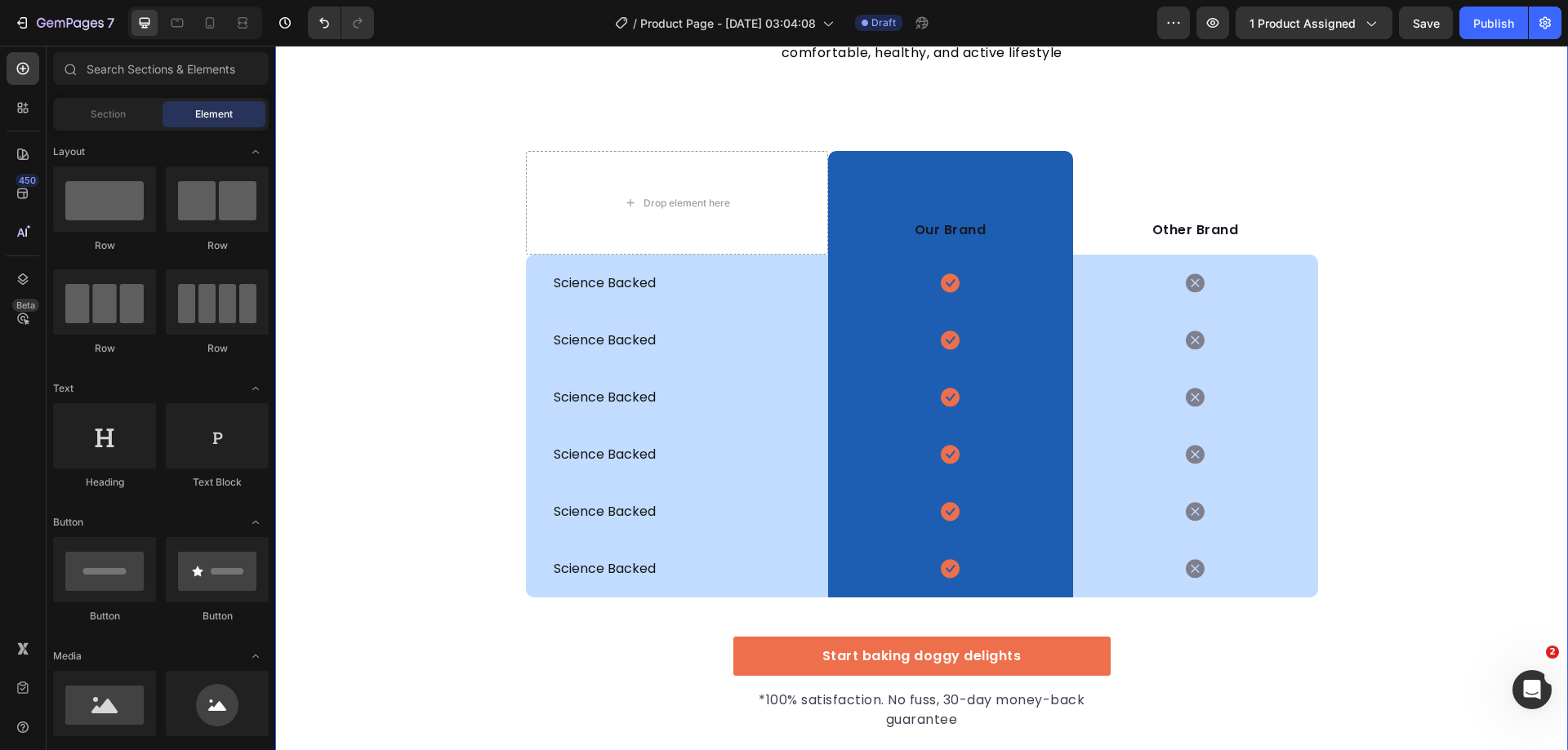
click at [463, 505] on div "We’re a whole different breed. Heading It’s easy to see why Super Tummy Daily i…" at bounding box center [921, 339] width 1293 height 784
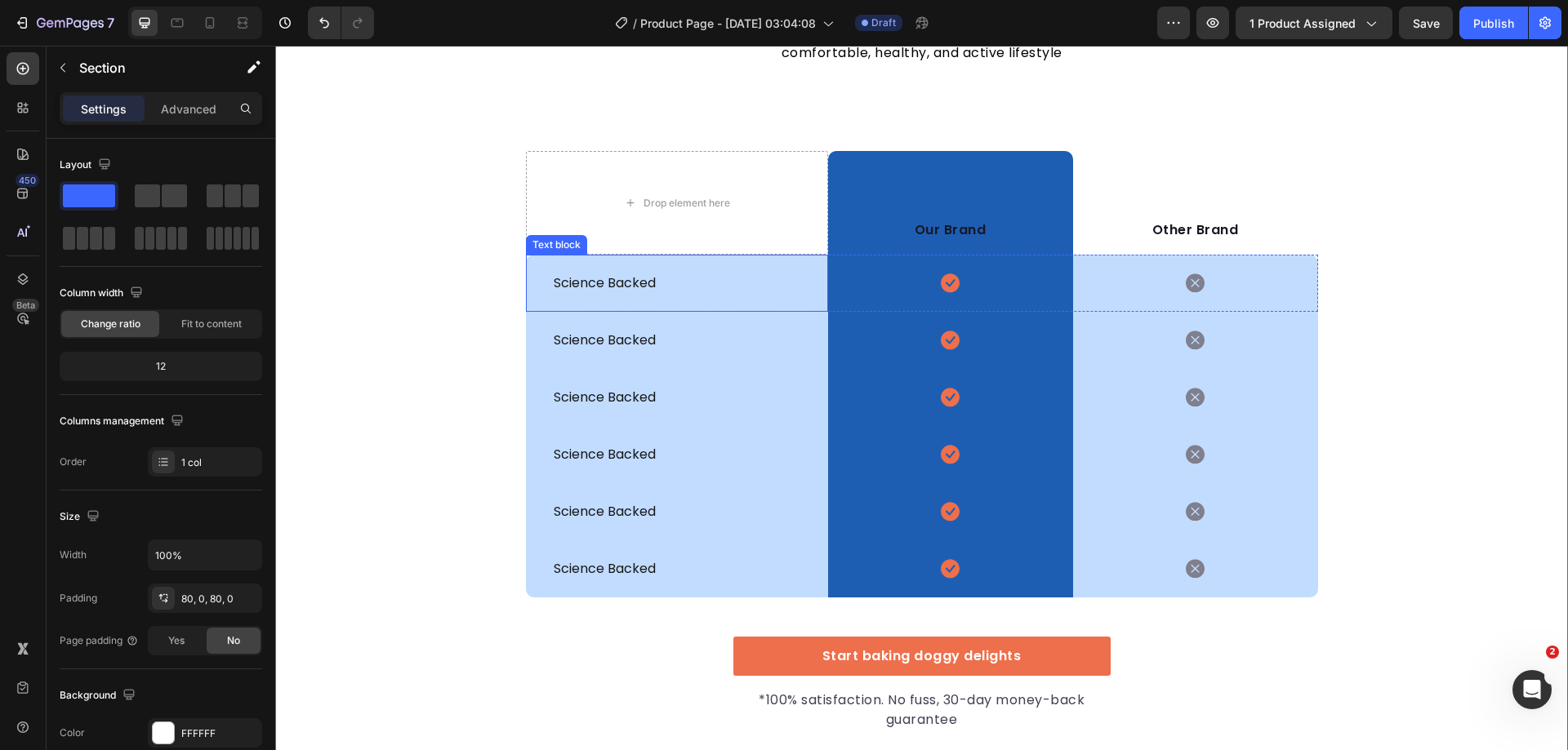
click at [605, 294] on div "science backed" at bounding box center [677, 283] width 250 height 23
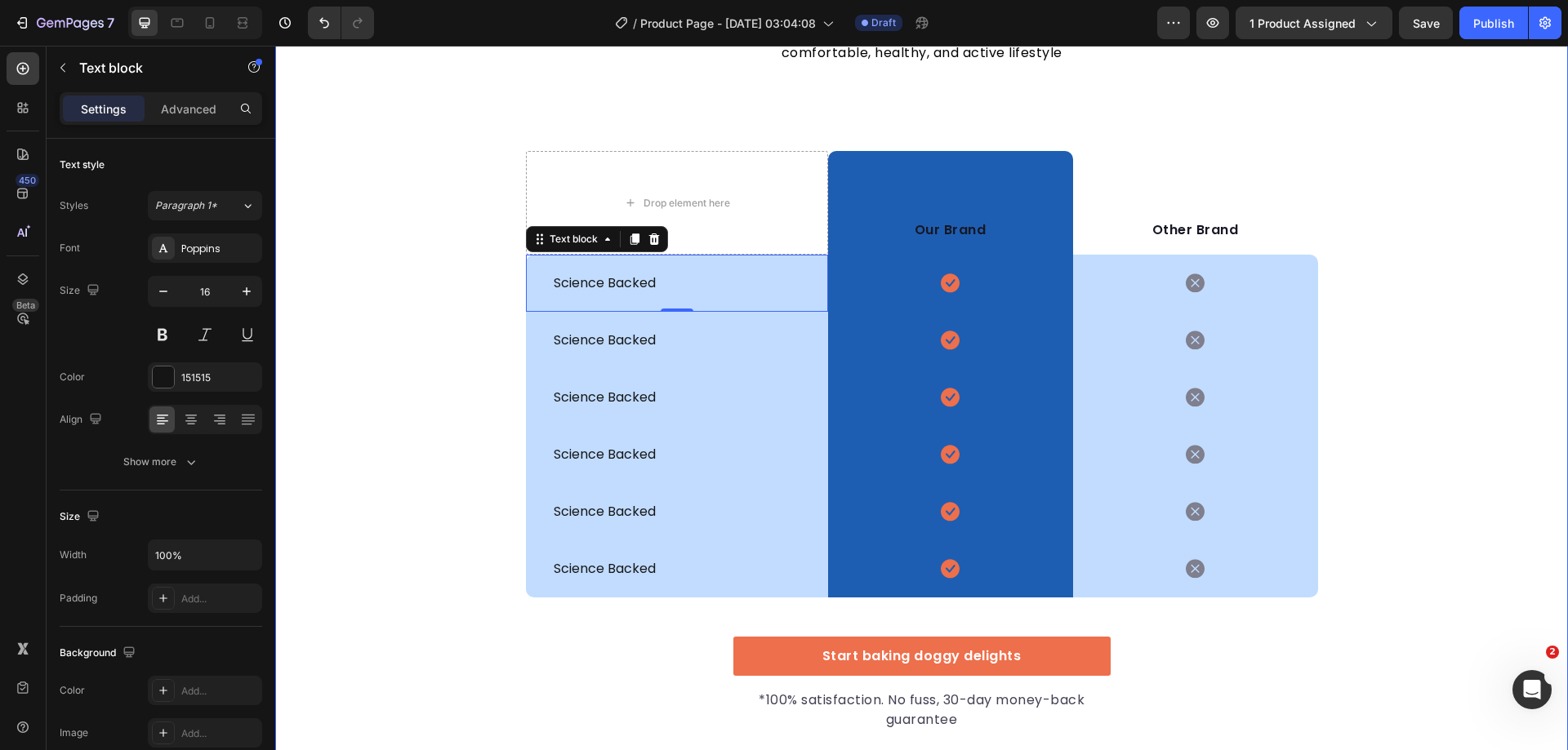
click at [387, 322] on div "We’re a whole different breed. Heading It’s easy to see why Super Tummy Daily i…" at bounding box center [921, 339] width 1293 height 784
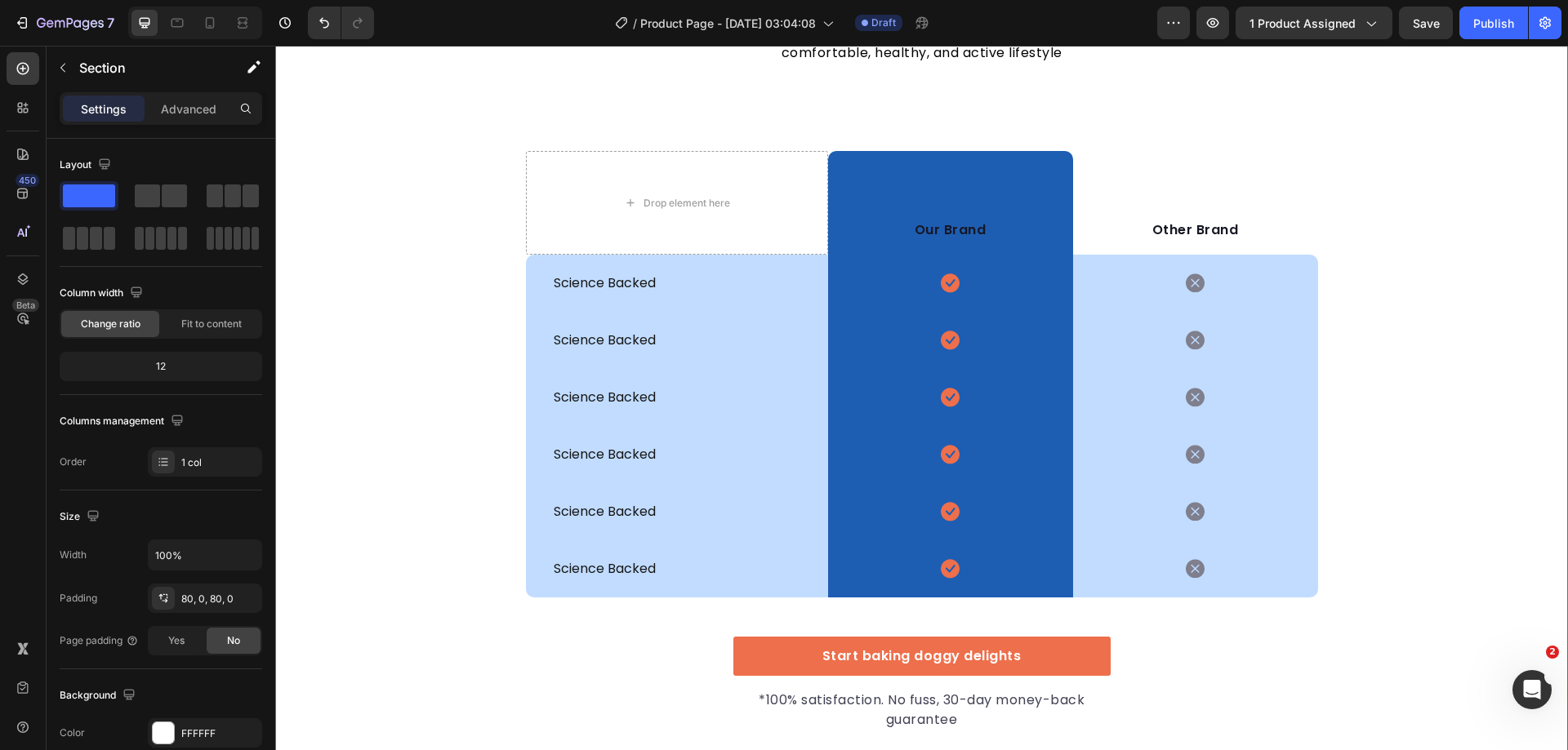
drag, startPoint x: 374, startPoint y: 308, endPoint x: 443, endPoint y: 339, distance: 75.6
click at [374, 308] on div "We’re a whole different breed. Heading It’s easy to see why Super Tummy Daily i…" at bounding box center [921, 339] width 1293 height 784
click at [618, 335] on p "science backed" at bounding box center [677, 341] width 246 height 20
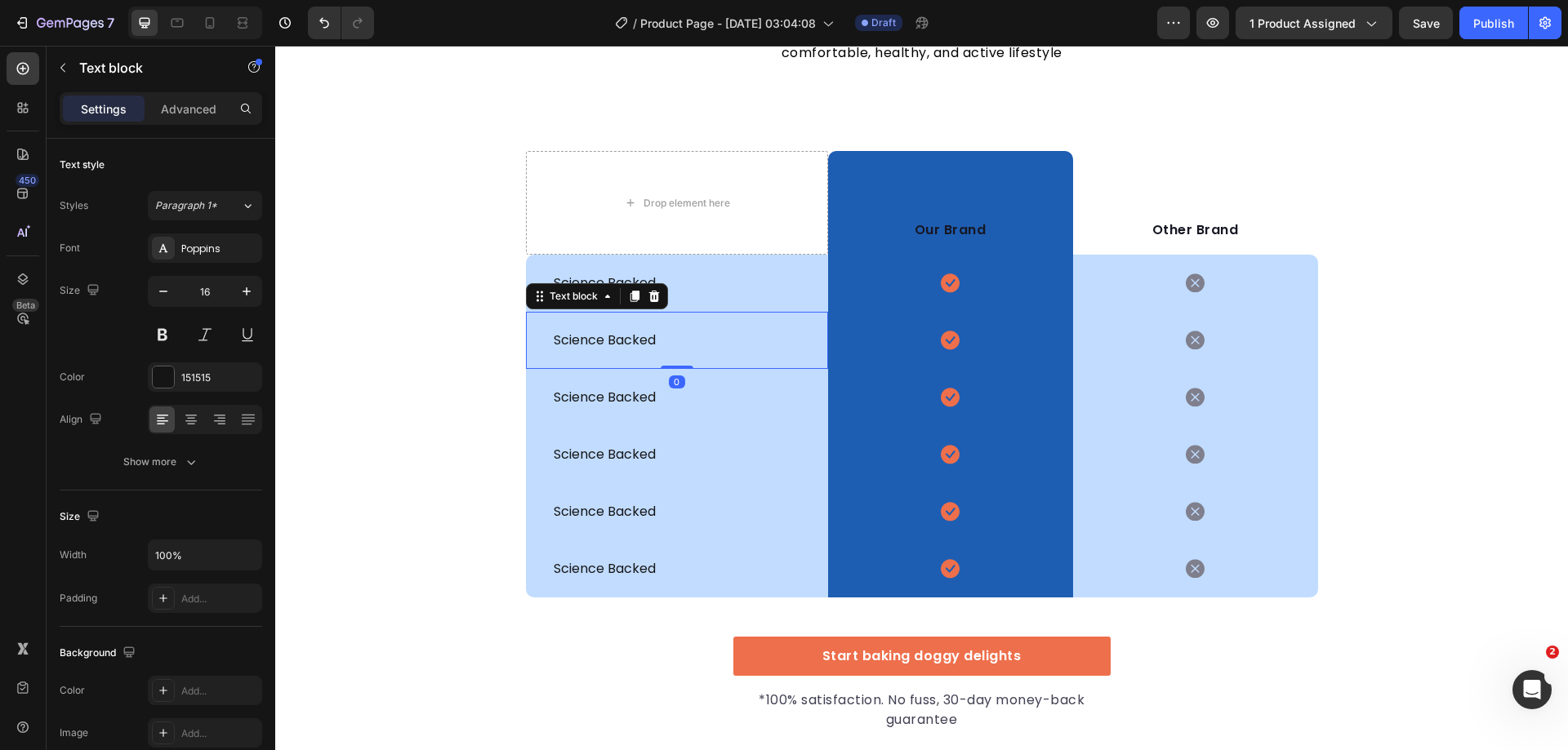
click at [603, 343] on p "science backed" at bounding box center [677, 341] width 246 height 20
drag, startPoint x: 361, startPoint y: 365, endPoint x: 522, endPoint y: 461, distance: 187.4
click at [361, 365] on div "We’re a whole different breed. Heading It’s easy to see why Super Tummy Daily i…" at bounding box center [921, 339] width 1293 height 784
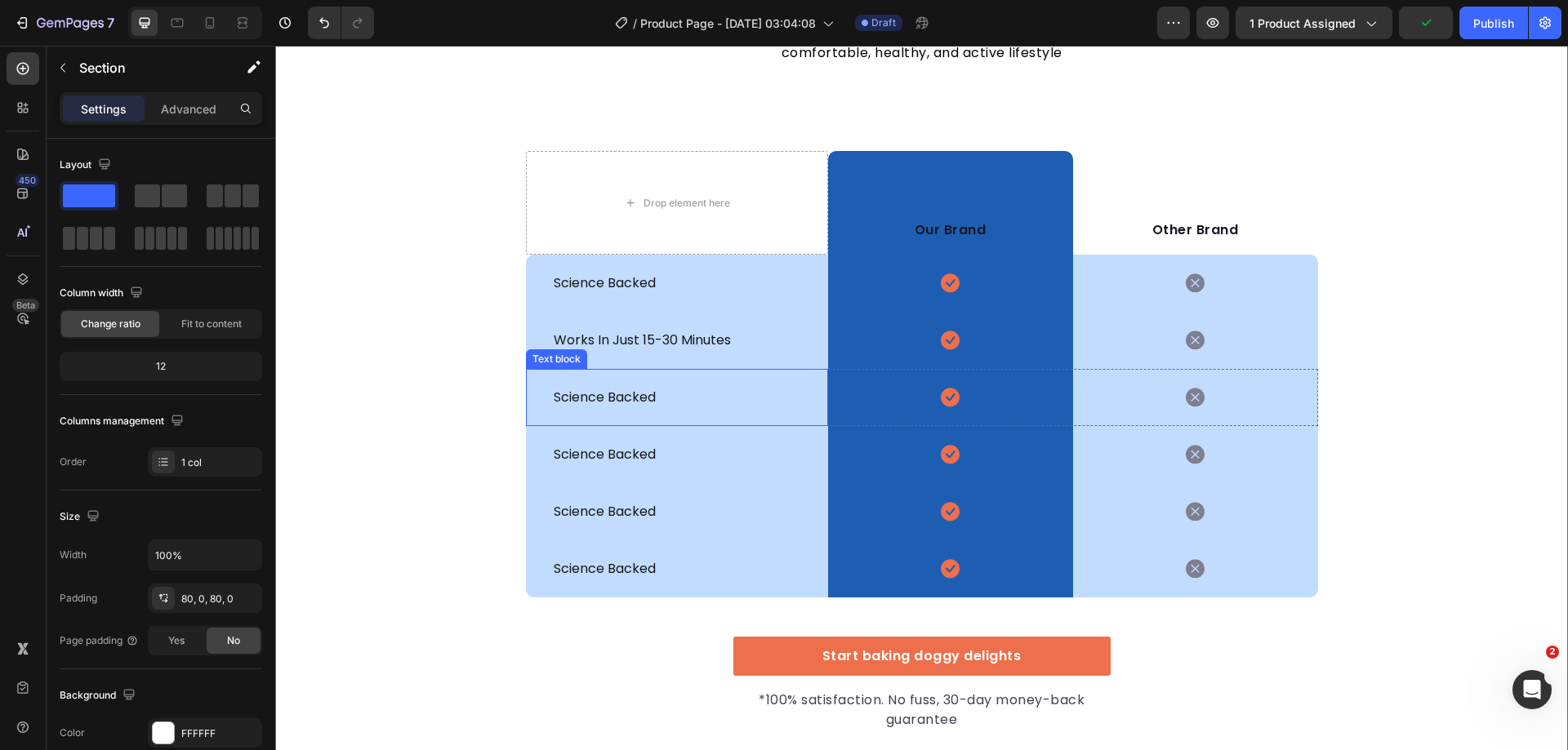
click at [600, 395] on p "science backed" at bounding box center [677, 397] width 246 height 20
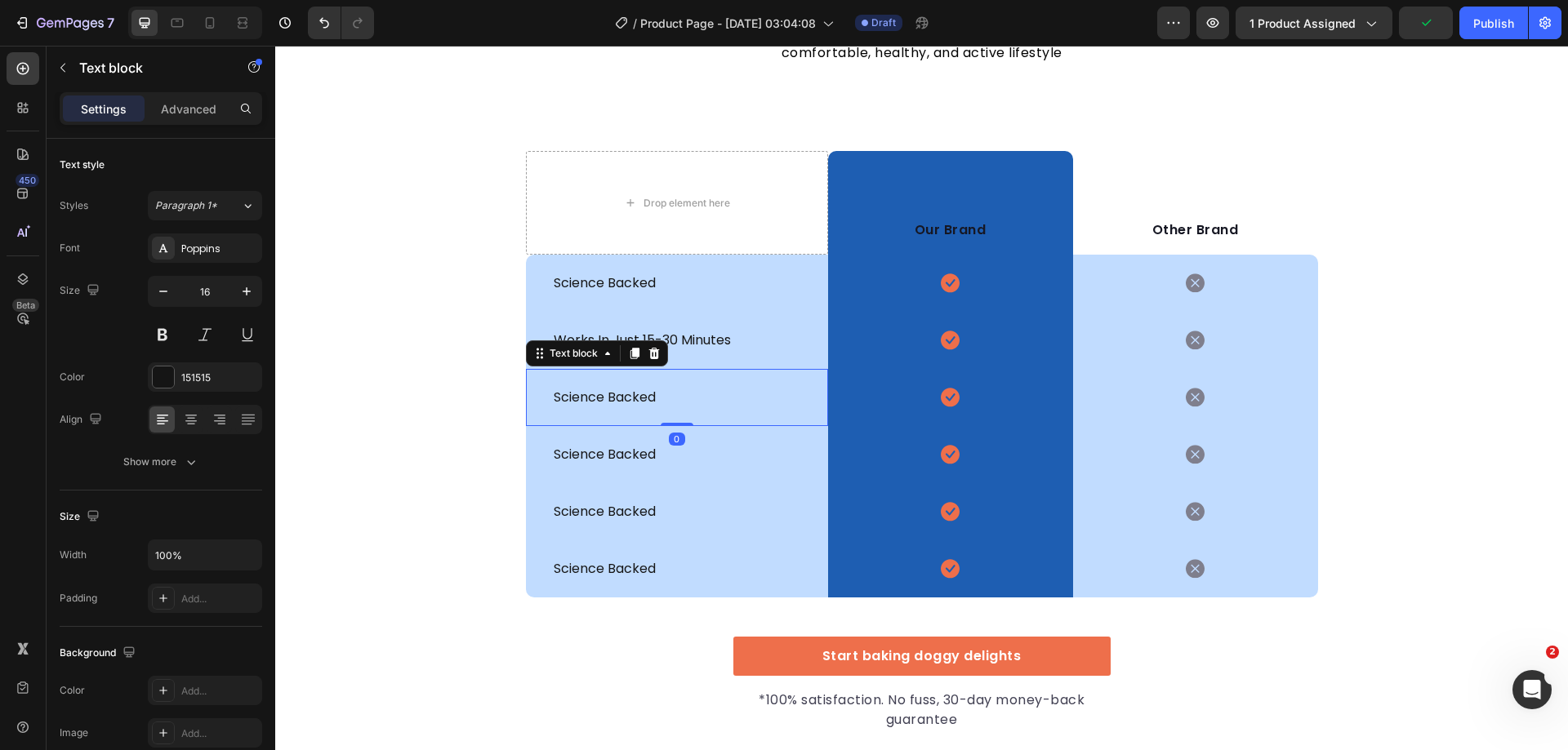
click at [600, 395] on p "science backed" at bounding box center [677, 397] width 246 height 20
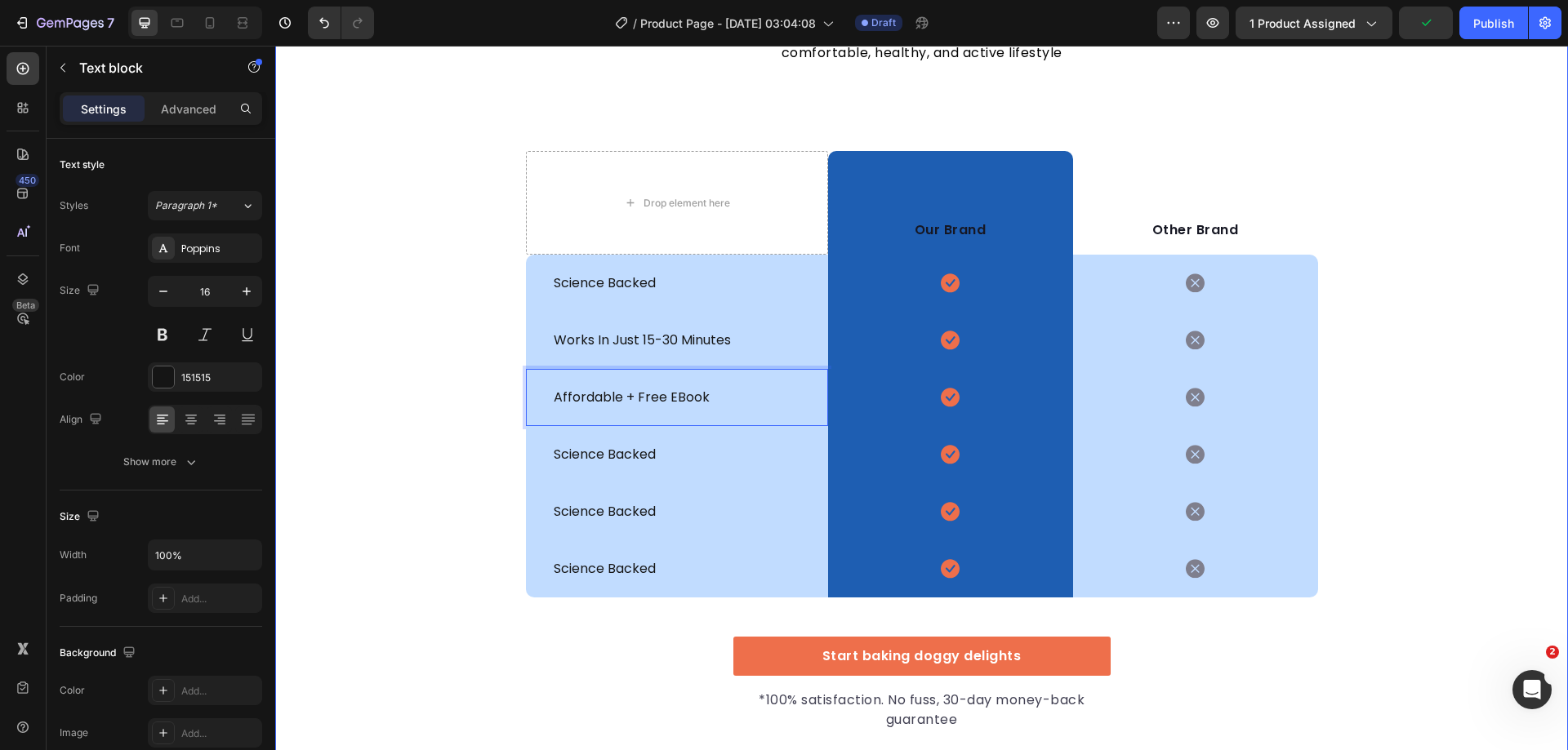
click at [410, 467] on div "We’re a whole different breed. Heading It’s easy to see why Super Tummy Daily i…" at bounding box center [921, 339] width 1293 height 784
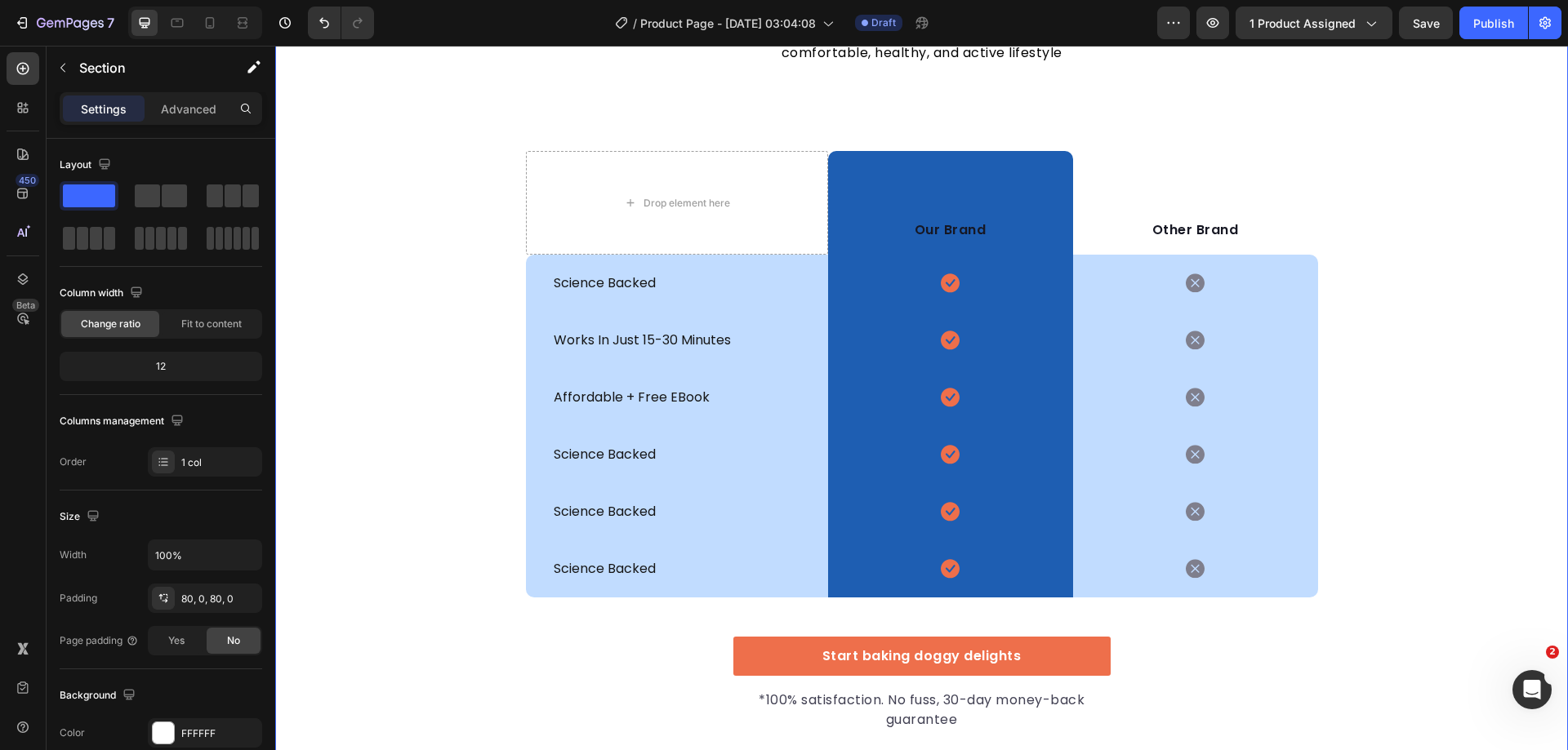
drag, startPoint x: 351, startPoint y: 365, endPoint x: 376, endPoint y: 389, distance: 34.7
click at [351, 365] on div "We’re a whole different breed. Heading It’s easy to see why Super Tummy Daily i…" at bounding box center [921, 339] width 1293 height 784
click at [614, 455] on p "science backed" at bounding box center [677, 454] width 246 height 20
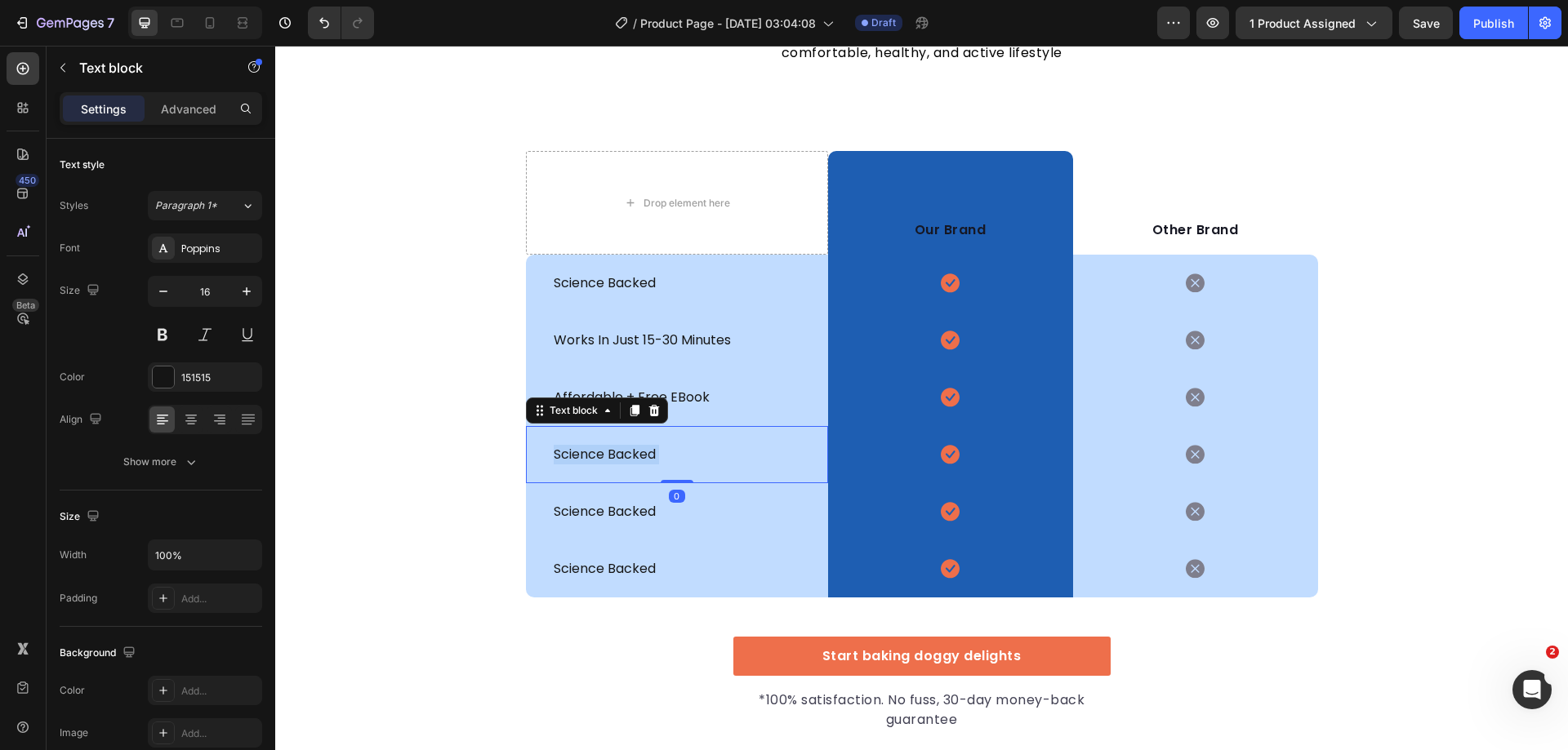
click at [614, 455] on p "science backed" at bounding box center [677, 454] width 246 height 20
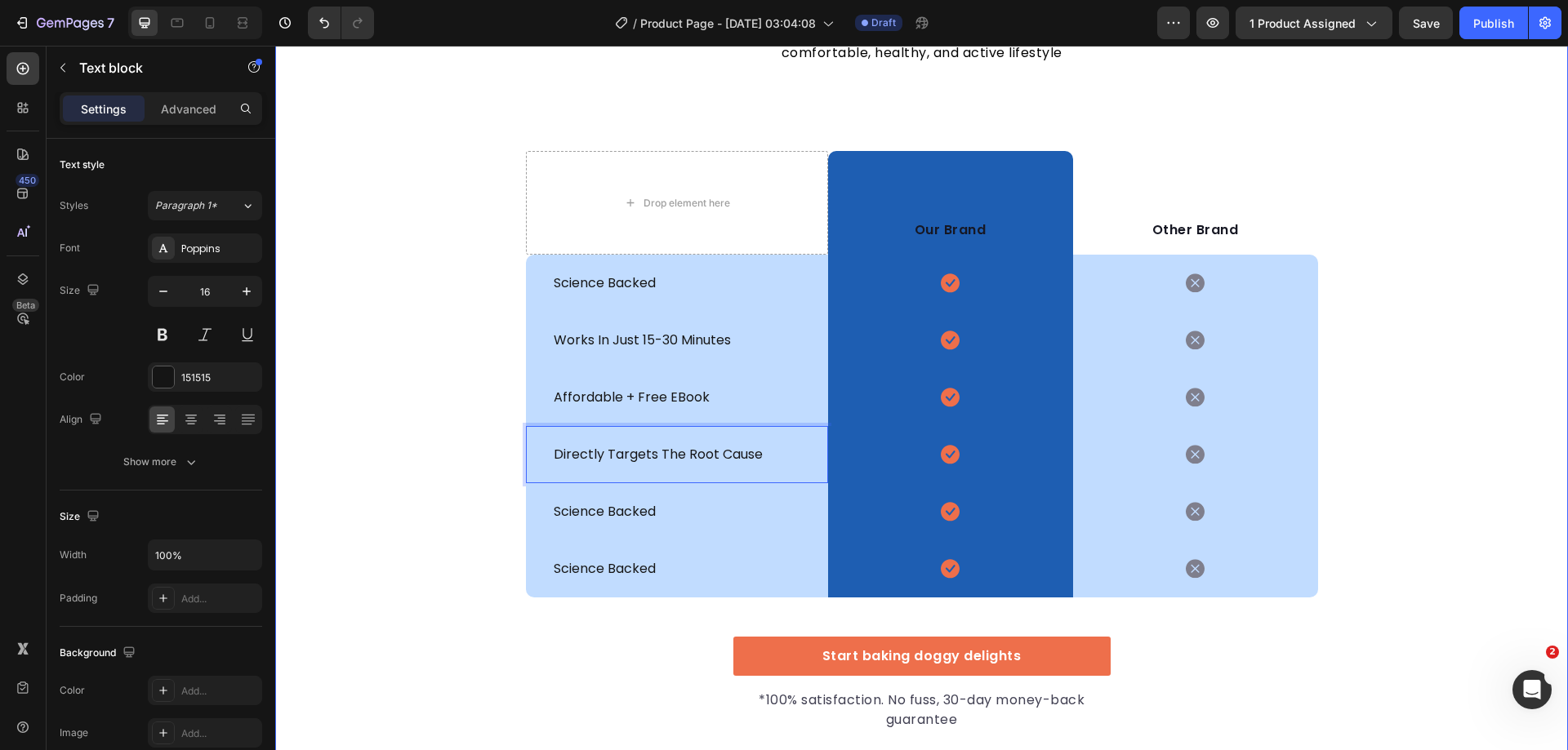
click at [457, 479] on div "We’re a whole different breed. Heading It’s easy to see why Super Tummy Daily i…" at bounding box center [921, 339] width 1293 height 784
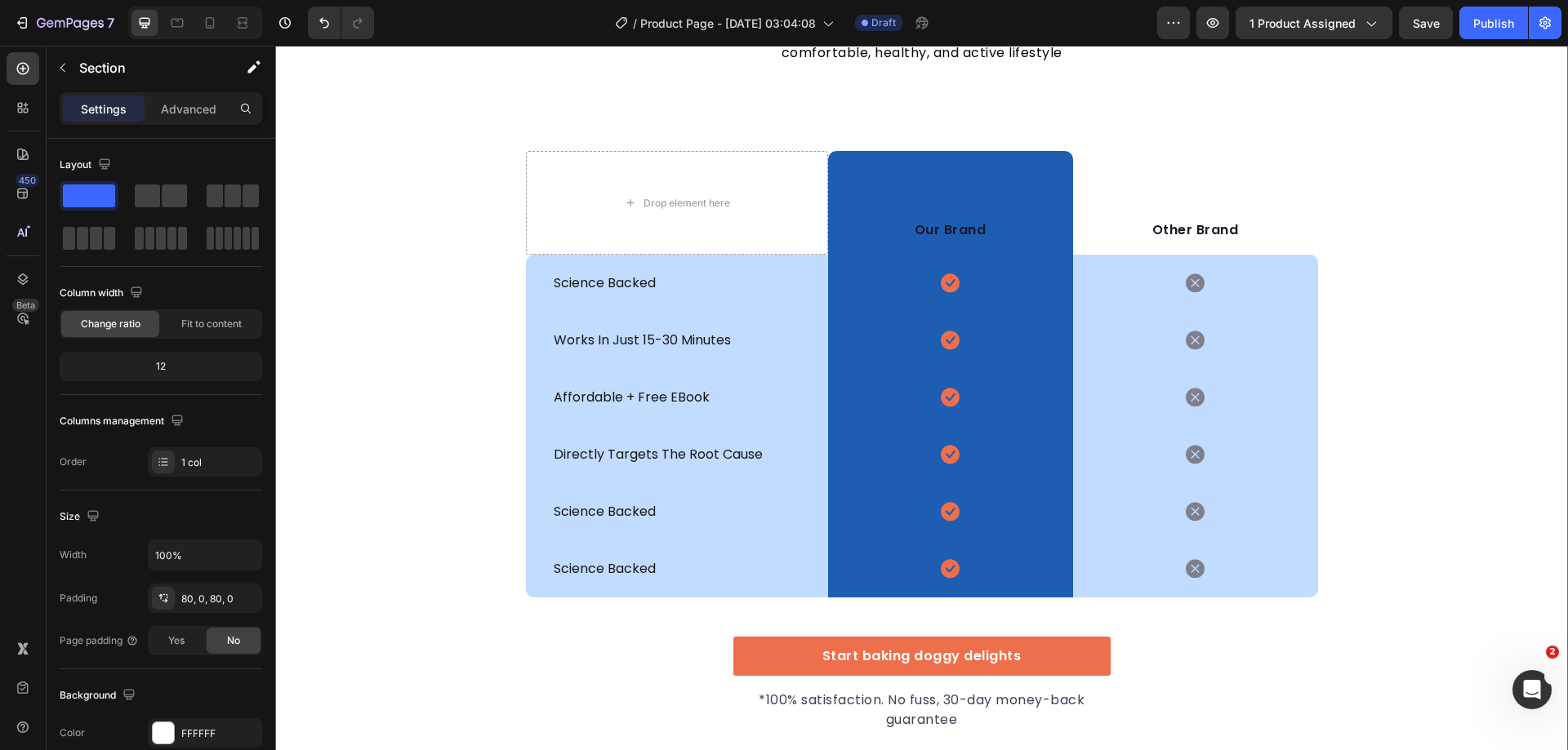
click at [439, 393] on div "We’re a whole different breed. Heading It’s easy to see why Super Tummy Daily i…" at bounding box center [921, 339] width 1293 height 784
click at [629, 509] on p "science backed" at bounding box center [677, 511] width 246 height 20
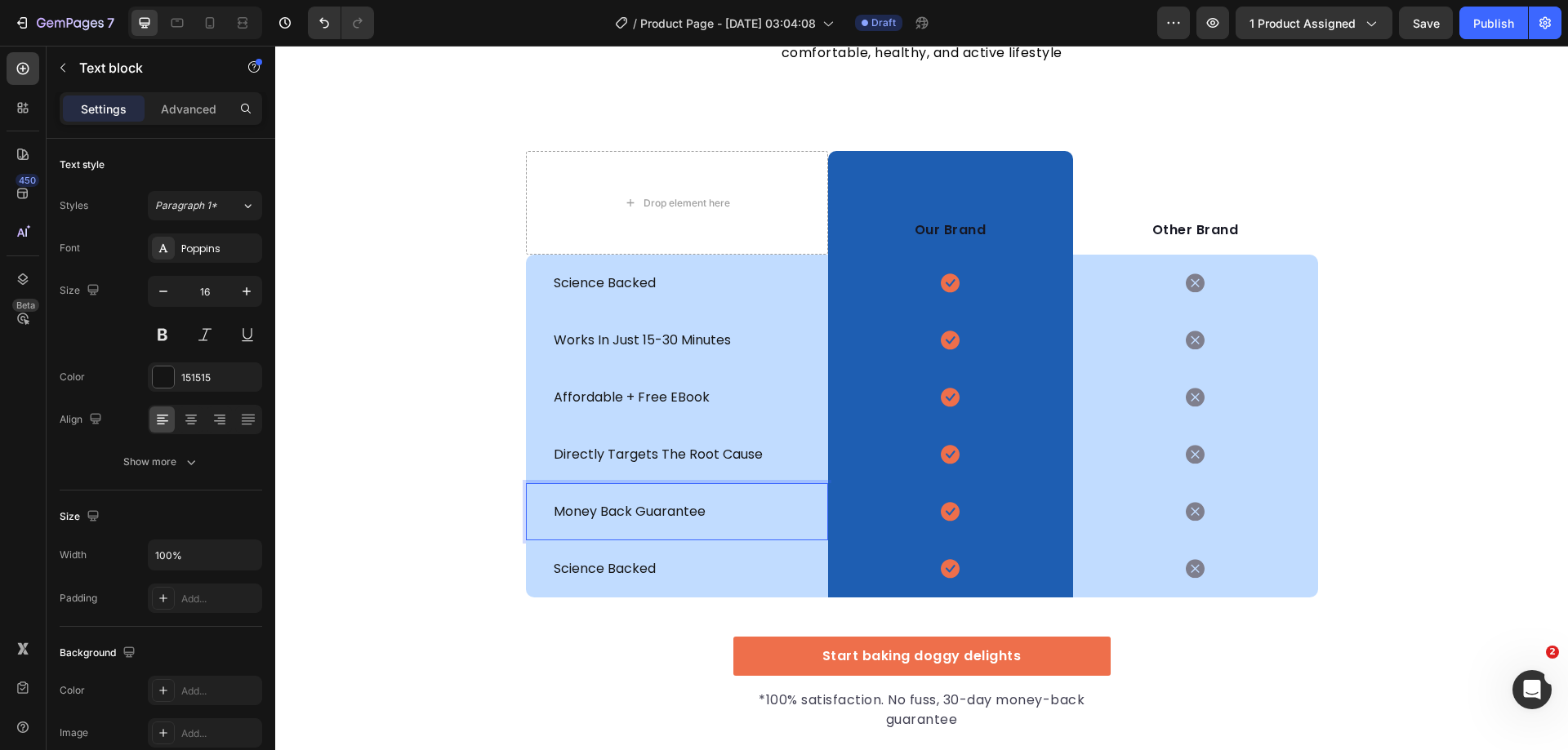
click at [437, 525] on div "We’re a whole different breed. Heading It’s easy to see why Super Tummy Daily i…" at bounding box center [921, 339] width 1293 height 784
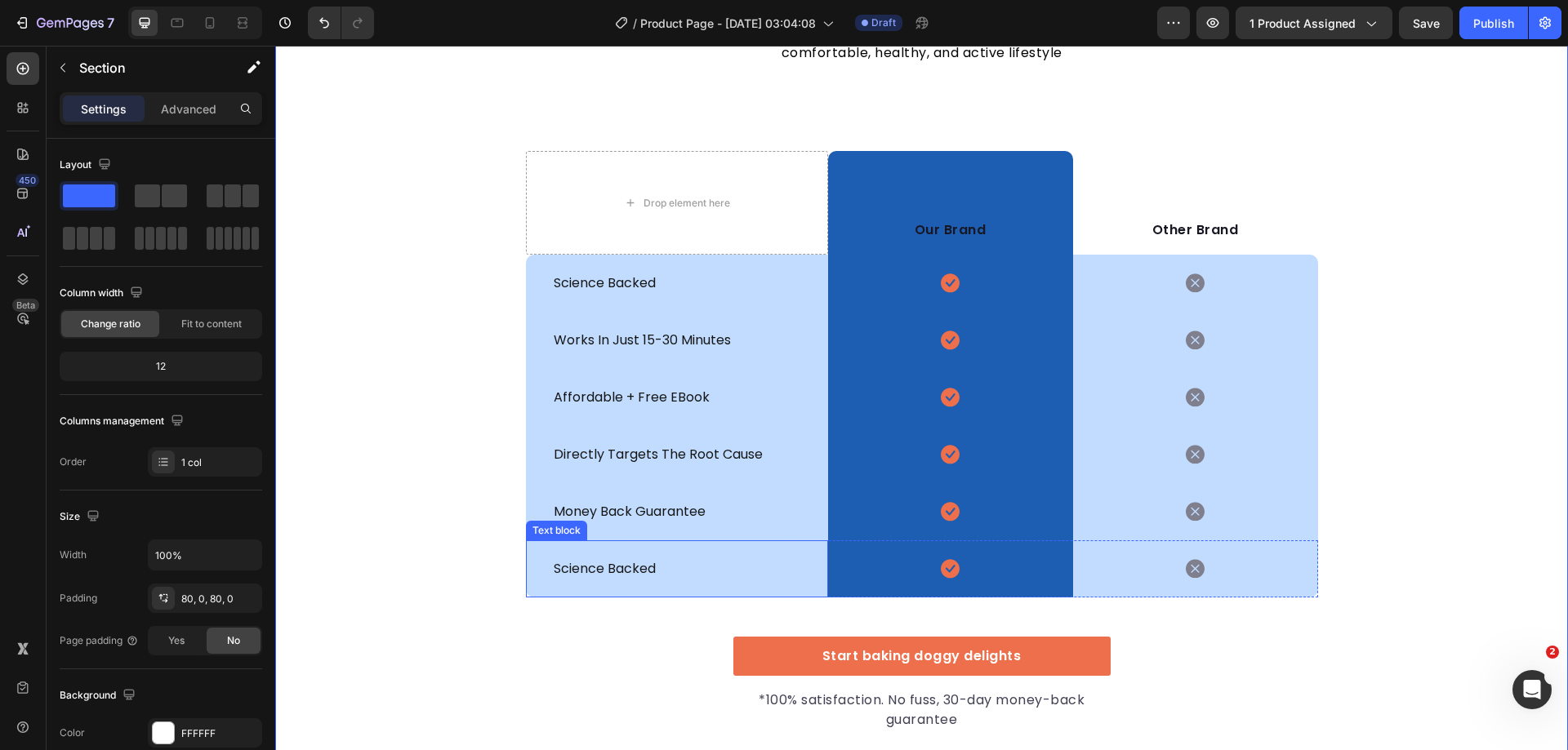
click at [529, 569] on div "science backed Text block" at bounding box center [677, 569] width 303 height 57
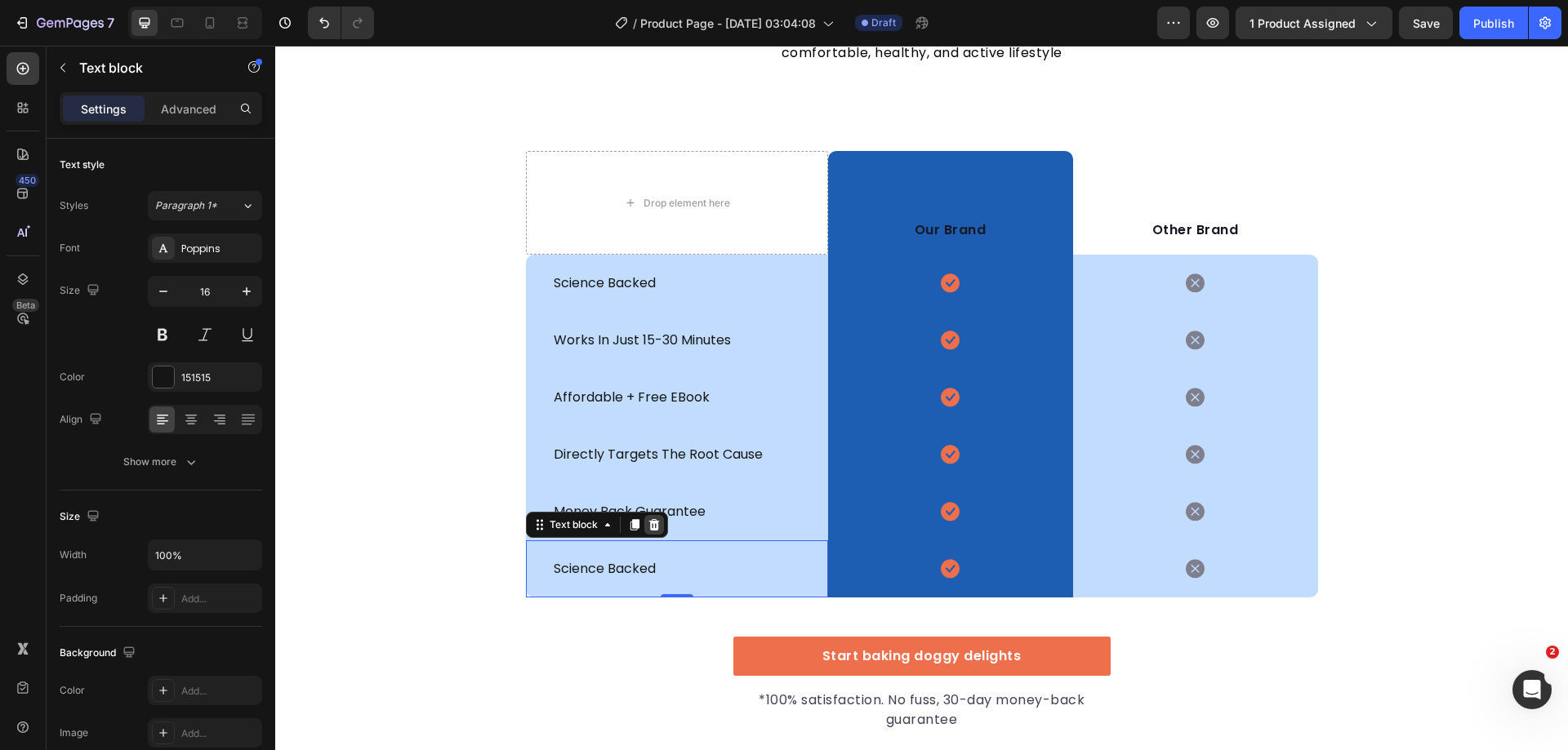
click at [648, 529] on icon at bounding box center [653, 525] width 10 height 11
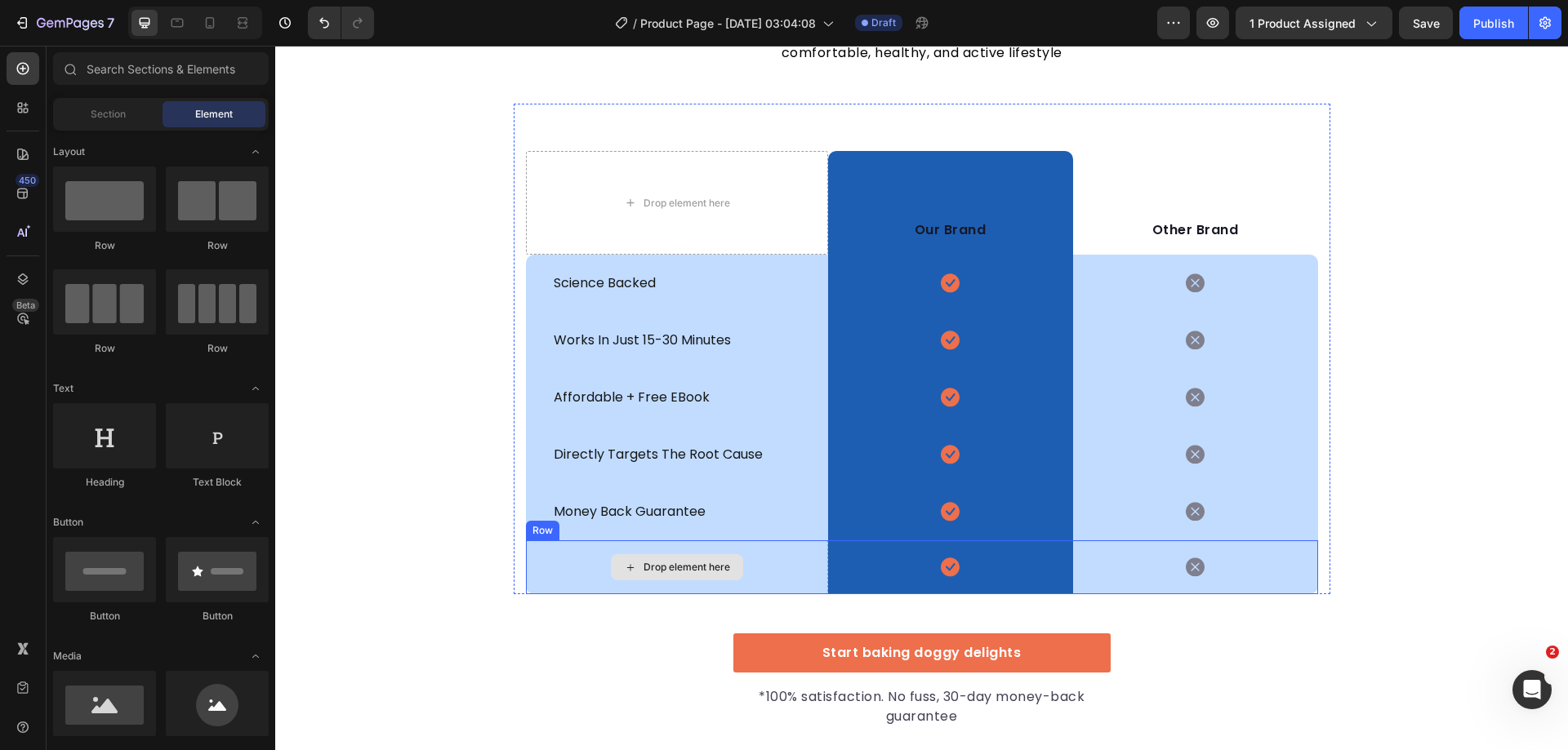
click at [576, 563] on div "Drop element here" at bounding box center [677, 567] width 303 height 53
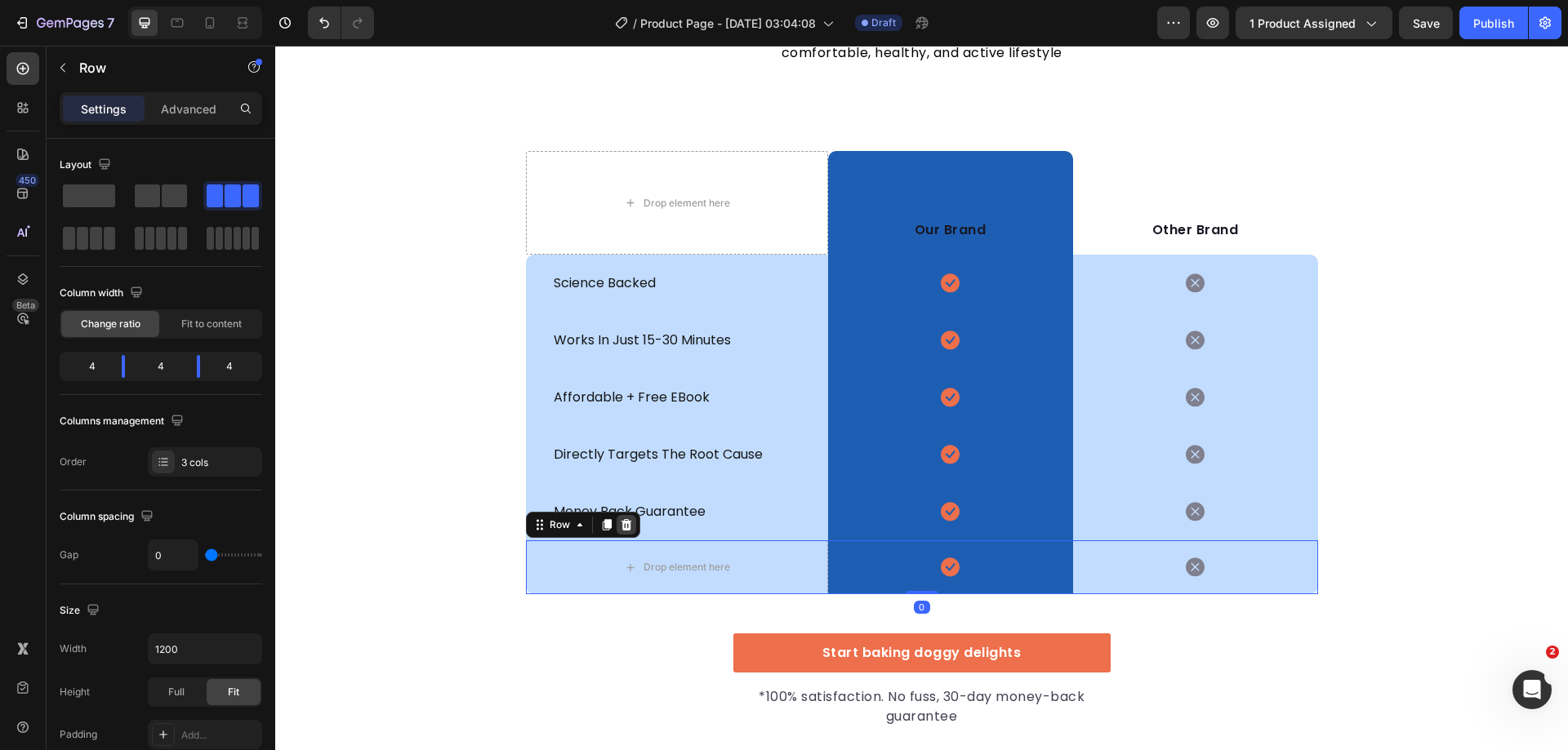
click at [621, 529] on icon at bounding box center [626, 525] width 13 height 13
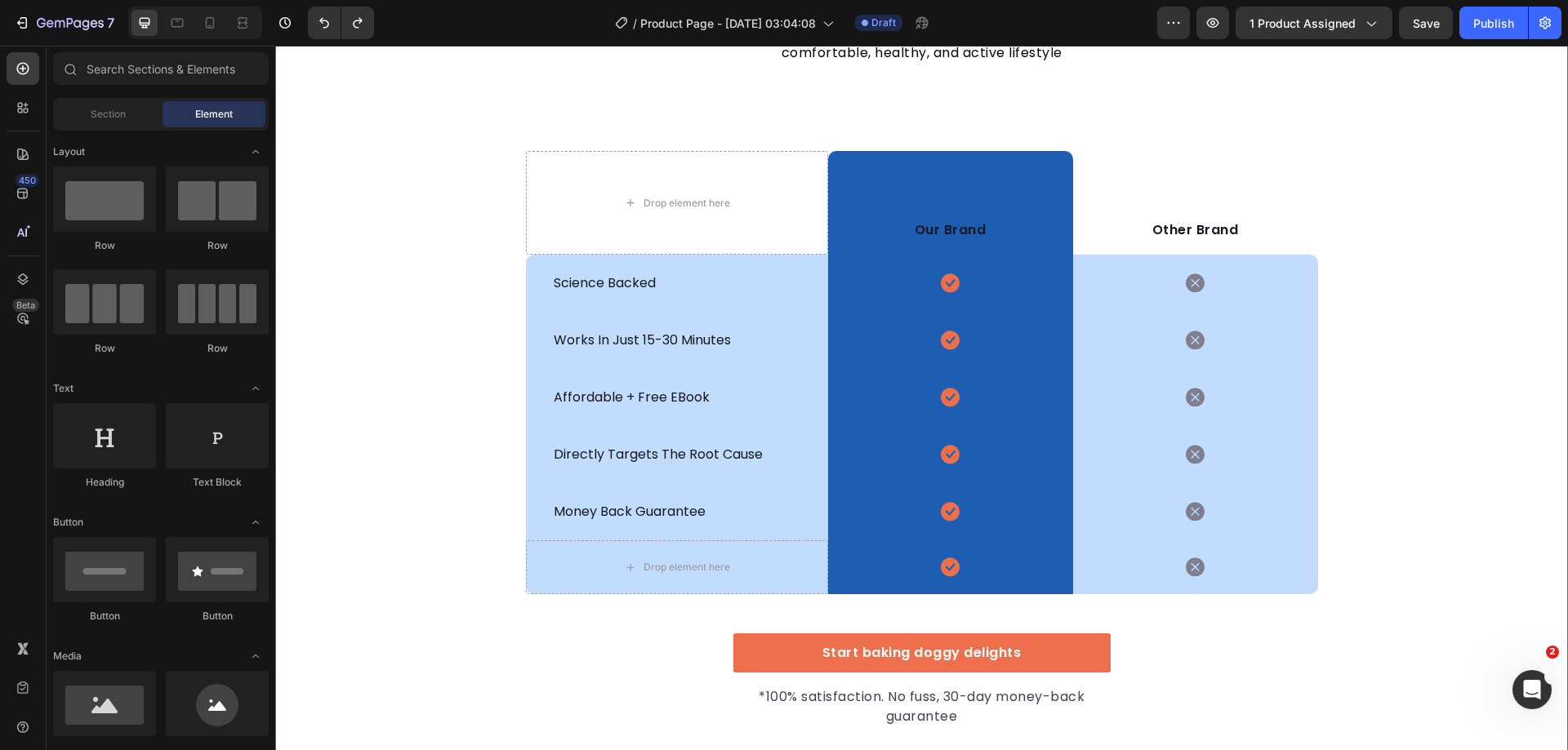
click at [1439, 569] on div "We’re a whole different breed. Heading It’s easy to see why Super Tummy Daily i…" at bounding box center [921, 337] width 1293 height 781
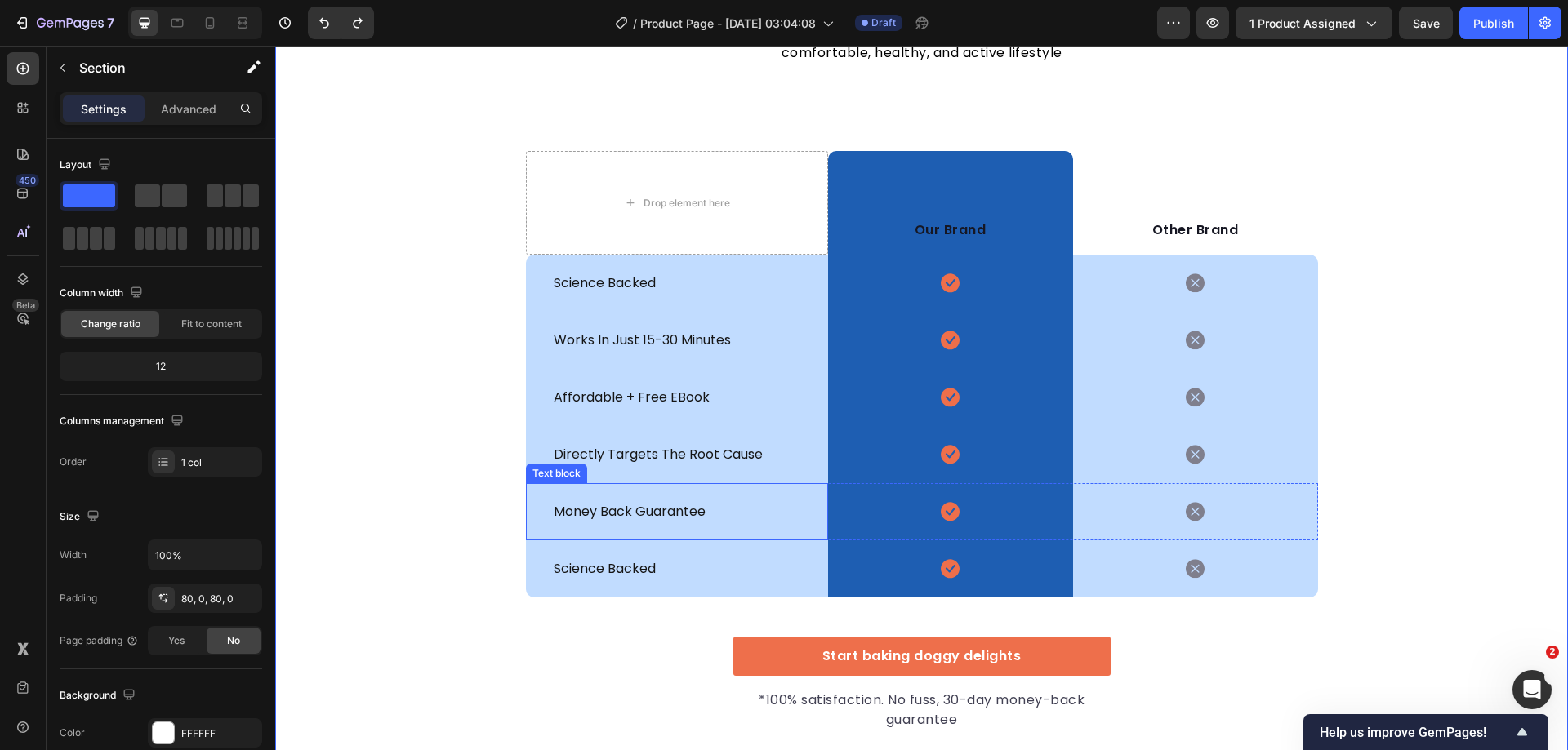
click at [667, 512] on p "money back guarantee" at bounding box center [677, 511] width 246 height 20
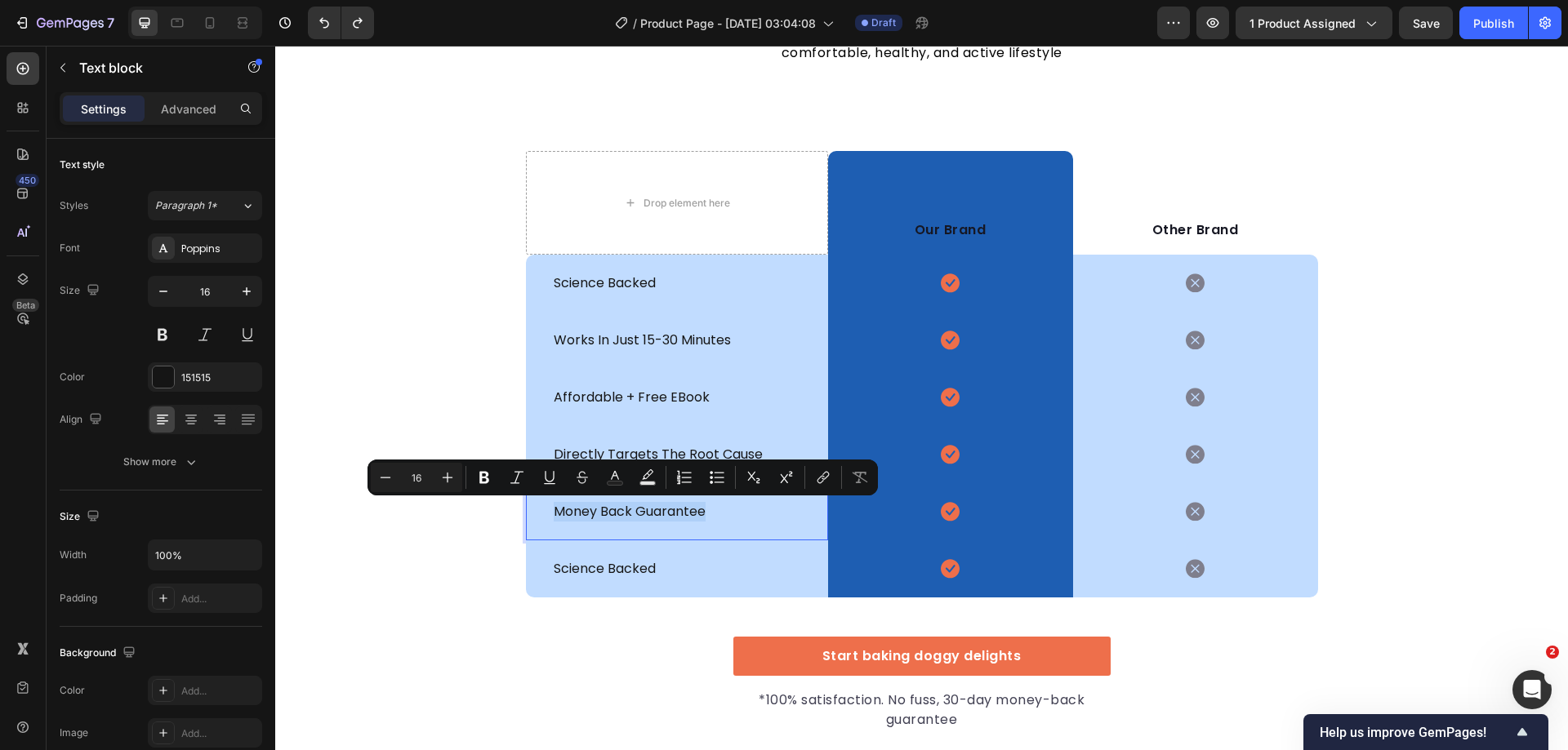
copy p "money back guarantee"
click at [683, 573] on p "science backed" at bounding box center [677, 569] width 246 height 20
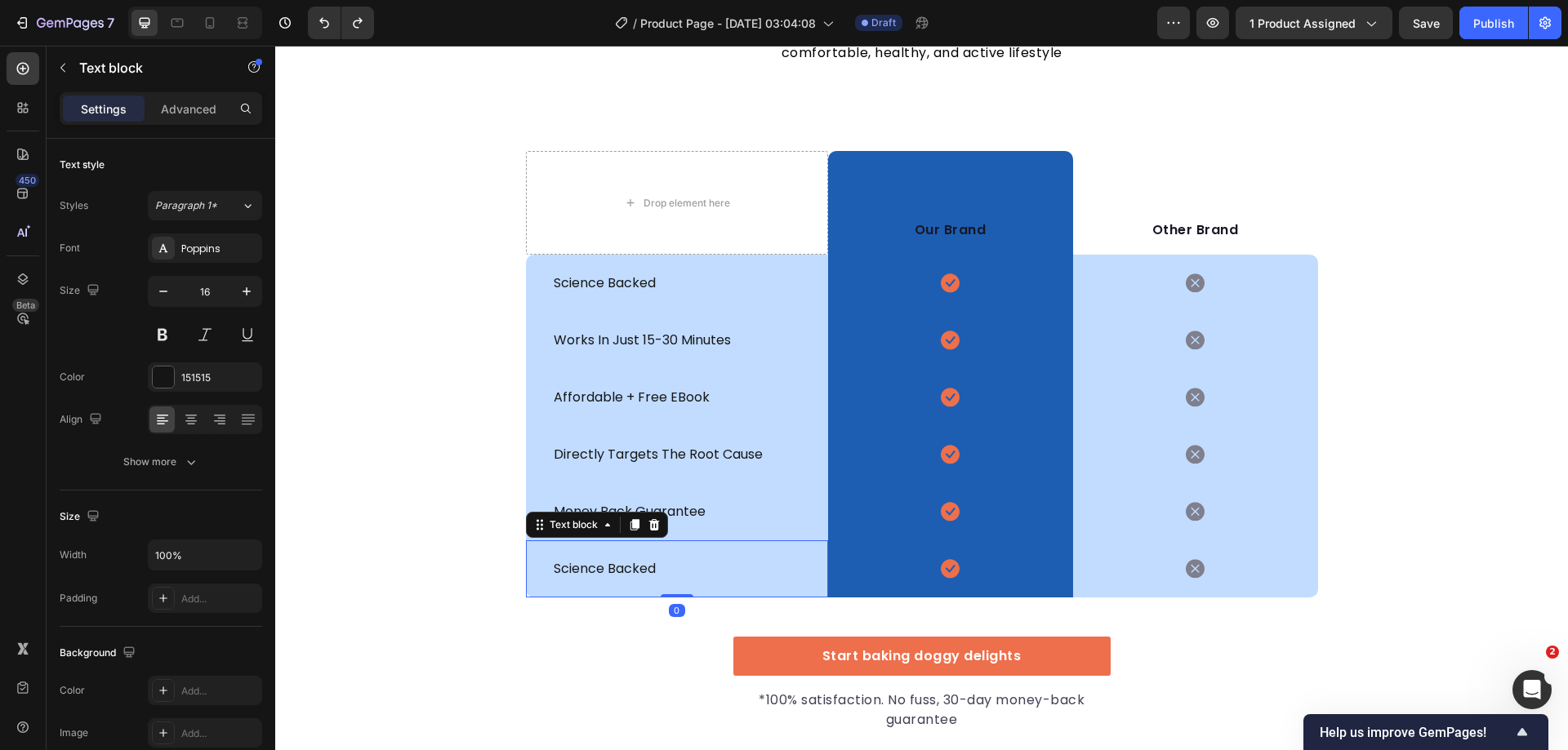
click at [638, 568] on p "science backed" at bounding box center [677, 569] width 246 height 20
click at [759, 506] on p "money back guarantee" at bounding box center [677, 511] width 246 height 20
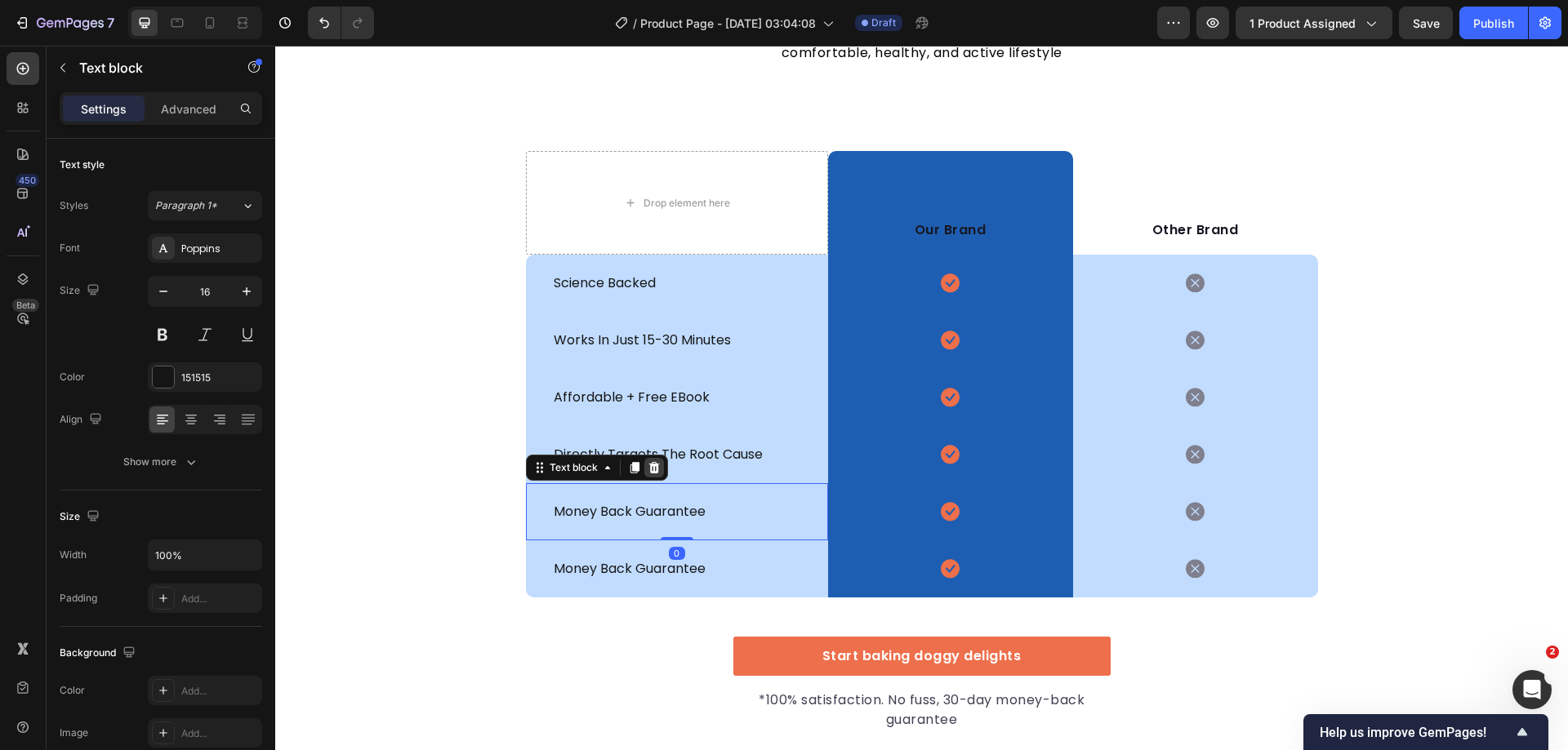
click at [650, 464] on icon at bounding box center [653, 468] width 10 height 11
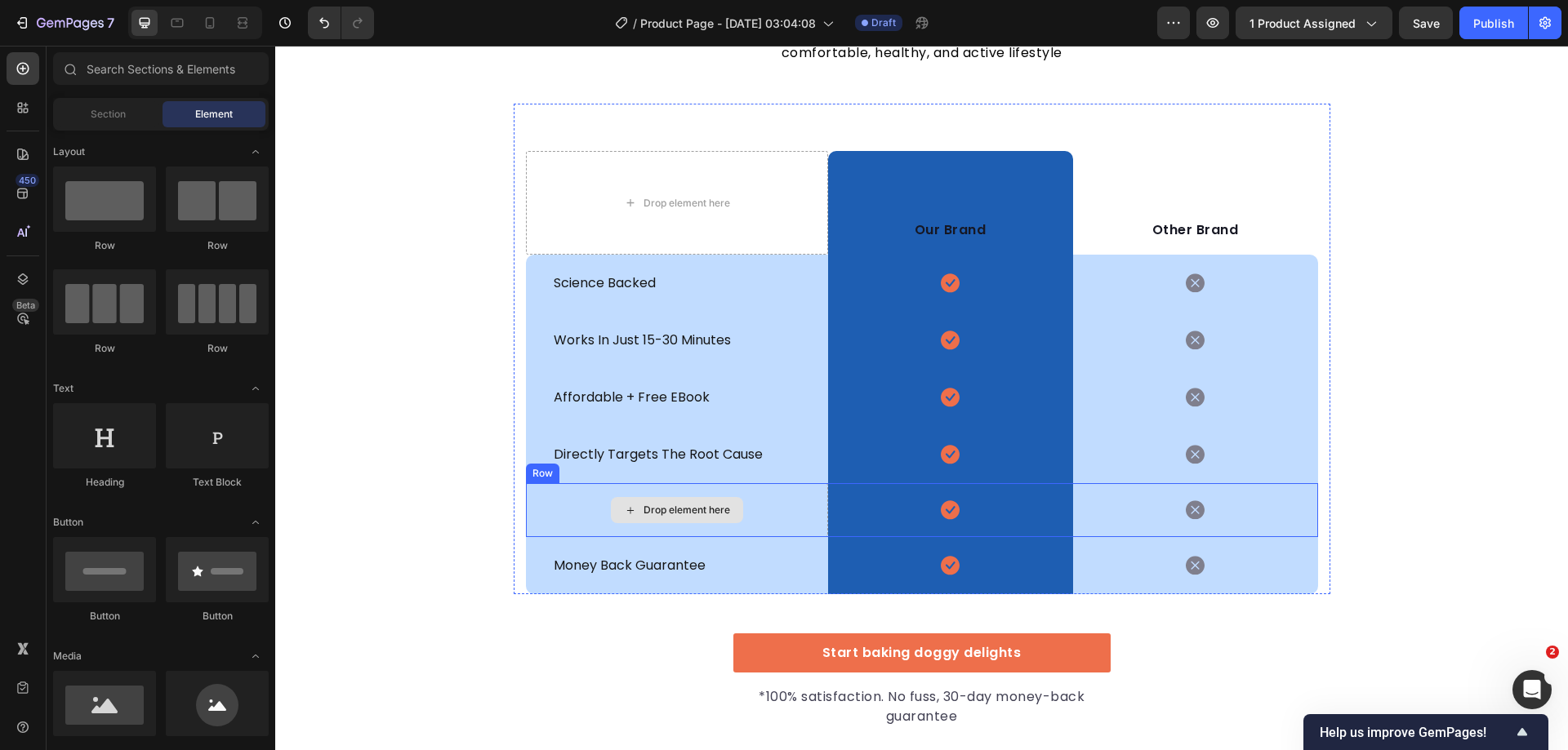
click at [766, 512] on div "Drop element here" at bounding box center [677, 510] width 303 height 53
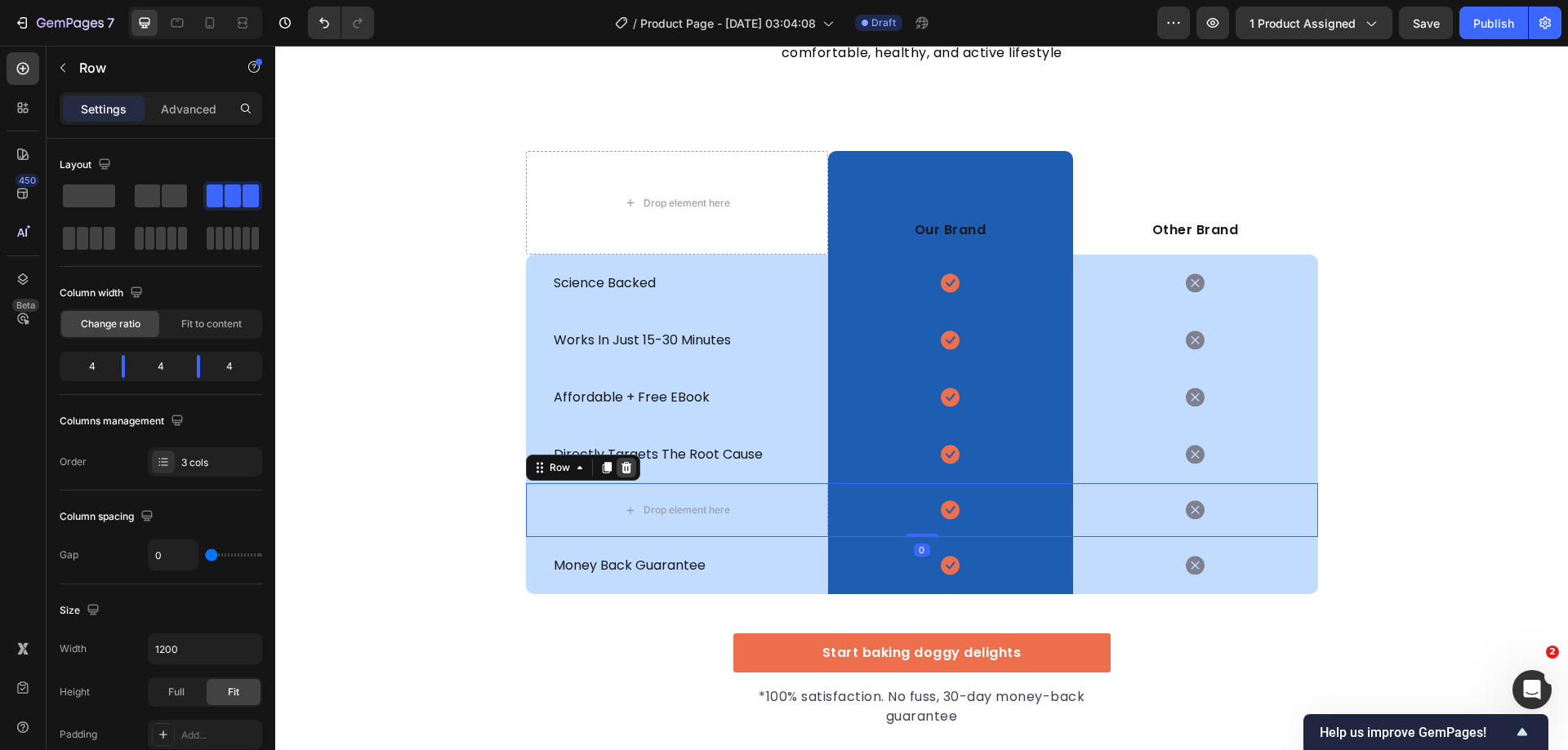
click at [621, 475] on div at bounding box center [626, 468] width 20 height 20
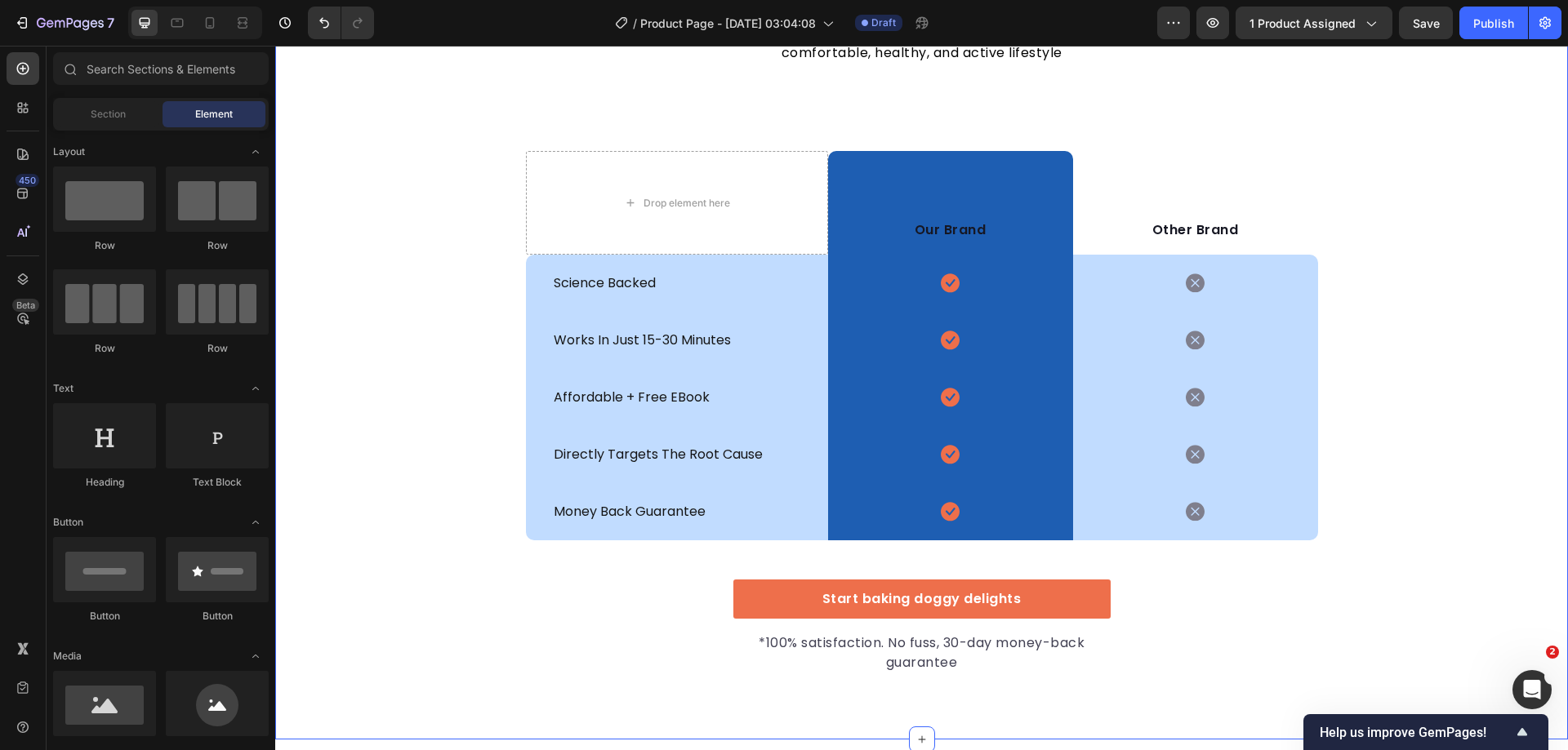
click at [449, 454] on div "We’re a whole different breed. Heading It’s easy to see why Super Tummy Daily i…" at bounding box center [921, 310] width 1293 height 727
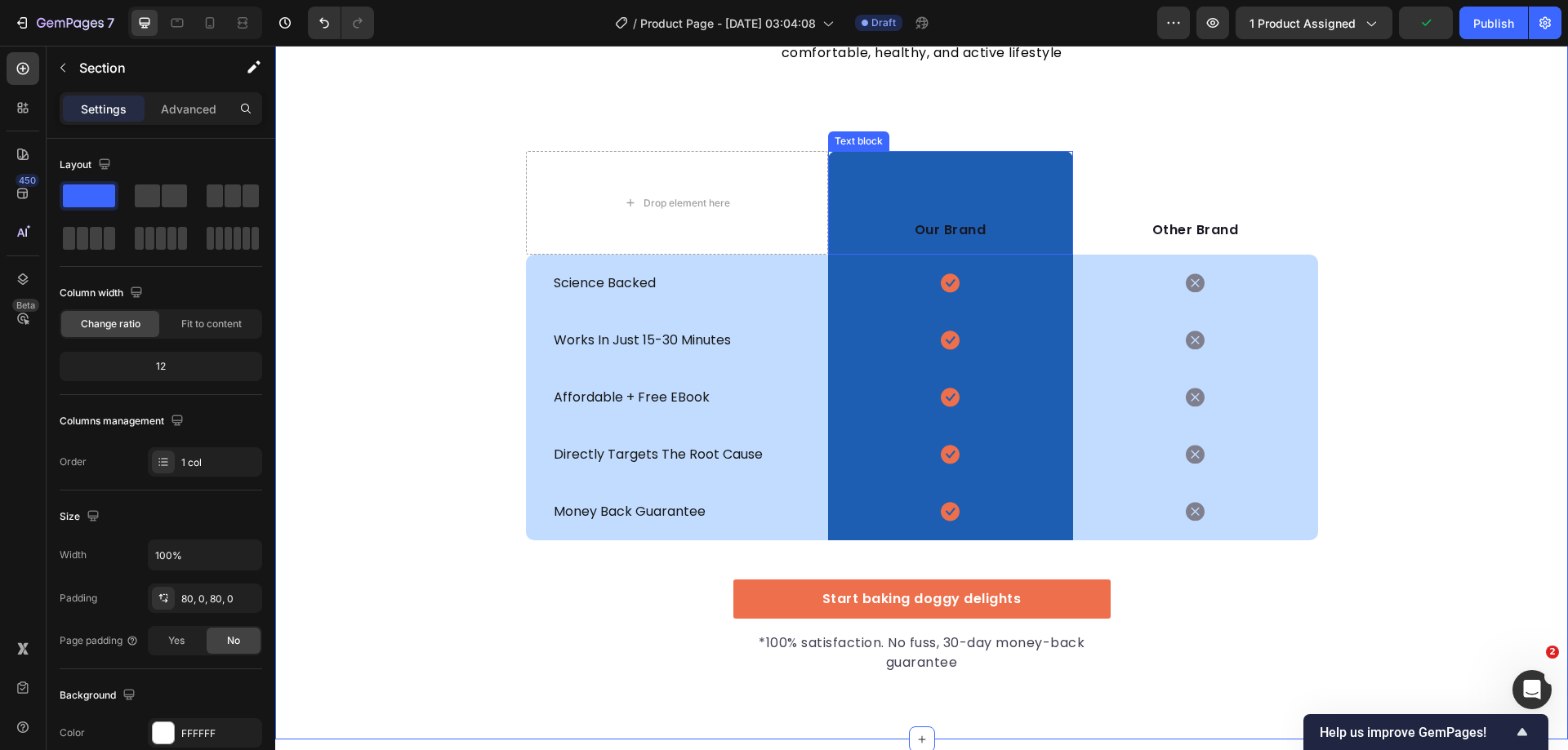
click at [965, 228] on p "Our Brand" at bounding box center [950, 230] width 241 height 20
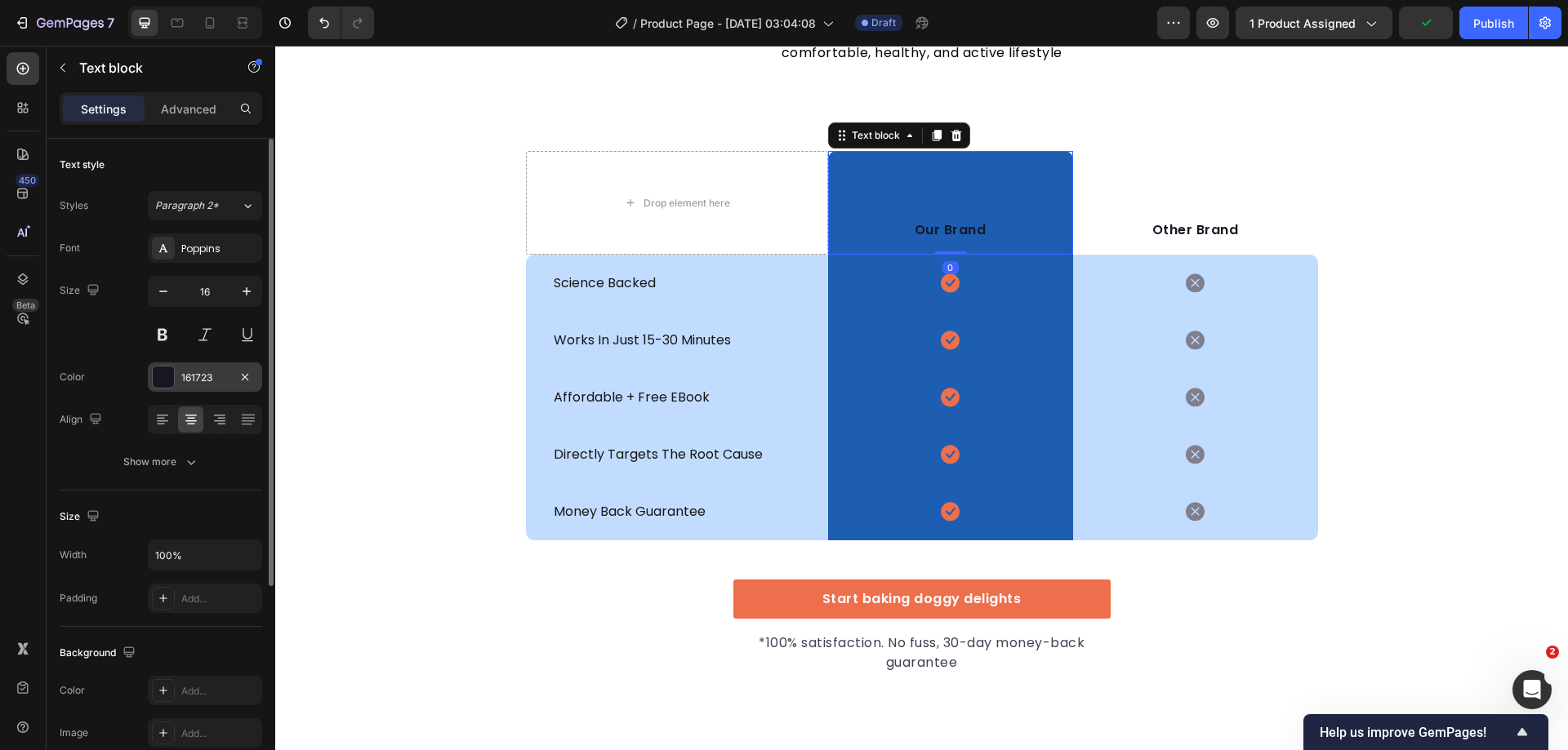
click at [165, 376] on div at bounding box center [163, 377] width 21 height 21
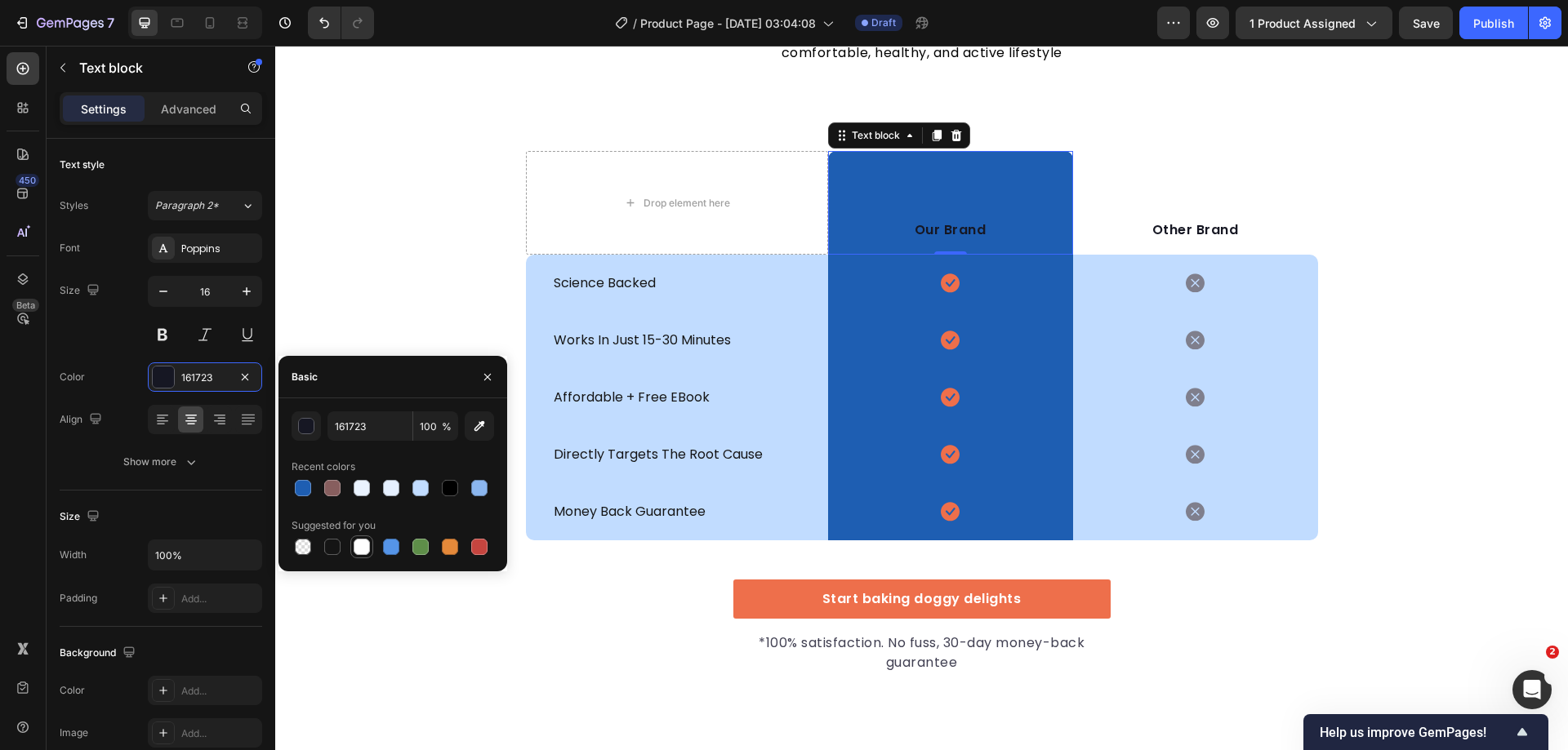
click at [357, 551] on div at bounding box center [362, 547] width 16 height 16
type input "FFFFFF"
click at [1360, 357] on div "We’re a whole different breed. Heading It’s easy to see why Super Tummy Daily i…" at bounding box center [921, 310] width 1293 height 727
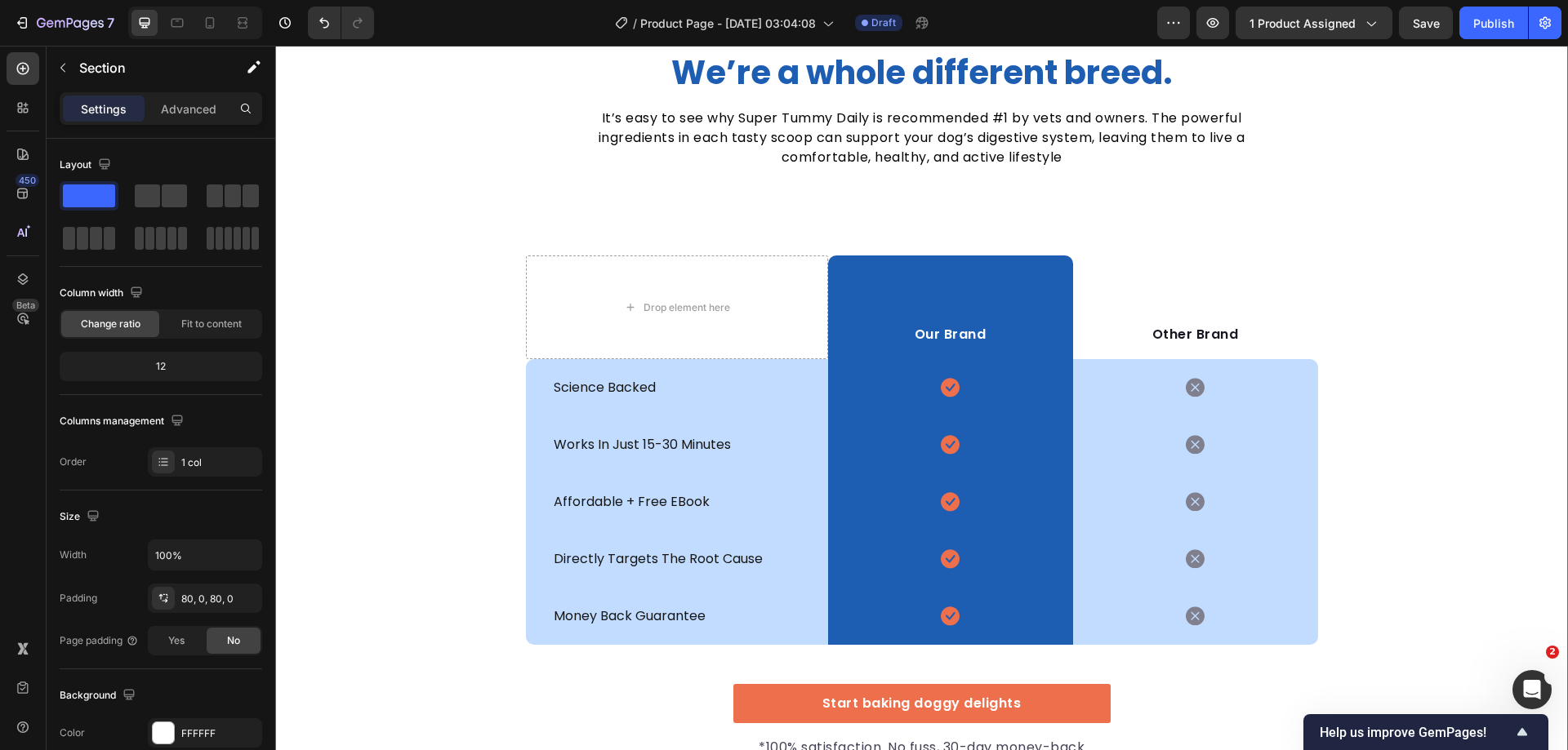
scroll to position [4781, 0]
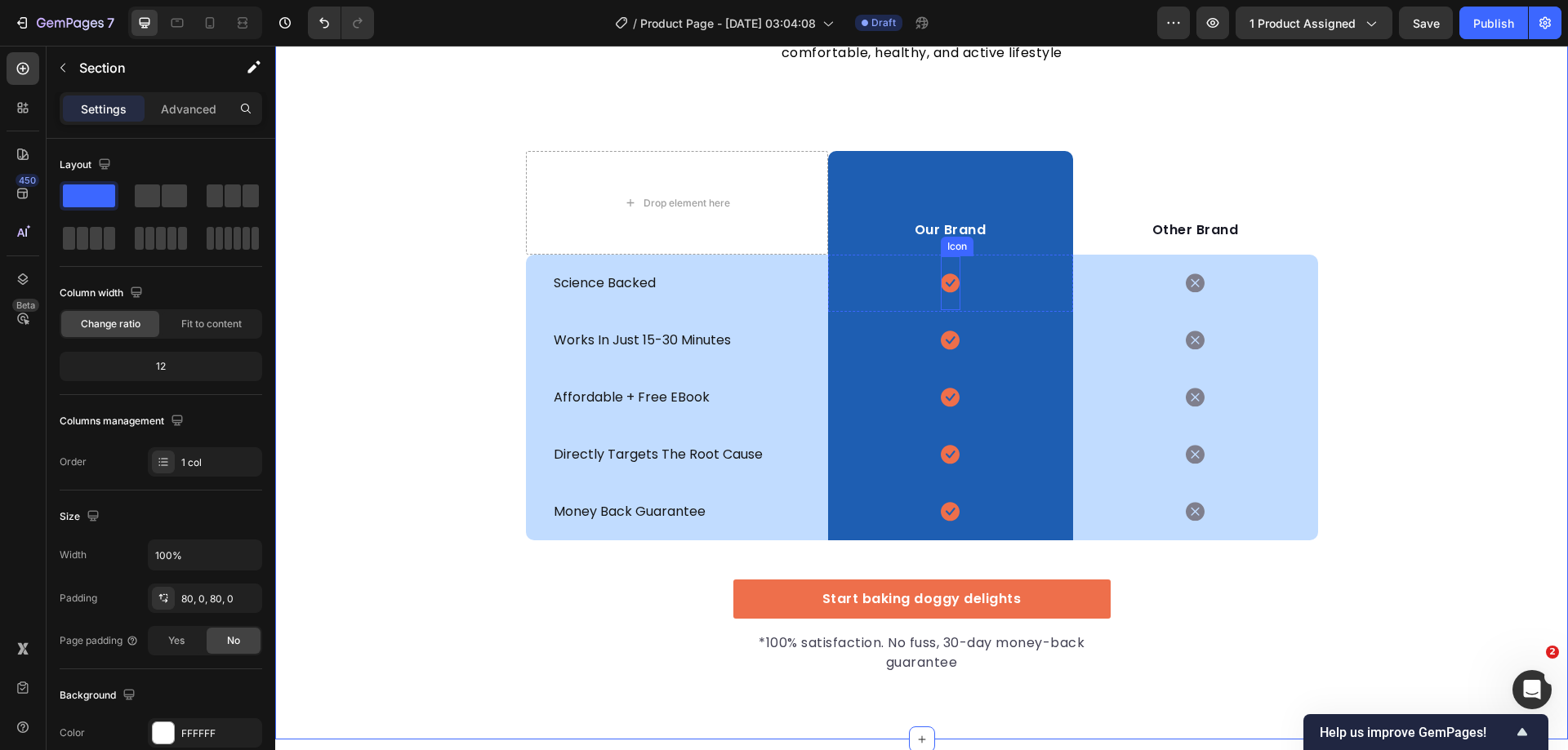
click at [941, 291] on icon at bounding box center [951, 284] width 19 height 19
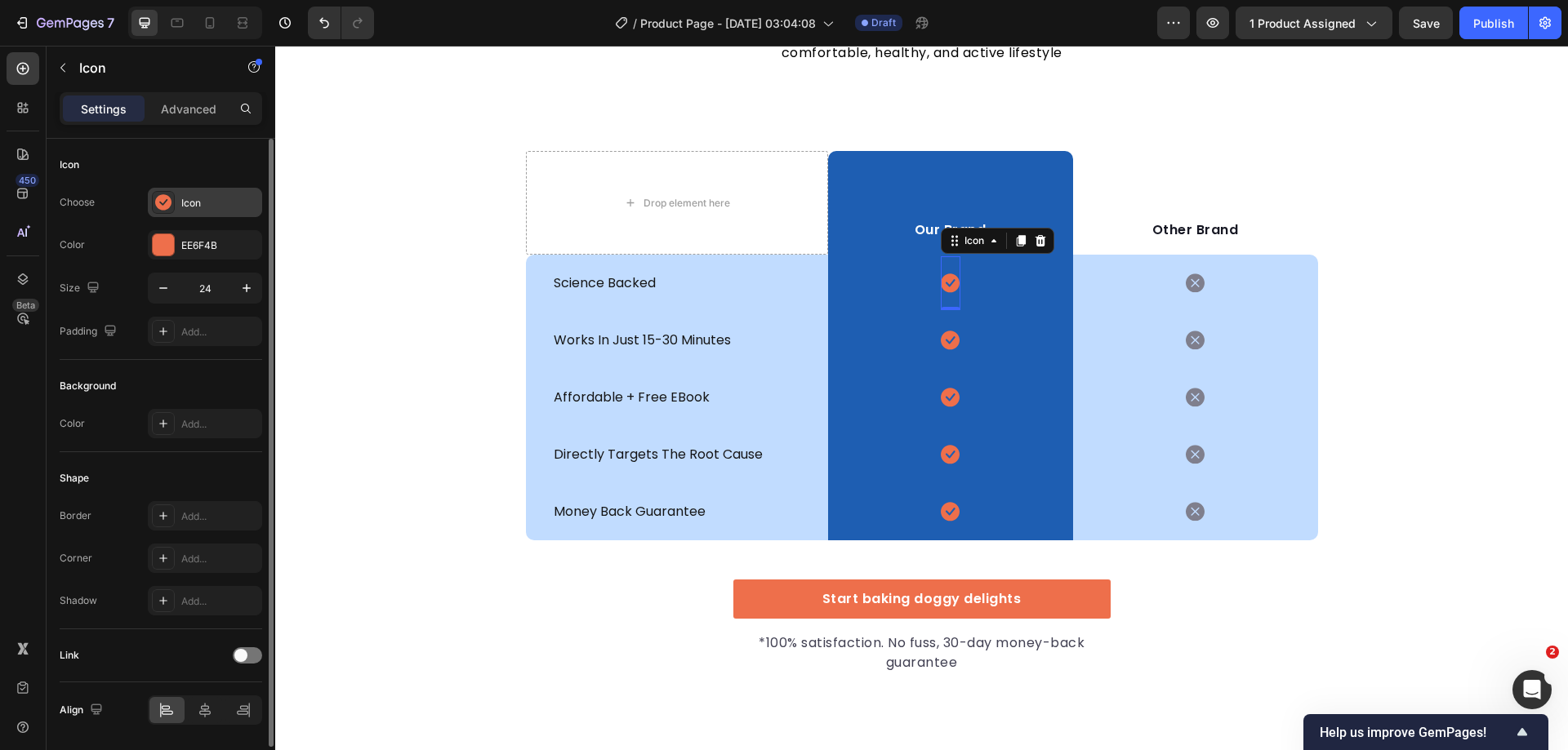
click at [164, 203] on icon at bounding box center [163, 202] width 16 height 16
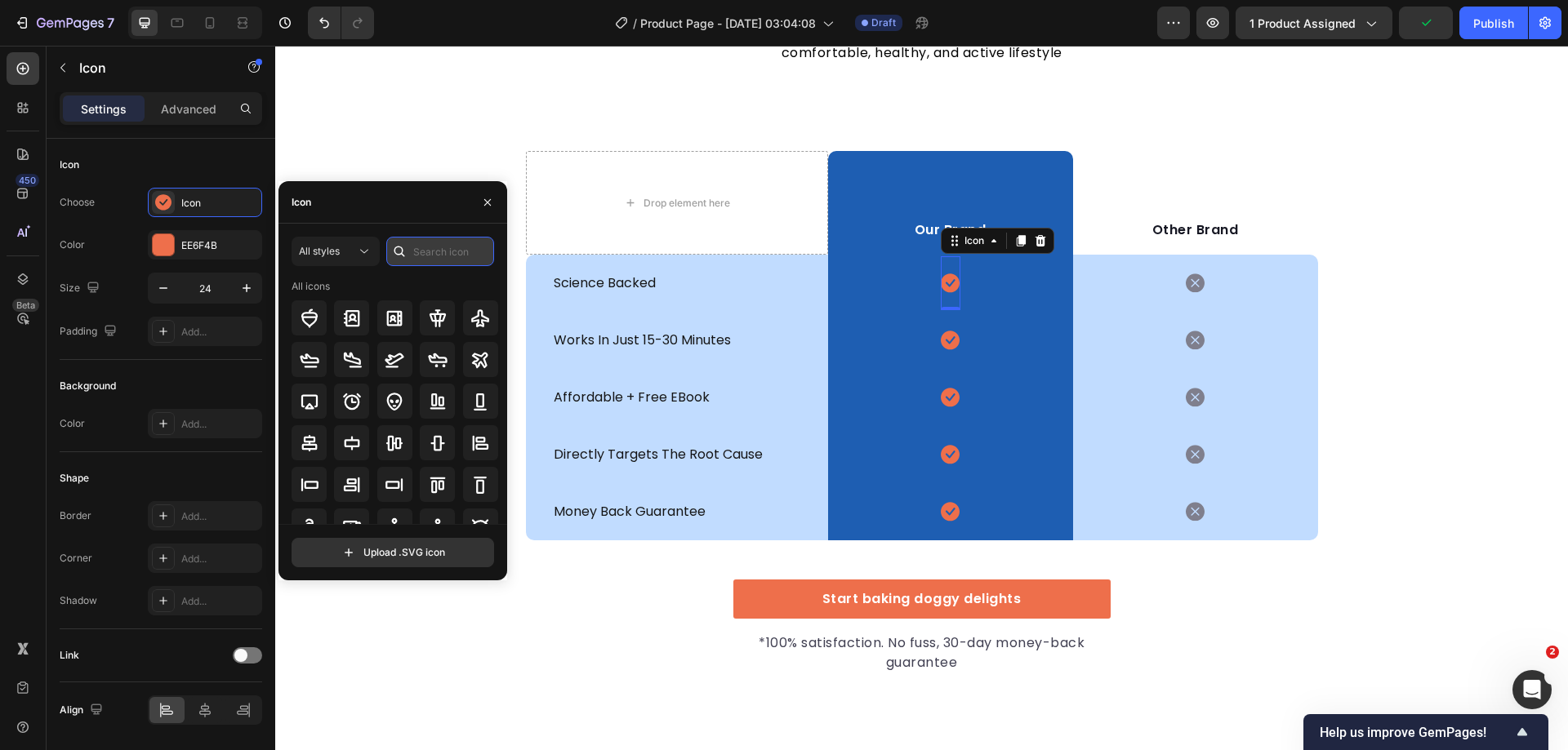
click at [440, 260] on input "text" at bounding box center [440, 251] width 108 height 30
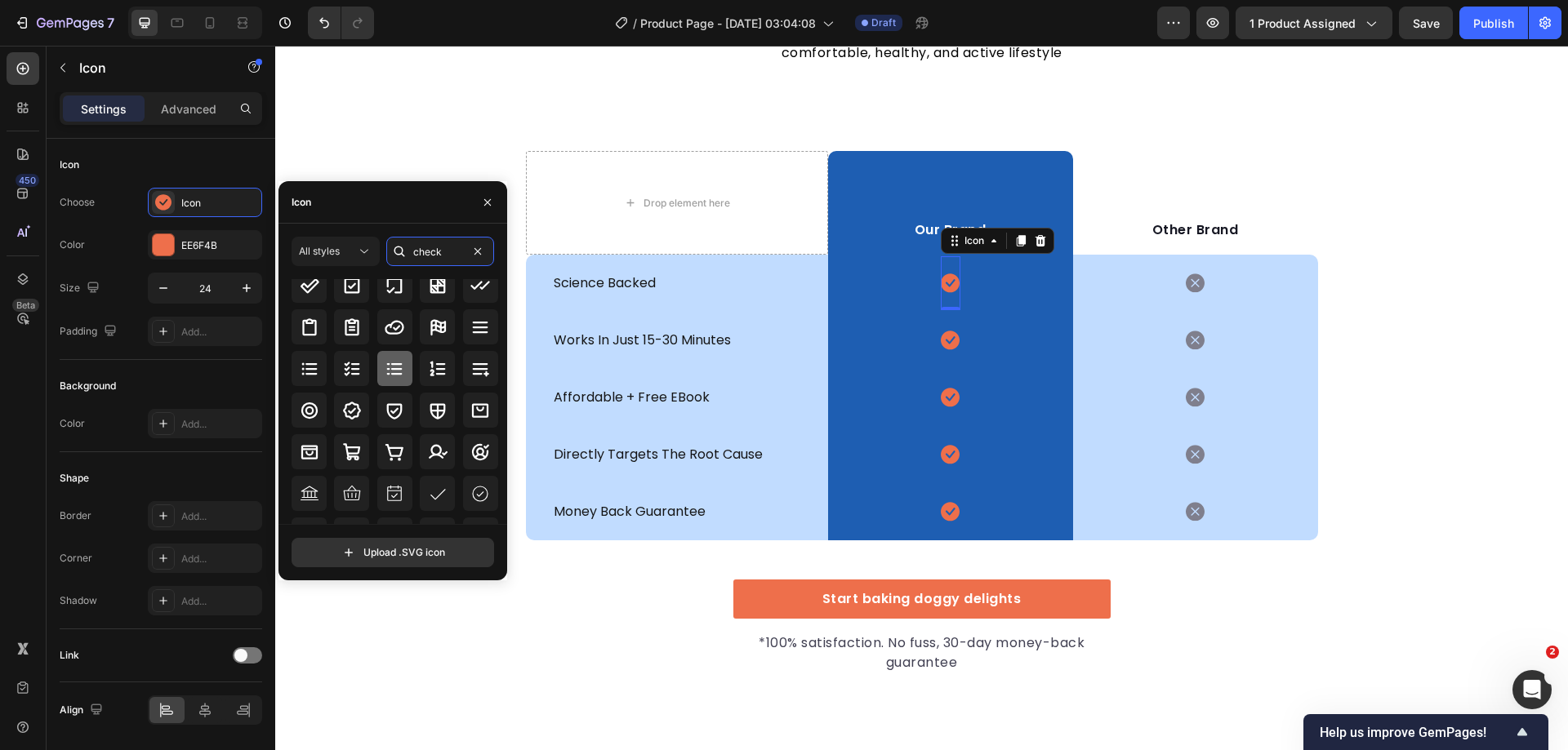
scroll to position [0, 0]
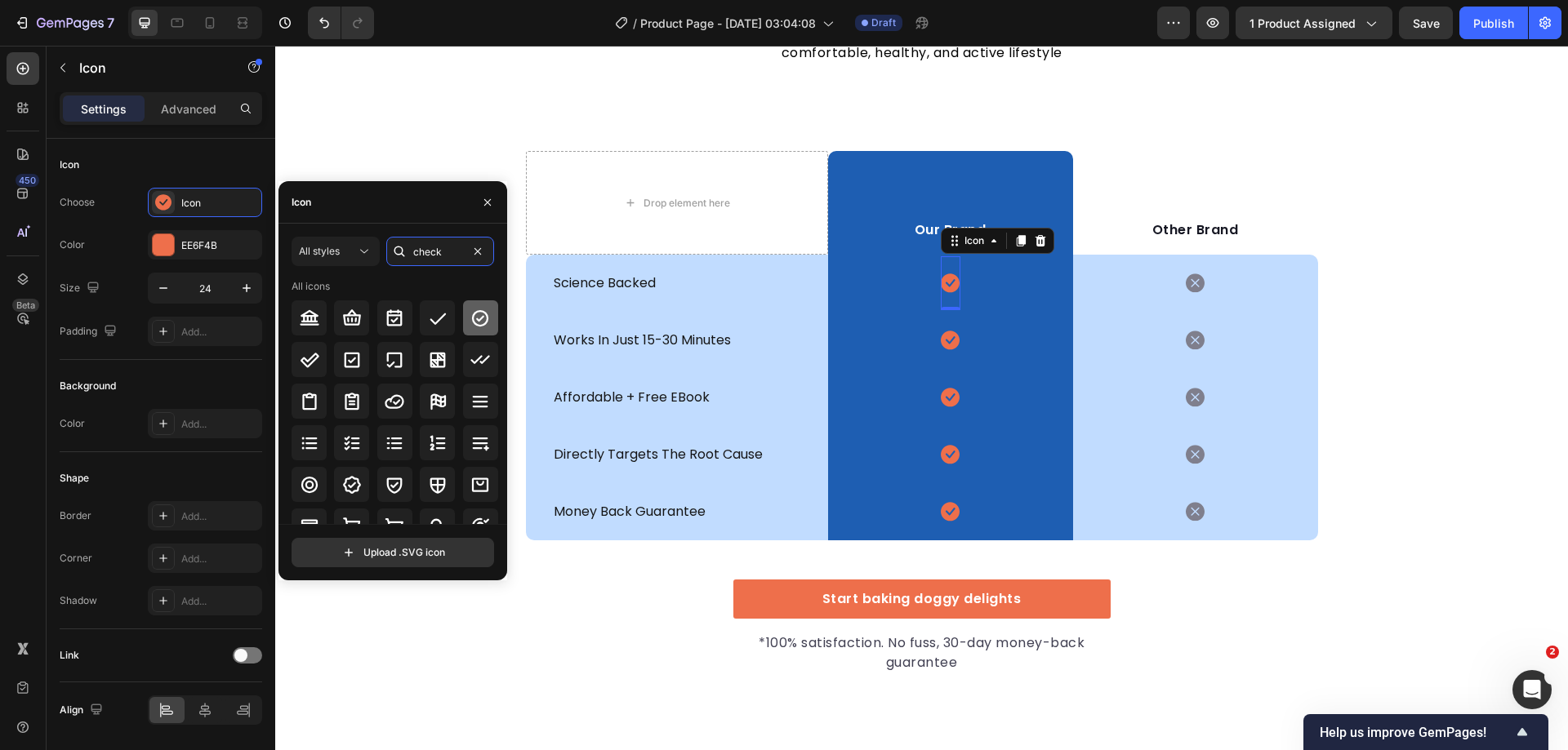
type input "check"
click at [477, 316] on icon at bounding box center [480, 318] width 20 height 20
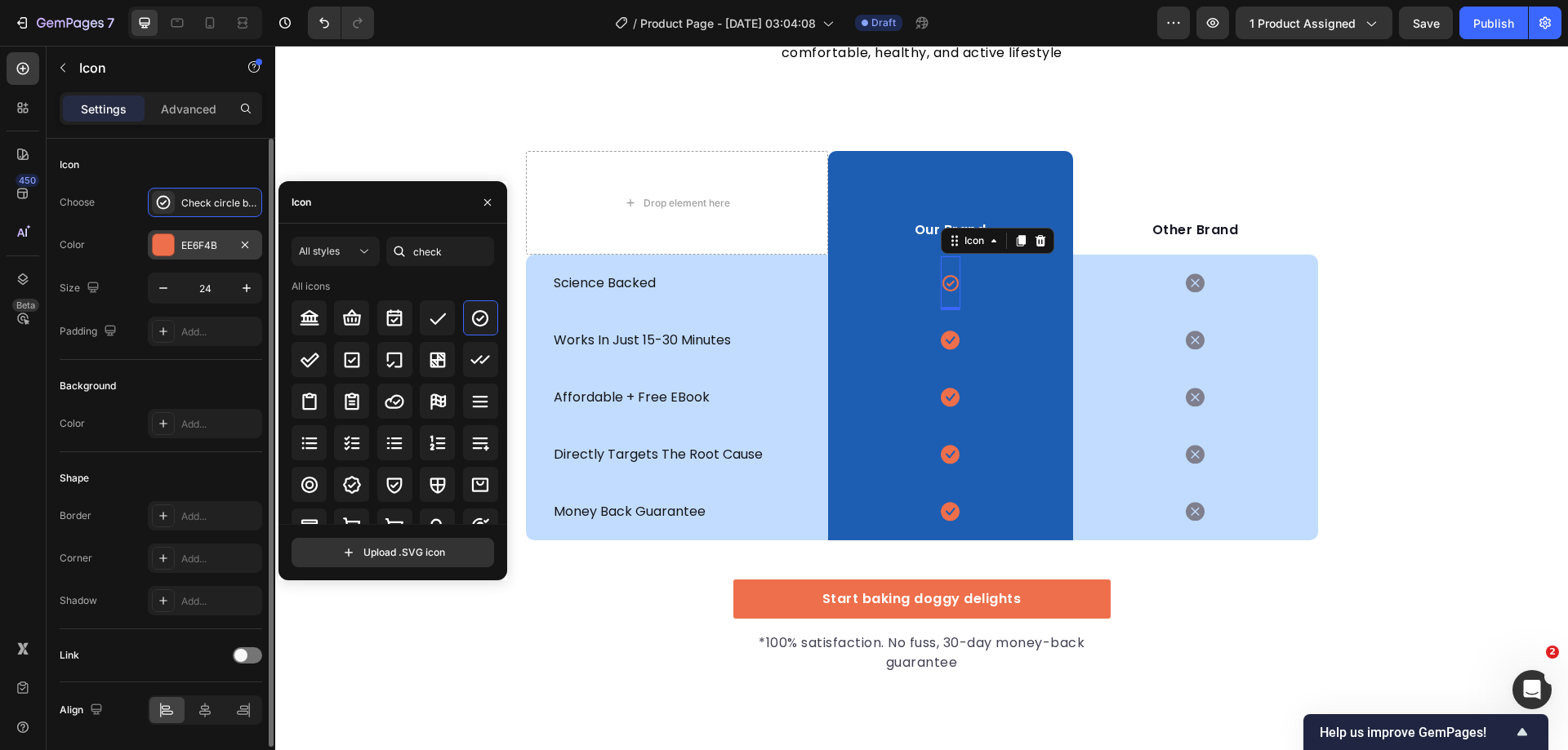
click at [156, 254] on div at bounding box center [163, 245] width 21 height 21
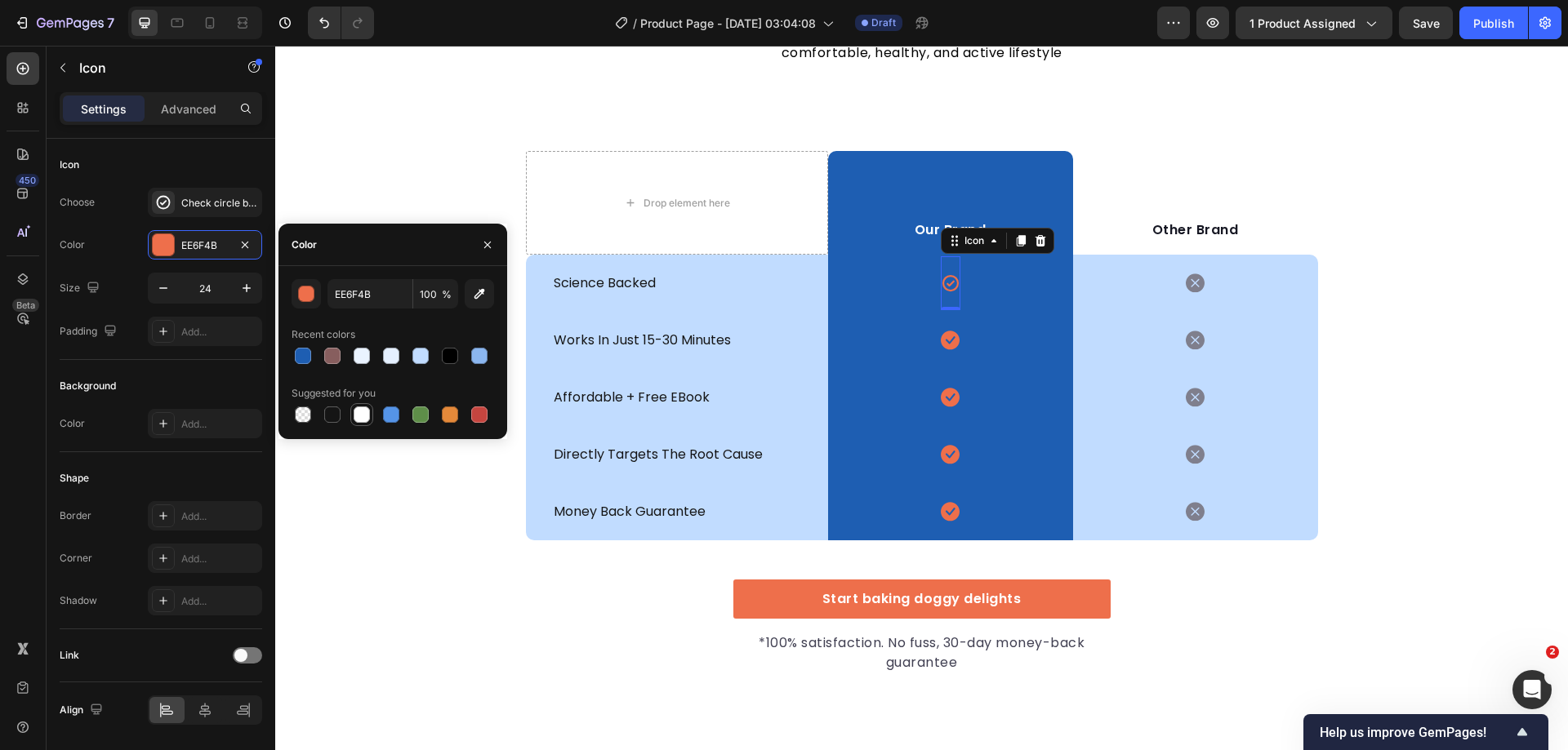
click at [360, 422] on div at bounding box center [362, 414] width 16 height 16
type input "FFFFFF"
click at [942, 342] on icon at bounding box center [951, 341] width 19 height 19
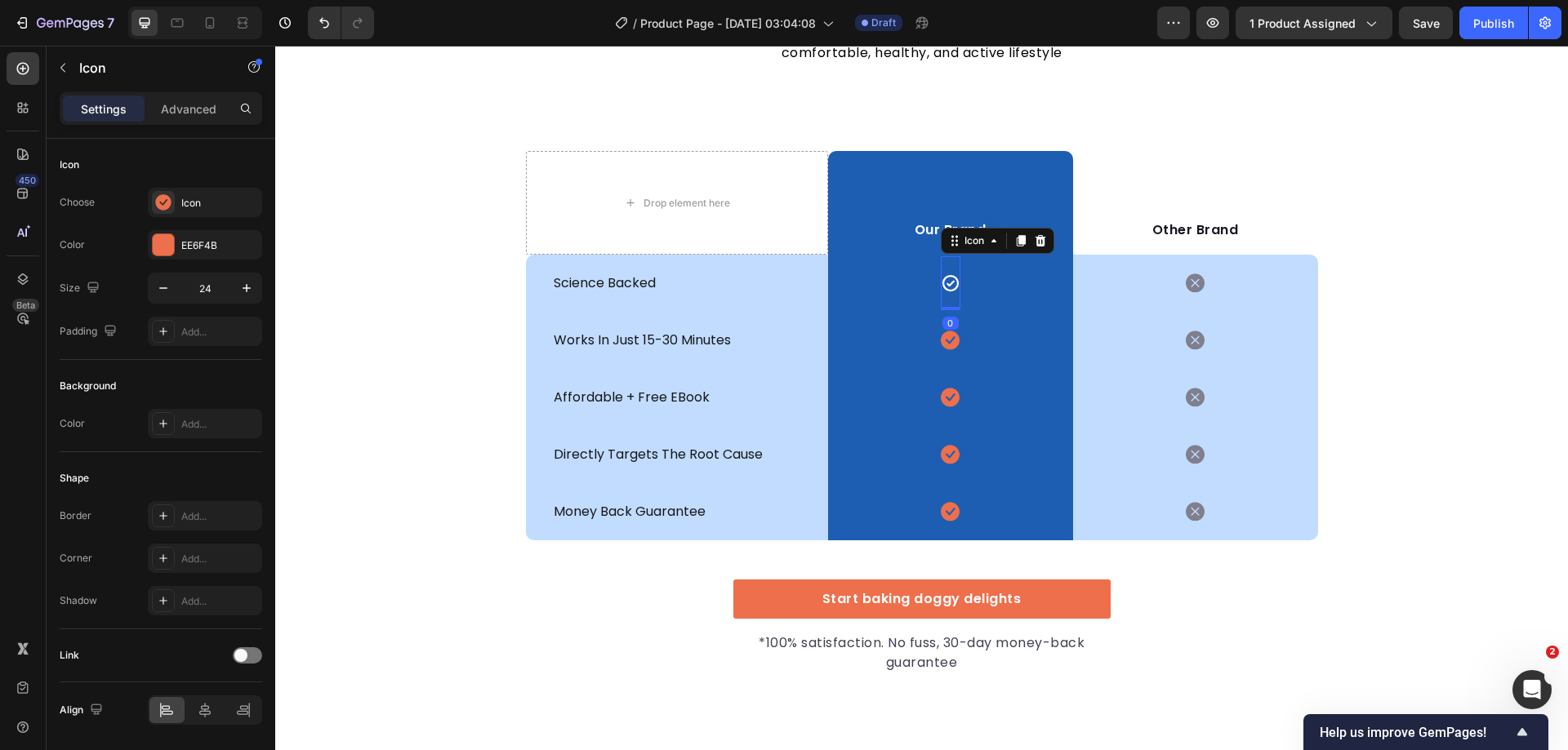
click at [942, 277] on icon at bounding box center [950, 282] width 16 height 16
click at [194, 210] on div "Check circle bold" at bounding box center [205, 202] width 115 height 30
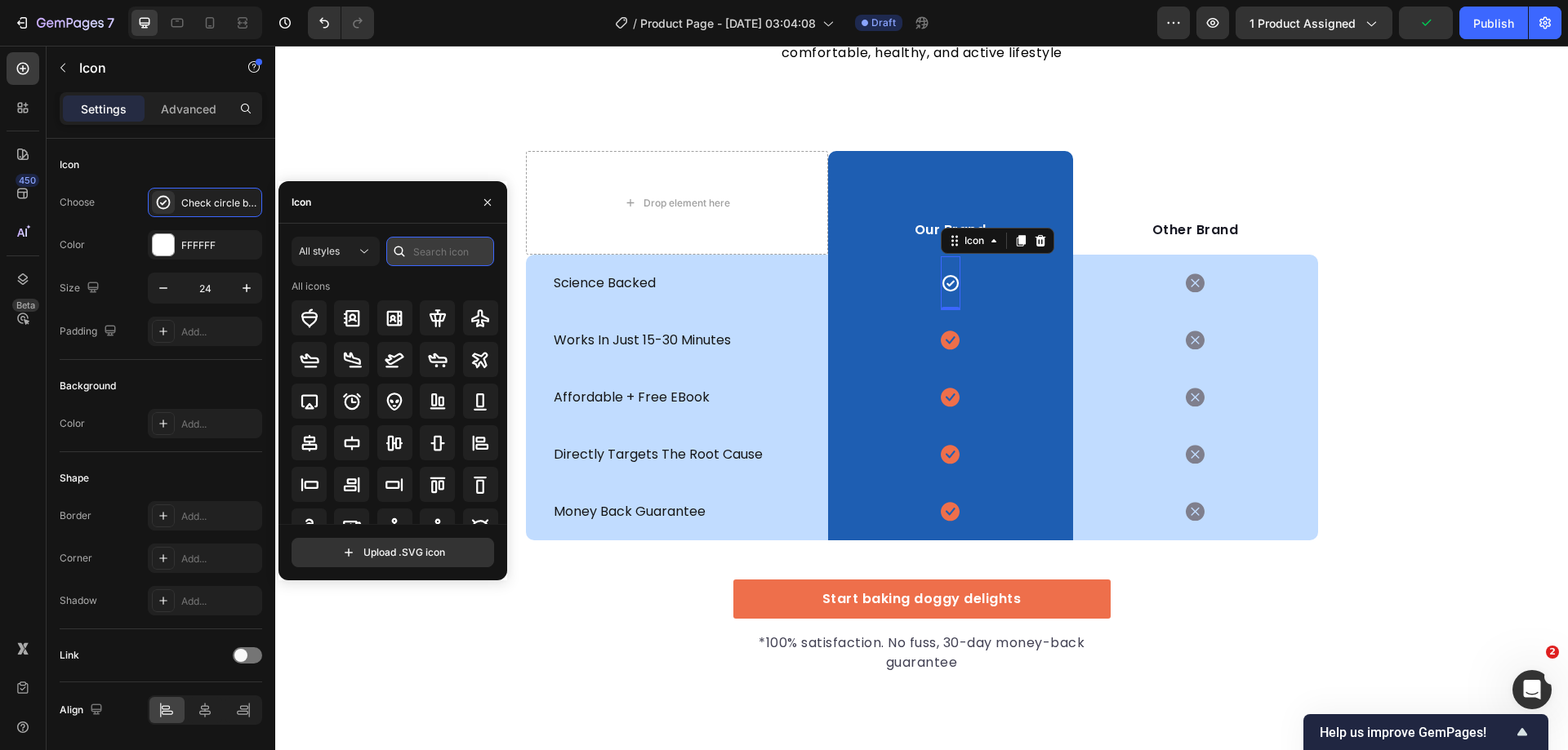
click at [423, 262] on input "text" at bounding box center [440, 251] width 108 height 30
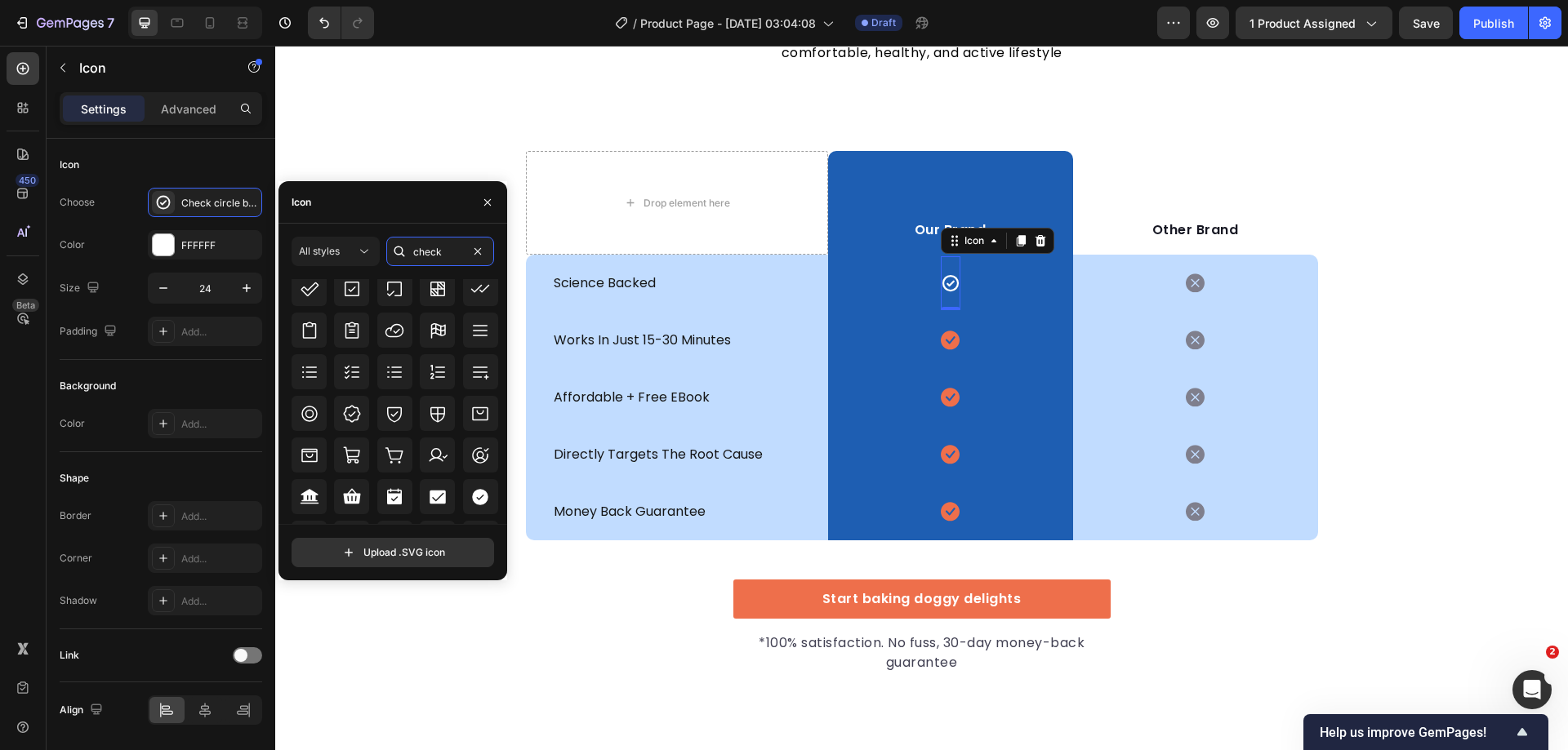
scroll to position [507, 0]
type input "check"
click at [476, 498] on icon at bounding box center [480, 496] width 20 height 20
click at [941, 344] on icon at bounding box center [951, 341] width 19 height 19
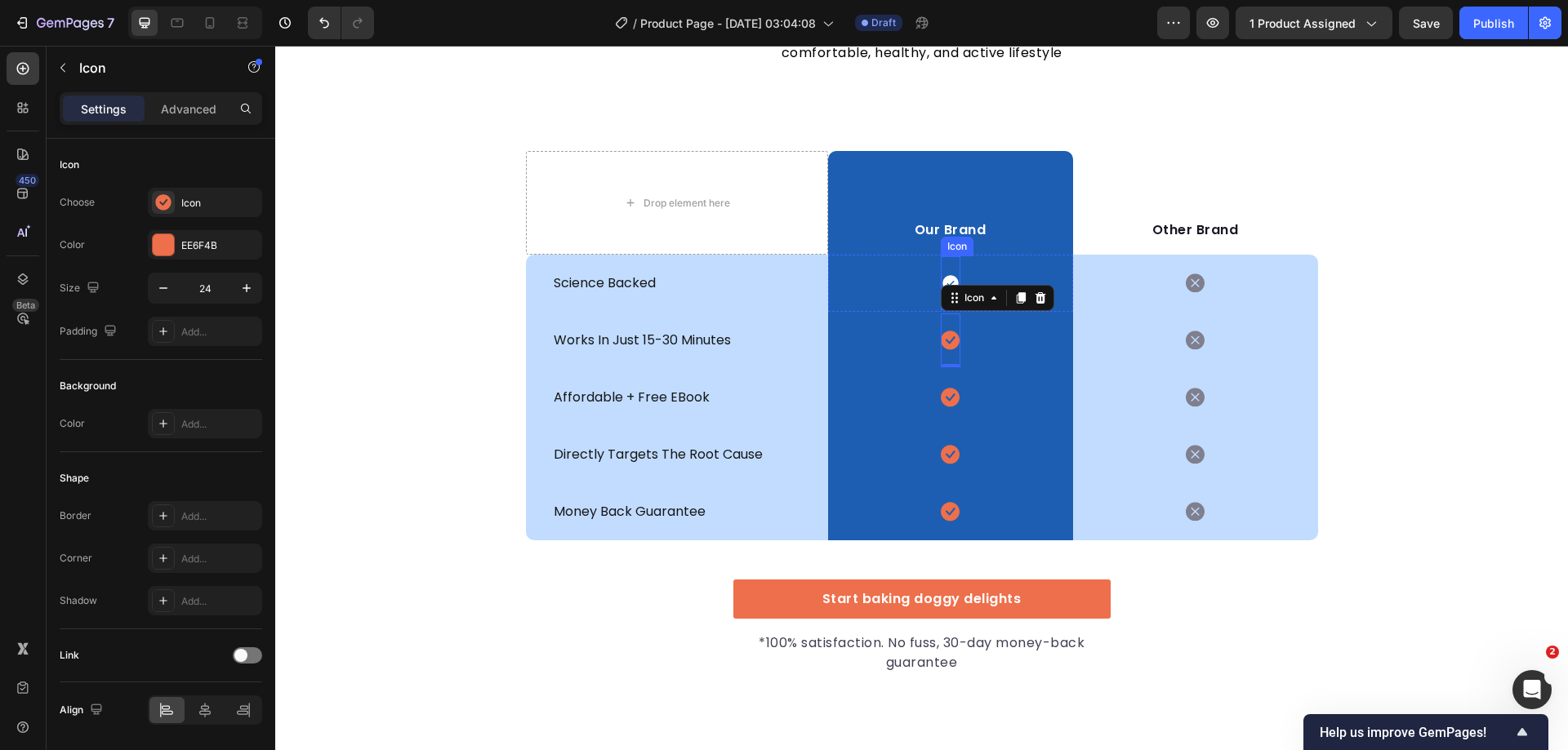
click at [946, 281] on icon at bounding box center [950, 283] width 16 height 16
click at [1015, 246] on icon at bounding box center [1019, 241] width 9 height 11
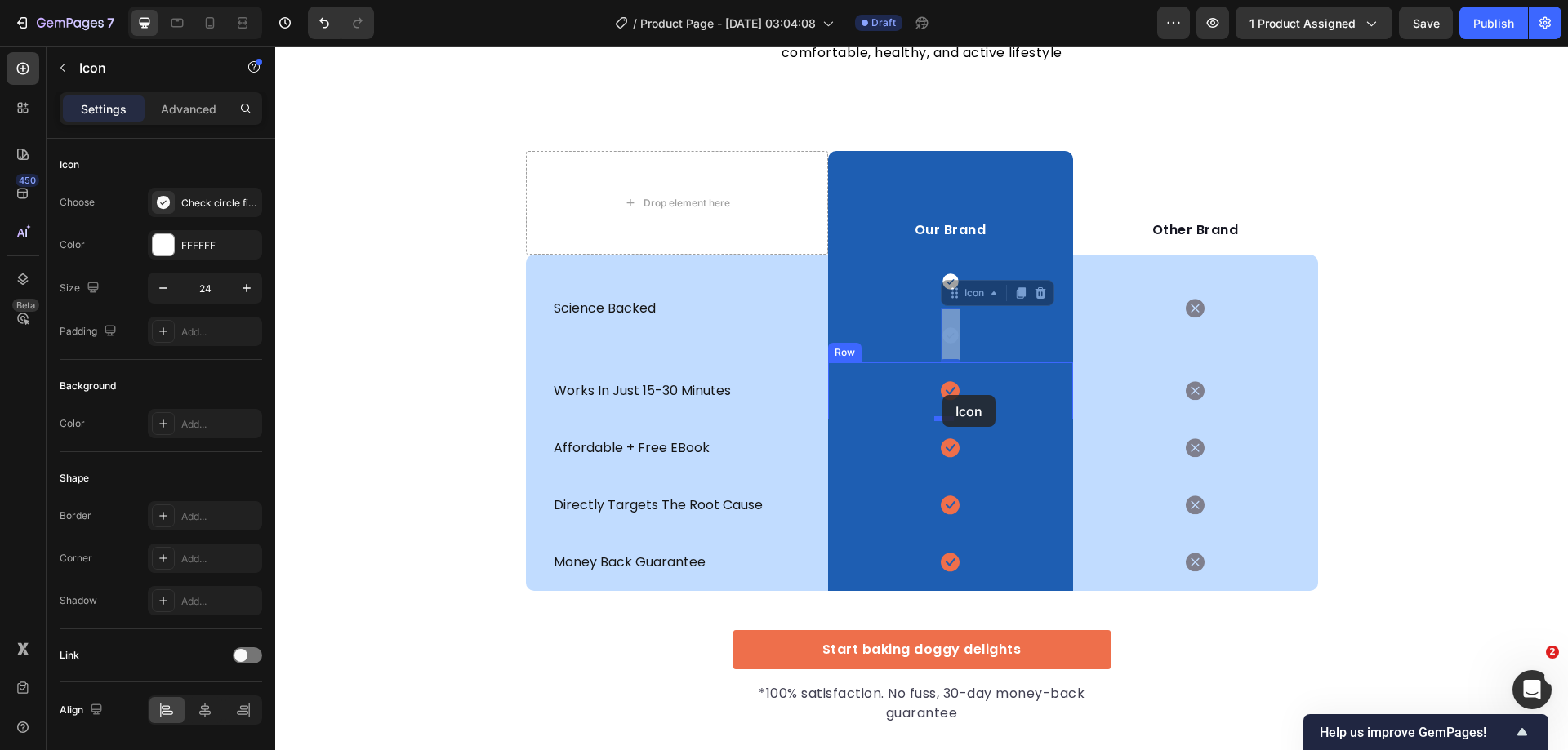
drag, startPoint x: 951, startPoint y: 298, endPoint x: 942, endPoint y: 395, distance: 97.4
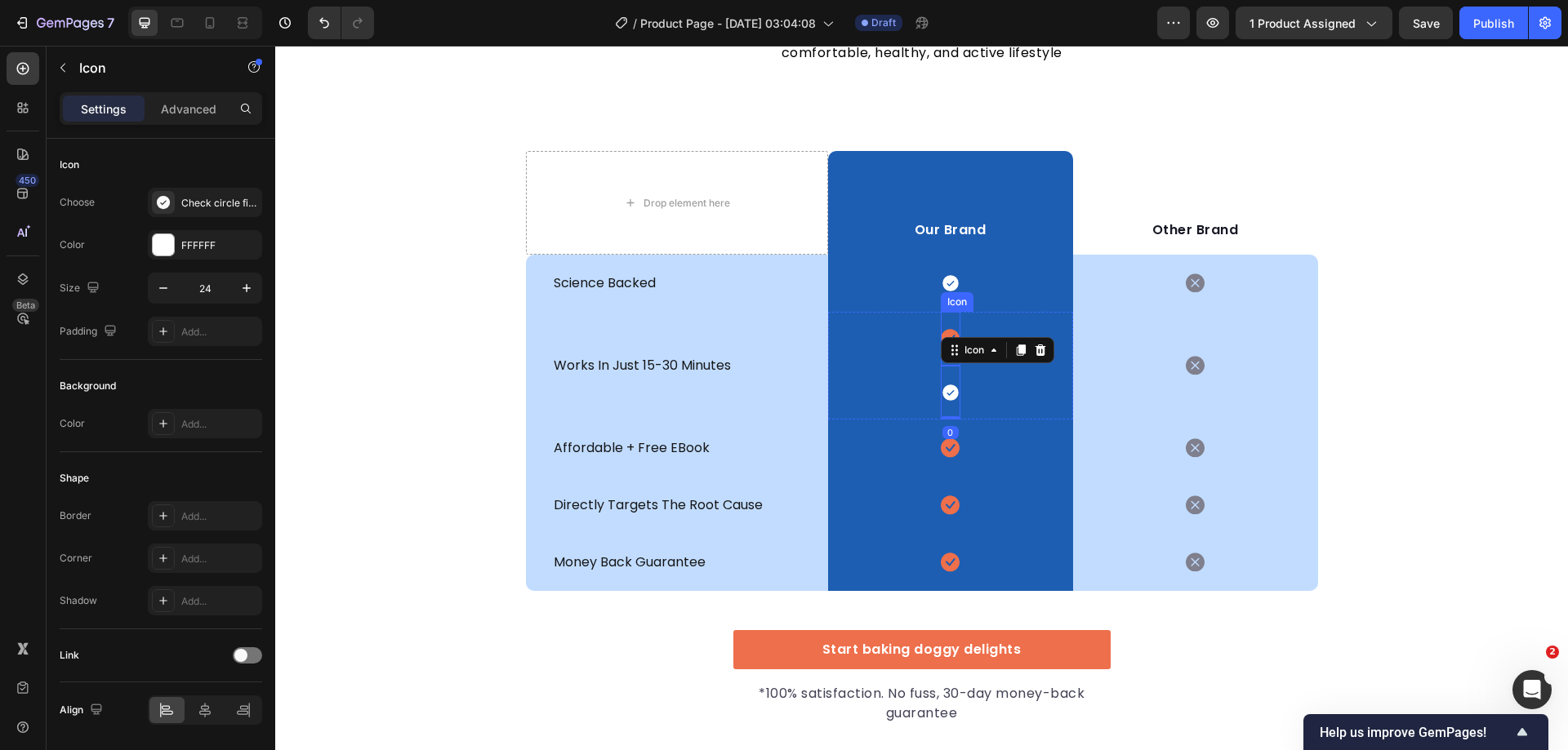
click at [941, 332] on icon at bounding box center [951, 340] width 19 height 19
click at [1031, 297] on div at bounding box center [1040, 296] width 20 height 20
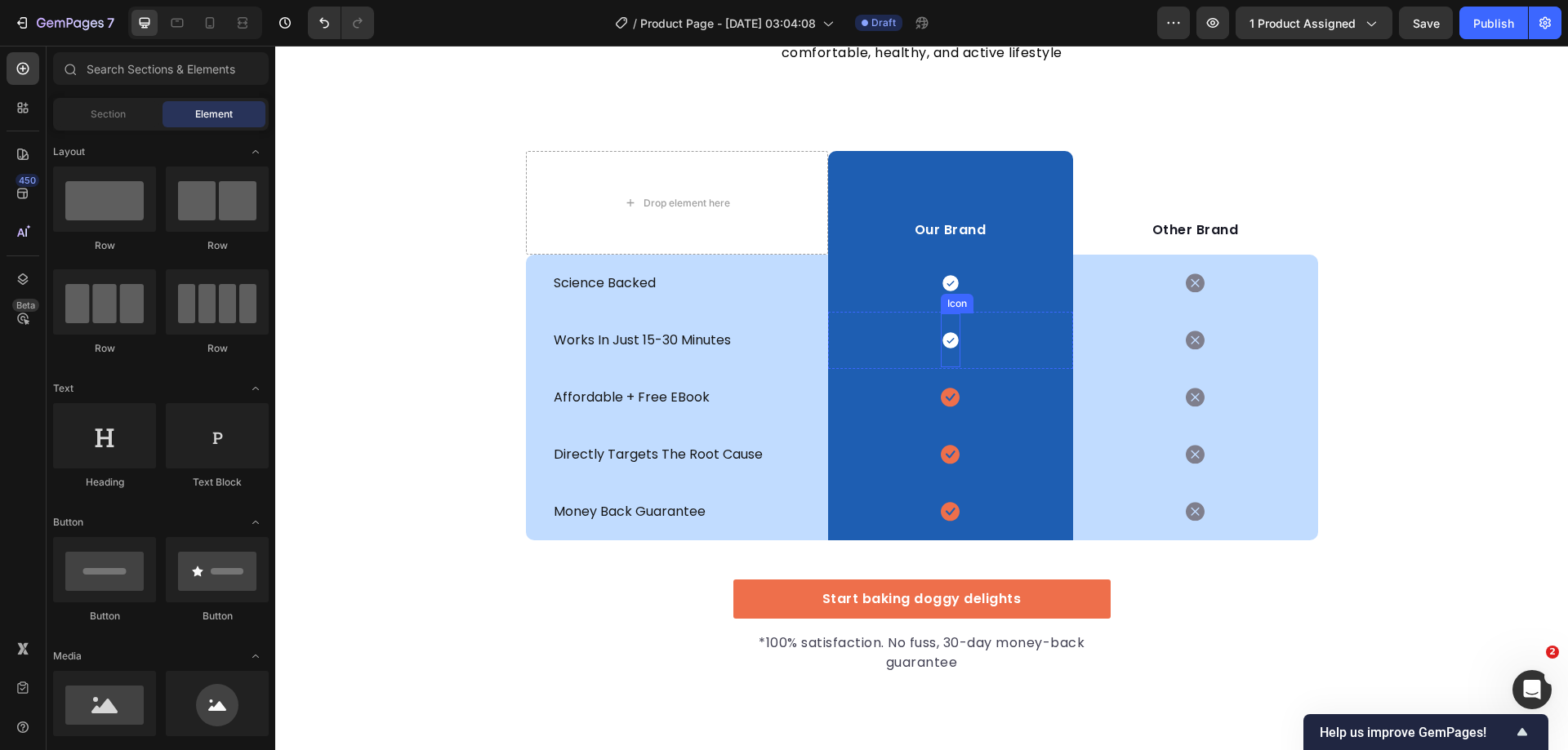
click at [942, 340] on icon at bounding box center [950, 341] width 16 height 16
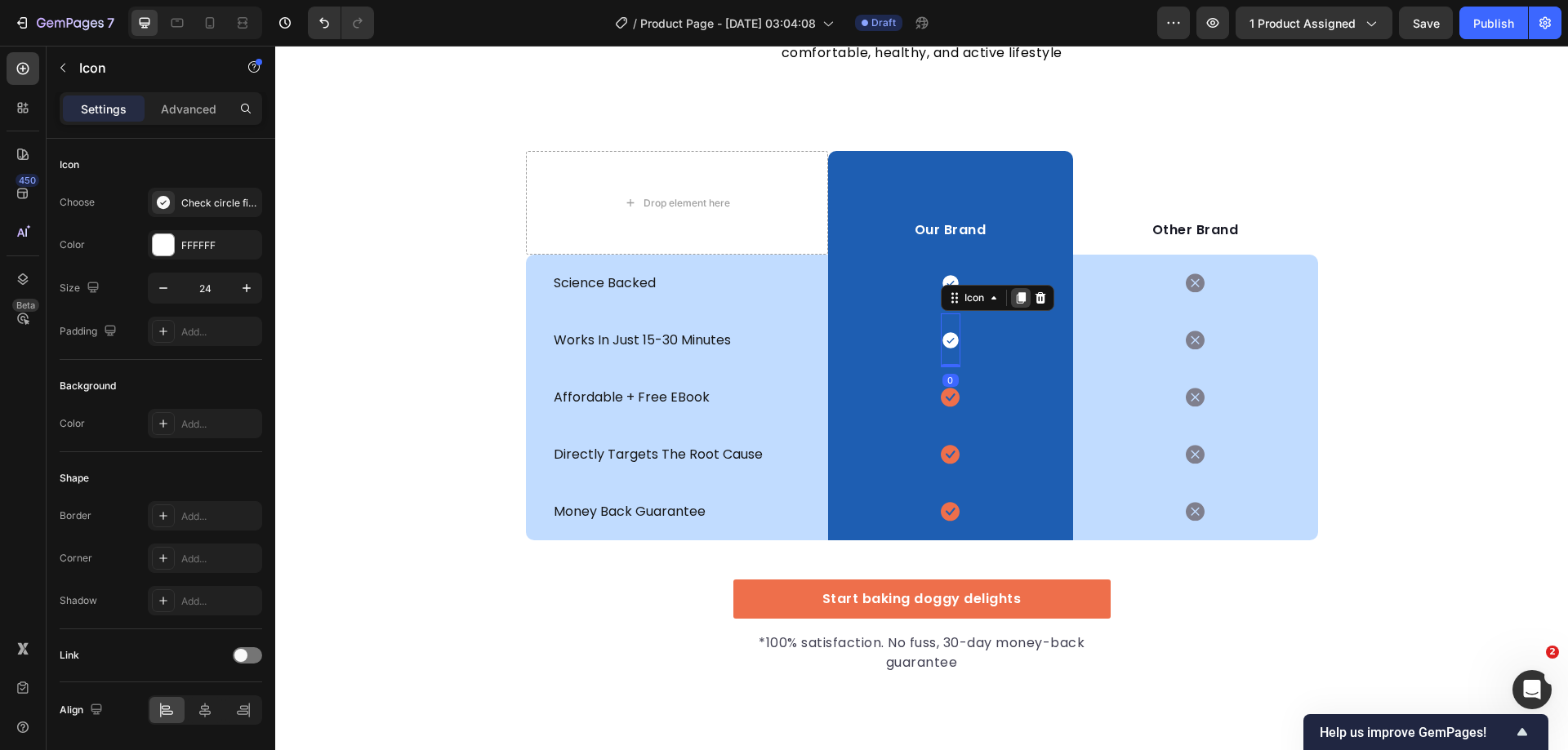
click at [1018, 298] on icon at bounding box center [1019, 299] width 9 height 11
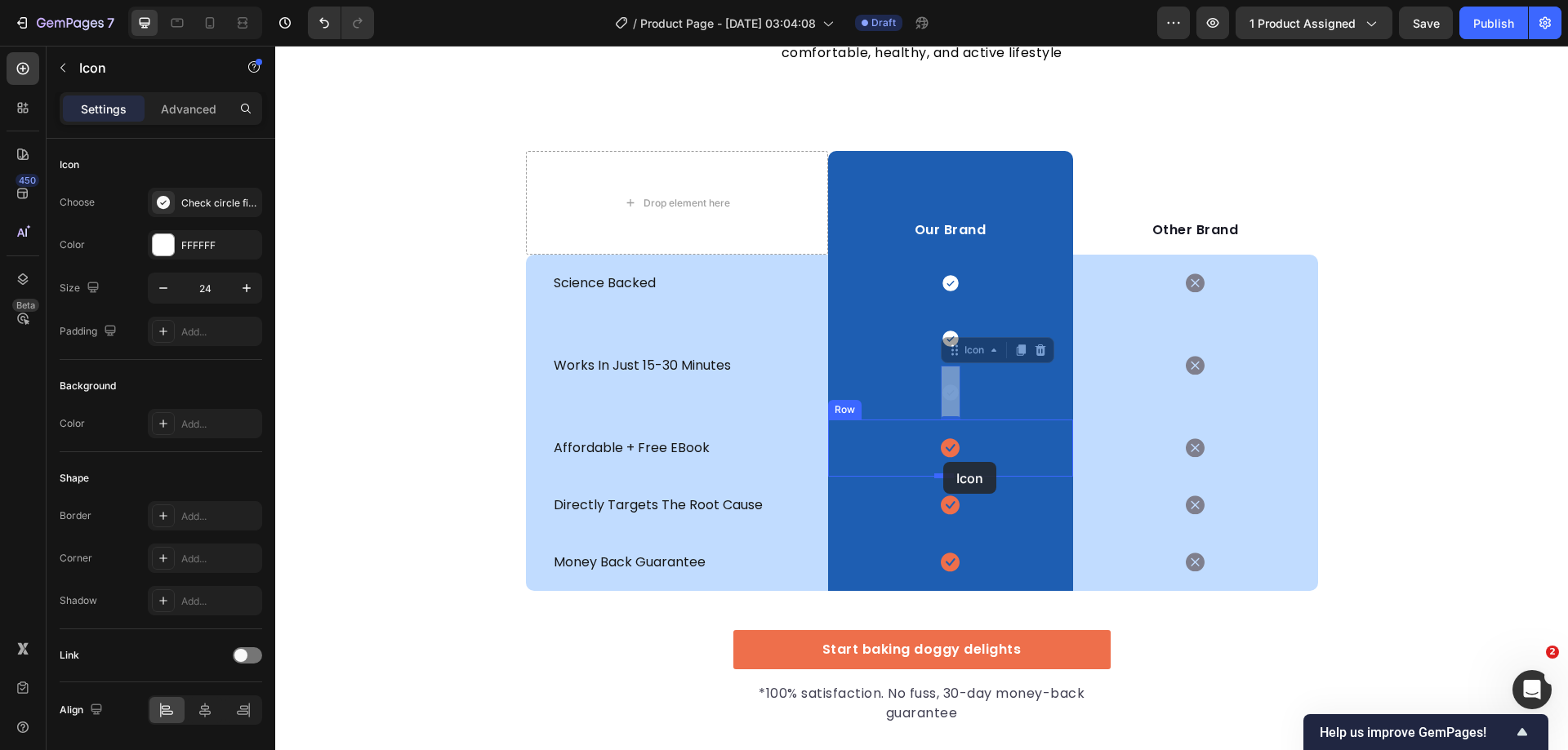
drag, startPoint x: 965, startPoint y: 354, endPoint x: 943, endPoint y: 462, distance: 110.2
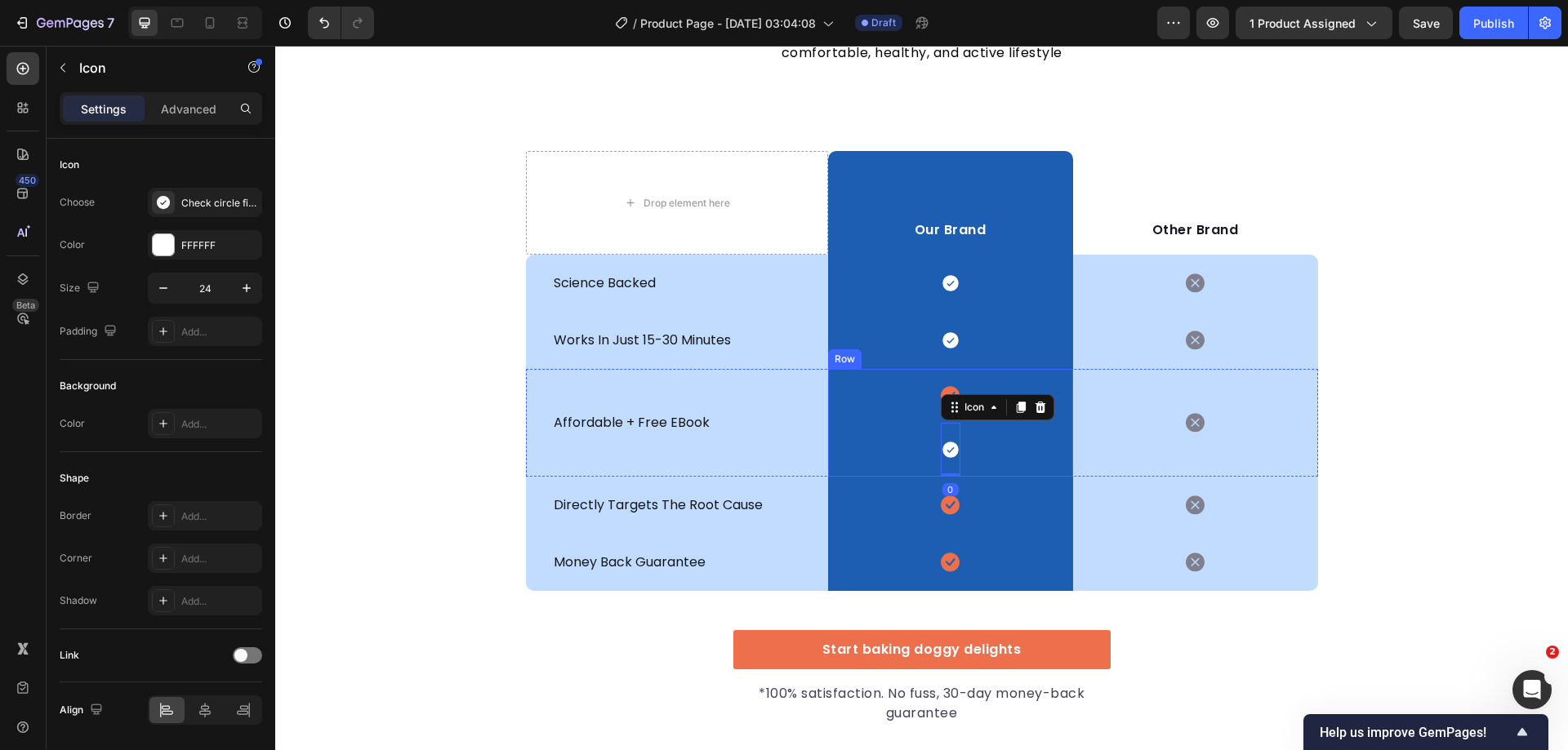
click at [955, 388] on div "Icon Icon 0 Row" at bounding box center [951, 423] width 245 height 108
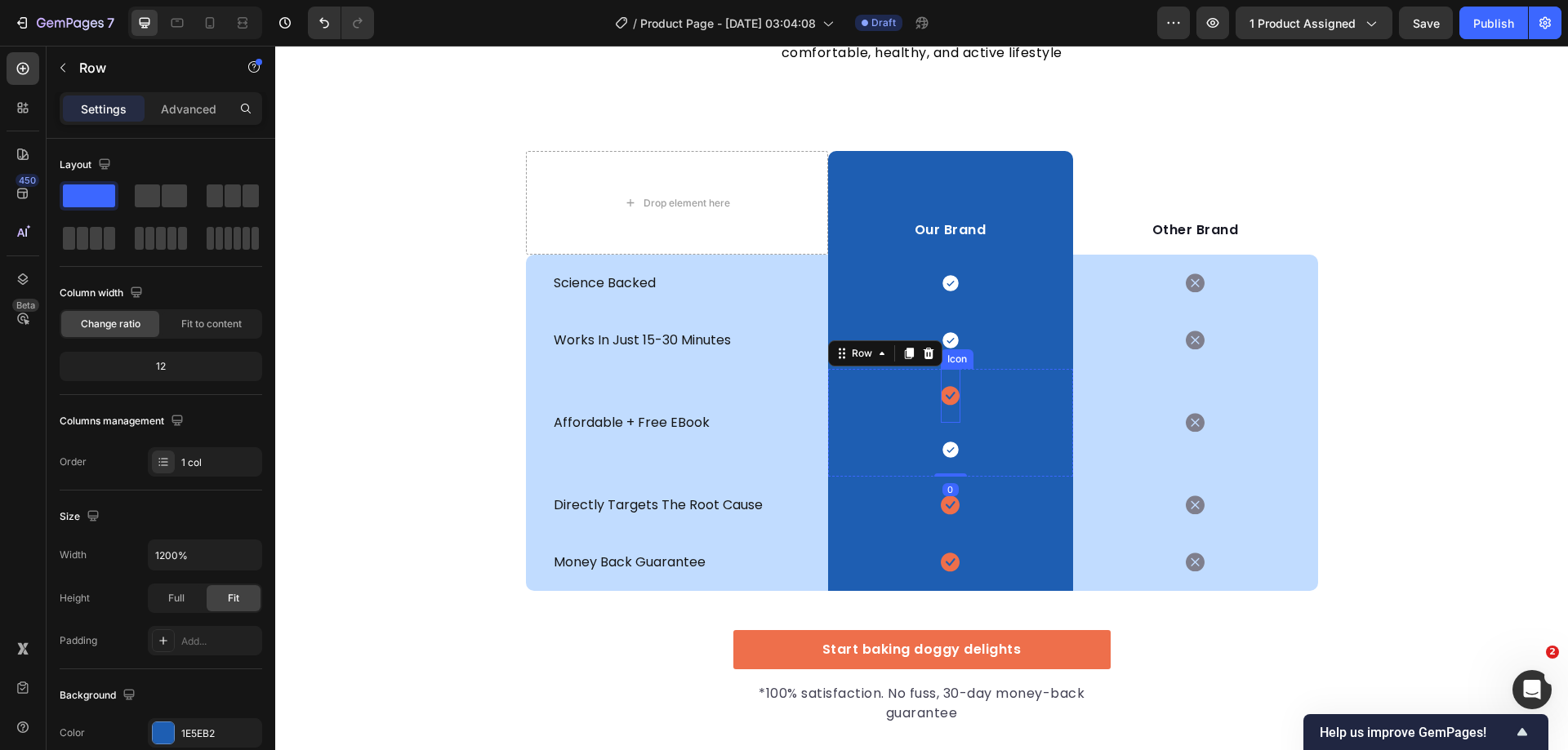
click at [941, 395] on icon at bounding box center [951, 397] width 19 height 19
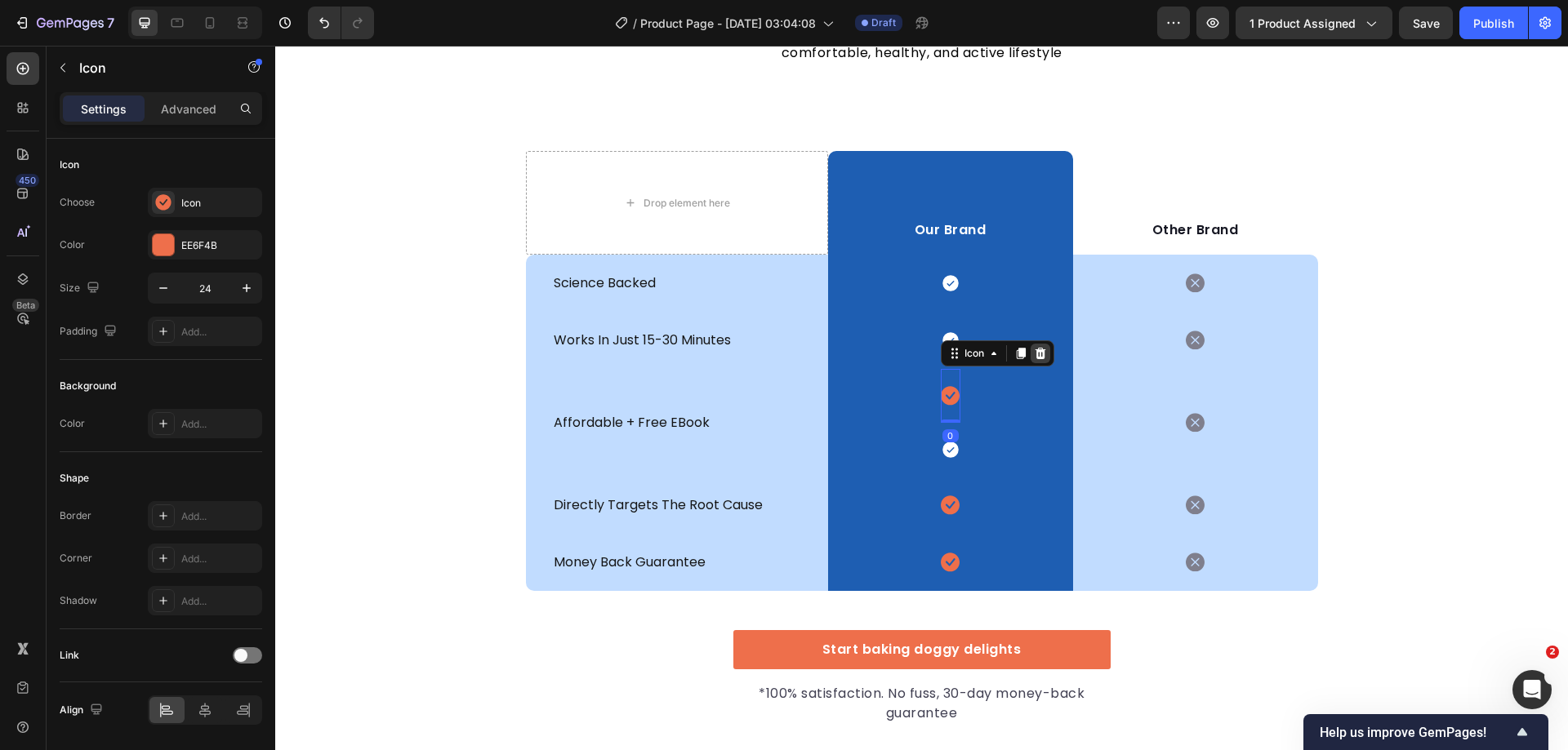
click at [1035, 353] on icon at bounding box center [1039, 354] width 10 height 11
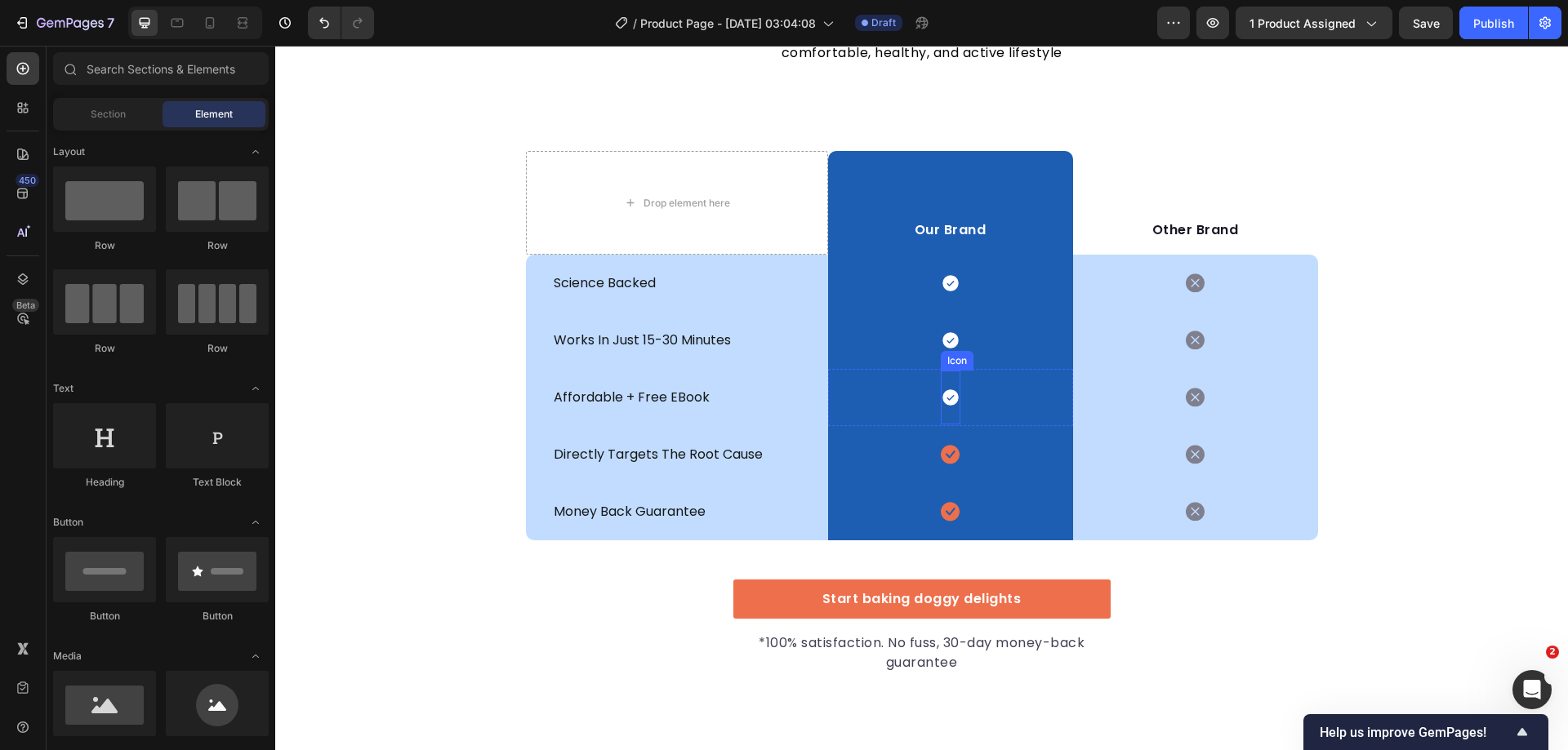
click at [944, 402] on icon at bounding box center [950, 398] width 16 height 16
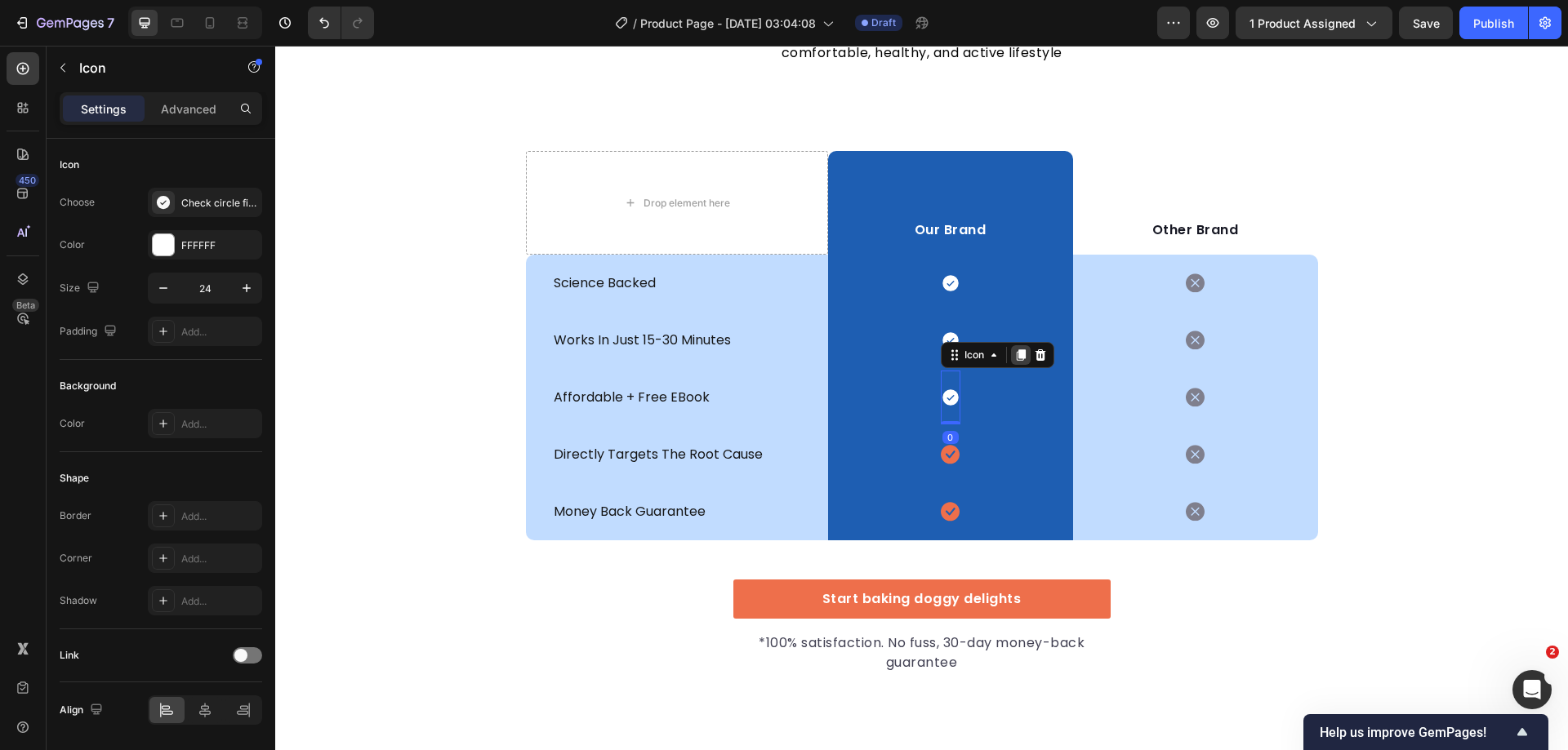
click at [1015, 358] on icon at bounding box center [1019, 356] width 9 height 11
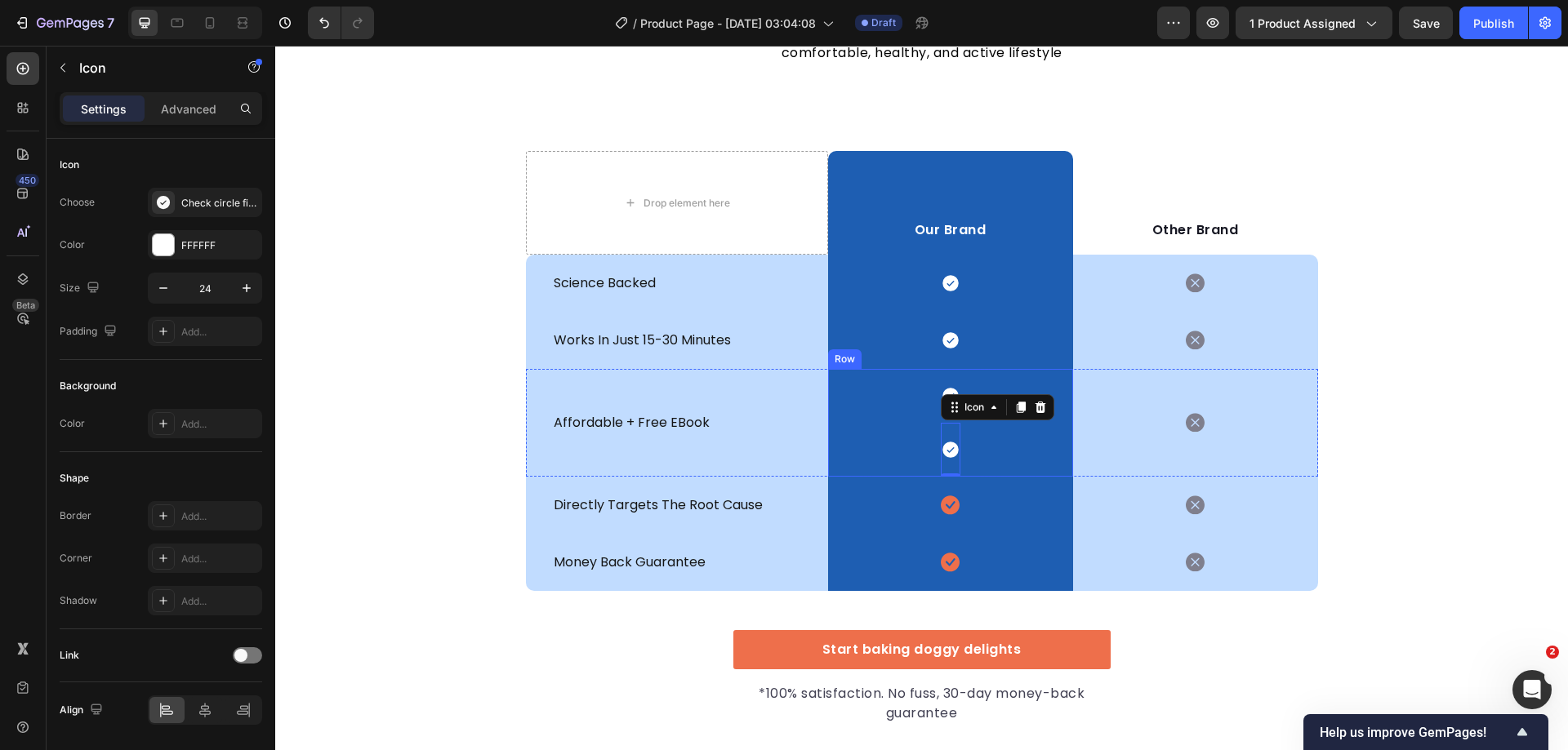
click at [893, 442] on div "Icon Icon 0 Row" at bounding box center [951, 423] width 245 height 108
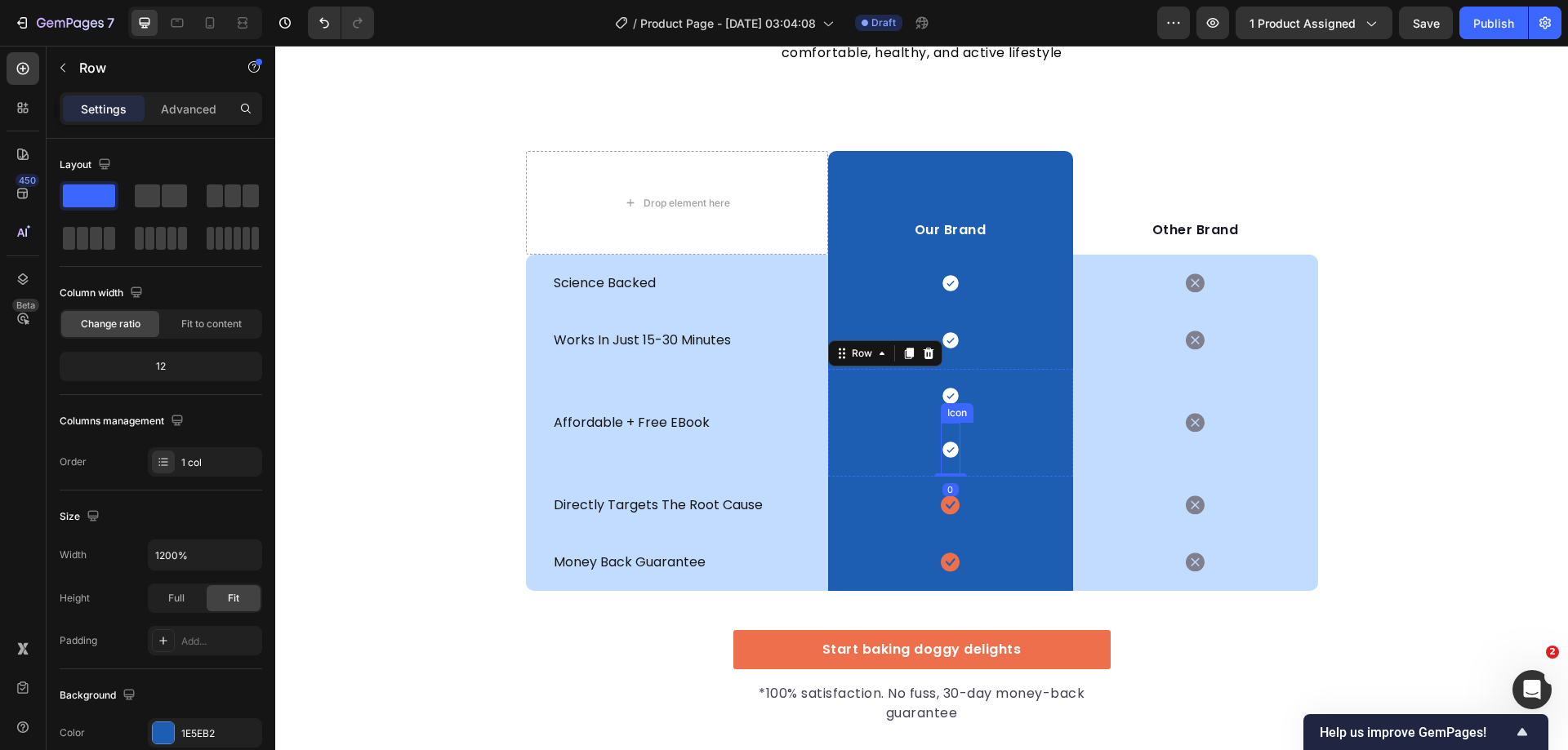
click at [944, 452] on icon at bounding box center [951, 449] width 20 height 20
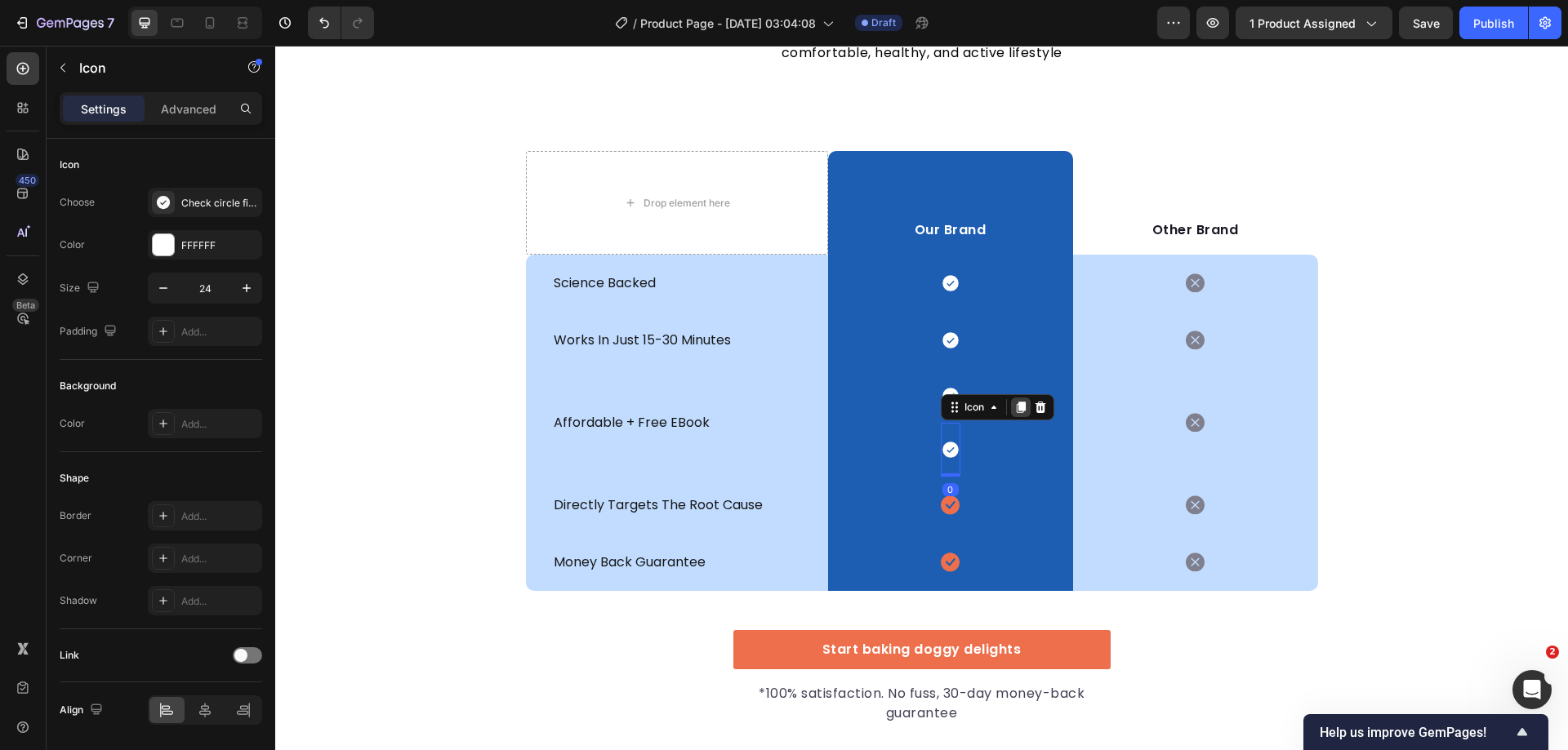
click at [1014, 414] on icon at bounding box center [1021, 407] width 13 height 13
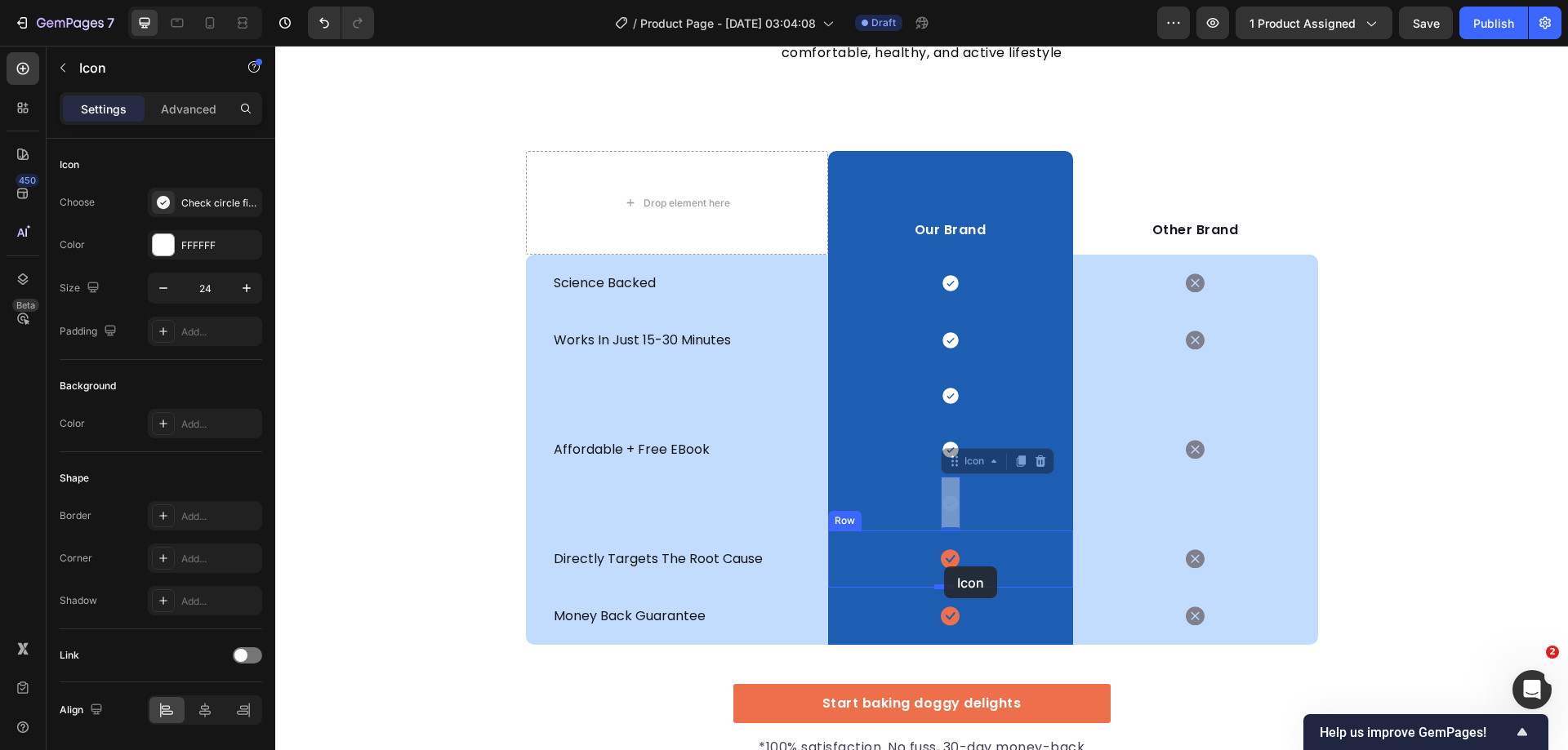
drag, startPoint x: 941, startPoint y: 467, endPoint x: 944, endPoint y: 567, distance: 100.0
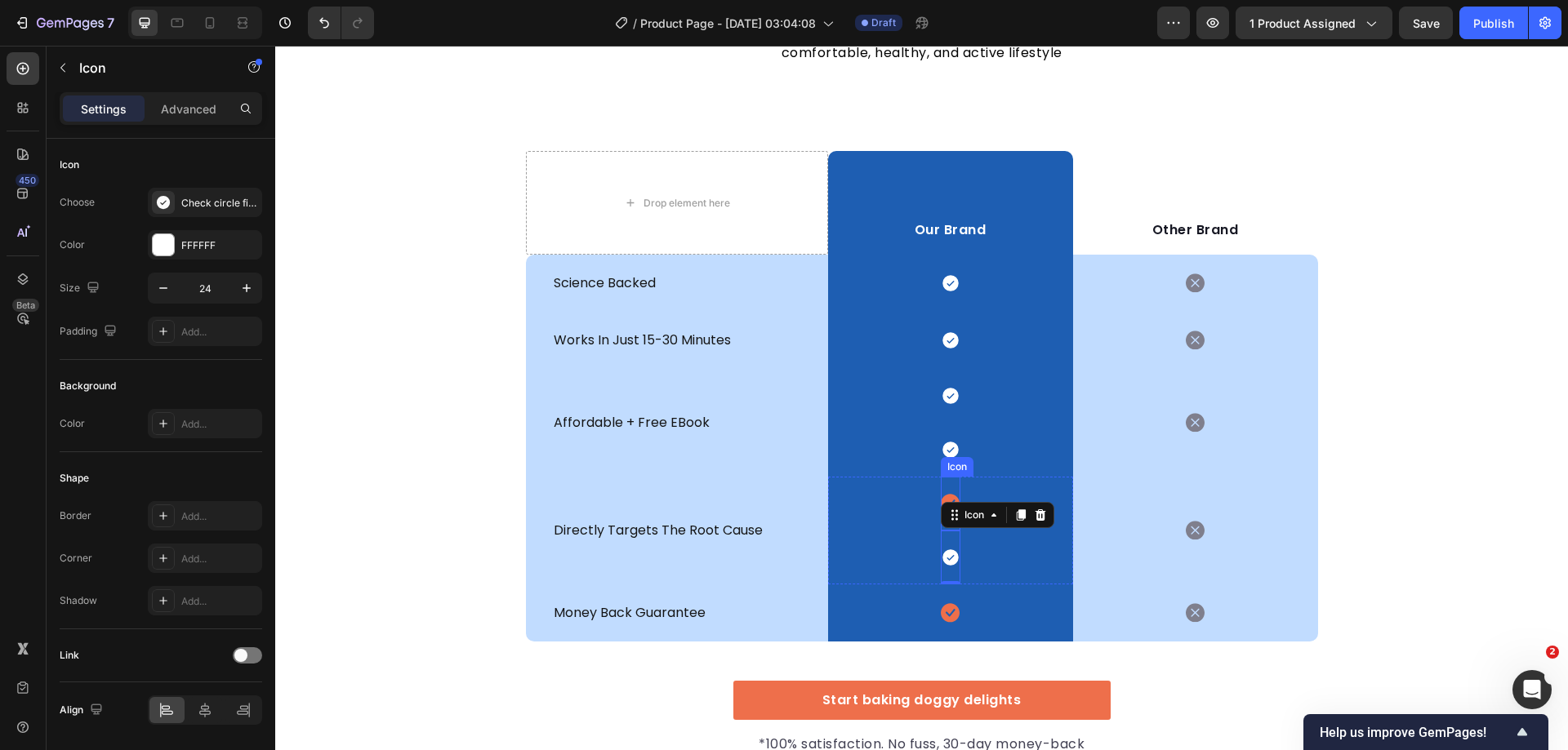
click at [946, 497] on icon at bounding box center [951, 505] width 19 height 19
click at [1035, 461] on icon at bounding box center [1039, 461] width 10 height 11
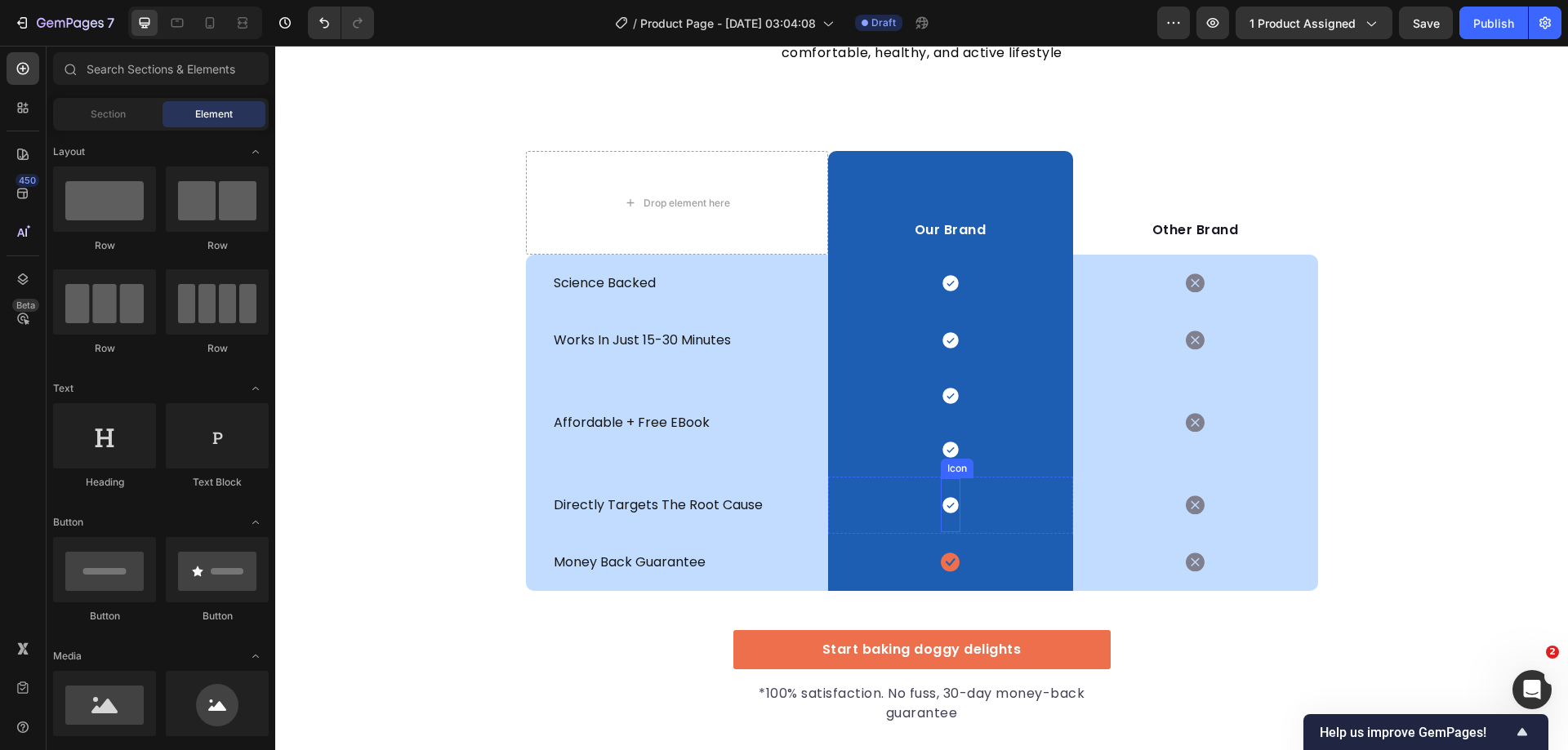
click at [941, 507] on icon at bounding box center [951, 505] width 20 height 20
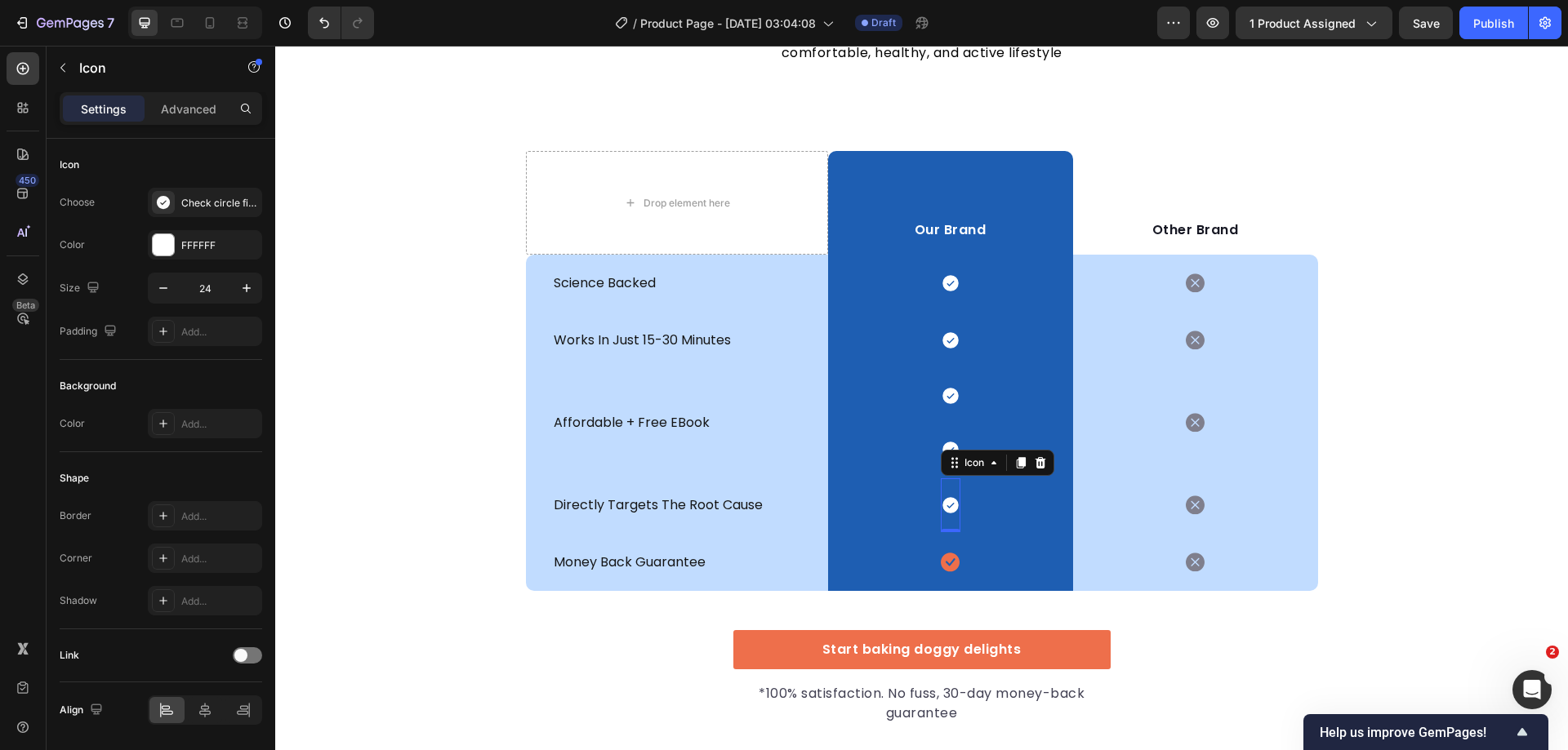
click at [1014, 469] on icon at bounding box center [1021, 463] width 13 height 13
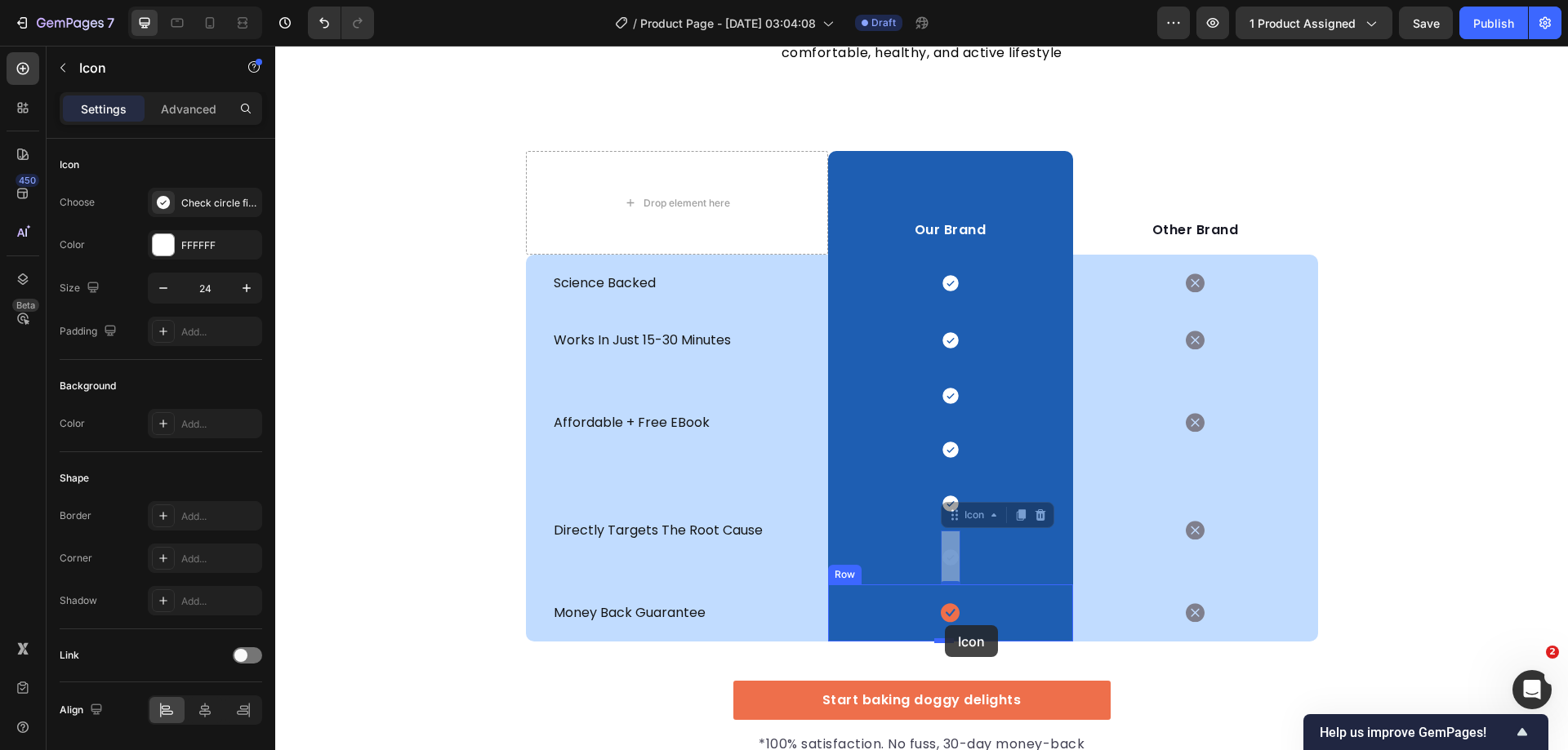
drag, startPoint x: 959, startPoint y: 520, endPoint x: 945, endPoint y: 626, distance: 106.9
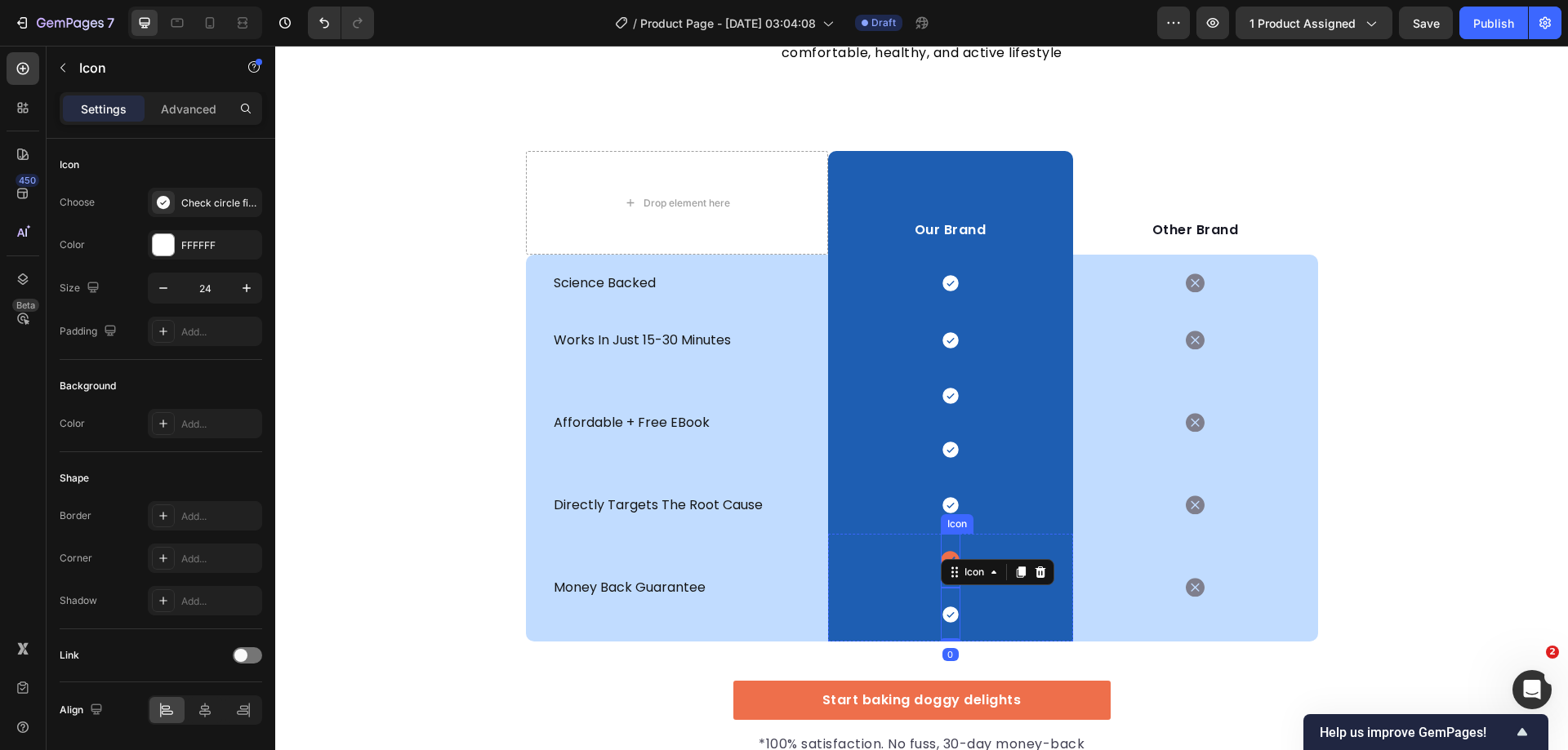
click at [942, 552] on icon at bounding box center [951, 561] width 19 height 19
click at [1035, 523] on icon at bounding box center [1039, 518] width 10 height 11
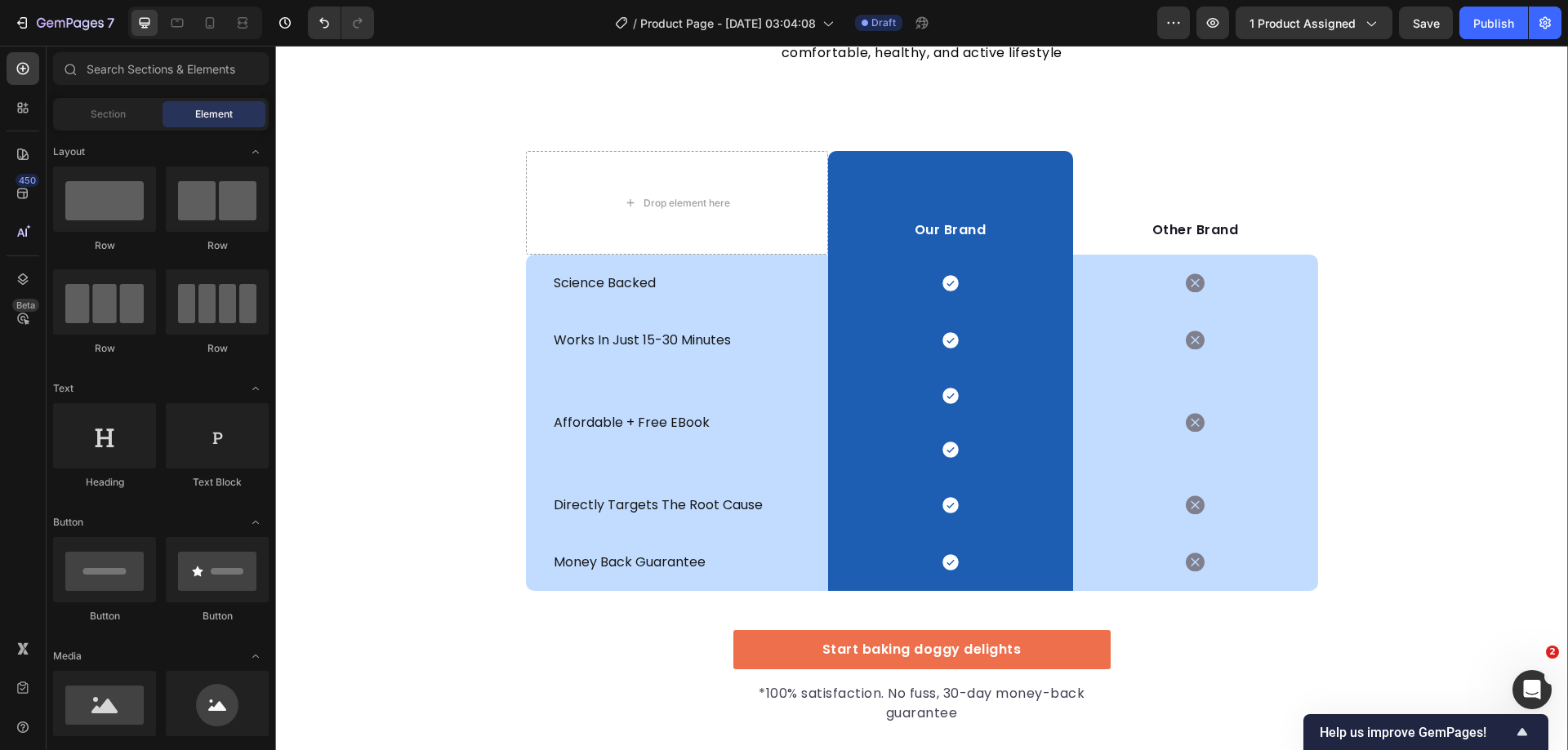
click at [1349, 422] on div "We’re a whole different breed. Heading It’s easy to see why Super Tummy Daily i…" at bounding box center [921, 335] width 1293 height 778
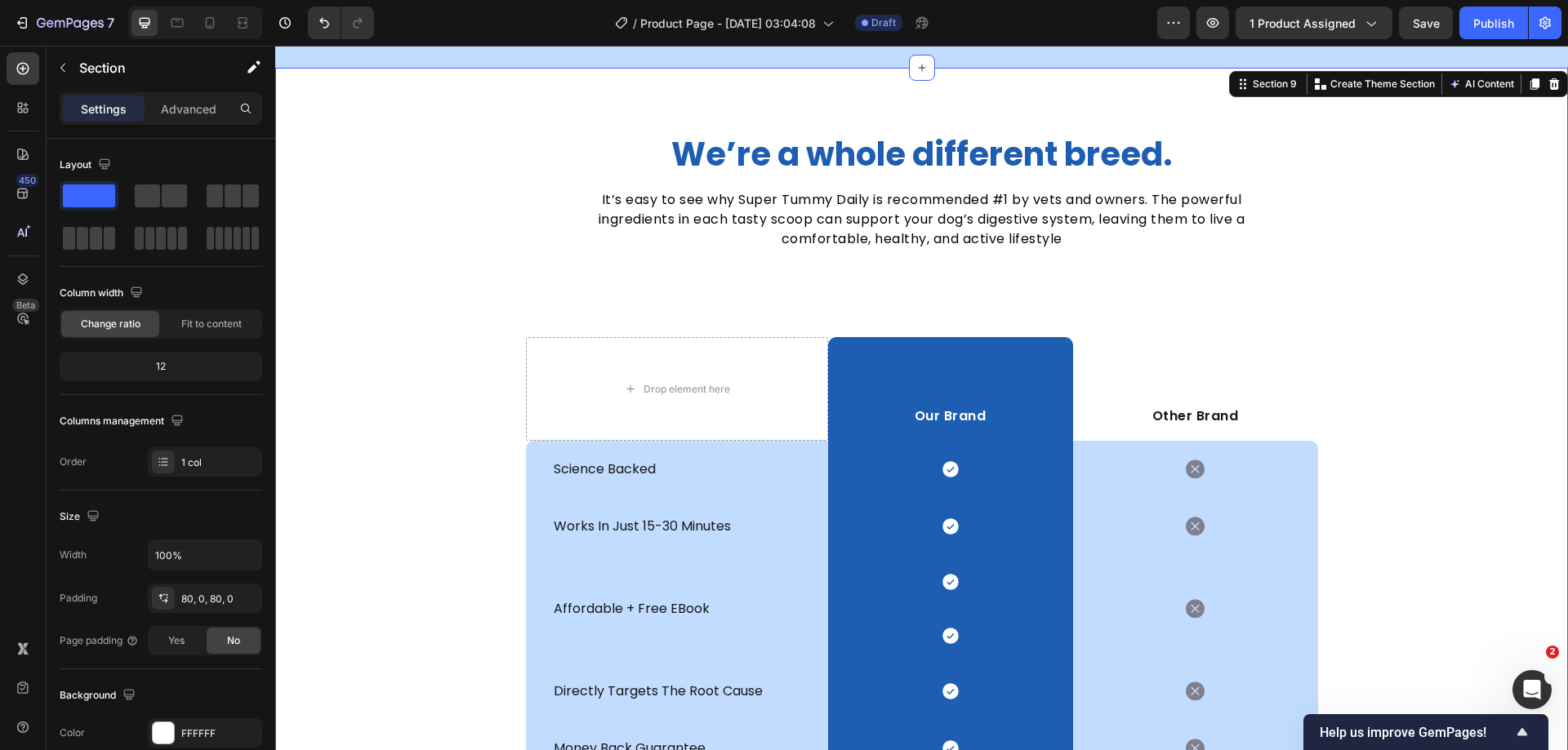
scroll to position [4536, 0]
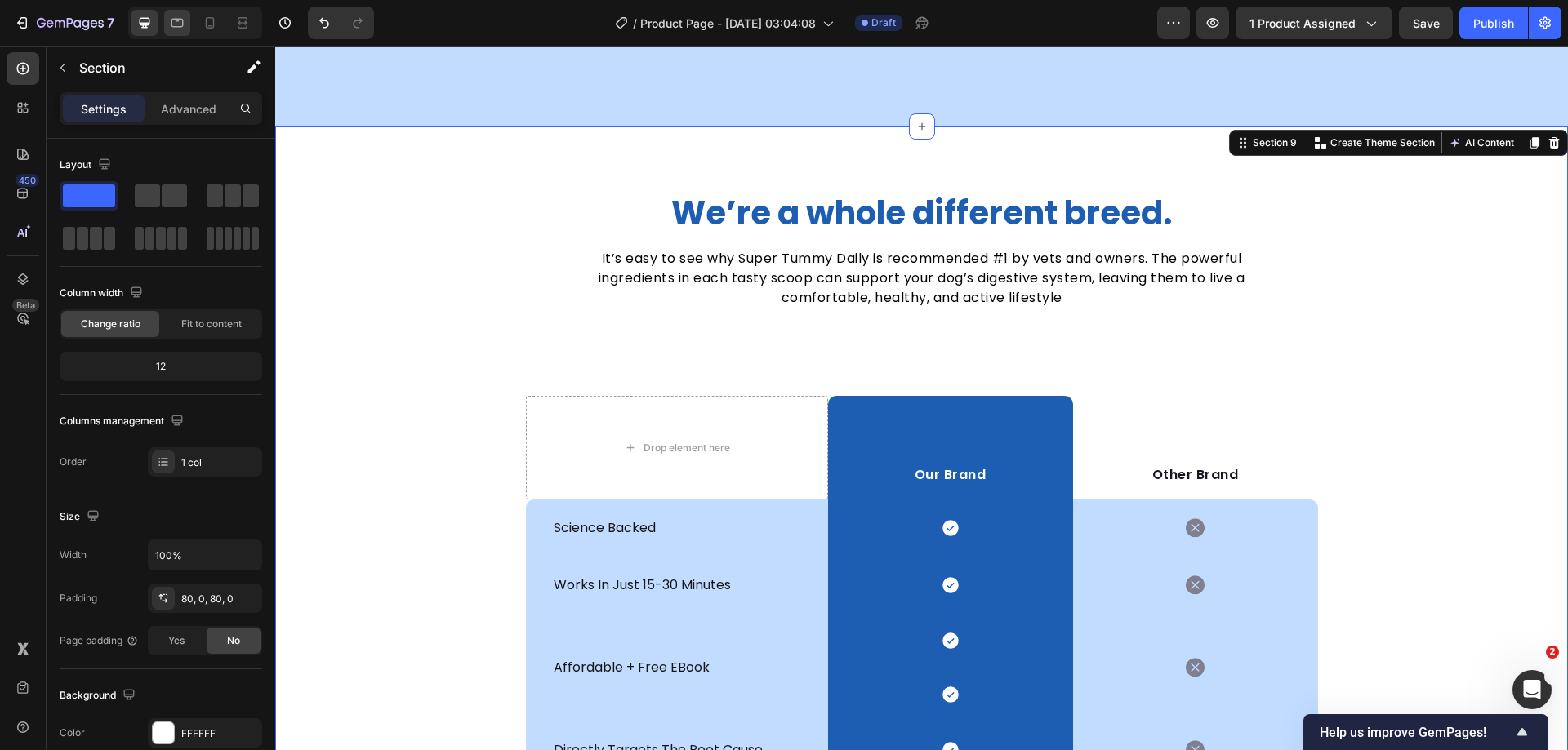
click at [175, 24] on icon at bounding box center [177, 22] width 16 height 16
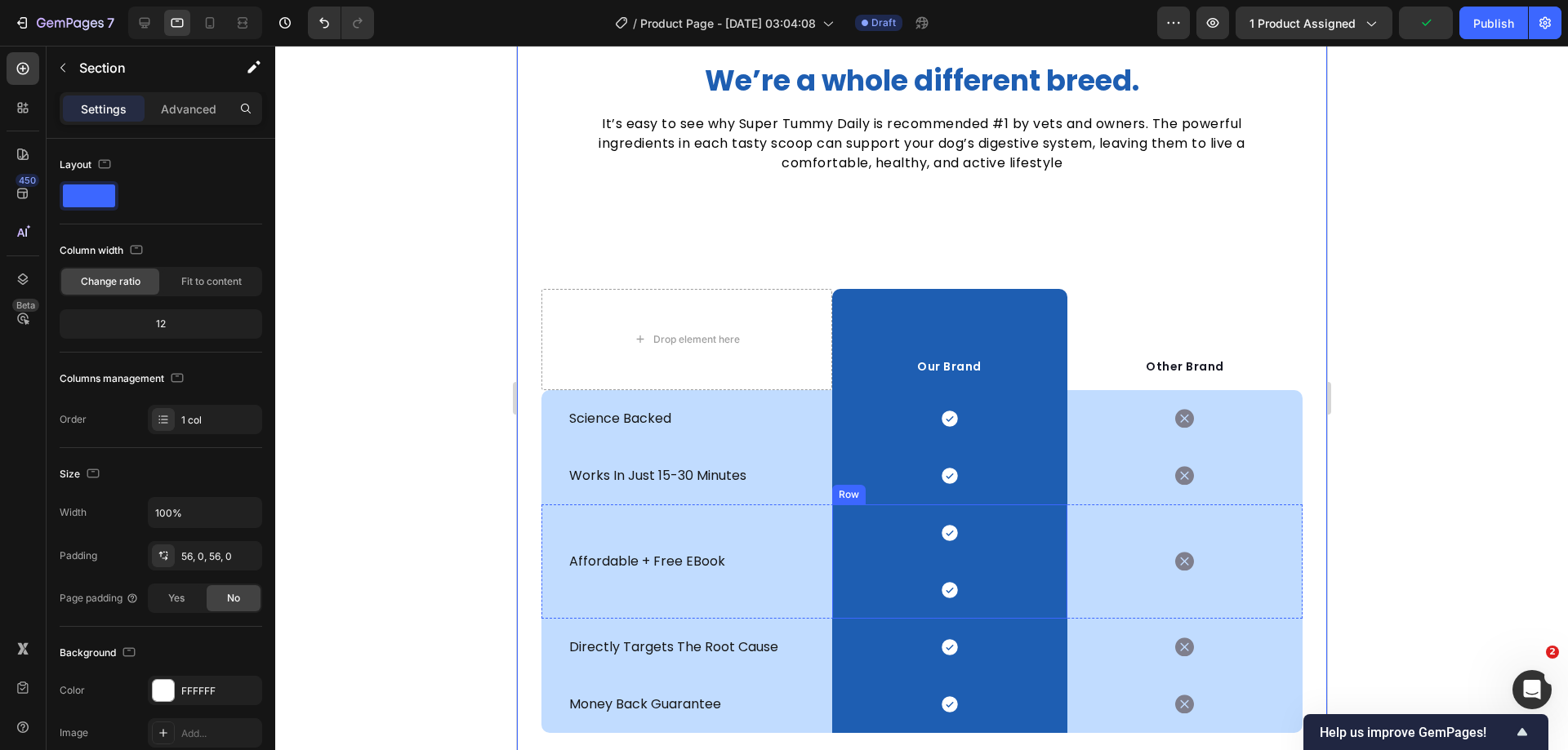
scroll to position [5133, 0]
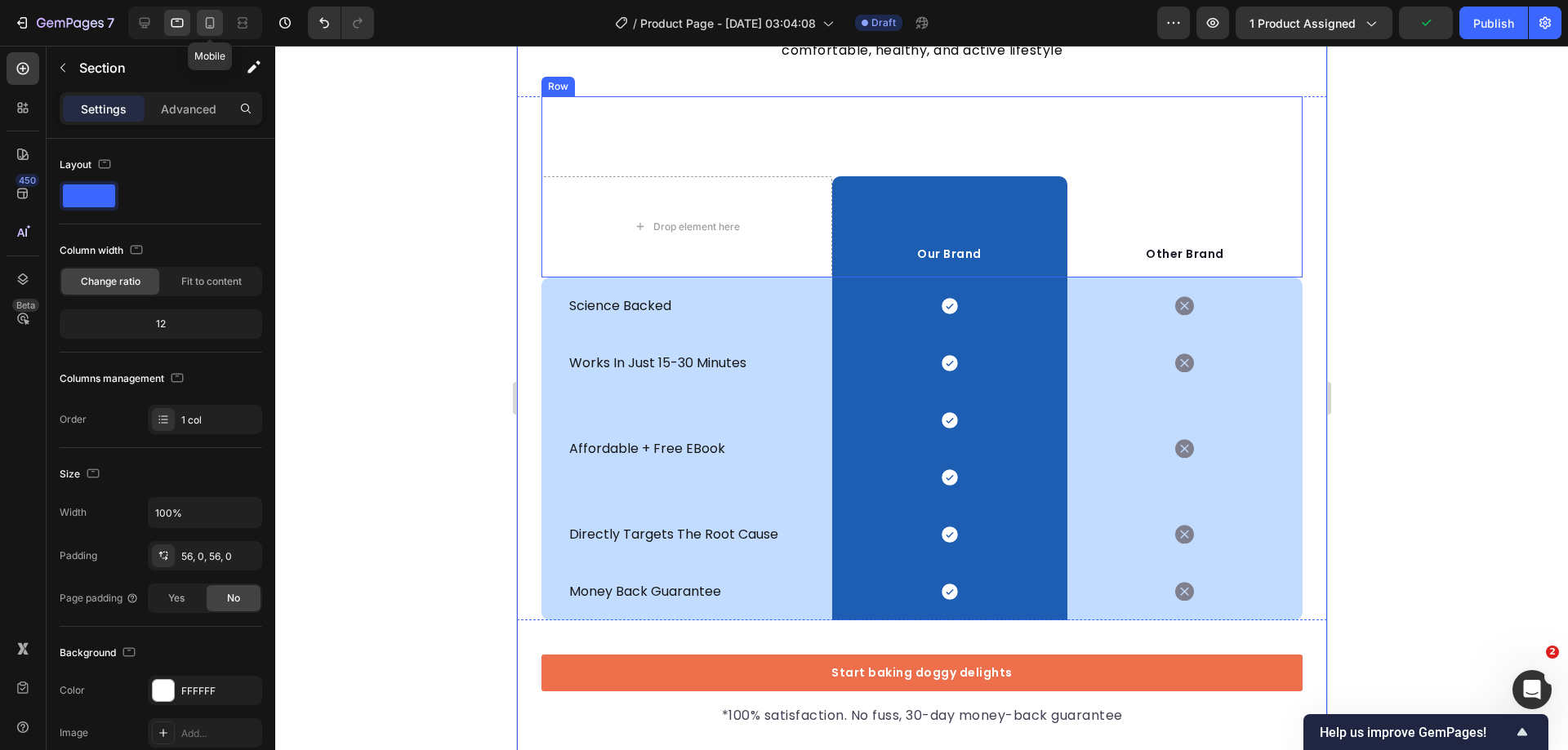
click at [209, 26] on icon at bounding box center [210, 27] width 4 height 2
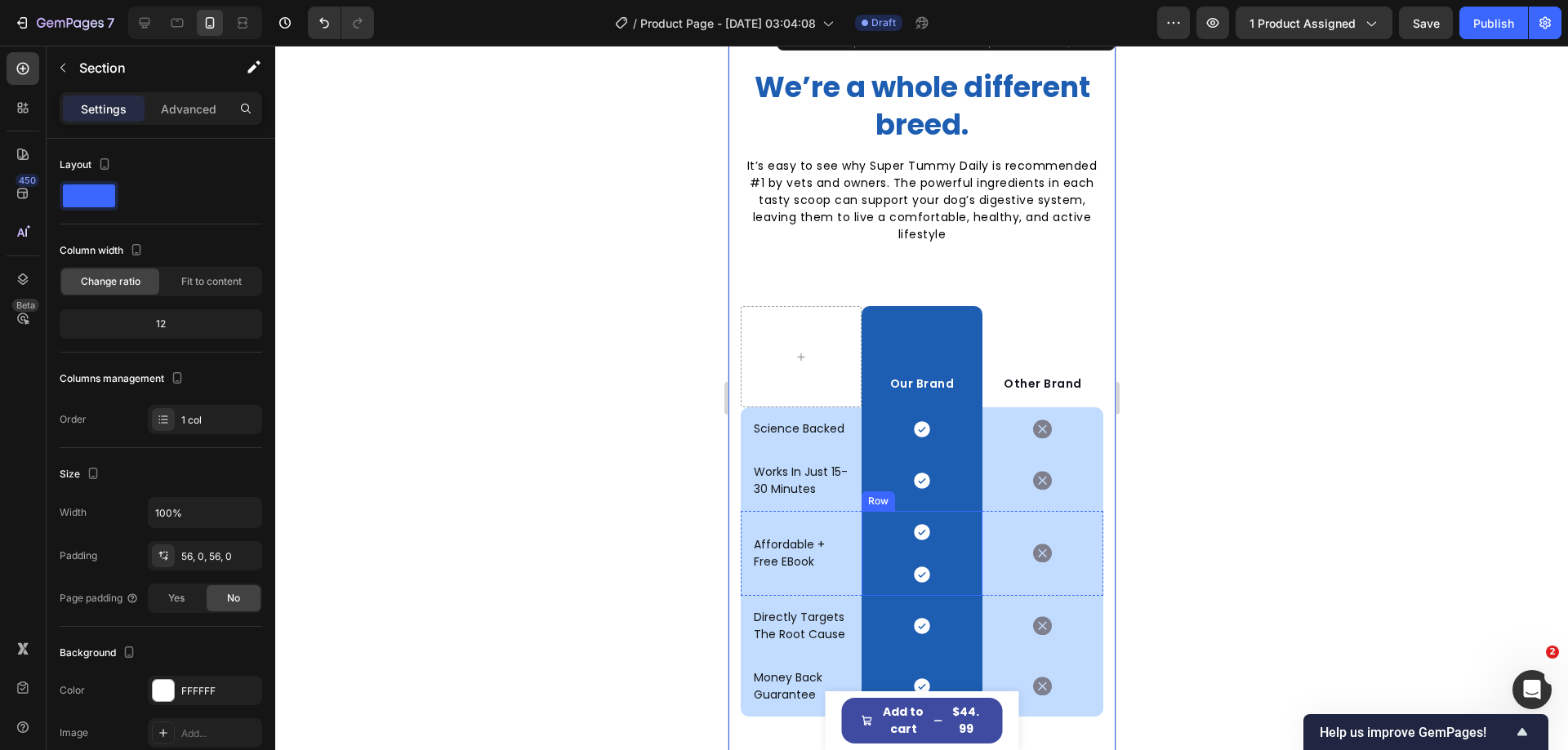
scroll to position [4931, 0]
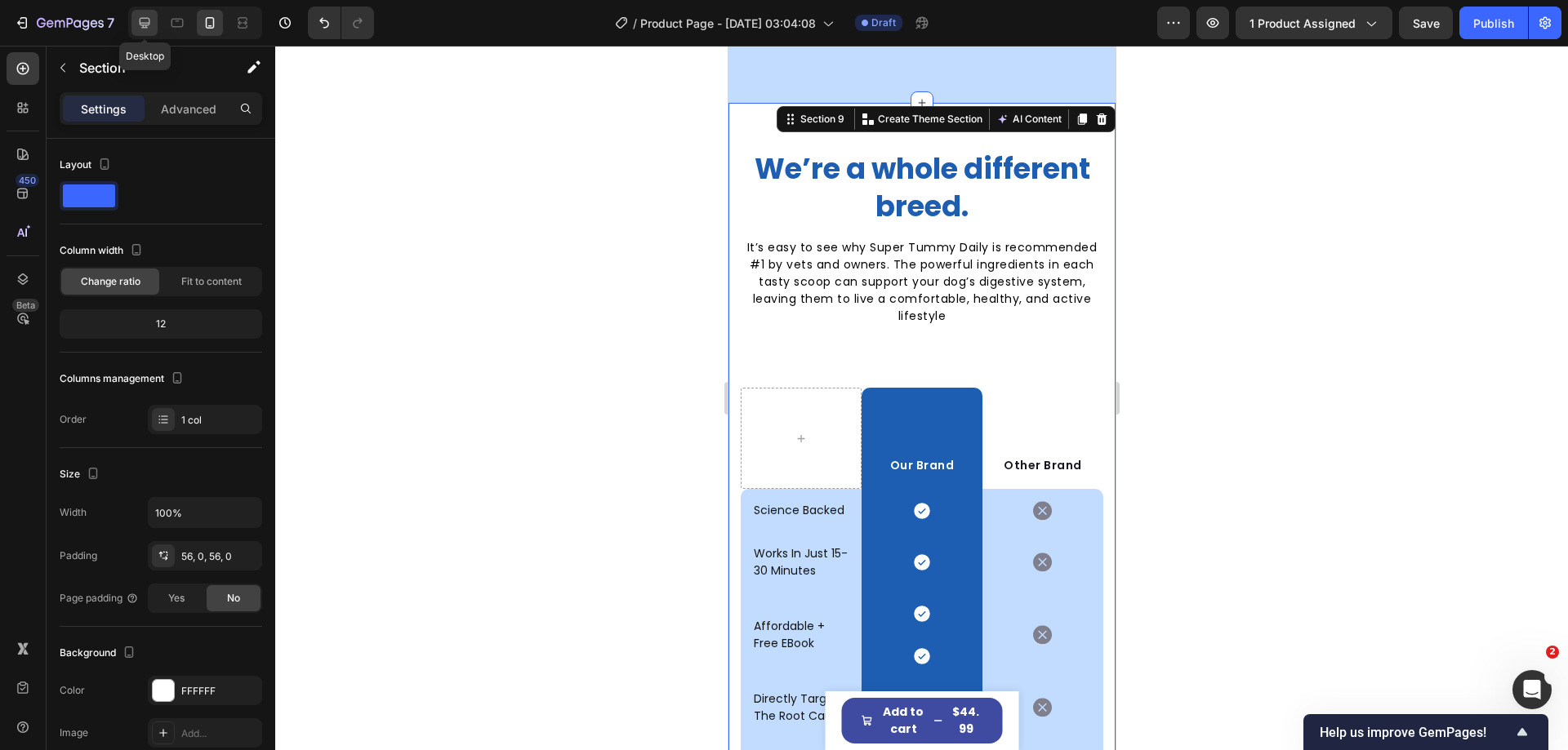
click at [144, 26] on icon at bounding box center [144, 23] width 10 height 10
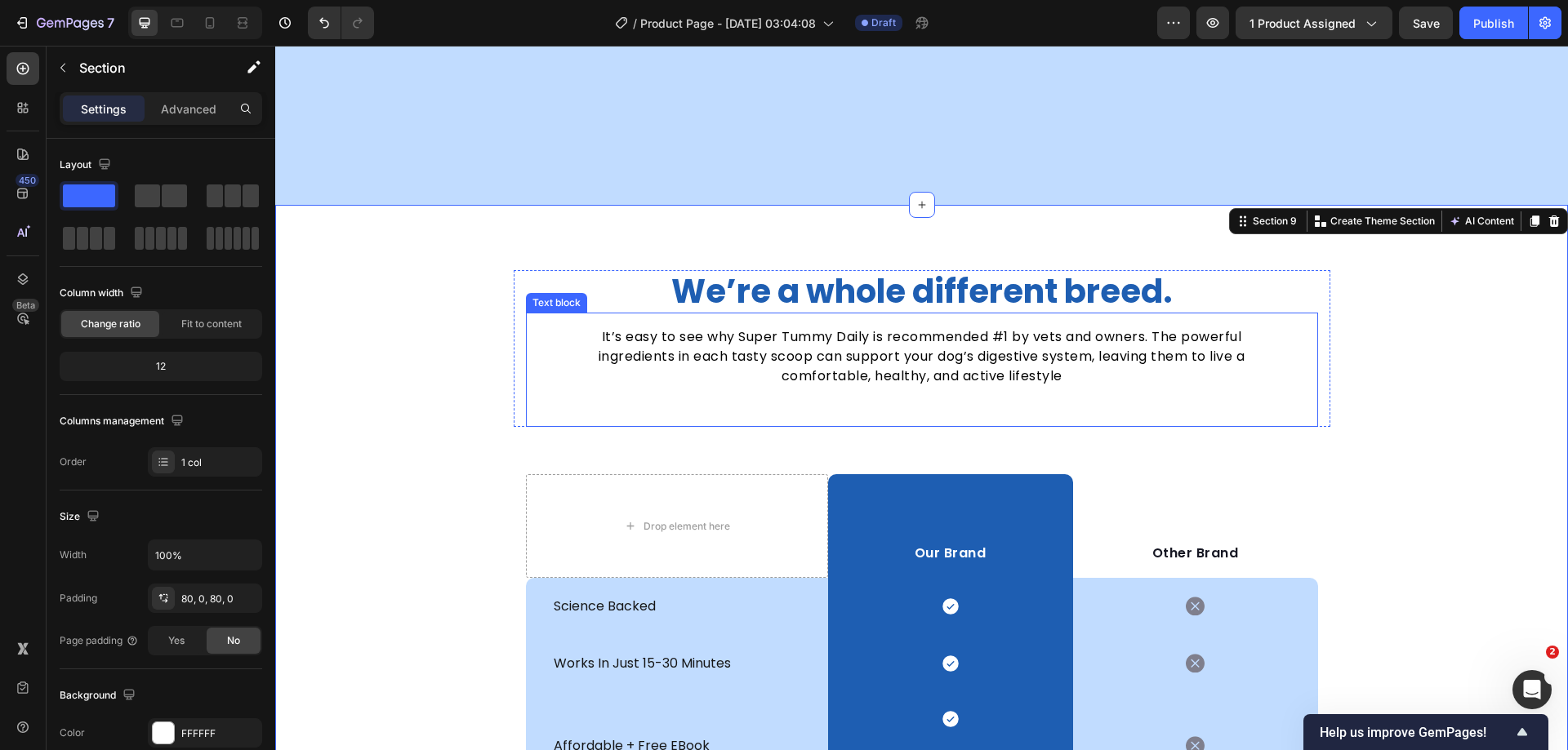
scroll to position [4453, 0]
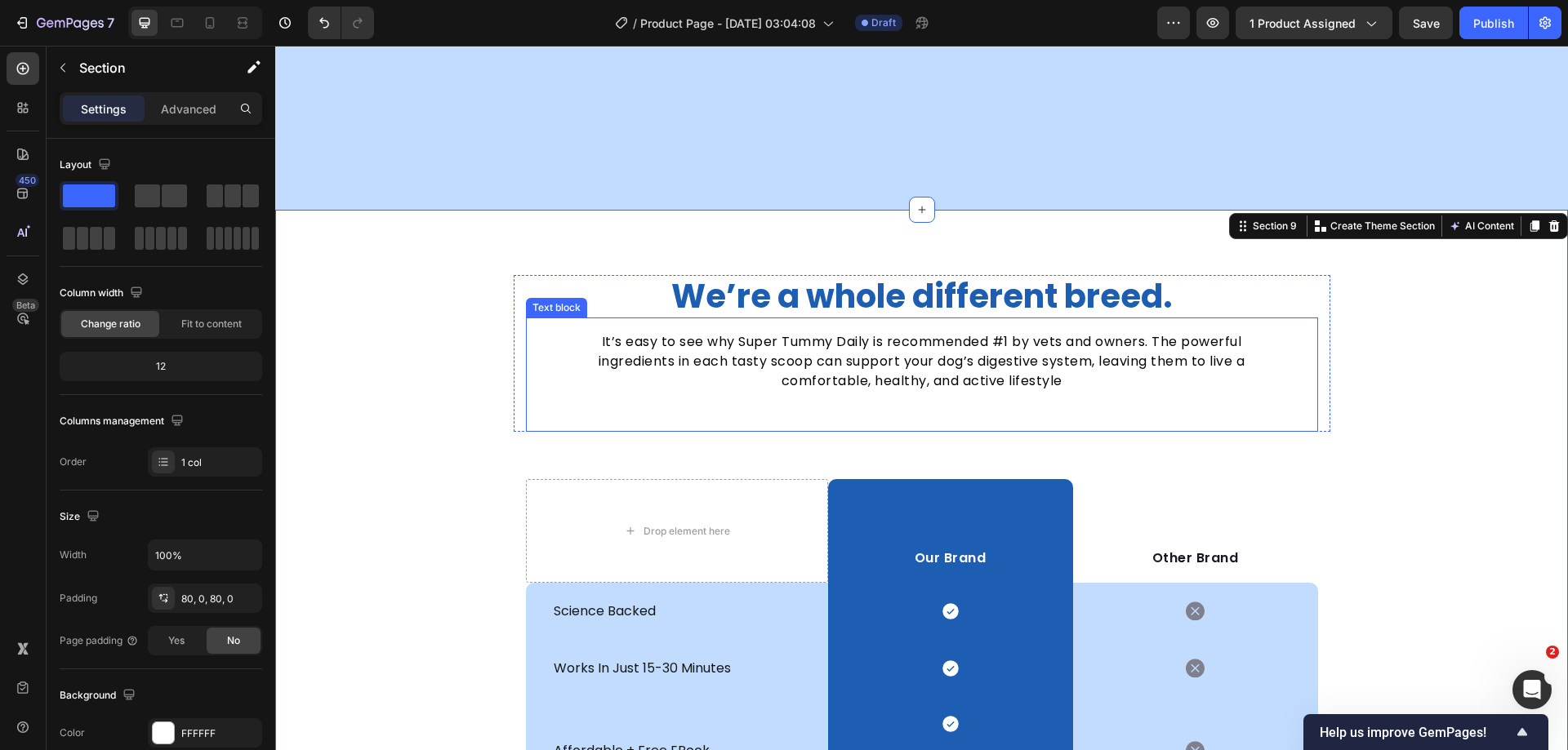
click at [1182, 374] on p "It’s easy to see why Super Tummy Daily is recommended #1 by vets and owners. Th…" at bounding box center [921, 362] width 713 height 59
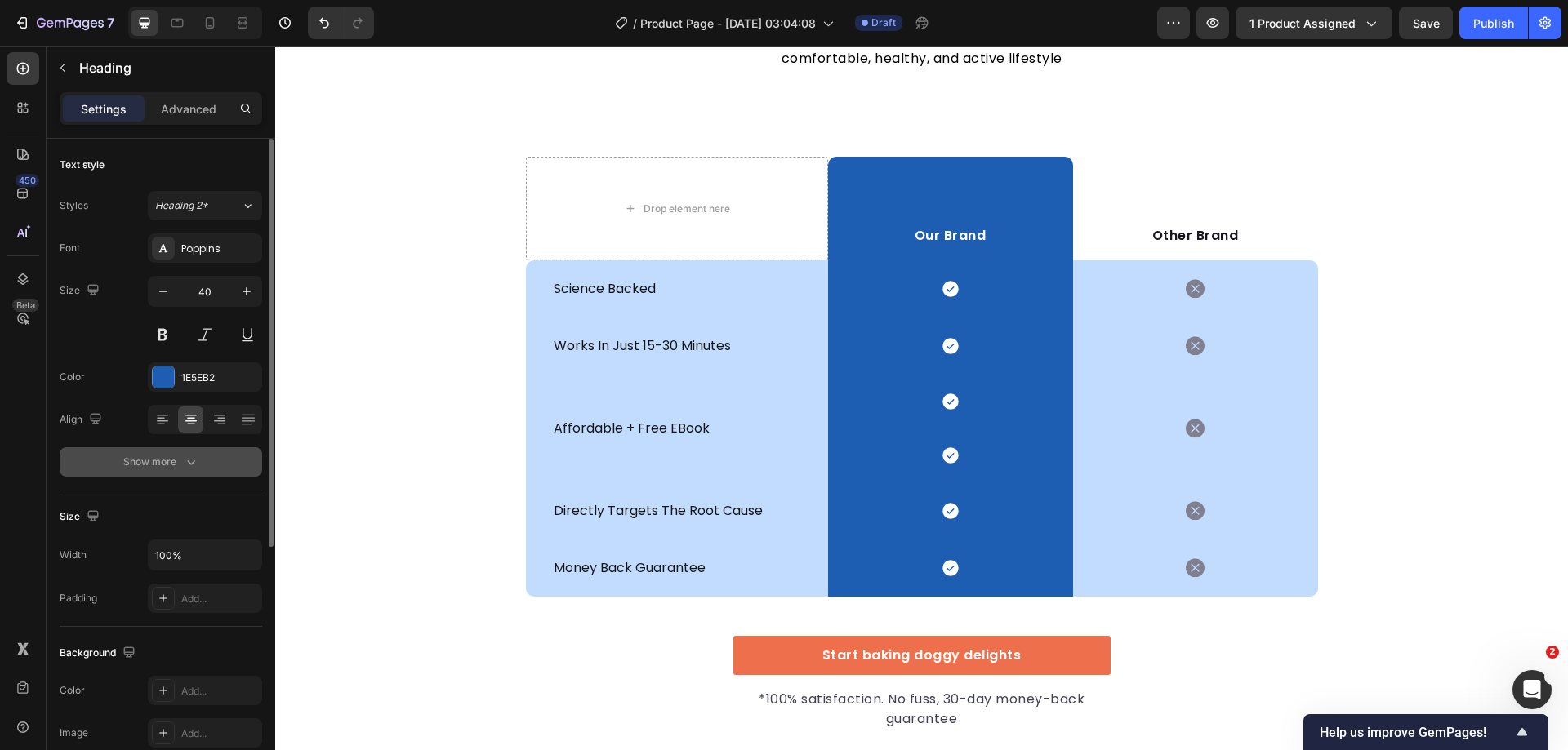
click at [197, 459] on icon "button" at bounding box center [191, 462] width 16 height 16
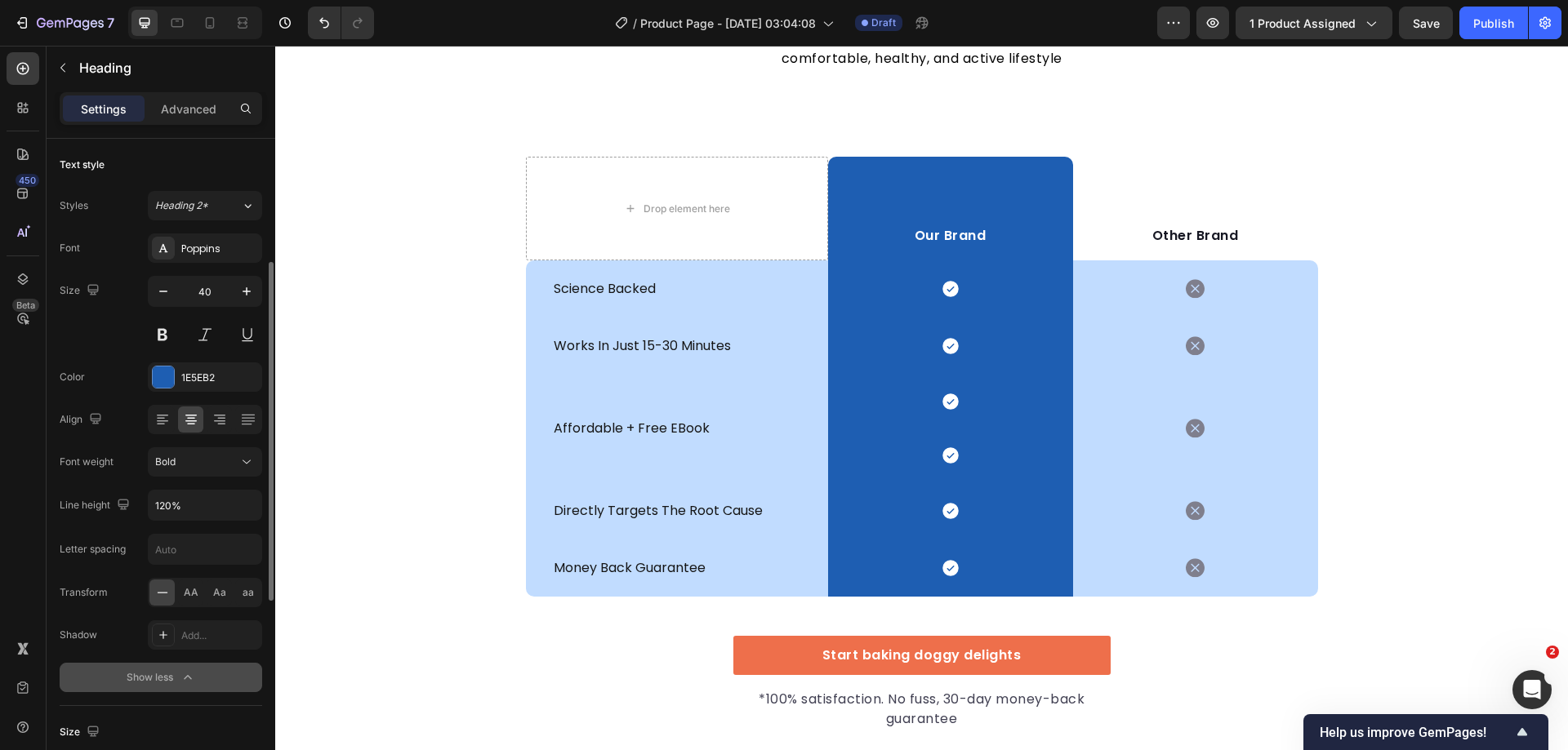
scroll to position [163, 0]
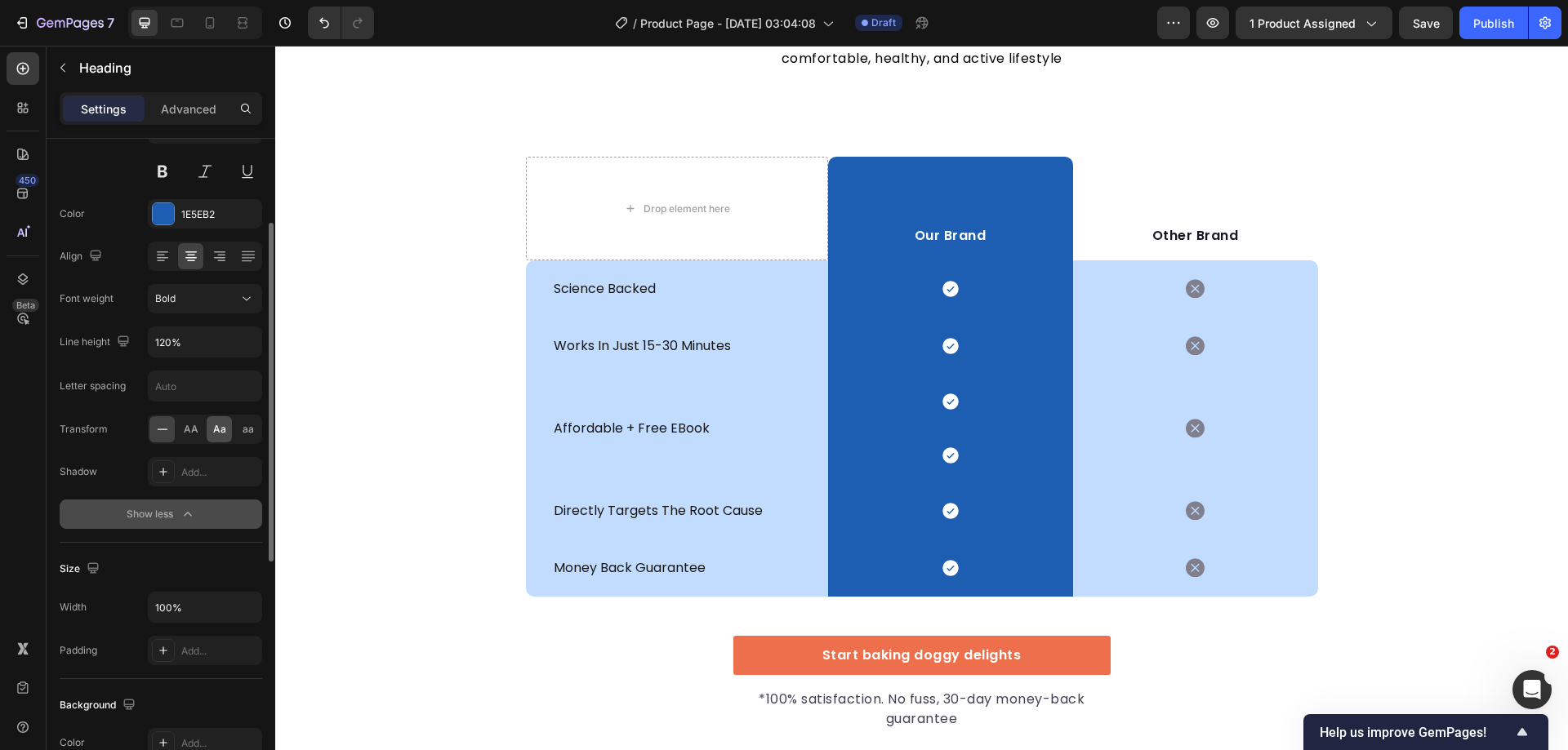
click at [212, 435] on div "Aa" at bounding box center [219, 428] width 26 height 26
click at [429, 406] on div "don't fall for cheap knock-offs Heading 0 It’s easy to see why Super Tummy Dail…" at bounding box center [921, 341] width 1293 height 778
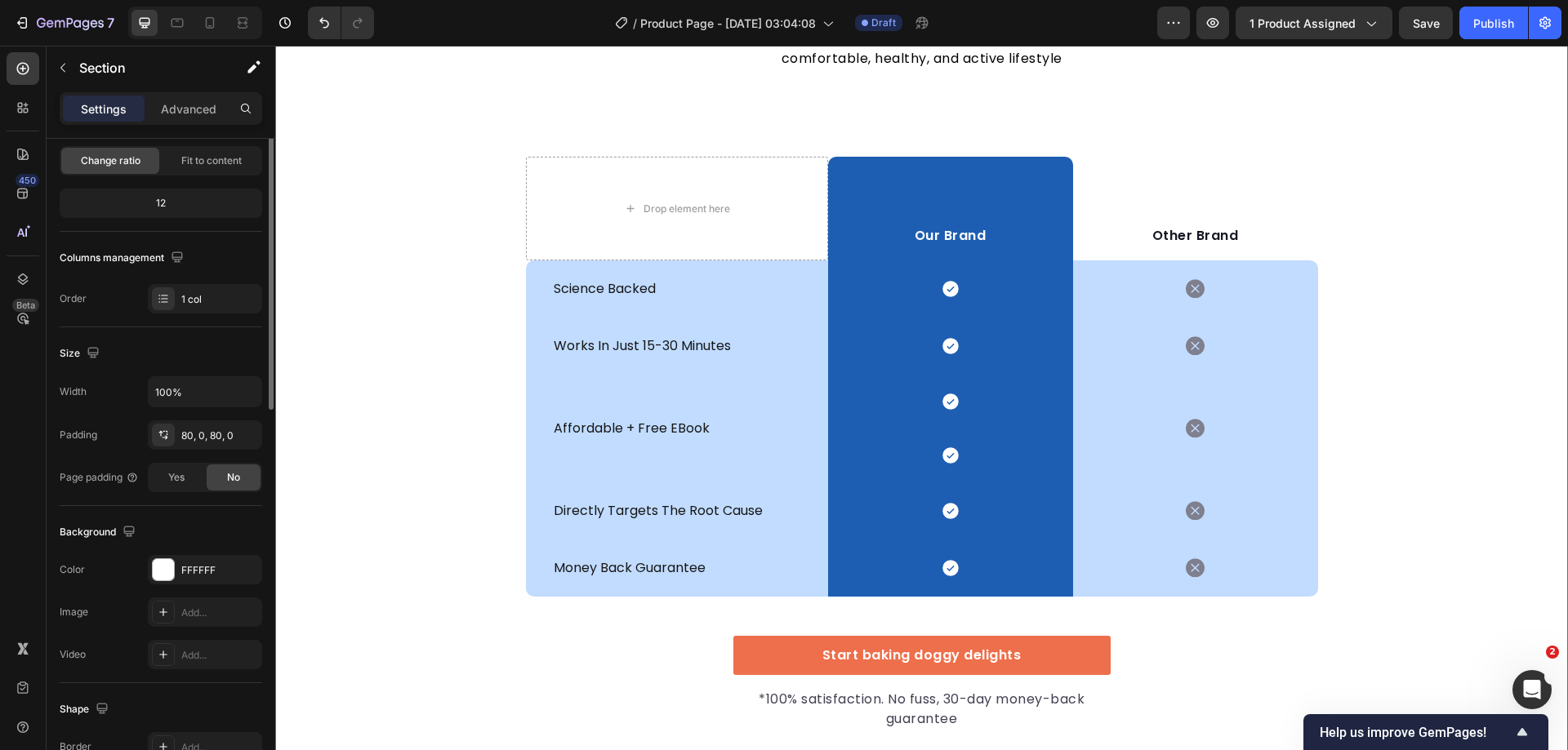
scroll to position [0, 0]
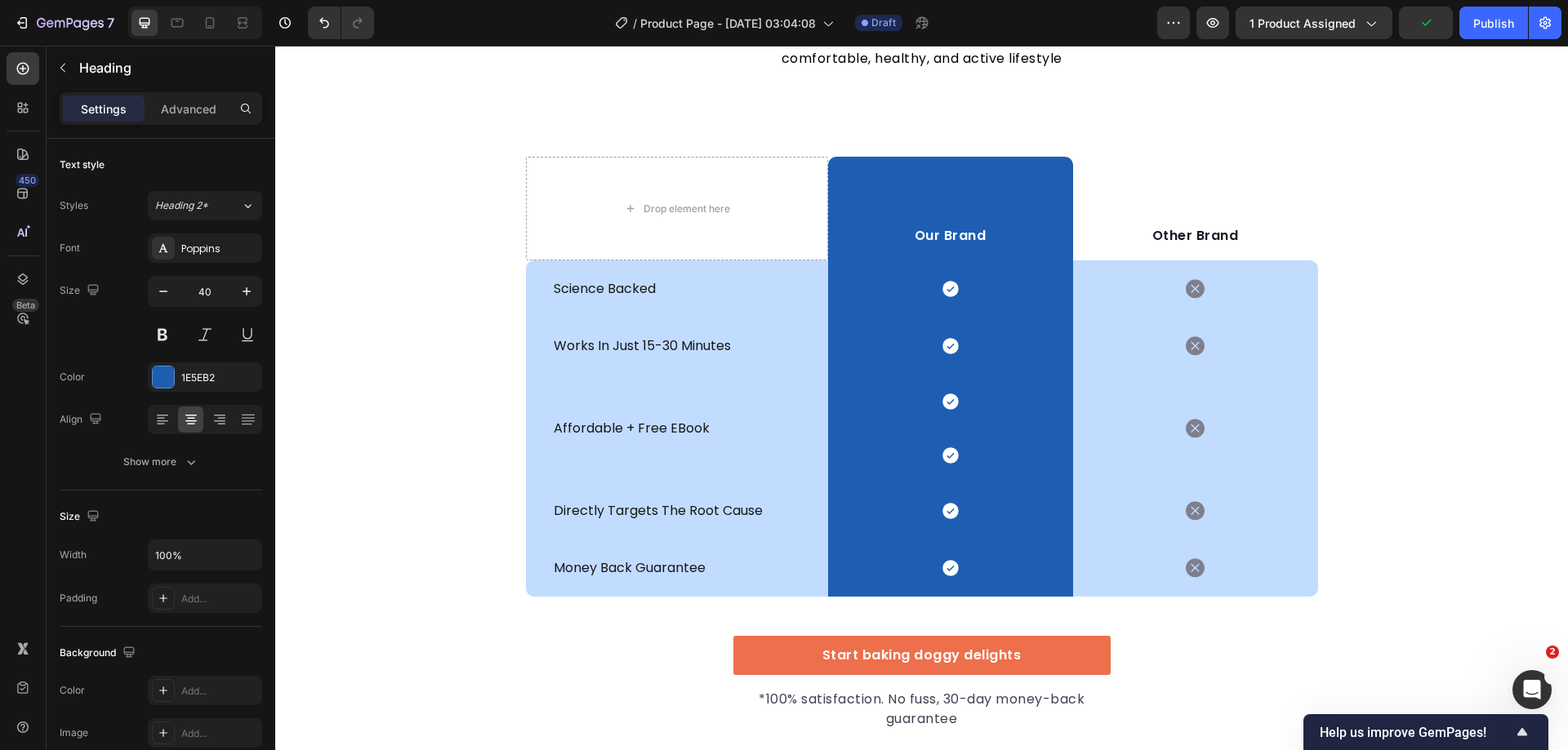
drag, startPoint x: 871, startPoint y: 300, endPoint x: 1158, endPoint y: 296, distance: 287.0
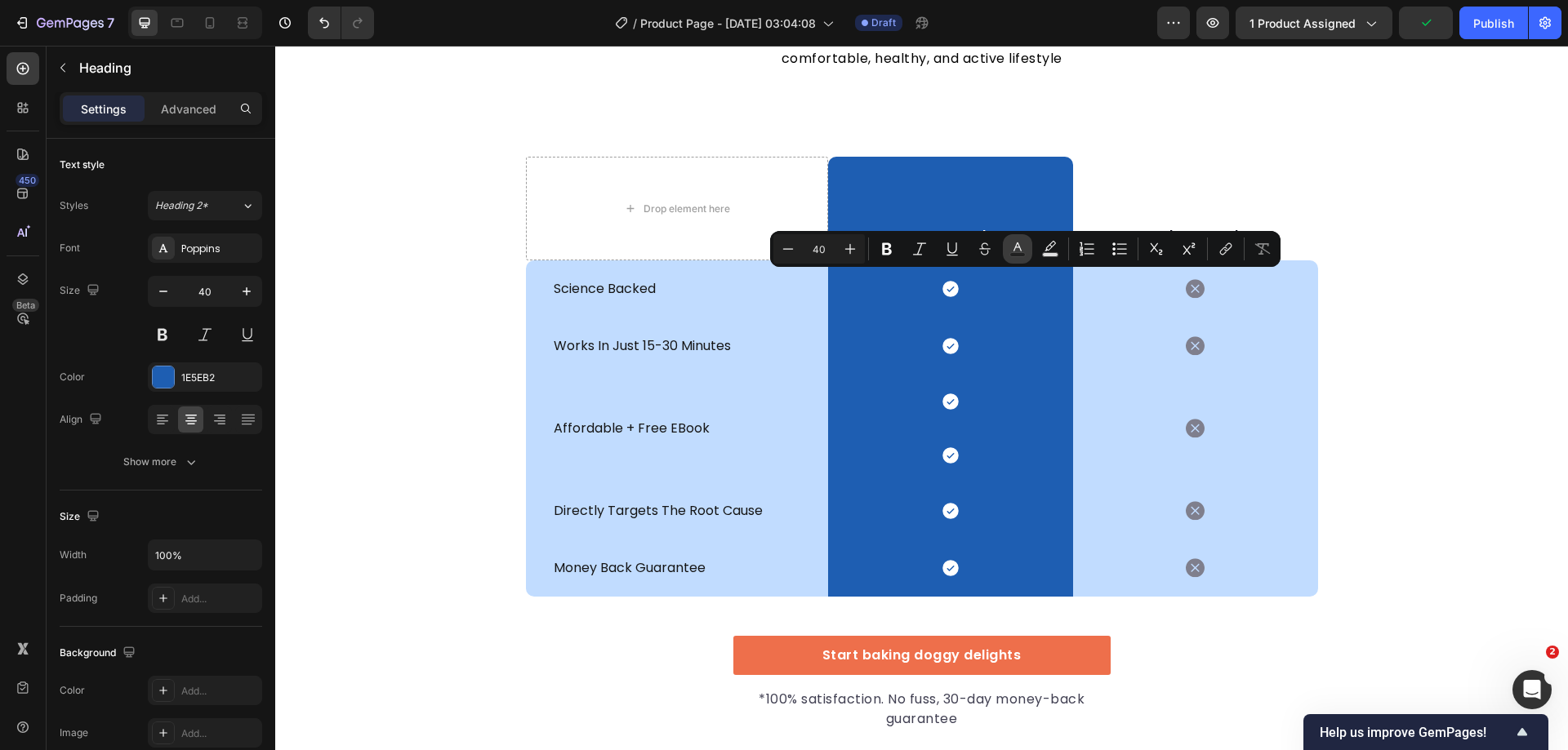
click at [1023, 253] on rect "Editor contextual toolbar" at bounding box center [1017, 255] width 15 height 4
type input "1E5EB2"
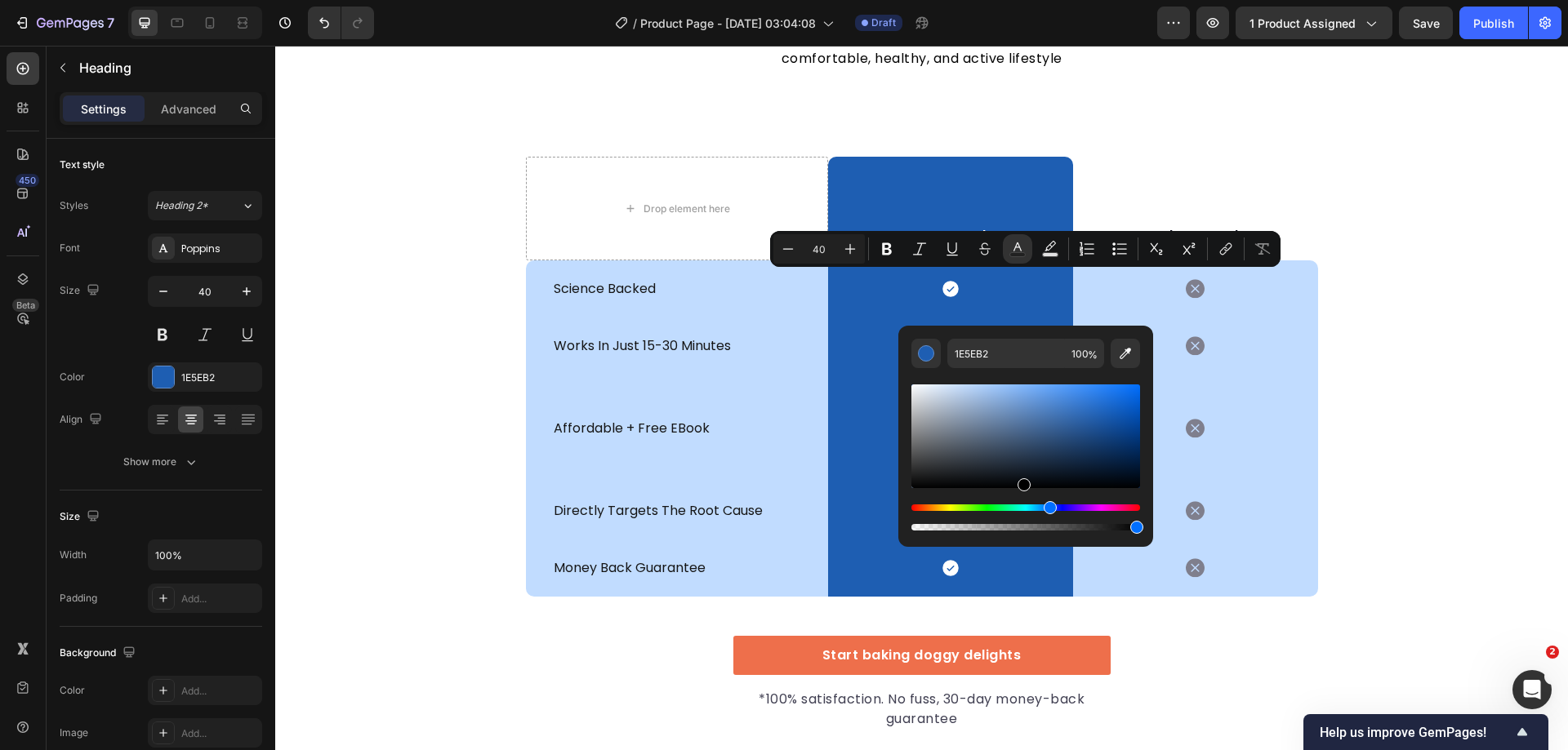
drag, startPoint x: 1021, startPoint y: 448, endPoint x: 1021, endPoint y: 508, distance: 60.0
click at [1021, 508] on div "Editor contextual toolbar" at bounding box center [1026, 458] width 229 height 153
type input "000000"
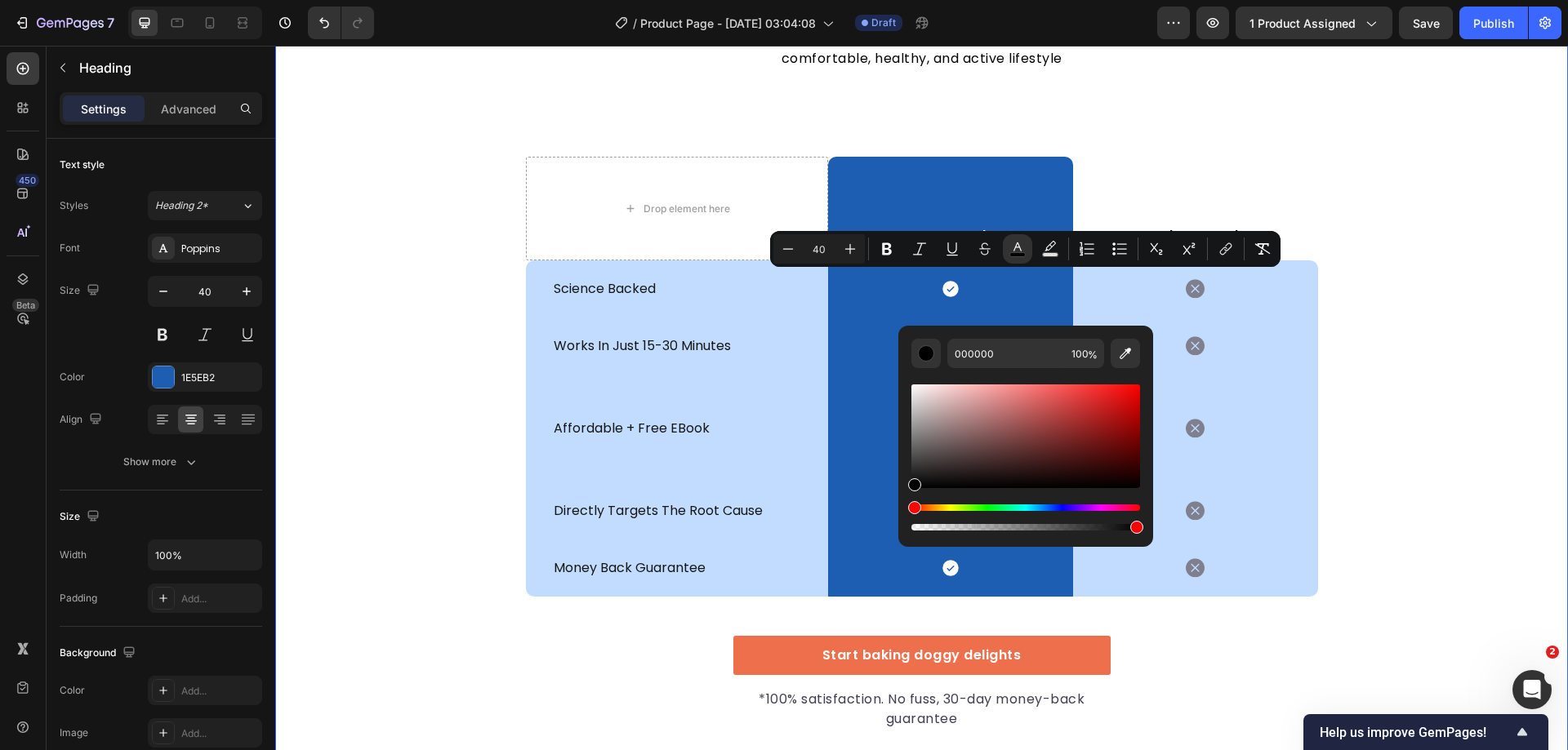
click at [1431, 444] on div "don't fall for cheap knock-offs Heading 0 It’s easy to see why Super Tummy Dail…" at bounding box center [921, 341] width 1293 height 778
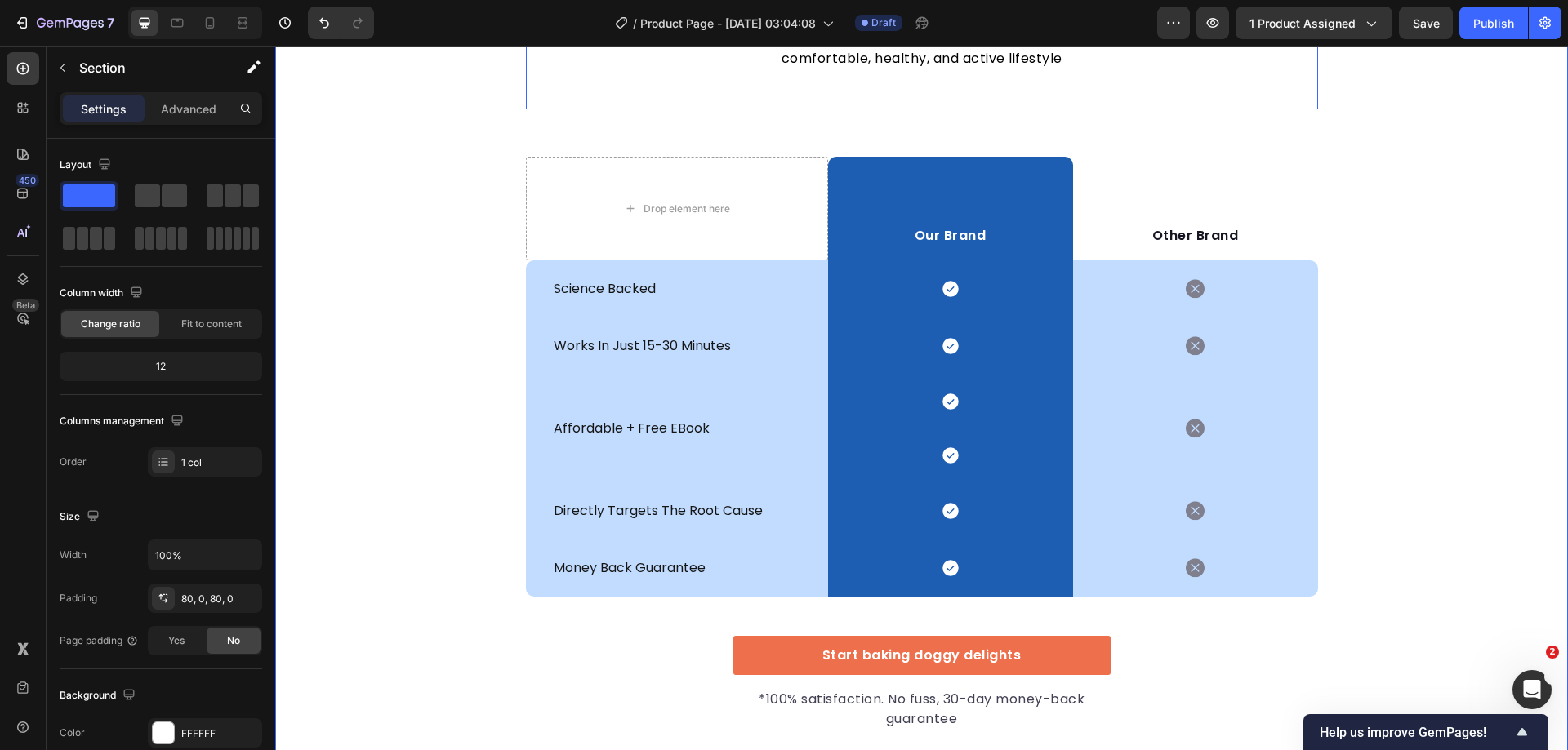
click at [959, 69] on p "It’s easy to see why Super Tummy Daily is recommended #1 by vets and owners. Th…" at bounding box center [921, 39] width 713 height 59
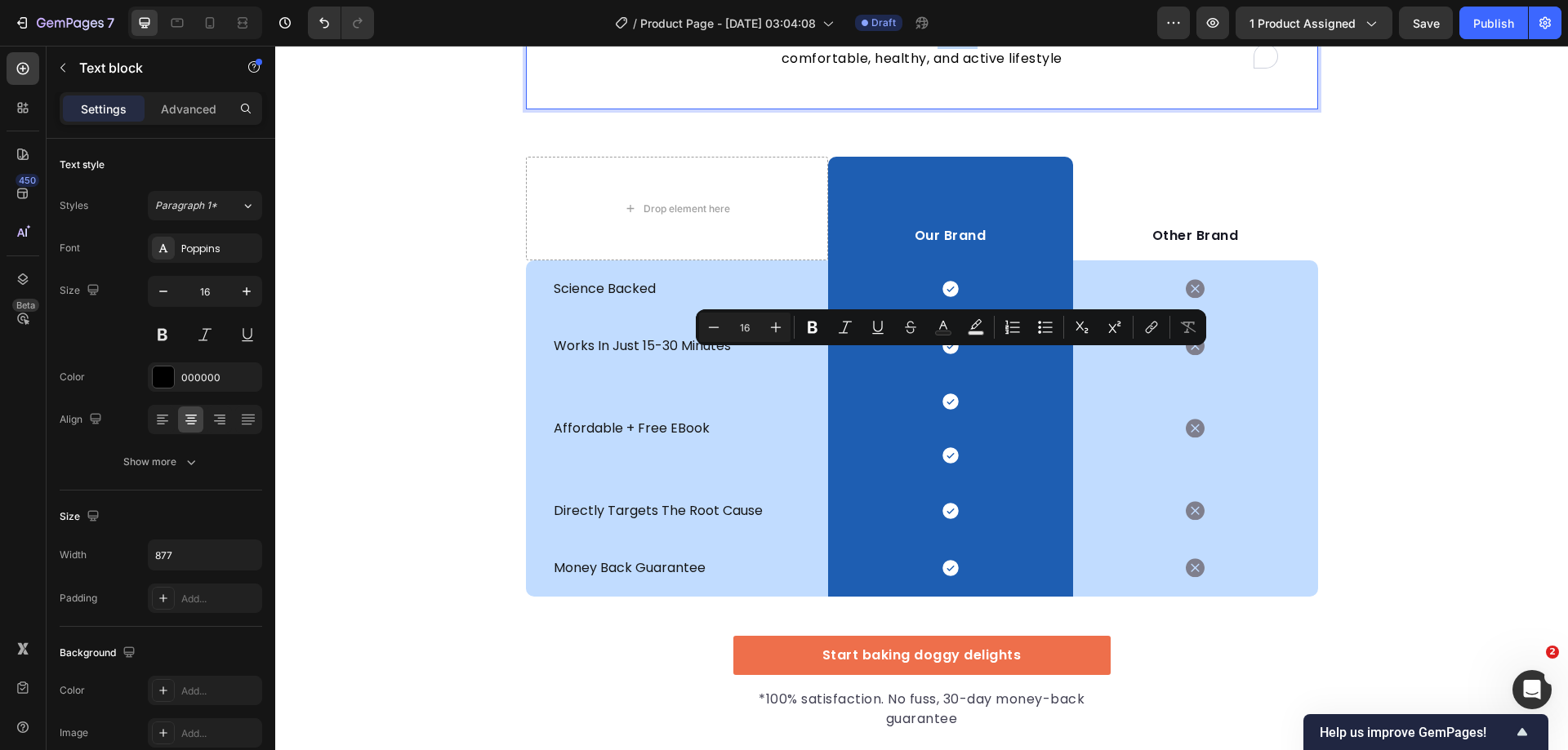
click at [943, 69] on p "It’s easy to see why Super Tummy Daily is recommended #1 by vets and owners. Th…" at bounding box center [921, 39] width 713 height 59
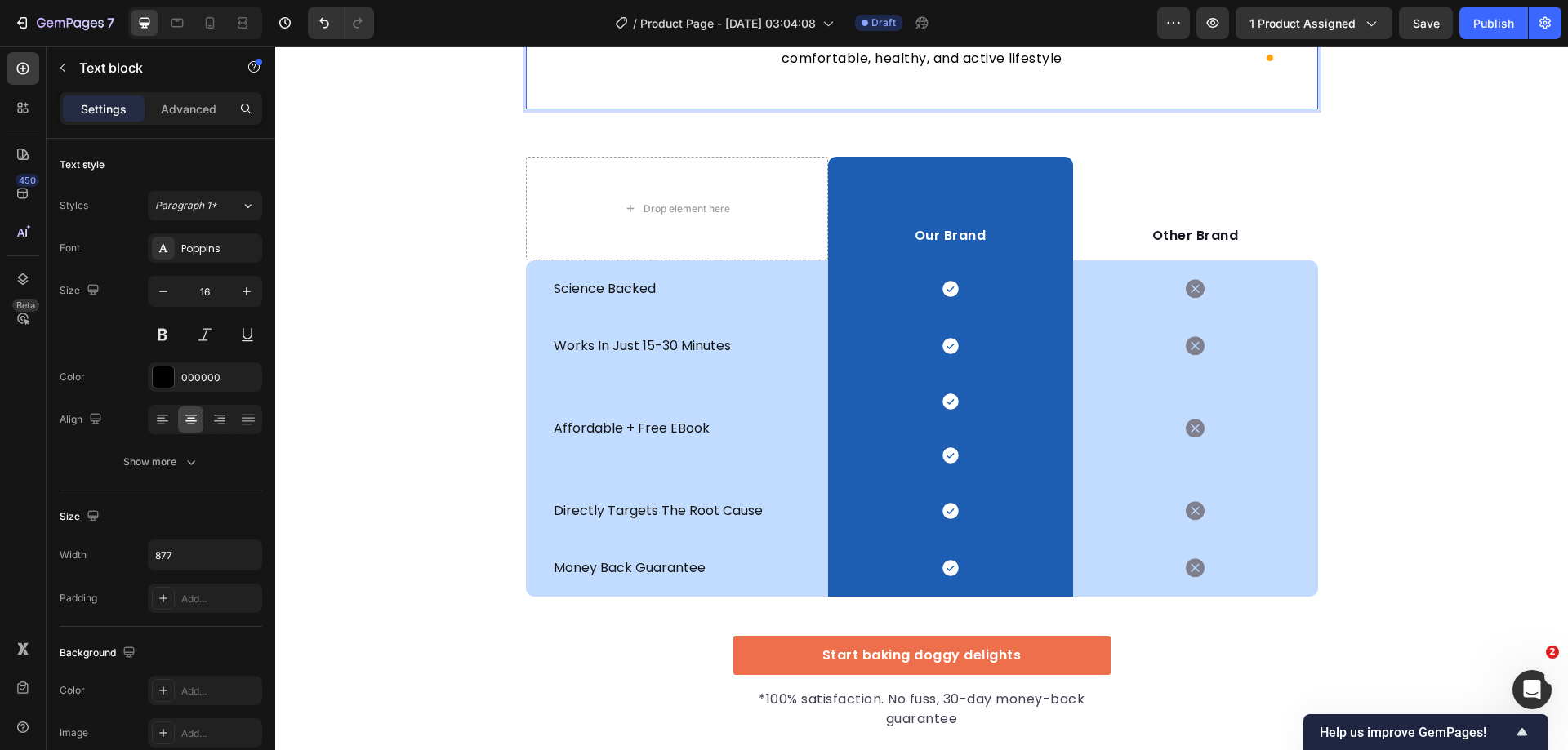
click at [1289, 71] on div "It’s easy to see why Super Tummy Daily is recommended #1 by vets and owners. Th…" at bounding box center [922, 39] width 792 height 62
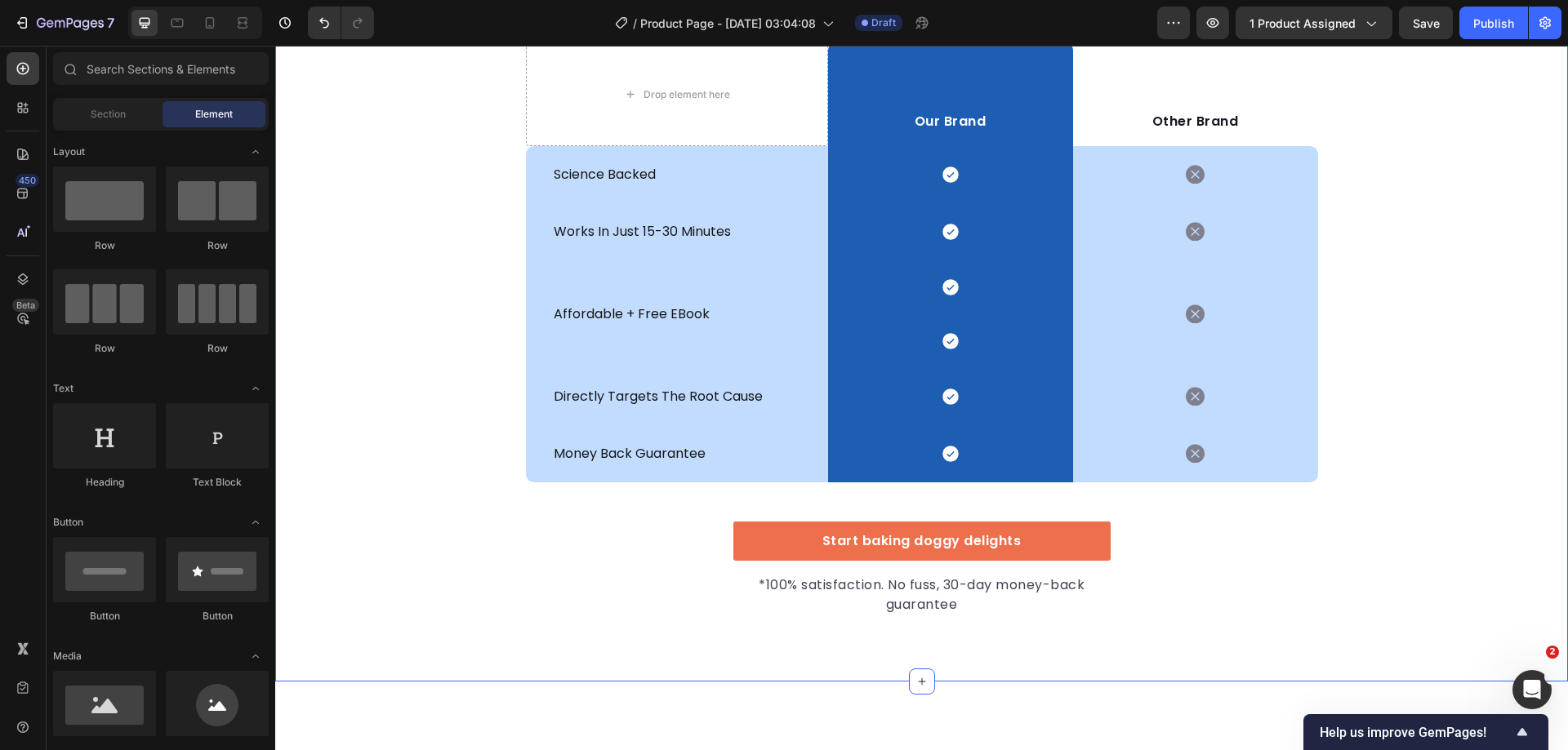
click at [1355, 321] on div "don't fall for cheap knock-offs Heading Row Drop element here Our Brand Text bl…" at bounding box center [921, 284] width 1293 height 664
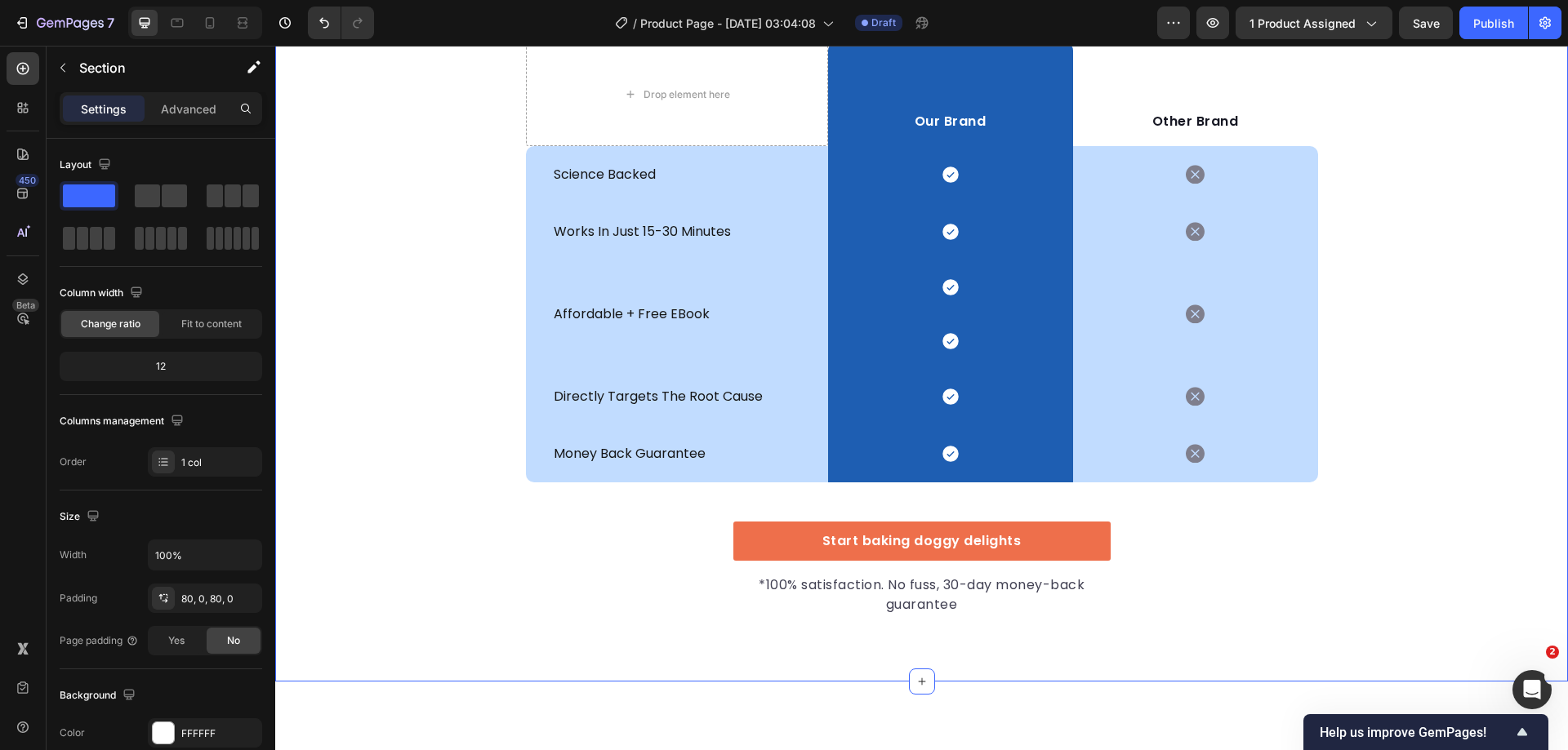
click at [1482, 346] on div "don't fall for cheap knock-offs Heading Row Drop element here Our Brand Text bl…" at bounding box center [921, 284] width 1293 height 664
click at [1429, 19] on span "Save" at bounding box center [1426, 23] width 27 height 14
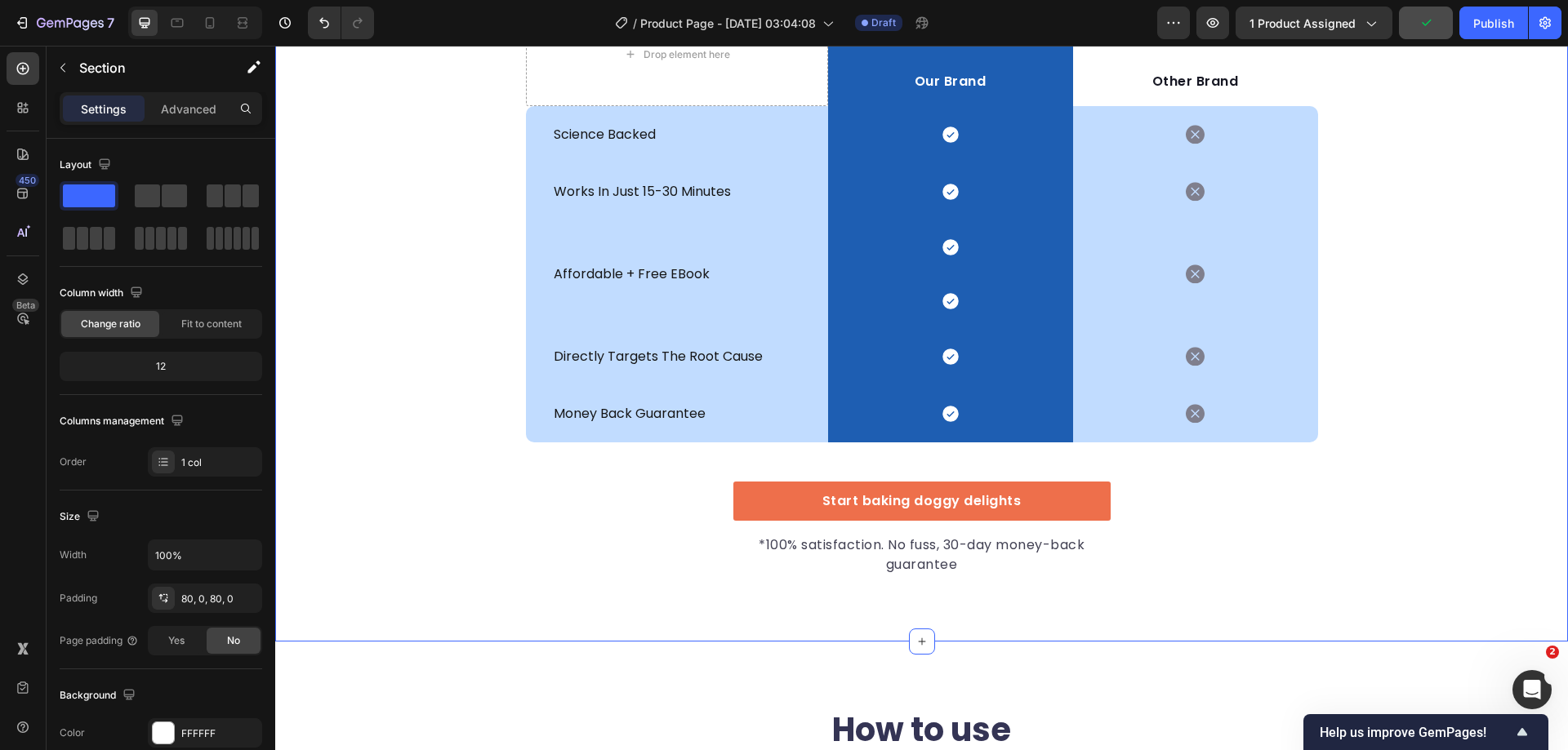
scroll to position [4862, 0]
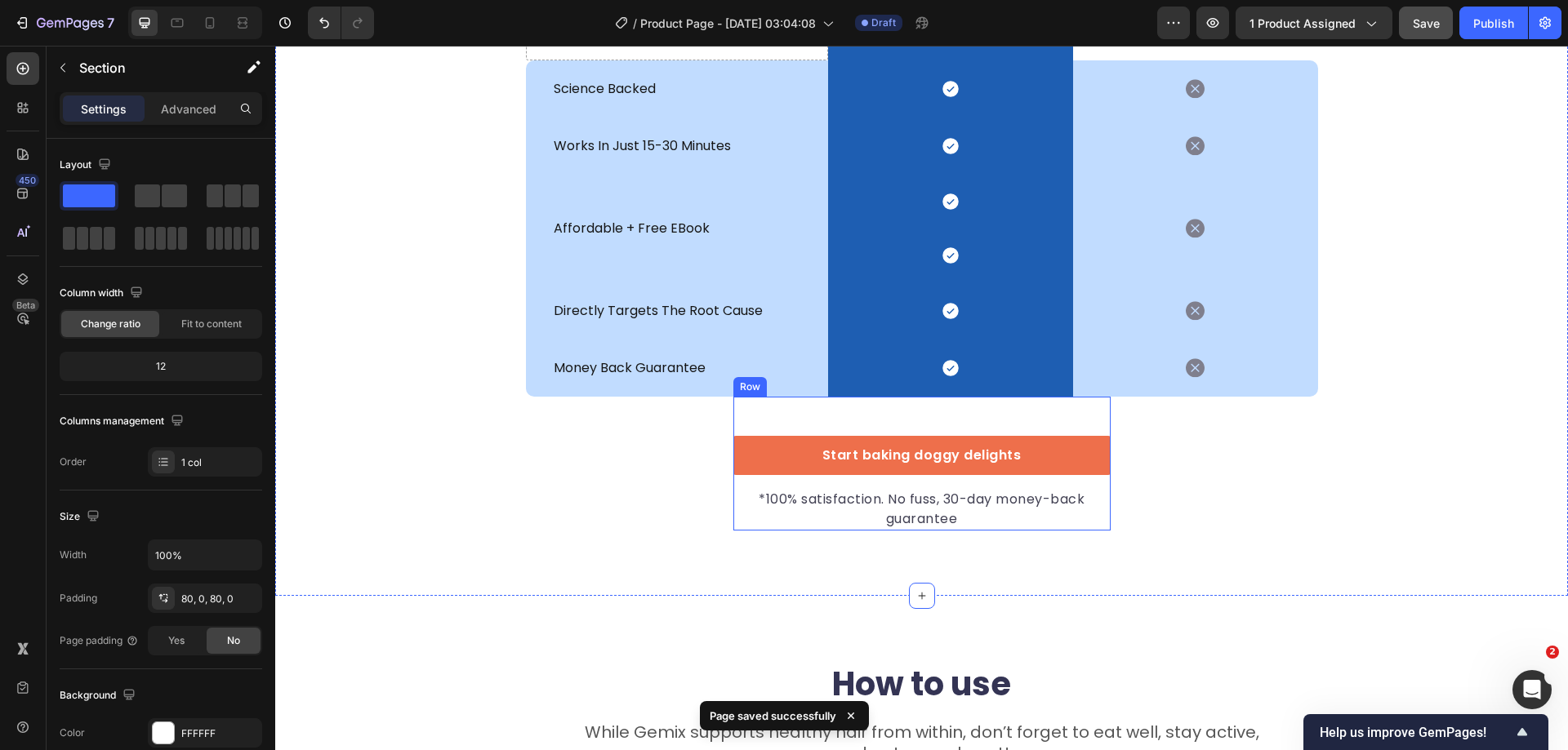
click at [1071, 428] on div "Start baking doggy delights Button *100% satisfaction. No fuss, 30-day money-ba…" at bounding box center [921, 464] width 377 height 134
click at [828, 379] on icon at bounding box center [833, 382] width 10 height 11
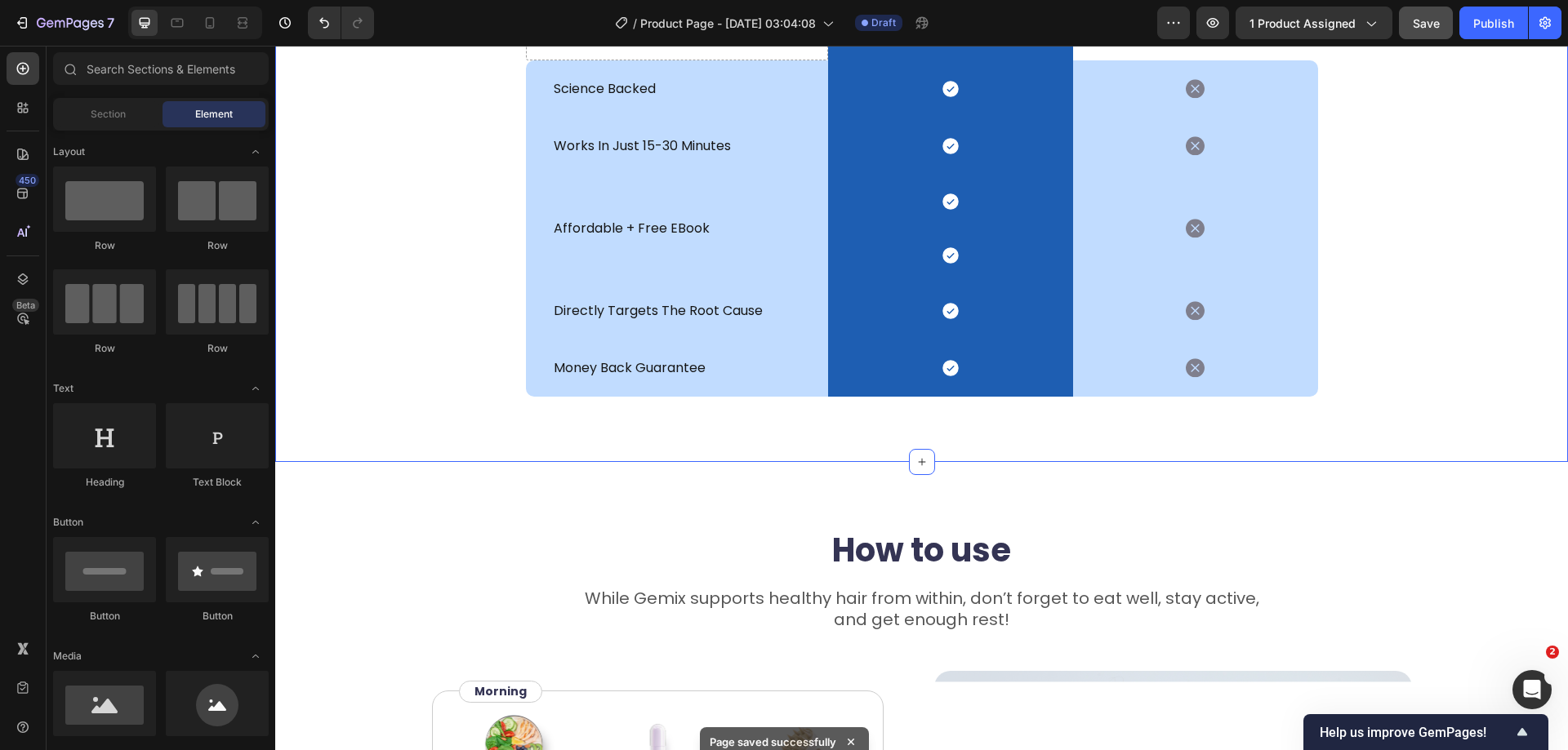
click at [1129, 434] on div "don't fall for cheap knock-offs Heading Row Drop element here Our Brand Text bl…" at bounding box center [921, 132] width 1293 height 660
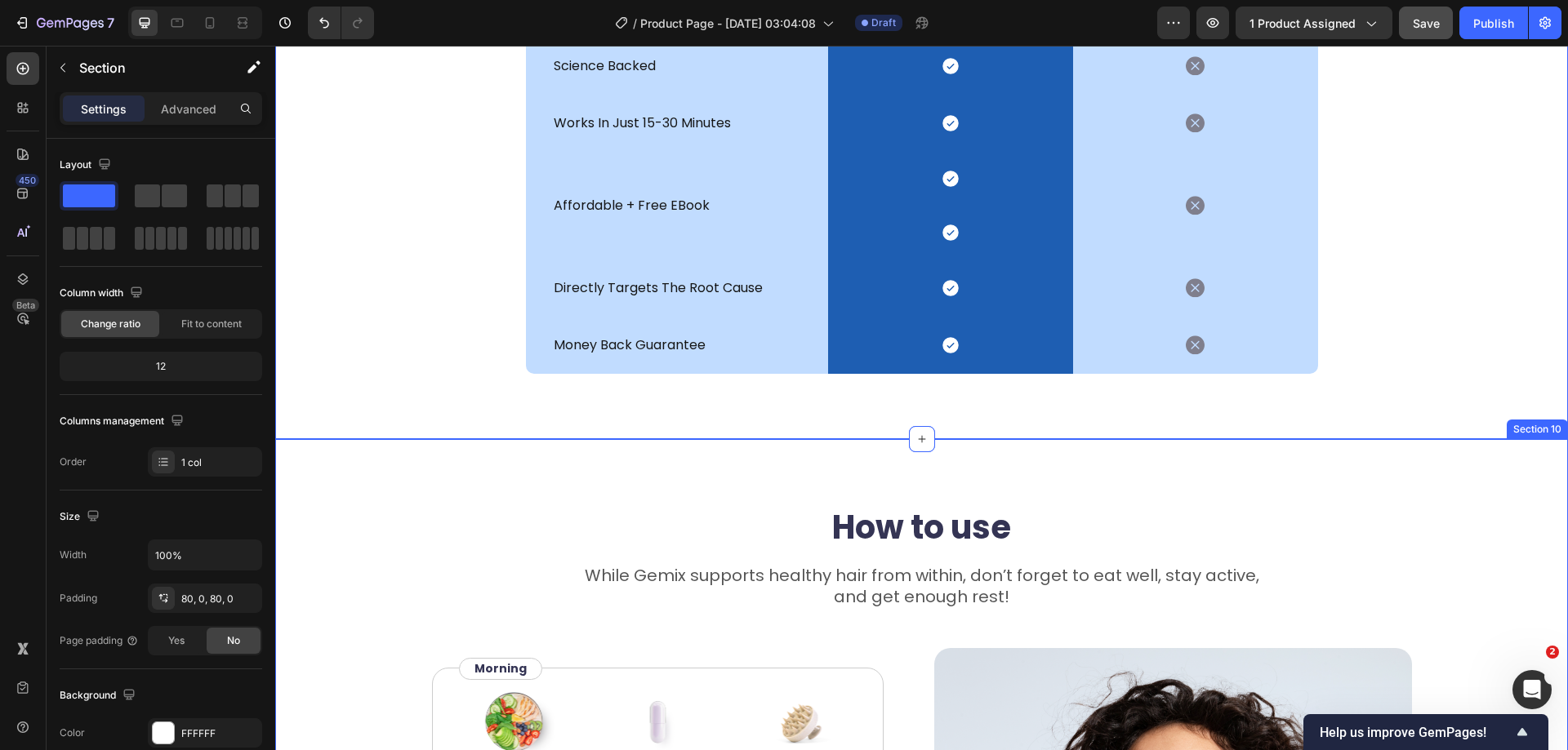
scroll to position [4780, 0]
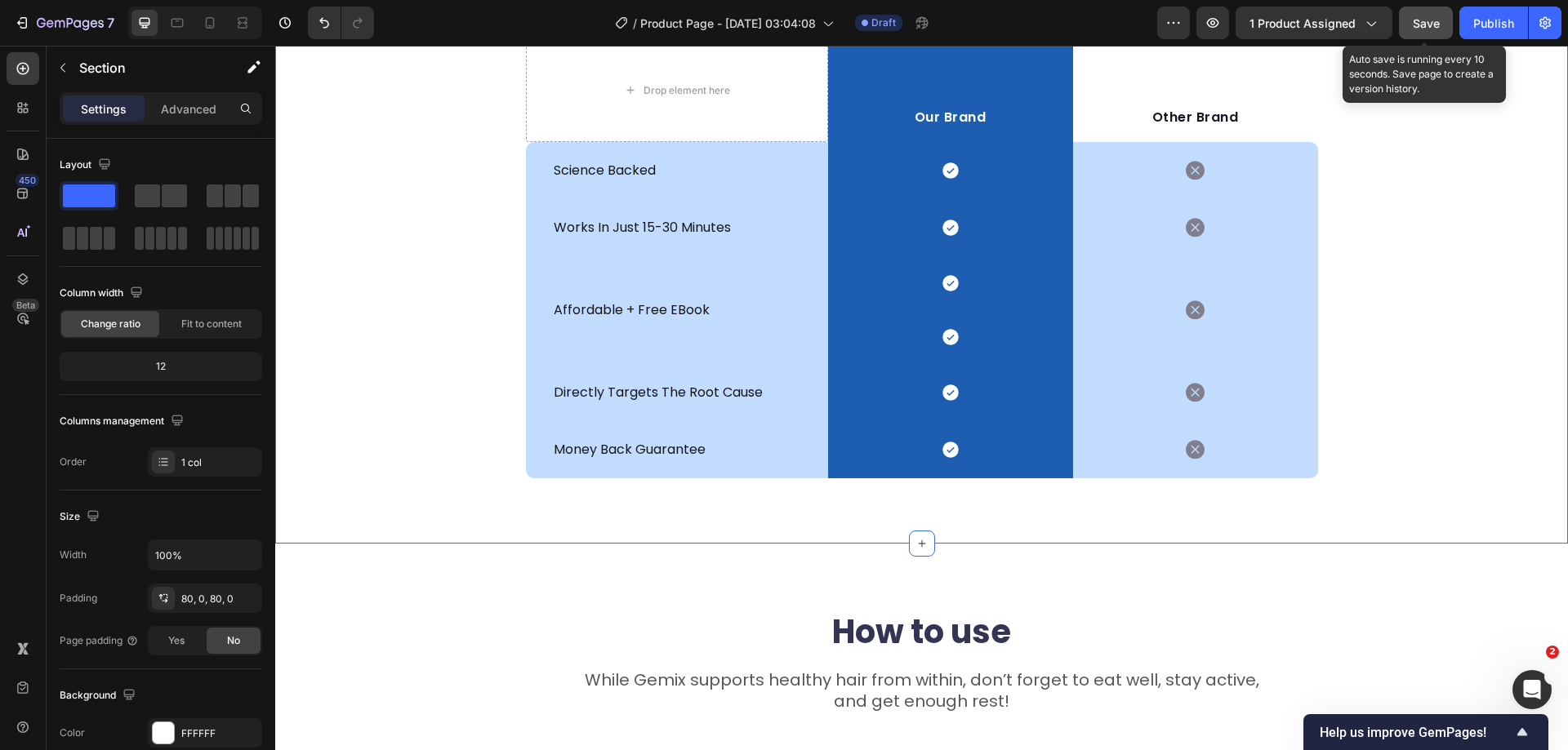
click at [1408, 28] on button "Save" at bounding box center [1426, 23] width 53 height 32
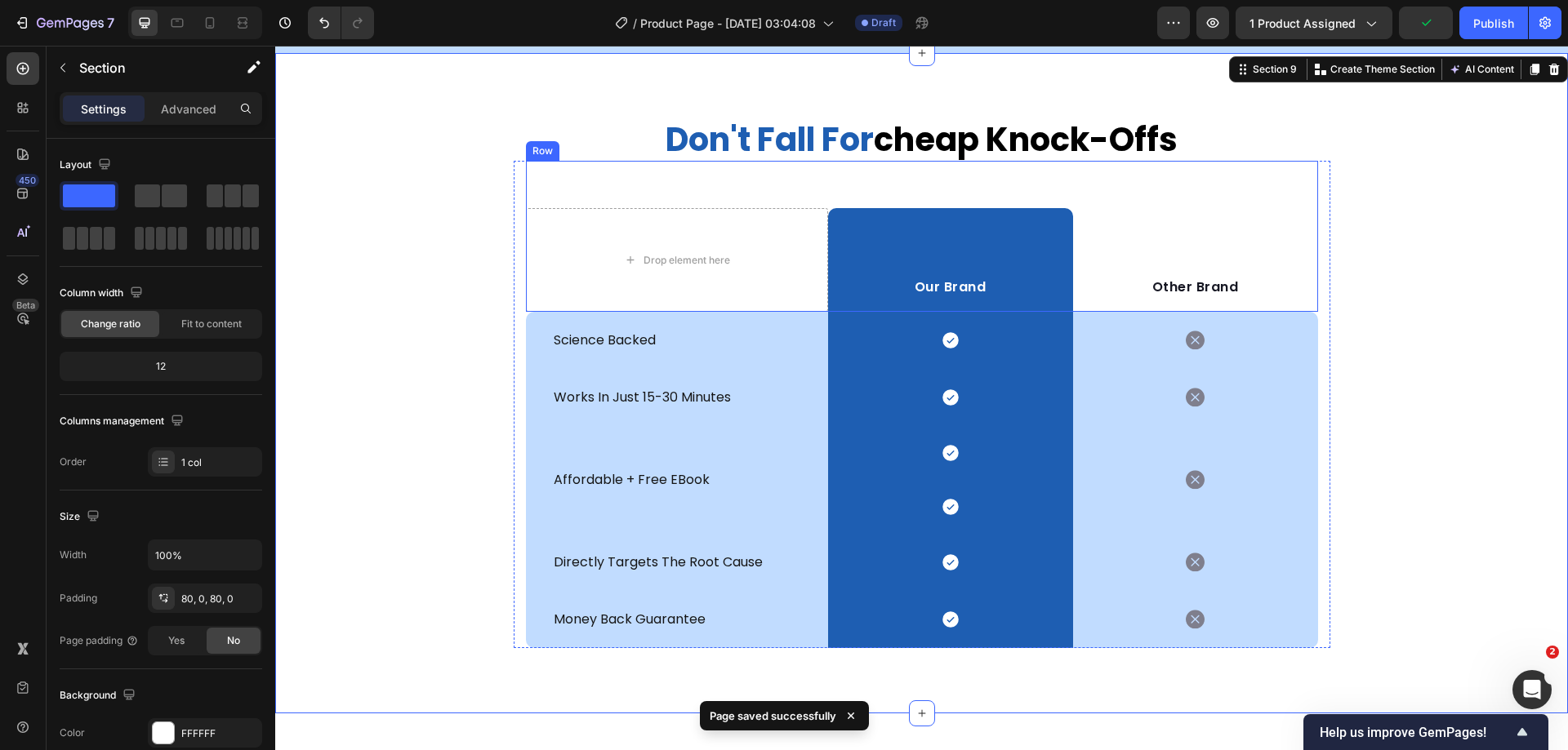
scroll to position [4616, 0]
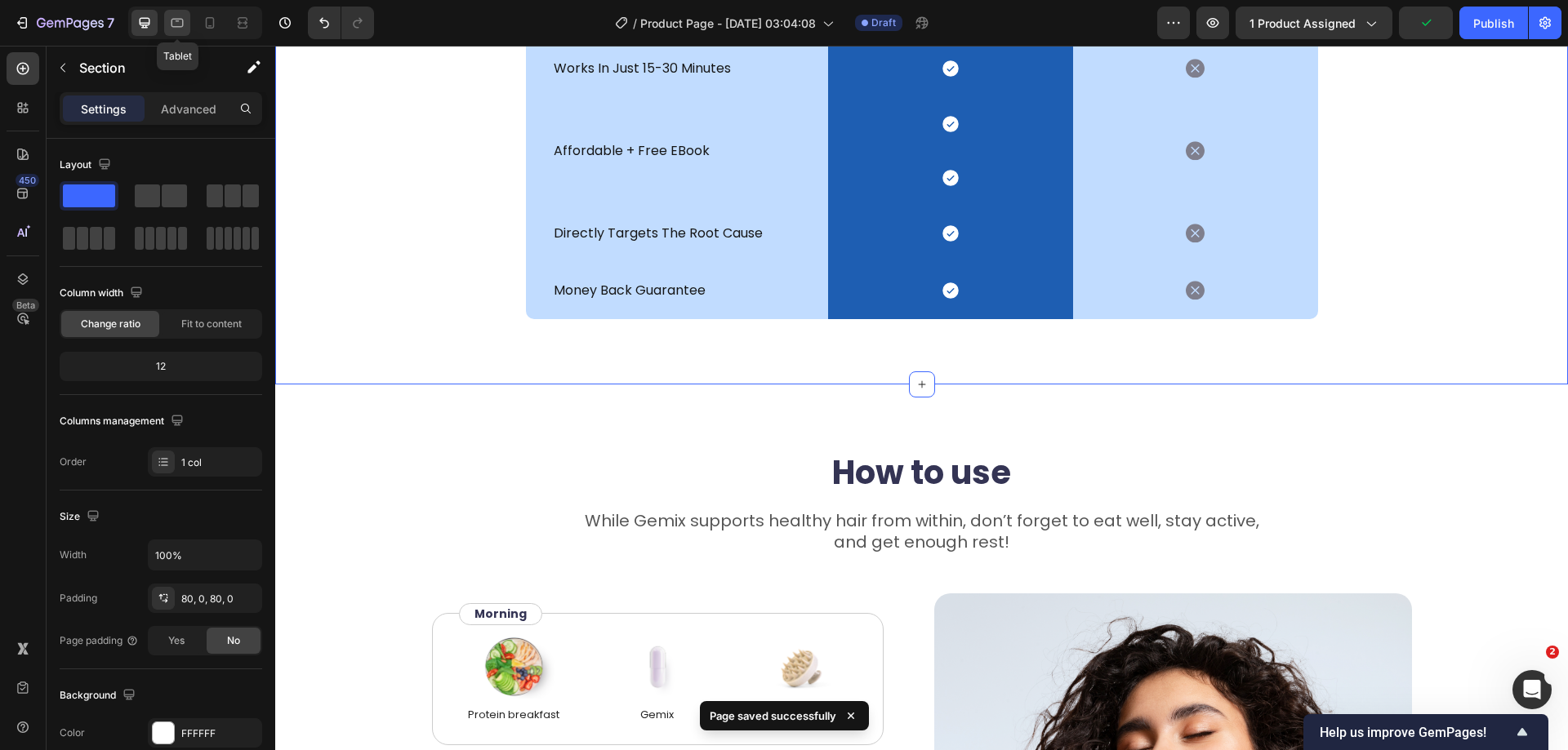
click at [173, 26] on icon at bounding box center [177, 22] width 16 height 16
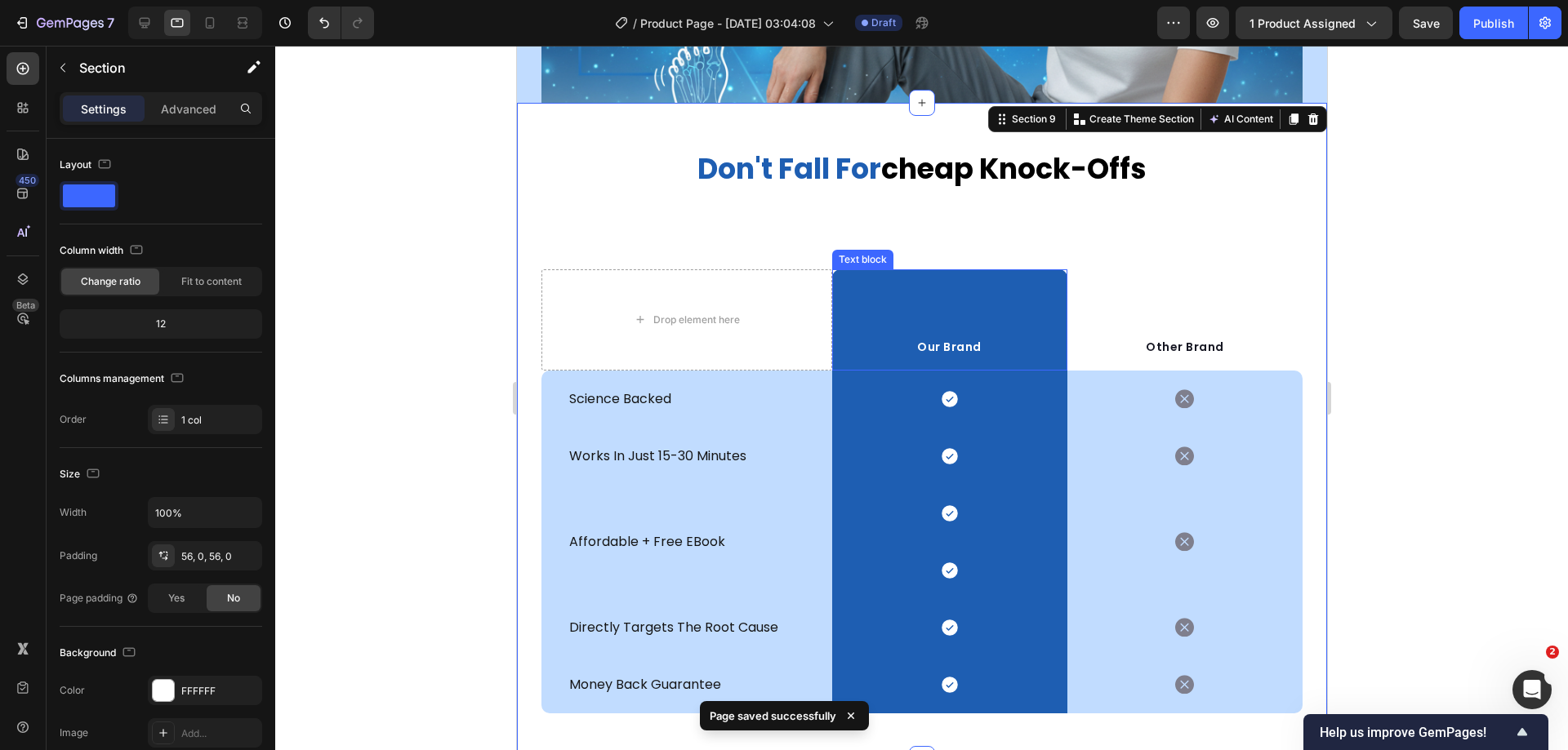
scroll to position [4198, 0]
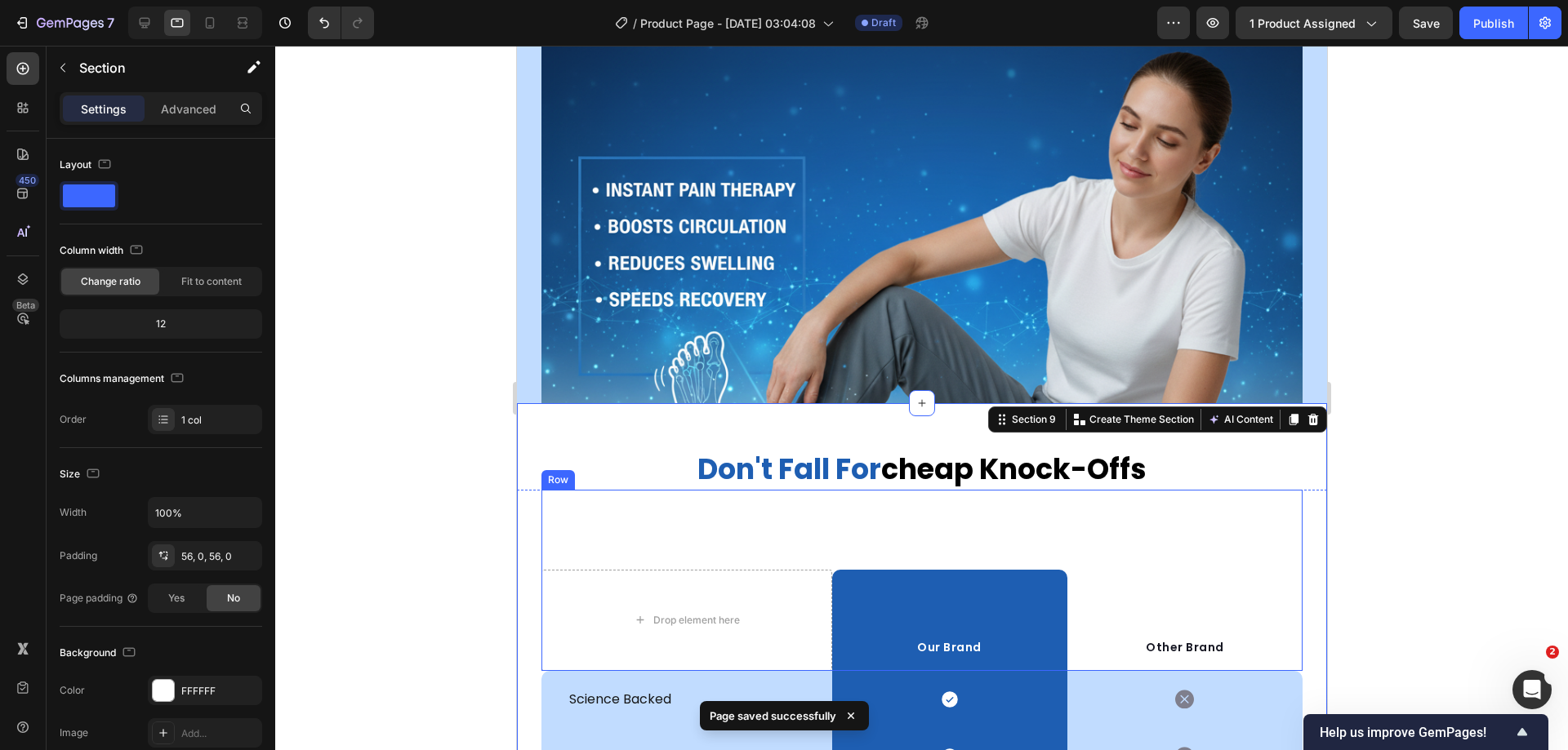
click at [1058, 518] on div "Drop element here Our Brand Text block Row Other Brand Text block Row" at bounding box center [921, 580] width 762 height 181
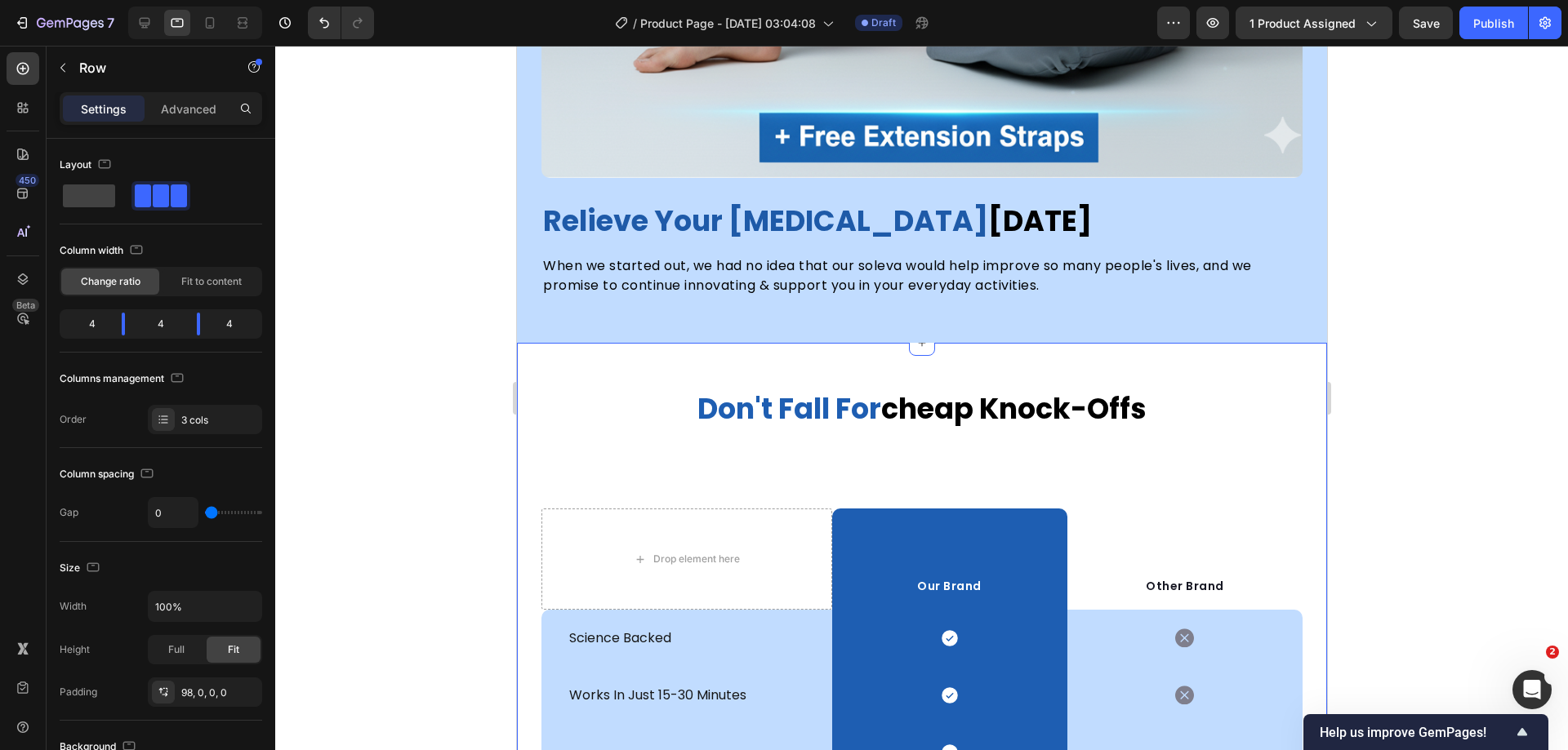
scroll to position [4932, 0]
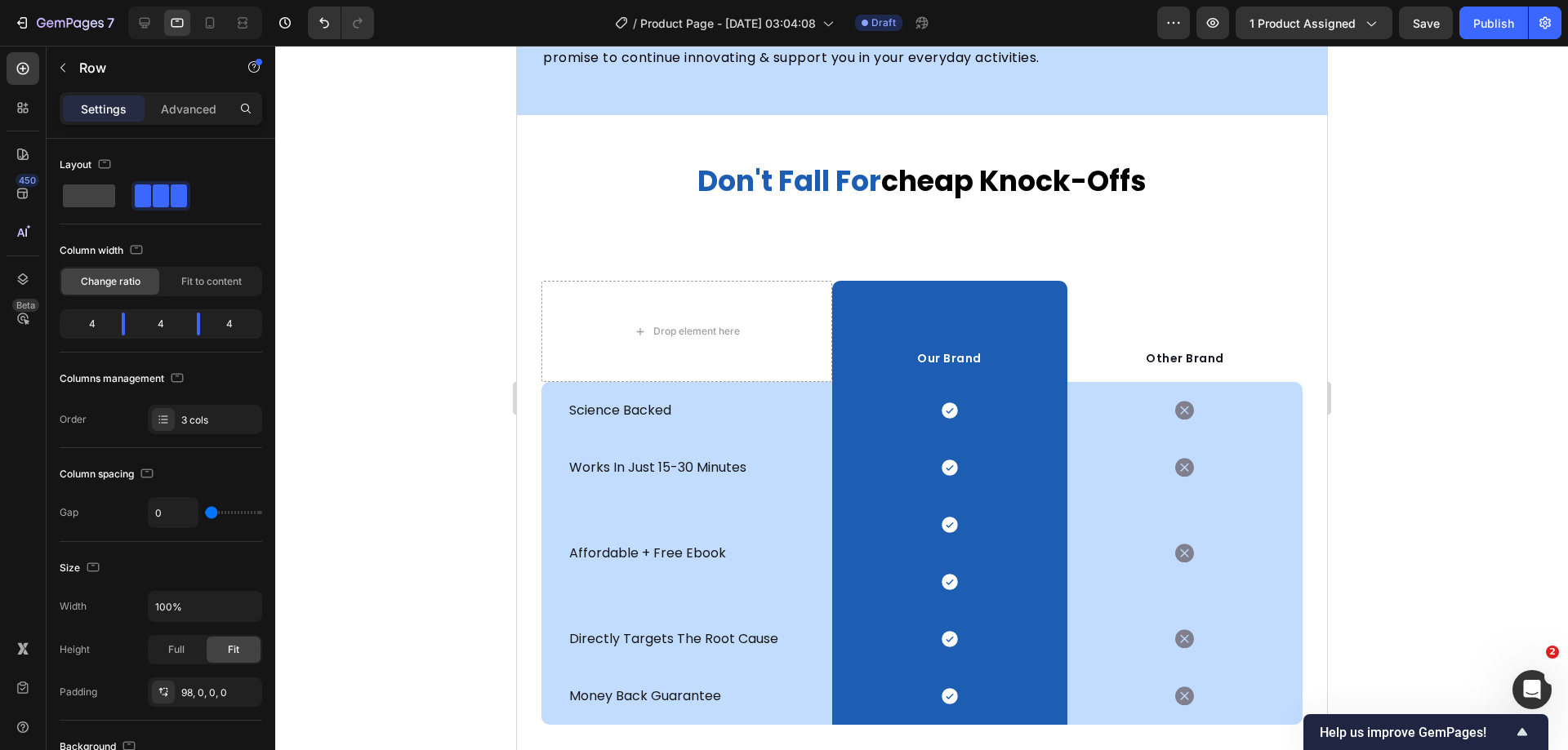
click at [1068, 229] on div "Drop element here Our Brand Text block Row Other Brand Text block Row" at bounding box center [921, 292] width 762 height 181
click at [923, 170] on span "cheap knock-offs" at bounding box center [1013, 181] width 265 height 40
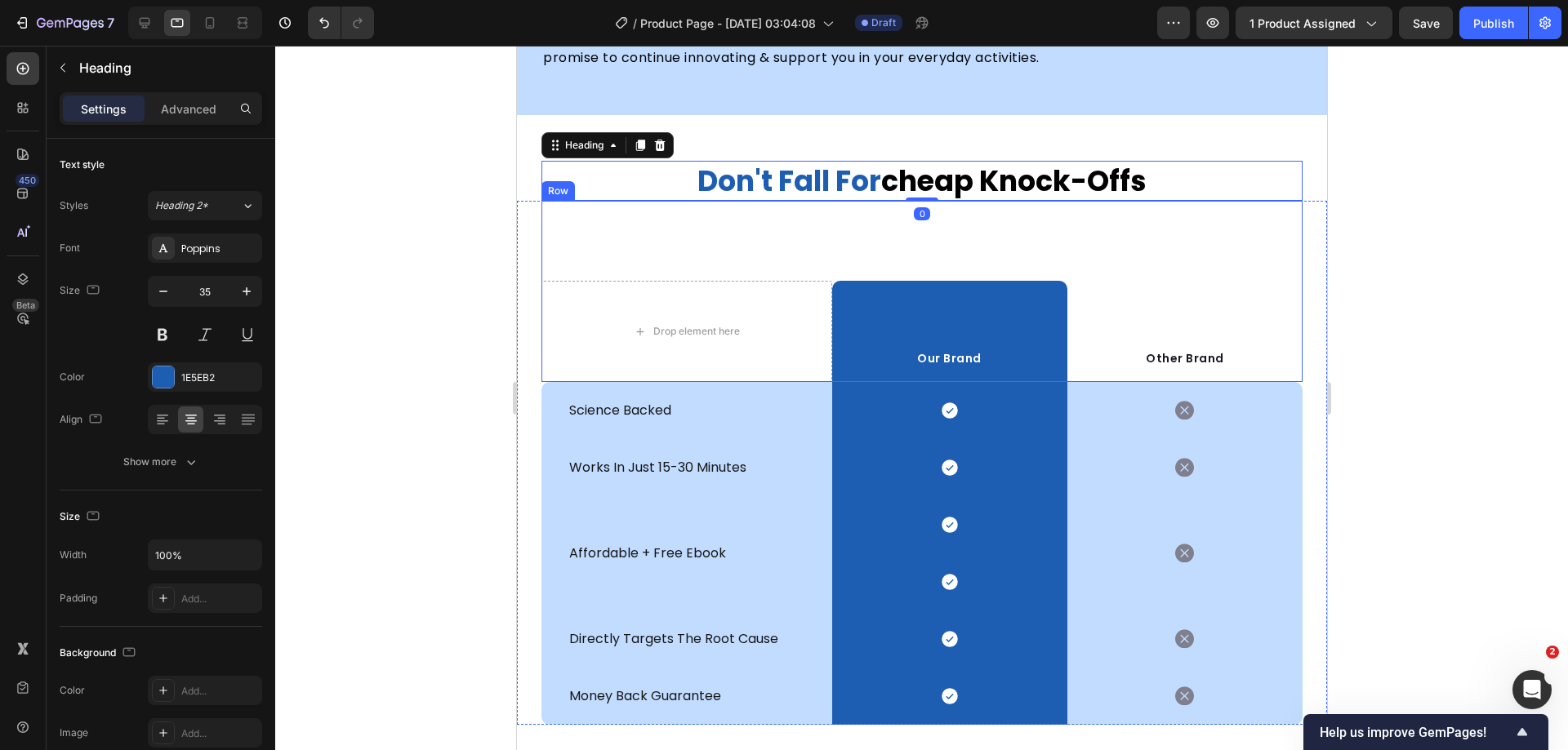
click at [912, 246] on div "Drop element here Our Brand Text block Row Other Brand Text block Row" at bounding box center [921, 292] width 762 height 181
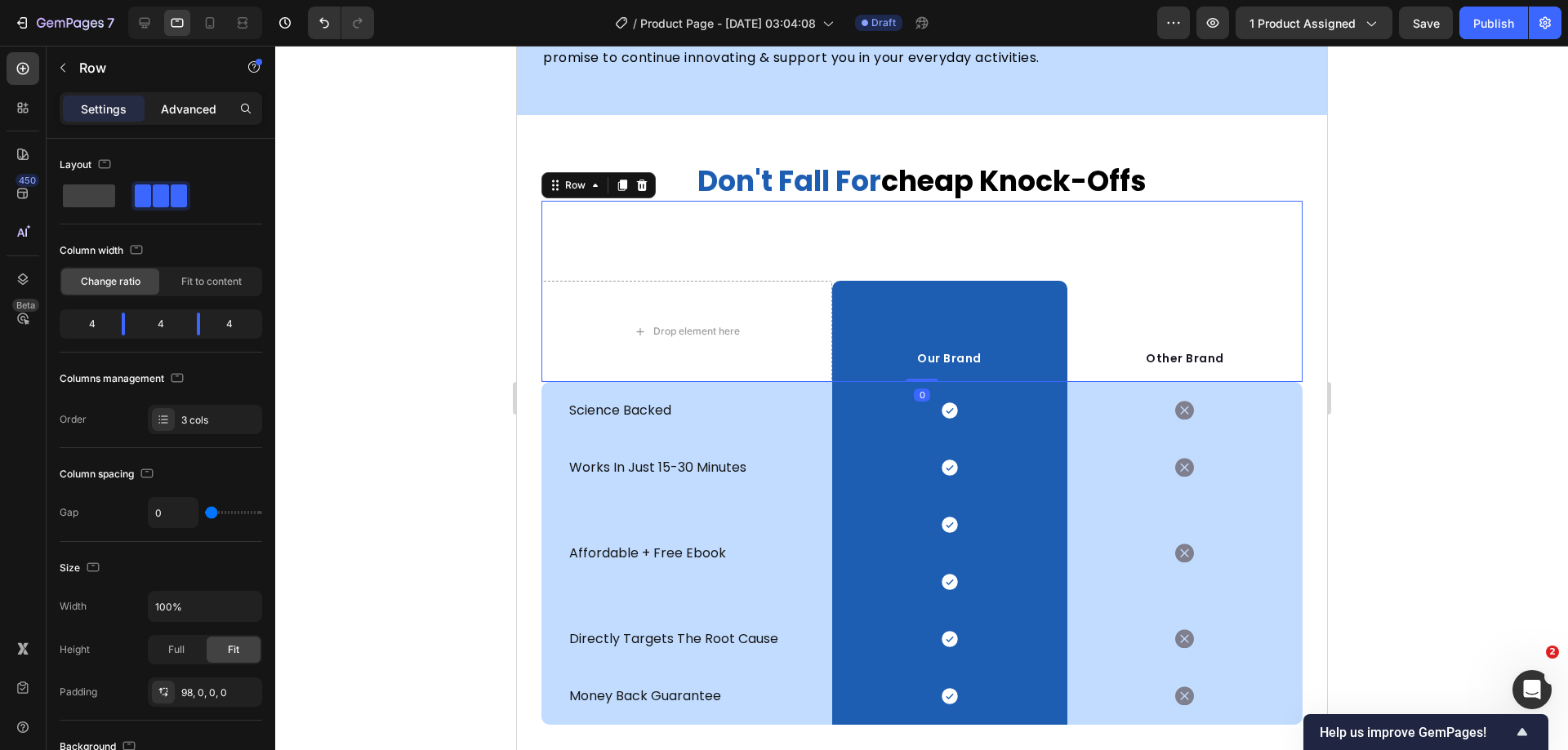
click at [178, 112] on p "Advanced" at bounding box center [189, 109] width 55 height 17
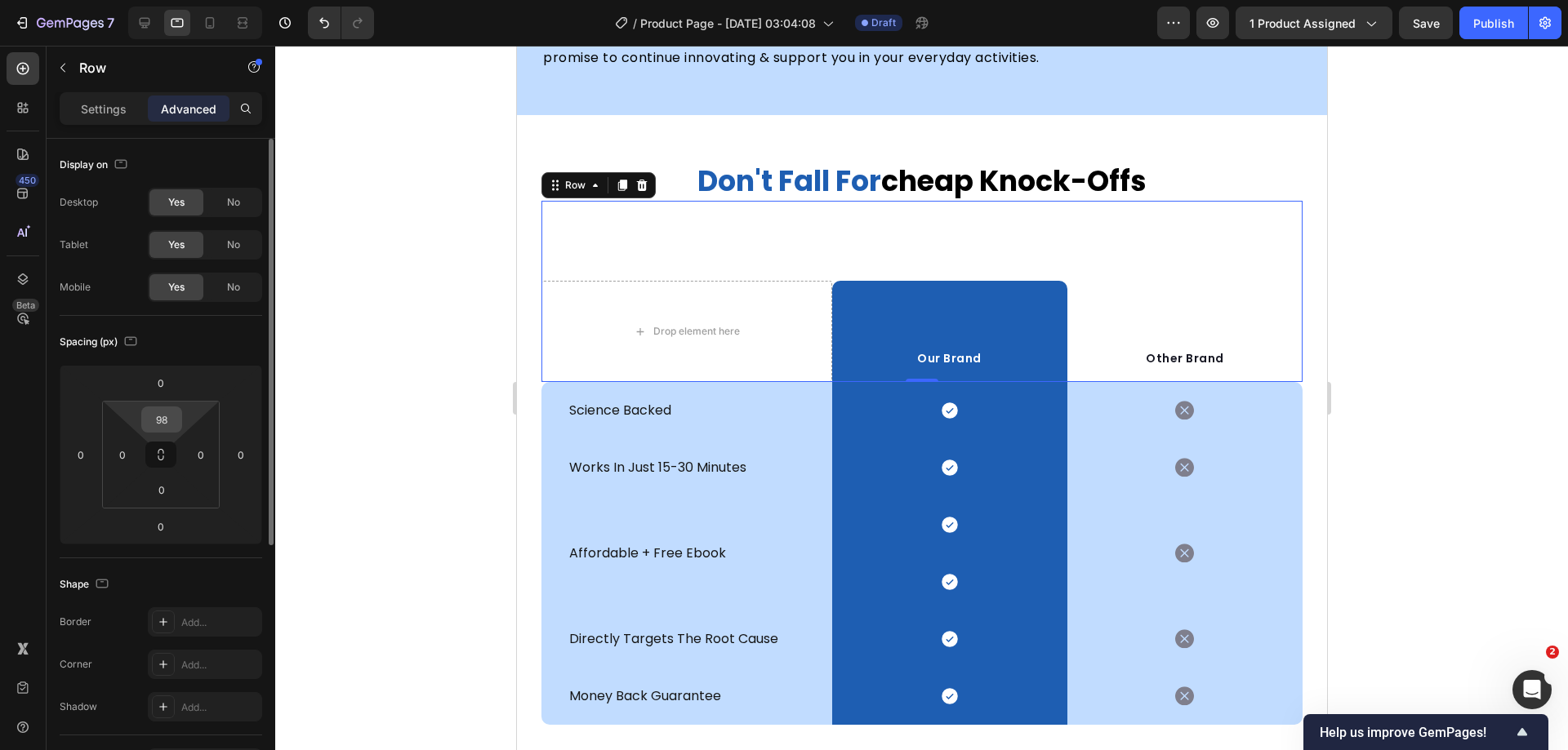
click at [161, 419] on input "98" at bounding box center [161, 420] width 32 height 25
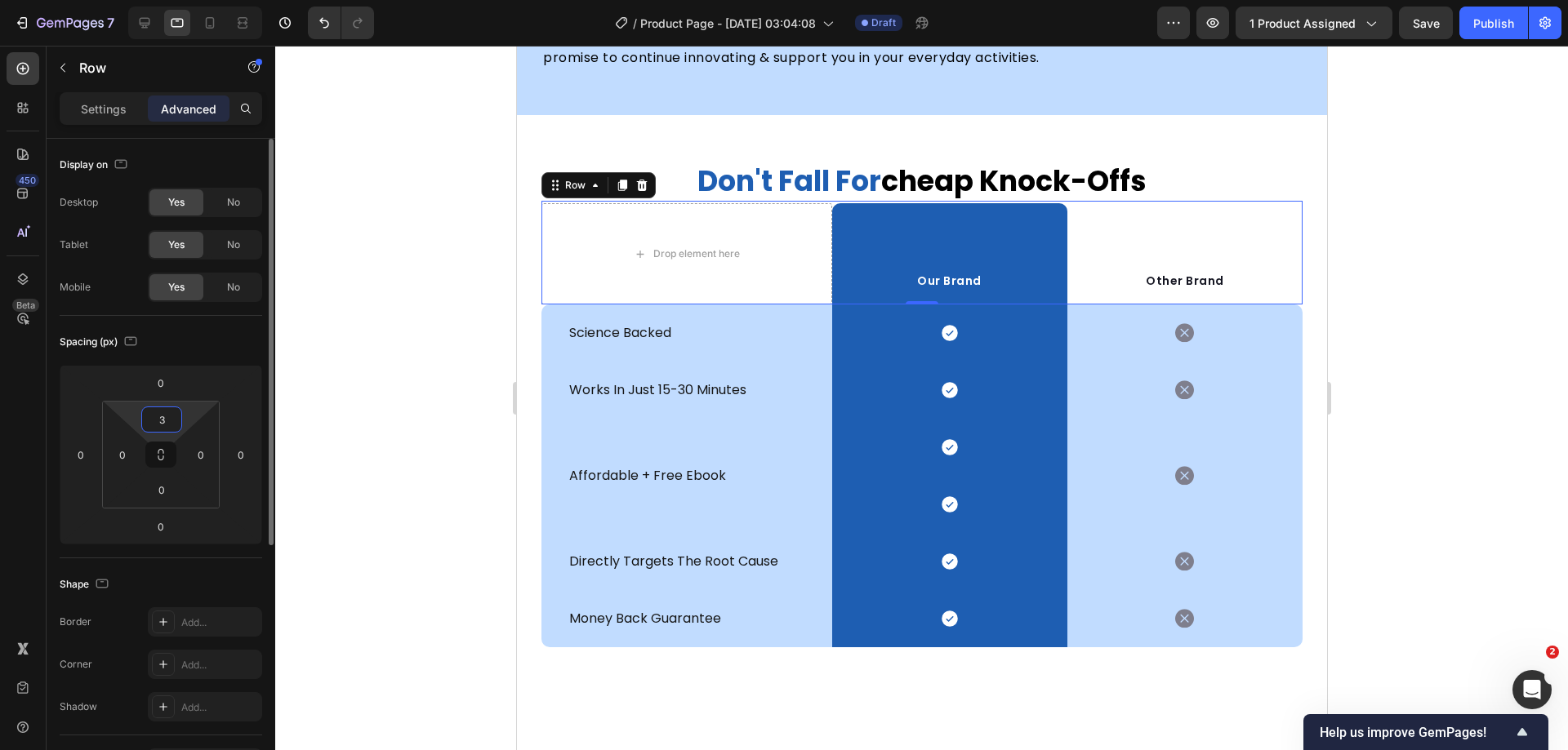
type input "30"
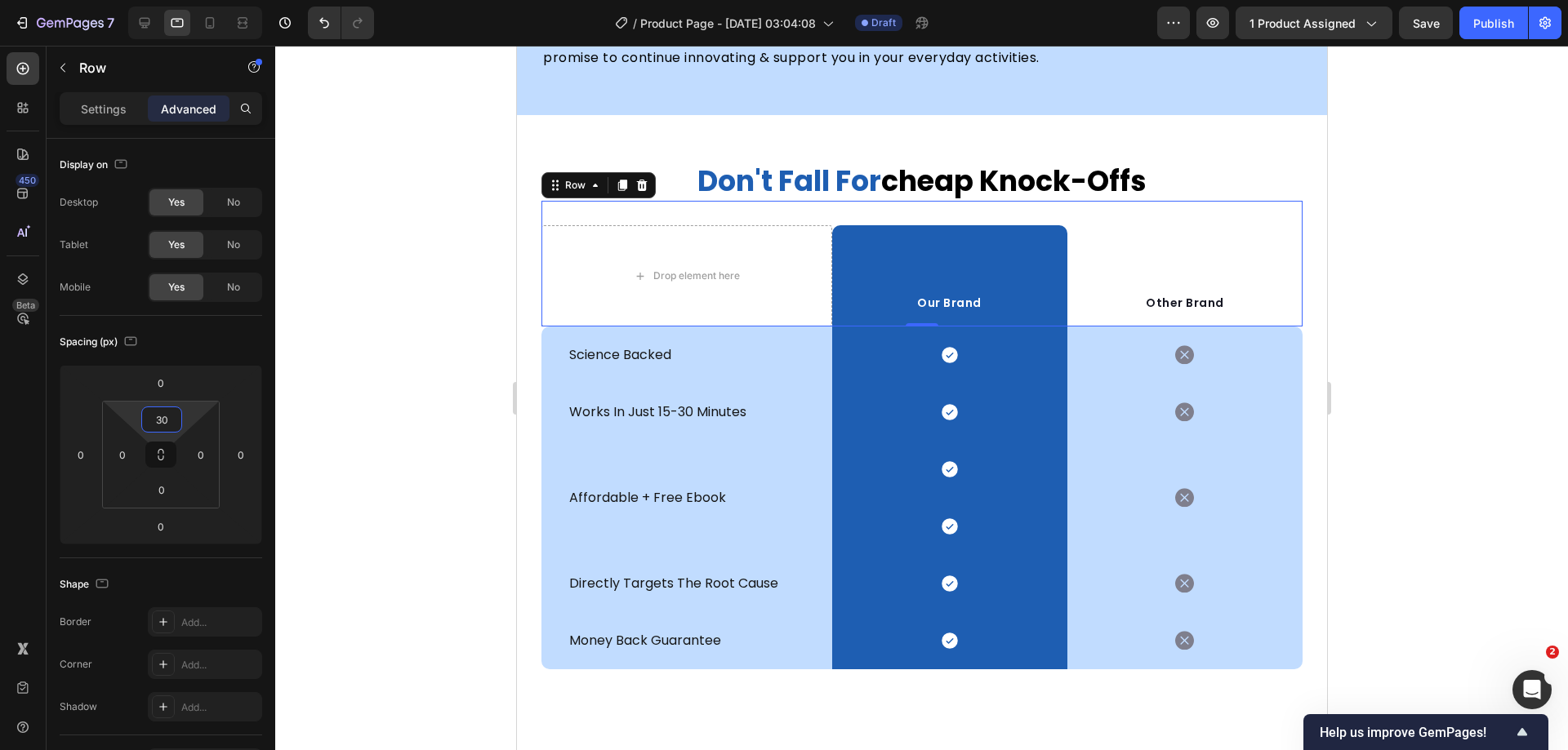
click at [370, 329] on div at bounding box center [921, 398] width 1293 height 704
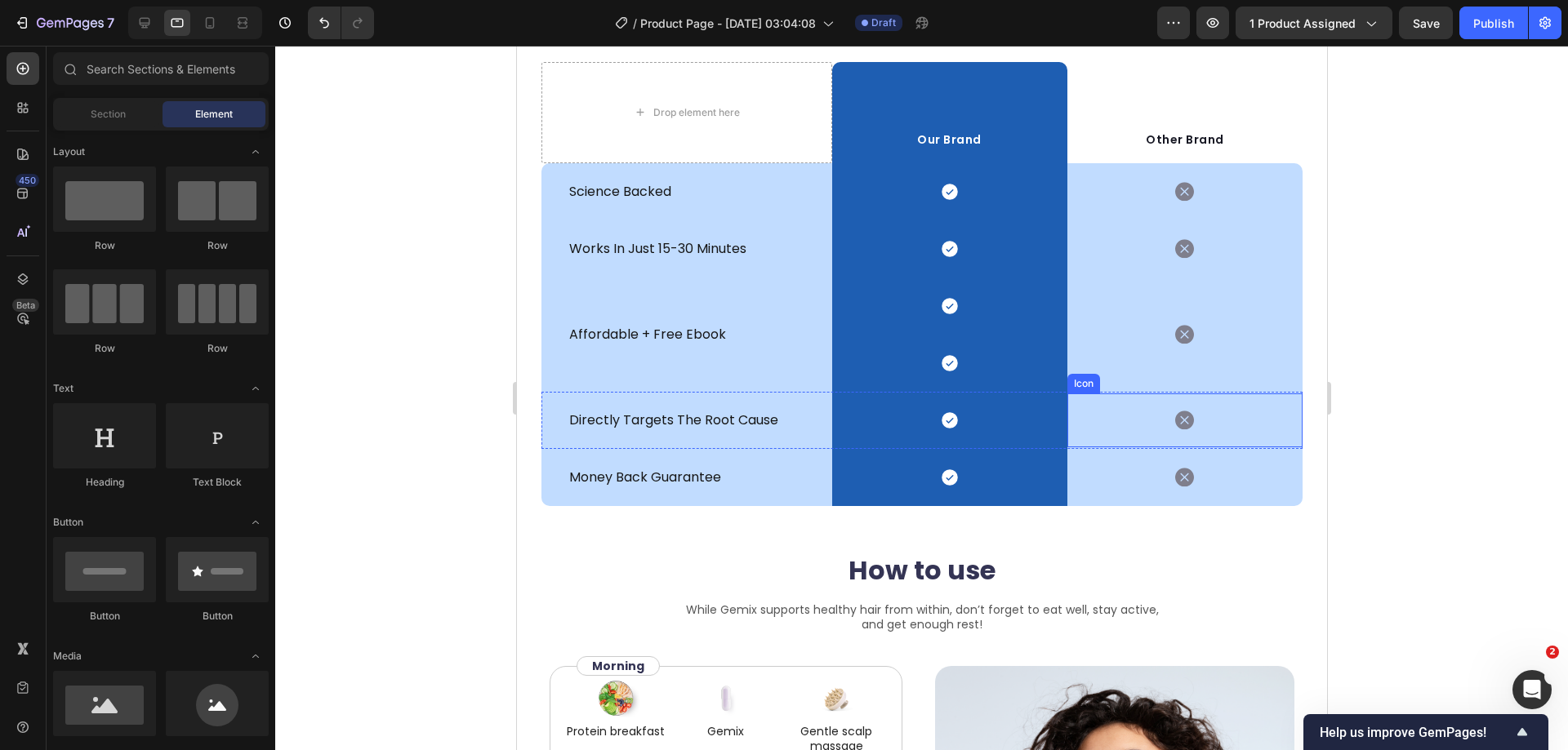
scroll to position [5014, 0]
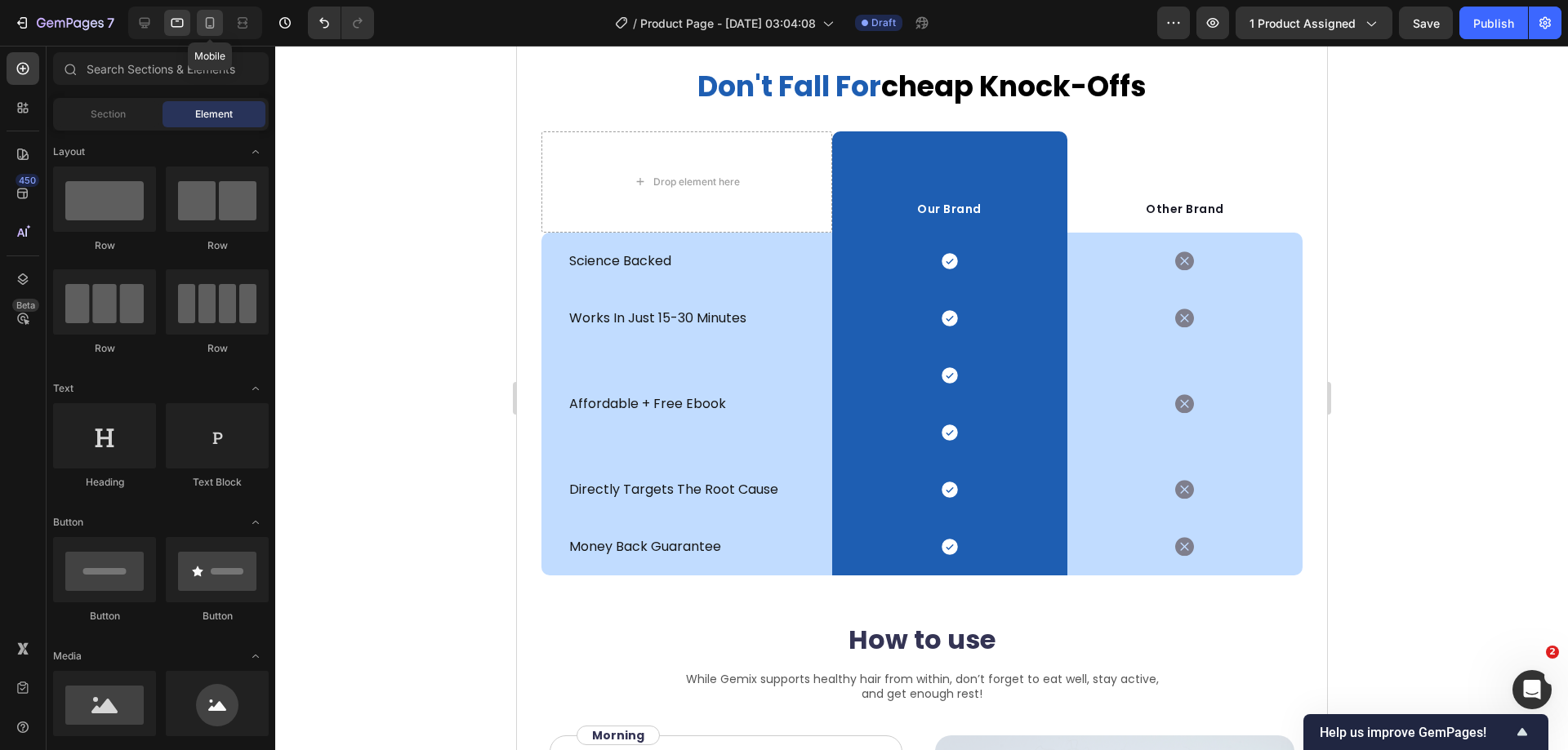
click at [206, 21] on icon at bounding box center [210, 23] width 9 height 11
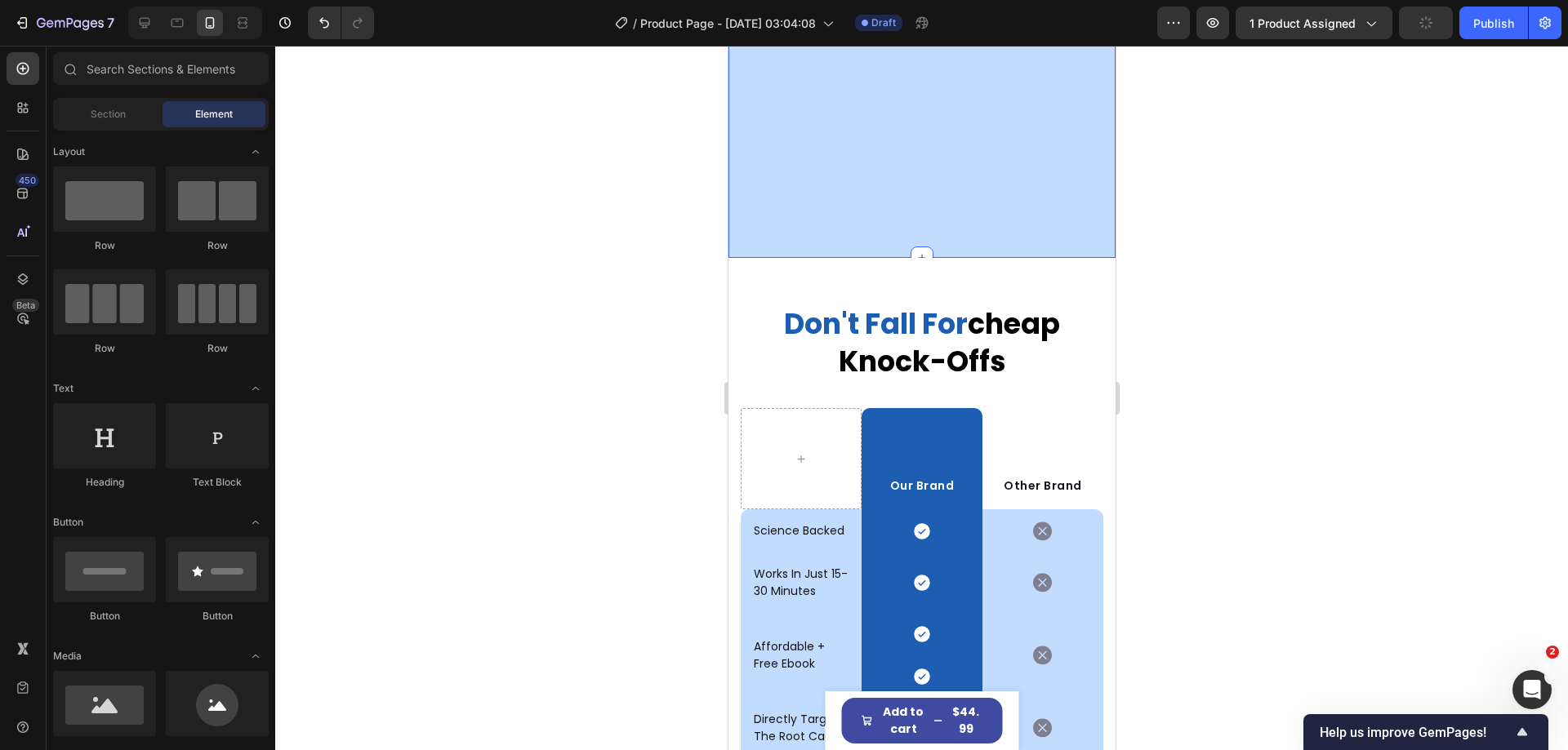
scroll to position [4769, 0]
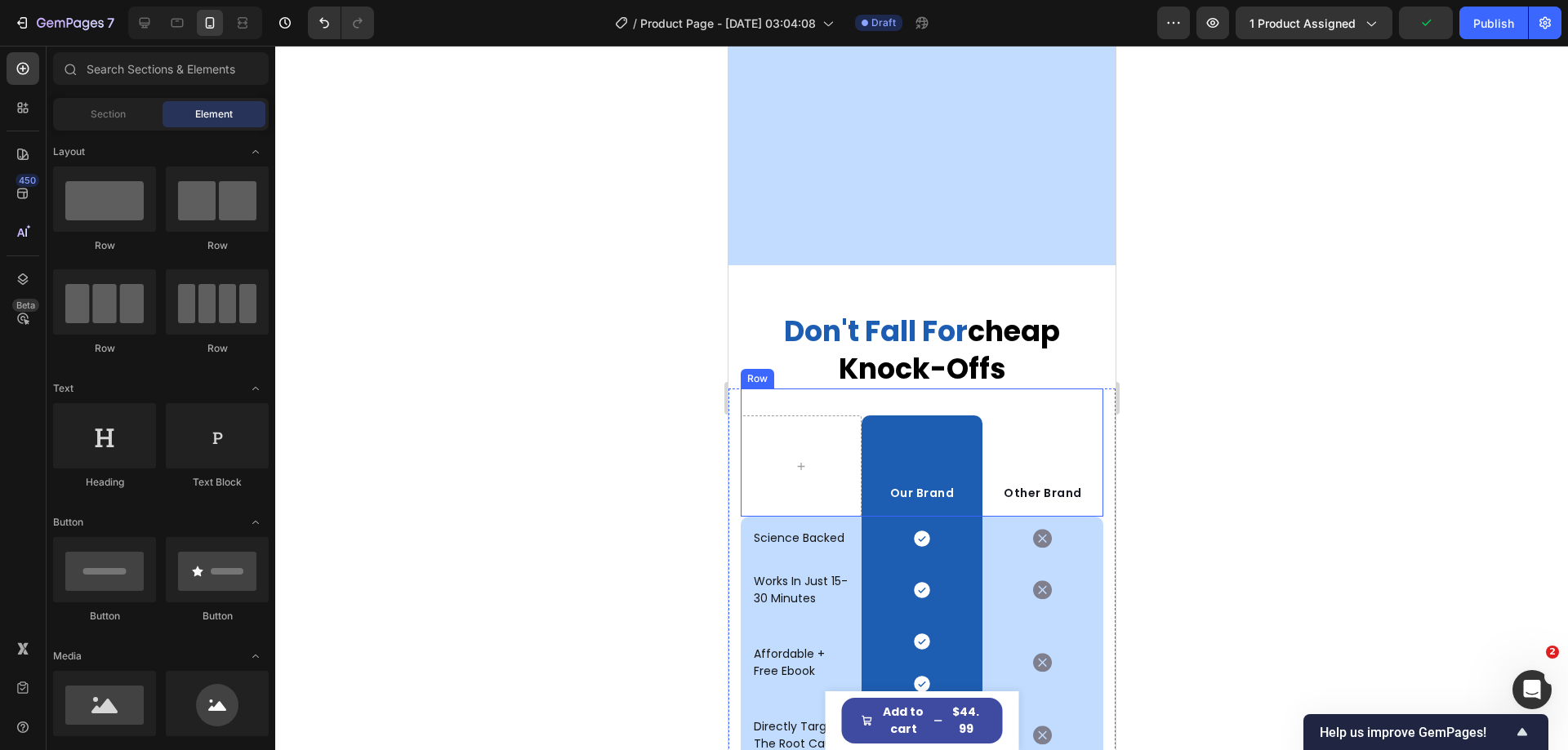
click at [1021, 419] on div "Other Brand Text block" at bounding box center [1042, 467] width 121 height 101
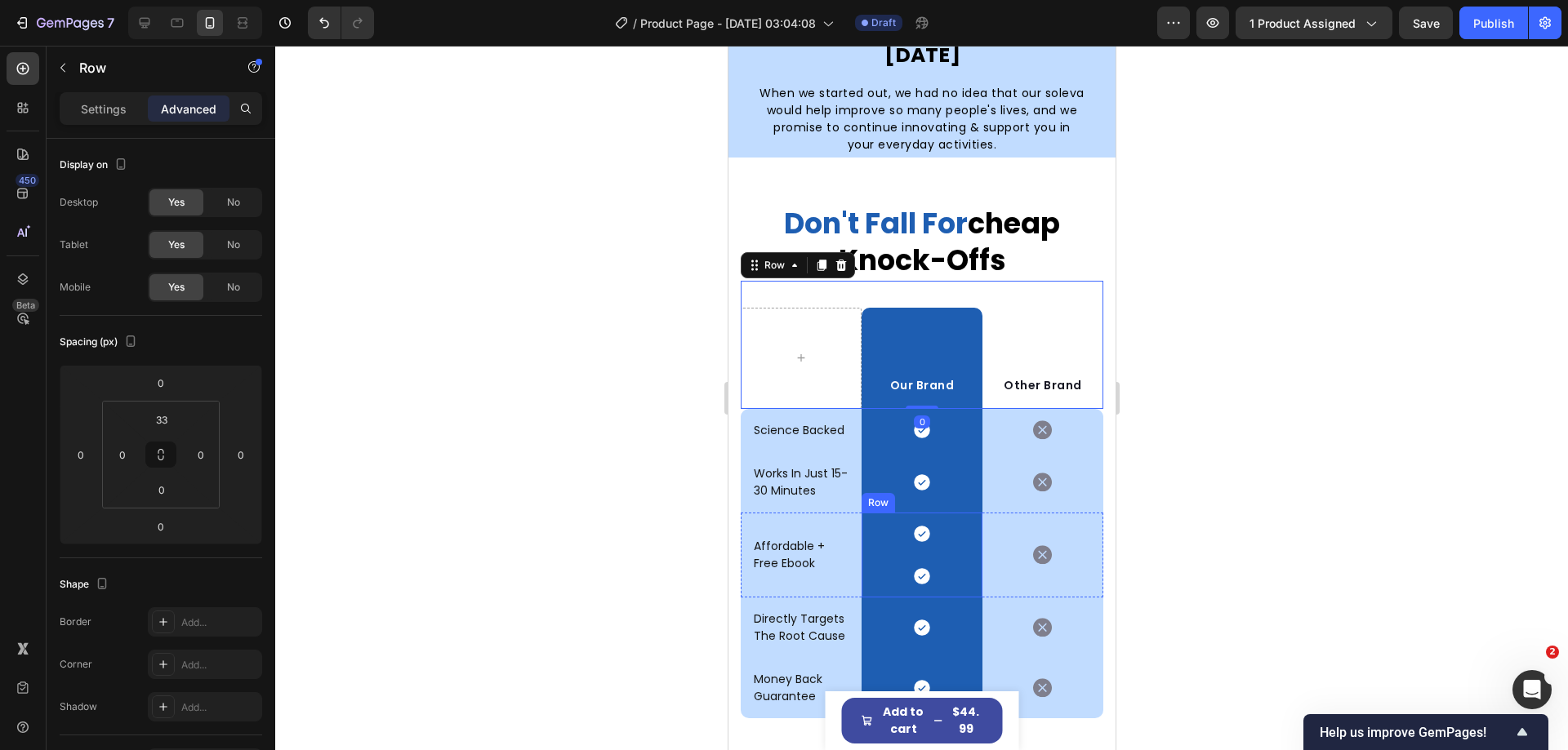
scroll to position [4524, 0]
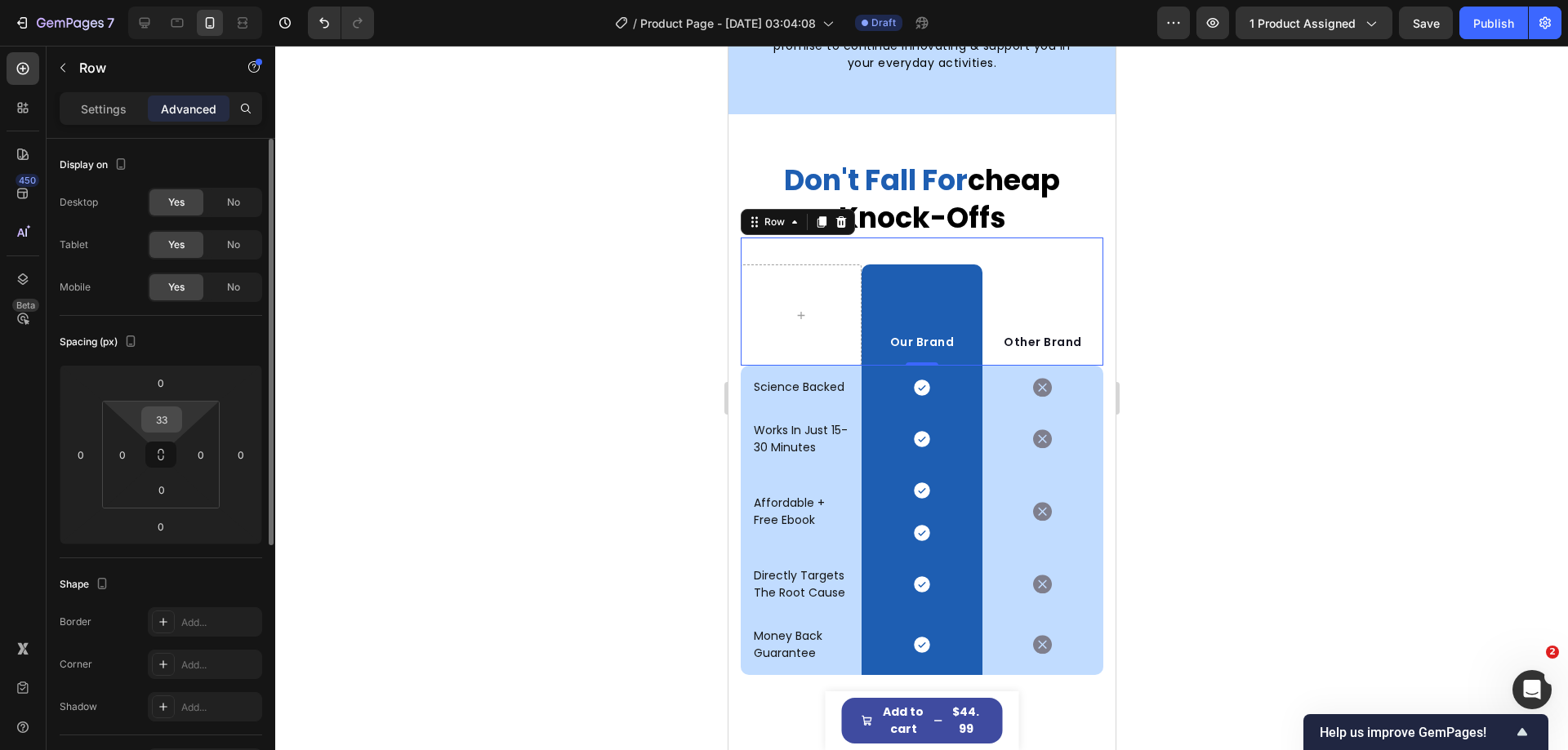
click at [161, 425] on input "33" at bounding box center [161, 420] width 32 height 25
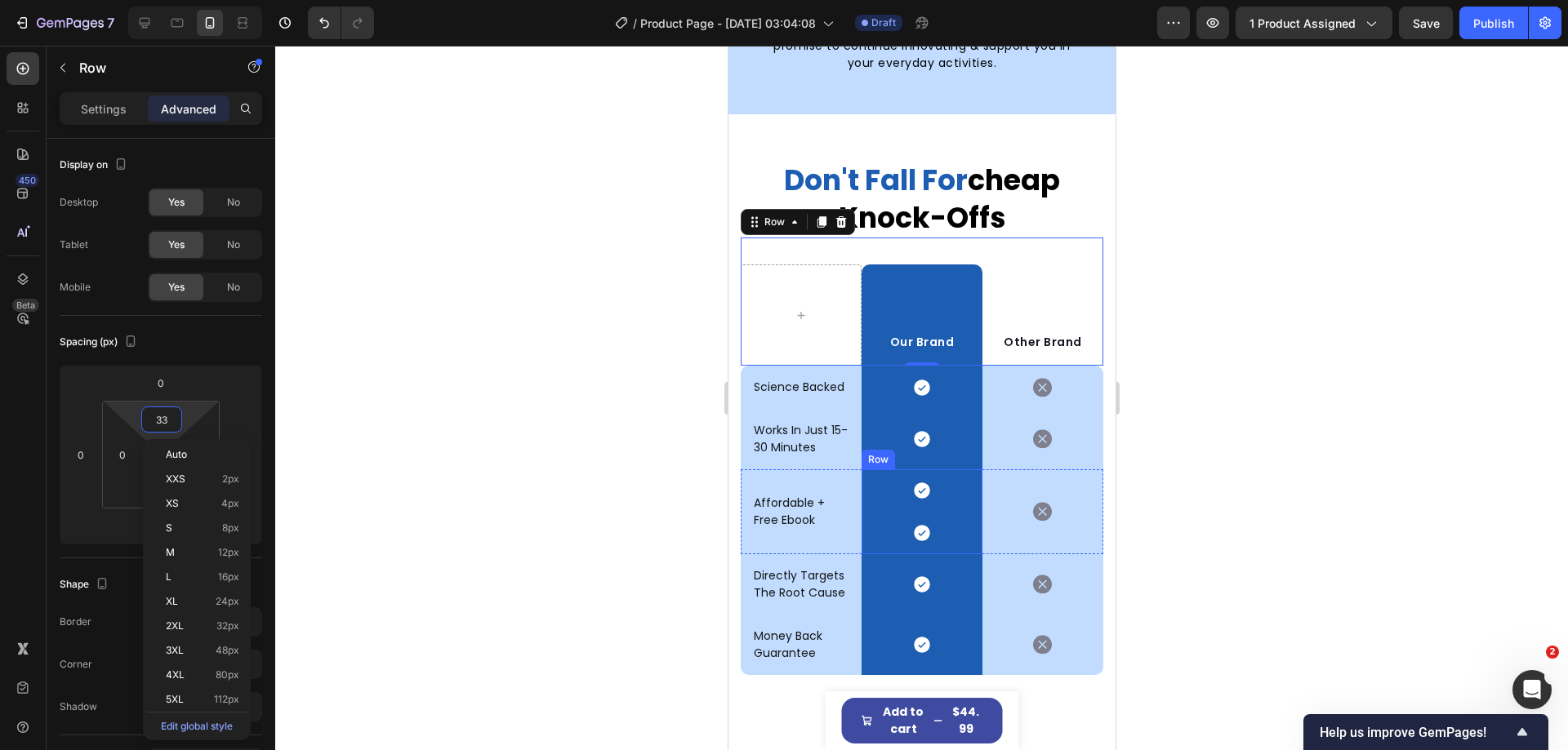
scroll to position [4280, 0]
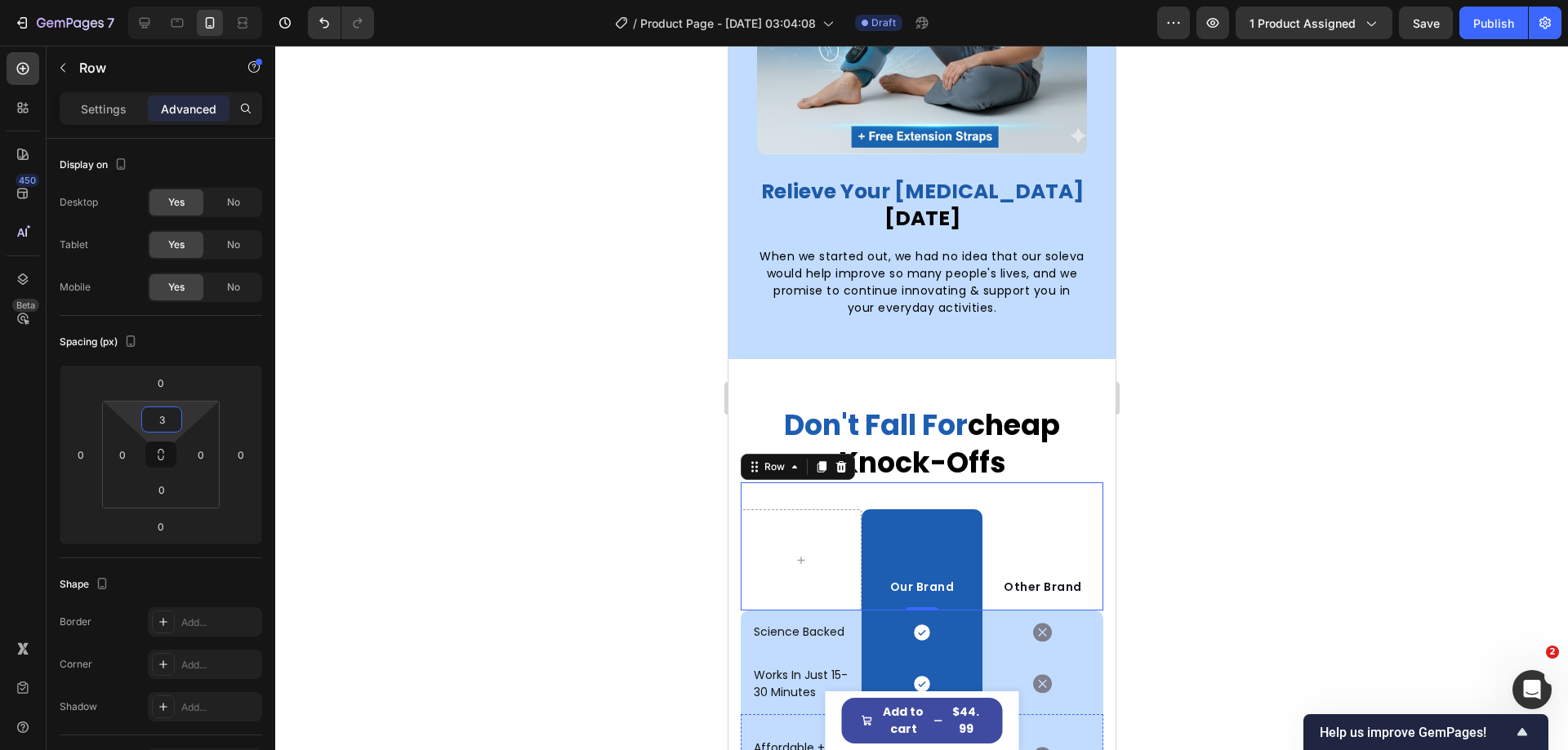
type input "30"
click at [553, 468] on div at bounding box center [921, 398] width 1293 height 704
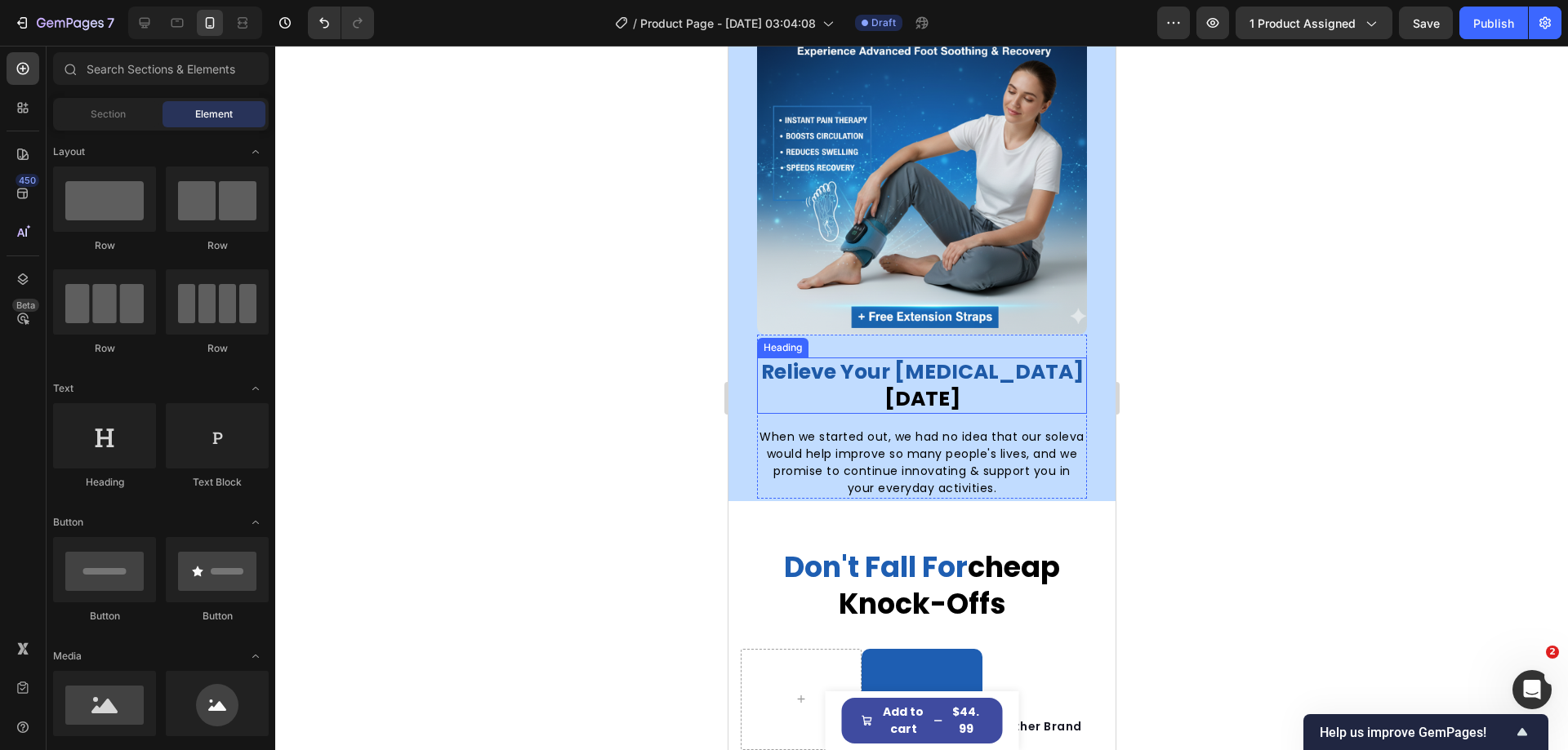
scroll to position [4034, 0]
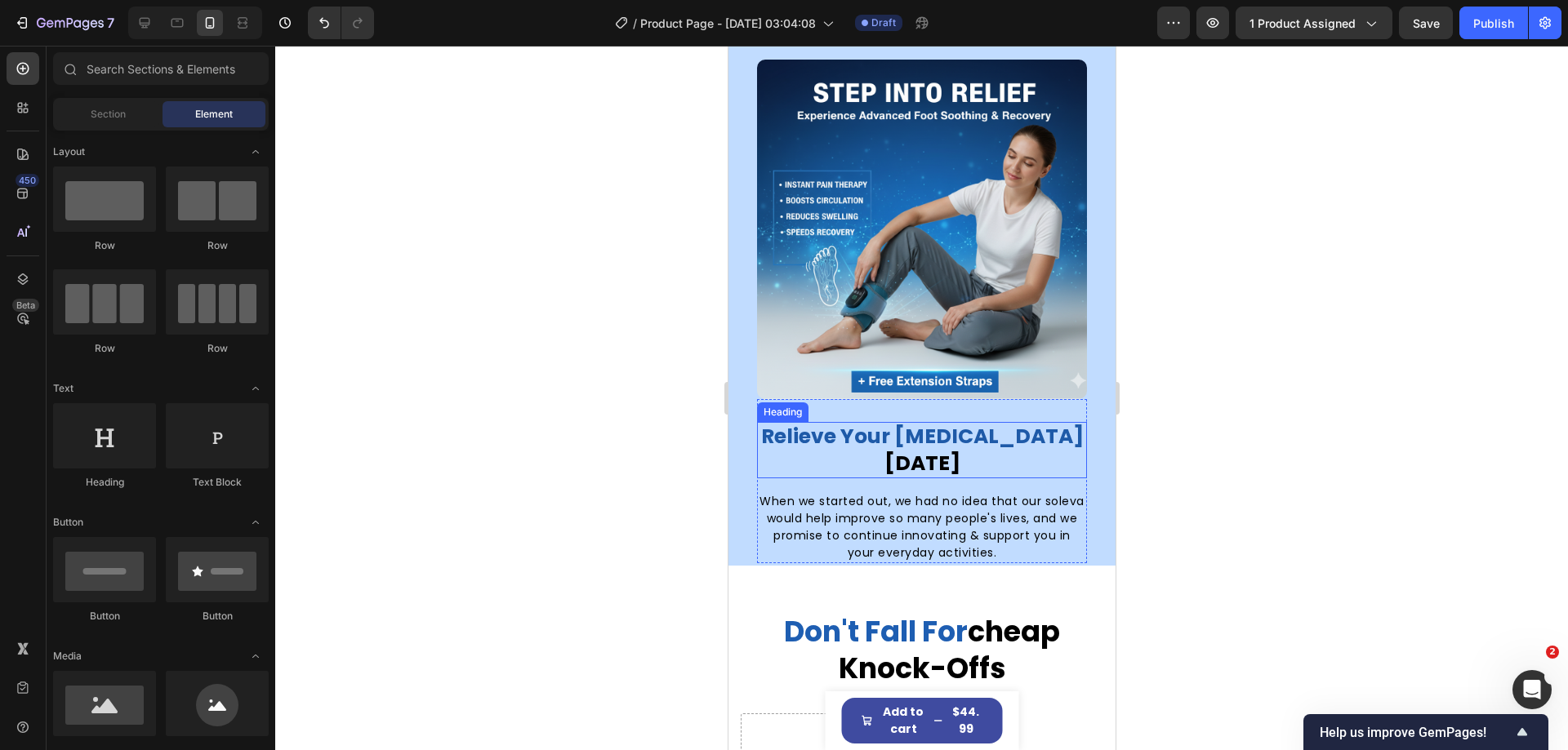
click at [959, 449] on span "today" at bounding box center [922, 464] width 76 height 29
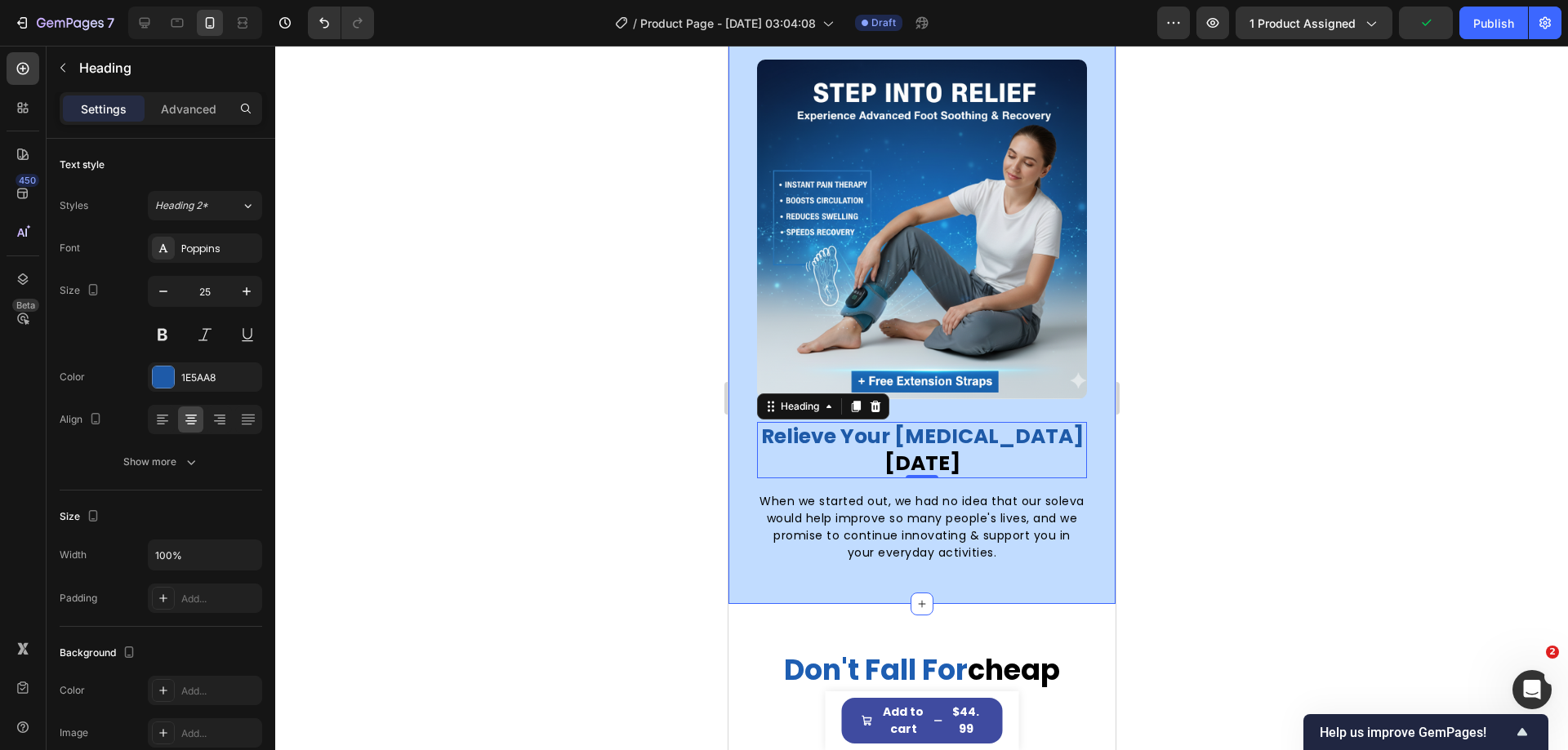
click at [797, 544] on div "relieve your foot pain today Heading 0 When we started out, we had no idea that…" at bounding box center [921, 312] width 387 height 586
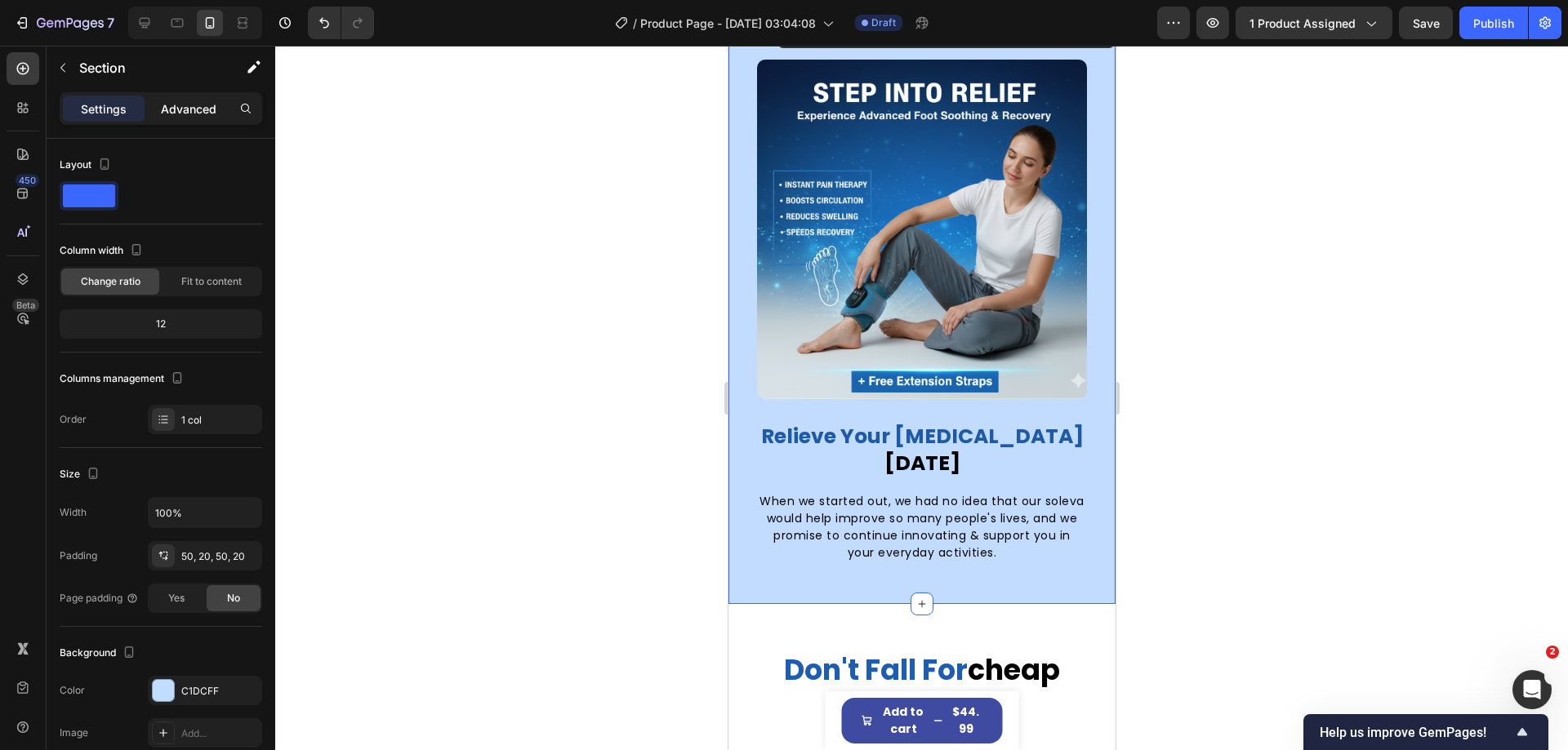
click at [188, 113] on p "Advanced" at bounding box center [189, 109] width 55 height 17
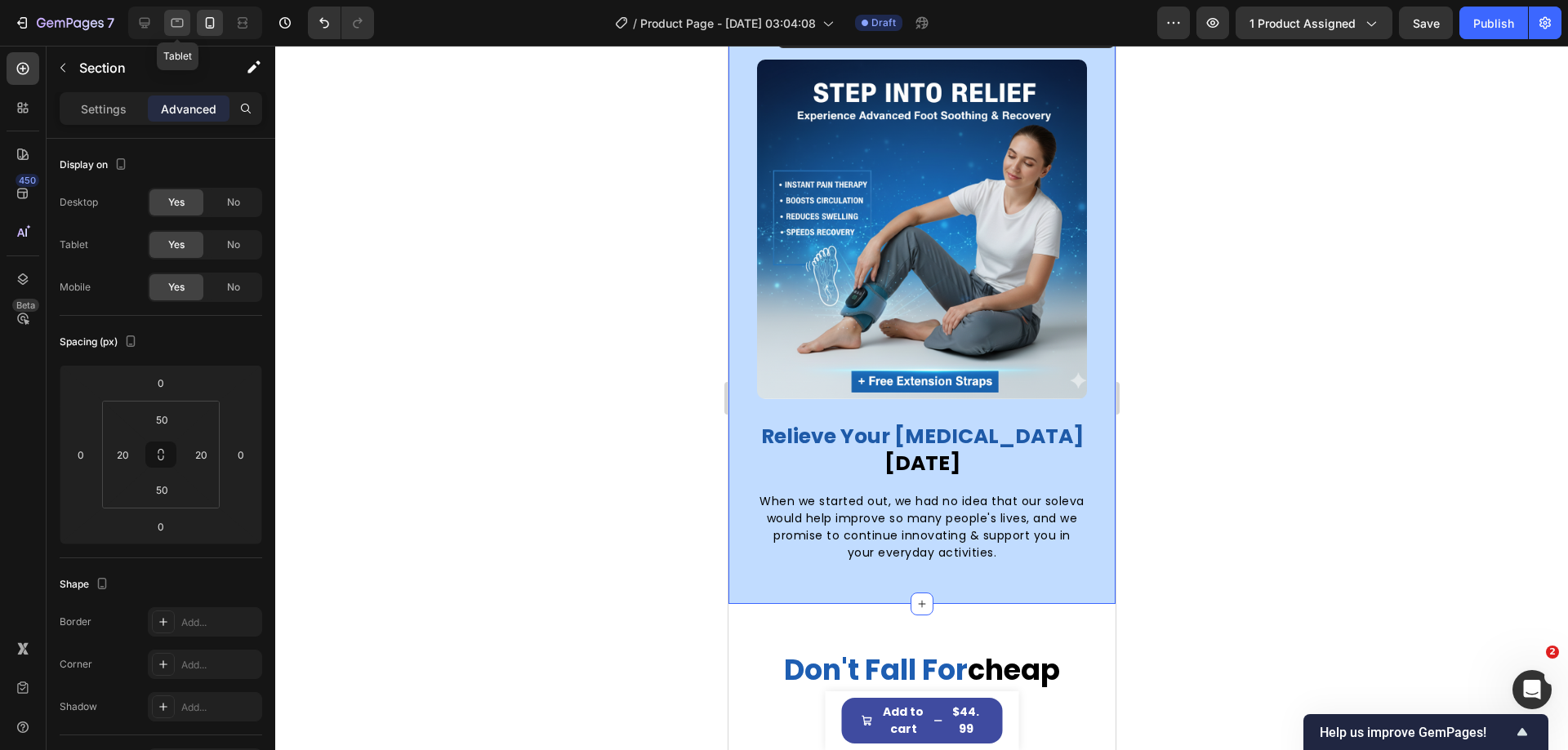
click at [186, 25] on div at bounding box center [177, 22] width 26 height 26
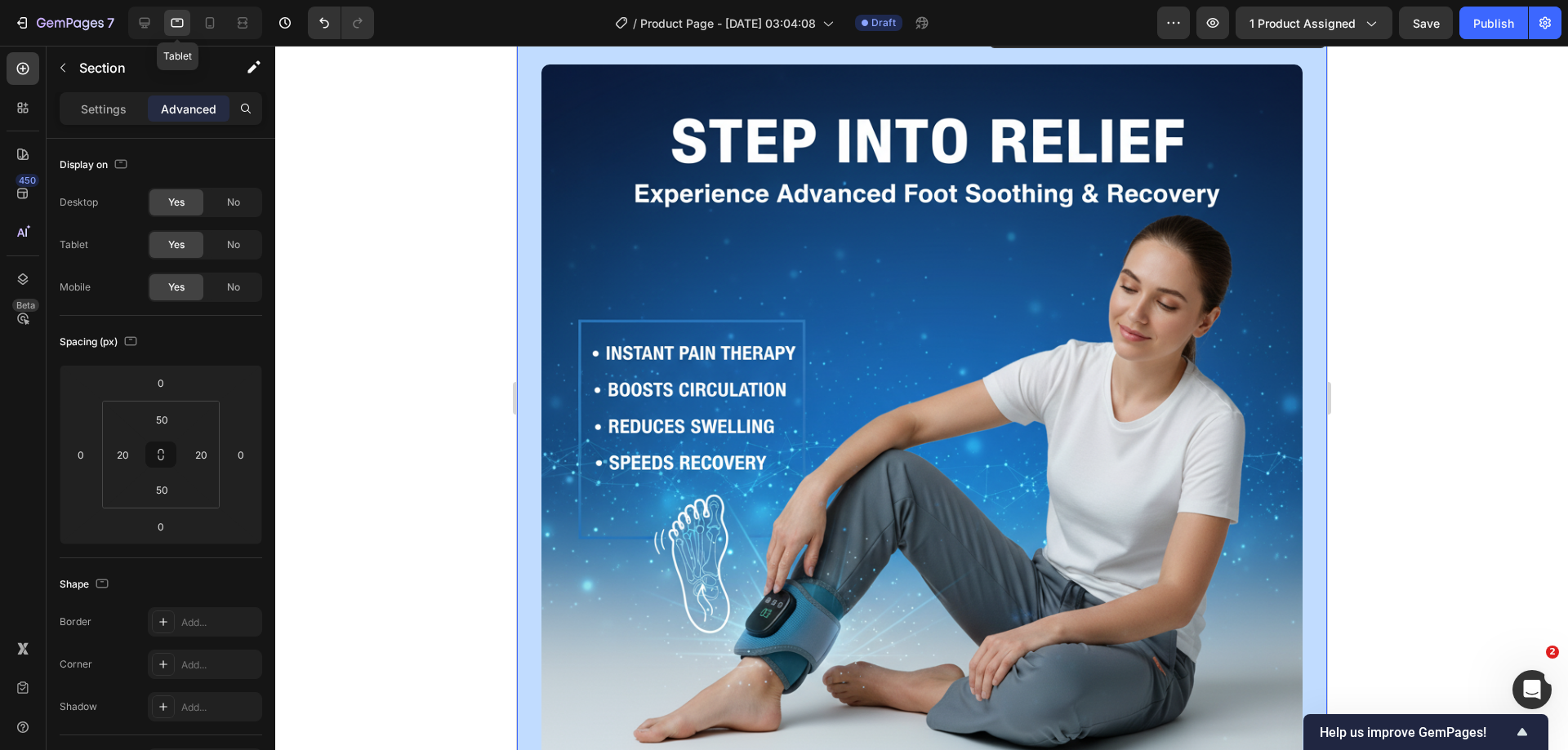
type input "56"
type input "0"
type input "56"
type input "0"
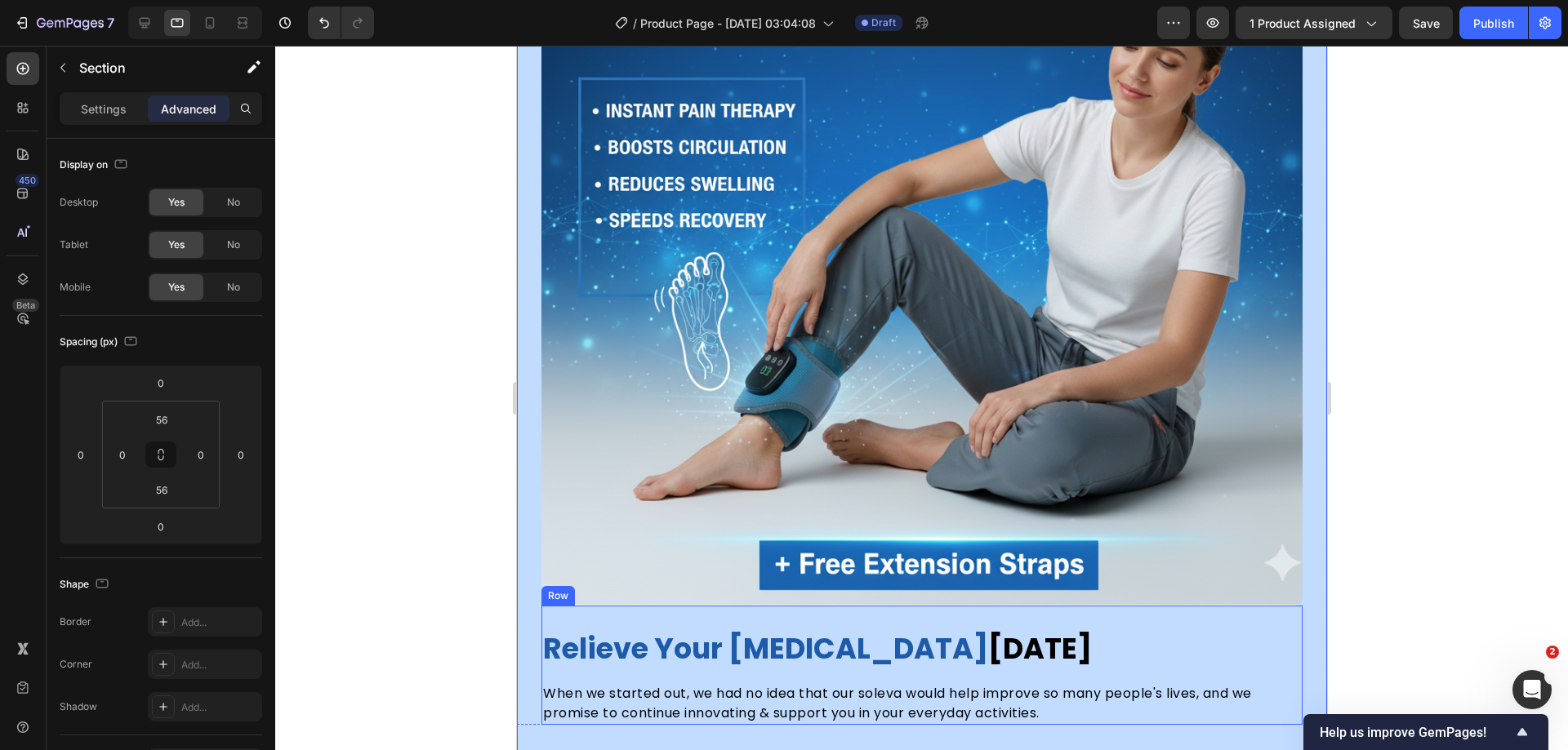
scroll to position [4522, 0]
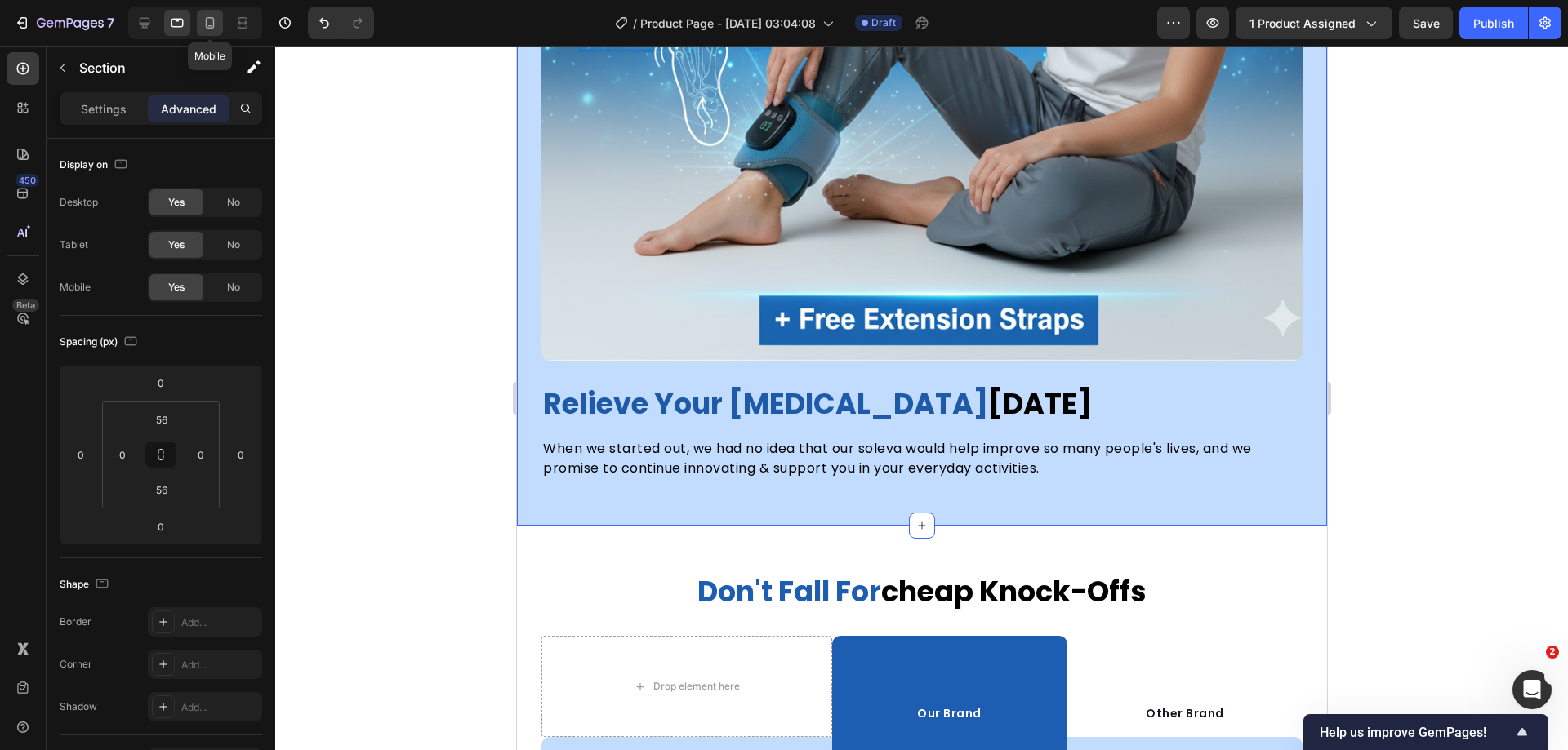
click at [220, 21] on div at bounding box center [209, 22] width 26 height 26
type input "50"
type input "20"
type input "50"
type input "20"
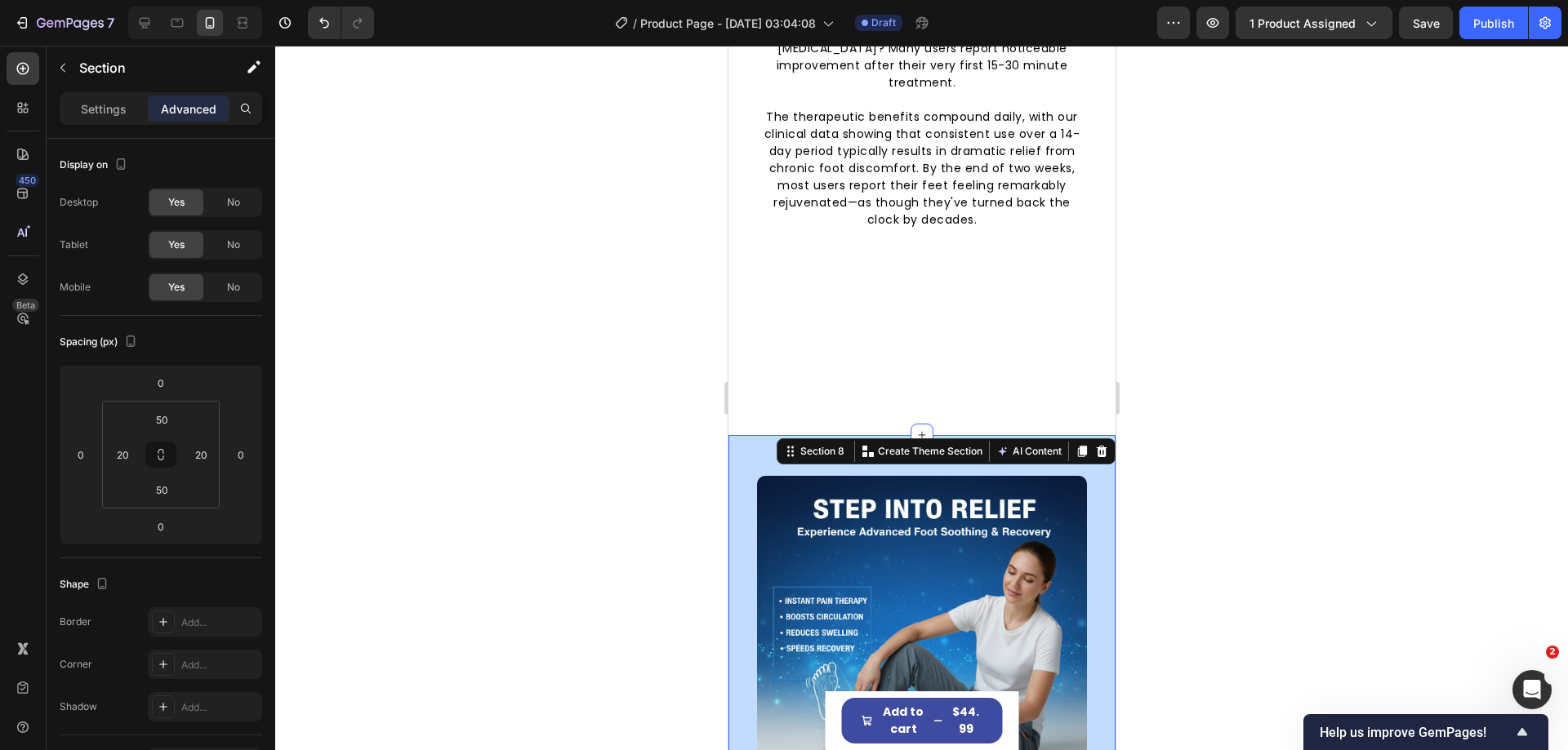
scroll to position [3460, 0]
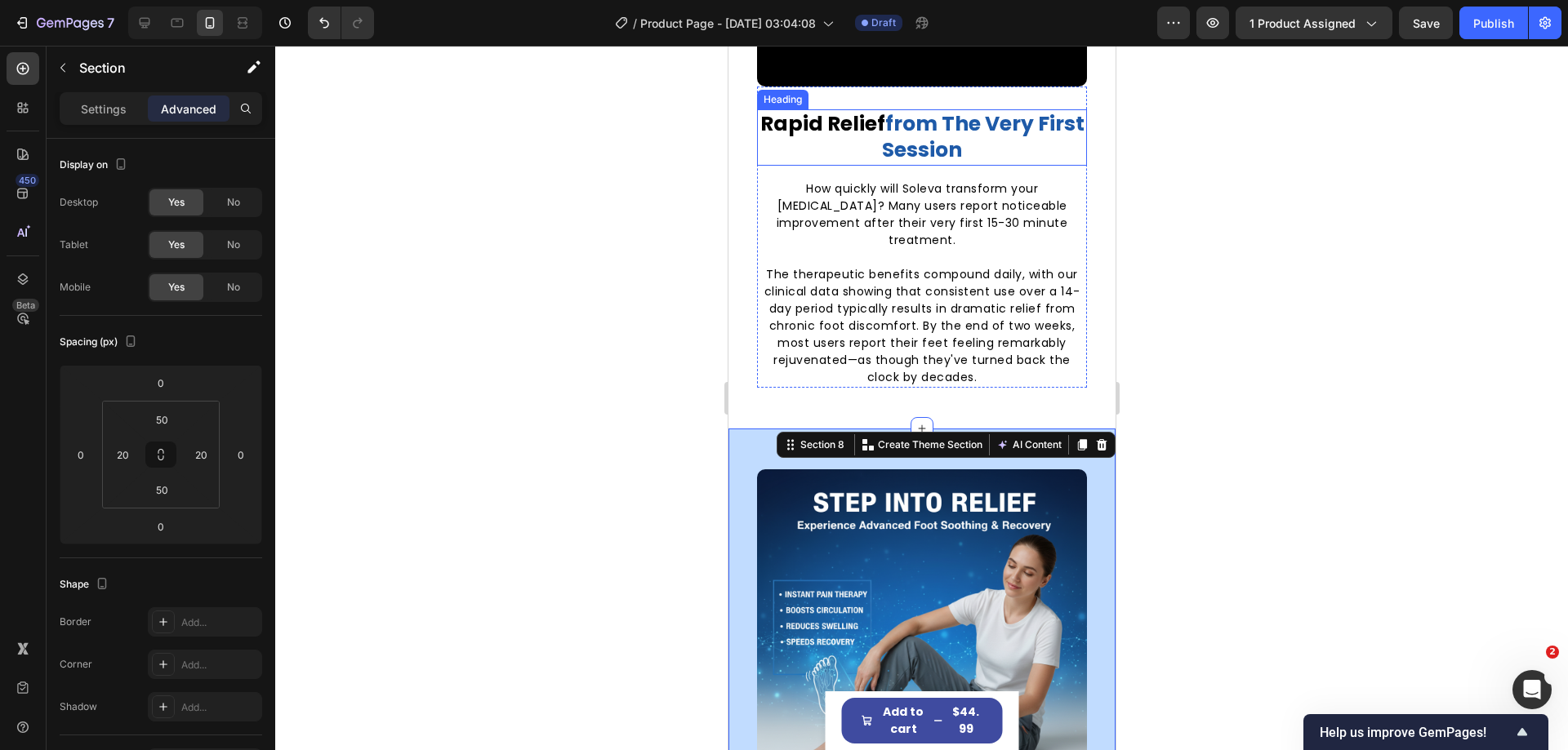
click at [1000, 166] on h2 "rapid relief from the very first session" at bounding box center [921, 137] width 330 height 56
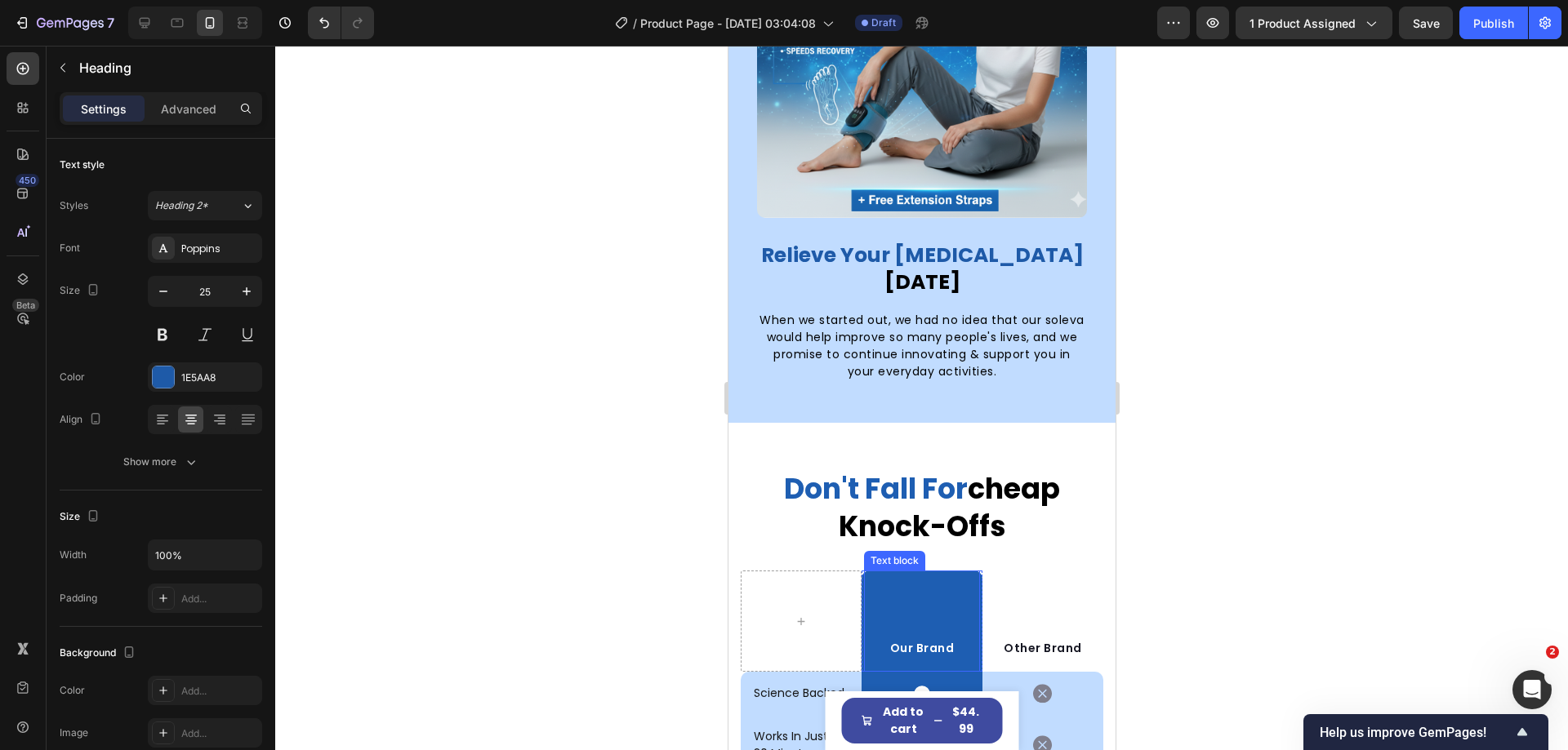
scroll to position [4359, 0]
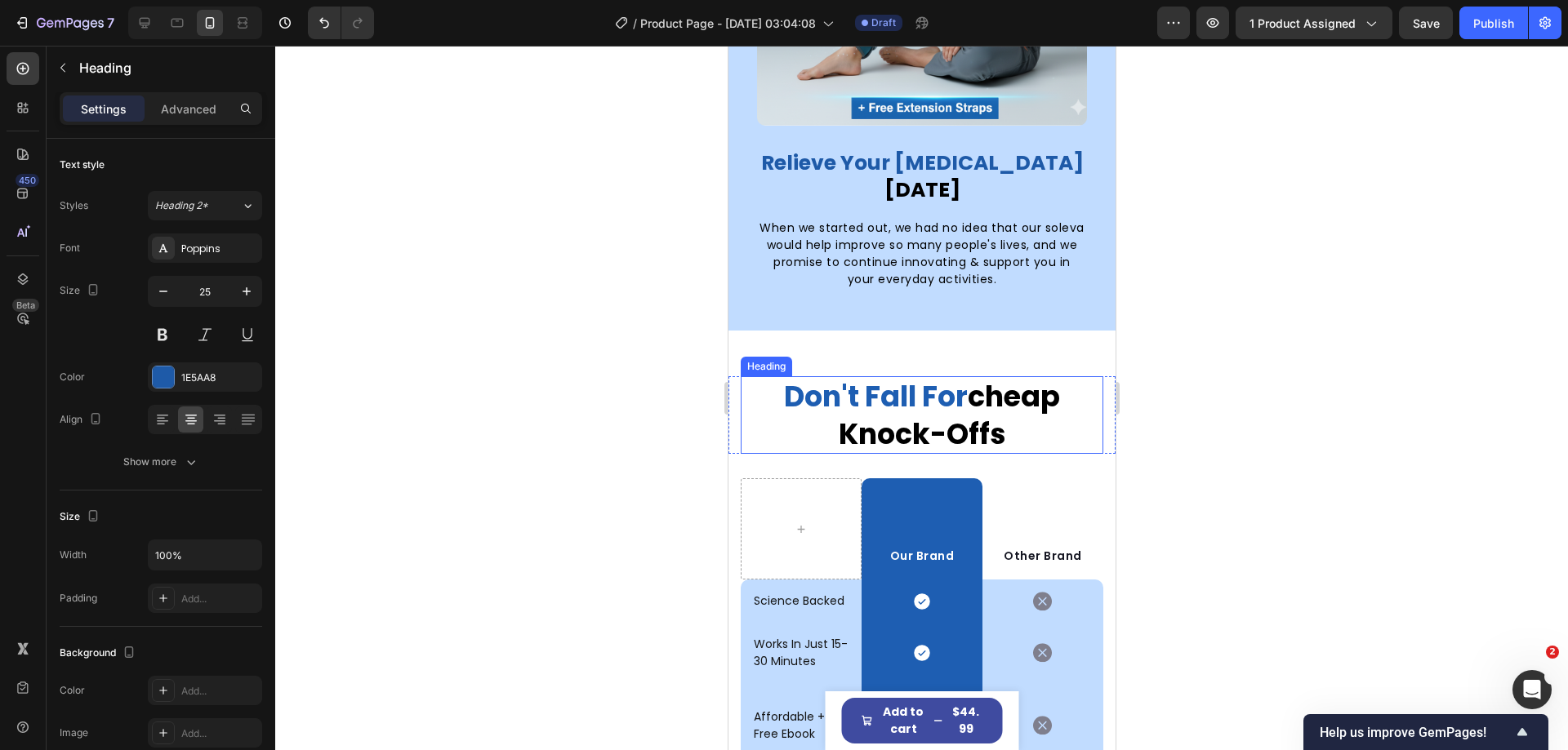
click at [974, 385] on span "cheap knock-offs" at bounding box center [949, 414] width 222 height 77
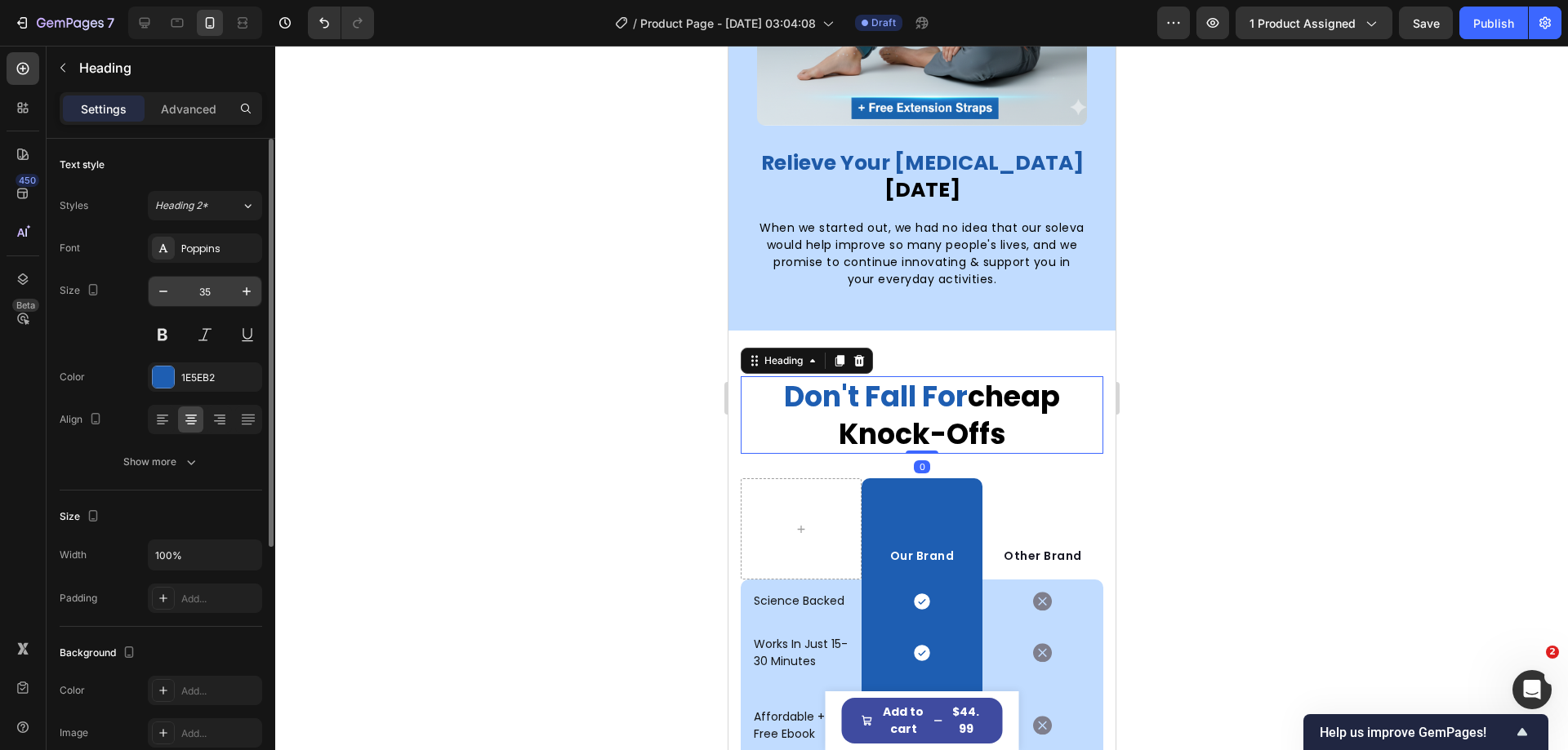
click at [213, 289] on input "35" at bounding box center [205, 291] width 53 height 30
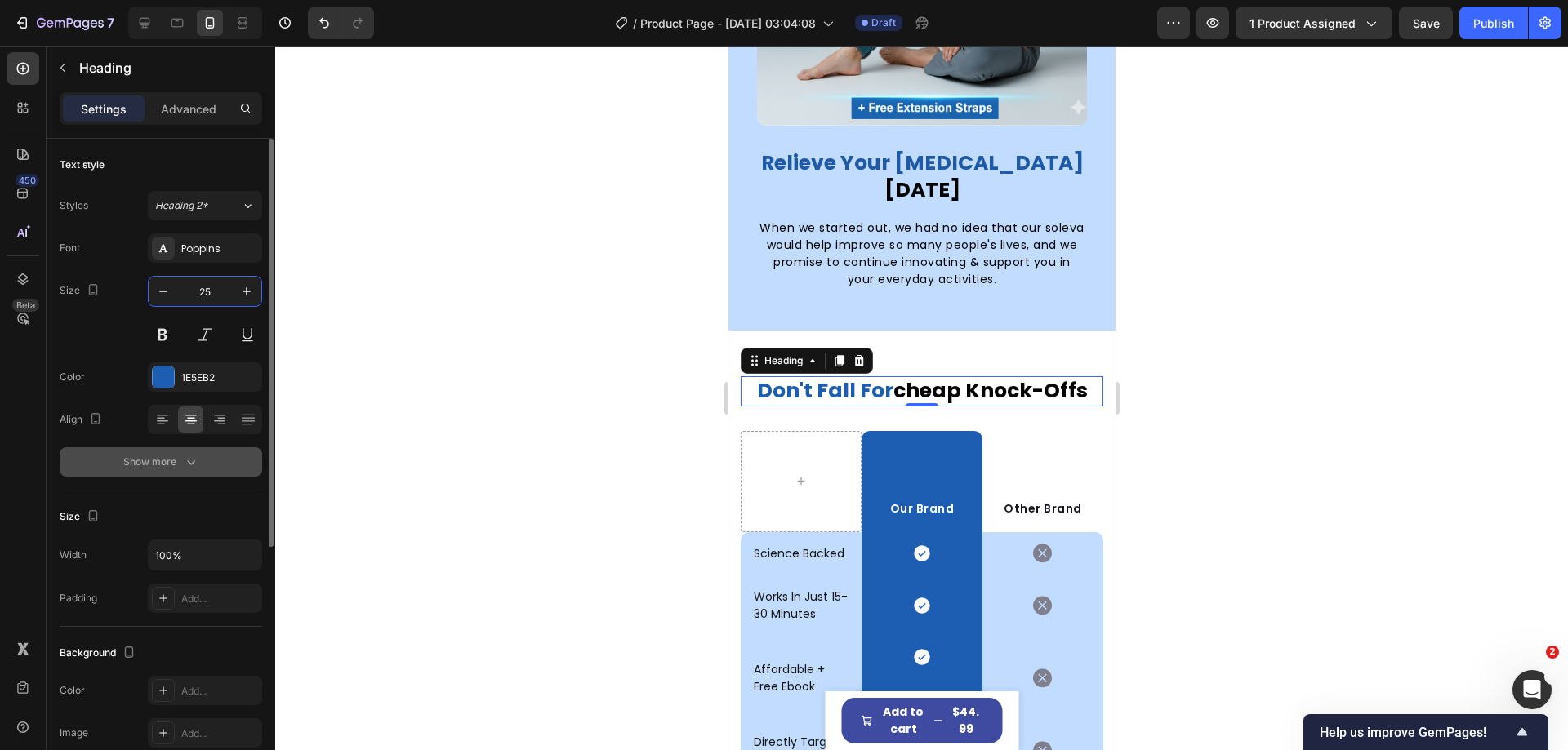
type input "25"
click at [198, 470] on button "Show more" at bounding box center [160, 462] width 202 height 30
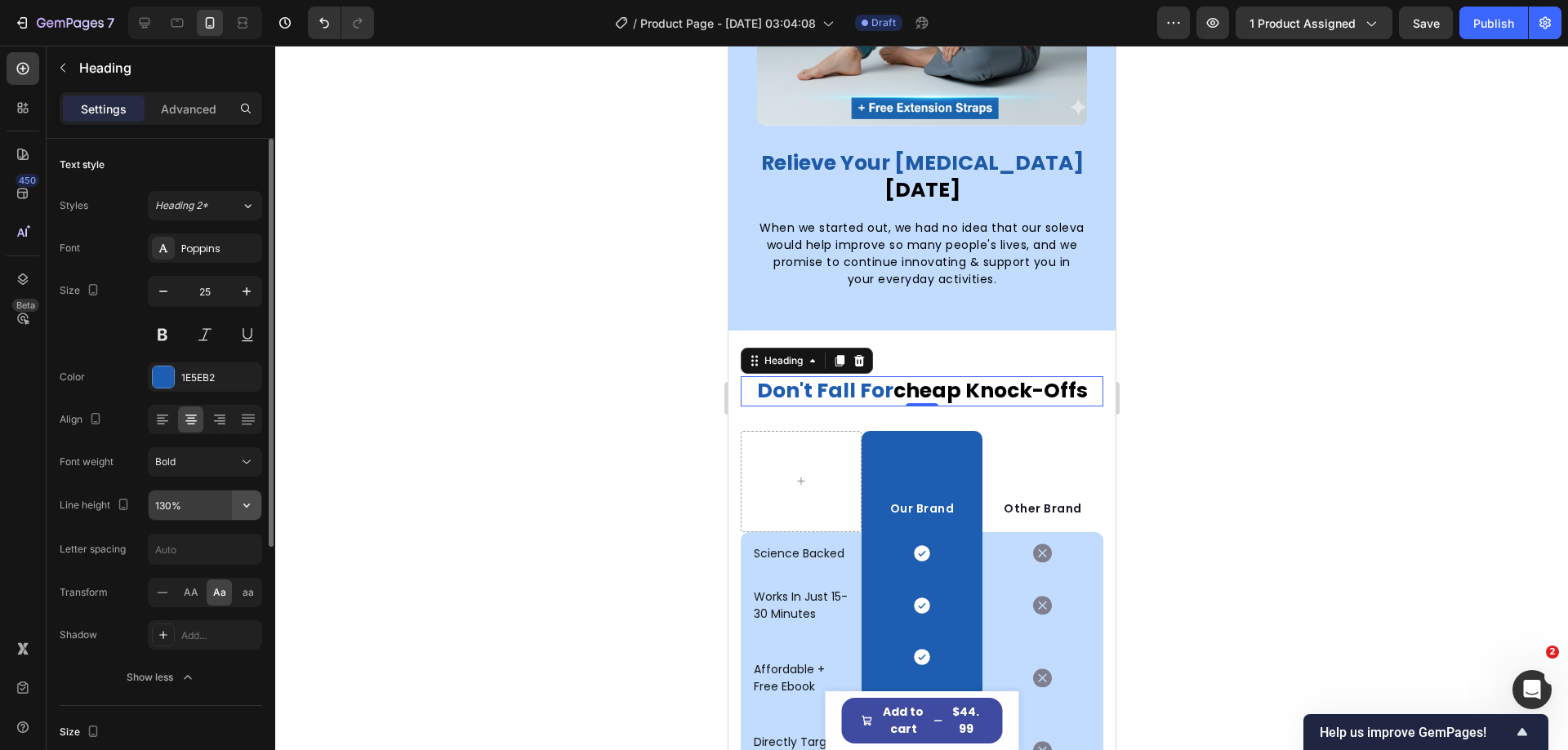
click at [252, 507] on icon "button" at bounding box center [246, 505] width 16 height 16
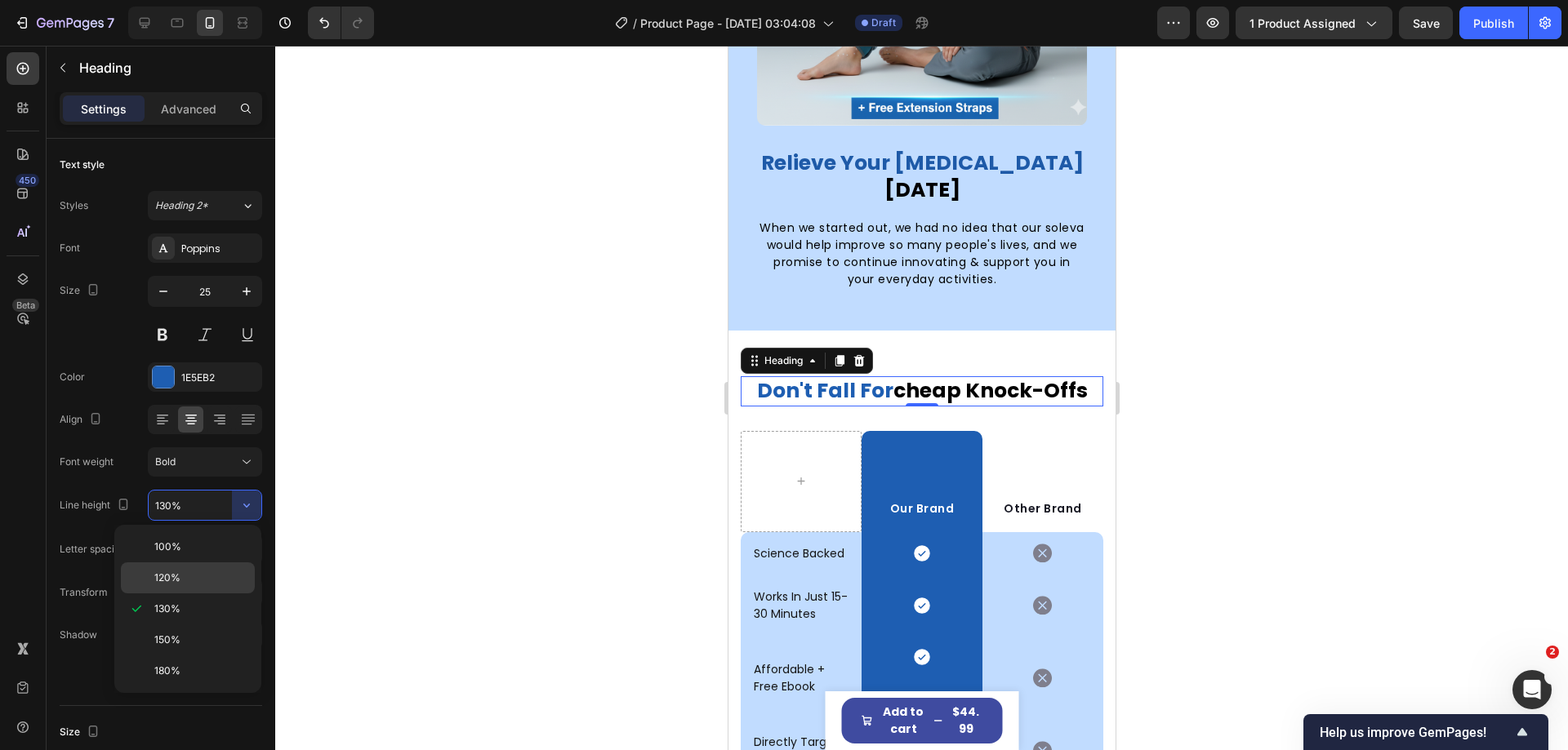
click at [198, 579] on p "120%" at bounding box center [201, 577] width 94 height 14
type input "120%"
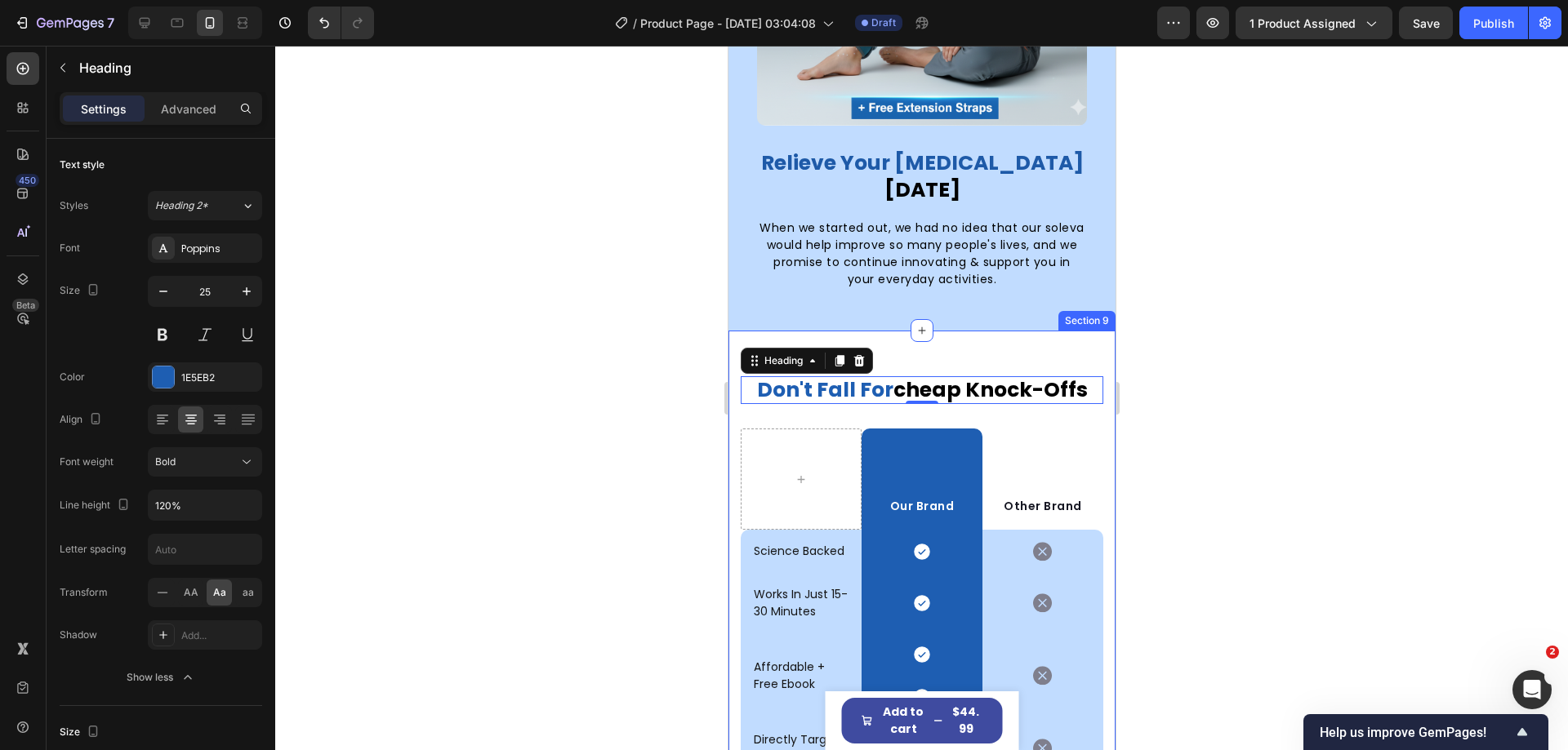
click at [1005, 331] on div "don't fall for cheap knock-offs Heading 0 Row Our Brand Text block Row Other Br…" at bounding box center [921, 608] width 387 height 554
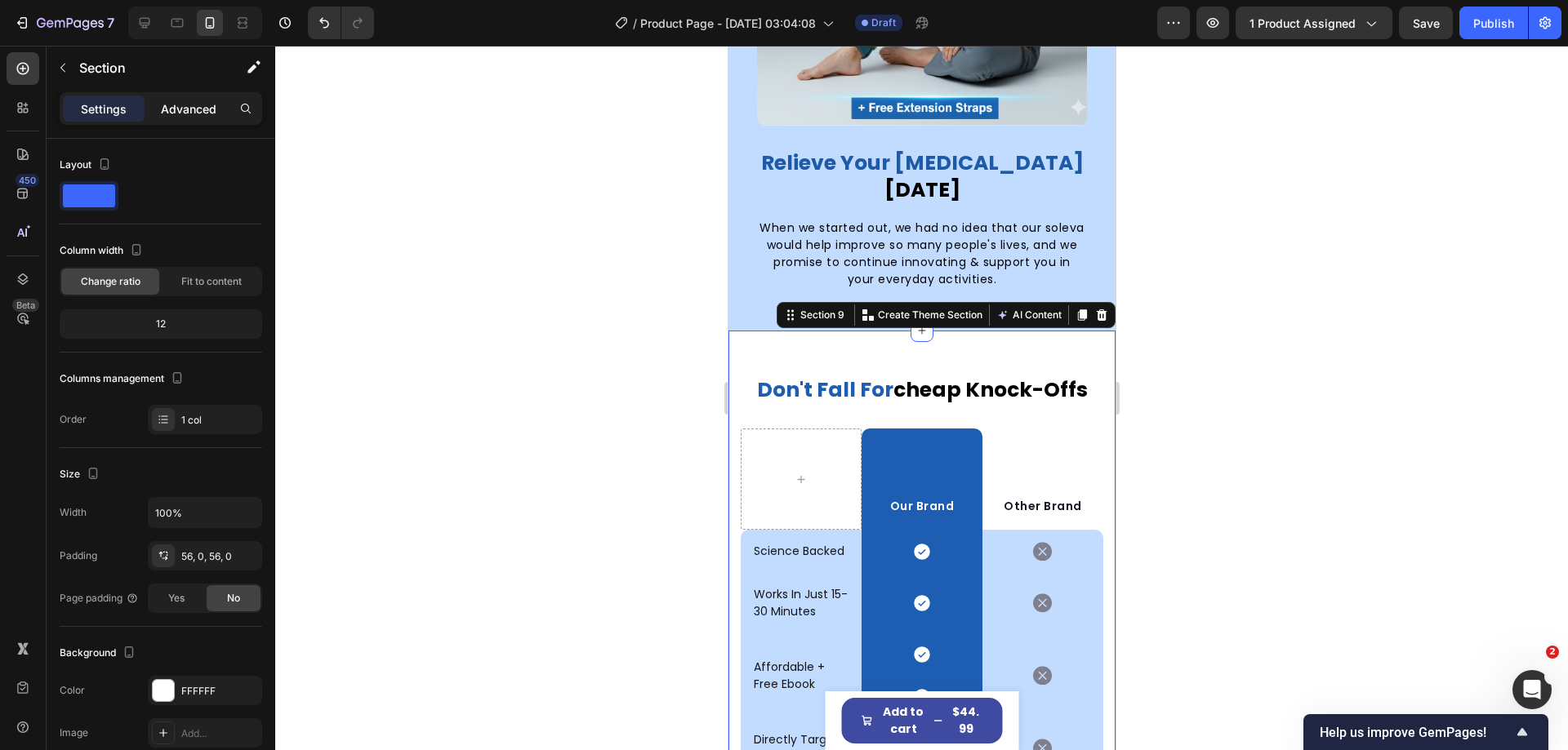
click at [157, 119] on div "Advanced" at bounding box center [189, 108] width 82 height 26
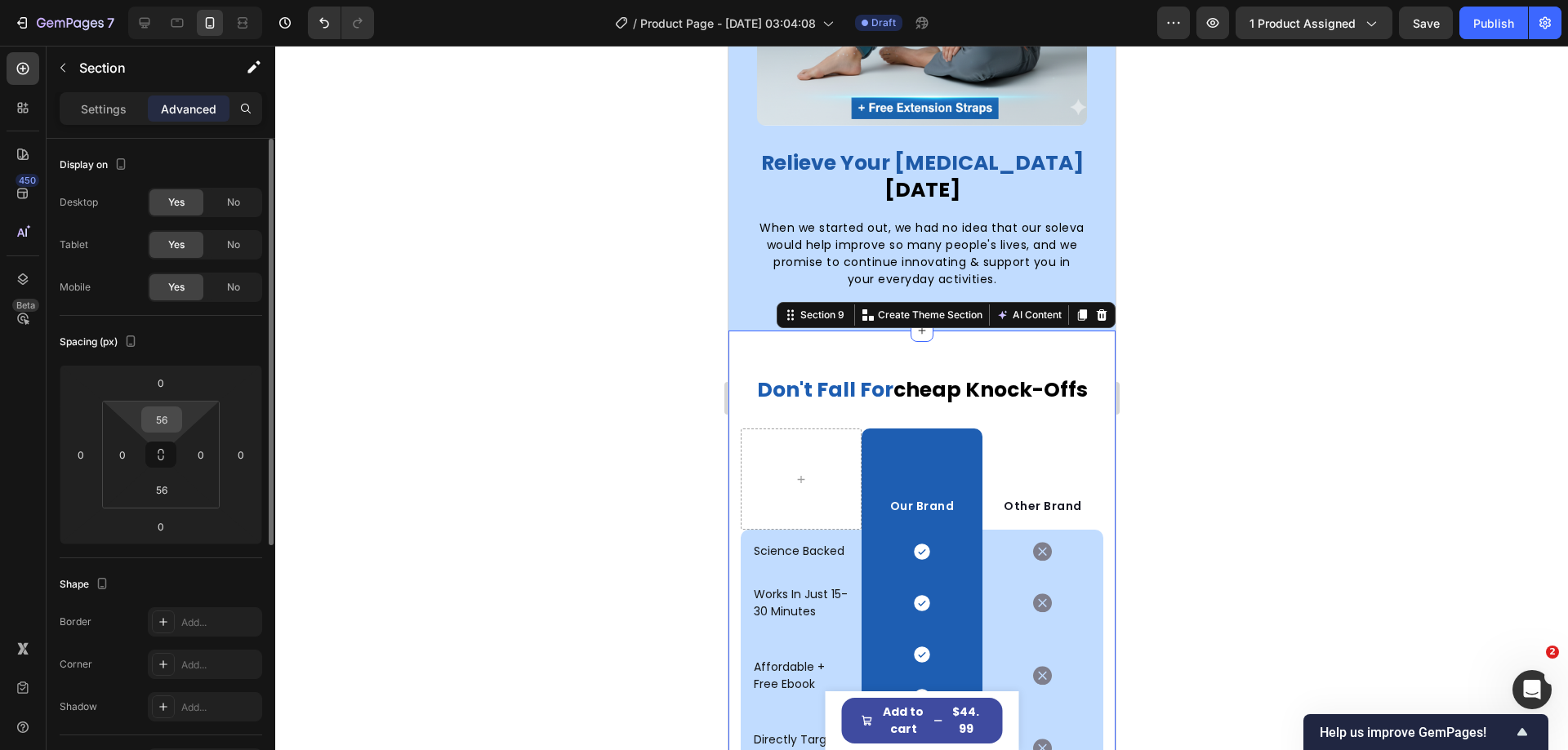
click at [163, 413] on input "56" at bounding box center [161, 420] width 32 height 25
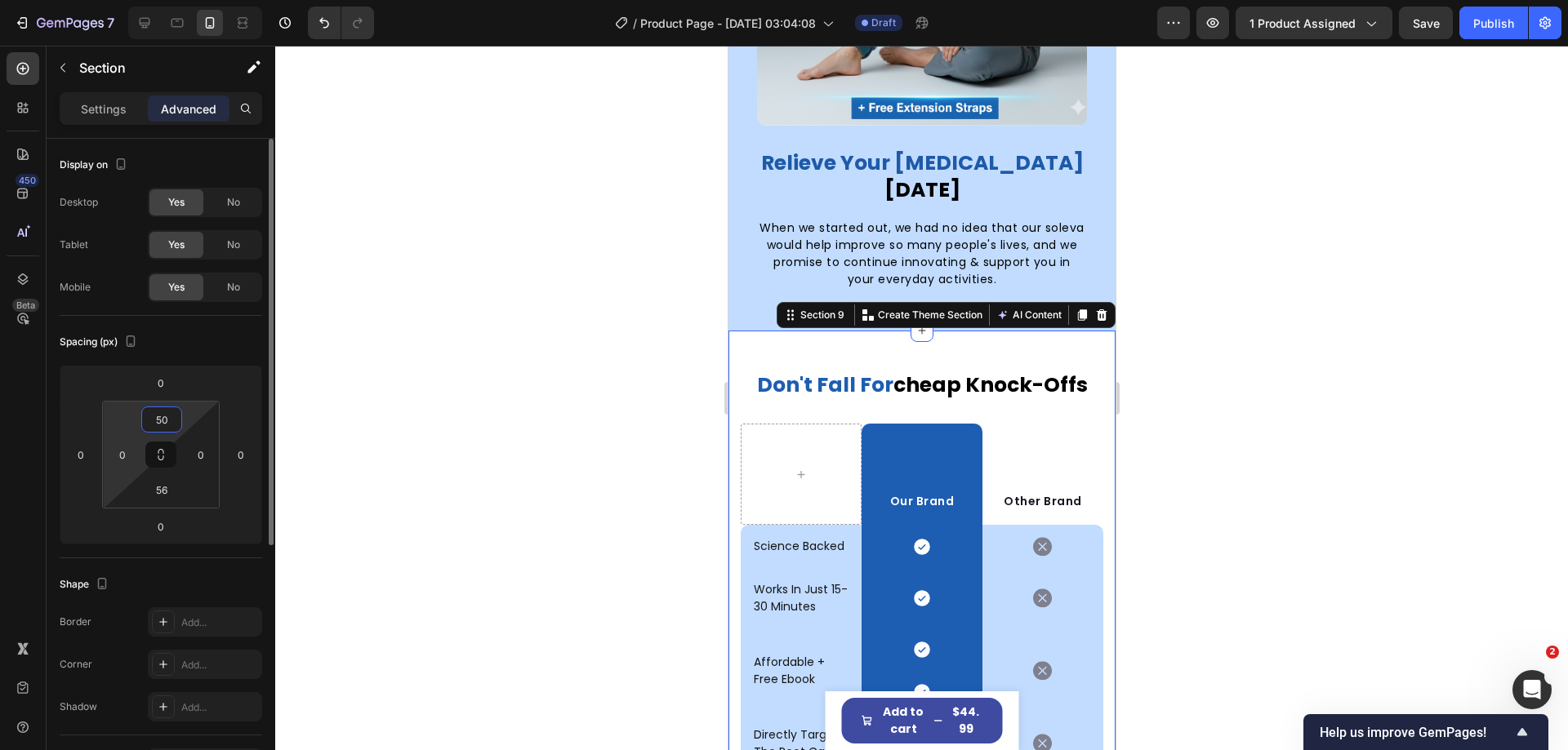
type input "50"
click at [113, 0] on html "7 Version history / Product Page - Sep 27, 03:04:08 Draft Preview 1 product ass…" at bounding box center [784, 0] width 1568 height 0
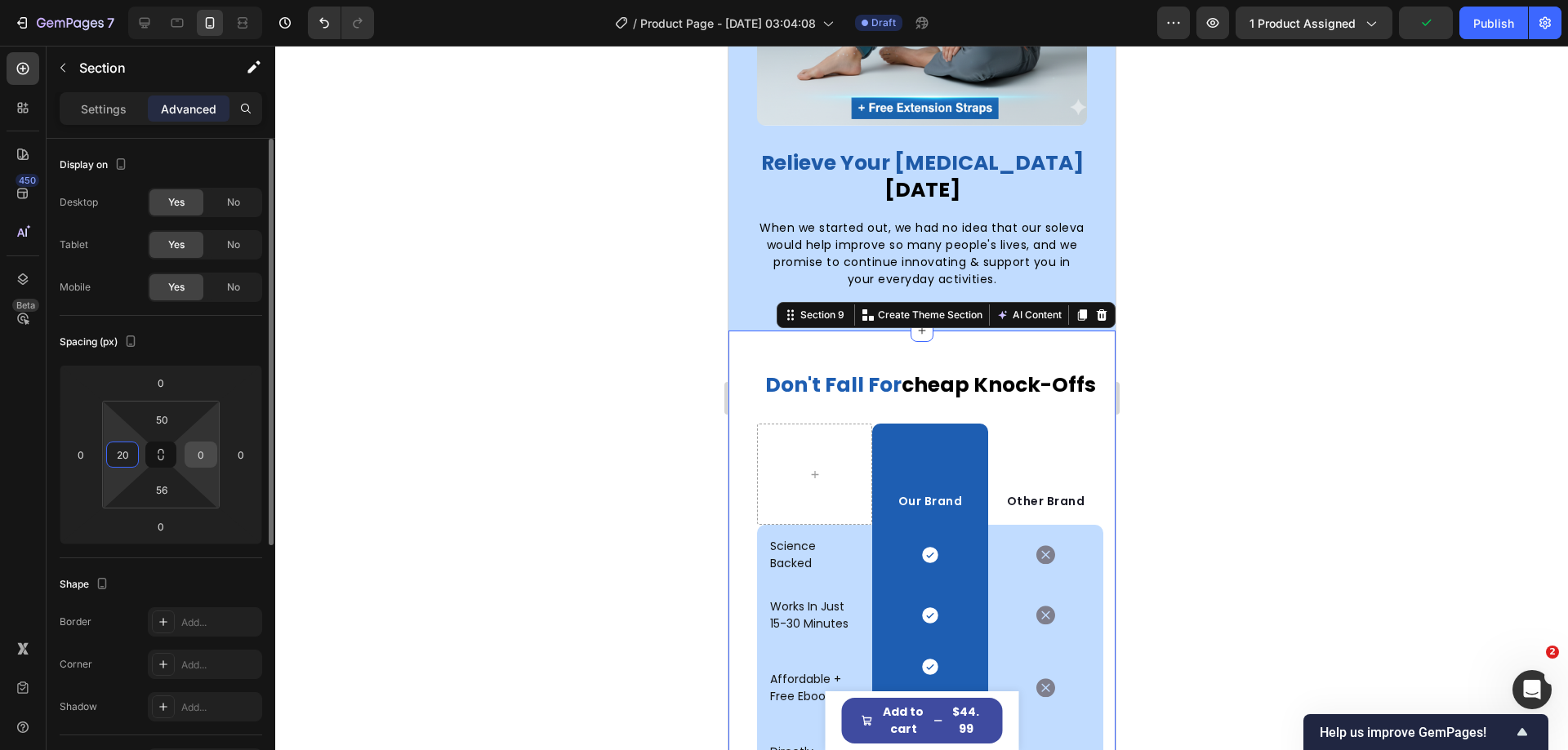
type input "20"
click at [196, 451] on input "0" at bounding box center [201, 455] width 25 height 25
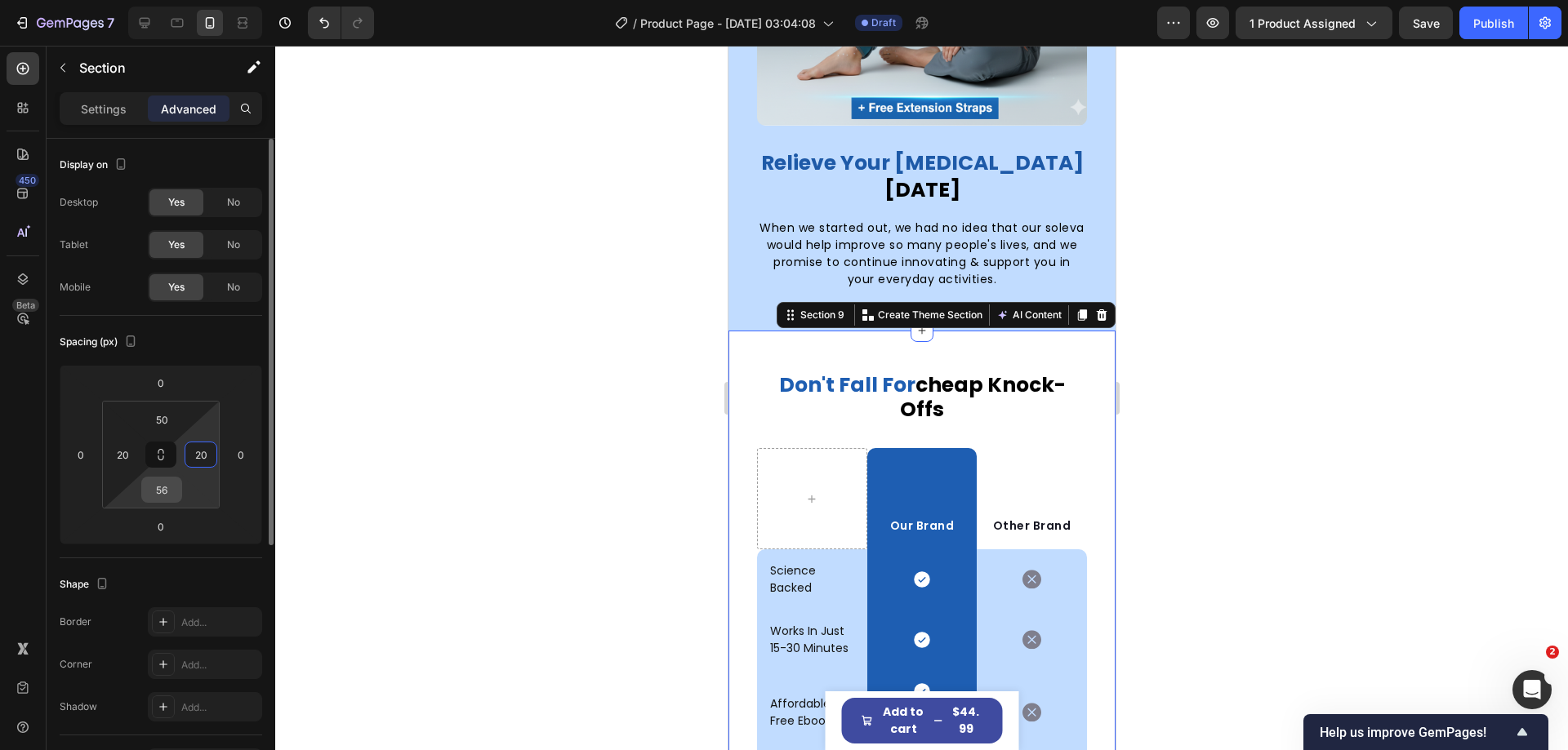
type input "20"
click at [168, 501] on input "56" at bounding box center [161, 490] width 32 height 25
type input "50"
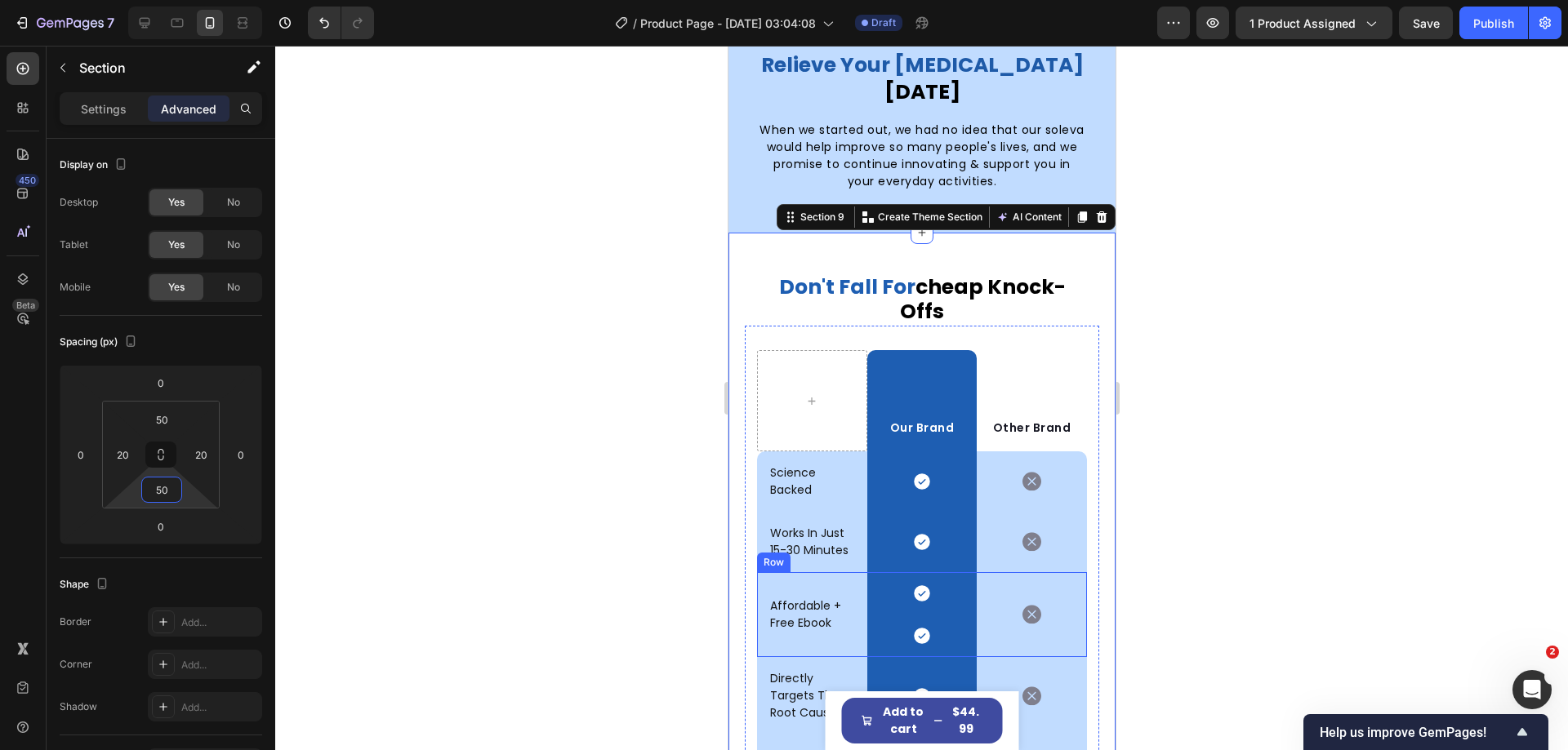
scroll to position [4603, 0]
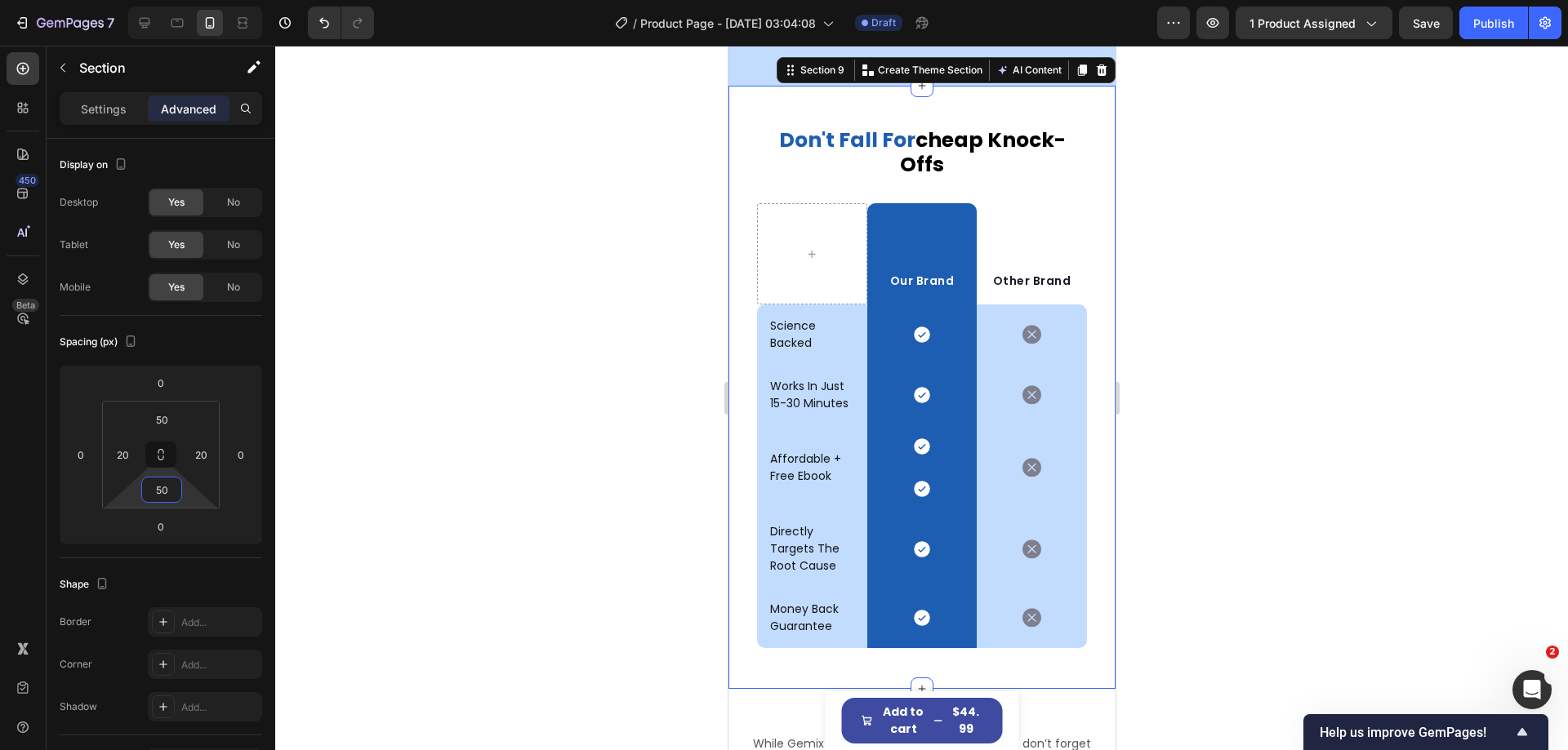
click at [1237, 421] on div at bounding box center [921, 398] width 1293 height 704
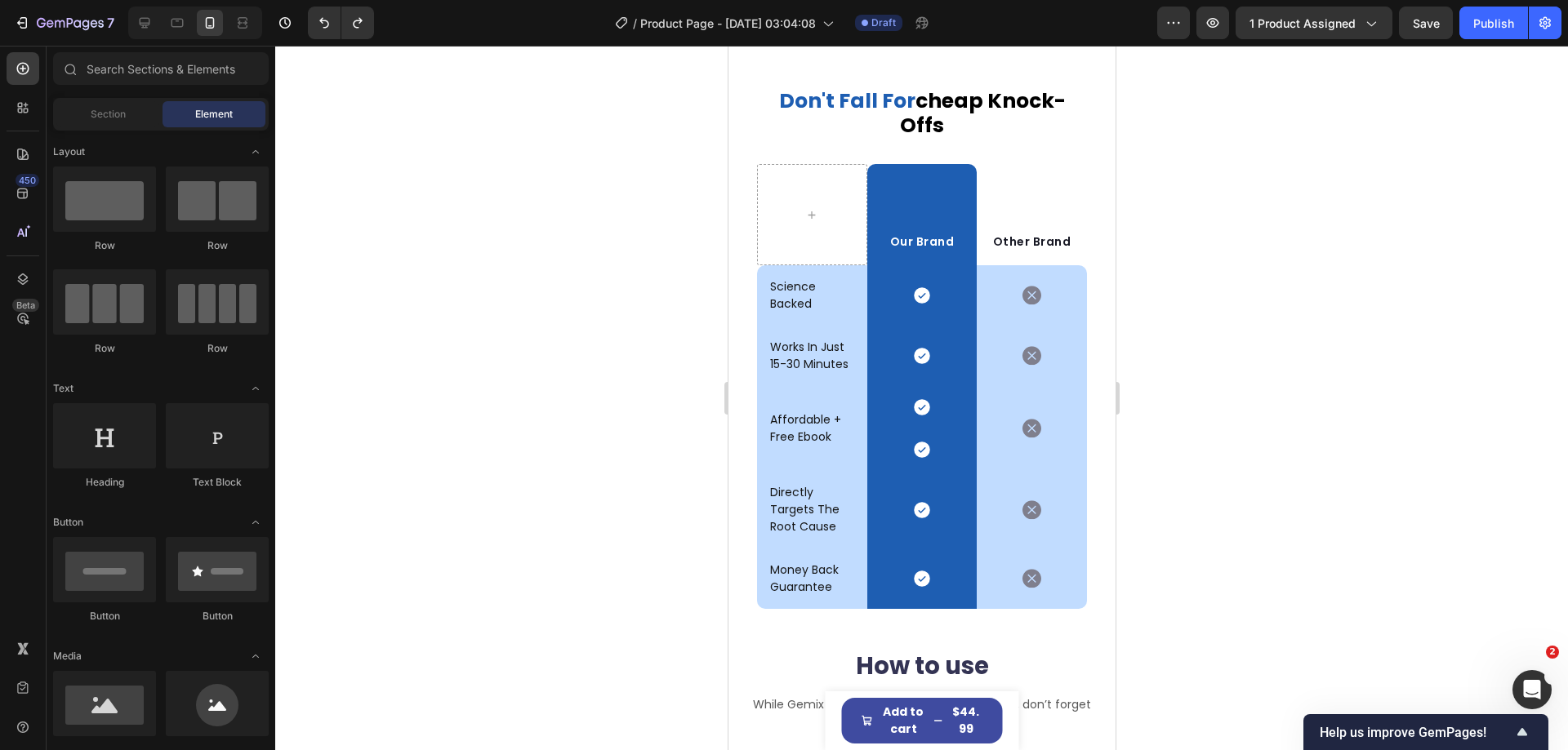
click at [1252, 321] on div at bounding box center [921, 398] width 1293 height 704
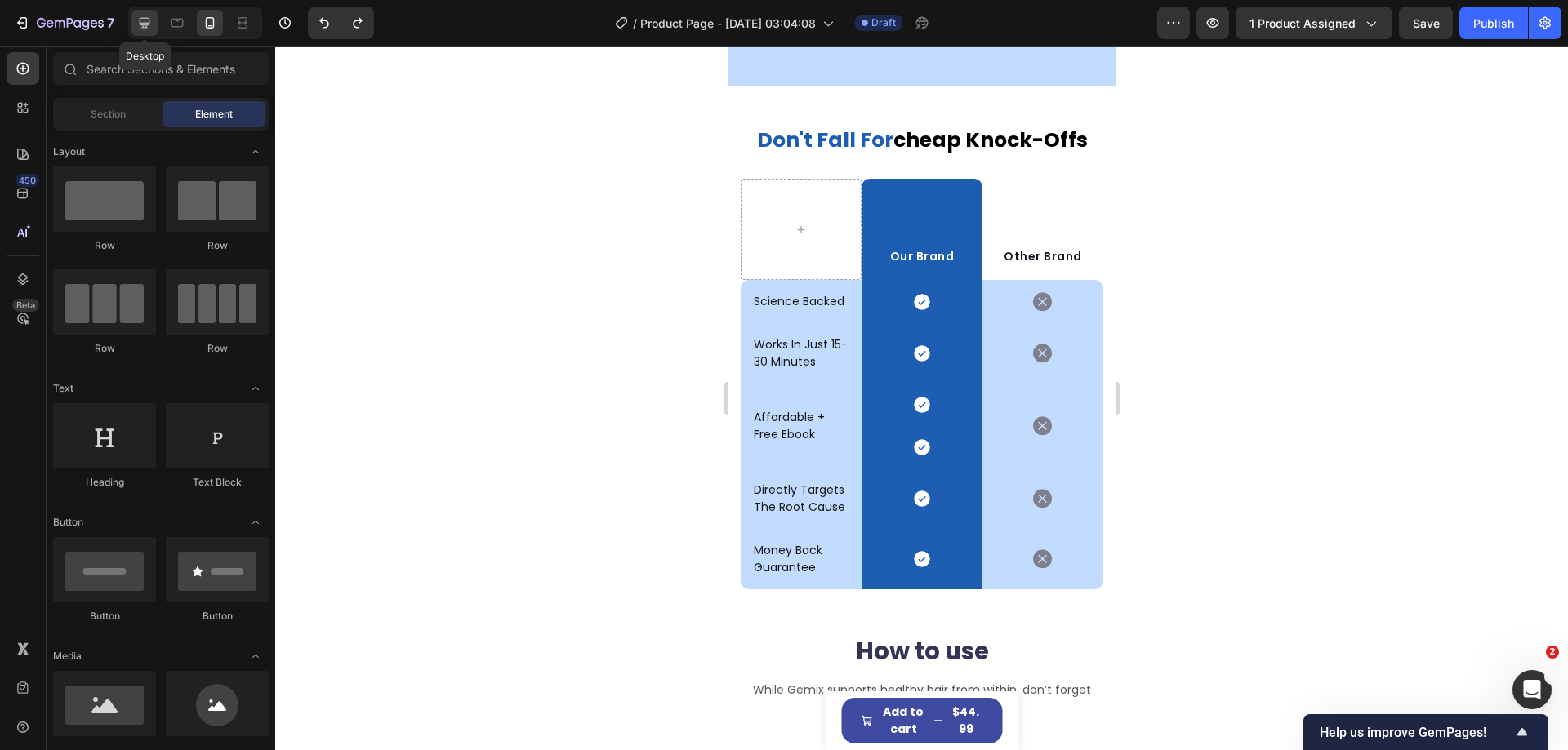
click at [143, 22] on icon at bounding box center [144, 22] width 16 height 16
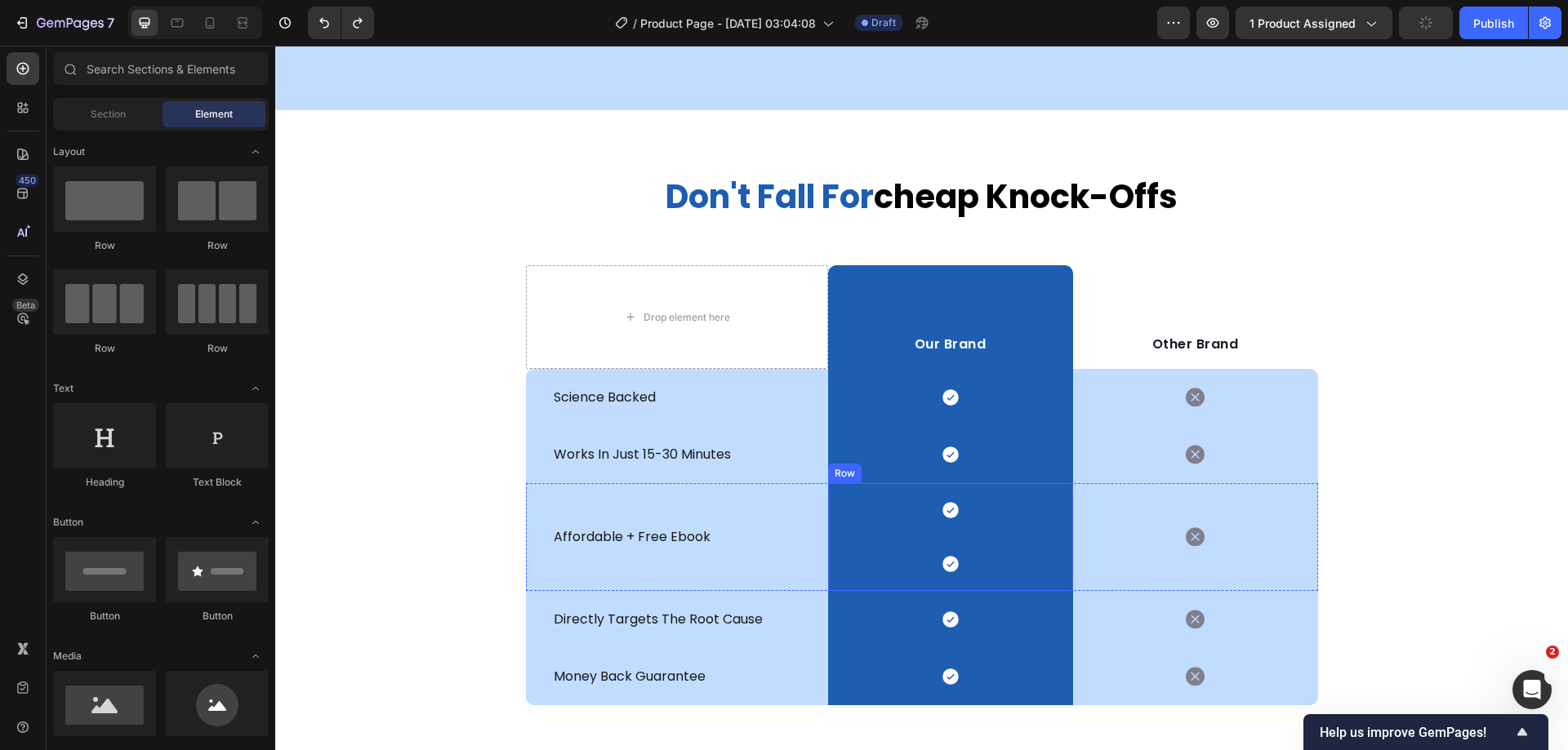
scroll to position [4685, 0]
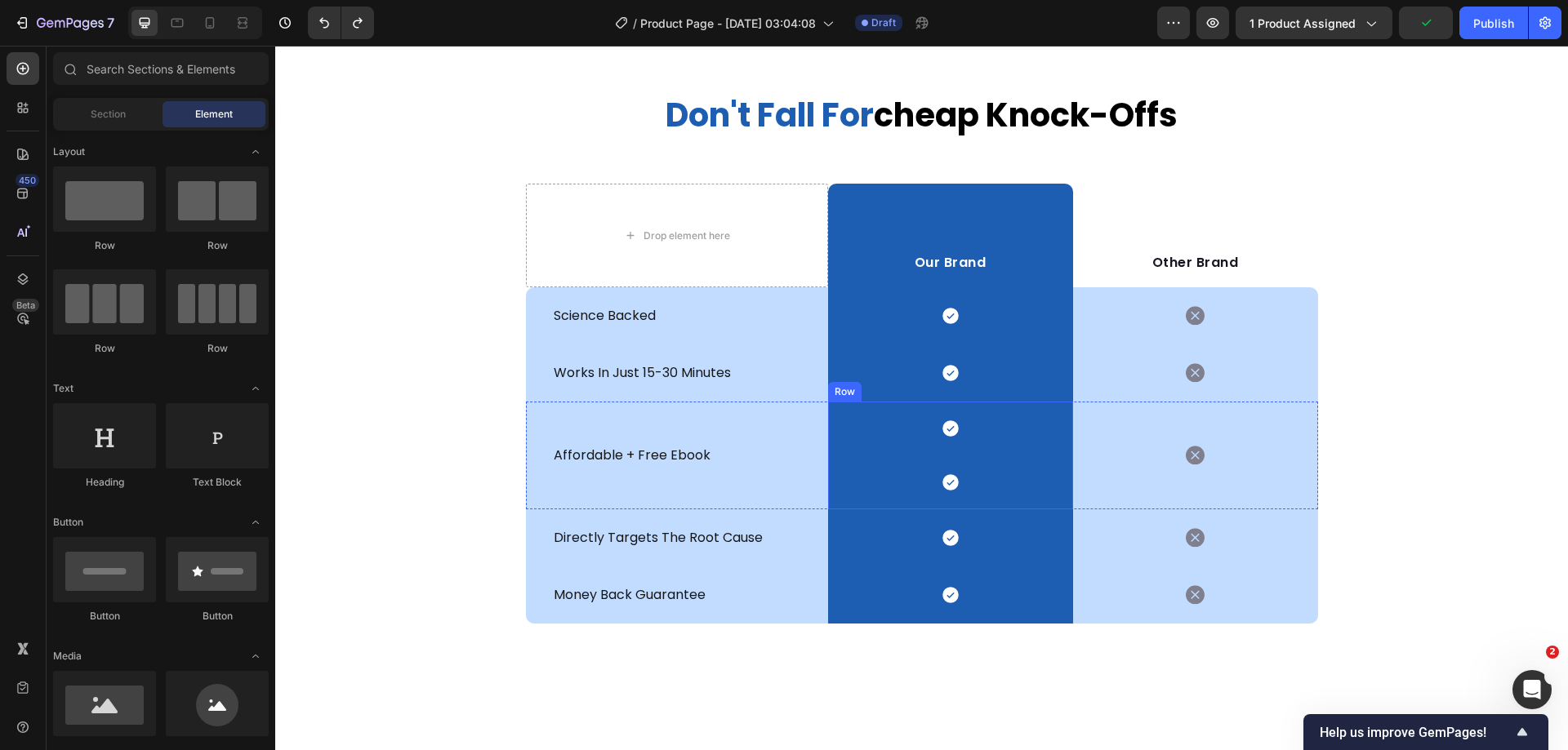
click at [1017, 439] on div "Icon Icon Row" at bounding box center [951, 455] width 245 height 108
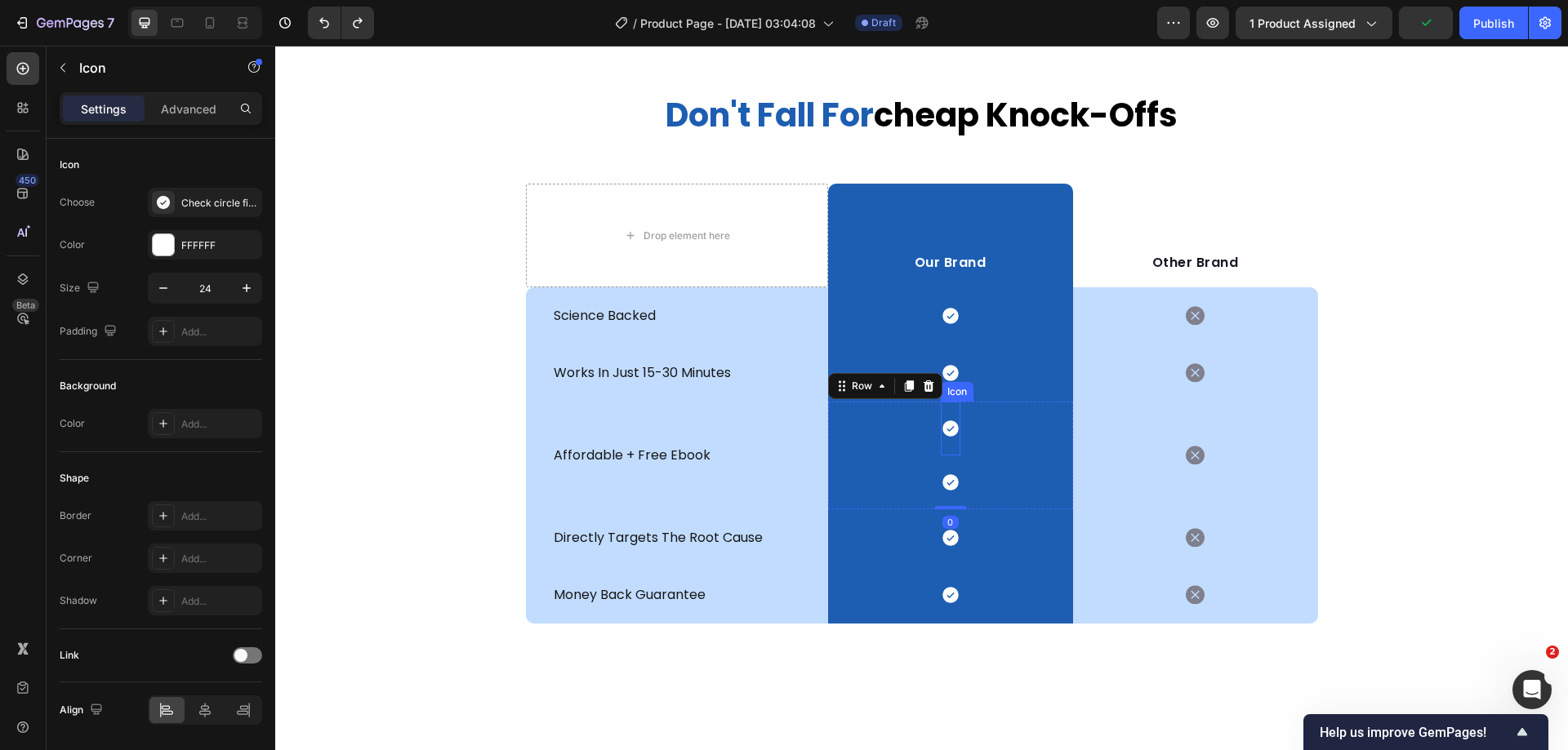
click at [942, 427] on icon at bounding box center [950, 428] width 16 height 16
click at [1035, 385] on icon at bounding box center [1039, 386] width 10 height 11
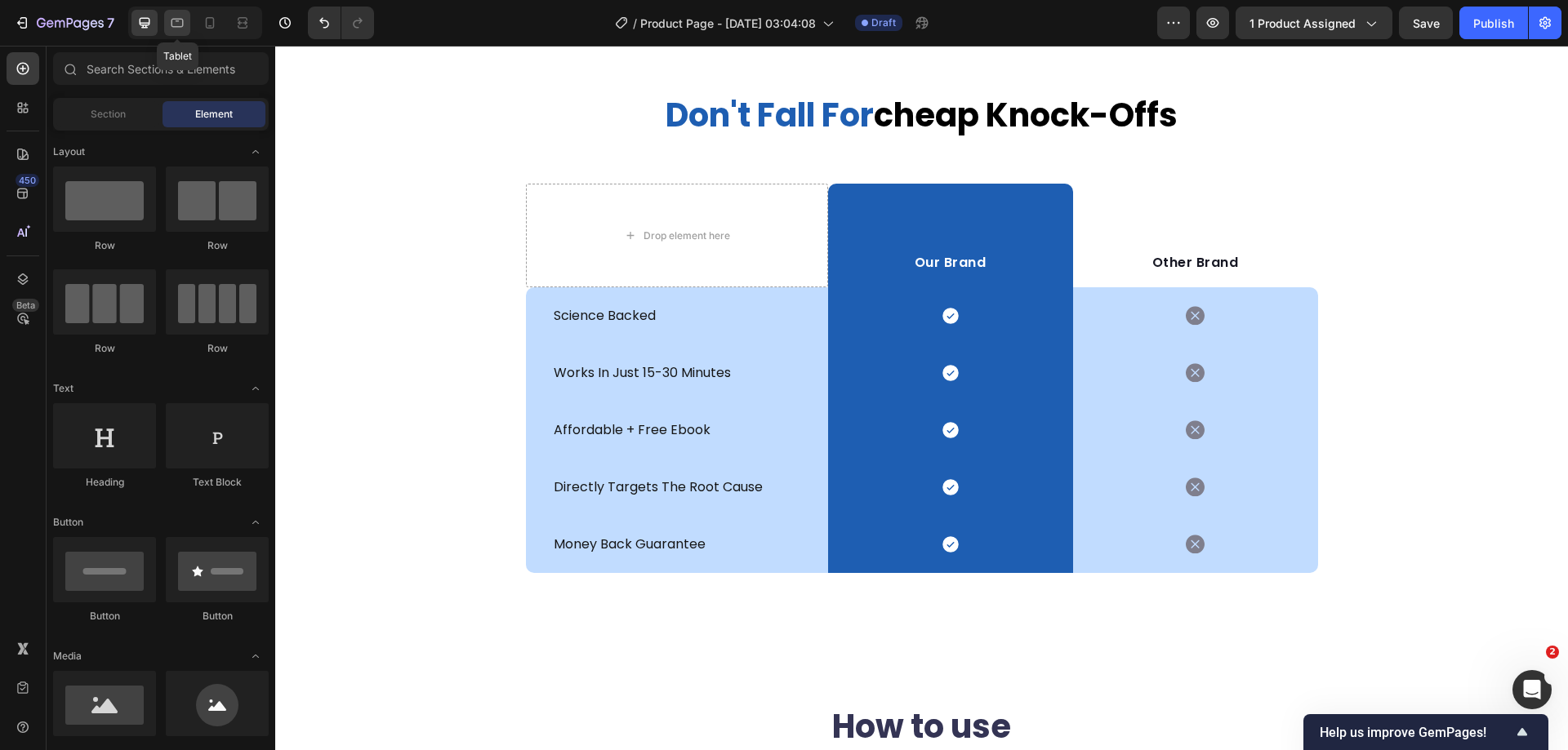
click at [183, 21] on icon at bounding box center [178, 23] width 12 height 9
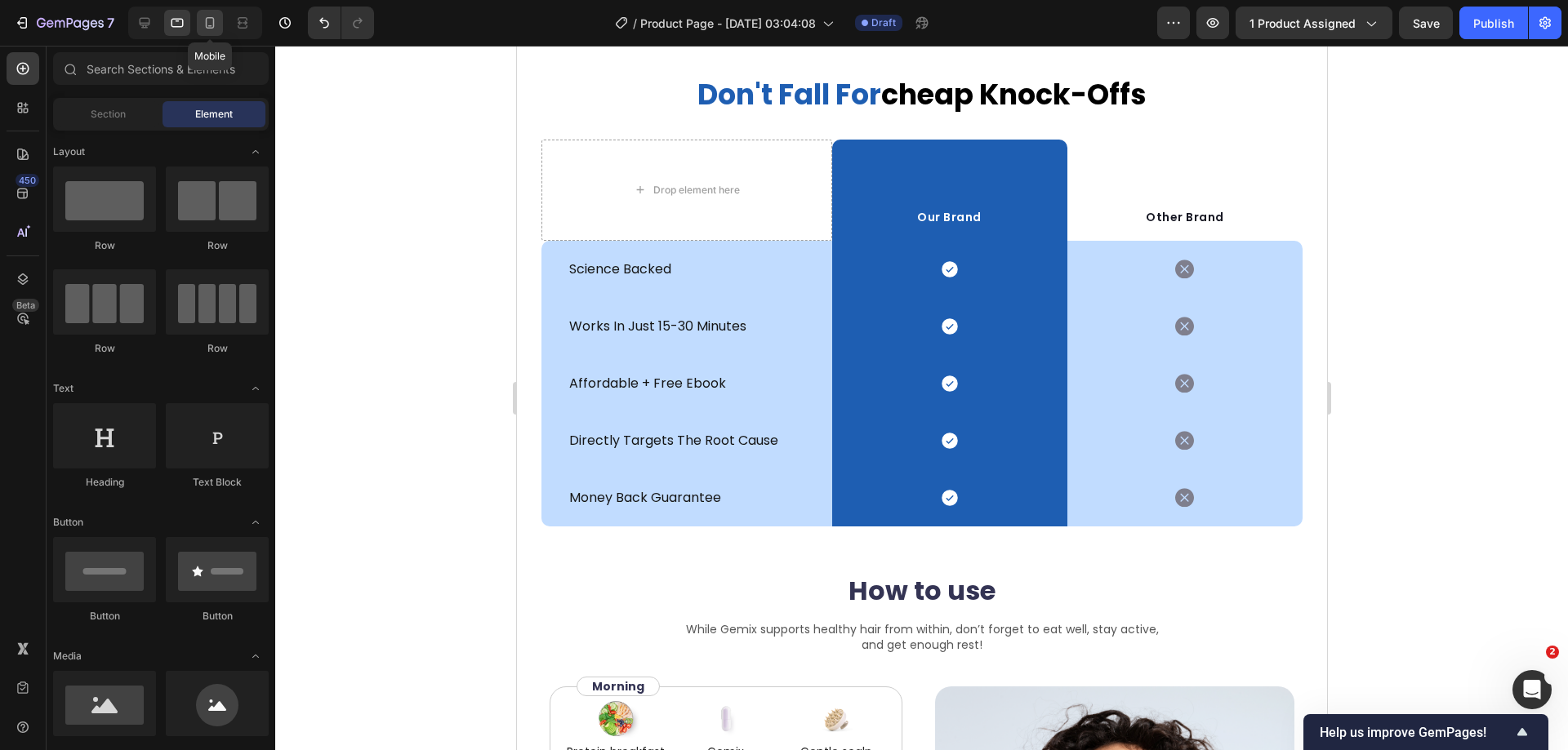
click at [222, 21] on div at bounding box center [209, 22] width 26 height 26
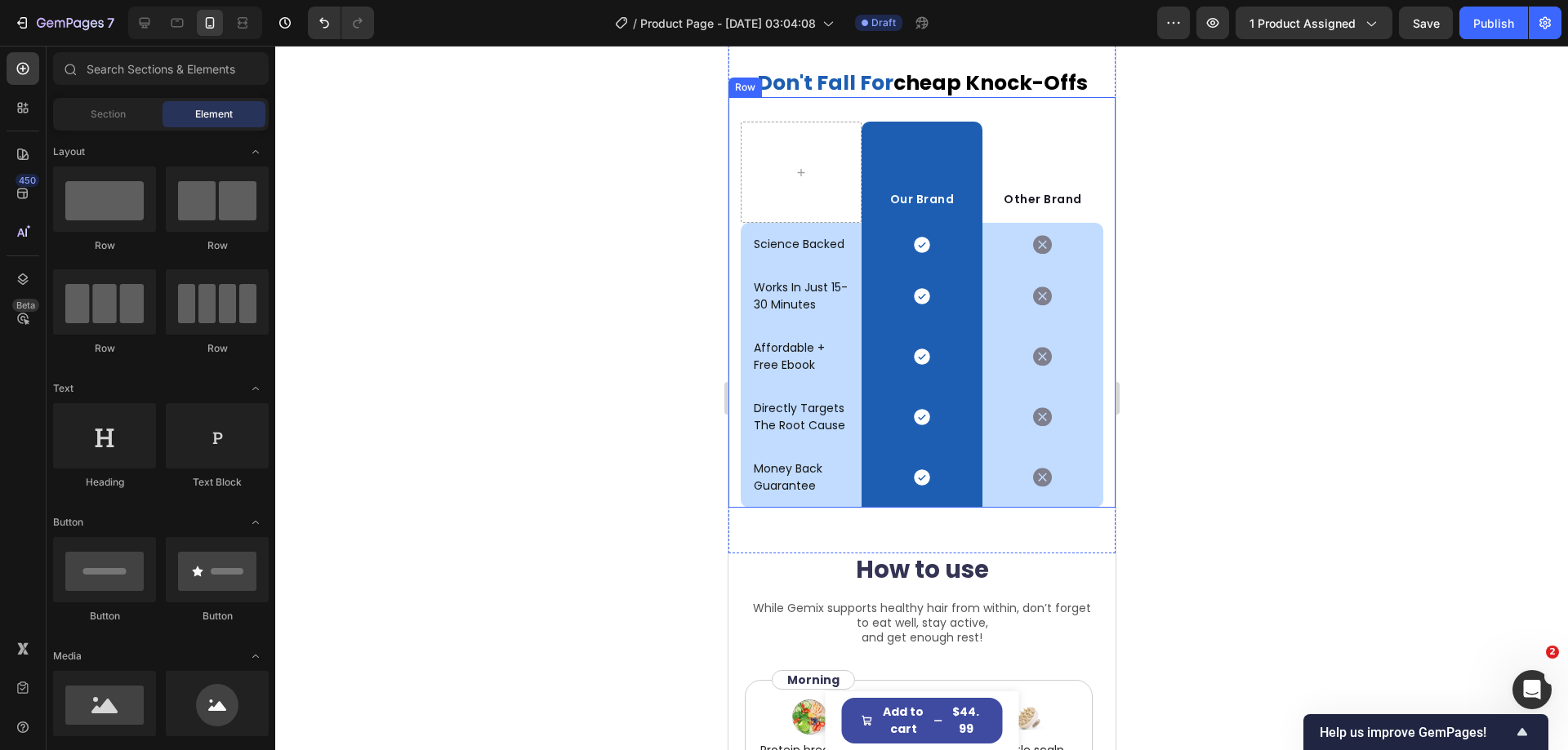
click at [1100, 209] on div "Our Brand Text block Row Other Brand Text block Row science backed Text block I…" at bounding box center [921, 302] width 387 height 410
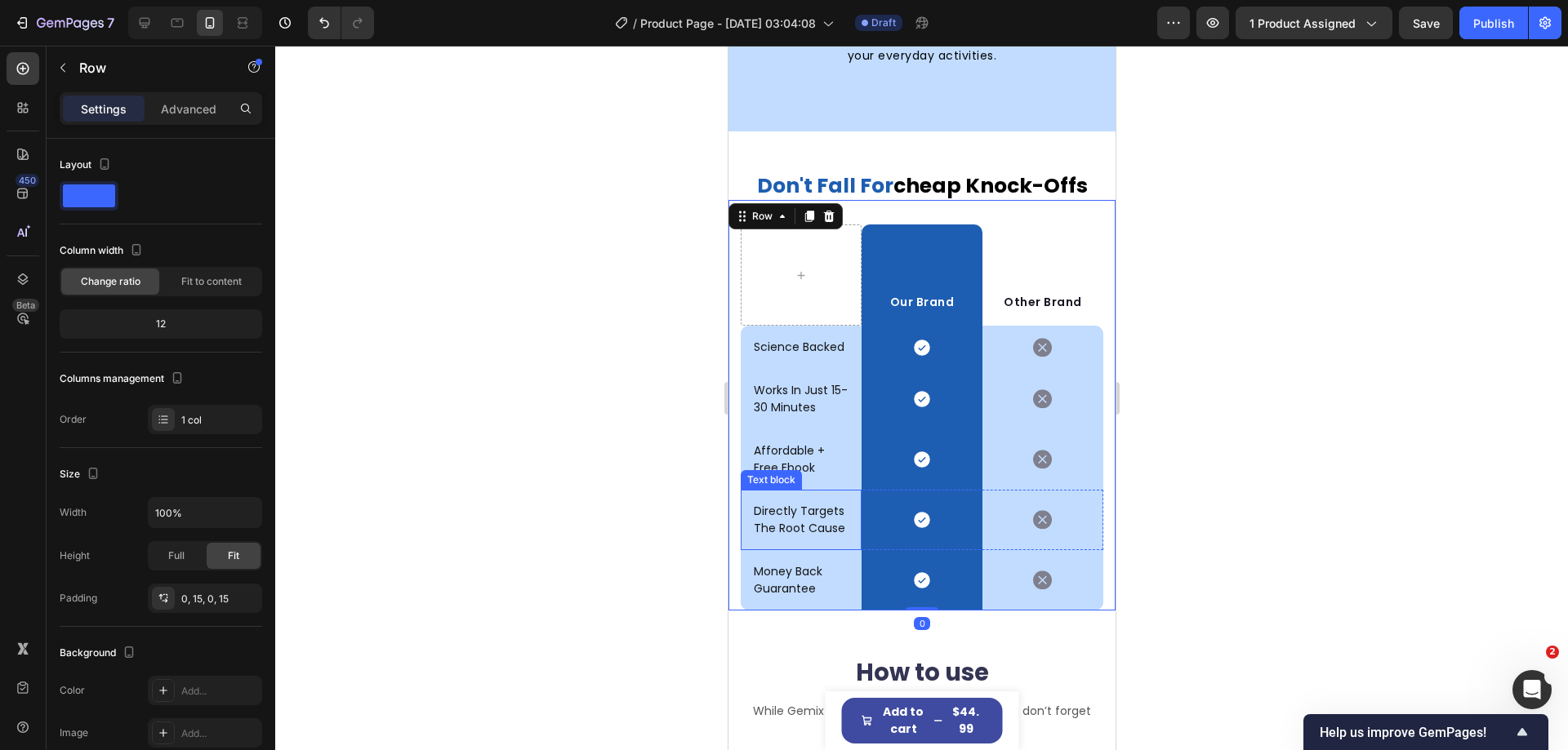
scroll to position [4522, 0]
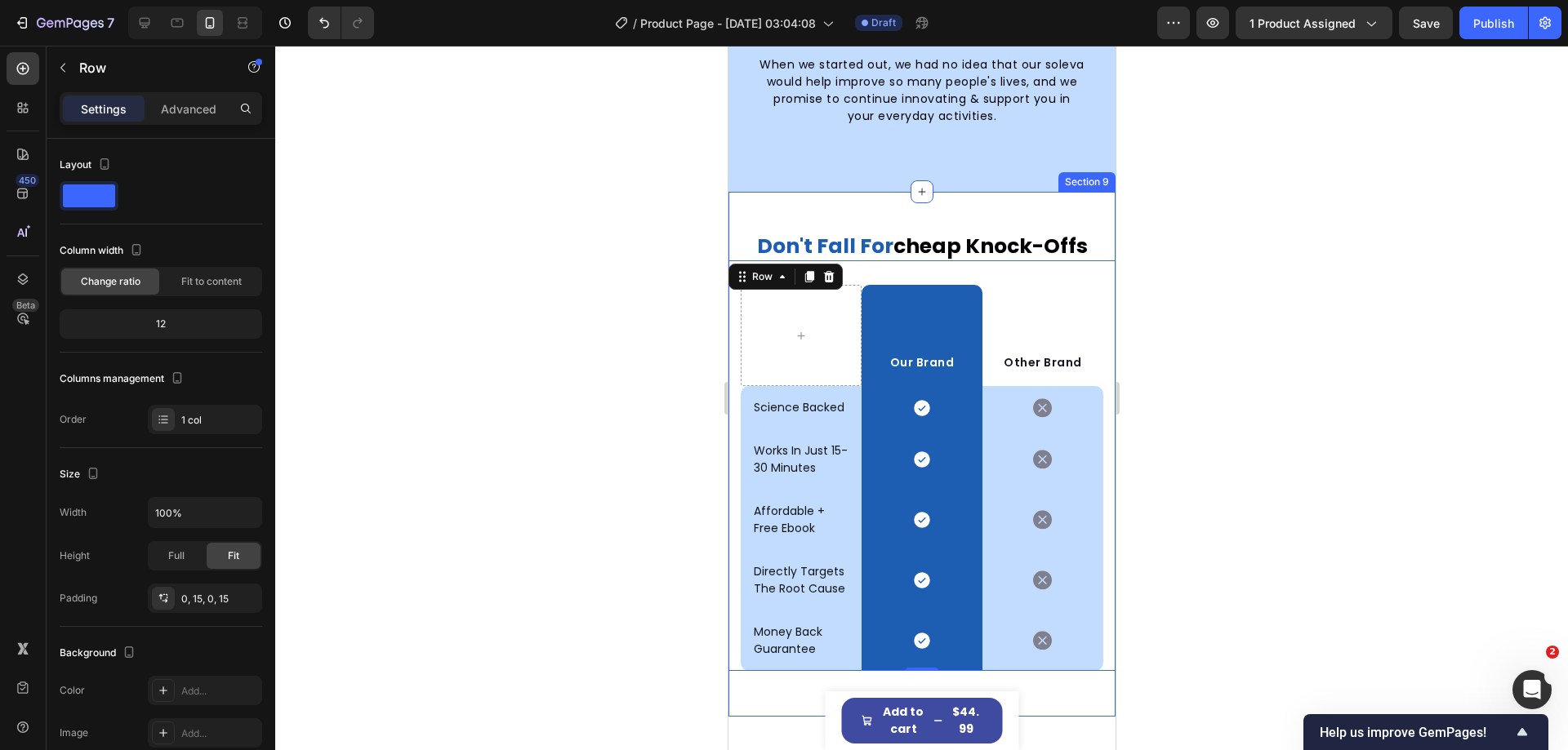
click at [966, 206] on div "don't fall for cheap knock-offs Heading Row Our Brand Text block Row Other Bran…" at bounding box center [921, 454] width 387 height 525
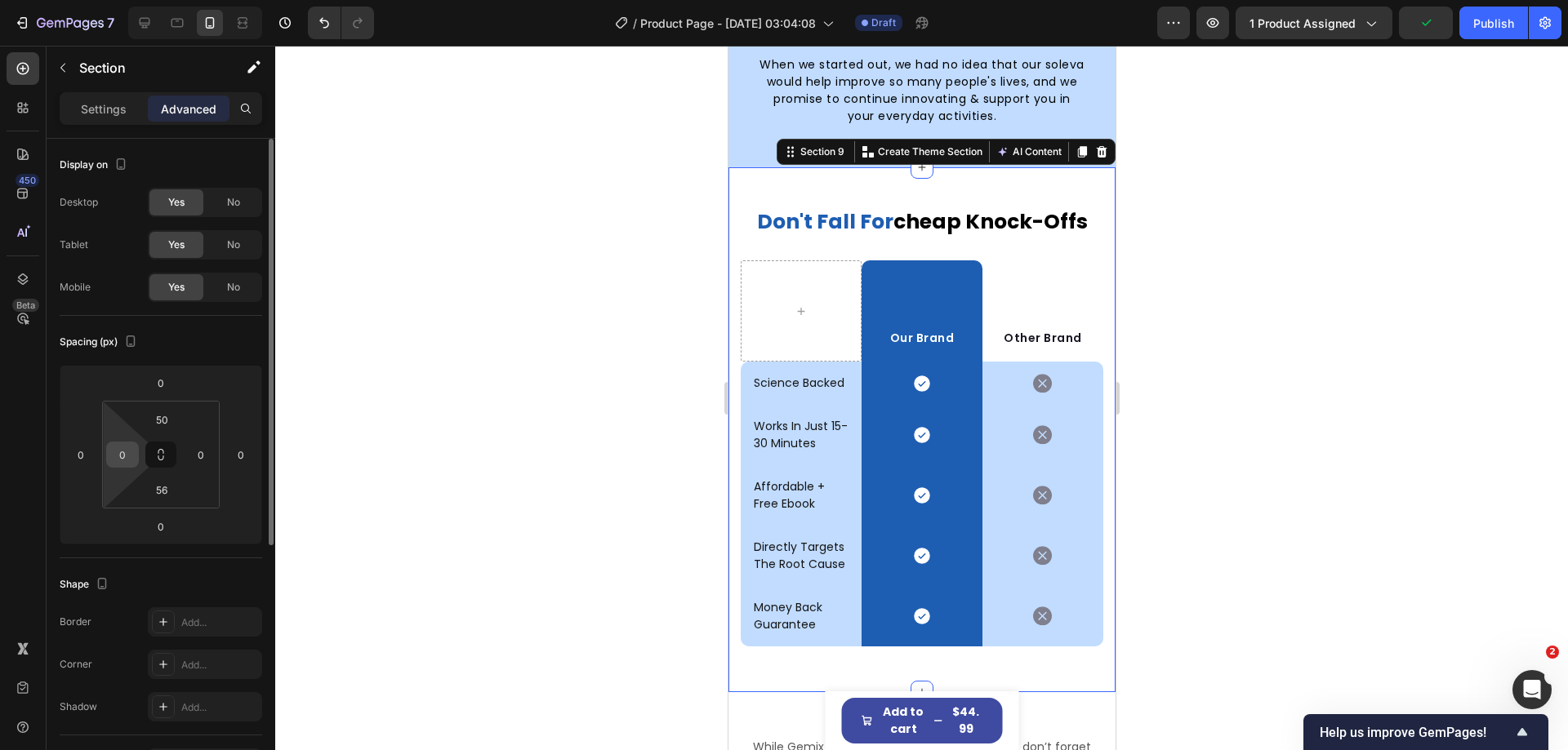
click at [128, 454] on input "0" at bounding box center [123, 455] width 25 height 25
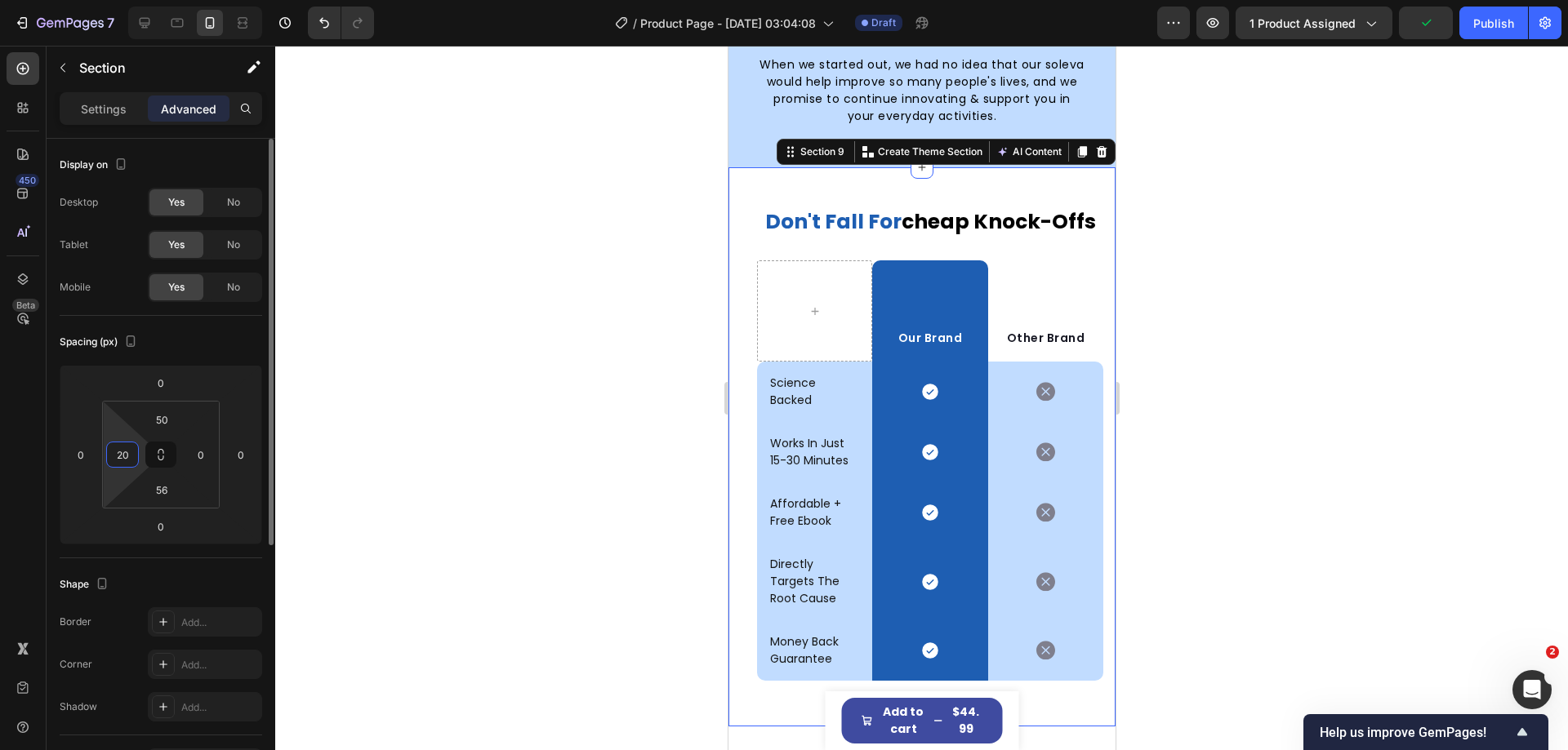
type input "20"
type input "0"
click at [203, 448] on input "0" at bounding box center [201, 455] width 25 height 25
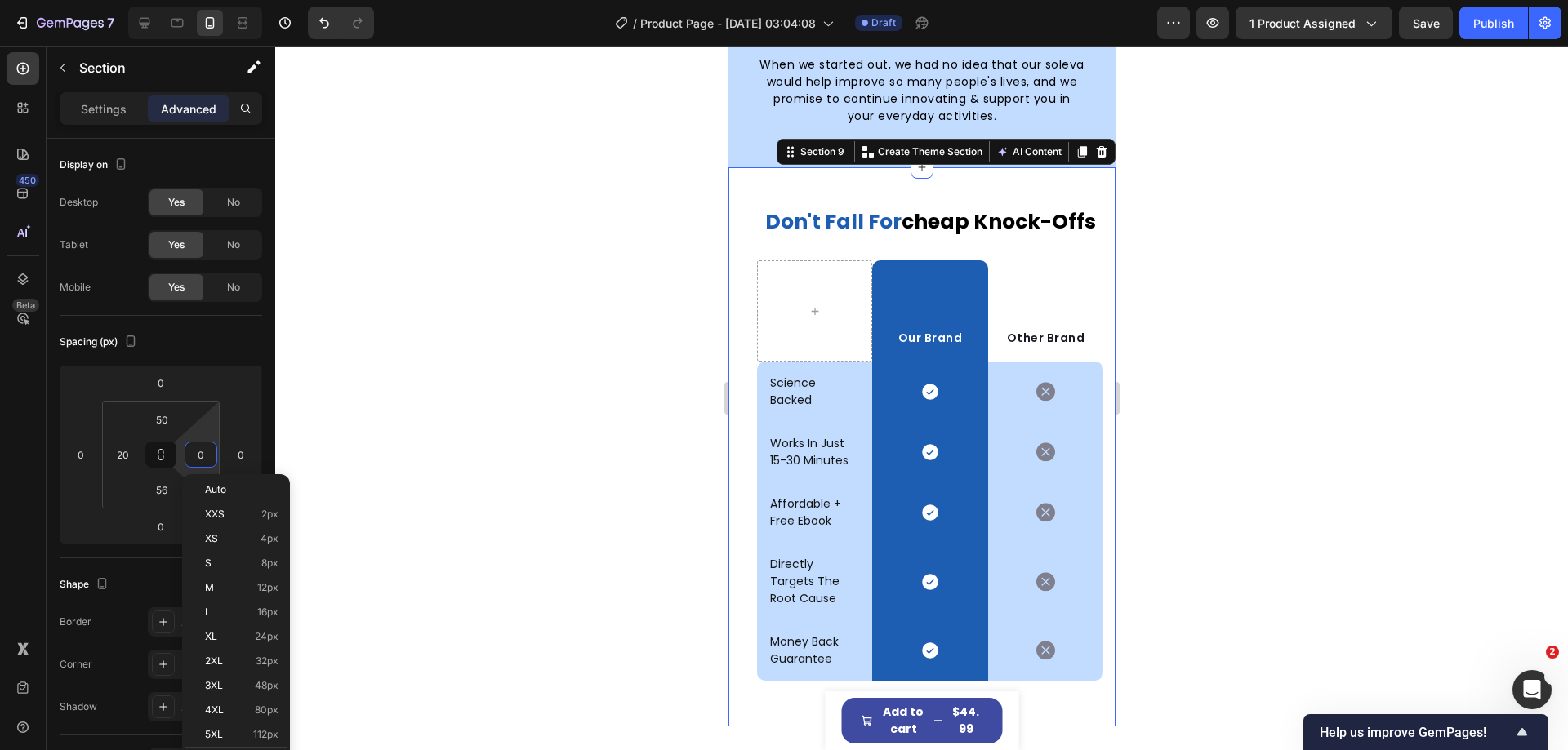
click at [465, 433] on div at bounding box center [921, 398] width 1293 height 704
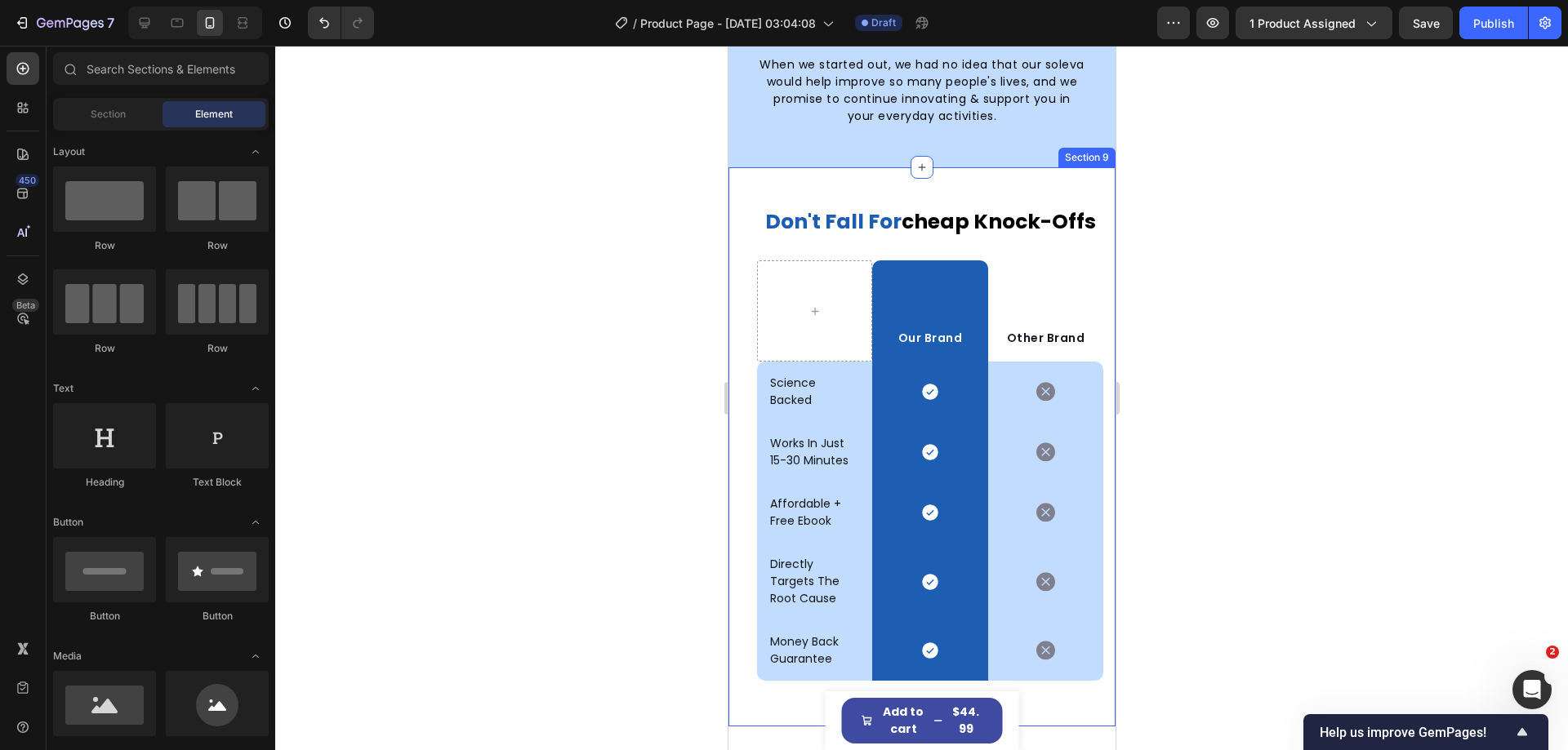
click at [755, 167] on div "don't fall for cheap knock-offs Heading Row Our Brand Text block Row Other Bran…" at bounding box center [921, 447] width 387 height 559
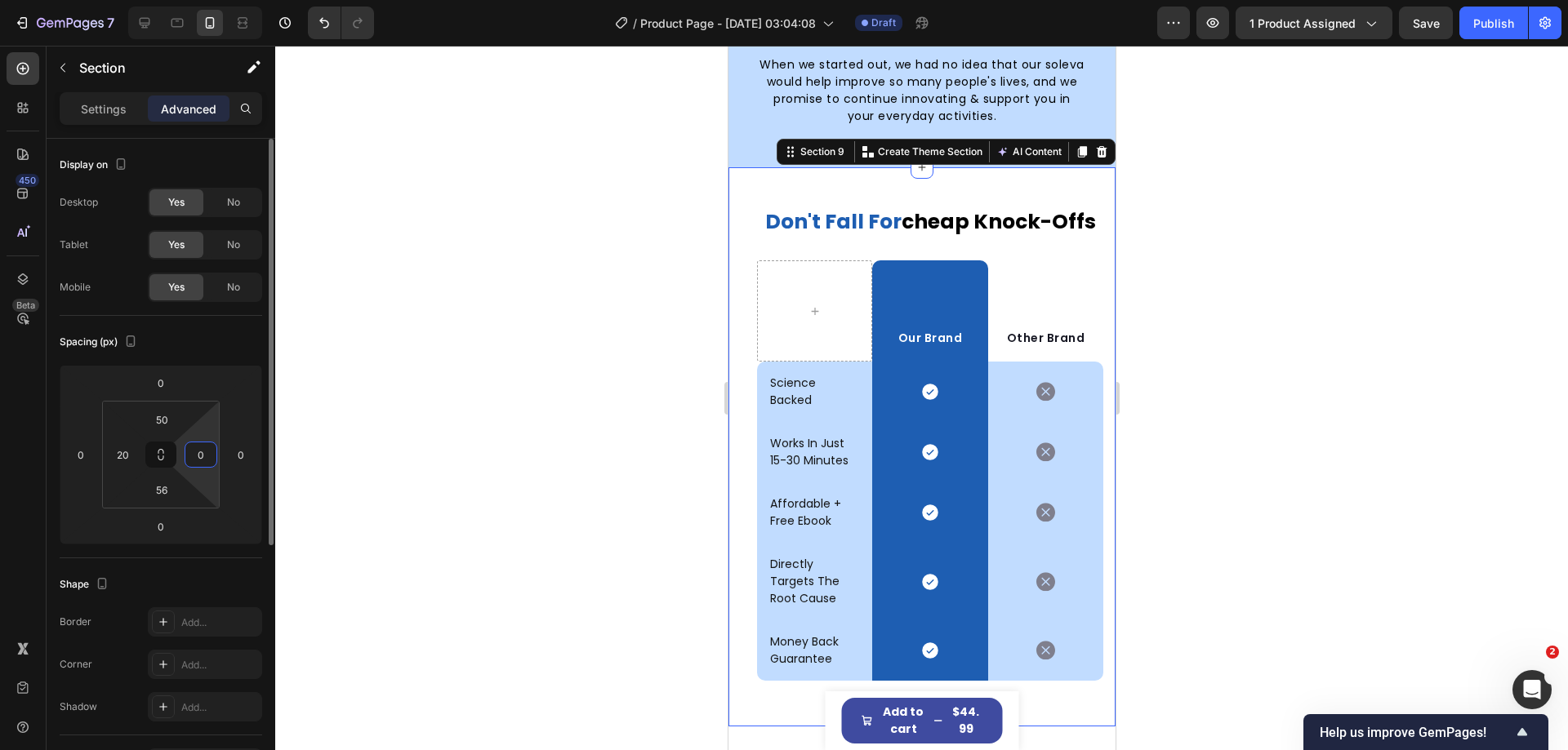
click at [201, 456] on input "0" at bounding box center [201, 455] width 25 height 25
type input "20"
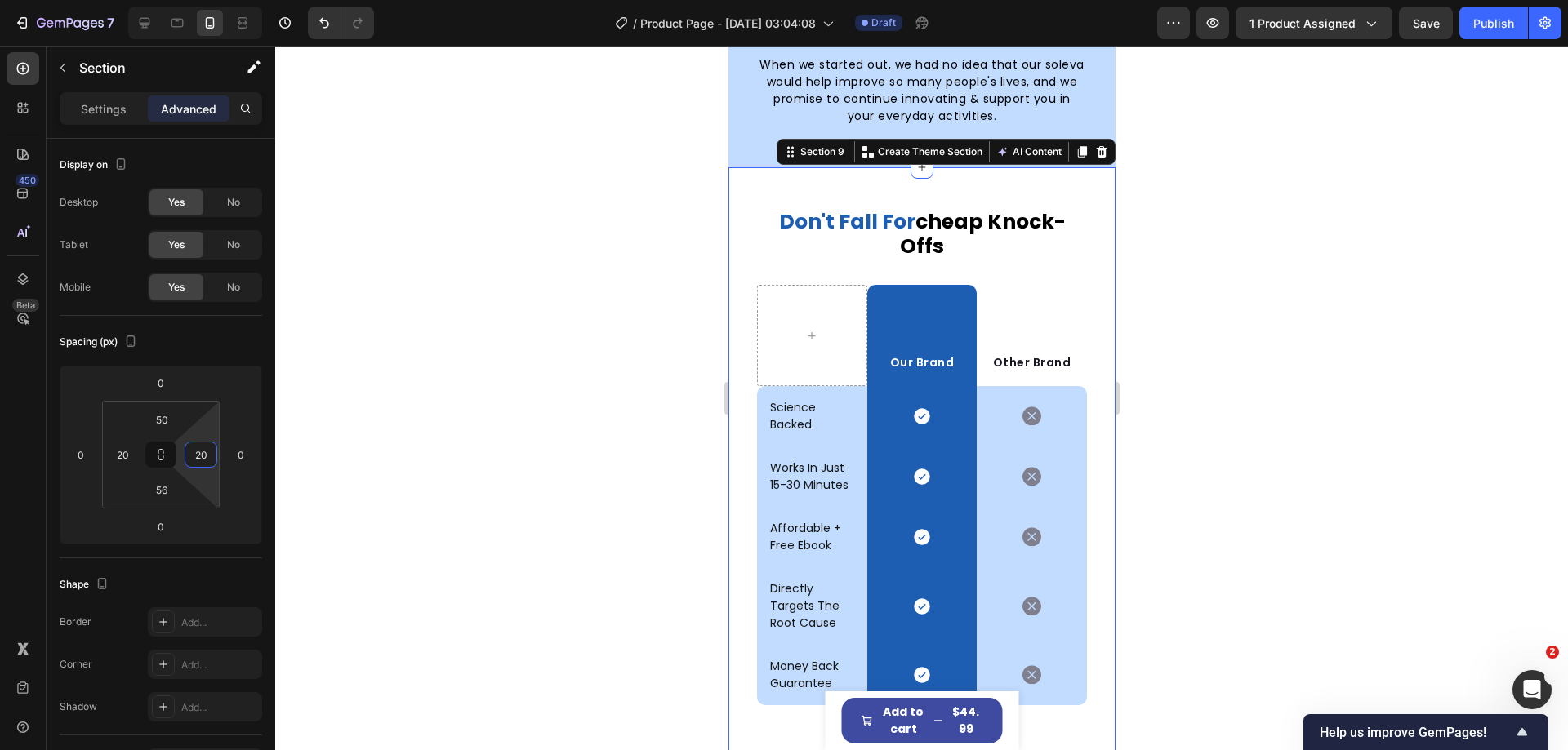
click at [505, 325] on div at bounding box center [921, 398] width 1293 height 704
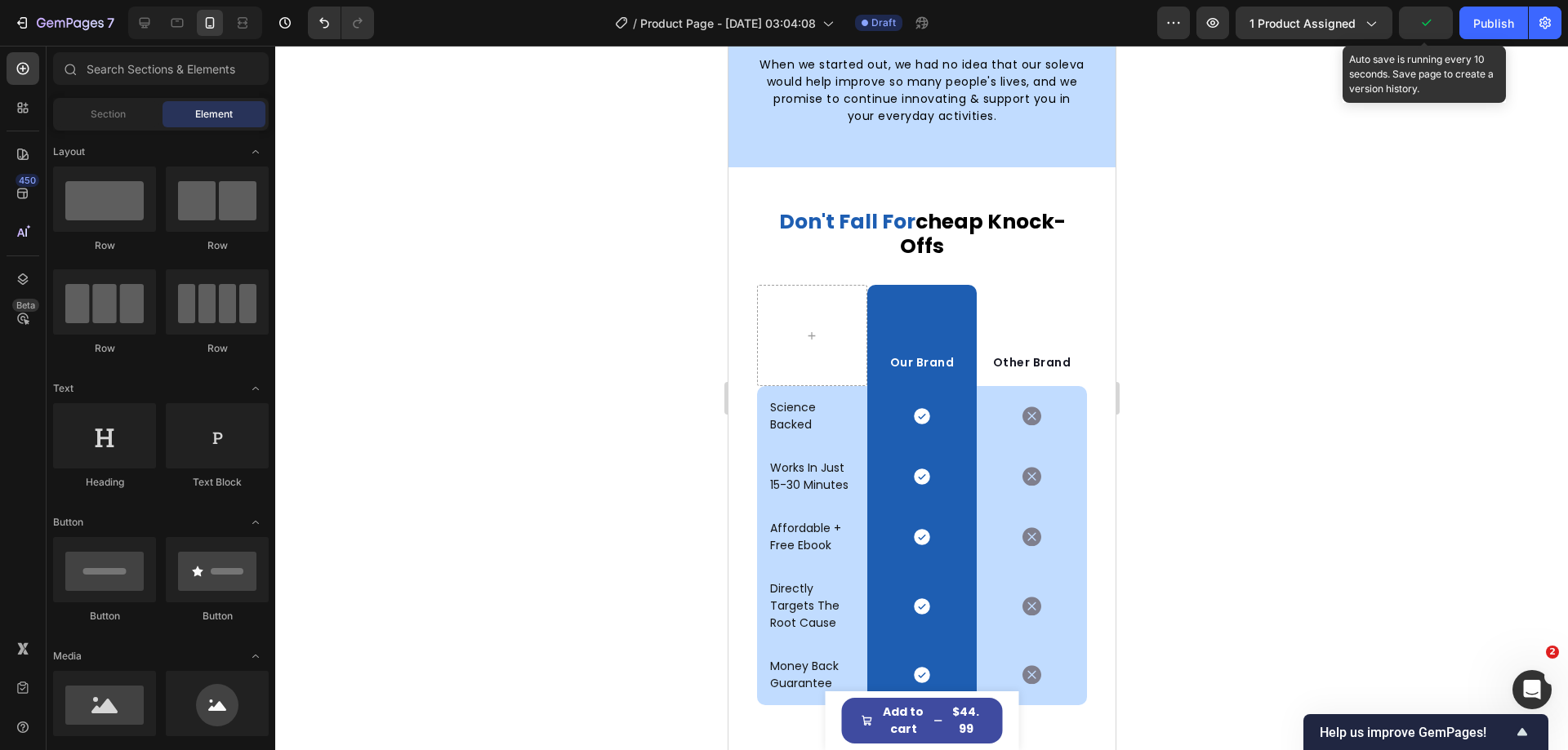
click at [1430, 25] on icon "button" at bounding box center [1425, 22] width 16 height 16
click at [1430, 25] on span "Save" at bounding box center [1426, 23] width 27 height 14
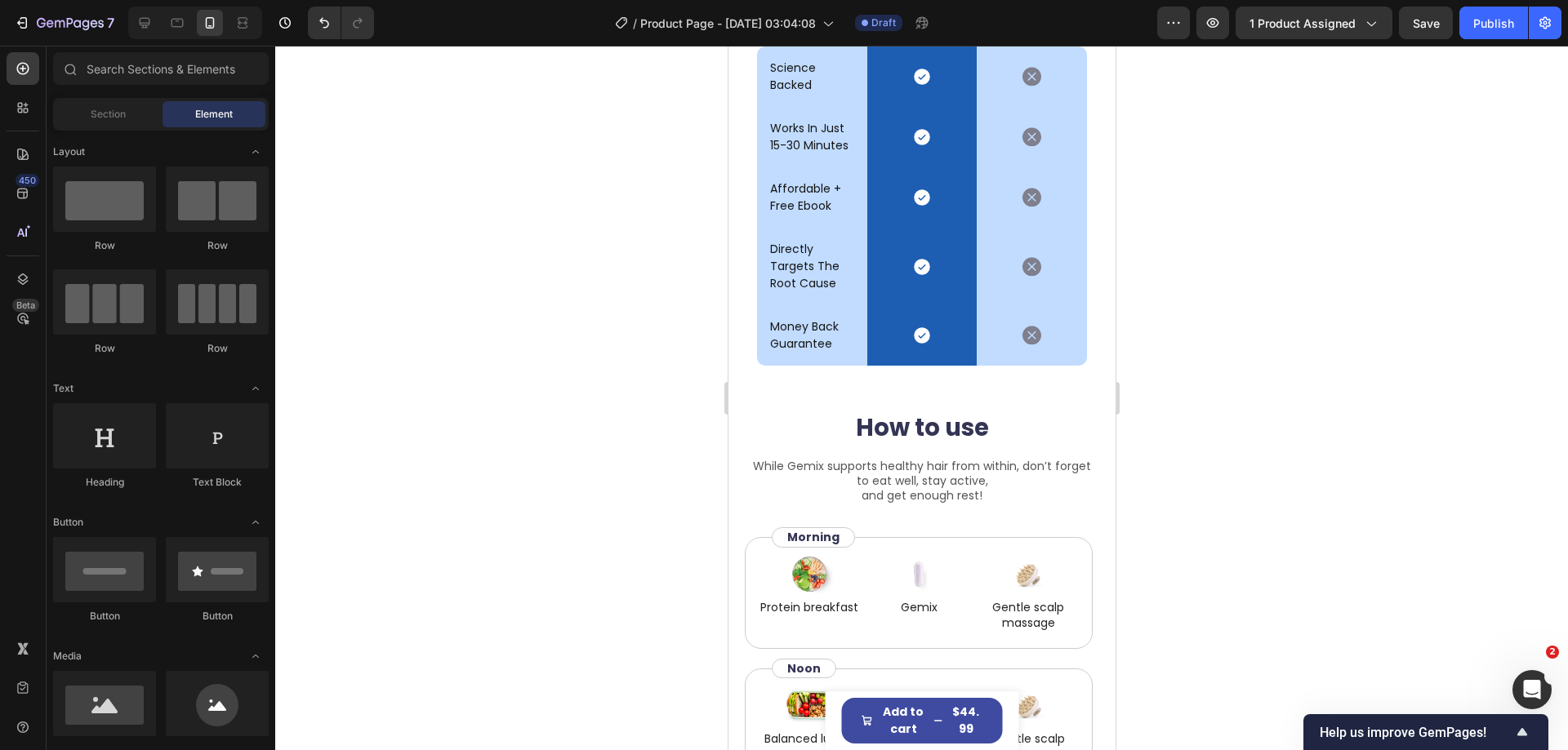
scroll to position [4522, 0]
click at [144, 20] on icon at bounding box center [144, 22] width 16 height 16
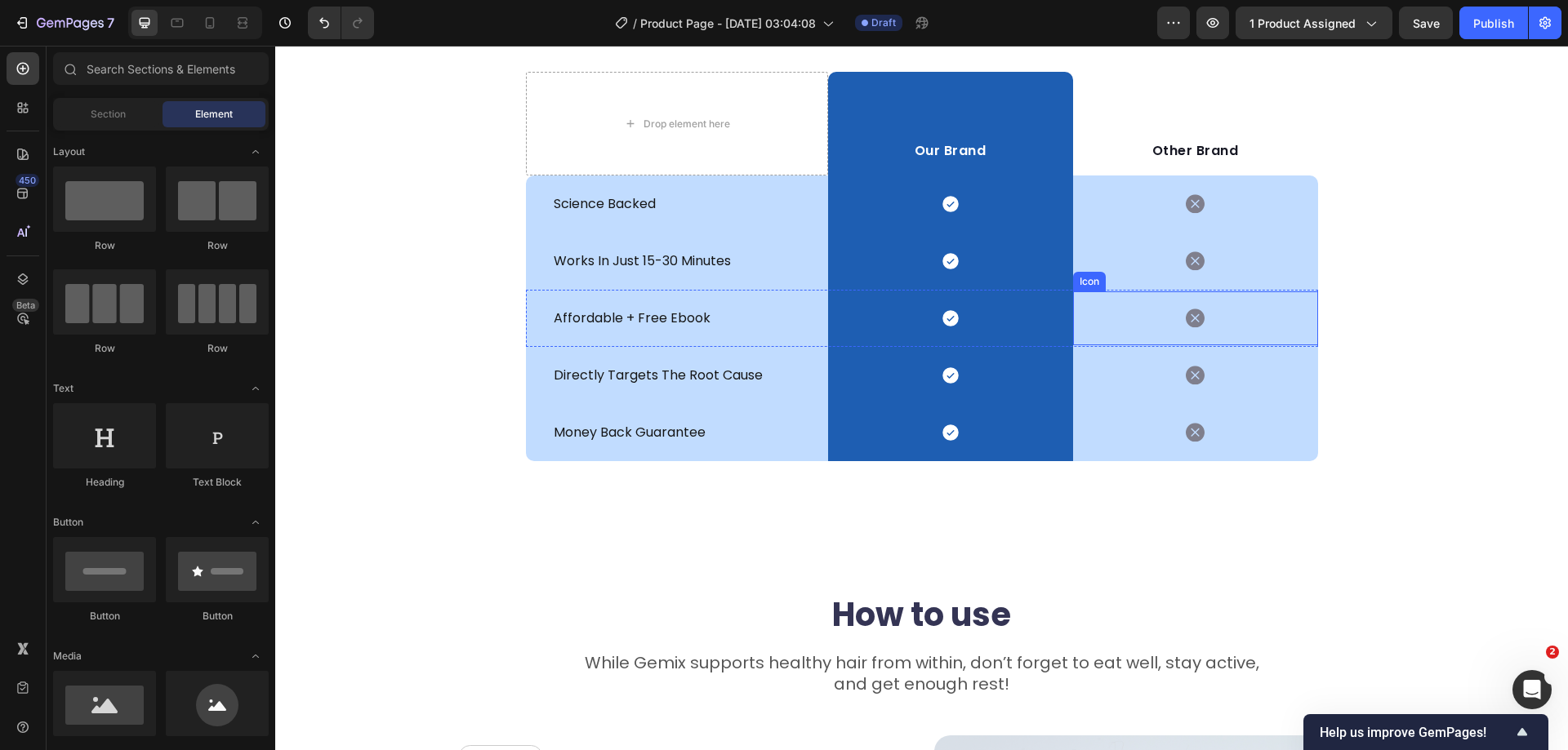
scroll to position [4834, 0]
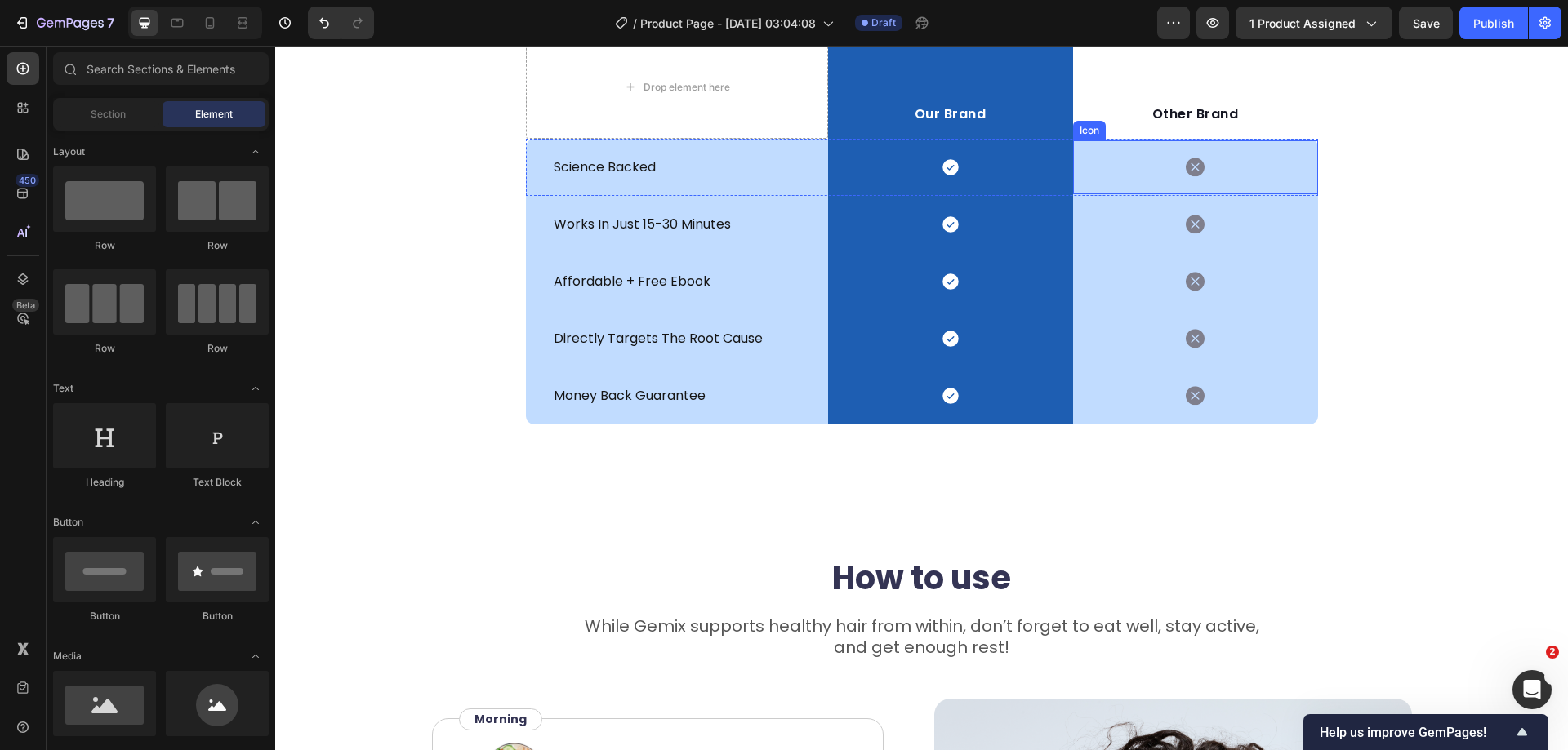
click at [1187, 167] on icon at bounding box center [1195, 168] width 19 height 19
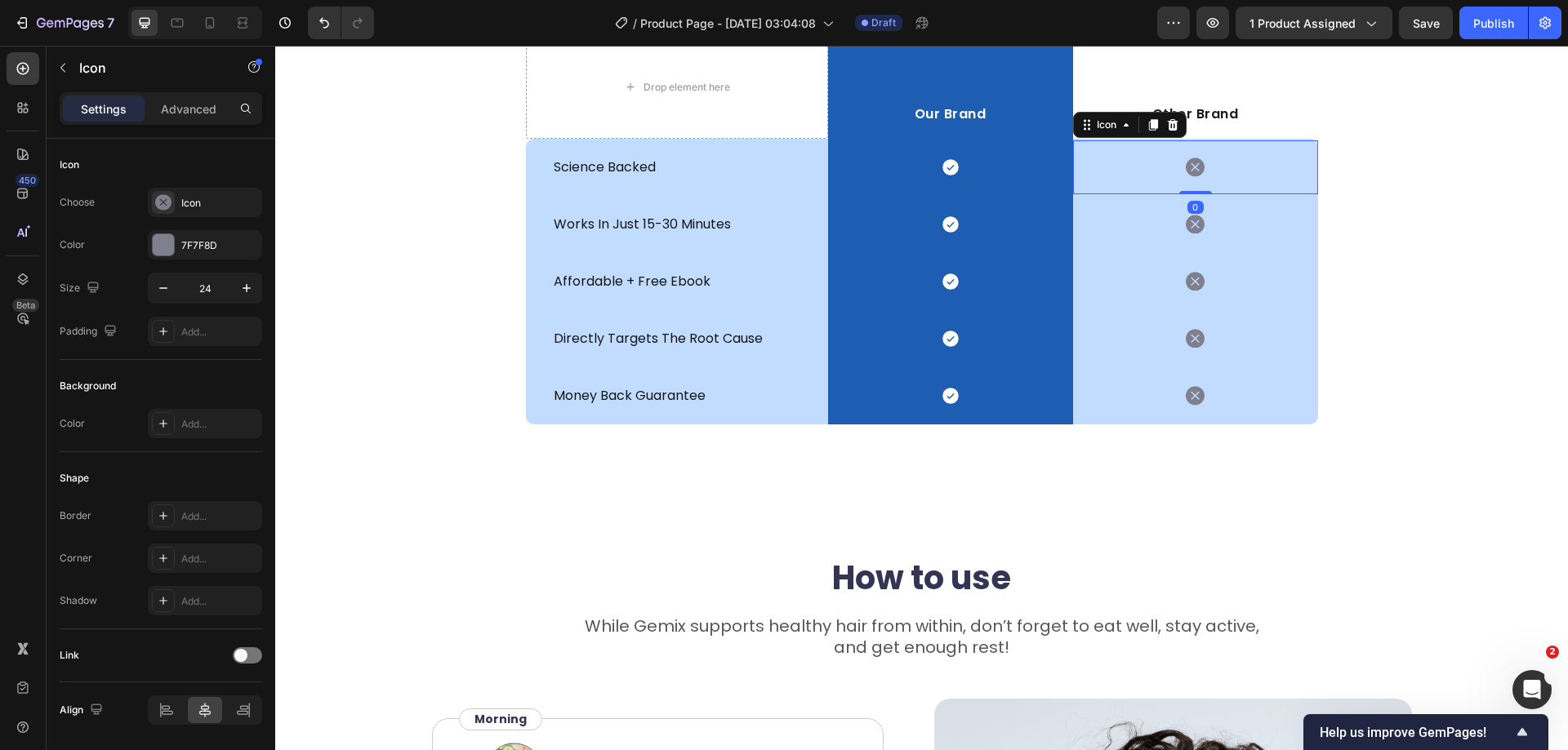
click at [1191, 165] on icon at bounding box center [1195, 168] width 19 height 19
click at [1406, 219] on div "don't fall for cheap knock-offs Heading Row Drop element here Our Brand Text bl…" at bounding box center [921, 185] width 1293 height 479
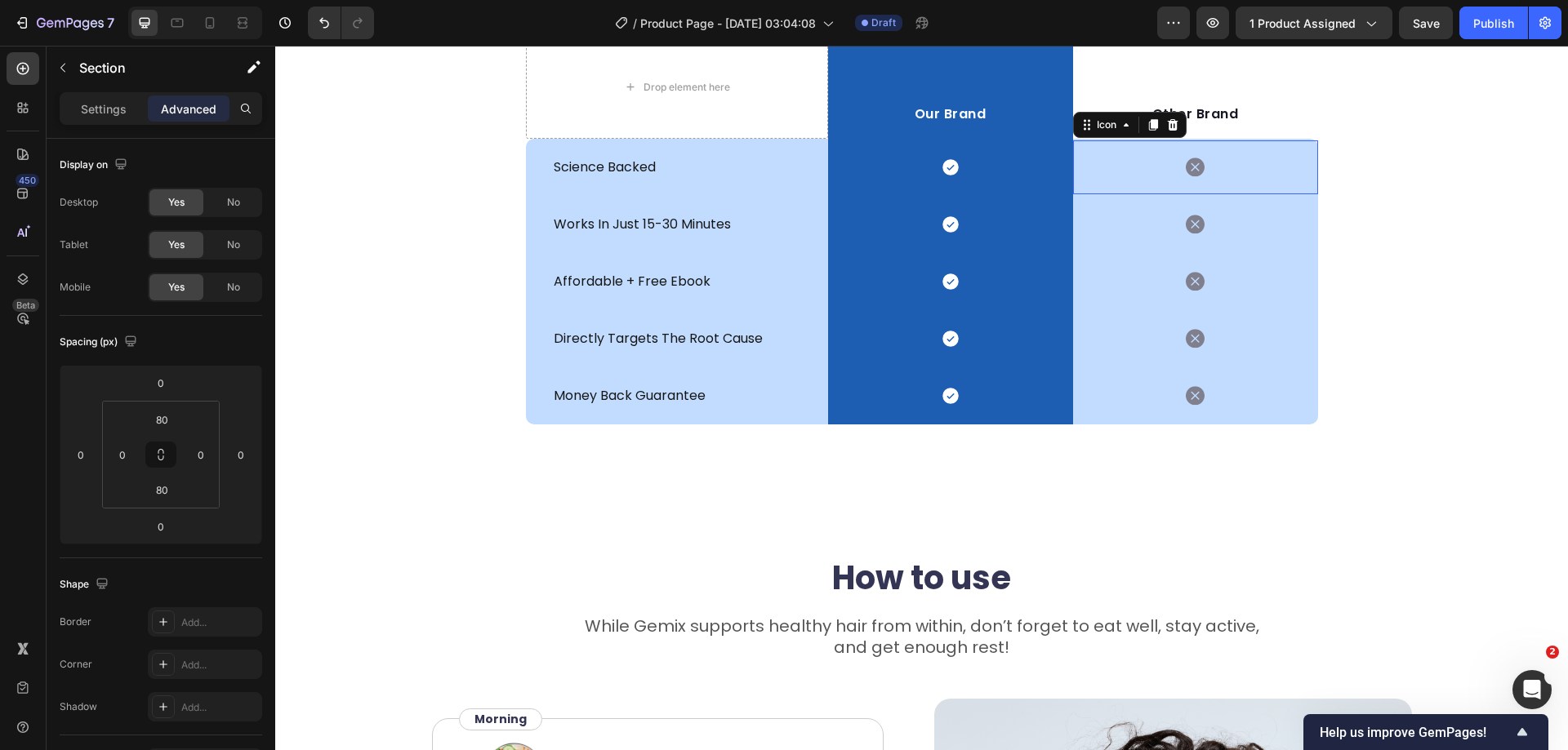
click at [1188, 167] on icon at bounding box center [1195, 167] width 19 height 20
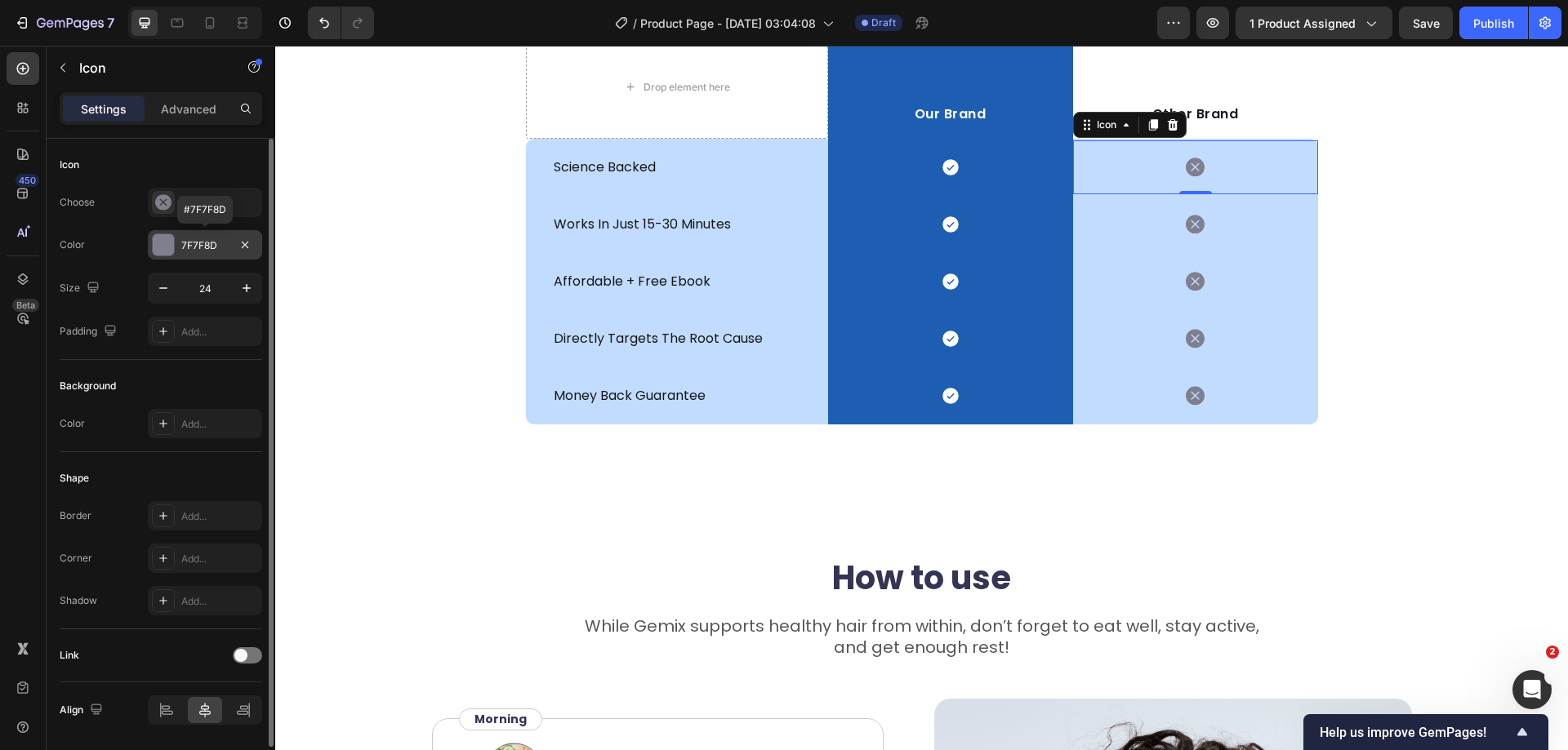
click at [165, 247] on div at bounding box center [163, 245] width 21 height 21
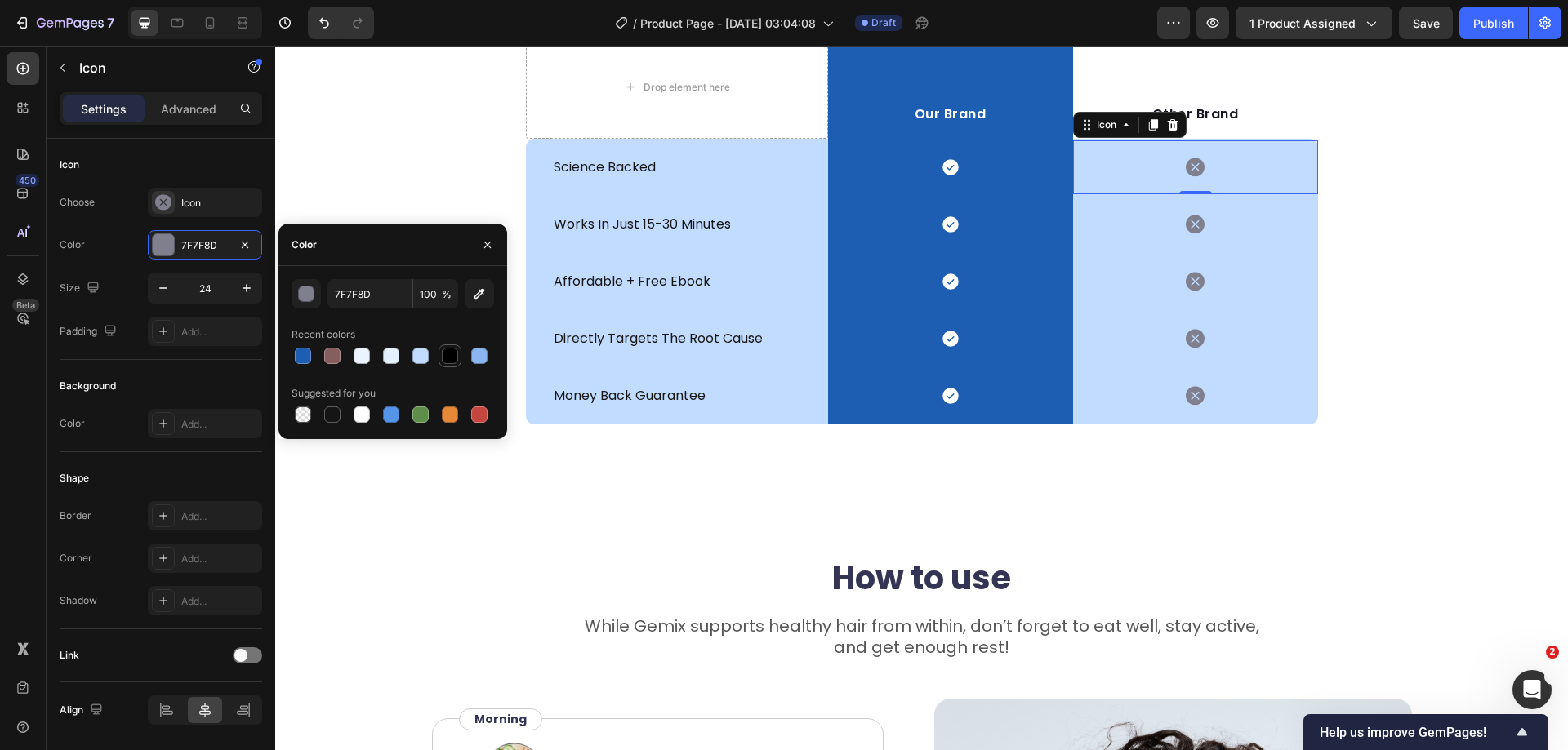
click at [449, 359] on div at bounding box center [449, 356] width 16 height 16
type input "000000"
click at [190, 211] on div "Icon" at bounding box center [205, 202] width 115 height 30
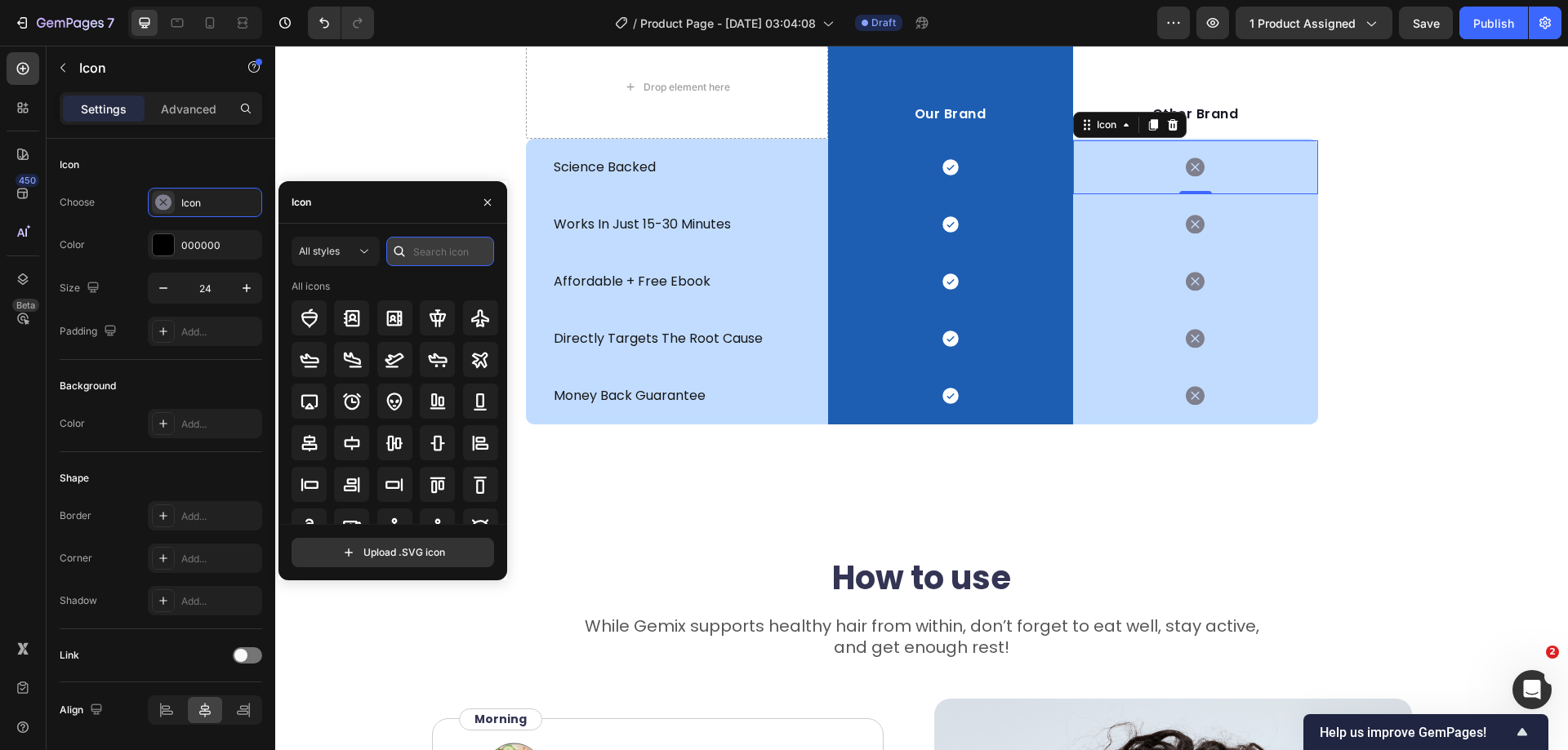
click at [416, 255] on input "text" at bounding box center [440, 251] width 108 height 30
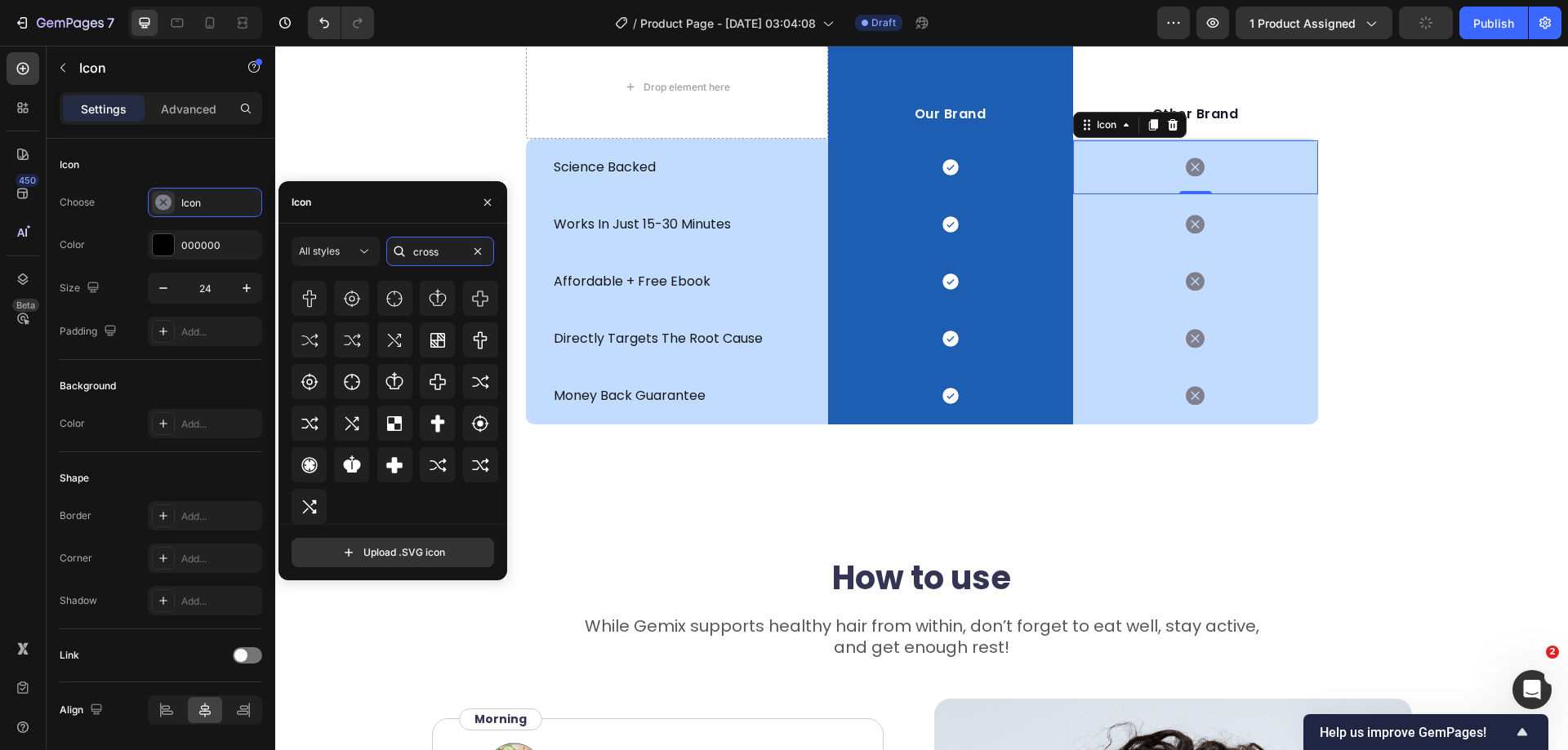
scroll to position [0, 0]
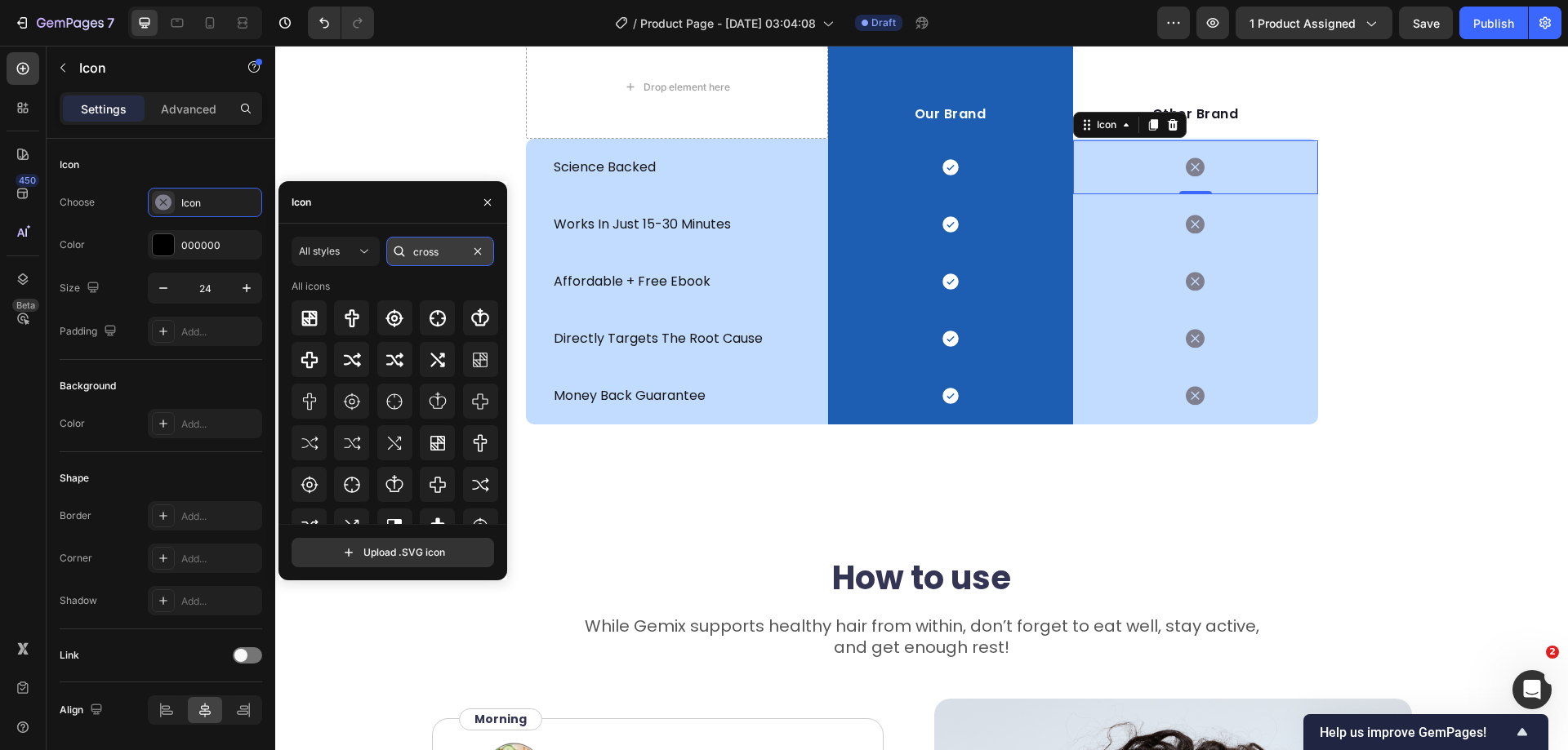
type input "x"
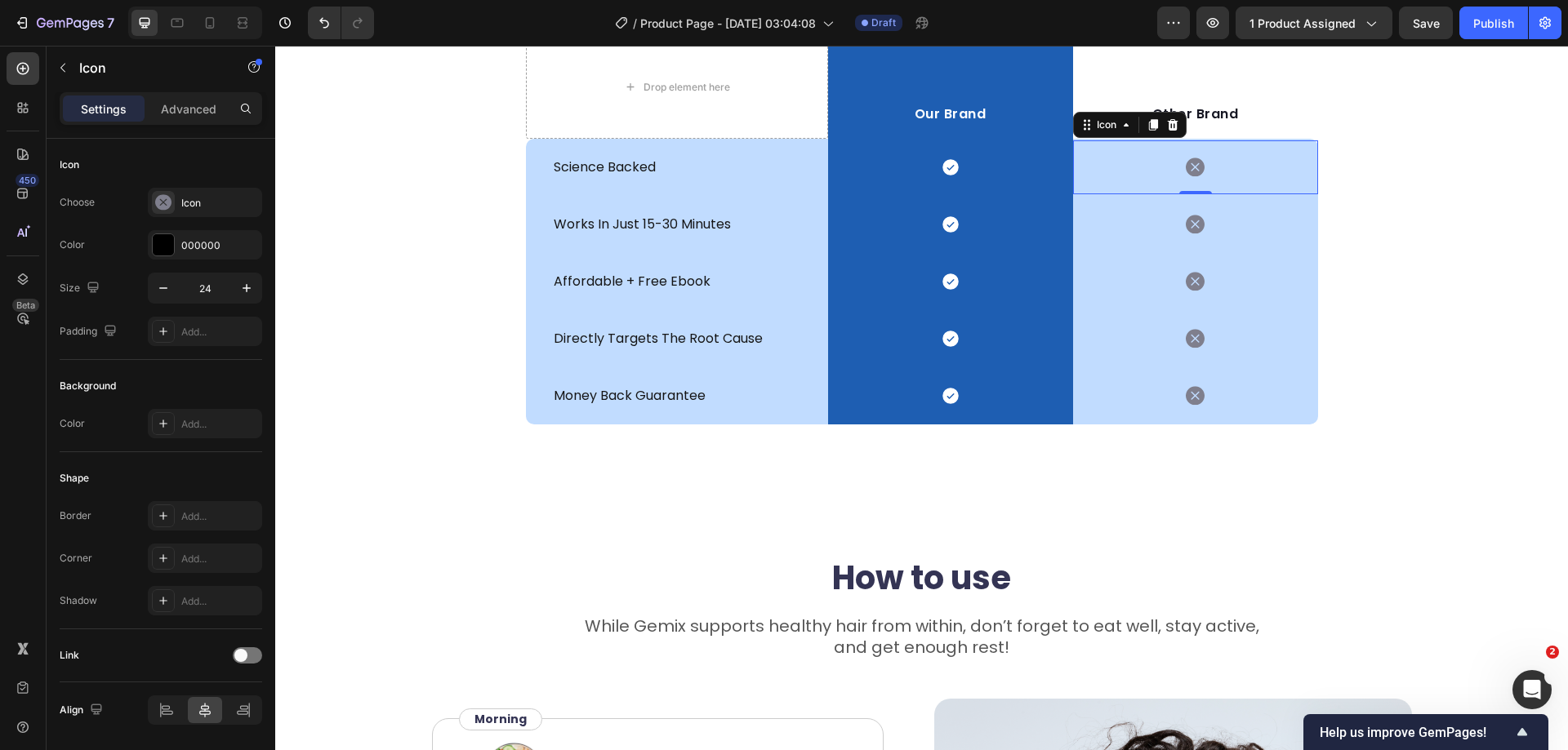
click at [1202, 173] on div "Icon 0" at bounding box center [1195, 167] width 245 height 53
click at [157, 202] on icon at bounding box center [163, 202] width 16 height 15
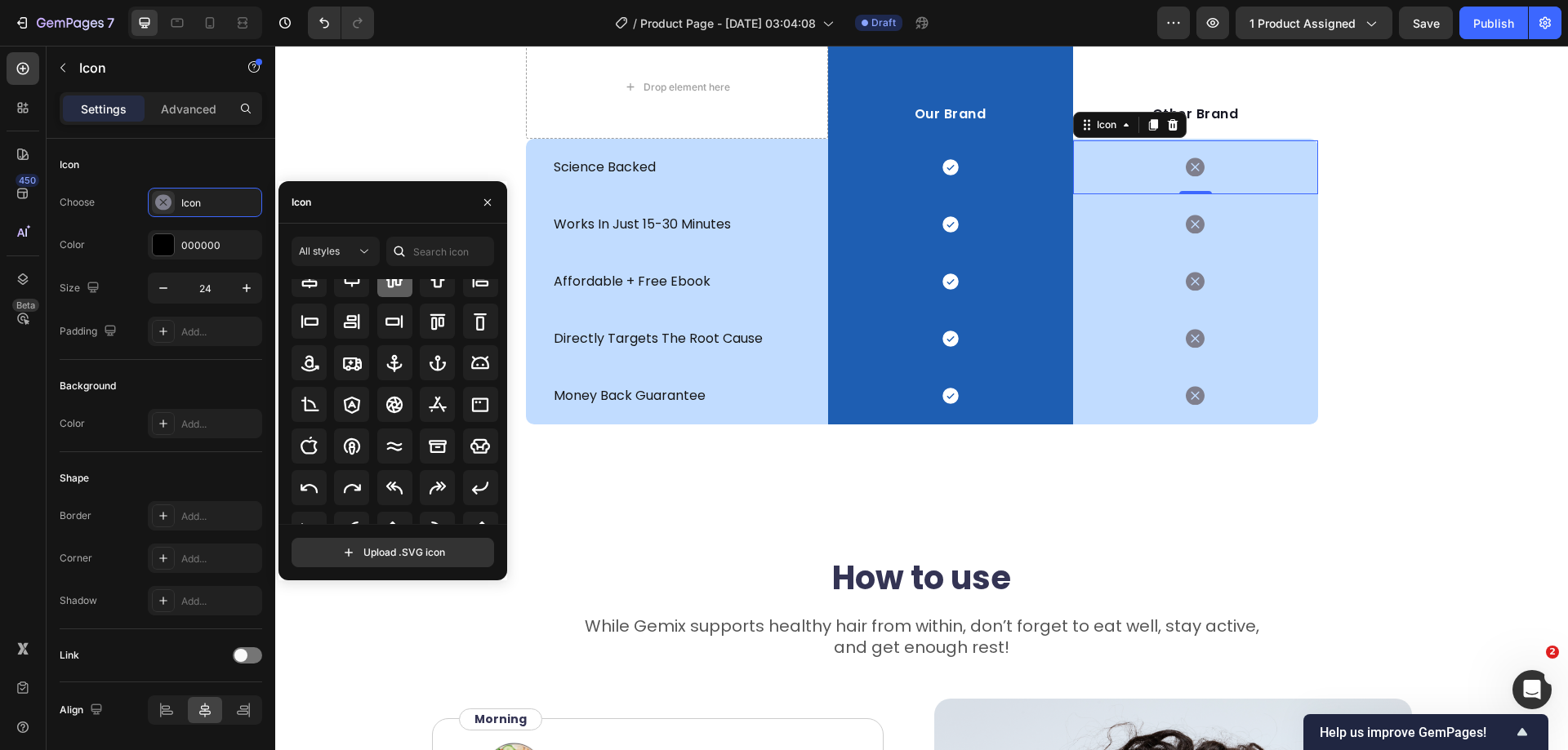
scroll to position [179, 0]
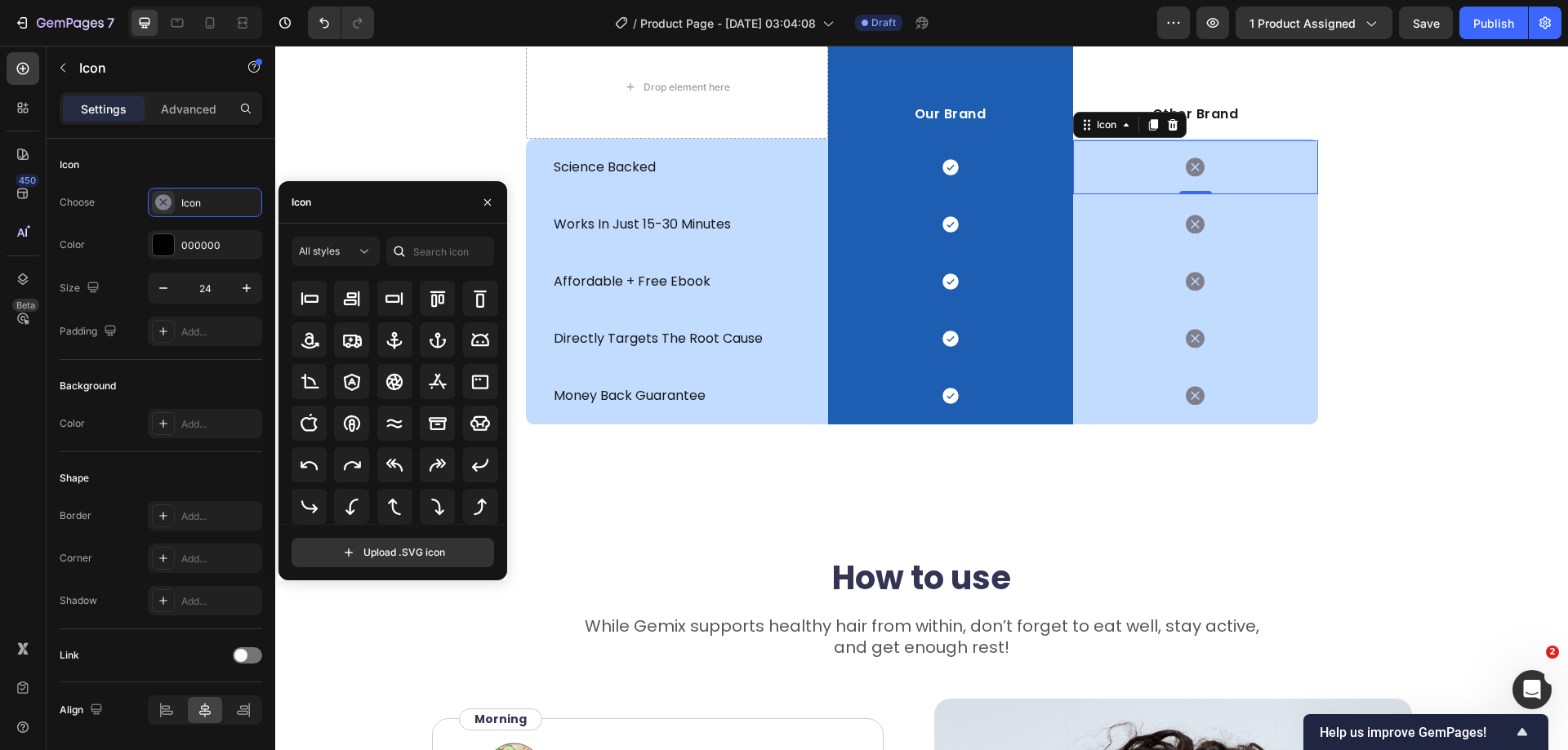
click at [1193, 177] on icon at bounding box center [1195, 167] width 19 height 20
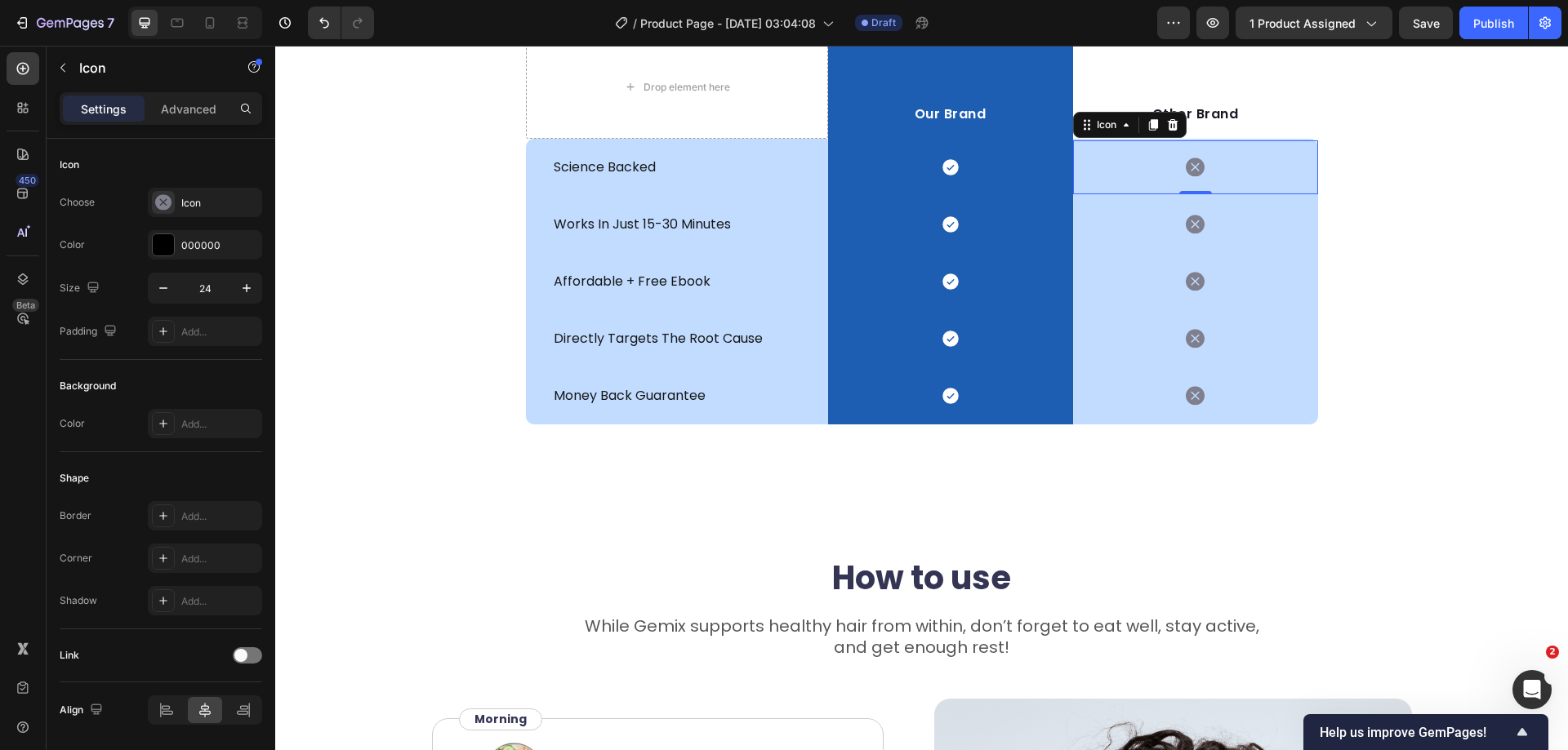
click at [1191, 172] on icon at bounding box center [1195, 168] width 19 height 19
click at [1408, 321] on div "don't fall for cheap knock-offs Heading Row Drop element here Our Brand Text bl…" at bounding box center [921, 185] width 1293 height 479
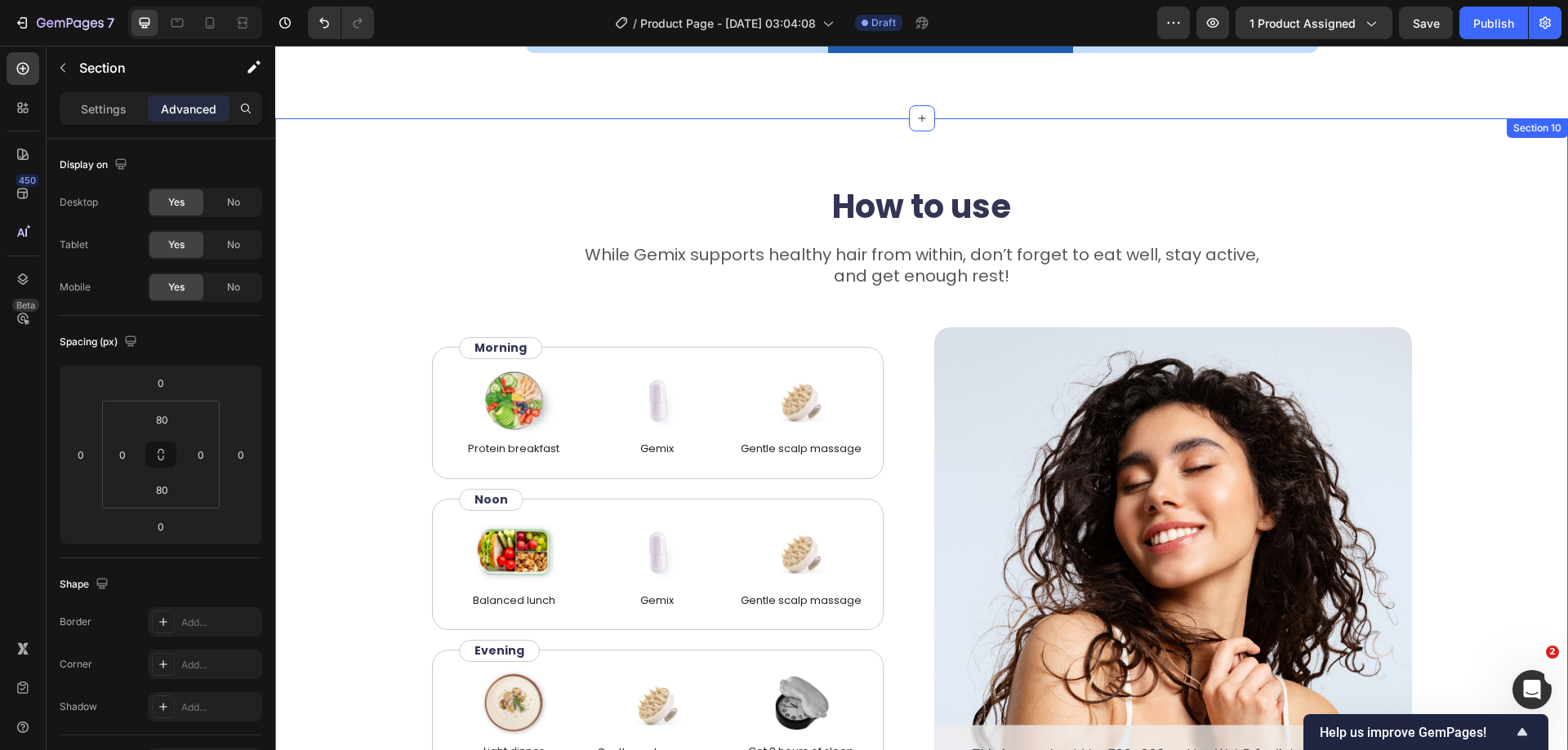
scroll to position [5160, 0]
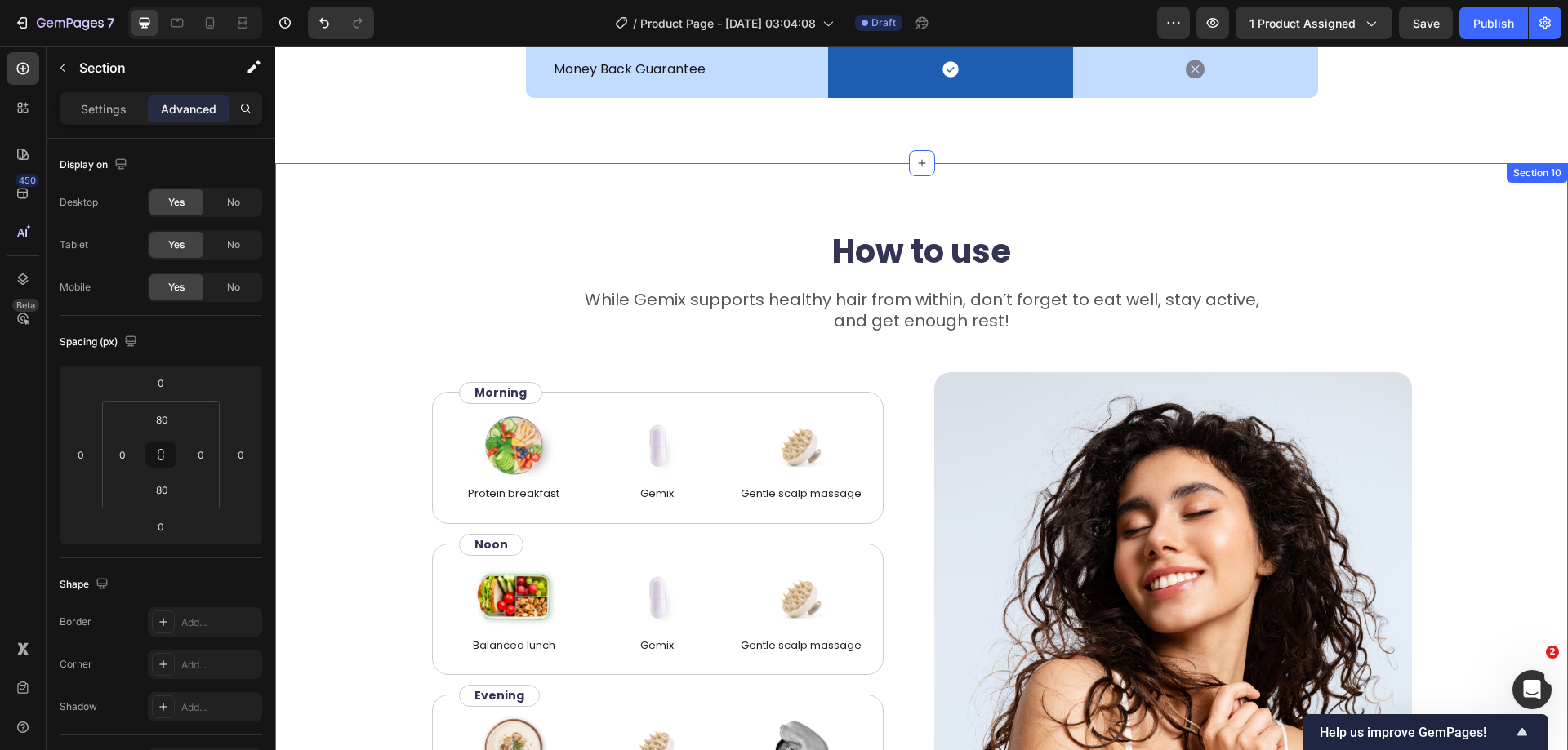
click at [1433, 331] on div "How to use Heading While Gemix supports healthy hair from within, don’t forget …" at bounding box center [922, 528] width 1162 height 598
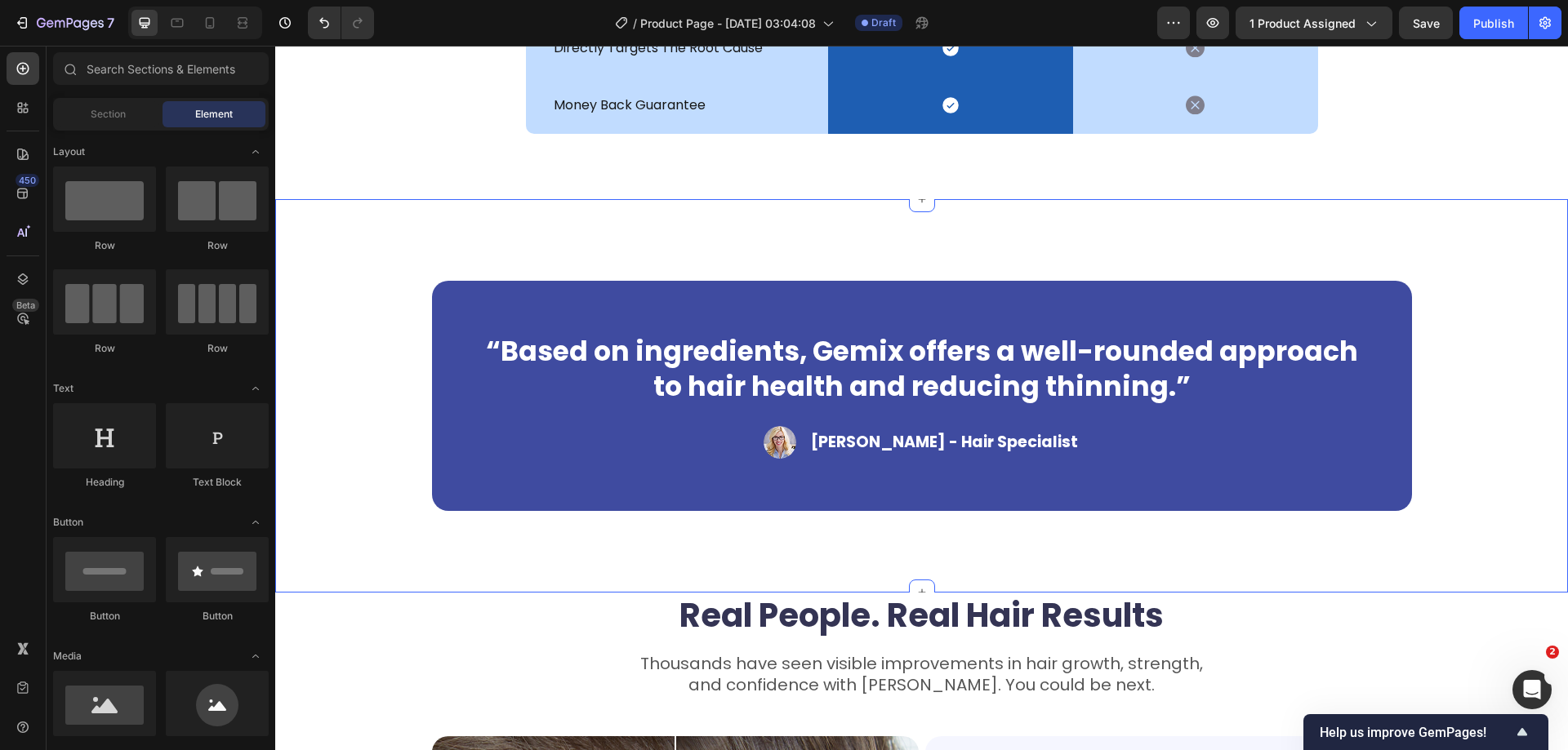
scroll to position [5078, 0]
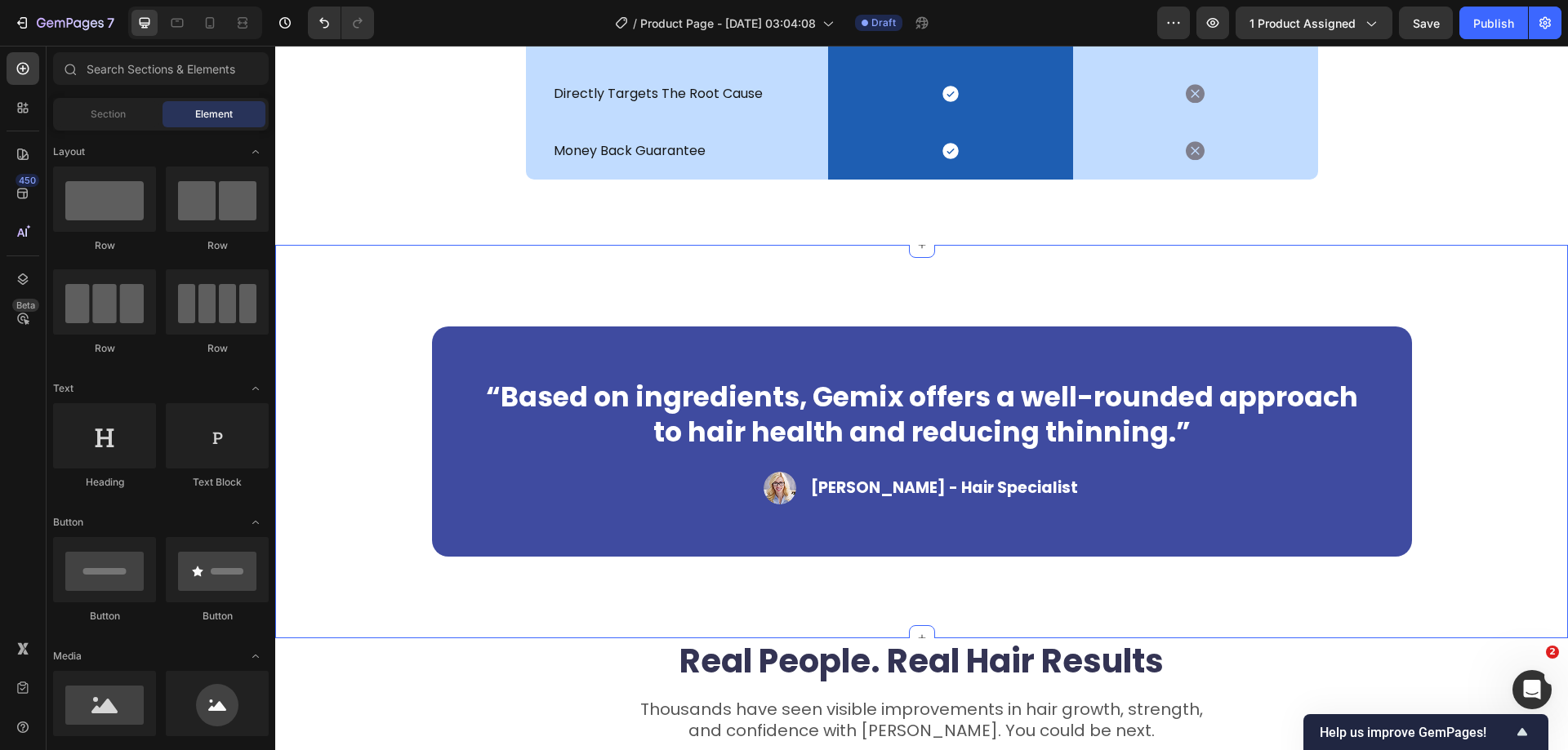
click at [1495, 379] on div "“Based on ingredients, Gemix offers a well-rounded approach to hair health and …" at bounding box center [921, 442] width 1293 height 393
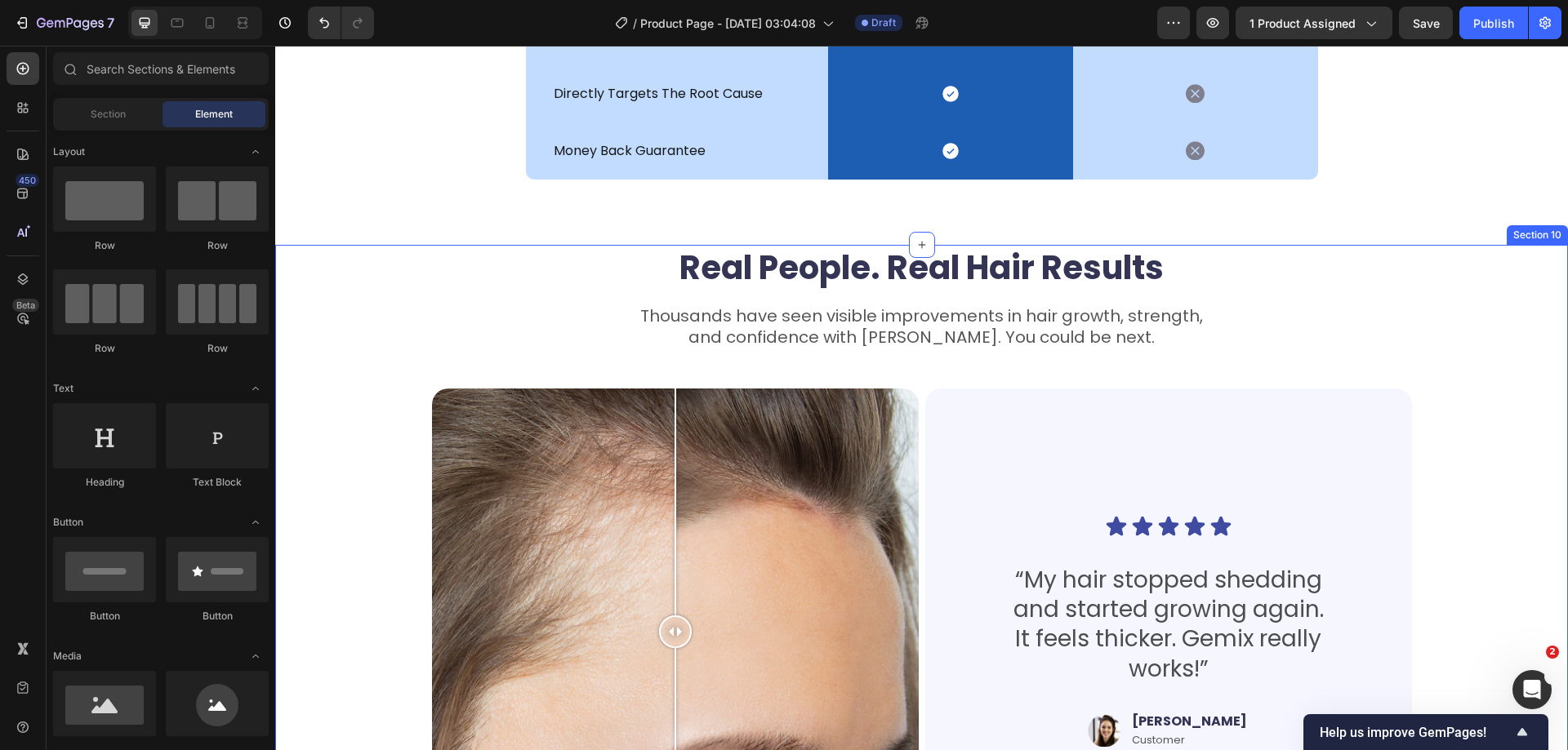
click at [1493, 393] on div "Real People. Real Hair Results Heading Thousands have seen visible improvements…" at bounding box center [921, 608] width 1293 height 725
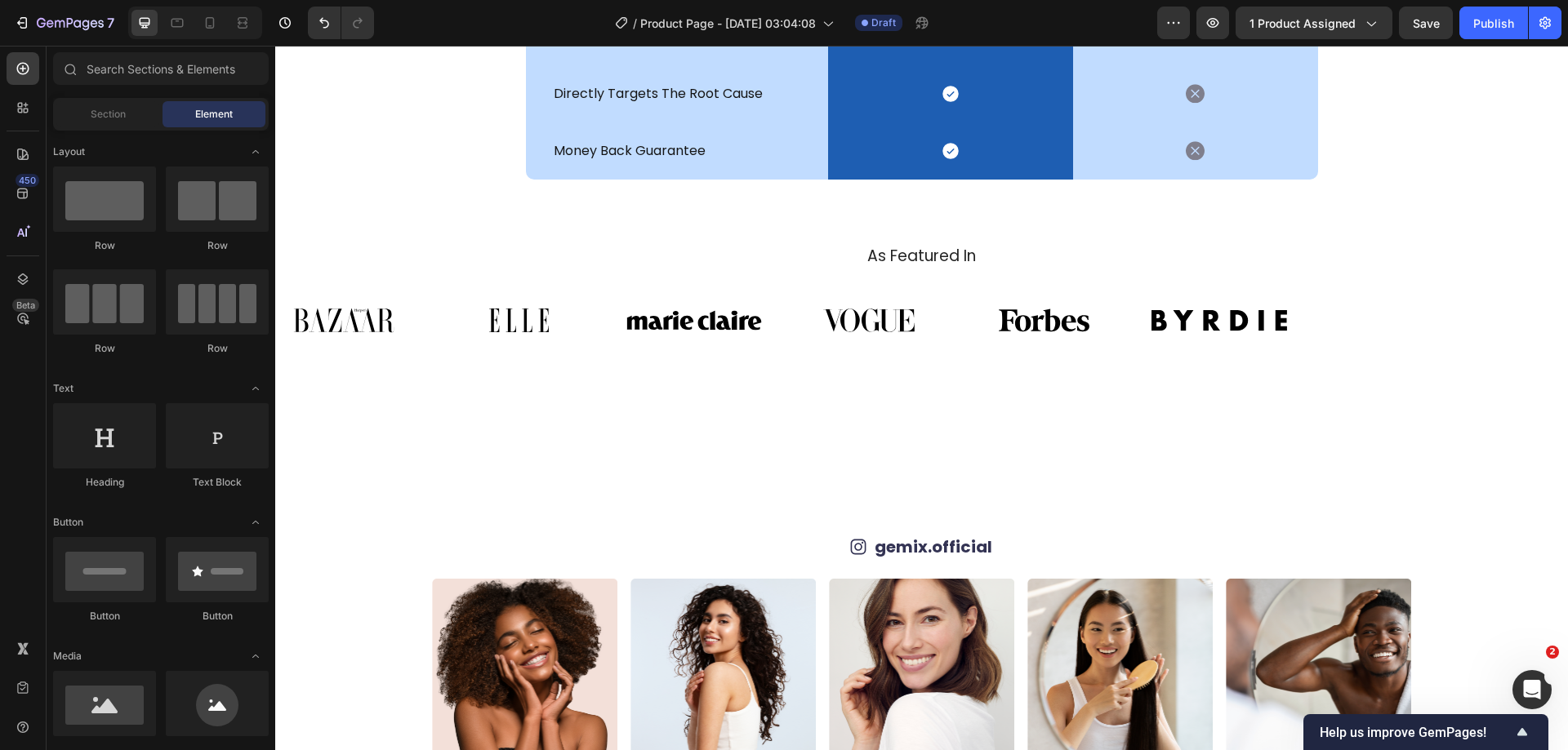
scroll to position [5242, 0]
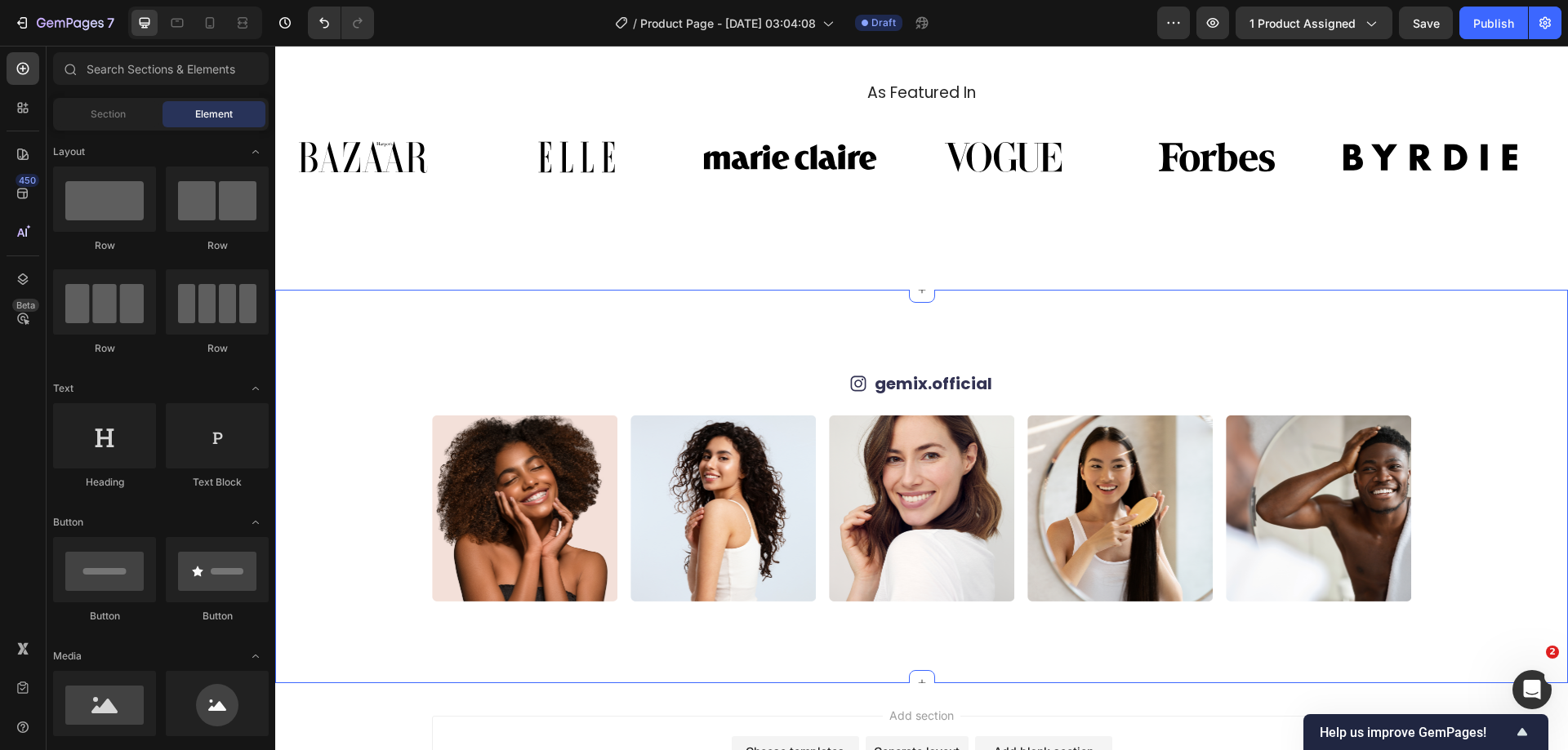
click at [1482, 346] on div "Icon gemix.official Text Block Row Image Image Image Image Image Image Image Im…" at bounding box center [921, 487] width 1293 height 393
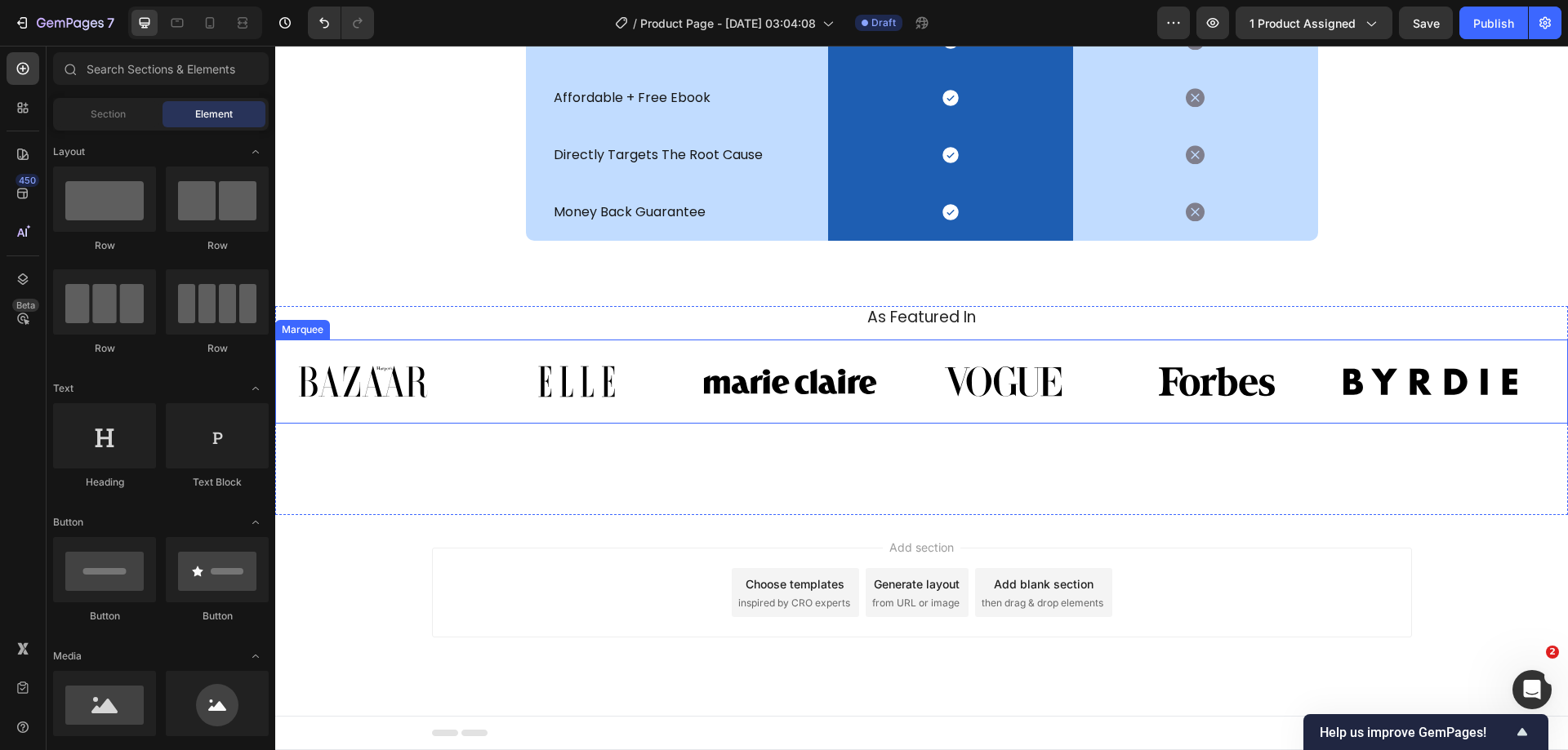
scroll to position [5016, 0]
click at [1478, 331] on div "As Featured In Heading Image Image Image Image Image Image Image Image Image Im…" at bounding box center [921, 370] width 1293 height 127
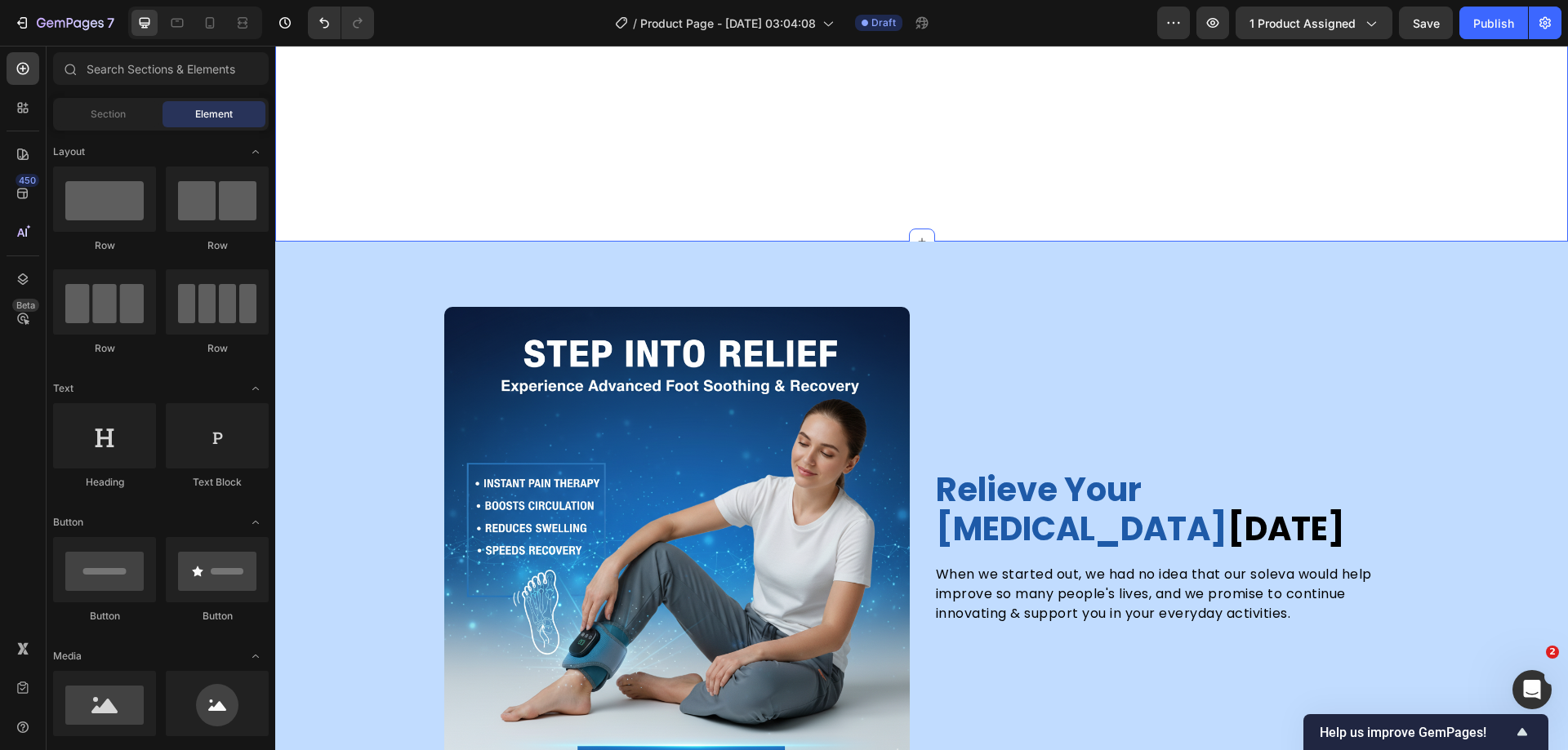
scroll to position [3992, 0]
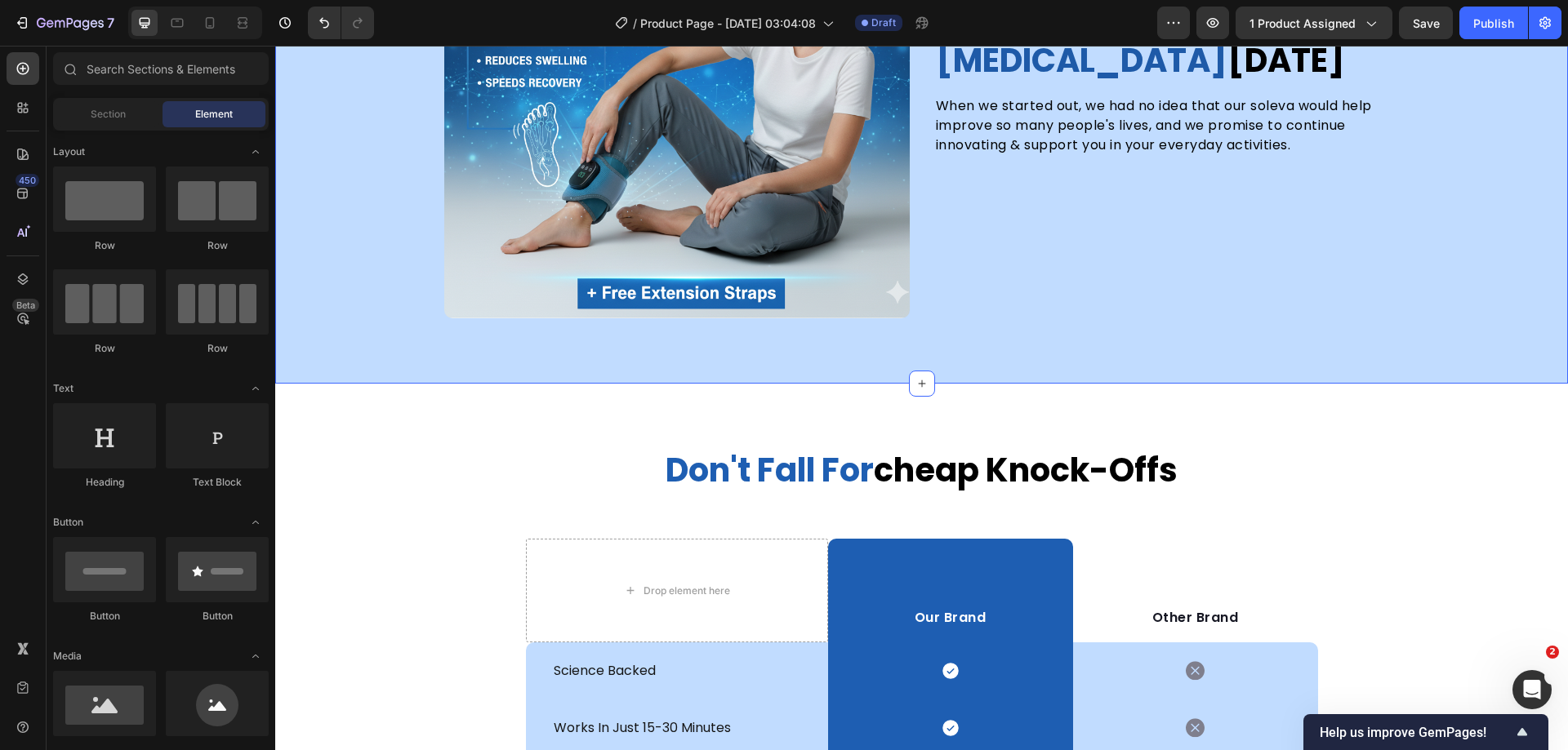
click at [1467, 205] on div "relieve your foot pain today Heading When we started out, we had no idea that o…" at bounding box center [921, 78] width 1293 height 479
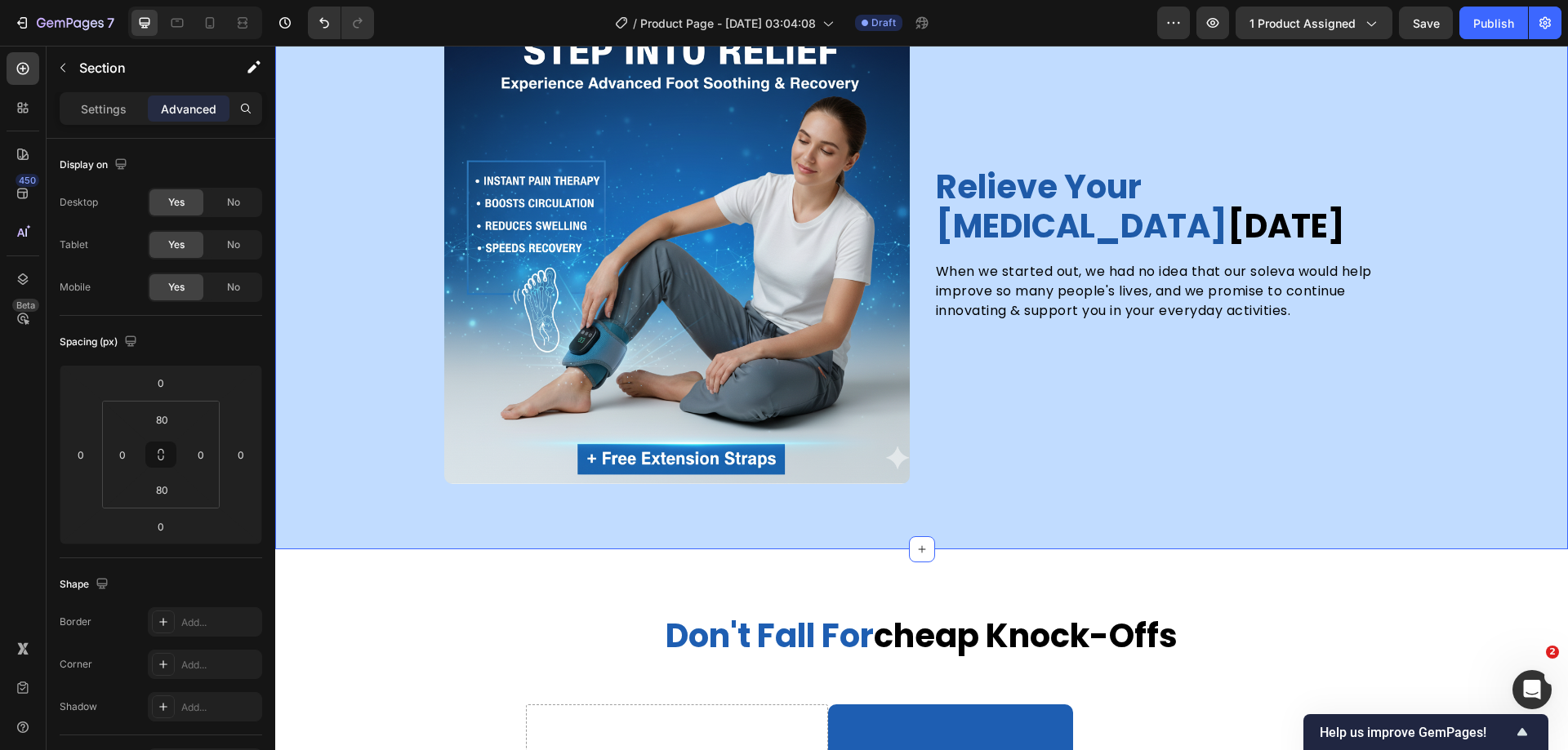
click at [1528, 321] on div "relieve your foot pain today Heading When we started out, we had no idea that o…" at bounding box center [921, 243] width 1293 height 479
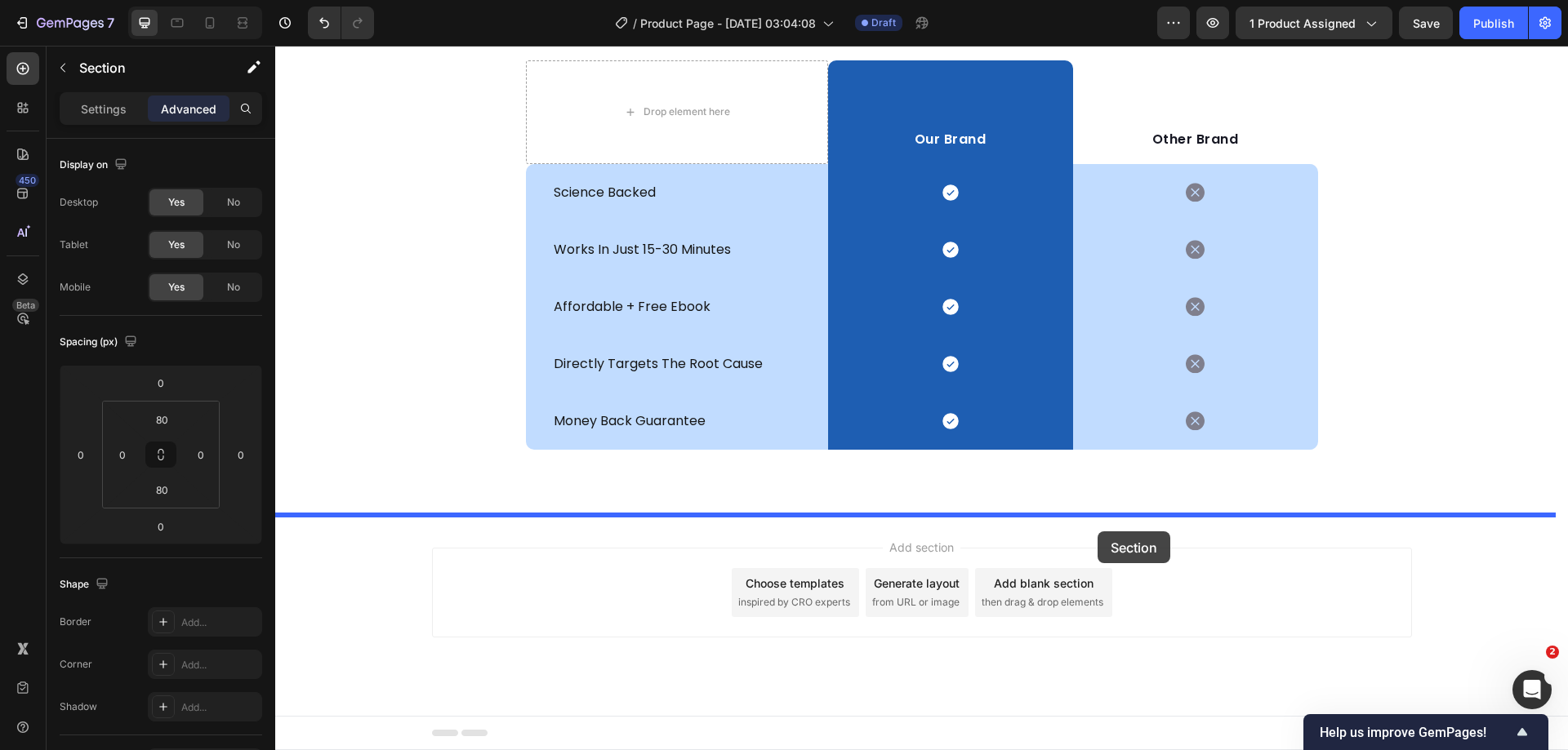
drag, startPoint x: 1265, startPoint y: 177, endPoint x: 1098, endPoint y: 531, distance: 391.4
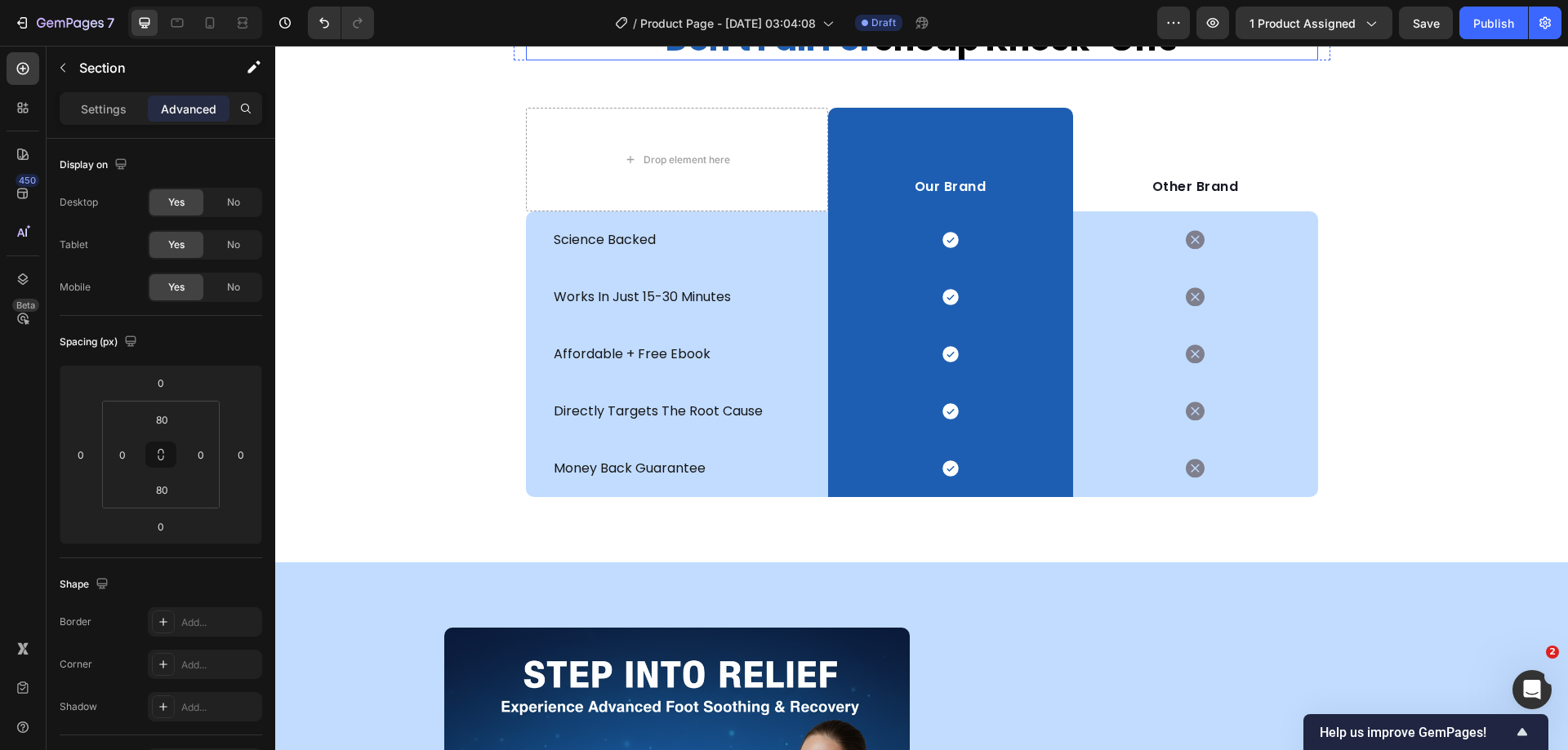
scroll to position [4955, 0]
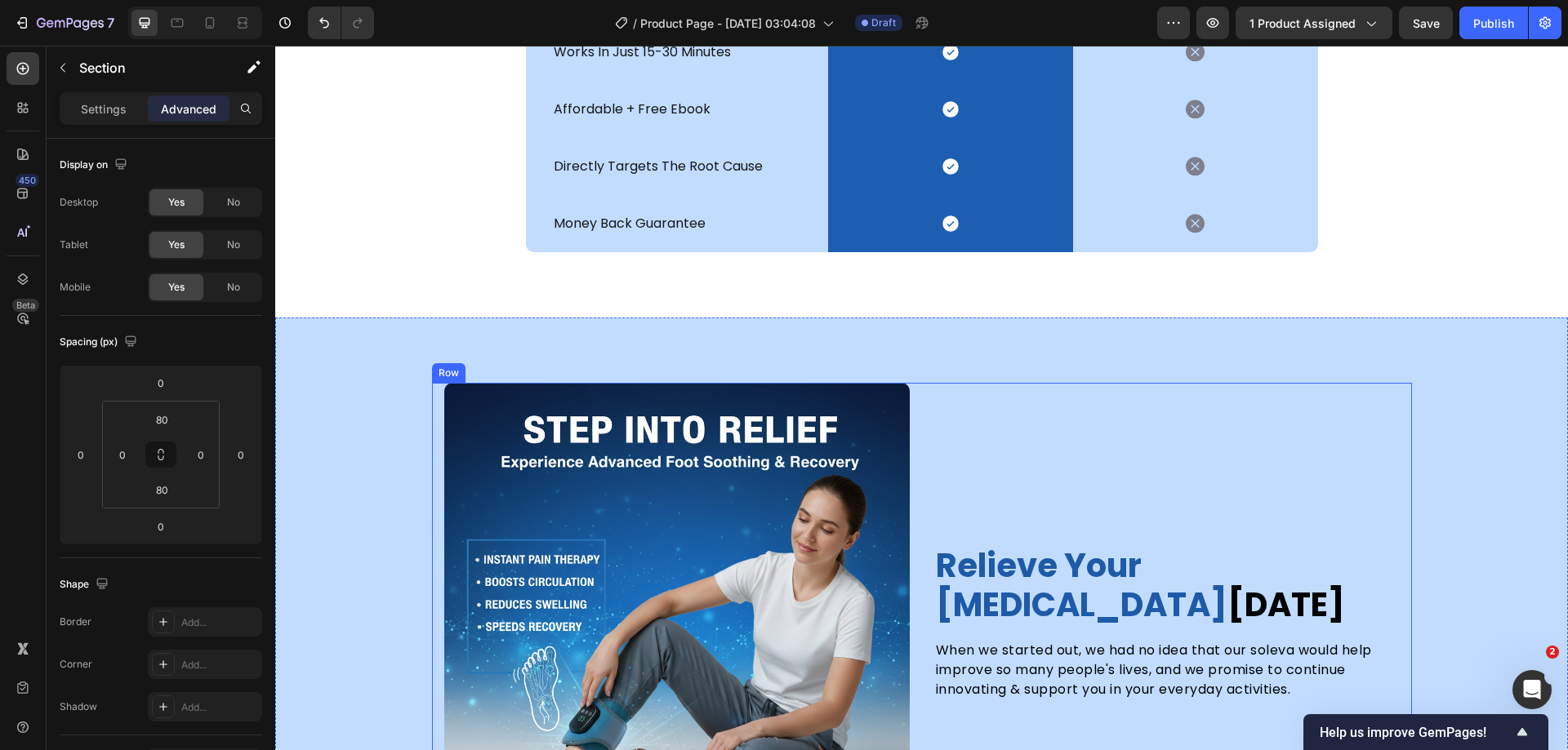
click at [1256, 403] on div "relieve your foot pain today Heading When we started out, we had no idea that o…" at bounding box center [1167, 622] width 466 height 479
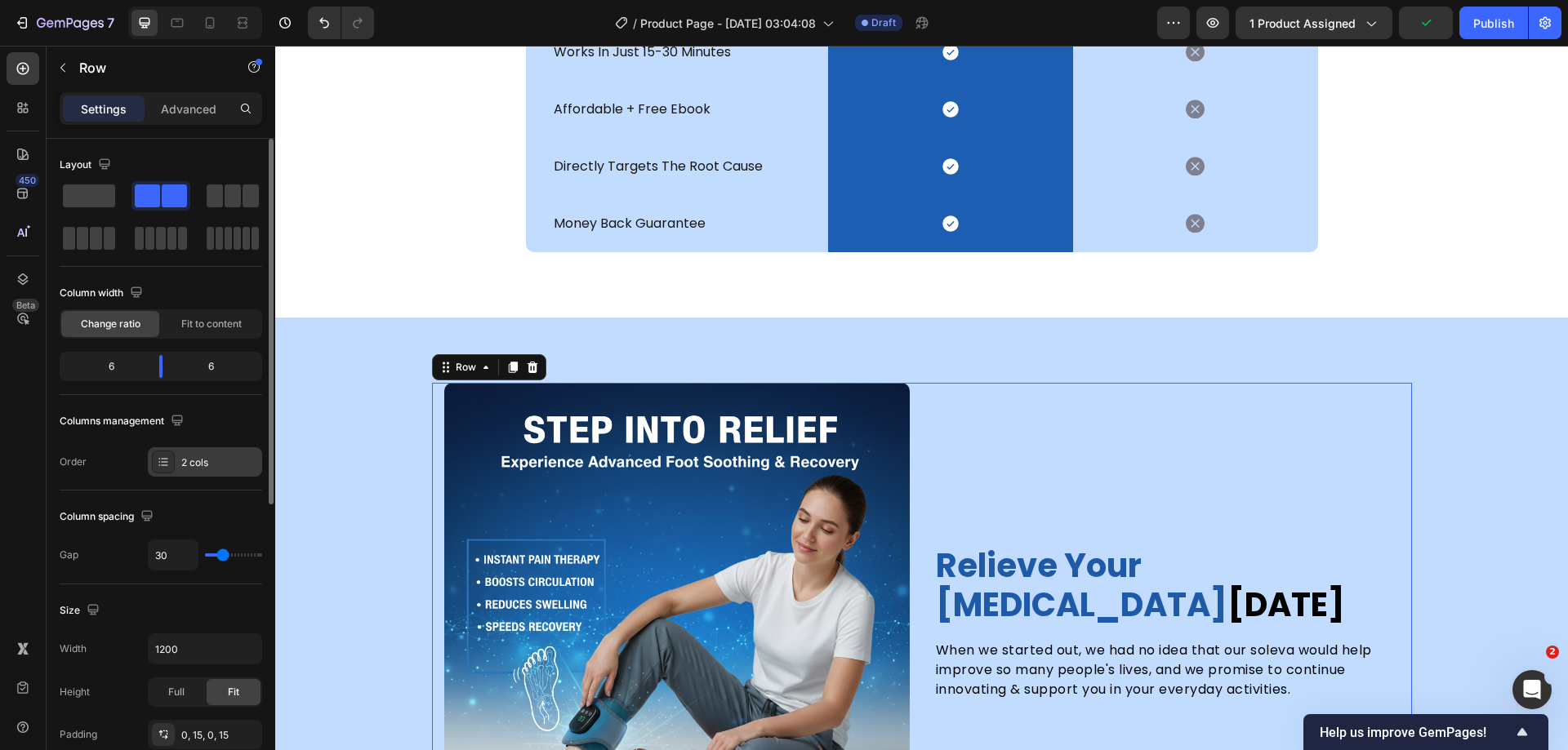
drag, startPoint x: 190, startPoint y: 462, endPoint x: 3, endPoint y: 496, distance: 190.1
click at [190, 462] on div "2 cols" at bounding box center [220, 462] width 76 height 14
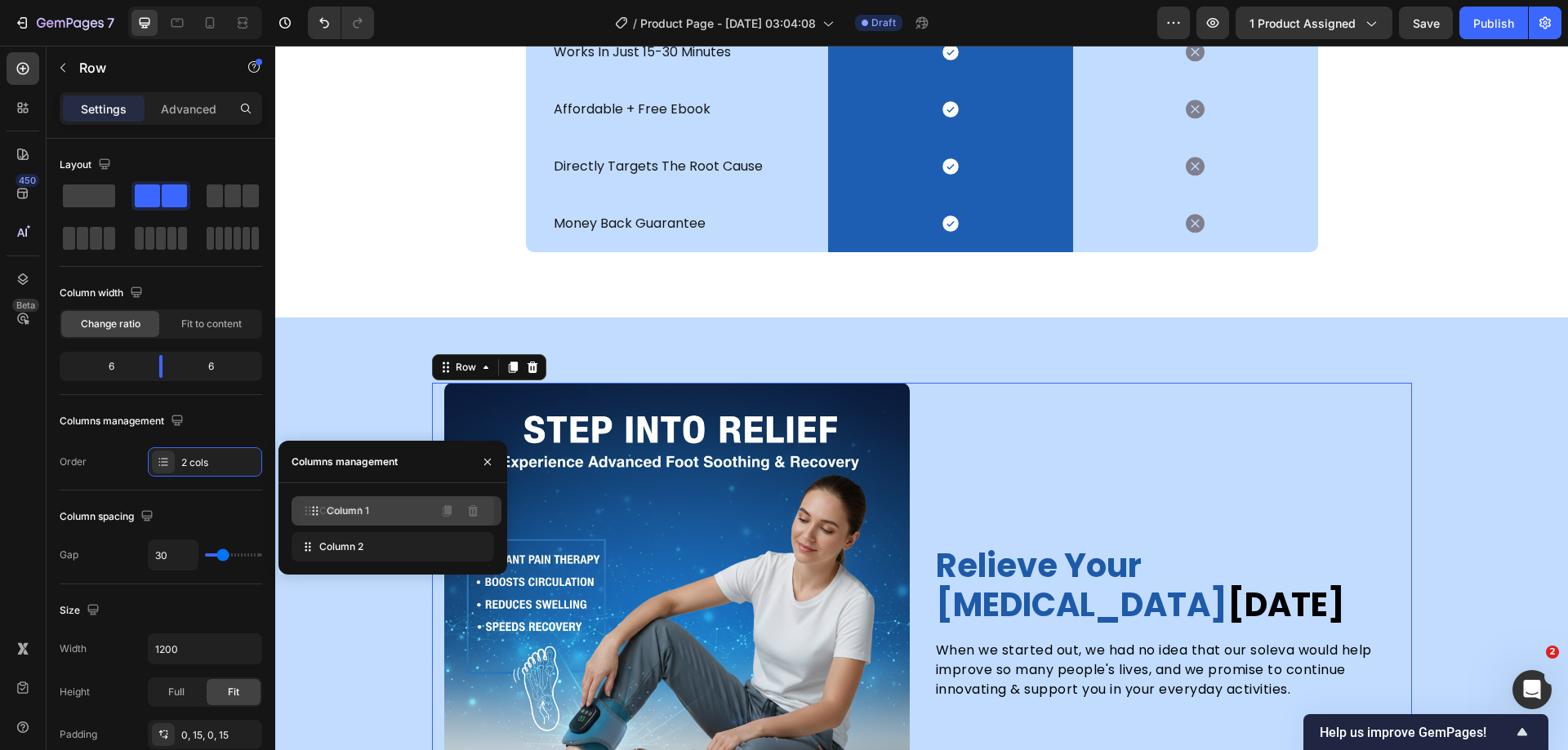
drag, startPoint x: 328, startPoint y: 544, endPoint x: 337, endPoint y: 507, distance: 38.1
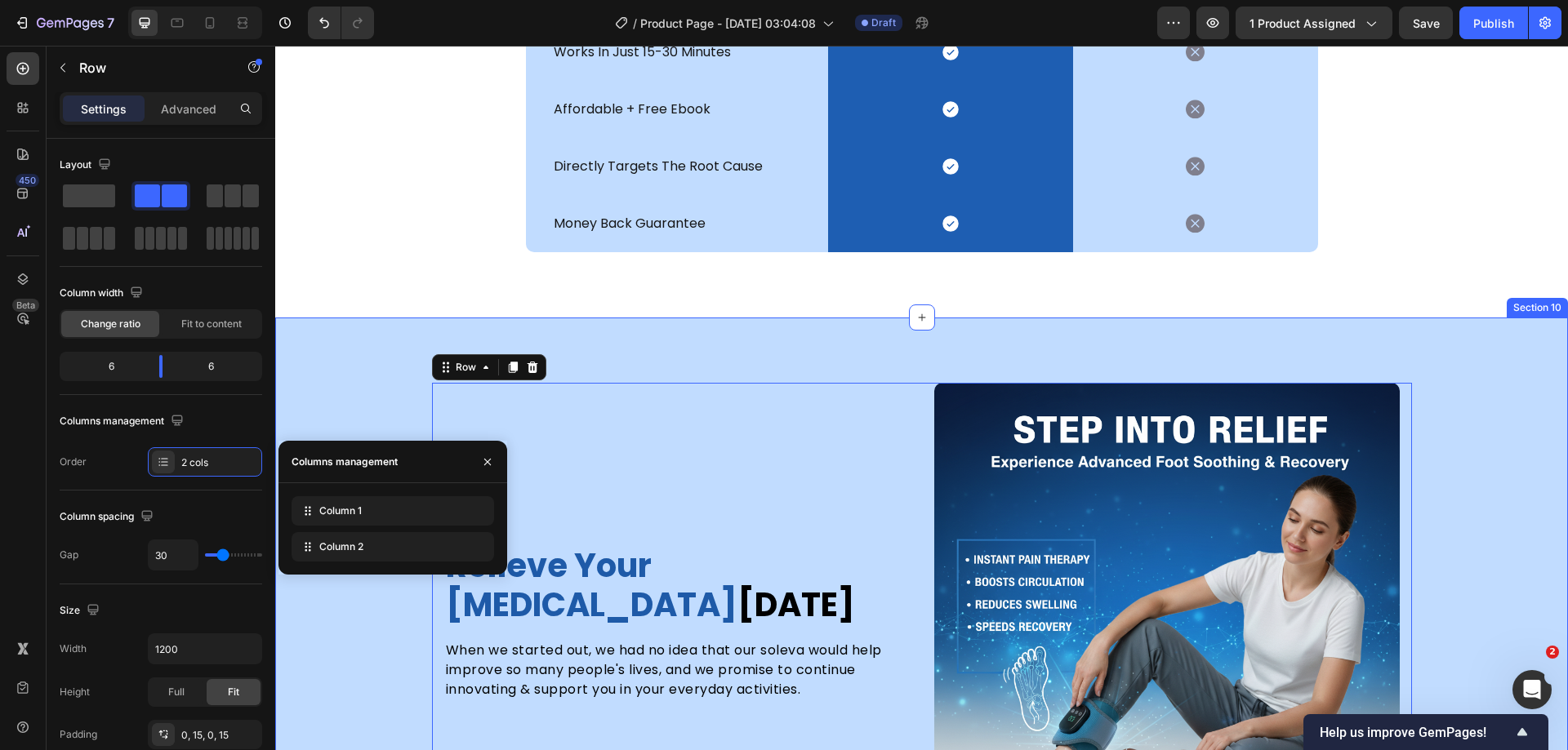
click at [1496, 406] on div "relieve your foot pain today Heading When we started out, we had no idea that o…" at bounding box center [921, 622] width 1293 height 479
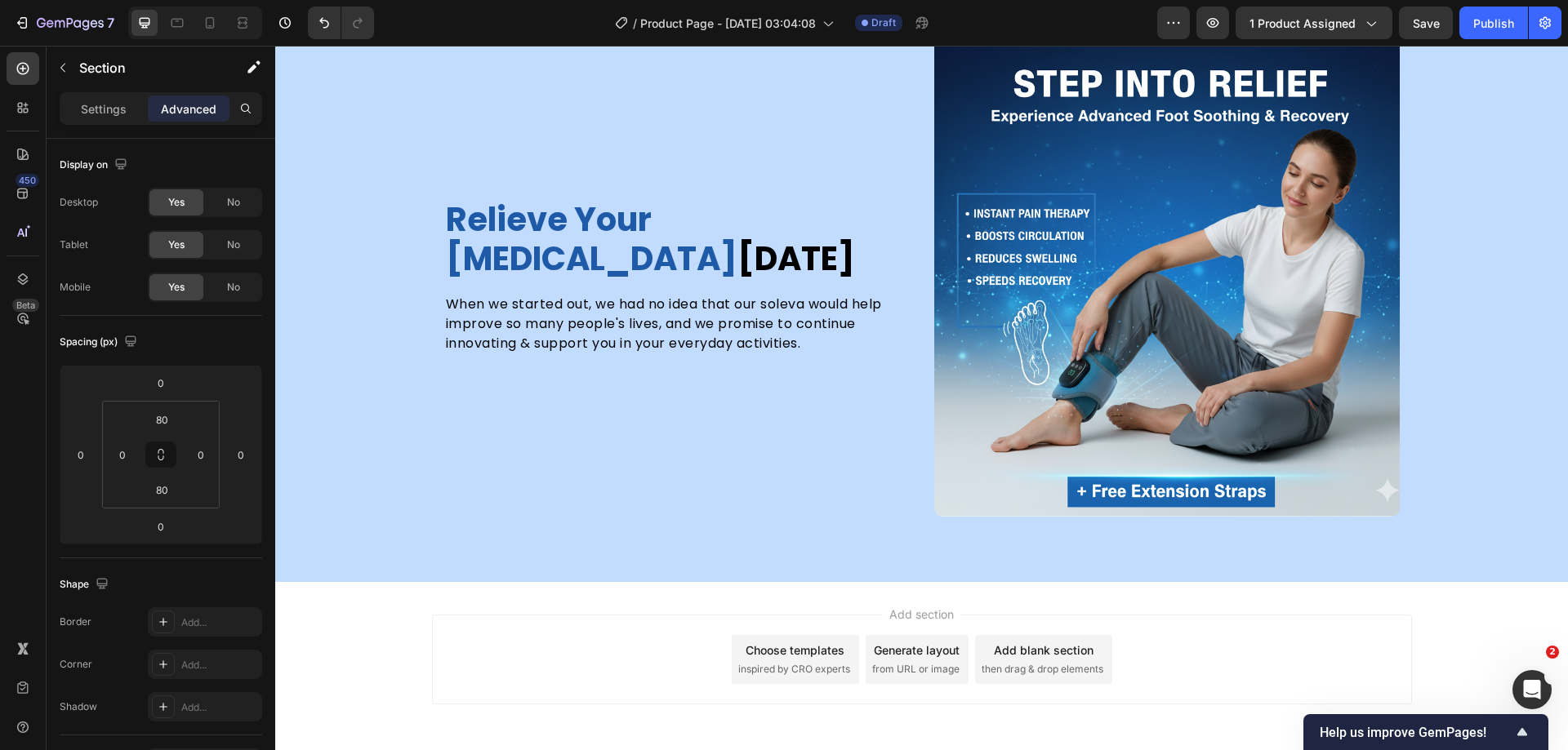
scroll to position [5205, 0]
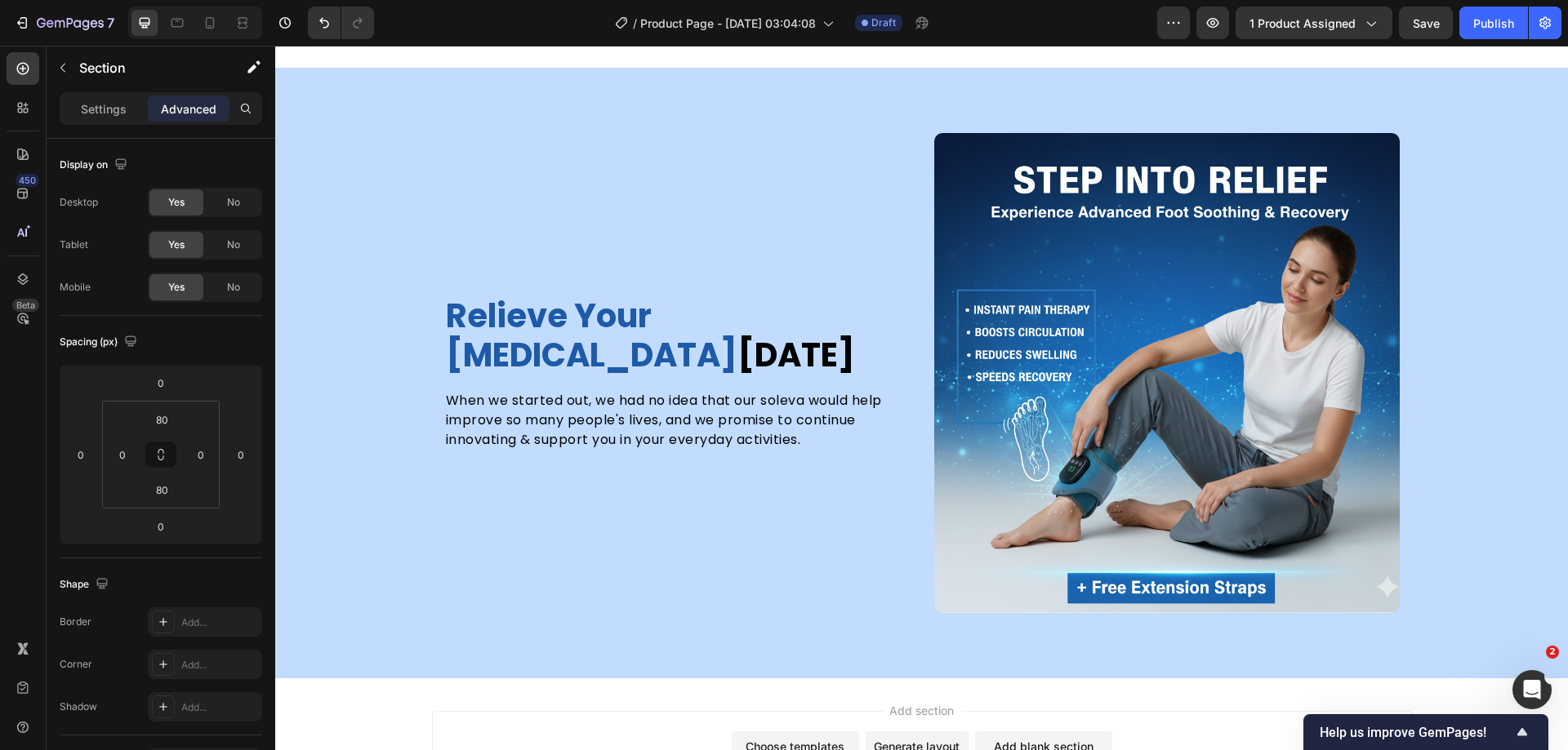
click at [388, 287] on div "relieve your foot pain today Heading When we started out, we had no idea that o…" at bounding box center [921, 372] width 1293 height 479
click at [555, 324] on h2 "relieve your foot pain today" at bounding box center [664, 336] width 439 height 82
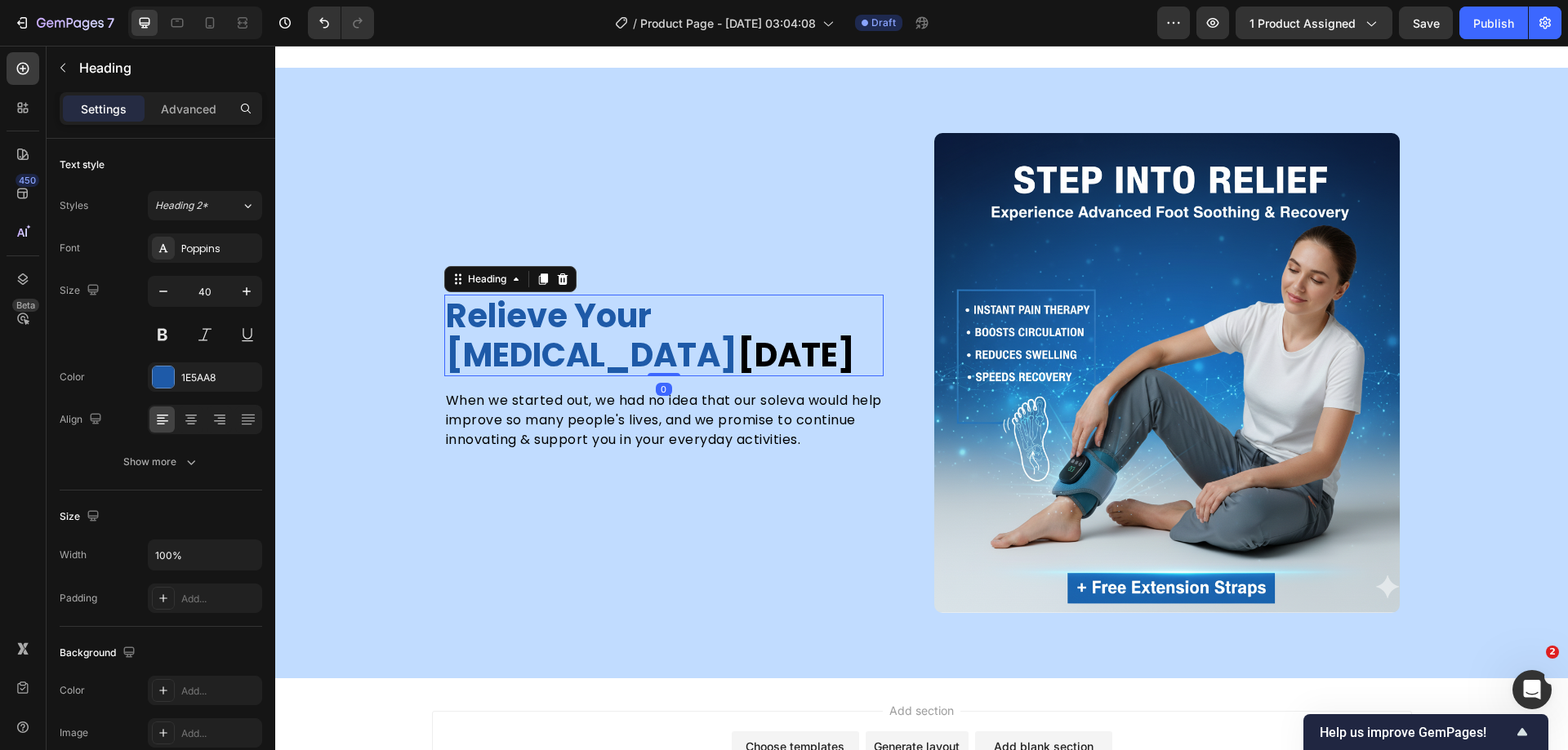
click at [531, 320] on h2 "relieve your foot pain today" at bounding box center [664, 336] width 439 height 82
click at [531, 320] on p "relieve your foot pain today" at bounding box center [663, 336] width 436 height 78
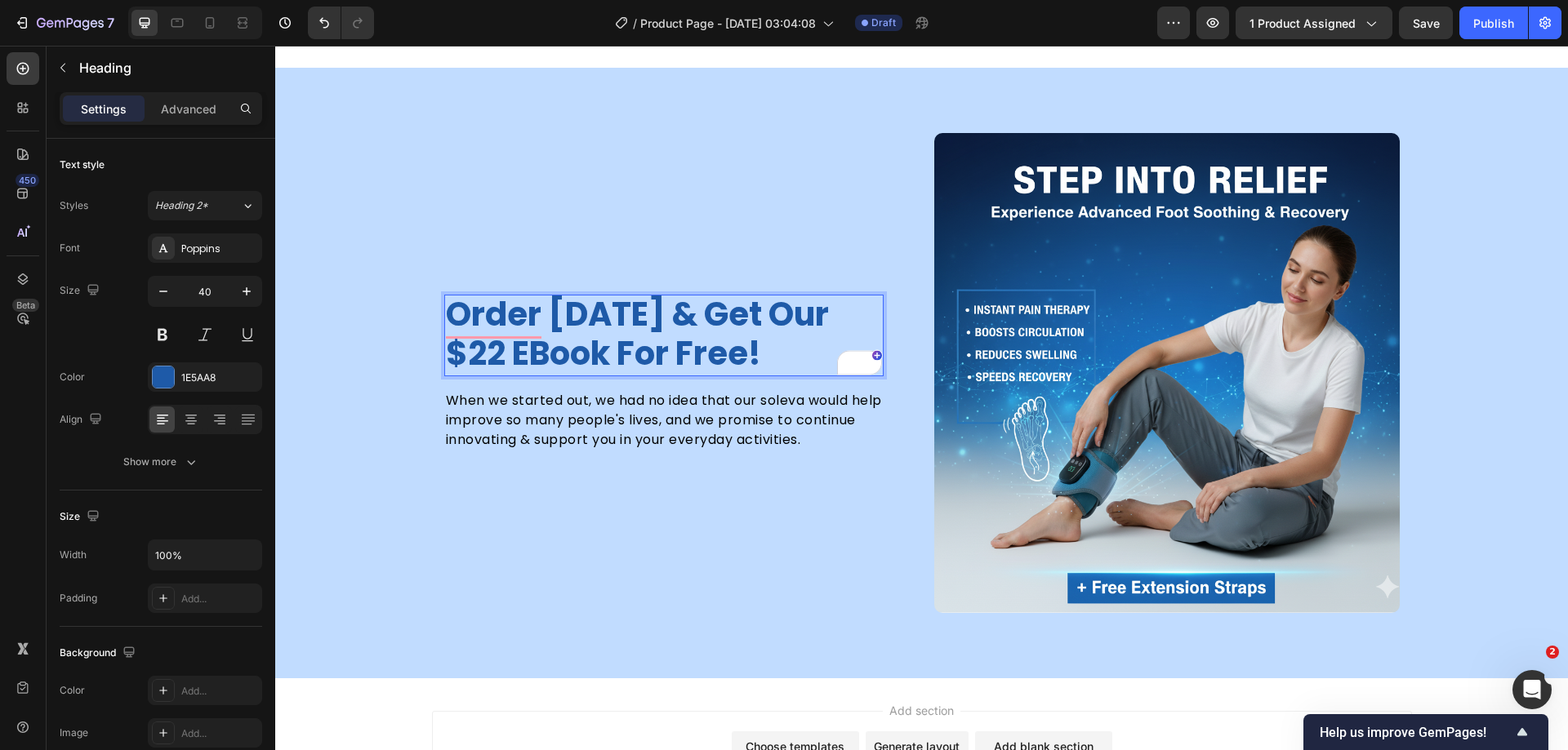
scroll to position [2, 0]
drag, startPoint x: 503, startPoint y: 355, endPoint x: 751, endPoint y: 355, distance: 248.0
click at [751, 355] on p "order today & get our $22 eBook for free!" at bounding box center [663, 334] width 436 height 78
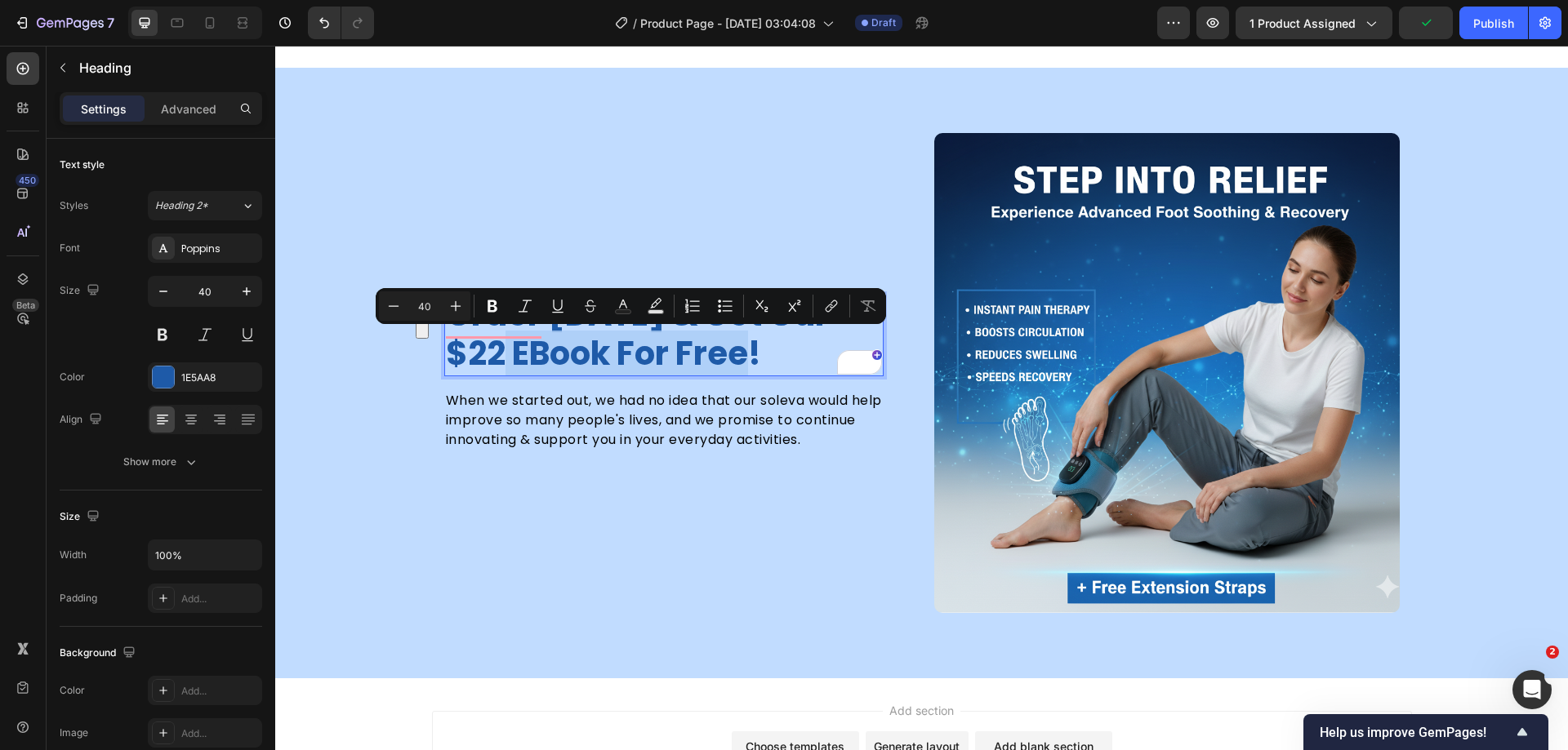
click at [629, 360] on p "order today & get our $22 eBook for free!" at bounding box center [663, 334] width 436 height 78
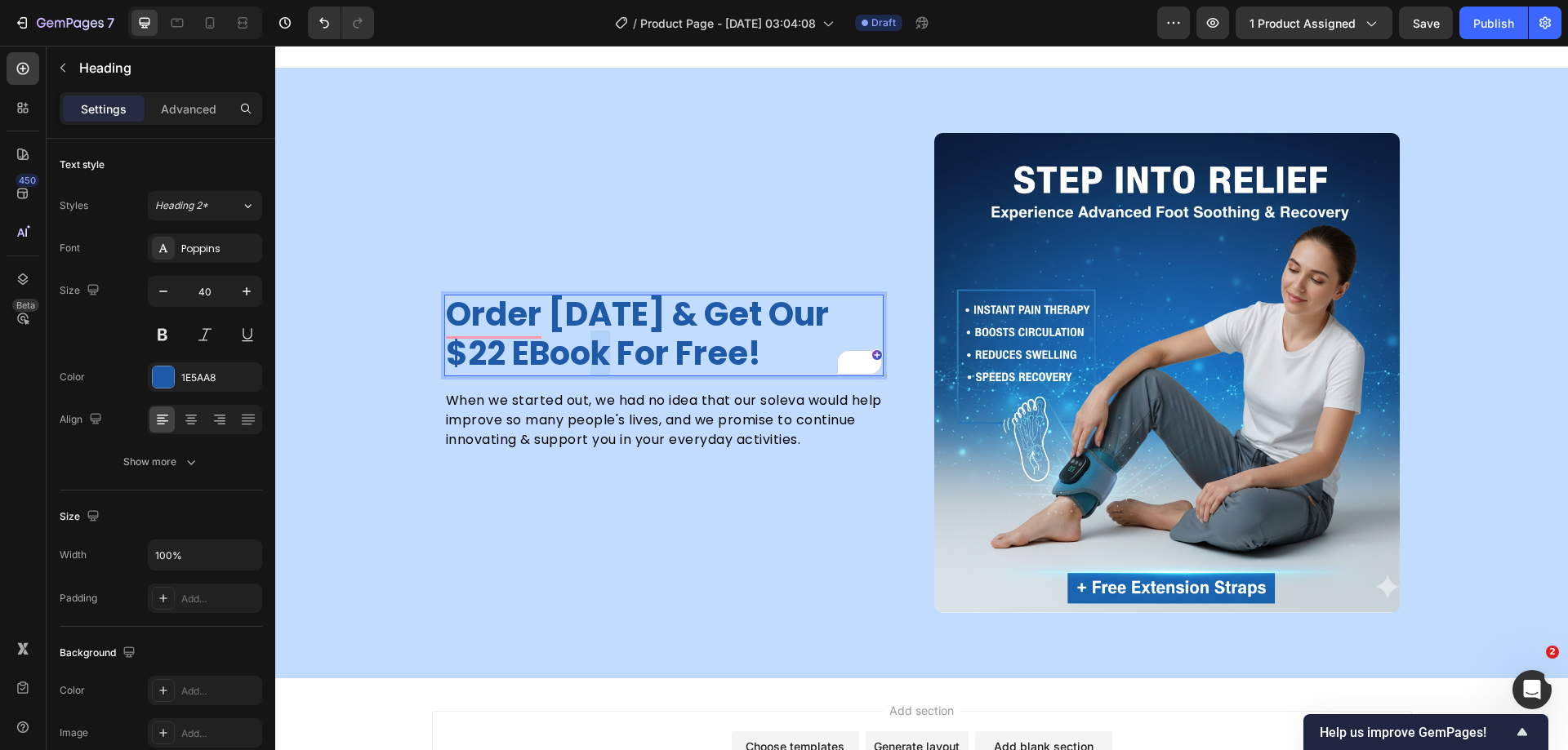
drag, startPoint x: 608, startPoint y: 353, endPoint x: 617, endPoint y: 352, distance: 9.1
click at [617, 352] on p "order today & get our $22 eBook for free!" at bounding box center [663, 334] width 436 height 78
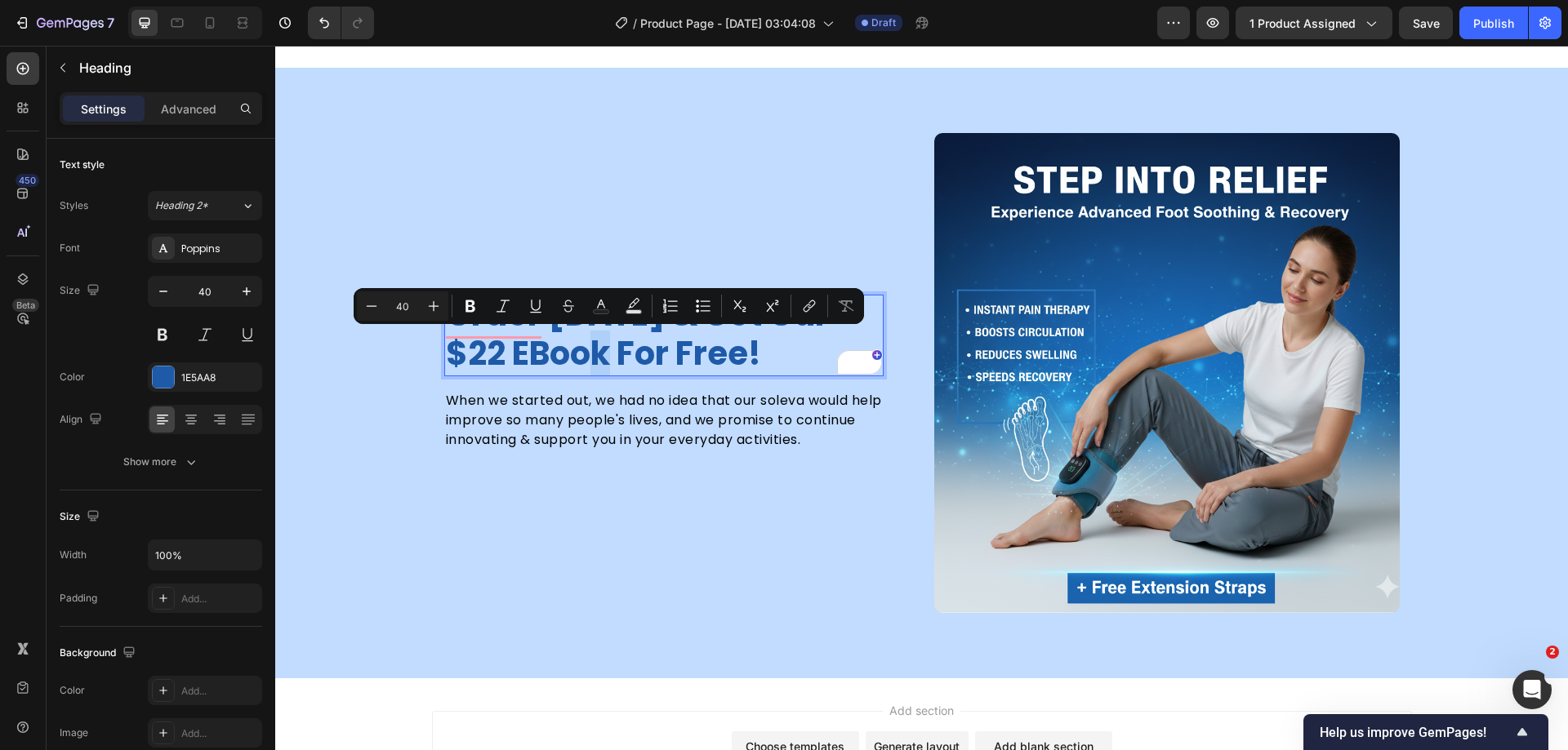
click at [617, 352] on p "order today & get our $22 eBook for free!" at bounding box center [663, 334] width 436 height 78
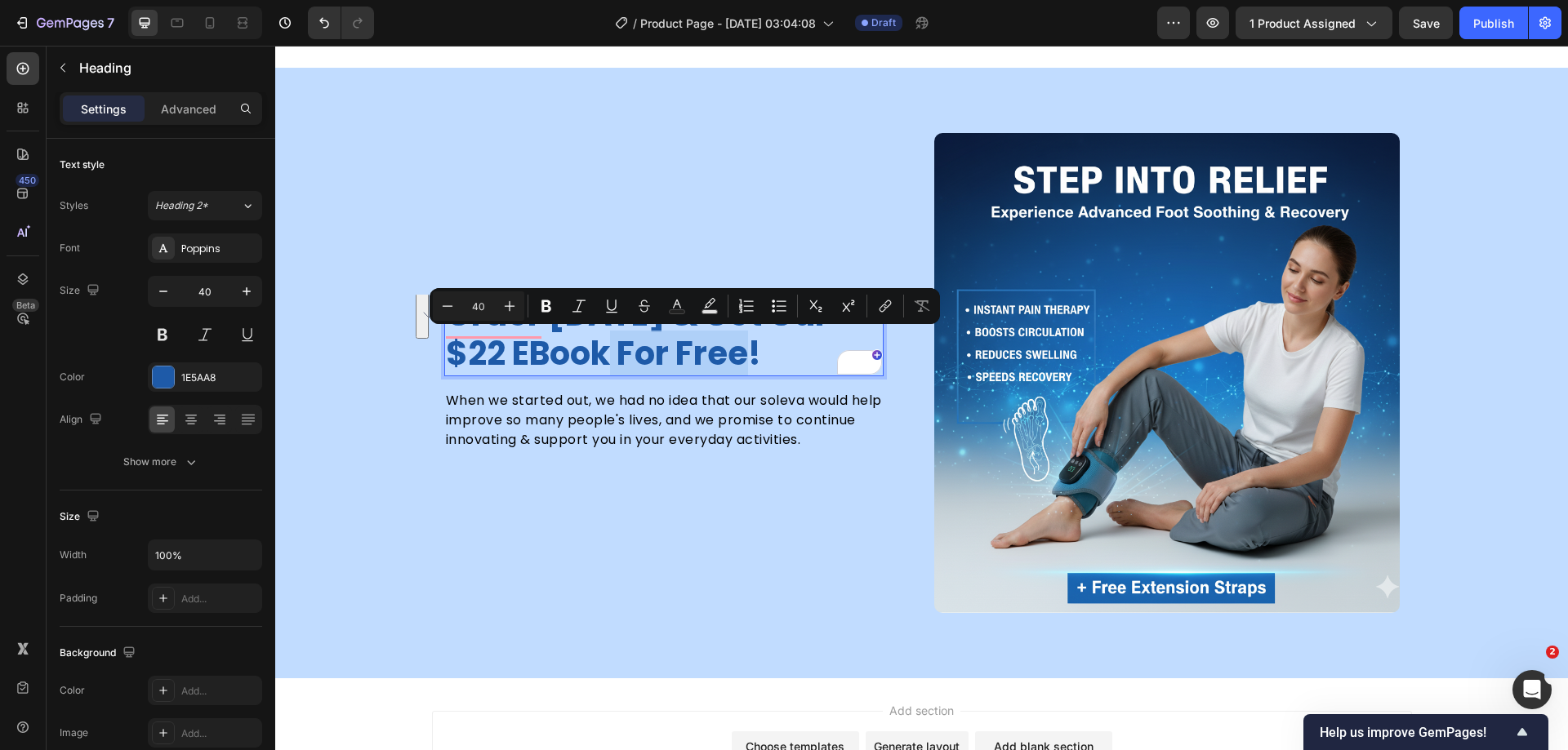
drag, startPoint x: 615, startPoint y: 355, endPoint x: 754, endPoint y: 355, distance: 139.0
click at [754, 355] on p "order today & get our $22 eBook for free!" at bounding box center [663, 334] width 436 height 78
click at [670, 311] on rect "Editor contextual toolbar" at bounding box center [678, 312] width 15 height 4
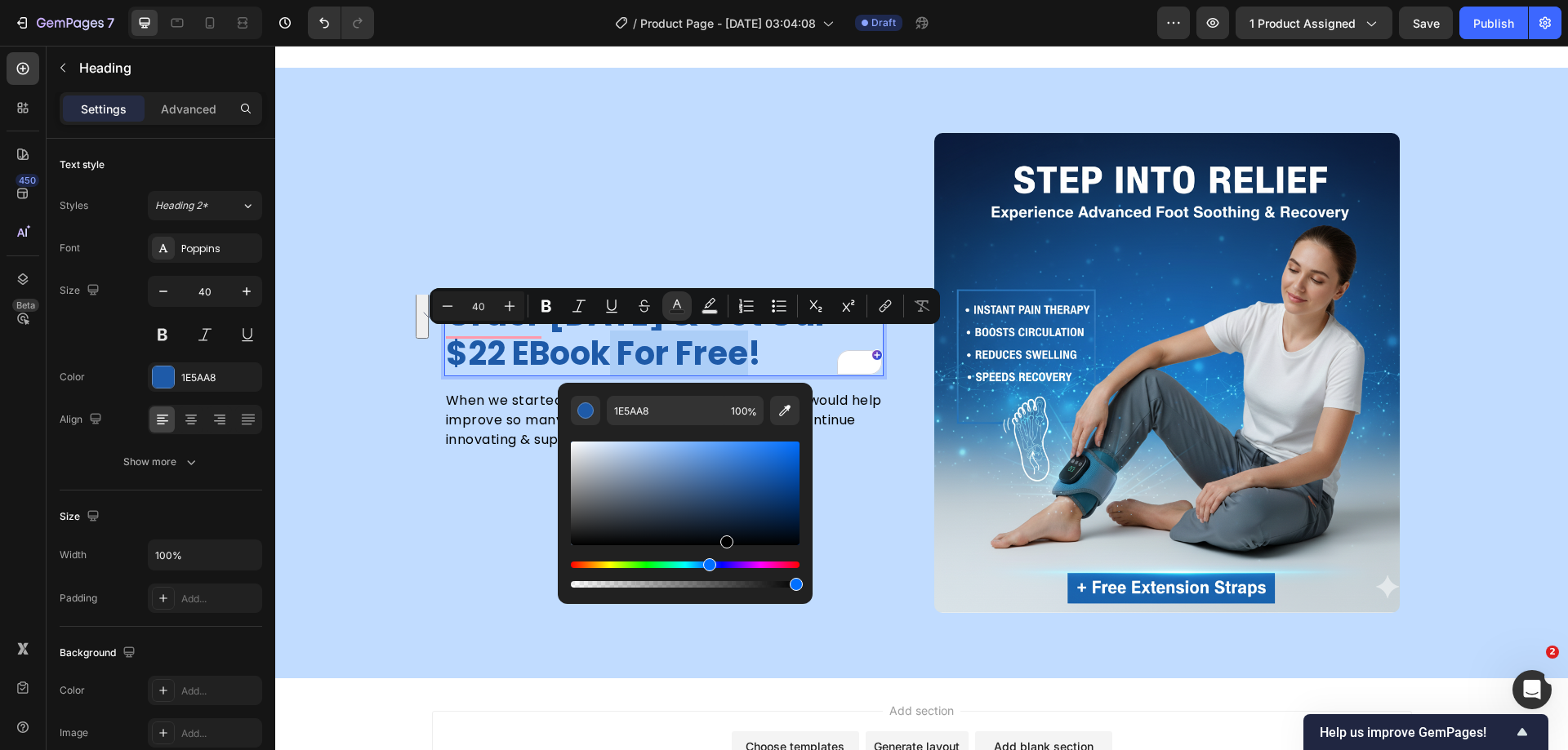
drag, startPoint x: 732, startPoint y: 520, endPoint x: 725, endPoint y: 572, distance: 52.5
click at [725, 572] on div "Editor contextual toolbar" at bounding box center [685, 515] width 229 height 153
type input "000000"
click at [494, 550] on div "order today & get our $22 eBook for free! Heading 0 When we started out, we had…" at bounding box center [678, 372] width 466 height 479
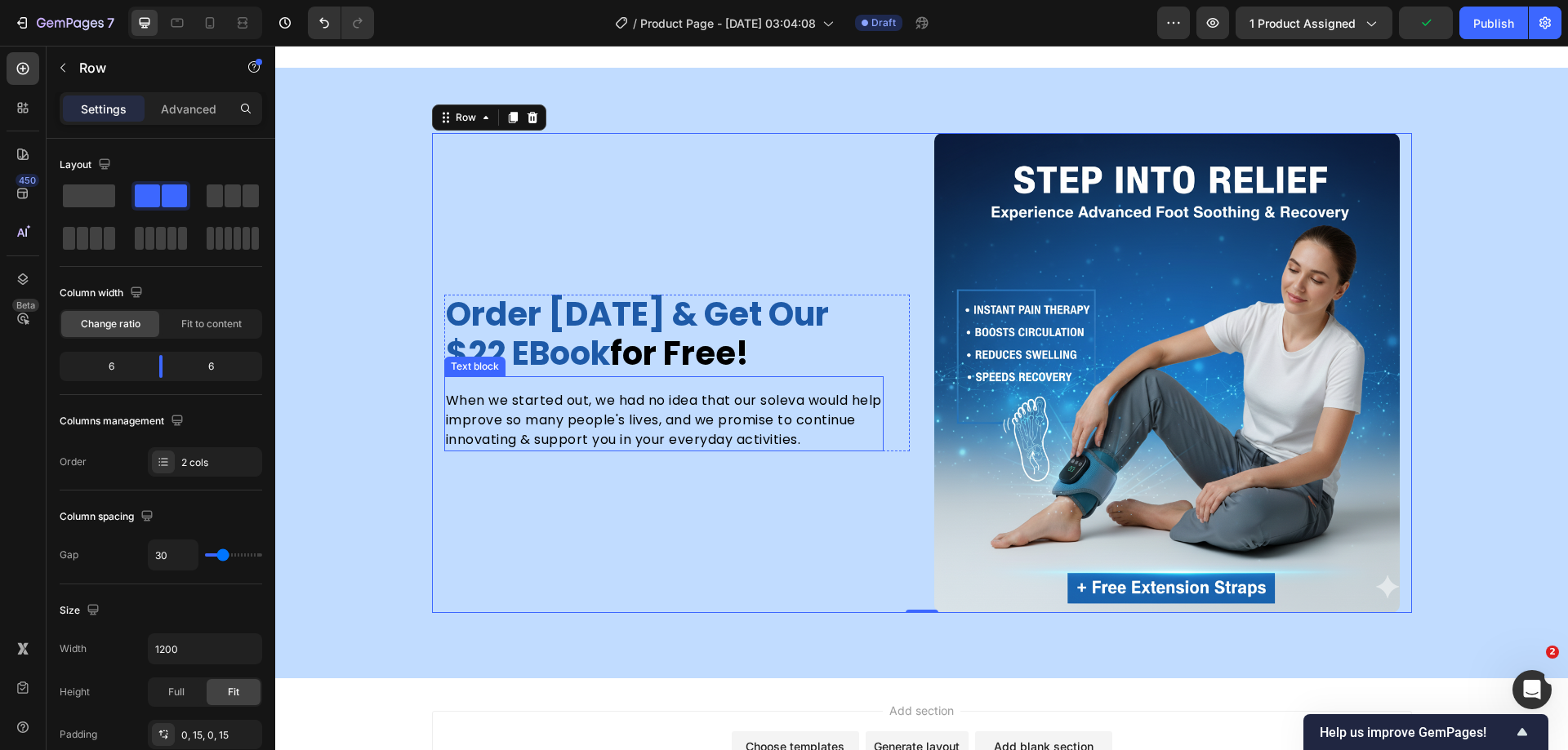
click at [807, 422] on p "When we started out, we had no idea that our soleva would help improve so many …" at bounding box center [663, 421] width 436 height 59
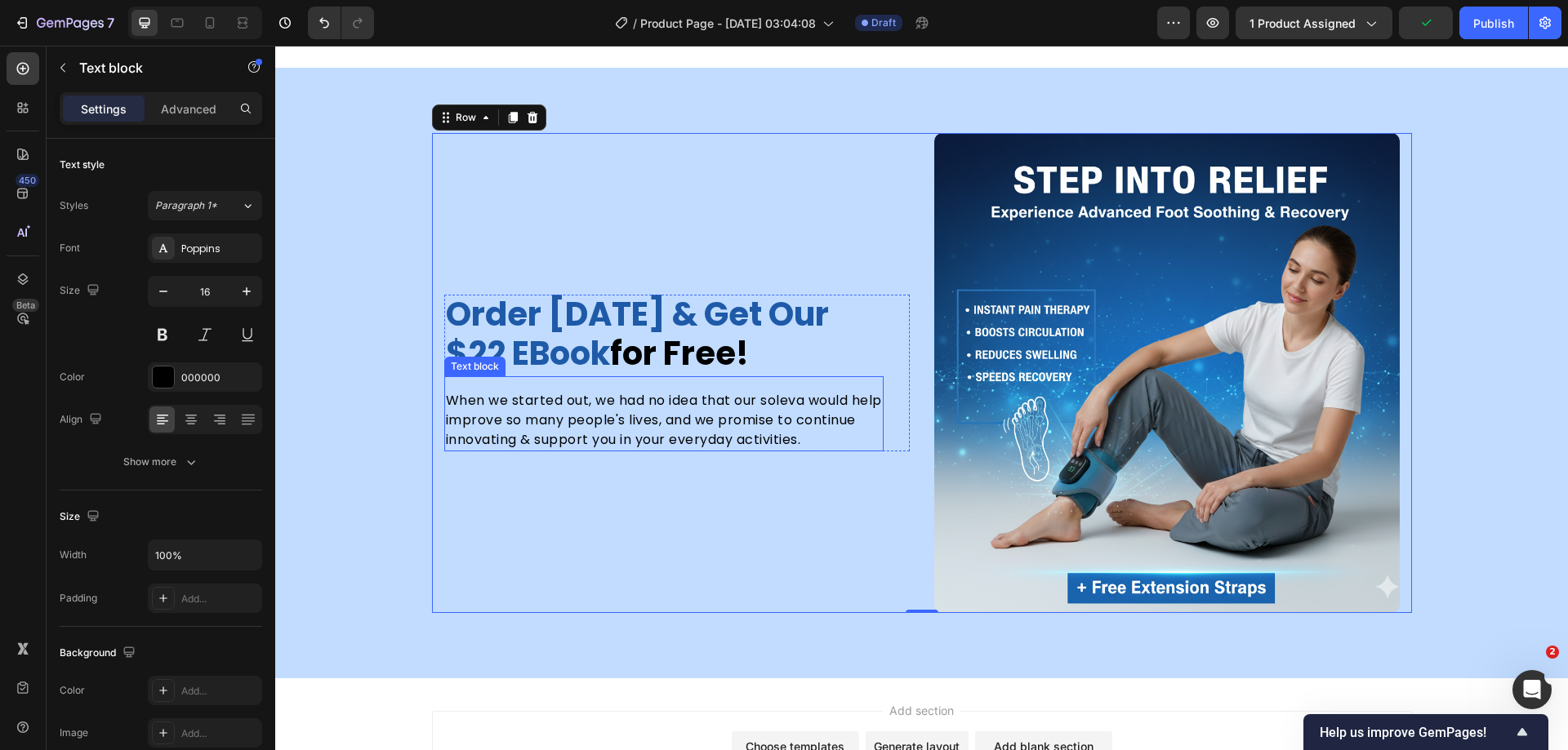
click at [807, 422] on p "When we started out, we had no idea that our soleva would help improve so many …" at bounding box center [663, 421] width 436 height 59
click at [700, 422] on p "When we started out, we had no idea that our soleva would help improve so many …" at bounding box center [663, 421] width 436 height 59
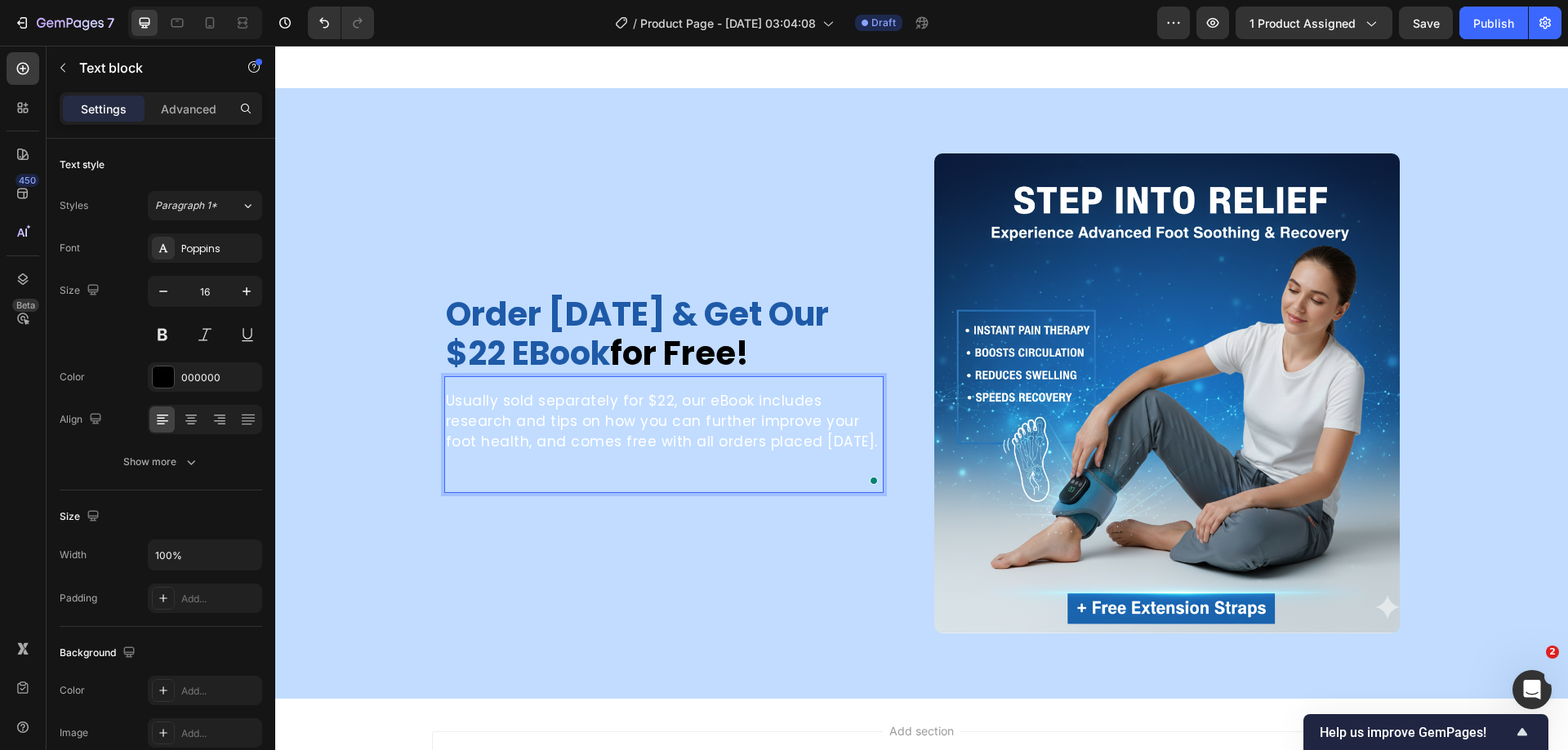
scroll to position [5205, 0]
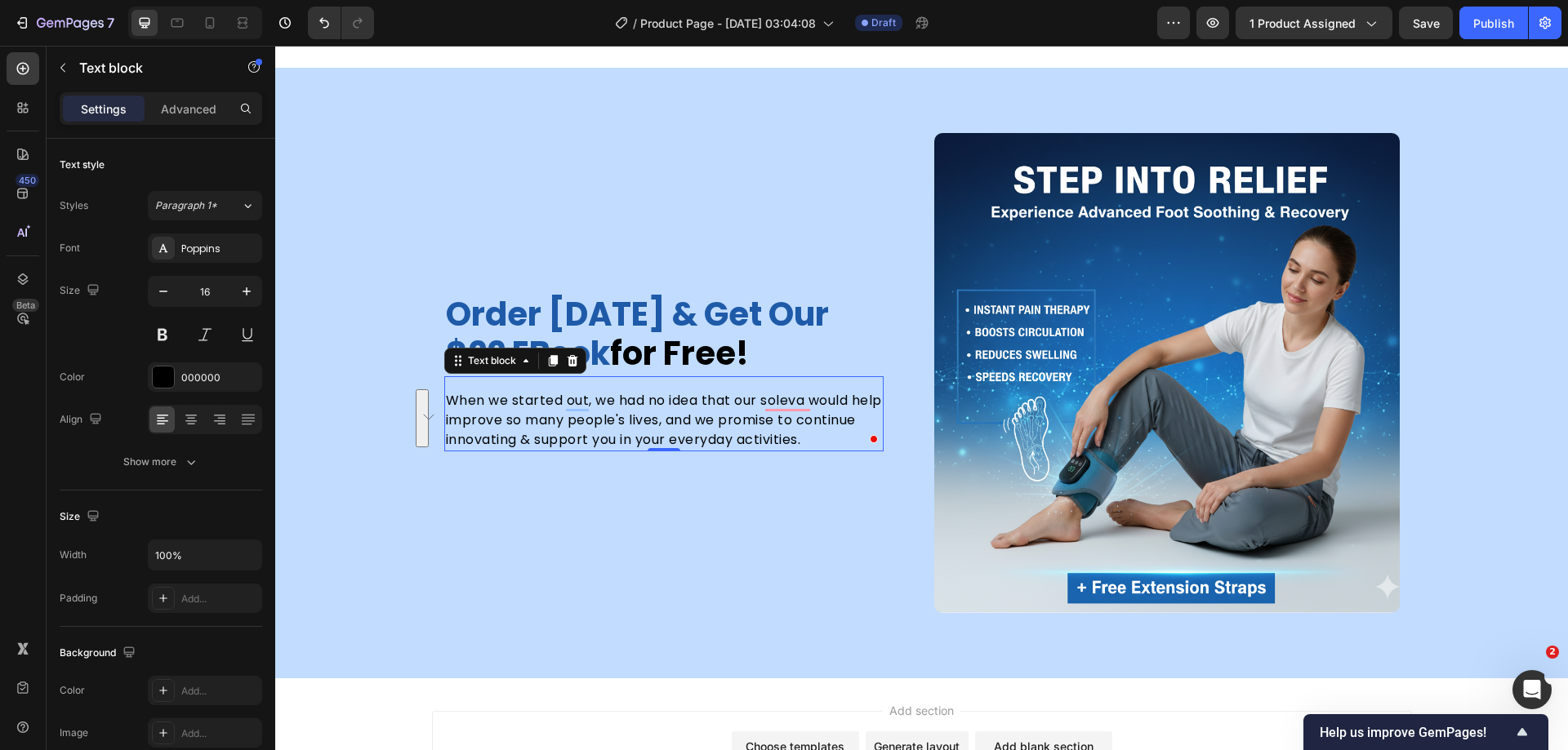
drag, startPoint x: 748, startPoint y: 432, endPoint x: 693, endPoint y: 429, distance: 55.1
click at [748, 432] on p "When we started out, we had no idea that our soleva would help improve so many …" at bounding box center [663, 421] width 436 height 59
click at [649, 427] on p "When we started out, we had no idea that our soleva would help improve so many …" at bounding box center [663, 421] width 436 height 59
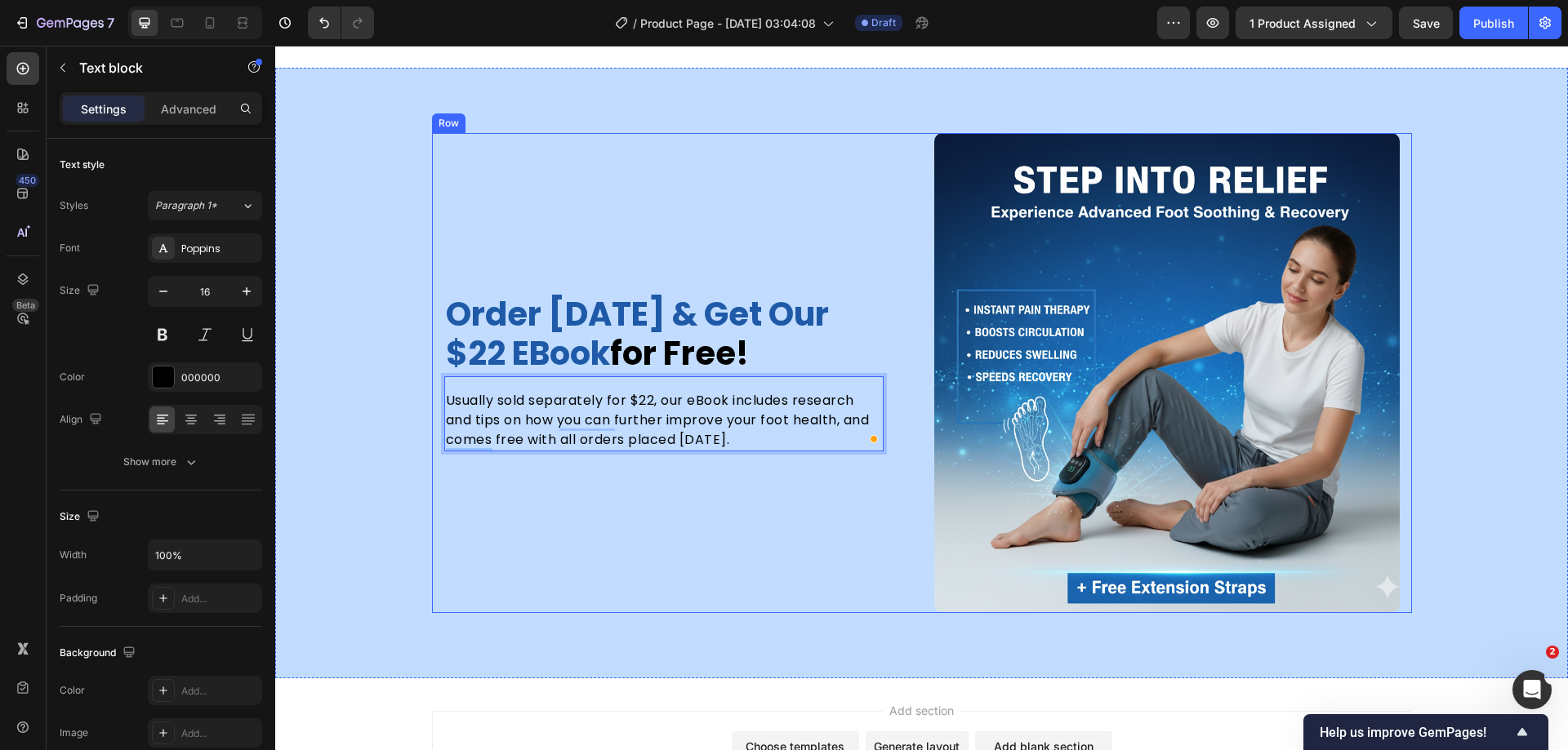
click at [665, 519] on div "order today & get our $22 eBook for free! Heading Usually sold separately for $…" at bounding box center [678, 372] width 466 height 479
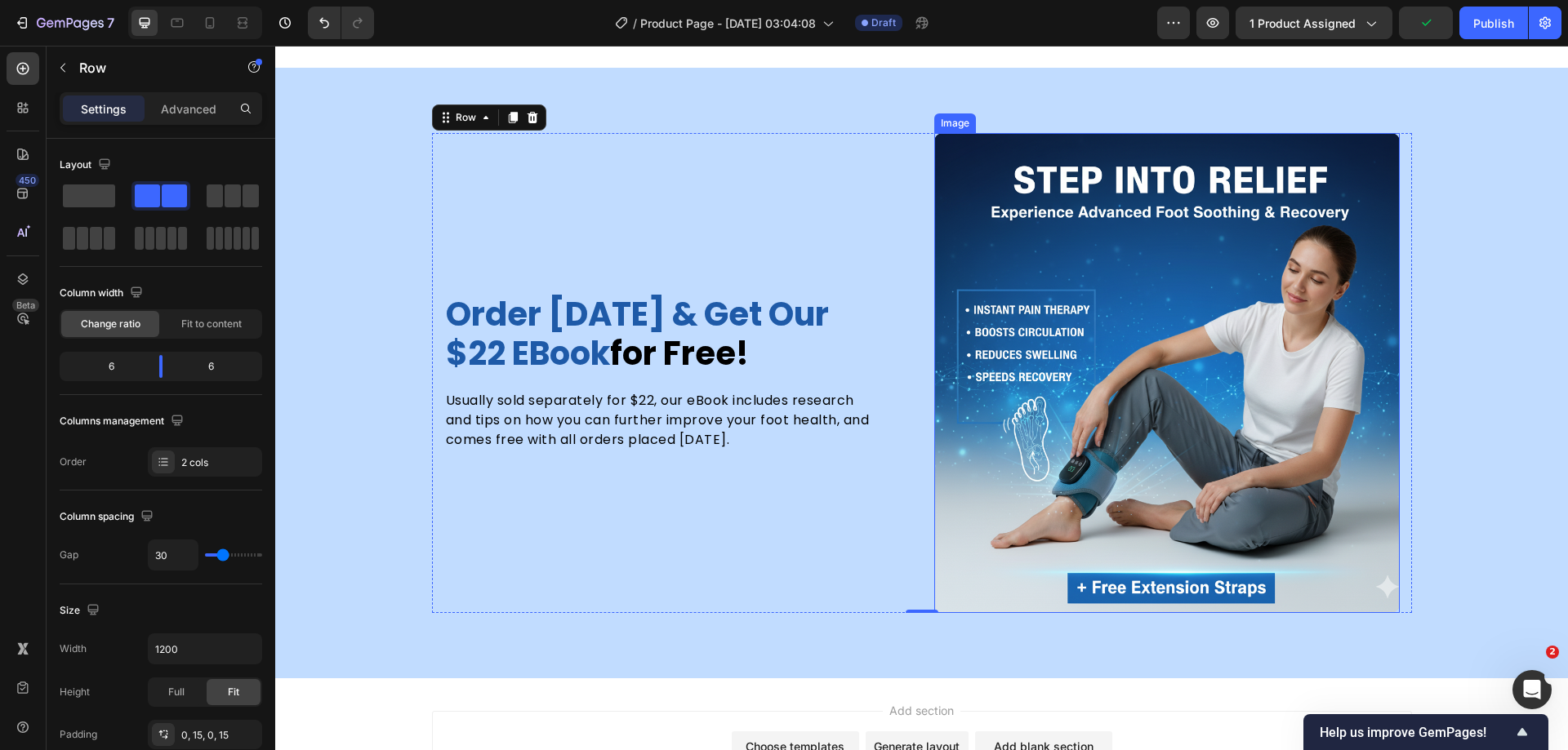
click at [1084, 357] on img at bounding box center [1167, 372] width 466 height 479
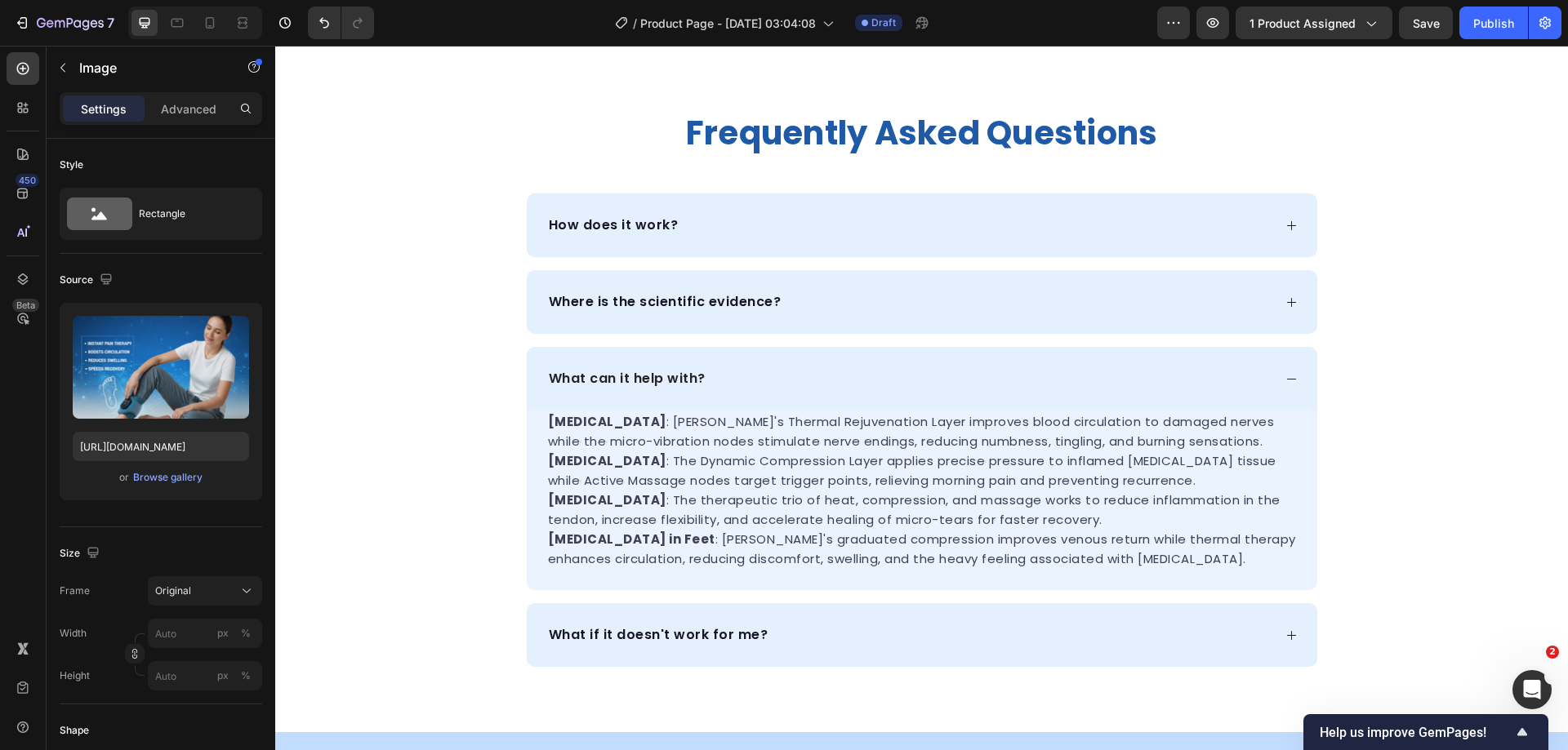
scroll to position [531, 0]
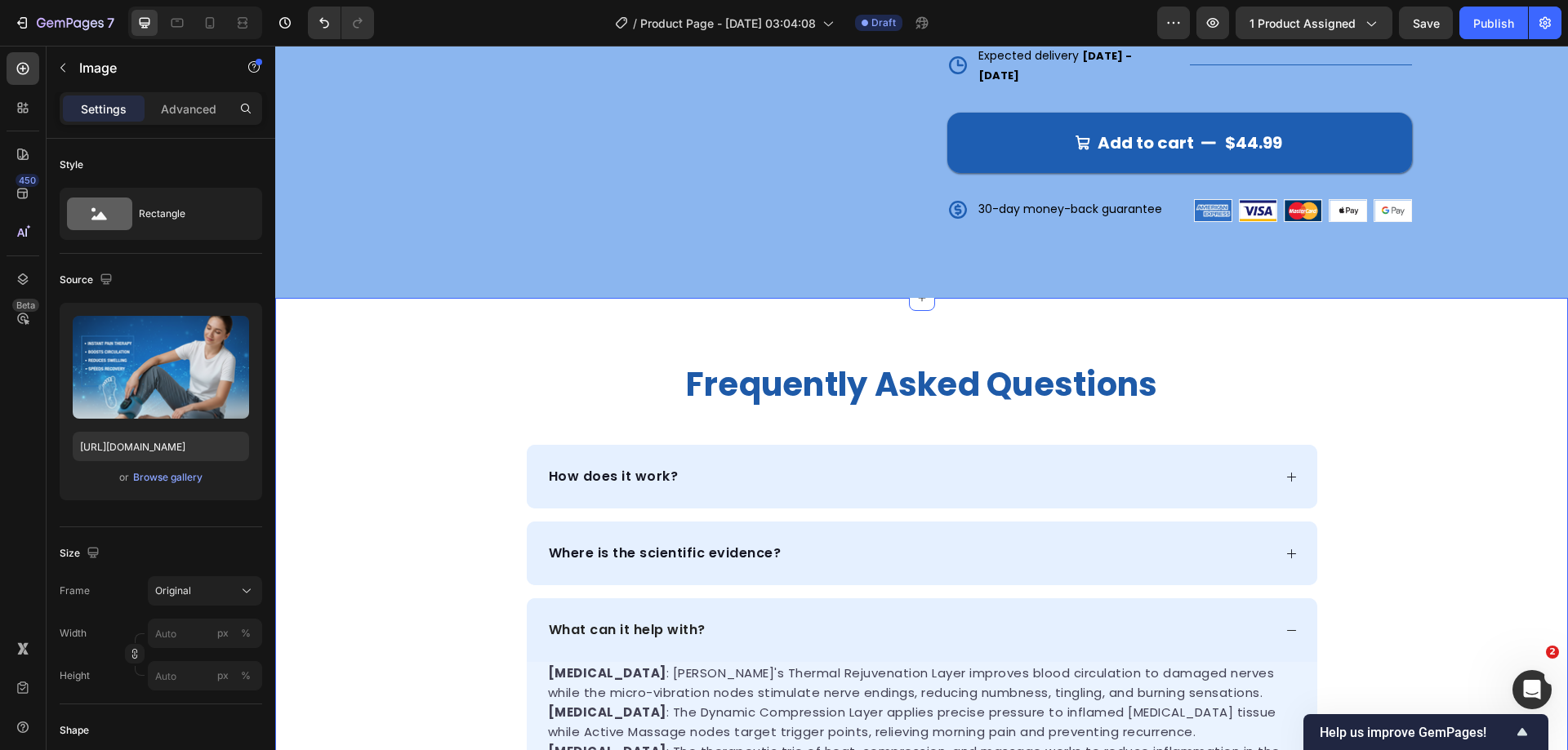
click at [1455, 390] on div "frequently asked questions Heading How does it work? Where is the scientific ev…" at bounding box center [921, 641] width 1293 height 555
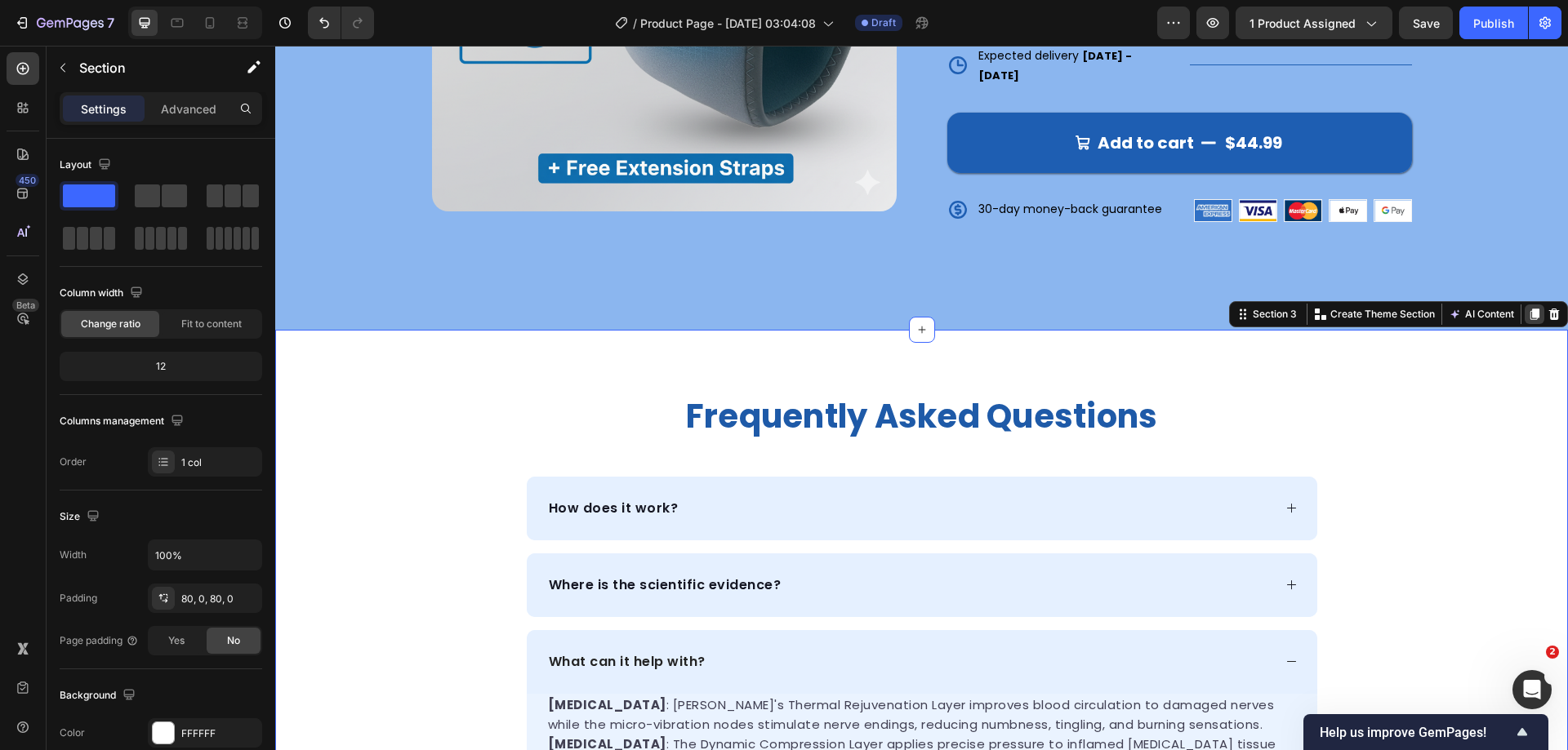
click at [1531, 308] on icon at bounding box center [1535, 314] width 9 height 11
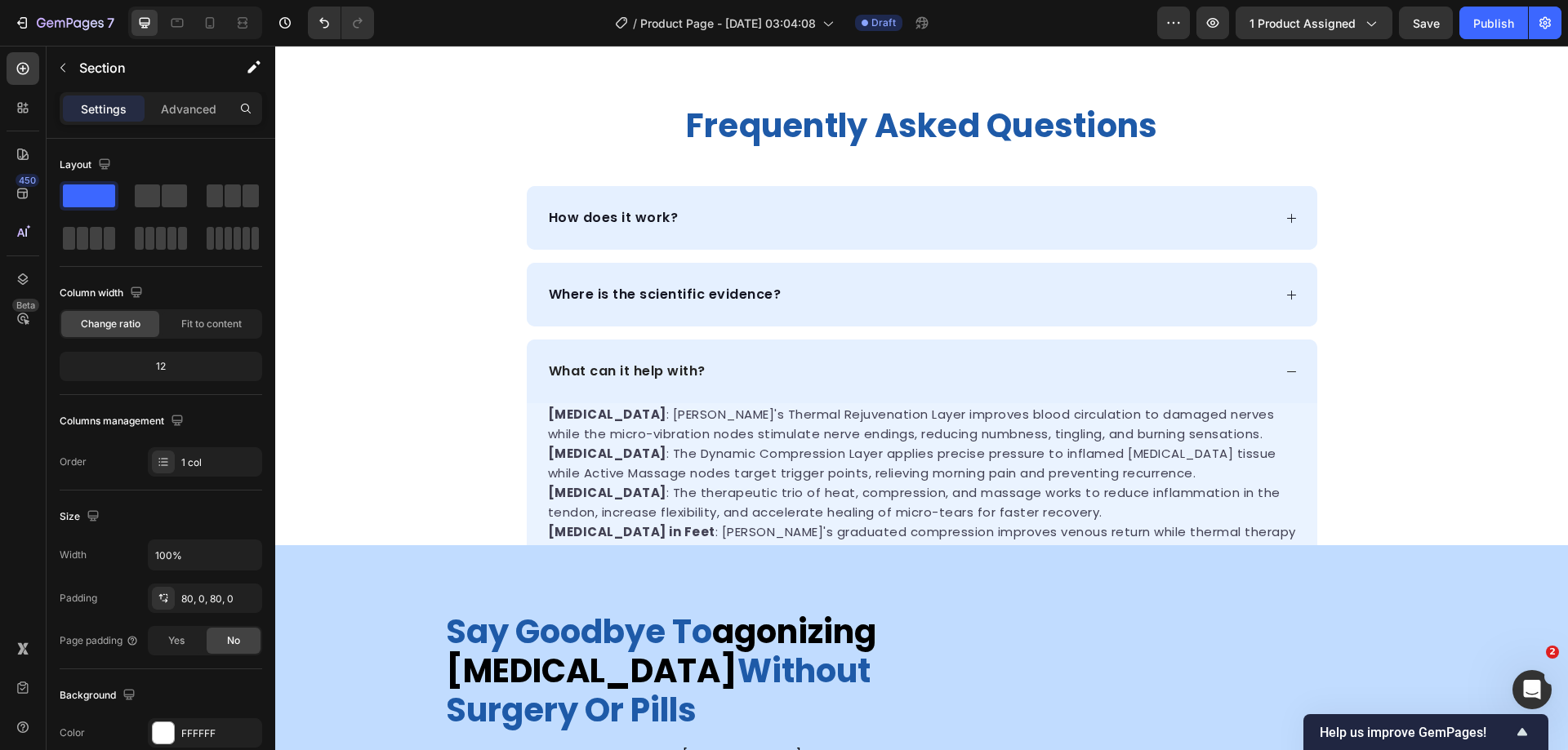
scroll to position [1478, 0]
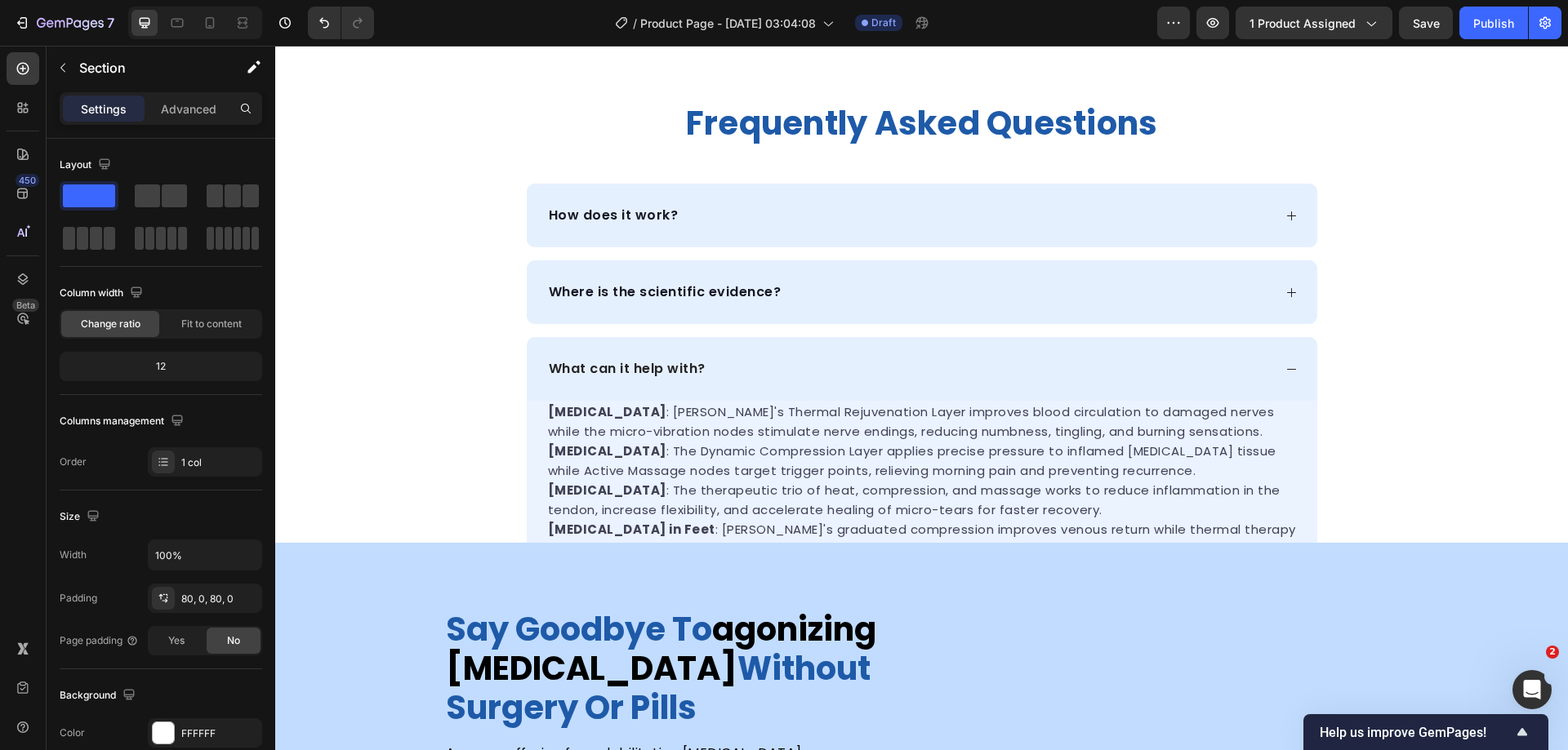
click at [1439, 360] on div "frequently asked questions Heading How does it work? Where is the scientific ev…" at bounding box center [921, 380] width 1293 height 555
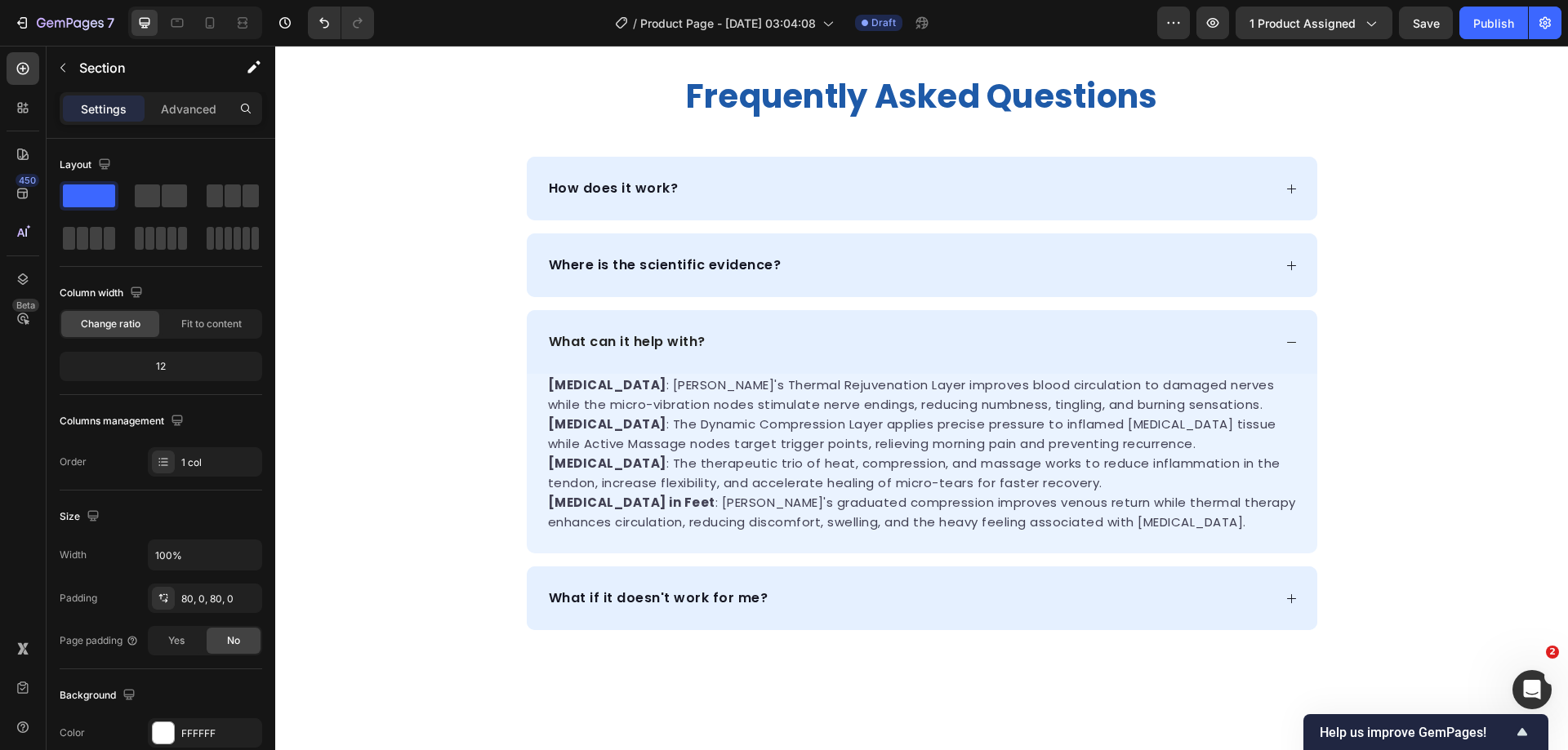
scroll to position [1227, 0]
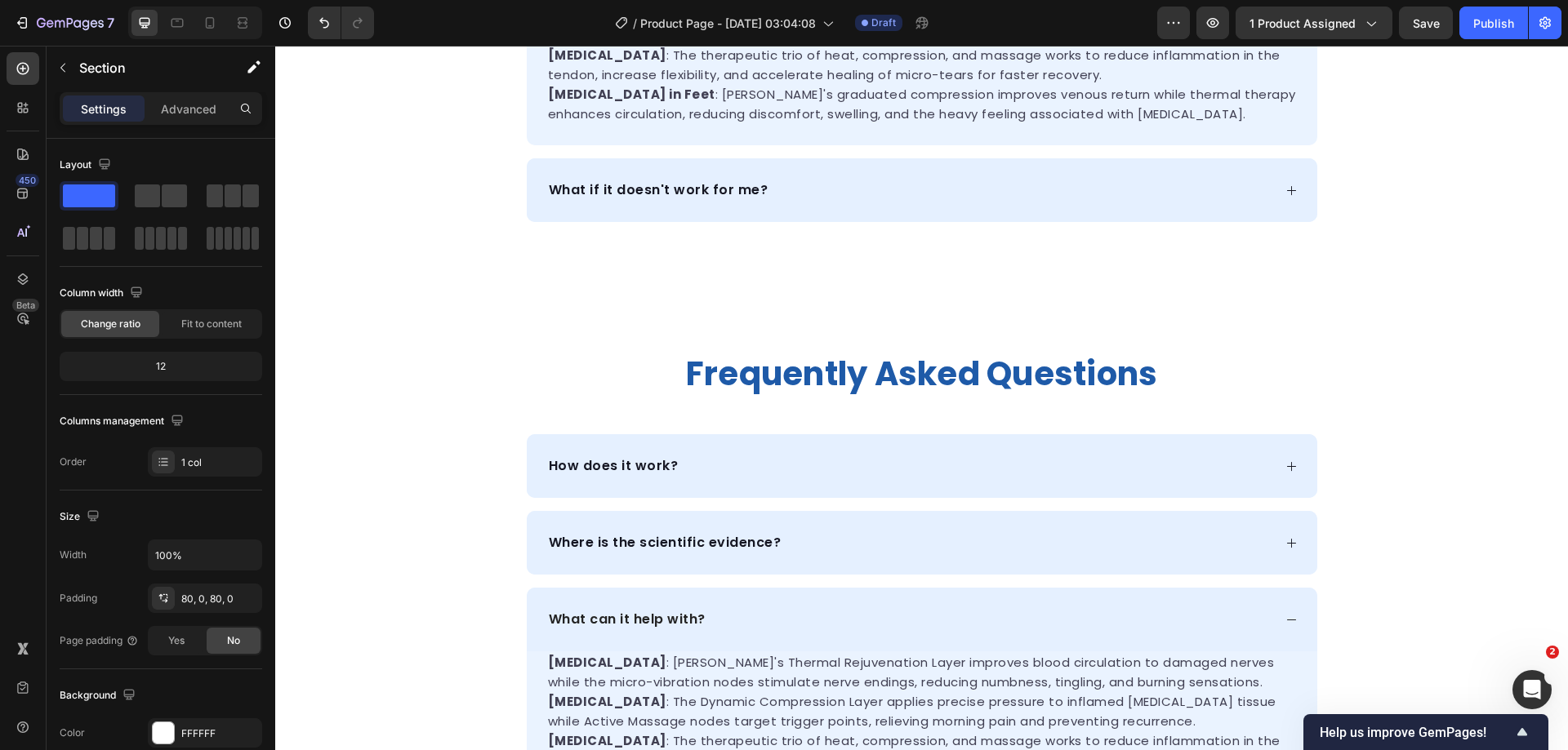
click at [1434, 430] on div "frequently asked questions Heading How does it work? Where is the scientific ev…" at bounding box center [921, 631] width 1293 height 555
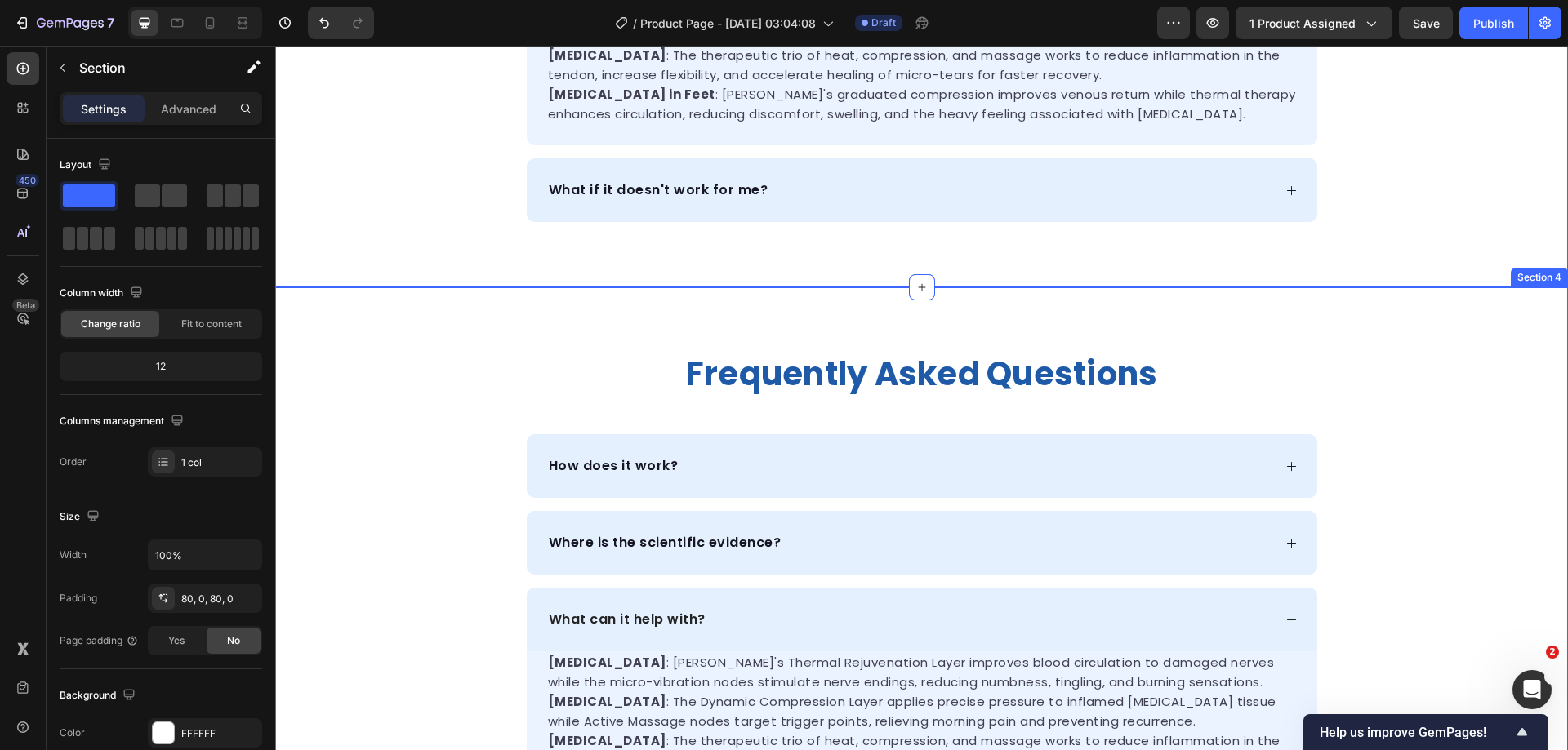
click at [1413, 435] on div "frequently asked questions Heading How does it work? Where is the scientific ev…" at bounding box center [921, 631] width 1293 height 555
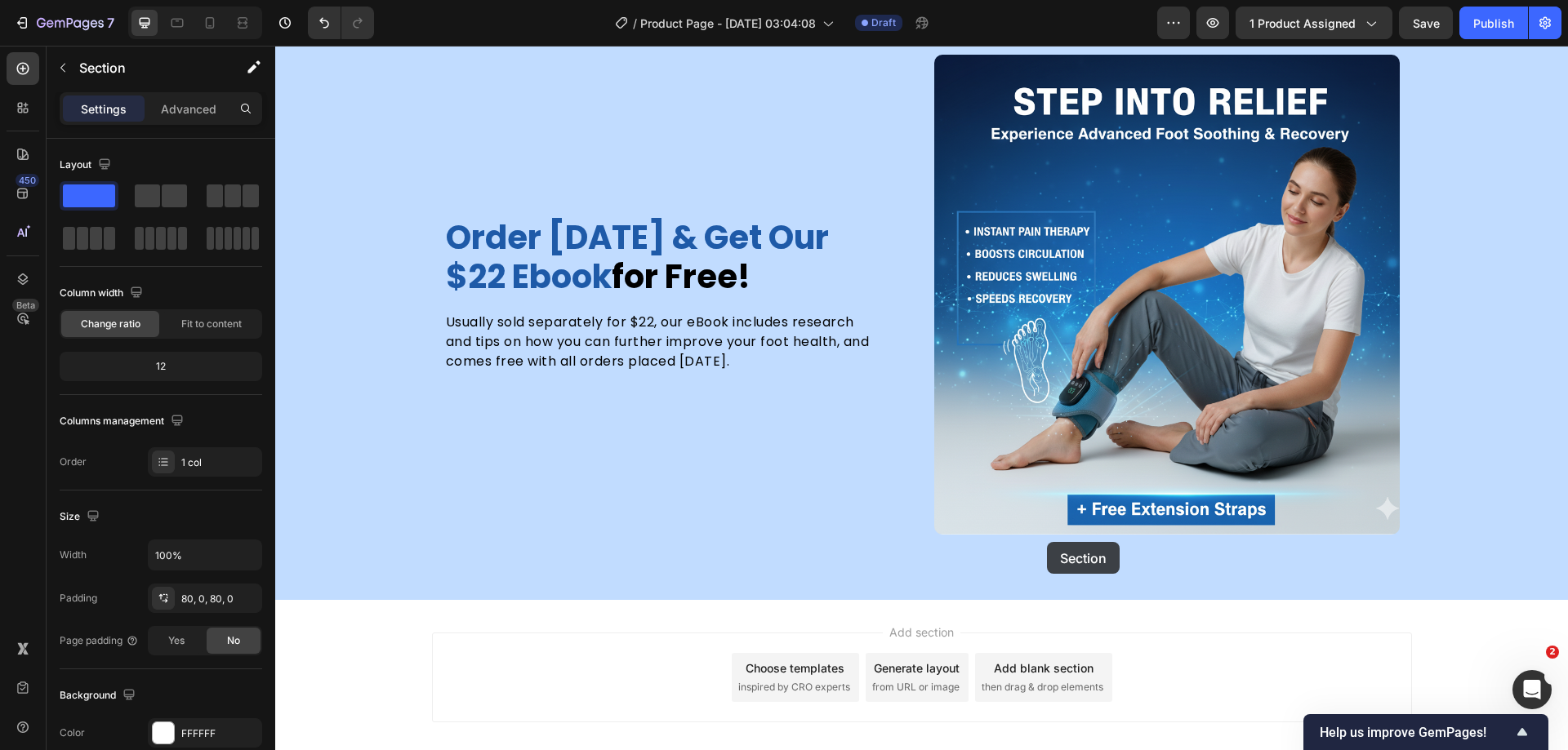
scroll to position [6054, 0]
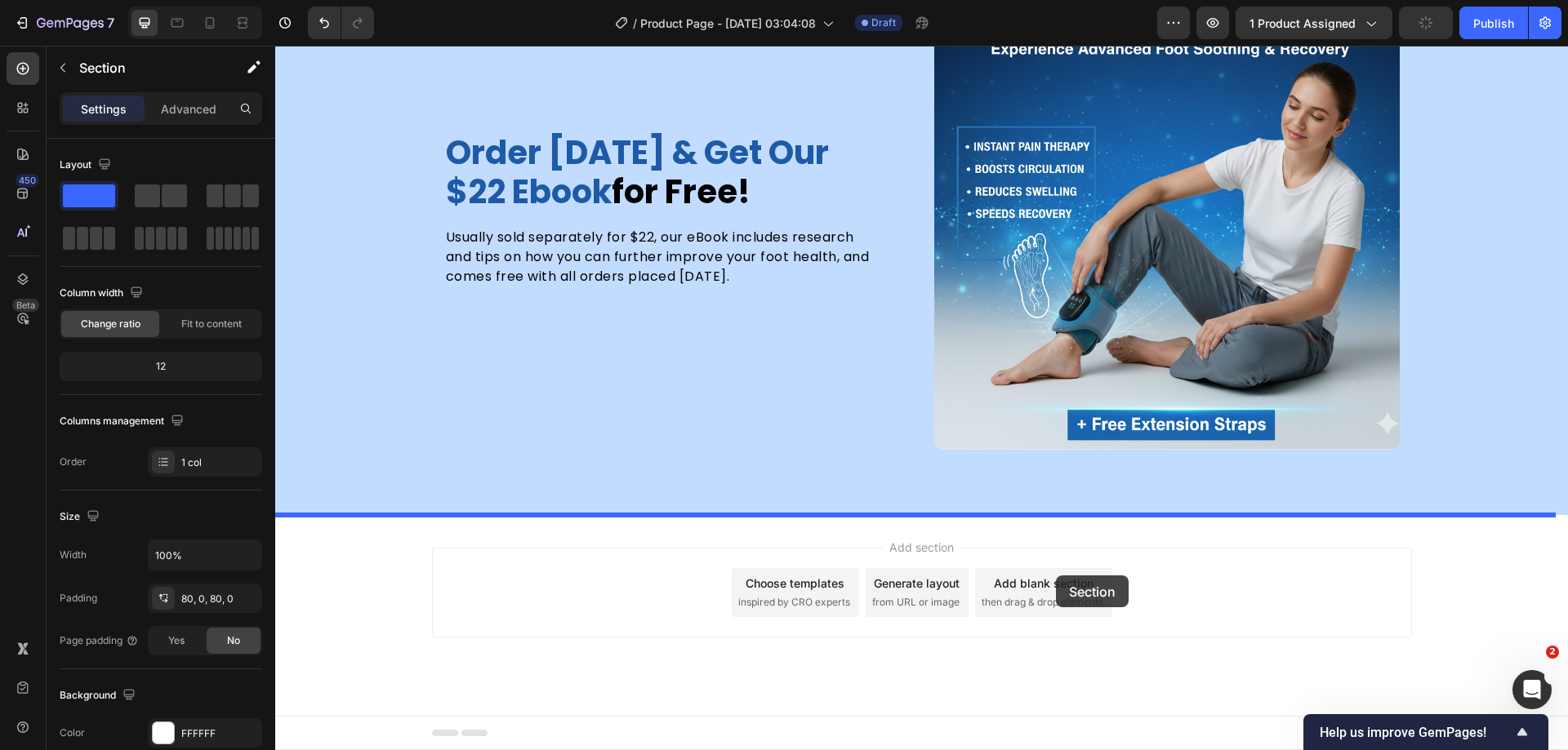
drag, startPoint x: 1168, startPoint y: 385, endPoint x: 1069, endPoint y: 562, distance: 202.8
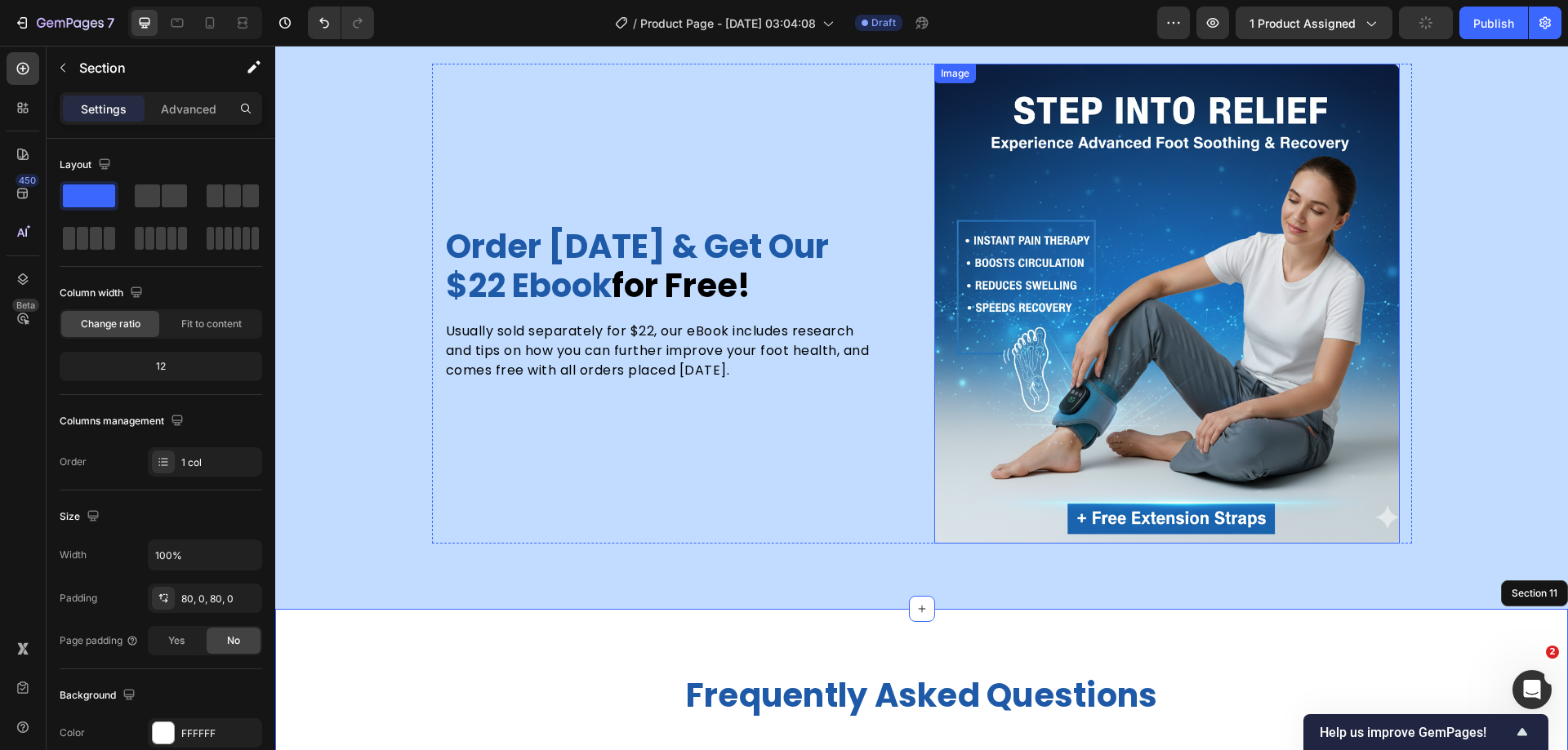
scroll to position [5259, 0]
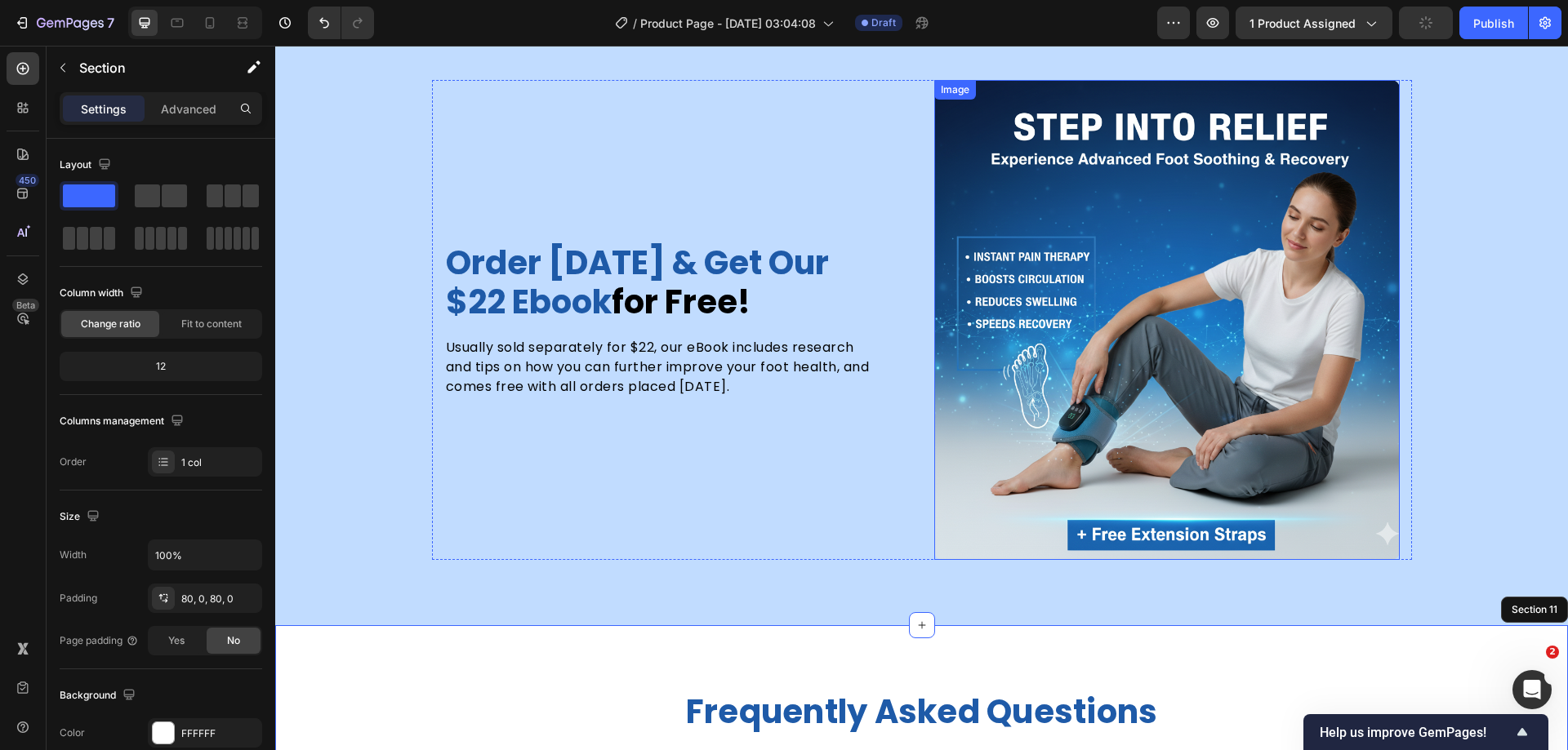
click at [1138, 243] on img at bounding box center [1167, 320] width 466 height 479
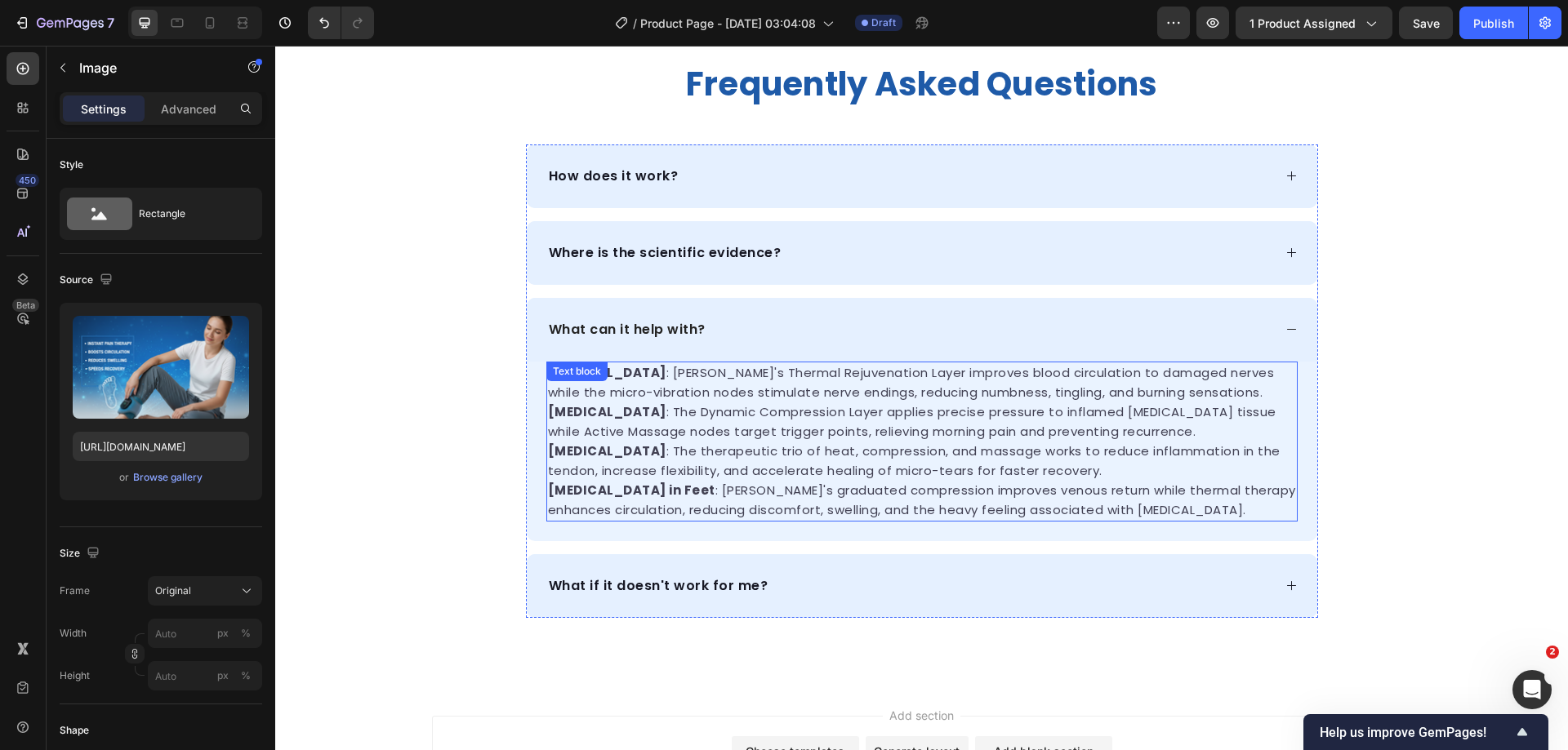
scroll to position [5728, 0]
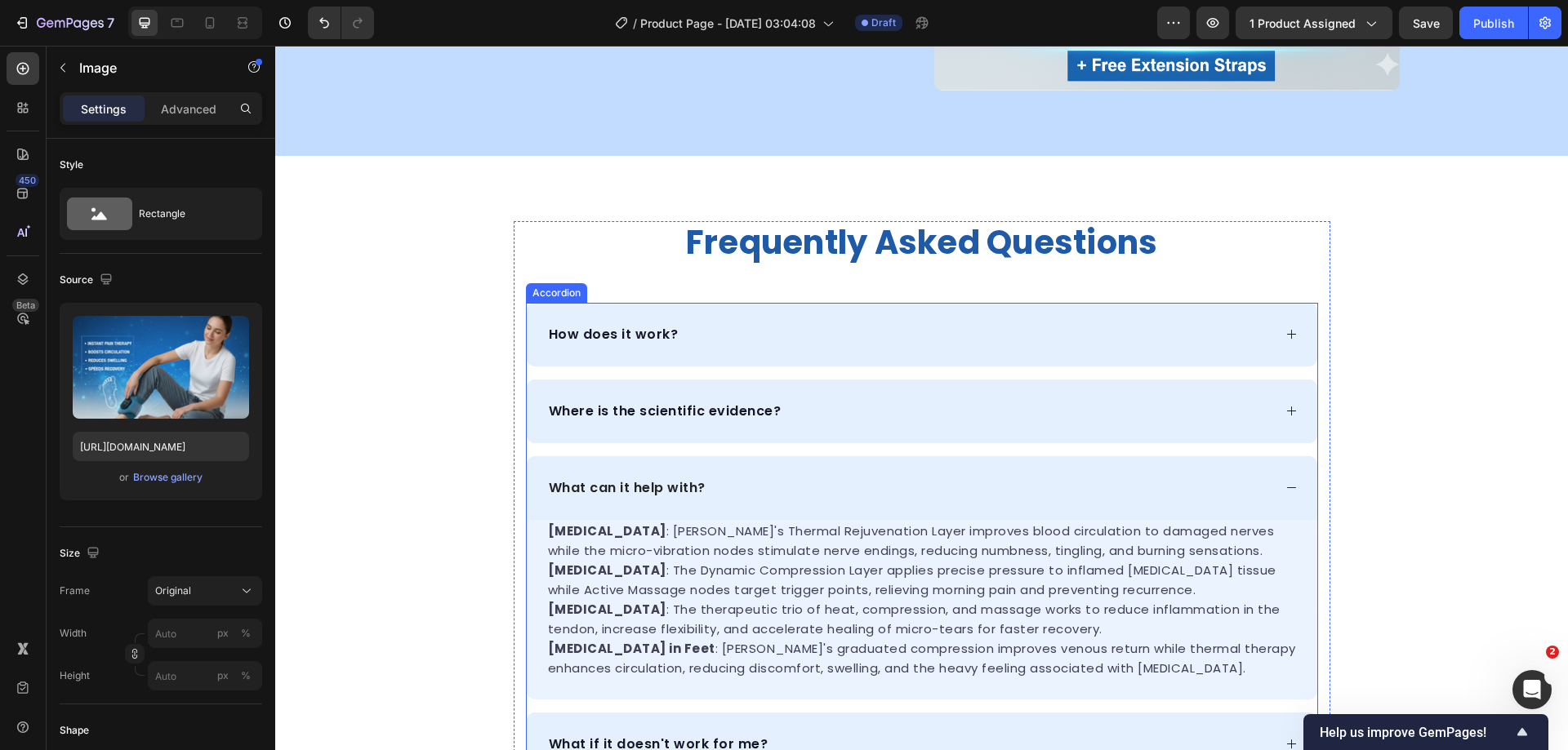
click at [656, 331] on p "How does it work?" at bounding box center [614, 335] width 130 height 20
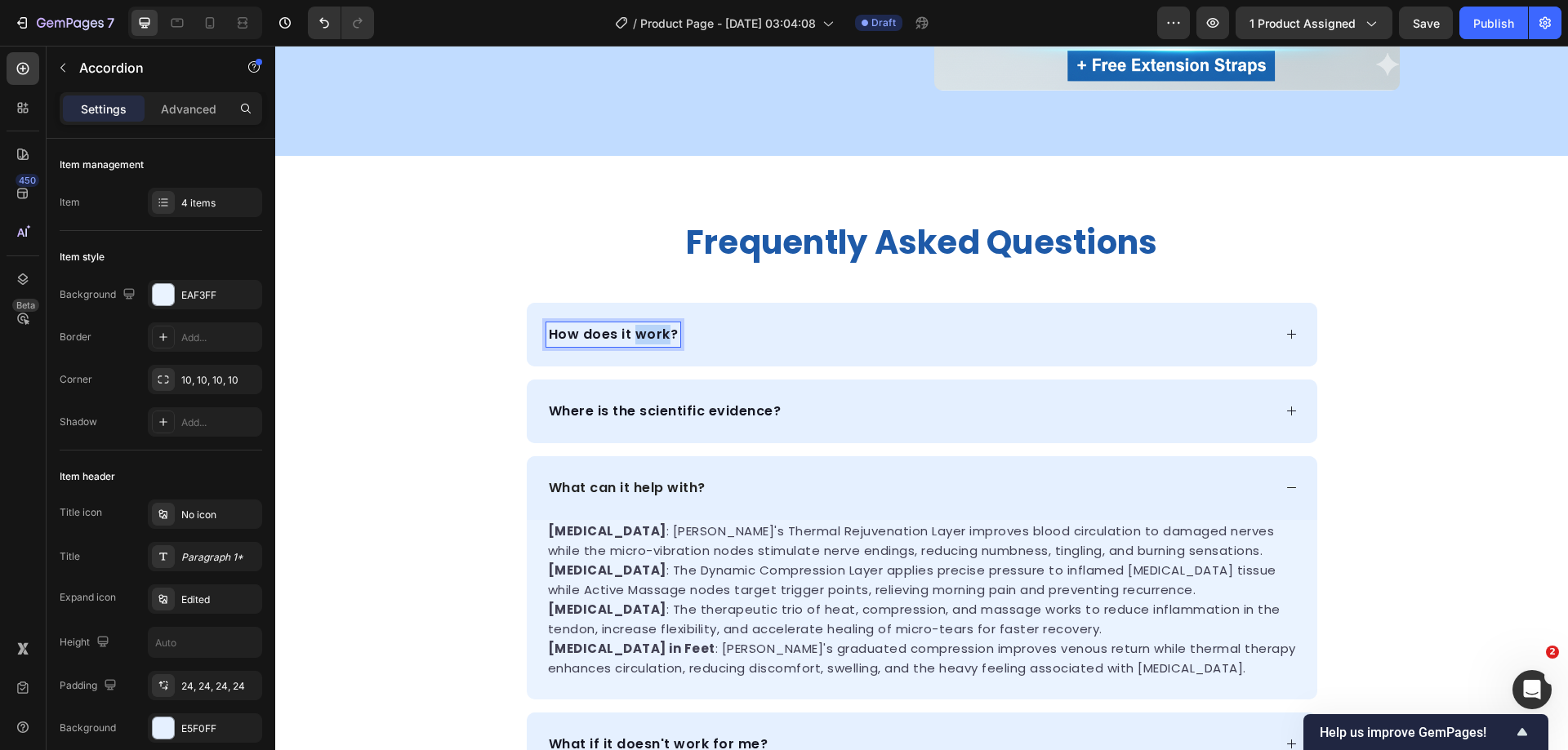
click at [631, 334] on p "How does it work?" at bounding box center [614, 335] width 130 height 20
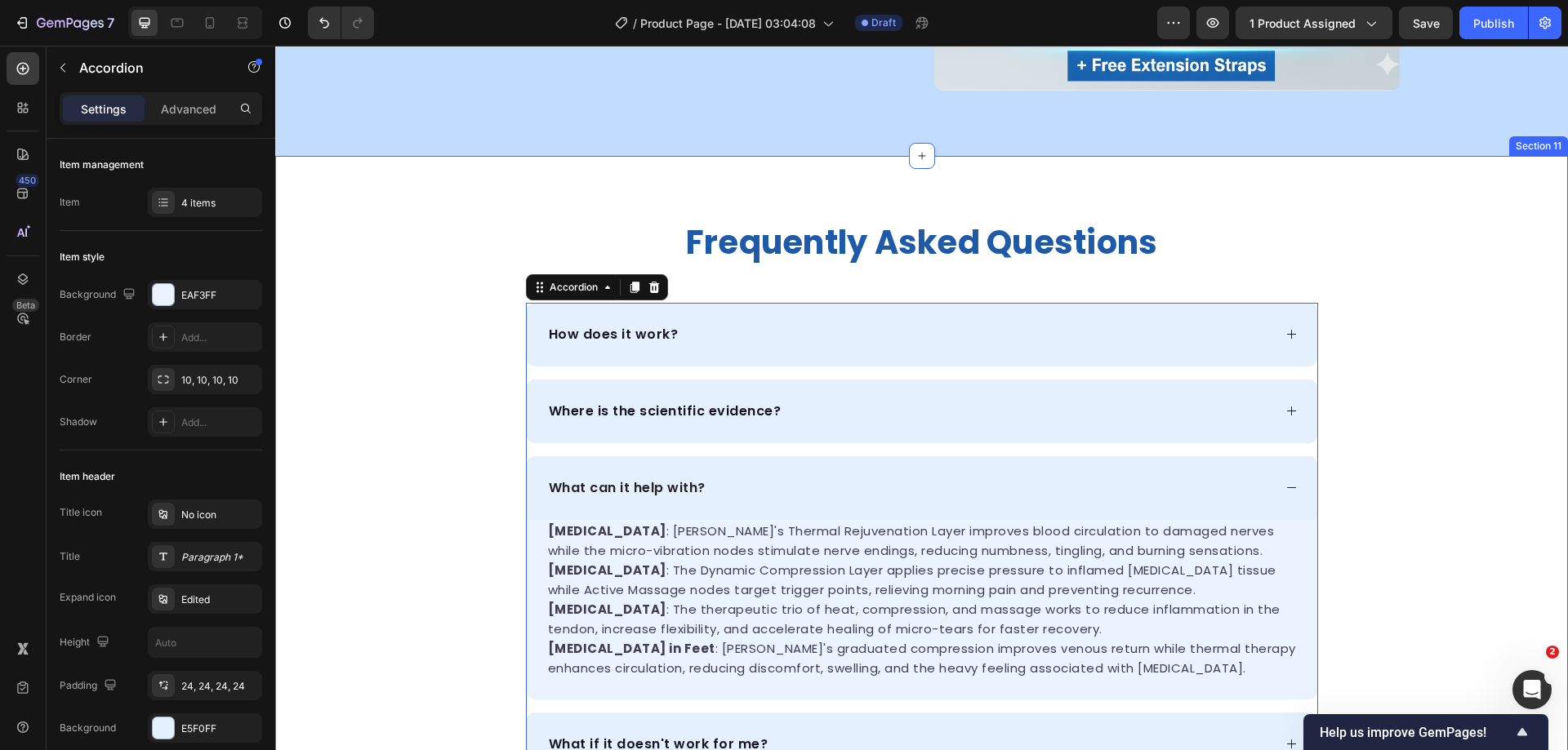
drag, startPoint x: 332, startPoint y: 381, endPoint x: 487, endPoint y: 390, distance: 155.3
click at [332, 381] on div "frequently asked questions Heading How does it work? Where is the scientific ev…" at bounding box center [921, 499] width 1293 height 555
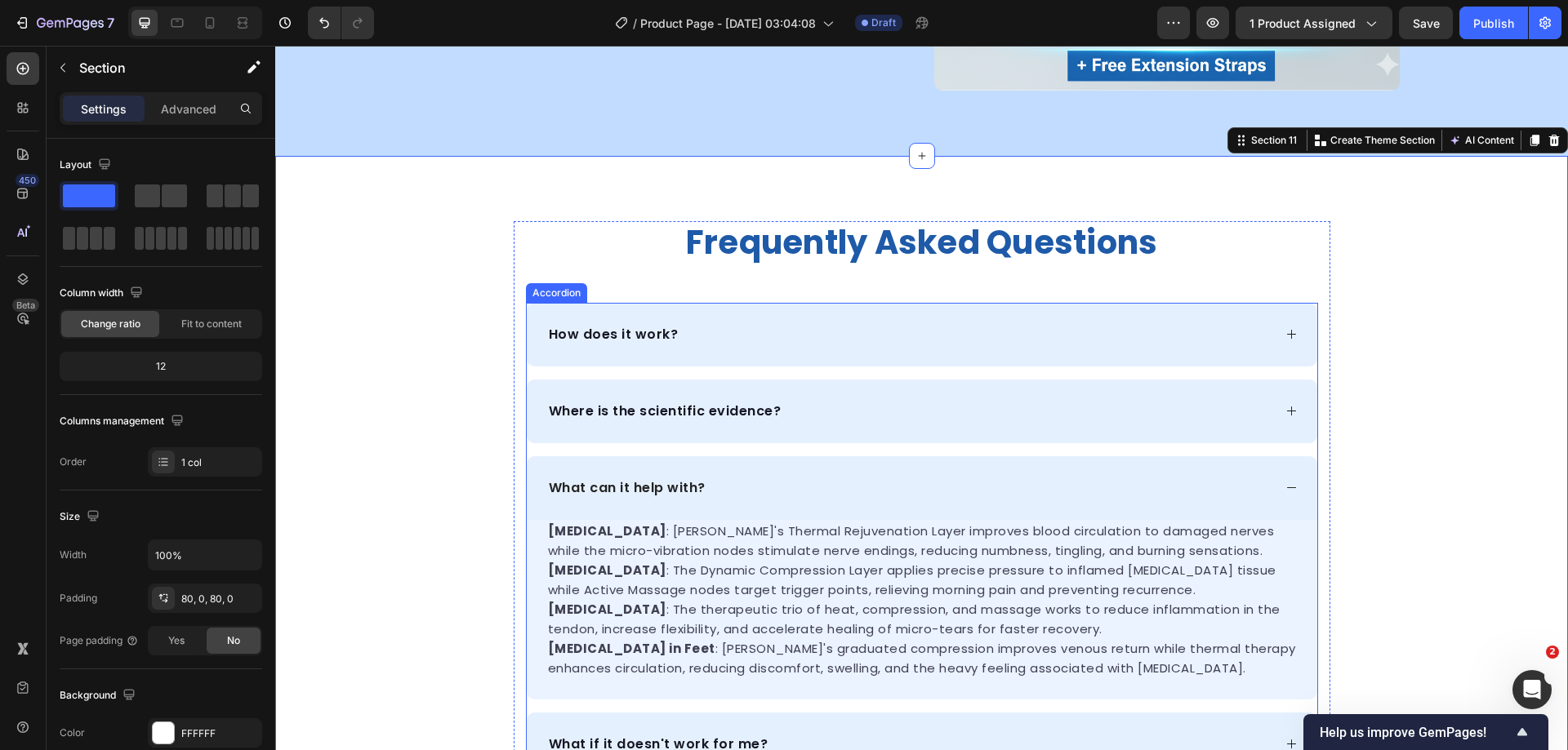
click at [635, 338] on p "How does it work?" at bounding box center [614, 335] width 130 height 20
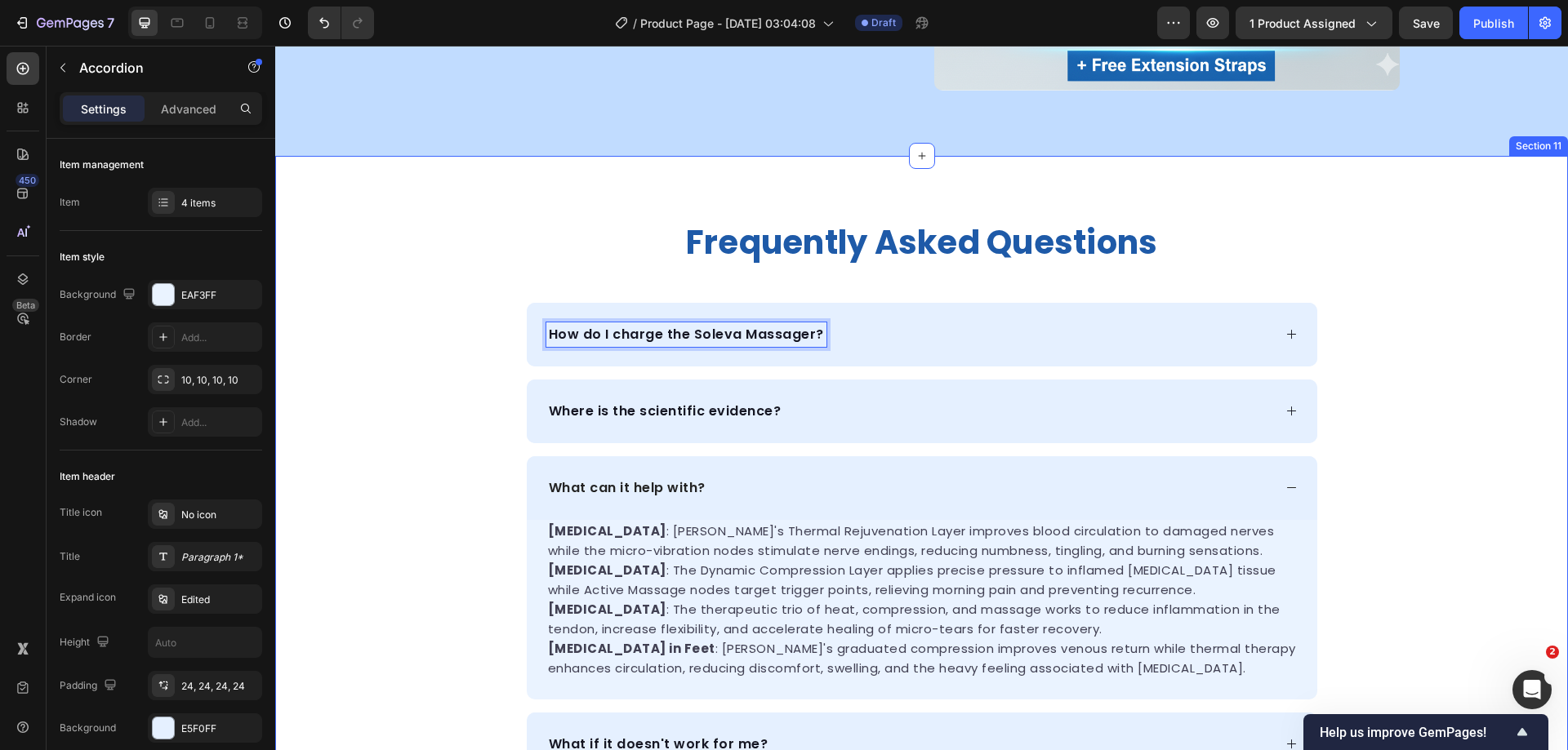
click at [415, 453] on div "frequently asked questions Heading How do I charge the Soleva Massager? Where i…" at bounding box center [921, 499] width 1293 height 555
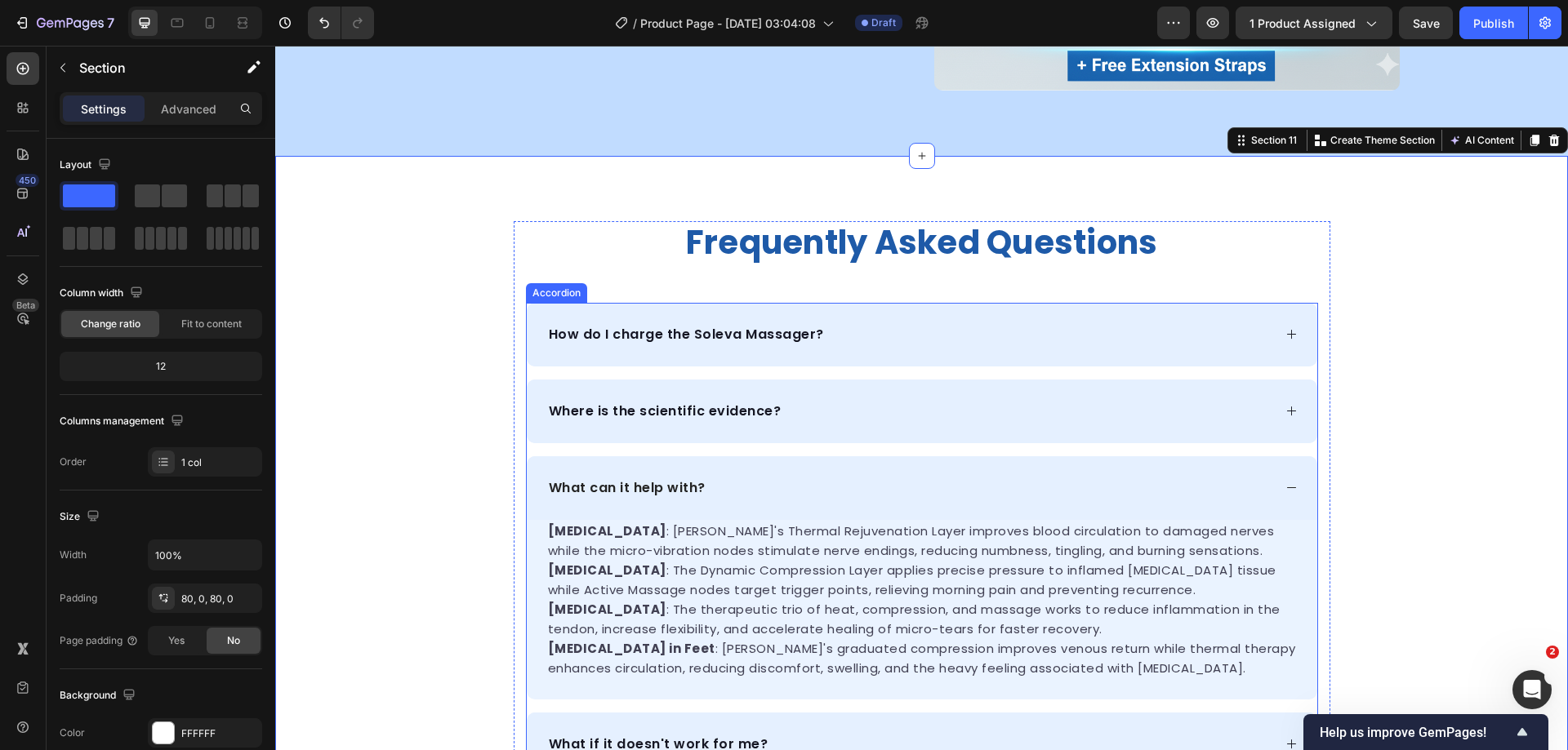
click at [875, 344] on div "How do I charge the Soleva Massager?" at bounding box center [909, 335] width 726 height 25
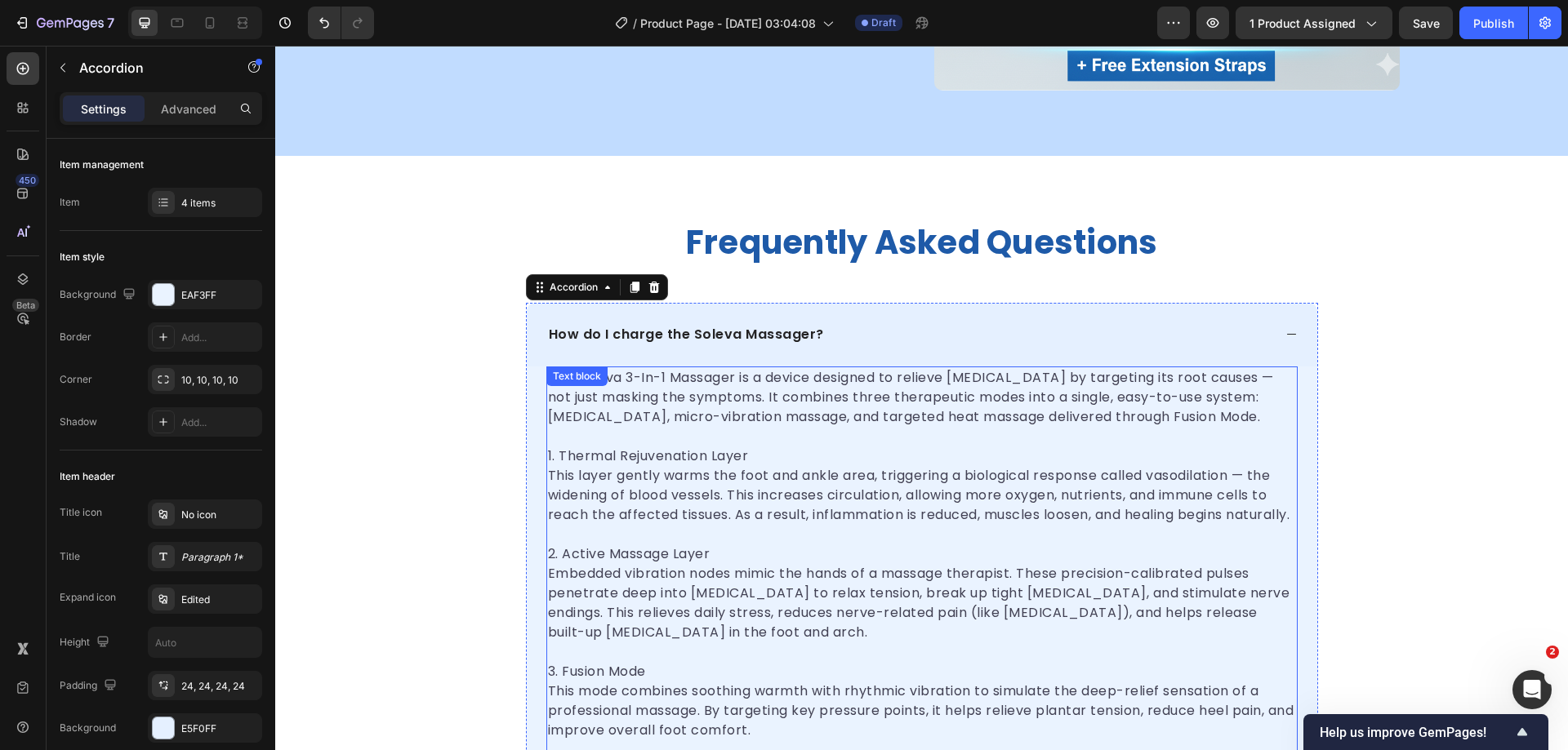
click at [710, 429] on p at bounding box center [922, 437] width 748 height 20
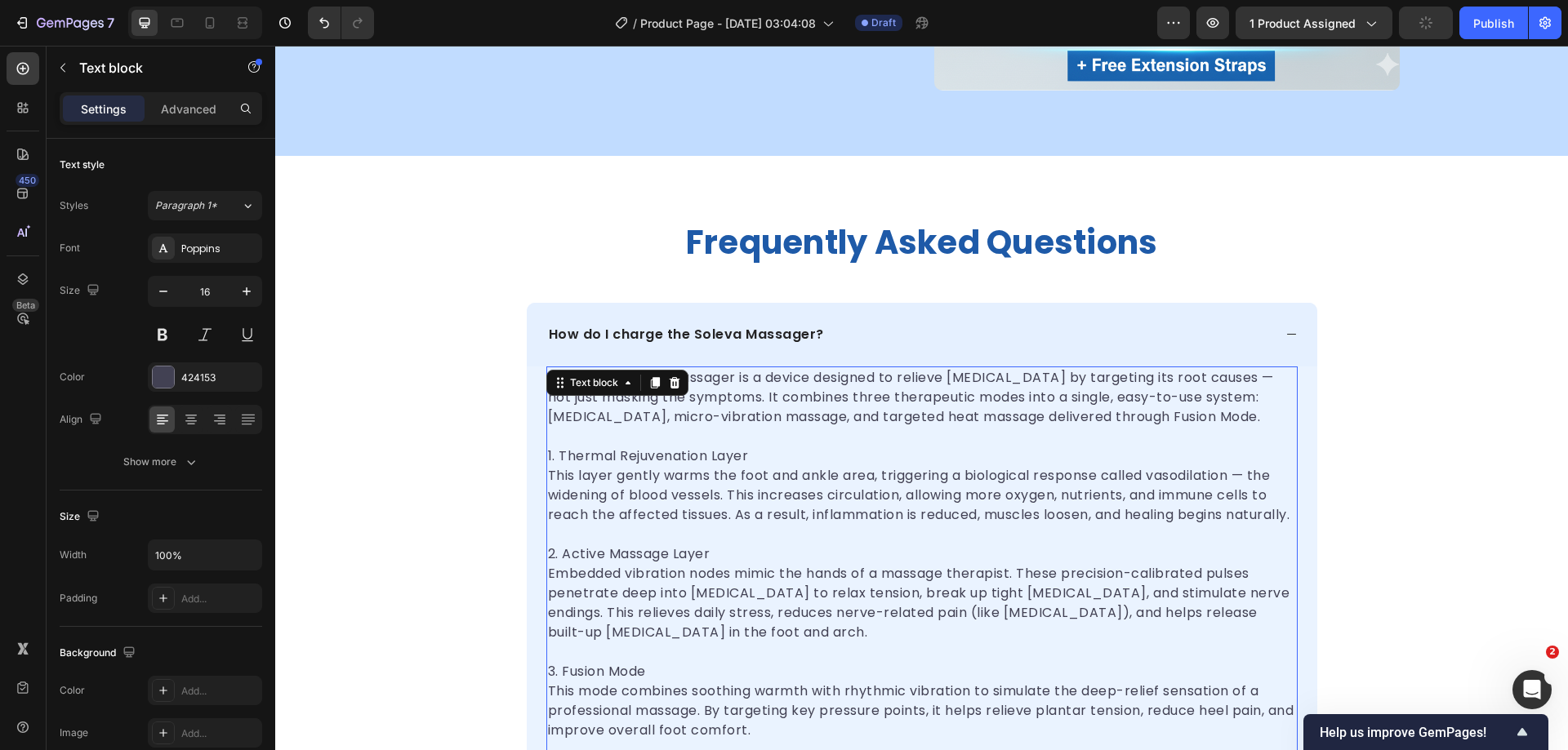
click at [710, 429] on p at bounding box center [922, 437] width 748 height 20
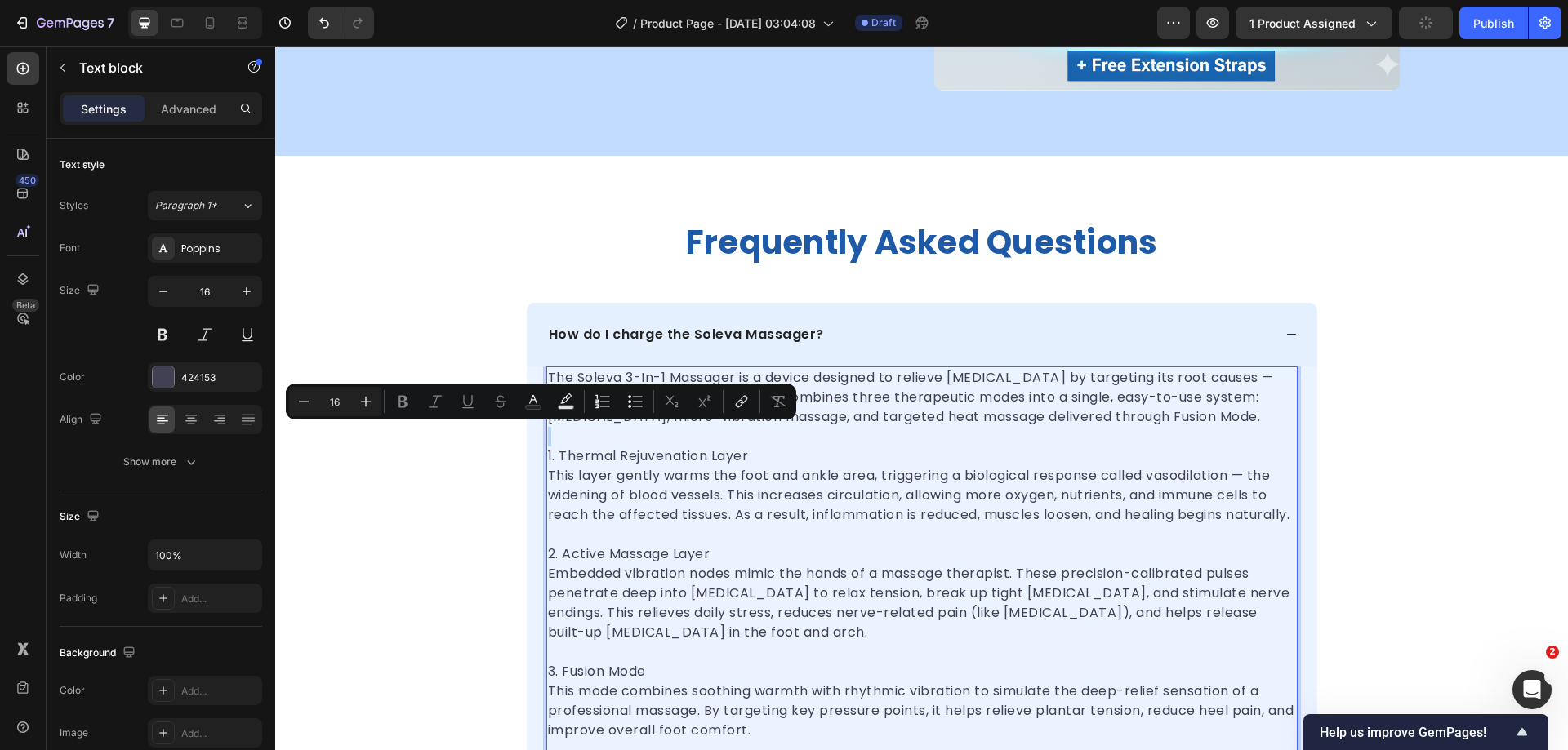
click at [687, 439] on p "To enrich screen reader interactions, please activate Accessibility in Grammarl…" at bounding box center [922, 437] width 748 height 20
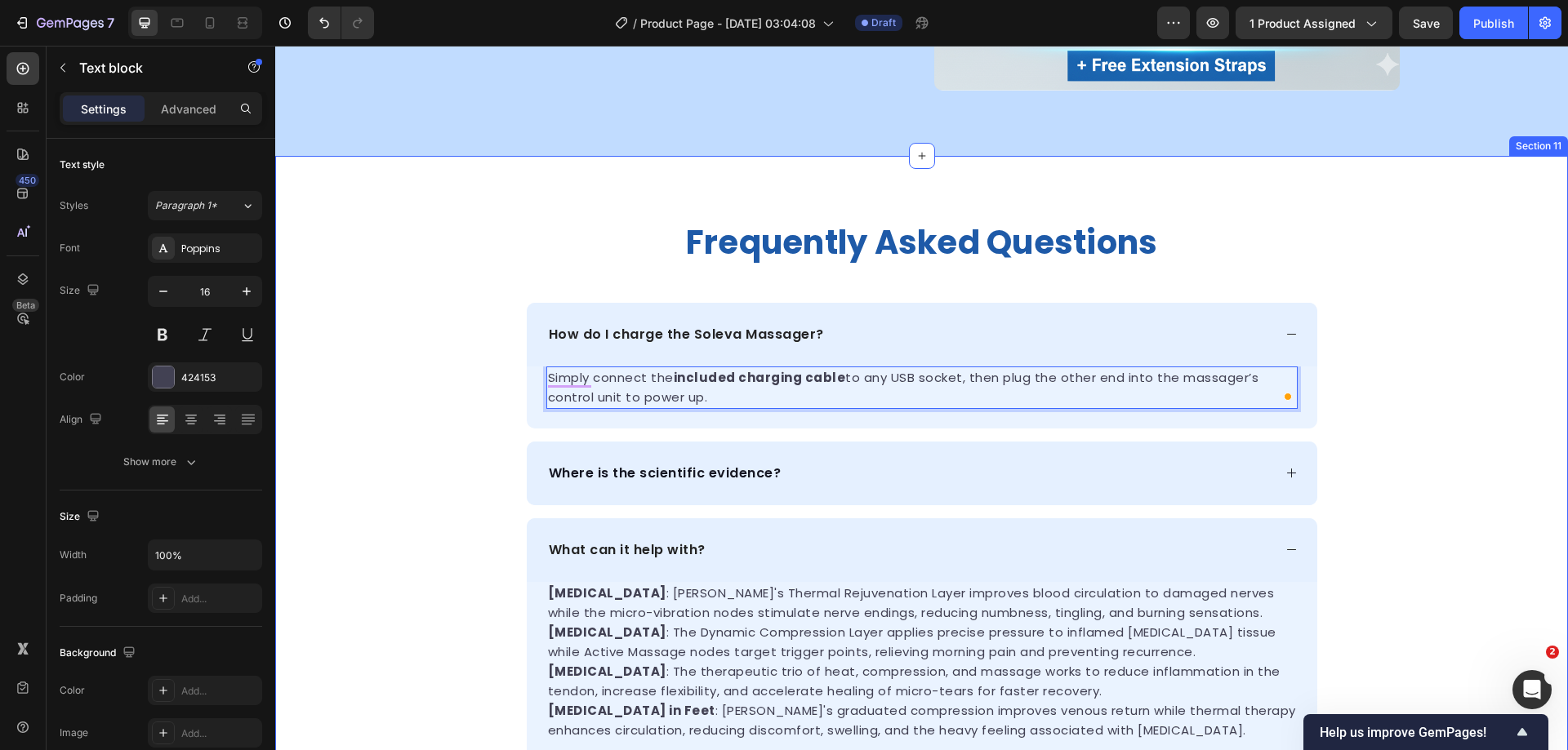
click at [1367, 393] on div "frequently asked questions Heading How do I charge the Soleva Massager? Simply …" at bounding box center [921, 530] width 1293 height 617
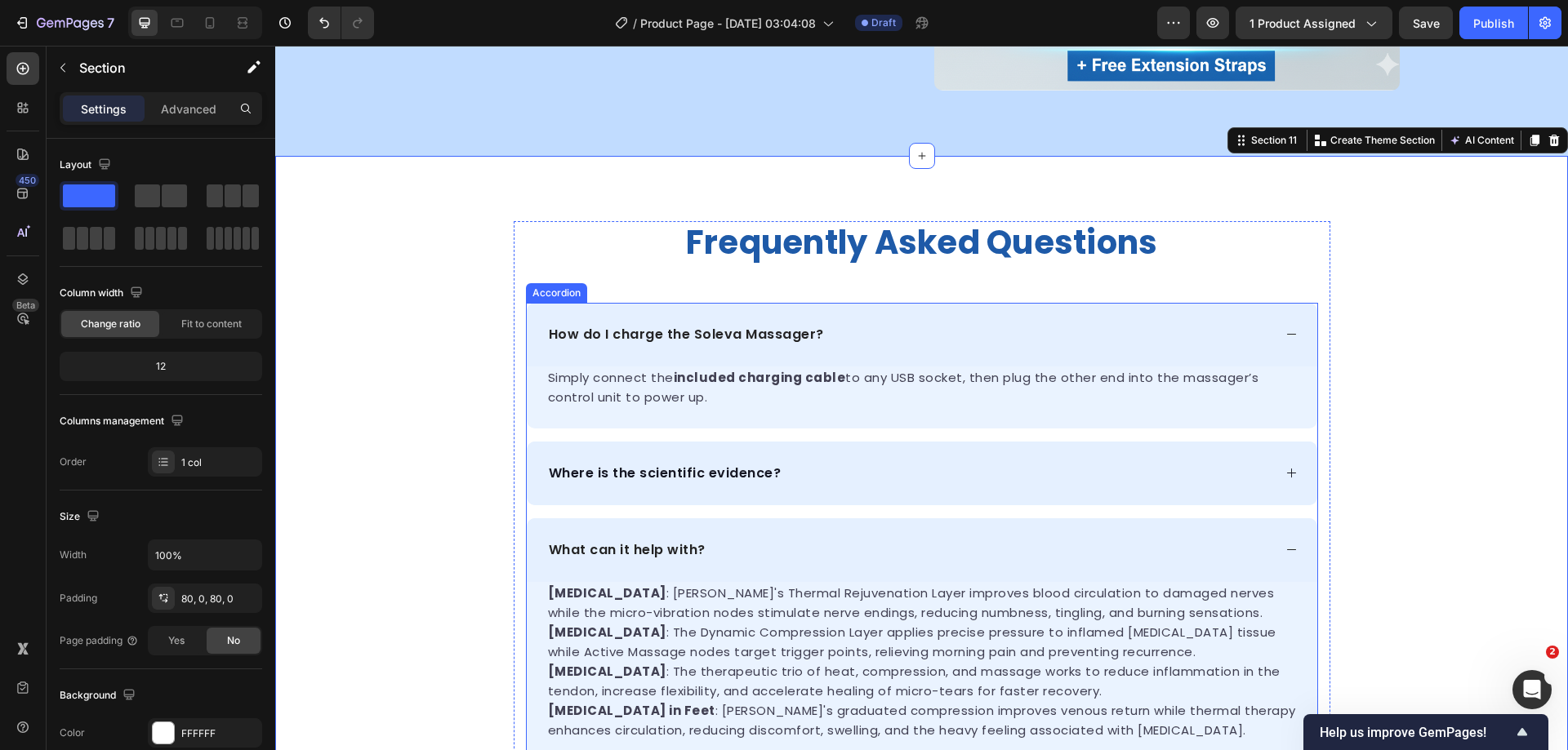
click at [984, 329] on div "How do I charge the Soleva Massager?" at bounding box center [909, 335] width 726 height 25
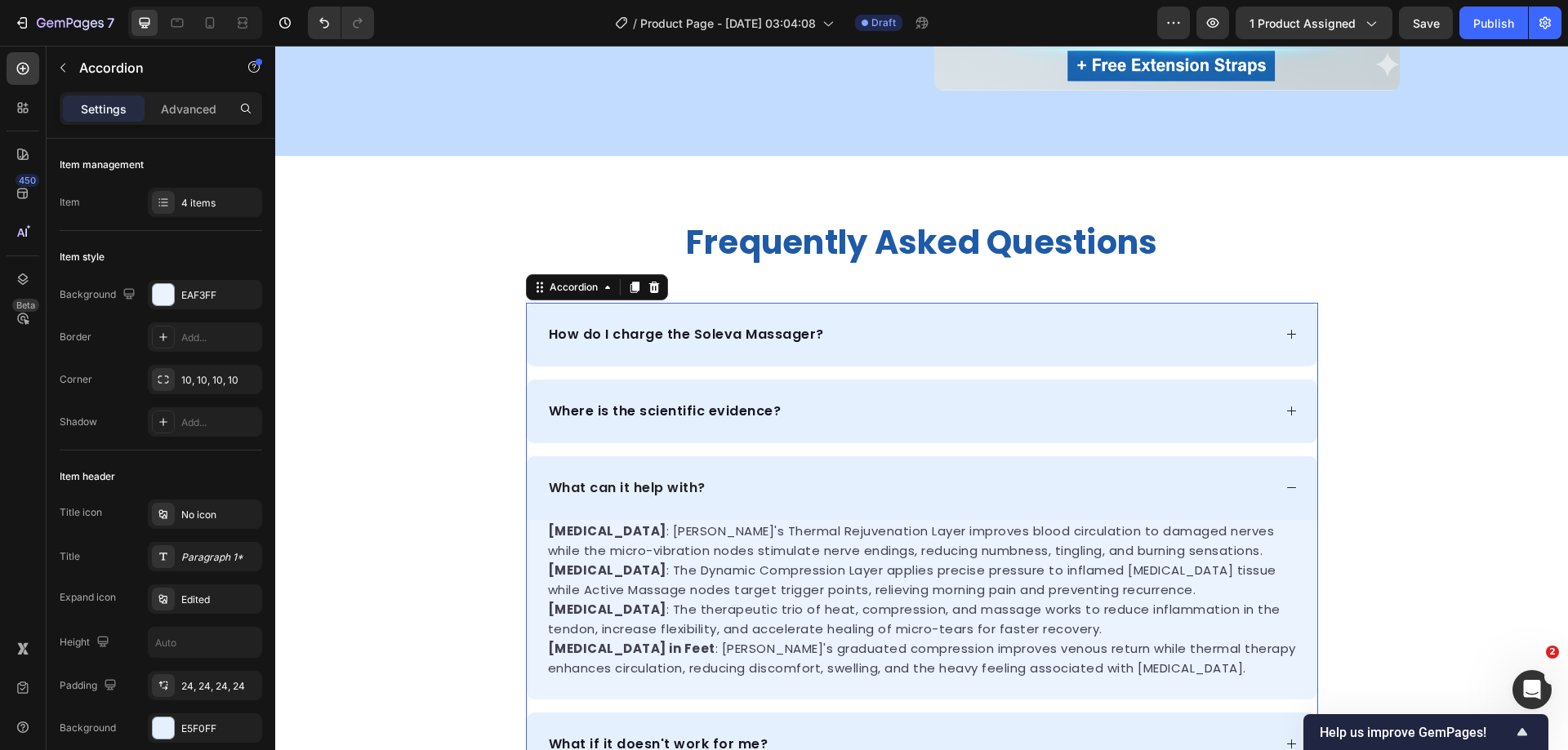
click at [737, 406] on p "Where is the scientific evidence?" at bounding box center [665, 411] width 233 height 20
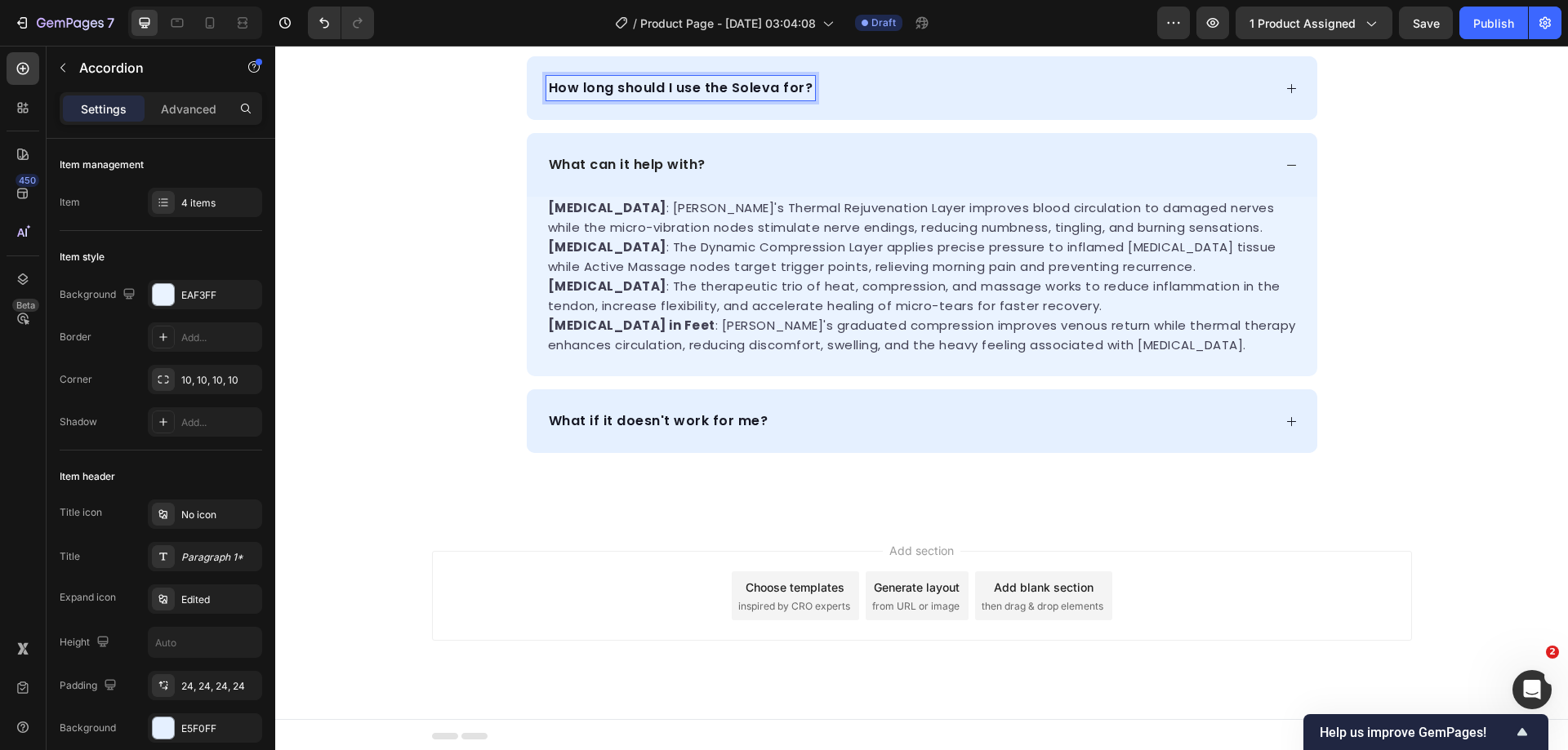
scroll to position [5728, 0]
click at [1286, 94] on icon at bounding box center [1291, 88] width 12 height 12
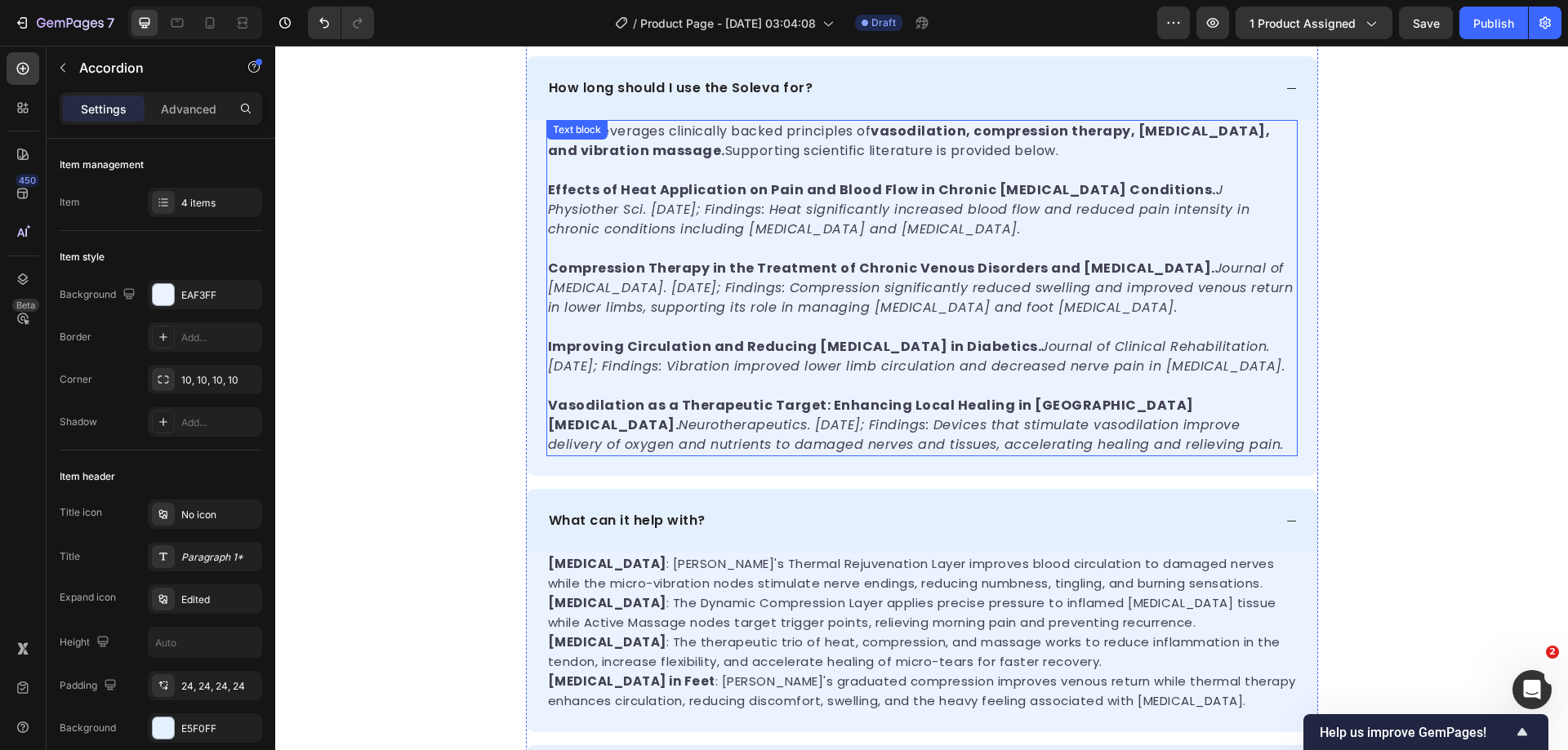
click at [868, 240] on p "Effects of Heat Application on Pain and Blood Flow in Chronic [MEDICAL_DATA] Co…" at bounding box center [922, 210] width 748 height 59
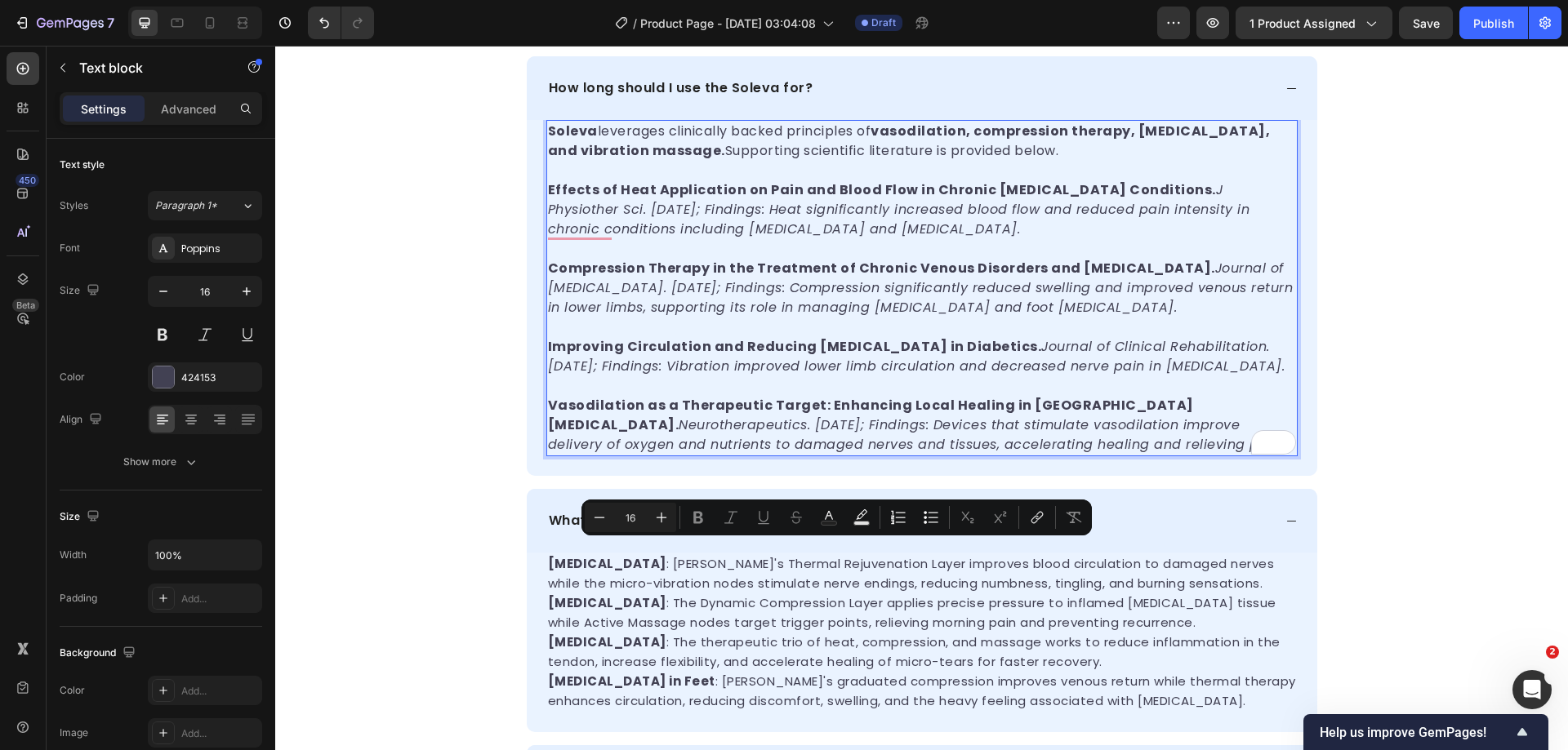
click at [771, 526] on button "Underline" at bounding box center [763, 517] width 30 height 30
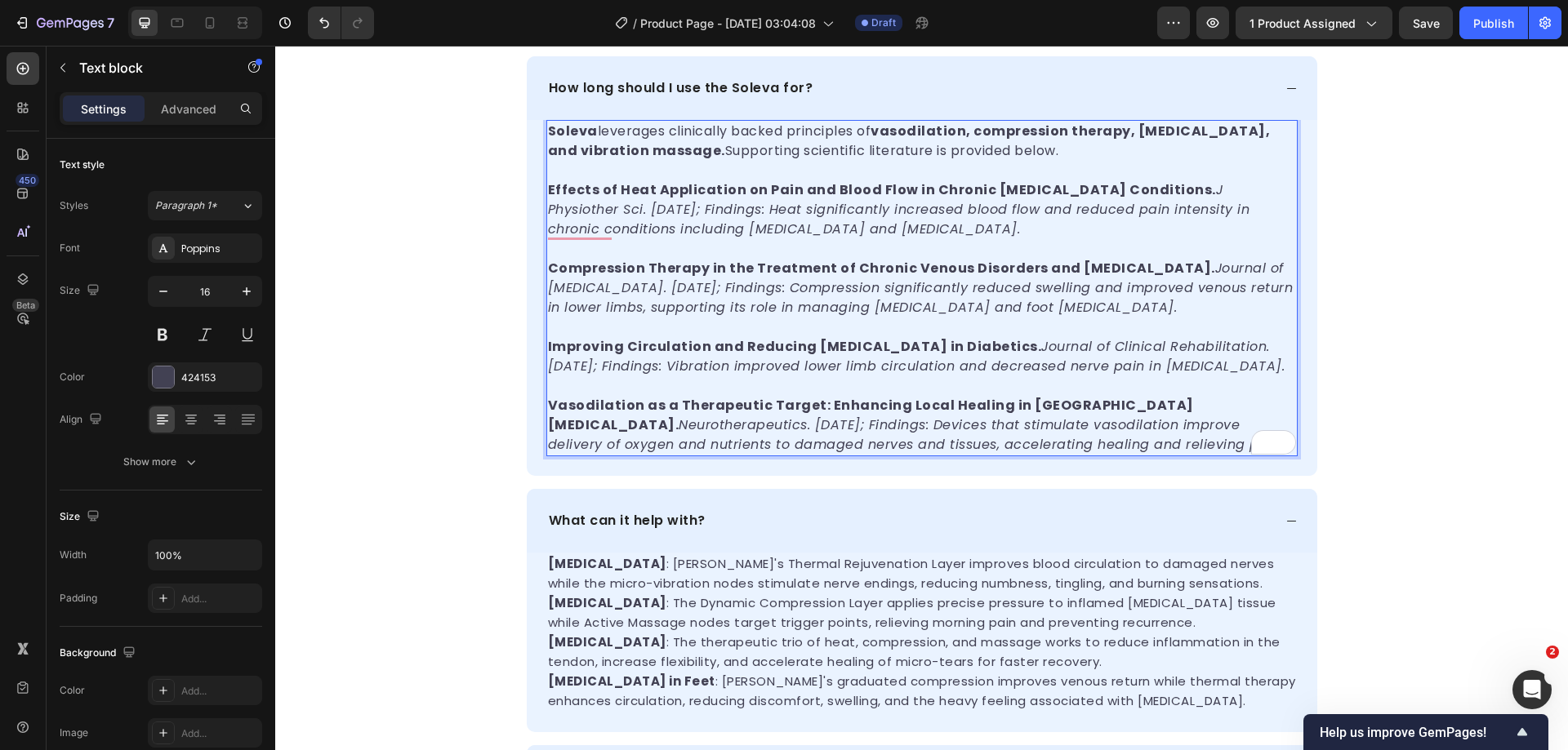
click at [813, 317] on icon "Journal of [MEDICAL_DATA]. [DATE]; Findings: Compression significantly reduced …" at bounding box center [920, 287] width 745 height 58
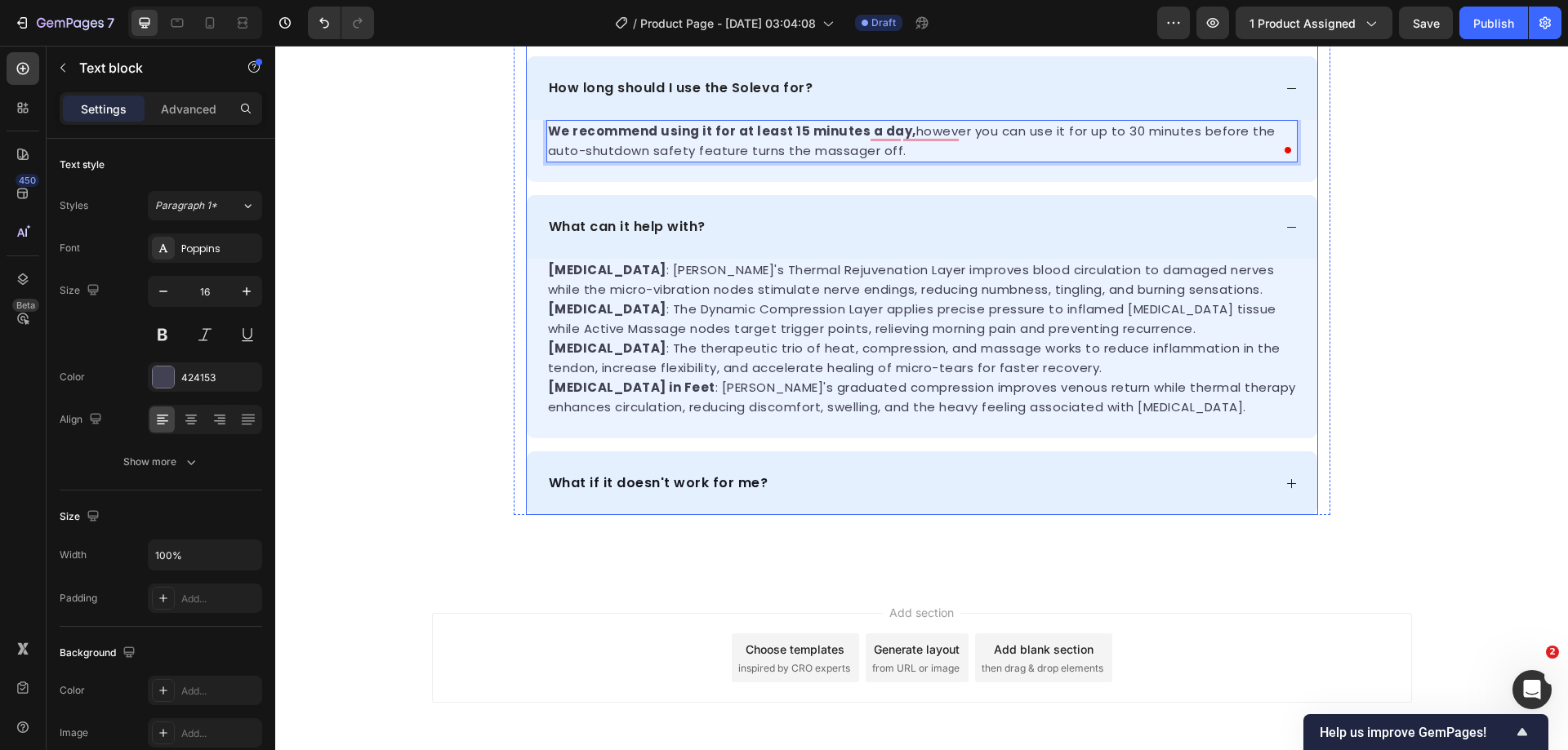
click at [1287, 89] on icon at bounding box center [1290, 88] width 9 height 1
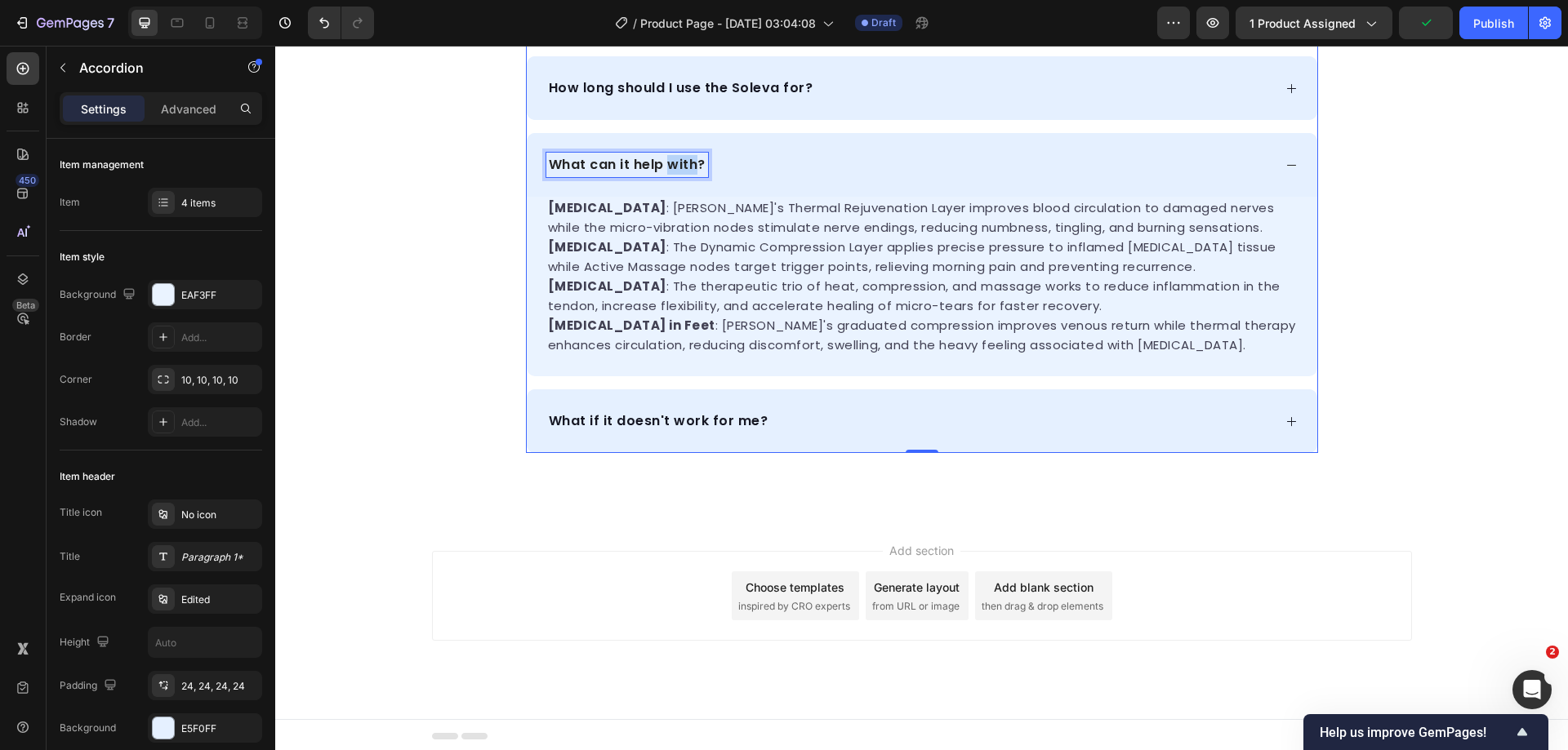
click at [670, 175] on p "What can it help with?" at bounding box center [627, 165] width 157 height 20
click at [621, 173] on span "What are the specifications?" at bounding box center [631, 165] width 165 height 14
click at [792, 314] on span "[MEDICAL_DATA] : The therapeutic trio of heat, compression, and massage works t…" at bounding box center [914, 296] width 733 height 37
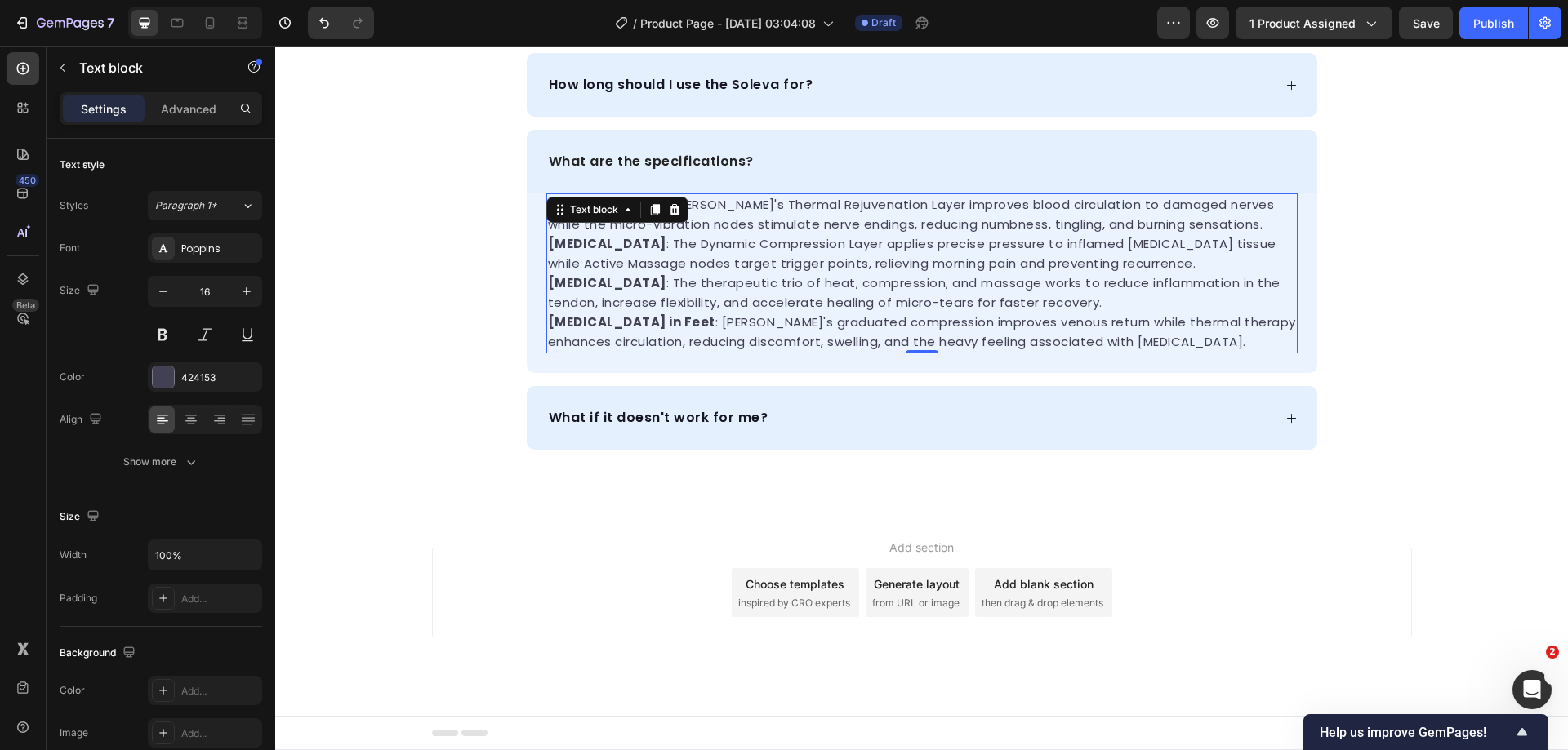
scroll to position [5809, 0]
click at [775, 311] on span "[MEDICAL_DATA] : The therapeutic trio of heat, compression, and massage works t…" at bounding box center [914, 293] width 733 height 37
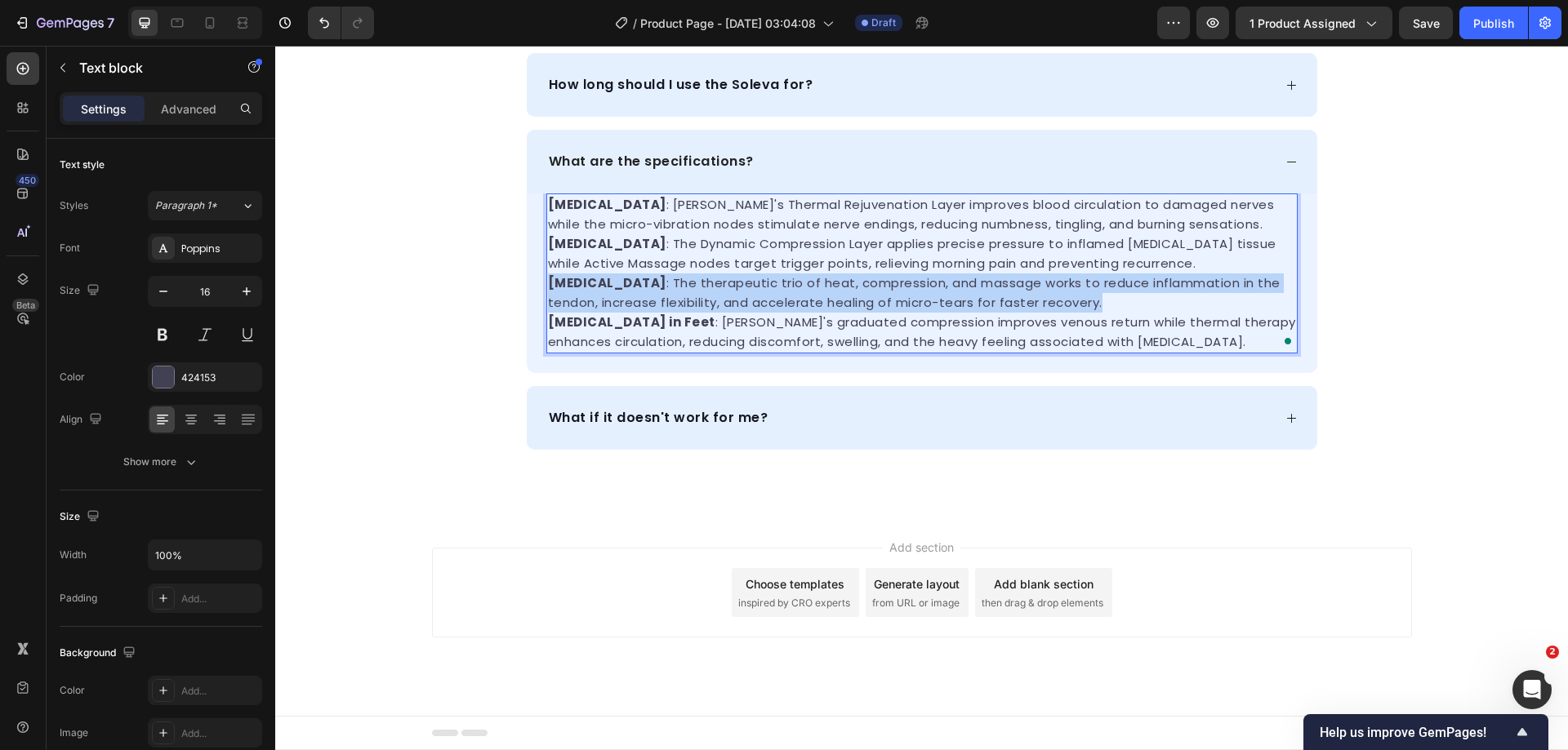
click at [775, 311] on span "[MEDICAL_DATA] : The therapeutic trio of heat, compression, and massage works t…" at bounding box center [914, 293] width 733 height 37
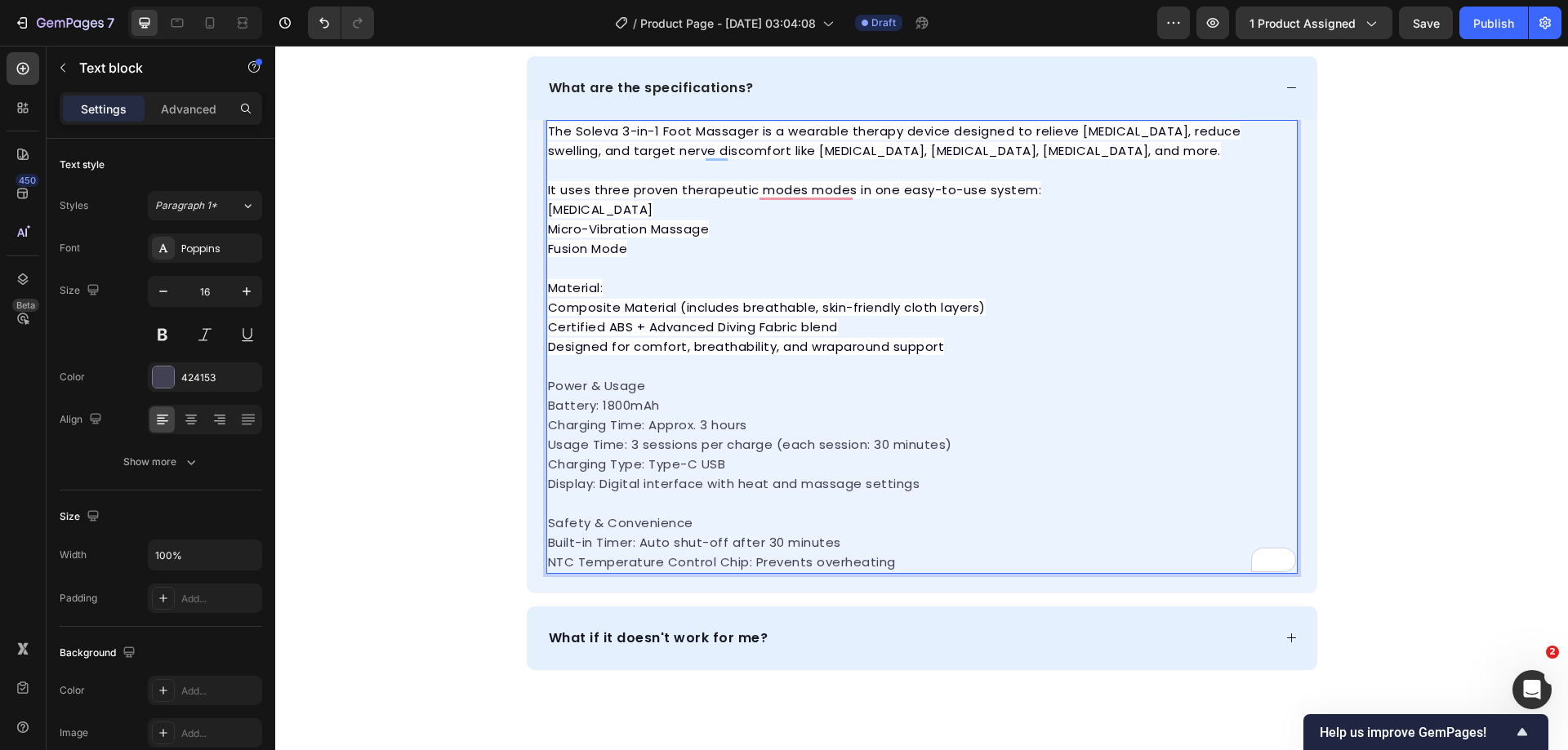
scroll to position [6046, 0]
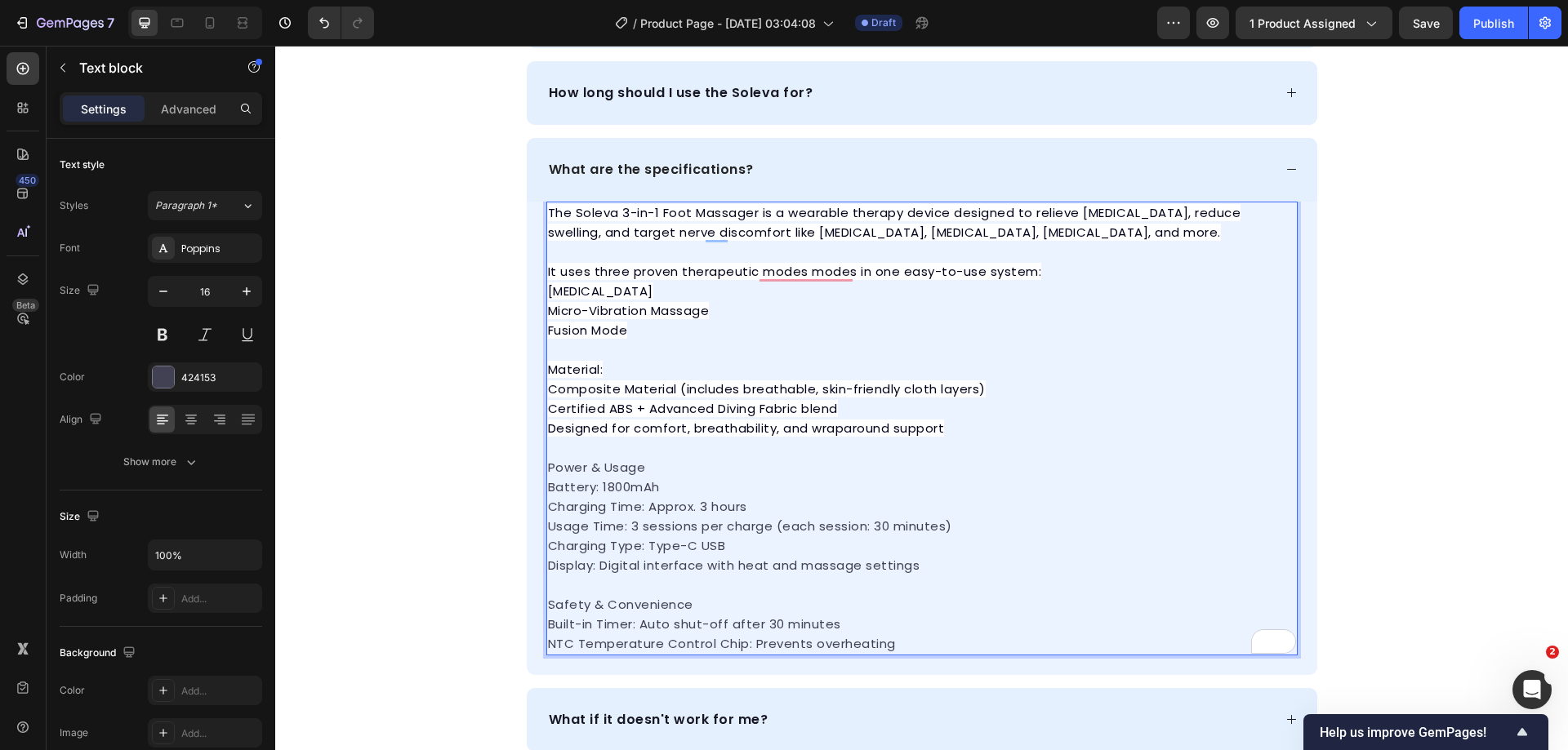
click at [939, 426] on p "Material: Composite Material (includes breathable, skin-friendly cloth layers) …" at bounding box center [922, 399] width 748 height 78
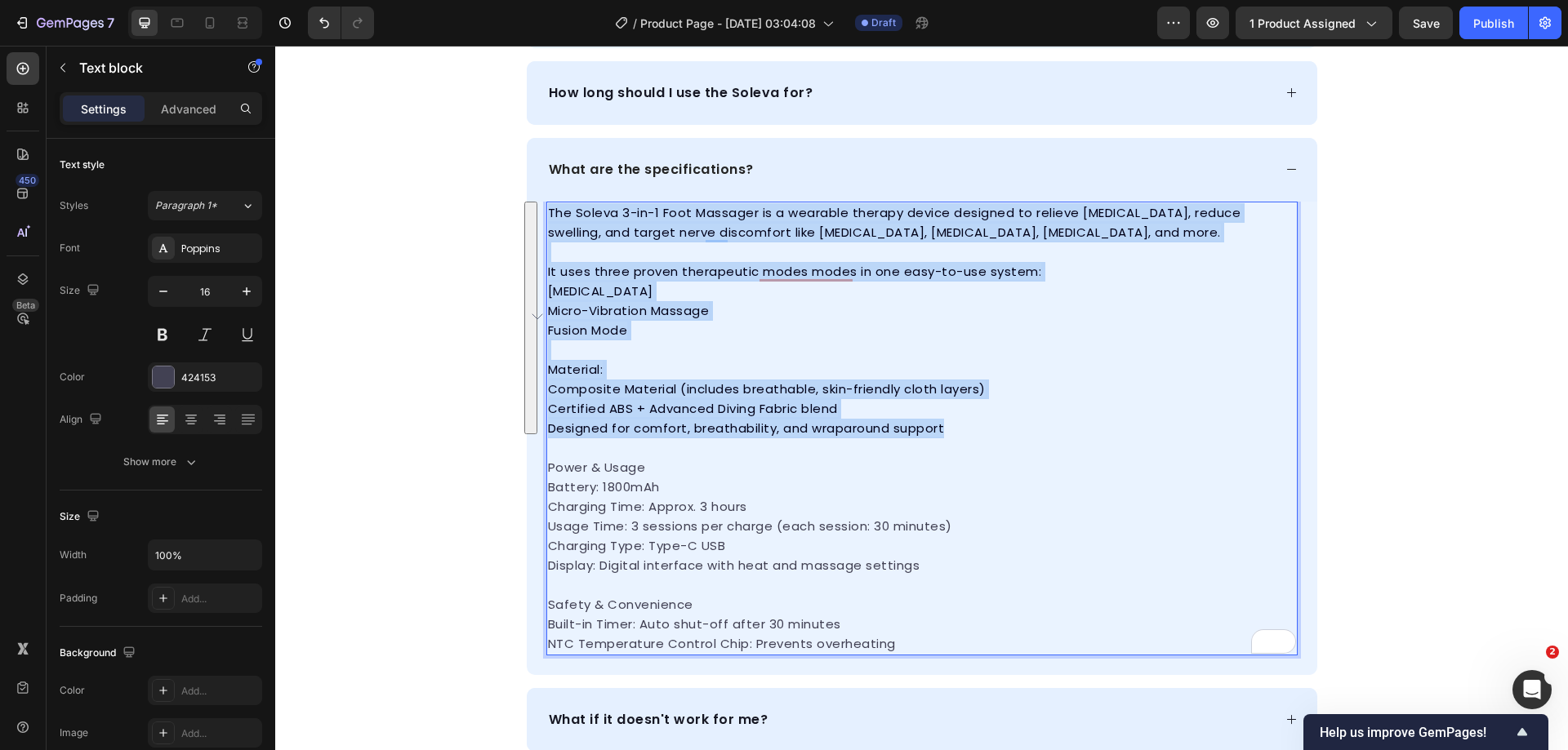
drag, startPoint x: 940, startPoint y: 429, endPoint x: 541, endPoint y: 203, distance: 458.6
click at [546, 203] on div "The Soleva 3-in-1 Foot Massager is a wearable therapy device designed to reliev…" at bounding box center [921, 428] width 751 height 454
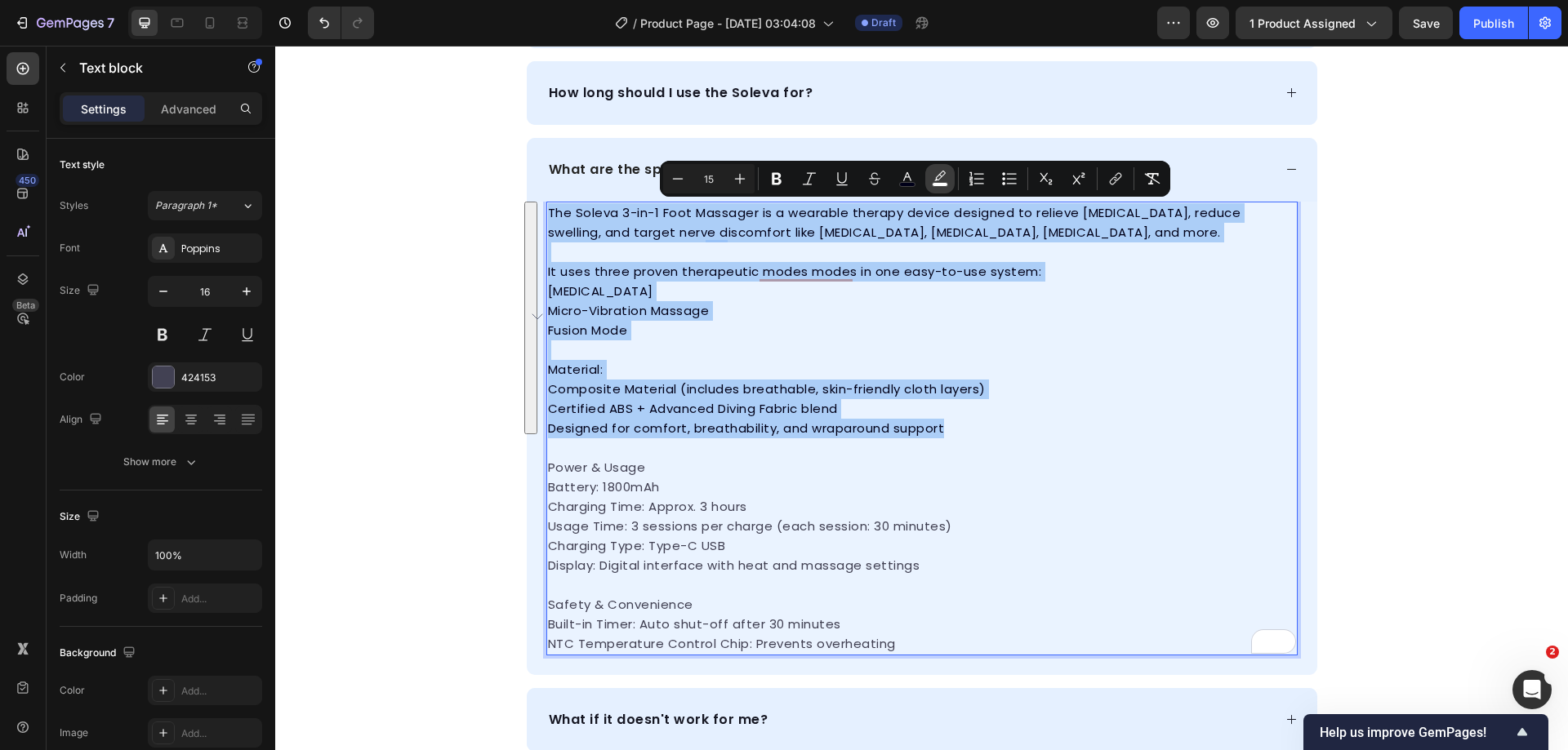
click at [933, 178] on icon "Editor contextual toolbar" at bounding box center [939, 178] width 16 height 16
type input "FFFFFF"
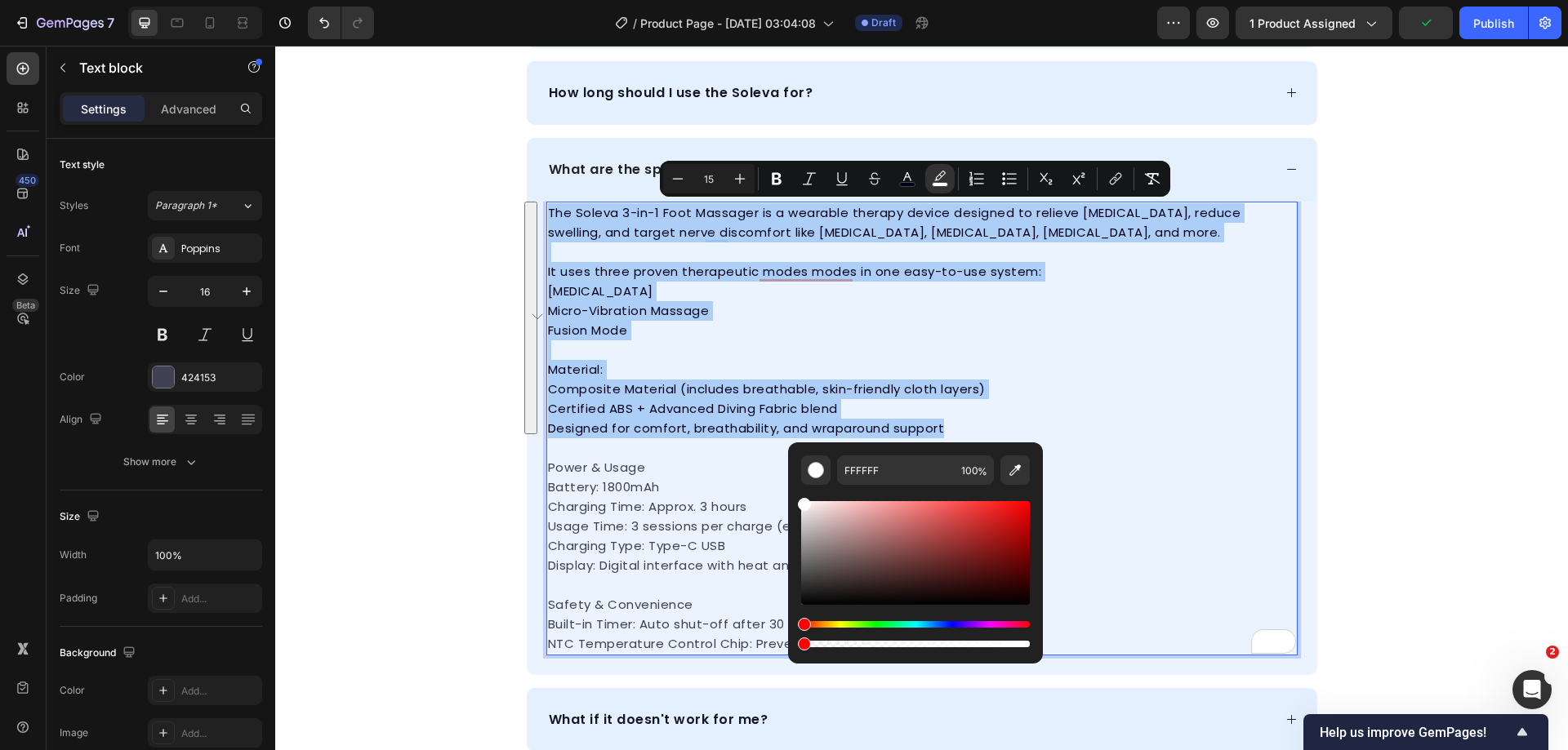
drag, startPoint x: 1024, startPoint y: 645, endPoint x: 799, endPoint y: 657, distance: 225.3
click at [799, 657] on div "FFFFFF 100 %" at bounding box center [915, 553] width 255 height 221
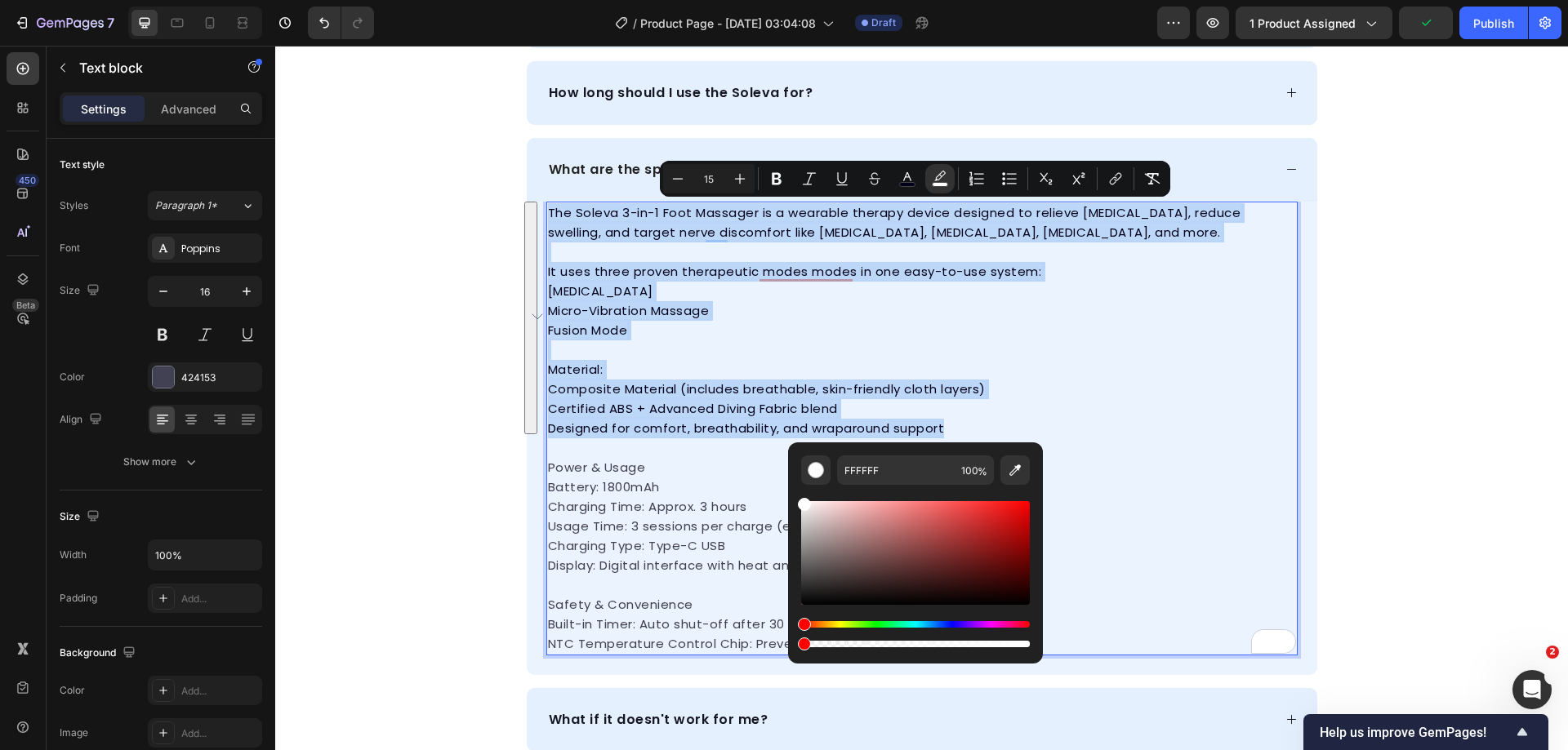
type input "0"
click at [727, 421] on span "Designed for comfort, breathability, and wraparound support" at bounding box center [746, 428] width 397 height 17
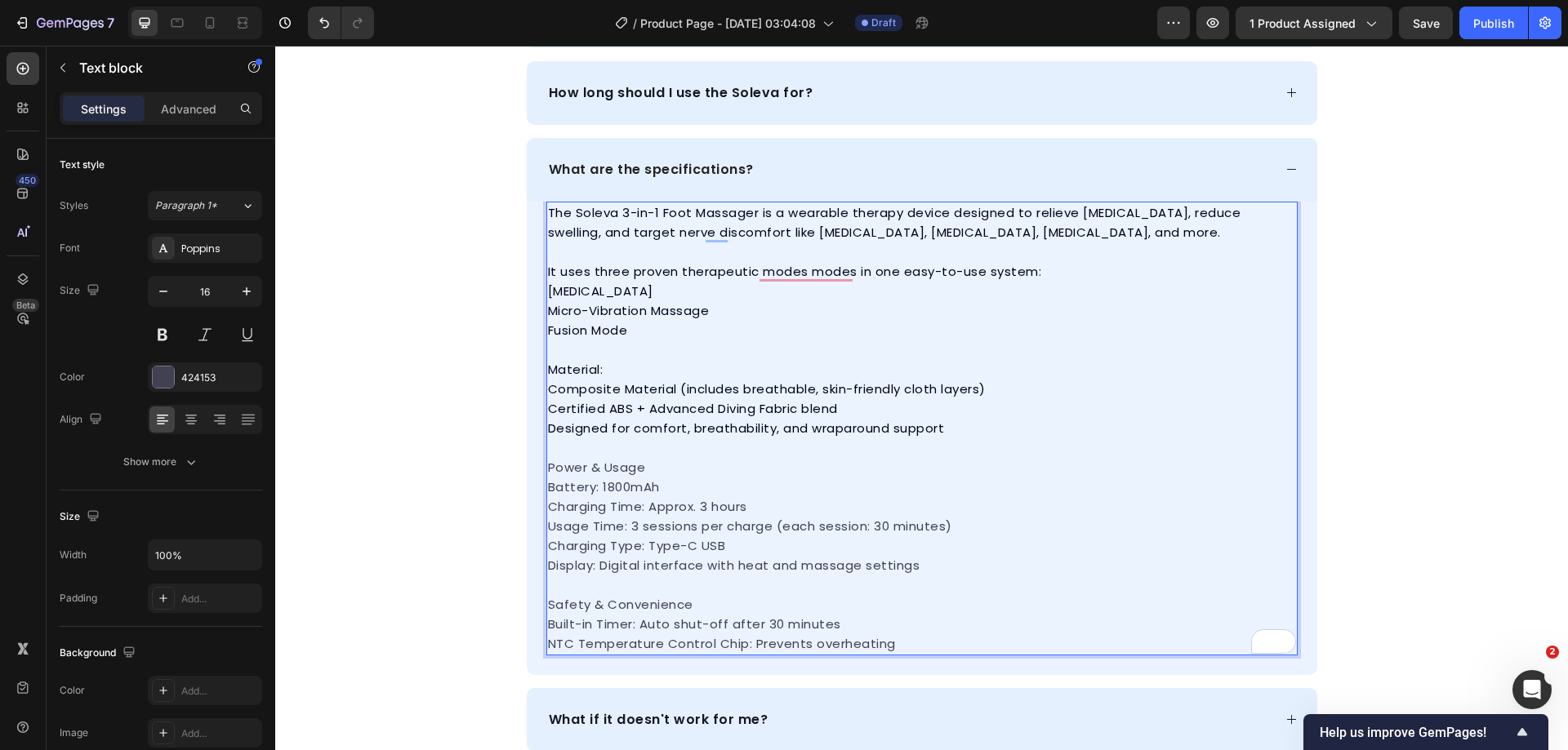
click at [617, 445] on p "Rich Text Editor. Editing area: main" at bounding box center [922, 448] width 748 height 20
click at [1390, 399] on div "frequently asked questions Heading How do I charge the Soleva Massager? How lon…" at bounding box center [921, 327] width 1293 height 849
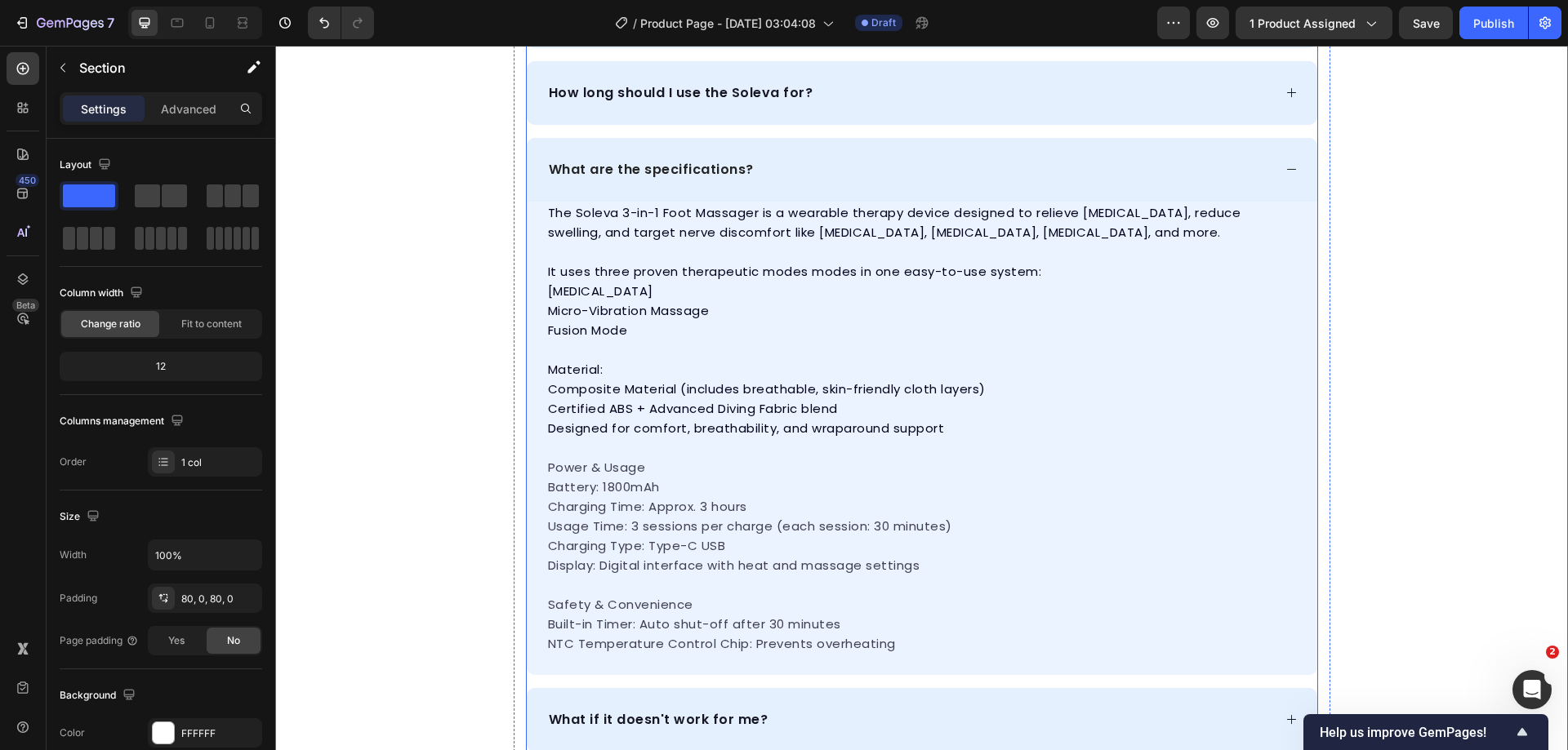
click at [1103, 162] on div "What are the specifications?" at bounding box center [909, 170] width 726 height 25
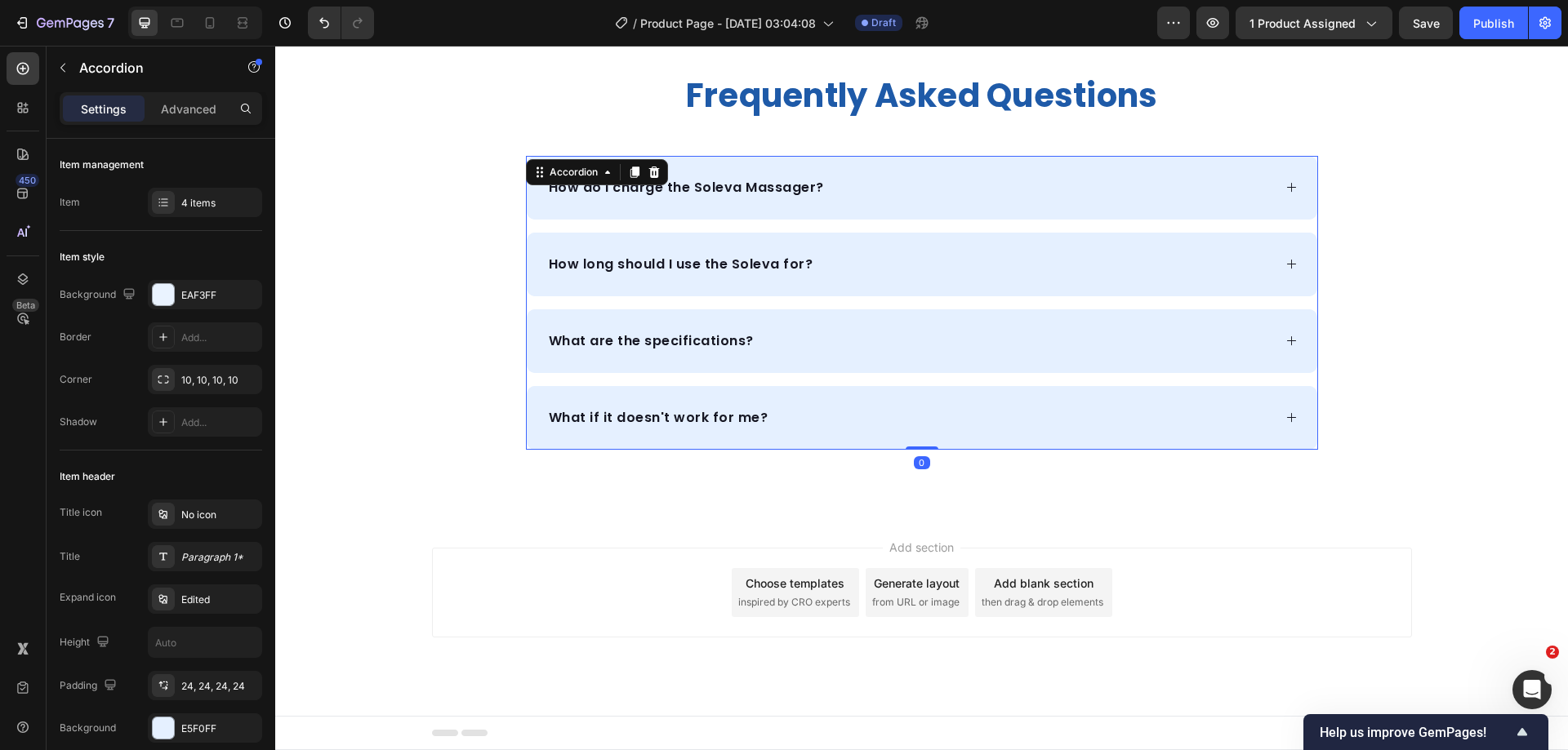
scroll to position [5875, 0]
click at [863, 342] on div "What are the specifications?" at bounding box center [909, 342] width 726 height 25
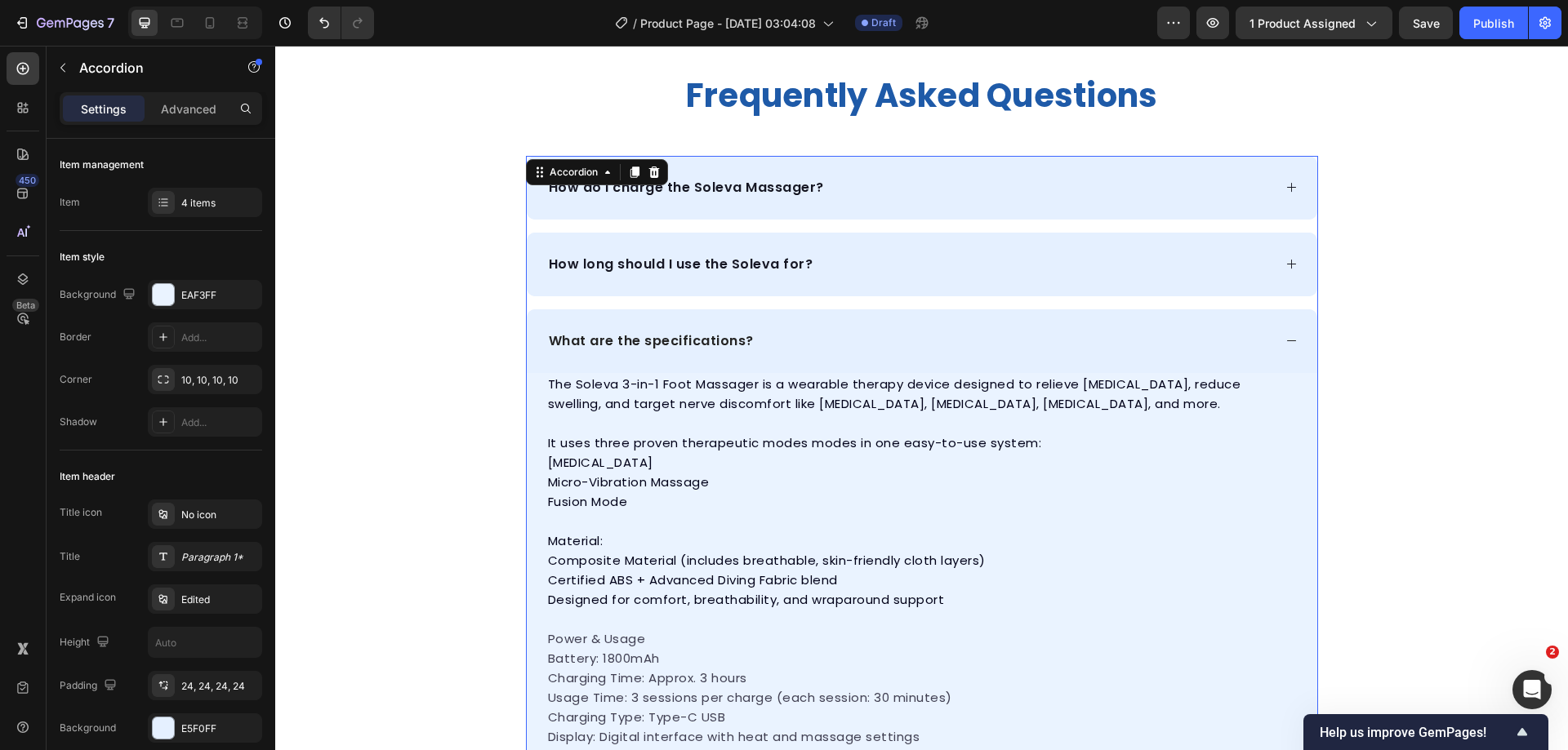
click at [863, 342] on div "What are the specifications?" at bounding box center [909, 342] width 726 height 25
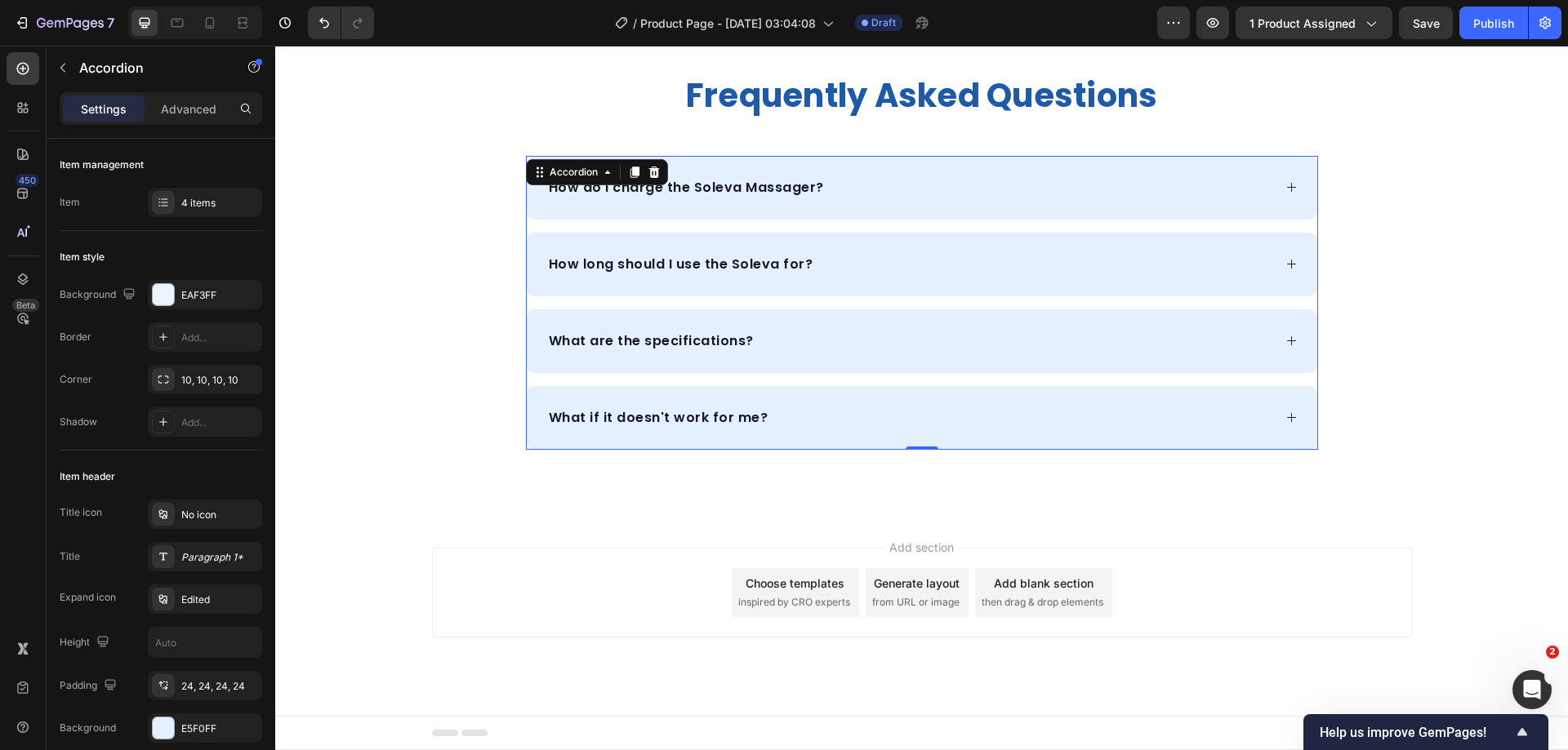
click at [874, 405] on div "What if it doesn't work for me?" at bounding box center [922, 418] width 790 height 64
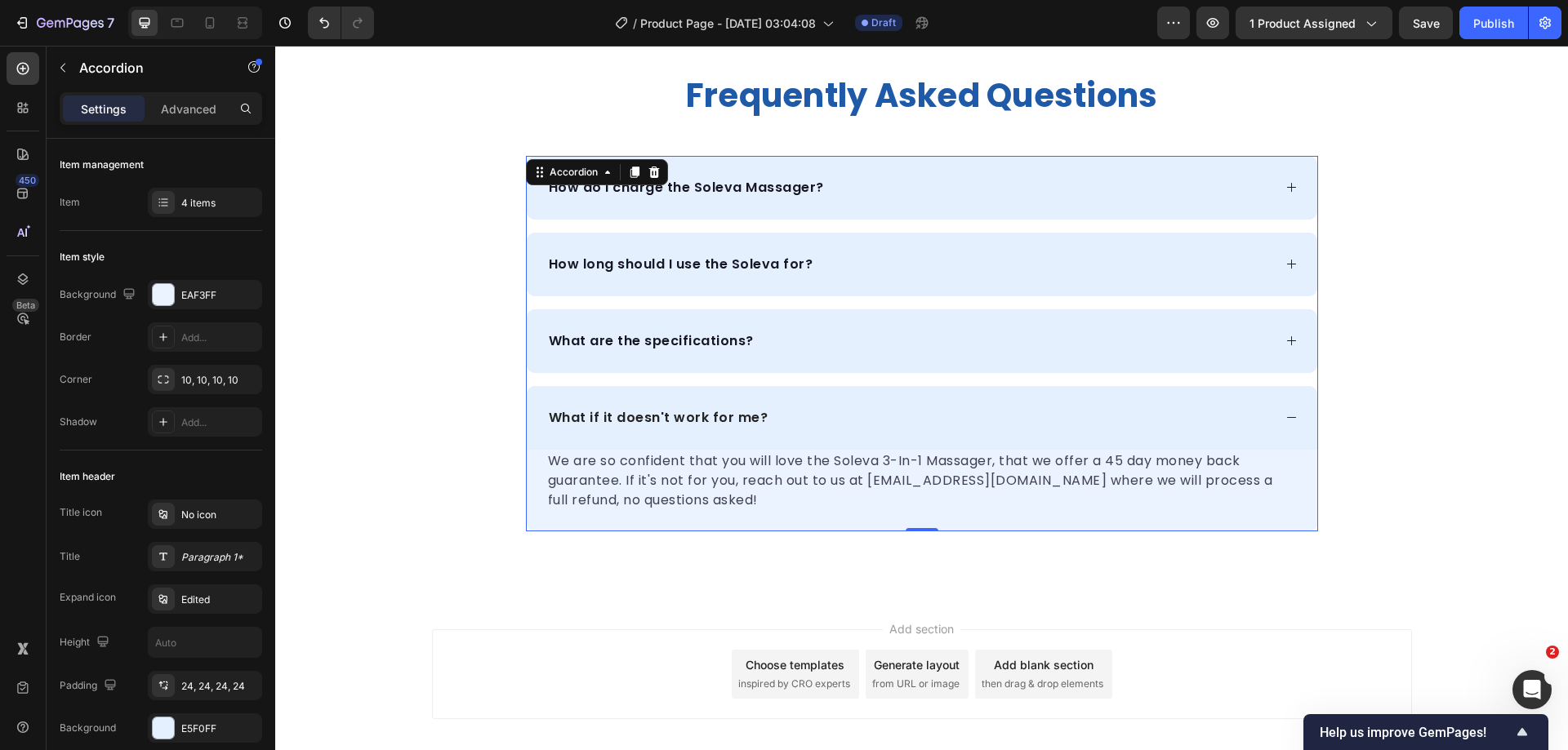
click at [874, 405] on div "What if it doesn't work for me?" at bounding box center [922, 418] width 790 height 64
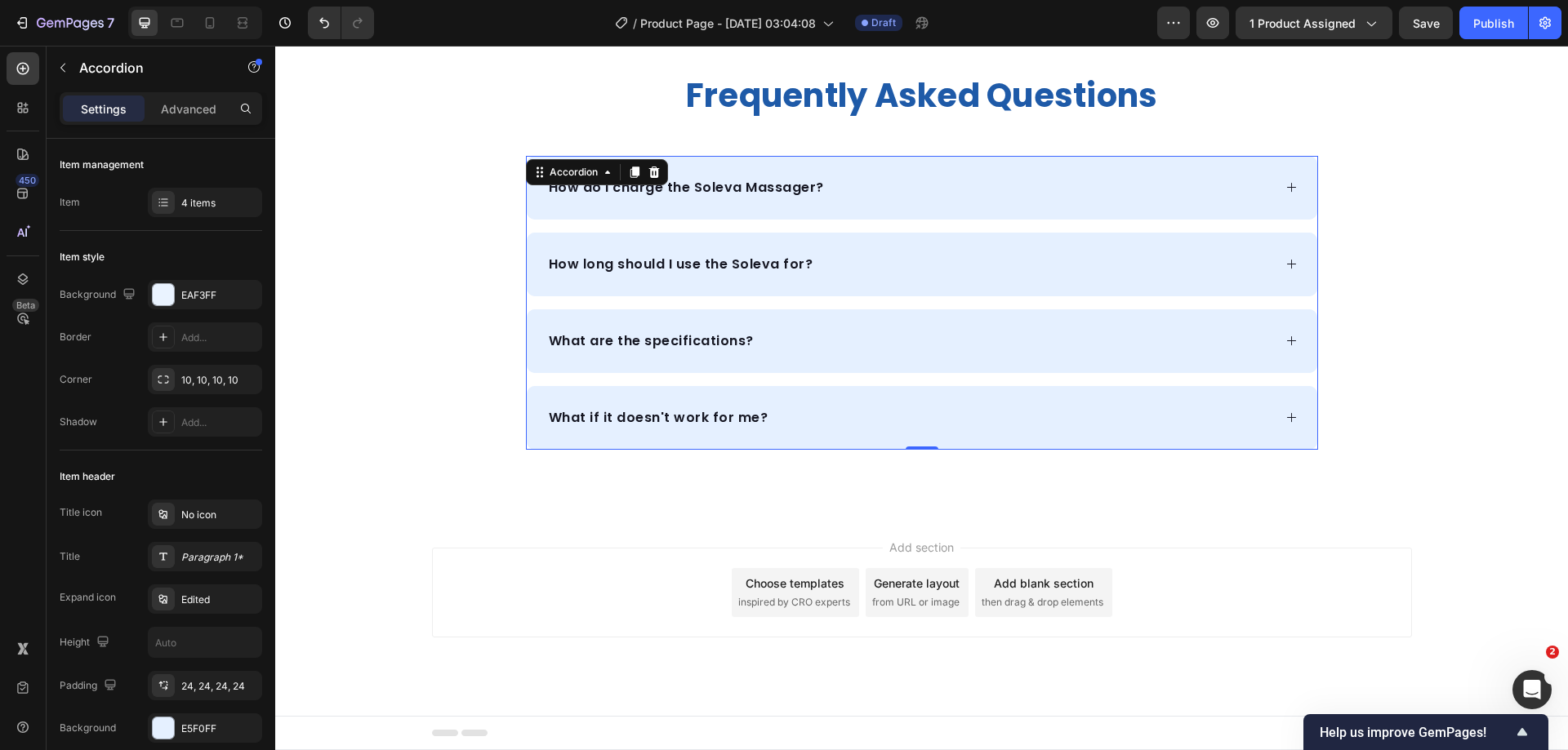
click at [721, 415] on p "What if it doesn't work for me?" at bounding box center [659, 418] width 220 height 20
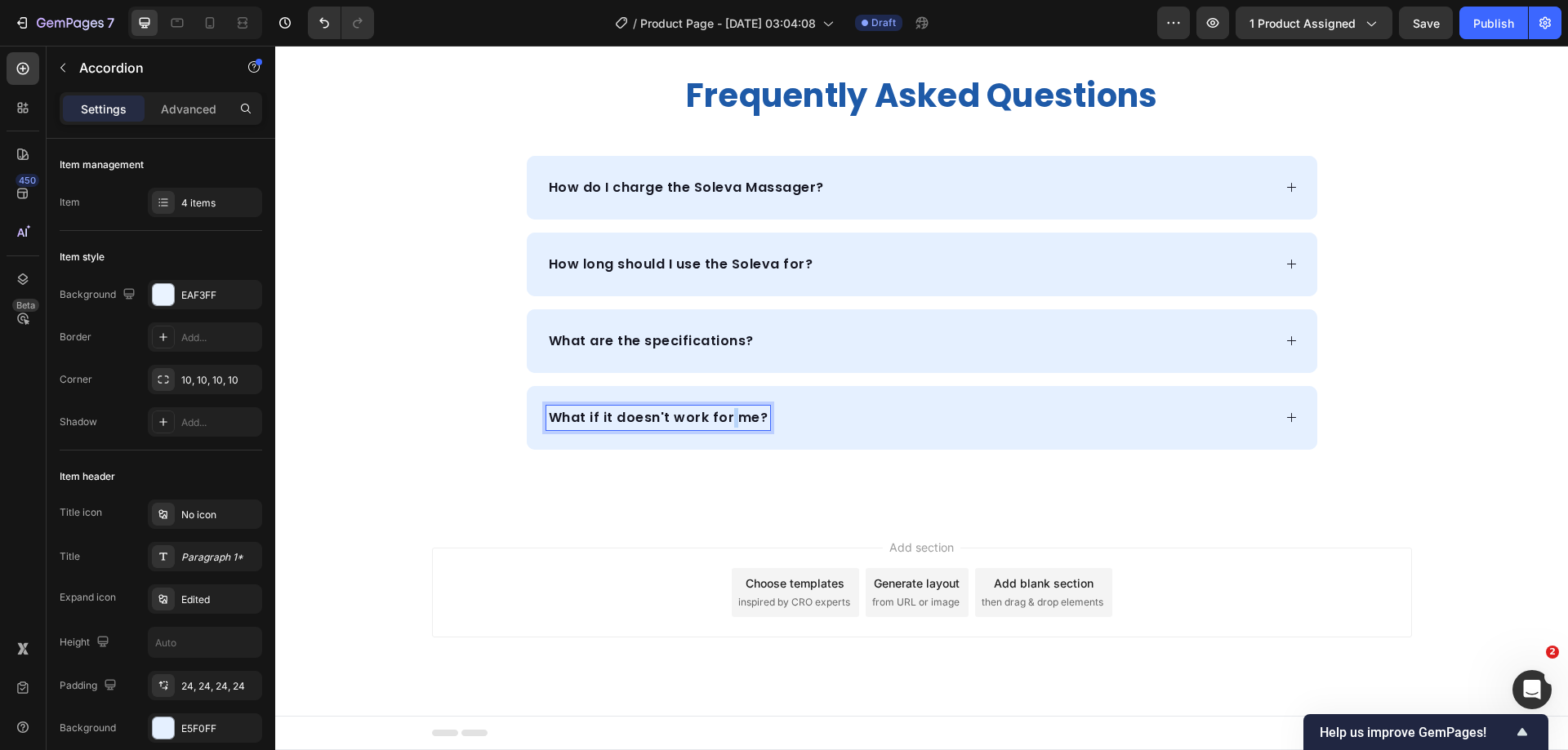
click at [721, 415] on p "What if it doesn't work for me?" at bounding box center [659, 418] width 220 height 20
click at [721, 411] on p "What if it doesn't work for me?" at bounding box center [659, 418] width 220 height 20
click at [942, 394] on div "Is it safe to use with a [MEDICAL_DATA]?" at bounding box center [922, 418] width 790 height 64
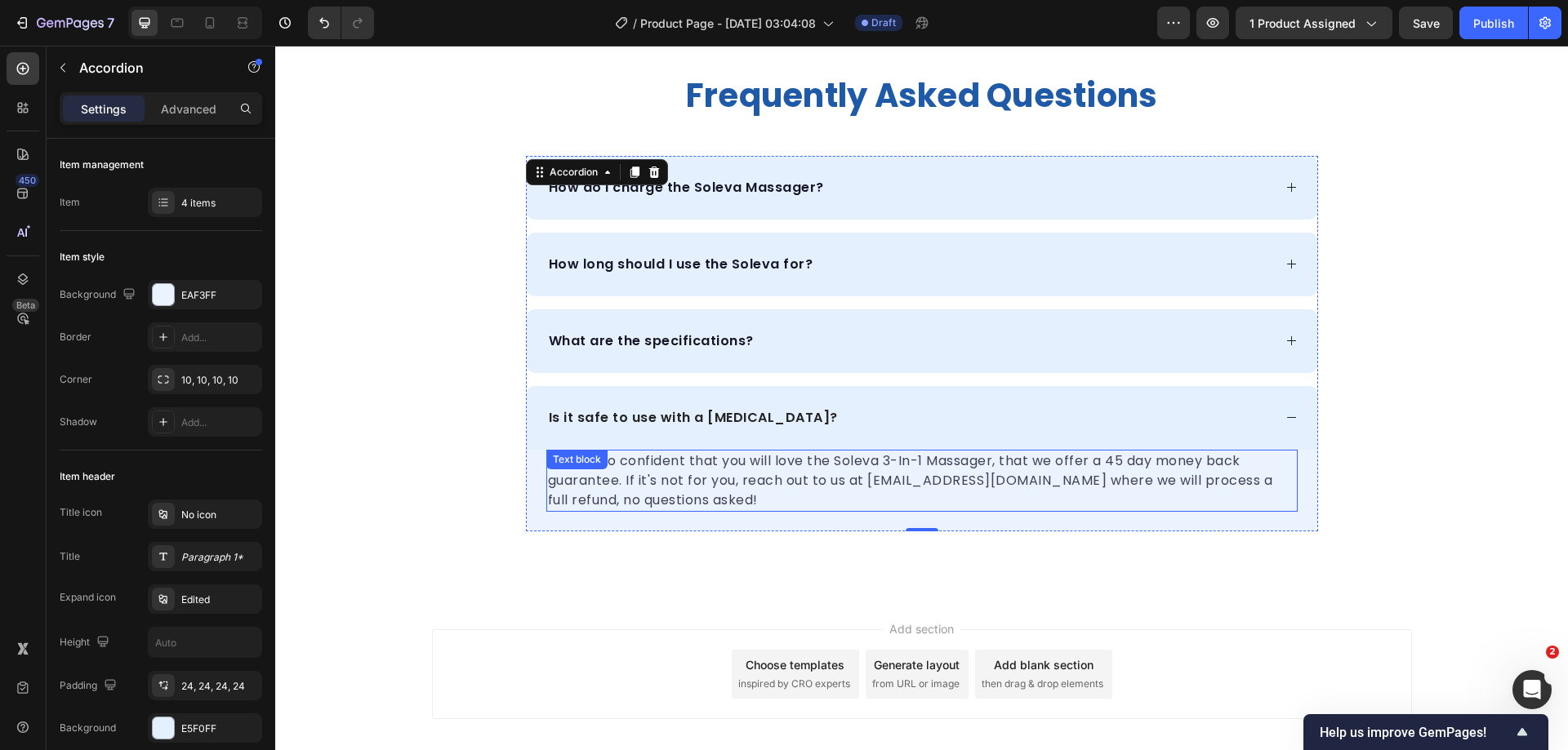
click at [818, 488] on p "We are so confident that you will love the Soleva 3-In-1 Massager, that we offe…" at bounding box center [922, 481] width 748 height 59
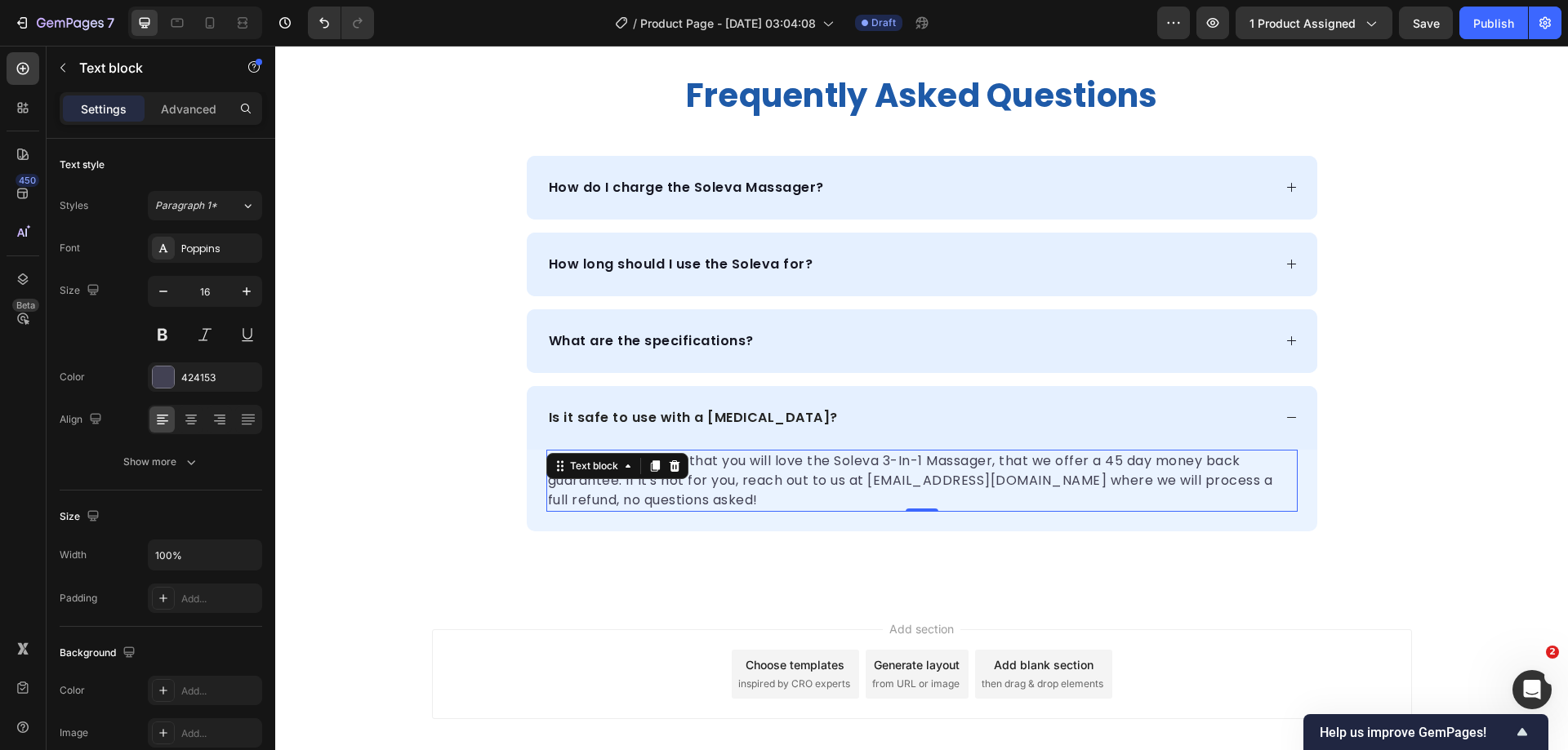
click at [818, 488] on p "We are so confident that you will love the Soleva 3-In-1 Massager, that we offe…" at bounding box center [922, 481] width 748 height 59
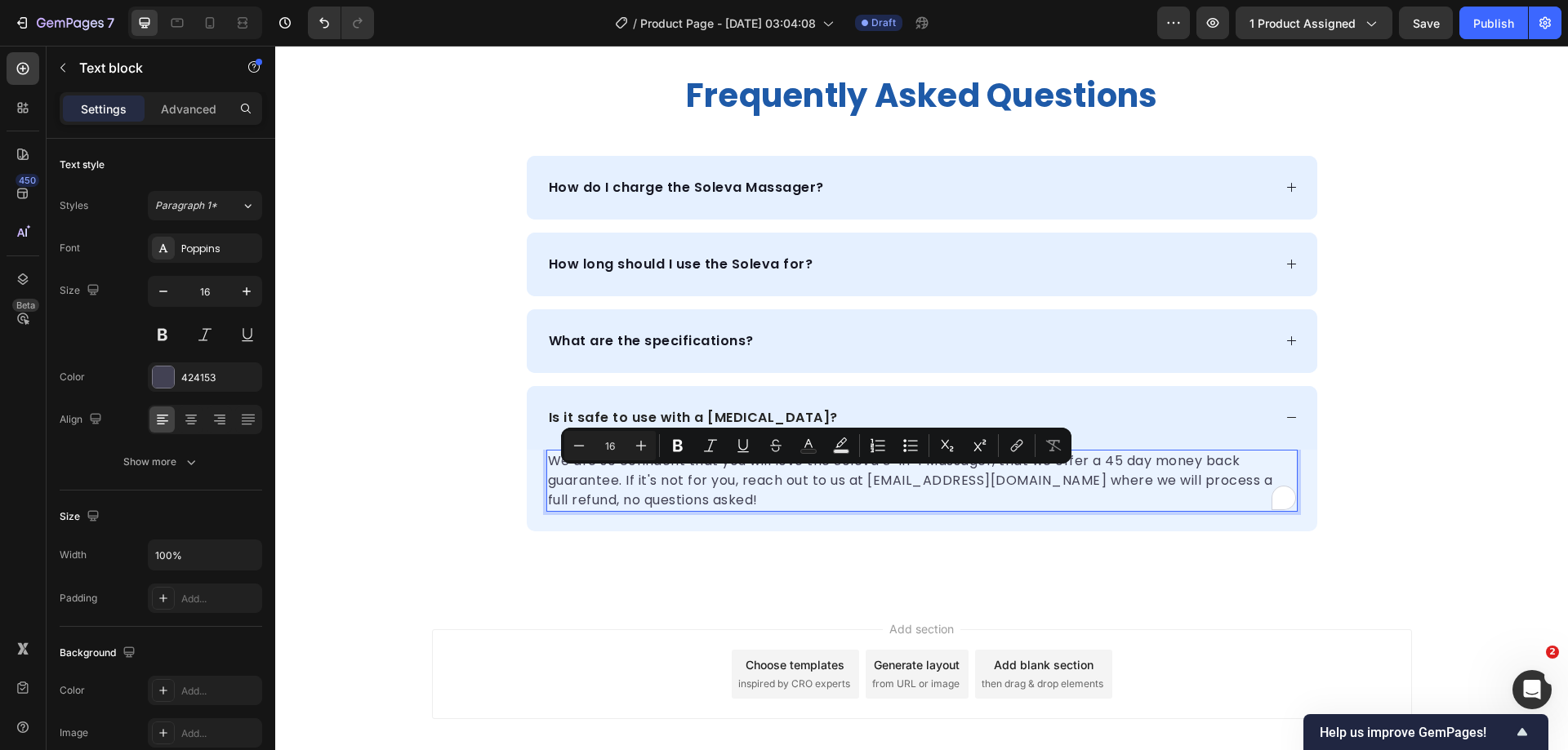
click at [771, 465] on p "We are so confident that you will love the Soleva 3-In-1 Massager, that we offe…" at bounding box center [922, 481] width 748 height 59
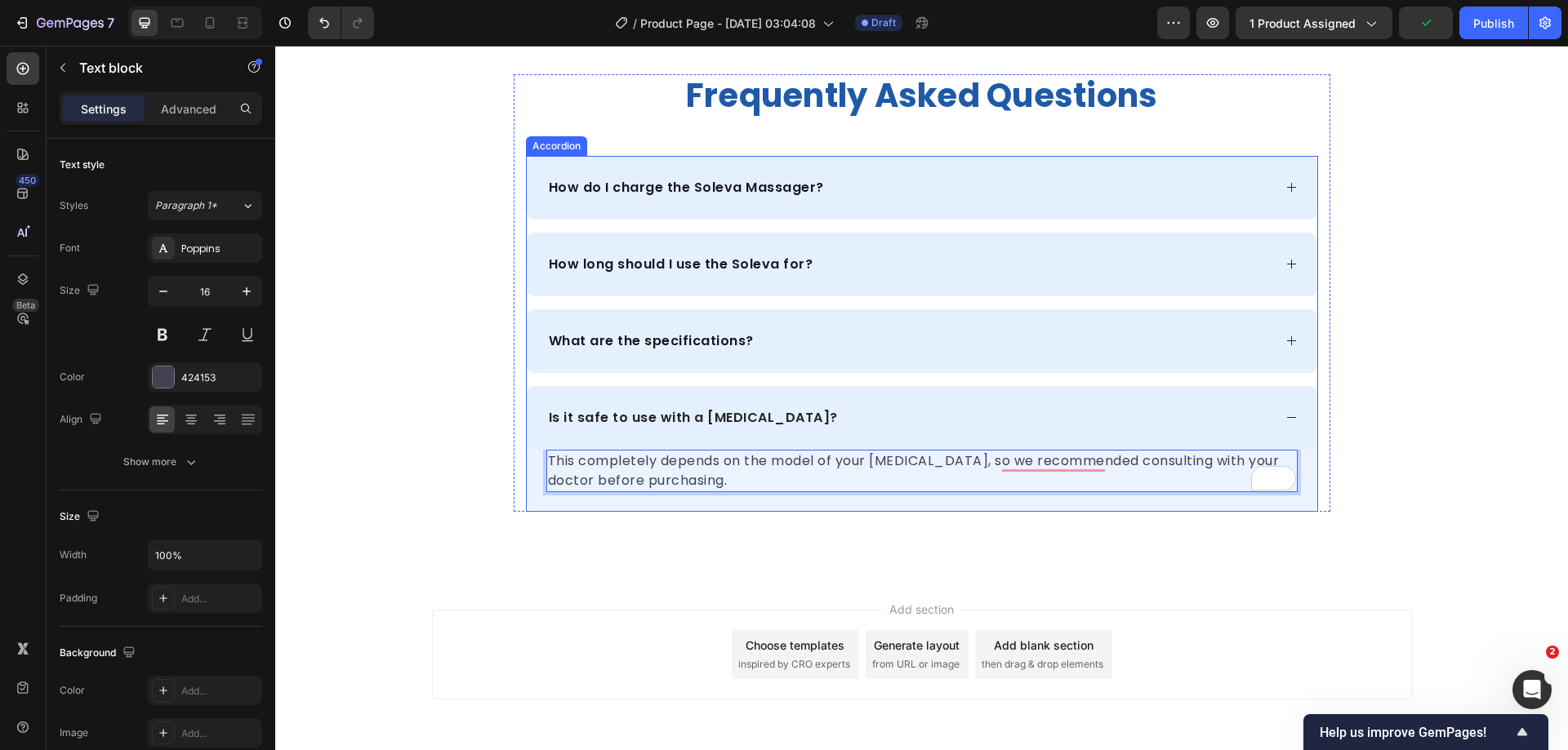
click at [1122, 190] on div "How do I charge the Soleva Massager?" at bounding box center [909, 188] width 726 height 25
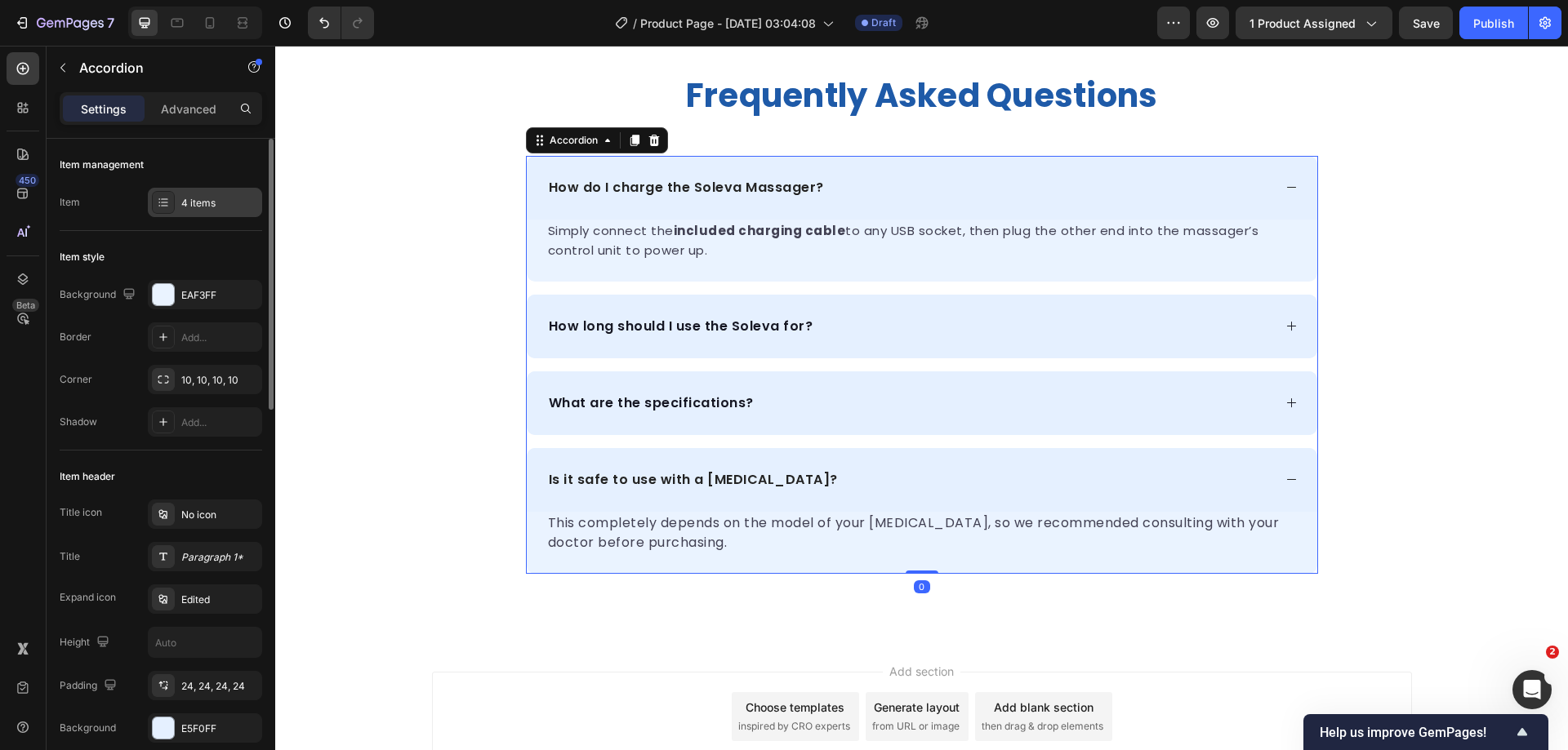
click at [174, 211] on div at bounding box center [163, 202] width 23 height 23
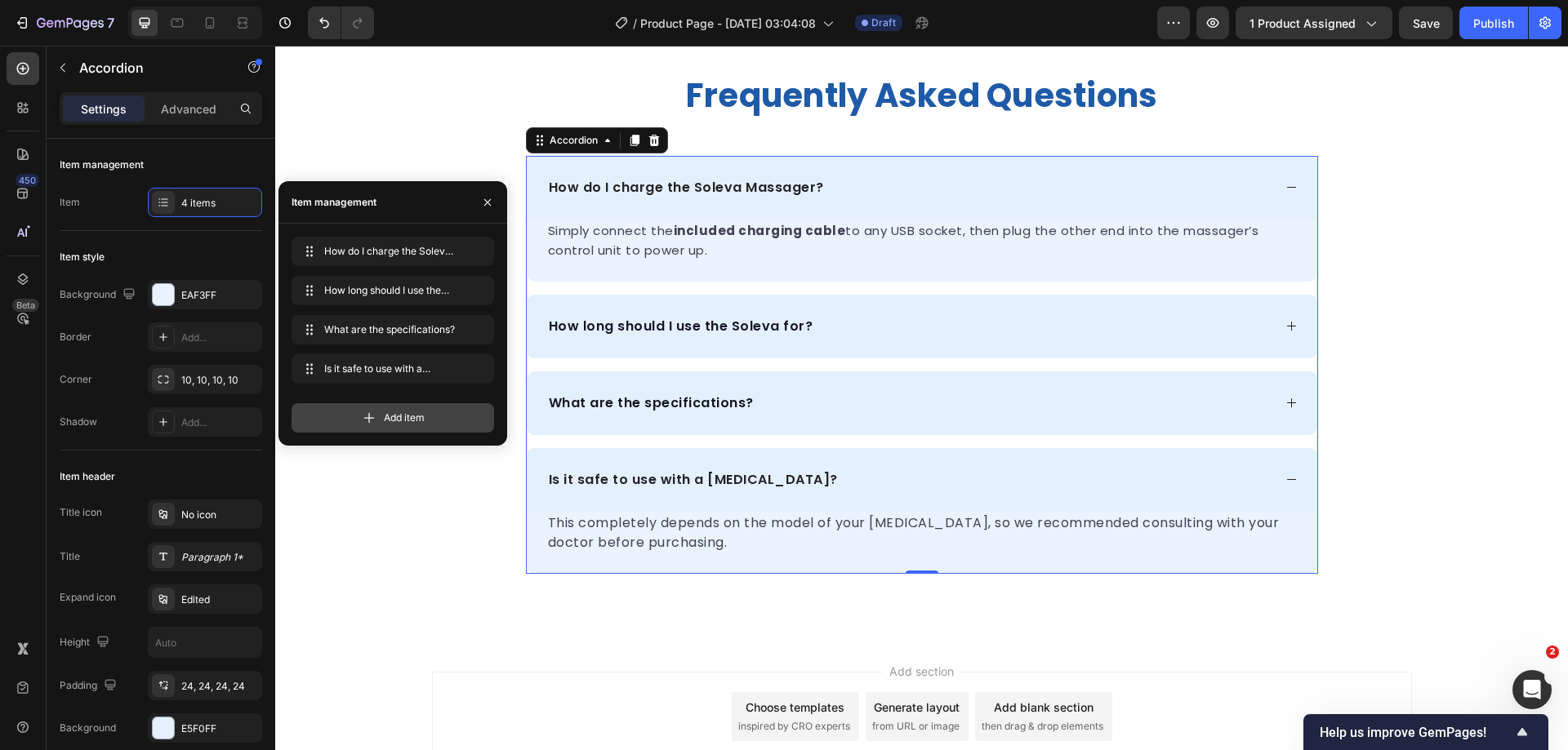
click at [401, 417] on span "Add item" at bounding box center [404, 417] width 41 height 14
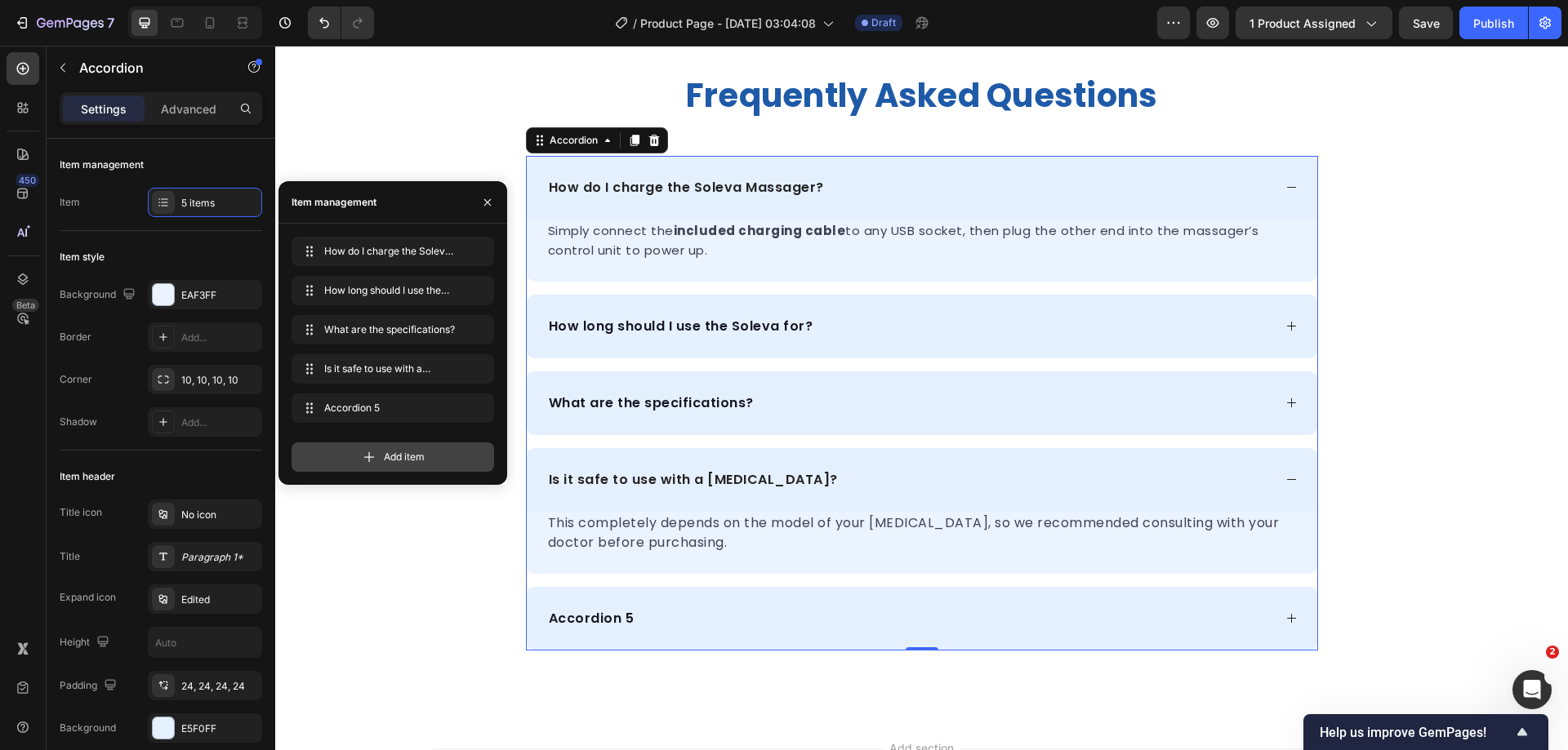
click at [425, 461] on span "Add item" at bounding box center [404, 456] width 41 height 14
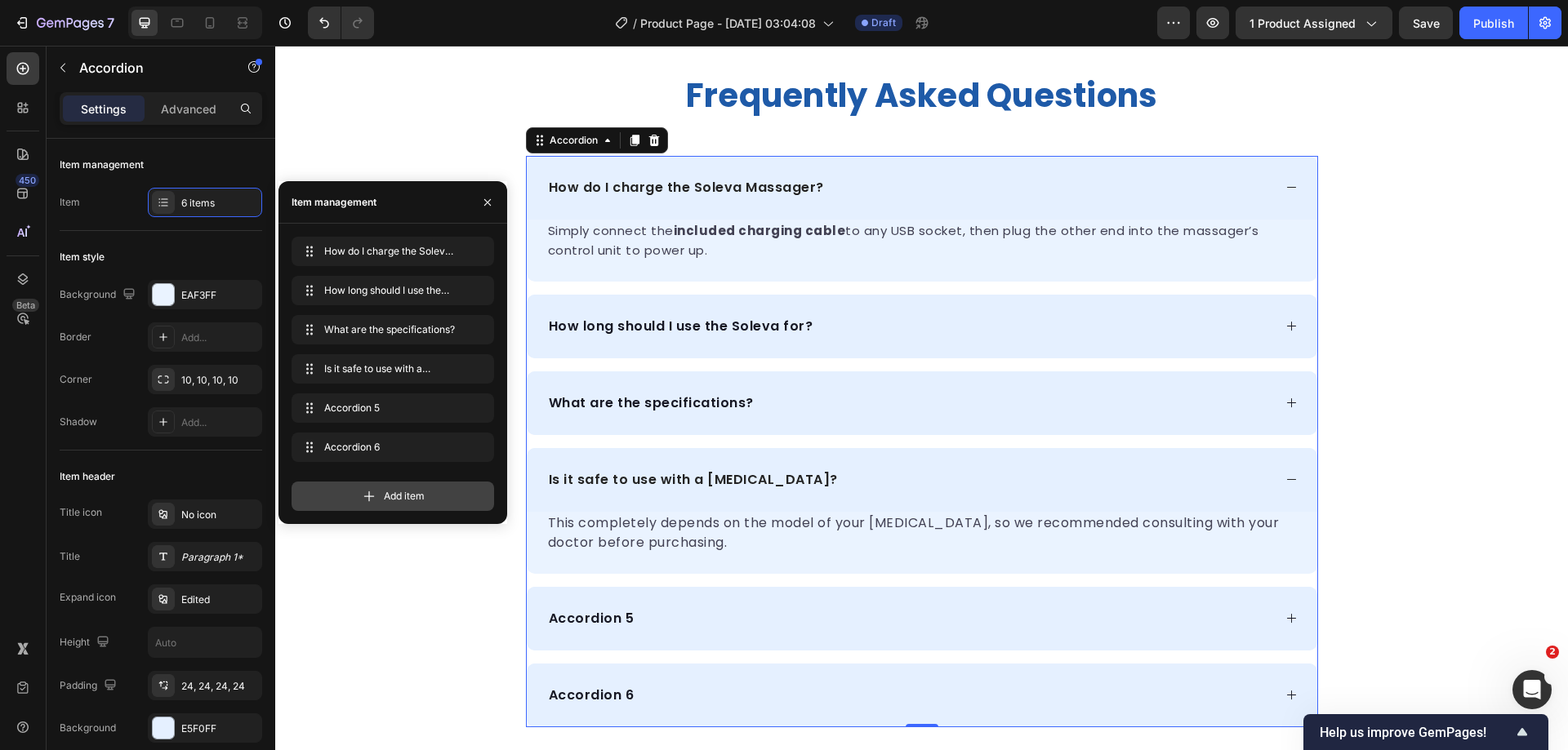
click at [405, 494] on span "Add item" at bounding box center [404, 496] width 41 height 14
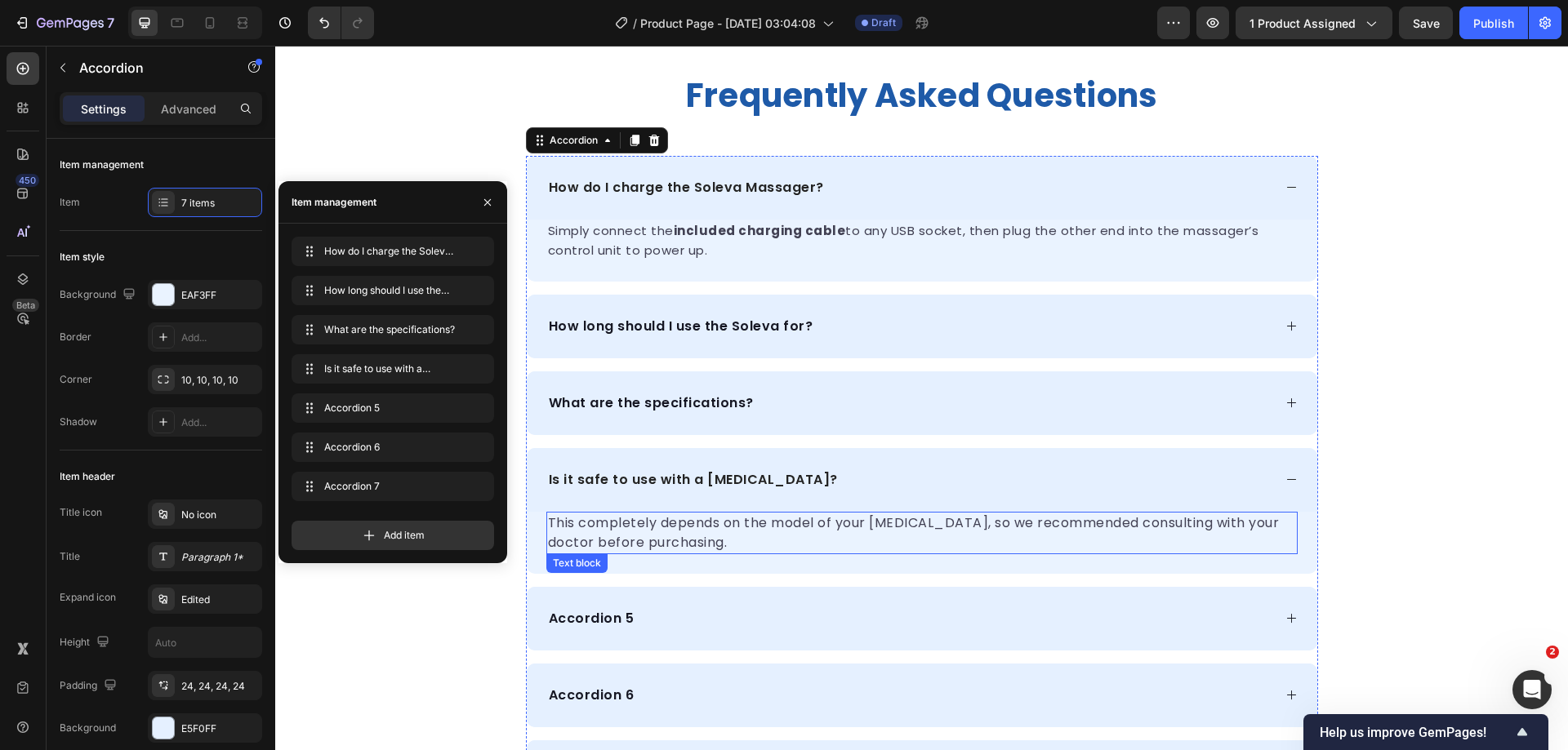
scroll to position [6038, 0]
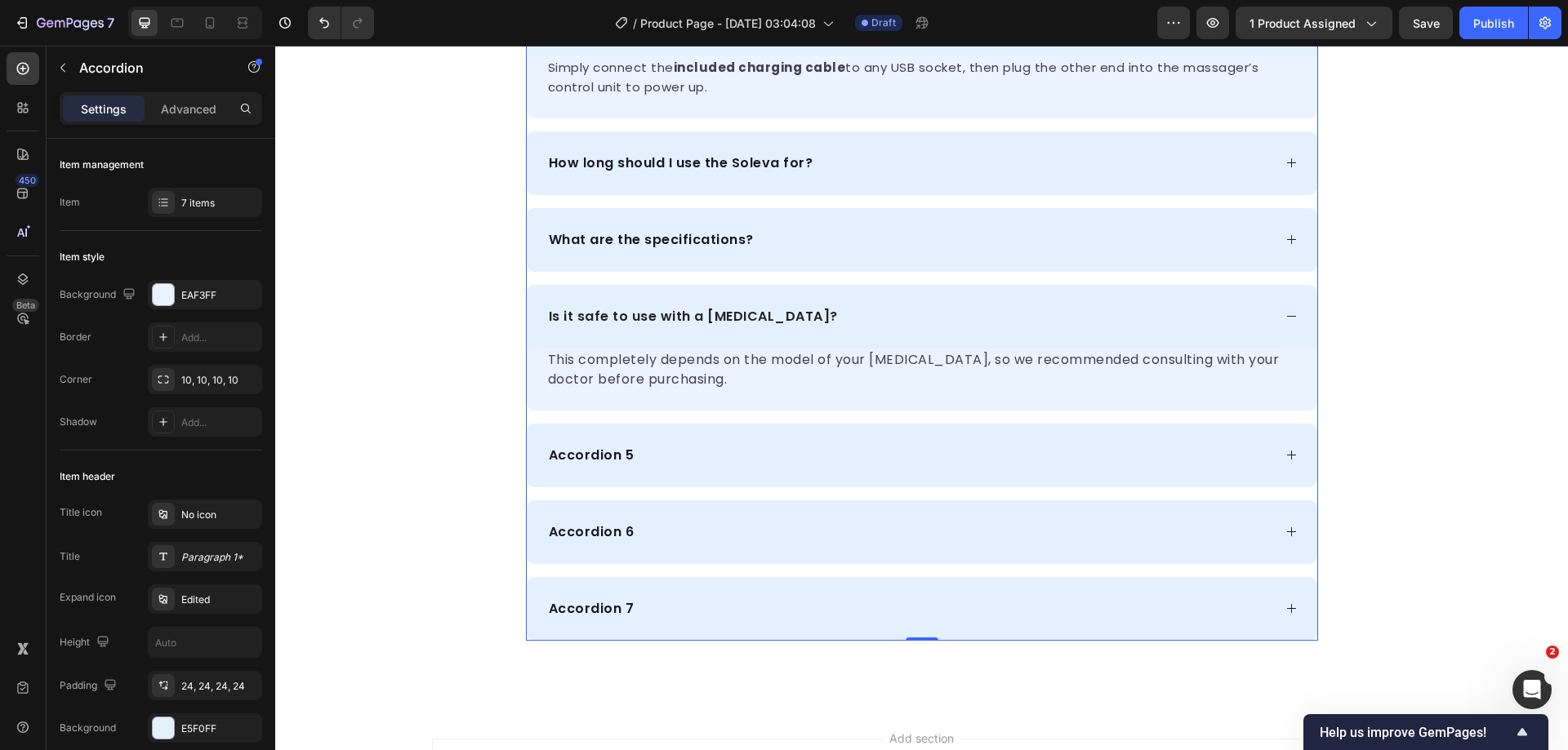
click at [731, 468] on div "Accordion 5" at bounding box center [922, 455] width 790 height 64
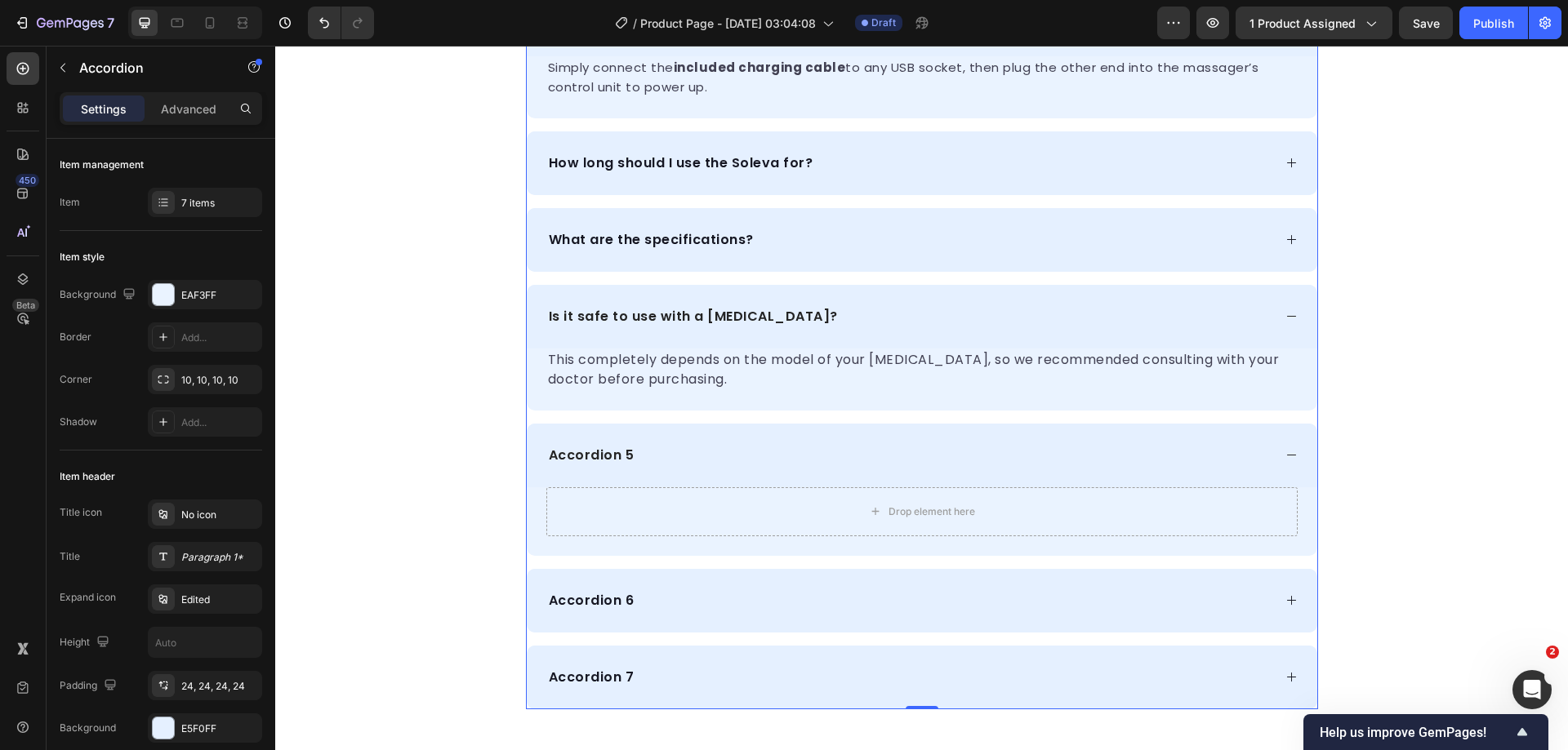
click at [613, 451] on div "Accordion 5" at bounding box center [591, 456] width 91 height 25
click at [613, 451] on p "Accordion 5" at bounding box center [592, 455] width 86 height 20
drag, startPoint x: 387, startPoint y: 552, endPoint x: 520, endPoint y: 519, distance: 137.0
click at [387, 552] on div "frequently asked questions Heading How do I charge the Soleva Massager? Simply …" at bounding box center [921, 310] width 1293 height 799
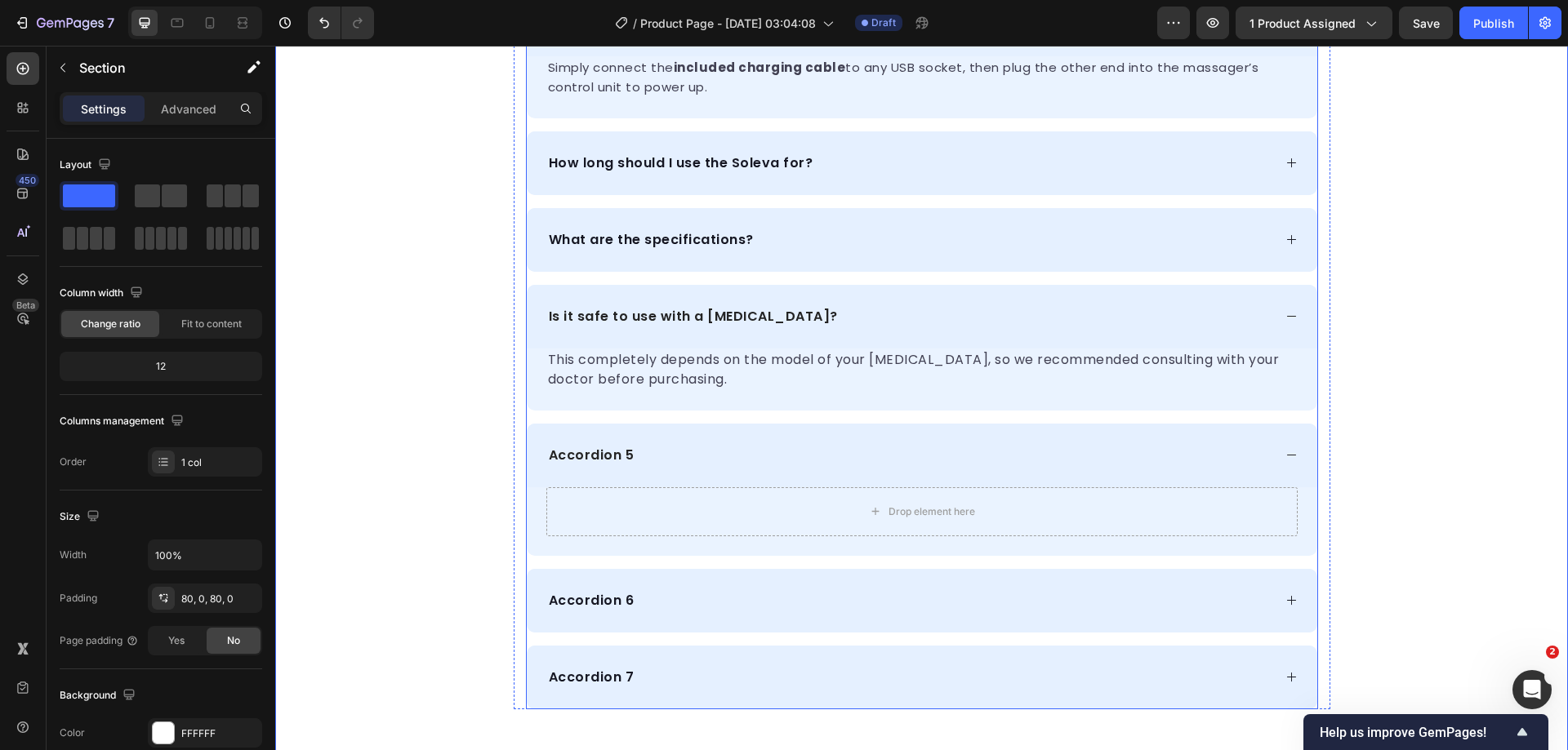
click at [578, 451] on p "Accordion 5" at bounding box center [592, 455] width 86 height 20
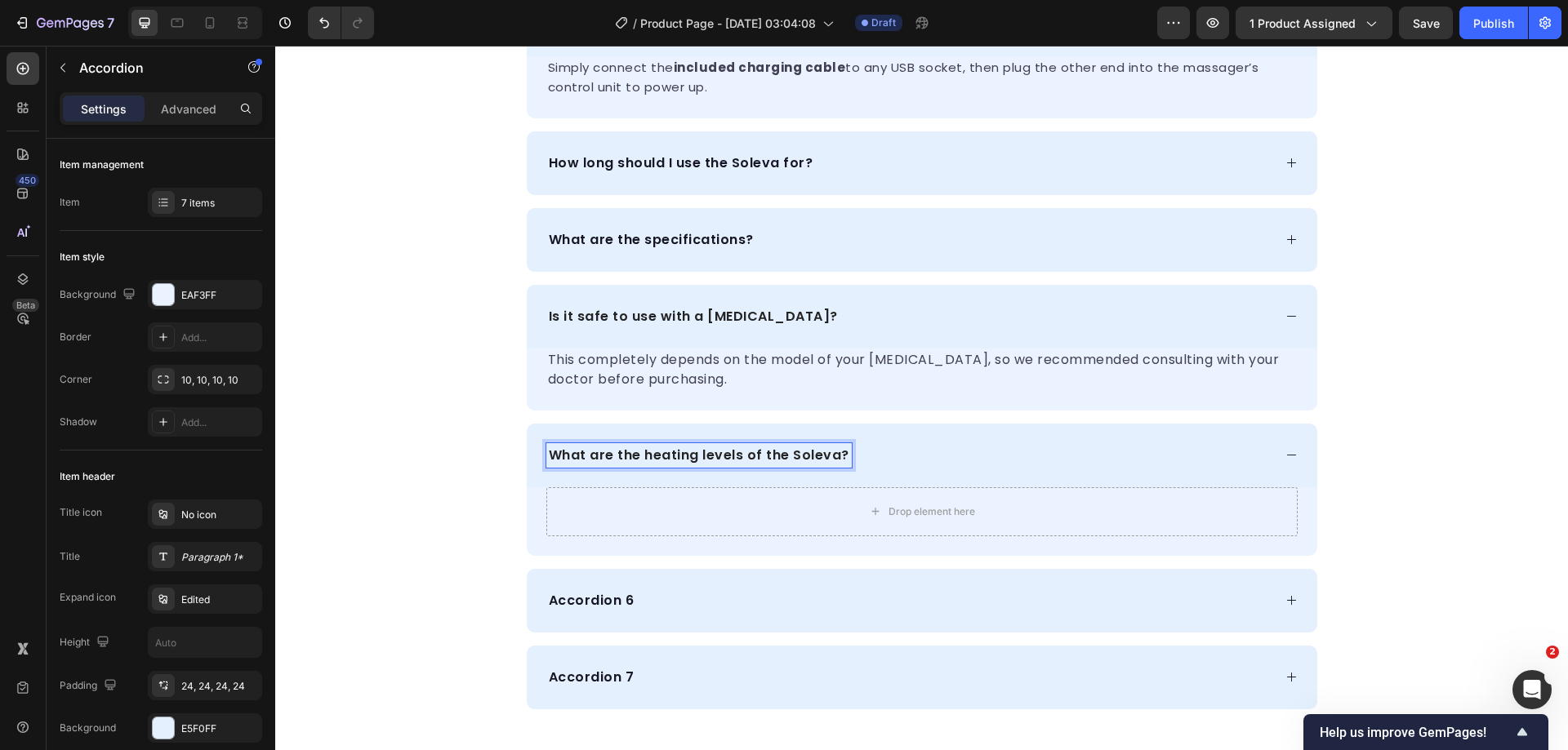
click at [739, 368] on p "This completely depends on the model of your [MEDICAL_DATA], so we recommended …" at bounding box center [922, 369] width 748 height 39
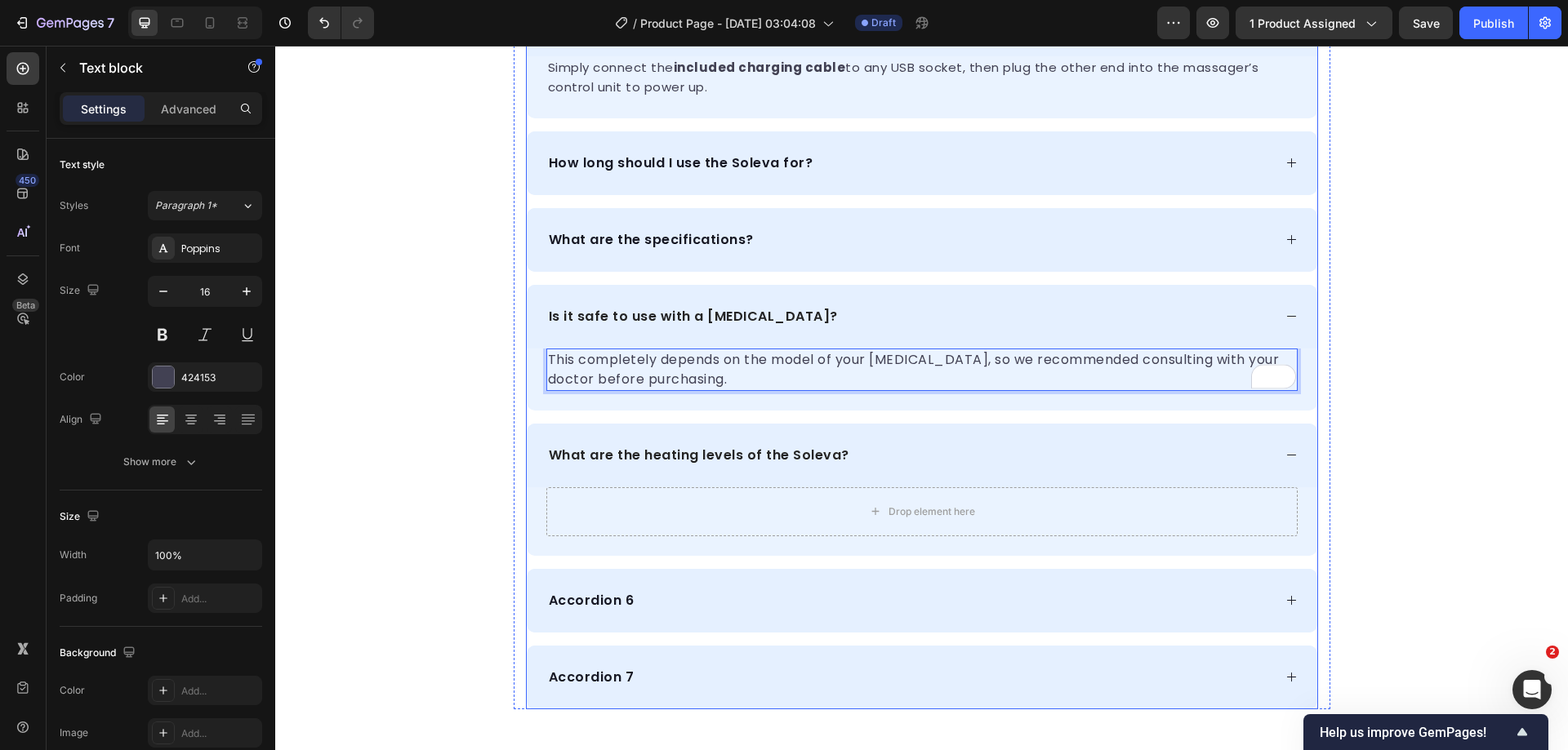
click at [943, 323] on div "Is it safe to use with a [MEDICAL_DATA]?" at bounding box center [909, 317] width 726 height 25
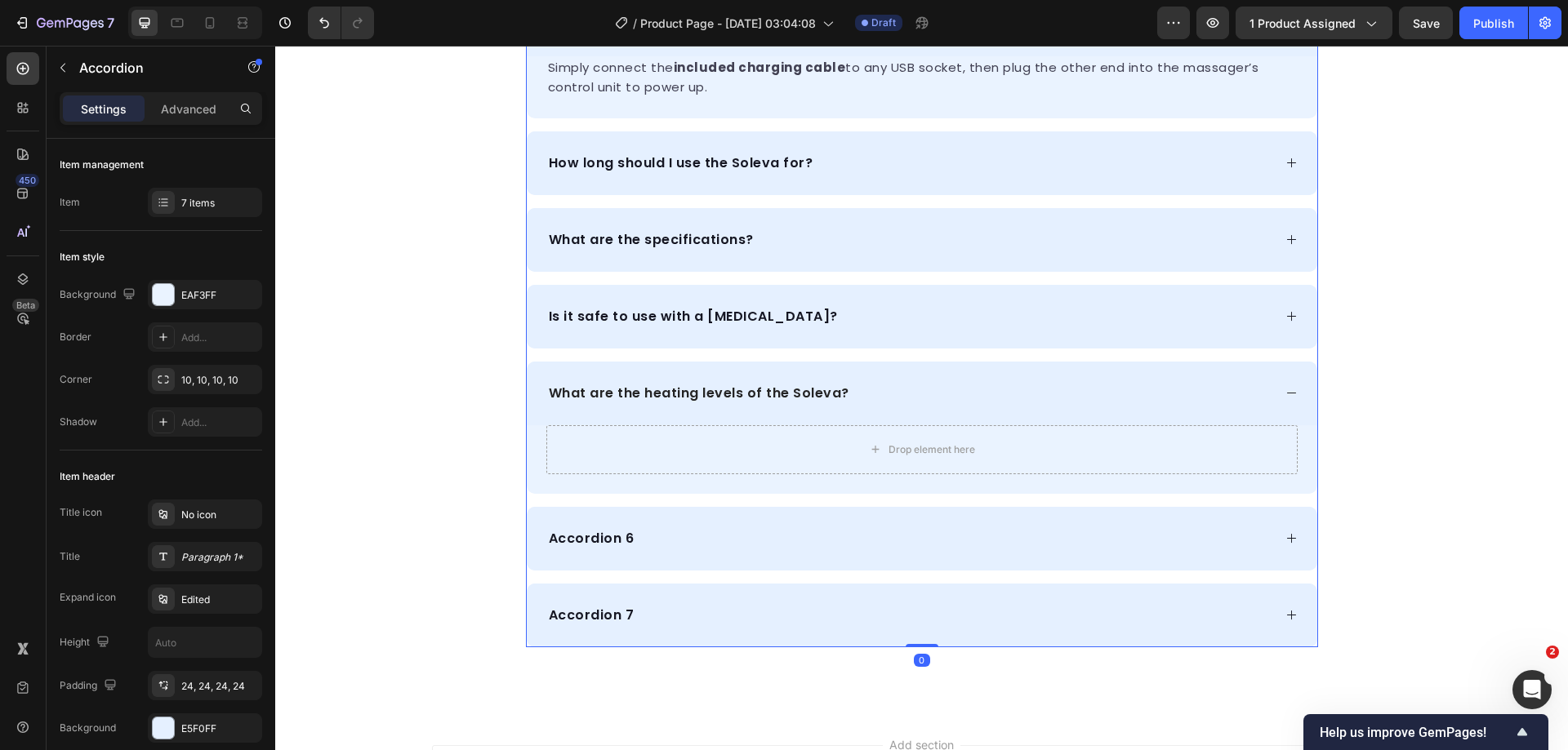
click at [833, 320] on div "Is it safe to use with a [MEDICAL_DATA]?" at bounding box center [909, 317] width 726 height 25
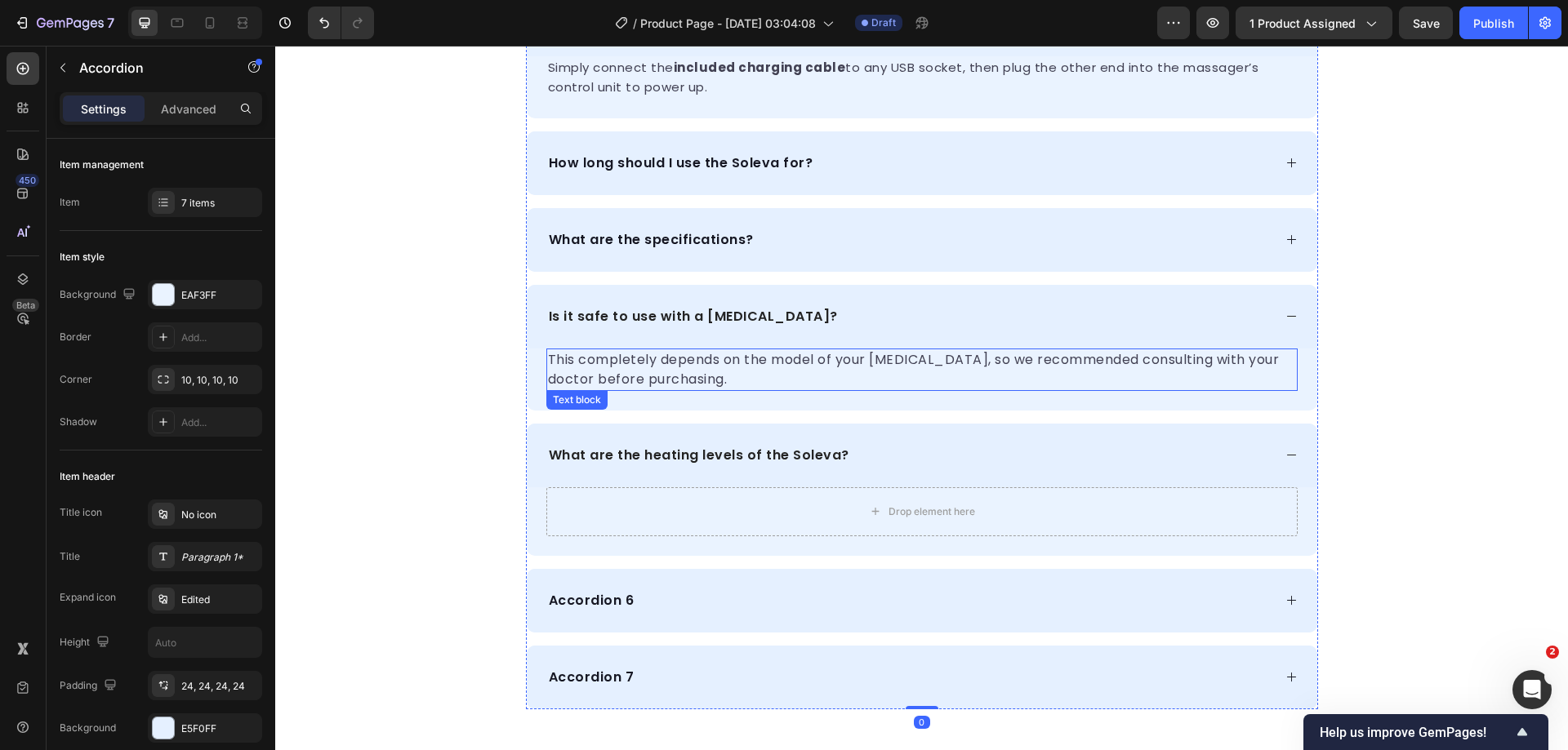
click at [730, 361] on p "This completely depends on the model of your [MEDICAL_DATA], so we recommended …" at bounding box center [922, 369] width 748 height 39
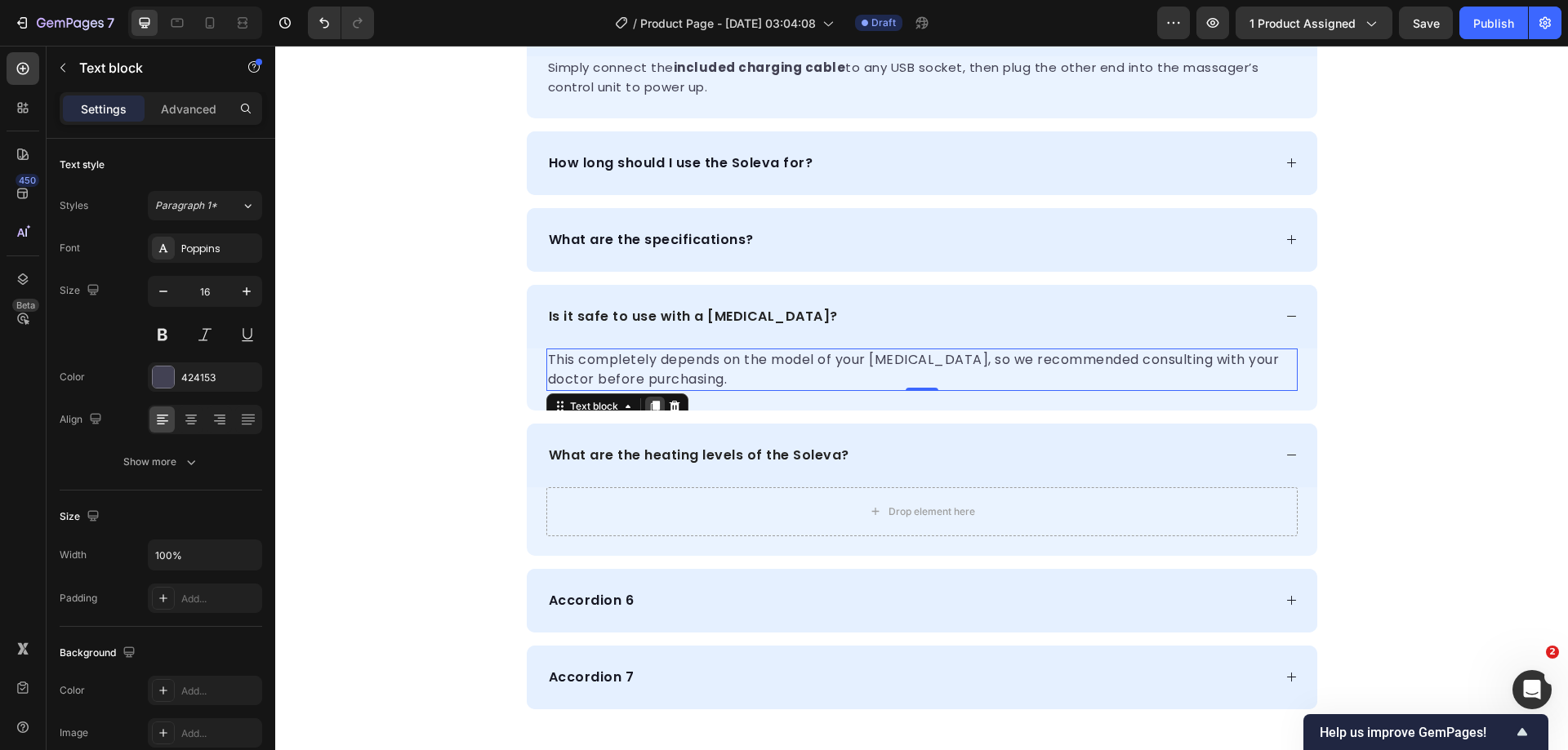
click at [648, 400] on icon at bounding box center [655, 406] width 13 height 13
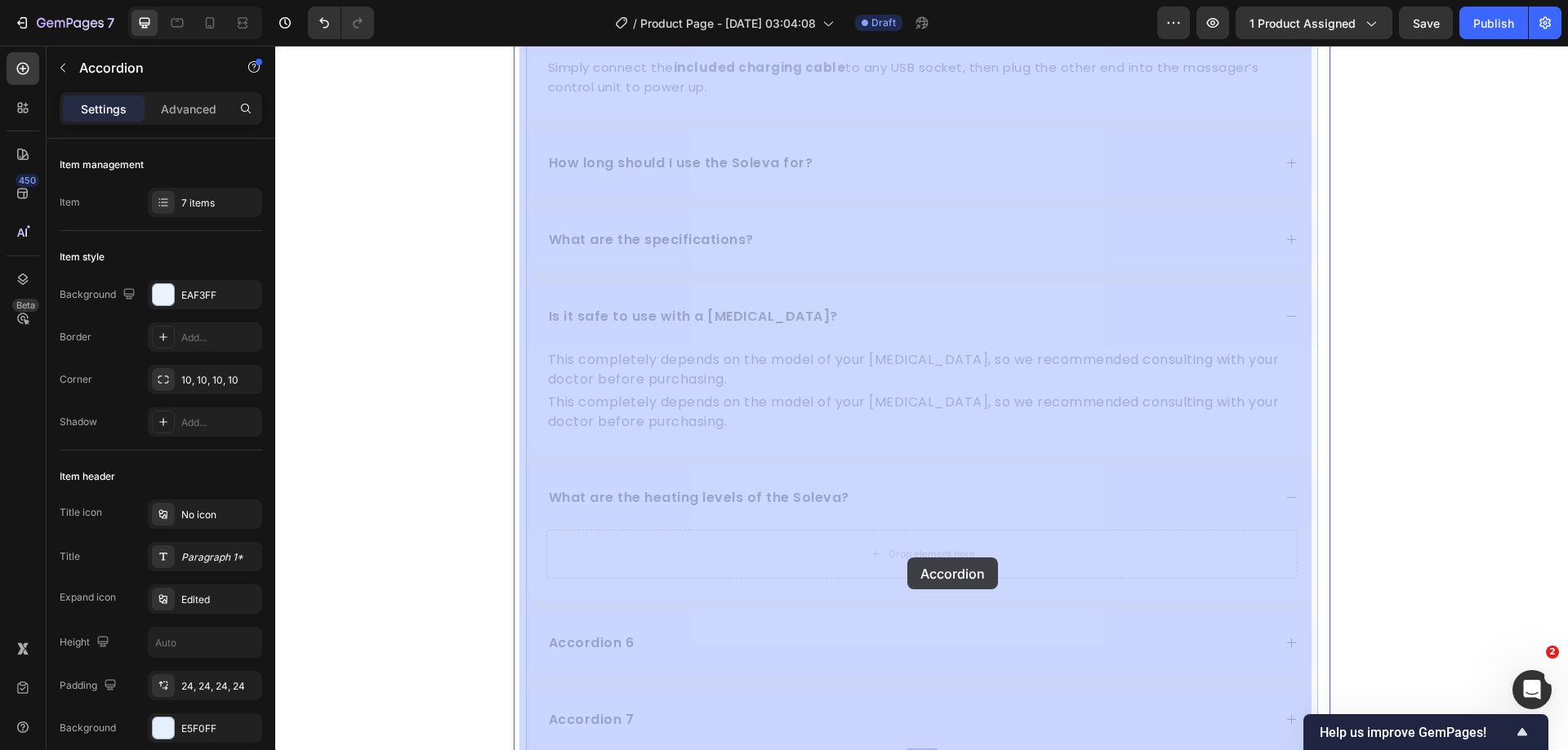
drag, startPoint x: 595, startPoint y: 454, endPoint x: 908, endPoint y: 557, distance: 329.5
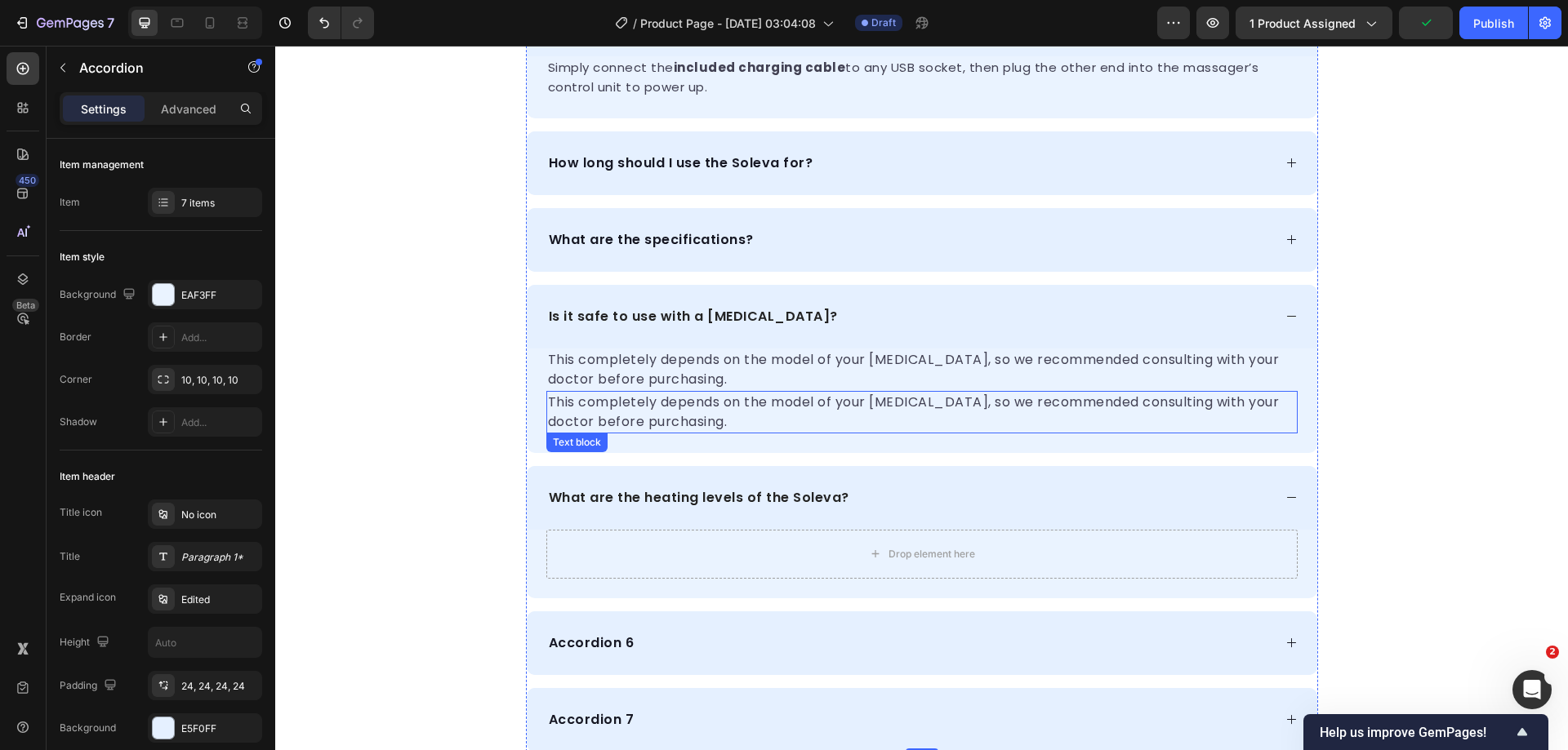
click at [805, 403] on p "This completely depends on the model of your [MEDICAL_DATA], so we recommended …" at bounding box center [922, 412] width 748 height 39
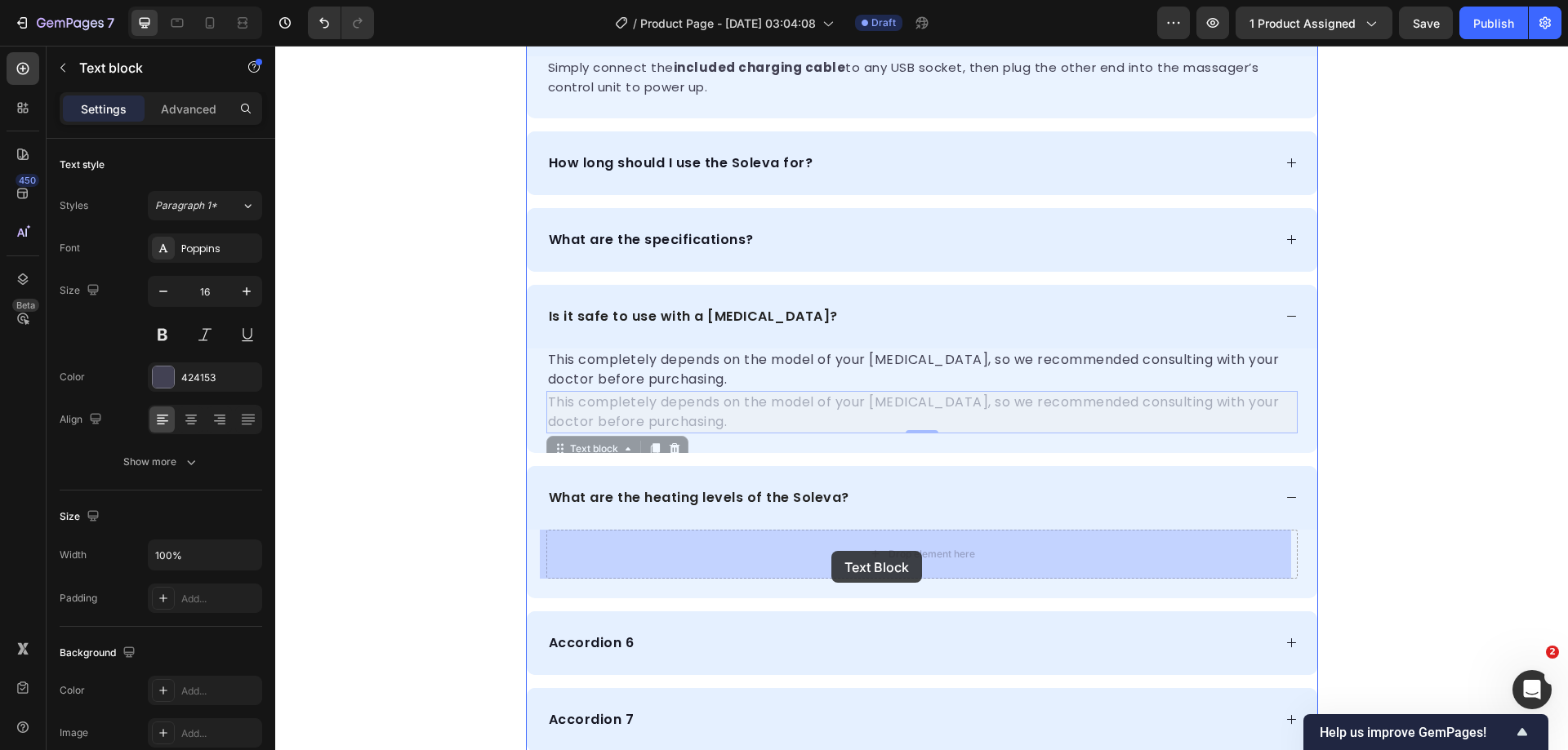
drag, startPoint x: 592, startPoint y: 447, endPoint x: 831, endPoint y: 552, distance: 261.0
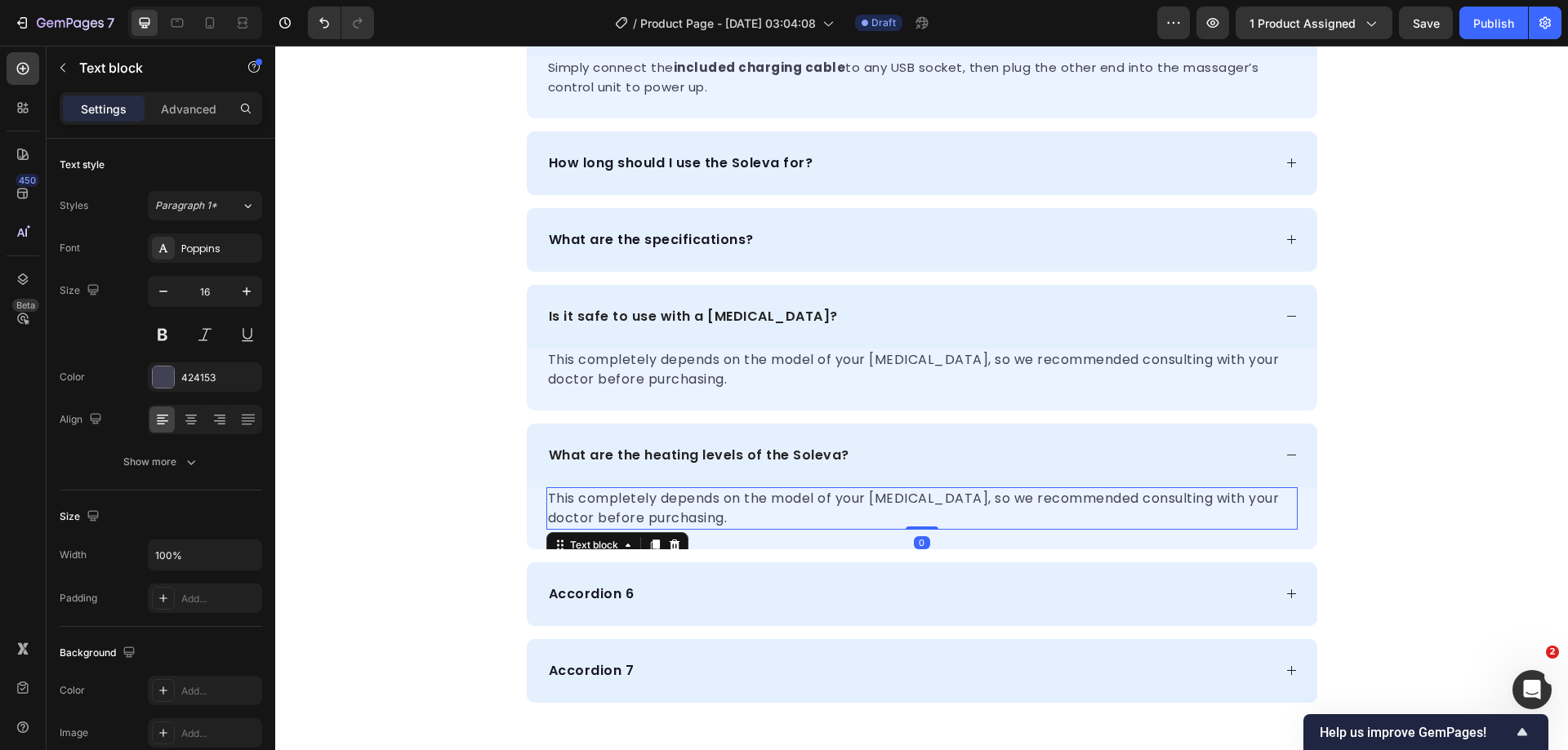
click at [774, 505] on p "This completely depends on the model of your [MEDICAL_DATA], so we recommended …" at bounding box center [922, 509] width 748 height 39
click at [685, 515] on p "This completely depends on the model of your [MEDICAL_DATA], so we recommended …" at bounding box center [922, 509] width 748 height 39
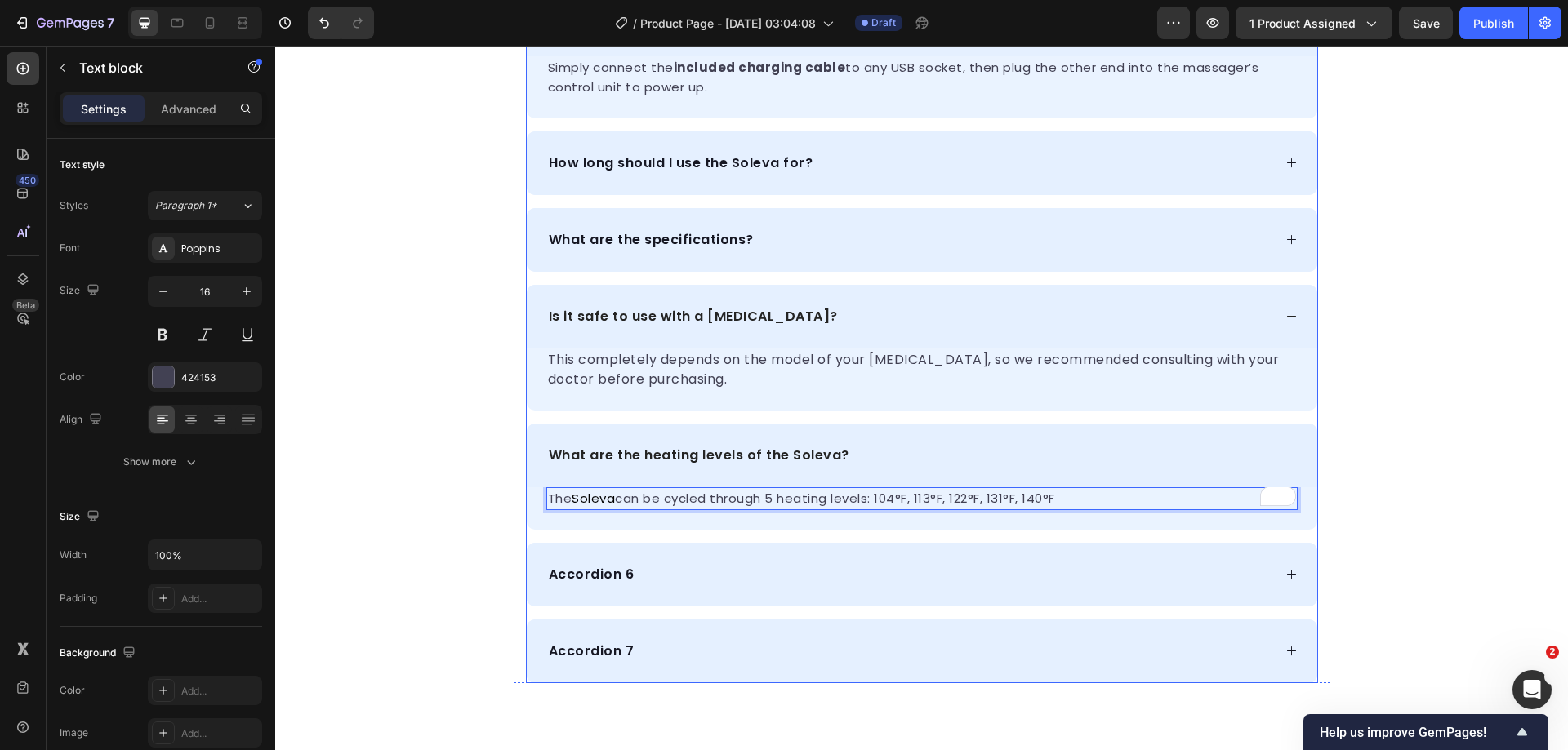
click at [590, 575] on p "Accordion 6" at bounding box center [592, 574] width 86 height 20
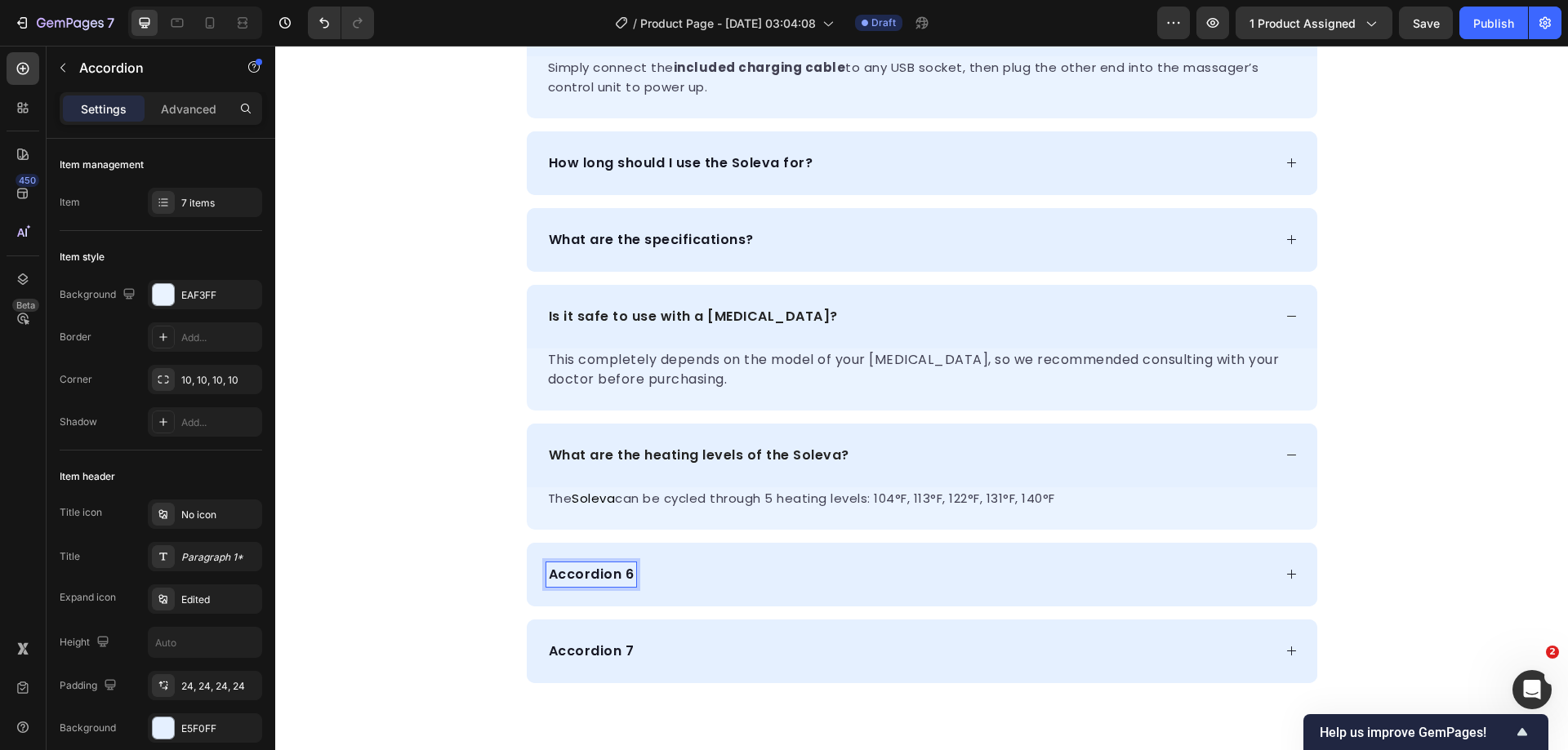
click at [590, 575] on p "Accordion 6" at bounding box center [592, 574] width 86 height 20
click at [597, 566] on p "Accordion 6" at bounding box center [592, 574] width 86 height 20
click at [909, 570] on div "When will my massager arrive?" at bounding box center [909, 575] width 726 height 25
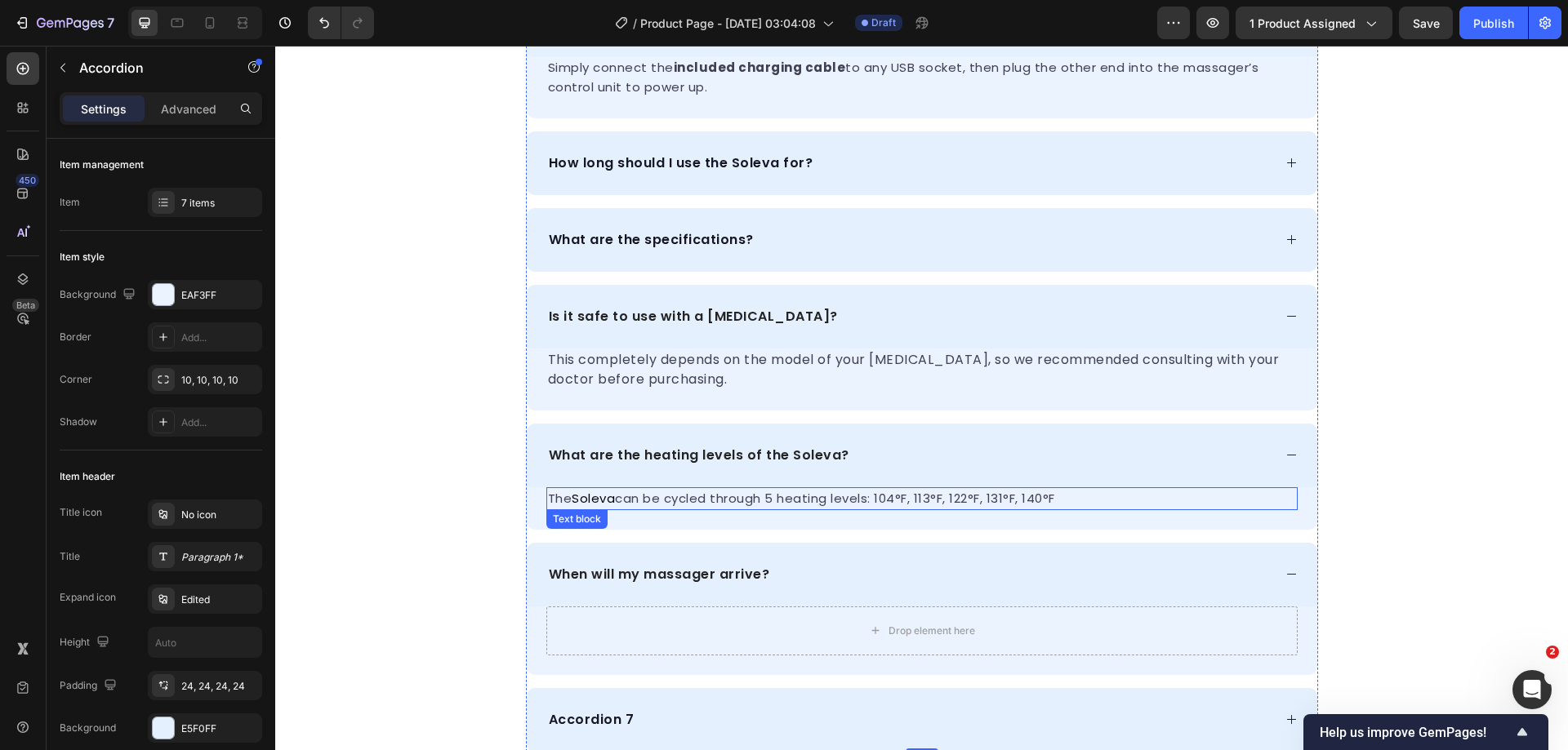
click at [987, 490] on span "can be cycled through 5 heating levels: 104°F, 113°F, 122°F, 131°F, 140°F" at bounding box center [834, 498] width 440 height 17
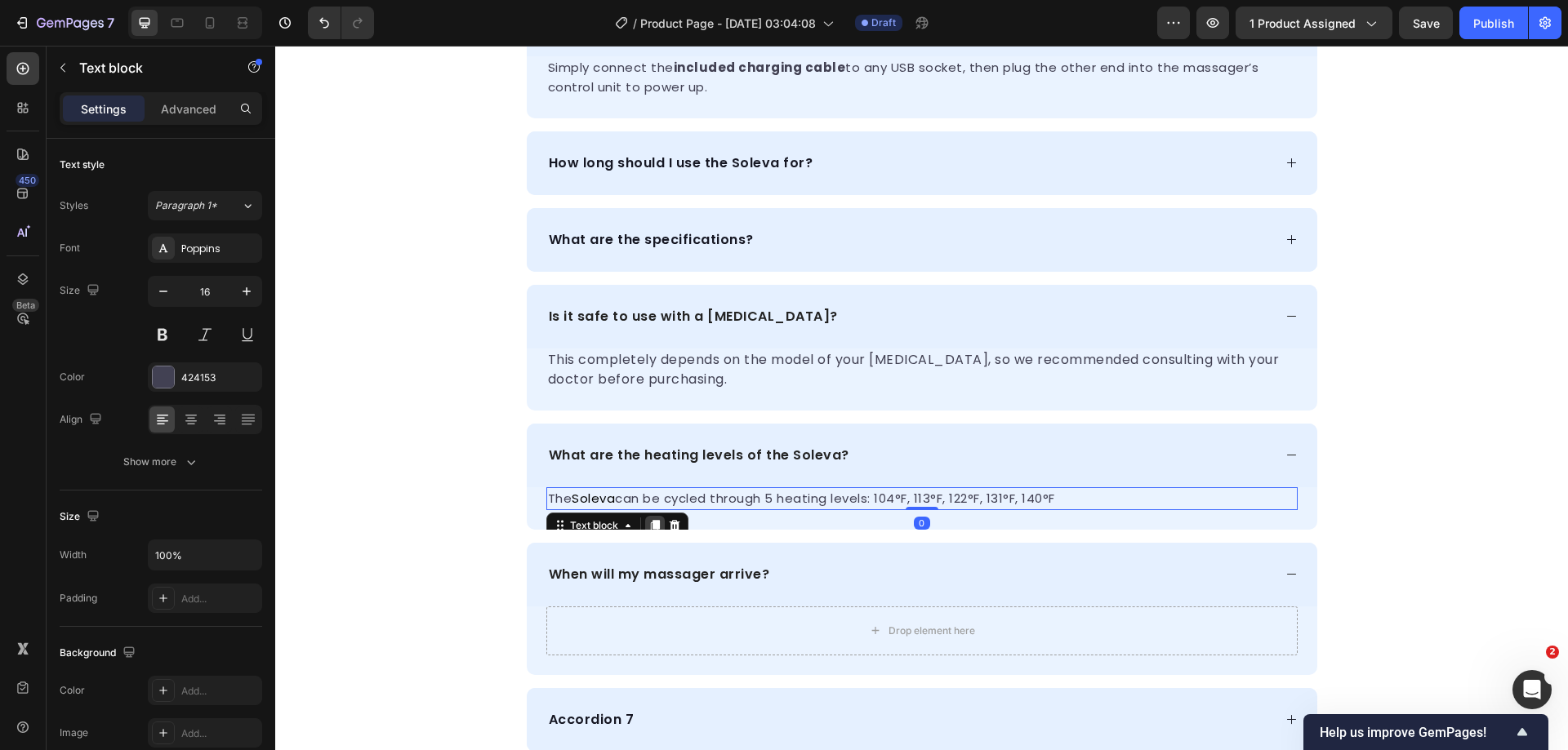
click at [650, 523] on icon at bounding box center [654, 526] width 9 height 11
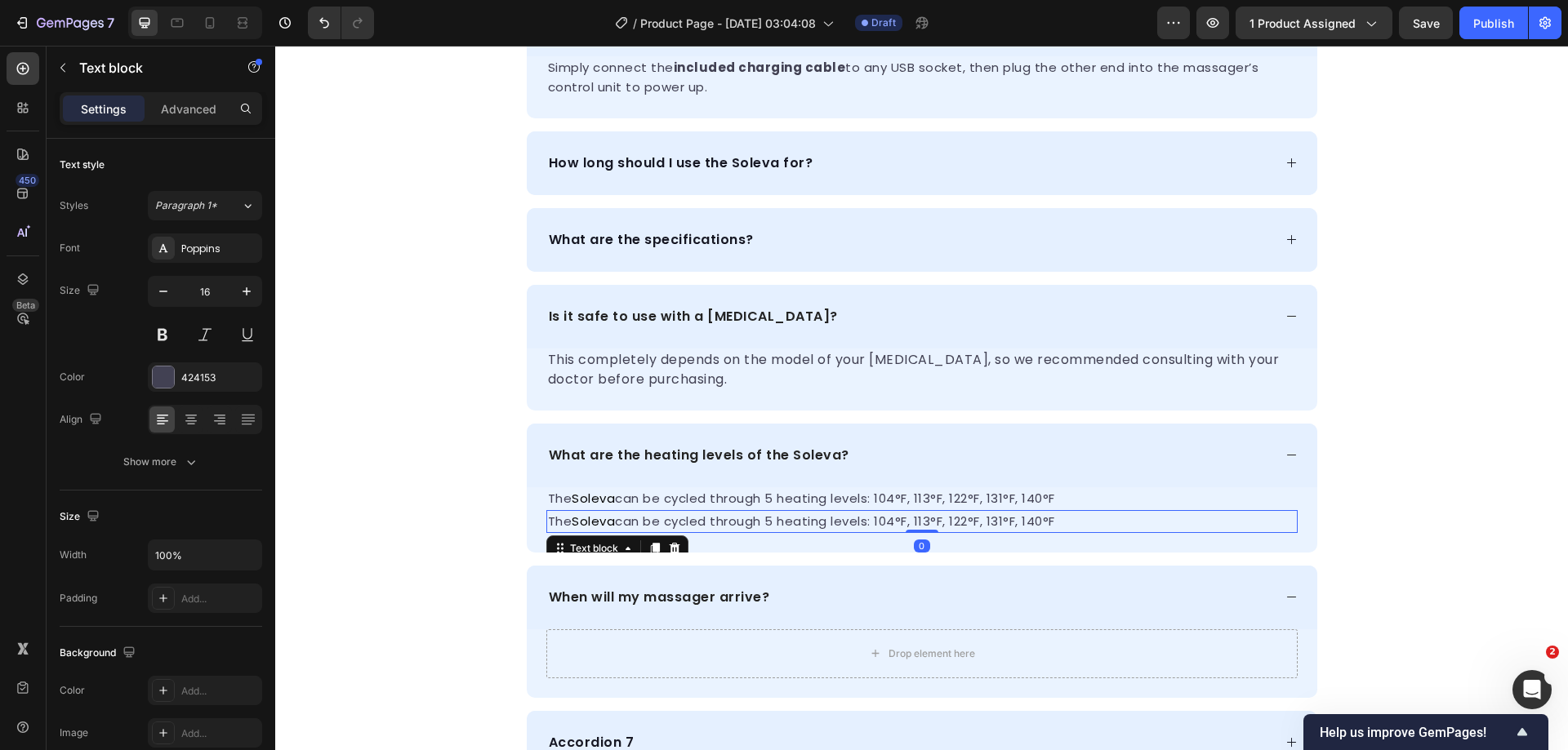
click at [610, 522] on span "Soleva" at bounding box center [593, 521] width 43 height 17
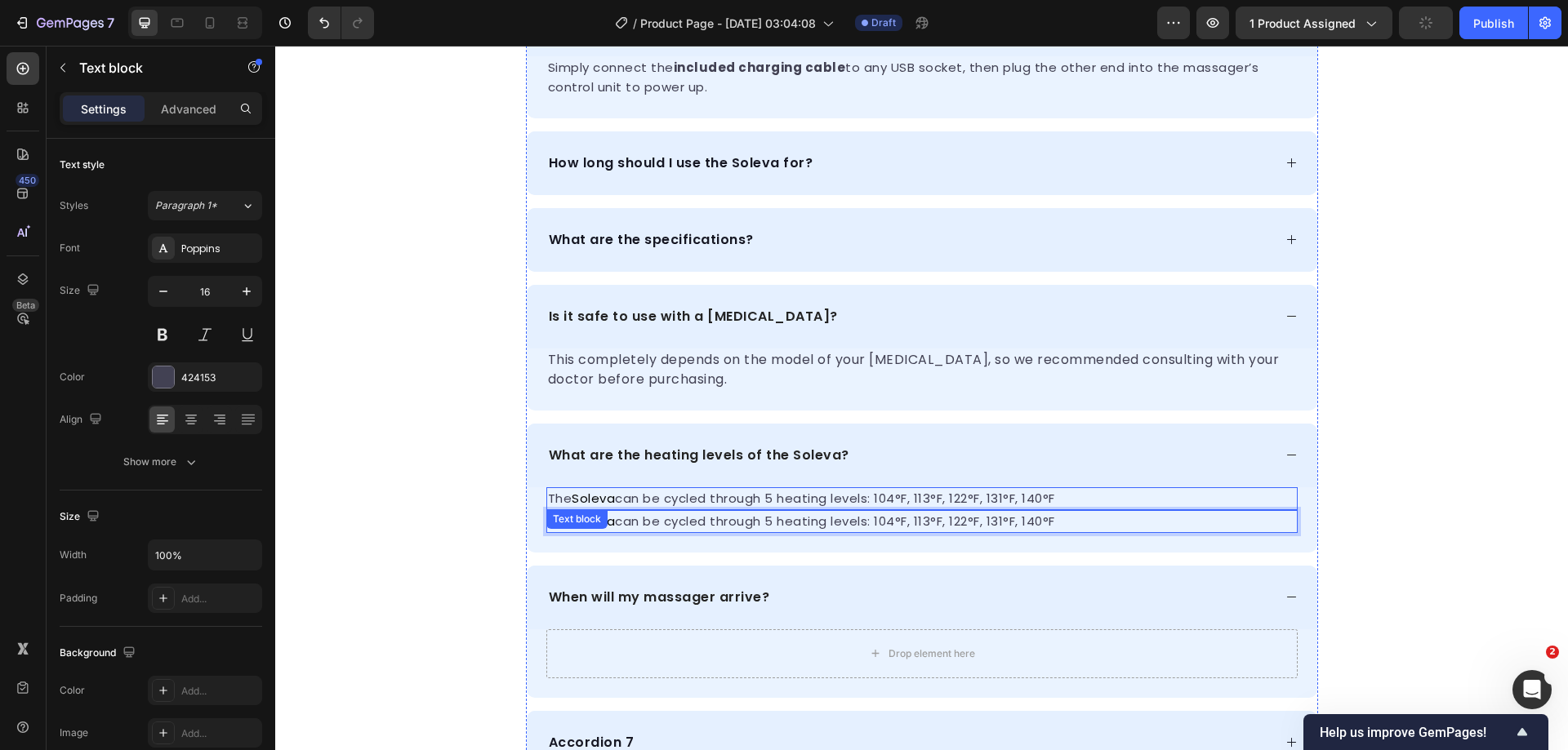
click at [993, 503] on span "can be cycled through 5 heating levels: 104°F, 113°F, 122°F, 131°F, 140°F" at bounding box center [834, 498] width 440 height 17
click at [936, 524] on span "can be cycled through 5 heating levels: 104°F, 113°F, 122°F, 131°F, 140°F" at bounding box center [834, 521] width 440 height 17
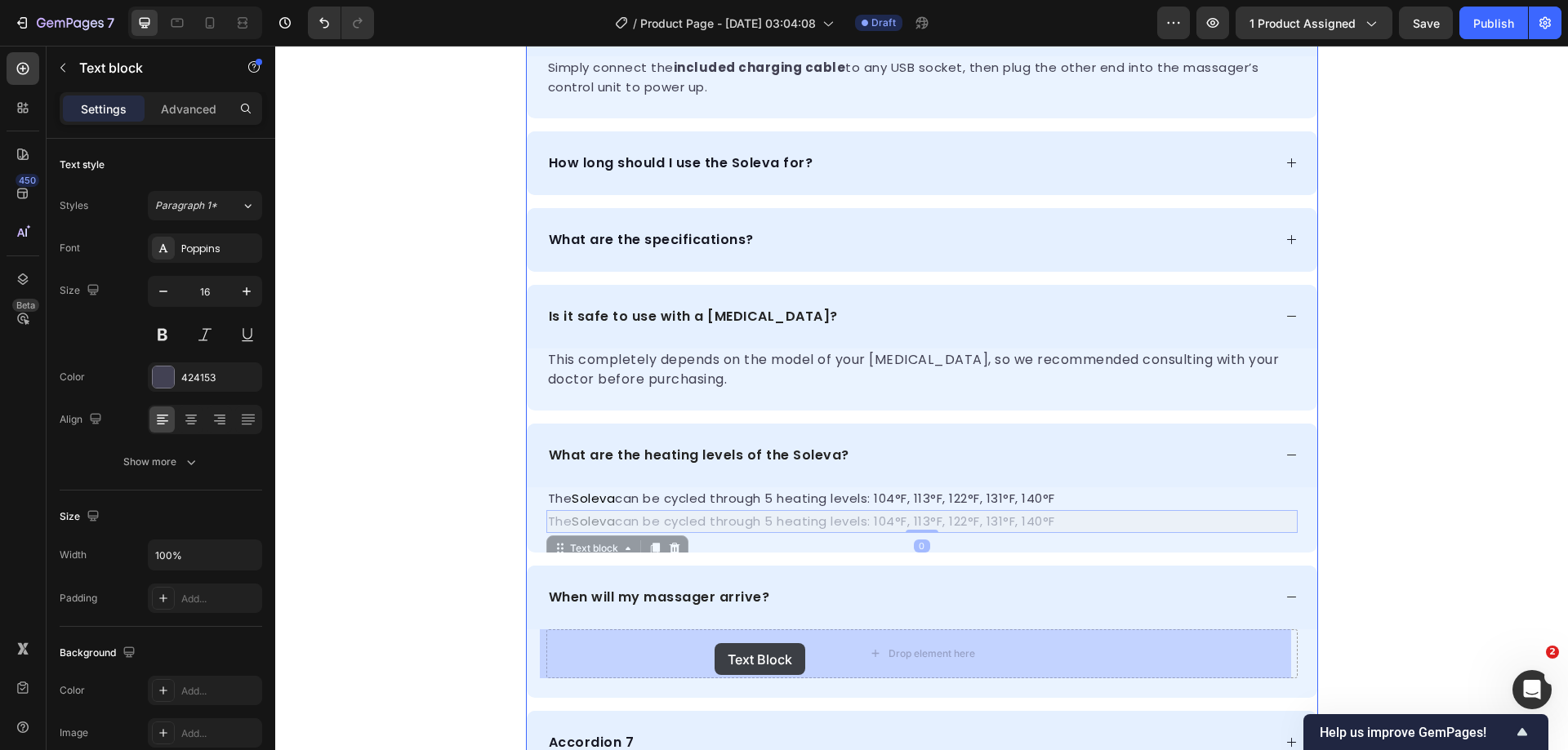
drag, startPoint x: 548, startPoint y: 548, endPoint x: 704, endPoint y: 646, distance: 184.2
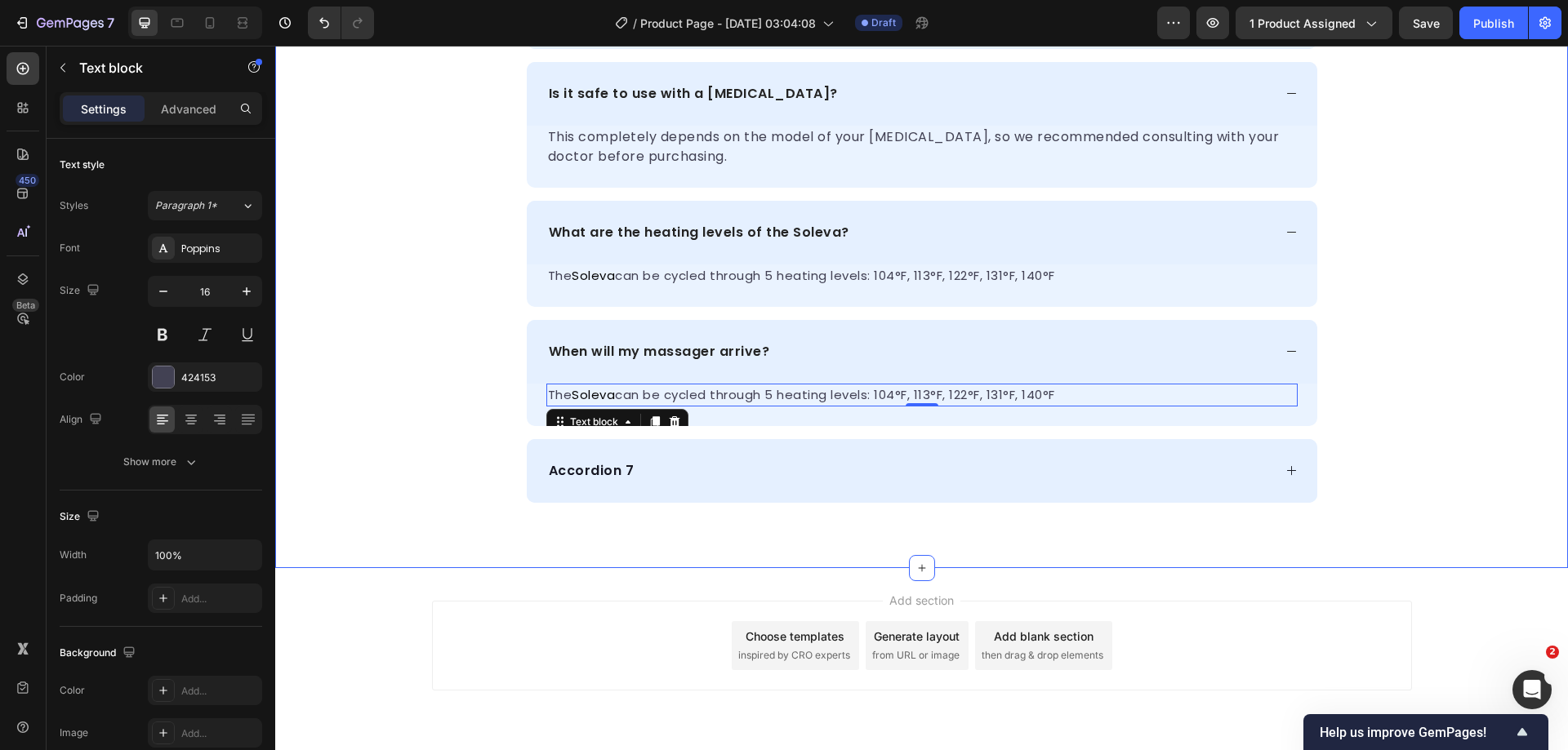
scroll to position [6283, 0]
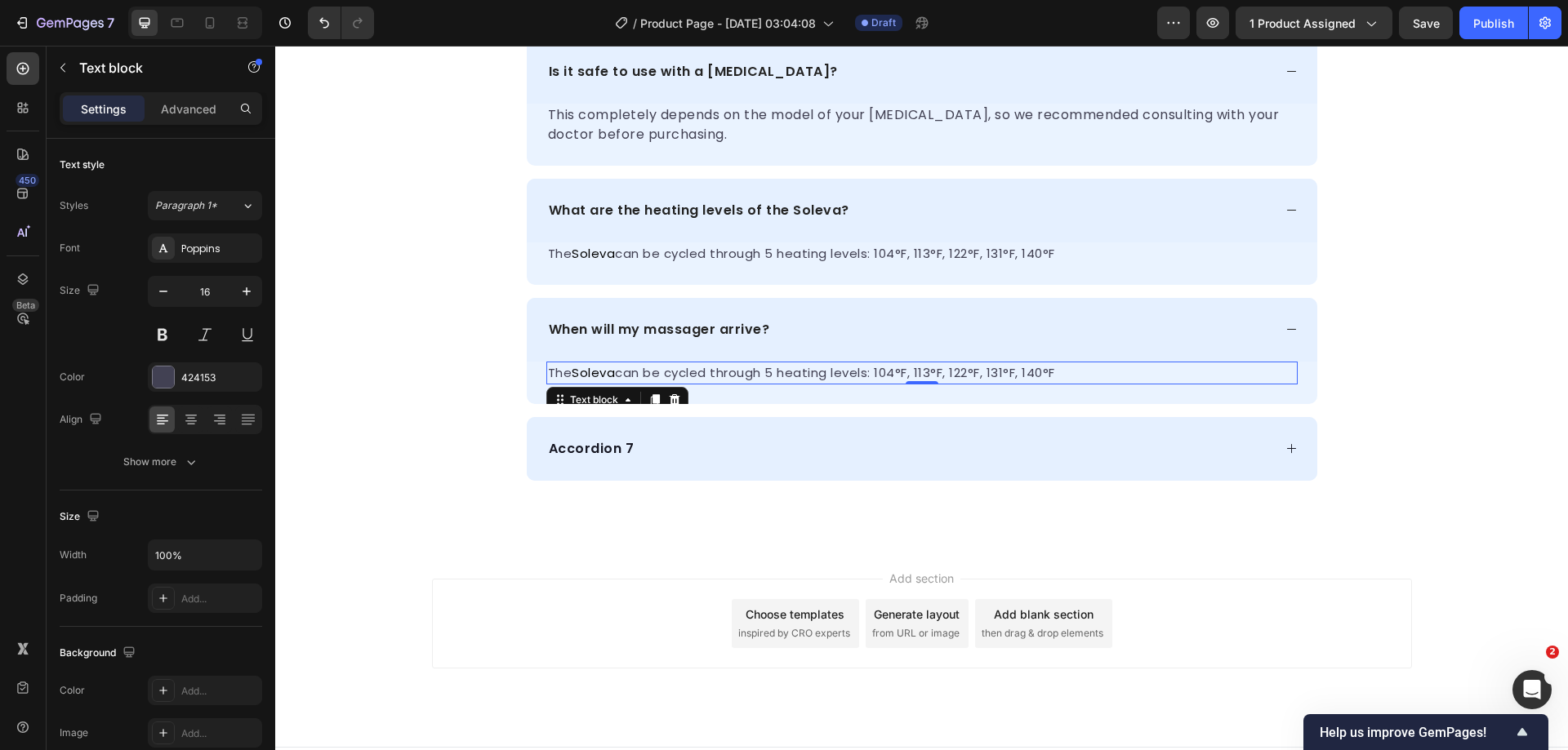
click at [922, 373] on span "can be cycled through 5 heating levels: 104°F, 113°F, 122°F, 131°F, 140°F" at bounding box center [834, 373] width 440 height 17
click at [931, 331] on div "When will my massager arrive?" at bounding box center [909, 330] width 726 height 25
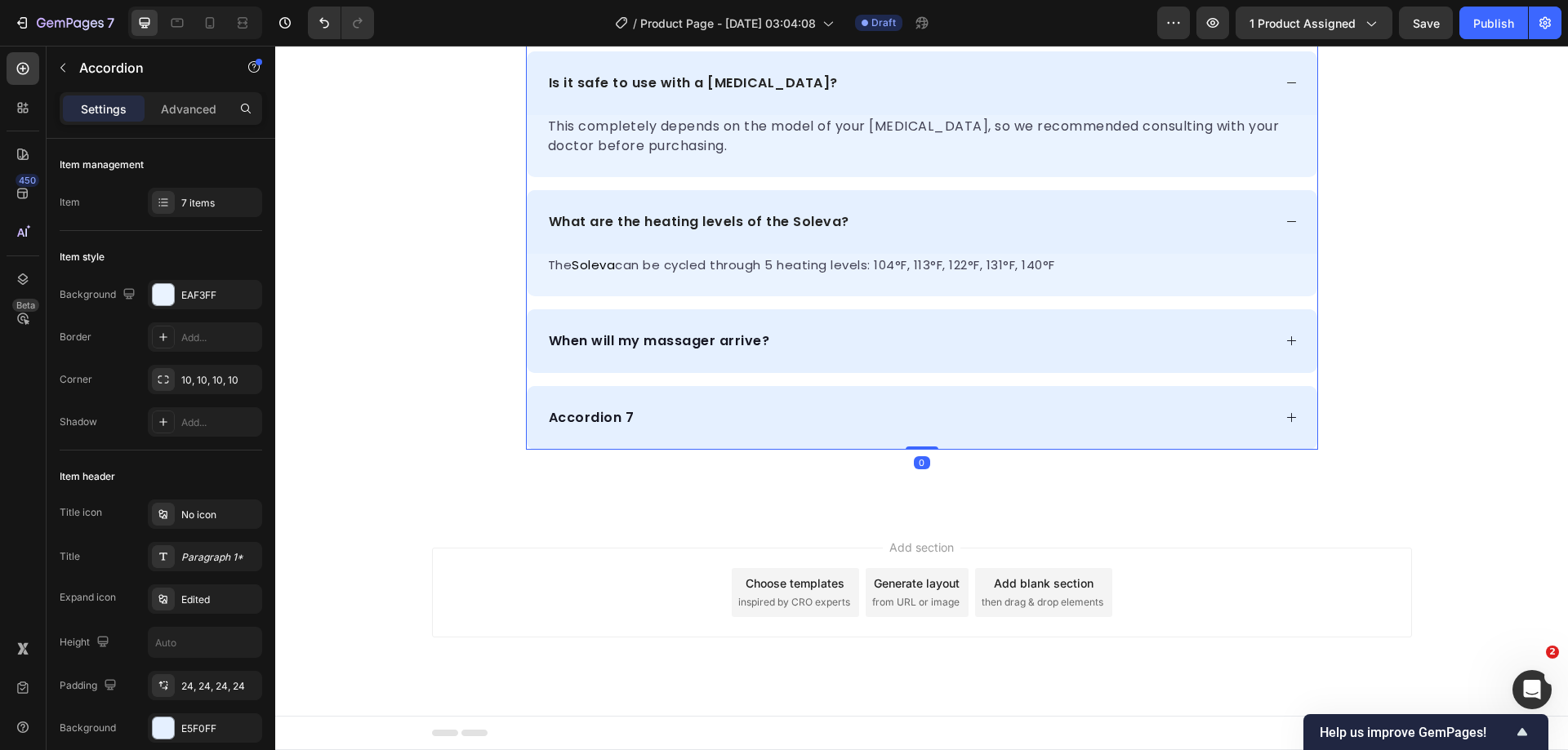
click at [687, 408] on div "Accordion 7" at bounding box center [909, 418] width 726 height 25
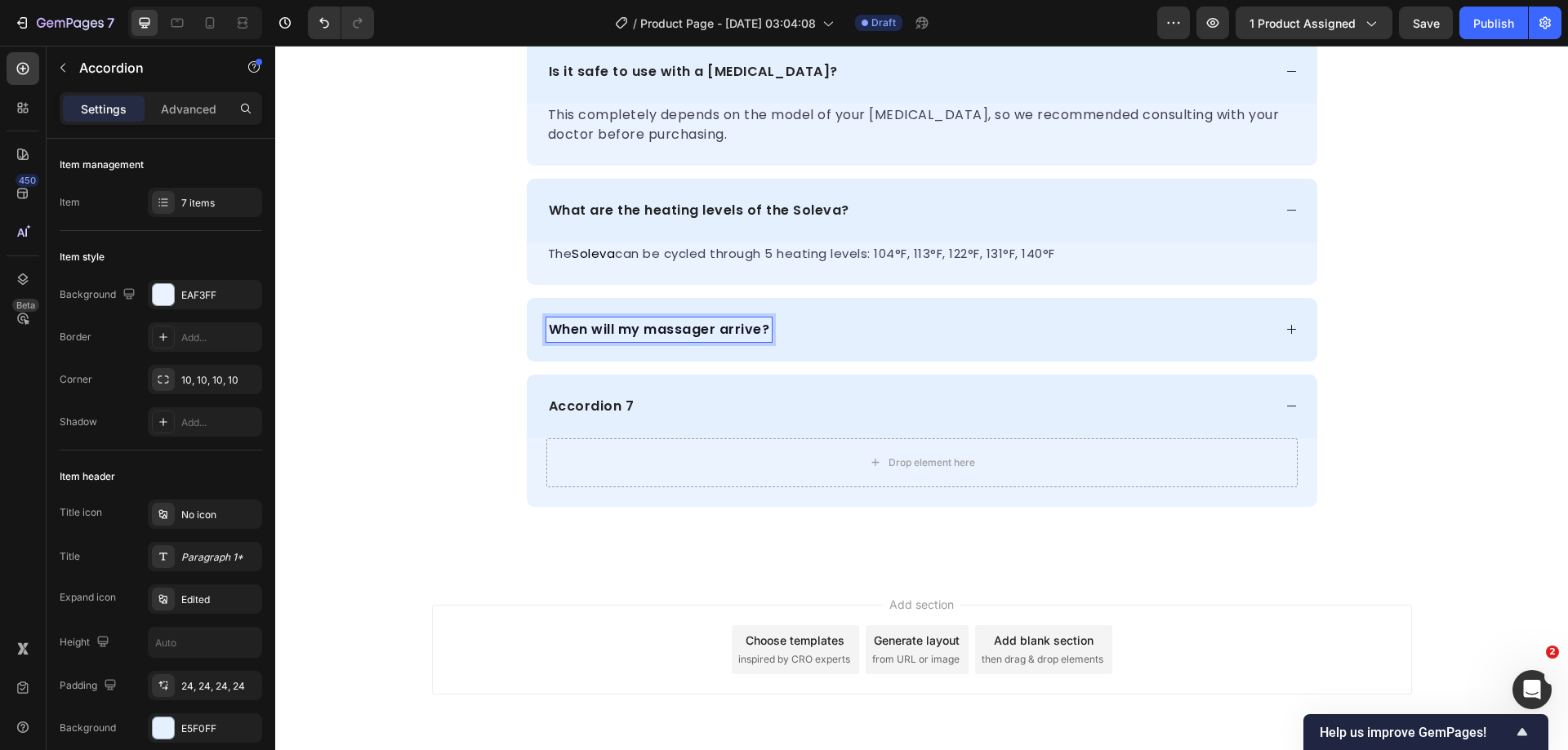
click at [858, 309] on div "When will my massager arrive?" at bounding box center [922, 329] width 790 height 64
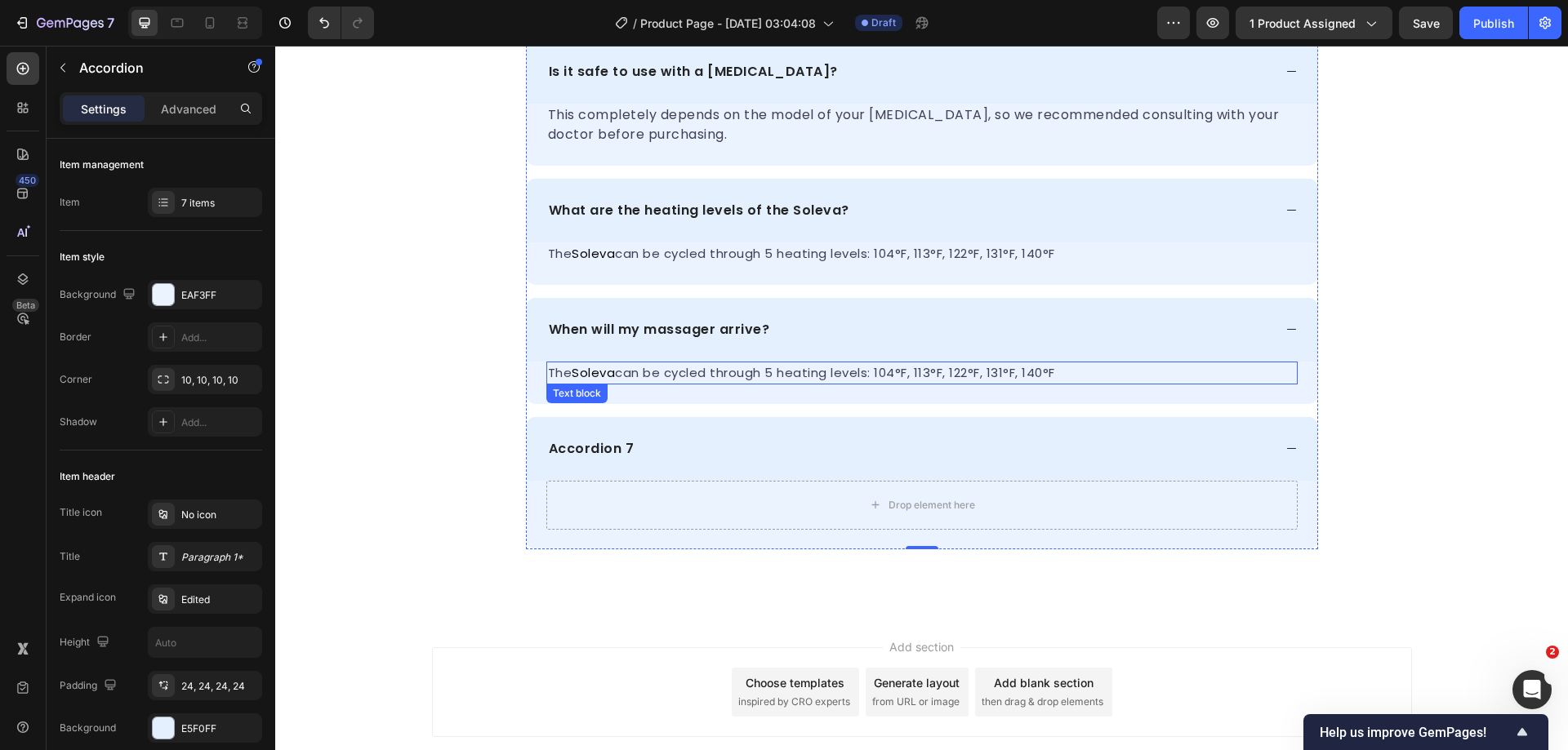
click at [643, 377] on span "can be cycled through 5 heating levels: 104°F, 113°F, 122°F, 131°F, 140°F" at bounding box center [834, 373] width 440 height 17
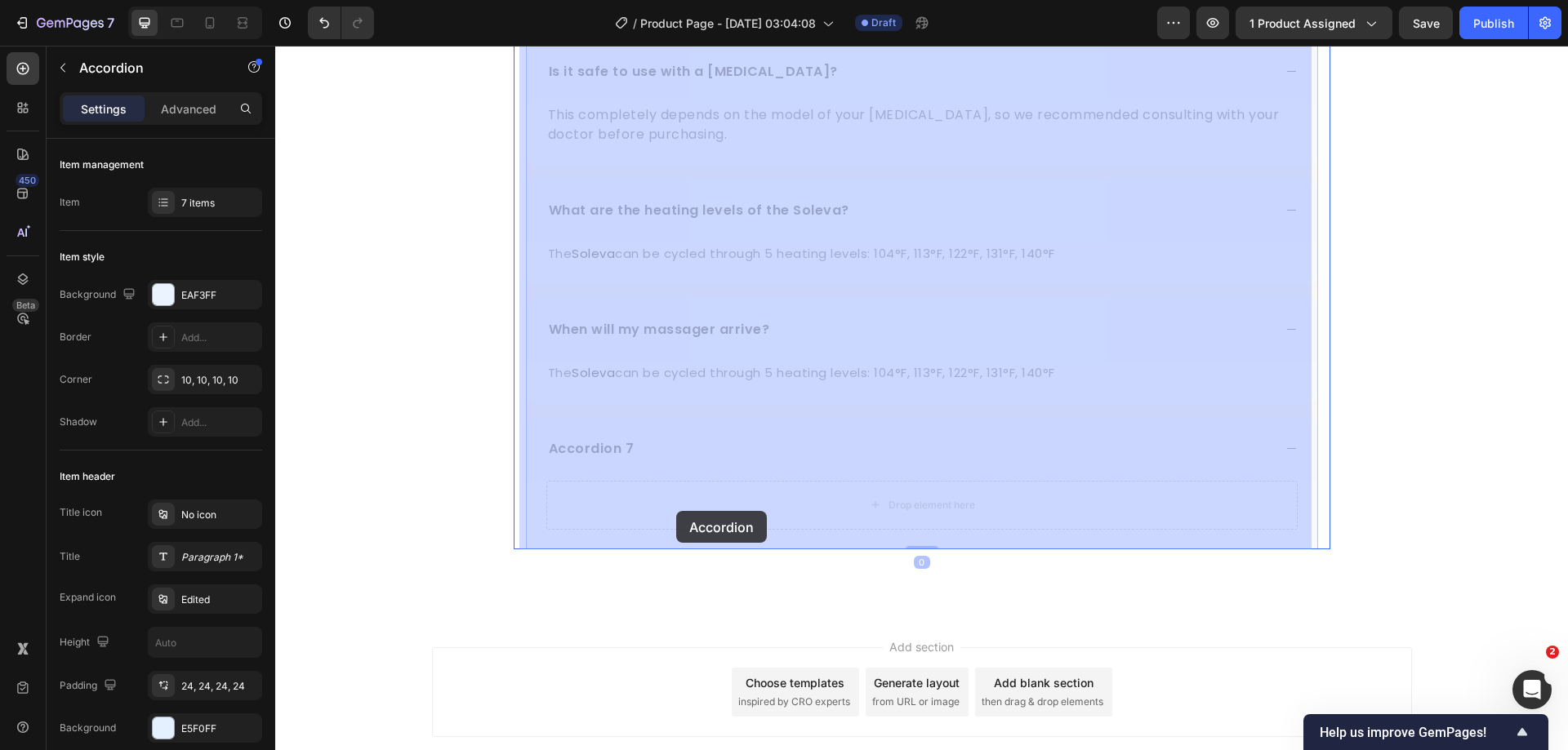
drag, startPoint x: 603, startPoint y: 405, endPoint x: 677, endPoint y: 511, distance: 129.3
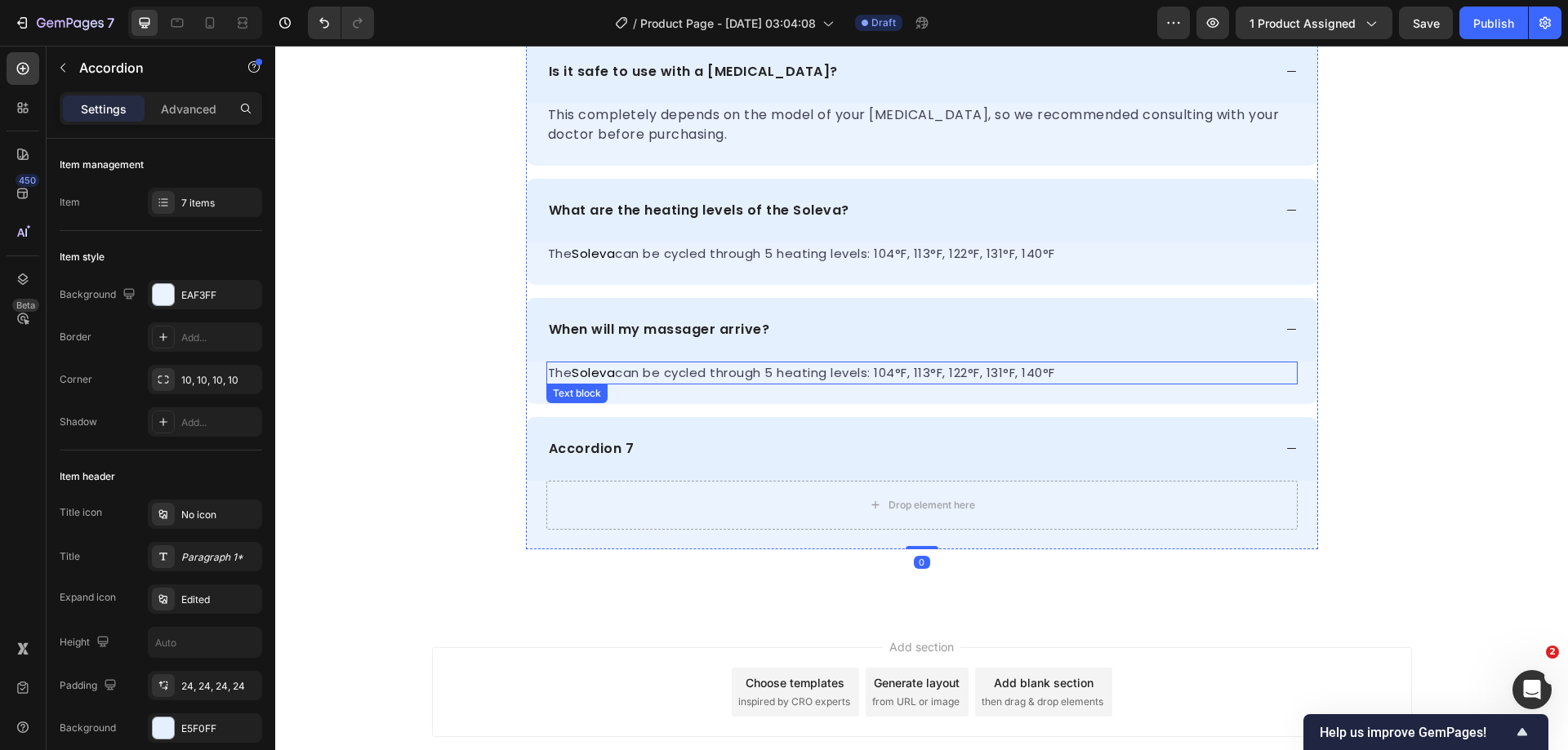
click at [615, 373] on span "can be cycled through 5 heating levels: 104°F, 113°F, 122°F, 131°F, 140°F" at bounding box center [834, 373] width 440 height 17
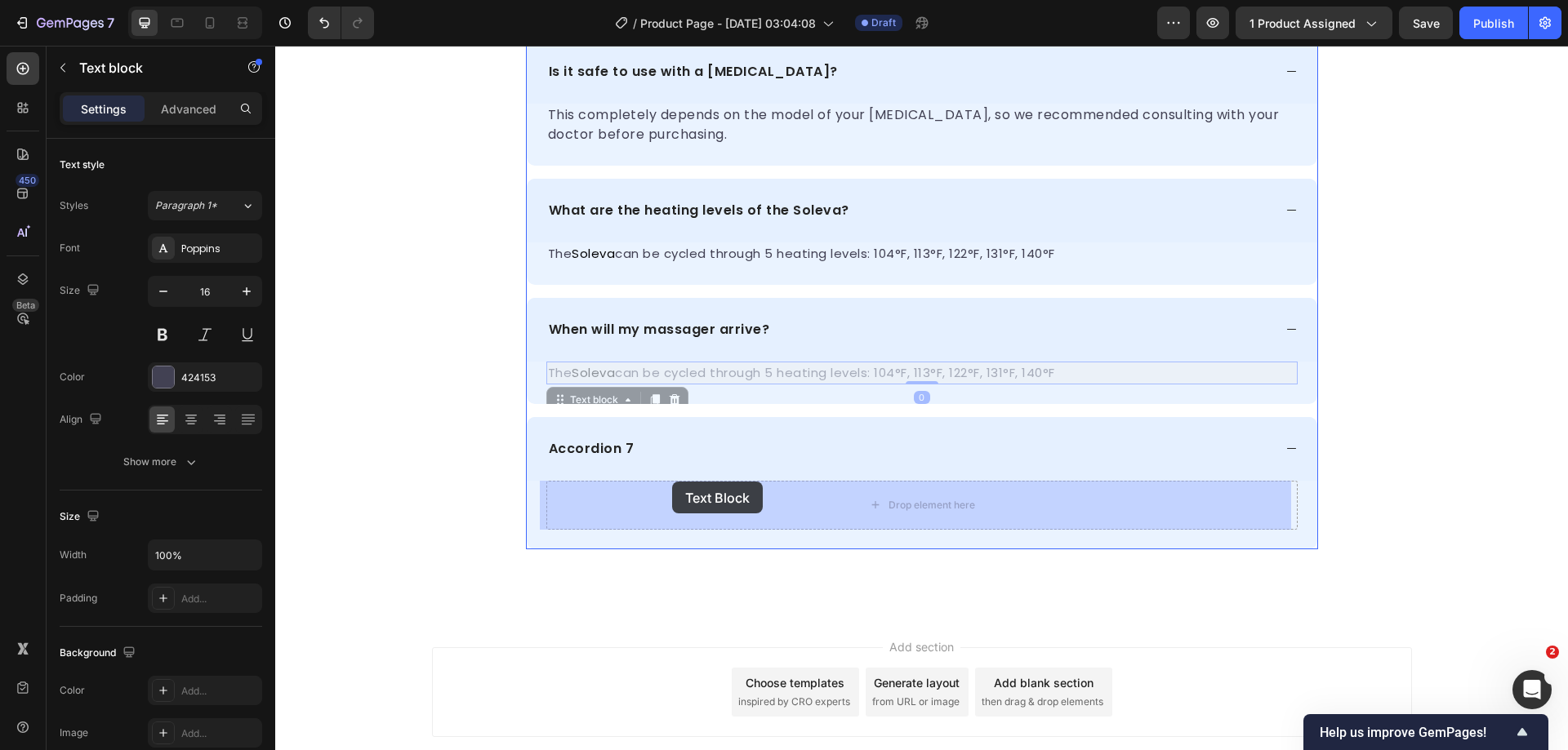
drag, startPoint x: 578, startPoint y: 392, endPoint x: 654, endPoint y: 482, distance: 117.8
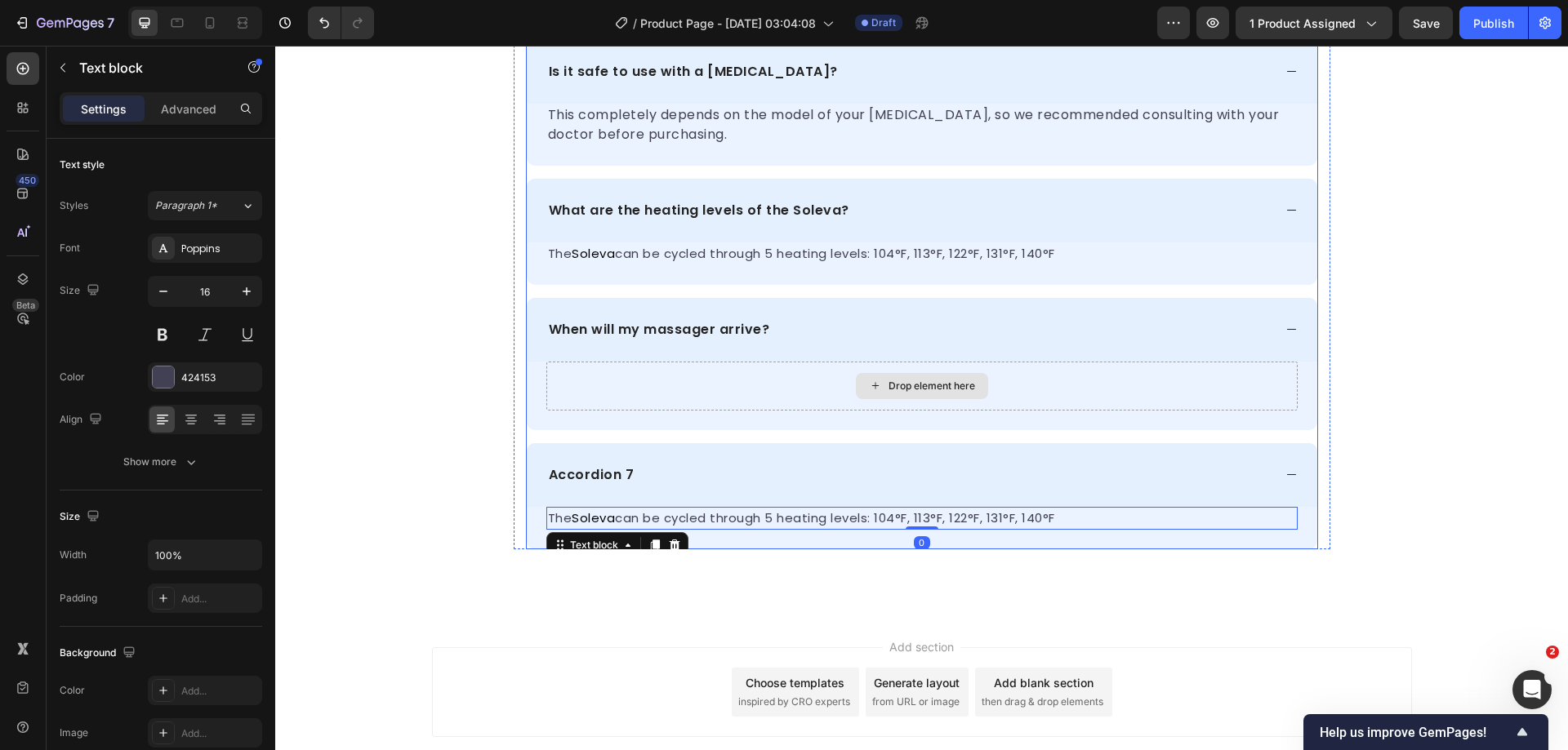
click at [896, 380] on div "Drop element here" at bounding box center [931, 386] width 87 height 13
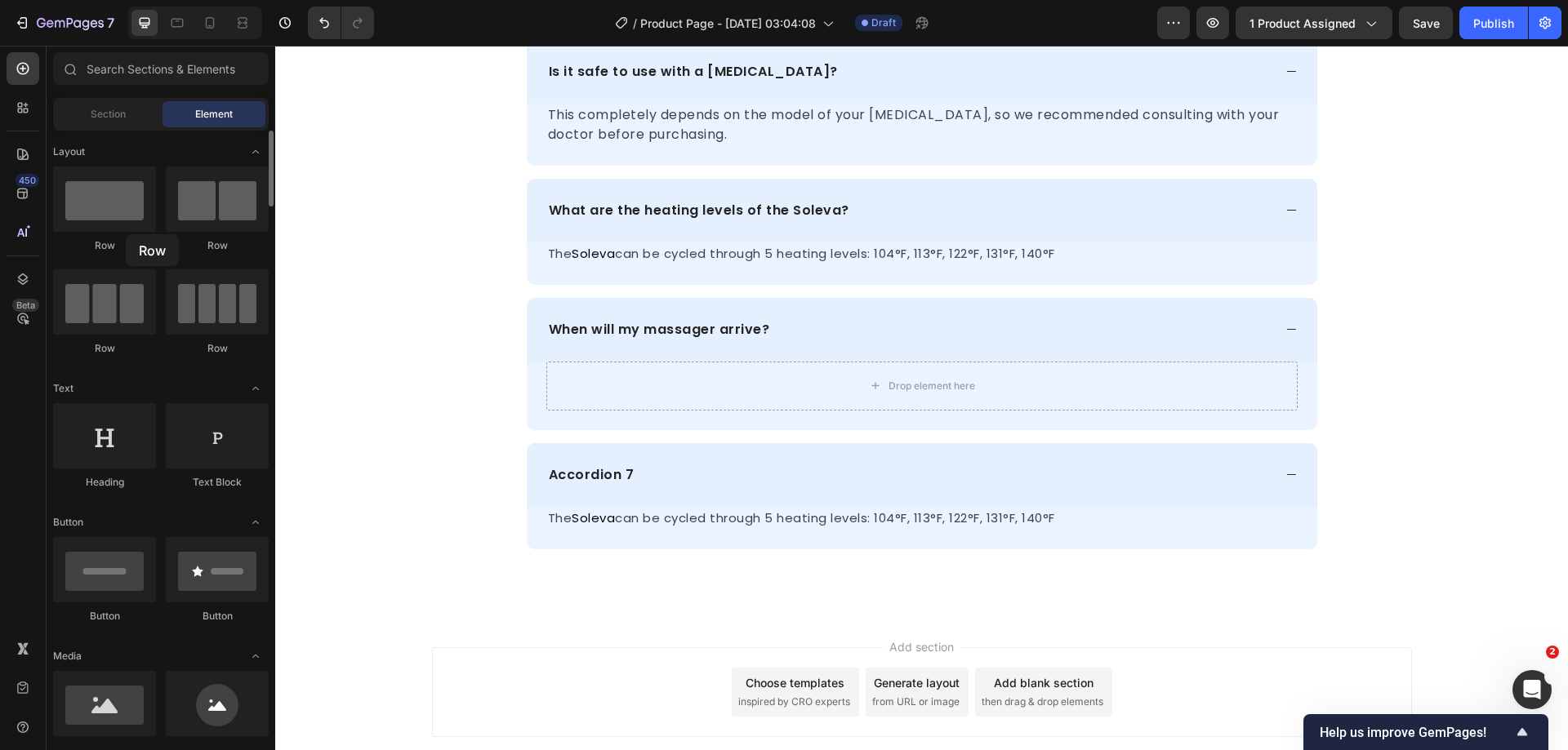
drag, startPoint x: 113, startPoint y: 224, endPoint x: 126, endPoint y: 235, distance: 17.0
click at [126, 235] on div "Row" at bounding box center [105, 210] width 103 height 87
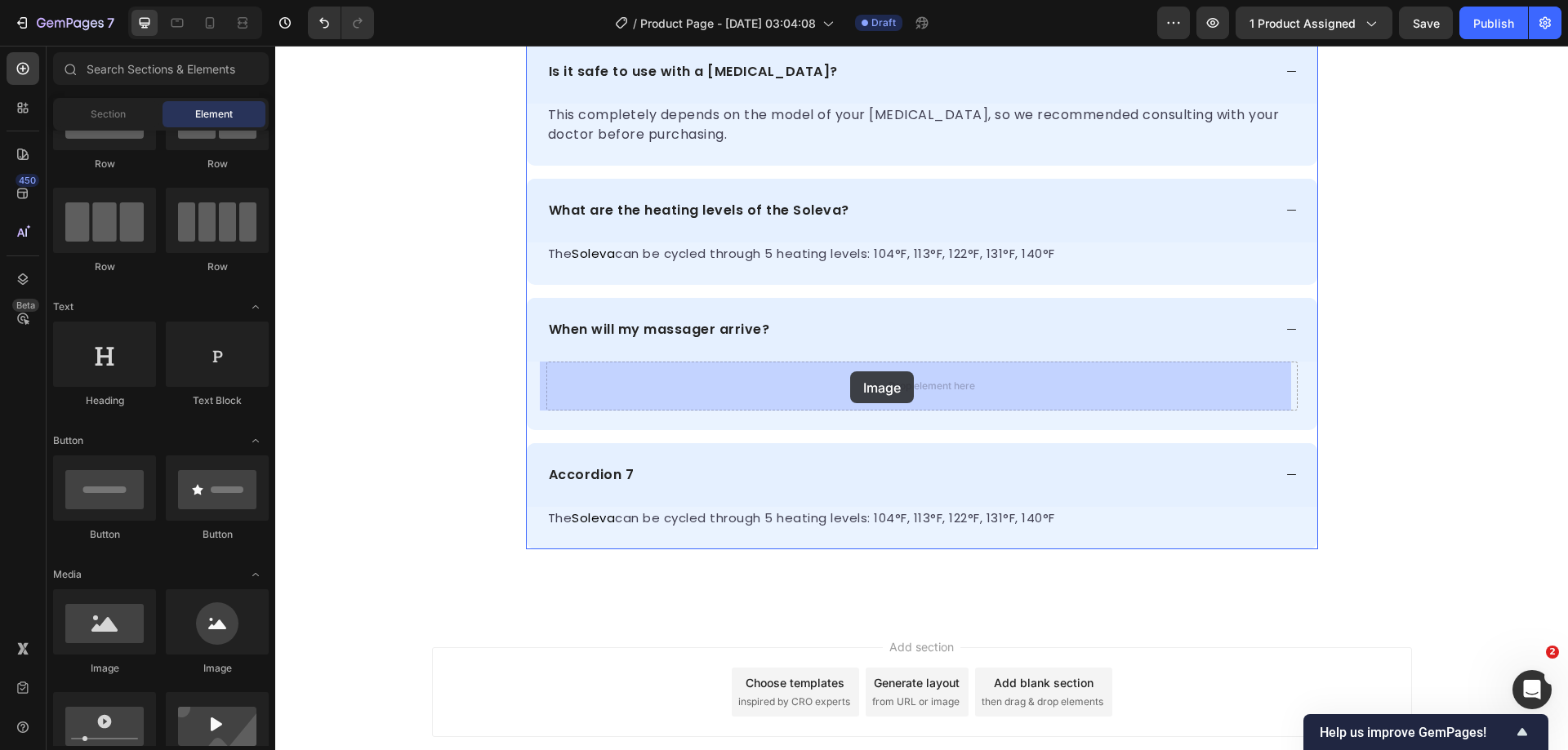
drag, startPoint x: 382, startPoint y: 680, endPoint x: 851, endPoint y: 371, distance: 561.6
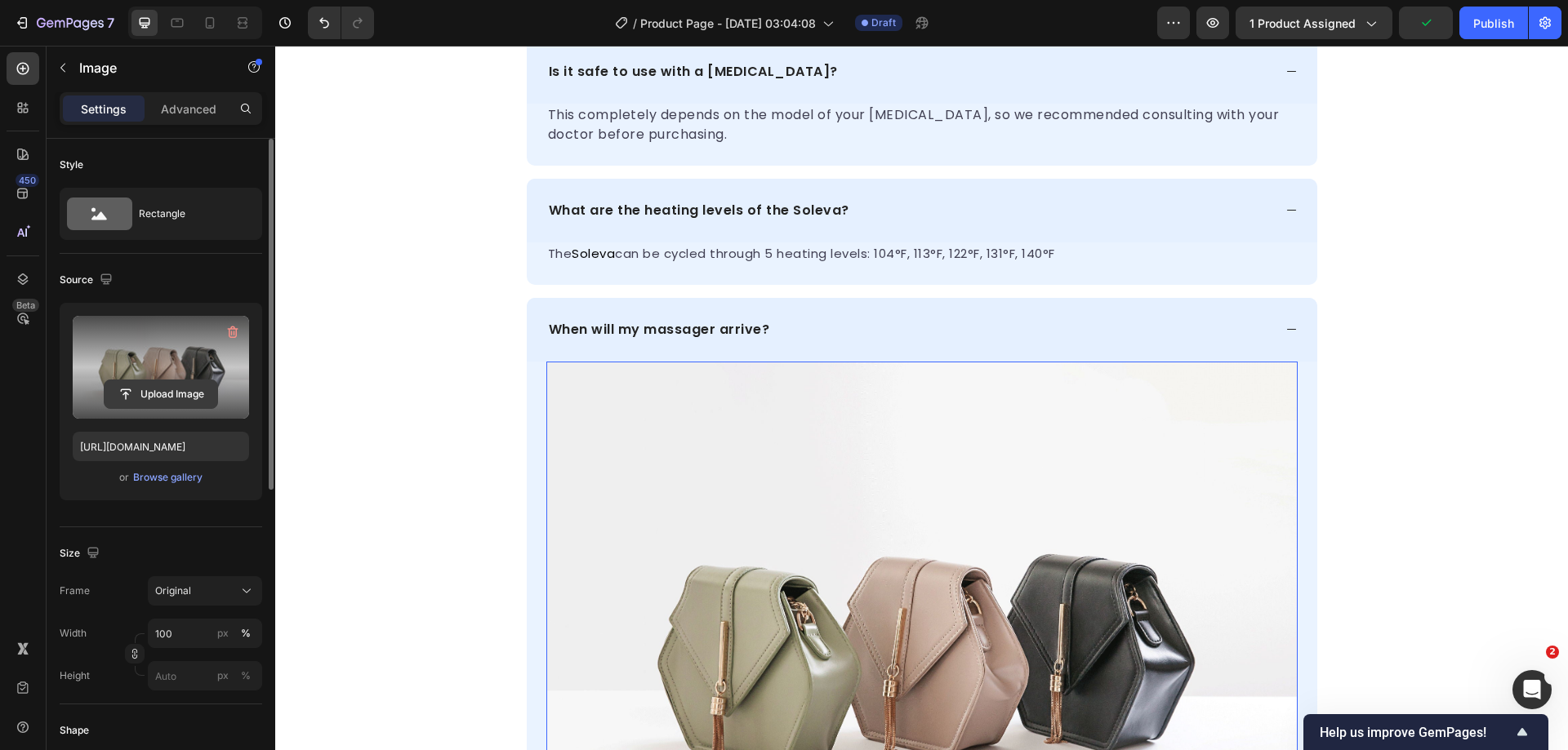
click at [159, 392] on input "file" at bounding box center [161, 394] width 113 height 28
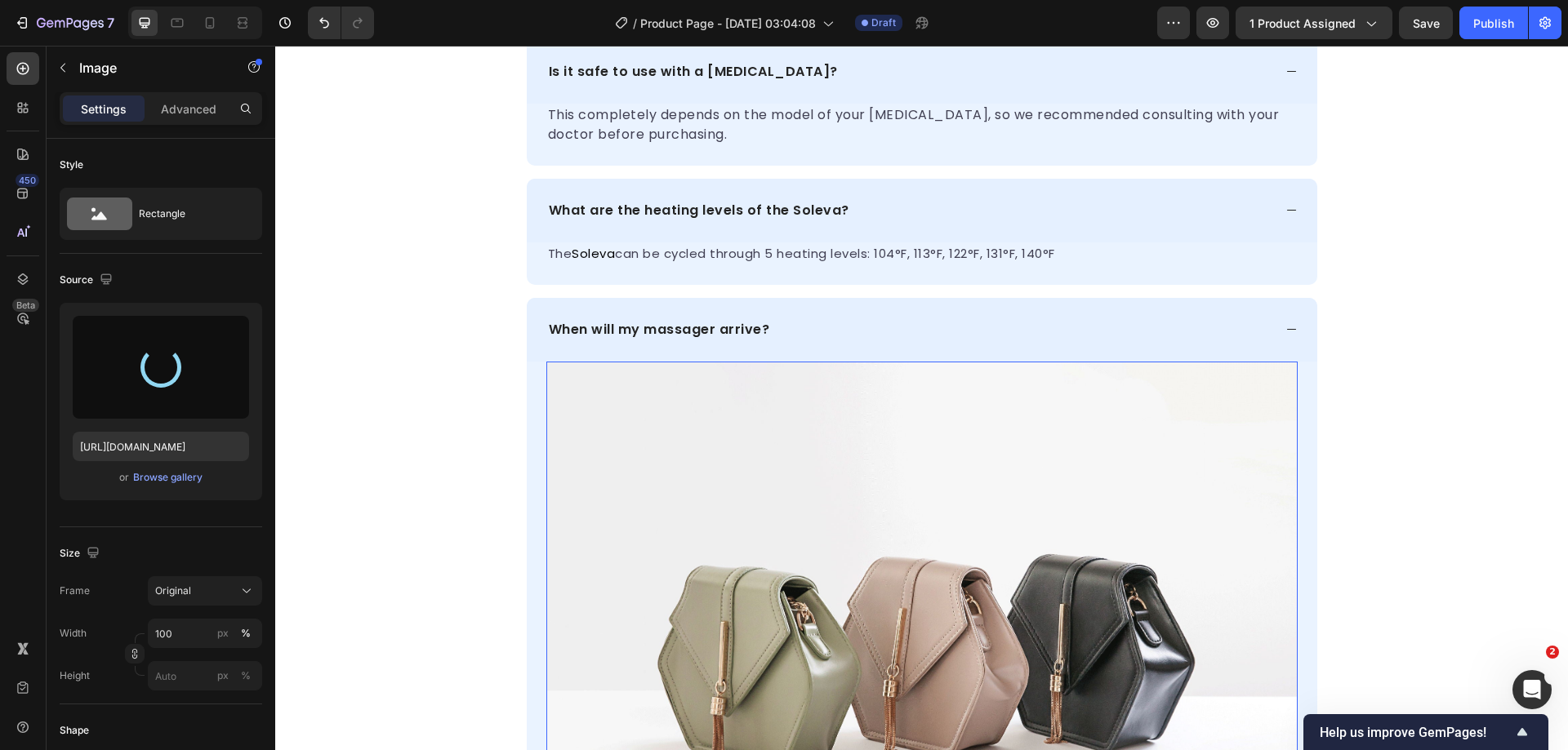
type input "[URL][DOMAIN_NAME]"
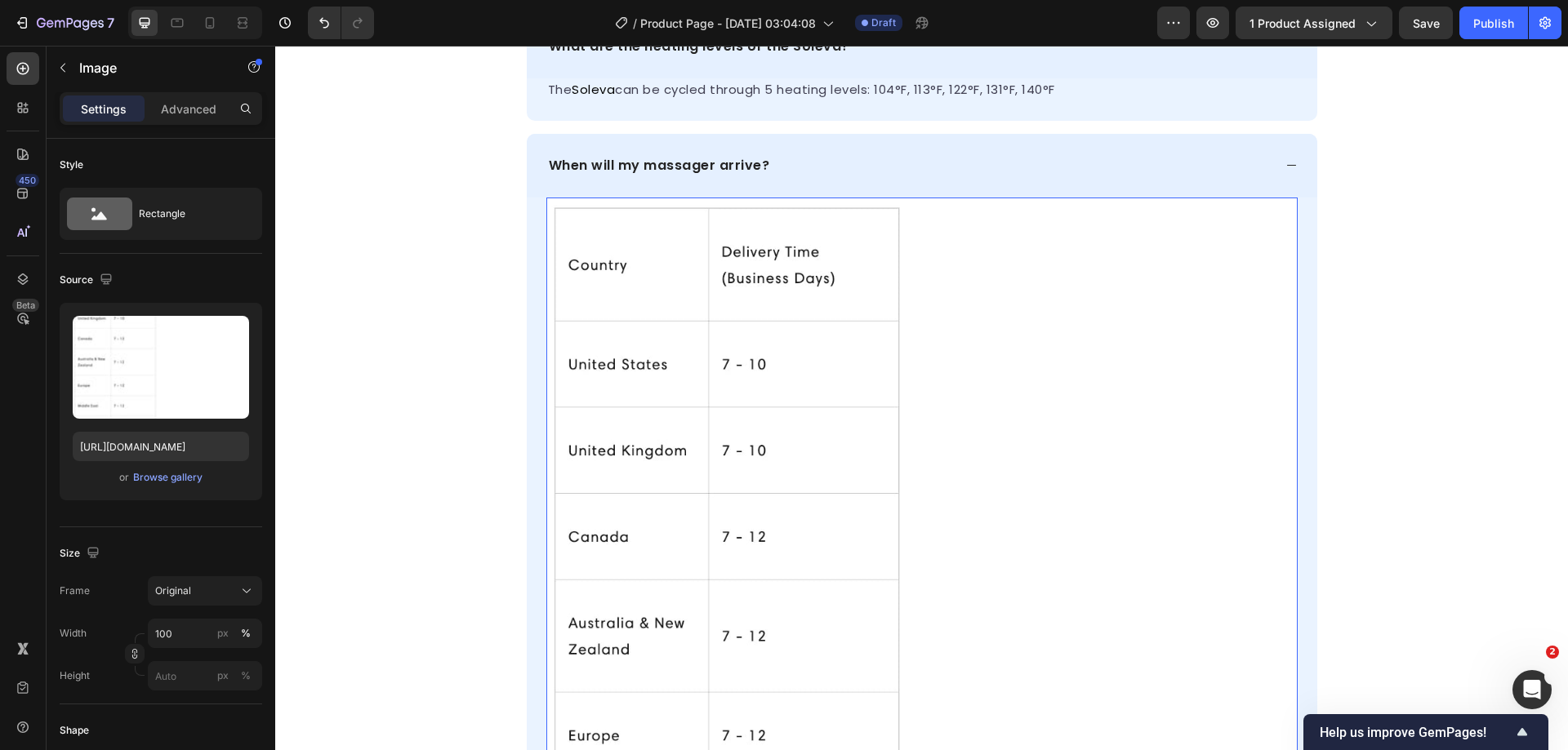
scroll to position [6447, 0]
click at [185, 632] on input "100" at bounding box center [205, 634] width 115 height 30
click at [200, 607] on div "Frame Original Width 100 px % Height px %" at bounding box center [160, 634] width 202 height 115
click at [206, 594] on div "Original" at bounding box center [196, 591] width 80 height 14
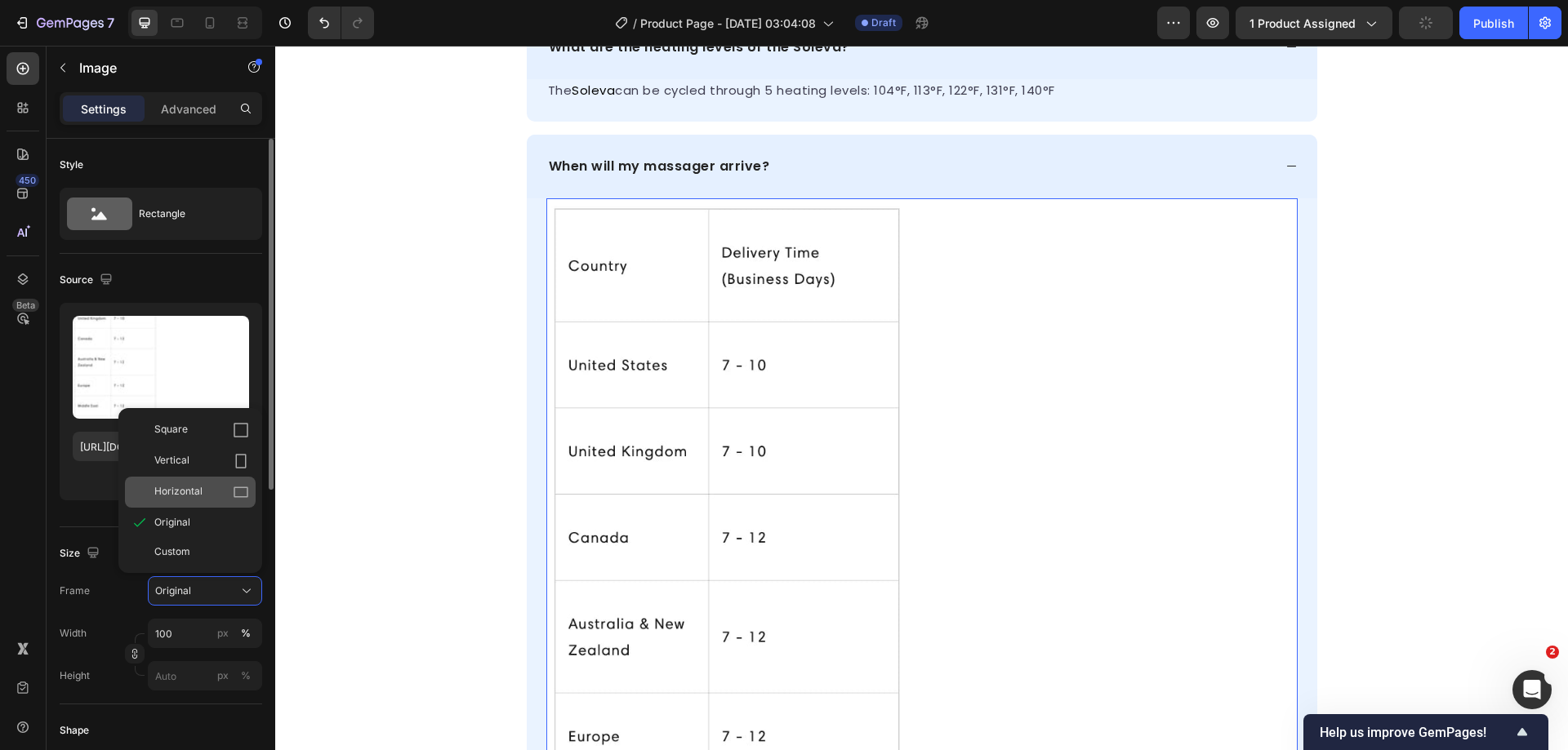
click at [222, 486] on div "Horizontal" at bounding box center [201, 491] width 94 height 16
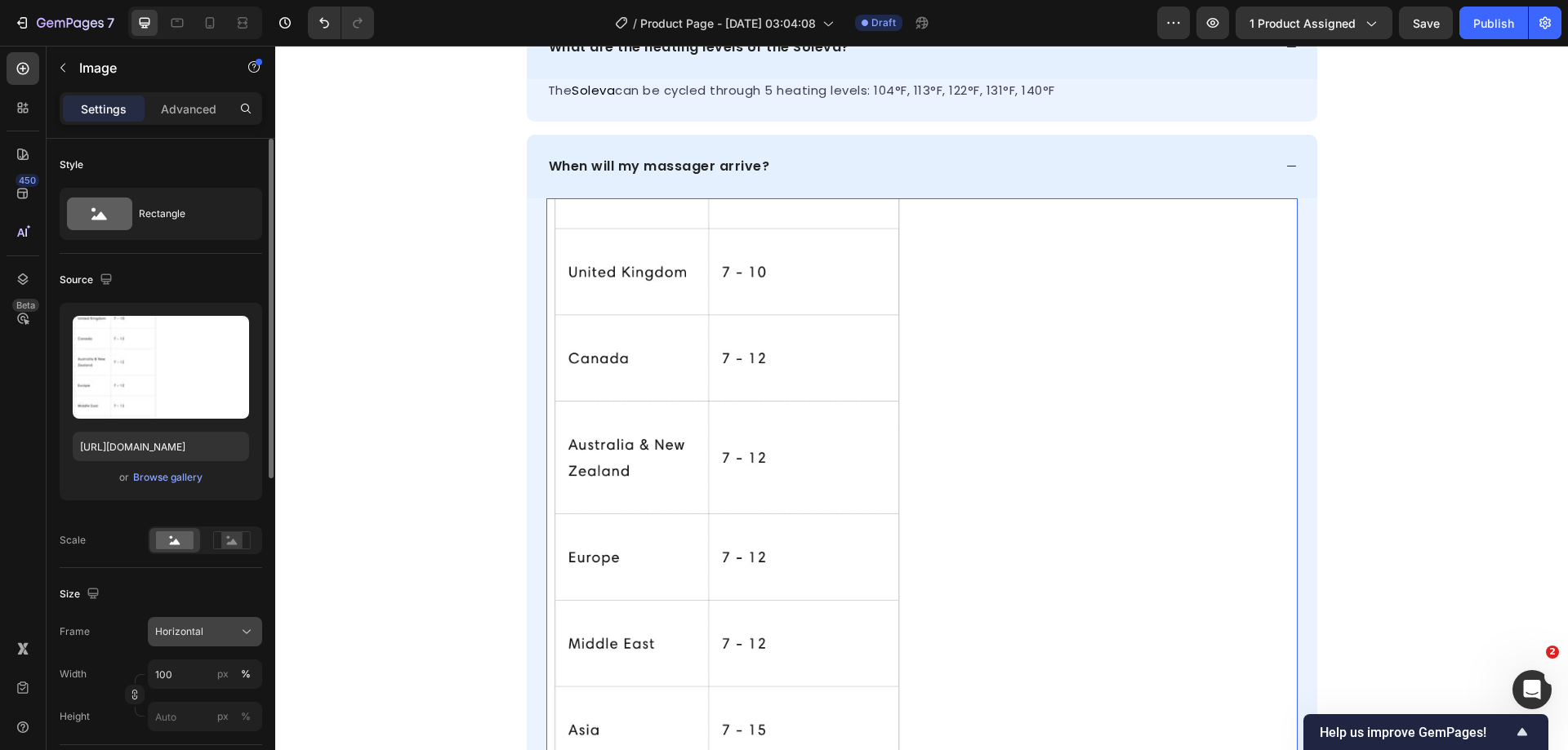
click at [206, 618] on button "Horizontal" at bounding box center [205, 632] width 115 height 30
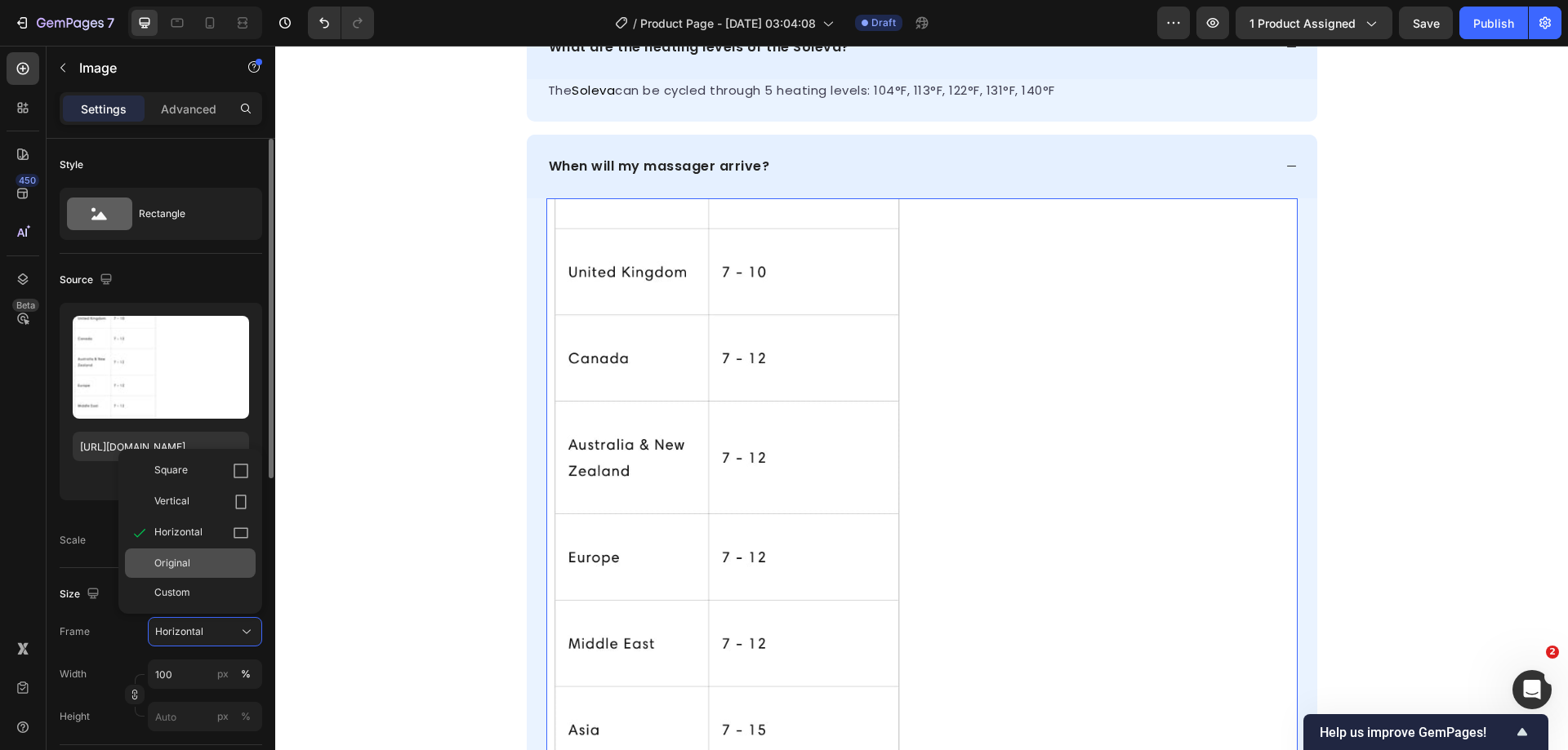
click at [175, 565] on span "Original" at bounding box center [173, 563] width 36 height 14
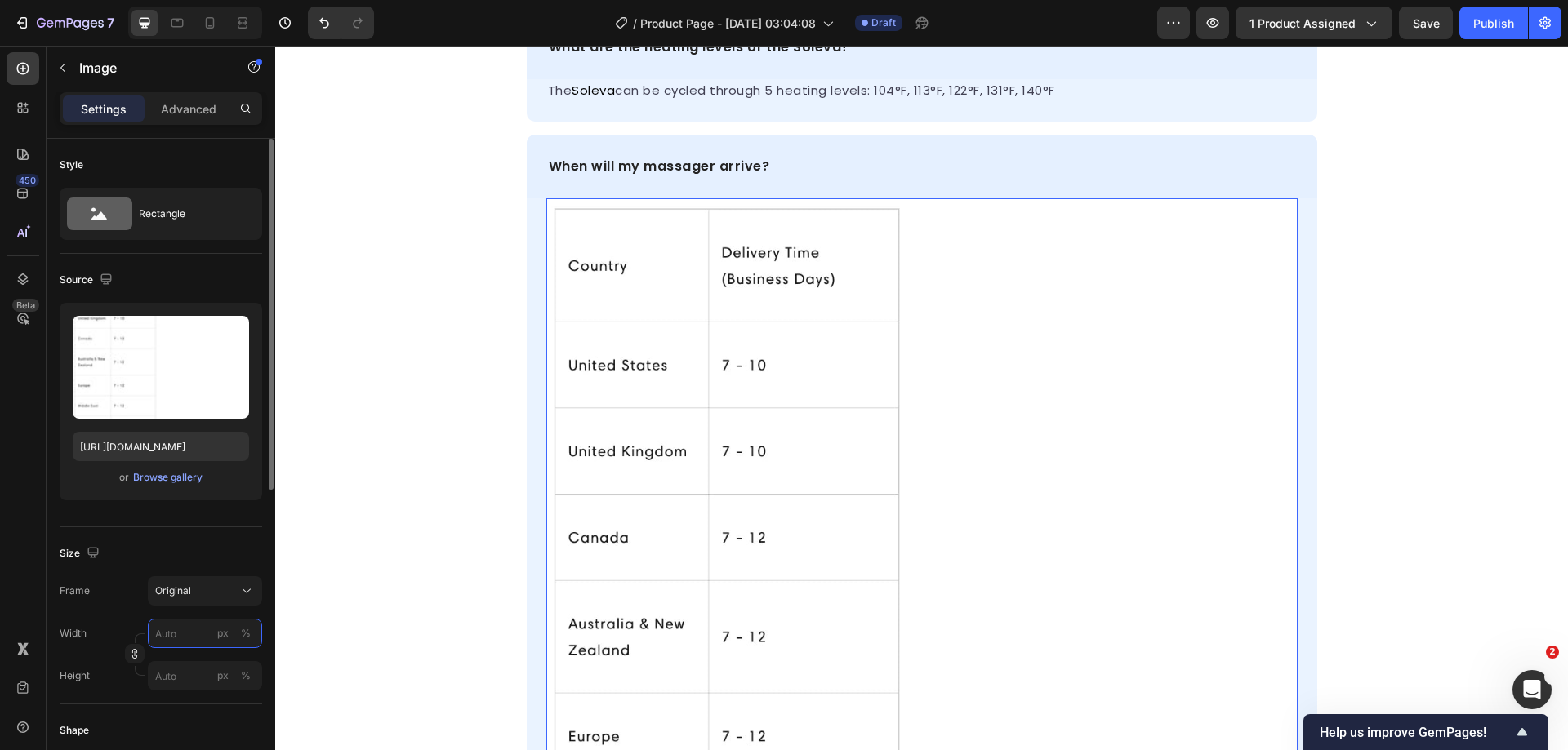
click at [167, 634] on input "px %" at bounding box center [205, 634] width 115 height 30
click at [245, 636] on div "%" at bounding box center [245, 633] width 10 height 14
click at [157, 636] on input "px %" at bounding box center [205, 634] width 115 height 30
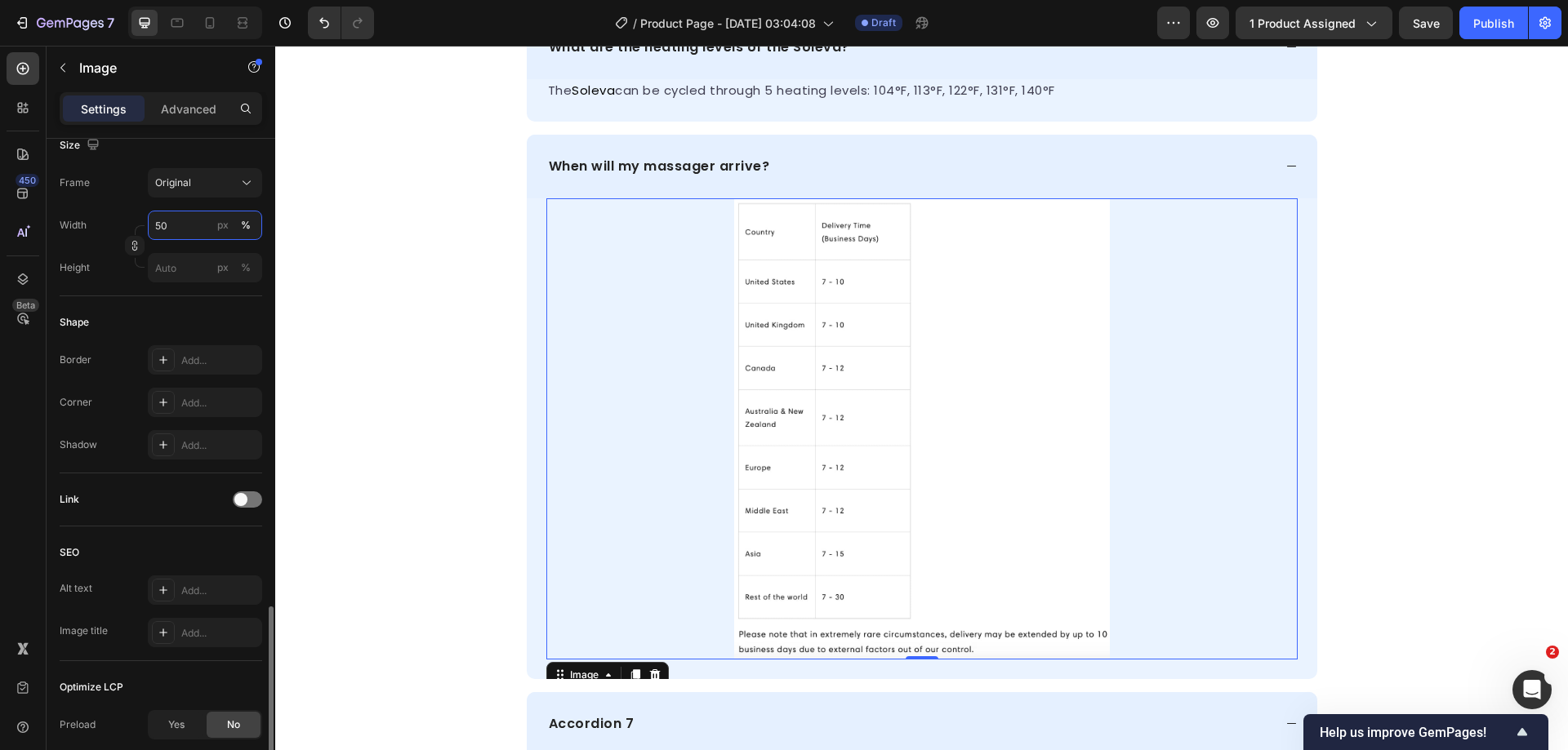
scroll to position [574, 0]
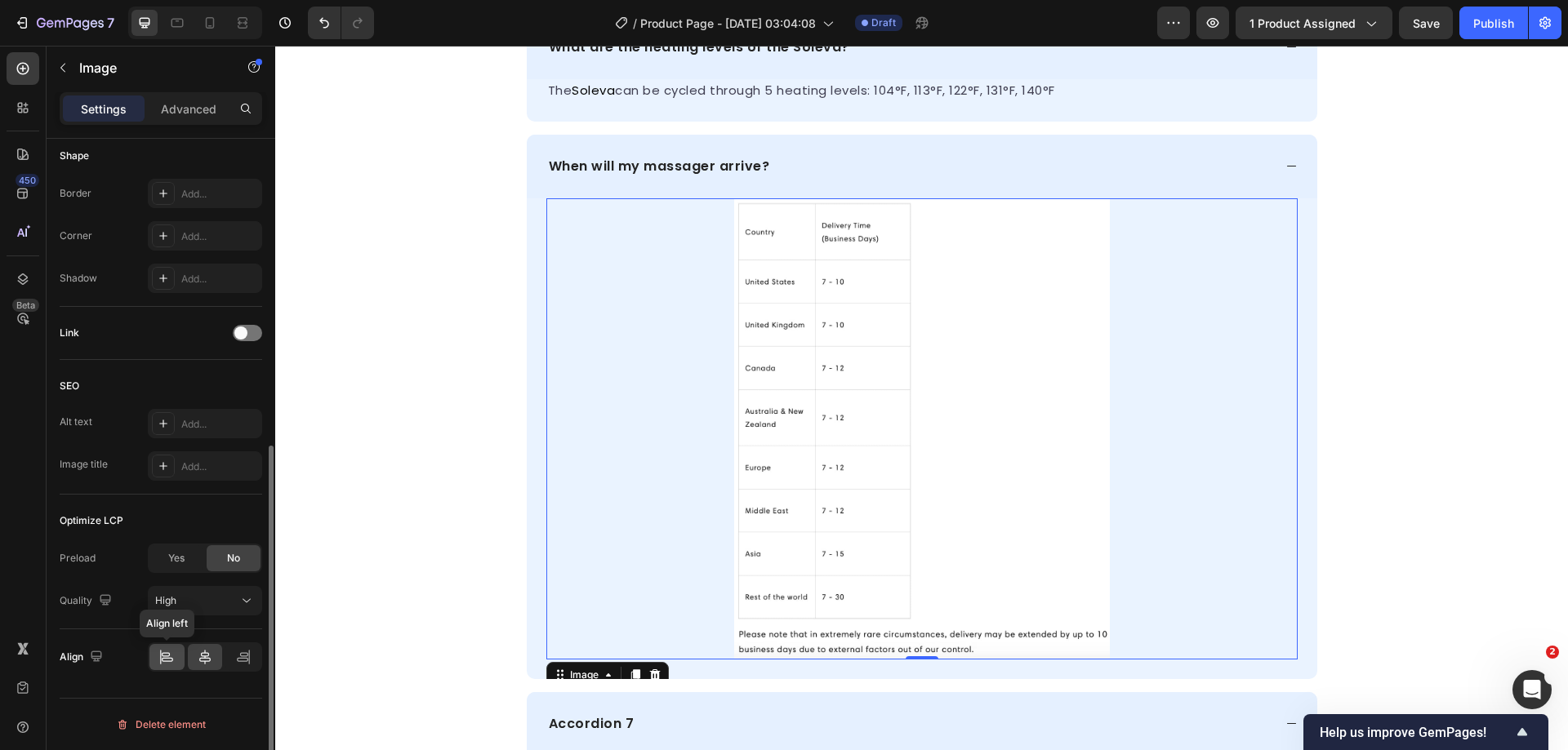
type input "50"
click at [164, 653] on icon at bounding box center [166, 656] width 16 height 16
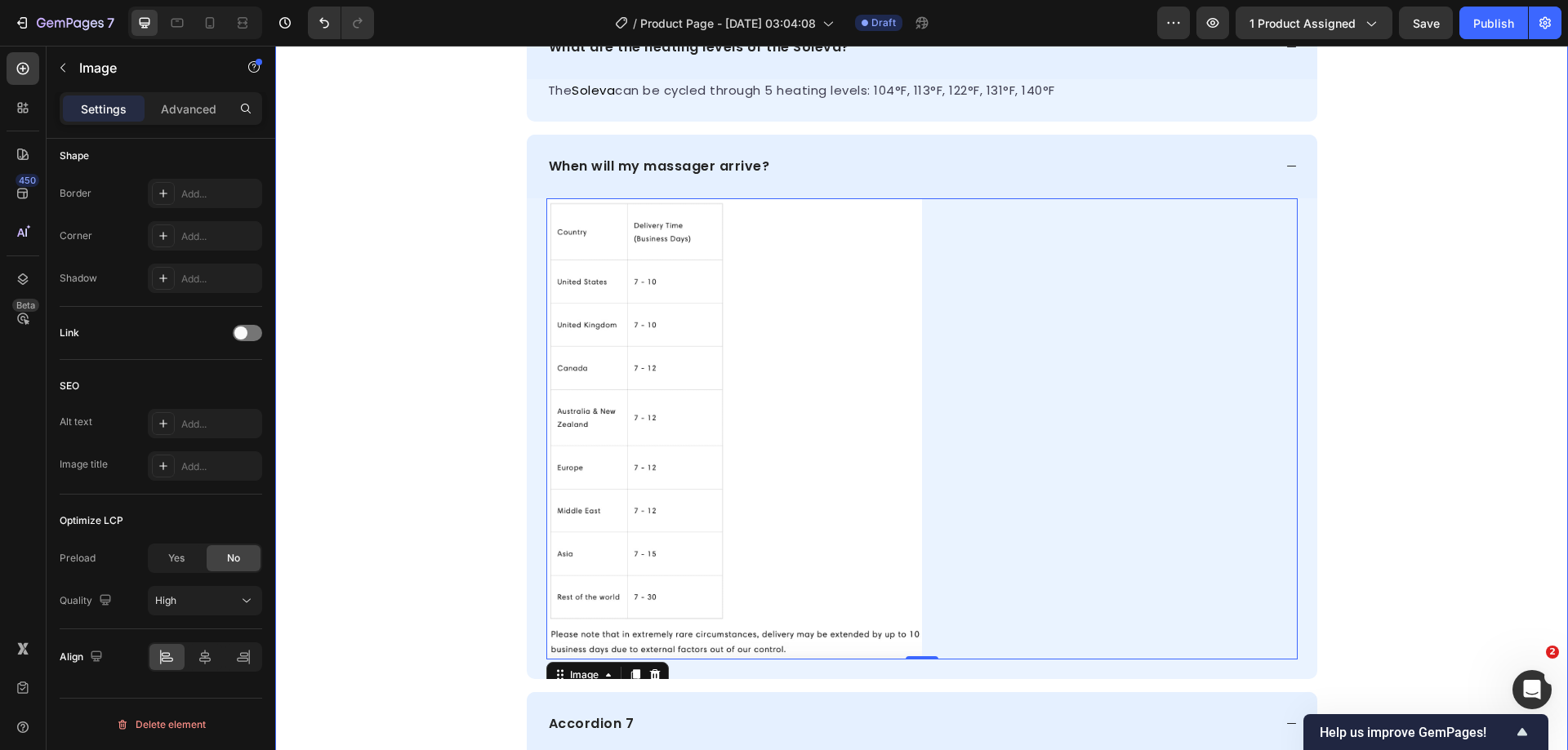
click at [1412, 407] on div "frequently asked questions Heading How do I charge the Soleva Massager? Simply …" at bounding box center [921, 151] width 1293 height 1296
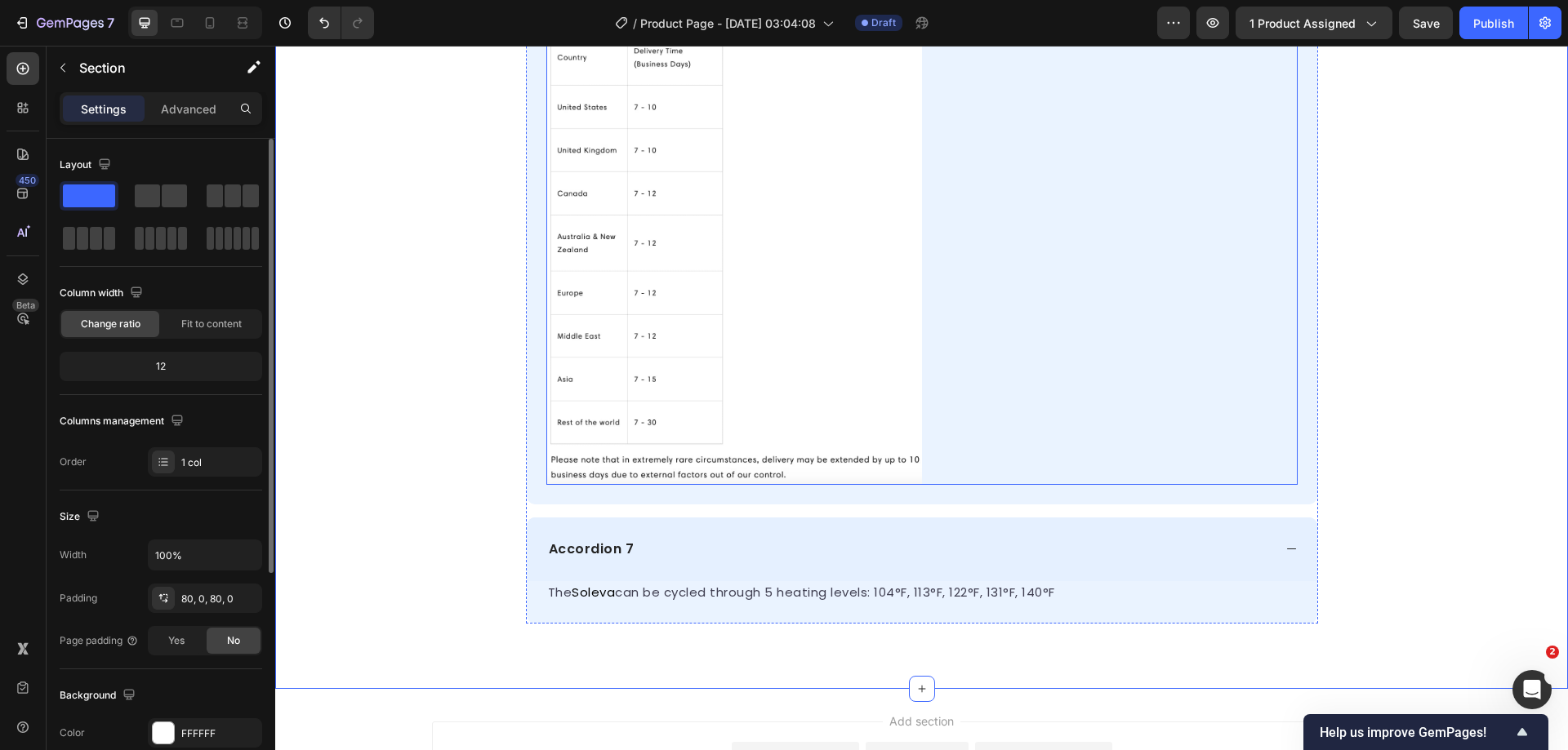
scroll to position [6691, 0]
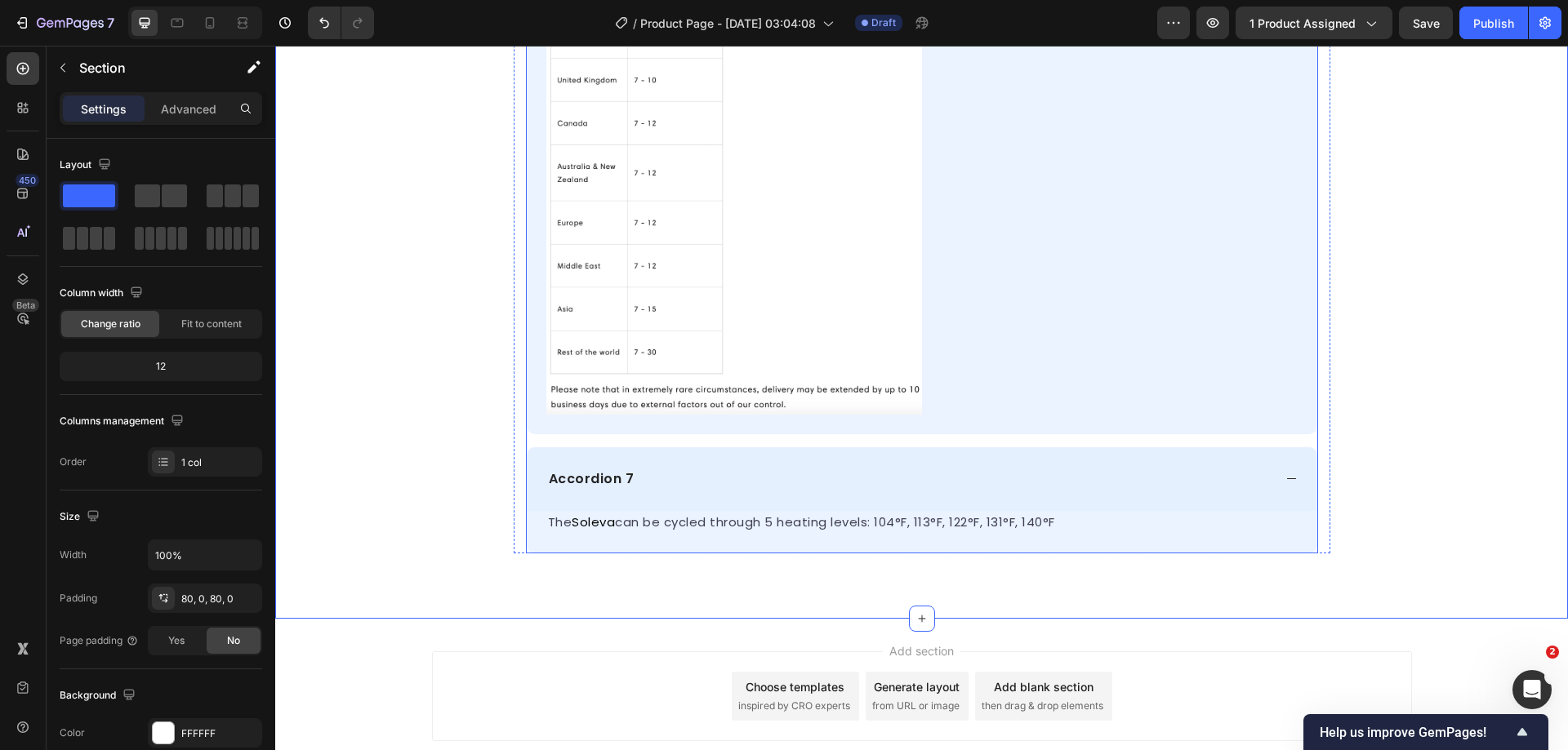
click at [593, 483] on p "Accordion 7" at bounding box center [592, 479] width 86 height 20
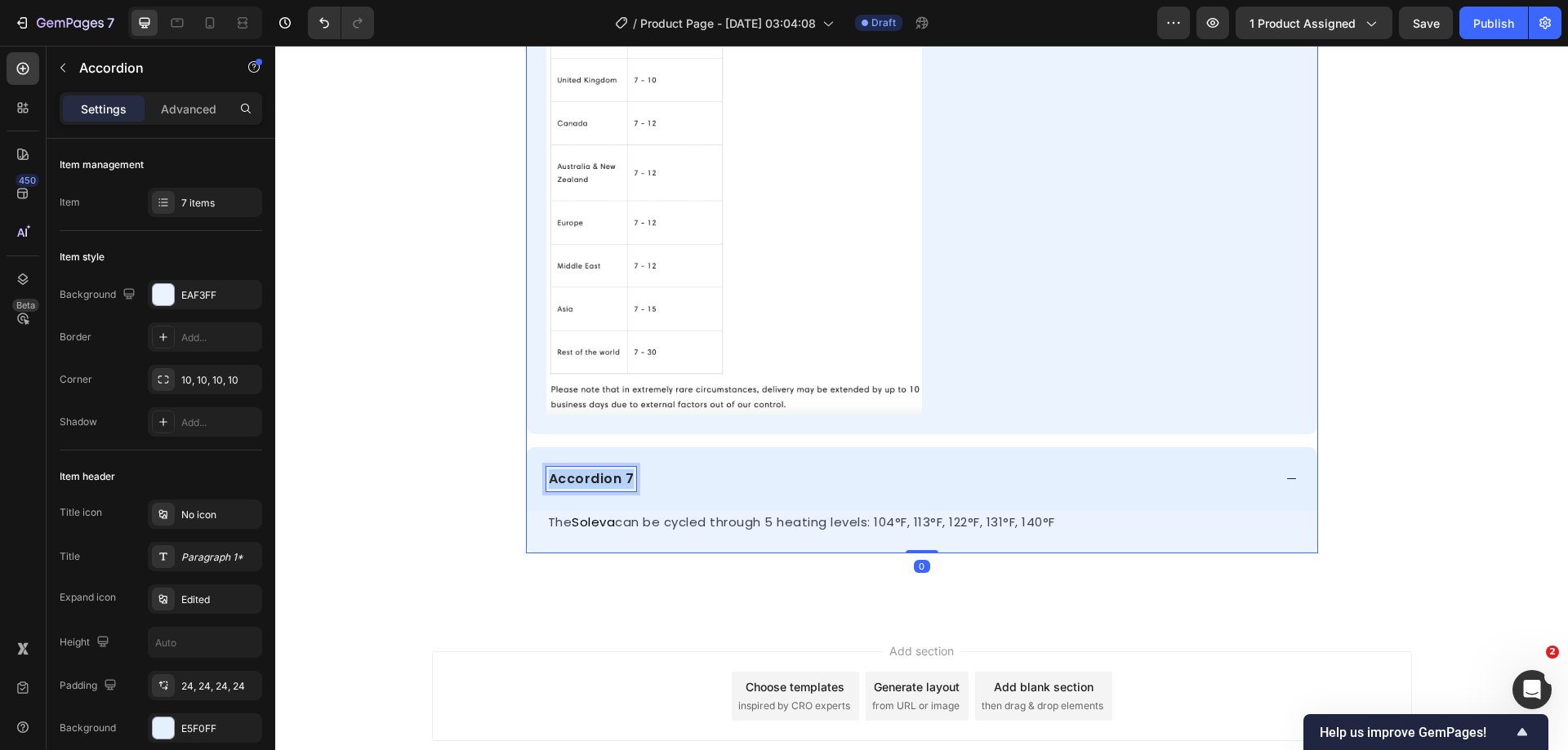
click at [593, 483] on p "Accordion 7" at bounding box center [592, 479] width 86 height 20
click at [660, 514] on span "can be cycled through 5 heating levels: 104°F, 113°F, 122°F, 131°F, 140°F" at bounding box center [834, 522] width 440 height 17
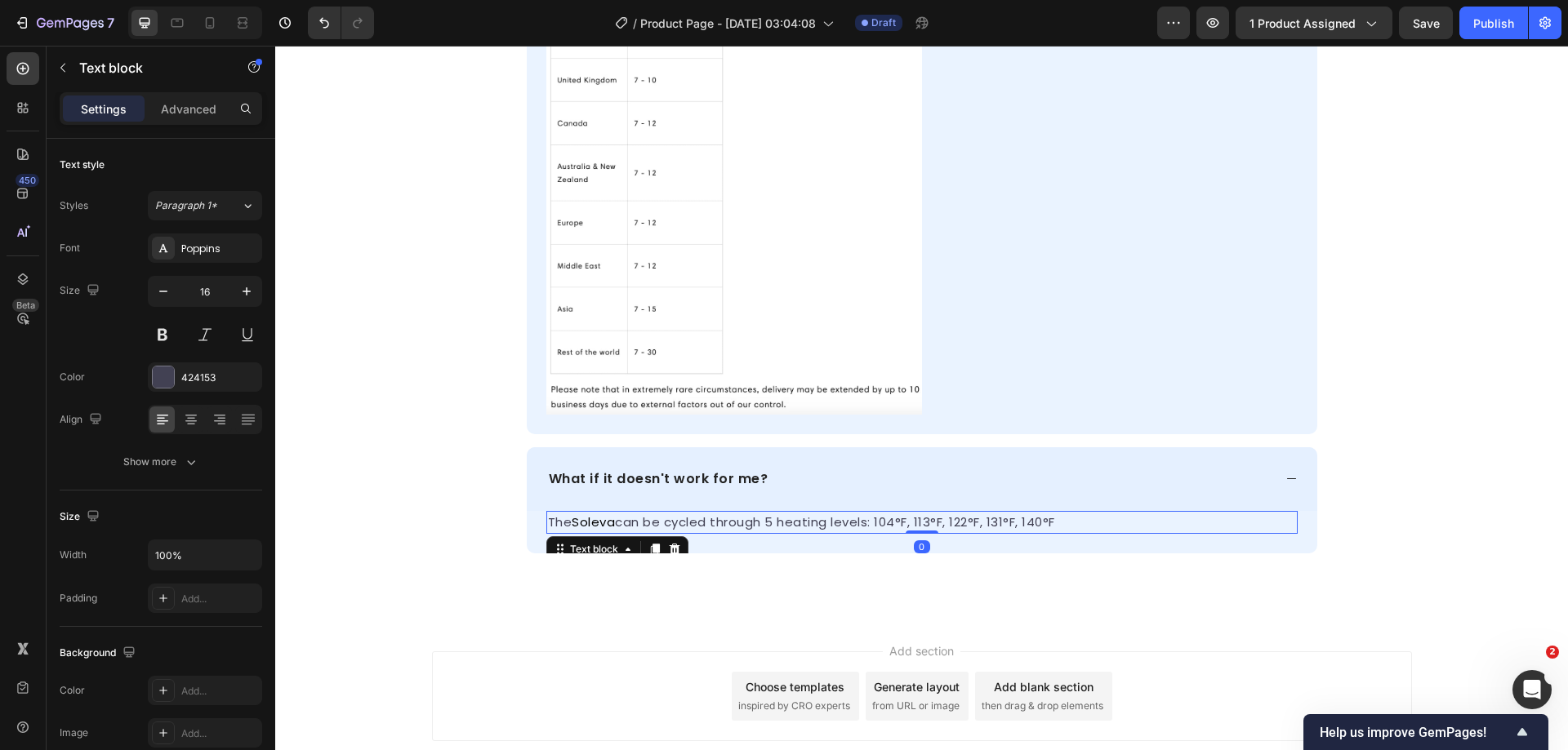
click at [660, 518] on span "can be cycled through 5 heating levels: 104°F, 113°F, 122°F, 131°F, 140°F" at bounding box center [834, 522] width 440 height 17
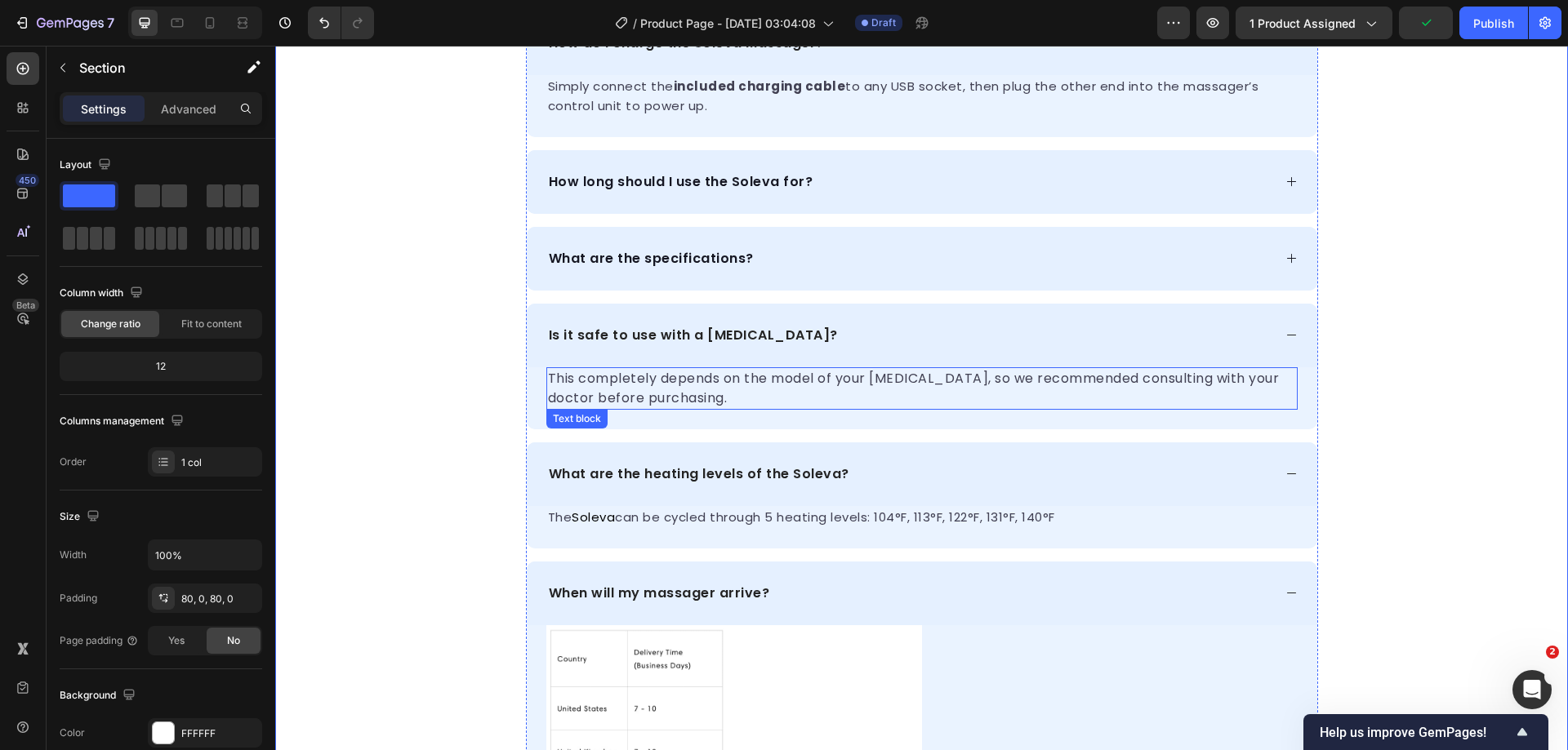
scroll to position [6119, 0]
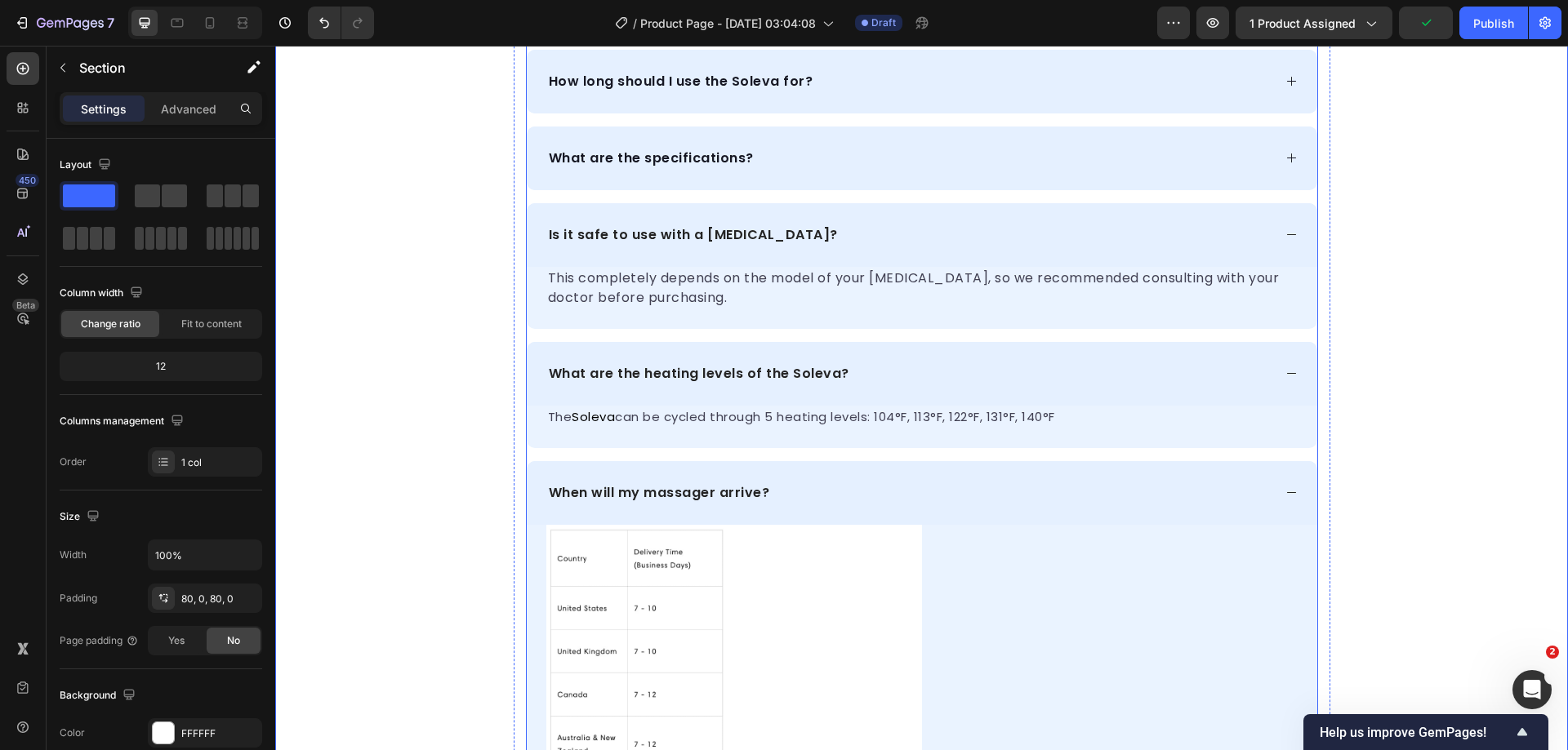
click at [1277, 490] on div "When will my massager arrive?" at bounding box center [922, 492] width 790 height 64
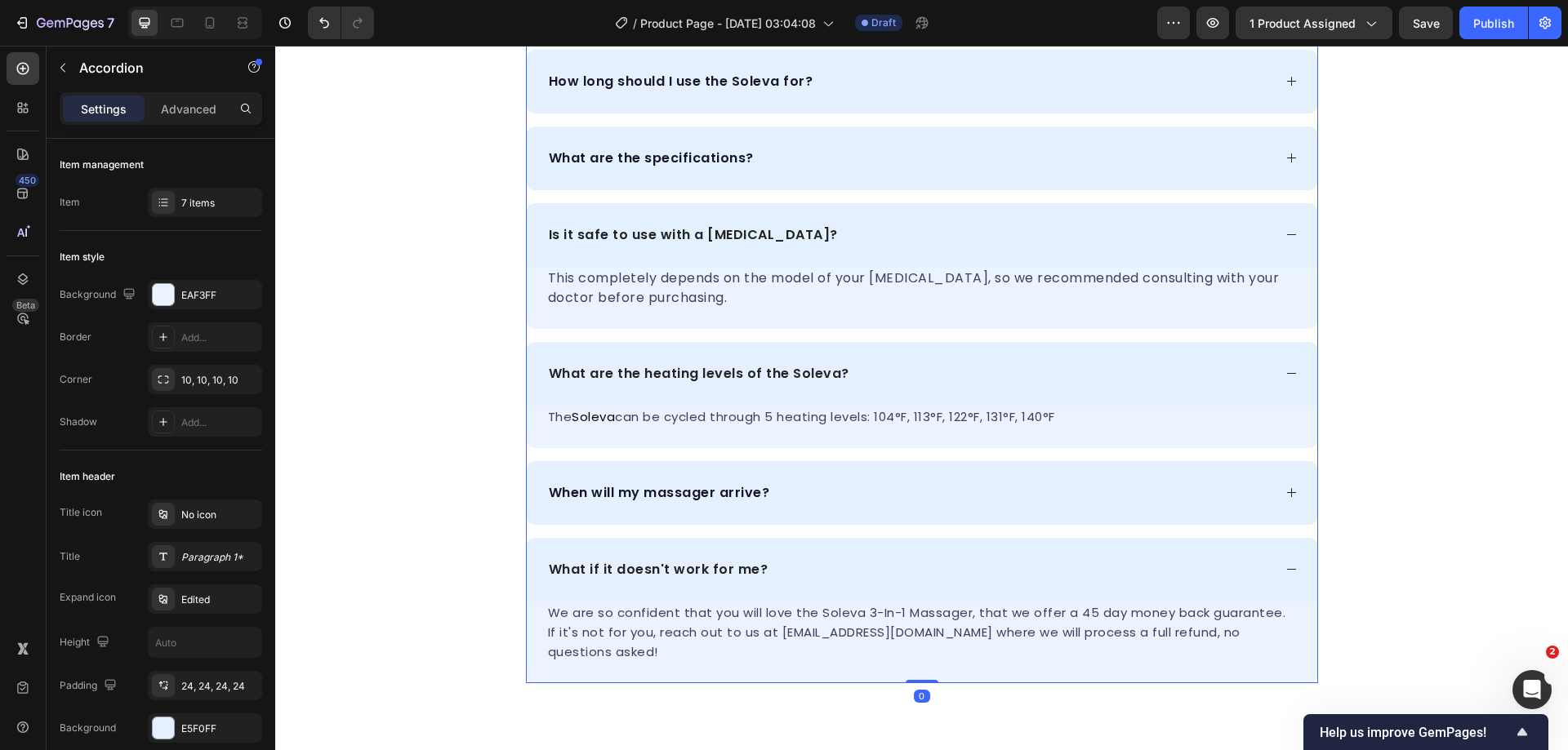
click at [1293, 568] on div "What if it doesn't work for me?" at bounding box center [922, 570] width 790 height 64
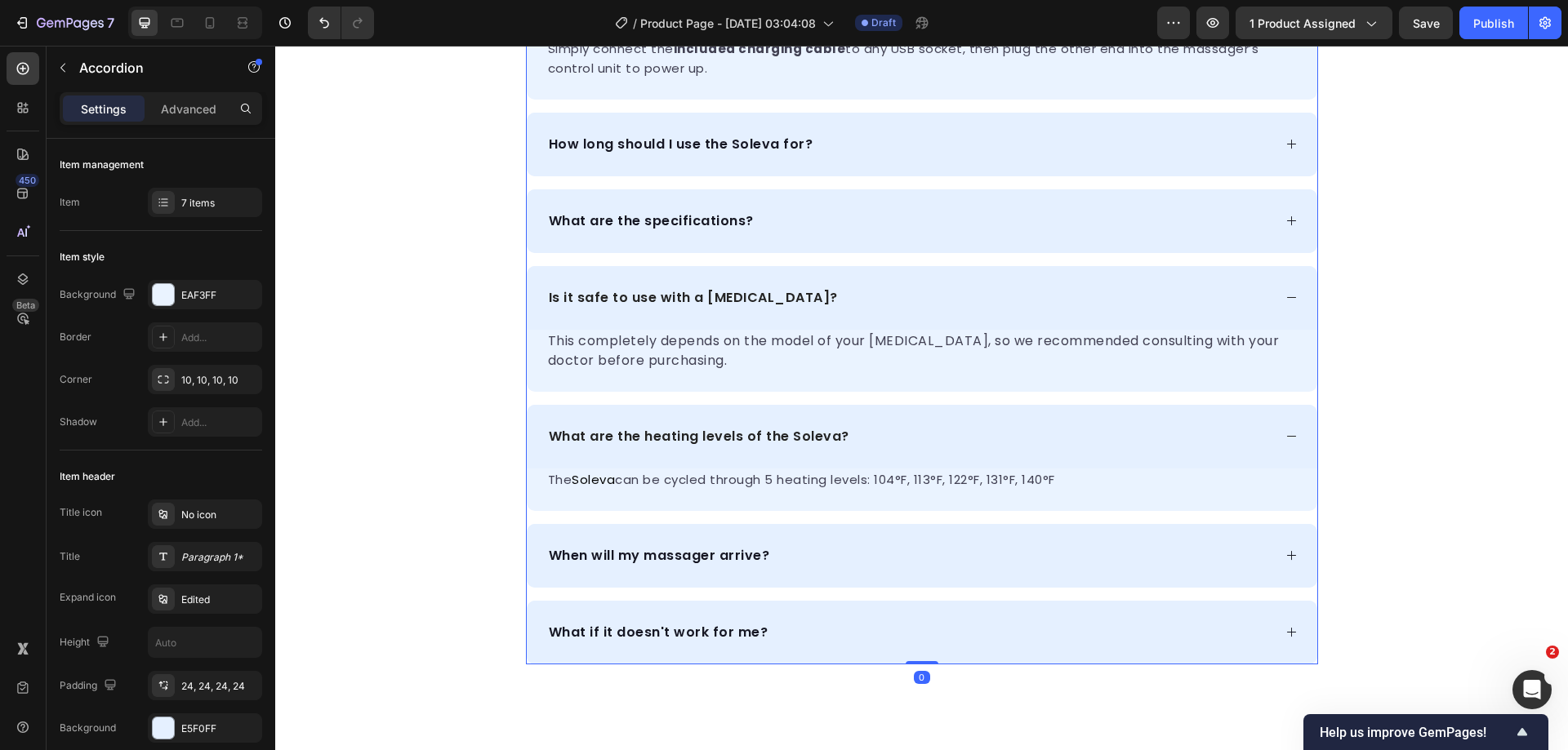
scroll to position [6029, 0]
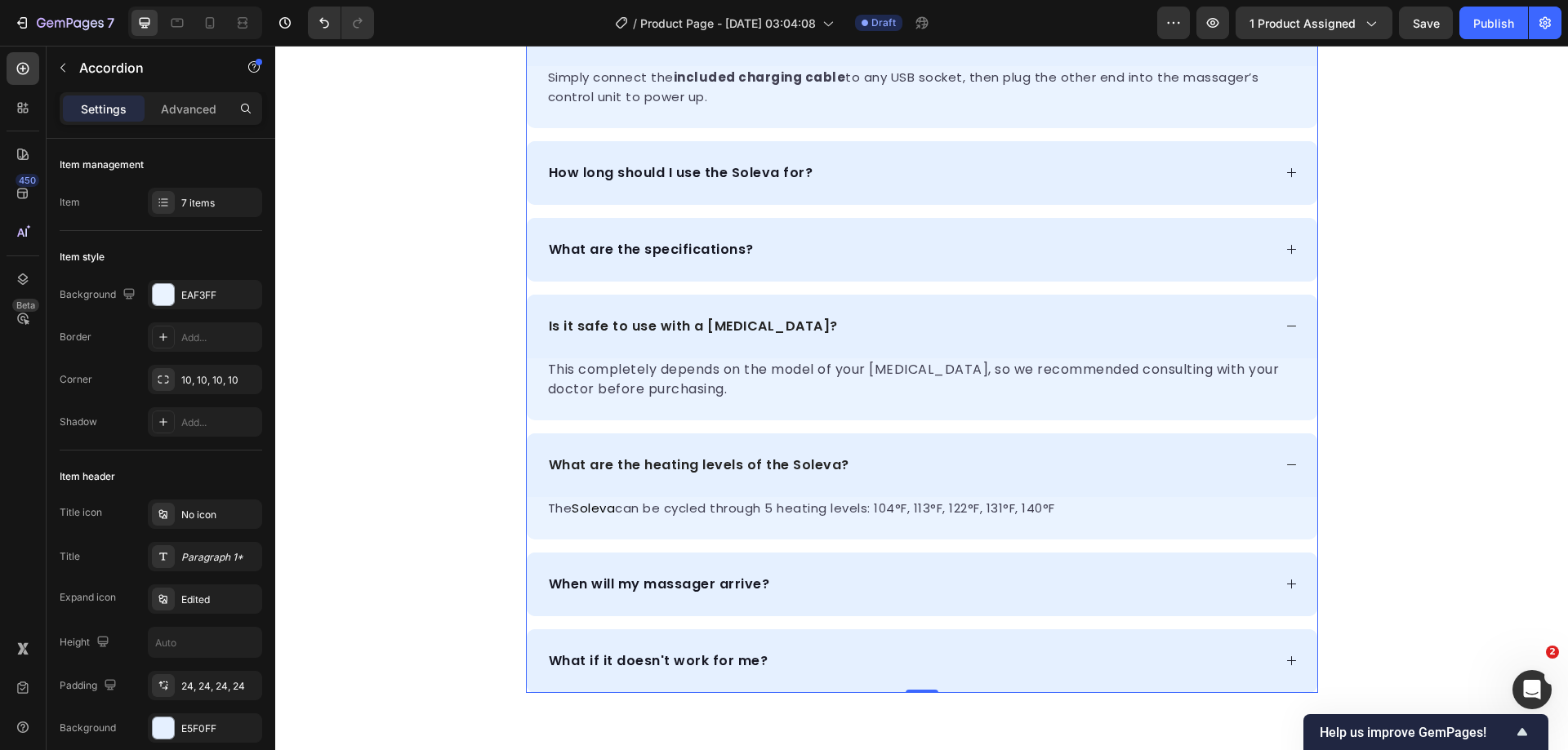
click at [1090, 324] on div "Is it safe to use with a [MEDICAL_DATA]?" at bounding box center [909, 326] width 726 height 25
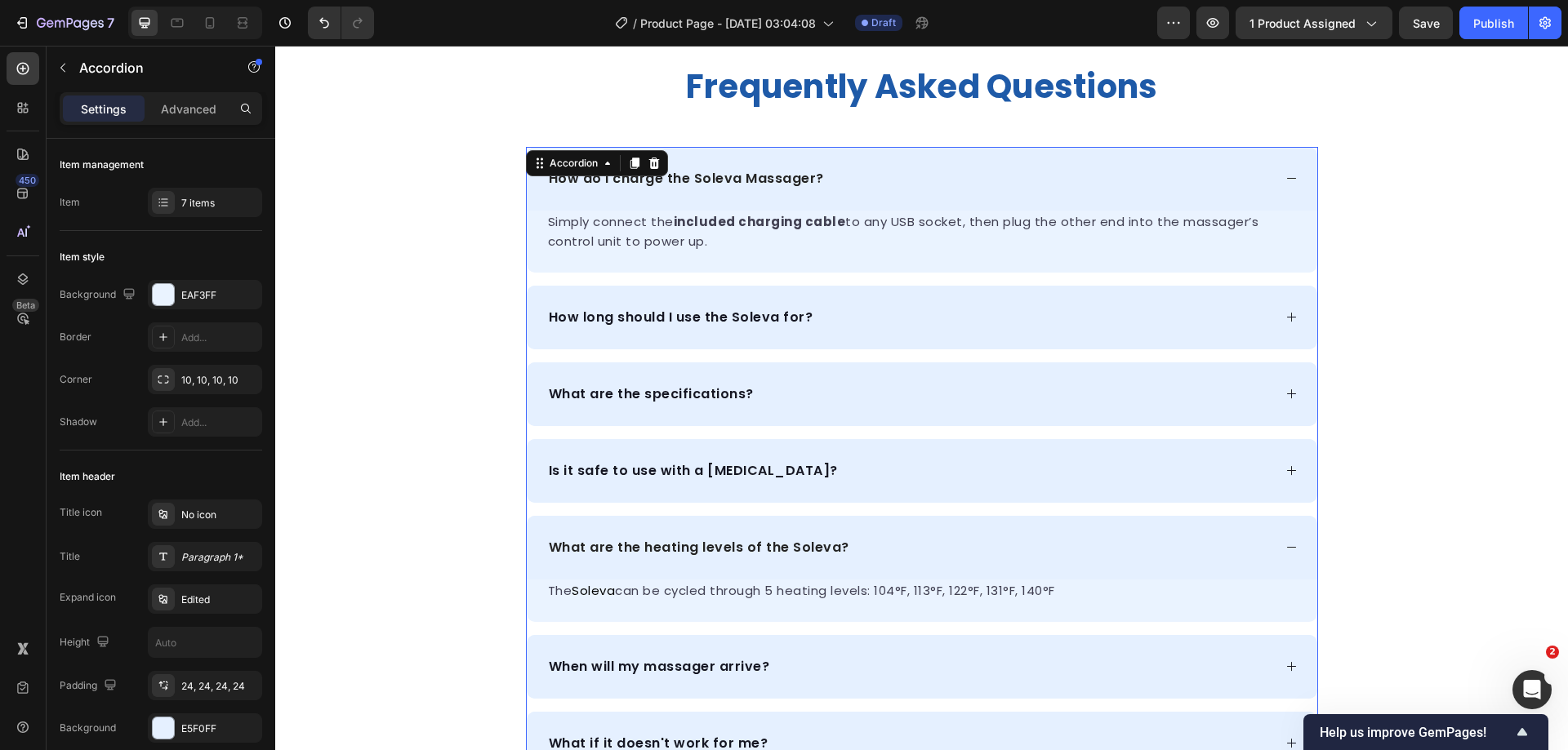
scroll to position [5865, 0]
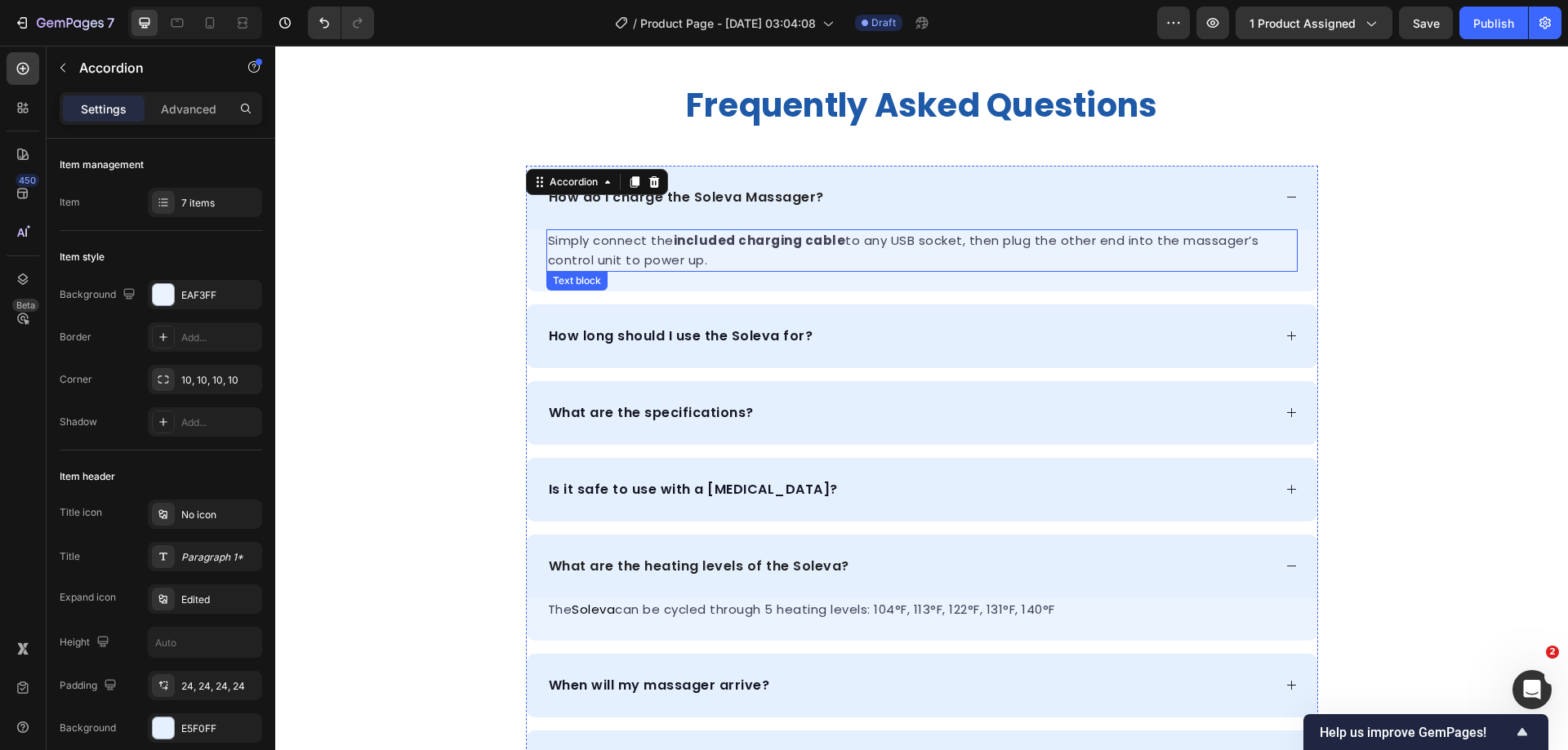
click at [945, 171] on div "How do I charge the Soleva Massager?" at bounding box center [922, 198] width 790 height 64
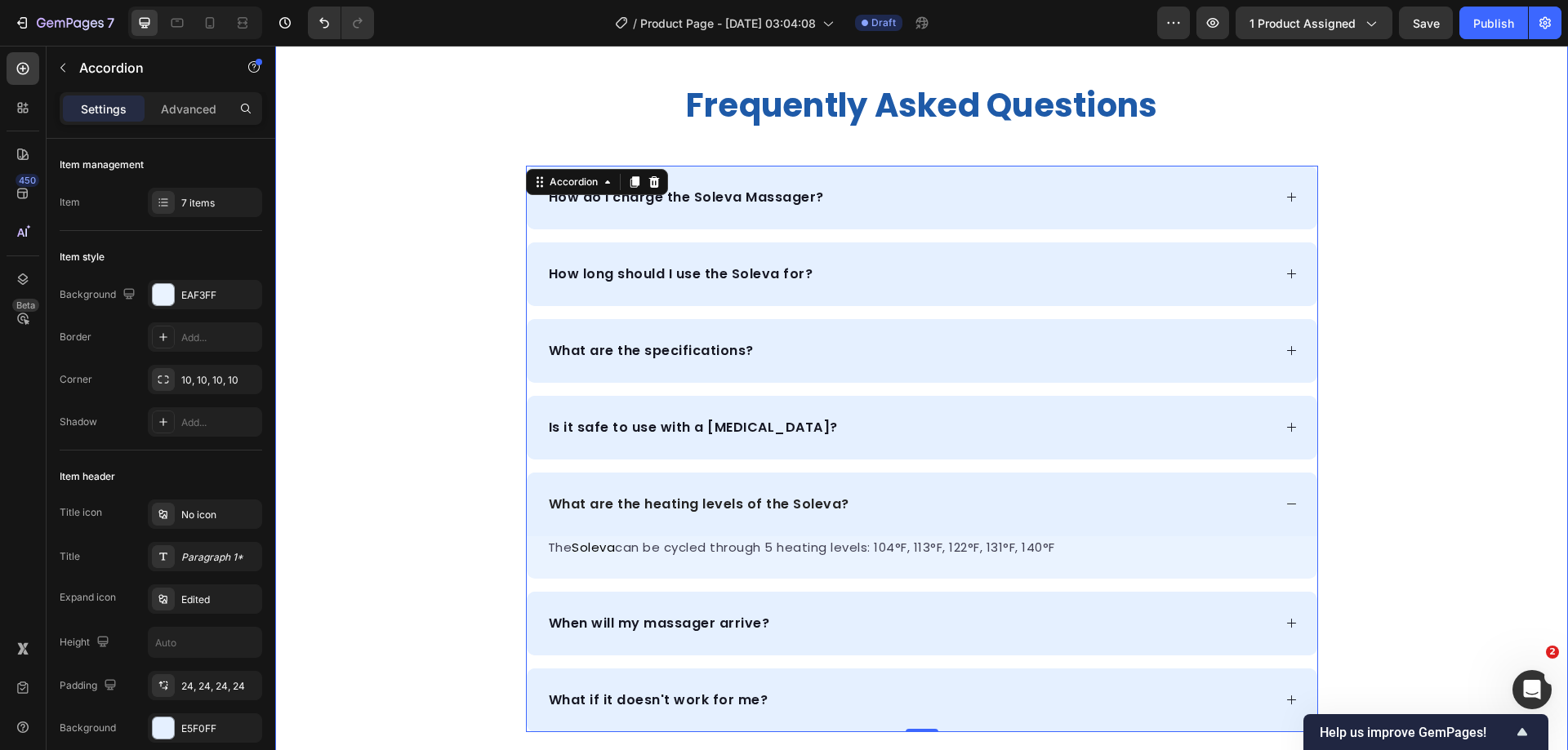
click at [1400, 280] on div "frequently asked questions Heading How do I charge the Soleva Massager? Simply …" at bounding box center [921, 407] width 1293 height 648
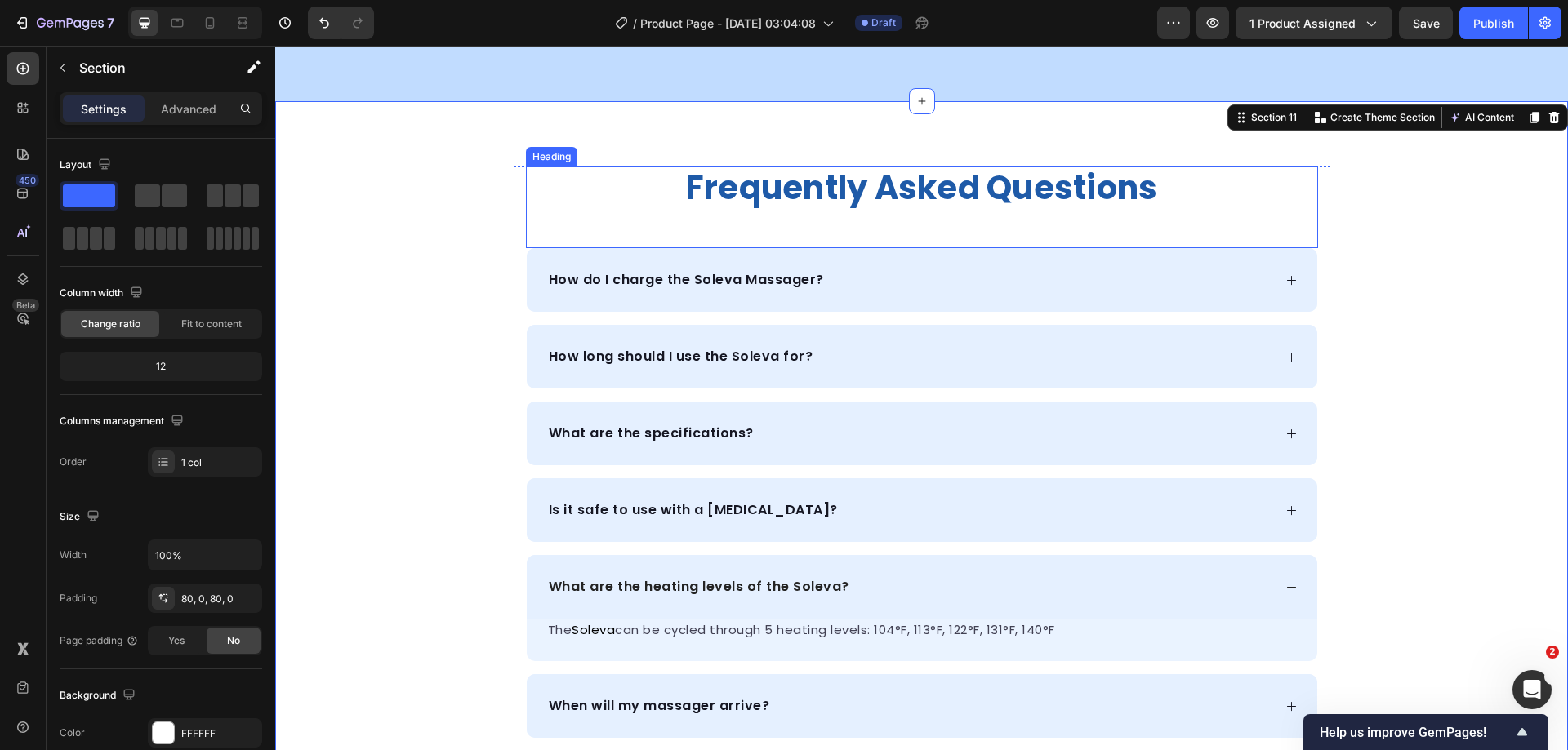
scroll to position [5620, 0]
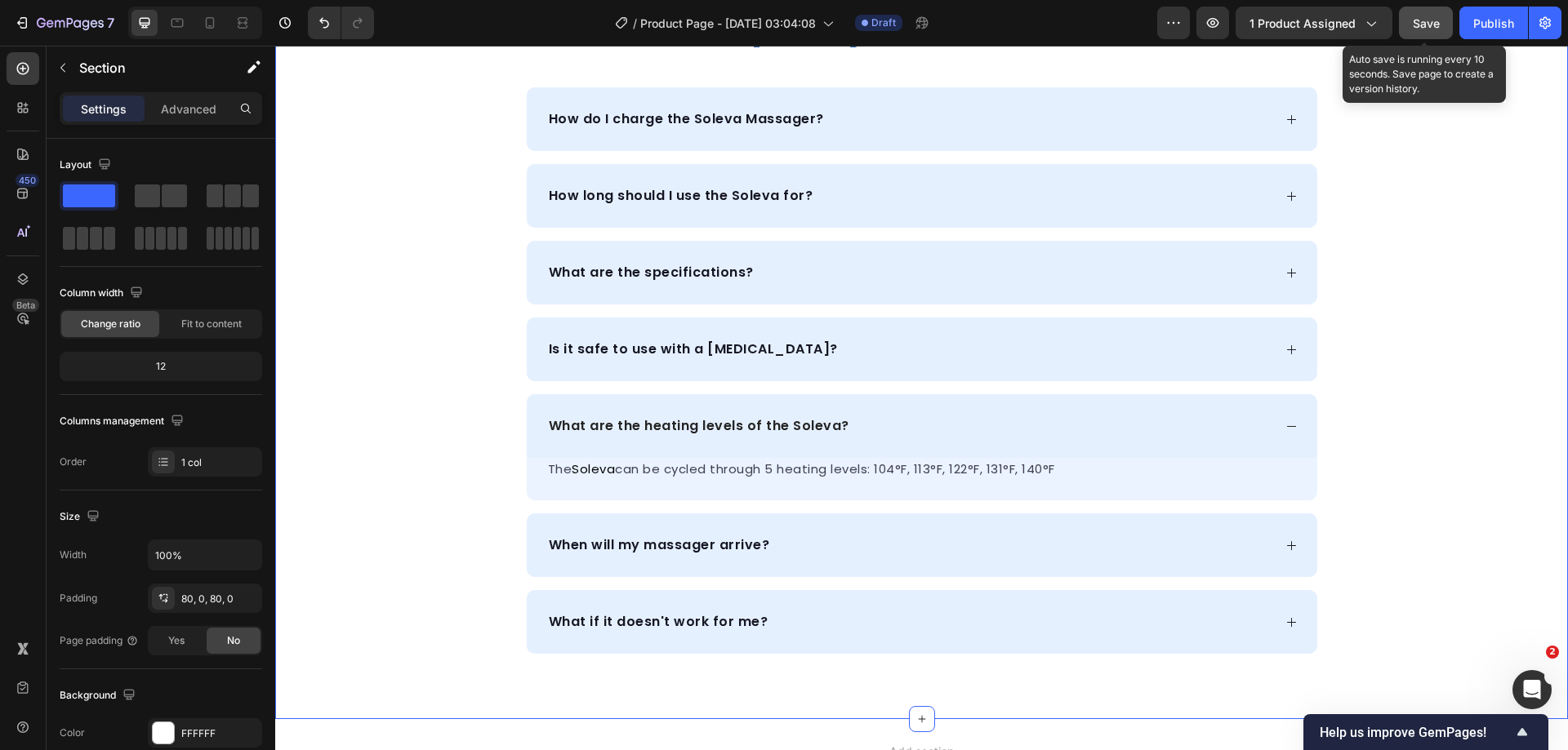
click at [1416, 22] on span "Save" at bounding box center [1426, 23] width 27 height 14
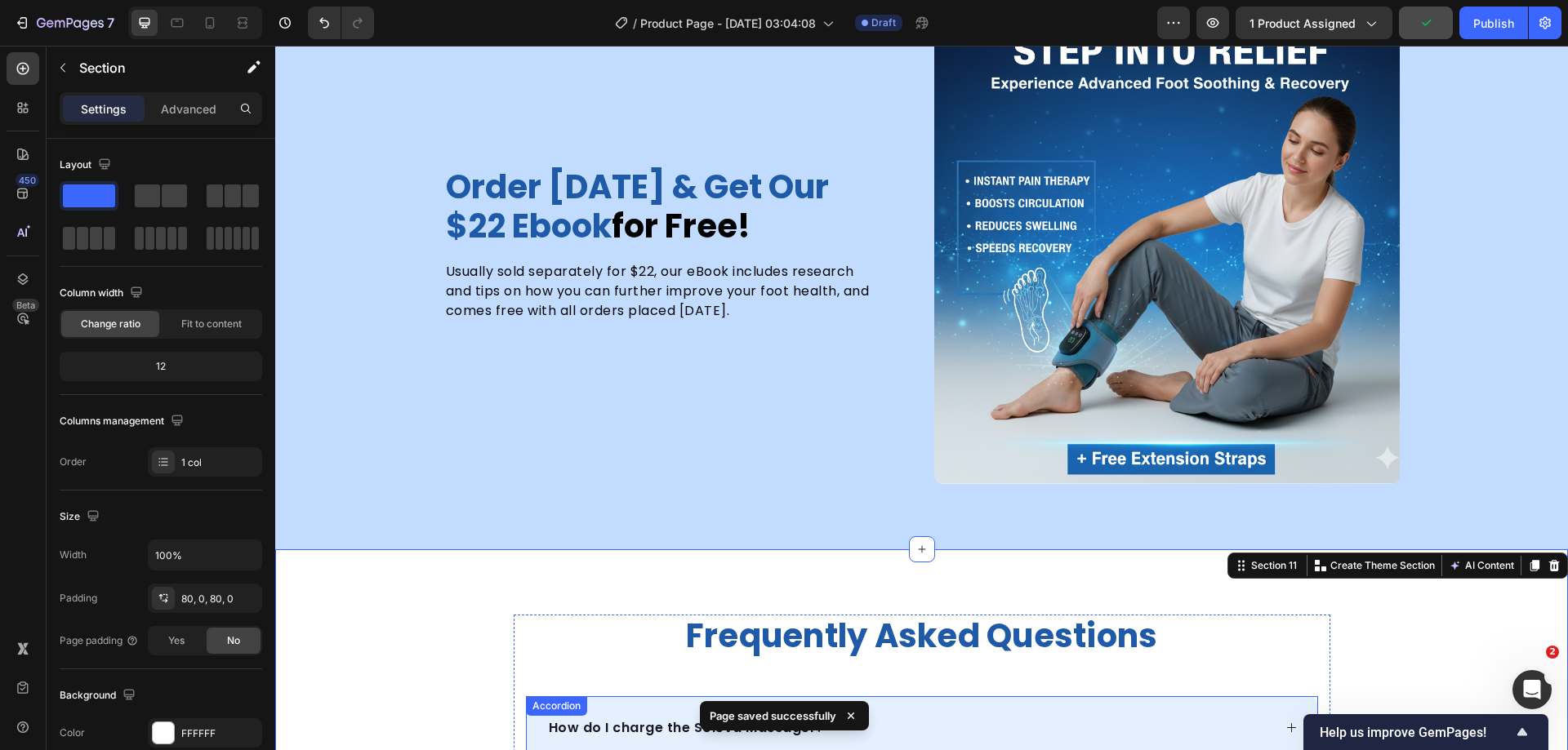
scroll to position [5130, 0]
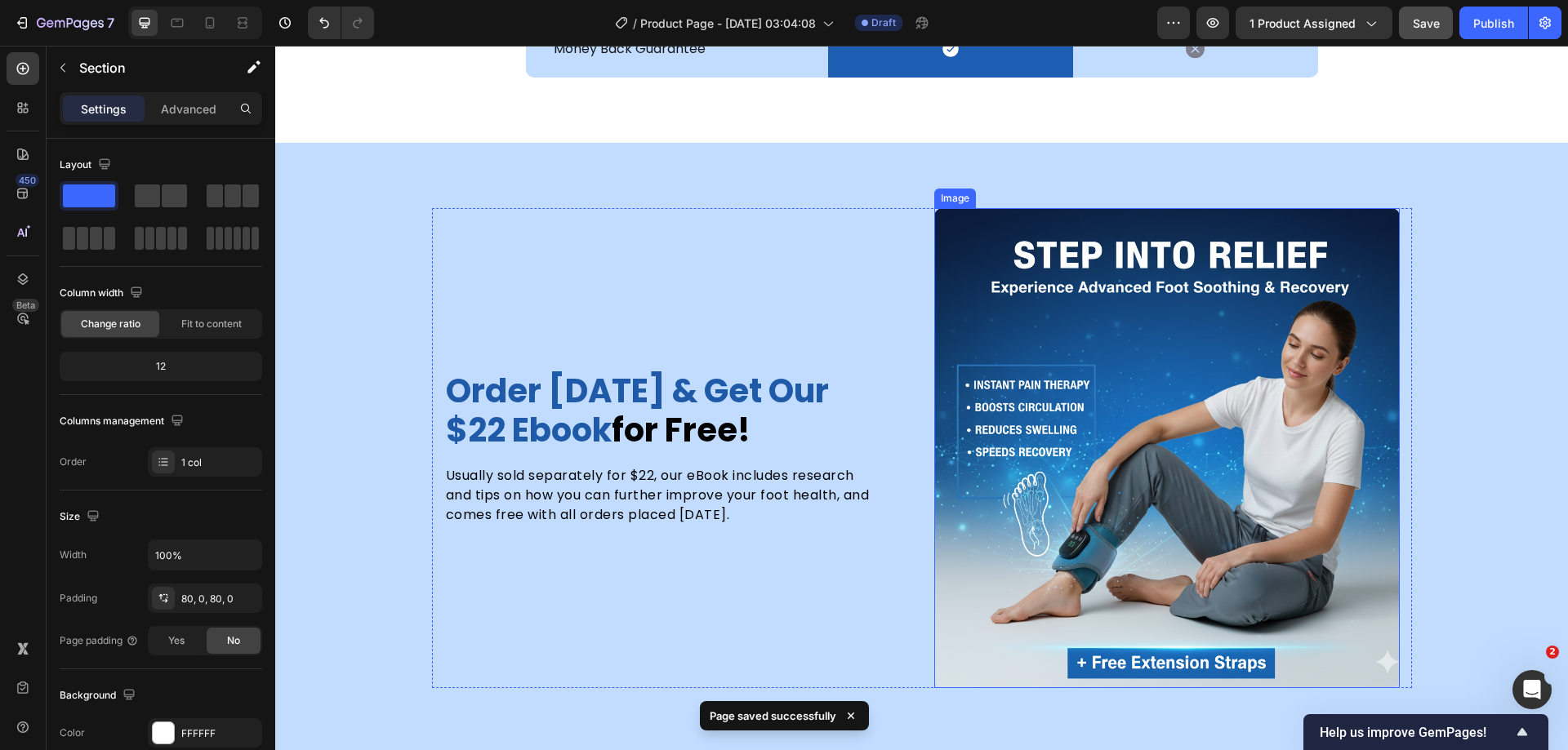
click at [1036, 365] on img at bounding box center [1167, 448] width 466 height 479
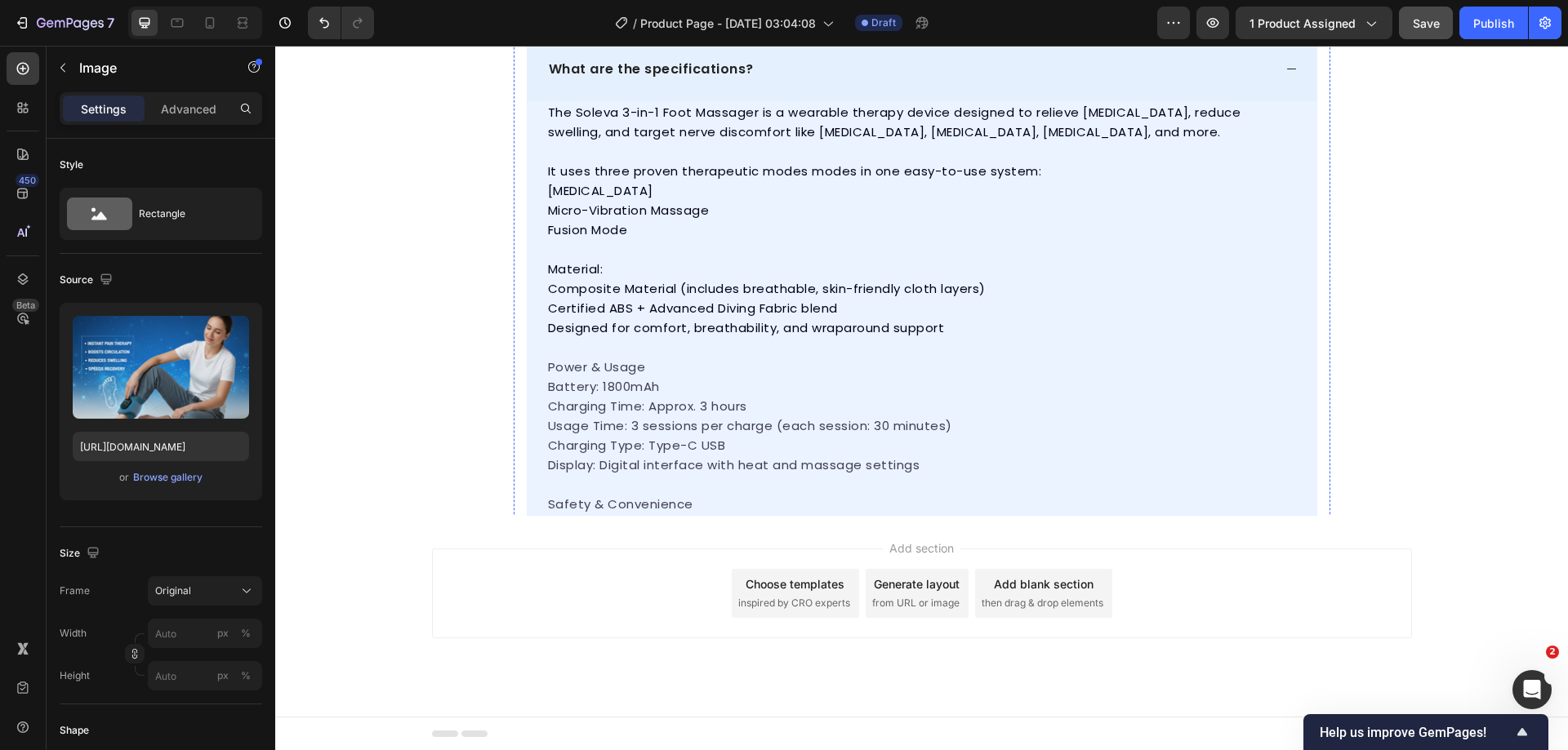
scroll to position [6148, 0]
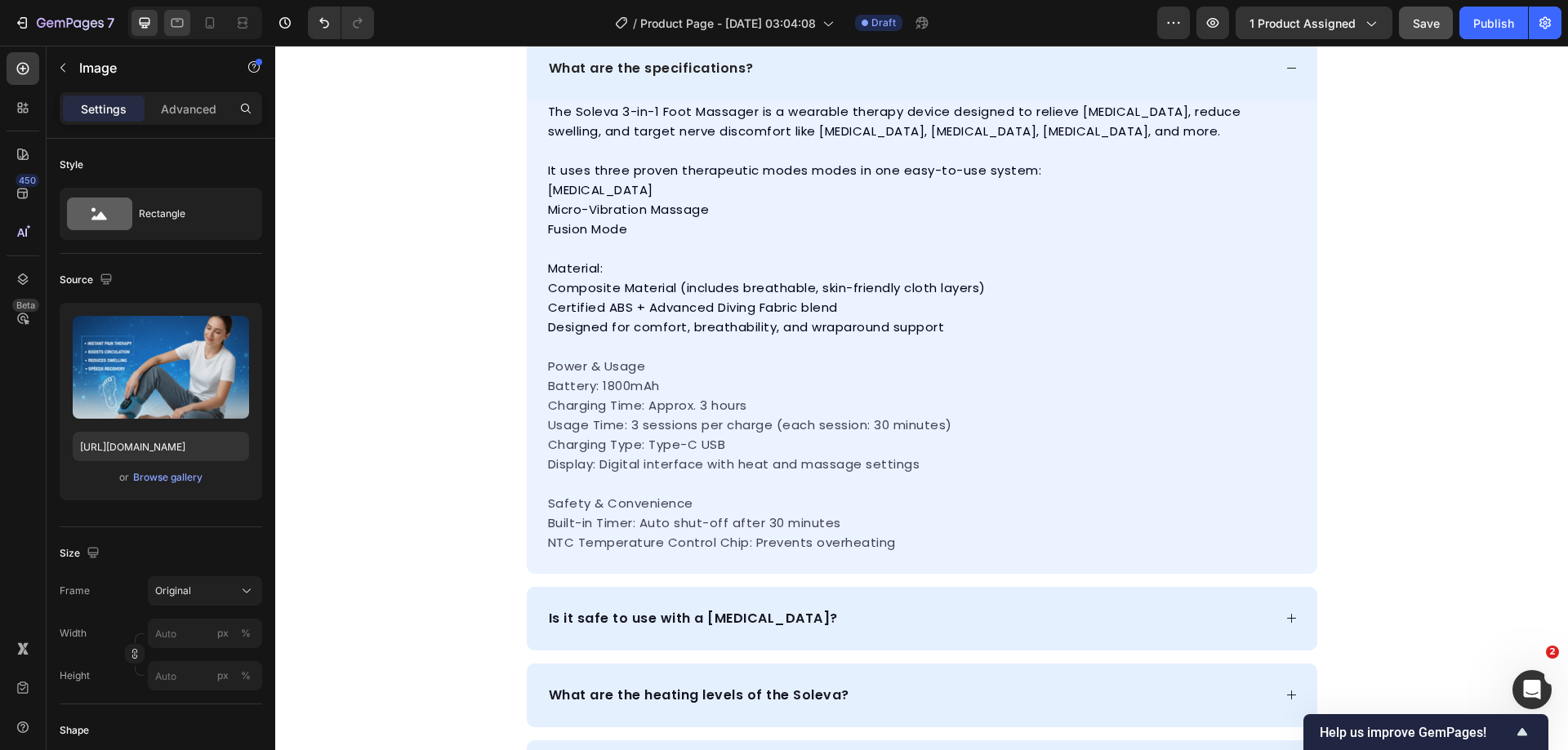
click at [167, 20] on div at bounding box center [177, 22] width 26 height 26
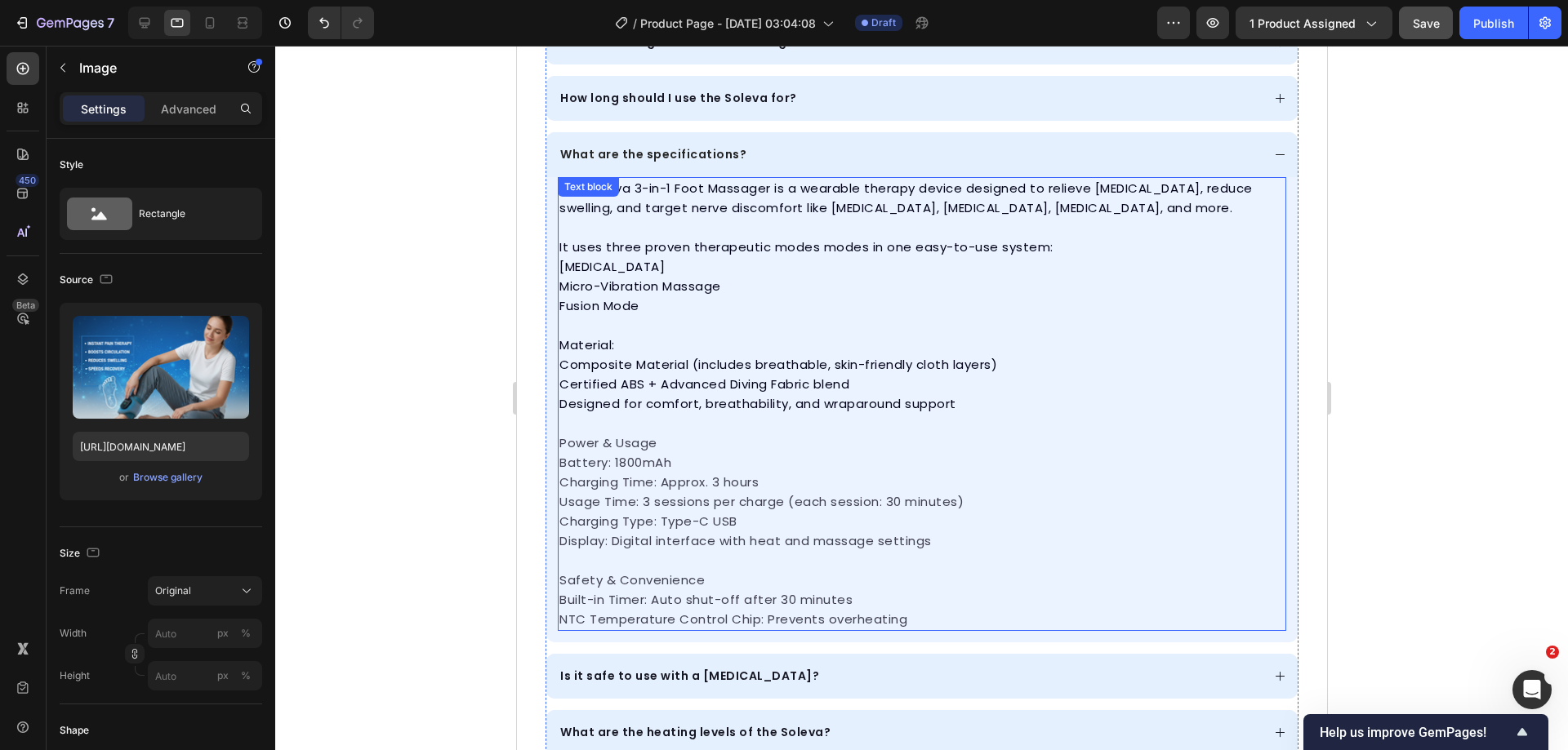
click at [825, 171] on div "What are the specifications?" at bounding box center [921, 155] width 751 height 45
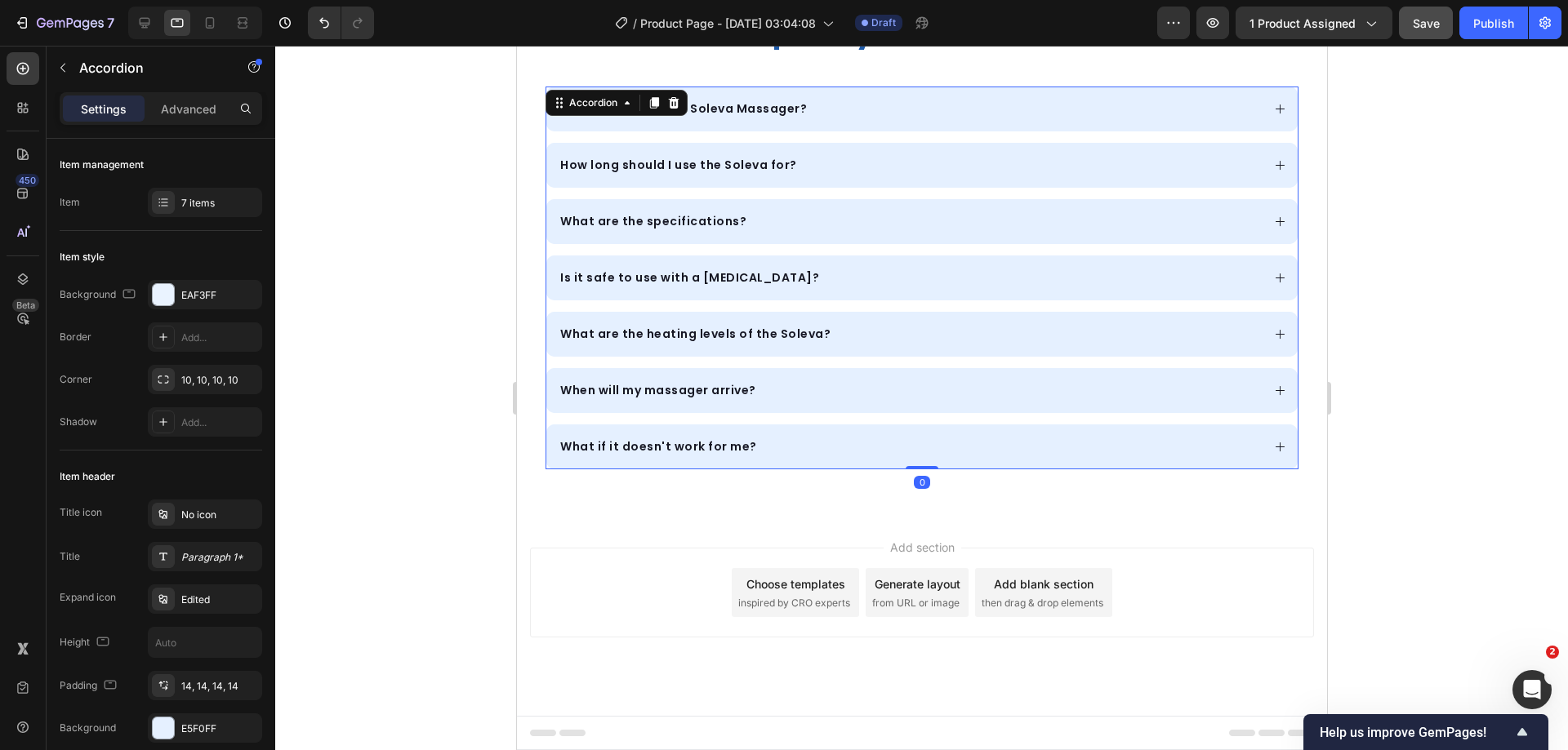
scroll to position [5917, 0]
click at [241, 23] on icon at bounding box center [240, 22] width 5 height 4
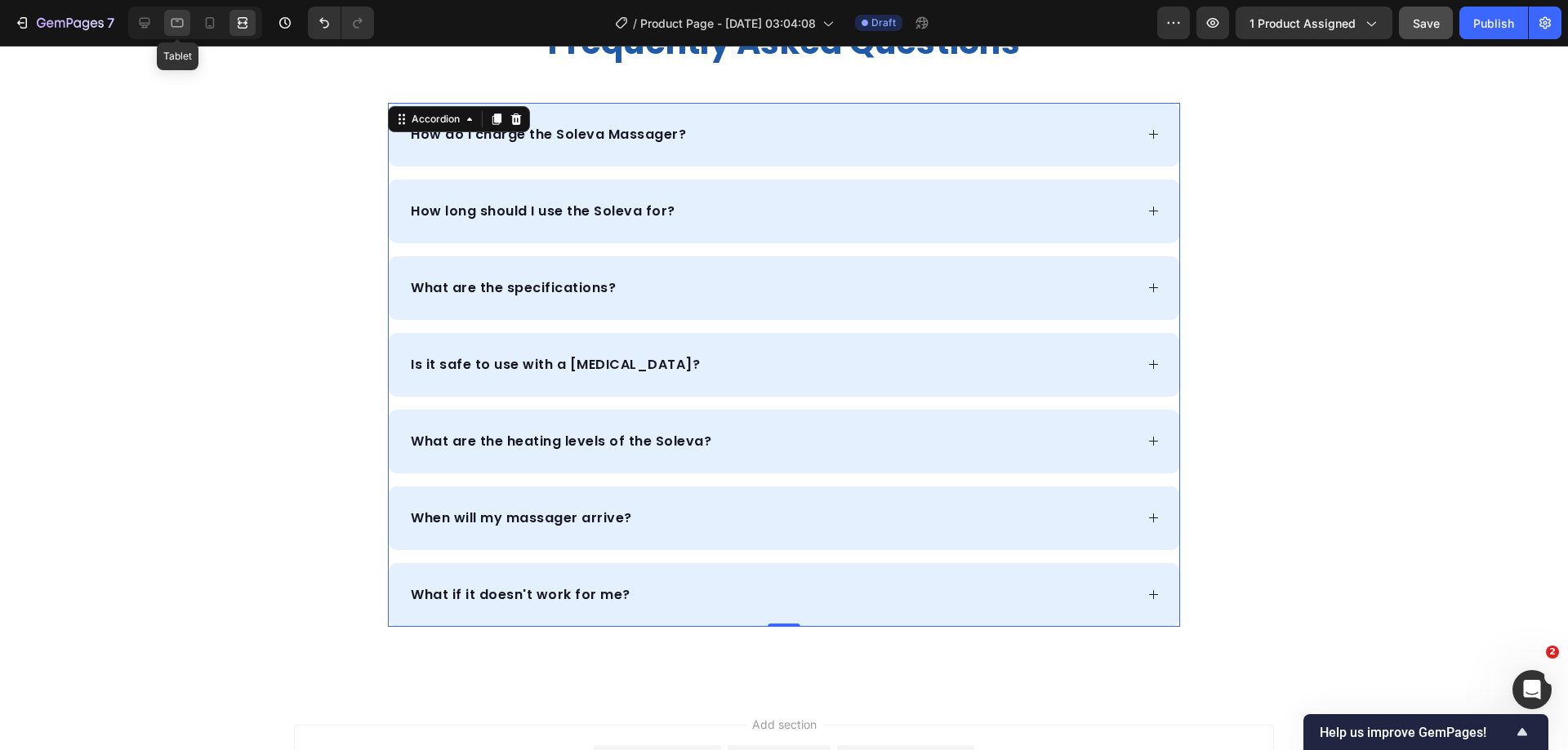
click at [180, 24] on icon at bounding box center [177, 22] width 16 height 16
type input "14"
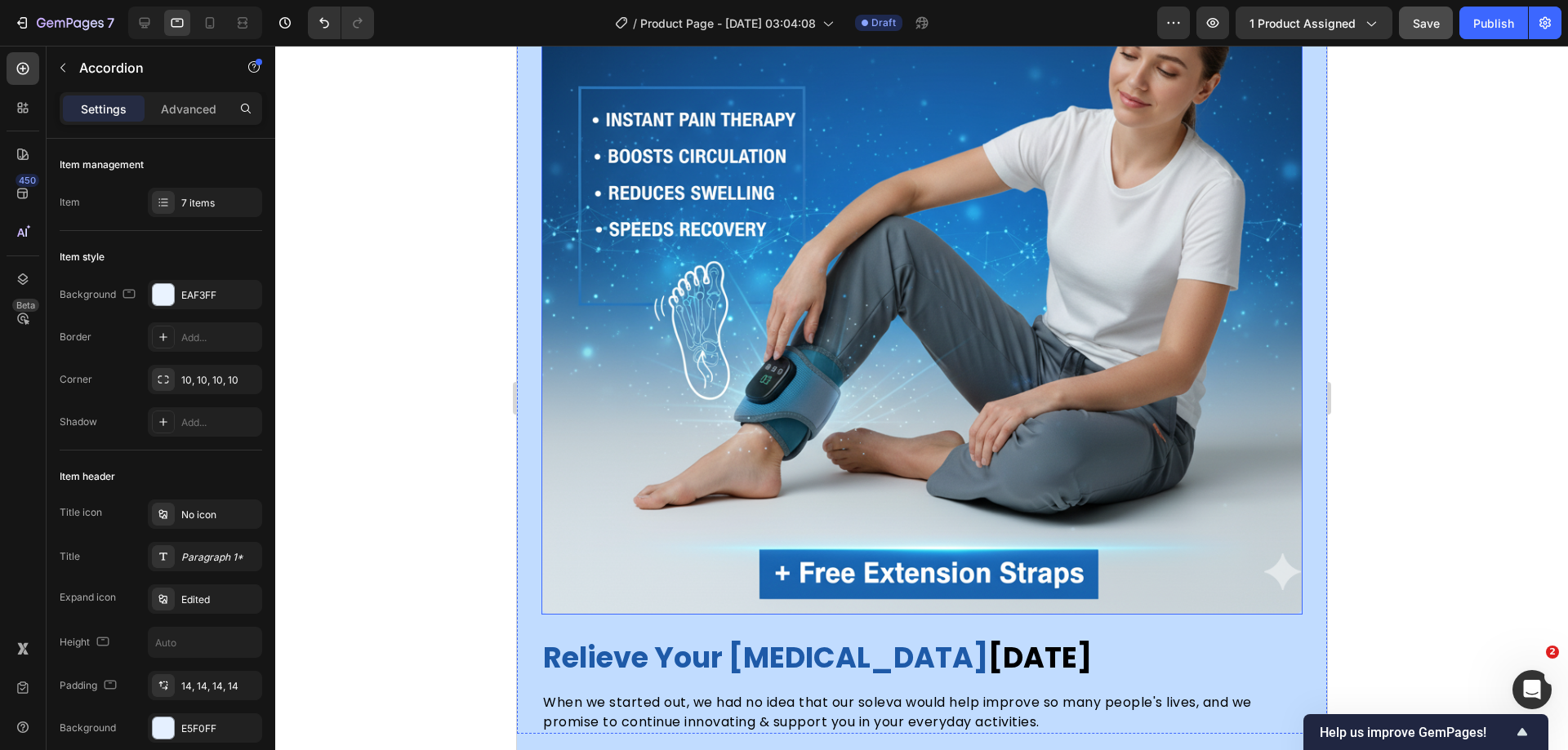
scroll to position [4677, 0]
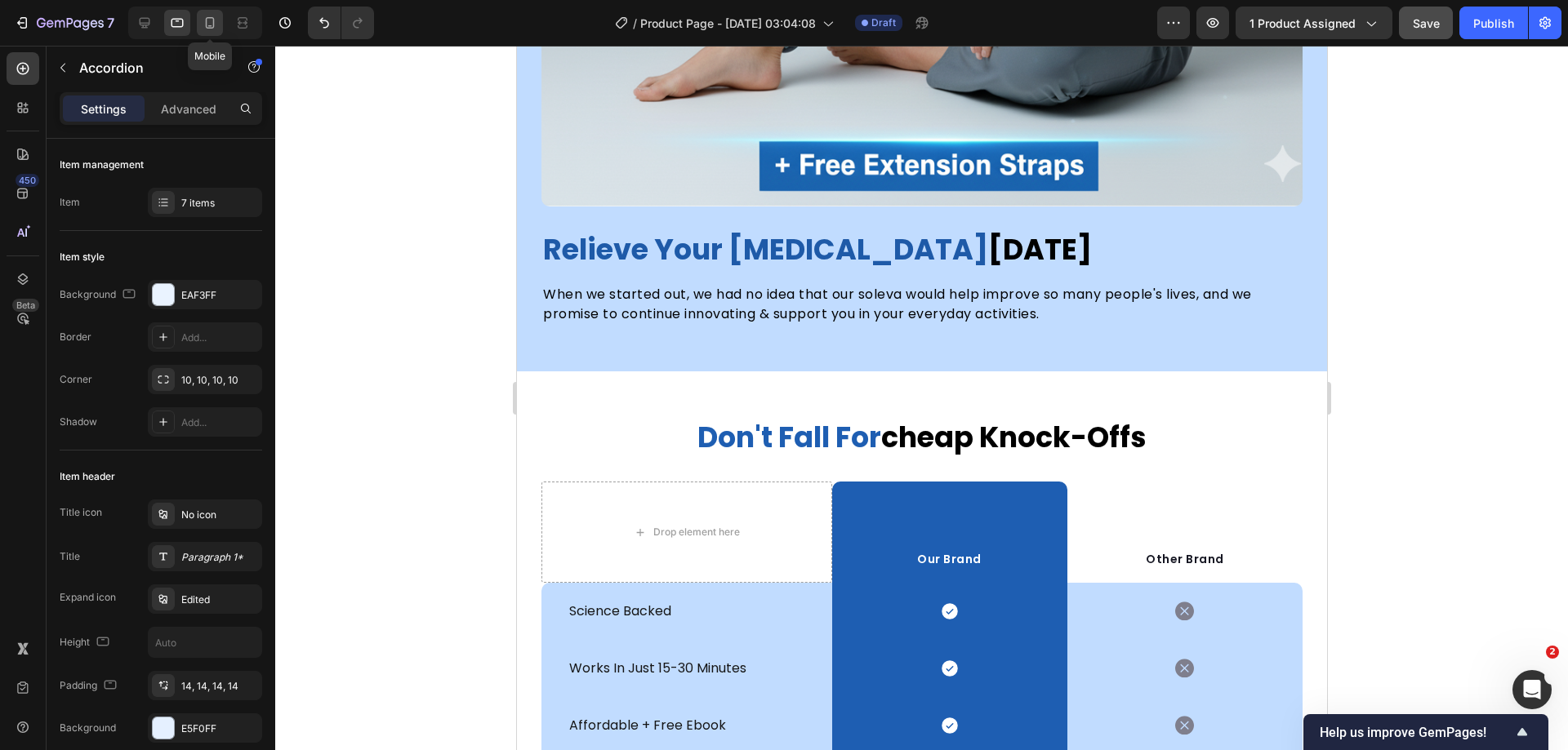
click at [206, 21] on icon at bounding box center [210, 23] width 9 height 11
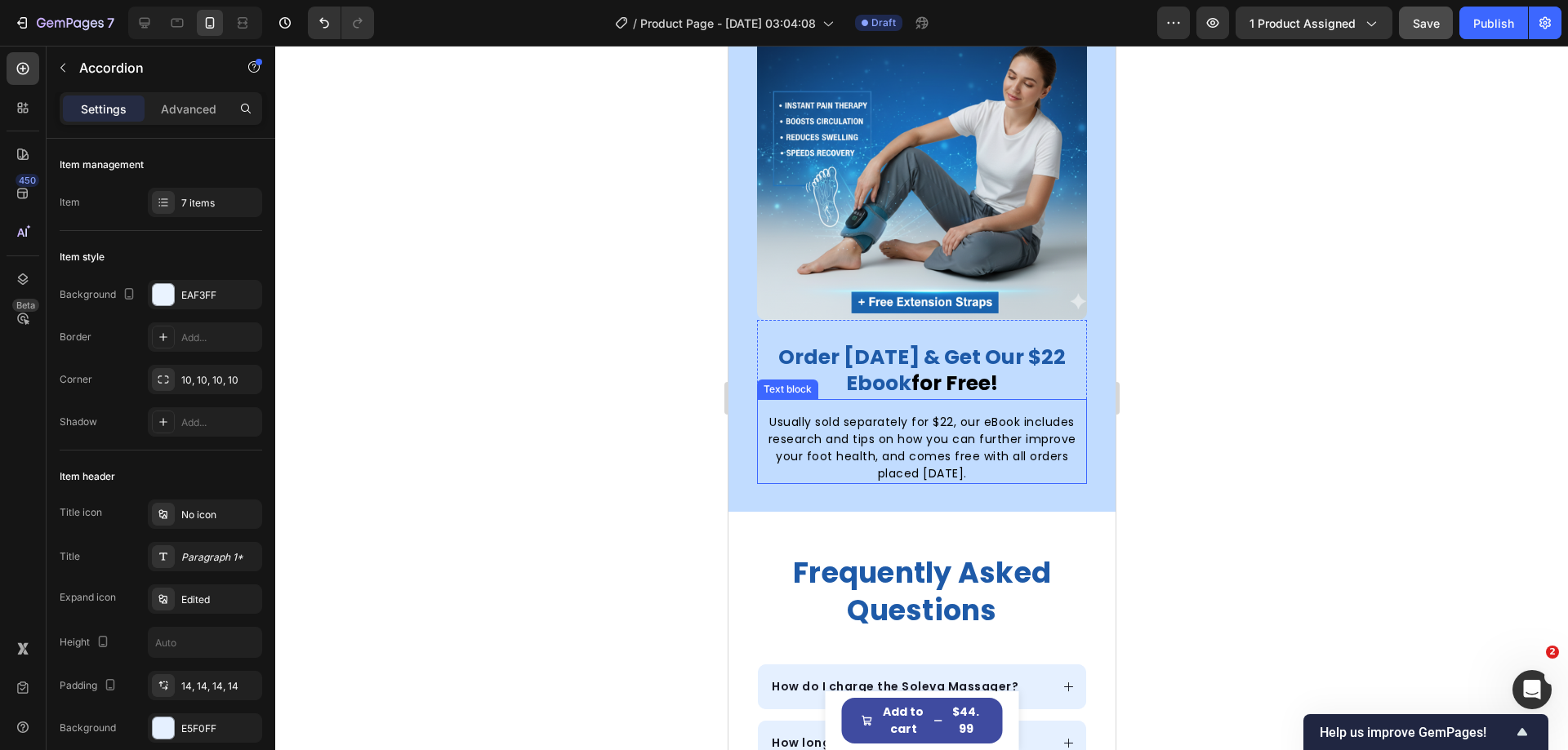
scroll to position [5571, 0]
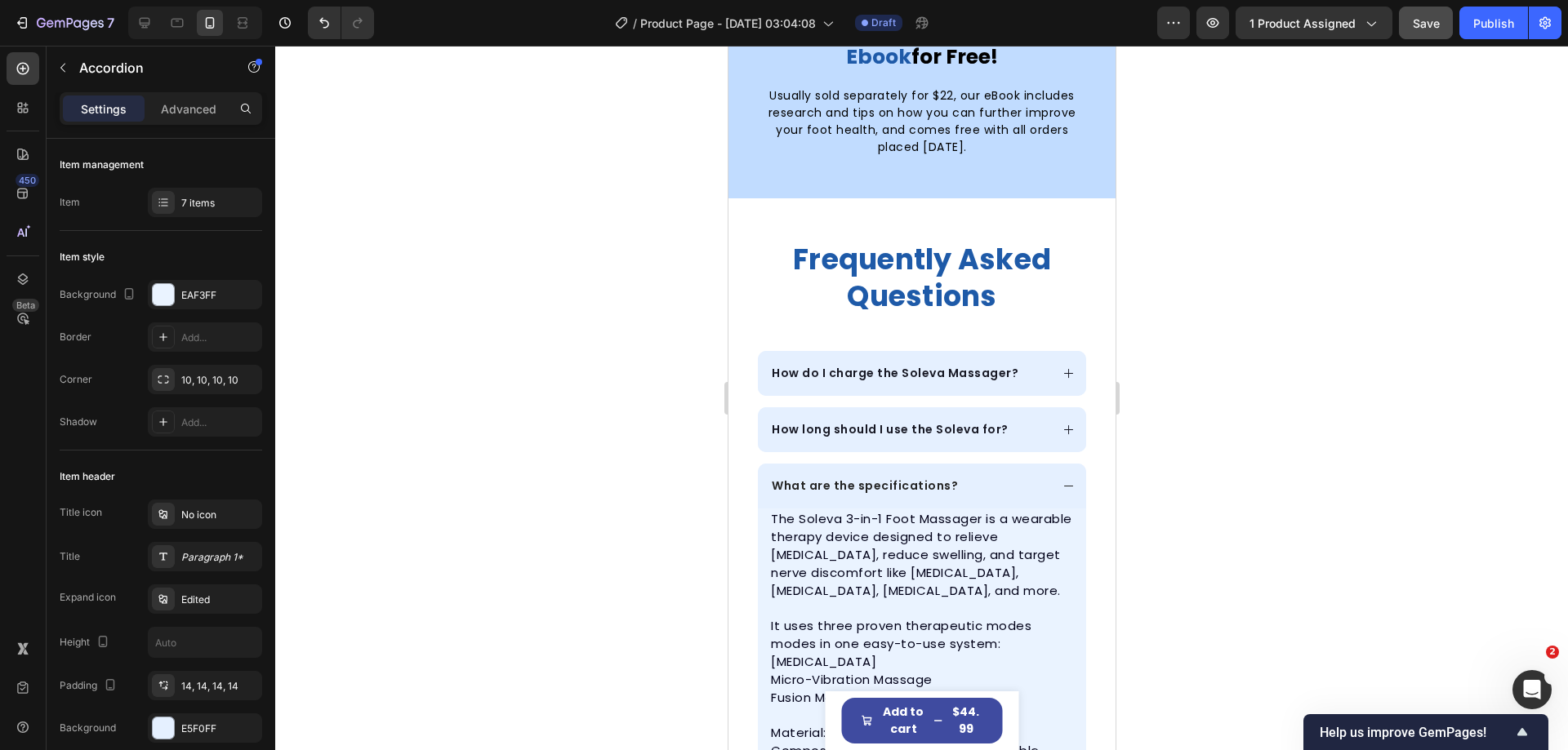
click at [936, 478] on p "What are the specifications?" at bounding box center [864, 487] width 186 height 17
click at [983, 475] on div "What are the specifications?" at bounding box center [909, 486] width 281 height 22
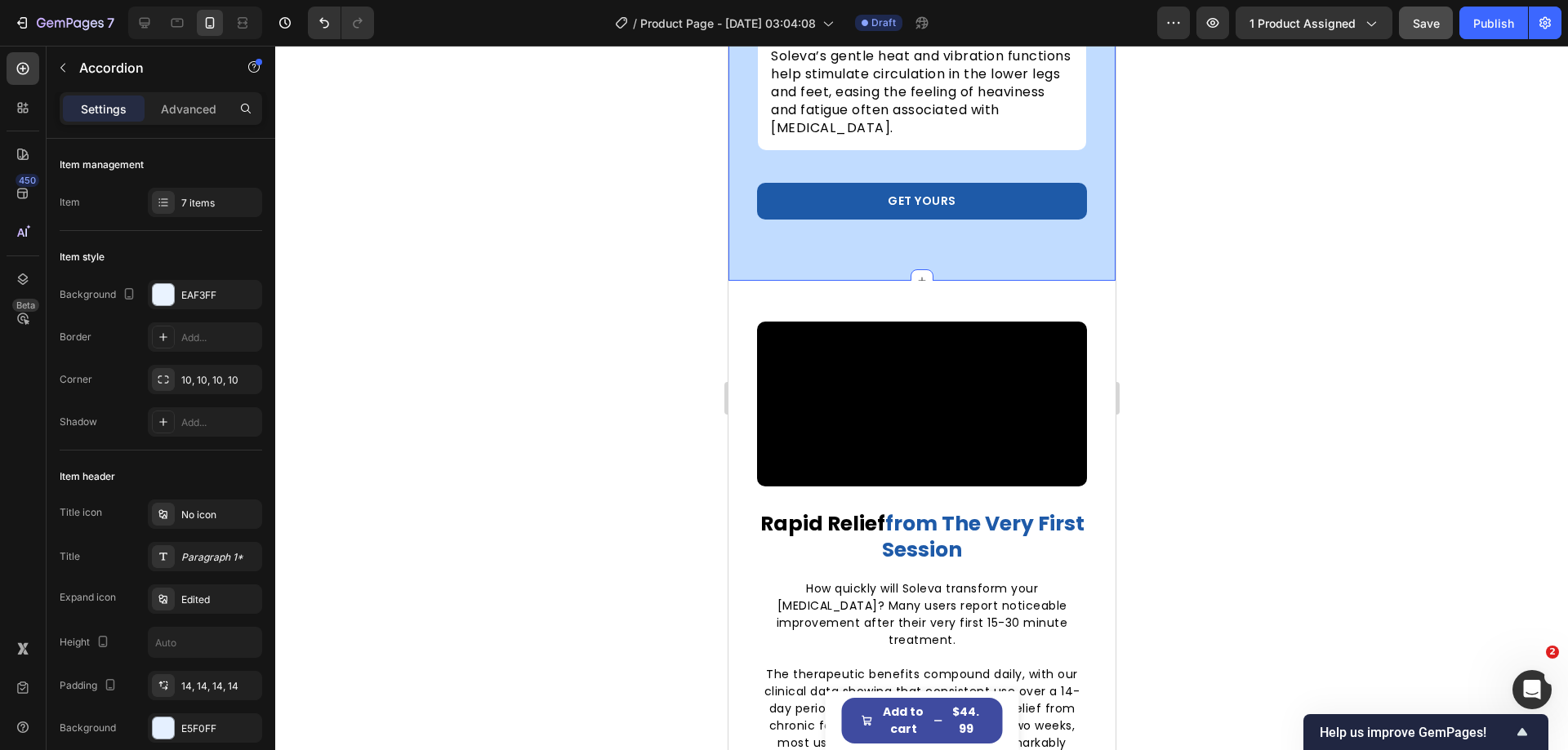
scroll to position [2877, 0]
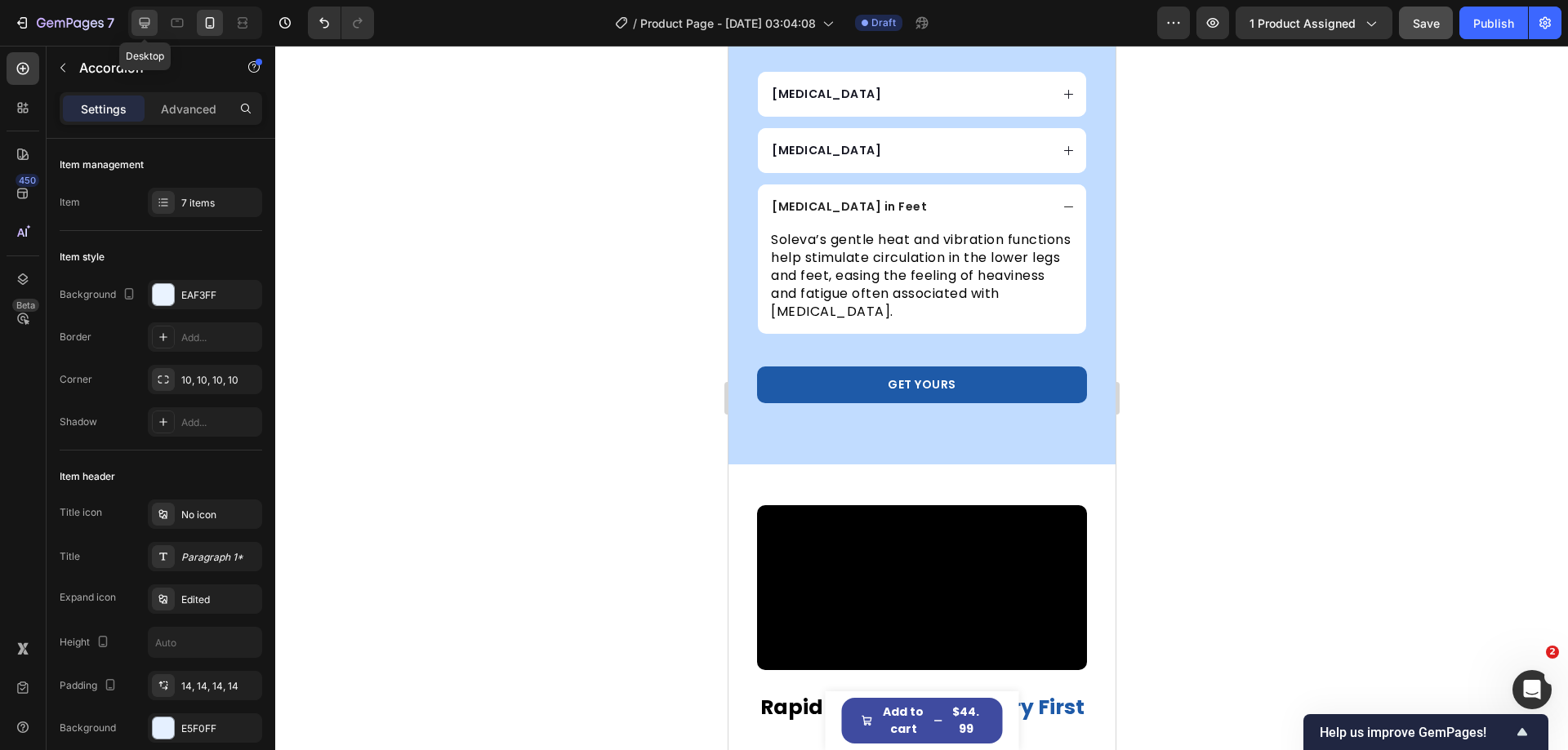
click at [144, 20] on icon at bounding box center [144, 22] width 16 height 16
type input "16"
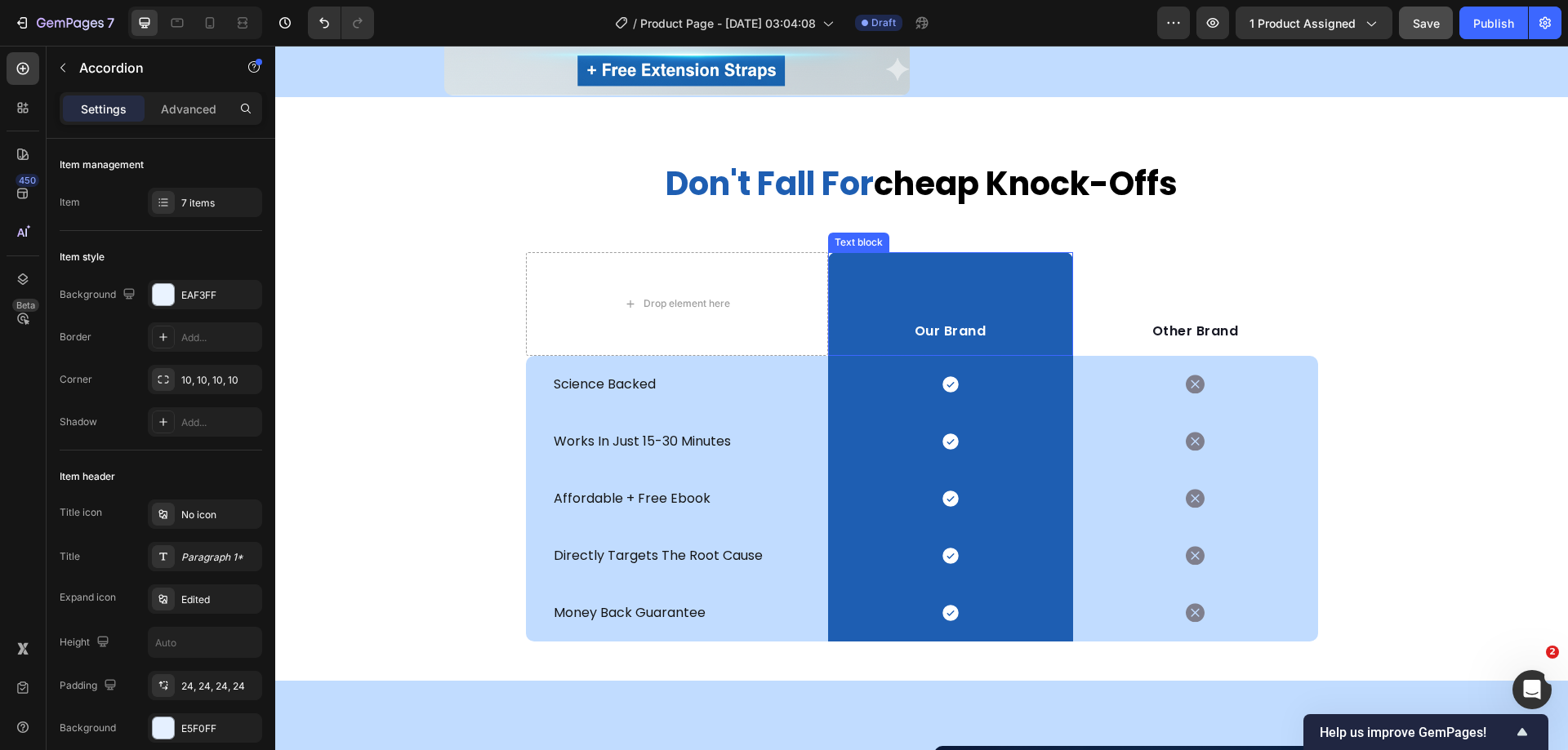
scroll to position [4472, 0]
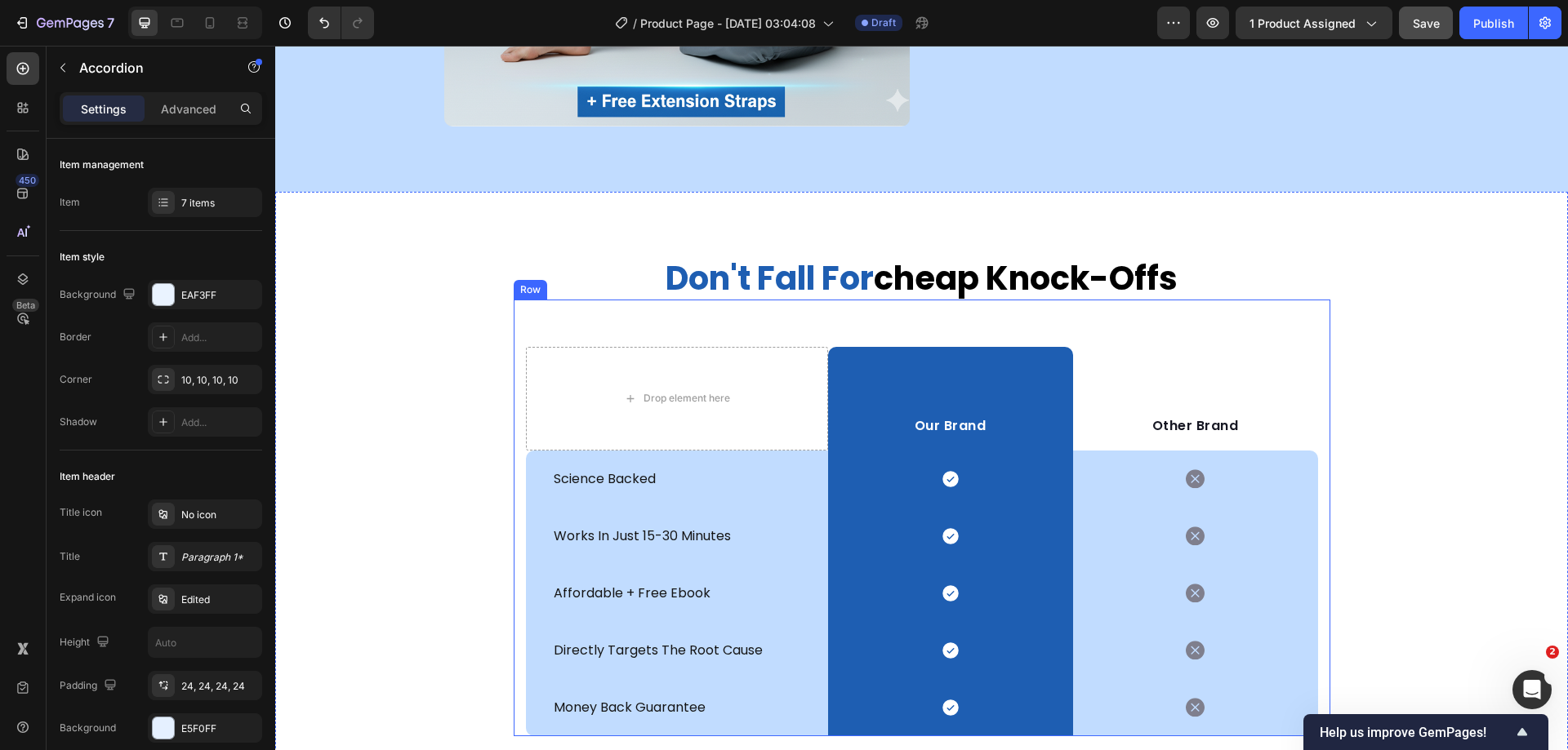
click at [513, 323] on div "Drop element here Our Brand Text block Row Other Brand Text block Row science b…" at bounding box center [922, 518] width 817 height 437
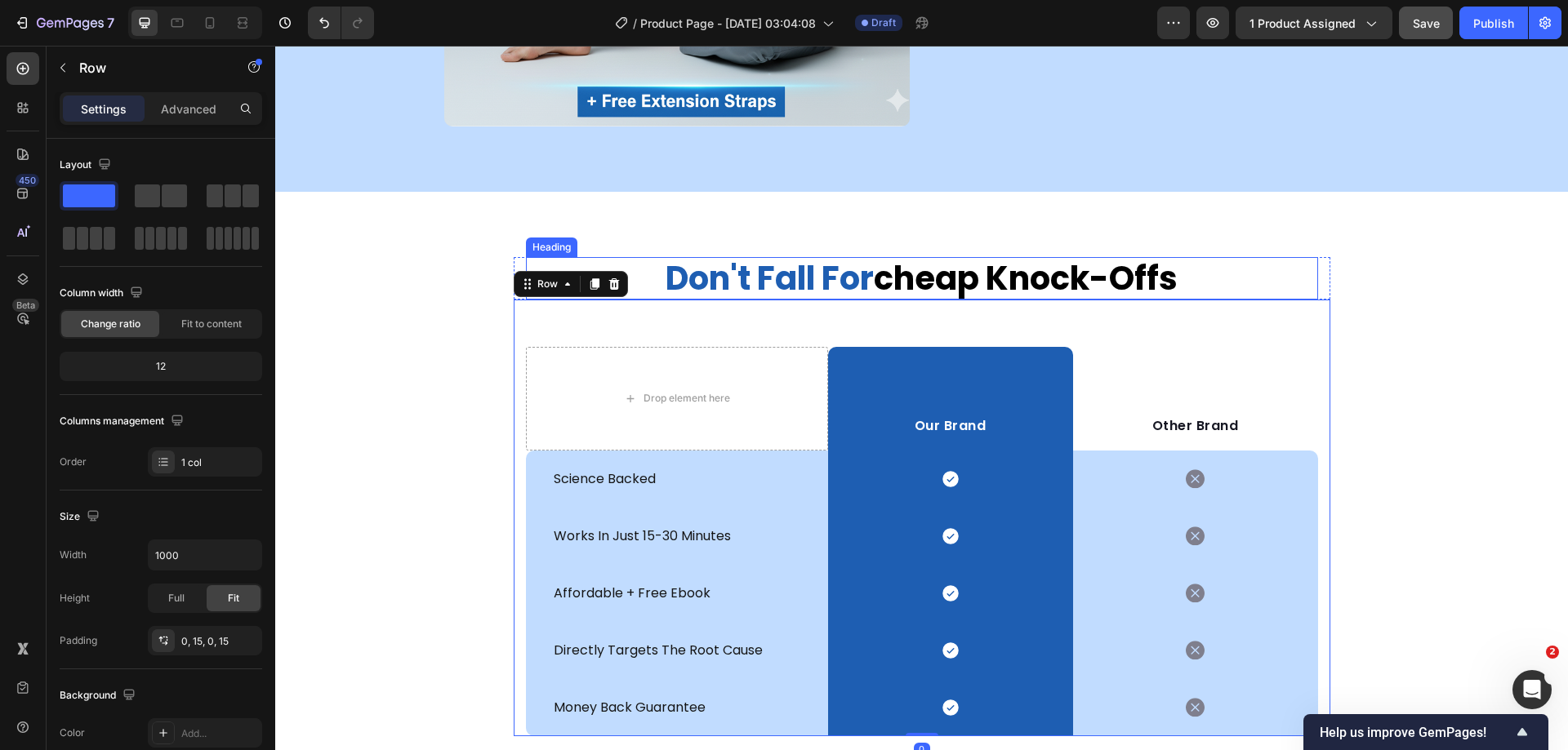
click at [623, 271] on h2 "don't fall for cheap knock-offs" at bounding box center [922, 279] width 792 height 42
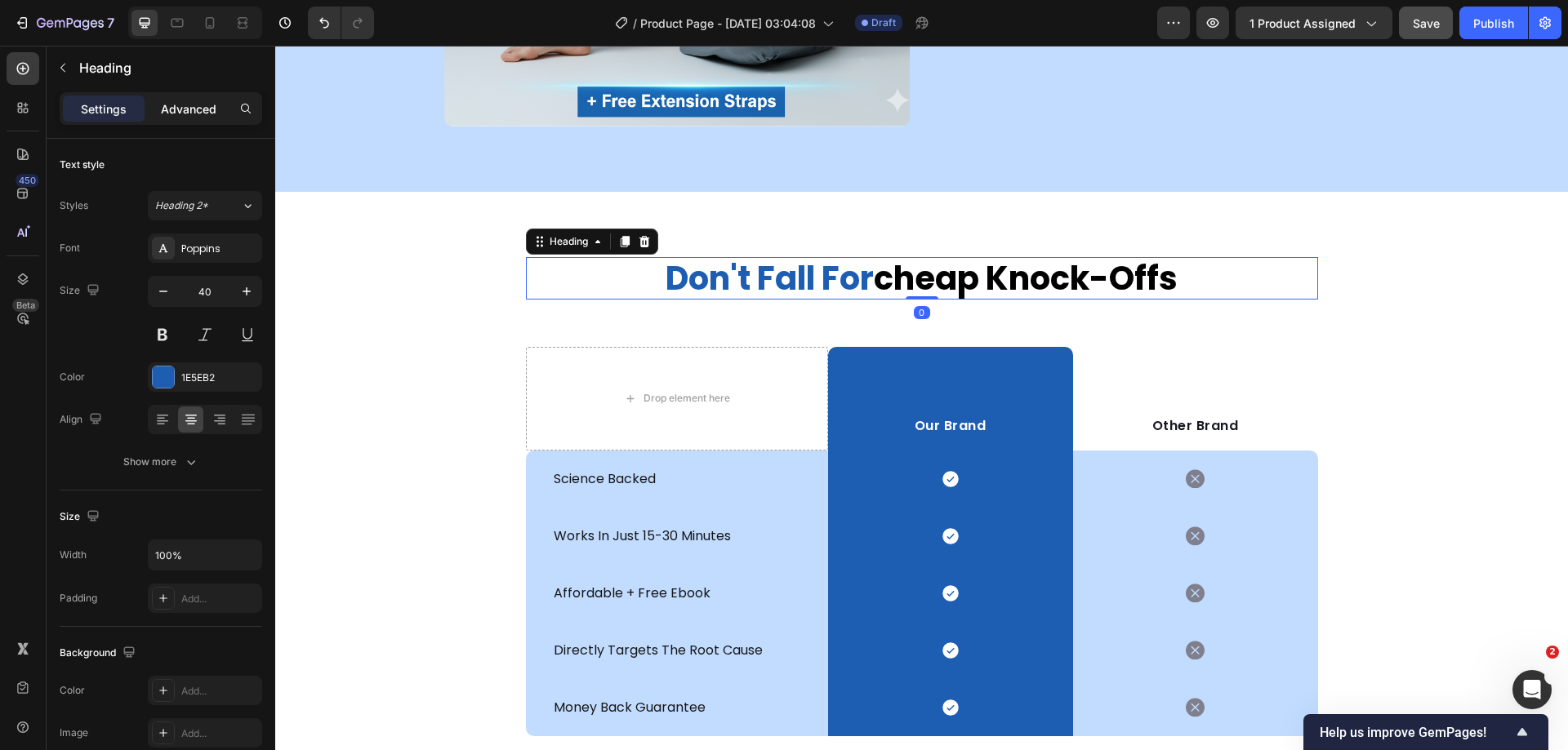
click at [184, 112] on p "Advanced" at bounding box center [189, 109] width 55 height 17
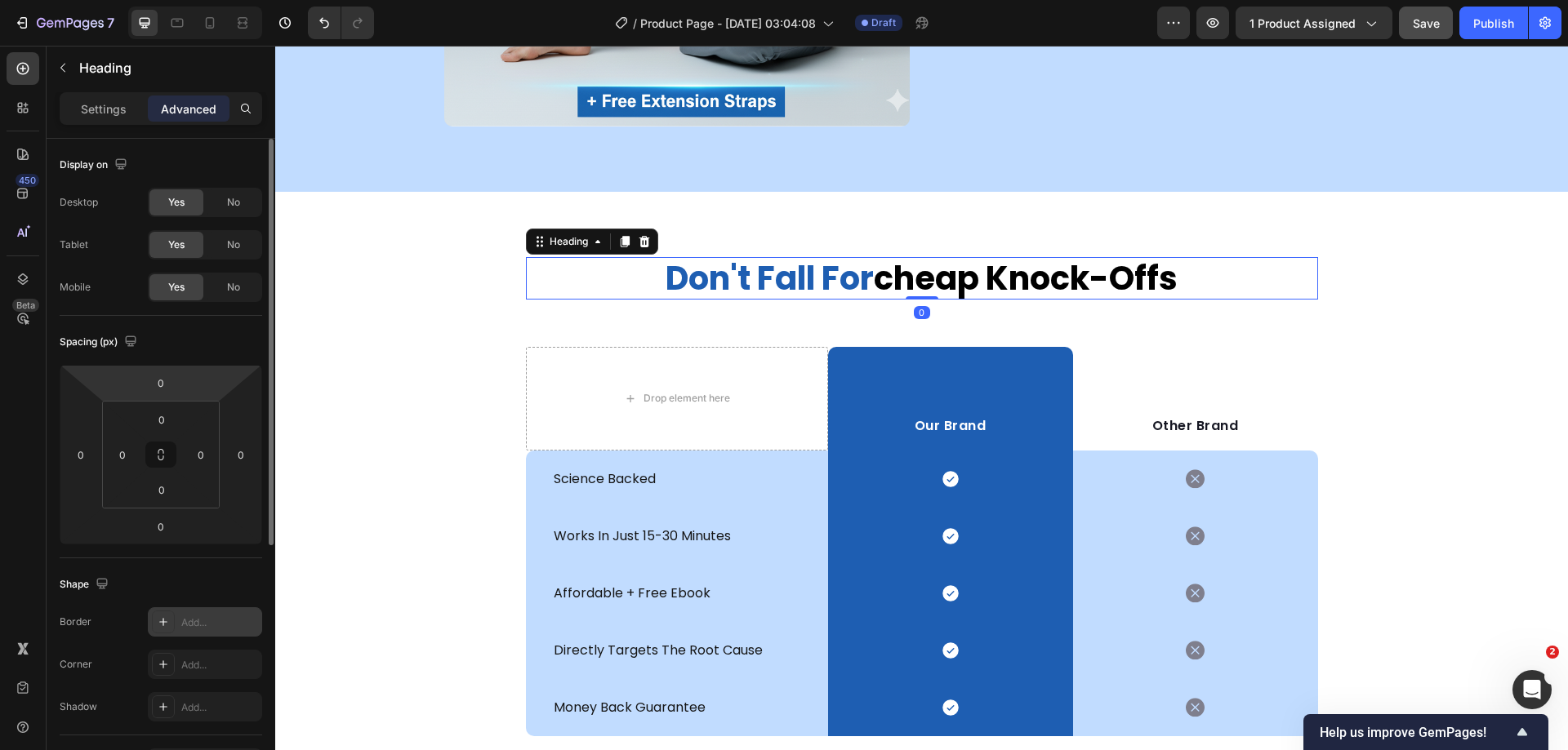
scroll to position [245, 0]
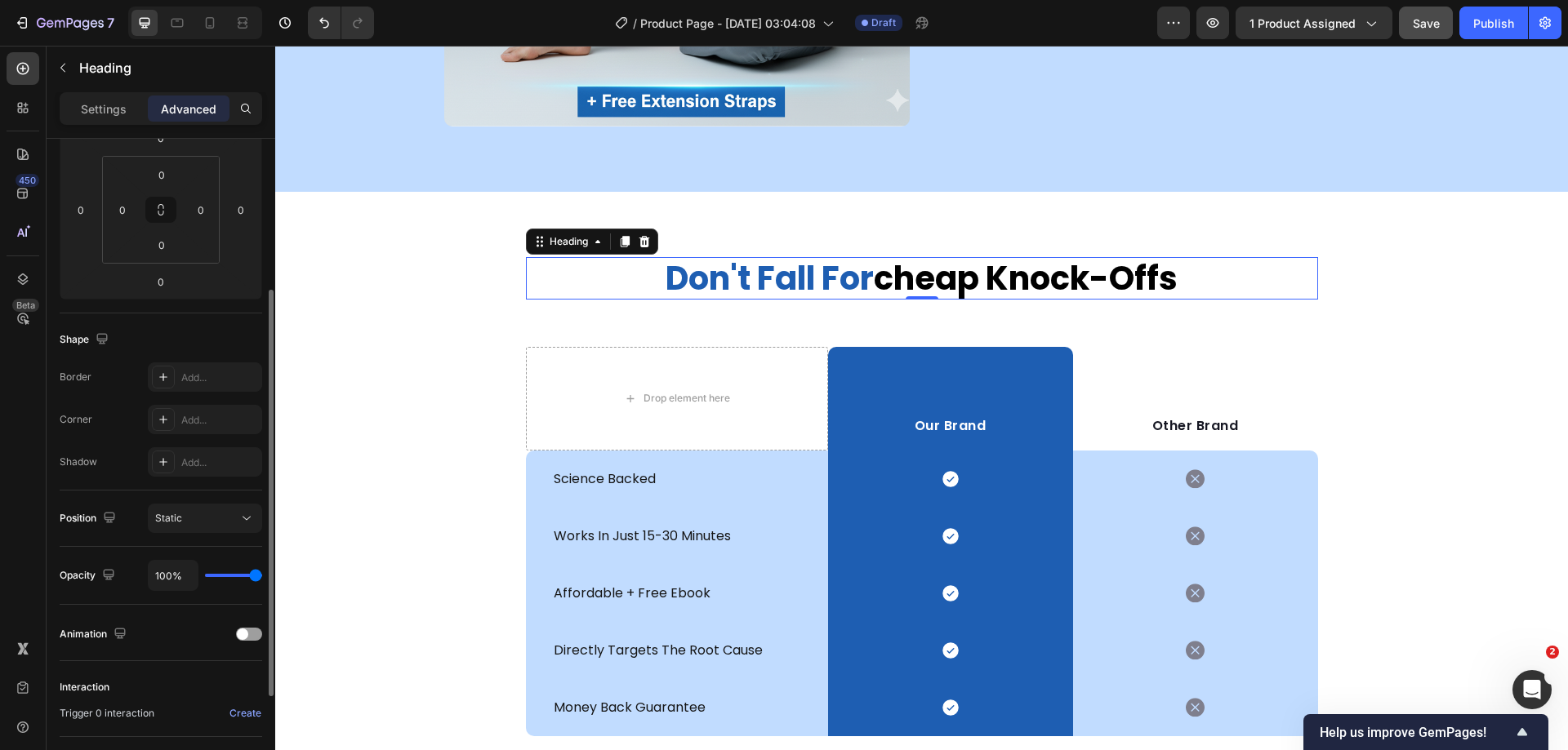
drag, startPoint x: 244, startPoint y: 632, endPoint x: 105, endPoint y: 590, distance: 145.2
click at [244, 632] on span at bounding box center [242, 635] width 11 height 11
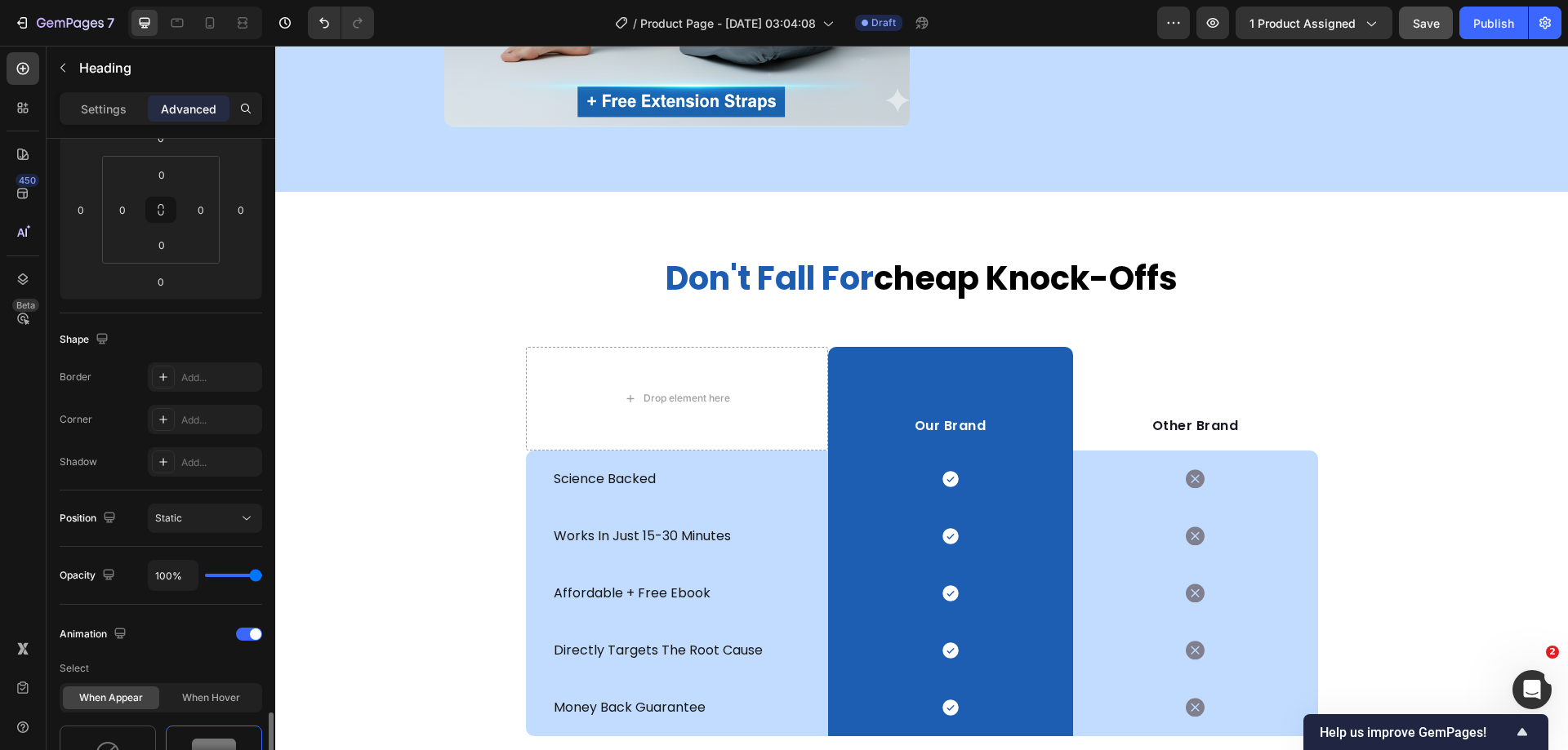
scroll to position [572, 0]
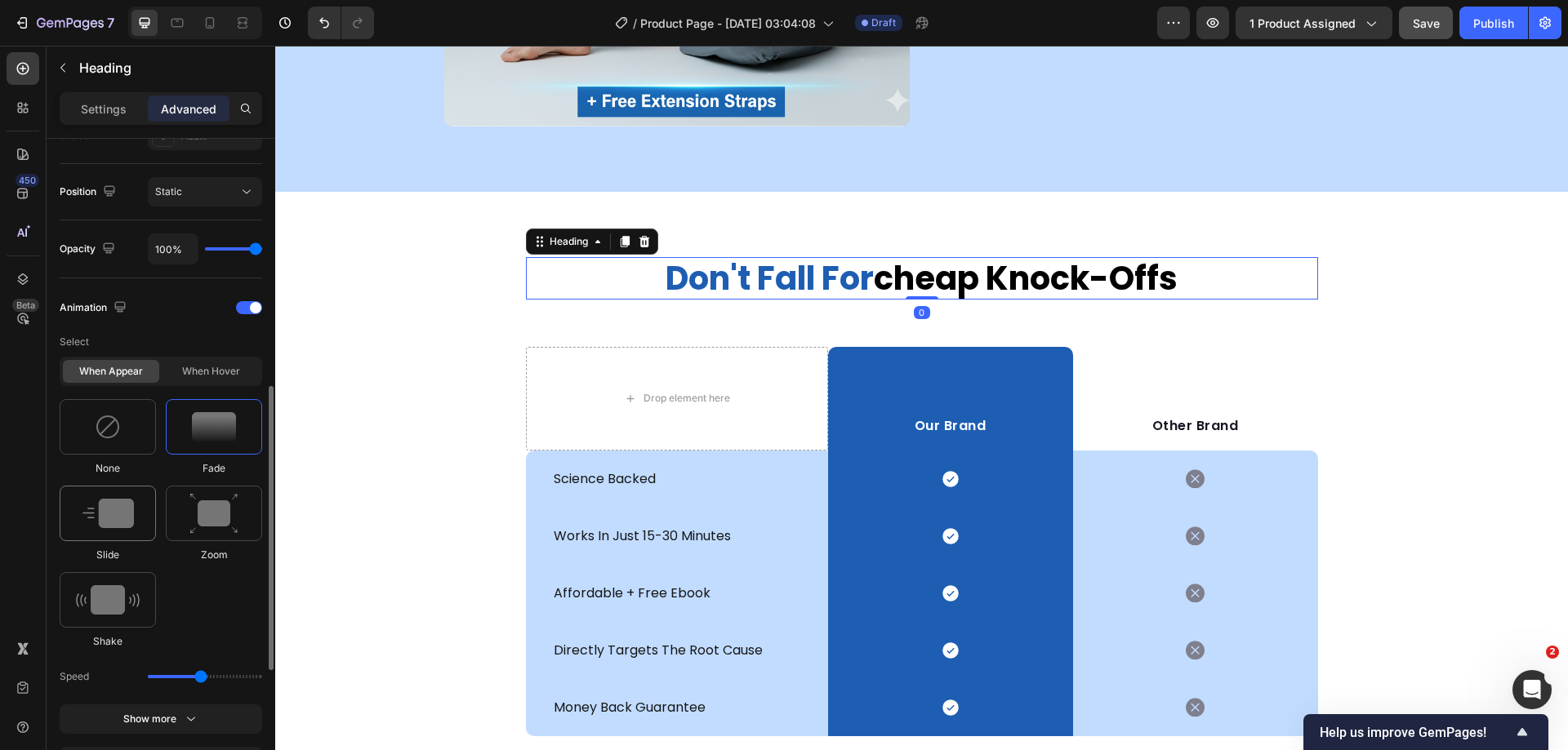
click at [105, 532] on div at bounding box center [107, 513] width 96 height 55
click at [240, 669] on icon at bounding box center [246, 677] width 16 height 16
type input "100"
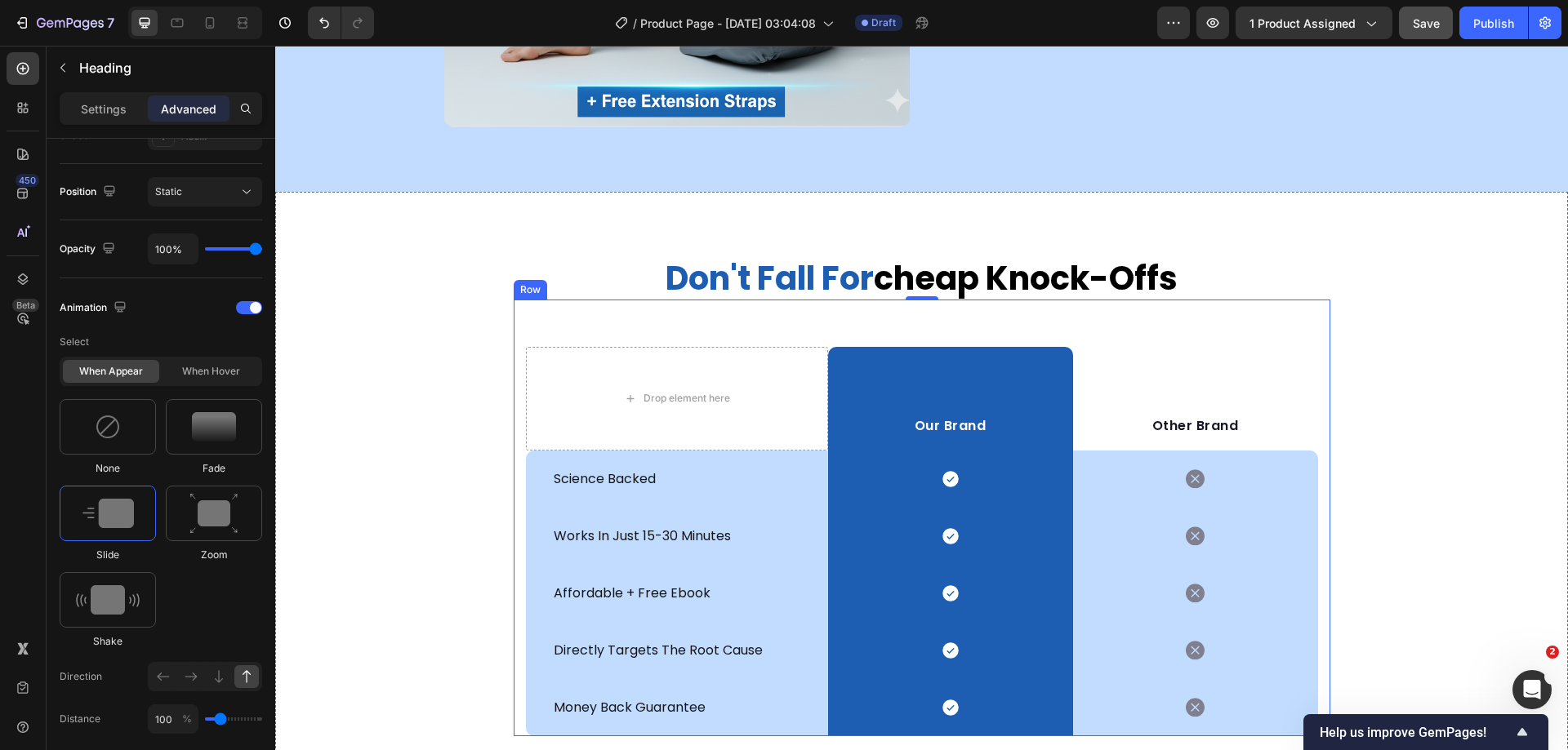
click at [513, 334] on div "Drop element here Our Brand Text block Row Other Brand Text block Row science b…" at bounding box center [922, 518] width 817 height 437
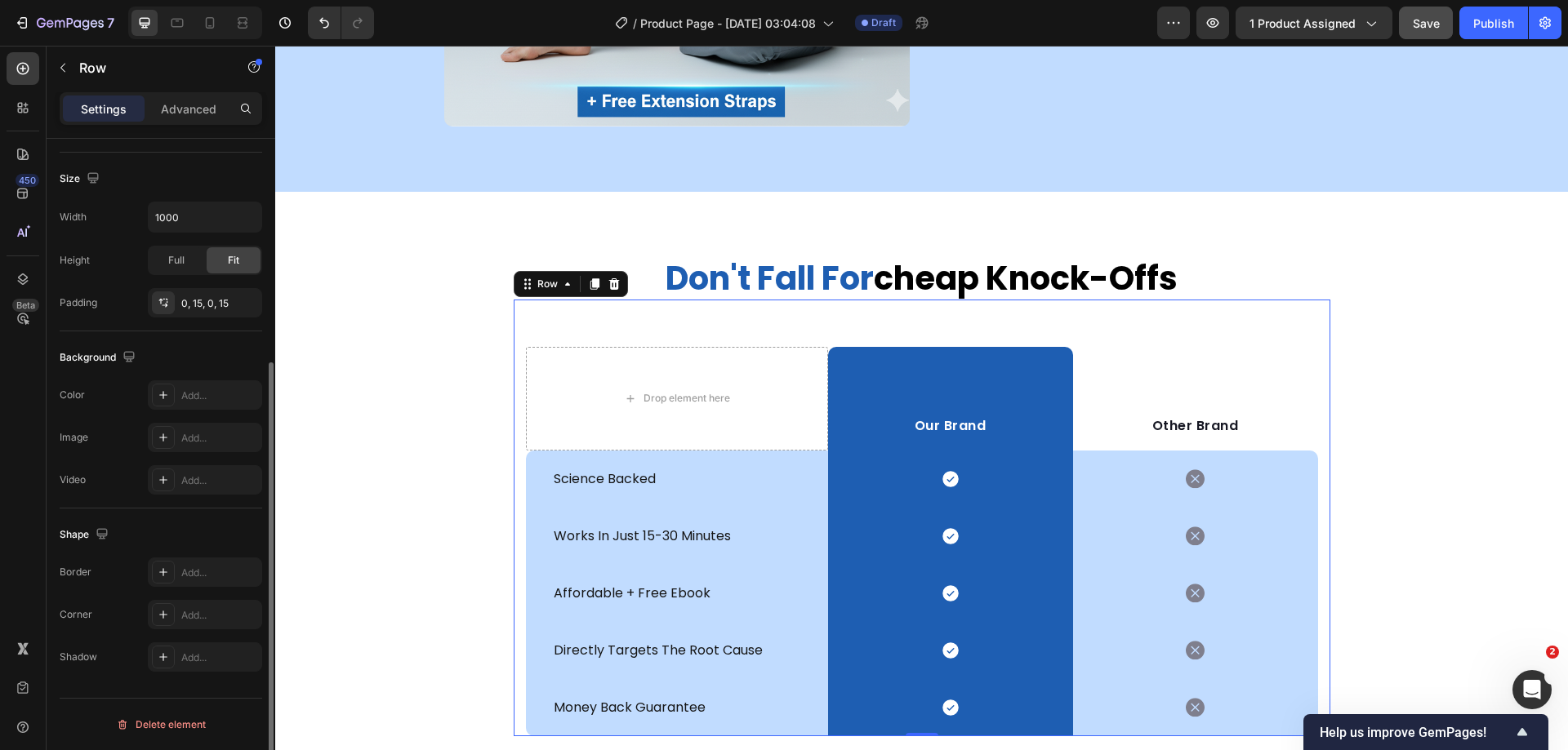
scroll to position [0, 0]
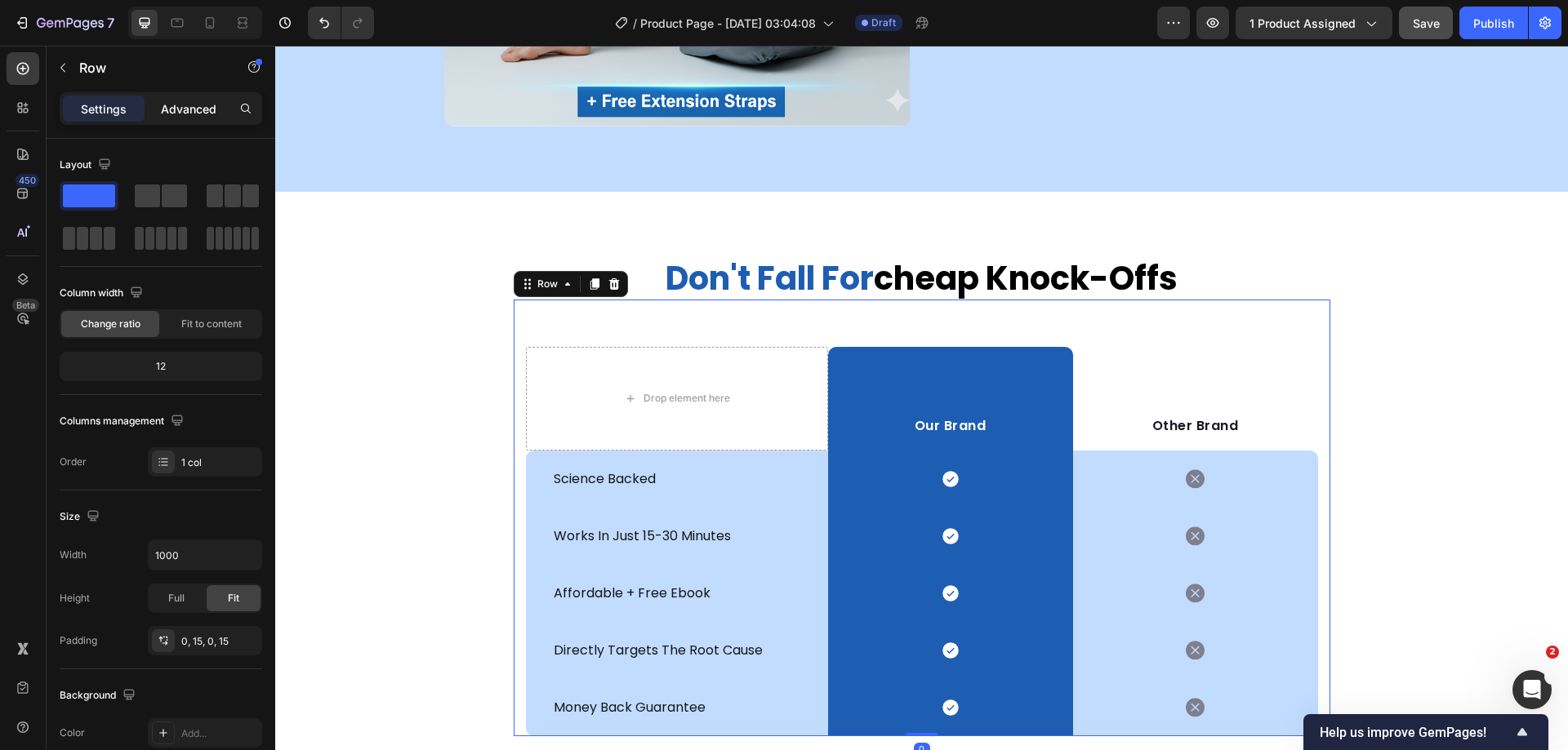
click at [180, 100] on p "Advanced" at bounding box center [189, 109] width 55 height 17
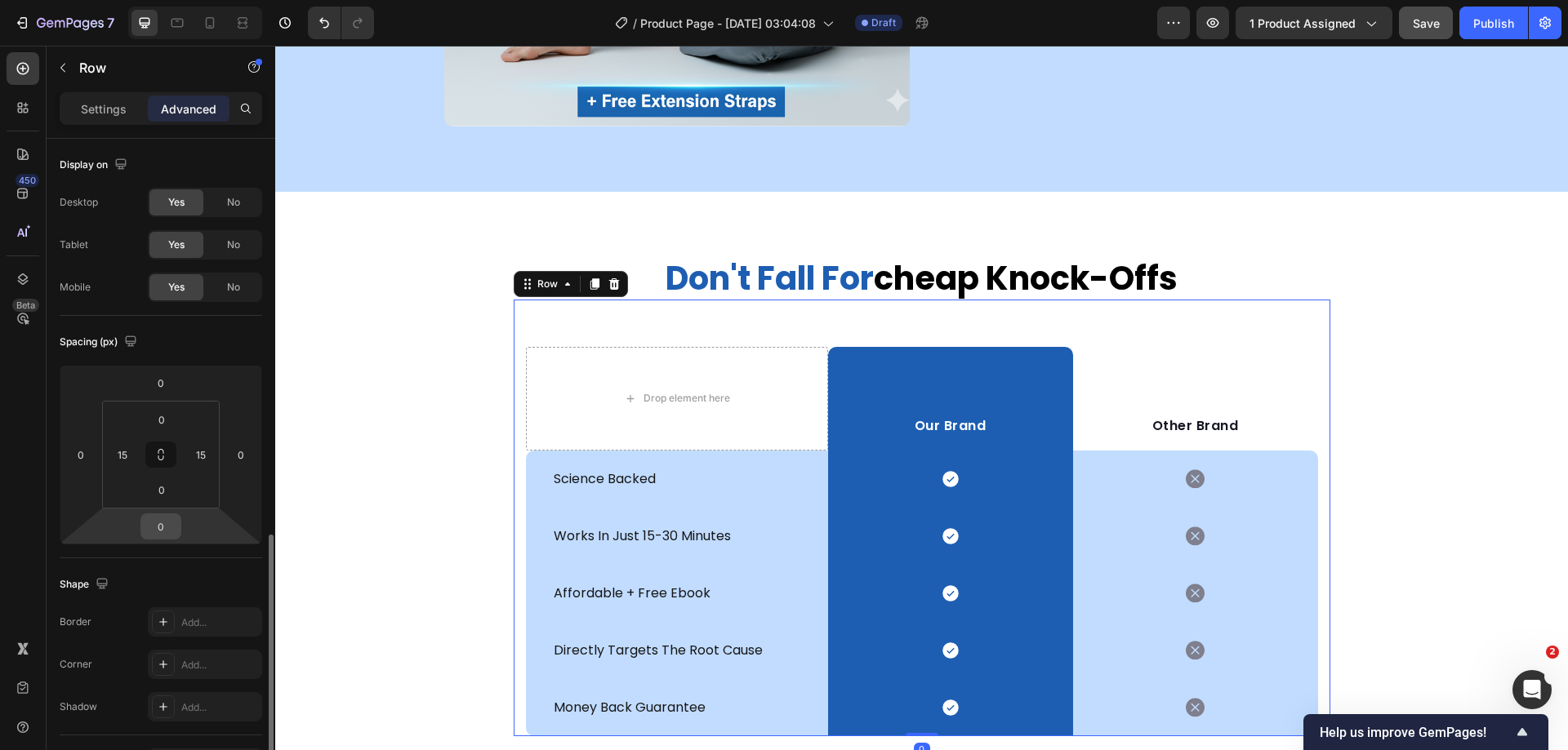
scroll to position [326, 0]
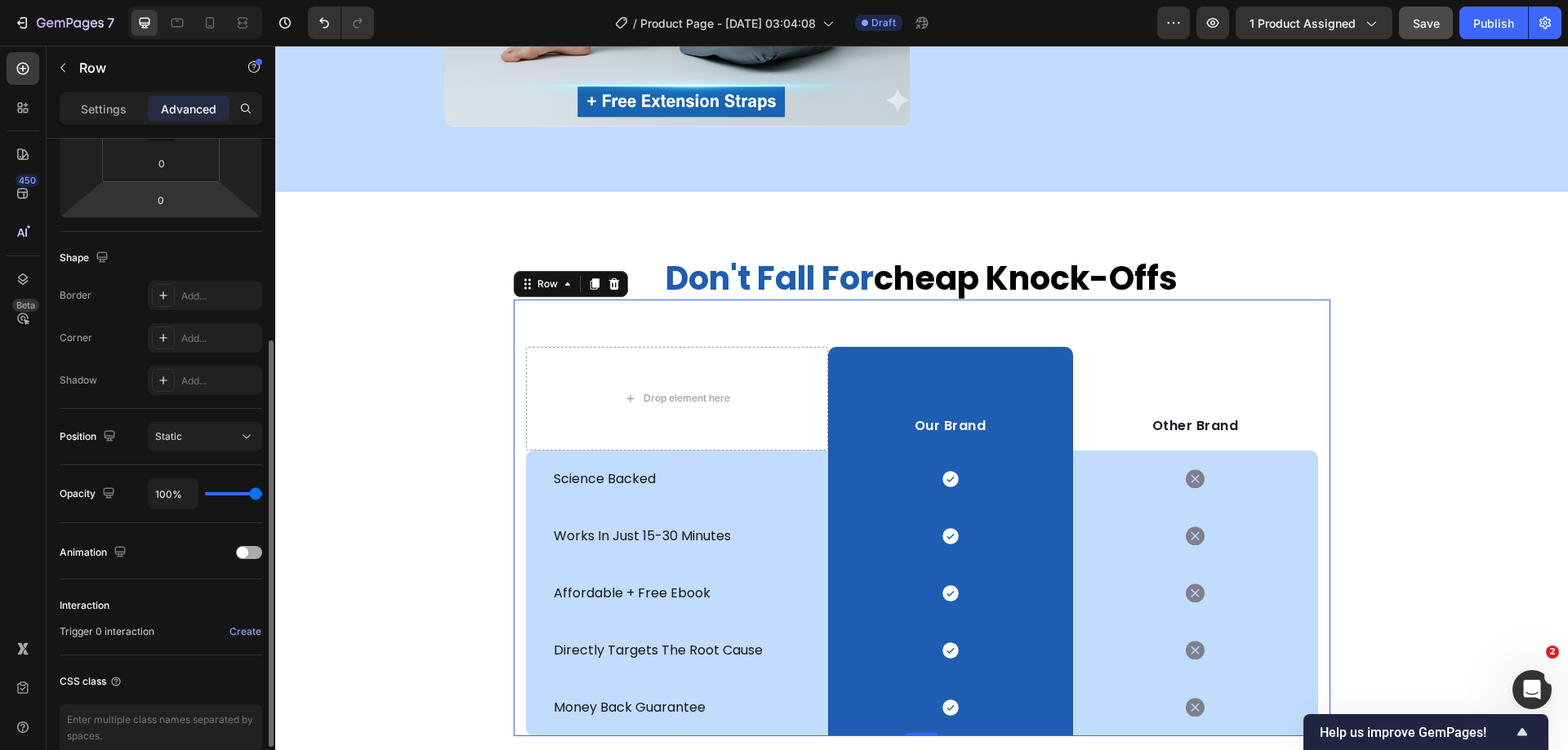
click at [252, 556] on div at bounding box center [248, 552] width 26 height 13
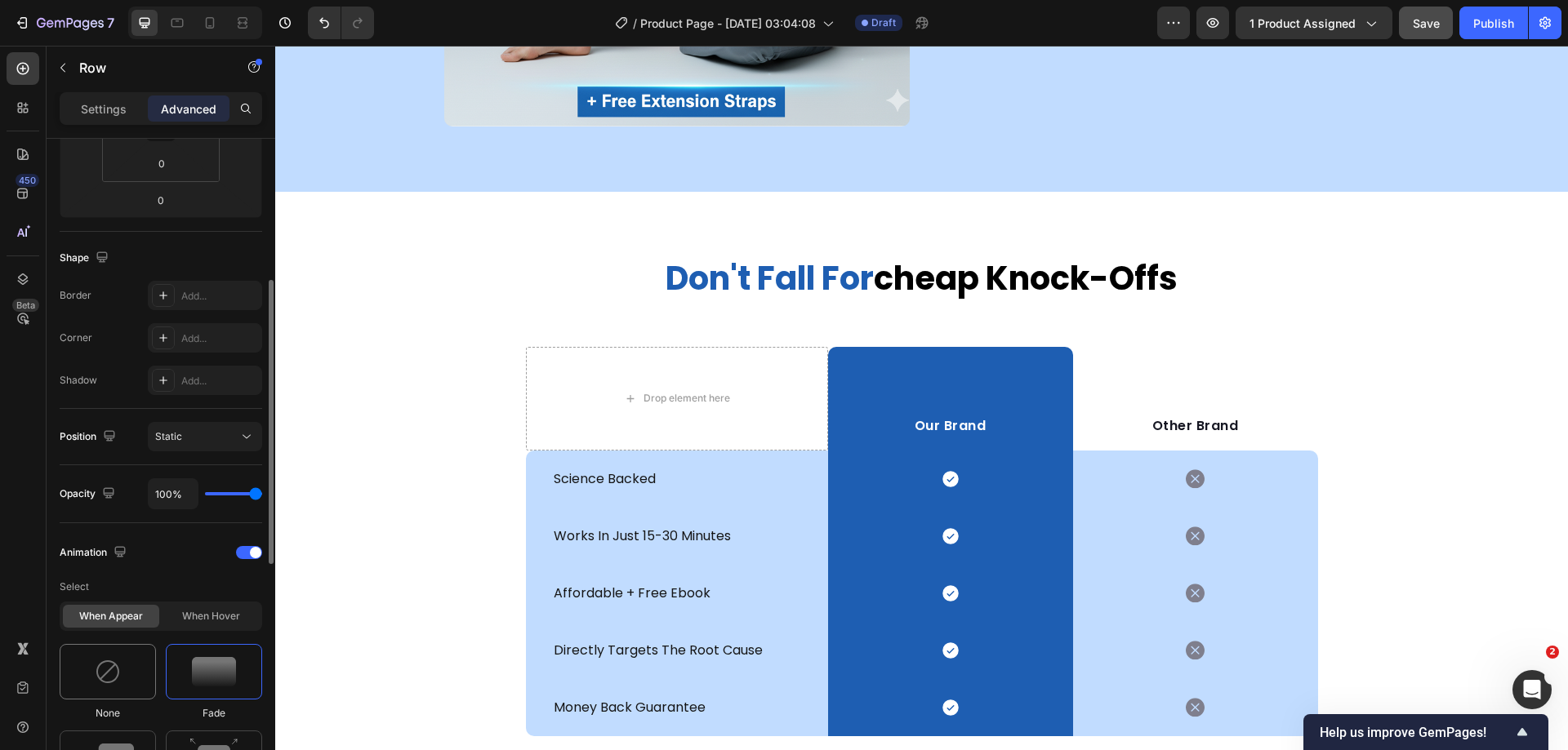
scroll to position [572, 0]
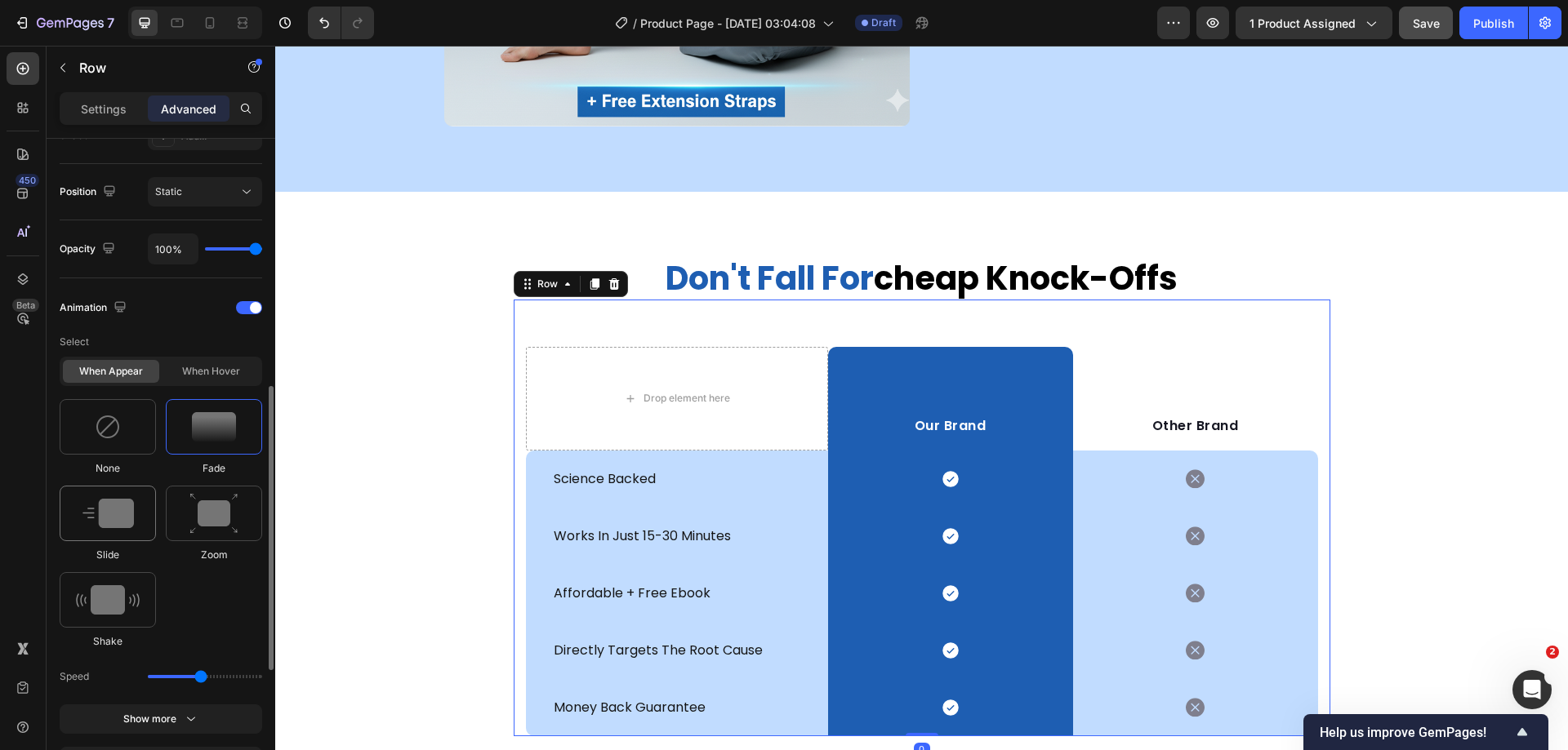
click at [117, 515] on img at bounding box center [108, 513] width 52 height 30
click at [243, 674] on icon at bounding box center [246, 677] width 9 height 12
type input "100"
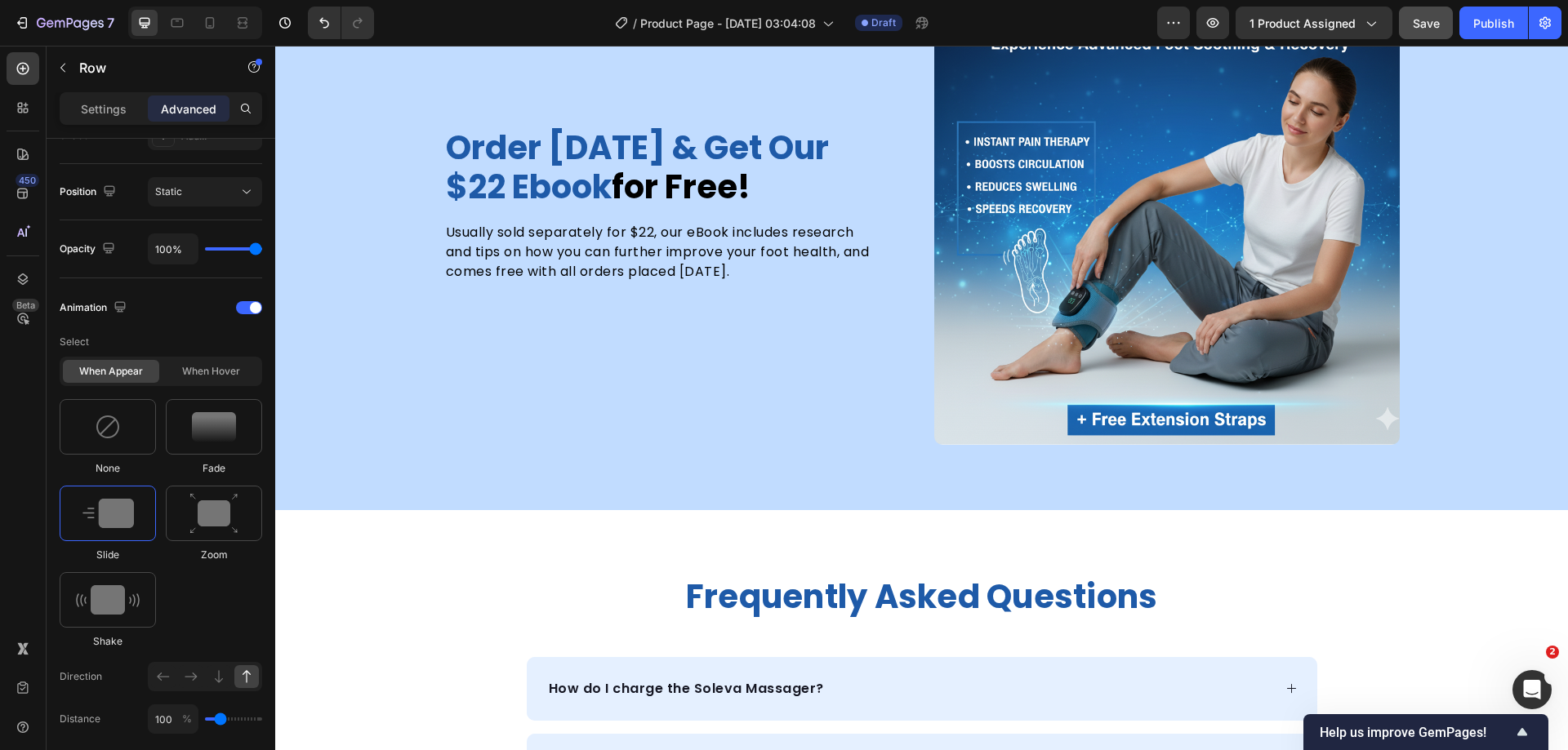
scroll to position [5288, 0]
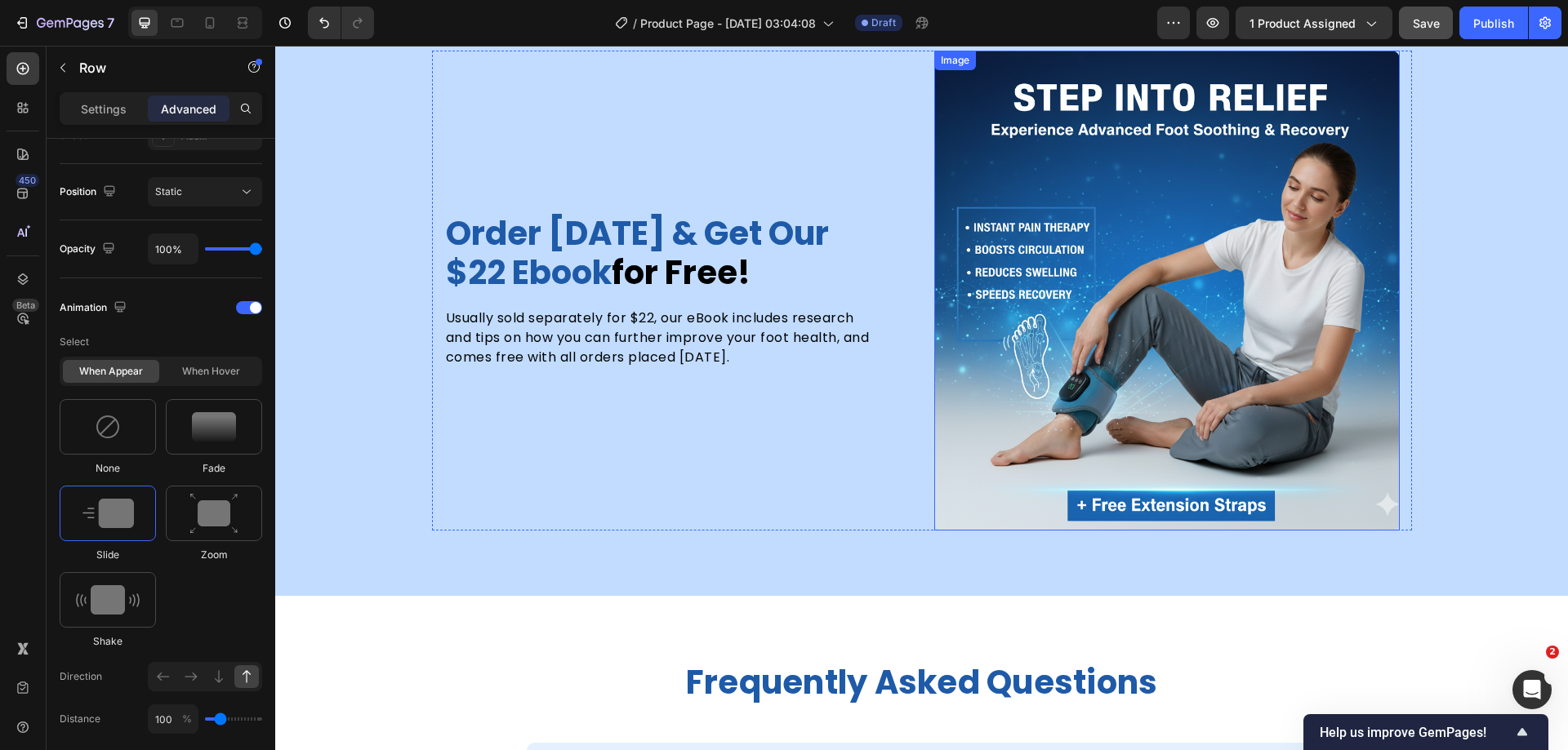
click at [1143, 252] on img at bounding box center [1167, 290] width 466 height 479
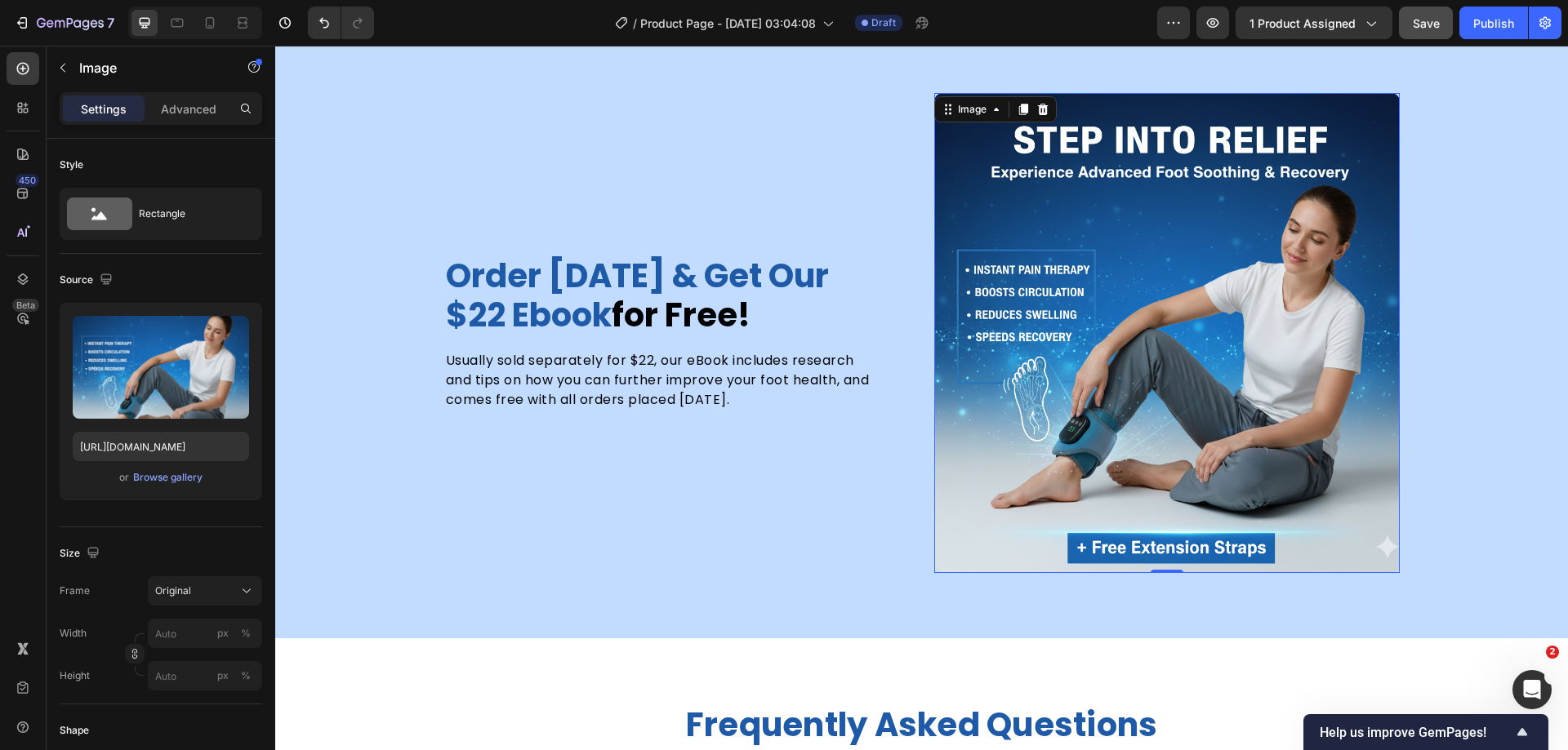
scroll to position [5206, 0]
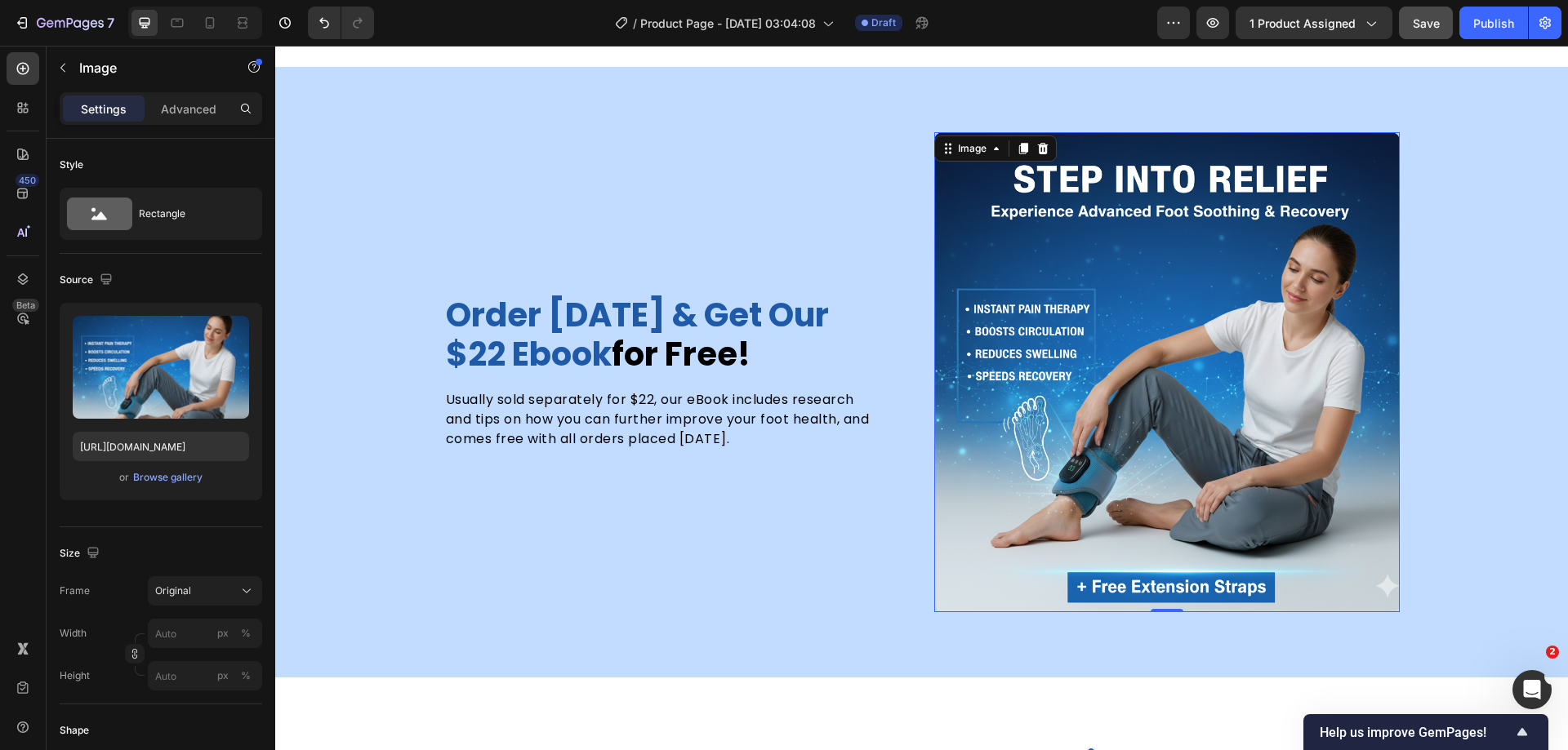
click at [1103, 331] on img at bounding box center [1167, 372] width 466 height 479
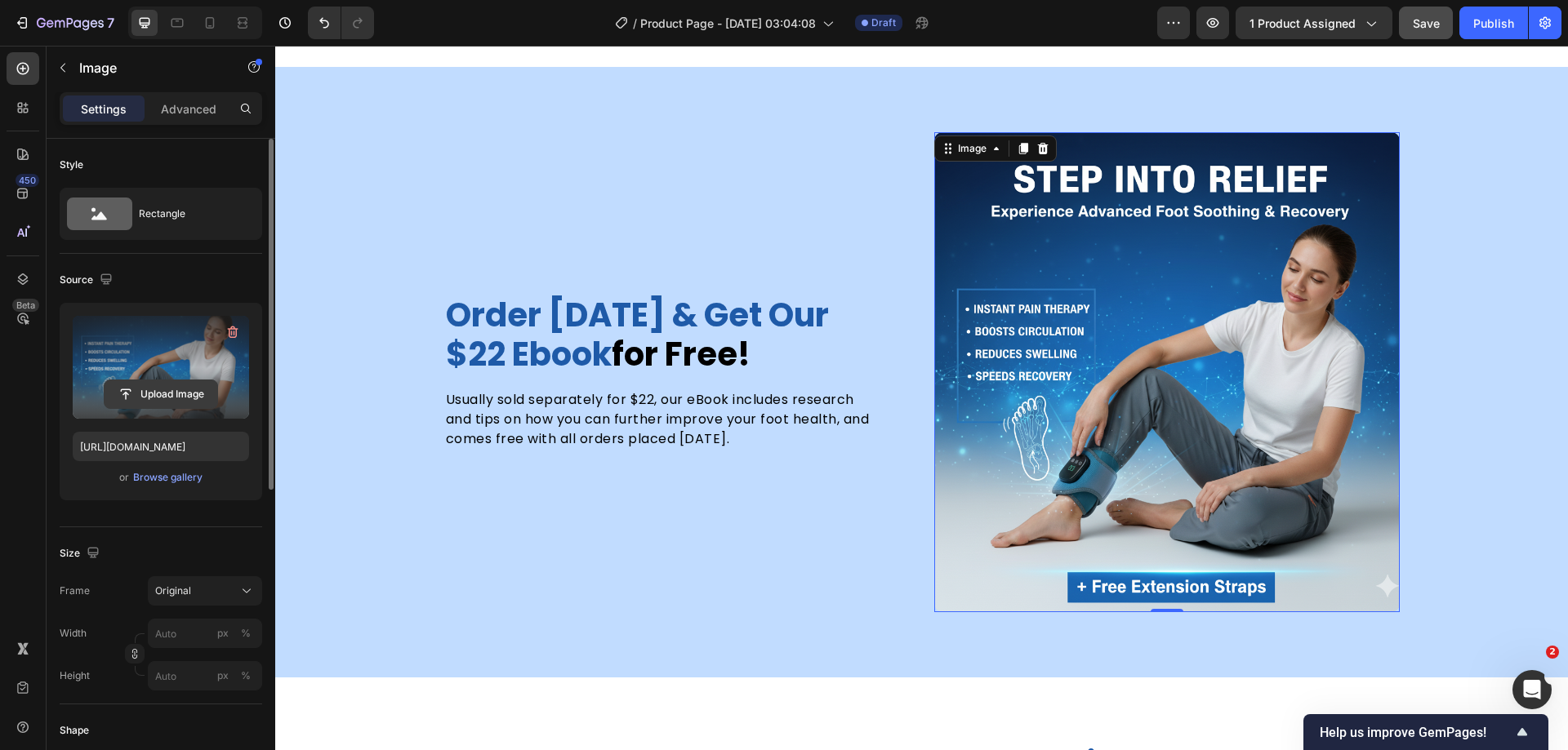
click at [181, 396] on input "file" at bounding box center [161, 394] width 113 height 28
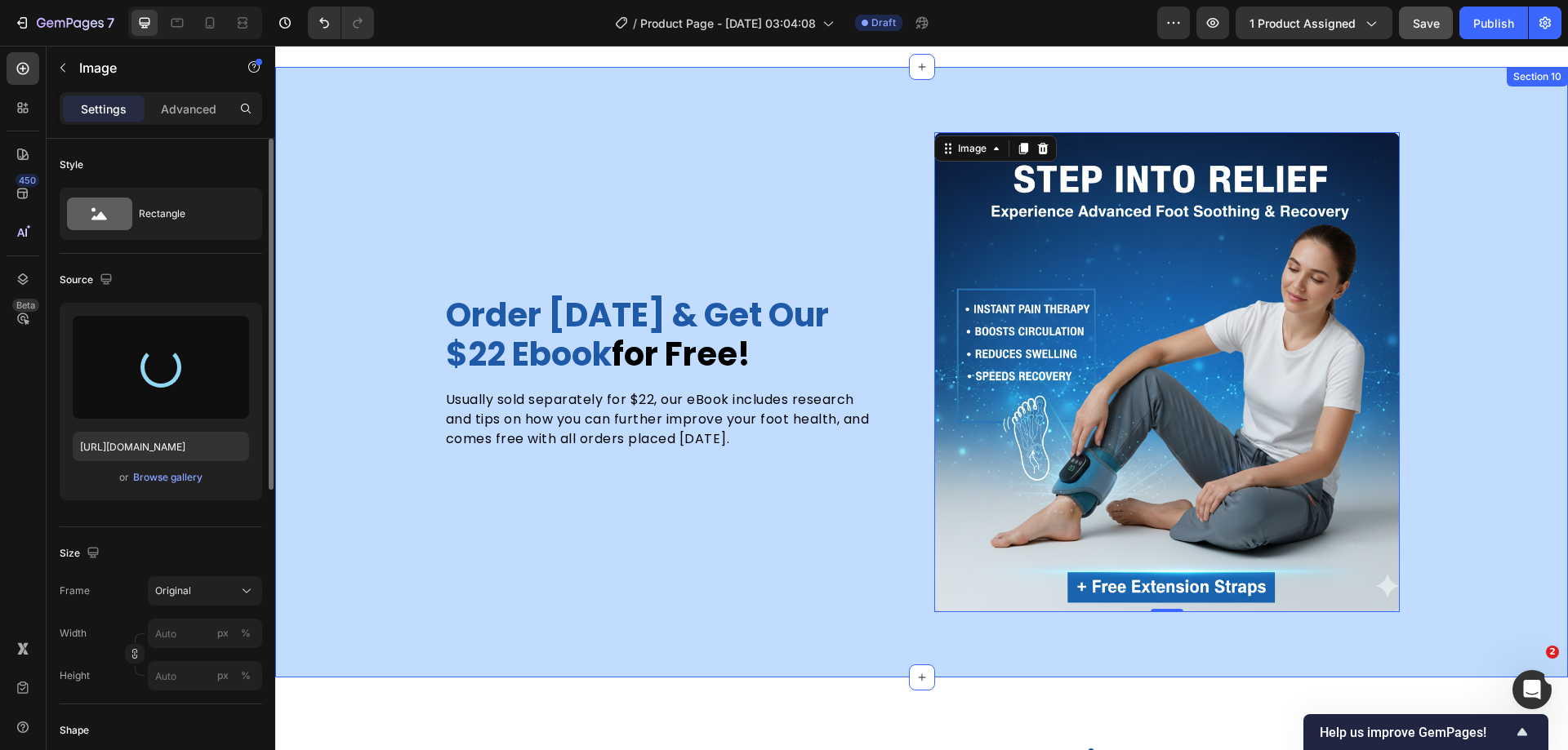
type input "[URL][DOMAIN_NAME]"
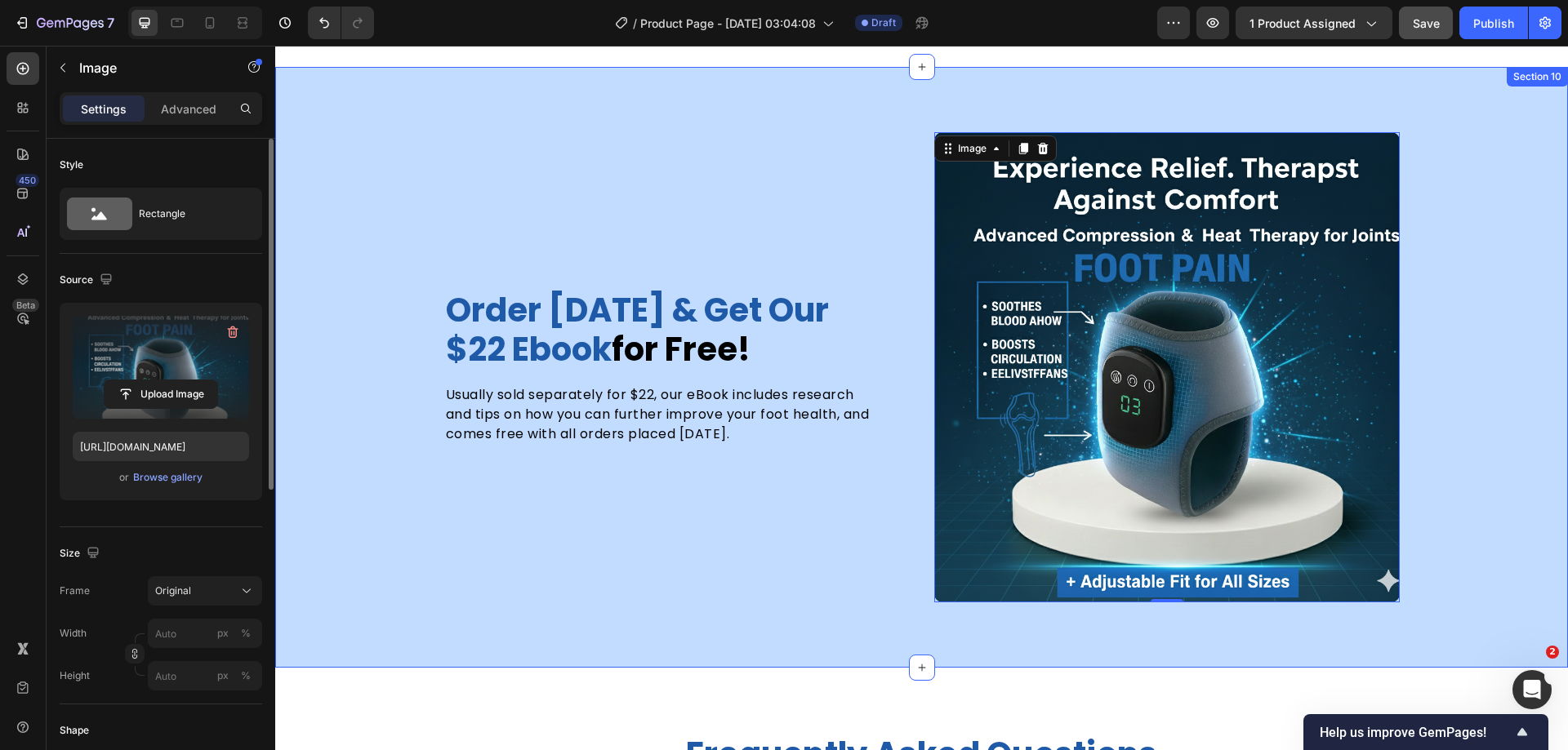
click at [1487, 265] on div "order [DATE] & get our $22 ebook for free! Heading Usually sold separately for …" at bounding box center [921, 367] width 1293 height 470
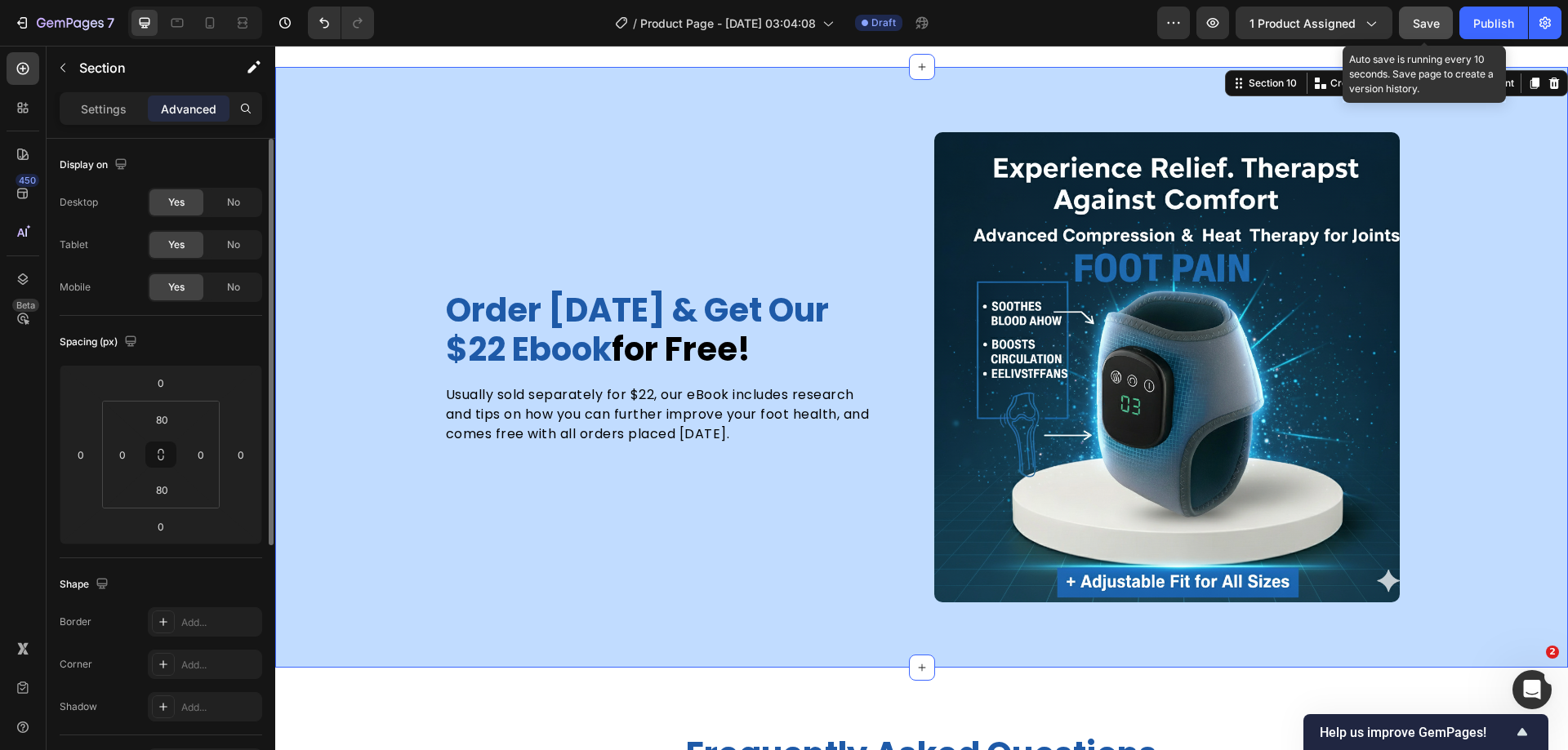
click at [1421, 17] on span "Save" at bounding box center [1426, 23] width 27 height 14
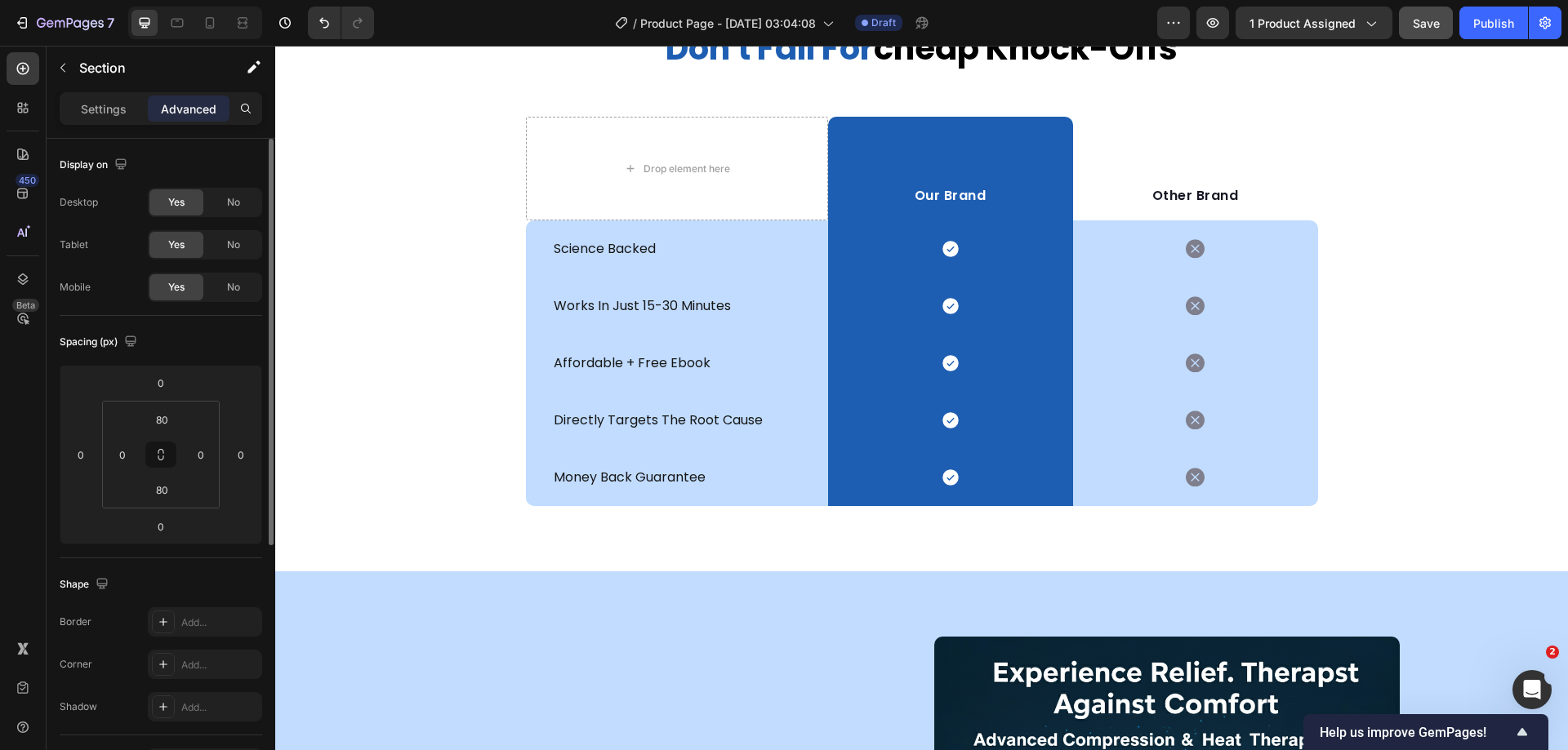
scroll to position [4691, 0]
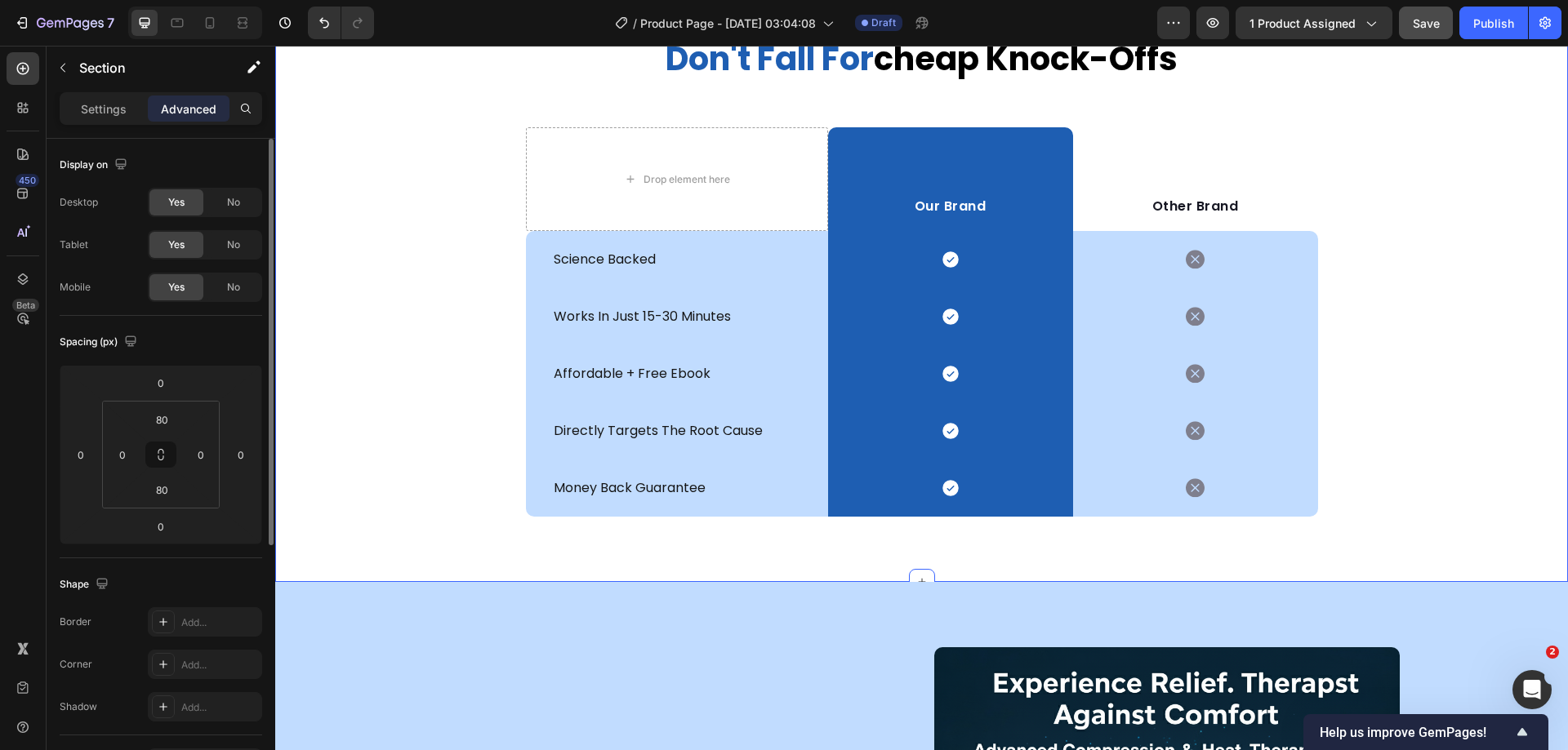
click at [1419, 312] on div "don't fall for cheap knock-offs Heading Row Drop element here Our Brand Text bl…" at bounding box center [921, 277] width 1293 height 479
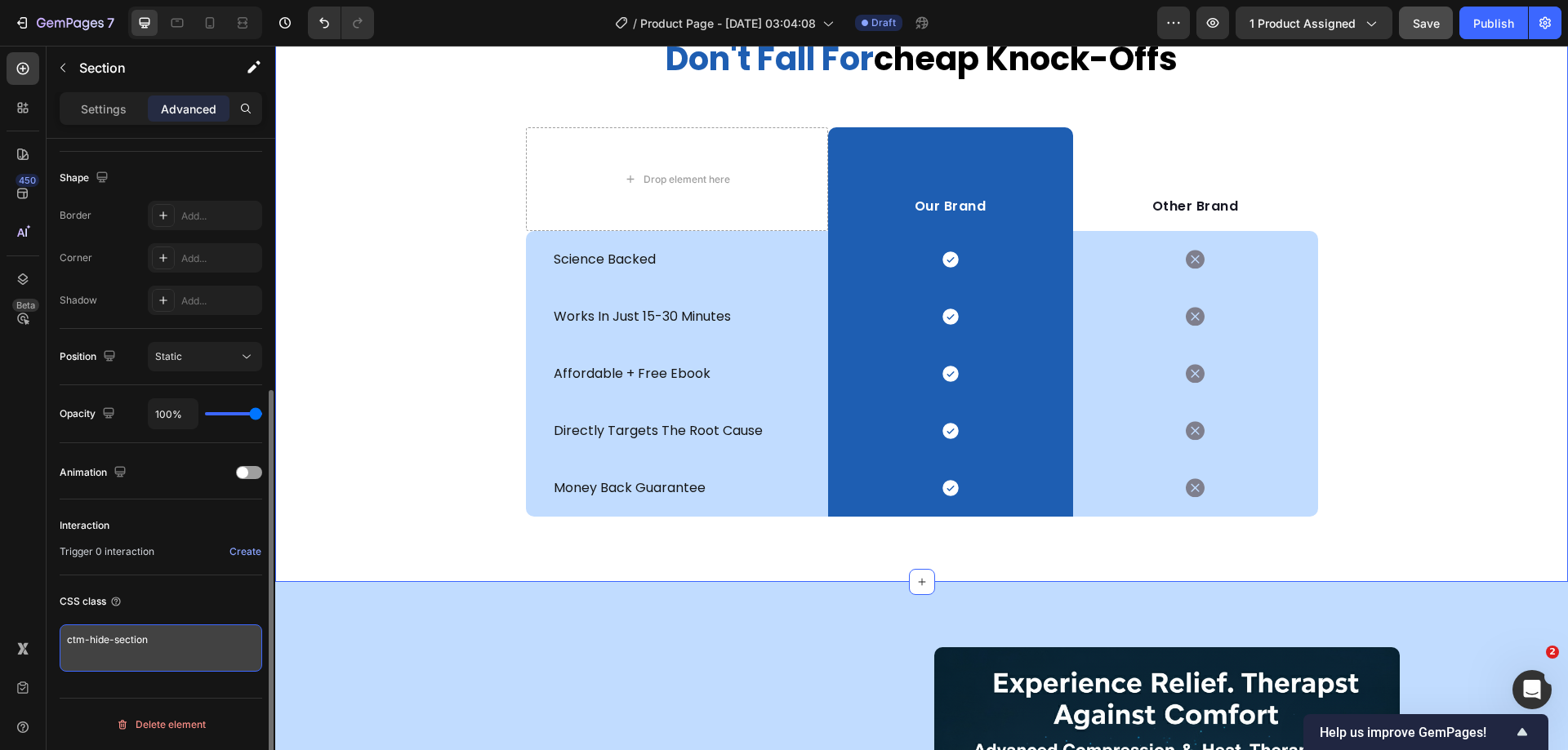
click at [127, 647] on textarea "ctm-hide-section" at bounding box center [160, 649] width 202 height 48
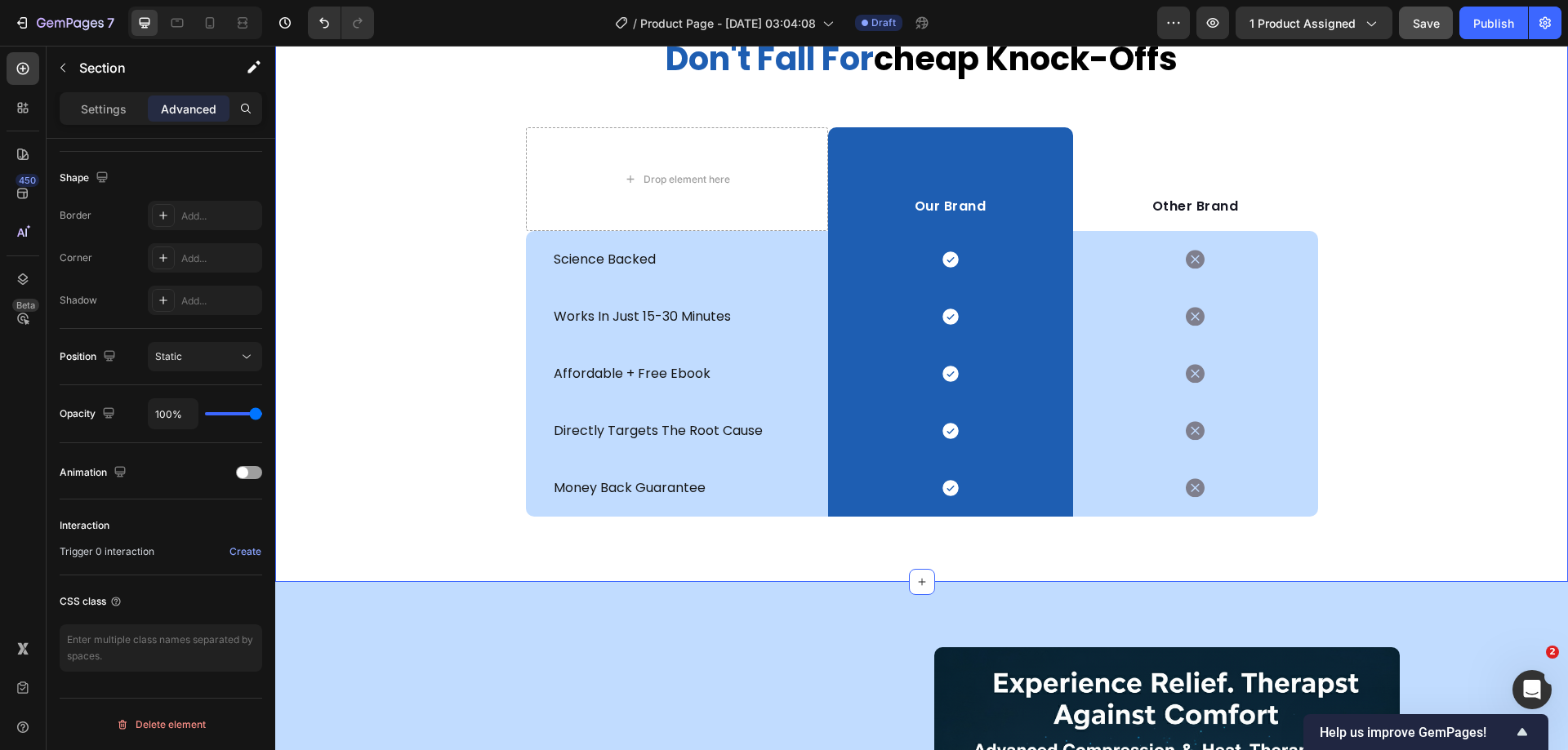
click at [1435, 20] on span "Save" at bounding box center [1426, 23] width 27 height 14
